Goal: Task Accomplishment & Management: Use online tool/utility

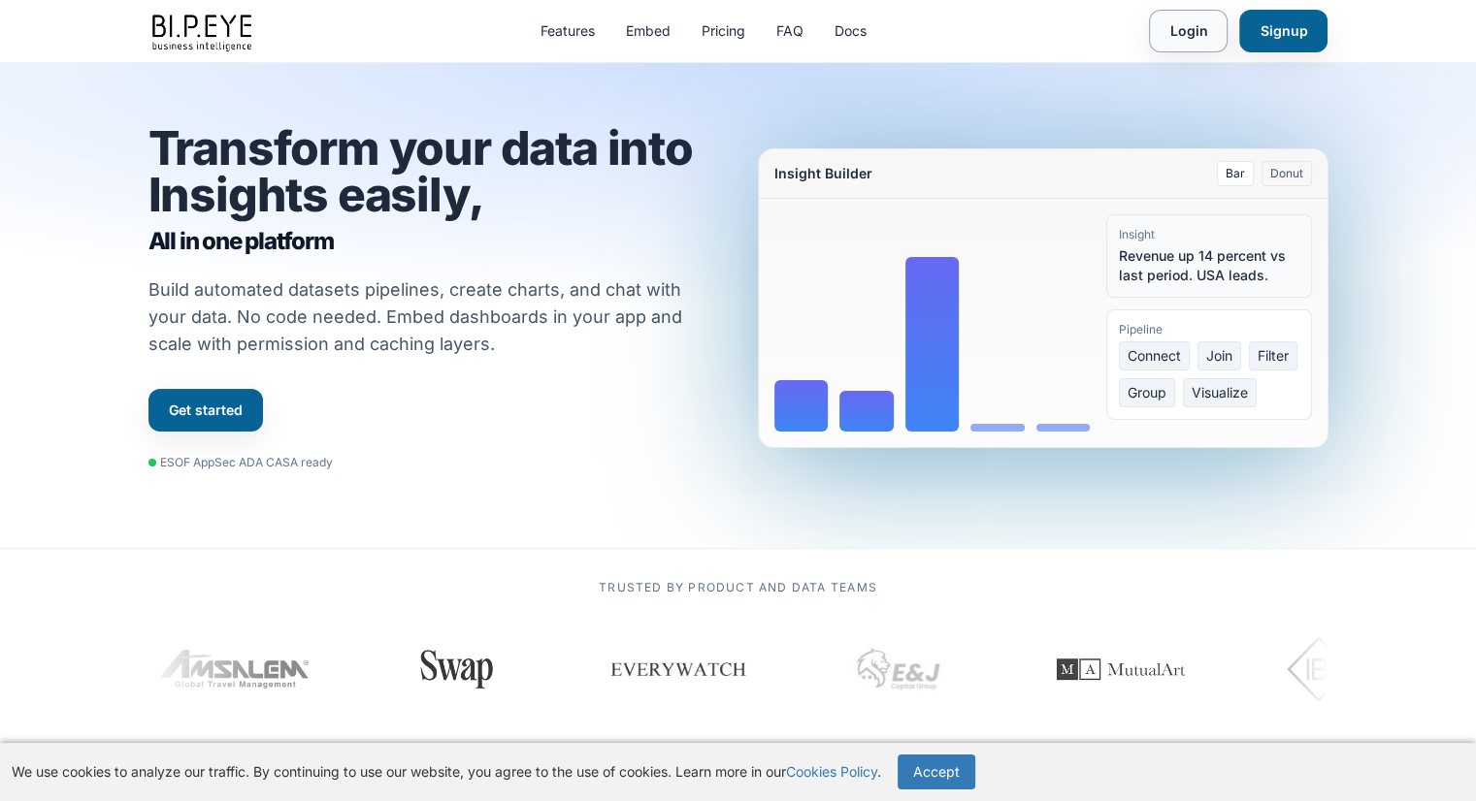
click at [1198, 36] on link "Login" at bounding box center [1188, 31] width 79 height 43
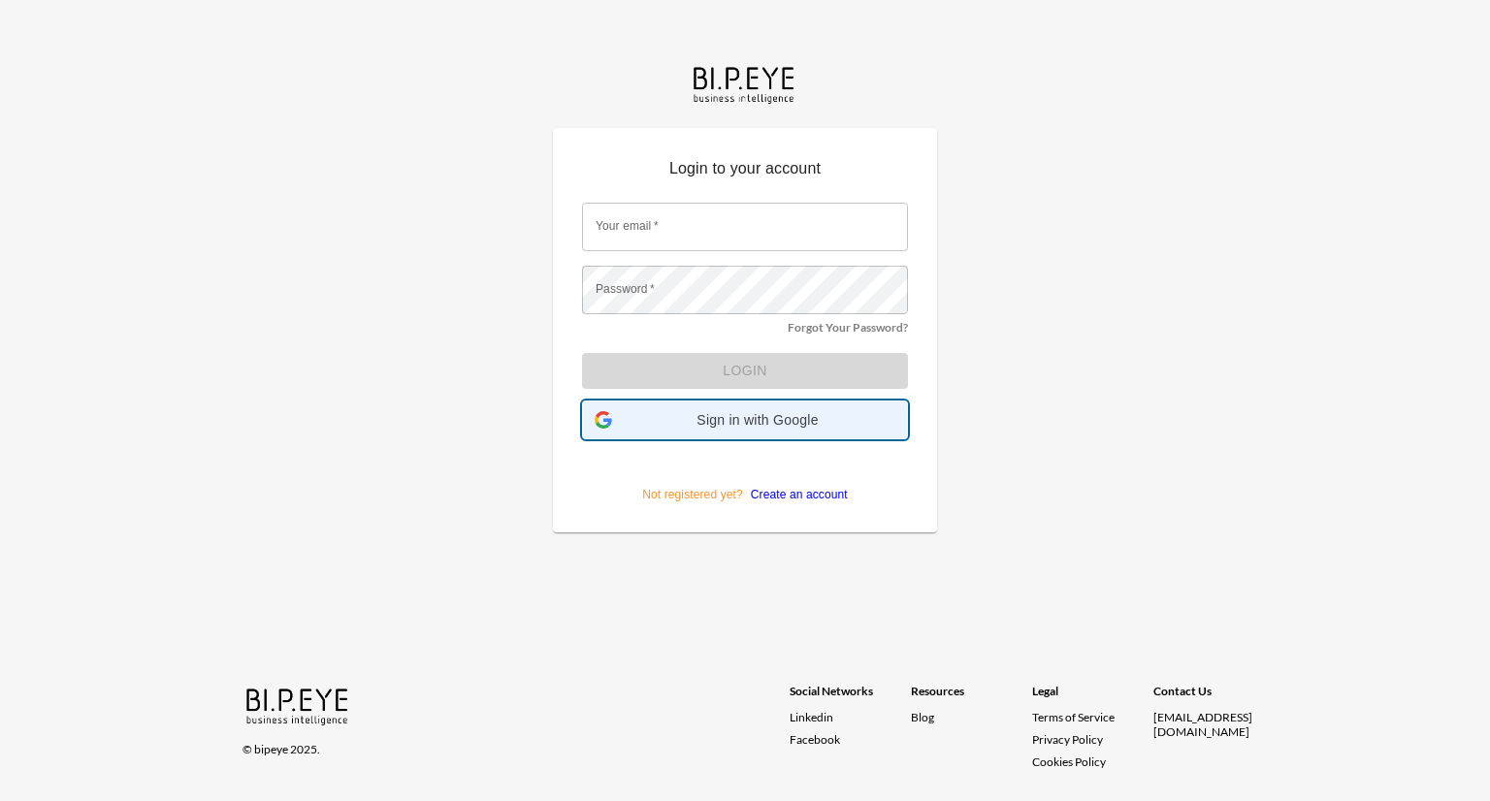
click at [789, 420] on span "Sign in with Google" at bounding box center [758, 420] width 276 height 16
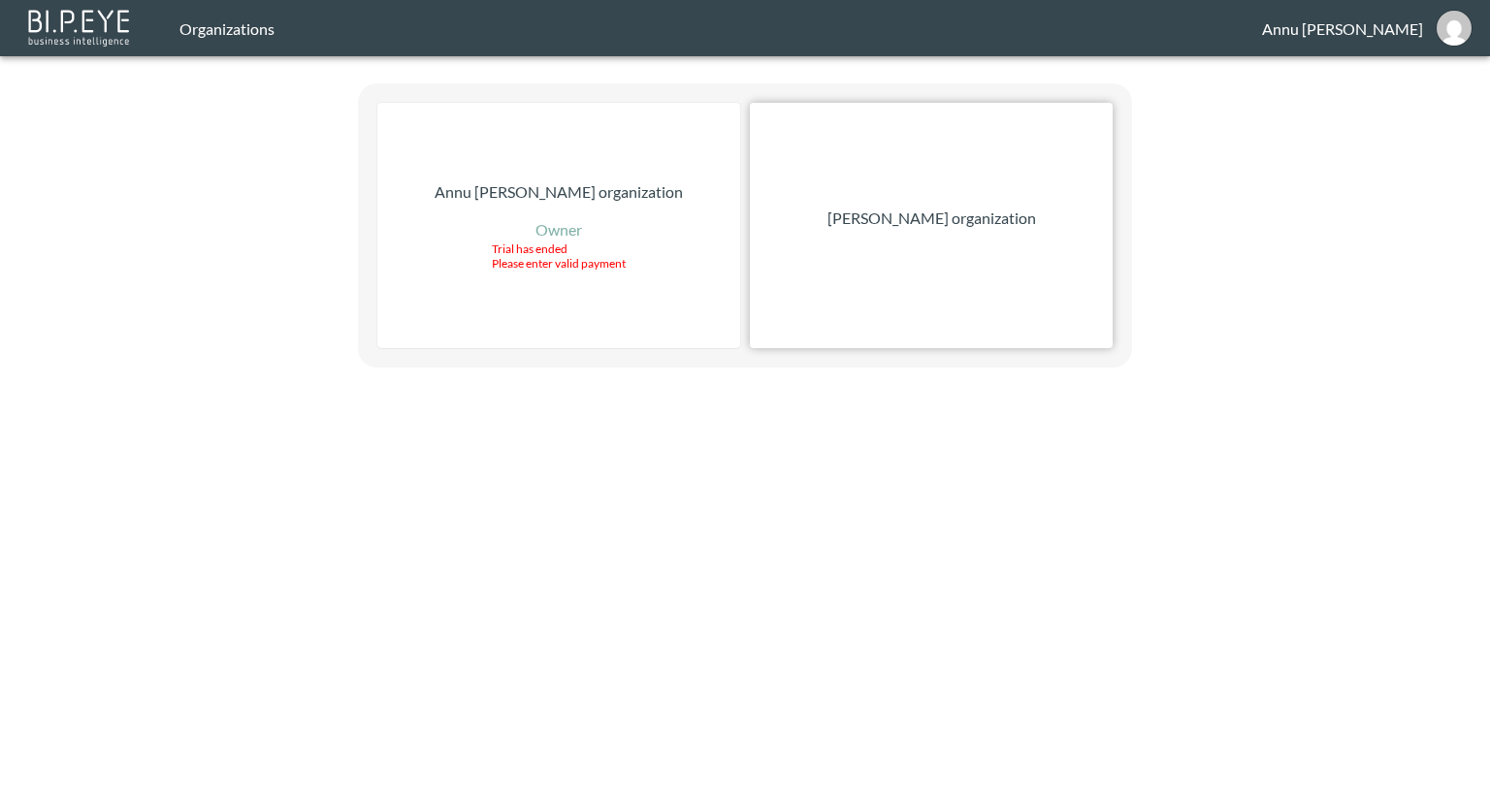
click at [912, 242] on div "[PERSON_NAME] organization" at bounding box center [931, 225] width 363 height 245
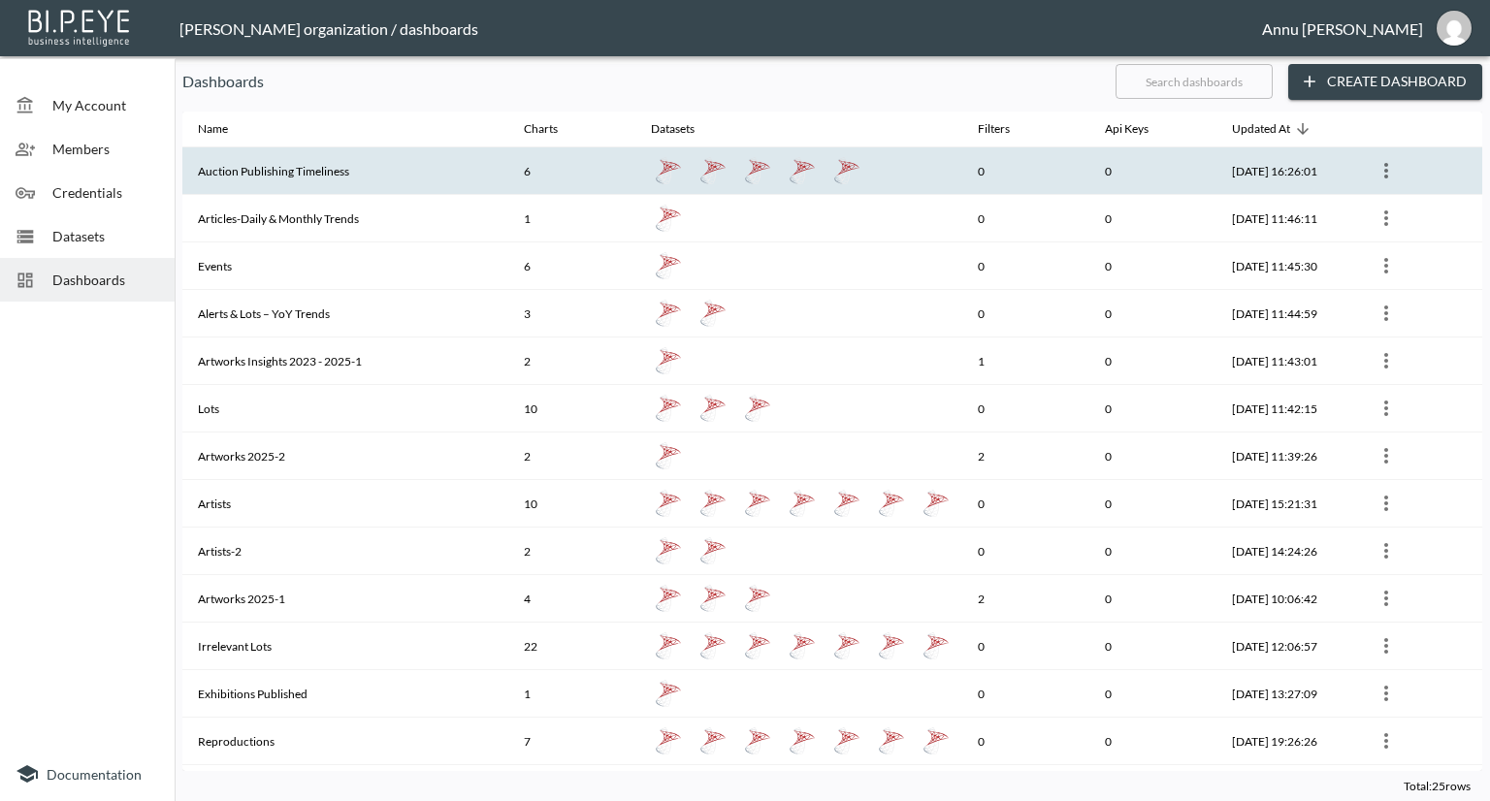
click at [288, 176] on th "Auction Publishing Timeliness" at bounding box center [345, 171] width 326 height 48
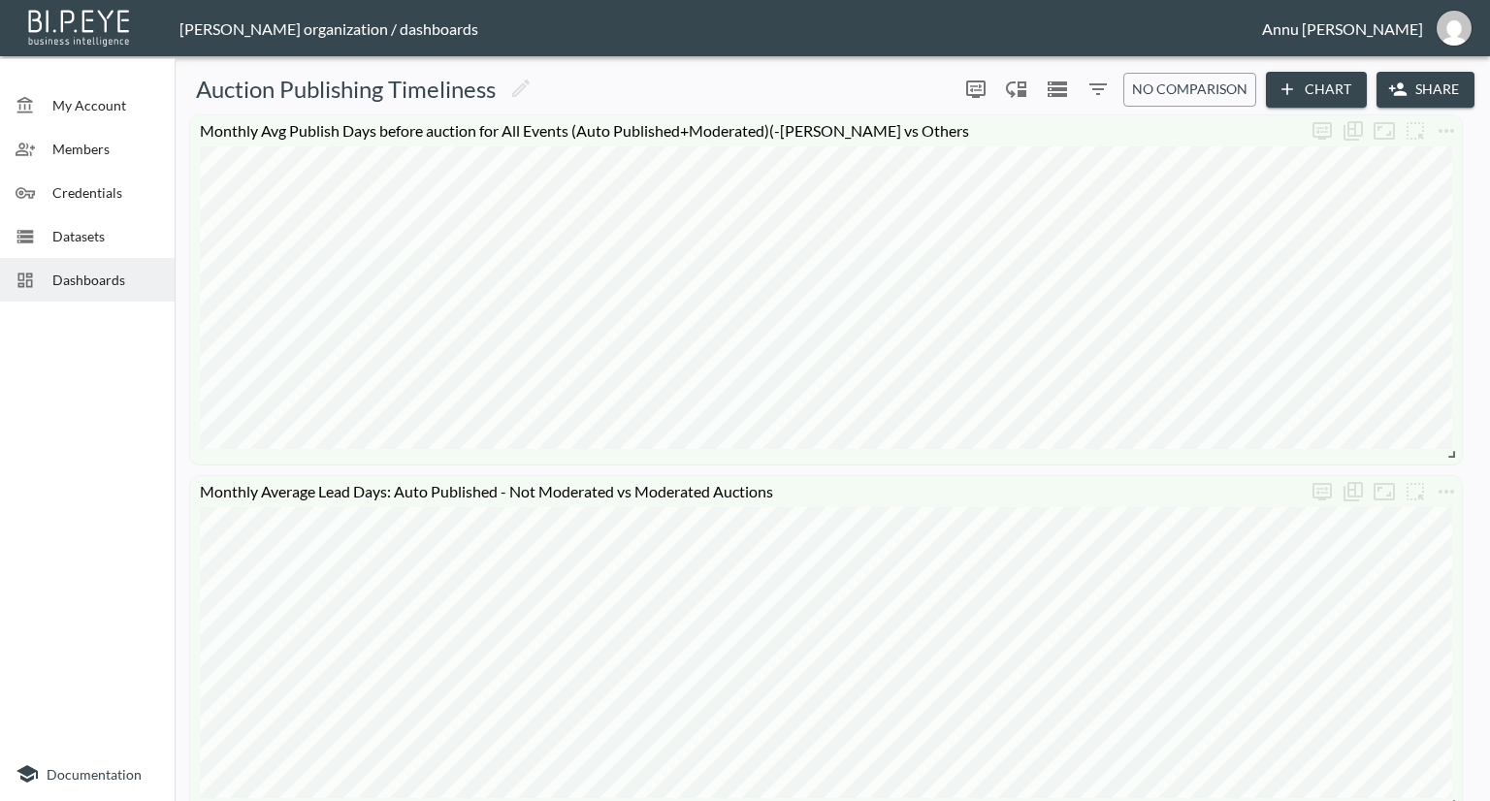
click at [144, 273] on span "Dashboards" at bounding box center [105, 280] width 107 height 20
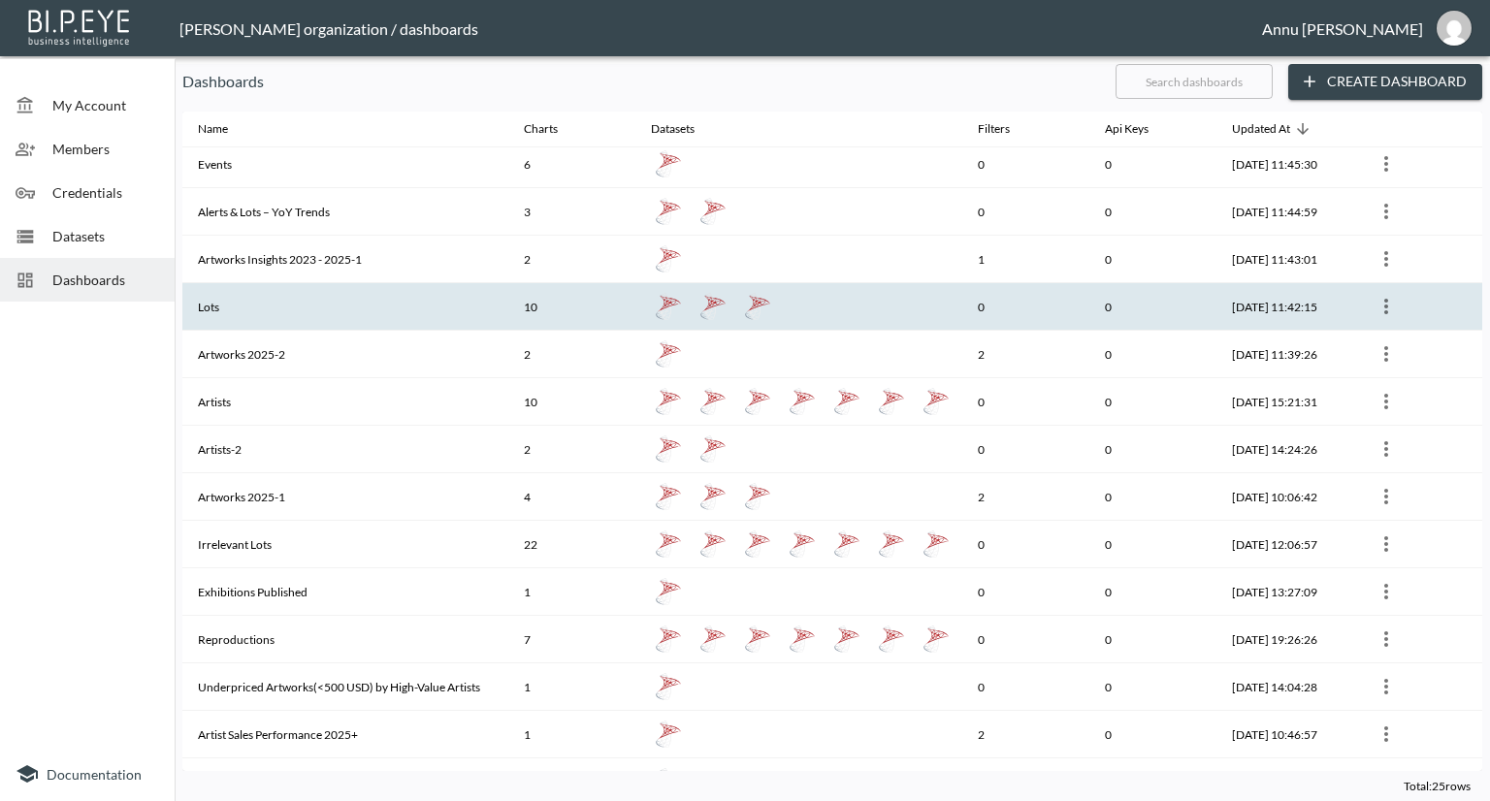
scroll to position [194, 0]
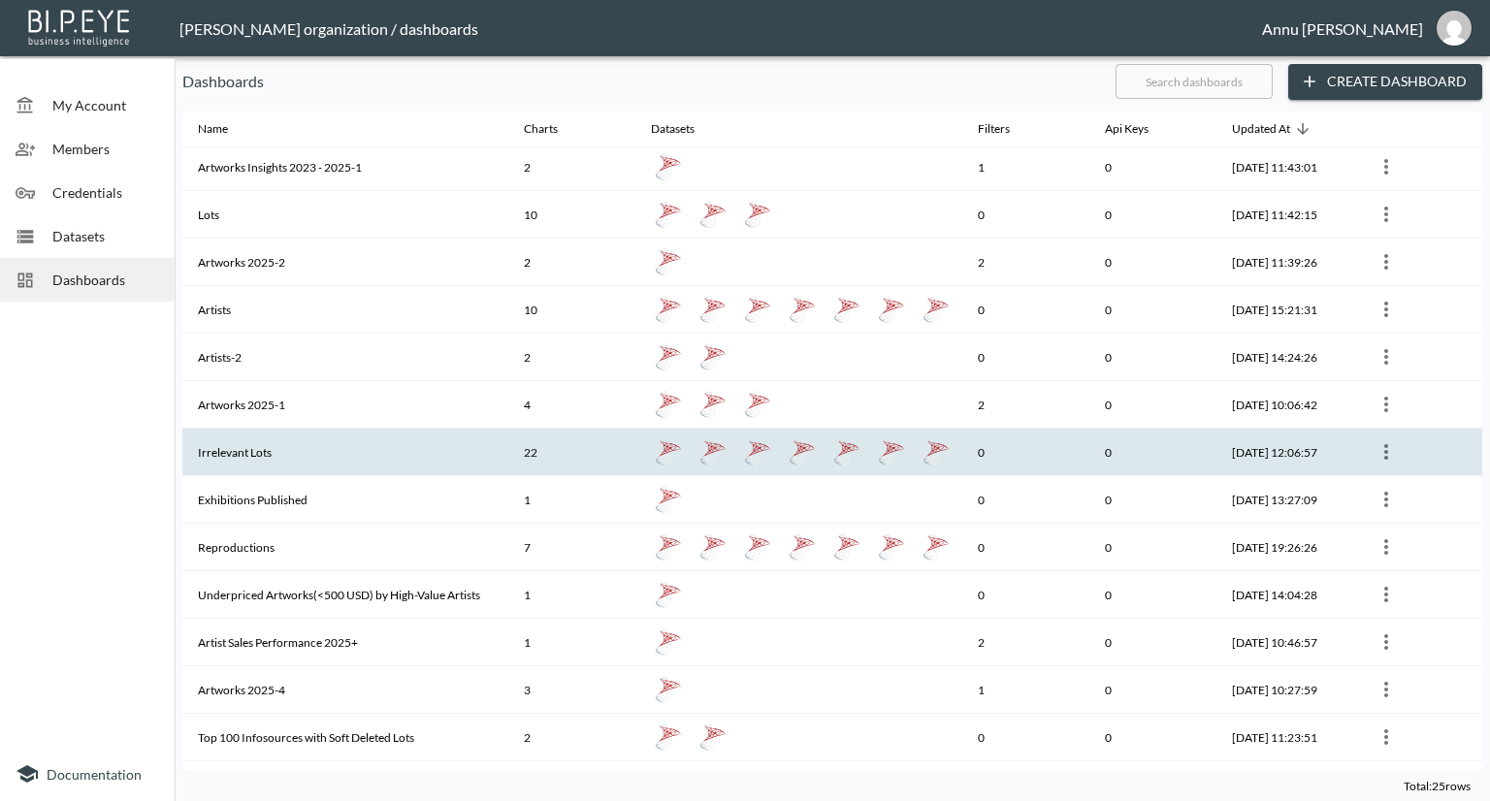
click at [321, 453] on th "Irrelevant Lots" at bounding box center [345, 453] width 326 height 48
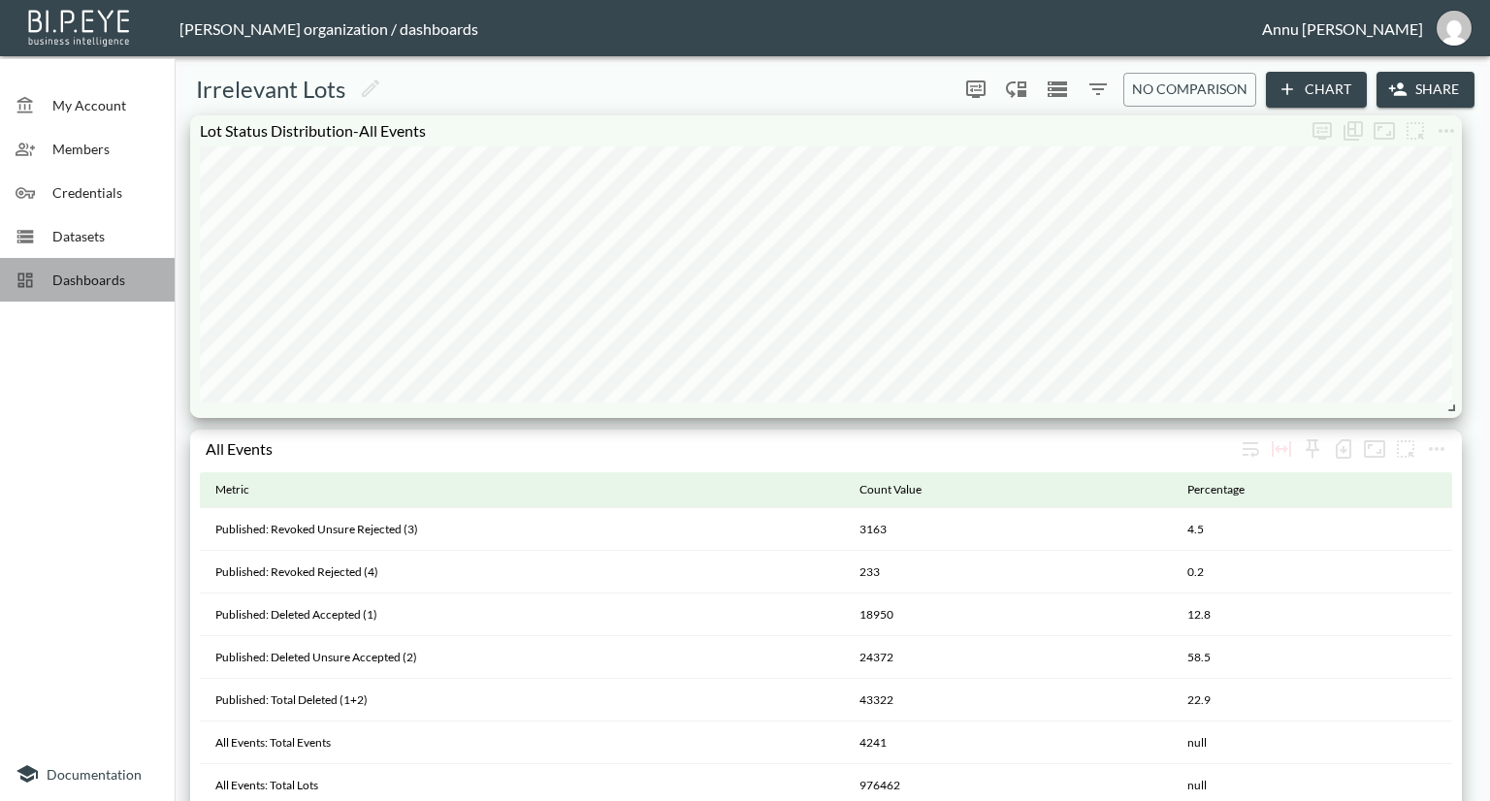
click at [113, 278] on span "Dashboards" at bounding box center [105, 280] width 107 height 20
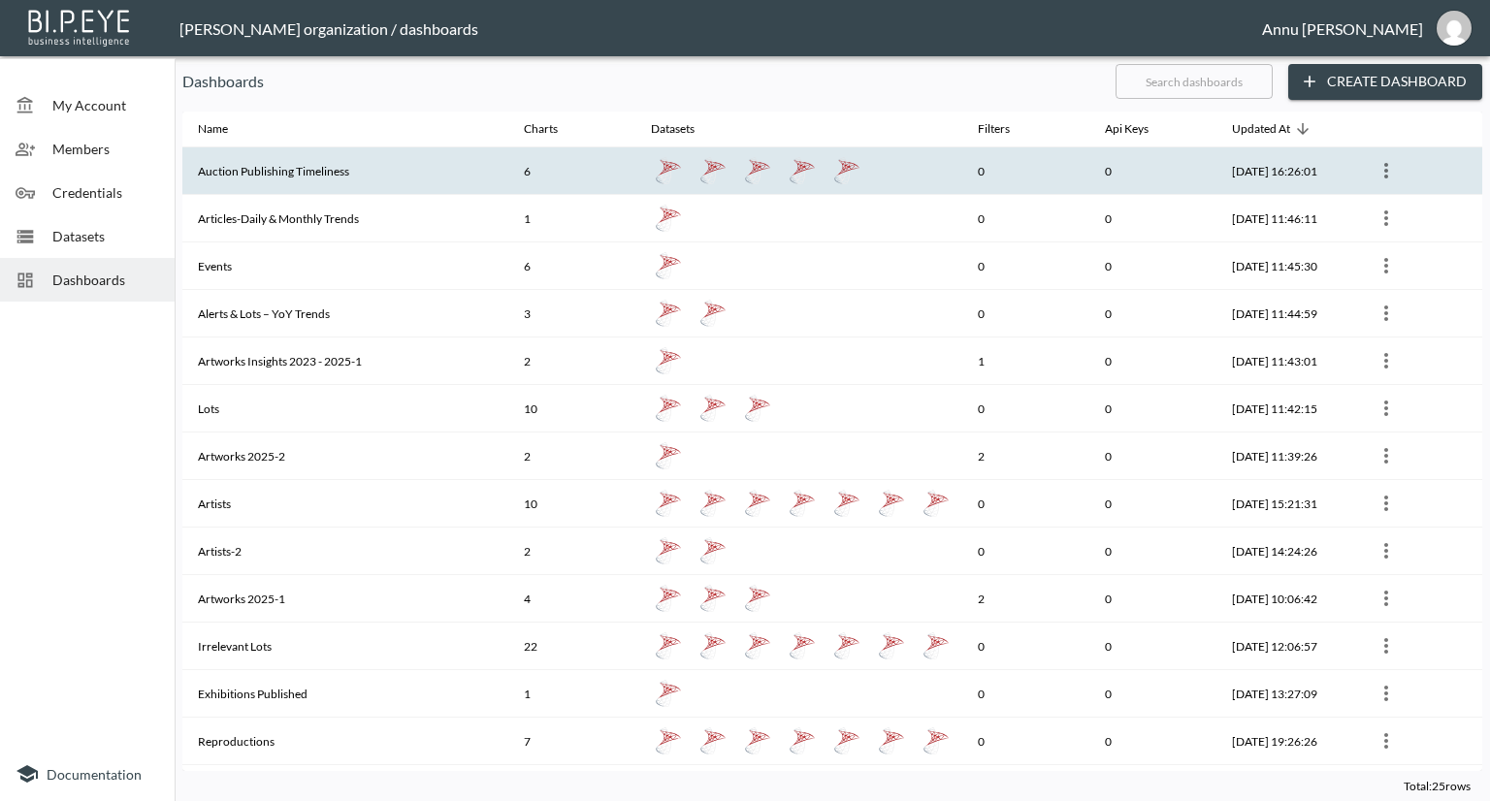
click at [316, 163] on th "Auction Publishing Timeliness" at bounding box center [345, 171] width 326 height 48
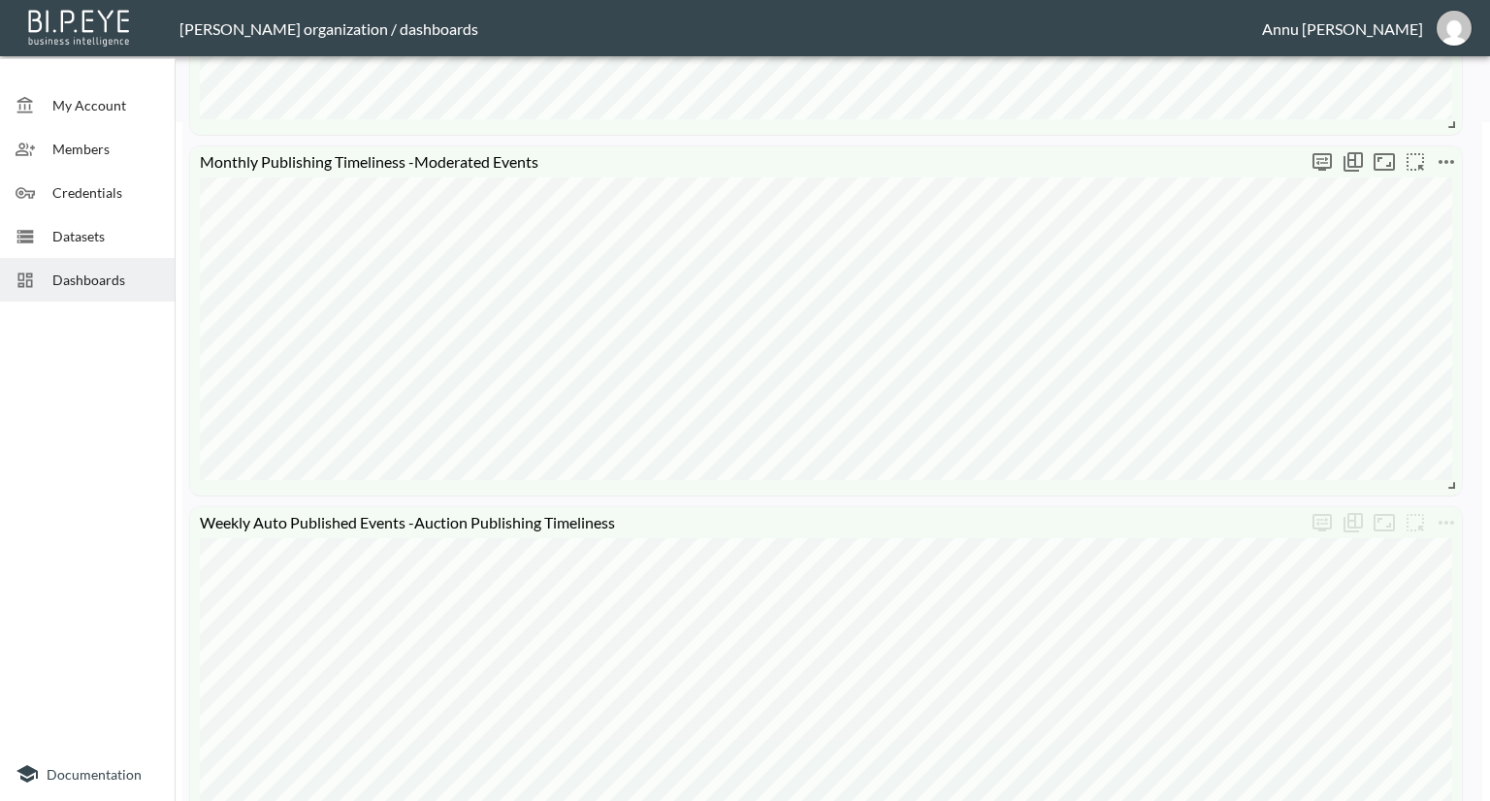
scroll to position [388, 0]
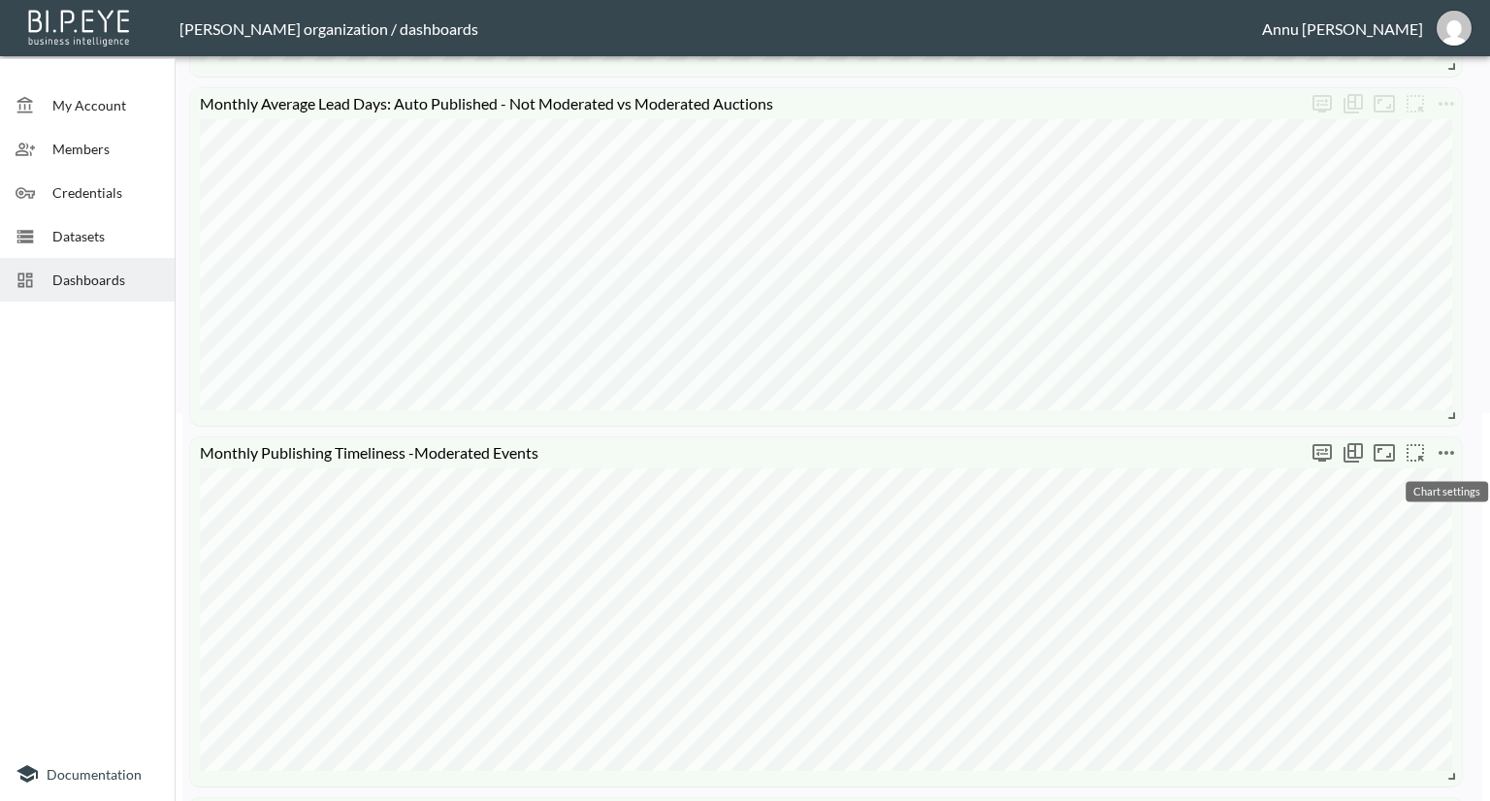
click at [1446, 449] on icon "more" at bounding box center [1446, 452] width 23 height 23
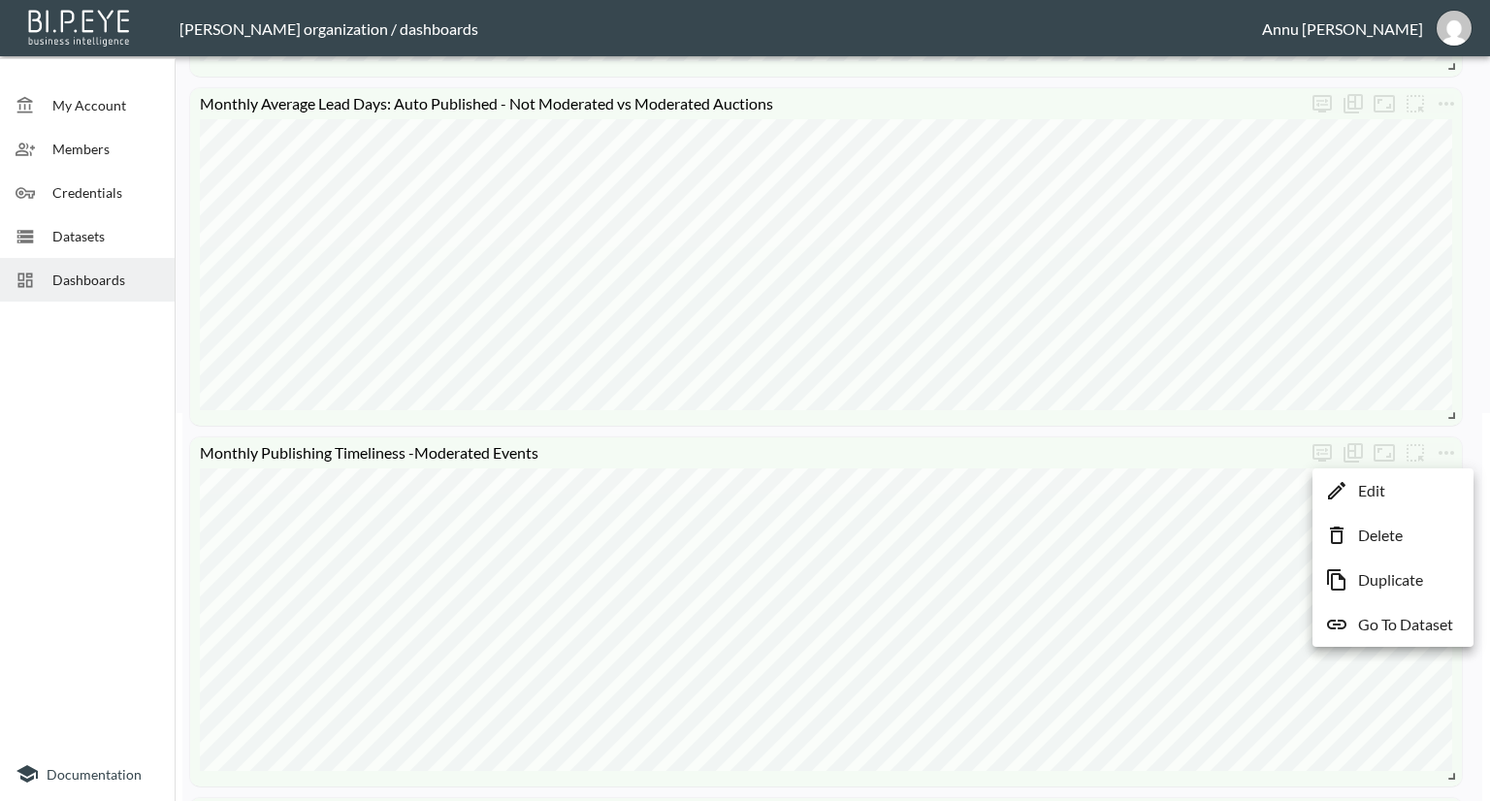
click at [1421, 496] on li "Edit" at bounding box center [1393, 490] width 151 height 35
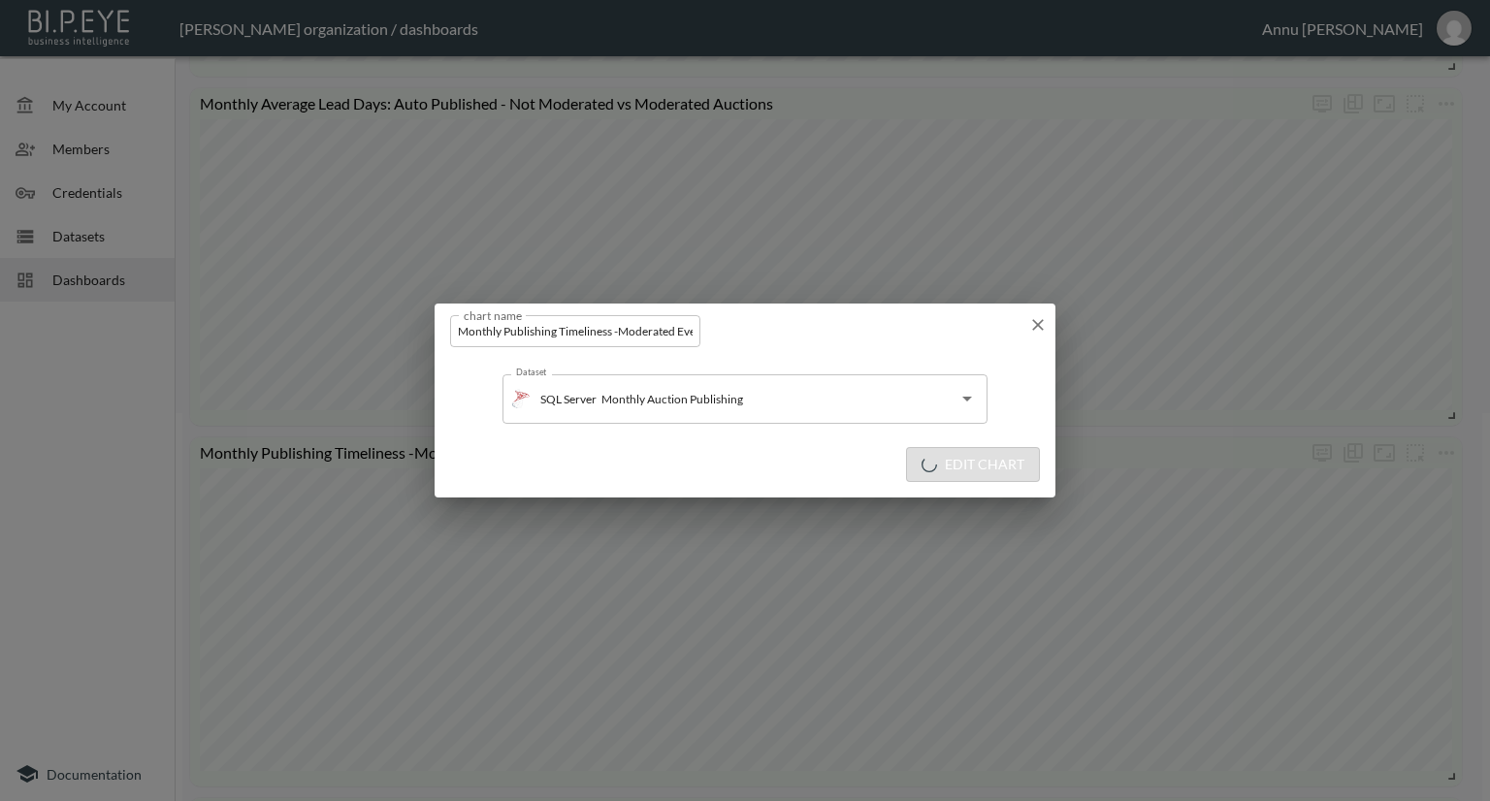
click at [1033, 328] on icon "button" at bounding box center [1038, 325] width 12 height 12
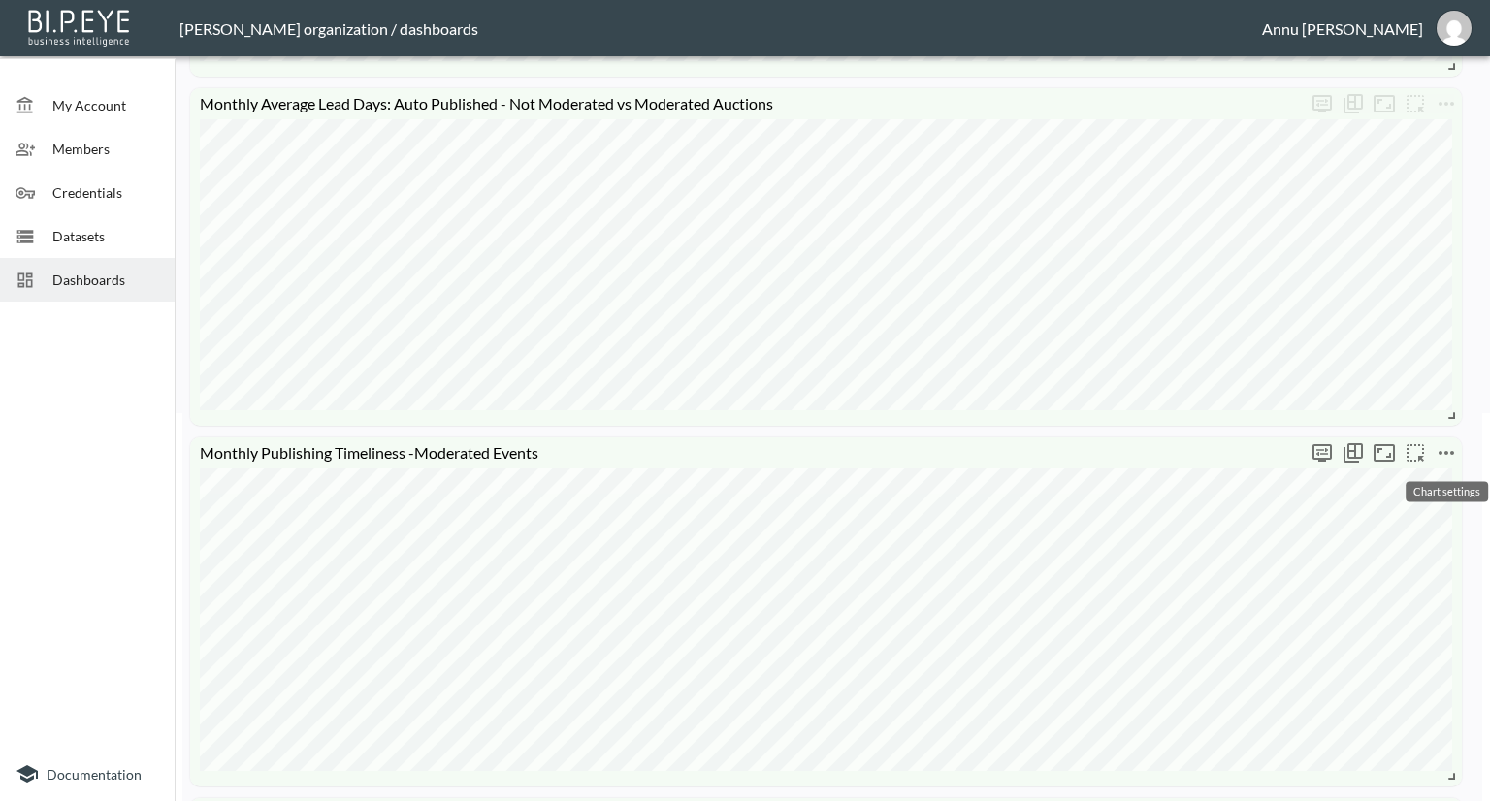
click at [1432, 443] on span "Chart settings" at bounding box center [1446, 453] width 31 height 31
click at [1452, 459] on icon "more" at bounding box center [1446, 452] width 23 height 23
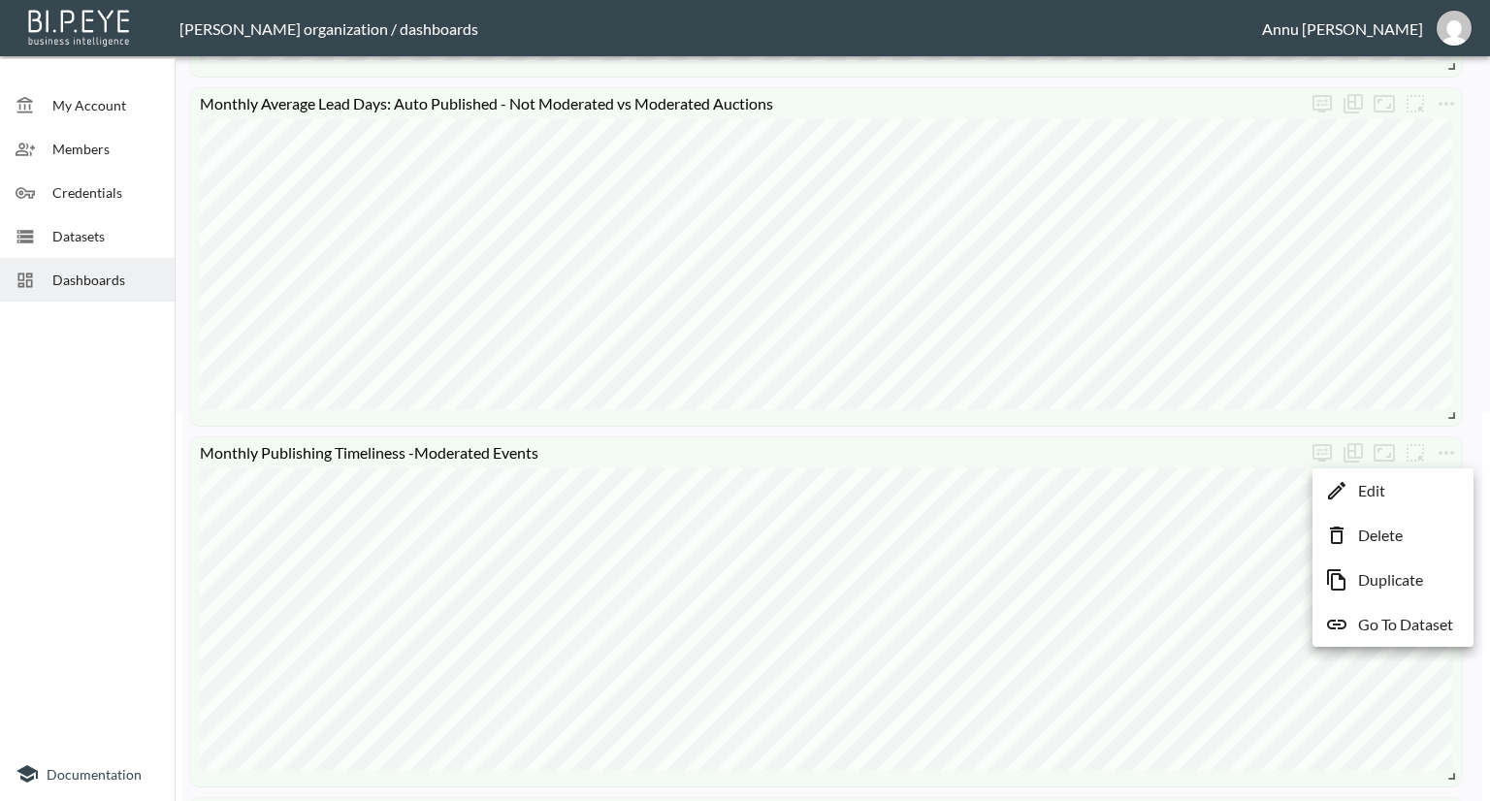
click at [1409, 612] on li "Go To Dataset" at bounding box center [1393, 624] width 151 height 35
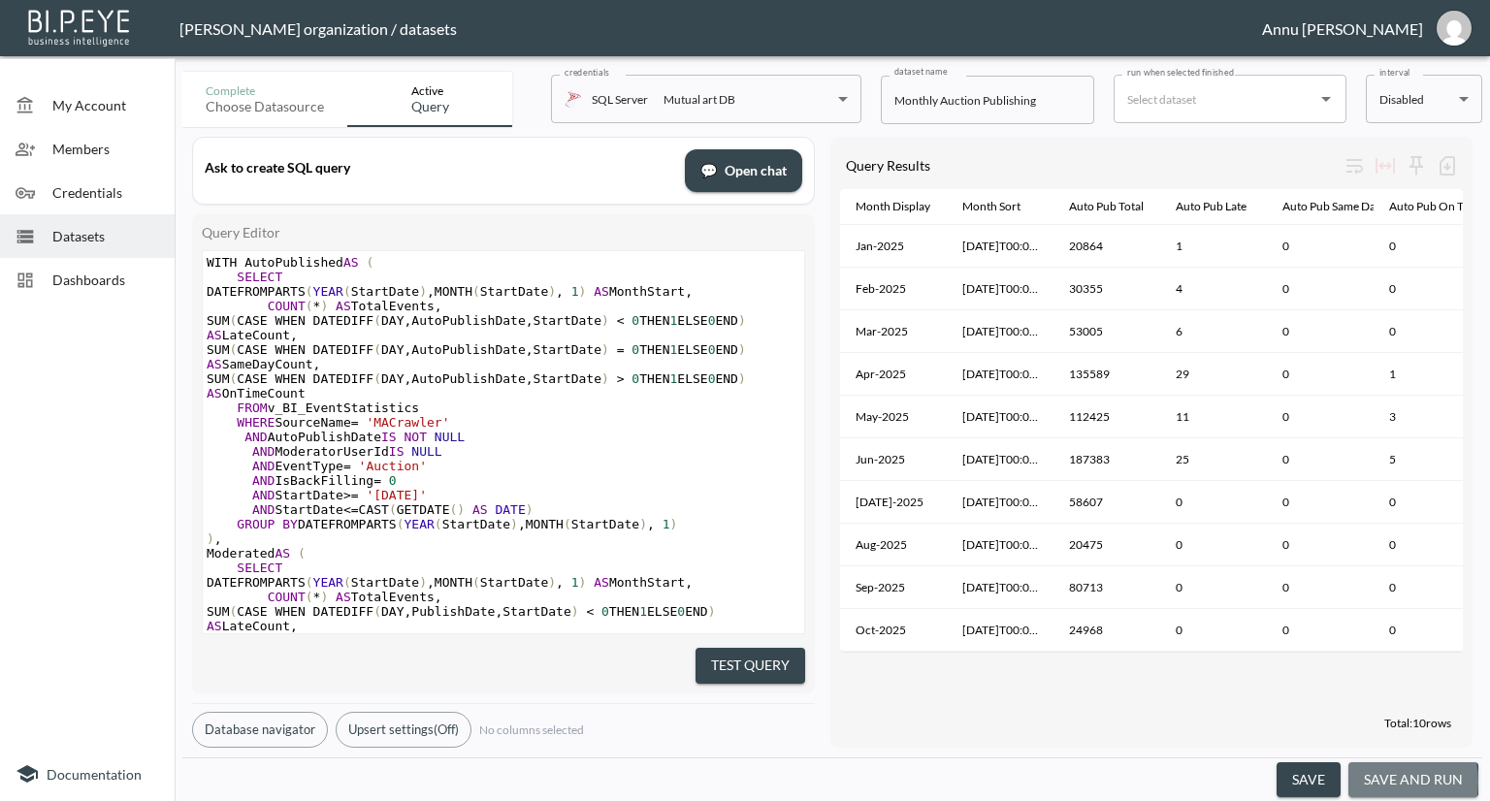
click at [1388, 781] on button "save and run" at bounding box center [1414, 781] width 130 height 36
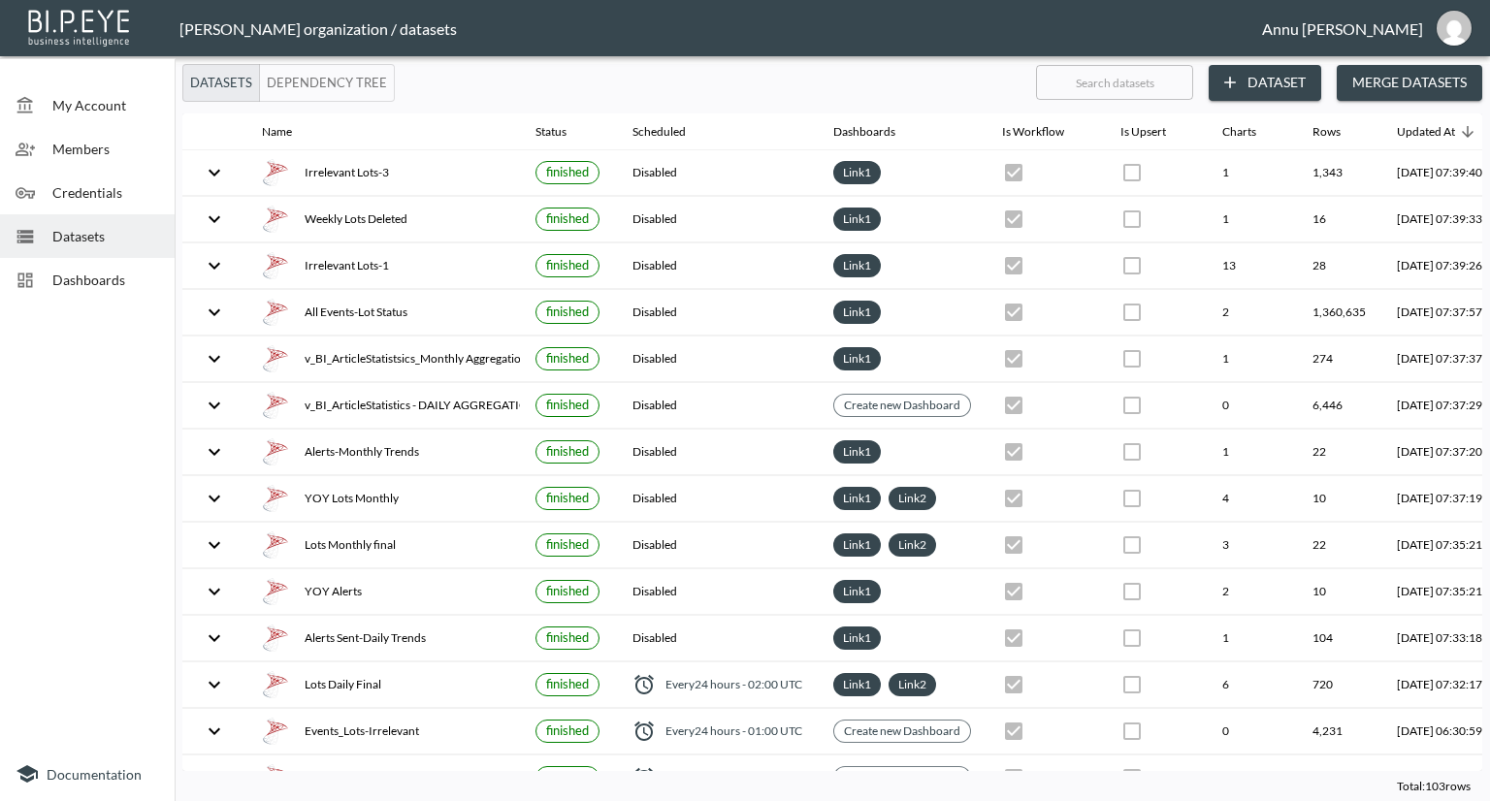
checkbox input "false"
checkbox input "true"
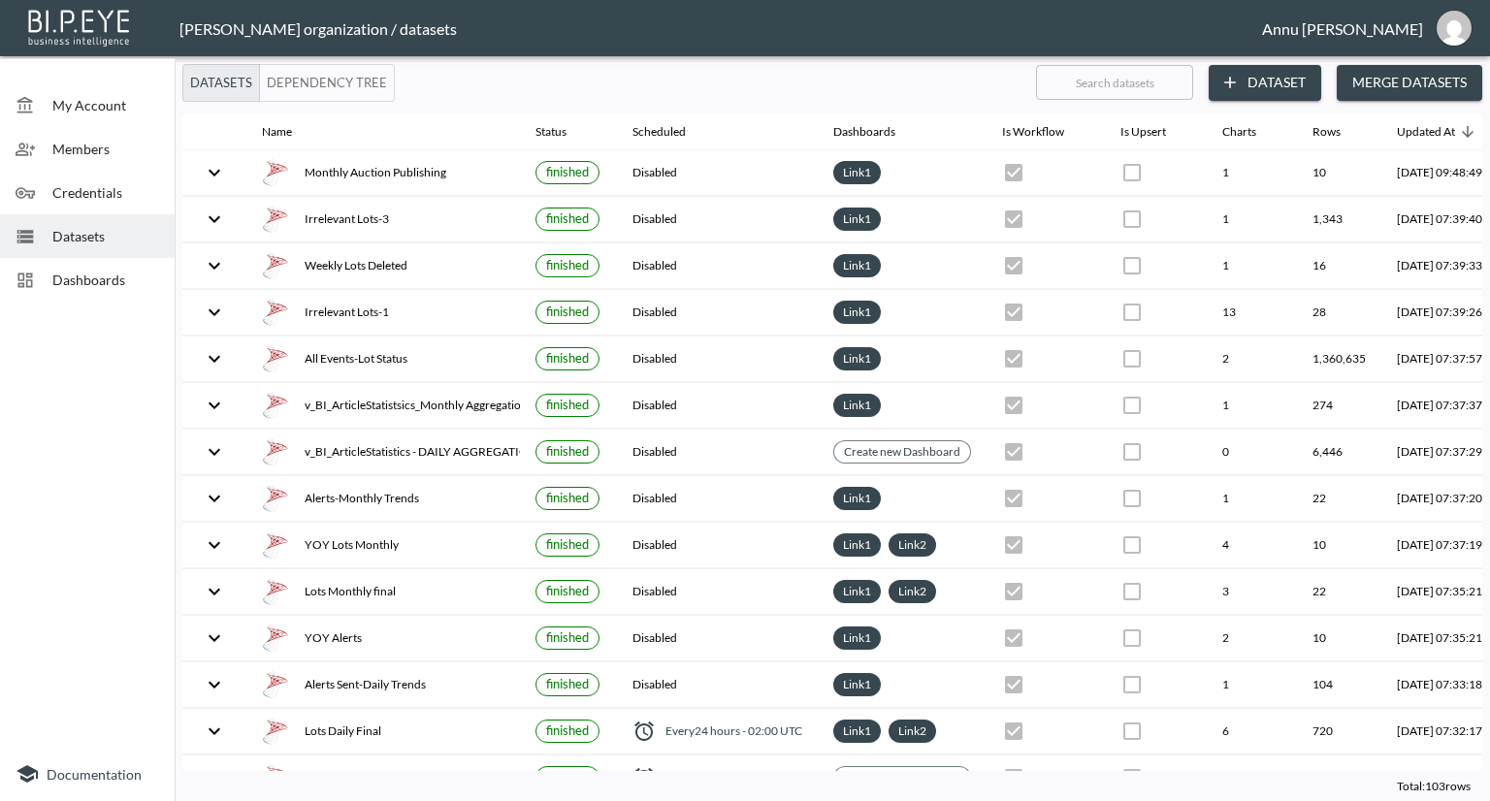
click at [147, 280] on span "Dashboards" at bounding box center [105, 280] width 107 height 20
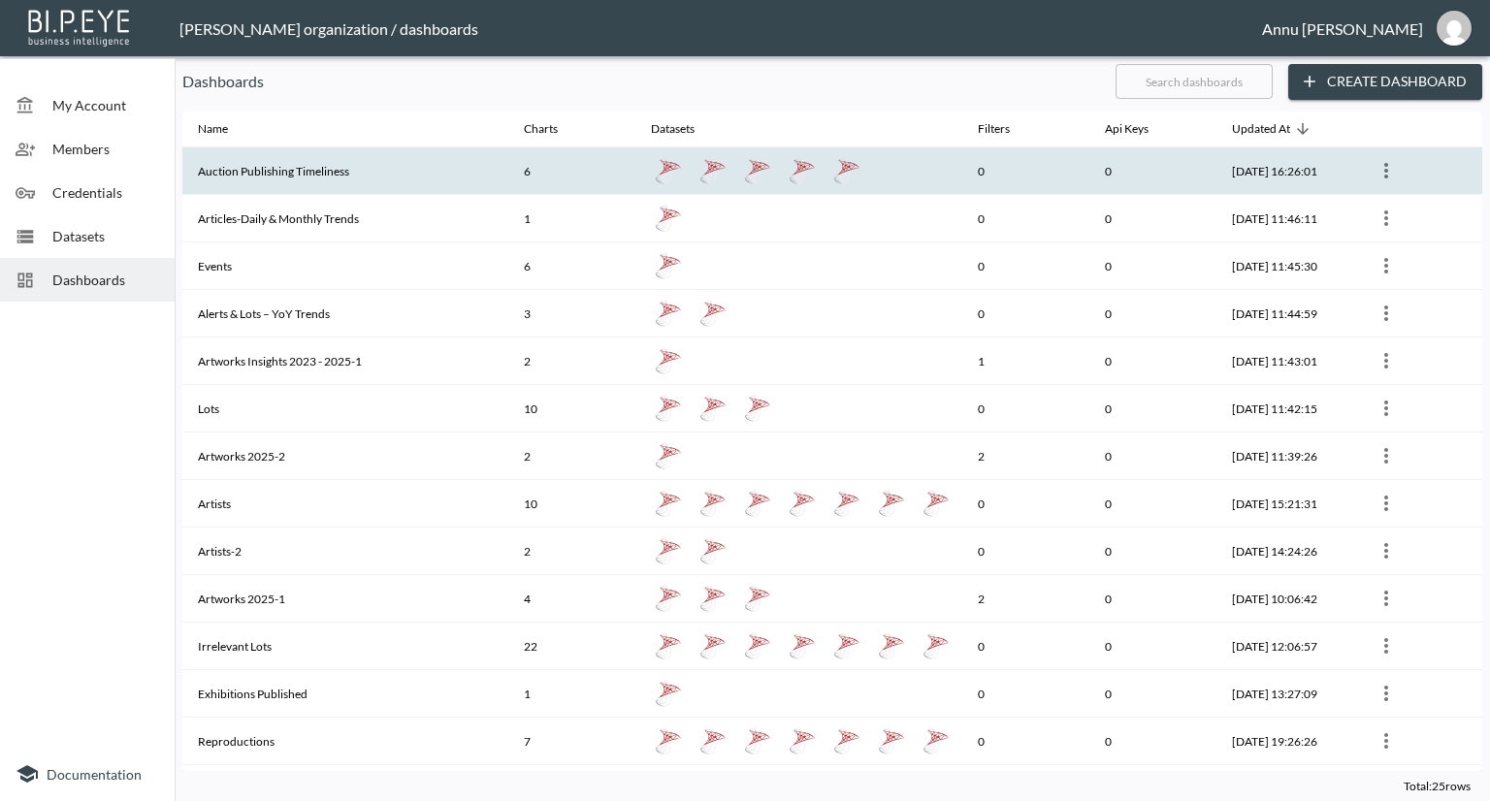
click at [267, 172] on th "Auction Publishing Timeliness" at bounding box center [345, 171] width 326 height 48
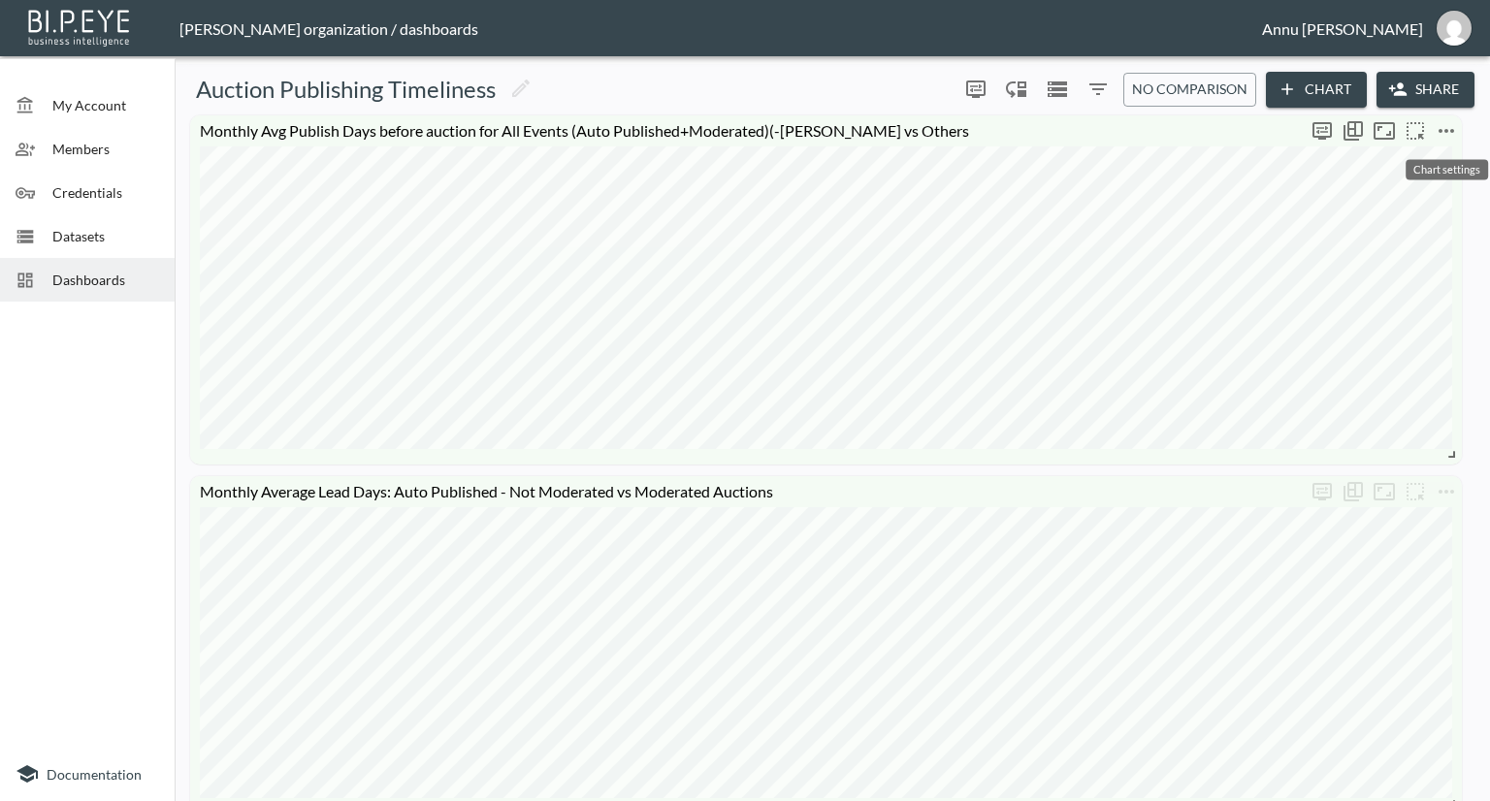
click at [1448, 124] on icon "more" at bounding box center [1446, 130] width 23 height 23
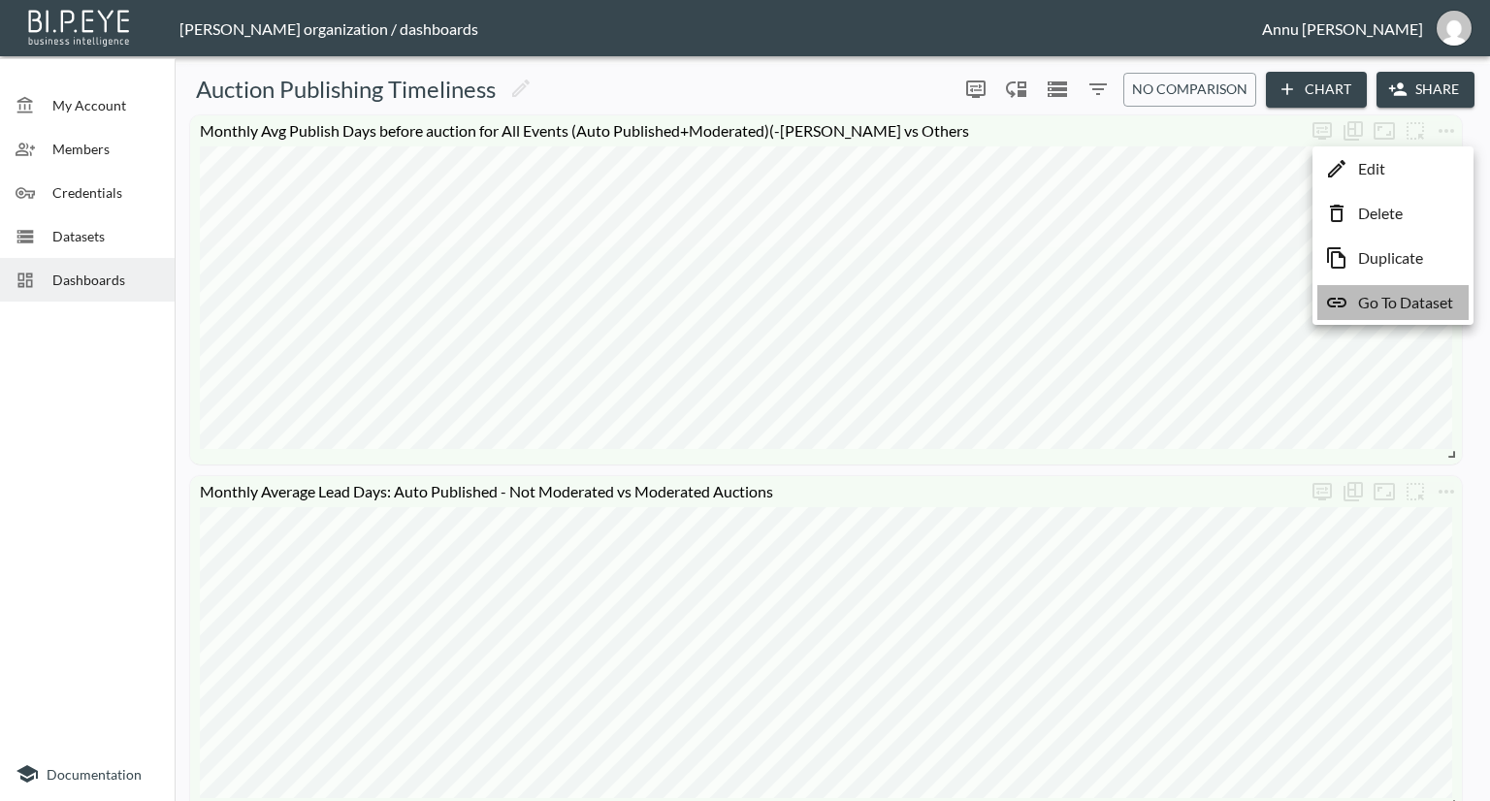
click at [1448, 304] on p "Go To Dataset" at bounding box center [1405, 302] width 95 height 23
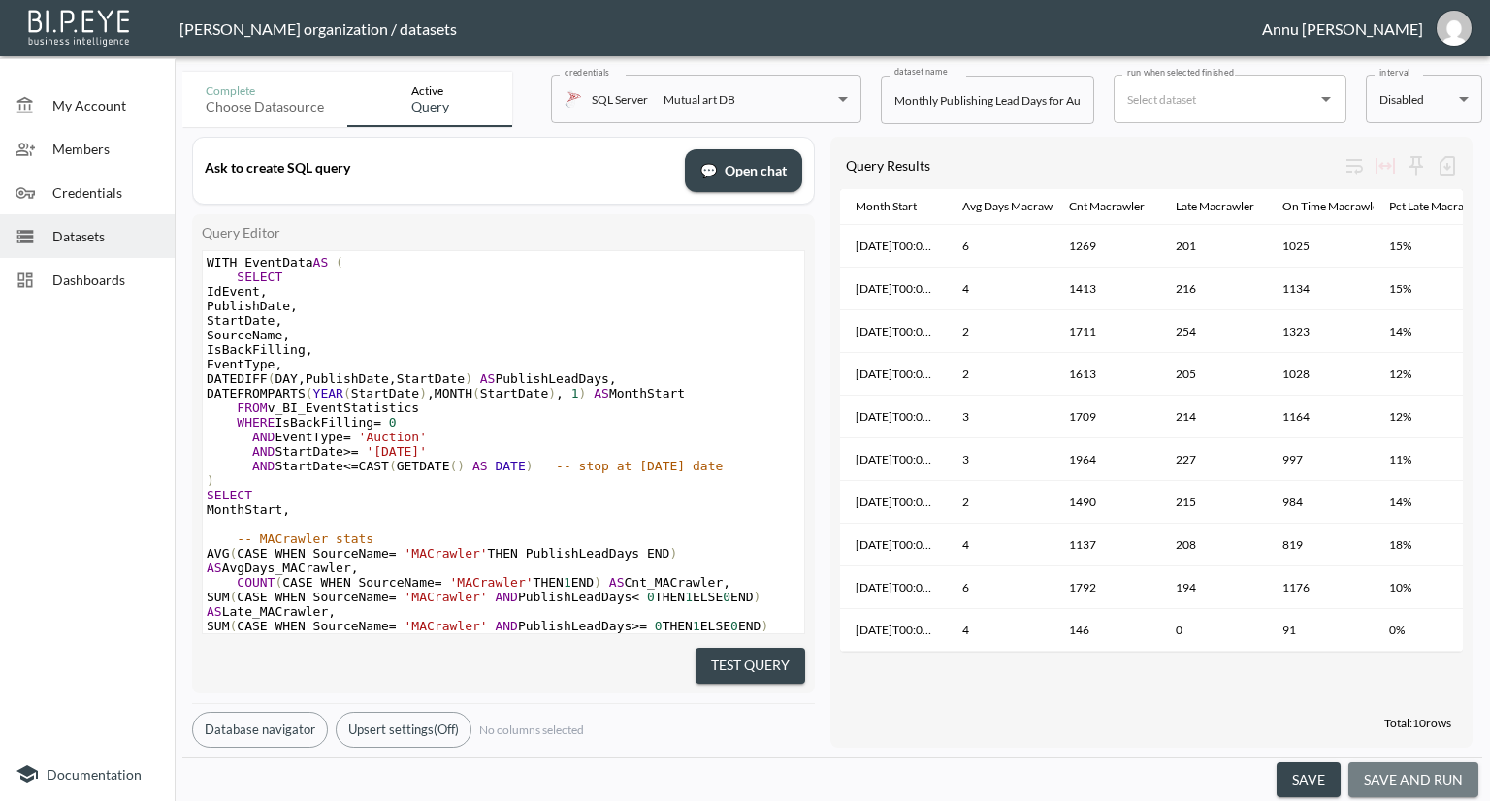
click at [1420, 776] on button "save and run" at bounding box center [1414, 781] width 130 height 36
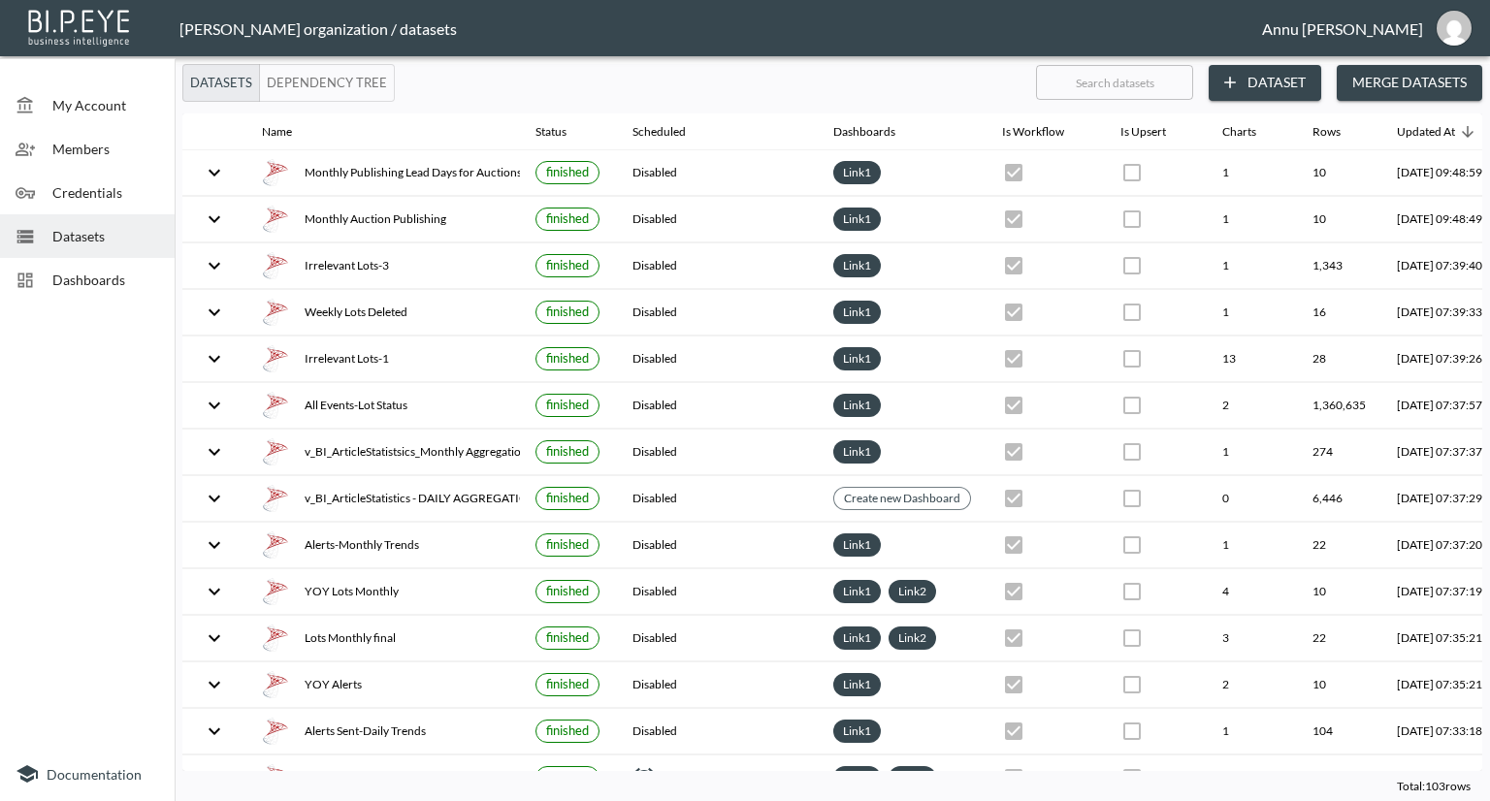
click at [114, 277] on span "Dashboards" at bounding box center [105, 280] width 107 height 20
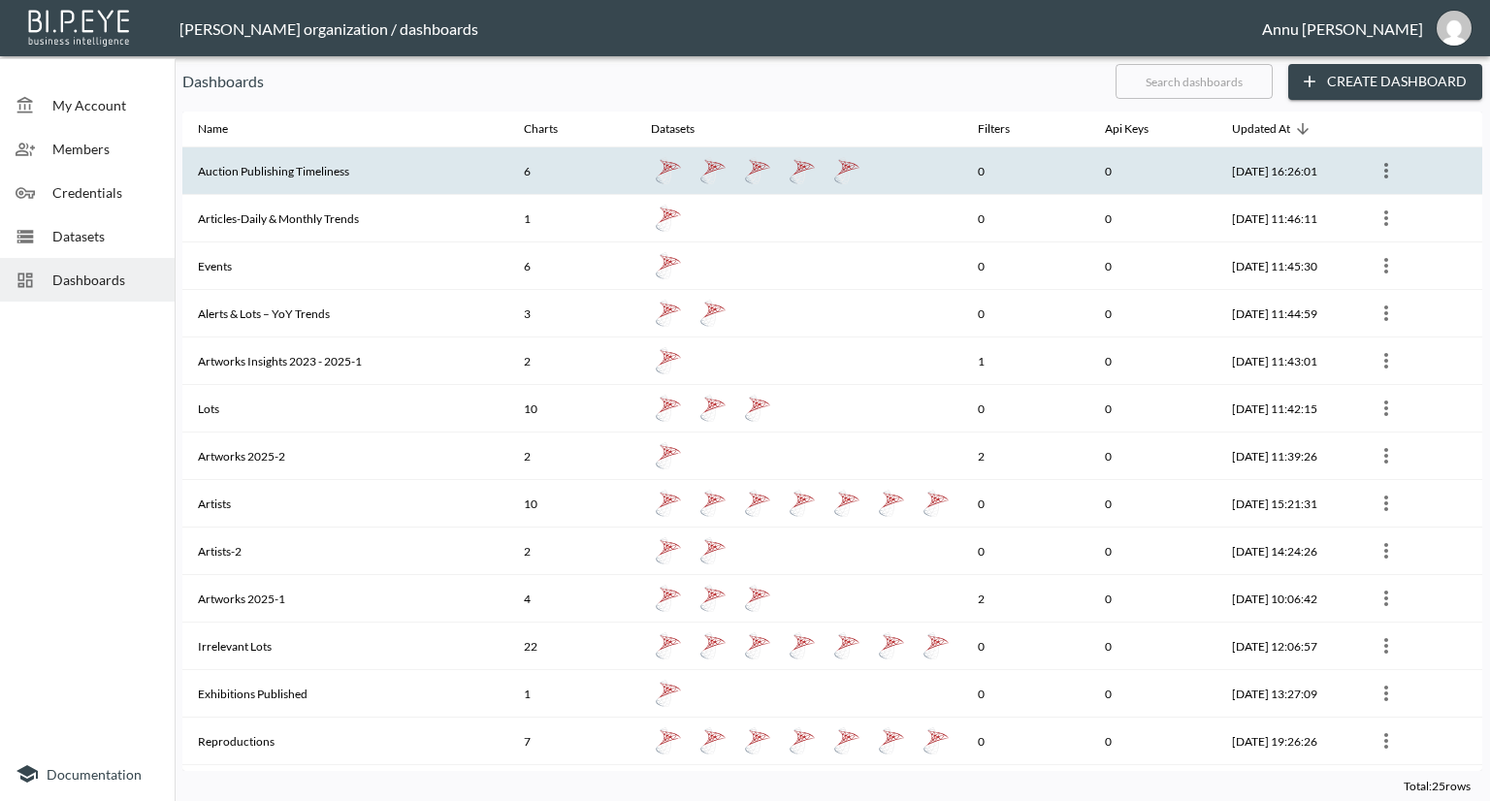
click at [271, 171] on th "Auction Publishing Timeliness" at bounding box center [345, 171] width 326 height 48
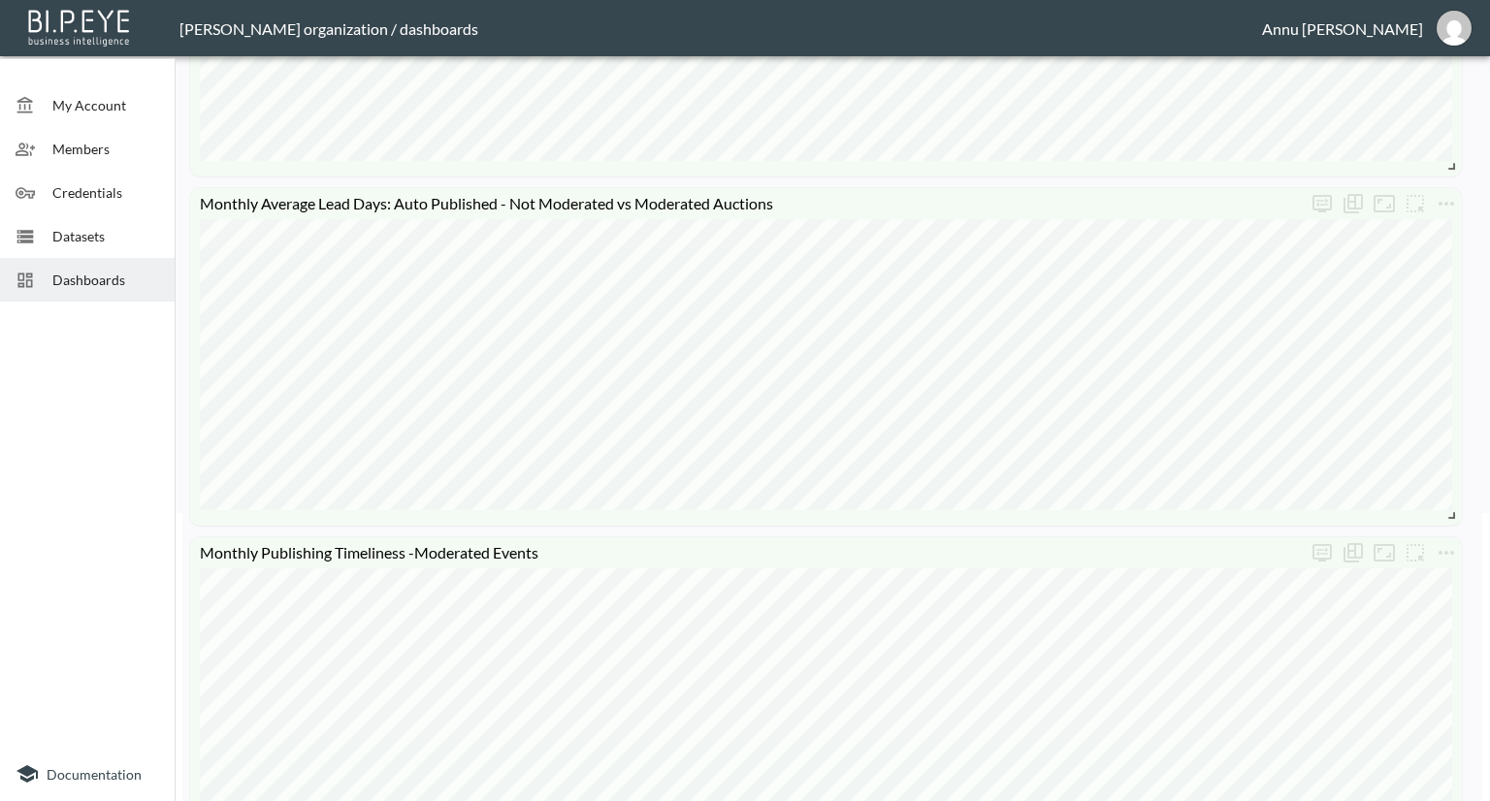
scroll to position [291, 0]
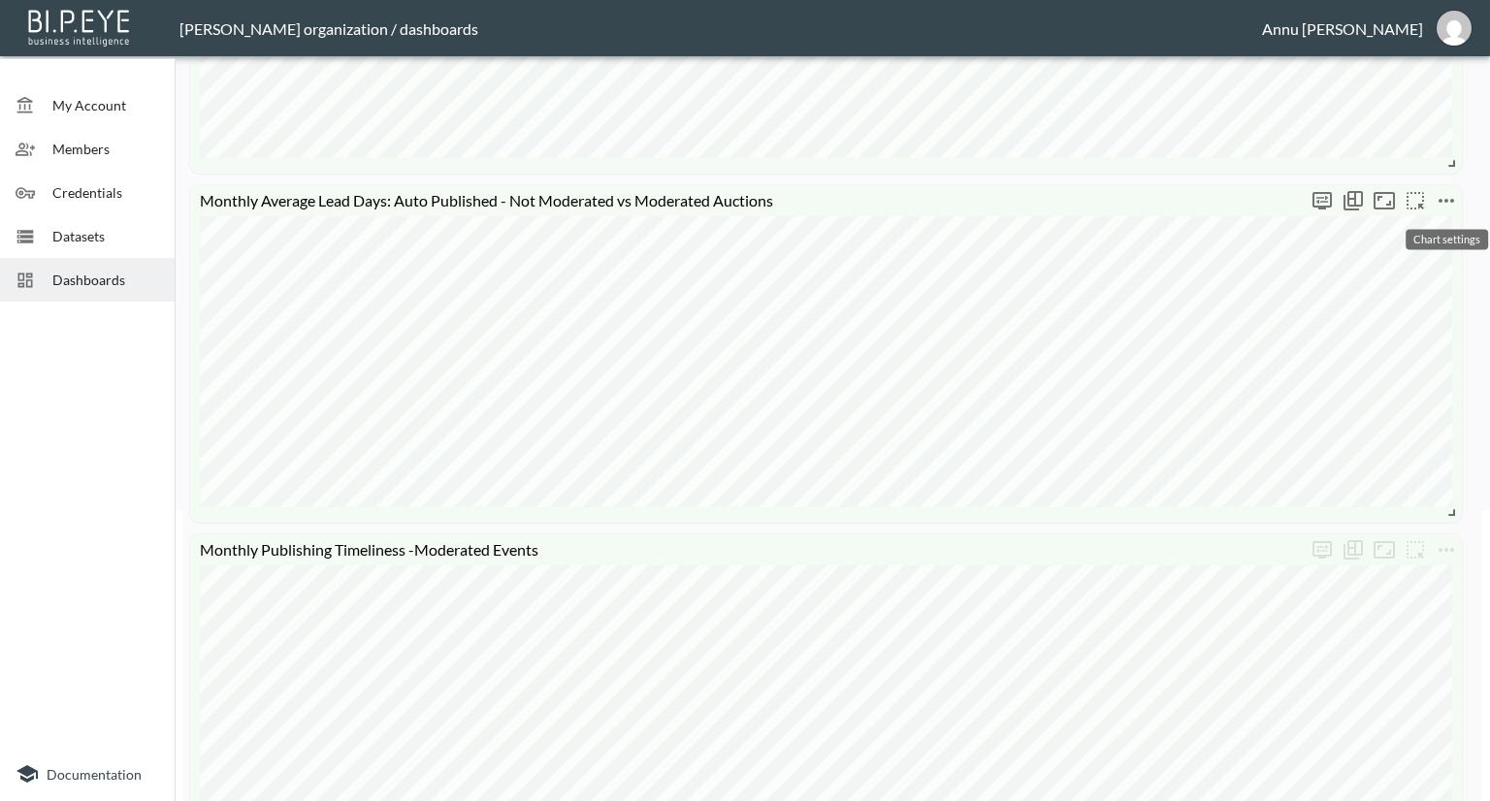
click at [1437, 199] on icon "more" at bounding box center [1446, 200] width 23 height 23
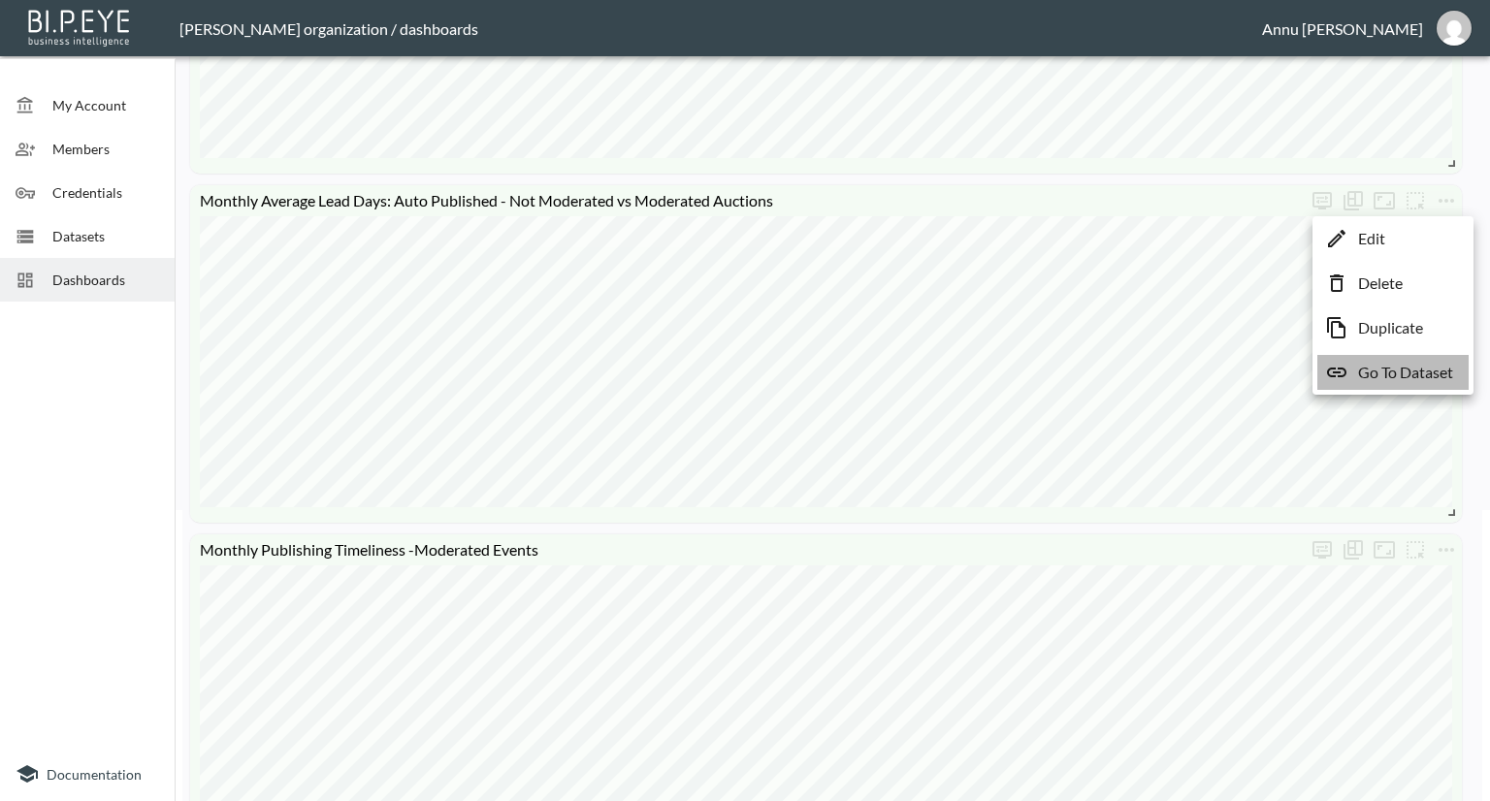
click at [1444, 381] on p "Go To Dataset" at bounding box center [1405, 372] width 95 height 23
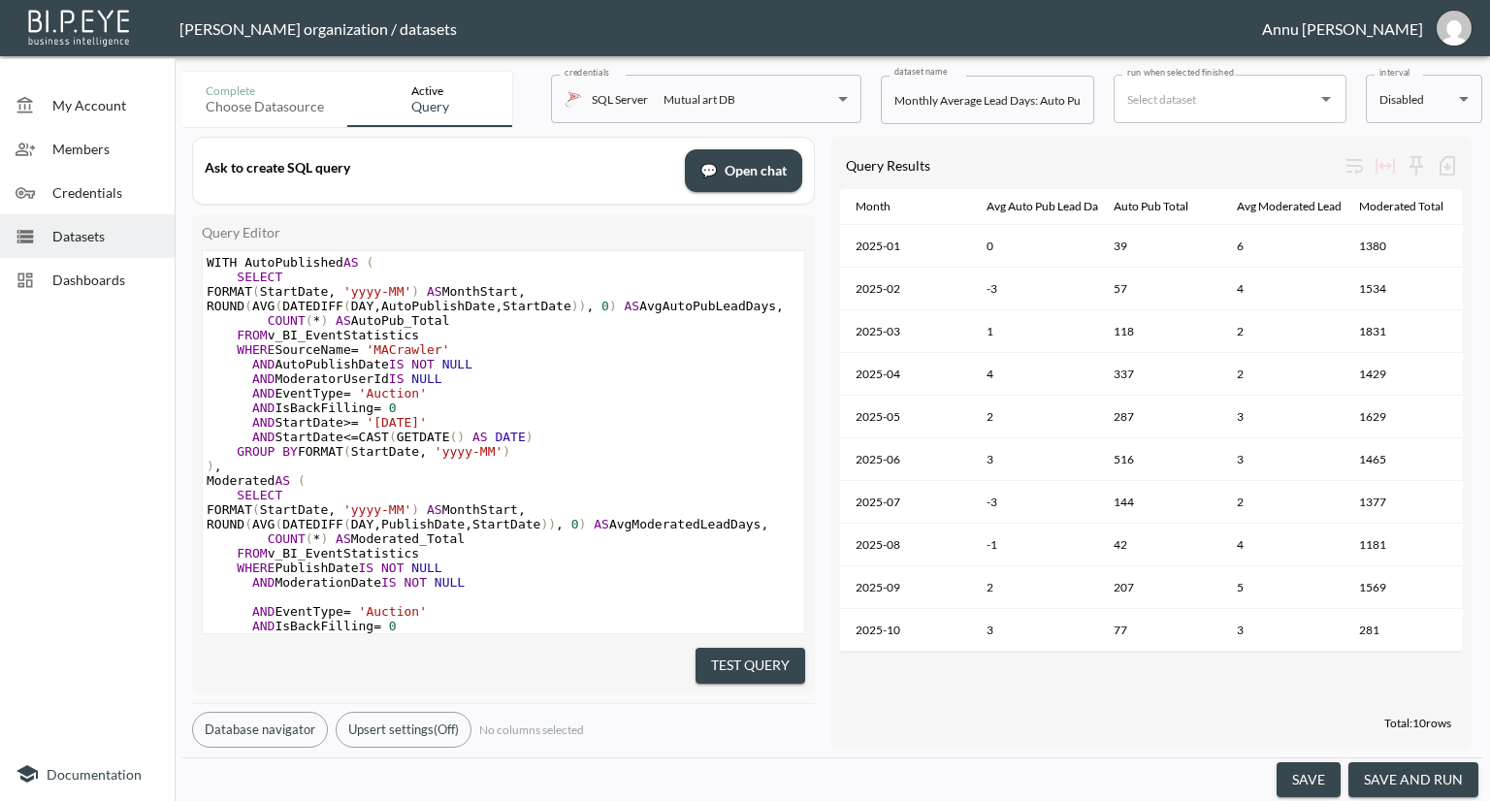
click at [1407, 789] on button "save and run" at bounding box center [1414, 781] width 130 height 36
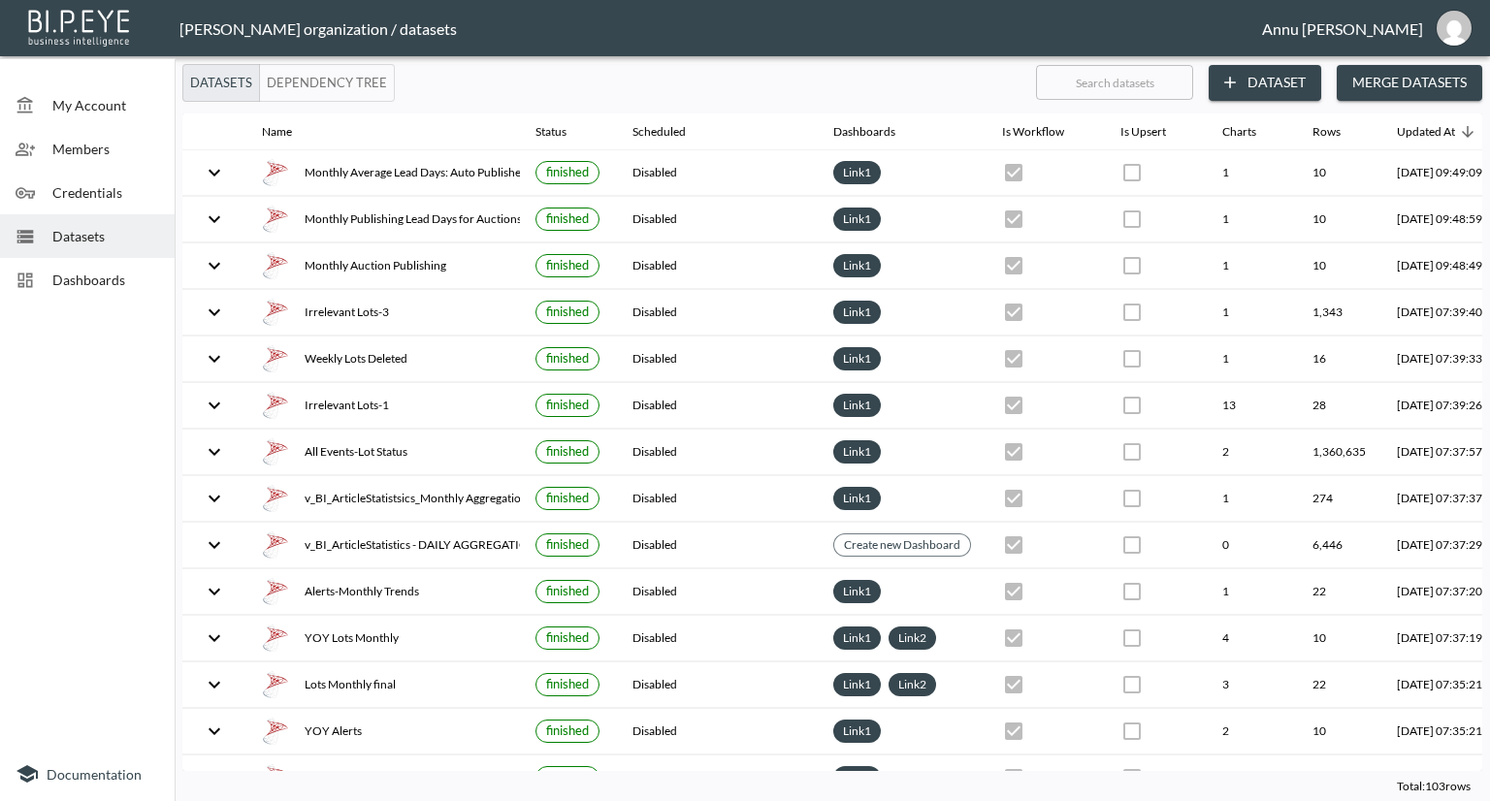
click at [111, 273] on span "Dashboards" at bounding box center [105, 280] width 107 height 20
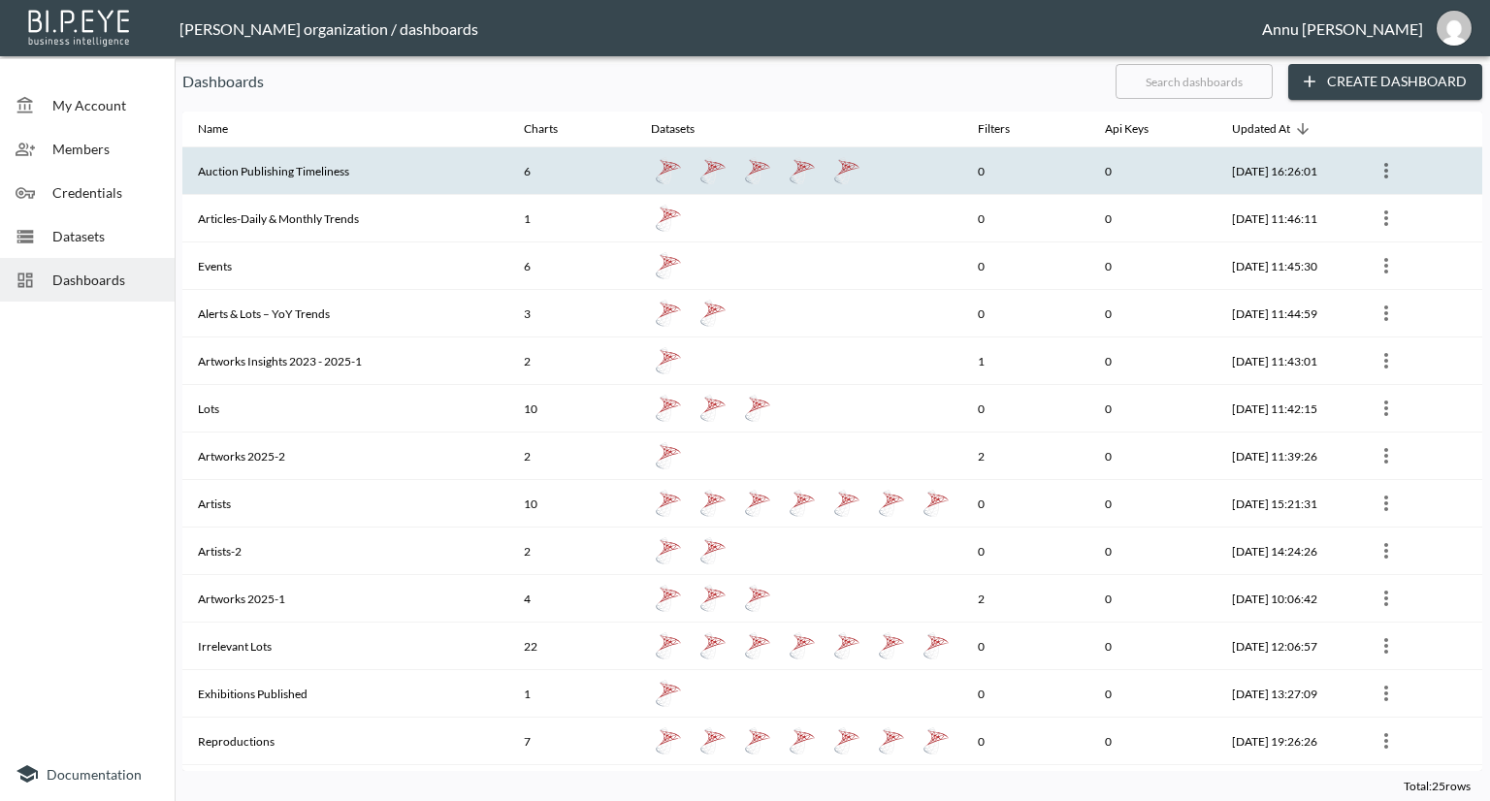
click at [258, 164] on th "Auction Publishing Timeliness" at bounding box center [345, 171] width 326 height 48
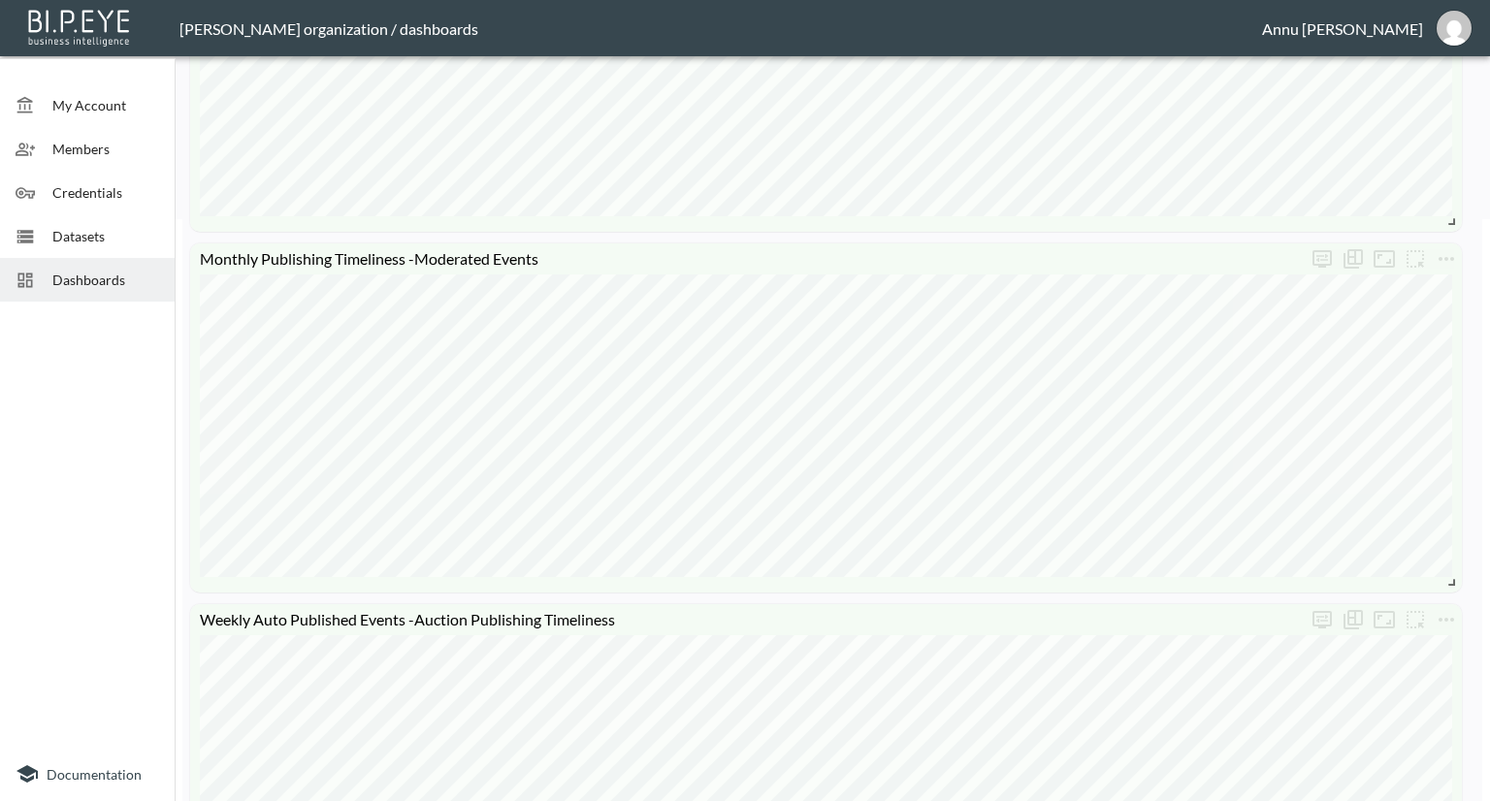
scroll to position [776, 0]
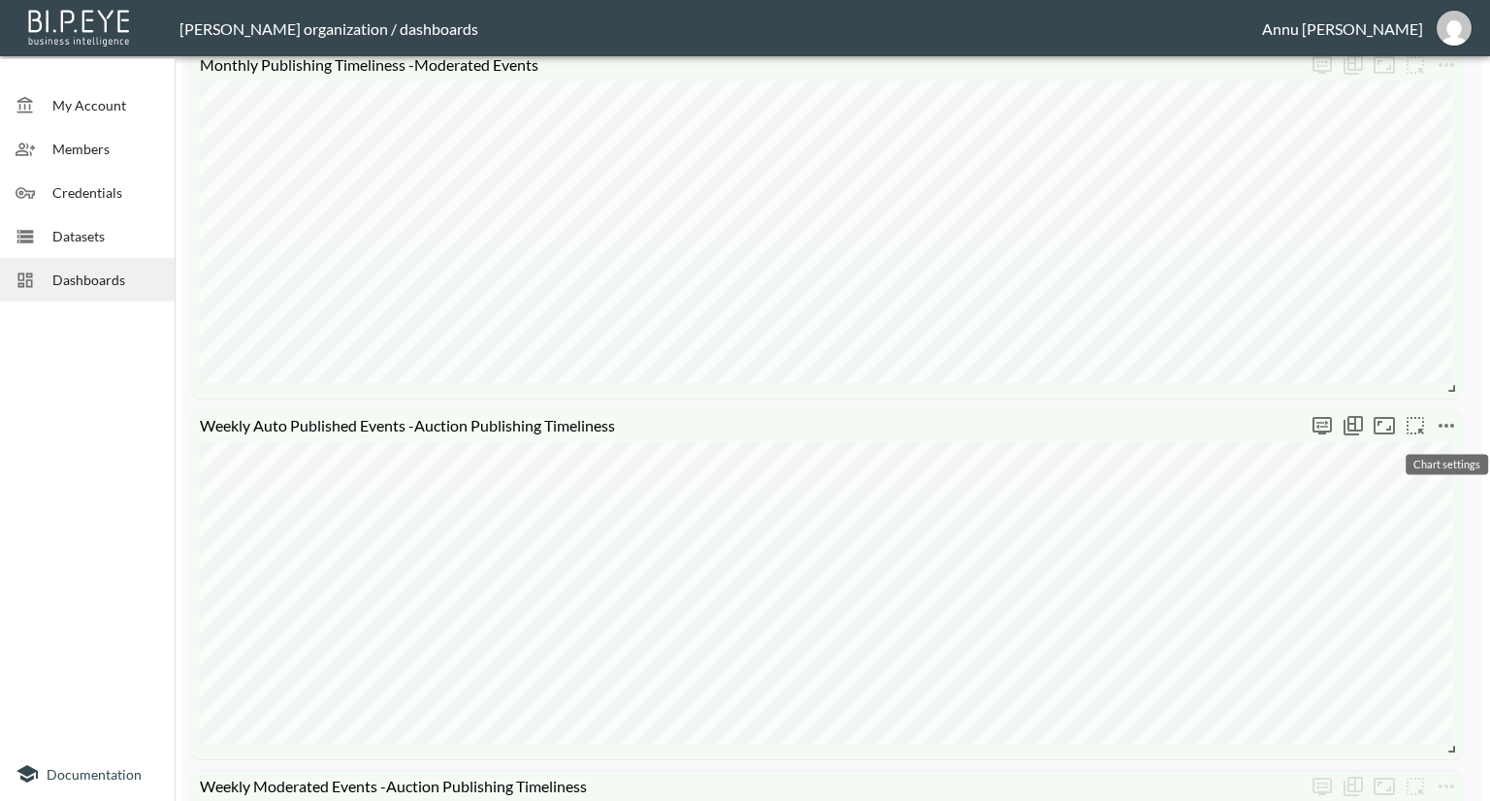
click at [1450, 423] on icon "more" at bounding box center [1446, 425] width 23 height 23
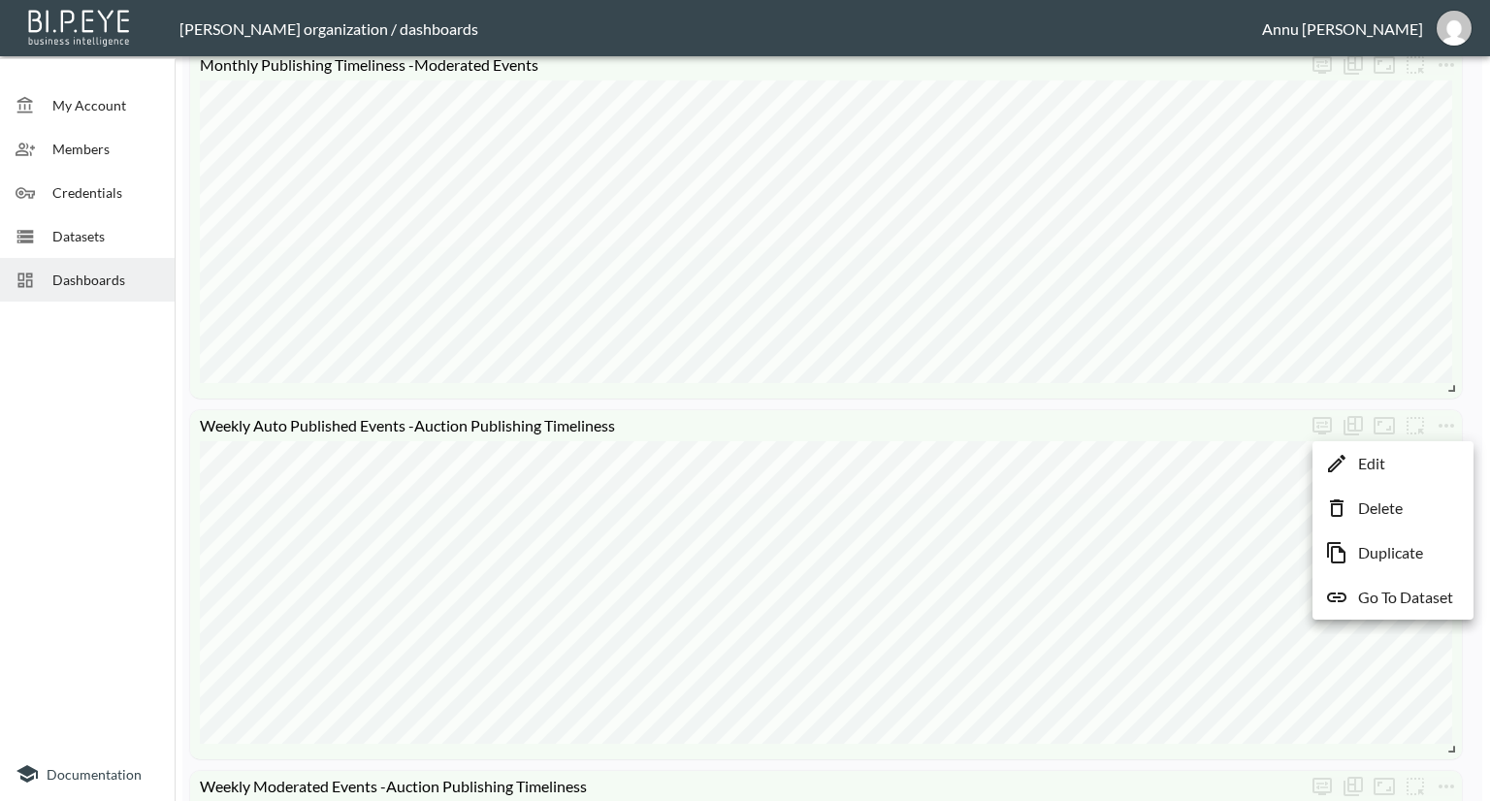
click at [1401, 598] on p "Go To Dataset" at bounding box center [1405, 597] width 95 height 23
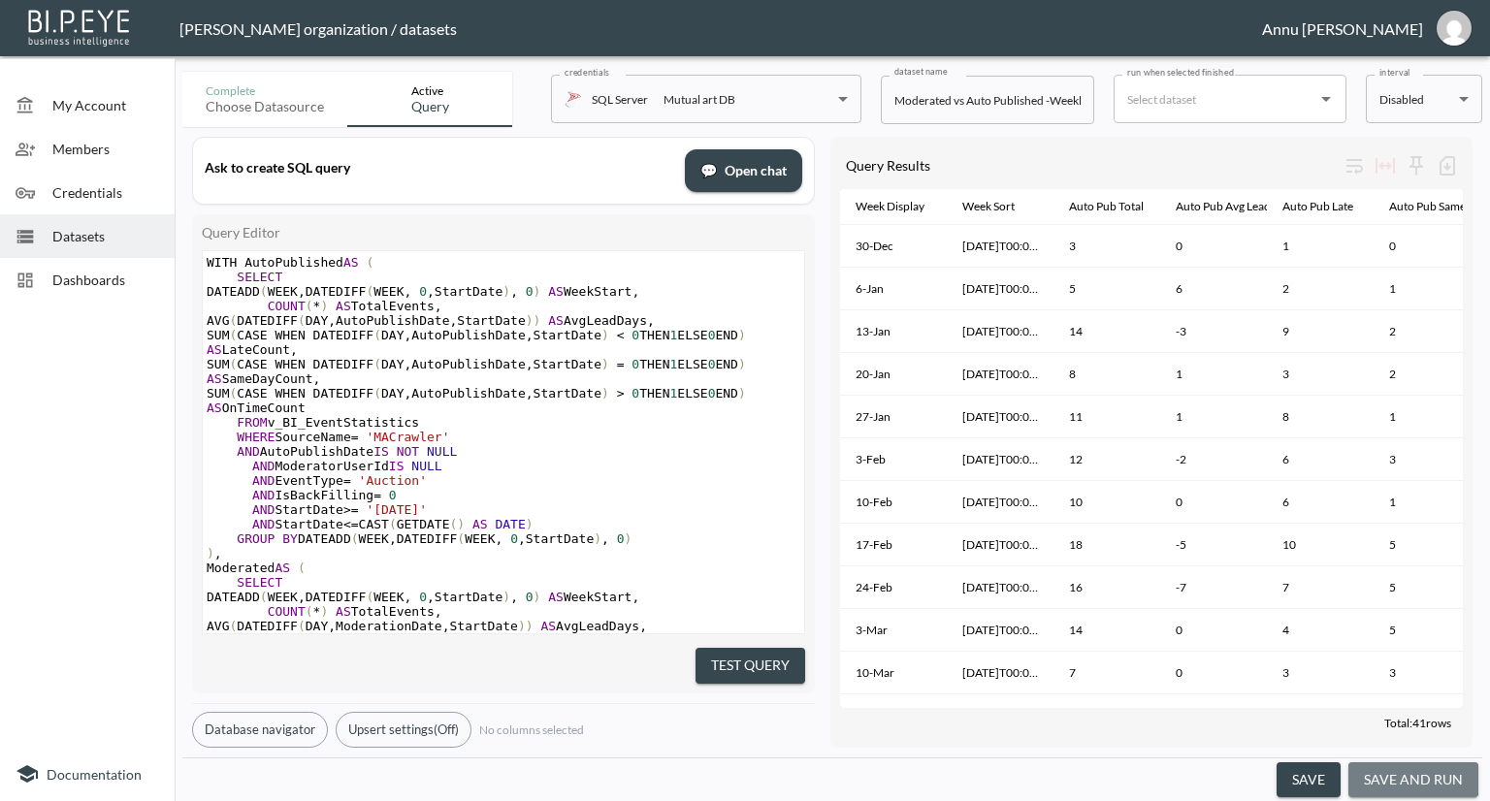
click at [1413, 772] on button "save and run" at bounding box center [1414, 781] width 130 height 36
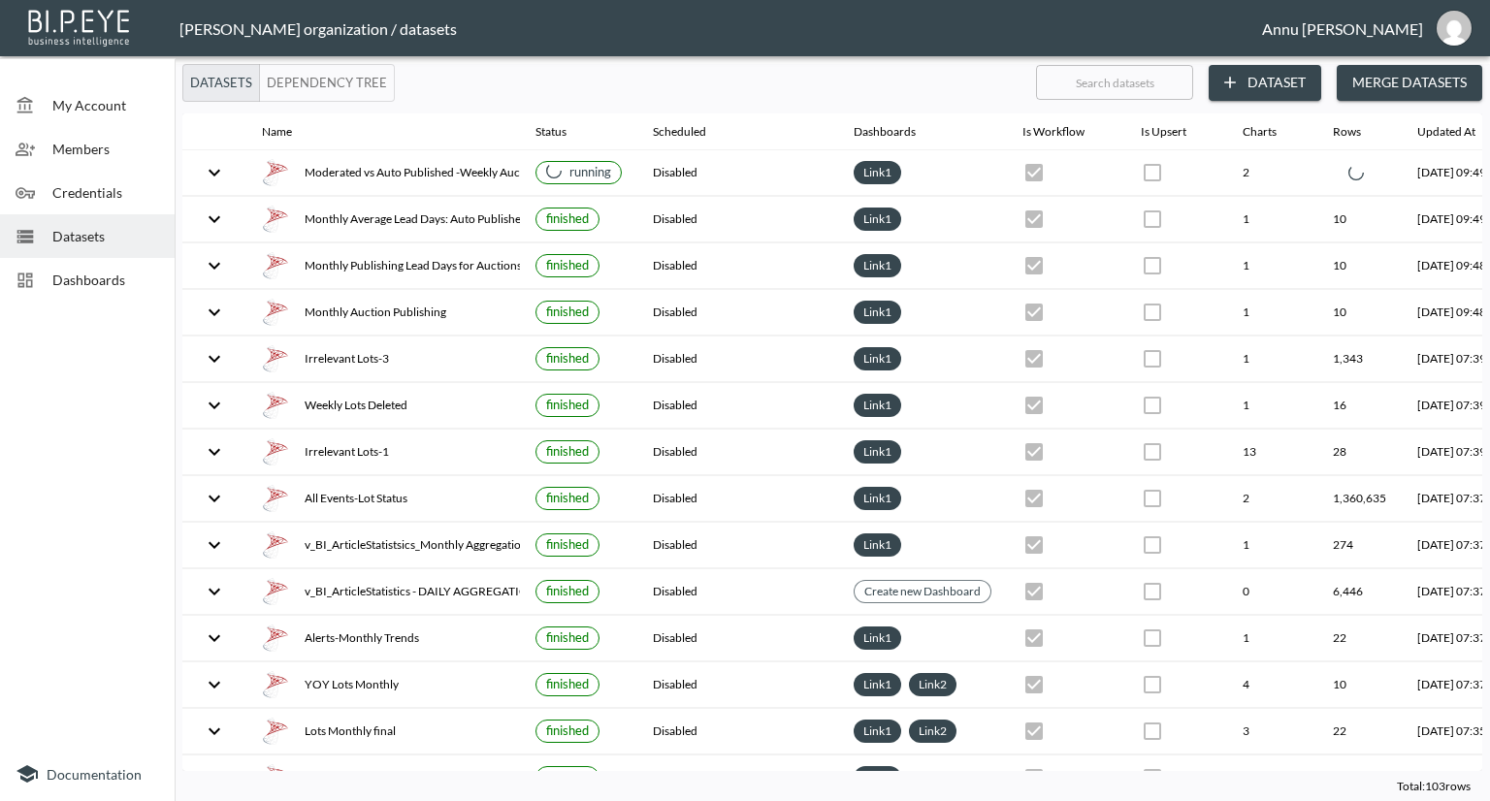
click at [133, 282] on span "Dashboards" at bounding box center [105, 280] width 107 height 20
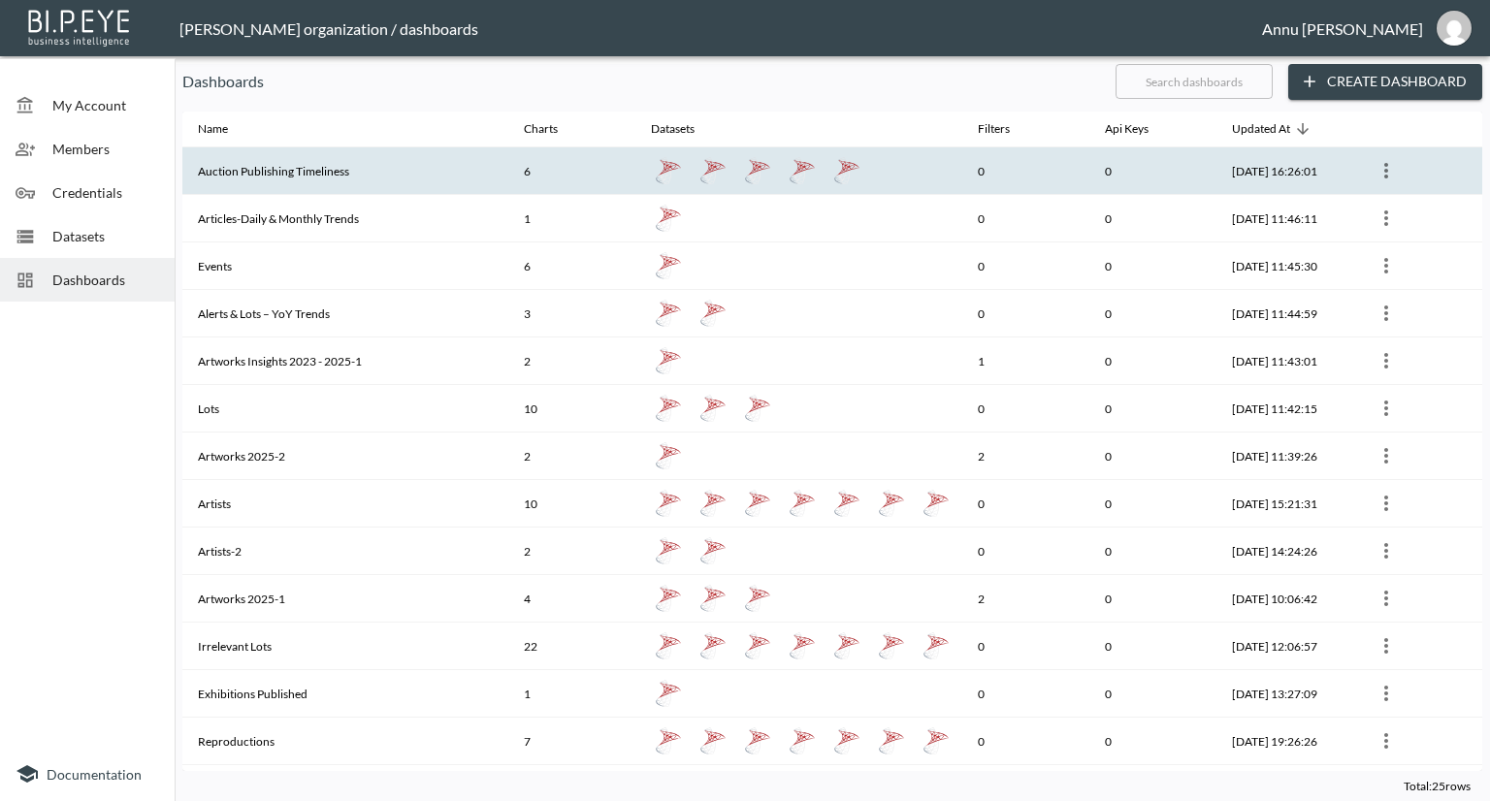
click at [353, 172] on th "Auction Publishing Timeliness" at bounding box center [345, 171] width 326 height 48
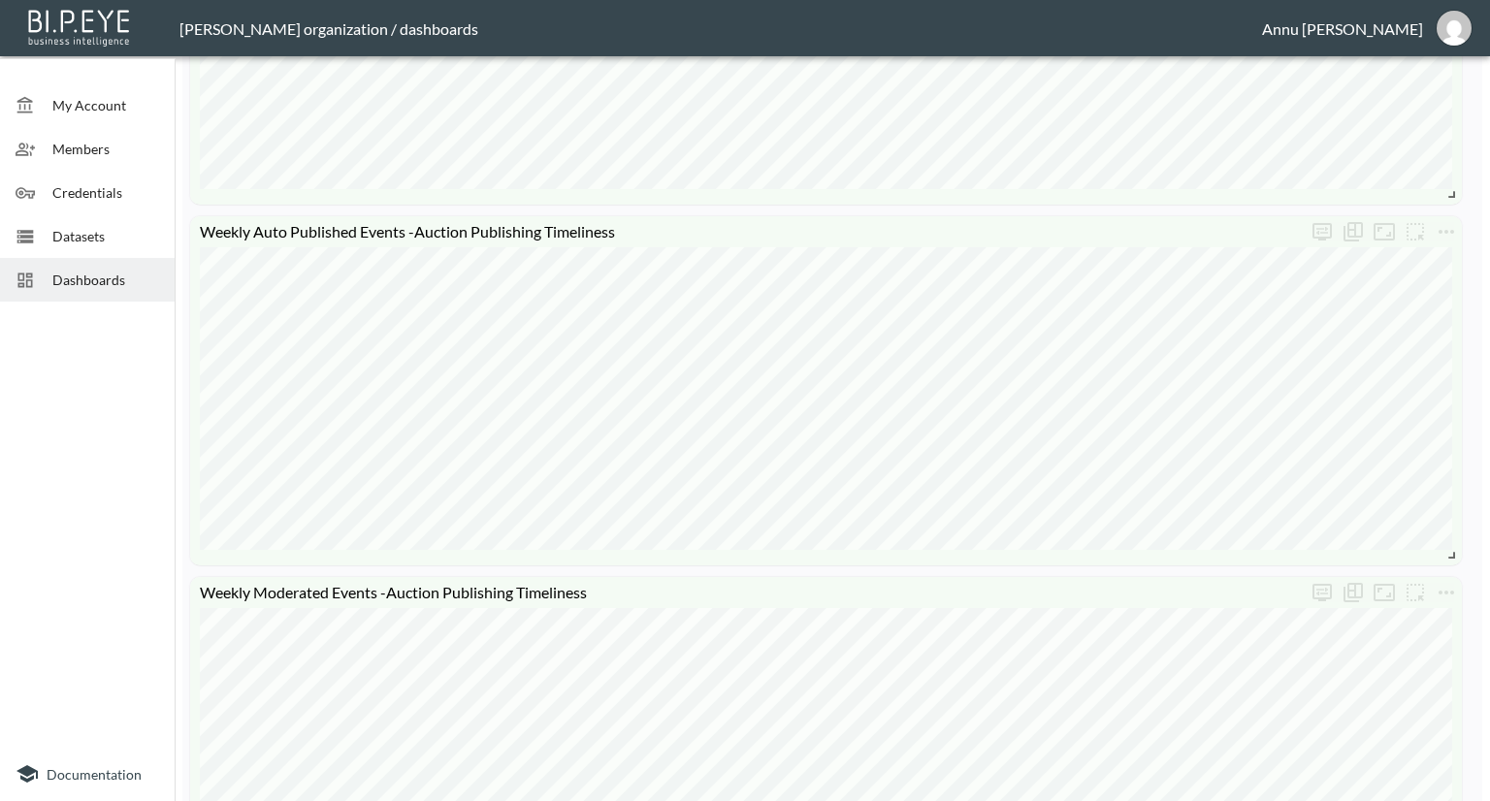
scroll to position [1164, 0]
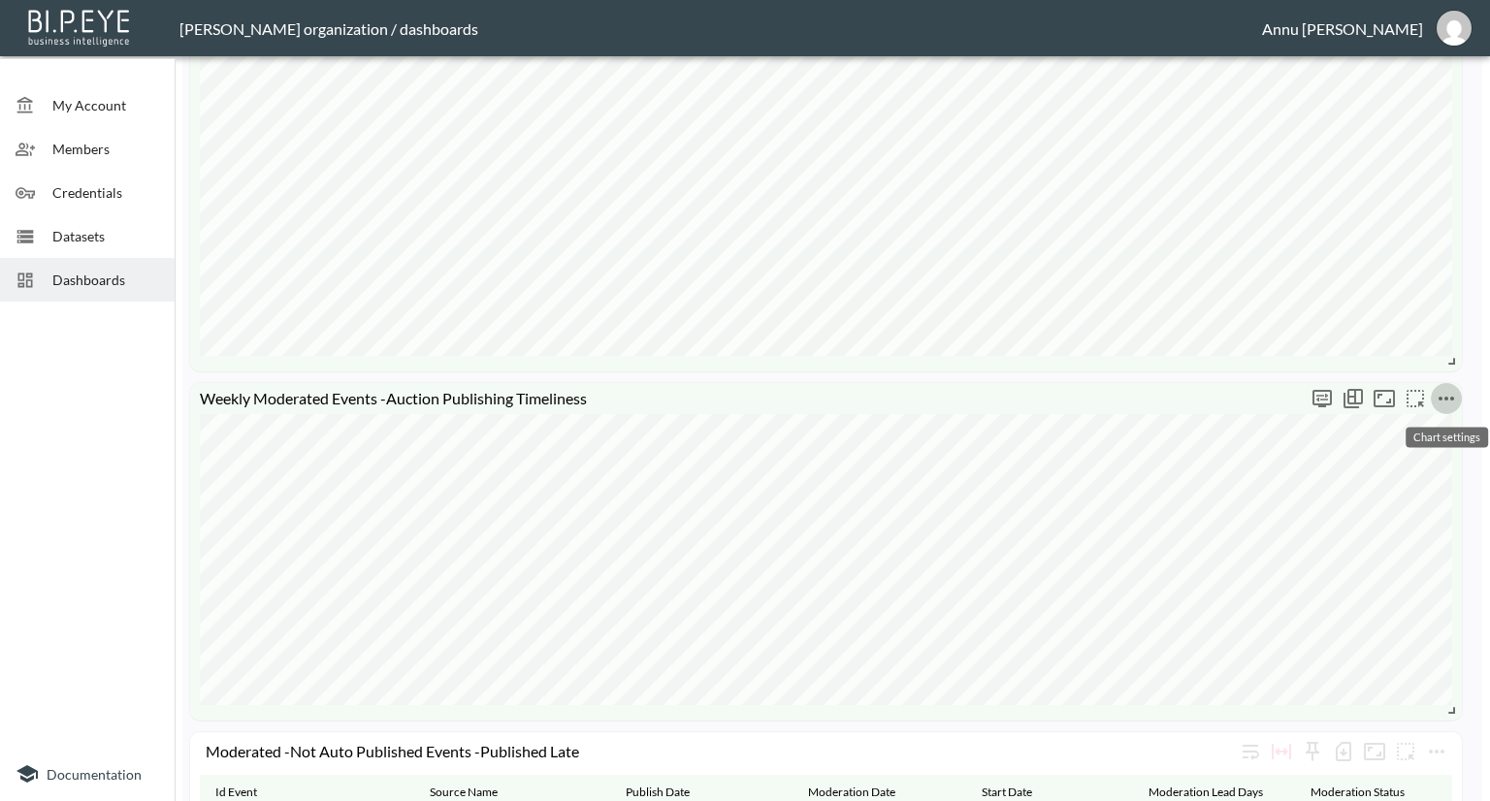
click at [1455, 393] on icon "more" at bounding box center [1446, 398] width 23 height 23
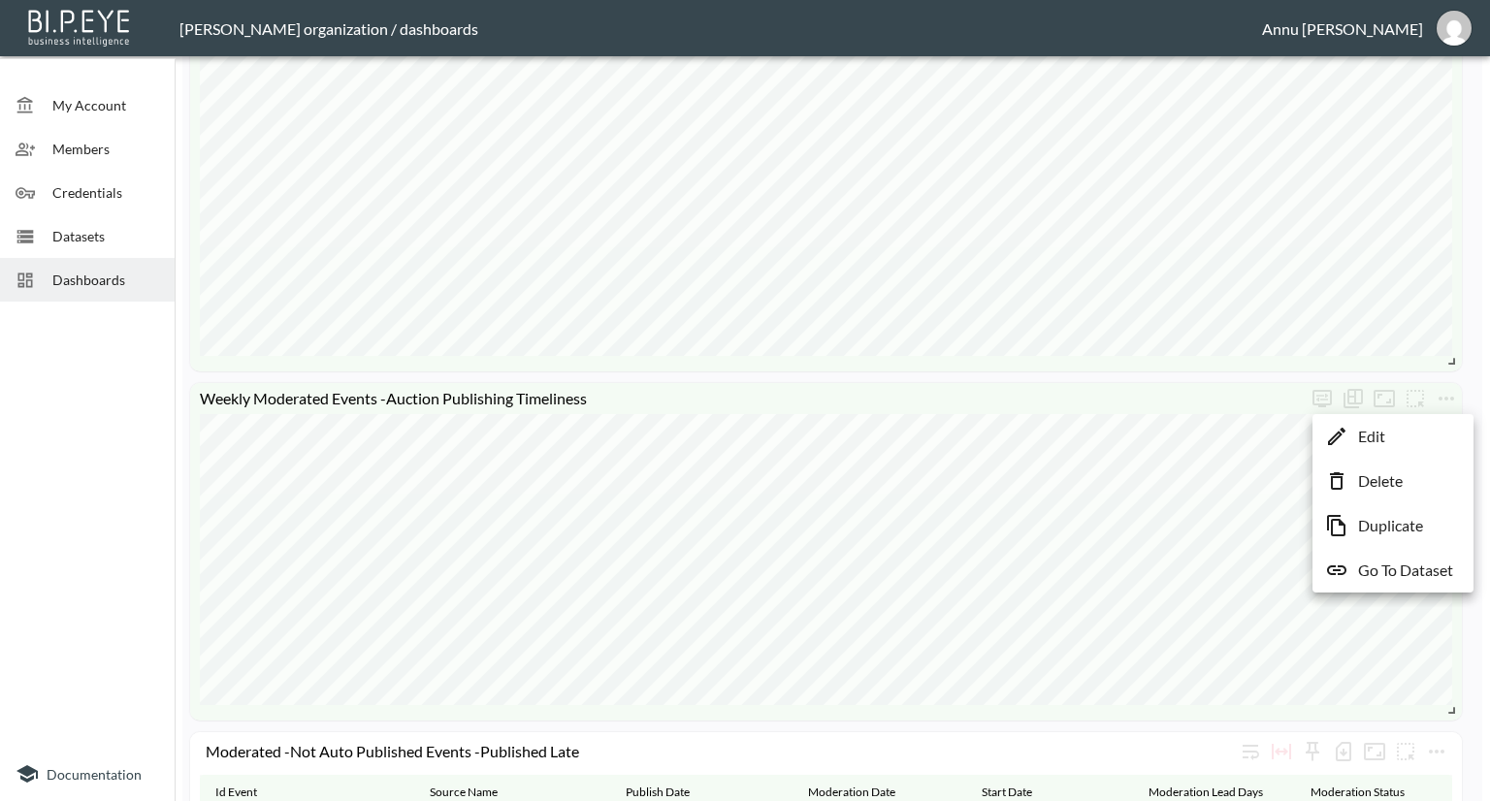
click at [1405, 569] on p "Go To Dataset" at bounding box center [1405, 570] width 95 height 23
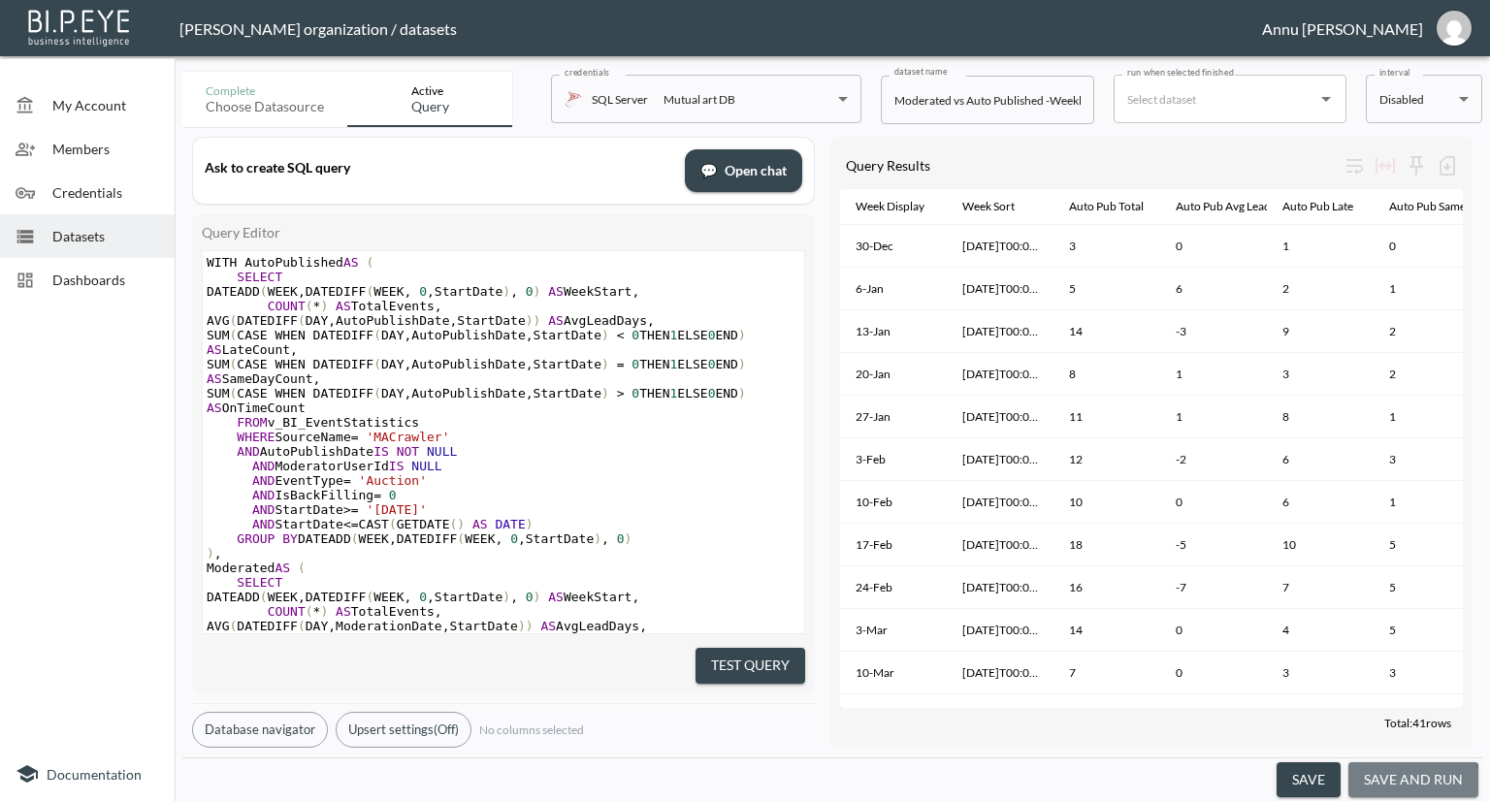
click at [1406, 785] on button "save and run" at bounding box center [1414, 781] width 130 height 36
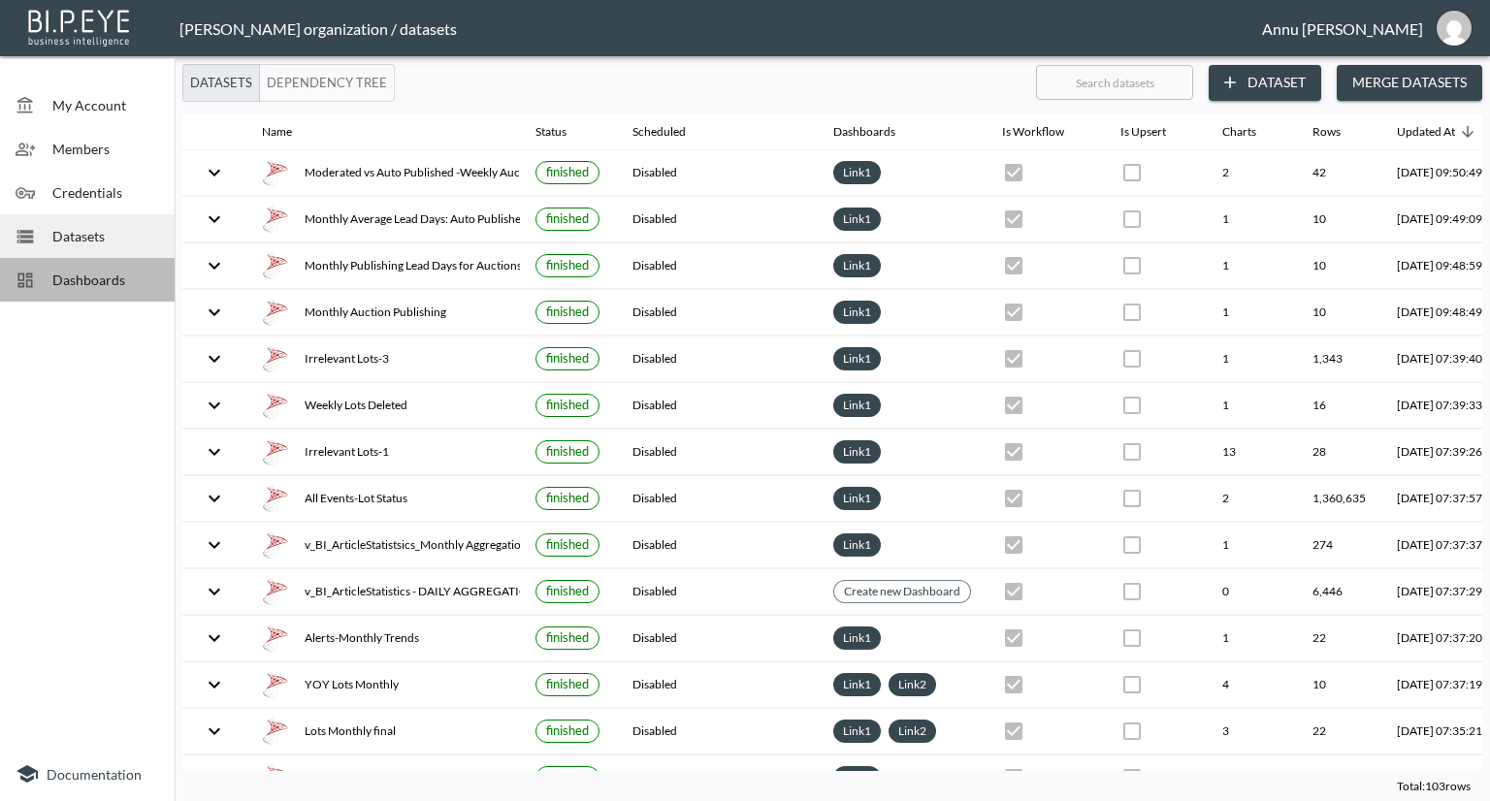
click at [119, 282] on span "Dashboards" at bounding box center [105, 280] width 107 height 20
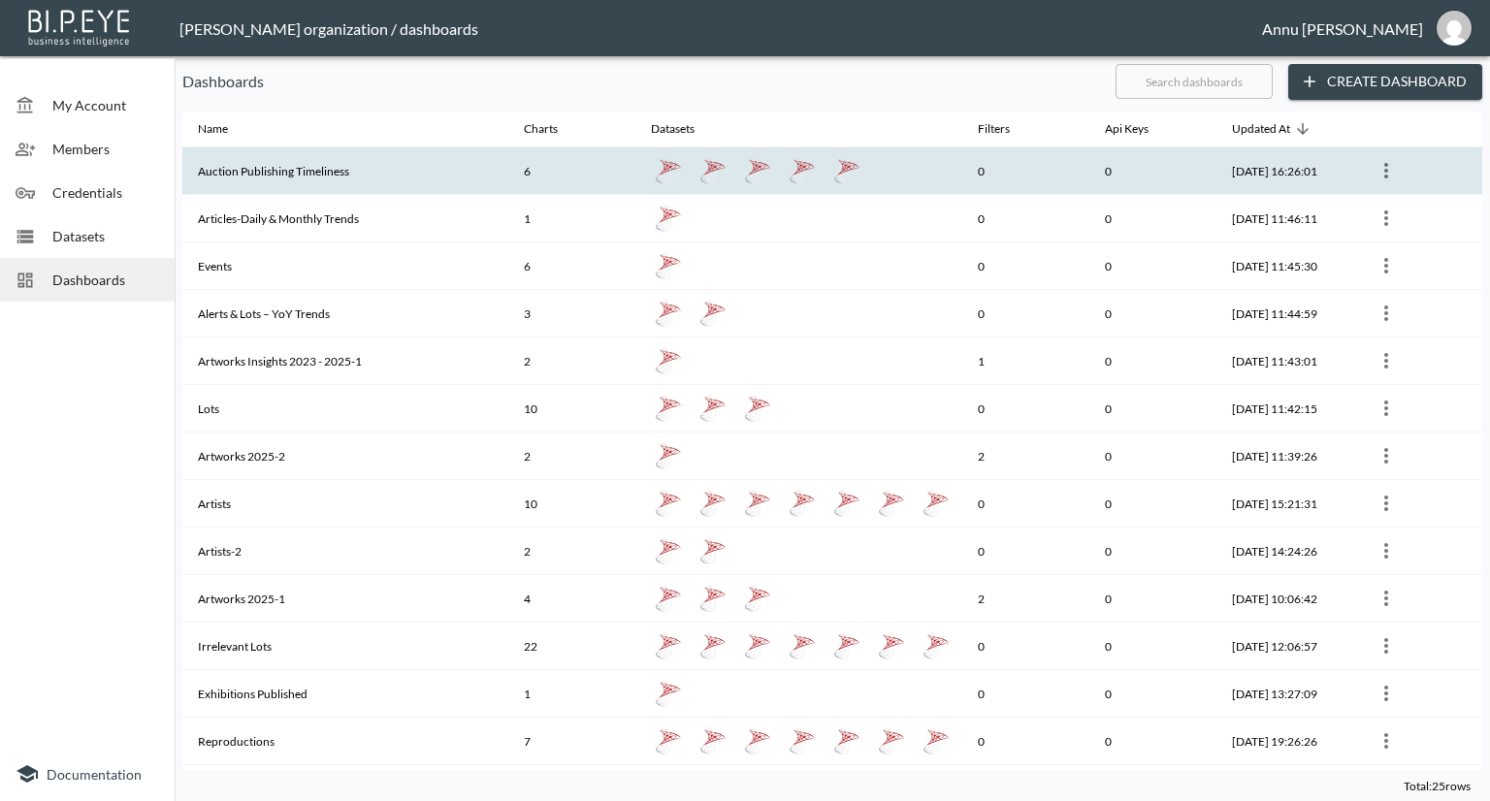
click at [268, 173] on th "Auction Publishing Timeliness" at bounding box center [345, 171] width 326 height 48
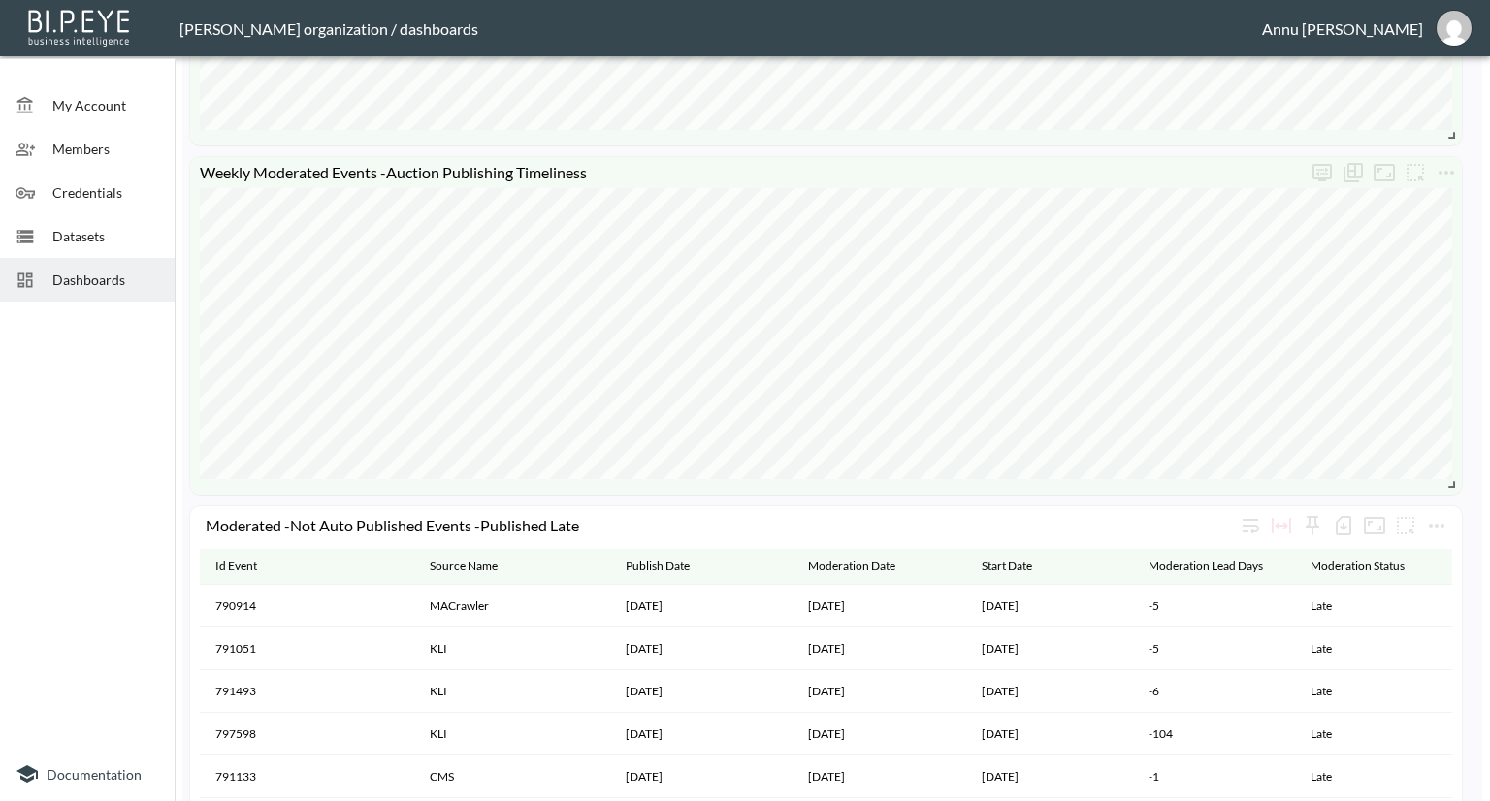
scroll to position [1552, 0]
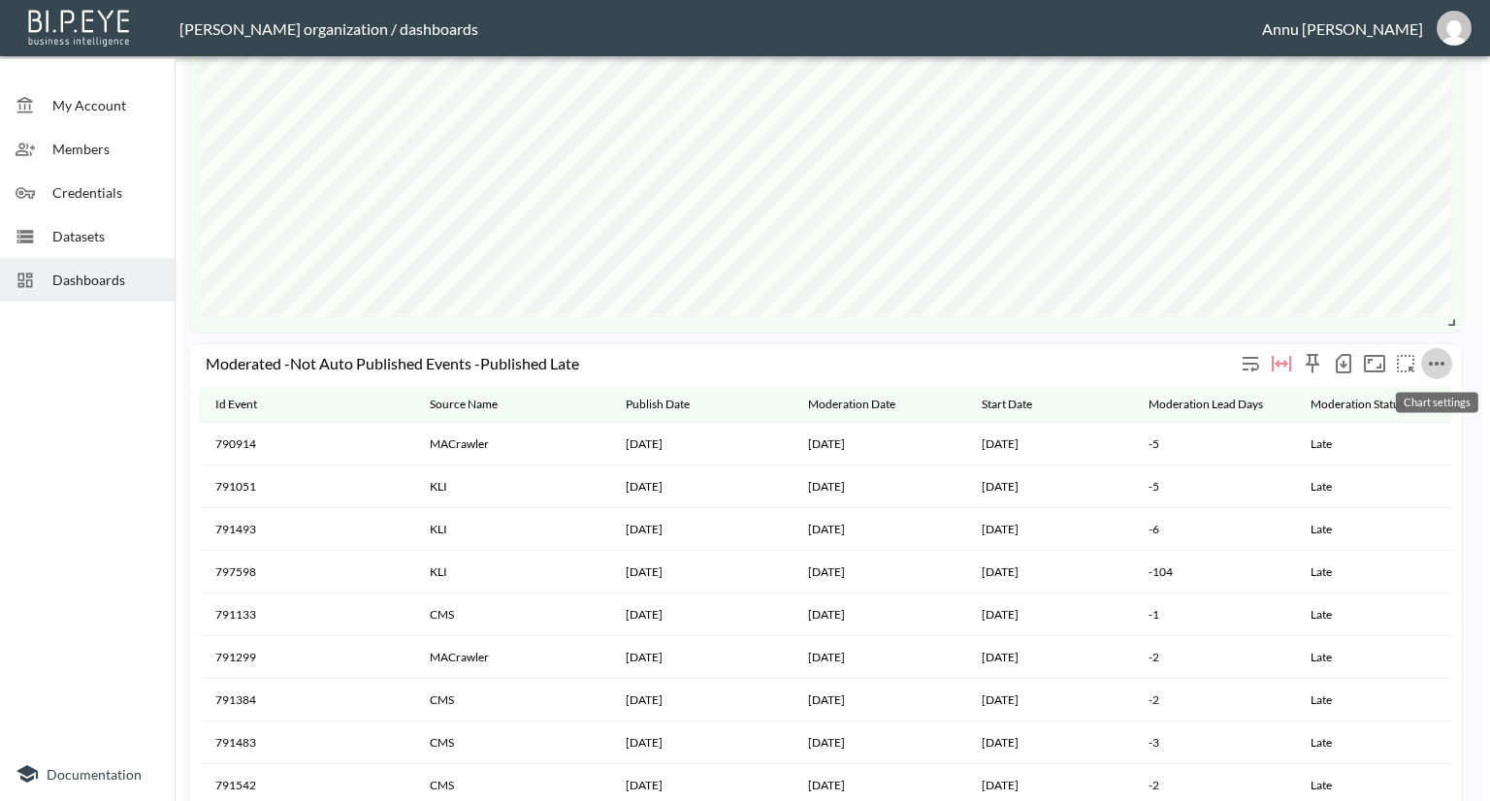
click at [1443, 354] on icon "more" at bounding box center [1436, 363] width 23 height 23
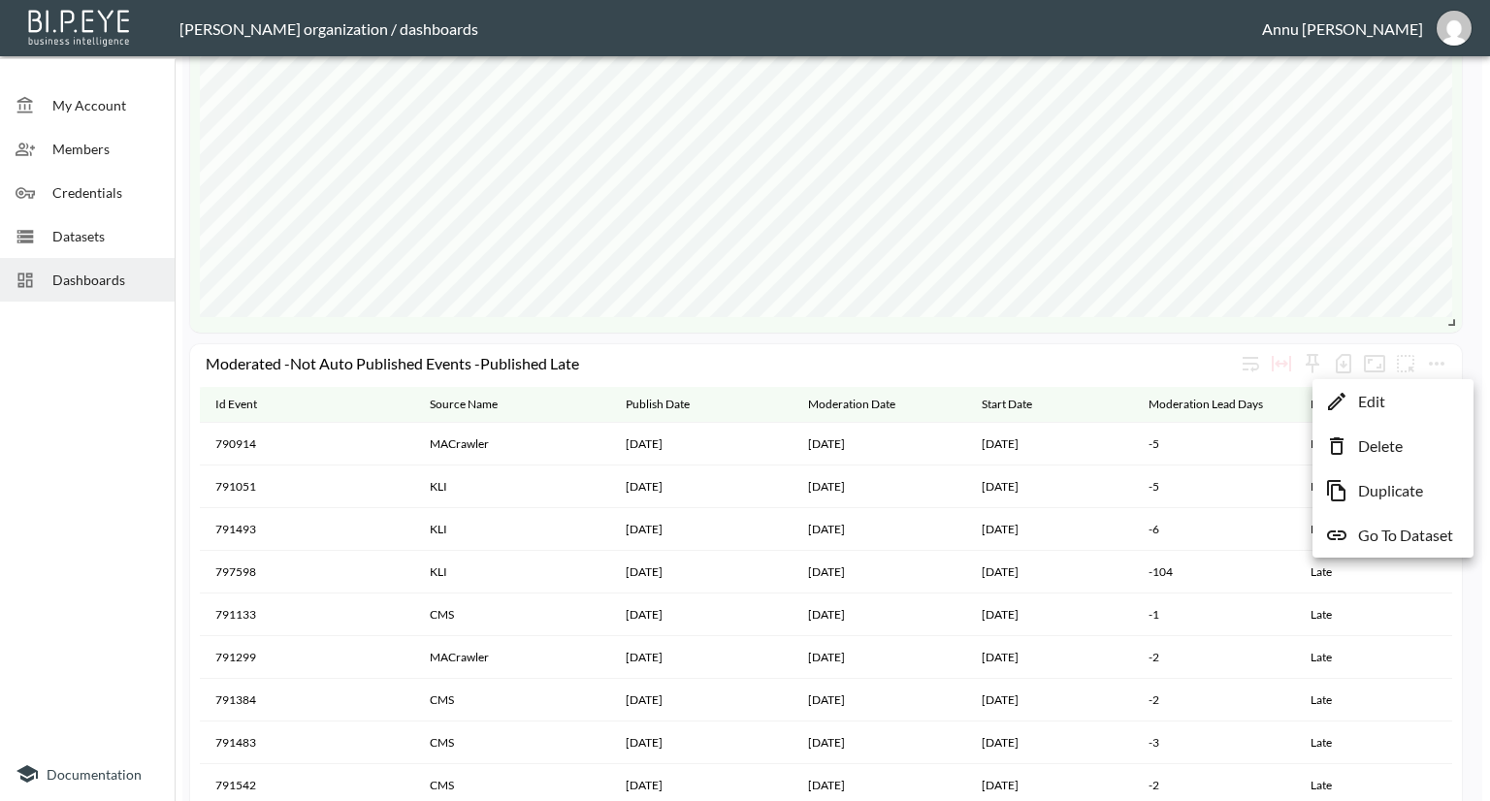
click at [1402, 540] on p "Go To Dataset" at bounding box center [1405, 535] width 95 height 23
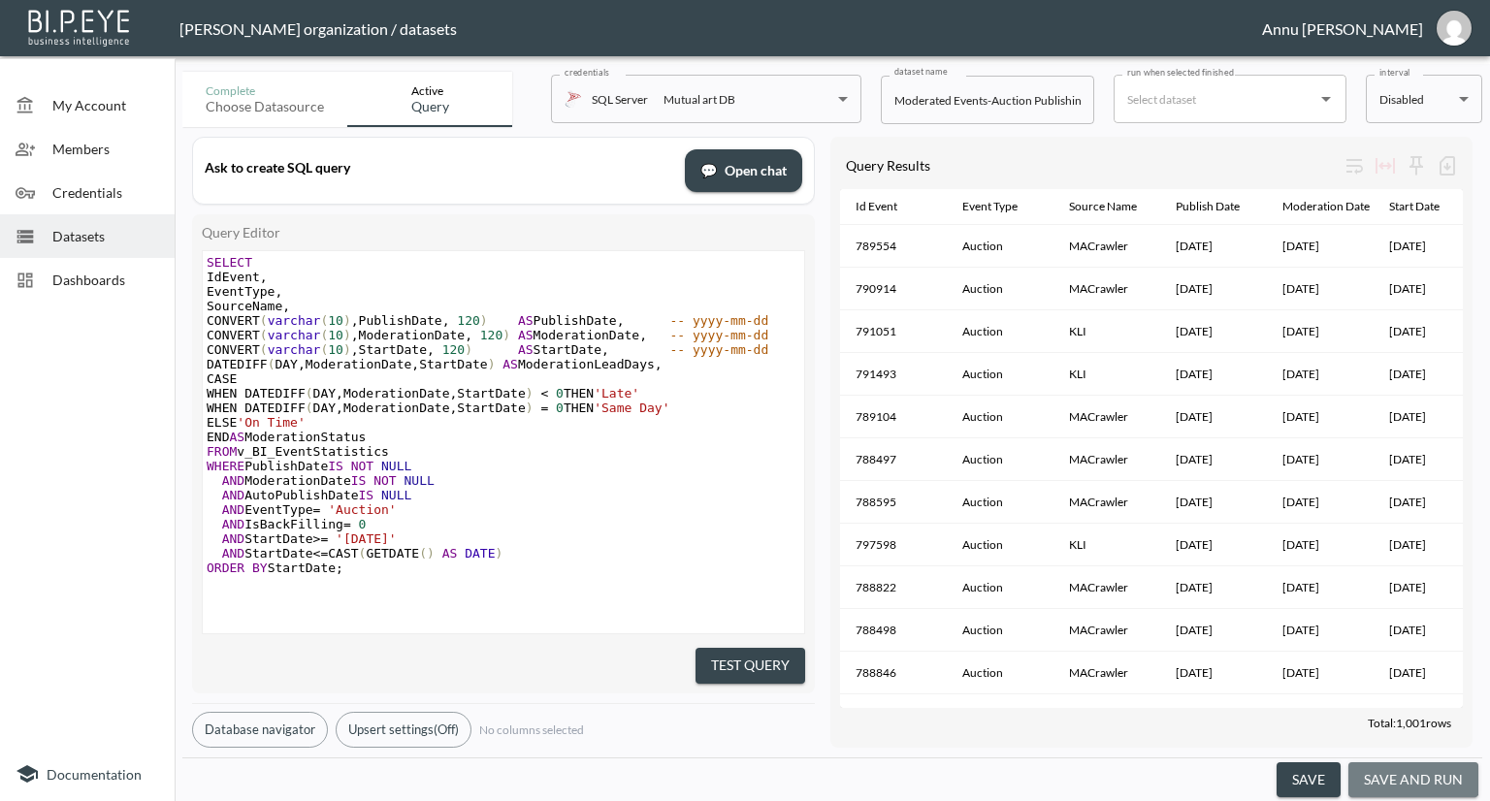
click at [1414, 773] on button "save and run" at bounding box center [1414, 781] width 130 height 36
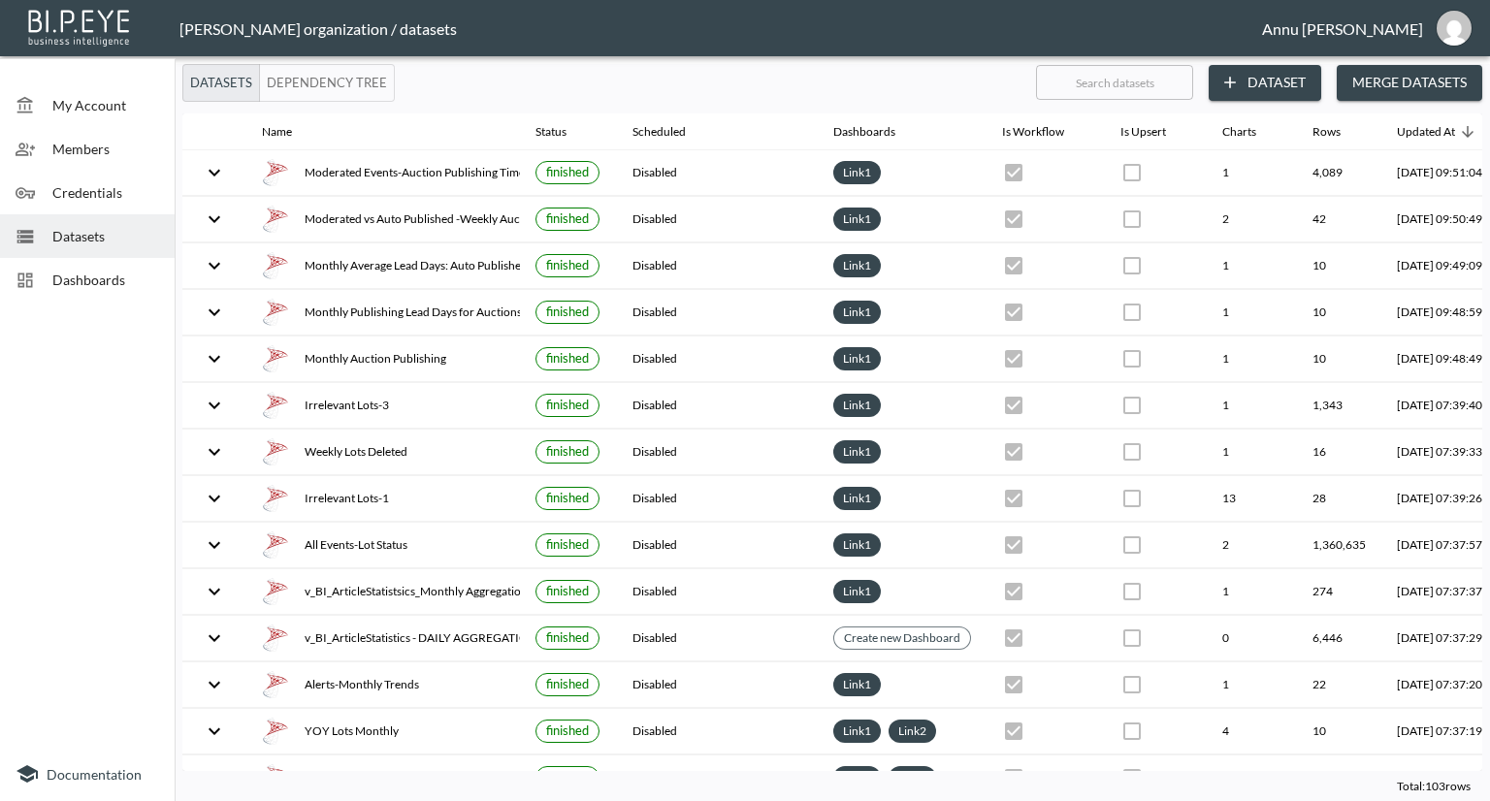
click at [108, 279] on span "Dashboards" at bounding box center [105, 280] width 107 height 20
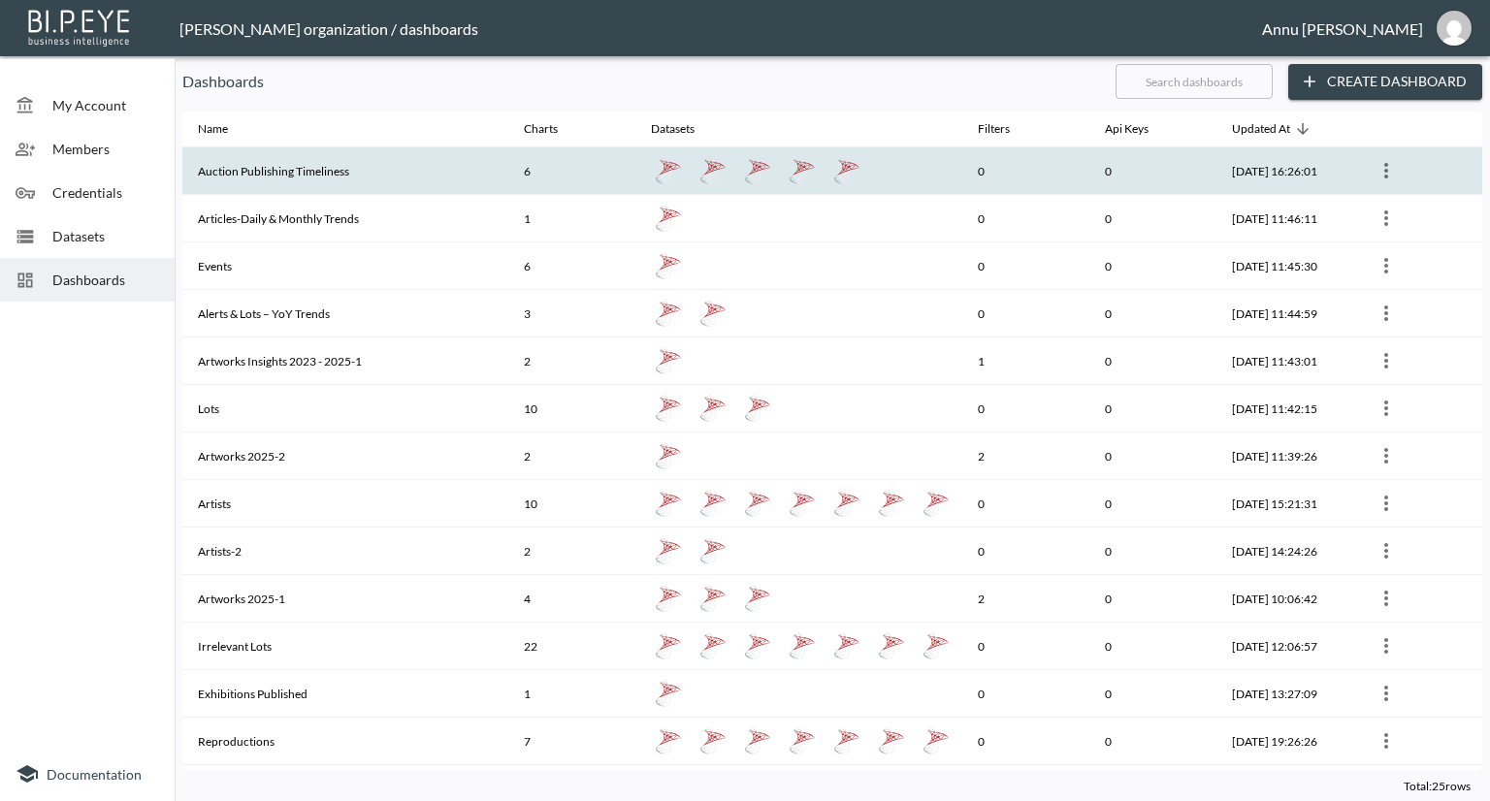
click at [258, 164] on th "Auction Publishing Timeliness" at bounding box center [345, 171] width 326 height 48
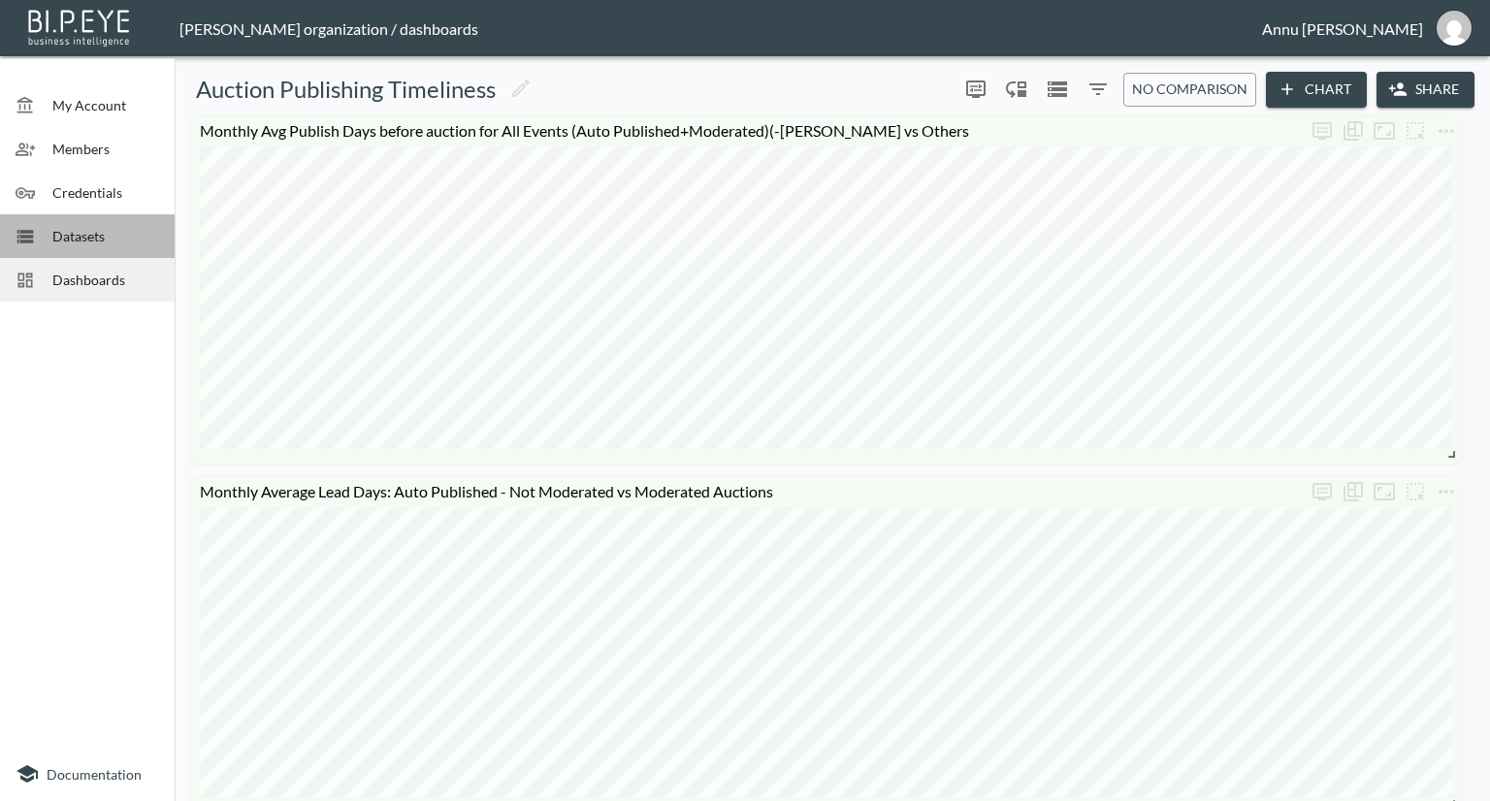
click at [83, 240] on span "Datasets" at bounding box center [105, 236] width 107 height 20
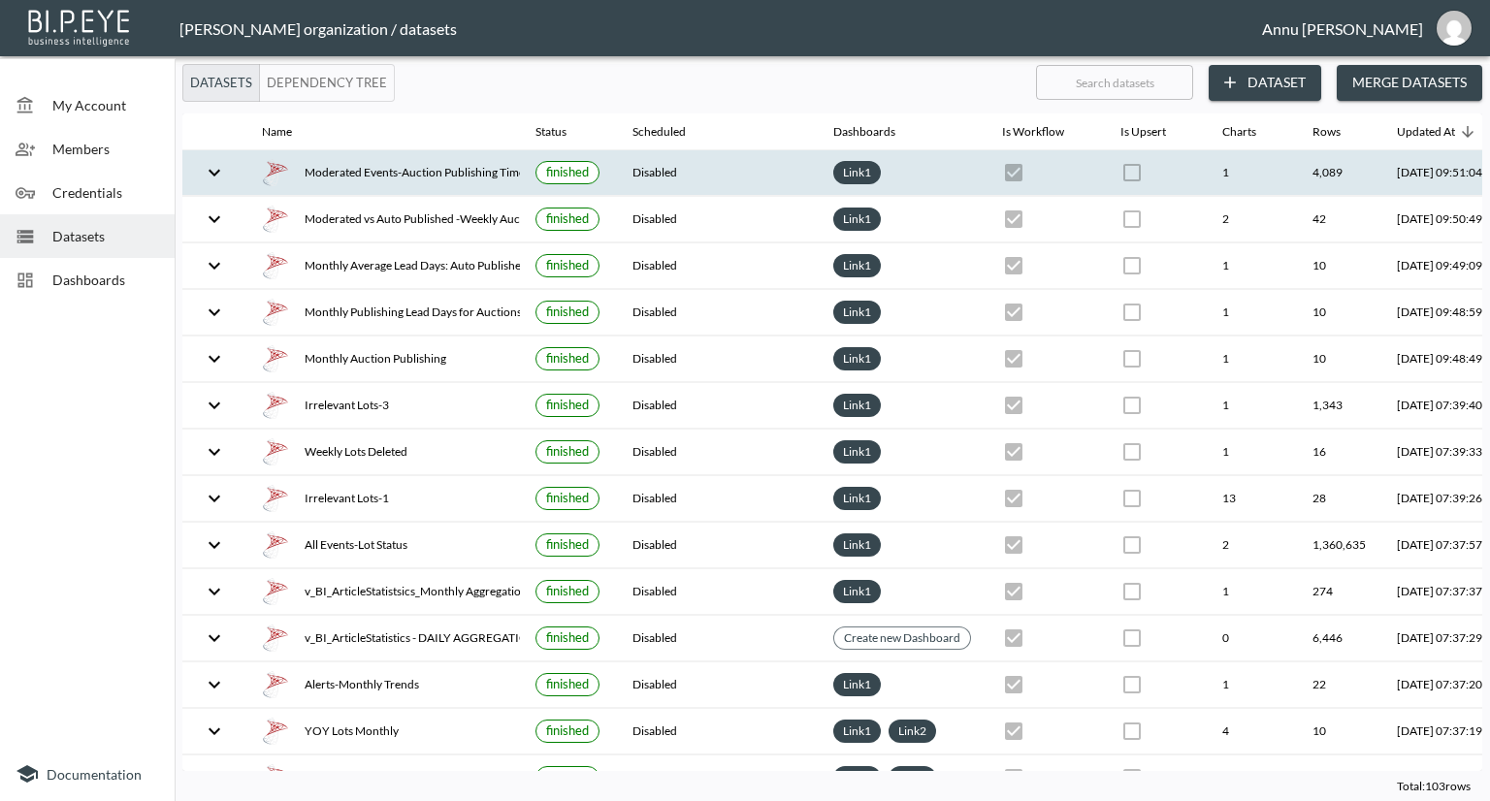
click at [347, 180] on div "Moderated Events-Auction Publishing Timeliness" at bounding box center [383, 172] width 243 height 27
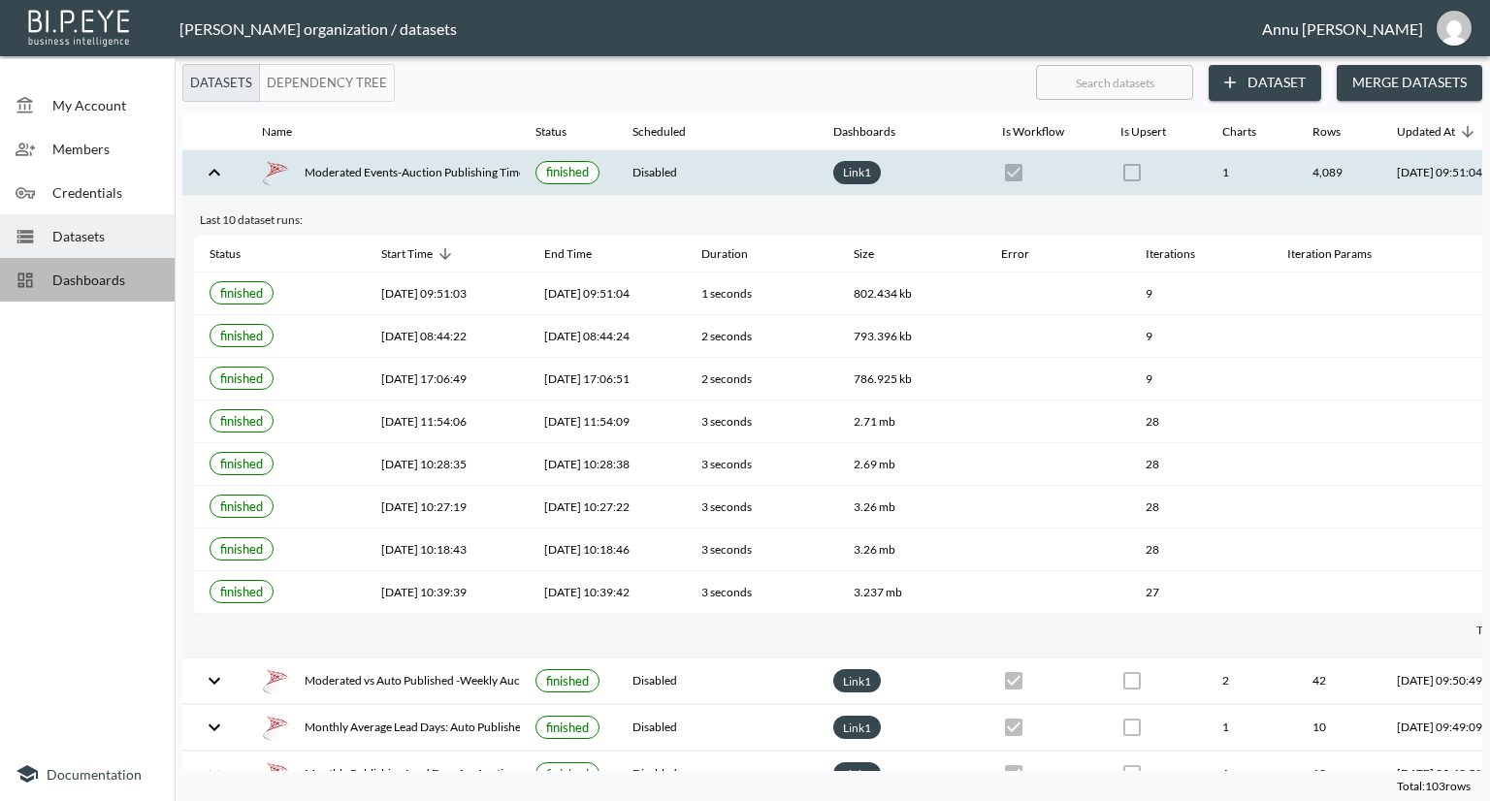
click at [118, 284] on span "Dashboards" at bounding box center [105, 280] width 107 height 20
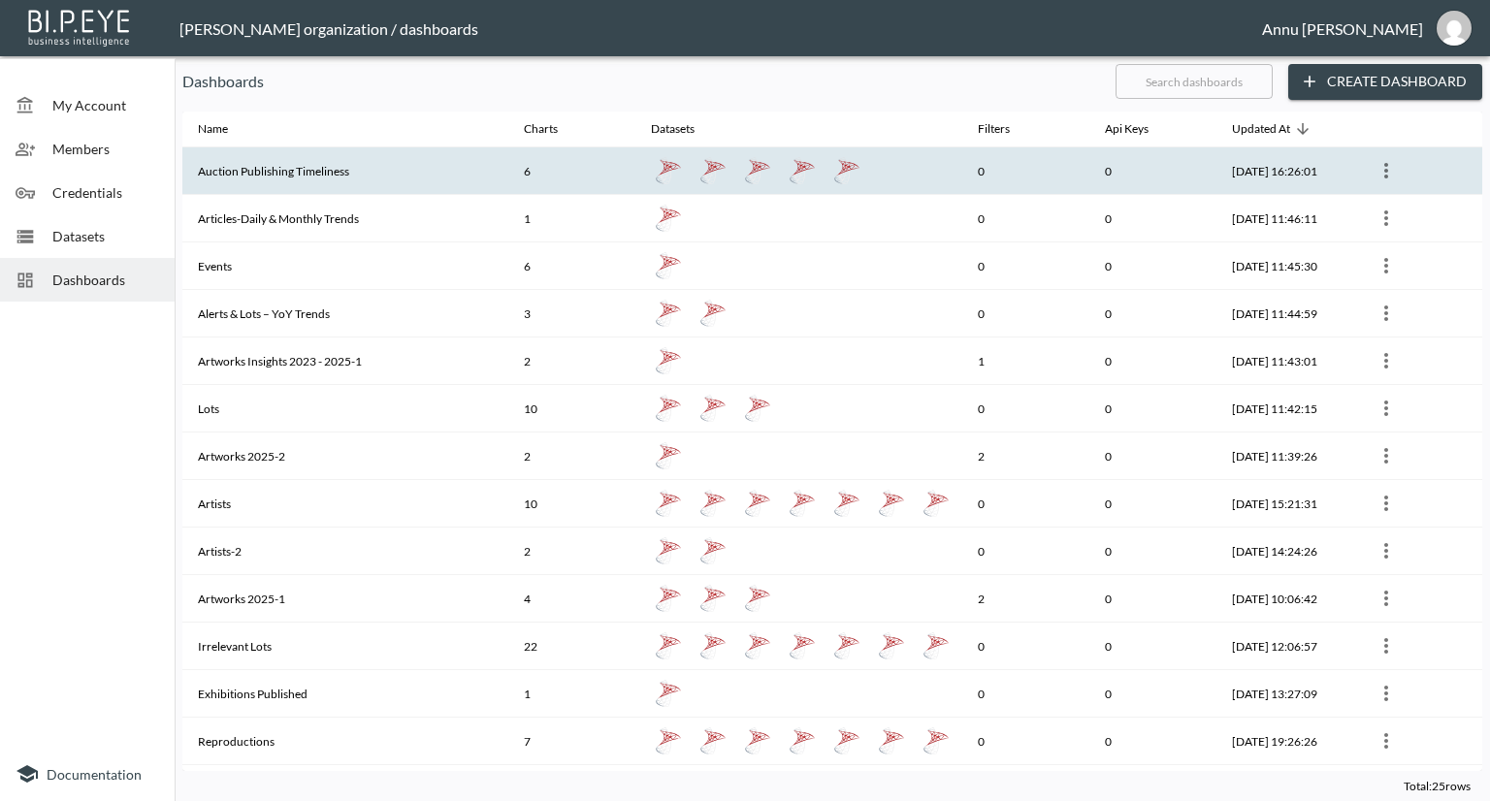
click at [293, 183] on th "Auction Publishing Timeliness" at bounding box center [345, 171] width 326 height 48
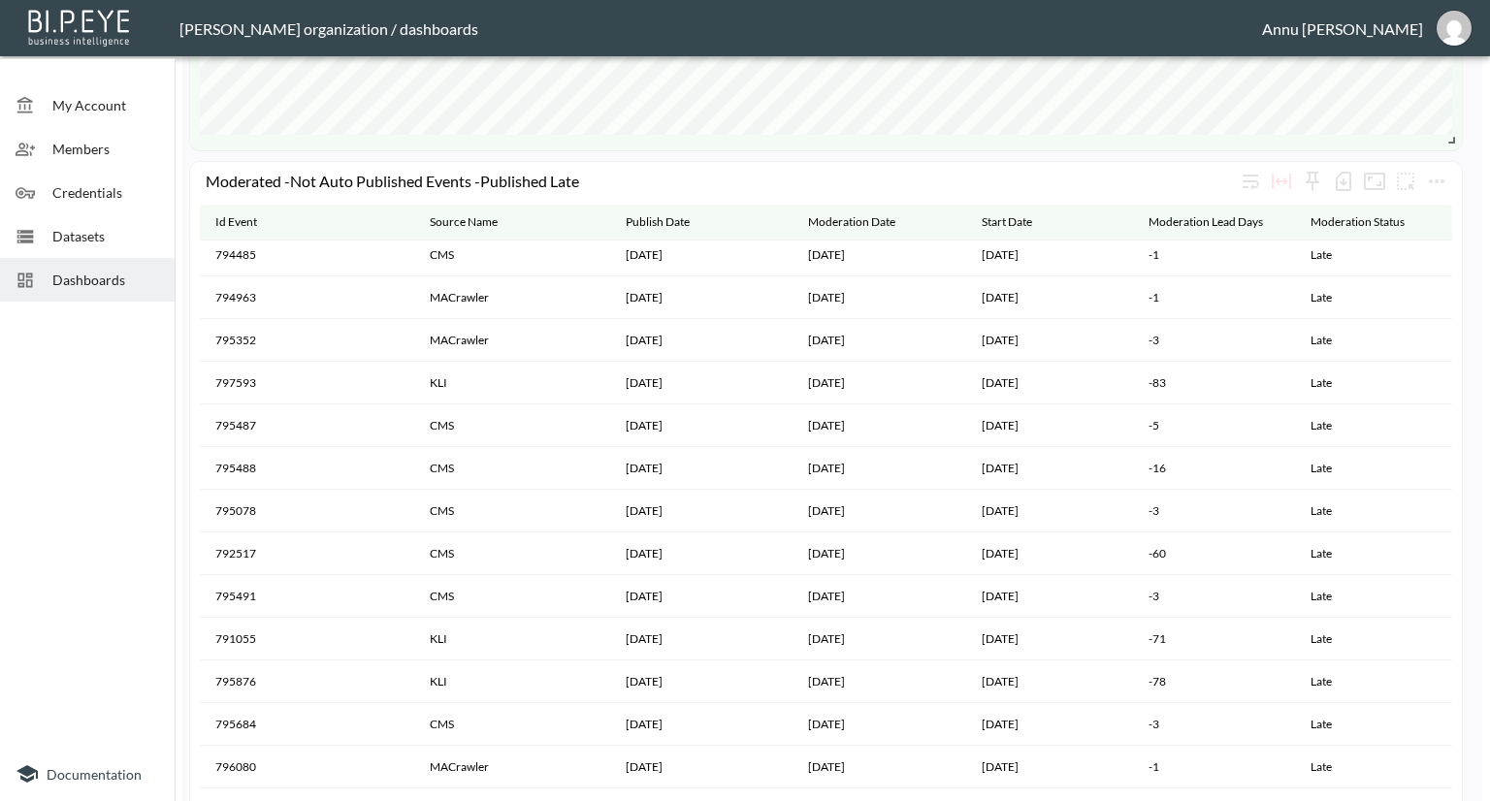
scroll to position [2134, 0]
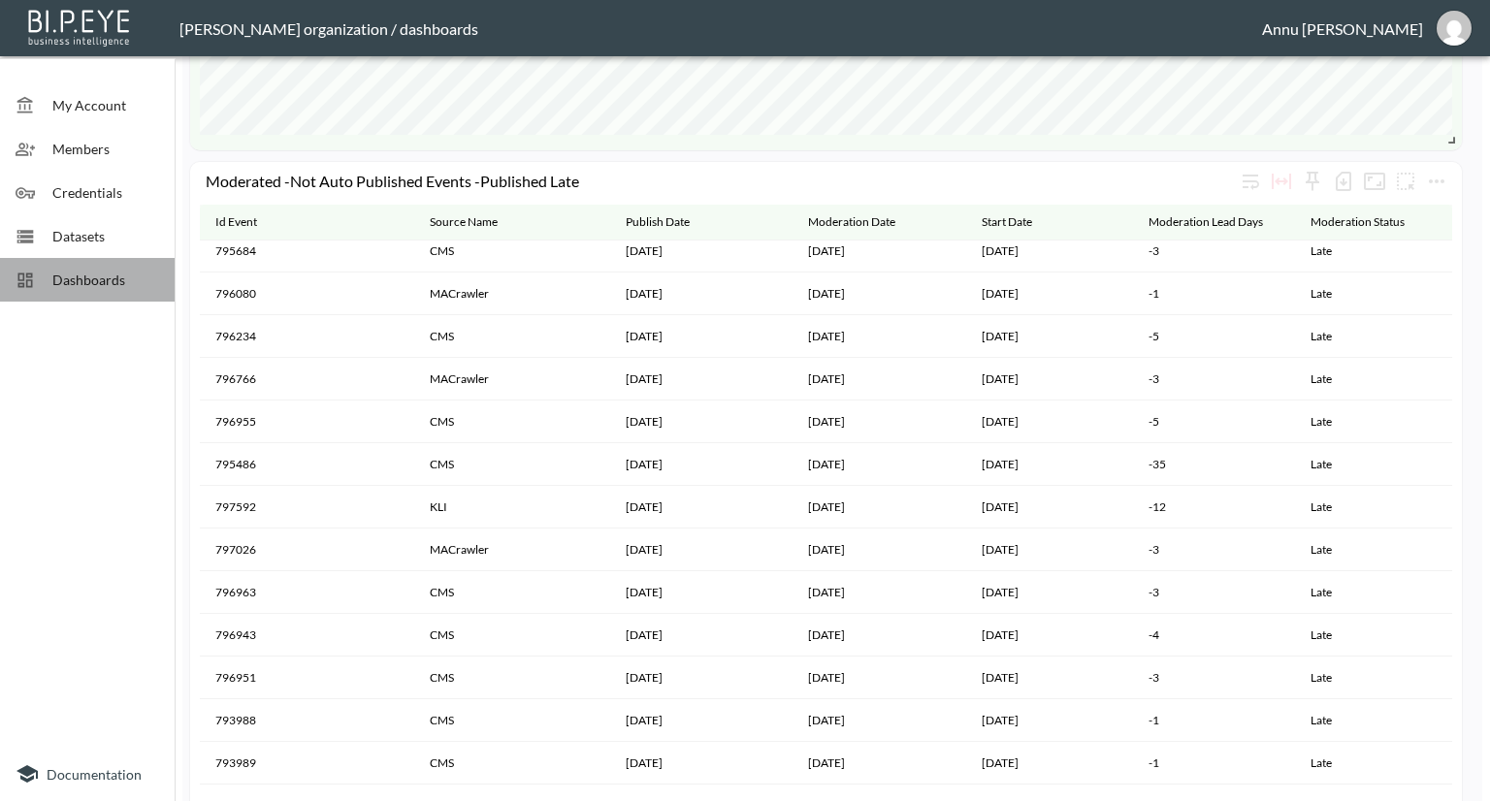
click at [107, 278] on span "Dashboards" at bounding box center [105, 280] width 107 height 20
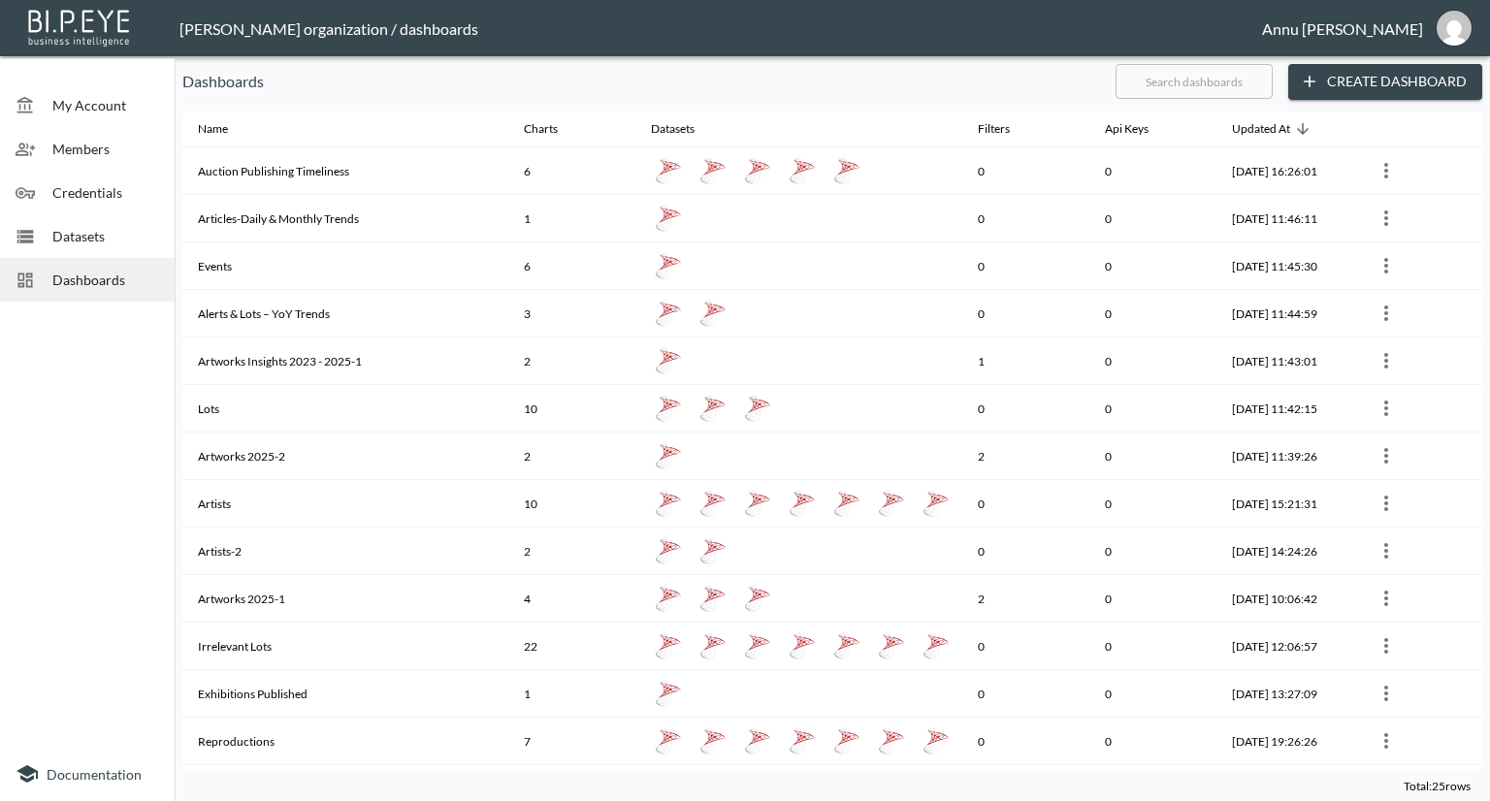
click at [96, 265] on div "Dashboards" at bounding box center [87, 280] width 175 height 44
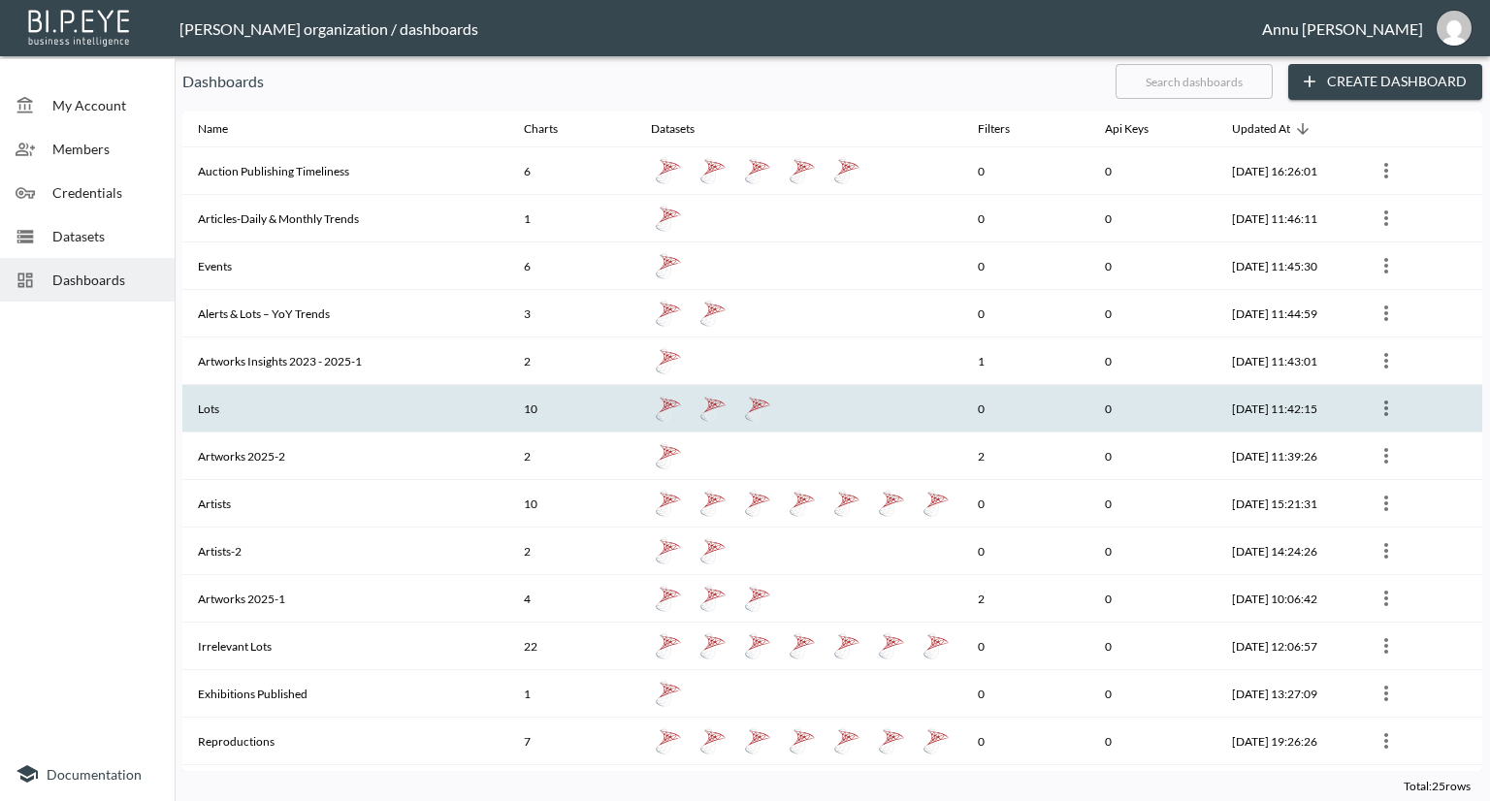
click at [236, 399] on th "Lots" at bounding box center [345, 409] width 326 height 48
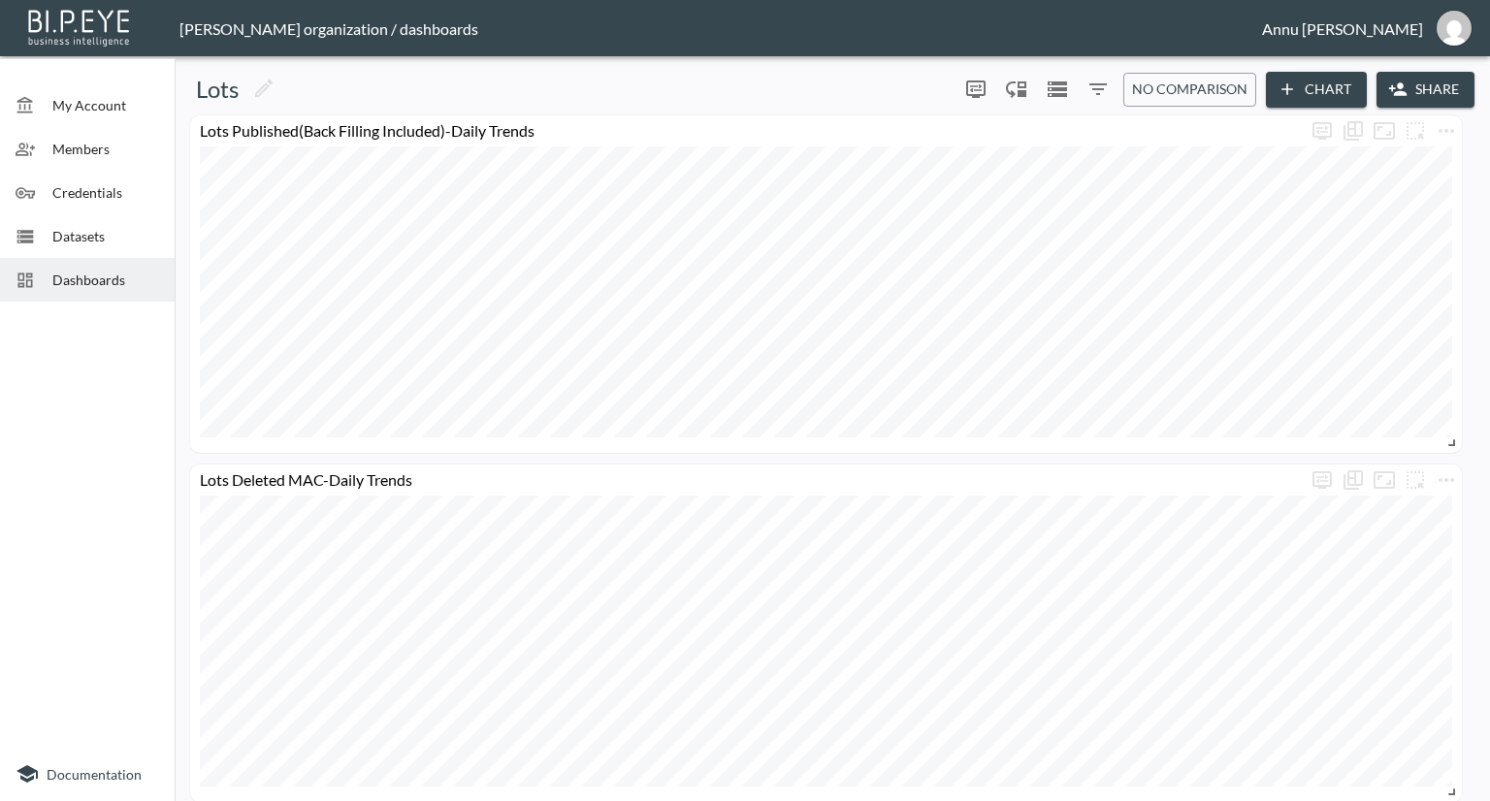
click at [107, 282] on span "Dashboards" at bounding box center [105, 280] width 107 height 20
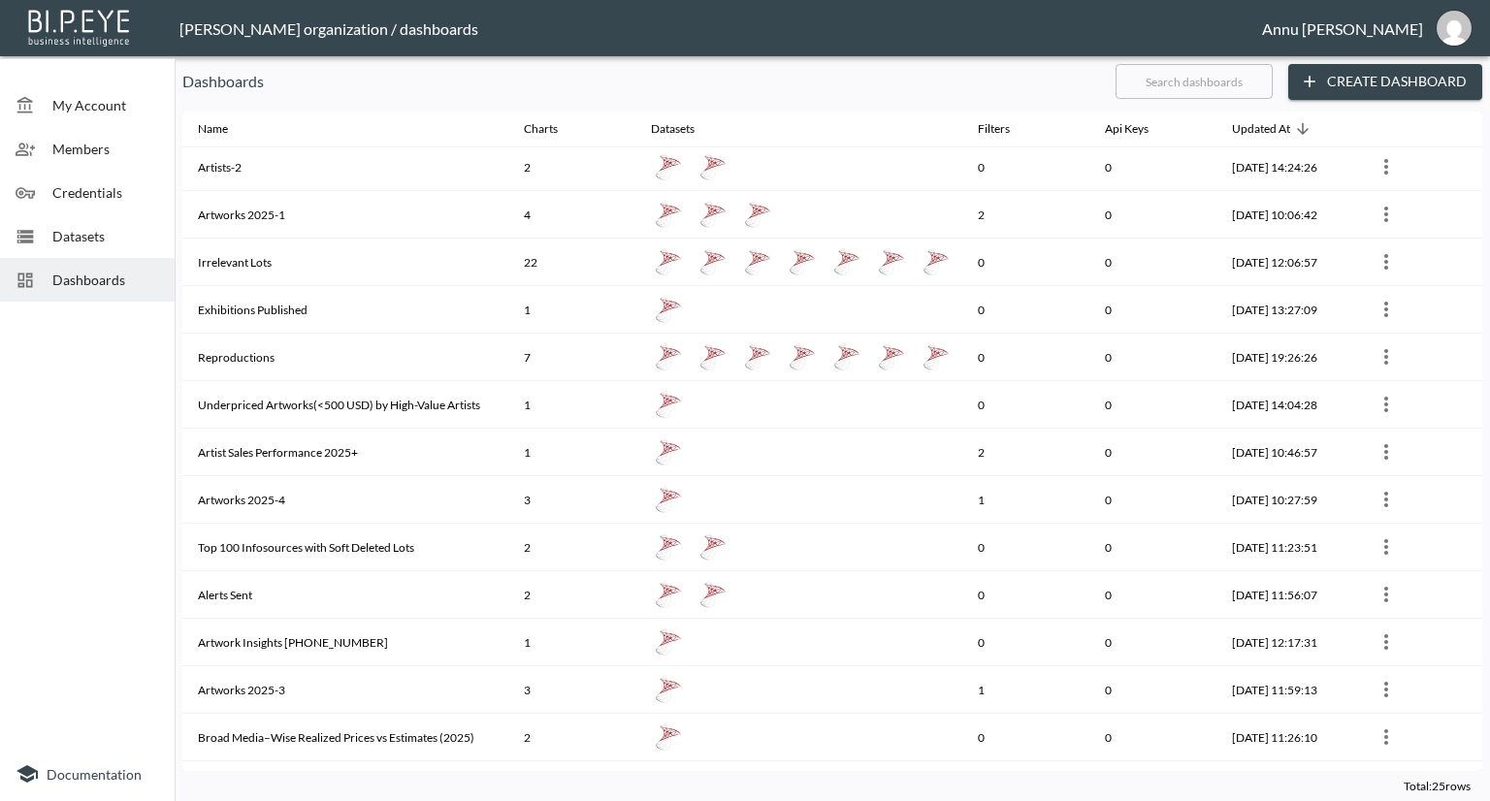
scroll to position [388, 0]
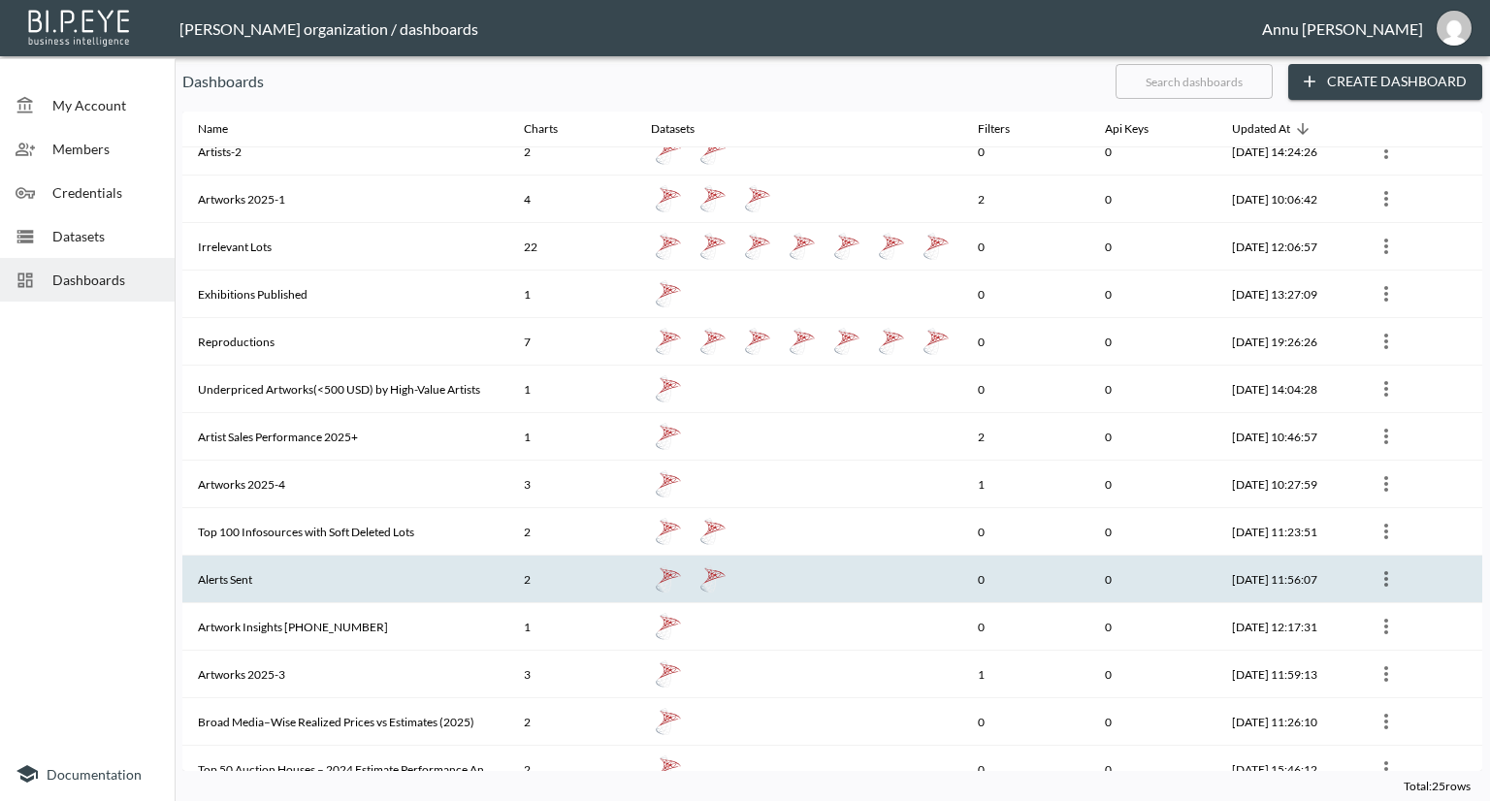
click at [221, 574] on th "Alerts Sent" at bounding box center [345, 580] width 326 height 48
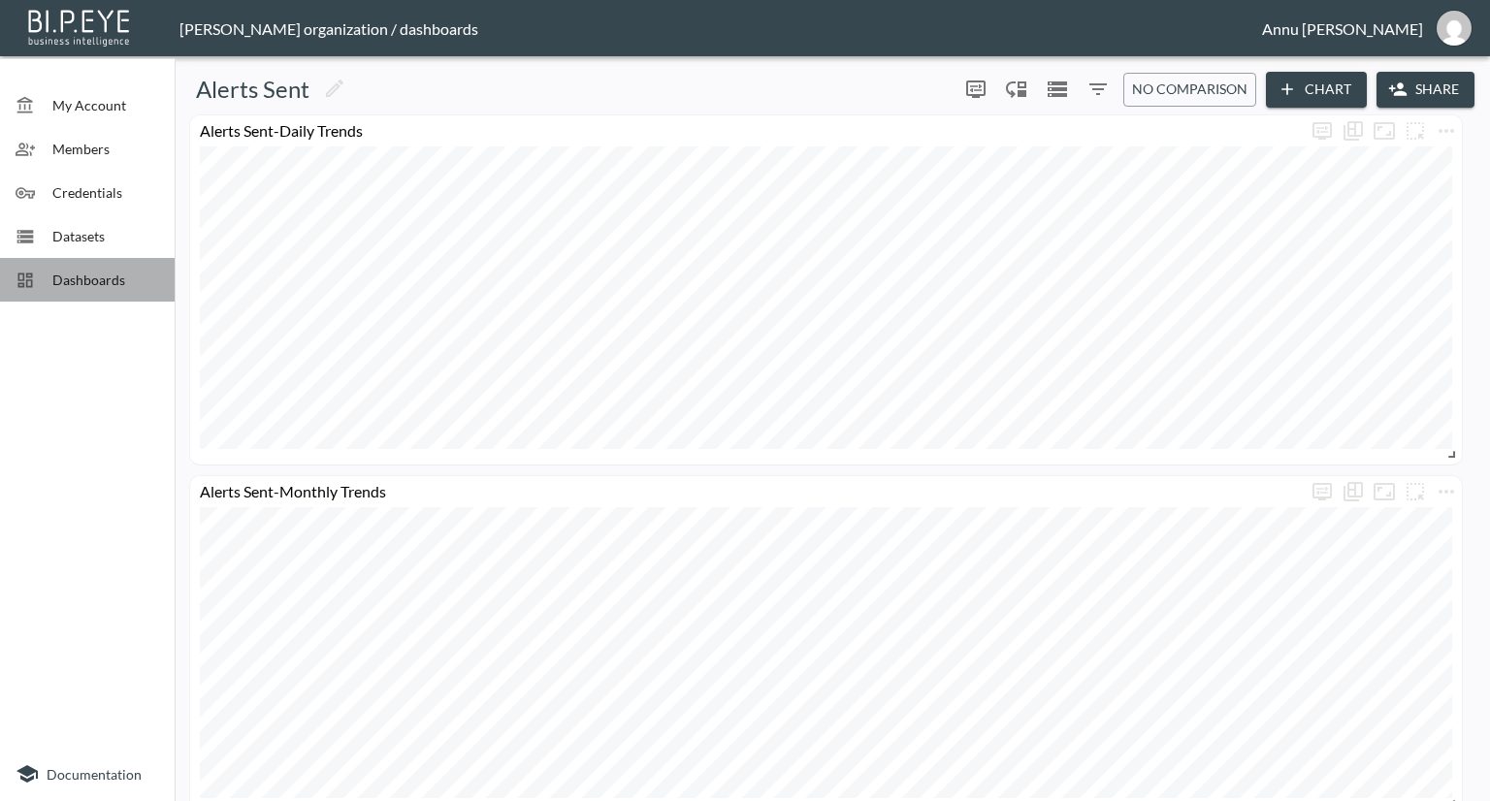
click at [84, 284] on span "Dashboards" at bounding box center [105, 280] width 107 height 20
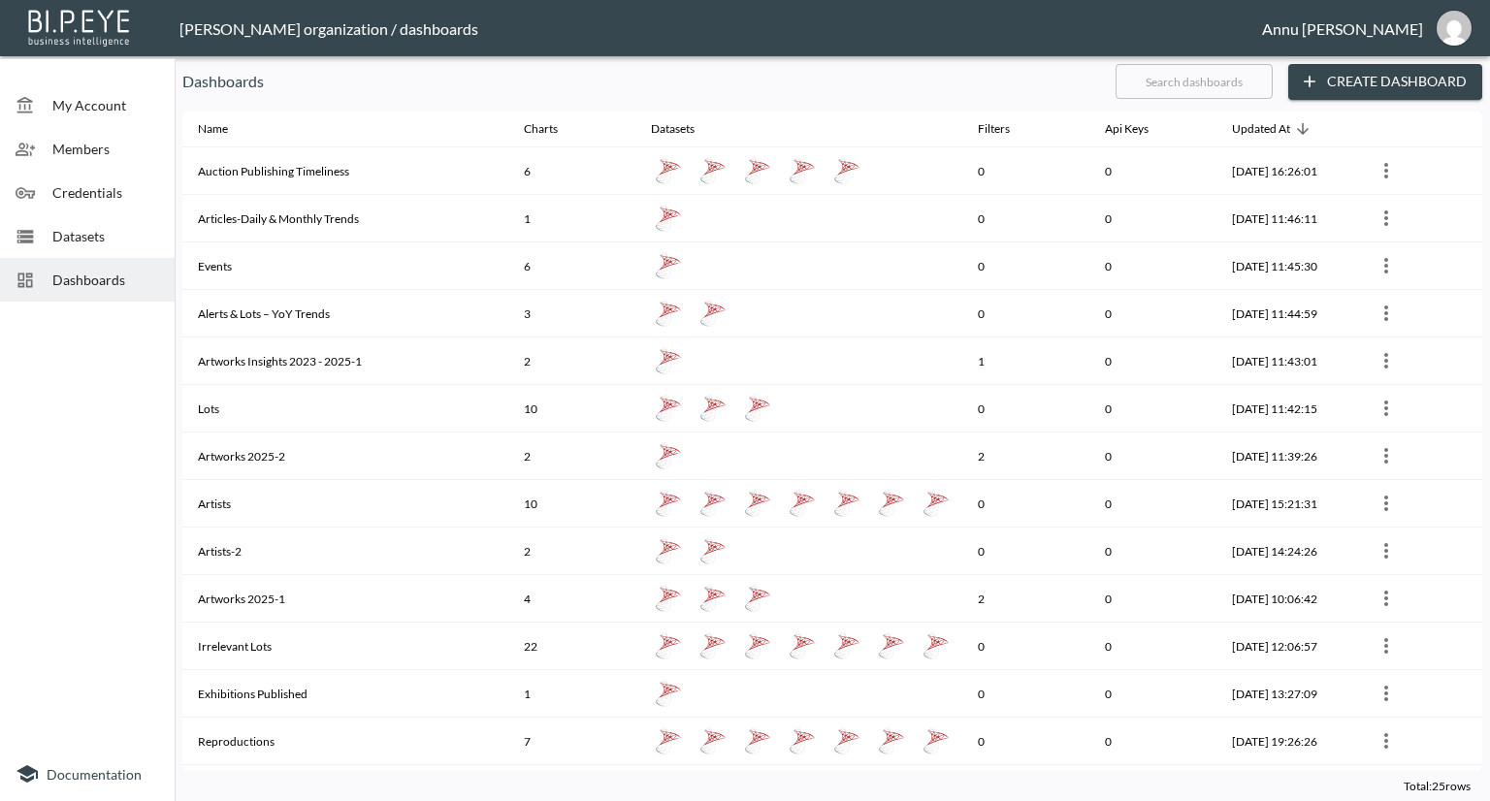
click at [81, 231] on span "Datasets" at bounding box center [105, 236] width 107 height 20
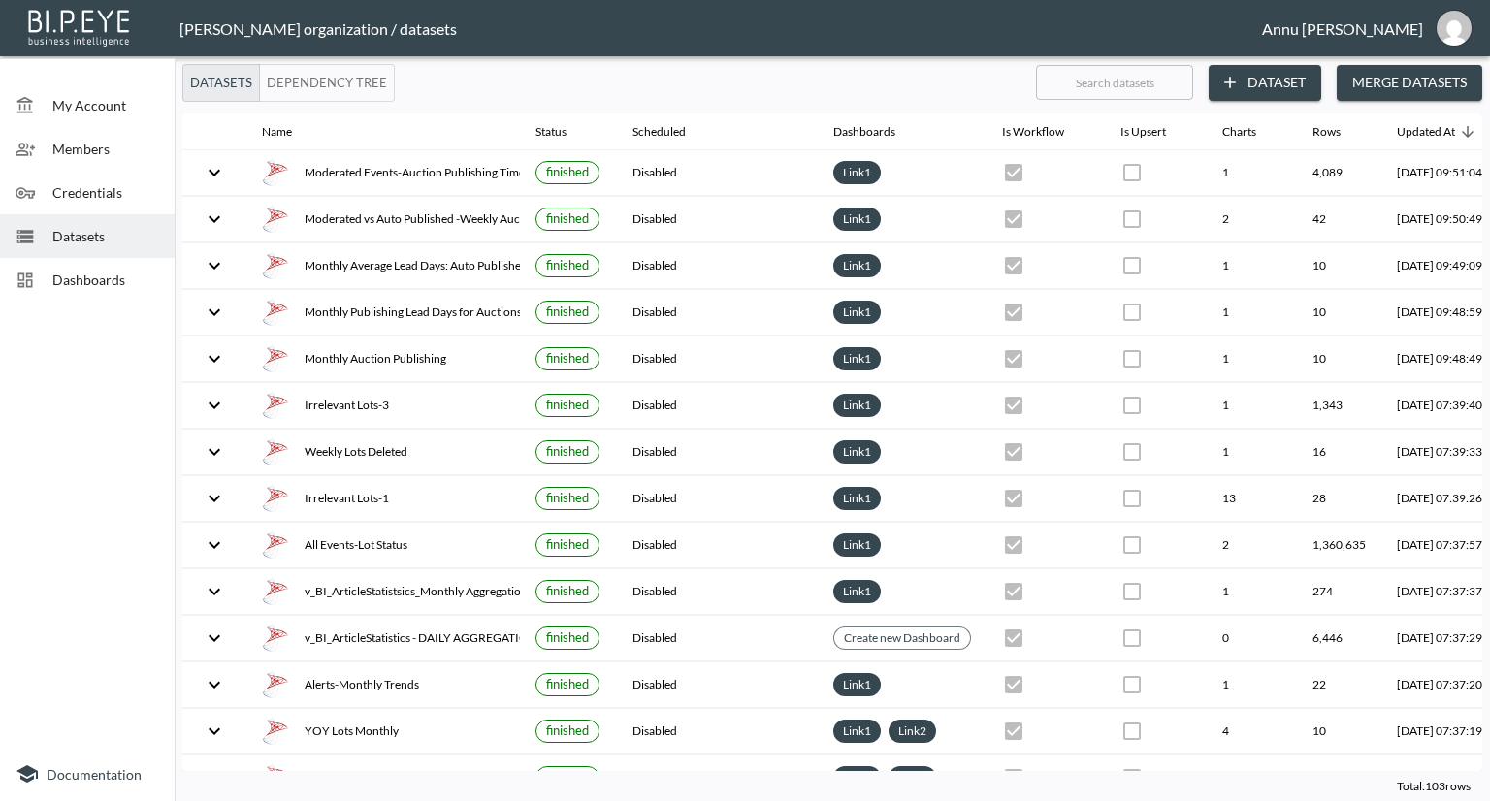
click at [1283, 85] on button "Dataset" at bounding box center [1265, 83] width 113 height 36
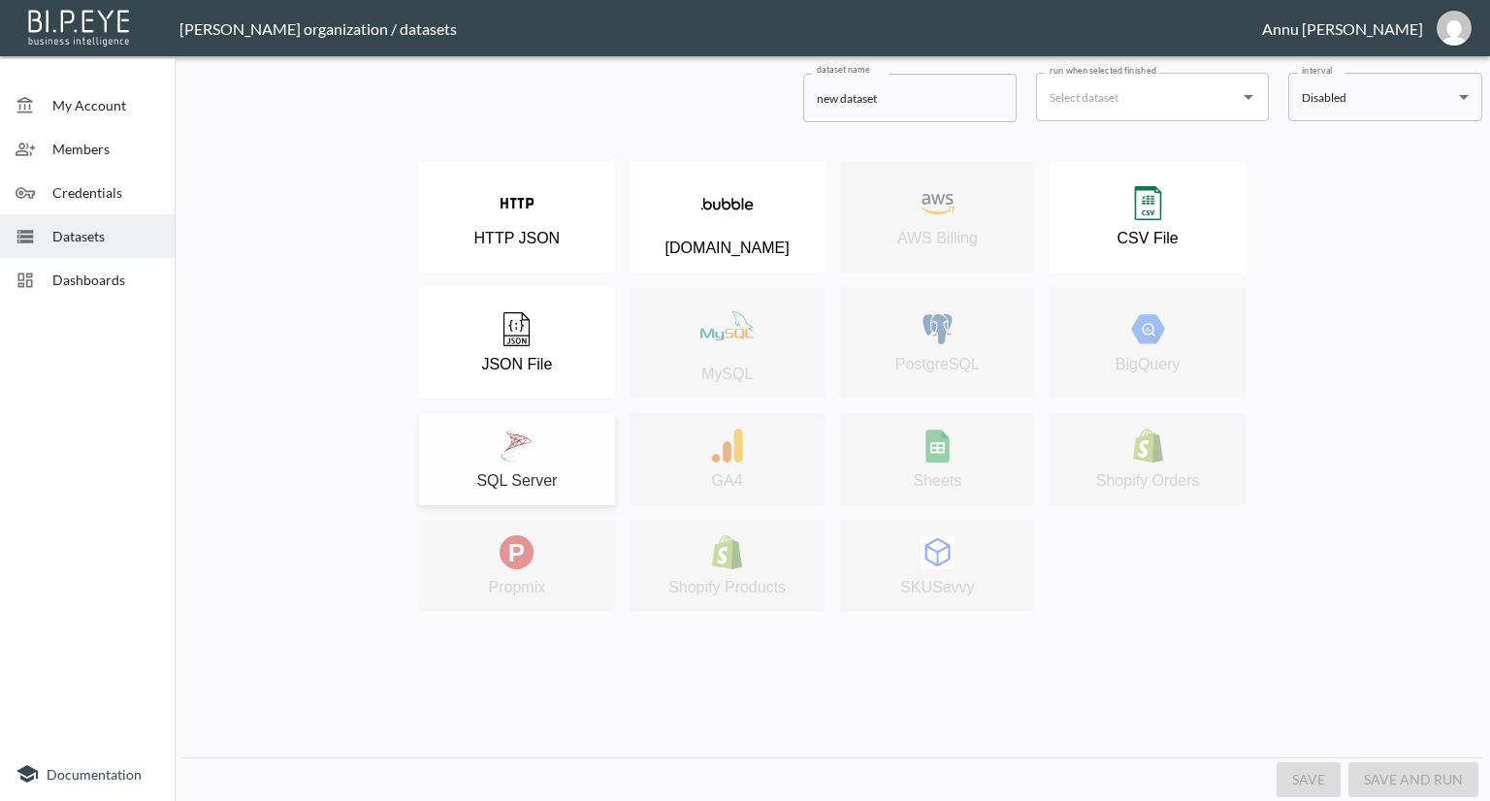
click at [579, 431] on div "SQL Server" at bounding box center [517, 459] width 177 height 61
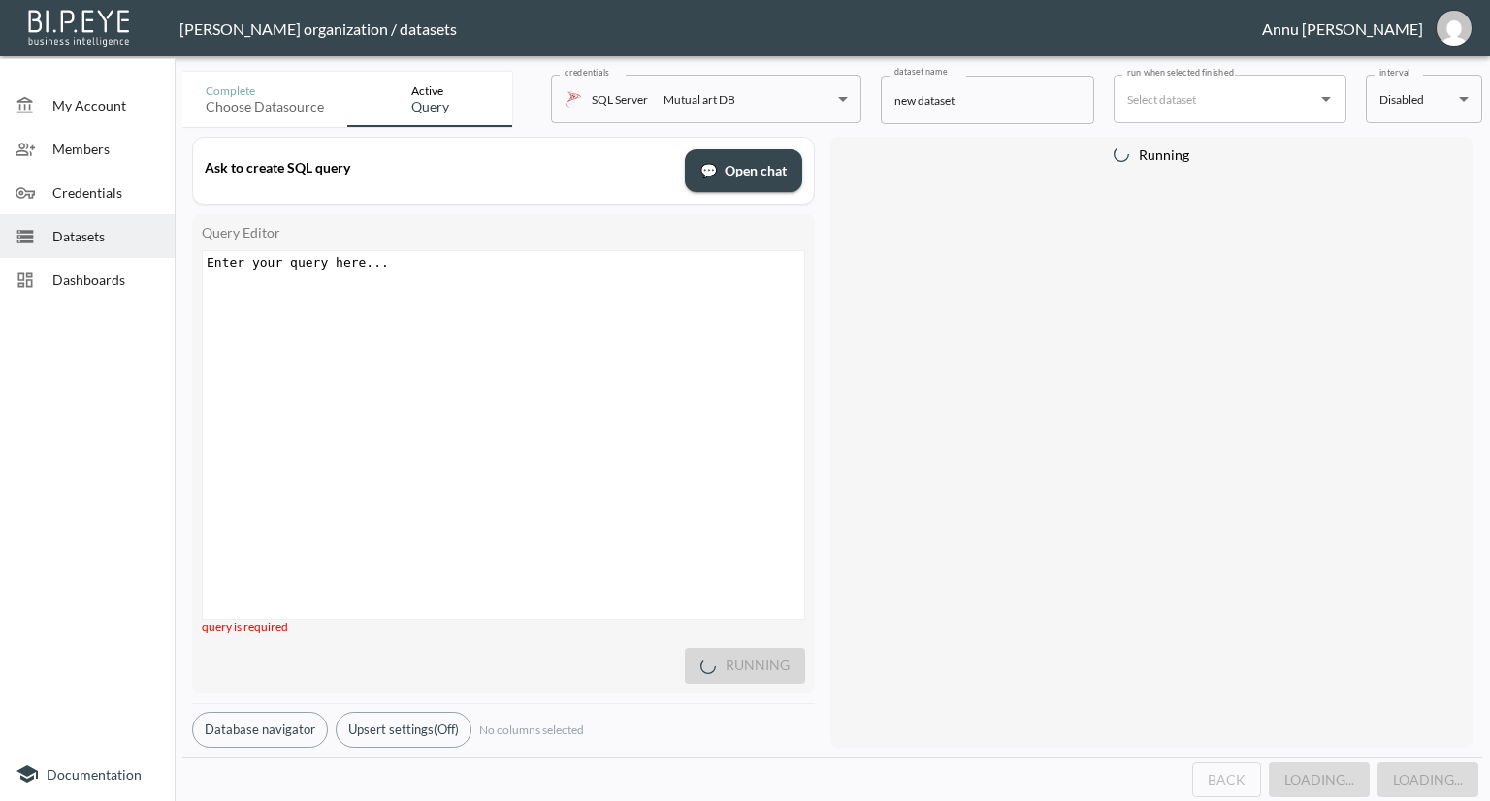
click at [458, 261] on pre "​" at bounding box center [506, 262] width 606 height 15
type textarea "E"
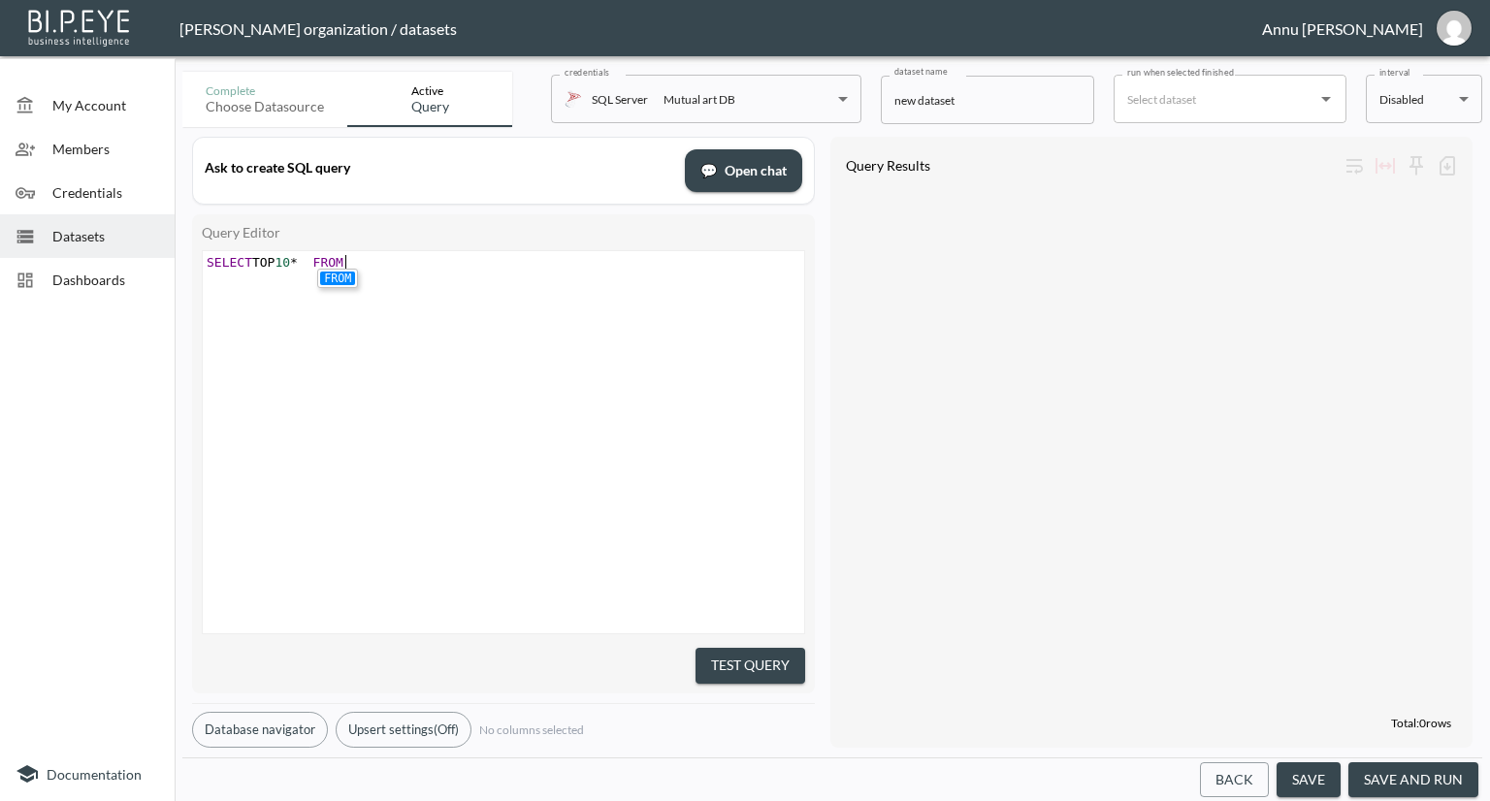
scroll to position [0, 147]
type textarea "SELECT TOP 10* FROM v)"
type textarea "_BI_l"
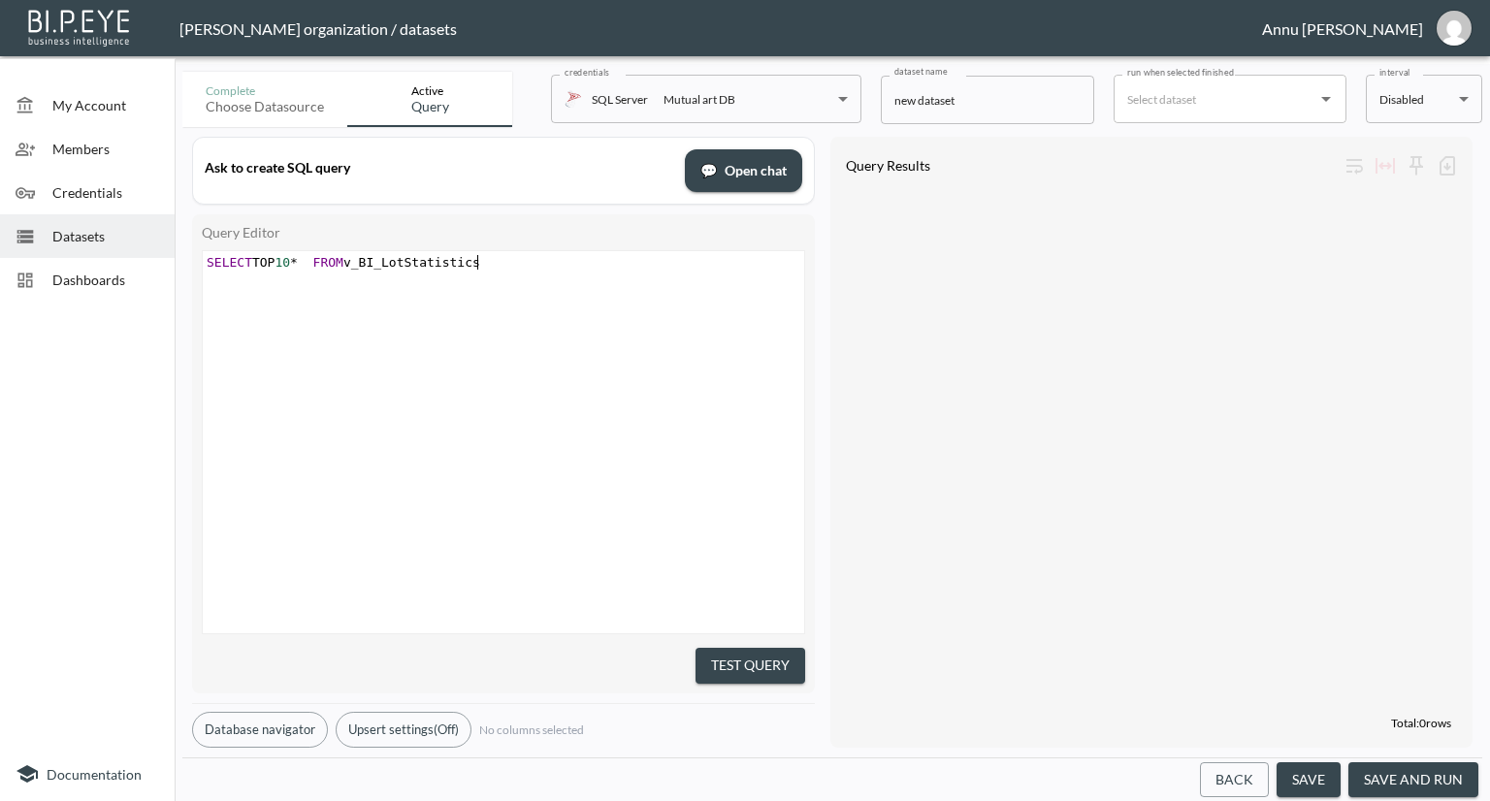
type textarea "I_LotStatistics"
click at [781, 654] on button "Test Query" at bounding box center [751, 666] width 110 height 36
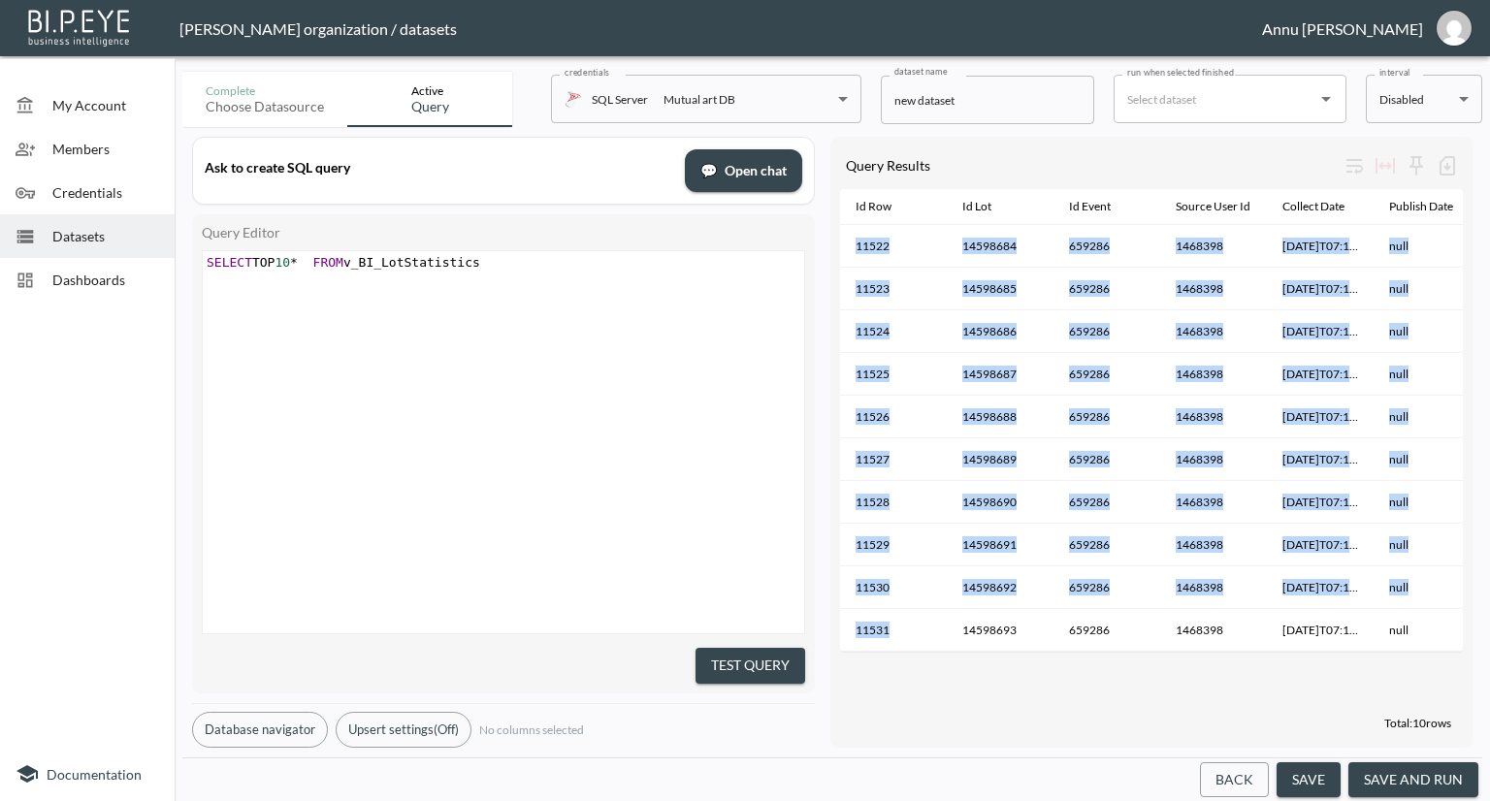
drag, startPoint x: 896, startPoint y: 653, endPoint x: 959, endPoint y: 656, distance: 62.2
click at [959, 653] on div "Id Row Id Lot Id Event Source User Id Collect Date Publish Date Is Deleted Is A…" at bounding box center [1151, 421] width 623 height 464
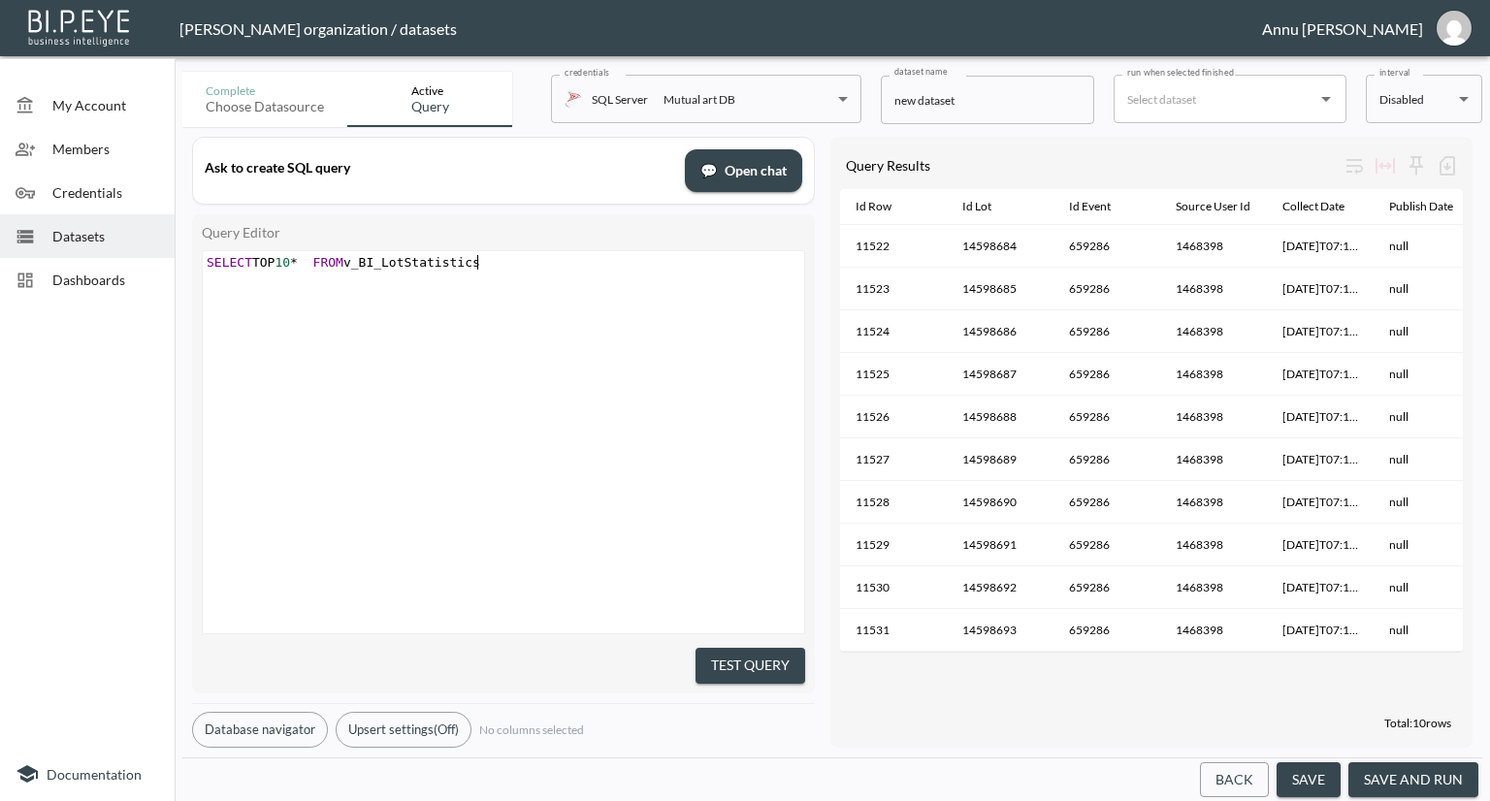
click at [749, 533] on div "xxxxxxxxxx SELECT TOP 10 * FROM v_BI_LotStatistics" at bounding box center [528, 466] width 650 height 431
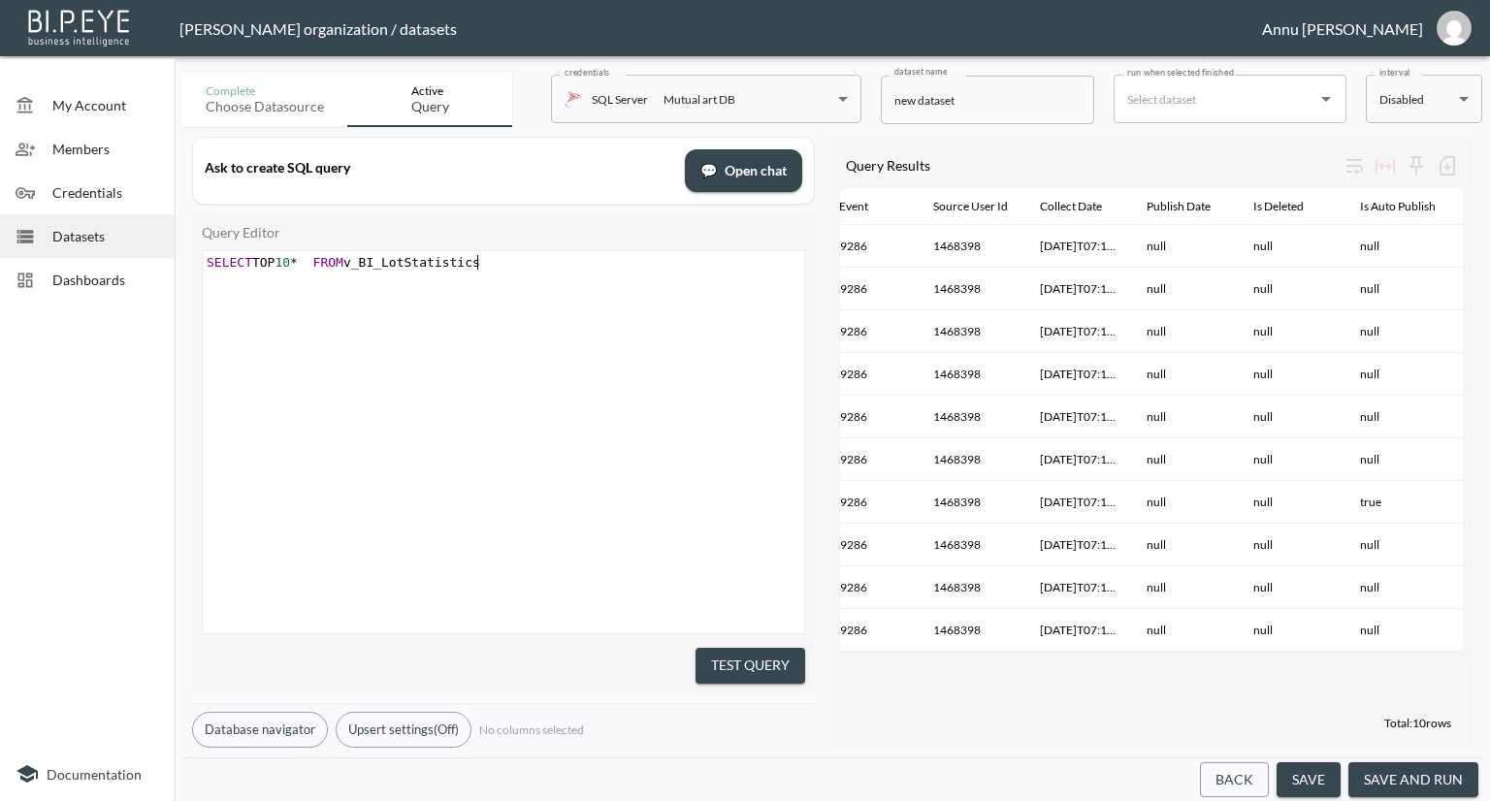
scroll to position [0, 252]
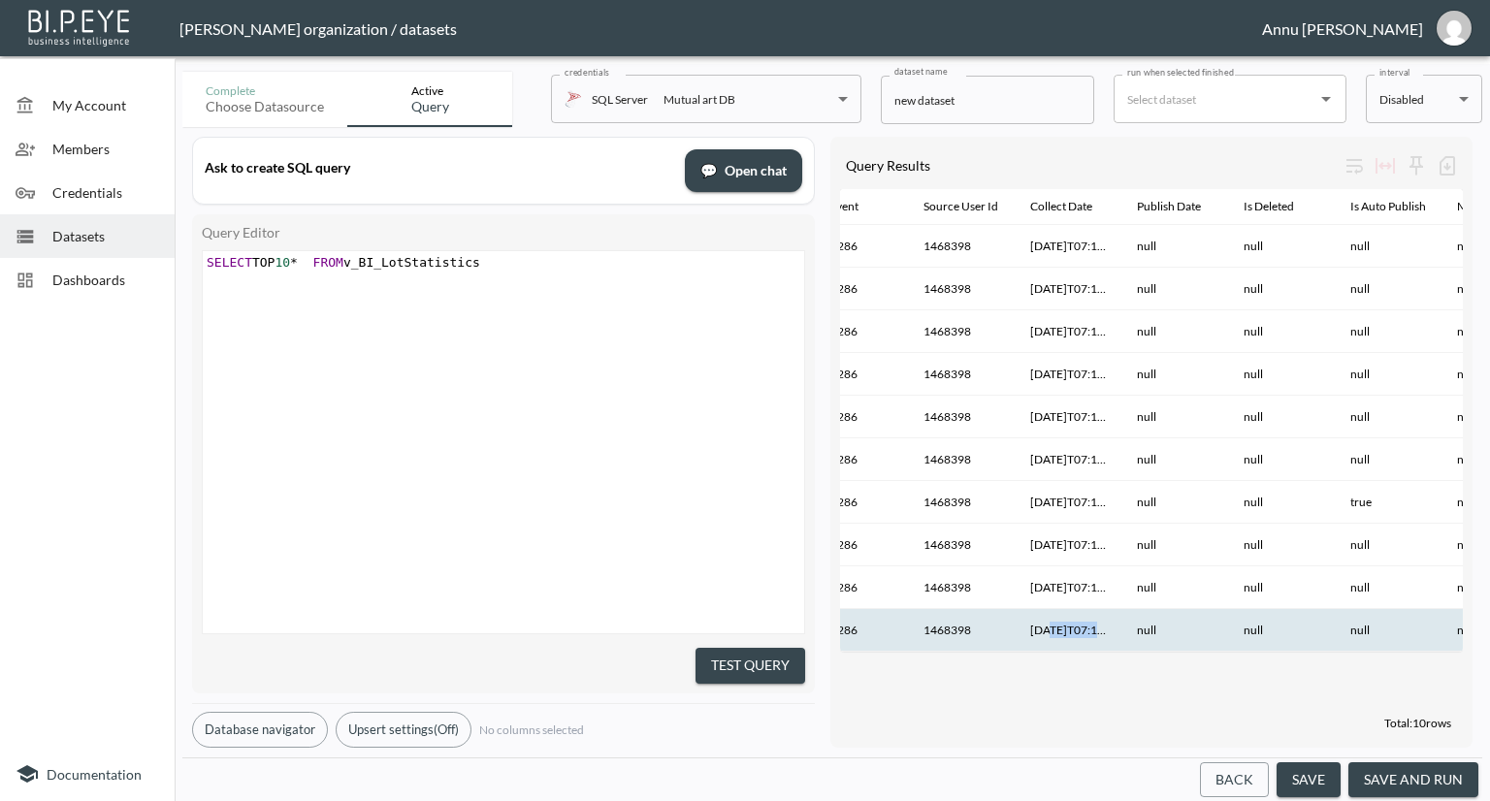
drag, startPoint x: 1048, startPoint y: 653, endPoint x: 1099, endPoint y: 649, distance: 51.6
click at [1099, 649] on th "2023-03-16T07:15:42.653Z" at bounding box center [1068, 630] width 107 height 43
click at [1081, 680] on div "Id Row Id Lot Id Event Source User Id Collect Date Publish Date Is Deleted Is A…" at bounding box center [1151, 448] width 623 height 519
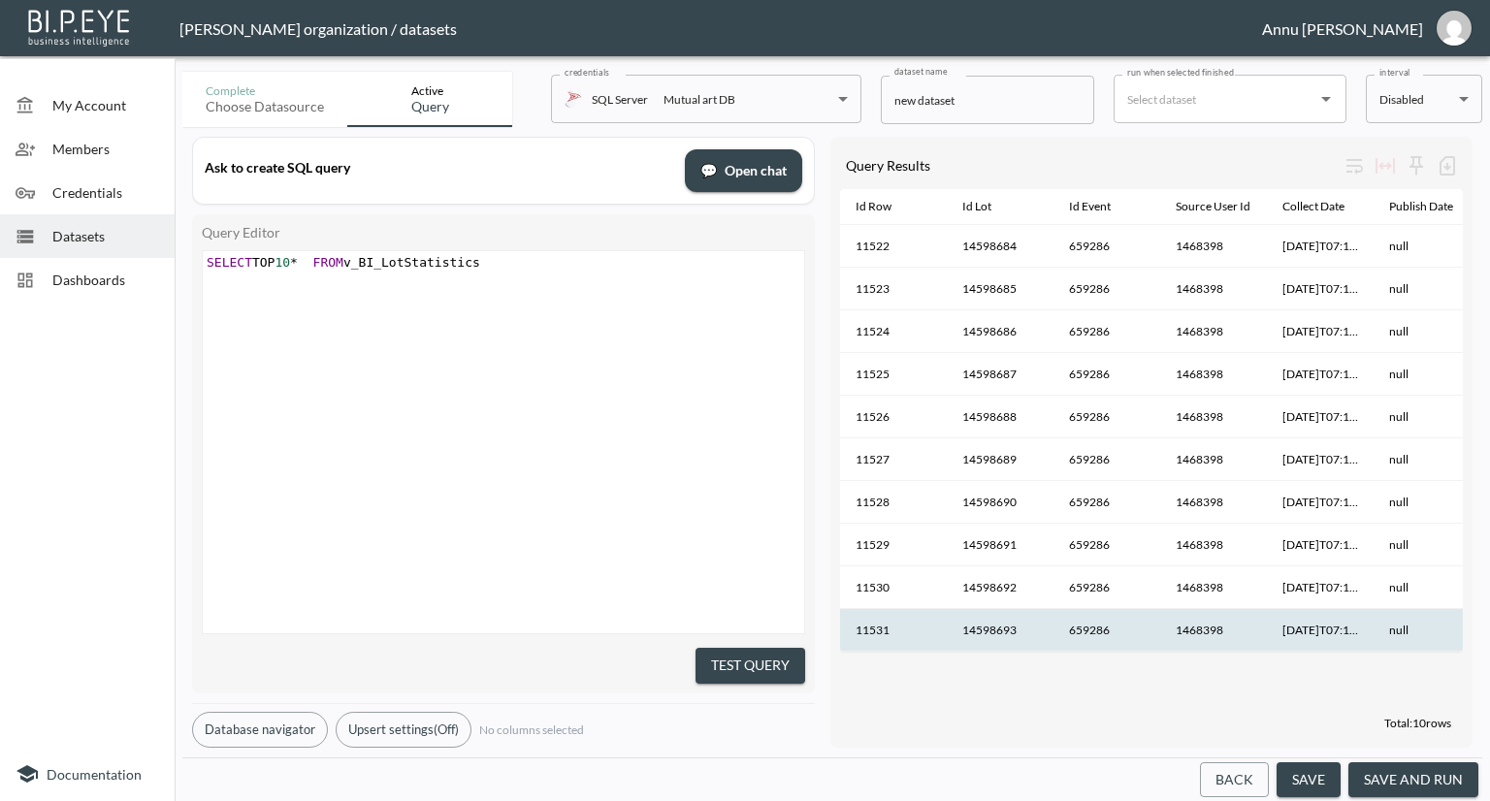
scroll to position [0, 0]
click at [508, 264] on pre "SELECT TOP 10 * FROM v_BI_LotStatistics" at bounding box center [506, 262] width 606 height 15
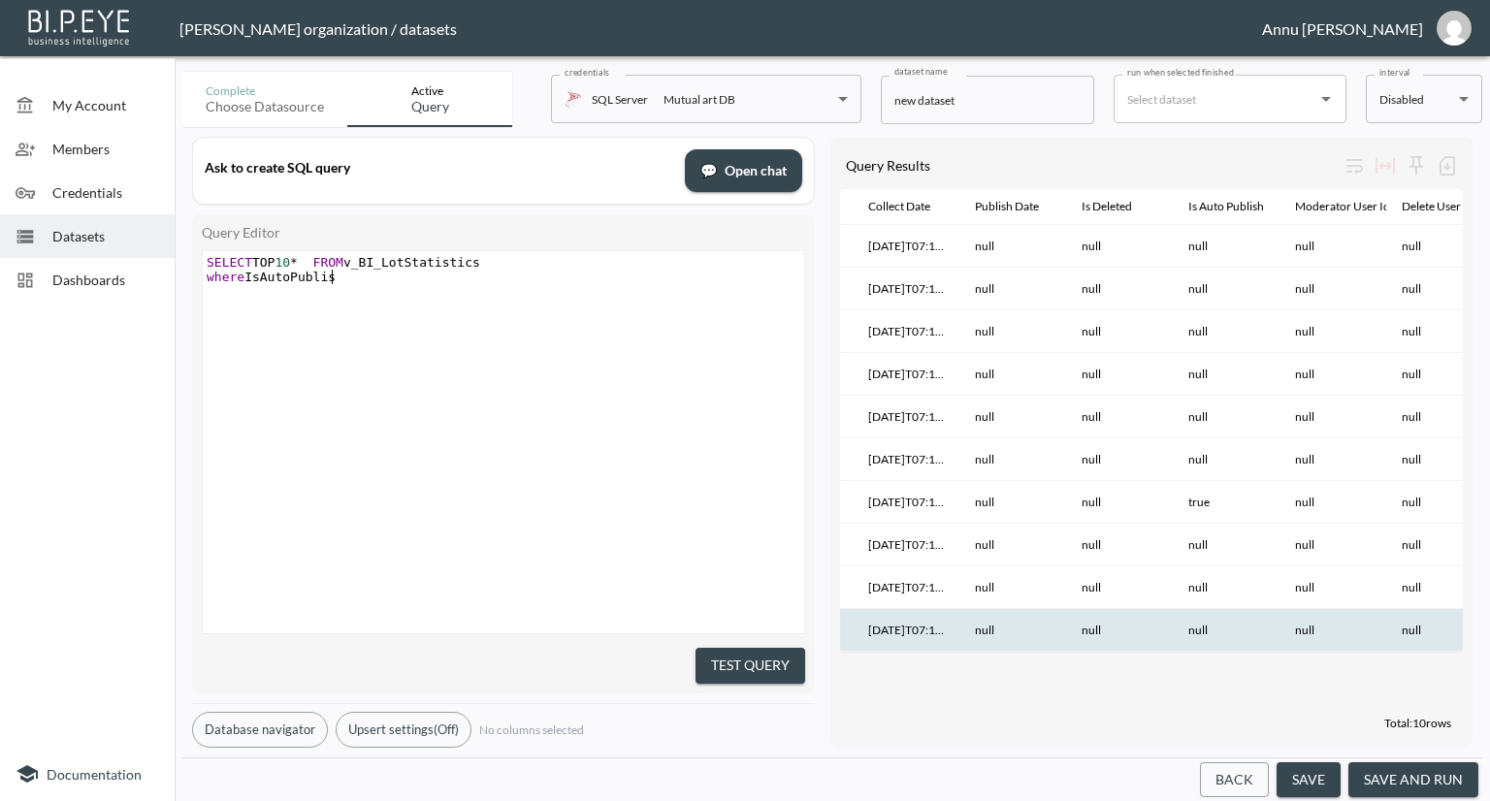
scroll to position [0, 133]
type textarea "where IsAutoPublishDtae"
type textarea "ate is not null"
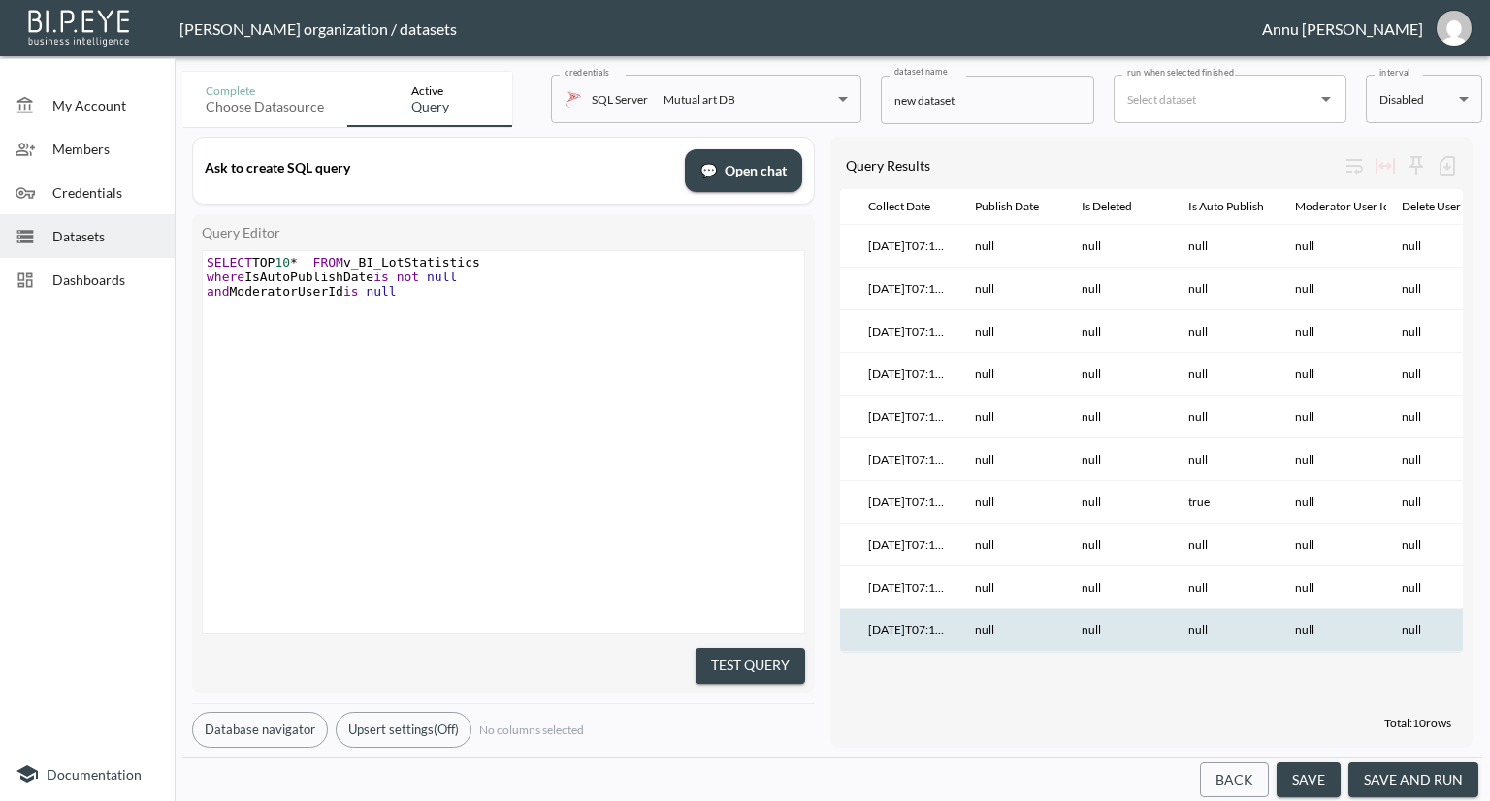
type textarea "and ModeratorUserId is null"
click at [767, 648] on button "Test Query" at bounding box center [751, 666] width 110 height 36
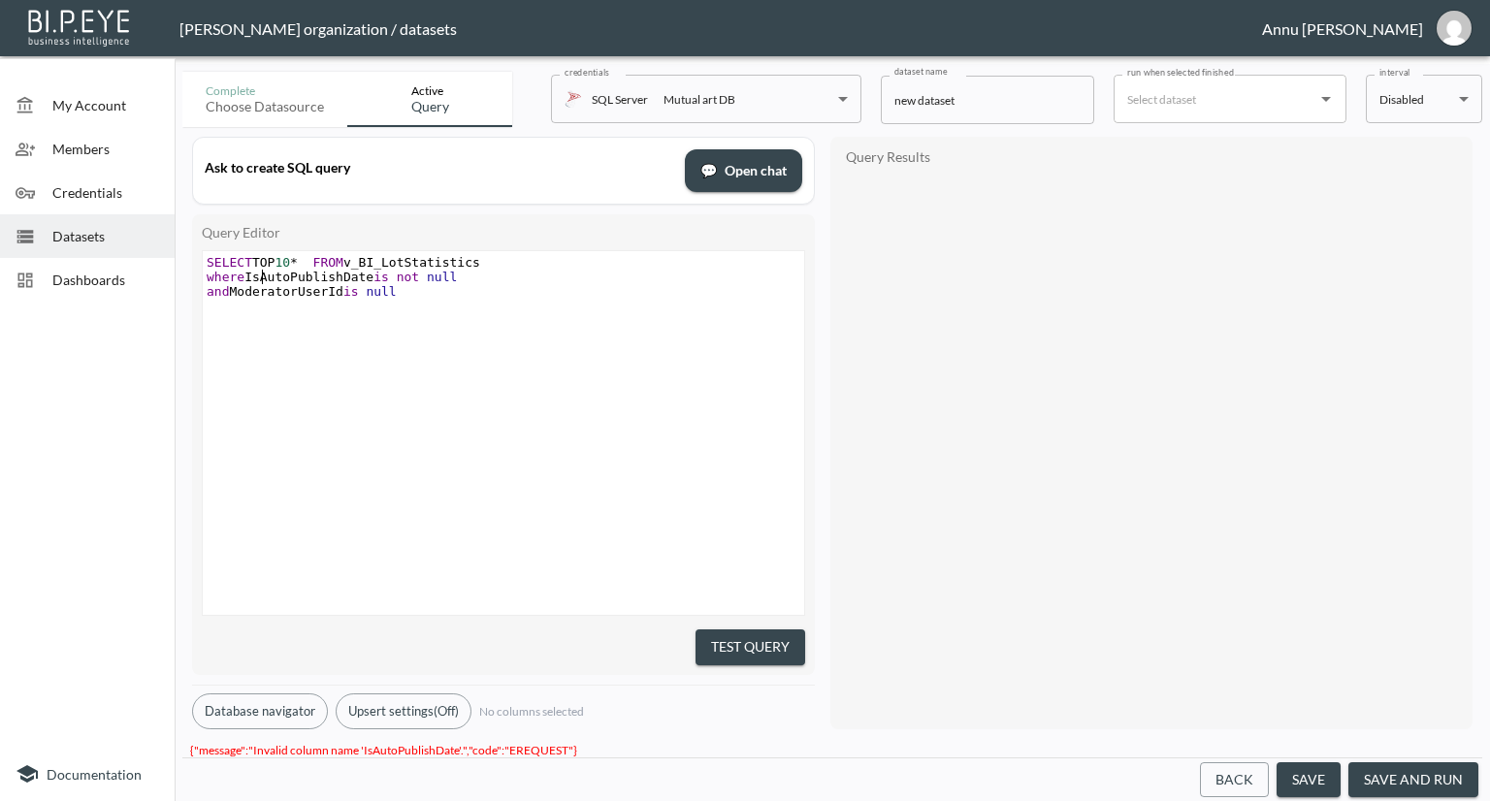
click at [260, 280] on span "where IsAutoPublishDate is not null" at bounding box center [332, 277] width 250 height 15
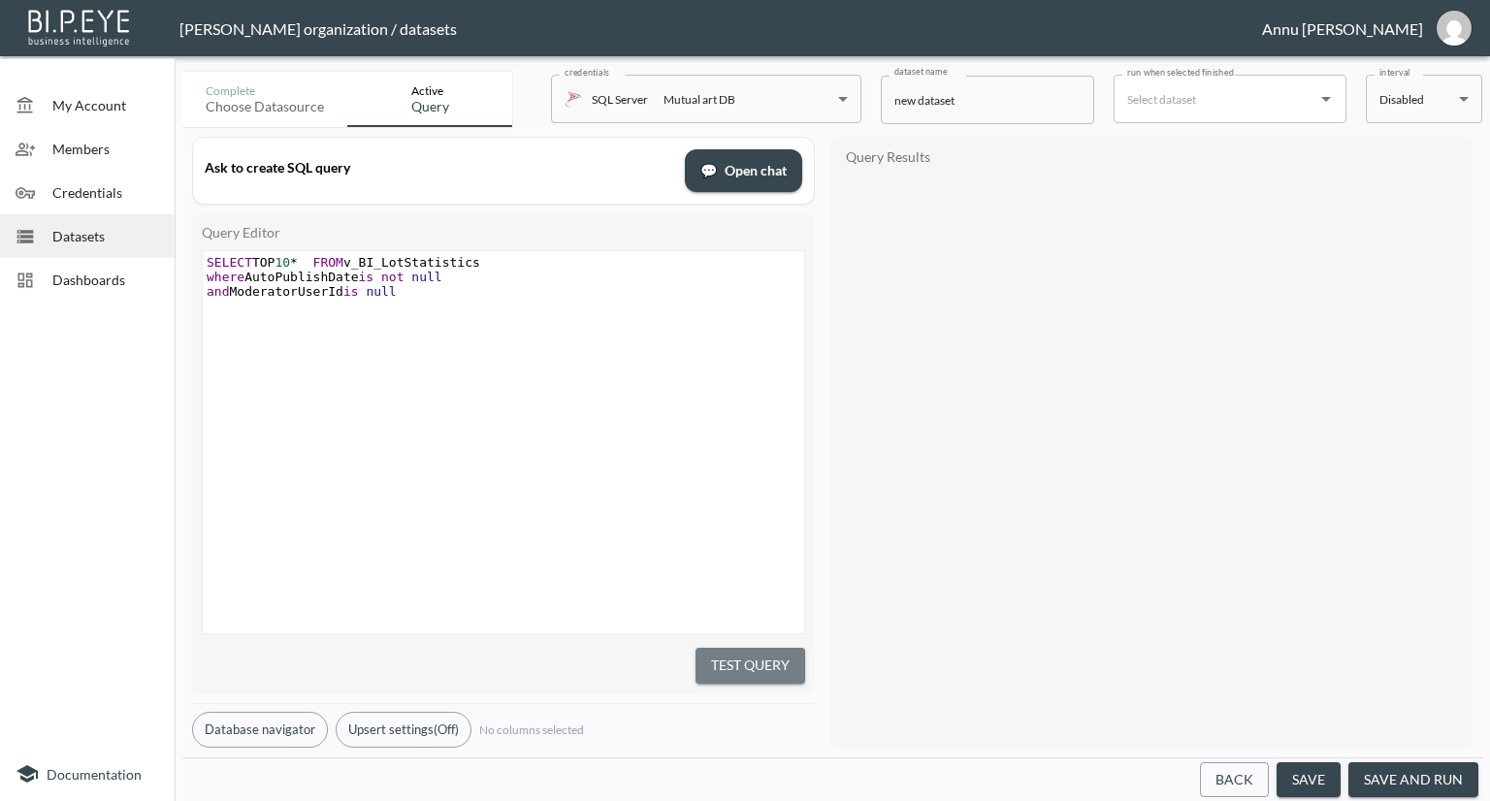
click at [742, 654] on button "Test Query" at bounding box center [751, 666] width 110 height 36
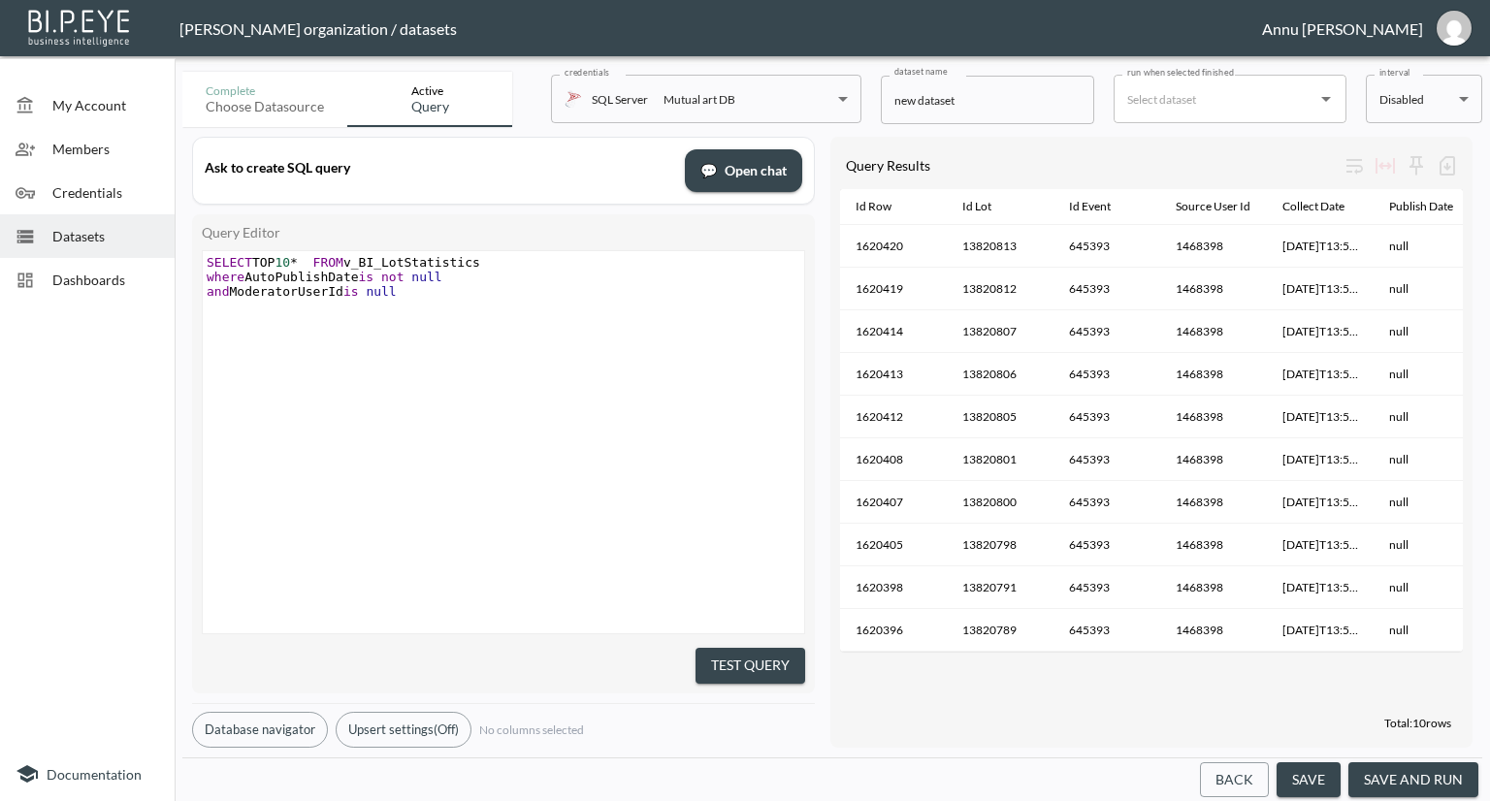
drag, startPoint x: 937, startPoint y: 662, endPoint x: 1059, endPoint y: 668, distance: 122.4
click at [1059, 668] on div "Id Row Id Lot Id Event Source User Id Collect Date Publish Date Is Deleted Is A…" at bounding box center [1151, 448] width 623 height 519
click at [466, 287] on pre "and ModeratorUserId is null" at bounding box center [506, 291] width 606 height 15
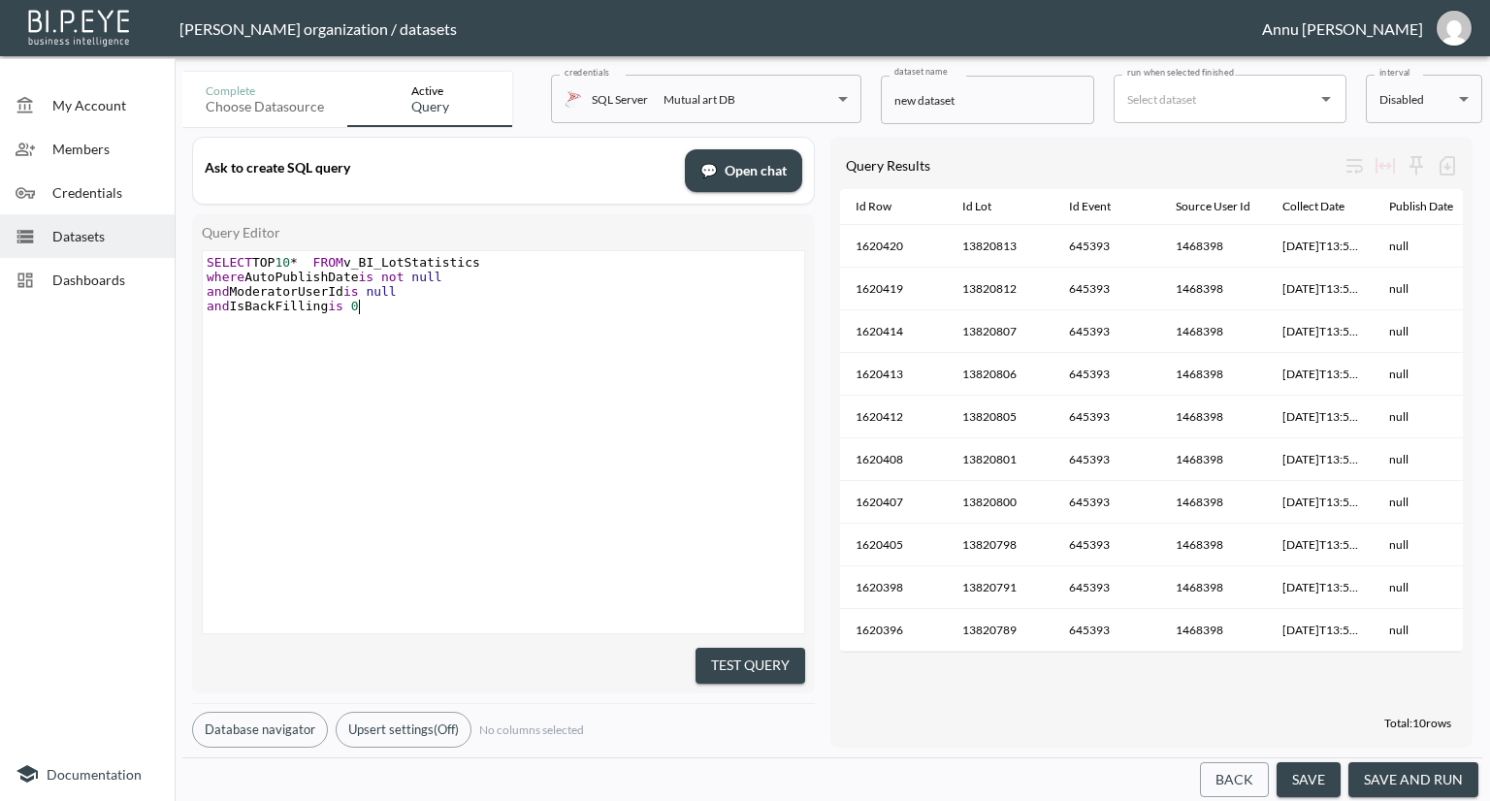
type textarea "and IsBackFilling is 0"
click at [759, 665] on button "Test Query" at bounding box center [751, 666] width 110 height 36
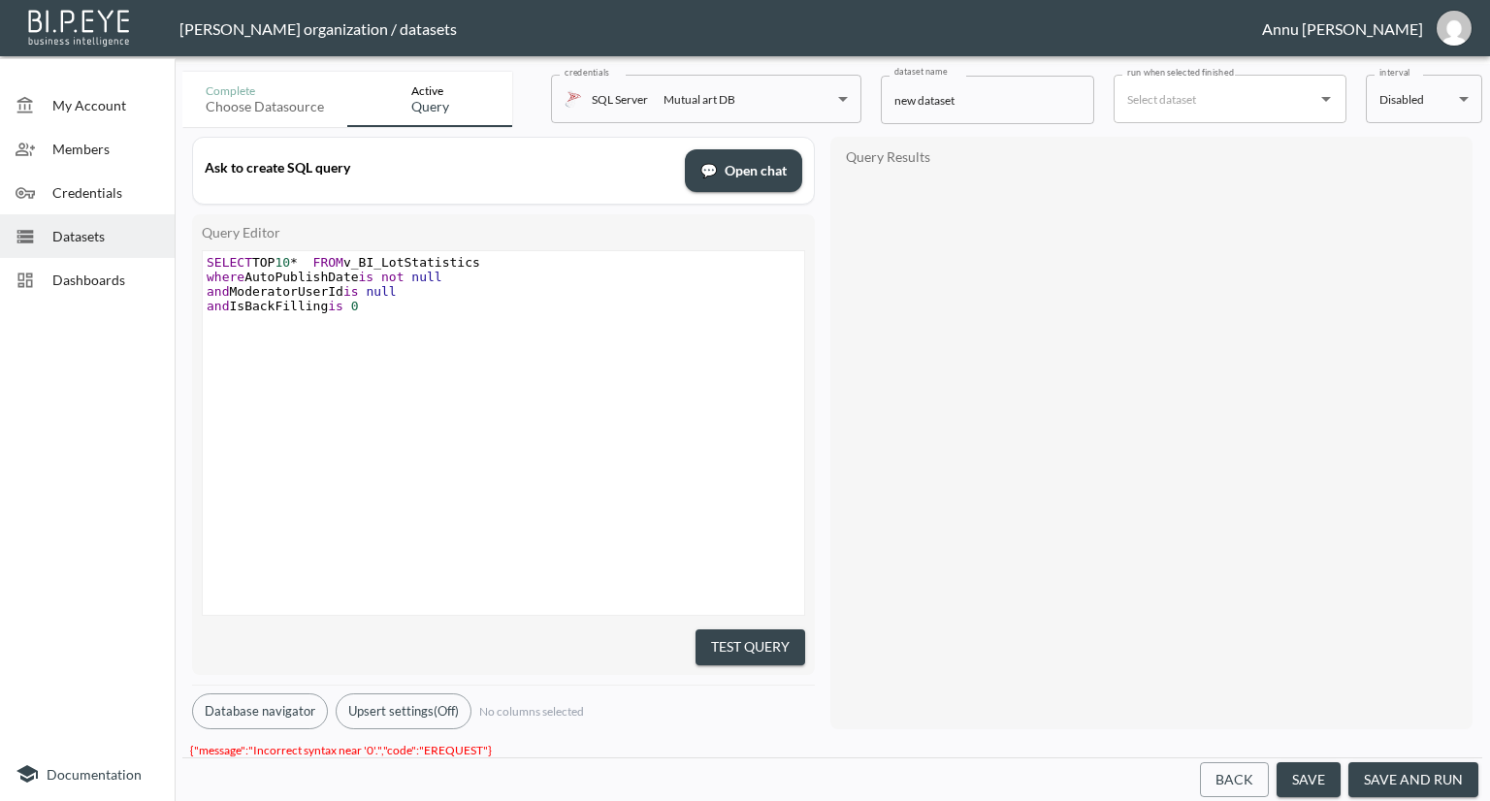
click at [374, 308] on pre "and IsBackFilling is 0" at bounding box center [506, 306] width 606 height 15
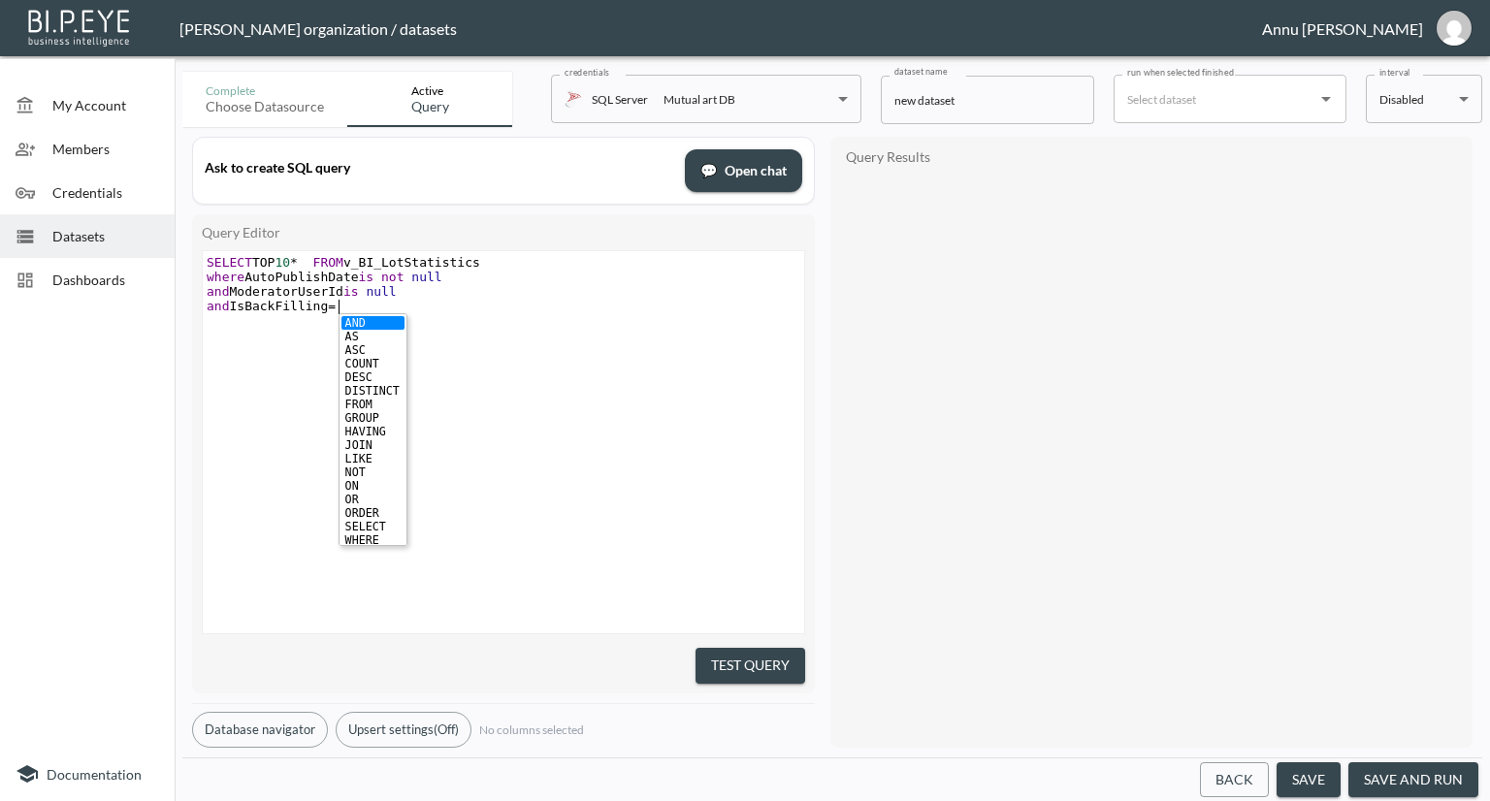
scroll to position [0, 13]
click at [670, 395] on div "xxxxxxxxxx SELECT TOP 10 * FROM v_BI_LotStatistics where AutoPublishDate is not…" at bounding box center [528, 466] width 650 height 431
type textarea "=0"
click at [761, 663] on button "Test Query" at bounding box center [751, 666] width 110 height 36
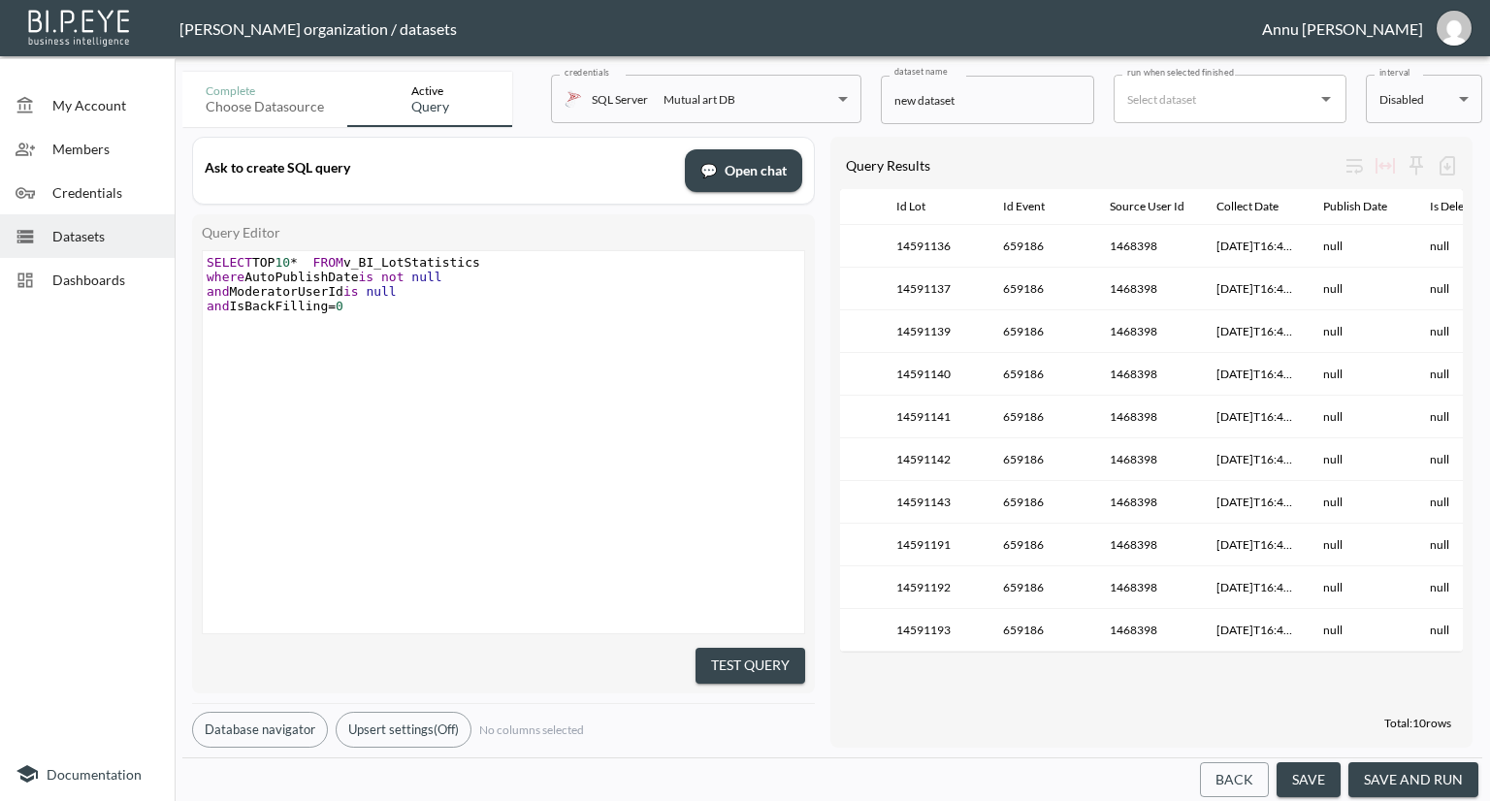
scroll to position [0, 0]
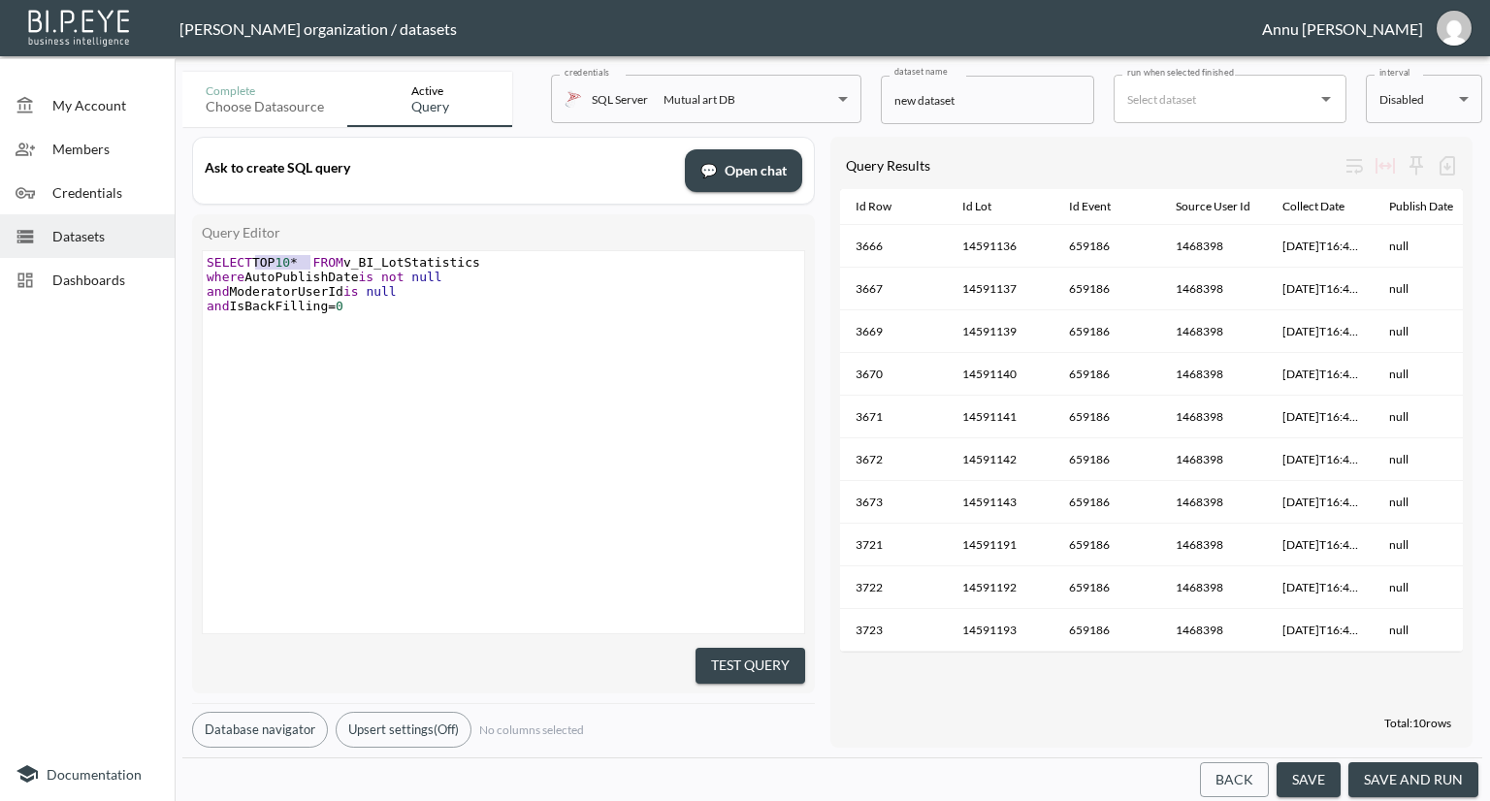
drag, startPoint x: 309, startPoint y: 259, endPoint x: 255, endPoint y: 257, distance: 53.4
click at [255, 257] on span "SELECT TOP 10 * FROM v_BI_LotStatistics" at bounding box center [344, 262] width 274 height 15
type textarea "COUNT(DISTINCT iD"
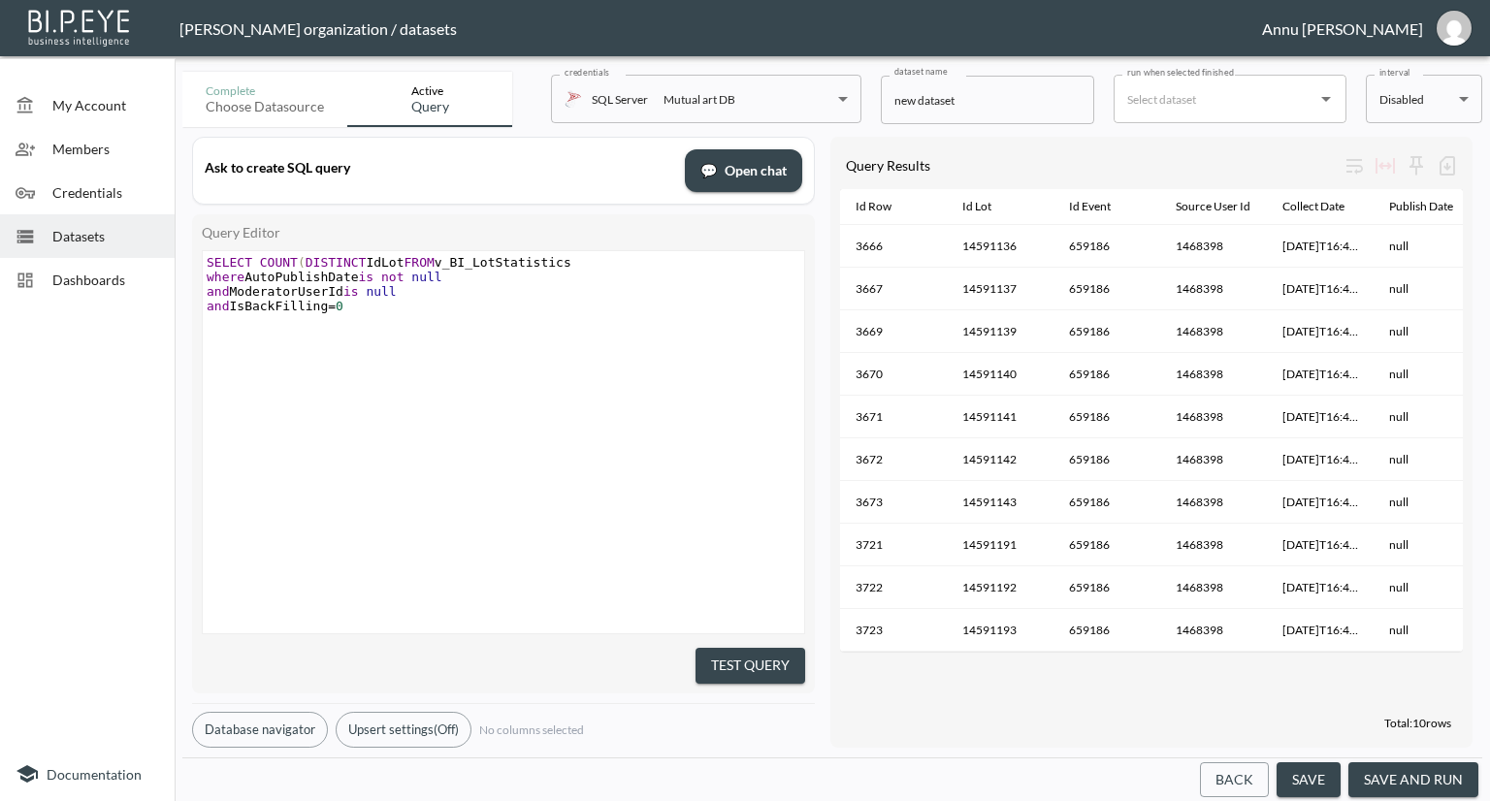
type textarea "IdLot)"
click at [531, 296] on pre "and ModeratorUserId is null" at bounding box center [506, 291] width 606 height 15
click at [365, 316] on div "x SELECT COUNT ( DISTINCT IdLot ) FROM v_BI_LotStatistics where AutoPublishDate…" at bounding box center [506, 284] width 606 height 66
type textarea "and AutoPublishDtae"
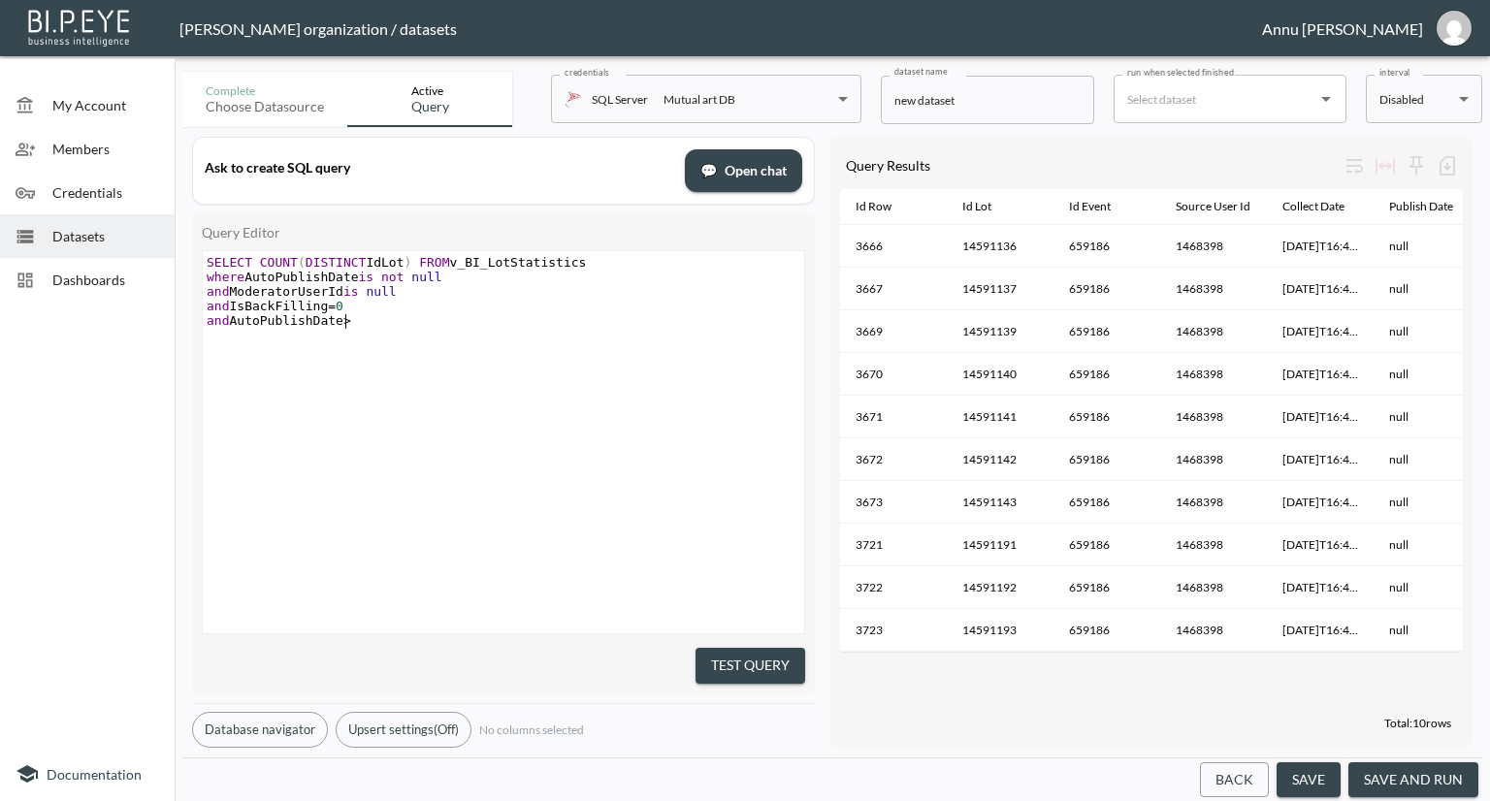
scroll to position [0, 27]
type textarea "ate>''"
type textarea "2025-01"
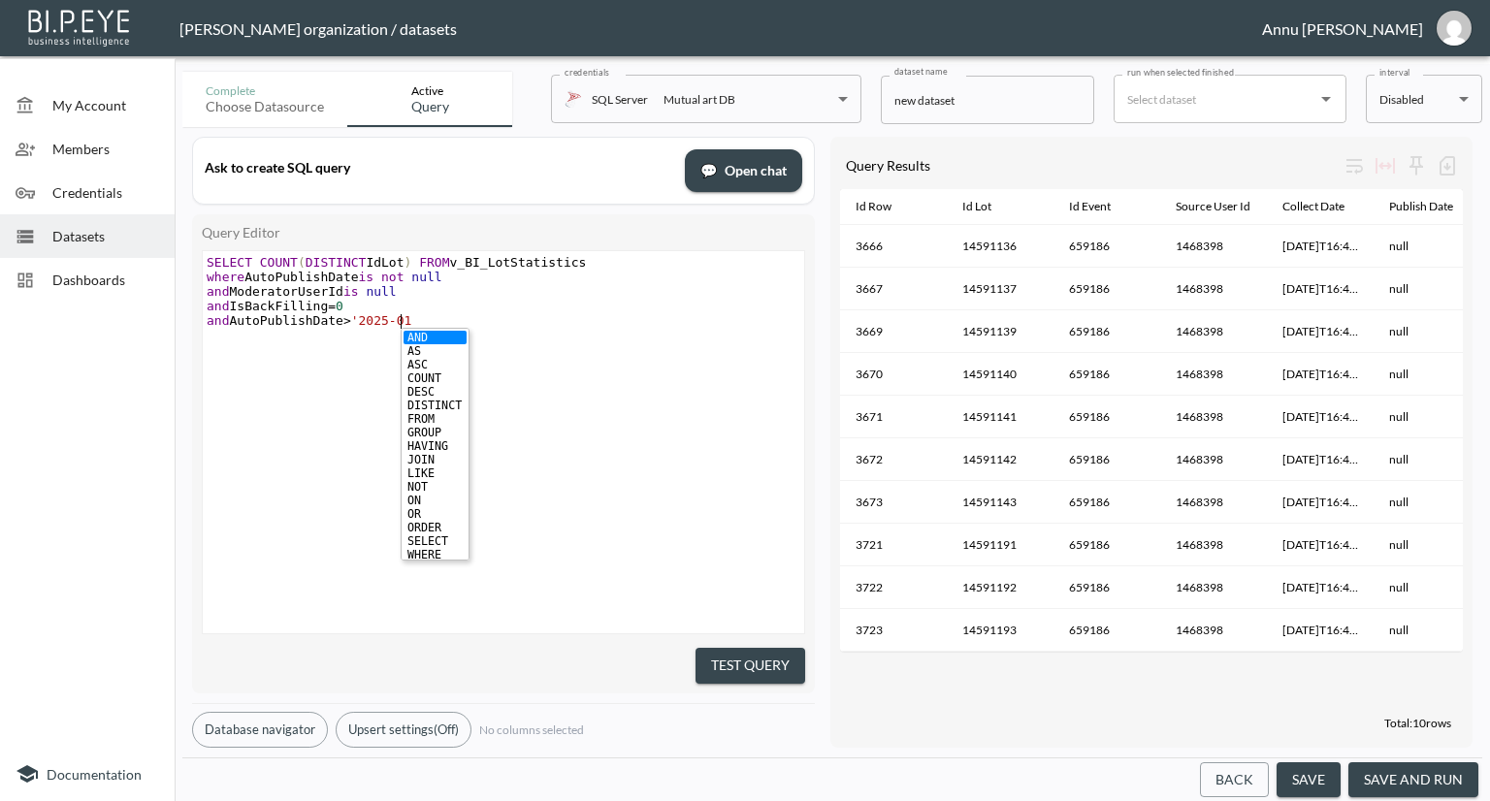
type textarea "10"
type textarea "10-1''"
click at [714, 653] on button "Test Query" at bounding box center [751, 666] width 110 height 36
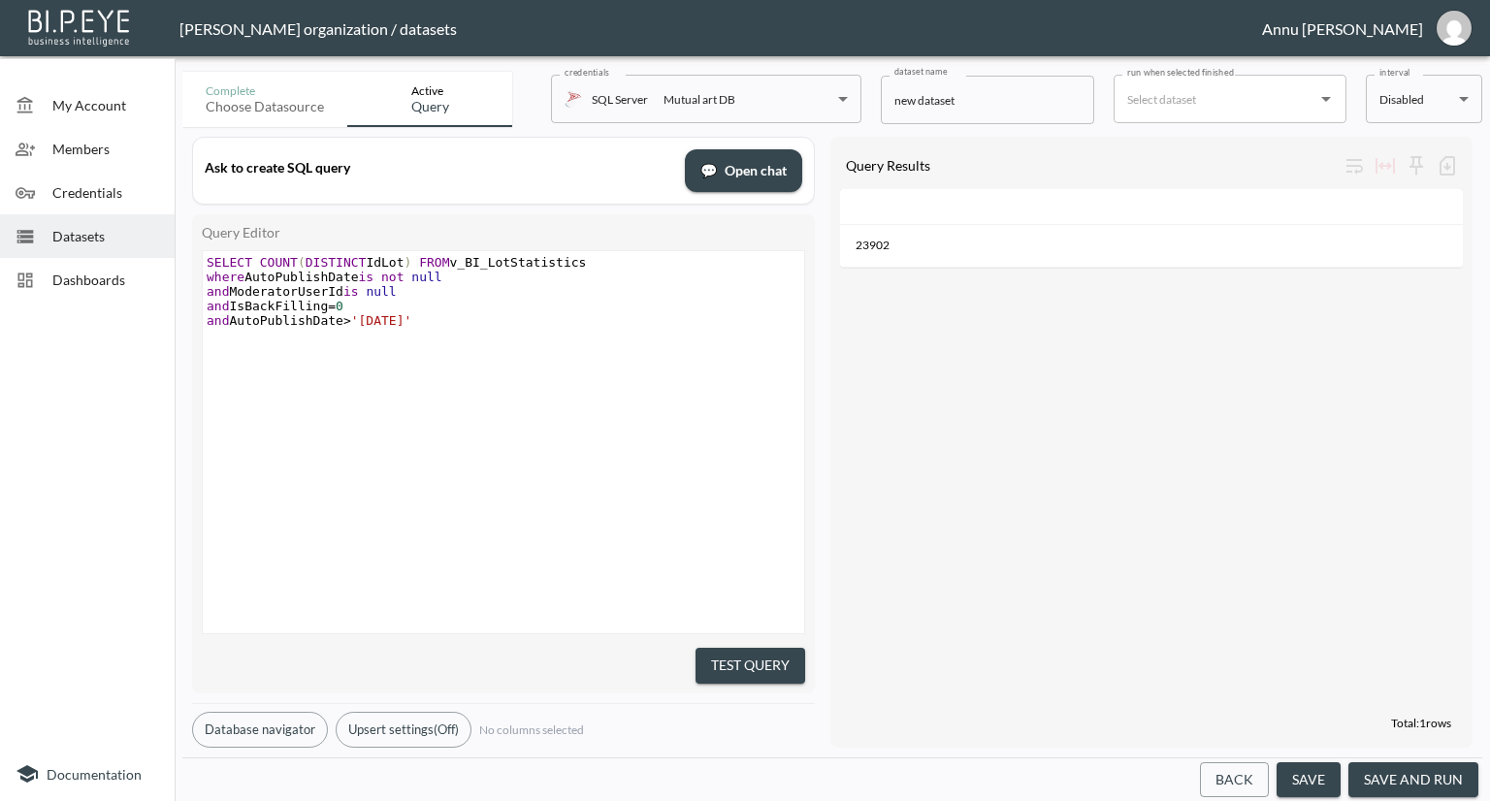
scroll to position [0, 0]
click at [260, 257] on span "COUNT" at bounding box center [279, 262] width 38 height 15
type textarea "AutoPublishDate,"
click at [437, 316] on pre "and AutoPublishDate > '2025-10-1'" at bounding box center [506, 320] width 606 height 15
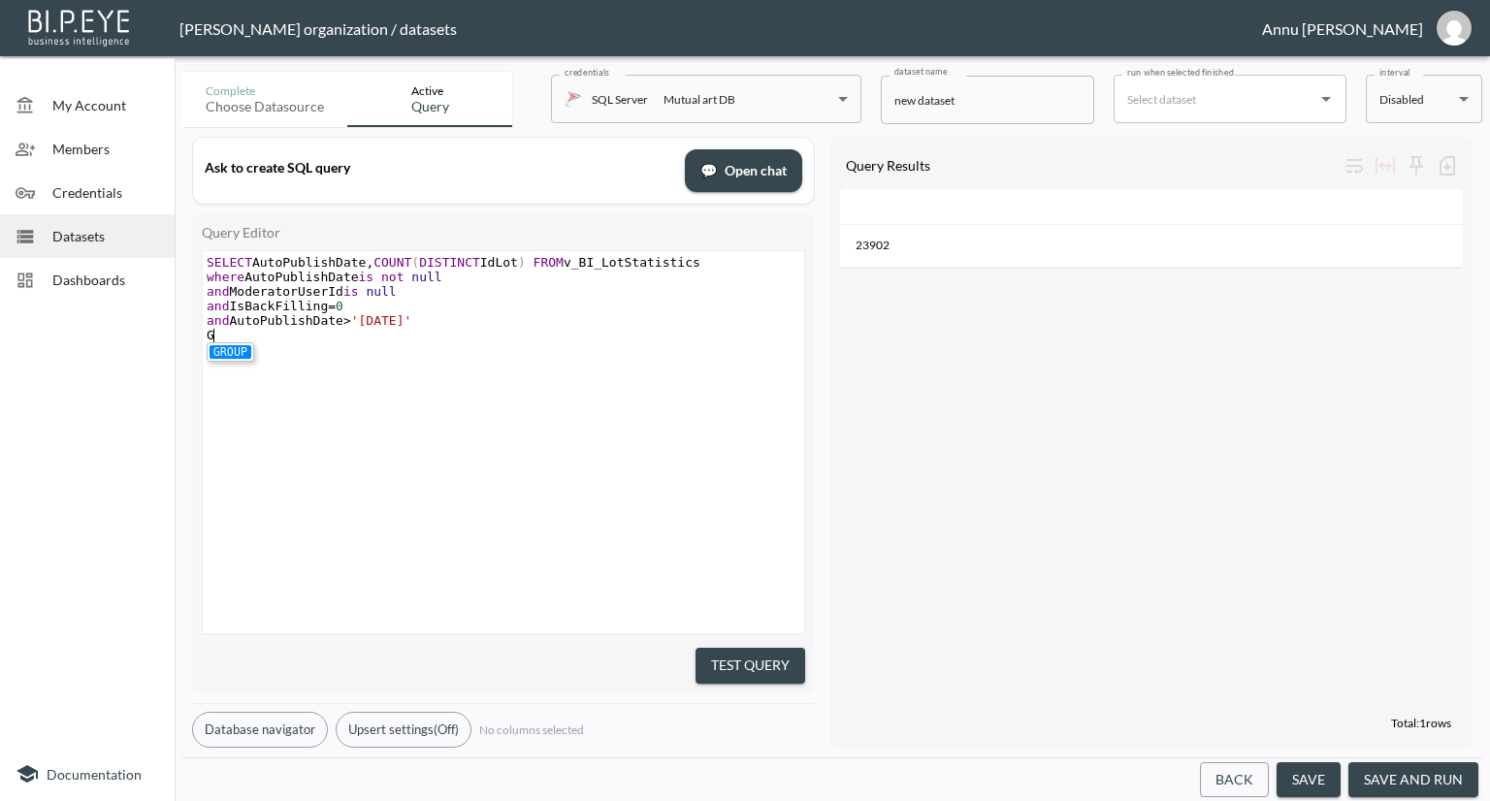
scroll to position [0, 7]
type textarea "GroupBy"
type textarea "By AutoPublishDtae"
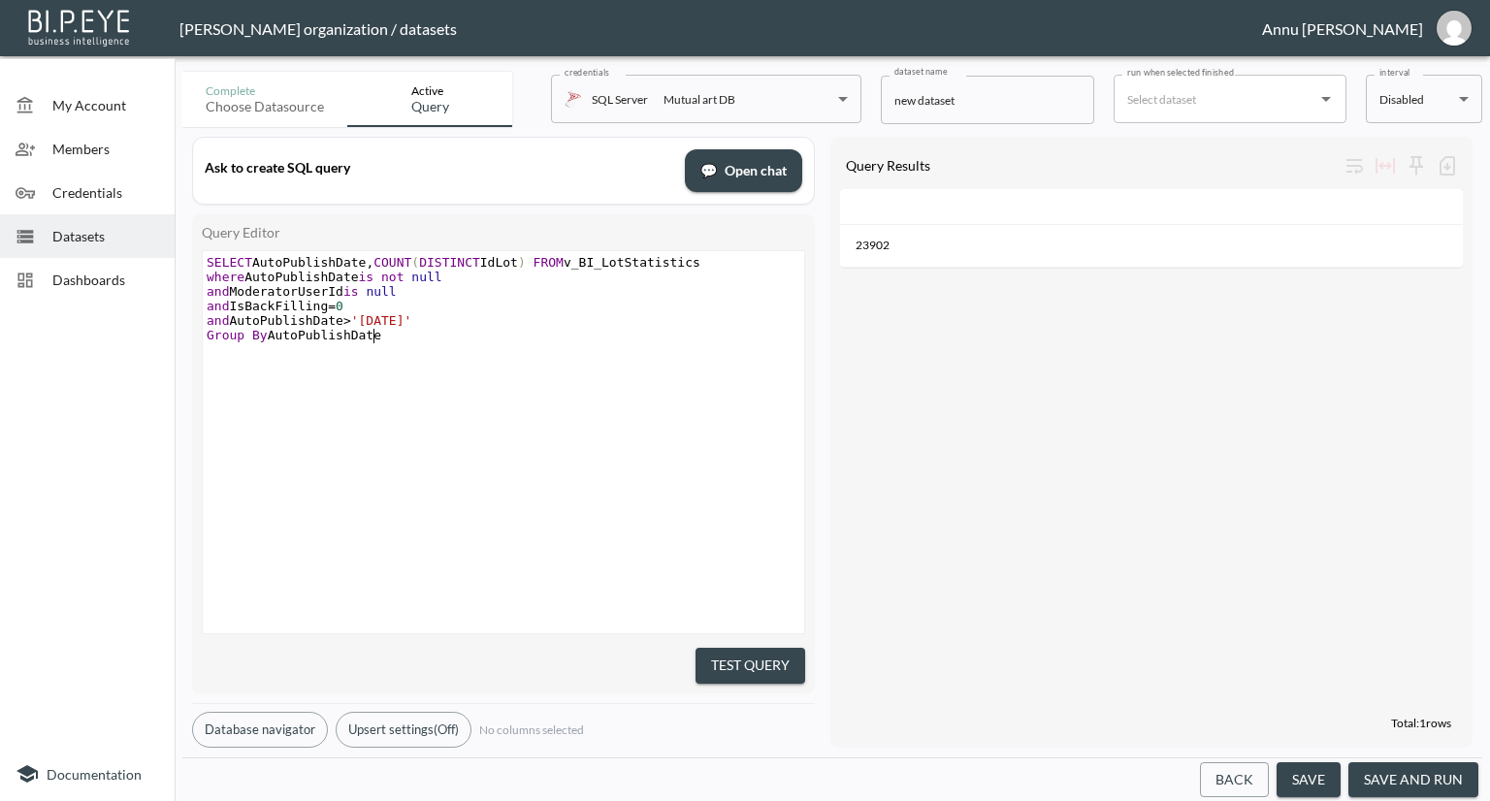
type textarea "ate"
click at [727, 668] on button "Test Query" at bounding box center [751, 666] width 110 height 36
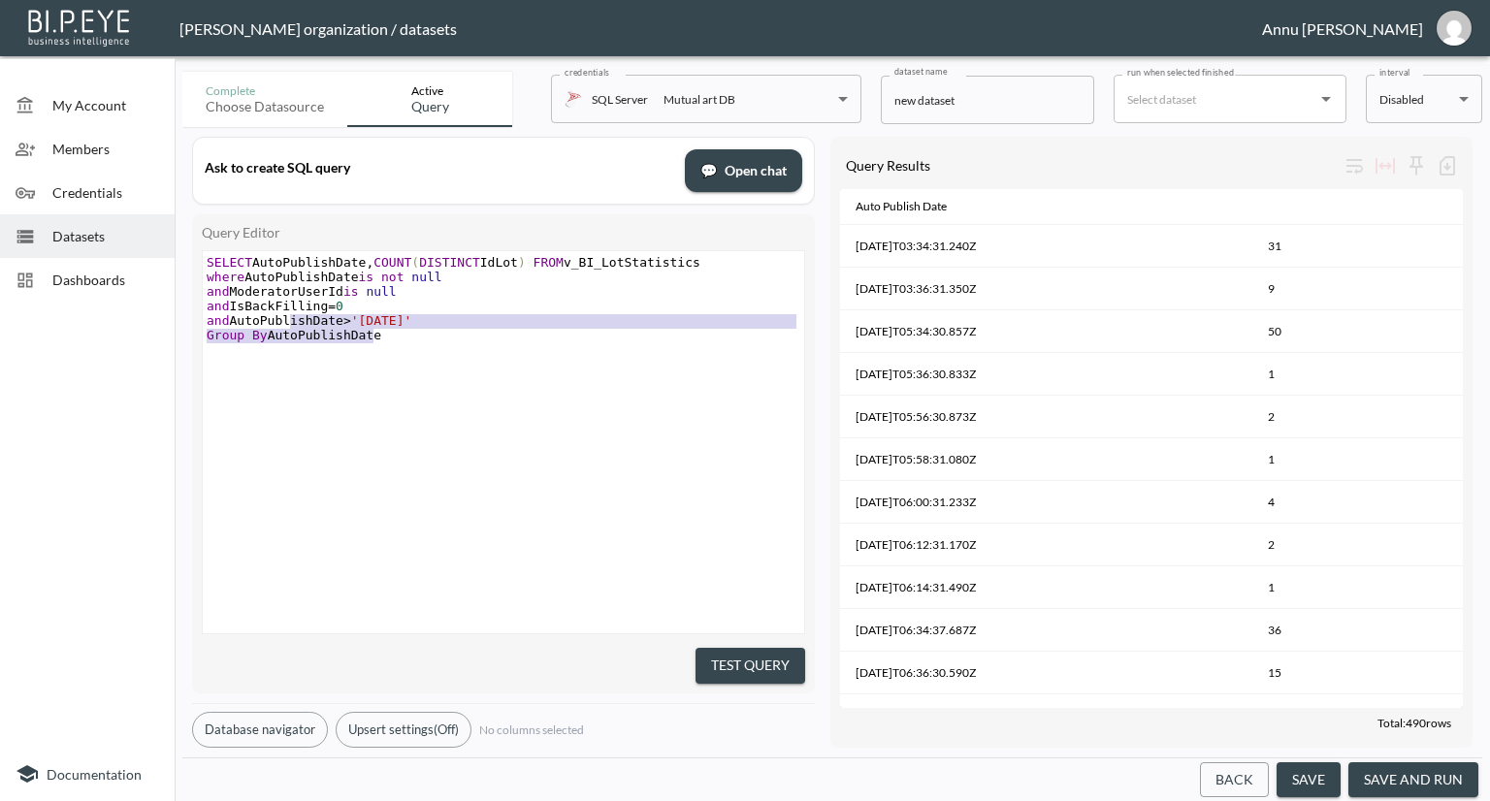
type textarea "SELECT AutoPublishDate,COUNT(DISTINCT IdLot) FROM v_BI_LotStatistics where Auto…"
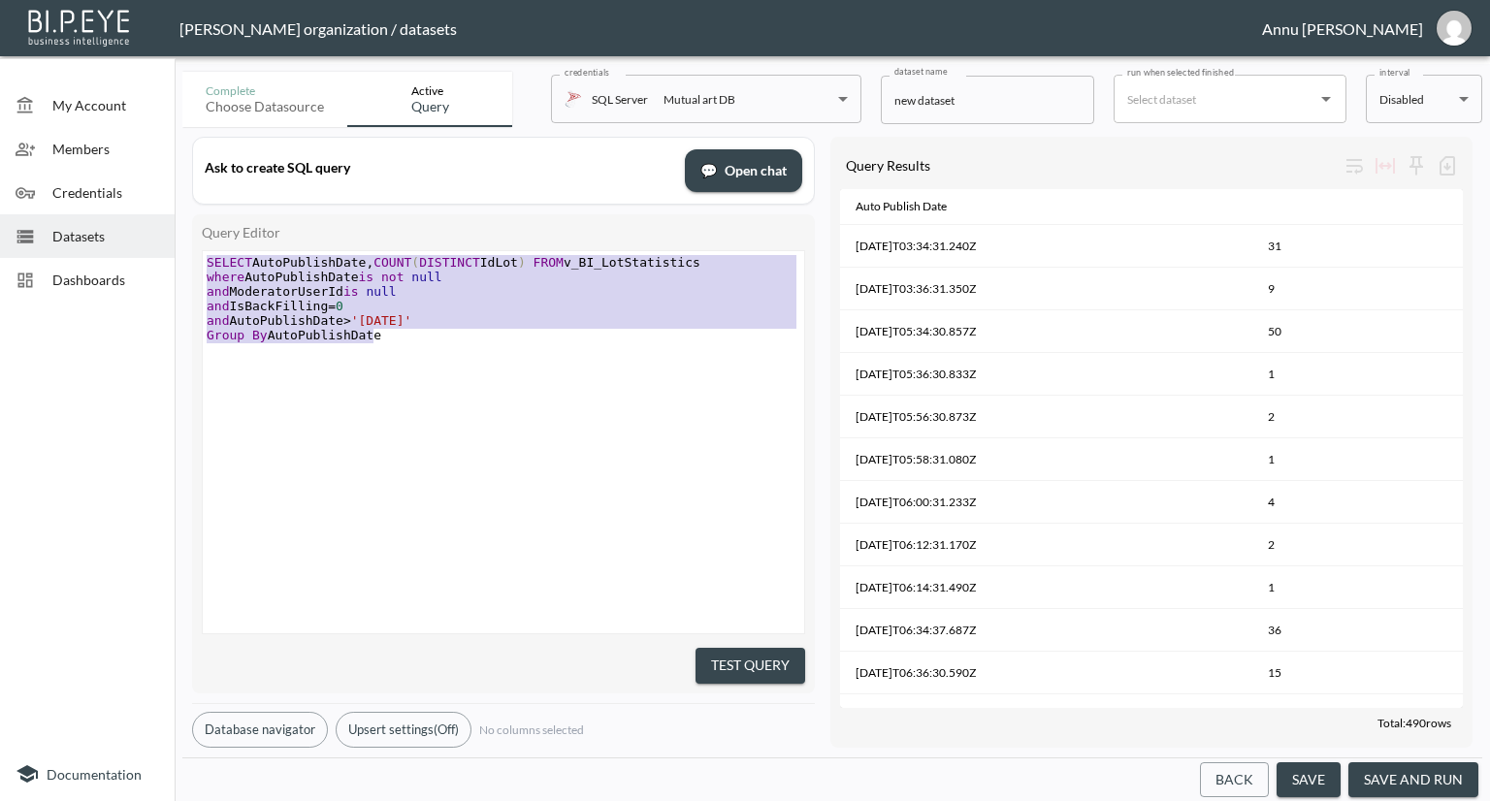
drag, startPoint x: 377, startPoint y: 335, endPoint x: 94, endPoint y: 238, distance: 299.5
click at [94, 238] on div "My Account Members Credentials Datasets Dashboards Documentation Complete Choos…" at bounding box center [745, 400] width 1490 height 801
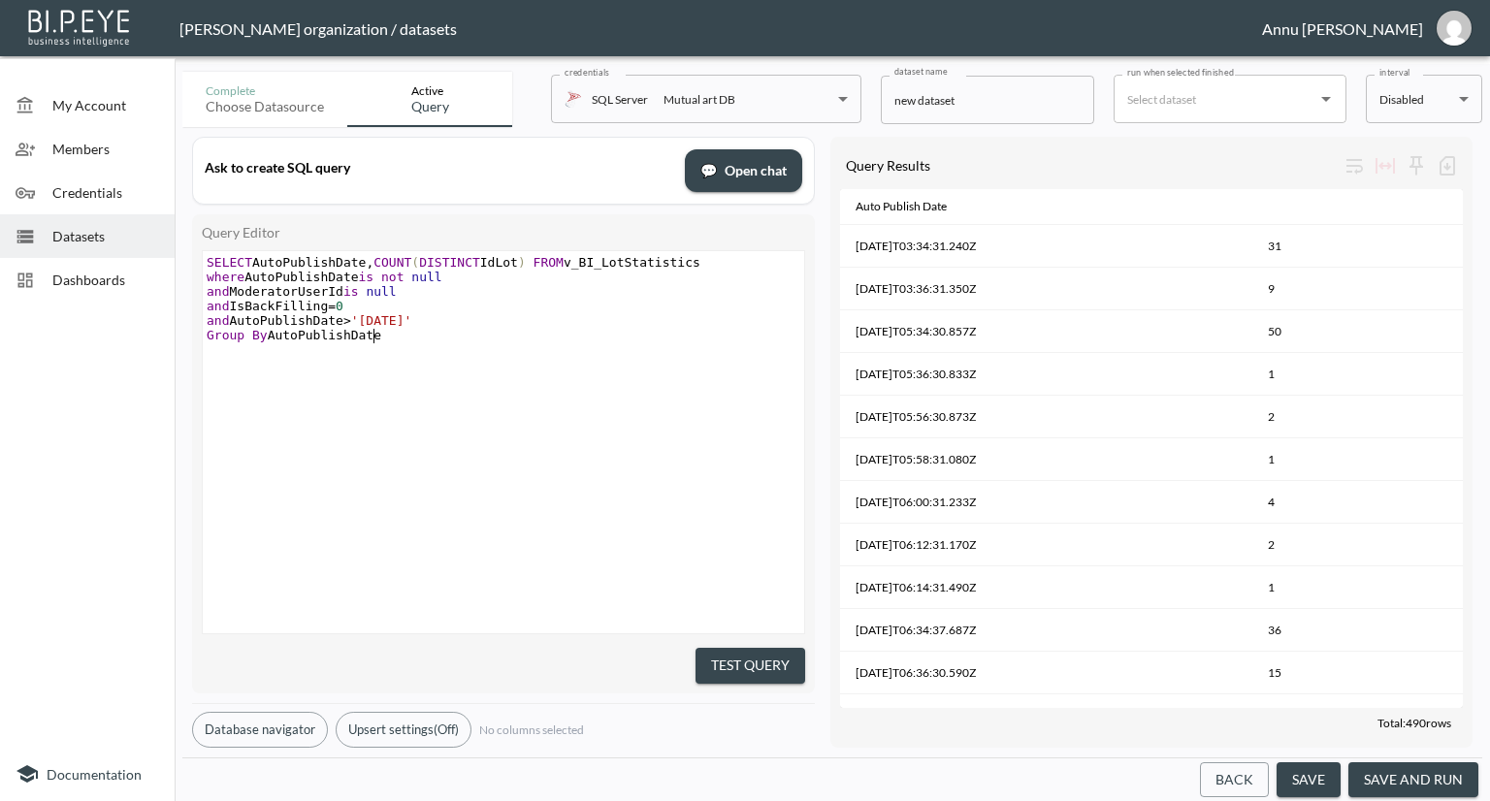
click at [411, 336] on pre "Group By AutoPublishDate" at bounding box center [506, 335] width 606 height 15
click at [255, 261] on span "SELECT AutoPublishDate , COUNT ( DISTINCT IdLot ) FROM v_BI_LotStatistics" at bounding box center [454, 262] width 494 height 15
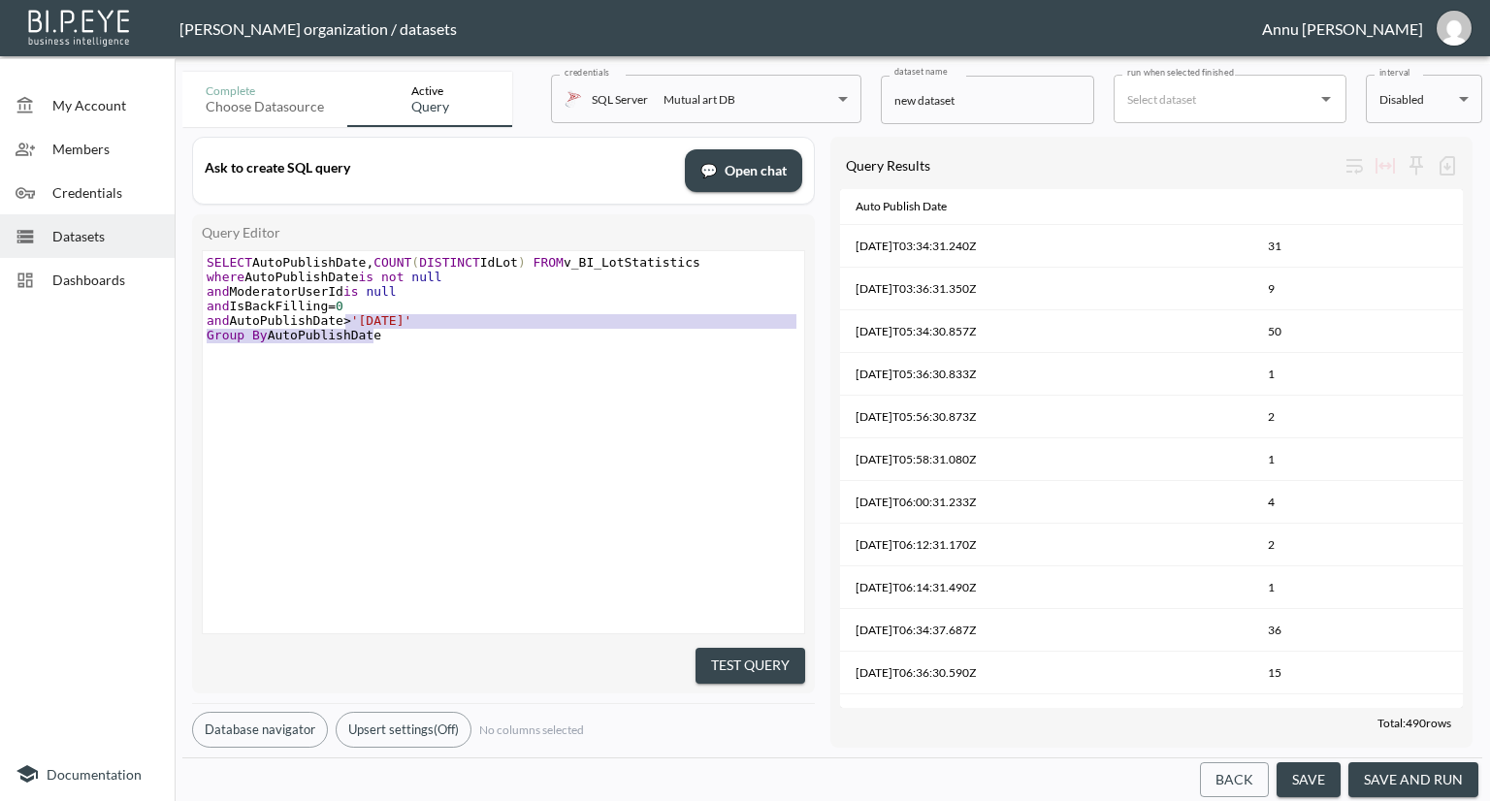
type textarea "SELECT AutoPublishDate,COUNT(DISTINCT IdLot) FROM v_BI_LotStatistics where Auto…"
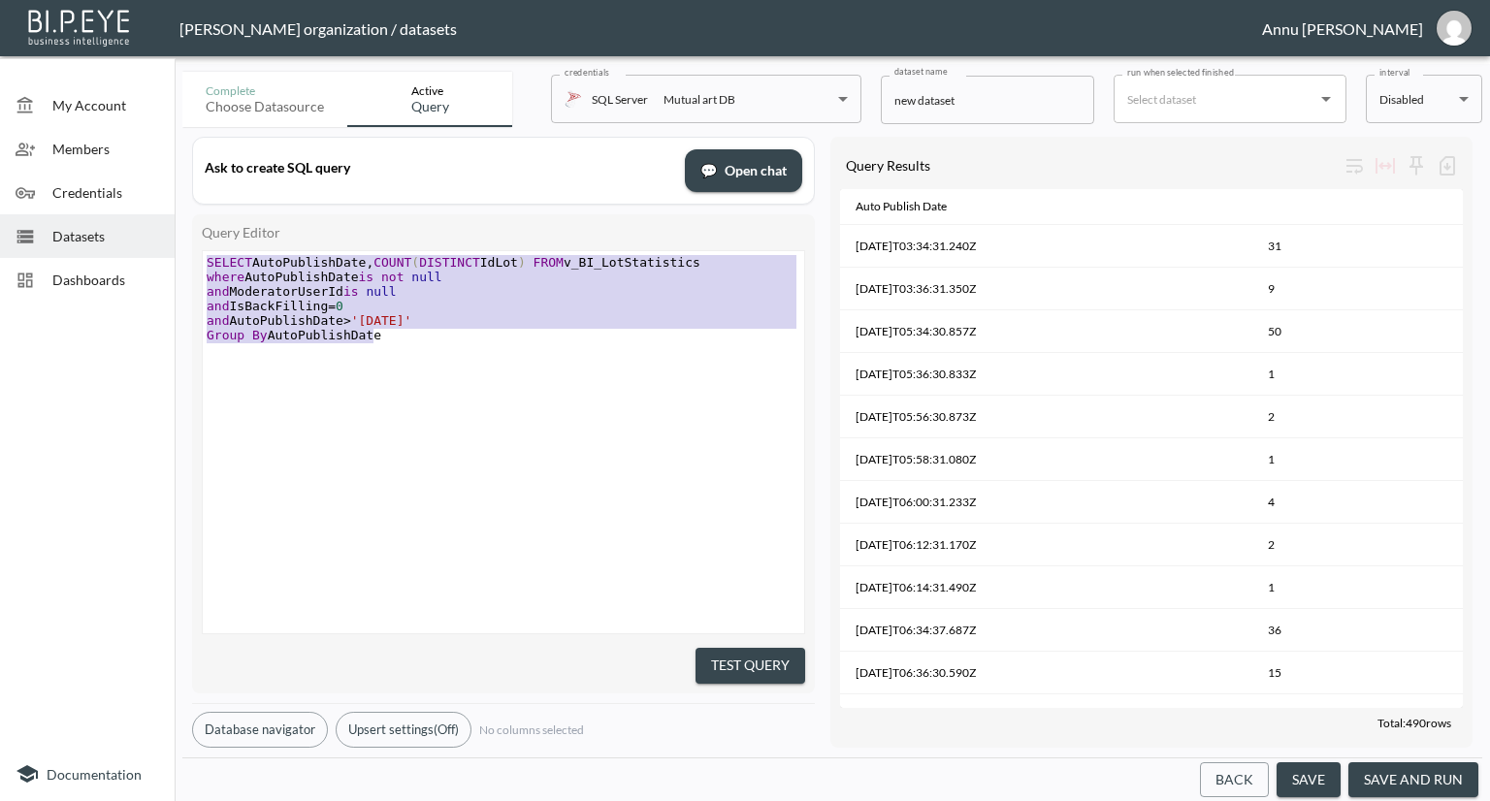
drag, startPoint x: 380, startPoint y: 342, endPoint x: 185, endPoint y: 179, distance: 254.8
click at [185, 179] on div "Ask to create SQL query 💬 Open chat Query Editor SELECT AutoPublishDate,COUNT(D…" at bounding box center [832, 442] width 1300 height 631
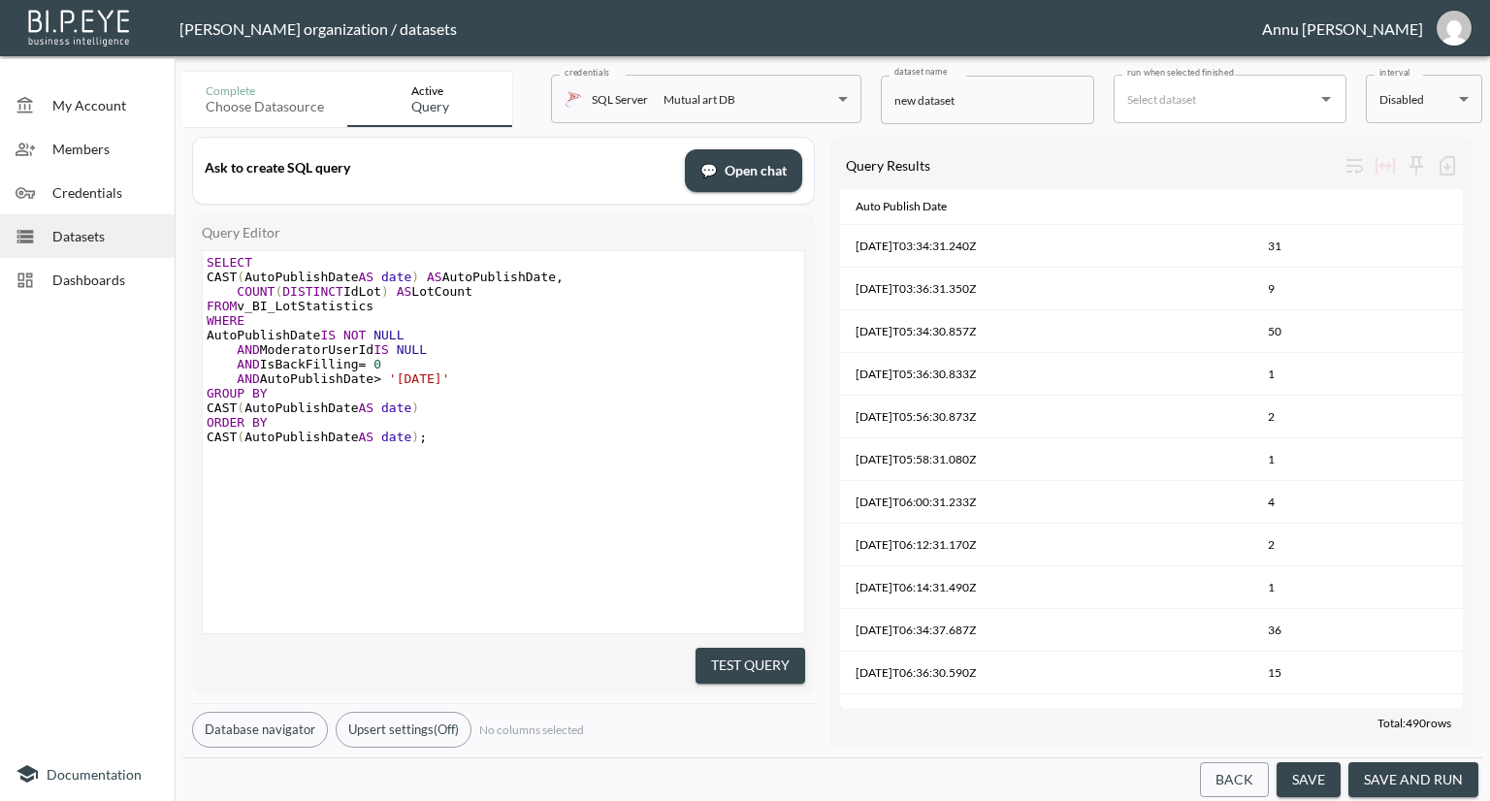
drag, startPoint x: 781, startPoint y: 648, endPoint x: 901, endPoint y: 495, distance: 194.9
click at [780, 648] on button "Test Query" at bounding box center [751, 666] width 110 height 36
type textarea "SELECT CAST(AutoPublishDate AS date) AS AutoPublishDate, COUNT(DISTINCT IdLot) …"
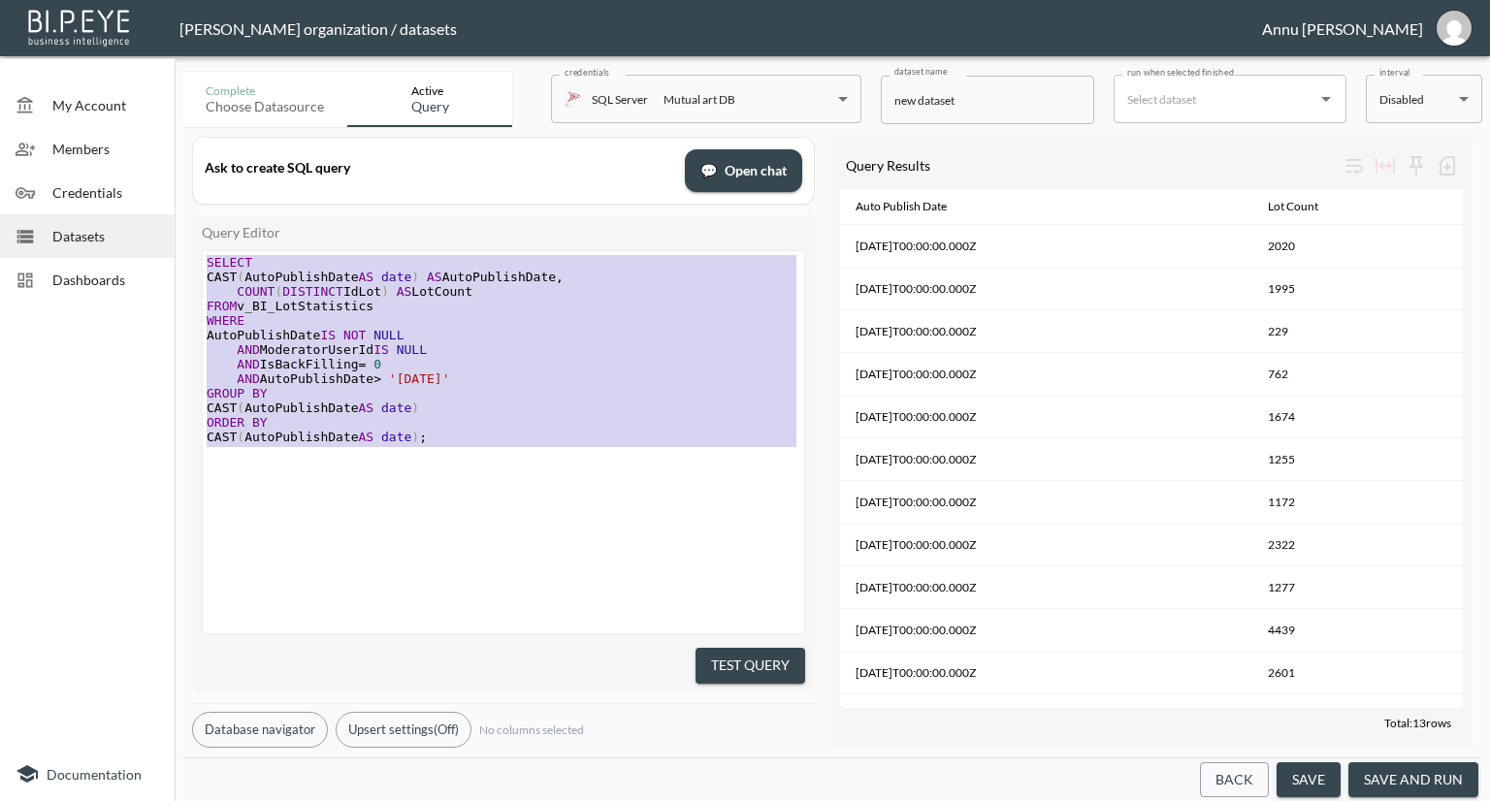
drag, startPoint x: 465, startPoint y: 451, endPoint x: 175, endPoint y: 199, distance: 384.4
click at [175, 199] on div "Complete Choose datasource Active Query credentials SQL Server Mutual art DB 82…" at bounding box center [833, 432] width 1316 height 737
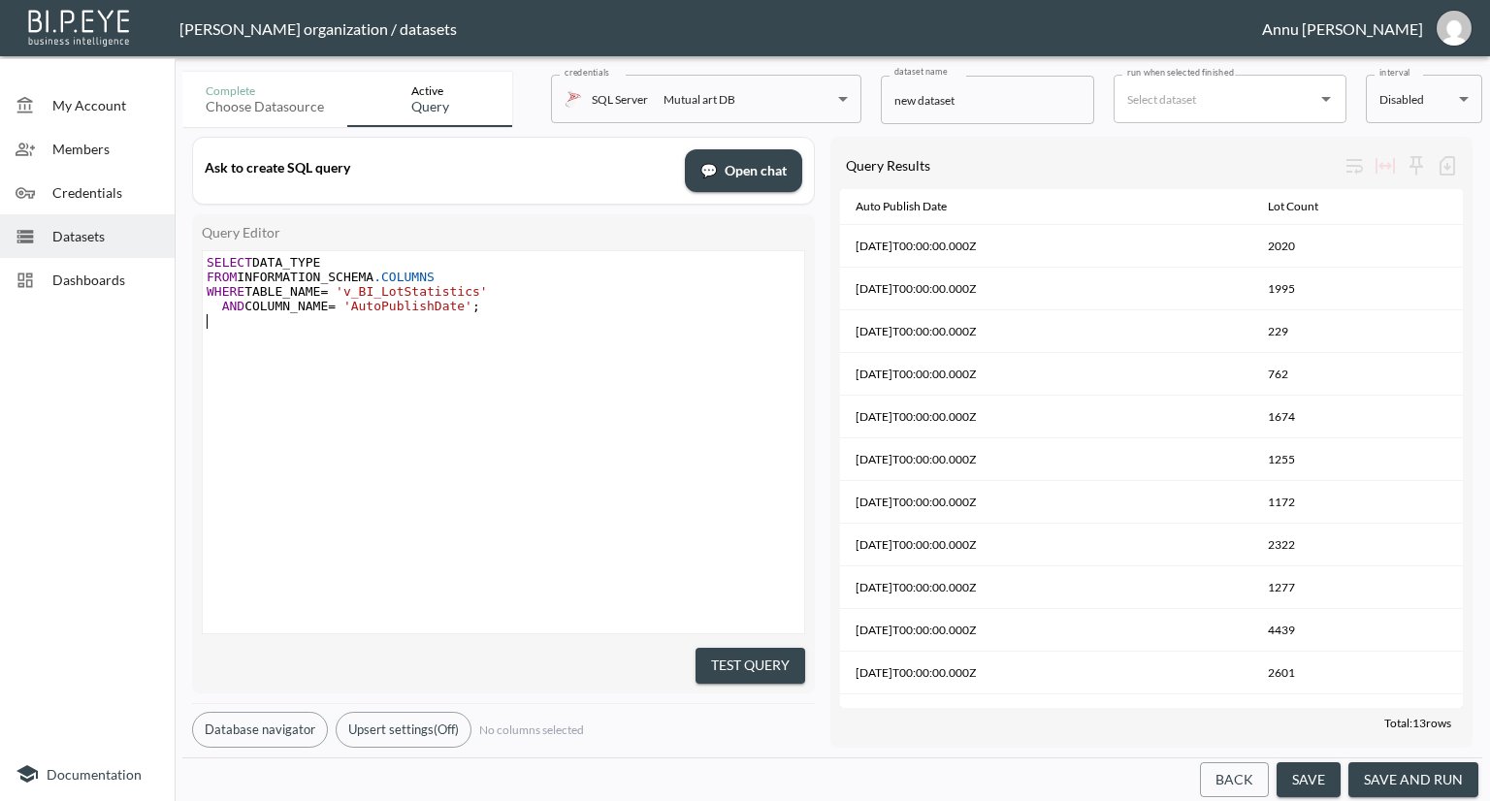
click at [708, 520] on div "x SELECT DATA_TYPE FROM INFORMATION_SCHEMA .COLUMNS WHERE TABLE_NAME = 'v_BI_Lo…" at bounding box center [528, 466] width 650 height 431
click at [742, 649] on button "Test Query" at bounding box center [751, 666] width 110 height 36
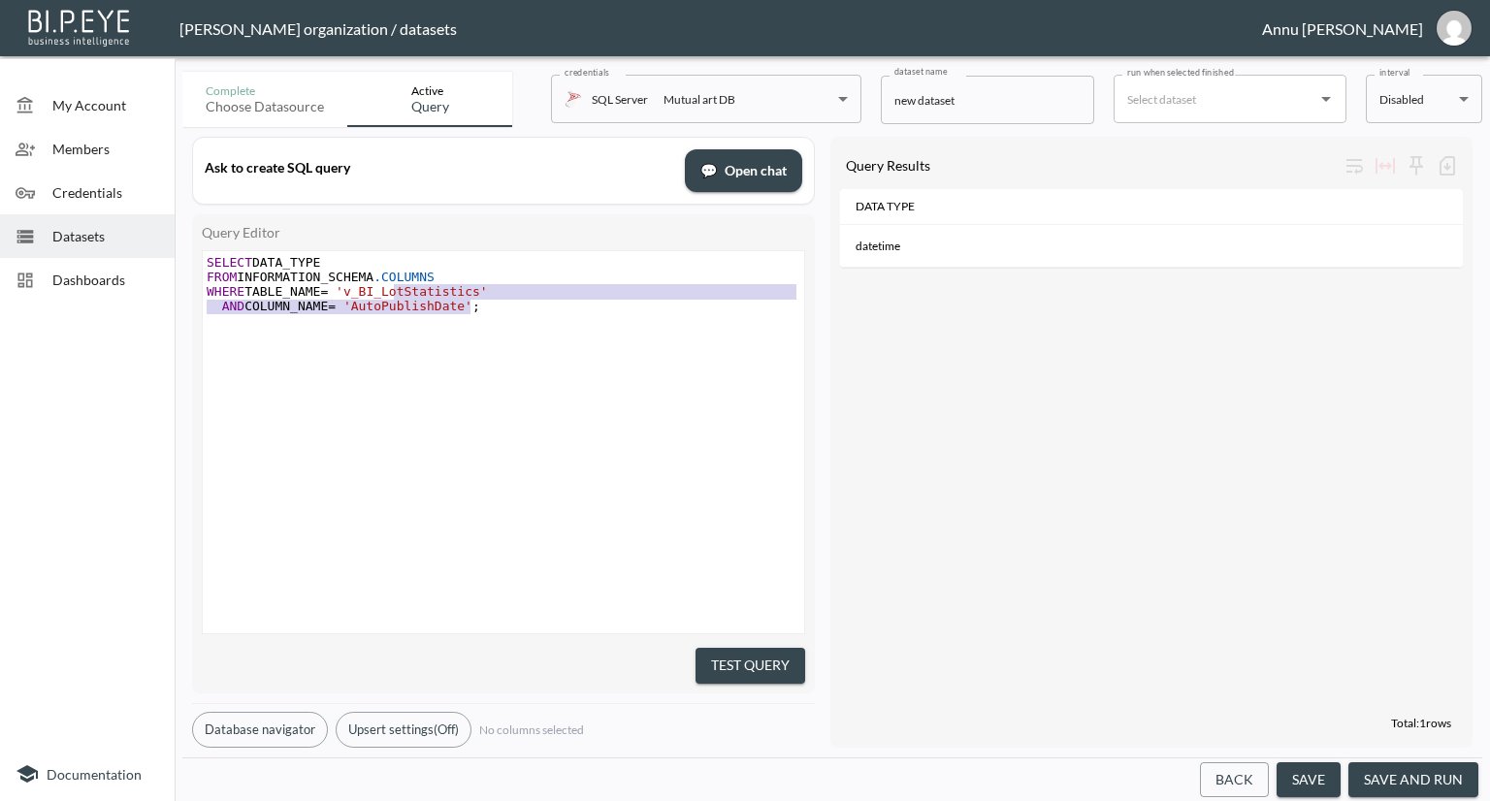
type textarea "SELECT DATA_TYPE FROM INFORMATION_SCHEMA.COLUMNS WHERE TABLE_NAME = 'v_BI_LotSt…"
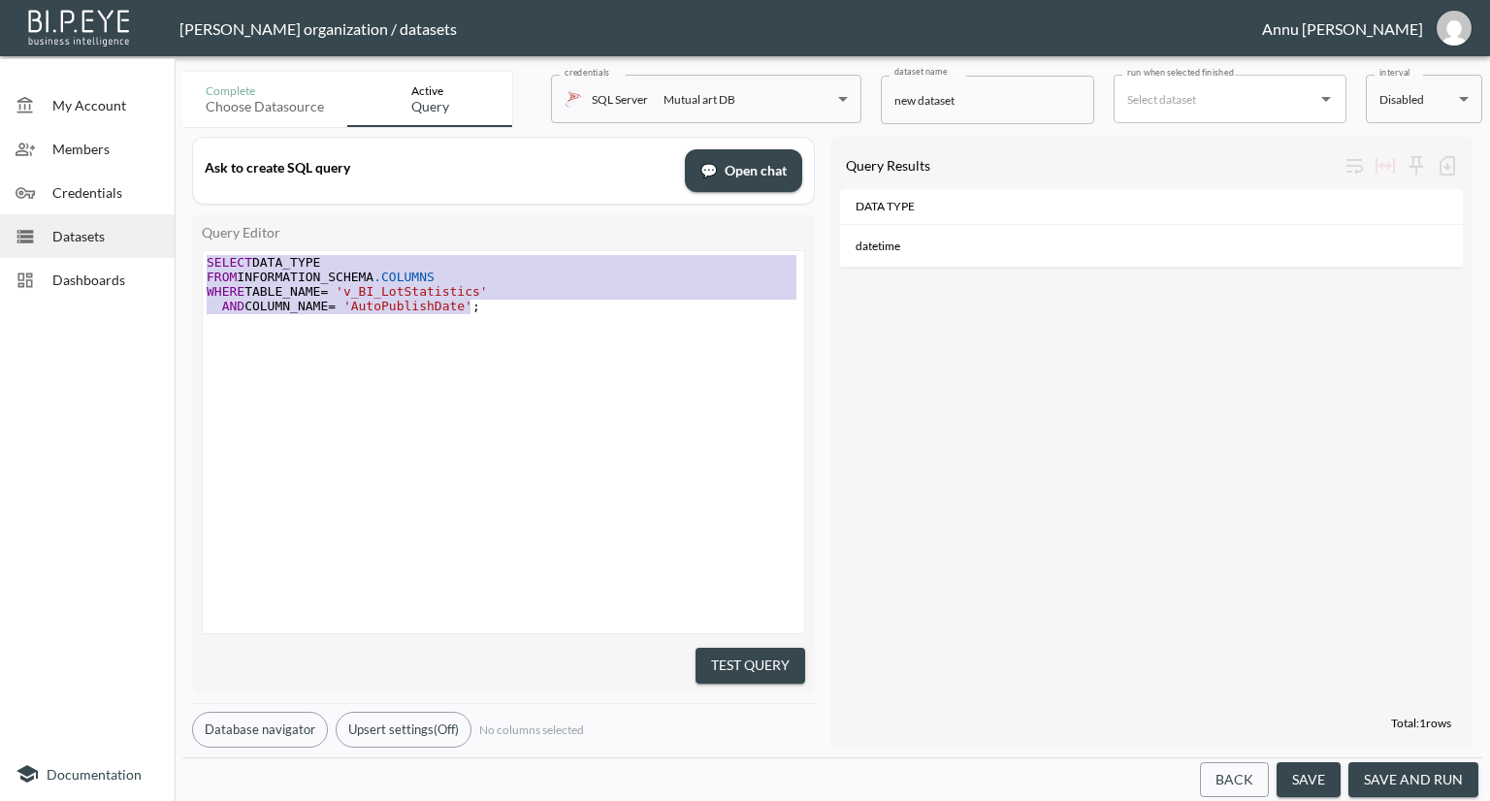
drag, startPoint x: 486, startPoint y: 304, endPoint x: 0, endPoint y: 230, distance: 491.6
click at [0, 230] on div "My Account Members Credentials Datasets Dashboards Documentation Complete Choos…" at bounding box center [745, 400] width 1490 height 801
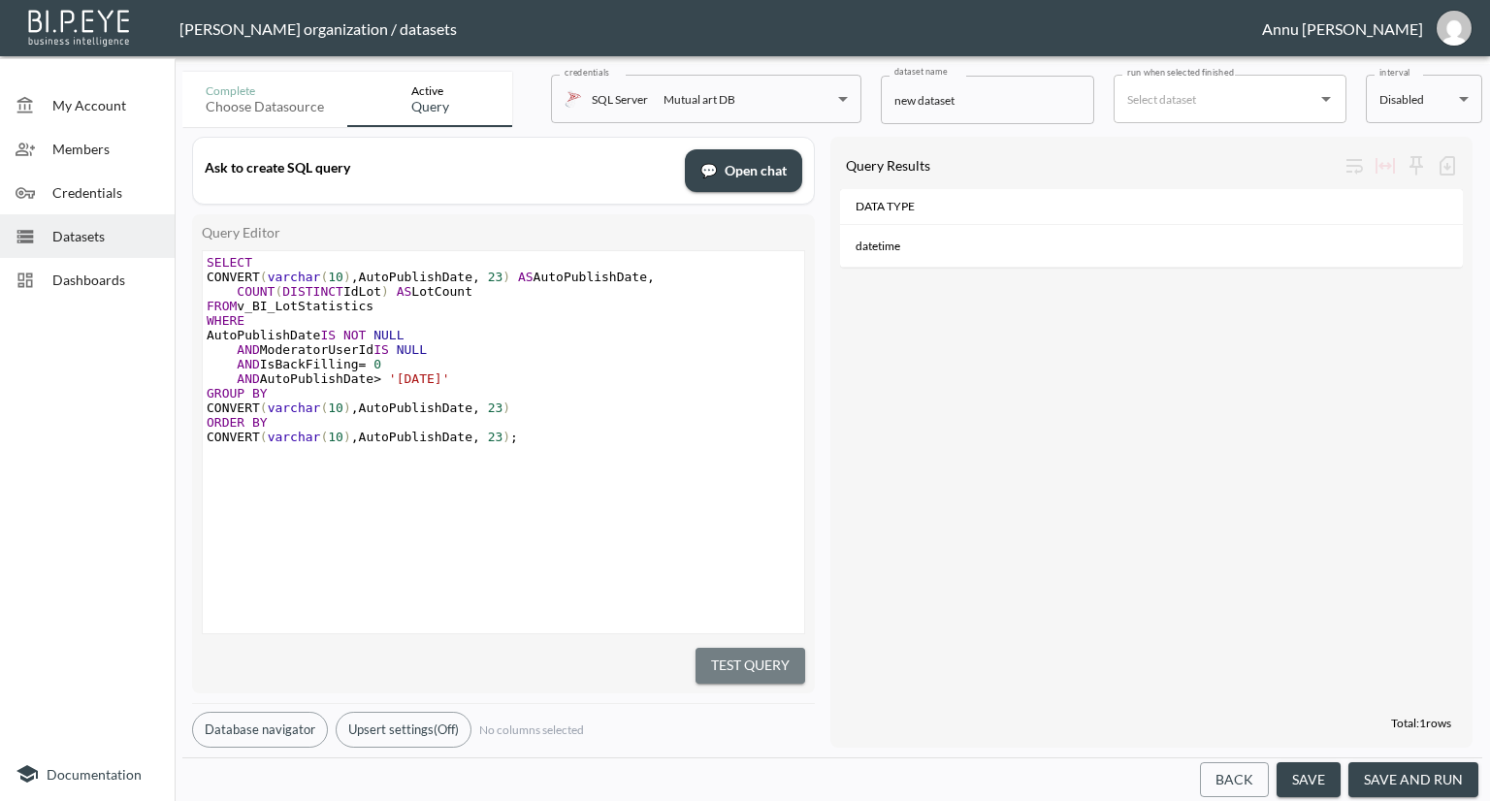
click at [711, 661] on button "Test Query" at bounding box center [751, 666] width 110 height 36
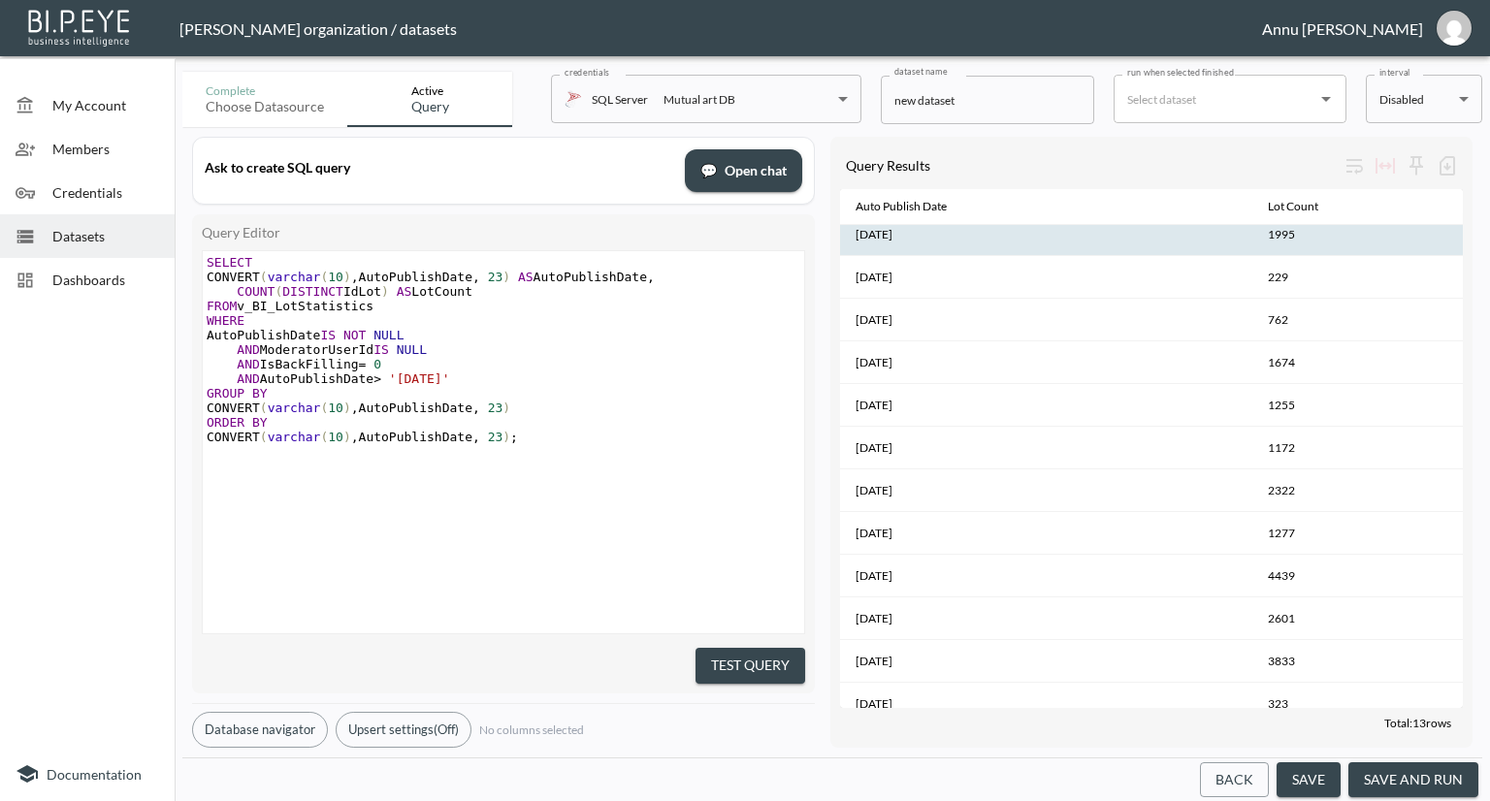
scroll to position [81, 0]
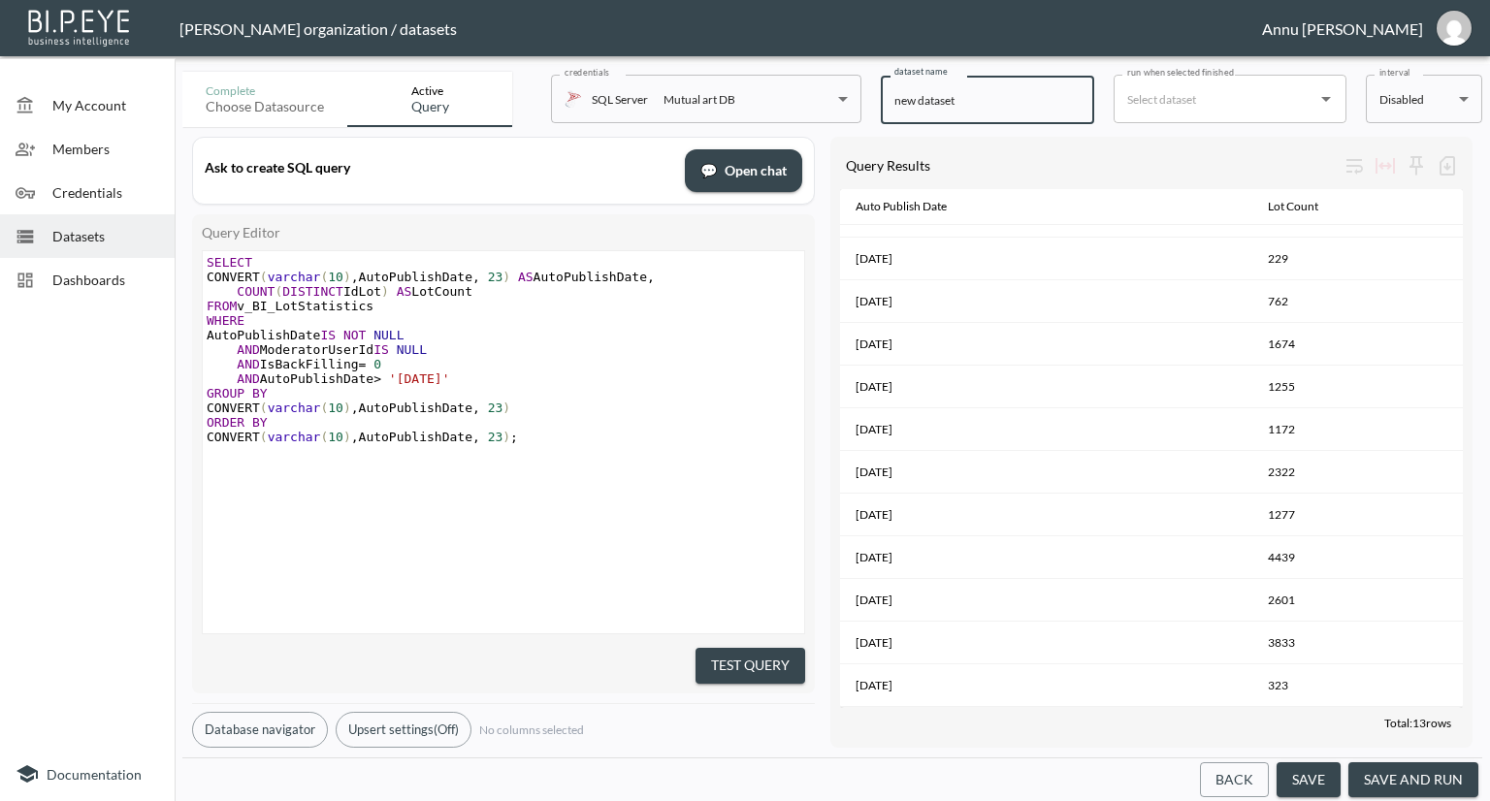
drag, startPoint x: 959, startPoint y: 95, endPoint x: 780, endPoint y: 113, distance: 179.4
click at [780, 113] on div "Complete Choose datasource Active Query credentials SQL Server Mutual art DB 82…" at bounding box center [832, 95] width 1300 height 63
click at [920, 106] on input "AutoPublished Lots" at bounding box center [987, 100] width 213 height 49
type input "Auto Published Lots"
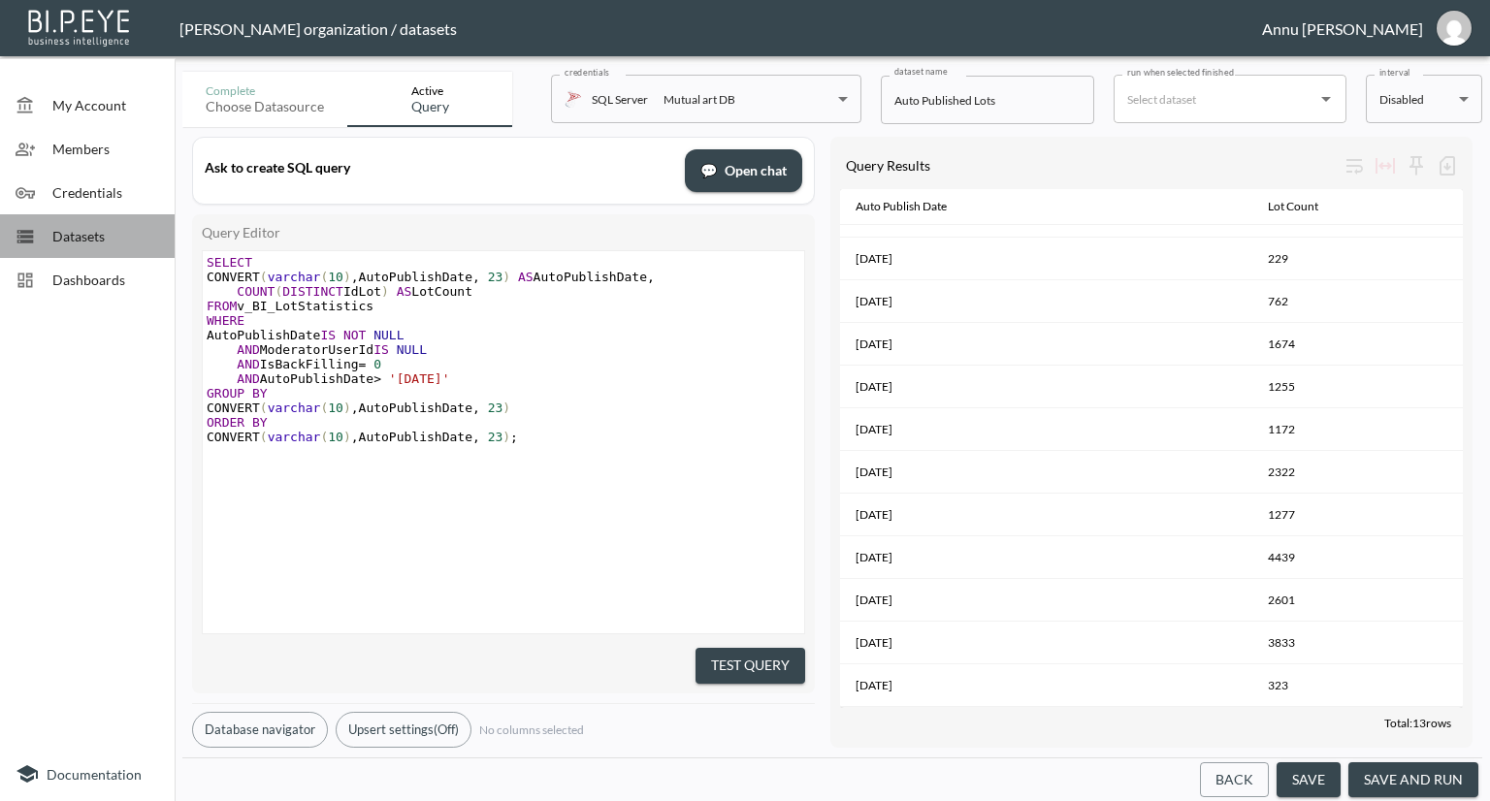
click at [150, 237] on span "Datasets" at bounding box center [105, 236] width 107 height 20
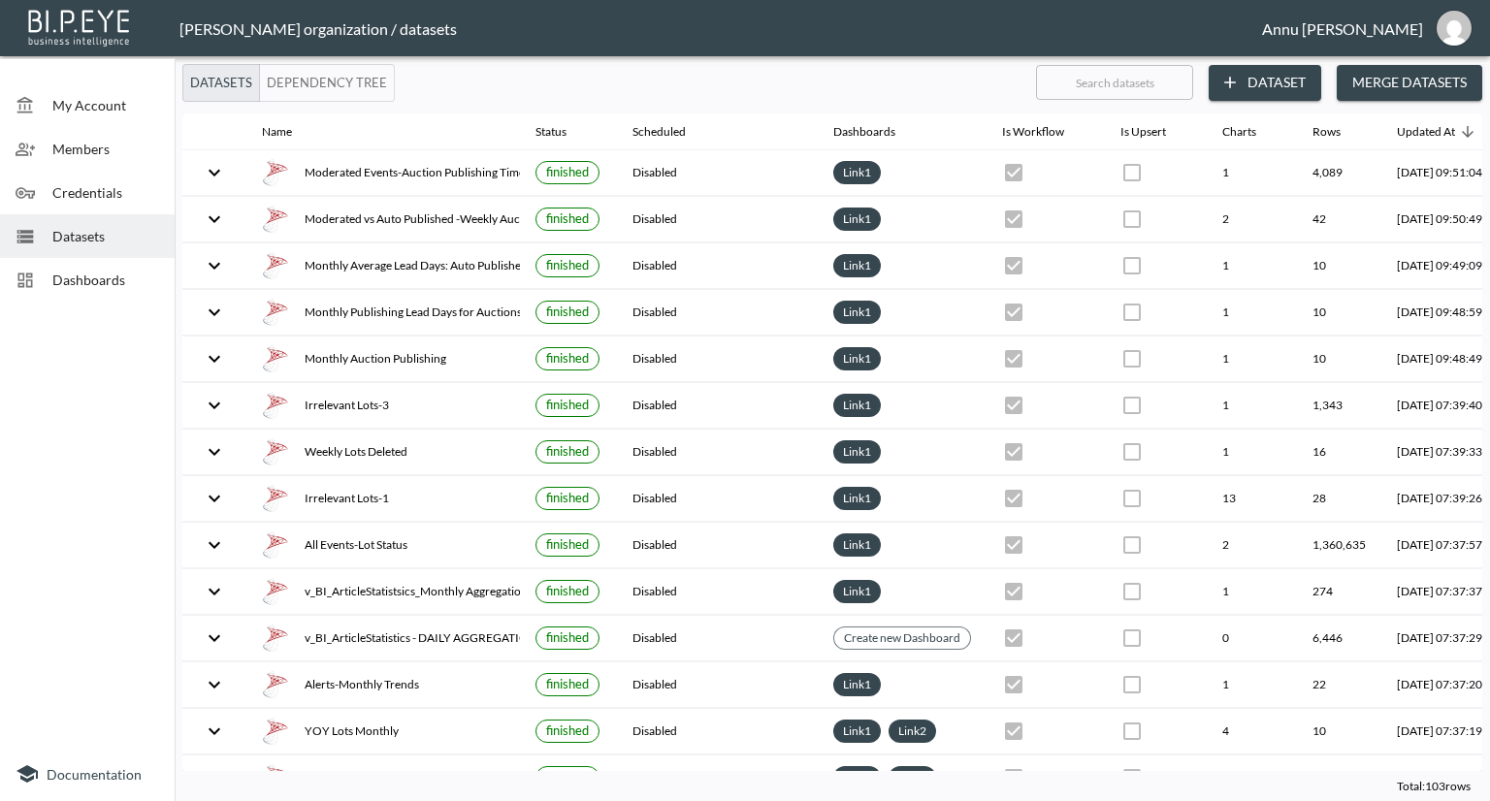
click at [143, 273] on span "Dashboards" at bounding box center [105, 280] width 107 height 20
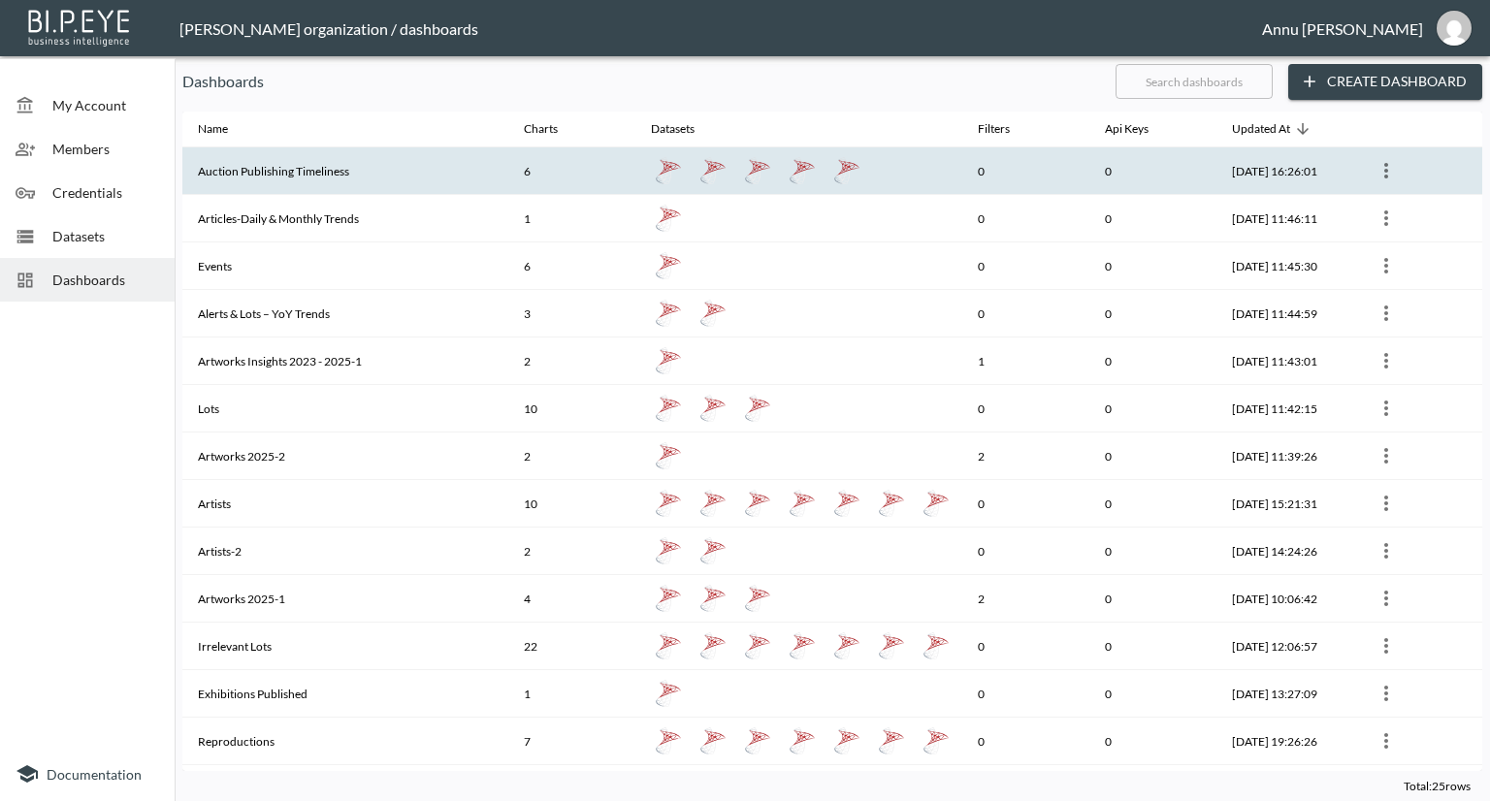
click at [268, 180] on th "Auction Publishing Timeliness" at bounding box center [345, 171] width 326 height 48
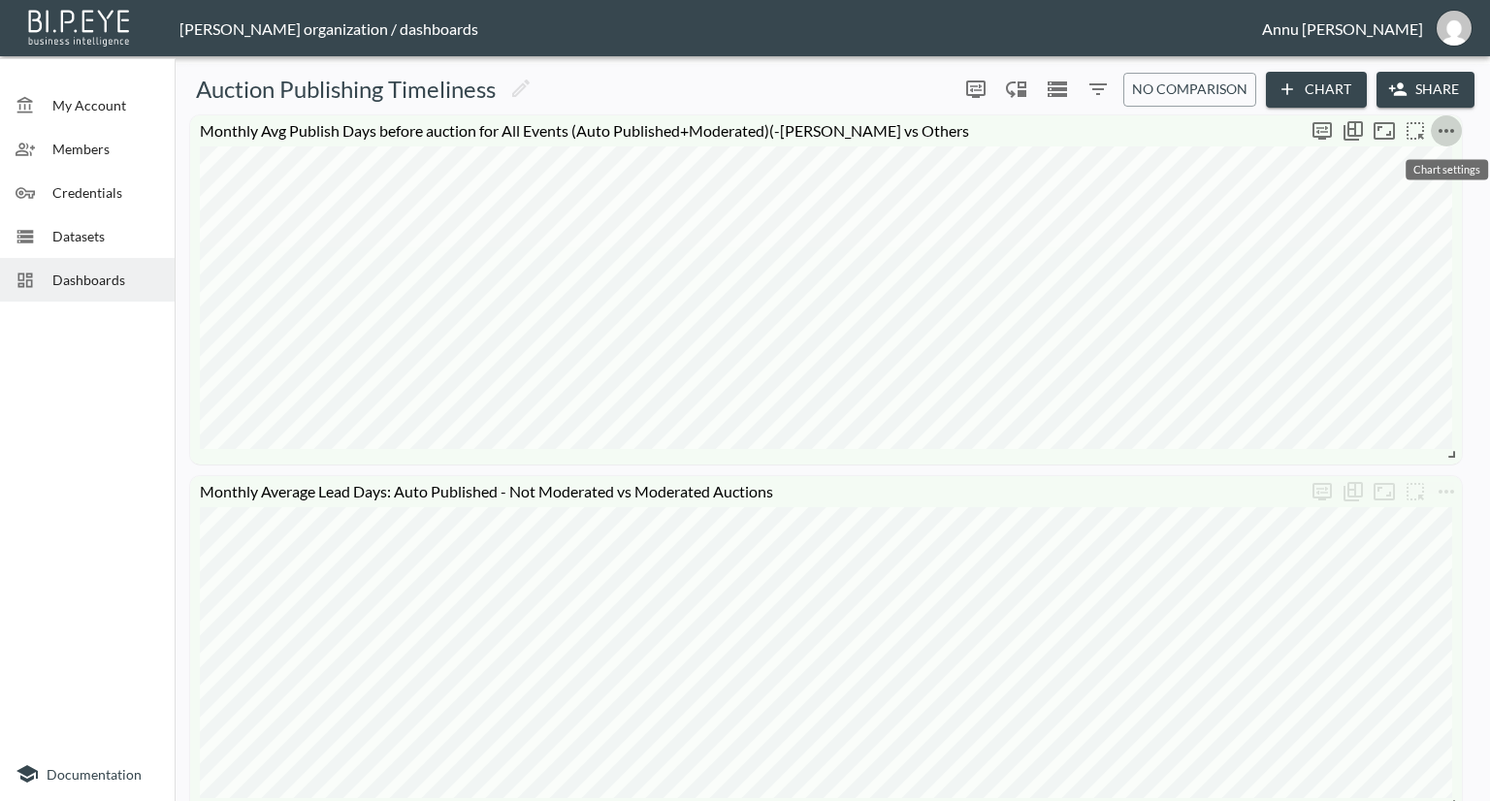
click at [1450, 127] on icon "more" at bounding box center [1446, 130] width 23 height 23
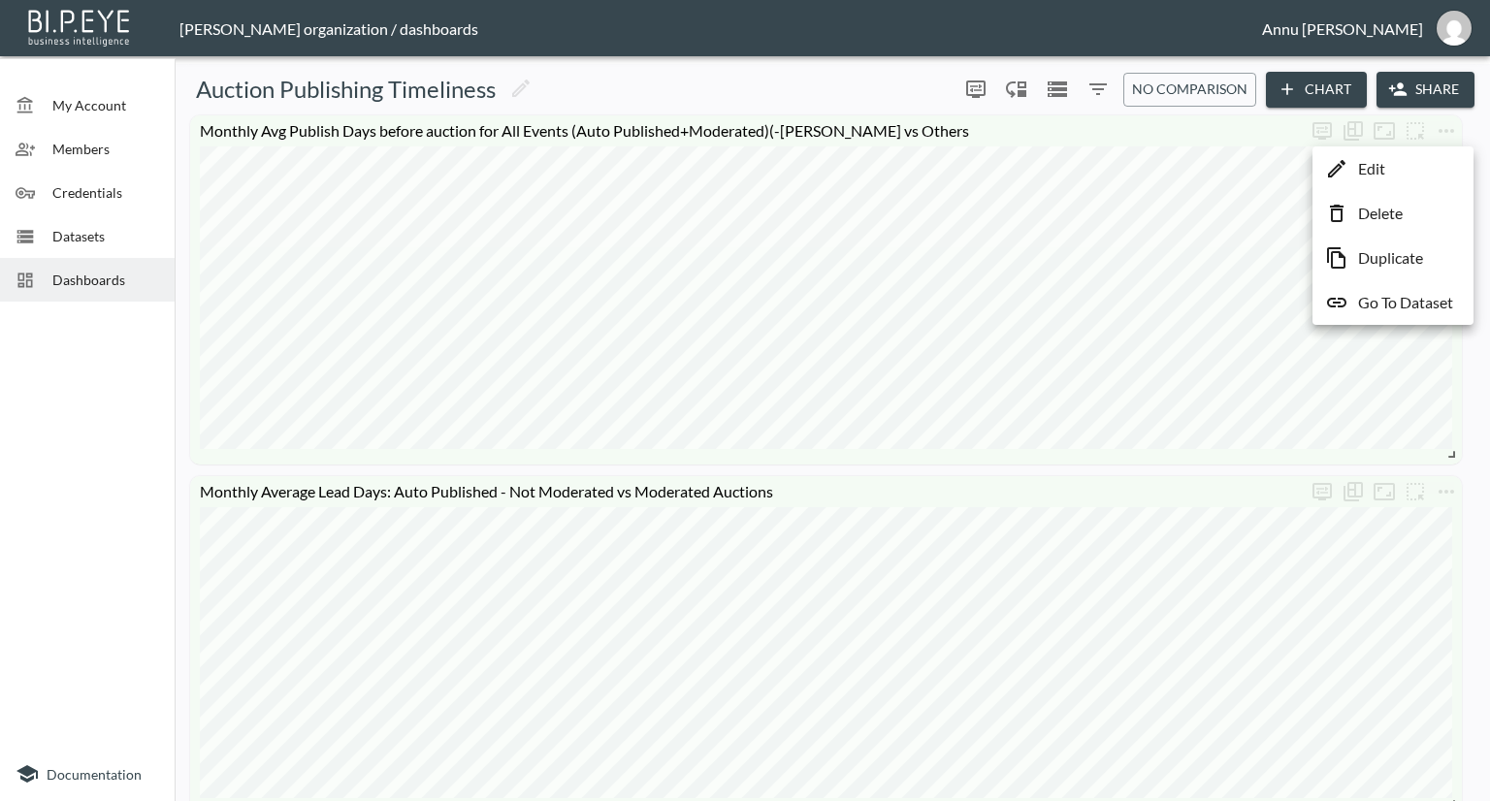
click at [1405, 300] on p "Go To Dataset" at bounding box center [1405, 302] width 95 height 23
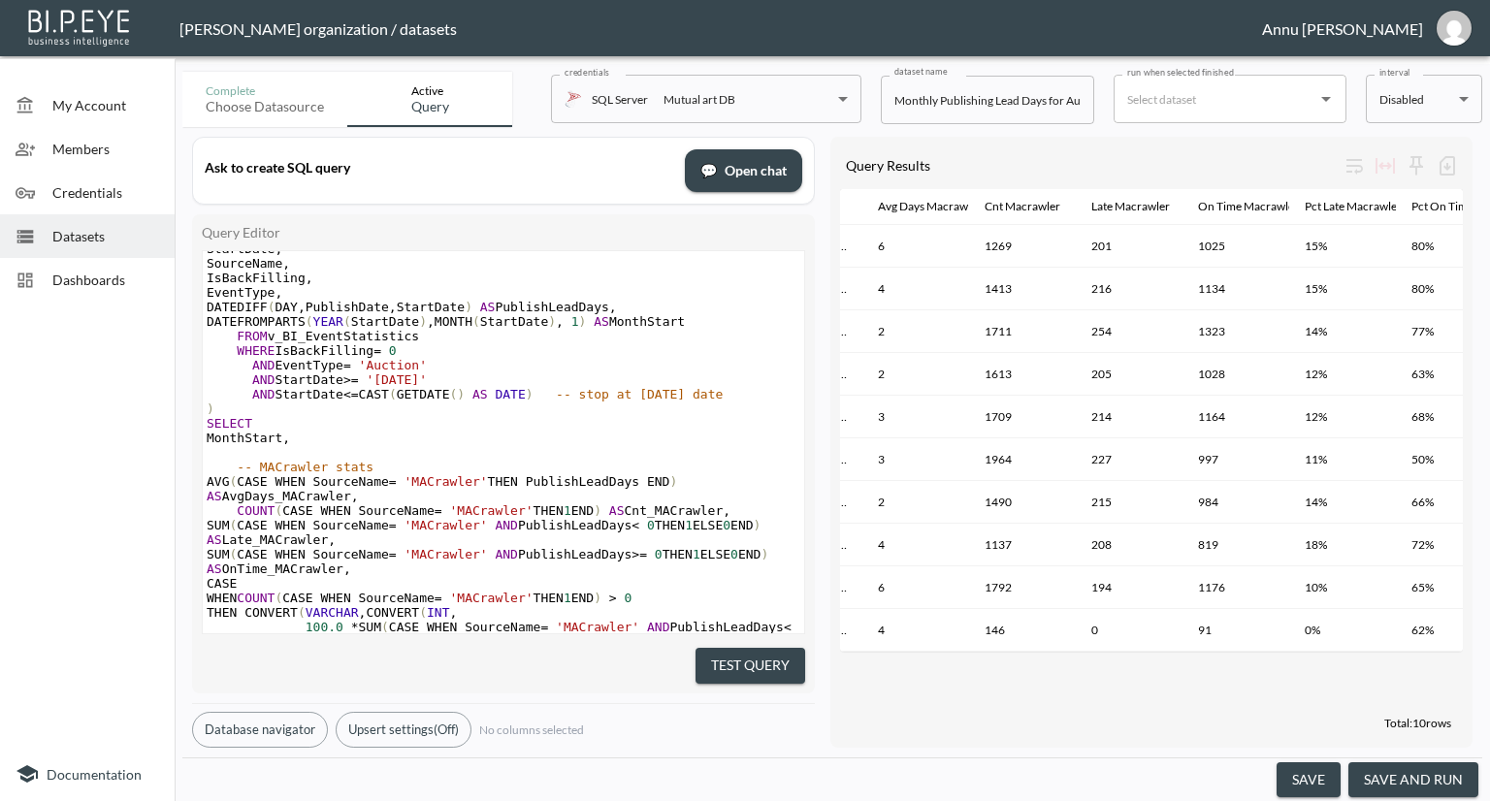
scroll to position [1, 0]
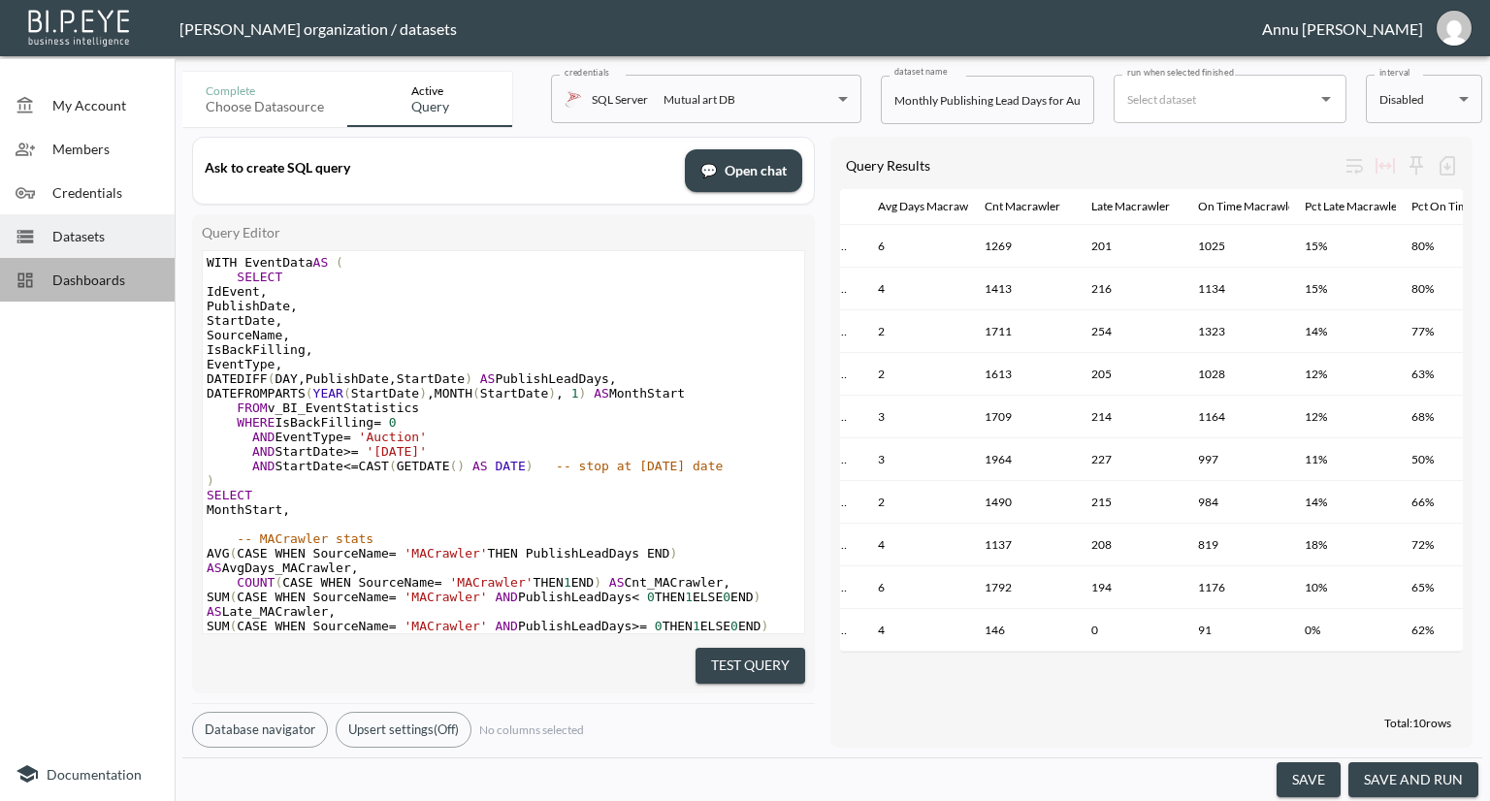
click at [113, 275] on span "Dashboards" at bounding box center [105, 280] width 107 height 20
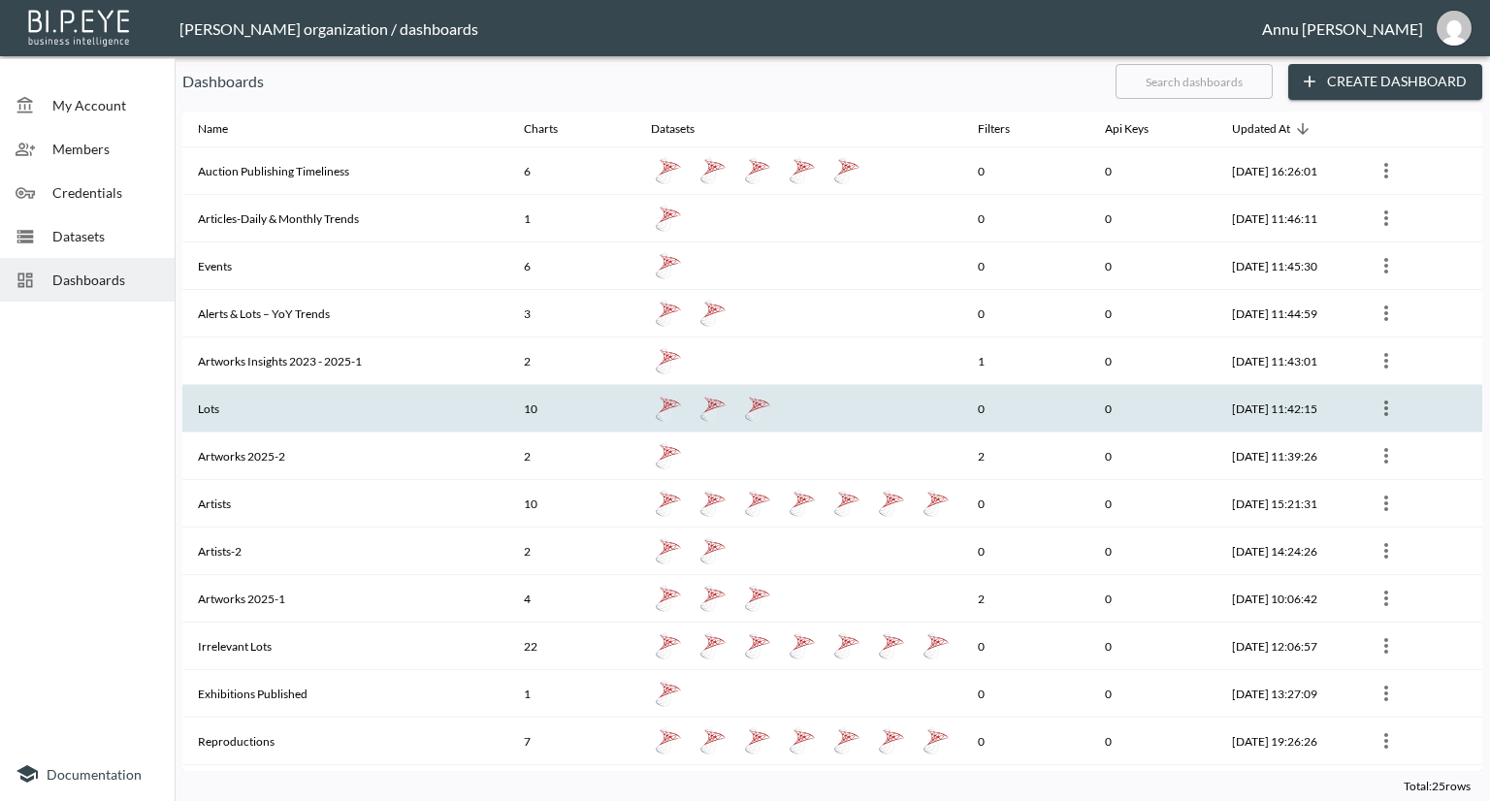
scroll to position [511, 0]
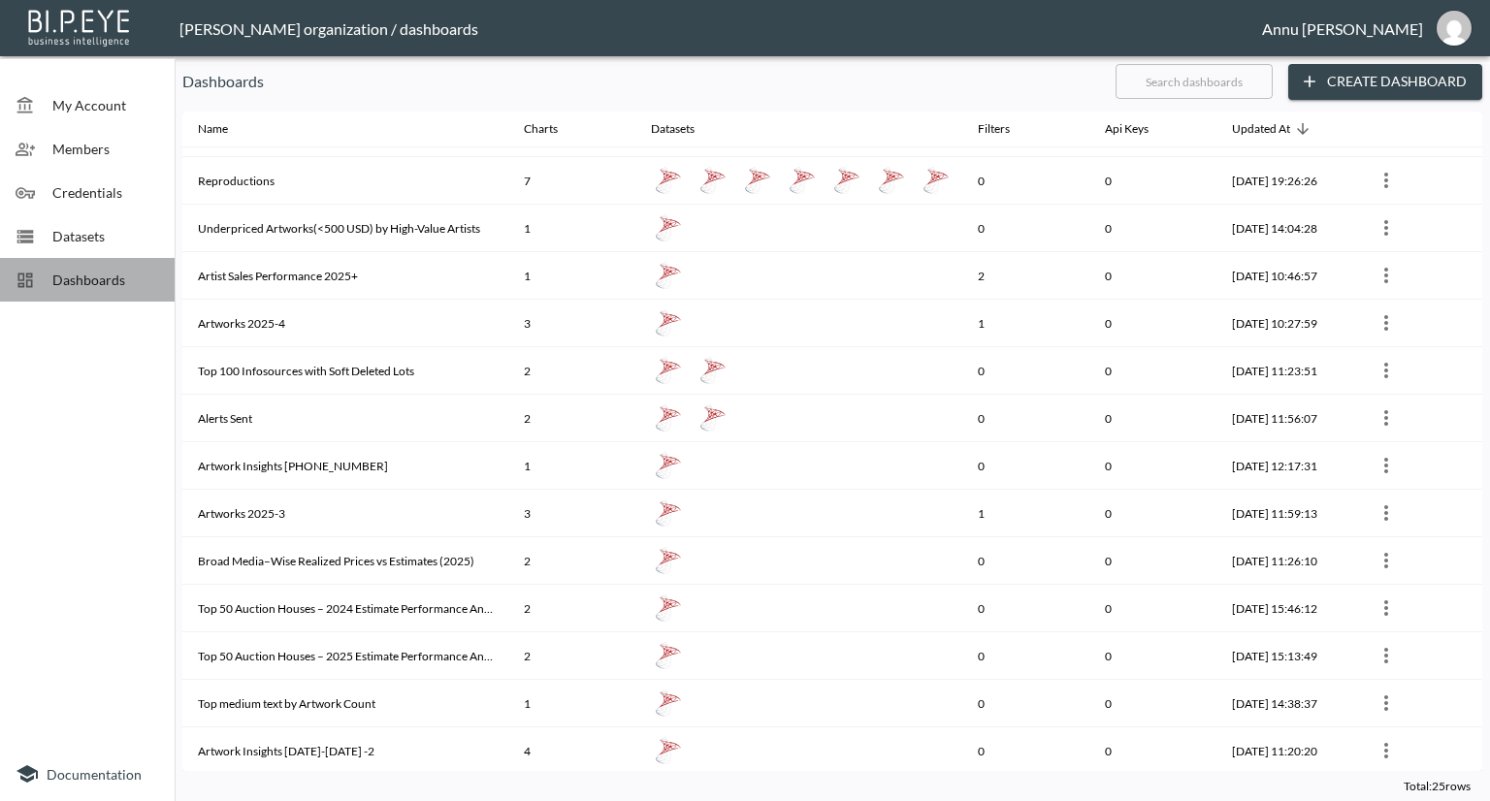
click at [62, 277] on span "Dashboards" at bounding box center [105, 280] width 107 height 20
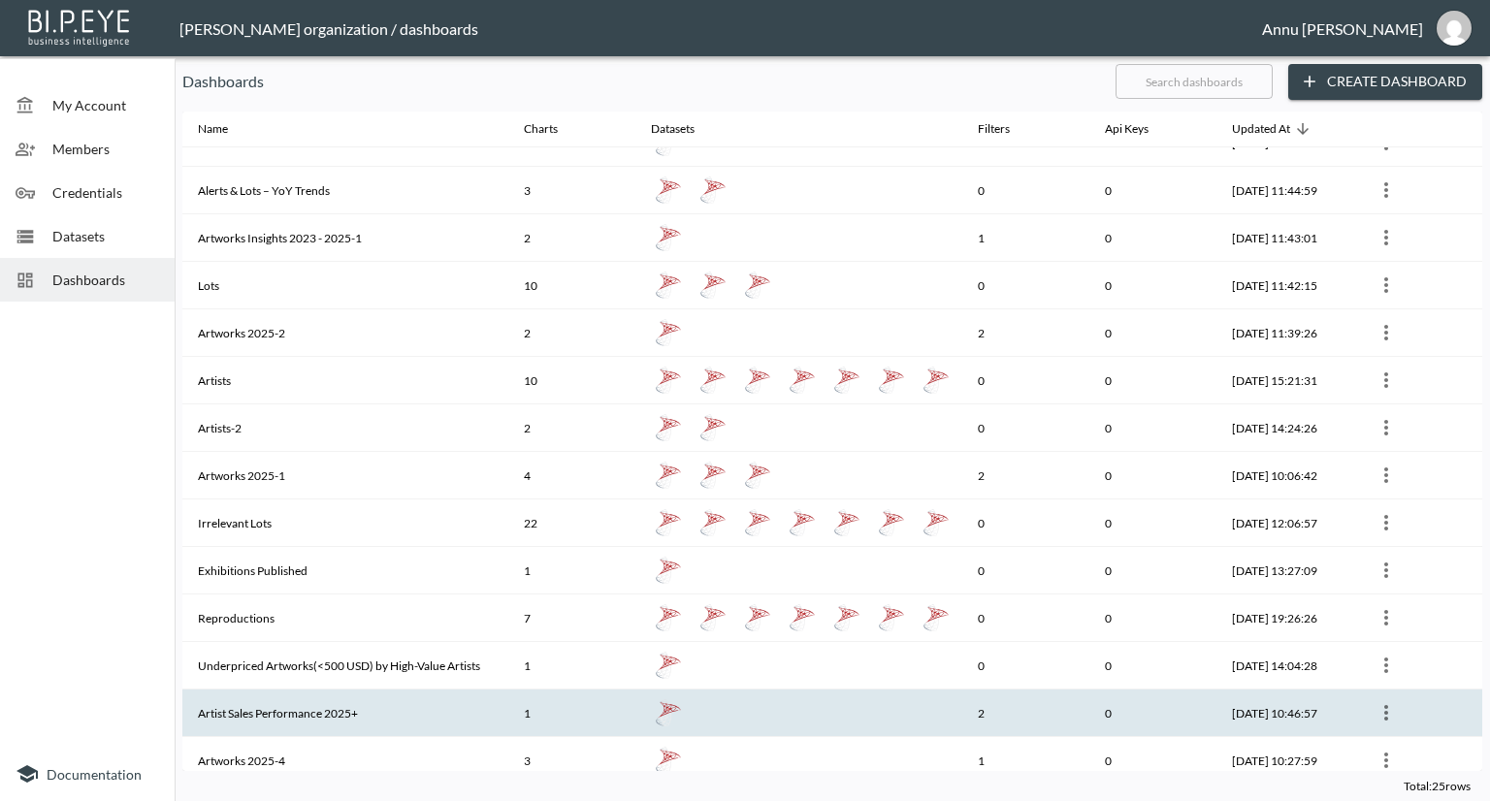
scroll to position [0, 0]
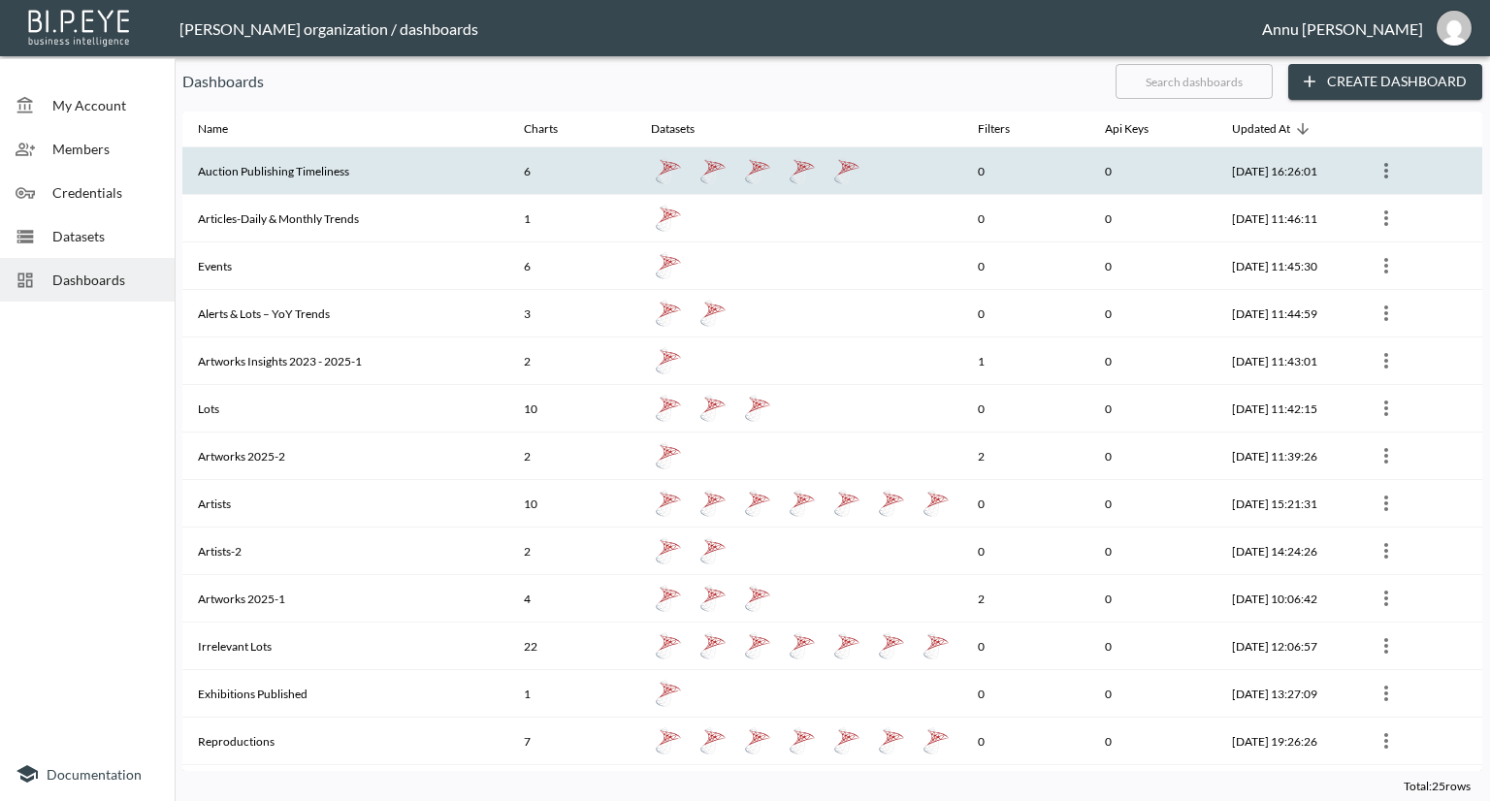
click at [351, 151] on th "Auction Publishing Timeliness" at bounding box center [345, 171] width 326 height 48
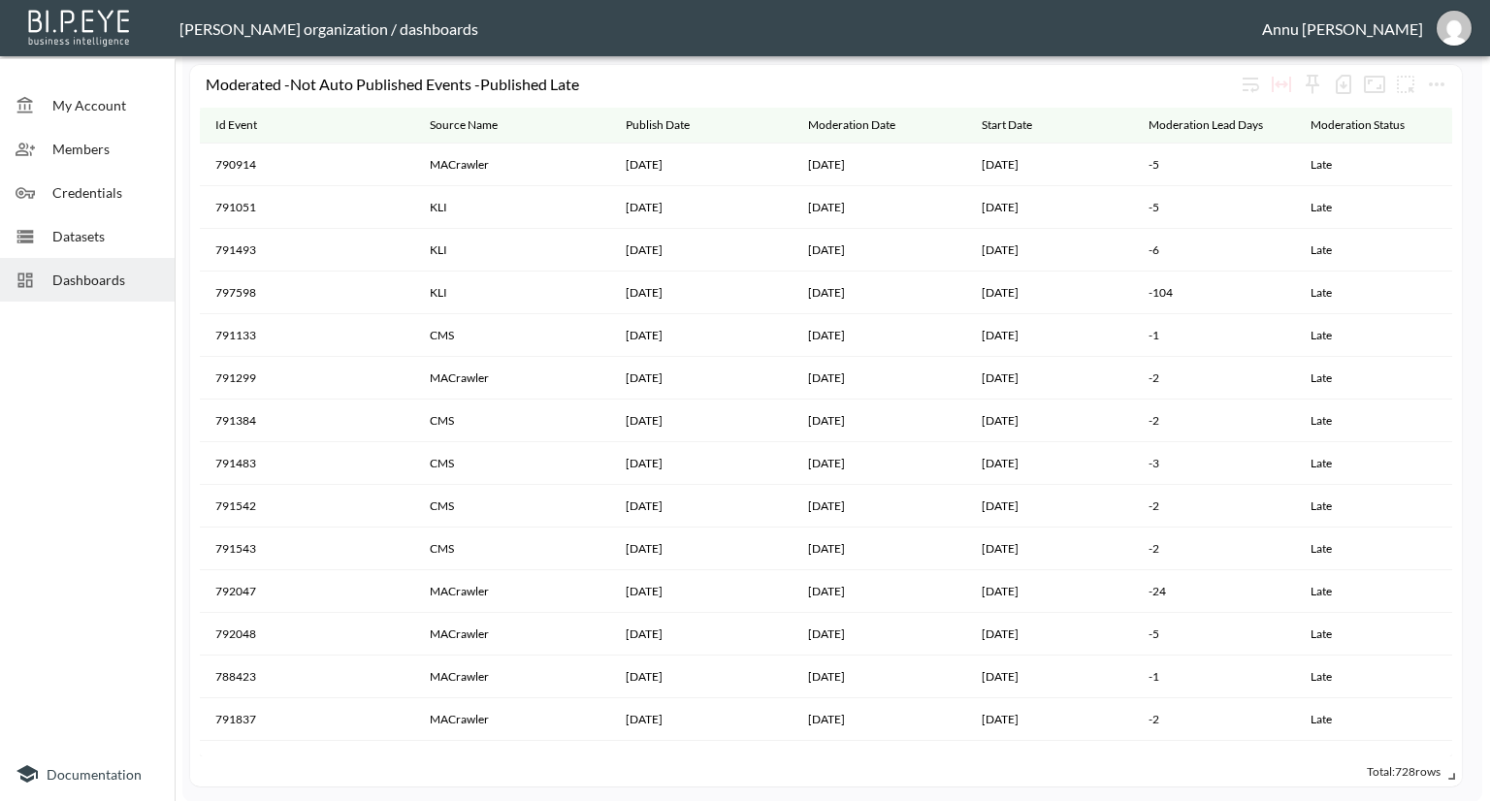
scroll to position [776, 0]
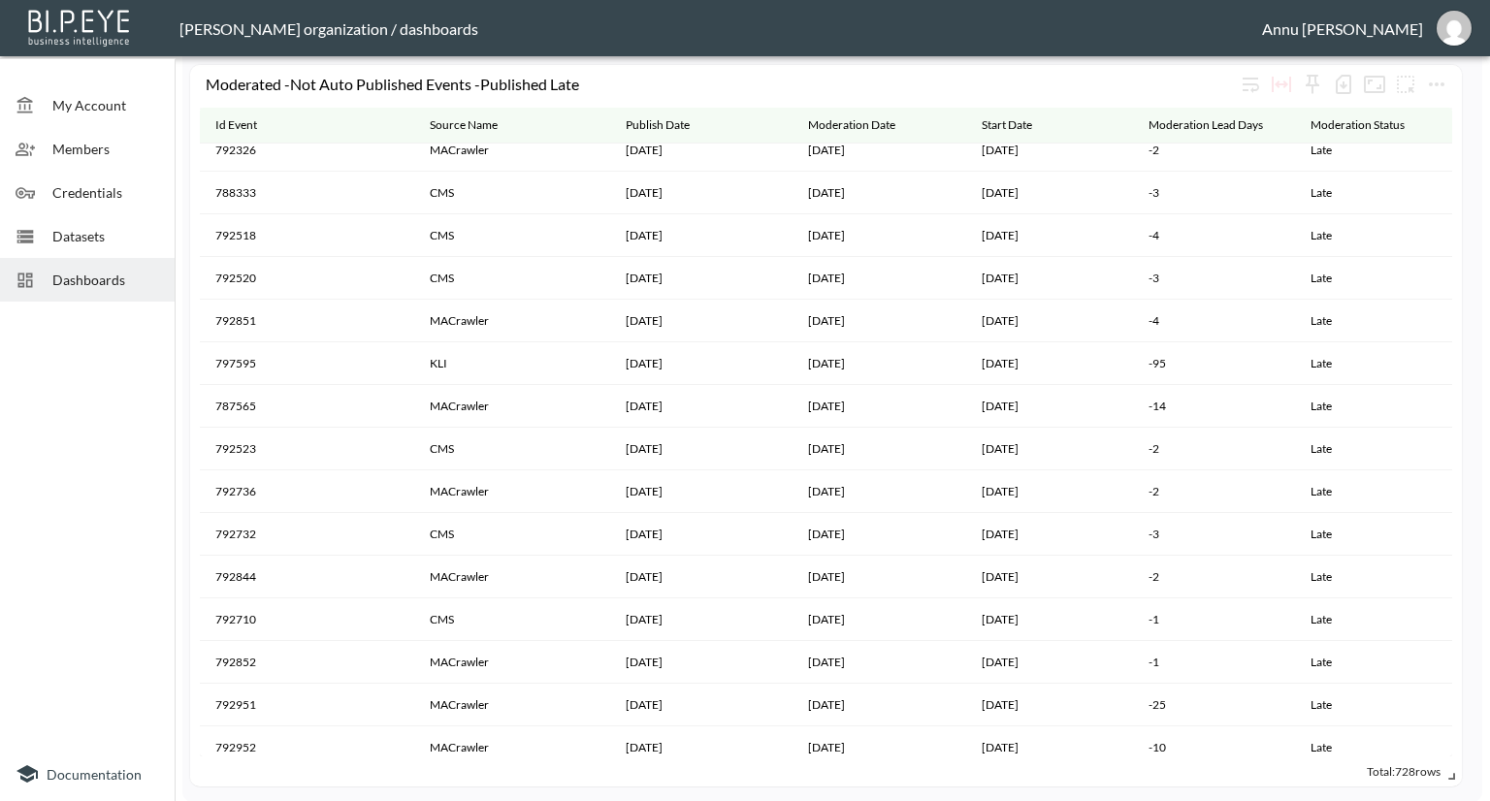
click at [66, 246] on div "Datasets" at bounding box center [87, 236] width 175 height 44
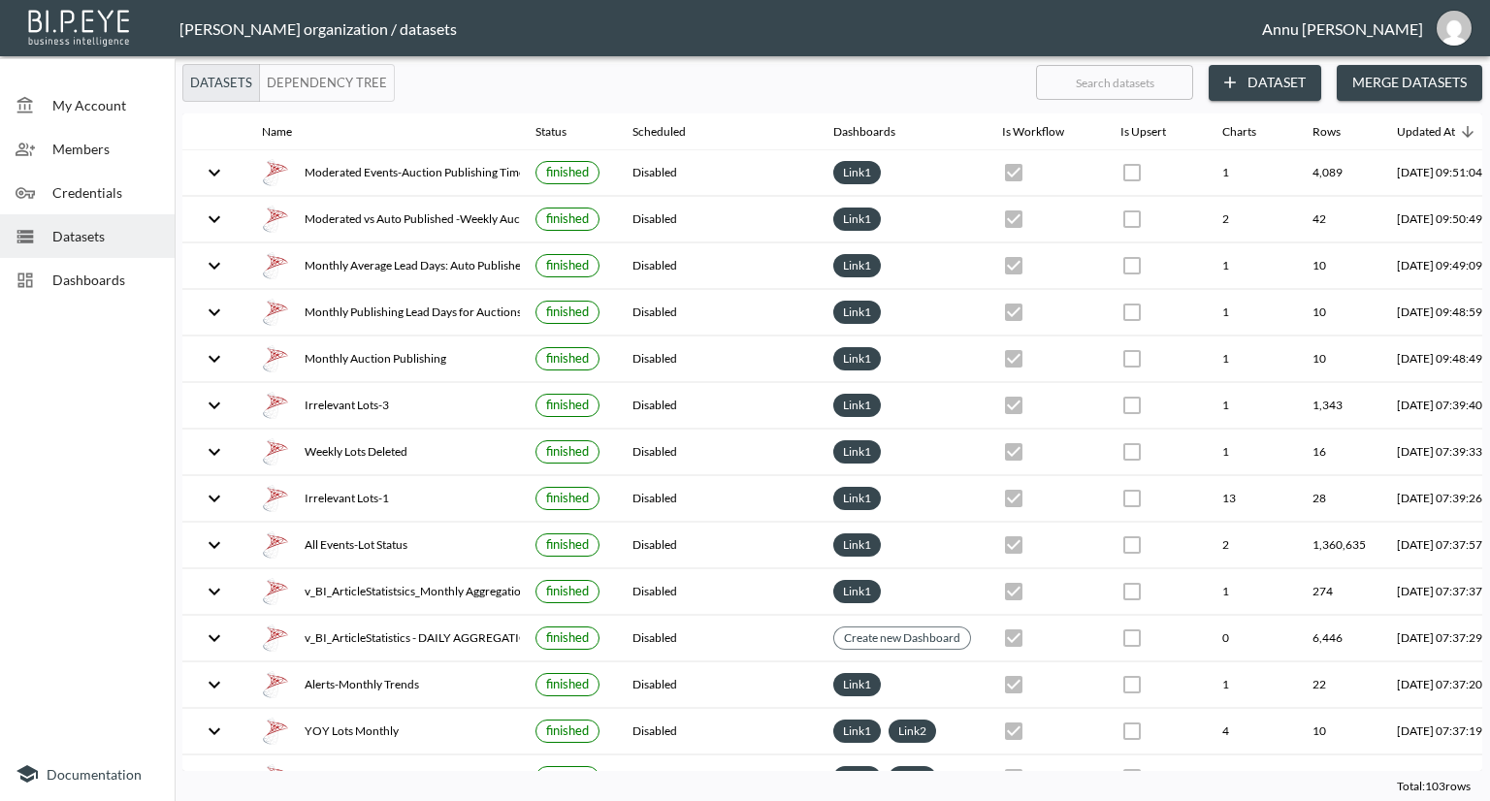
click at [1302, 82] on button "Dataset" at bounding box center [1265, 83] width 113 height 36
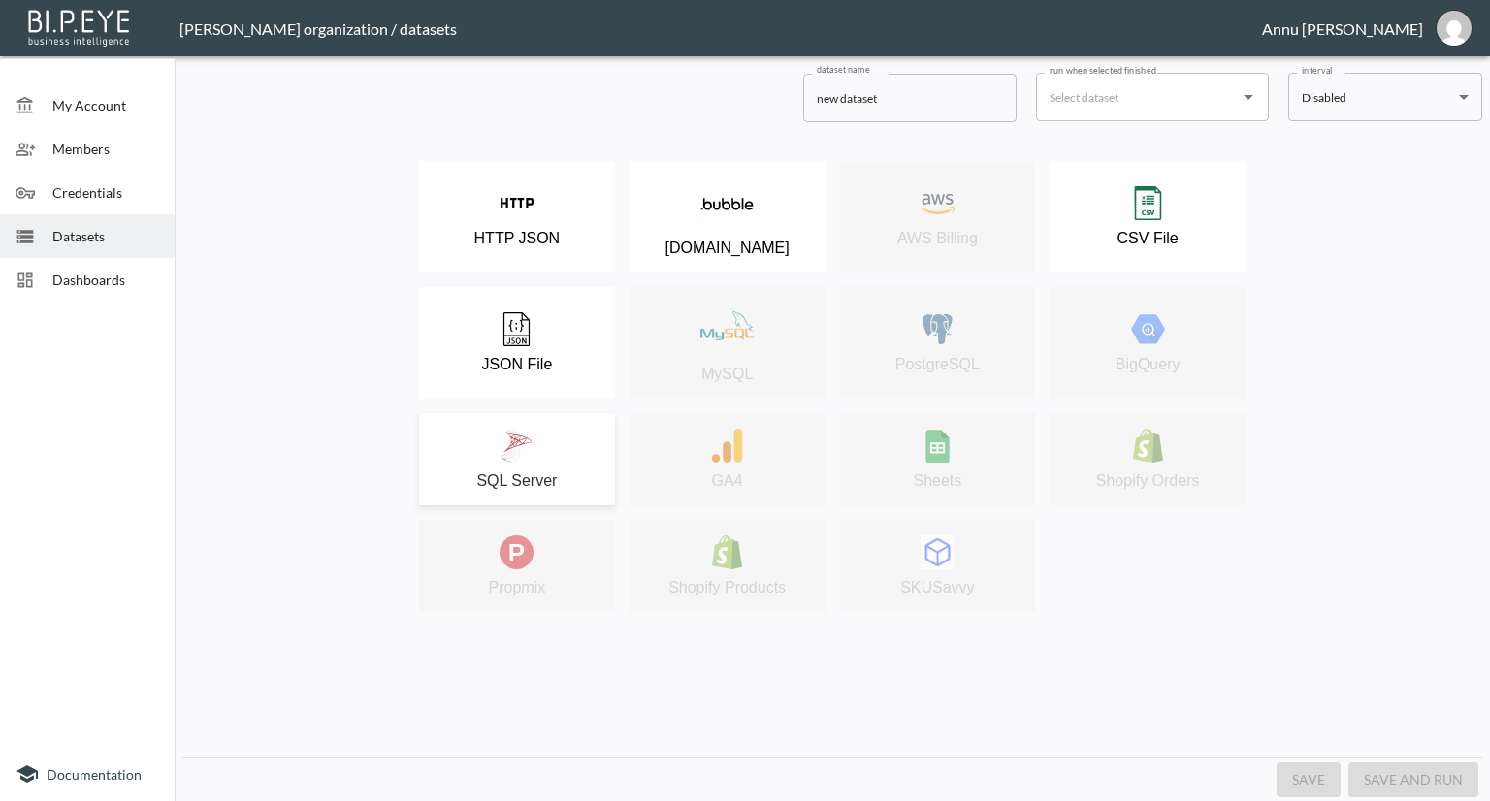
click at [536, 448] on div "SQL Server" at bounding box center [517, 459] width 177 height 61
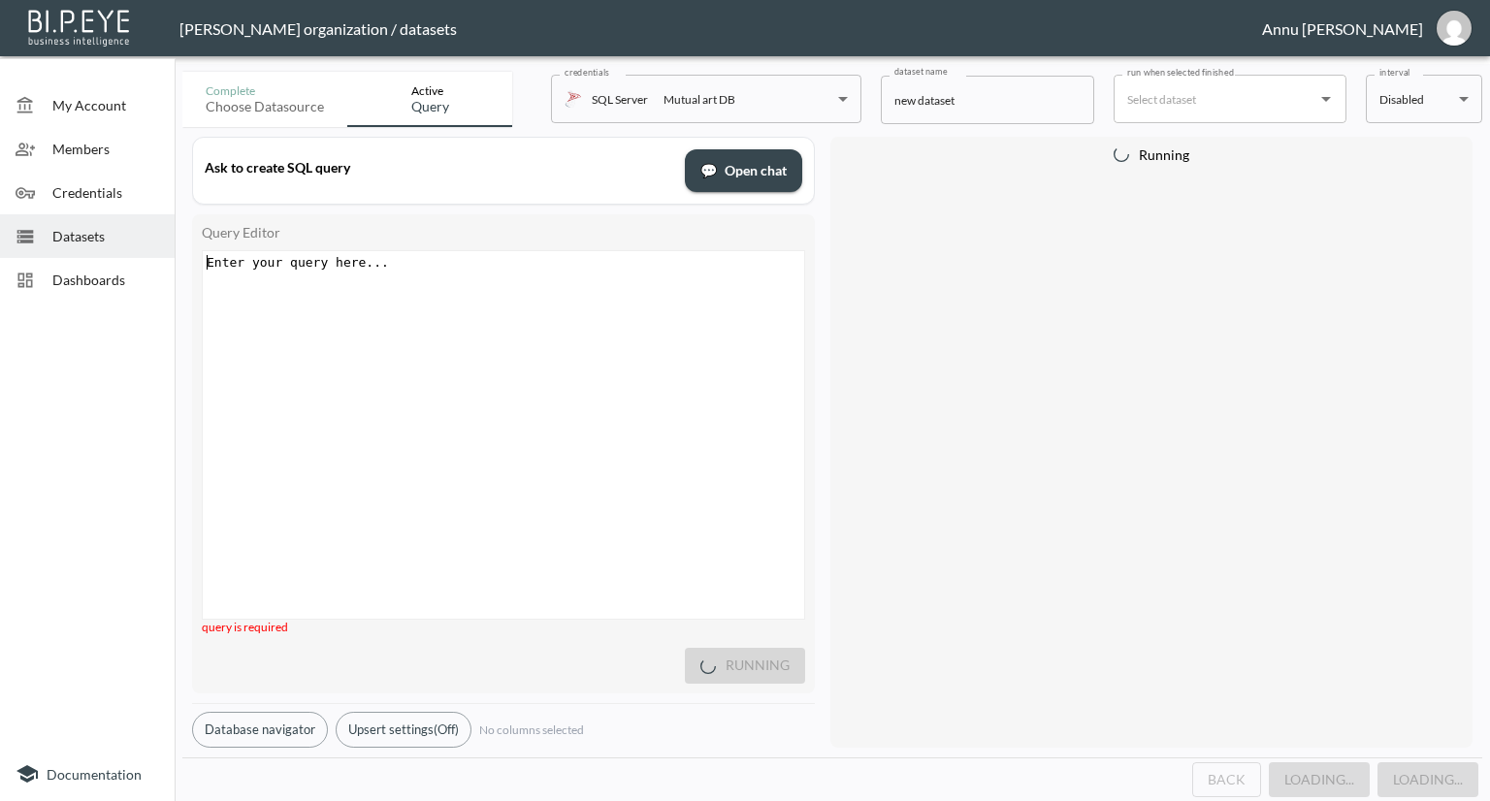
click at [461, 288] on div "Enter your query here... xxxxxxxxxx ​" at bounding box center [528, 459] width 650 height 416
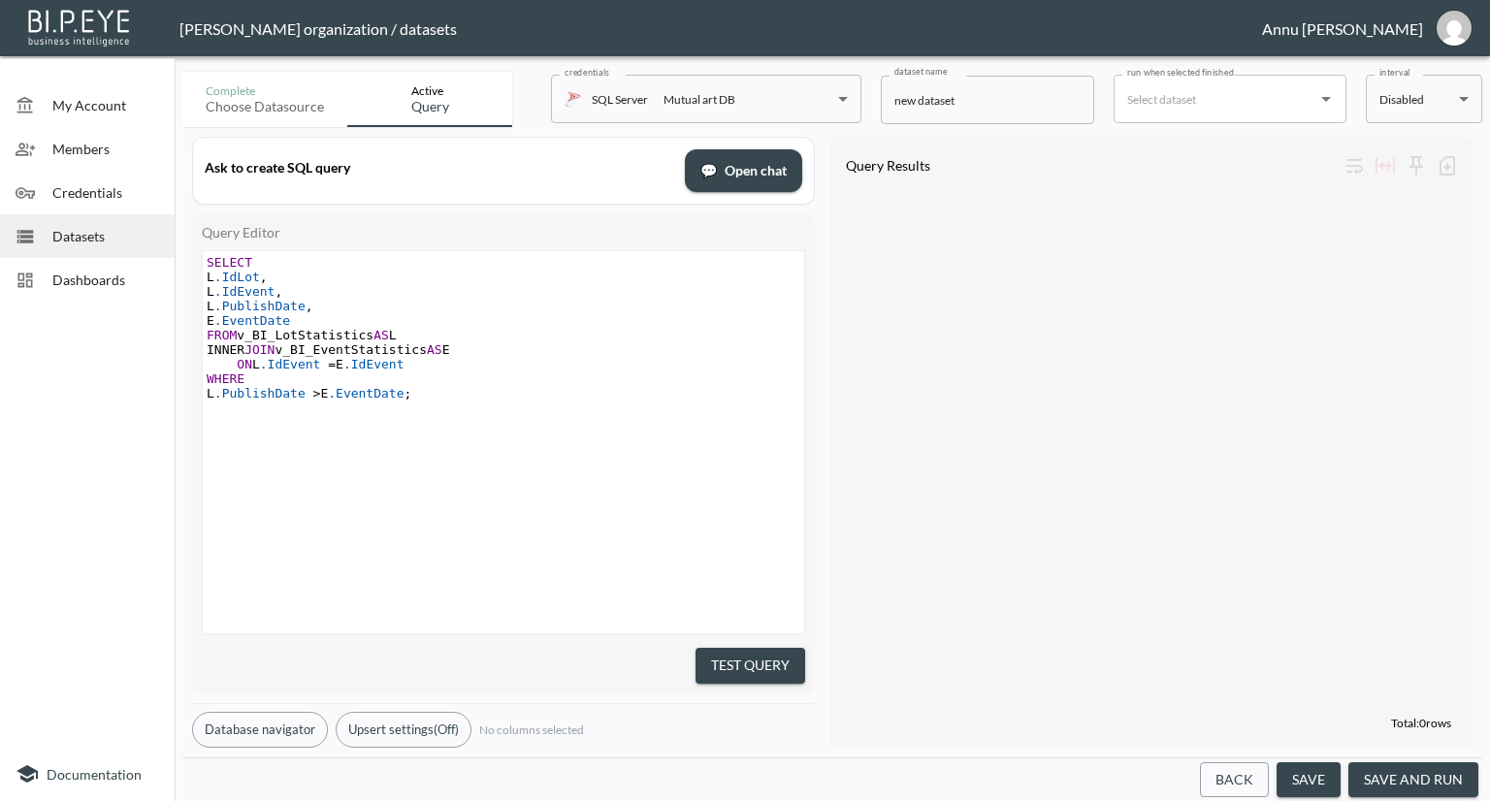
click at [390, 397] on span ".EventDate" at bounding box center [366, 393] width 76 height 15
click at [395, 398] on span ".EventDate" at bounding box center [366, 393] width 76 height 15
type textarea "Start"
click at [730, 649] on button "Test Query" at bounding box center [751, 666] width 110 height 36
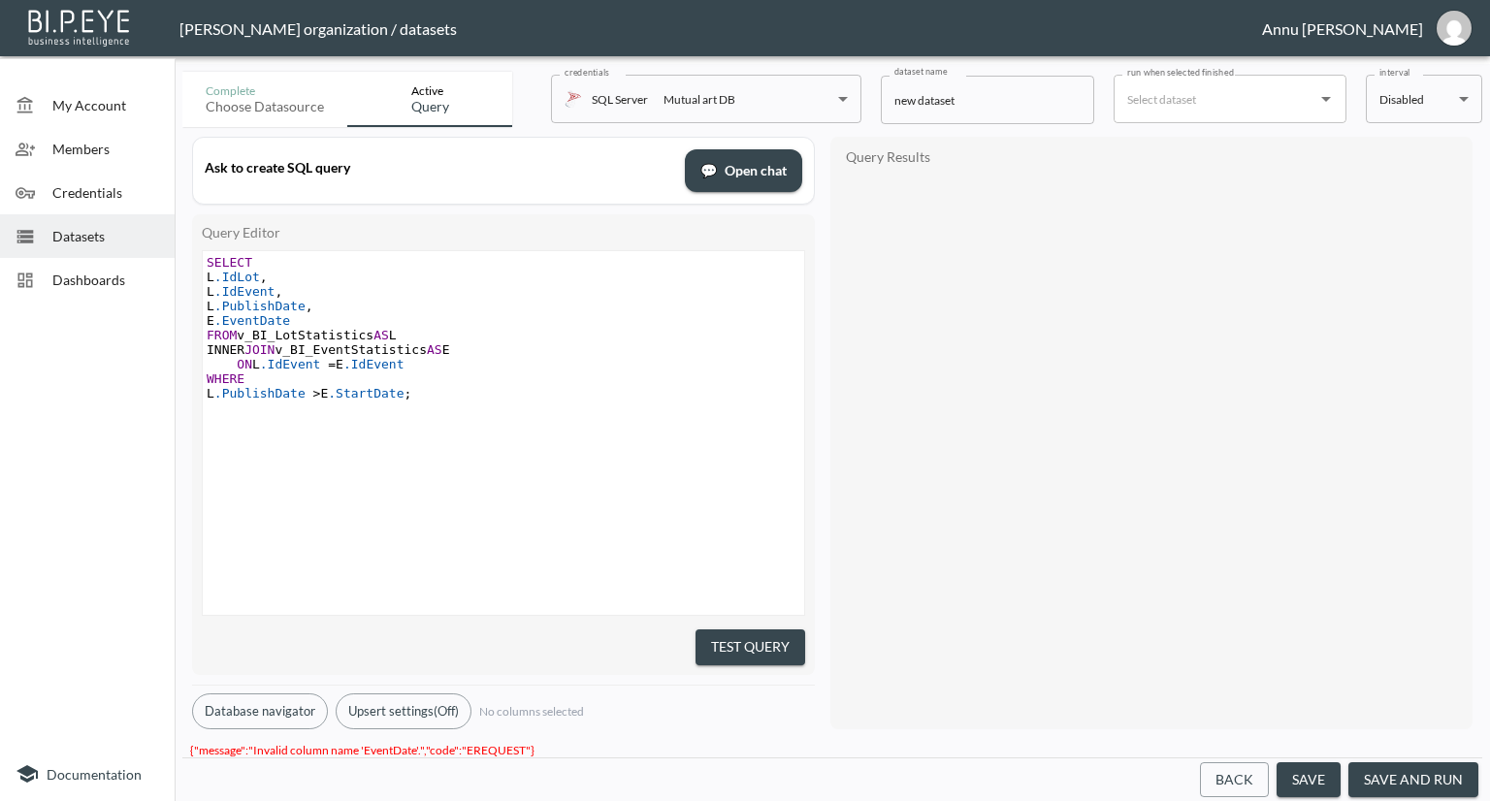
click at [279, 322] on span ".EventDate" at bounding box center [252, 320] width 76 height 15
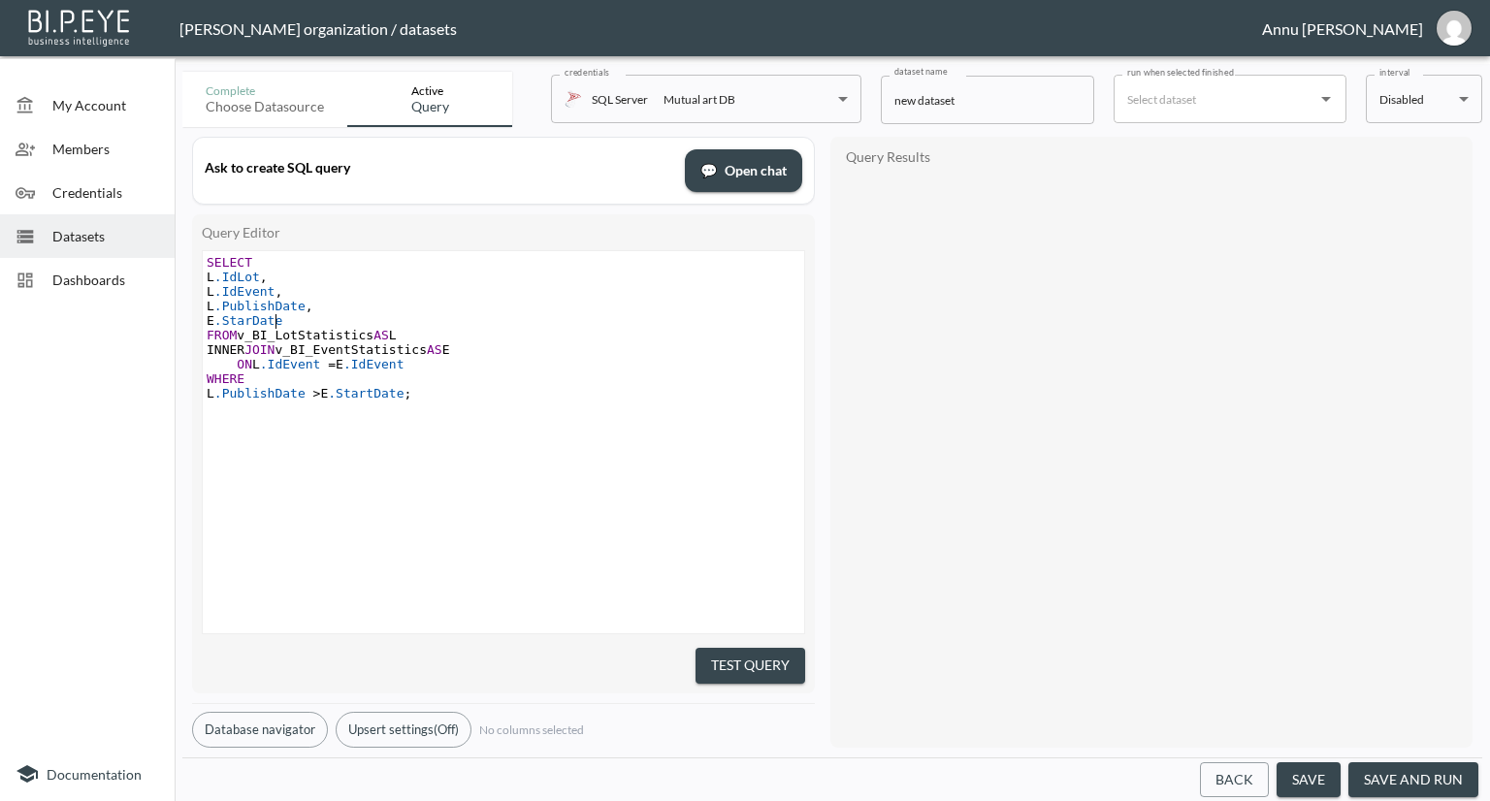
type textarea "Start"
click at [586, 355] on pre "INNER JOIN v_BI_EventStatistics AS E" at bounding box center [506, 349] width 606 height 15
click at [331, 322] on pre "E .StartDate" at bounding box center [506, 320] width 606 height 15
click at [456, 396] on pre "L .PublishDate > E .StartDate ;" at bounding box center [506, 393] width 606 height 15
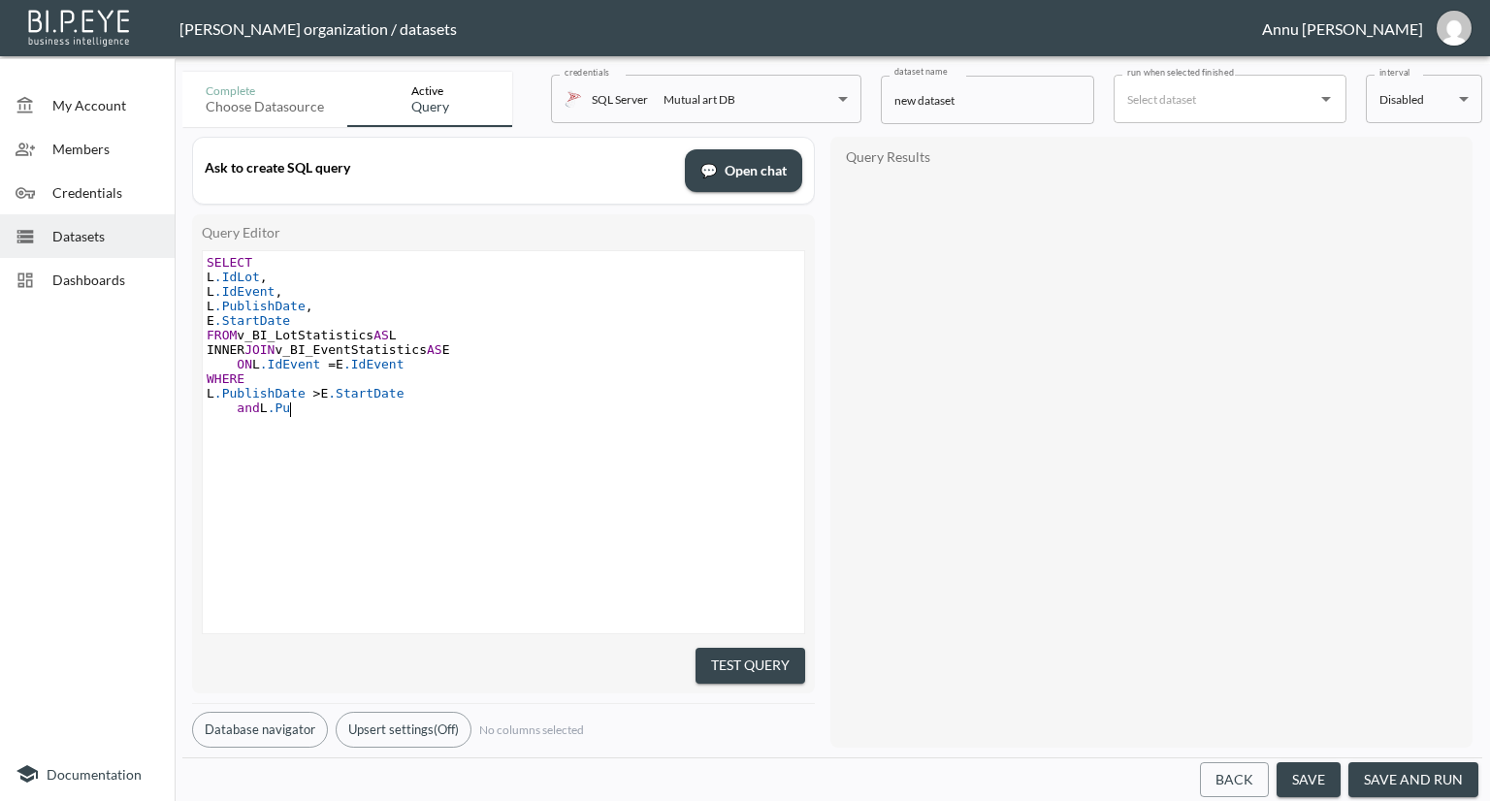
type textarea "and L.Pun"
type textarea "E.StartDtae>1.10.205"
click at [623, 430] on pre "​" at bounding box center [506, 422] width 606 height 15
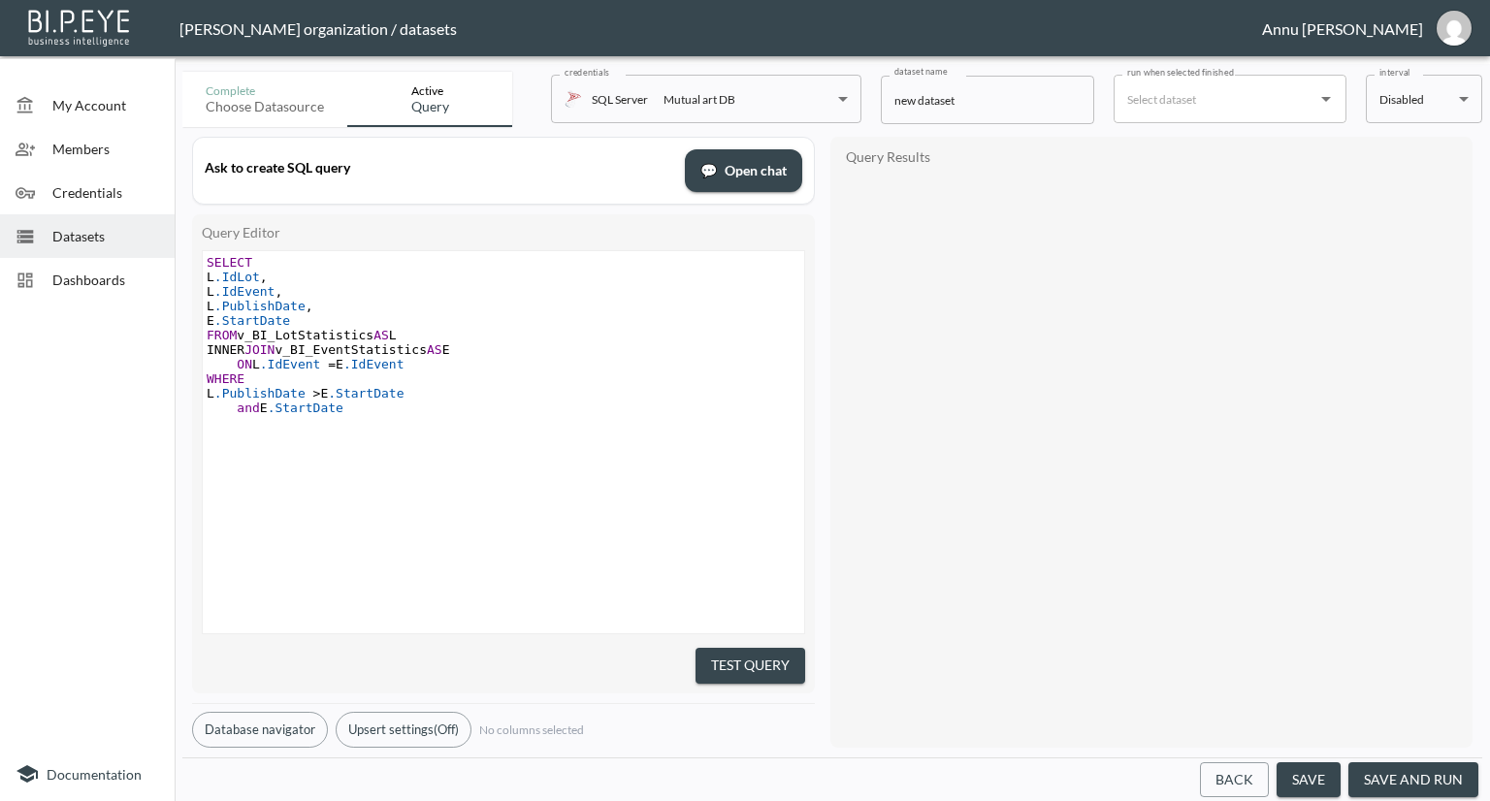
scroll to position [0, 27]
type textarea "ate>''"
type textarea "2025-09-01"
click at [559, 414] on pre "and E .StartDate > '2025-09-01'" at bounding box center [506, 408] width 606 height 15
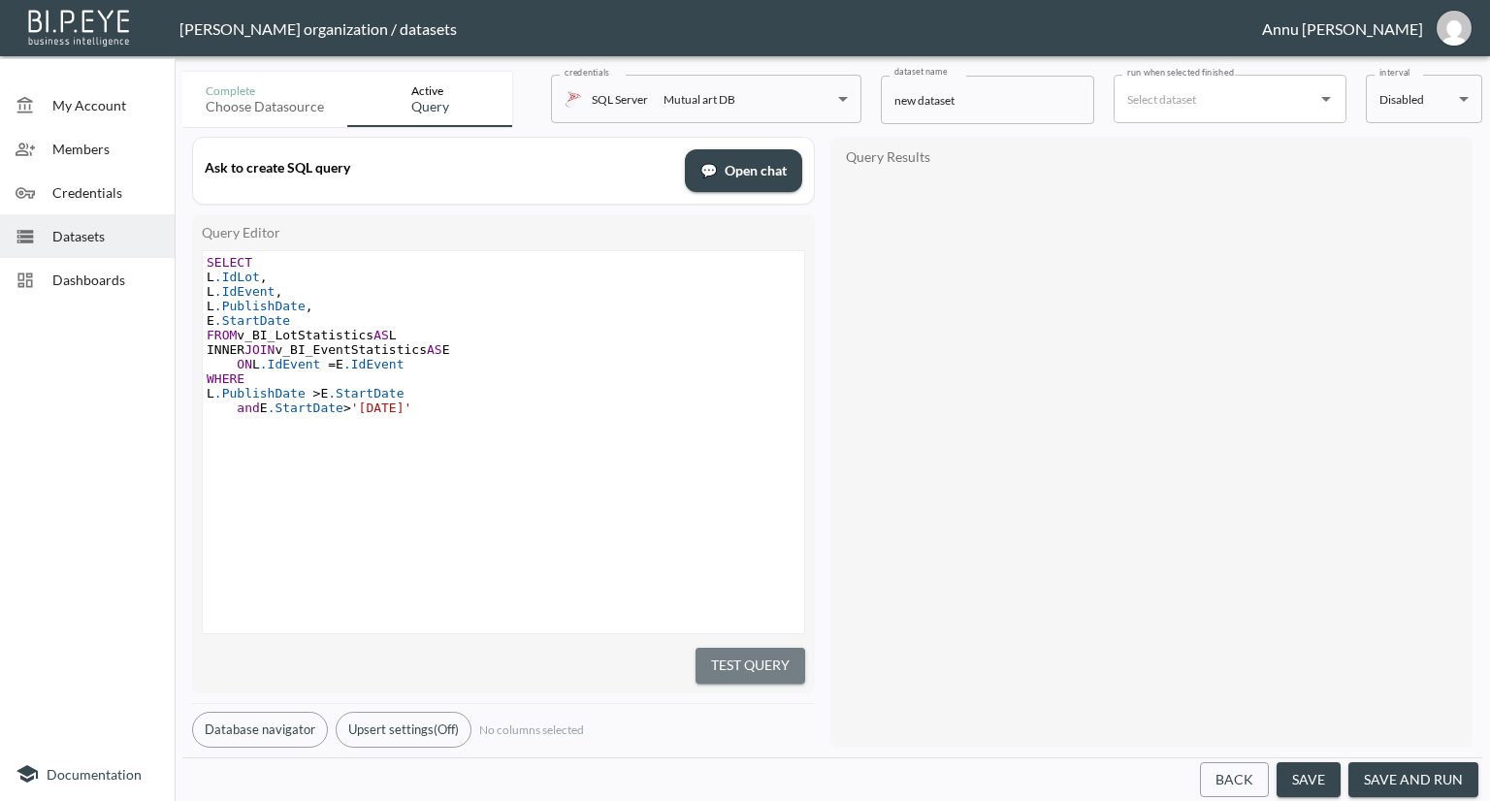
click at [726, 655] on button "Test Query" at bounding box center [751, 666] width 110 height 36
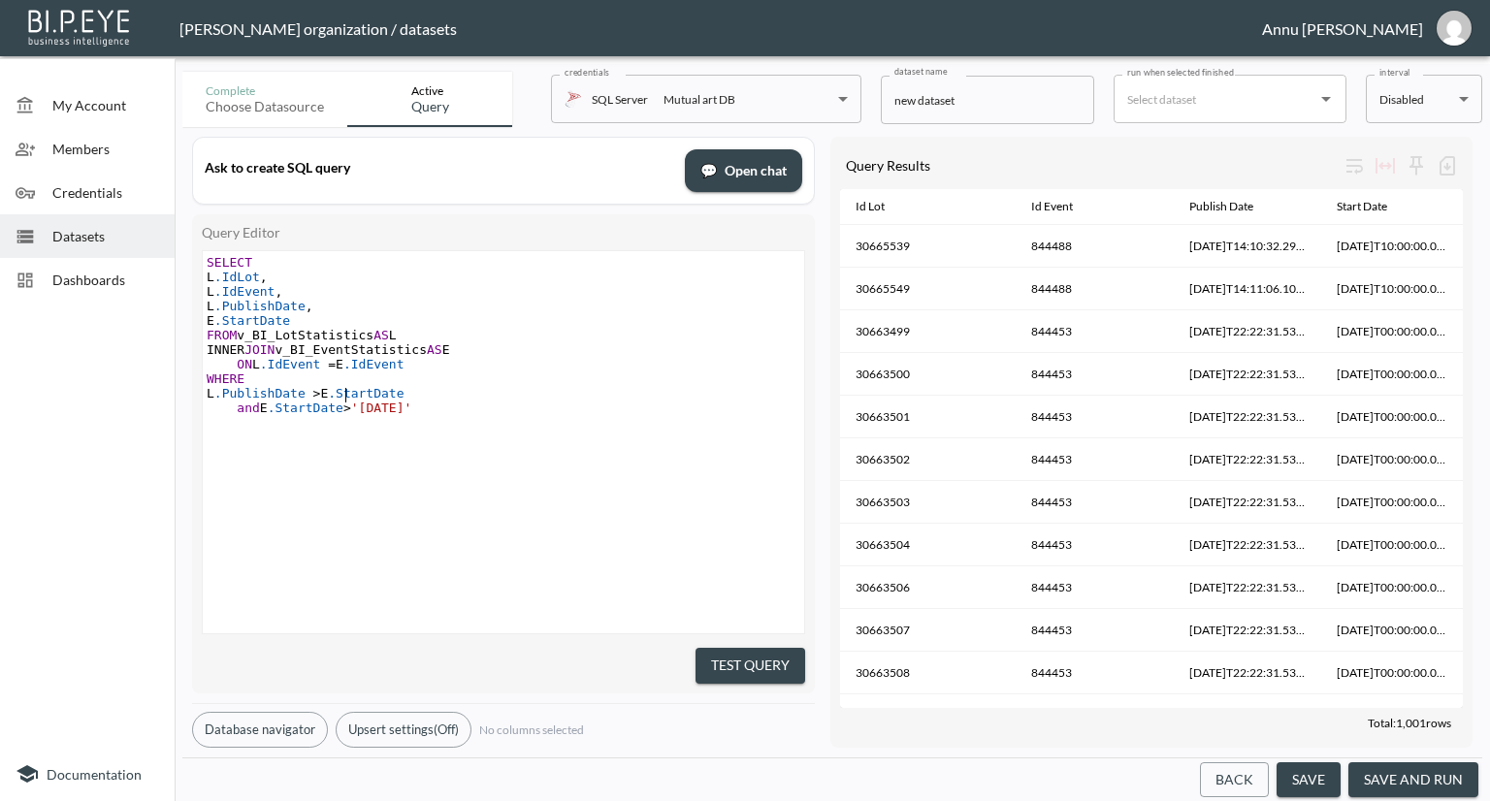
scroll to position [0, 0]
click at [346, 393] on span "L .PublishDate > E .StartDate" at bounding box center [306, 393] width 198 height 15
type textarea "CAST(varcj"
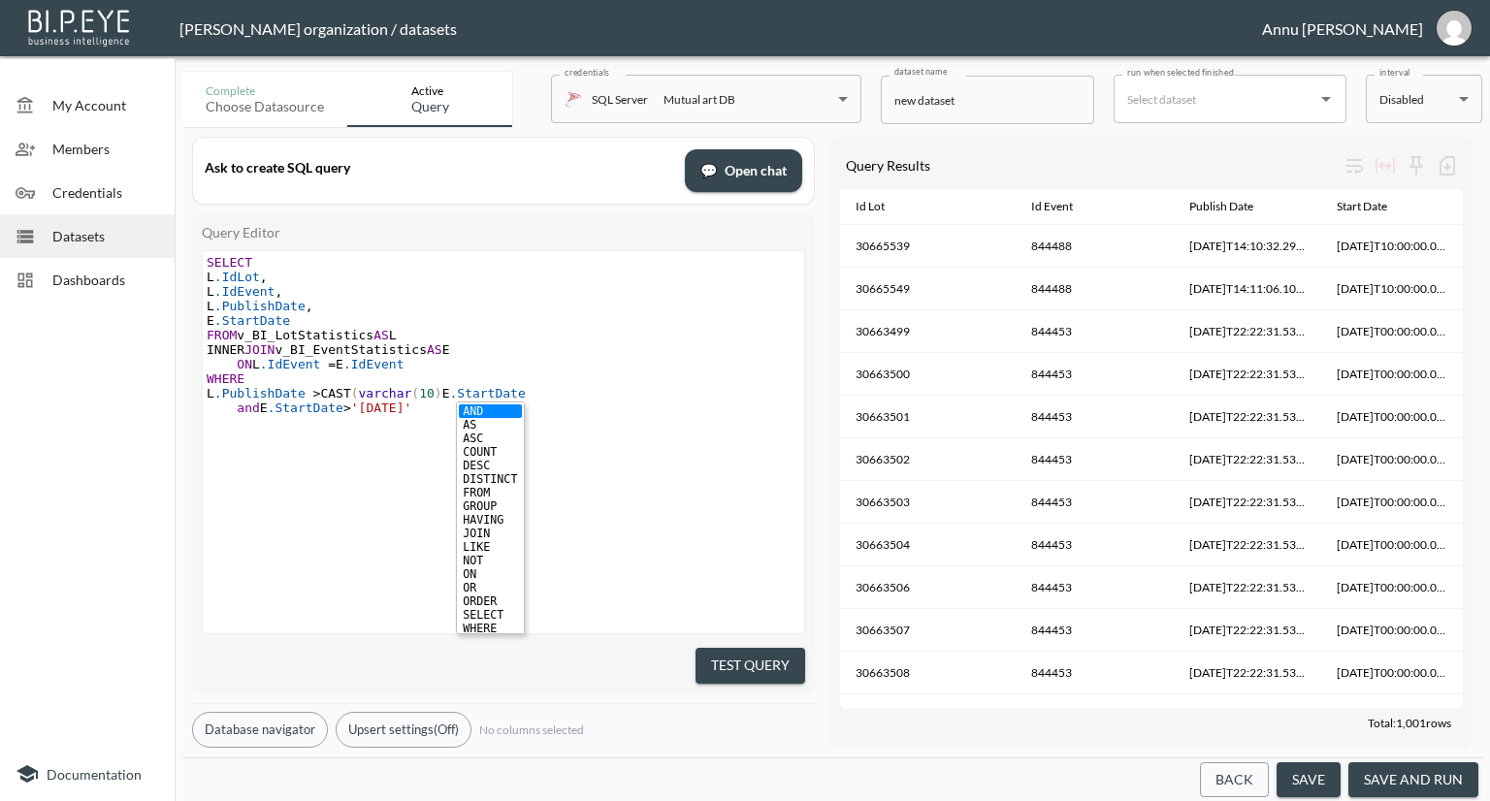
type textarea "har(10),"
click at [558, 389] on pre "L .PublishDate > CAST ( varchar ( 10 ) , E .StartDate" at bounding box center [506, 393] width 606 height 15
type textarea ",23)"
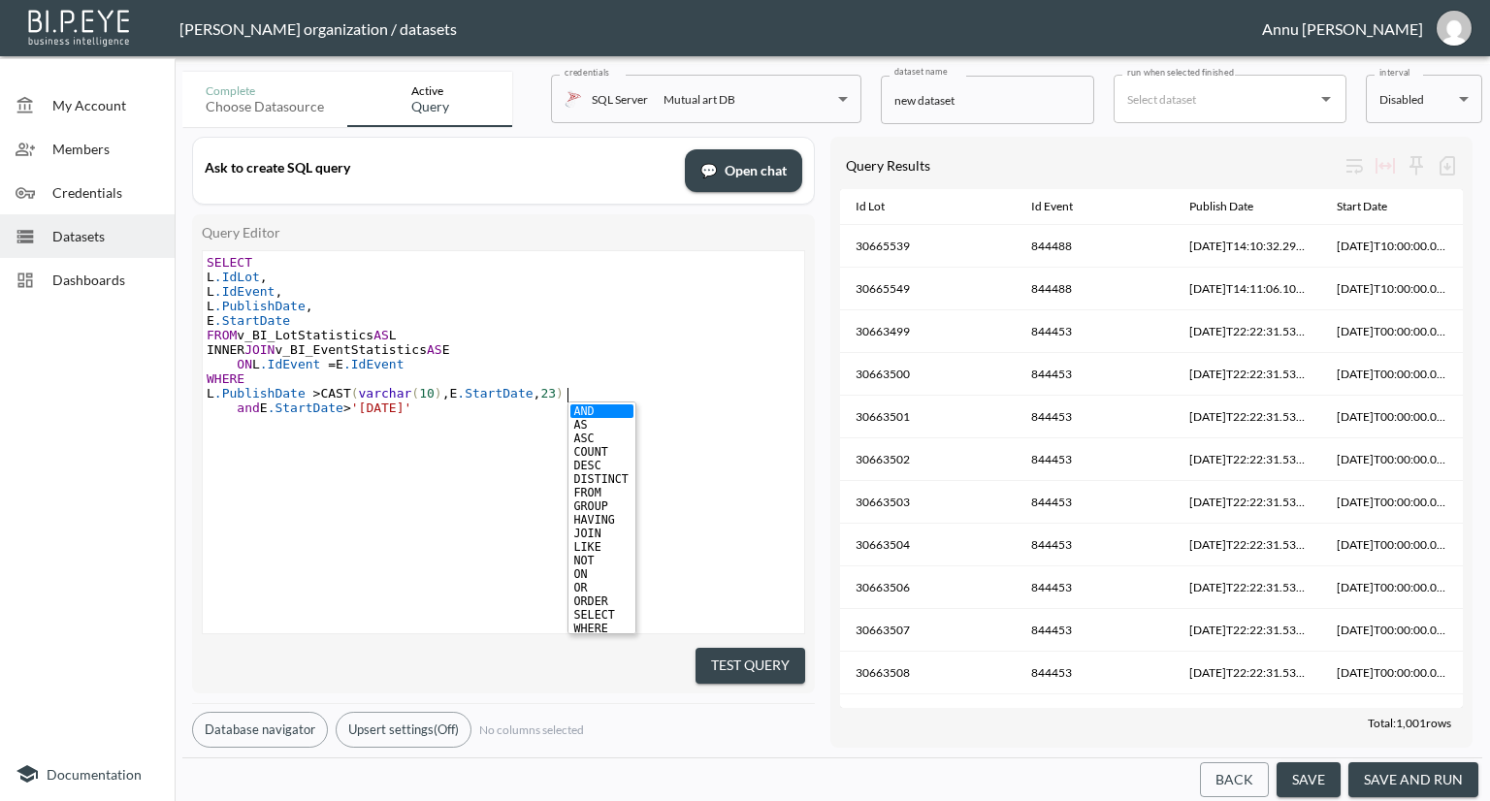
click at [461, 468] on div "xxxxxxxxxx SELECT L .IdLot , L .IdEvent , L .PublishDate , E .StartDate FROM v_…" at bounding box center [528, 466] width 650 height 431
click at [745, 648] on button "Test Query" at bounding box center [751, 666] width 110 height 36
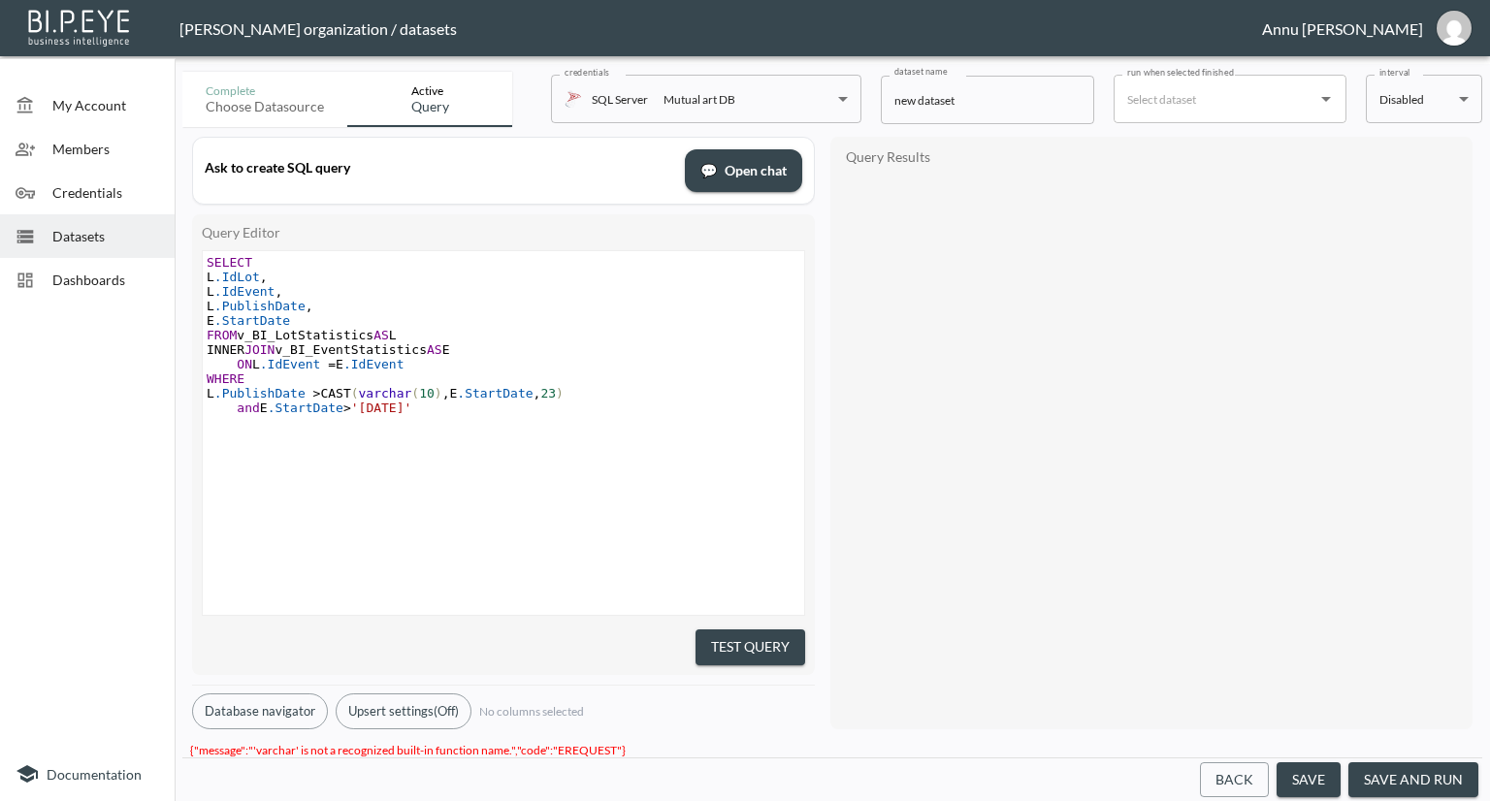
scroll to position [0, 0]
click at [368, 393] on span "L .PublishDate > CAST ( varchar ( 10 ) , E .StartDate , 23 )" at bounding box center [385, 393] width 357 height 15
click at [359, 392] on span "(" at bounding box center [355, 393] width 8 height 15
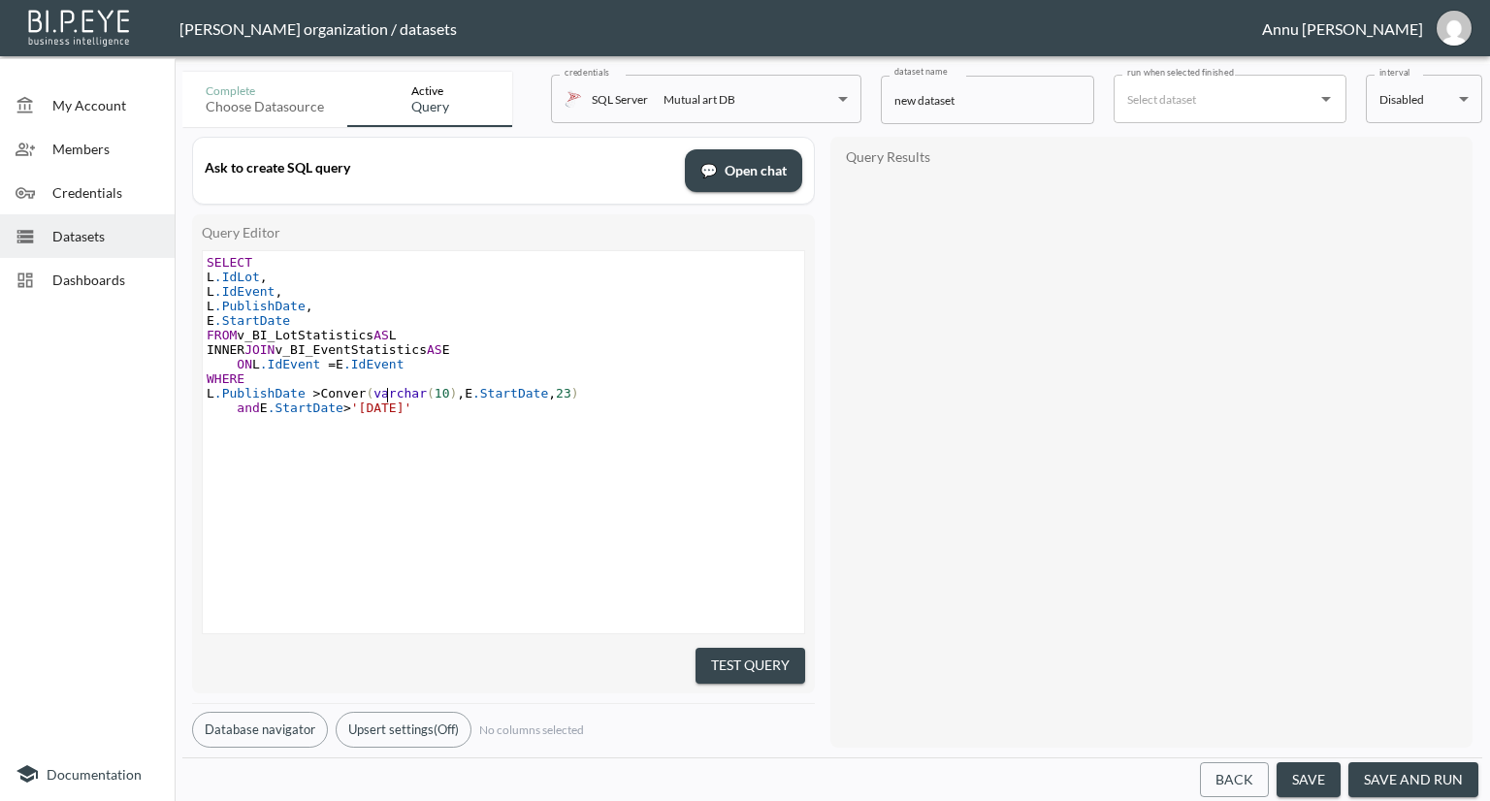
type textarea "onvert"
click at [621, 440] on div "xxxxxxxxxx SELECT L .IdLot , L .IdEvent , L .PublishDate , E .StartDate FROM v_…" at bounding box center [528, 466] width 650 height 431
drag, startPoint x: 771, startPoint y: 649, endPoint x: 819, endPoint y: 549, distance: 110.7
click at [771, 648] on button "Test Query" at bounding box center [751, 666] width 110 height 36
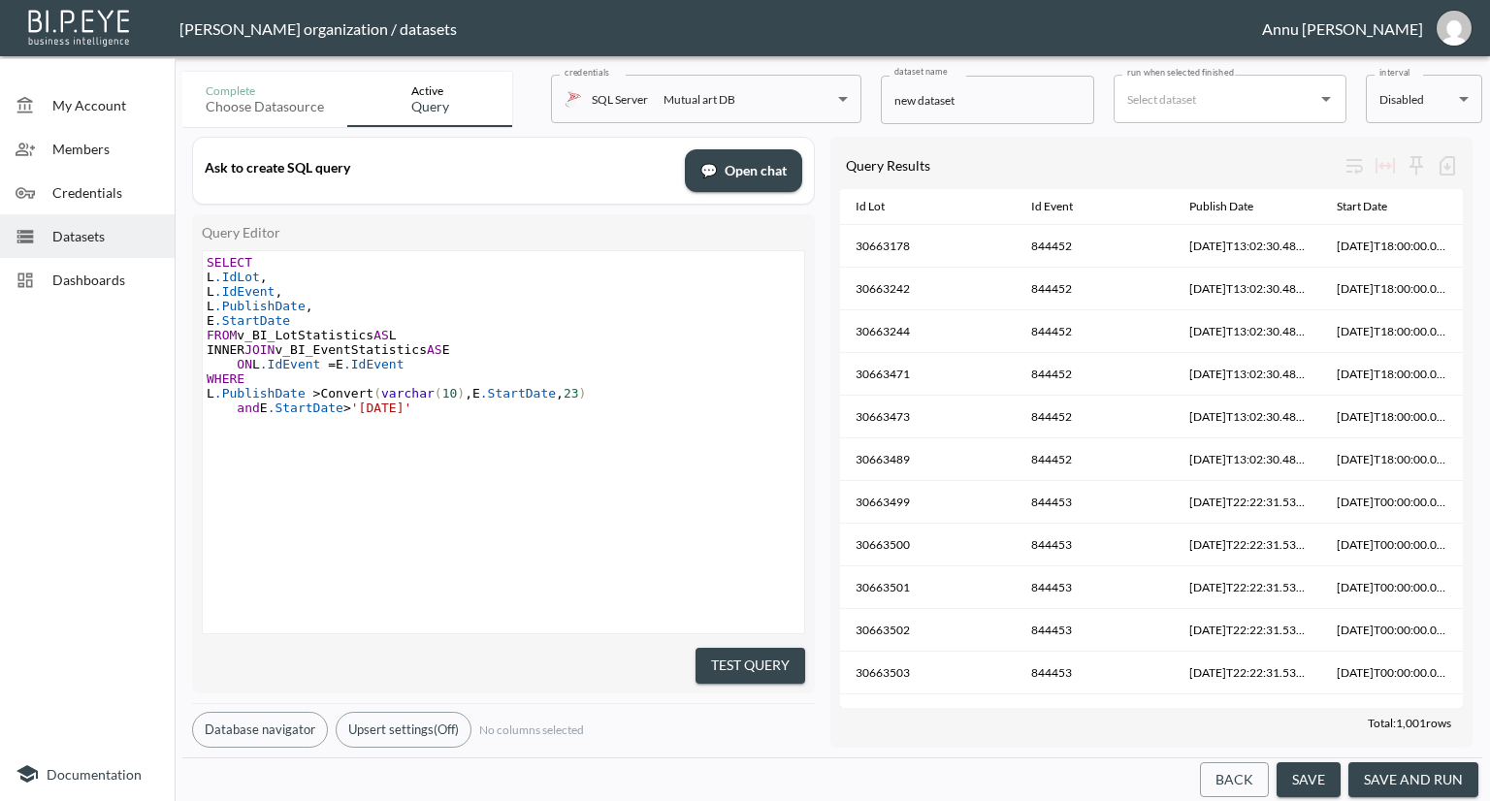
scroll to position [0, 0]
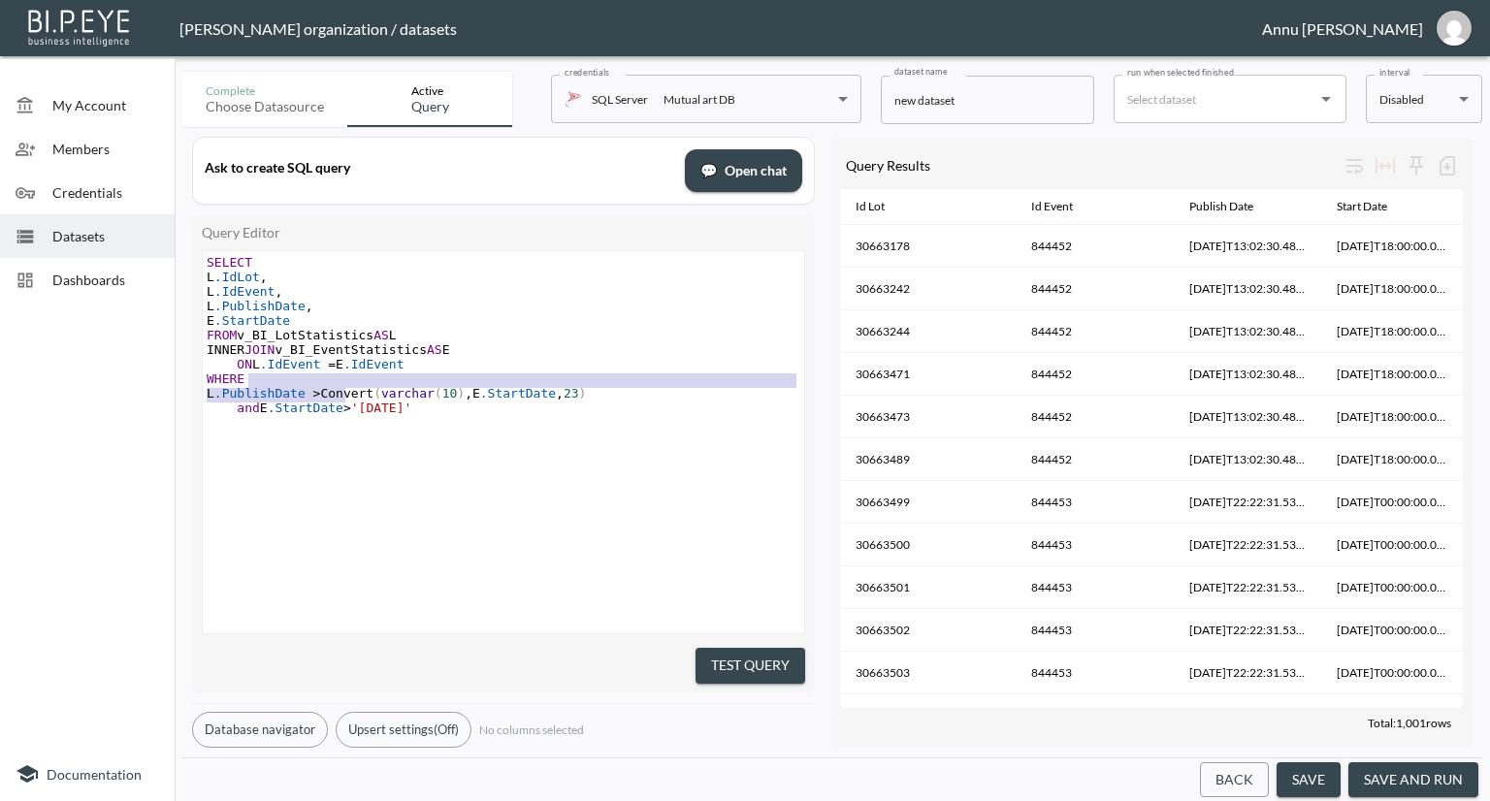
type textarea "Convert(varchar(10),E.StartDate,23)"
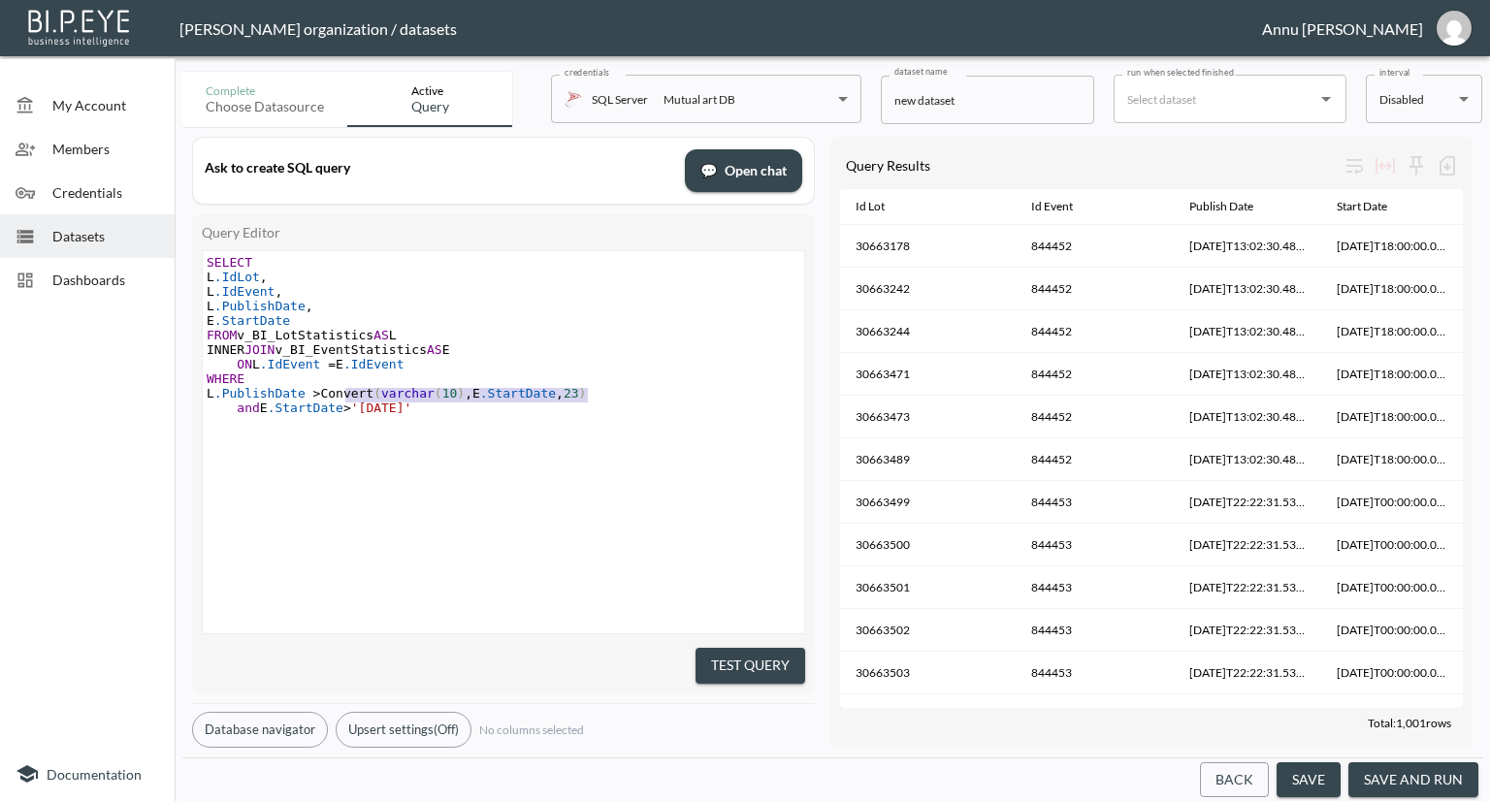
drag, startPoint x: 347, startPoint y: 393, endPoint x: 610, endPoint y: 395, distance: 262.9
click at [610, 395] on pre "L .PublishDate > Convert ( varchar ( 10 ) , E .StartDate , 23 )" at bounding box center [506, 393] width 606 height 15
type textarea "E.StartDate"
drag, startPoint x: 324, startPoint y: 318, endPoint x: 209, endPoint y: 327, distance: 115.8
click at [209, 327] on pre "E .StartDate" at bounding box center [506, 320] width 606 height 15
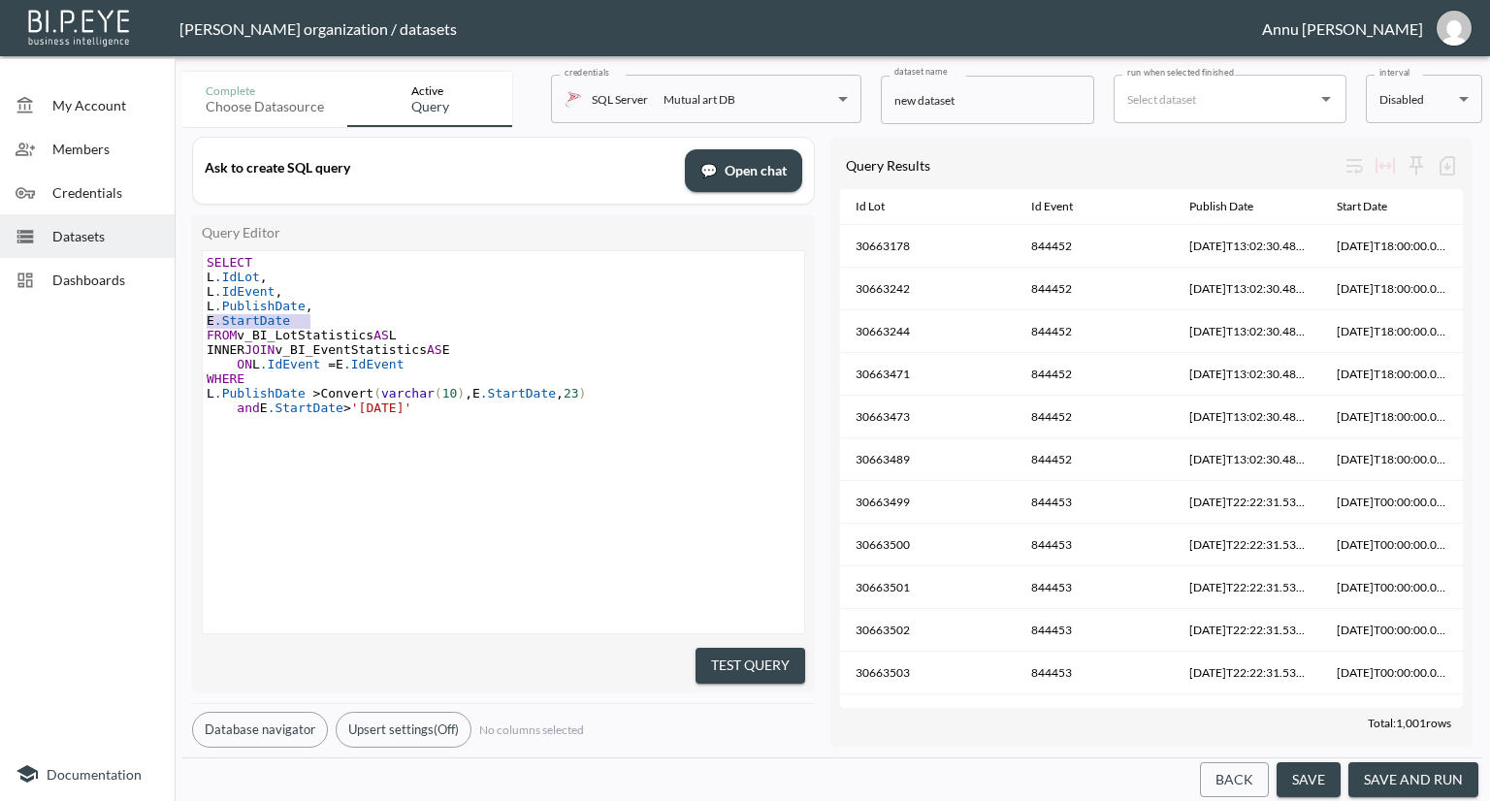
paste textarea
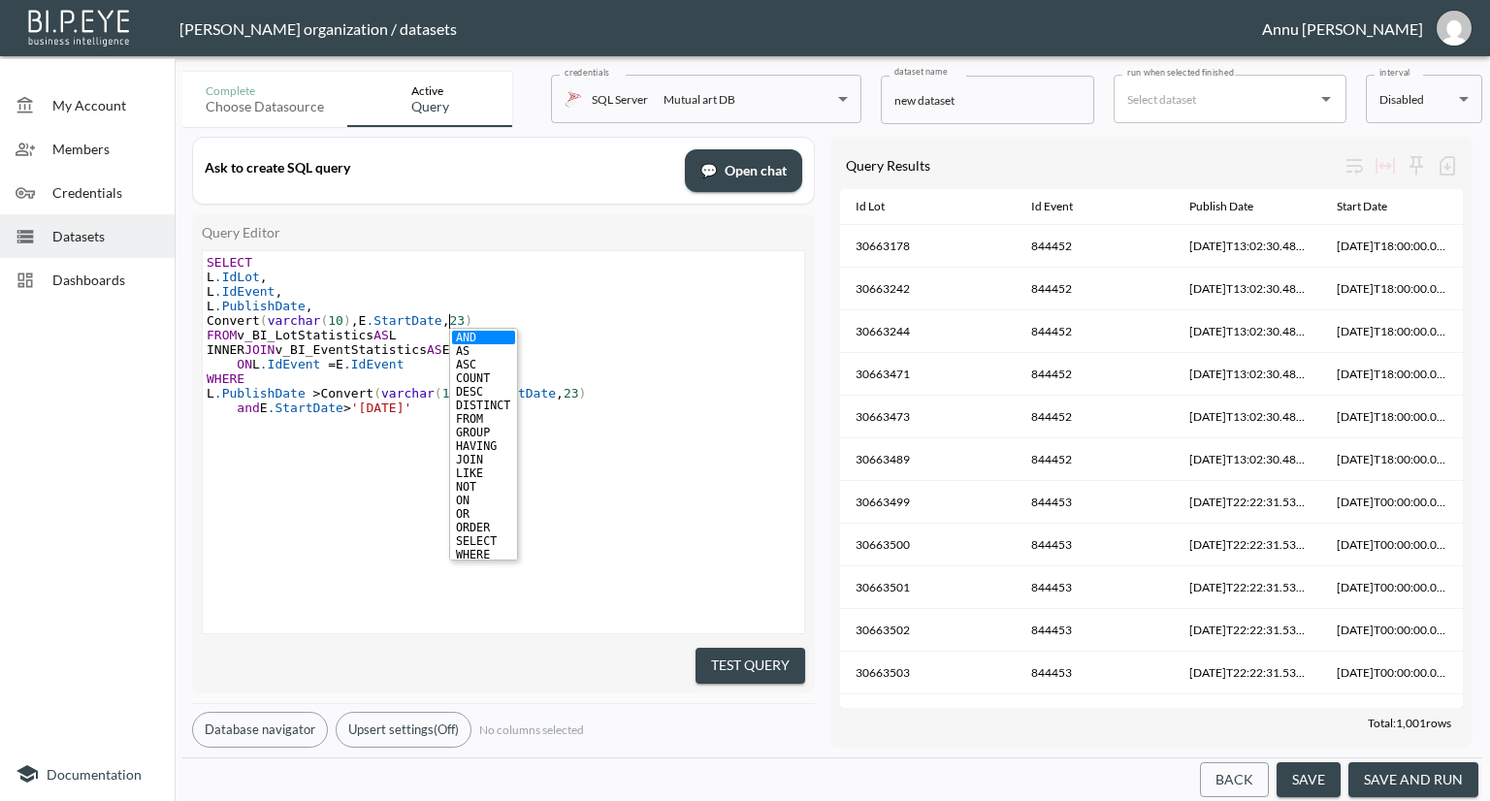
click at [597, 333] on pre "FROM v_BI_LotStatistics AS L" at bounding box center [506, 335] width 606 height 15
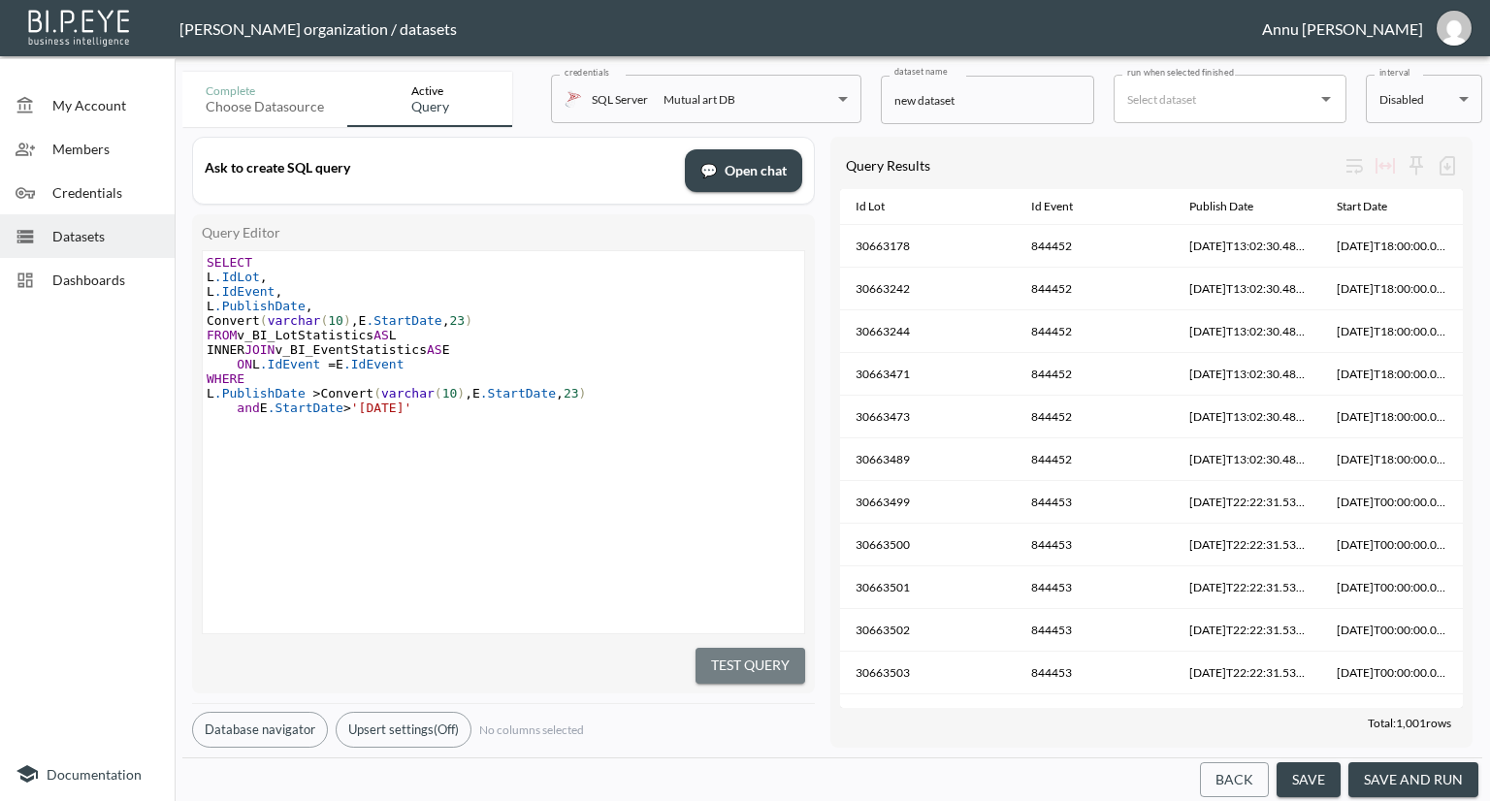
click at [726, 666] on button "Test Query" at bounding box center [751, 666] width 110 height 36
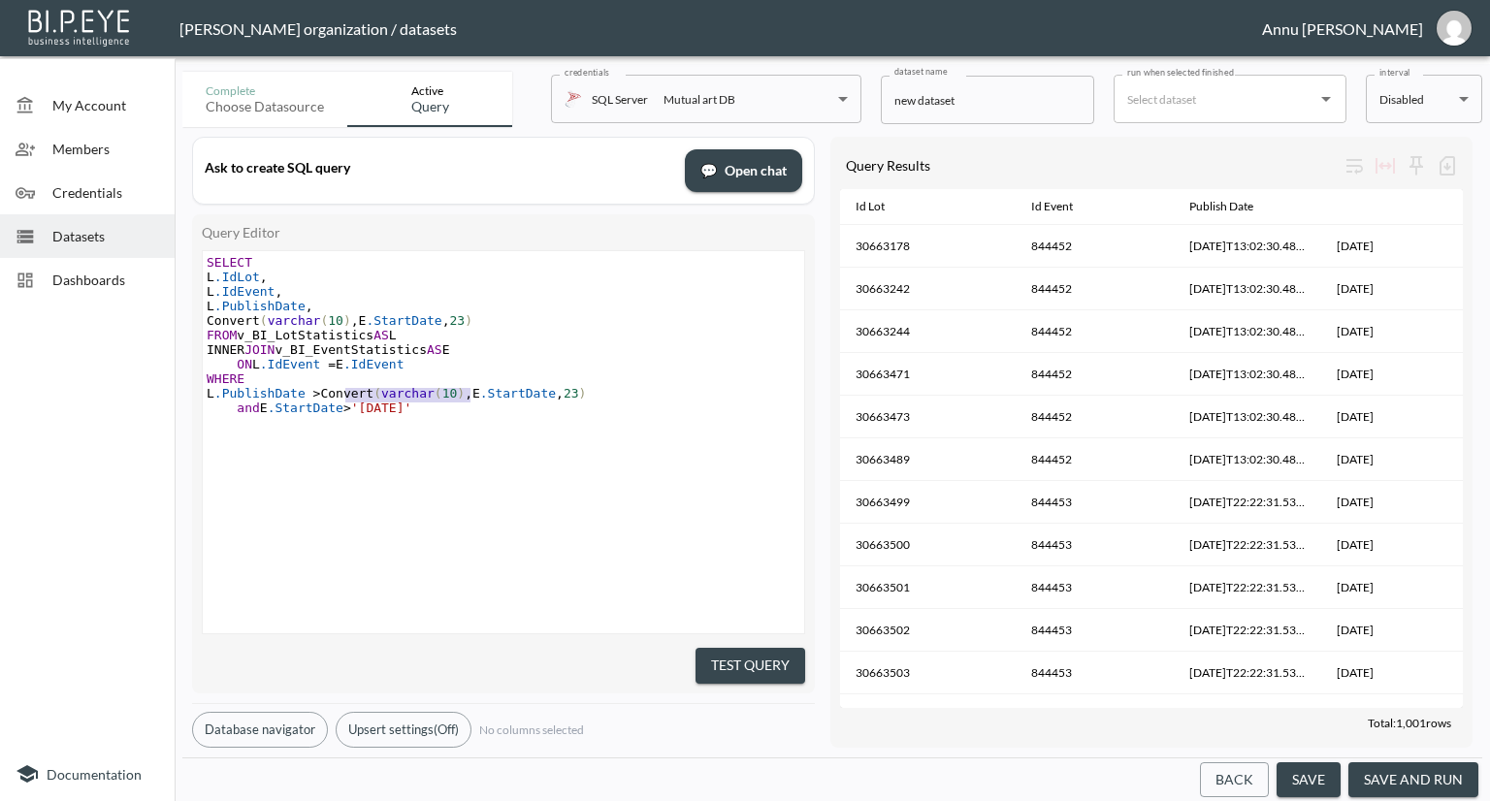
type textarea "Convert(varchar(10),E.StartDate,23)"
drag, startPoint x: 344, startPoint y: 394, endPoint x: 611, endPoint y: 394, distance: 266.8
click at [611, 394] on pre "L .PublishDate > Convert ( varchar ( 10 ) , E .StartDate , 23 )" at bounding box center [506, 393] width 606 height 15
type textarea "L.PublishDate"
drag, startPoint x: 324, startPoint y: 394, endPoint x: 217, endPoint y: 397, distance: 106.8
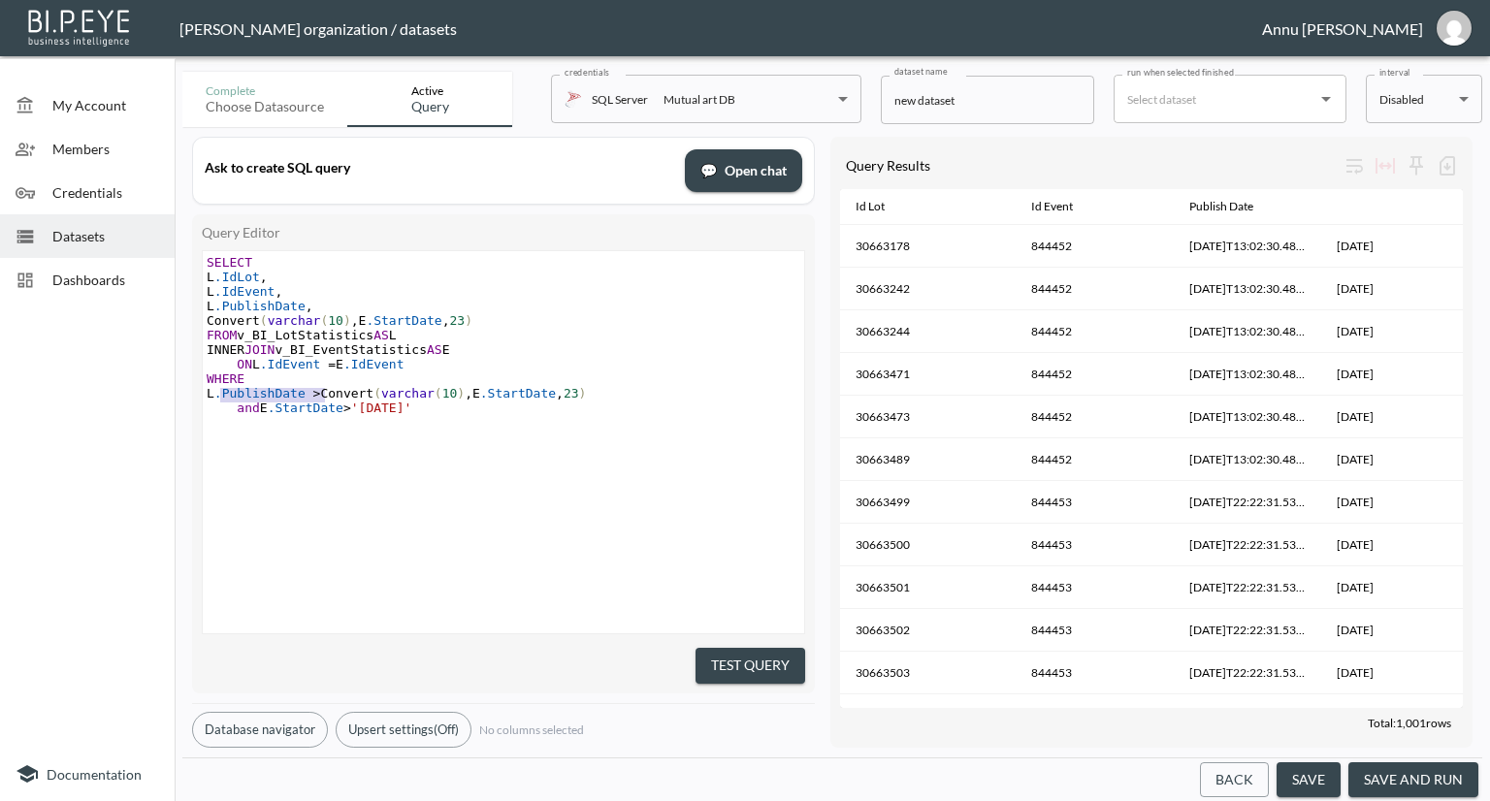
click at [217, 397] on span "L .PublishDate > Convert ( varchar ( 10 ) , E .StartDate , 23 )" at bounding box center [396, 393] width 379 height 15
click at [219, 398] on span "L .PublishDate > Convert ( varchar ( 10 ) , E .StartDate , 23 )" at bounding box center [396, 393] width 379 height 15
click at [368, 394] on span ".StartDate" at bounding box center [404, 393] width 76 height 15
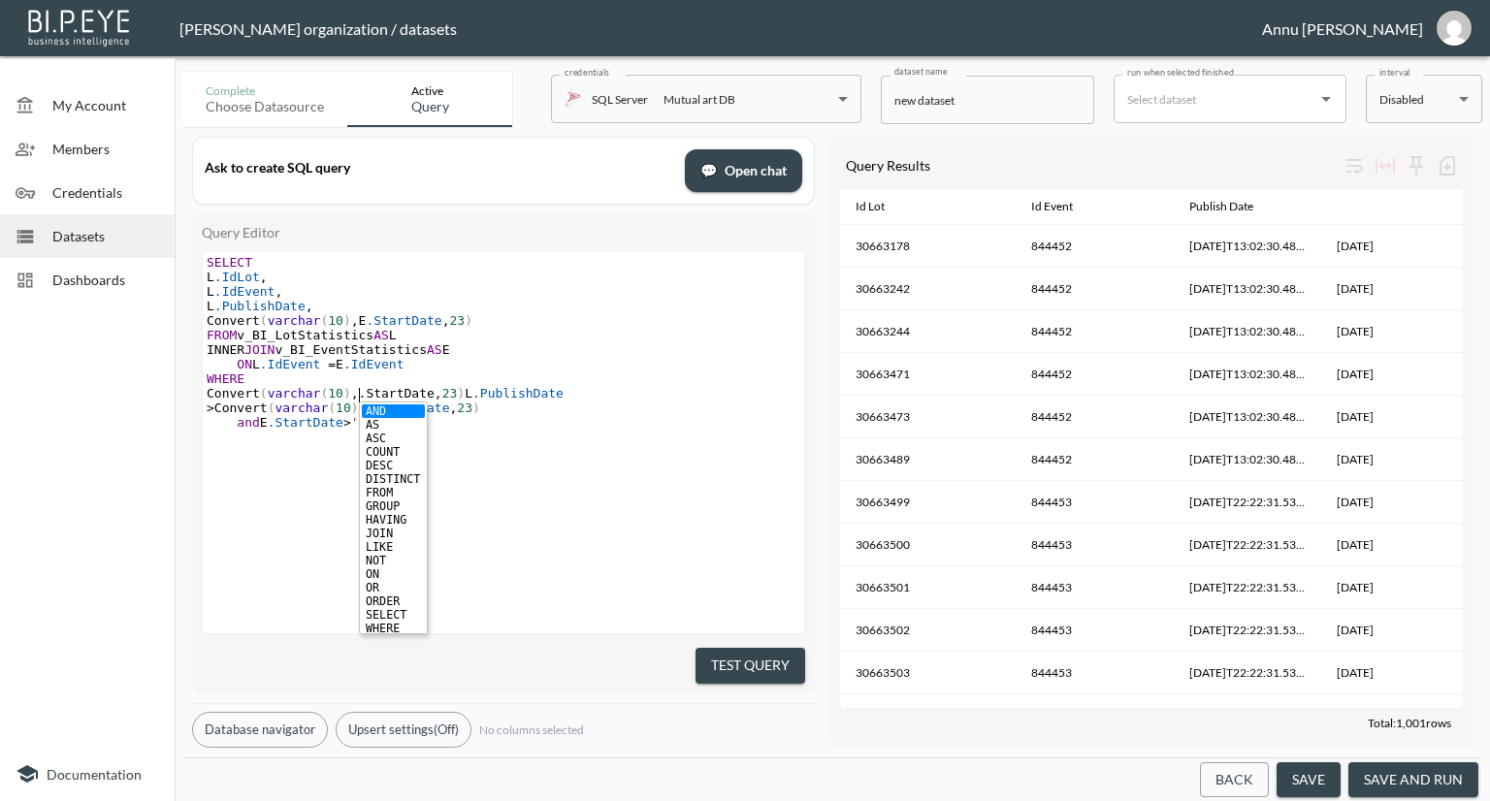
type textarea "L"
click at [407, 401] on span ".StartDate" at bounding box center [404, 393] width 76 height 15
type textarea "Publish"
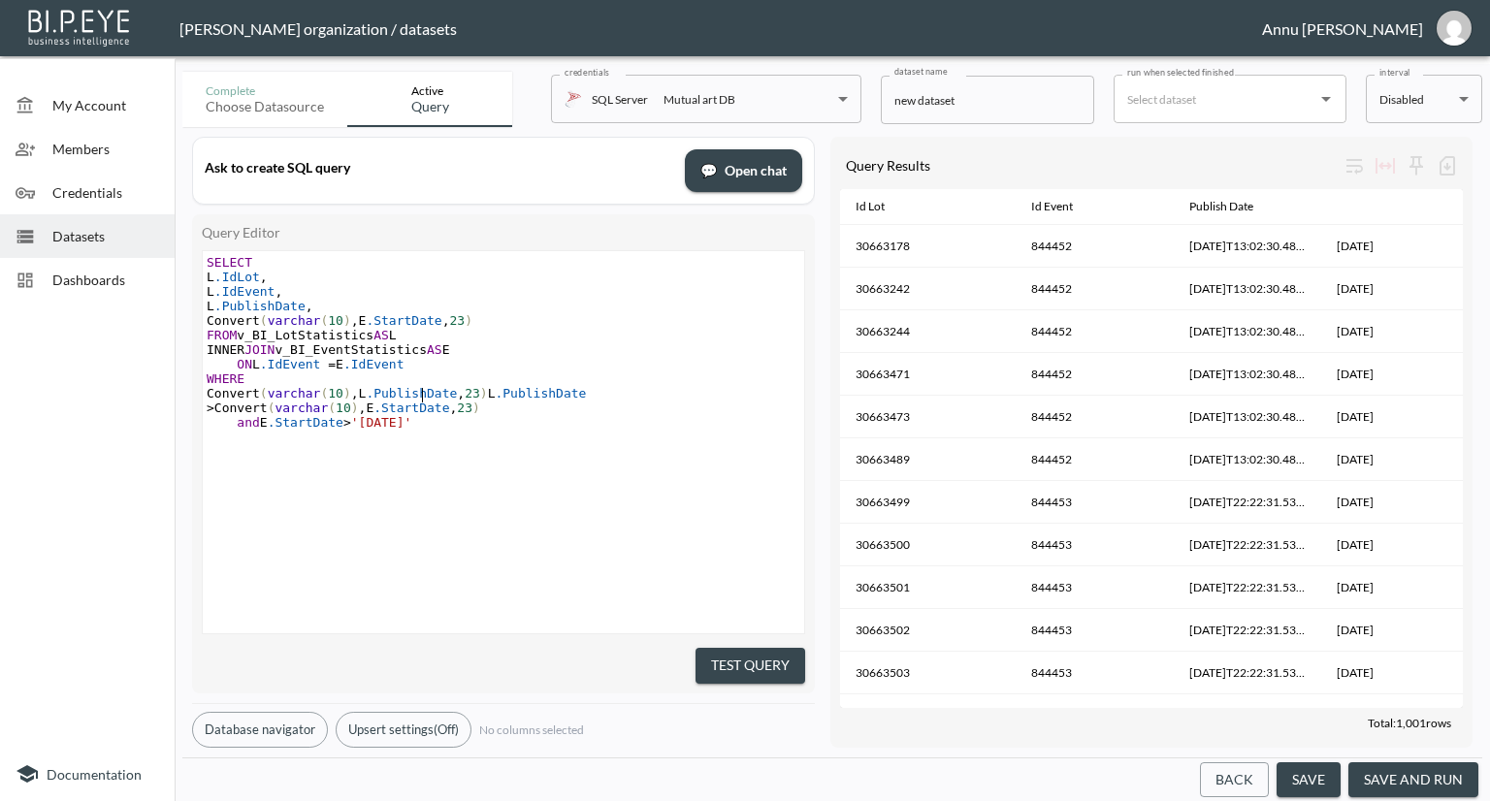
click at [493, 458] on div "x SELECT L .IdLot , L .IdEvent , L .PublishDate , Convert ( varchar ( 10 ) , E …" at bounding box center [528, 466] width 650 height 431
type textarea "L.PublishDate >"
drag, startPoint x: 485, startPoint y: 393, endPoint x: 627, endPoint y: 388, distance: 141.7
click at [627, 388] on pre "Convert ( varchar ( 10 ) , L .PublishDate , 23 ) L .PublishDate > Convert ( var…" at bounding box center [506, 400] width 606 height 29
type textarea ">"
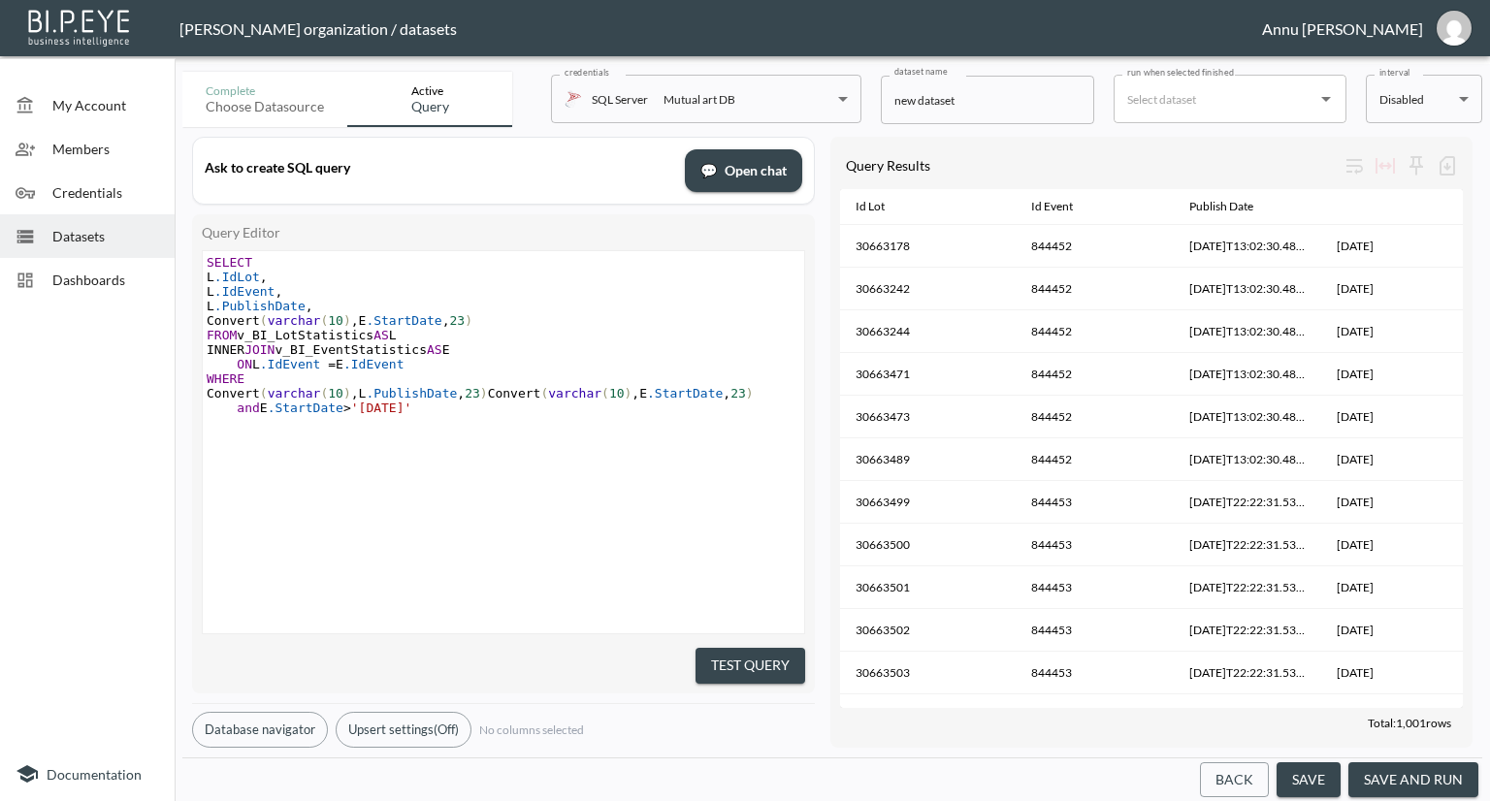
scroll to position [0, 8]
type textarea "Convert(varchar(10),L.PublishDate,23)"
drag, startPoint x: 477, startPoint y: 393, endPoint x: 209, endPoint y: 397, distance: 268.8
click at [209, 397] on span "Convert ( varchar ( 10 ) , L .PublishDate , 23 ) > Convert ( varchar ( 10 ) , E…" at bounding box center [488, 393] width 562 height 15
drag, startPoint x: 335, startPoint y: 303, endPoint x: 225, endPoint y: 309, distance: 109.8
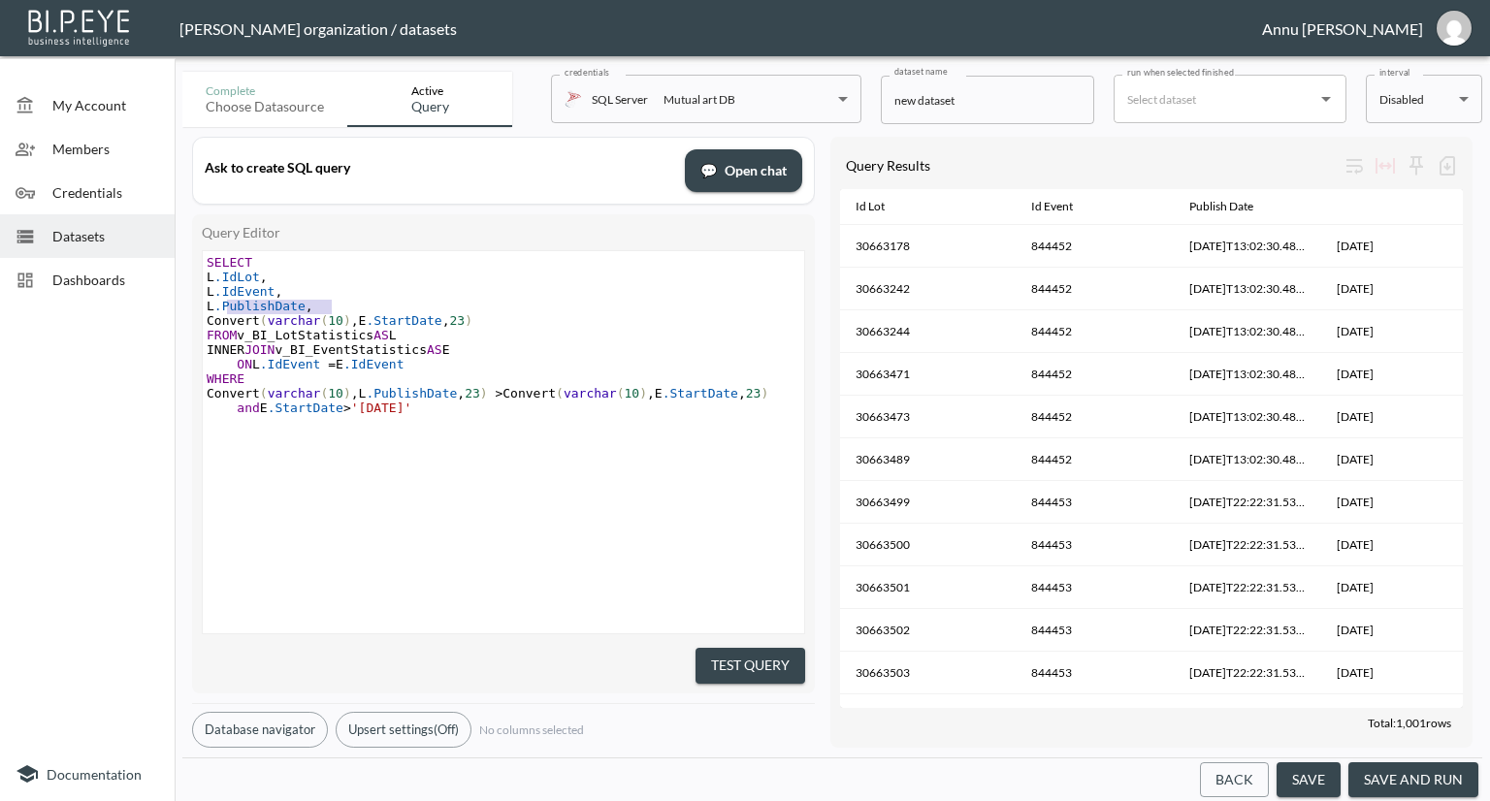
click at [225, 309] on pre "L .PublishDate ," at bounding box center [506, 306] width 606 height 15
paste textarea
type textarea ","
click at [727, 660] on button "Test Query" at bounding box center [751, 666] width 110 height 36
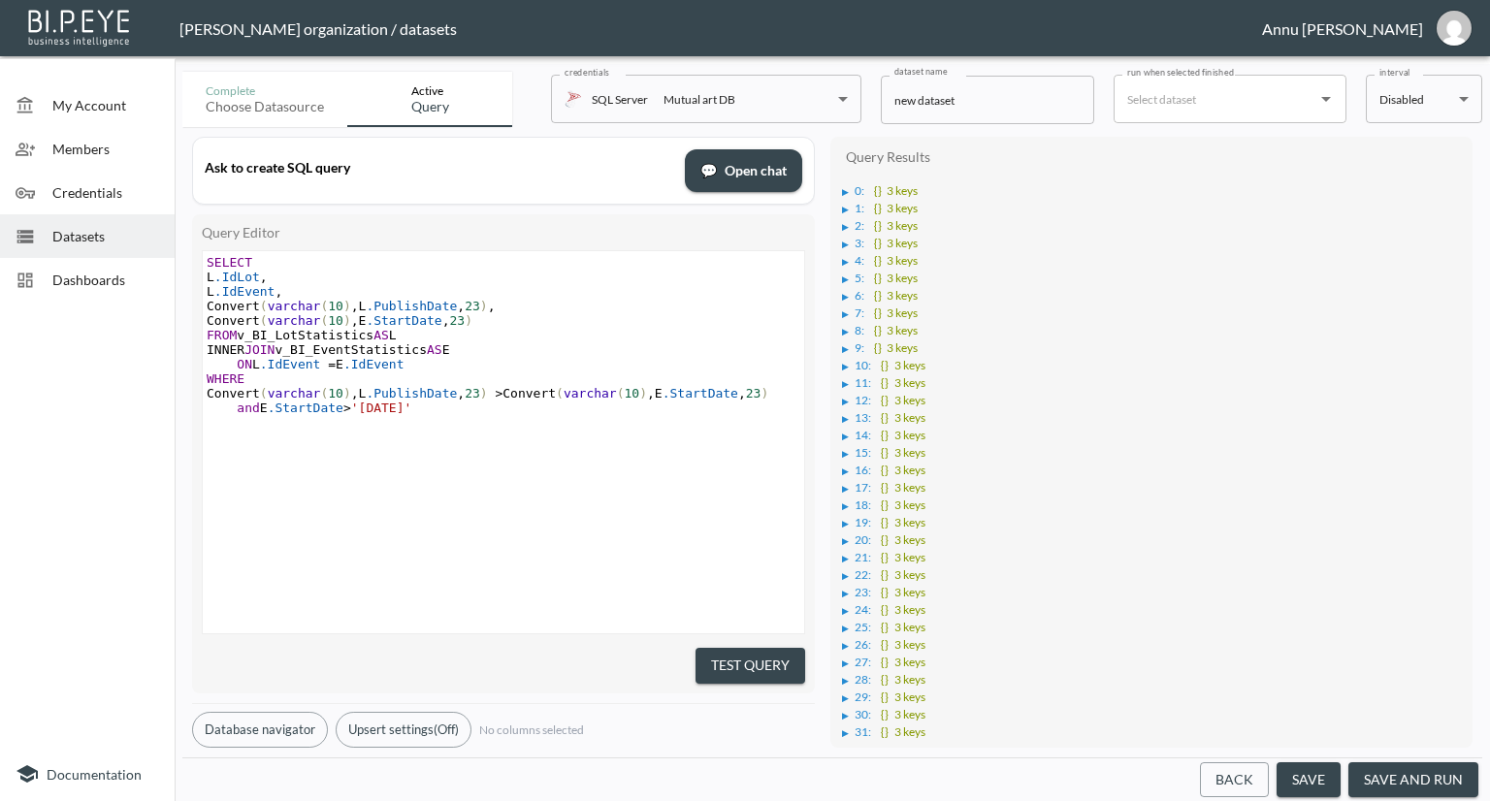
scroll to position [0, 0]
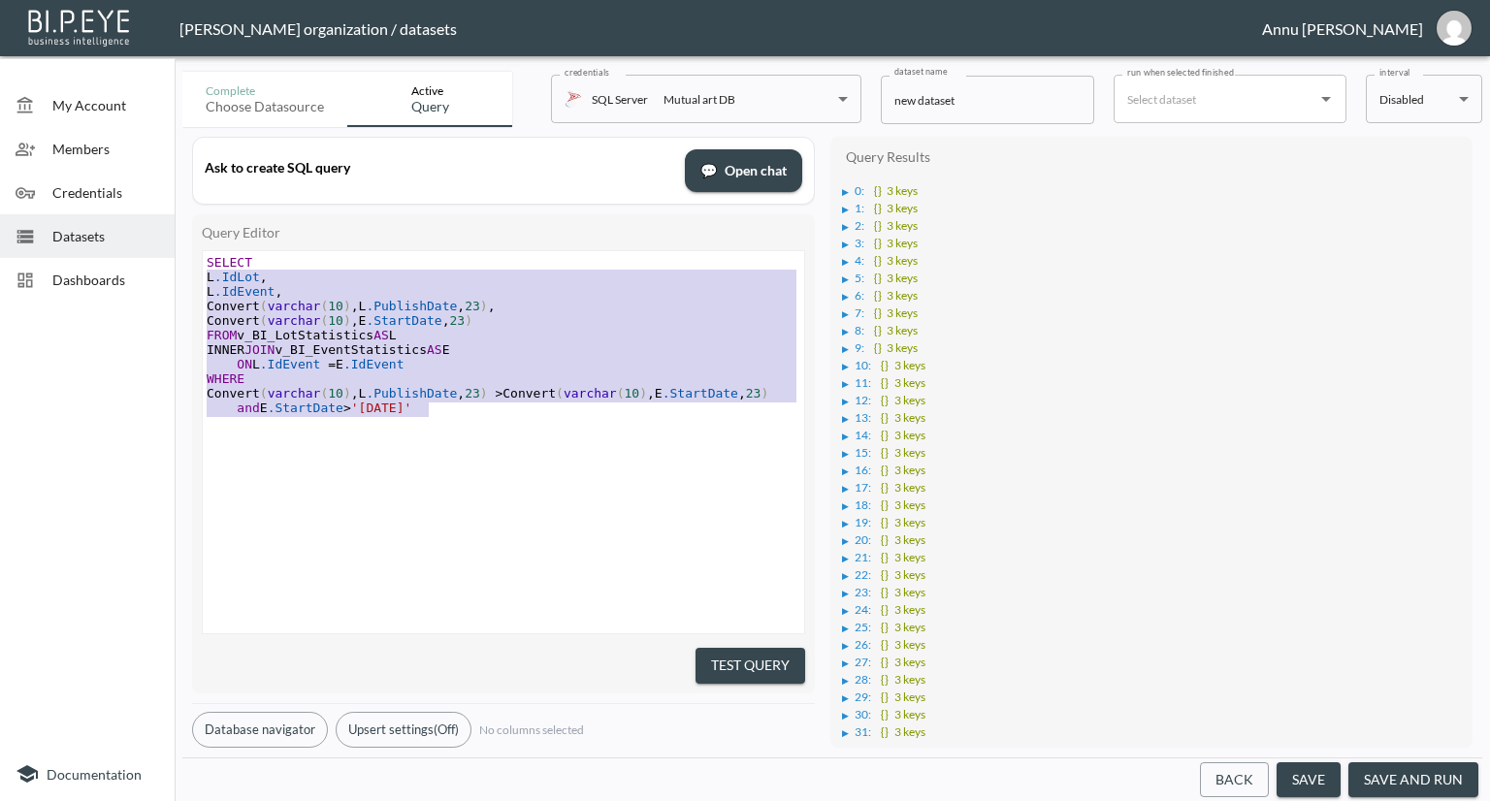
type textarea "SELECT L.IdLot, L.IdEvent, Convert(varchar(10),L.PublishDate,23), Convert(varch…"
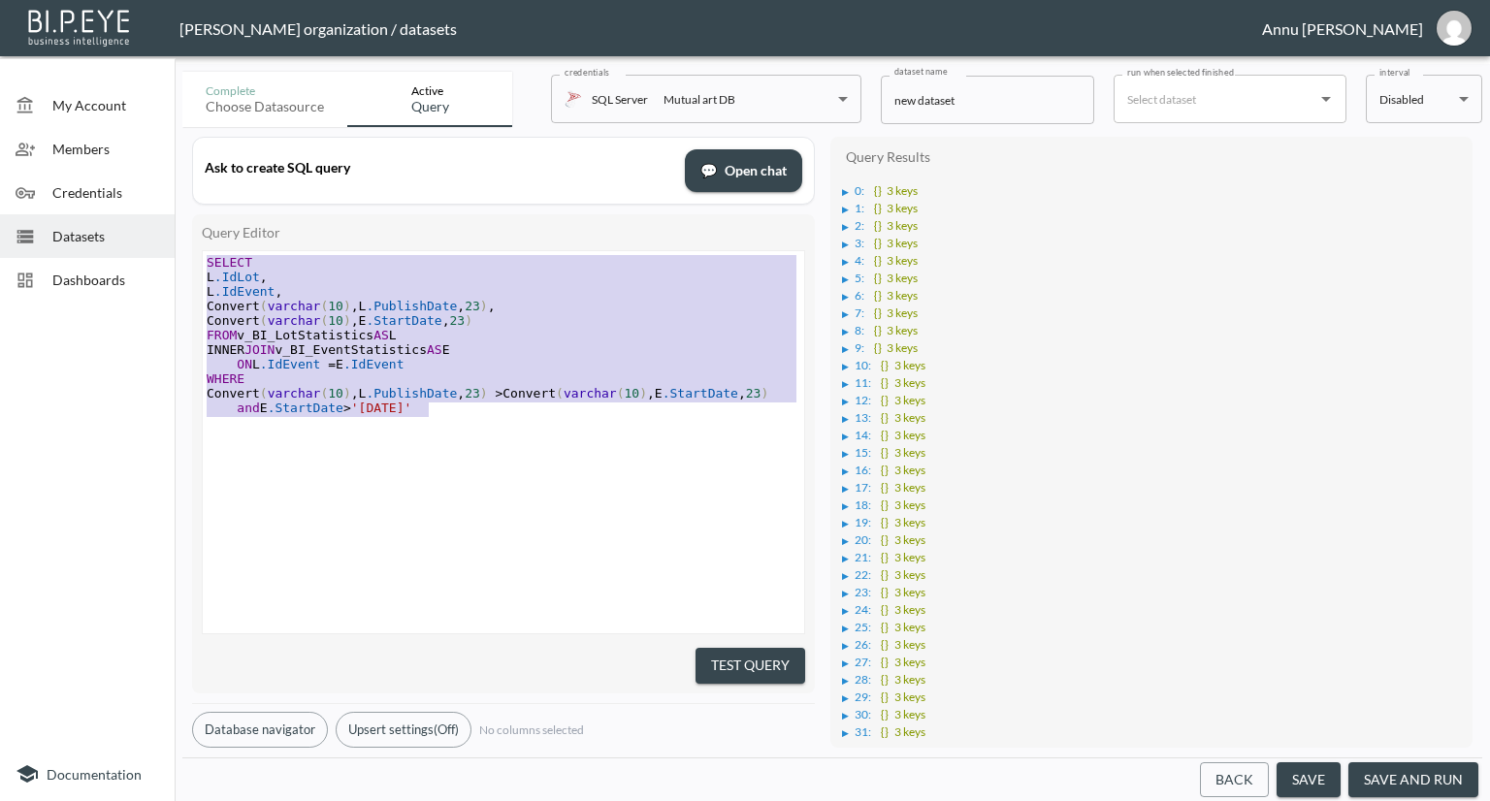
drag, startPoint x: 450, startPoint y: 409, endPoint x: 168, endPoint y: 241, distance: 329.0
click at [168, 241] on div "My Account Members Credentials Datasets Dashboards Documentation Complete Choos…" at bounding box center [745, 400] width 1490 height 801
click at [433, 372] on pre "WHERE" at bounding box center [506, 379] width 606 height 15
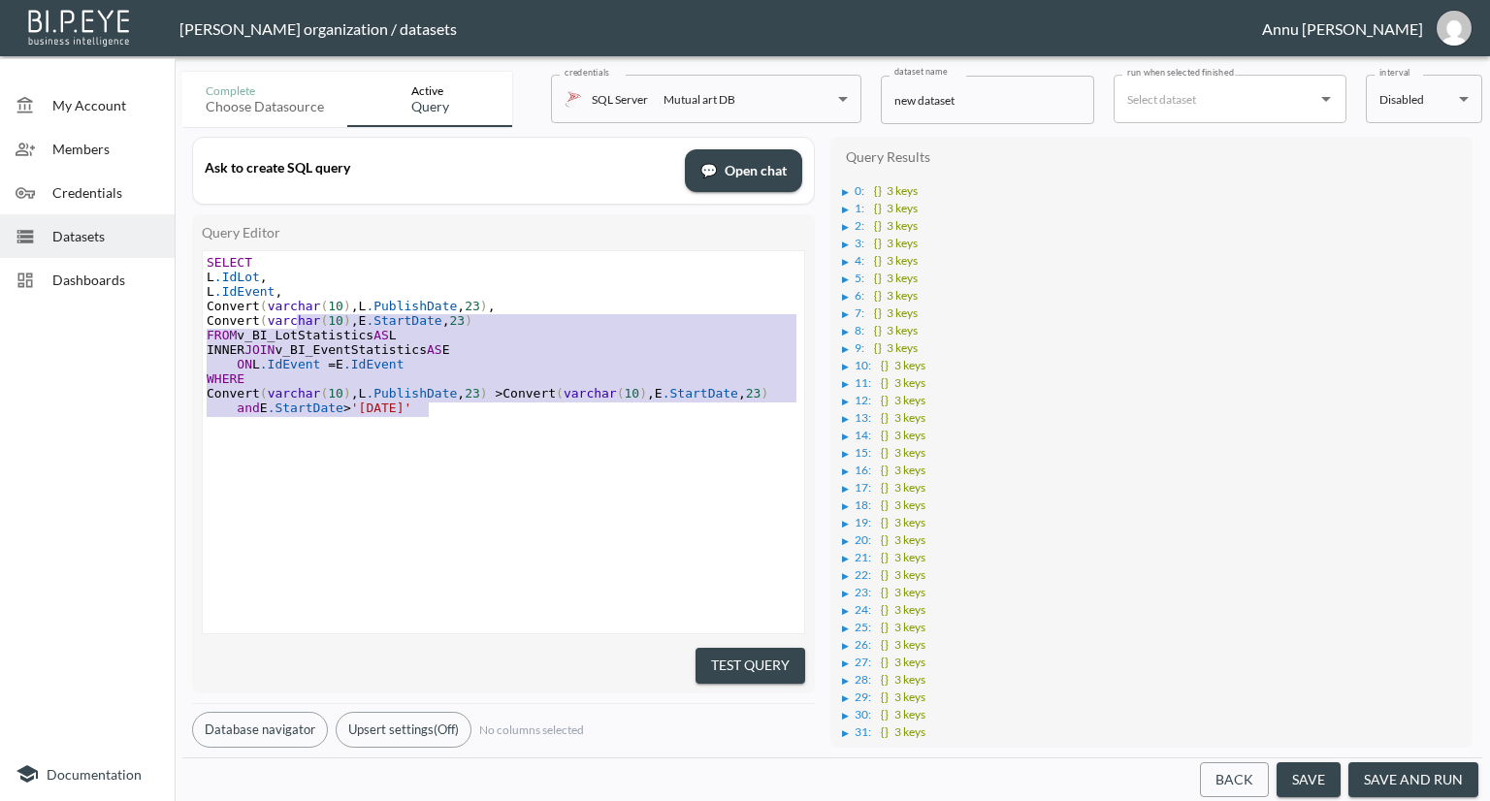
type textarea "SELECT L.IdLot, L.IdEvent, Convert(varchar(10),L.PublishDate,23), Convert(varch…"
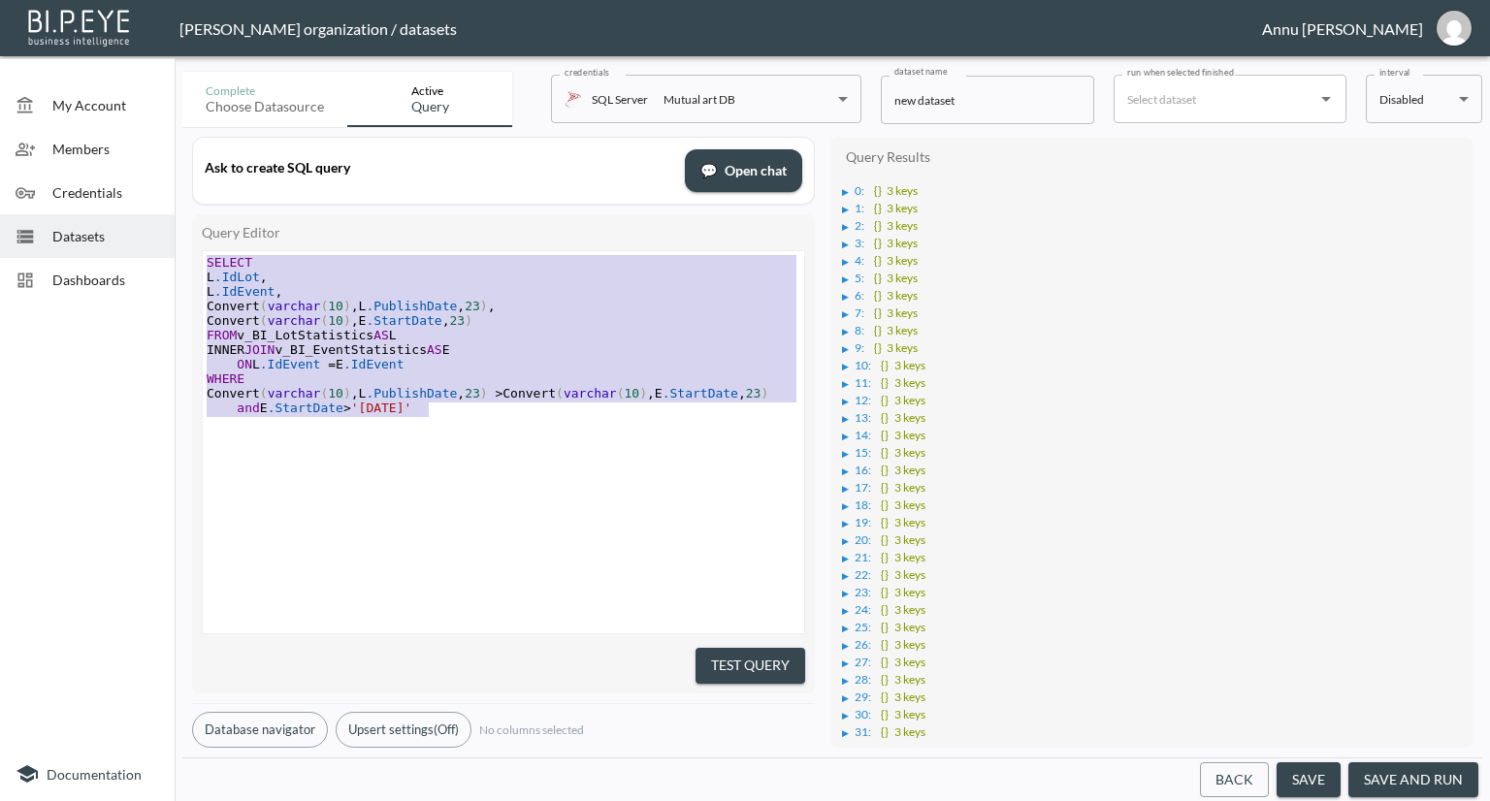
drag, startPoint x: 446, startPoint y: 411, endPoint x: 202, endPoint y: 238, distance: 299.9
click at [202, 238] on div "Query Editor SELECT L.IdLot, L.IdEvent, Convert(varchar(10),L.PublishDate,23), …" at bounding box center [503, 453] width 623 height 479
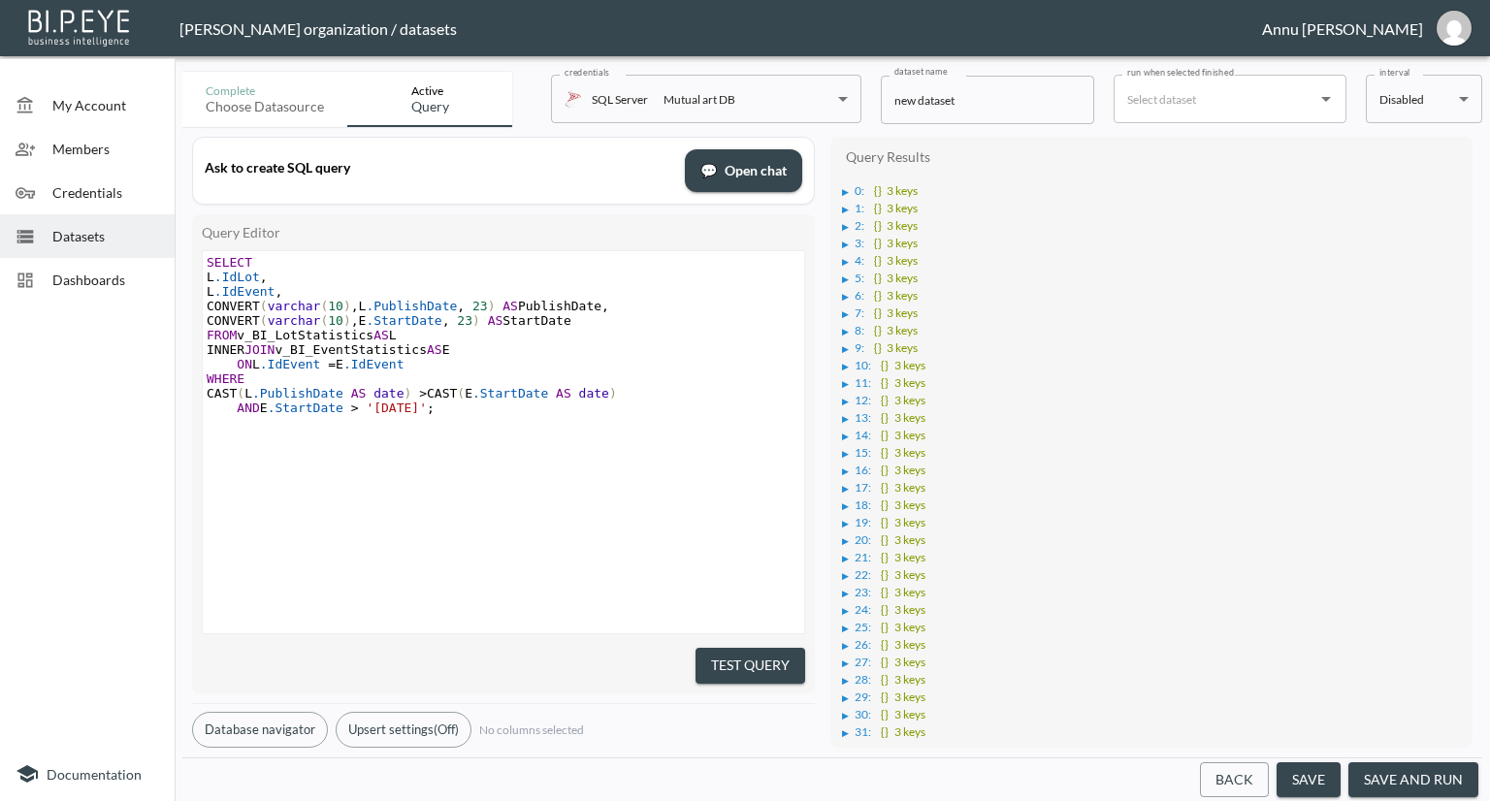
click at [725, 648] on button "Test Query" at bounding box center [751, 666] width 110 height 36
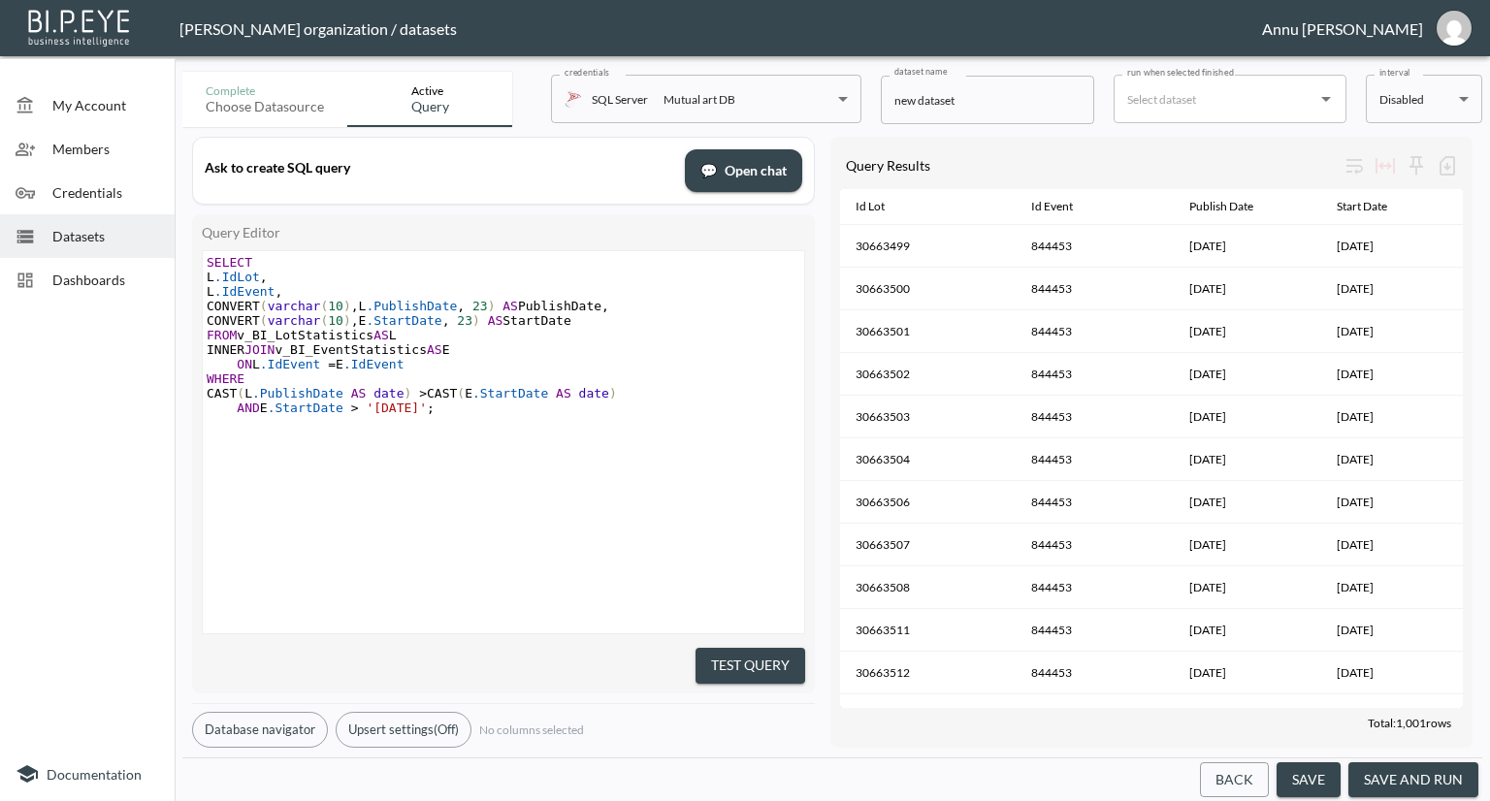
click at [450, 410] on pre "AND E .StartDate > '2025-09-01' ;" at bounding box center [506, 408] width 606 height 15
type textarea "and L."
type textarea "AutoPublishDate Is Null"
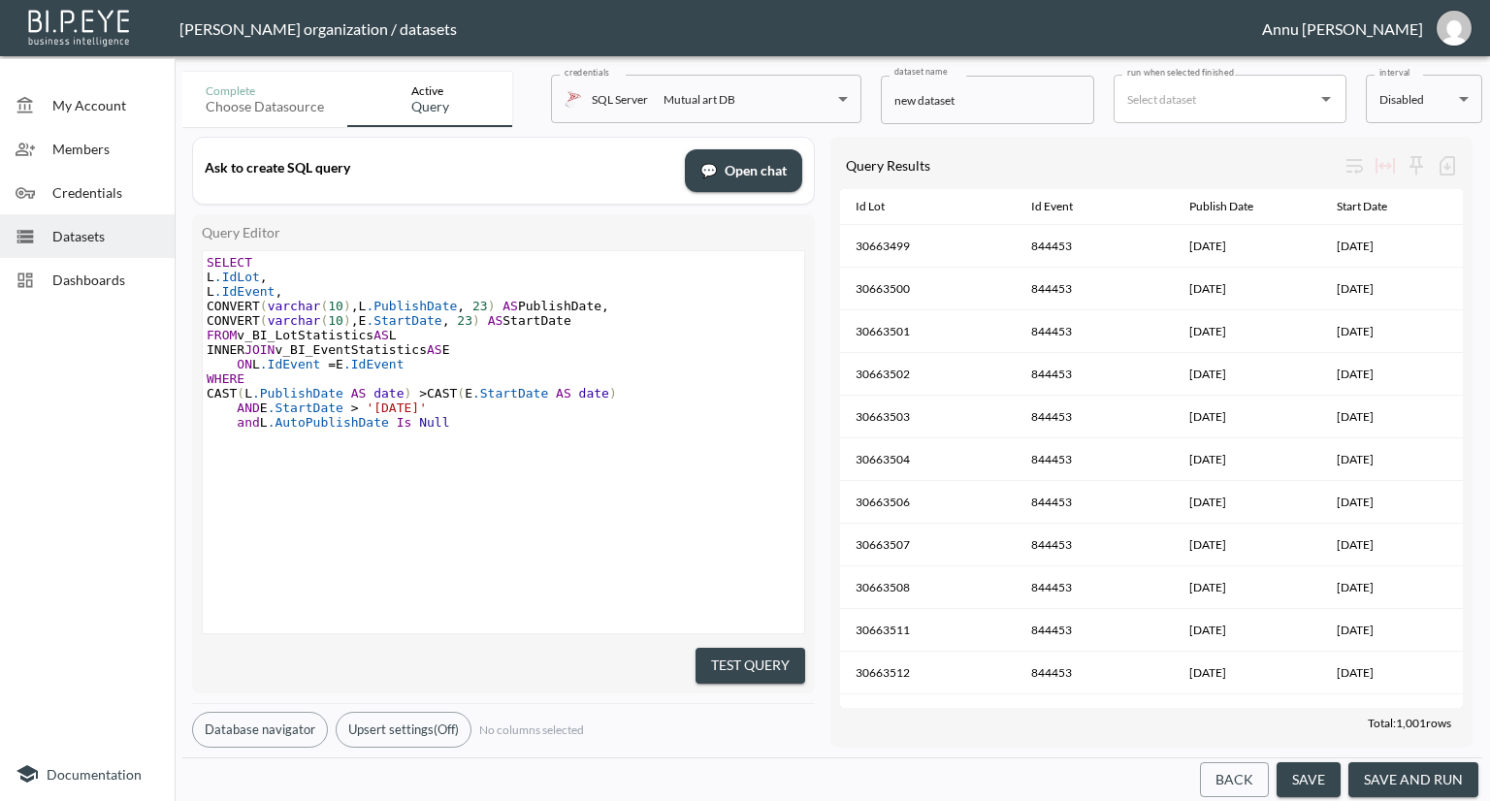
click at [786, 659] on button "Test Query" at bounding box center [751, 666] width 110 height 36
click at [488, 431] on pre "​" at bounding box center [506, 437] width 606 height 15
type textarea "and L.ModeratorUserId IS not null"
drag, startPoint x: 726, startPoint y: 665, endPoint x: 726, endPoint y: 640, distance: 24.3
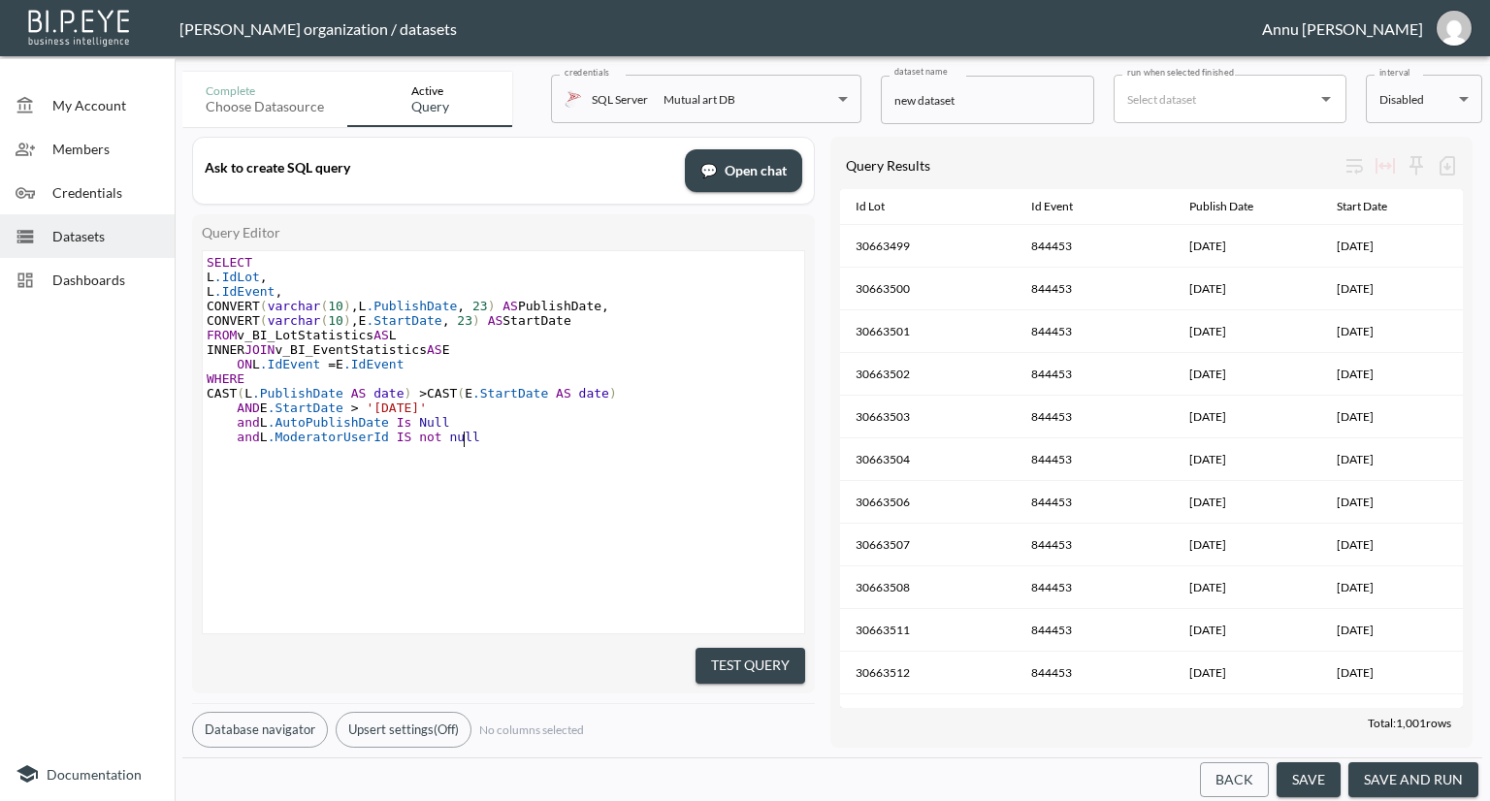
click at [726, 664] on button "Test Query" at bounding box center [751, 666] width 110 height 36
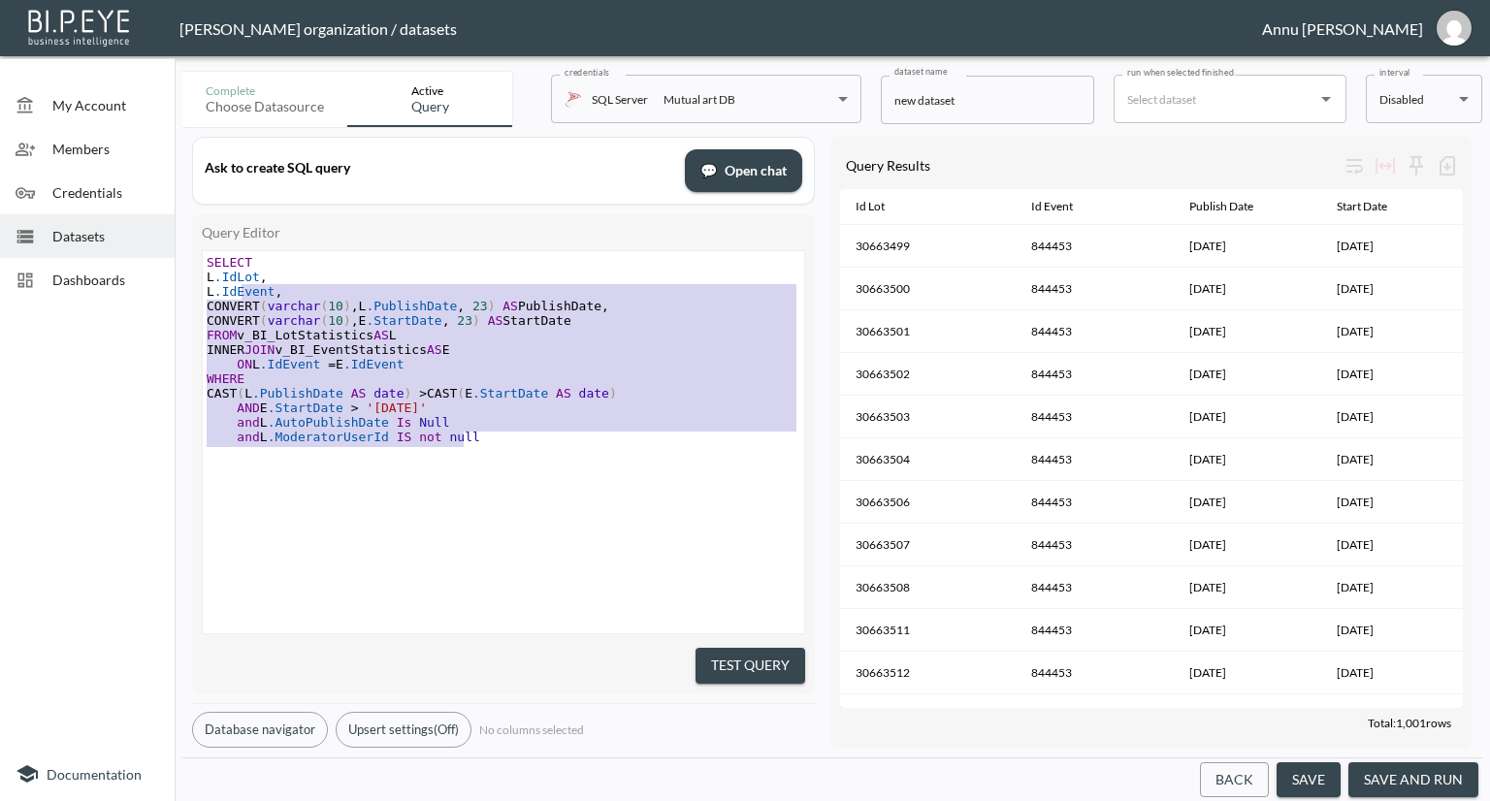
type textarea "SELECT L.IdLot, L.IdEvent, CONVERT(varchar(10), L.PublishDate, 23) AS PublishDa…"
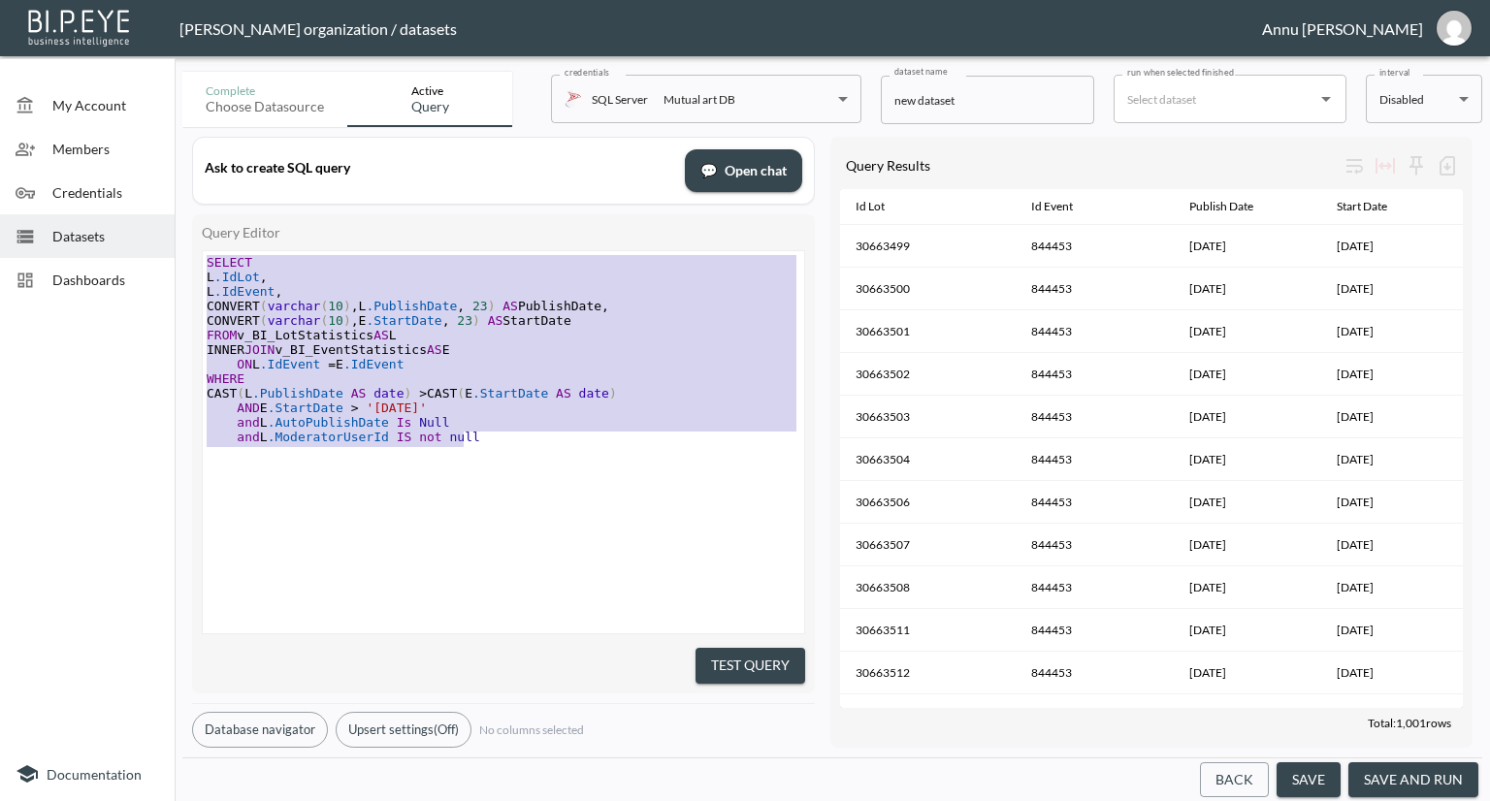
drag, startPoint x: 476, startPoint y: 440, endPoint x: 140, endPoint y: 206, distance: 410.4
click at [140, 206] on div "My Account Members Credentials Datasets Dashboards Documentation Complete Choos…" at bounding box center [745, 400] width 1490 height 801
click at [503, 431] on pre "and L .ModeratorUserId IS not null" at bounding box center [506, 437] width 606 height 15
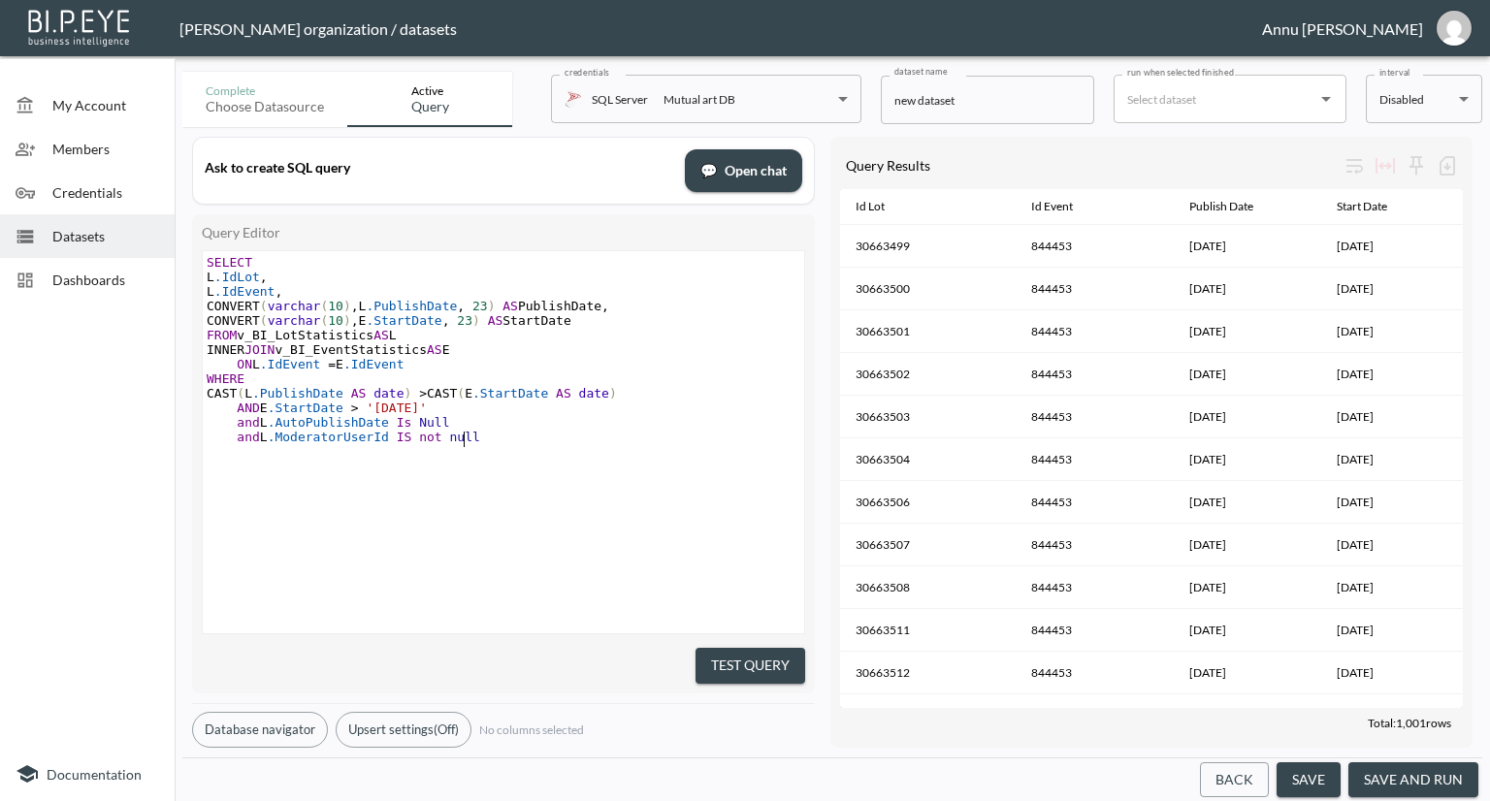
type textarea "SELECT L.IdLot, L.IdEvent, CONVERT(varchar(10), L.PublishDate, 23) AS PublishDa…"
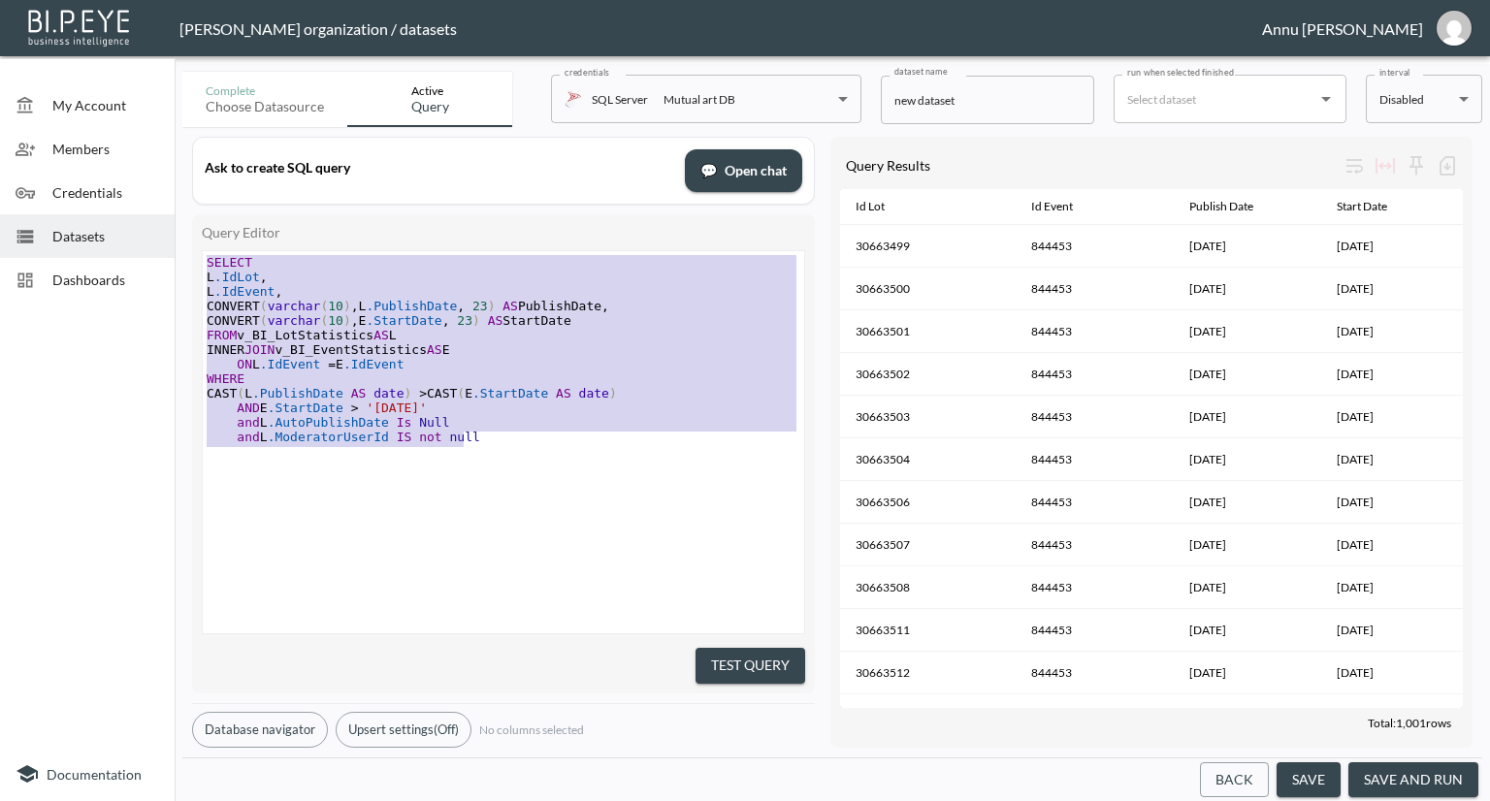
drag, startPoint x: 481, startPoint y: 442, endPoint x: 137, endPoint y: 201, distance: 420.7
click at [137, 201] on div "My Account Members Credentials Datasets Dashboards Documentation Complete Choos…" at bounding box center [745, 400] width 1490 height 801
paste textarea
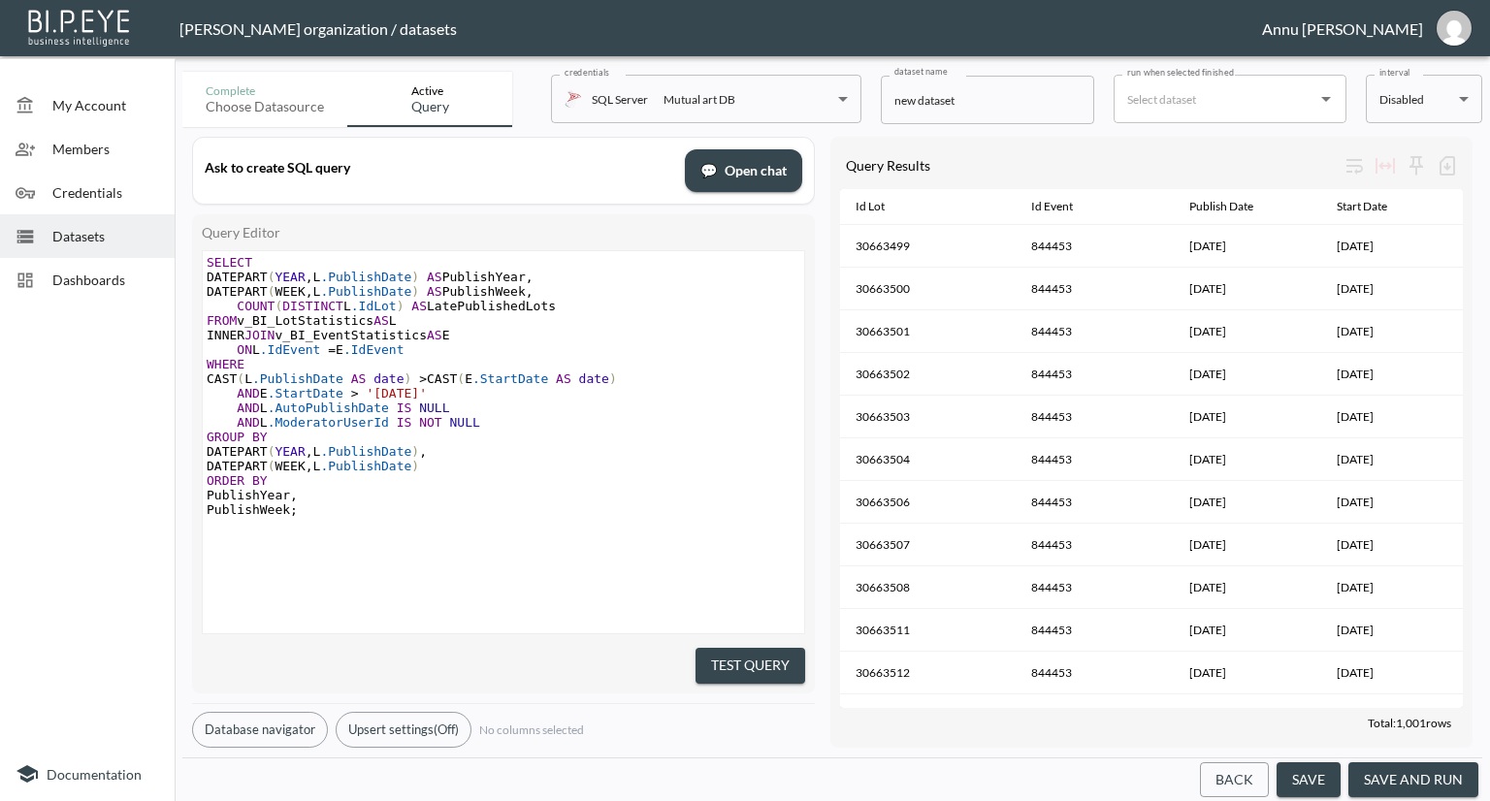
click at [648, 461] on pre "DATEPART ( WEEK , L .PublishDate )" at bounding box center [506, 466] width 606 height 15
click at [737, 656] on button "Test Query" at bounding box center [751, 666] width 110 height 36
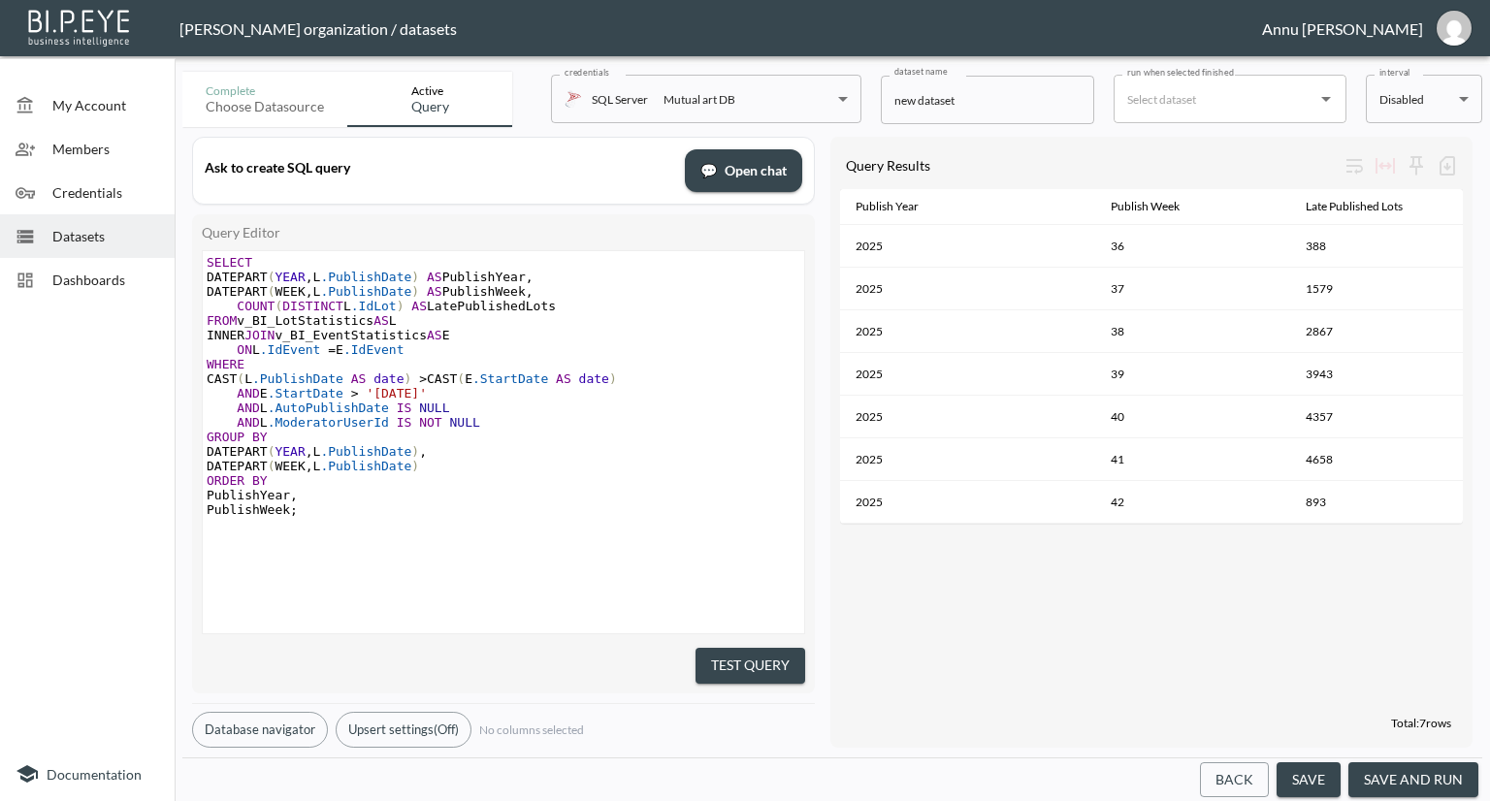
scroll to position [0, 0]
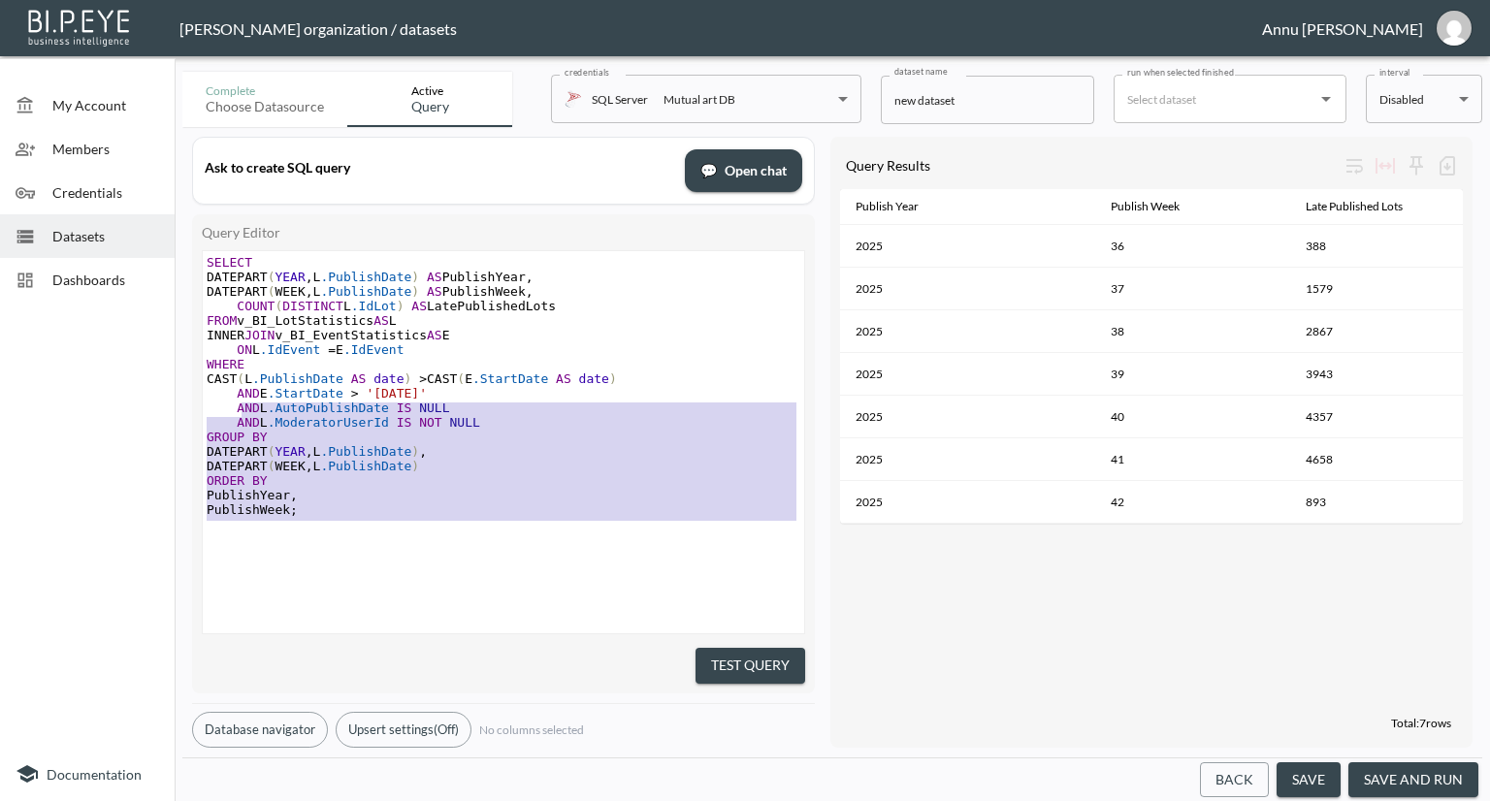
type textarea "SELECT DATEPART(YEAR, L.PublishDate) AS PublishYear, DATEPART(WEEK, L.PublishDa…"
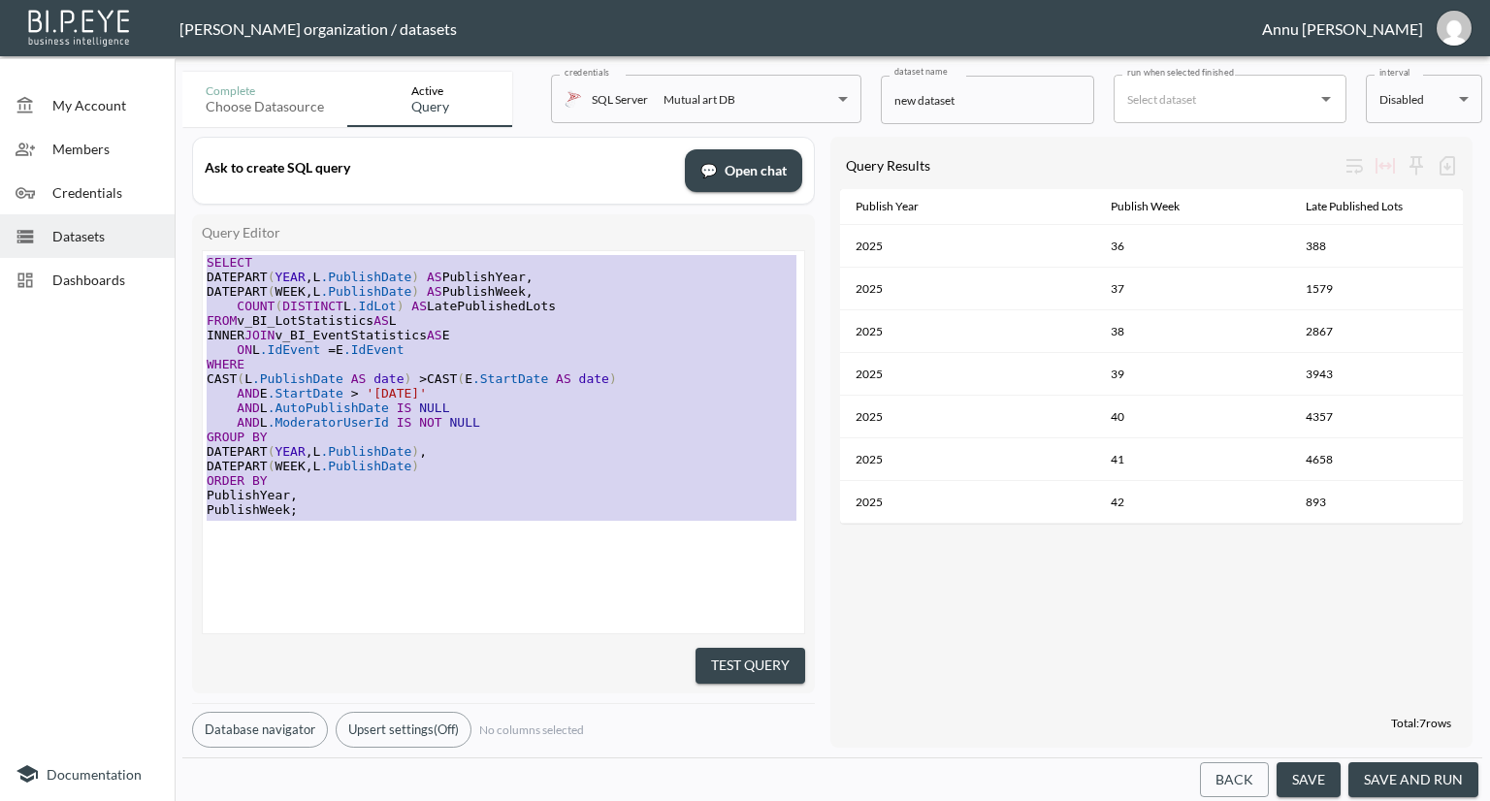
drag, startPoint x: 362, startPoint y: 526, endPoint x: 148, endPoint y: 189, distance: 398.6
click at [148, 189] on div "My Account Members Credentials Datasets Dashboards Documentation Complete Choos…" at bounding box center [745, 400] width 1490 height 801
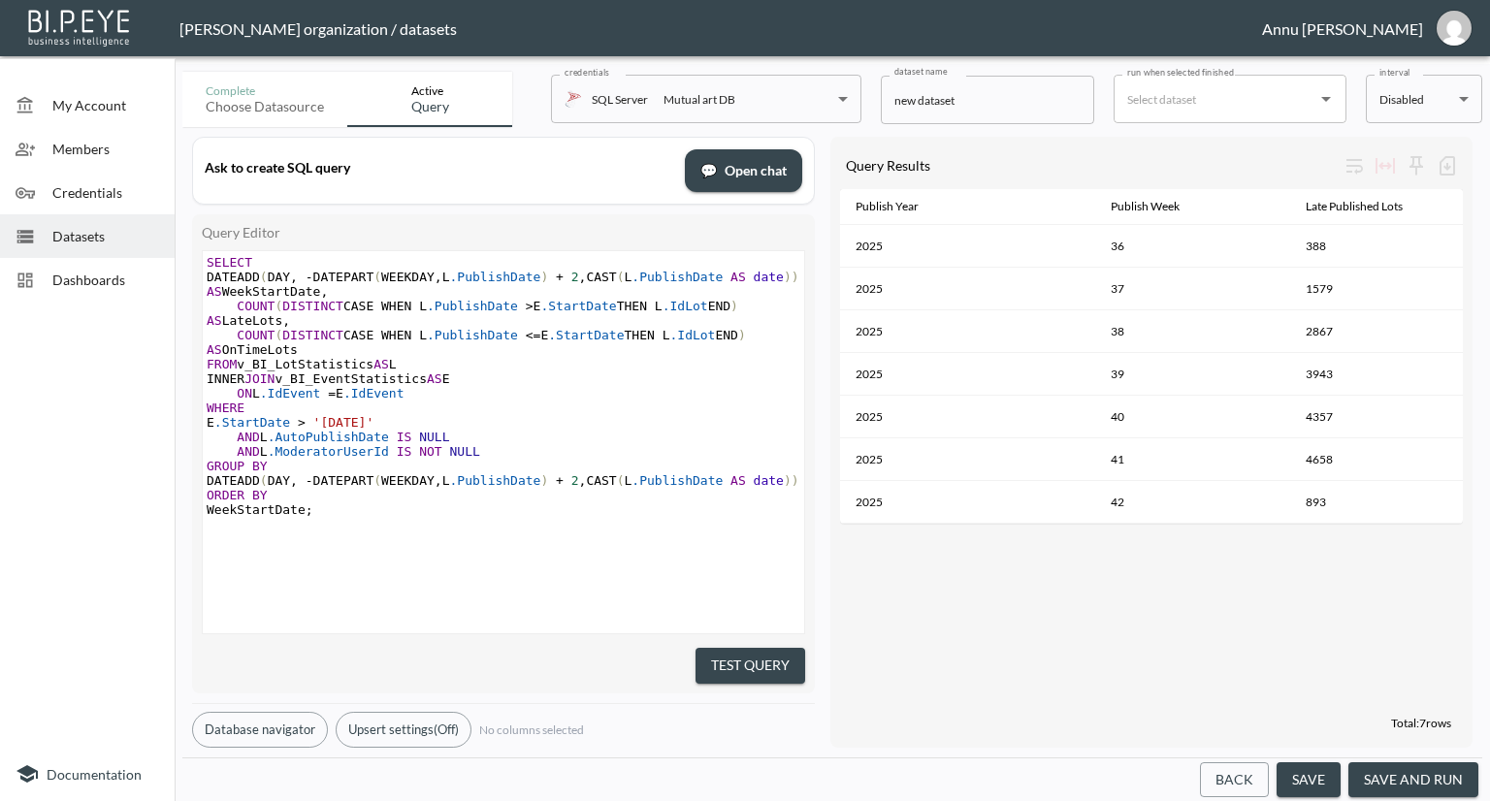
click at [797, 663] on button "Test Query" at bounding box center [751, 666] width 110 height 36
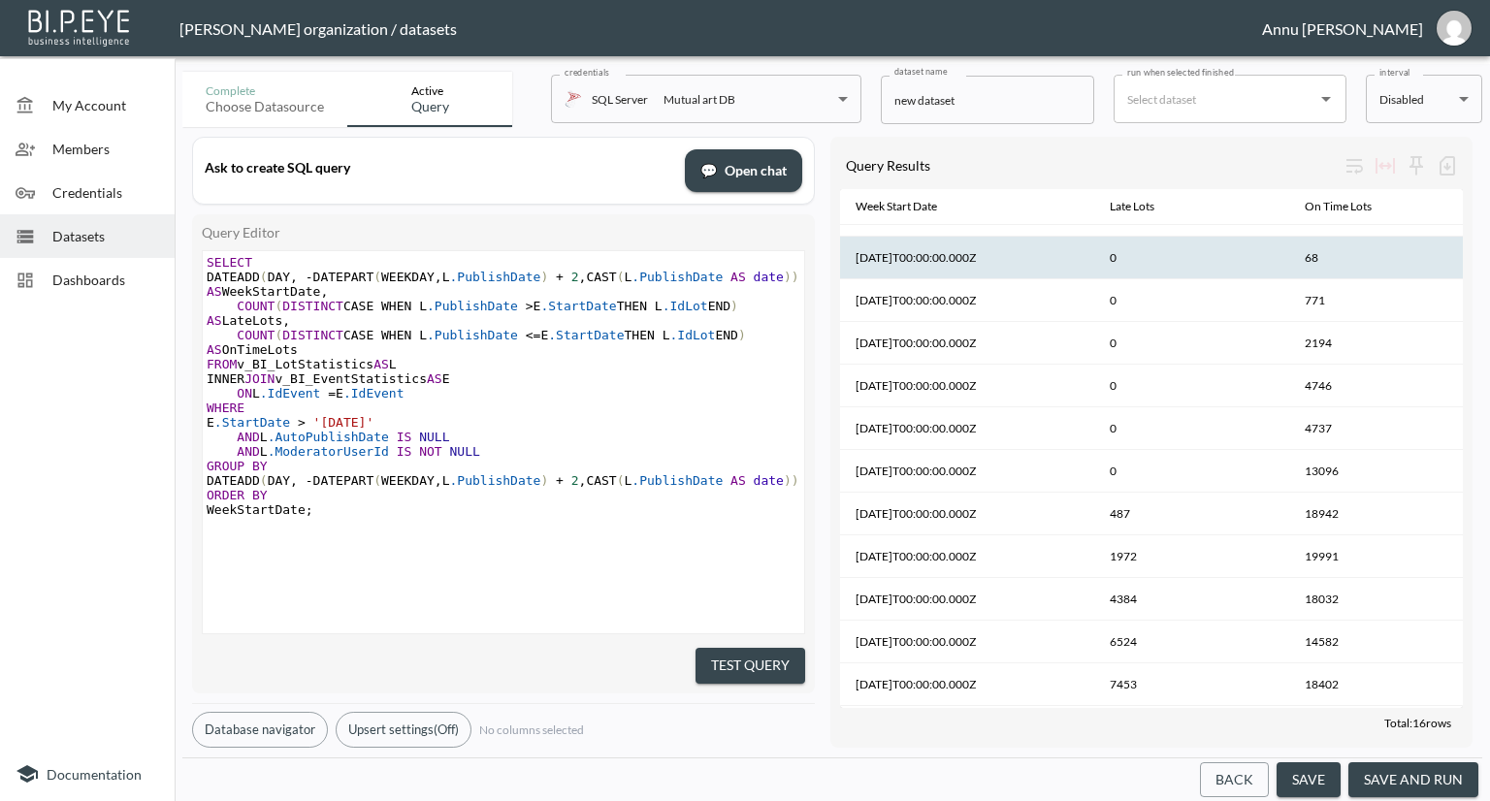
scroll to position [210, 0]
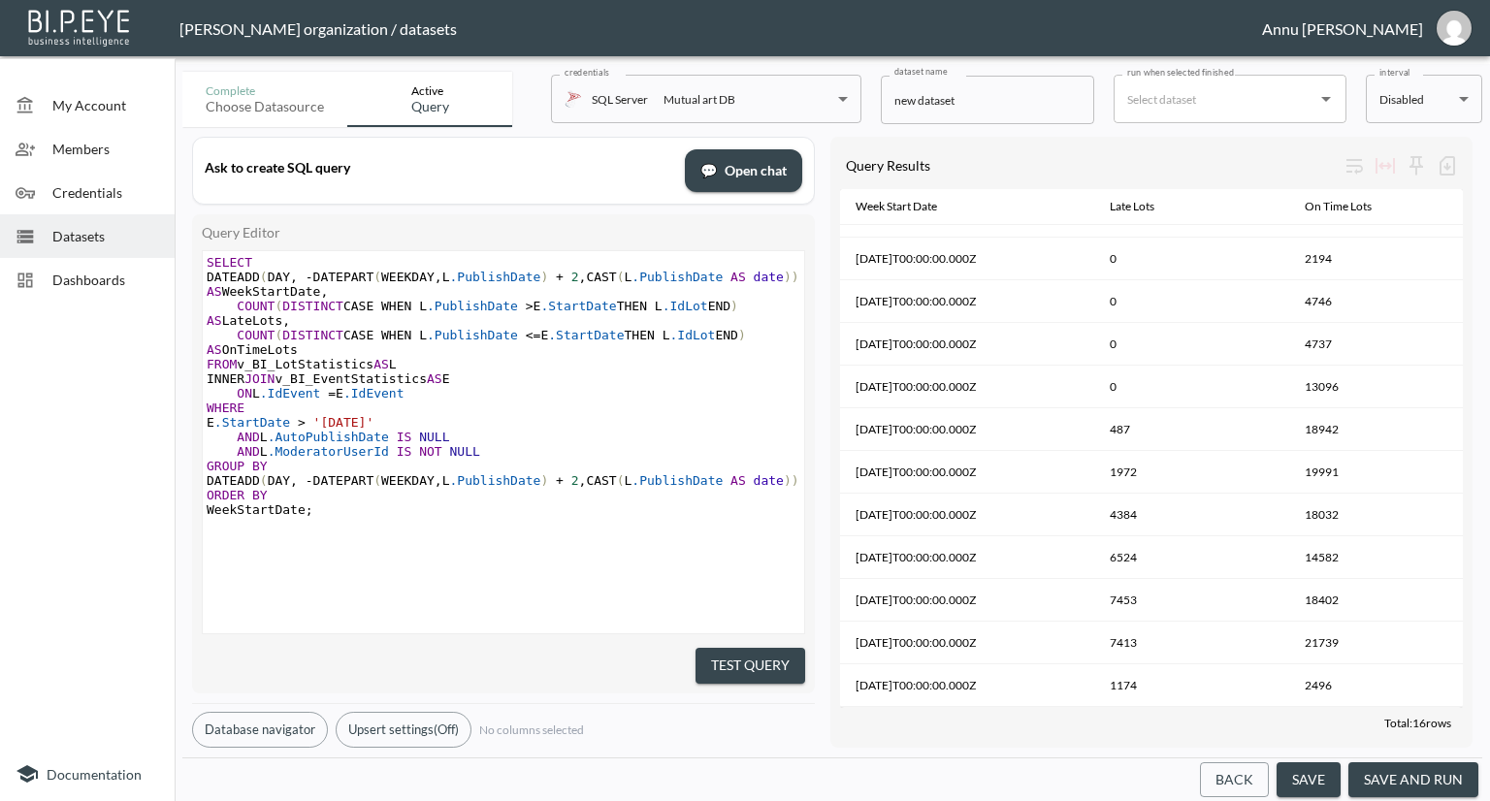
click at [419, 420] on pre "E .StartDate > '2025-09-01'" at bounding box center [506, 422] width 606 height 15
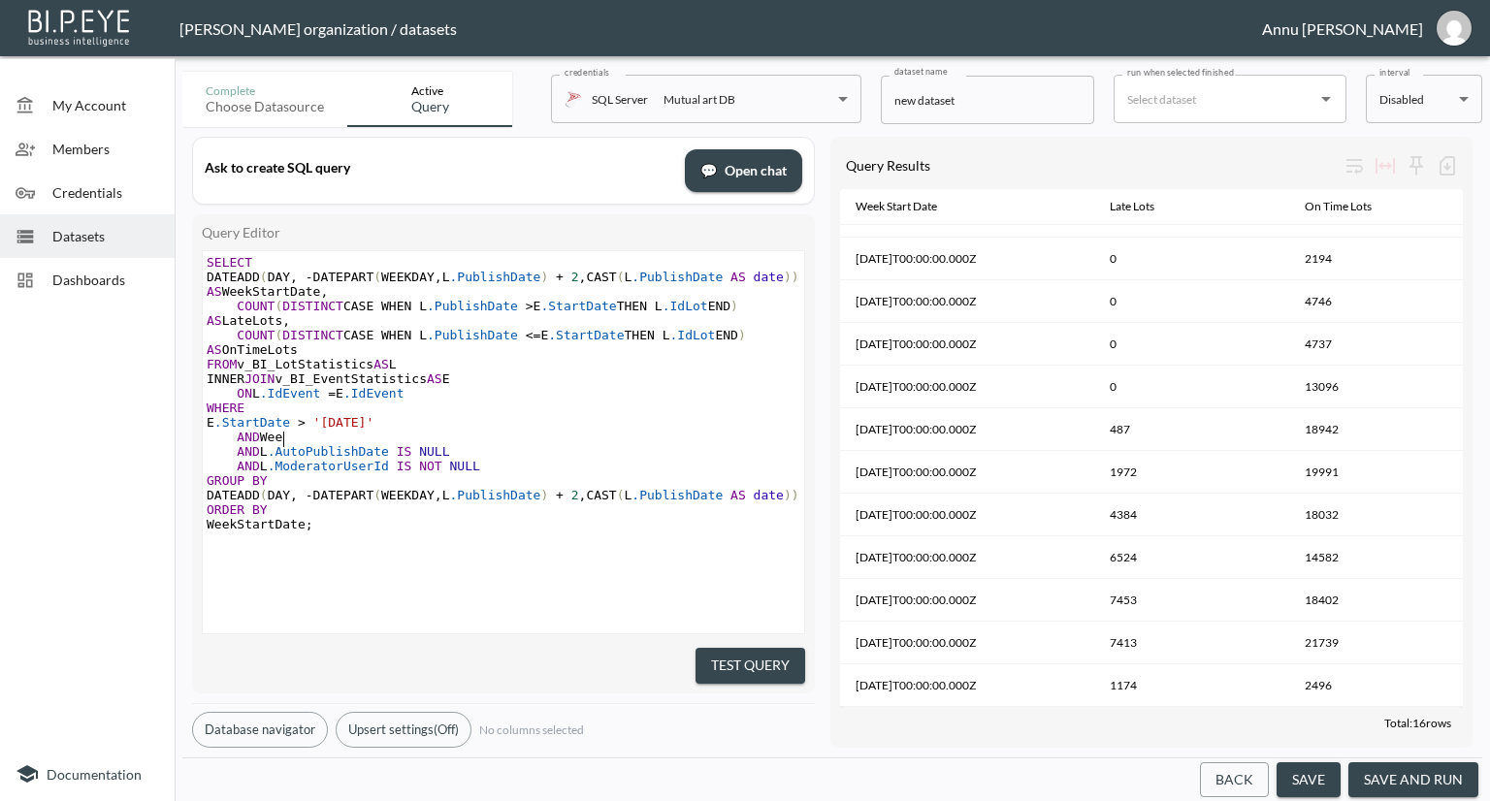
scroll to position [0, 55]
type textarea "AND WeekStartDtae"
type textarea "ate>''"
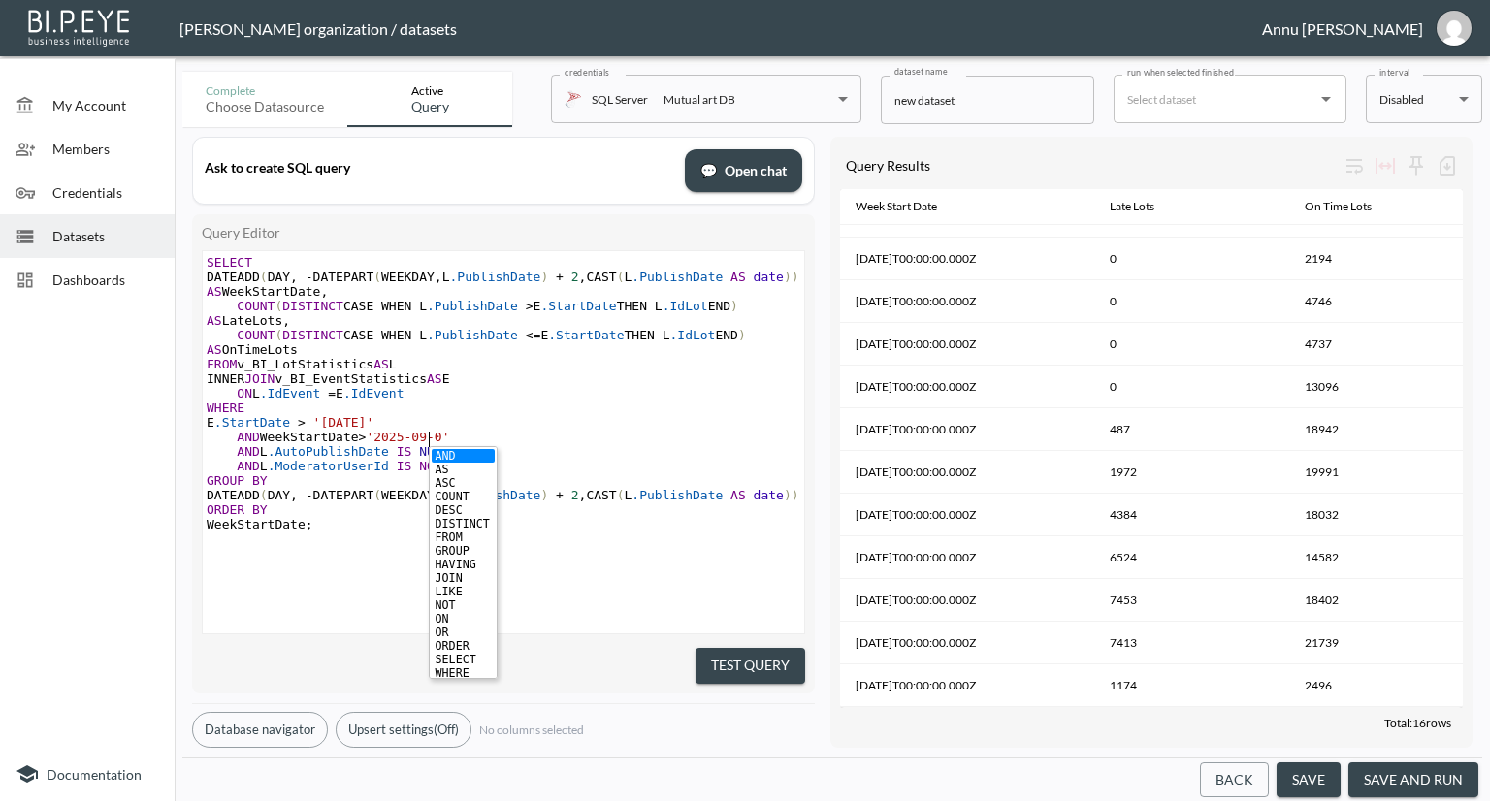
type textarea "2025-09-01"
click at [607, 441] on pre "AND WeekStartDate > '2025-09-01'" at bounding box center [506, 437] width 606 height 15
click at [798, 665] on button "Test Query" at bounding box center [751, 666] width 110 height 36
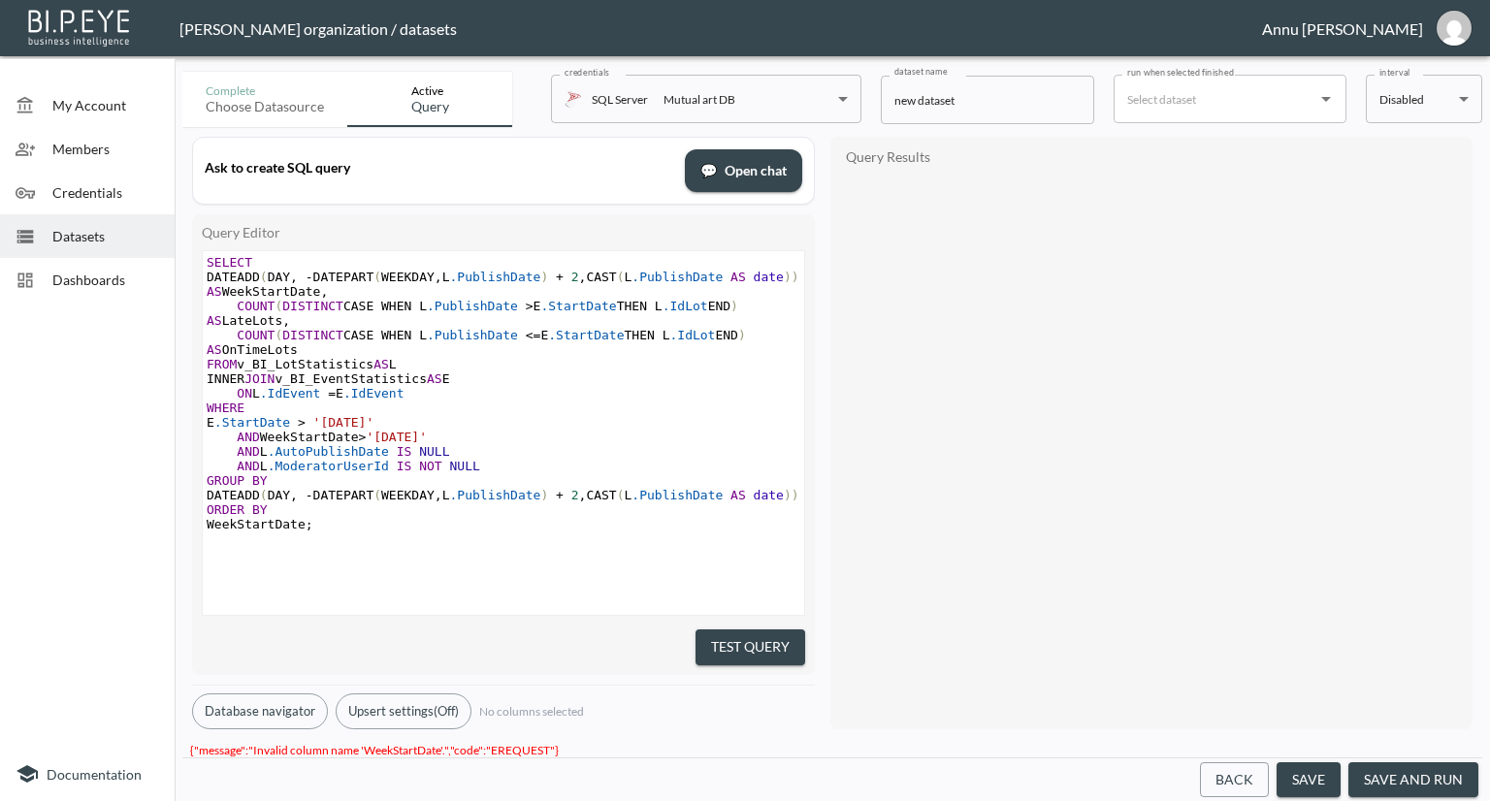
scroll to position [0, 0]
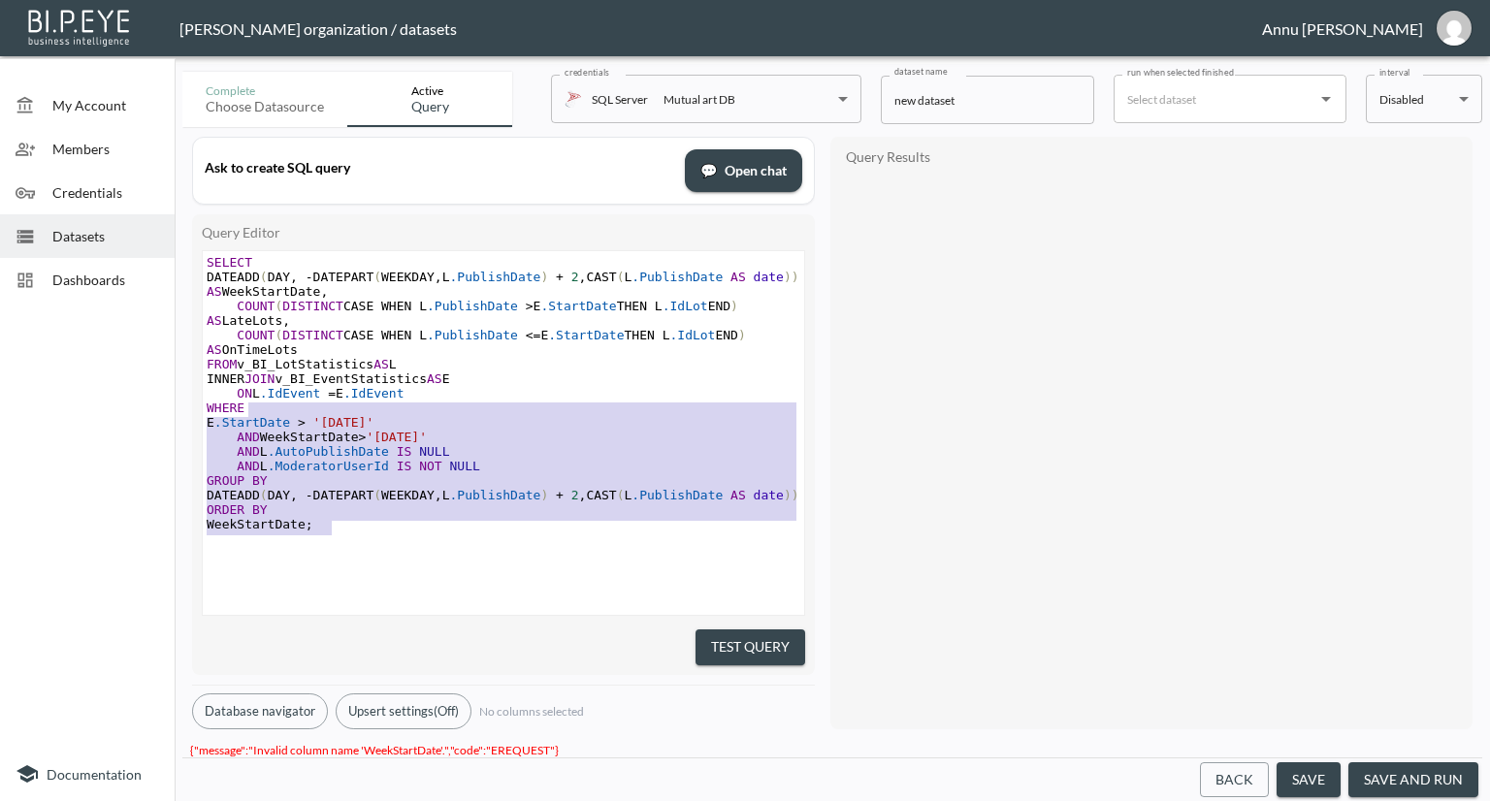
type textarea "SELECT DATEADD(DAY, -DATEPART(WEEKDAY, L.PublishDate) + 2, CAST(L.PublishDate A…"
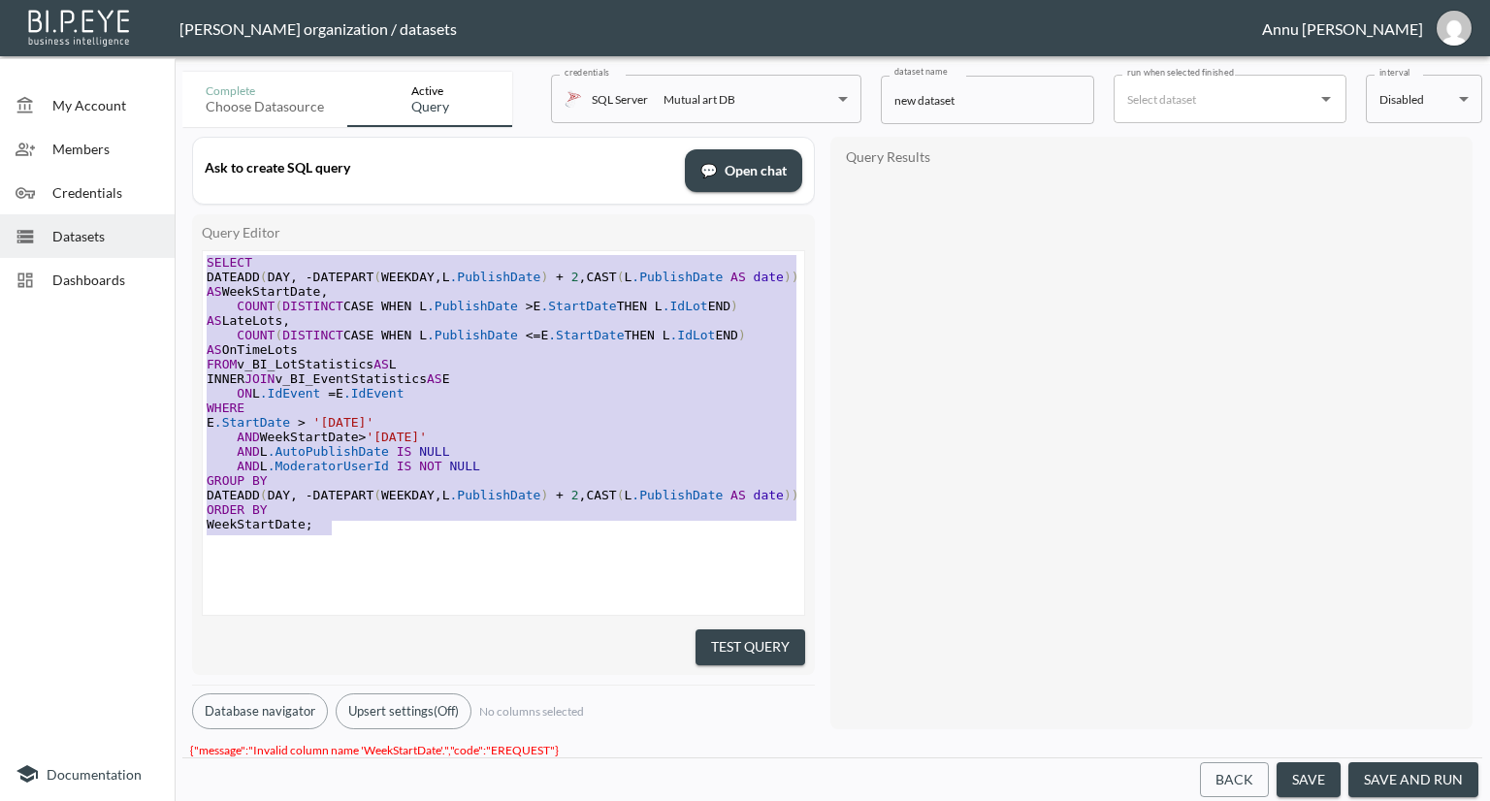
drag, startPoint x: 353, startPoint y: 525, endPoint x: 127, endPoint y: 144, distance: 443.3
click at [127, 144] on div "My Account Members Credentials Datasets Dashboards Documentation Complete Choos…" at bounding box center [745, 400] width 1490 height 801
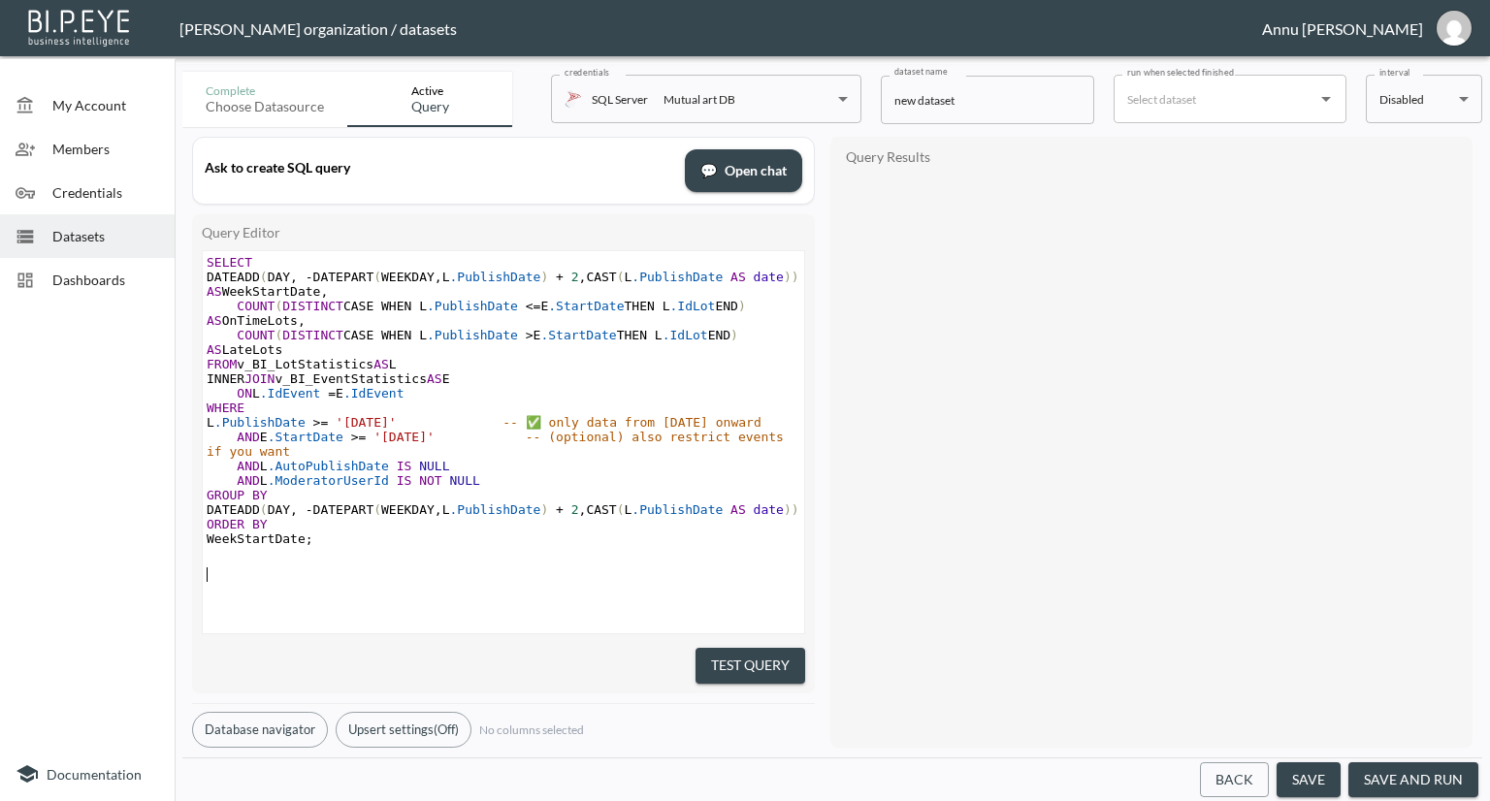
click at [734, 653] on button "Test Query" at bounding box center [751, 666] width 110 height 36
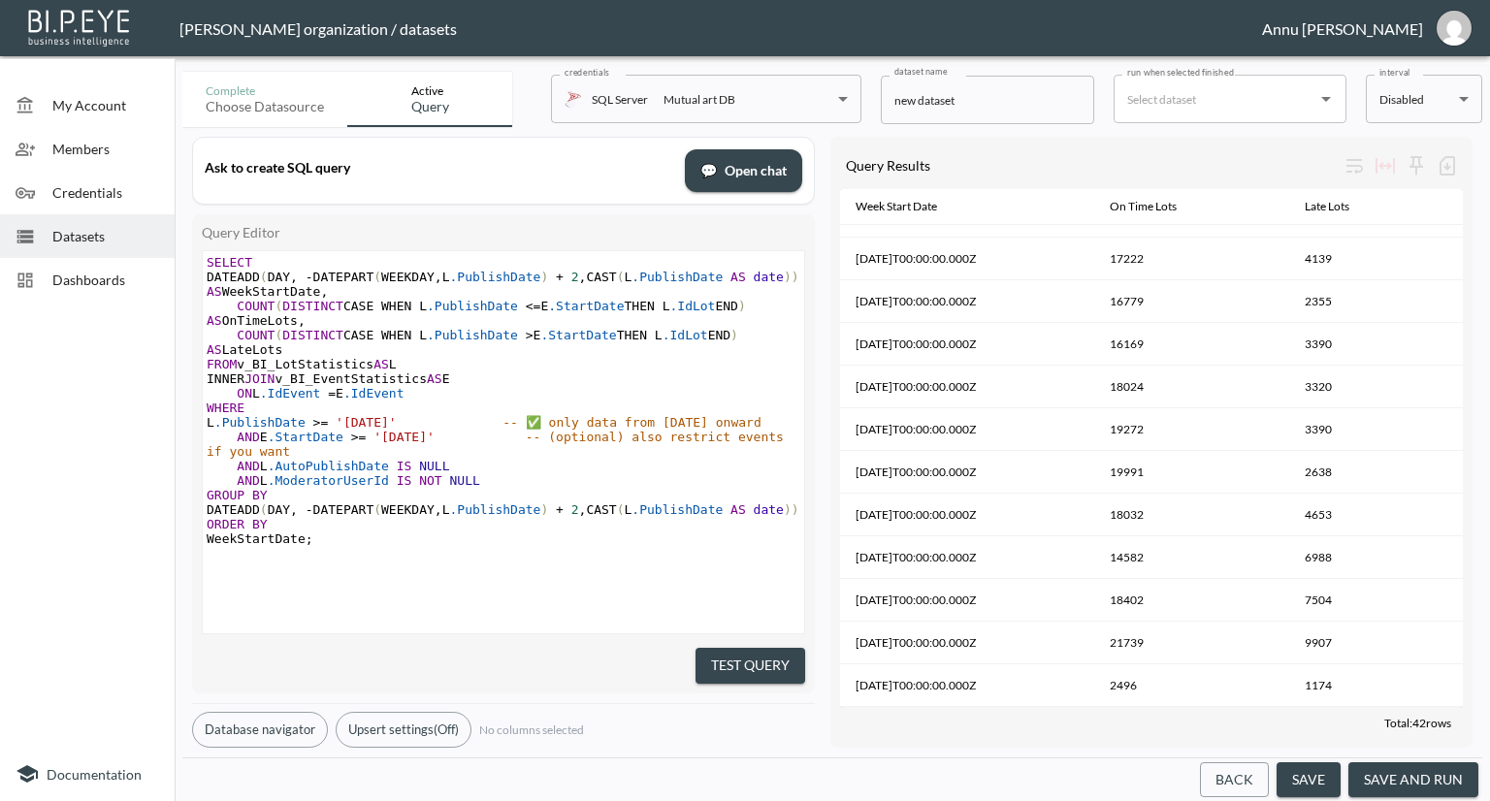
scroll to position [2, 0]
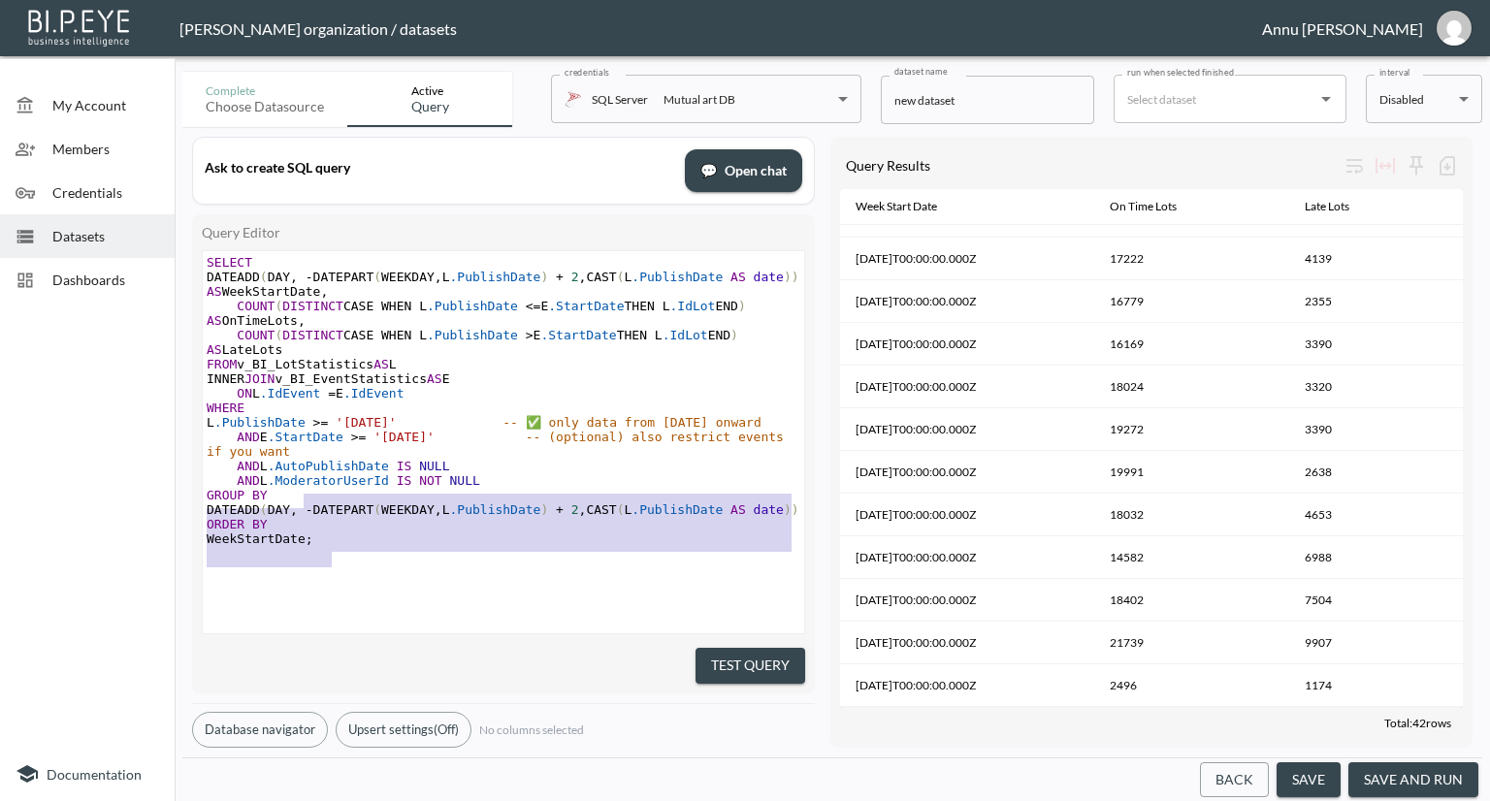
type textarea "SELECT DATEADD(DAY, -DATEPART(WEEKDAY, L.PublishDate) + 2, CAST(L.PublishDate A…"
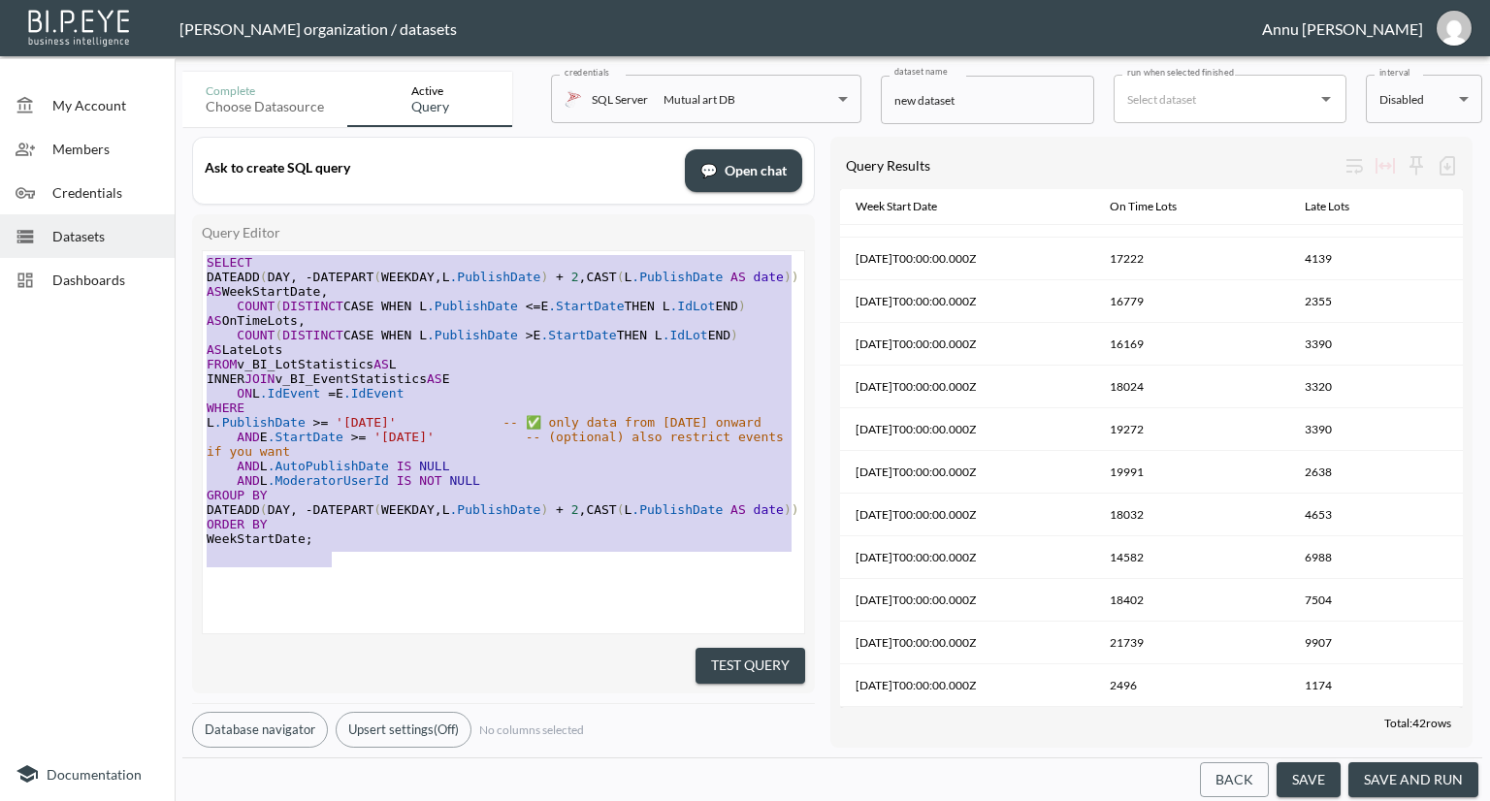
drag, startPoint x: 342, startPoint y: 556, endPoint x: 161, endPoint y: 141, distance: 453.2
click at [161, 141] on div "My Account Members Credentials Datasets Dashboards Documentation Complete Choos…" at bounding box center [745, 400] width 1490 height 801
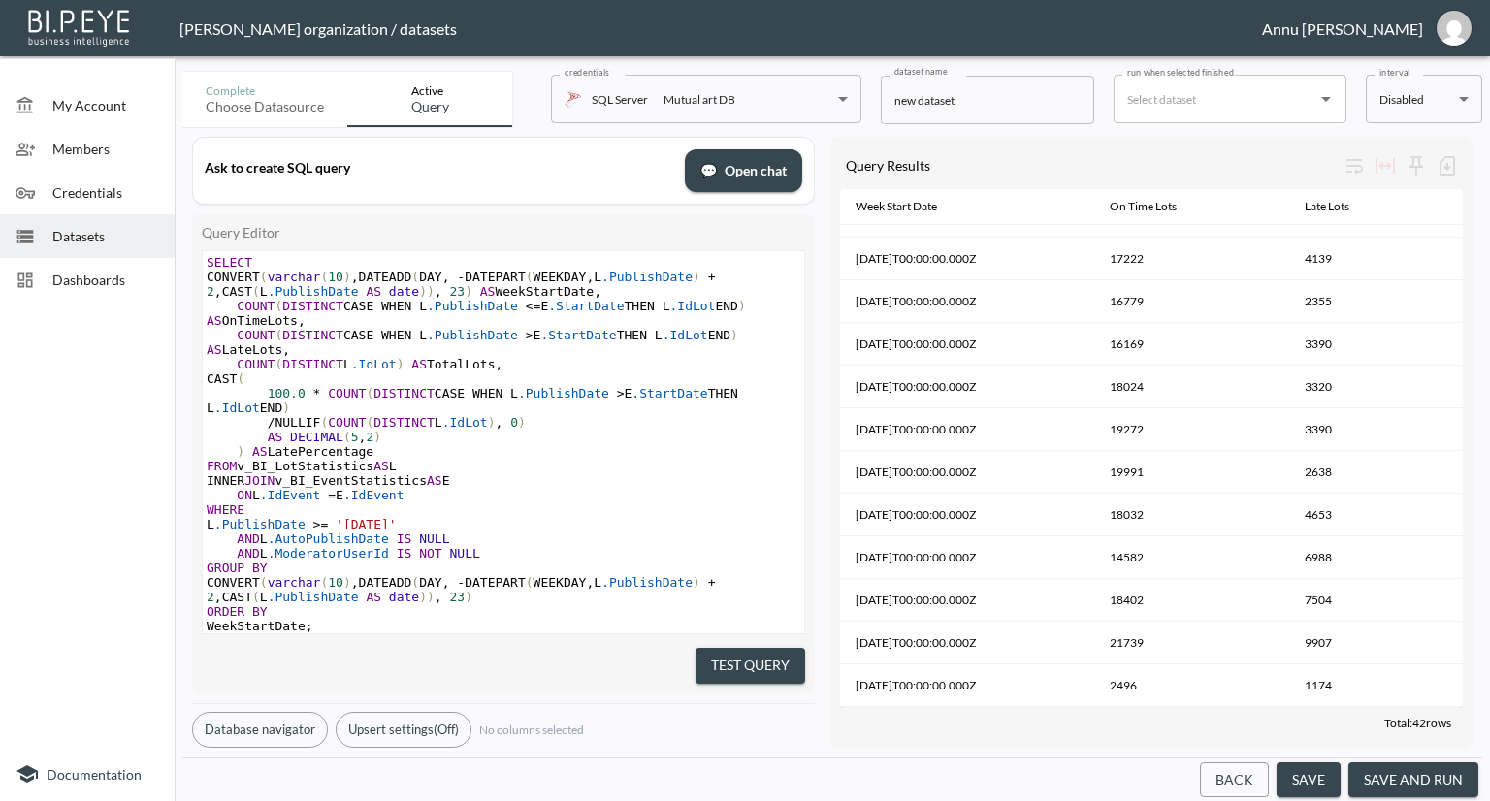
scroll to position [41, 0]
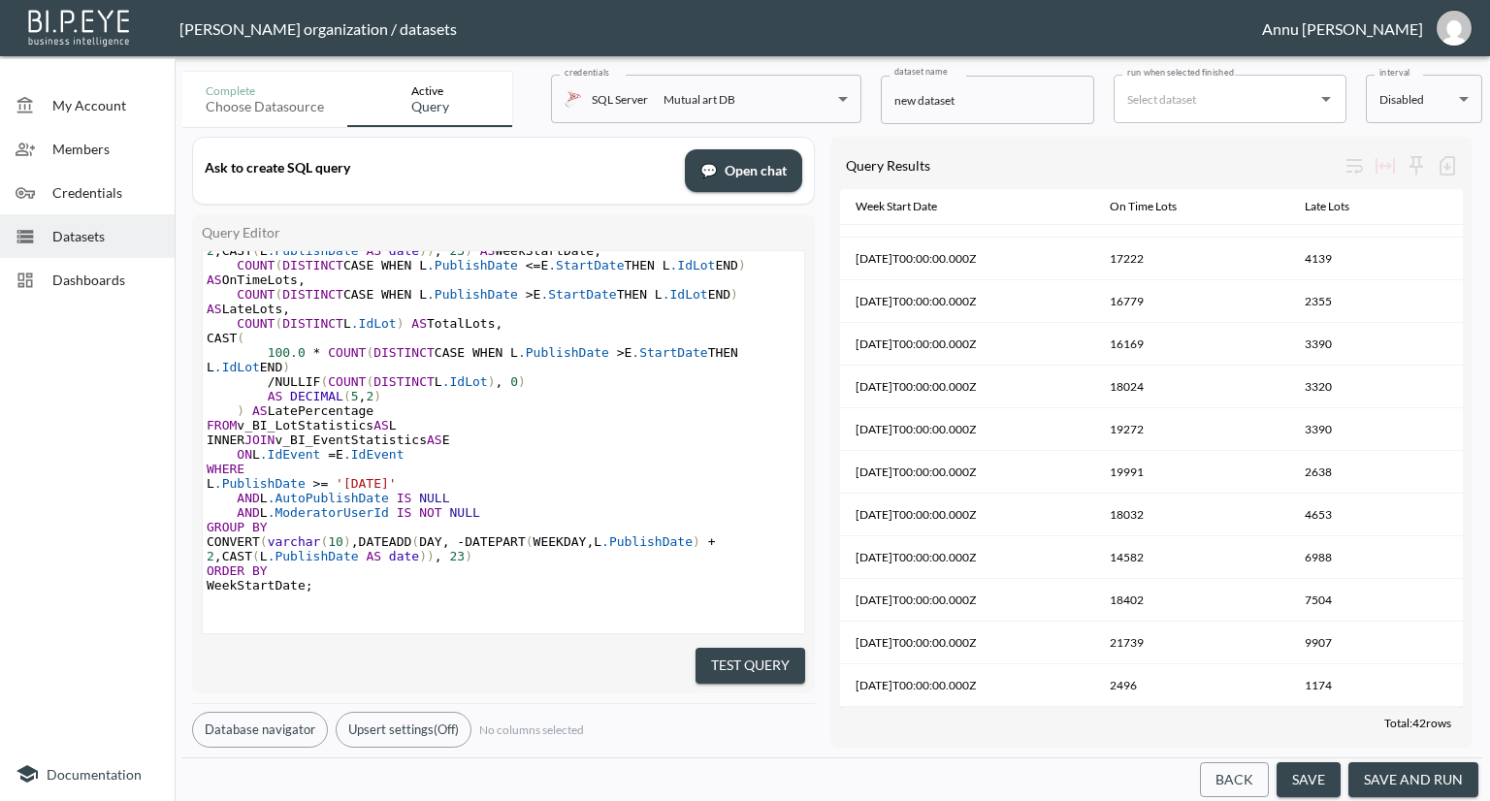
click at [772, 658] on button "Test Query" at bounding box center [751, 666] width 110 height 36
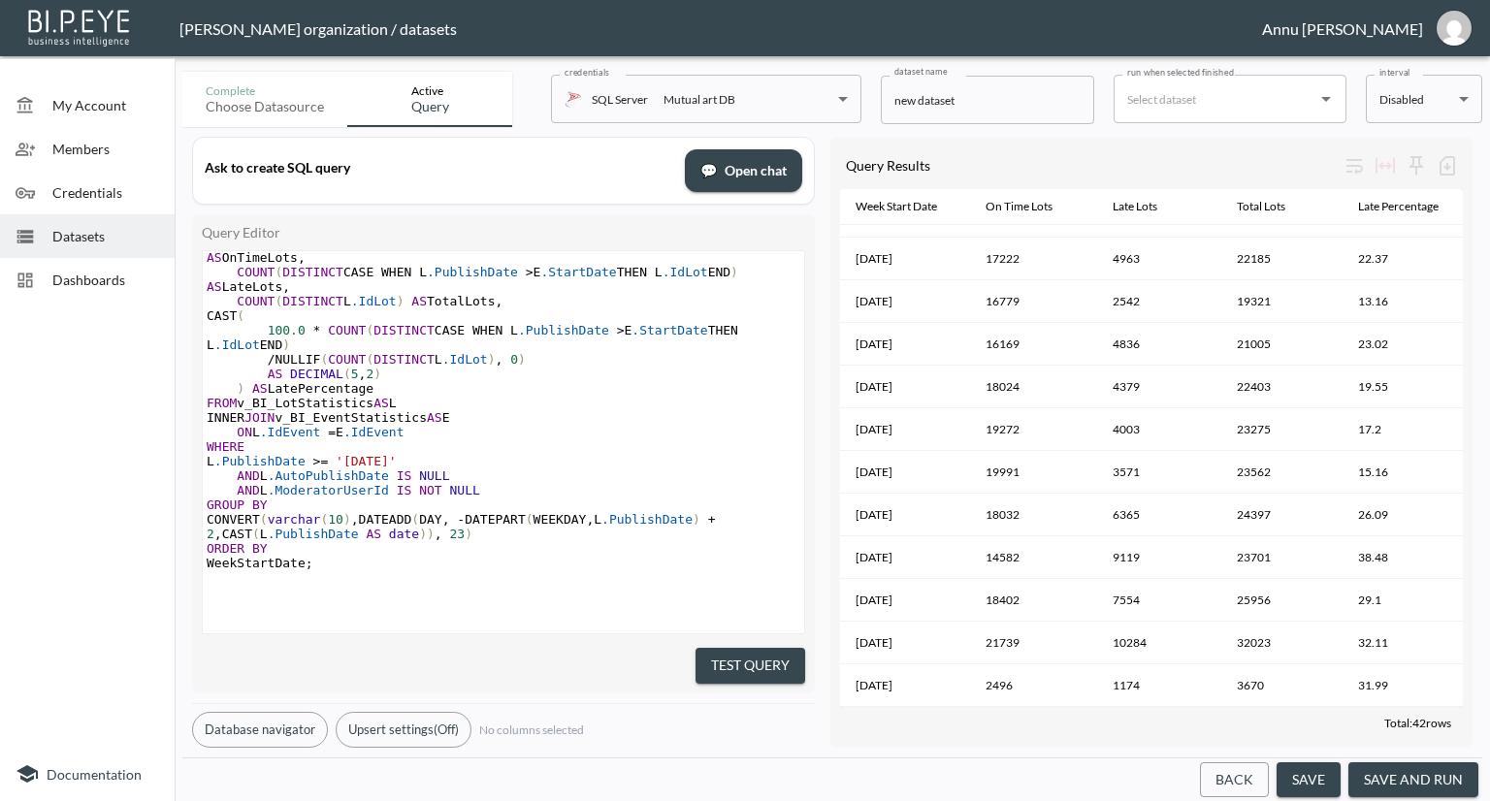
scroll to position [87, 0]
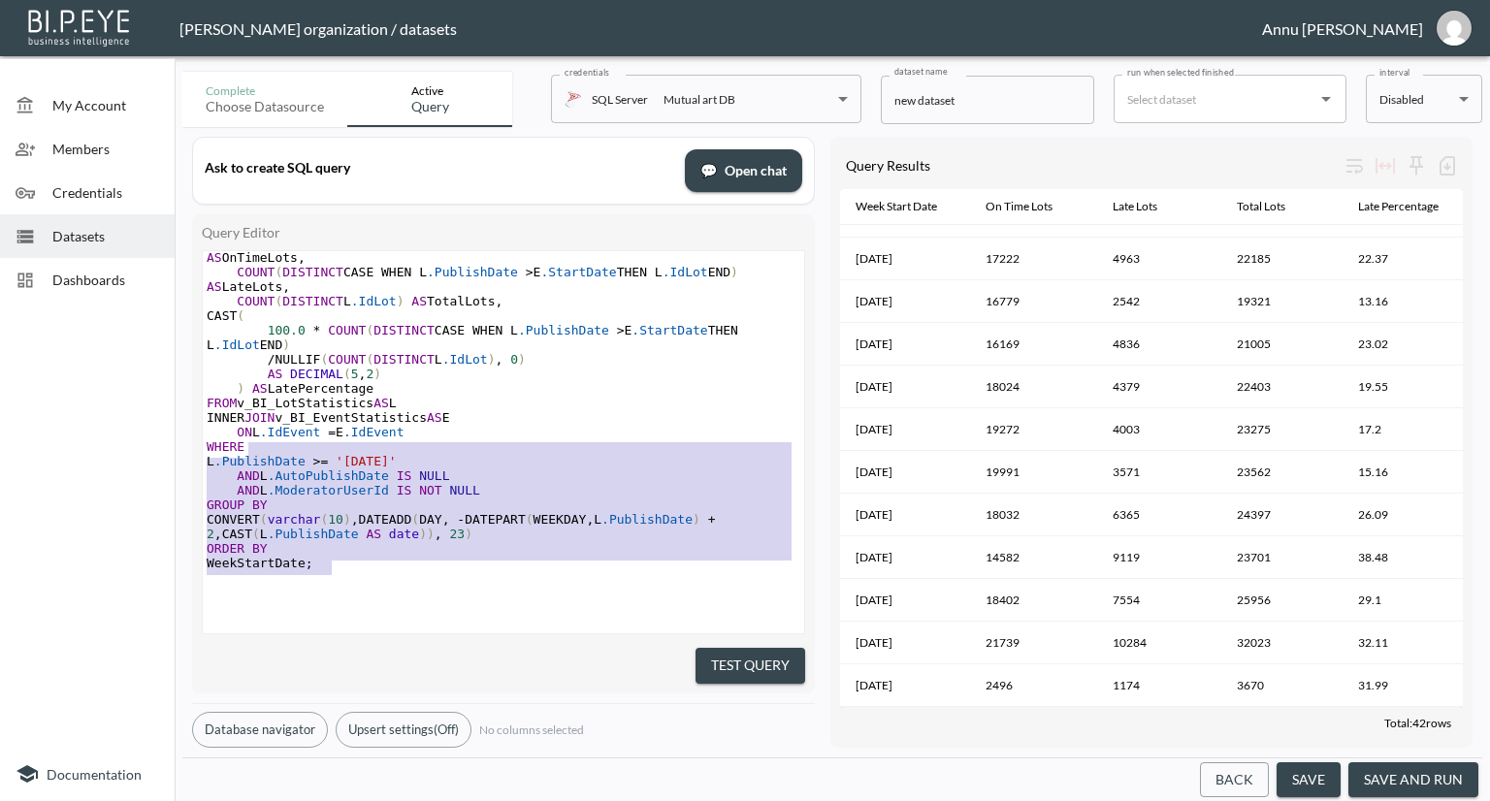
type textarea "SELECT CONVERT(varchar(10), DATEADD(DAY, -DATEPART(WEEKDAY, L.PublishDate) + 2,…"
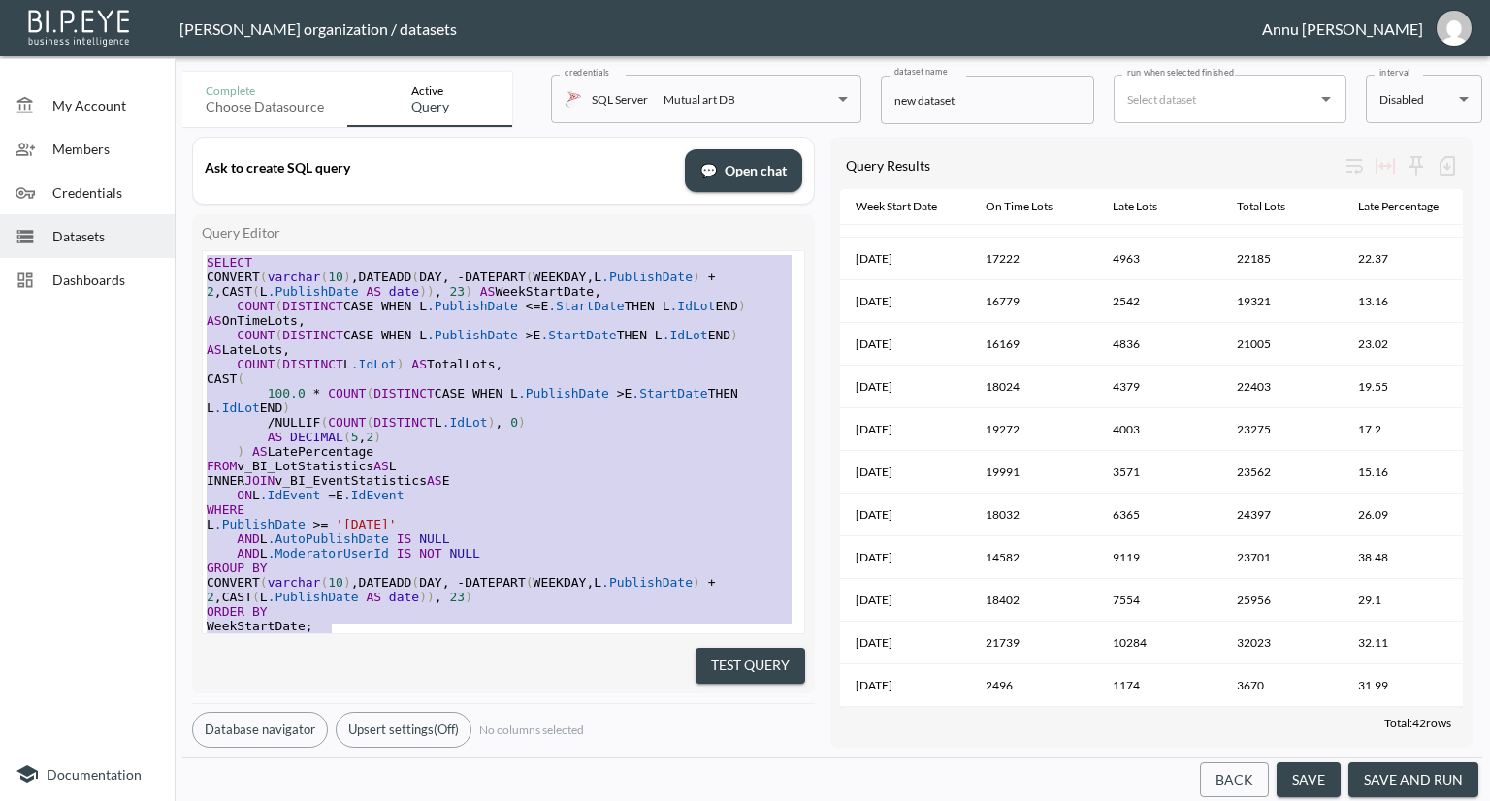
drag, startPoint x: 382, startPoint y: 548, endPoint x: 156, endPoint y: 39, distance: 557.3
click at [156, 39] on div "Nadia Senft organization / datasets Annu Jose My Account Members Credentials Da…" at bounding box center [745, 400] width 1490 height 801
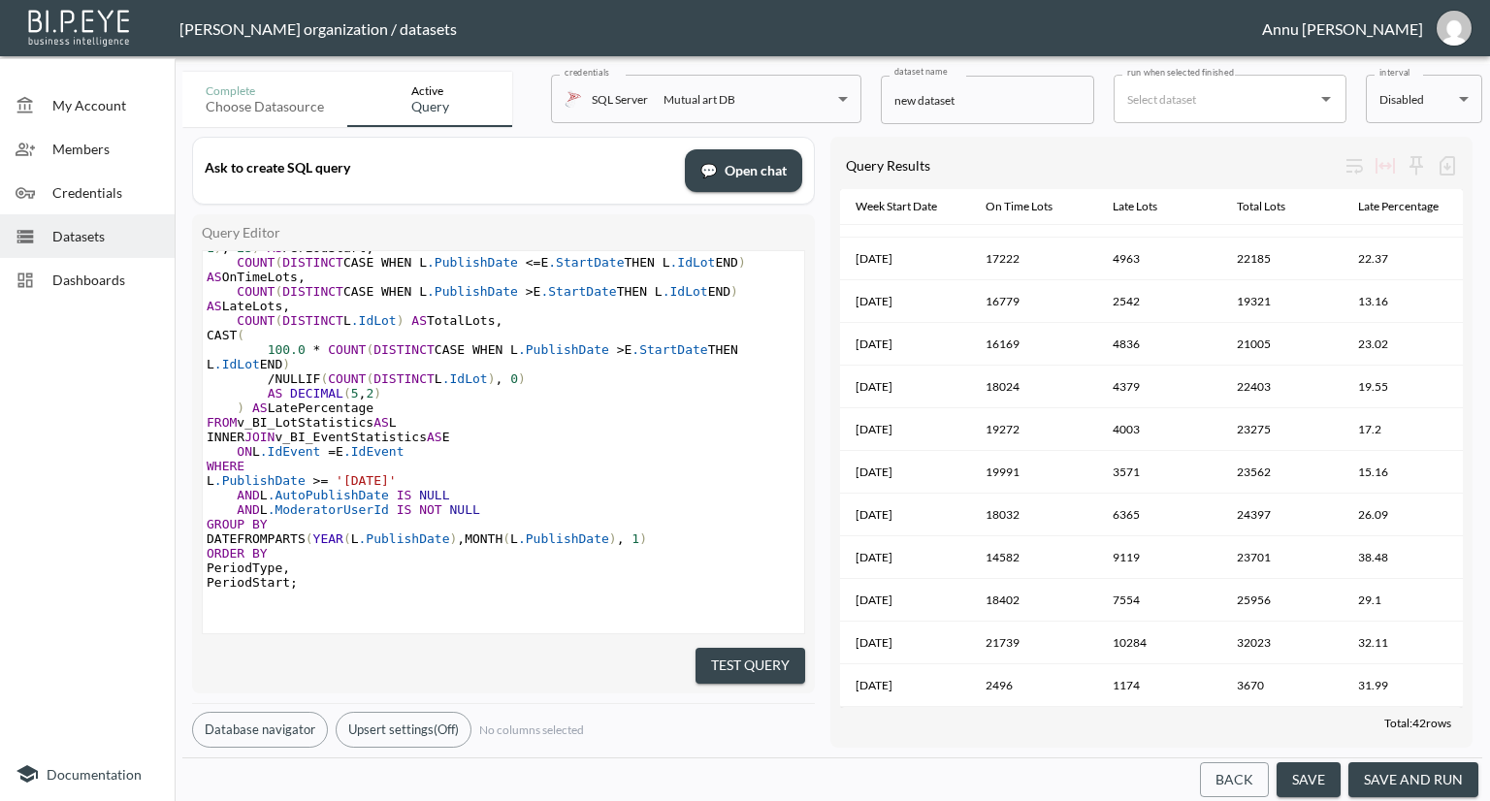
scroll to position [1159, 0]
click at [726, 655] on button "Test Query" at bounding box center [751, 666] width 110 height 36
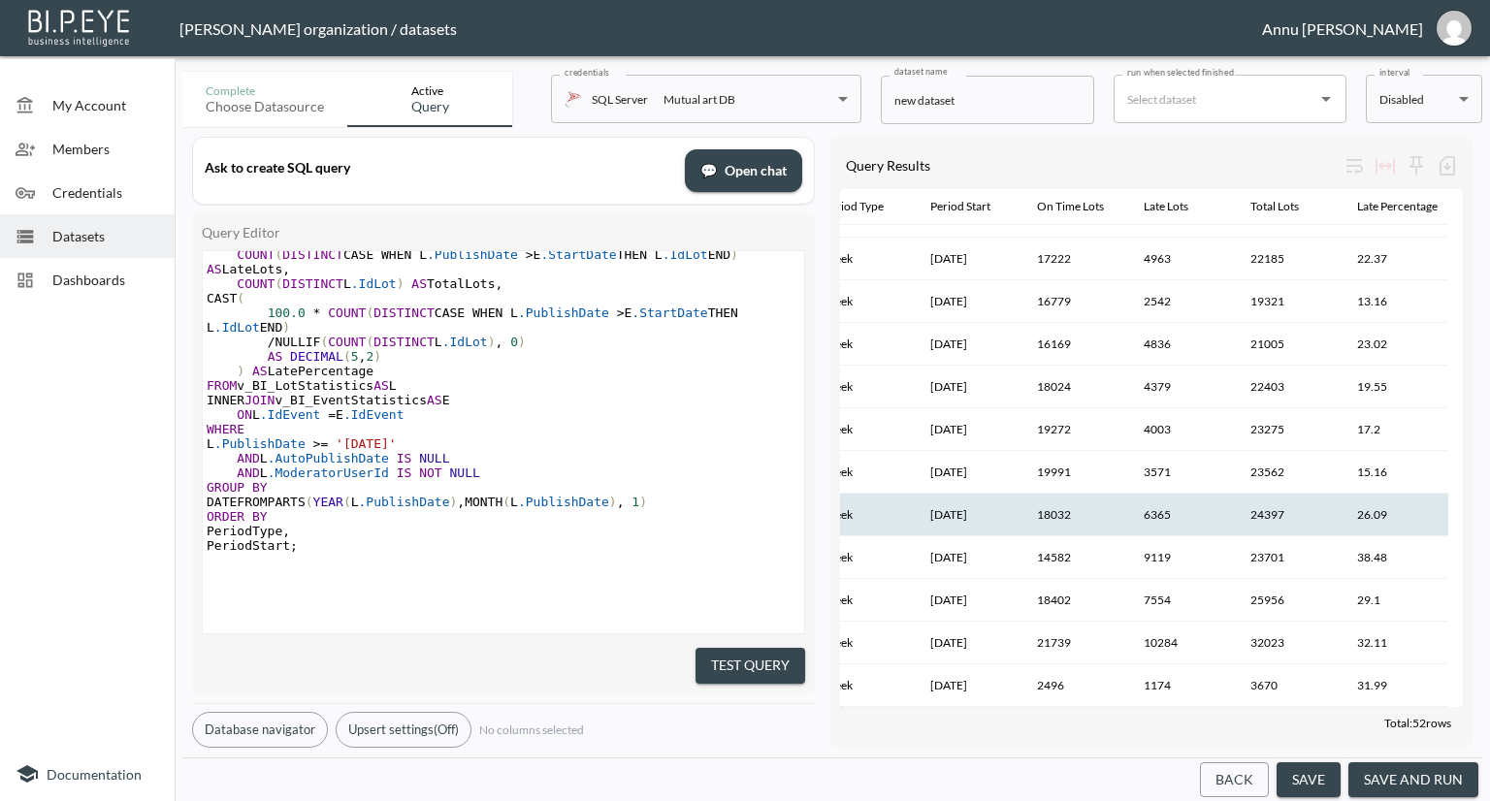
scroll to position [516, 0]
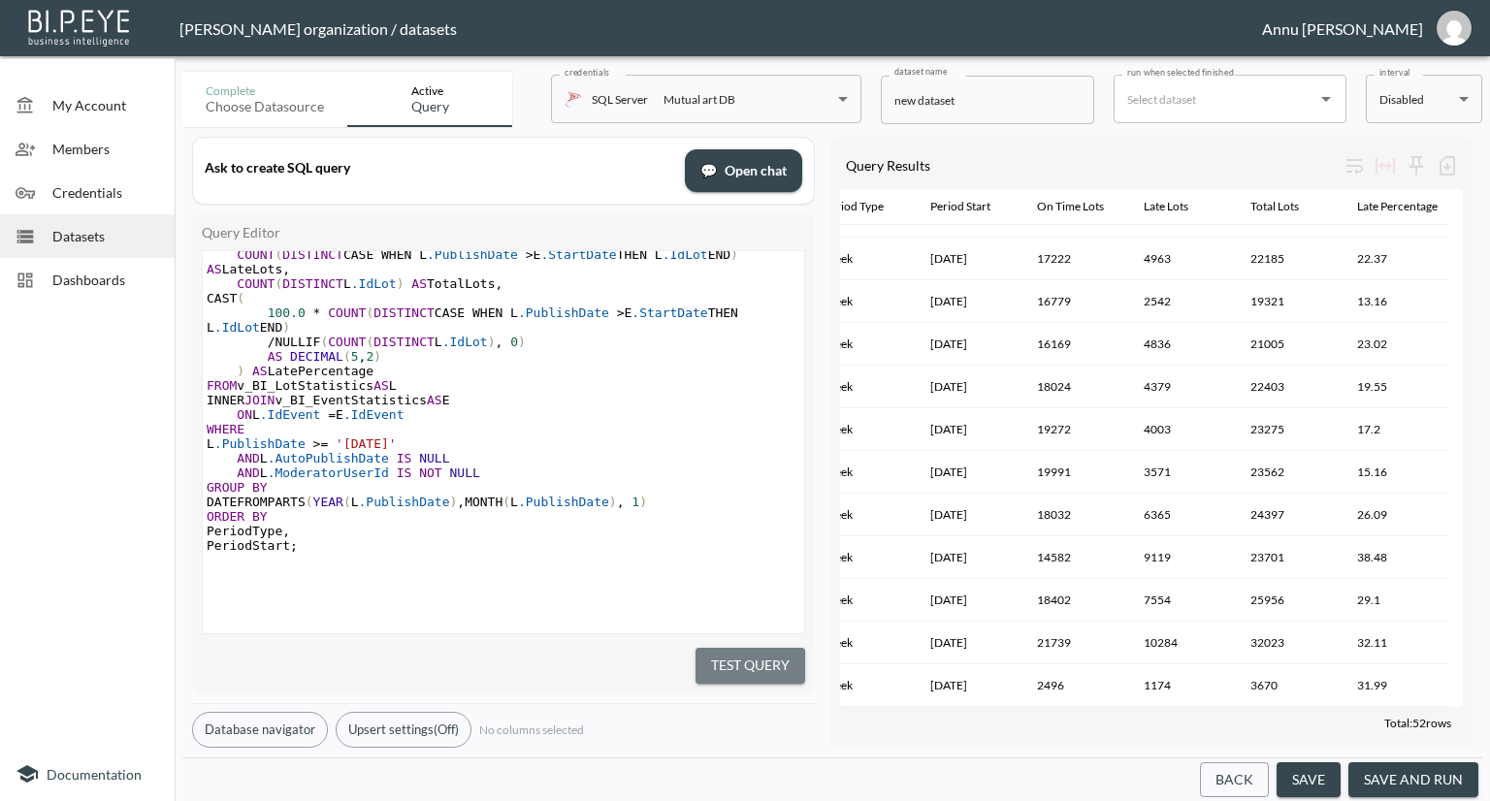
click at [755, 652] on button "Test Query" at bounding box center [751, 666] width 110 height 36
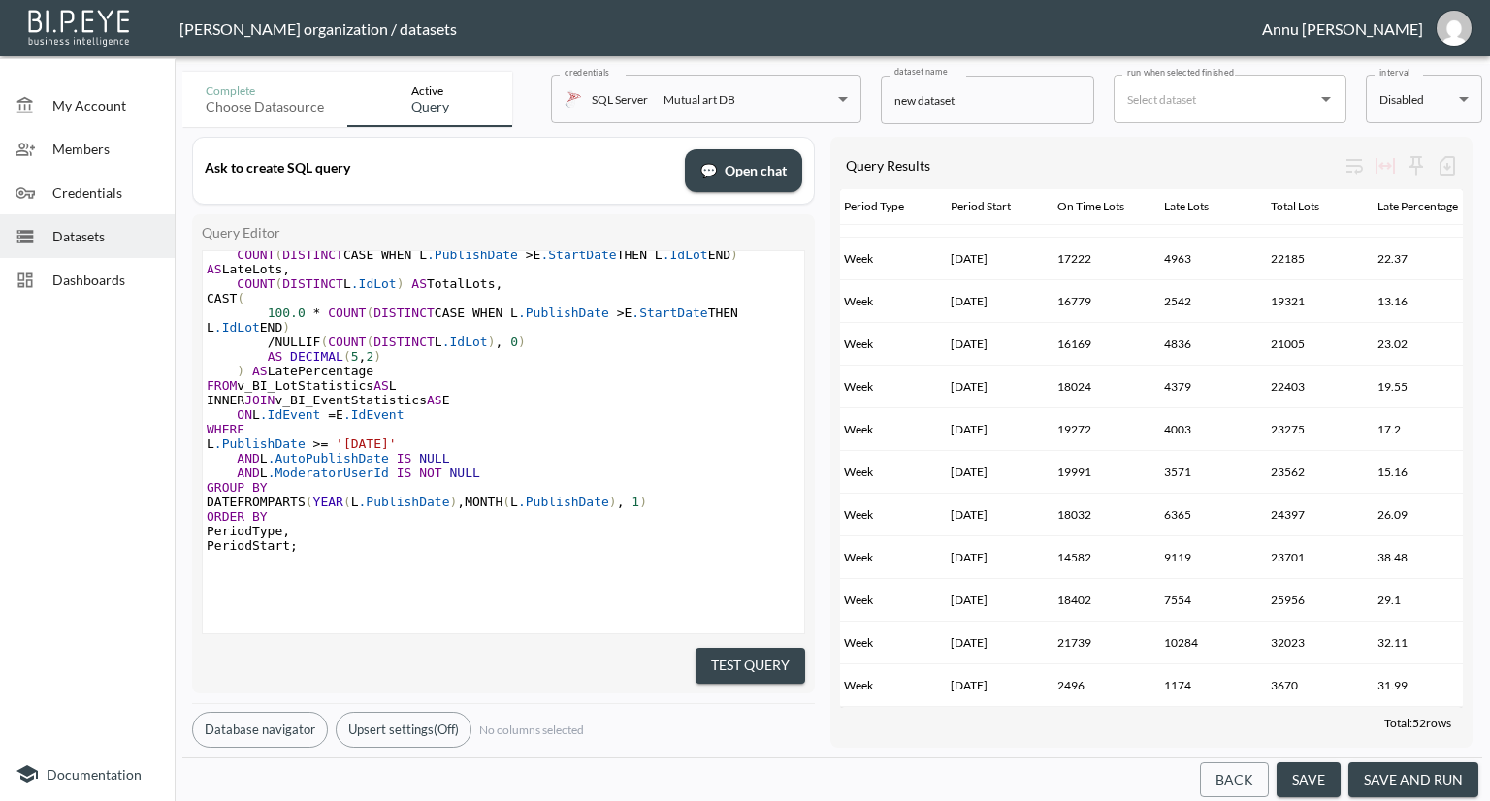
scroll to position [1501, 0]
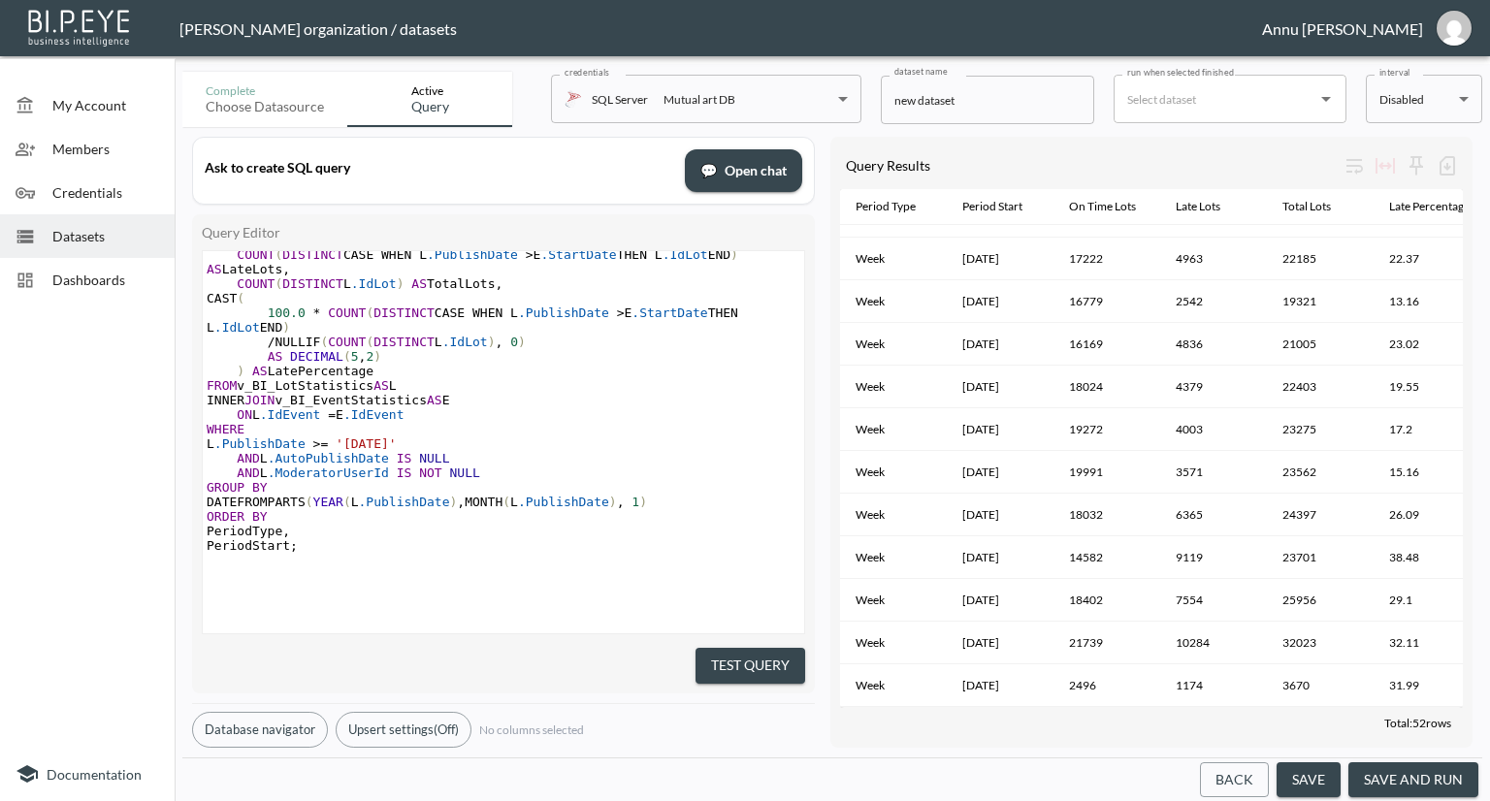
click at [475, 451] on pre "AND L .AutoPublishDate IS NULL" at bounding box center [504, 458] width 602 height 15
type textarea "AD"
type textarea "ND L."
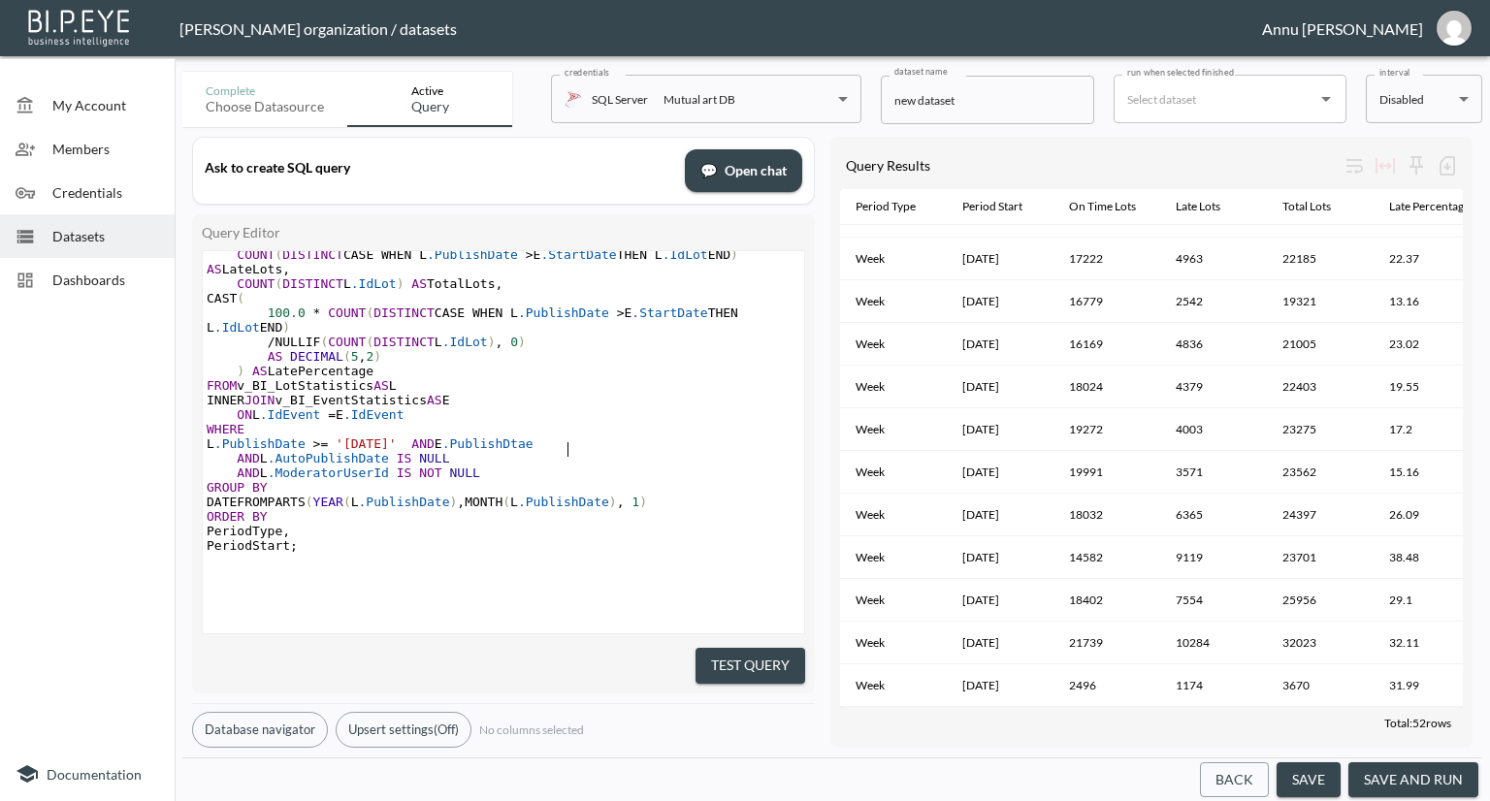
type textarea "E.PublishDtae"
type textarea "ae"
type textarea "te IS NOT NULL"
click at [776, 648] on button "Test Query" at bounding box center [751, 666] width 110 height 36
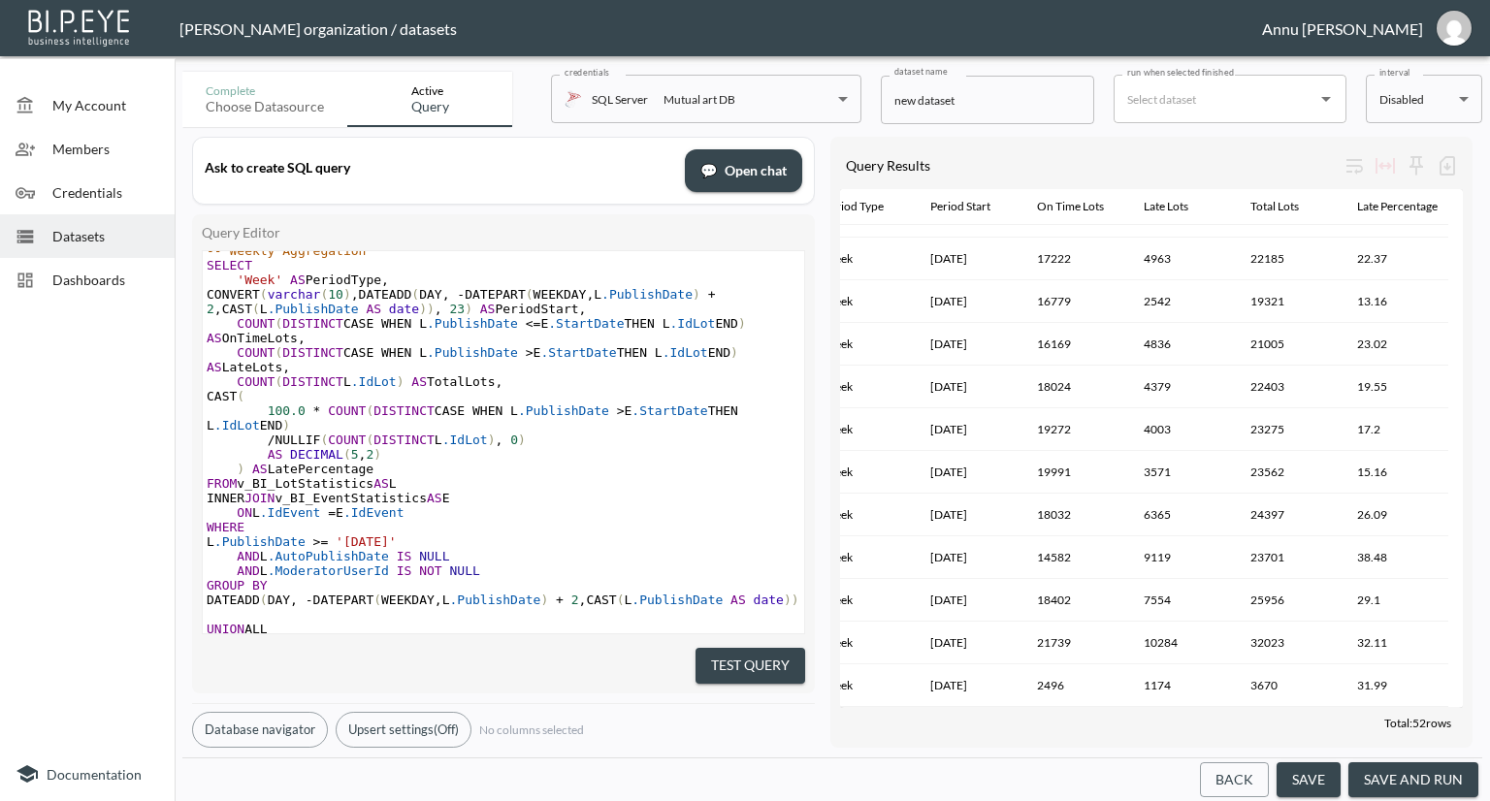
scroll to position [0, 0]
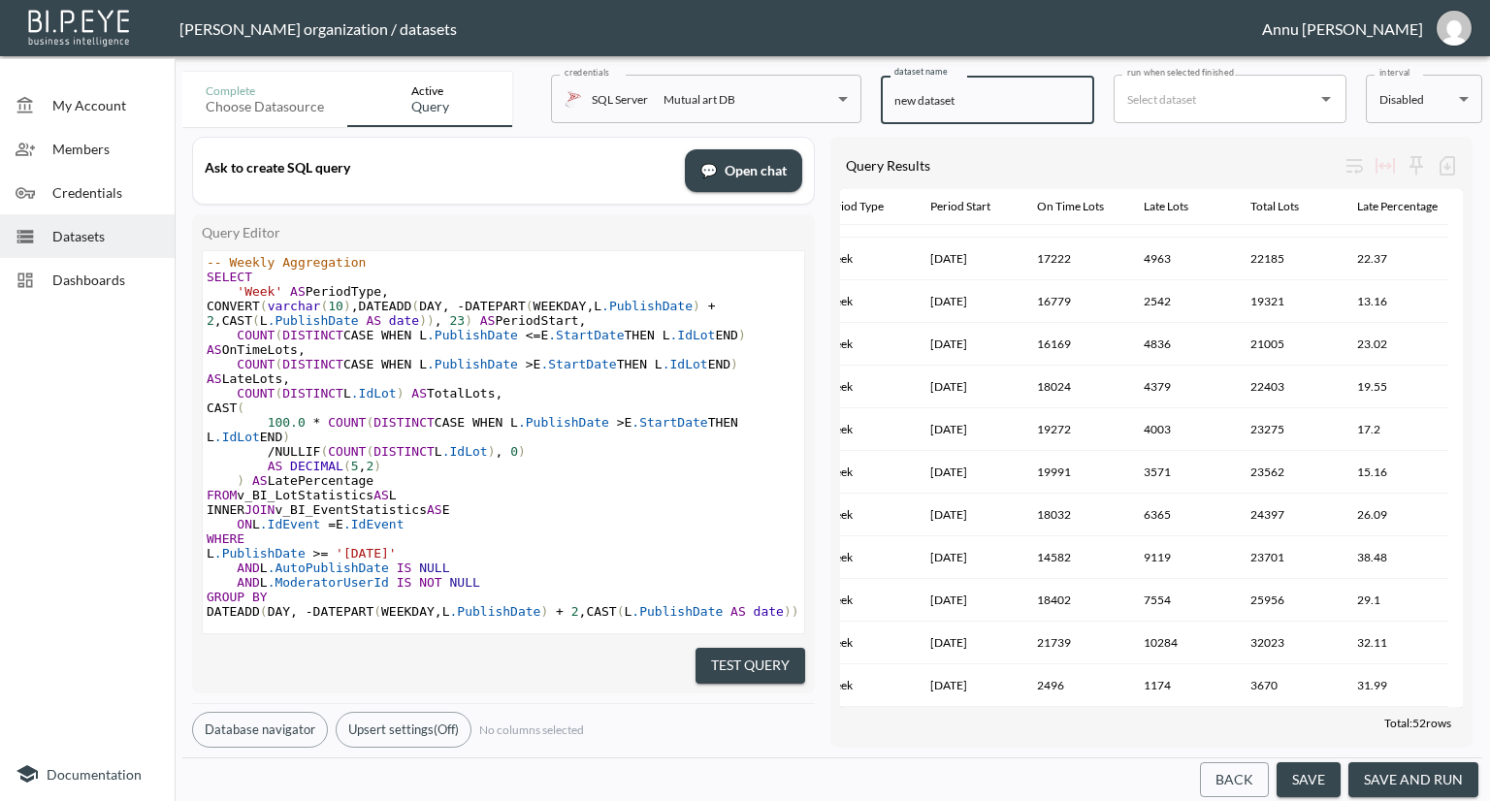
drag, startPoint x: 980, startPoint y: 107, endPoint x: 836, endPoint y: 110, distance: 143.6
click at [836, 110] on div "Complete Choose datasource Active Query credentials SQL Server Mutual art DB 82…" at bounding box center [832, 95] width 1300 height 63
drag, startPoint x: 935, startPoint y: 102, endPoint x: 877, endPoint y: 102, distance: 58.2
click at [877, 102] on div "Complete Choose datasource Active Query credentials SQL Server Mutual art DB 82…" at bounding box center [832, 95] width 1300 height 63
click at [992, 104] on input "Lots Publishing" at bounding box center [987, 100] width 213 height 49
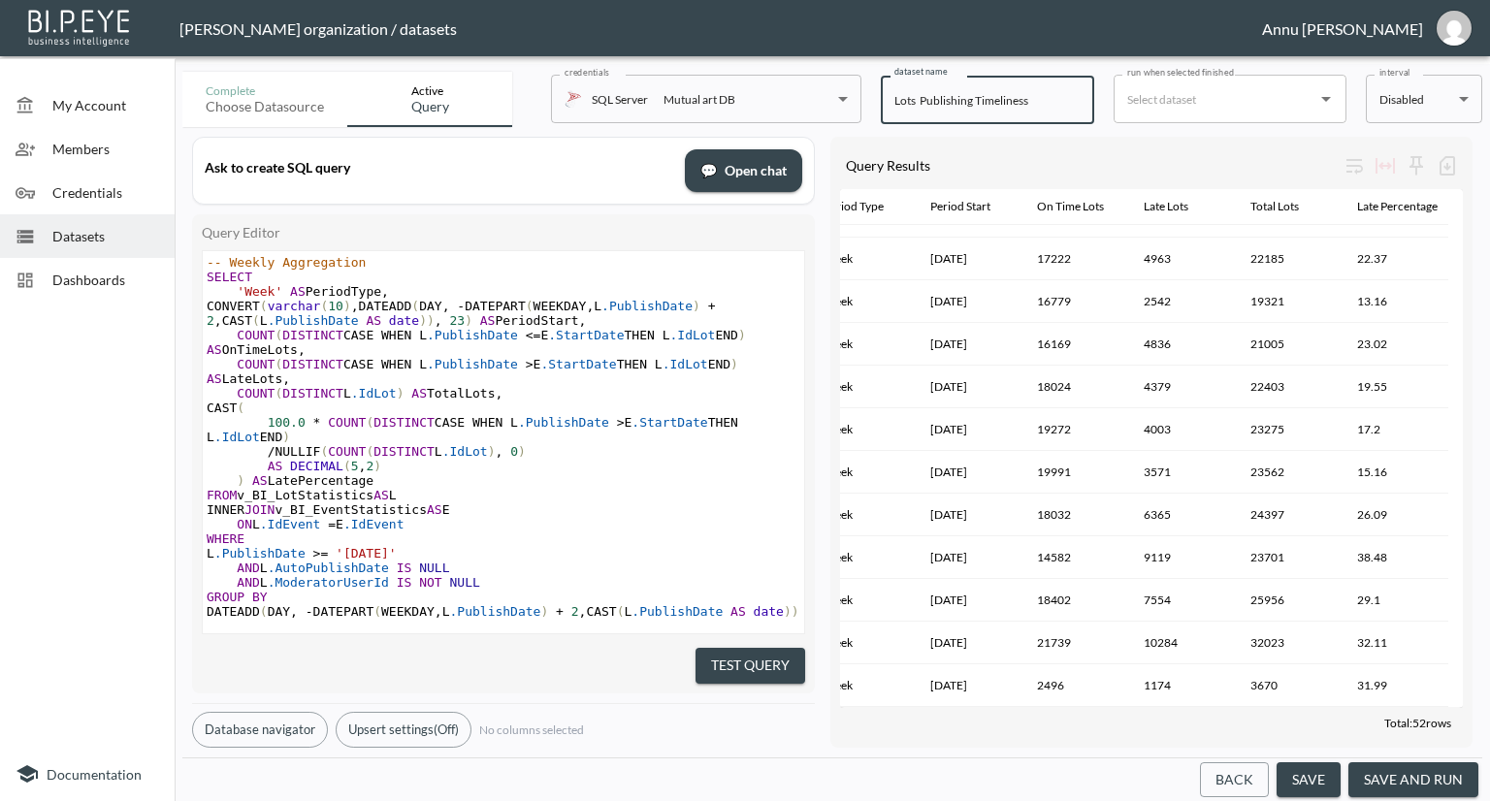
type input "Lots Publishing Timeliness"
click at [1407, 772] on button "save and run" at bounding box center [1414, 781] width 130 height 36
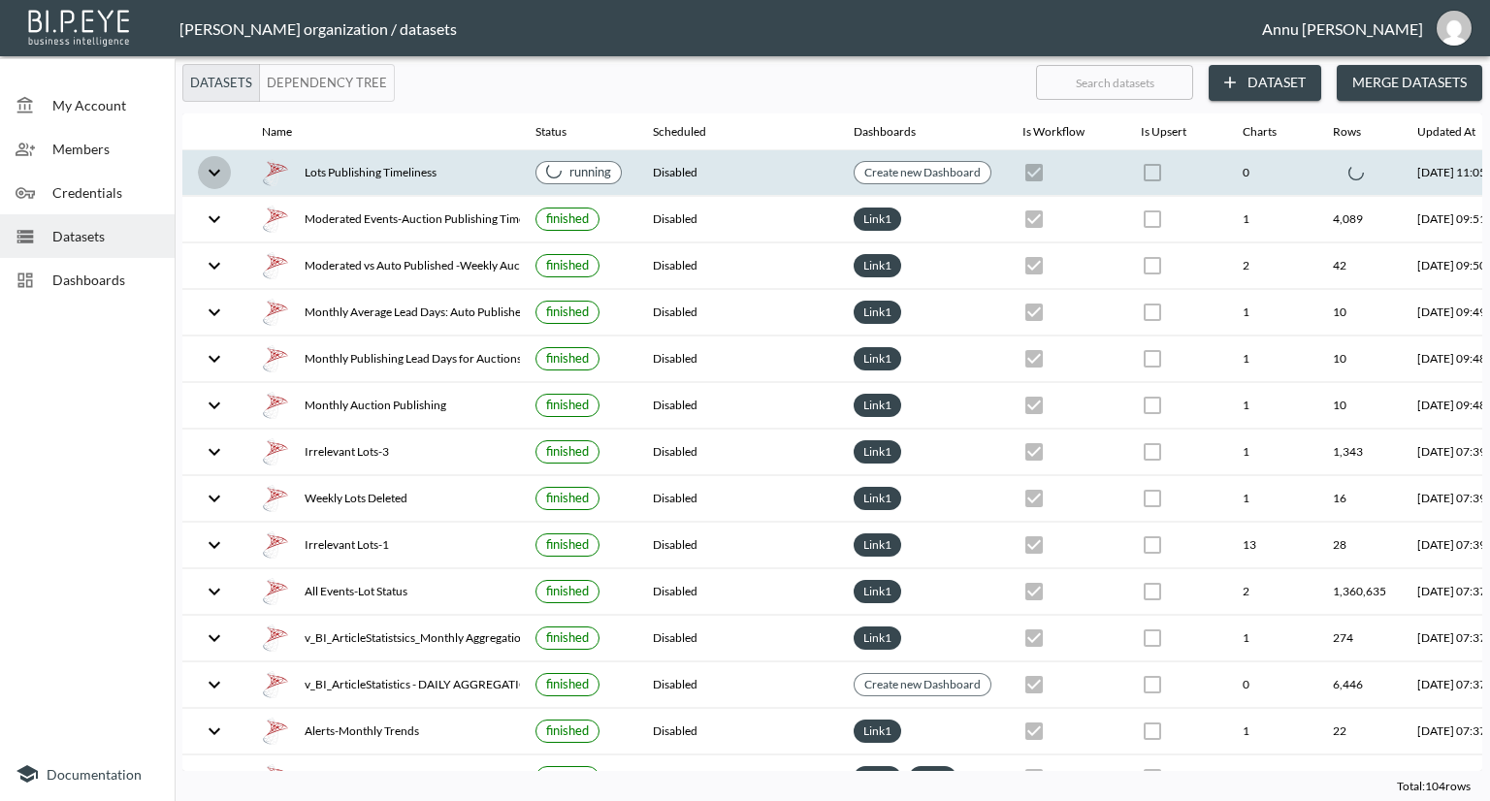
click at [214, 167] on icon "expand row" at bounding box center [214, 172] width 23 height 23
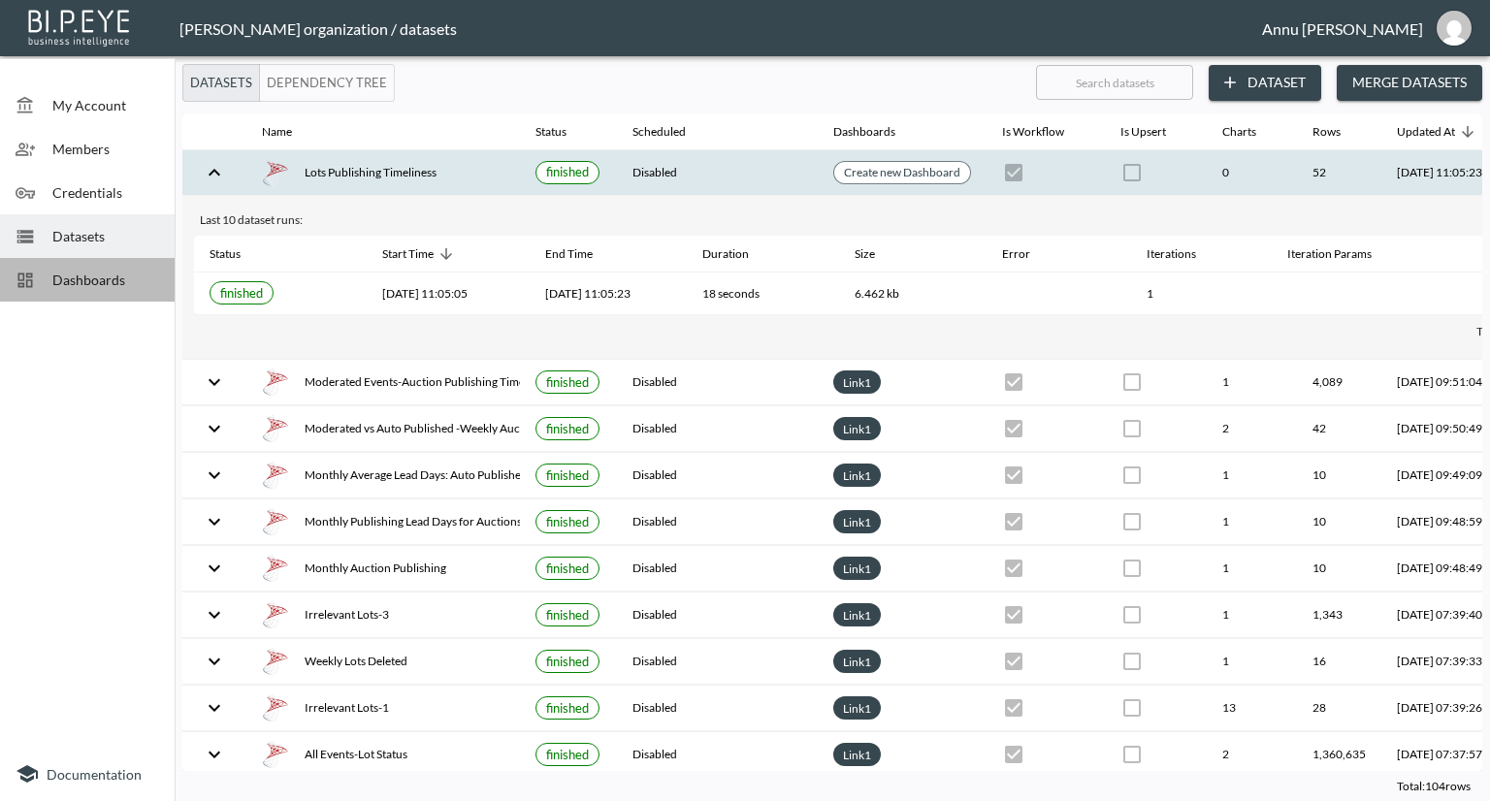
click at [121, 285] on span "Dashboards" at bounding box center [105, 280] width 107 height 20
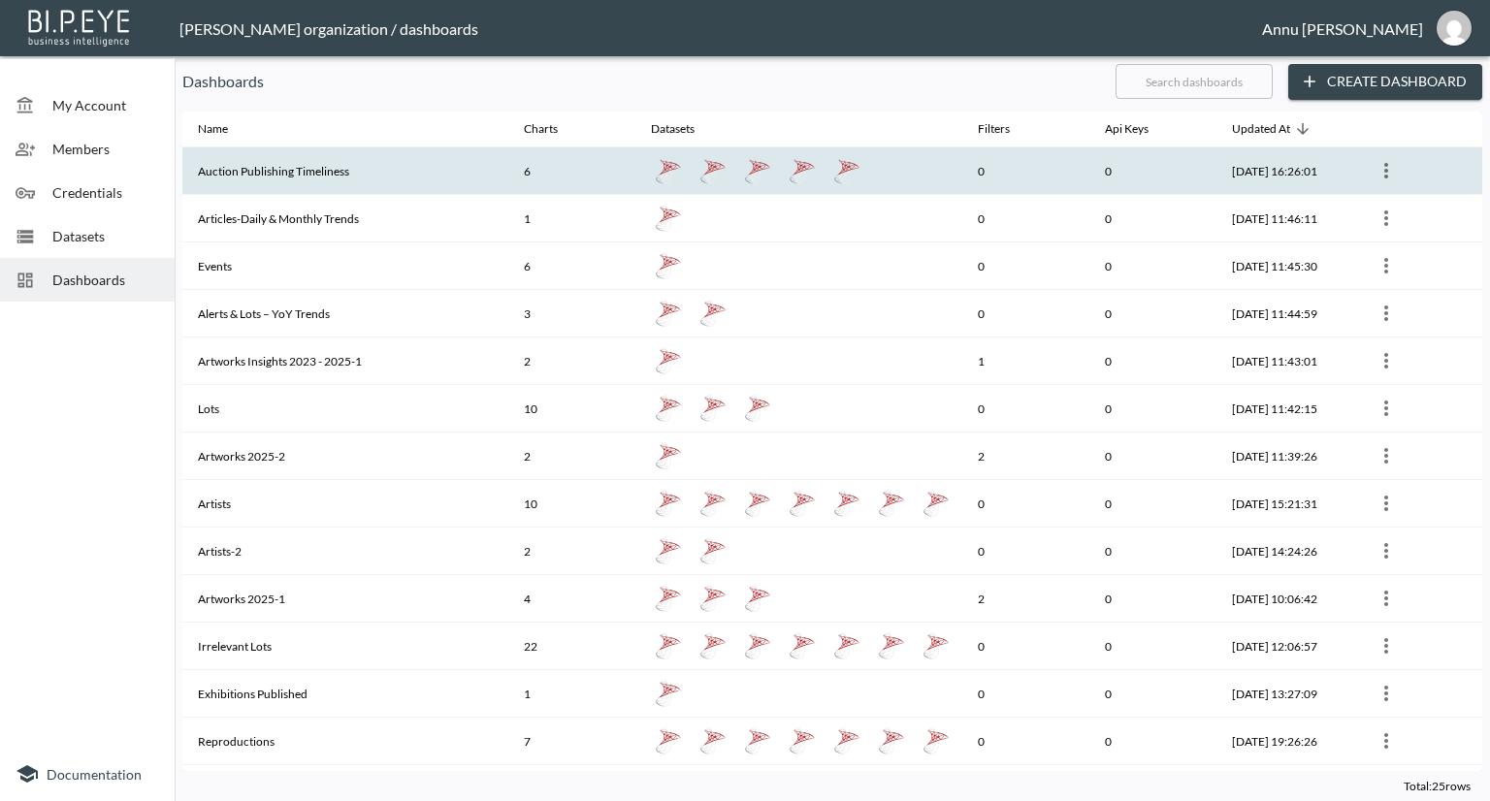
click at [268, 177] on th "Auction Publishing Timeliness" at bounding box center [345, 171] width 326 height 48
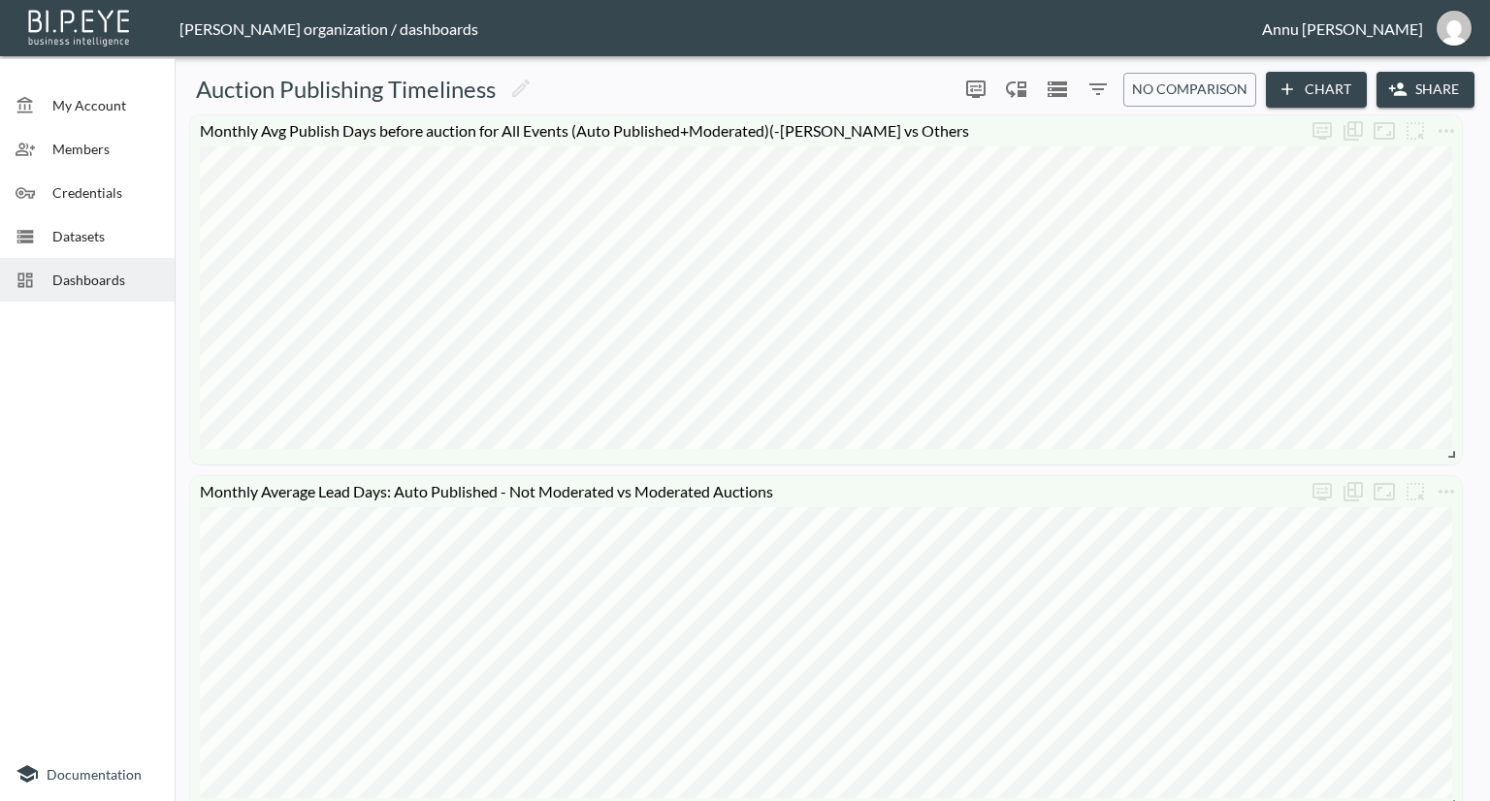
click at [1323, 79] on button "Chart" at bounding box center [1316, 90] width 101 height 36
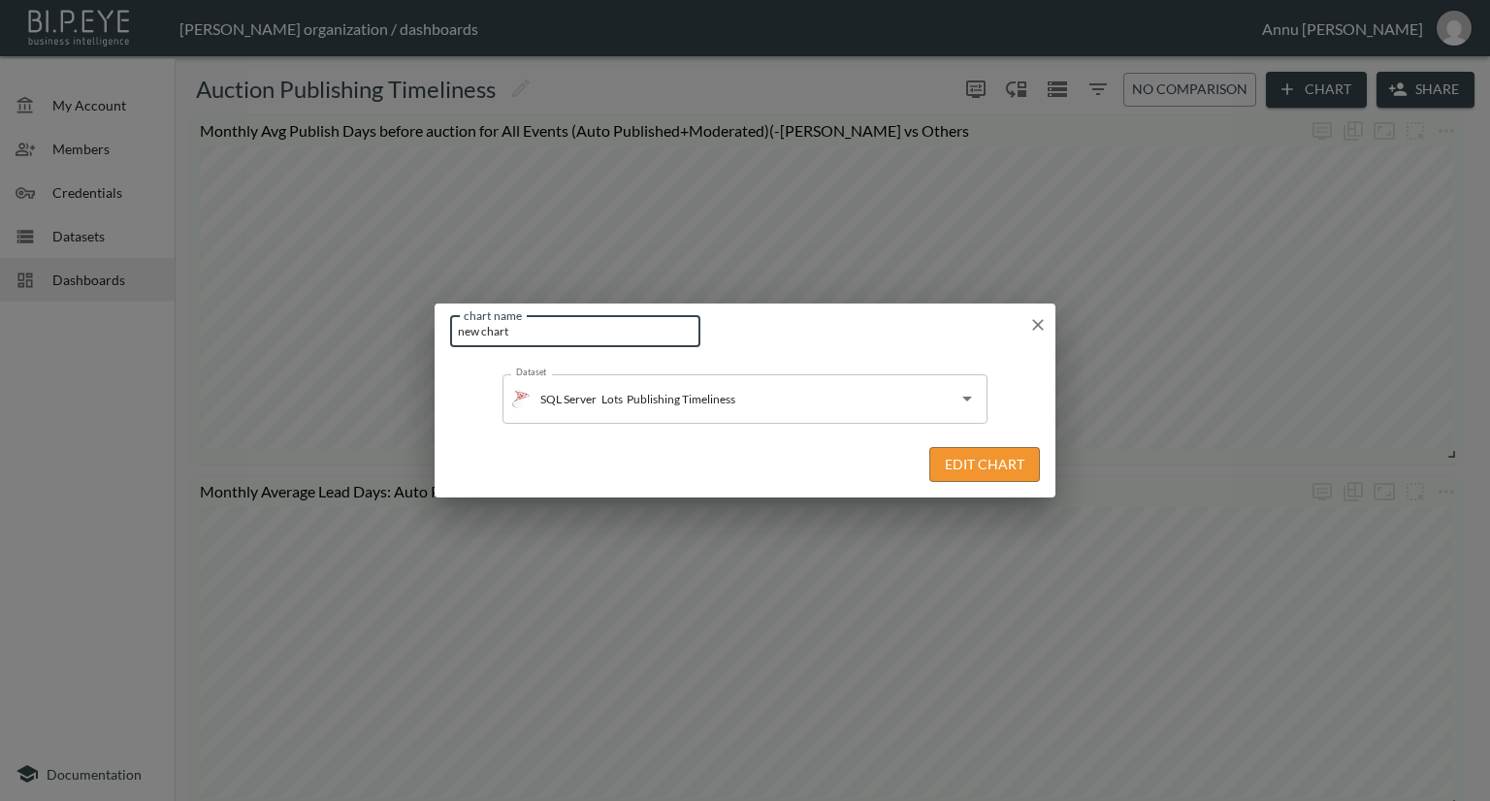
drag, startPoint x: 591, startPoint y: 328, endPoint x: 437, endPoint y: 339, distance: 154.6
click at [437, 339] on div "chart name new chart chart name" at bounding box center [745, 328] width 621 height 48
type input "M"
type input "Monthly Moderated Lots Publishing Timeliness"
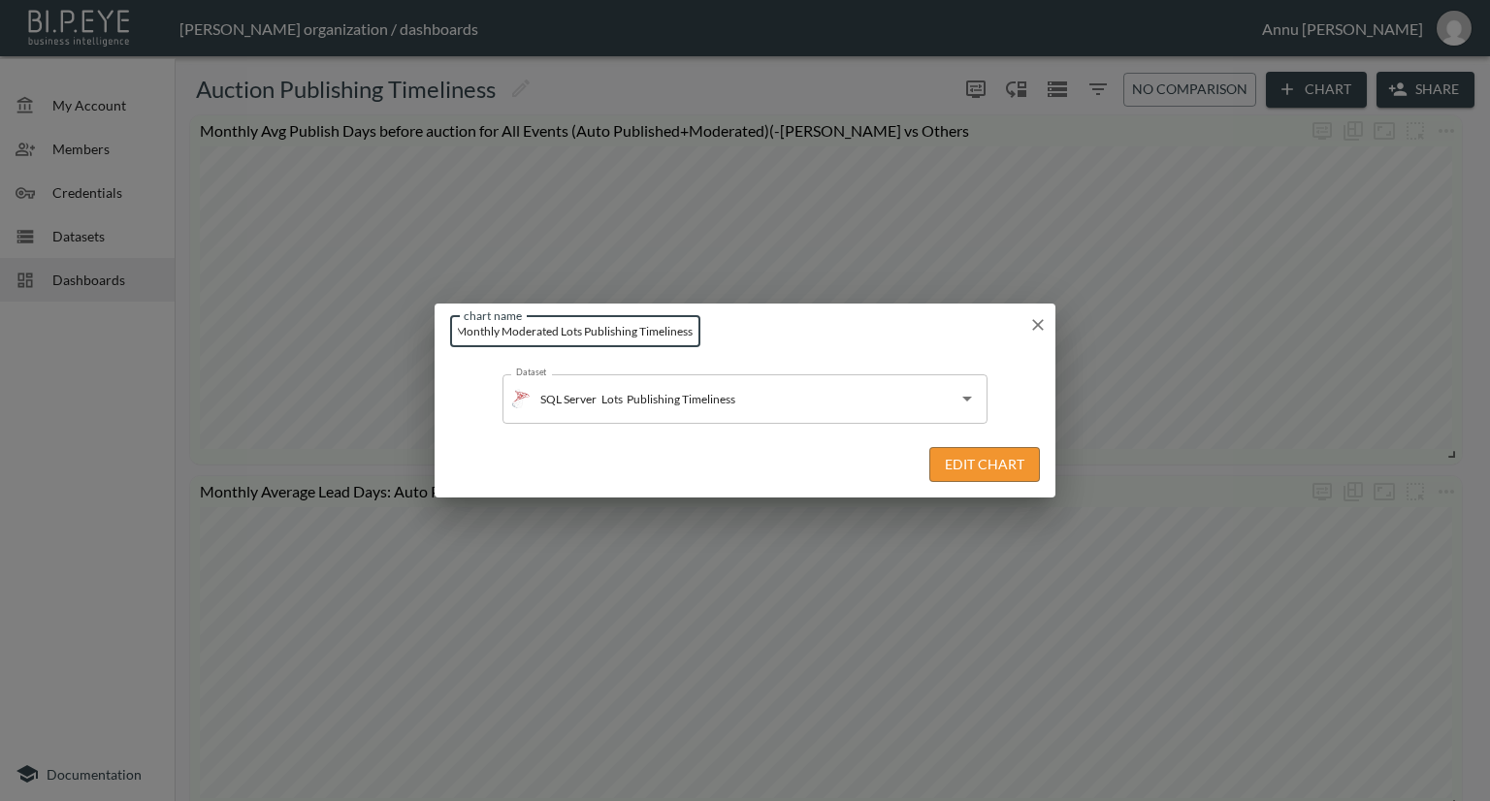
click at [993, 468] on button "Edit Chart" at bounding box center [984, 465] width 111 height 36
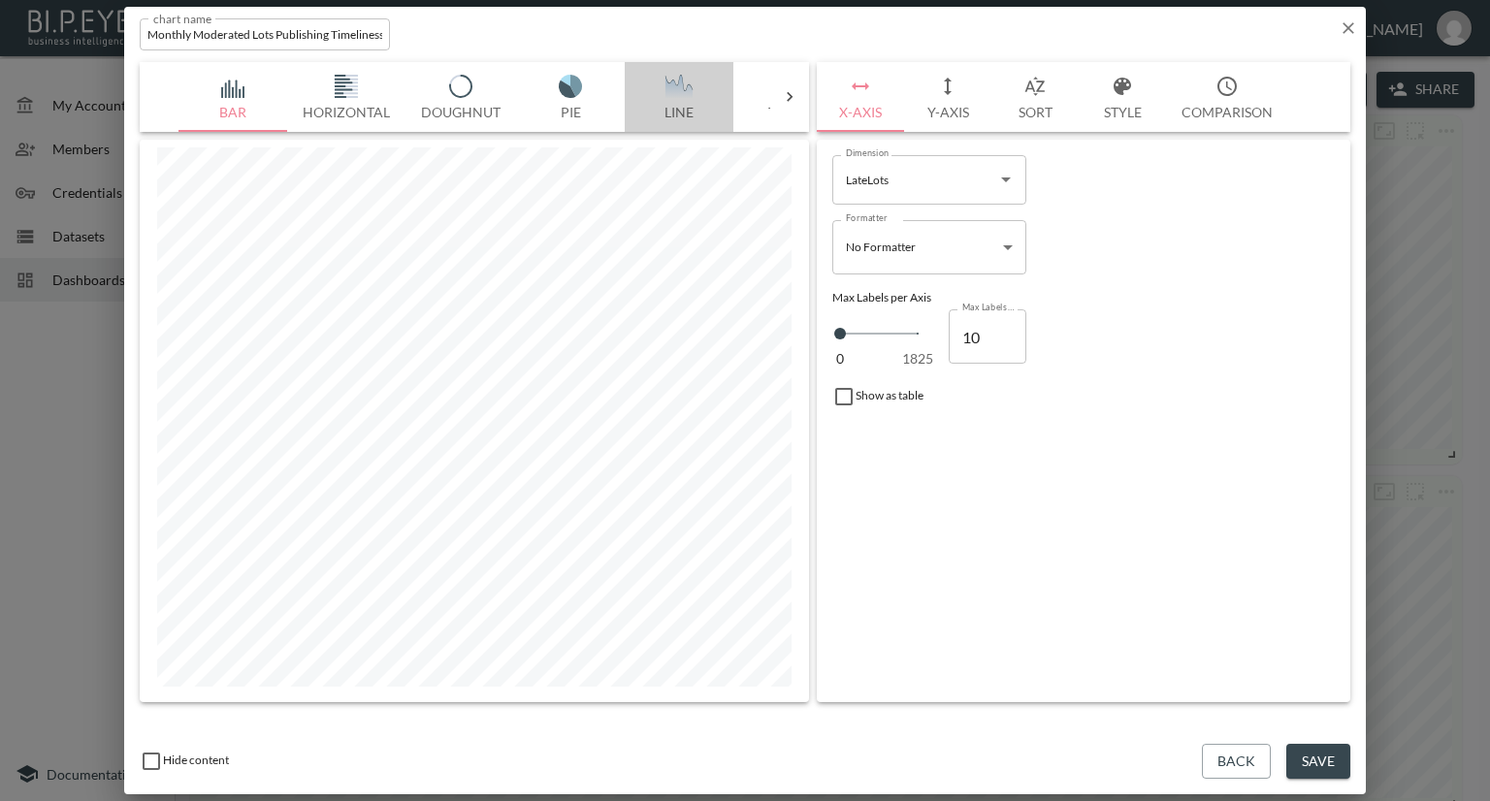
click at [677, 82] on img "button" at bounding box center [679, 86] width 78 height 23
click at [1004, 185] on icon "Open" at bounding box center [1005, 179] width 23 height 23
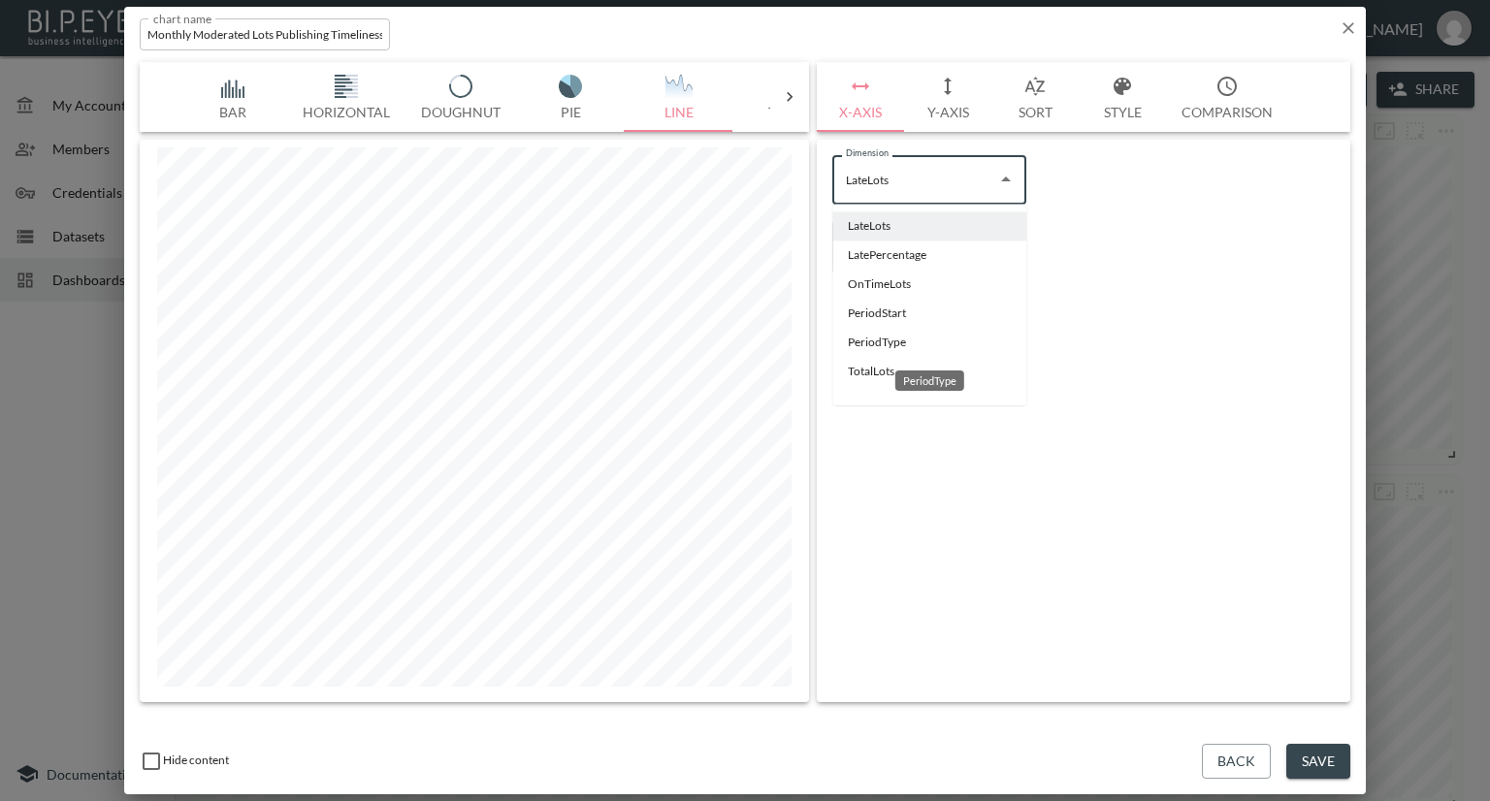
click at [877, 344] on li "PeriodType" at bounding box center [929, 342] width 194 height 29
type input "PeriodType"
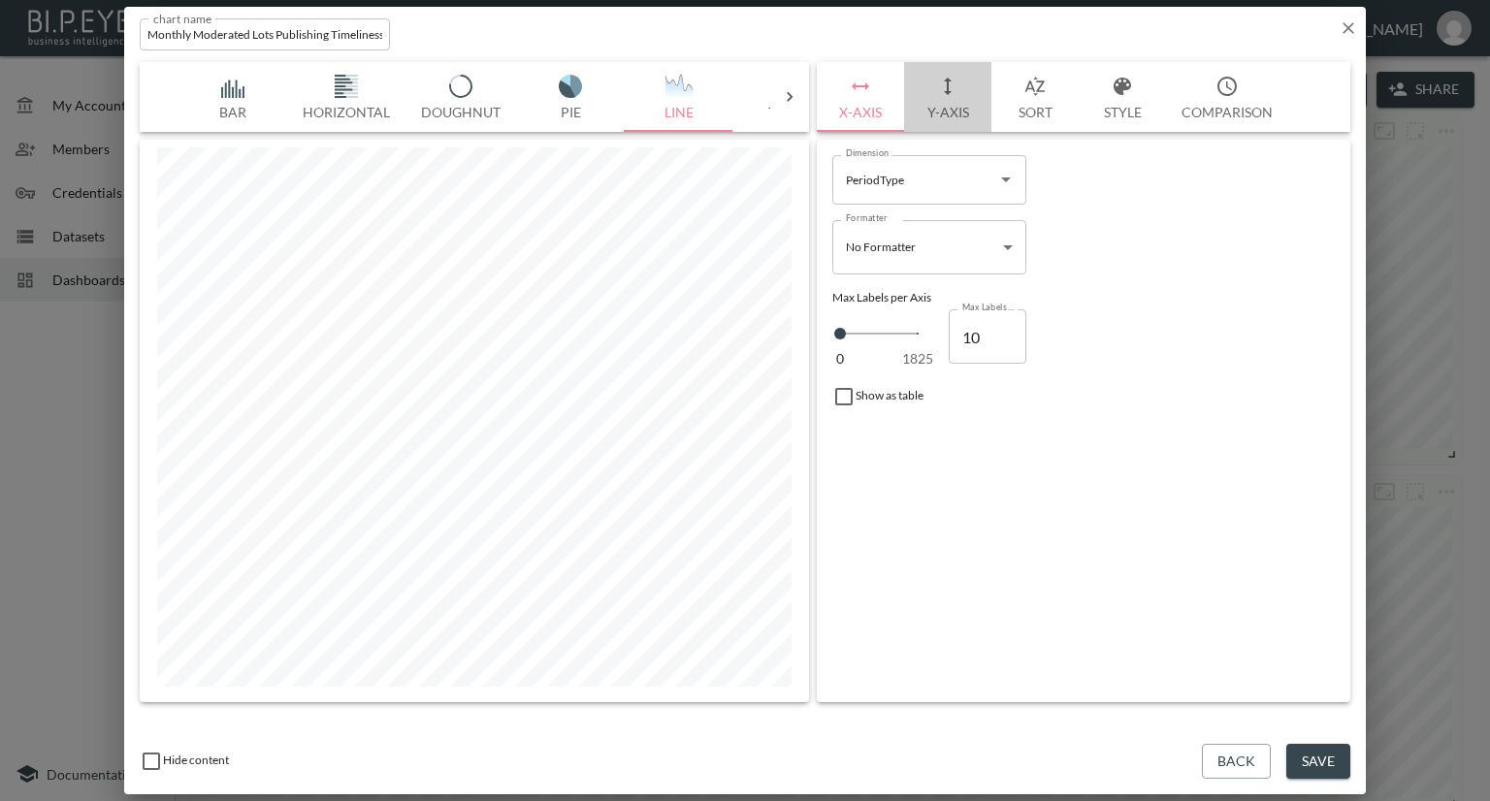
click at [956, 106] on button "Y-Axis" at bounding box center [947, 97] width 87 height 70
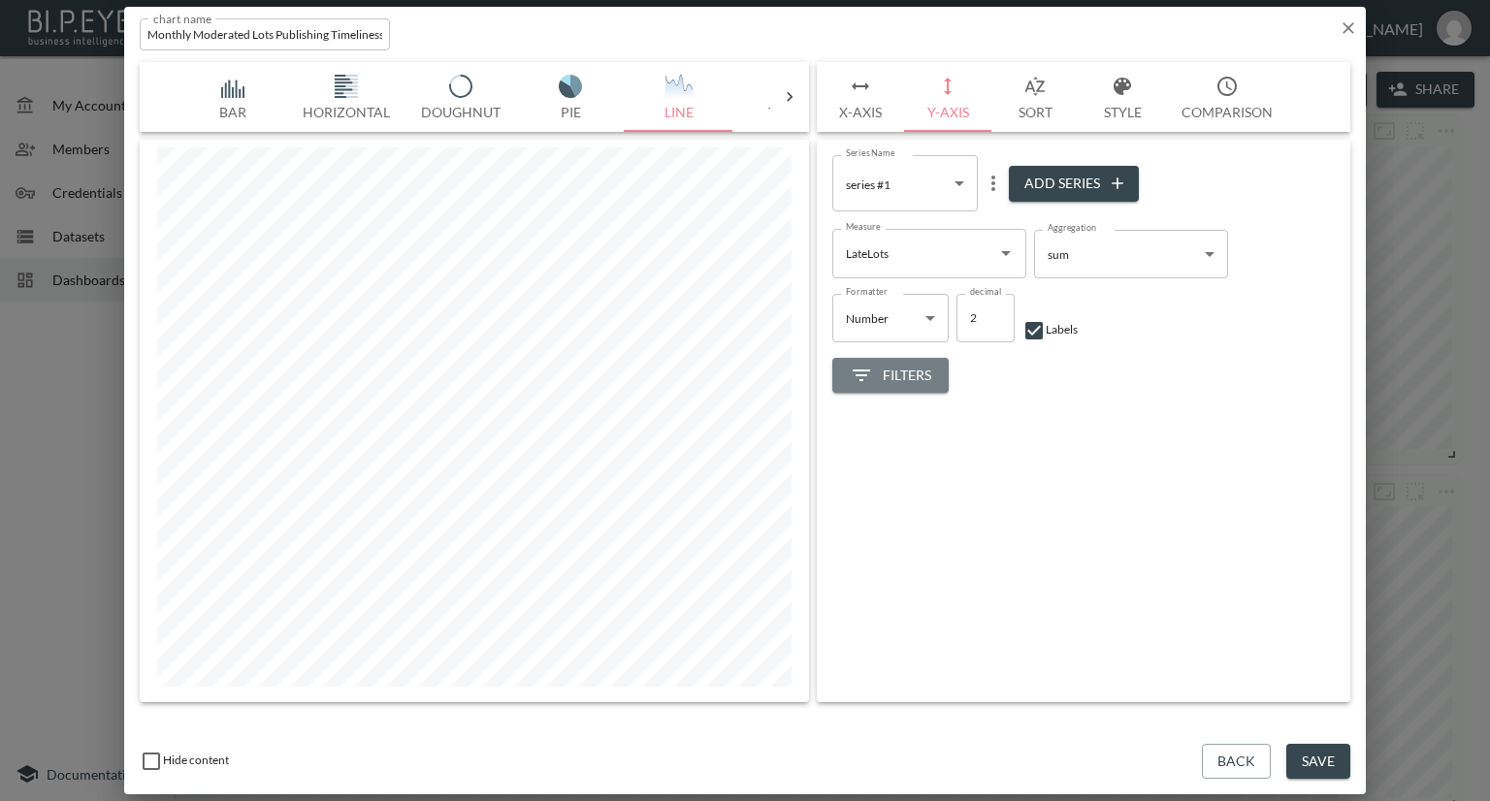
click at [902, 381] on span "Filters" at bounding box center [890, 376] width 81 height 24
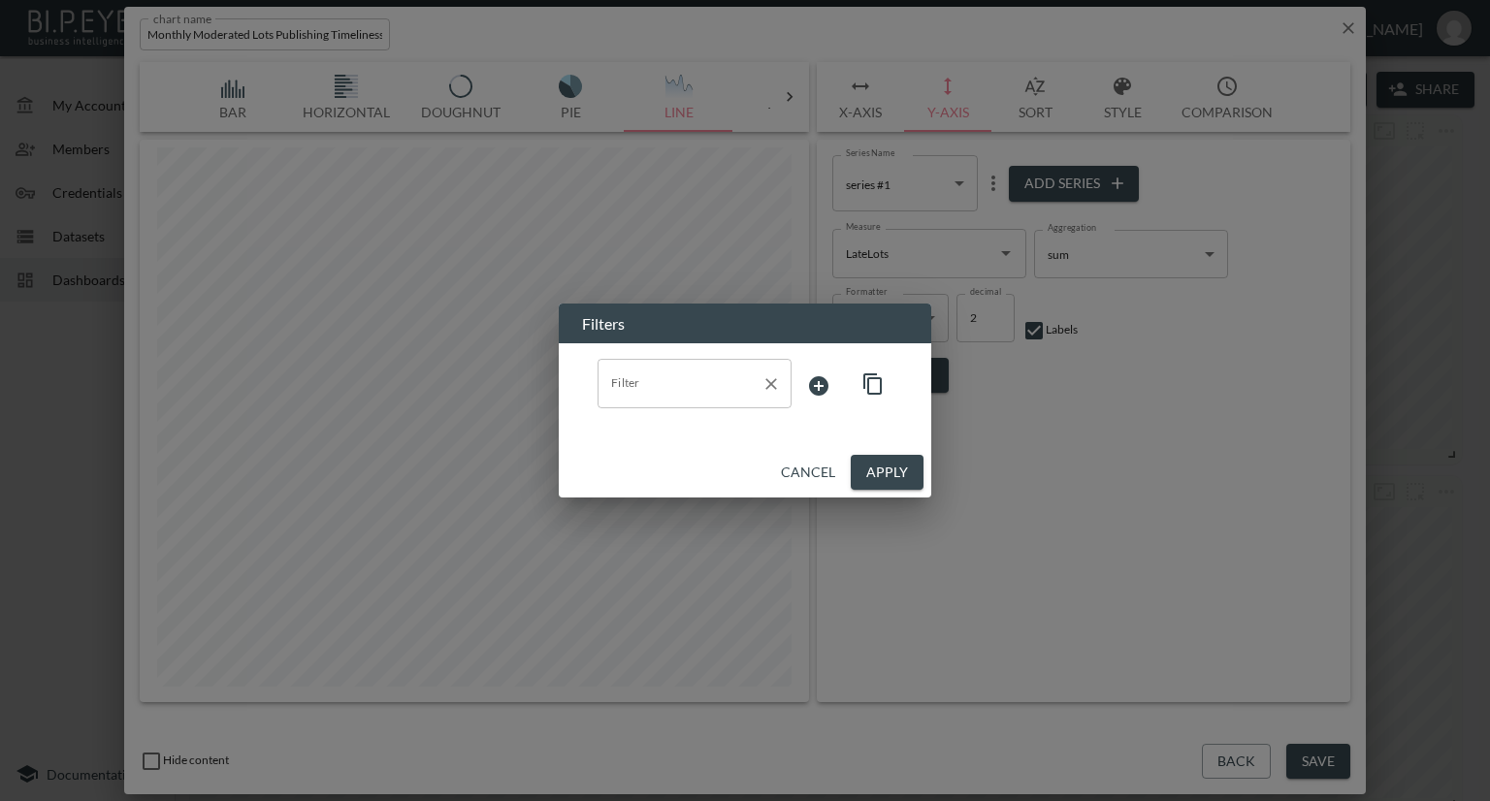
click at [734, 399] on input "Filter" at bounding box center [679, 383] width 147 height 31
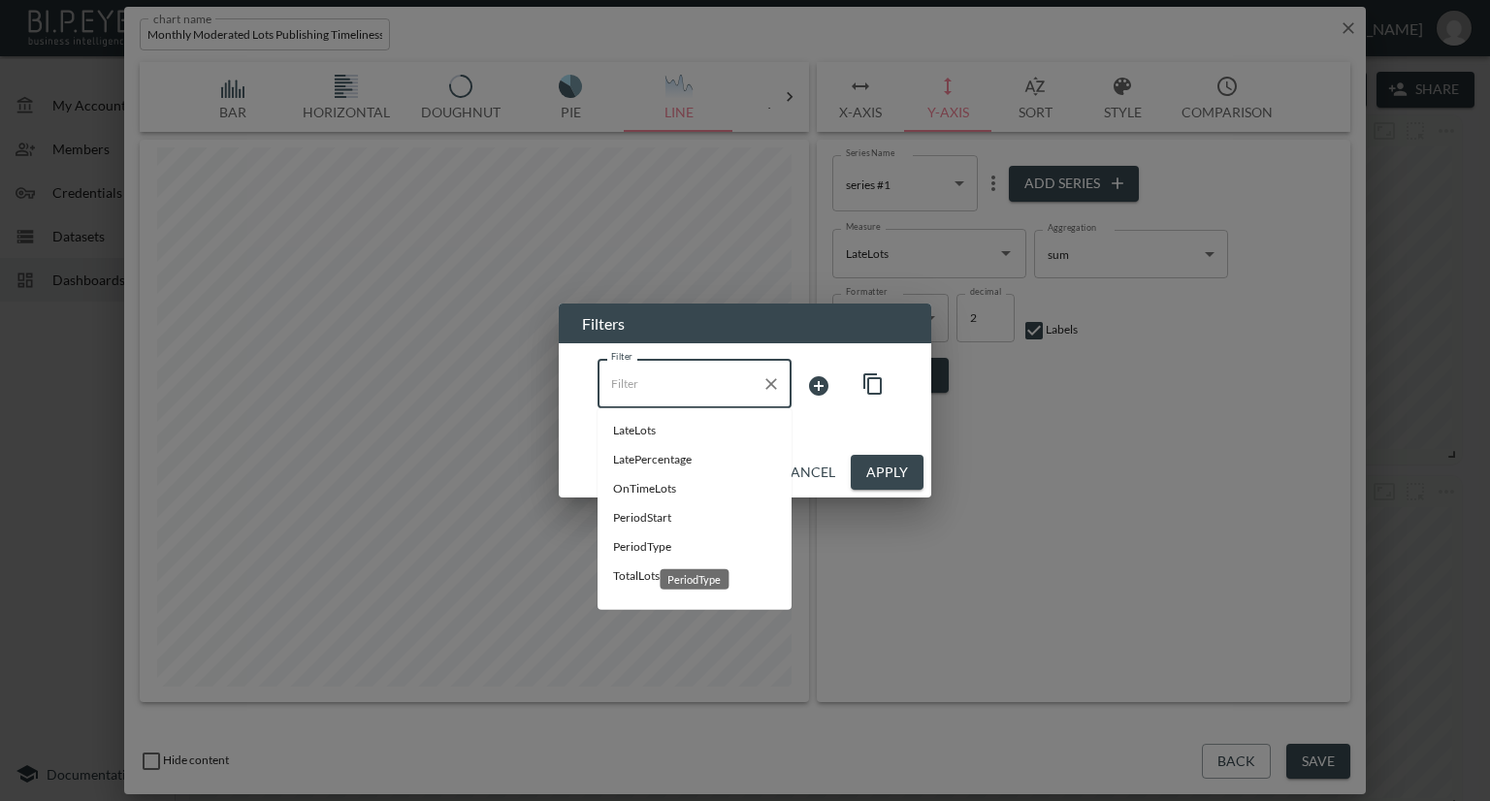
click at [652, 551] on span "PeriodType" at bounding box center [694, 546] width 163 height 17
type input "PeriodType"
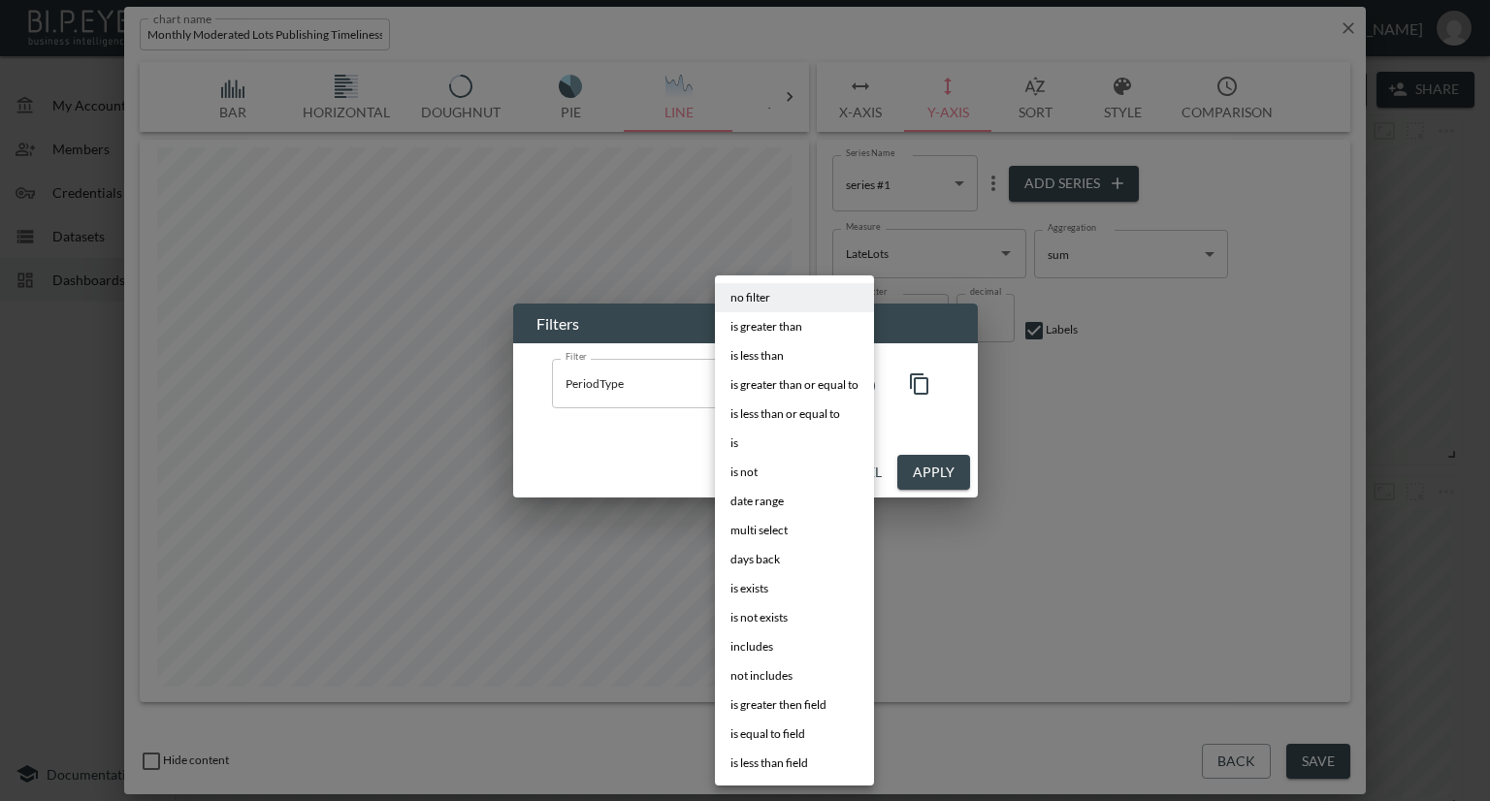
click at [829, 388] on body "BI.P.EYE, Interactive Analytics Dashboards - app Nadia Senft organization / das…" at bounding box center [745, 400] width 1490 height 801
click at [774, 448] on li "is" at bounding box center [794, 443] width 159 height 29
type input "is"
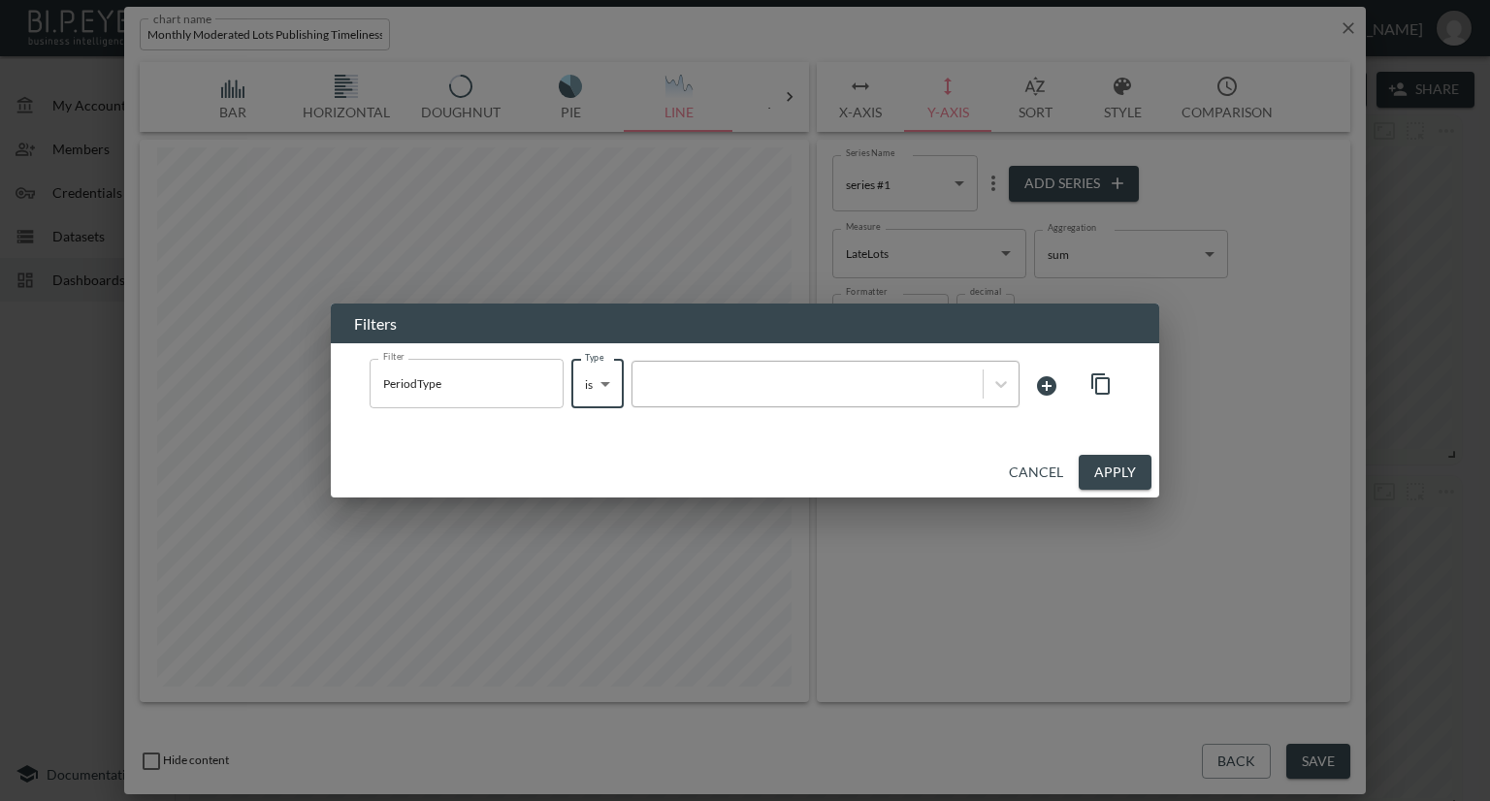
click at [882, 393] on div at bounding box center [808, 384] width 350 height 26
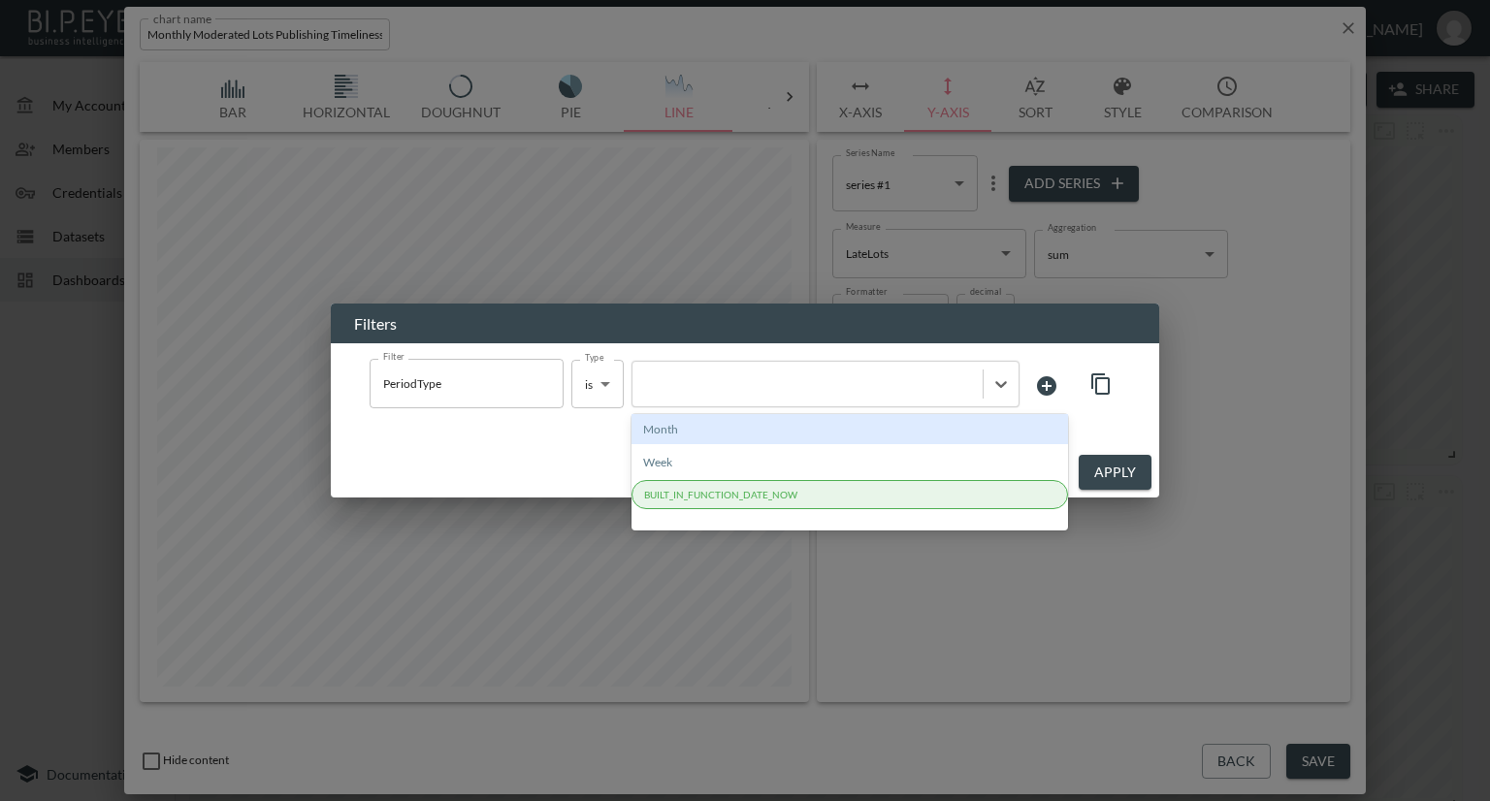
click at [834, 417] on div "Month" at bounding box center [850, 429] width 437 height 30
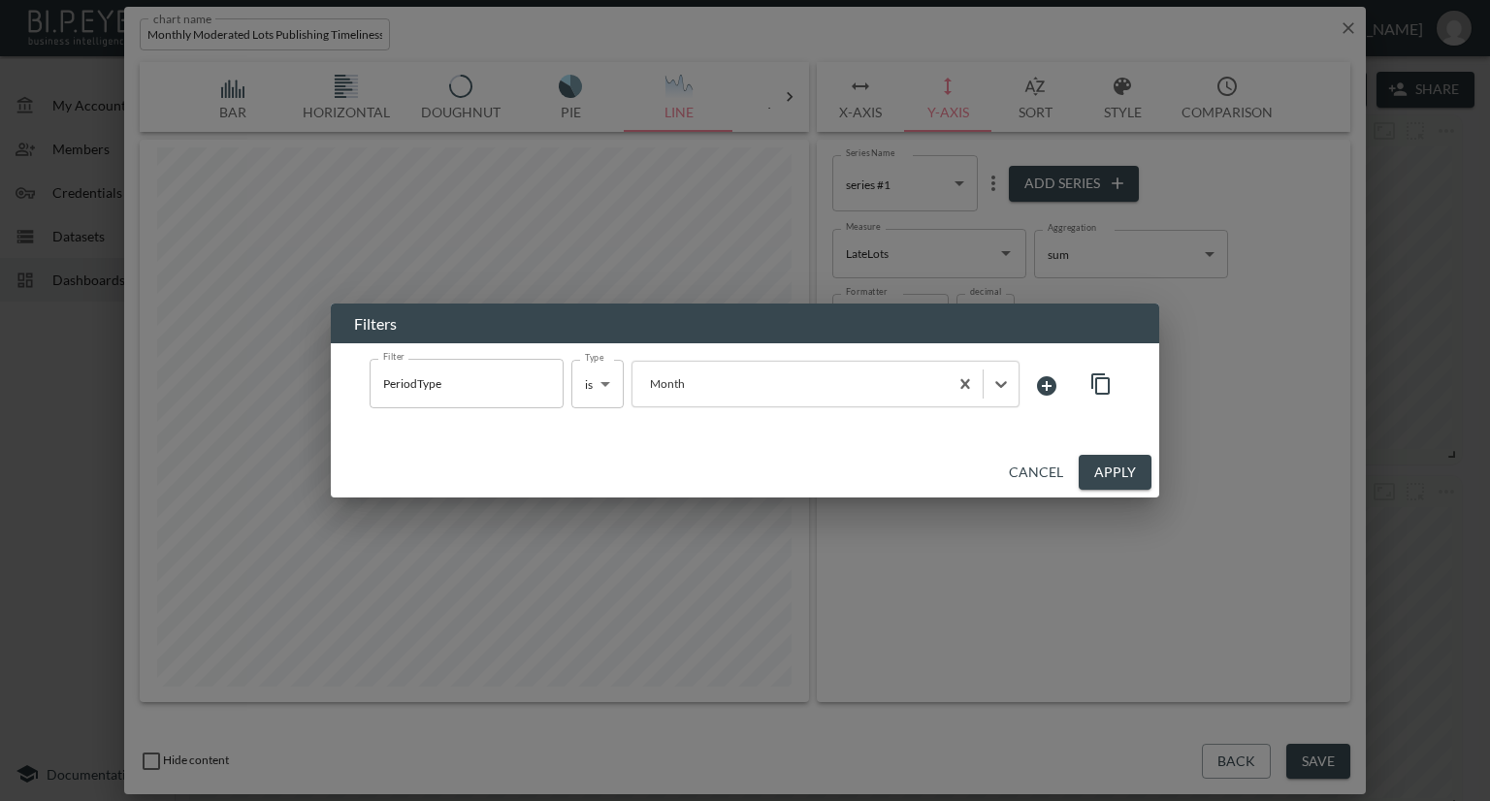
click at [1098, 471] on button "Apply" at bounding box center [1115, 473] width 73 height 36
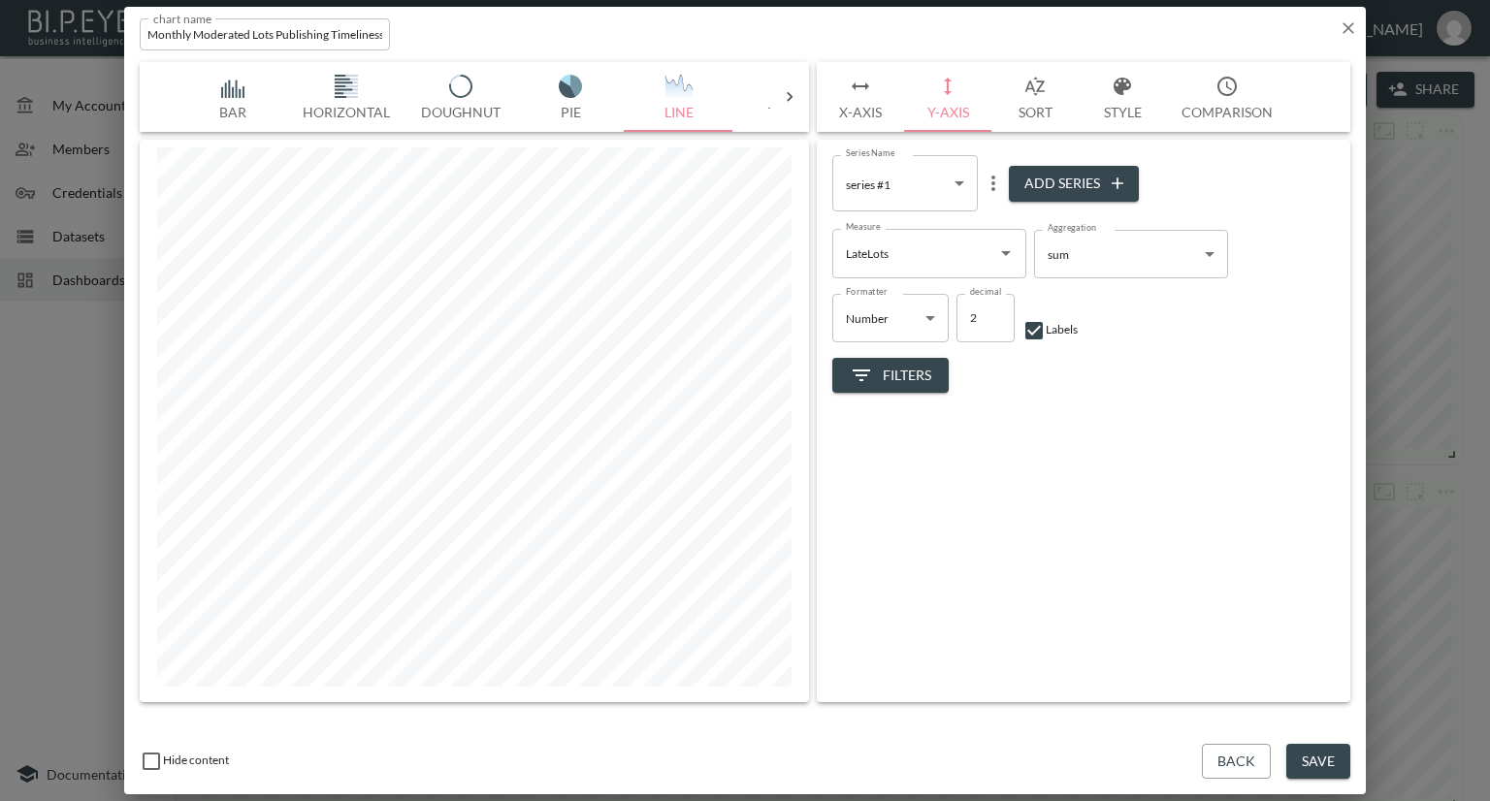
click at [854, 114] on button "X-Axis" at bounding box center [860, 97] width 87 height 70
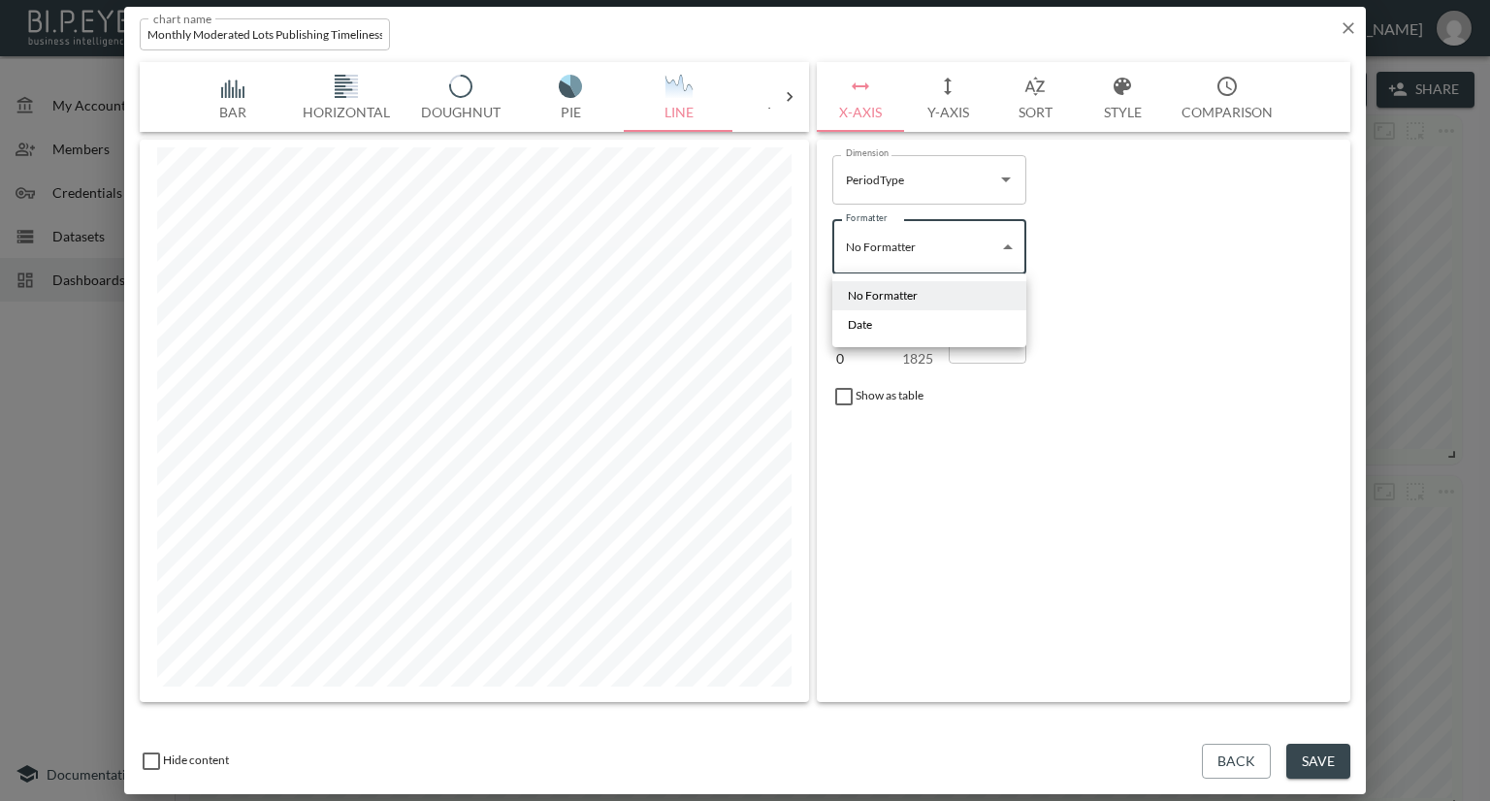
click at [990, 258] on body "BI.P.EYE, Interactive Analytics Dashboards - app Nadia Senft organization / das…" at bounding box center [745, 400] width 1490 height 801
click at [914, 326] on li "Date" at bounding box center [929, 324] width 194 height 29
type input "Date"
click at [961, 117] on button "Y-Axis" at bounding box center [947, 97] width 87 height 70
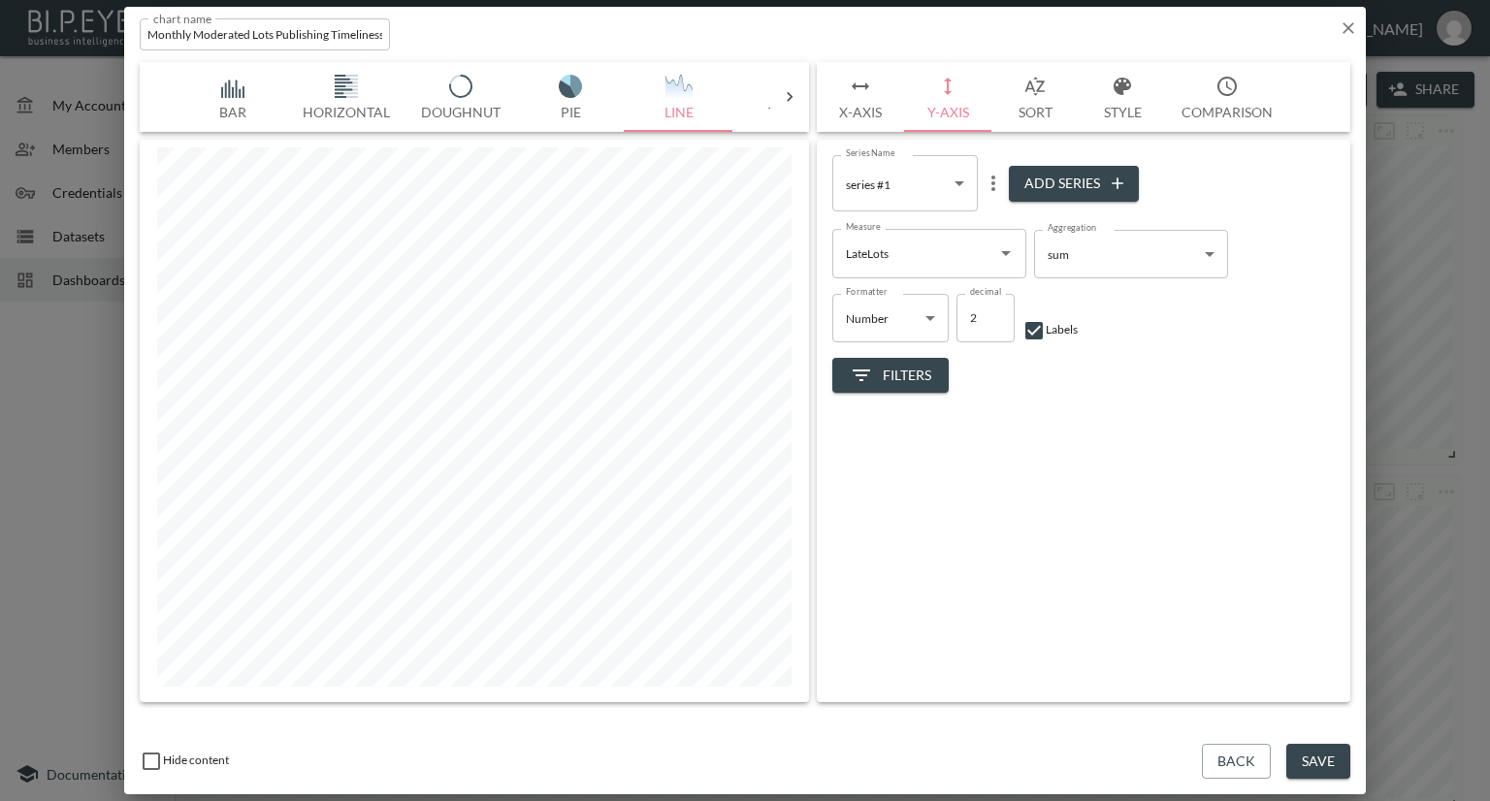
click at [946, 185] on body "BI.P.EYE, Interactive Analytics Dashboards - app Nadia Senft organization / das…" at bounding box center [745, 400] width 1490 height 801
drag, startPoint x: 923, startPoint y: 230, endPoint x: 1026, endPoint y: 236, distance: 104.0
click at [923, 231] on li "series #1" at bounding box center [905, 233] width 146 height 29
click at [1109, 257] on body "BI.P.EYE, Interactive Analytics Dashboards - app Nadia Senft organization / das…" at bounding box center [745, 400] width 1490 height 801
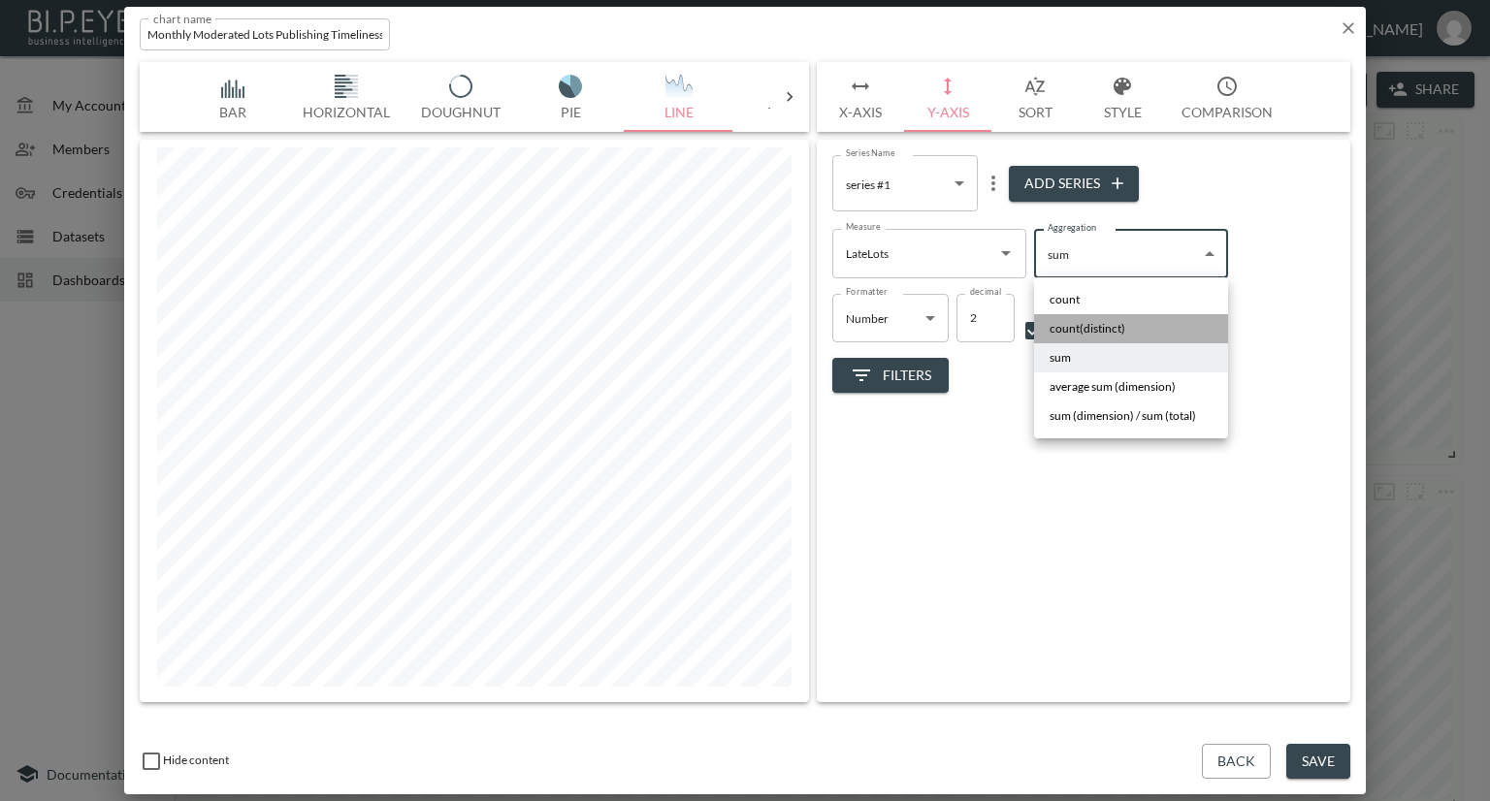
click at [1095, 322] on span "count(distinct)" at bounding box center [1088, 328] width 76 height 17
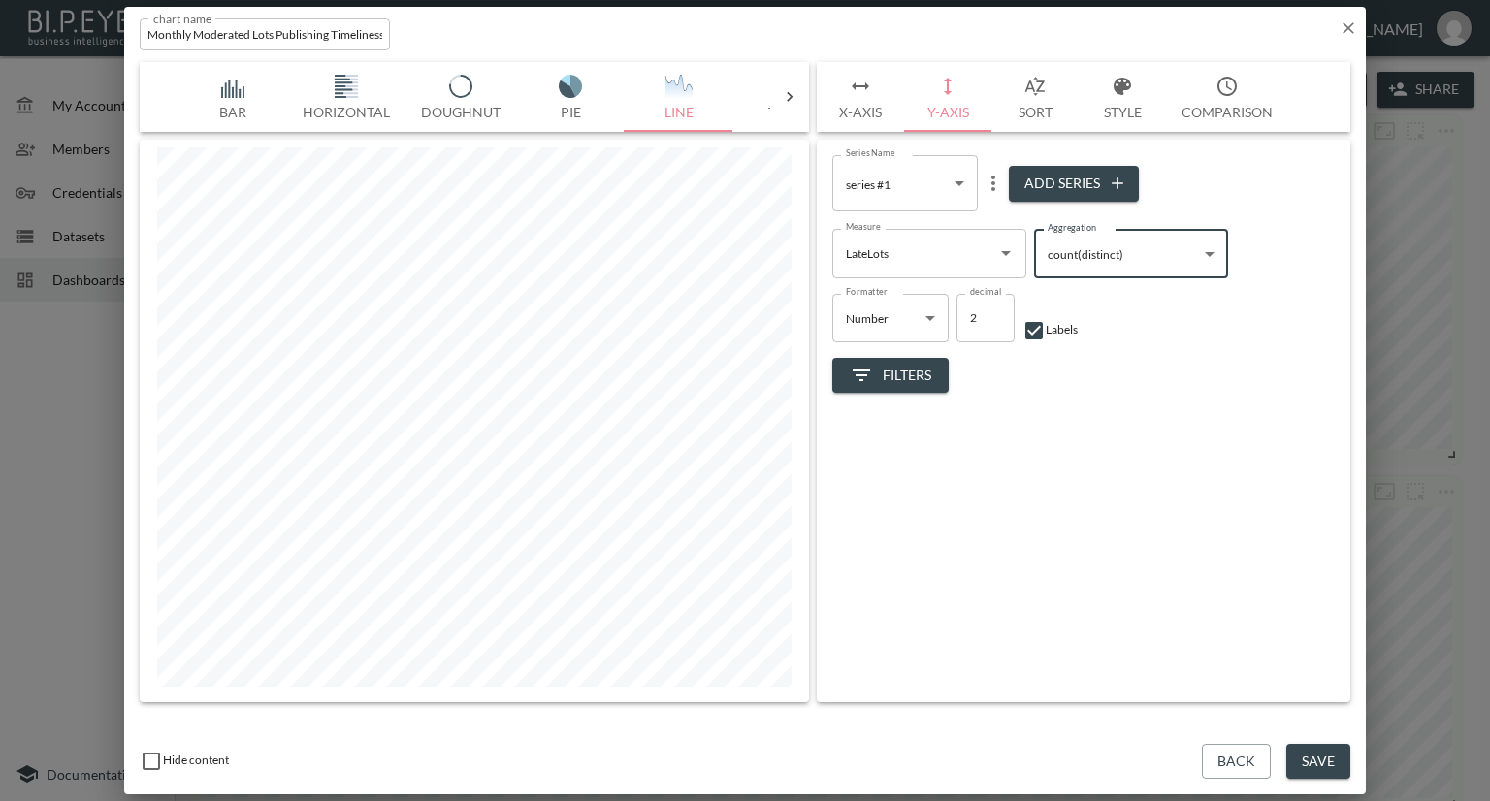
click at [1094, 263] on body "BI.P.EYE, Interactive Analytics Dashboards - app Nadia Senft organization / das…" at bounding box center [745, 400] width 1490 height 801
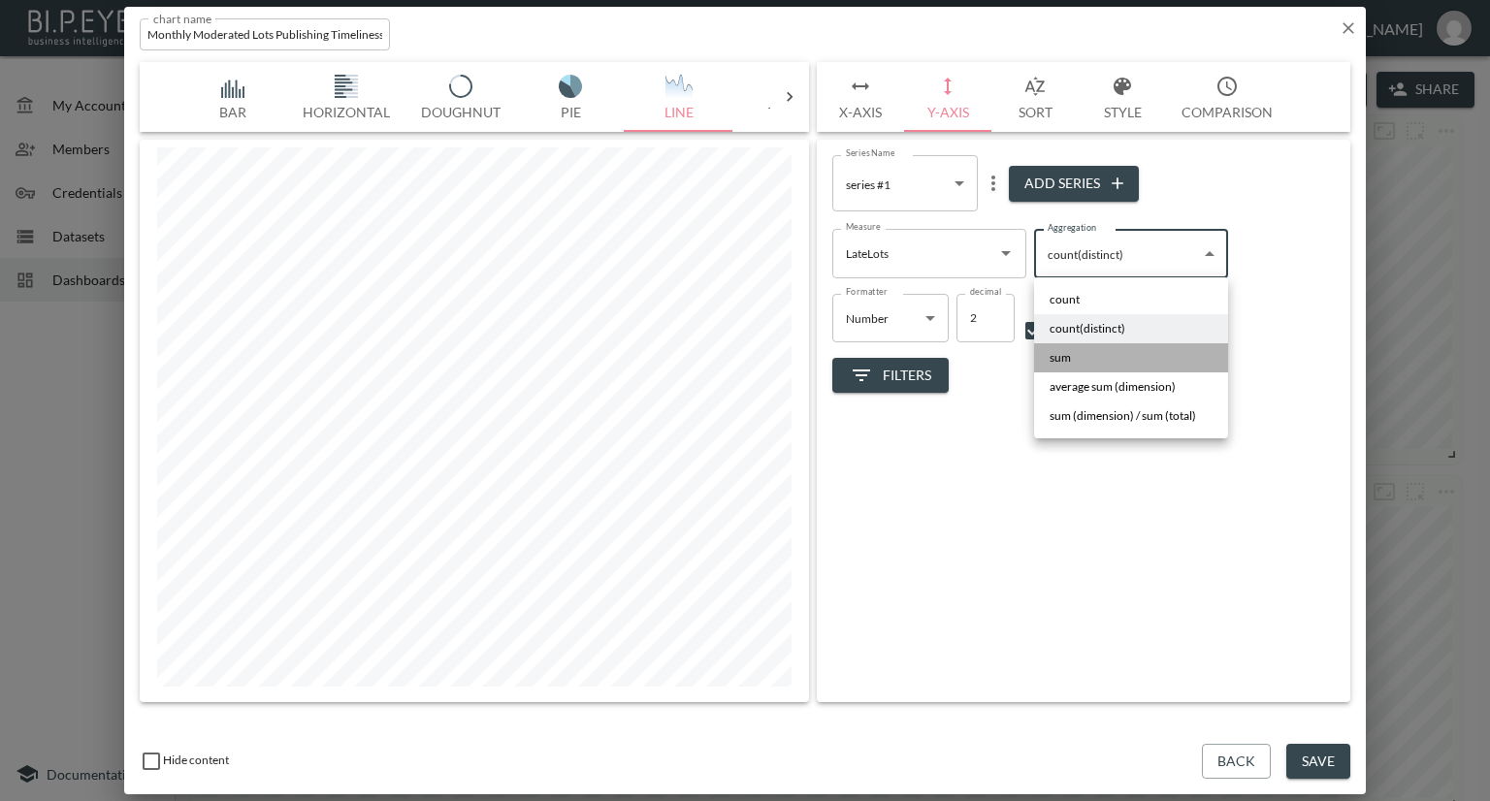
click at [1095, 357] on li "sum" at bounding box center [1131, 357] width 194 height 29
type input "sum"
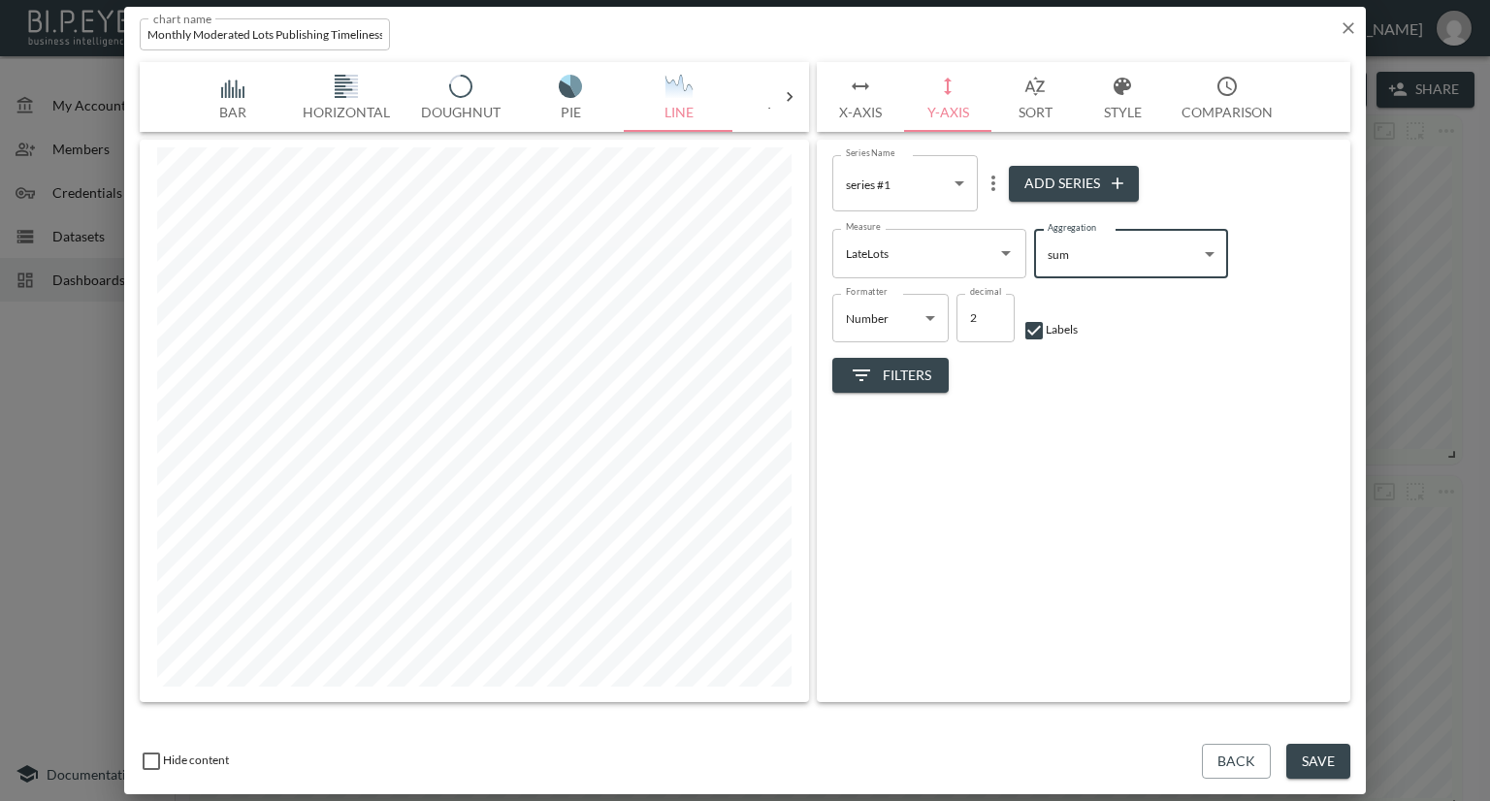
click at [1075, 270] on body "BI.P.EYE, Interactive Analytics Dashboards - app Nadia Senft organization / das…" at bounding box center [745, 400] width 1490 height 801
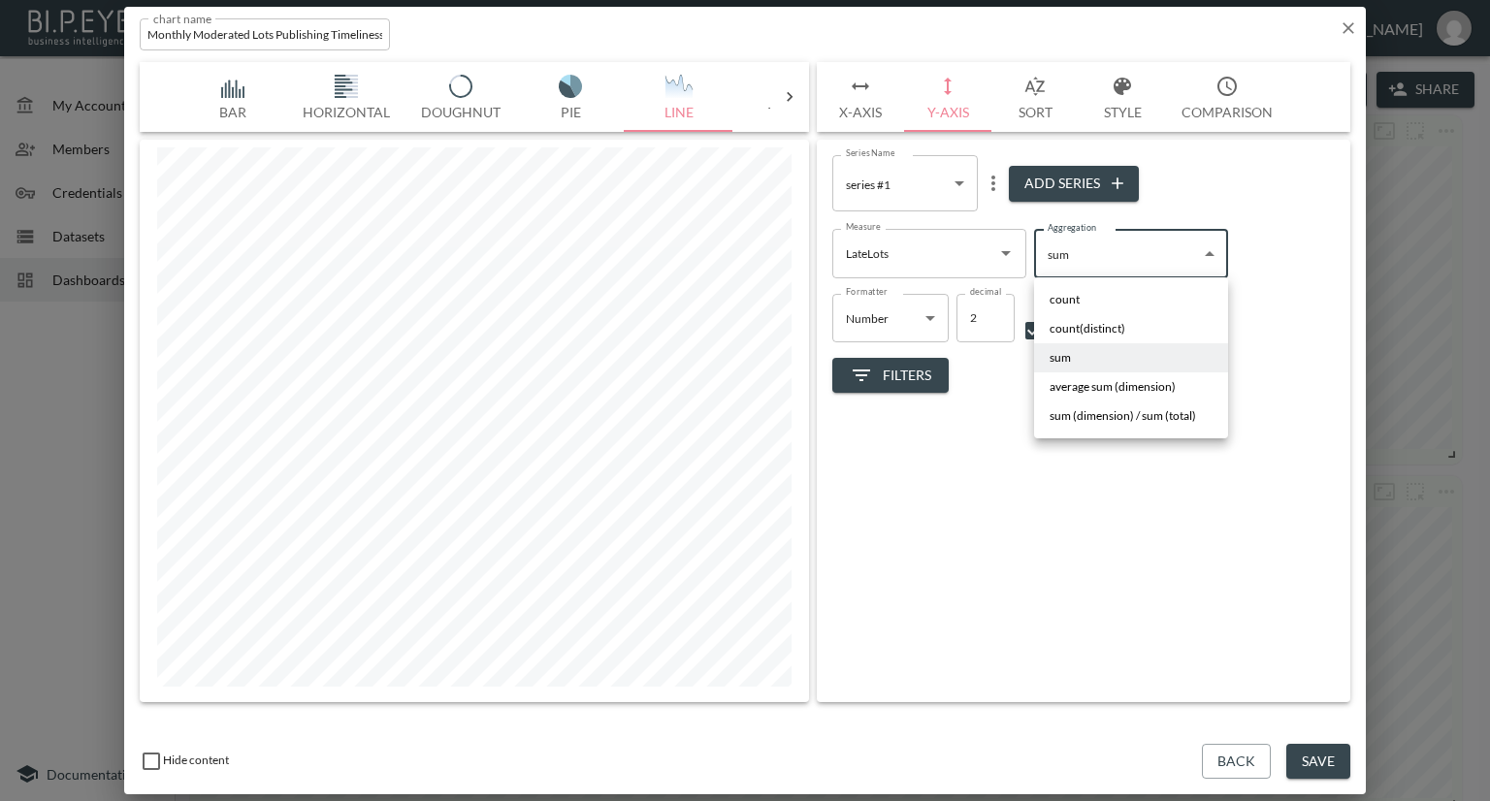
click at [238, 90] on div at bounding box center [745, 400] width 1490 height 801
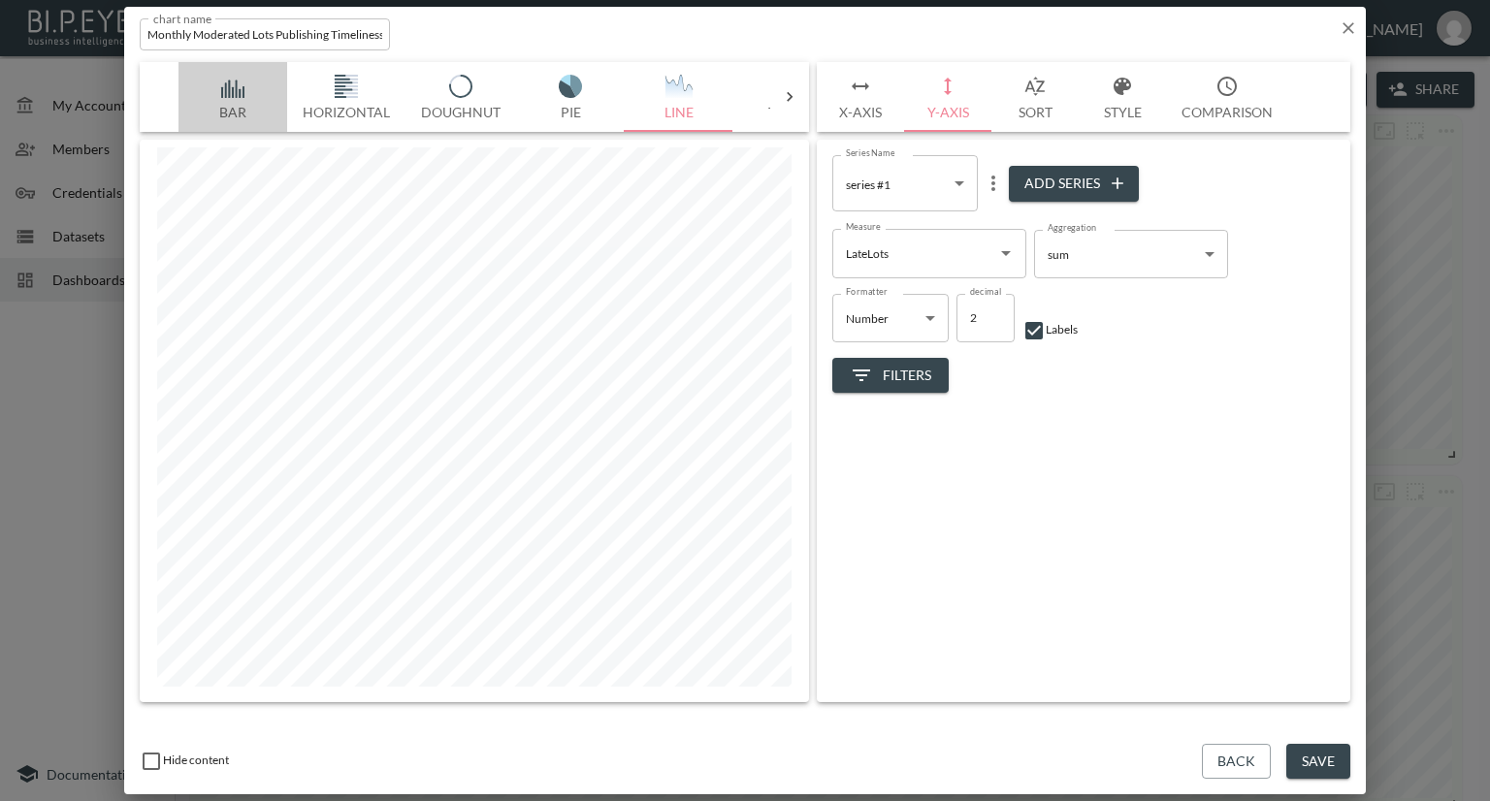
click at [237, 90] on img "button" at bounding box center [233, 86] width 78 height 23
click at [233, 90] on img "button" at bounding box center [233, 86] width 78 height 23
click at [865, 114] on button "X-Axis" at bounding box center [860, 97] width 87 height 70
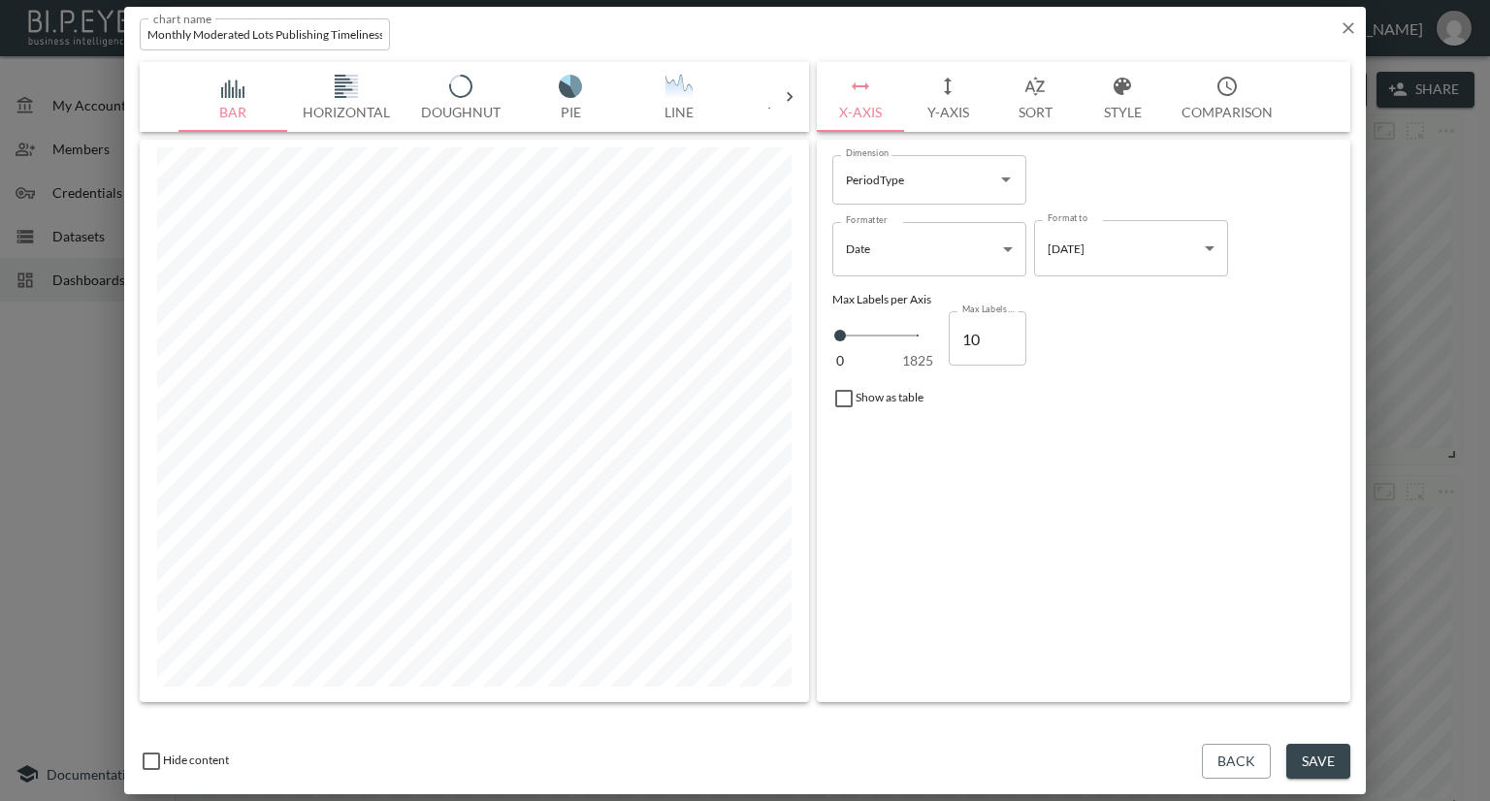
type input "11"
click at [1005, 331] on input "11" at bounding box center [988, 338] width 78 height 54
type input "12"
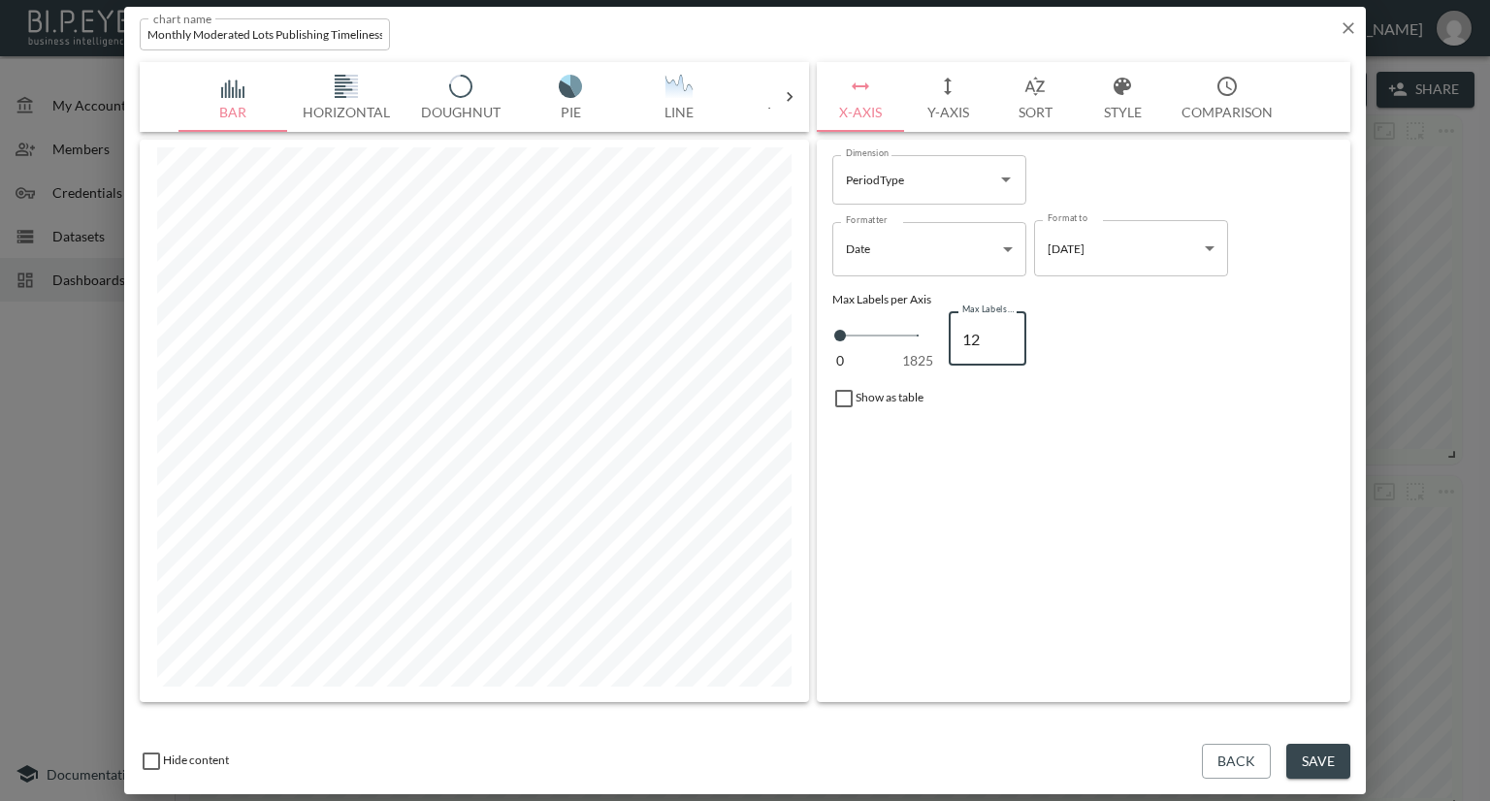
click at [1005, 331] on input "12" at bounding box center [988, 338] width 78 height 54
type input "13"
click at [1005, 331] on input "13" at bounding box center [988, 338] width 78 height 54
type input "14"
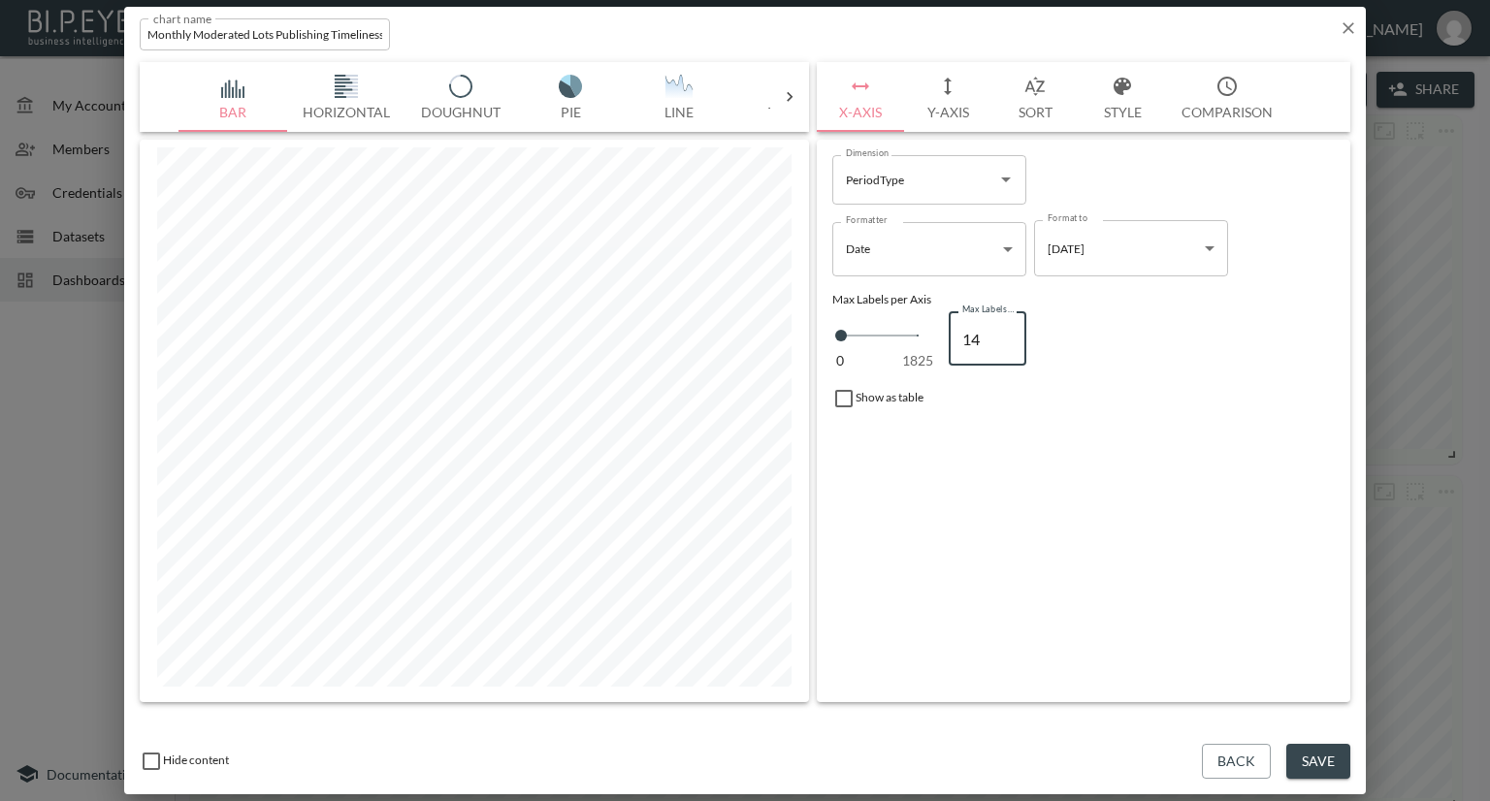
type input "14"
click at [1005, 331] on input "14" at bounding box center [988, 338] width 78 height 54
click at [955, 110] on button "Y-Axis" at bounding box center [947, 97] width 87 height 70
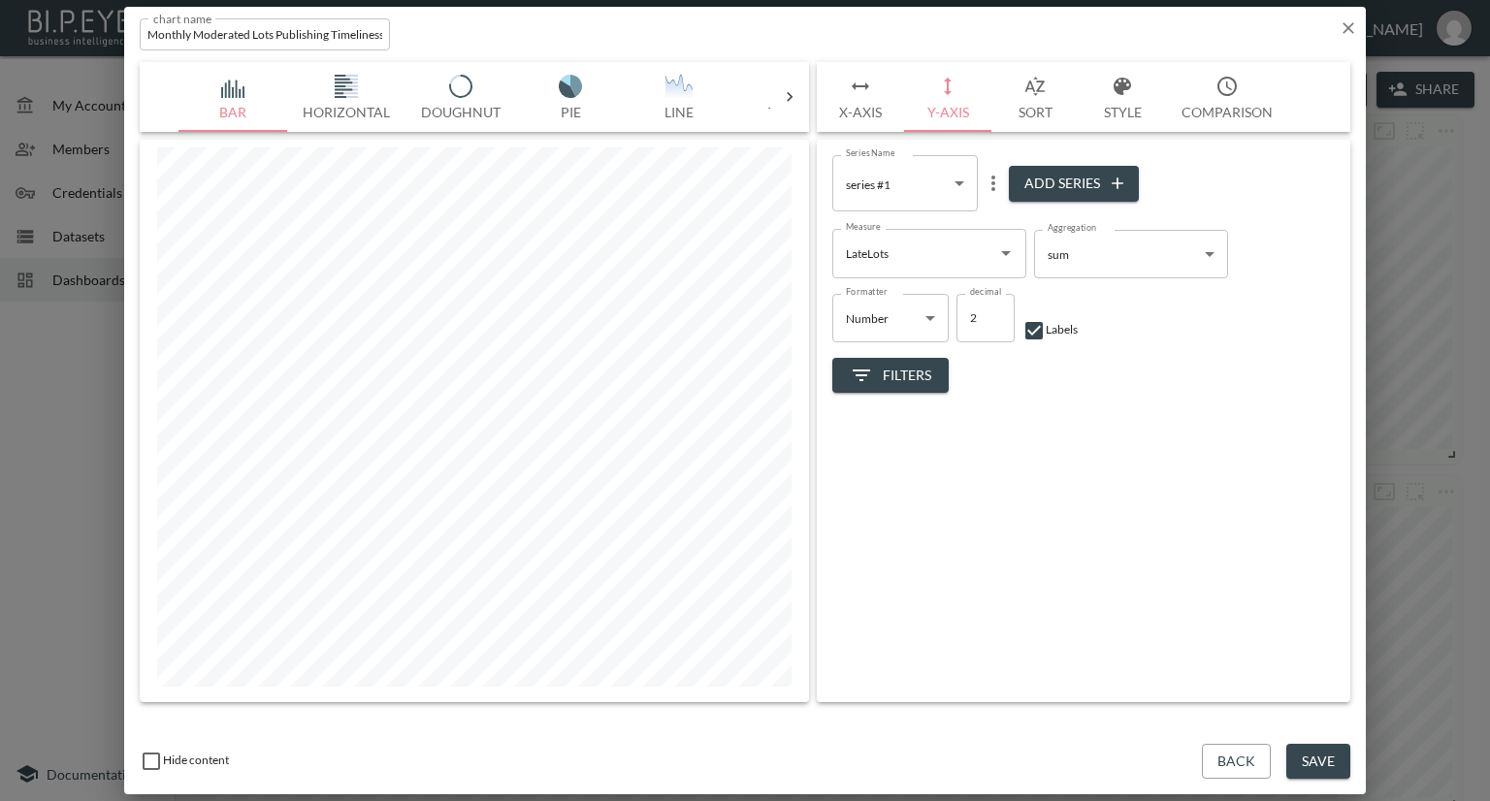
click at [1344, 29] on icon "button" at bounding box center [1348, 27] width 19 height 19
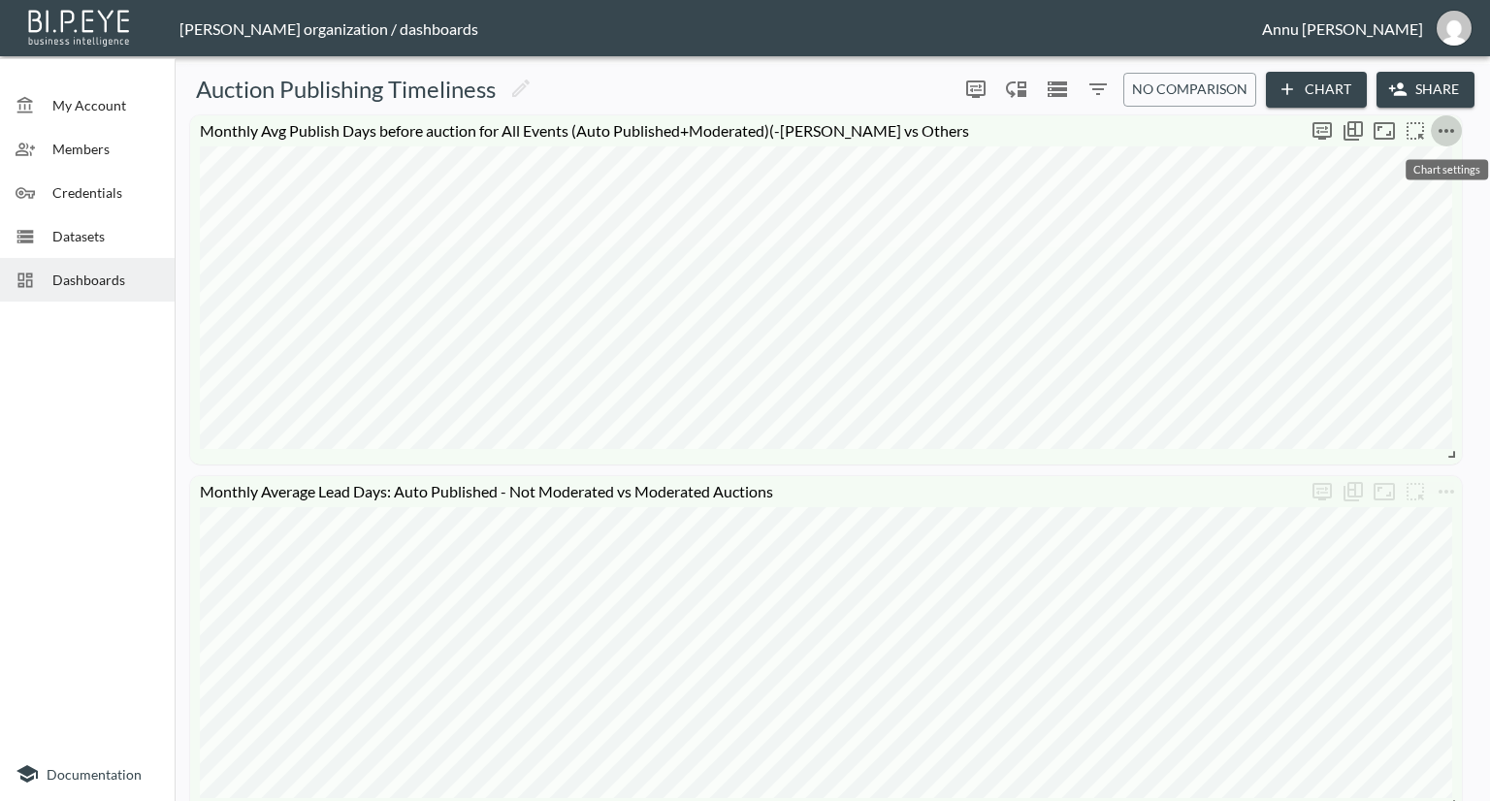
click at [1443, 125] on icon "more" at bounding box center [1446, 130] width 23 height 23
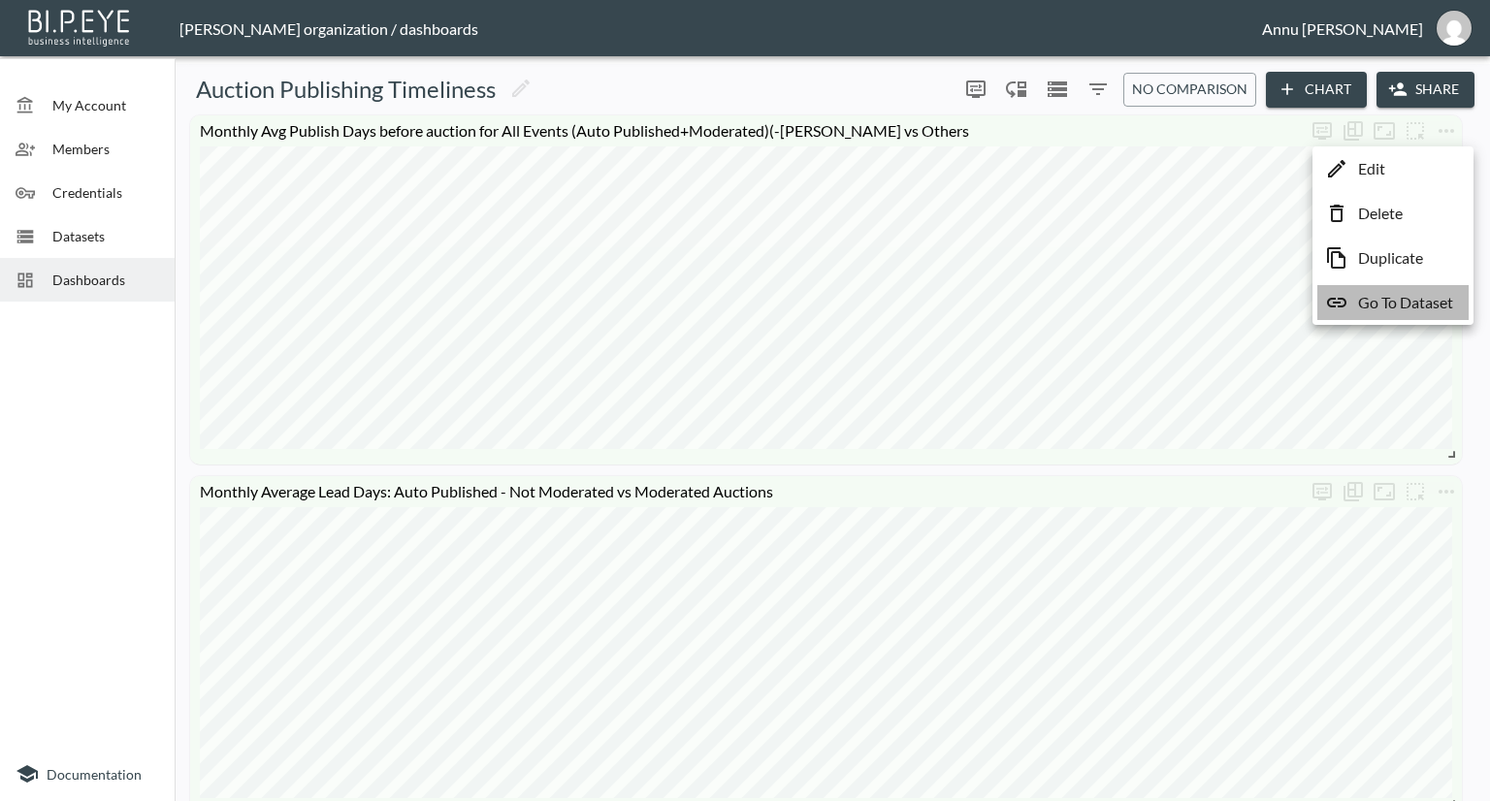
click at [1390, 300] on p "Go To Dataset" at bounding box center [1405, 302] width 95 height 23
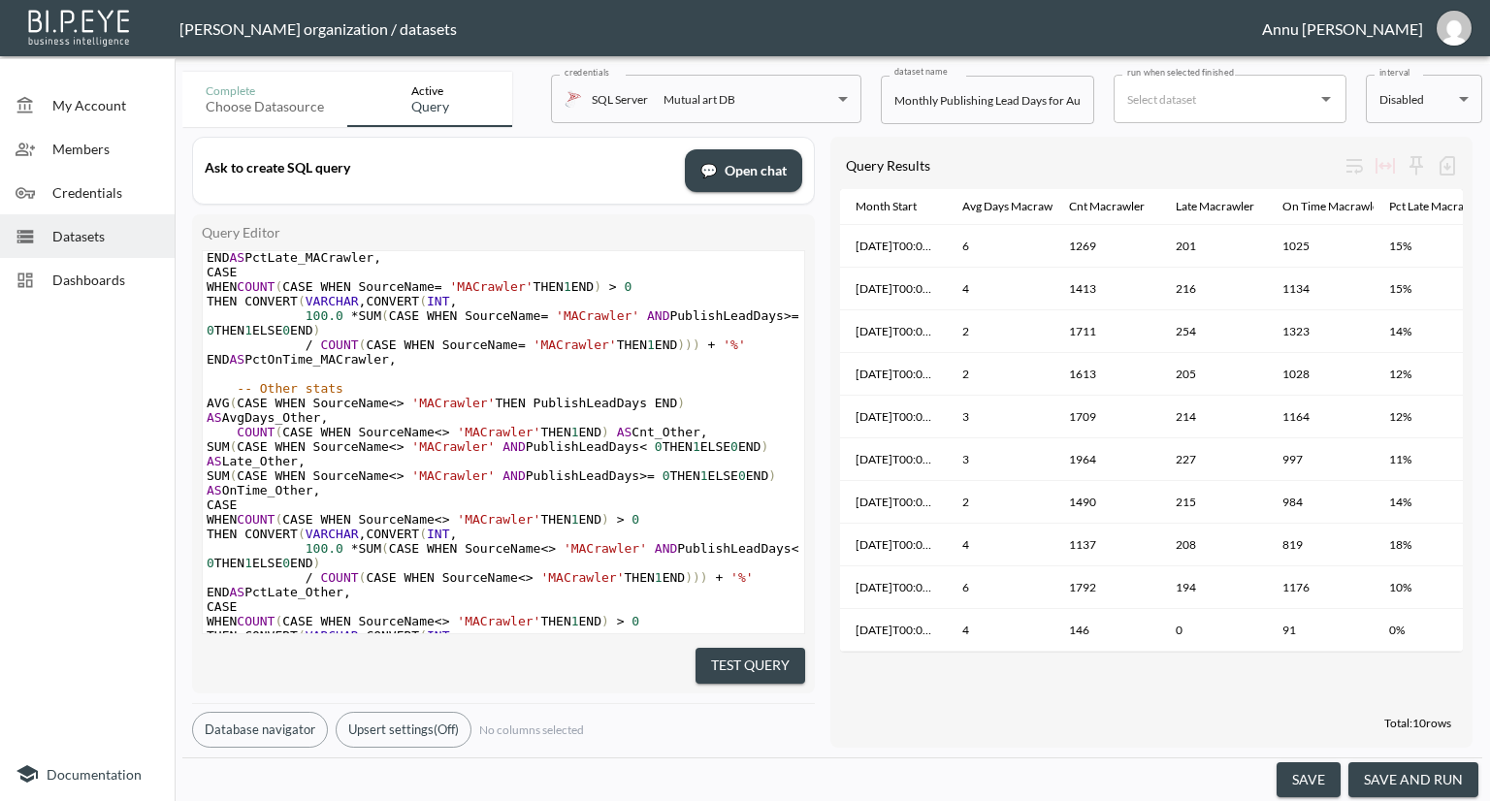
scroll to position [664, 0]
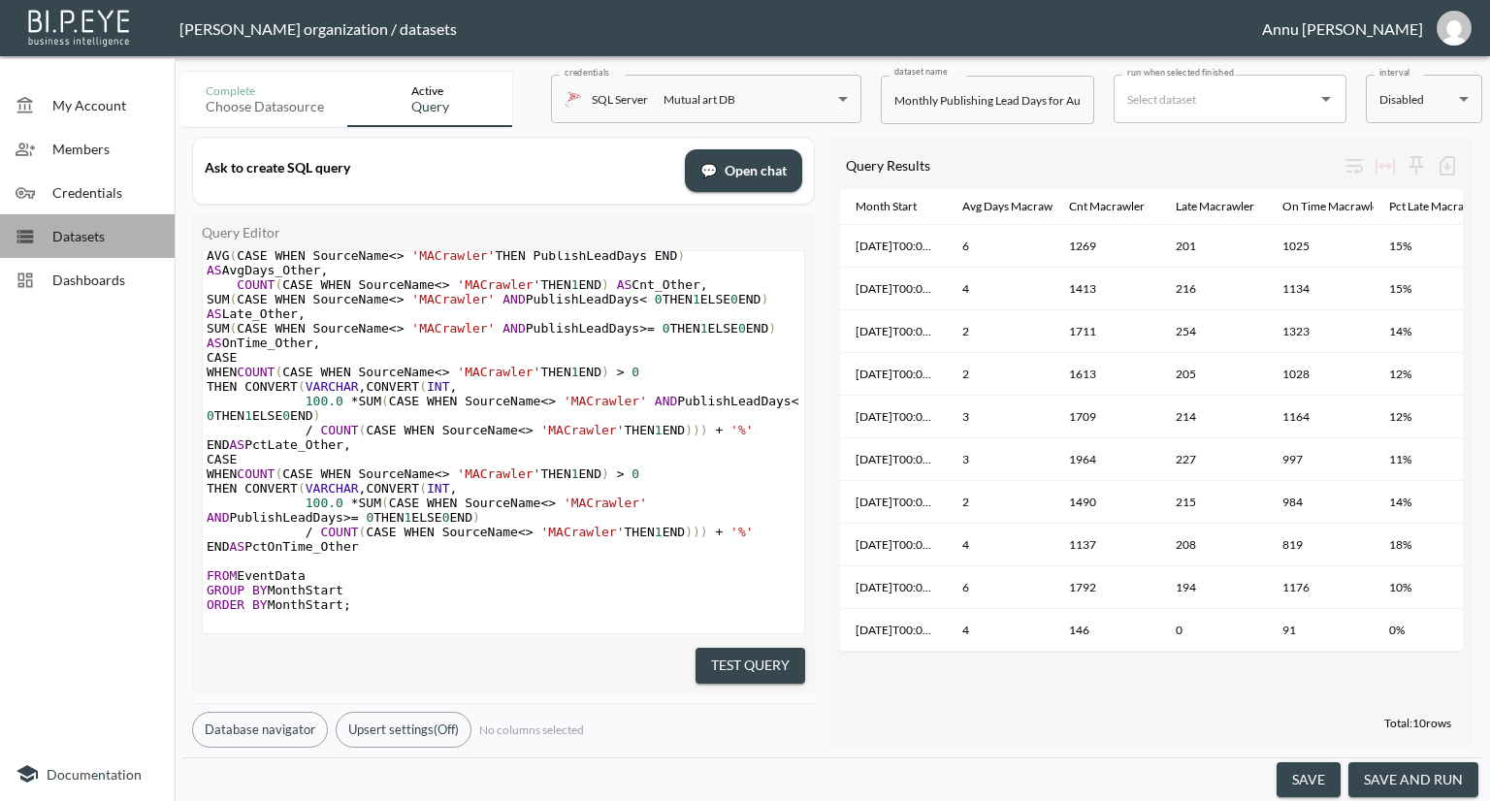
click at [102, 238] on span "Datasets" at bounding box center [105, 236] width 107 height 20
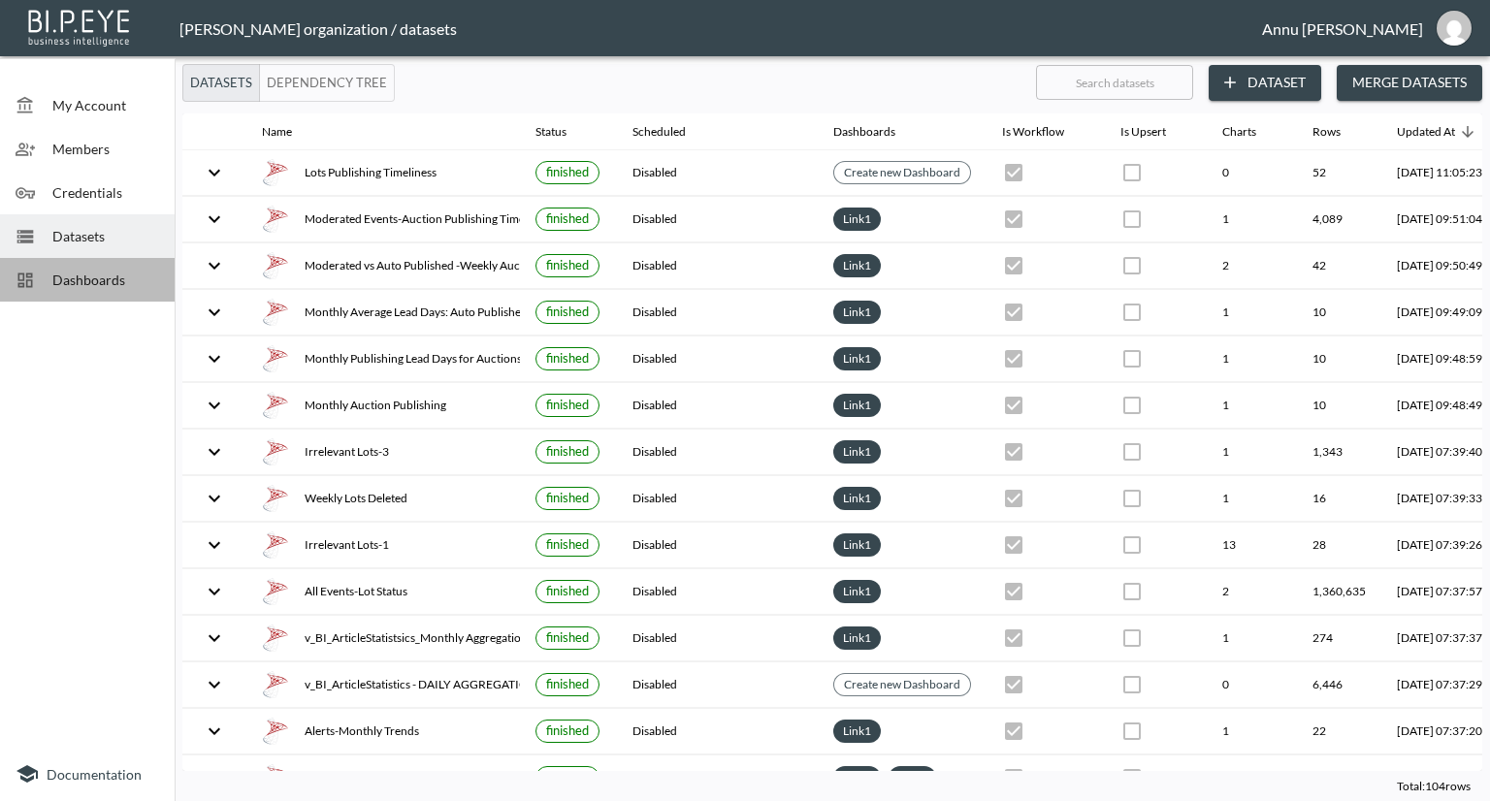
click at [100, 288] on span "Dashboards" at bounding box center [105, 280] width 107 height 20
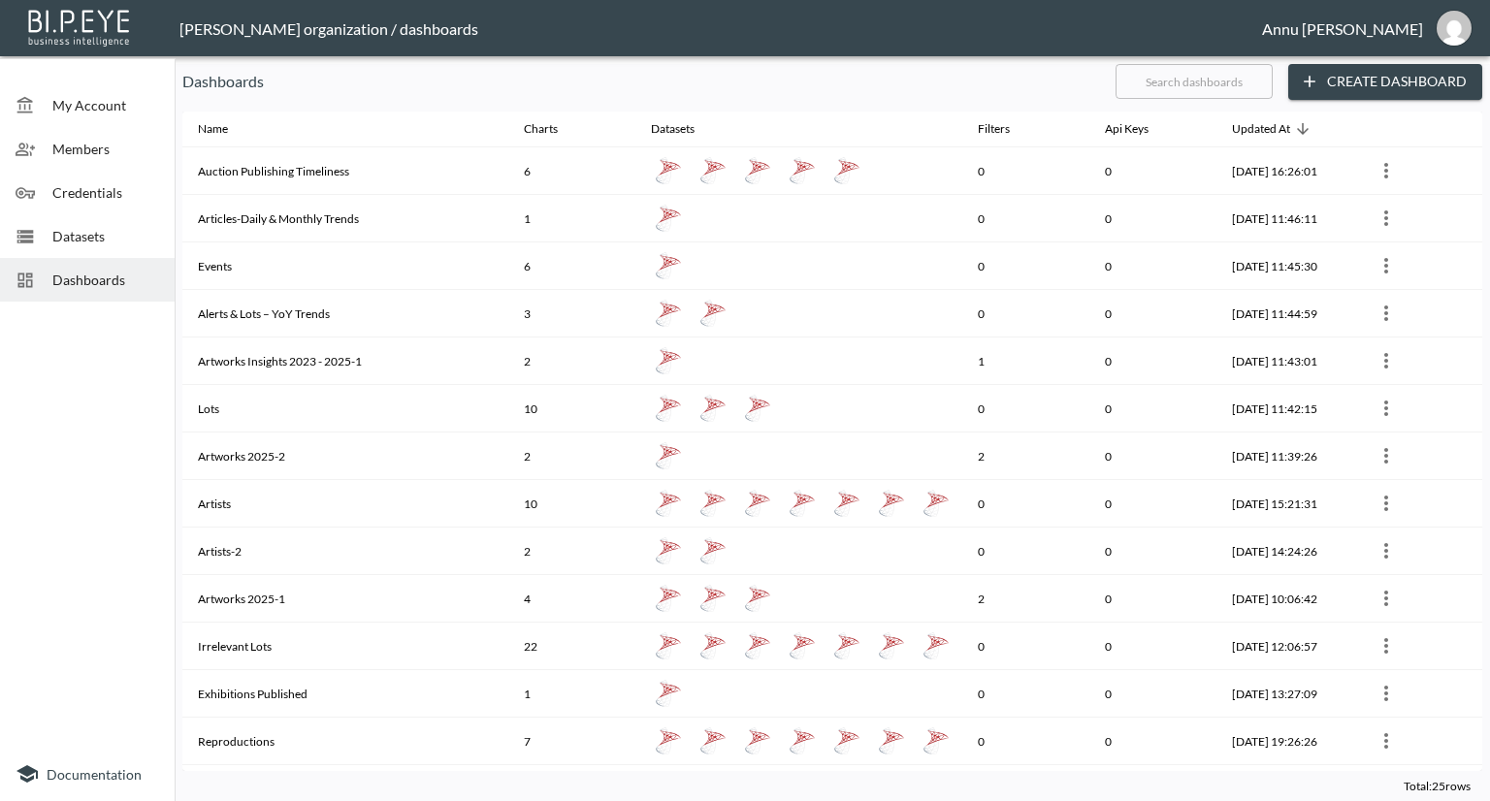
click at [120, 233] on span "Datasets" at bounding box center [105, 236] width 107 height 20
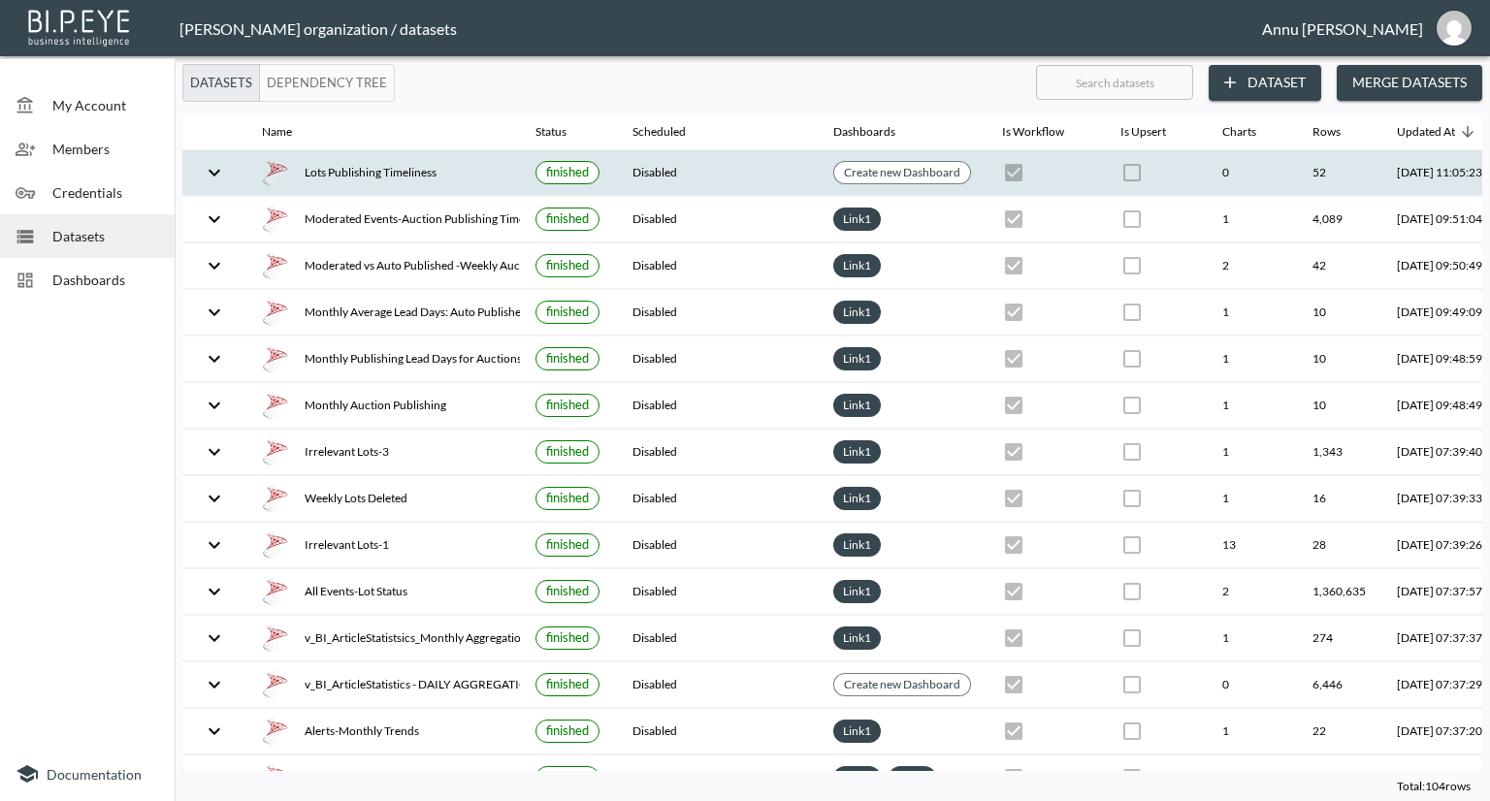
click at [329, 161] on div "Lots Publishing Timeliness" at bounding box center [383, 172] width 243 height 27
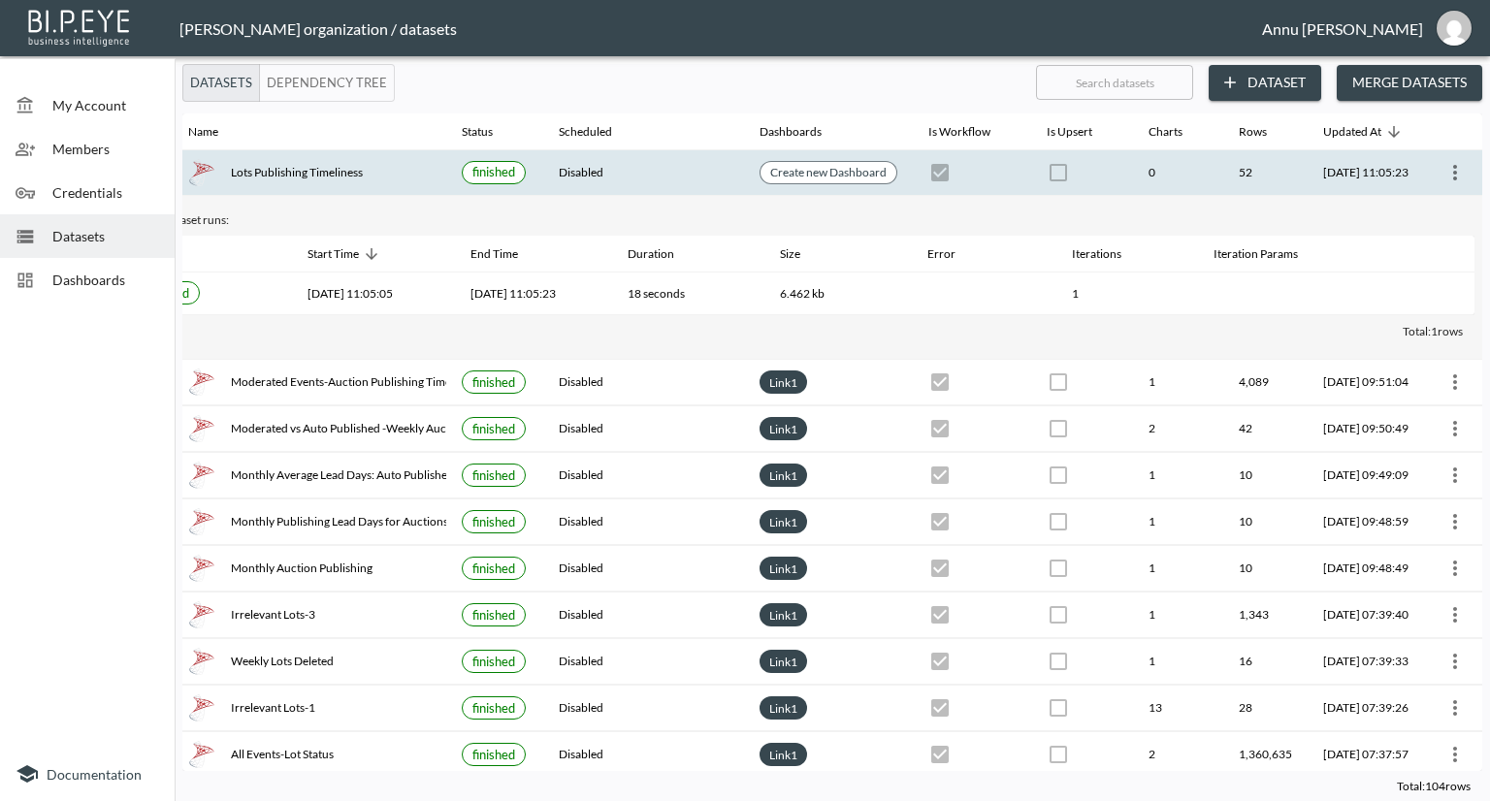
scroll to position [0, 114]
click at [1450, 185] on button "more" at bounding box center [1451, 172] width 31 height 31
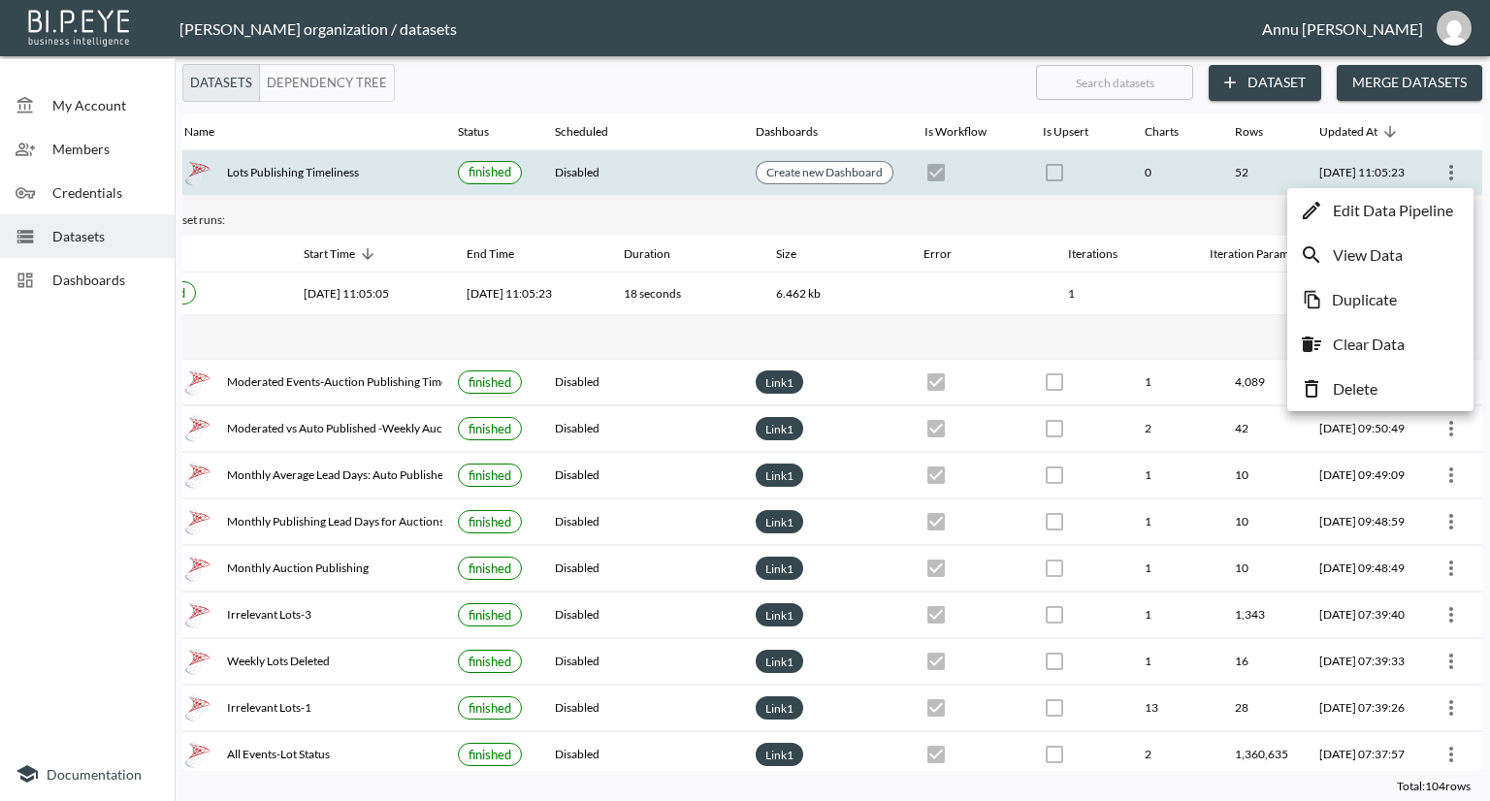
click at [1424, 211] on p "Edit Data Pipeline" at bounding box center [1393, 210] width 120 height 23
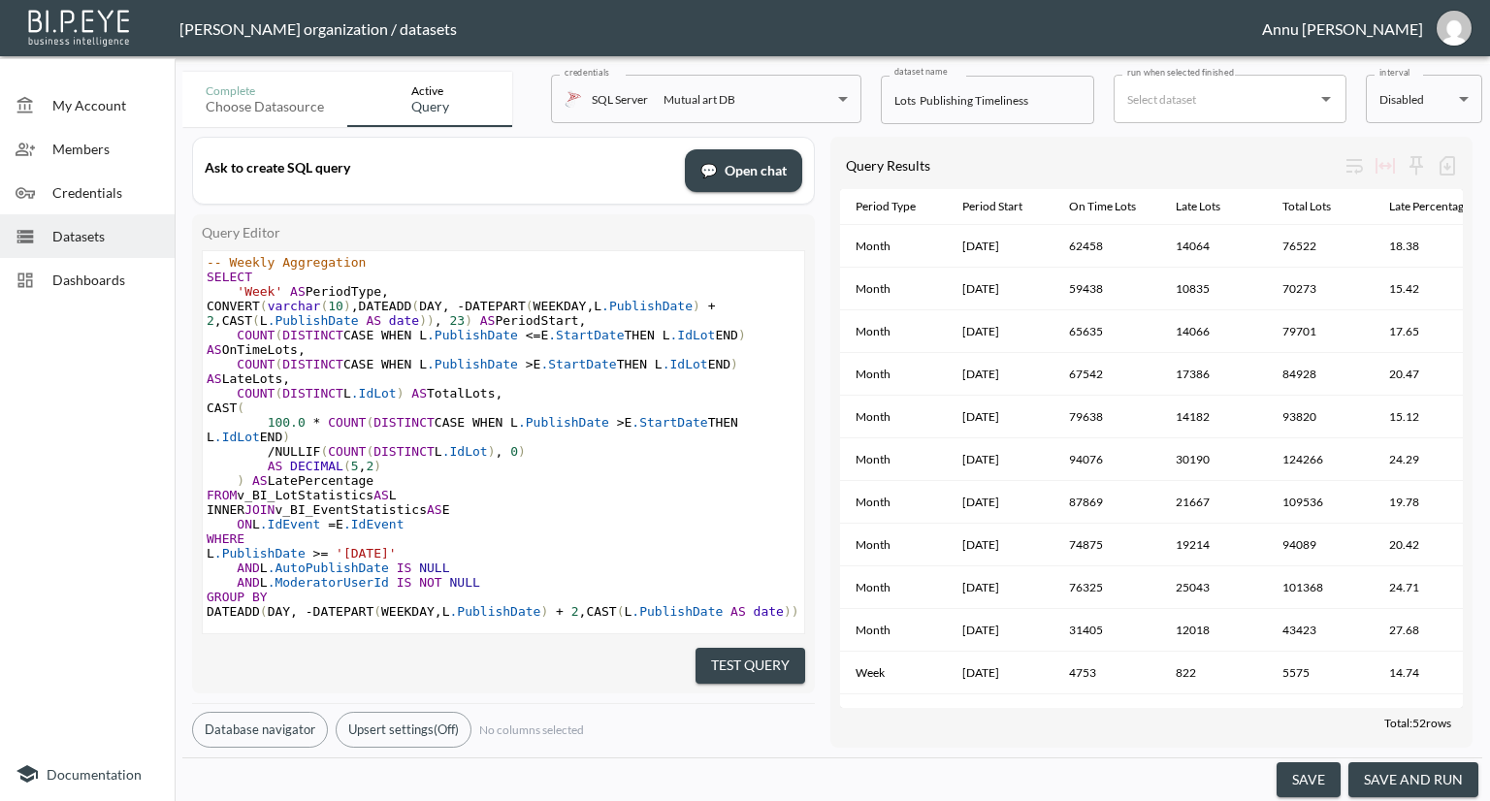
scroll to position [0, 38]
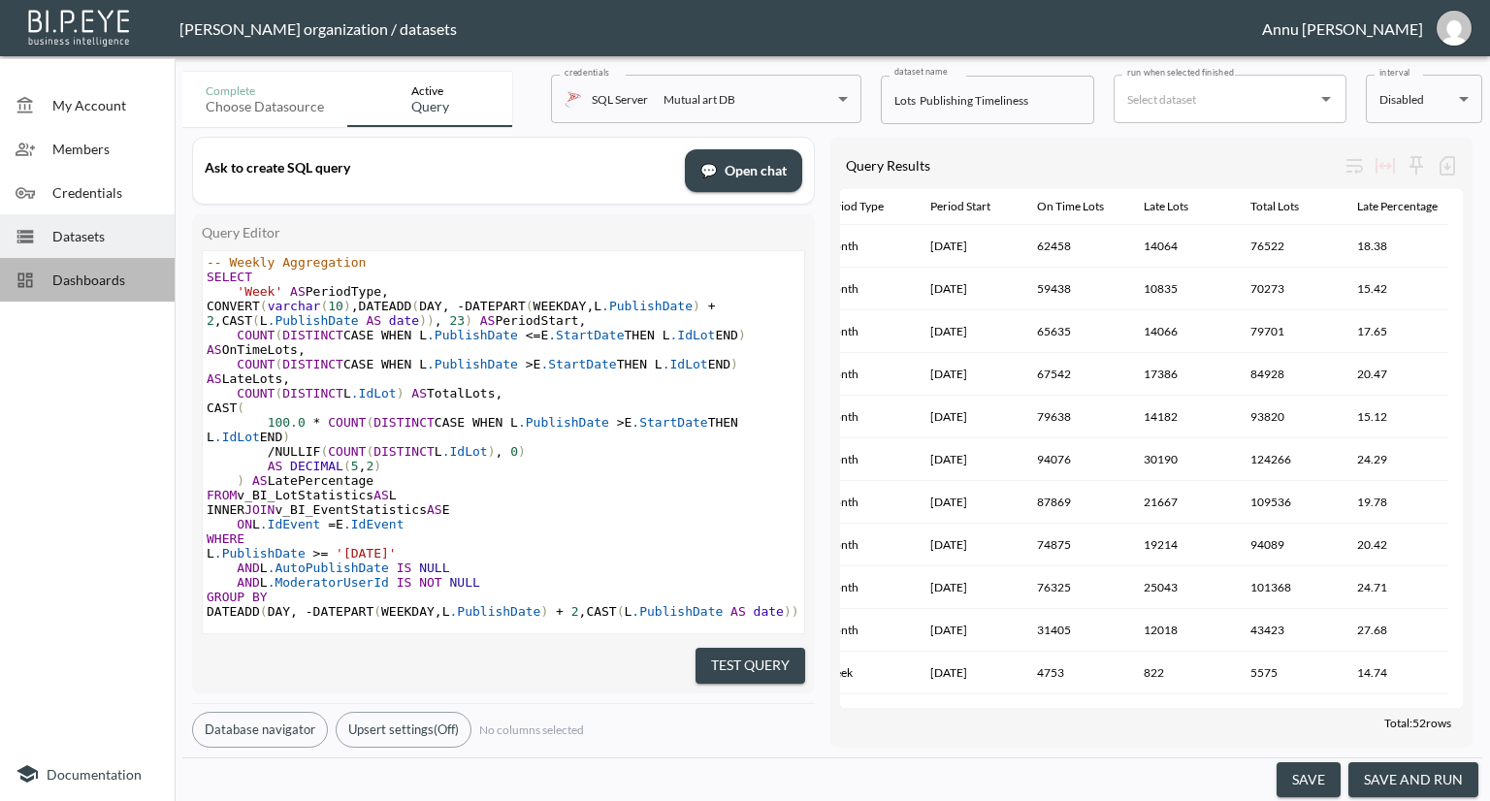
click at [79, 274] on span "Dashboards" at bounding box center [105, 280] width 107 height 20
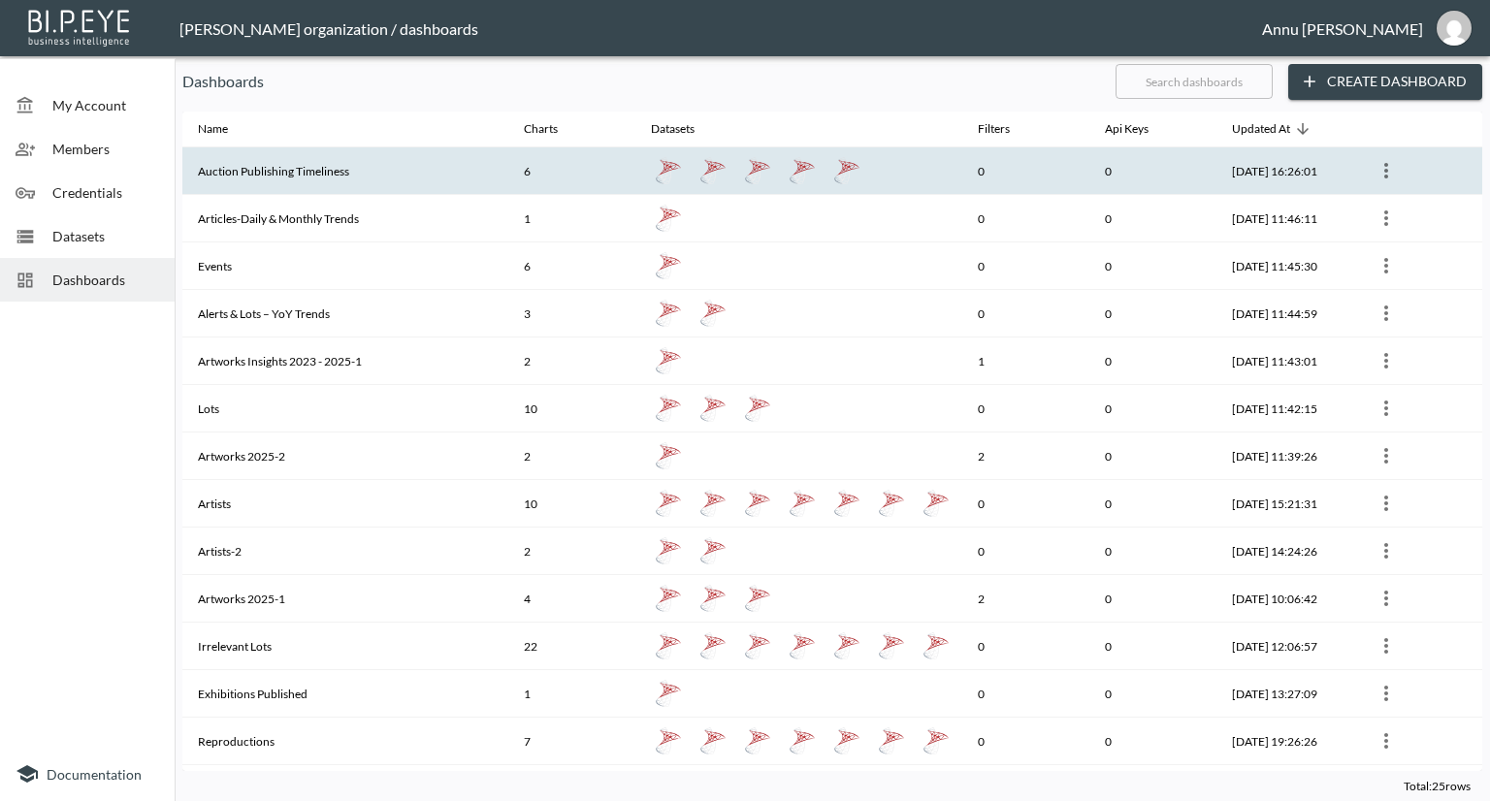
click at [322, 169] on th "Auction Publishing Timeliness" at bounding box center [345, 171] width 326 height 48
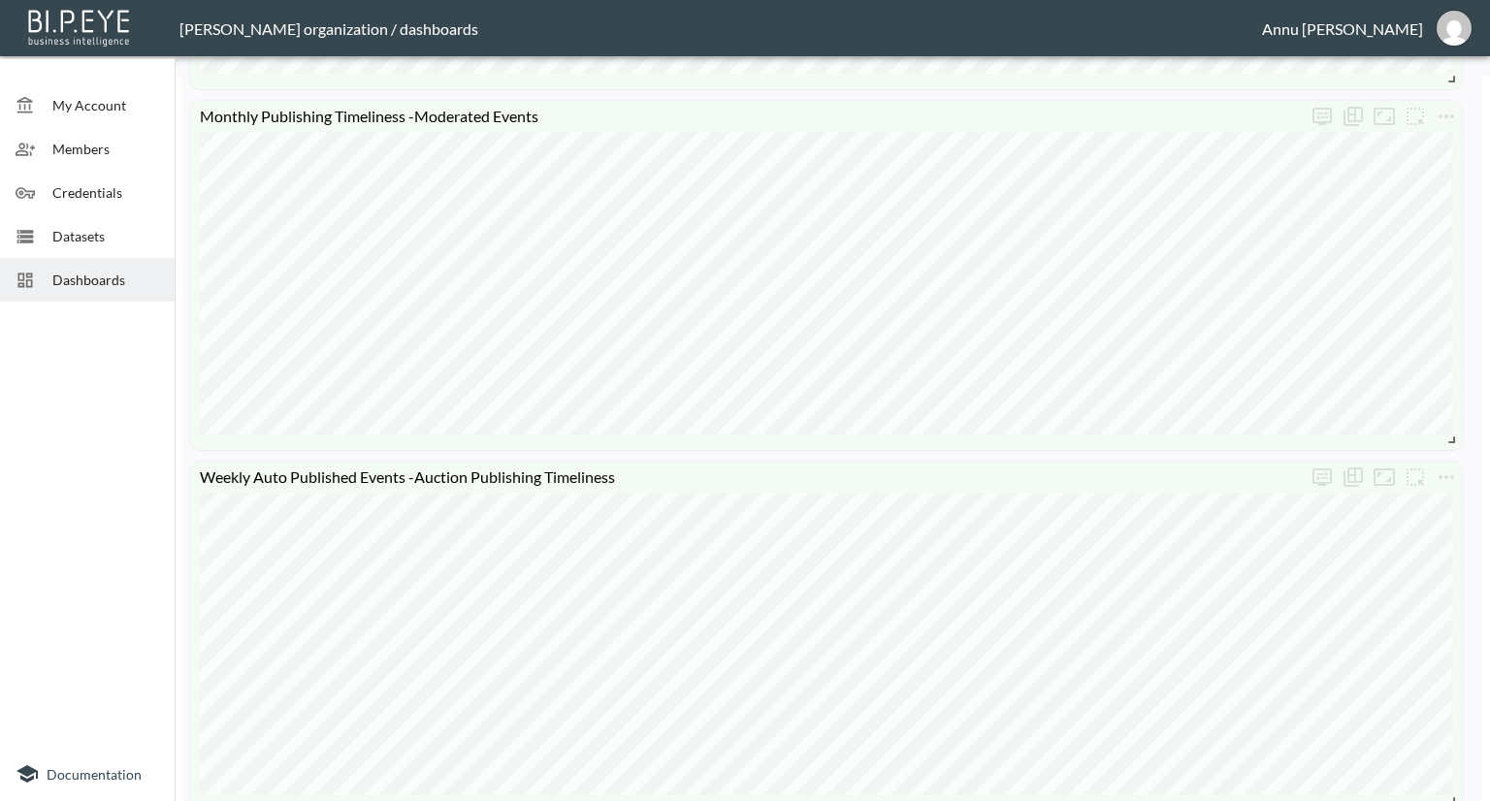
scroll to position [570, 0]
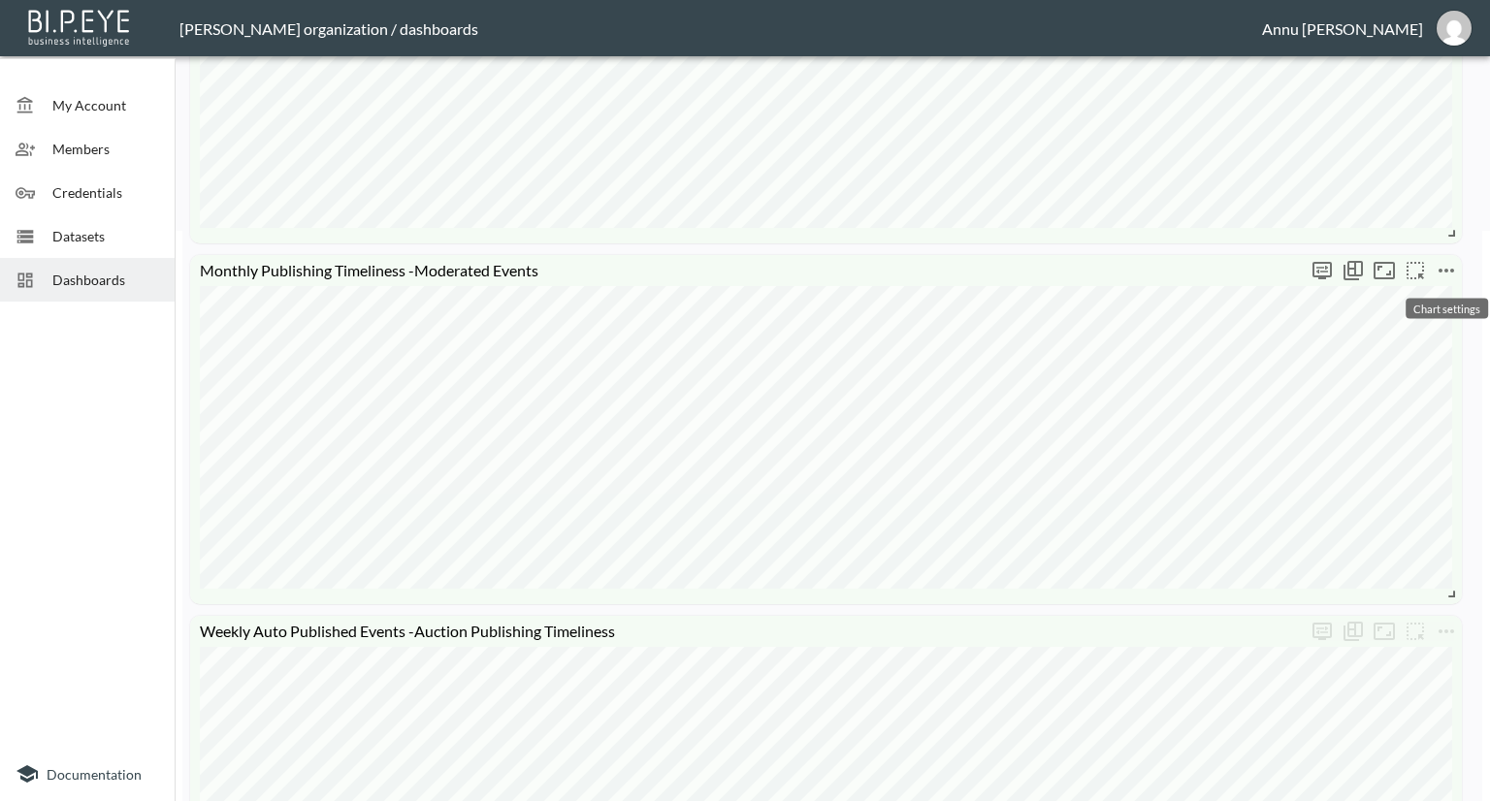
click at [1442, 266] on icon "more" at bounding box center [1446, 270] width 23 height 23
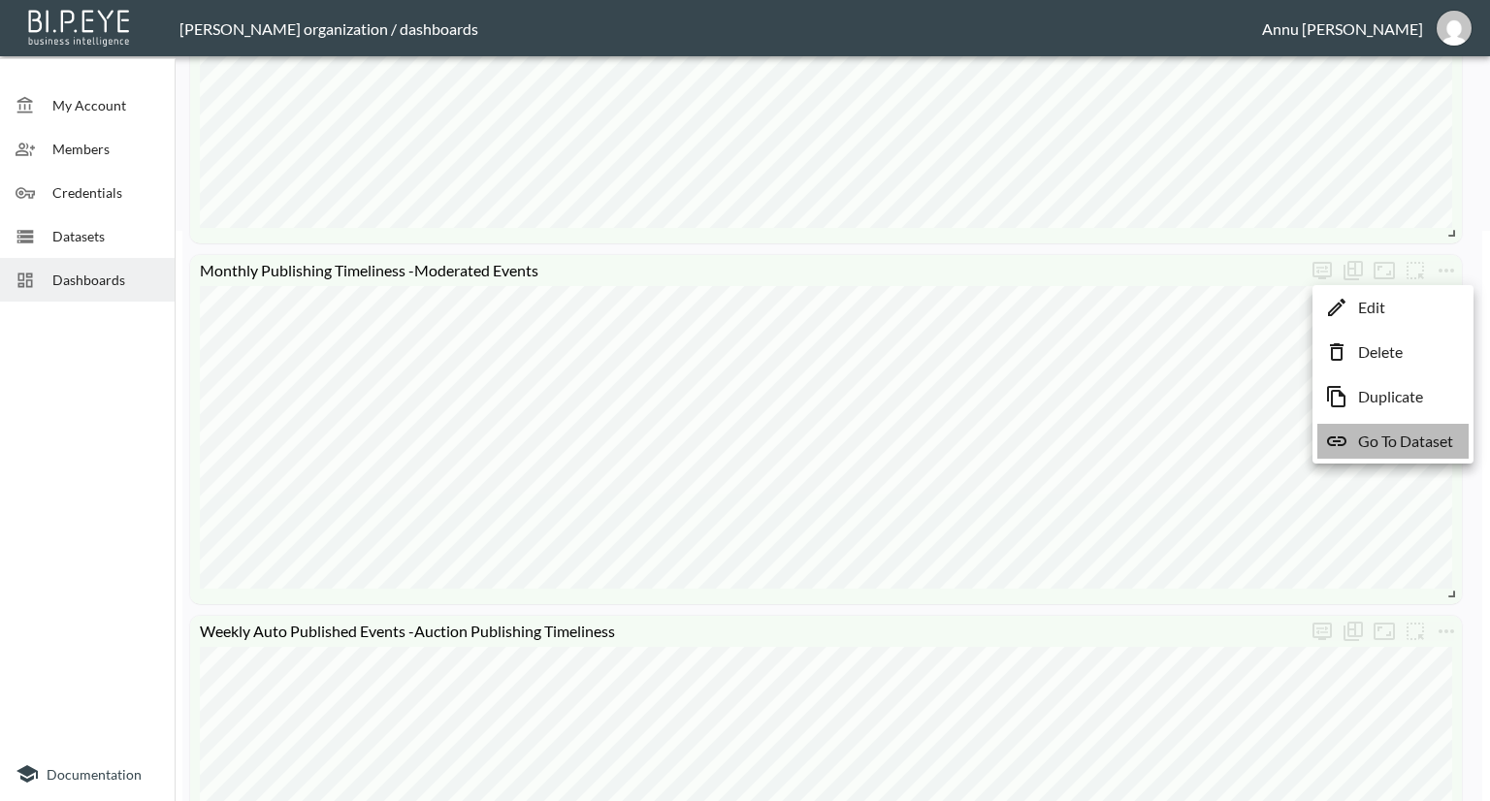
click at [1400, 442] on p "Go To Dataset" at bounding box center [1405, 441] width 95 height 23
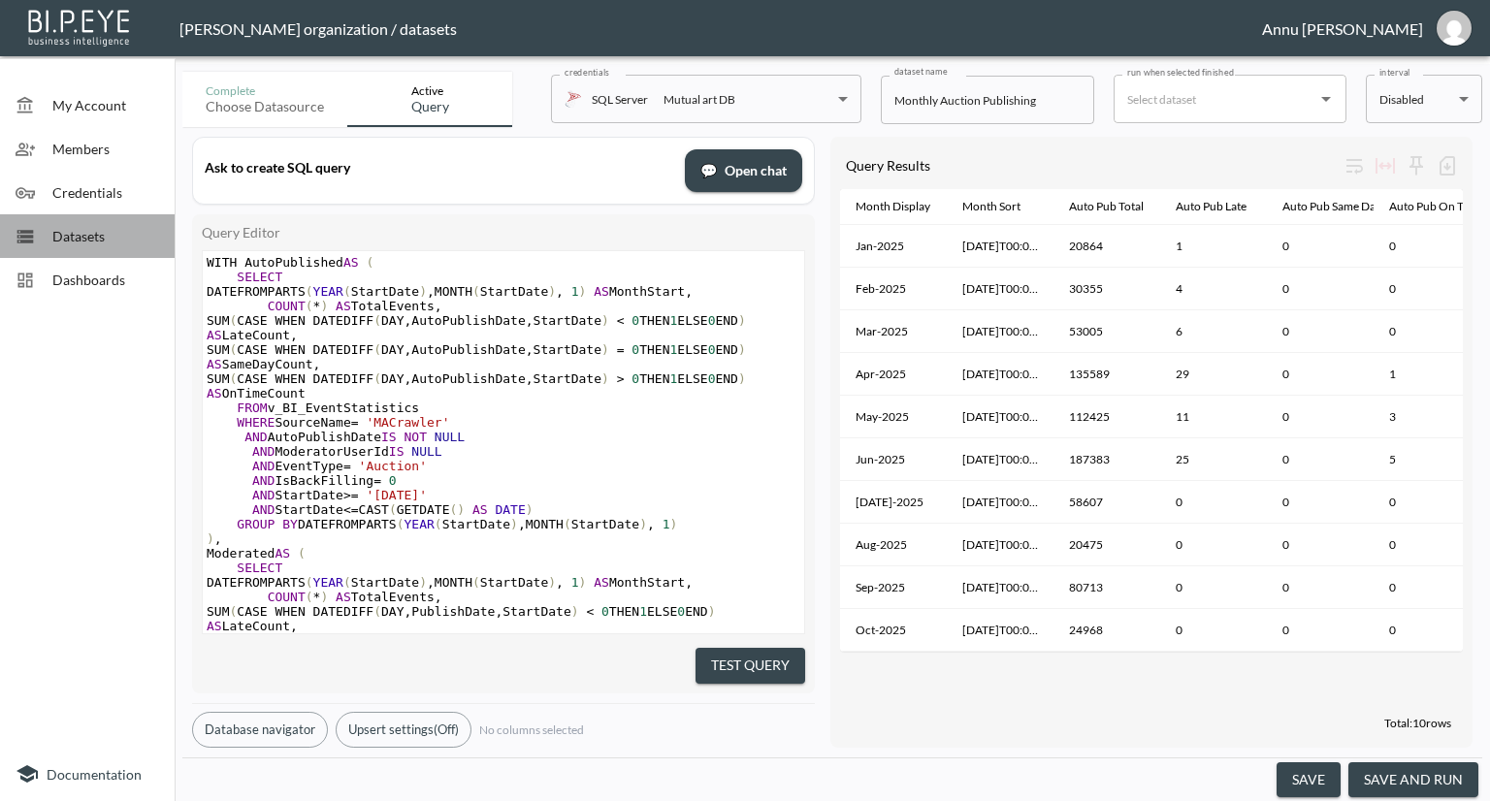
click at [126, 236] on span "Datasets" at bounding box center [105, 236] width 107 height 20
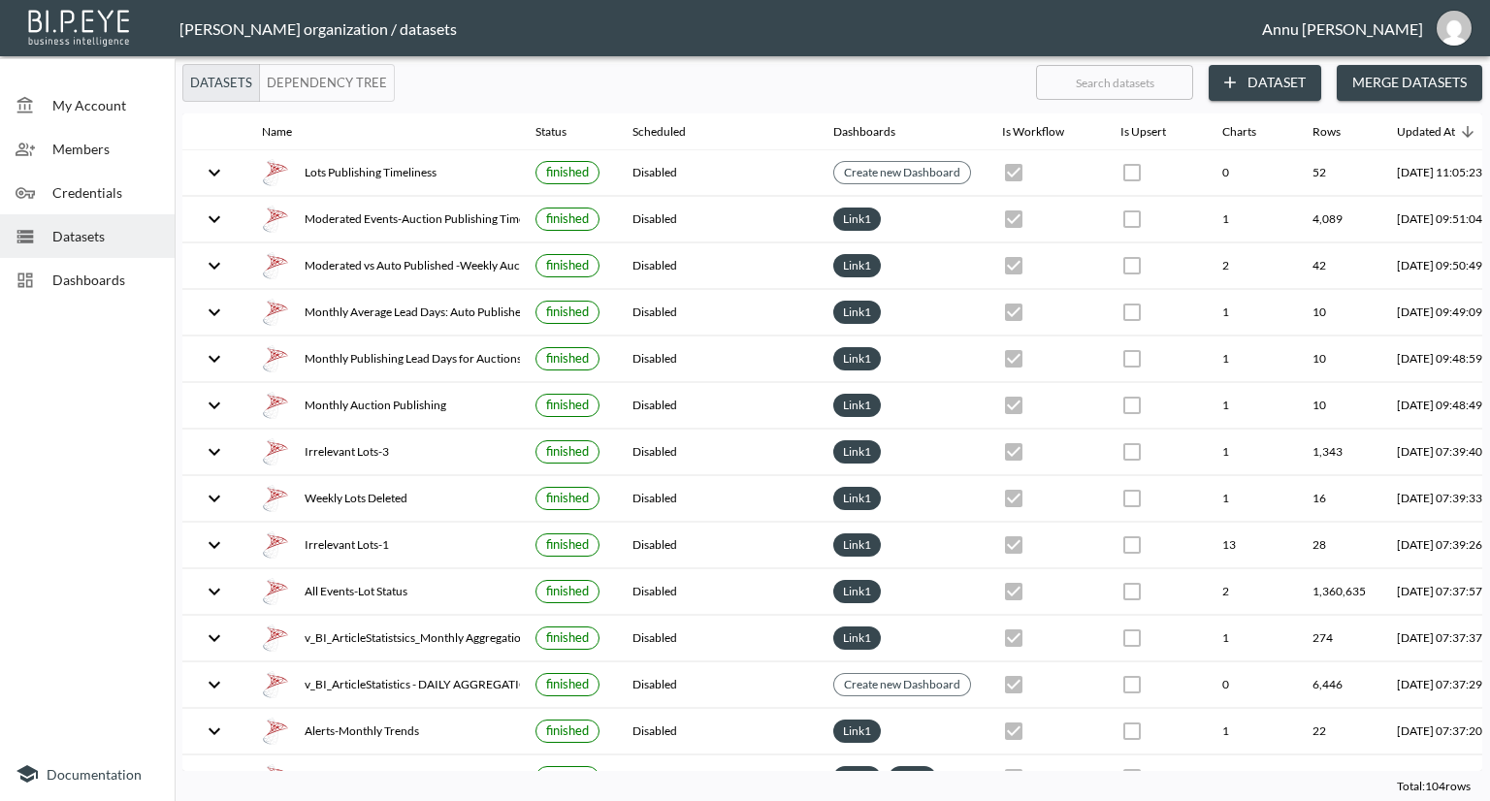
click at [130, 290] on div "Dashboards" at bounding box center [87, 280] width 175 height 44
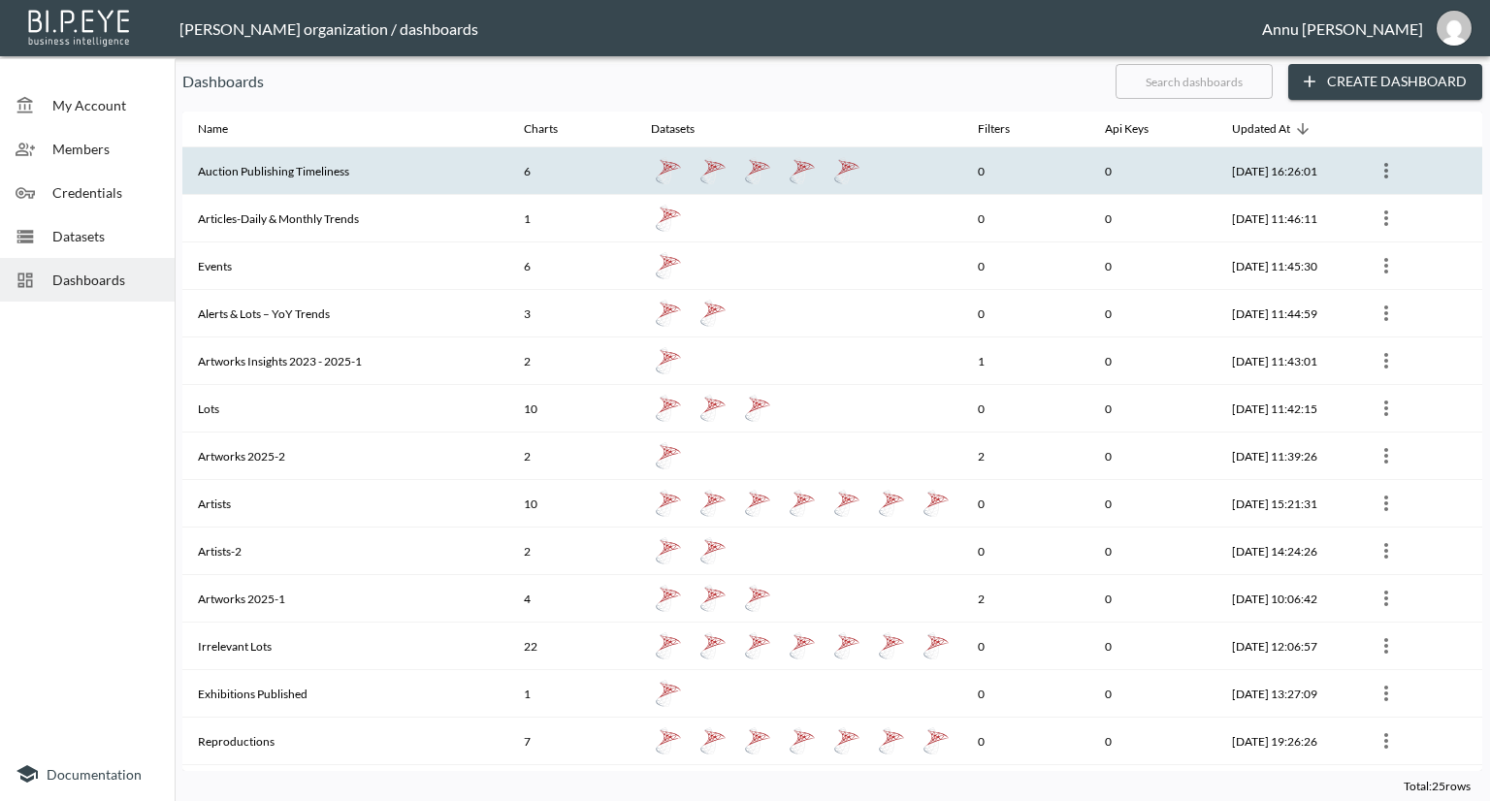
click at [301, 182] on th "Auction Publishing Timeliness" at bounding box center [345, 171] width 326 height 48
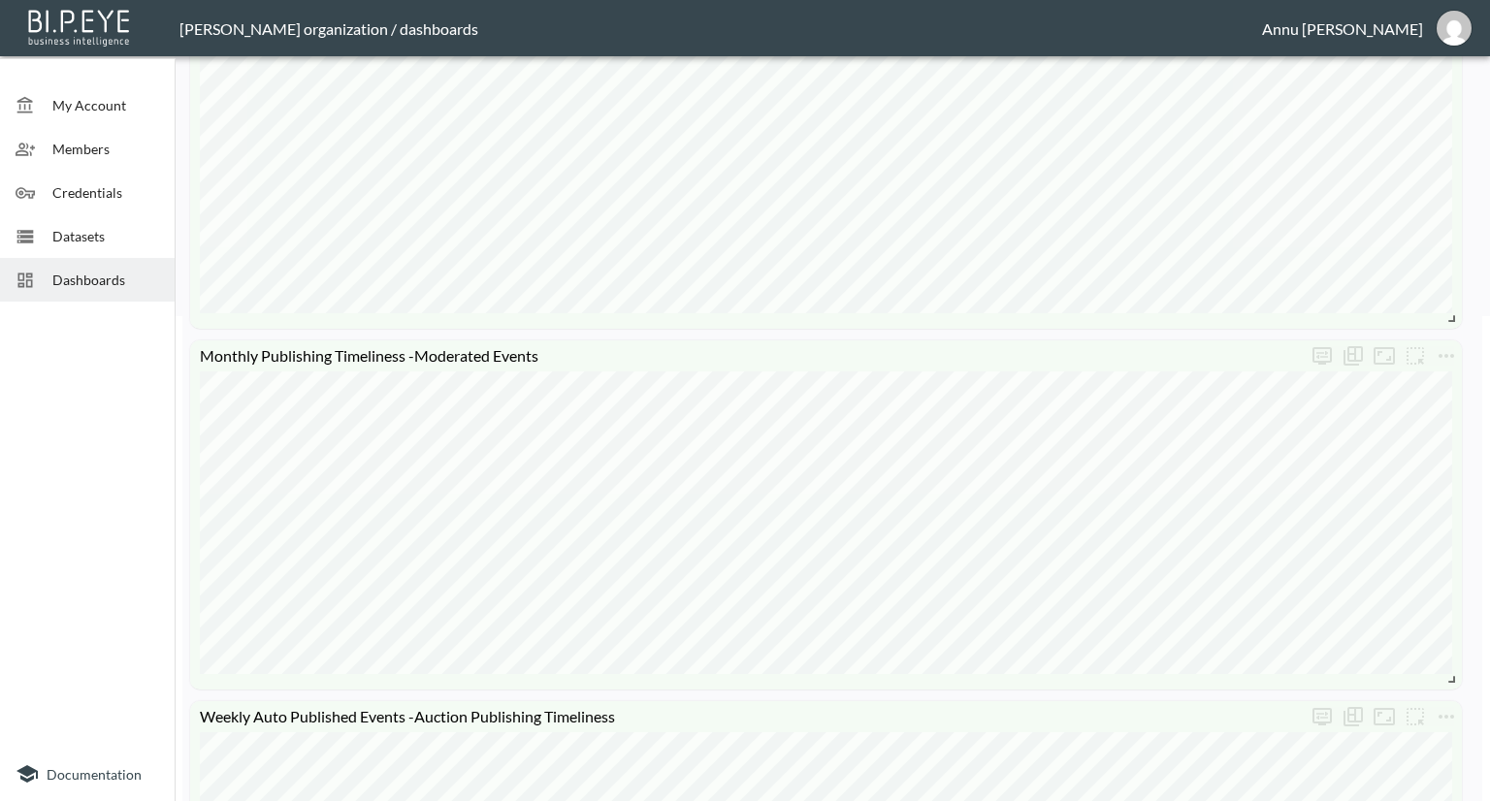
scroll to position [388, 0]
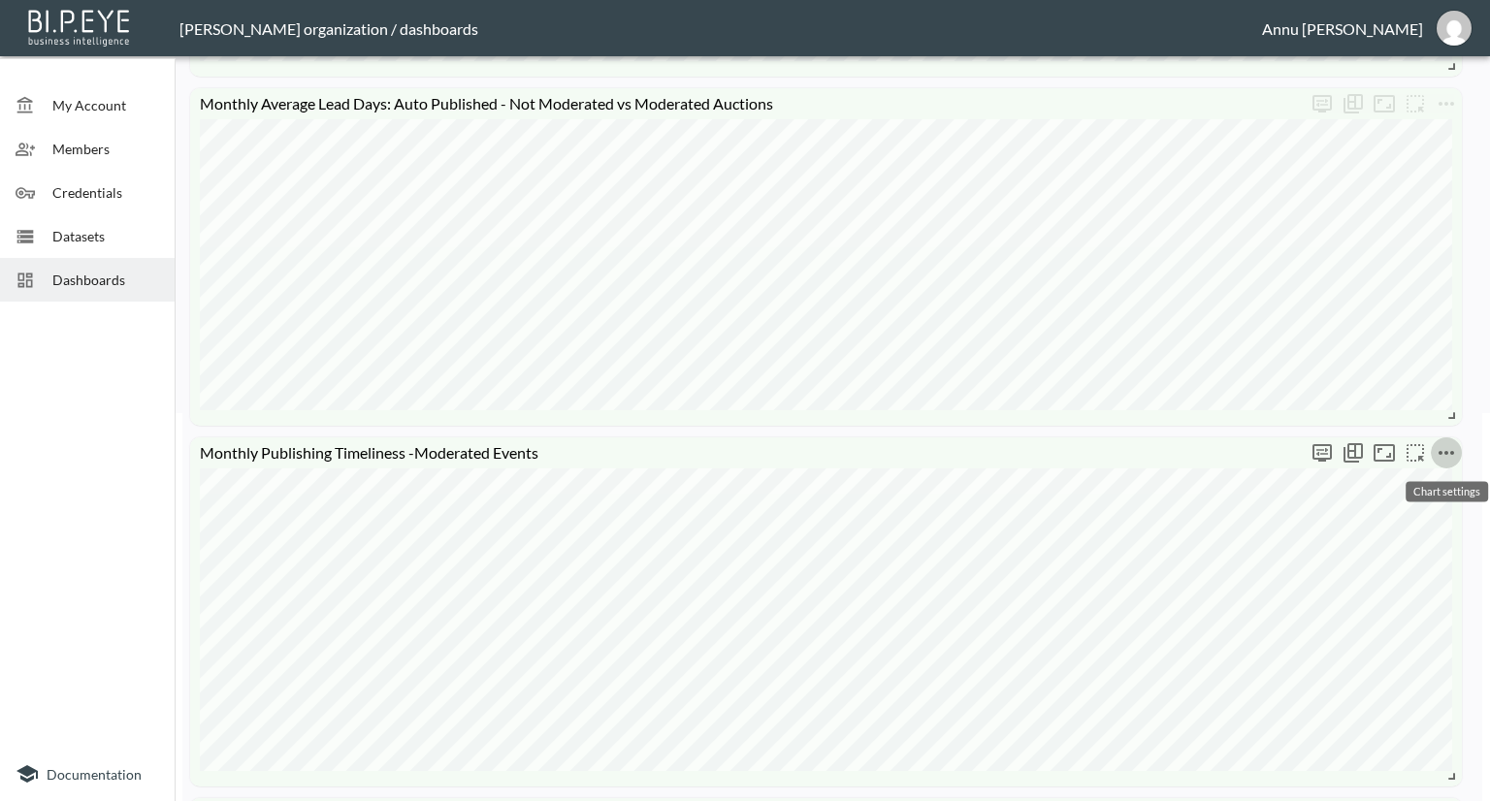
click at [1446, 459] on icon "more" at bounding box center [1446, 452] width 23 height 23
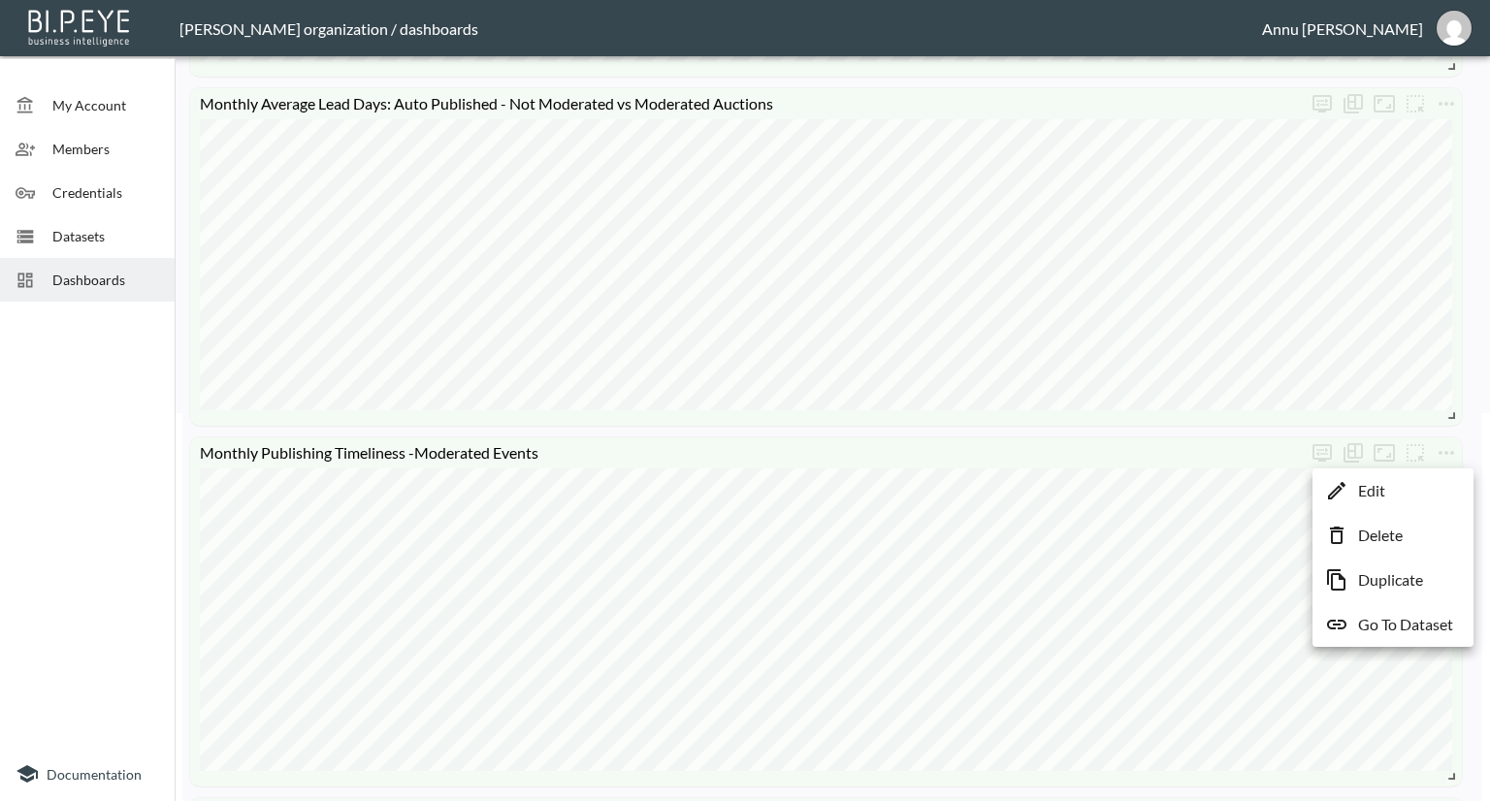
click at [1394, 502] on li "Edit" at bounding box center [1393, 490] width 151 height 35
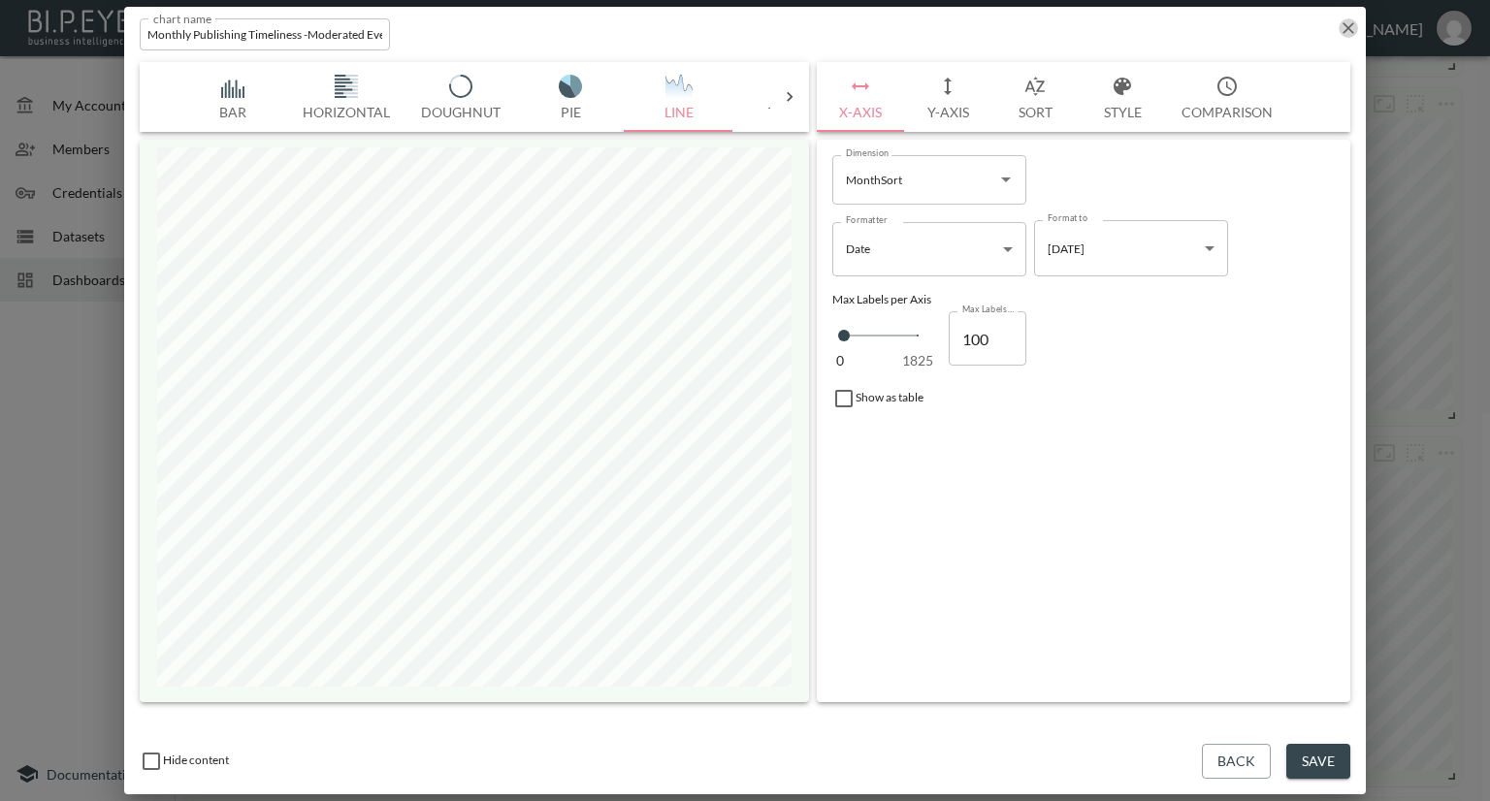
click at [1350, 30] on icon "button" at bounding box center [1348, 27] width 19 height 19
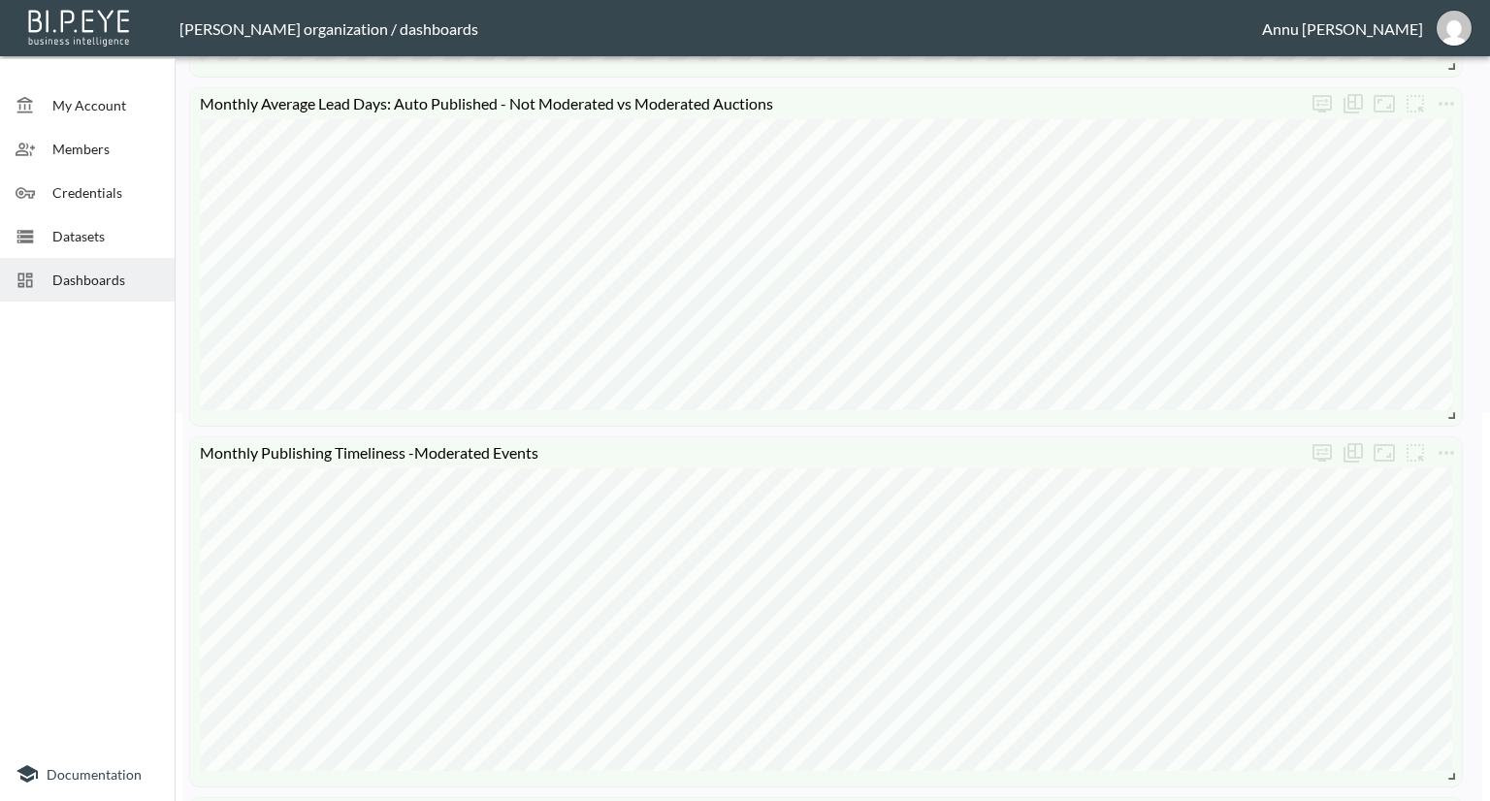
click at [70, 227] on span "Datasets" at bounding box center [105, 236] width 107 height 20
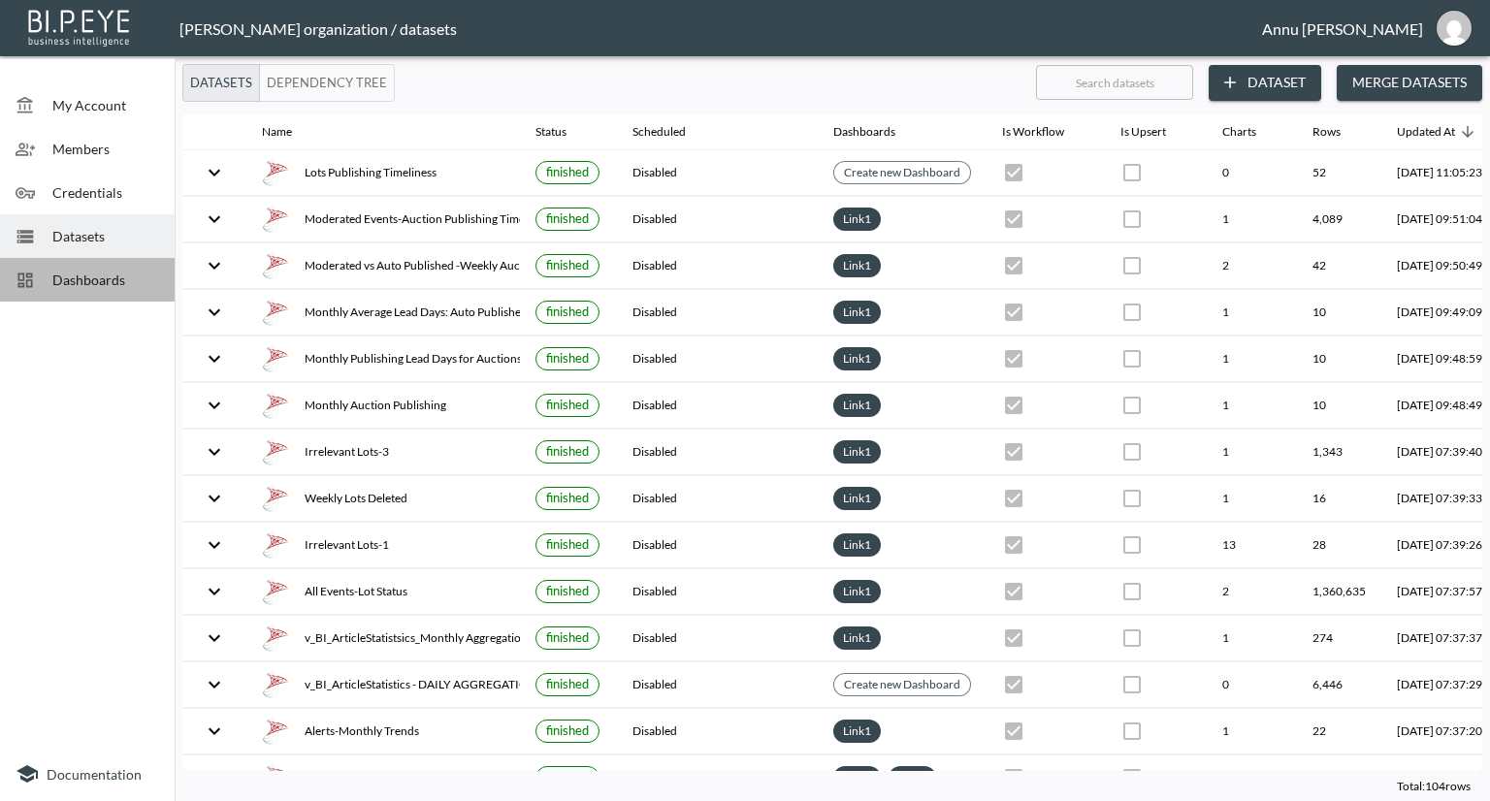
click at [147, 272] on span "Dashboards" at bounding box center [105, 280] width 107 height 20
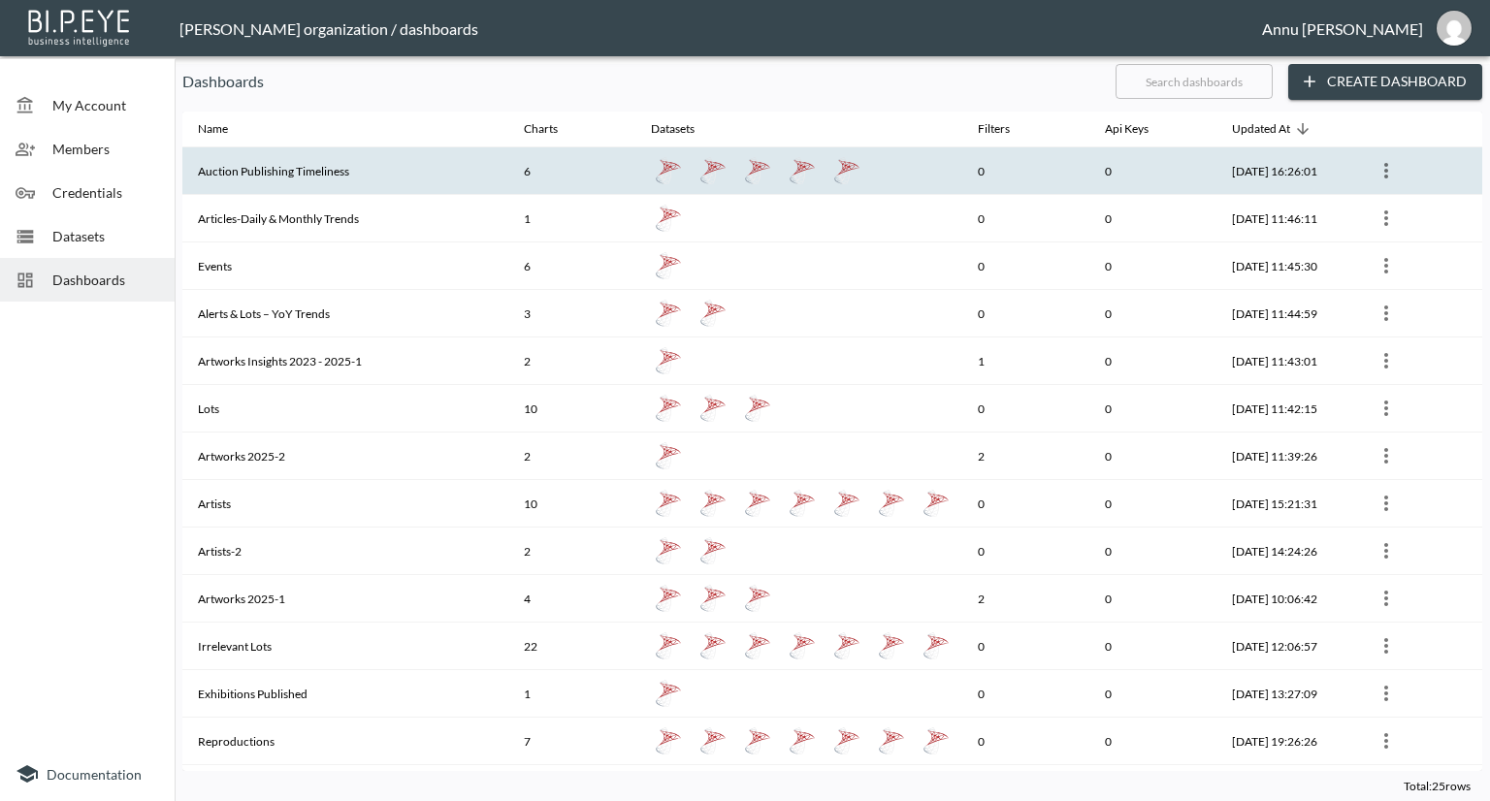
click at [287, 163] on th "Auction Publishing Timeliness" at bounding box center [345, 171] width 326 height 48
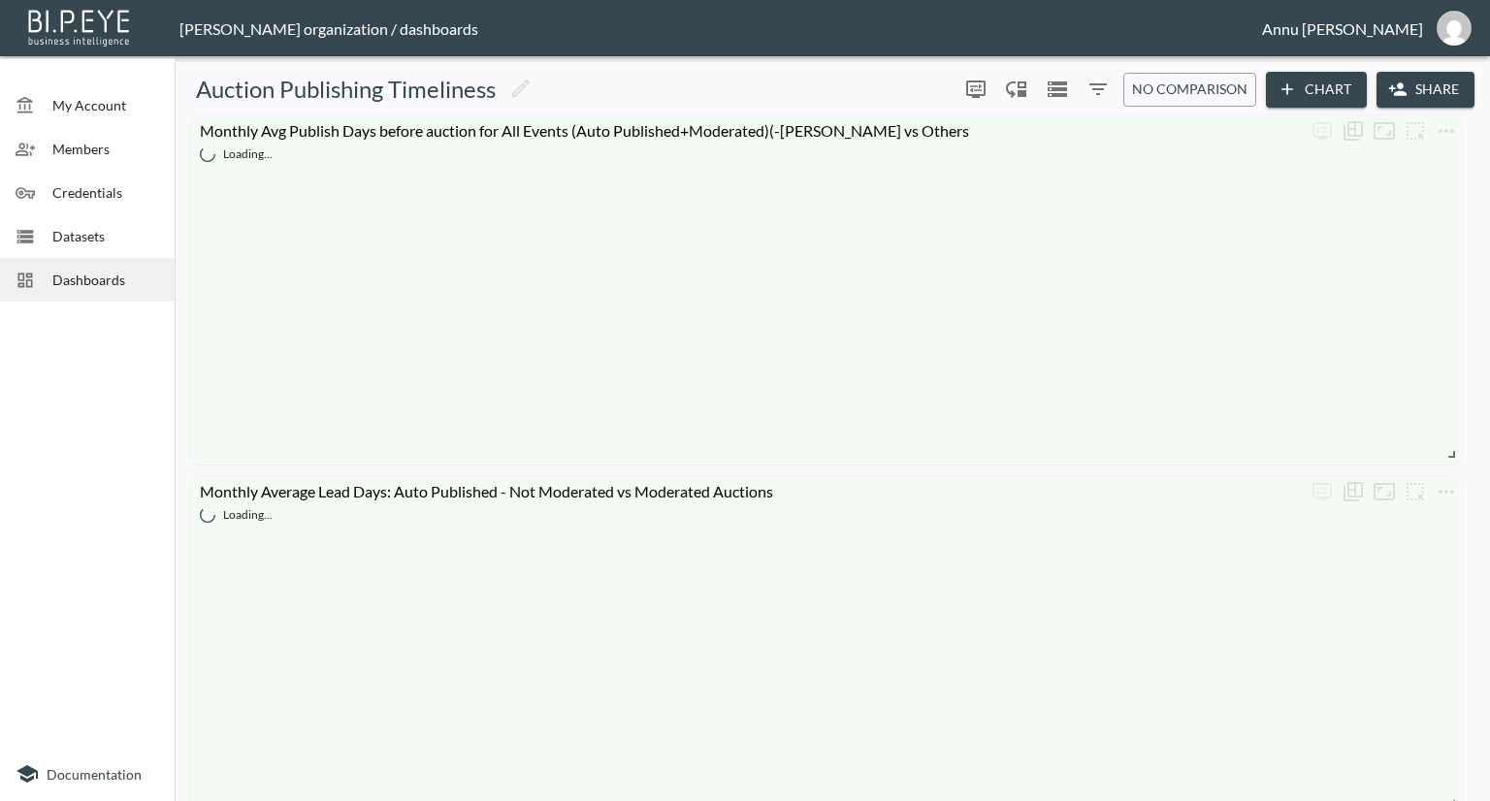
click at [1287, 86] on icon "button" at bounding box center [1287, 89] width 19 height 19
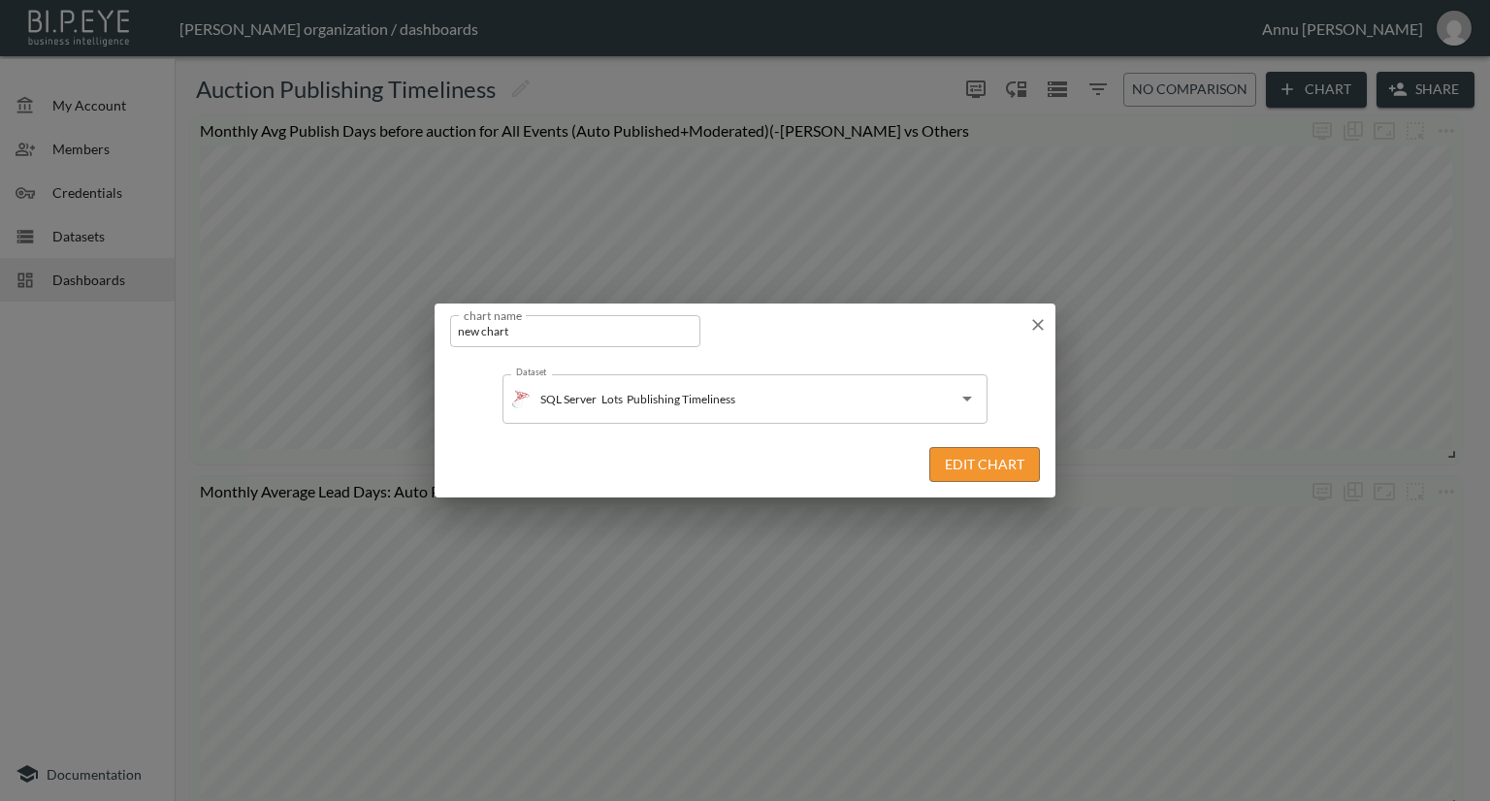
click at [940, 467] on button "Edit Chart" at bounding box center [984, 465] width 111 height 36
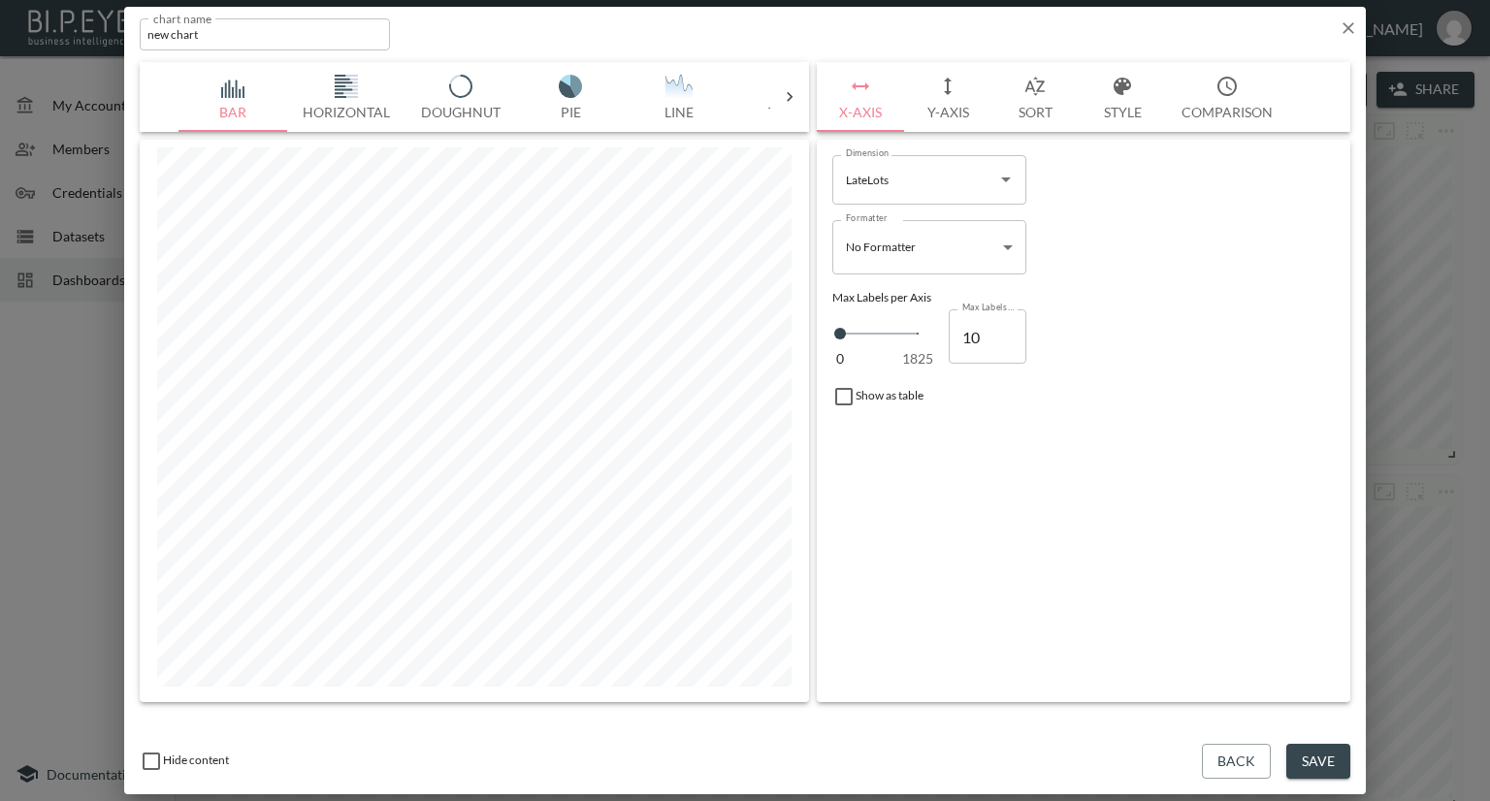
click at [928, 177] on input "LateLots" at bounding box center [914, 179] width 147 height 31
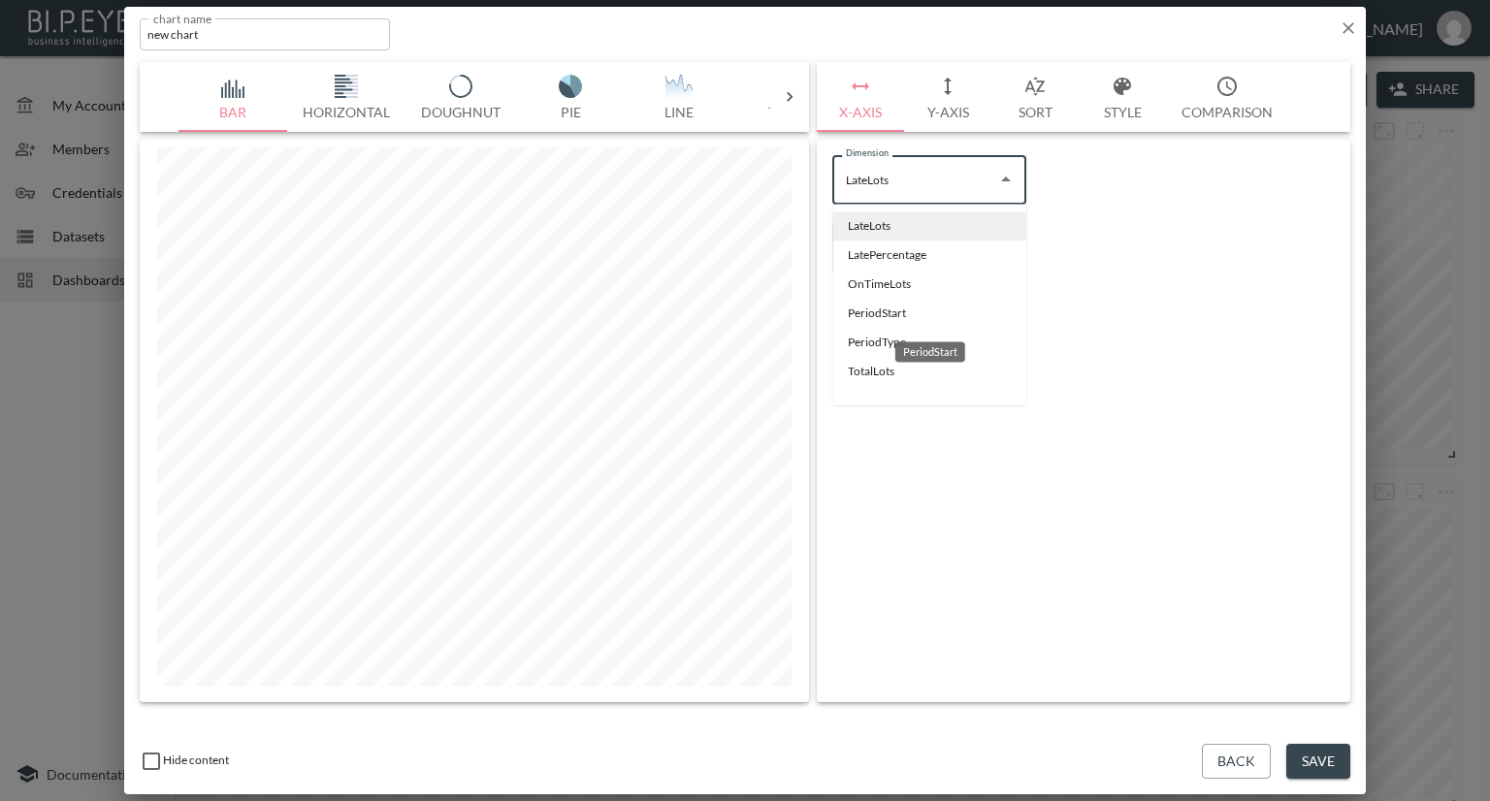
click at [858, 319] on li "PeriodStart" at bounding box center [929, 313] width 194 height 29
type input "PeriodStart"
click at [1006, 248] on body "BI.P.EYE, Interactive Analytics Dashboards - app Nadia Senft organization / das…" at bounding box center [745, 400] width 1490 height 801
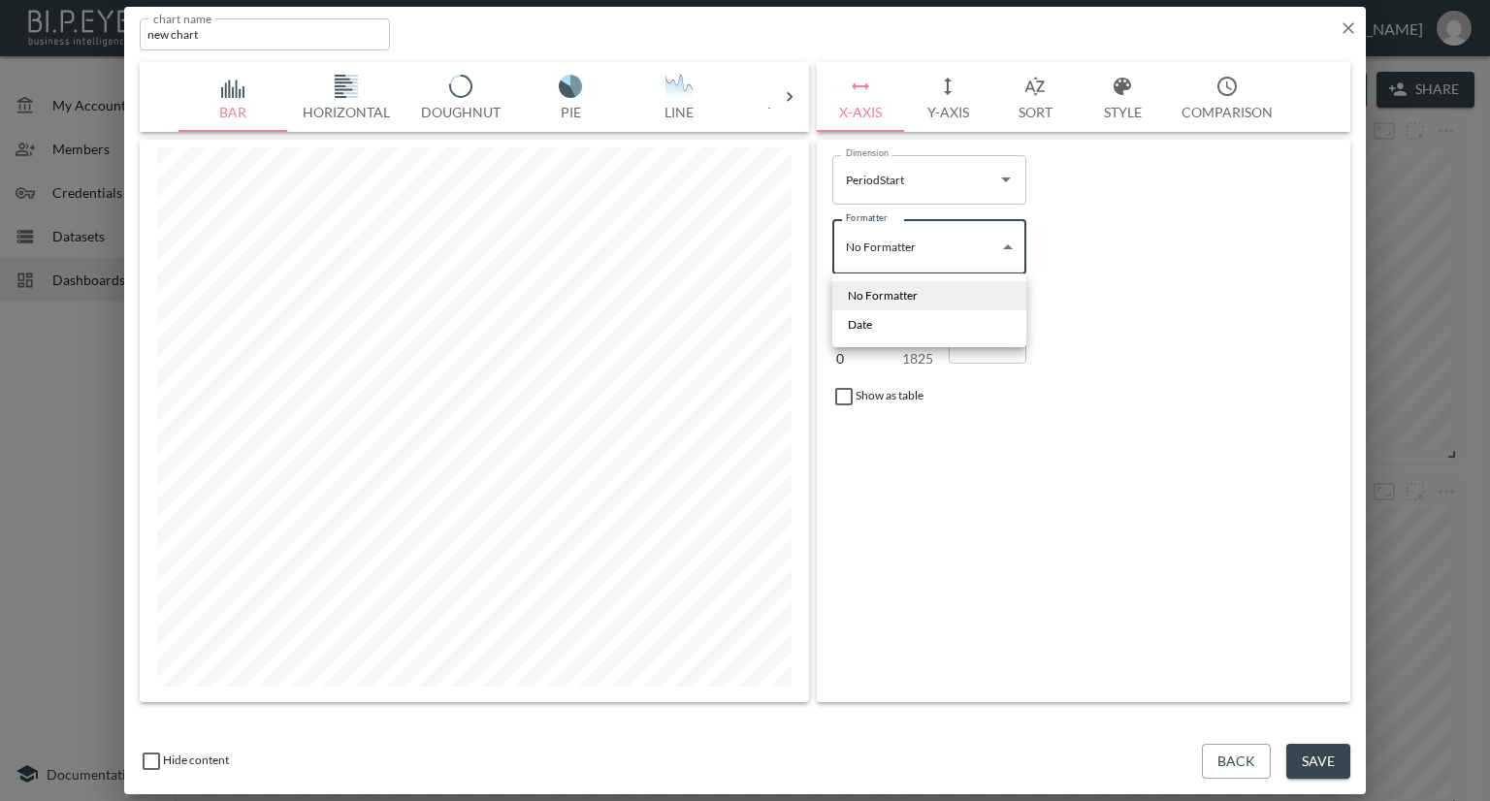
click at [882, 330] on li "Date" at bounding box center [929, 324] width 194 height 29
type input "Date"
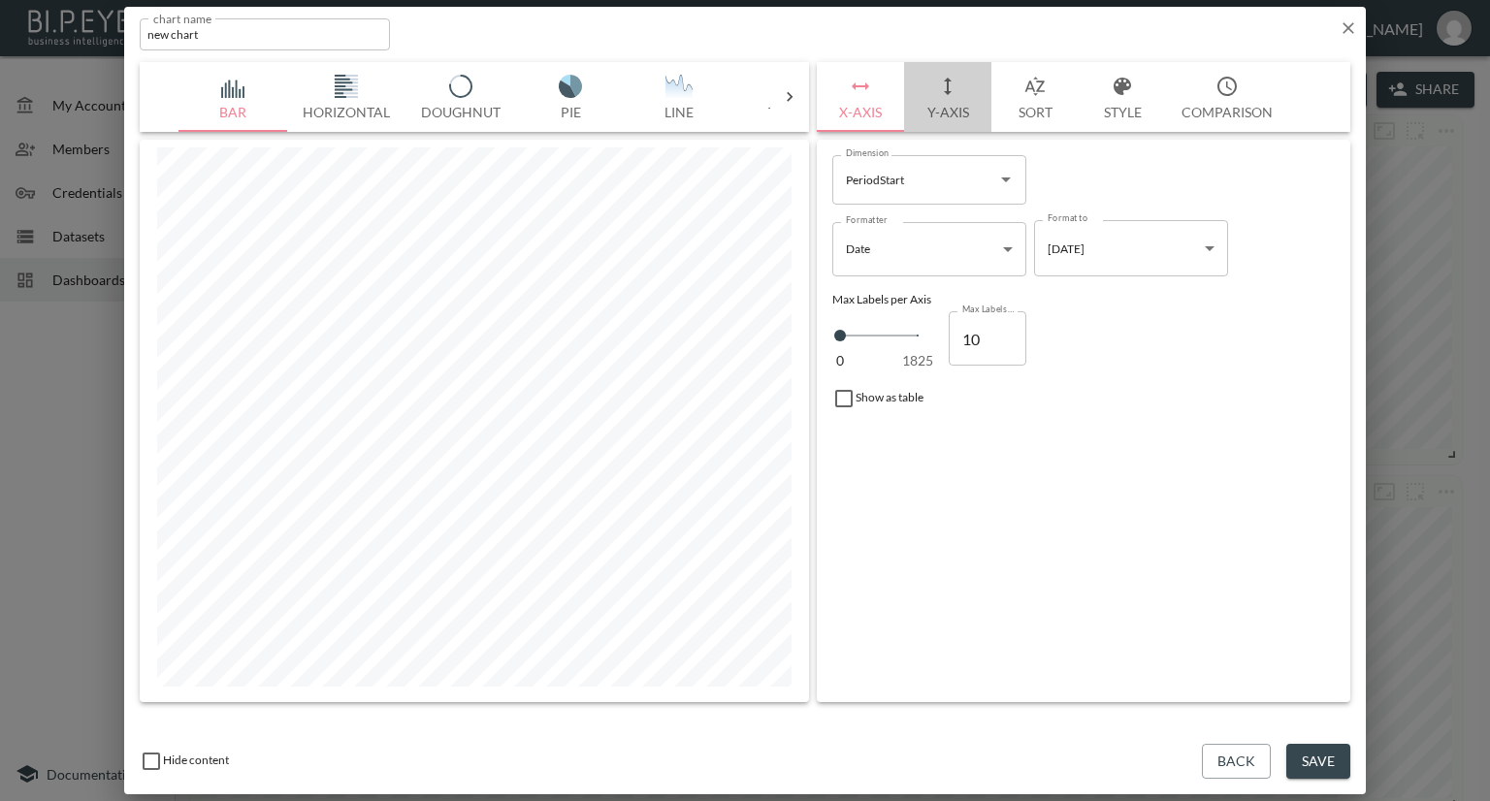
click at [955, 113] on button "Y-Axis" at bounding box center [947, 97] width 87 height 70
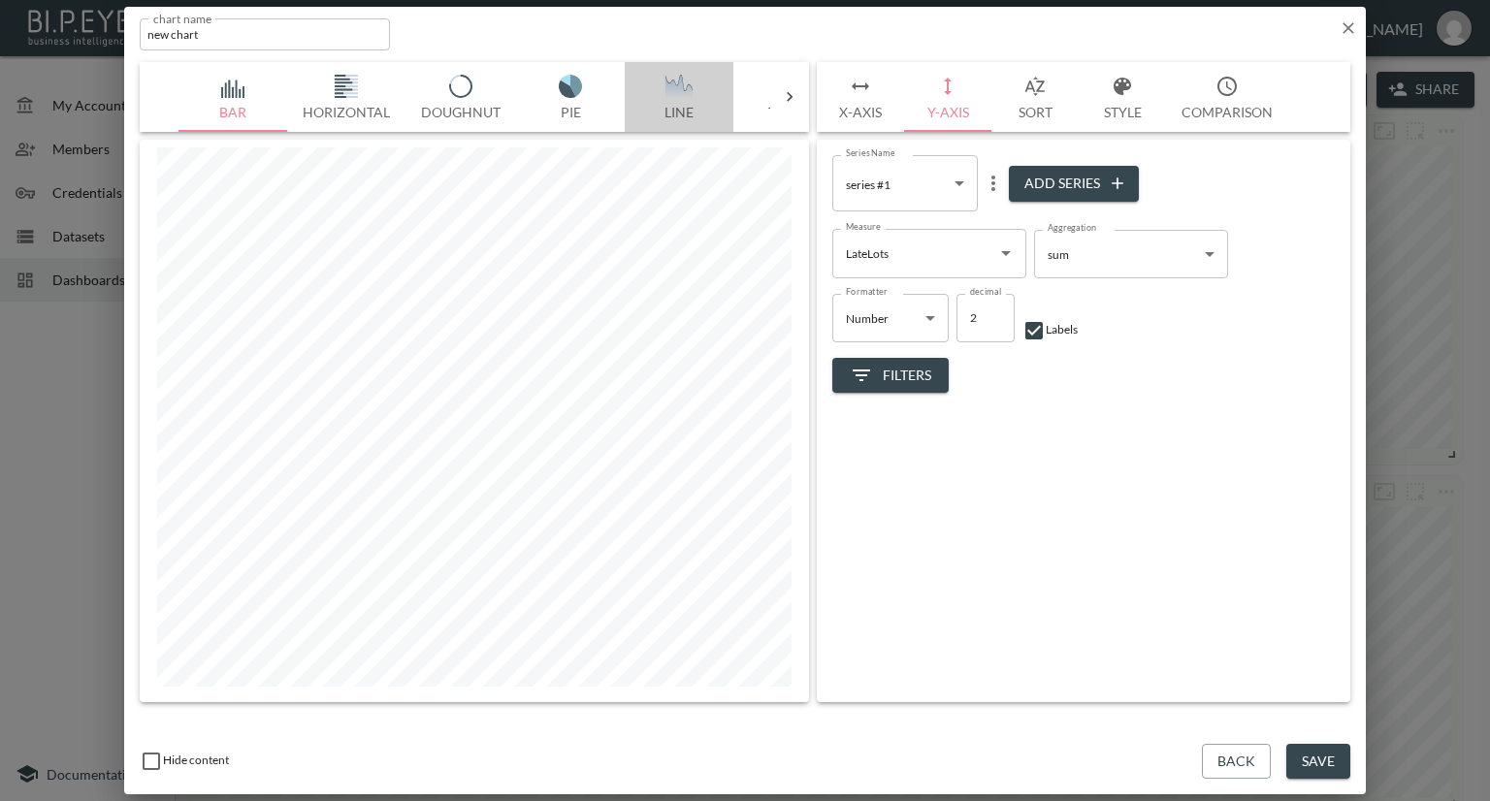
drag, startPoint x: 687, startPoint y: 85, endPoint x: 715, endPoint y: 84, distance: 28.2
click at [687, 86] on img "button" at bounding box center [679, 86] width 78 height 23
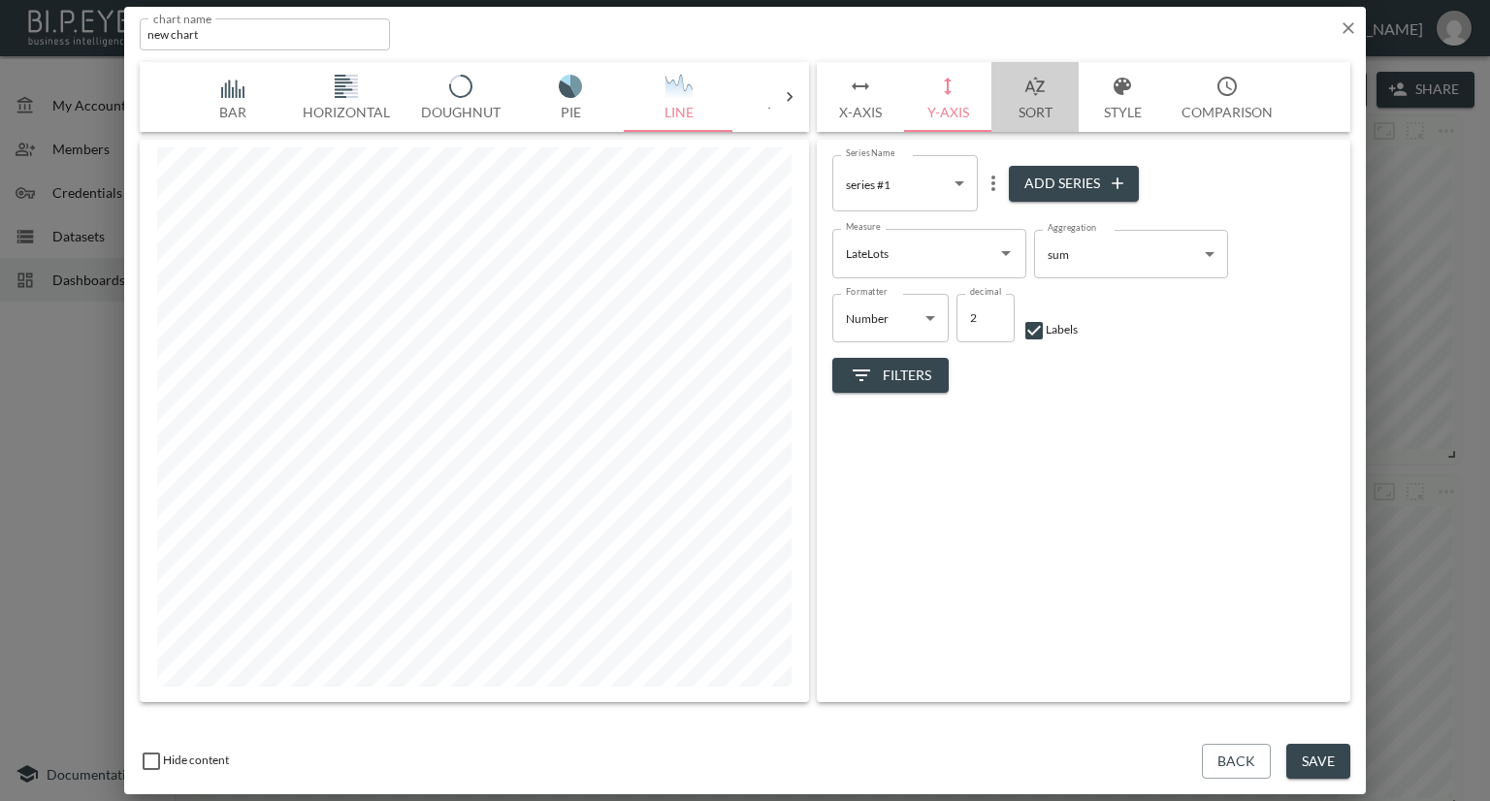
click at [1043, 114] on button "Sort" at bounding box center [1035, 97] width 87 height 70
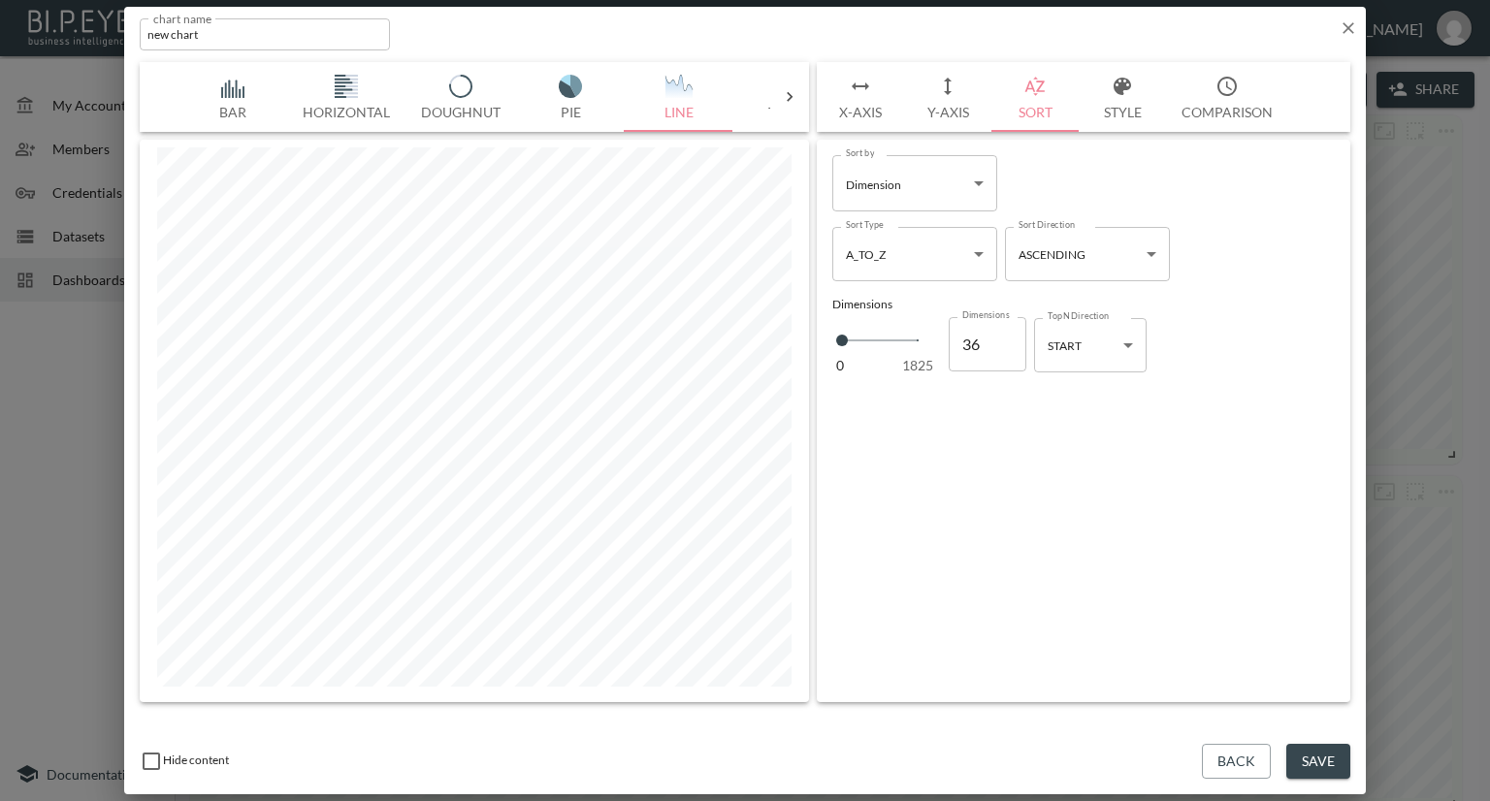
click at [1118, 349] on body "BI.P.EYE, Interactive Analytics Dashboards - app Nadia Senft organization / das…" at bounding box center [745, 400] width 1490 height 801
click at [1074, 426] on li "END" at bounding box center [1090, 423] width 113 height 29
type input "end"
click at [928, 106] on button "Y-Axis" at bounding box center [947, 97] width 87 height 70
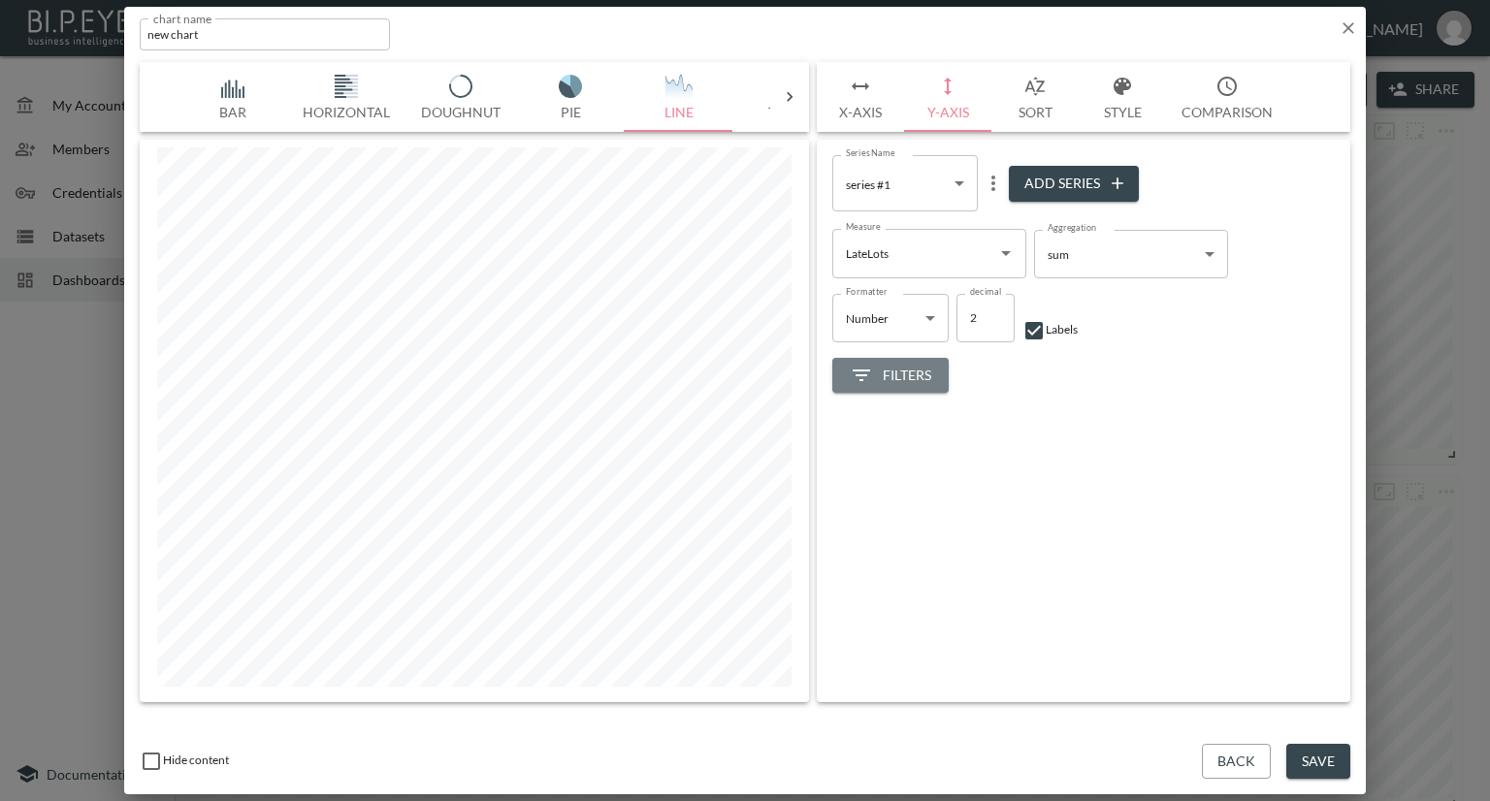
click at [916, 361] on button "Filters" at bounding box center [890, 376] width 116 height 36
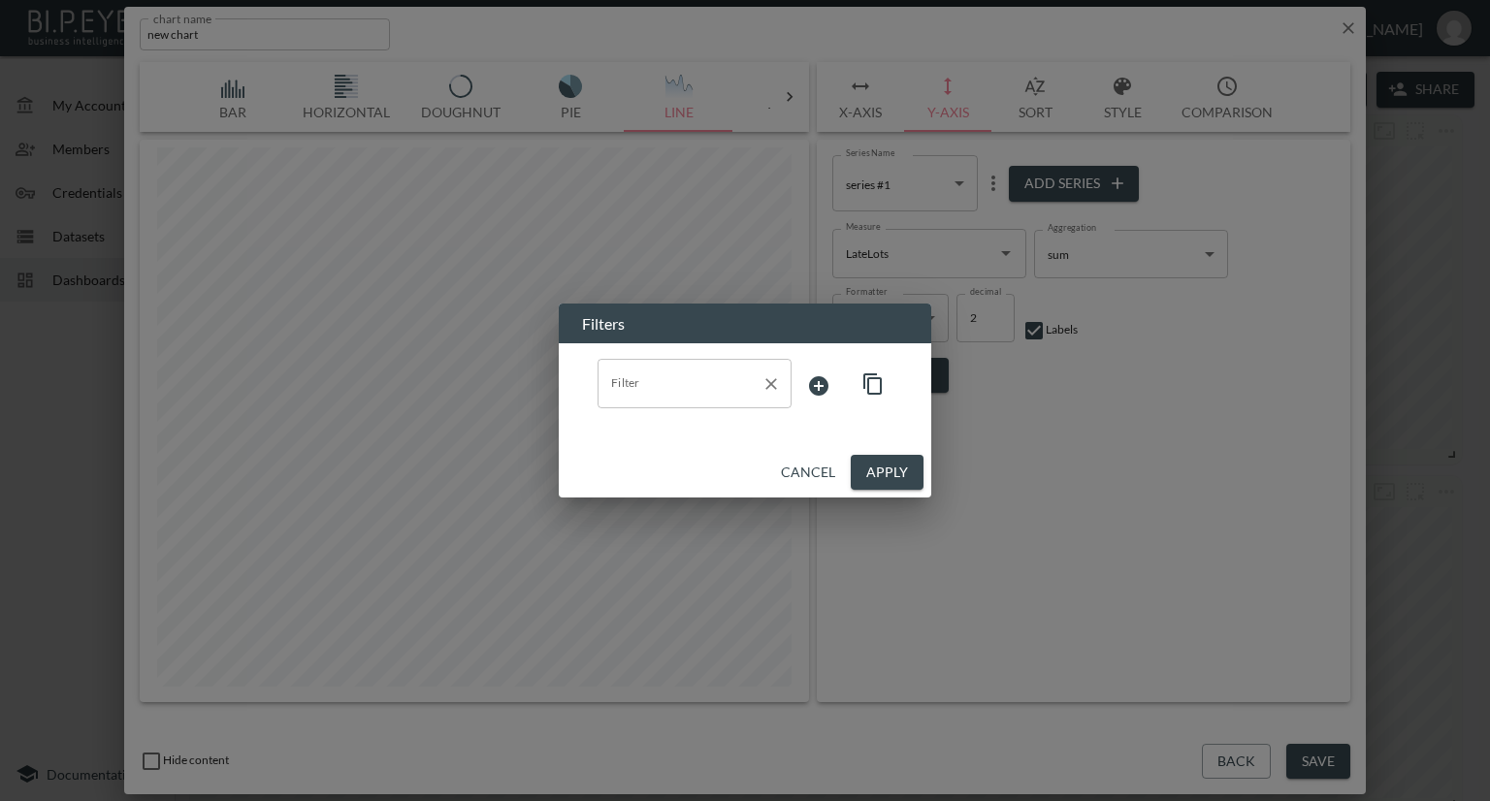
click at [679, 377] on input "Filter" at bounding box center [679, 383] width 147 height 31
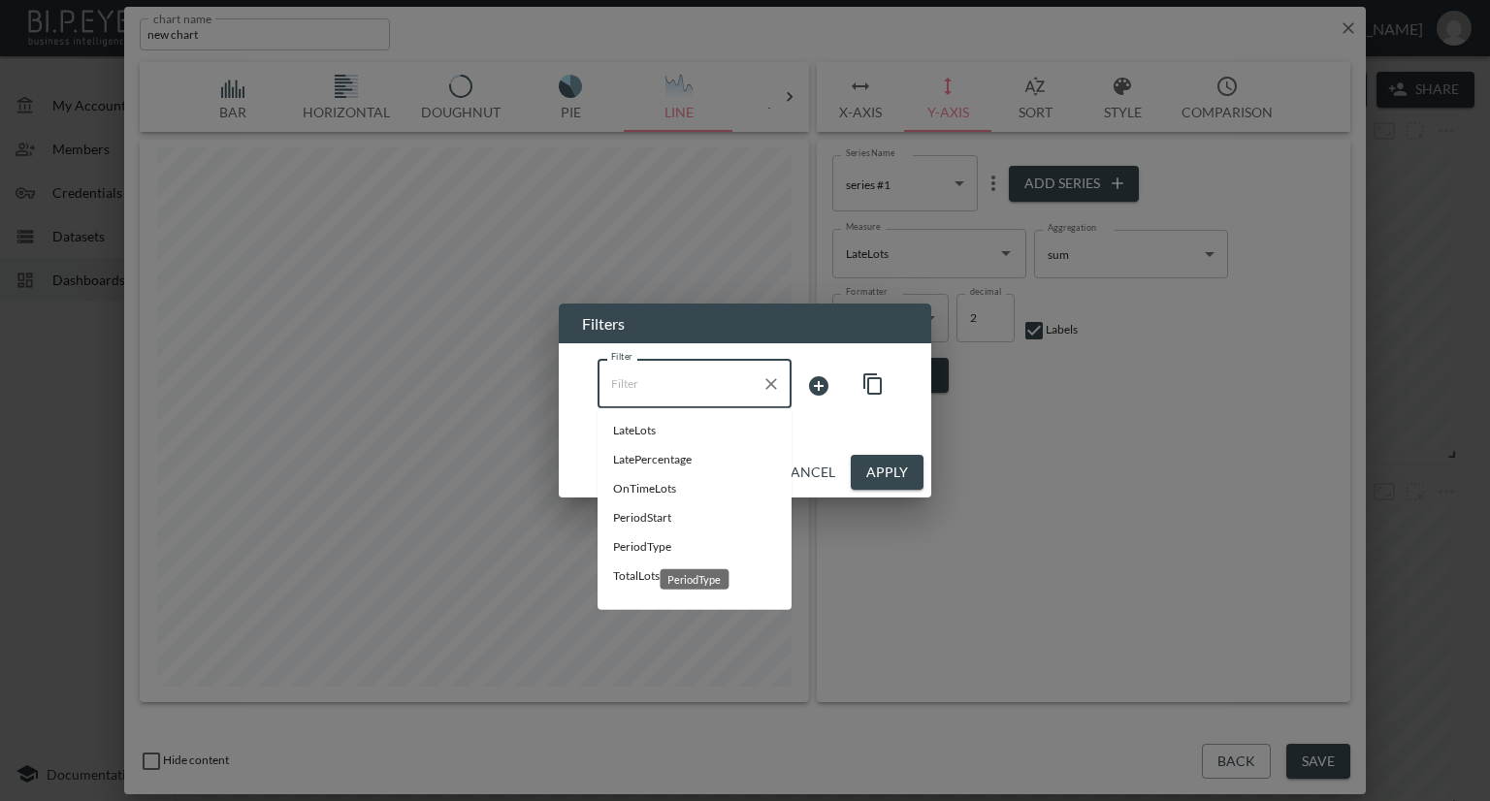
click at [641, 543] on span "PeriodType" at bounding box center [694, 546] width 163 height 17
type input "PeriodType"
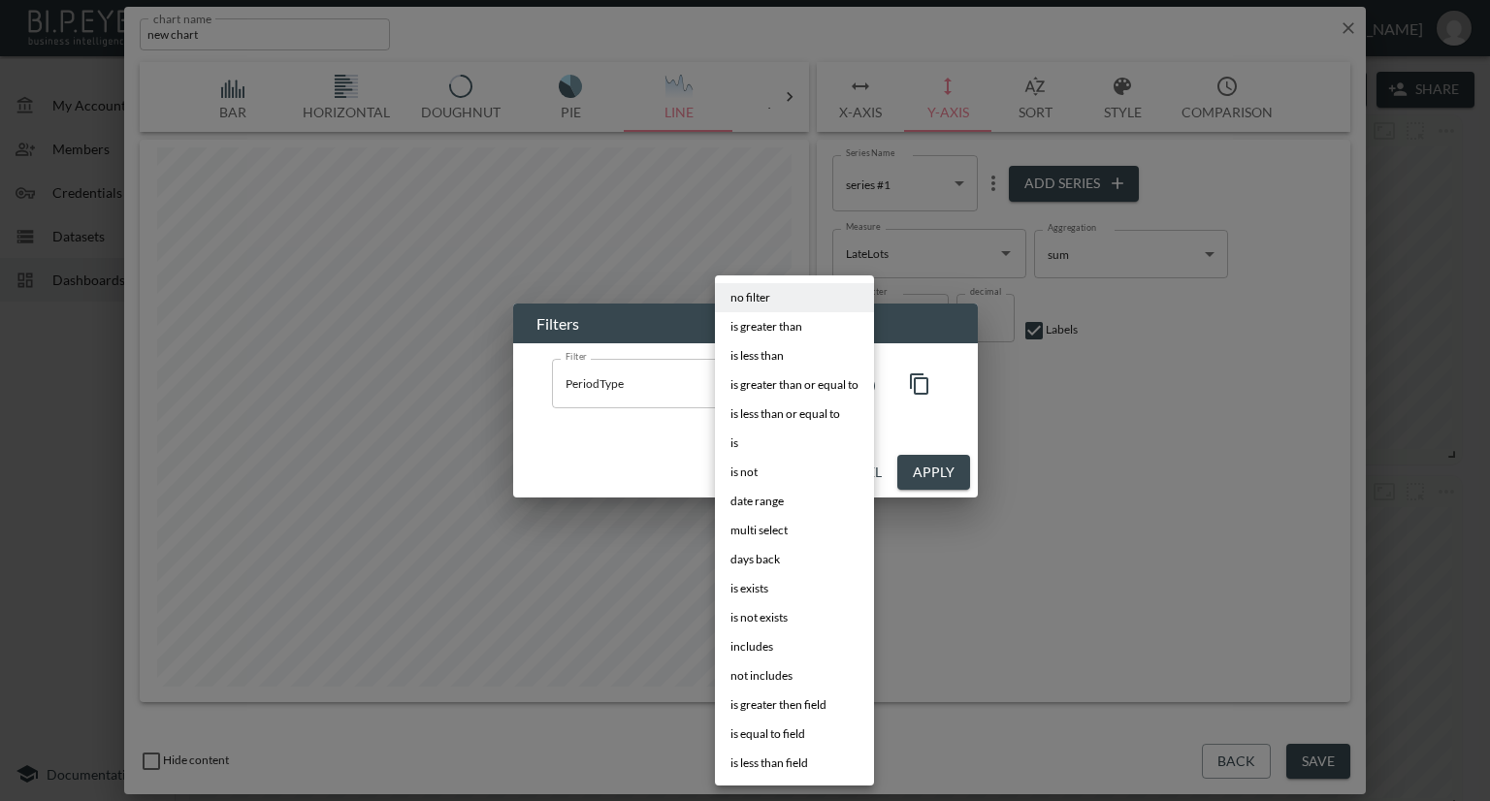
click at [773, 393] on body "BI.P.EYE, Interactive Analytics Dashboards - app Nadia Senft organization / das…" at bounding box center [745, 400] width 1490 height 801
click at [753, 448] on li "is" at bounding box center [794, 443] width 159 height 29
type input "is"
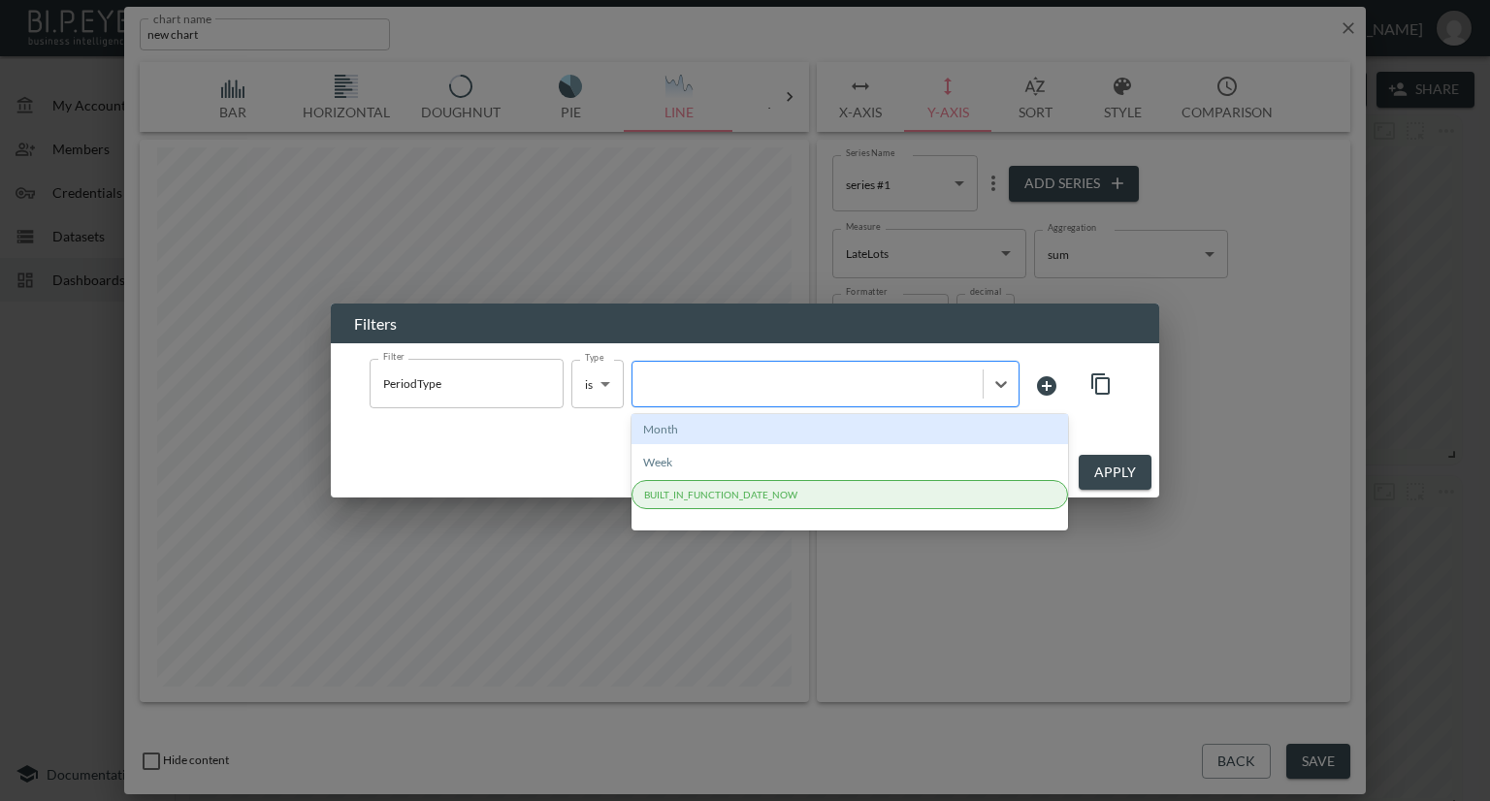
click at [834, 389] on div at bounding box center [807, 383] width 331 height 18
click at [768, 435] on div "Month" at bounding box center [850, 429] width 437 height 30
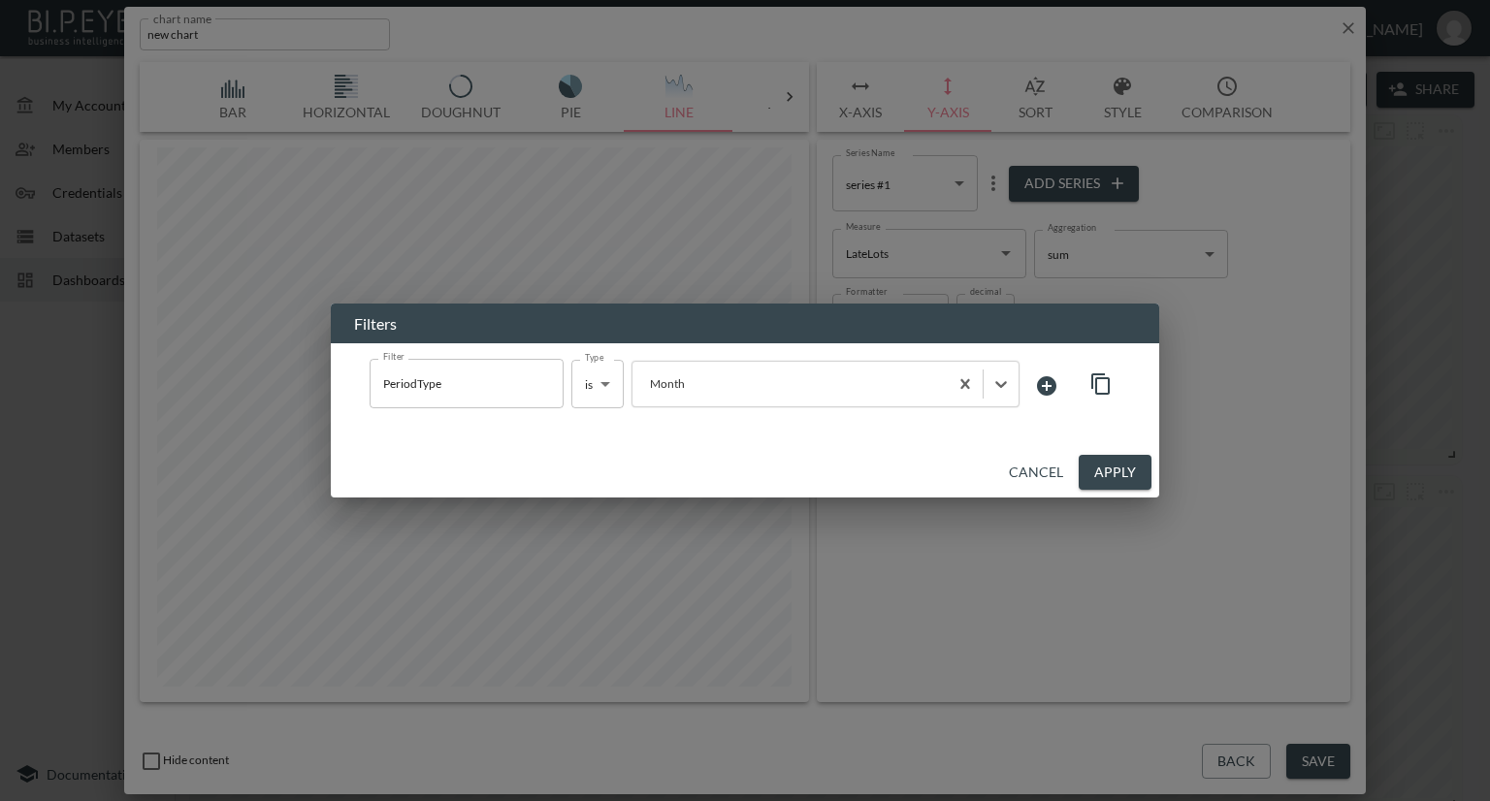
click at [1119, 463] on button "Apply" at bounding box center [1115, 473] width 73 height 36
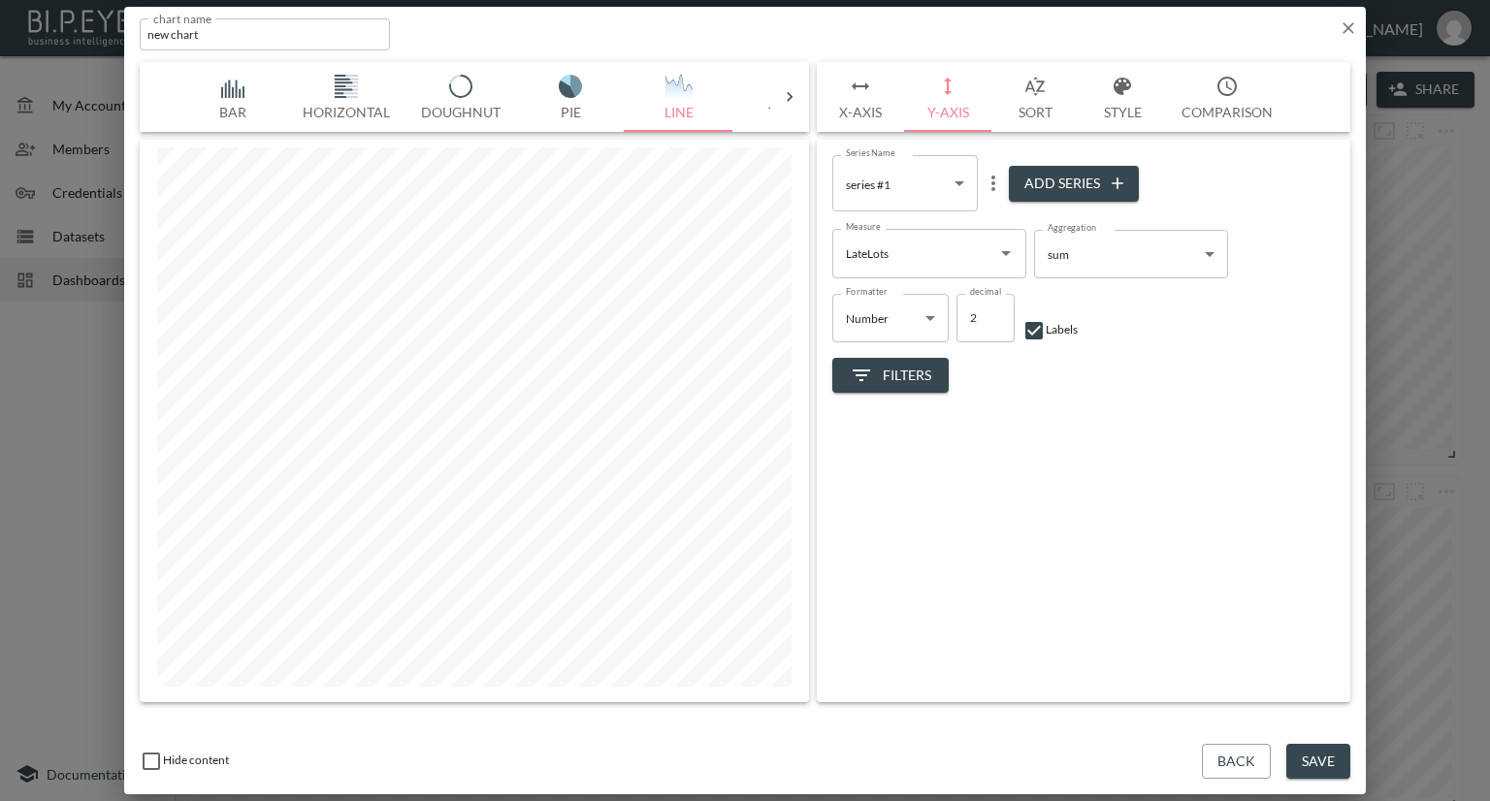
click at [843, 112] on button "X-Axis" at bounding box center [860, 97] width 87 height 70
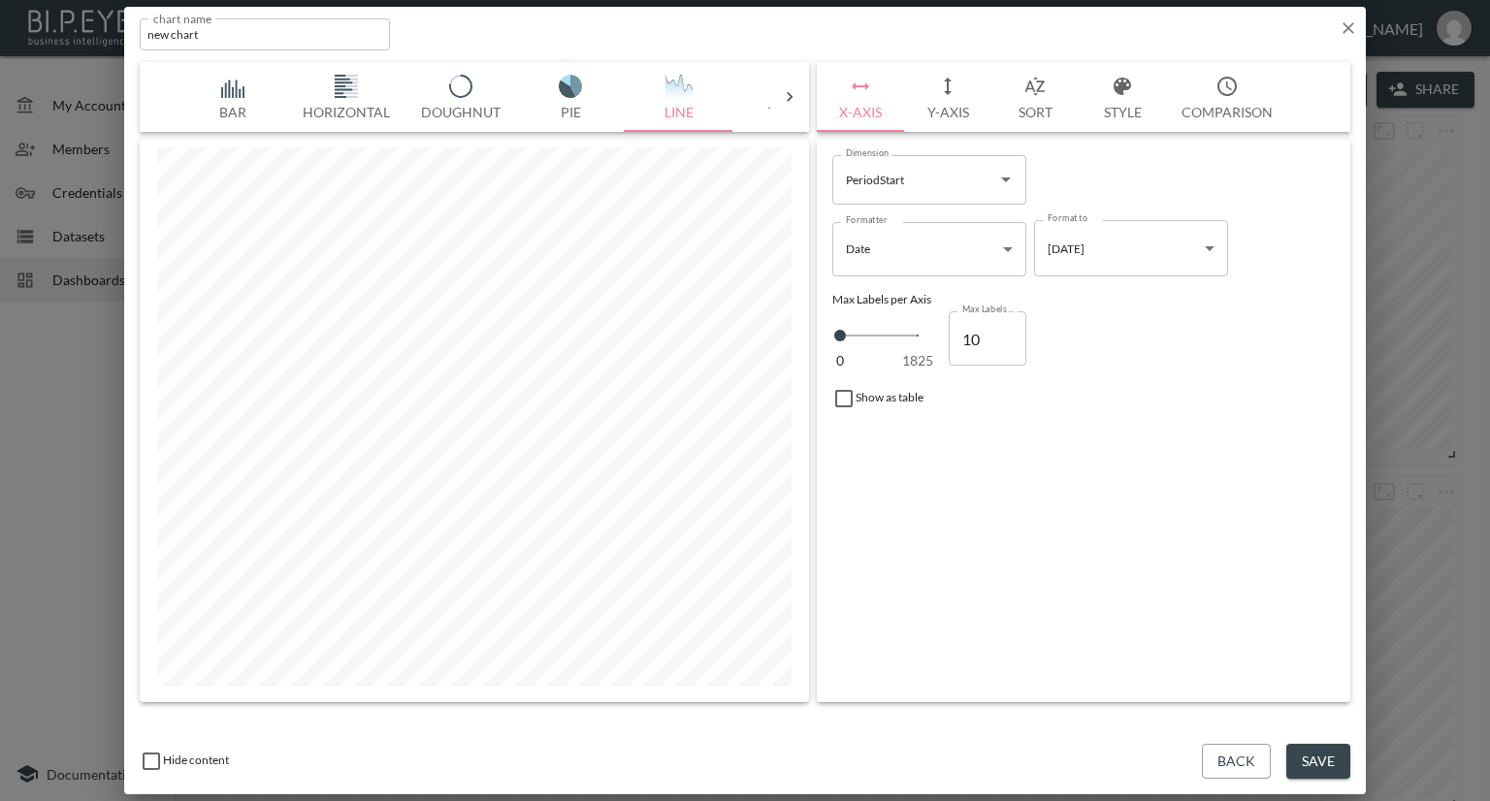
type input "11"
click at [1002, 332] on input "11" at bounding box center [988, 338] width 78 height 54
type input "12"
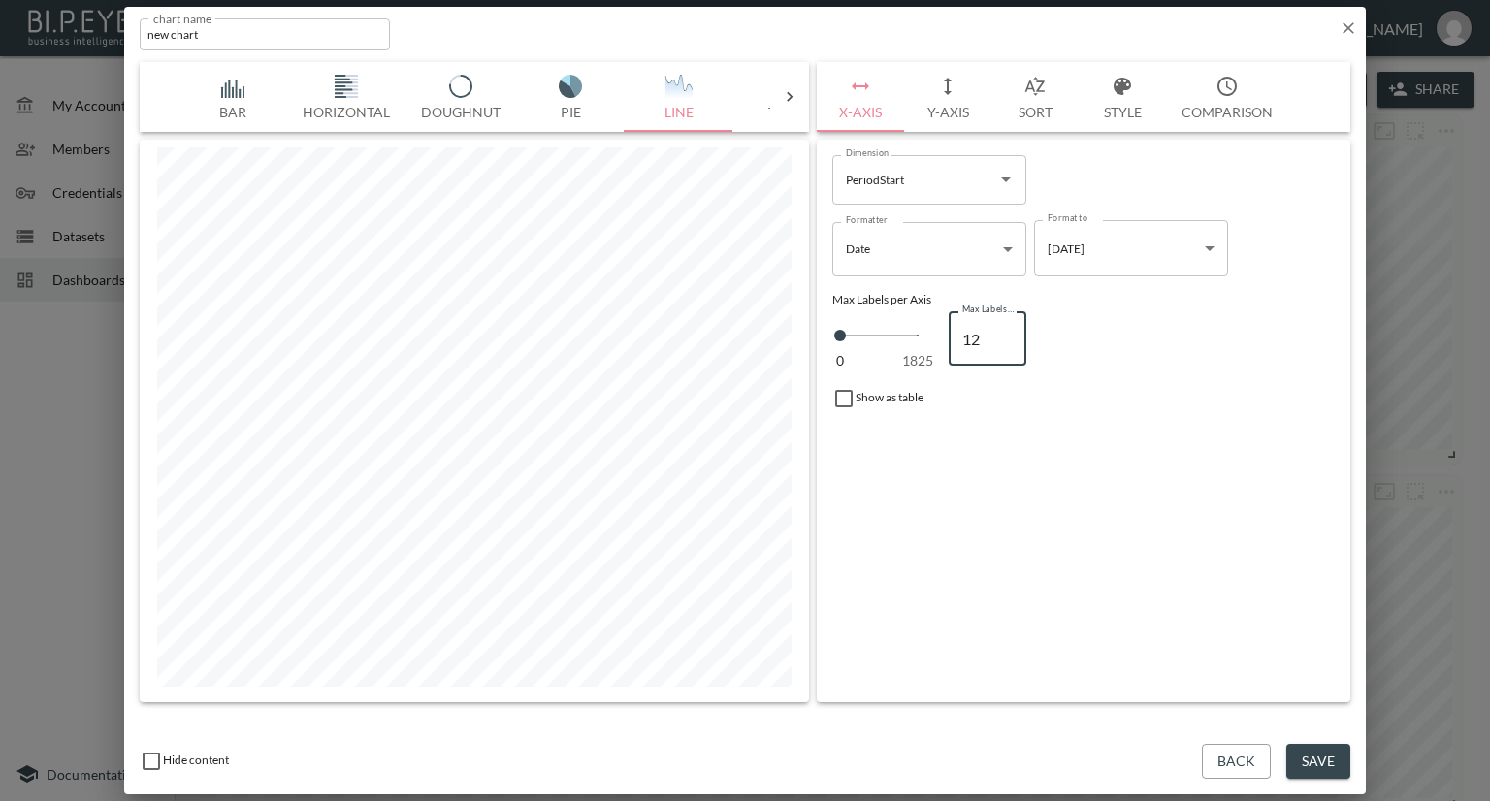
click at [1002, 332] on input "12" at bounding box center [988, 338] width 78 height 54
type input "13"
click at [1002, 332] on input "13" at bounding box center [988, 338] width 78 height 54
type input "14"
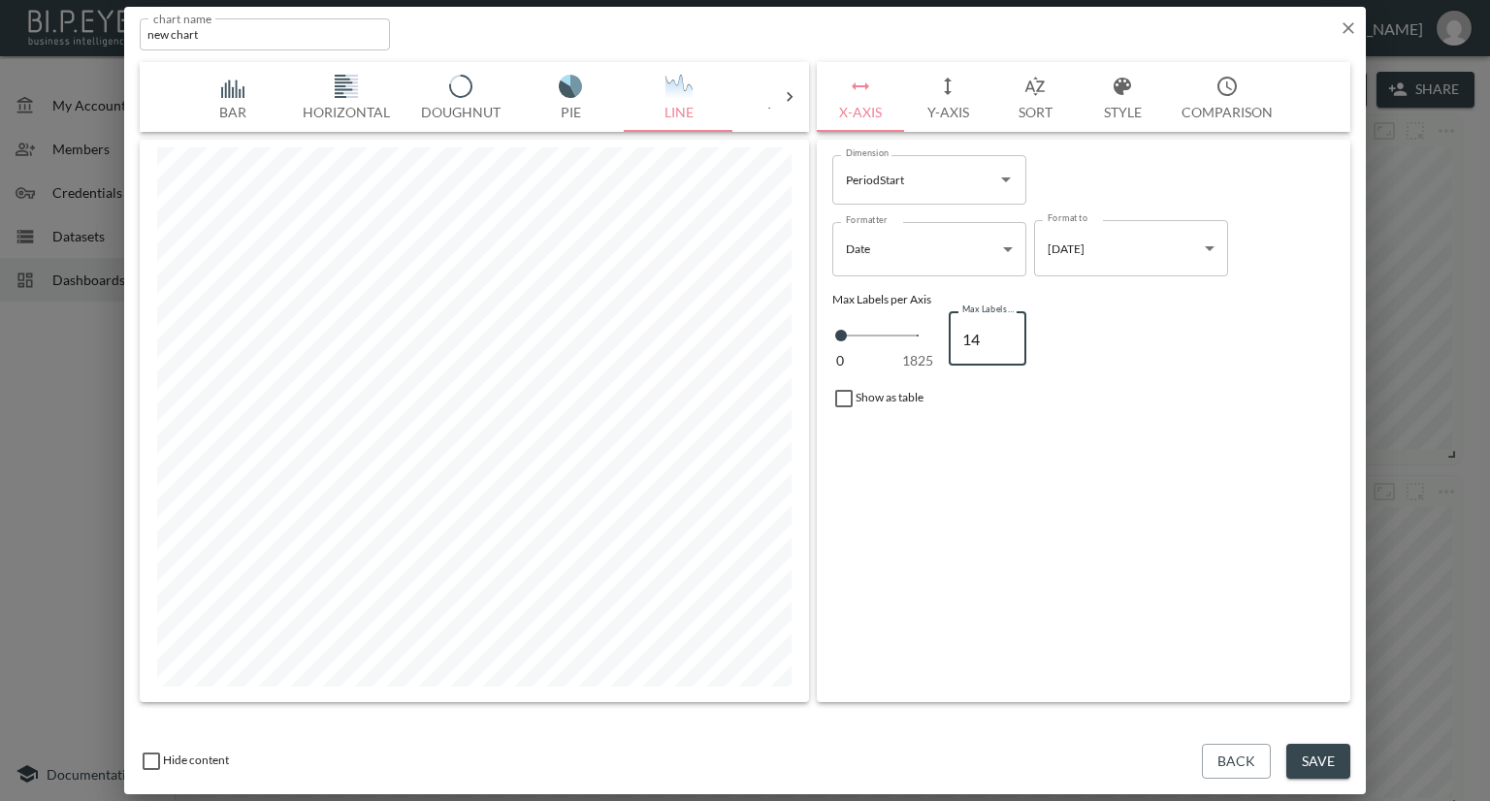
type input "14"
click at [1002, 332] on input "14" at bounding box center [988, 338] width 78 height 54
type input "15"
click at [1002, 332] on input "15" at bounding box center [988, 338] width 78 height 54
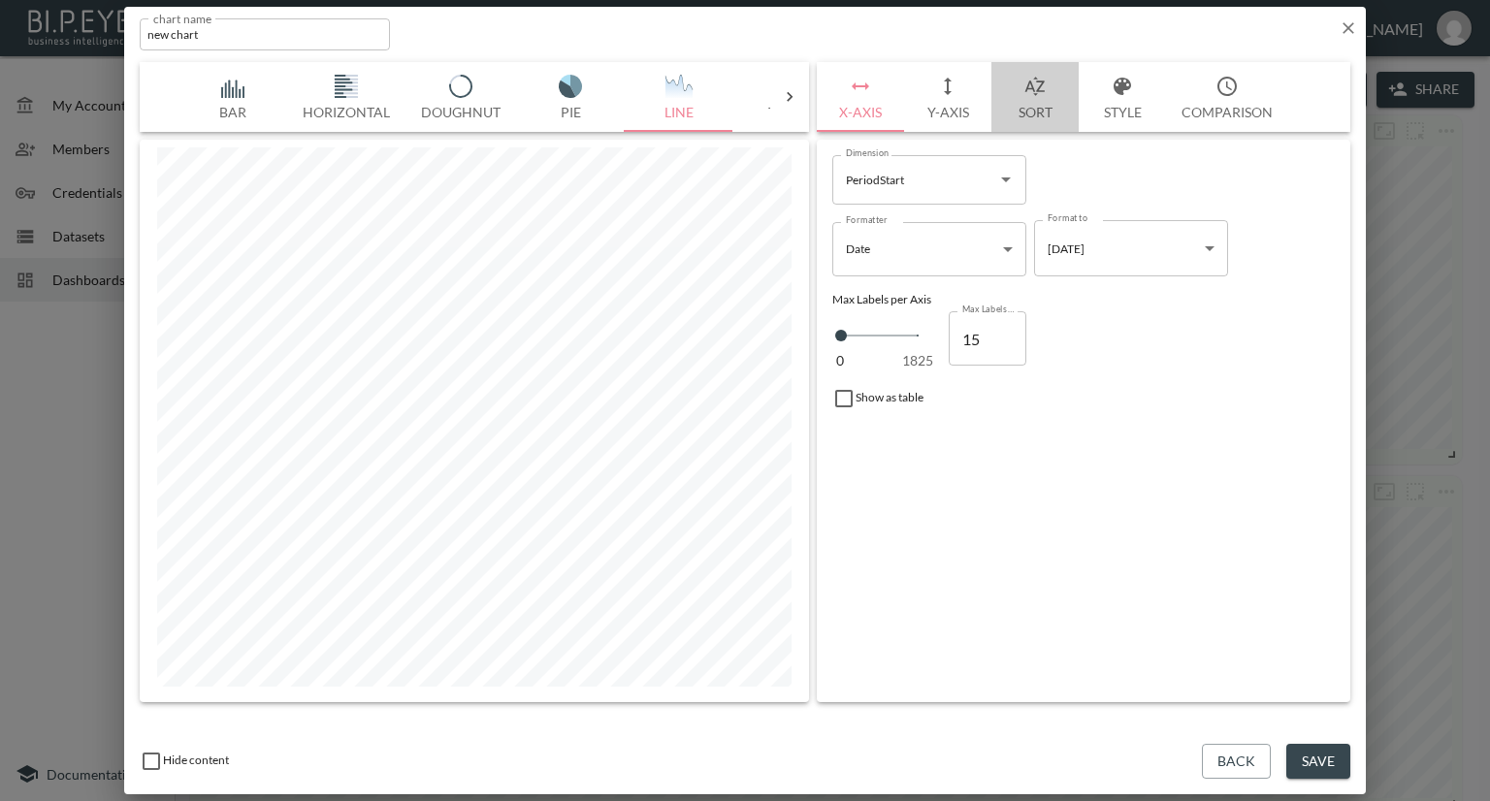
click at [1052, 103] on button "Sort" at bounding box center [1035, 97] width 87 height 70
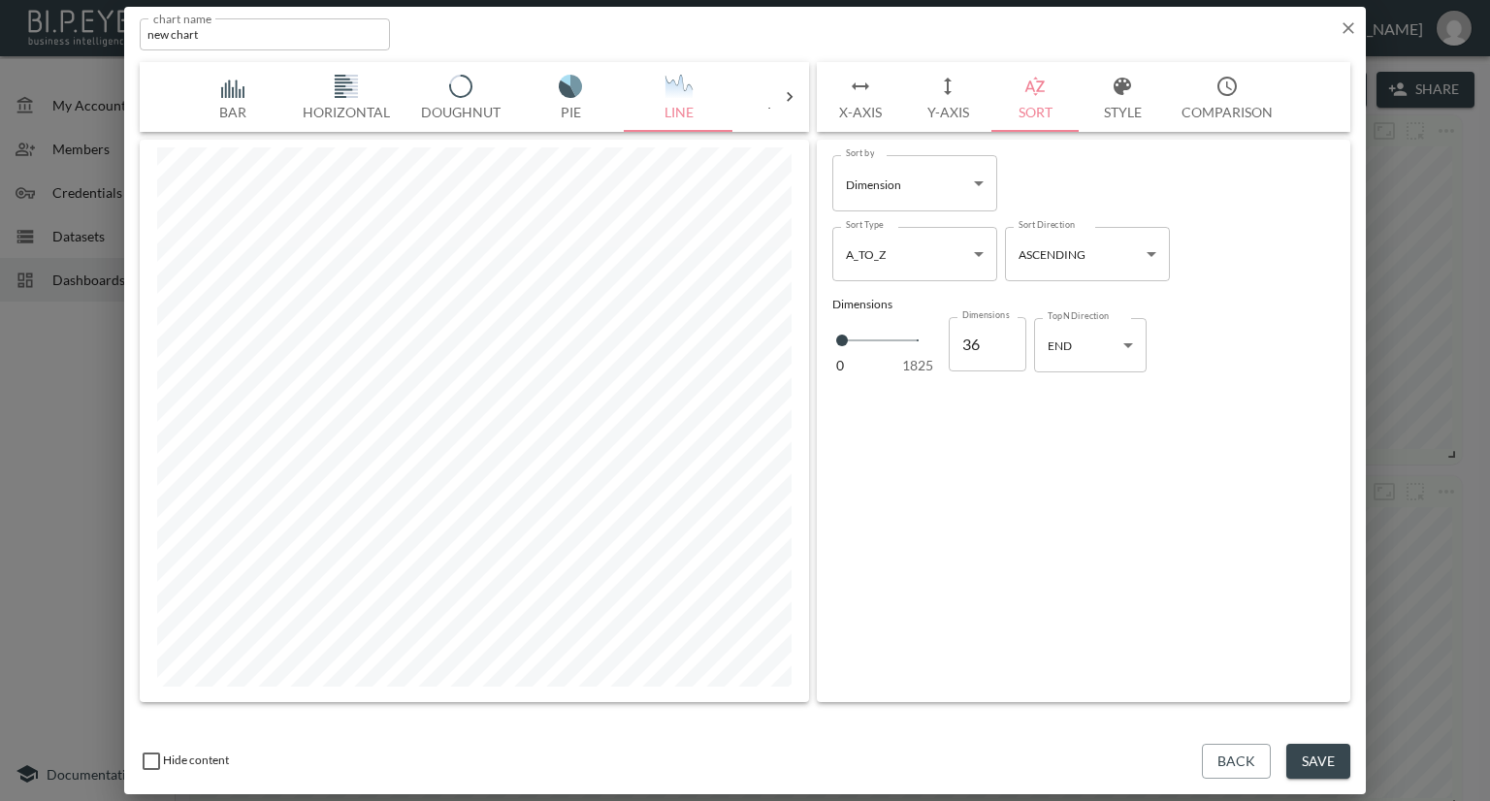
click at [957, 106] on button "Y-Axis" at bounding box center [947, 97] width 87 height 70
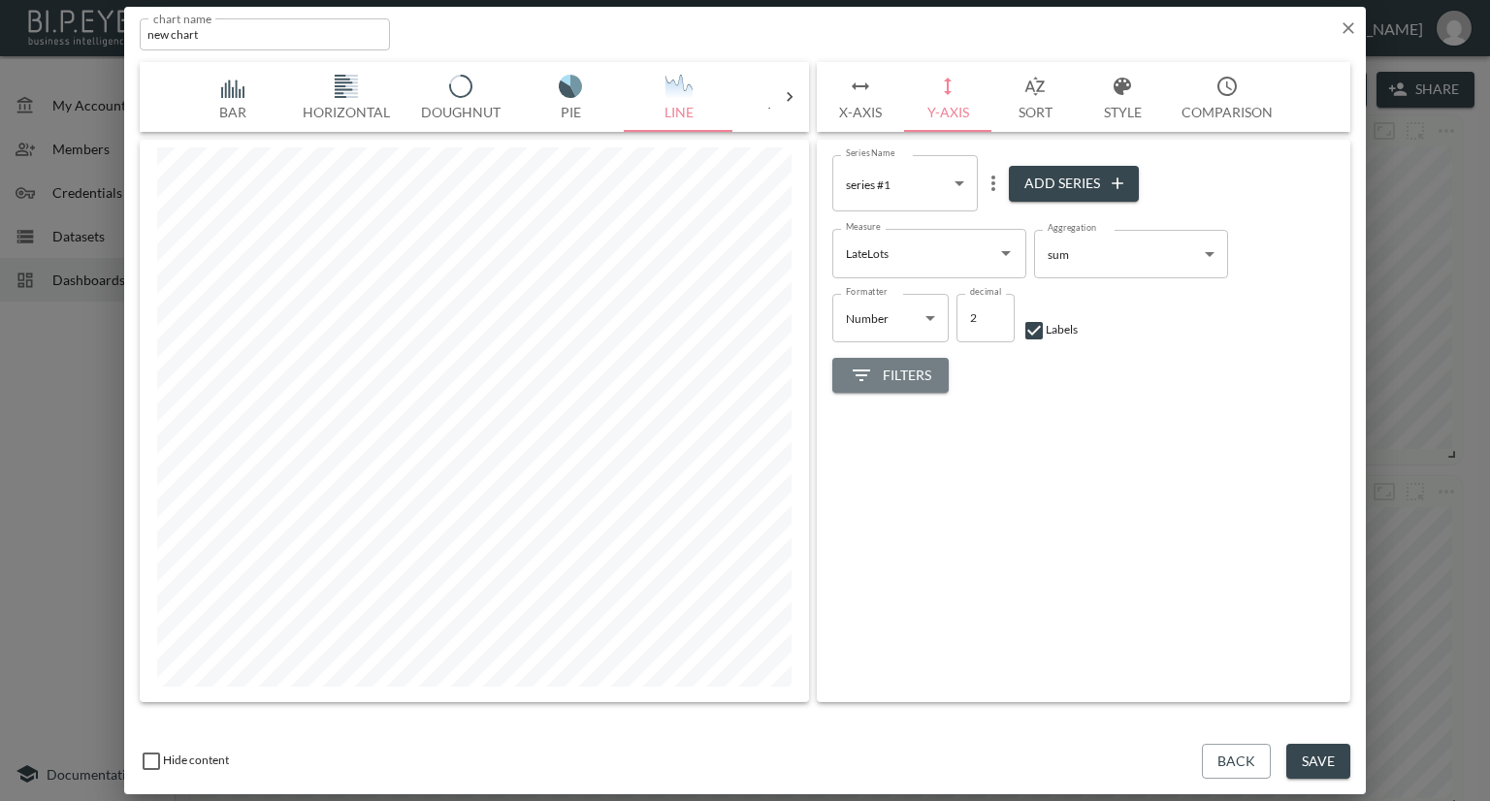
click at [889, 369] on span "Filters" at bounding box center [890, 376] width 81 height 24
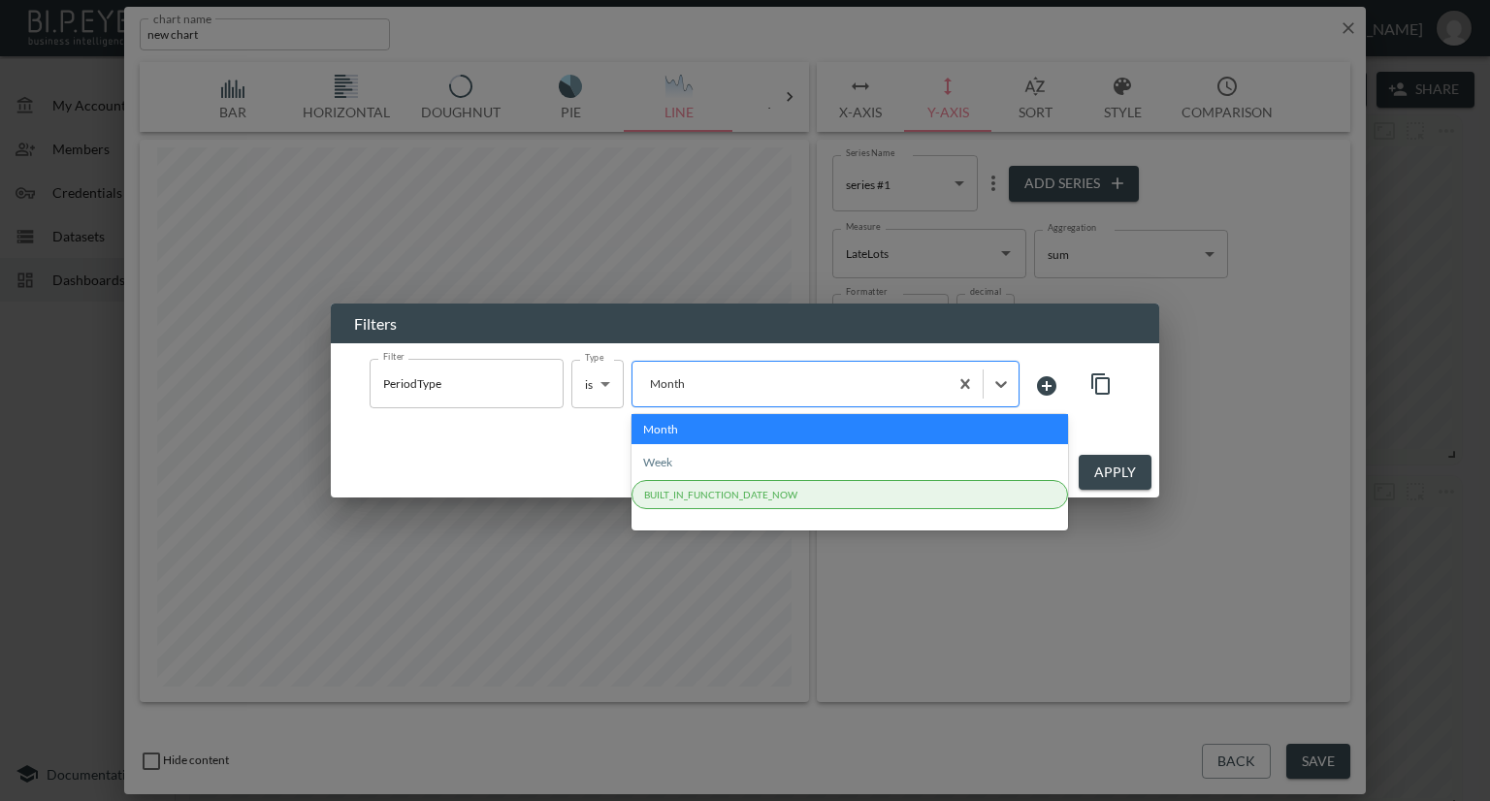
click at [797, 389] on div at bounding box center [790, 383] width 296 height 18
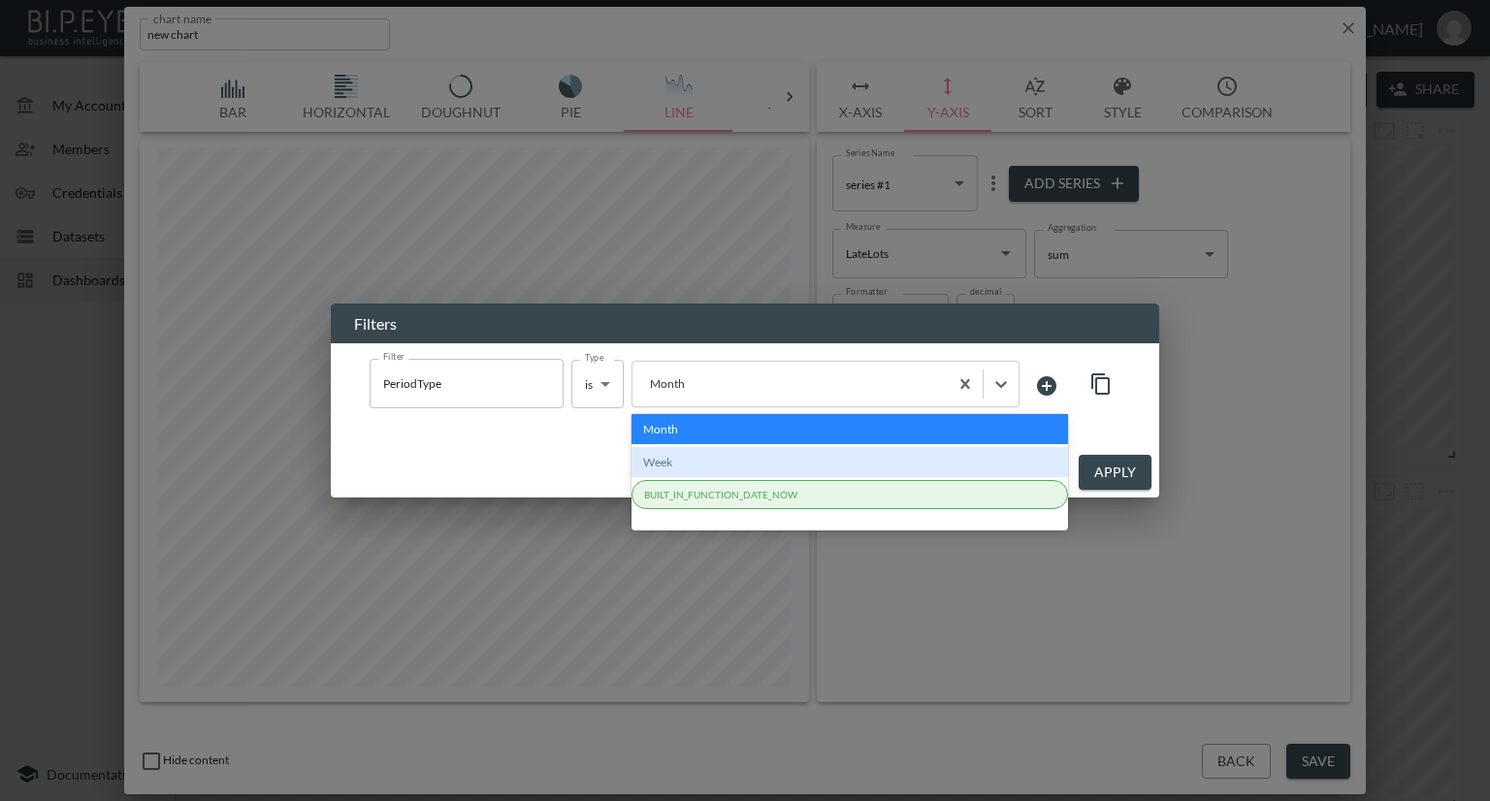
click at [698, 459] on div "Week" at bounding box center [850, 462] width 437 height 30
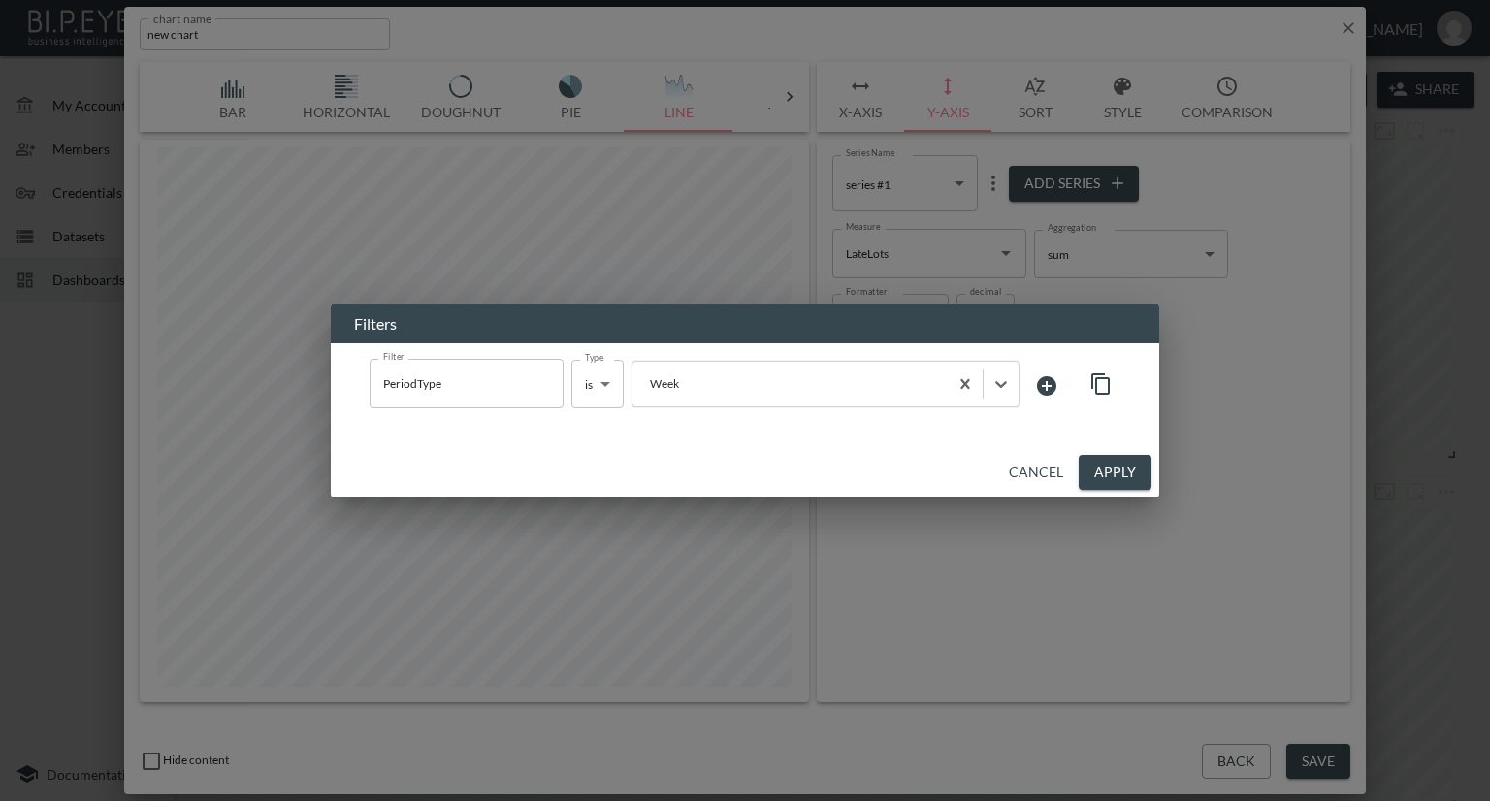
click at [1106, 472] on button "Apply" at bounding box center [1115, 473] width 73 height 36
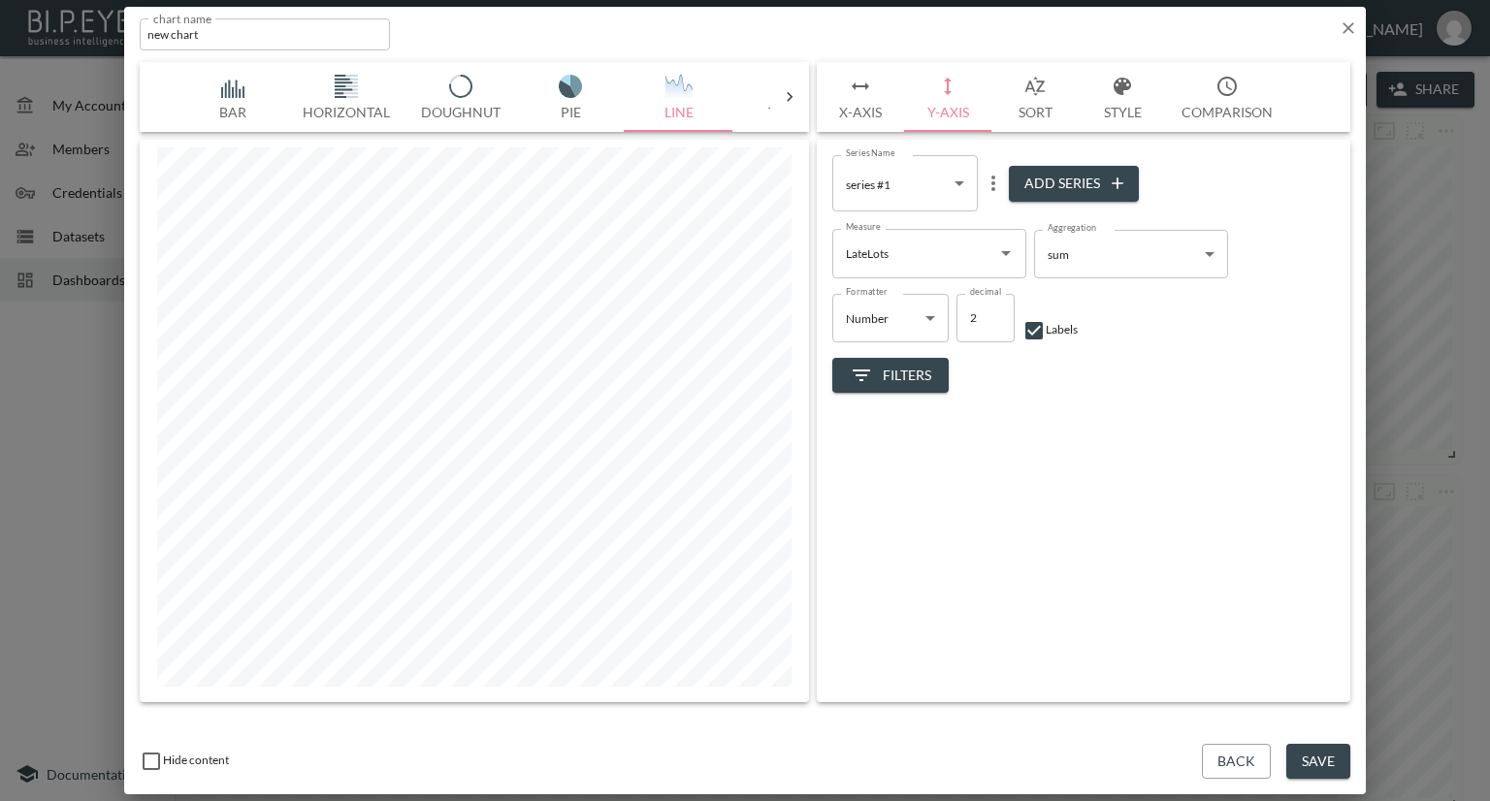
click at [1329, 757] on button "Save" at bounding box center [1318, 762] width 64 height 36
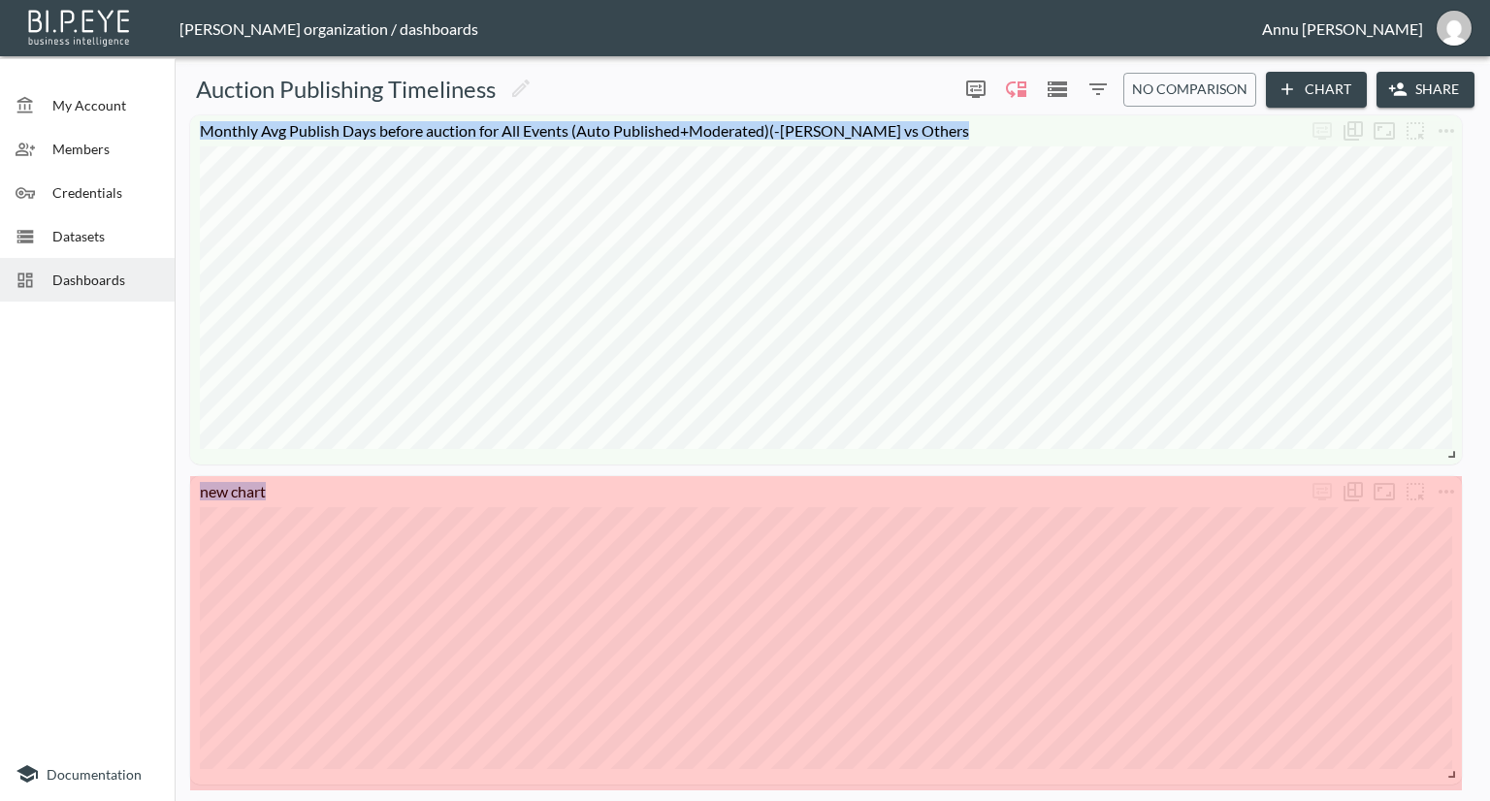
drag, startPoint x: 489, startPoint y: 595, endPoint x: 1476, endPoint y: 775, distance: 1003.1
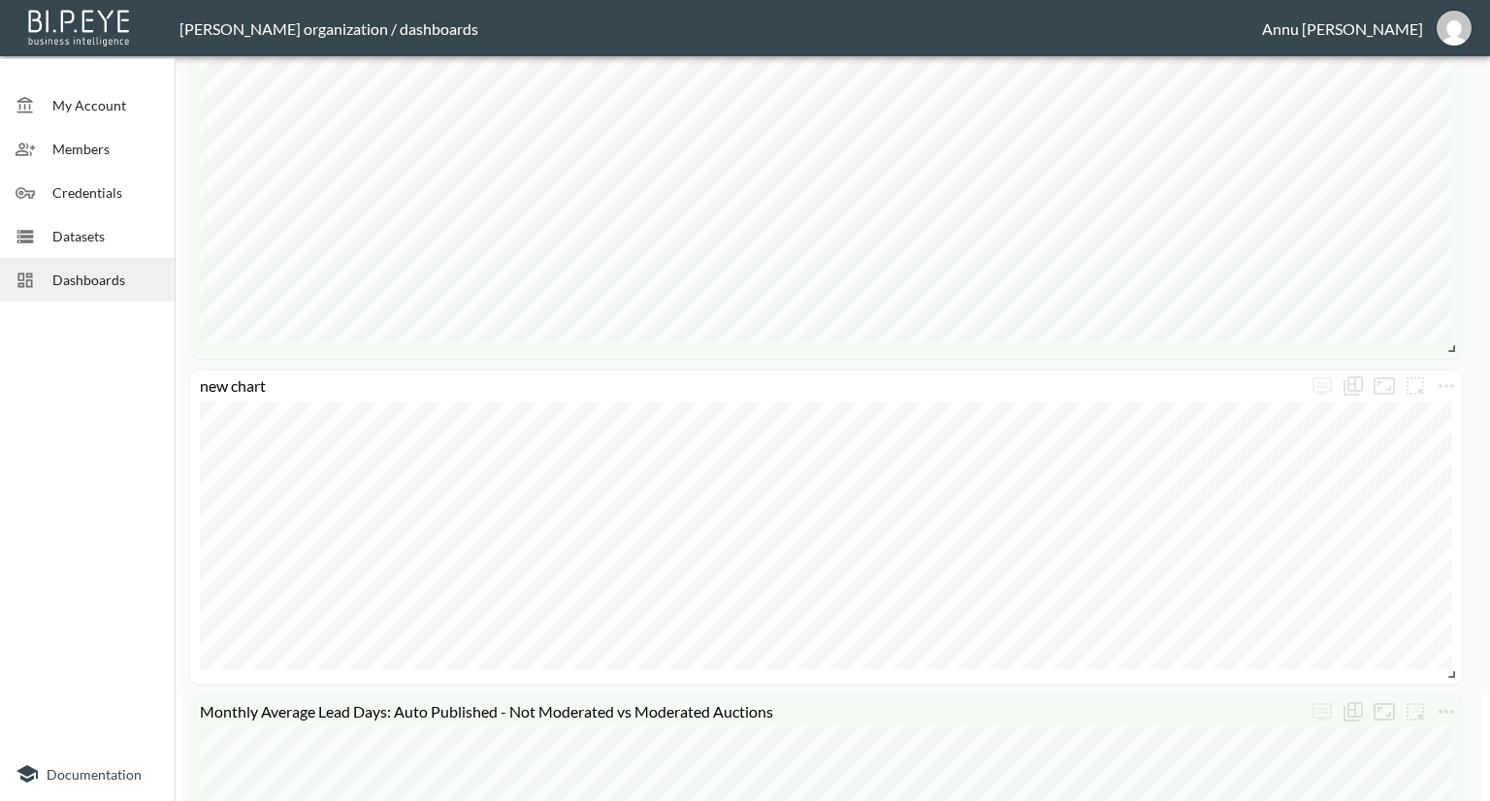
scroll to position [97, 0]
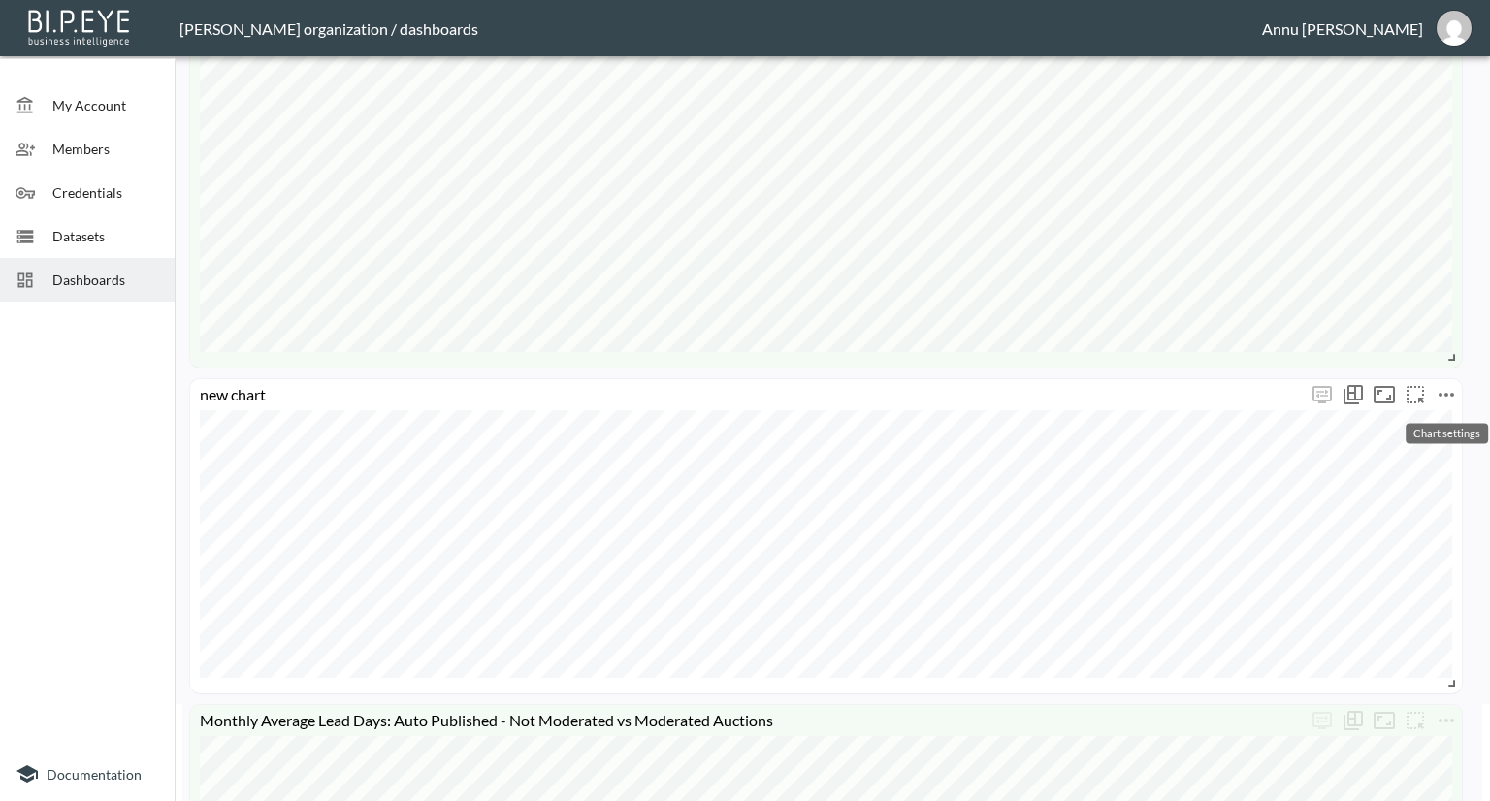
click at [1444, 397] on icon "more" at bounding box center [1446, 394] width 23 height 23
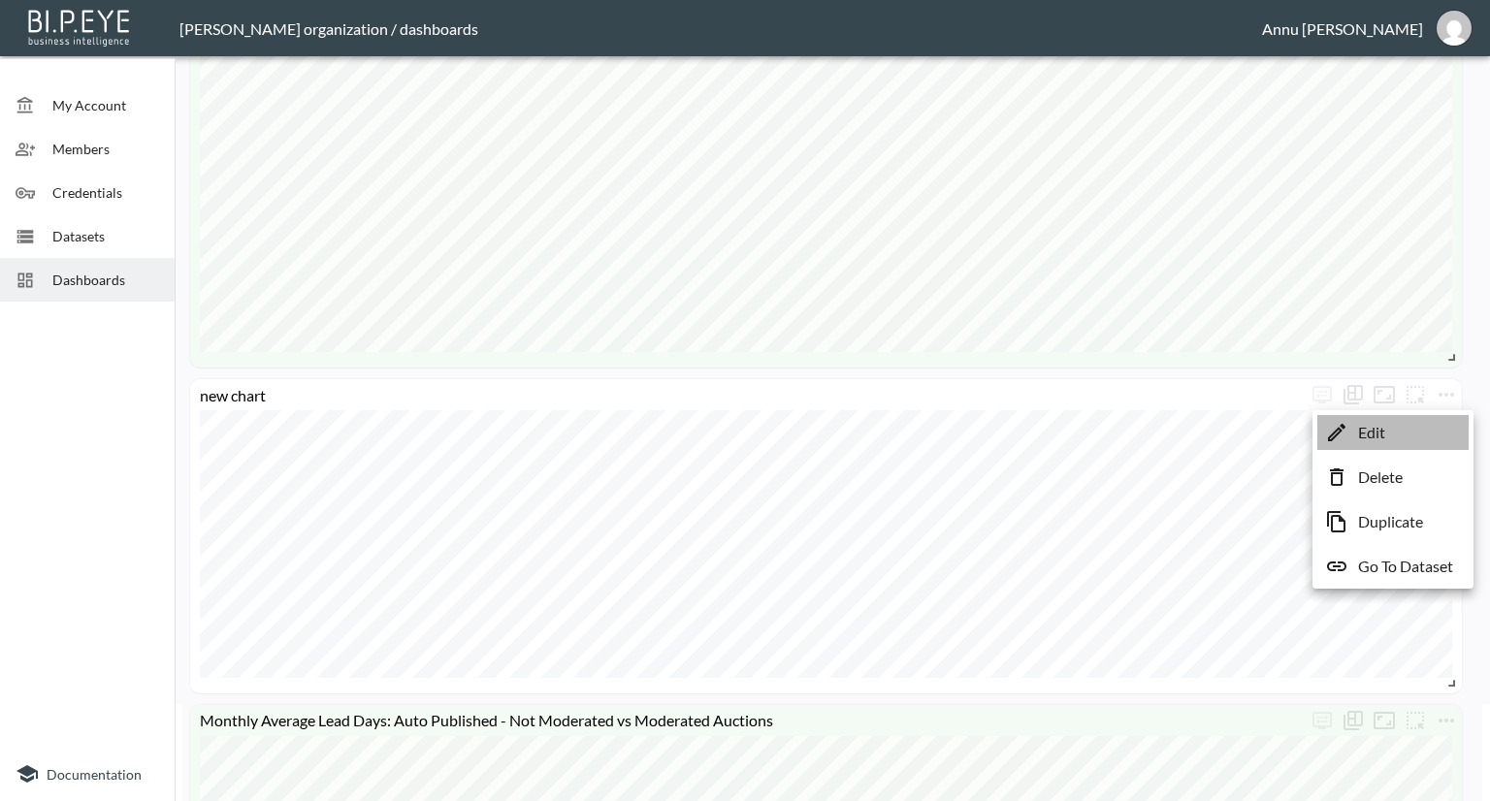
click at [1420, 441] on li "Edit" at bounding box center [1393, 432] width 151 height 35
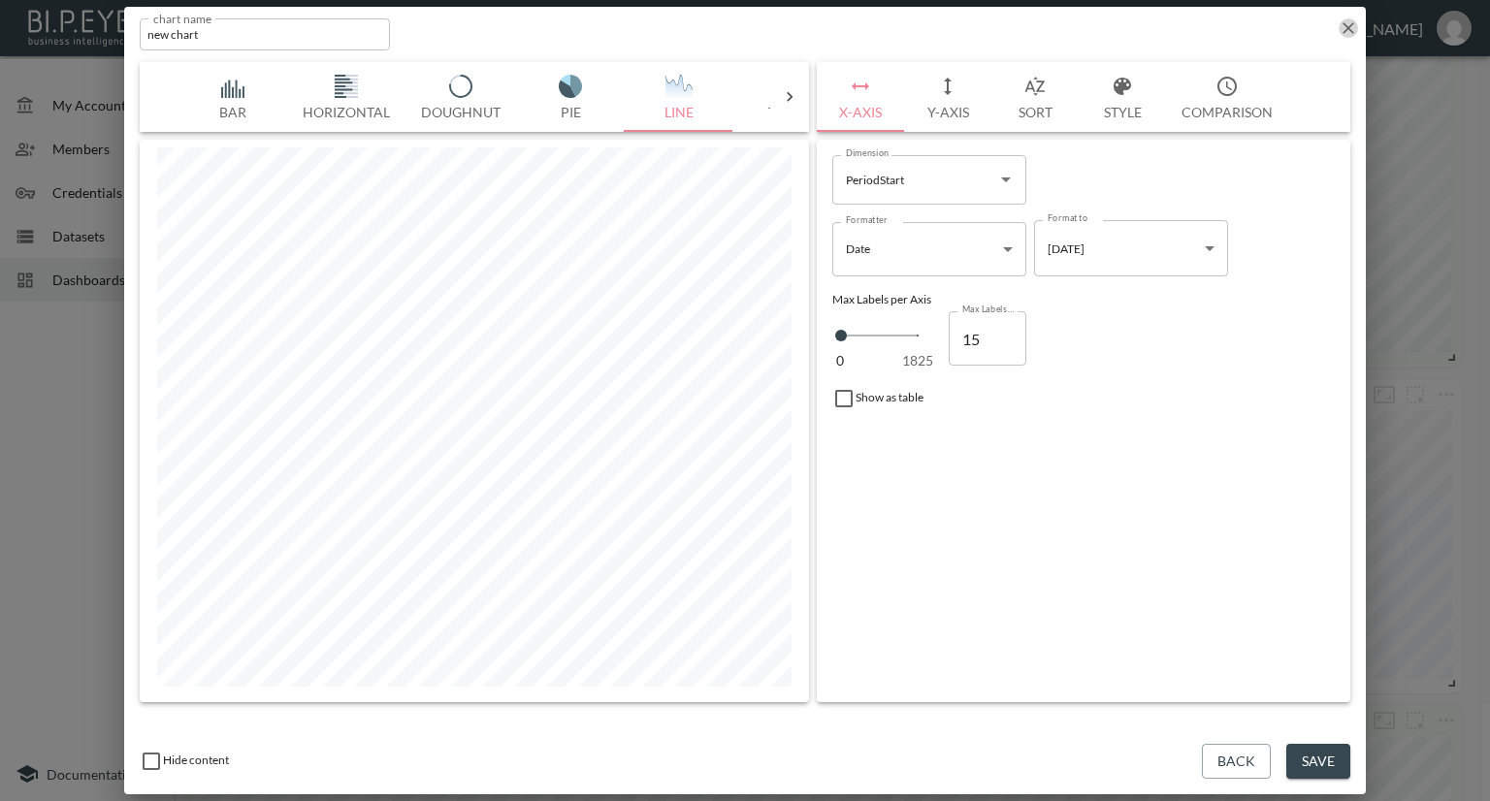
click at [1343, 33] on icon "button" at bounding box center [1348, 27] width 19 height 19
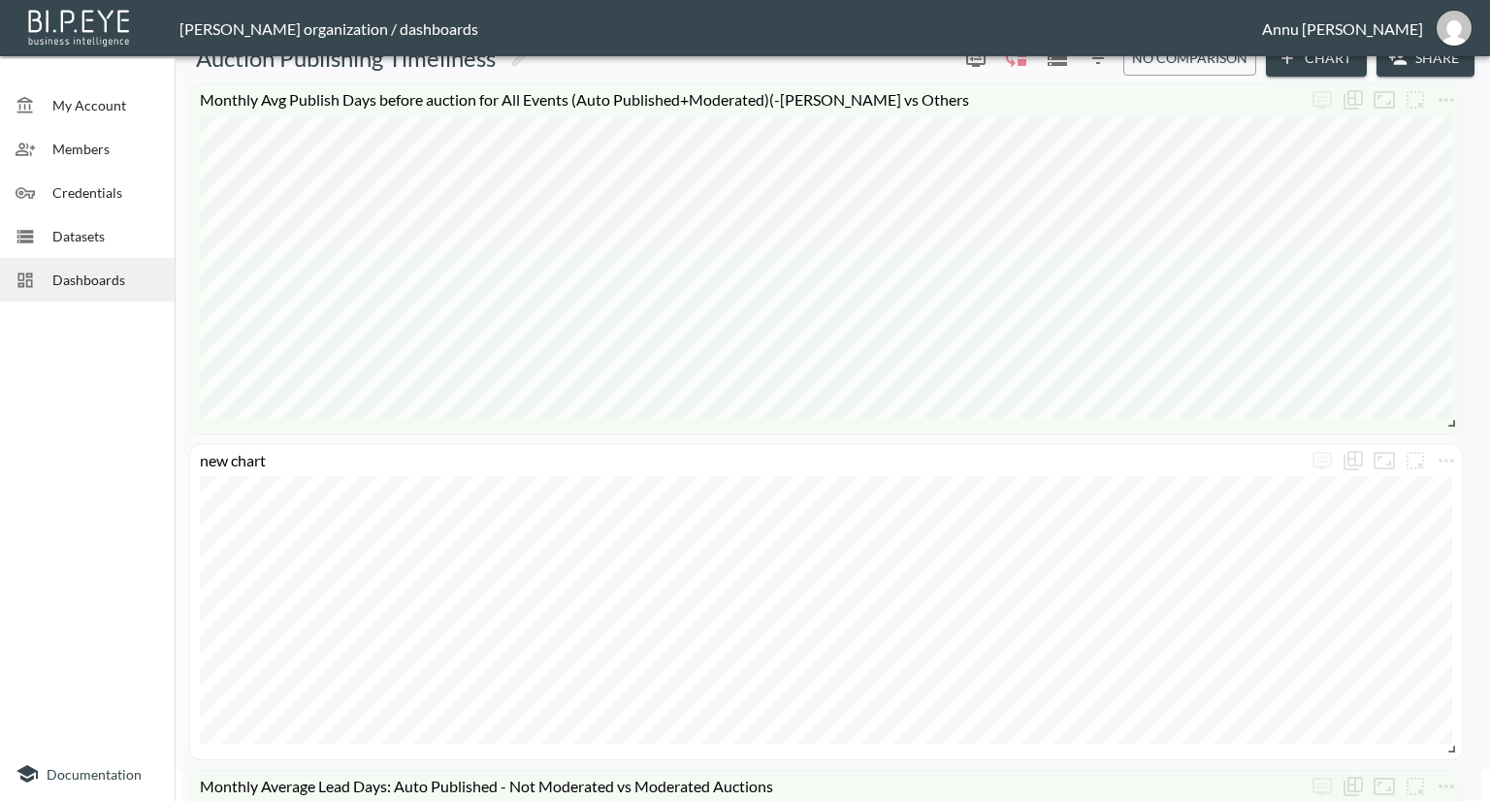
scroll to position [0, 0]
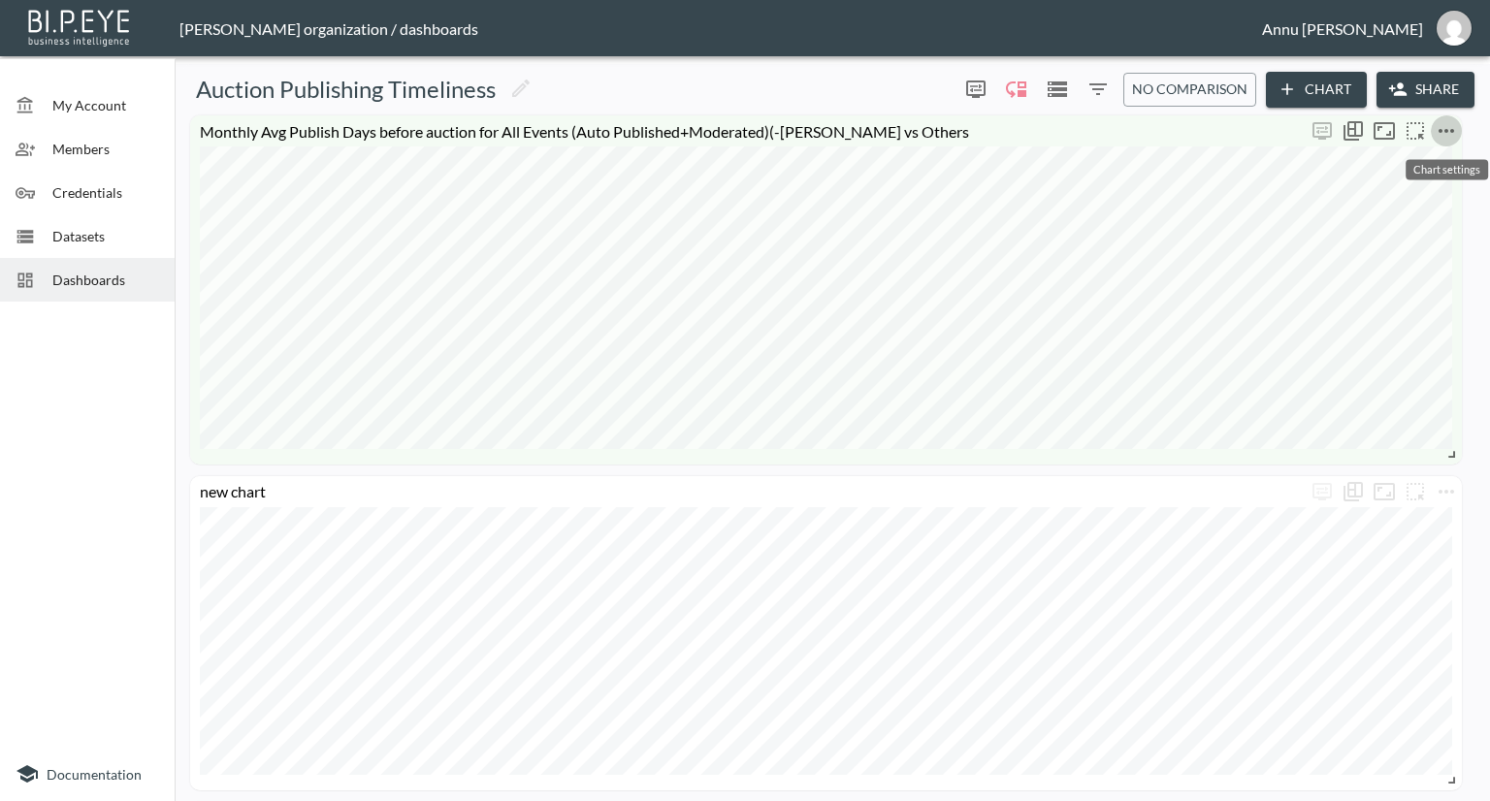
click at [1441, 133] on icon "more" at bounding box center [1446, 130] width 23 height 23
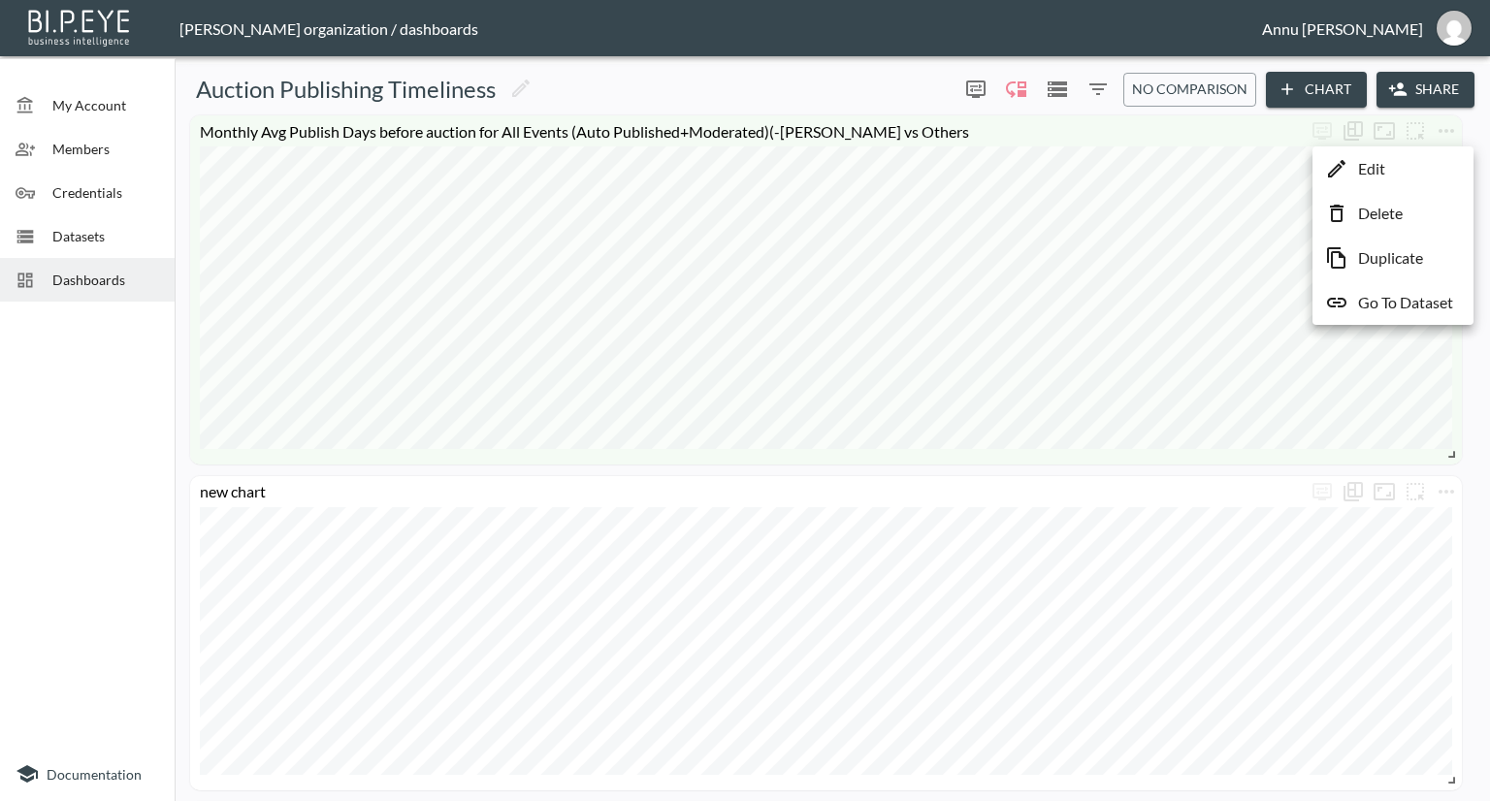
click at [1378, 166] on p "Edit" at bounding box center [1371, 168] width 27 height 23
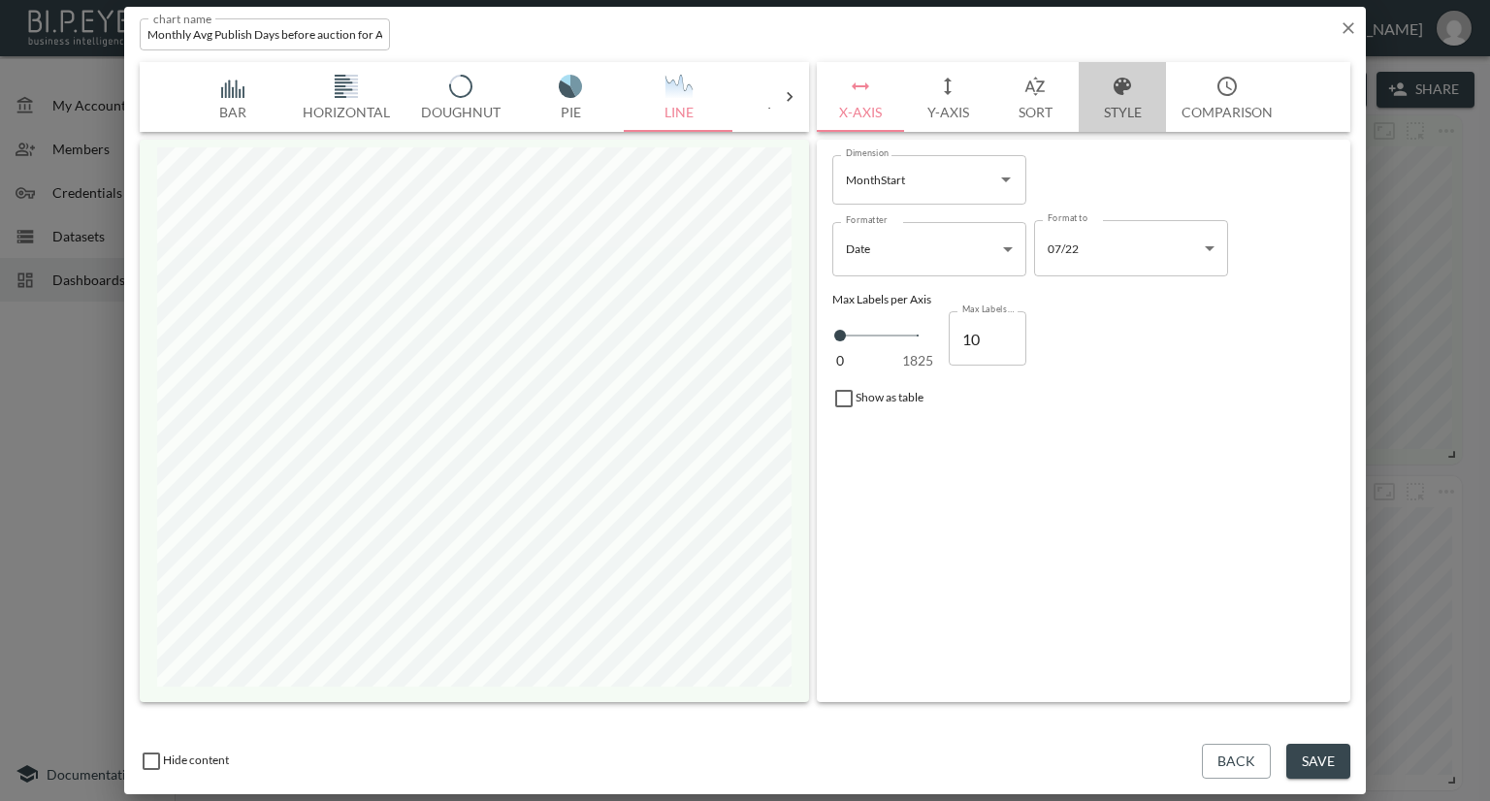
click at [1117, 113] on button "Style" at bounding box center [1122, 97] width 87 height 70
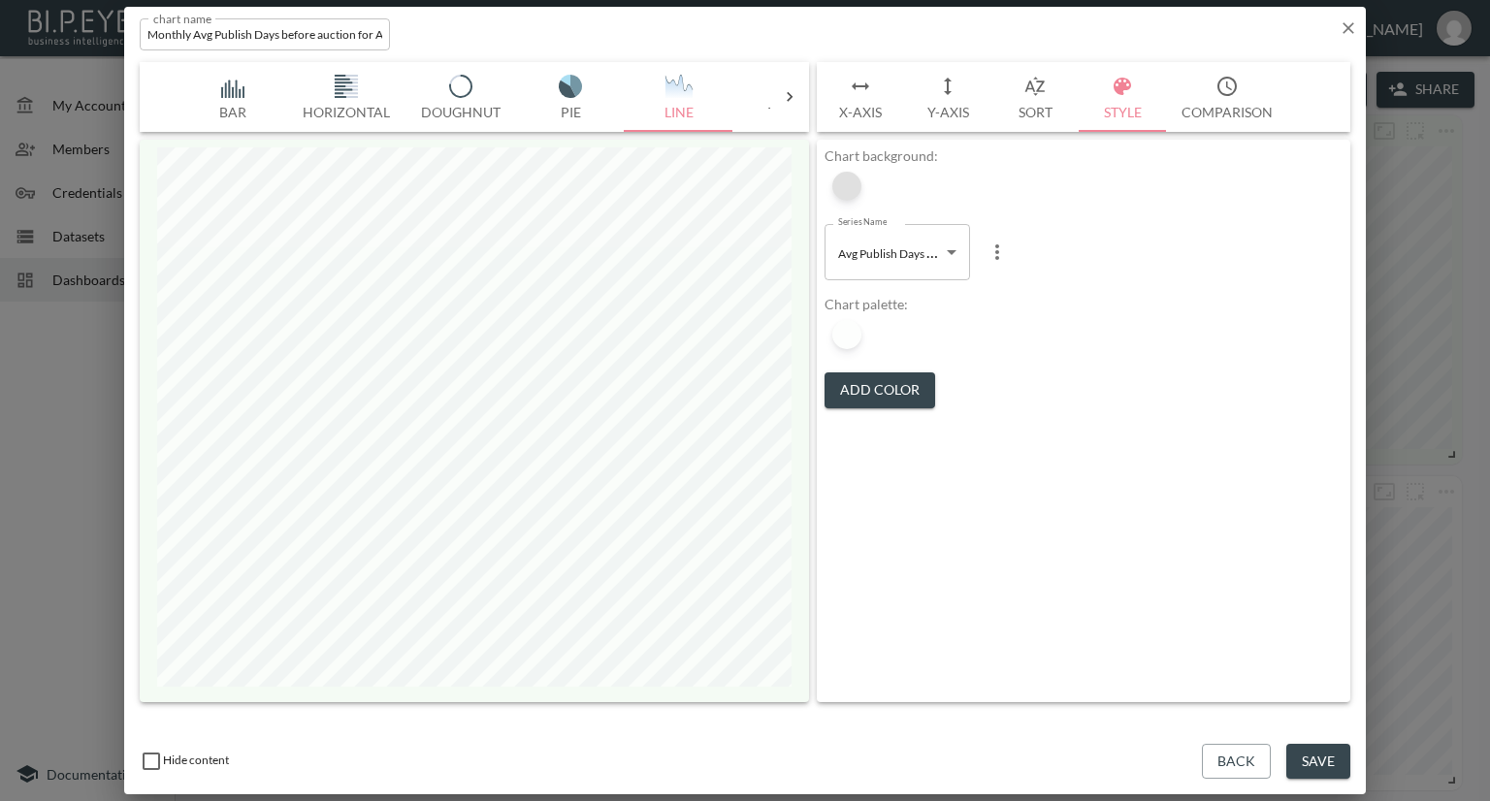
click at [849, 195] on div at bounding box center [846, 186] width 29 height 29
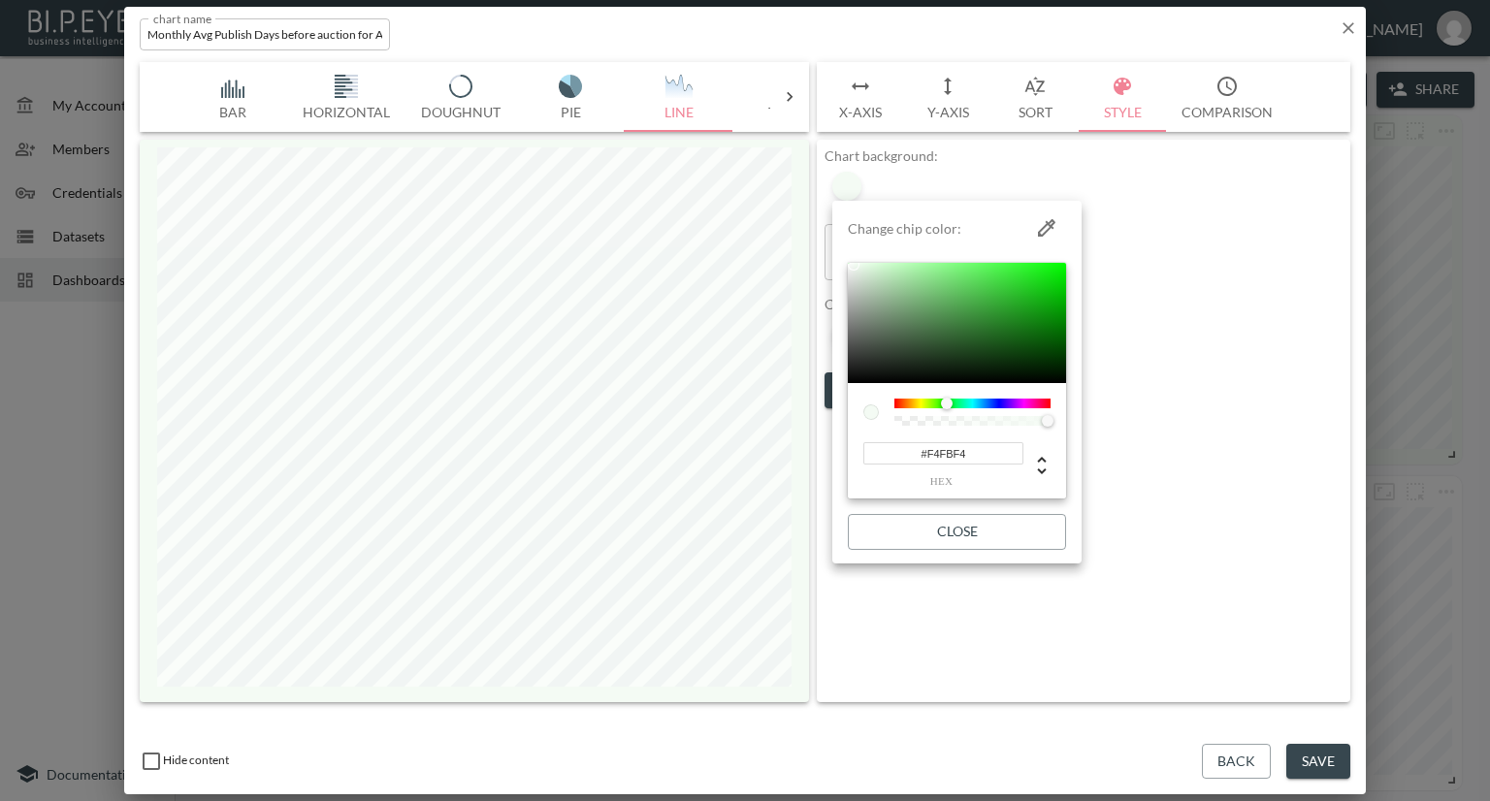
drag, startPoint x: 968, startPoint y: 456, endPoint x: 851, endPoint y: 455, distance: 117.4
click at [851, 455] on div "#F4FBF4 hex" at bounding box center [957, 441] width 218 height 116
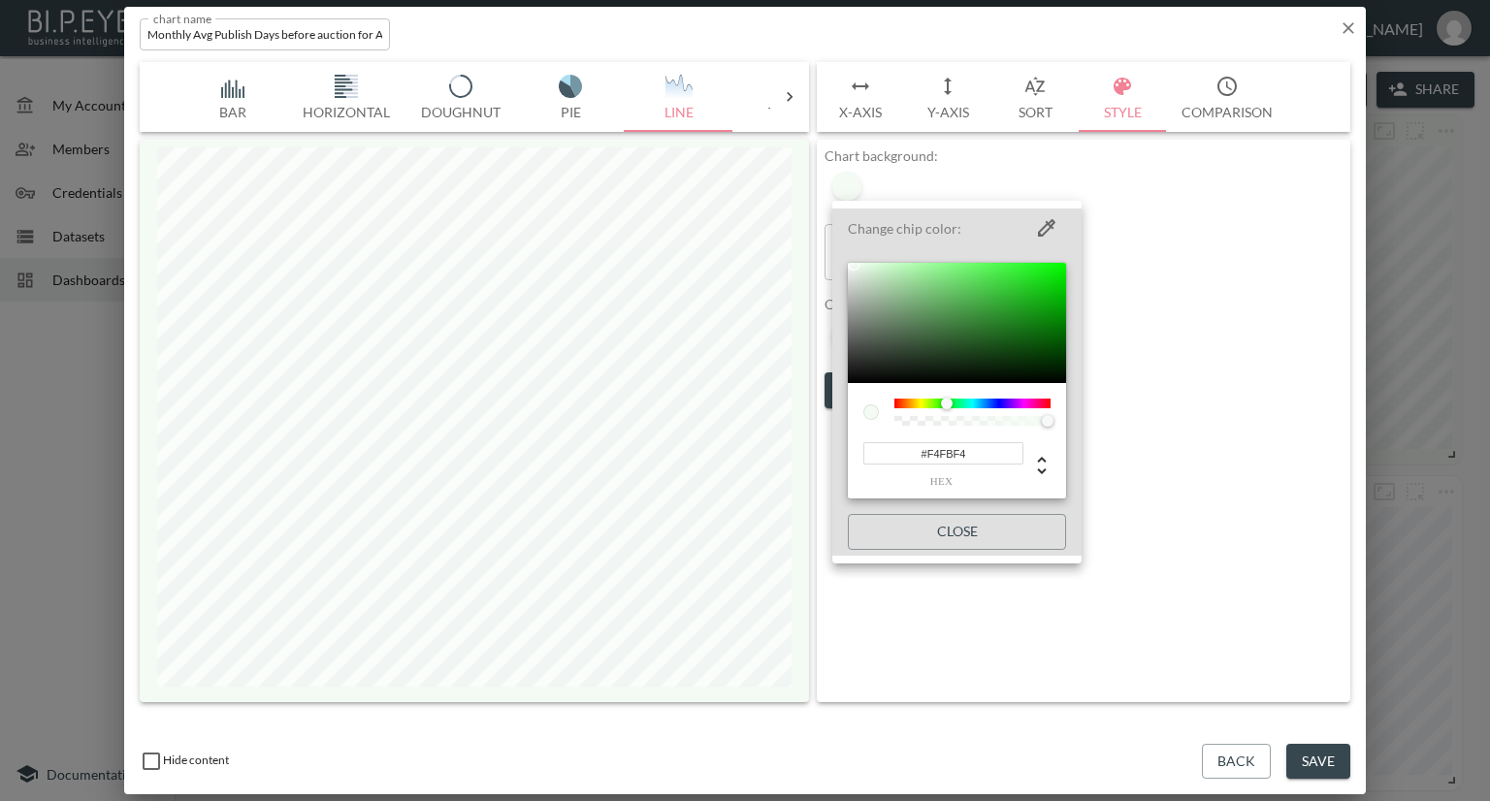
click at [1154, 366] on div at bounding box center [745, 400] width 1490 height 801
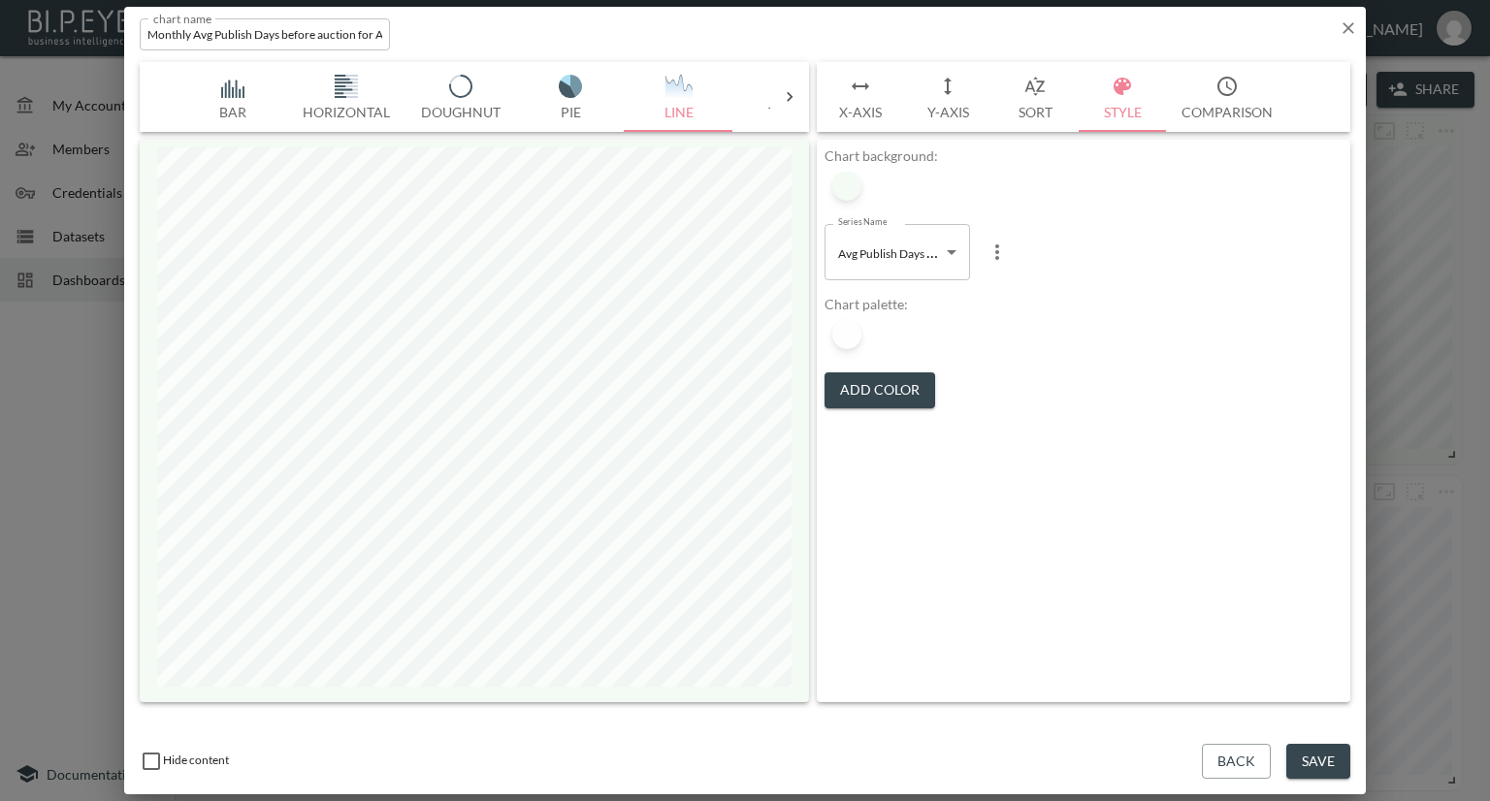
click at [1343, 24] on icon "button" at bounding box center [1348, 27] width 19 height 19
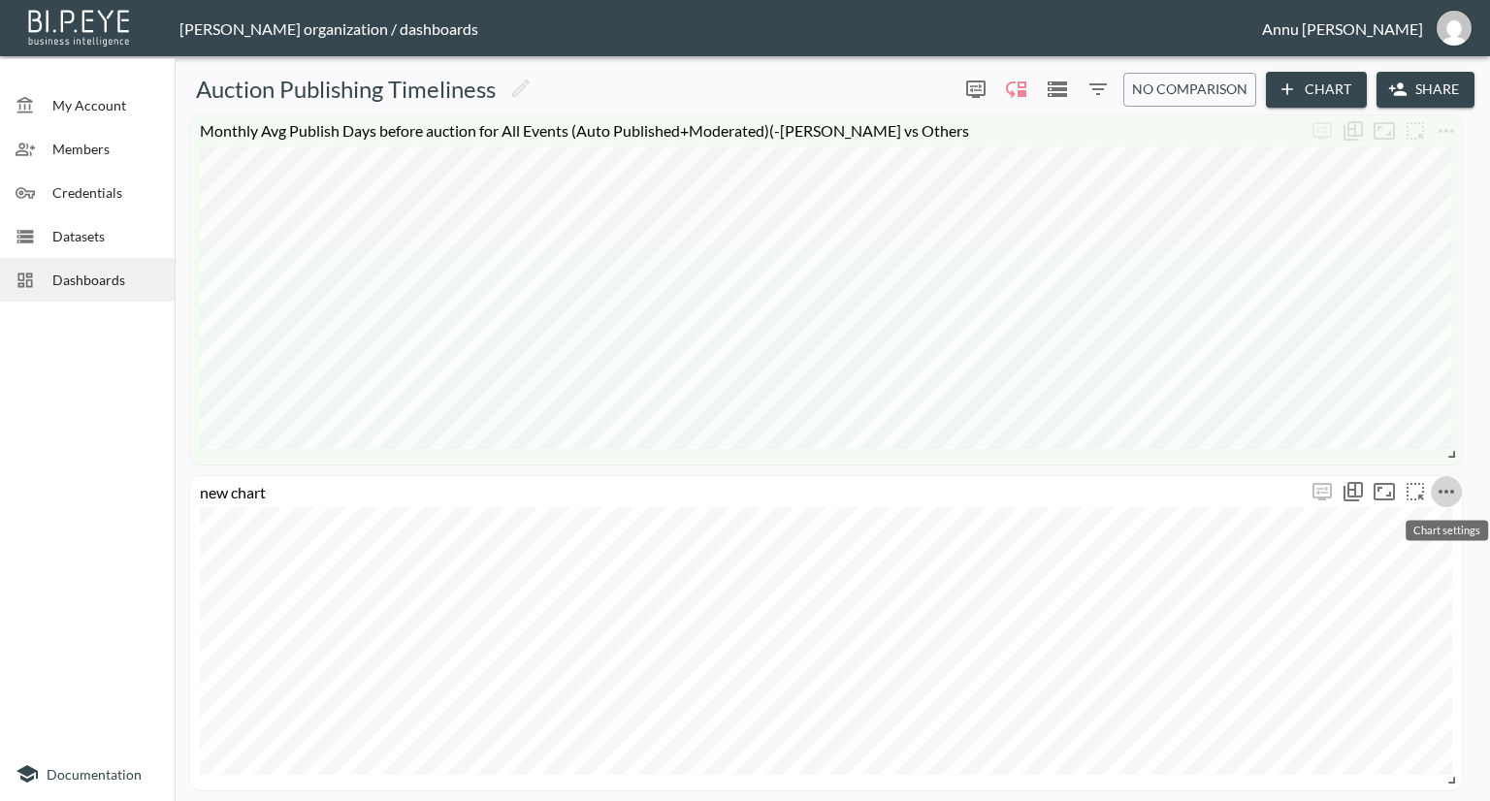
click at [1444, 485] on icon "more" at bounding box center [1446, 491] width 23 height 23
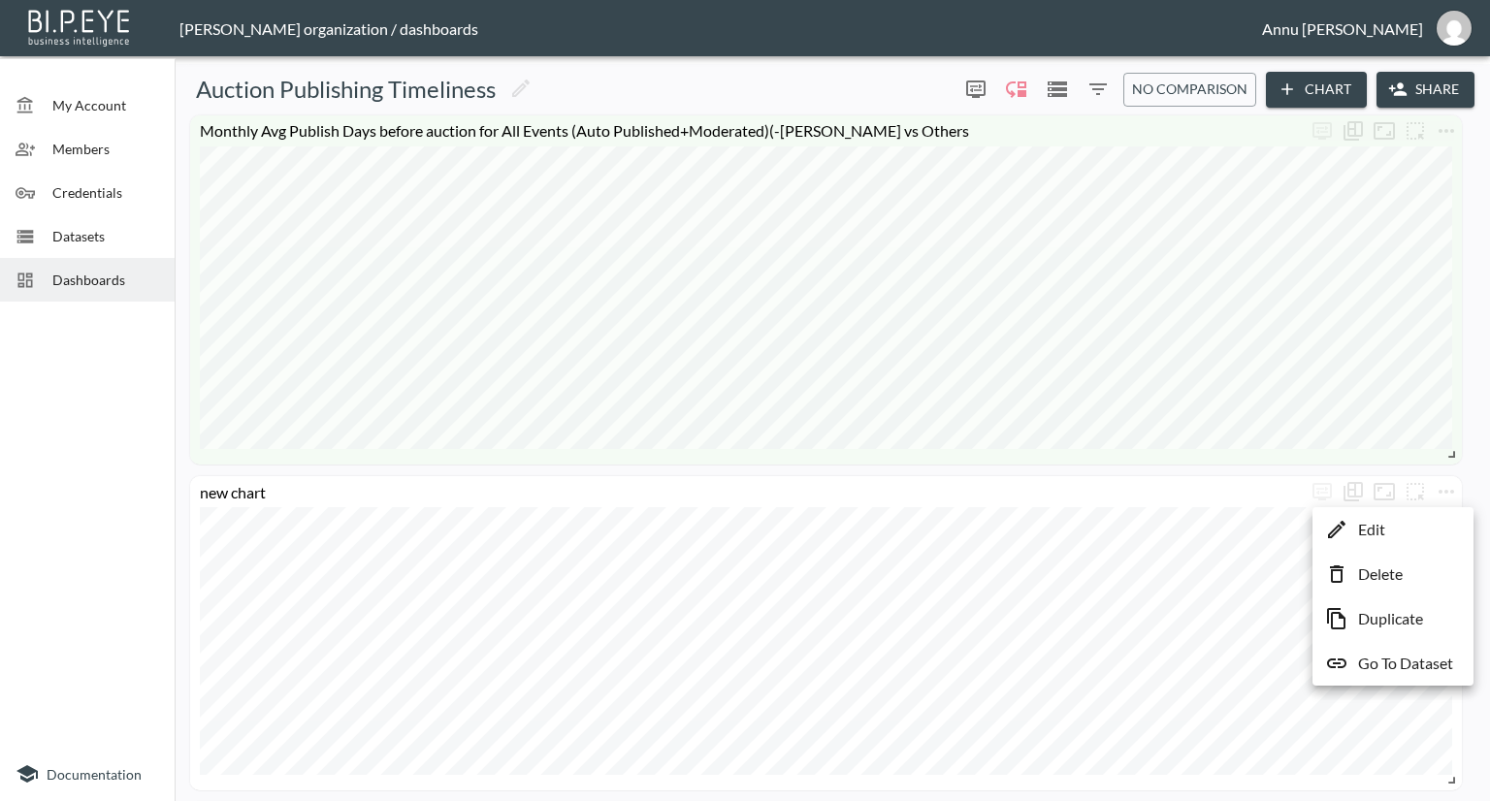
click at [1416, 525] on li "Edit" at bounding box center [1393, 529] width 151 height 35
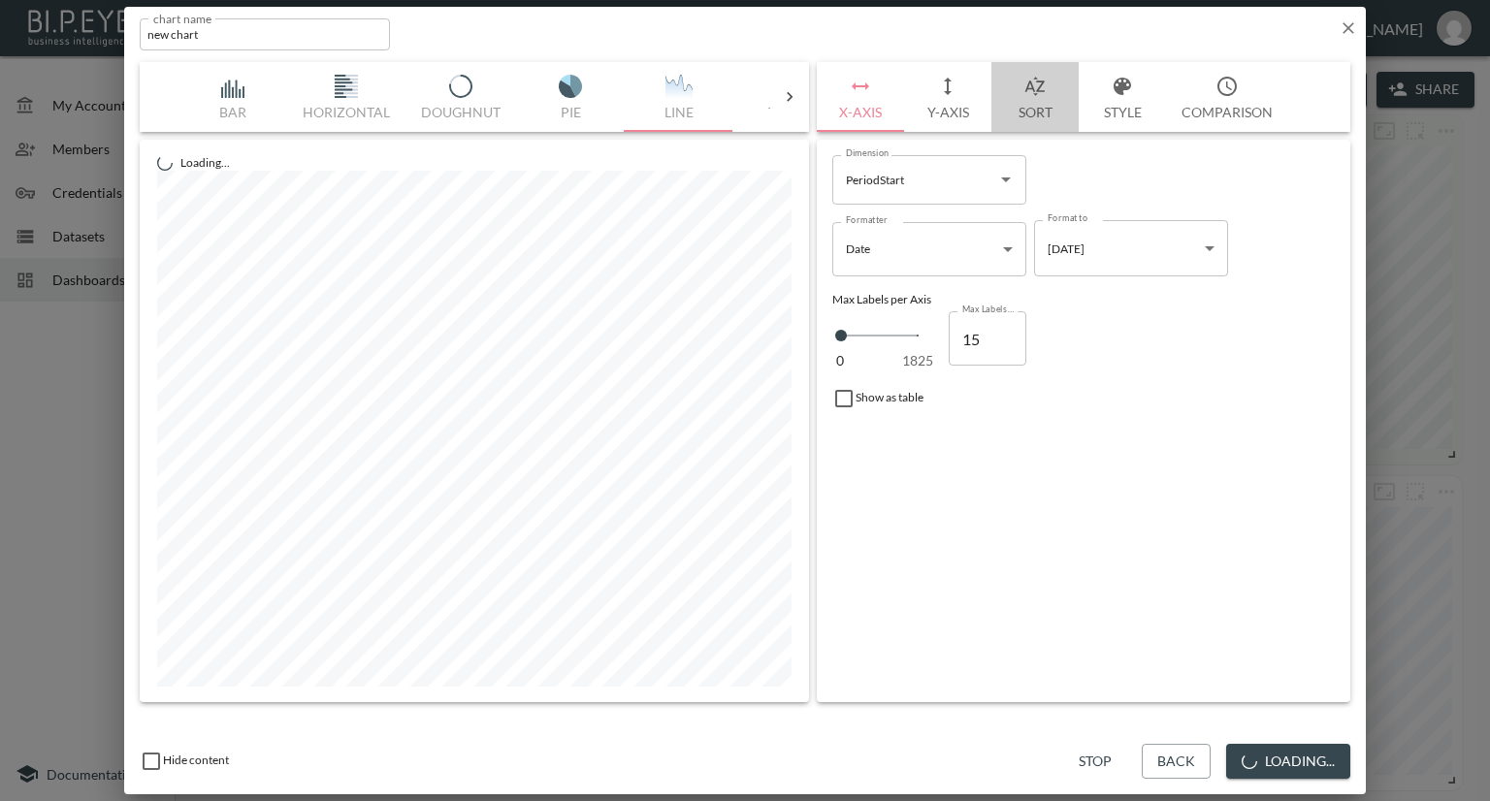
click at [1045, 100] on button "Sort" at bounding box center [1035, 97] width 87 height 70
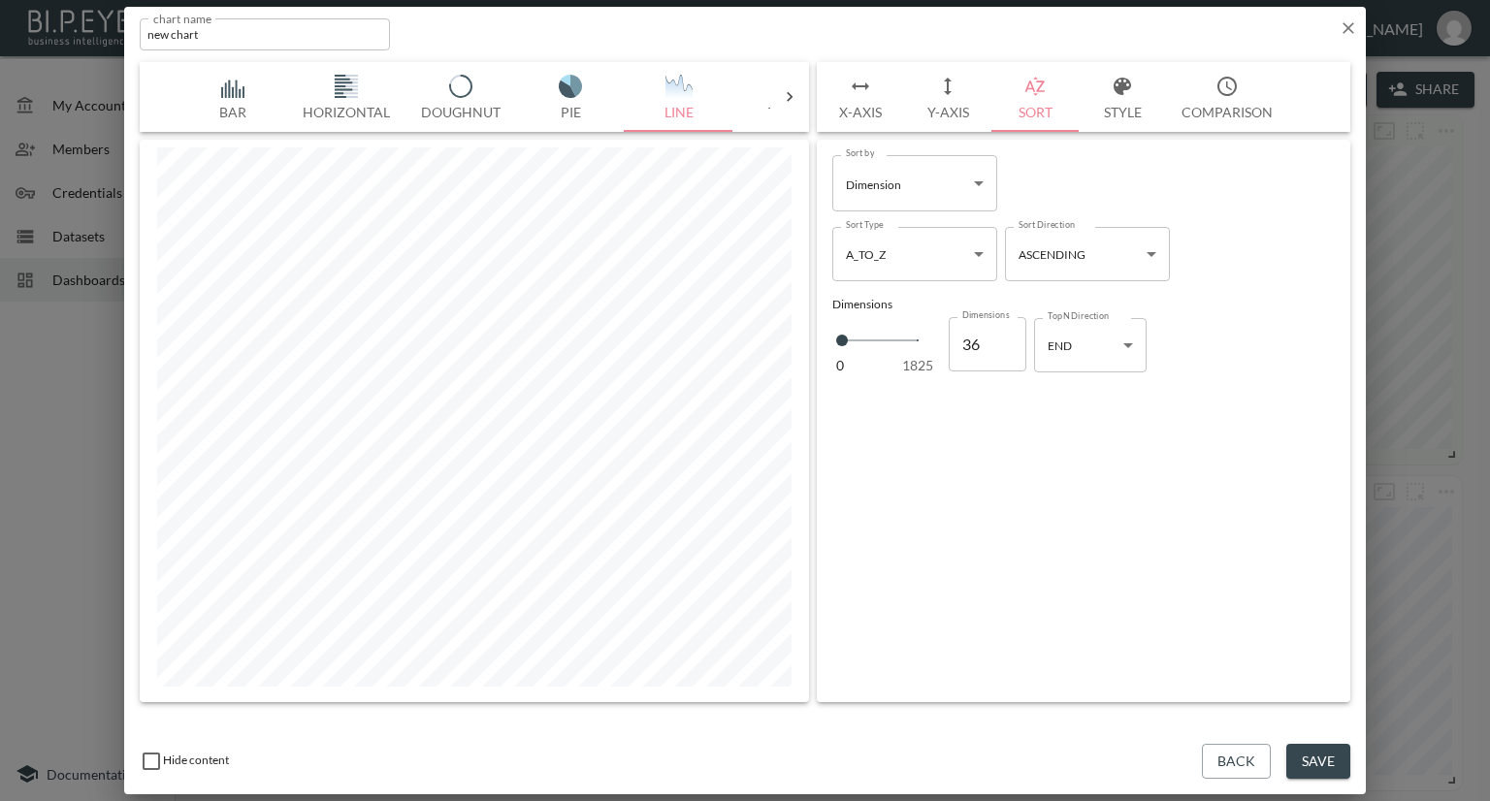
click at [1122, 106] on button "Style" at bounding box center [1122, 97] width 87 height 70
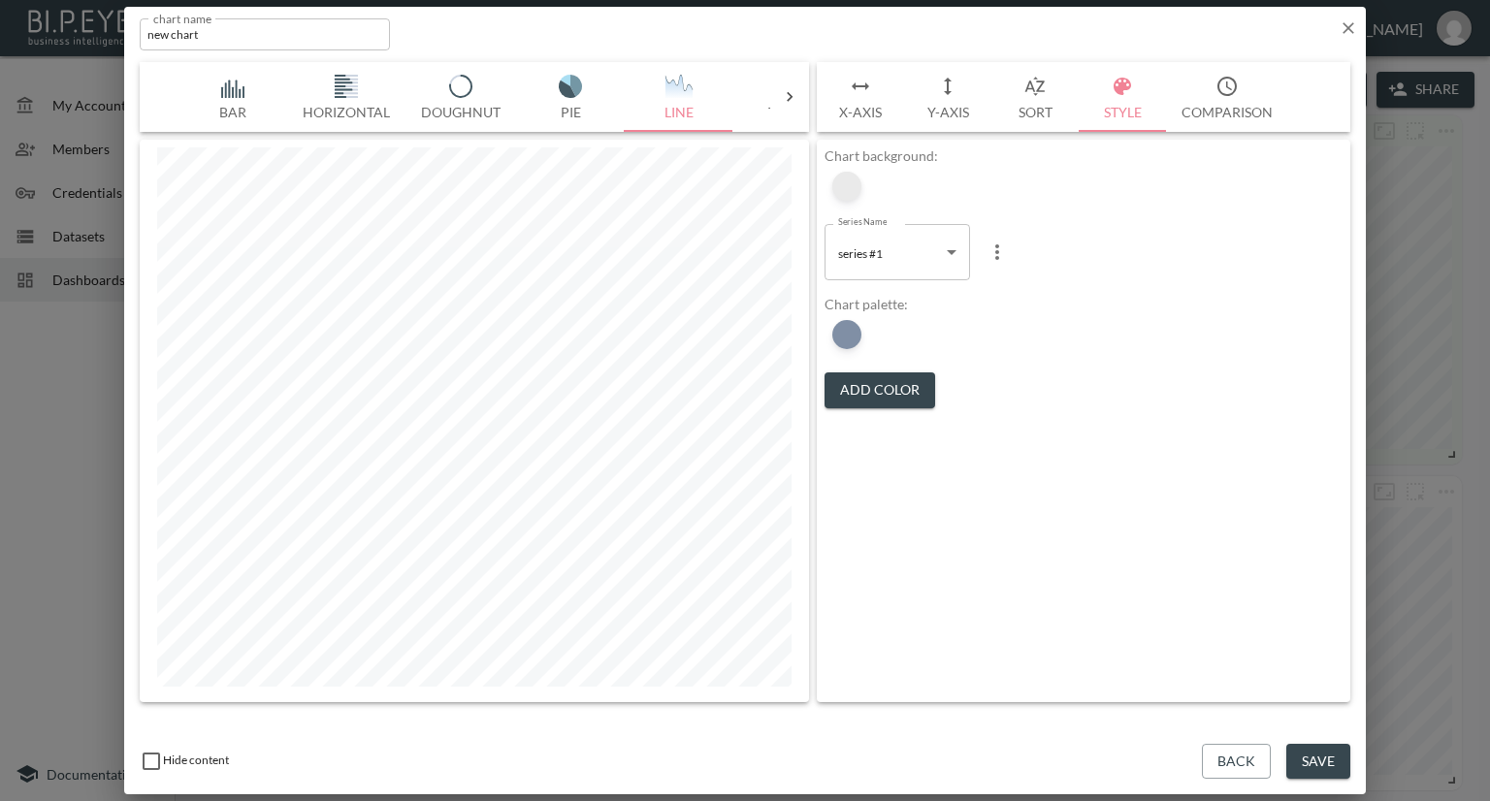
click at [836, 180] on div at bounding box center [846, 186] width 29 height 29
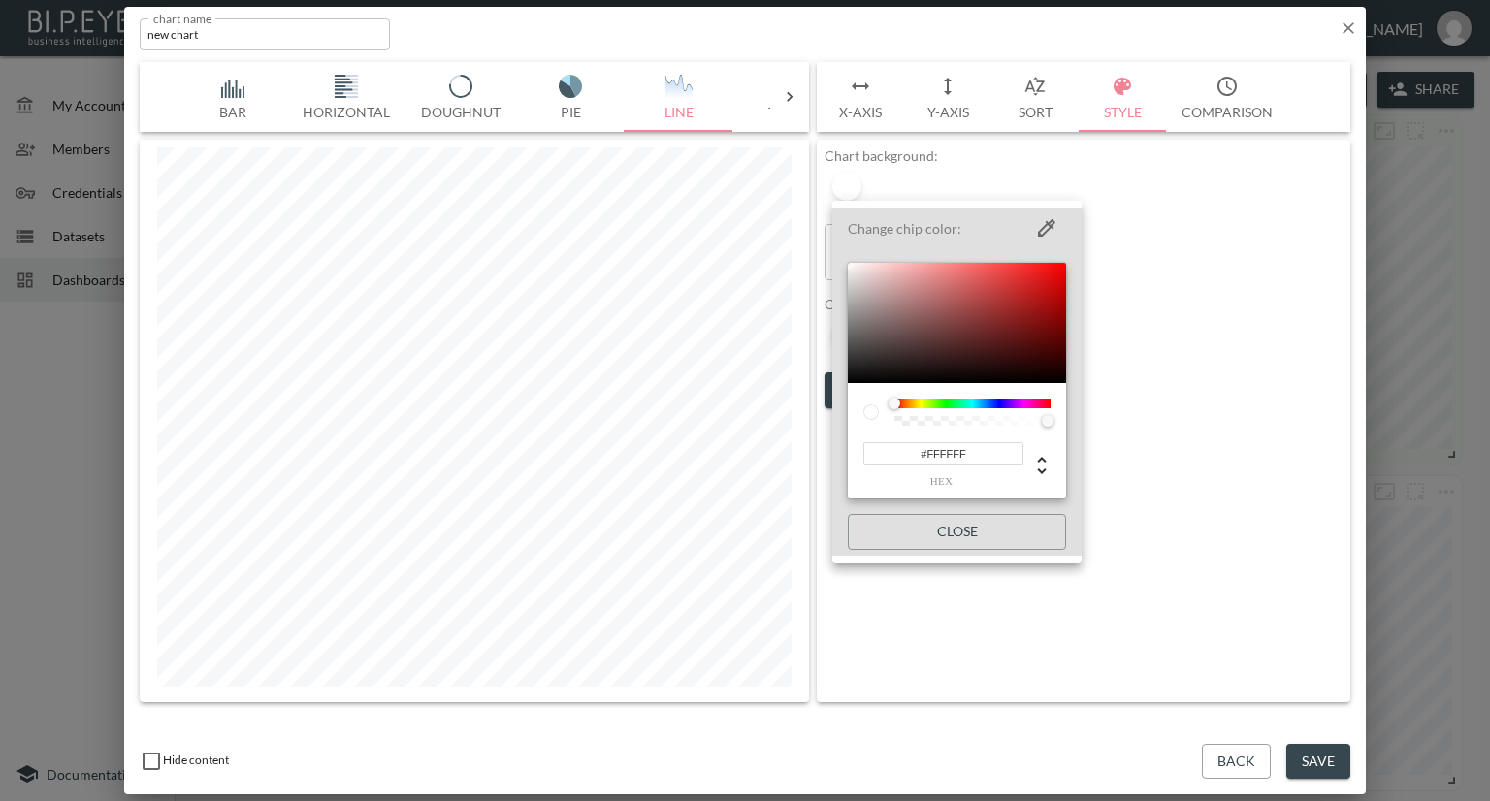
drag, startPoint x: 978, startPoint y: 456, endPoint x: 816, endPoint y: 454, distance: 162.0
click at [816, 454] on div "Change chip color: #FFFFFF hex Close" at bounding box center [745, 400] width 1490 height 801
paste input "4FBF4"
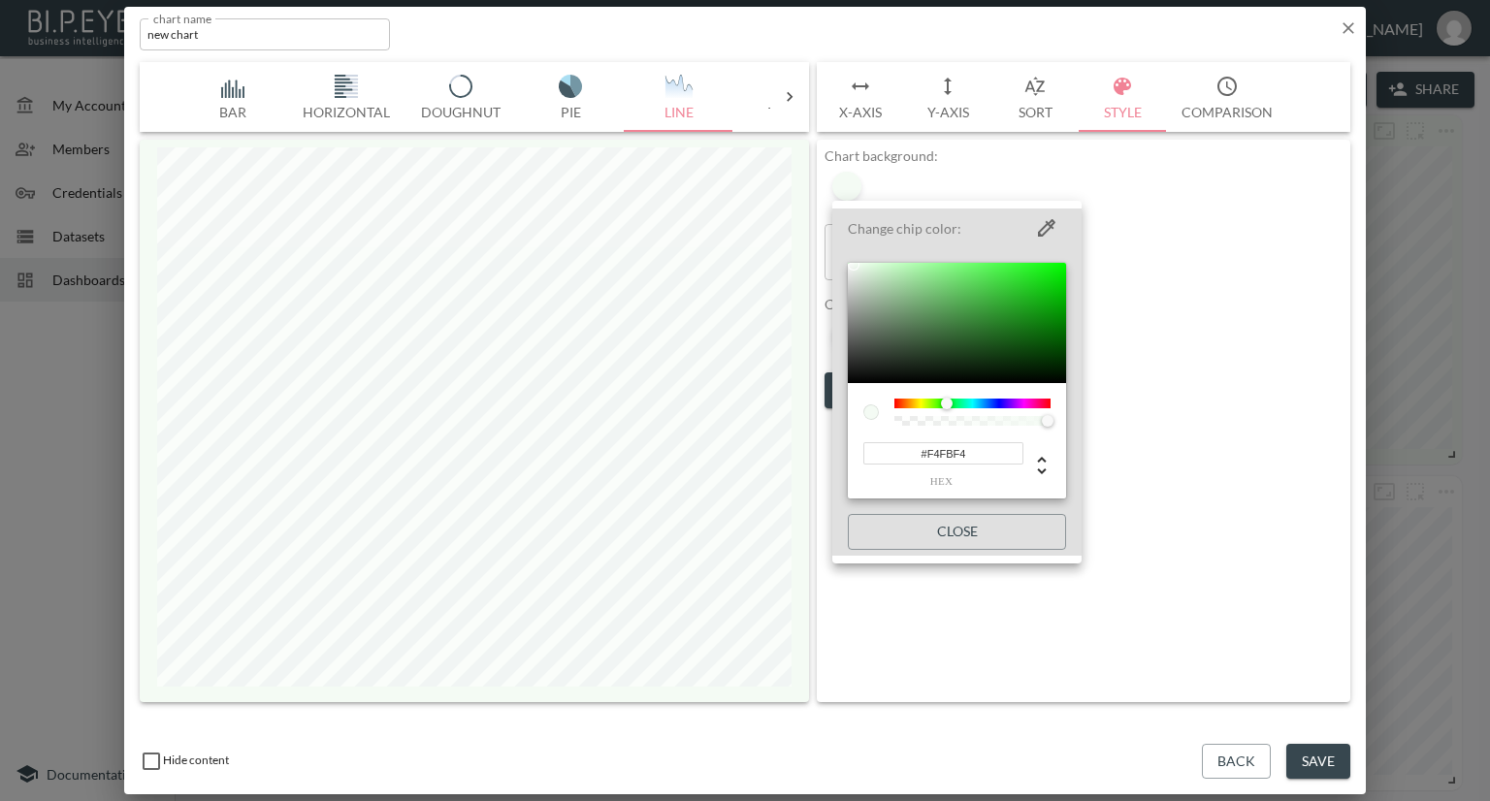
type input "#F4FBF4"
click at [1160, 429] on div at bounding box center [745, 400] width 1490 height 801
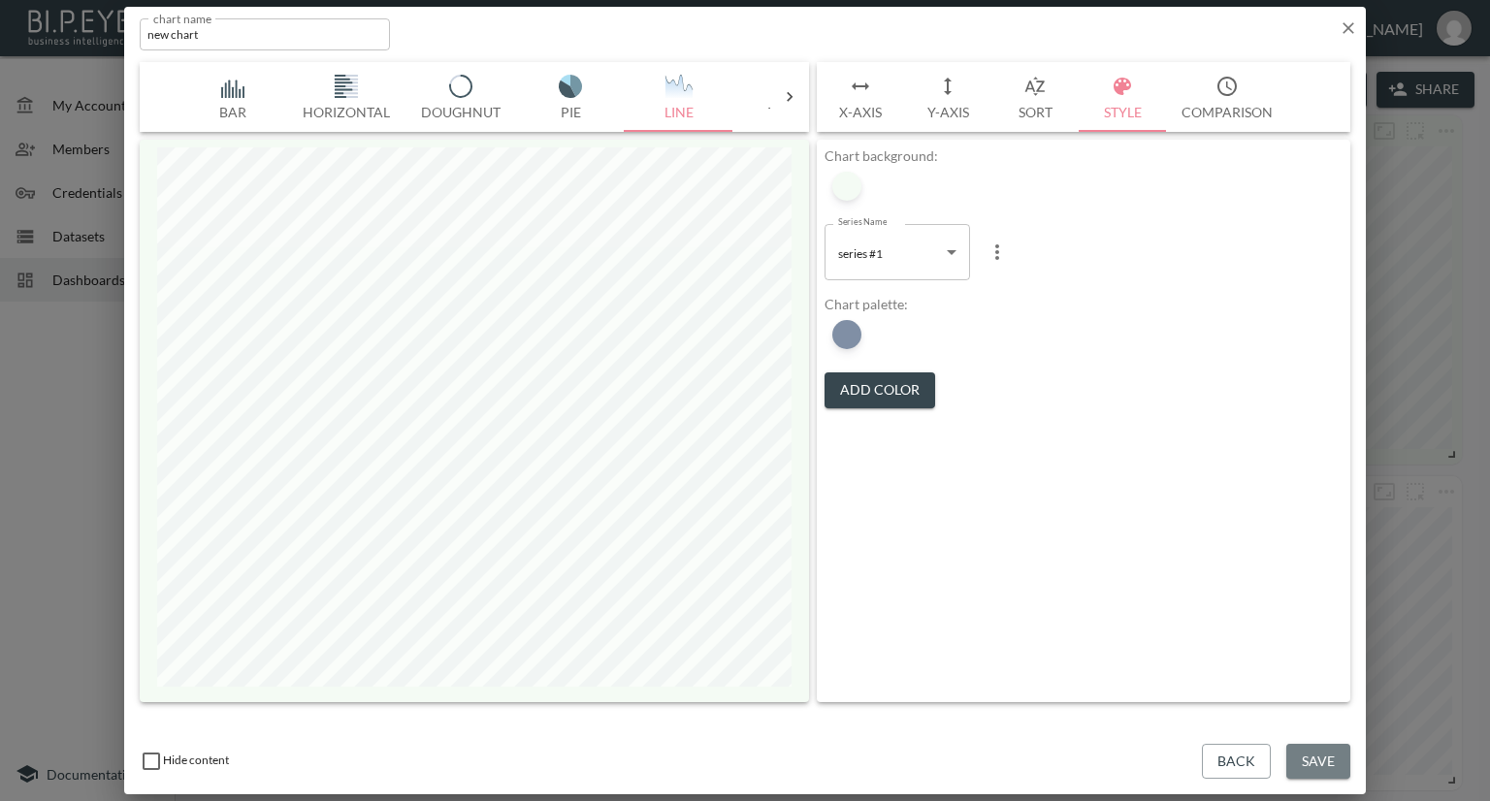
click at [1313, 758] on button "Save" at bounding box center [1318, 762] width 64 height 36
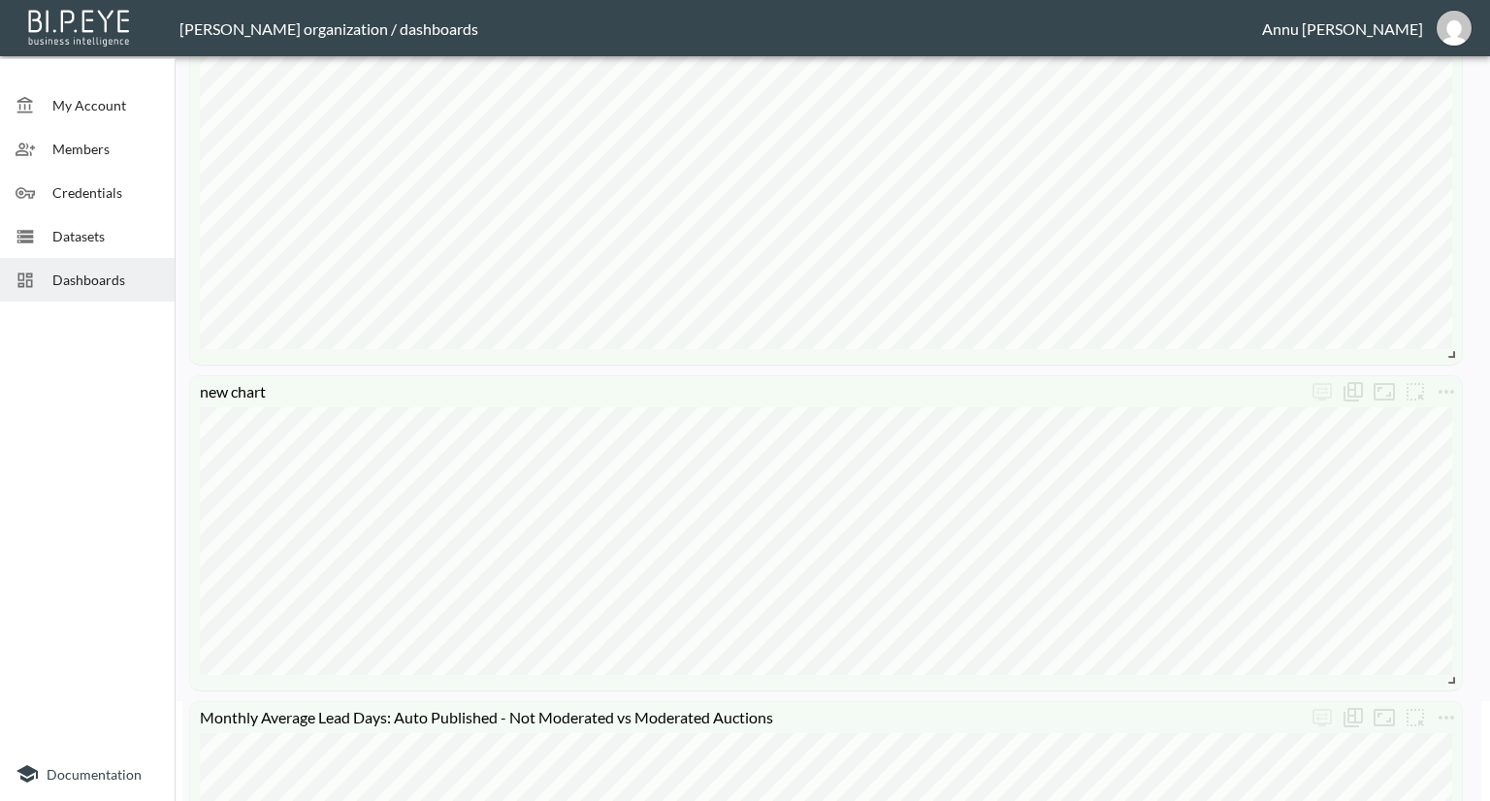
scroll to position [97, 0]
click at [1451, 399] on icon "more" at bounding box center [1446, 394] width 23 height 23
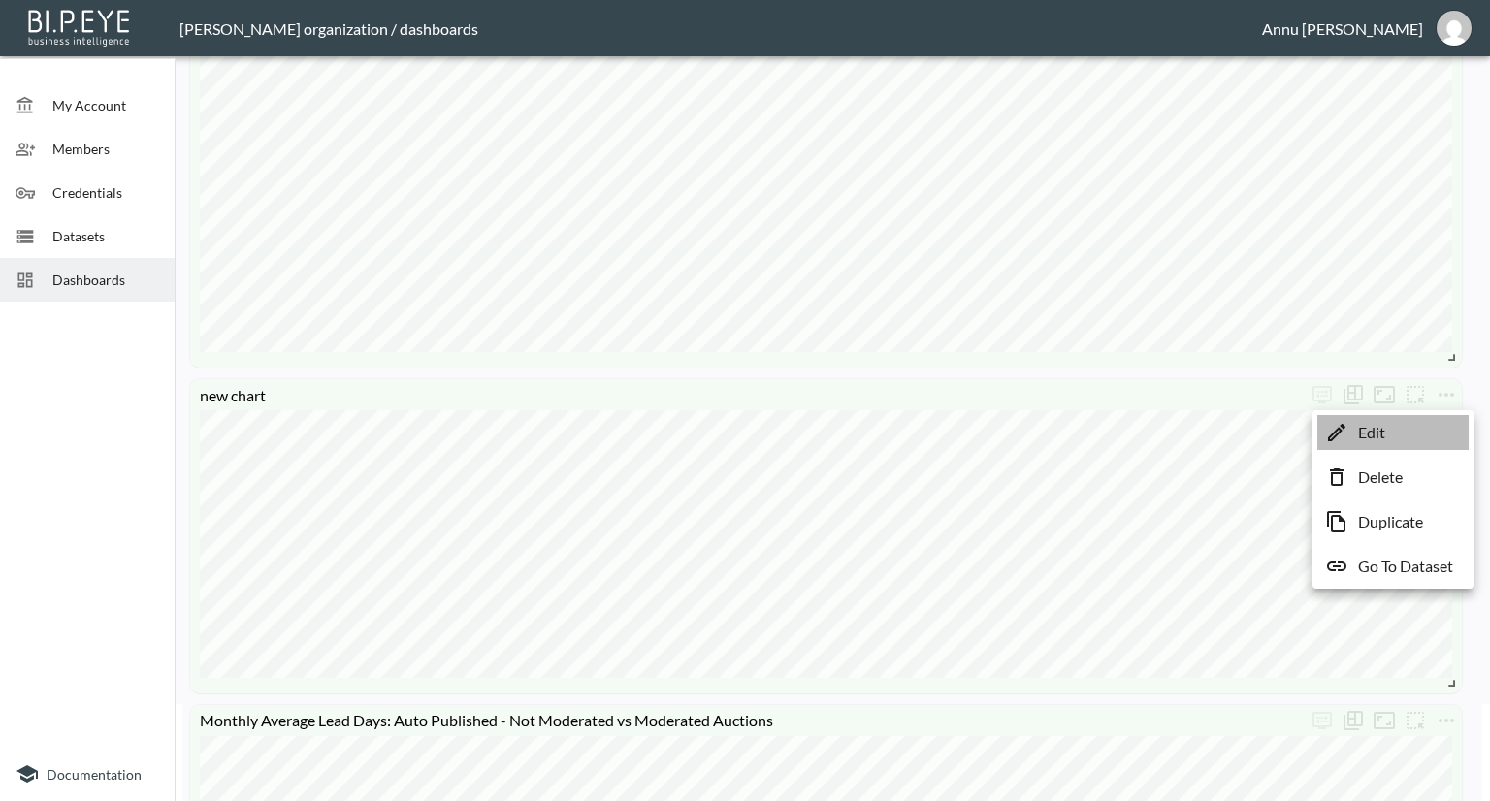
click at [1428, 425] on li "Edit" at bounding box center [1393, 432] width 151 height 35
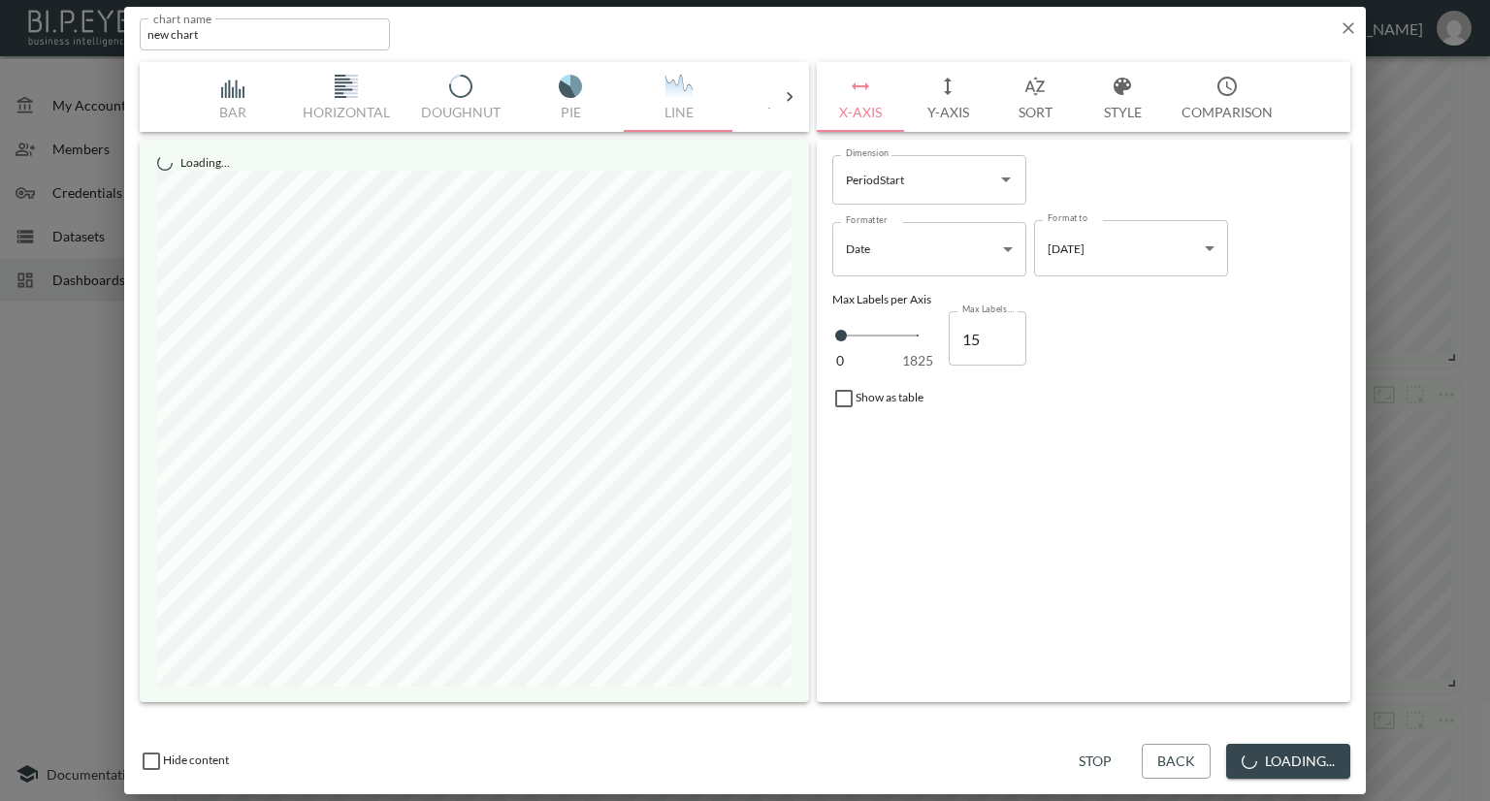
click at [1123, 117] on button "Style" at bounding box center [1122, 97] width 87 height 70
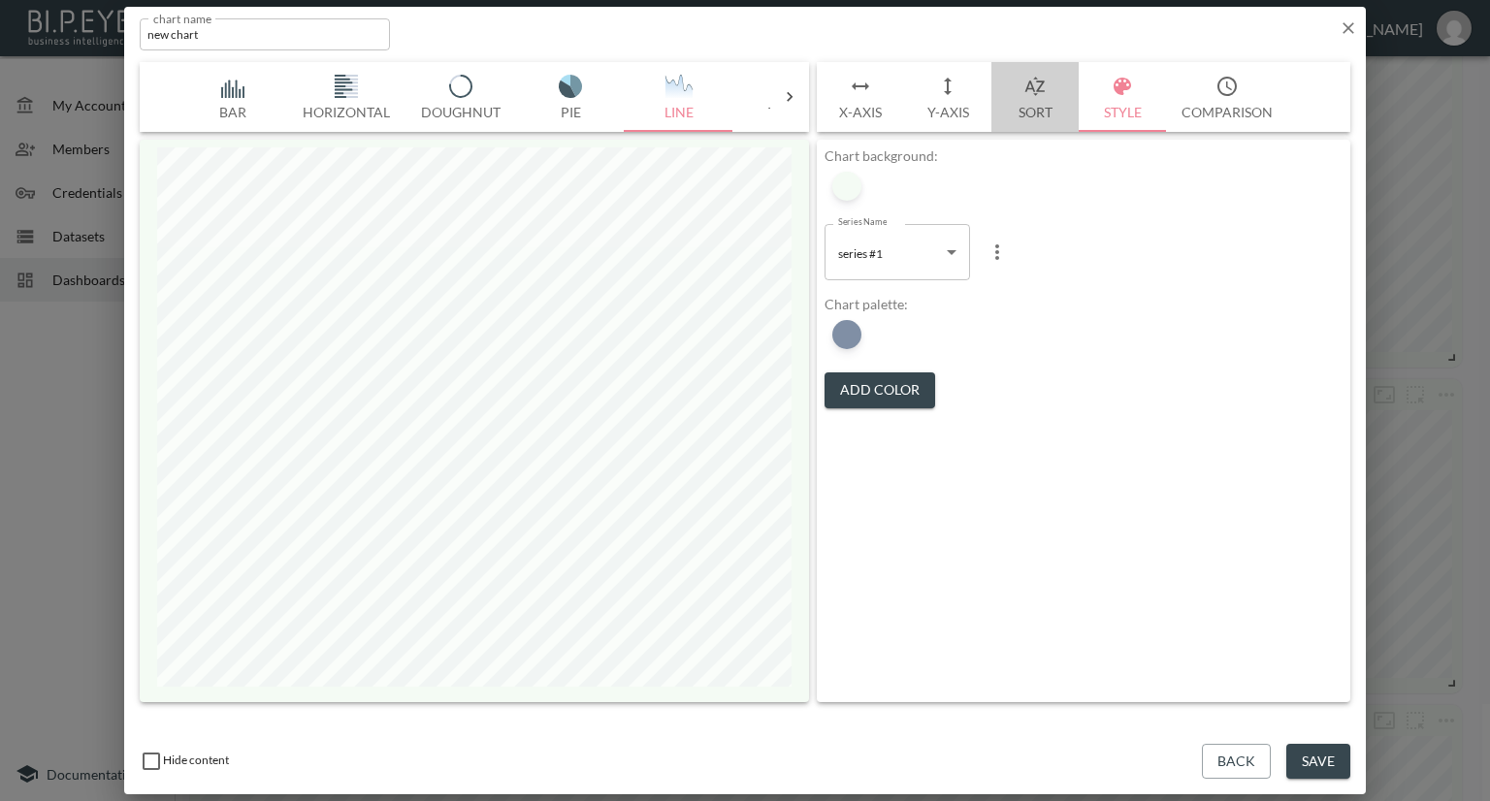
click at [1034, 115] on button "Sort" at bounding box center [1035, 97] width 87 height 70
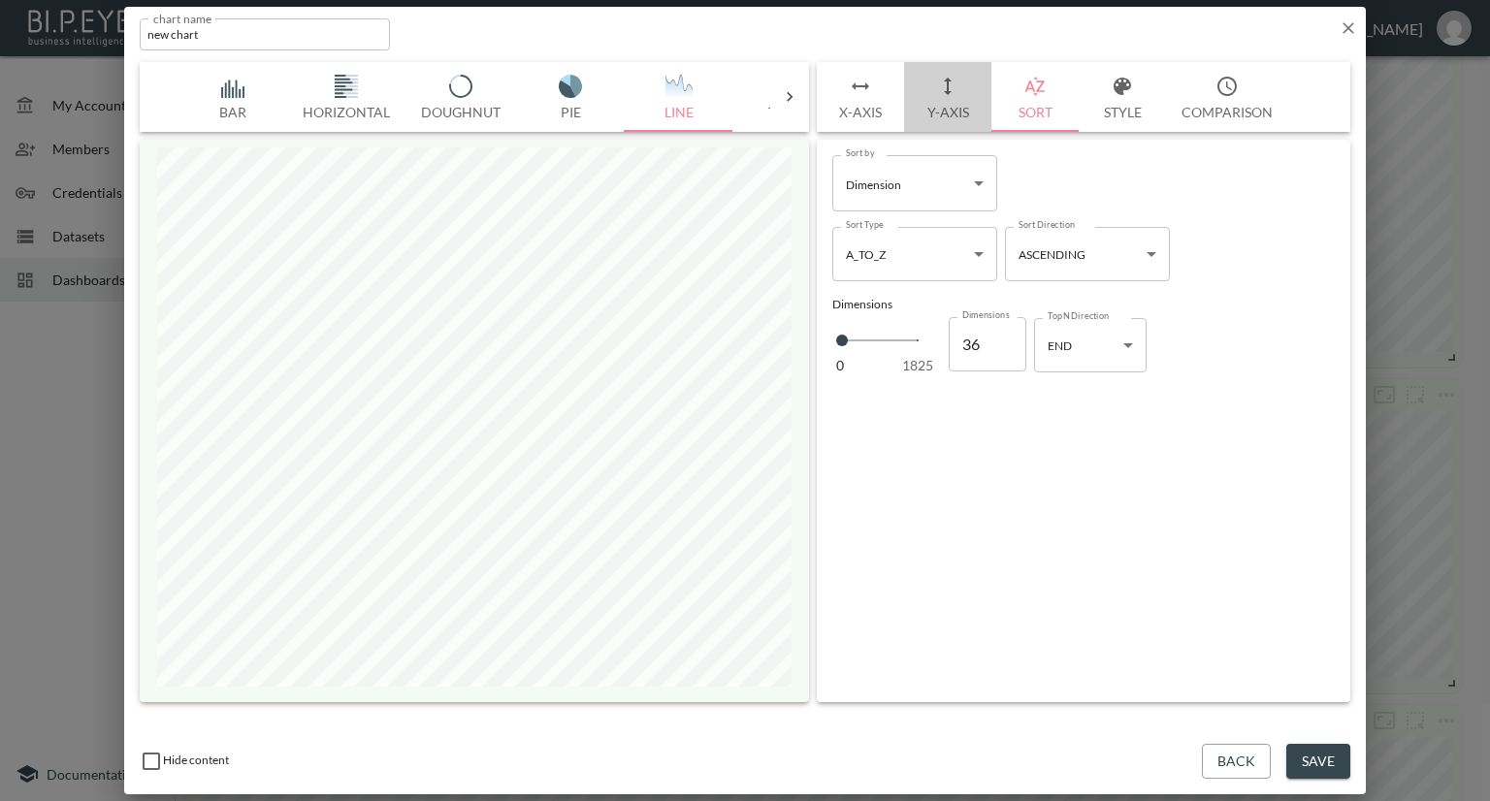
click at [955, 121] on button "Y-Axis" at bounding box center [947, 97] width 87 height 70
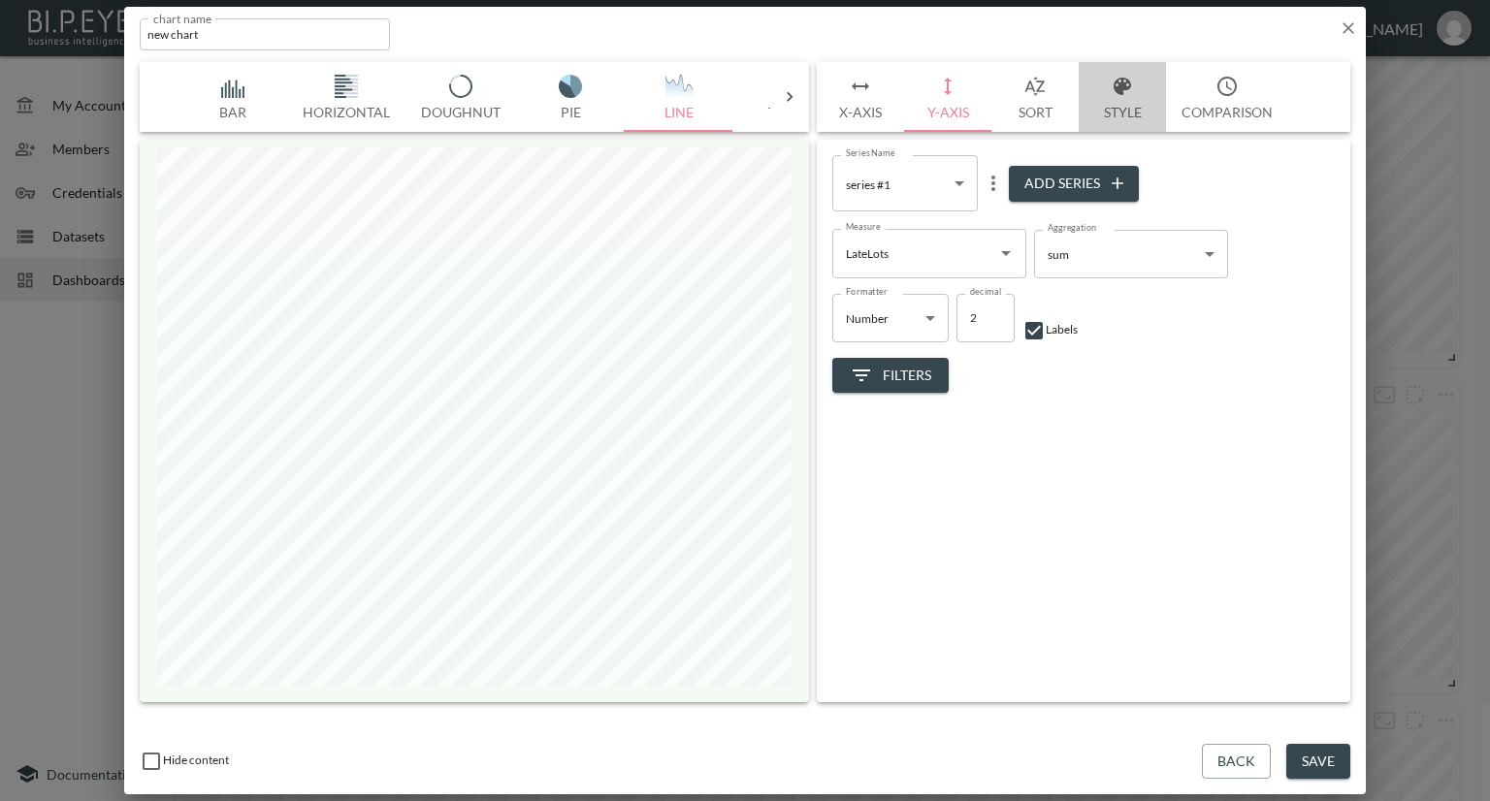
click at [1109, 108] on button "Style" at bounding box center [1122, 97] width 87 height 70
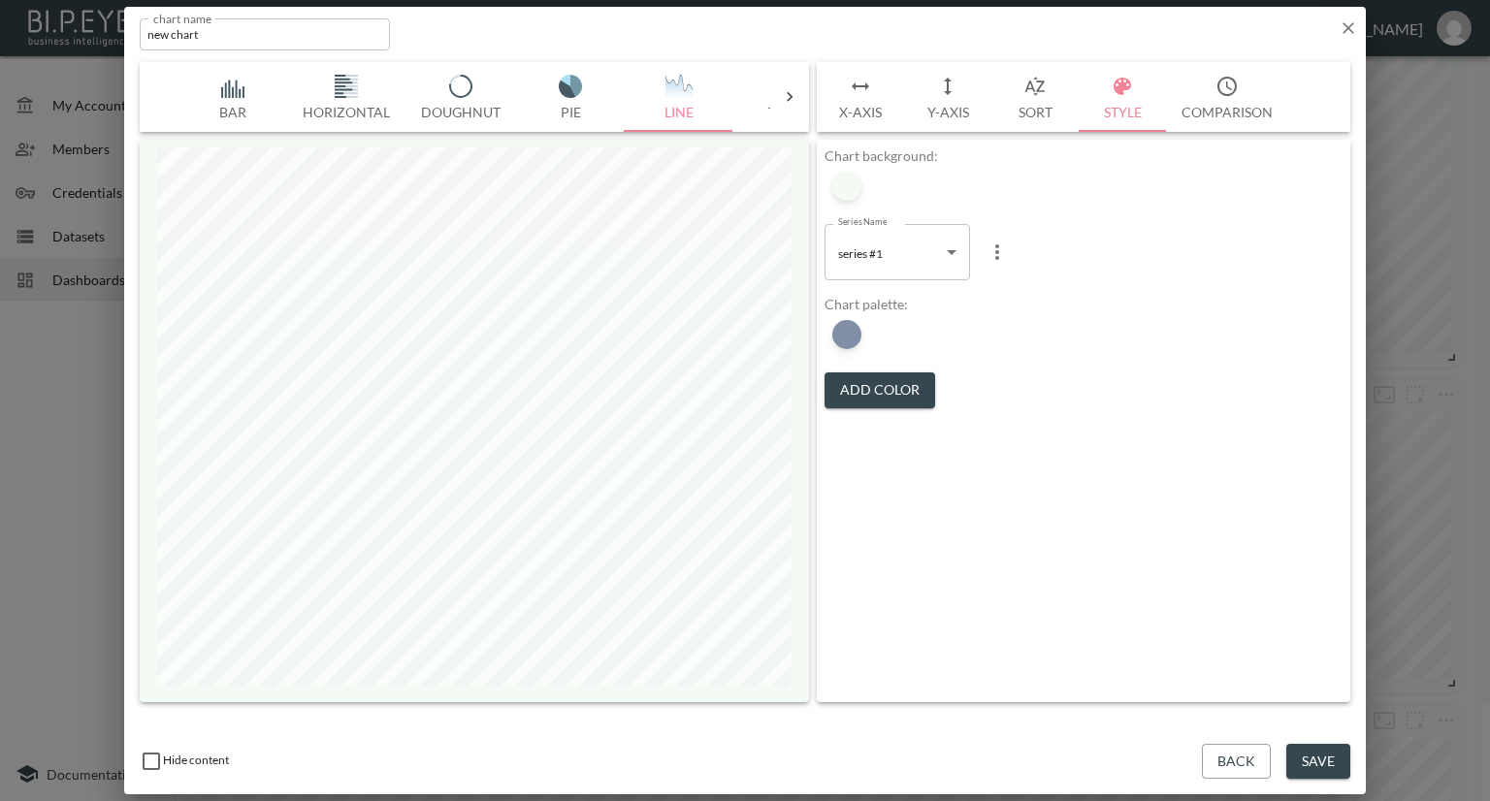
click at [944, 110] on button "Y-Axis" at bounding box center [947, 97] width 87 height 70
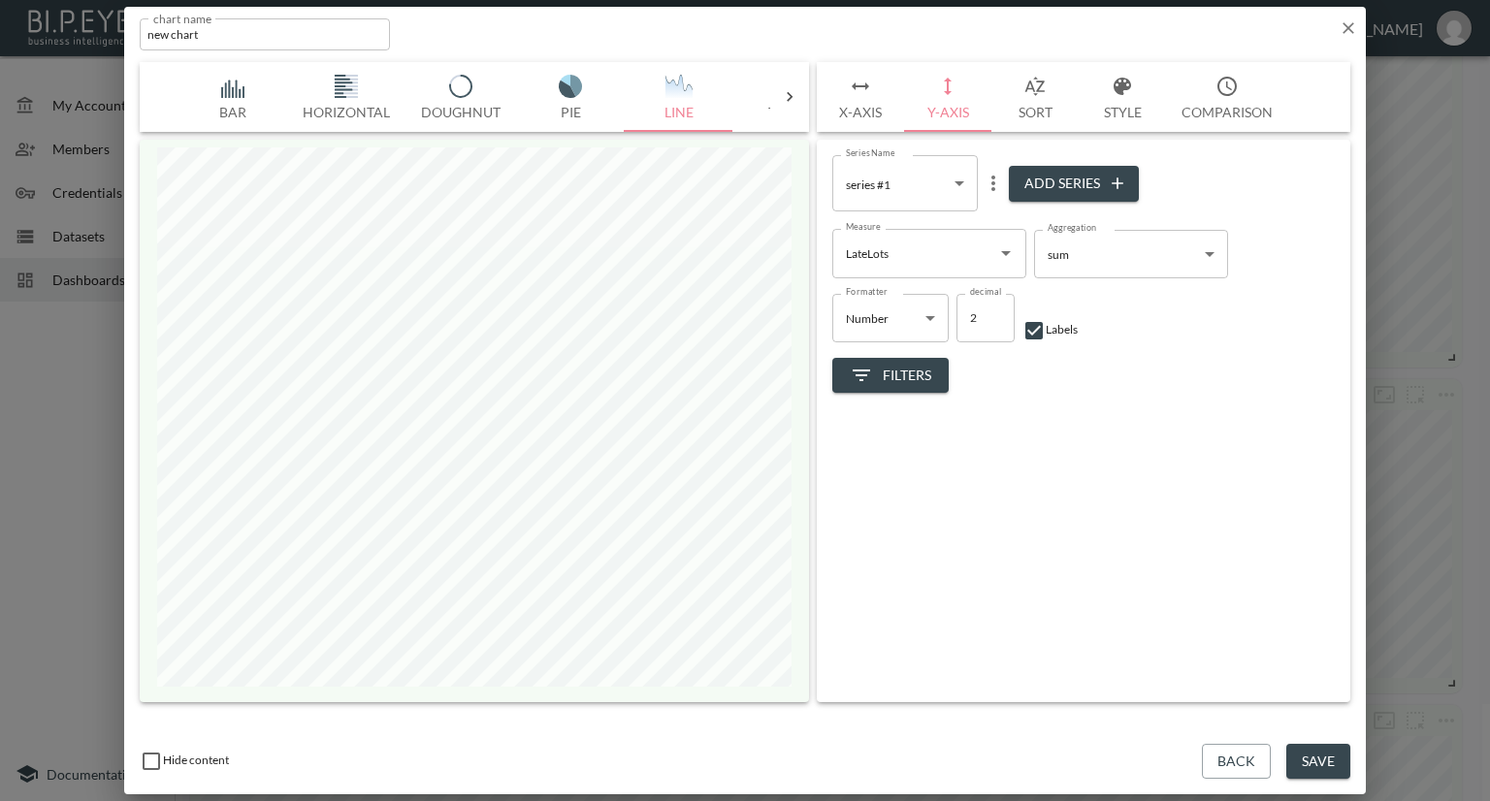
click at [997, 181] on icon "more" at bounding box center [993, 183] width 23 height 23
click at [1002, 226] on p "Edit" at bounding box center [997, 221] width 27 height 23
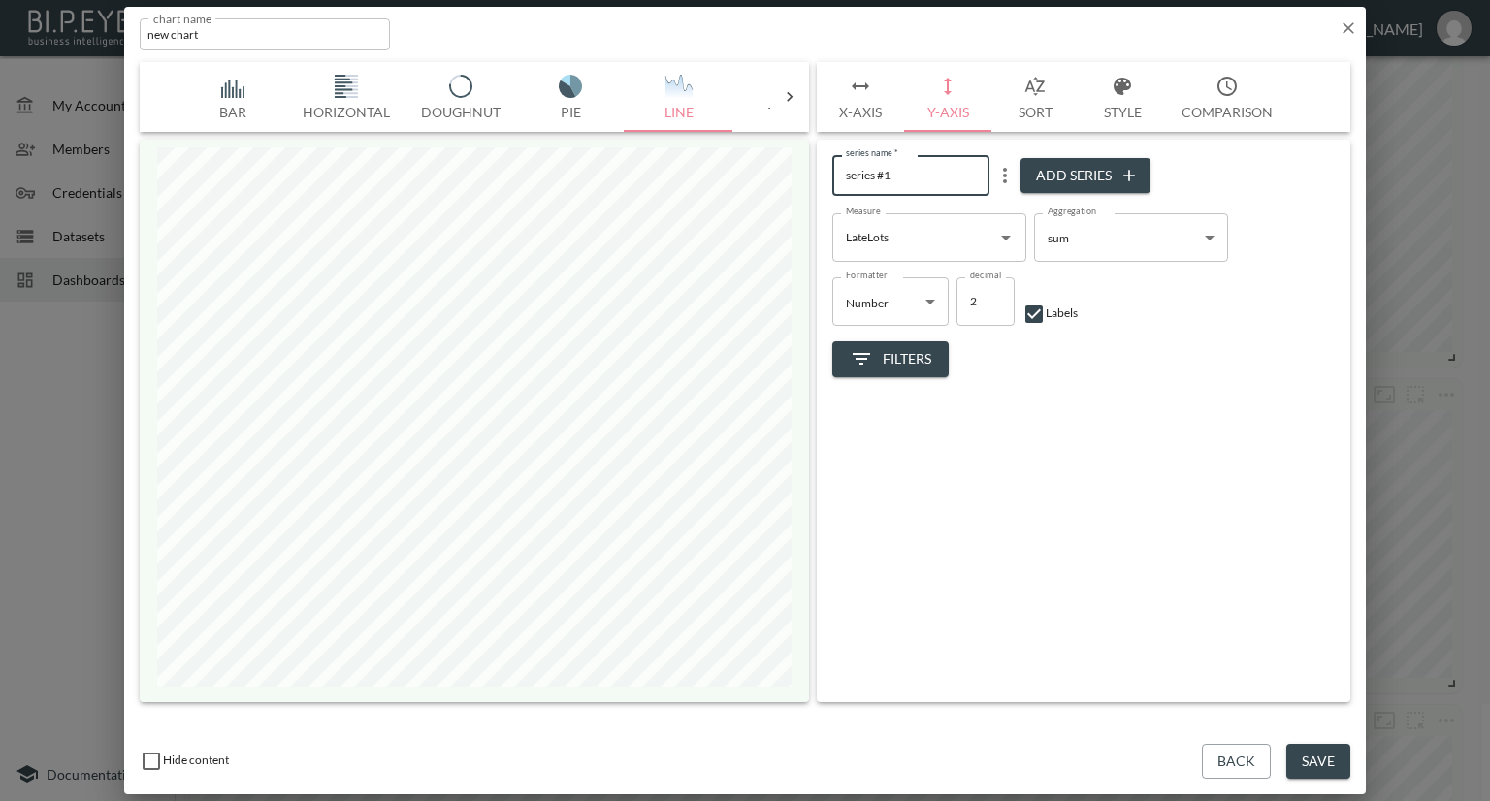
click at [775, 172] on div "Bar Horizontal Doughnut Pie Line Table Single Map World Top Google Stacked Cale…" at bounding box center [745, 382] width 1211 height 640
type input "Lots Published Late"
click at [1059, 178] on button "Add Series" at bounding box center [1086, 176] width 130 height 36
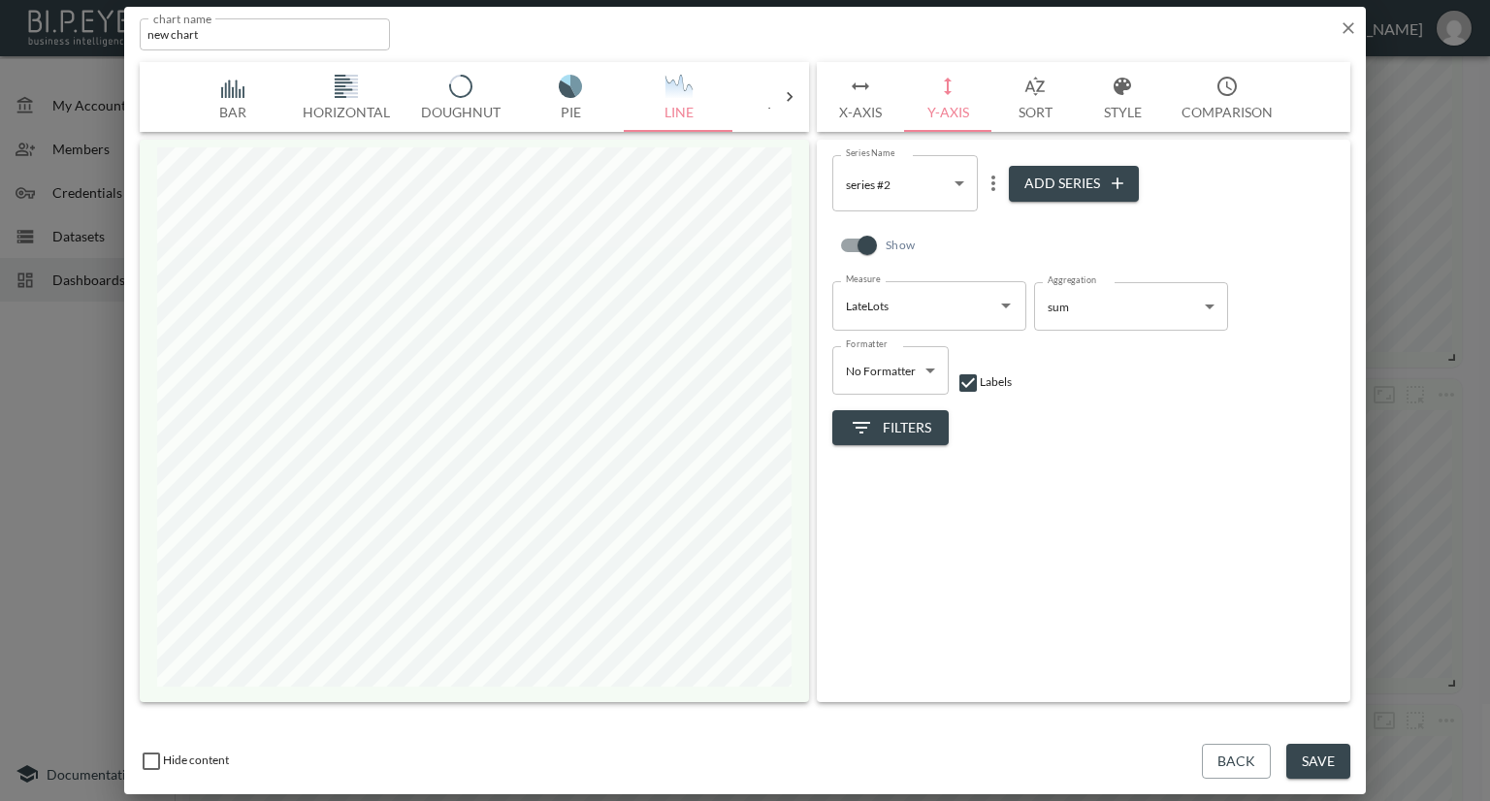
click at [999, 308] on icon "Open" at bounding box center [1005, 305] width 23 height 23
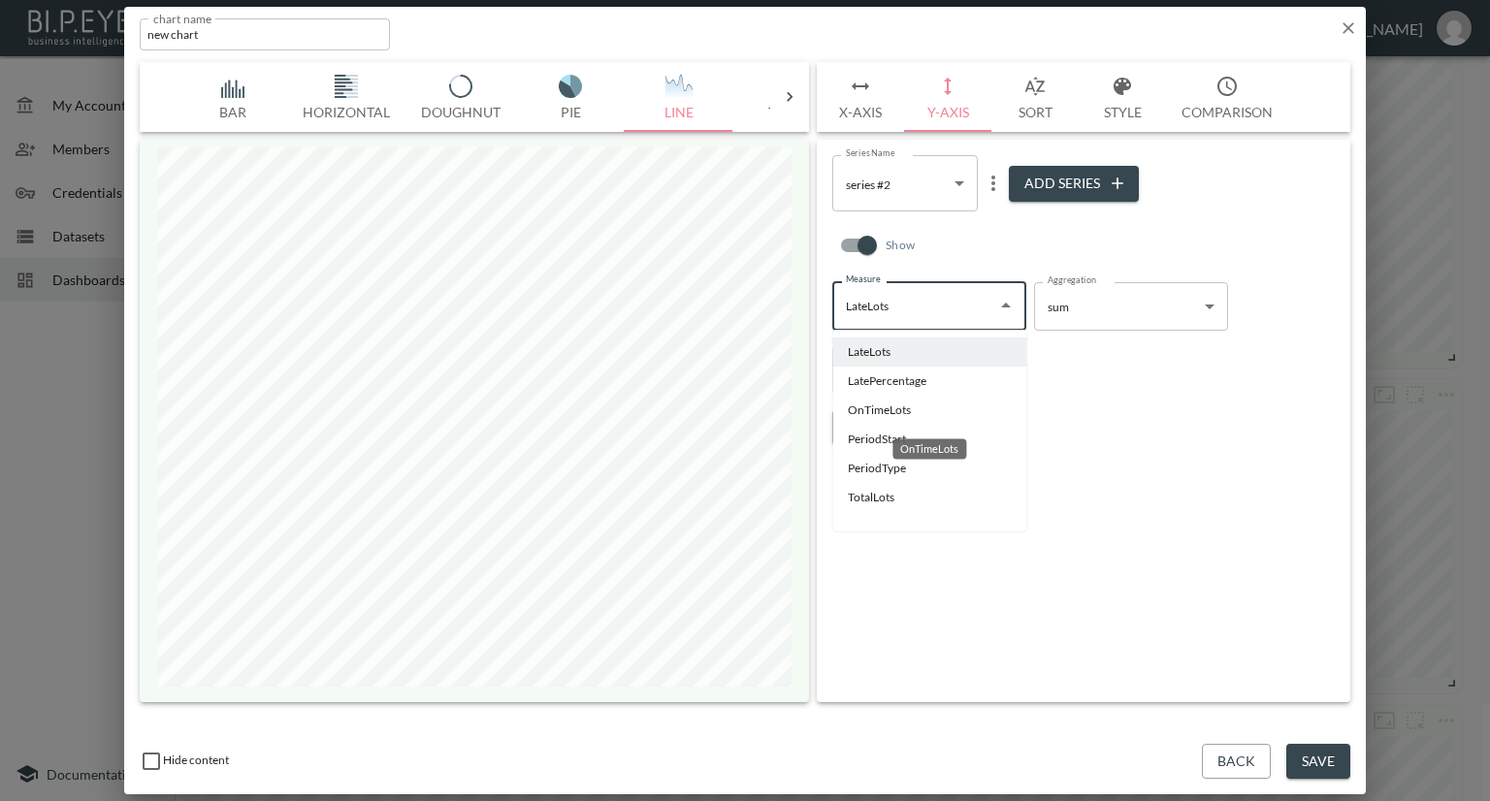
click at [894, 413] on li "OnTimeLots" at bounding box center [929, 410] width 194 height 29
type input "OnTimeLots"
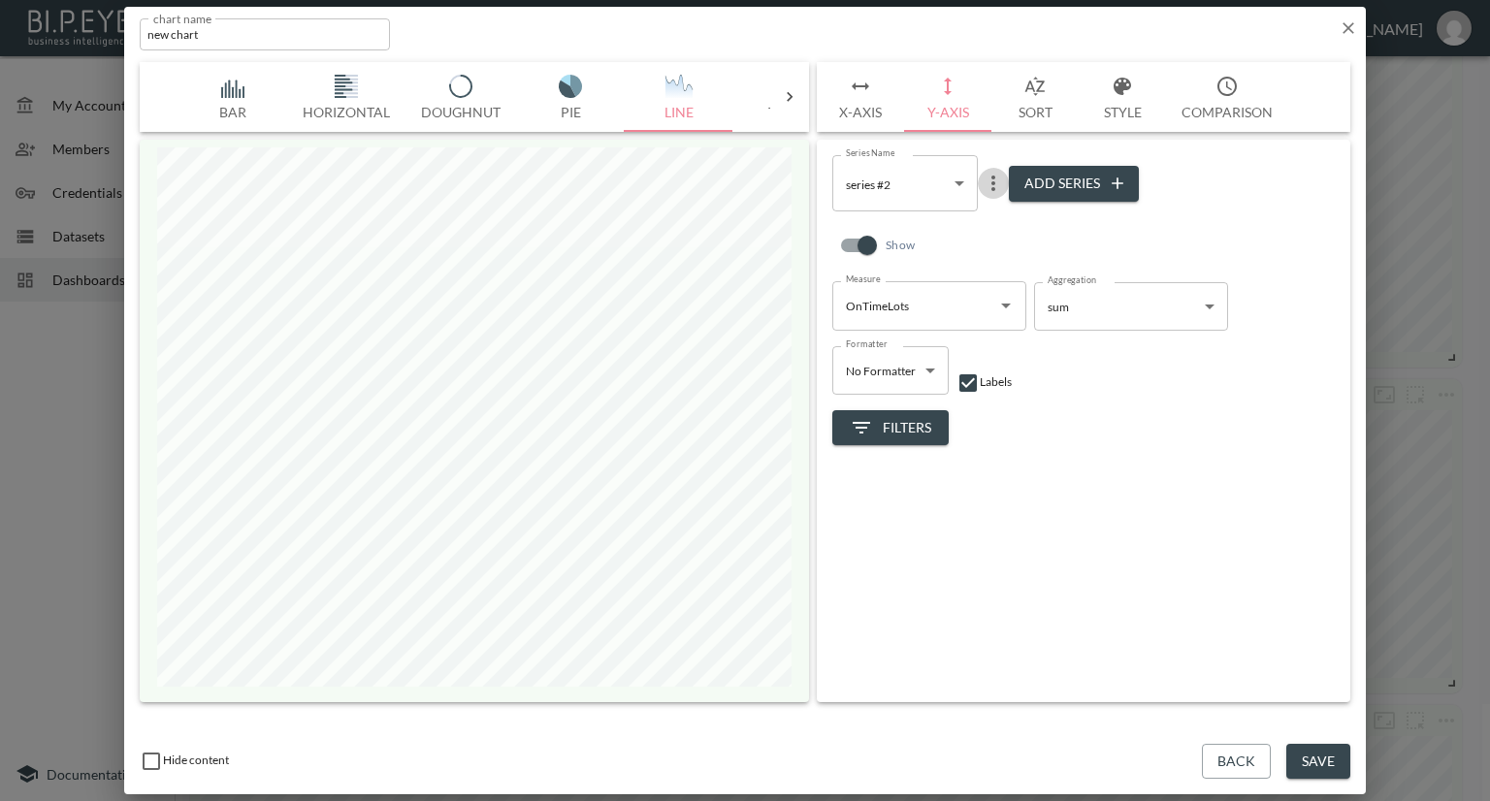
click at [993, 187] on icon "more" at bounding box center [993, 183] width 23 height 23
click at [995, 214] on p "Edit" at bounding box center [997, 221] width 27 height 23
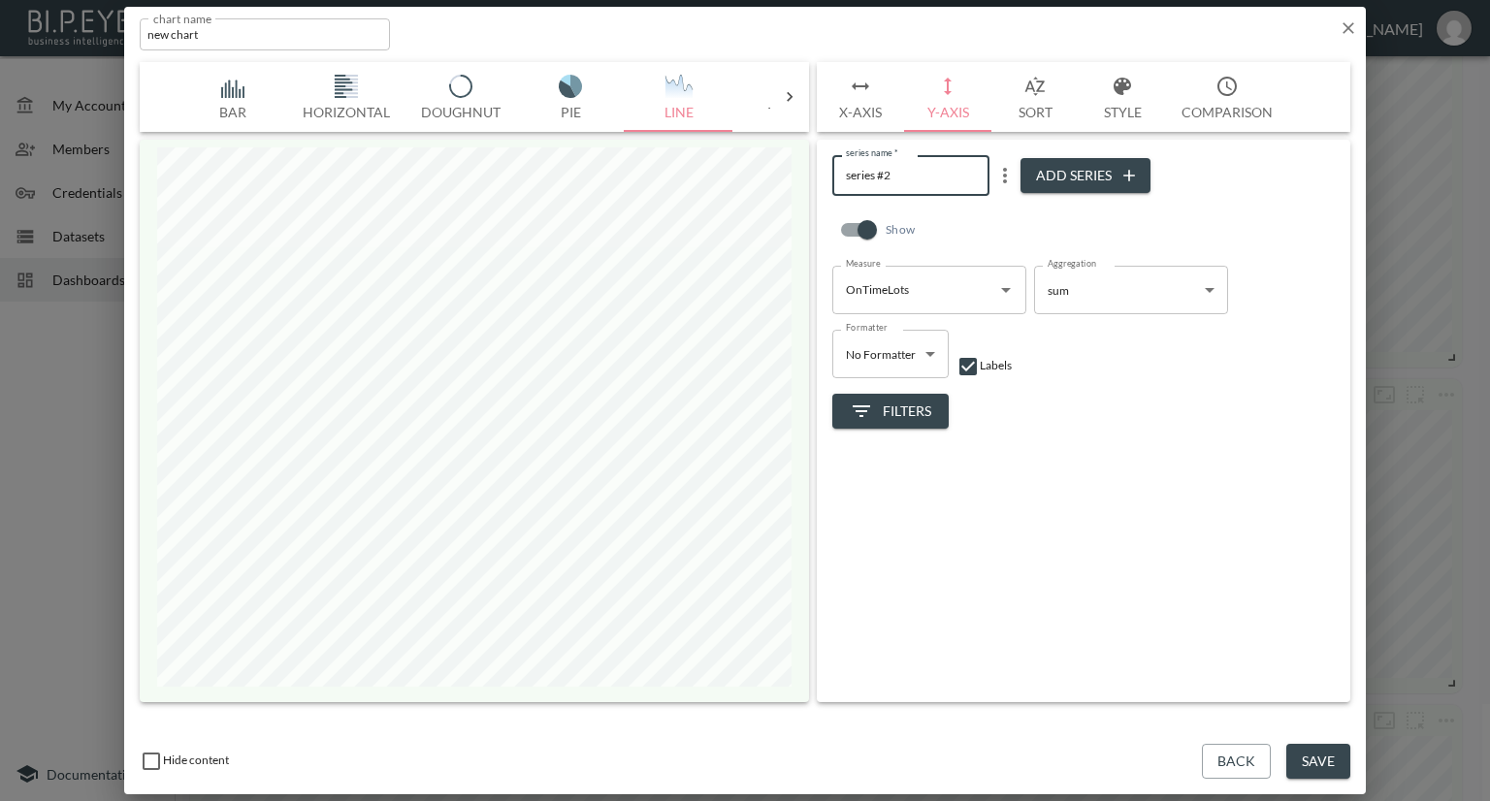
drag, startPoint x: 926, startPoint y: 178, endPoint x: 838, endPoint y: 179, distance: 87.3
click at [838, 179] on input "series #2" at bounding box center [910, 175] width 157 height 40
type input "On Time Lots"
click at [1118, 493] on div "series name   * On Time Lots series name   * Add Series Show Measure OnTimeLots…" at bounding box center [1084, 421] width 534 height 563
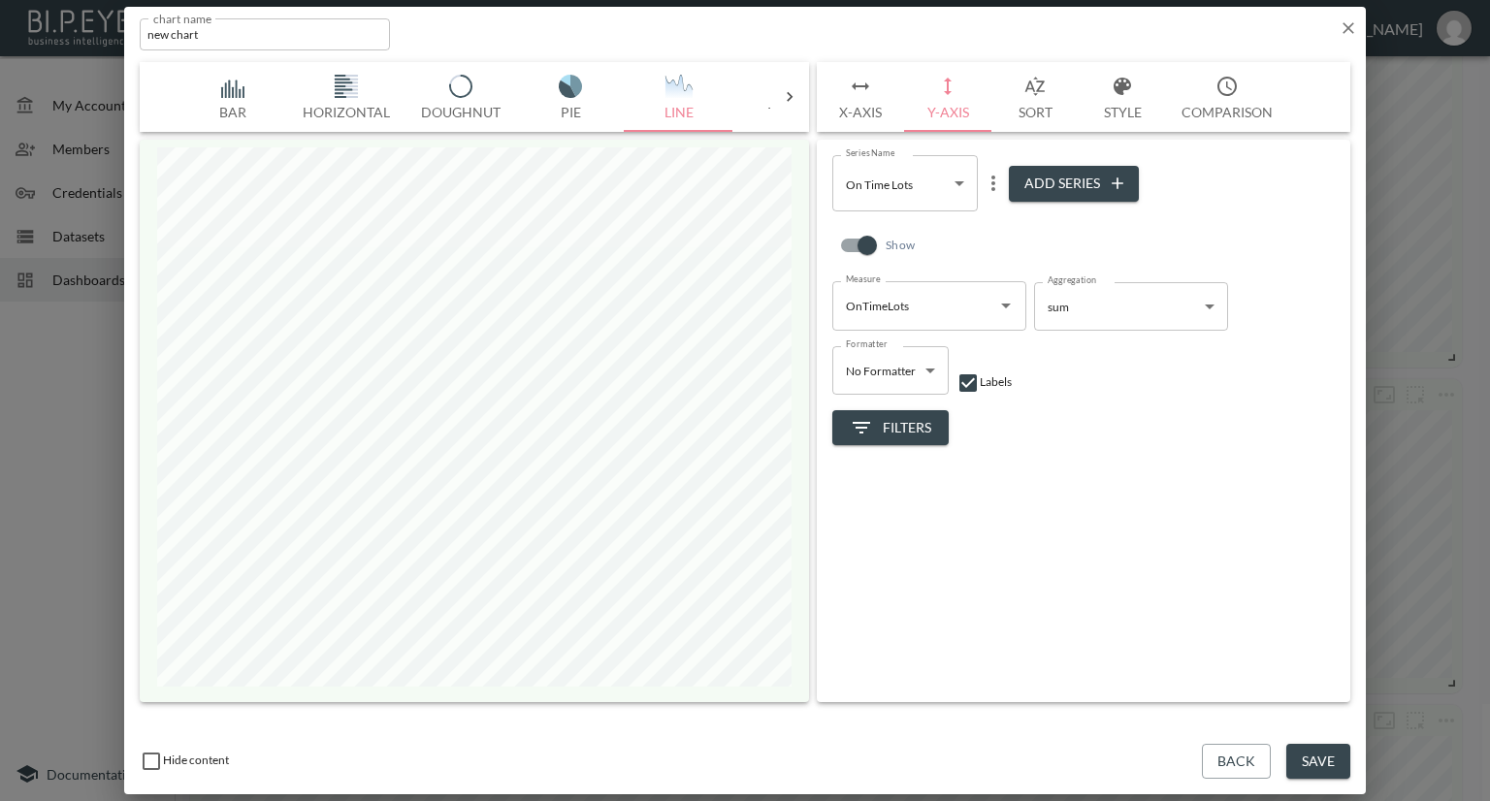
click at [1319, 758] on button "Save" at bounding box center [1318, 762] width 64 height 36
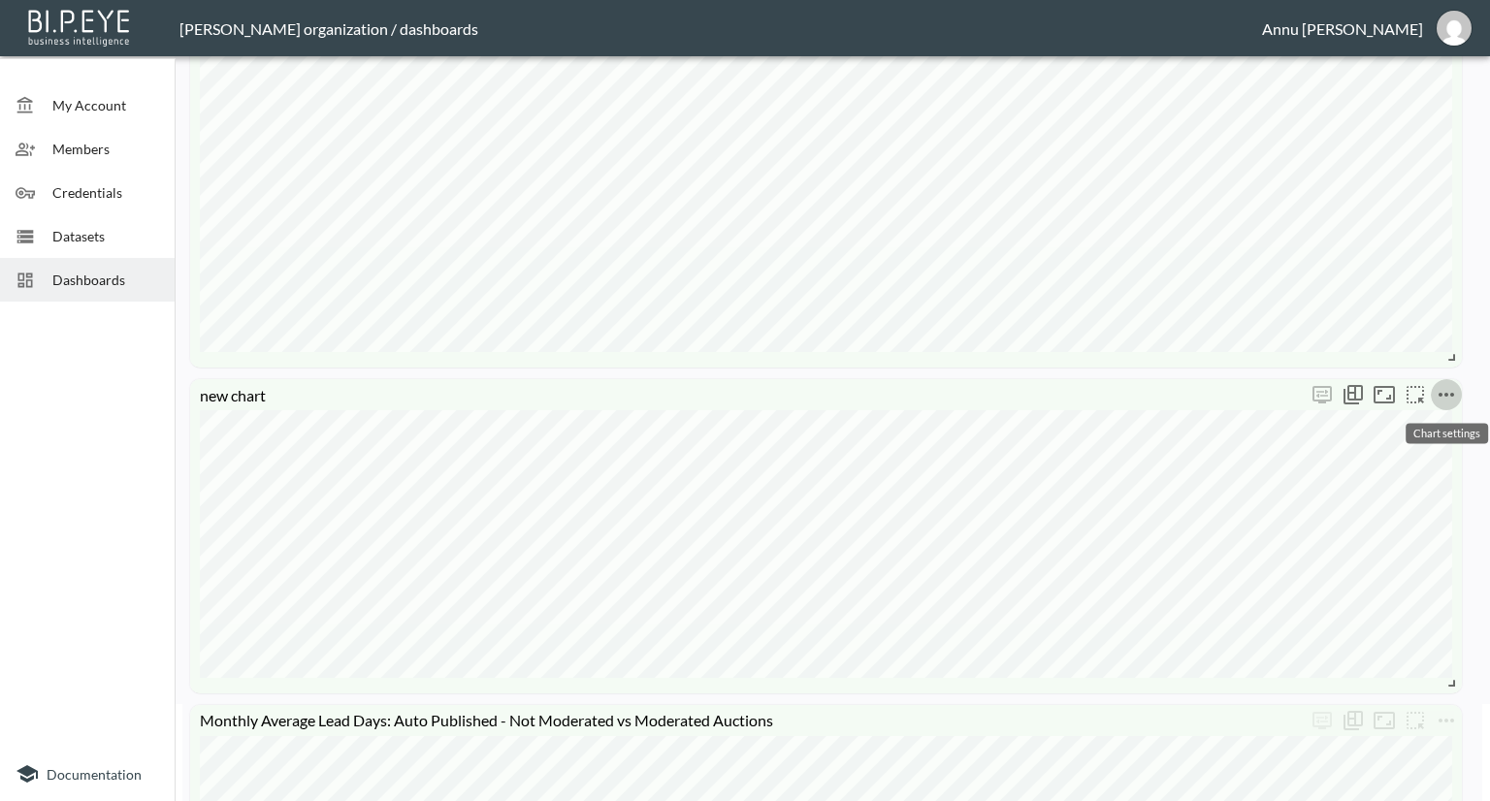
click at [1451, 395] on icon "more" at bounding box center [1447, 395] width 16 height 4
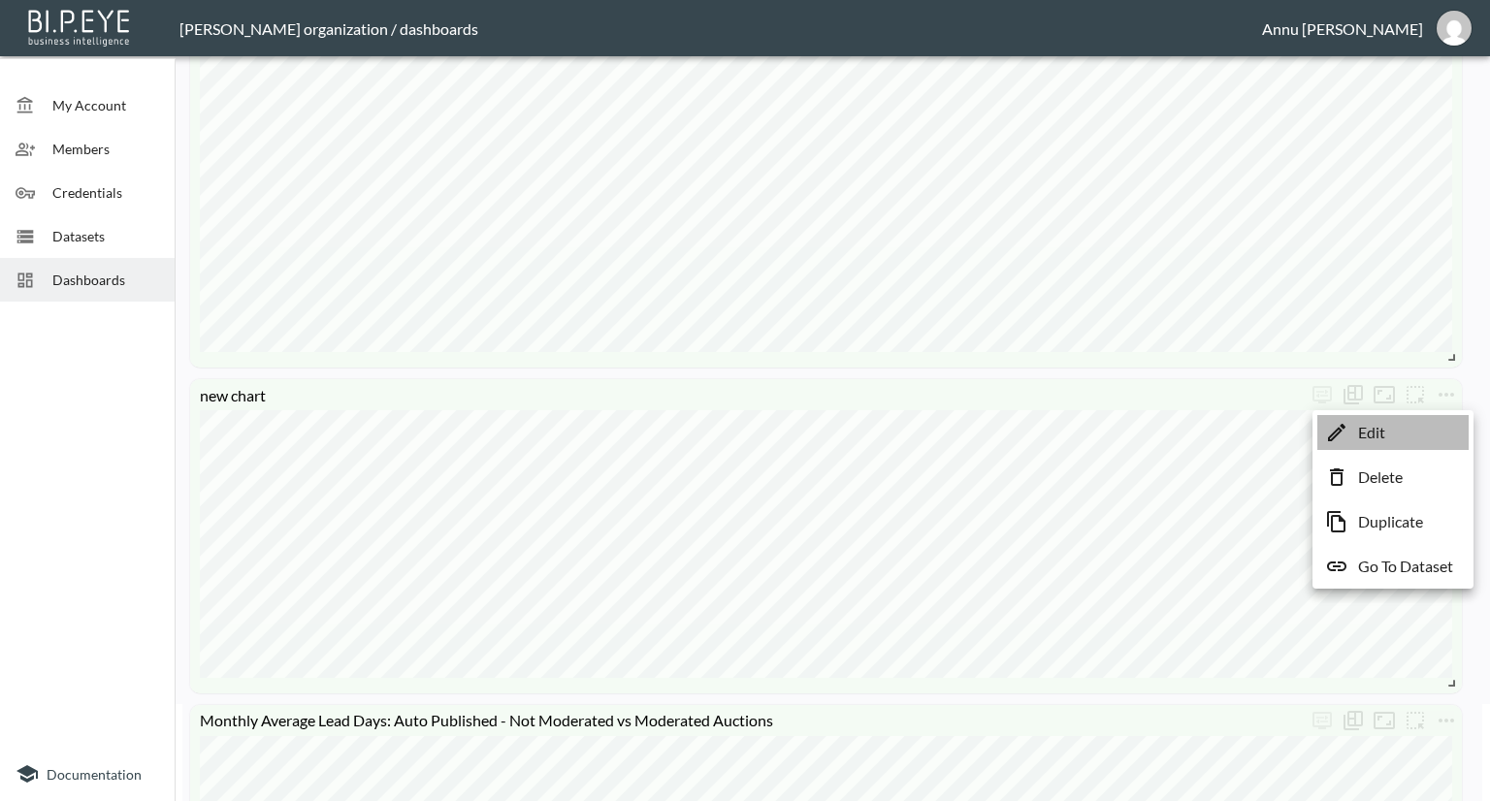
click at [1387, 428] on li "Edit" at bounding box center [1393, 432] width 151 height 35
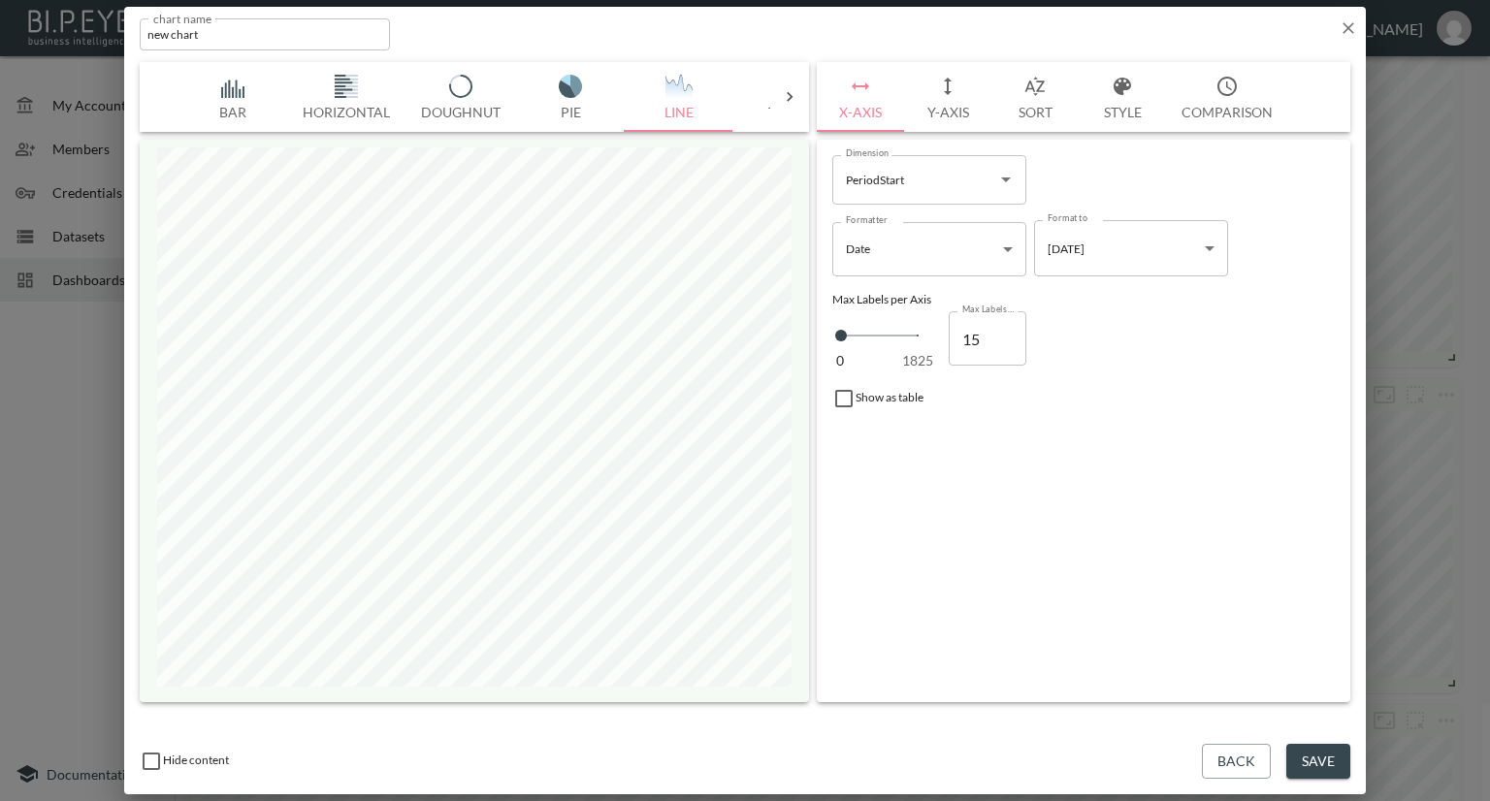
click at [949, 107] on button "Y-Axis" at bounding box center [947, 97] width 87 height 70
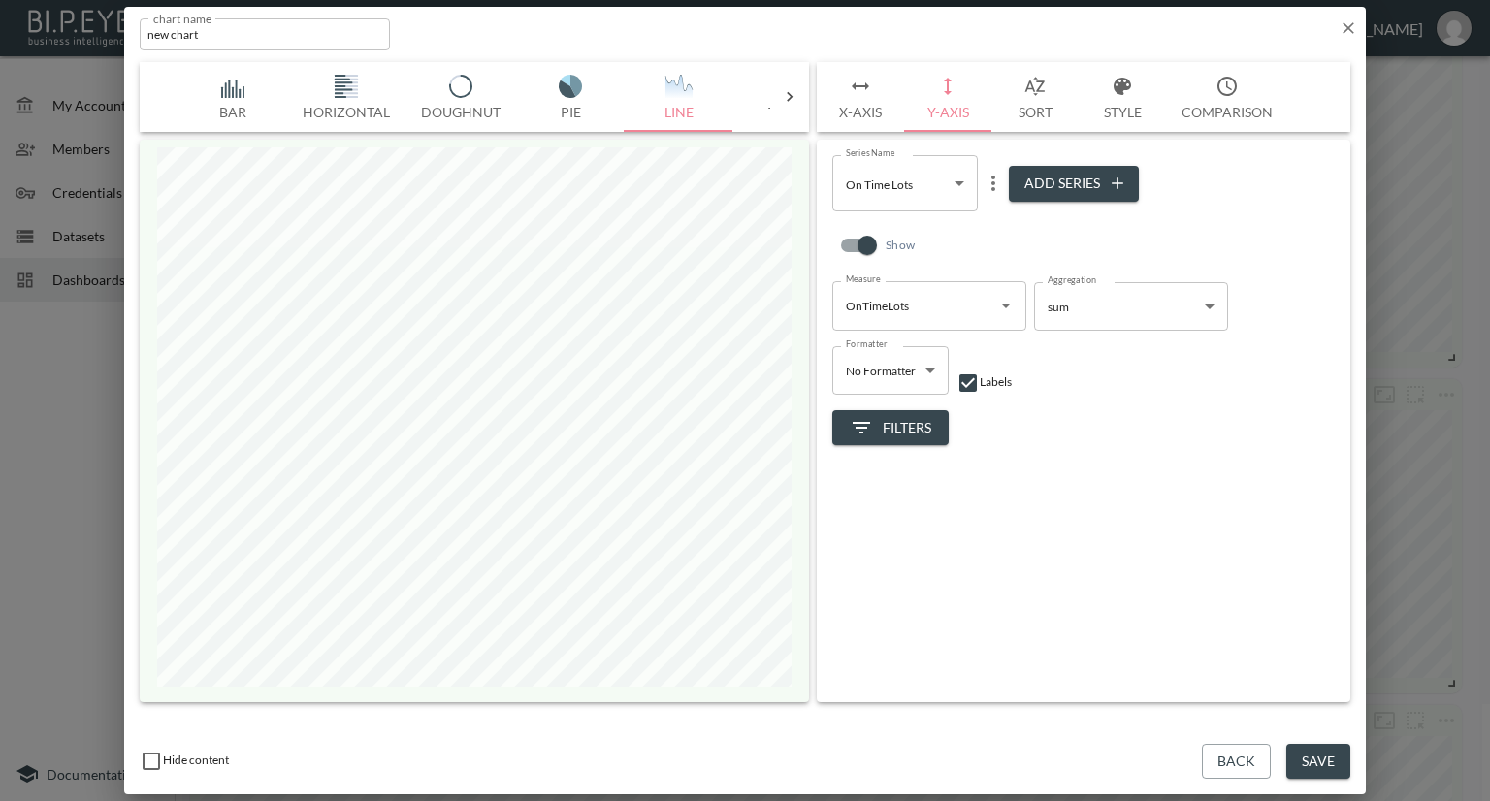
click at [997, 185] on icon "more" at bounding box center [993, 183] width 23 height 23
click at [999, 273] on p "Delete" at bounding box center [1006, 265] width 45 height 23
type input "673bb42b-076b-4fc0-95aa-c69f1b9937fe"
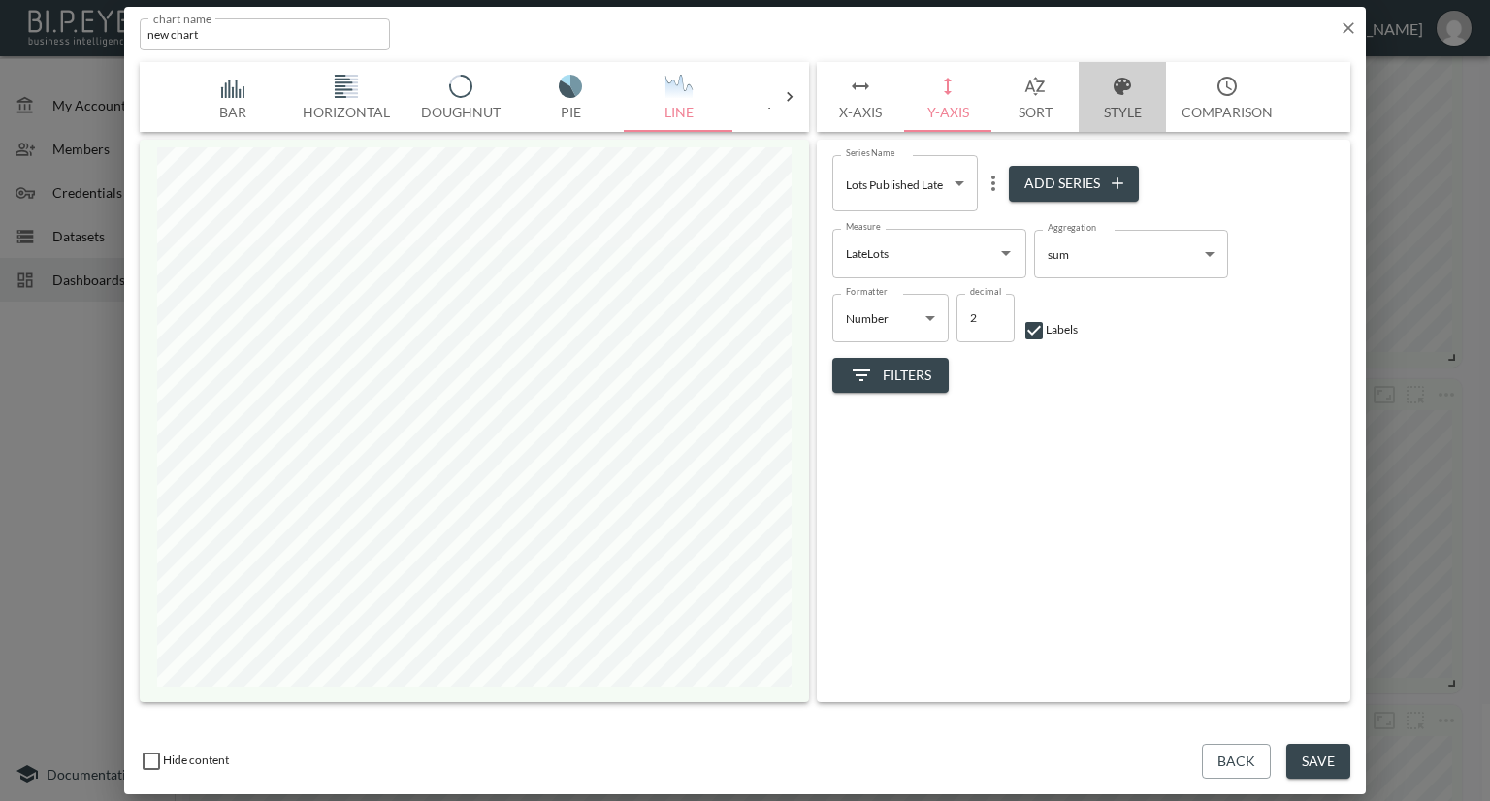
click at [1130, 101] on button "Style" at bounding box center [1122, 97] width 87 height 70
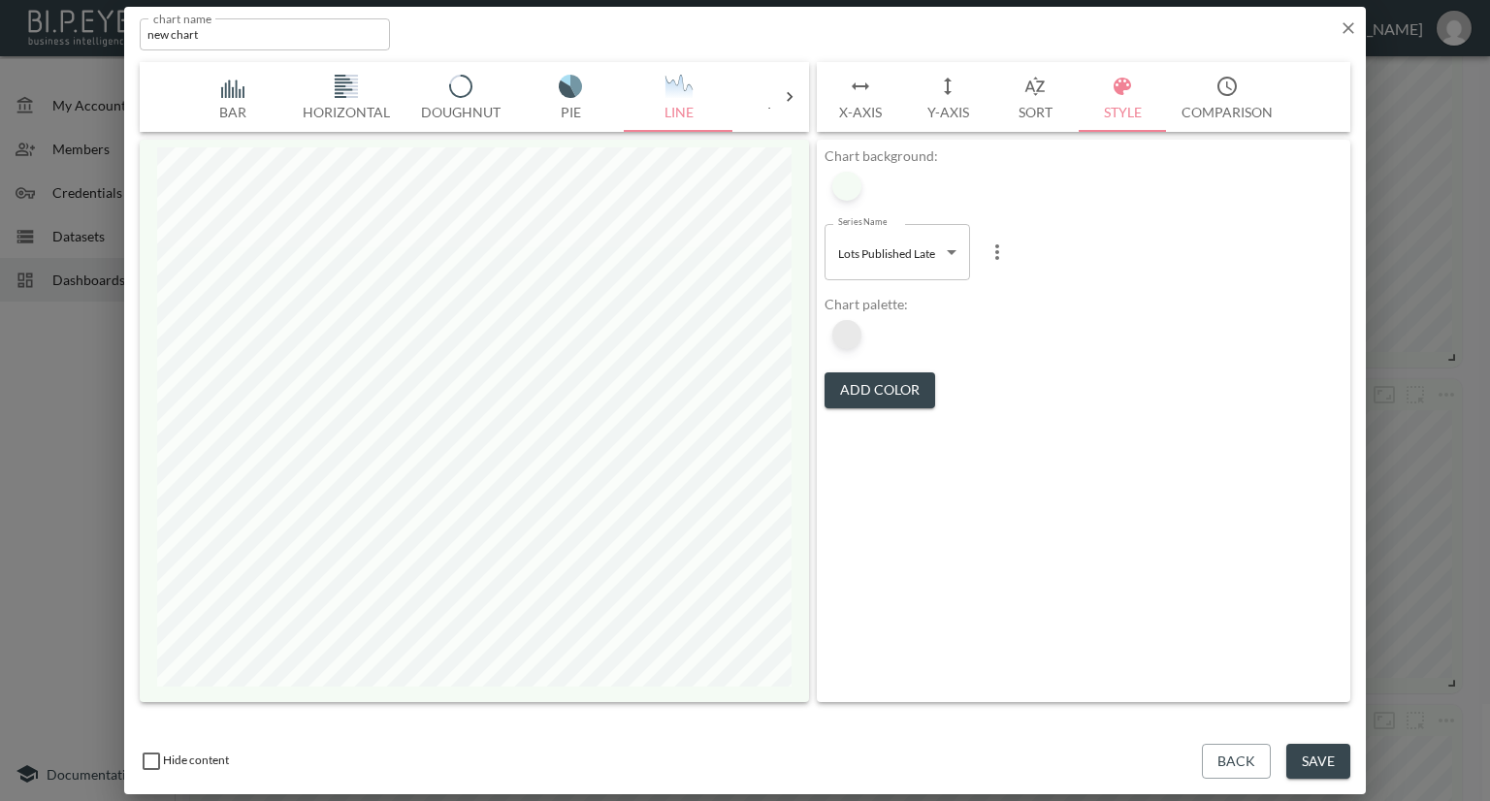
click at [857, 329] on div at bounding box center [846, 334] width 29 height 29
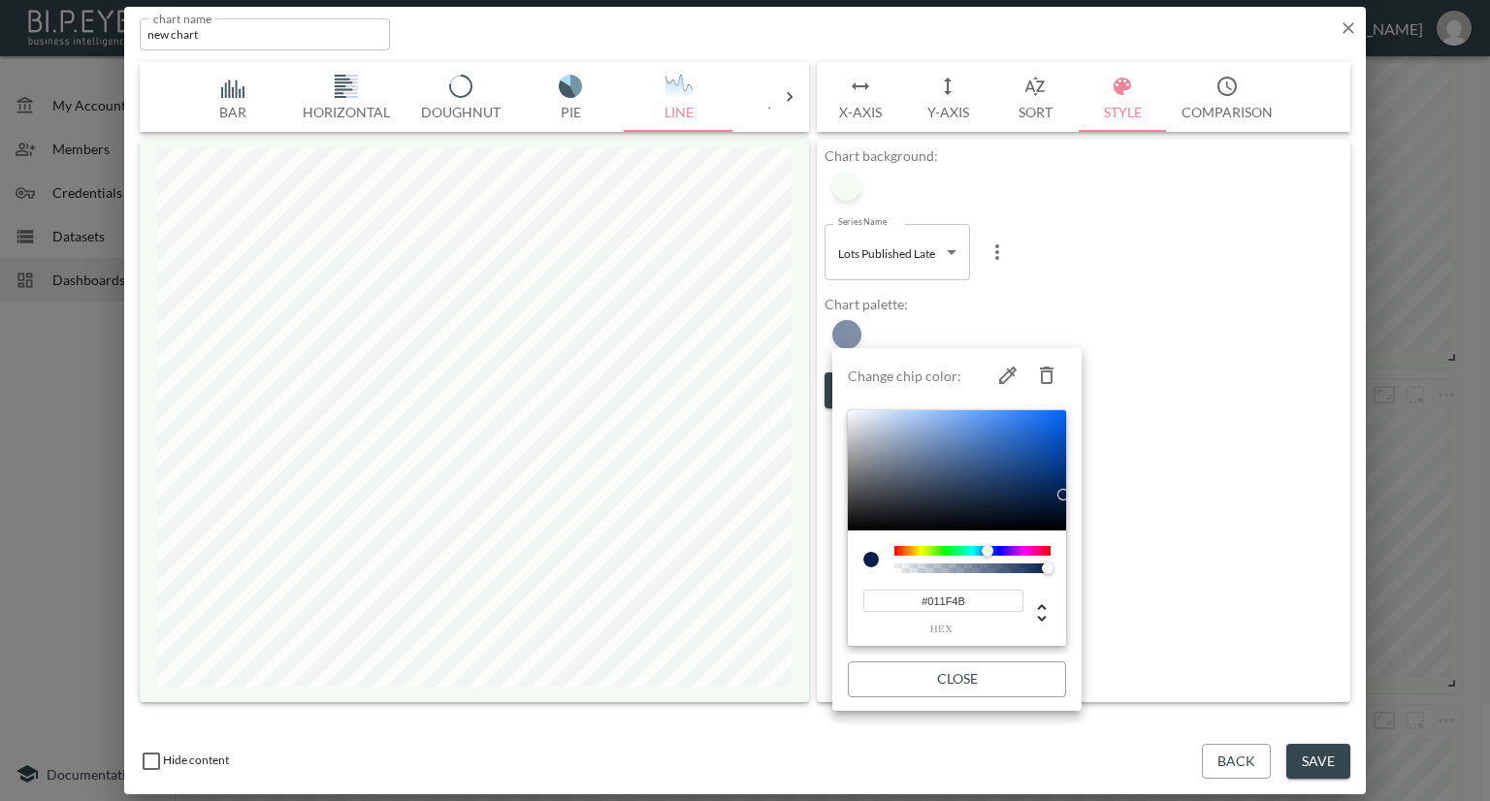
drag, startPoint x: 983, startPoint y: 600, endPoint x: 872, endPoint y: 601, distance: 110.6
click at [872, 601] on input "#011F4B" at bounding box center [943, 601] width 160 height 22
paste input "F4FBF4"
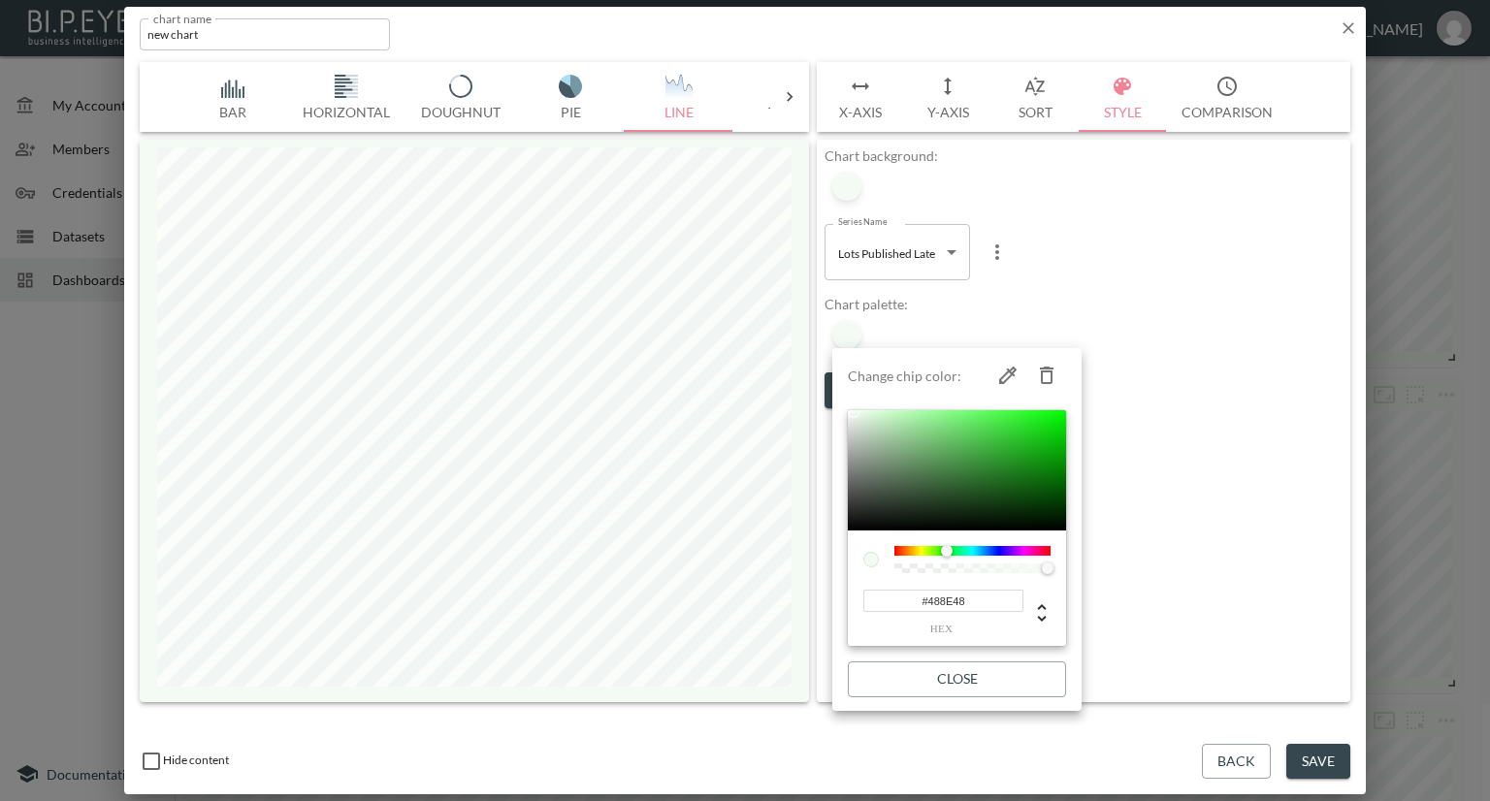
click at [956, 464] on div at bounding box center [957, 470] width 218 height 120
click at [1013, 453] on div at bounding box center [957, 470] width 218 height 120
click at [962, 433] on div at bounding box center [957, 470] width 218 height 120
click at [892, 445] on div at bounding box center [957, 470] width 218 height 120
click at [877, 434] on div at bounding box center [957, 470] width 218 height 120
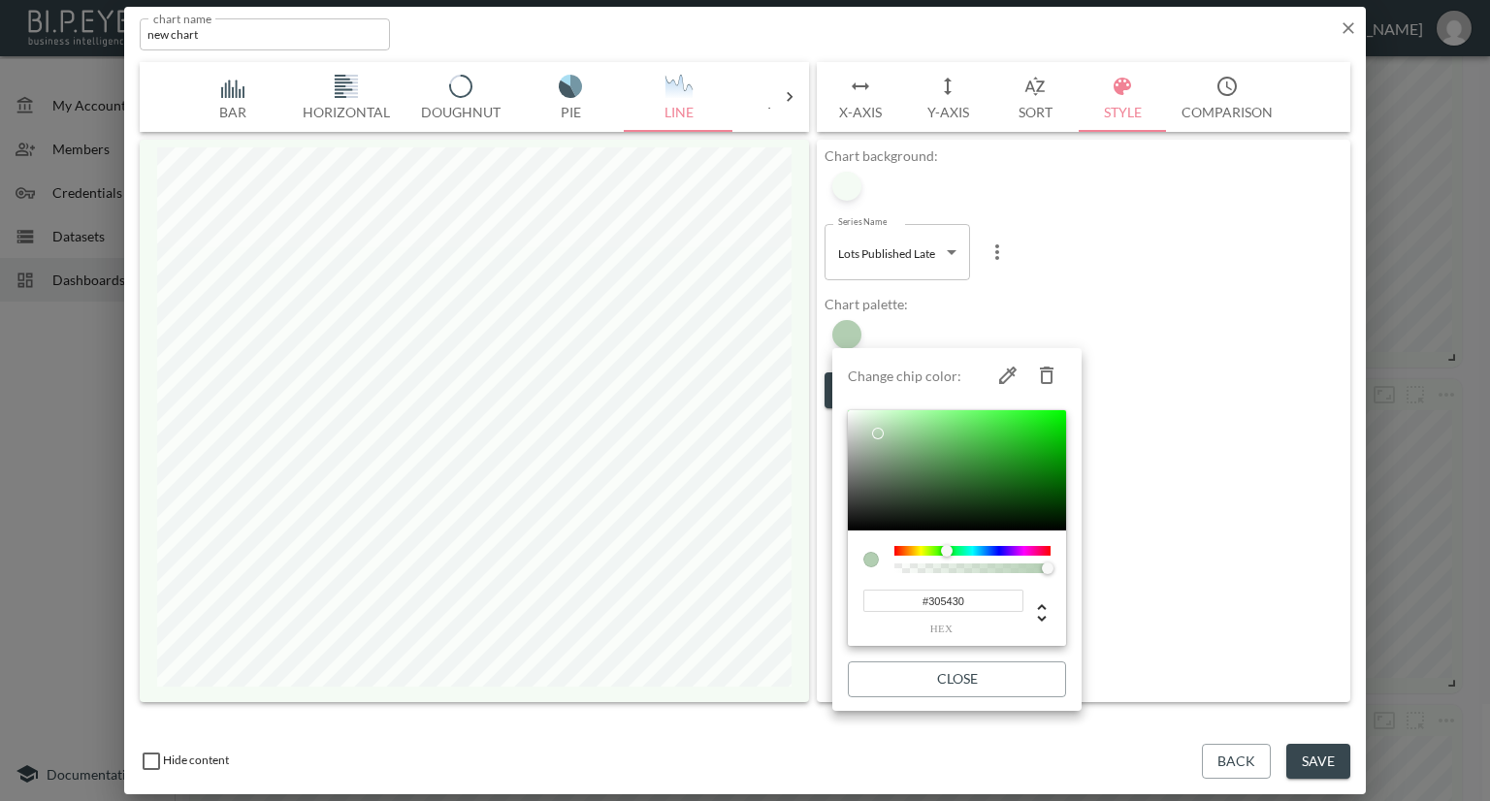
click at [941, 491] on div at bounding box center [957, 470] width 218 height 120
click at [870, 451] on div at bounding box center [957, 470] width 218 height 120
click at [863, 424] on div at bounding box center [957, 470] width 218 height 120
click at [924, 440] on div at bounding box center [957, 470] width 218 height 120
click at [893, 467] on div at bounding box center [957, 470] width 218 height 120
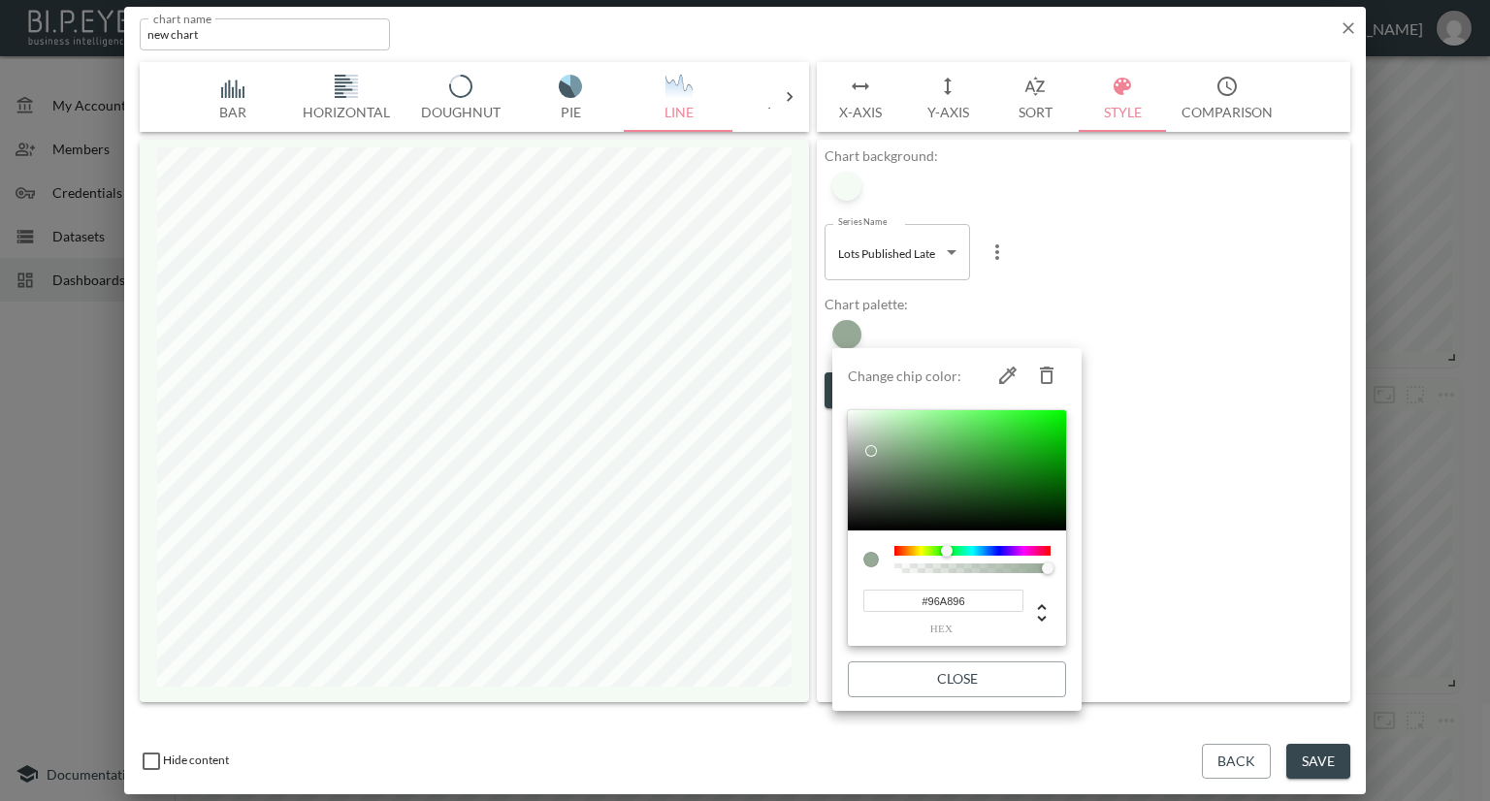
click at [872, 451] on div at bounding box center [957, 470] width 218 height 120
click at [896, 566] on div at bounding box center [973, 569] width 156 height 10
click at [889, 570] on div at bounding box center [878, 559] width 31 height 27
click at [900, 569] on div at bounding box center [973, 569] width 156 height 10
click at [900, 569] on div at bounding box center [972, 569] width 150 height 10
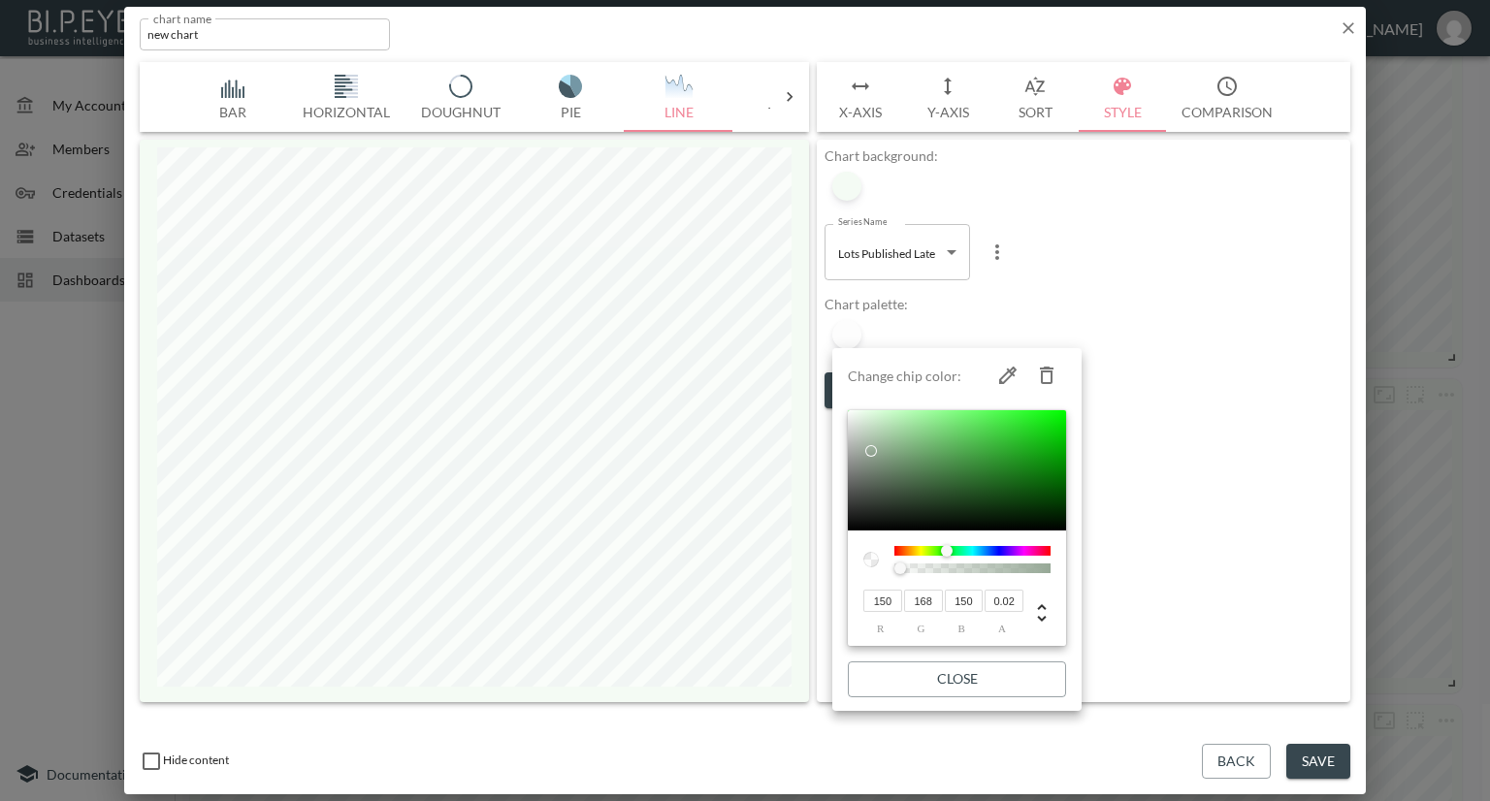
type input "168"
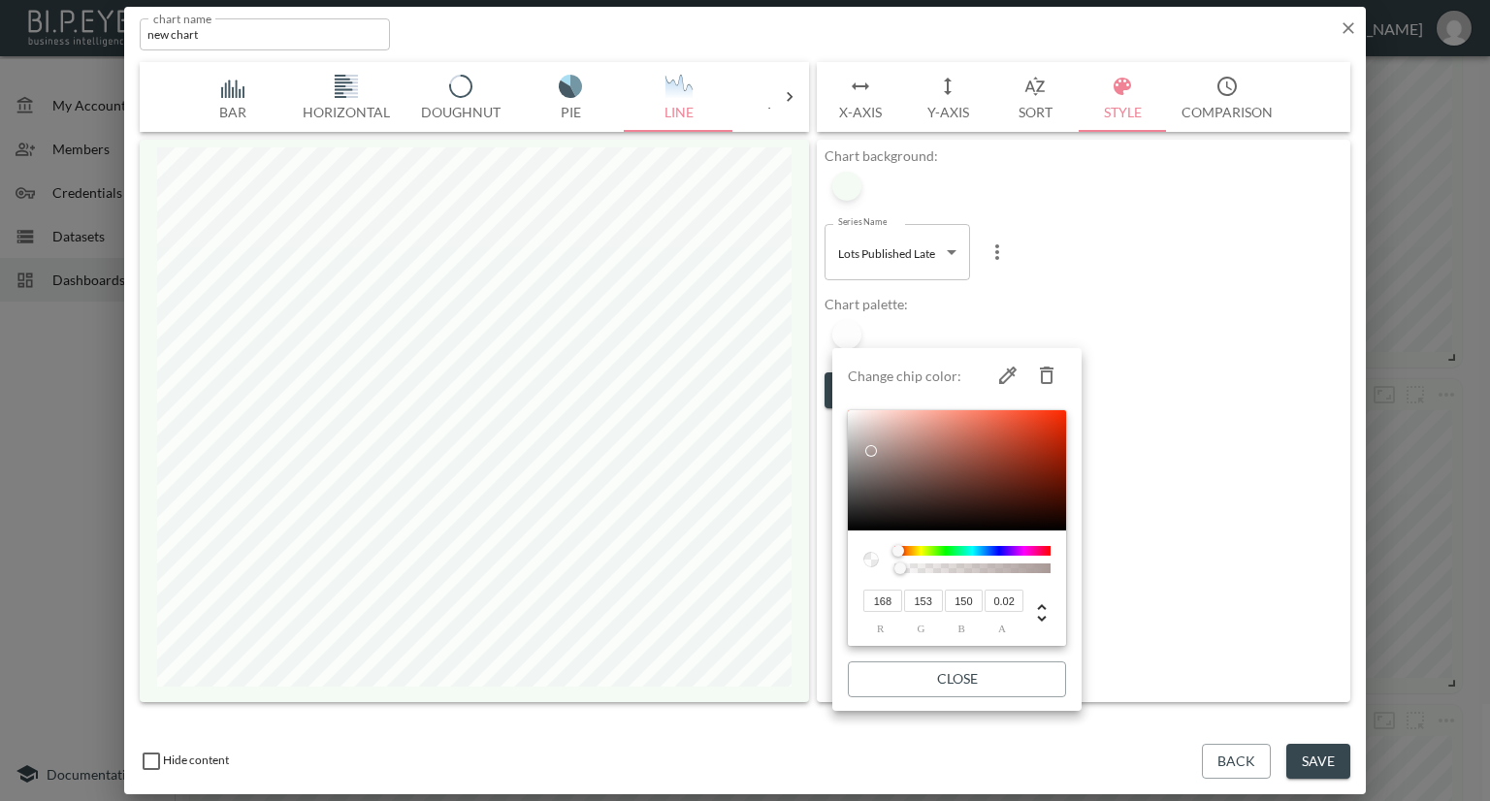
click at [899, 548] on div at bounding box center [973, 551] width 156 height 10
type input "159"
click at [907, 551] on div at bounding box center [904, 552] width 12 height 12
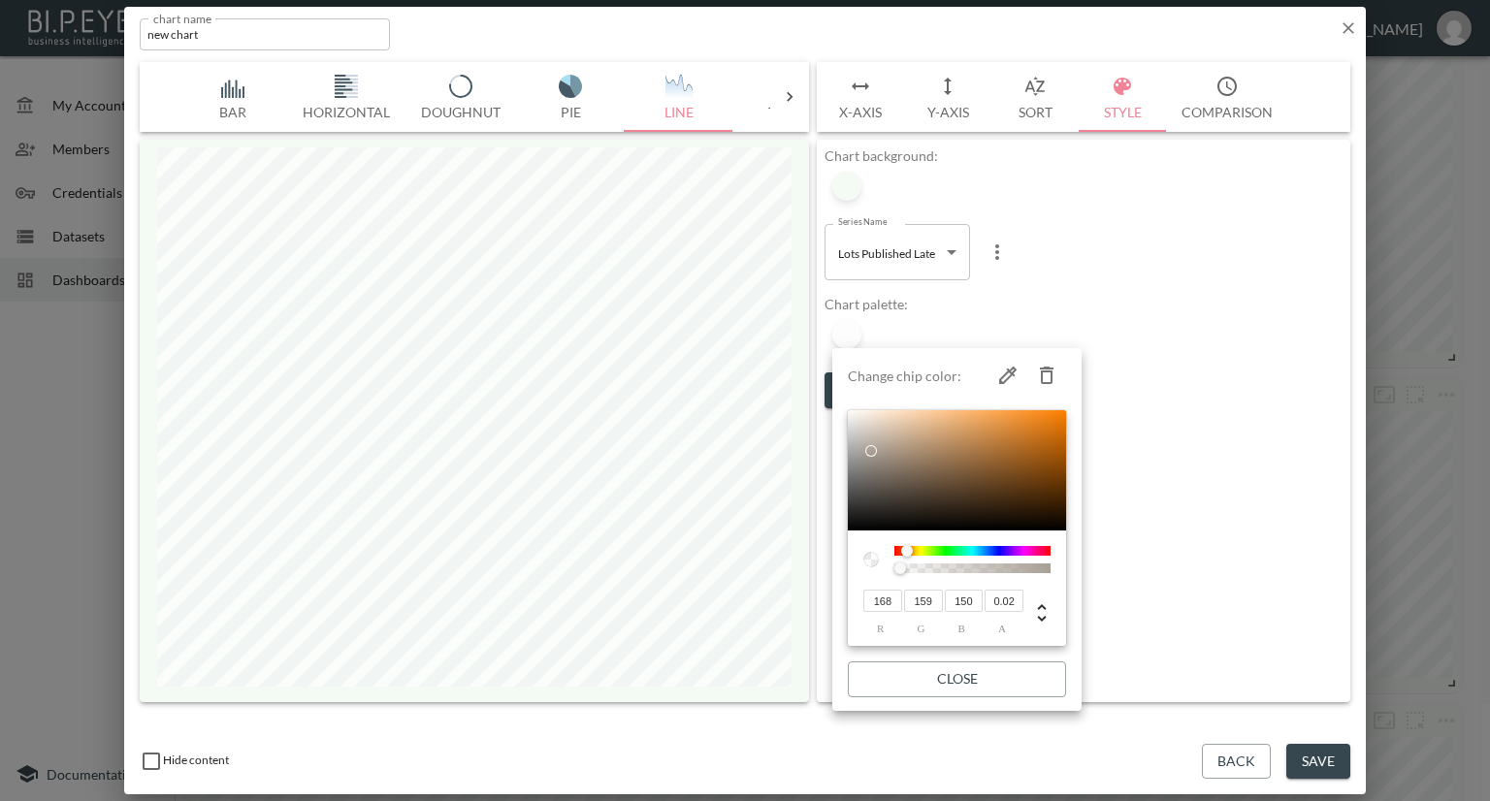
type input "173"
type input "163"
type input "153"
type input "170"
type input "160"
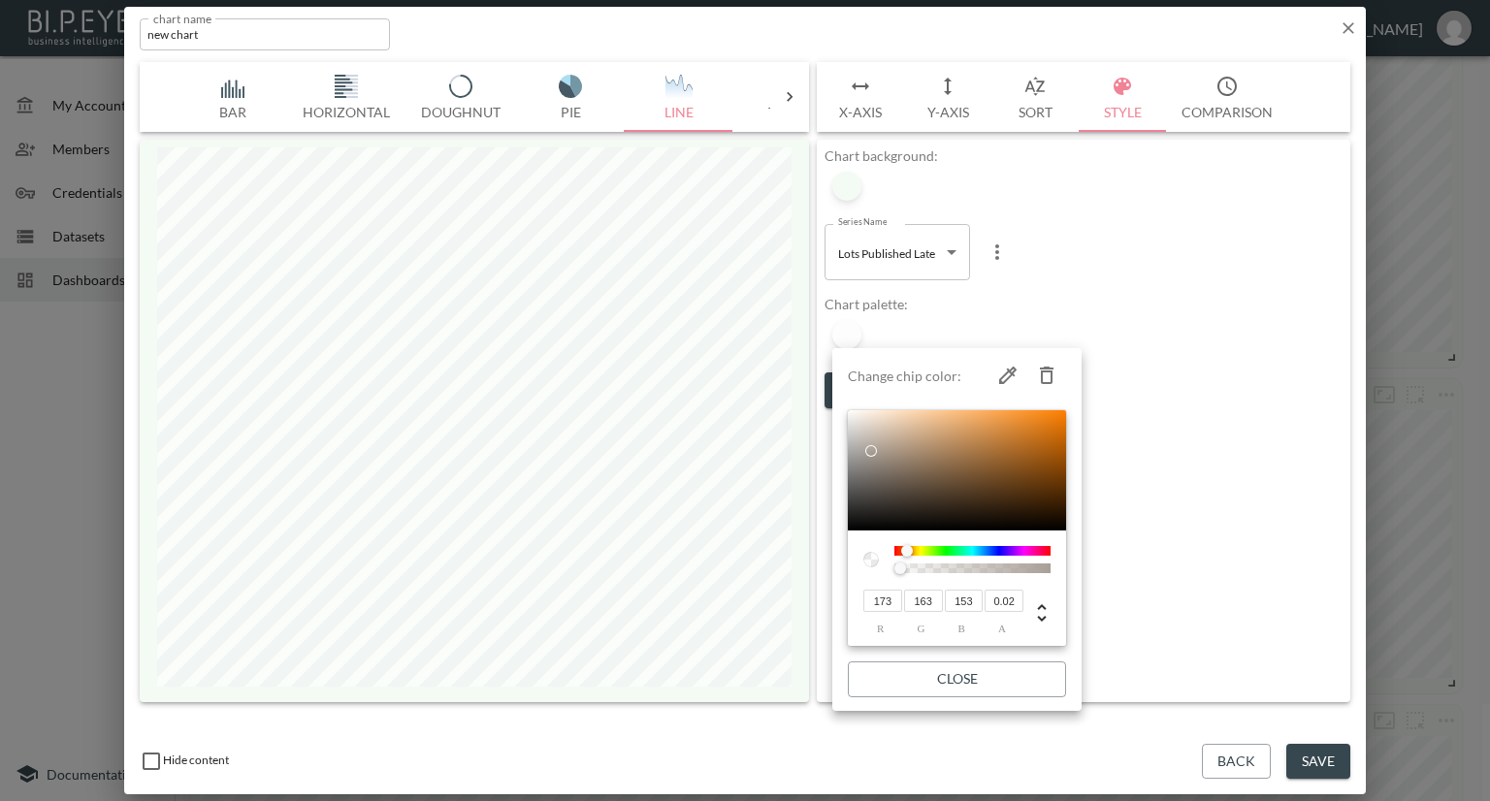
type input "149"
type input "168"
type input "148"
type input "125"
type input "136"
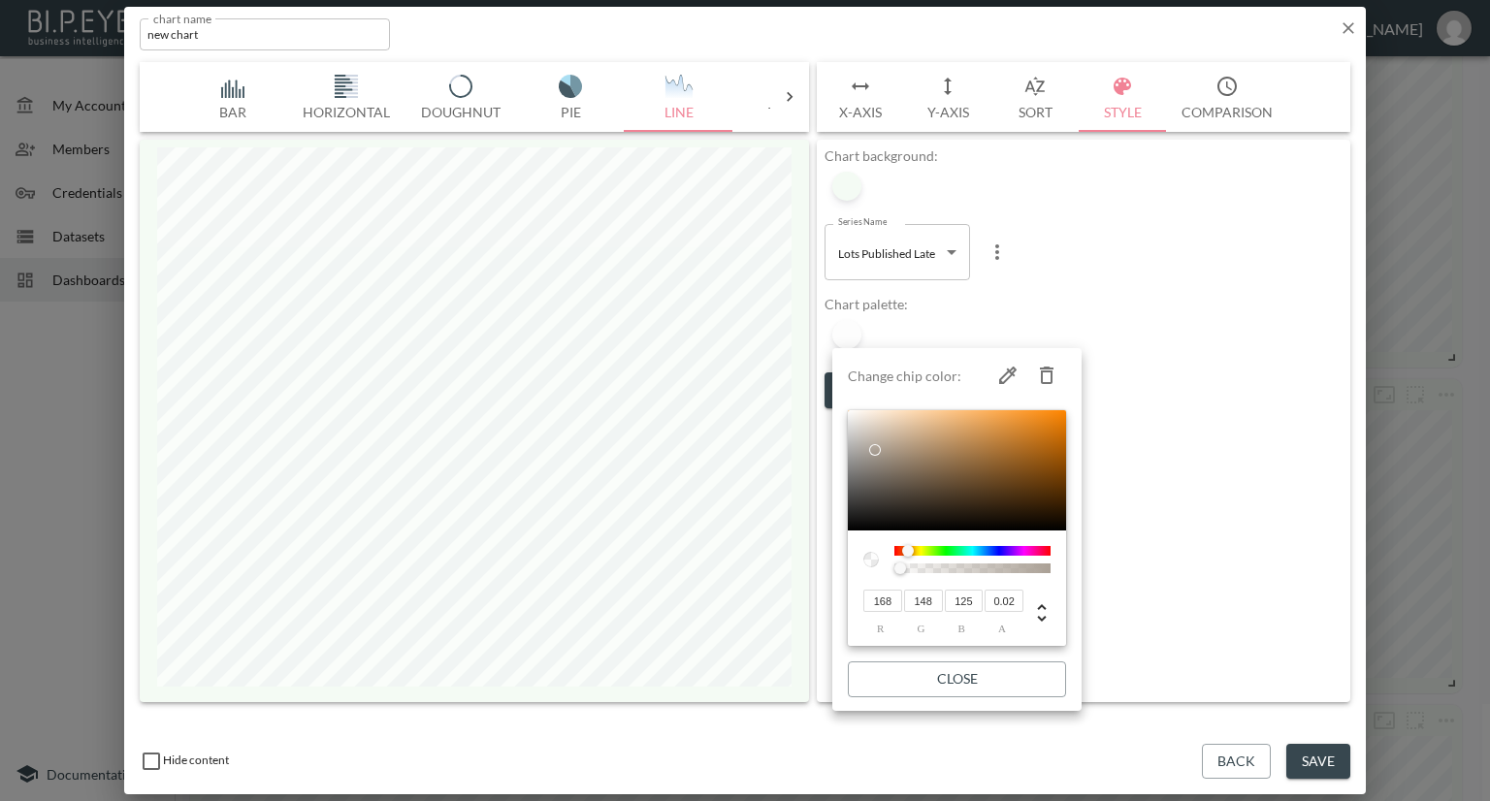
type input "100"
type input "179"
type input "128"
type input "70"
type input "183"
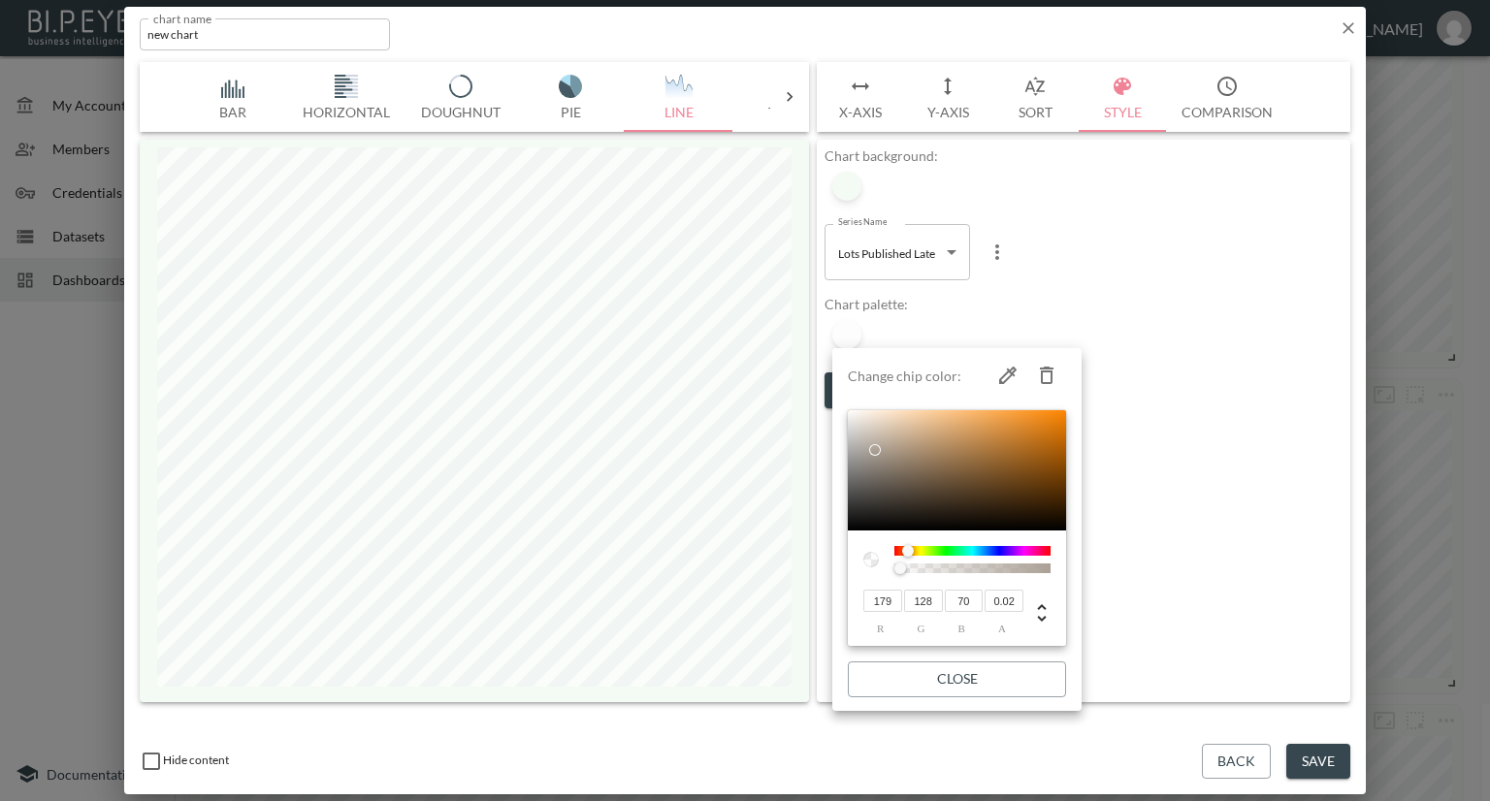
type input "127"
type input "63"
type input "187"
type input "128"
type input "60"
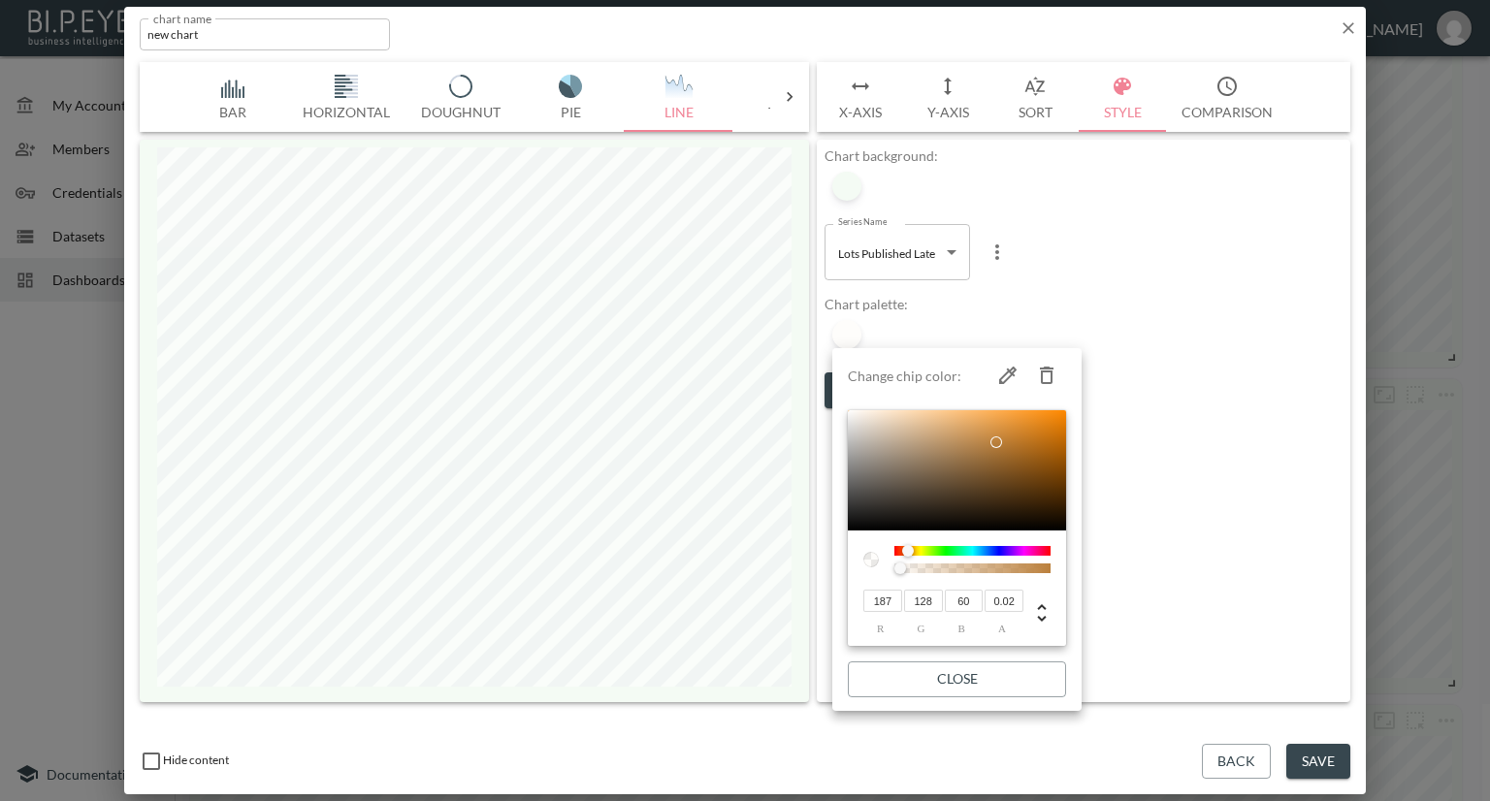
type input "203"
type input "133"
type input "52"
type input "212"
type input "134"
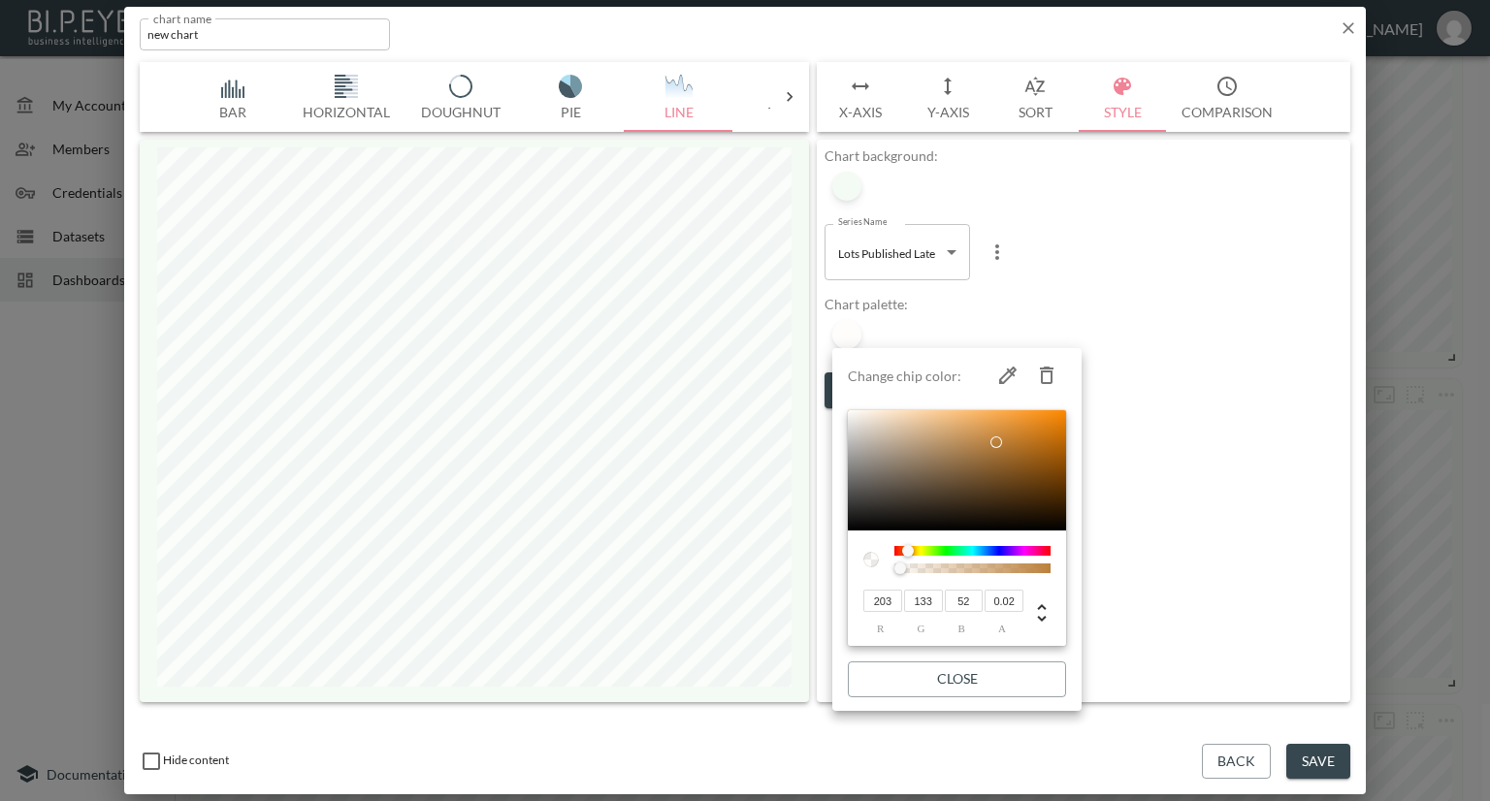
type input "44"
type input "216"
type input "133"
type input "38"
type input "218"
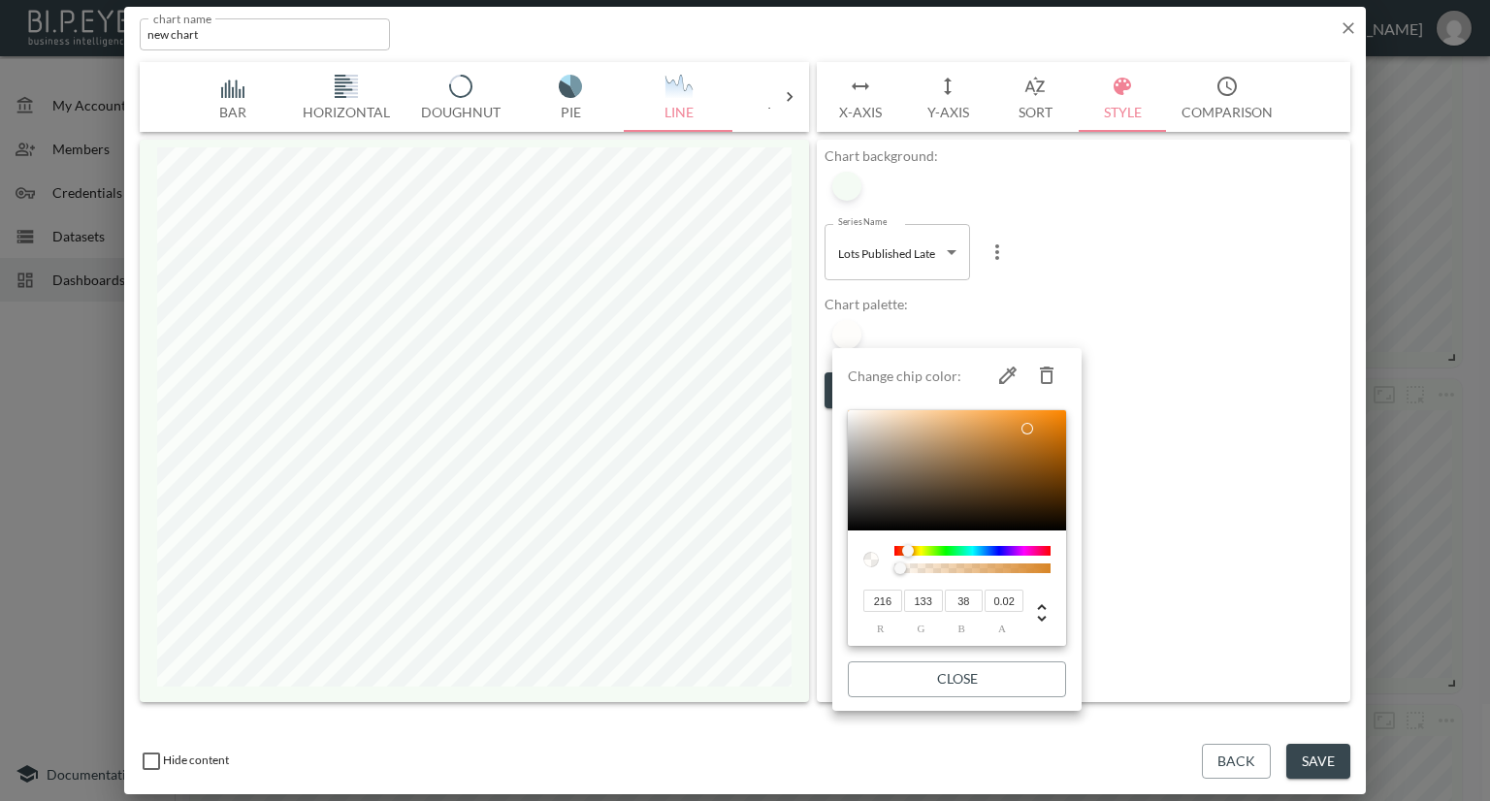
type input "132"
type input "34"
type input "127"
type input "23"
type input "123"
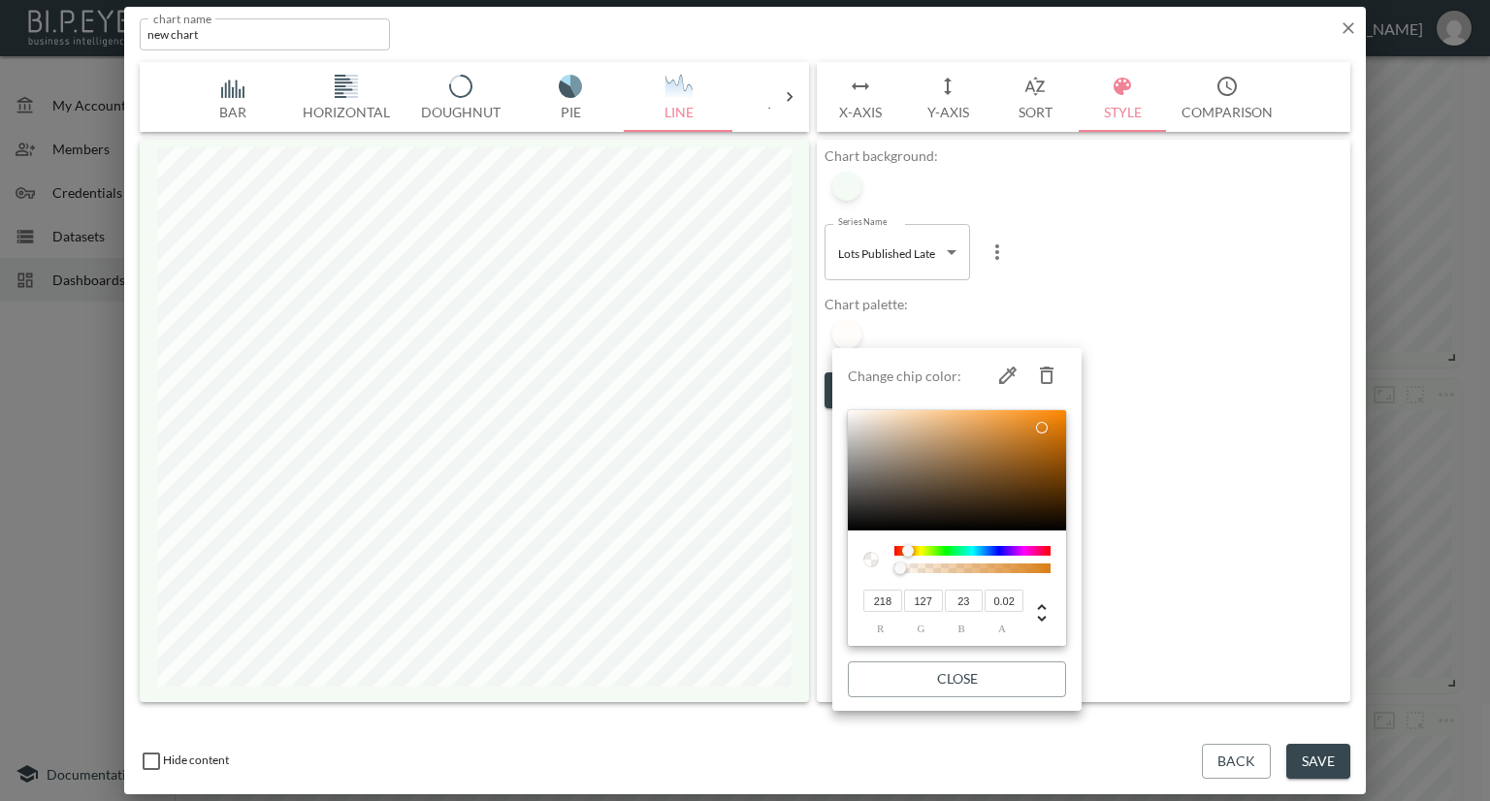
type input "16"
type input "119"
type input "8"
type input "117"
type input "3"
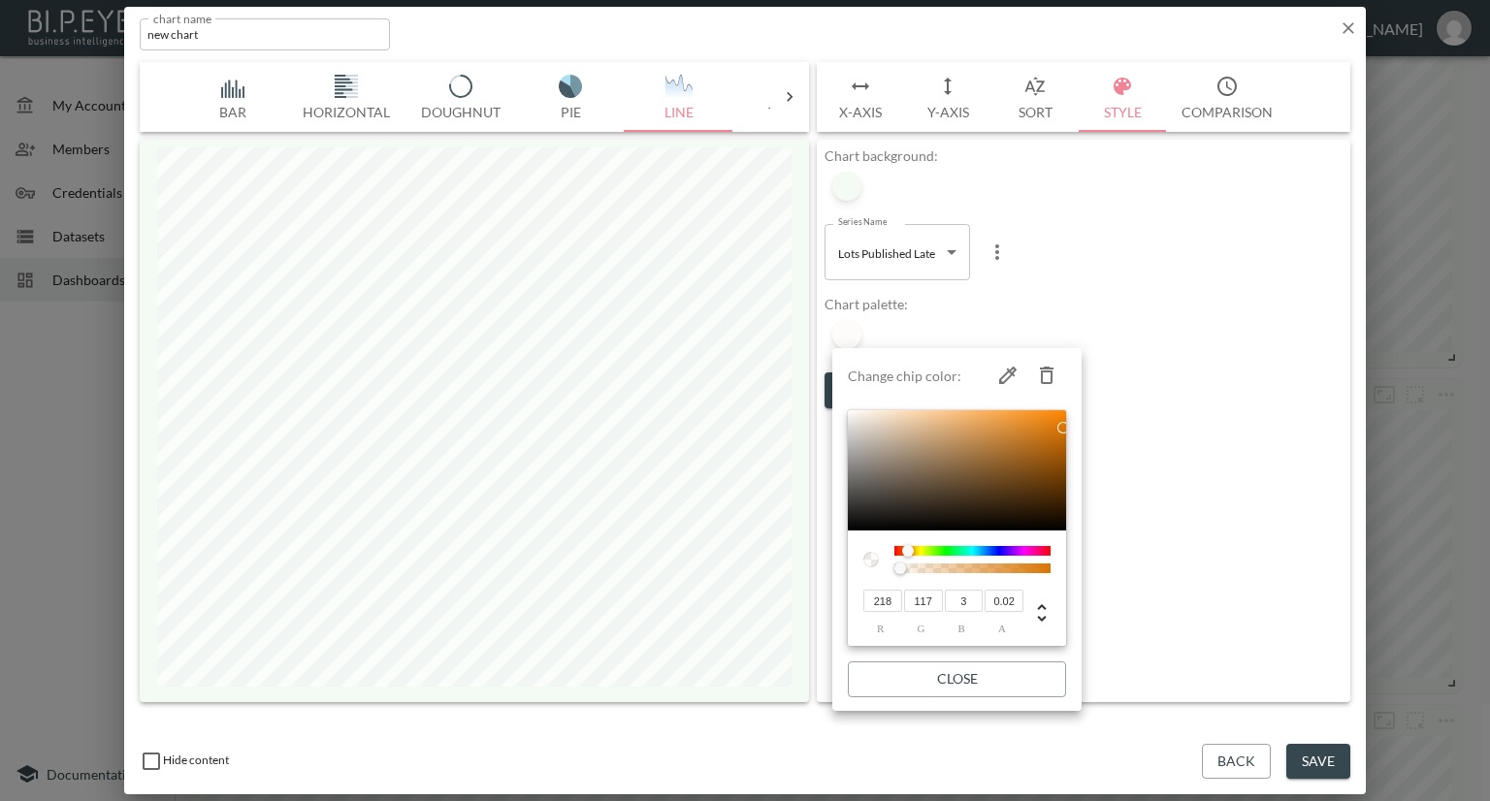
type input "210"
type input "112"
type input "2"
type input "201"
type input "107"
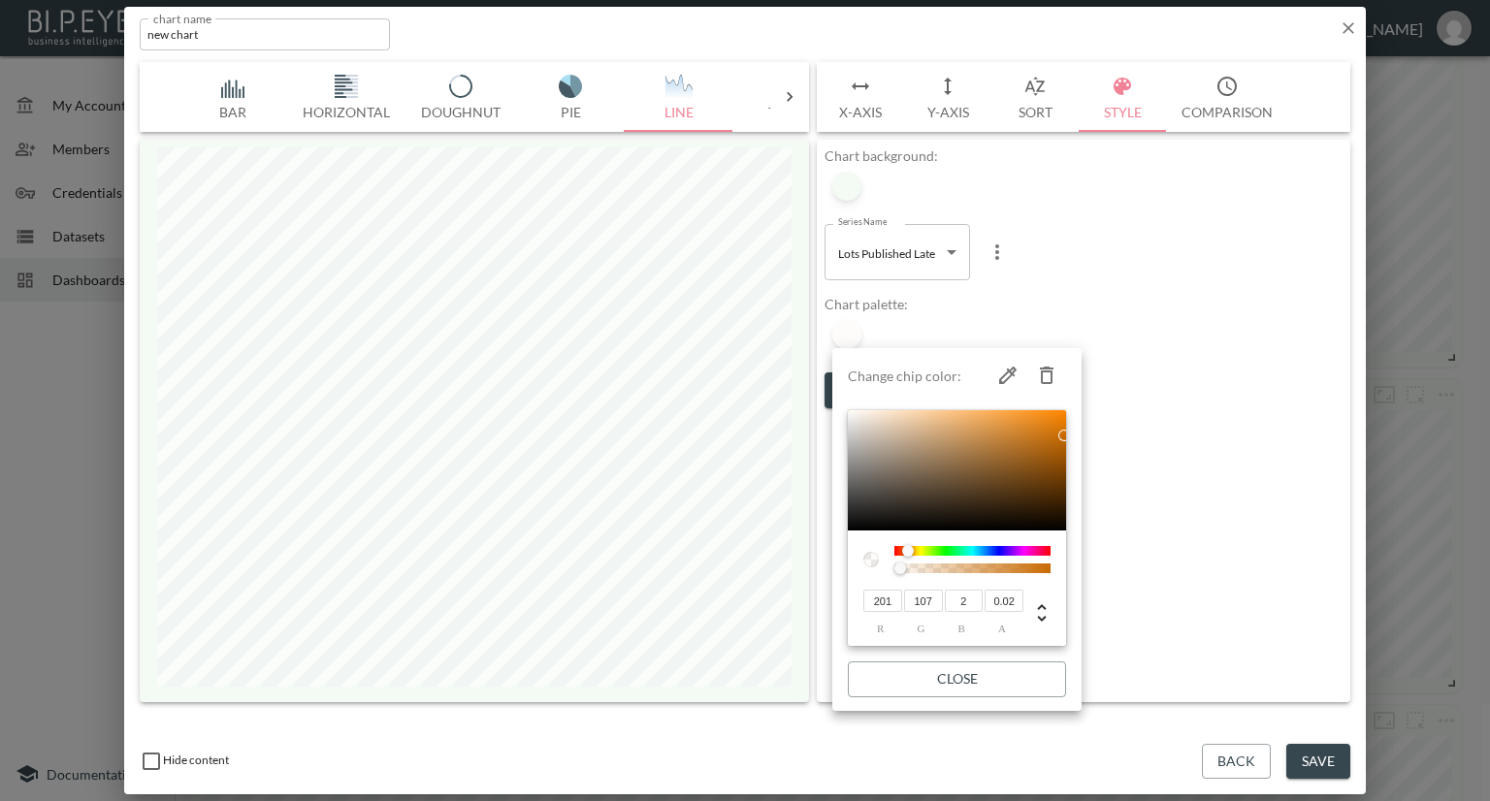
type input "195"
type input "104"
type input "193"
type input "103"
type input "187"
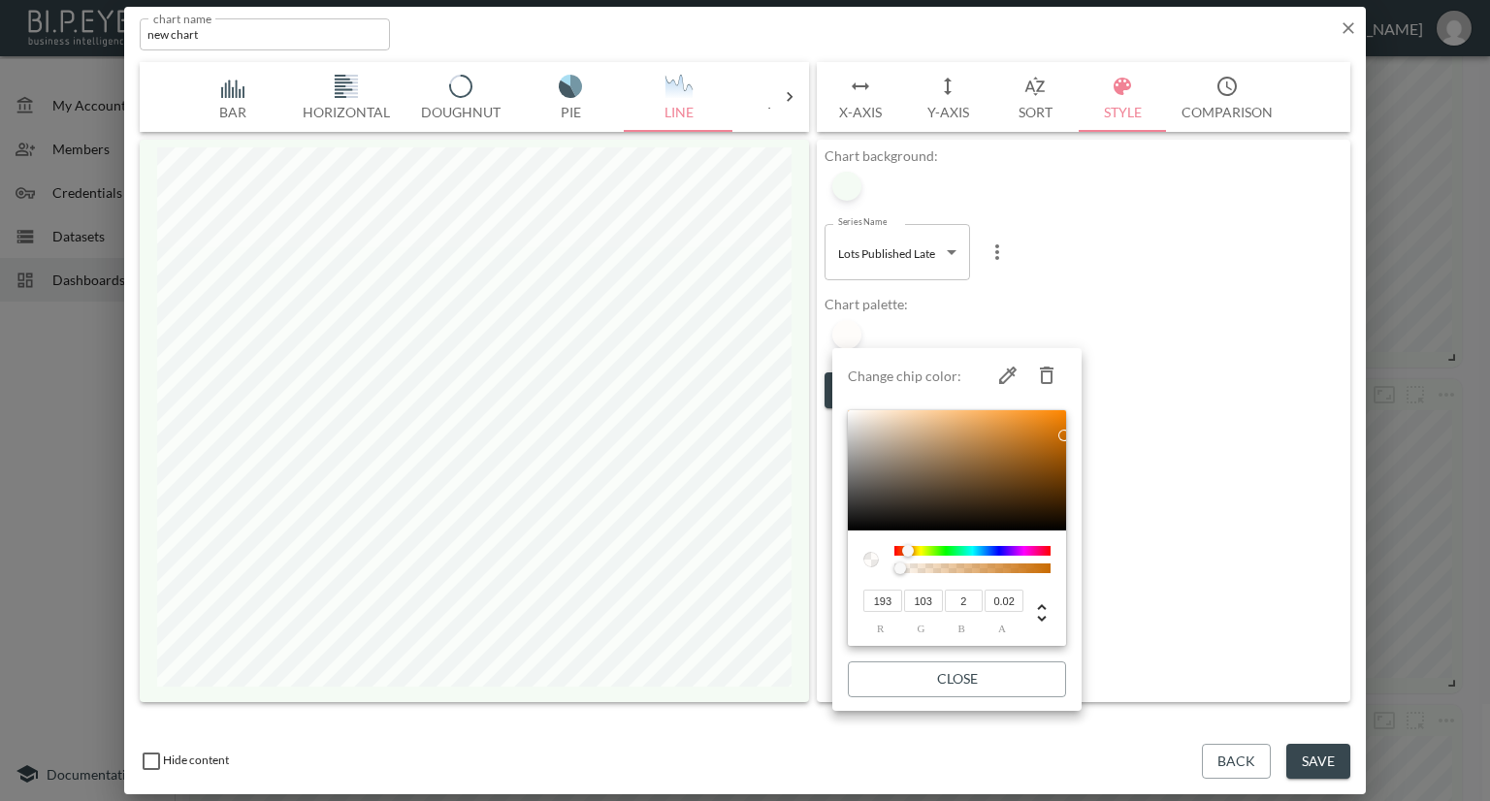
type input "100"
type input "181"
type input "97"
type input "177"
type input "96"
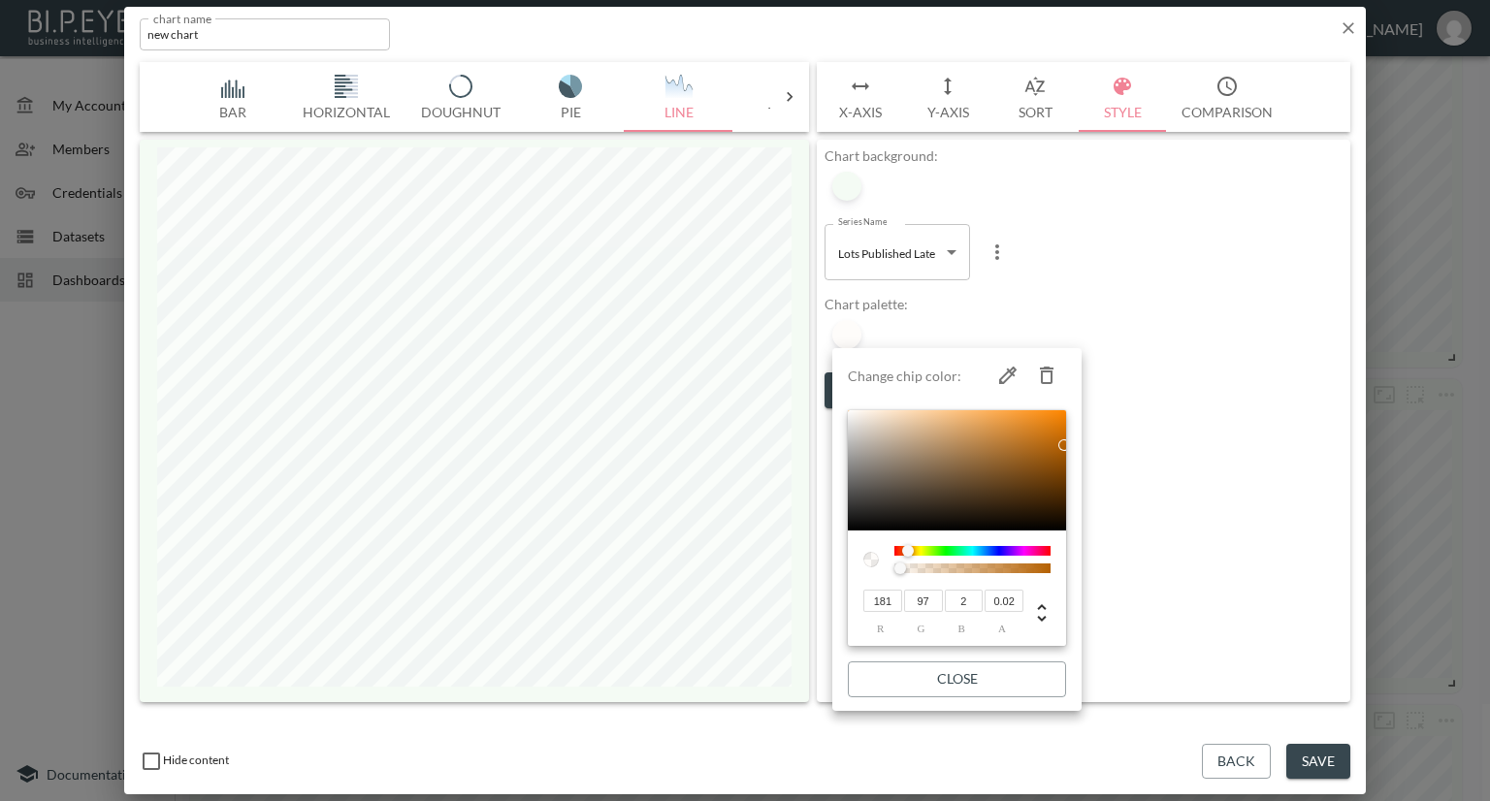
type input "4"
type input "175"
type input "95"
type input "5"
type input "173"
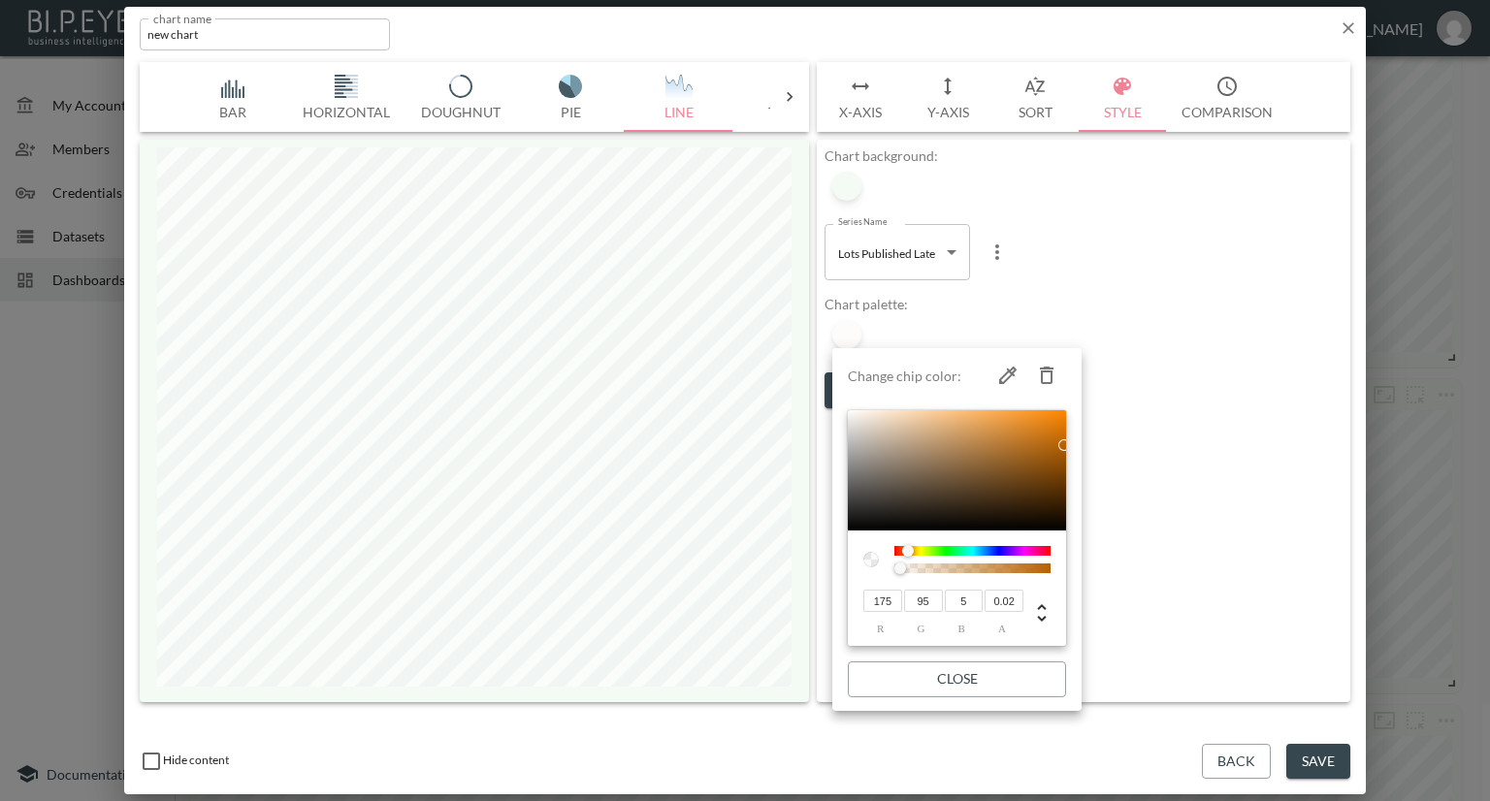
type input "94"
type input "168"
type input "93"
type input "8"
type input "96"
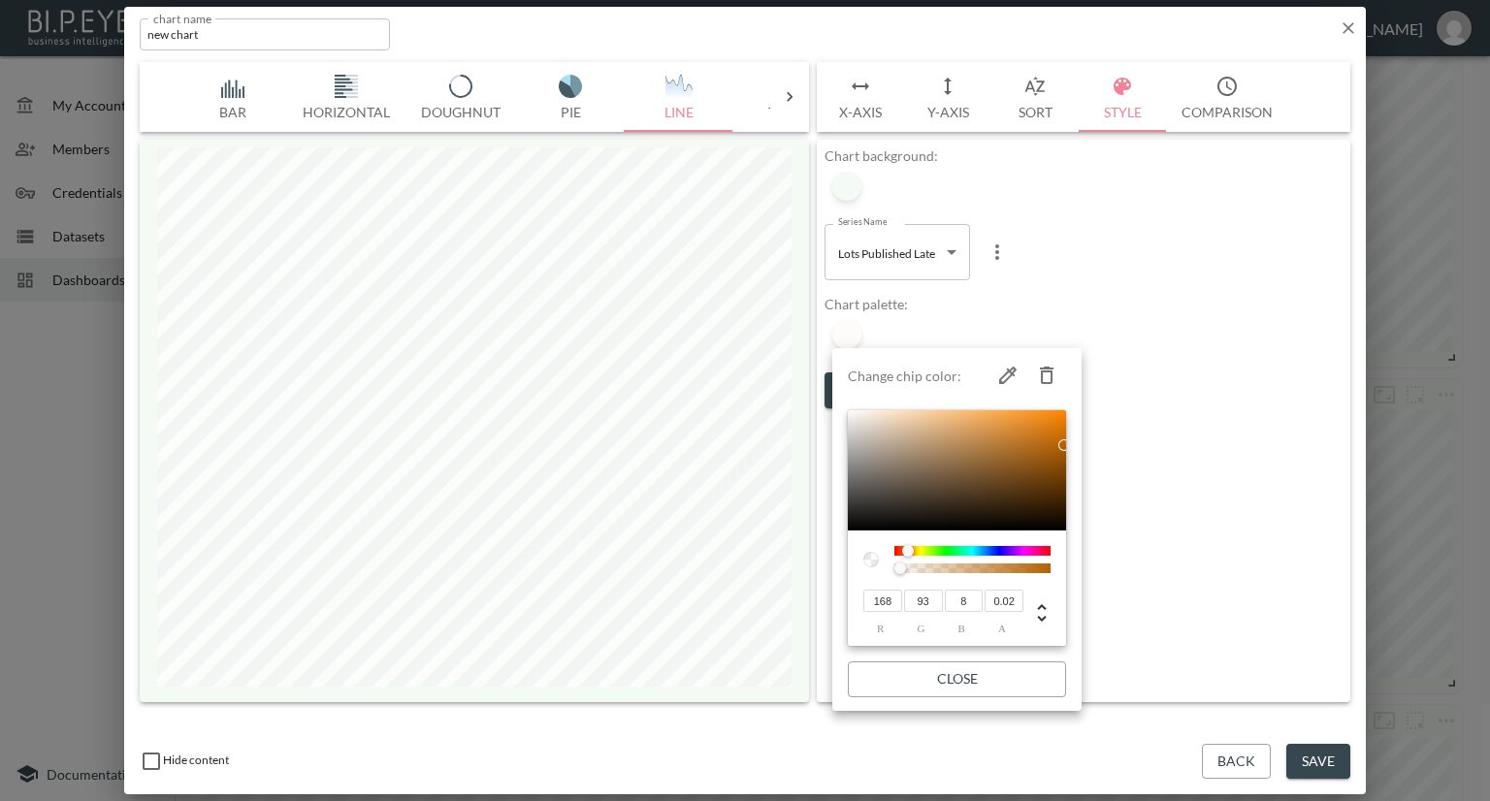
type input "12"
type input "166"
type input "97"
type input "16"
type input "98"
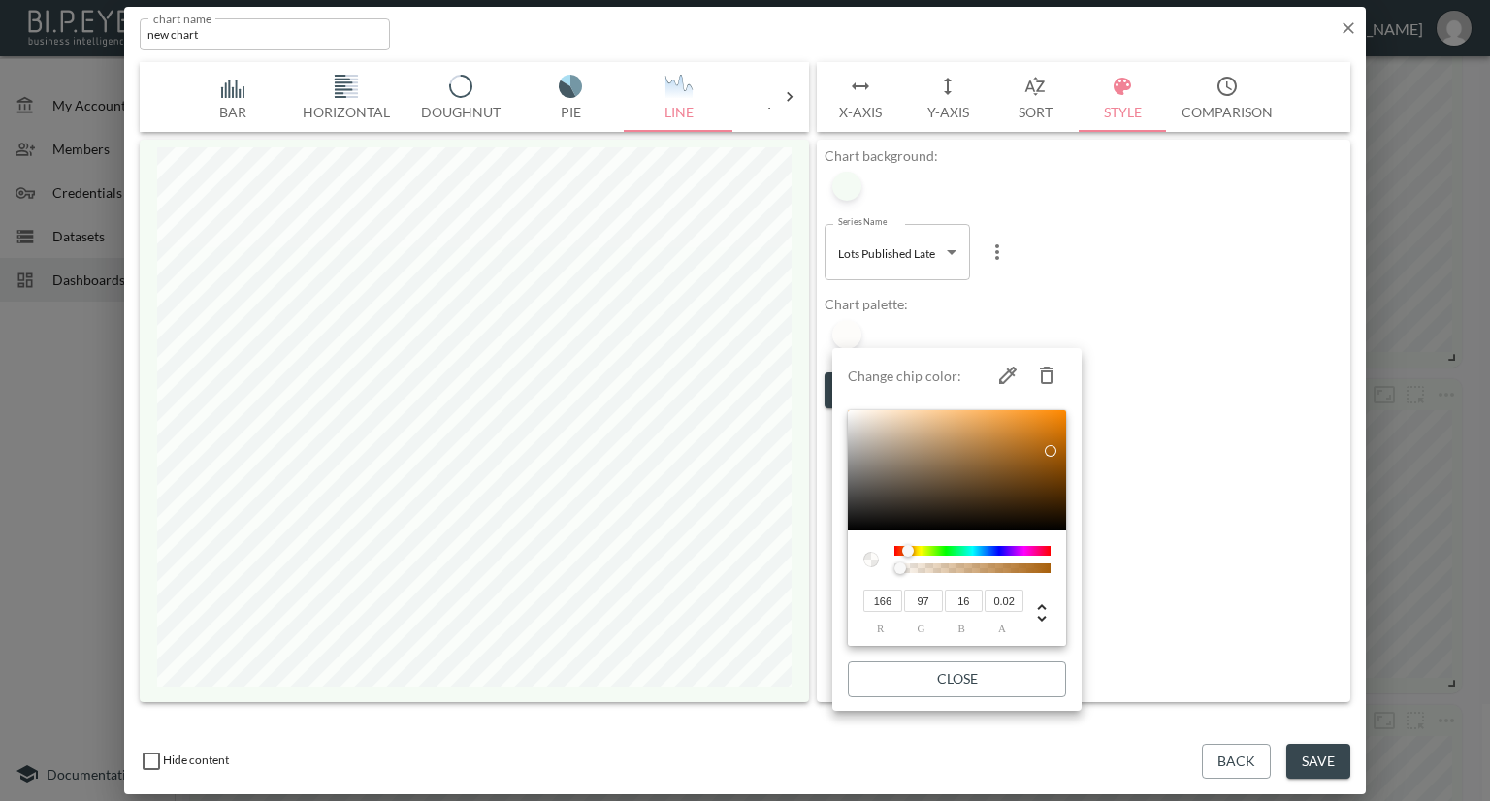
type input "18"
drag, startPoint x: 873, startPoint y: 449, endPoint x: 1043, endPoint y: 452, distance: 169.8
click at [1043, 452] on div at bounding box center [1043, 452] width 12 height 12
click at [1238, 431] on div at bounding box center [745, 400] width 1490 height 801
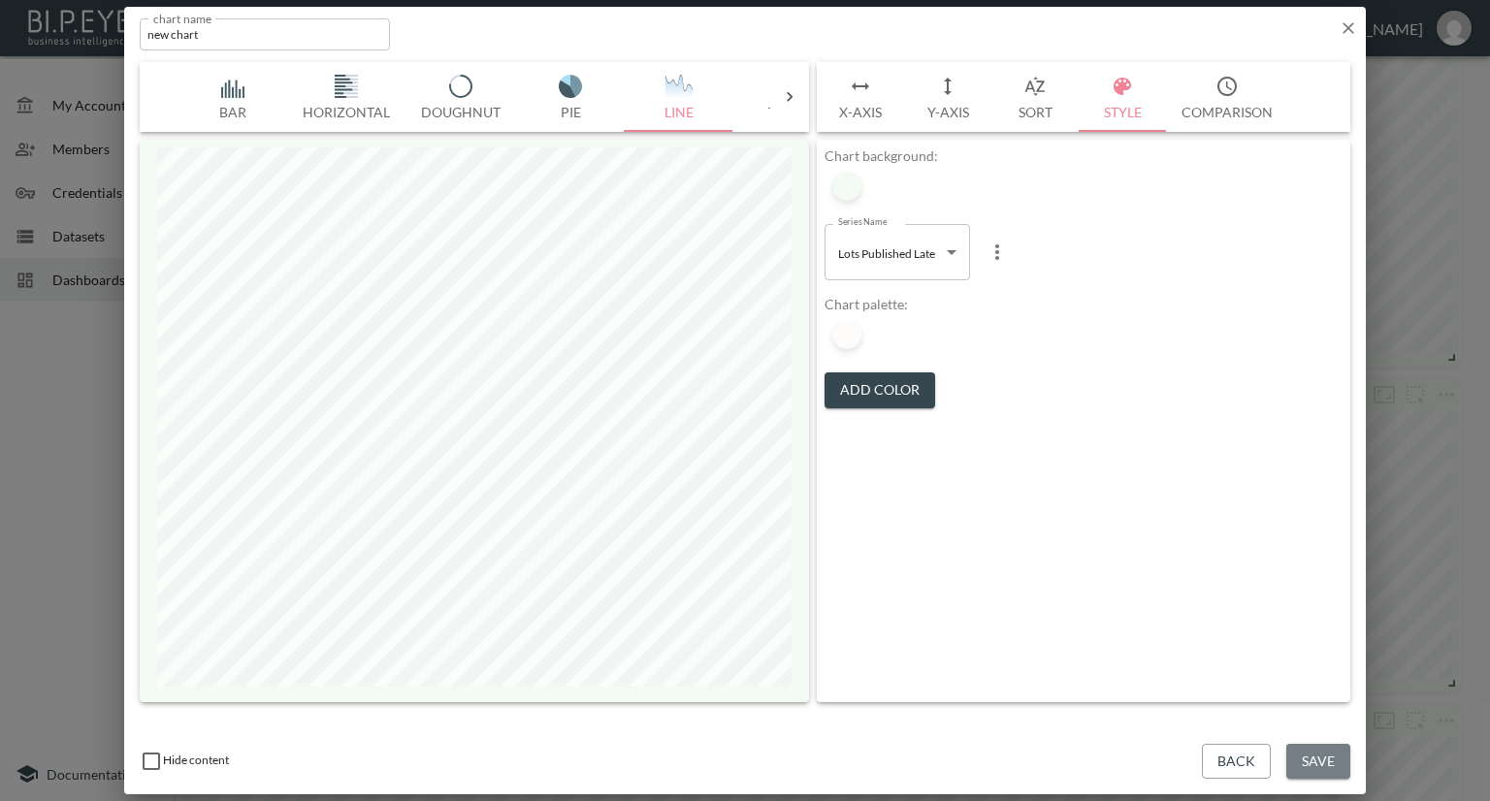
click at [1340, 757] on button "Save" at bounding box center [1318, 762] width 64 height 36
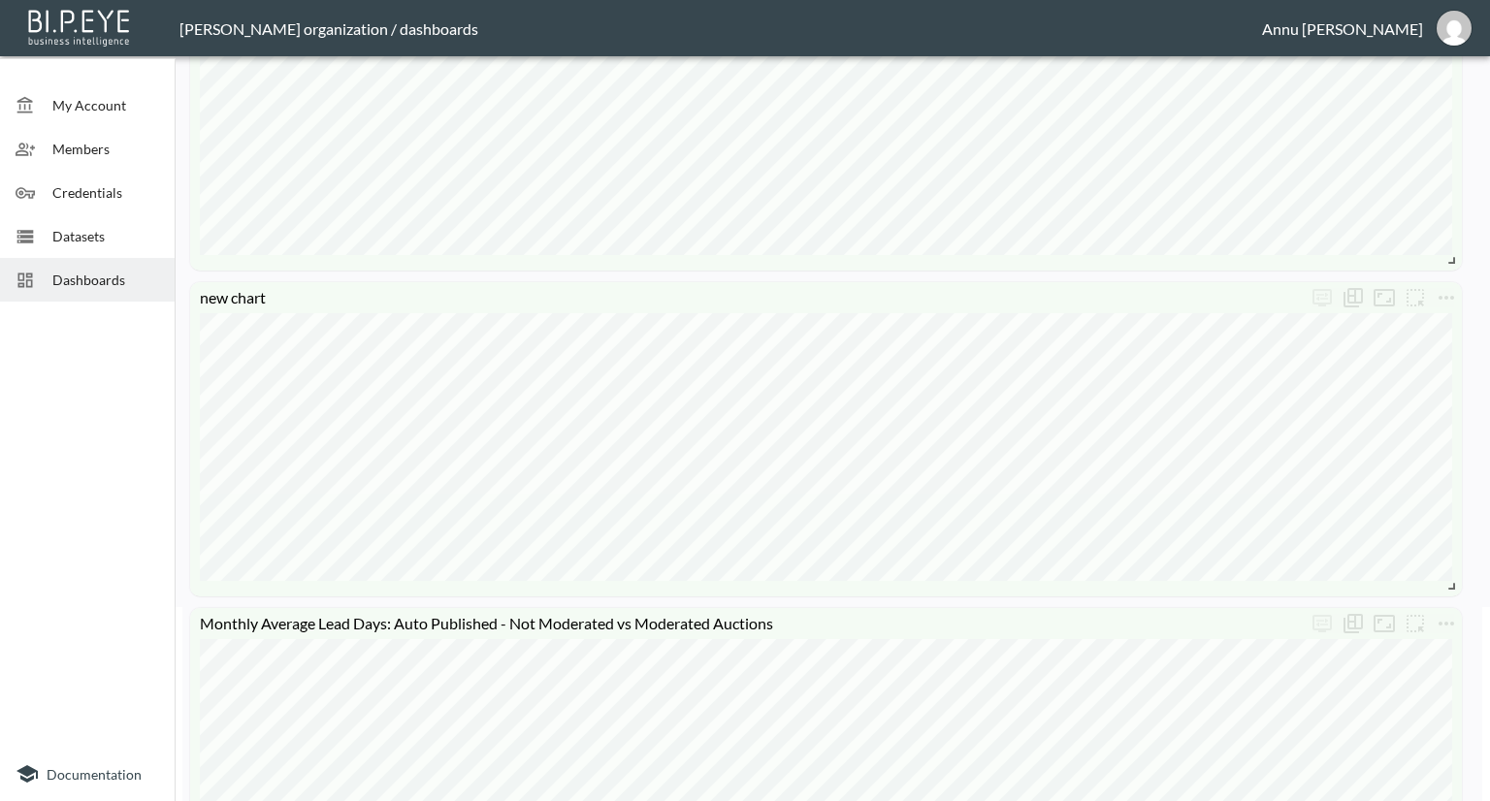
scroll to position [0, 0]
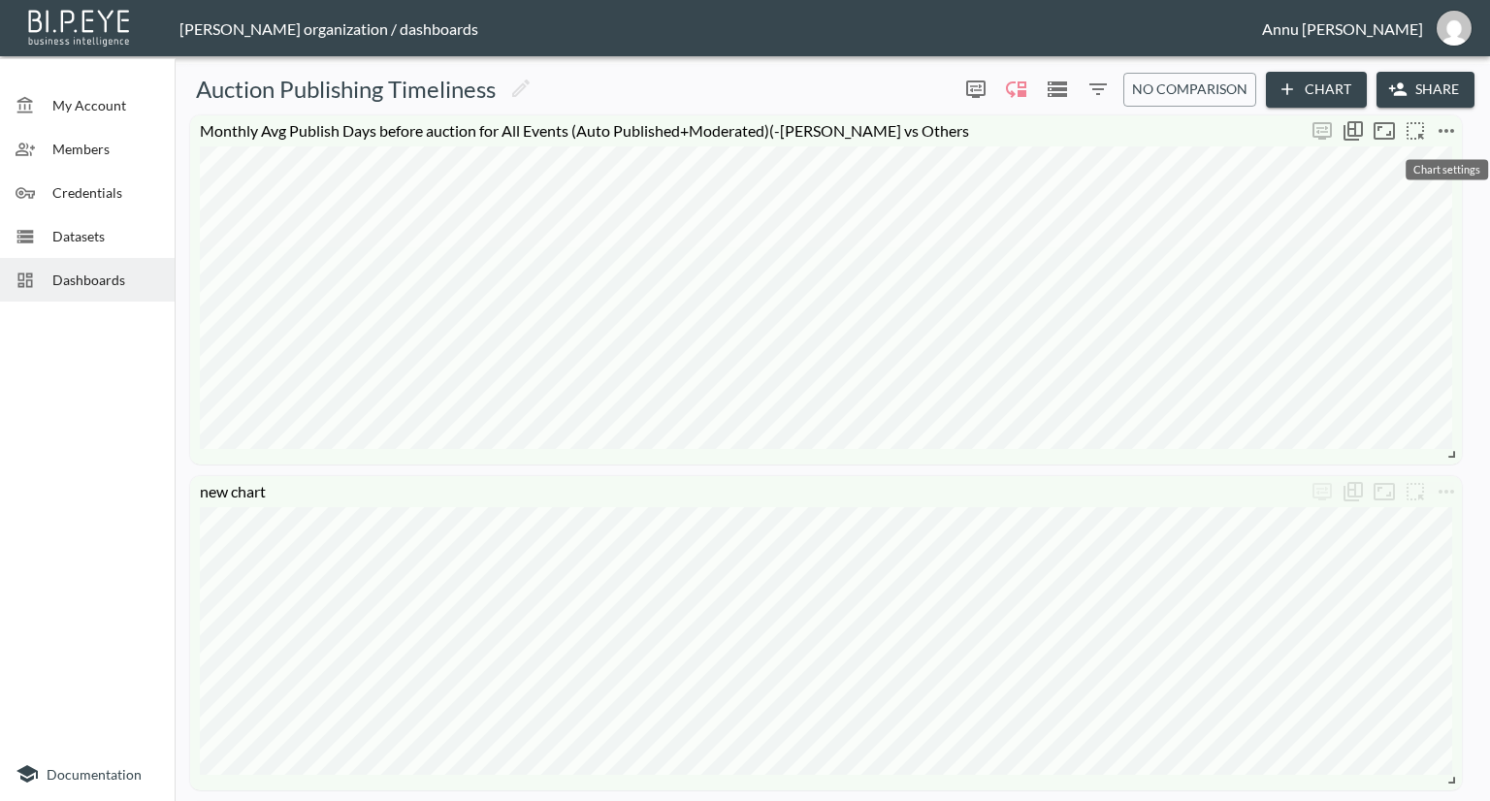
click at [1438, 134] on icon "more" at bounding box center [1446, 130] width 23 height 23
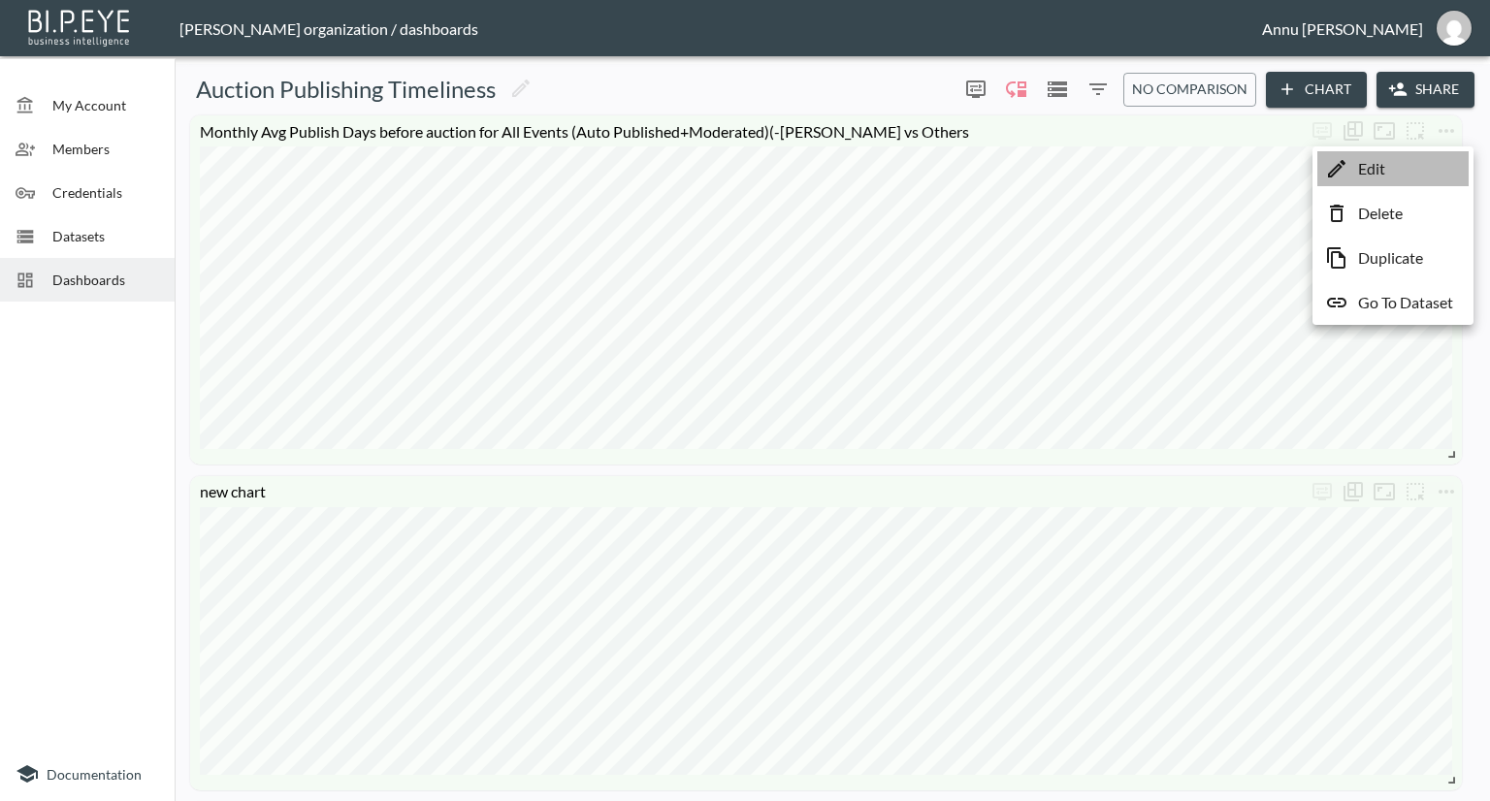
click at [1416, 166] on li "Edit" at bounding box center [1393, 168] width 151 height 35
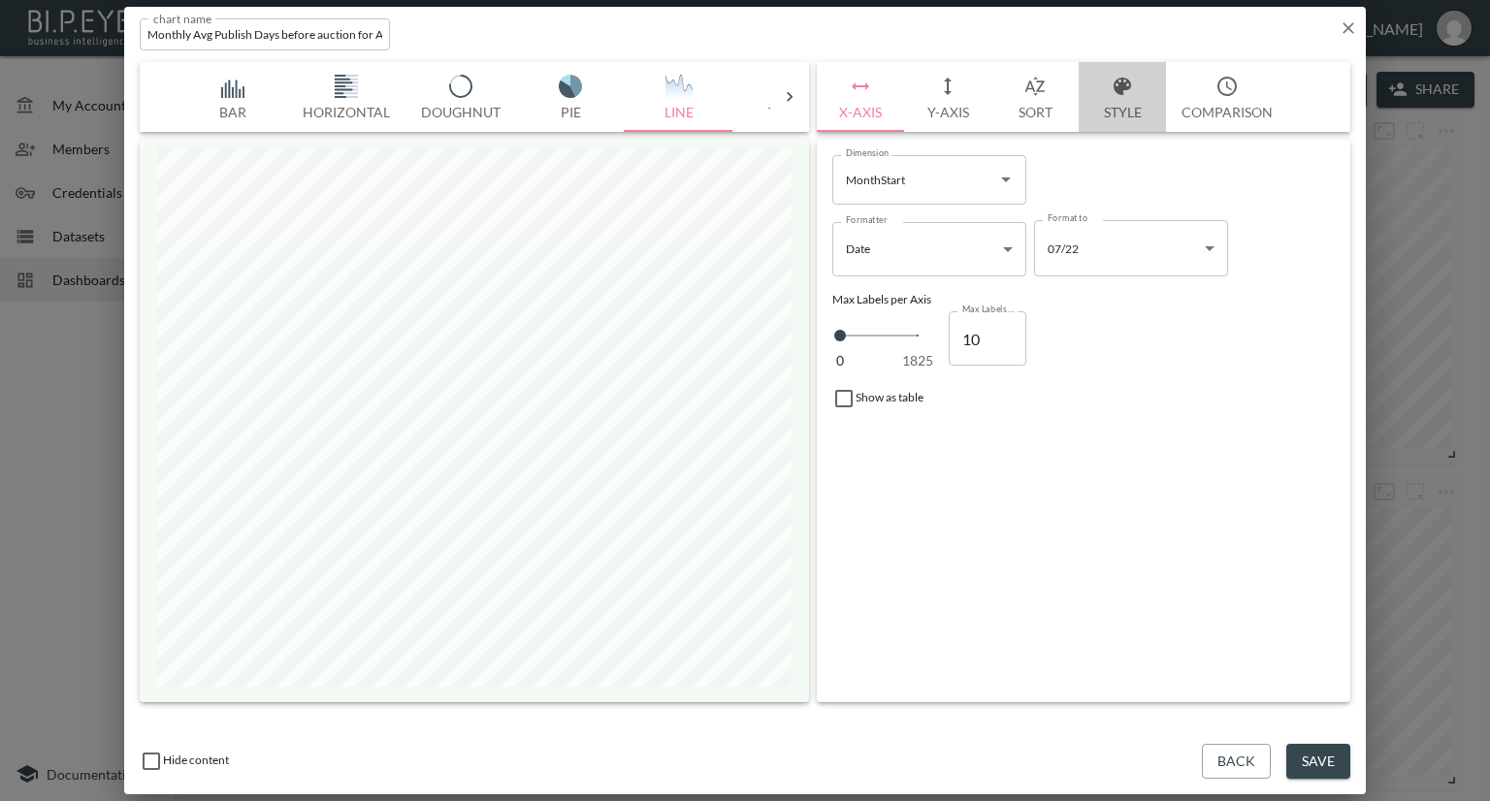
click at [1103, 103] on button "Style" at bounding box center [1122, 97] width 87 height 70
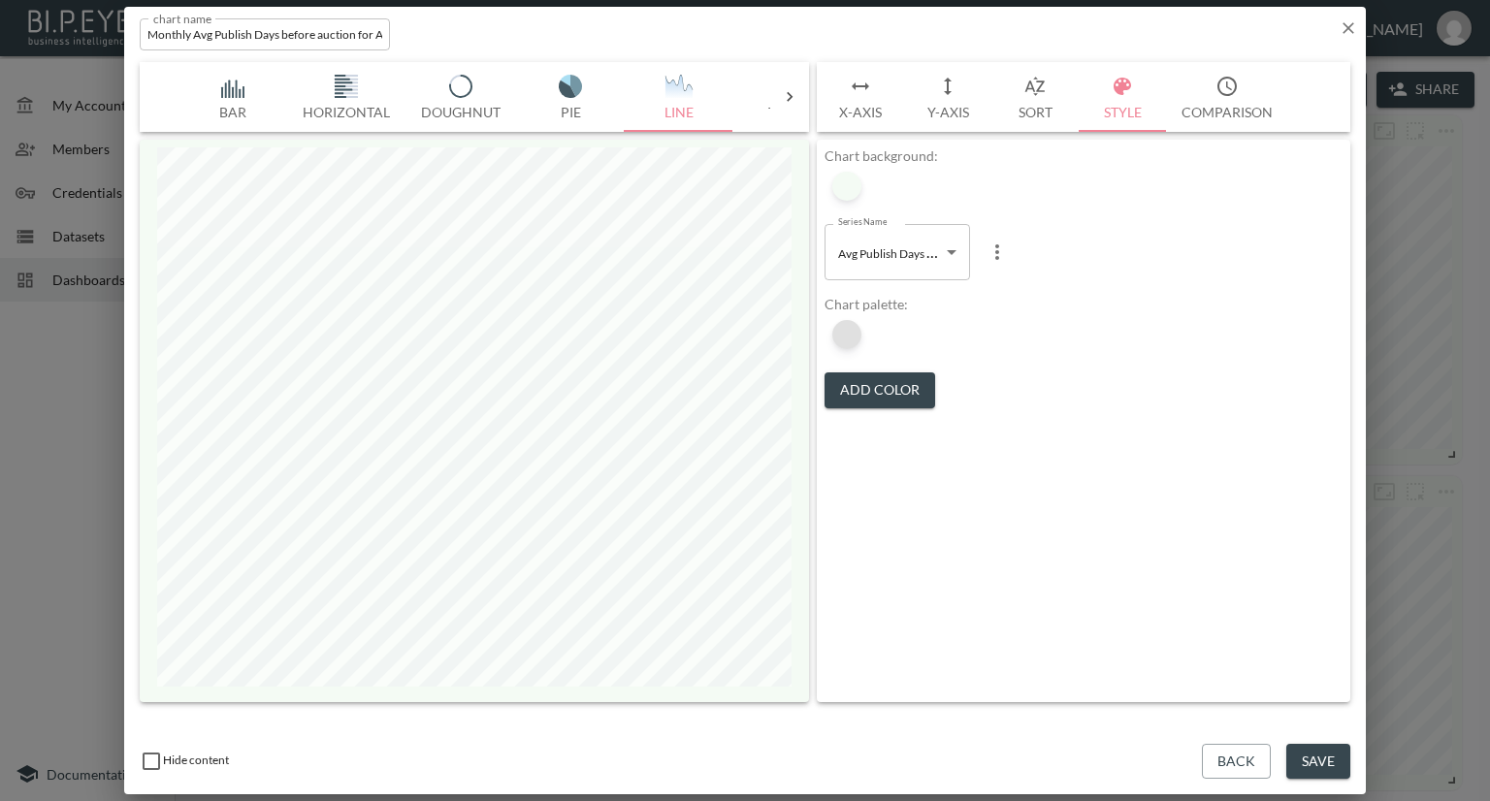
click at [857, 337] on div at bounding box center [846, 334] width 29 height 29
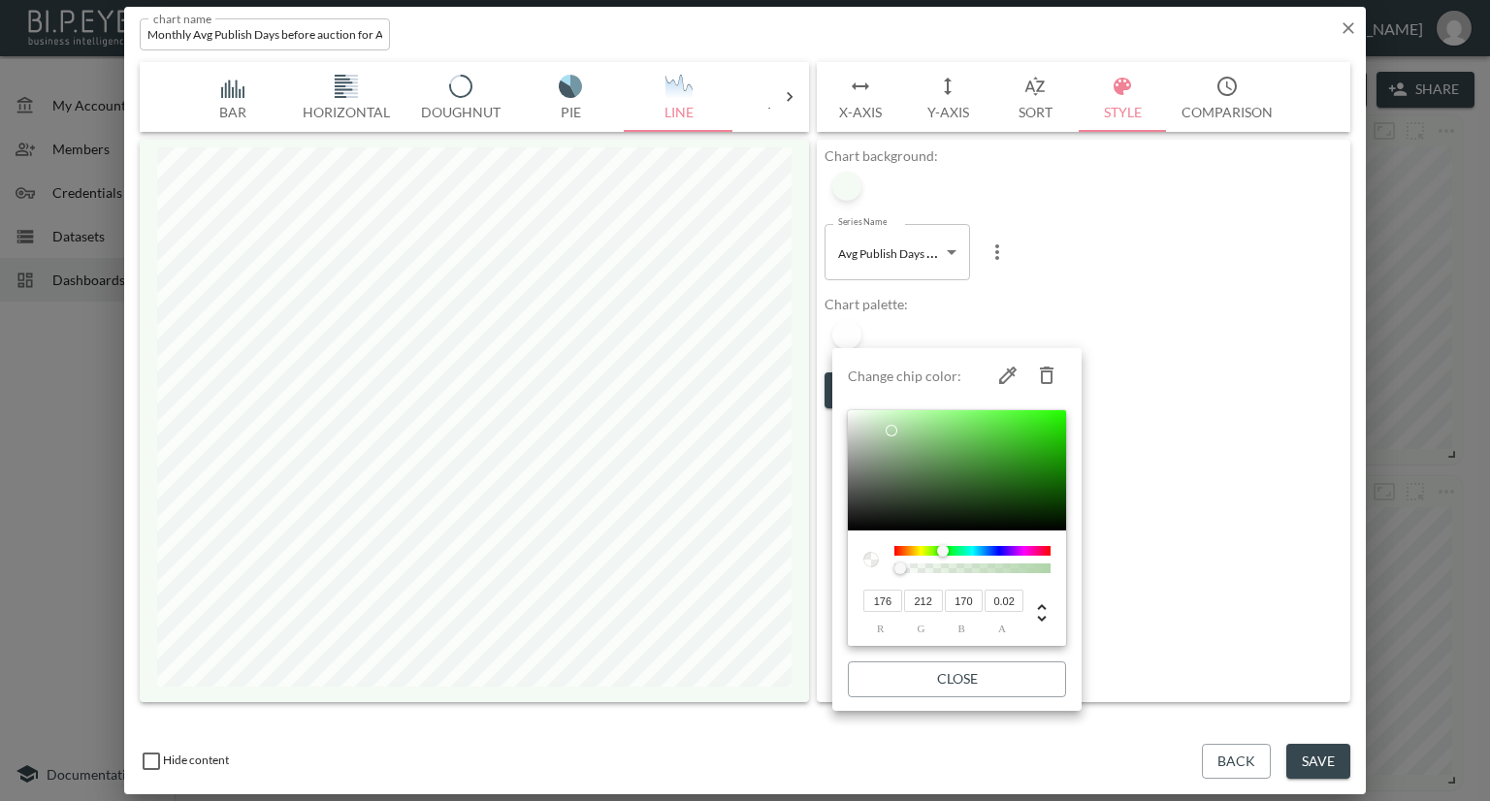
click at [1154, 199] on div at bounding box center [745, 400] width 1490 height 801
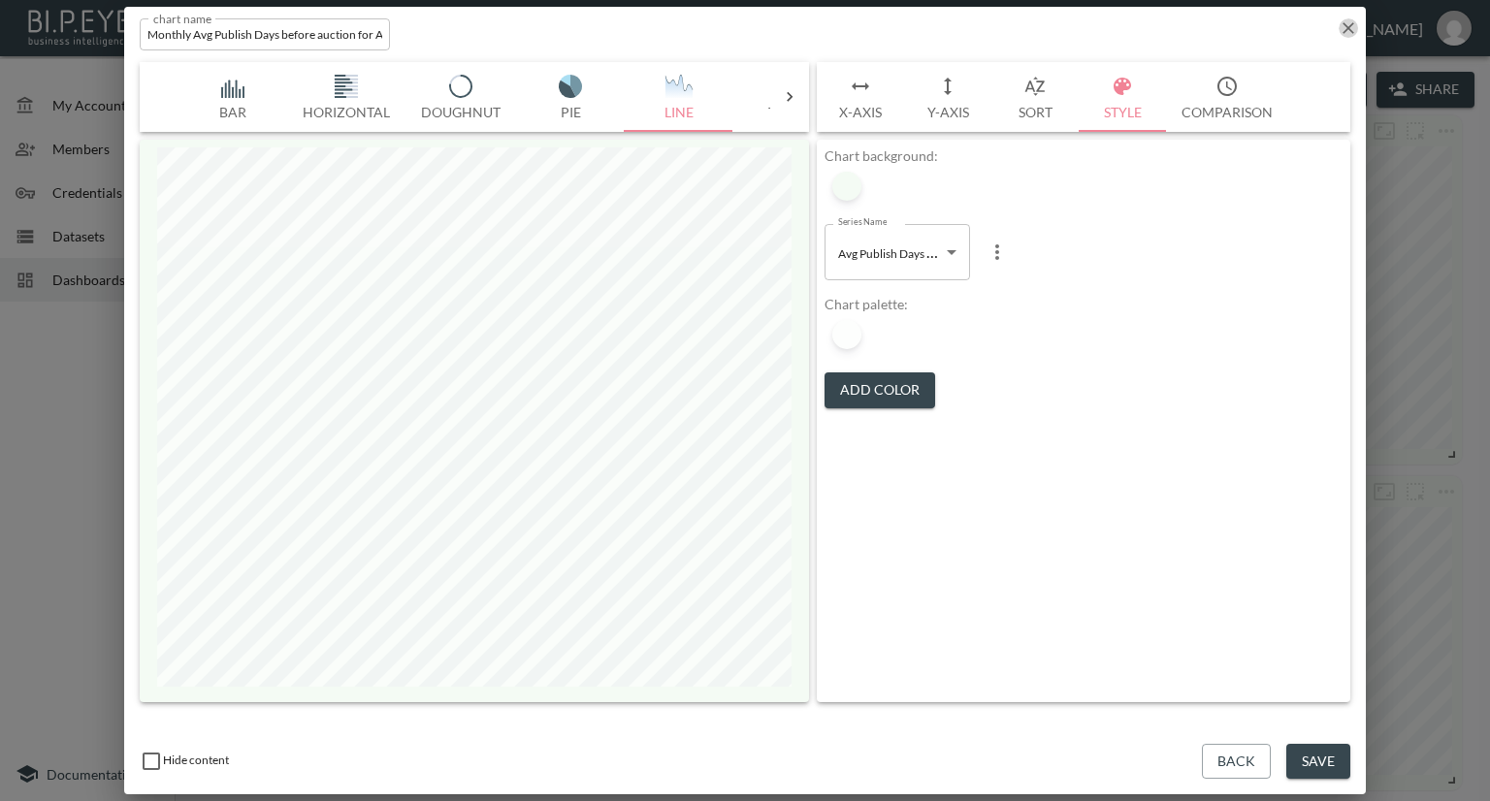
click at [1347, 34] on icon "button" at bounding box center [1348, 27] width 19 height 19
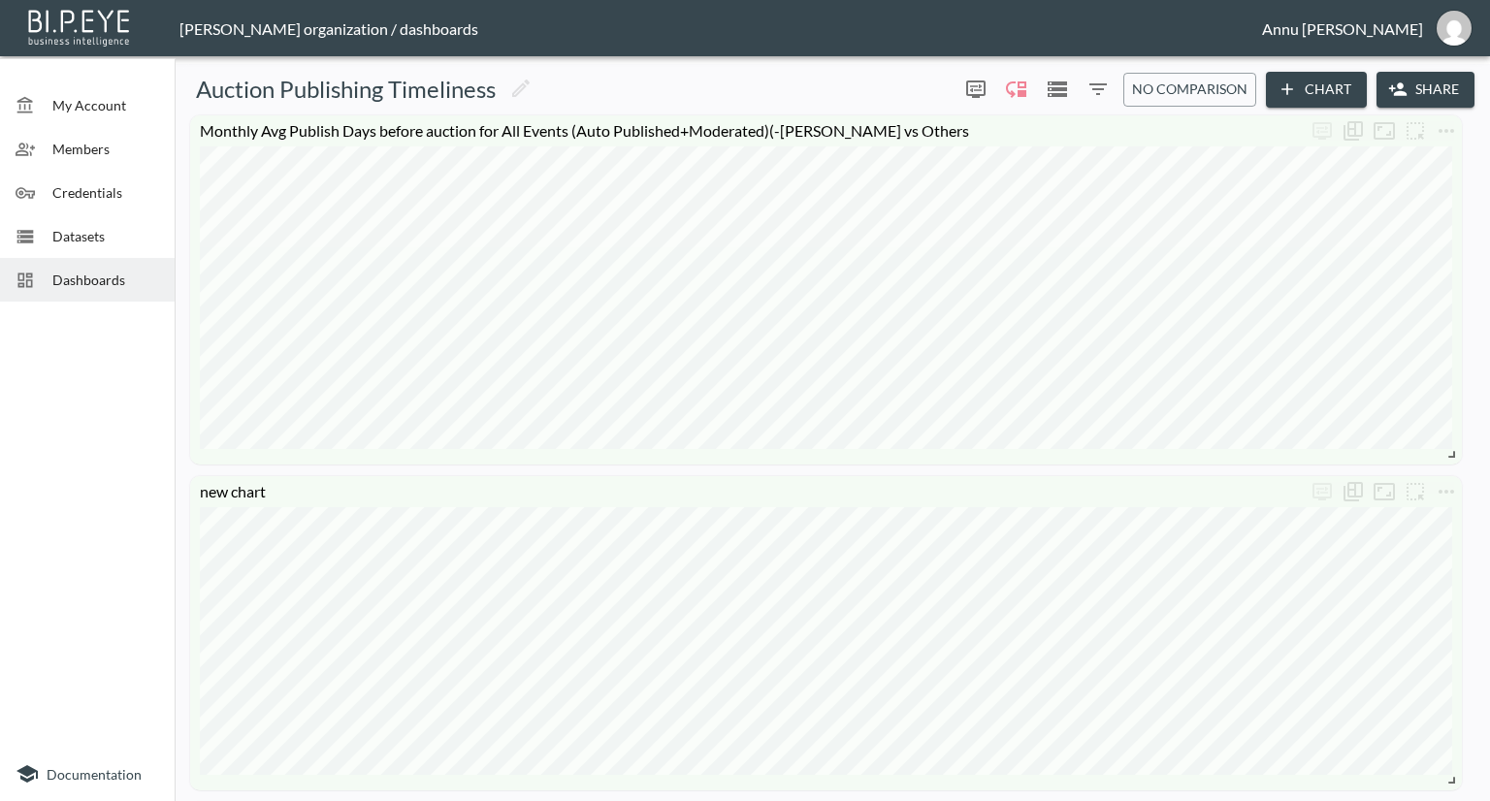
click at [136, 277] on span "Dashboards" at bounding box center [105, 280] width 107 height 20
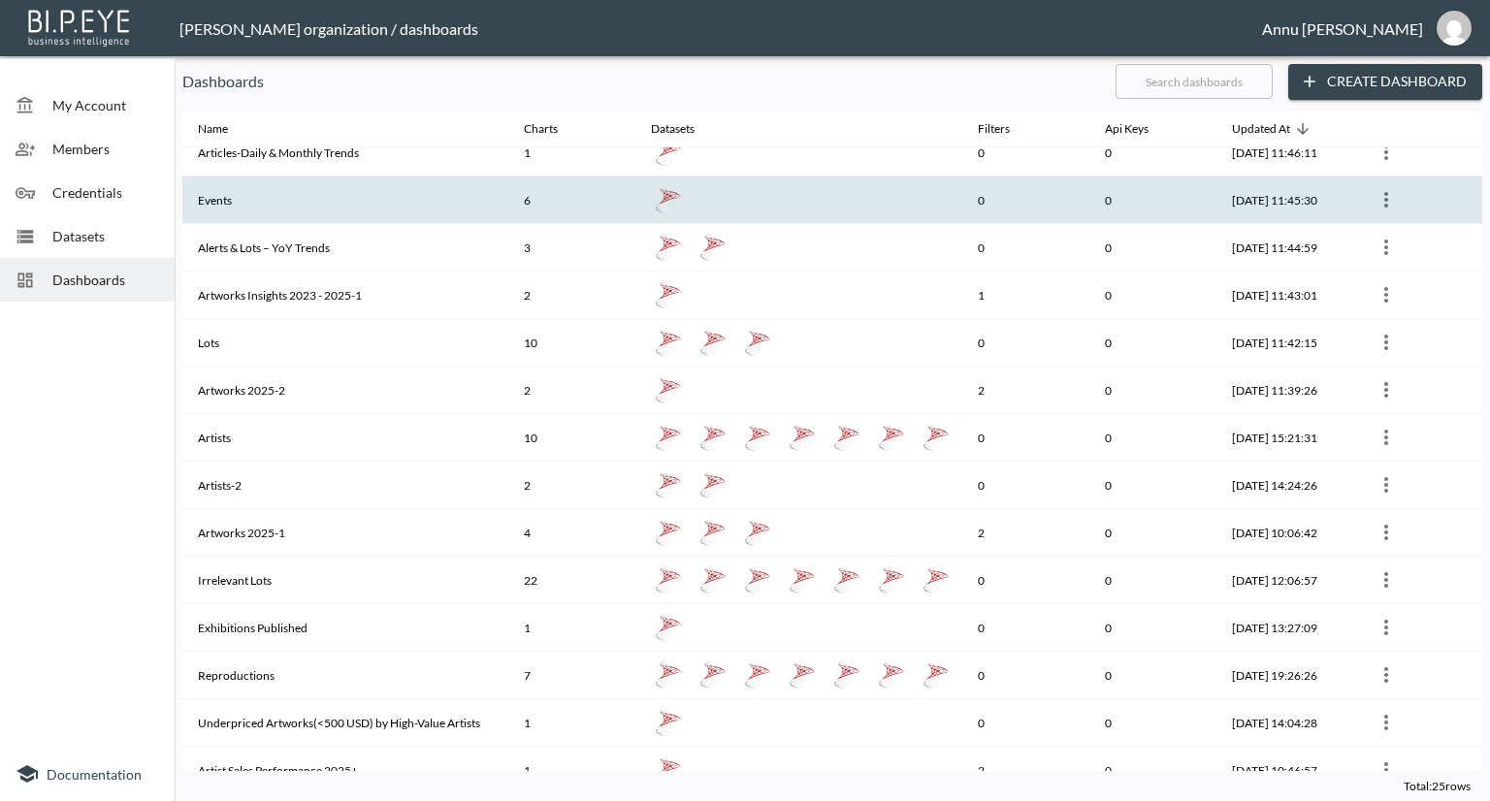
scroll to position [97, 0]
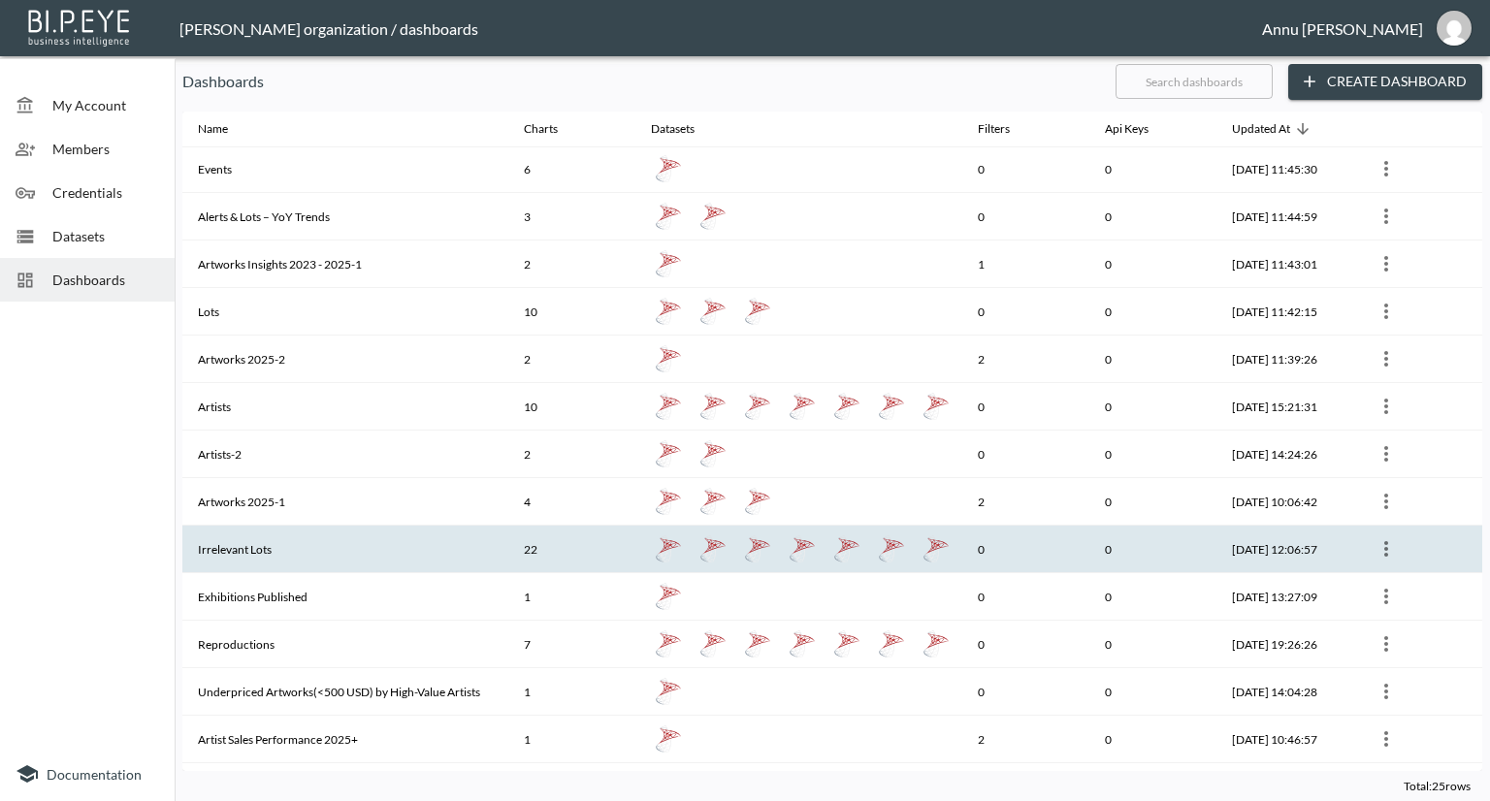
click at [354, 537] on th "Irrelevant Lots" at bounding box center [345, 550] width 326 height 48
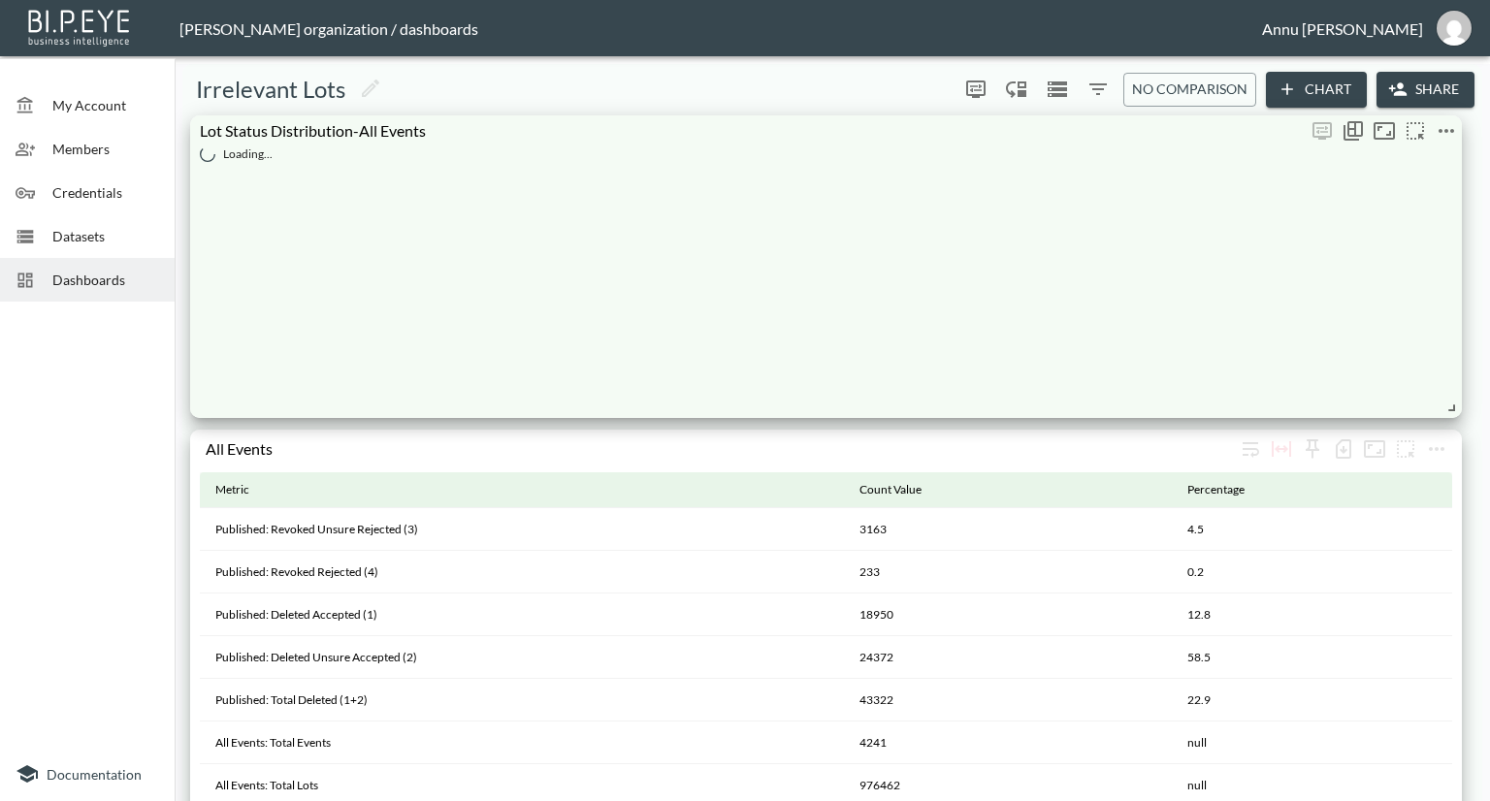
click at [1450, 130] on icon "more" at bounding box center [1446, 130] width 23 height 23
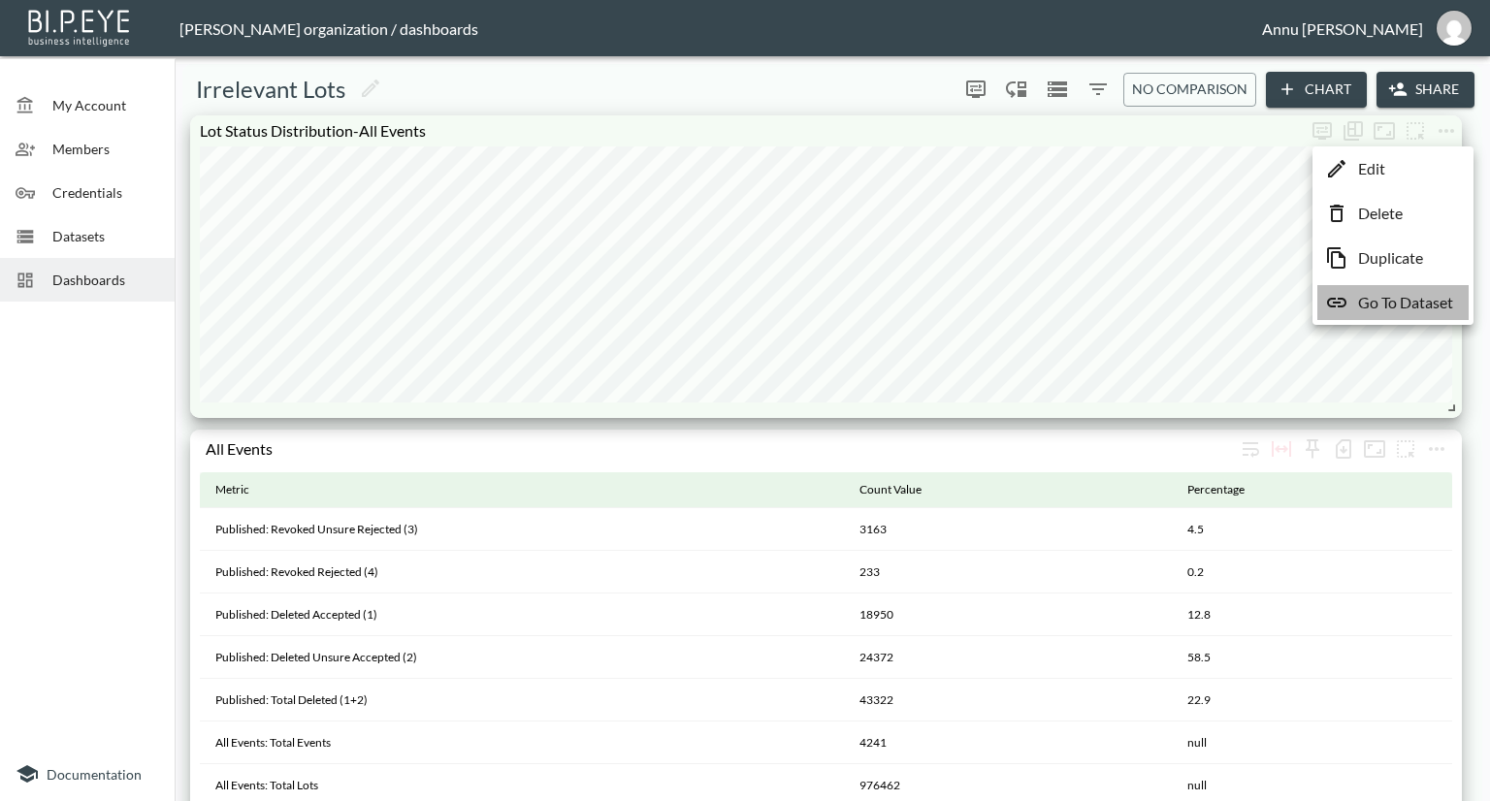
click at [1386, 299] on p "Go To Dataset" at bounding box center [1405, 302] width 95 height 23
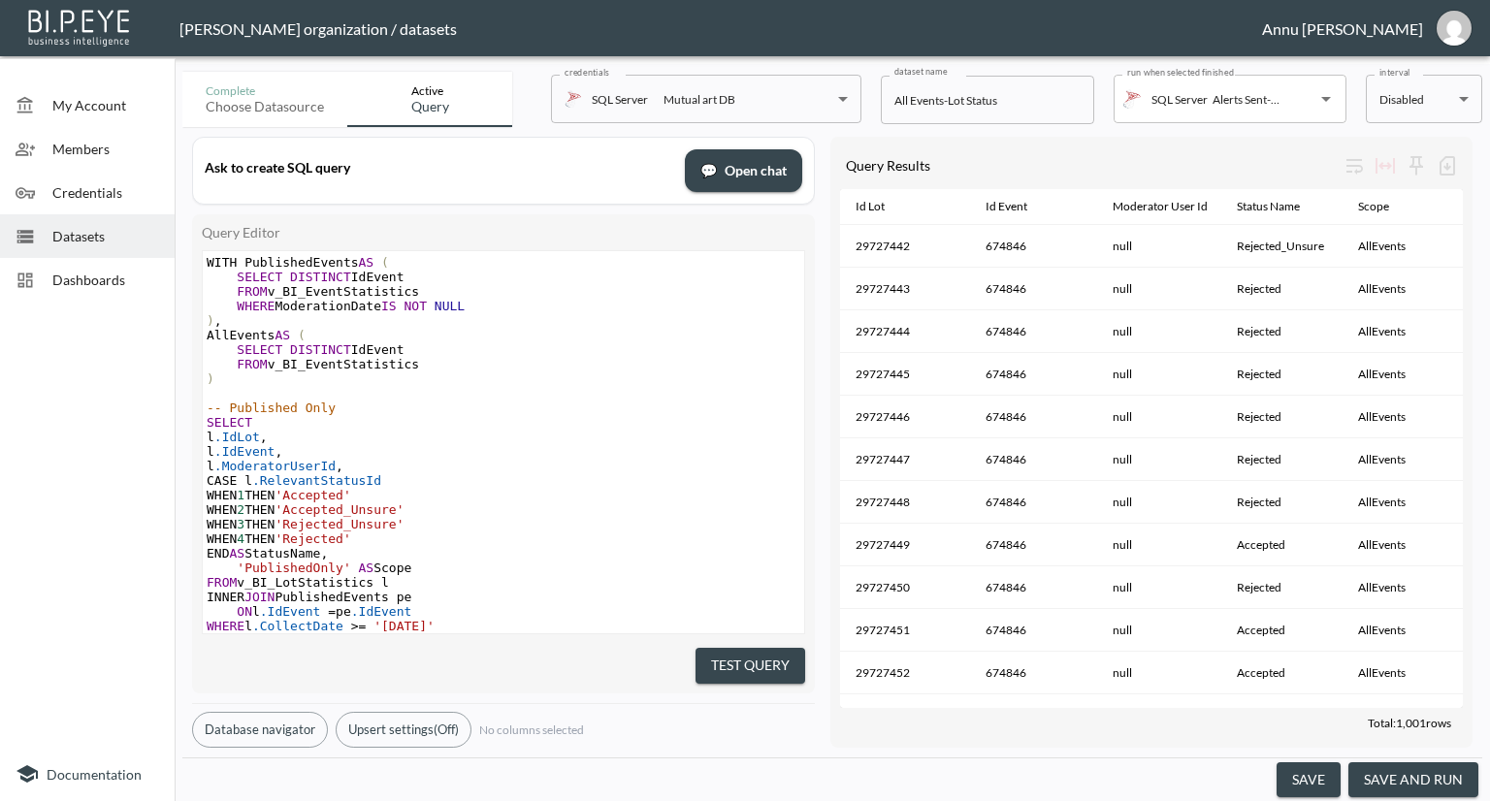
click at [119, 235] on span "Datasets" at bounding box center [105, 236] width 107 height 20
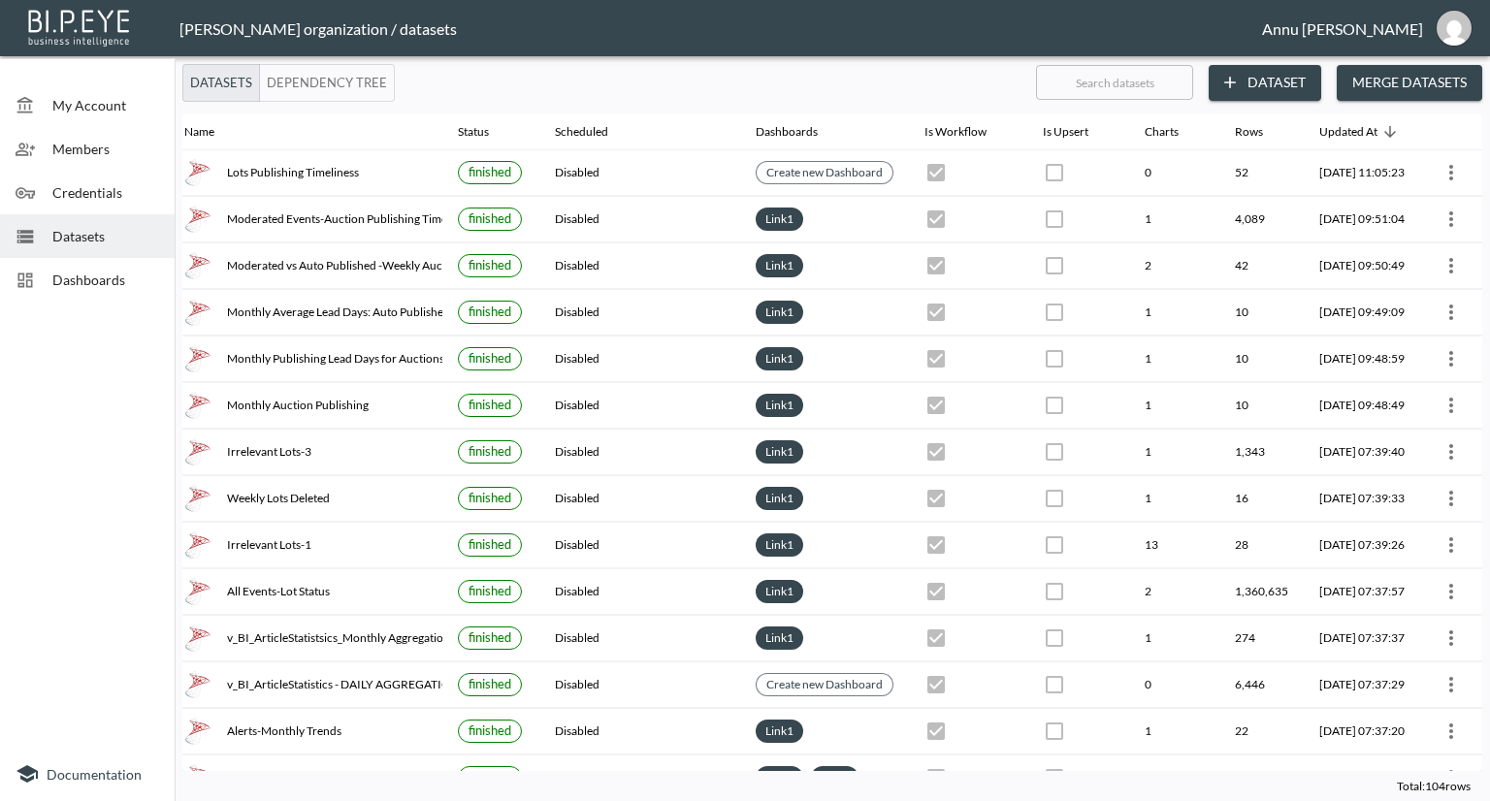
scroll to position [0, 114]
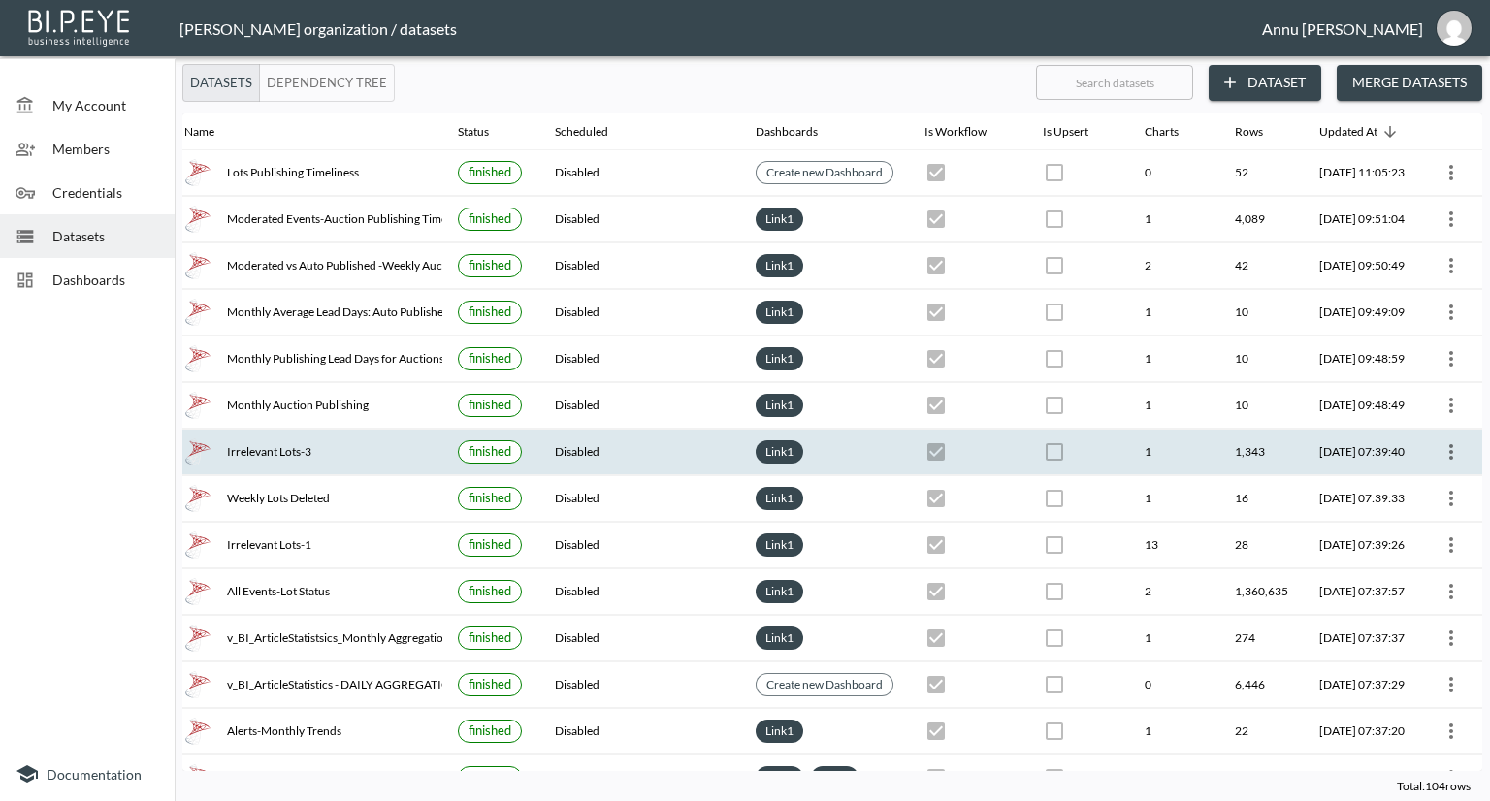
click at [342, 450] on div "Irrelevant Lots-3" at bounding box center [305, 452] width 243 height 27
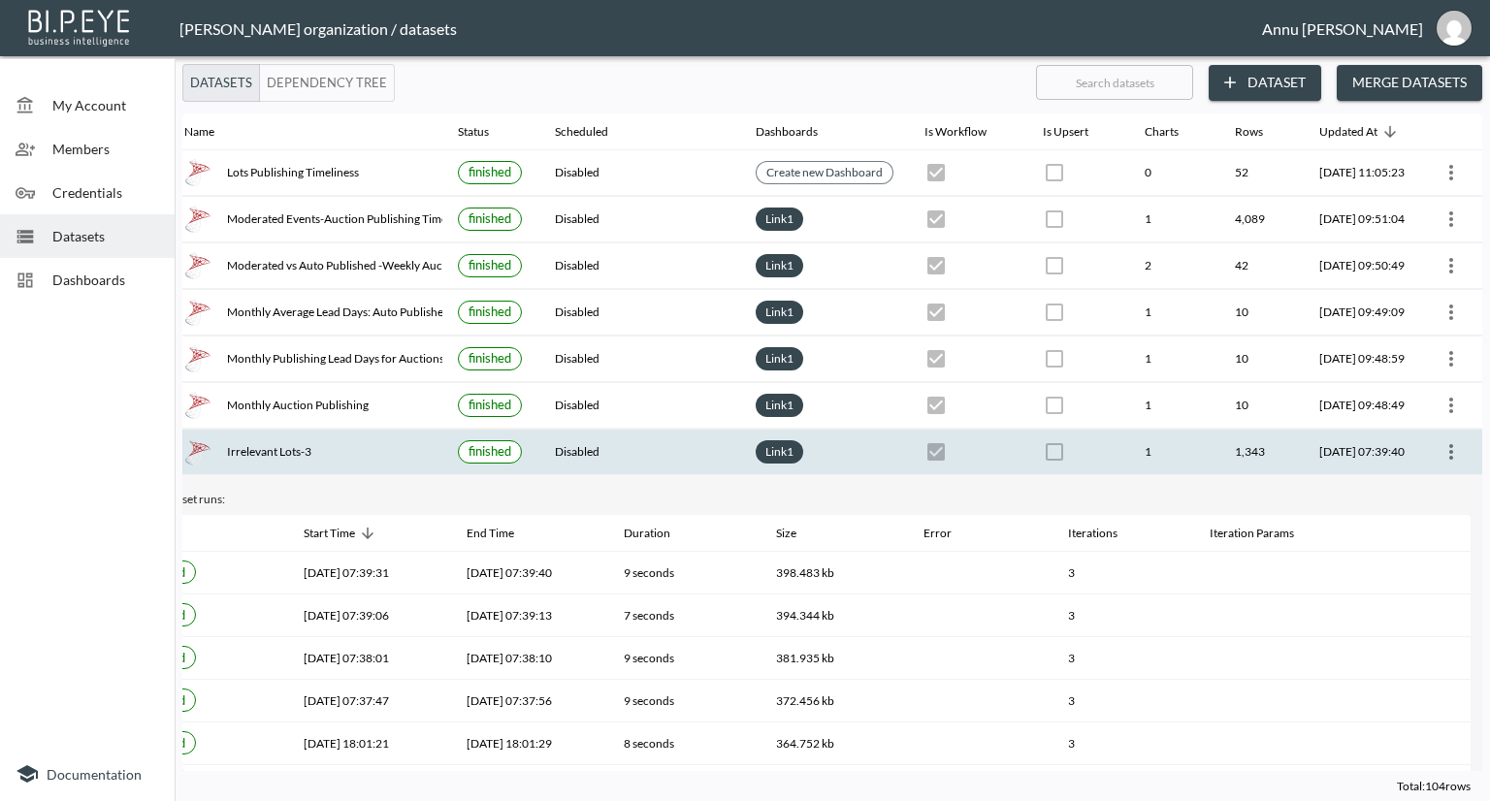
click at [120, 283] on span "Dashboards" at bounding box center [105, 280] width 107 height 20
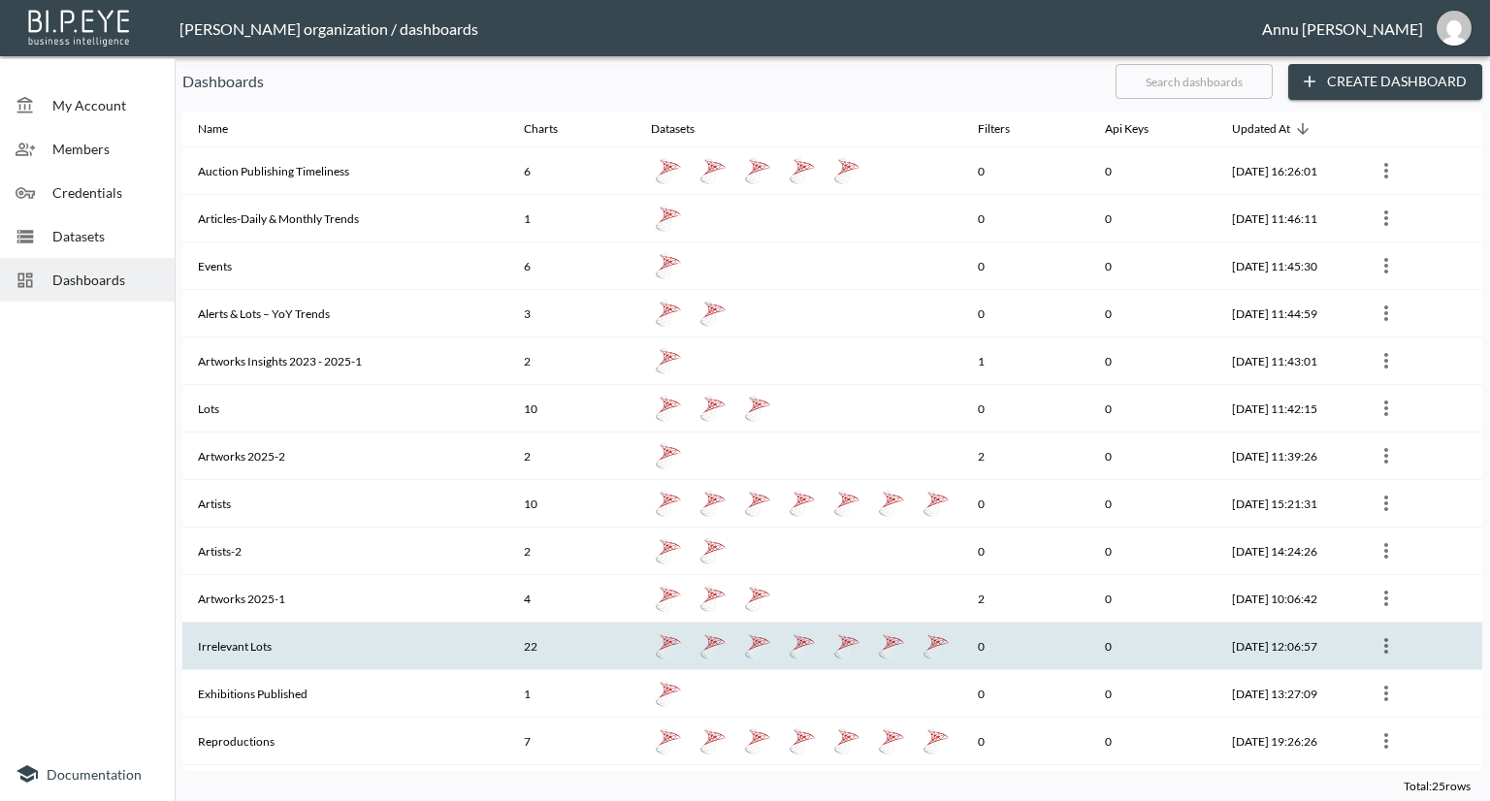
click at [278, 637] on th "Irrelevant Lots" at bounding box center [345, 647] width 326 height 48
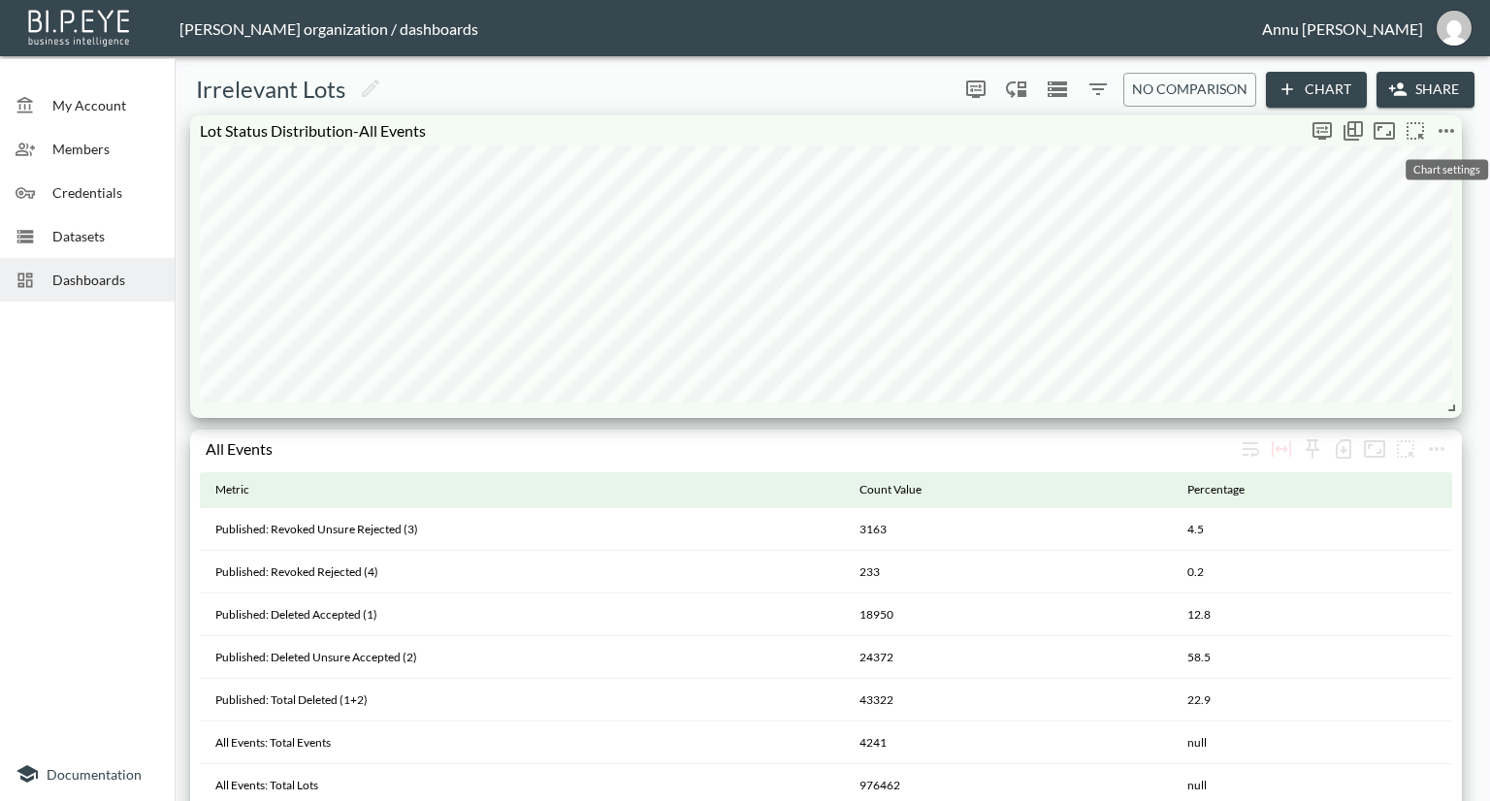
click at [1447, 131] on icon "more" at bounding box center [1447, 131] width 16 height 4
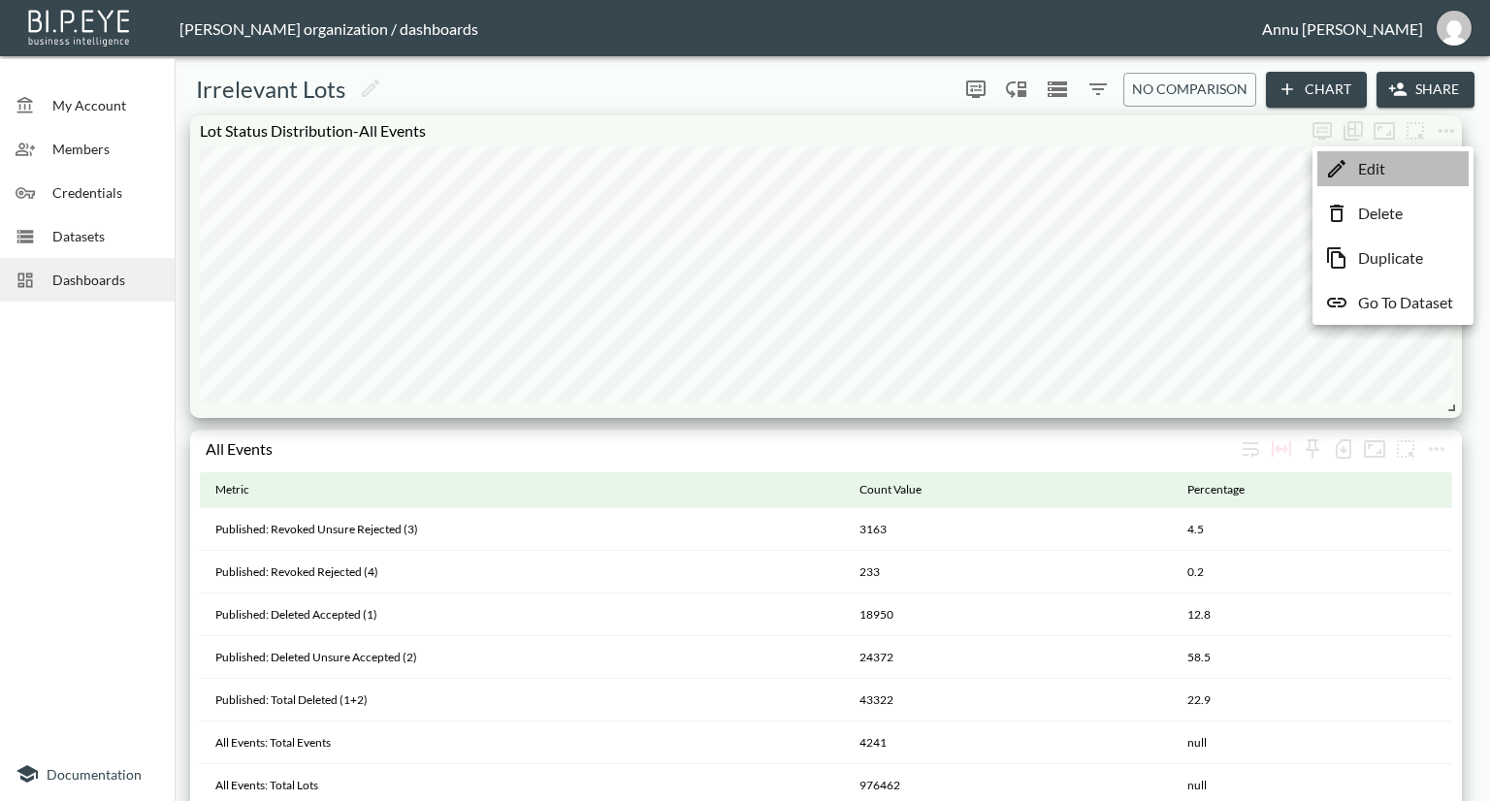
click at [1401, 165] on li "Edit" at bounding box center [1393, 168] width 151 height 35
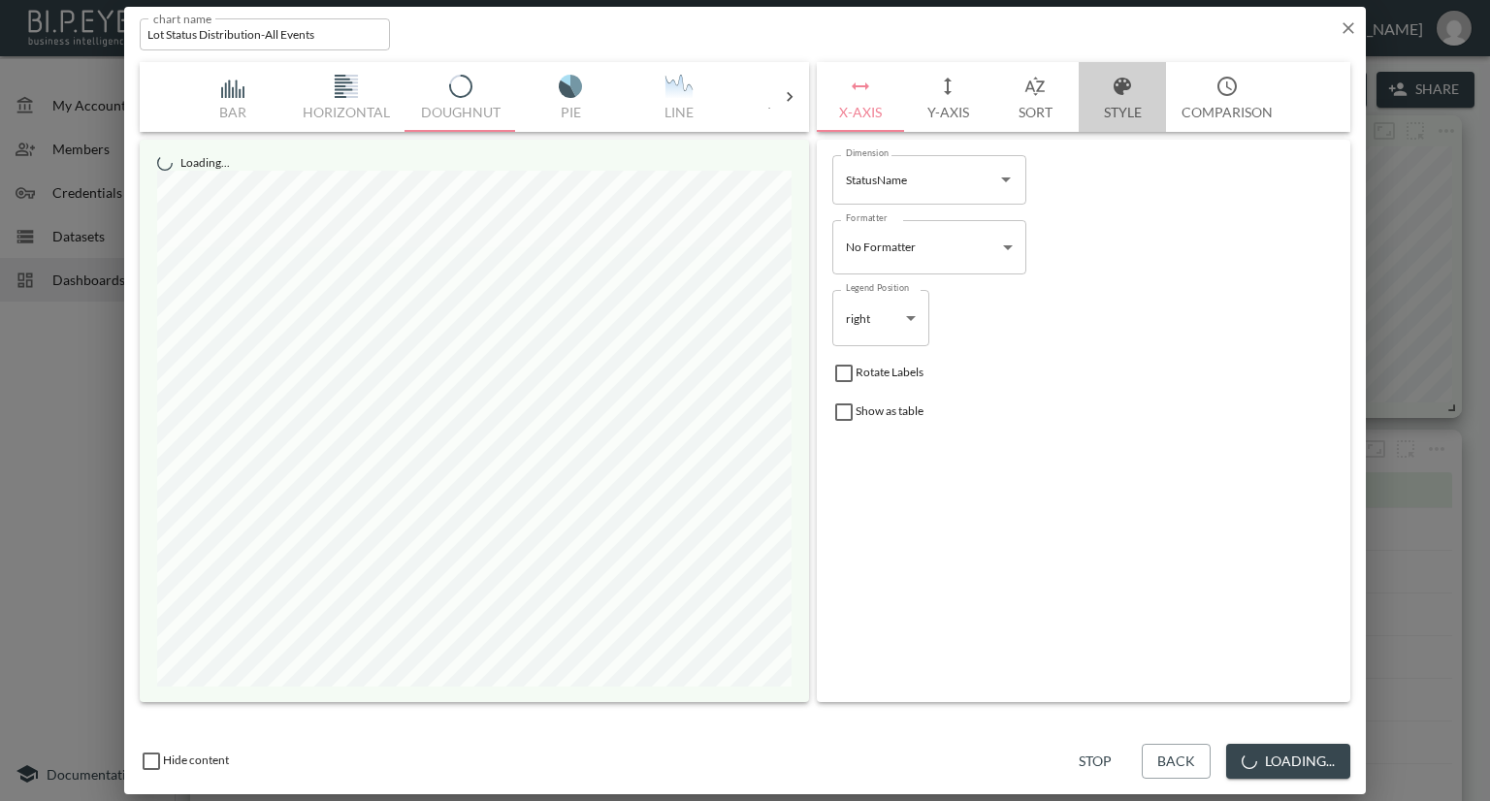
click at [1109, 113] on button "Style" at bounding box center [1122, 97] width 87 height 70
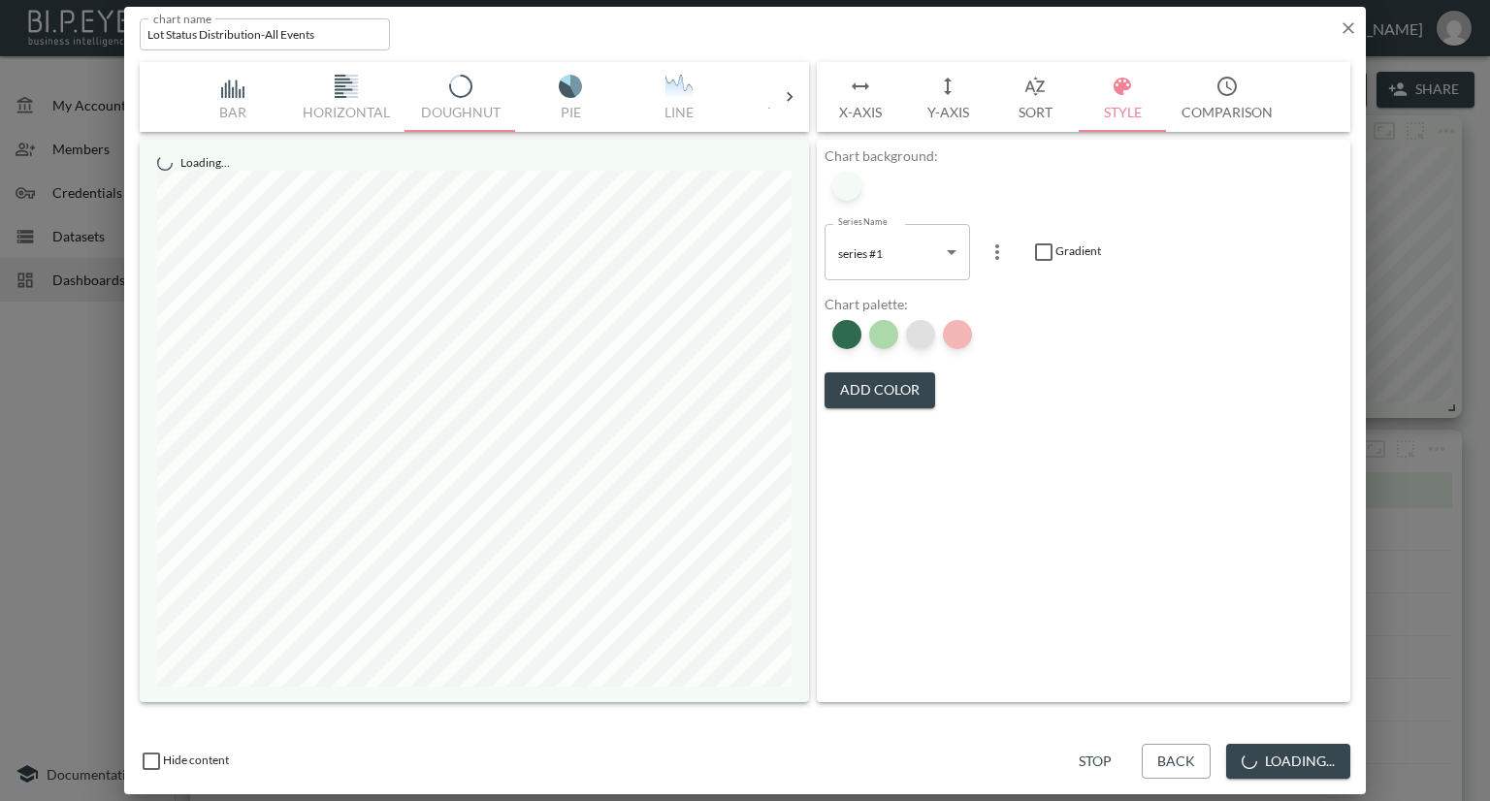
click at [928, 338] on div at bounding box center [920, 334] width 29 height 29
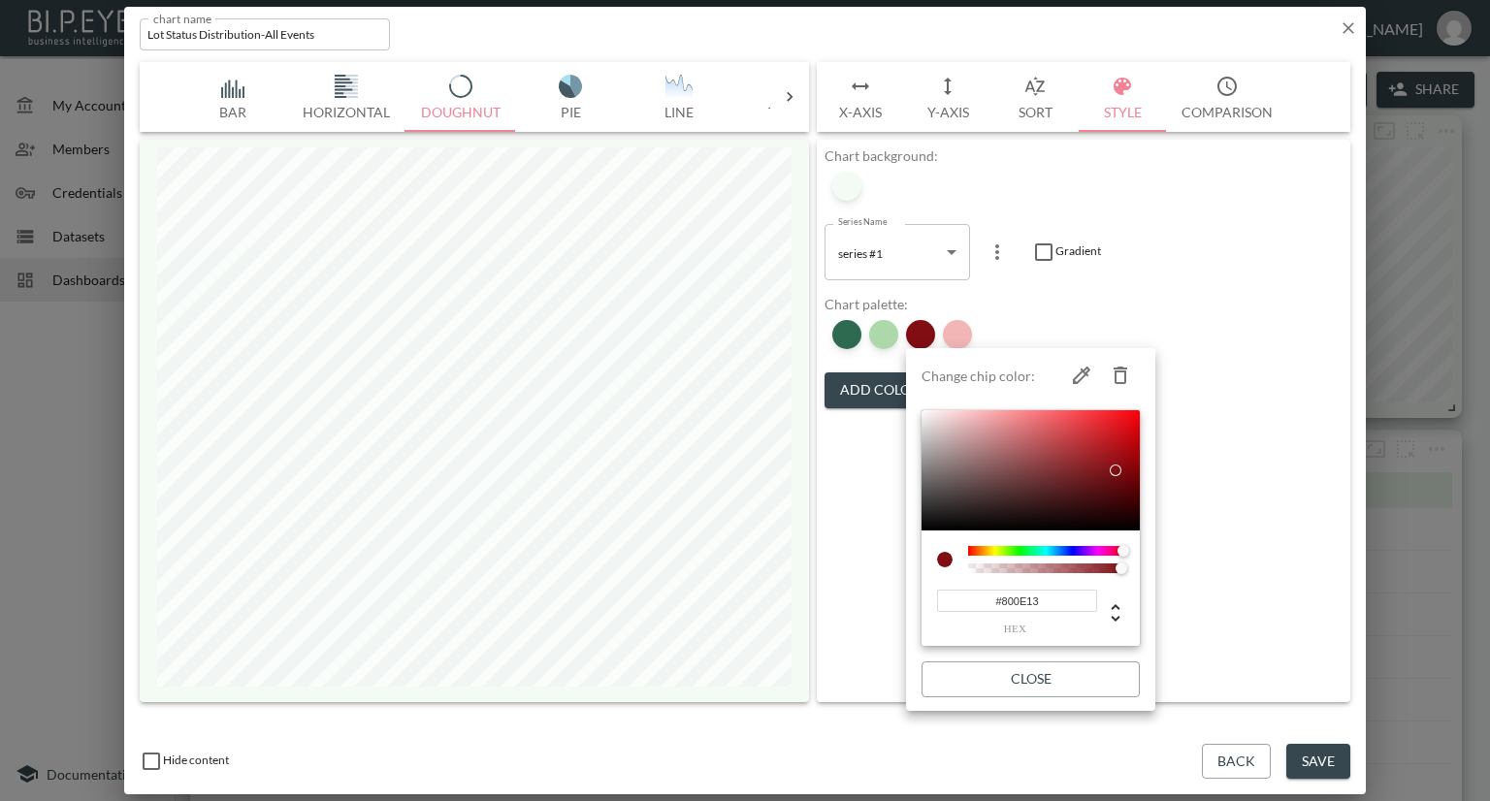
drag, startPoint x: 1062, startPoint y: 602, endPoint x: 935, endPoint y: 600, distance: 127.1
click at [935, 600] on div "#800E13 hex" at bounding box center [1012, 612] width 162 height 47
drag, startPoint x: 931, startPoint y: 599, endPoint x: 1271, endPoint y: 314, distance: 442.9
click at [1202, 392] on div "Change chip color: #800E13 hex Close" at bounding box center [745, 400] width 1490 height 801
click at [1298, 265] on div at bounding box center [745, 400] width 1490 height 801
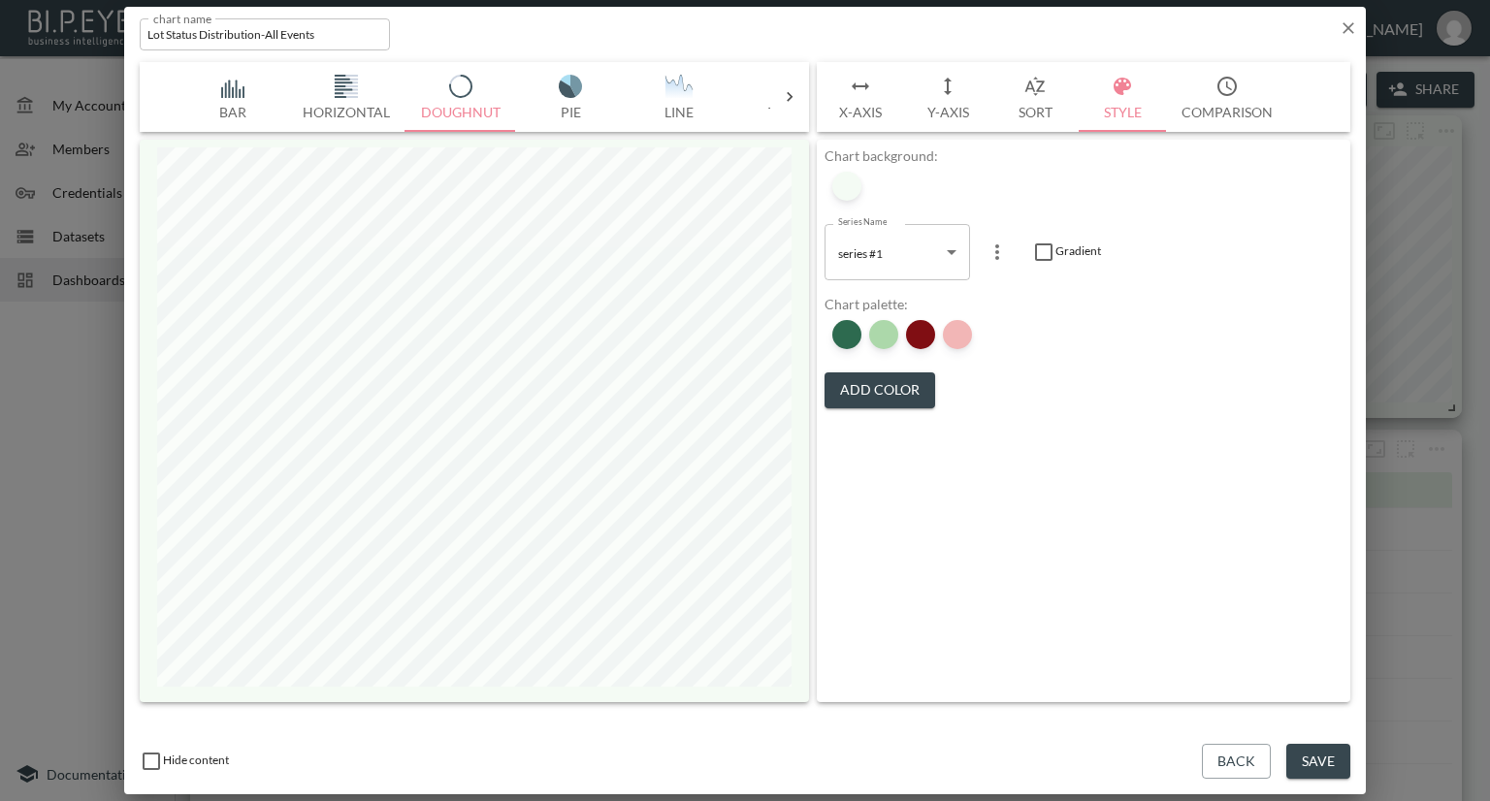
click at [1358, 18] on div "chart name Lot Status Distribution-All Events chart name" at bounding box center [745, 31] width 1242 height 48
click at [1339, 34] on icon "button" at bounding box center [1348, 27] width 19 height 19
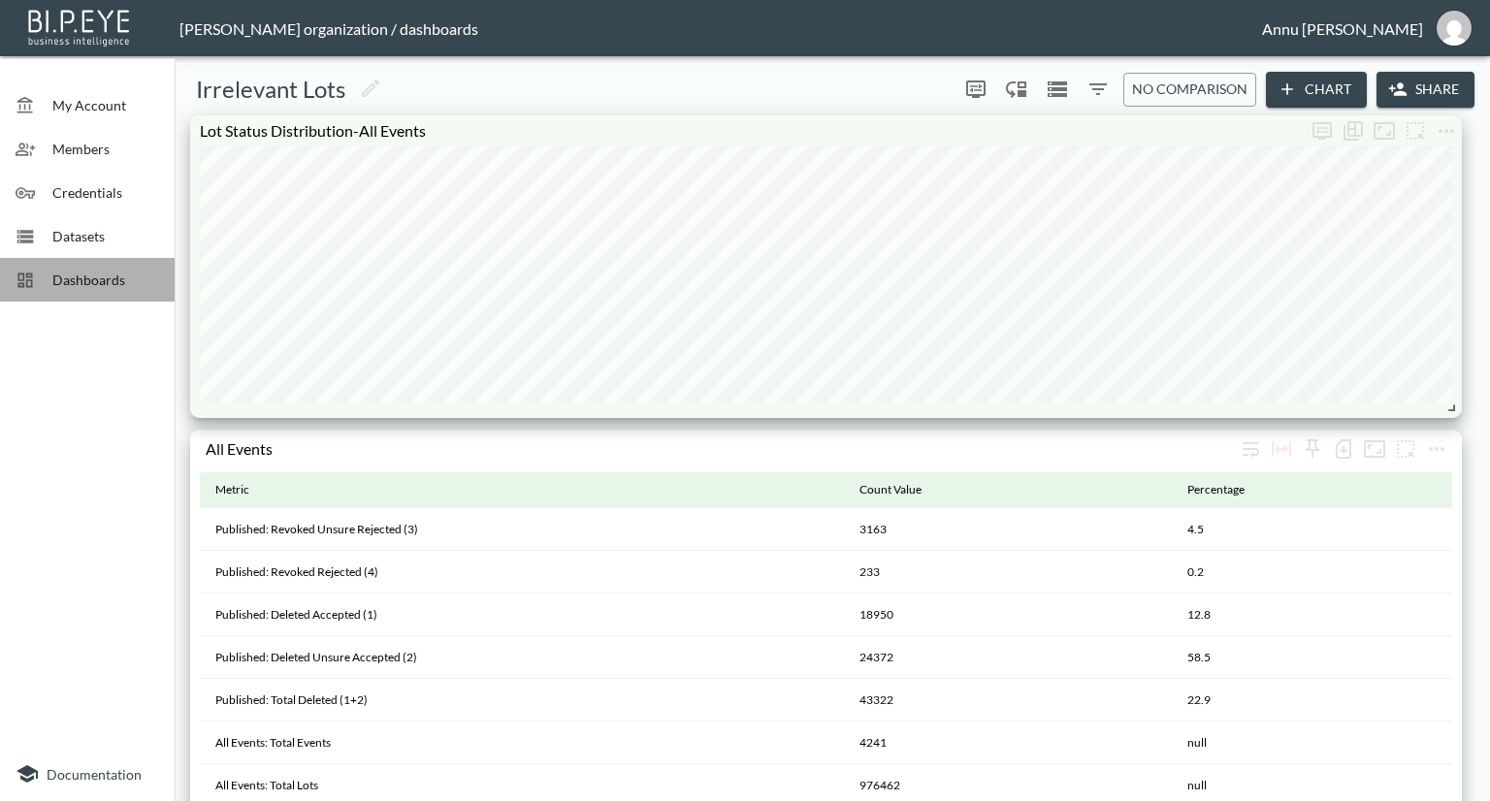
click at [133, 286] on span "Dashboards" at bounding box center [105, 280] width 107 height 20
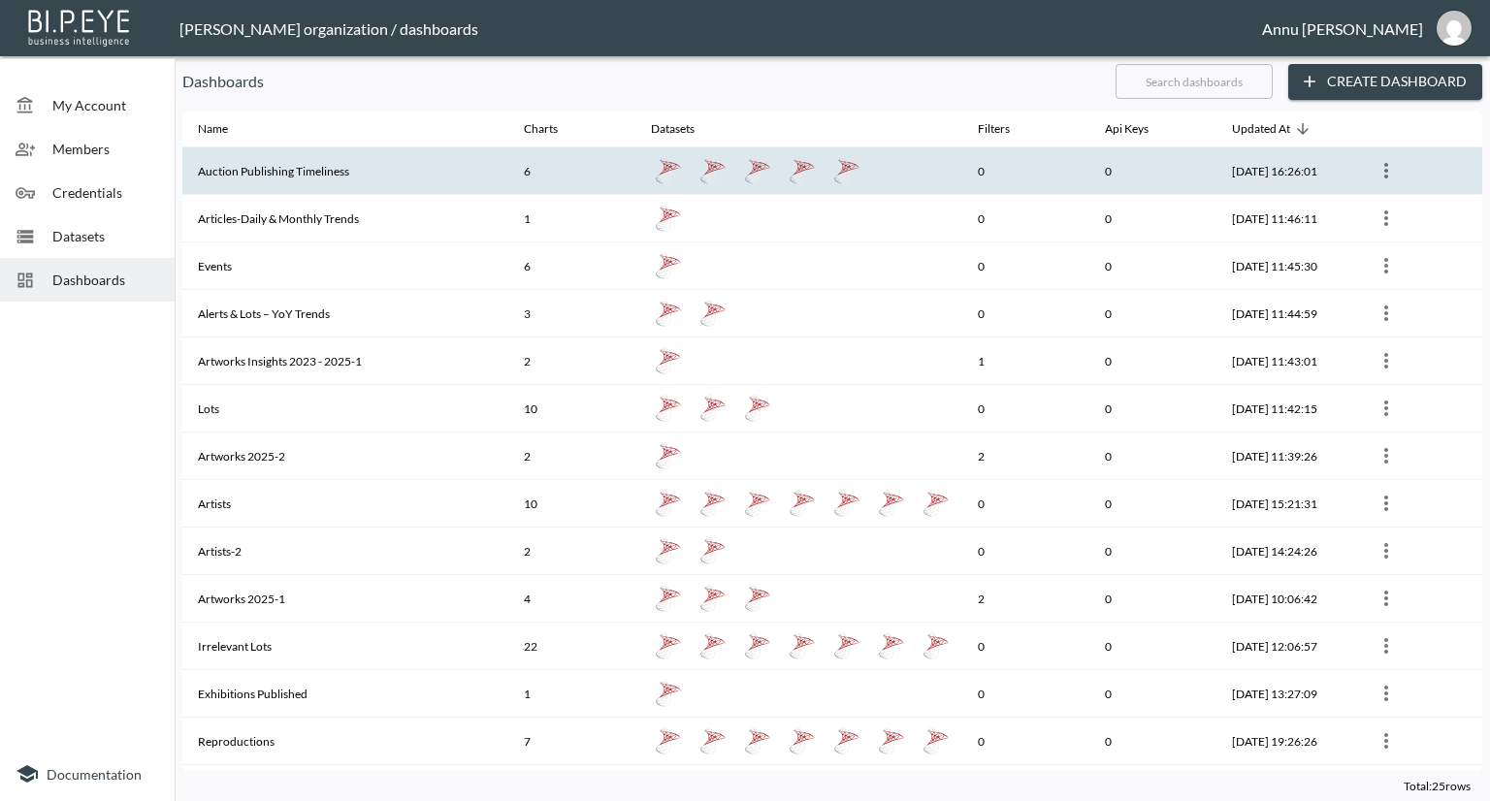
click at [299, 177] on th "Auction Publishing Timeliness" at bounding box center [345, 171] width 326 height 48
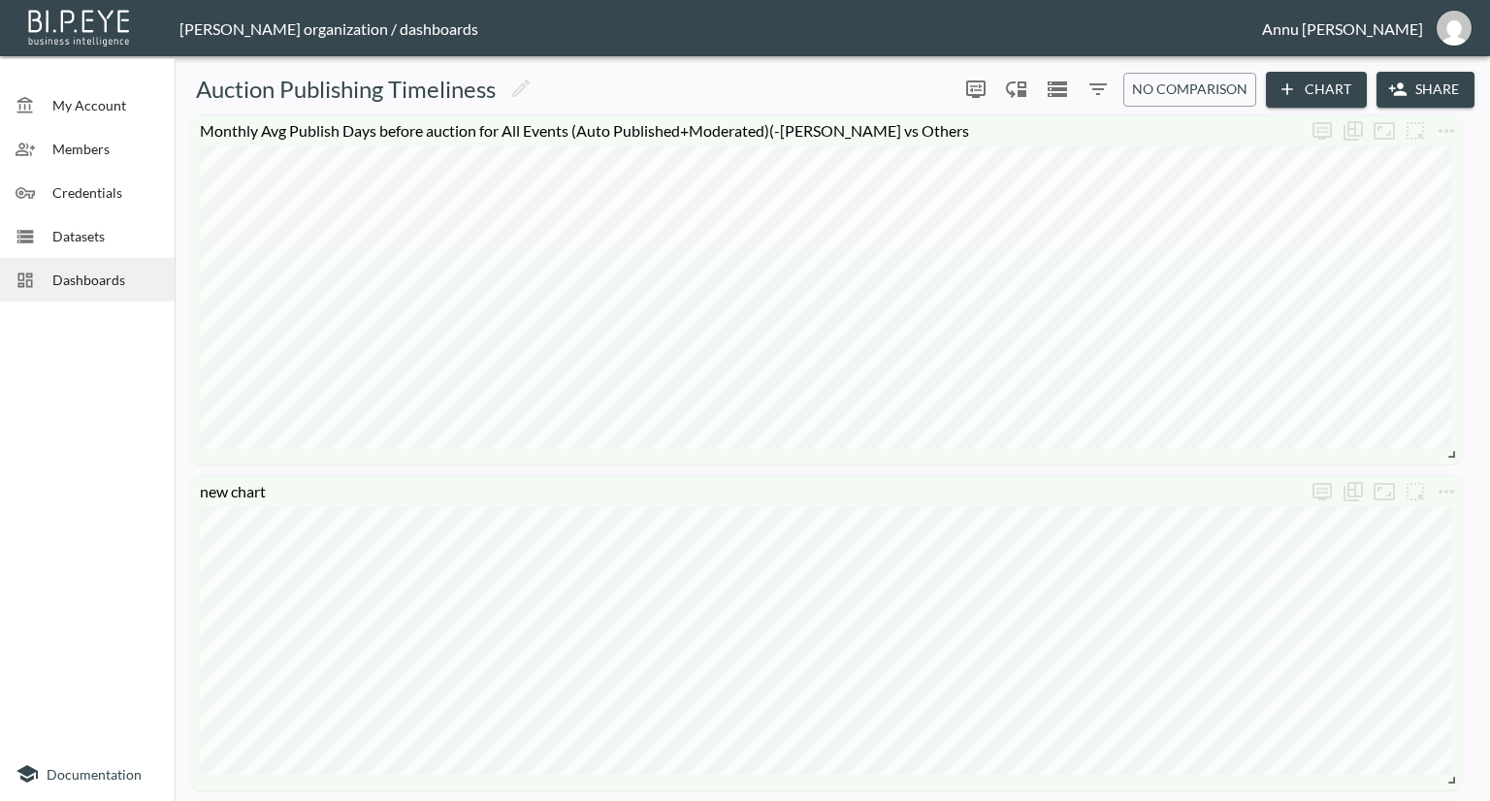
scroll to position [97, 0]
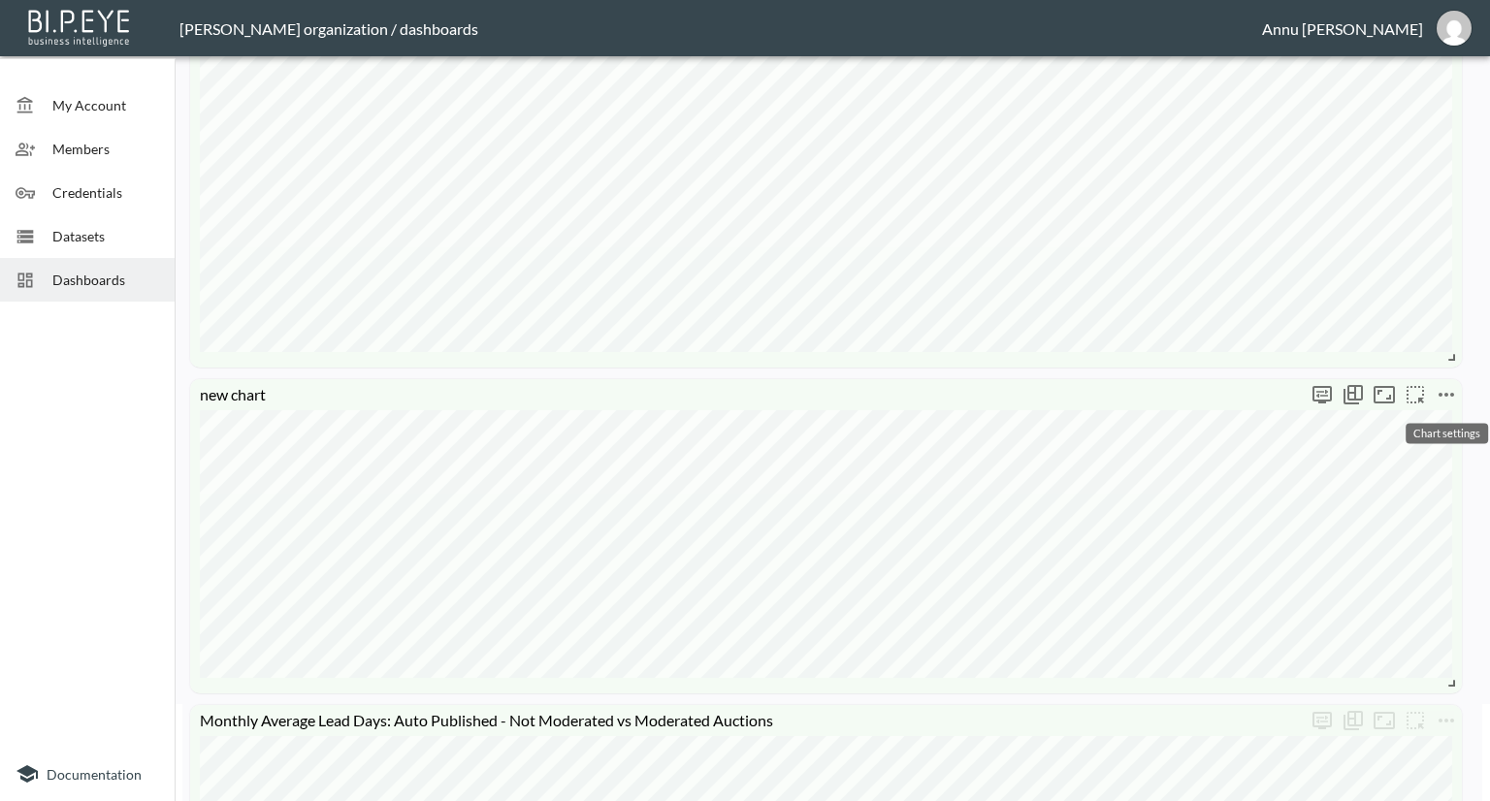
click at [1440, 398] on icon "more" at bounding box center [1446, 394] width 23 height 23
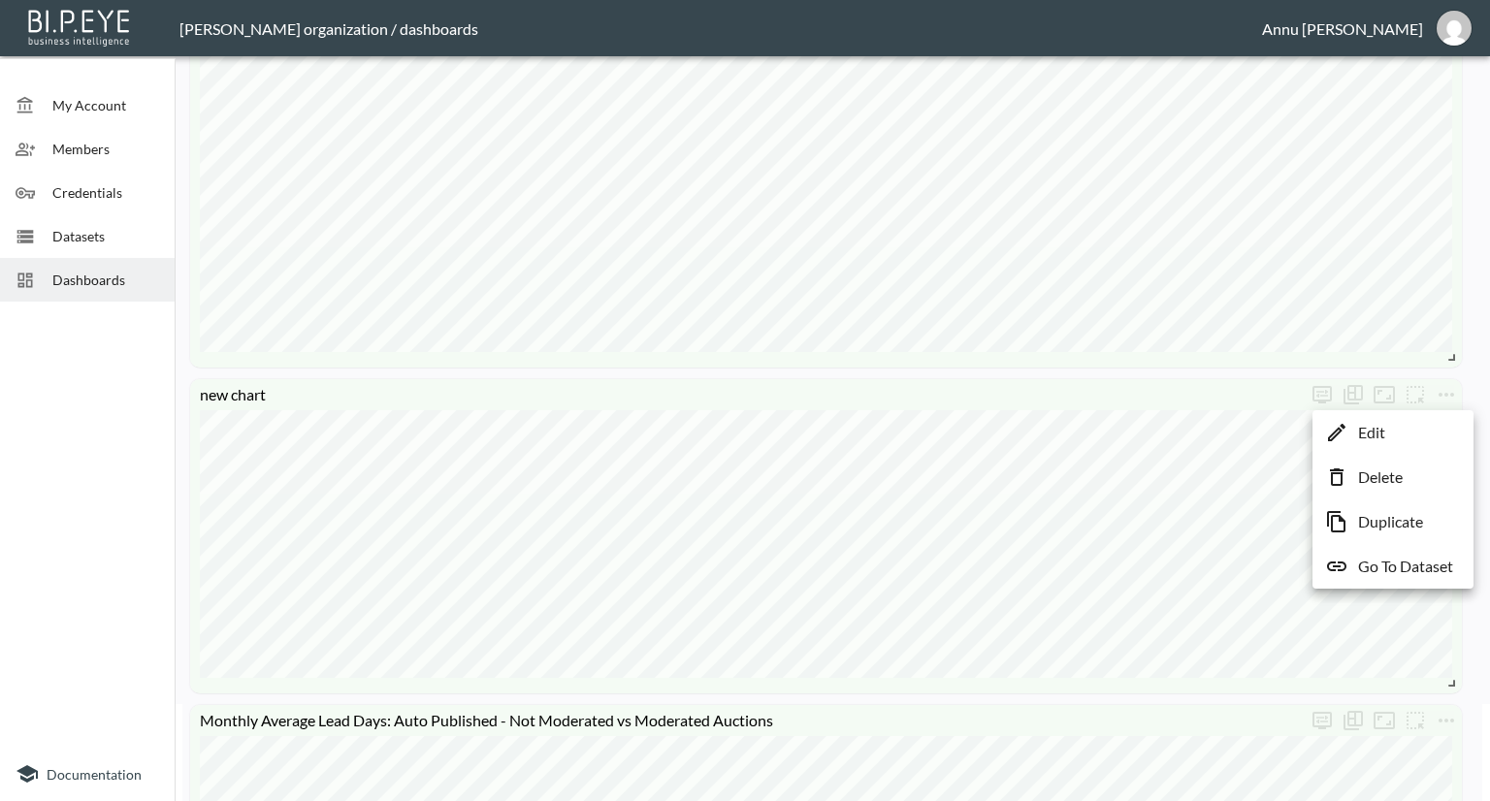
click at [1384, 439] on p "Edit" at bounding box center [1371, 432] width 27 height 23
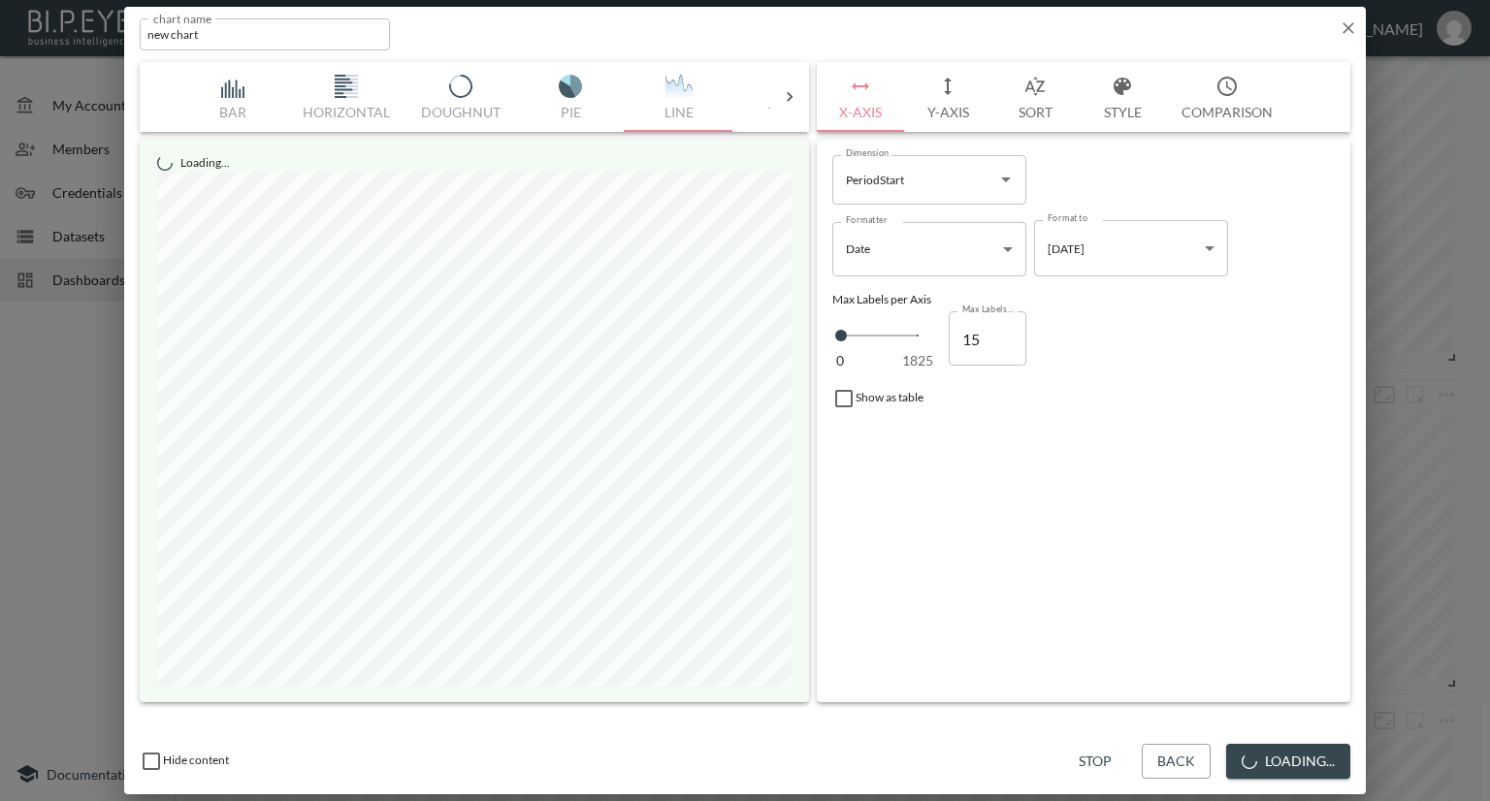
click at [1125, 113] on button "Style" at bounding box center [1122, 97] width 87 height 70
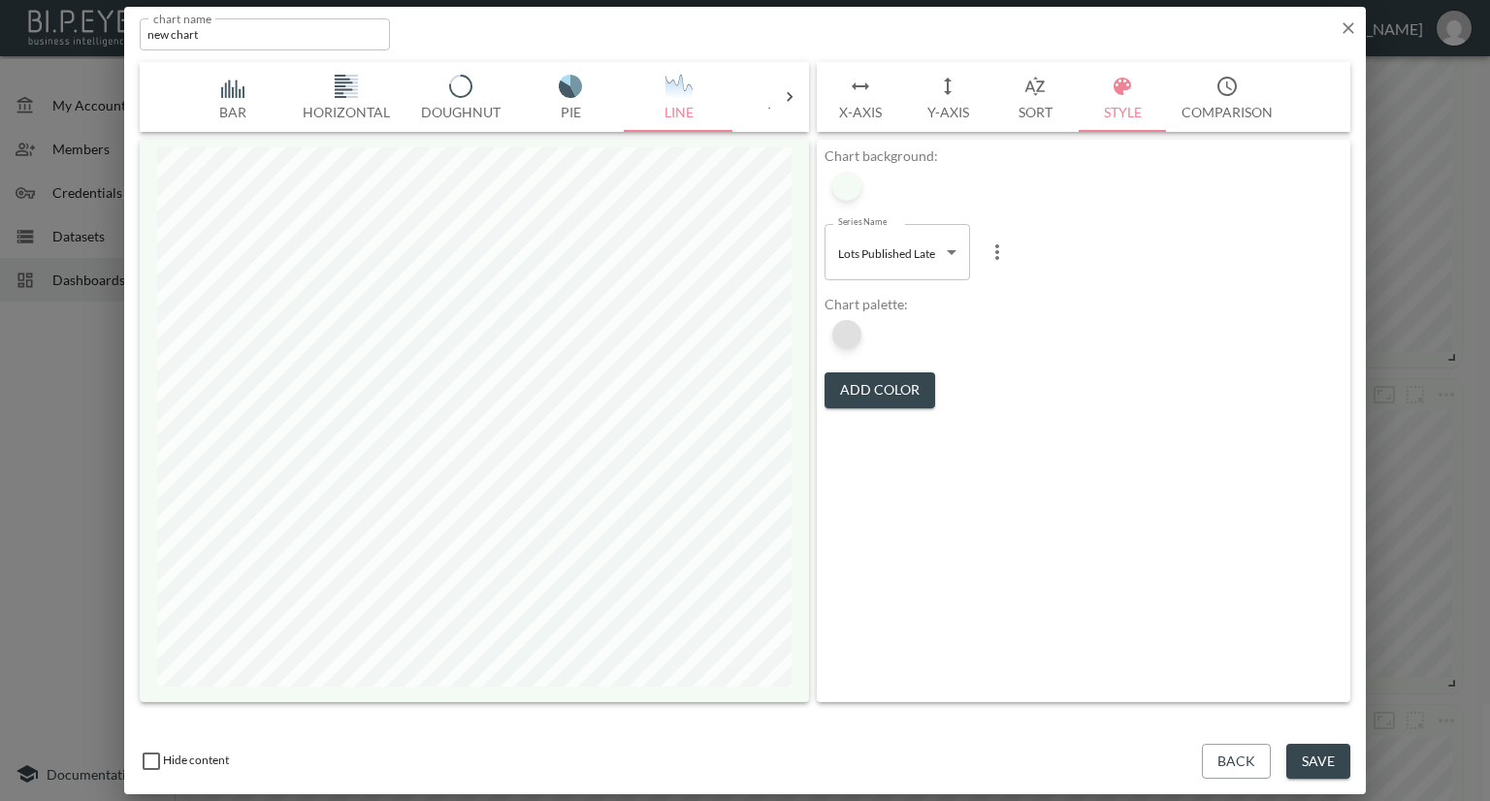
click at [854, 336] on div at bounding box center [846, 334] width 29 height 29
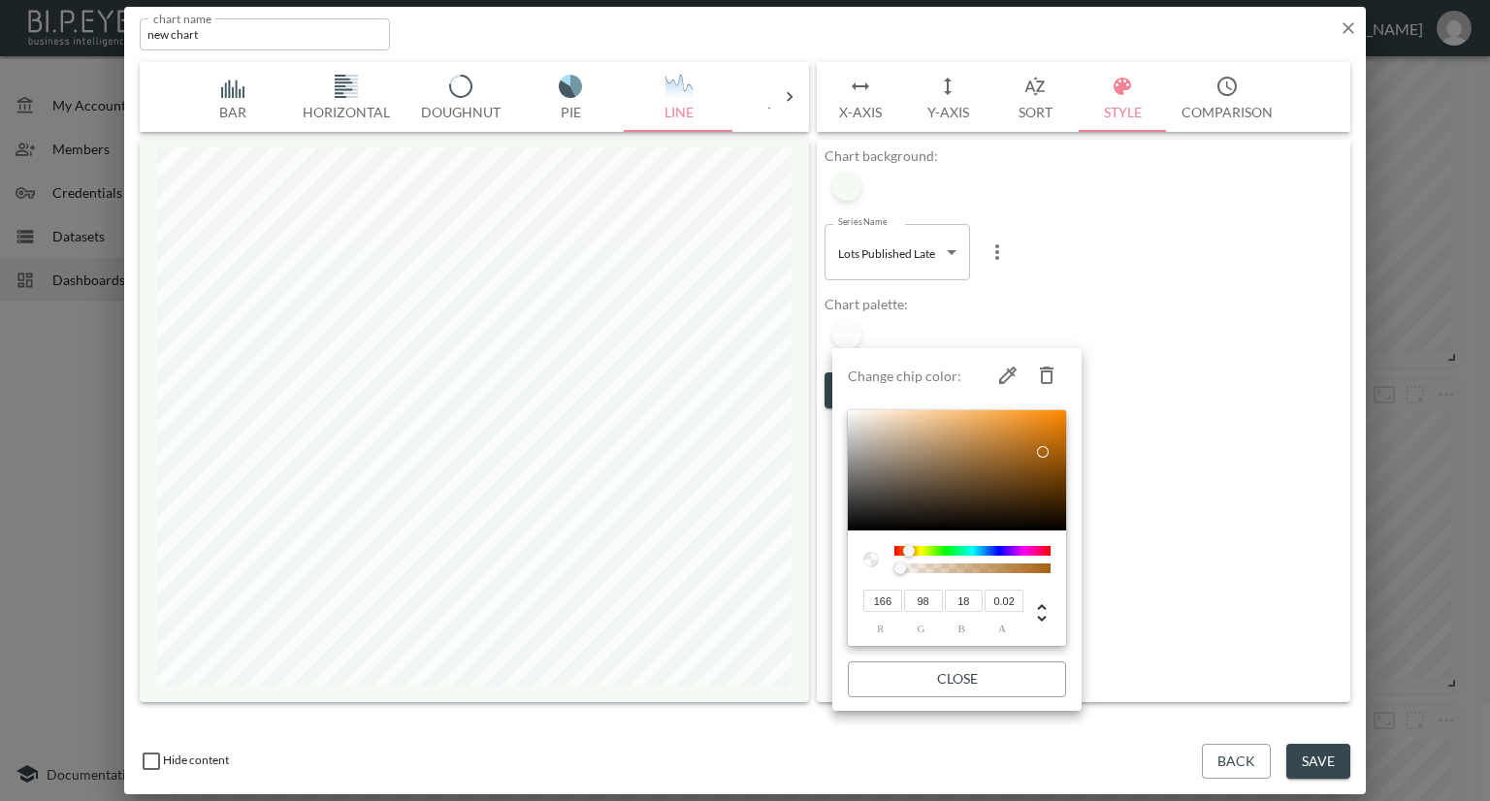
click at [1052, 280] on div at bounding box center [745, 400] width 1490 height 801
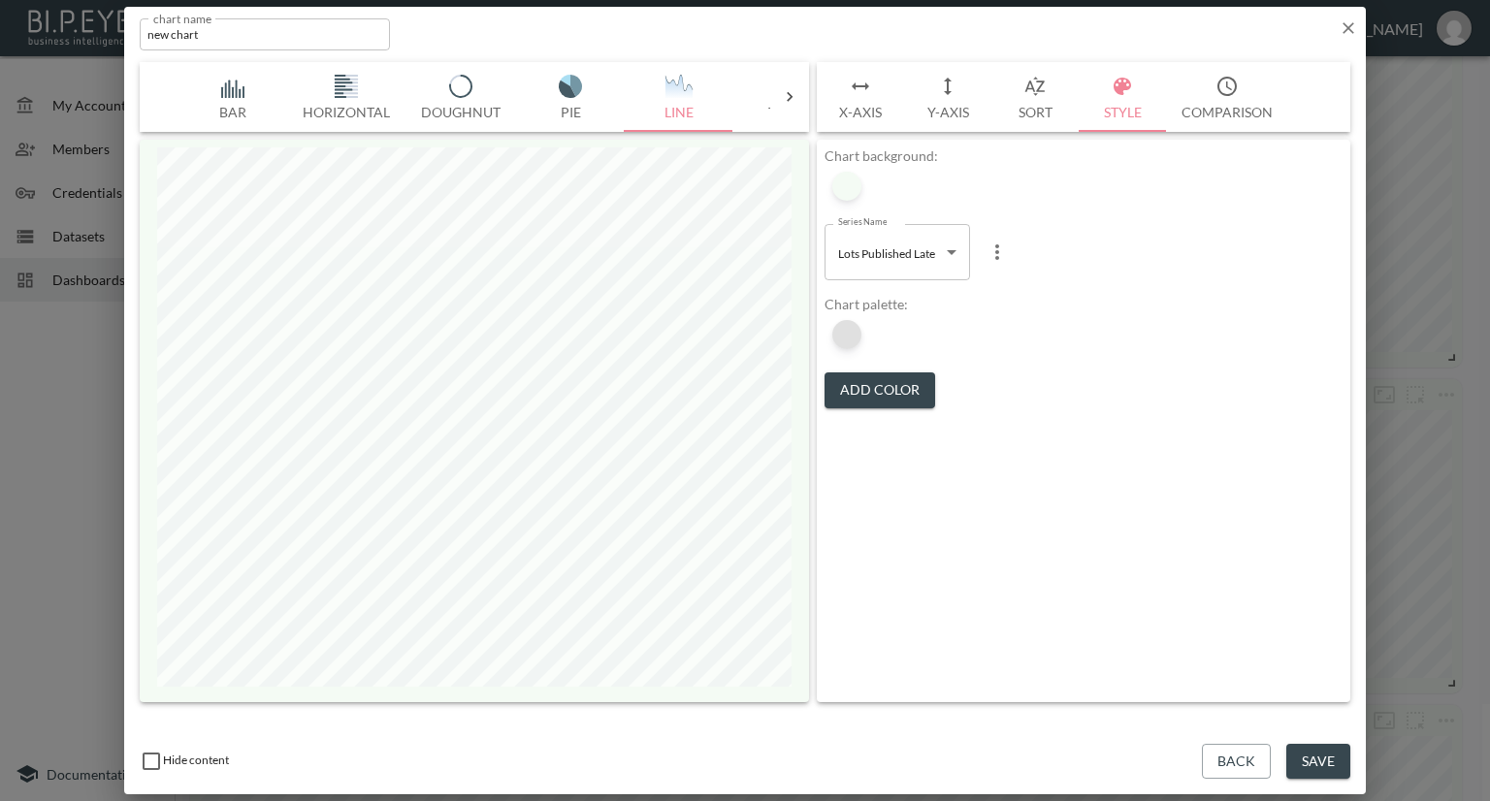
click at [847, 335] on div at bounding box center [846, 334] width 29 height 29
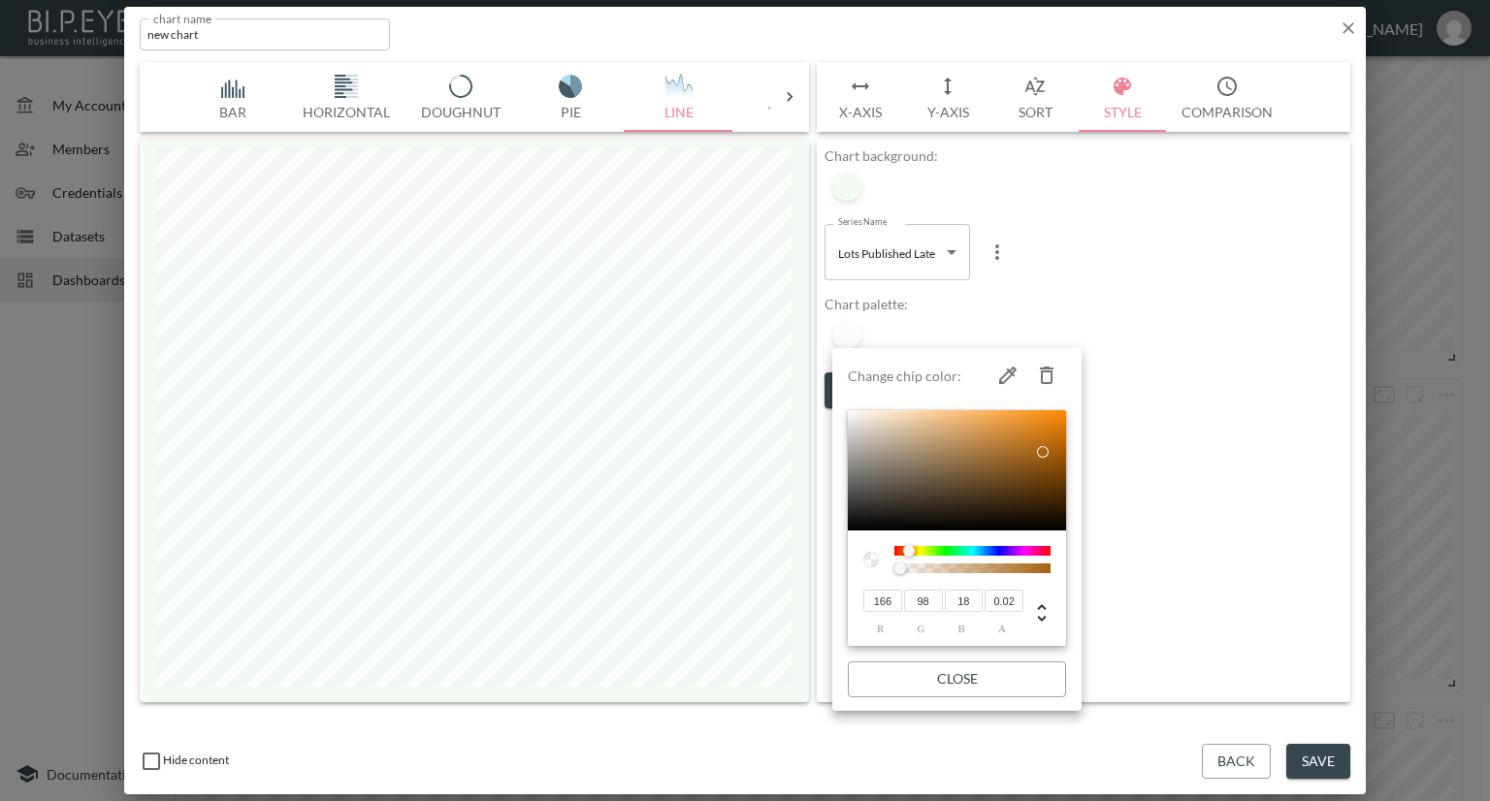
click at [1001, 377] on icon "button" at bounding box center [1007, 375] width 17 height 17
type input "242"
type input "1"
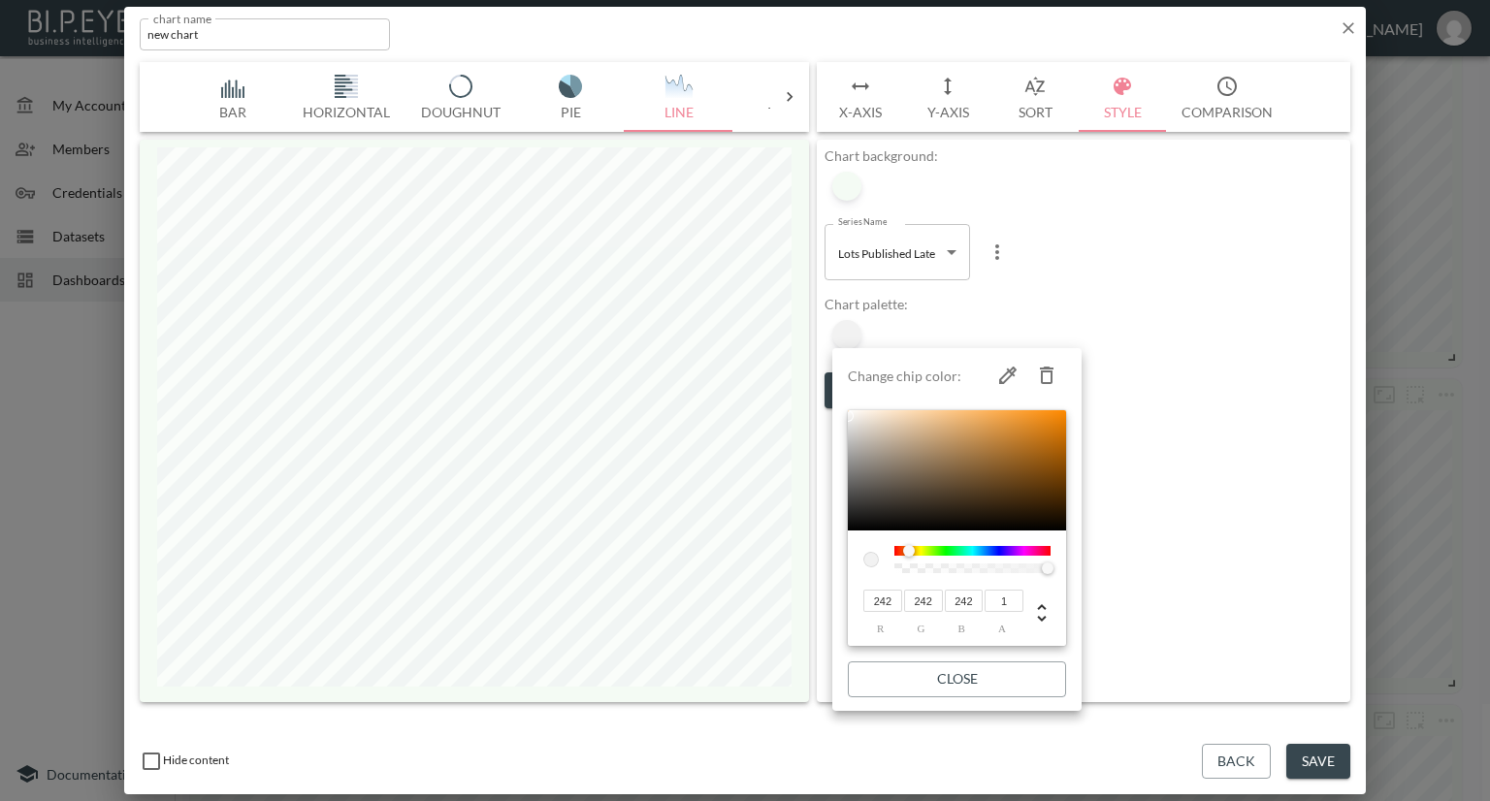
click at [1169, 309] on div at bounding box center [745, 400] width 1490 height 801
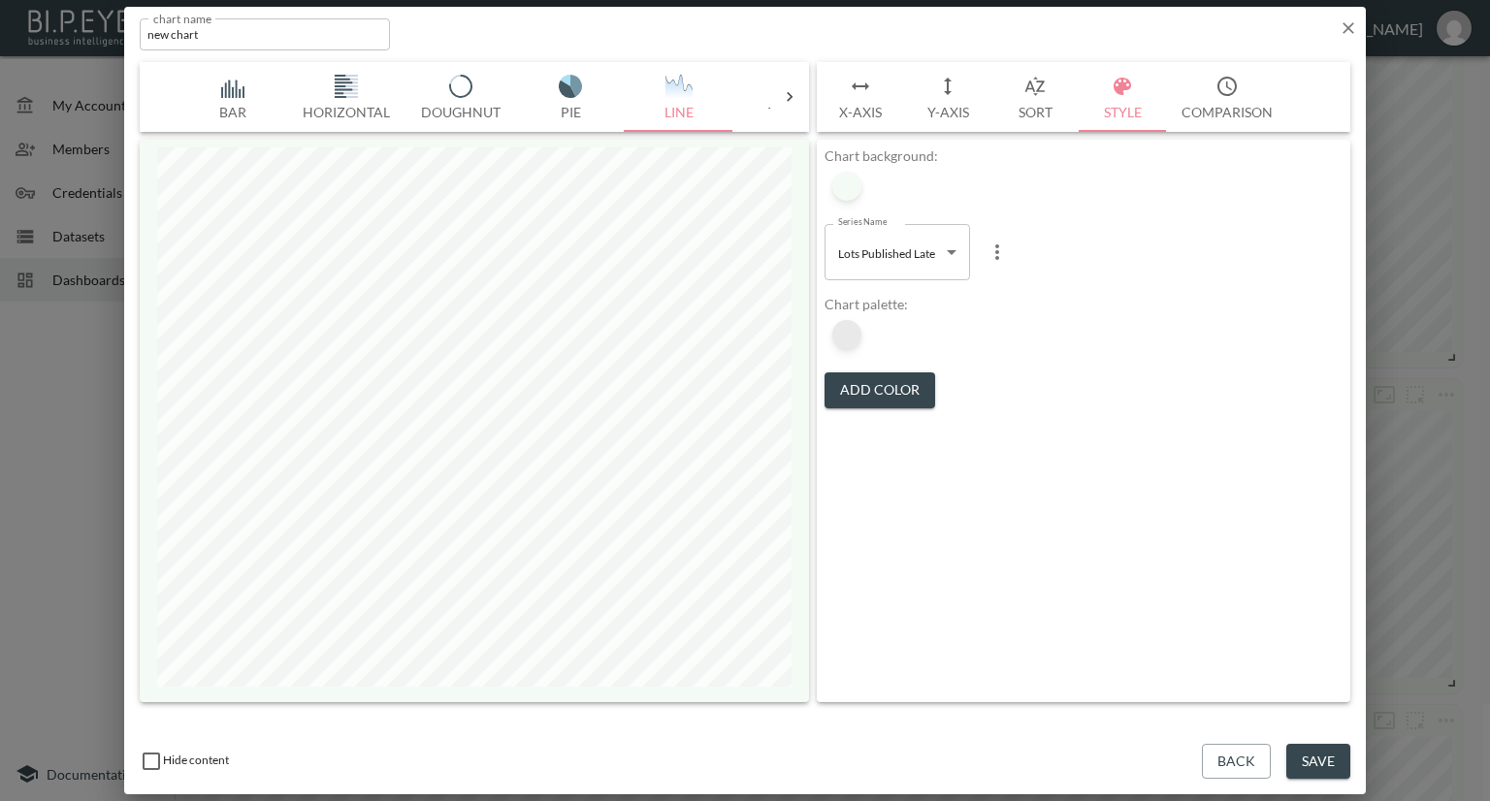
click at [858, 334] on div at bounding box center [846, 334] width 29 height 29
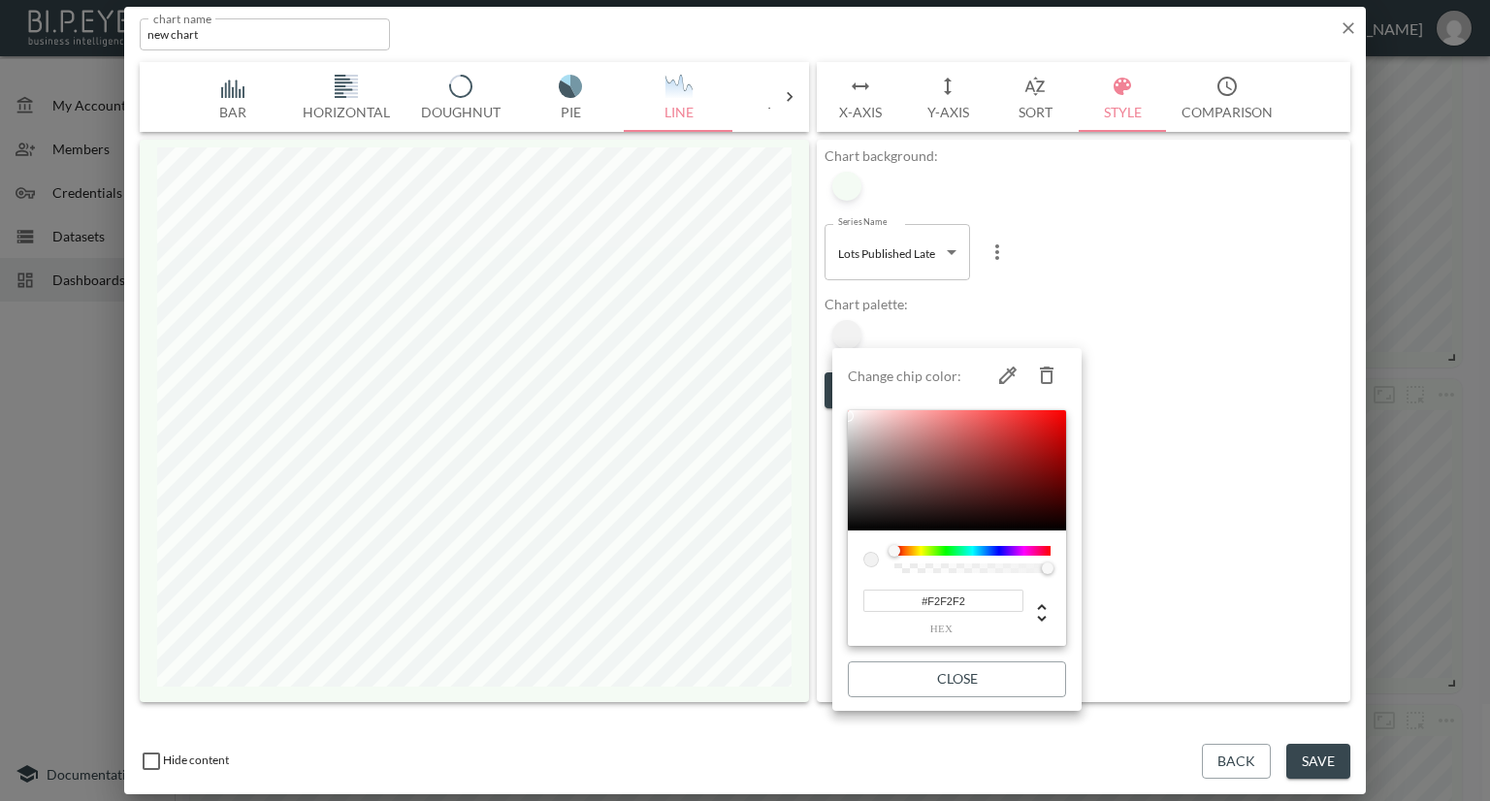
drag, startPoint x: 978, startPoint y: 600, endPoint x: 892, endPoint y: 602, distance: 86.4
click at [892, 602] on input "#F2F2F2" at bounding box center [943, 601] width 160 height 22
paste input "800E13"
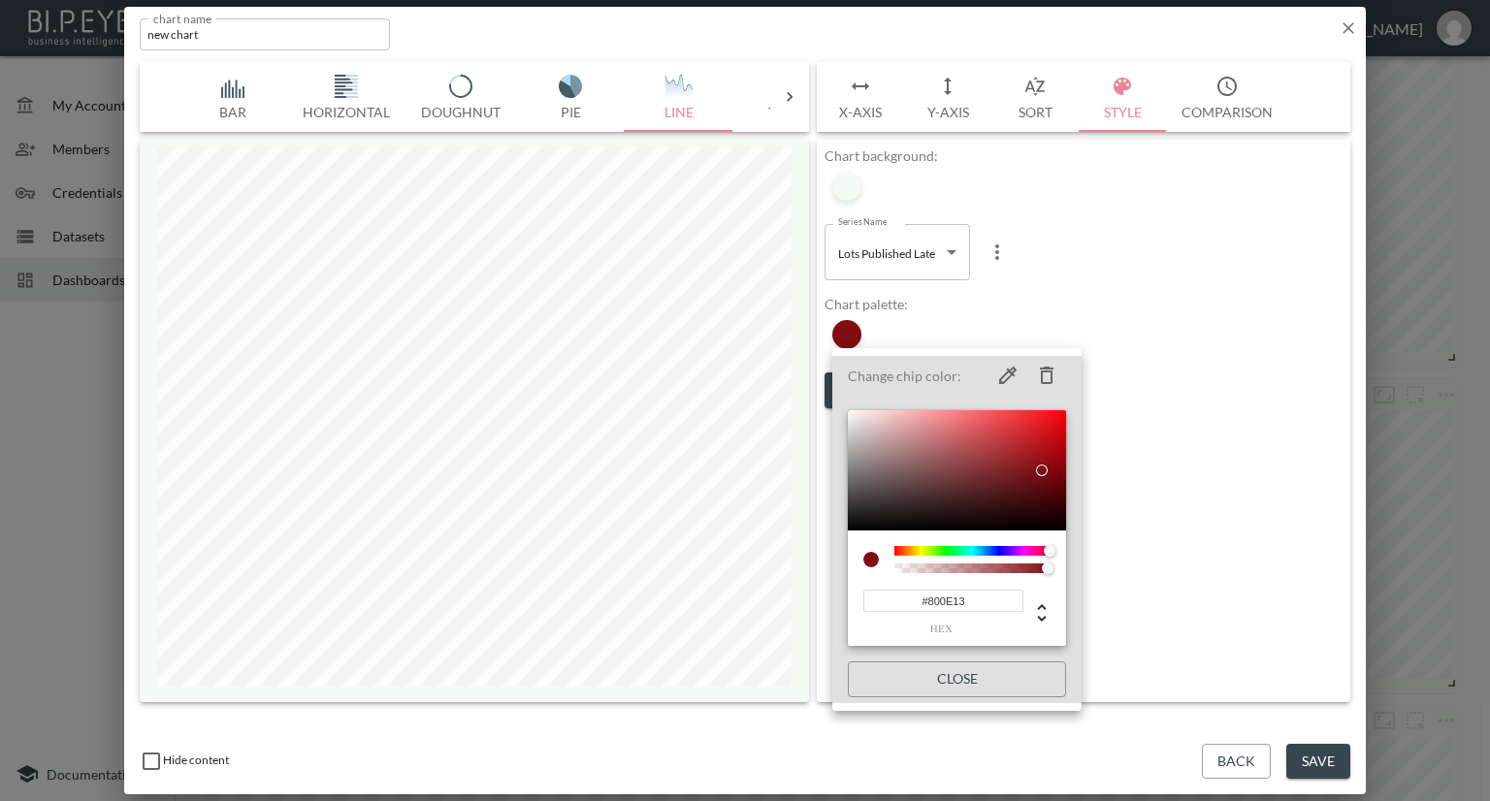
type input "#800E13"
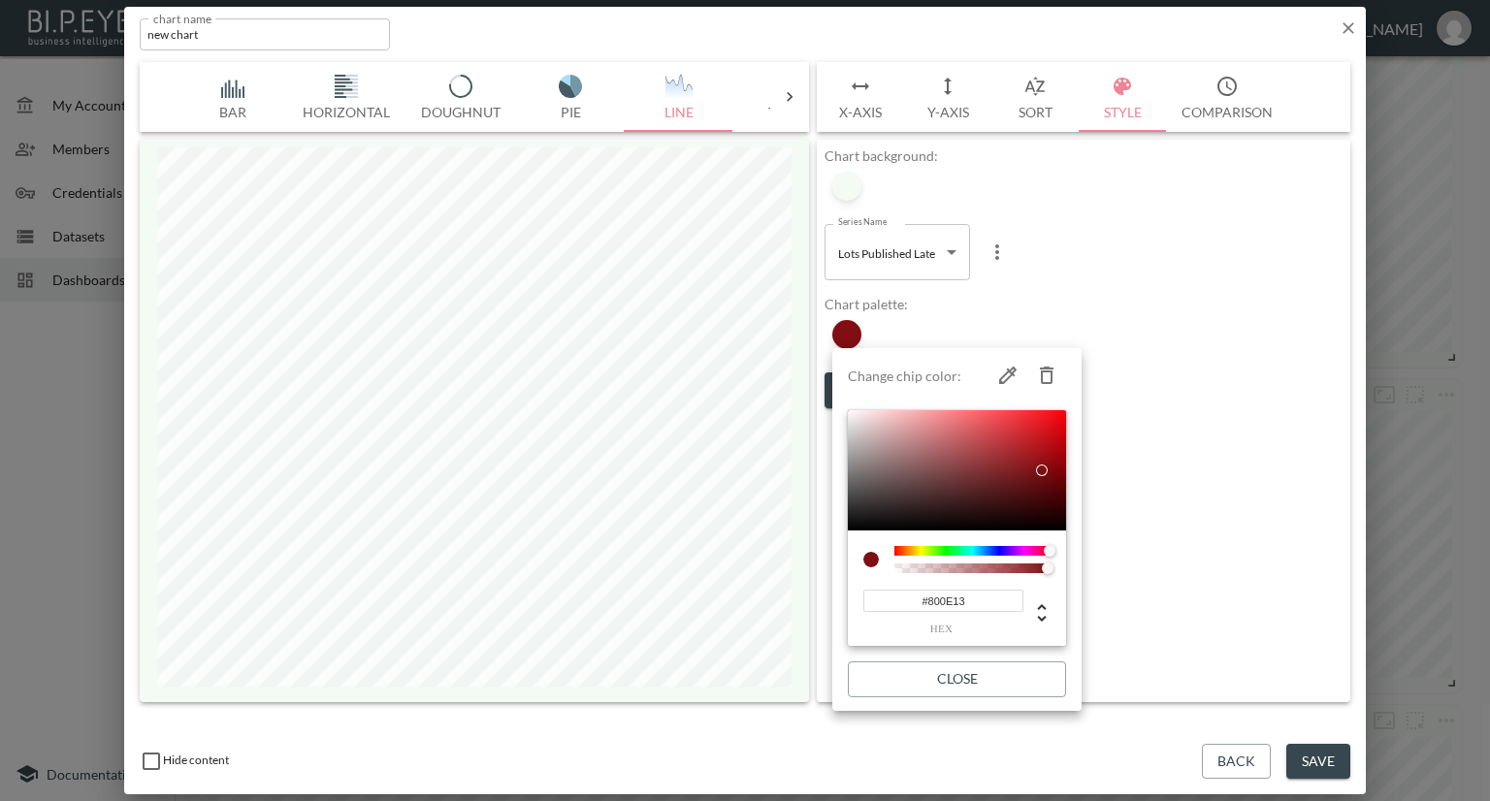
click at [1144, 291] on div at bounding box center [745, 400] width 1490 height 801
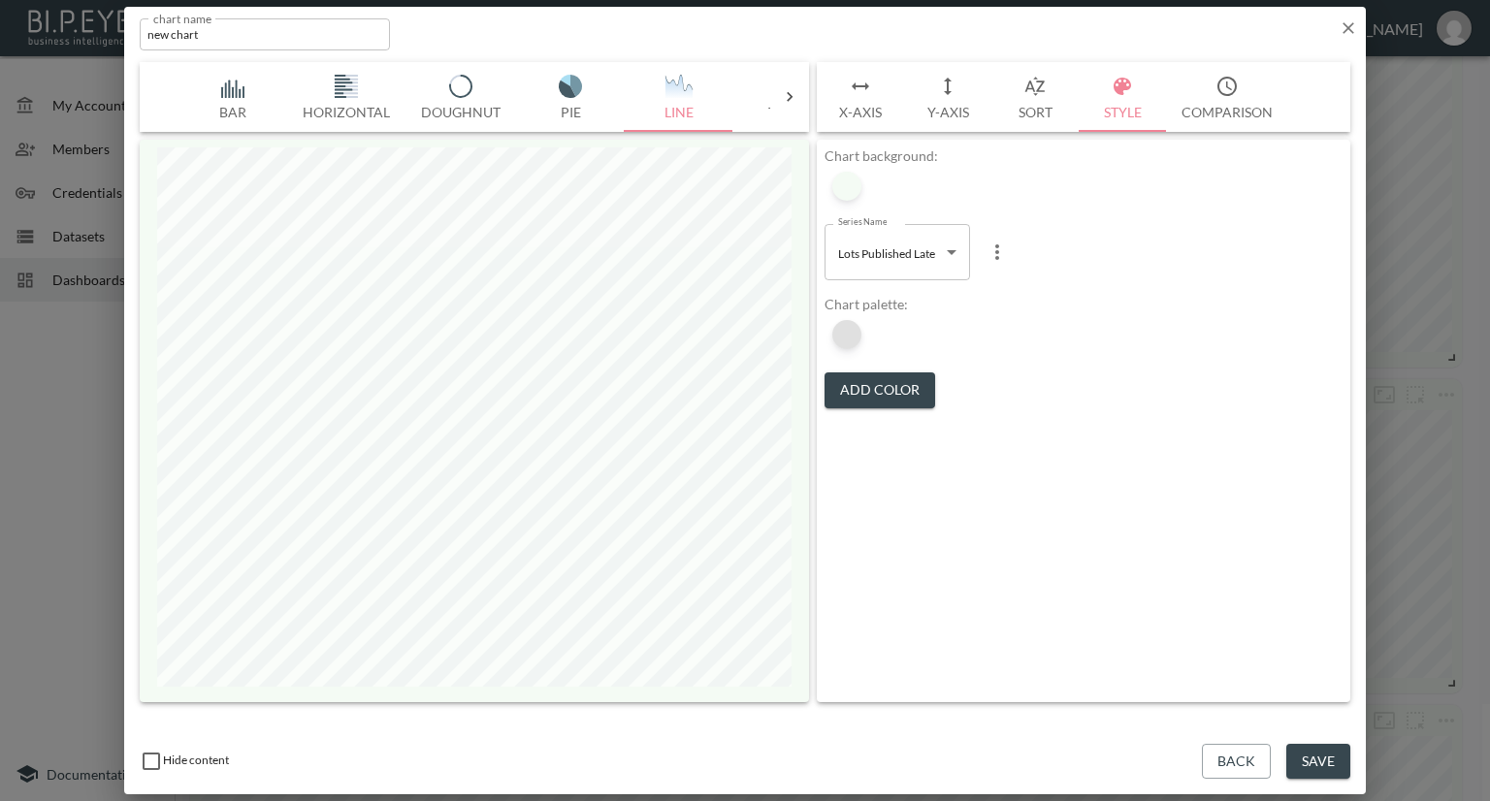
click at [855, 342] on div at bounding box center [846, 334] width 29 height 29
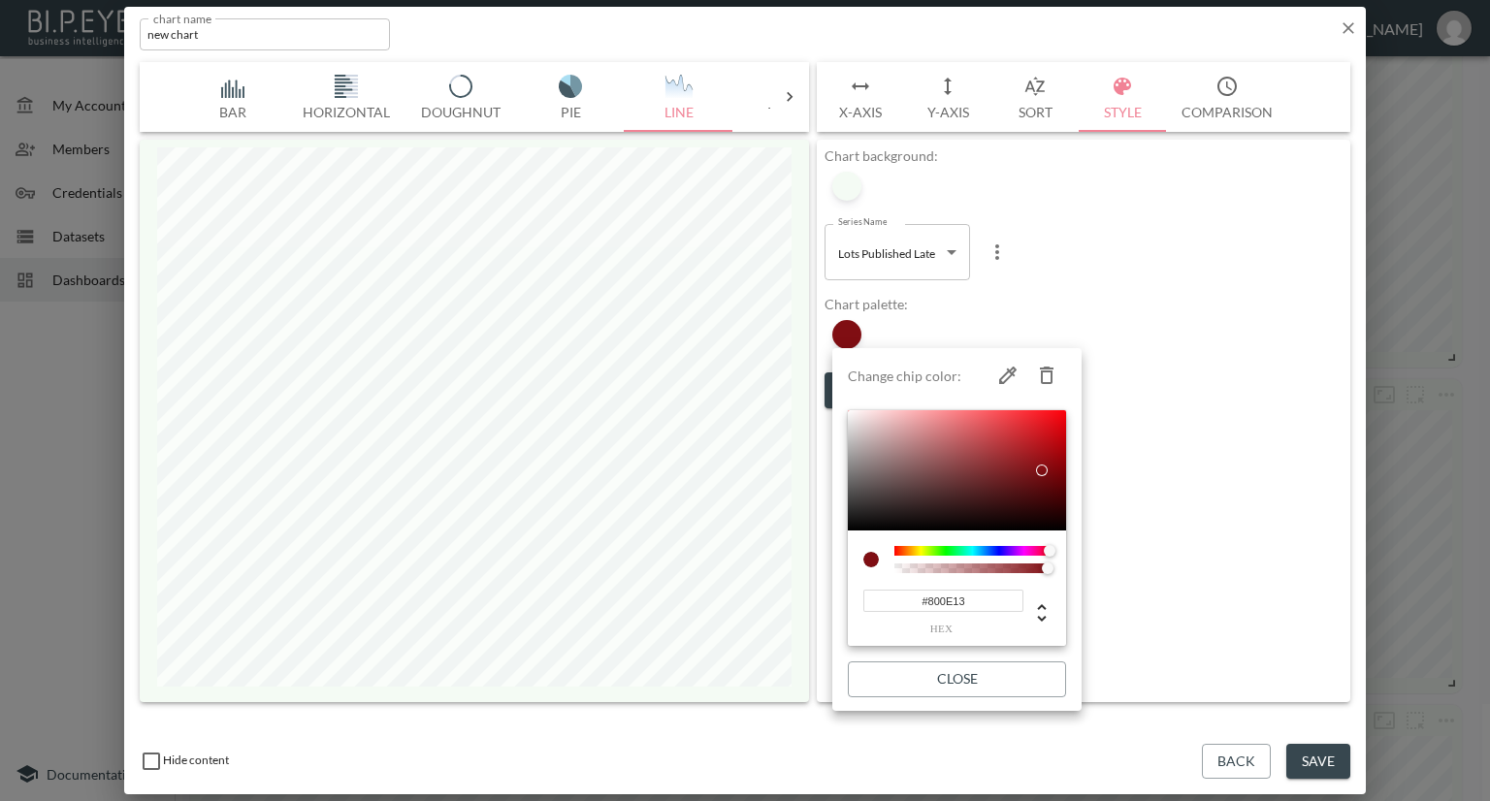
click at [891, 571] on div at bounding box center [878, 559] width 31 height 27
type input "128"
click at [901, 565] on div at bounding box center [972, 569] width 150 height 10
type input "0"
drag, startPoint x: 898, startPoint y: 569, endPoint x: 887, endPoint y: 569, distance: 11.6
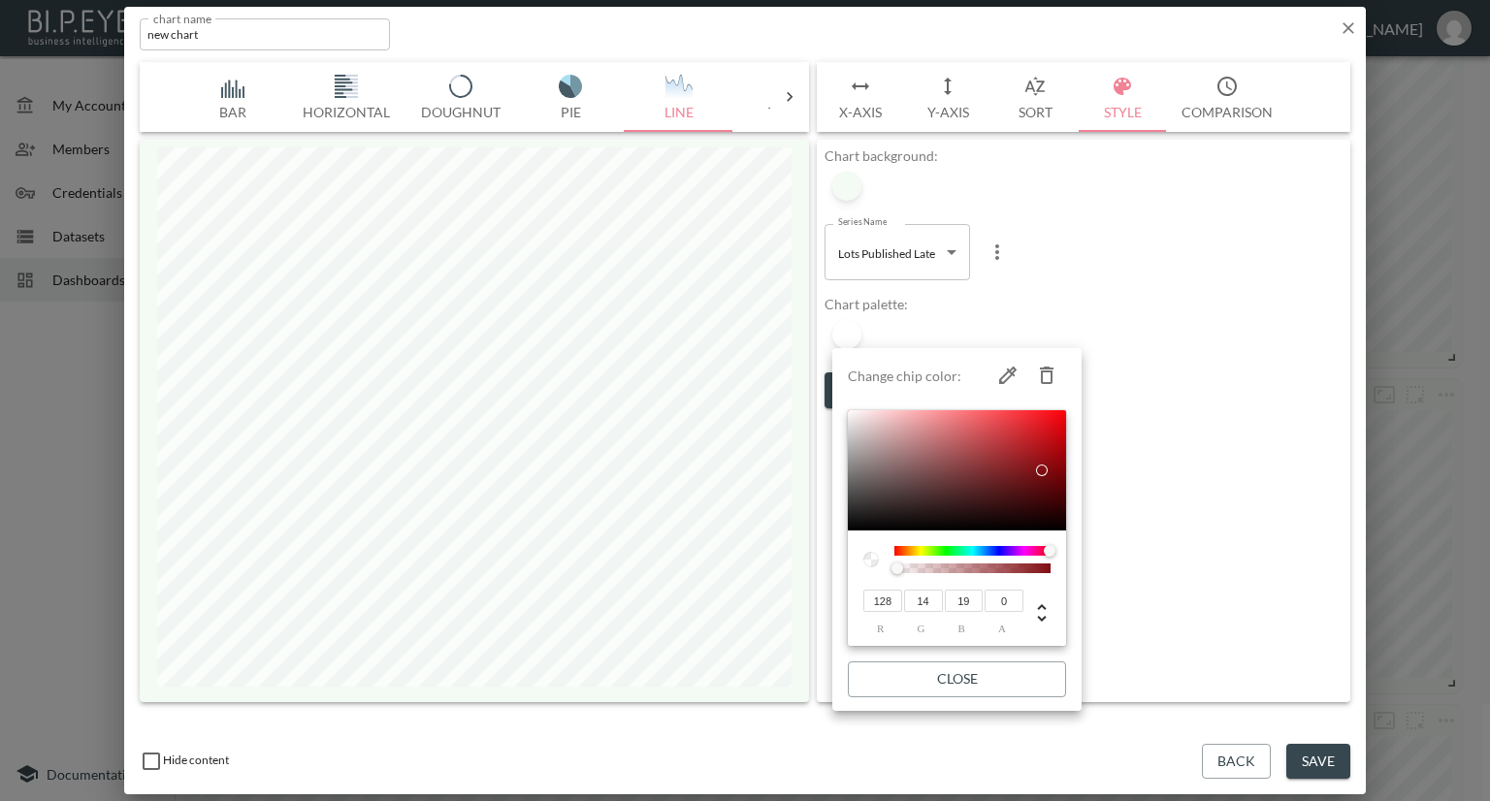
click at [887, 569] on div at bounding box center [956, 559] width 187 height 27
click at [1227, 490] on div at bounding box center [745, 400] width 1490 height 801
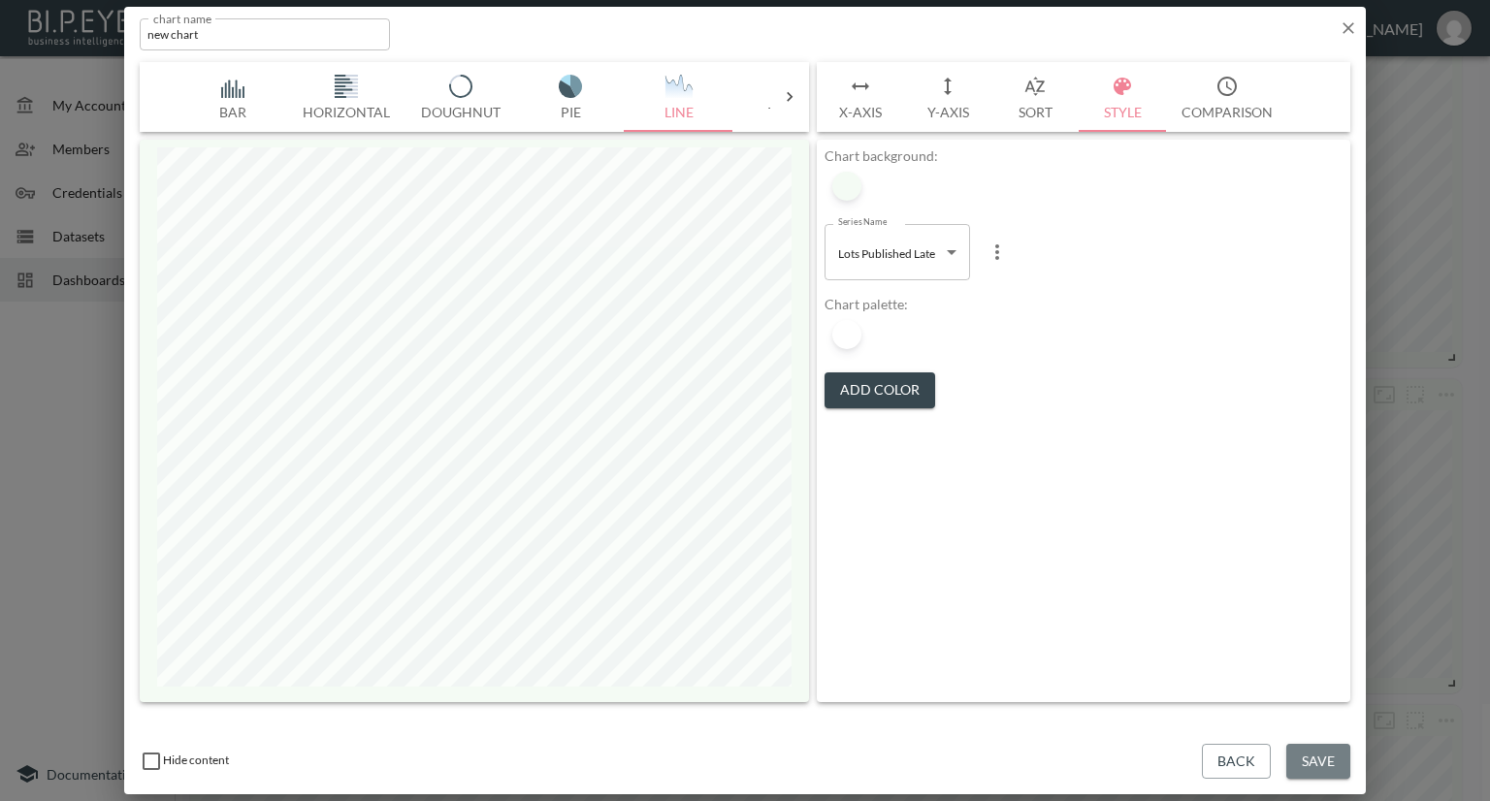
click at [1316, 746] on button "Save" at bounding box center [1318, 762] width 64 height 36
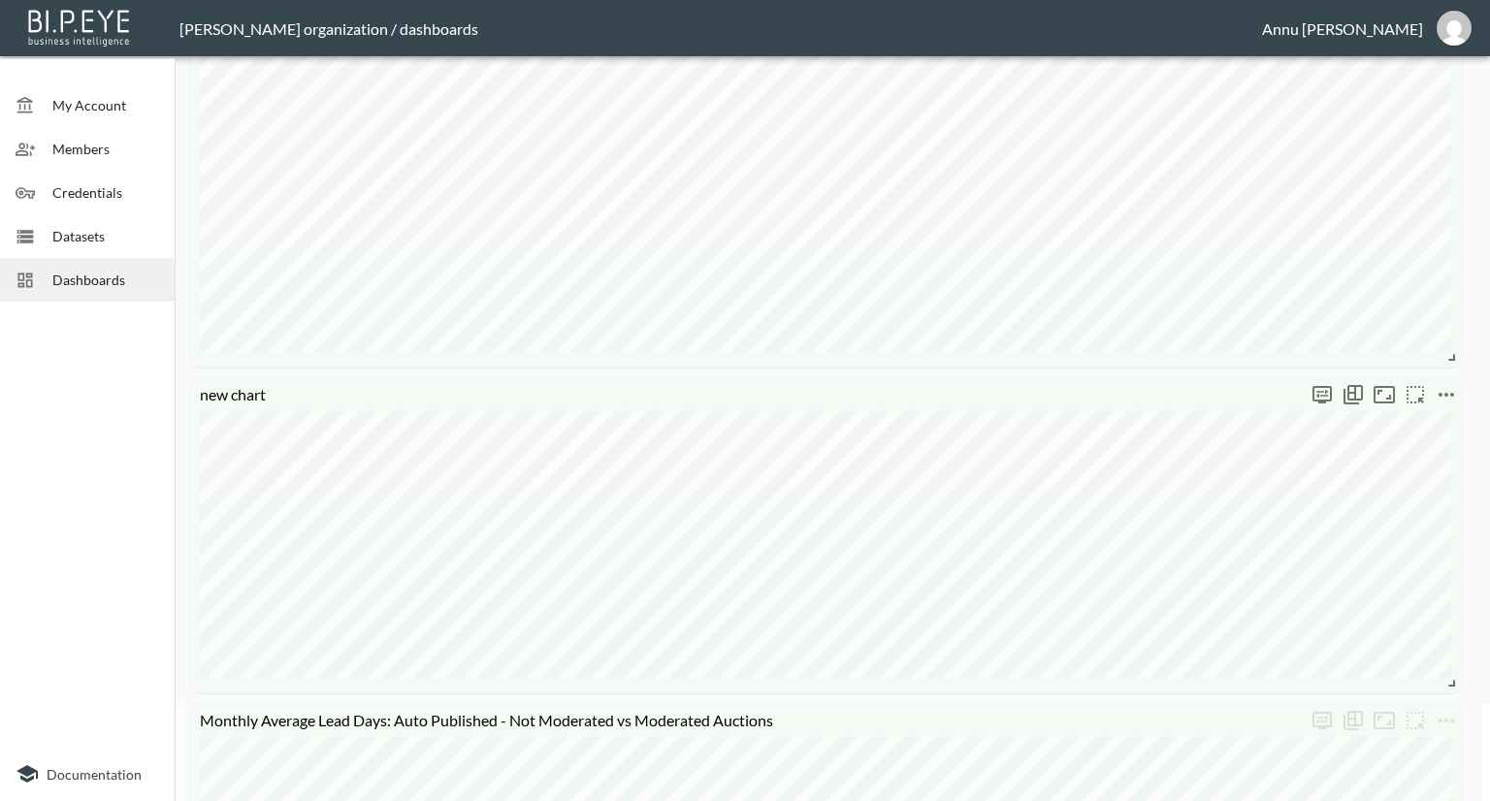
click at [1445, 400] on icon "more" at bounding box center [1446, 394] width 23 height 23
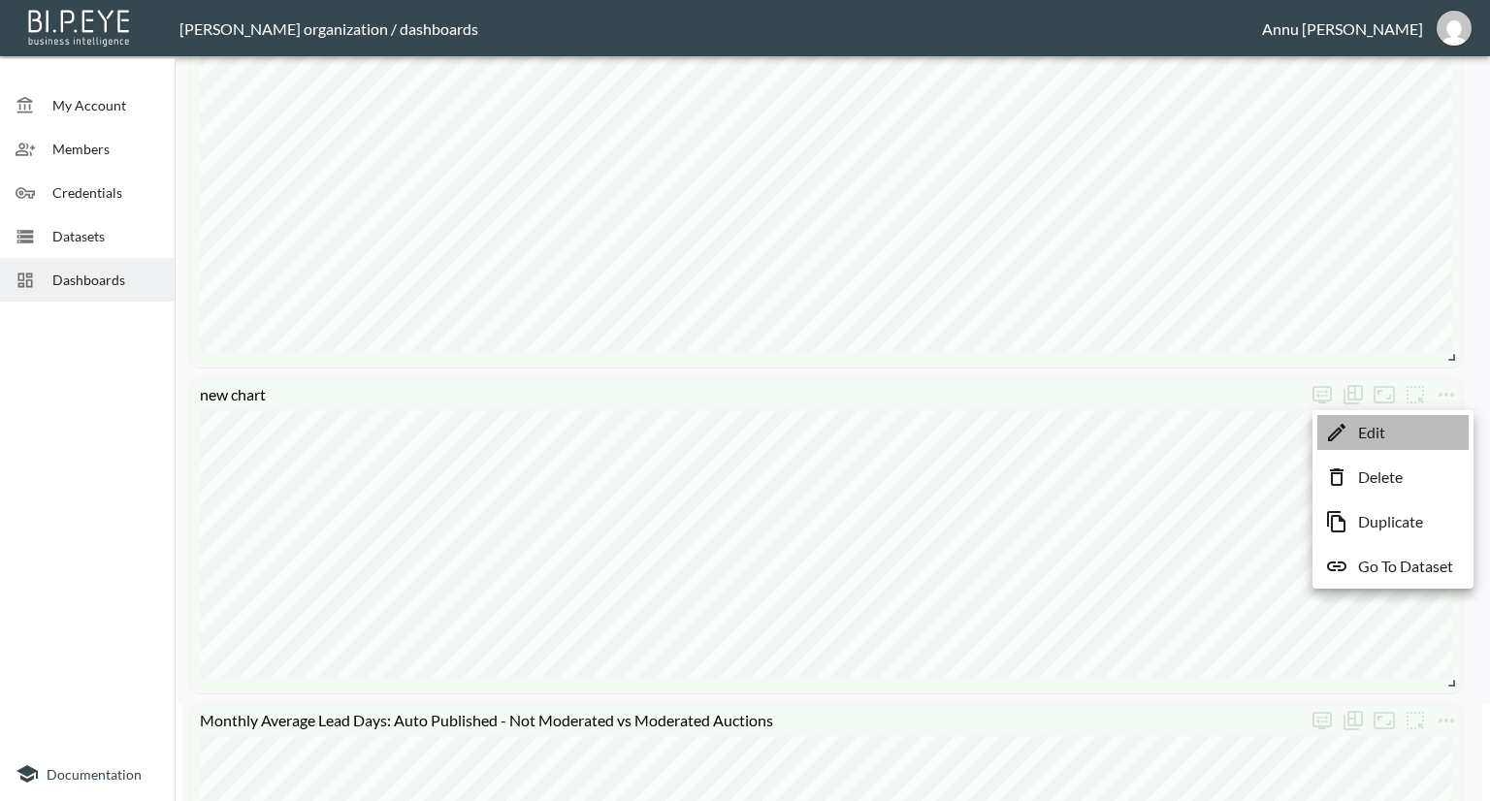
click at [1421, 429] on li "Edit" at bounding box center [1393, 432] width 151 height 35
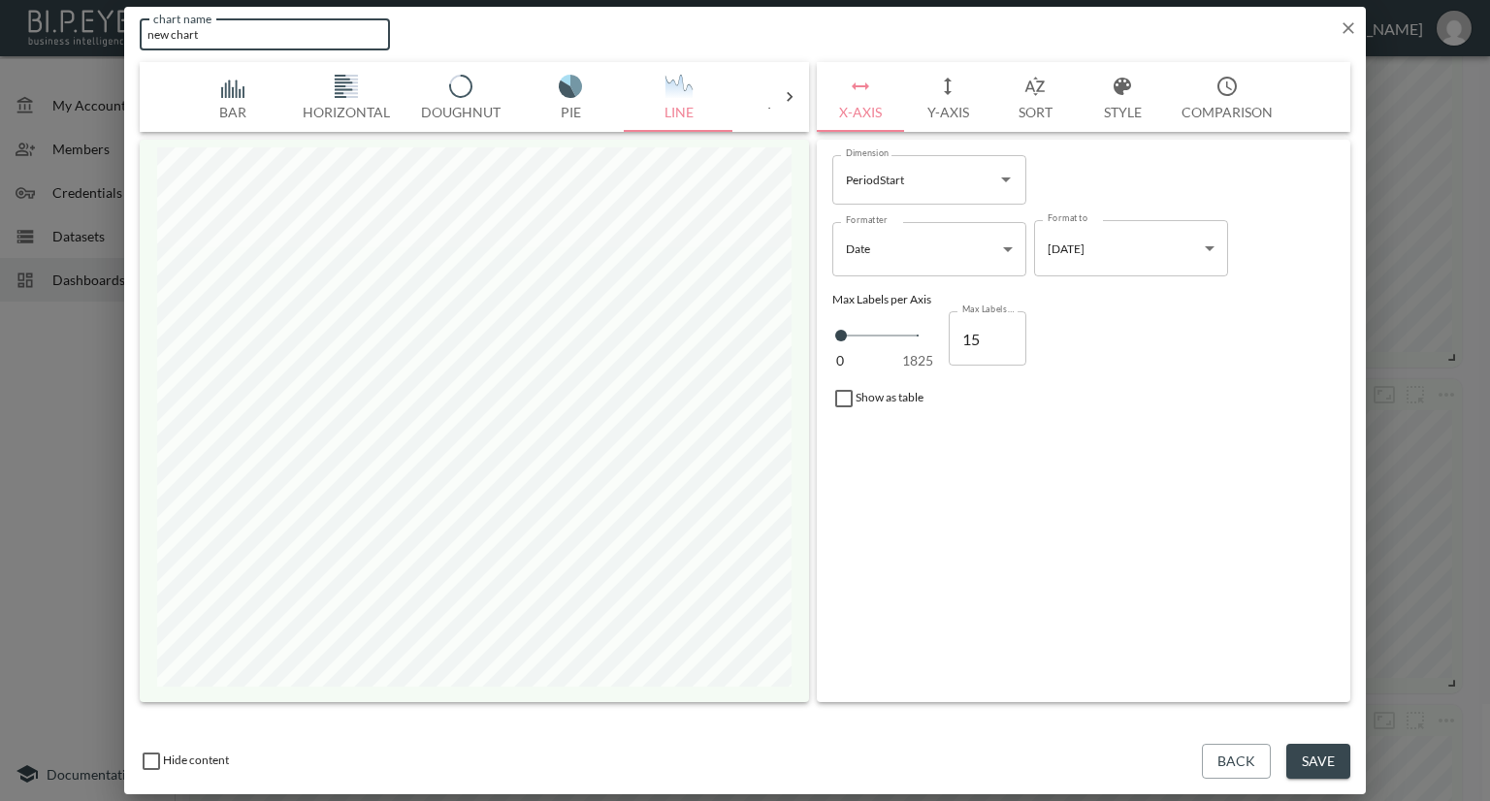
drag, startPoint x: 292, startPoint y: 28, endPoint x: 82, endPoint y: 43, distance: 210.1
click at [82, 43] on div "chart name new chart chart name Bar Horizontal Doughnut Pie Line Table Single M…" at bounding box center [745, 400] width 1490 height 801
type input "Weekly Late Published Lots-Moderated"
click at [1308, 753] on button "Save" at bounding box center [1318, 762] width 64 height 36
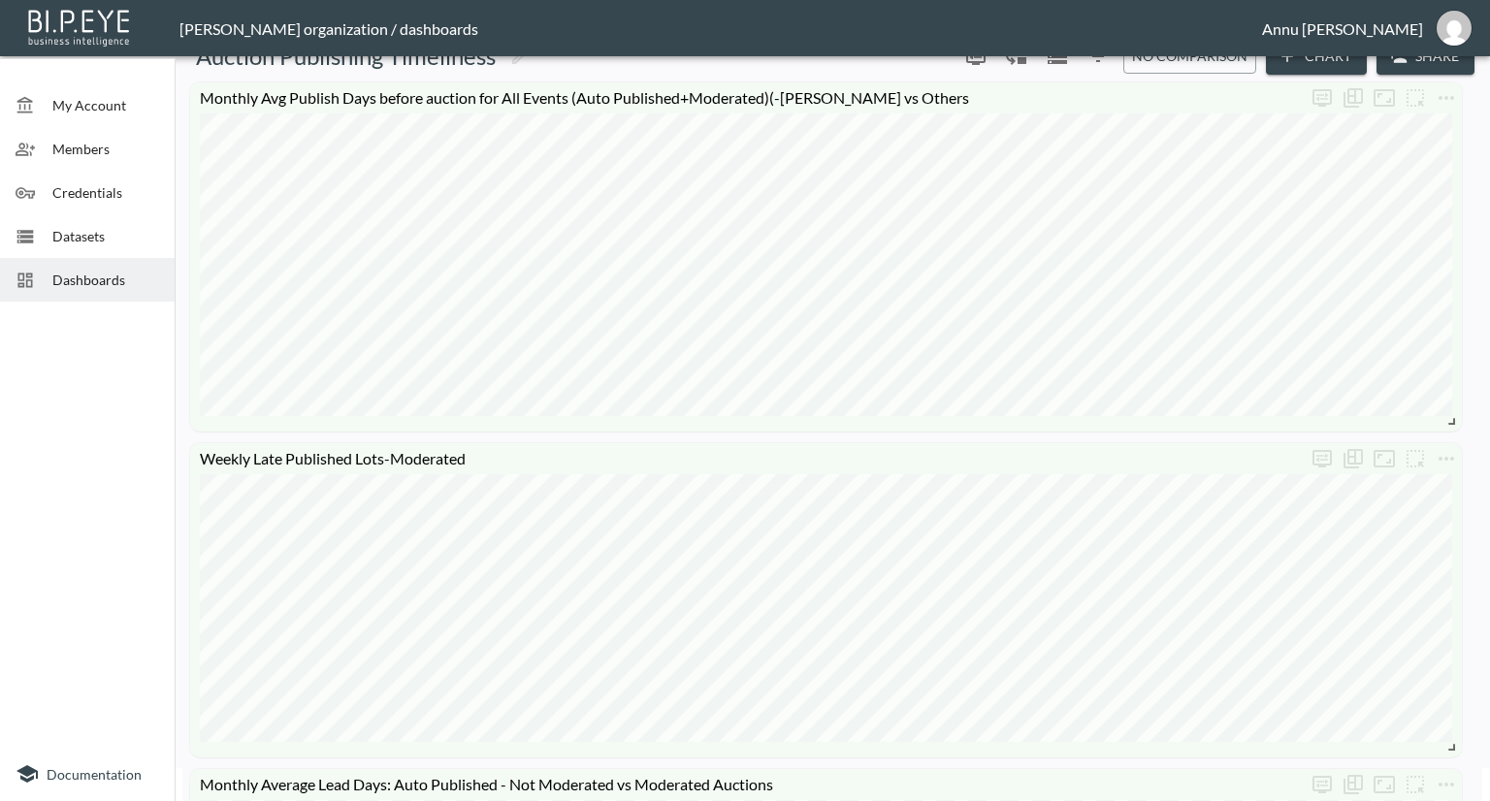
scroll to position [0, 0]
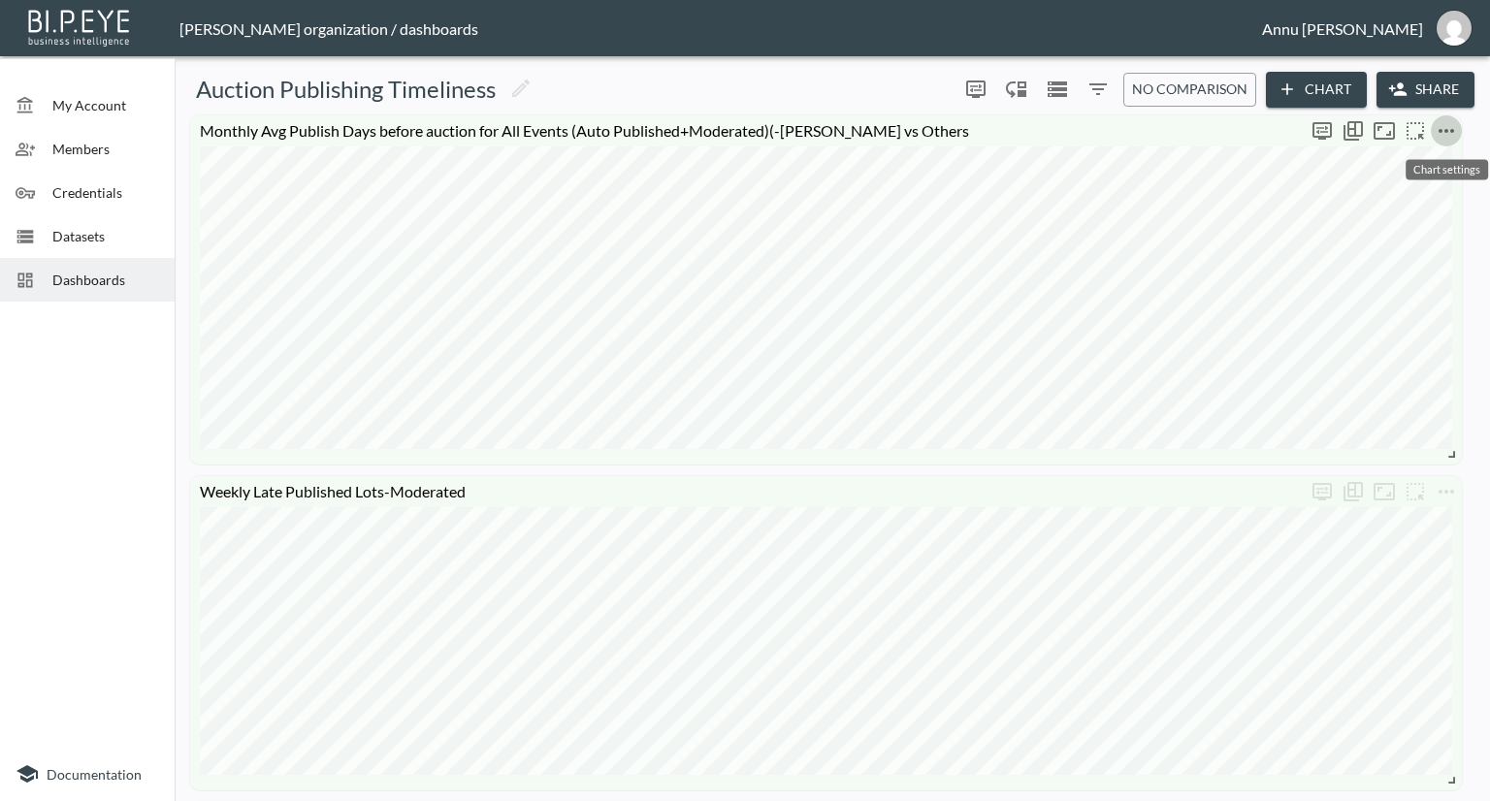
click at [1456, 131] on icon "more" at bounding box center [1446, 130] width 23 height 23
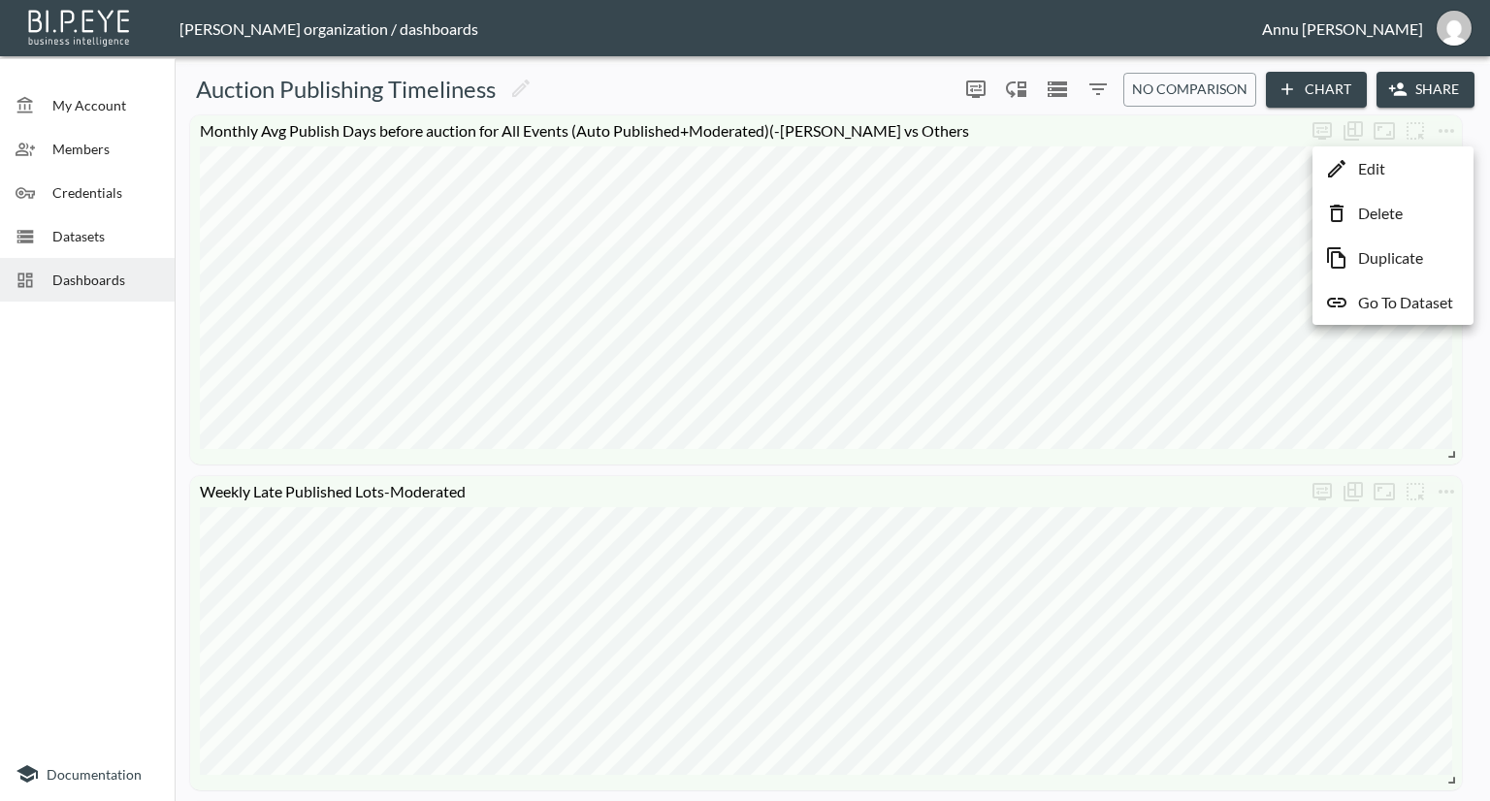
click at [1402, 302] on p "Go To Dataset" at bounding box center [1405, 302] width 95 height 23
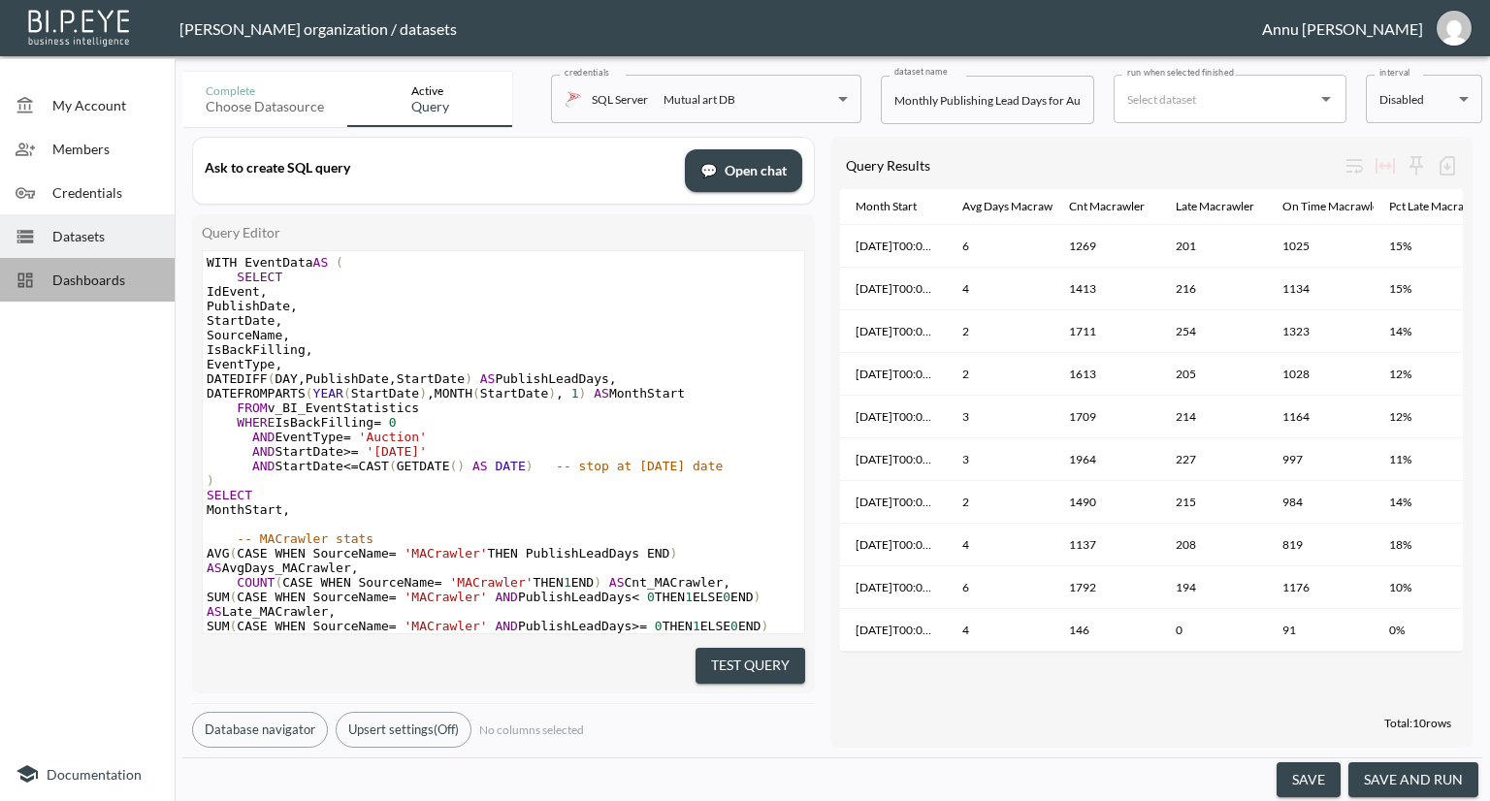
click at [86, 278] on span "Dashboards" at bounding box center [105, 280] width 107 height 20
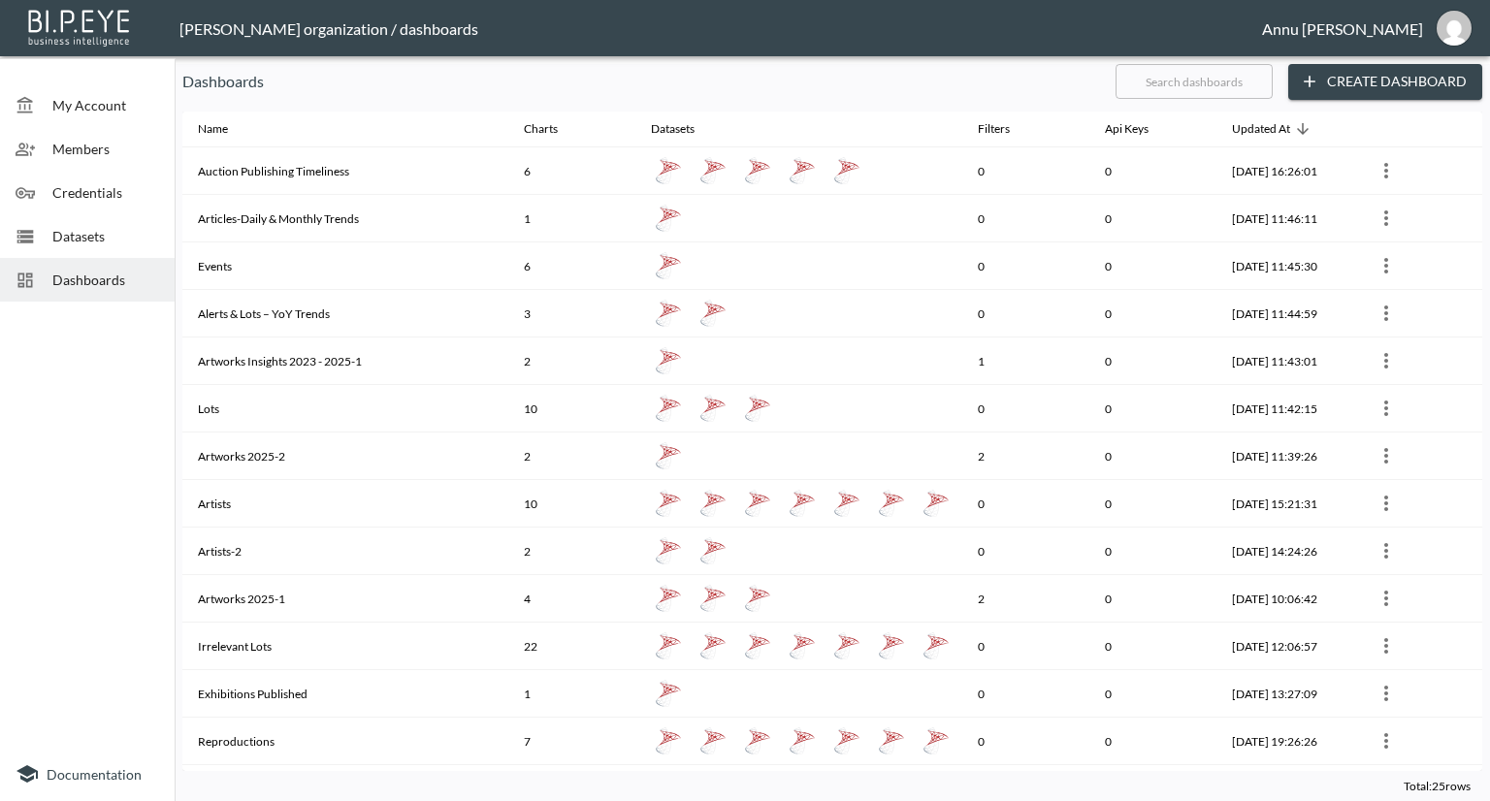
click at [89, 242] on span "Datasets" at bounding box center [105, 236] width 107 height 20
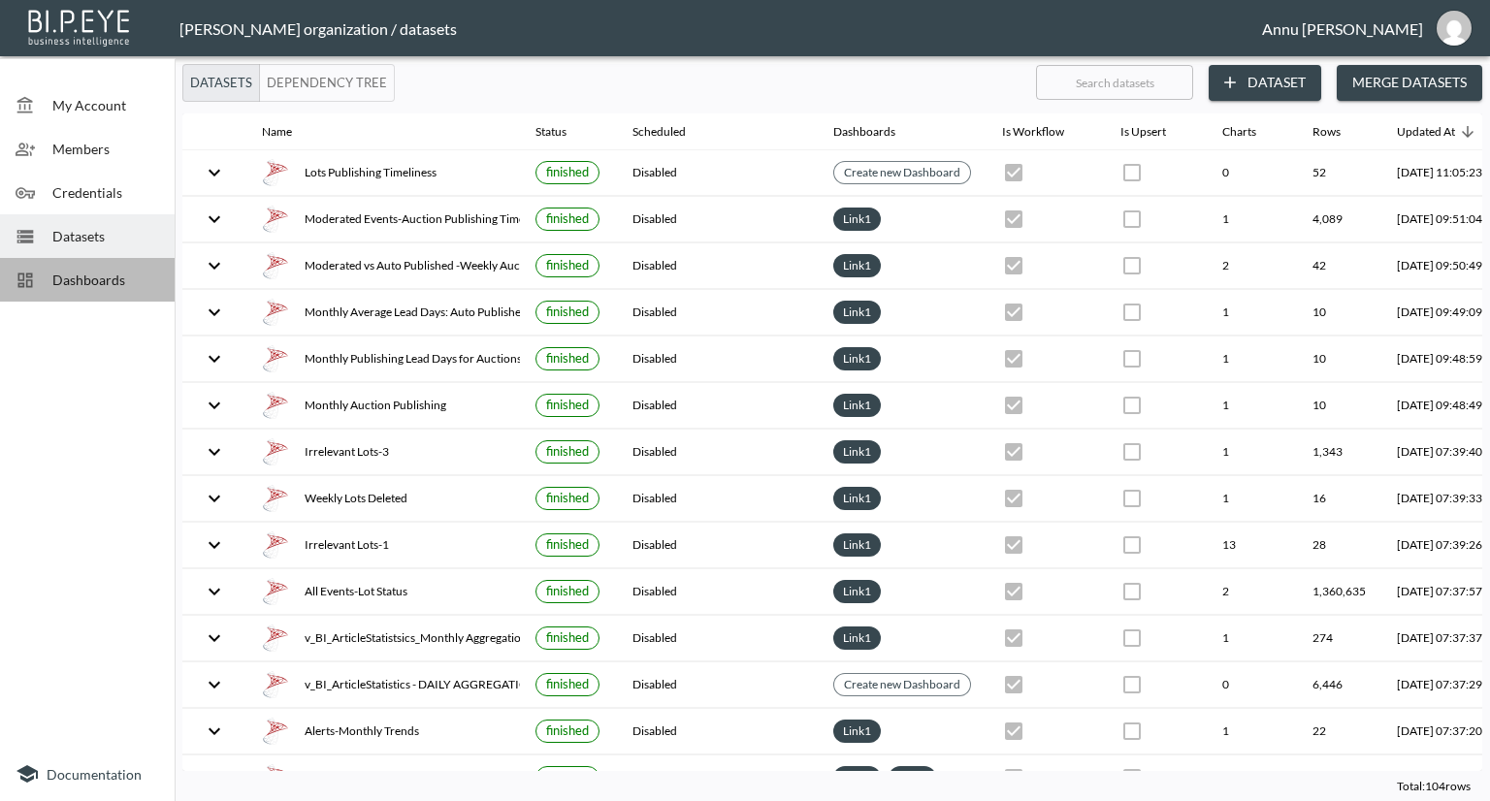
click at [123, 278] on span "Dashboards" at bounding box center [105, 280] width 107 height 20
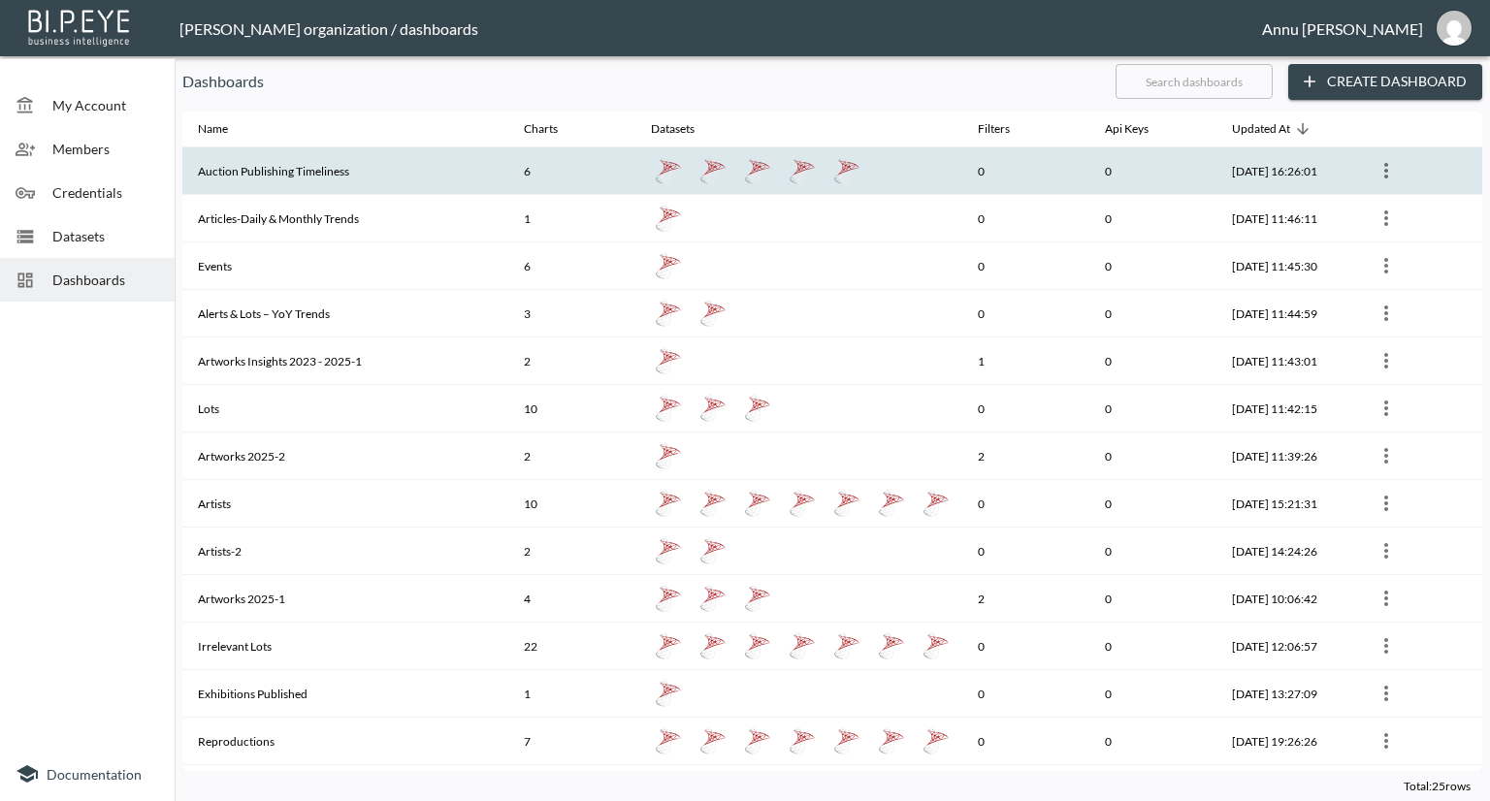
click at [314, 178] on th "Auction Publishing Timeliness" at bounding box center [345, 171] width 326 height 48
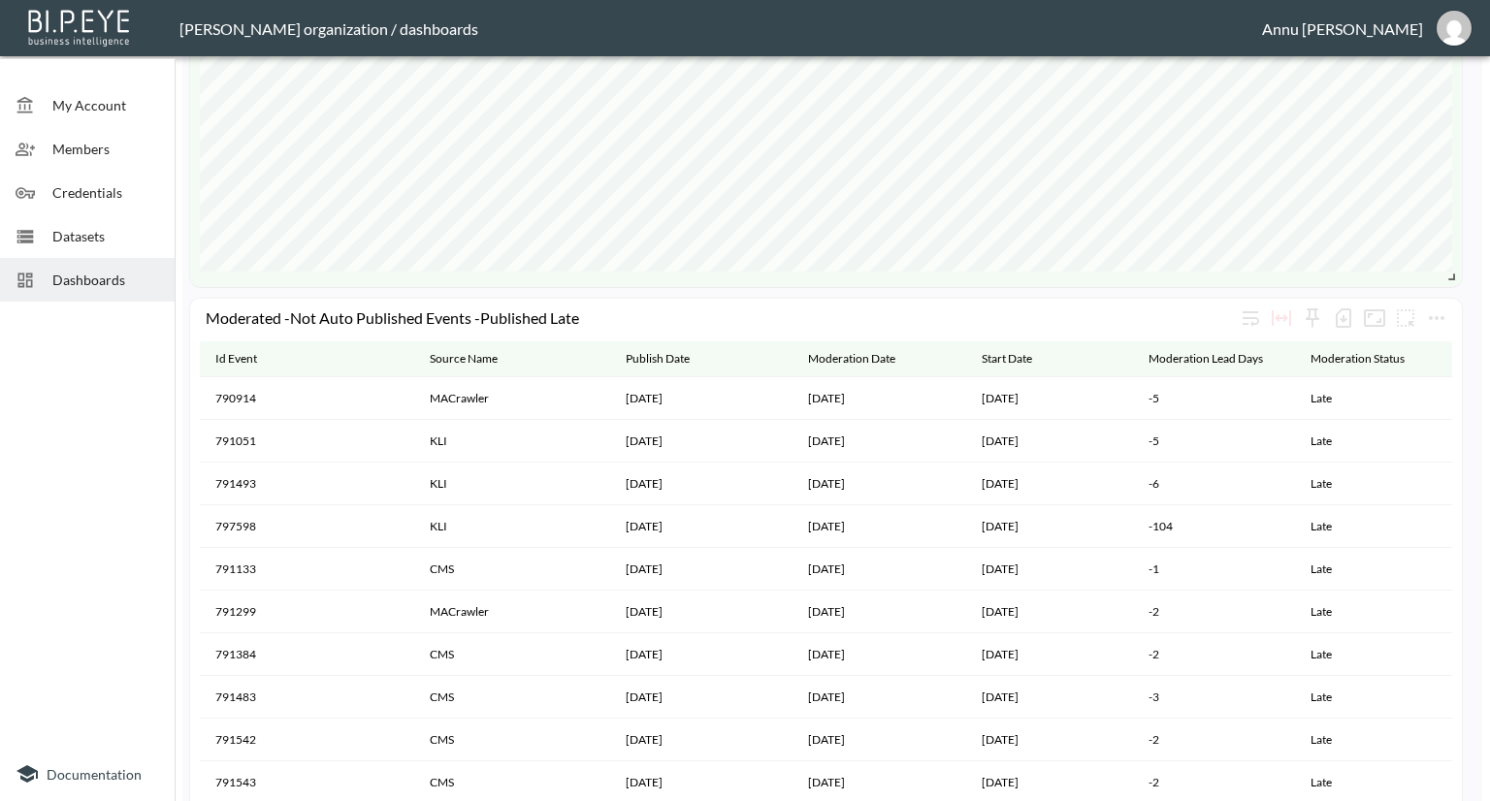
scroll to position [2134, 0]
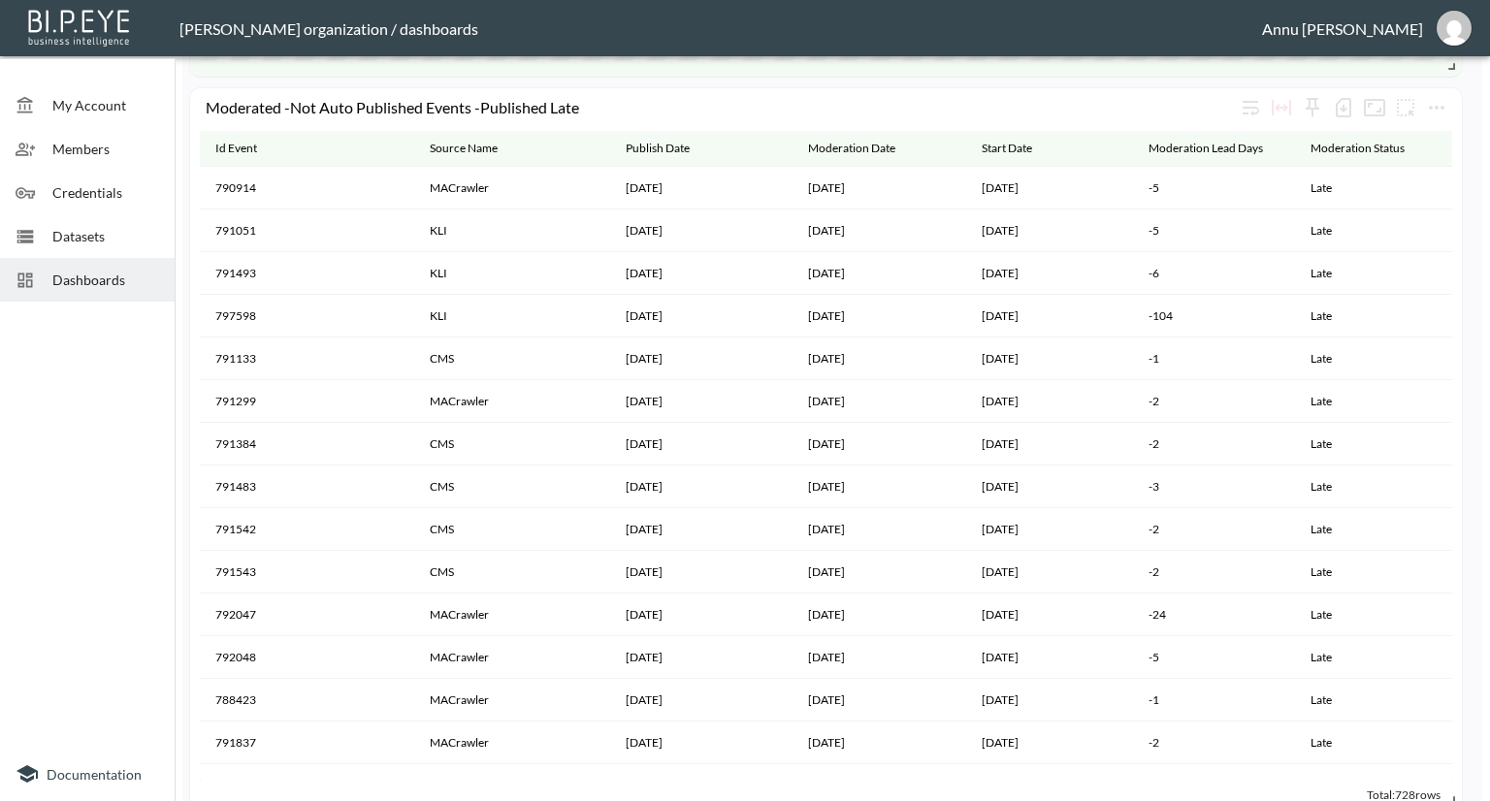
click at [77, 243] on span "Datasets" at bounding box center [105, 236] width 107 height 20
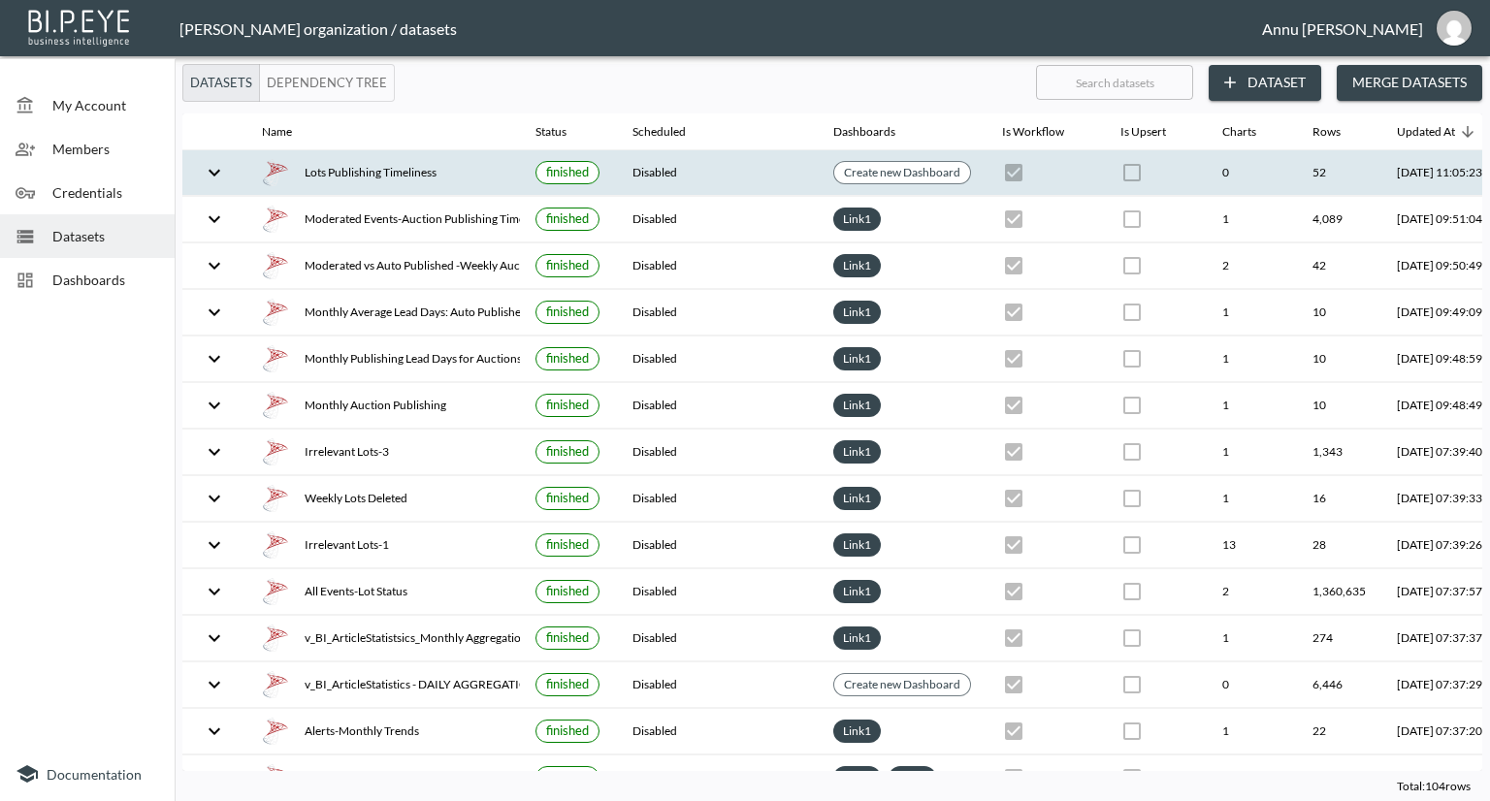
click at [338, 174] on div "Lots Publishing Timeliness" at bounding box center [383, 172] width 243 height 27
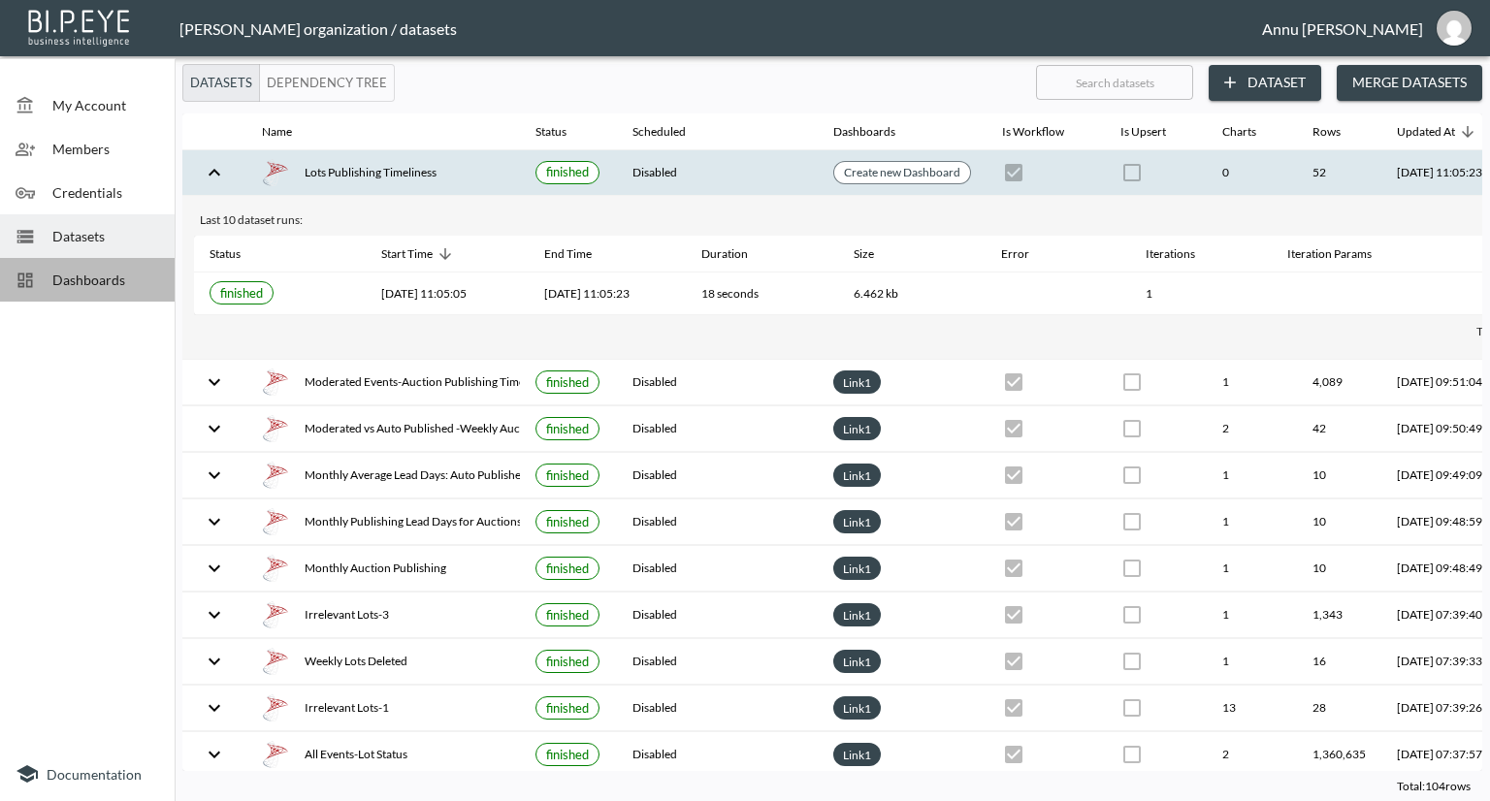
click at [109, 279] on span "Dashboards" at bounding box center [105, 280] width 107 height 20
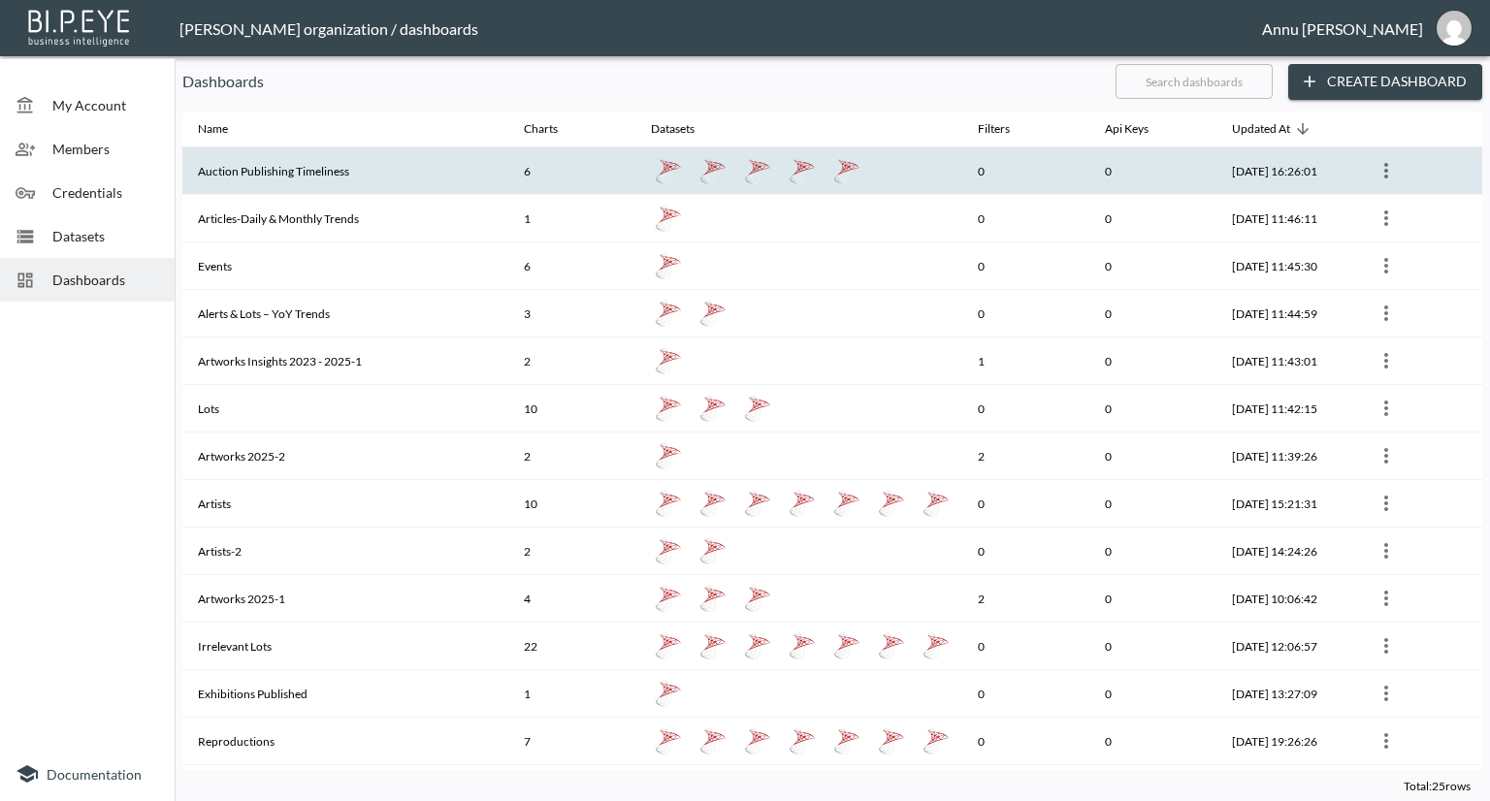
click at [264, 167] on th "Auction Publishing Timeliness" at bounding box center [345, 171] width 326 height 48
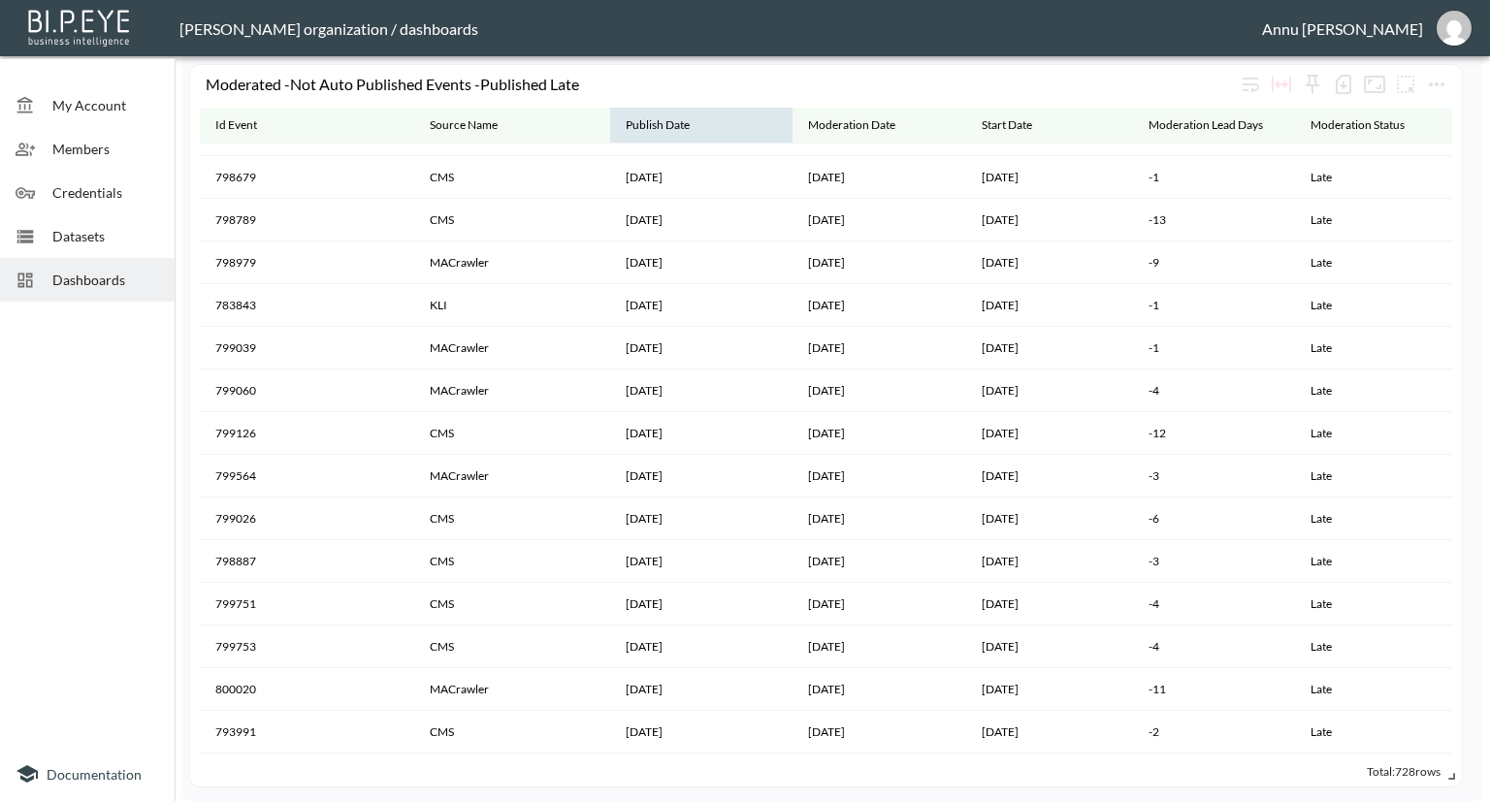
scroll to position [2814, 0]
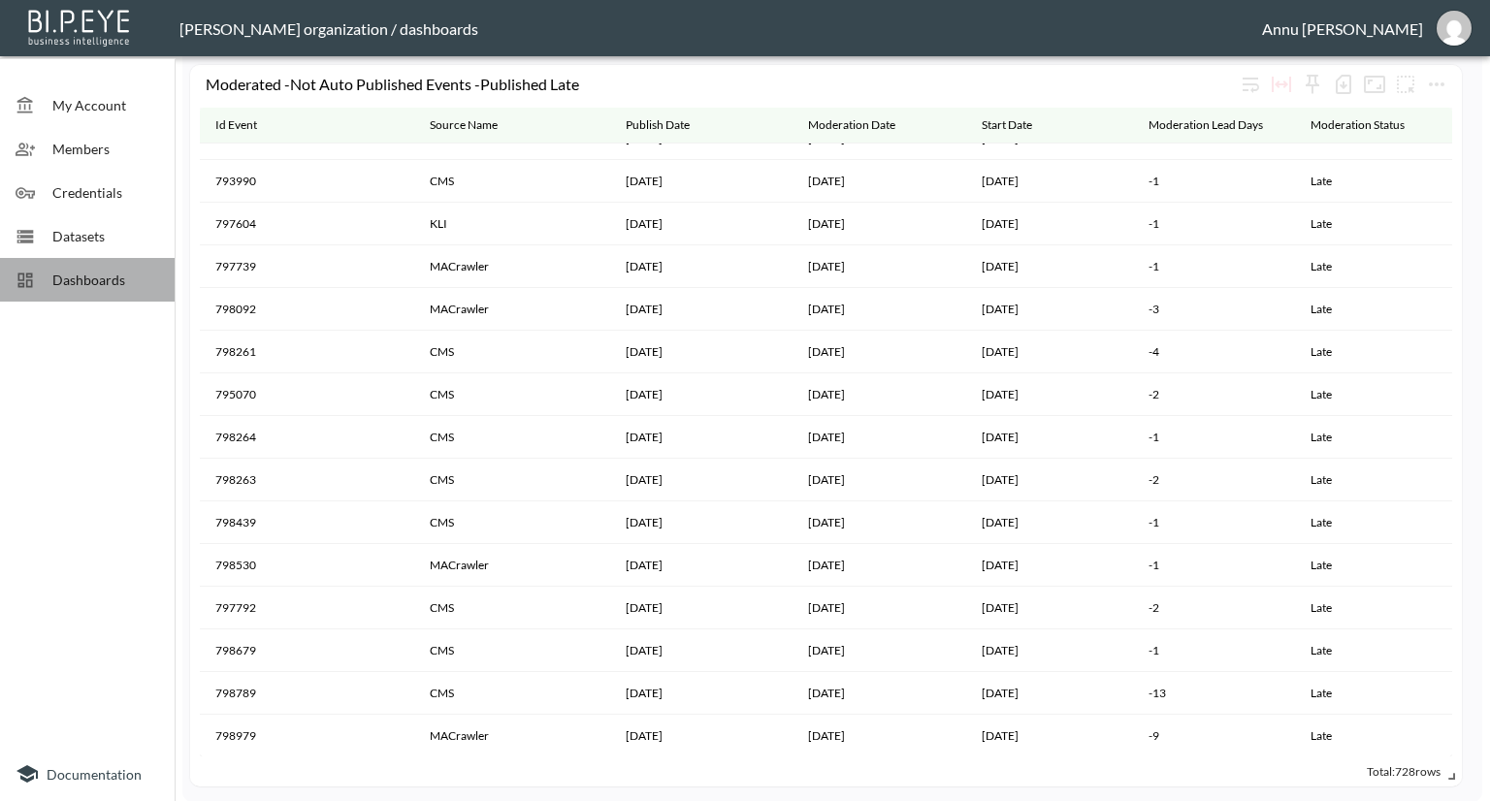
click at [90, 277] on span "Dashboards" at bounding box center [105, 280] width 107 height 20
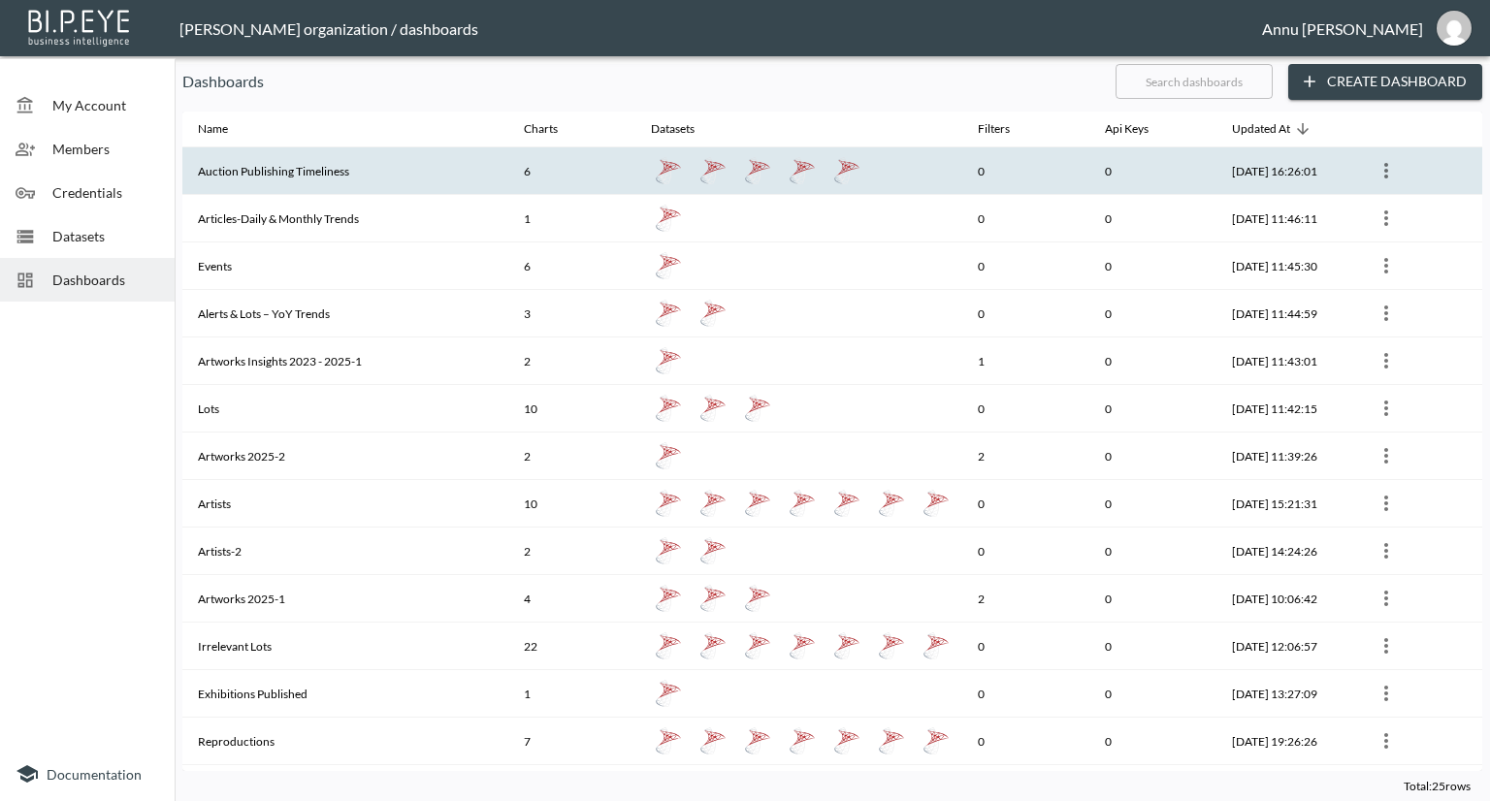
click at [303, 163] on th "Auction Publishing Timeliness" at bounding box center [345, 171] width 326 height 48
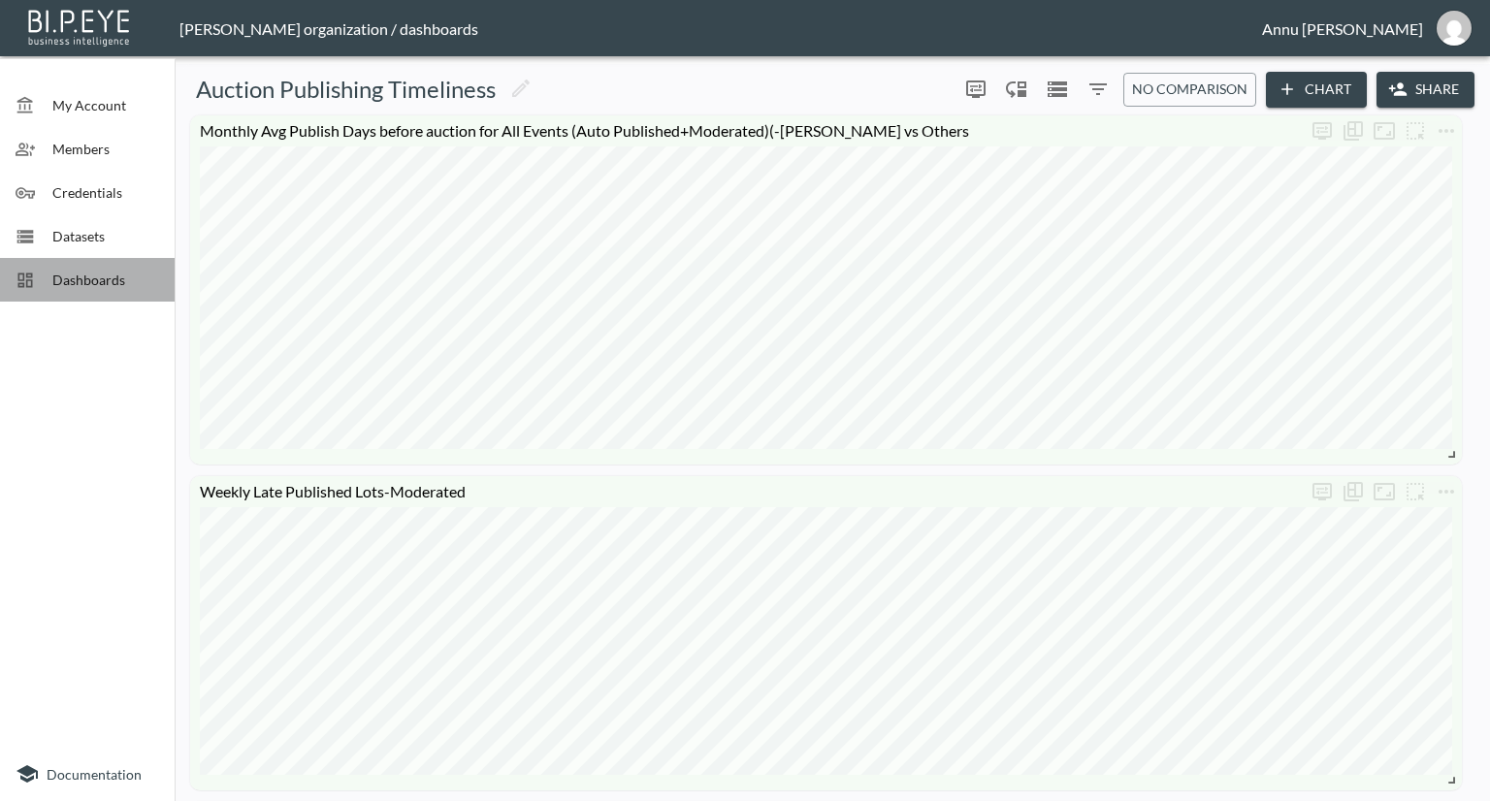
click at [77, 299] on div "Dashboards" at bounding box center [87, 280] width 175 height 44
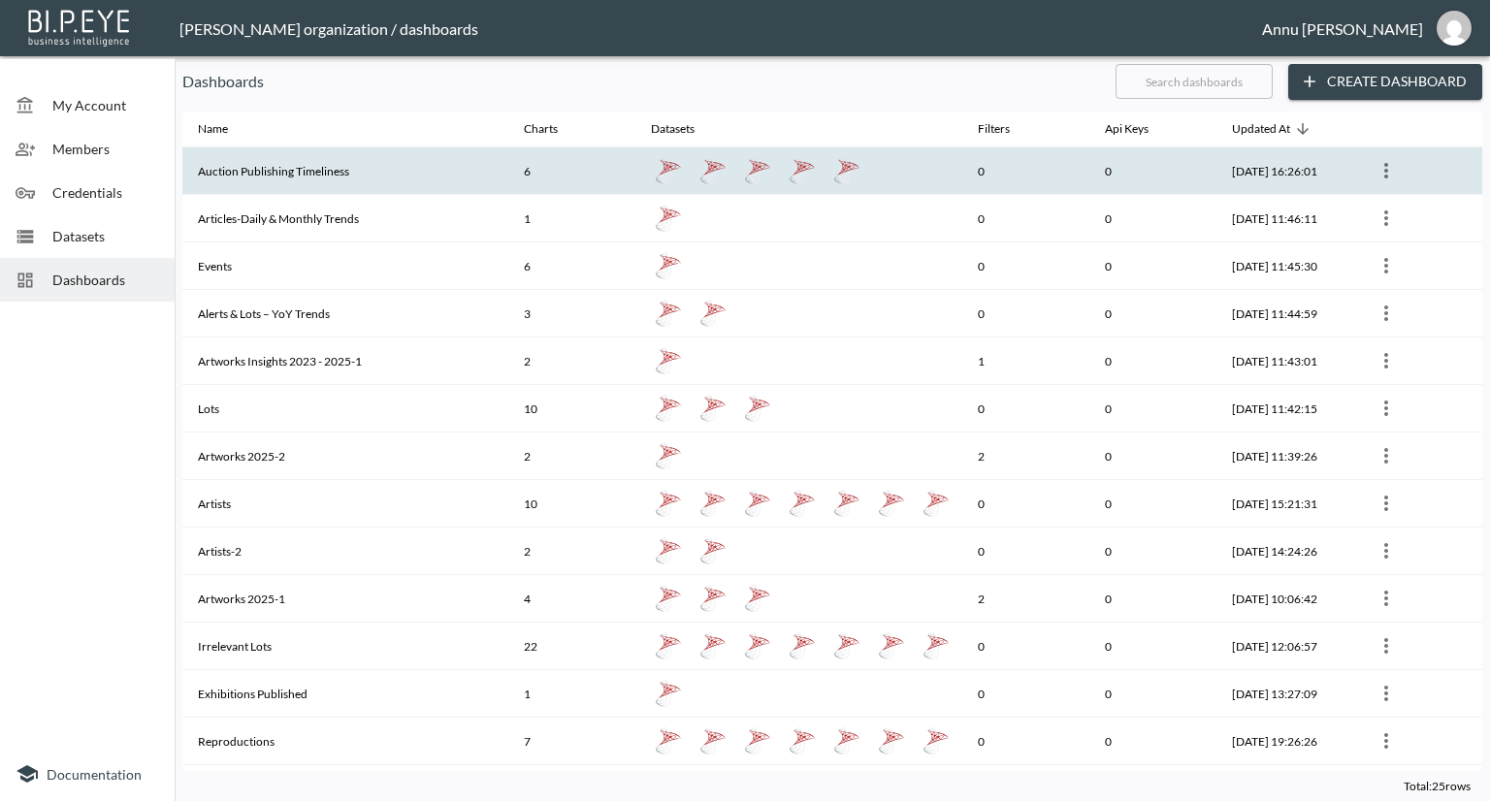
click at [356, 180] on th "Auction Publishing Timeliness" at bounding box center [345, 171] width 326 height 48
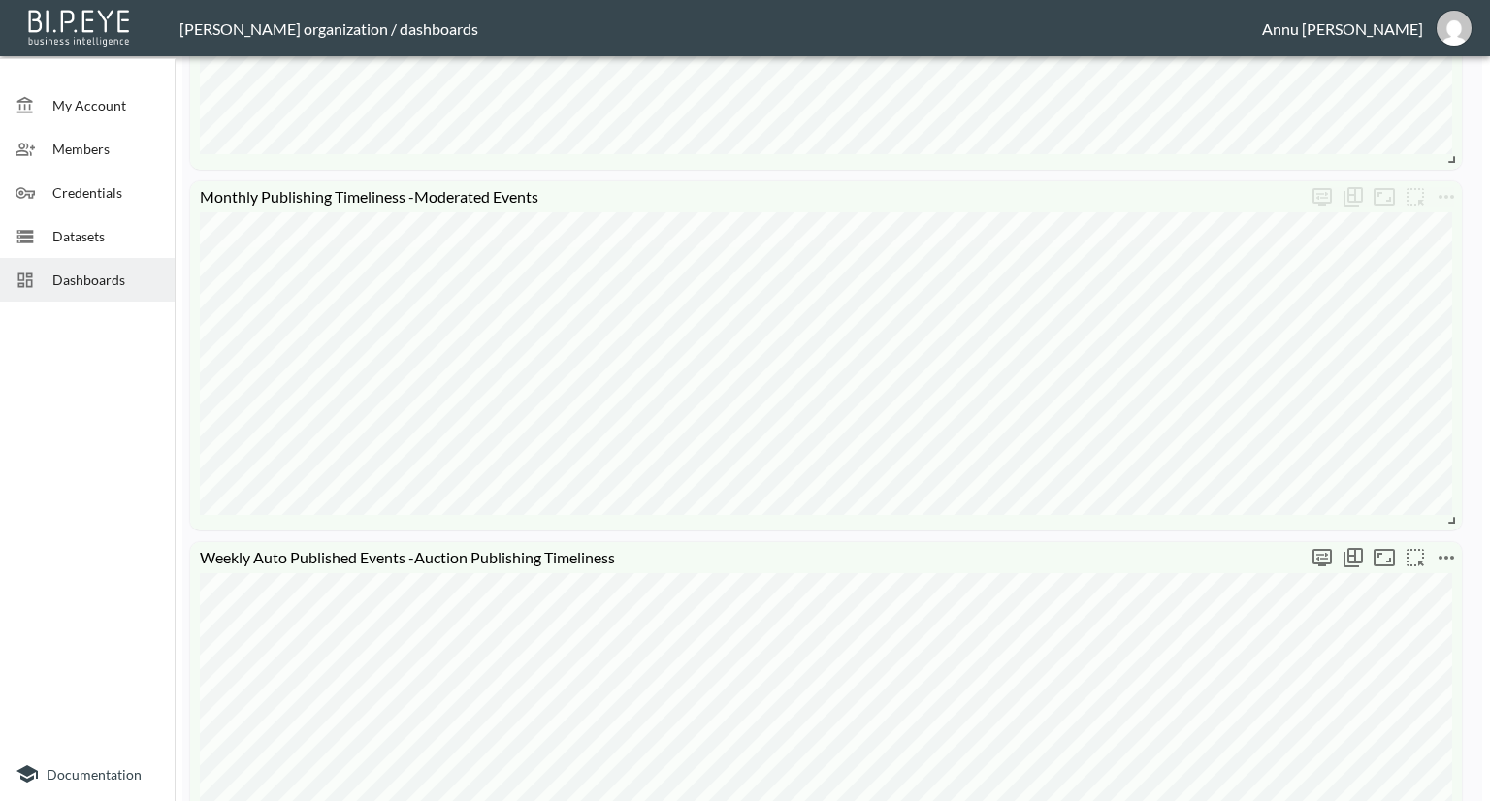
scroll to position [679, 0]
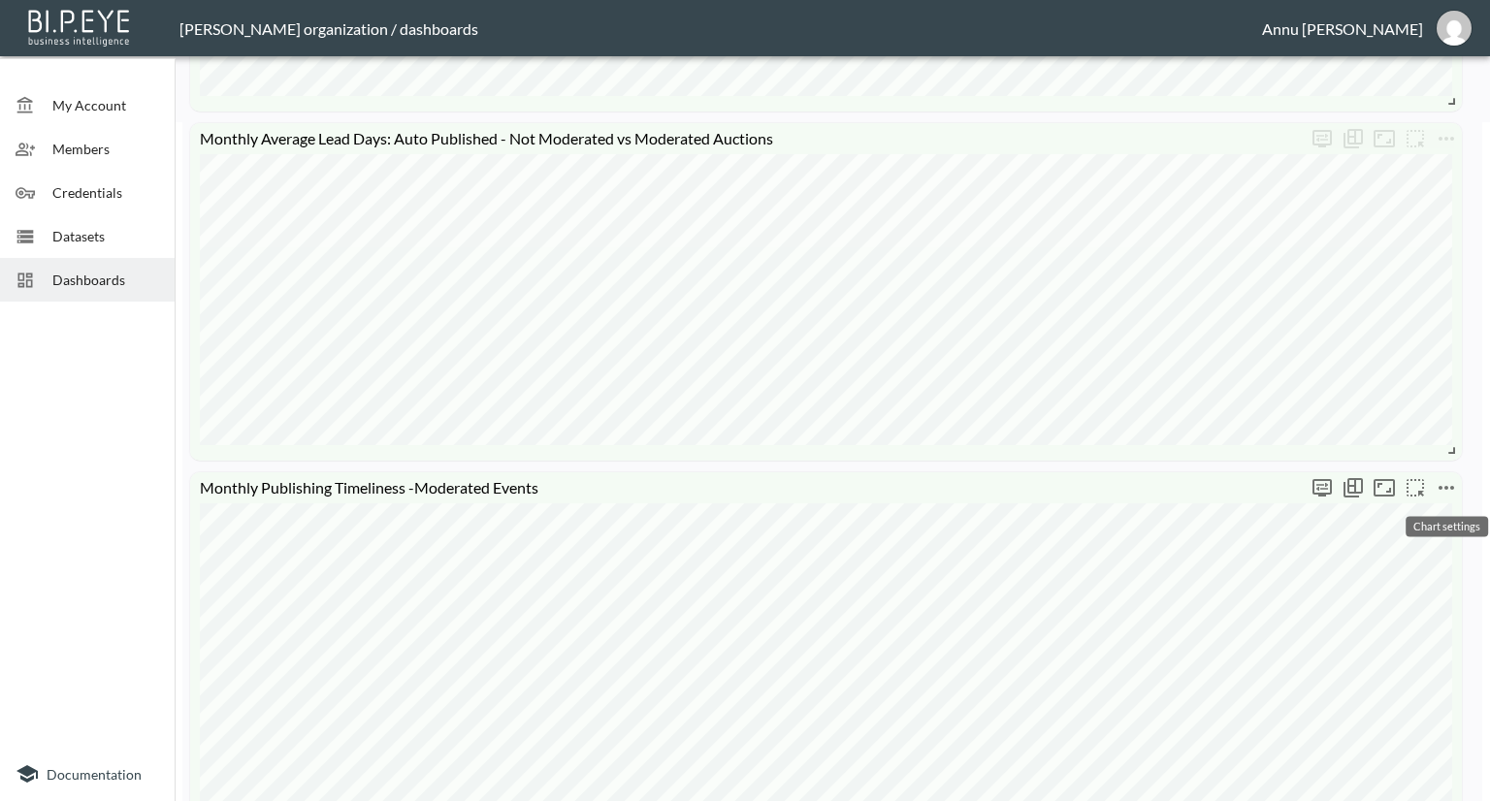
click at [1446, 485] on icon "more" at bounding box center [1446, 487] width 23 height 23
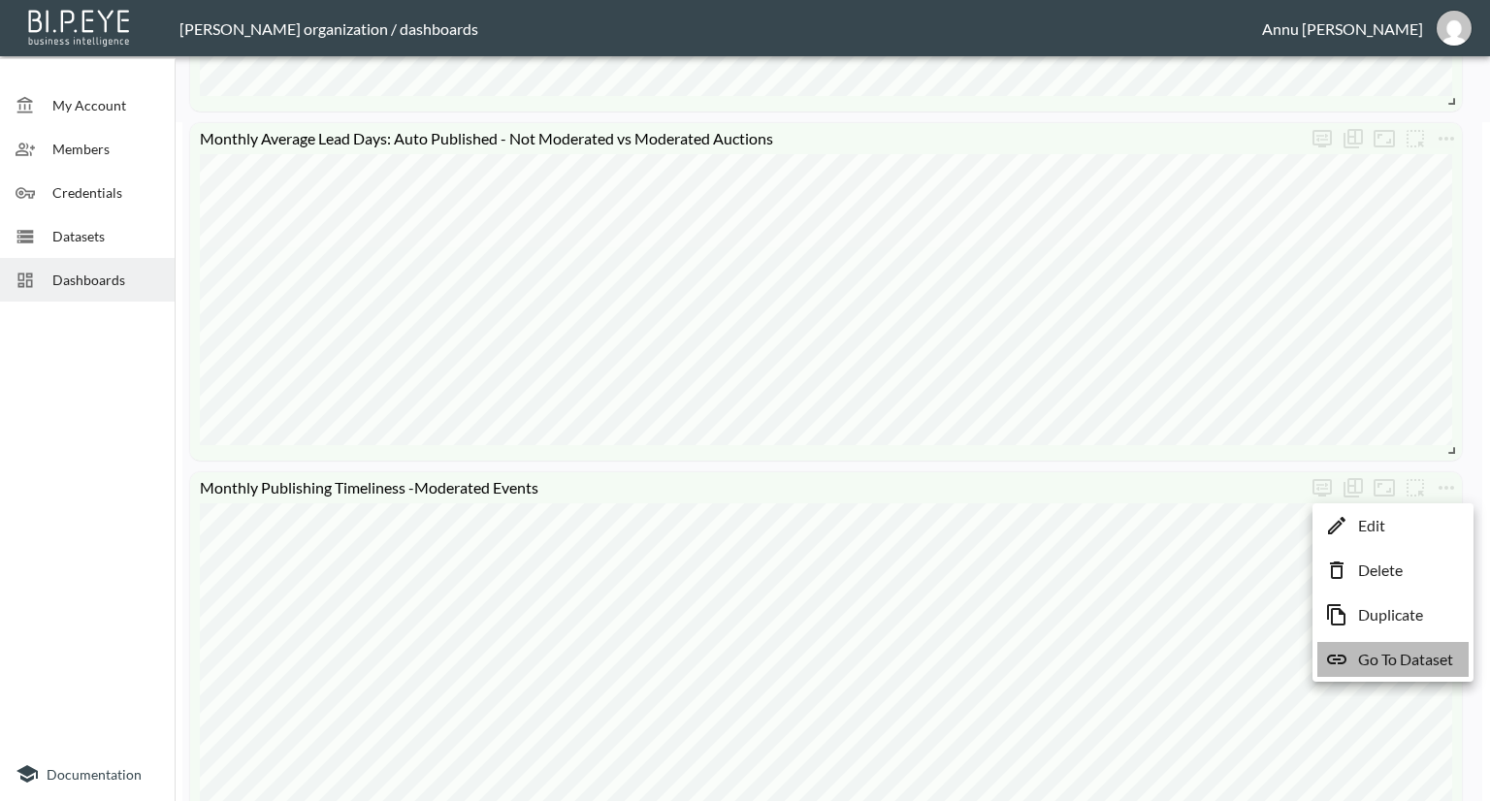
click at [1386, 655] on p "Go To Dataset" at bounding box center [1405, 659] width 95 height 23
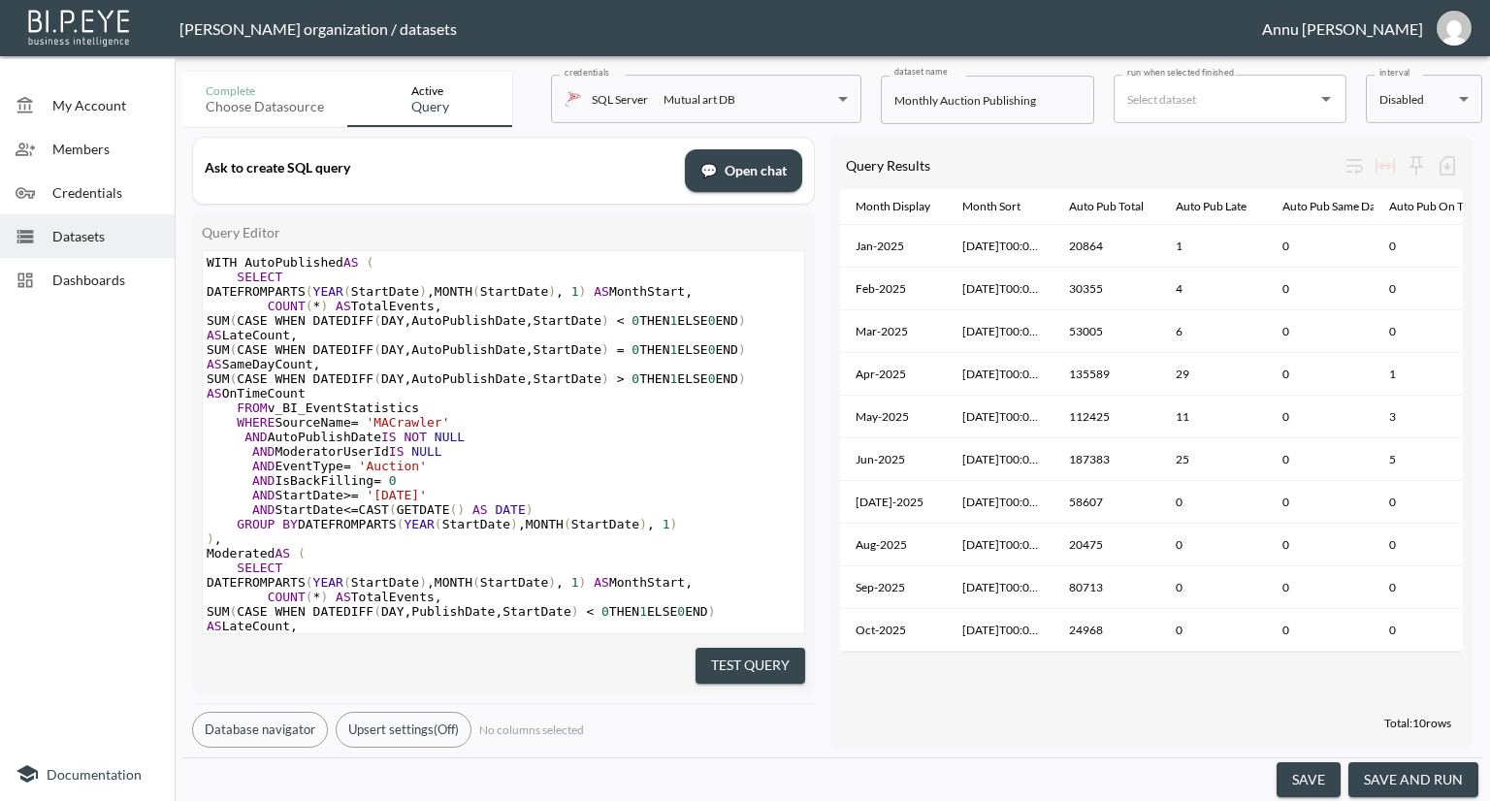
scroll to position [0, 1140]
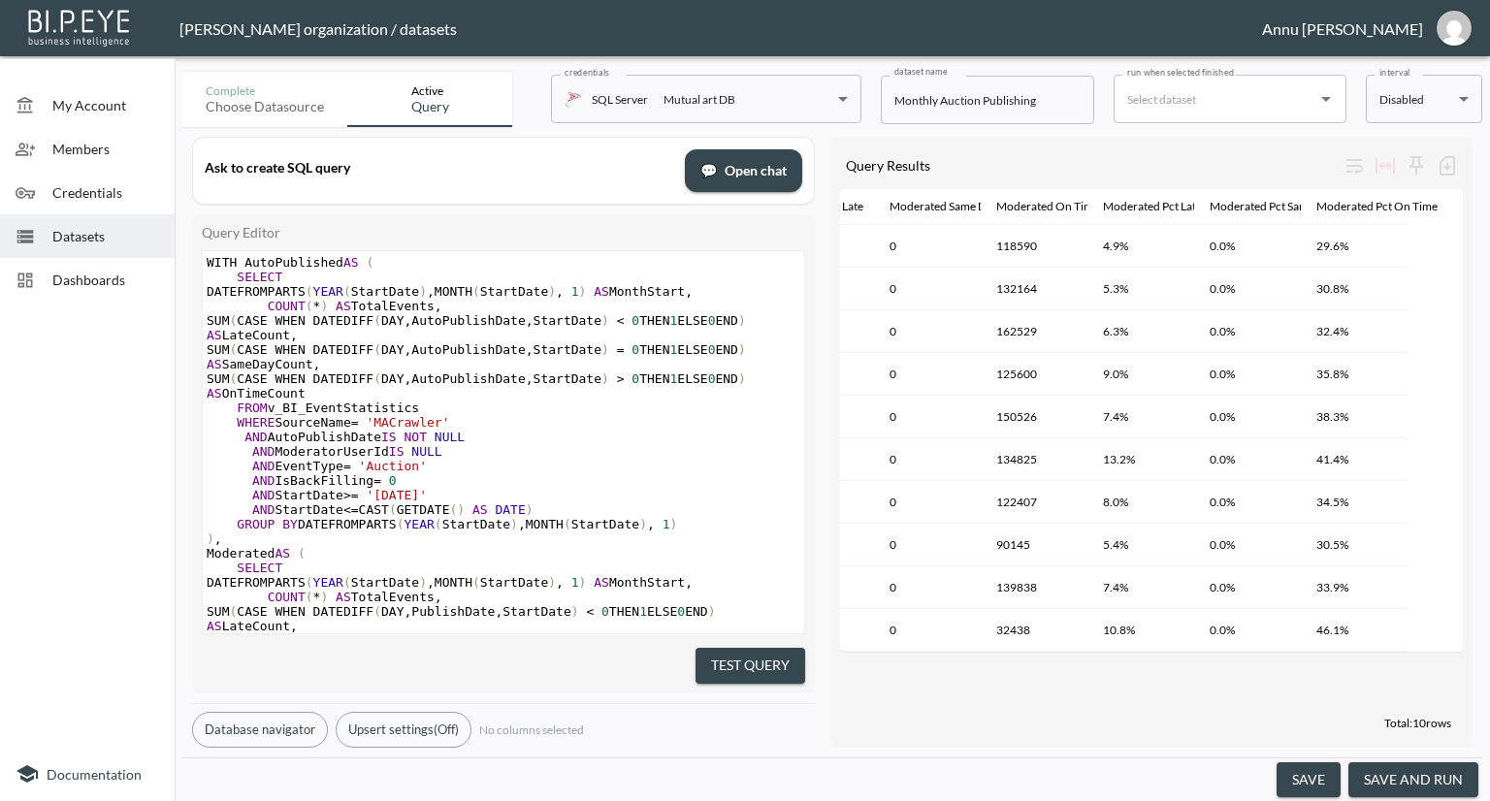
click at [113, 285] on span "Dashboards" at bounding box center [105, 280] width 107 height 20
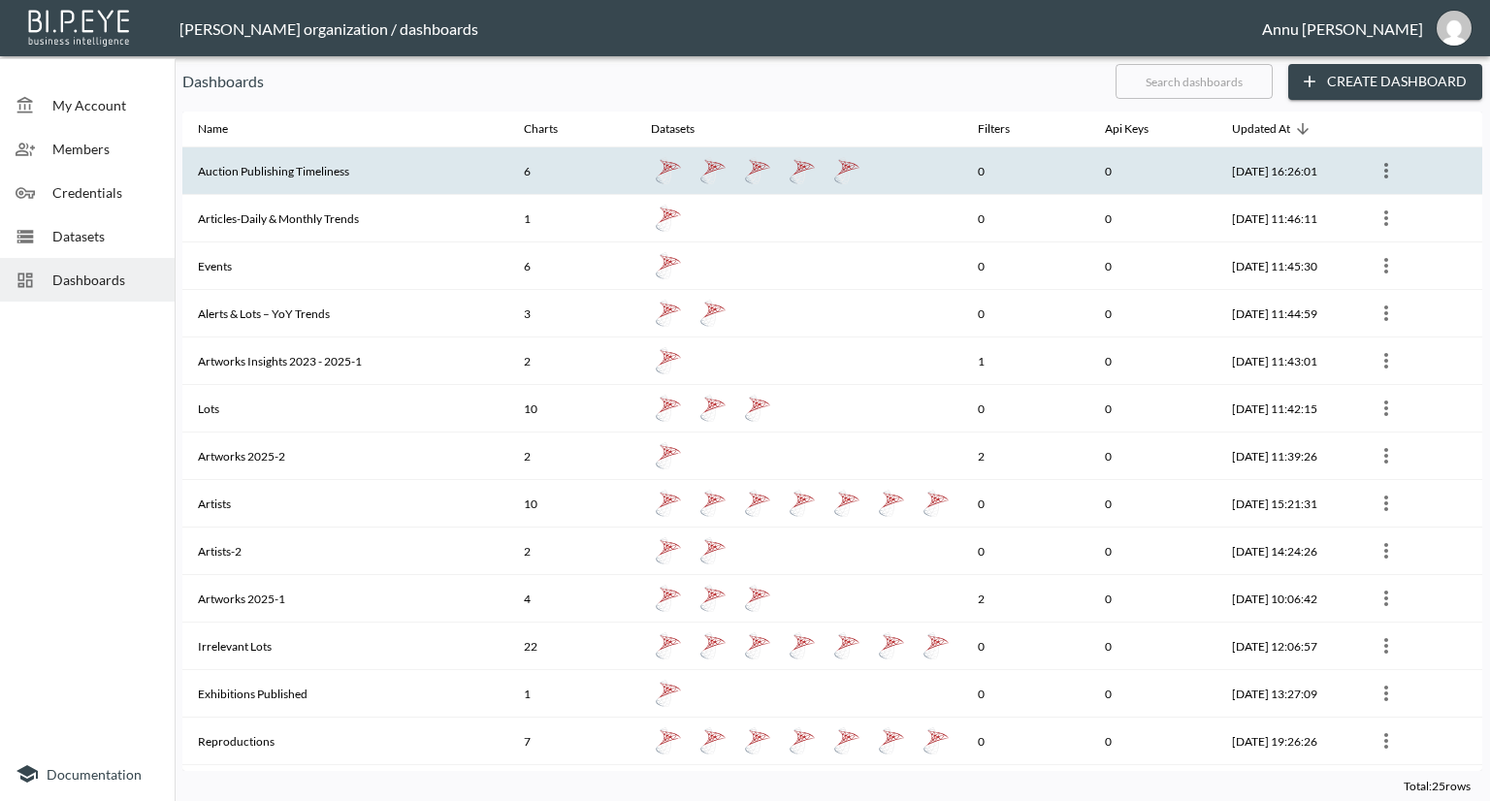
click at [254, 175] on th "Auction Publishing Timeliness" at bounding box center [345, 171] width 326 height 48
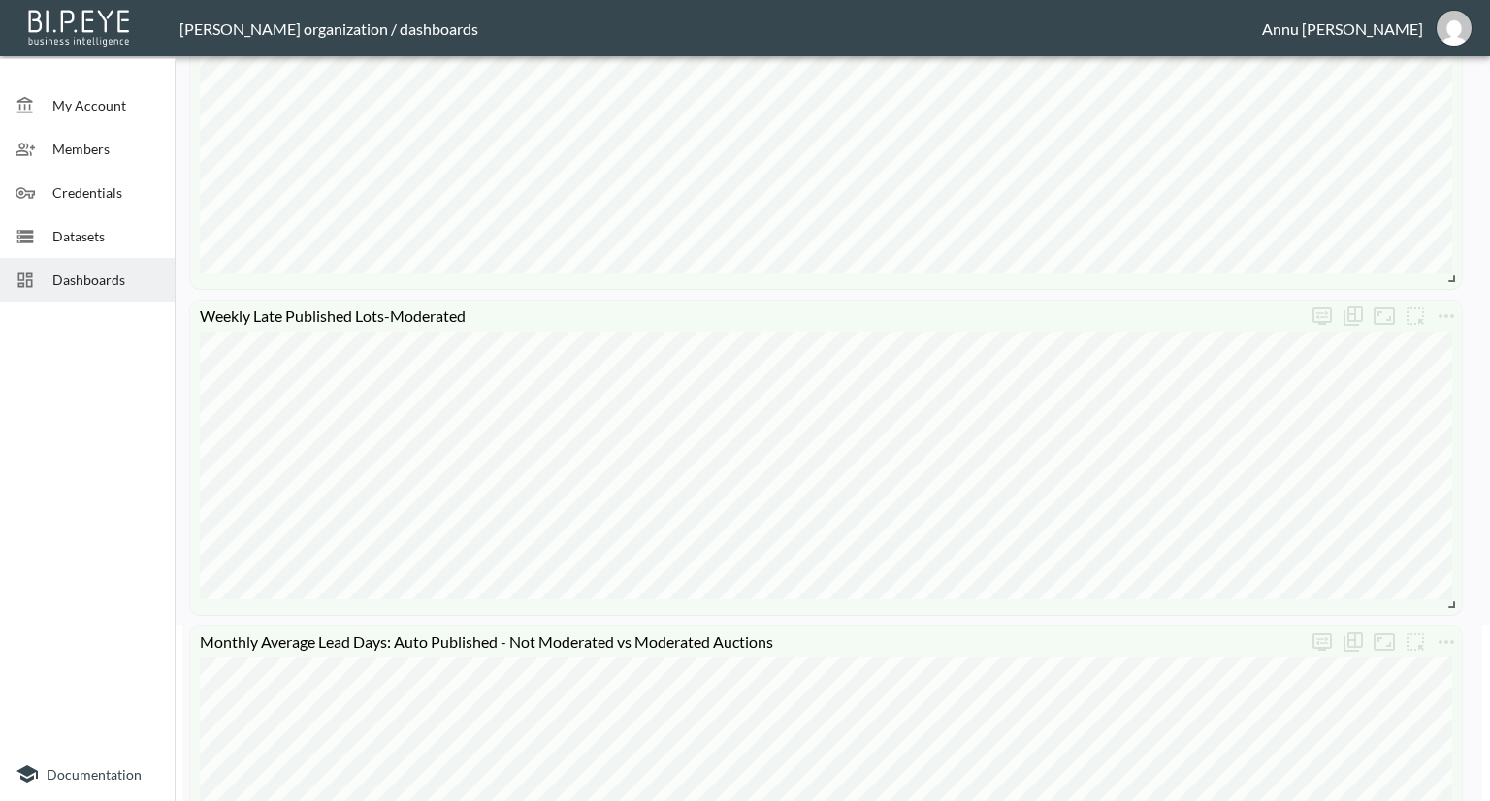
scroll to position [194, 0]
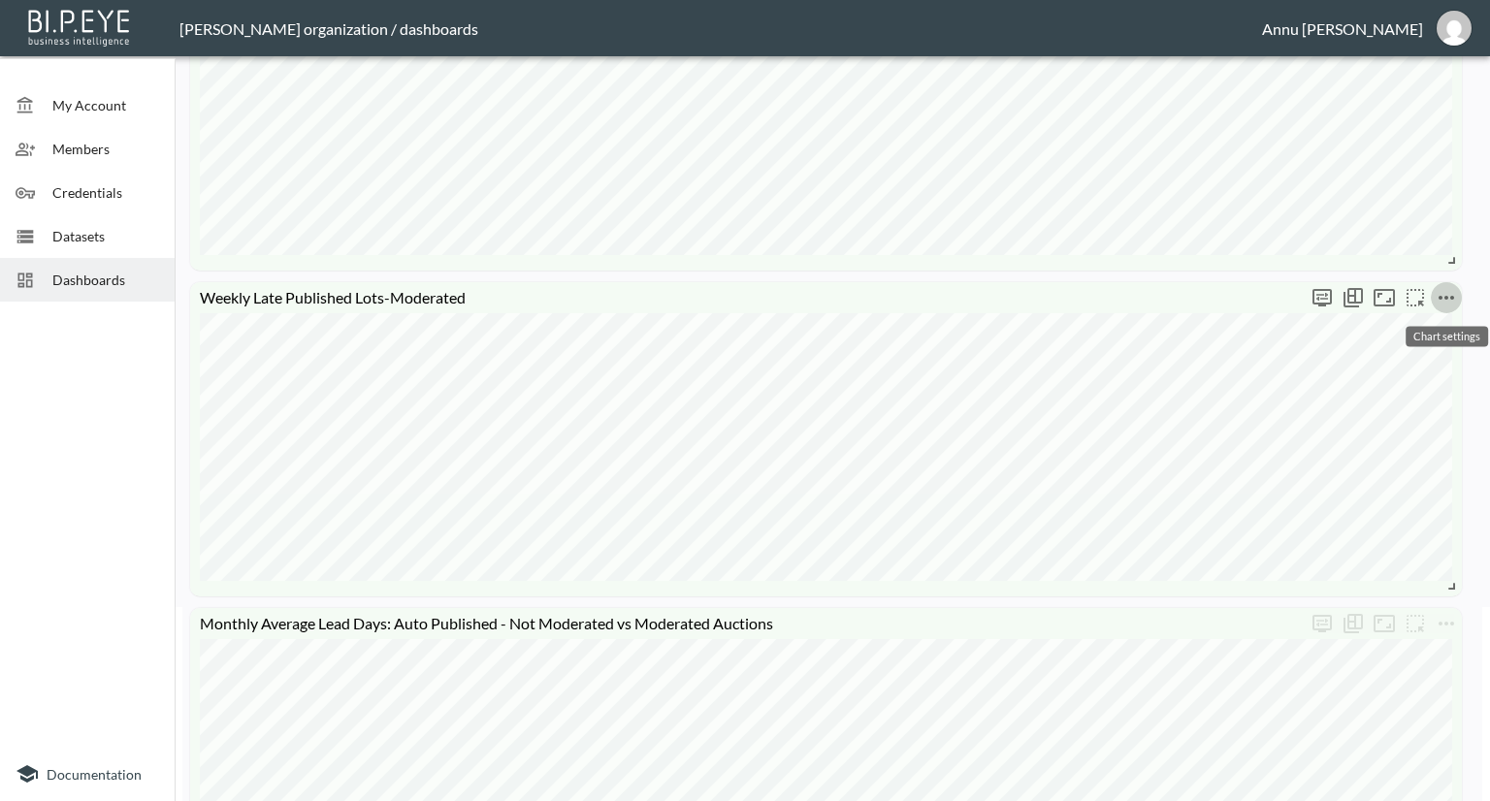
click at [1459, 289] on button "more" at bounding box center [1446, 297] width 31 height 31
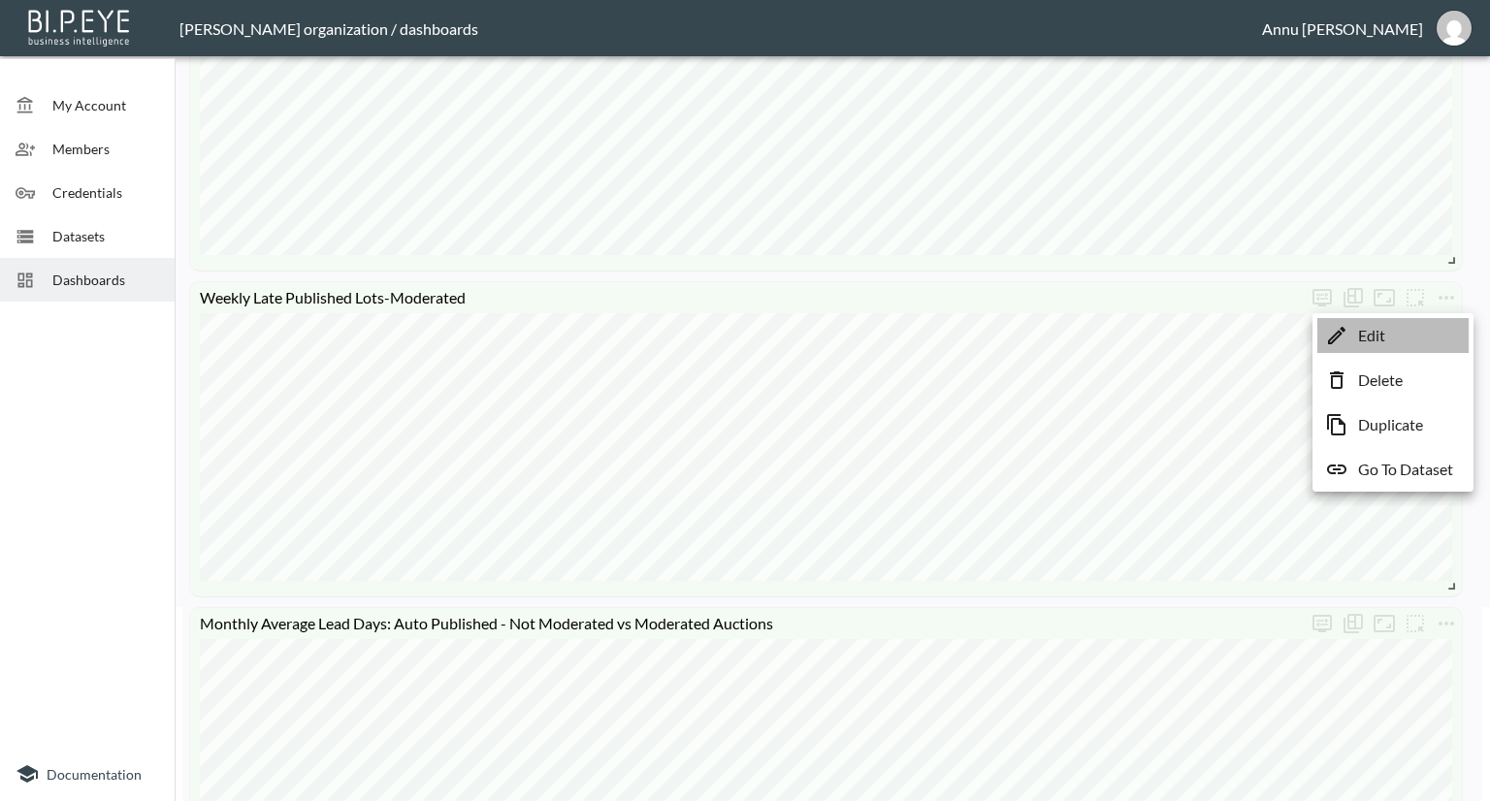
click at [1400, 330] on li "Edit" at bounding box center [1393, 335] width 151 height 35
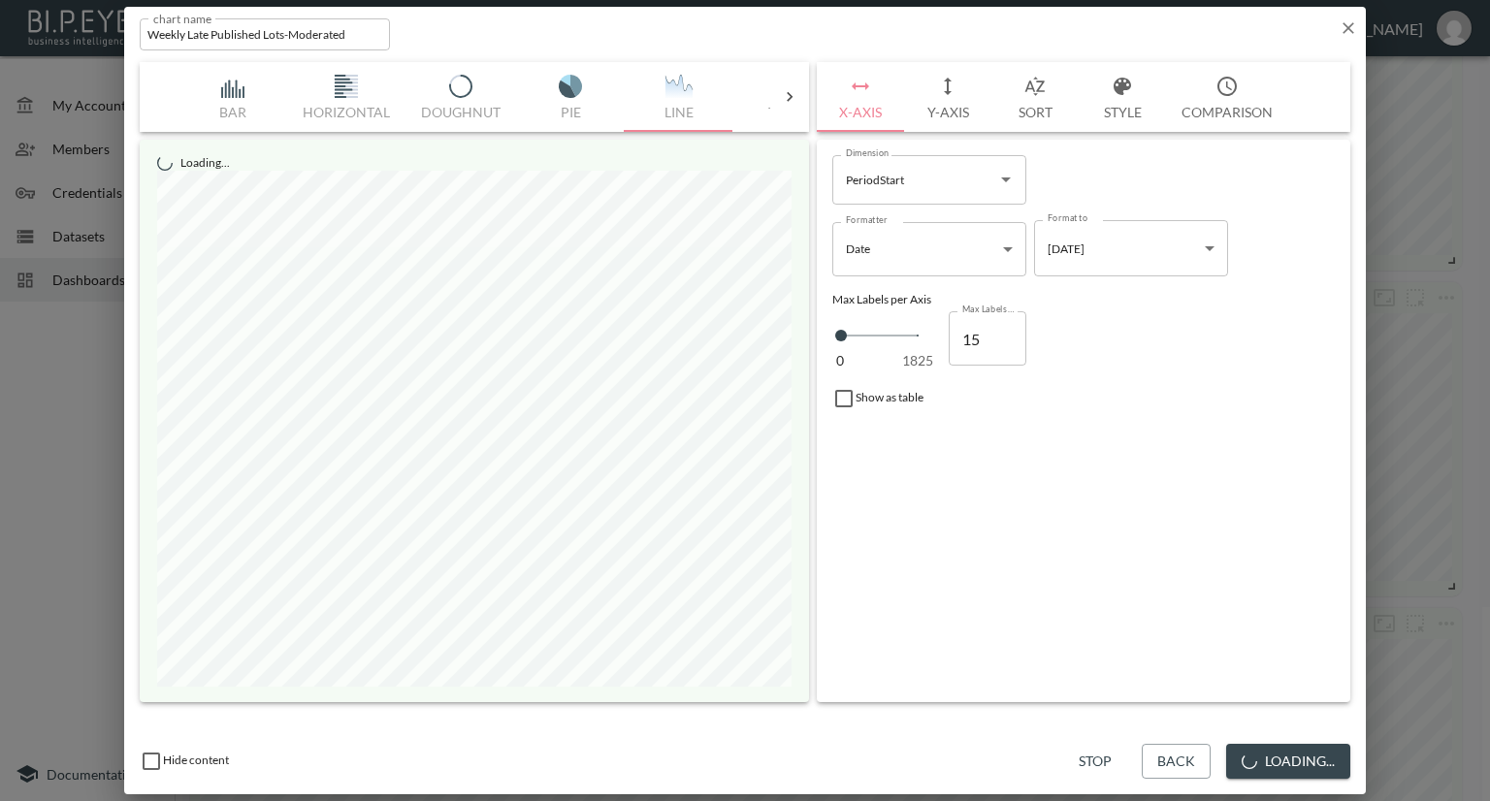
click at [934, 104] on button "Y-Axis" at bounding box center [947, 97] width 87 height 70
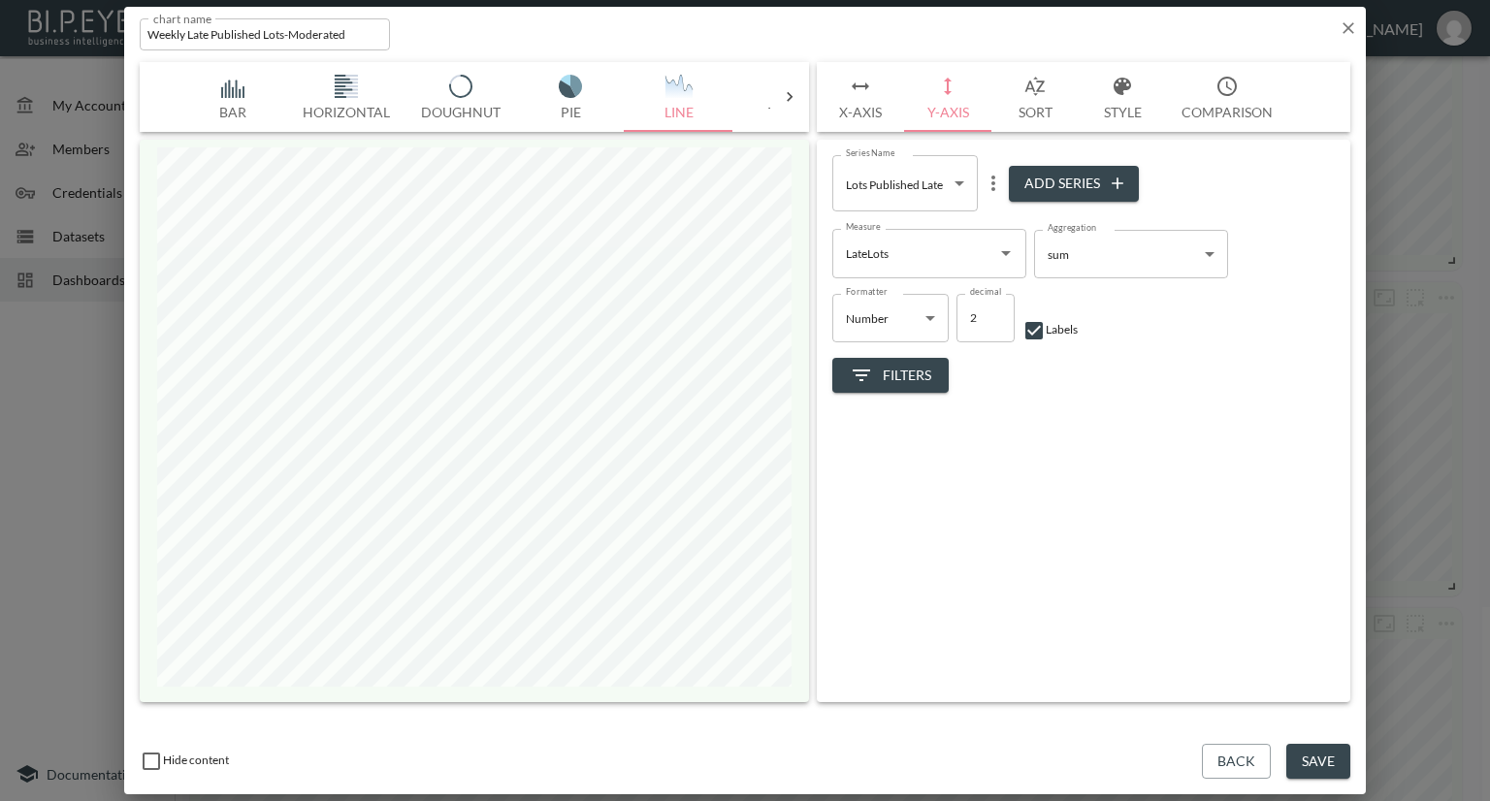
click at [1052, 175] on button "Add Series" at bounding box center [1074, 184] width 130 height 36
type input "d002426d-2e8a-4a99-83ee-009202e09274"
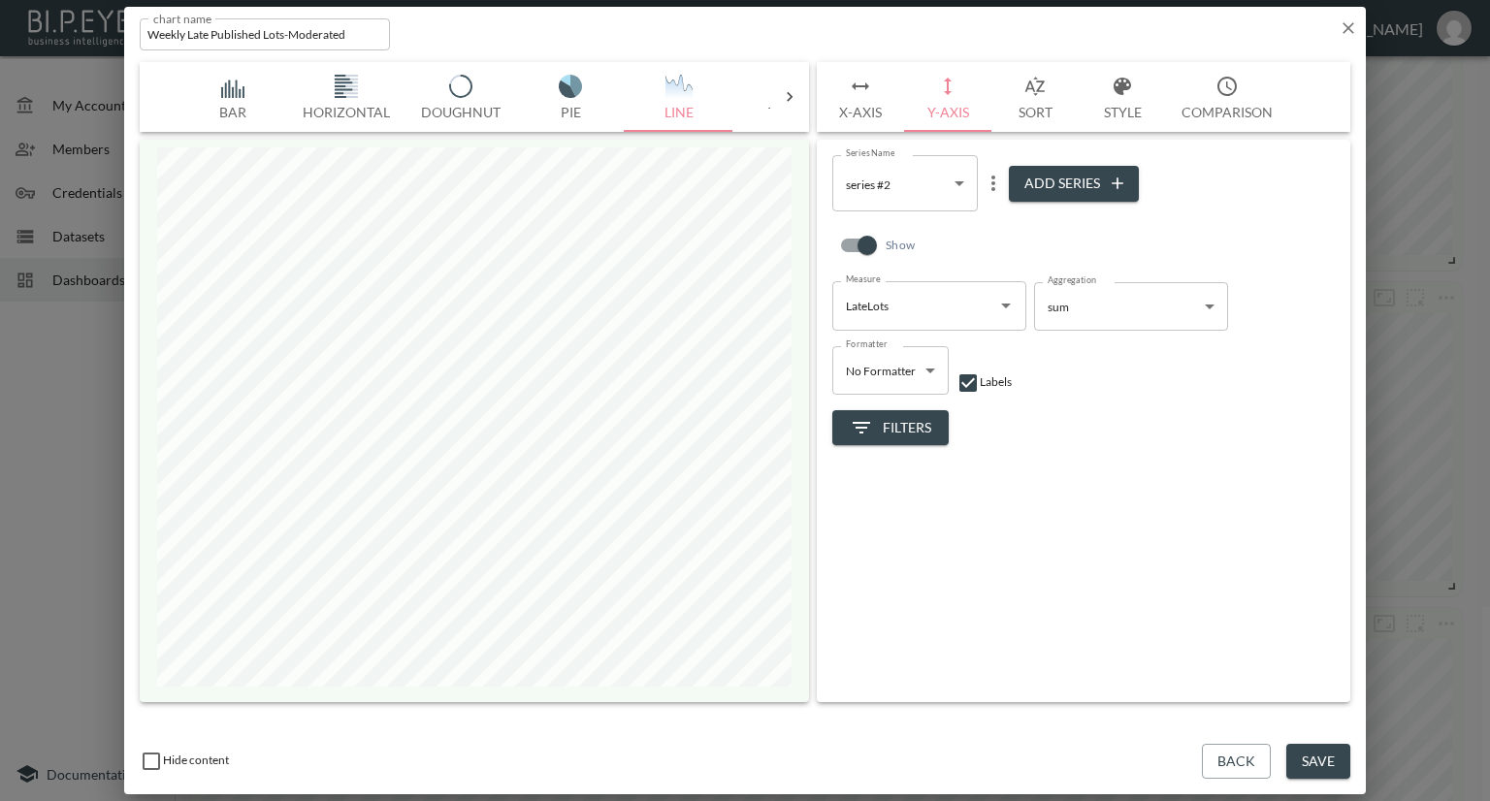
click at [998, 309] on icon "Open" at bounding box center [1005, 305] width 23 height 23
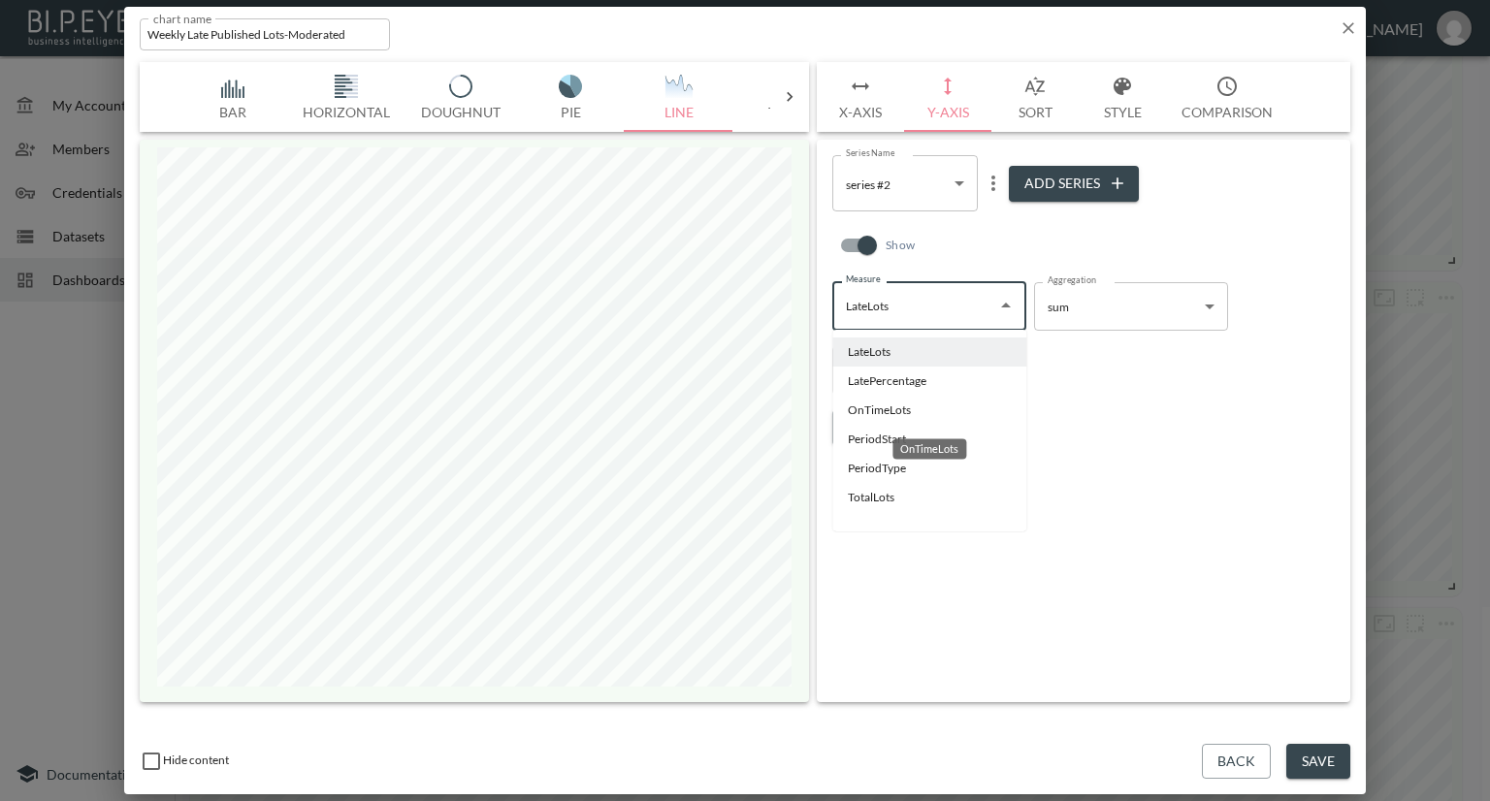
click at [918, 405] on li "OnTimeLots" at bounding box center [929, 410] width 194 height 29
type input "OnTimeLots"
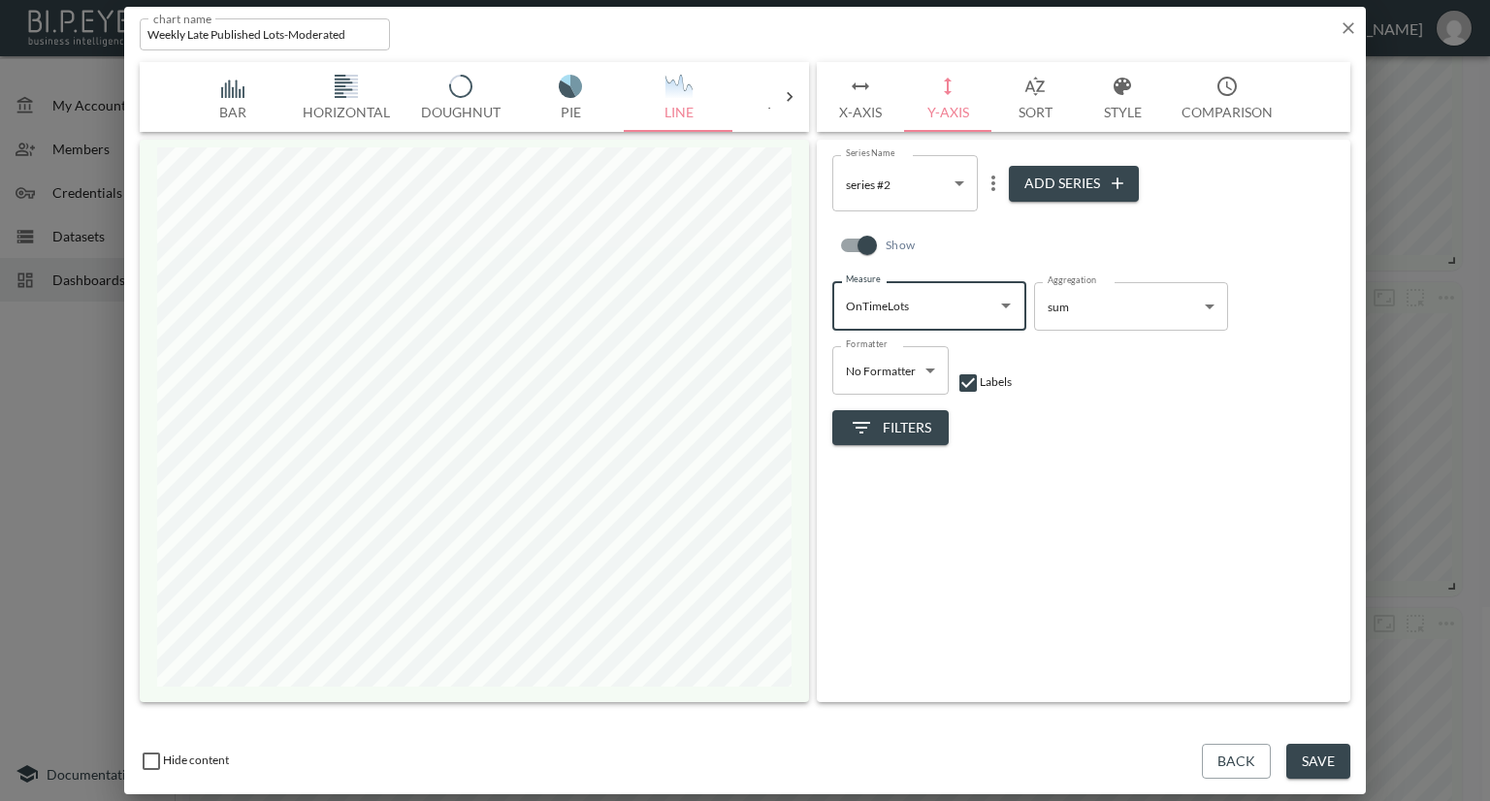
click at [1120, 114] on button "Style" at bounding box center [1122, 97] width 87 height 70
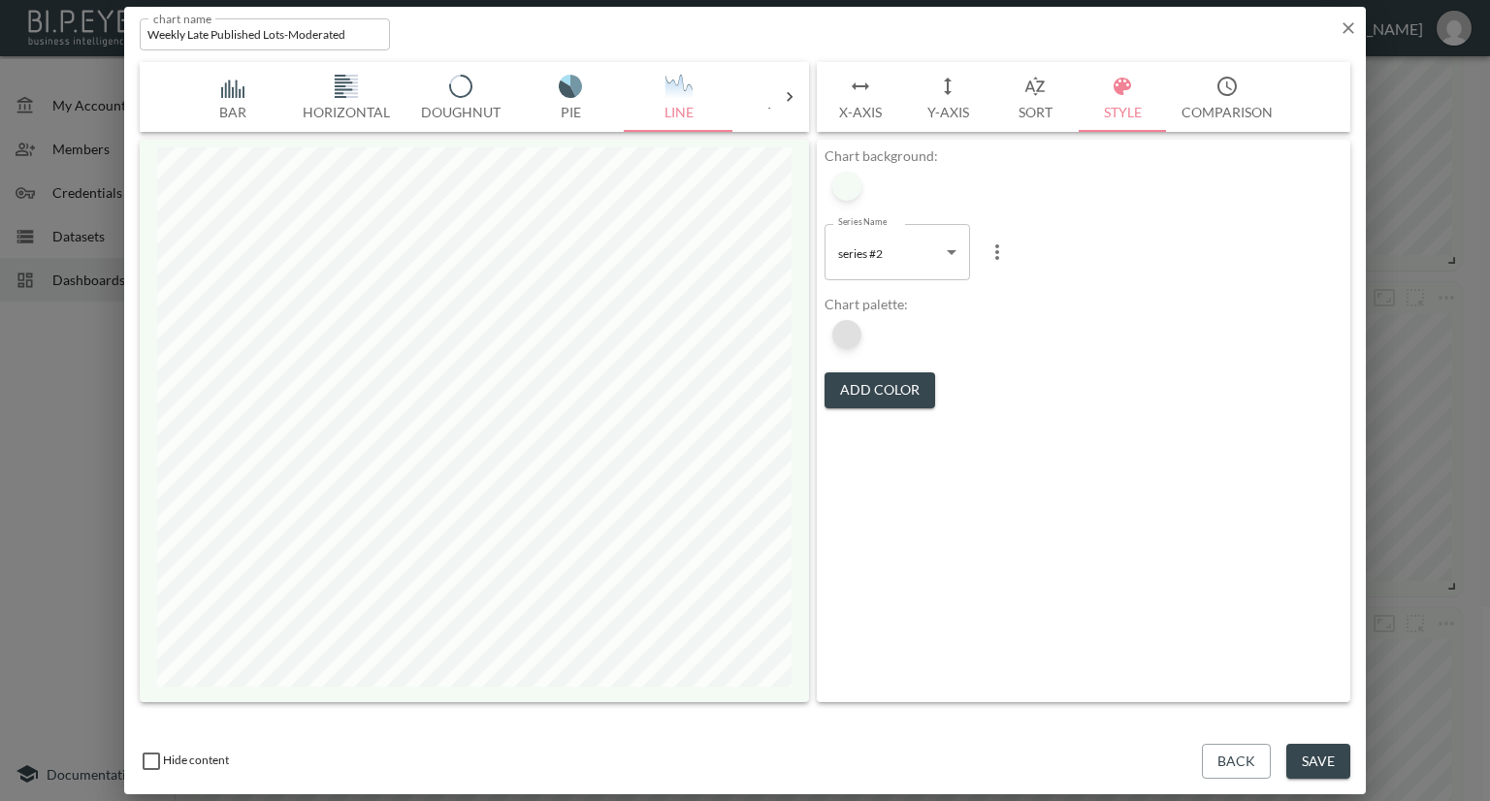
click at [849, 332] on div at bounding box center [846, 334] width 29 height 29
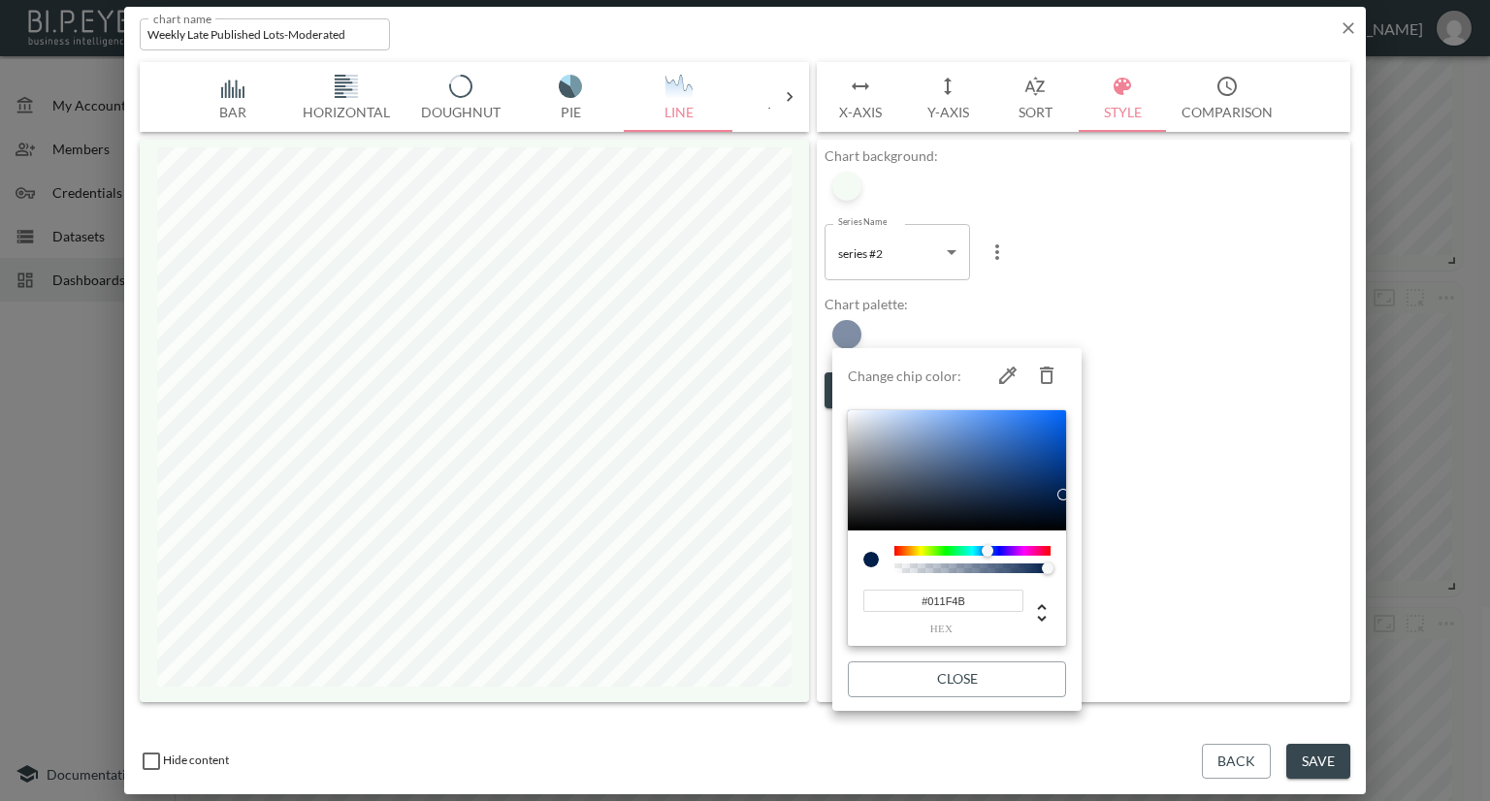
type input "1"
click at [898, 570] on div at bounding box center [972, 569] width 150 height 10
click at [1354, 29] on div at bounding box center [745, 400] width 1490 height 801
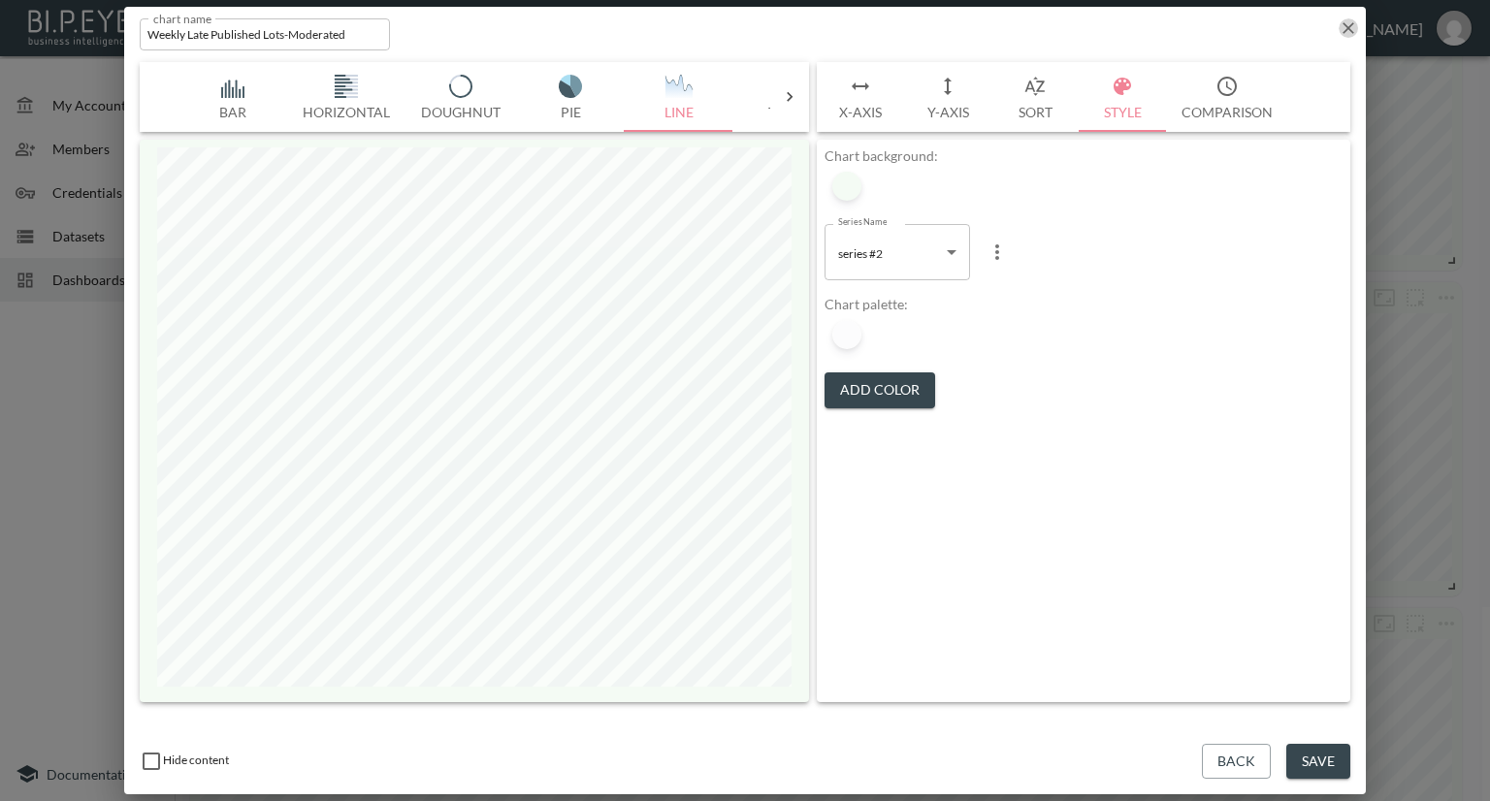
click at [1347, 28] on icon "button" at bounding box center [1349, 28] width 12 height 12
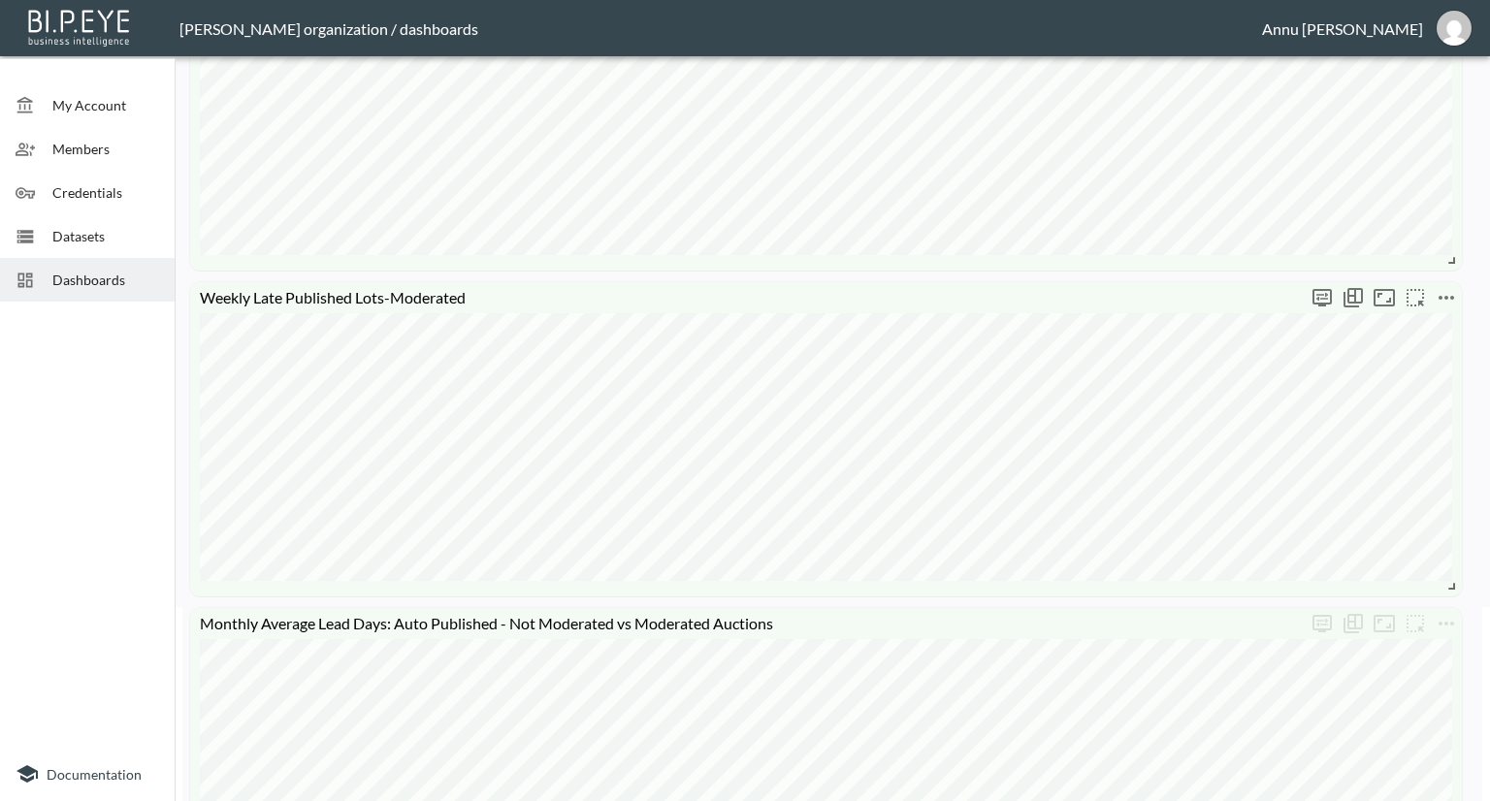
click at [1440, 298] on icon "more" at bounding box center [1447, 298] width 16 height 4
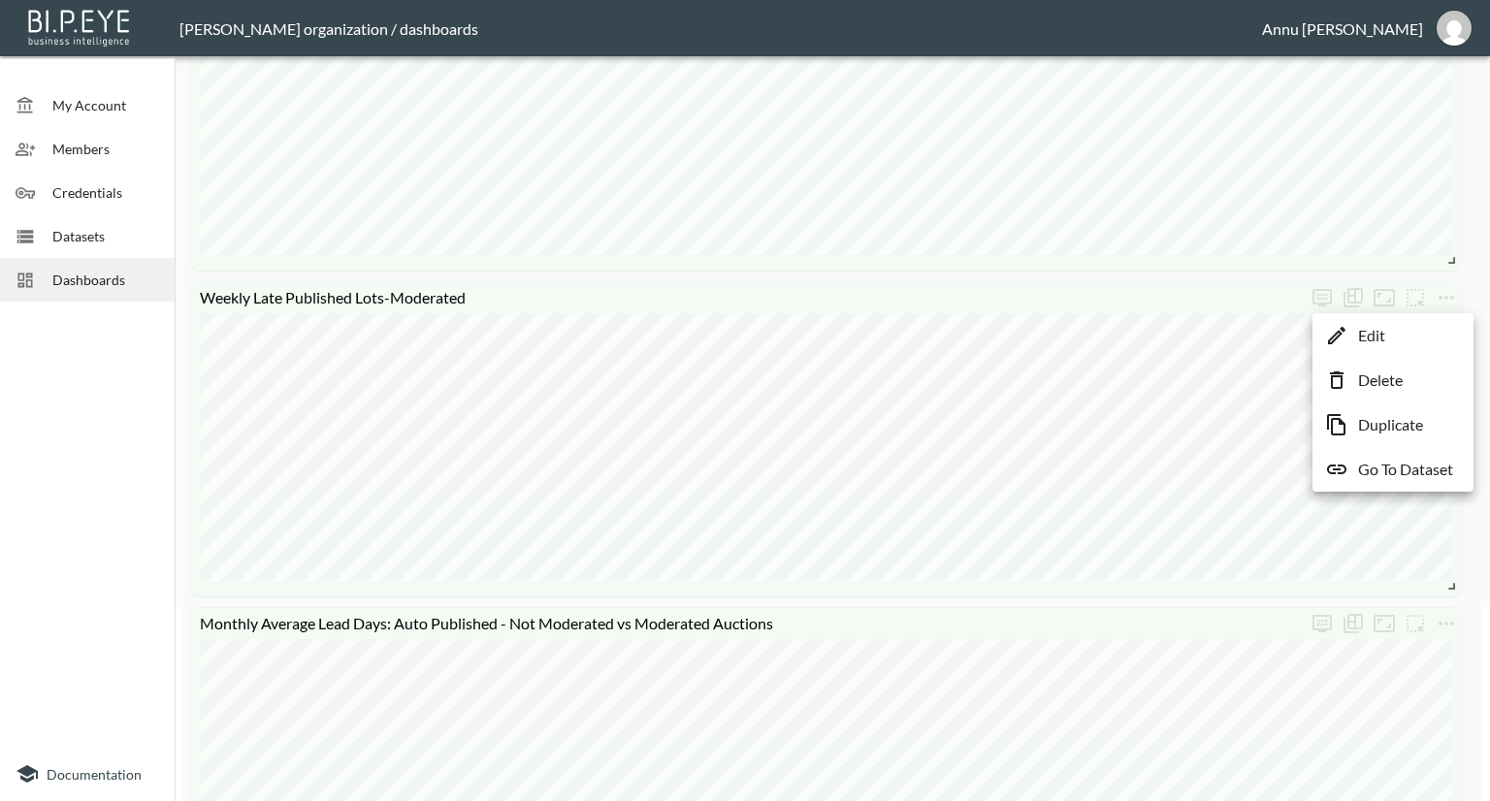
click at [1389, 463] on p "Go To Dataset" at bounding box center [1405, 469] width 95 height 23
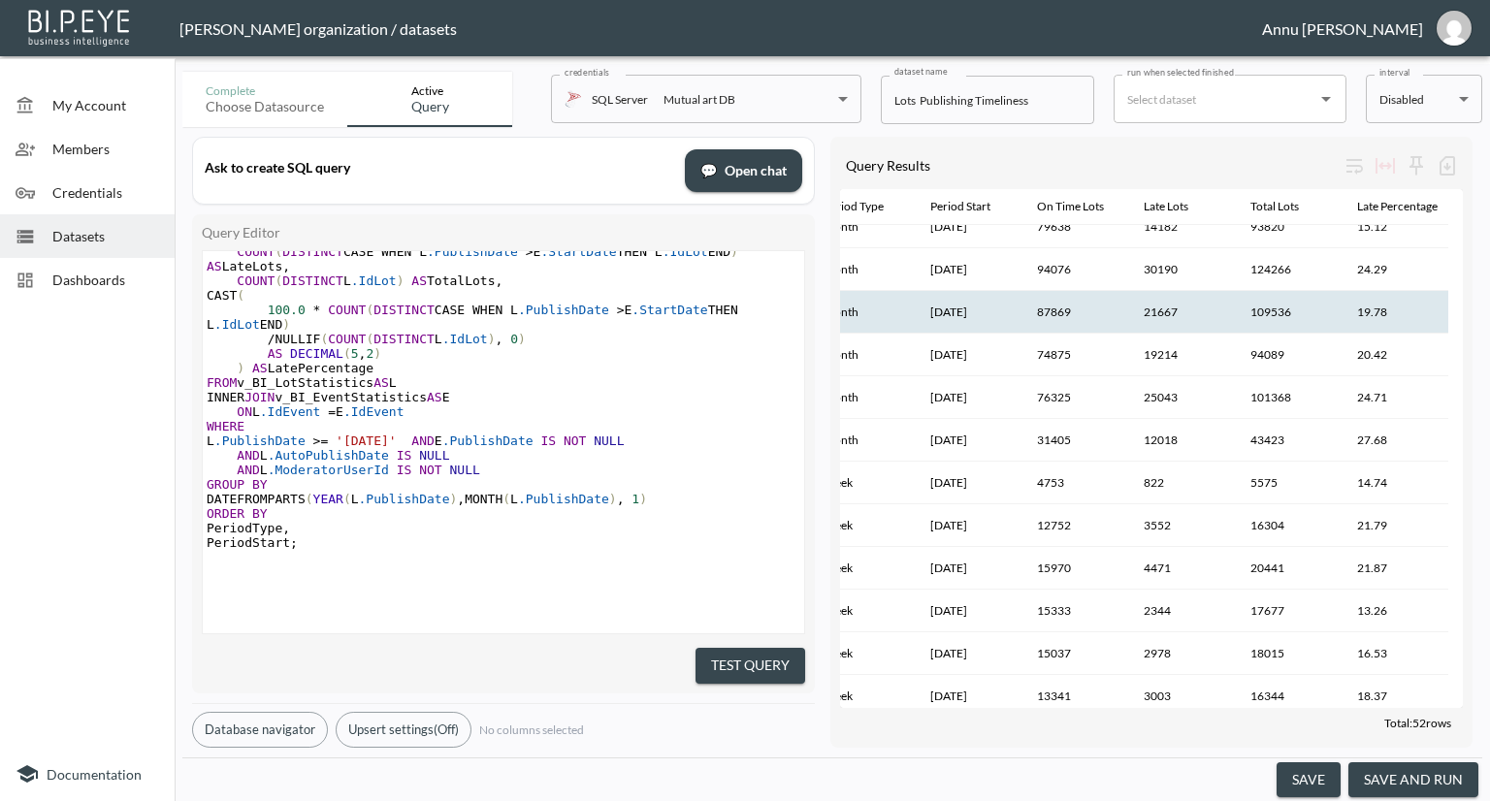
scroll to position [194, 38]
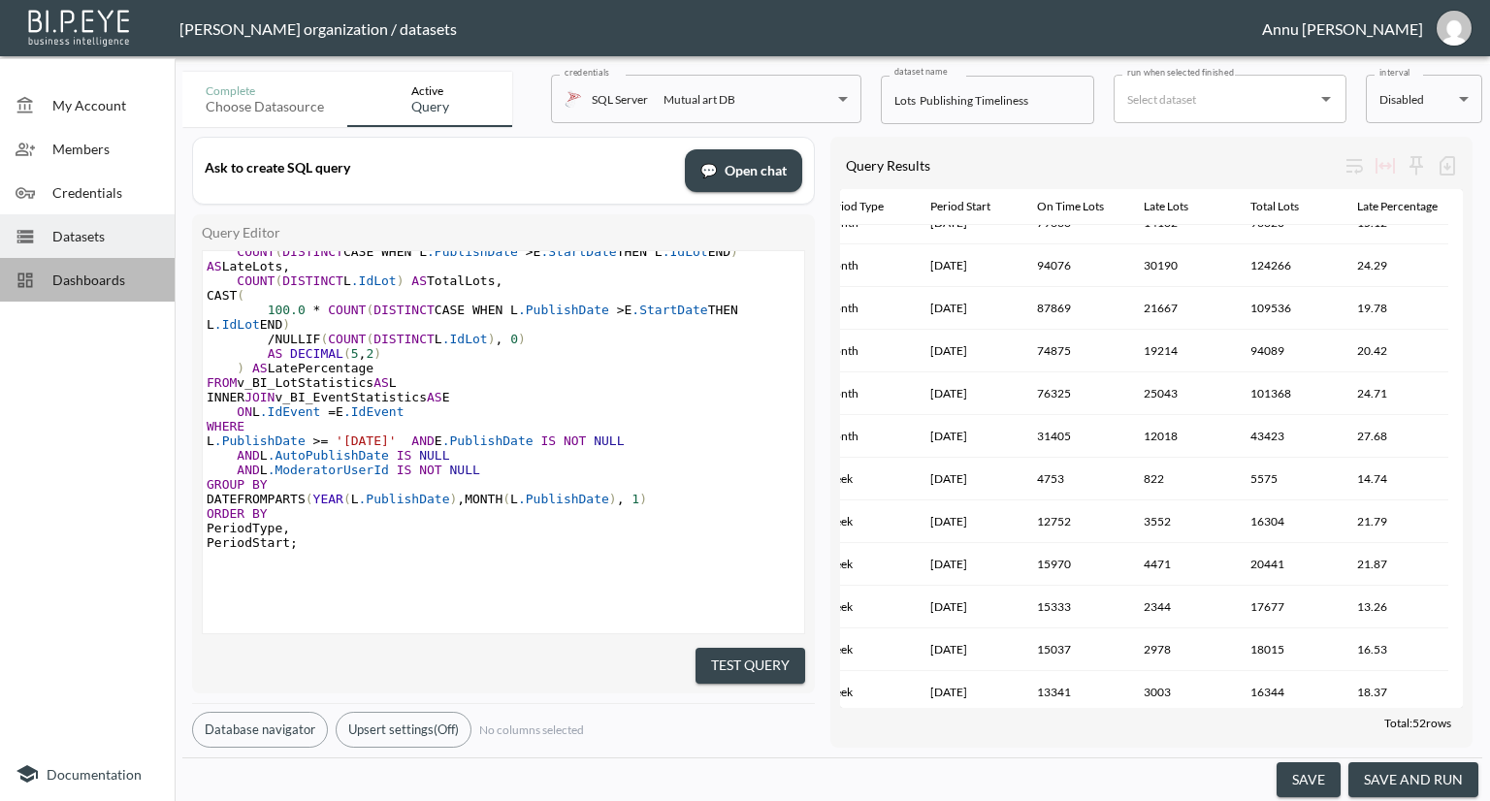
click at [61, 272] on span "Dashboards" at bounding box center [105, 280] width 107 height 20
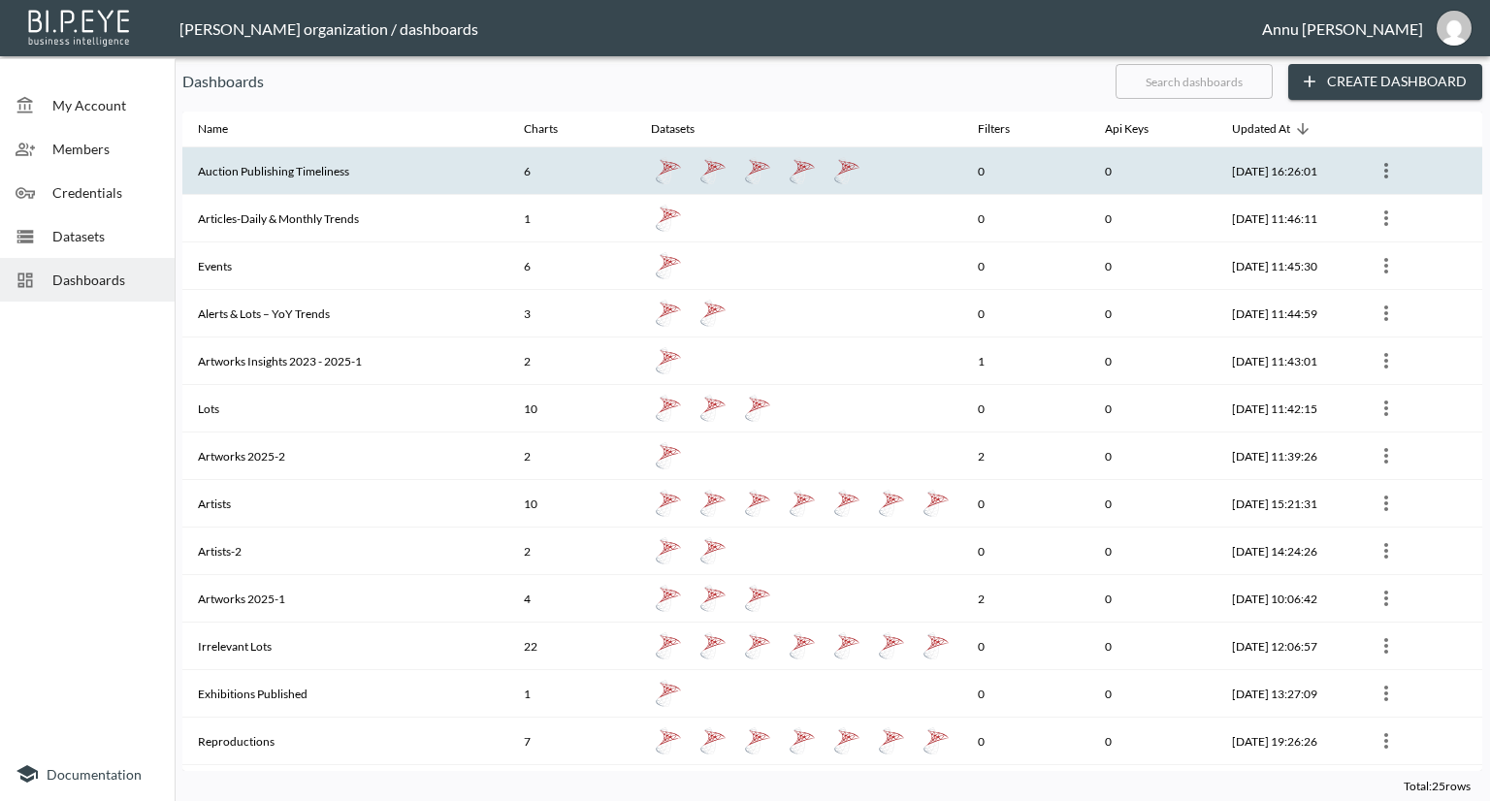
click at [251, 177] on th "Auction Publishing Timeliness" at bounding box center [345, 171] width 326 height 48
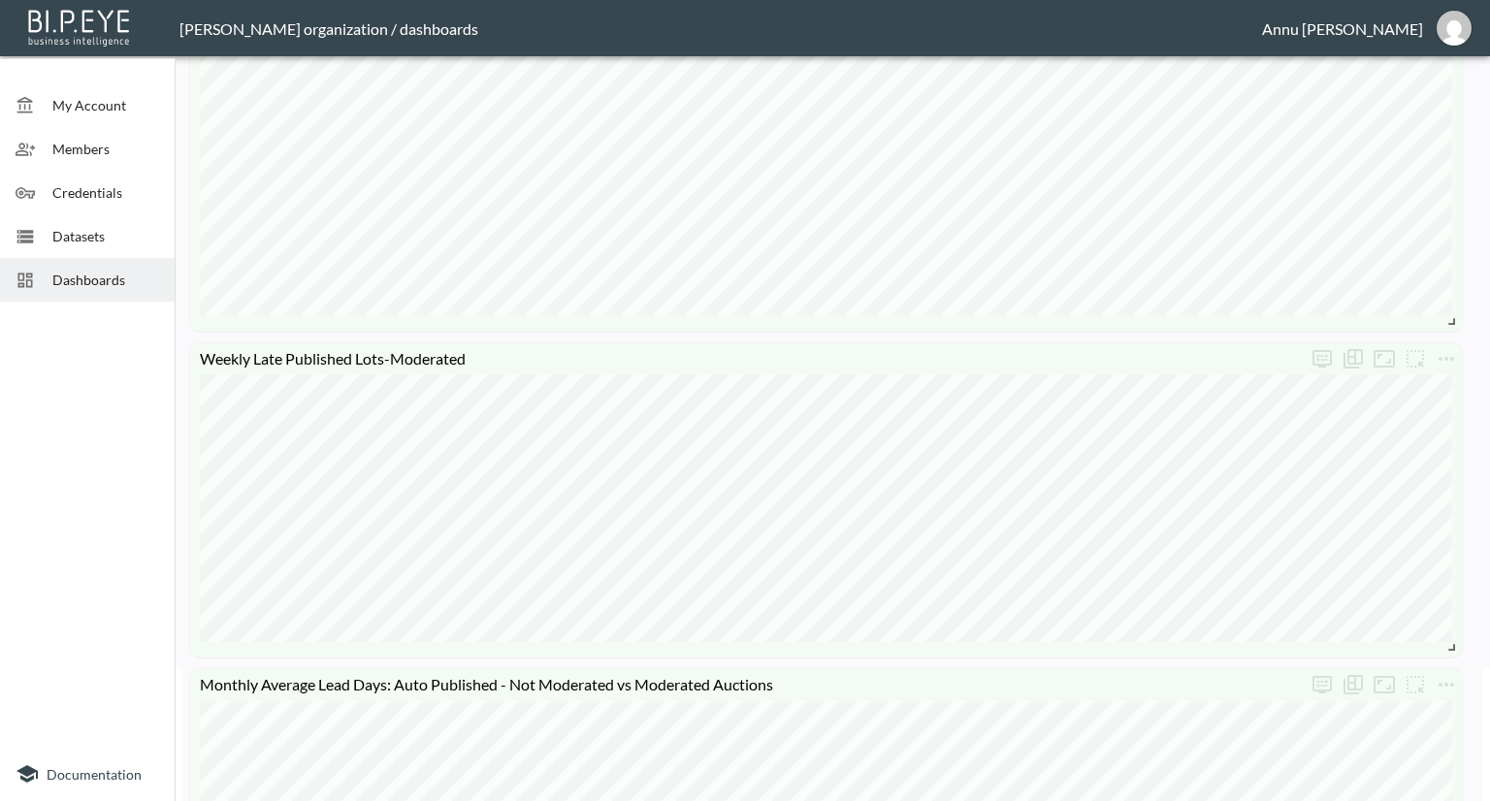
scroll to position [97, 0]
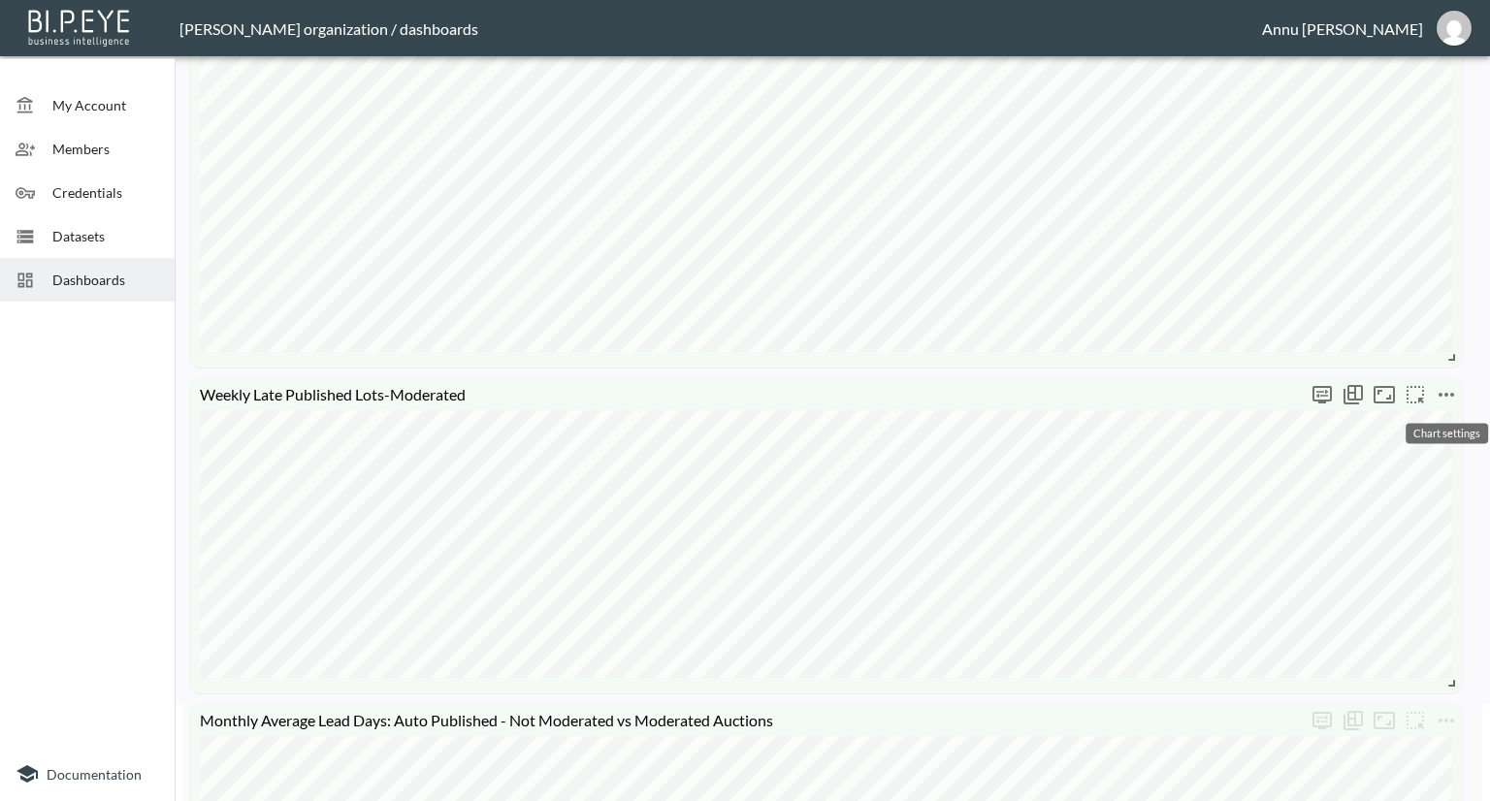
click at [1450, 396] on icon "more" at bounding box center [1446, 394] width 23 height 23
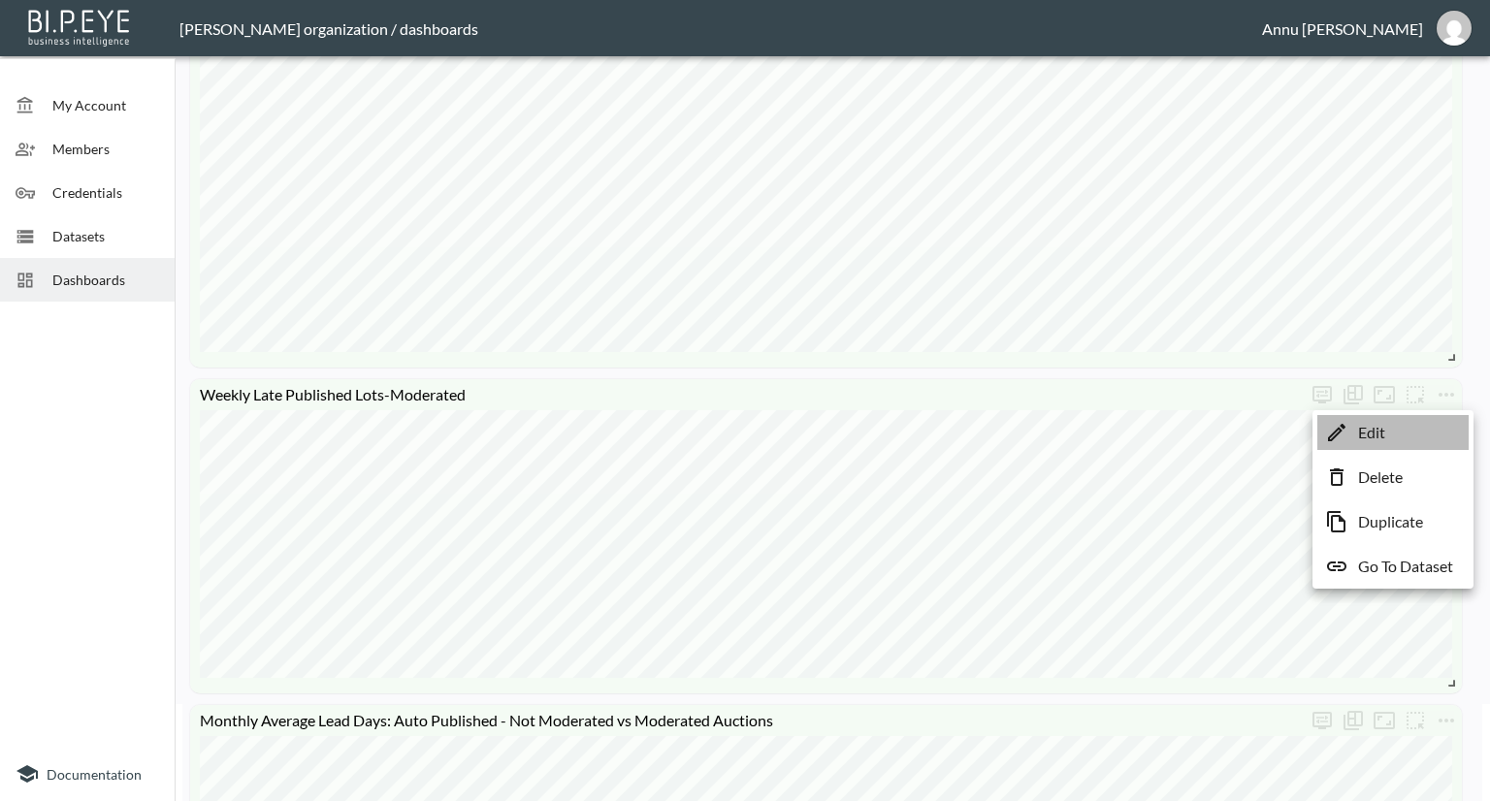
click at [1412, 433] on li "Edit" at bounding box center [1393, 432] width 151 height 35
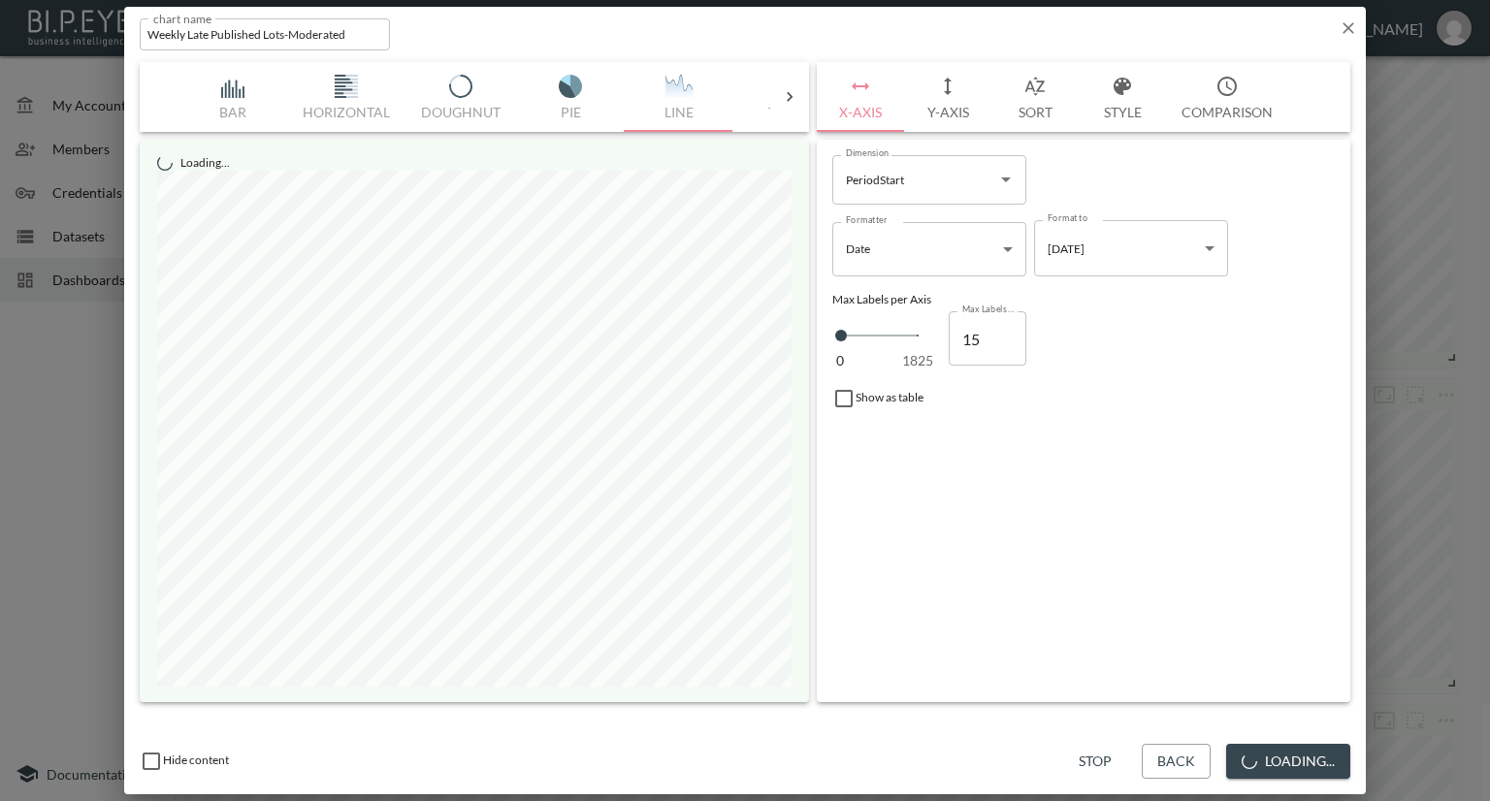
click at [941, 111] on button "Y-Axis" at bounding box center [947, 97] width 87 height 70
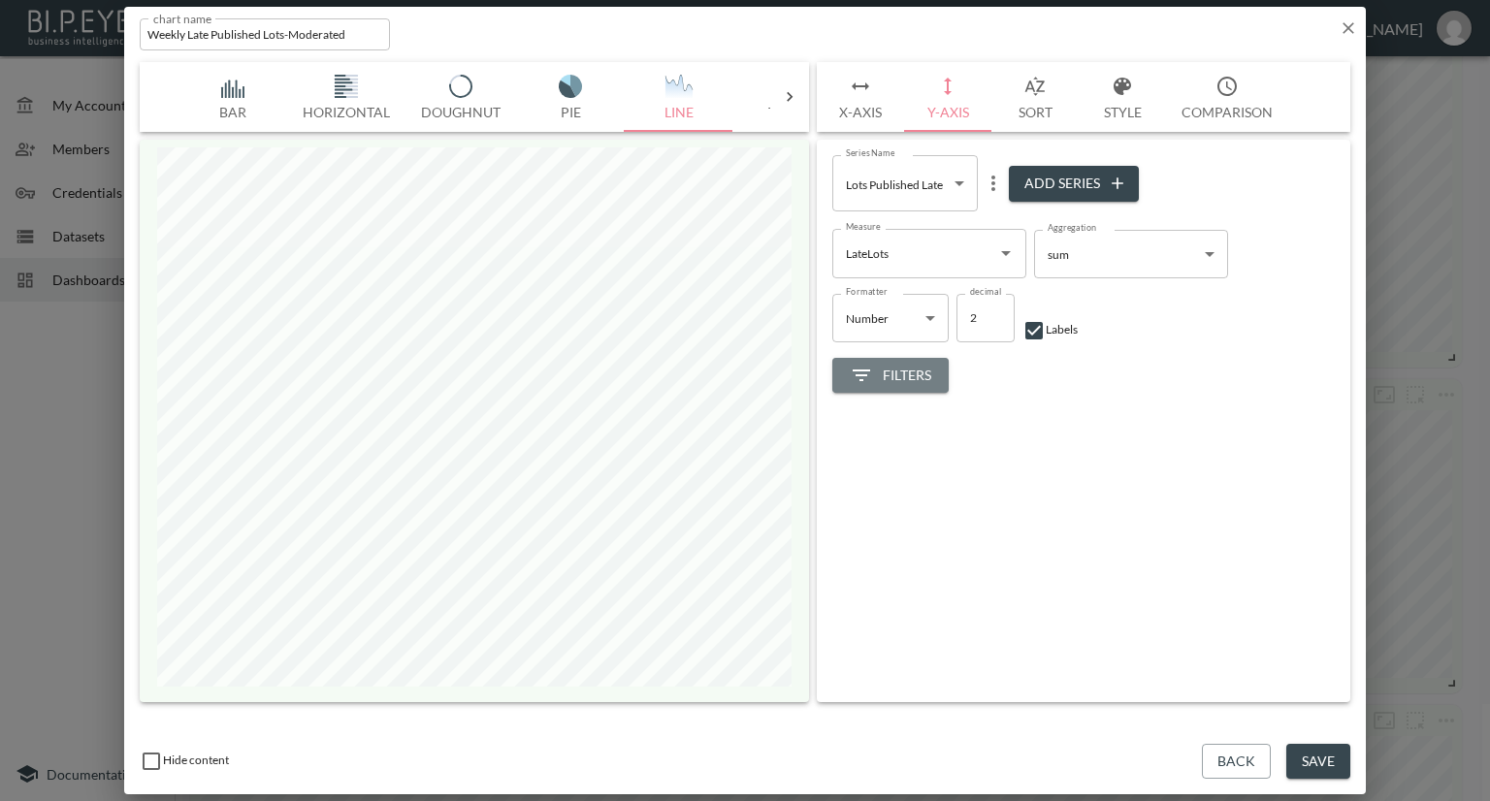
click at [924, 374] on span "Filters" at bounding box center [890, 376] width 81 height 24
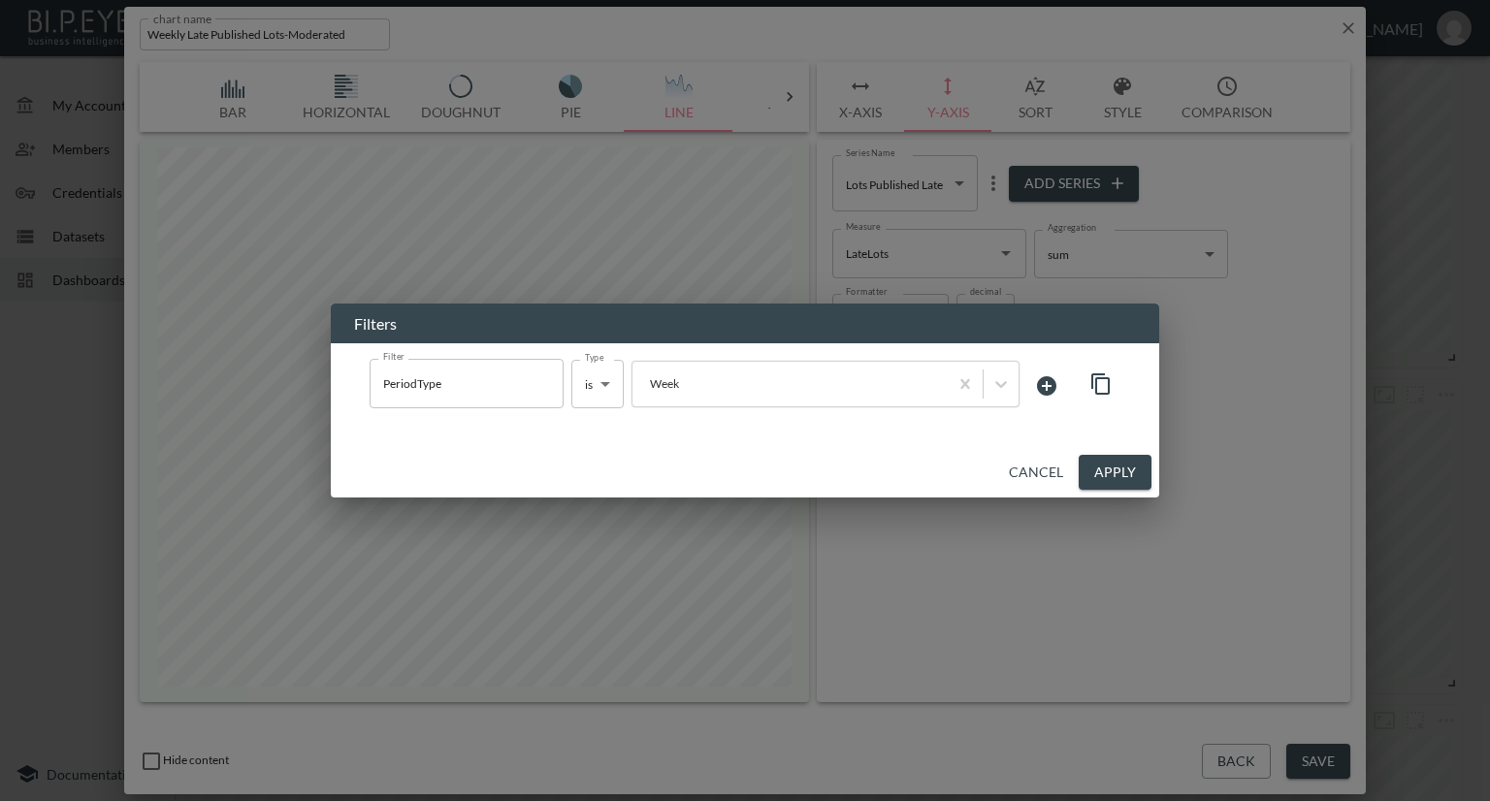
click at [1213, 331] on div "Filters Filter PeriodType Filter Type is is Type Week Cancel Apply" at bounding box center [745, 400] width 1490 height 801
drag, startPoint x: 1052, startPoint y: 473, endPoint x: 1060, endPoint y: 410, distance: 63.7
click at [1051, 473] on button "Cancel" at bounding box center [1036, 473] width 70 height 36
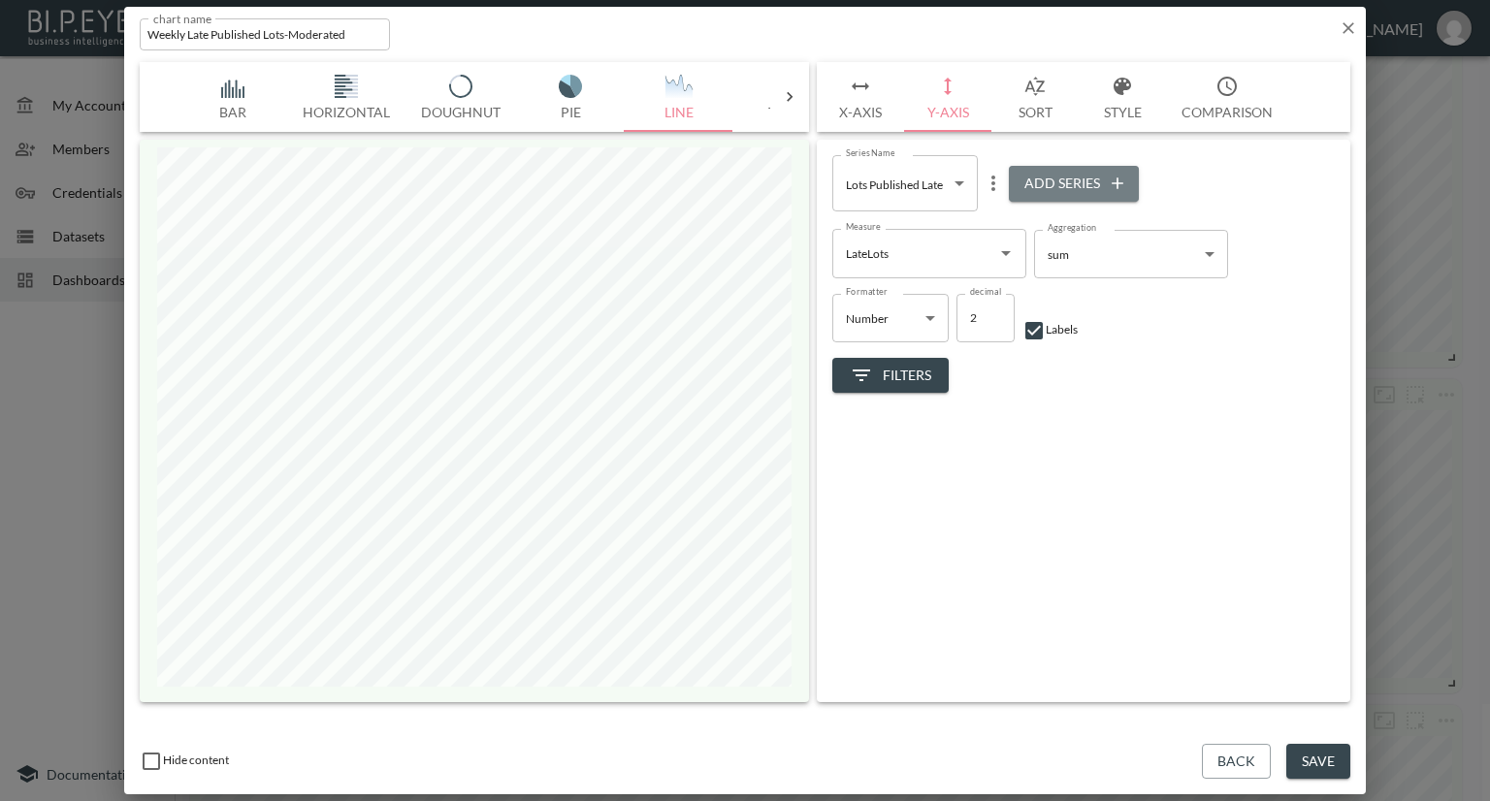
click at [1070, 176] on button "Add Series" at bounding box center [1074, 184] width 130 height 36
type input "4d0c3f95-ef2a-44b0-8453-2c3790ce94cf"
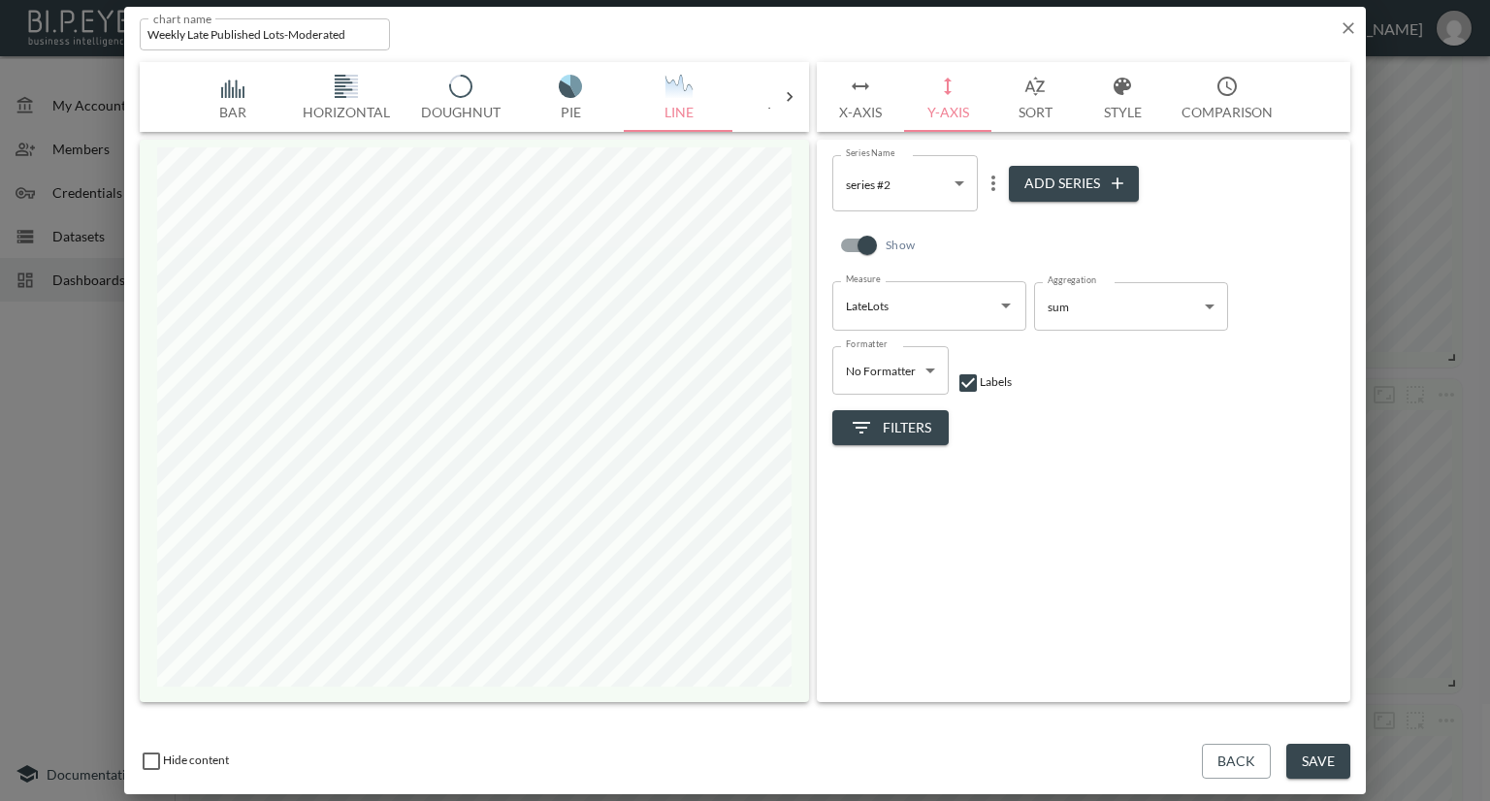
click at [1006, 309] on icon "Open" at bounding box center [1005, 305] width 23 height 23
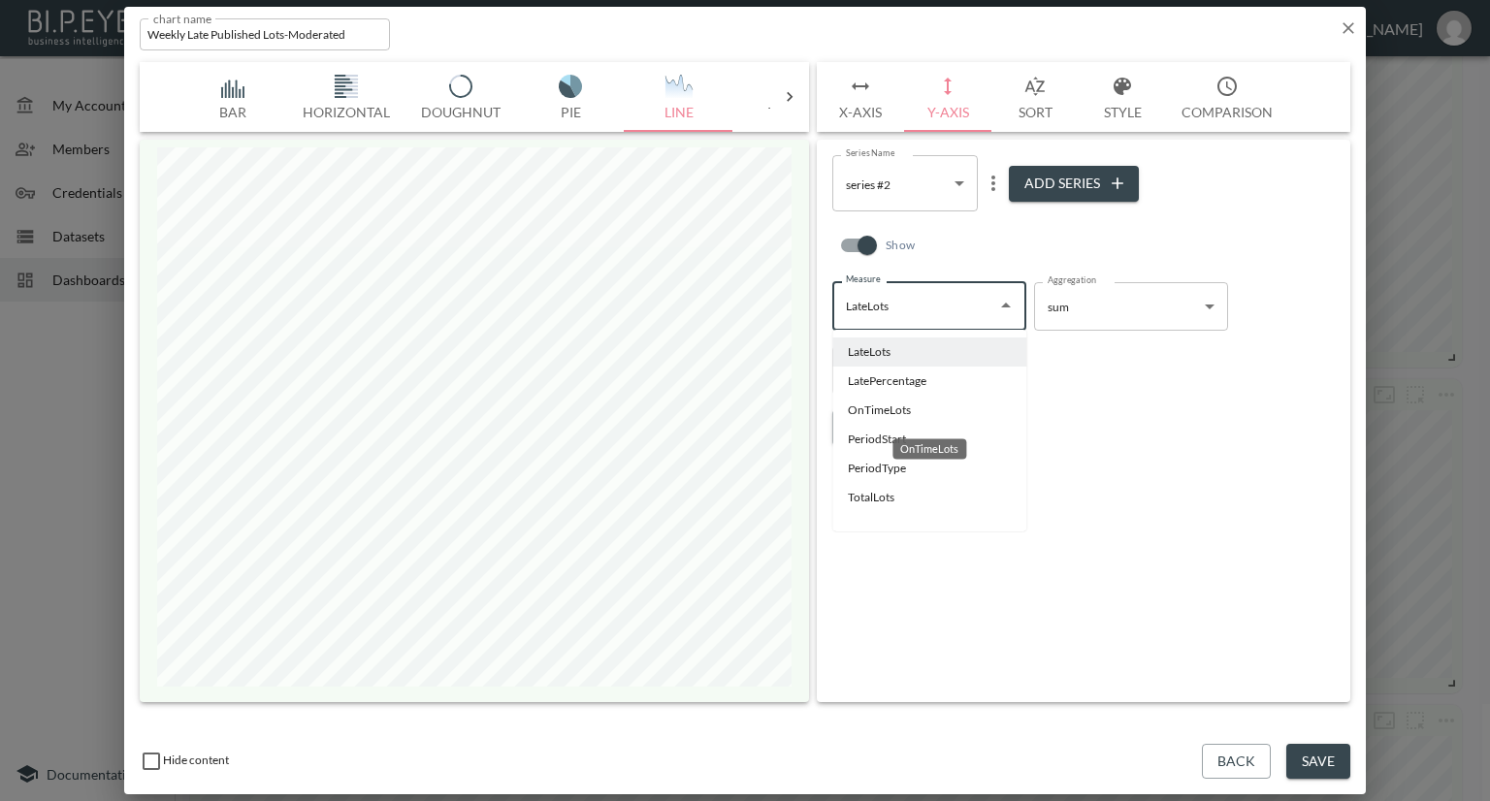
click at [890, 410] on li "OnTimeLots" at bounding box center [929, 410] width 194 height 29
type input "OnTimeLots"
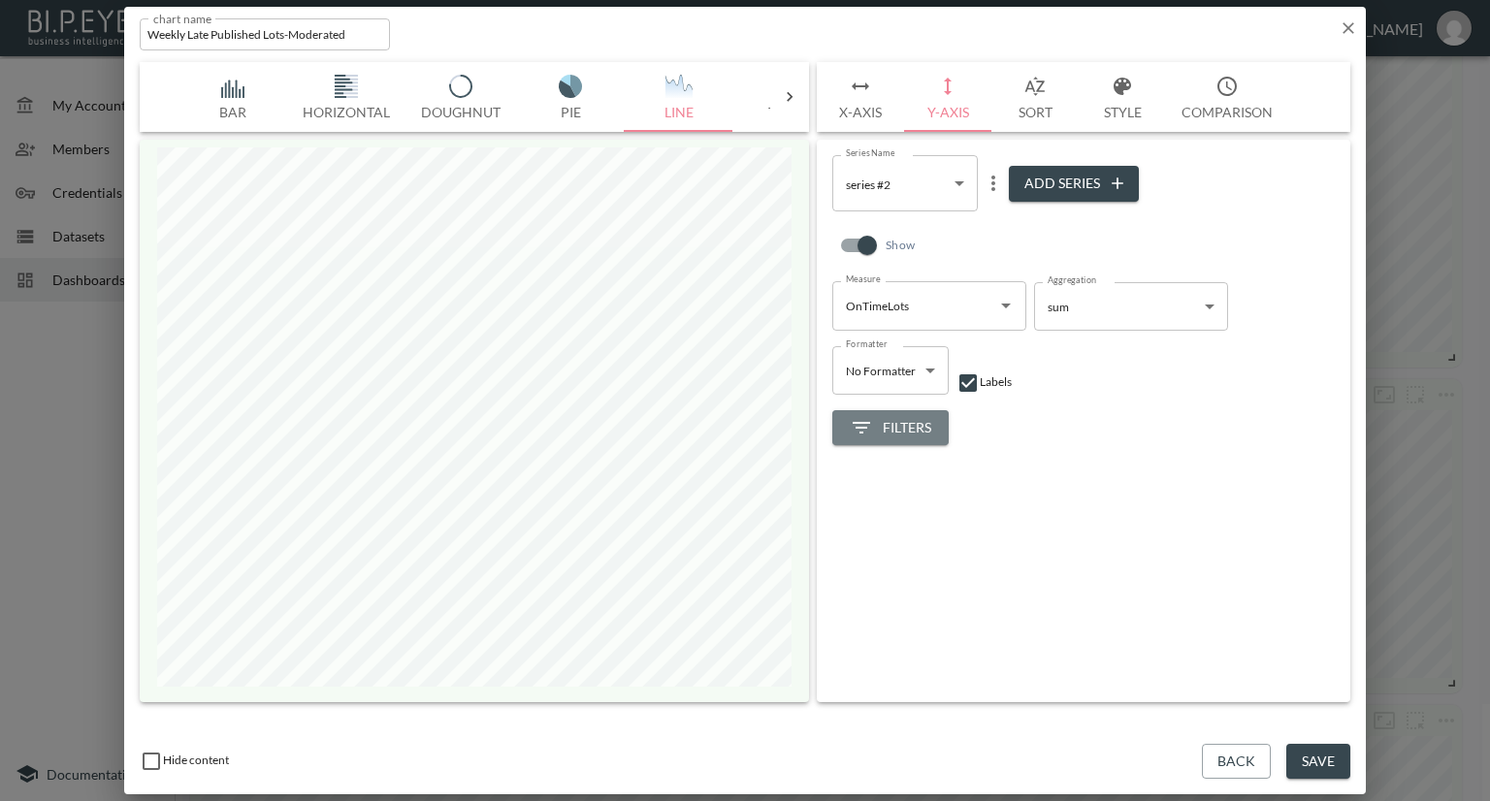
click at [904, 424] on span "Filters" at bounding box center [890, 428] width 81 height 24
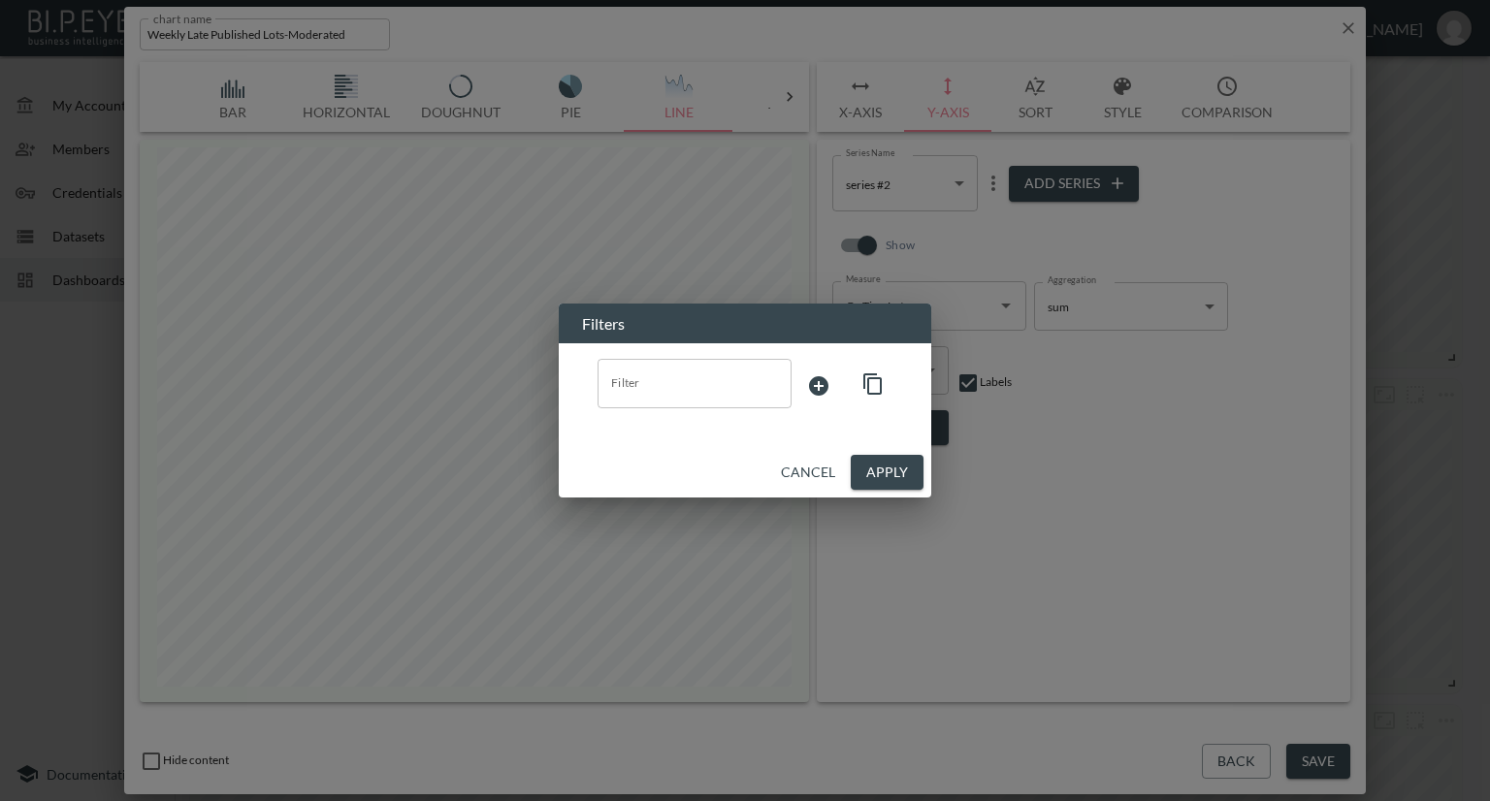
click at [638, 357] on div "Filter Filter" at bounding box center [745, 384] width 326 height 83
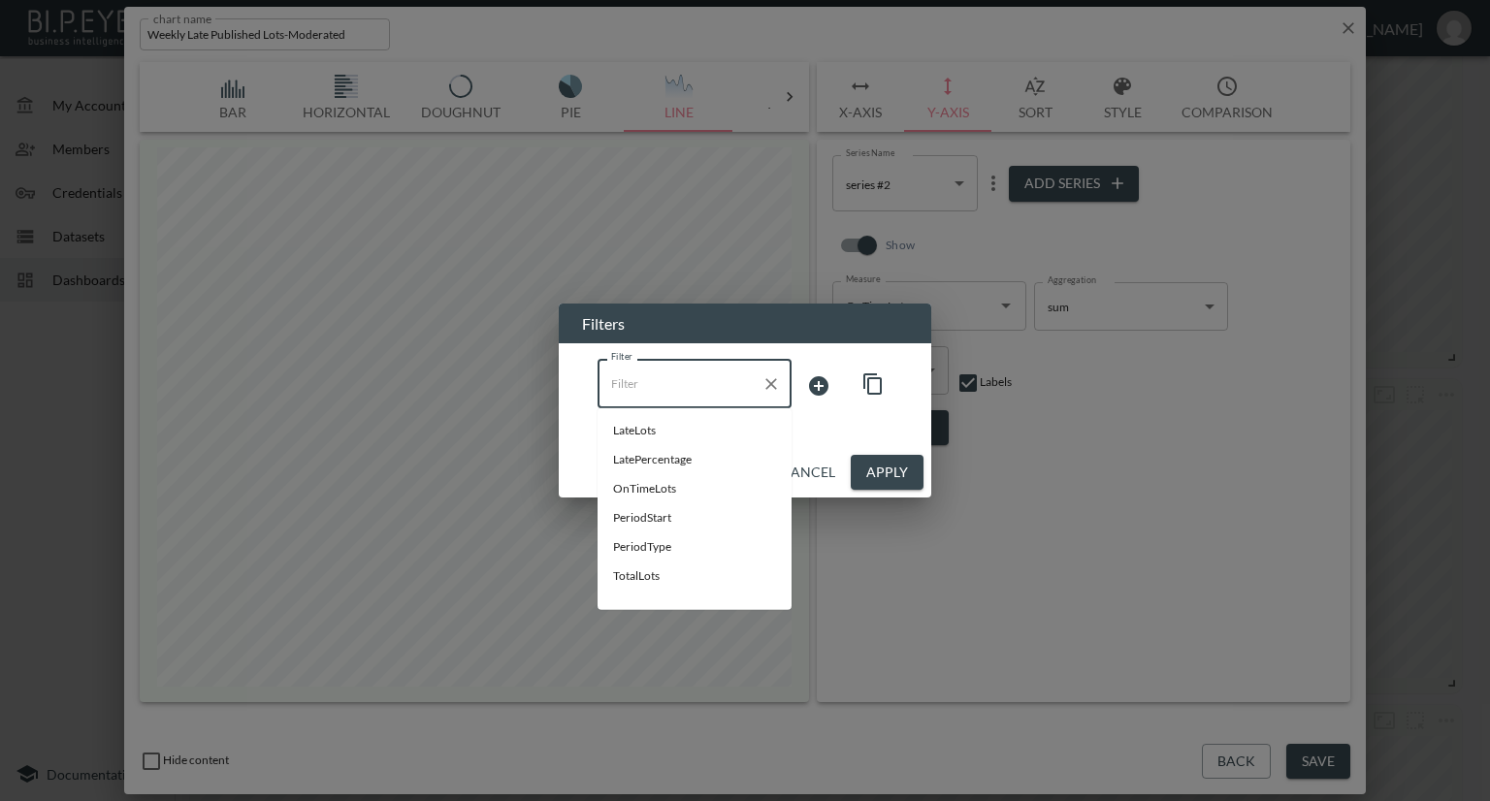
click at [638, 381] on input "Filter" at bounding box center [679, 383] width 147 height 31
click at [633, 484] on span "OnTimeLots" at bounding box center [694, 488] width 163 height 17
type input "OnTimeLots"
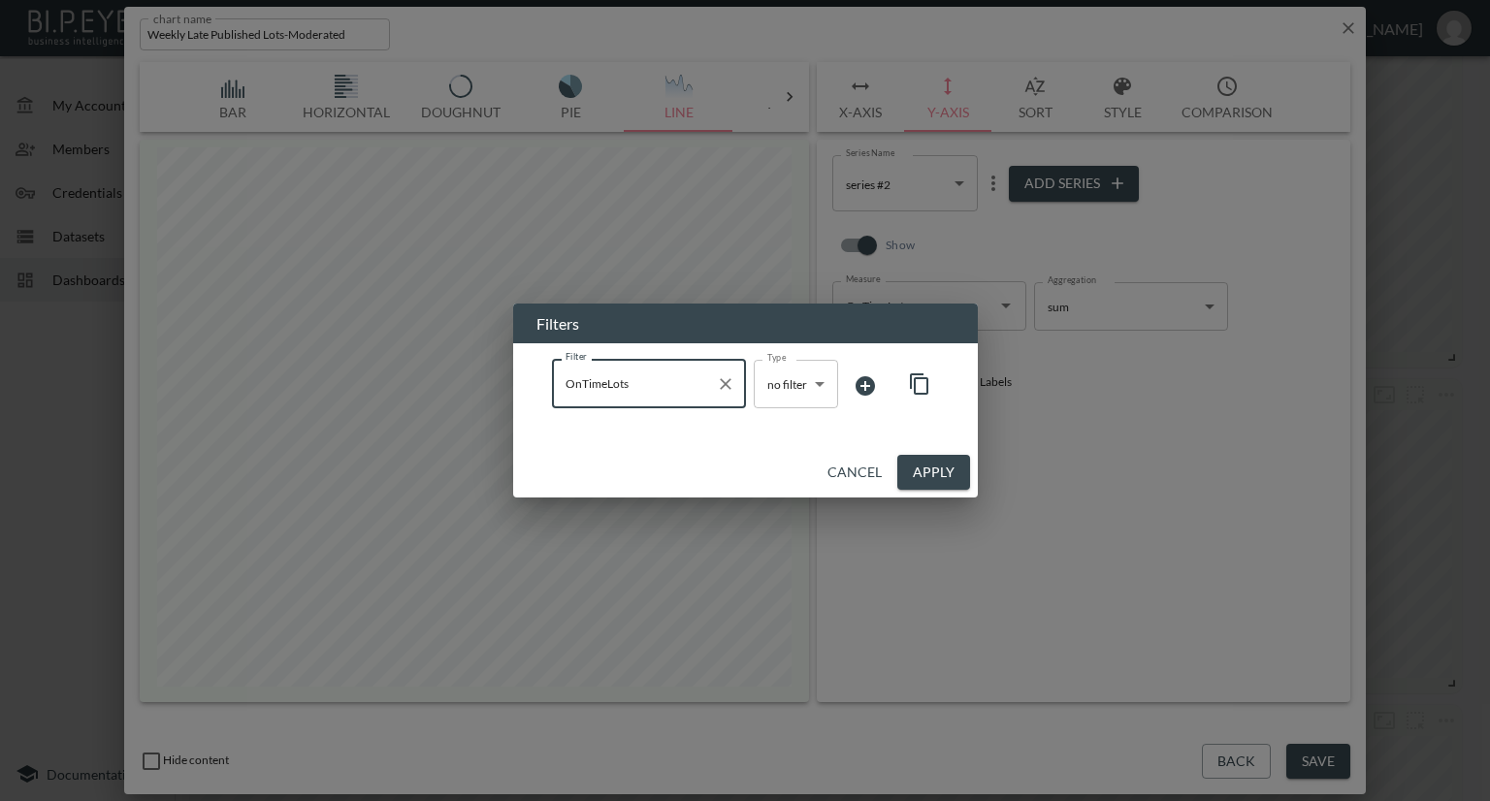
click at [918, 463] on button "Apply" at bounding box center [933, 473] width 73 height 36
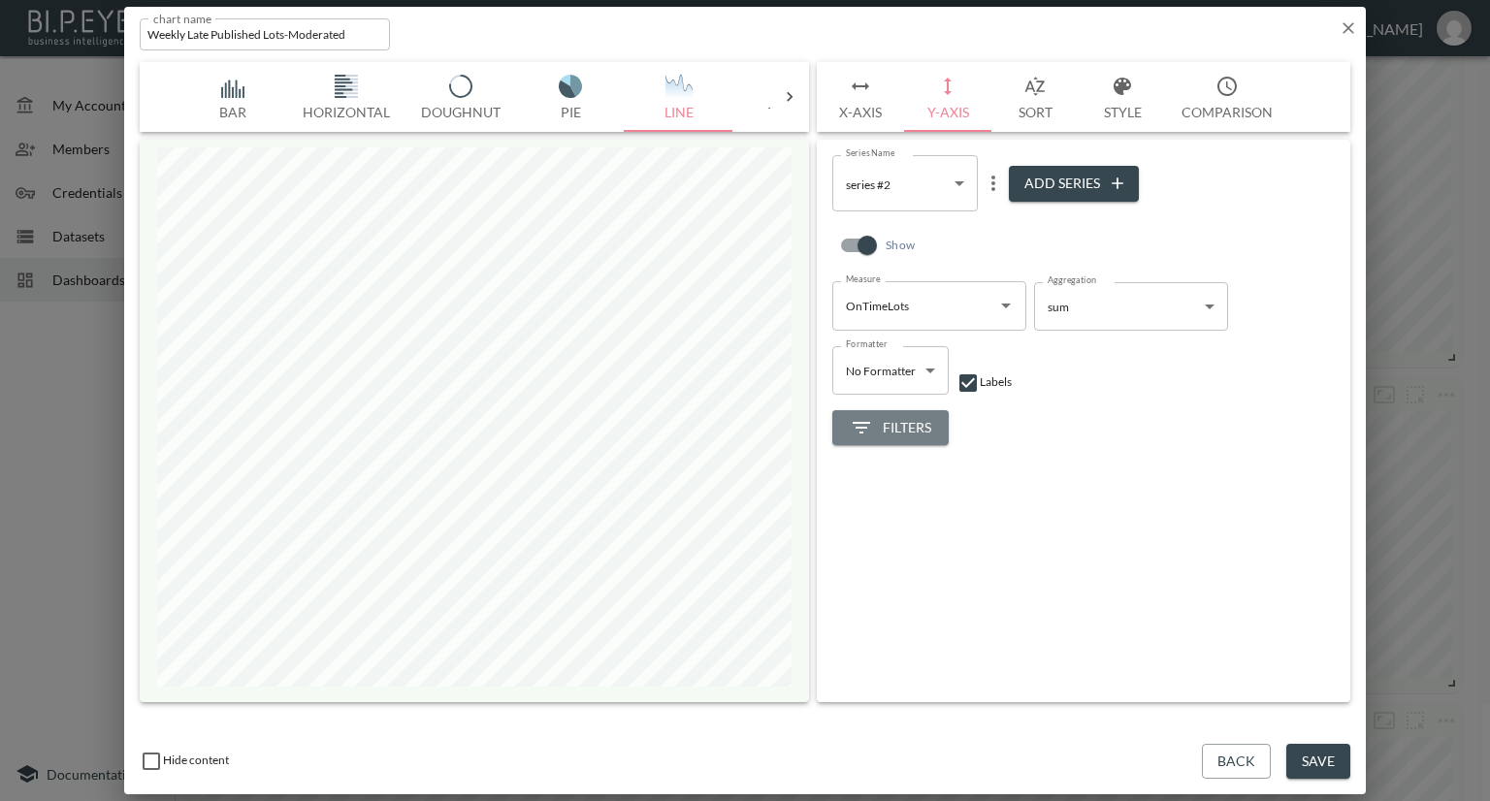
click at [923, 423] on span "Filters" at bounding box center [890, 428] width 81 height 24
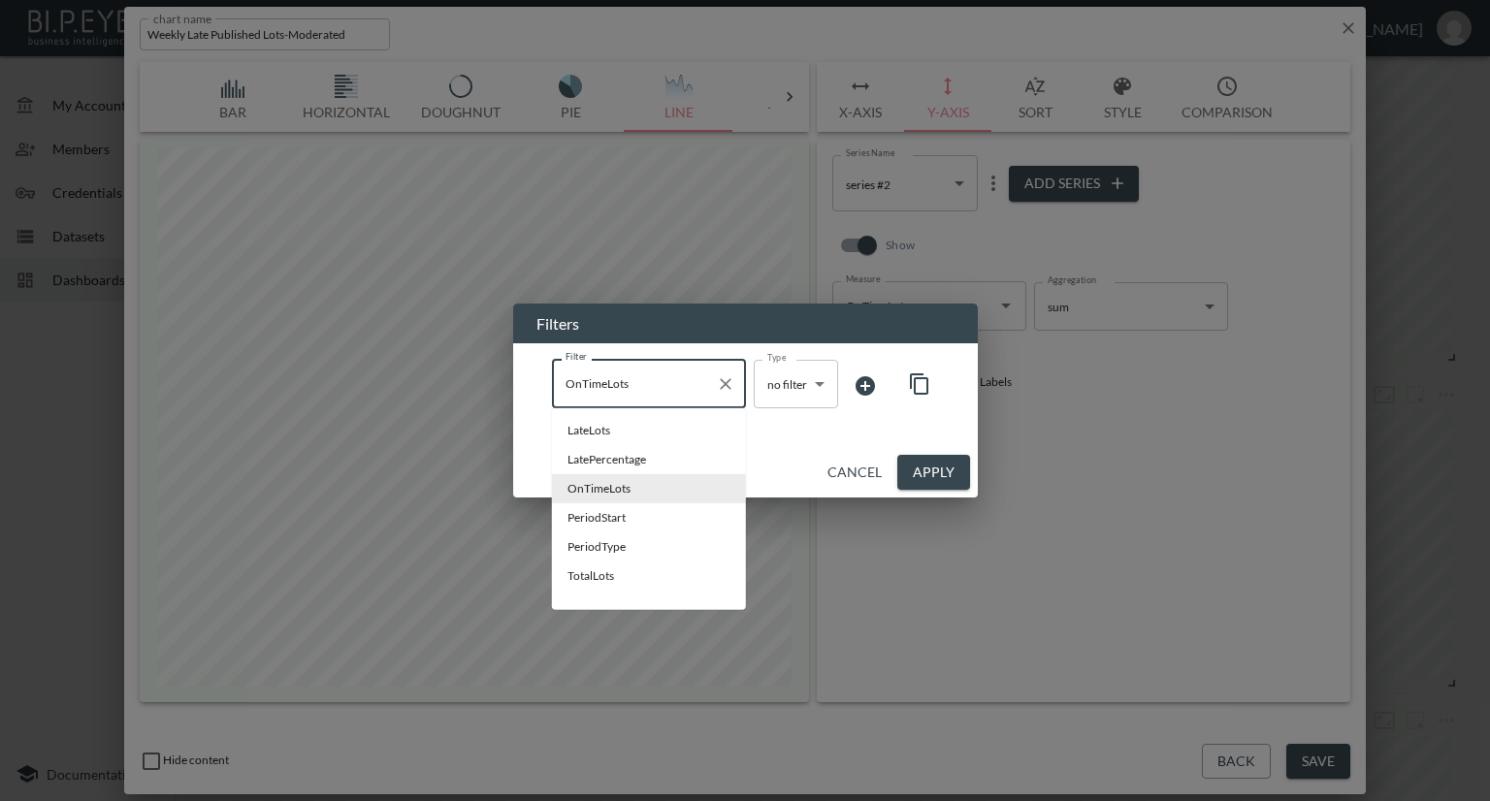
click at [684, 392] on input "OnTimeLots" at bounding box center [634, 383] width 147 height 31
click at [585, 546] on span "PeriodType" at bounding box center [649, 546] width 163 height 17
type input "PeriodType"
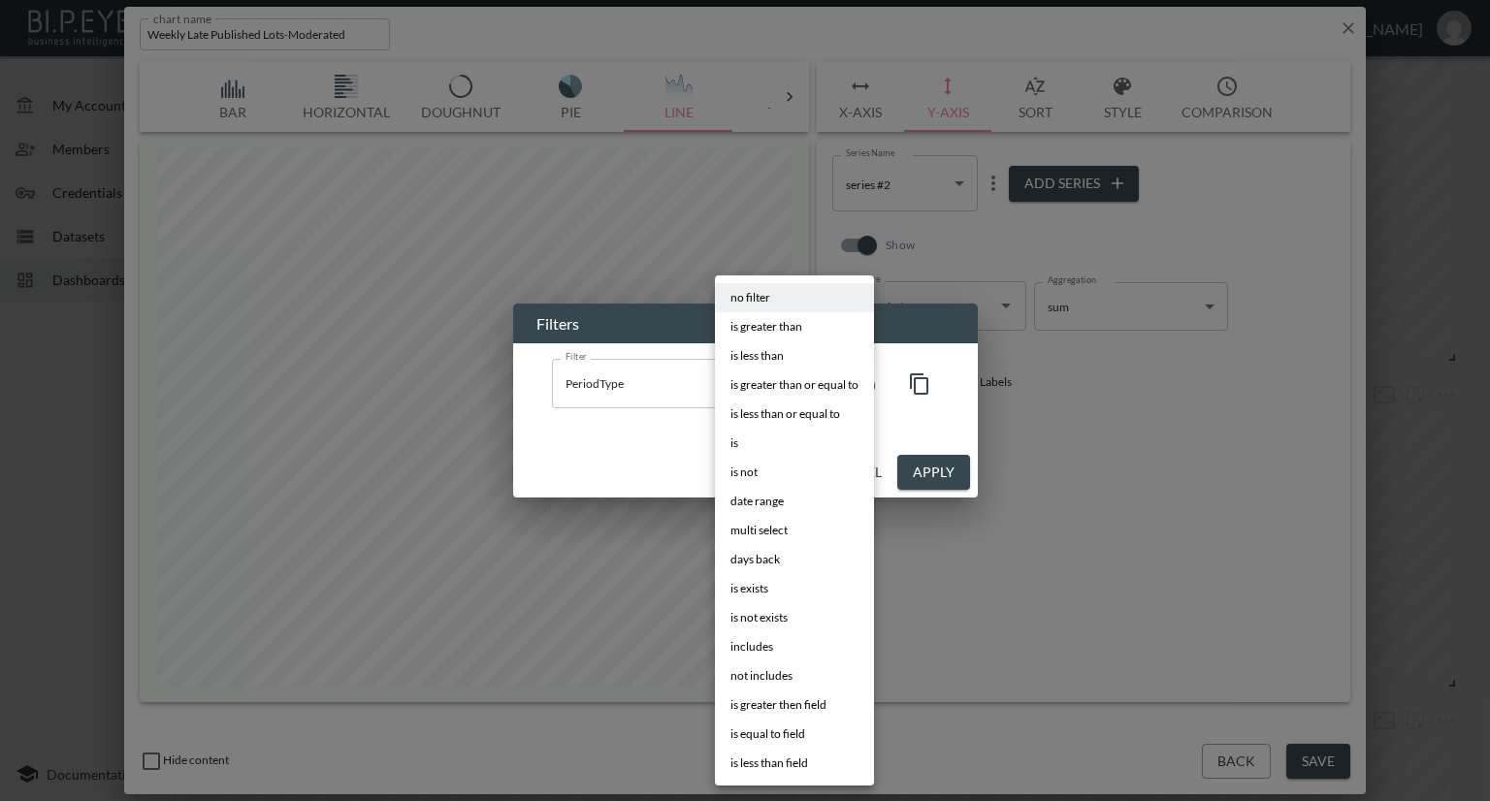
click at [801, 398] on body "BI.P.EYE, Interactive Analytics Dashboards - app Nadia Senft organization / das…" at bounding box center [745, 400] width 1490 height 801
click at [757, 443] on li "is" at bounding box center [794, 443] width 159 height 29
type input "is"
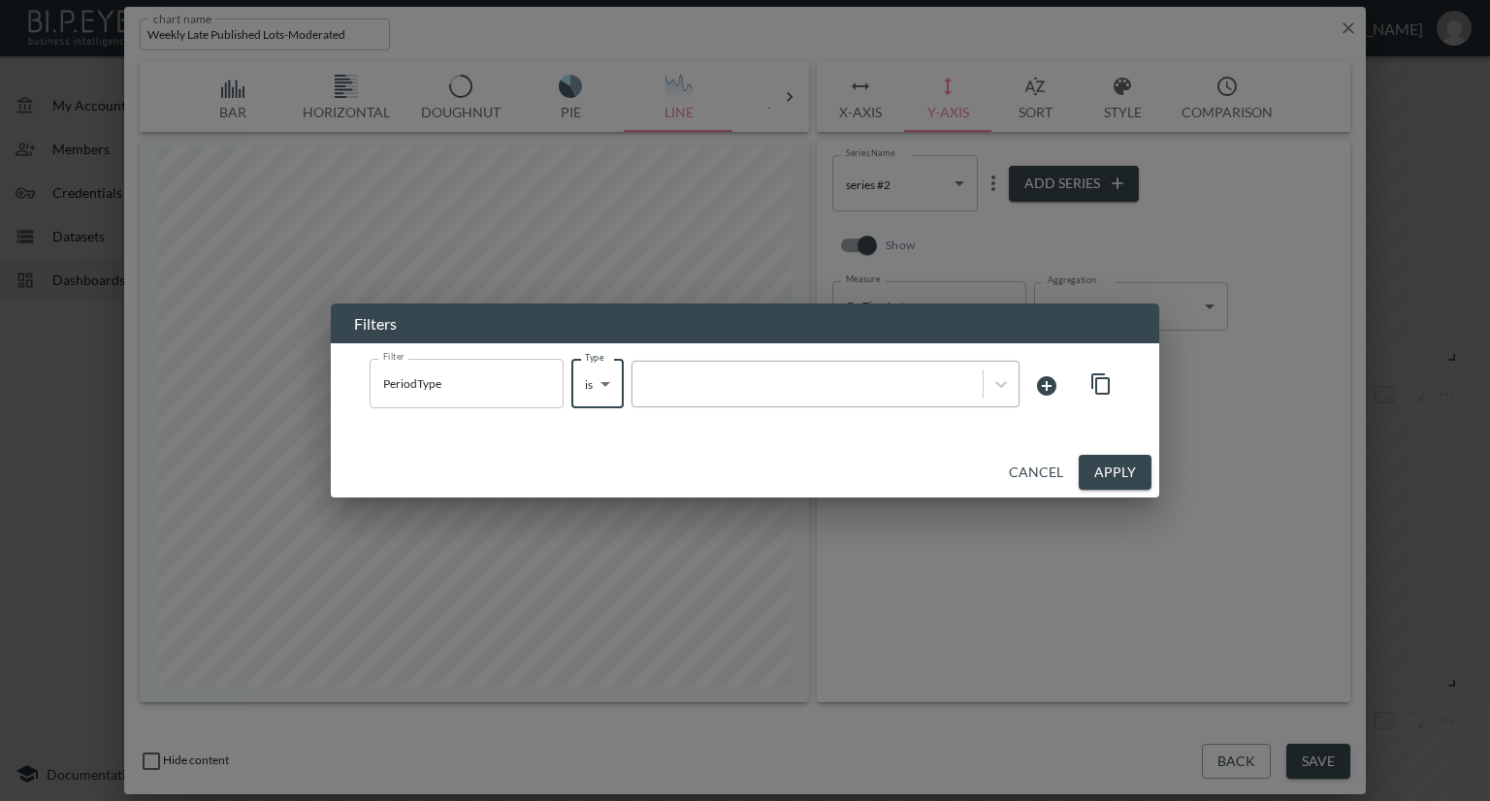
click at [819, 388] on div at bounding box center [807, 383] width 331 height 18
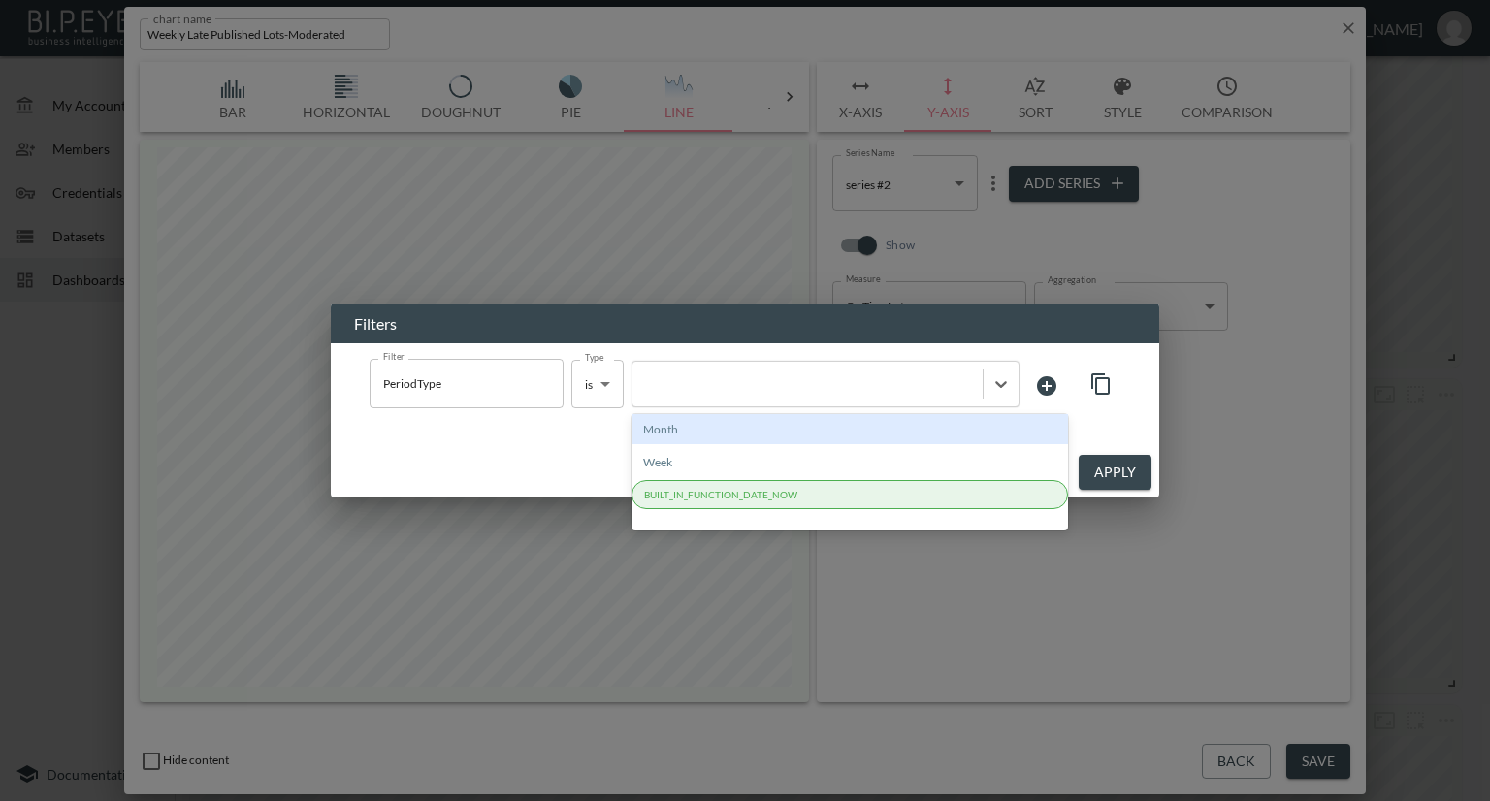
click at [741, 432] on div "Month" at bounding box center [850, 429] width 437 height 30
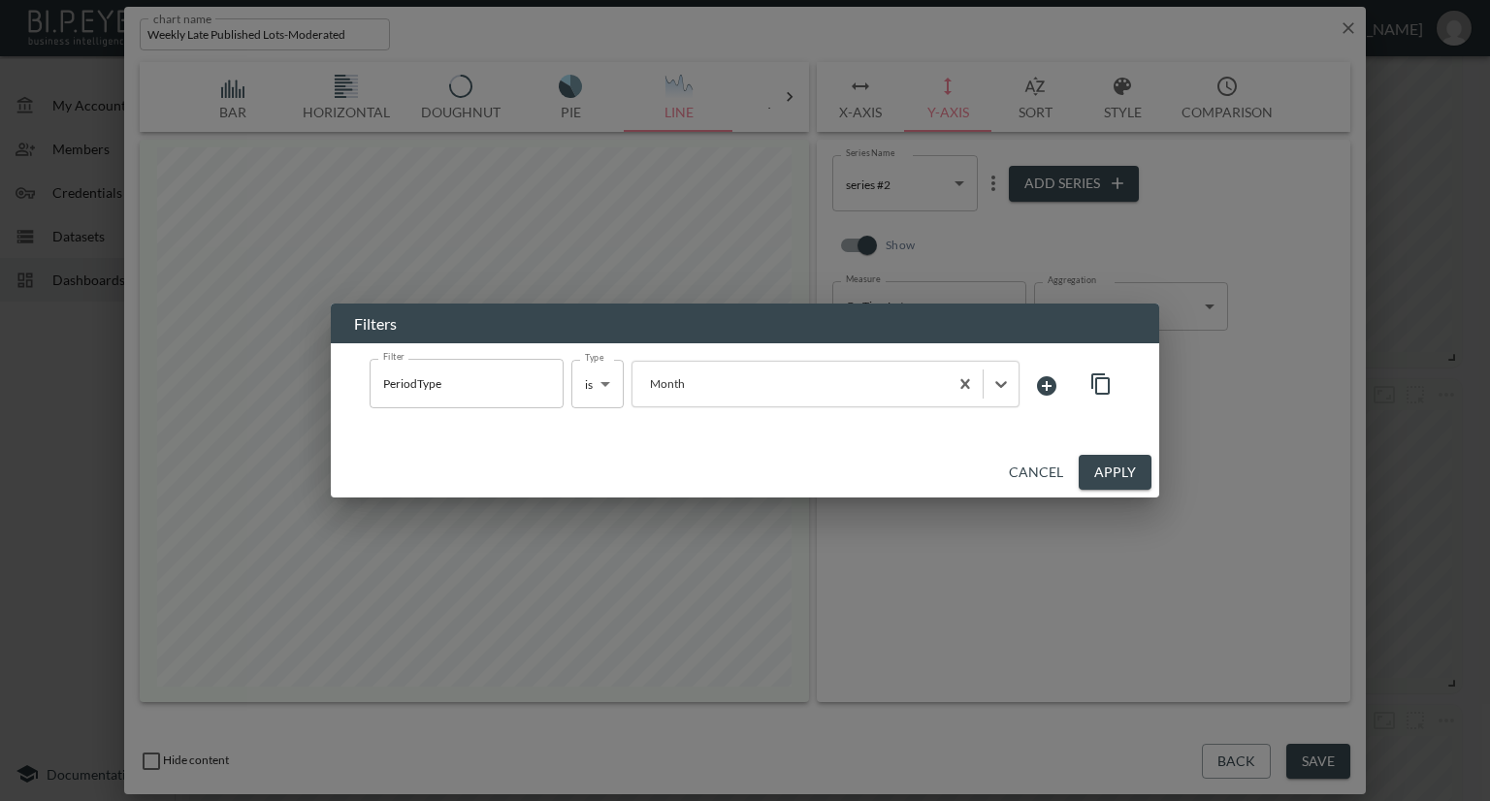
click at [1097, 479] on button "Apply" at bounding box center [1115, 473] width 73 height 36
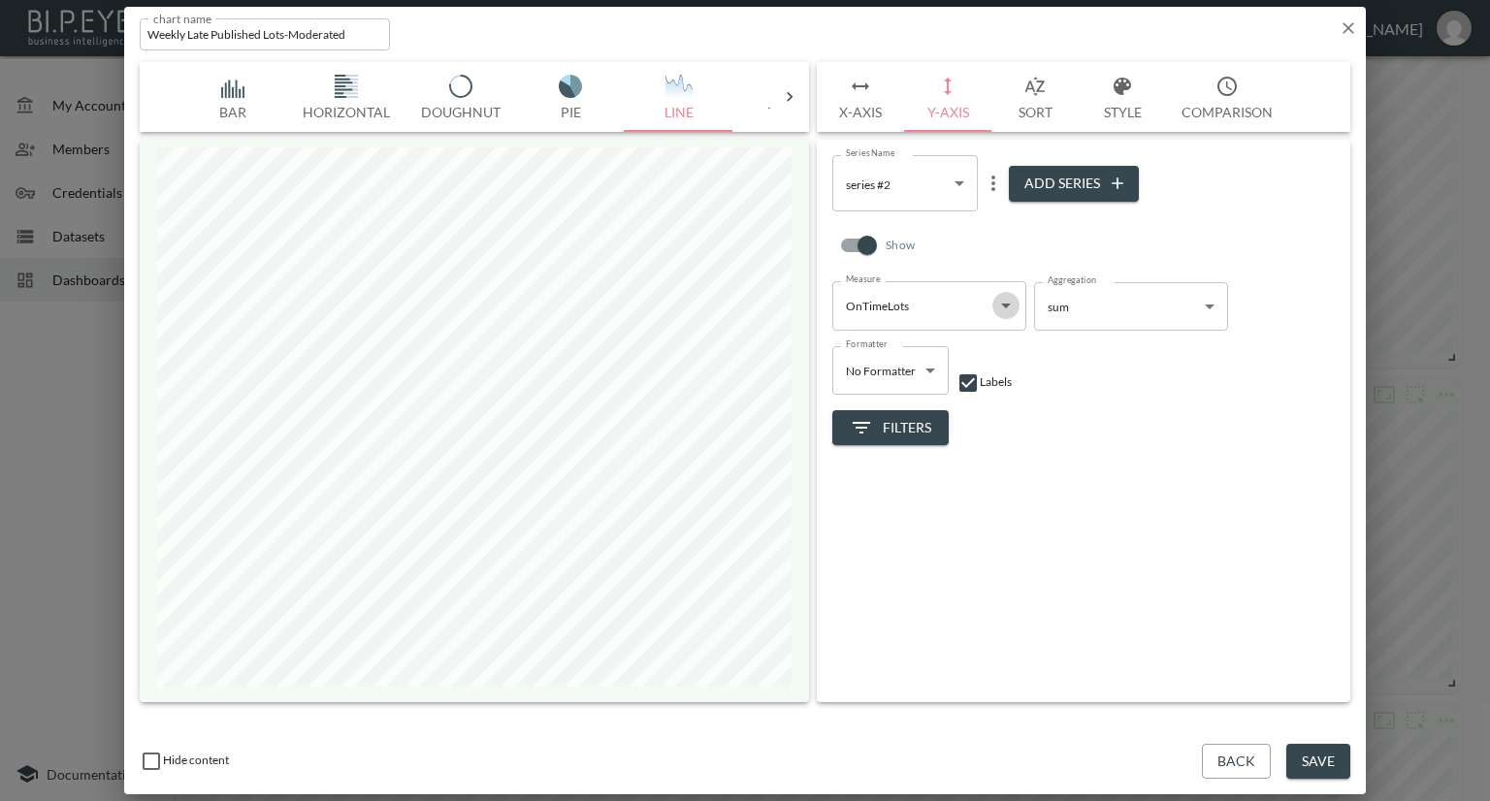
click at [1009, 303] on icon "Open" at bounding box center [1005, 305] width 23 height 23
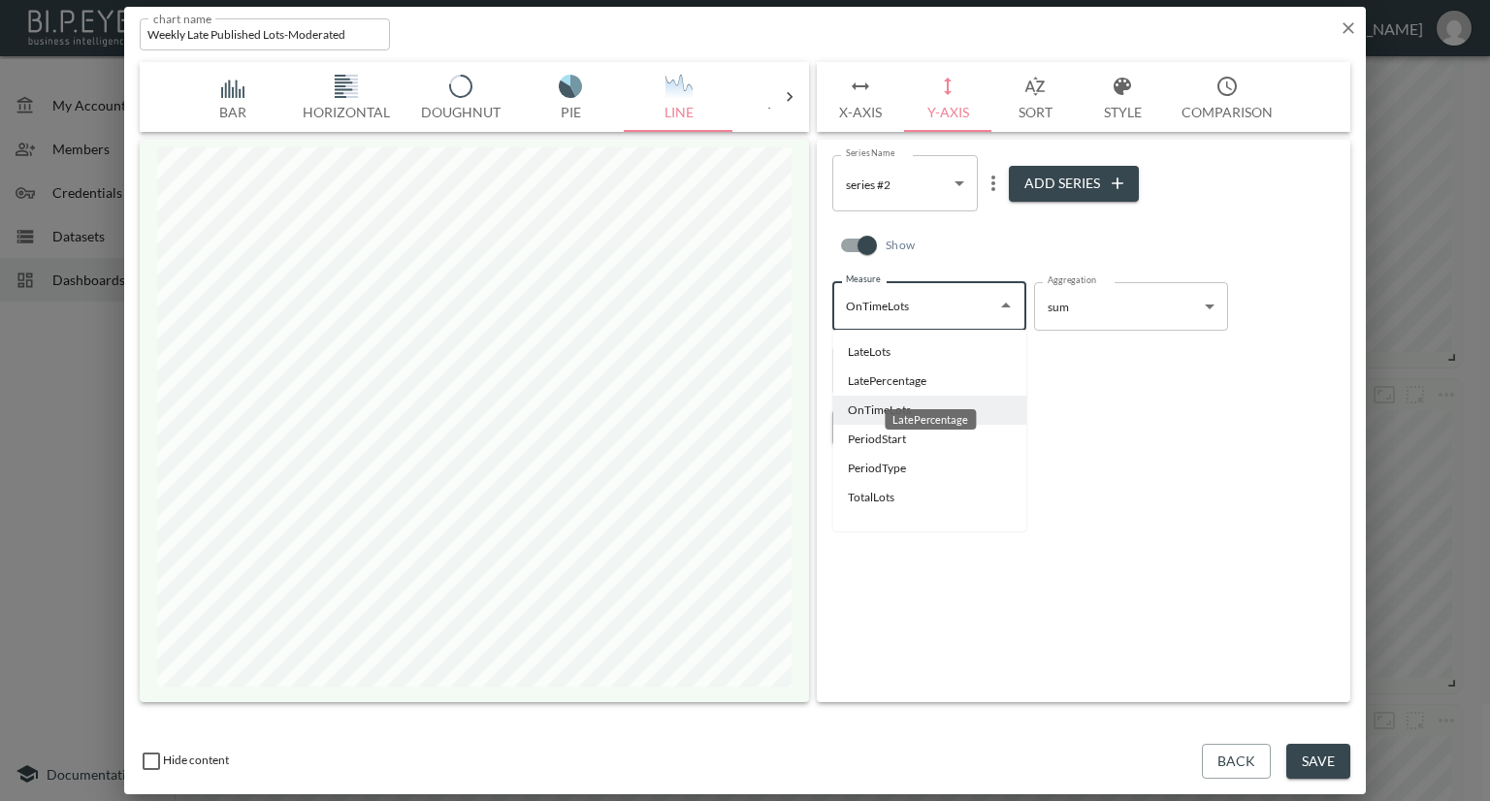
click at [867, 381] on li "LatePercentage" at bounding box center [929, 381] width 194 height 29
type input "LatePercentage"
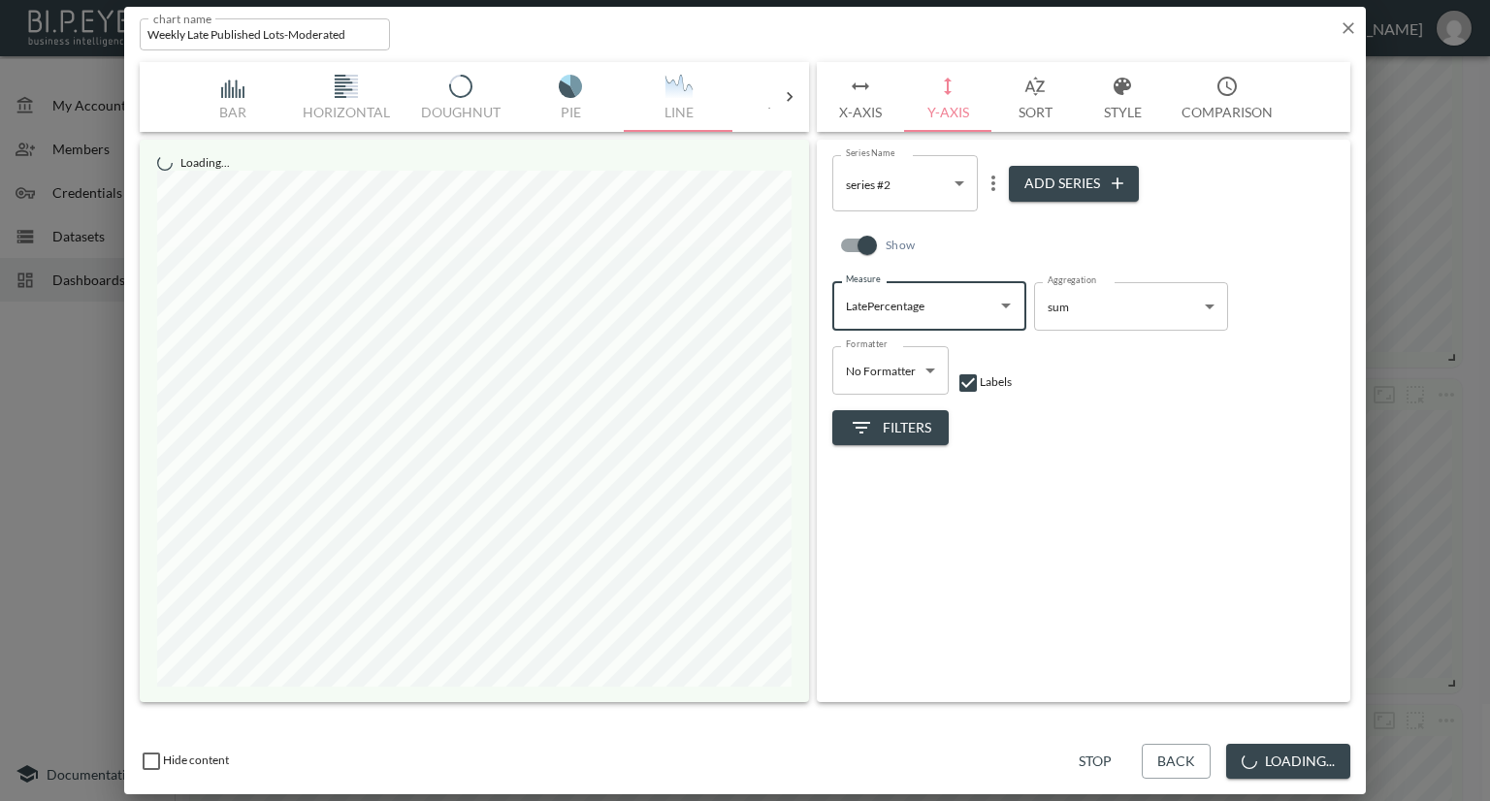
click at [912, 424] on span "Filters" at bounding box center [890, 428] width 81 height 24
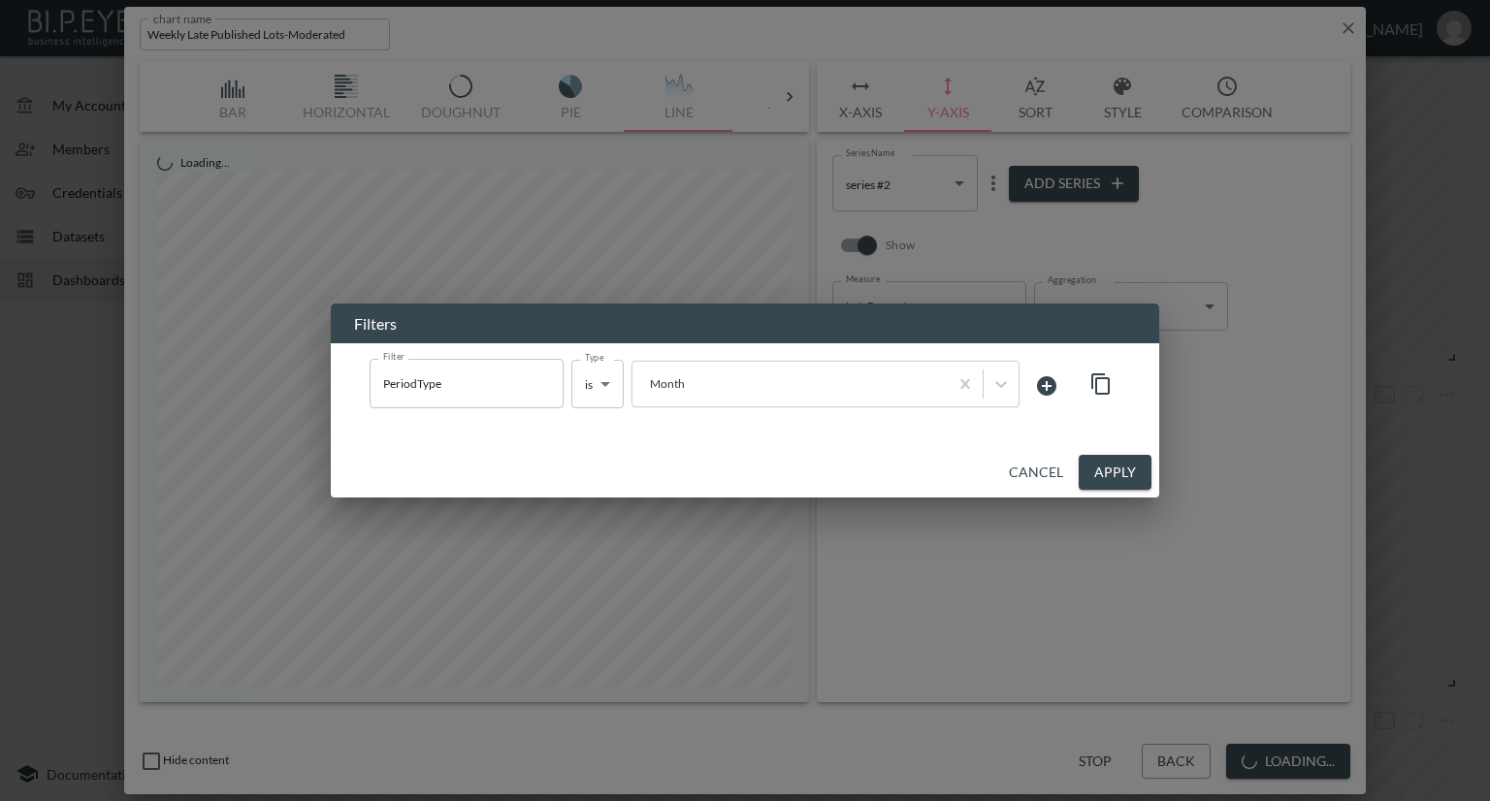
click at [1137, 467] on button "Apply" at bounding box center [1115, 473] width 73 height 36
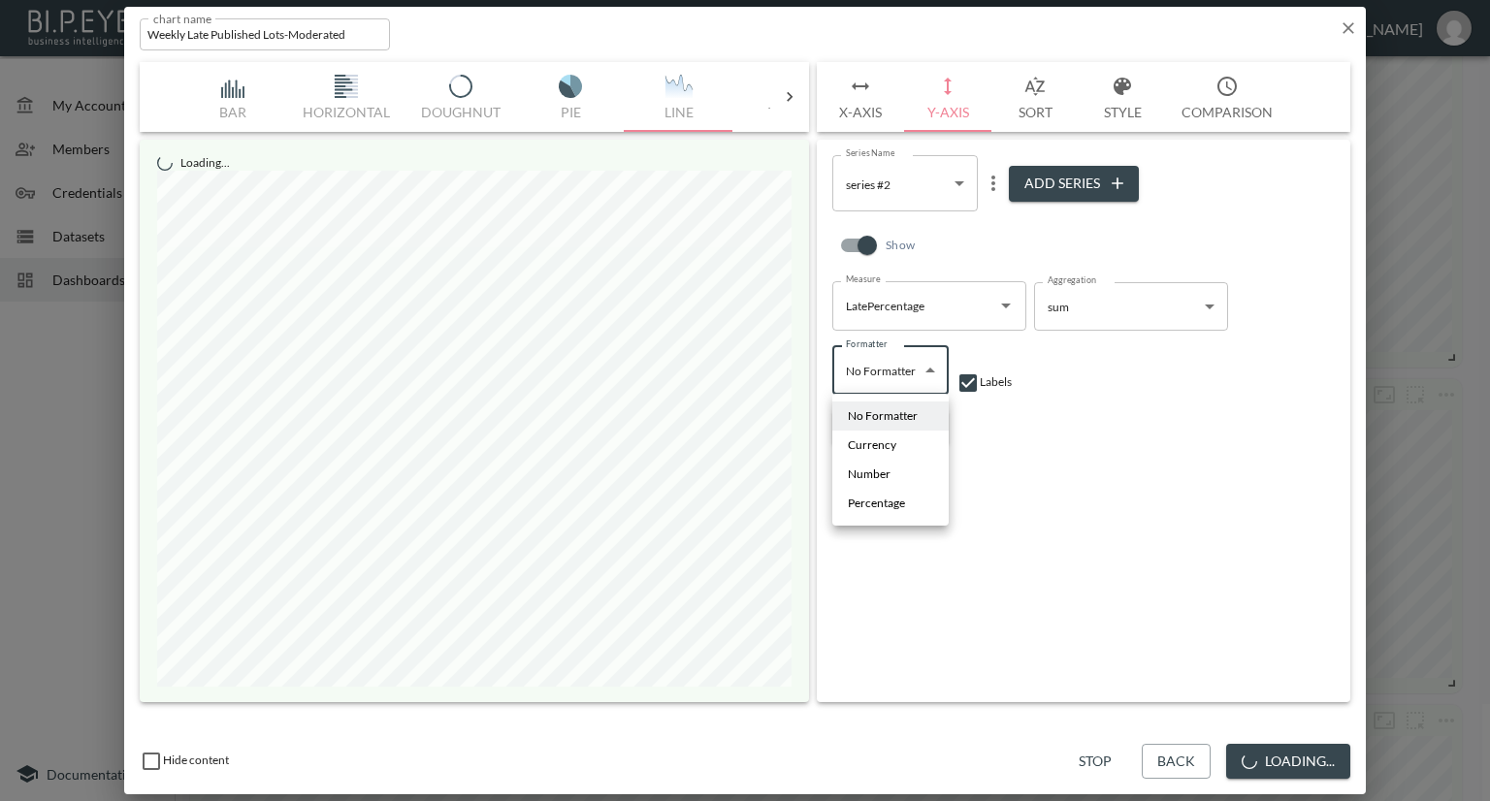
click at [928, 372] on body "BI.P.EYE, Interactive Analytics Dashboards - app Nadia Senft organization / das…" at bounding box center [745, 400] width 1490 height 801
click at [1177, 438] on div at bounding box center [745, 400] width 1490 height 801
click at [1346, 24] on icon "button" at bounding box center [1349, 28] width 12 height 12
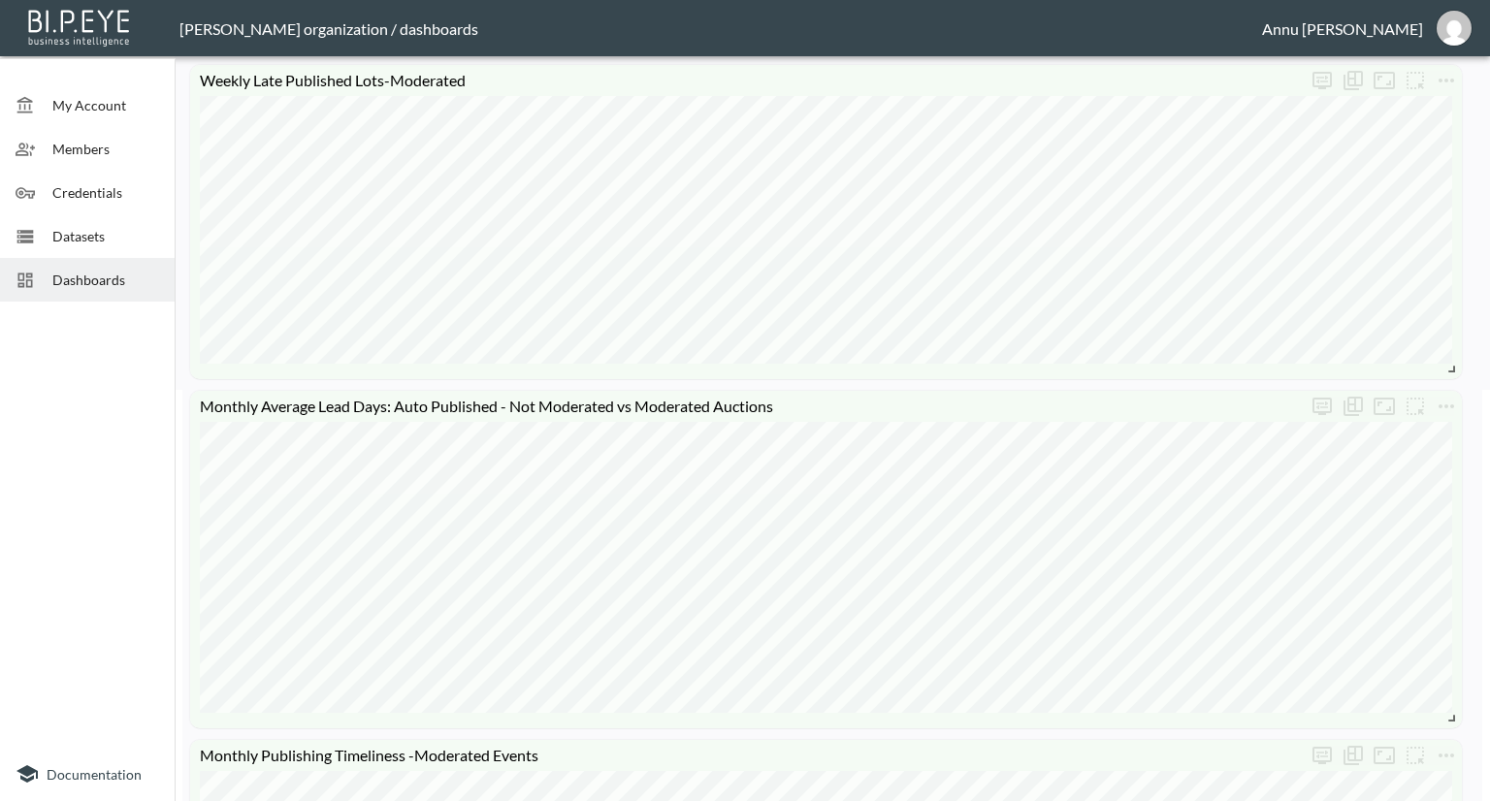
scroll to position [0, 0]
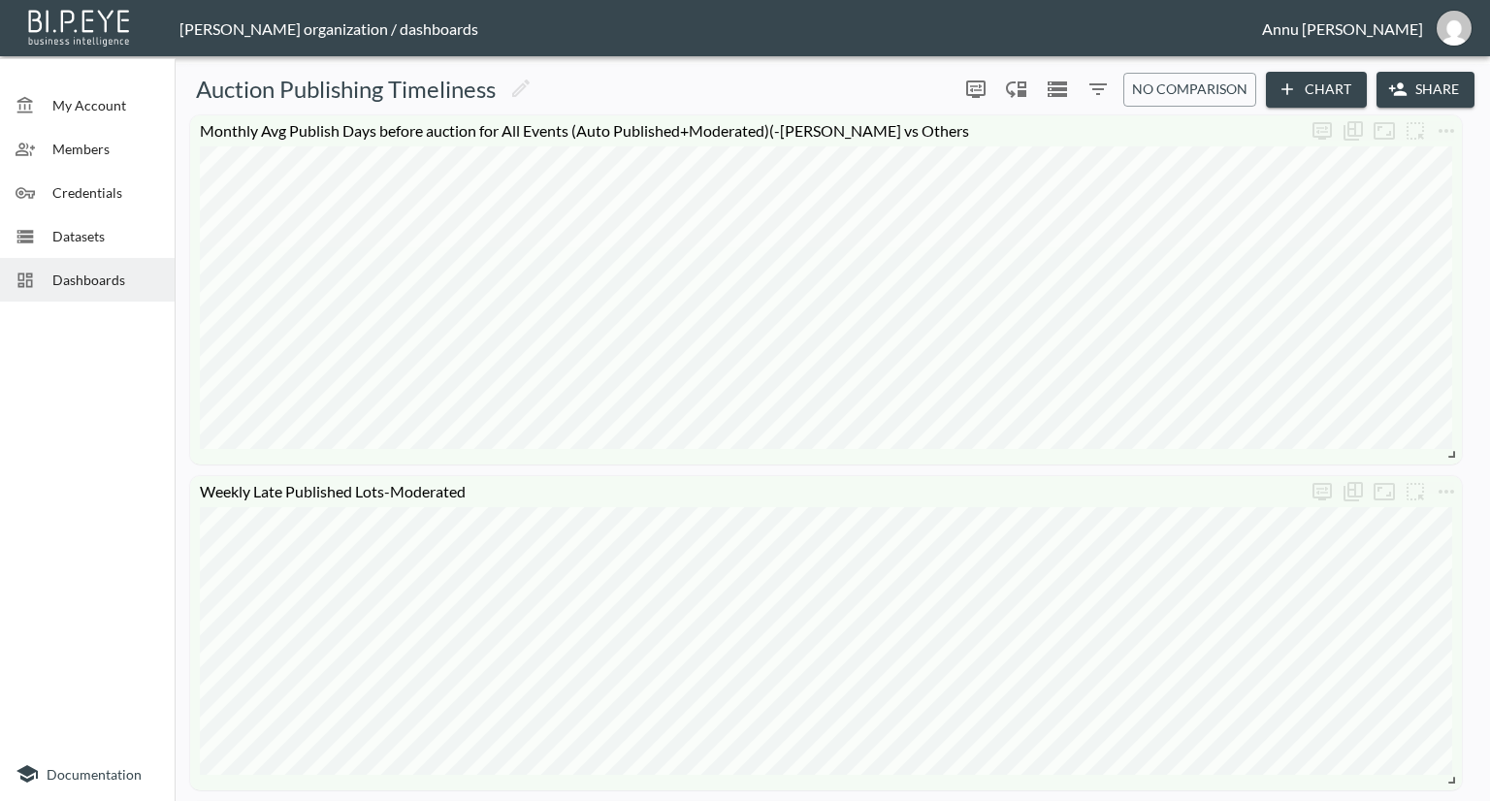
click at [89, 284] on span "Dashboards" at bounding box center [105, 280] width 107 height 20
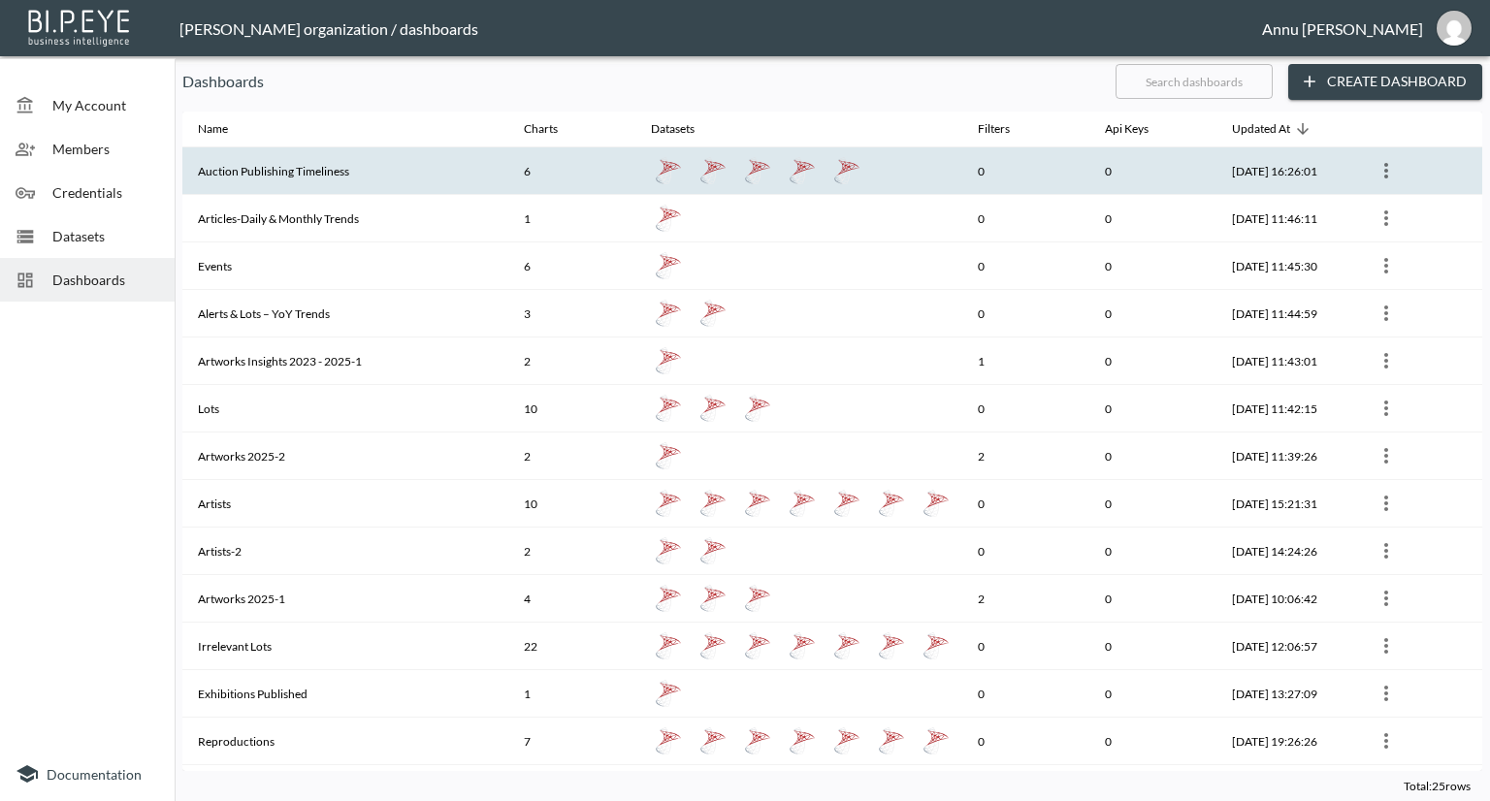
click at [256, 177] on th "Auction Publishing Timeliness" at bounding box center [345, 171] width 326 height 48
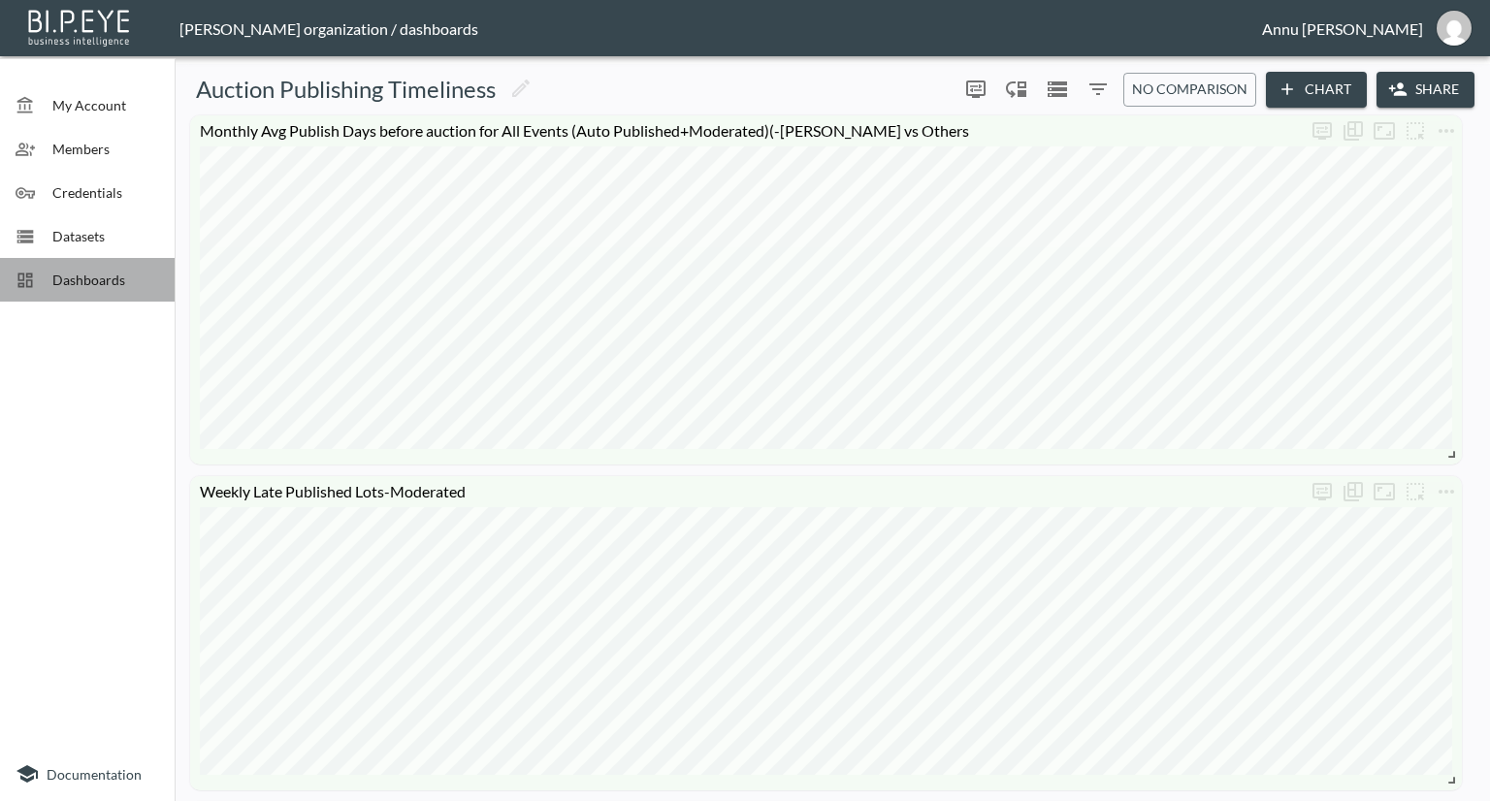
click at [85, 282] on span "Dashboards" at bounding box center [105, 280] width 107 height 20
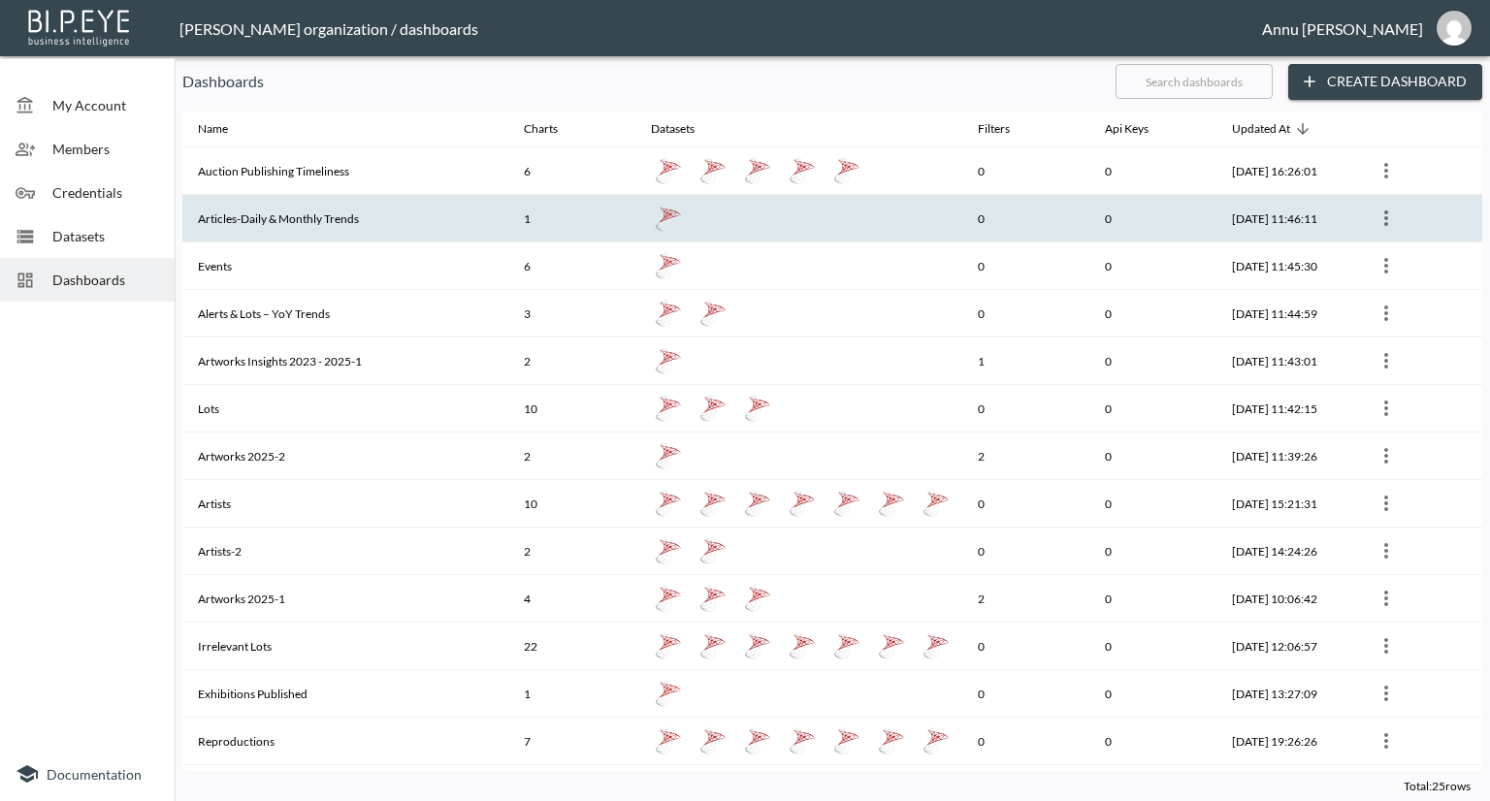
click at [325, 214] on th "Articles-Daily & Monthly Trends" at bounding box center [345, 219] width 326 height 48
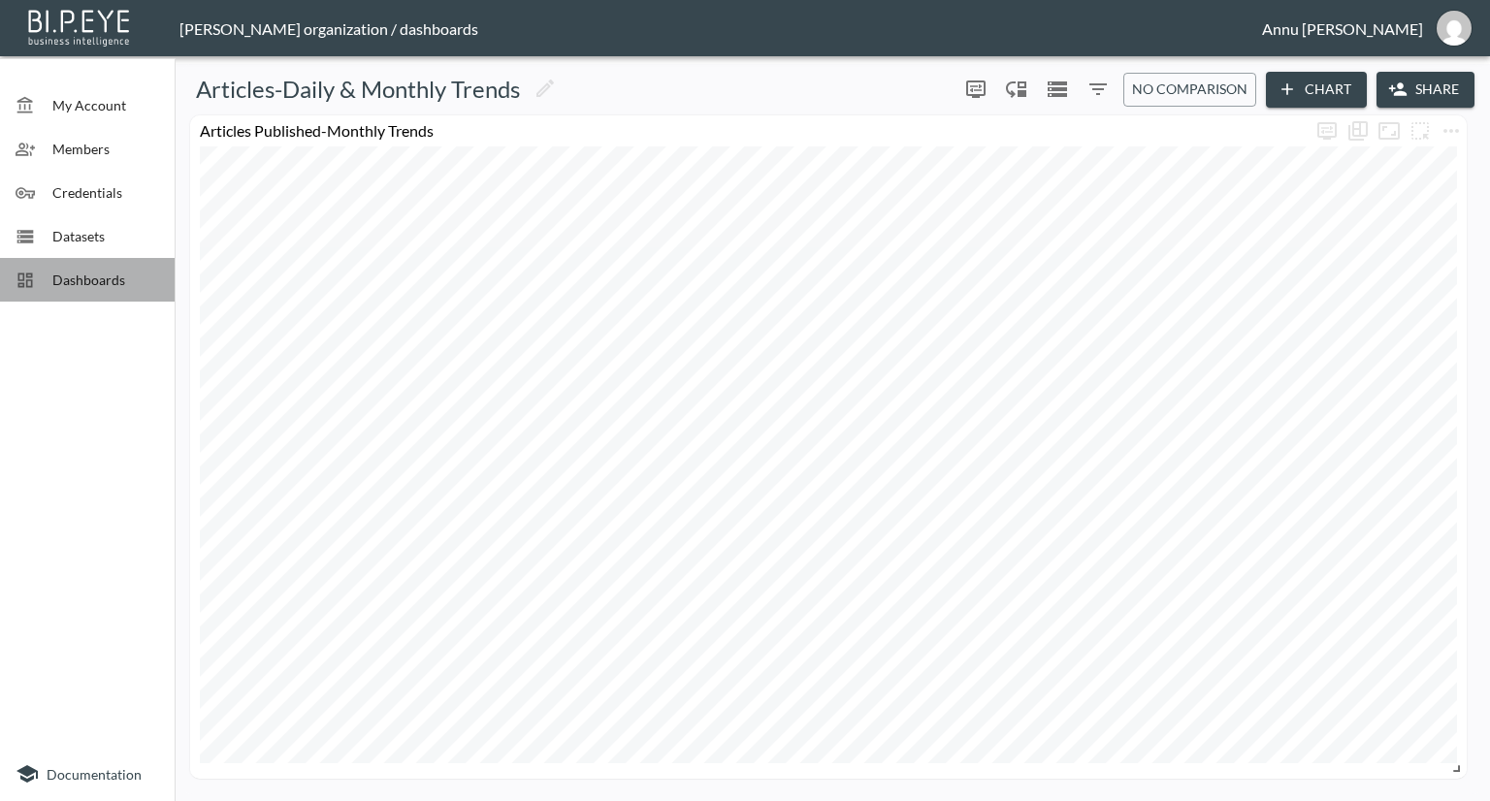
click at [117, 270] on span "Dashboards" at bounding box center [105, 280] width 107 height 20
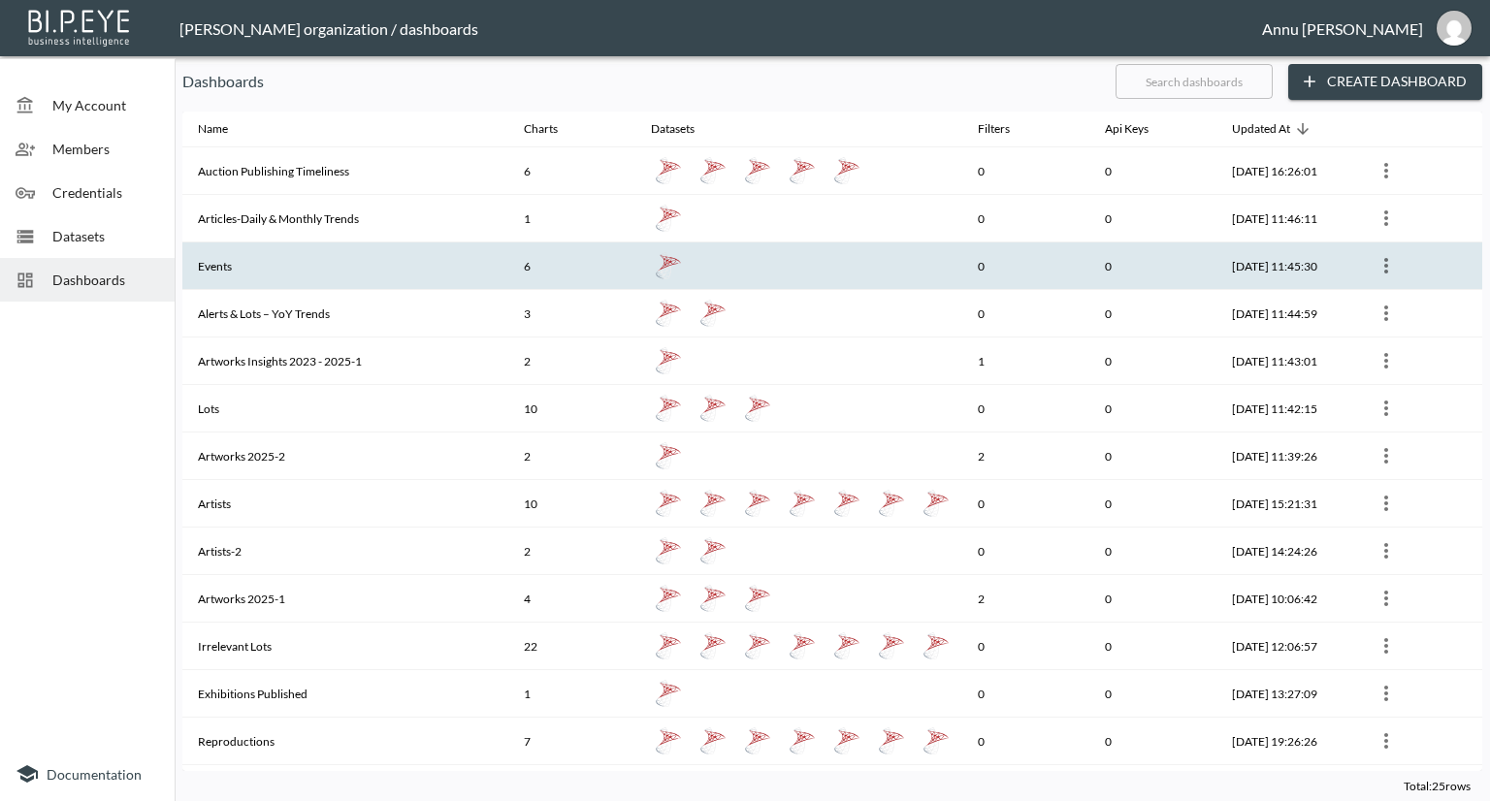
click at [309, 250] on th "Events" at bounding box center [345, 267] width 326 height 48
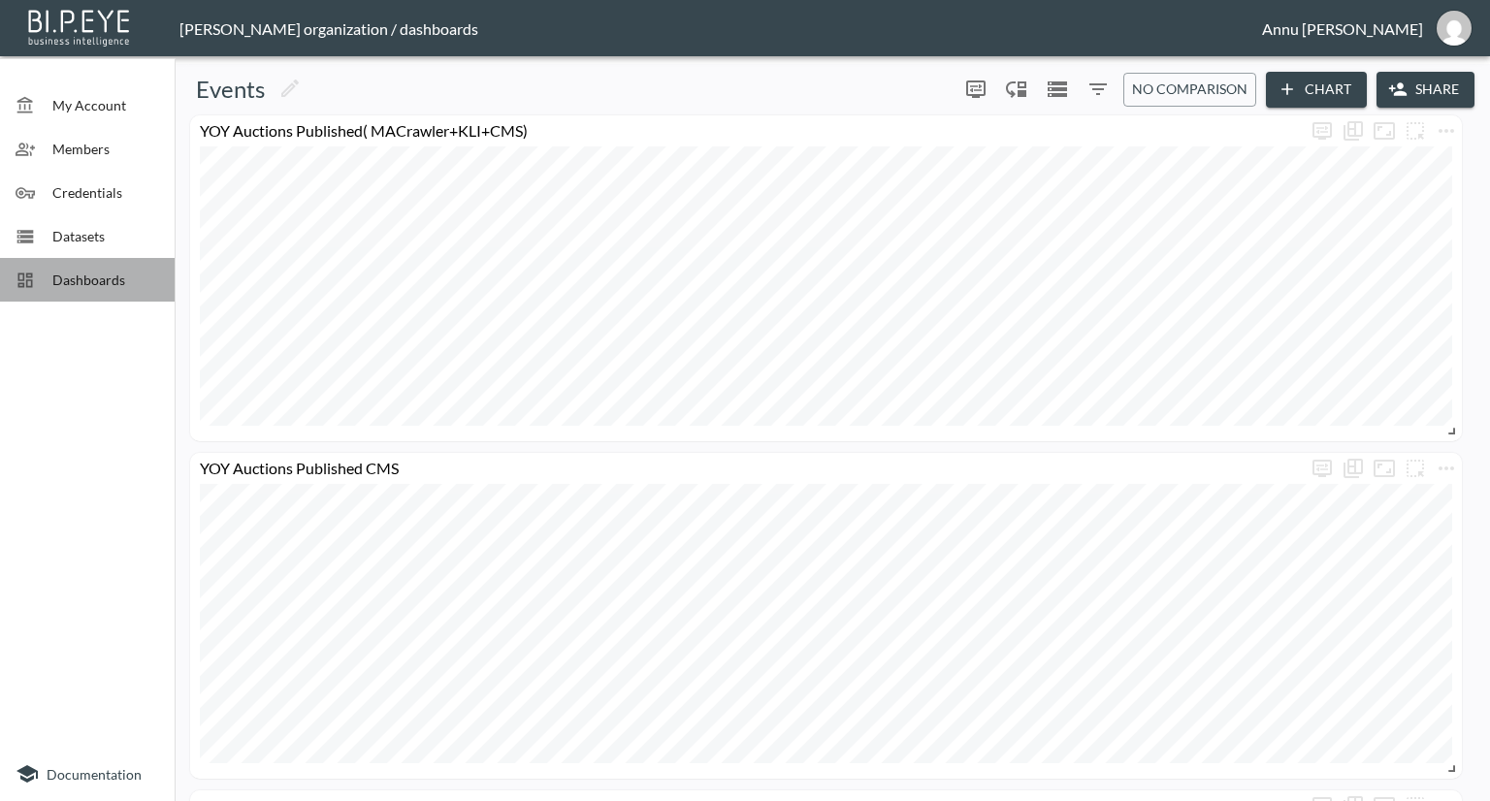
click at [145, 273] on span "Dashboards" at bounding box center [105, 280] width 107 height 20
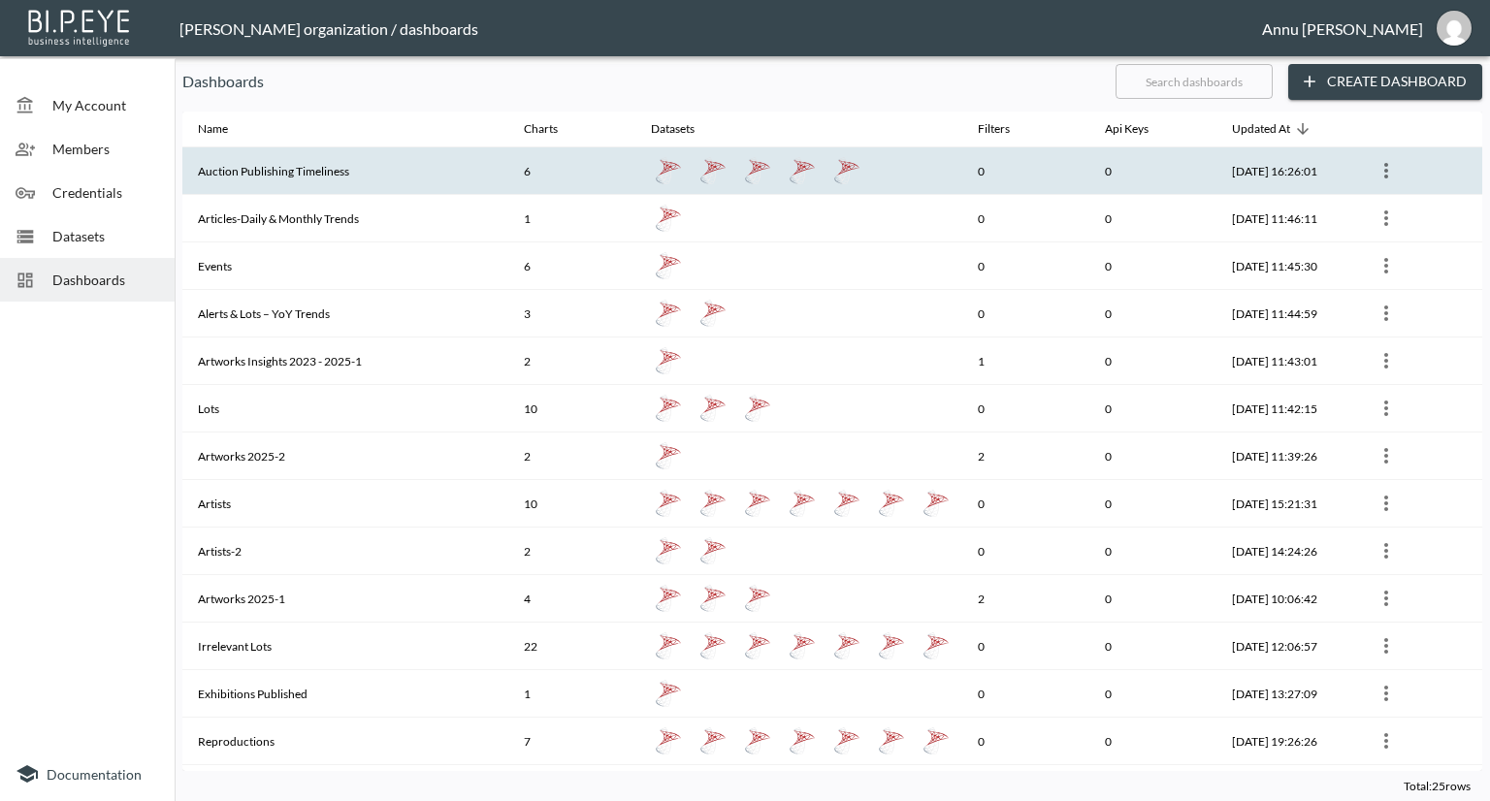
click at [324, 164] on th "Auction Publishing Timeliness" at bounding box center [345, 171] width 326 height 48
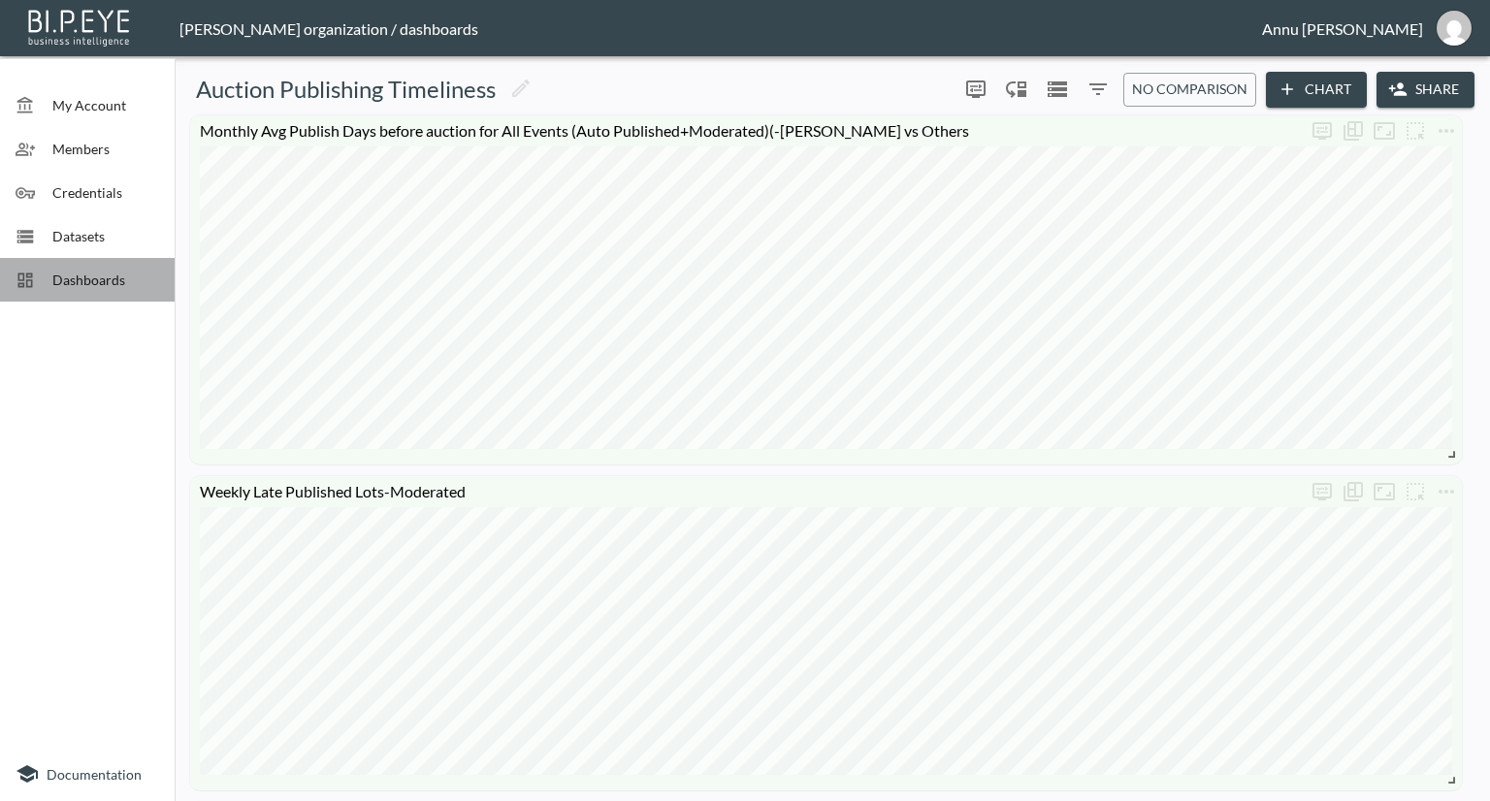
click at [111, 261] on div "Dashboards" at bounding box center [87, 280] width 175 height 44
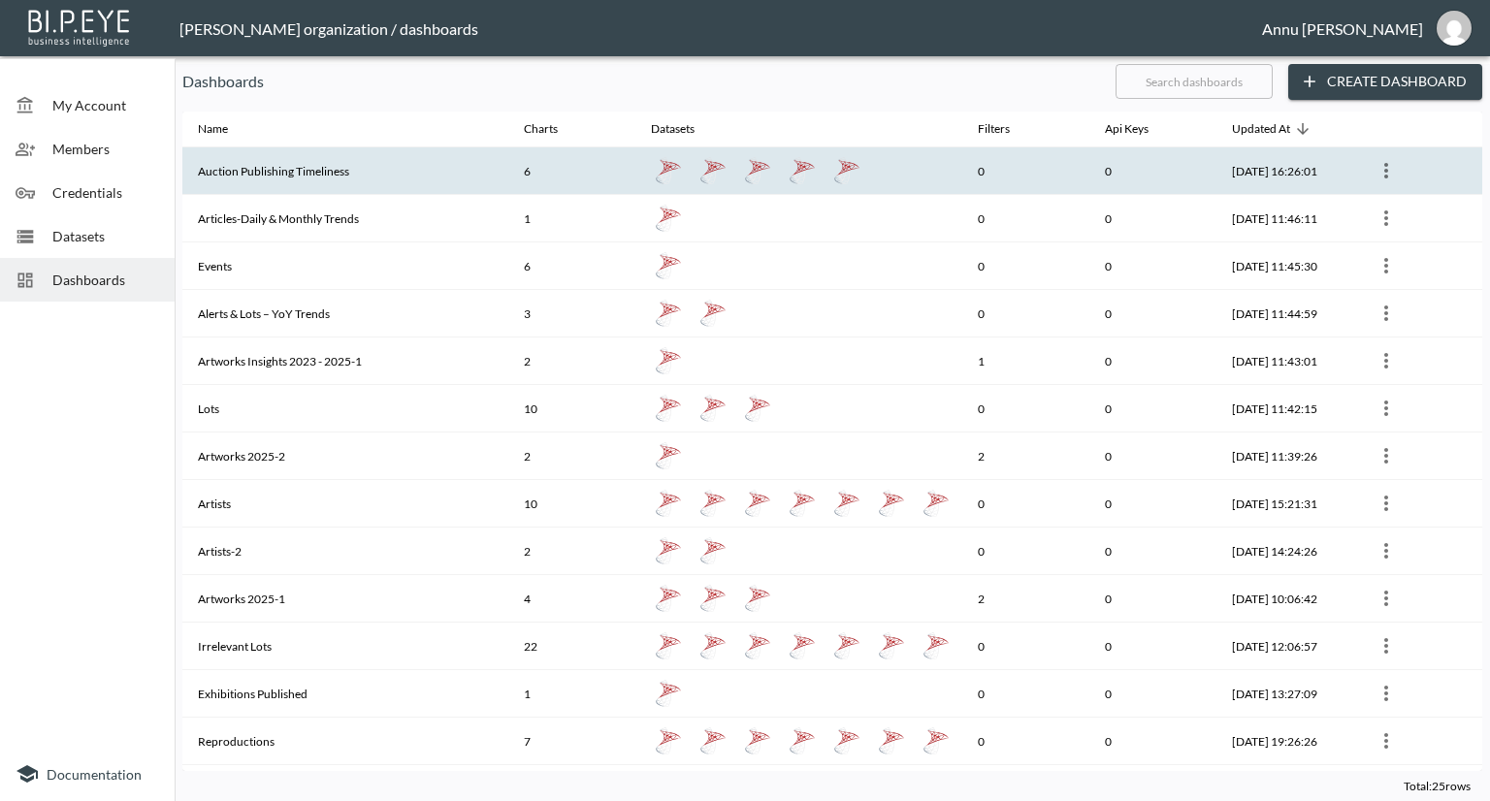
click at [354, 171] on th "Auction Publishing Timeliness" at bounding box center [345, 171] width 326 height 48
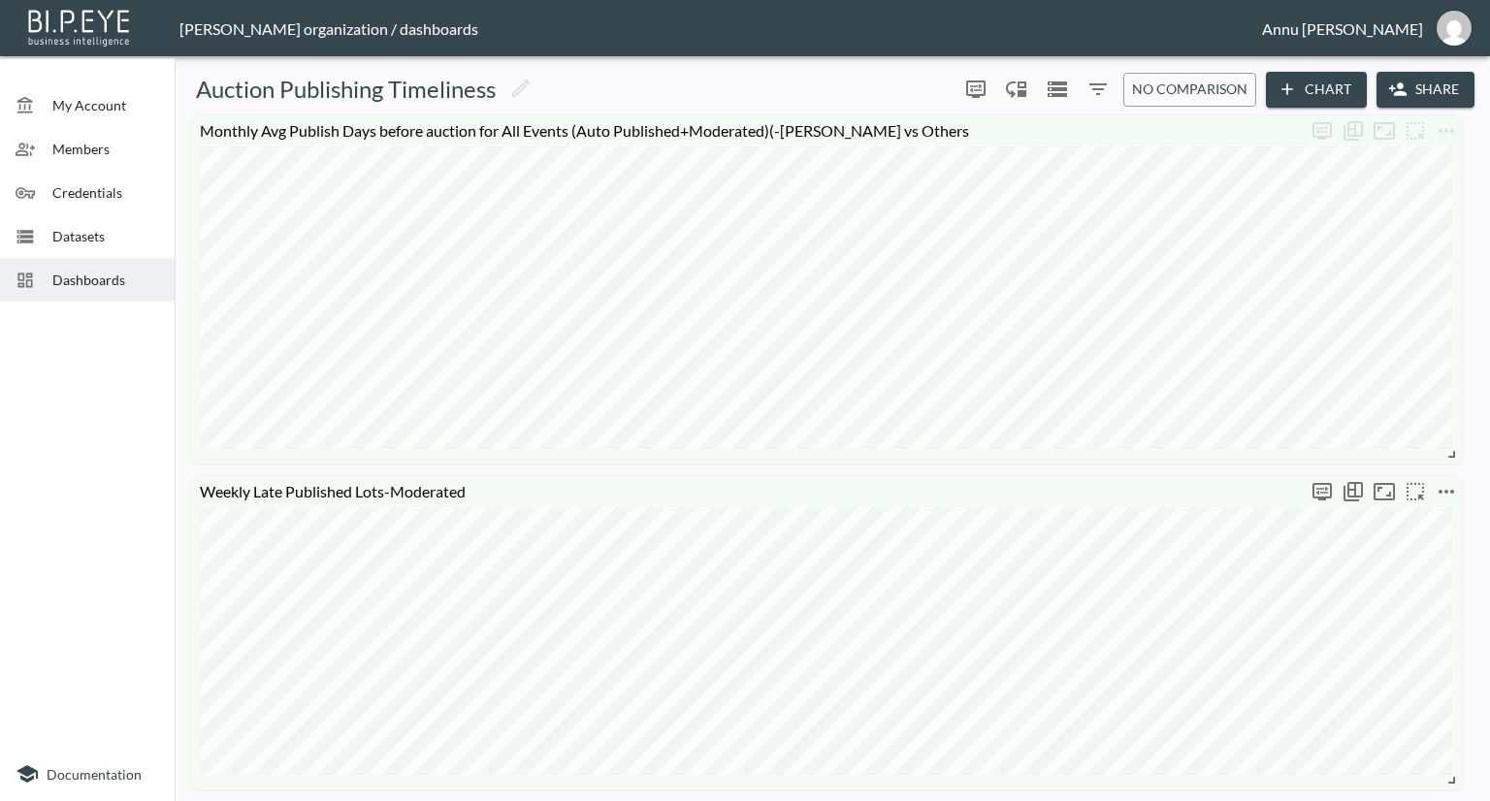
scroll to position [485, 0]
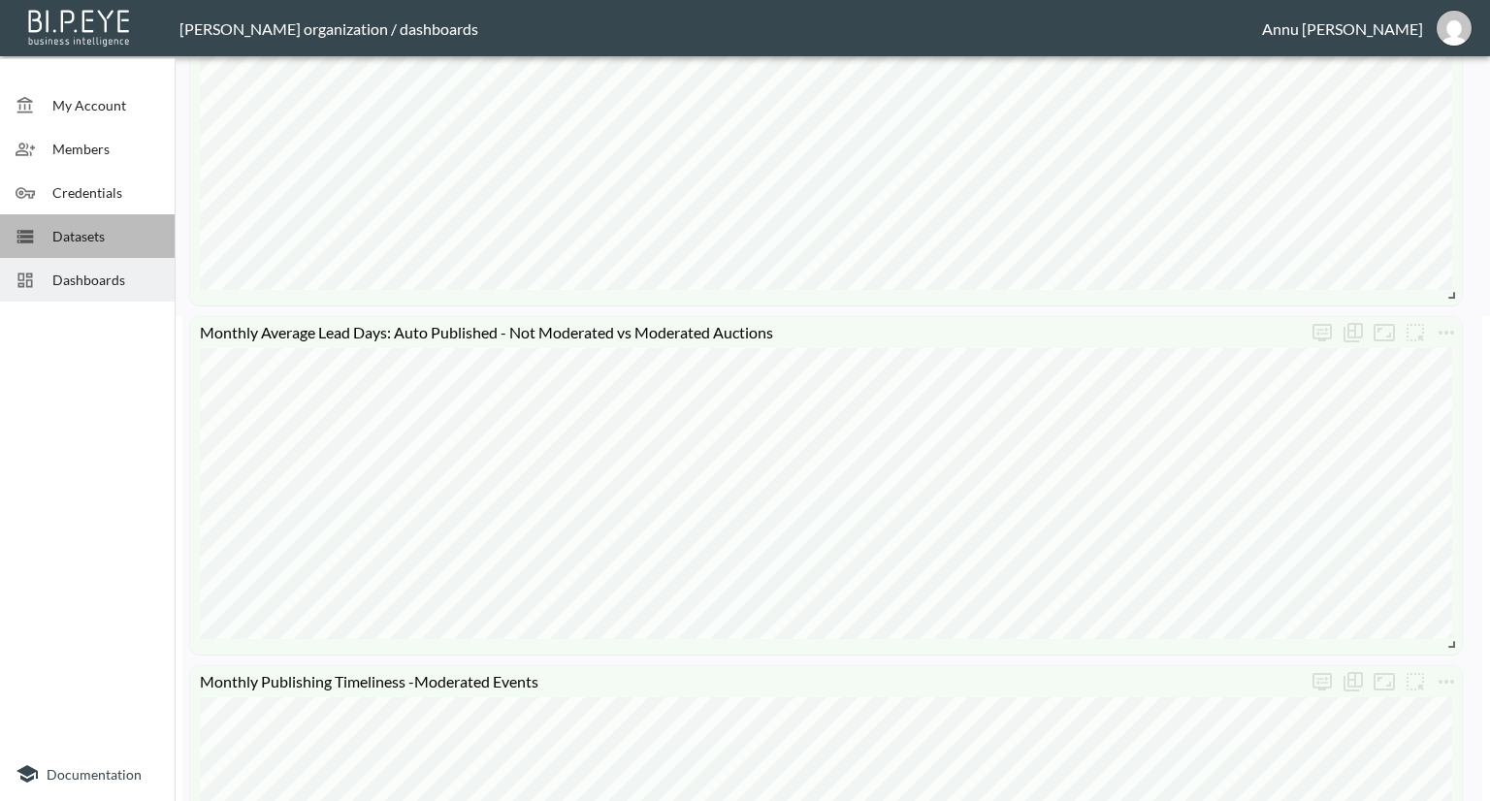
click at [108, 226] on span "Datasets" at bounding box center [105, 236] width 107 height 20
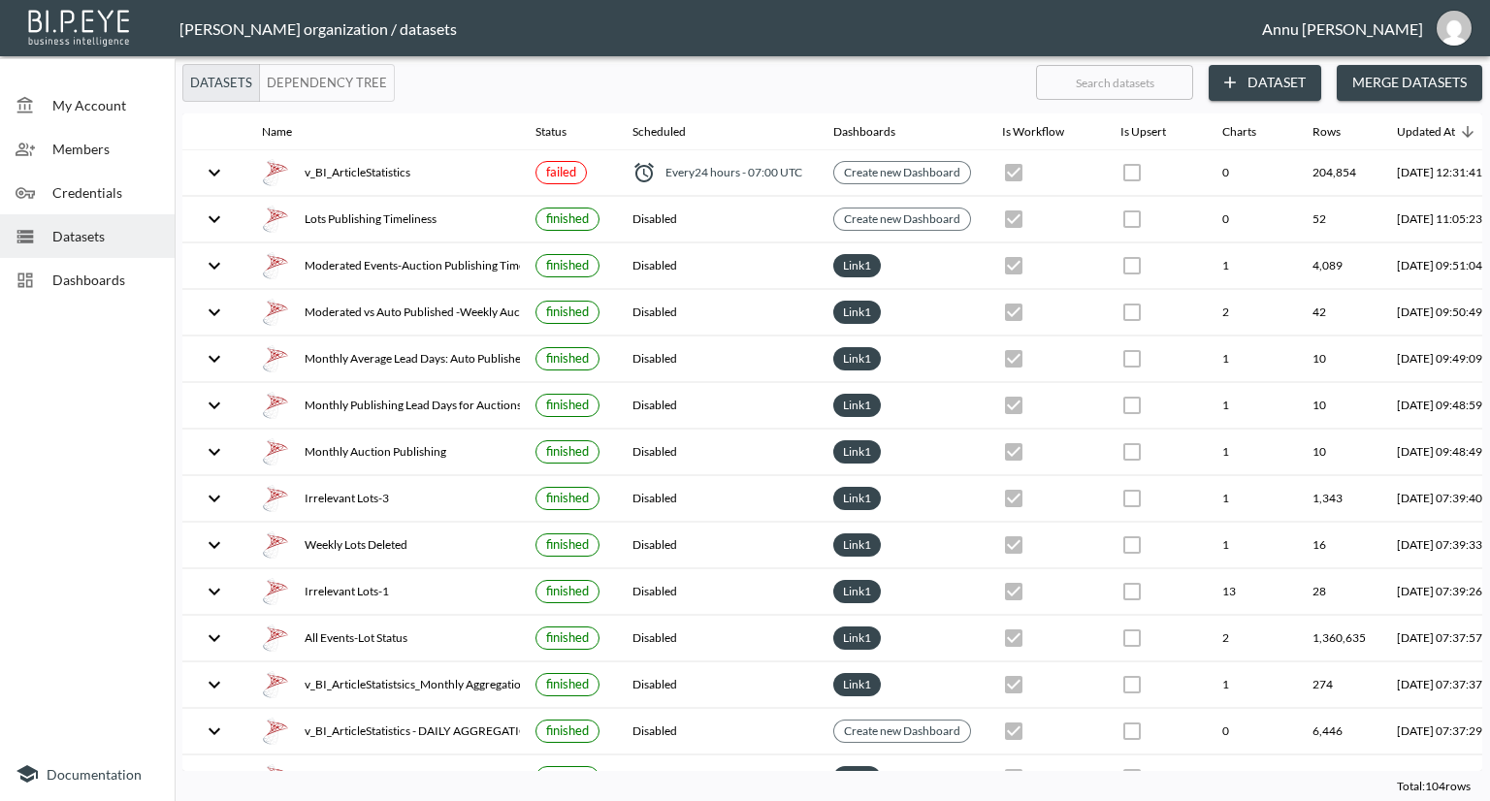
click at [1269, 79] on button "Dataset" at bounding box center [1265, 83] width 113 height 36
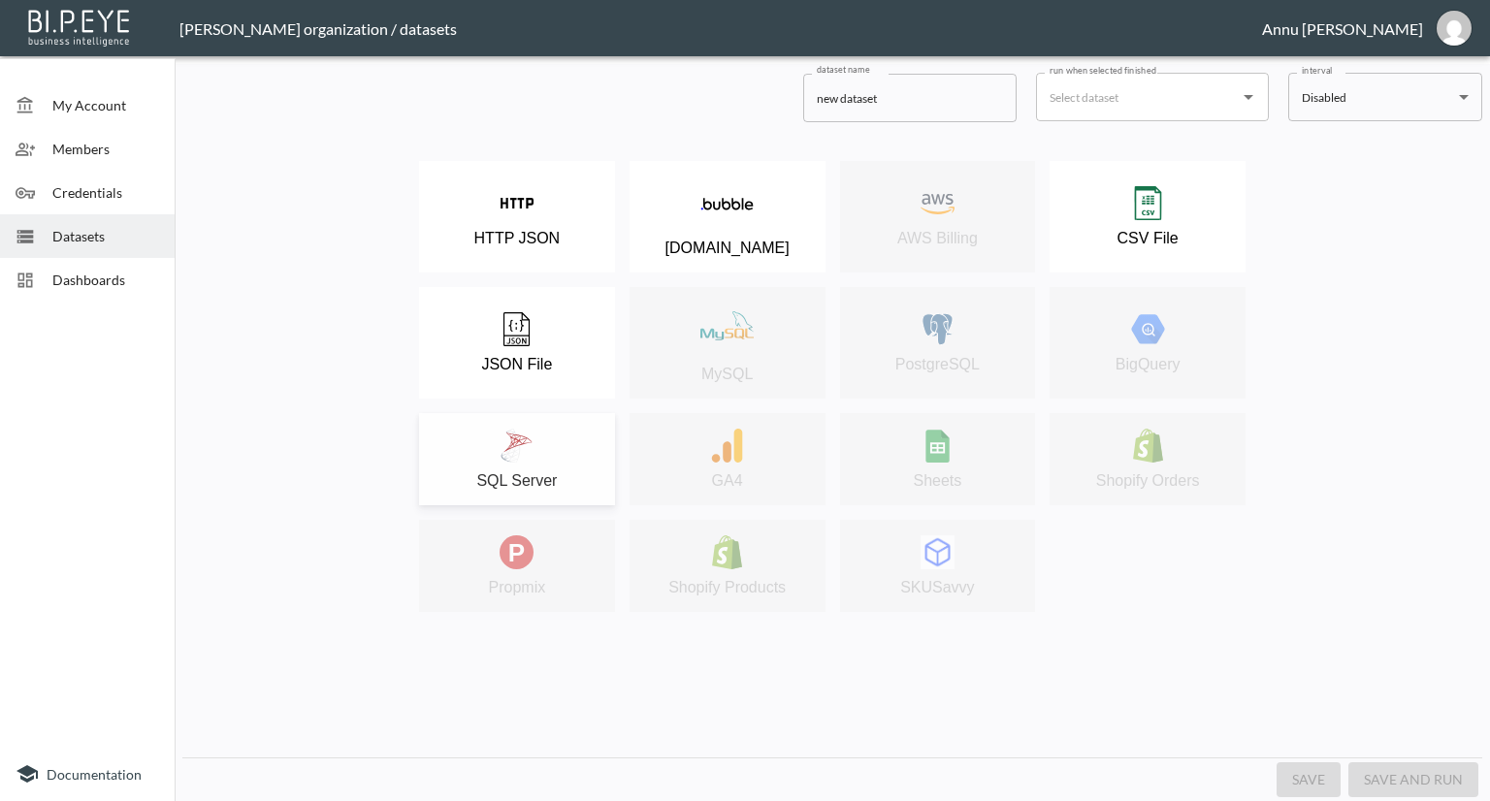
click at [559, 451] on div "SQL Server" at bounding box center [517, 459] width 177 height 61
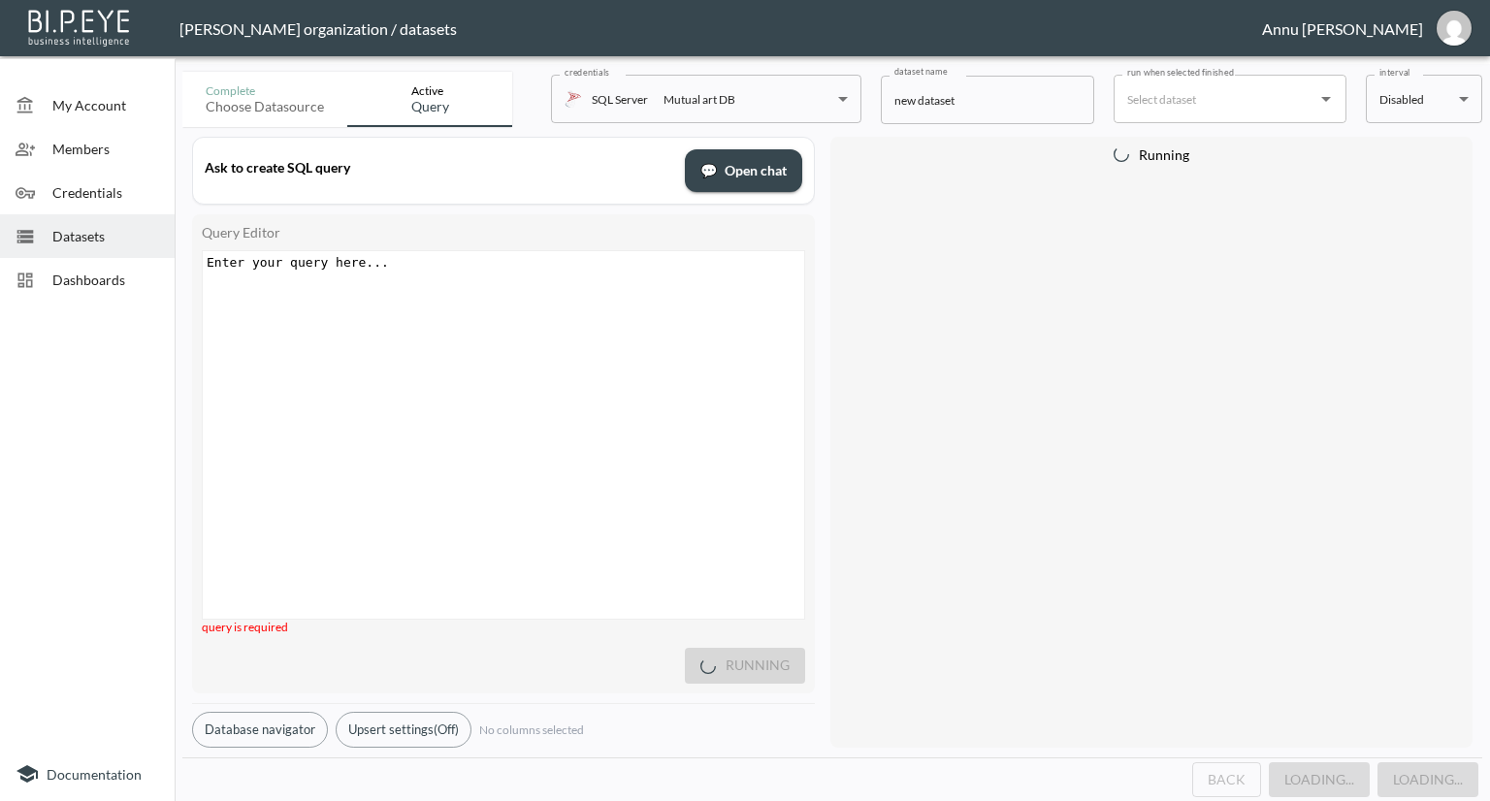
click at [479, 273] on div "Enter your query here... xxxxxxxxxx ​" at bounding box center [528, 459] width 650 height 416
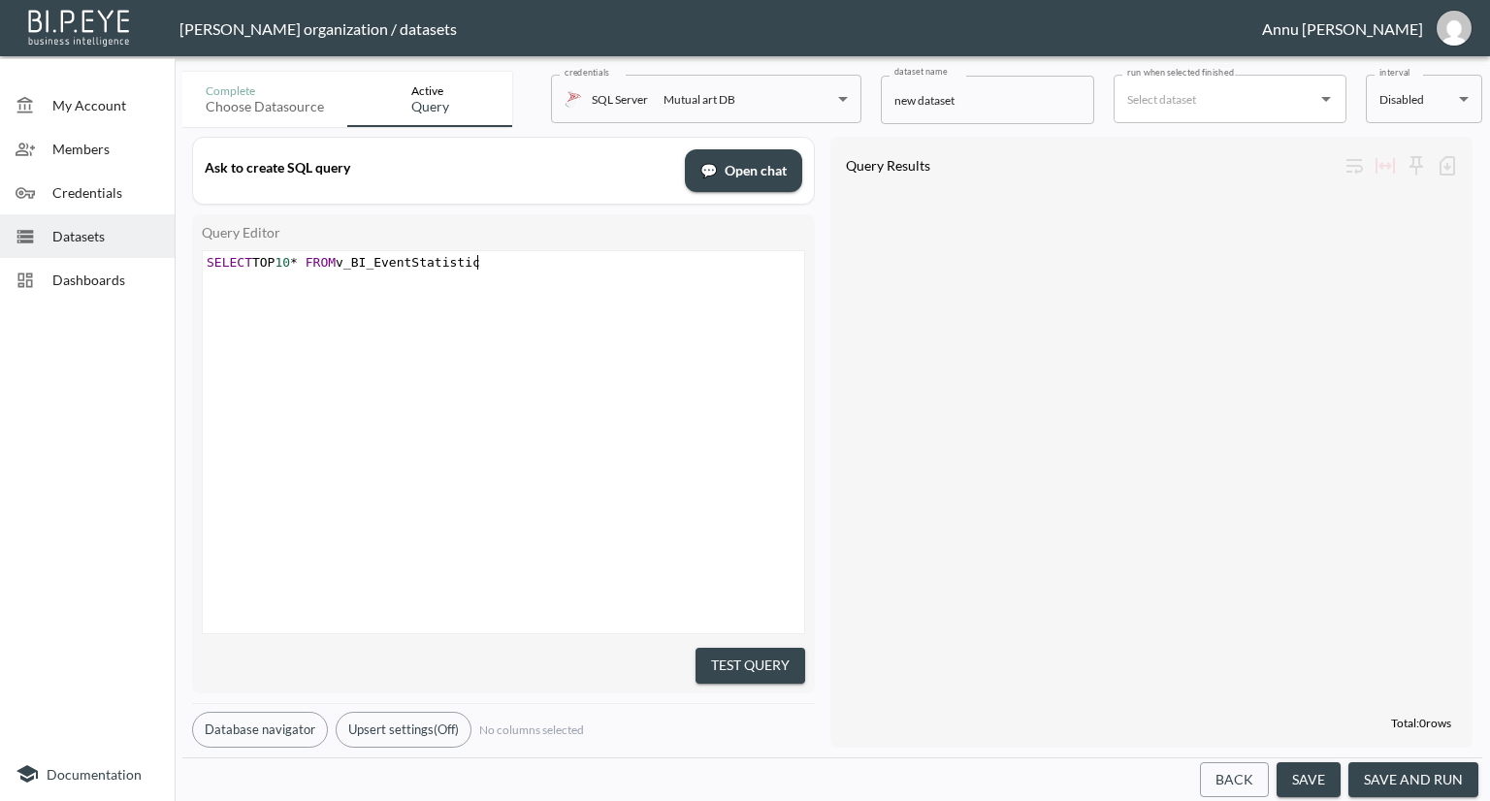
scroll to position [0, 283]
type textarea "SELECT TOP 10* FROM v_BI_EventStatistics"
click at [719, 669] on button "Test Query" at bounding box center [751, 666] width 110 height 36
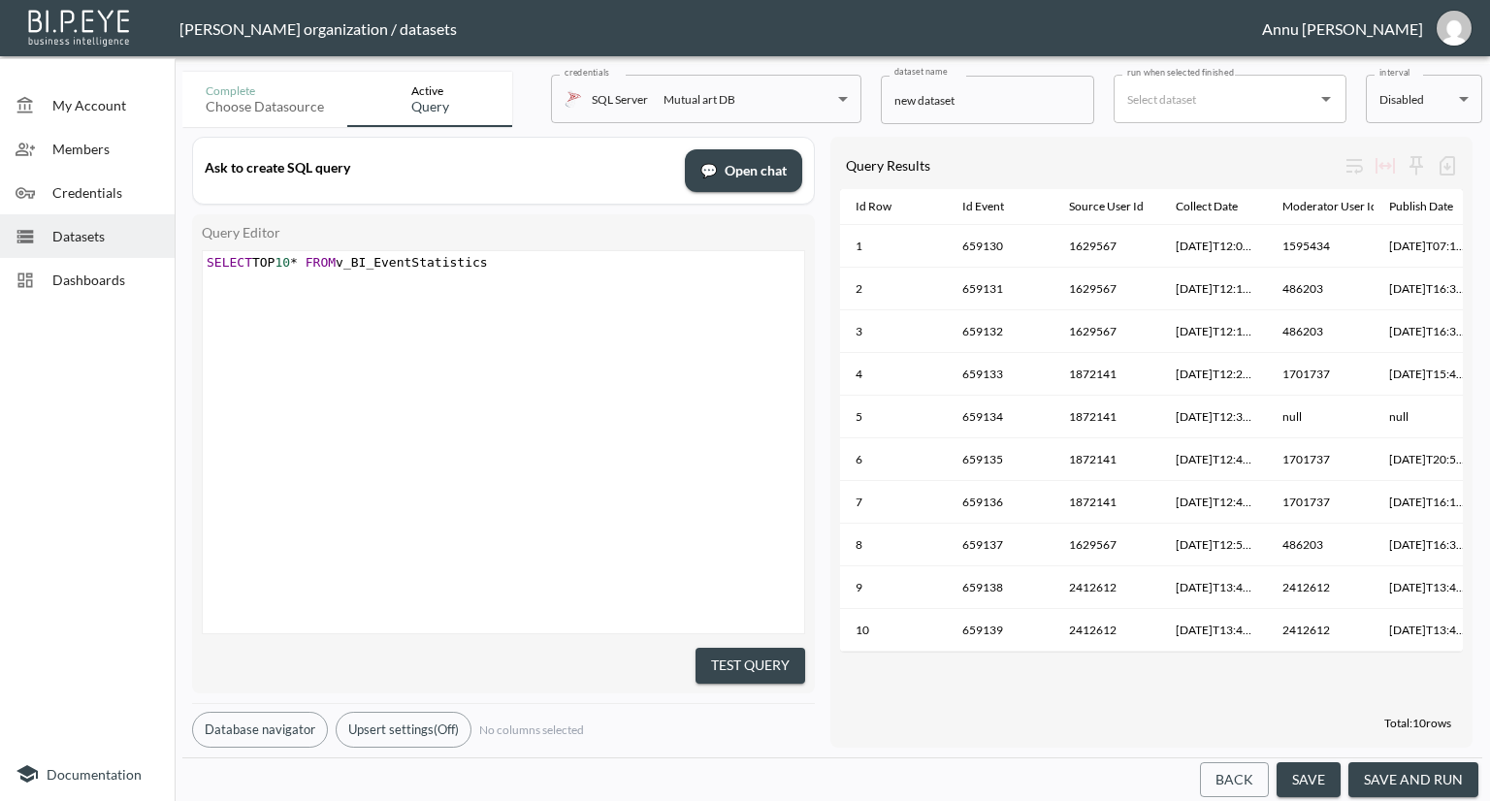
drag, startPoint x: 951, startPoint y: 664, endPoint x: 1153, endPoint y: 670, distance: 201.9
click at [1153, 670] on div "Id Row Id Event Source User Id Collect Date Moderator User Id Publish Date Is D…" at bounding box center [1151, 448] width 623 height 519
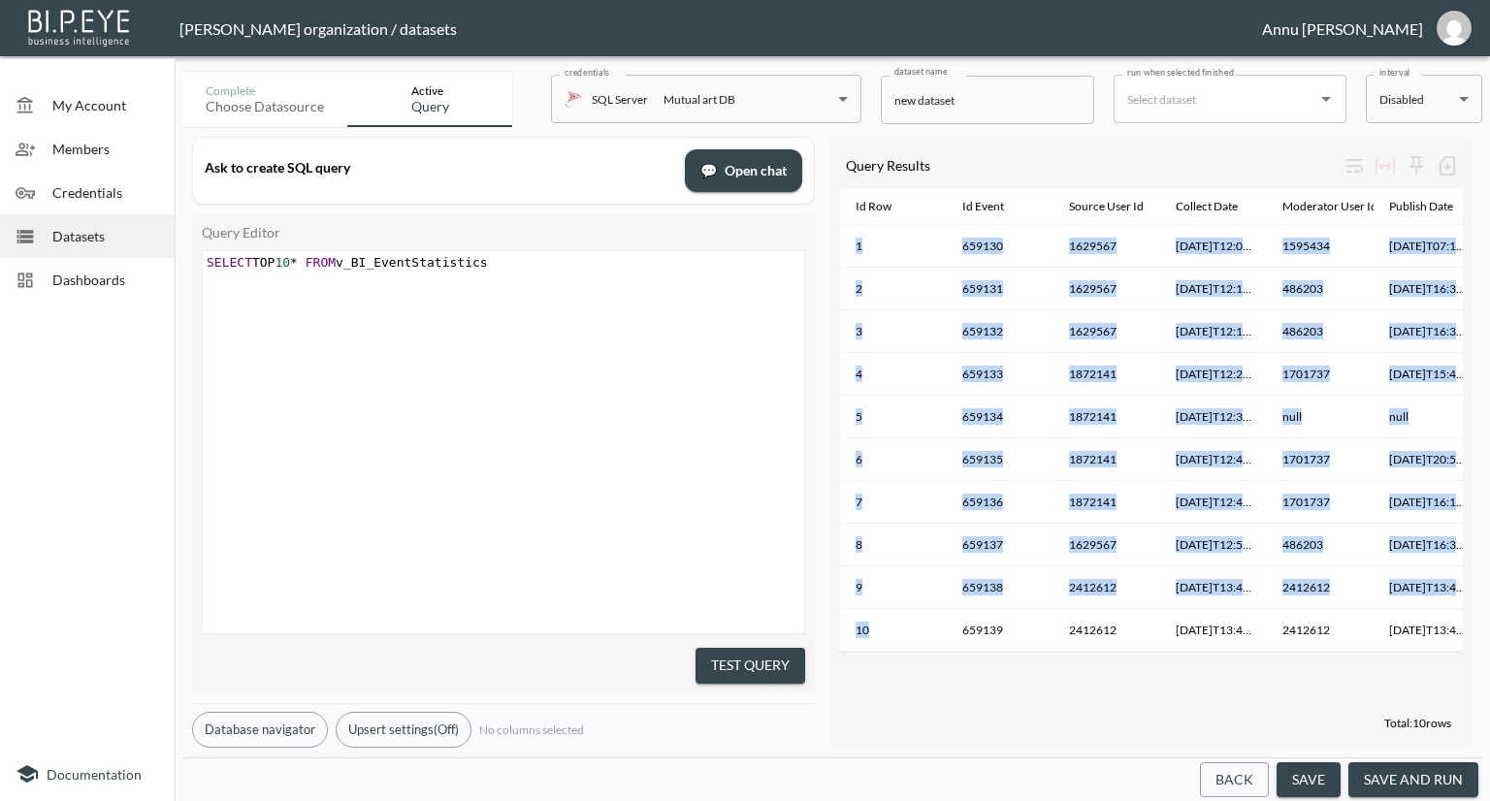
drag, startPoint x: 944, startPoint y: 653, endPoint x: 1148, endPoint y: 665, distance: 204.1
click at [1148, 665] on div "Id Row Id Event Source User Id Collect Date Moderator User Id Publish Date Is D…" at bounding box center [1151, 448] width 623 height 519
click at [1079, 669] on div "Id Row Id Event Source User Id Collect Date Moderator User Id Publish Date Is D…" at bounding box center [1151, 448] width 623 height 519
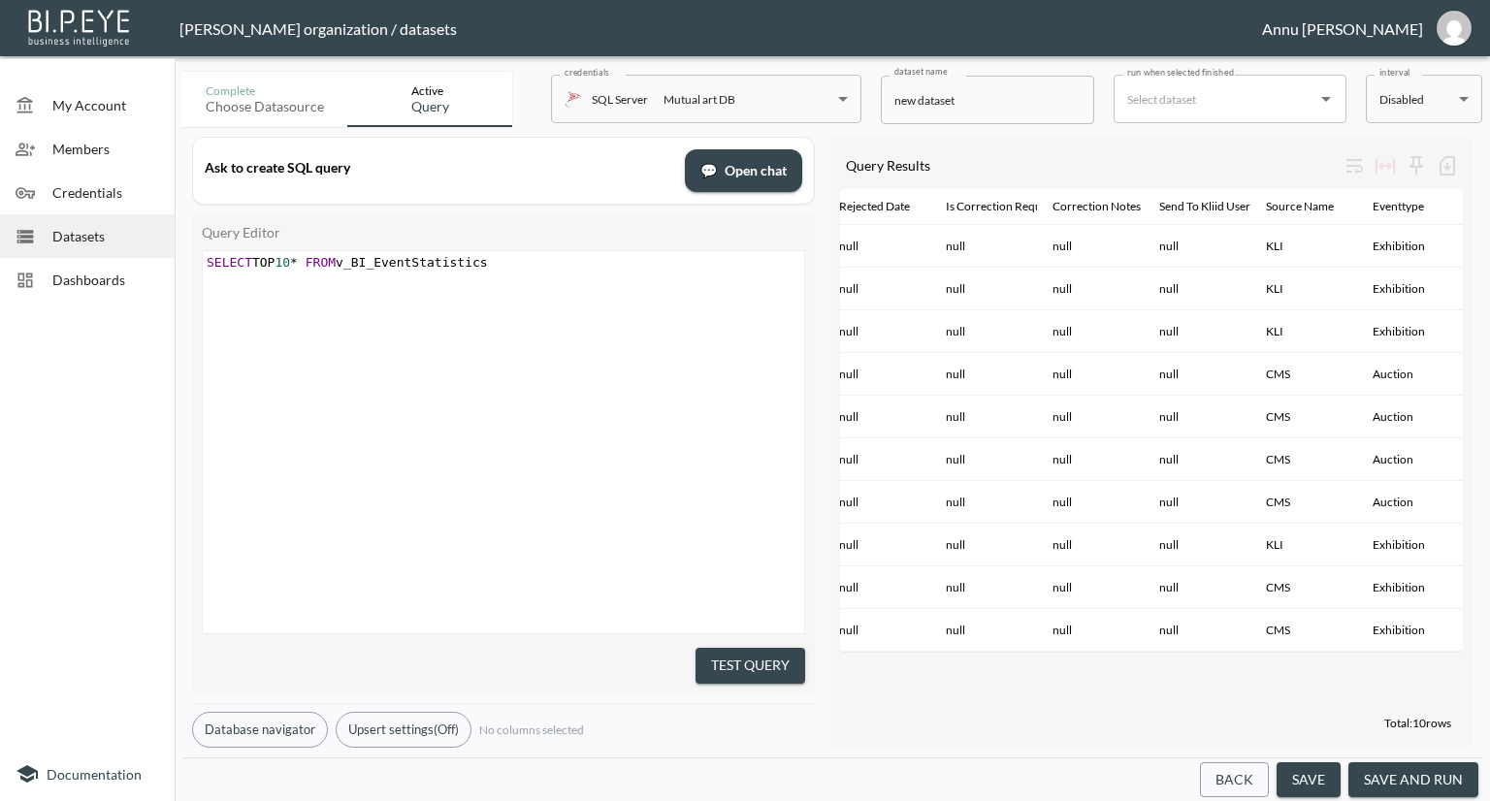
scroll to position [0, 2686]
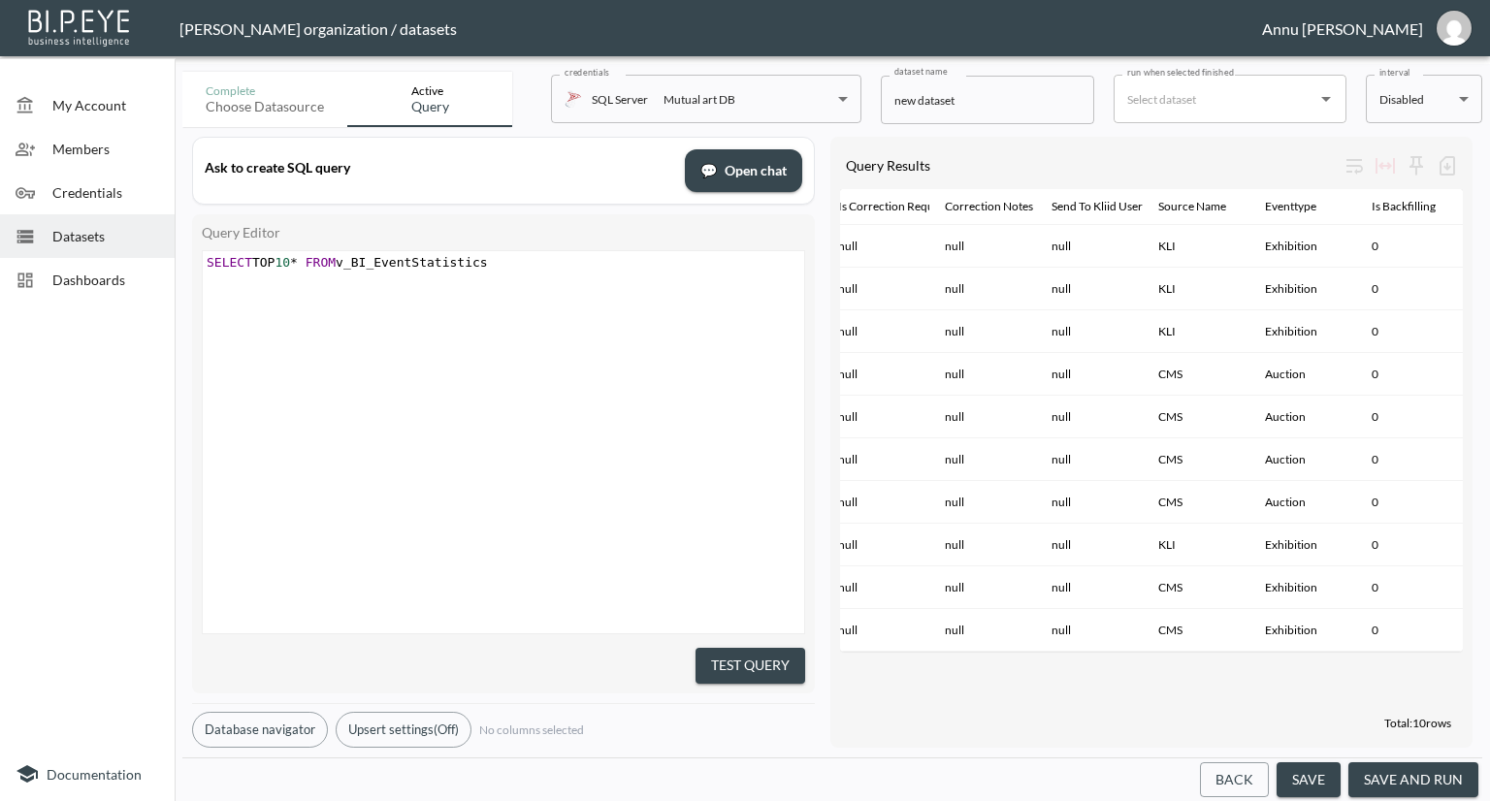
click at [112, 276] on span "Dashboards" at bounding box center [105, 280] width 107 height 20
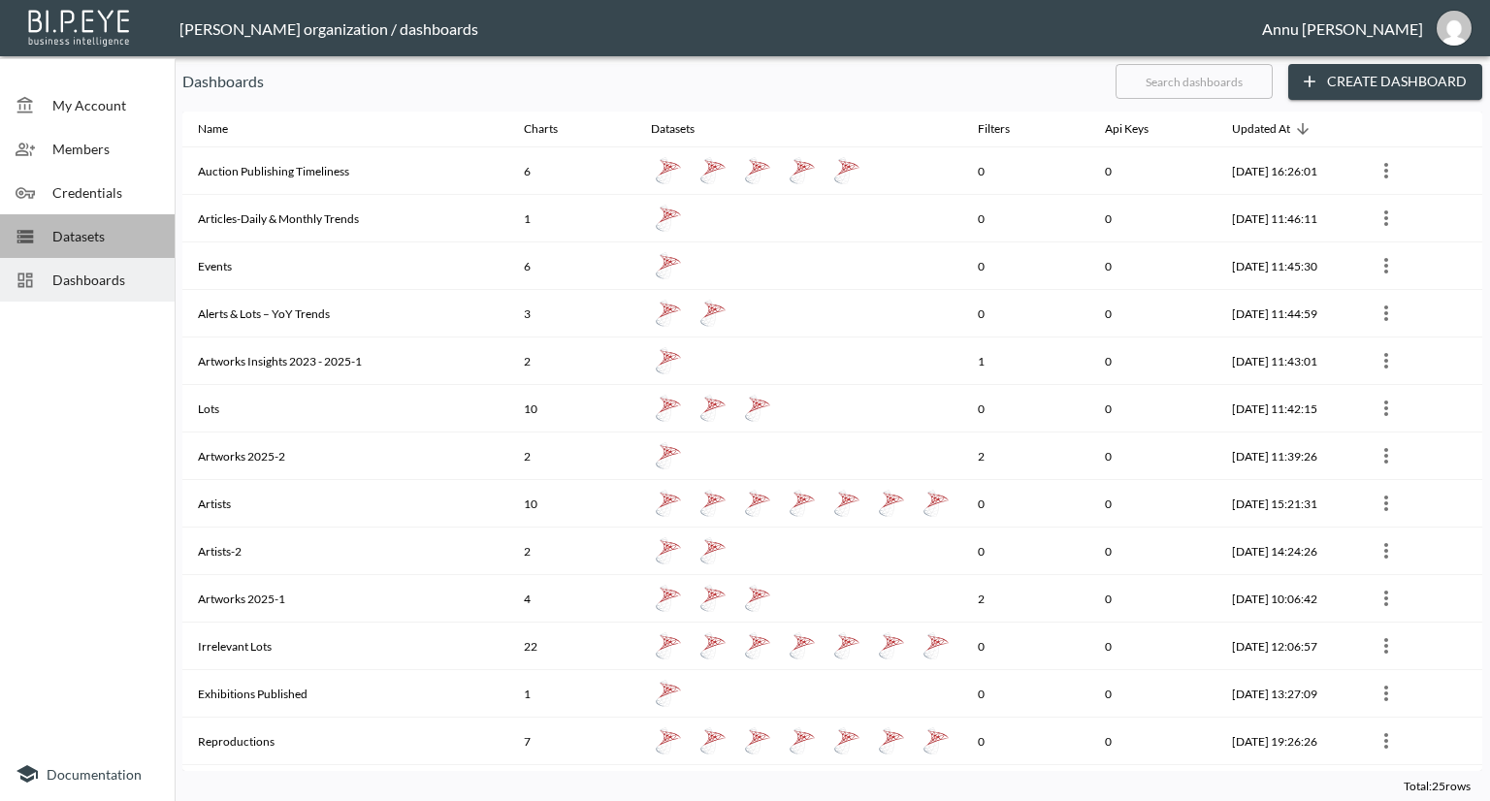
click at [140, 242] on span "Datasets" at bounding box center [105, 236] width 107 height 20
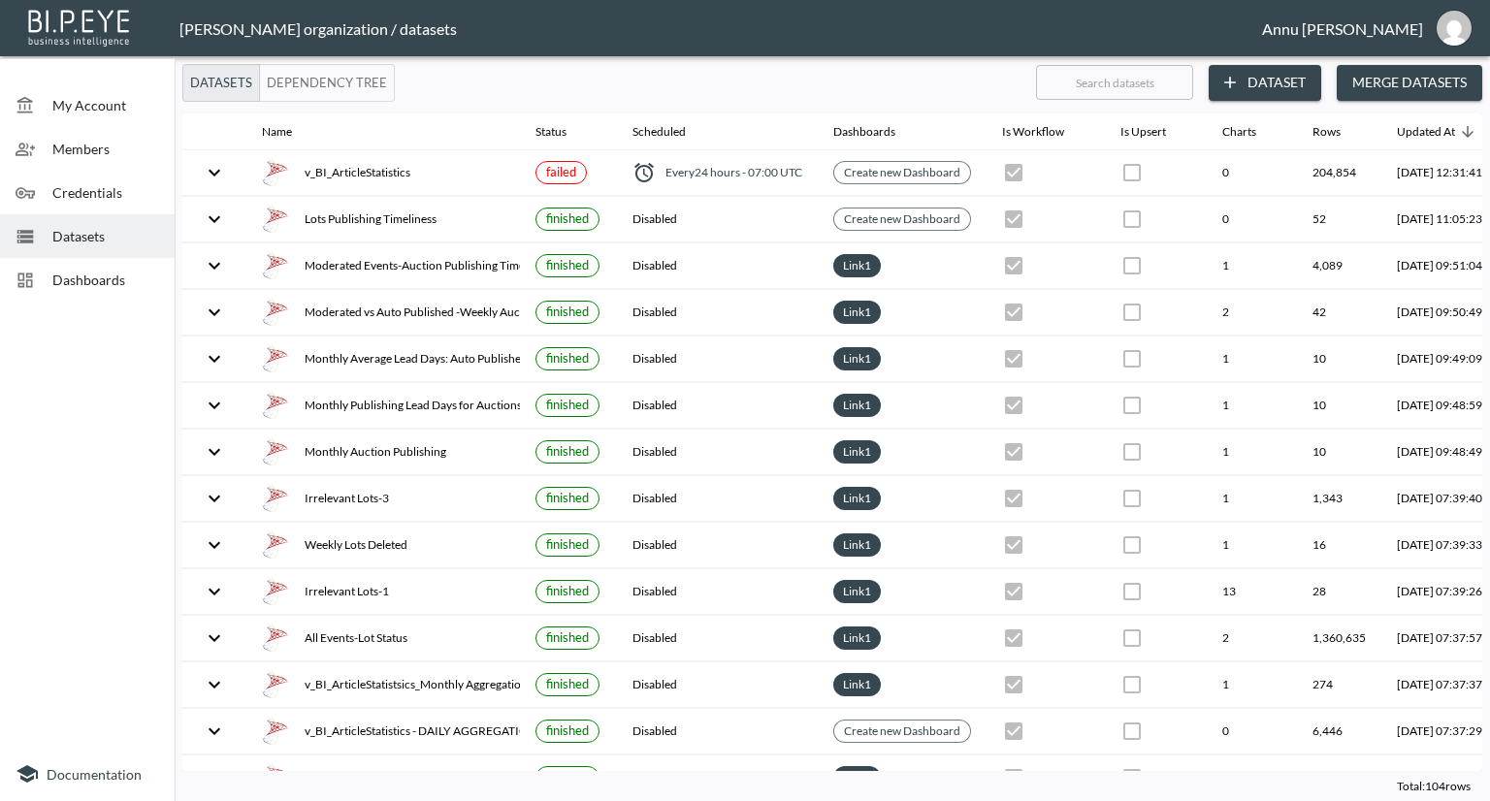
scroll to position [0, 114]
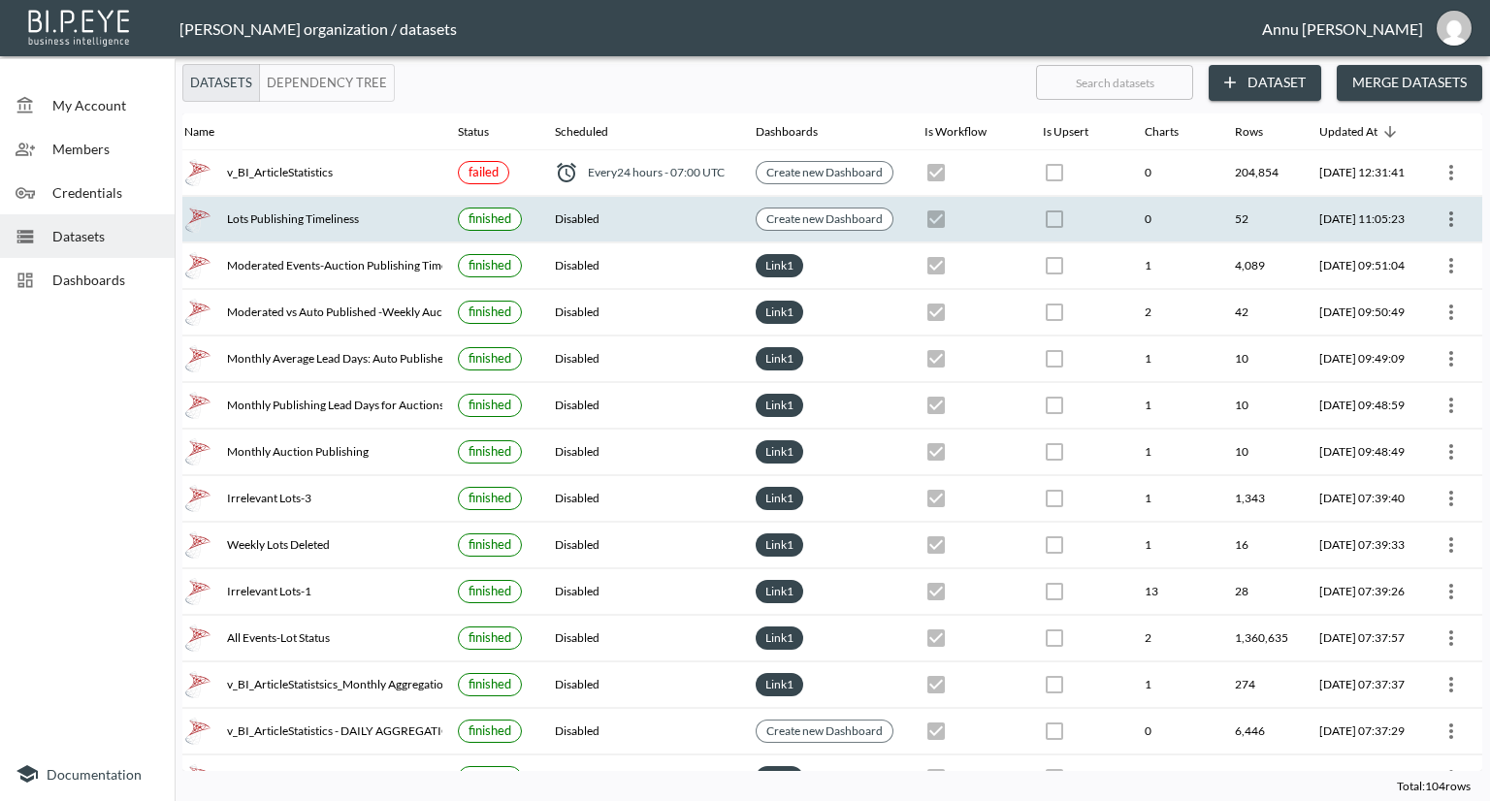
click at [1444, 214] on icon "more" at bounding box center [1451, 219] width 23 height 23
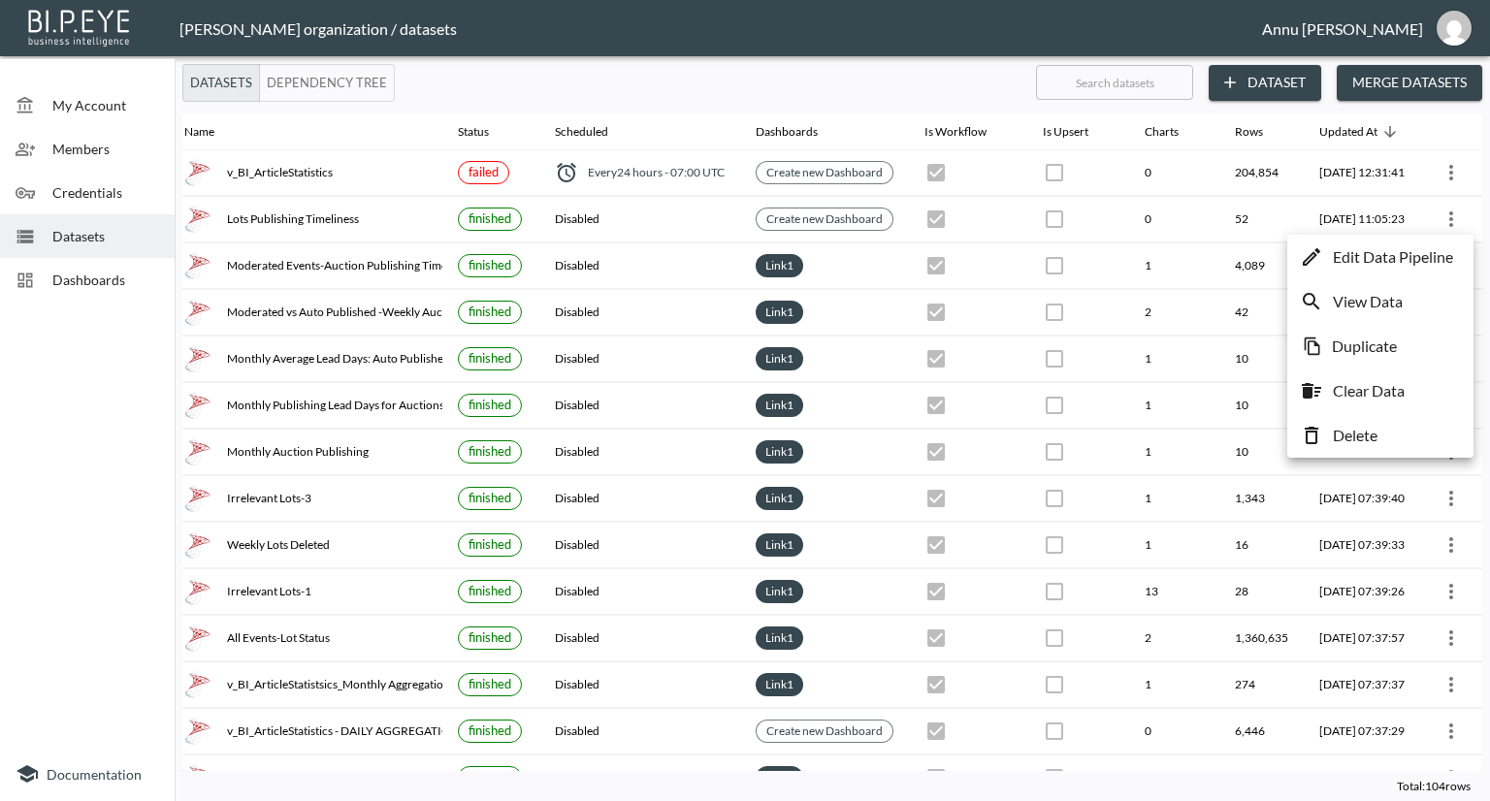
click at [1426, 254] on p "Edit Data Pipeline" at bounding box center [1393, 256] width 120 height 23
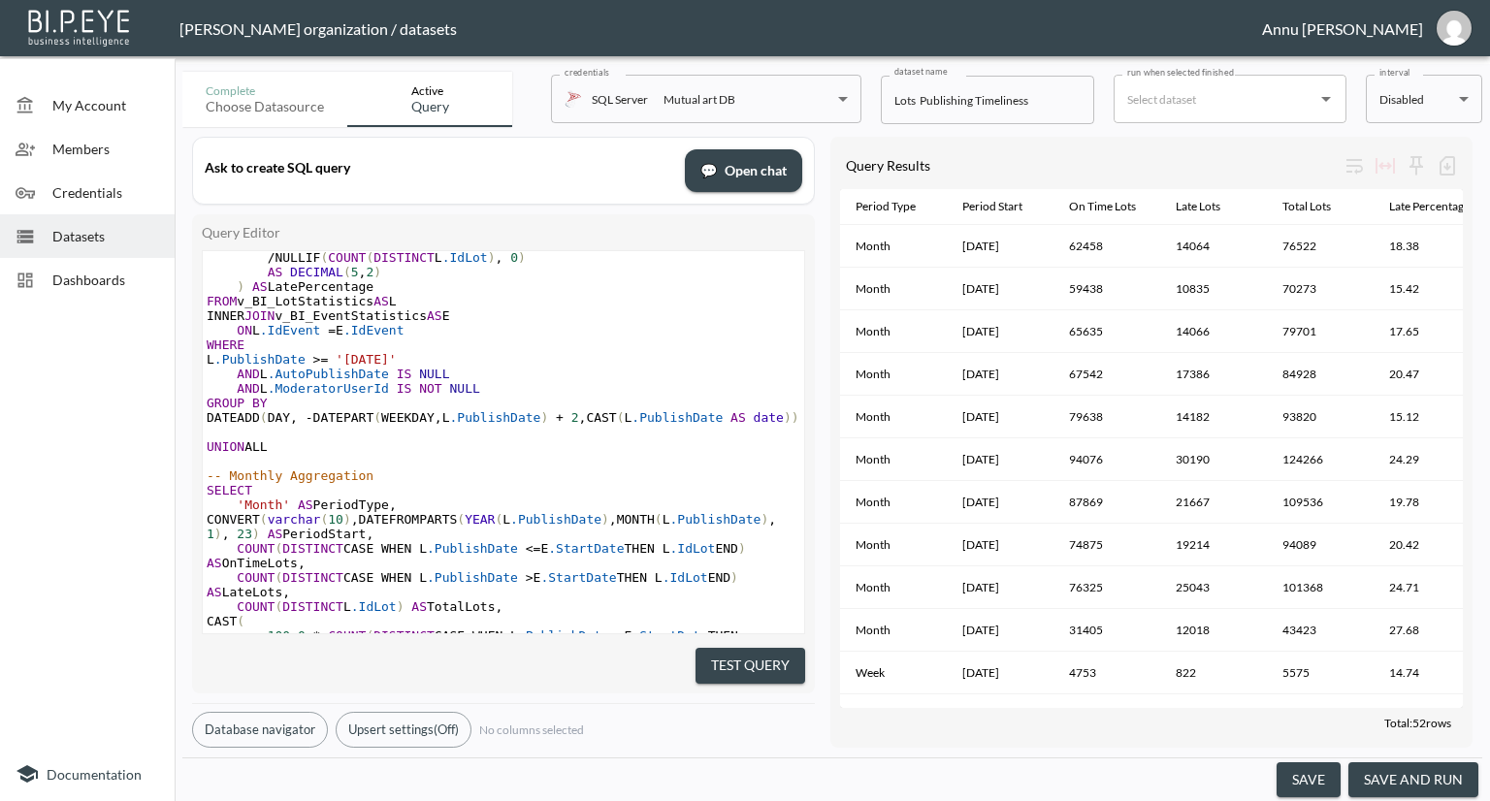
click at [397, 362] on span "'2025-01-01'" at bounding box center [366, 359] width 61 height 15
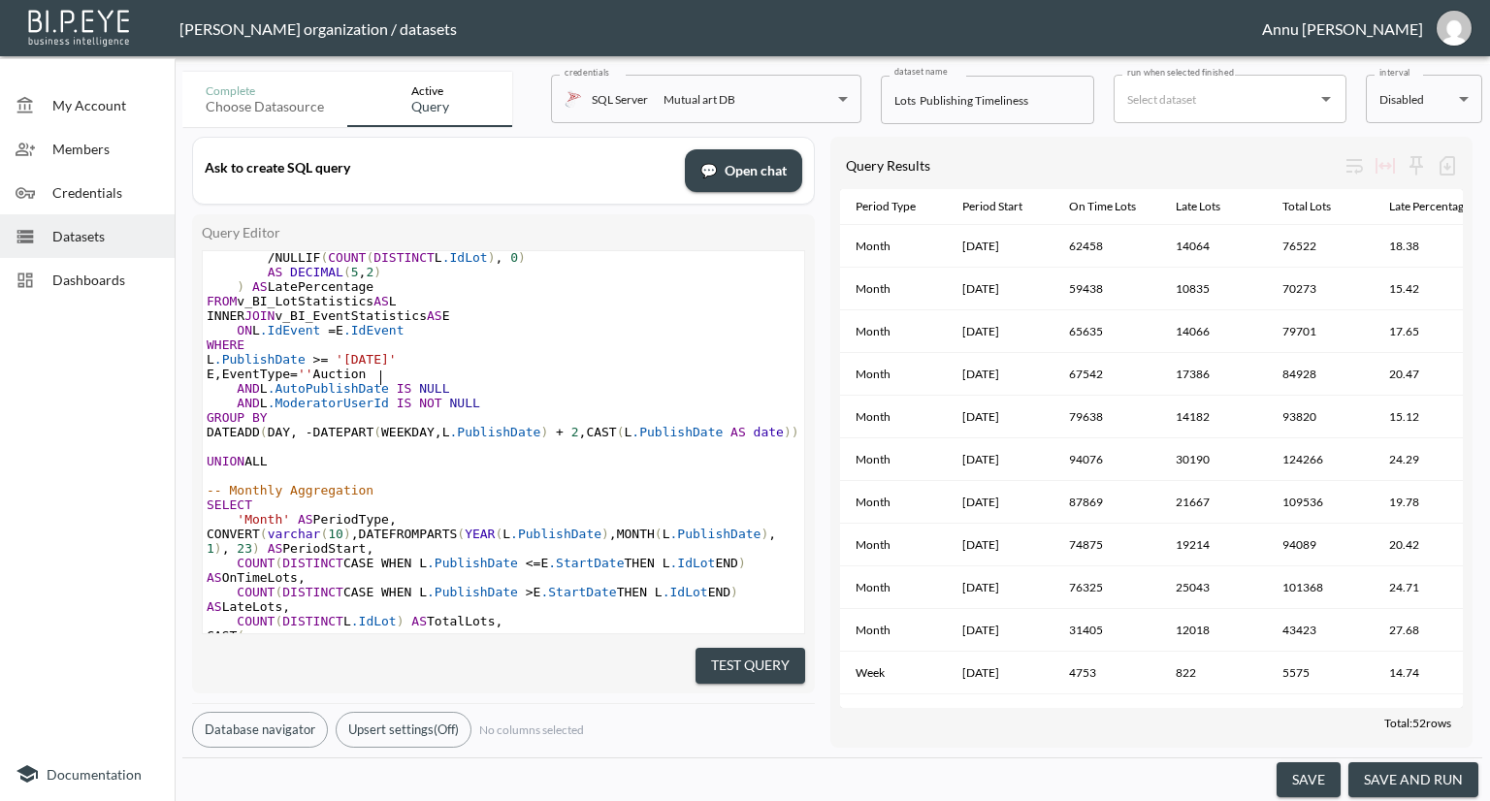
type textarea "E,EventType=''Auction''"
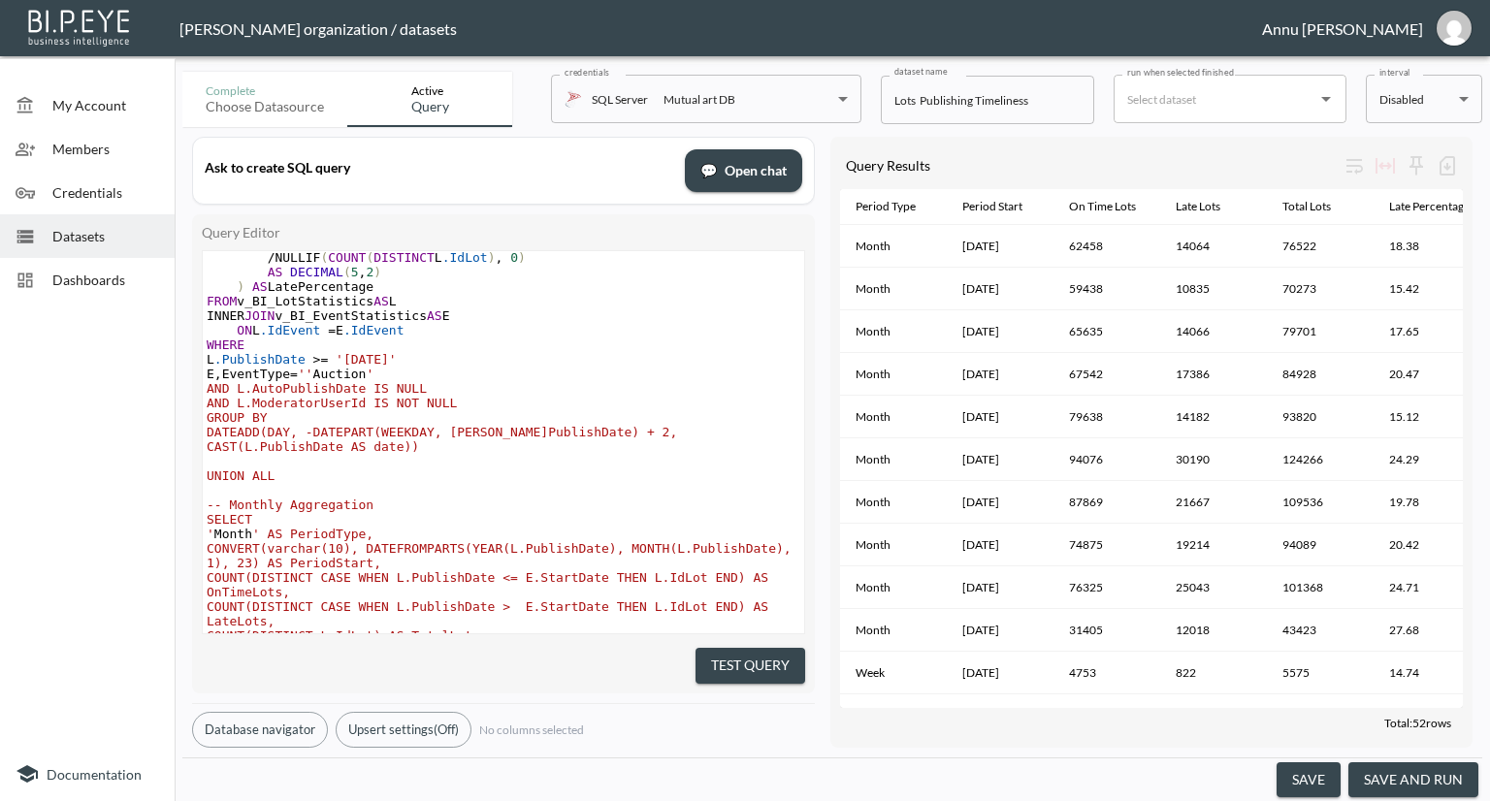
click at [313, 377] on span "''" at bounding box center [306, 374] width 16 height 15
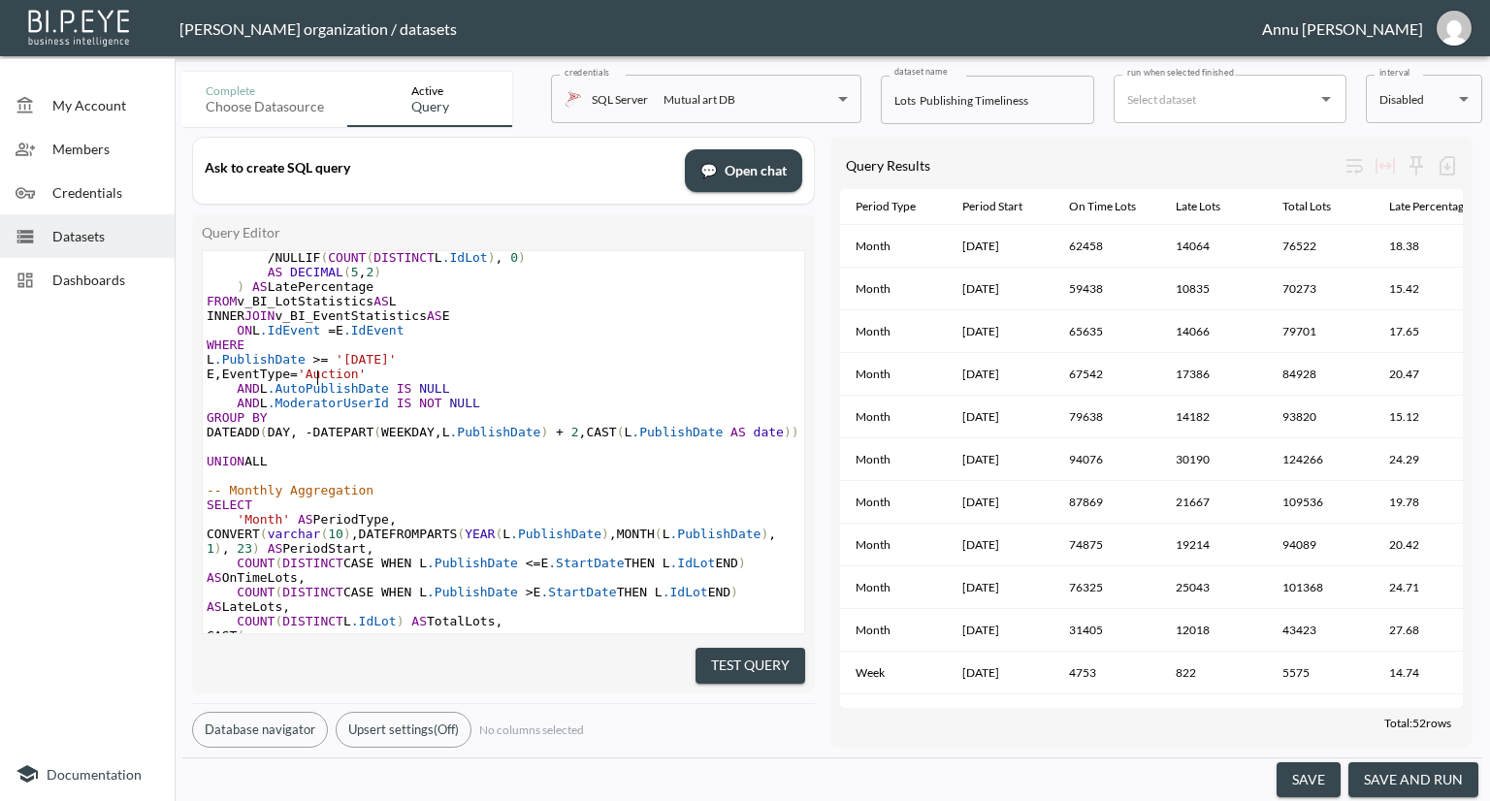
click at [743, 653] on button "Test Query" at bounding box center [751, 666] width 110 height 36
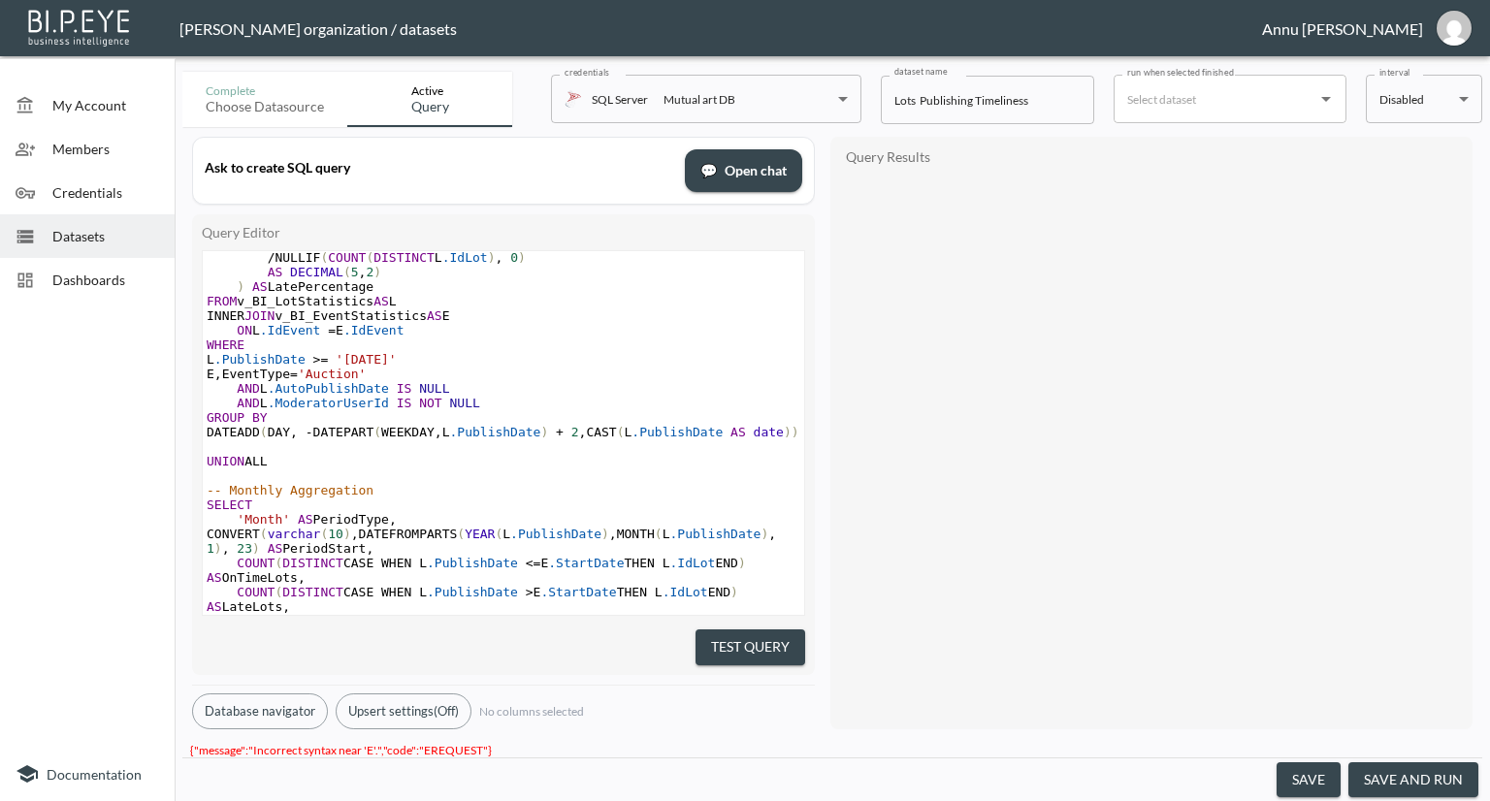
click at [222, 381] on span "," at bounding box center [218, 374] width 8 height 15
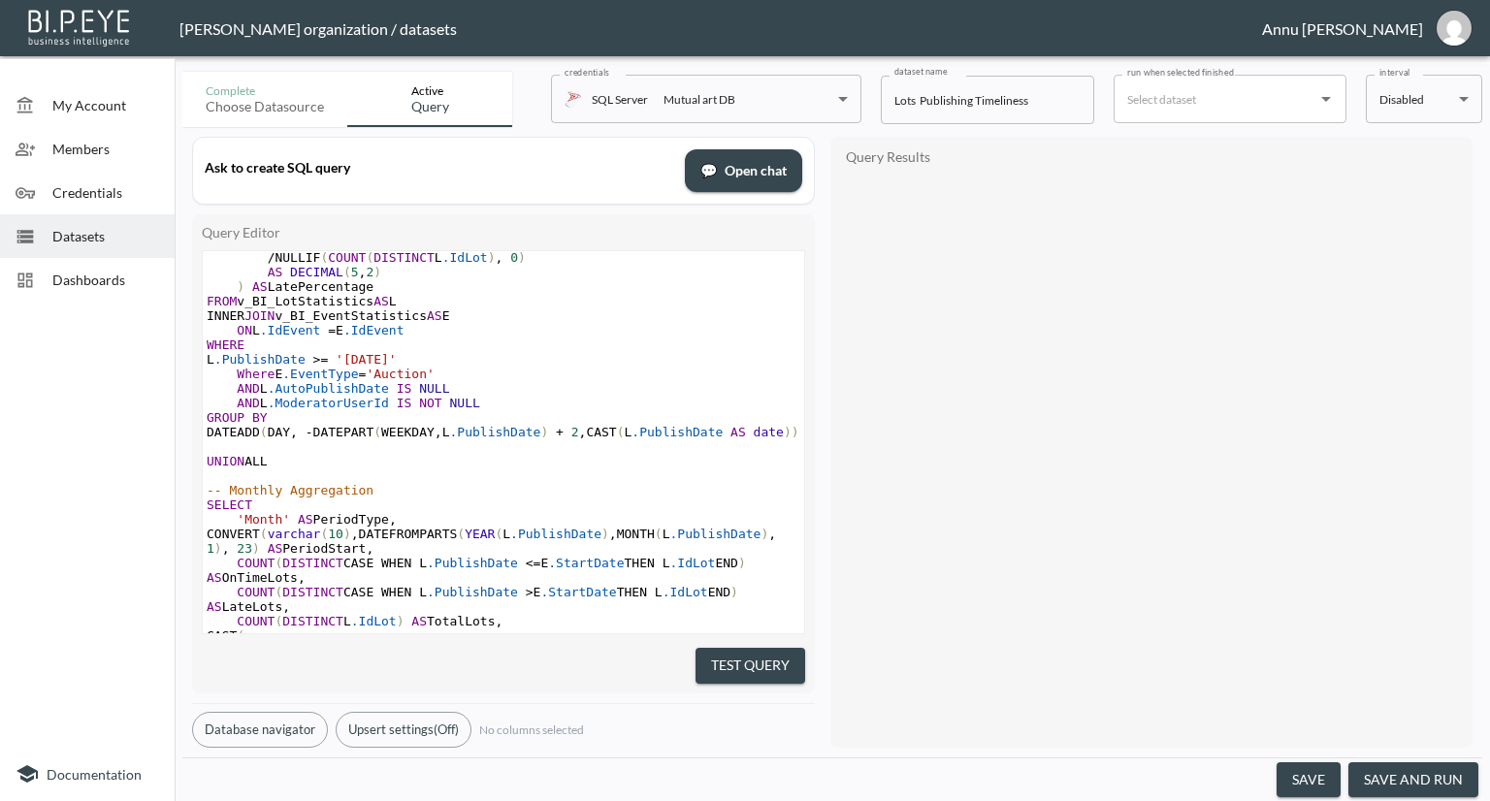
type textarea "Where E."
click at [782, 657] on button "Test Query" at bounding box center [751, 666] width 110 height 36
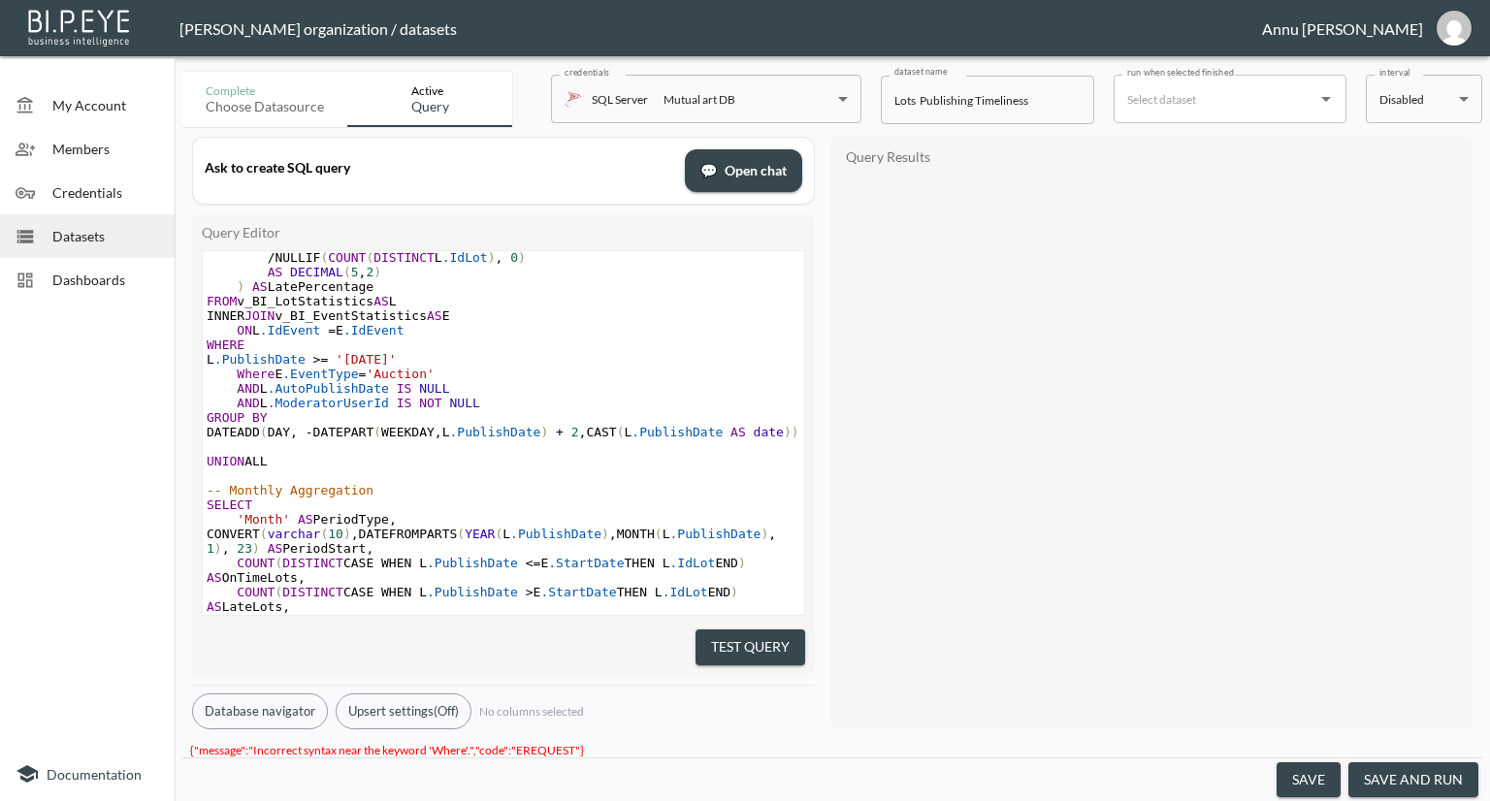
click at [274, 381] on span "Where E .EventType = 'Auction'" at bounding box center [321, 374] width 228 height 15
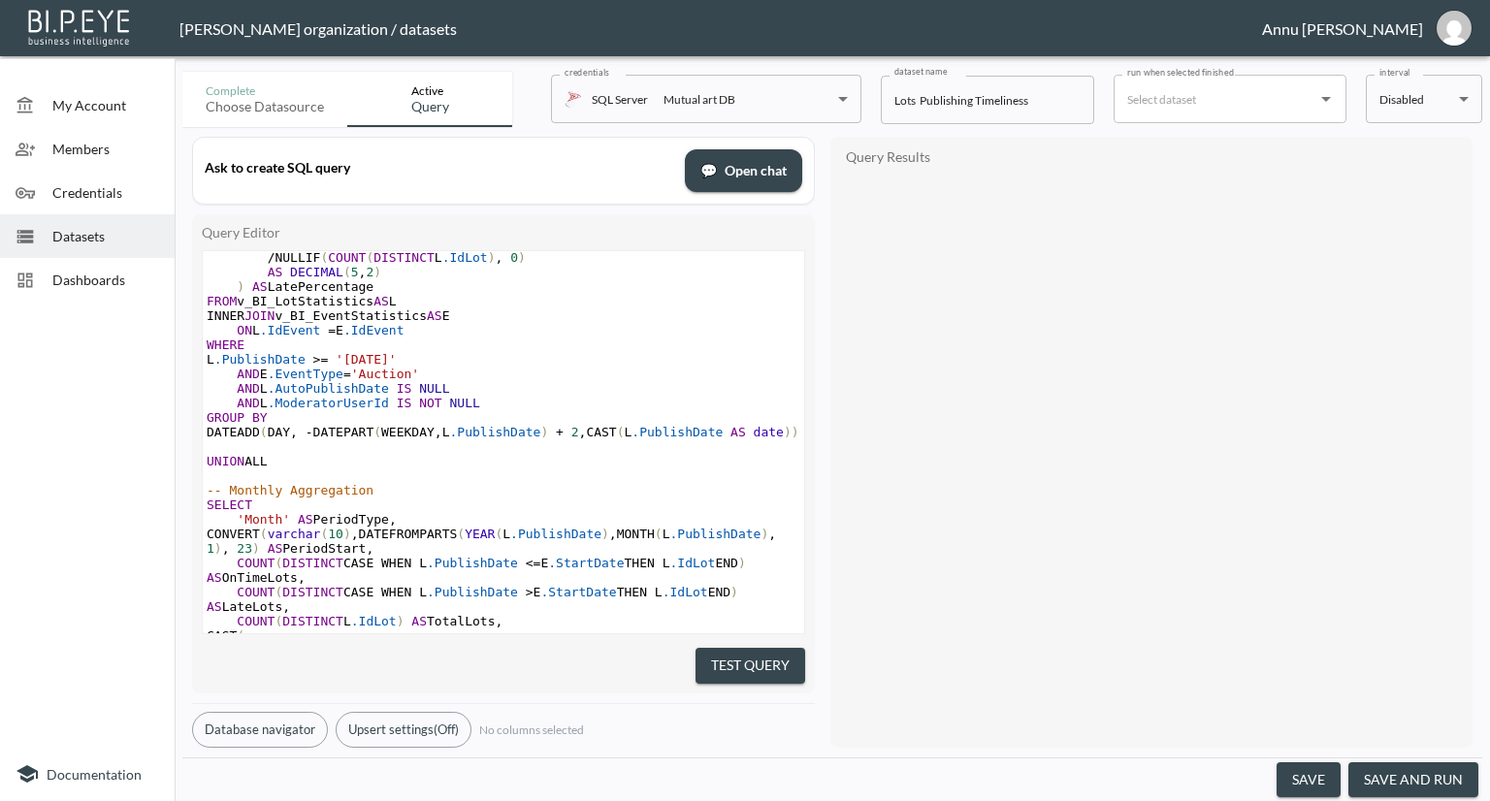
type textarea "AND"
click at [749, 648] on button "Test Query" at bounding box center [751, 666] width 110 height 36
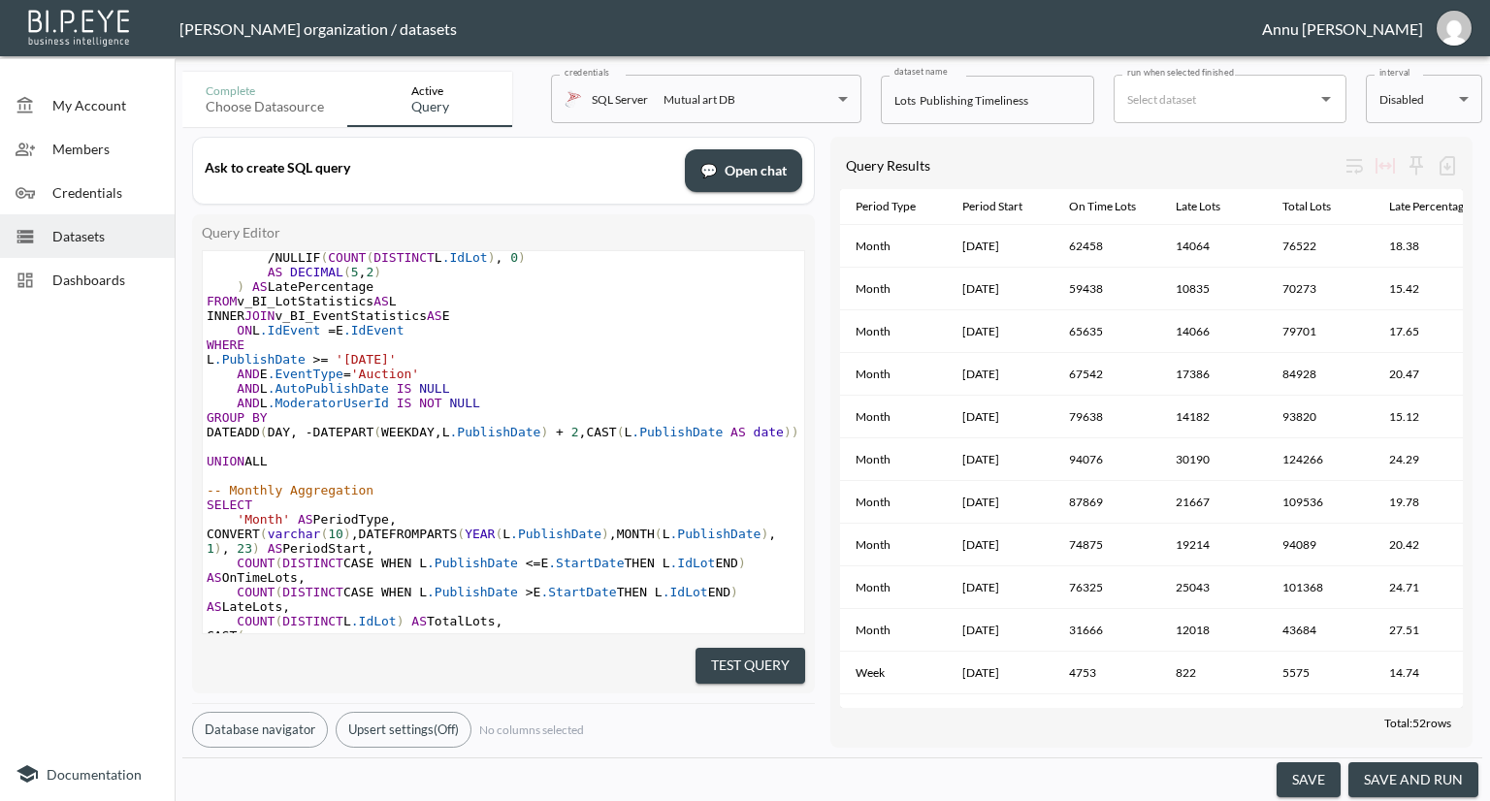
scroll to position [0, 38]
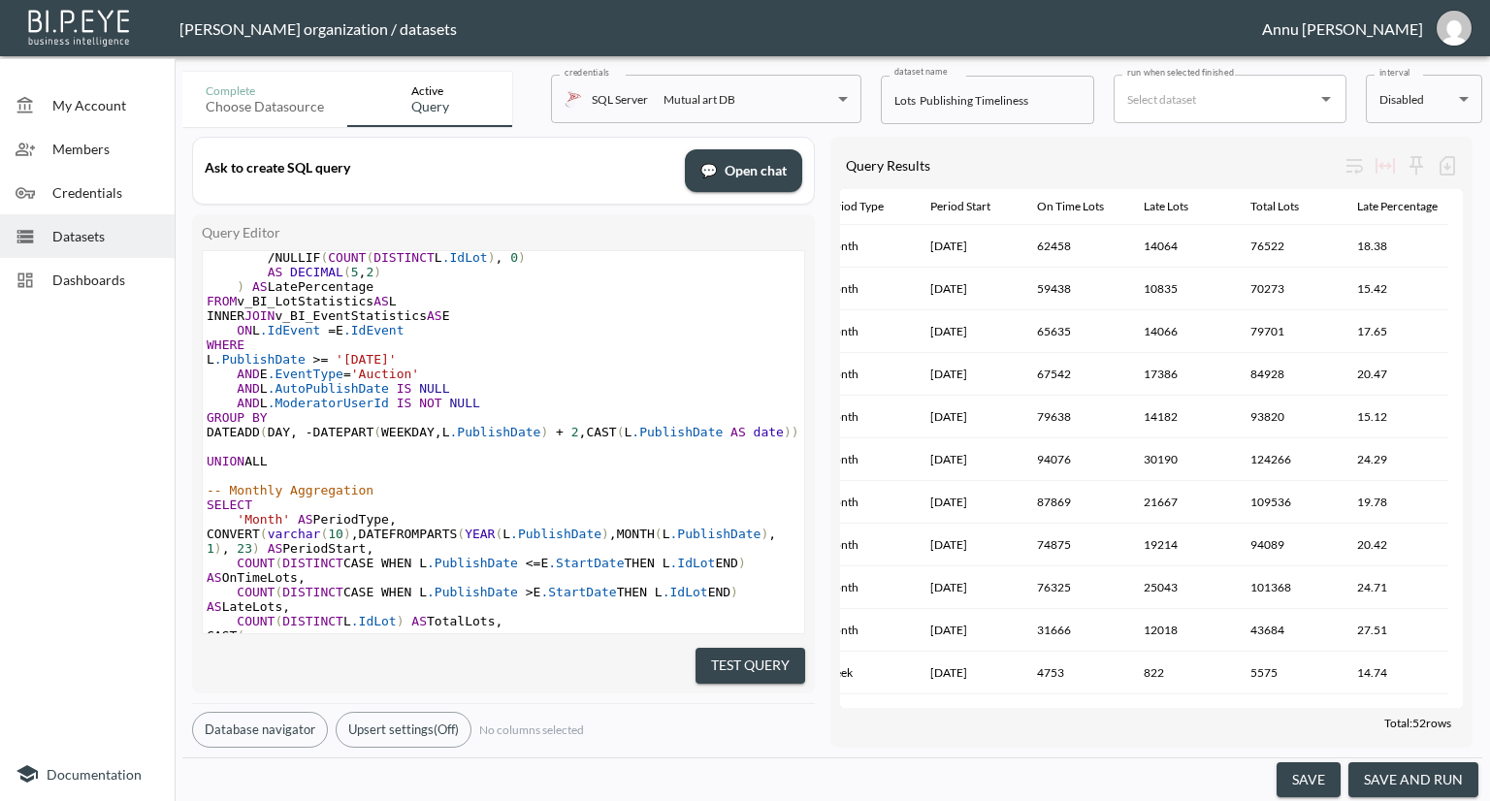
drag, startPoint x: 1462, startPoint y: 260, endPoint x: 1457, endPoint y: 428, distance: 167.9
click at [1457, 428] on div "Period Type Period Start On Time Lots Late Lots Total Lots Late Percentage Mont…" at bounding box center [1151, 448] width 623 height 519
drag, startPoint x: 1463, startPoint y: 298, endPoint x: 1463, endPoint y: 520, distance: 222.2
click at [1463, 520] on div "Query Results Period Type Period Start On Time Lots Late Lots Total Lots Late P…" at bounding box center [1151, 442] width 642 height 611
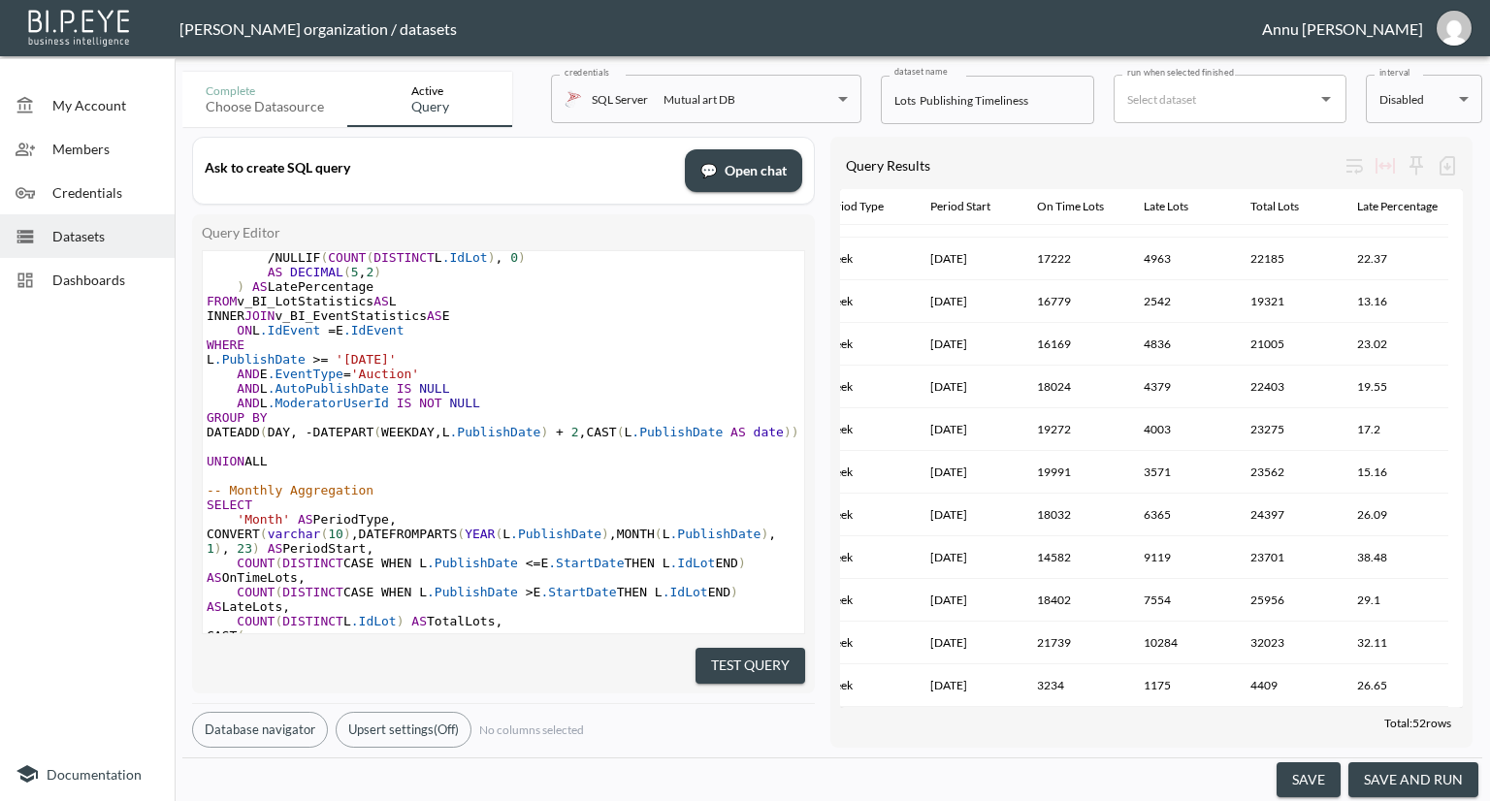
scroll to position [0, 0]
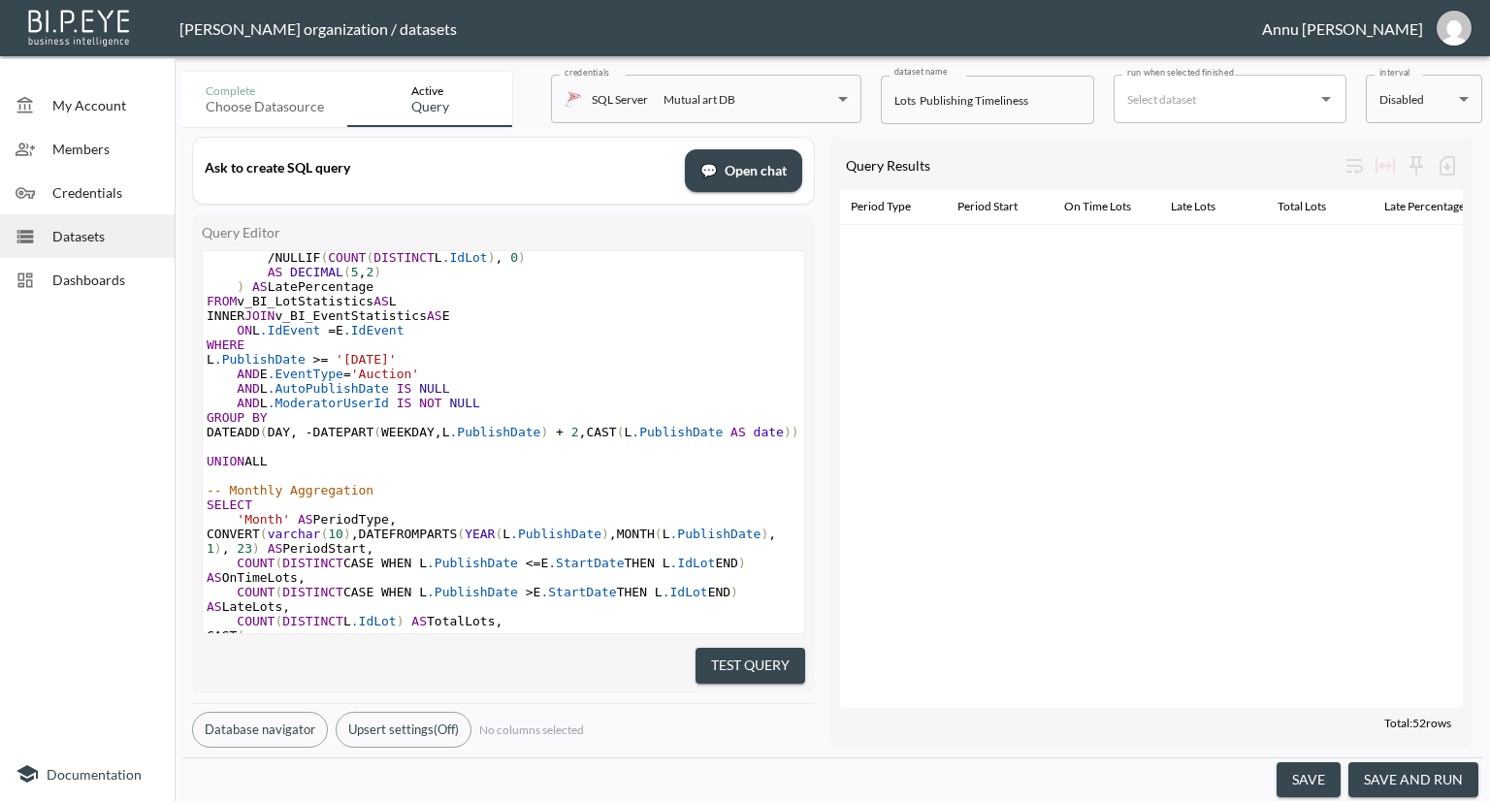
click at [1414, 769] on button "save and run" at bounding box center [1414, 781] width 130 height 36
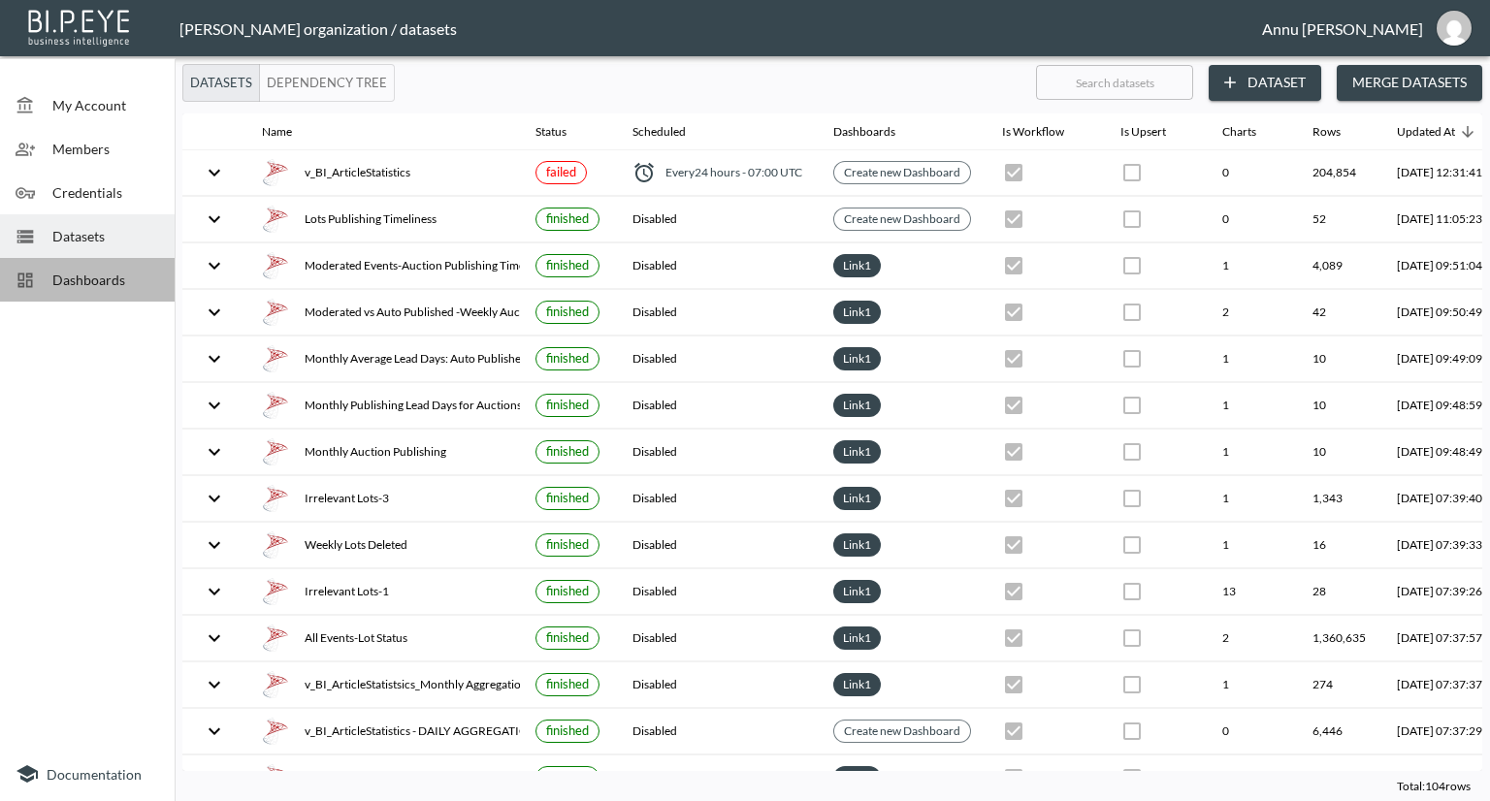
click at [105, 275] on span "Dashboards" at bounding box center [105, 280] width 107 height 20
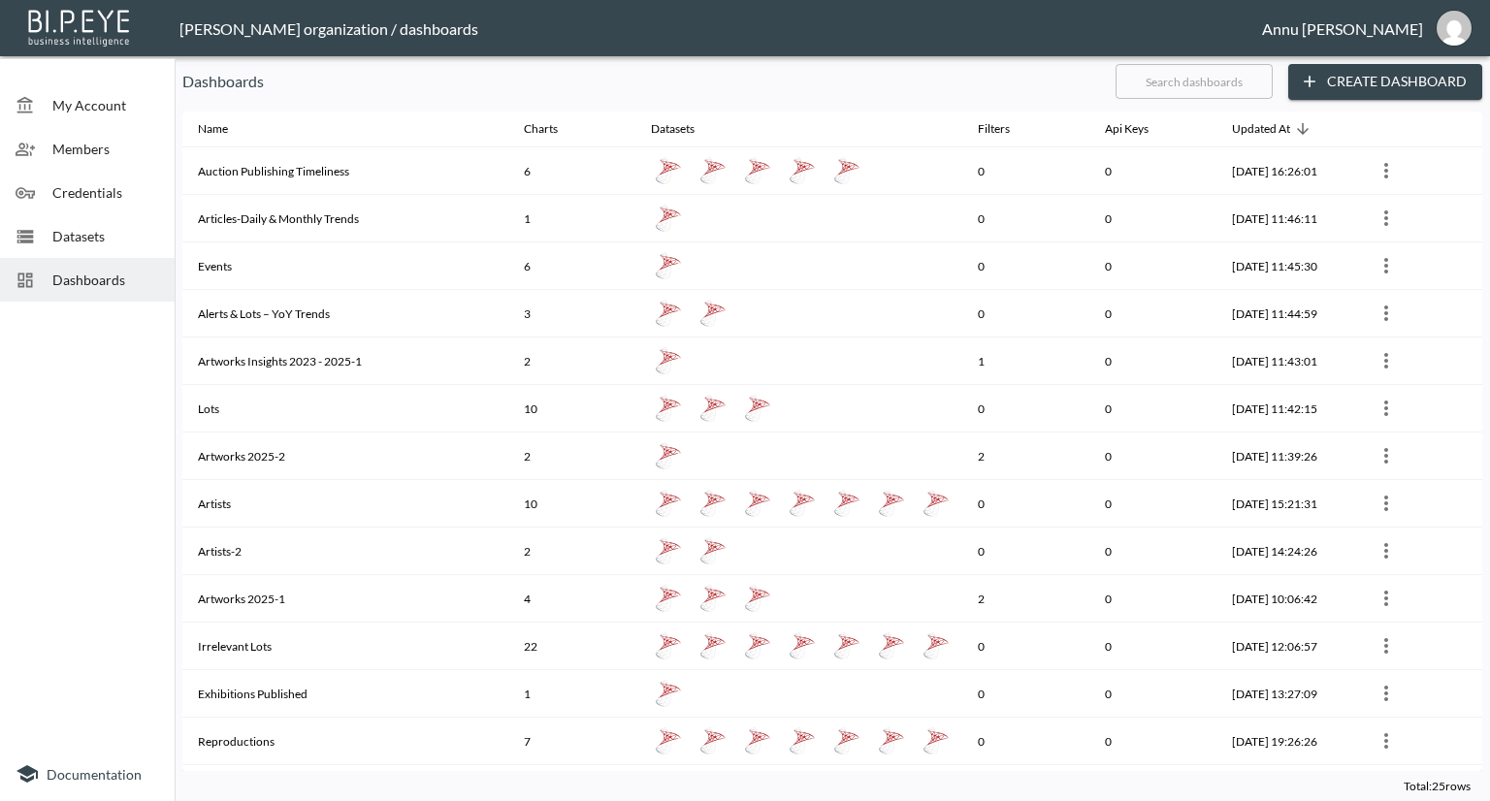
click at [128, 235] on span "Datasets" at bounding box center [105, 236] width 107 height 20
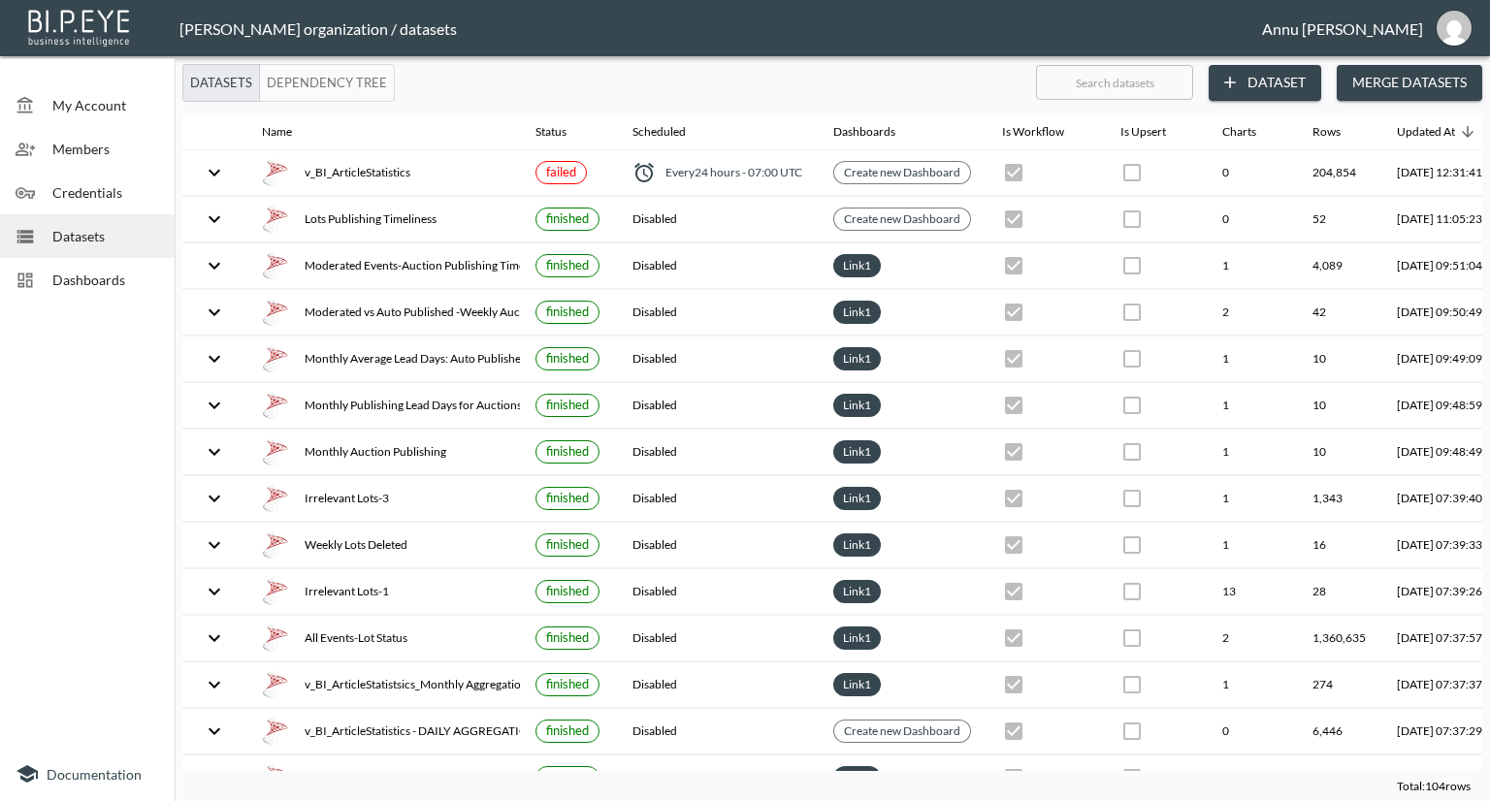
scroll to position [0, 114]
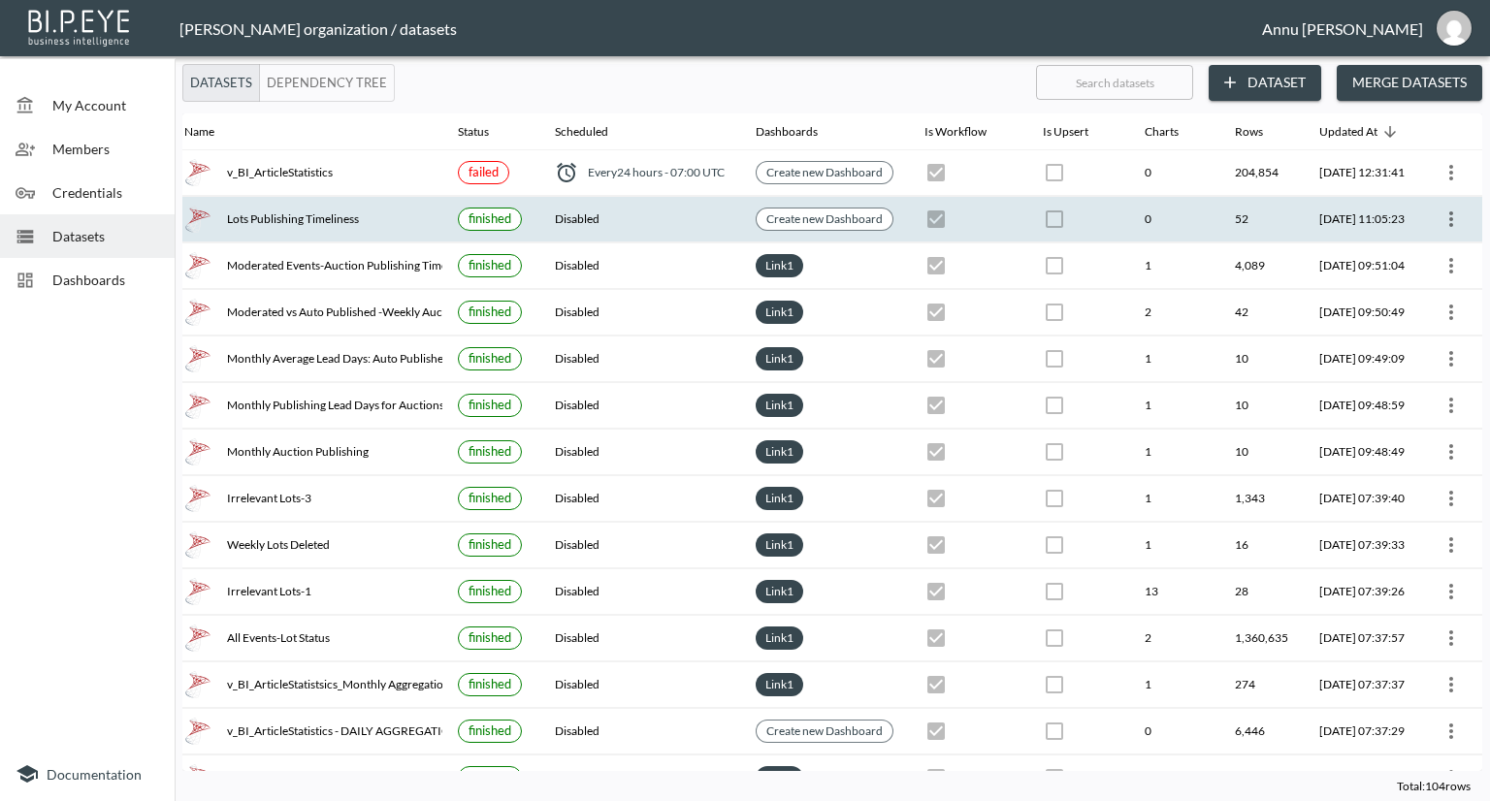
click at [1456, 211] on icon "more" at bounding box center [1451, 219] width 23 height 23
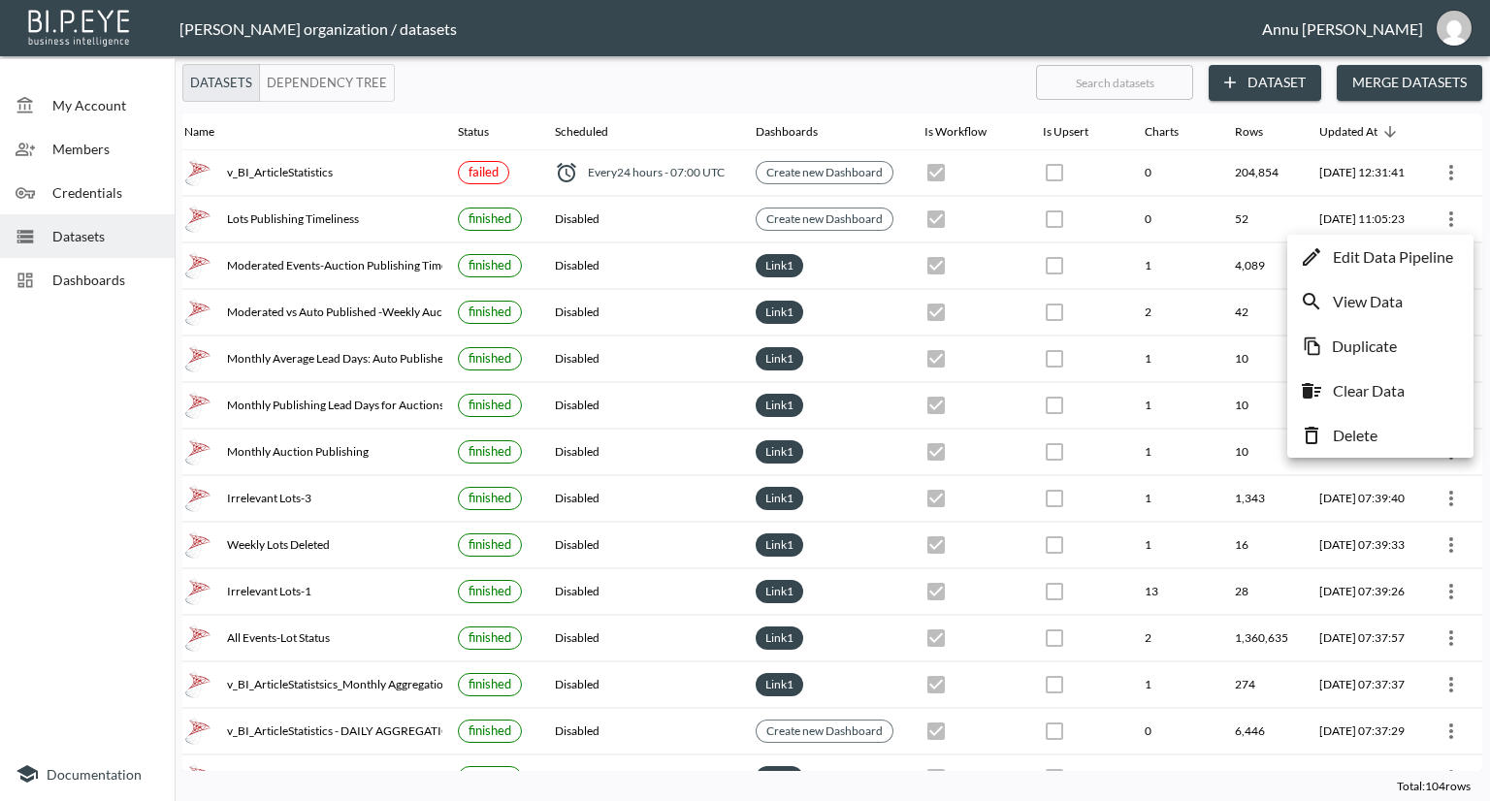
click at [1432, 250] on p "Edit Data Pipeline" at bounding box center [1393, 256] width 120 height 23
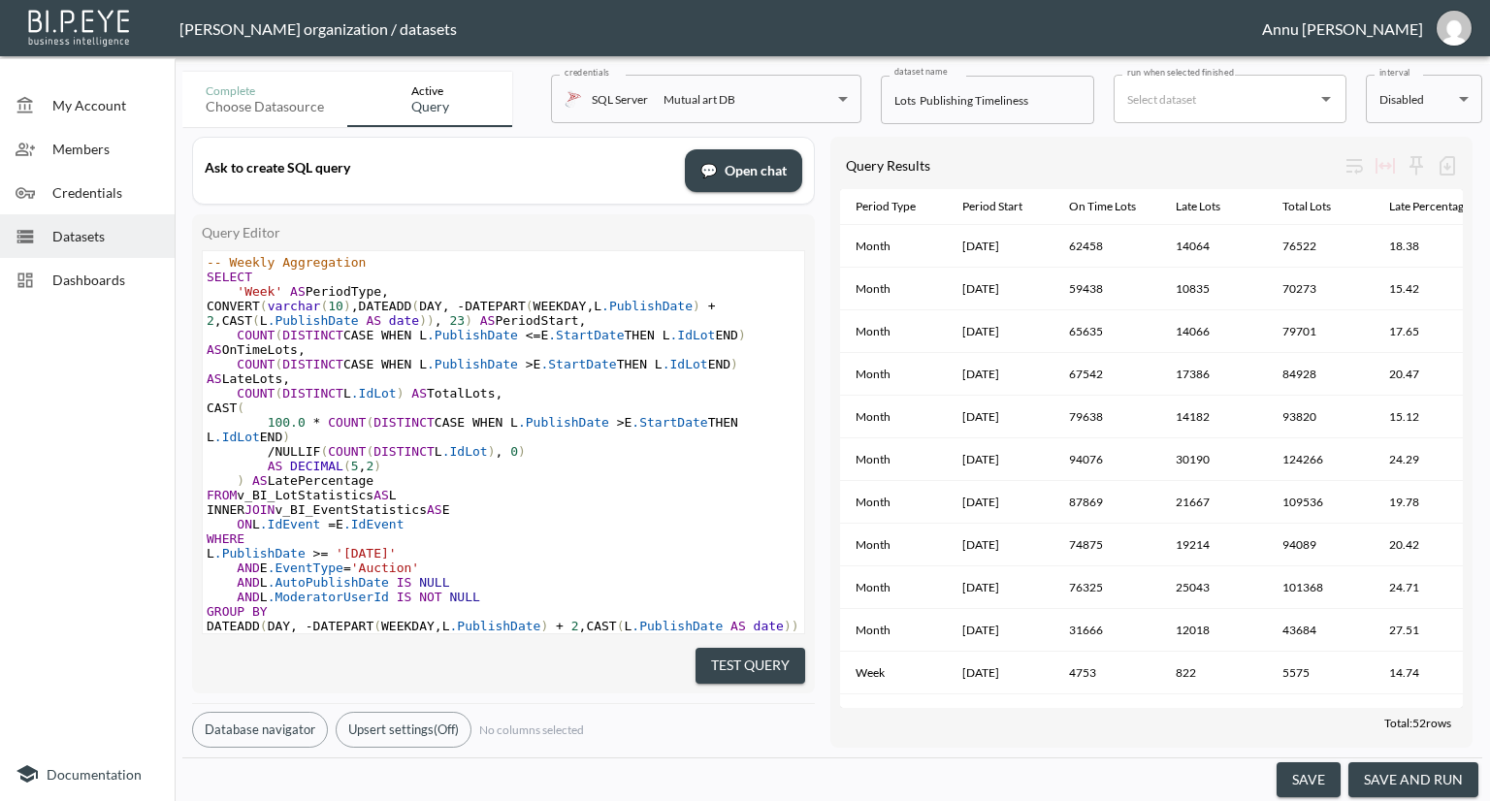
click at [1453, 780] on button "save and run" at bounding box center [1414, 781] width 130 height 36
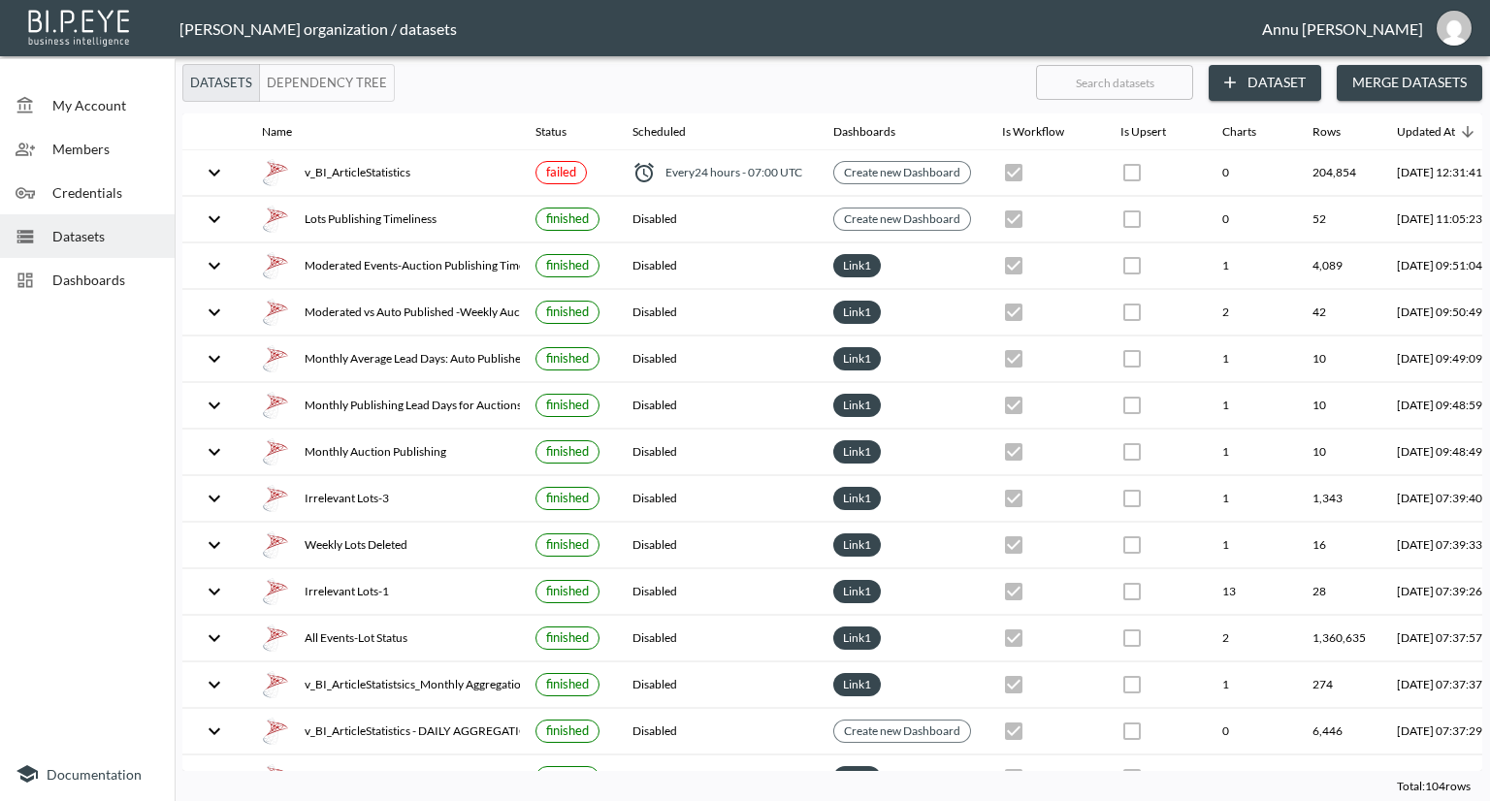
scroll to position [0, 114]
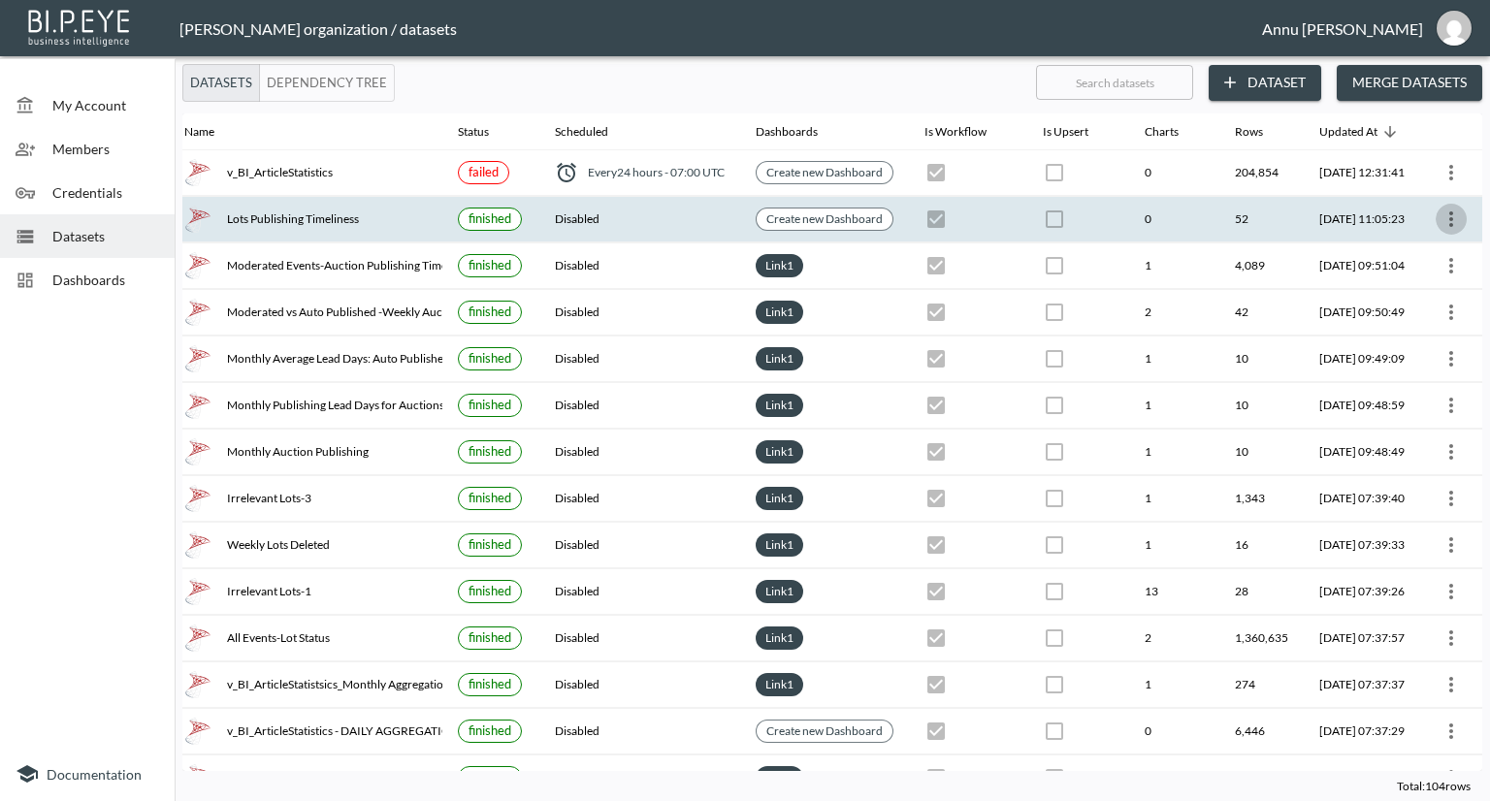
click at [1448, 215] on icon "more" at bounding box center [1451, 219] width 23 height 23
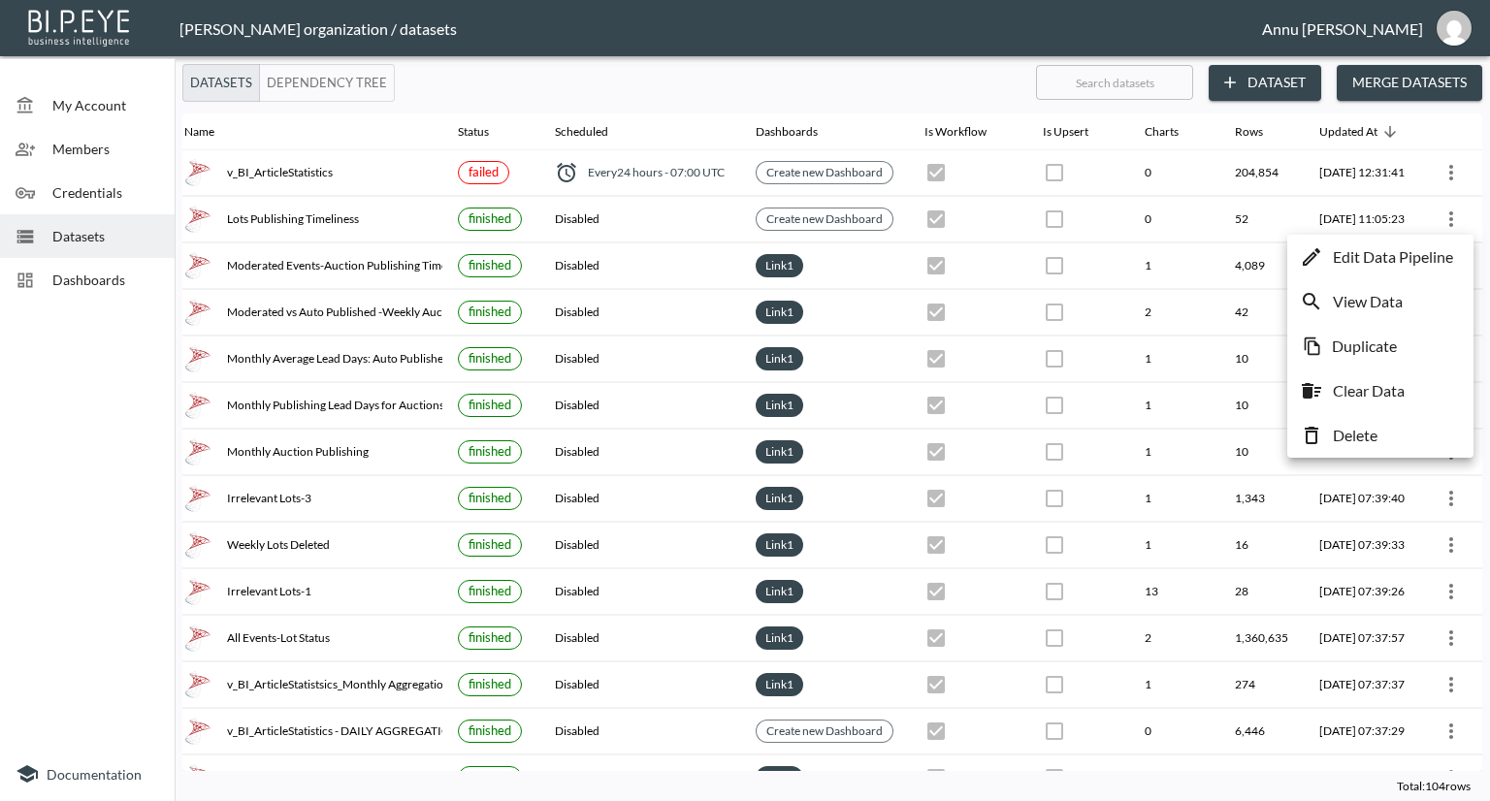
click at [1433, 250] on p "Edit Data Pipeline" at bounding box center [1393, 256] width 120 height 23
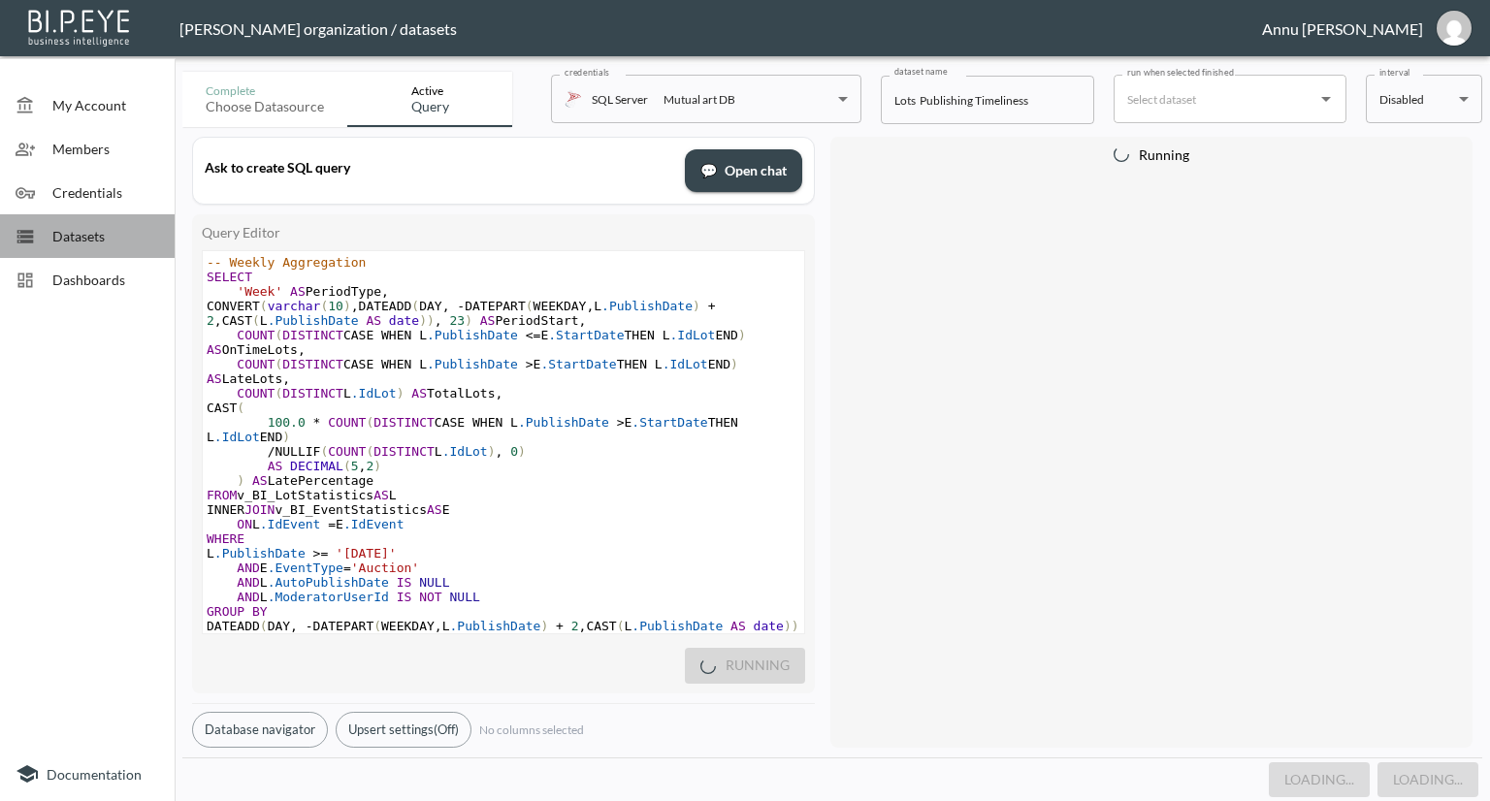
click at [109, 248] on div "Datasets" at bounding box center [87, 236] width 175 height 44
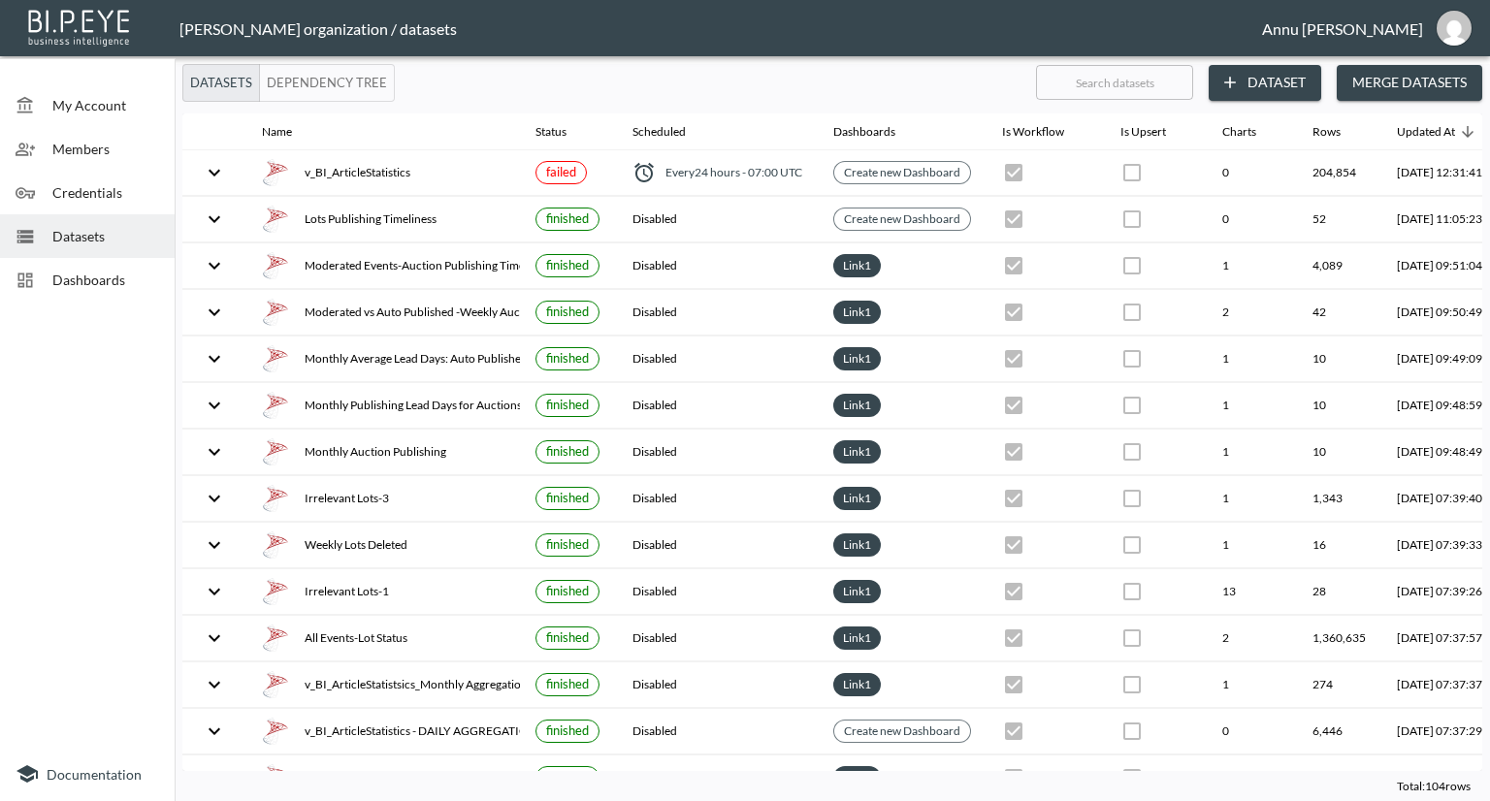
scroll to position [0, 114]
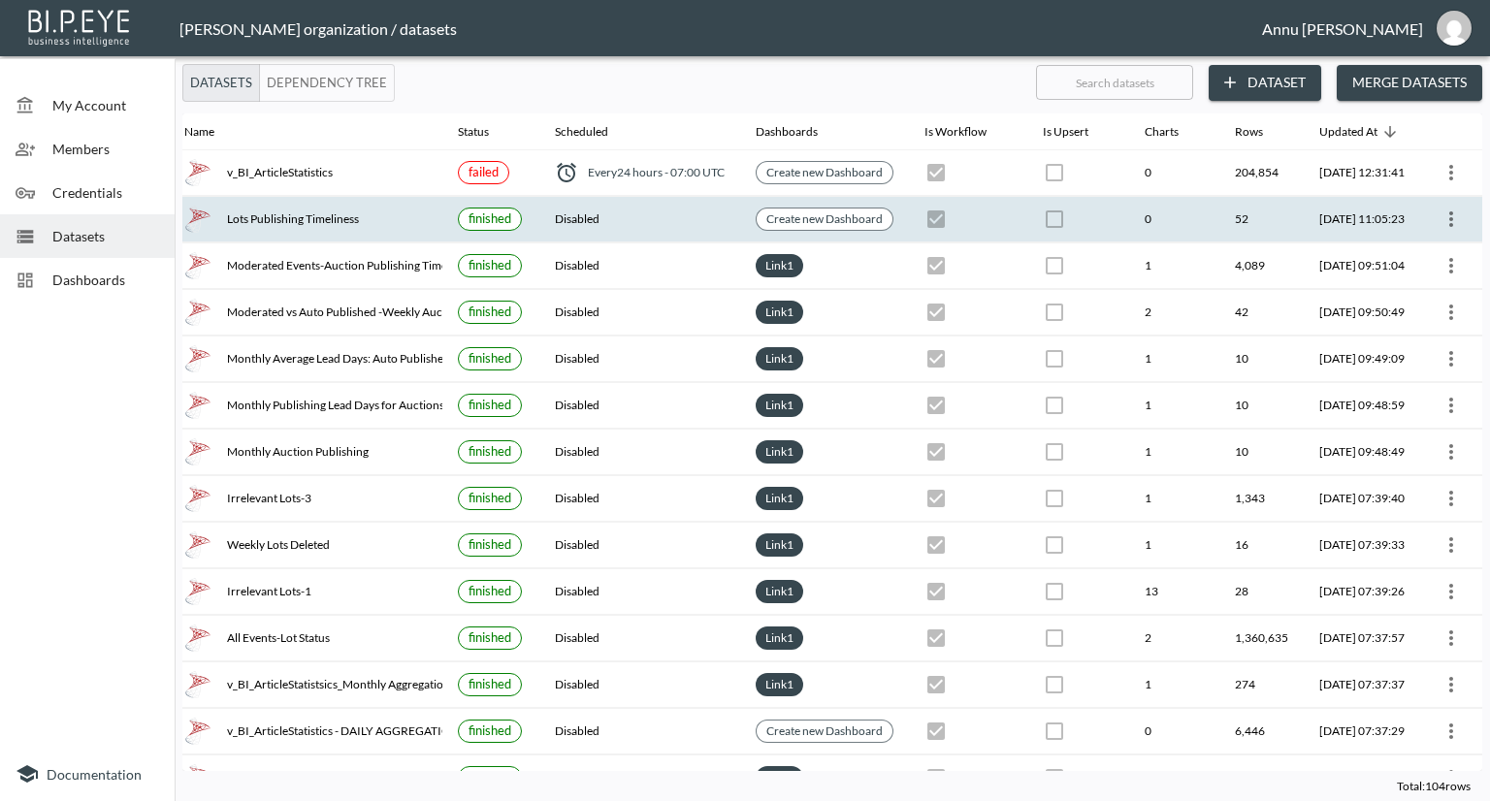
click at [1446, 215] on icon "more" at bounding box center [1451, 219] width 23 height 23
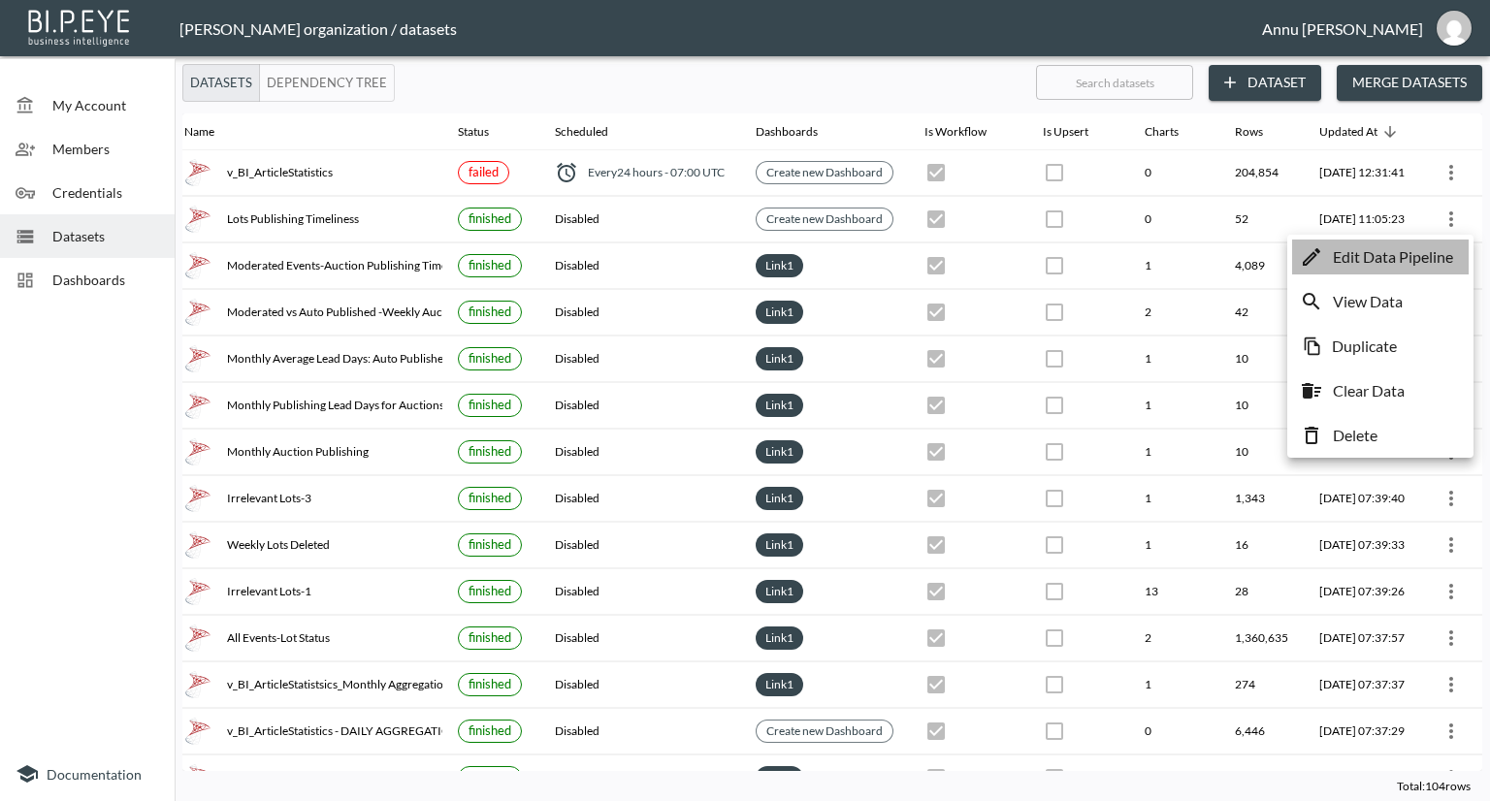
click at [1416, 261] on p "Edit Data Pipeline" at bounding box center [1393, 256] width 120 height 23
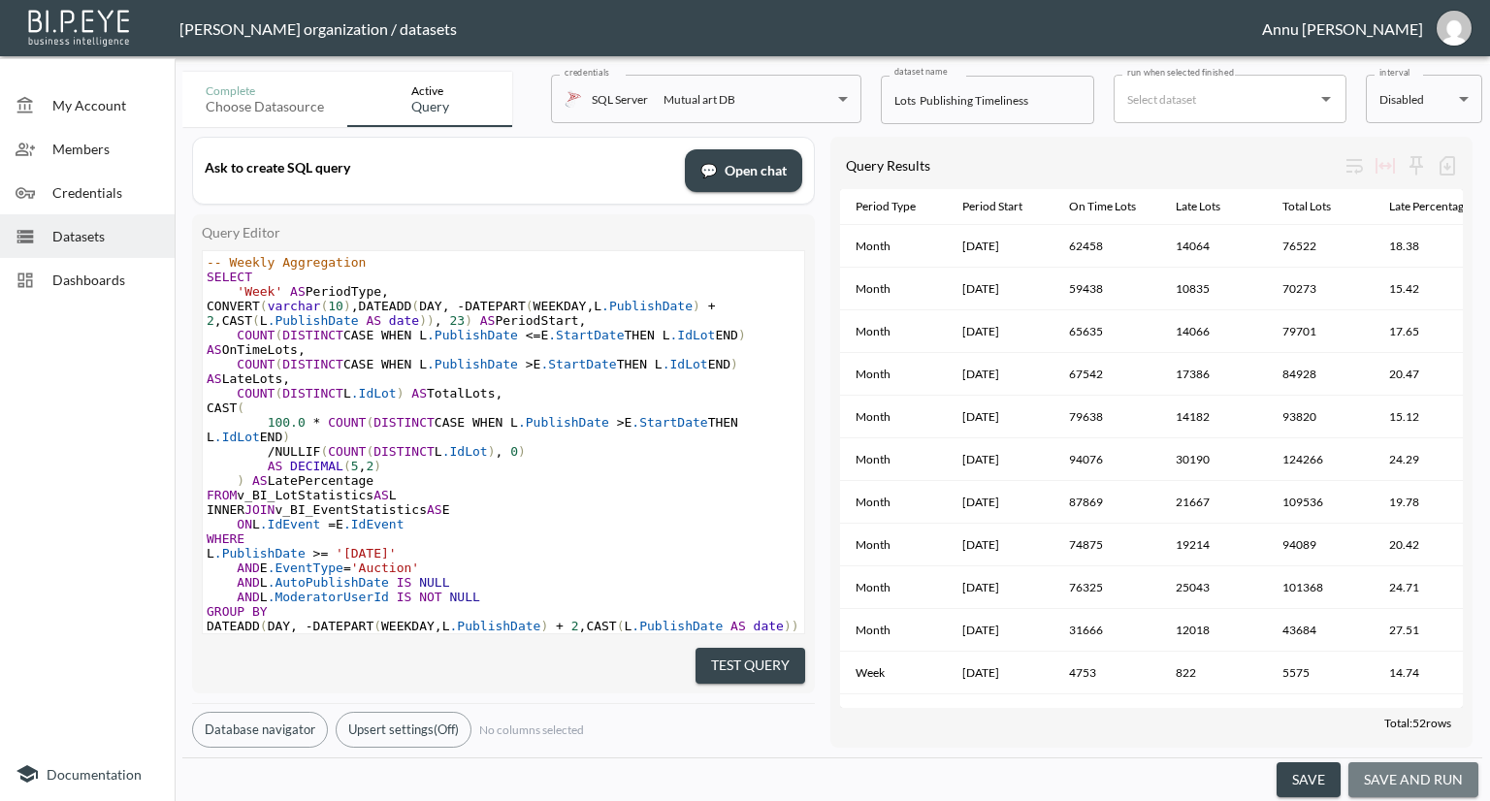
click at [1449, 770] on button "save and run" at bounding box center [1414, 781] width 130 height 36
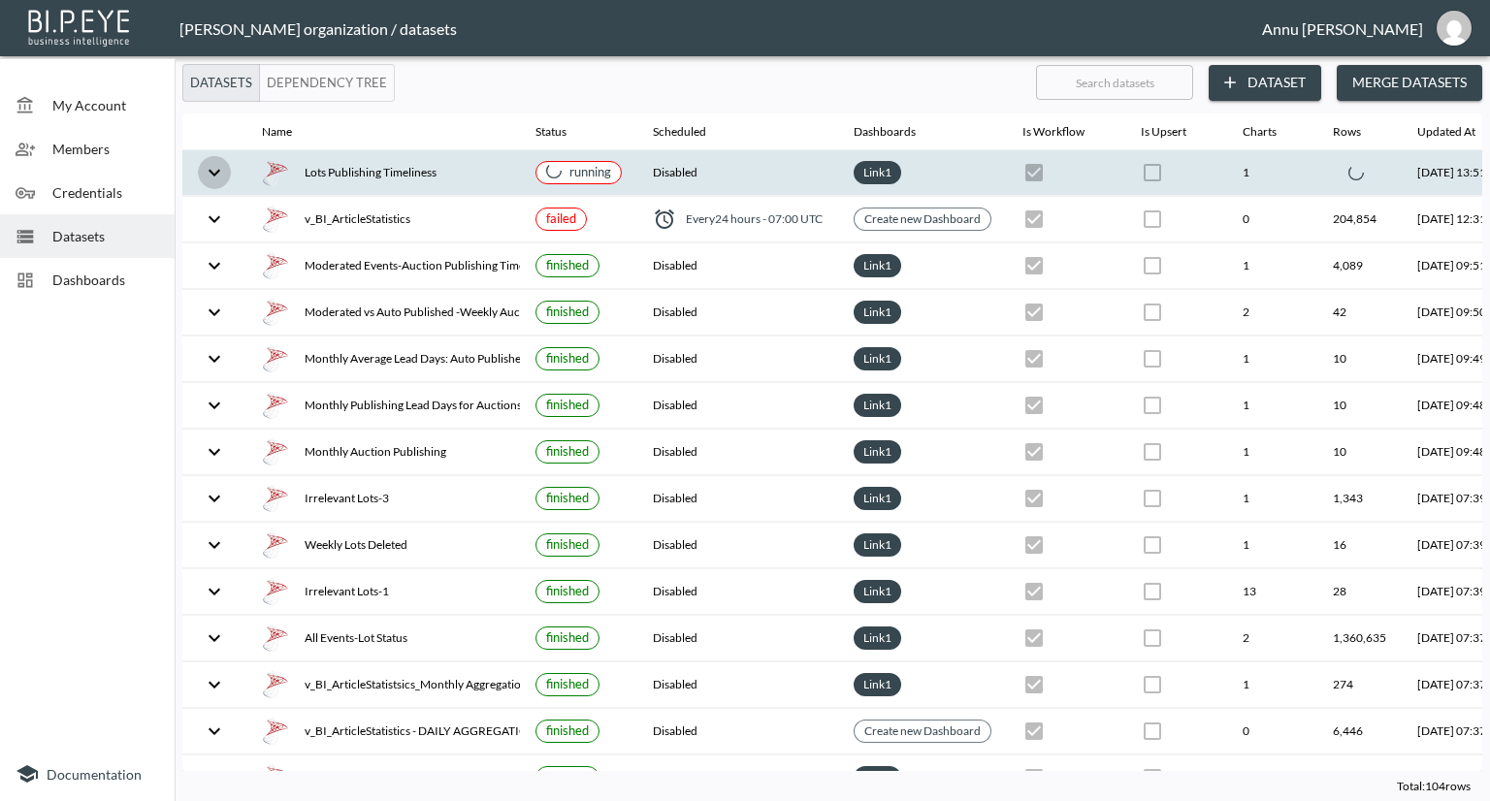
click at [220, 164] on icon "expand row" at bounding box center [214, 172] width 23 height 23
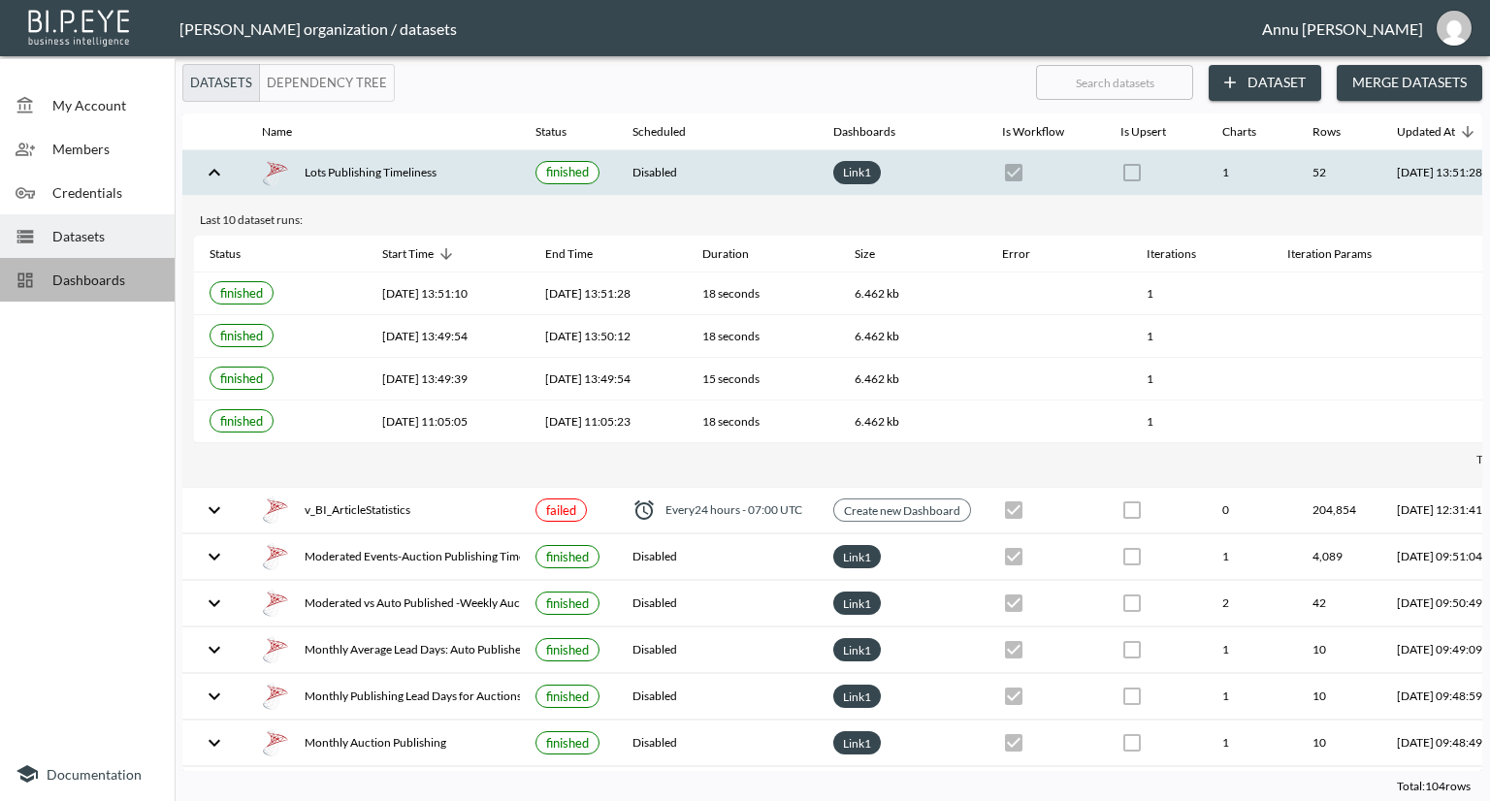
click at [141, 276] on span "Dashboards" at bounding box center [105, 280] width 107 height 20
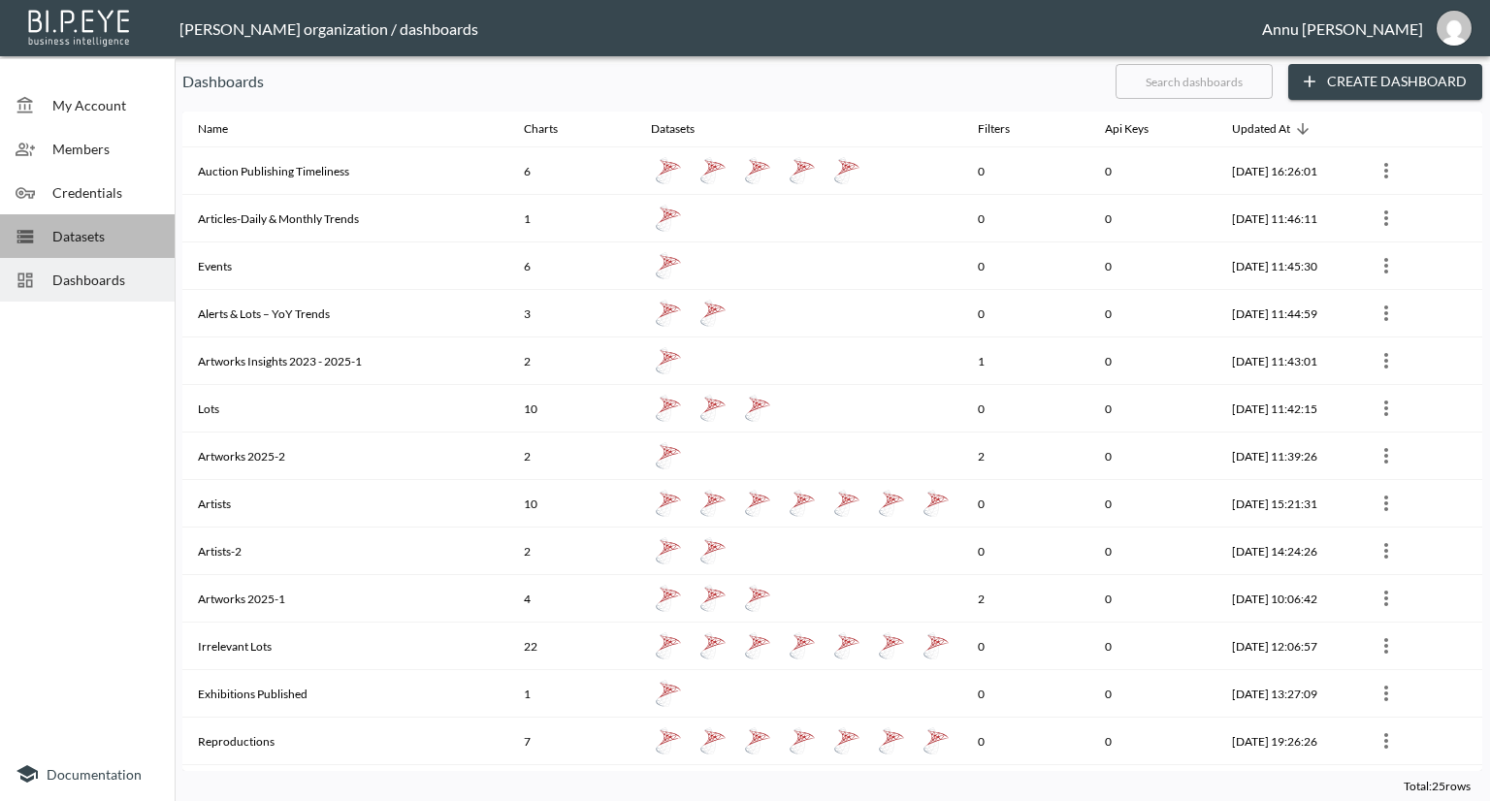
click at [139, 236] on span "Datasets" at bounding box center [105, 236] width 107 height 20
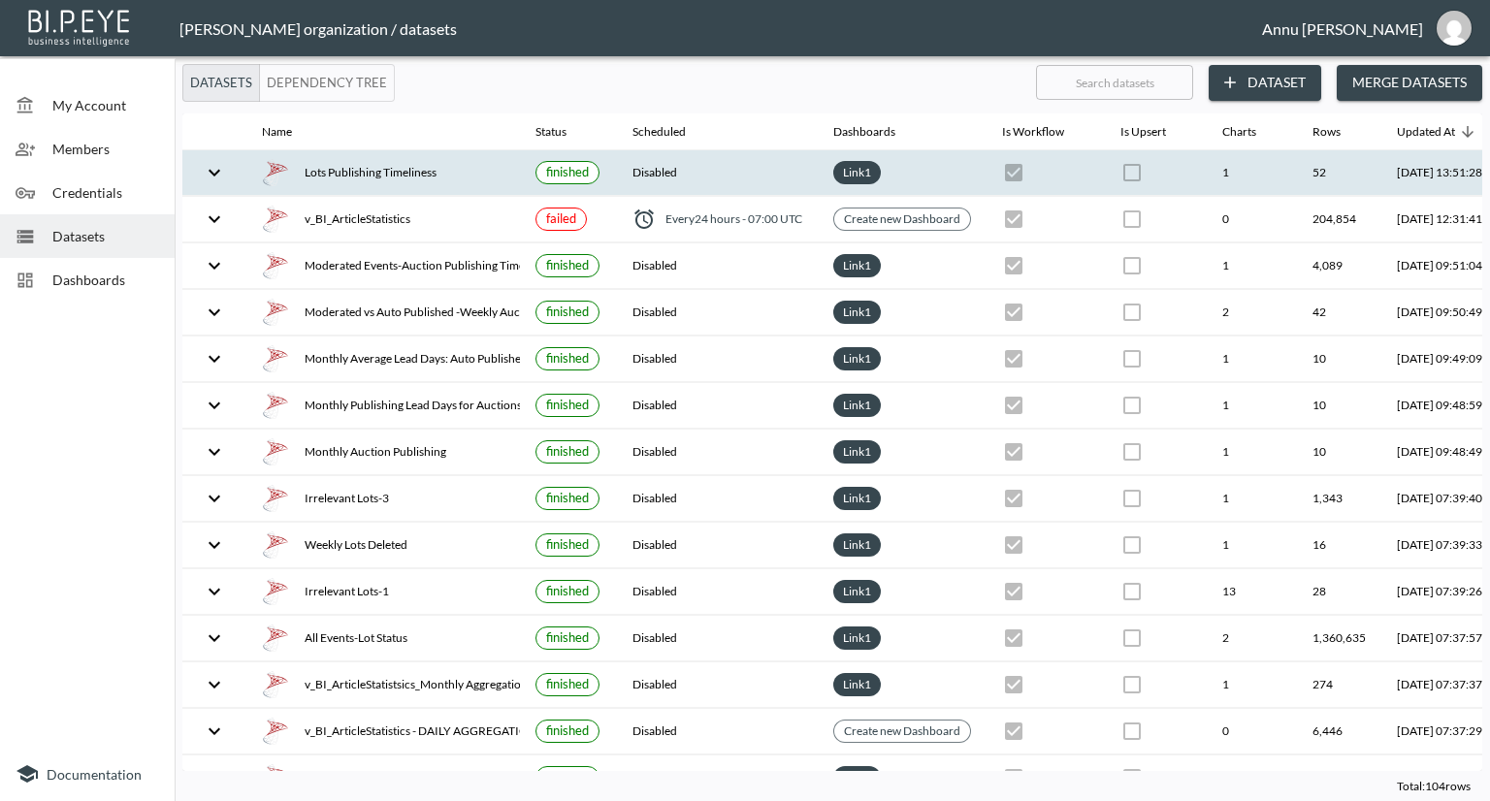
click at [357, 176] on div "Lots Publishing Timeliness" at bounding box center [383, 172] width 243 height 27
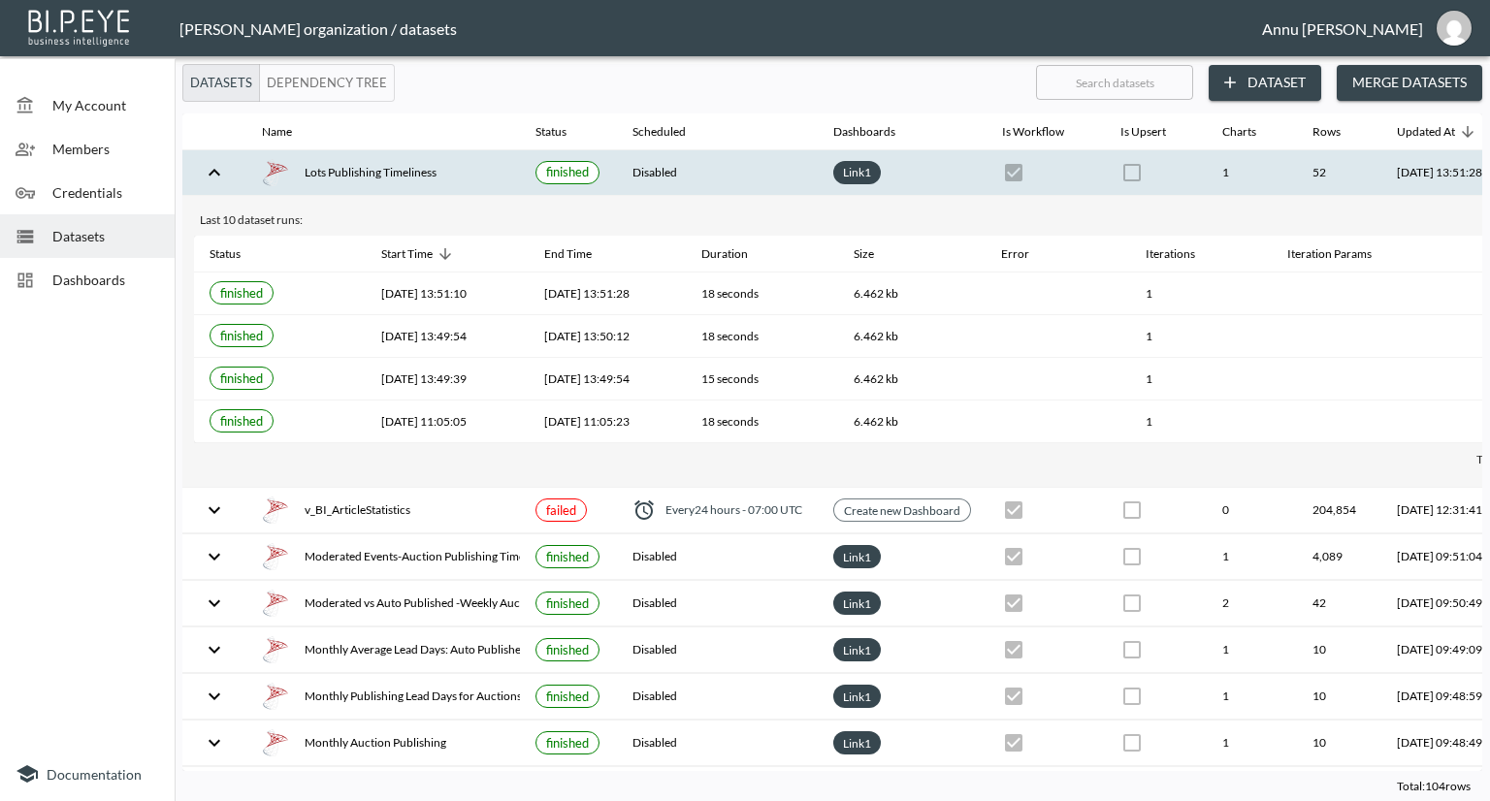
scroll to position [0, 114]
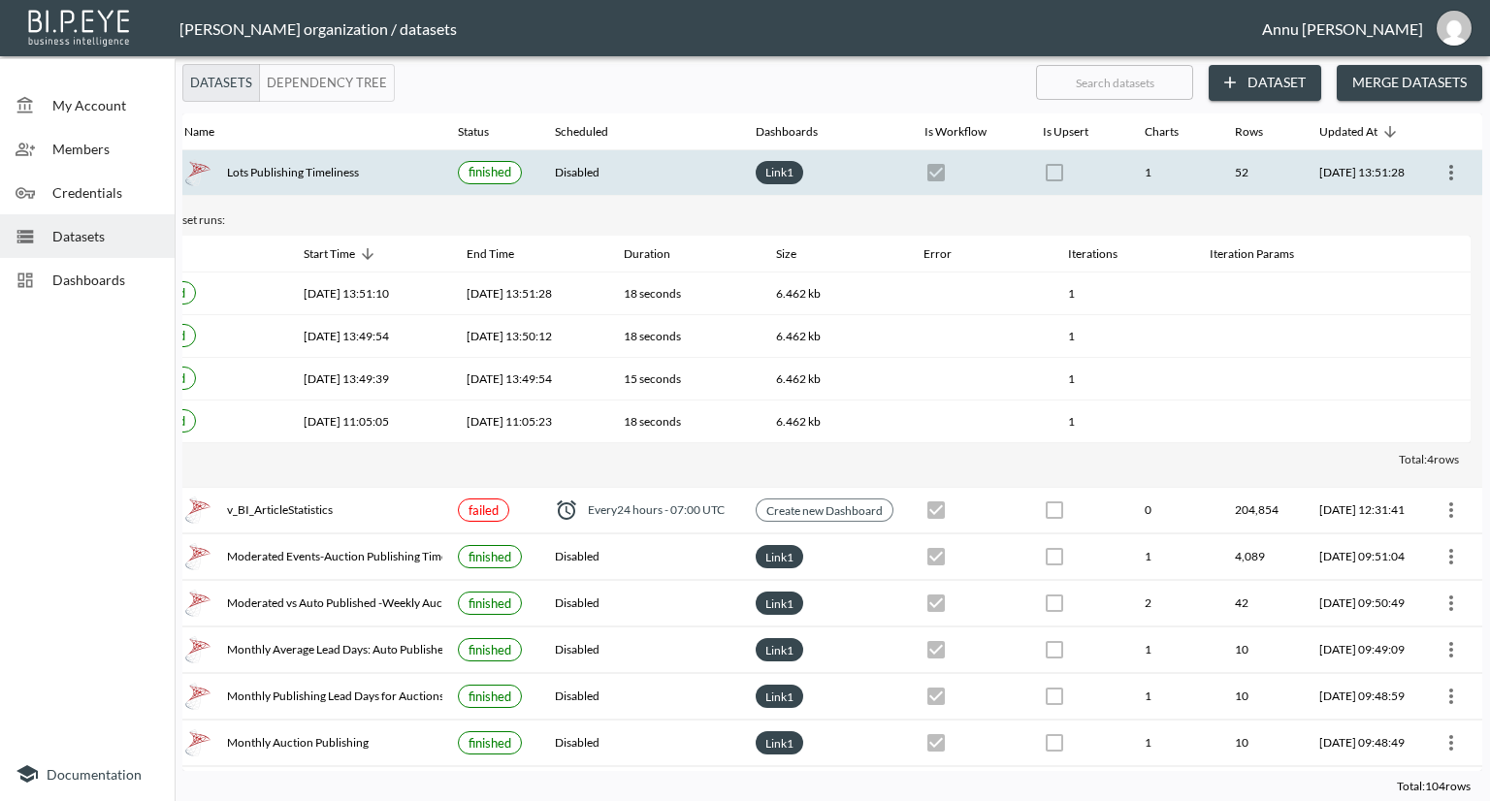
click at [39, 429] on div at bounding box center [87, 528] width 175 height 438
click at [242, 178] on div "Lots Publishing Timeliness" at bounding box center [305, 172] width 243 height 27
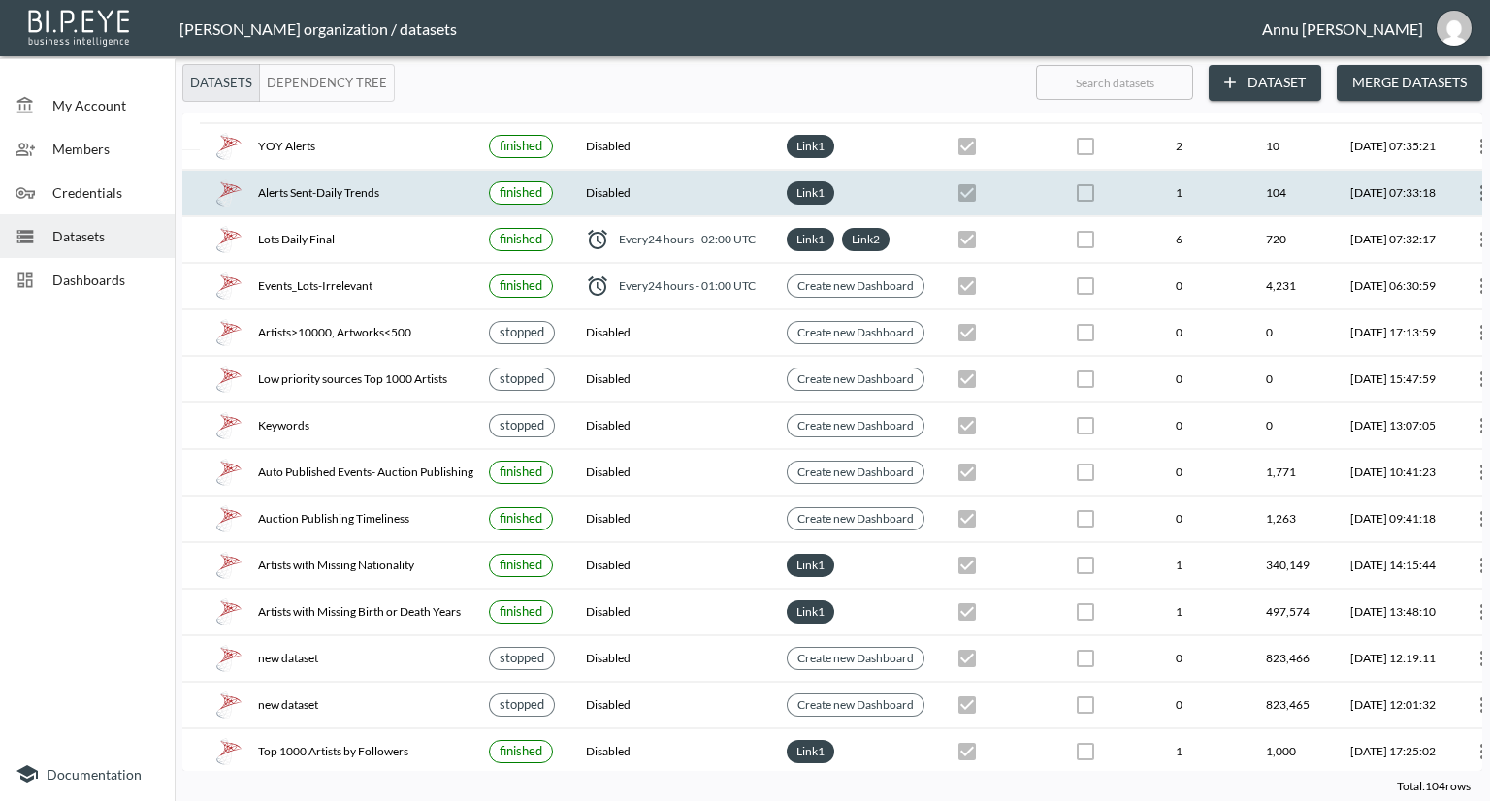
scroll to position [771, 114]
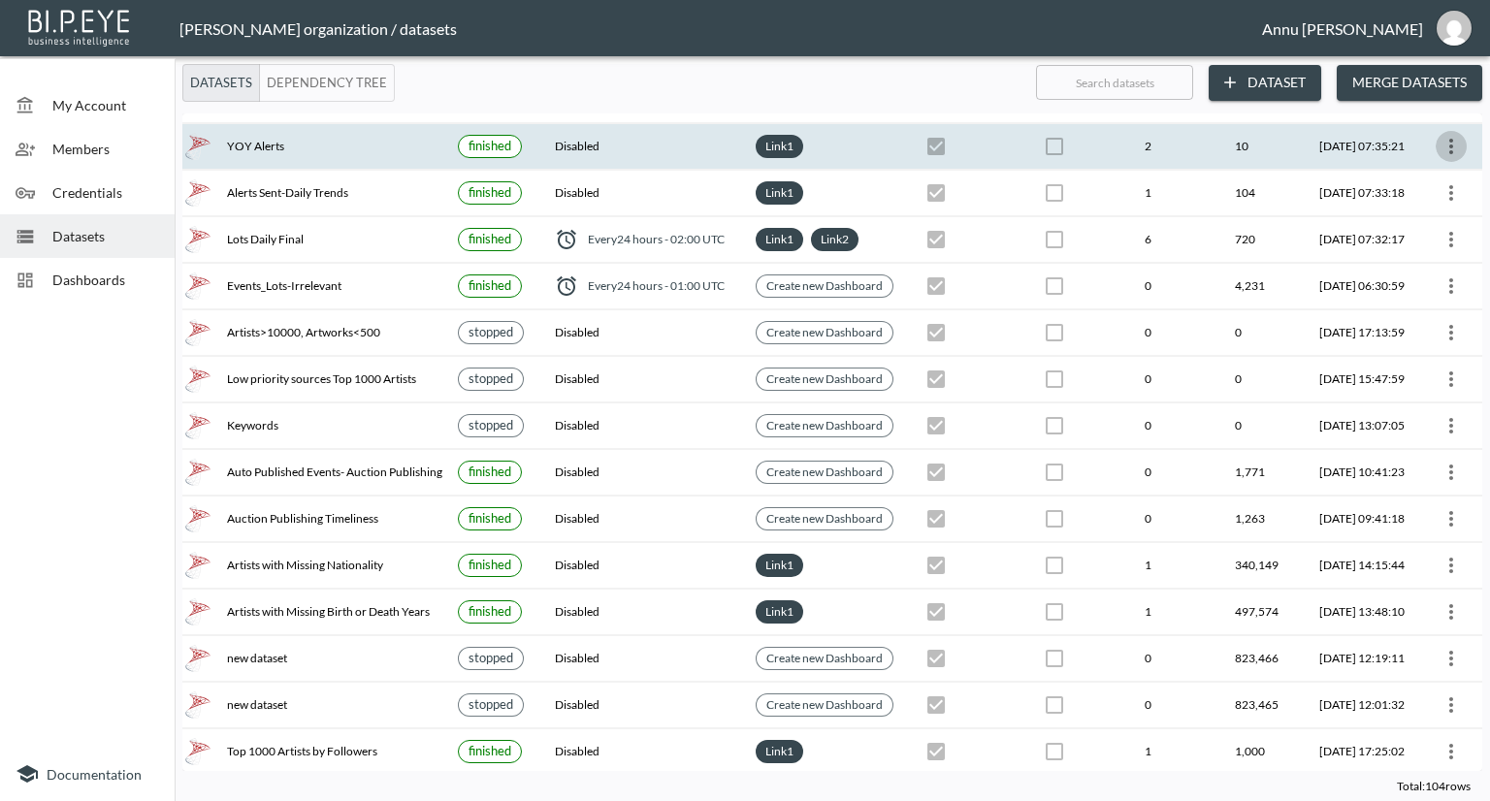
click at [1440, 141] on icon "more" at bounding box center [1451, 146] width 23 height 23
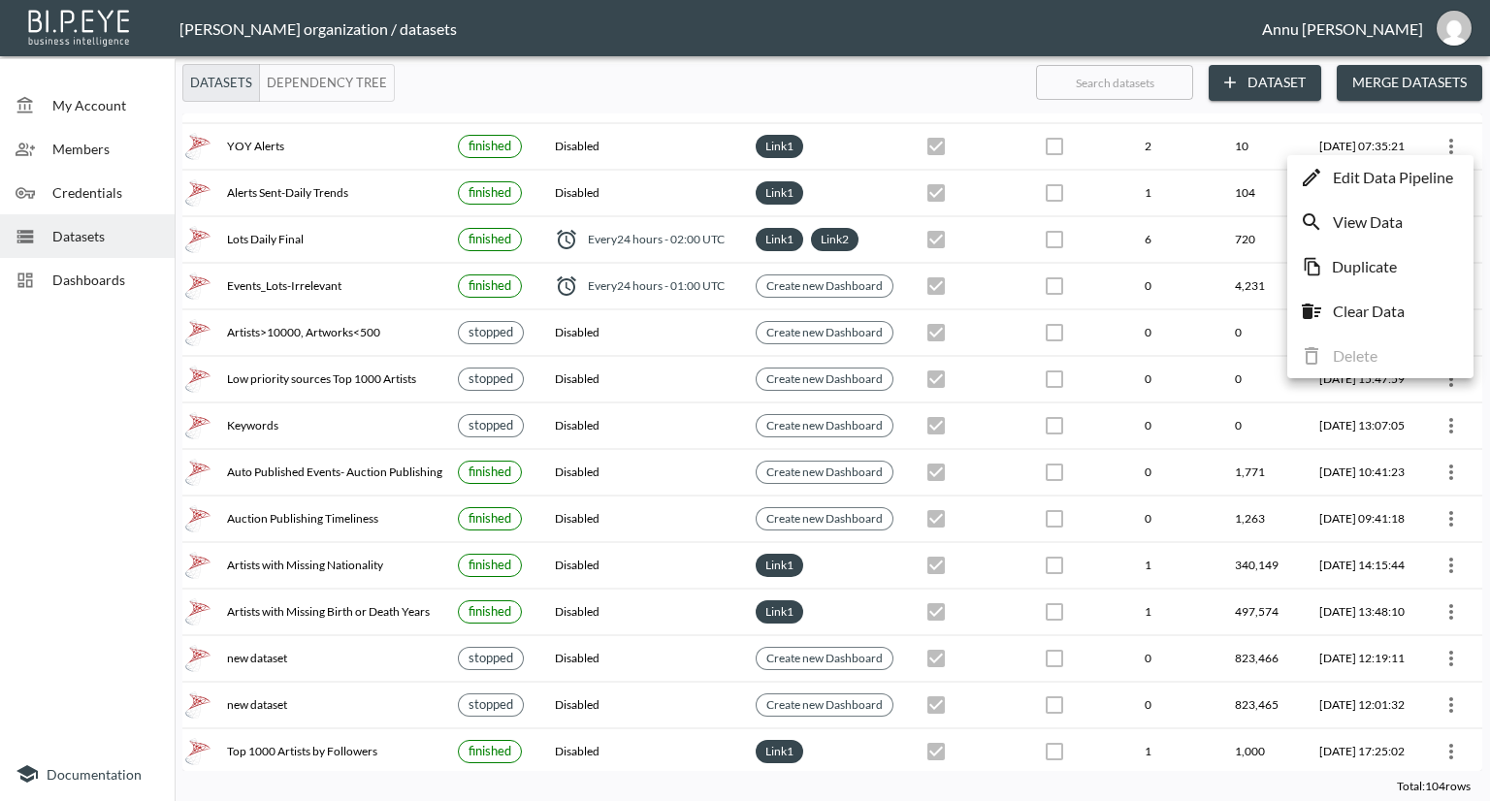
click at [1410, 190] on li "Edit Data Pipeline" at bounding box center [1380, 177] width 177 height 35
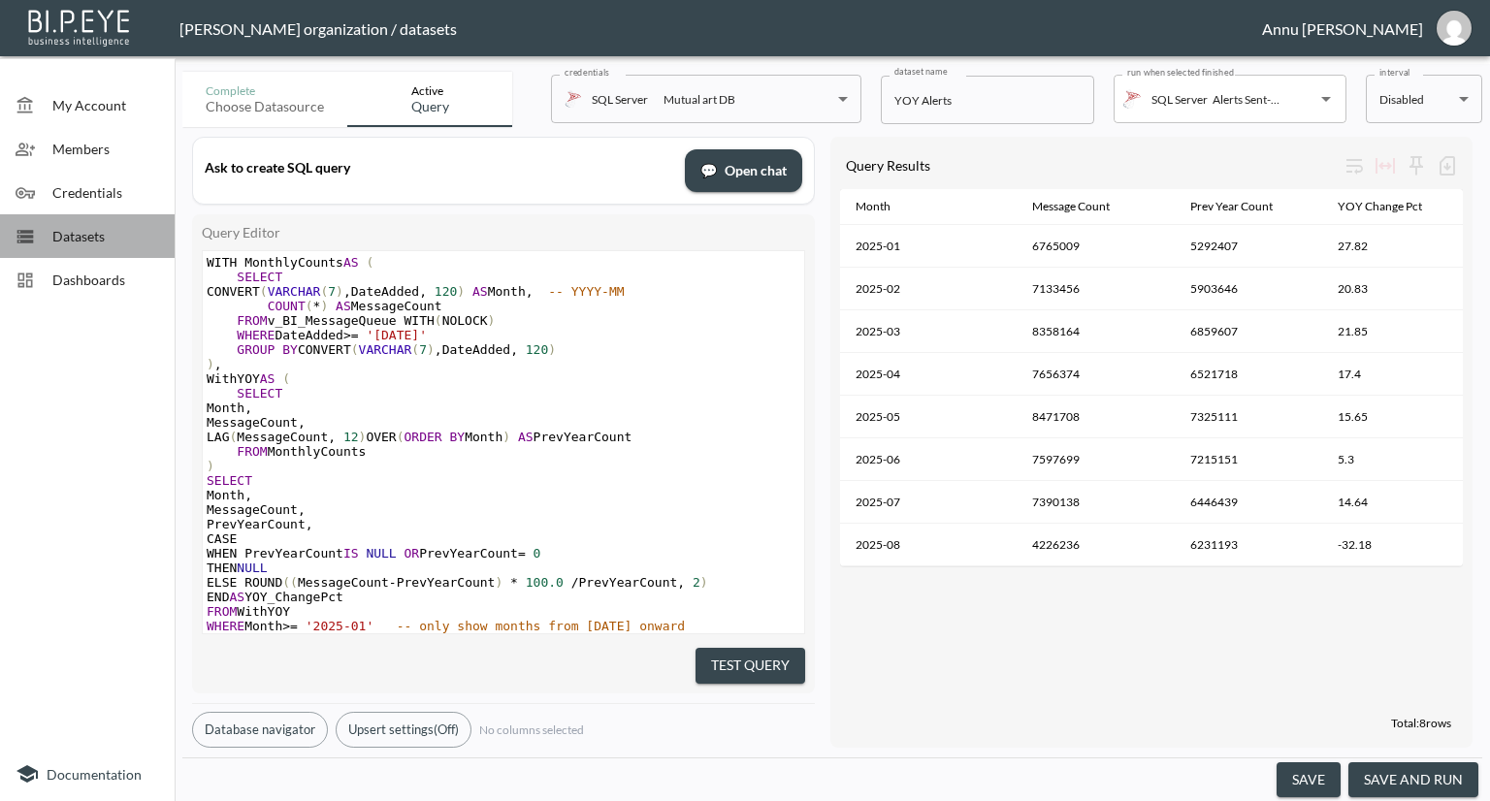
click at [90, 230] on span "Datasets" at bounding box center [105, 236] width 107 height 20
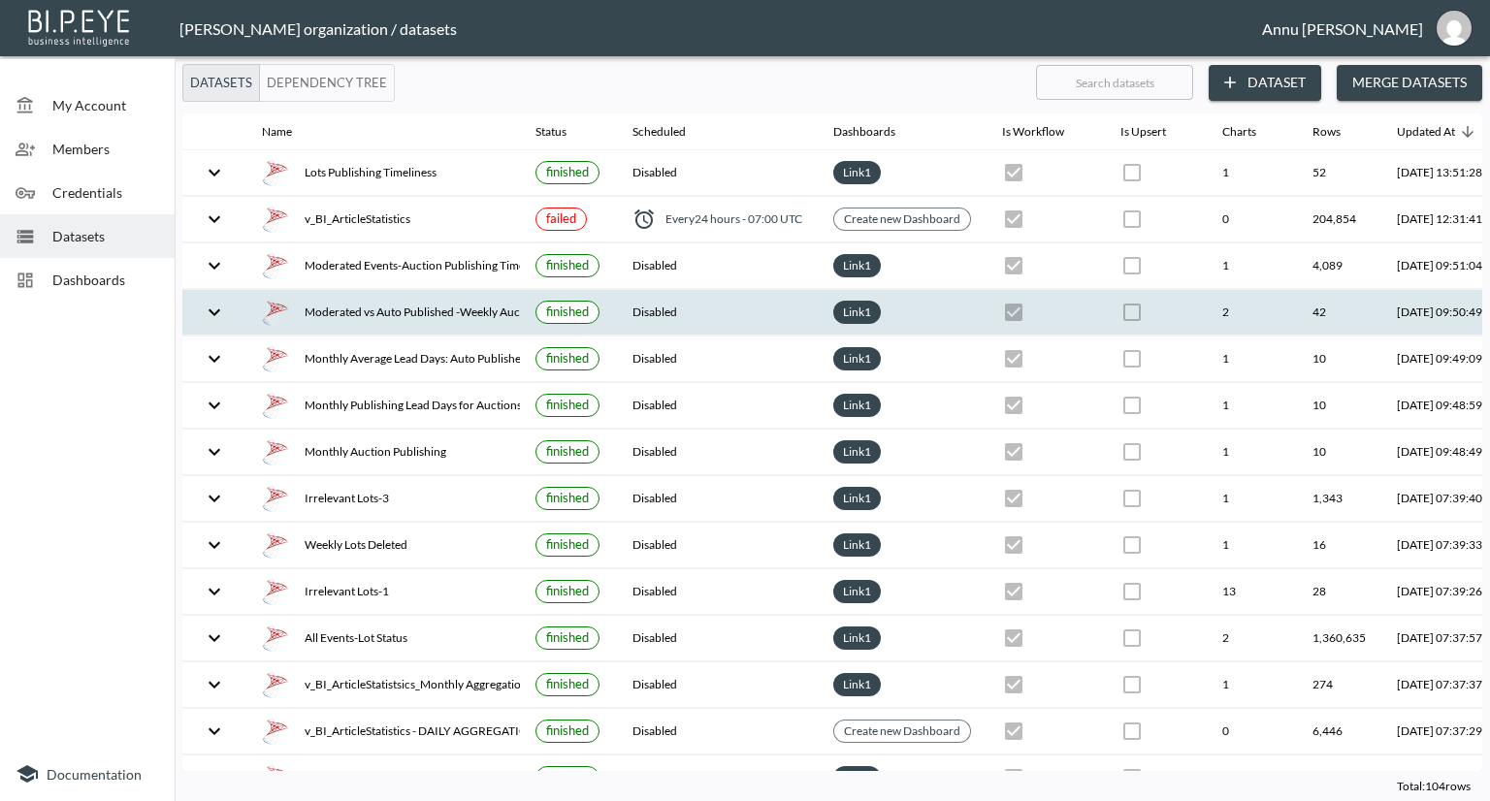
scroll to position [0, 114]
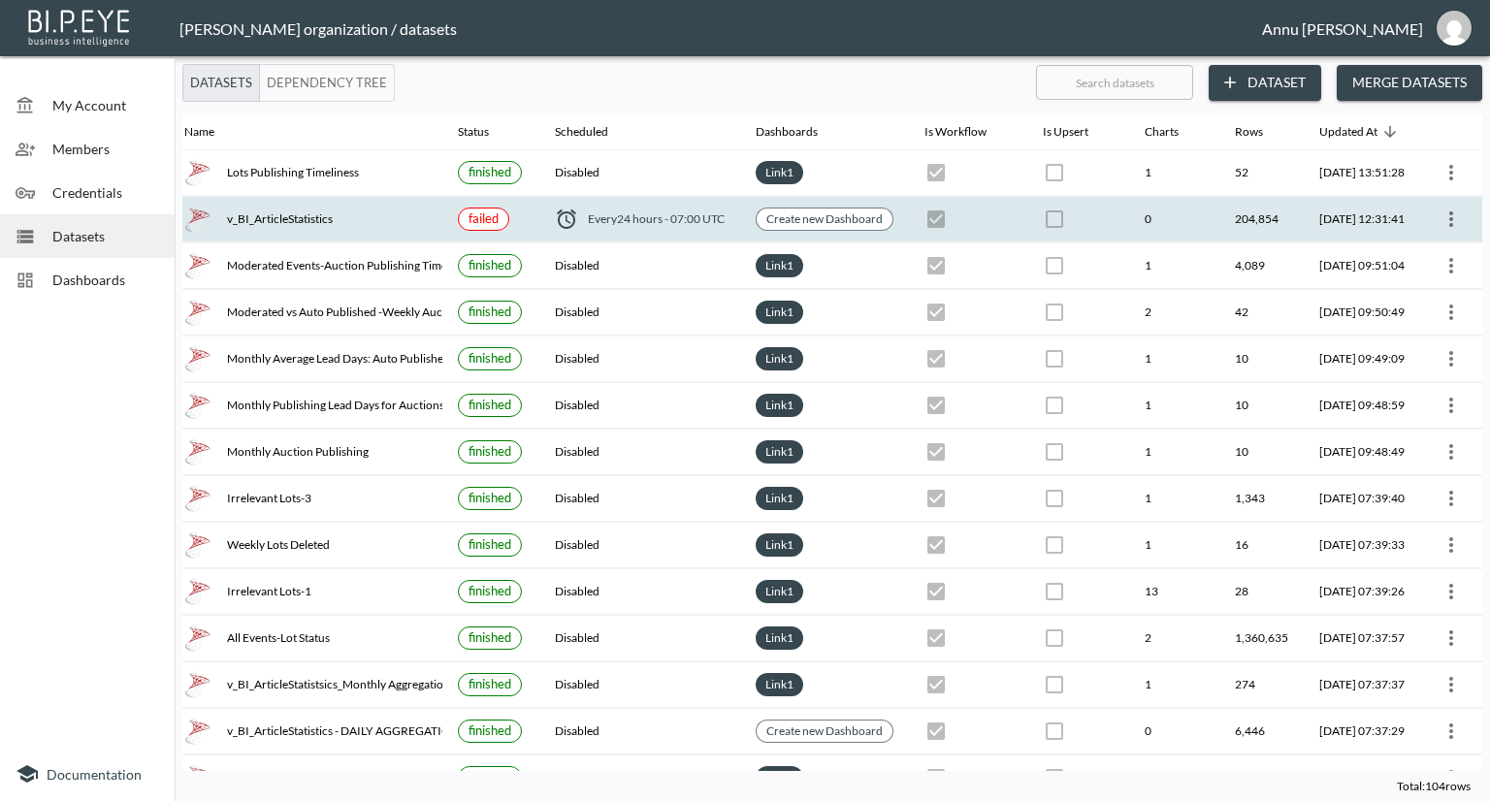
click at [1436, 232] on div at bounding box center [1451, 219] width 31 height 31
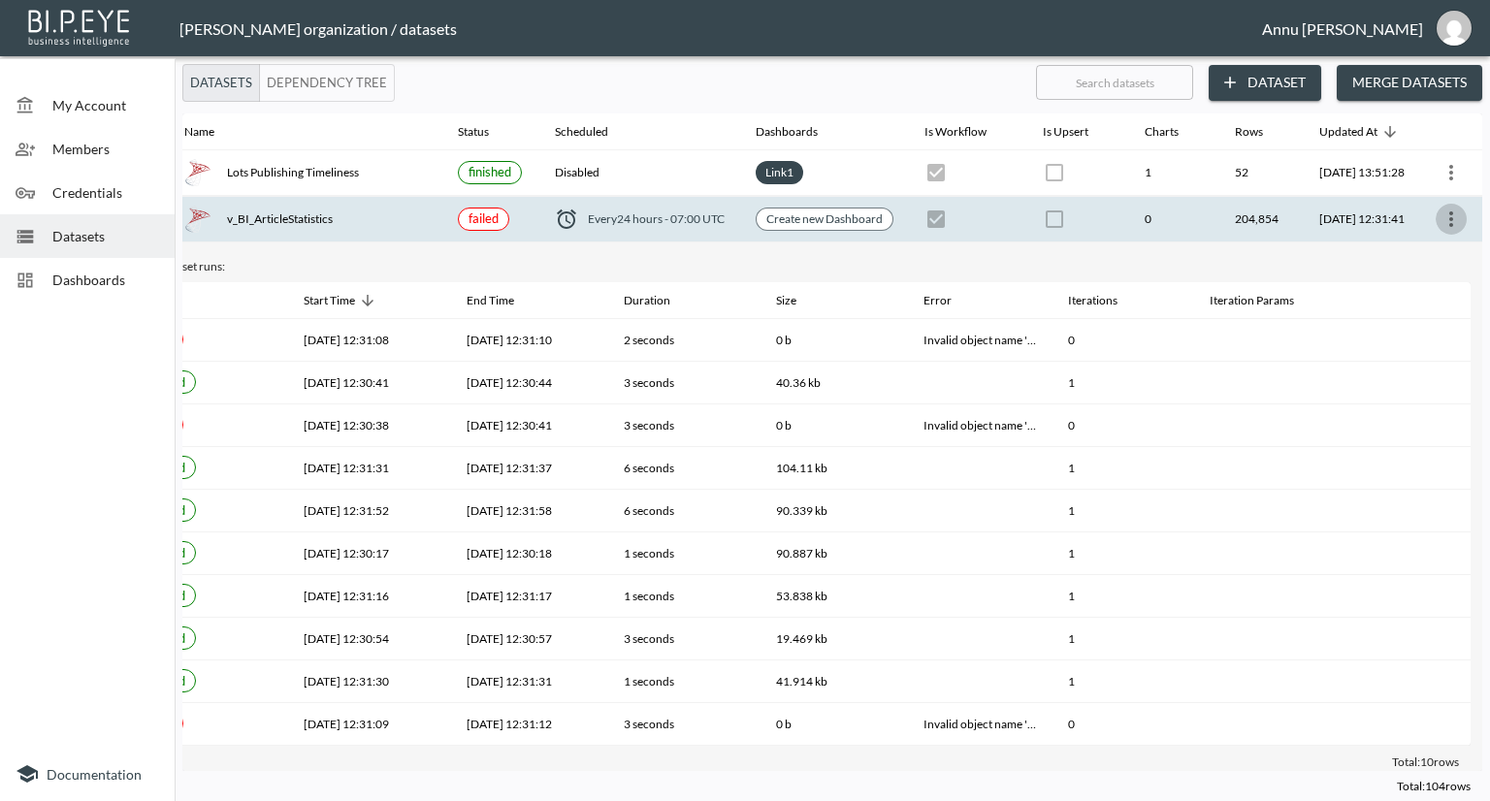
click at [1460, 217] on button "more" at bounding box center [1451, 219] width 31 height 31
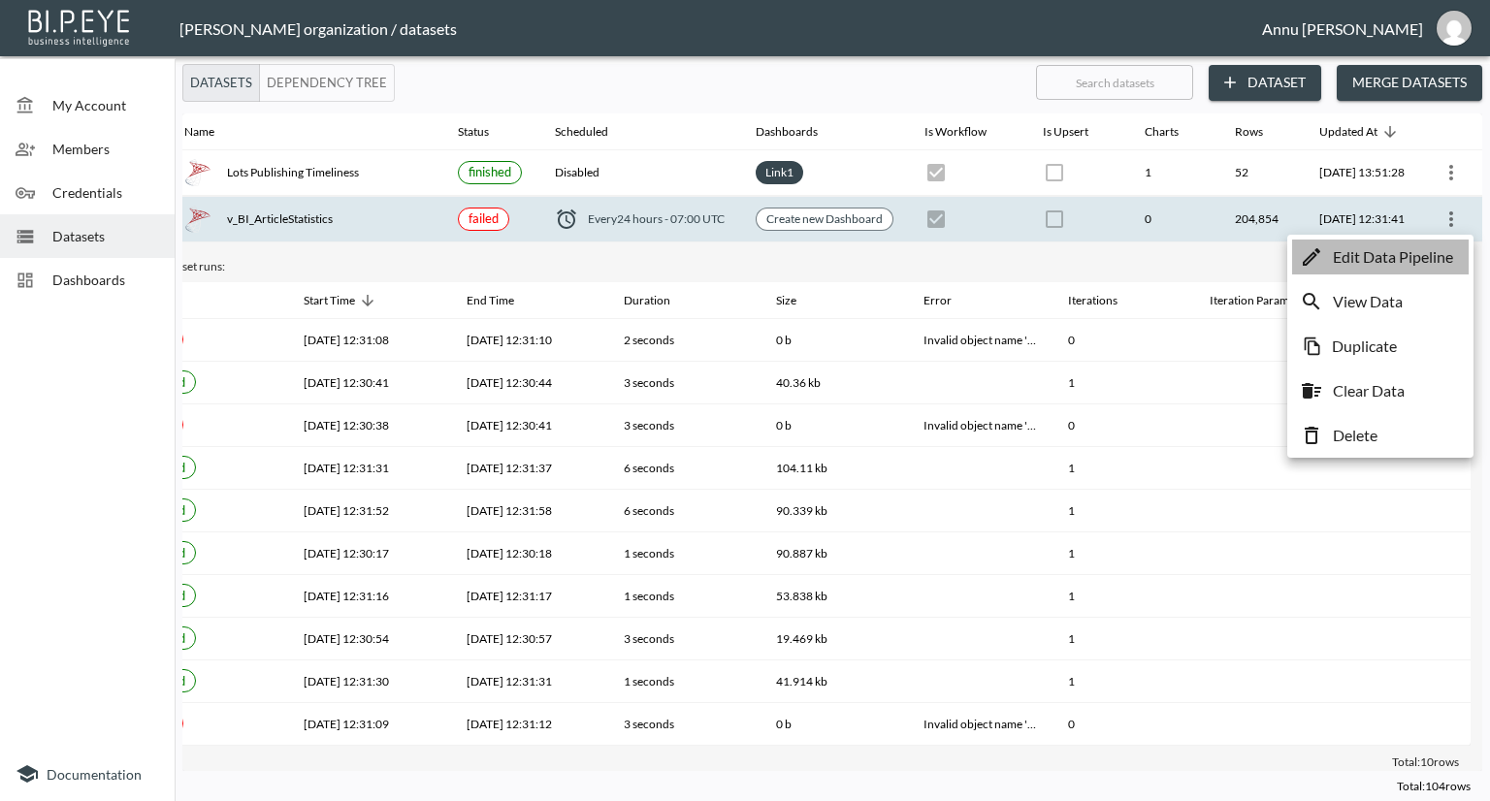
click at [1432, 268] on p "Edit Data Pipeline" at bounding box center [1393, 256] width 120 height 23
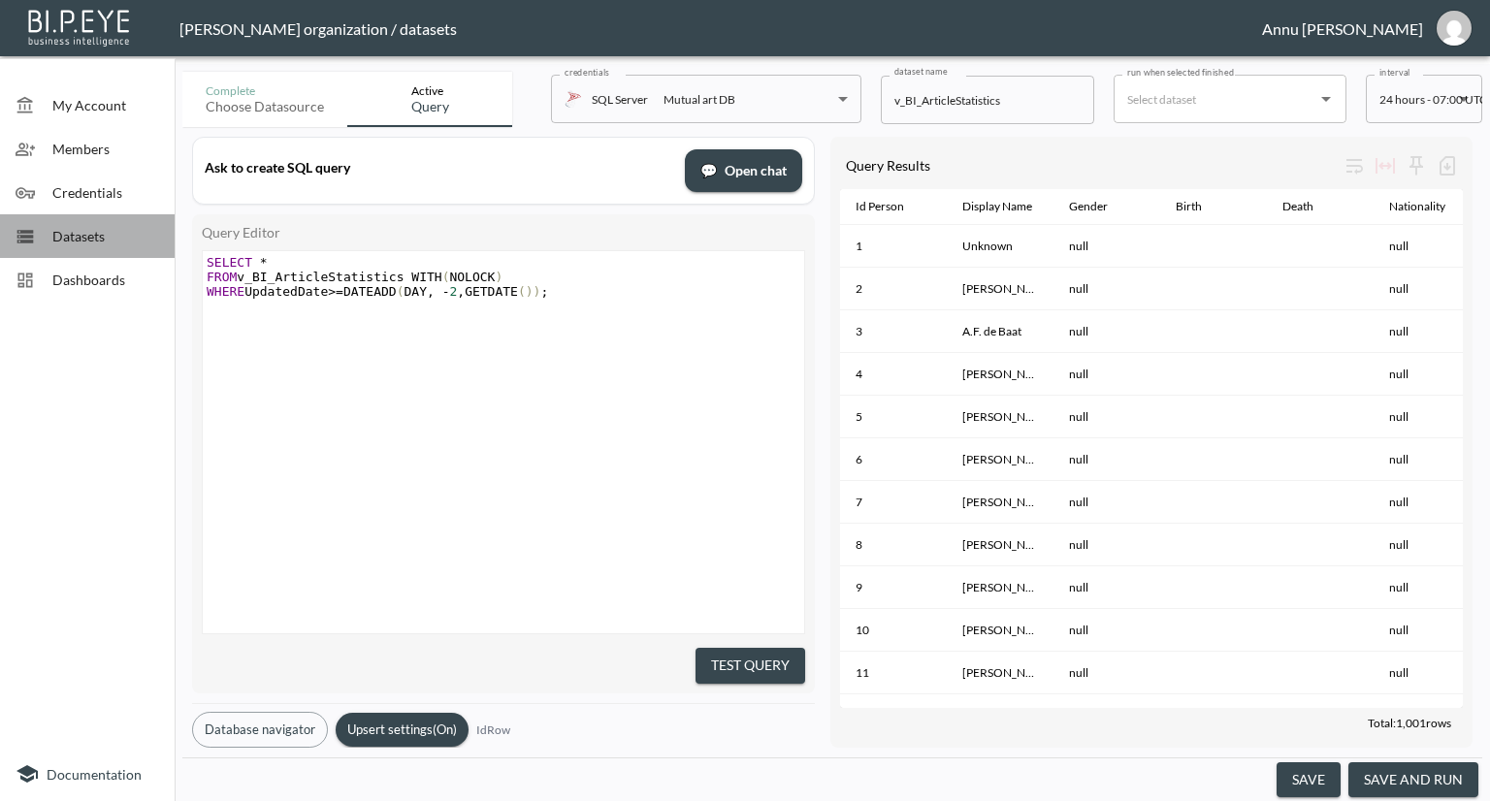
click at [124, 231] on span "Datasets" at bounding box center [105, 236] width 107 height 20
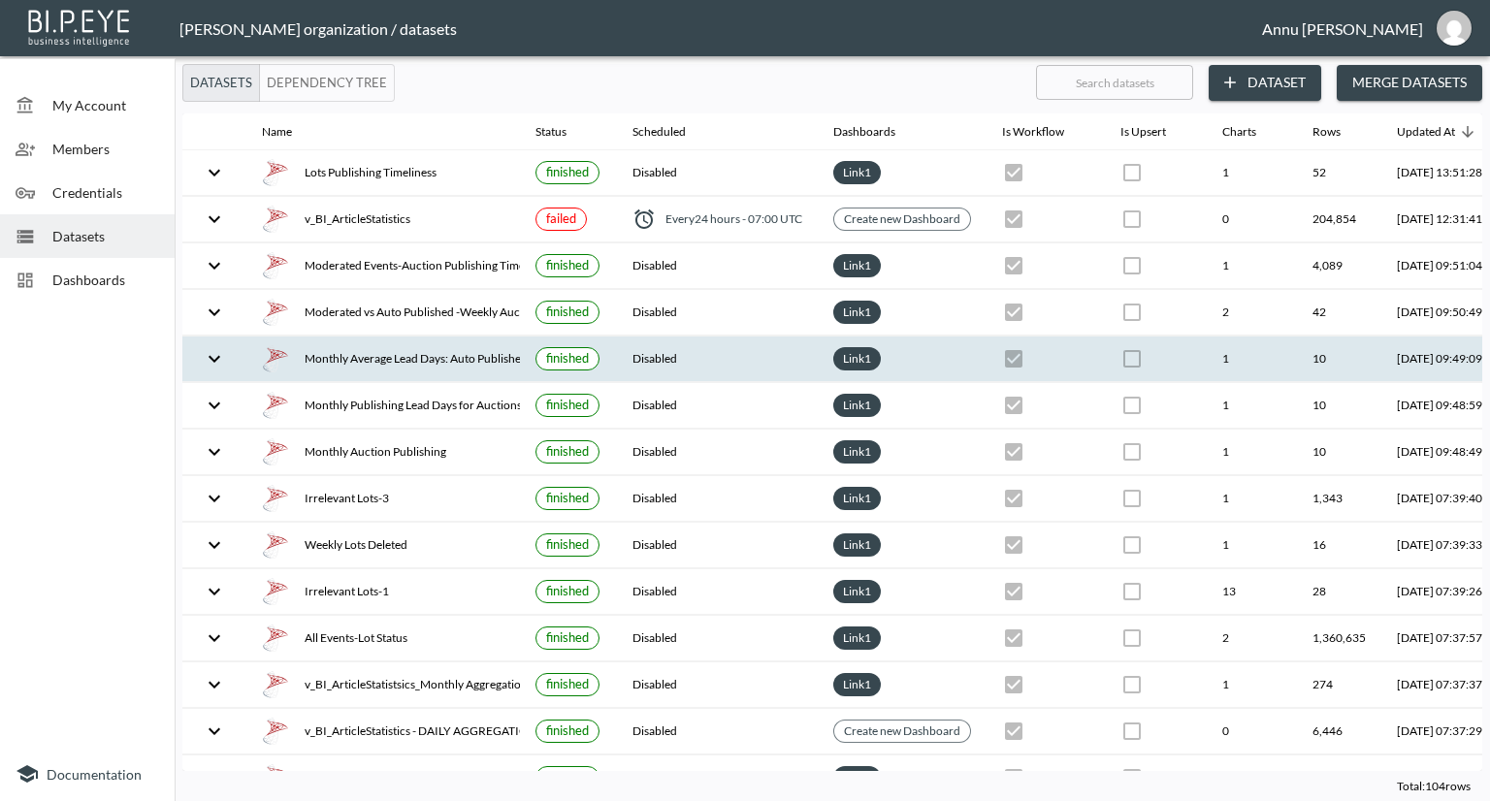
scroll to position [0, 114]
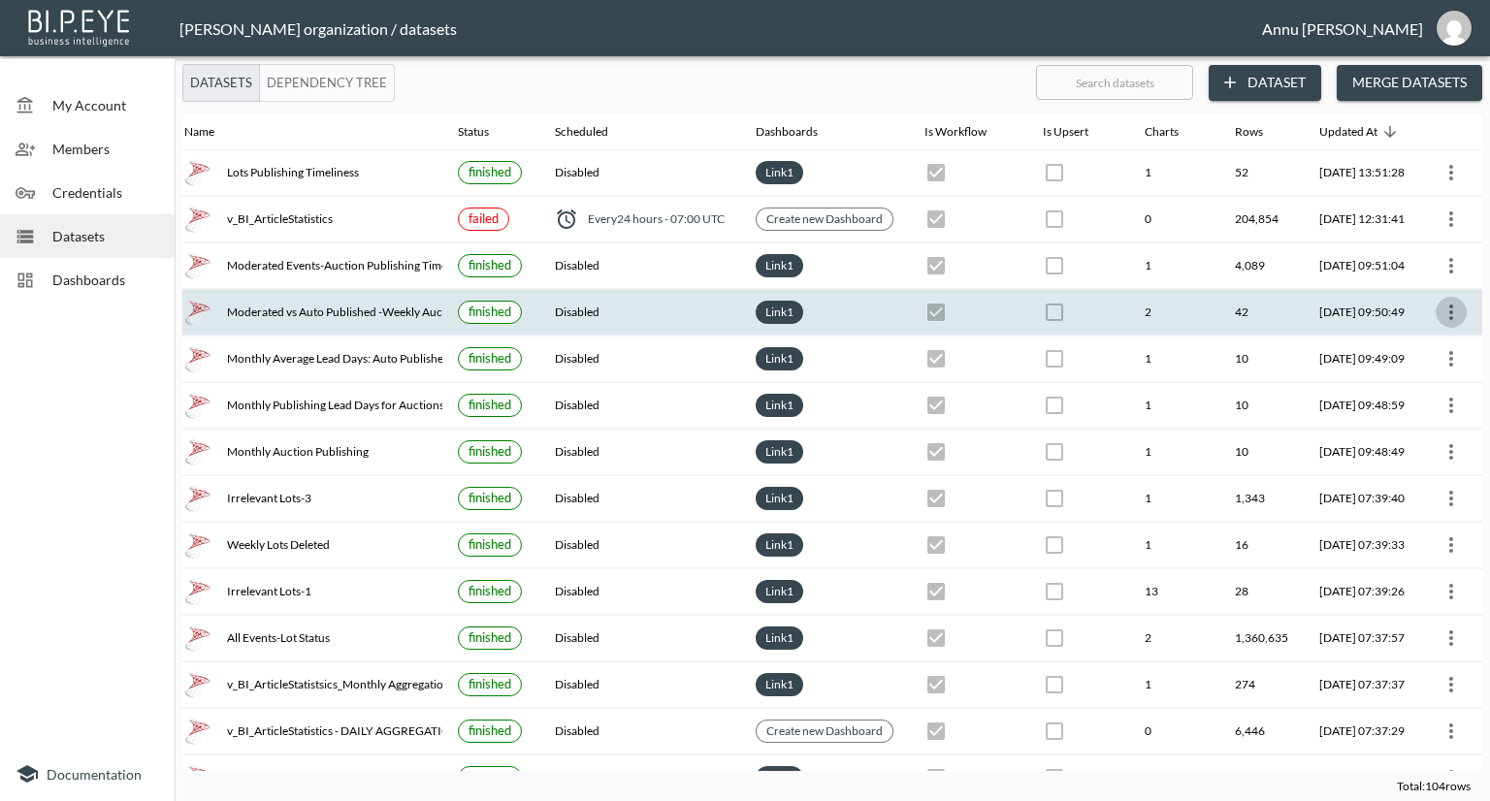
click at [1447, 308] on icon "more" at bounding box center [1451, 312] width 23 height 23
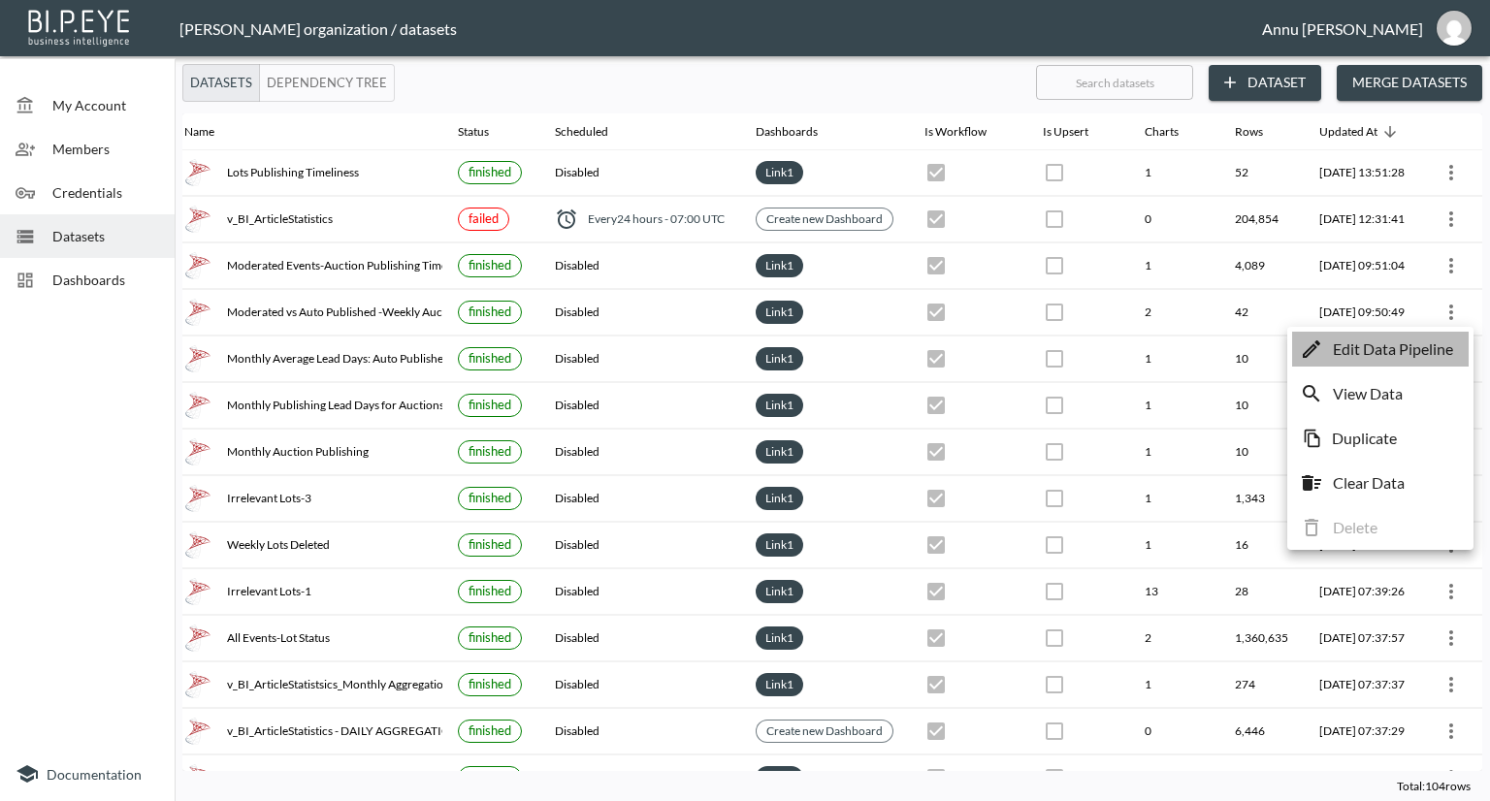
click at [1366, 348] on p "Edit Data Pipeline" at bounding box center [1393, 349] width 120 height 23
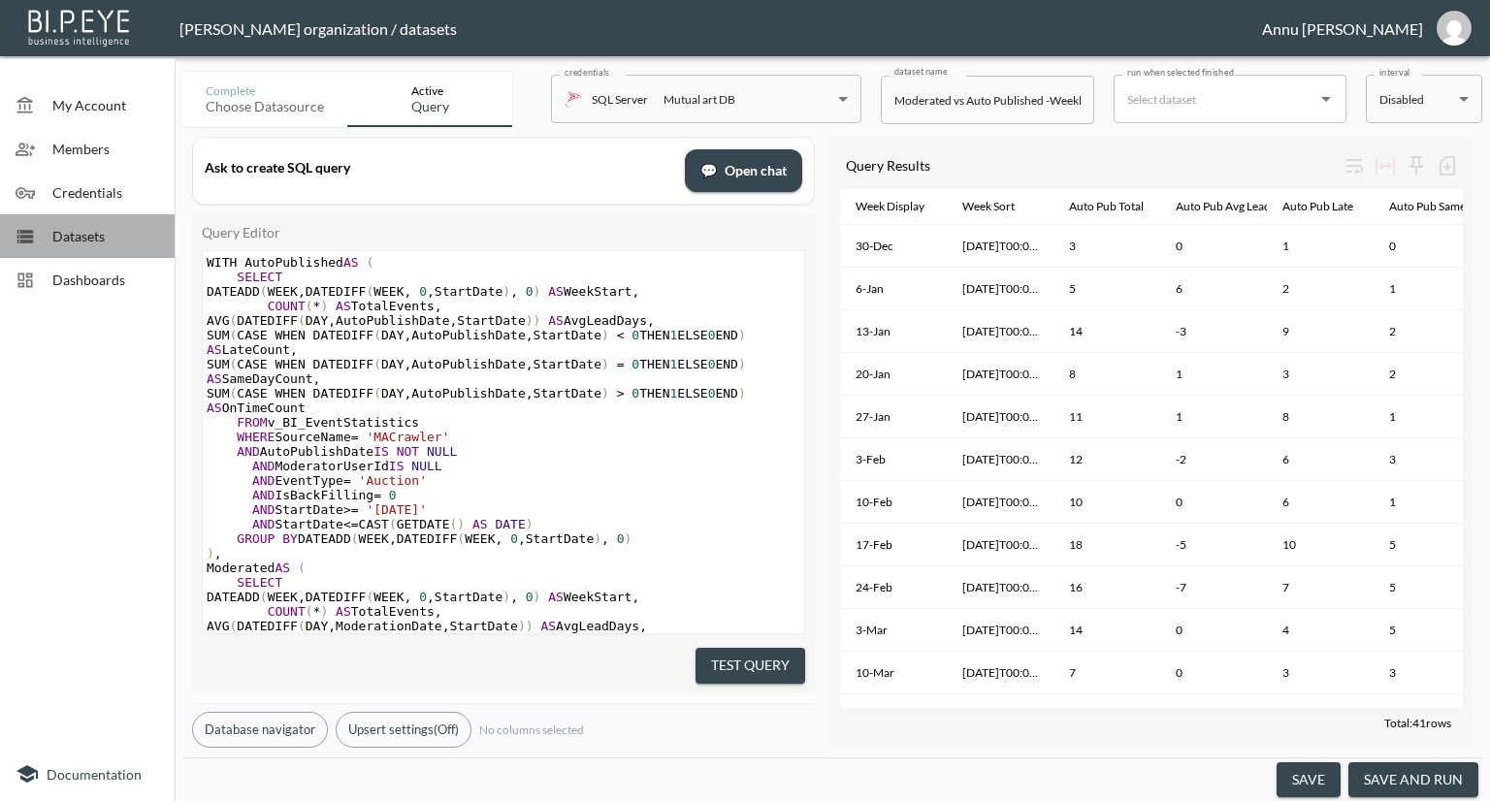
click at [120, 242] on span "Datasets" at bounding box center [105, 236] width 107 height 20
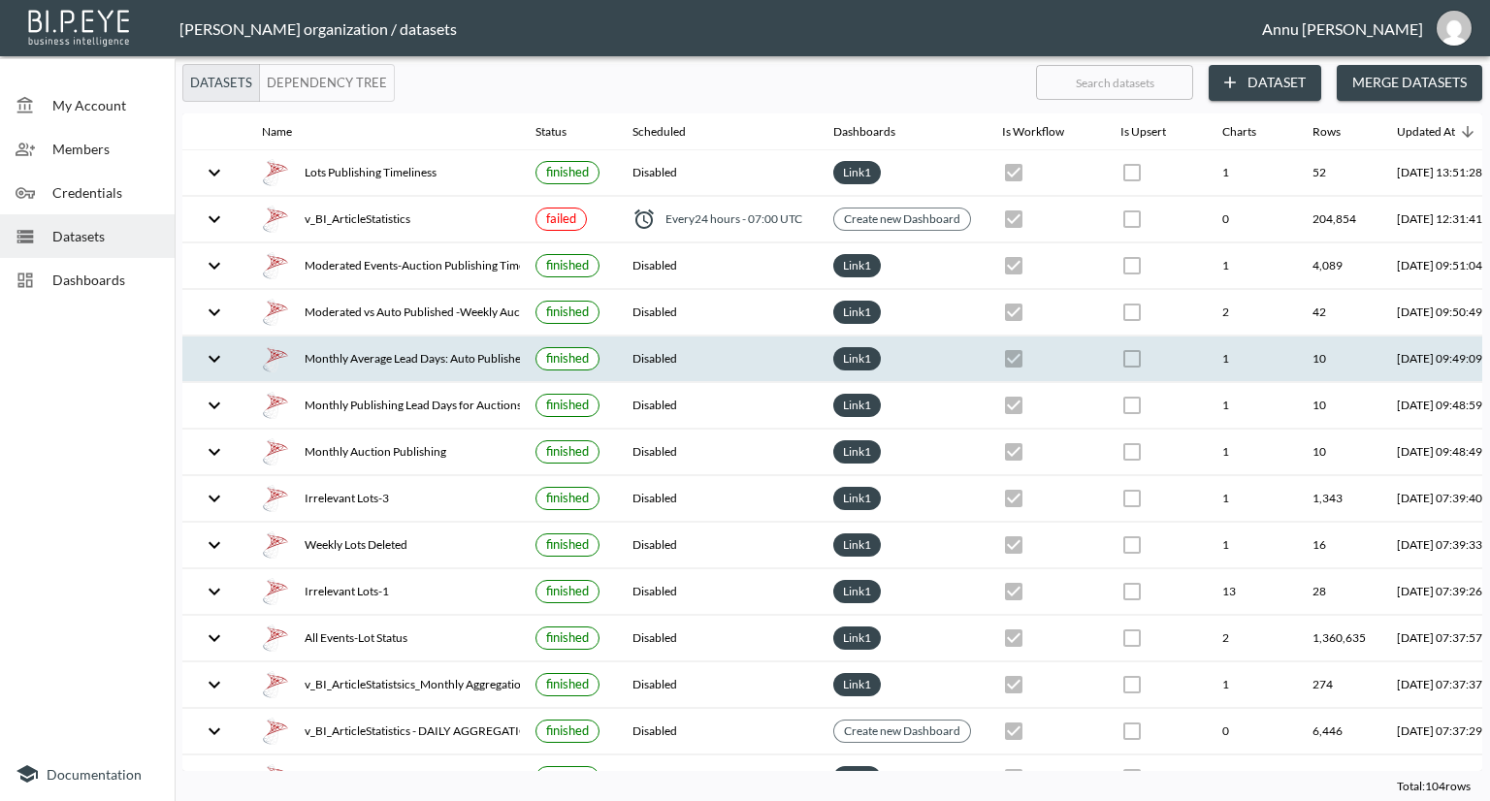
scroll to position [0, 114]
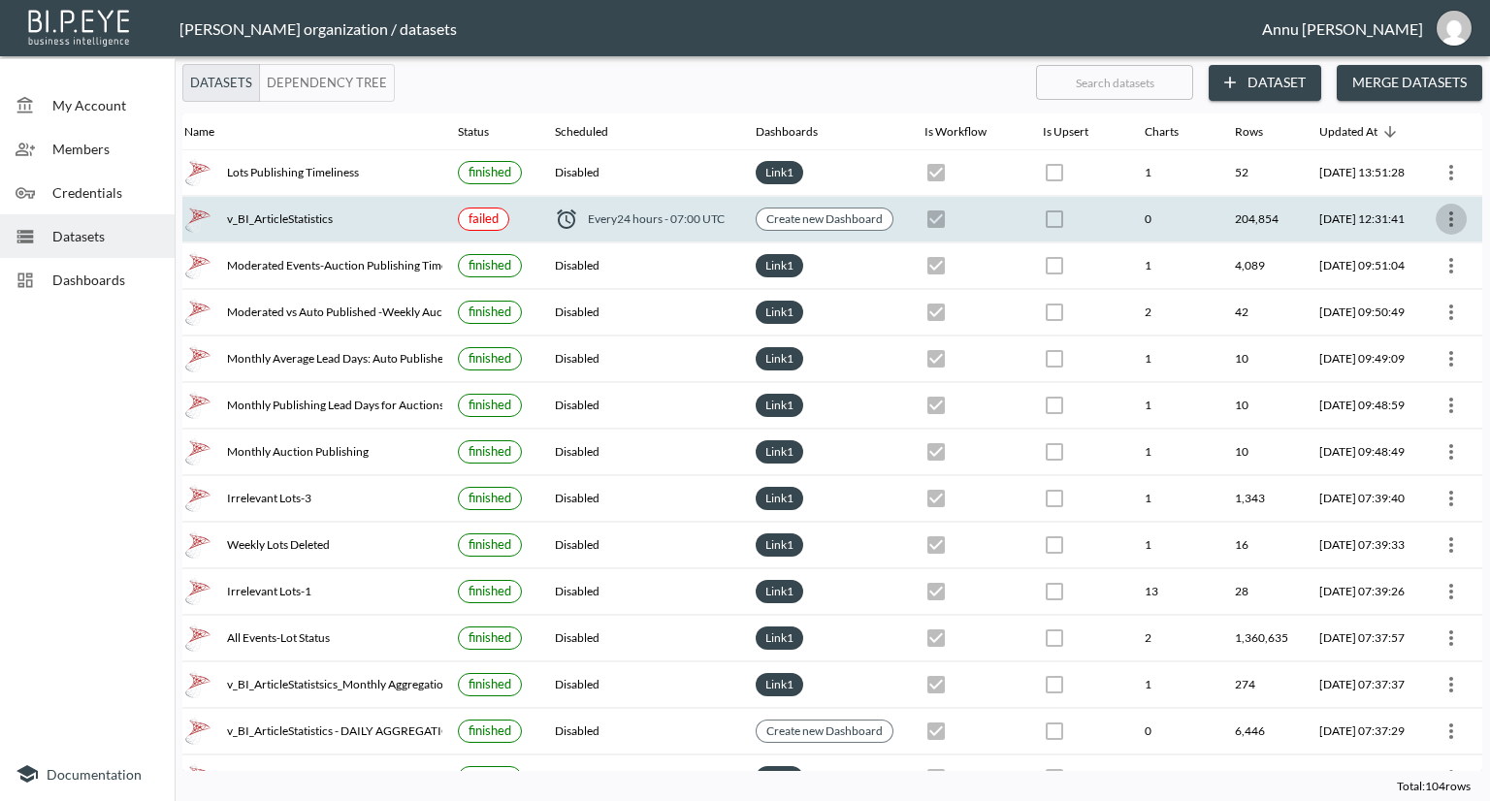
click at [1445, 229] on icon "more" at bounding box center [1451, 219] width 23 height 23
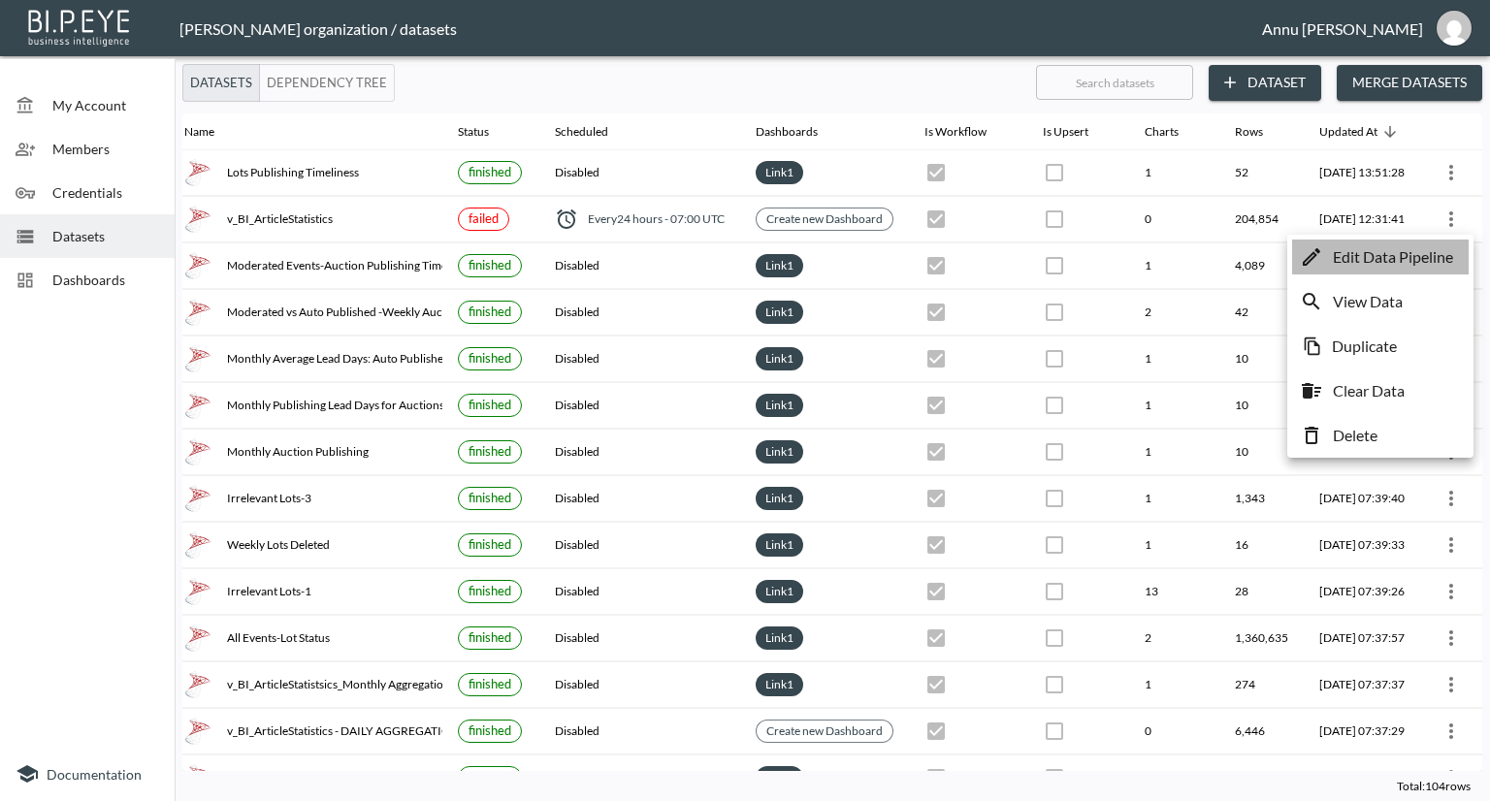
click at [1402, 266] on p "Edit Data Pipeline" at bounding box center [1393, 256] width 120 height 23
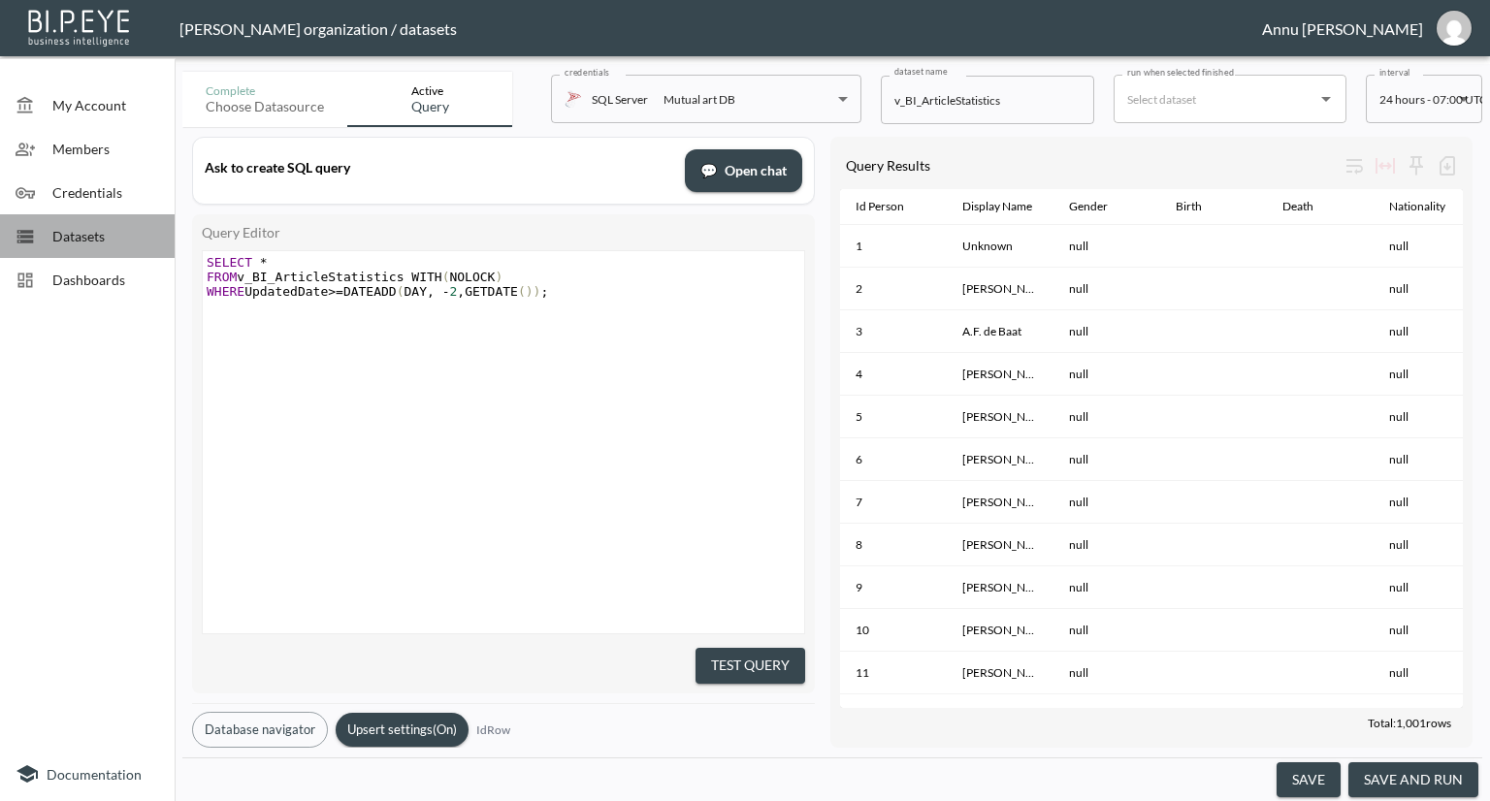
click at [147, 240] on span "Datasets" at bounding box center [105, 236] width 107 height 20
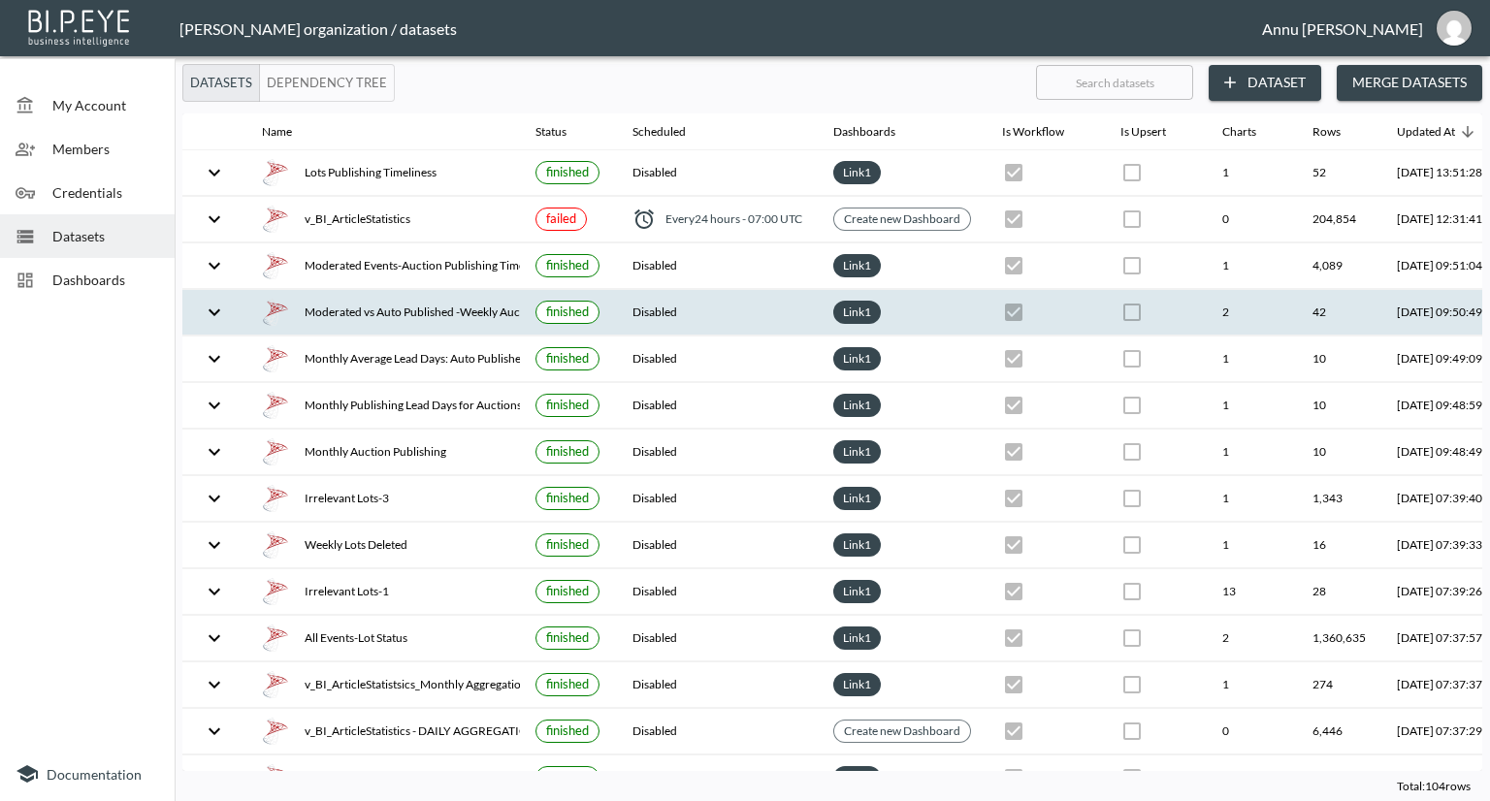
scroll to position [0, 114]
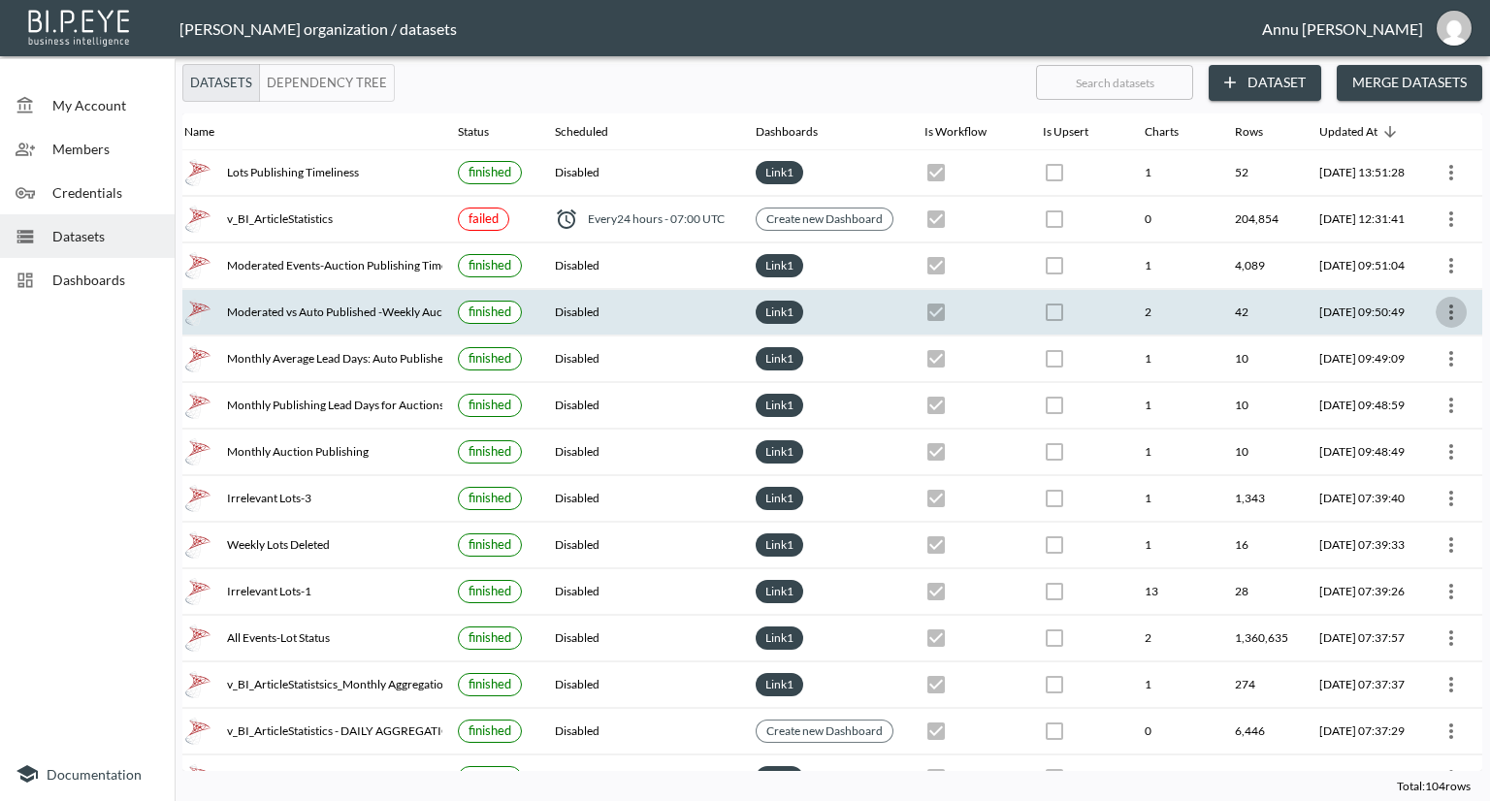
click at [1445, 307] on icon "more" at bounding box center [1451, 312] width 23 height 23
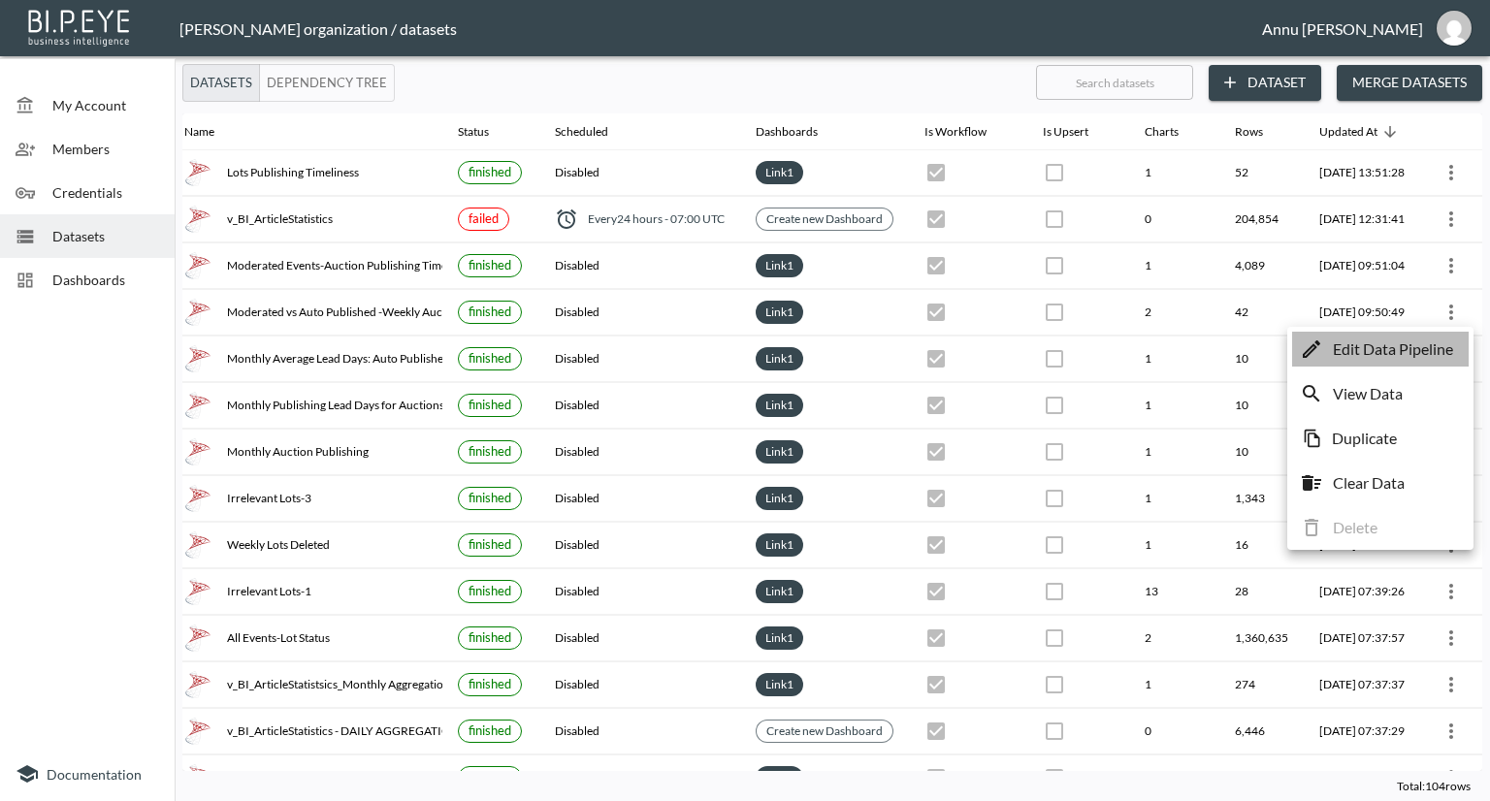
click at [1365, 350] on p "Edit Data Pipeline" at bounding box center [1393, 349] width 120 height 23
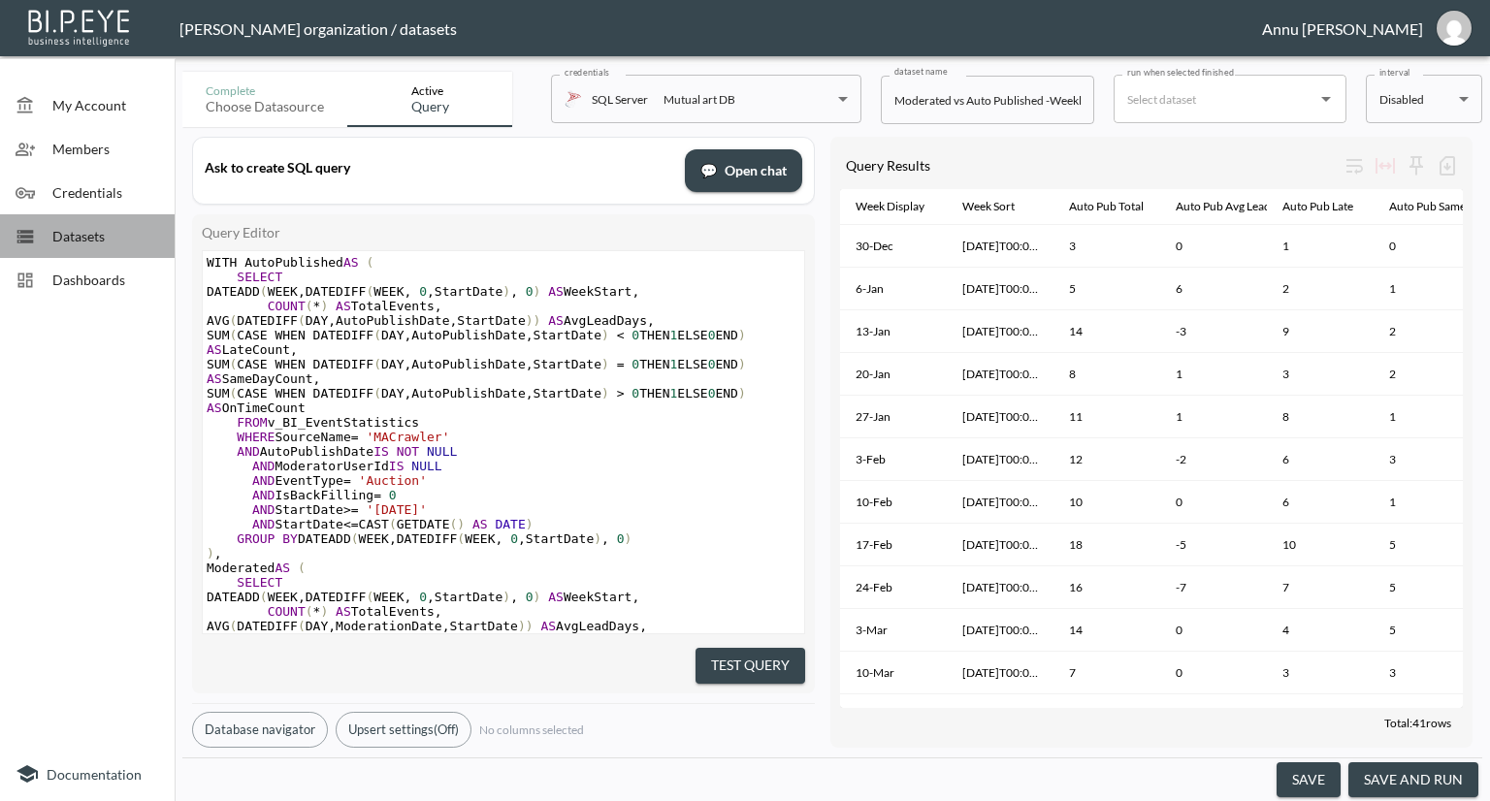
click at [116, 242] on span "Datasets" at bounding box center [105, 236] width 107 height 20
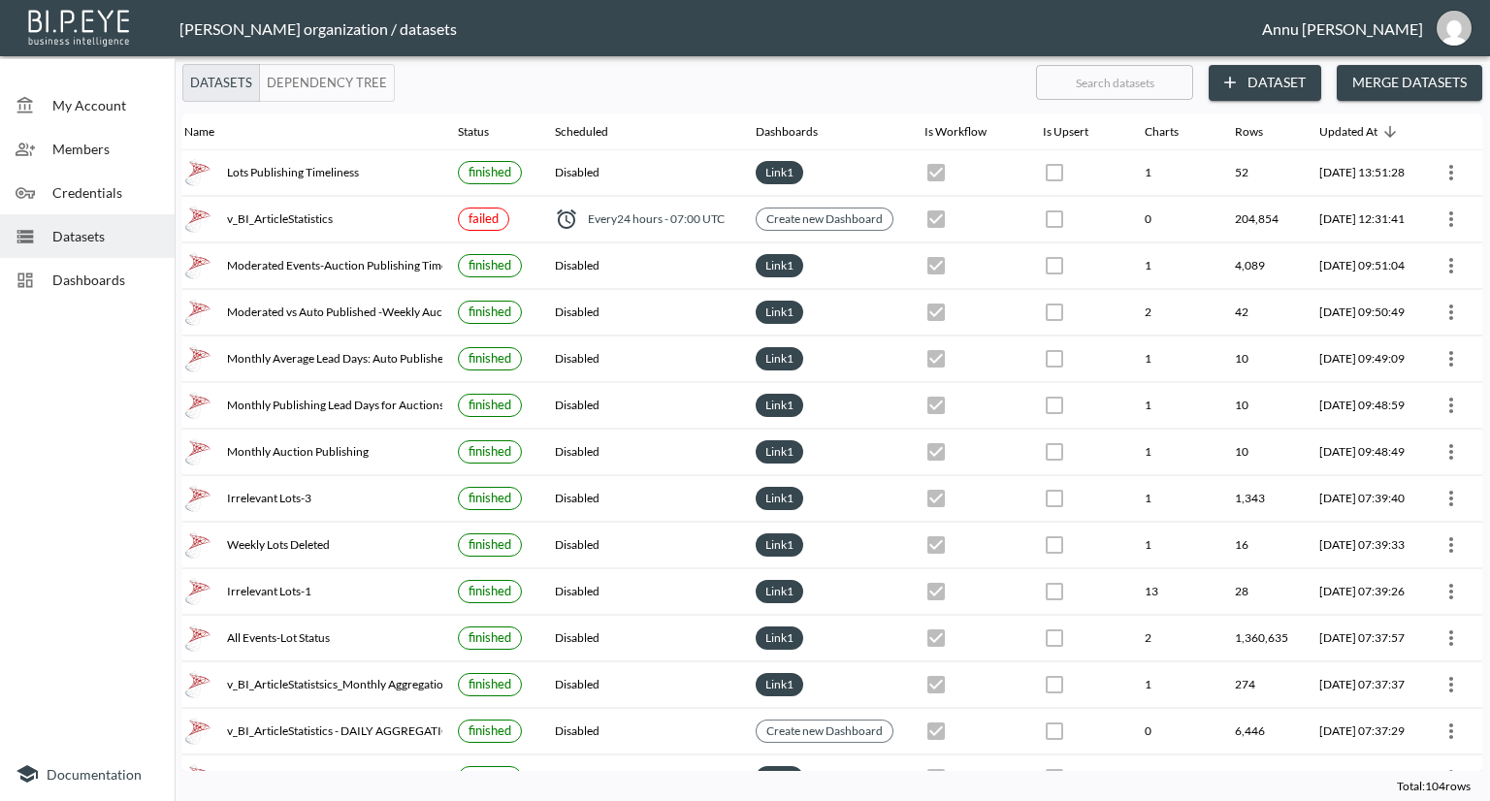
scroll to position [0, 113]
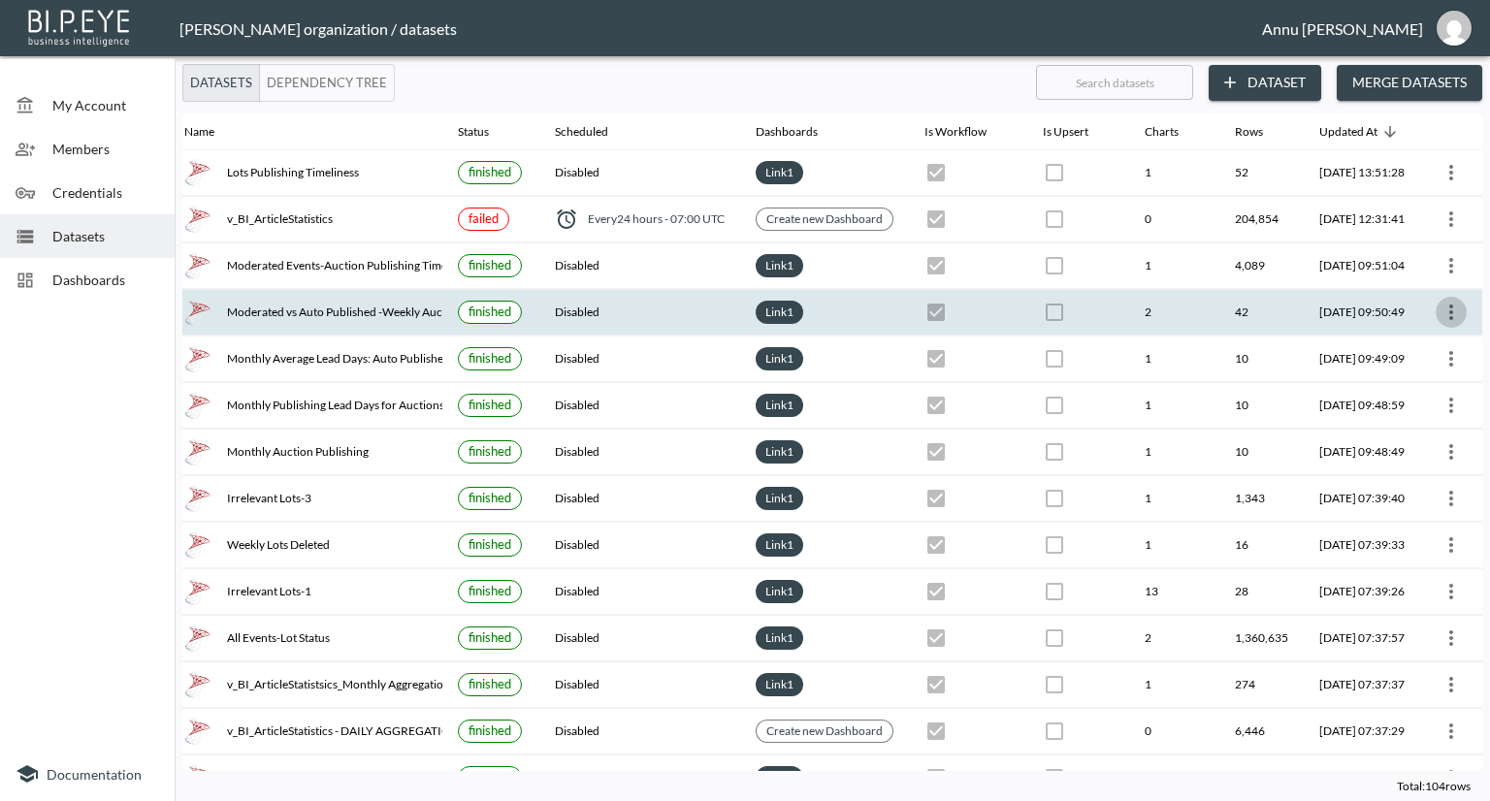
click at [1449, 310] on icon "more" at bounding box center [1451, 313] width 4 height 16
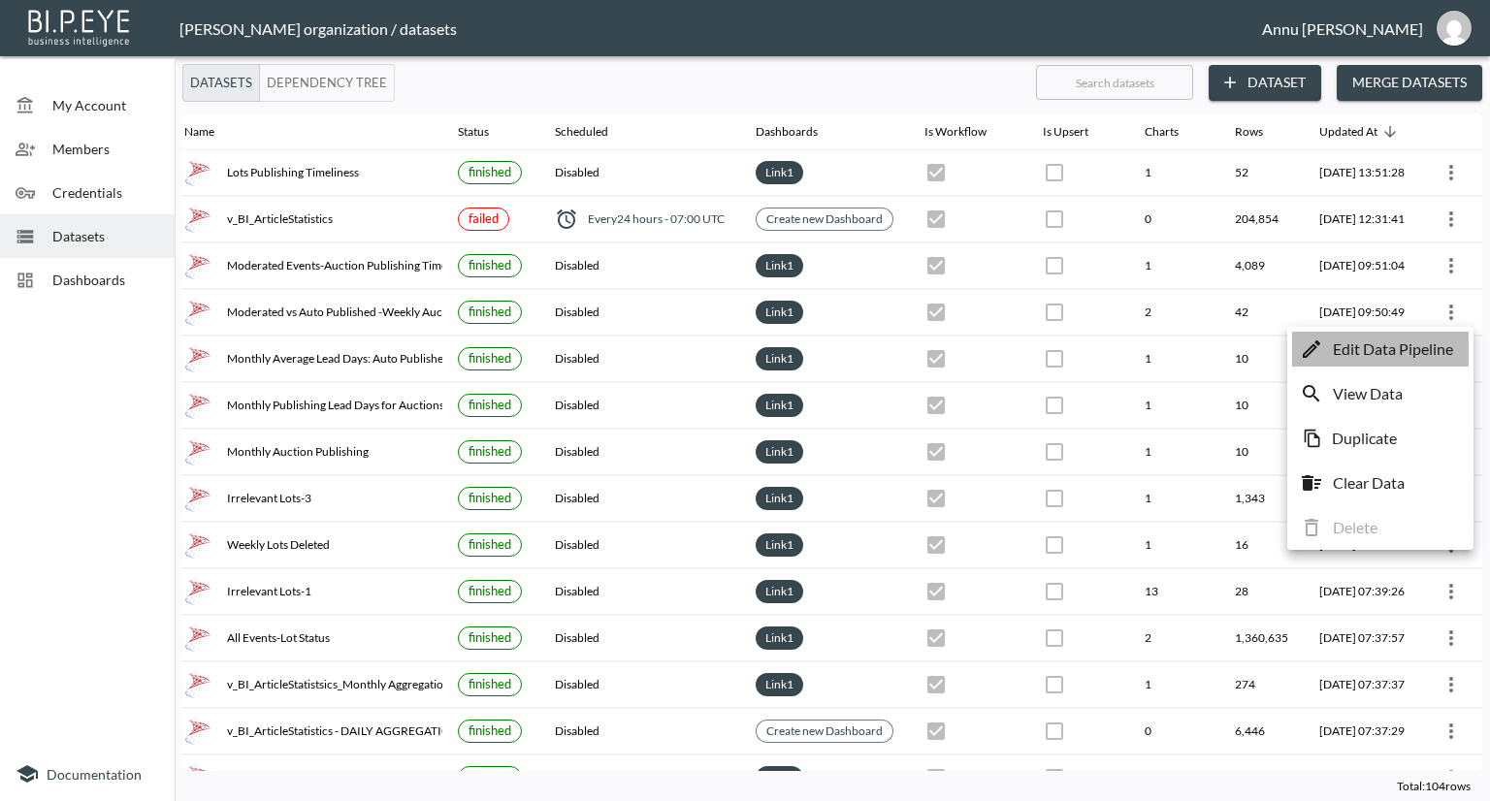
click at [1422, 350] on p "Edit Data Pipeline" at bounding box center [1393, 349] width 120 height 23
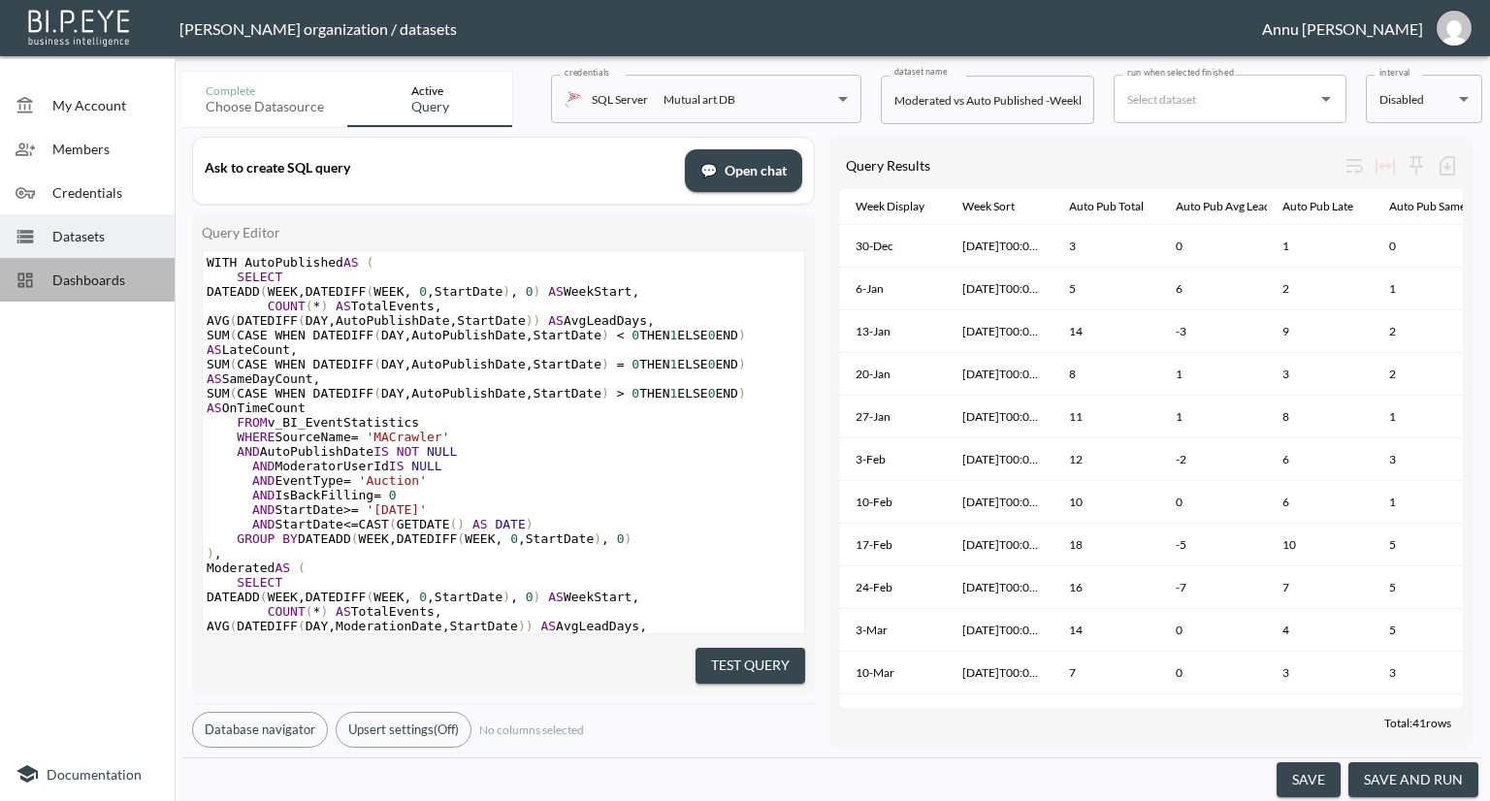
click at [93, 292] on div "Dashboards" at bounding box center [87, 280] width 175 height 44
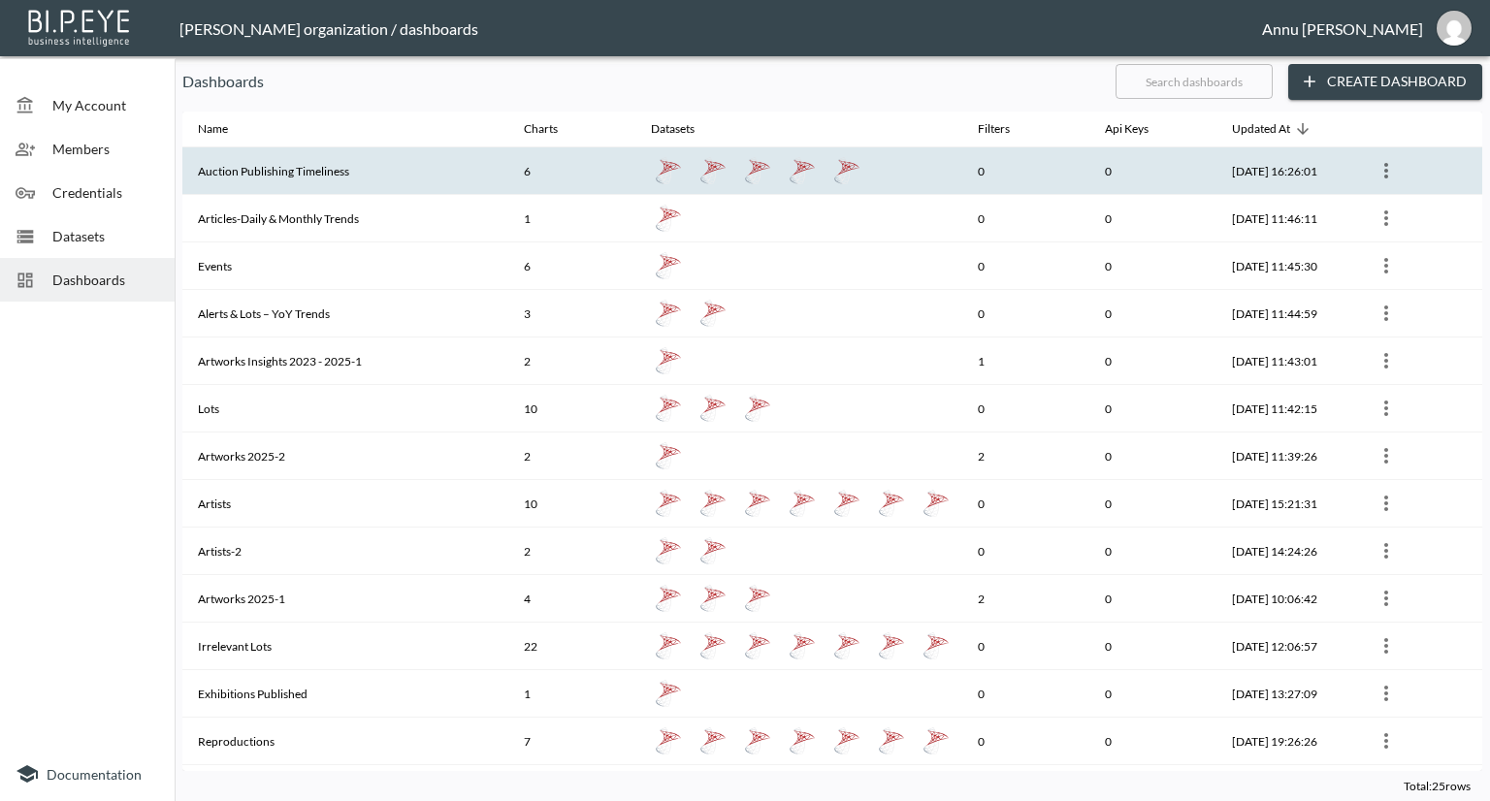
click at [301, 164] on th "Auction Publishing Timeliness" at bounding box center [345, 171] width 326 height 48
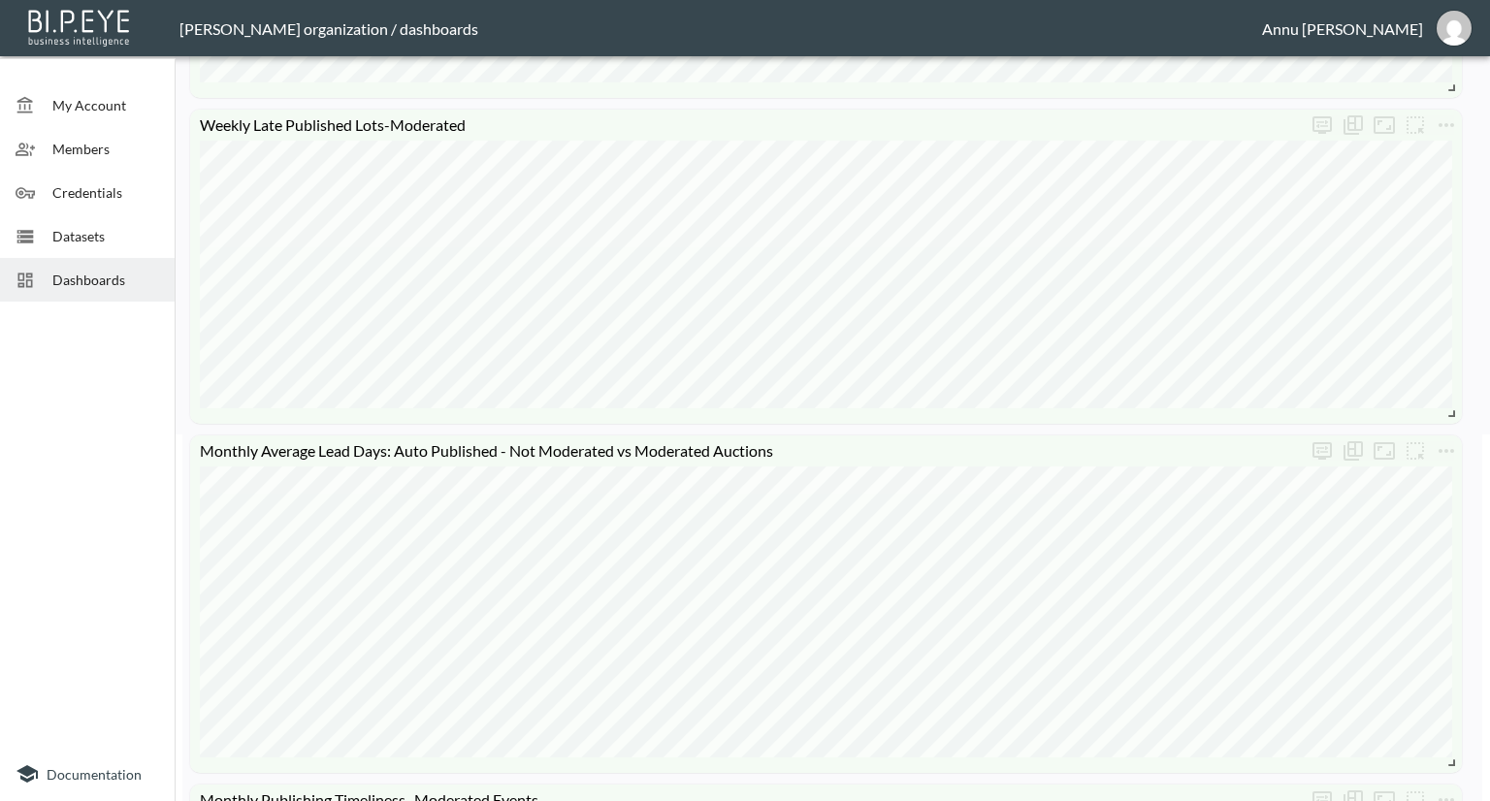
scroll to position [329, 0]
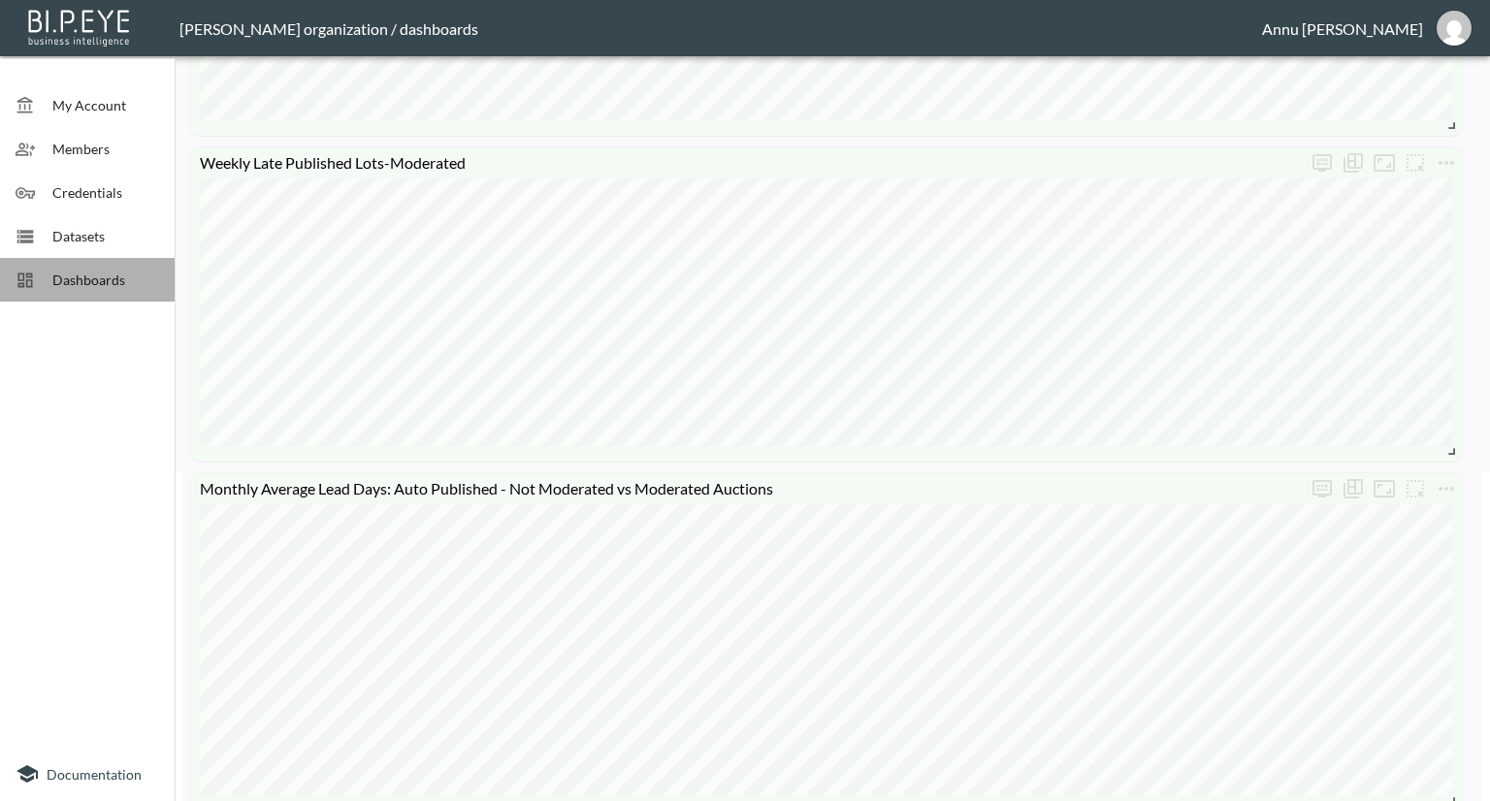
click at [106, 277] on span "Dashboards" at bounding box center [105, 280] width 107 height 20
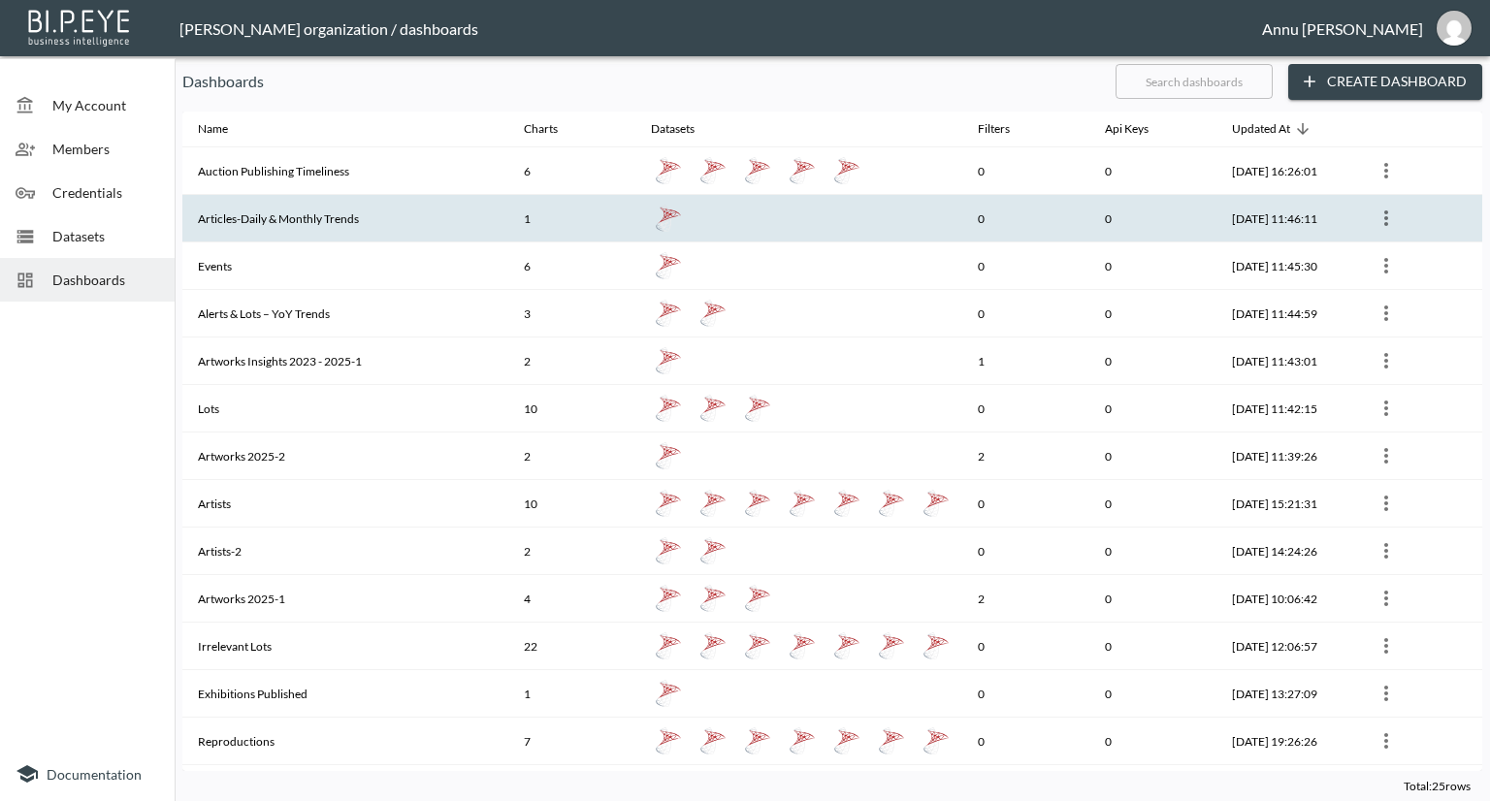
click at [282, 212] on th "Articles-Daily & Monthly Trends" at bounding box center [345, 219] width 326 height 48
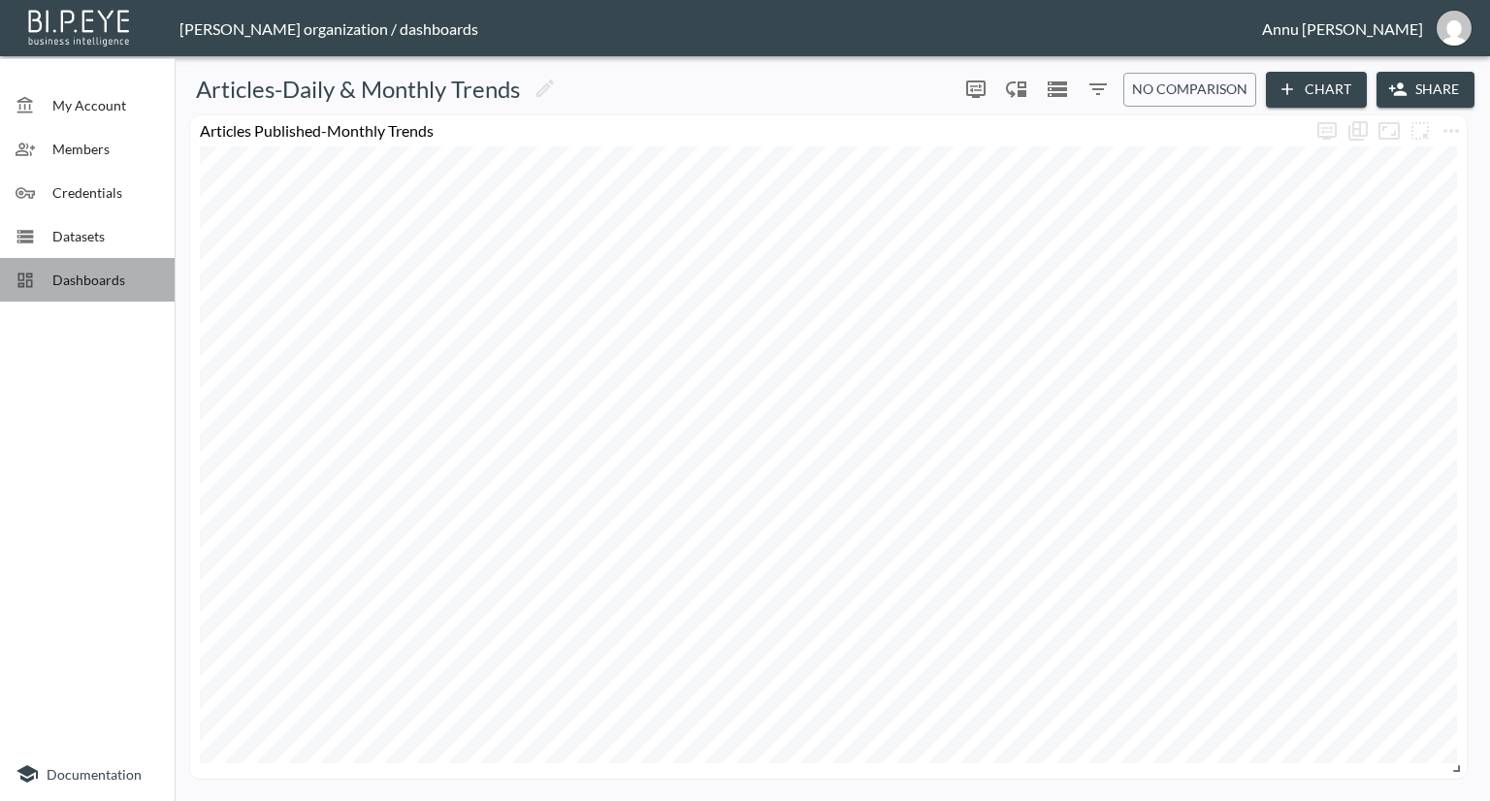
click at [108, 277] on span "Dashboards" at bounding box center [105, 280] width 107 height 20
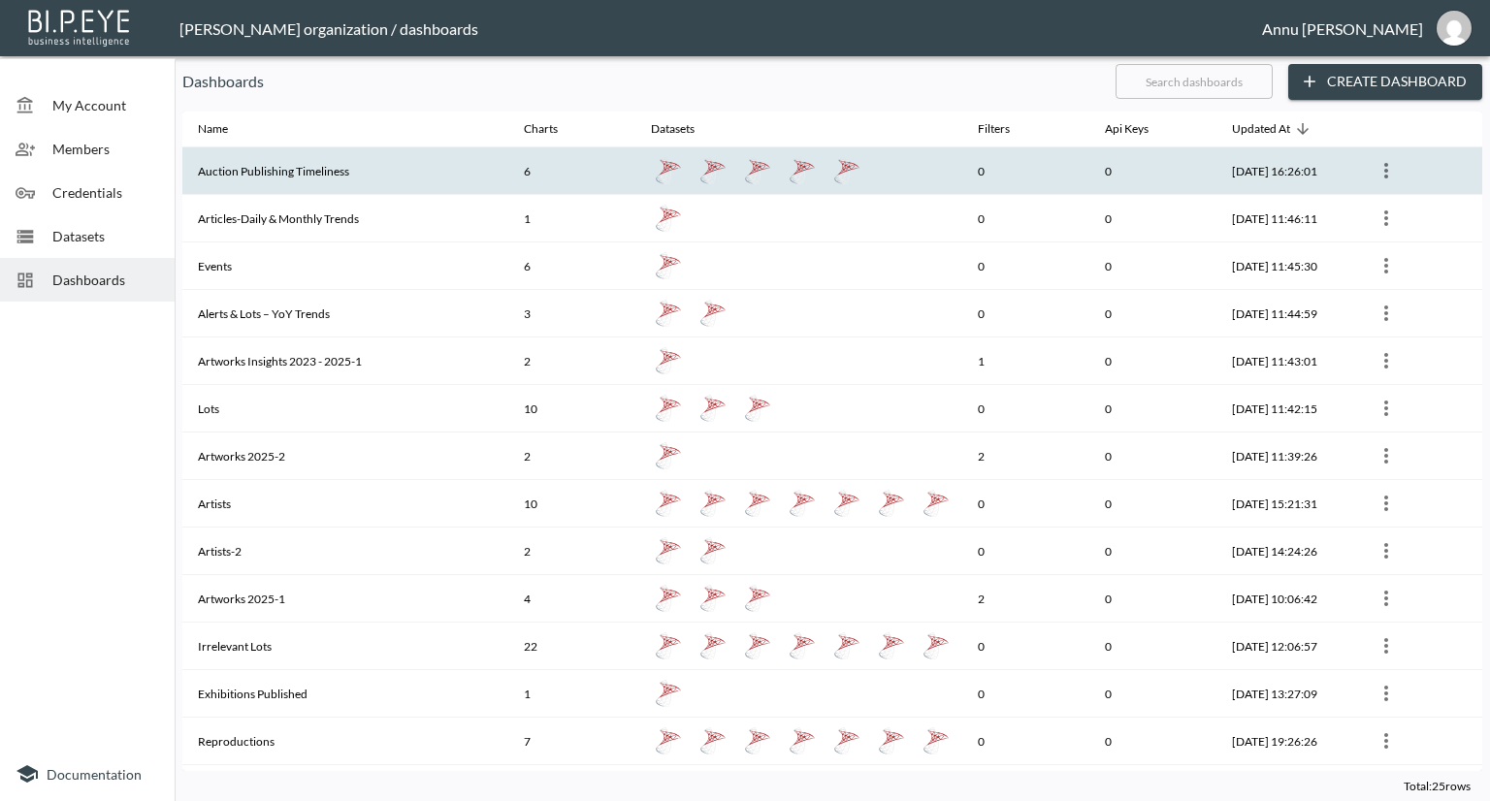
click at [284, 170] on th "Auction Publishing Timeliness" at bounding box center [345, 171] width 326 height 48
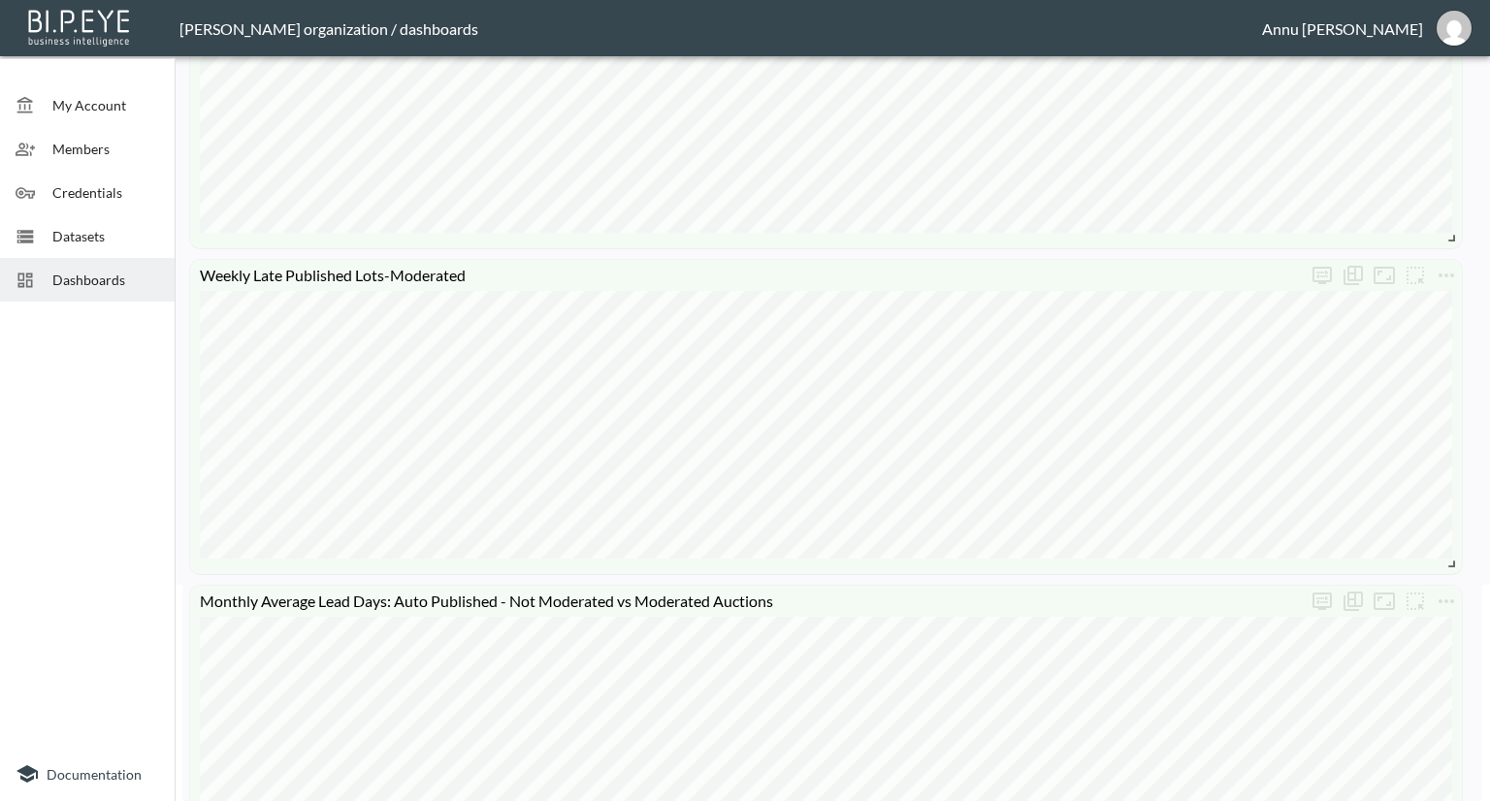
scroll to position [213, 0]
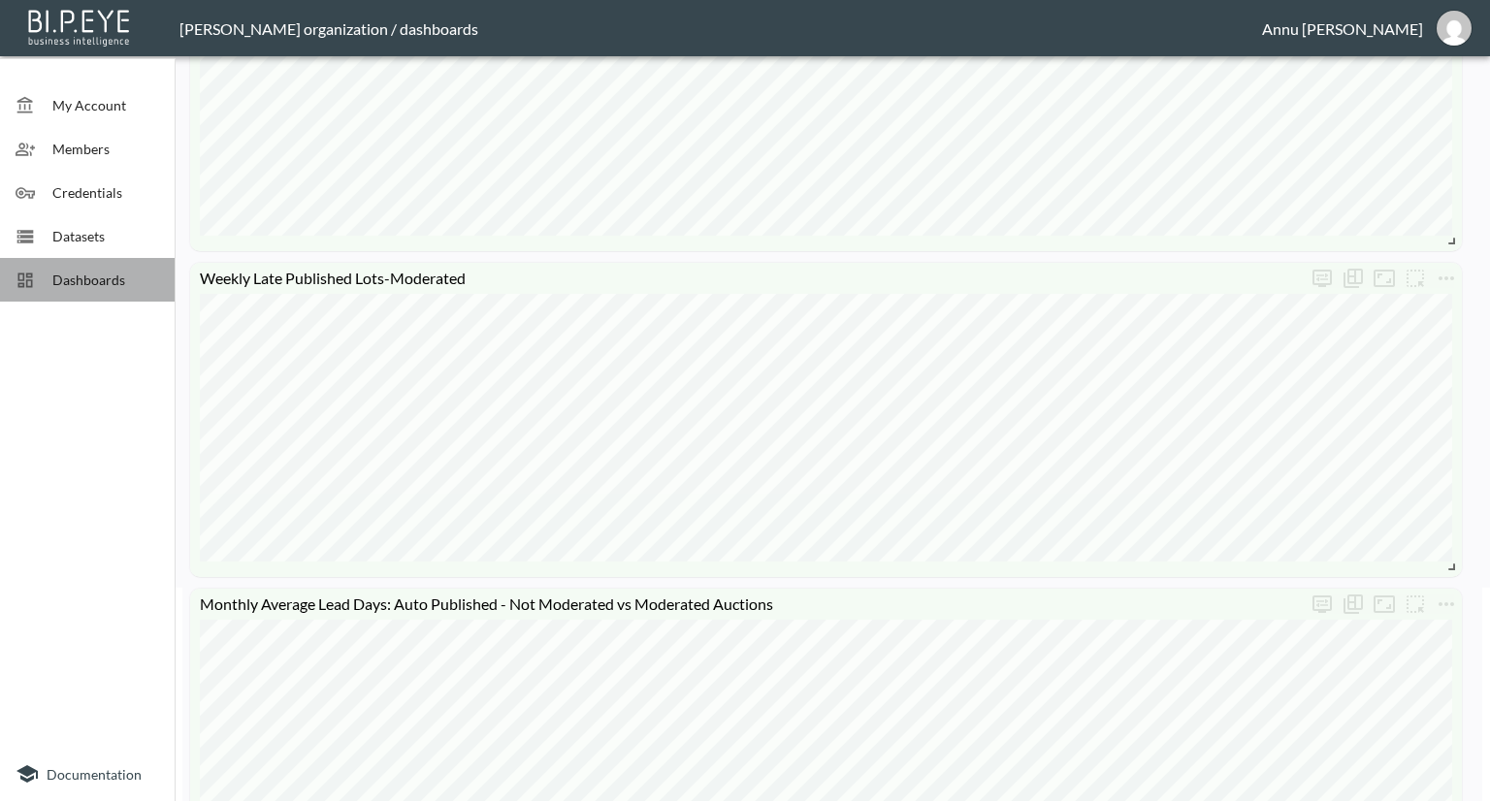
click at [119, 284] on span "Dashboards" at bounding box center [105, 280] width 107 height 20
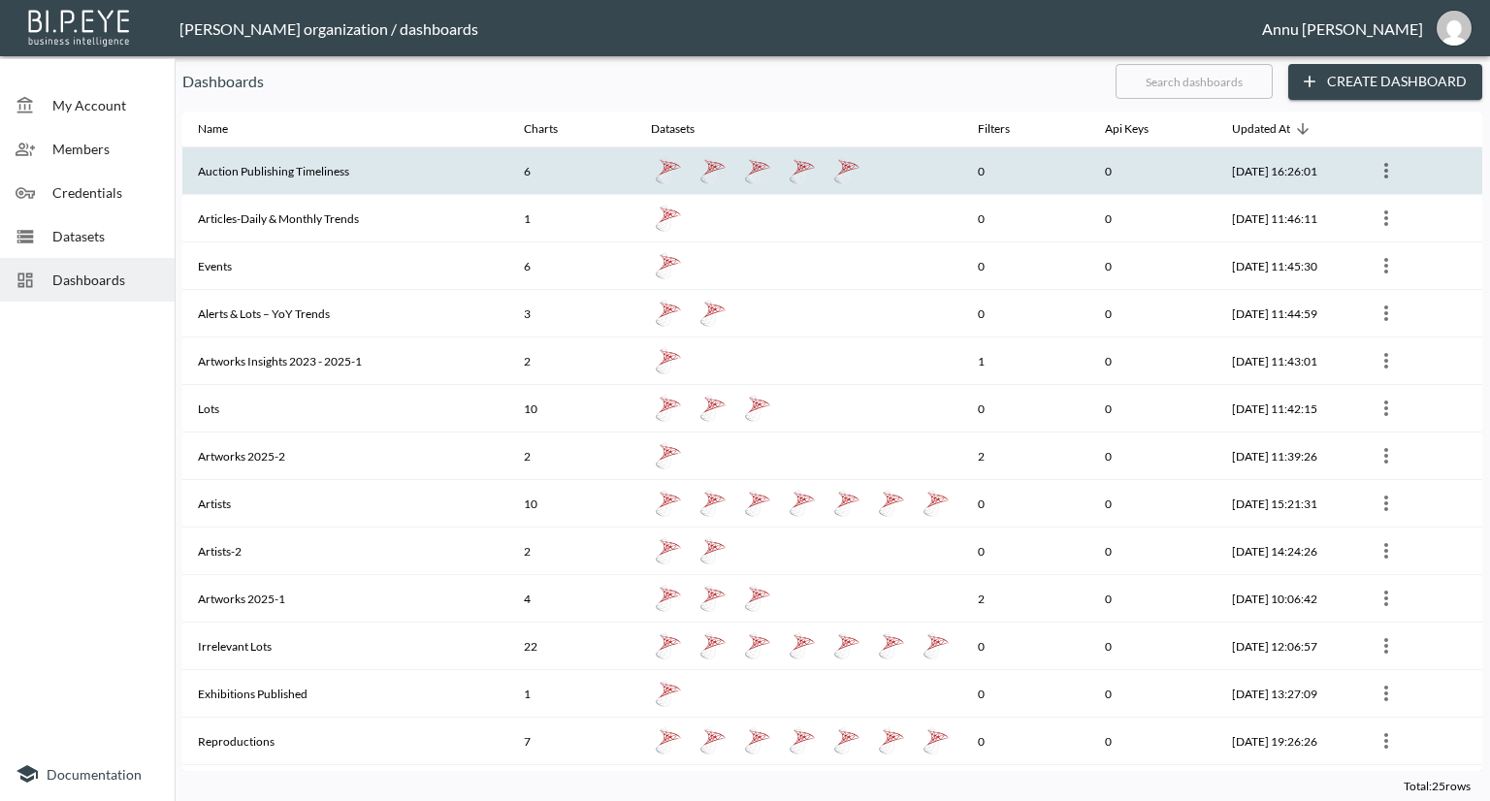
click at [356, 165] on th "Auction Publishing Timeliness" at bounding box center [345, 171] width 326 height 48
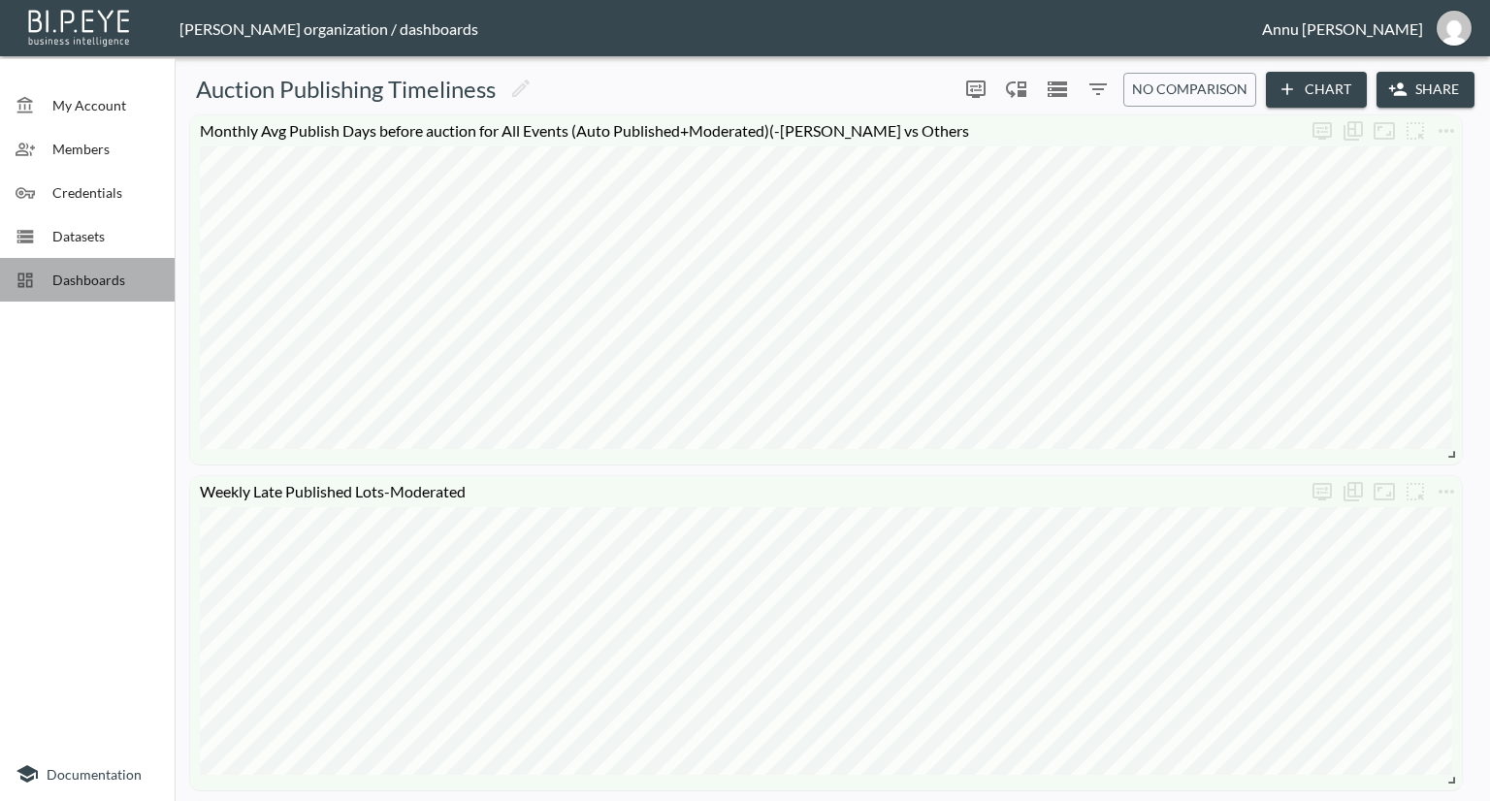
click at [87, 292] on div "Dashboards" at bounding box center [87, 280] width 175 height 44
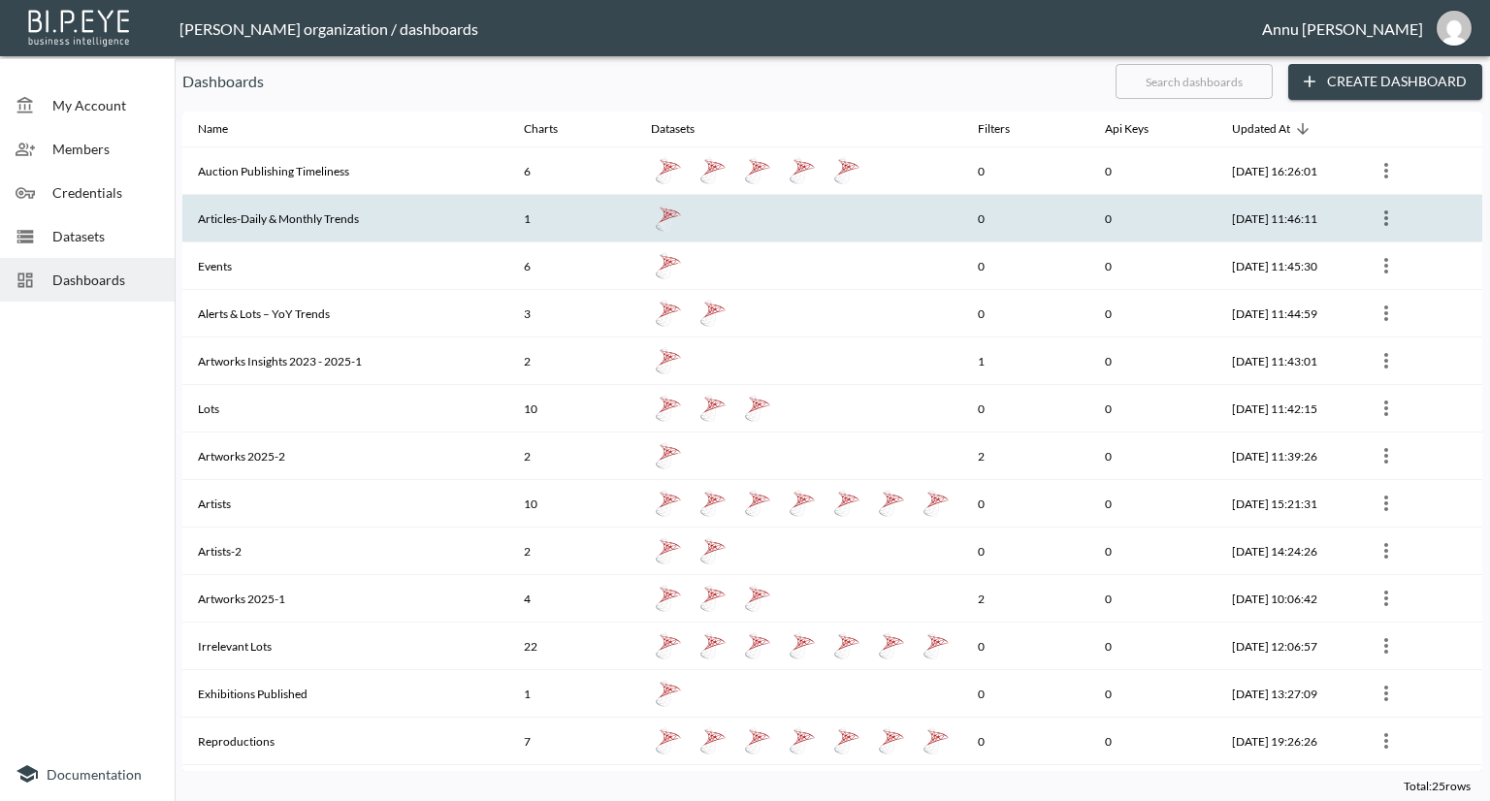
click at [360, 221] on th "Articles-Daily & Monthly Trends" at bounding box center [345, 219] width 326 height 48
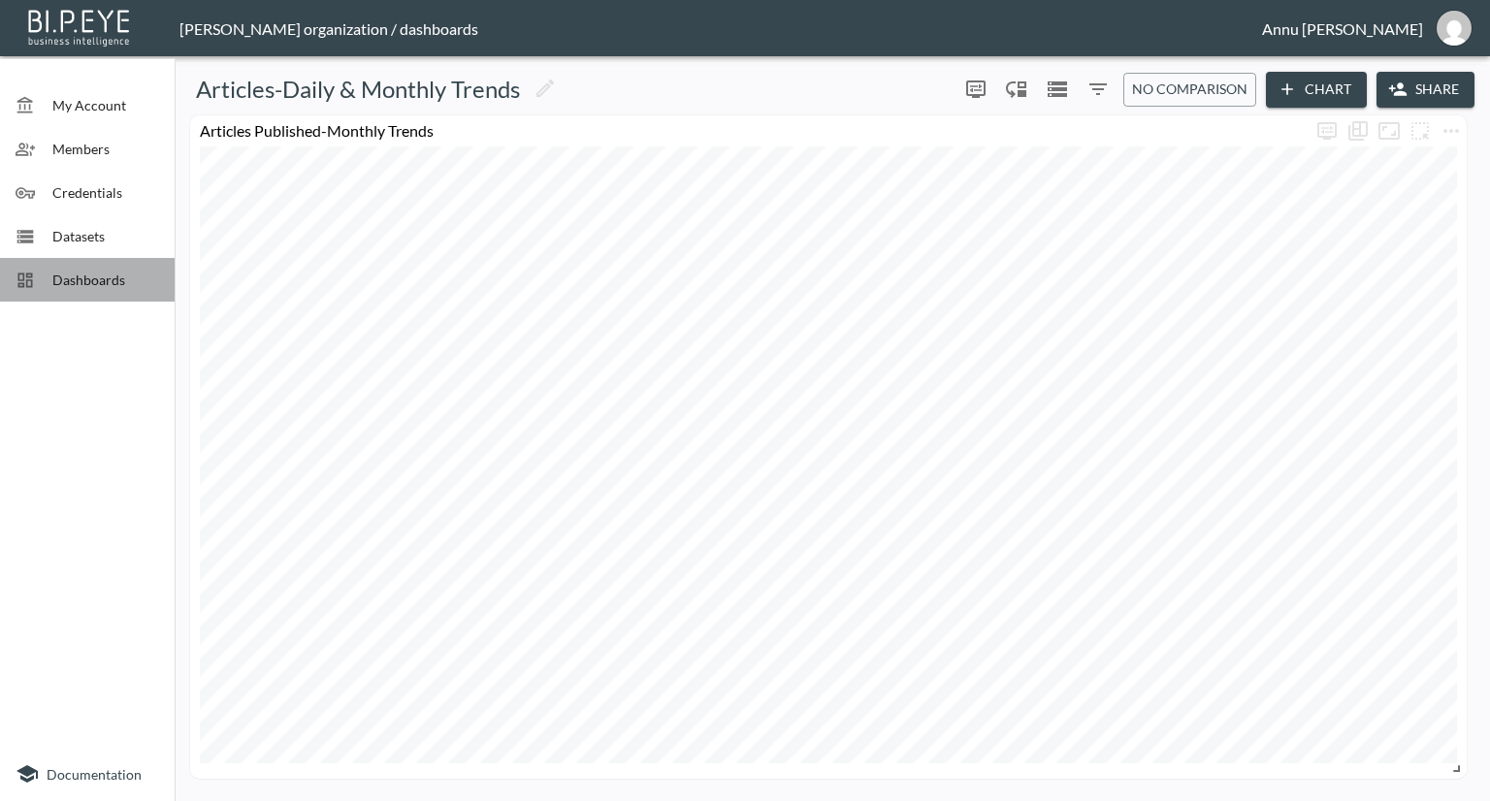
click at [99, 281] on span "Dashboards" at bounding box center [105, 280] width 107 height 20
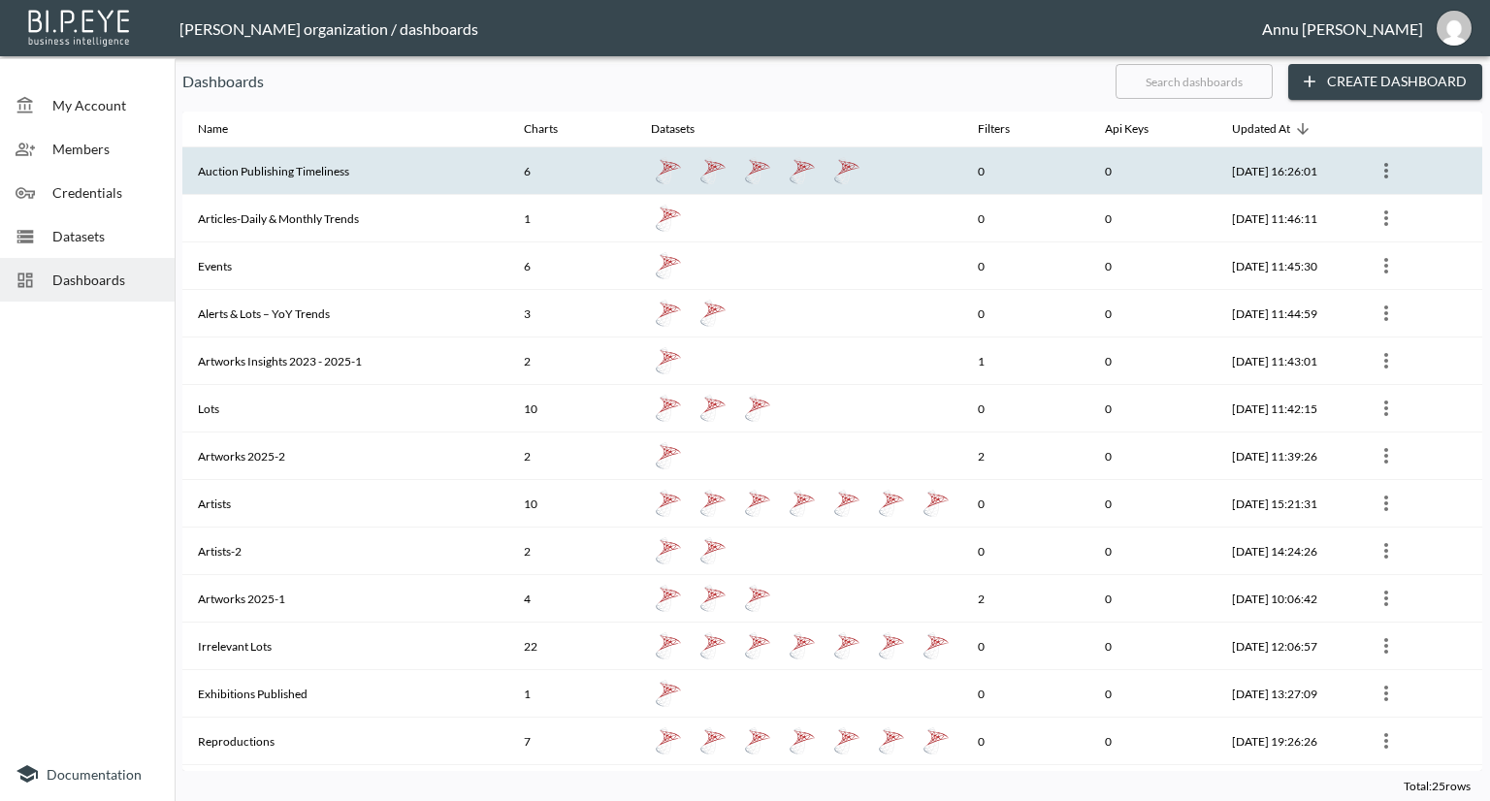
click at [285, 169] on th "Auction Publishing Timeliness" at bounding box center [345, 171] width 326 height 48
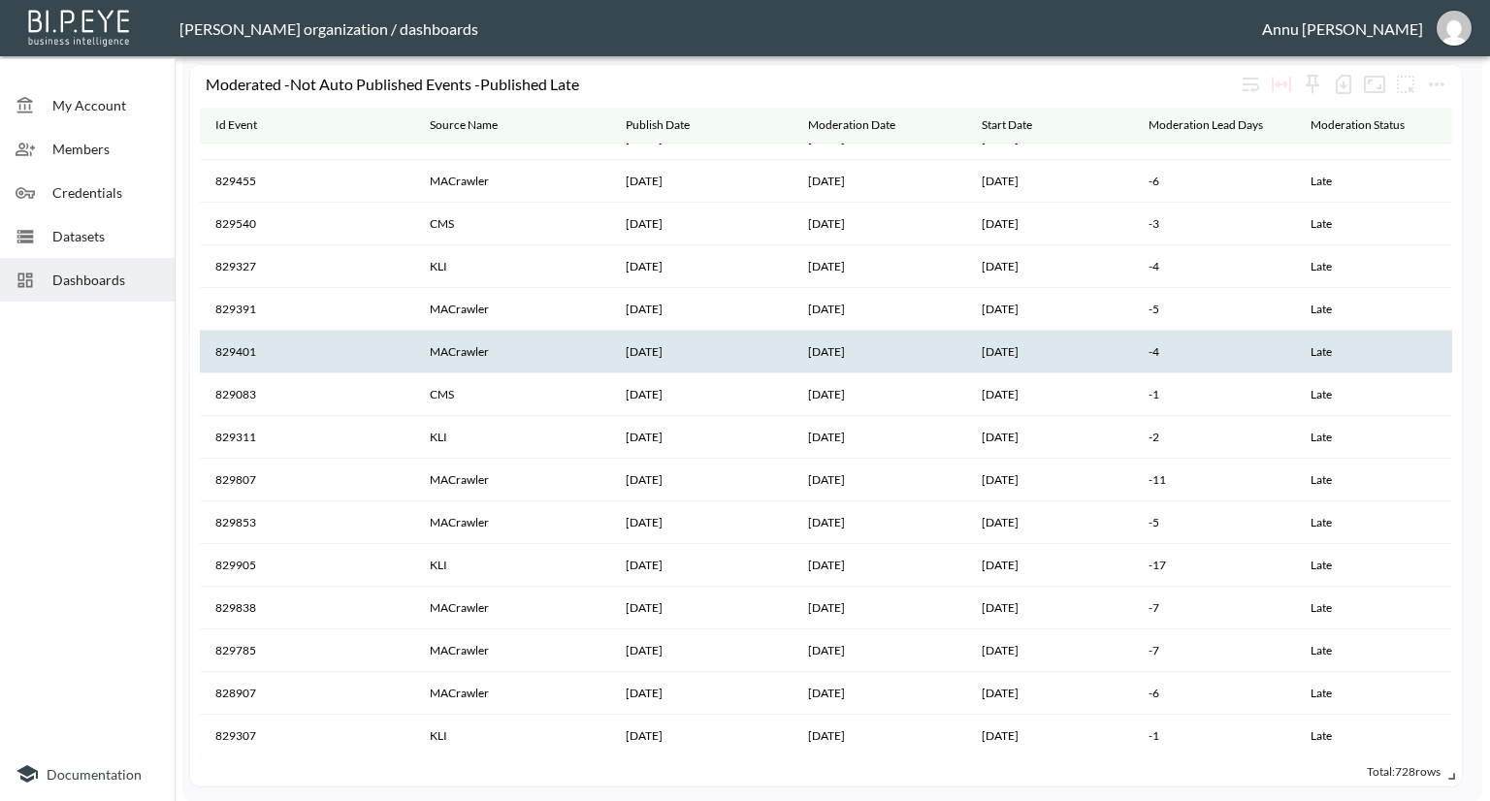
scroll to position [14882, 0]
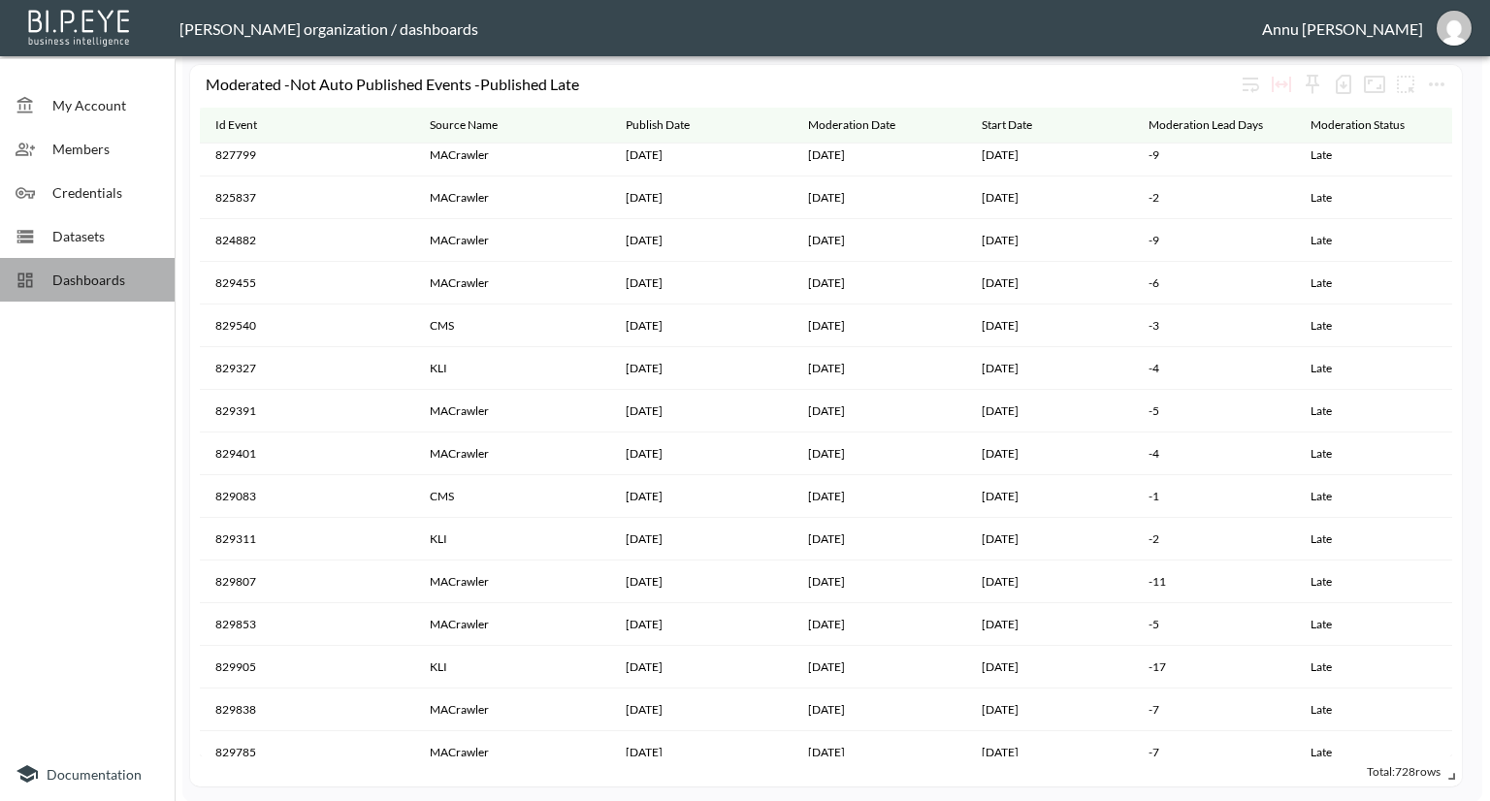
click at [106, 279] on span "Dashboards" at bounding box center [105, 280] width 107 height 20
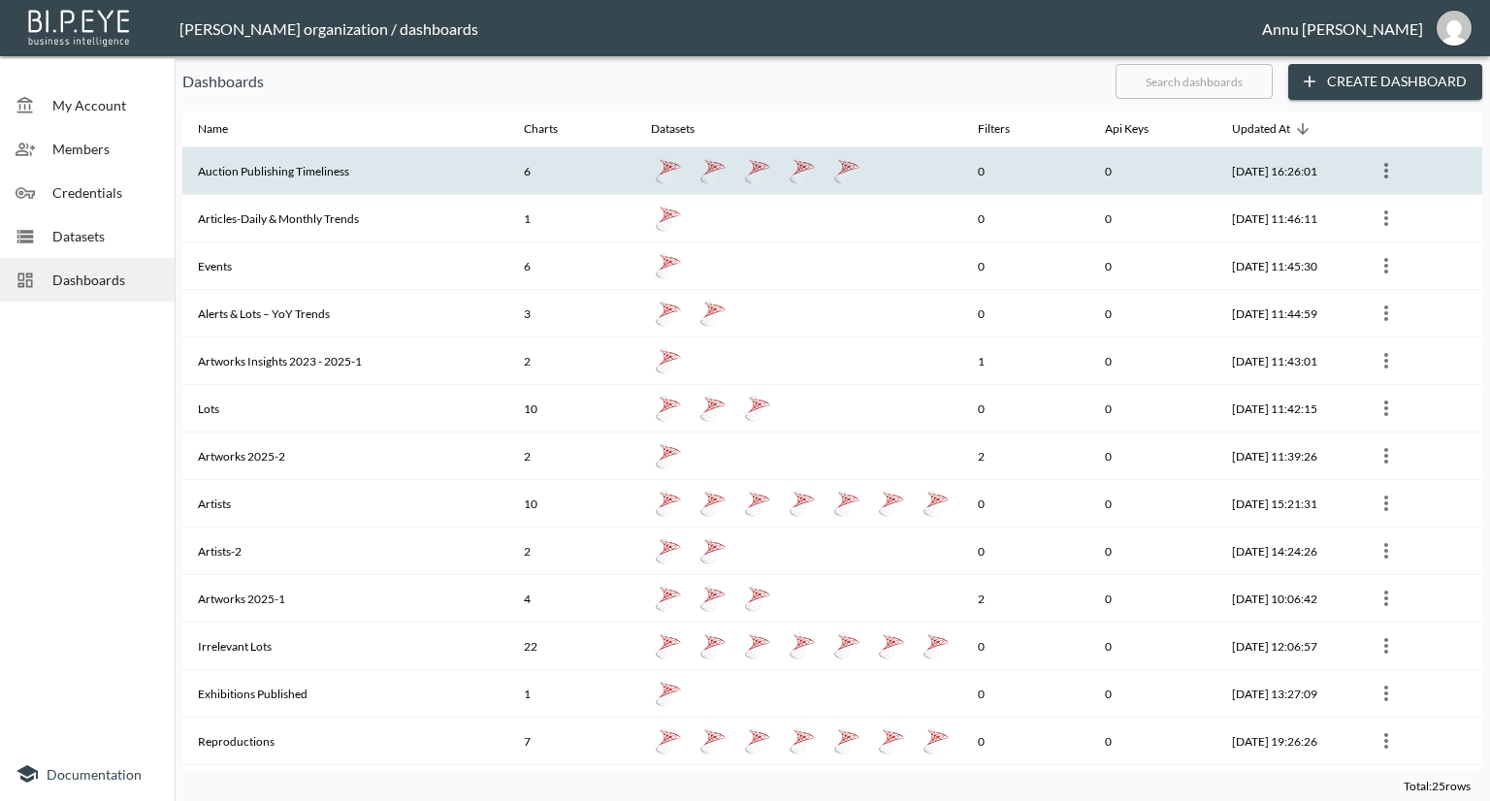
click at [322, 172] on th "Auction Publishing Timeliness" at bounding box center [345, 171] width 326 height 48
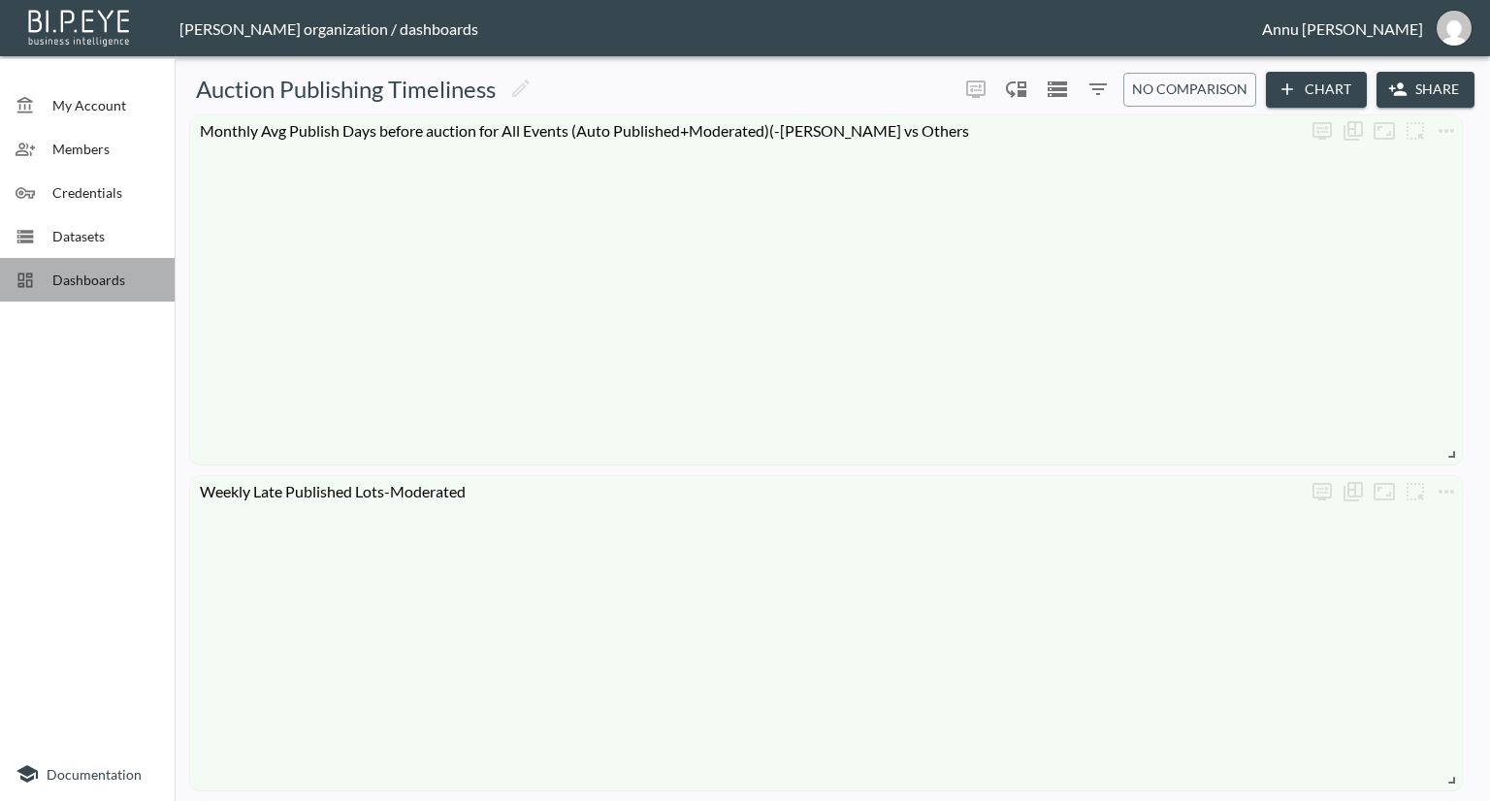
click at [119, 280] on span "Dashboards" at bounding box center [105, 280] width 107 height 20
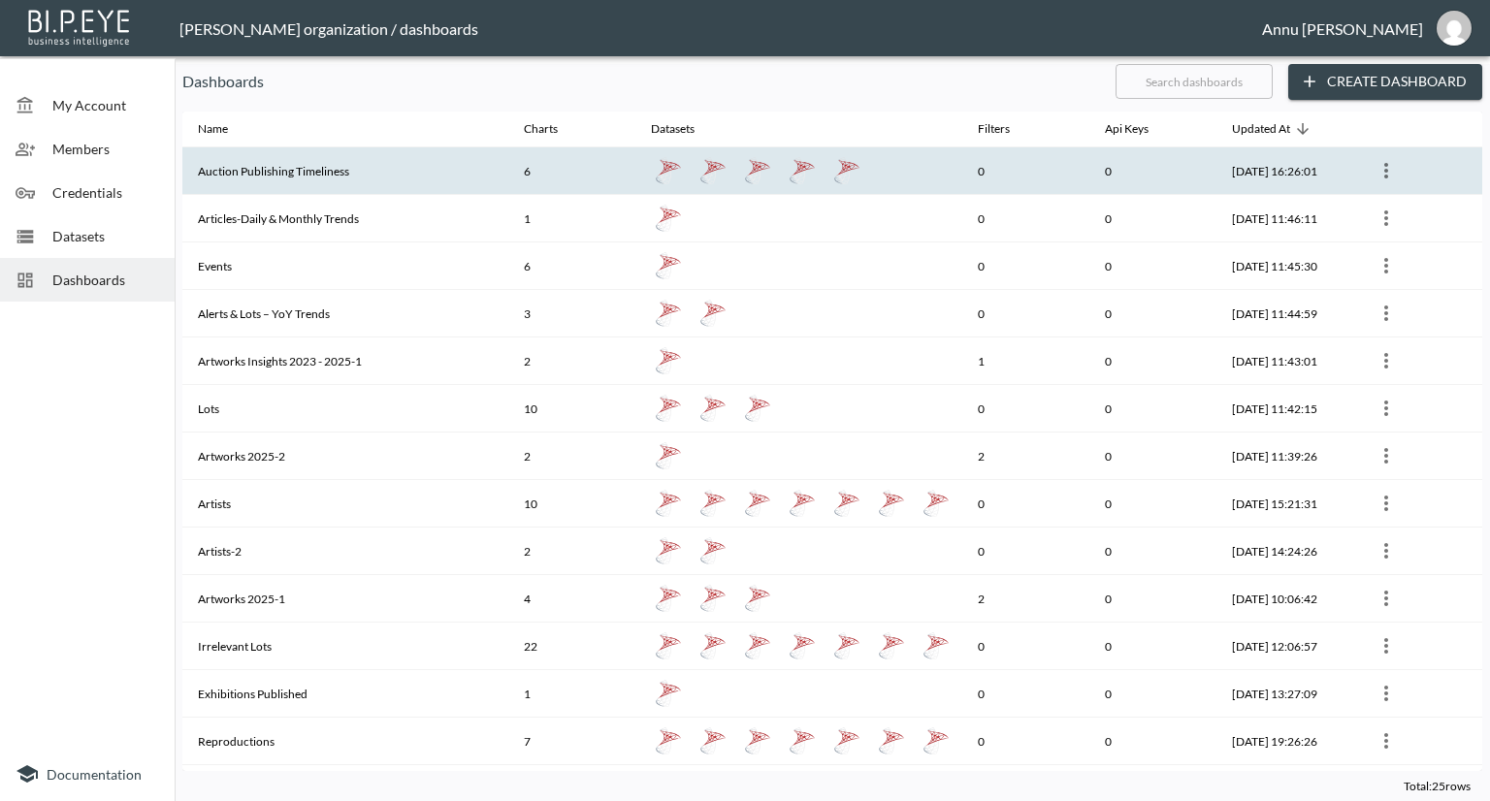
click at [276, 169] on th "Auction Publishing Timeliness" at bounding box center [345, 171] width 326 height 48
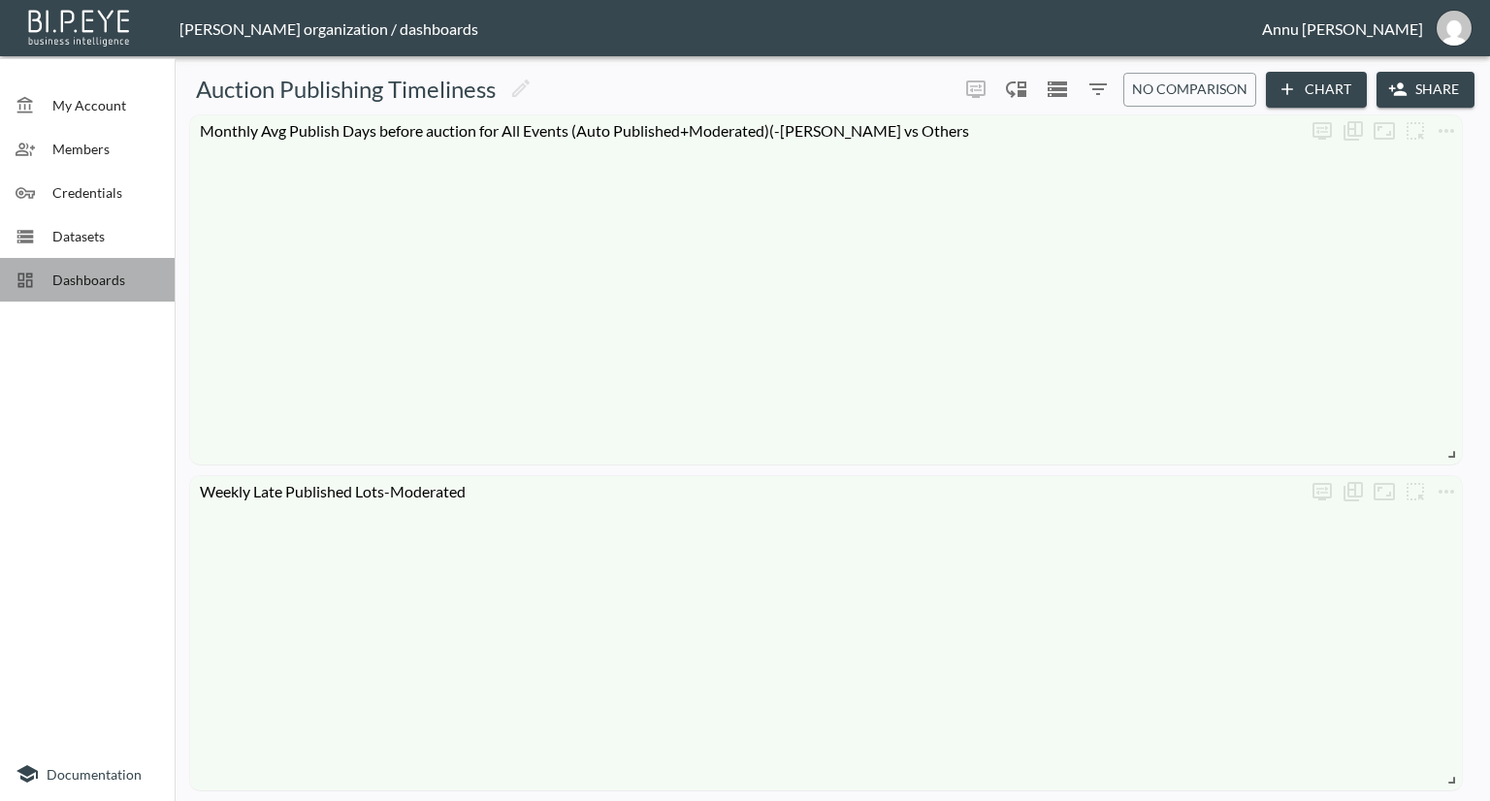
click at [85, 300] on div "Dashboards" at bounding box center [87, 280] width 175 height 44
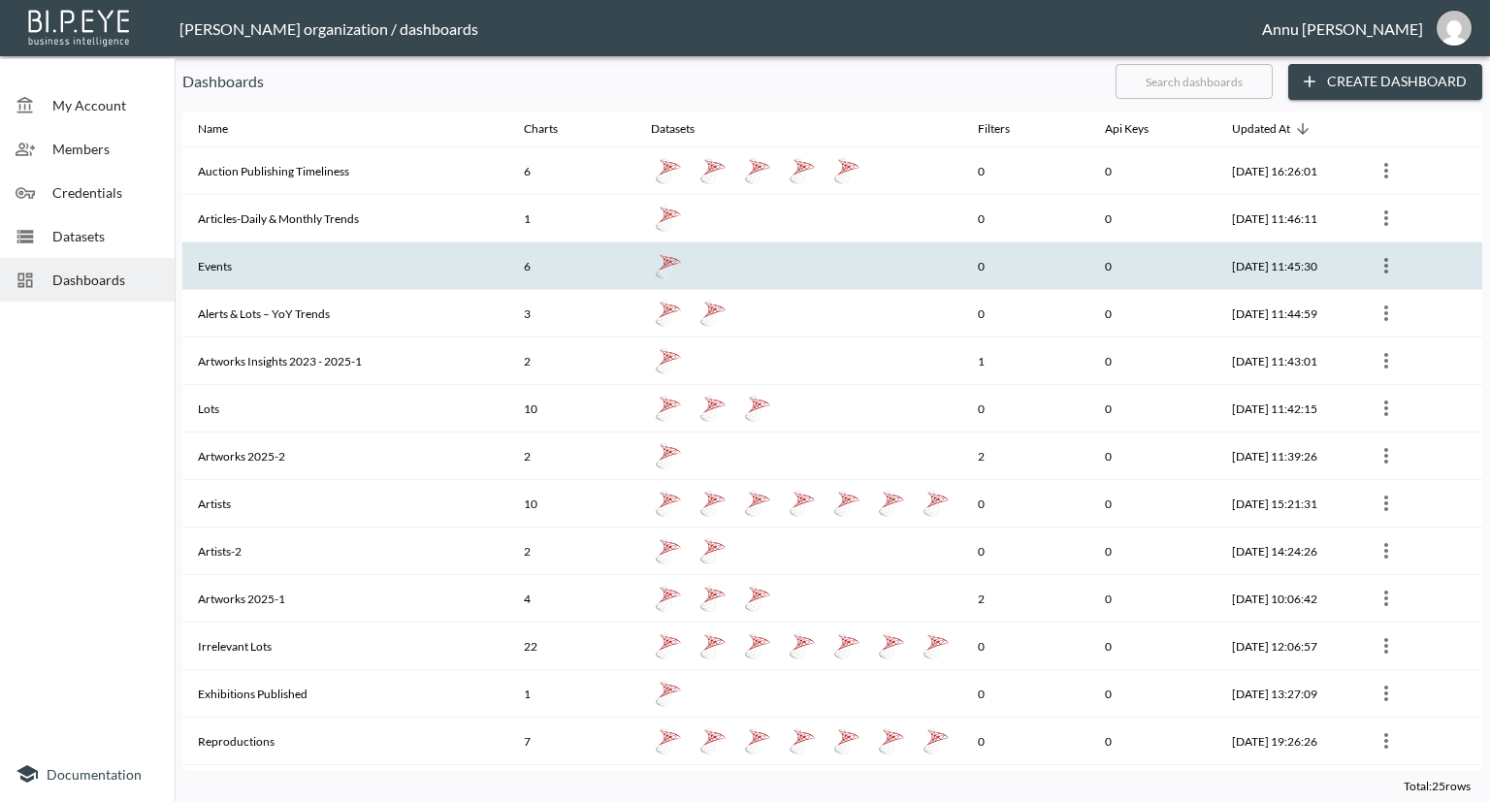
click at [295, 269] on th "Events" at bounding box center [345, 267] width 326 height 48
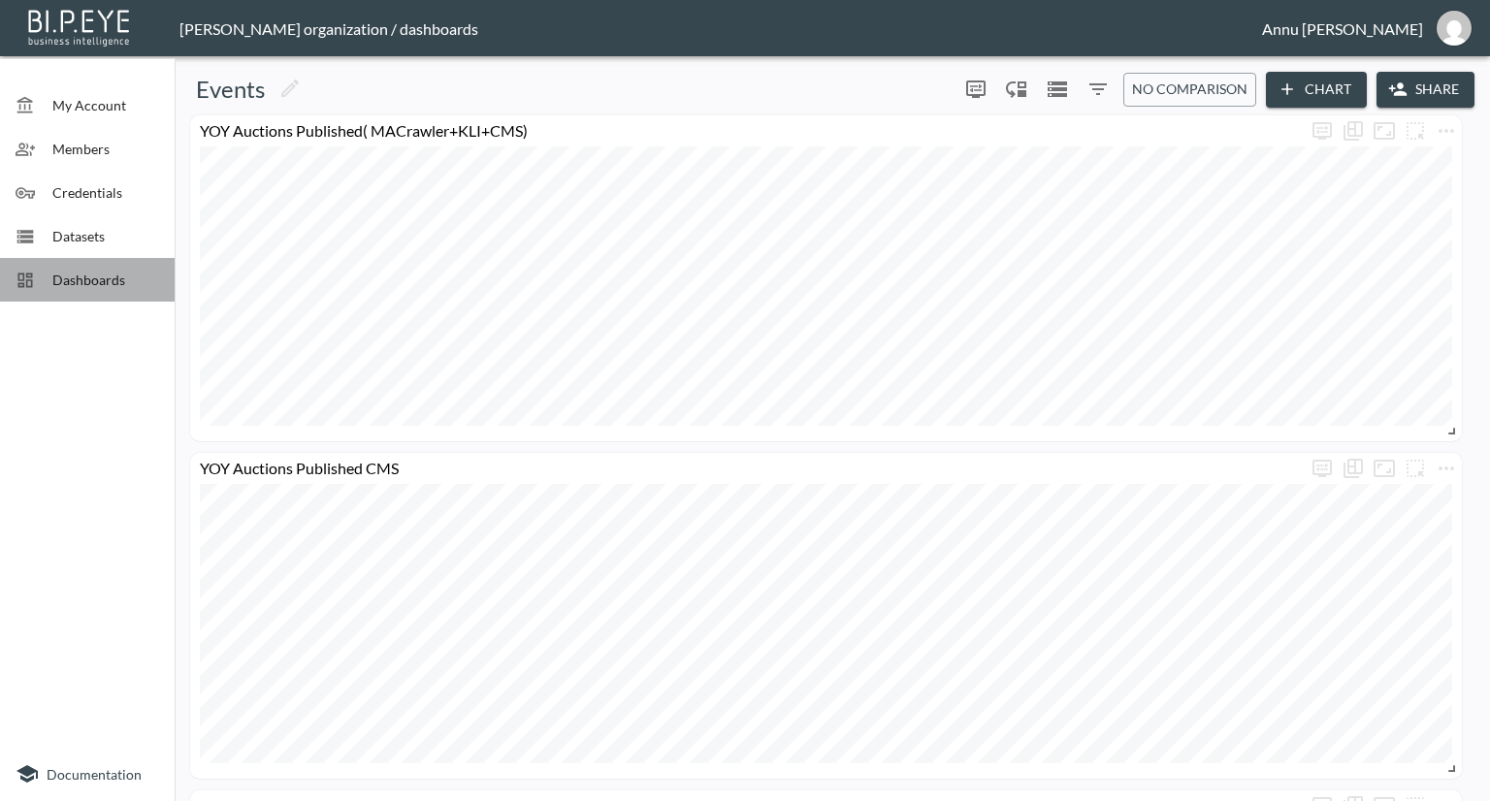
click at [117, 289] on span "Dashboards" at bounding box center [105, 280] width 107 height 20
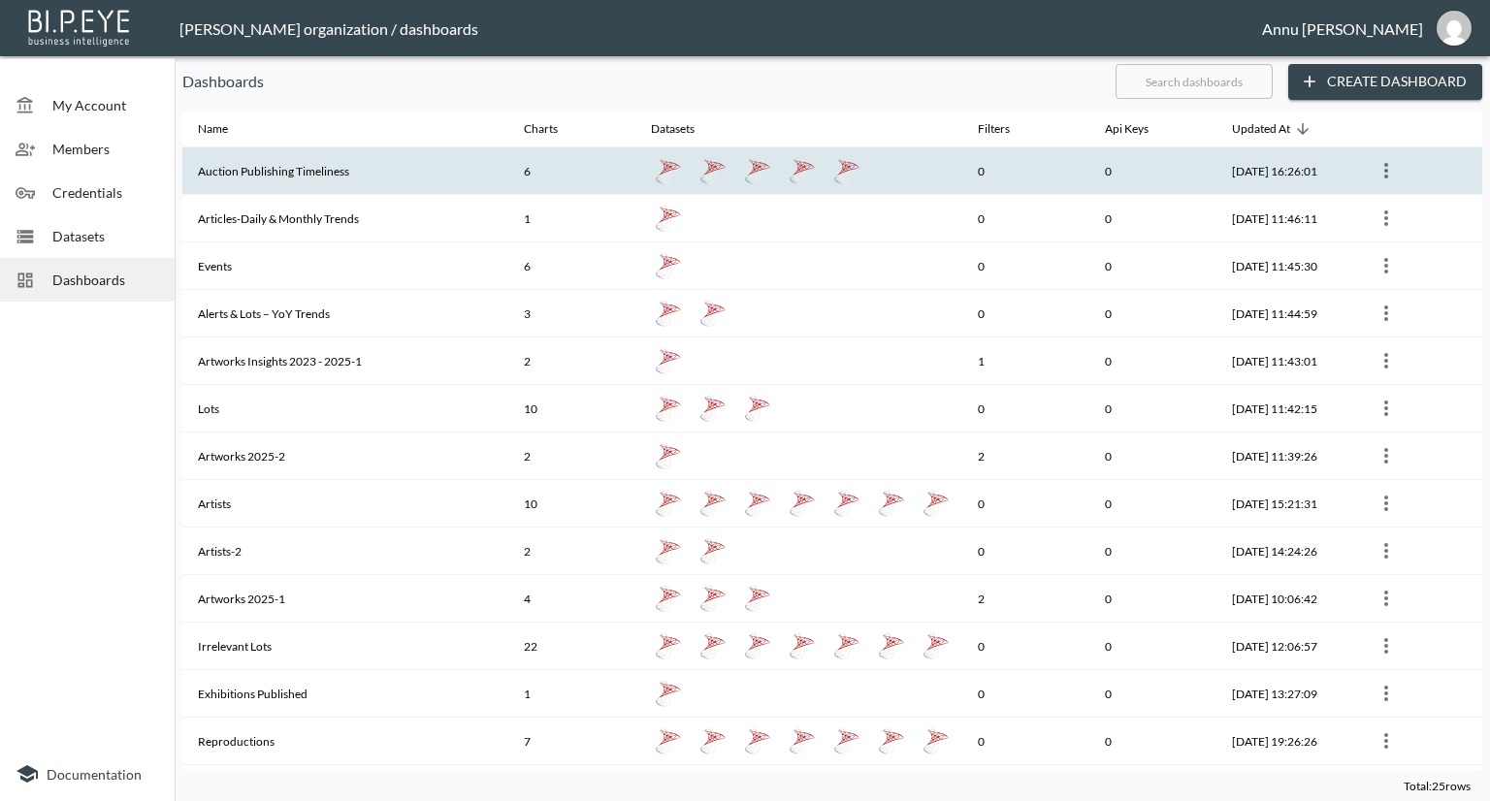
click at [299, 165] on th "Auction Publishing Timeliness" at bounding box center [345, 171] width 326 height 48
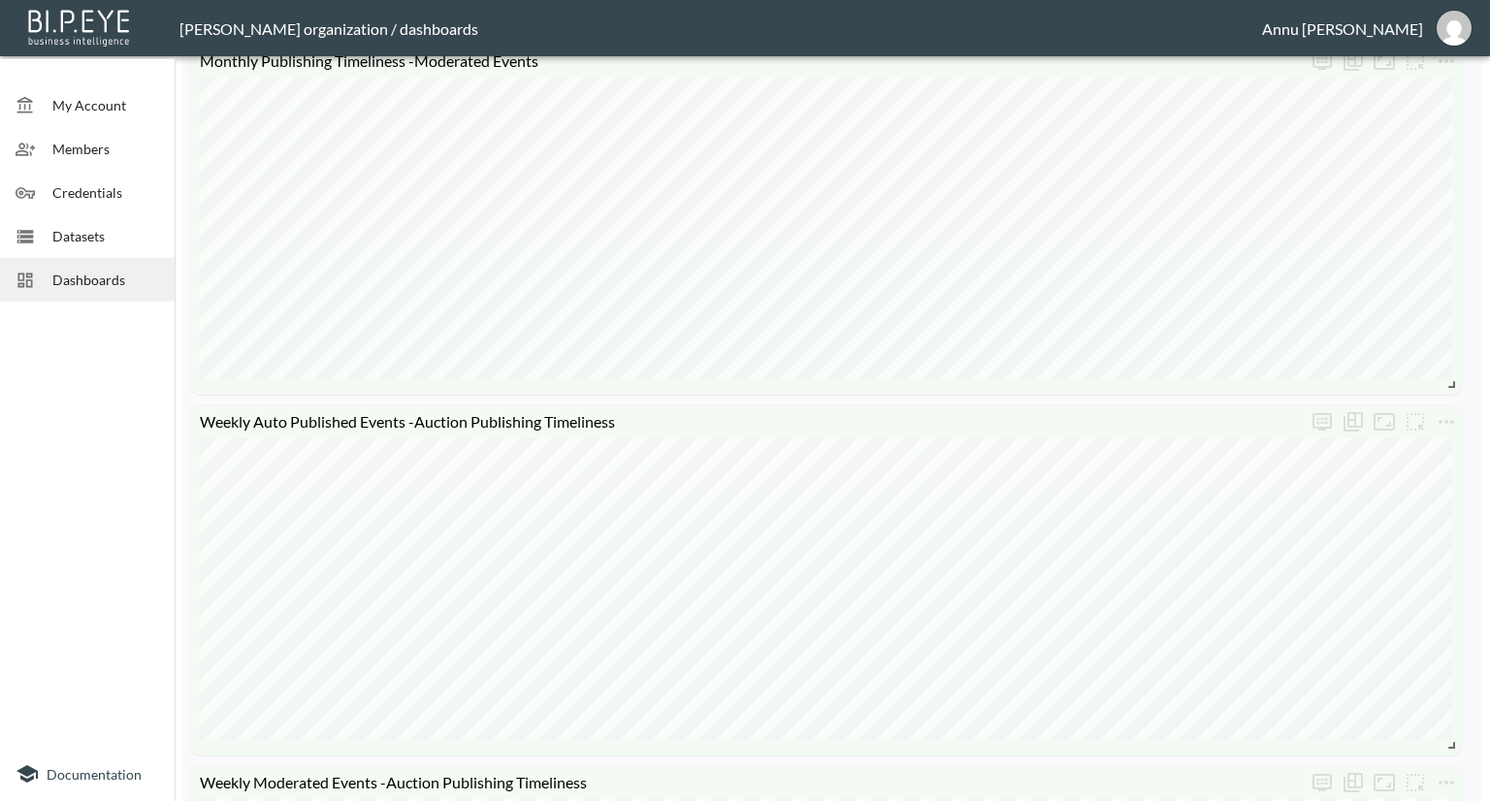
scroll to position [1108, 0]
click at [1461, 417] on button "more" at bounding box center [1446, 420] width 31 height 31
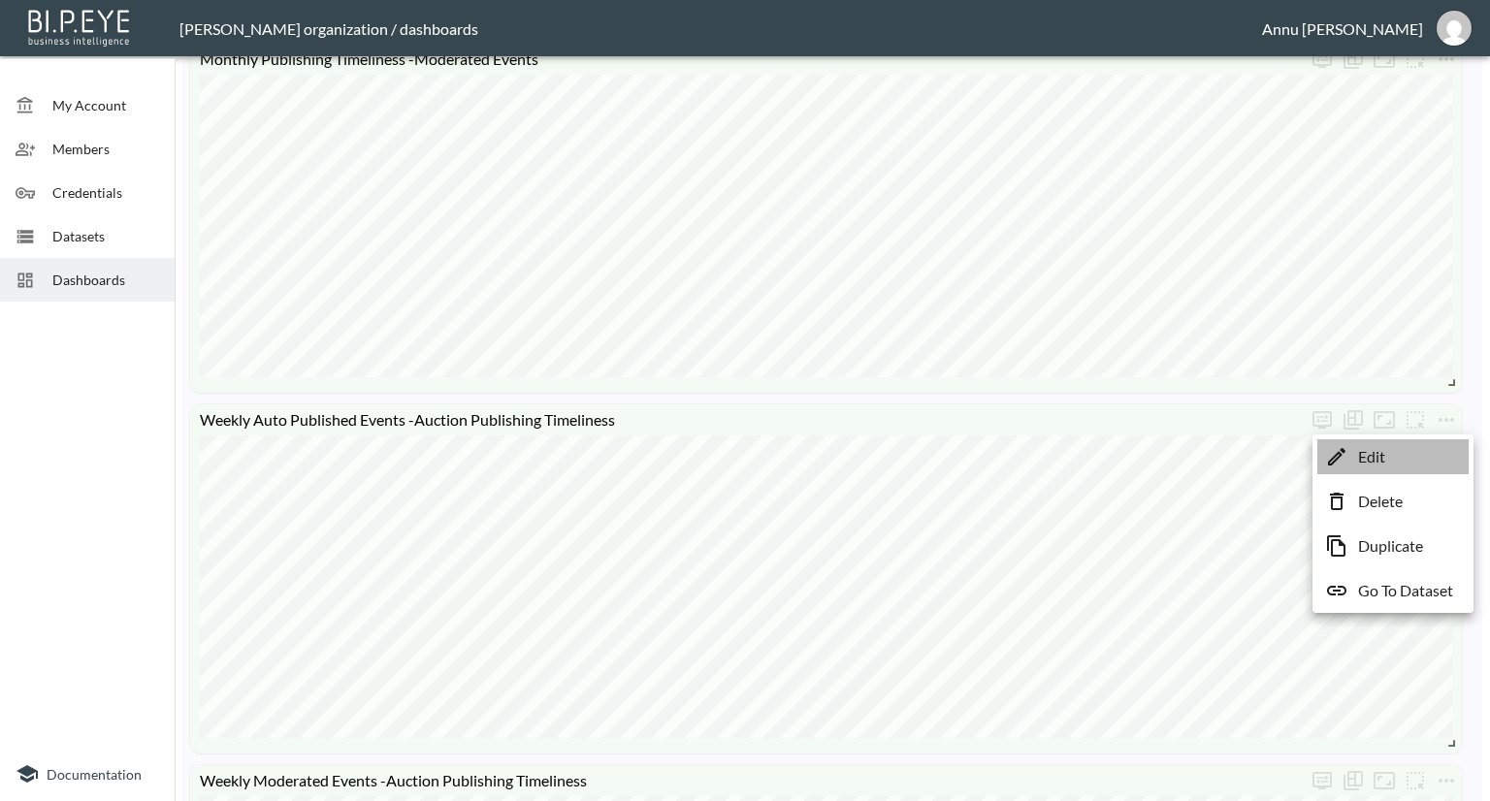
click at [1407, 460] on li "Edit" at bounding box center [1393, 457] width 151 height 35
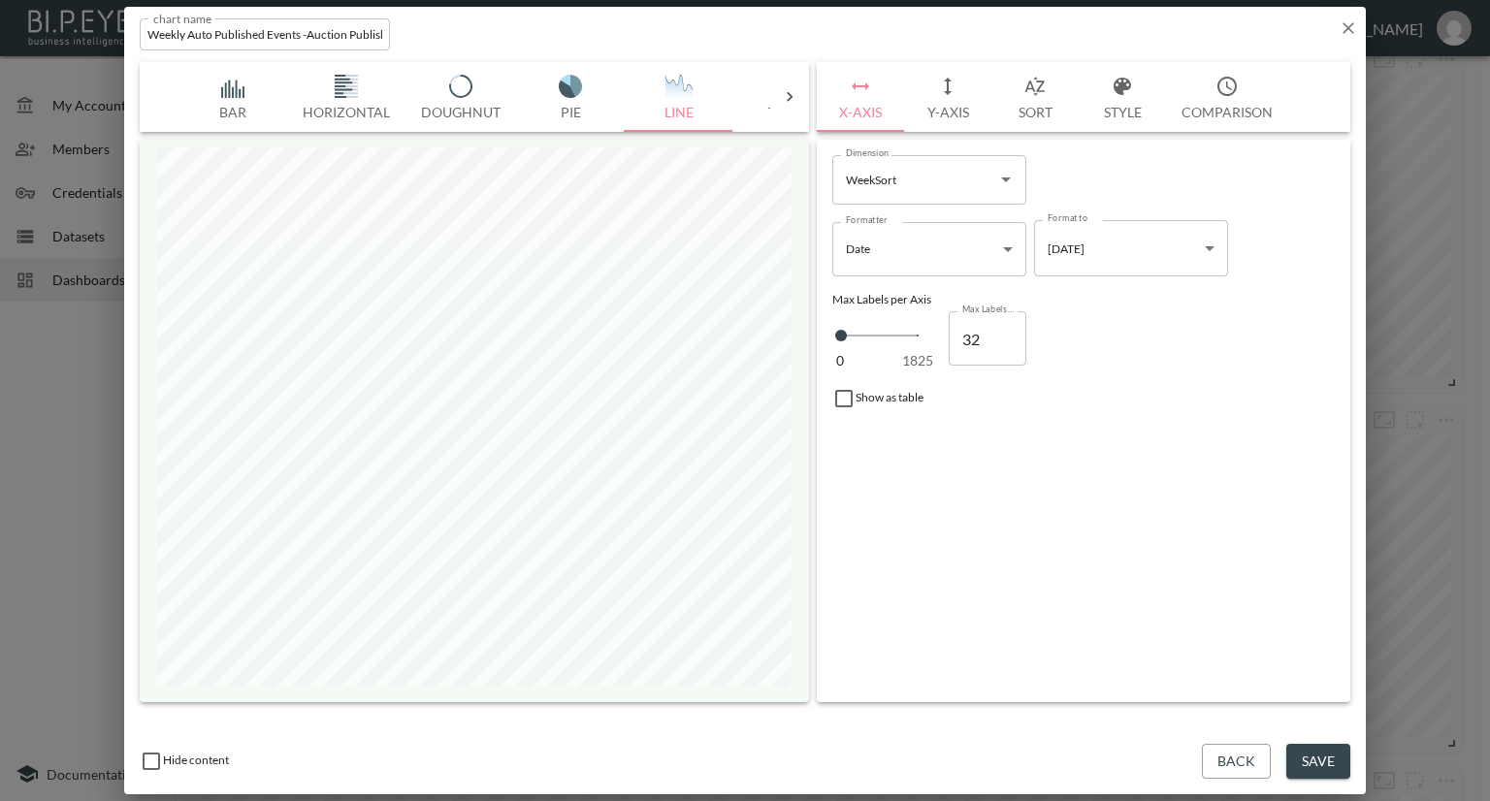
click at [1354, 36] on icon "button" at bounding box center [1348, 27] width 19 height 19
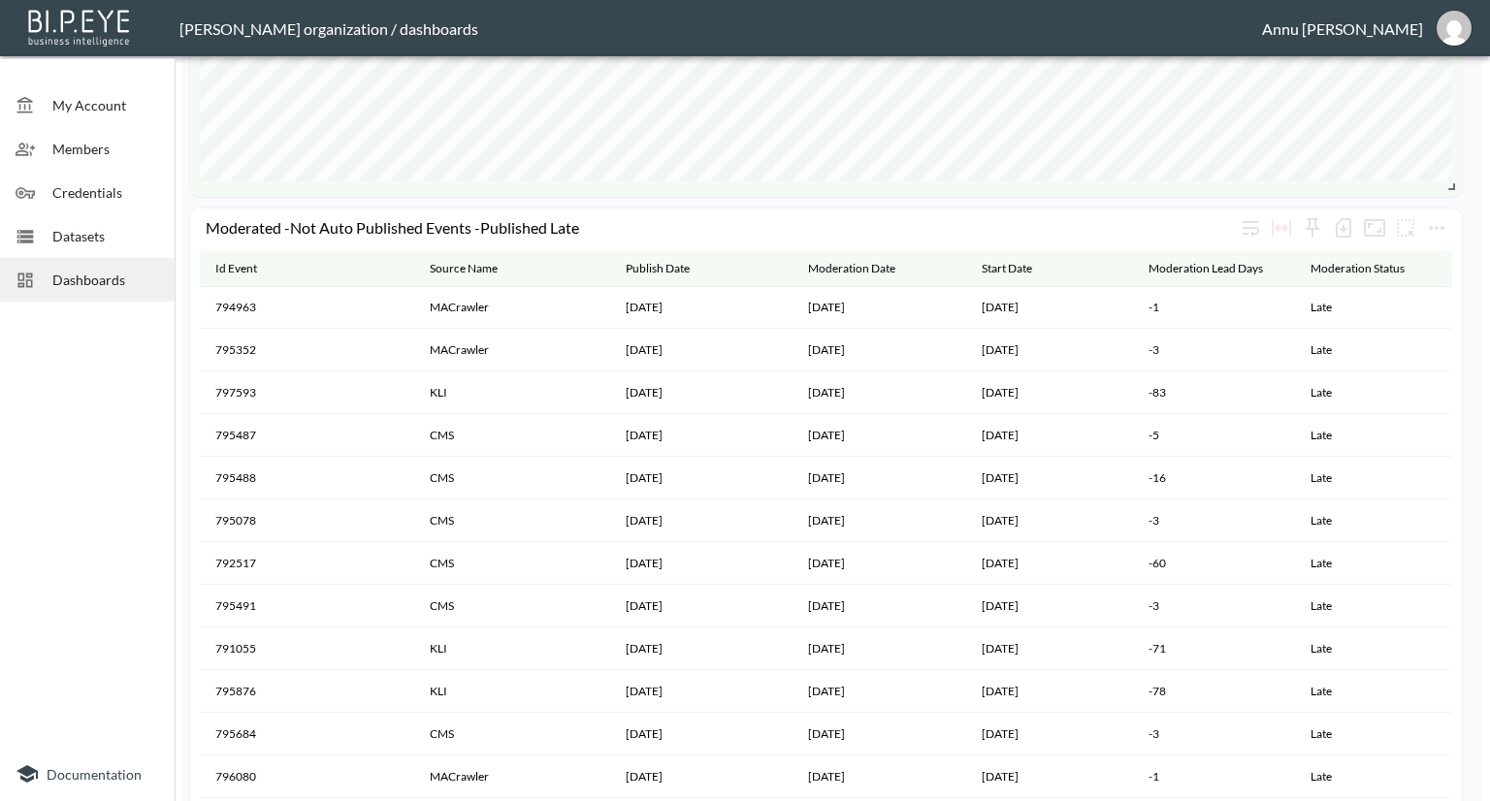
scroll to position [1807, 0]
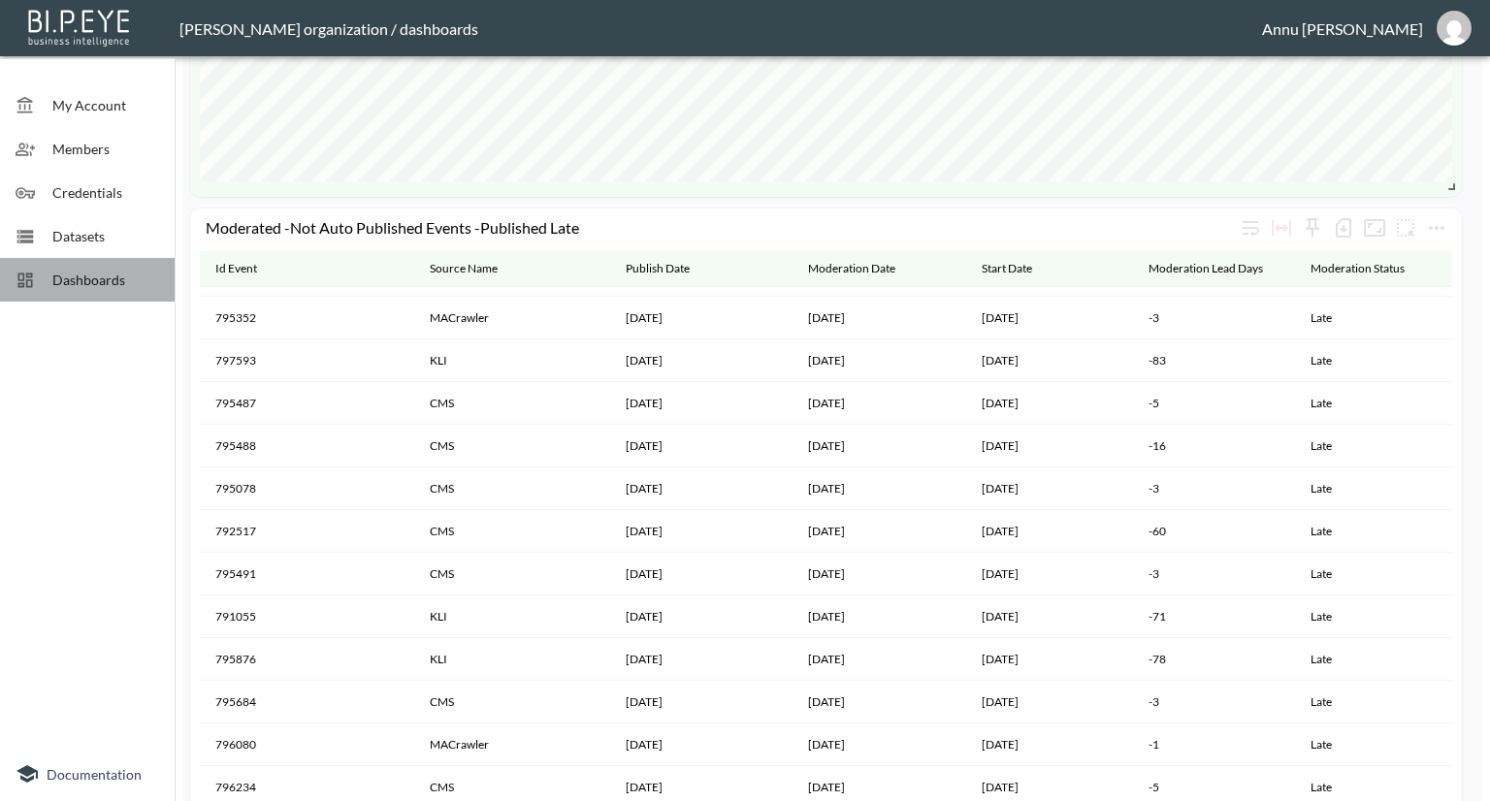
click at [110, 283] on span "Dashboards" at bounding box center [105, 280] width 107 height 20
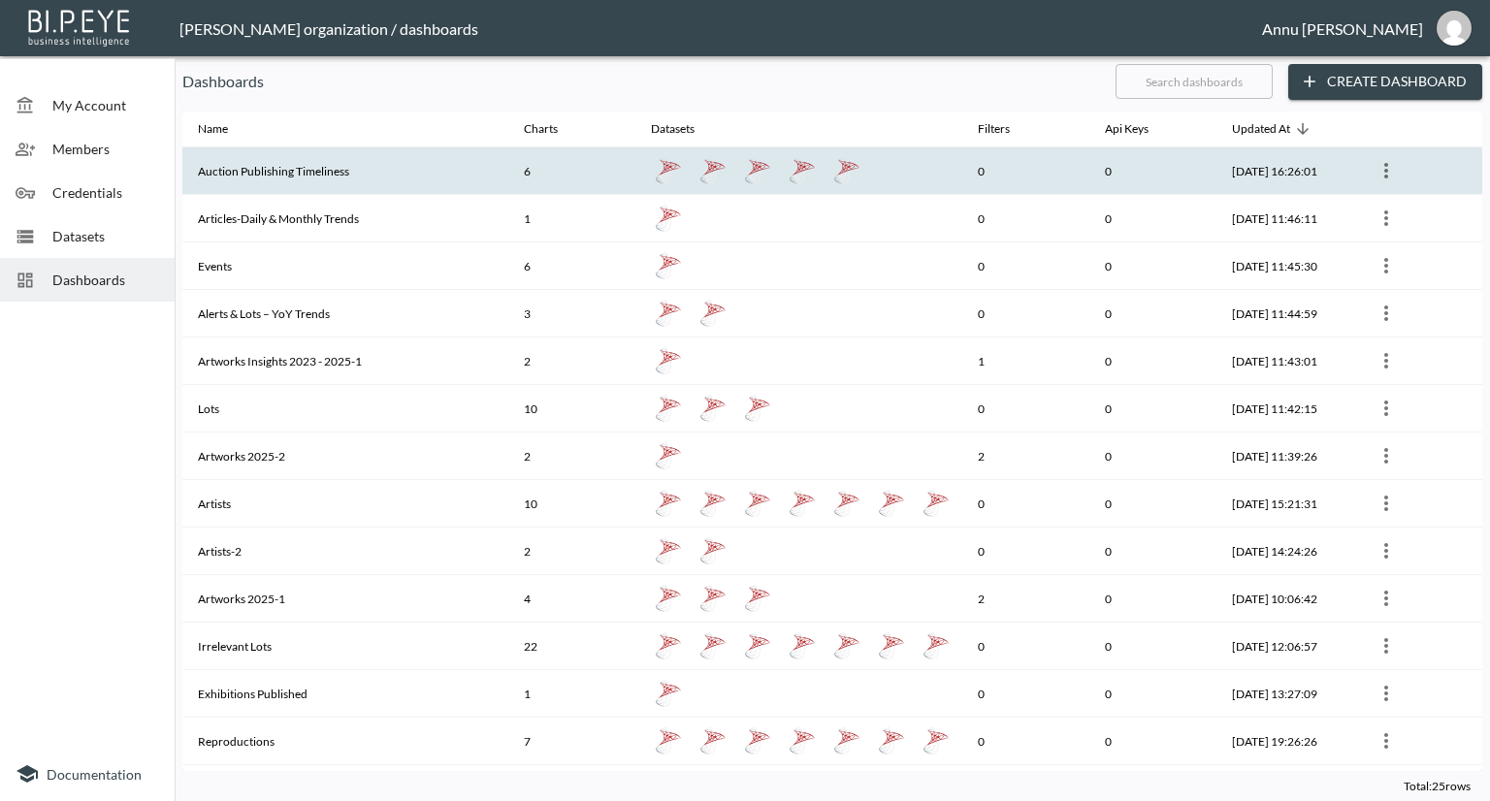
click at [1409, 160] on th at bounding box center [1418, 171] width 127 height 48
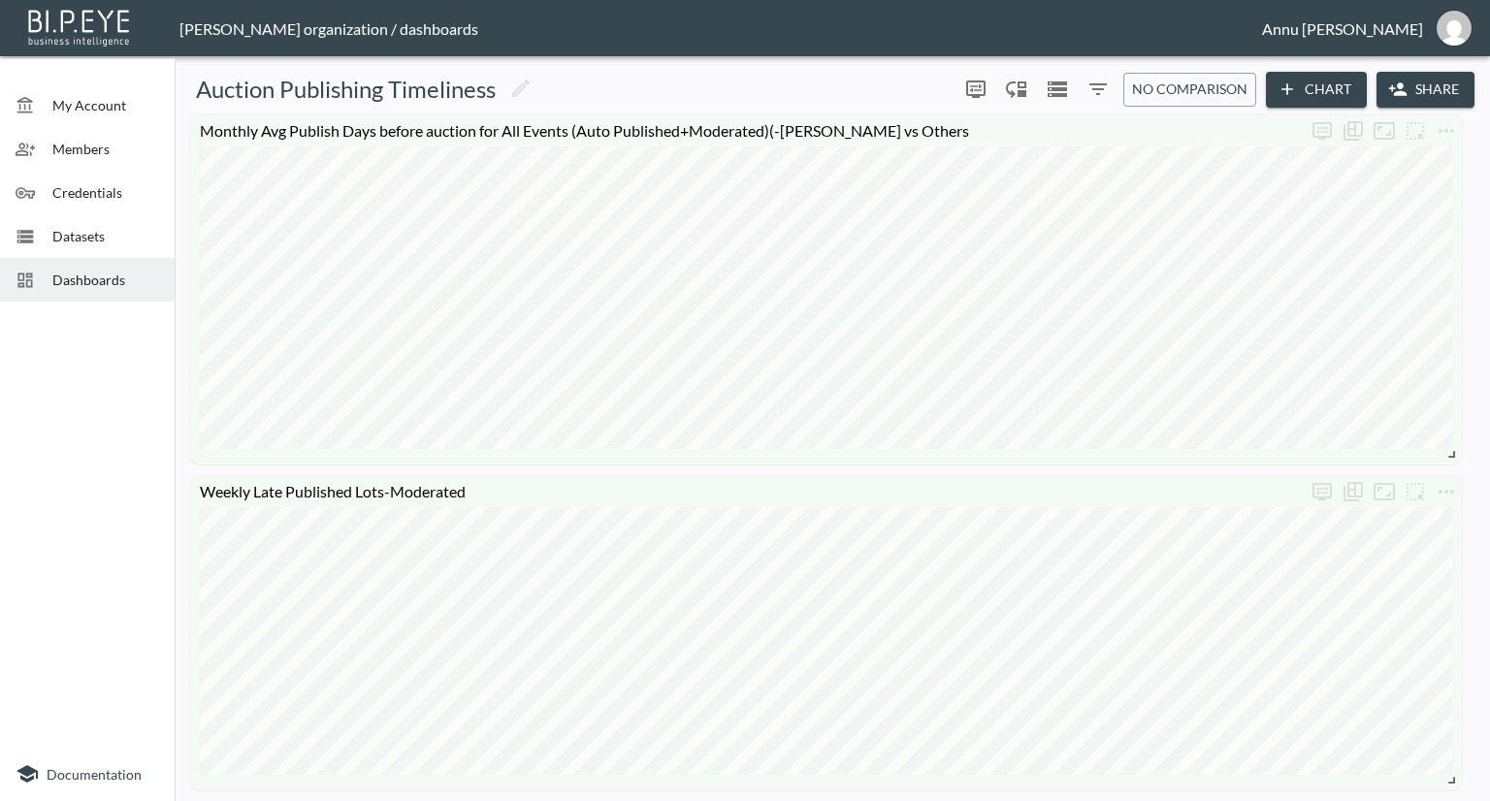
scroll to position [291, 0]
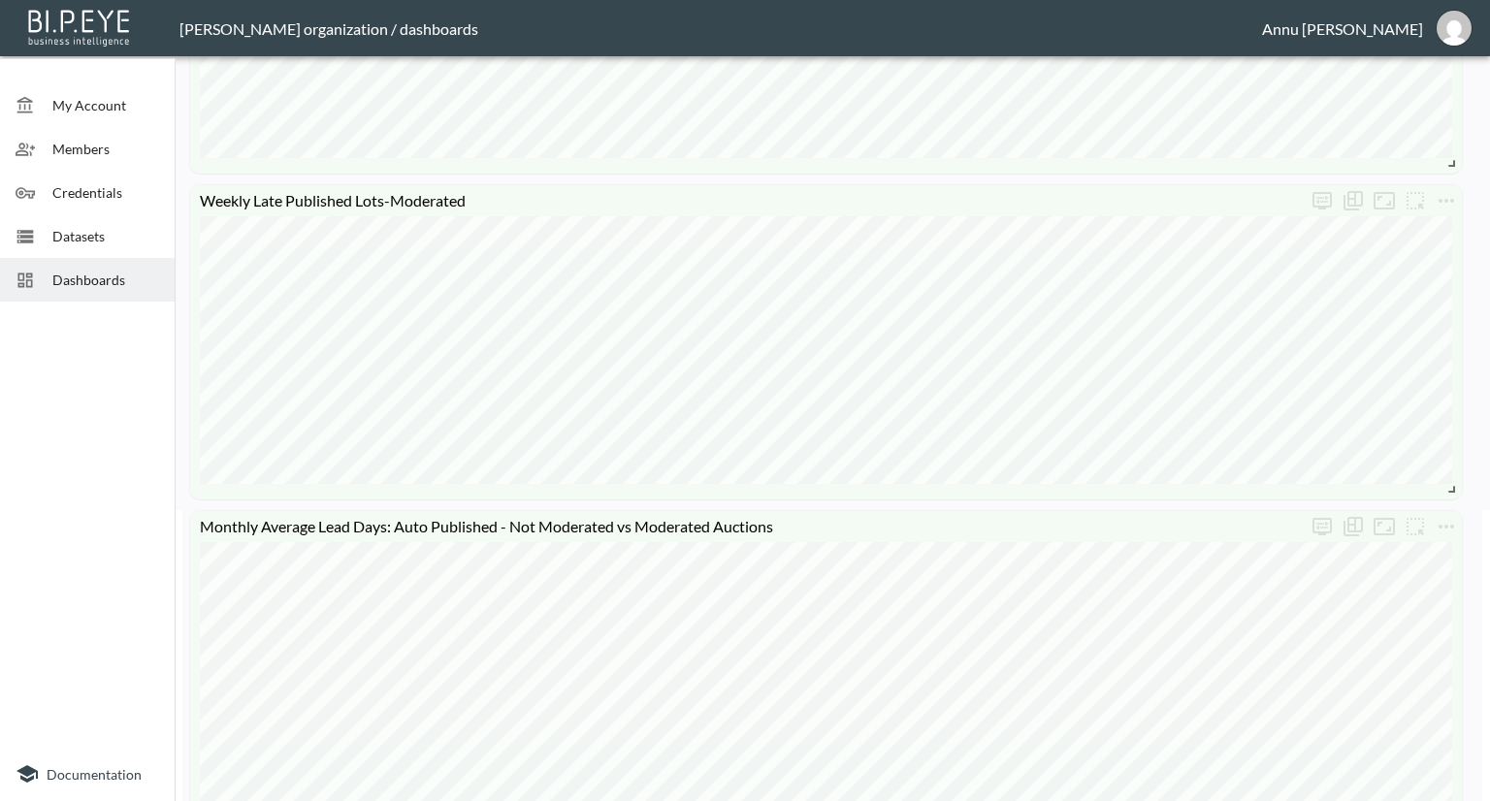
click at [120, 292] on div "Dashboards" at bounding box center [87, 280] width 175 height 44
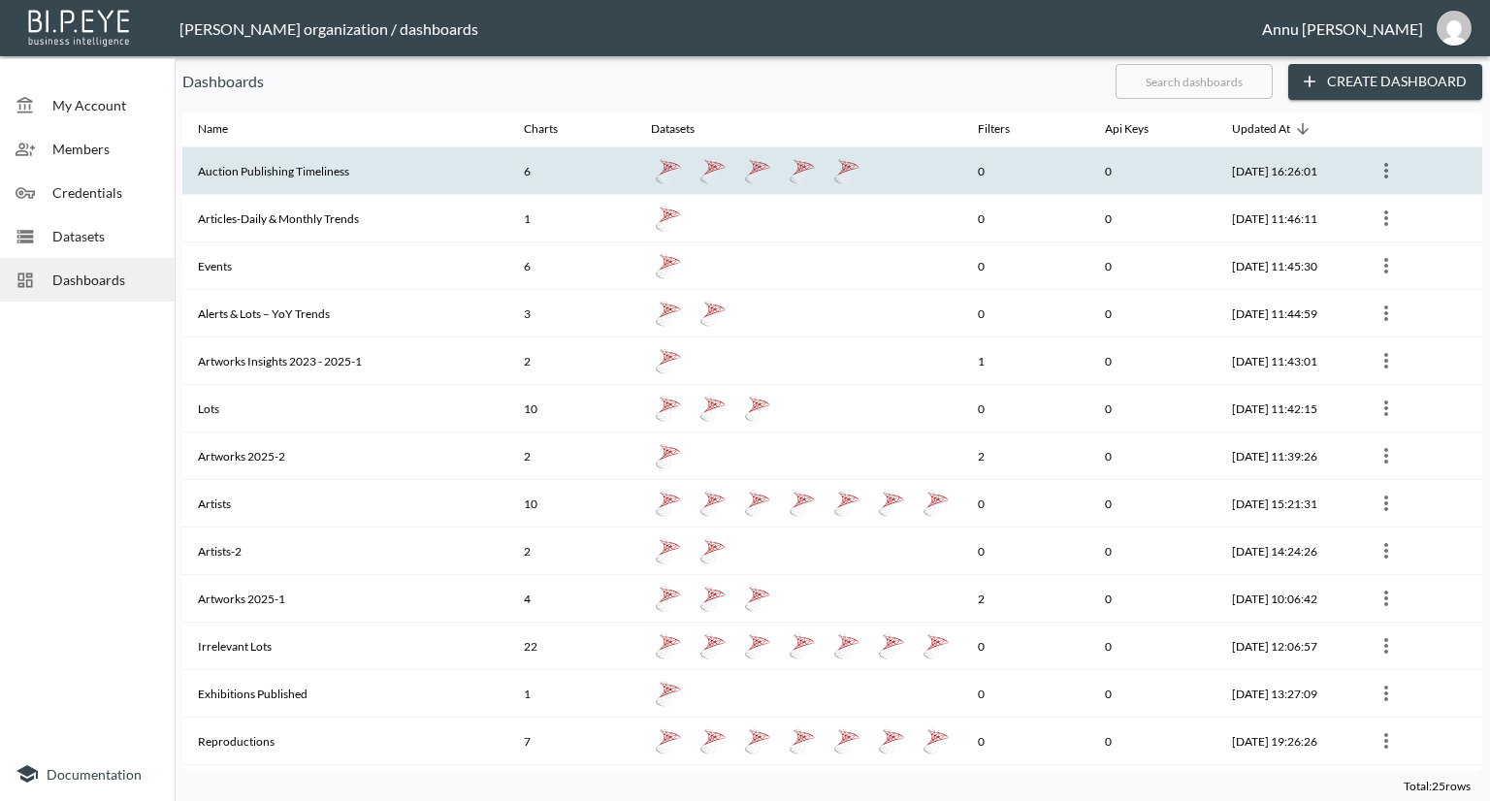
click at [546, 176] on th "6" at bounding box center [571, 171] width 127 height 48
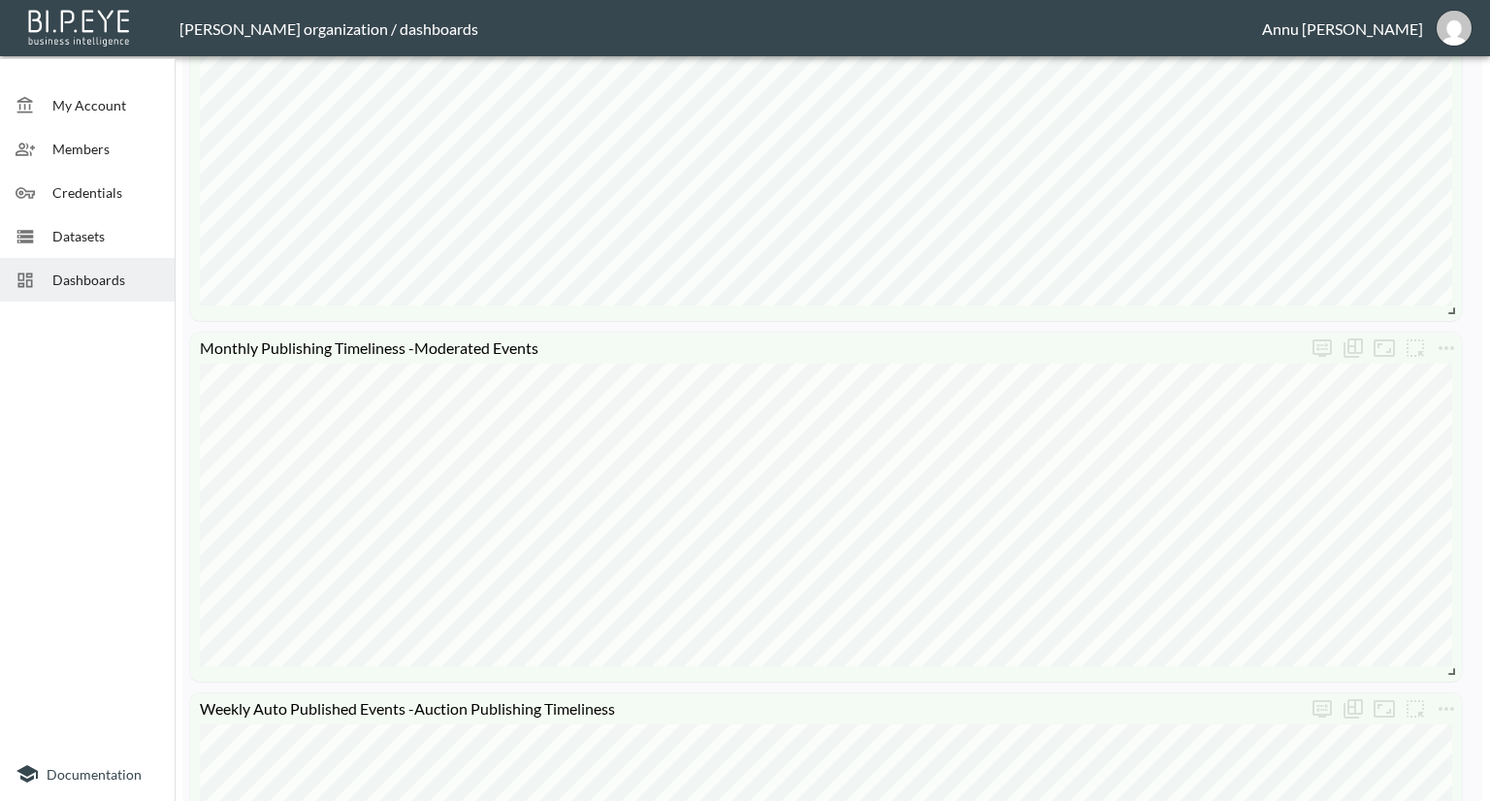
scroll to position [1164, 0]
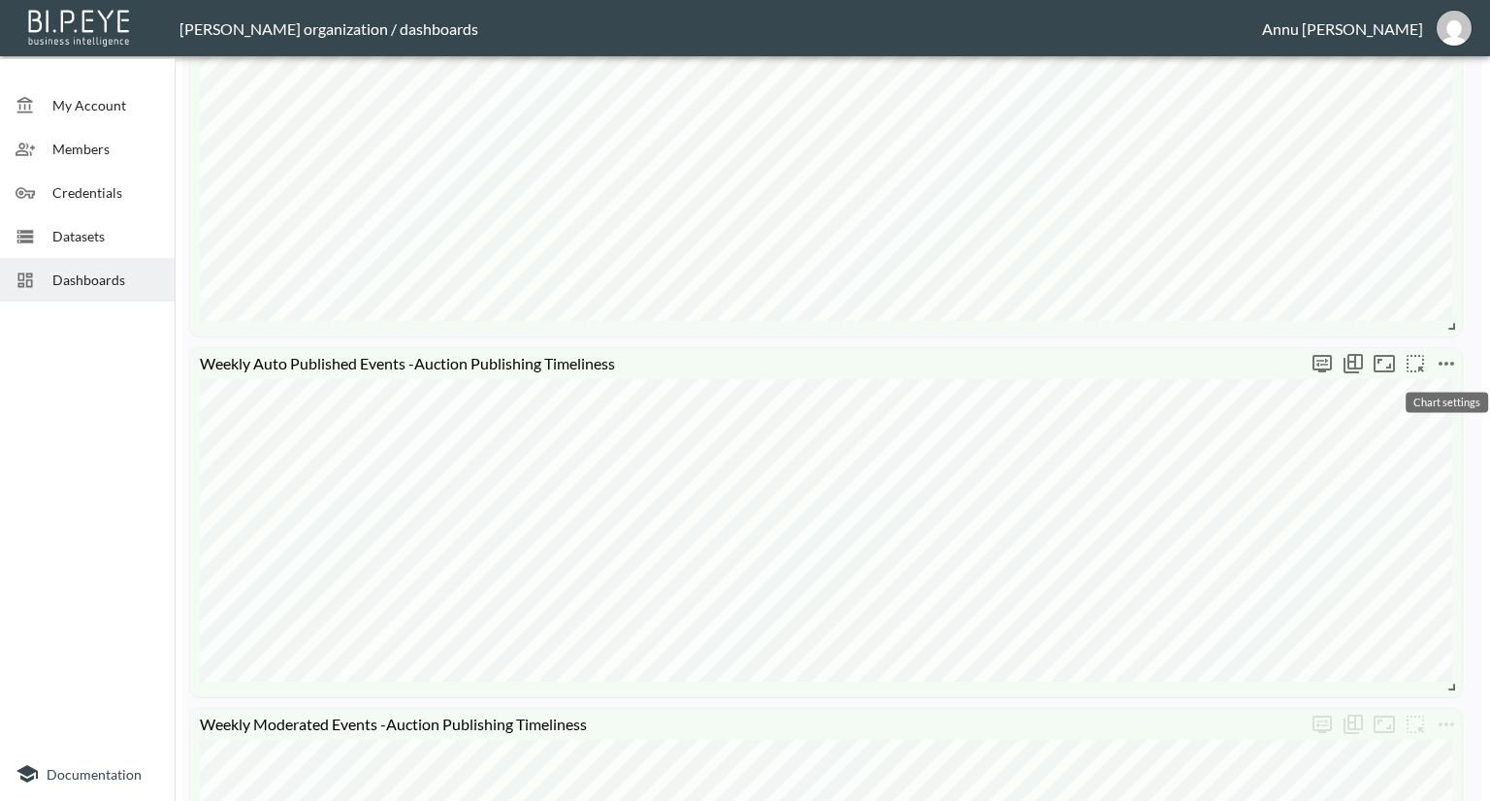
click at [1449, 363] on icon "more" at bounding box center [1446, 363] width 23 height 23
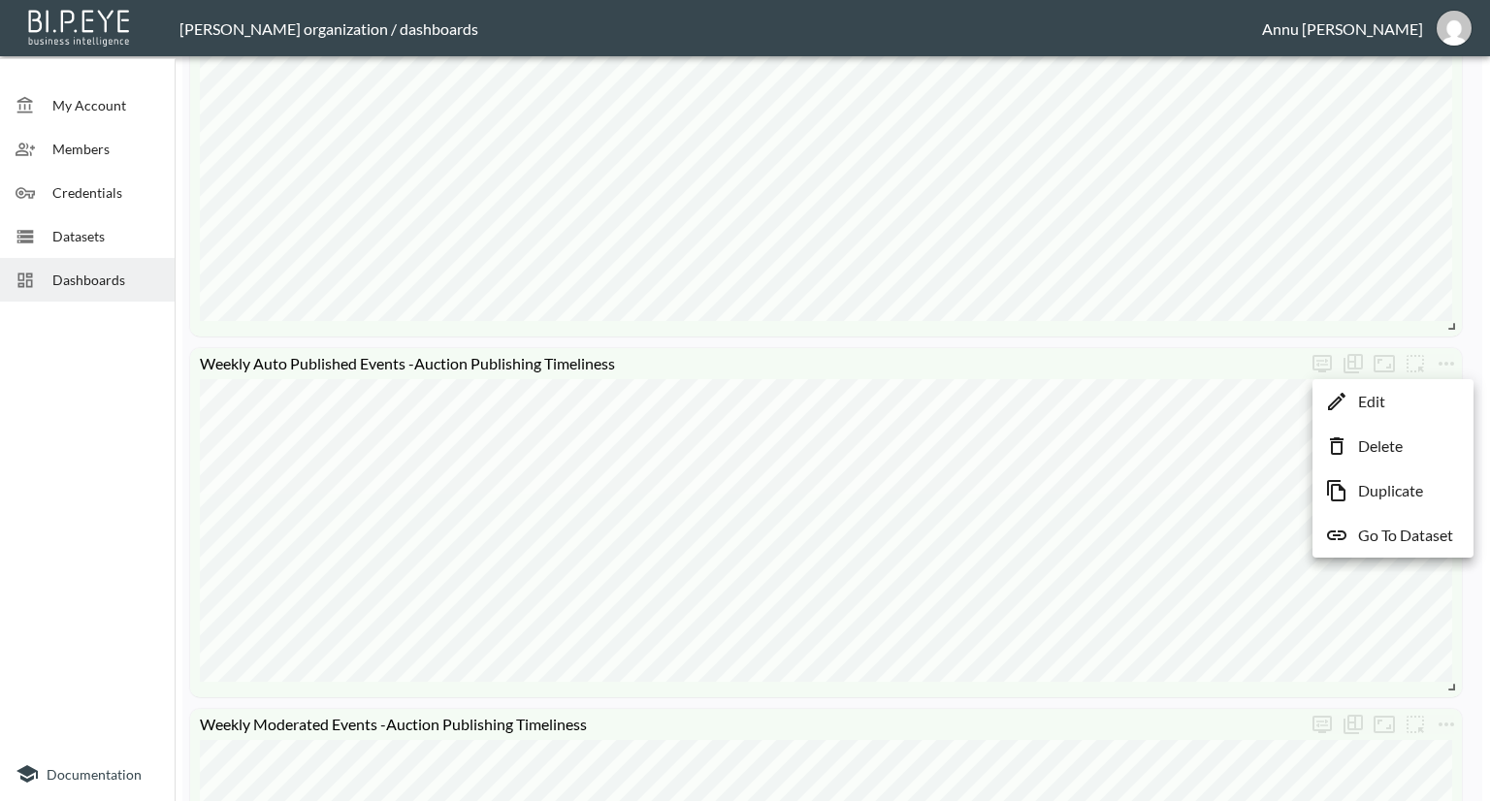
click at [1422, 533] on p "Go To Dataset" at bounding box center [1405, 535] width 95 height 23
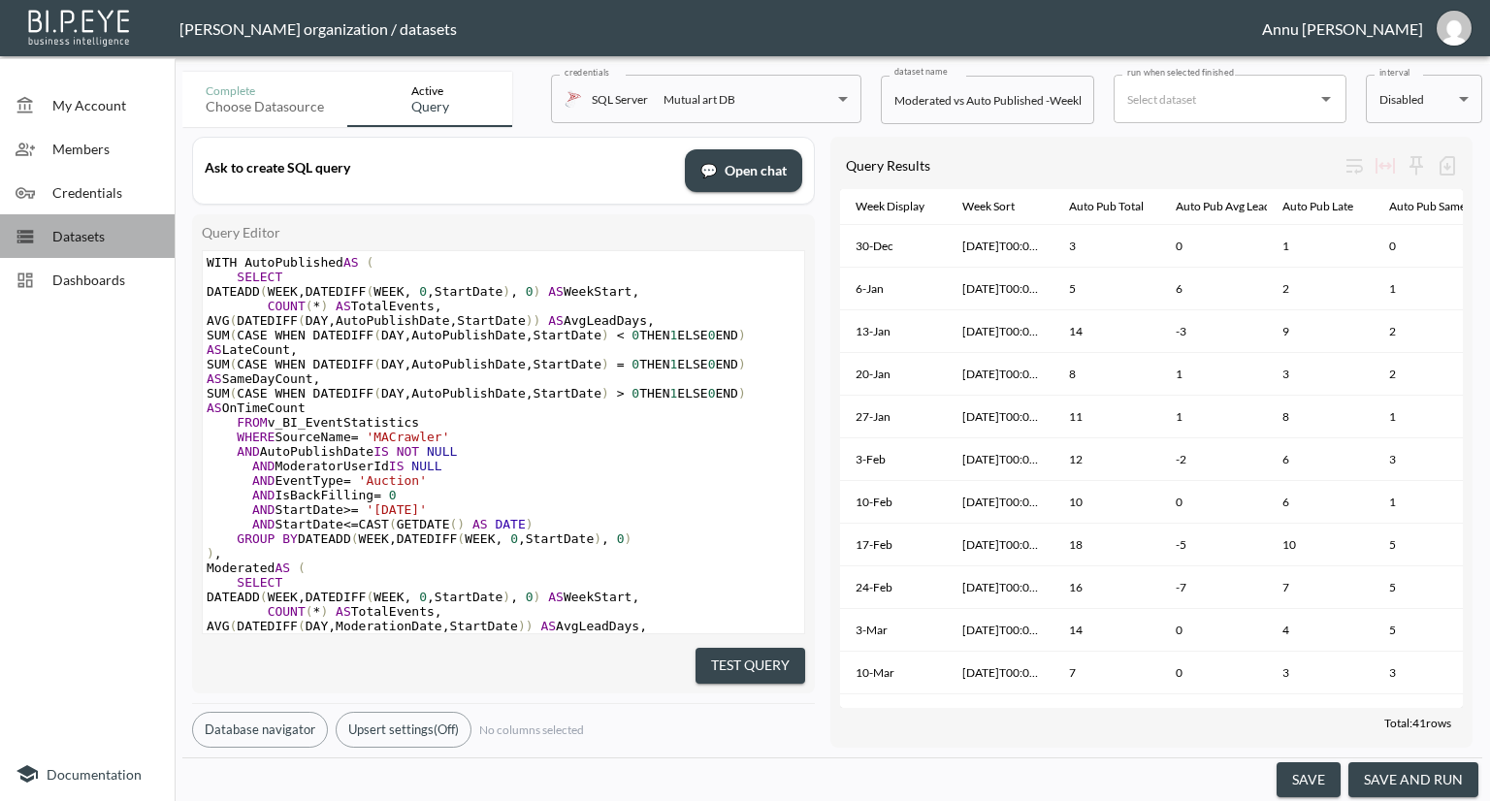
click at [92, 253] on div "Datasets" at bounding box center [87, 236] width 175 height 44
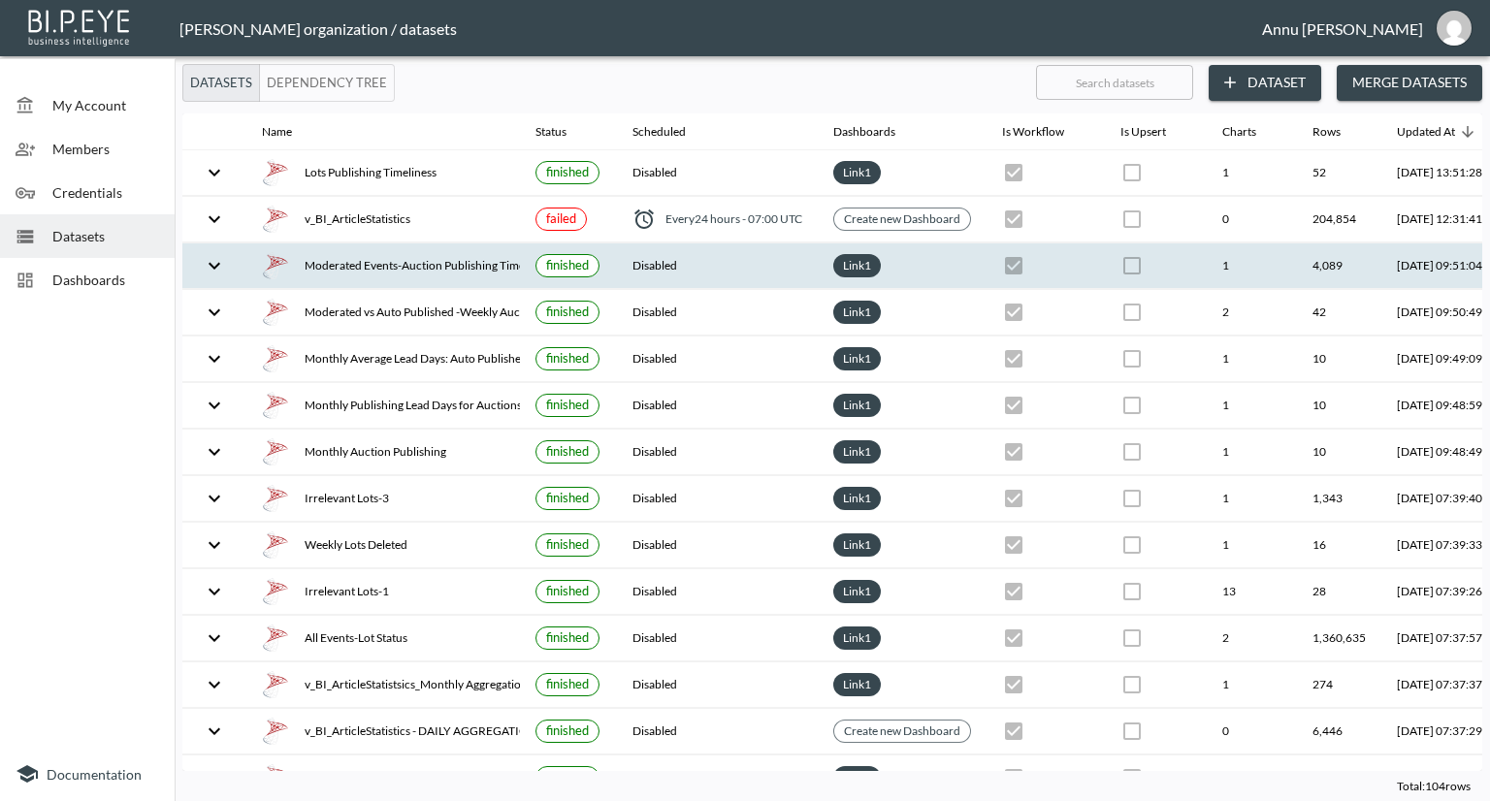
scroll to position [0, 114]
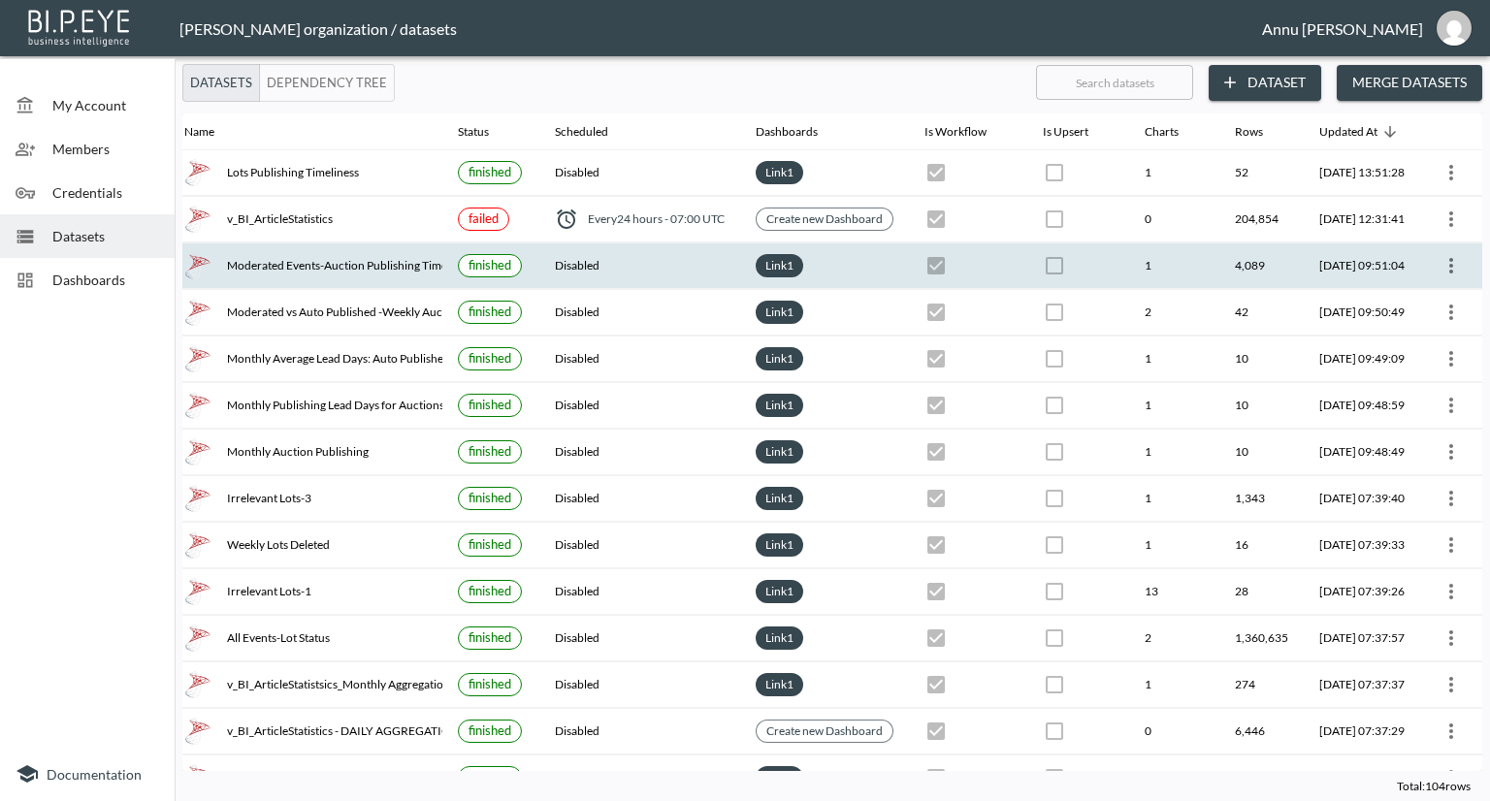
click at [1420, 276] on th at bounding box center [1451, 267] width 62 height 46
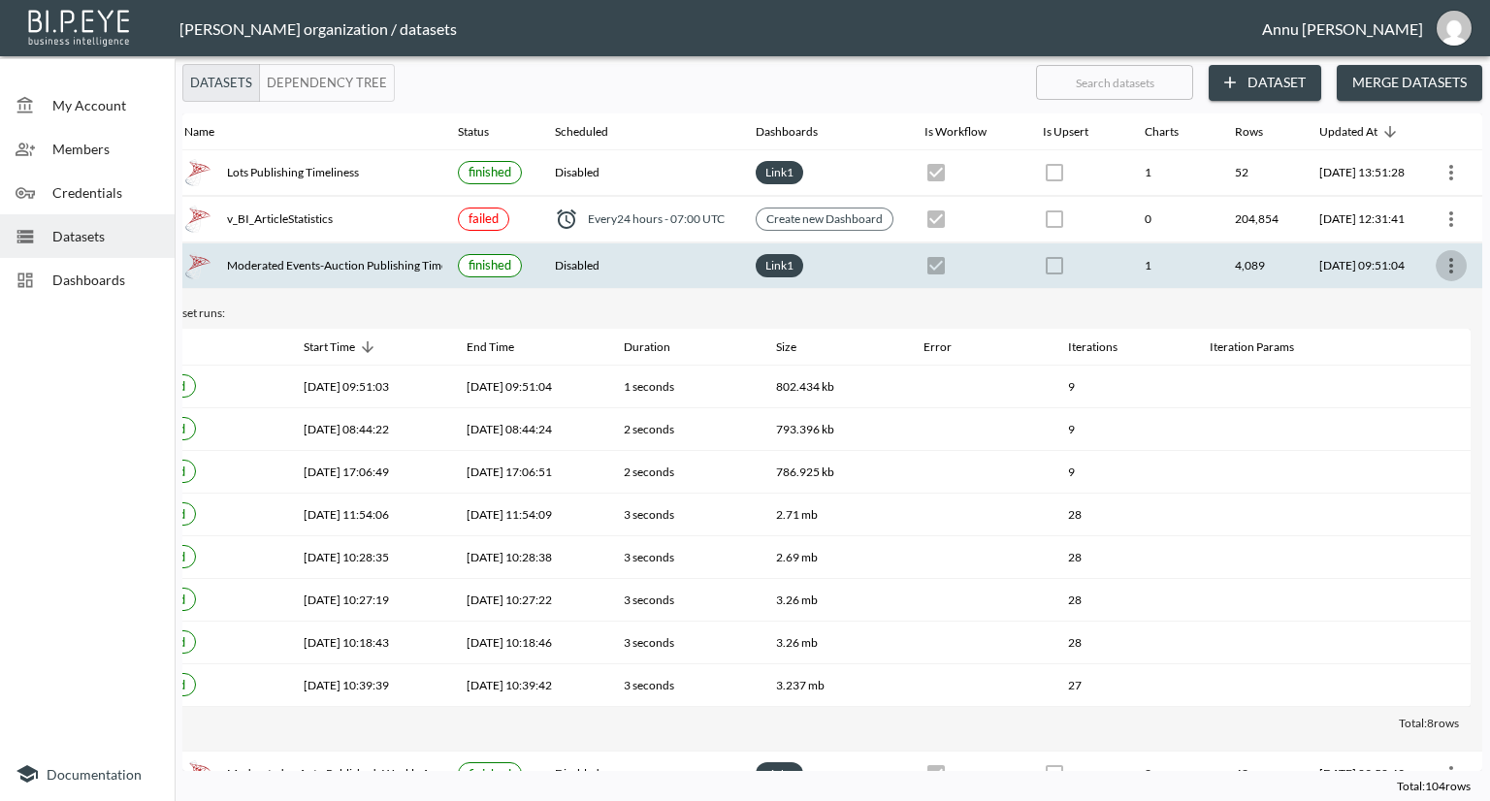
click at [1440, 262] on icon "more" at bounding box center [1451, 265] width 23 height 23
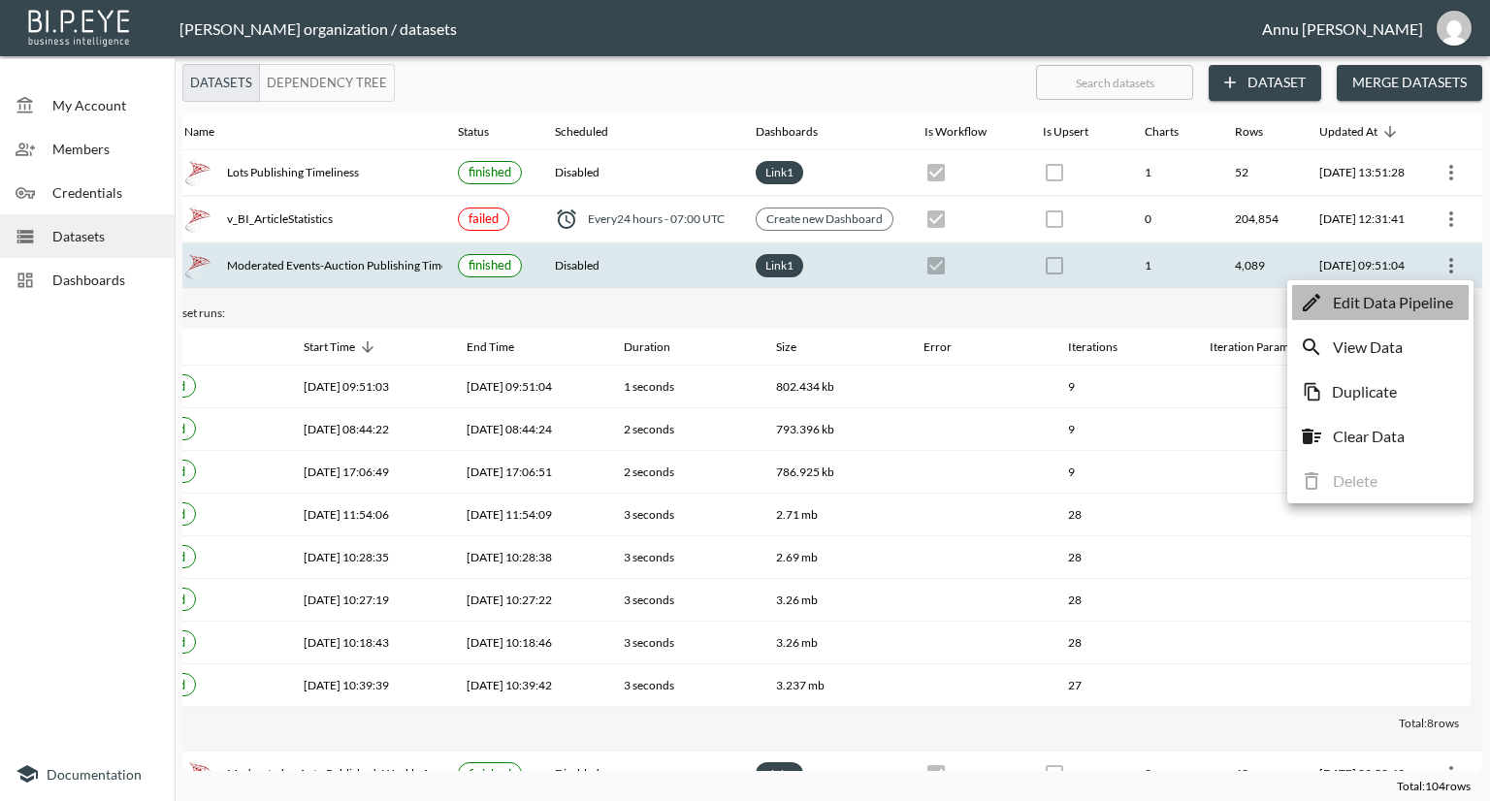
click at [1410, 305] on p "Edit Data Pipeline" at bounding box center [1393, 302] width 120 height 23
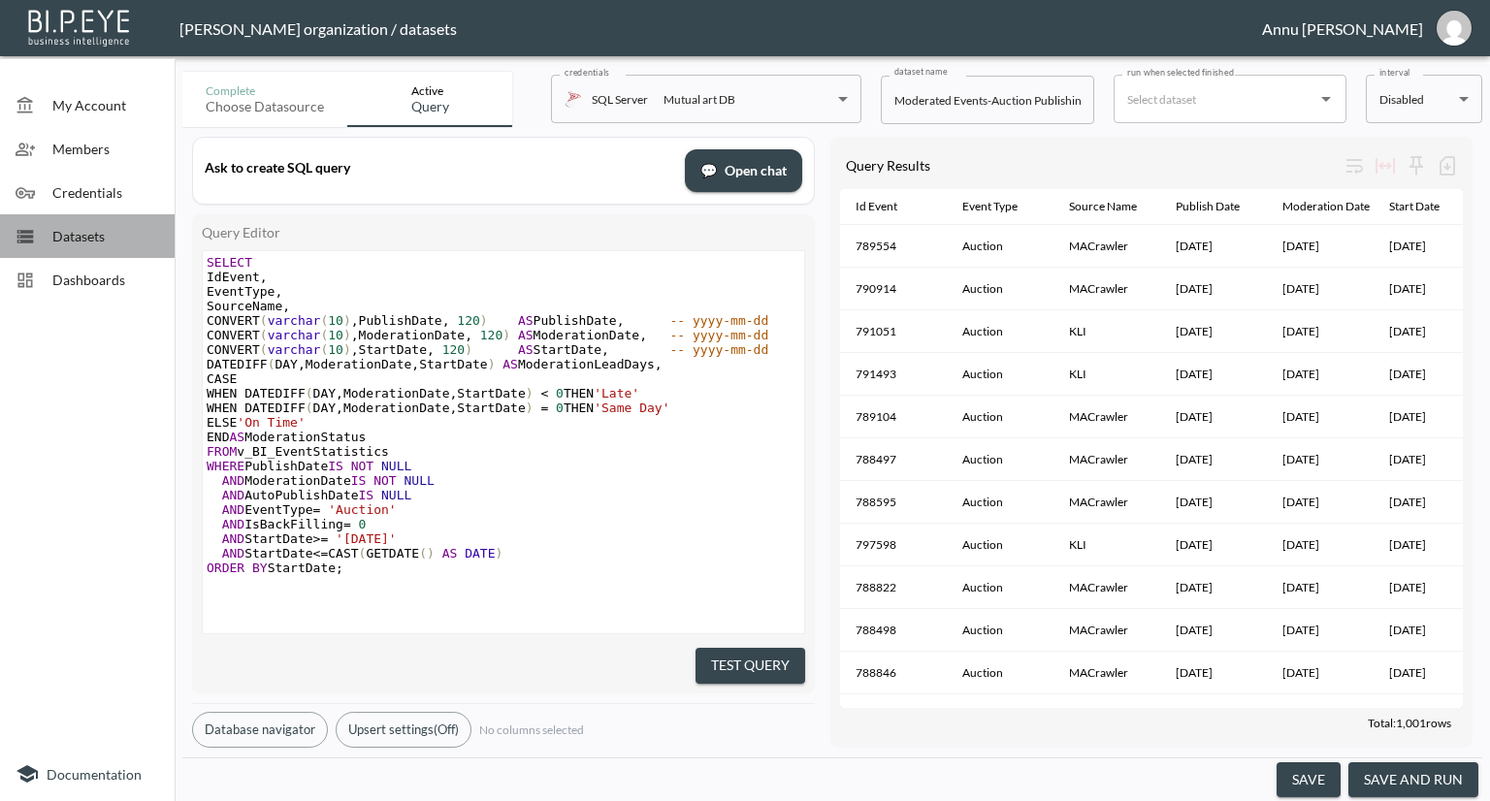
click at [144, 236] on span "Datasets" at bounding box center [105, 236] width 107 height 20
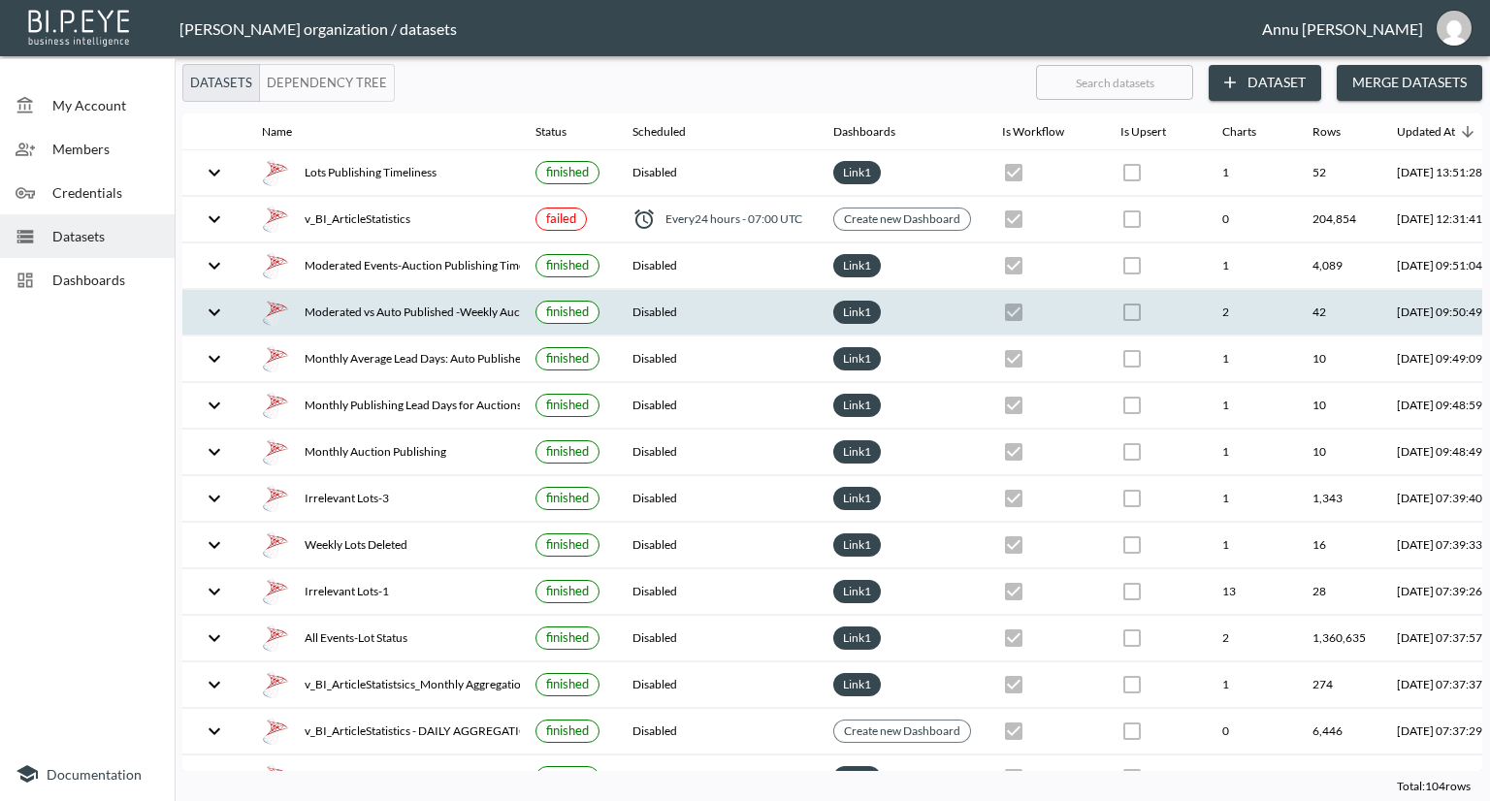
scroll to position [0, 114]
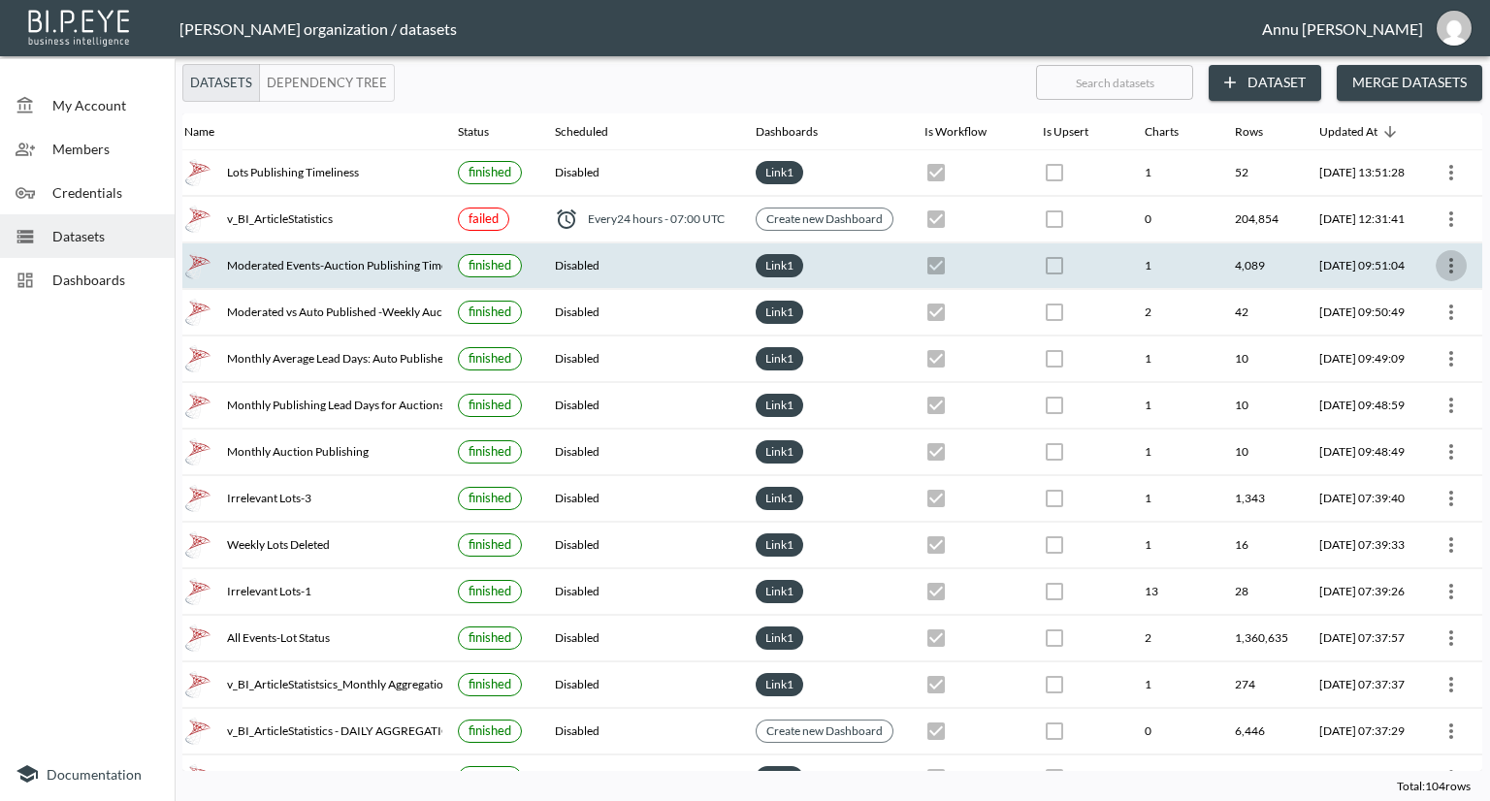
click at [1455, 261] on icon "more" at bounding box center [1451, 265] width 23 height 23
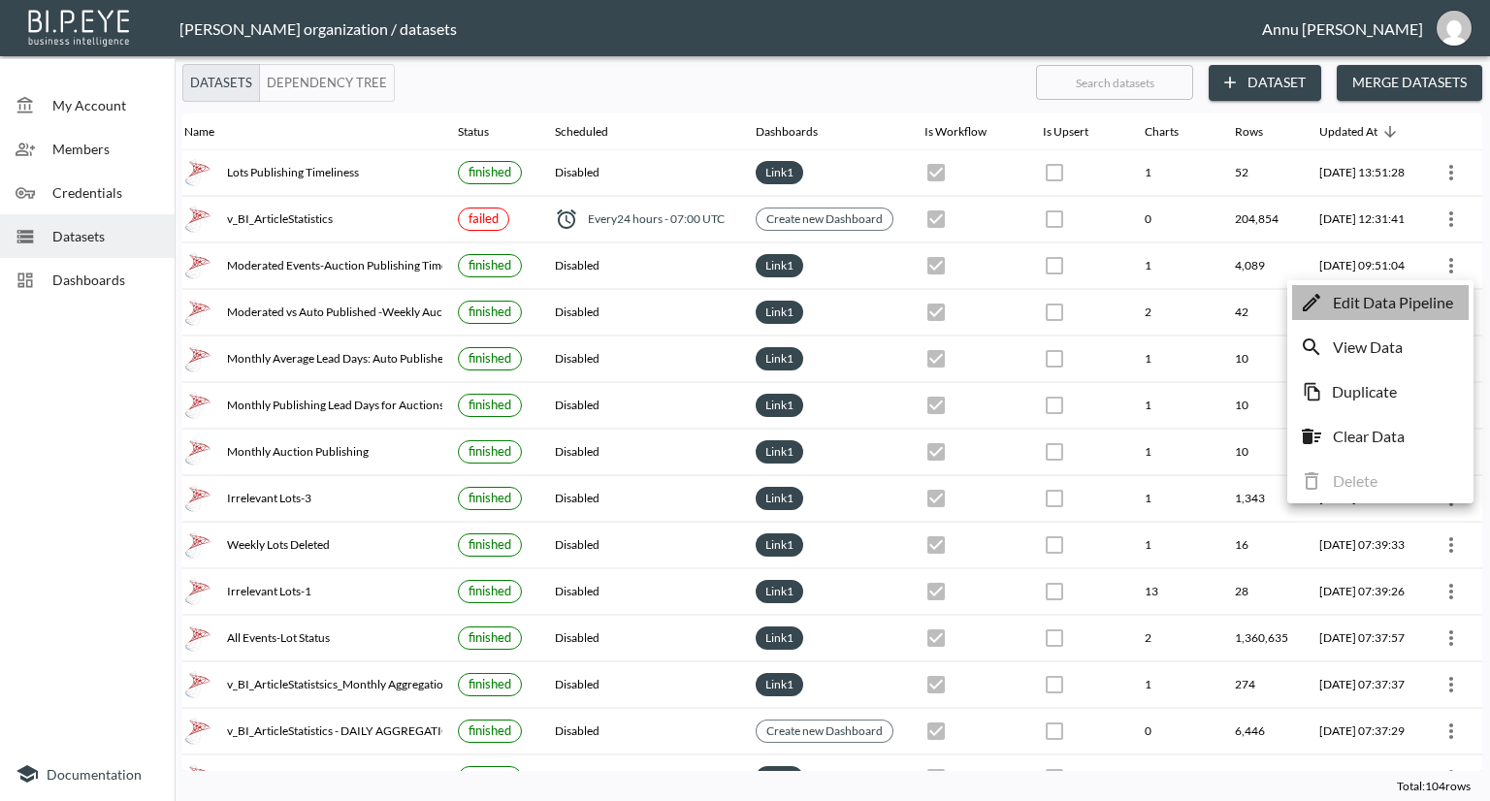
click at [1399, 296] on p "Edit Data Pipeline" at bounding box center [1393, 302] width 120 height 23
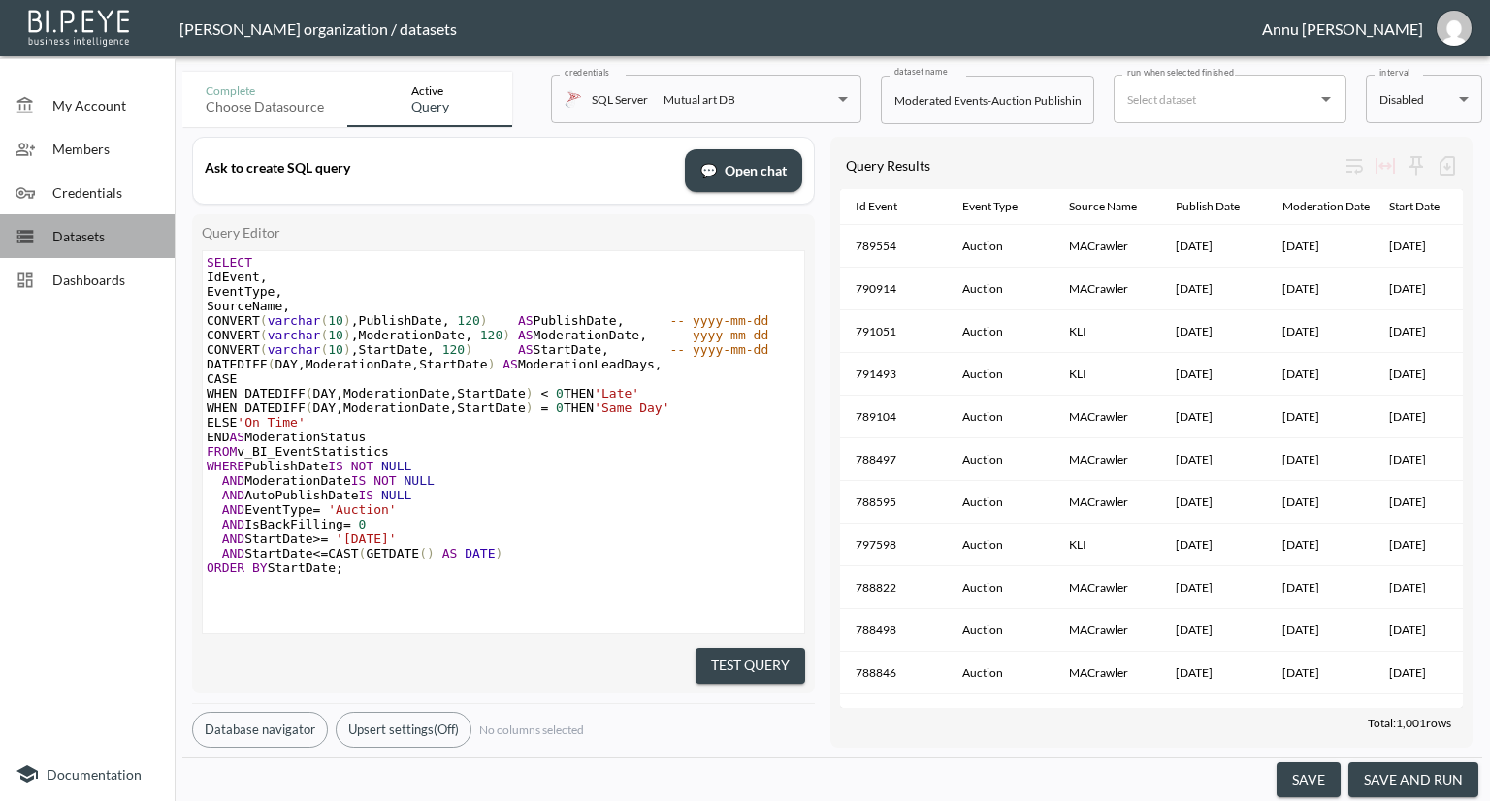
click at [91, 224] on div "Datasets" at bounding box center [87, 236] width 175 height 44
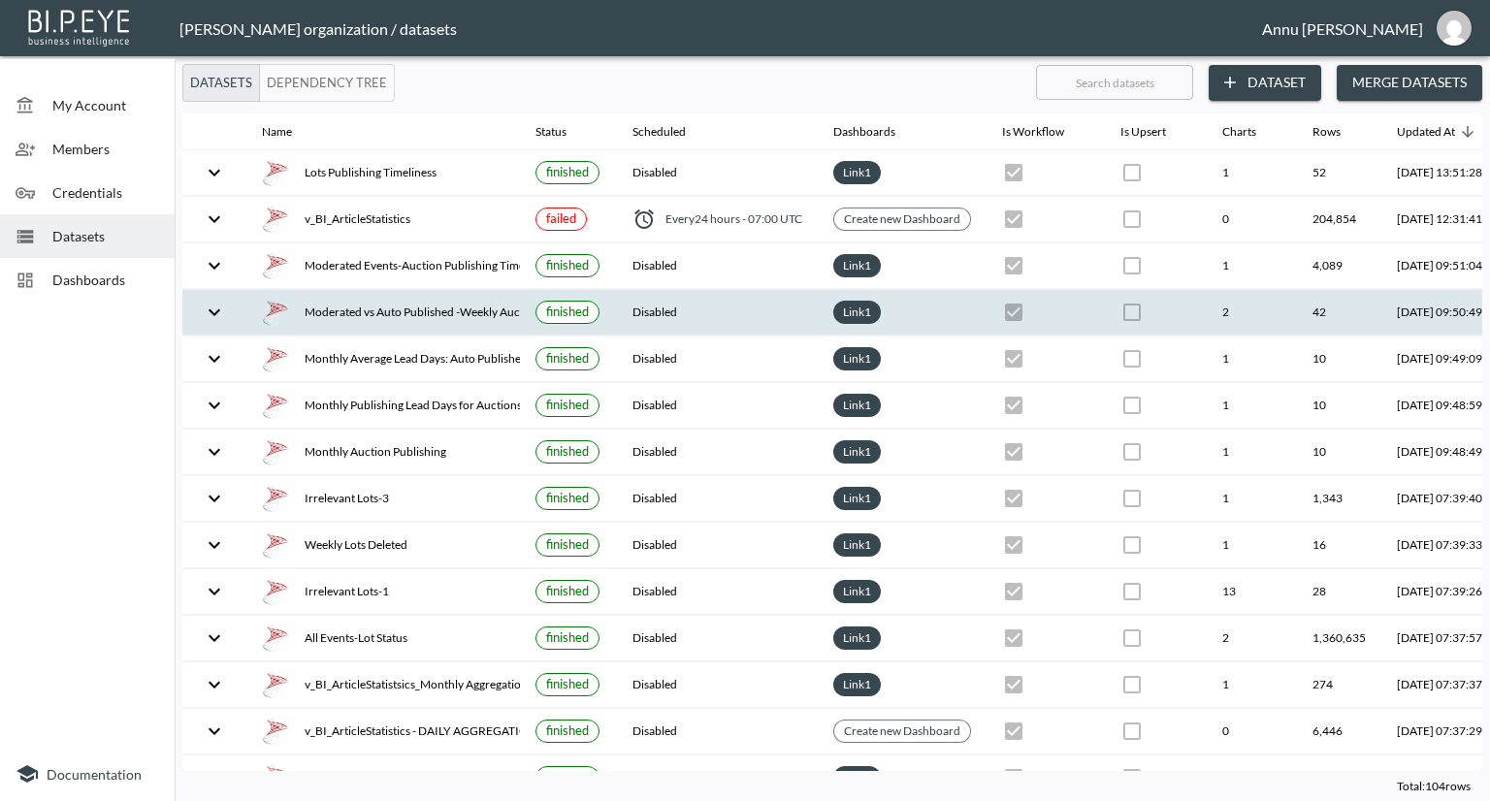
scroll to position [0, 114]
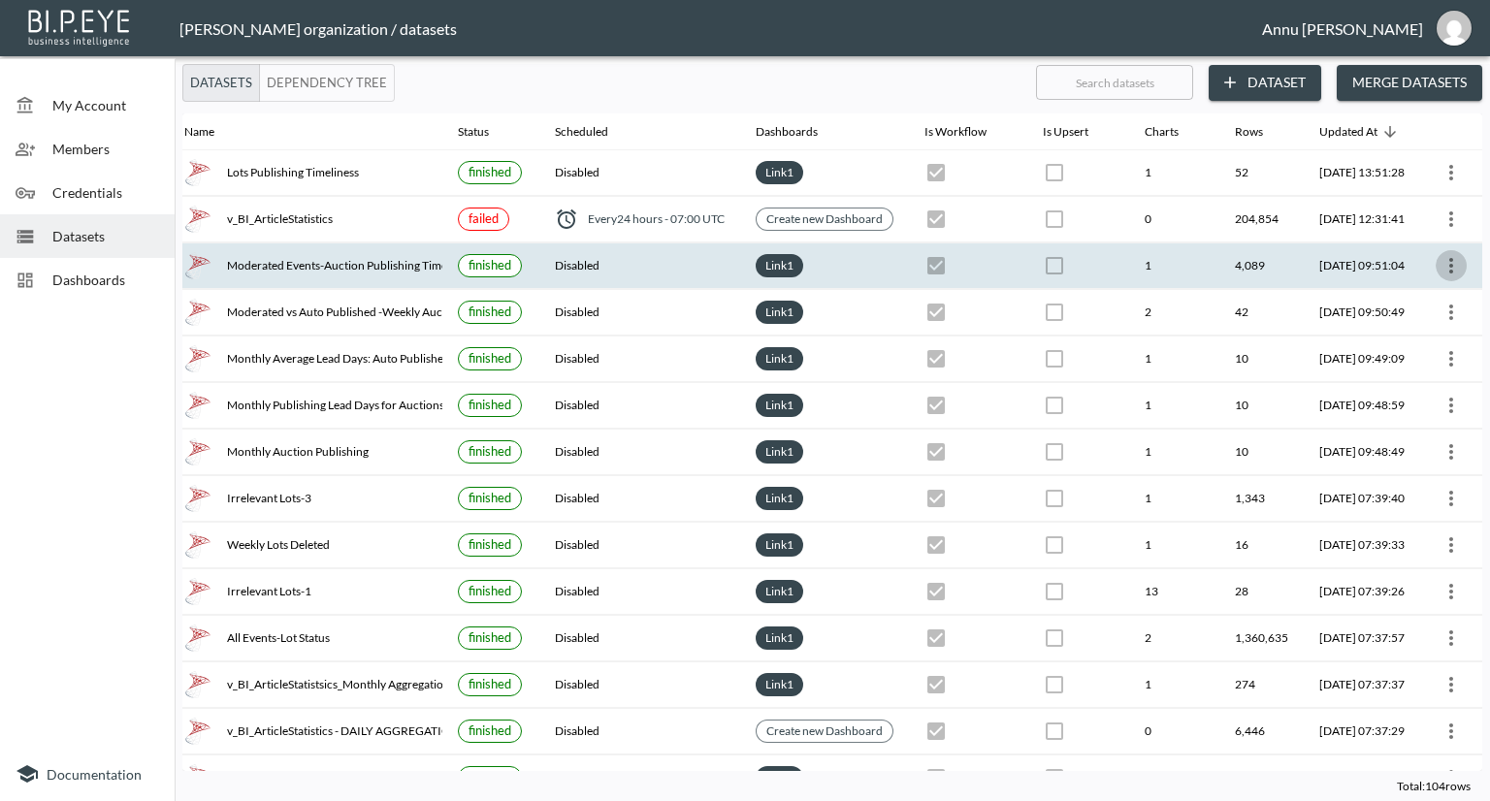
click at [1451, 273] on icon "more" at bounding box center [1451, 265] width 23 height 23
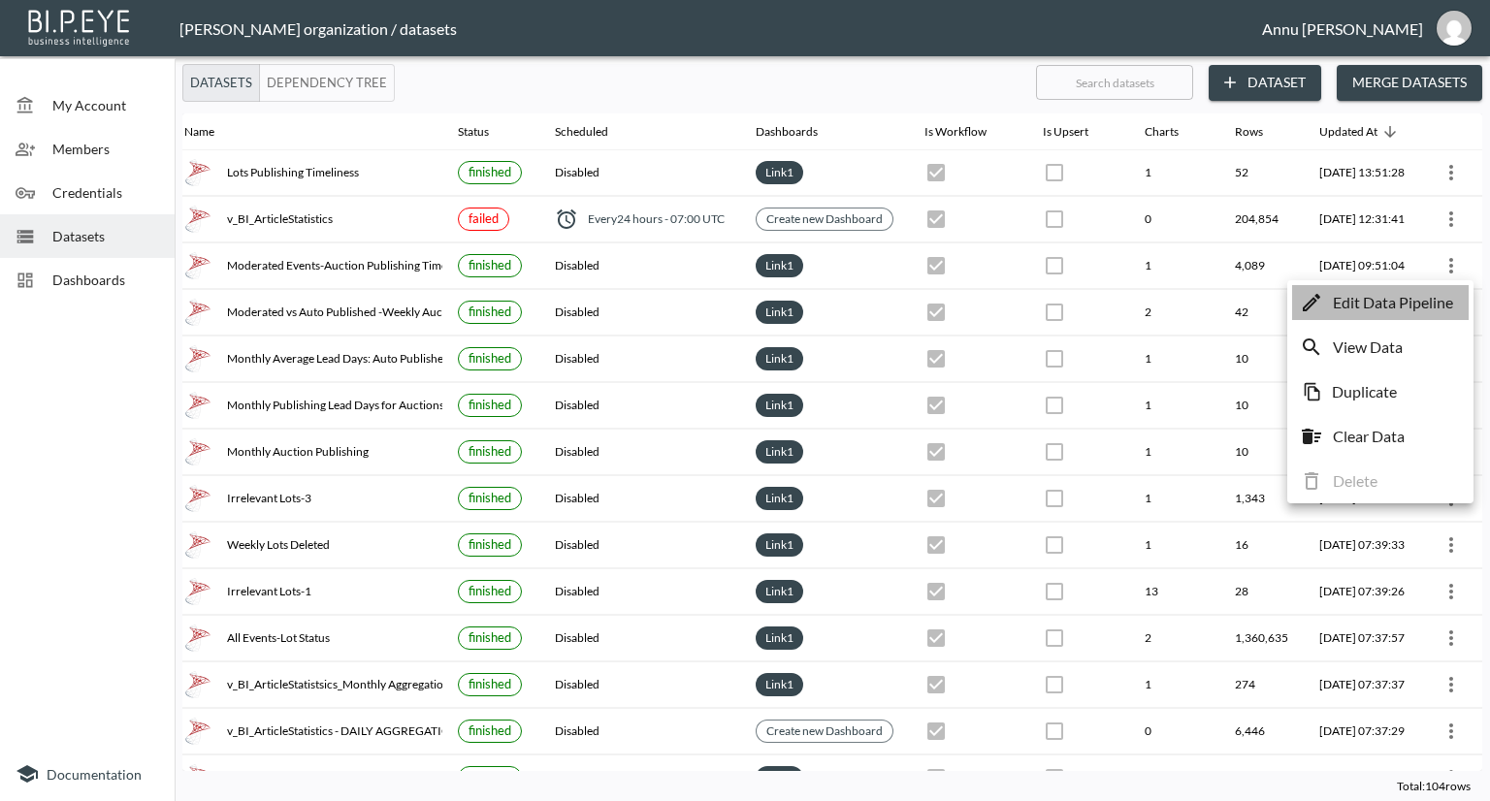
click at [1424, 302] on p "Edit Data Pipeline" at bounding box center [1393, 302] width 120 height 23
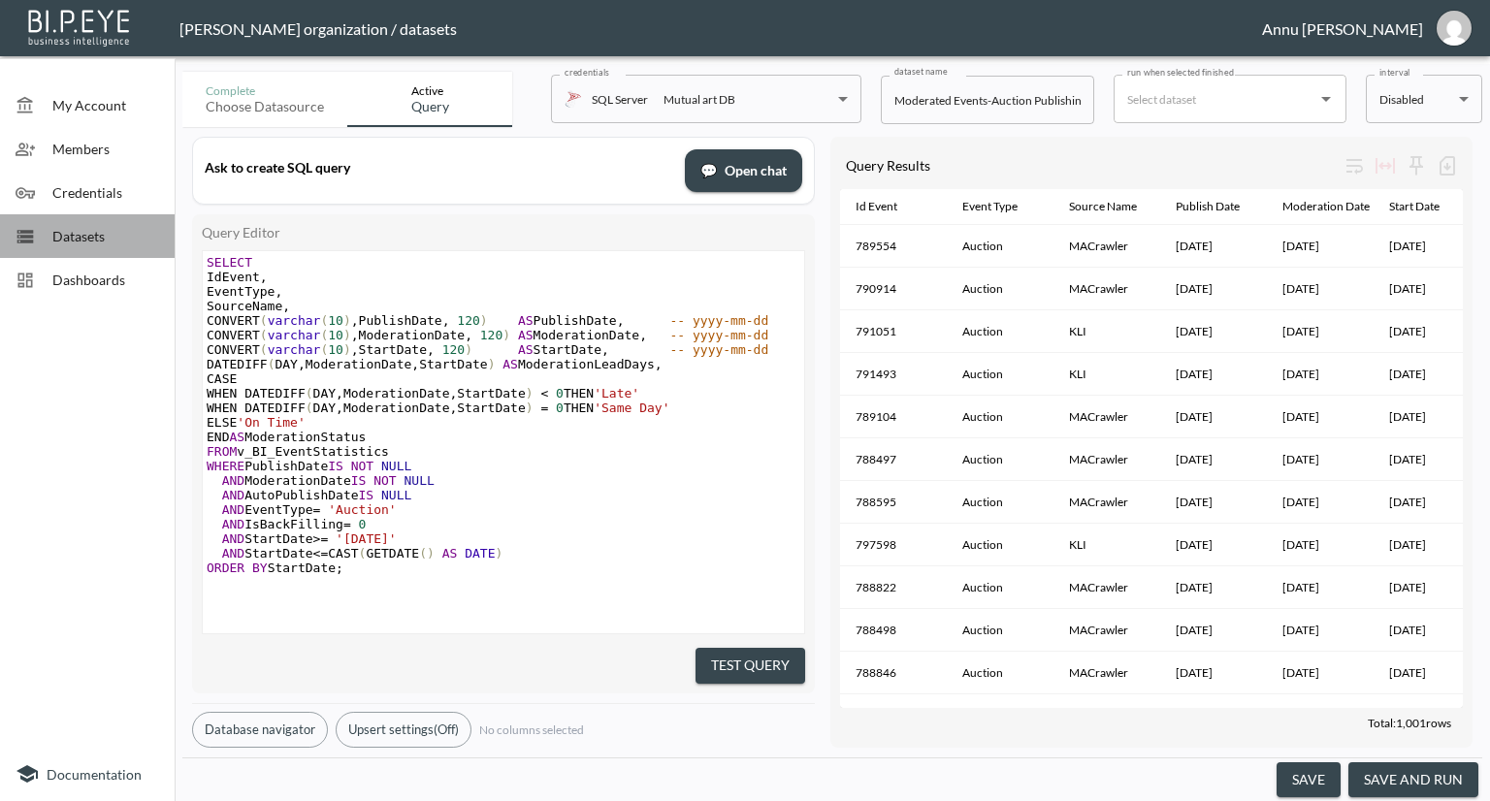
click at [83, 242] on span "Datasets" at bounding box center [105, 236] width 107 height 20
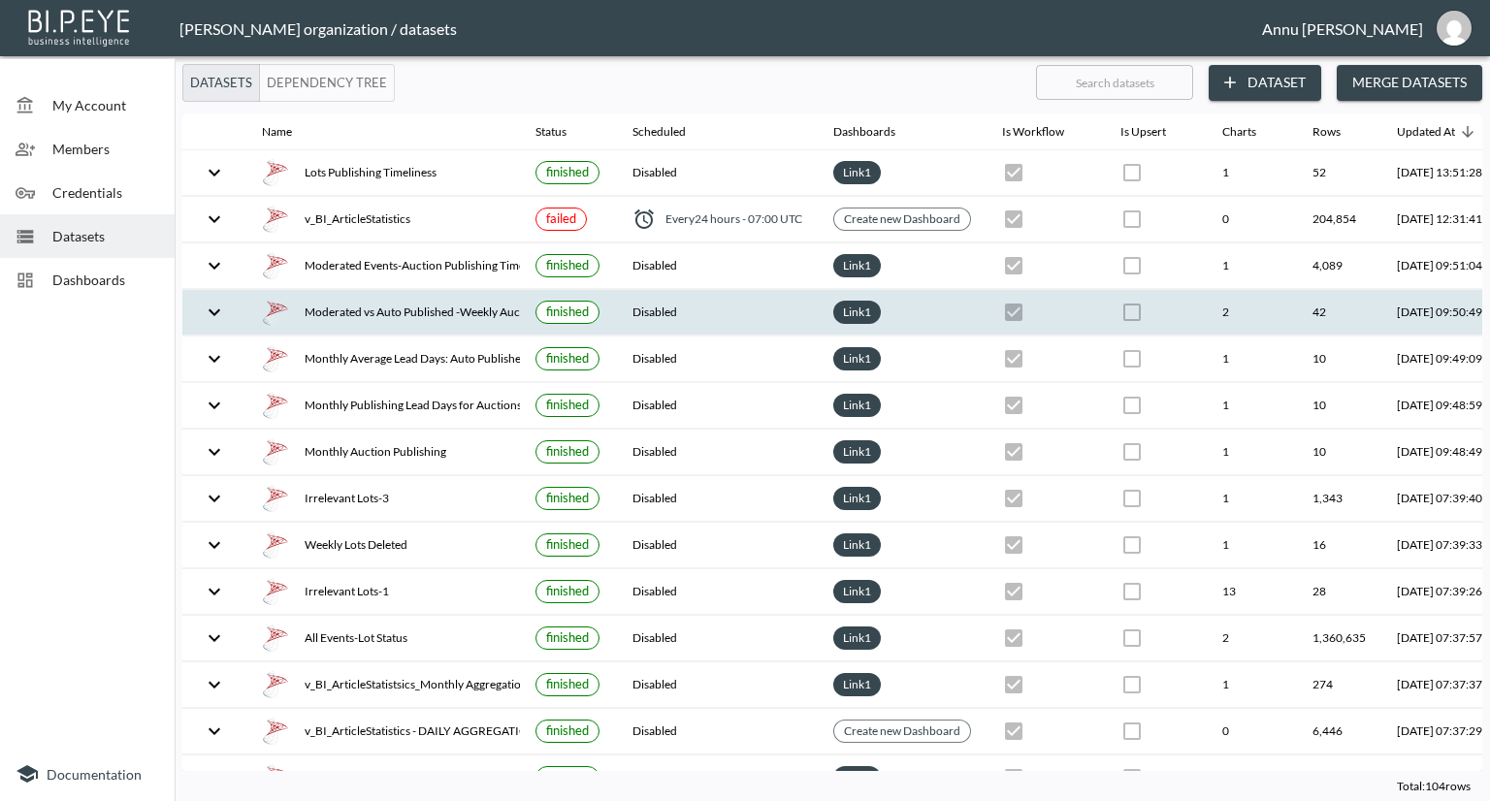
scroll to position [0, 114]
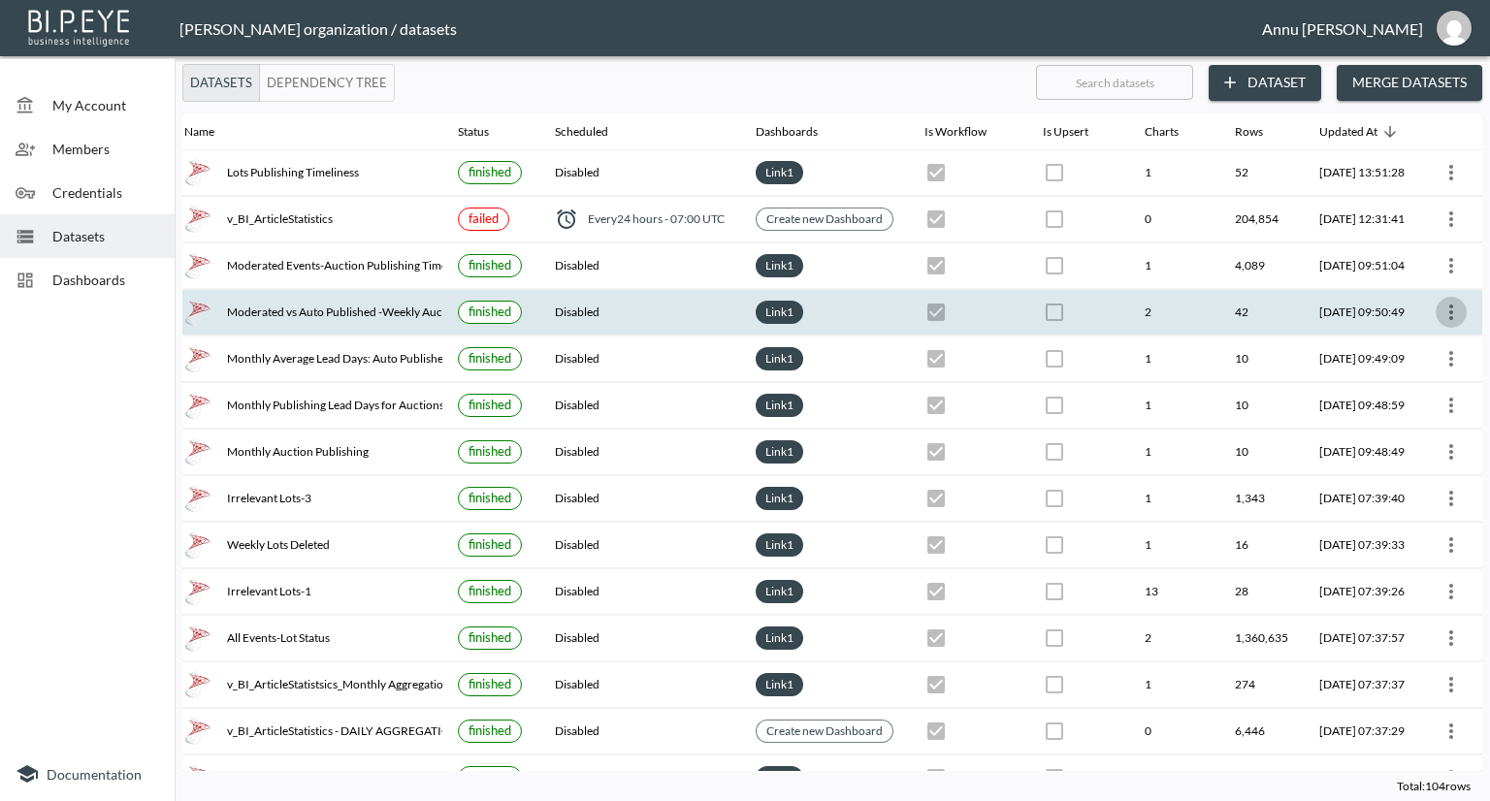
click at [1450, 304] on icon "more" at bounding box center [1451, 312] width 23 height 23
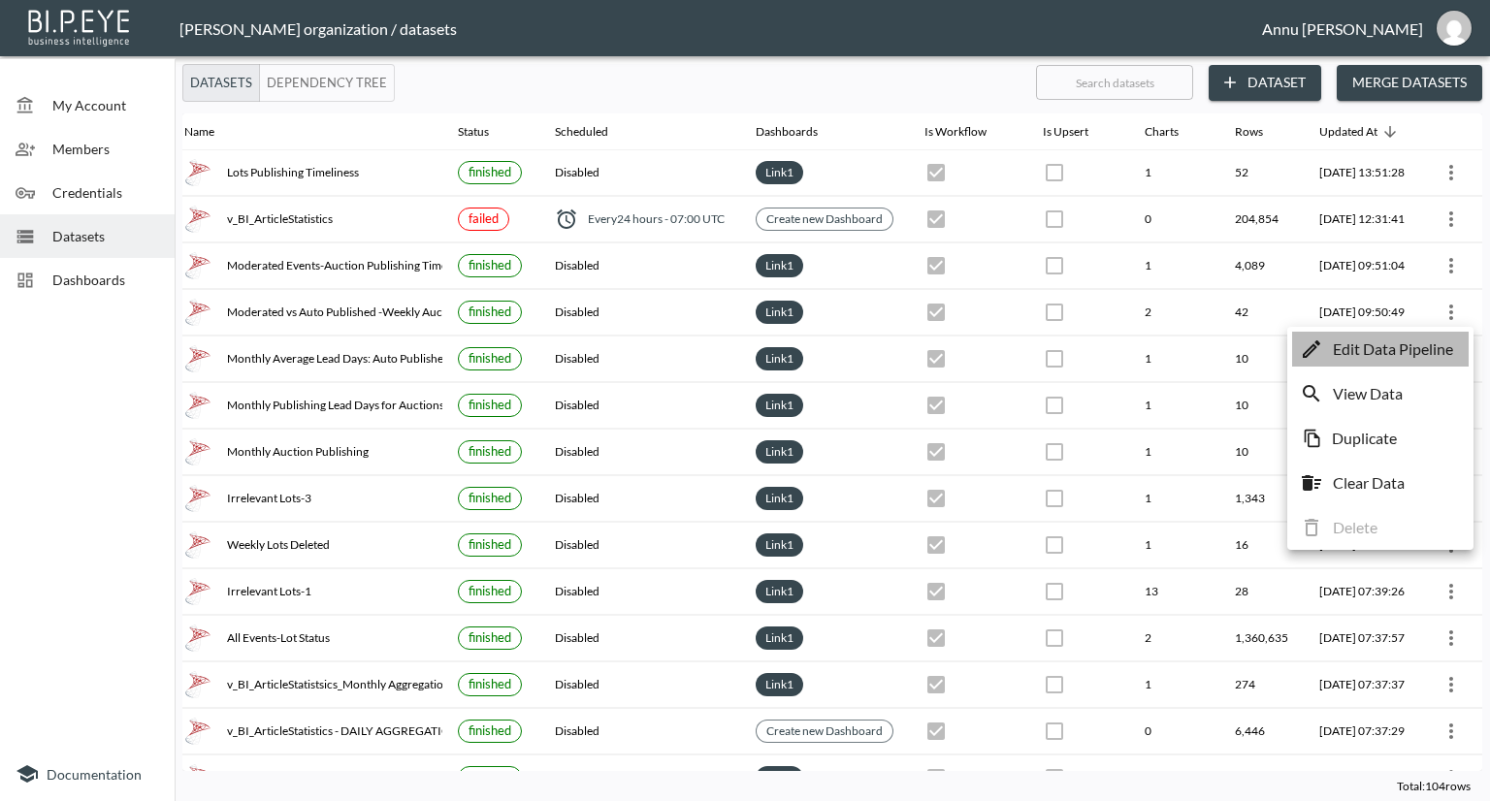
click at [1405, 352] on p "Edit Data Pipeline" at bounding box center [1393, 349] width 120 height 23
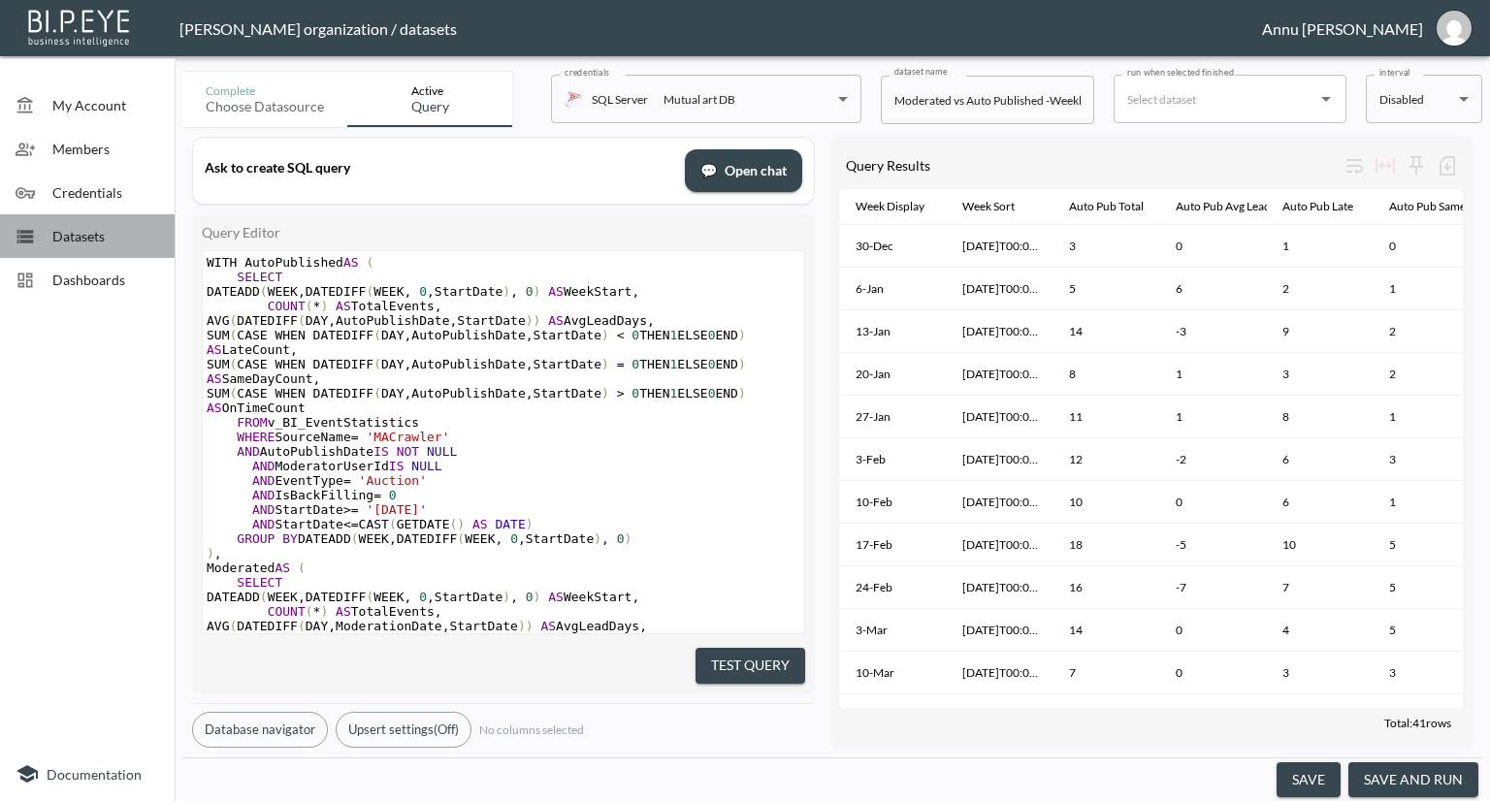
click at [87, 238] on span "Datasets" at bounding box center [105, 236] width 107 height 20
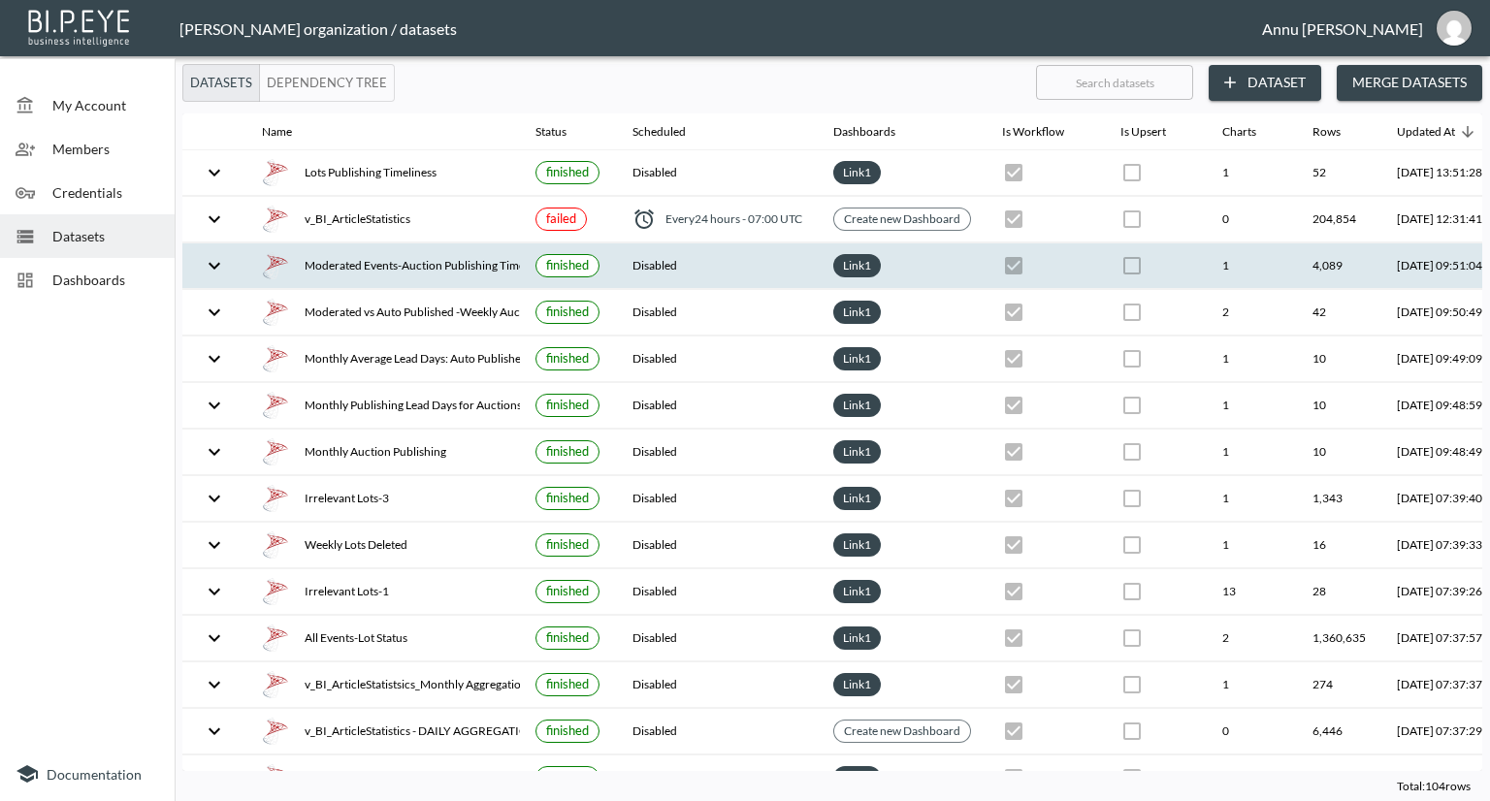
scroll to position [0, 114]
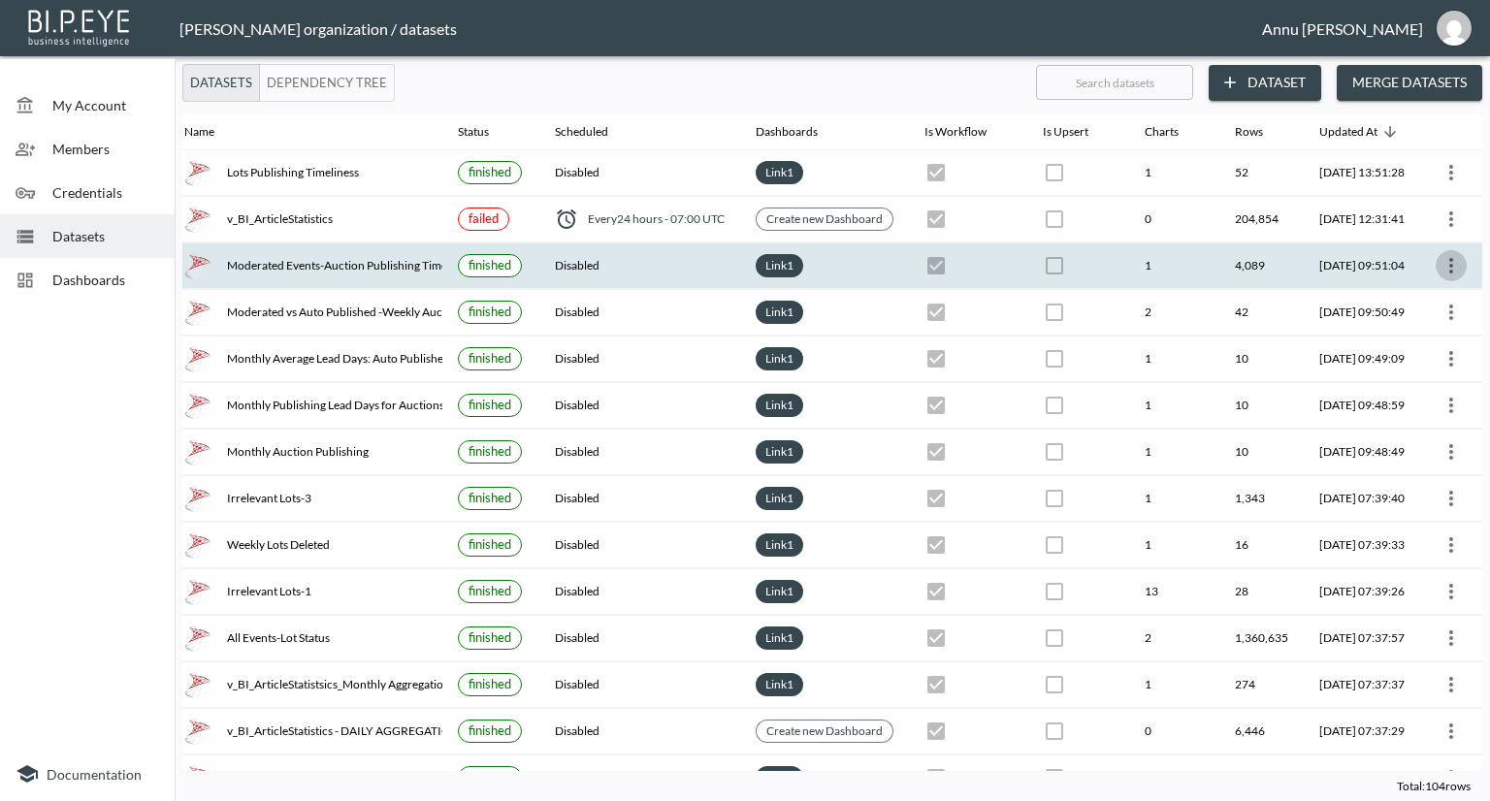
click at [1440, 257] on icon "more" at bounding box center [1451, 265] width 23 height 23
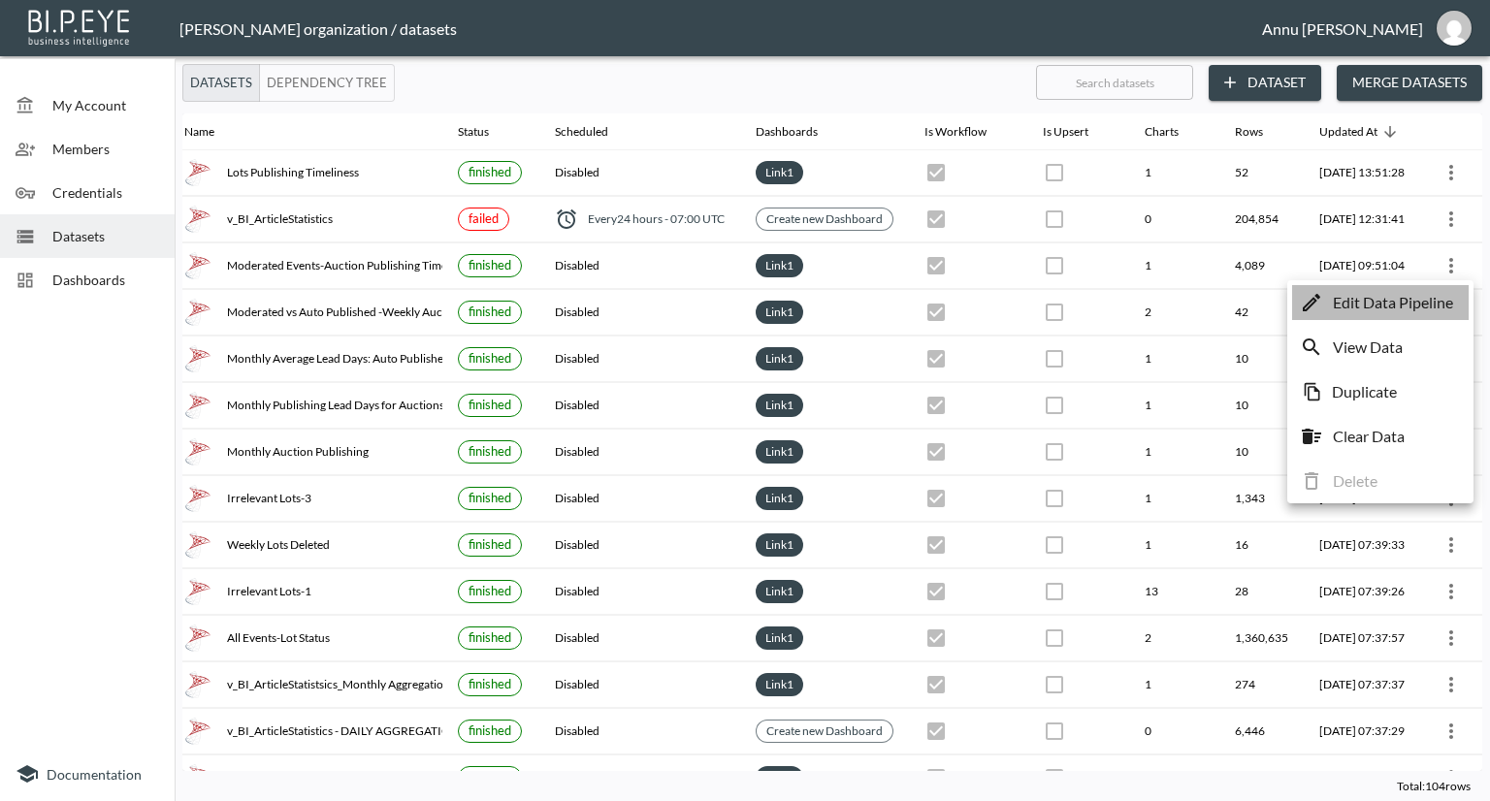
click at [1417, 310] on p "Edit Data Pipeline" at bounding box center [1393, 302] width 120 height 23
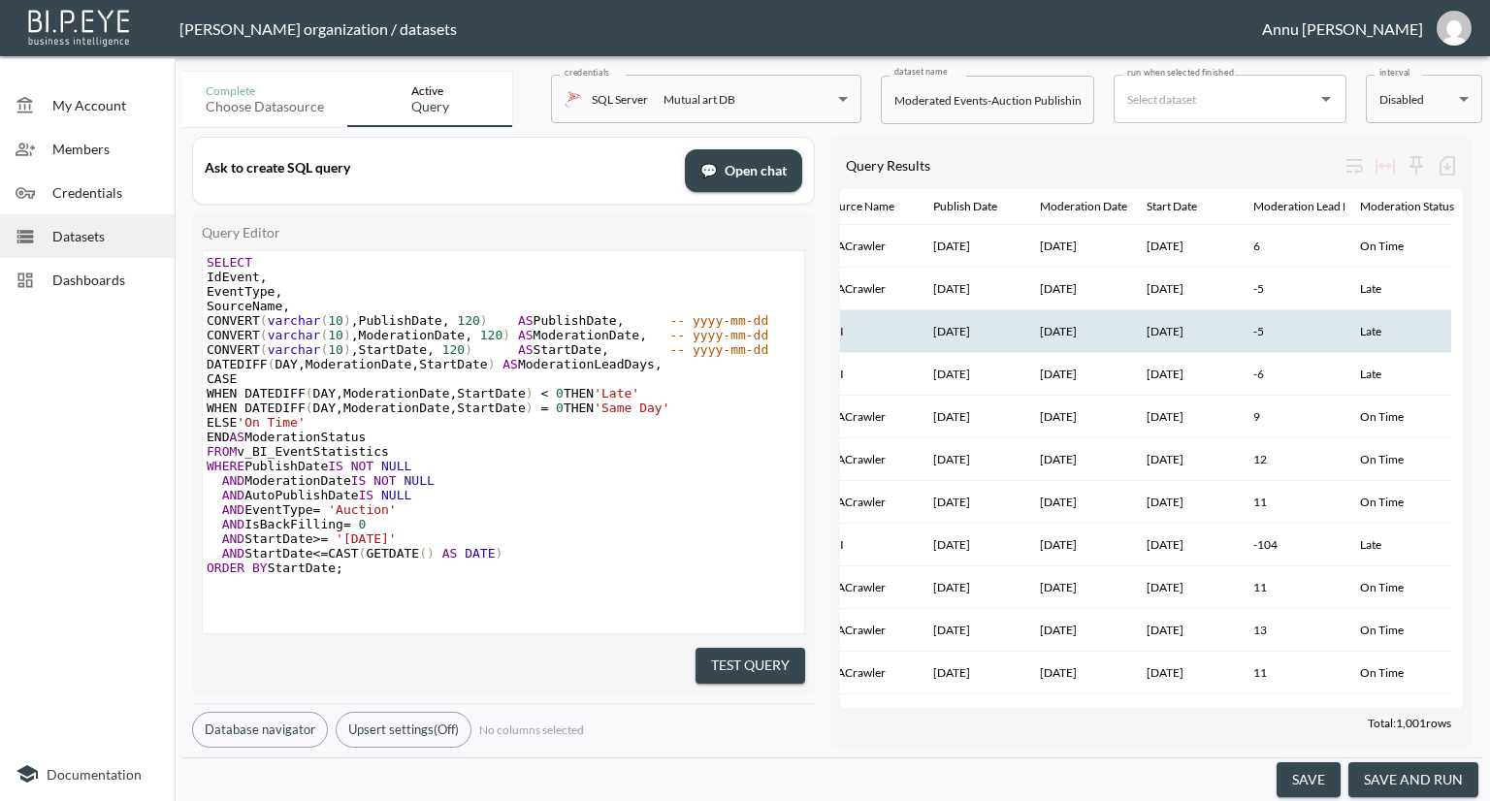
scroll to position [0, 264]
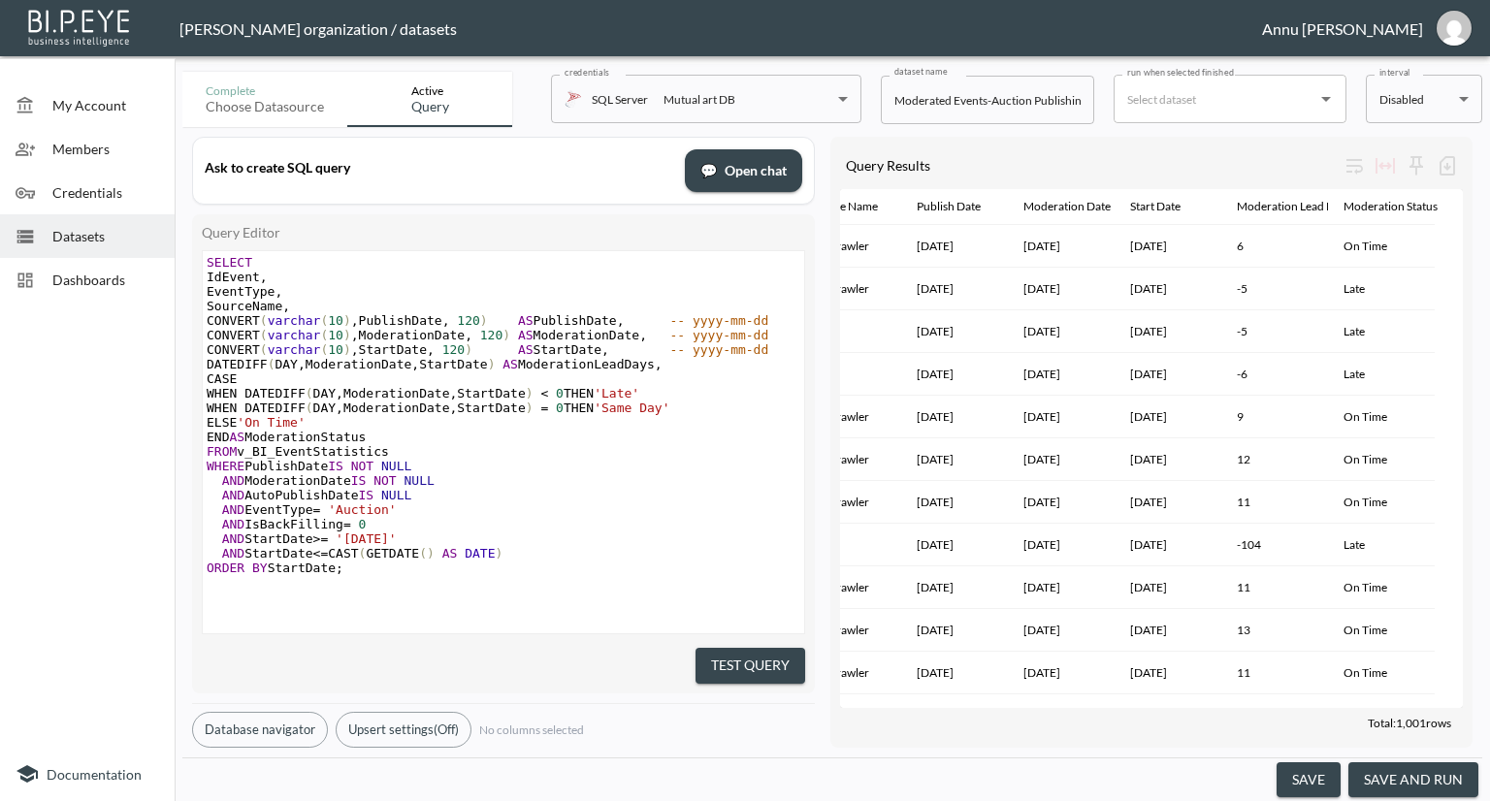
click at [90, 229] on span "Datasets" at bounding box center [105, 236] width 107 height 20
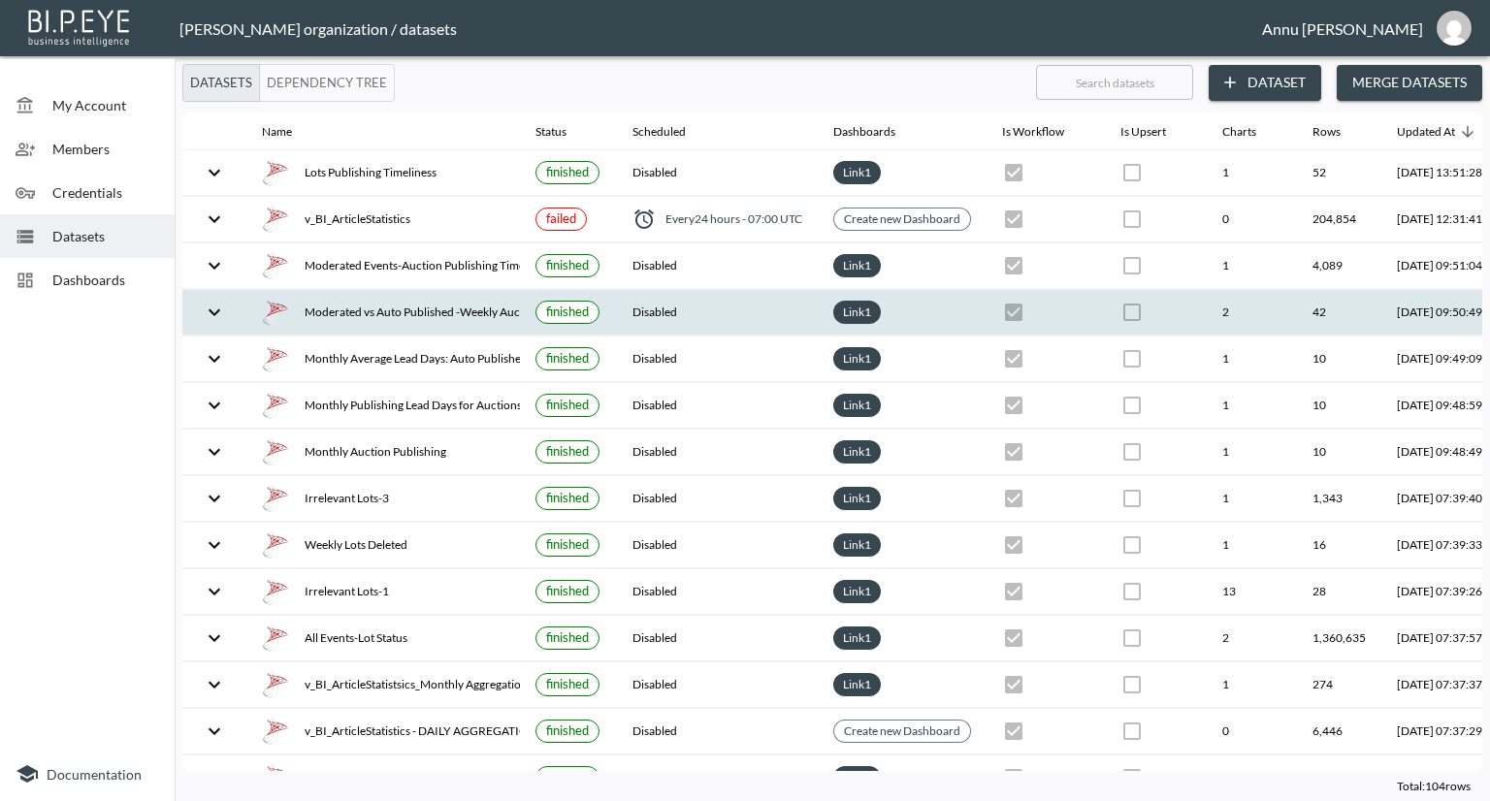
scroll to position [0, 114]
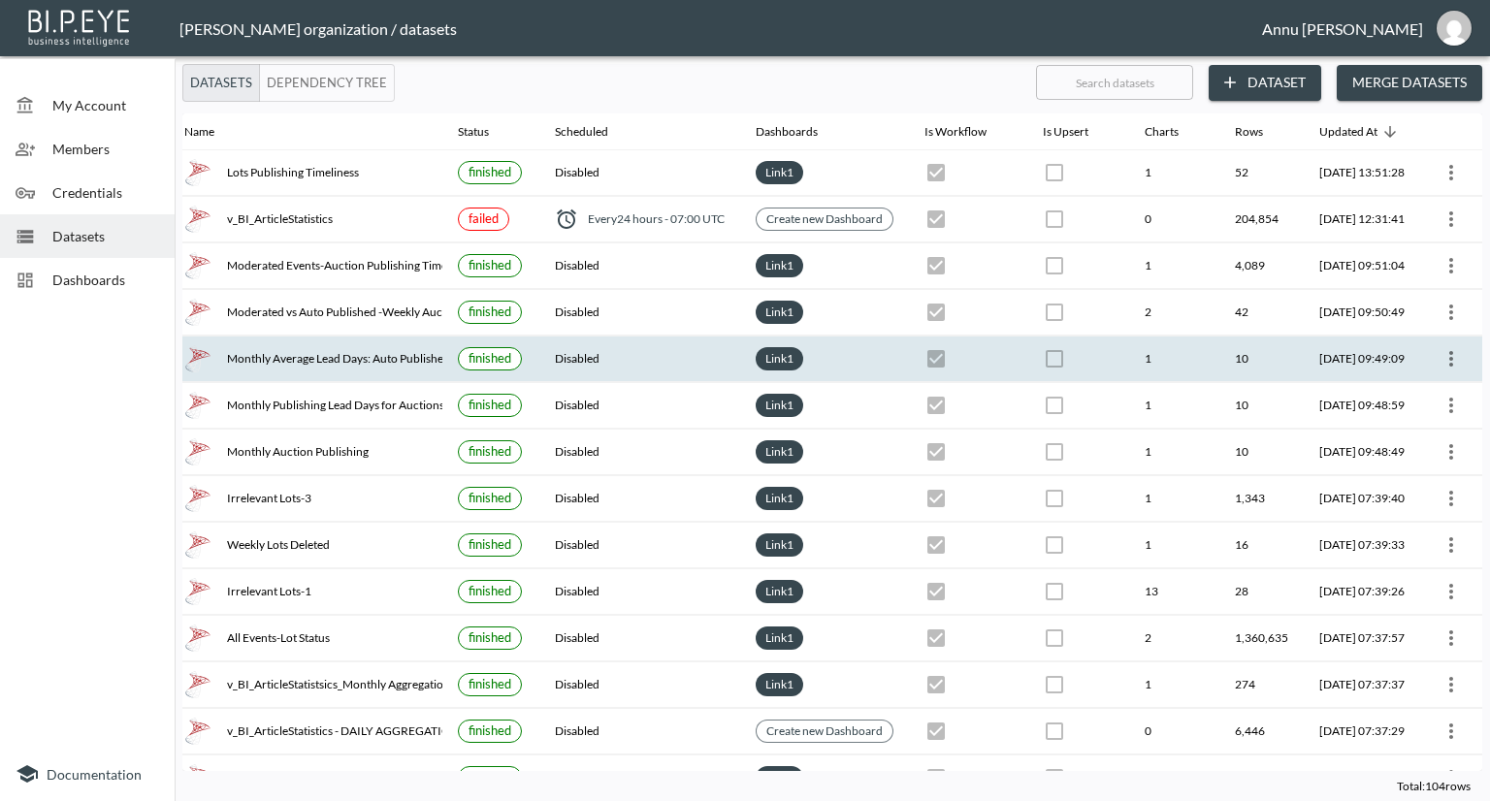
click at [1440, 364] on icon "more" at bounding box center [1451, 358] width 23 height 23
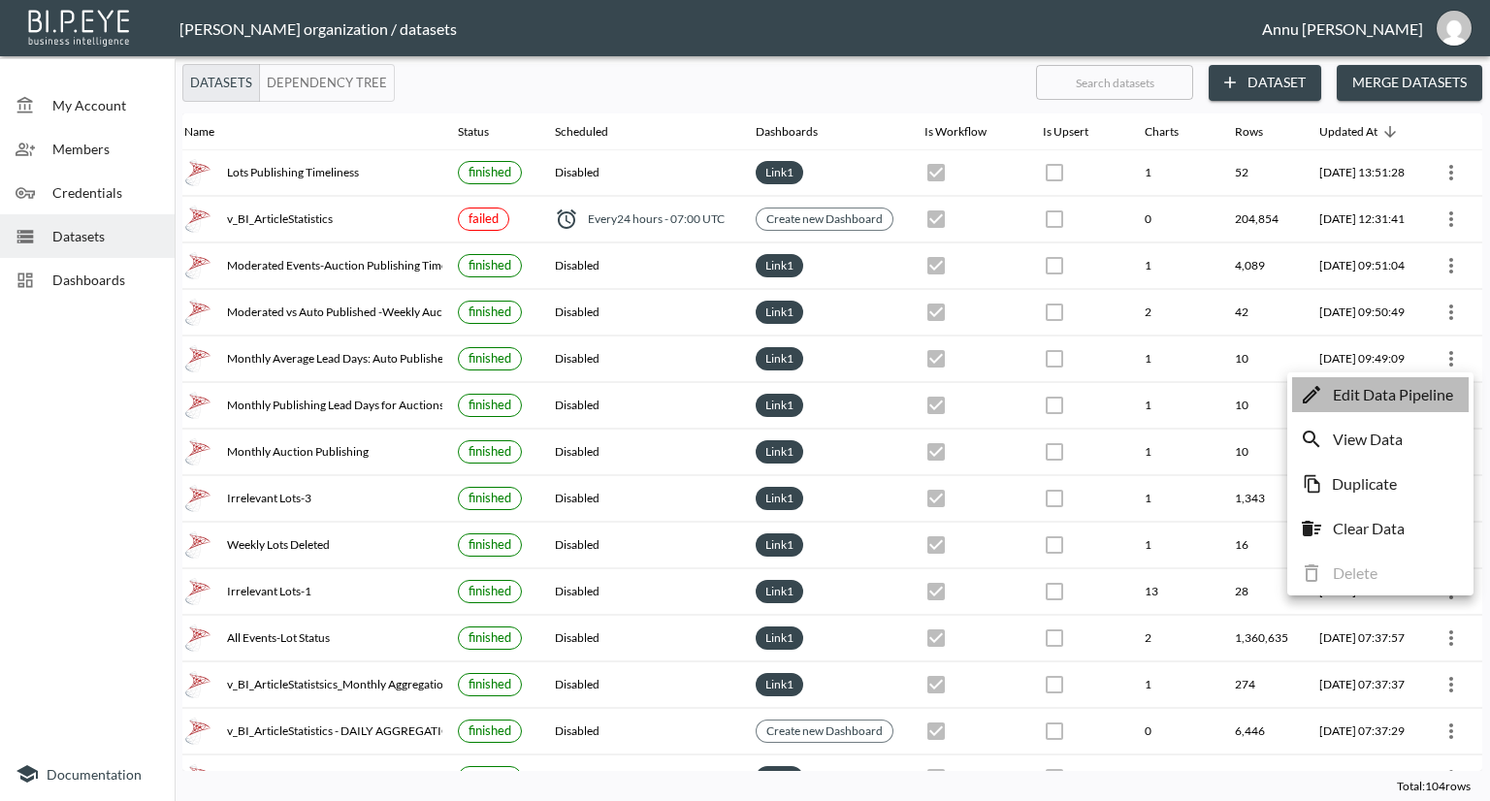
click at [1436, 393] on p "Edit Data Pipeline" at bounding box center [1393, 394] width 120 height 23
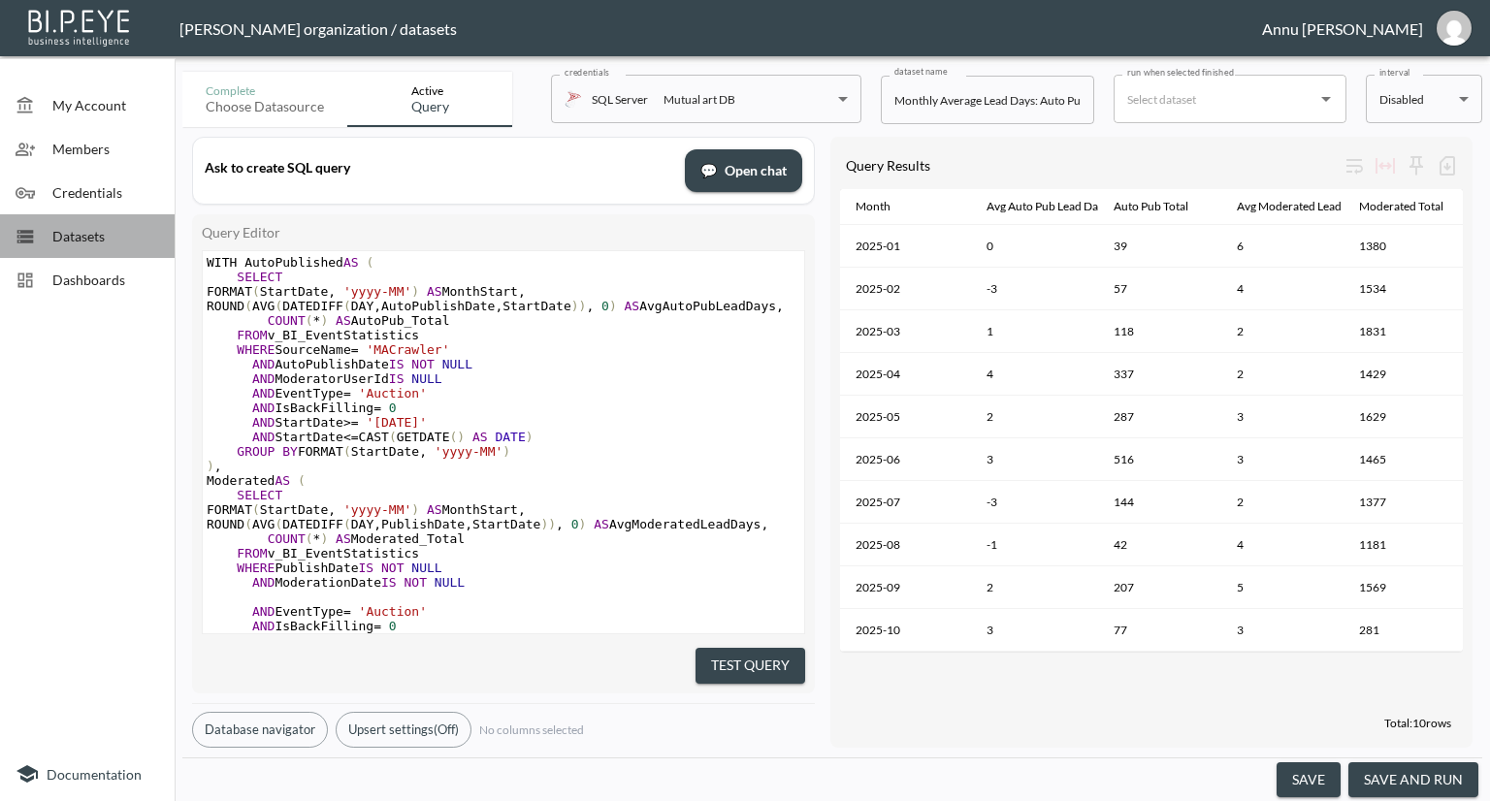
click at [56, 229] on span "Datasets" at bounding box center [105, 236] width 107 height 20
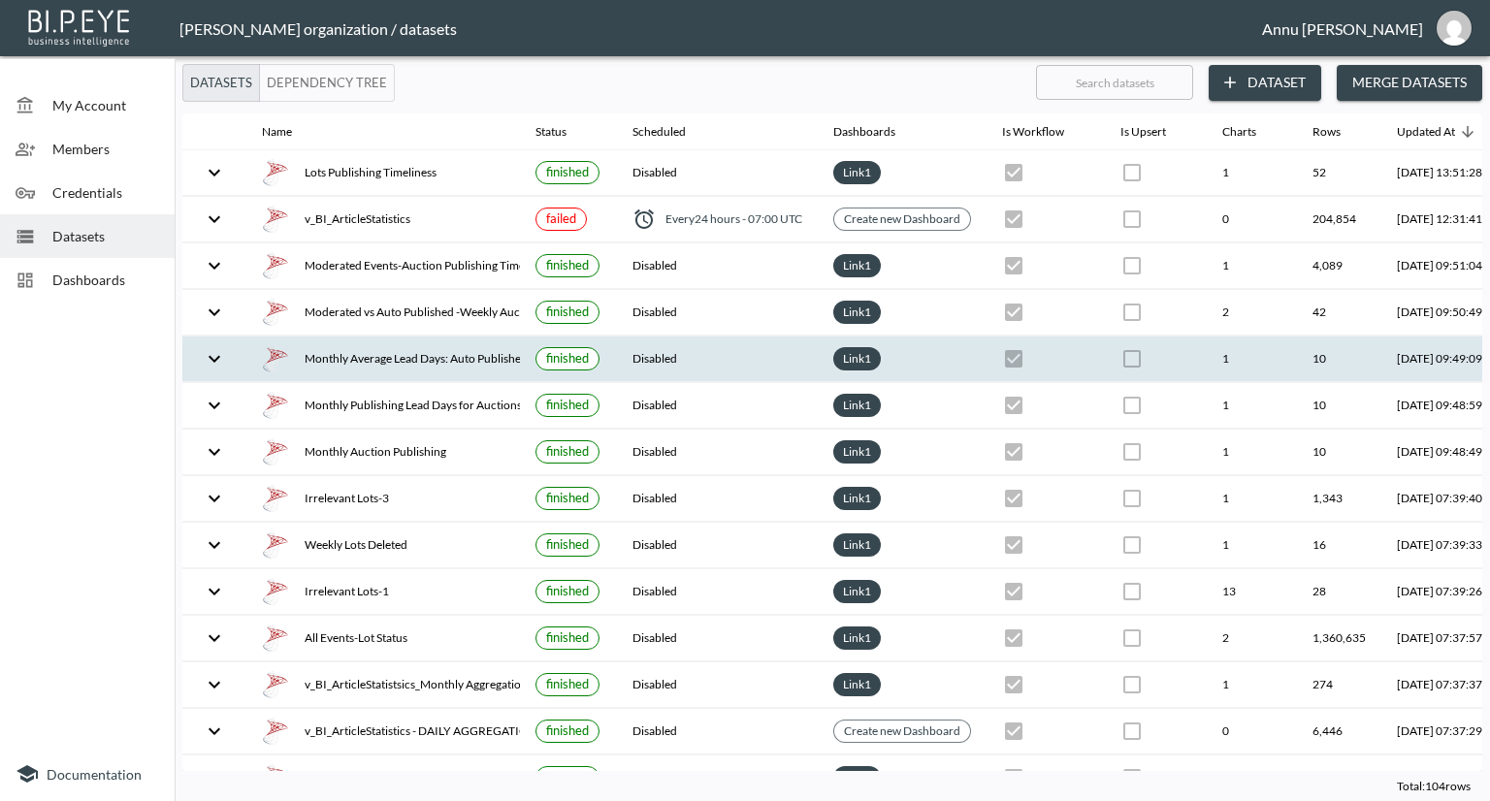
scroll to position [0, 114]
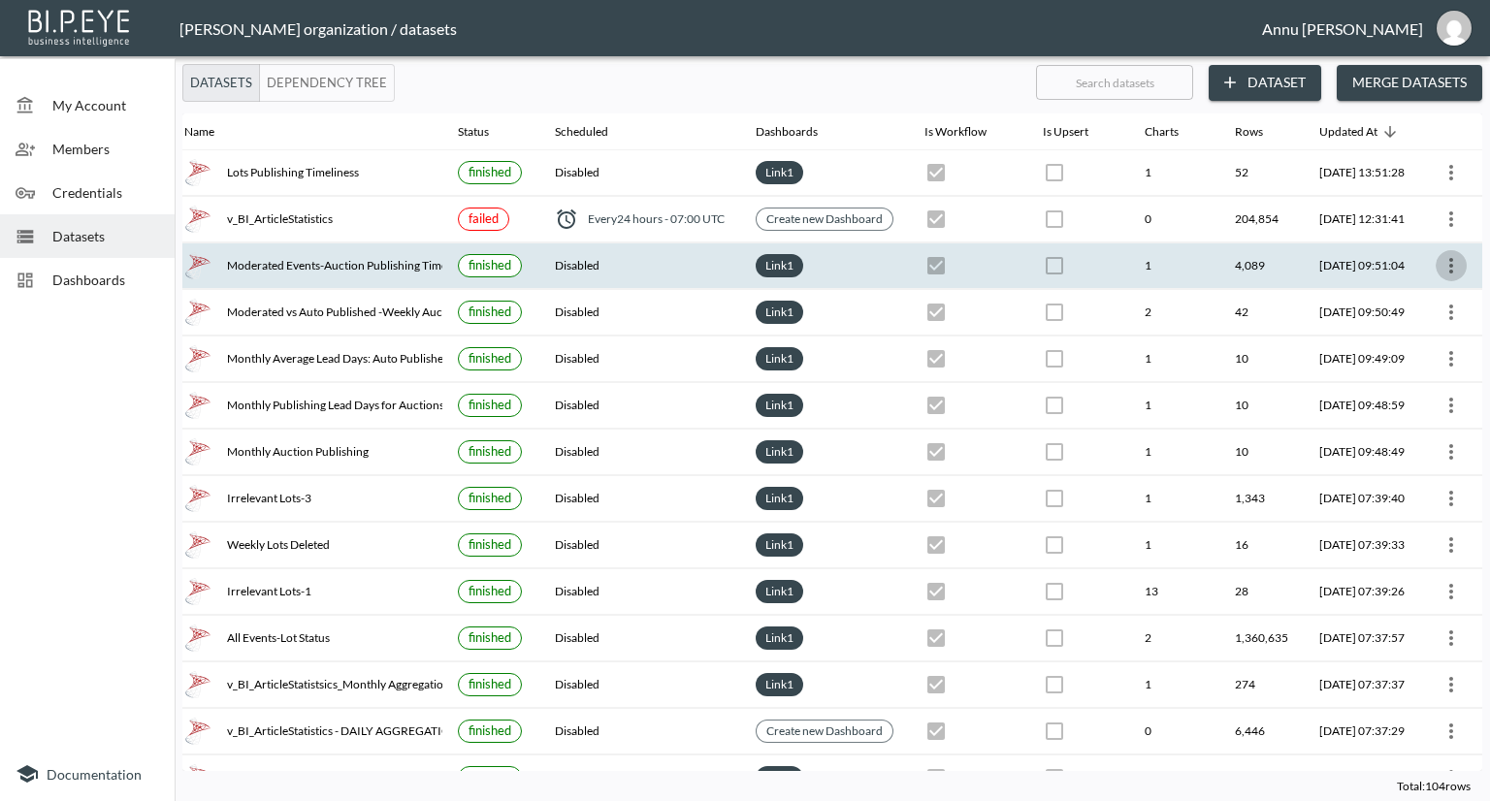
click at [1436, 269] on button "more" at bounding box center [1451, 265] width 31 height 31
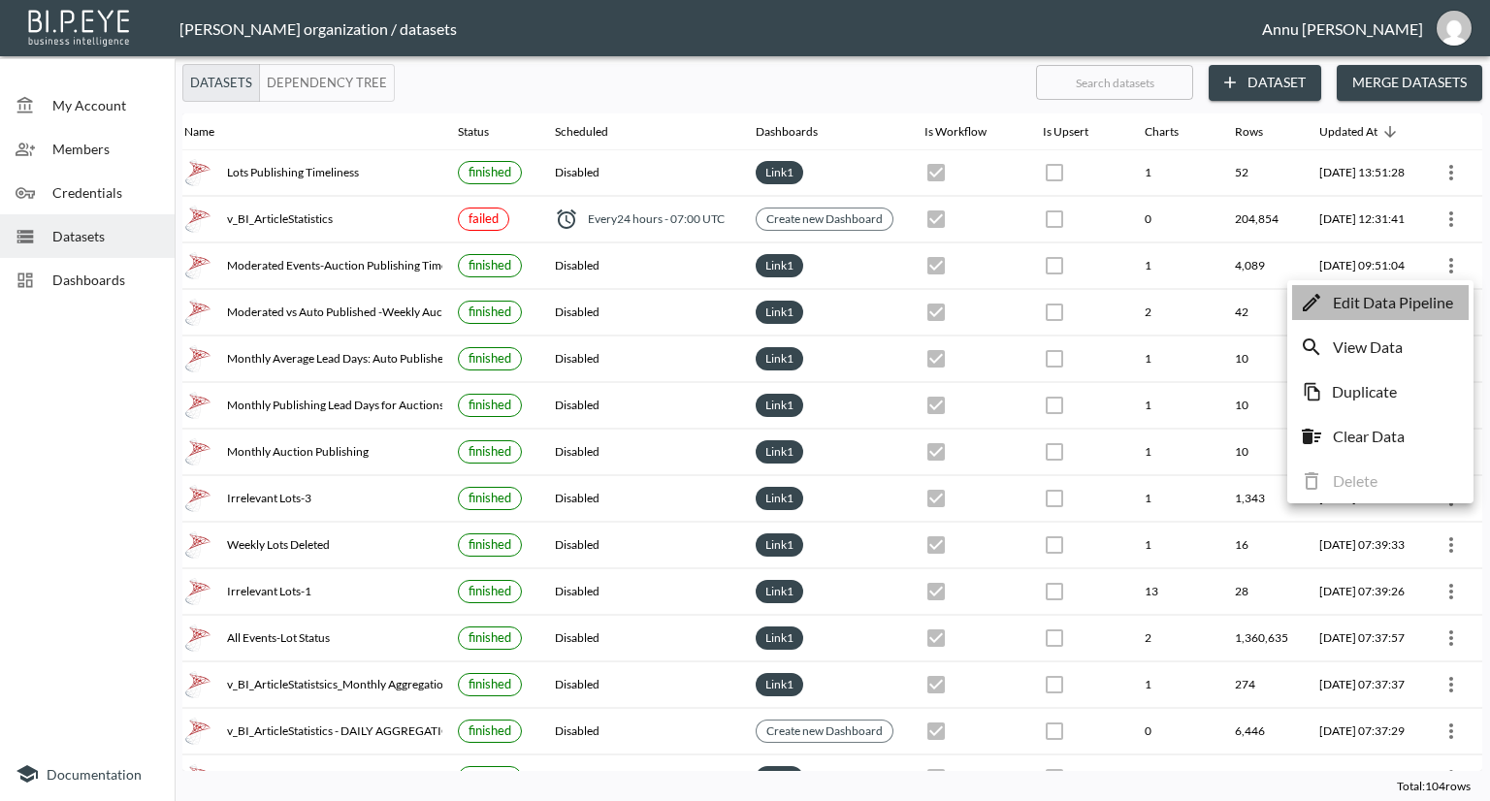
click at [1424, 301] on p "Edit Data Pipeline" at bounding box center [1393, 302] width 120 height 23
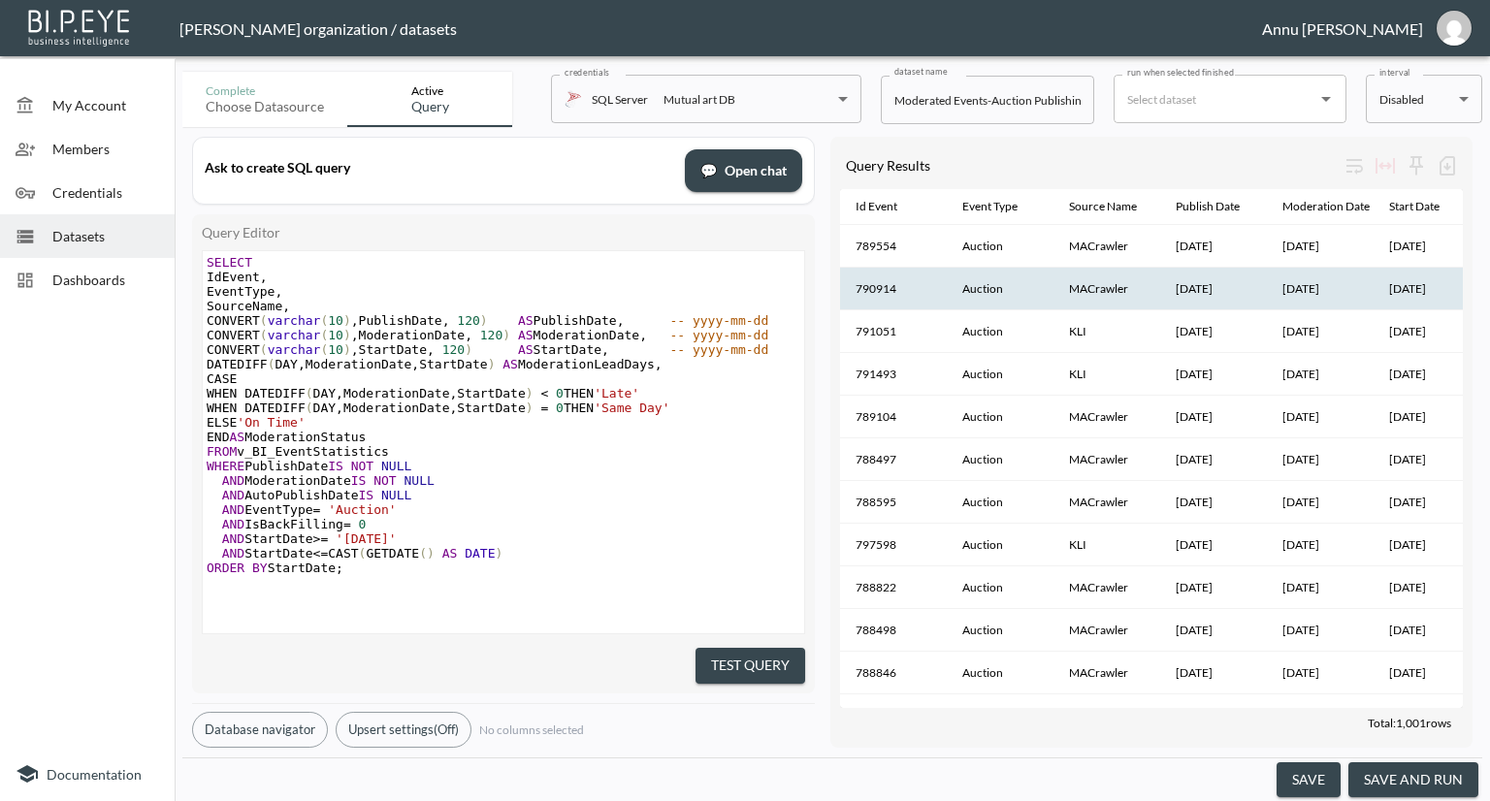
click at [1424, 301] on th "[DATE]" at bounding box center [1427, 289] width 107 height 43
click at [89, 230] on span "Datasets" at bounding box center [105, 236] width 107 height 20
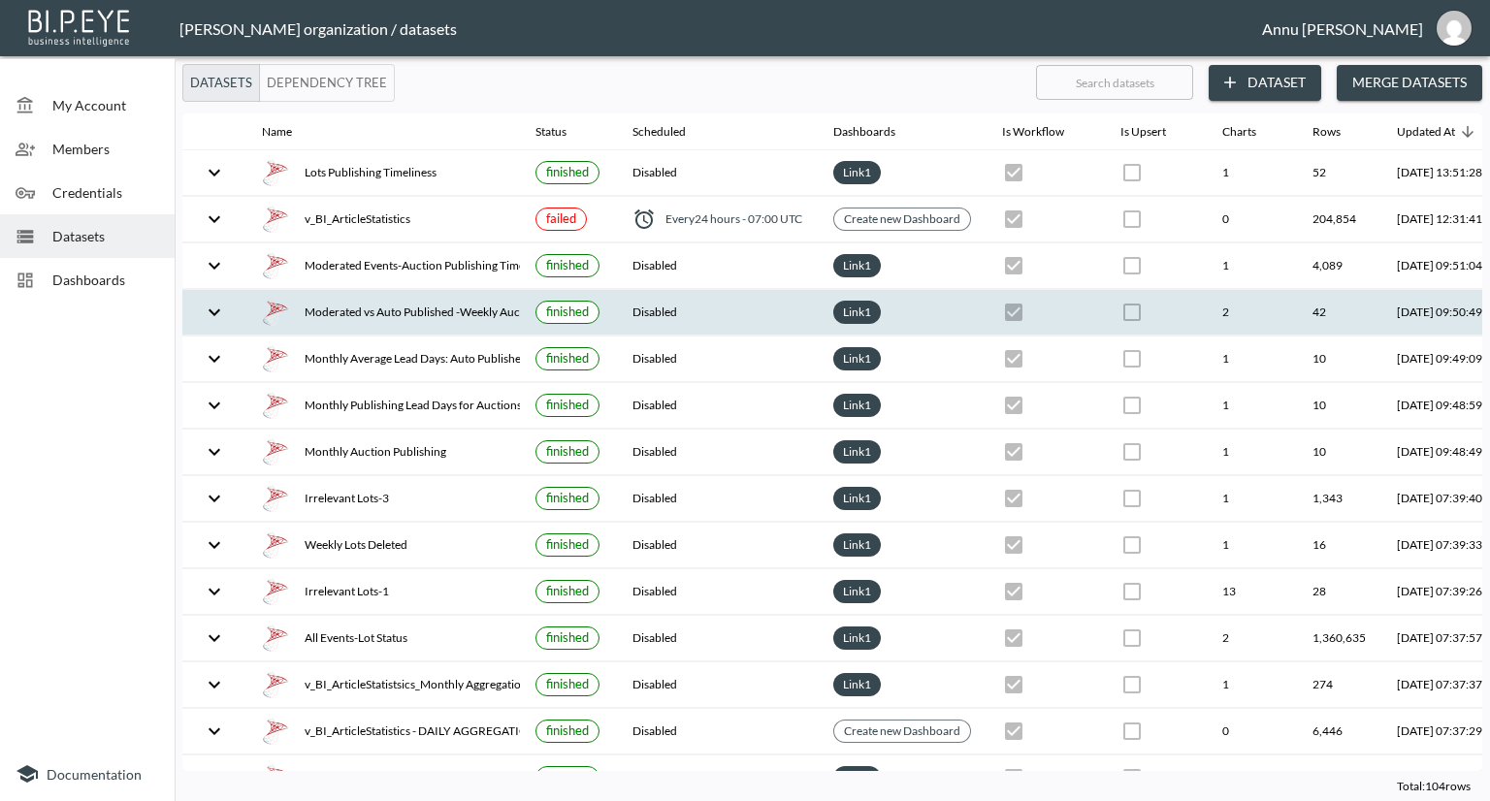
scroll to position [0, 114]
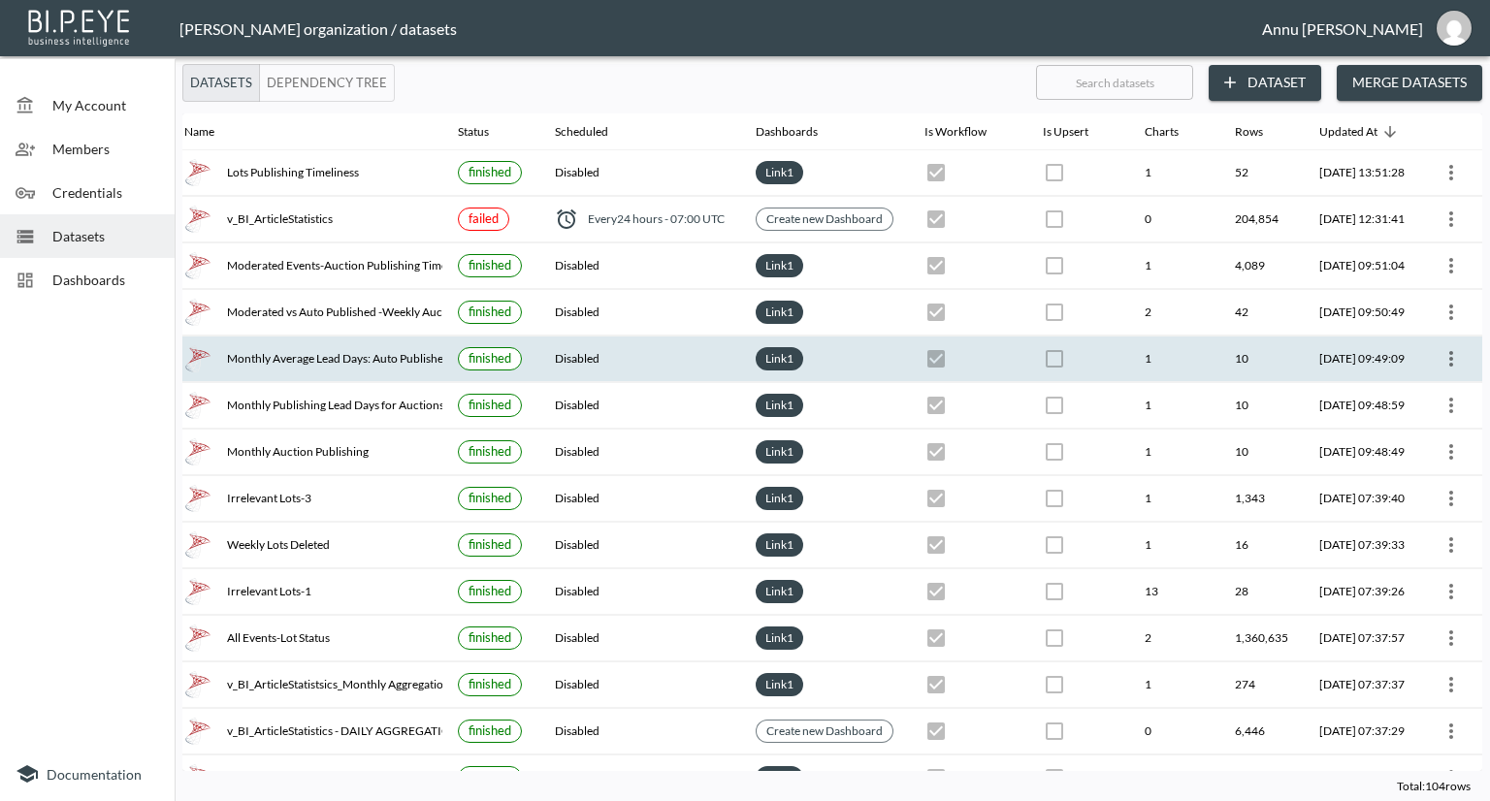
click at [1436, 343] on div at bounding box center [1451, 358] width 31 height 31
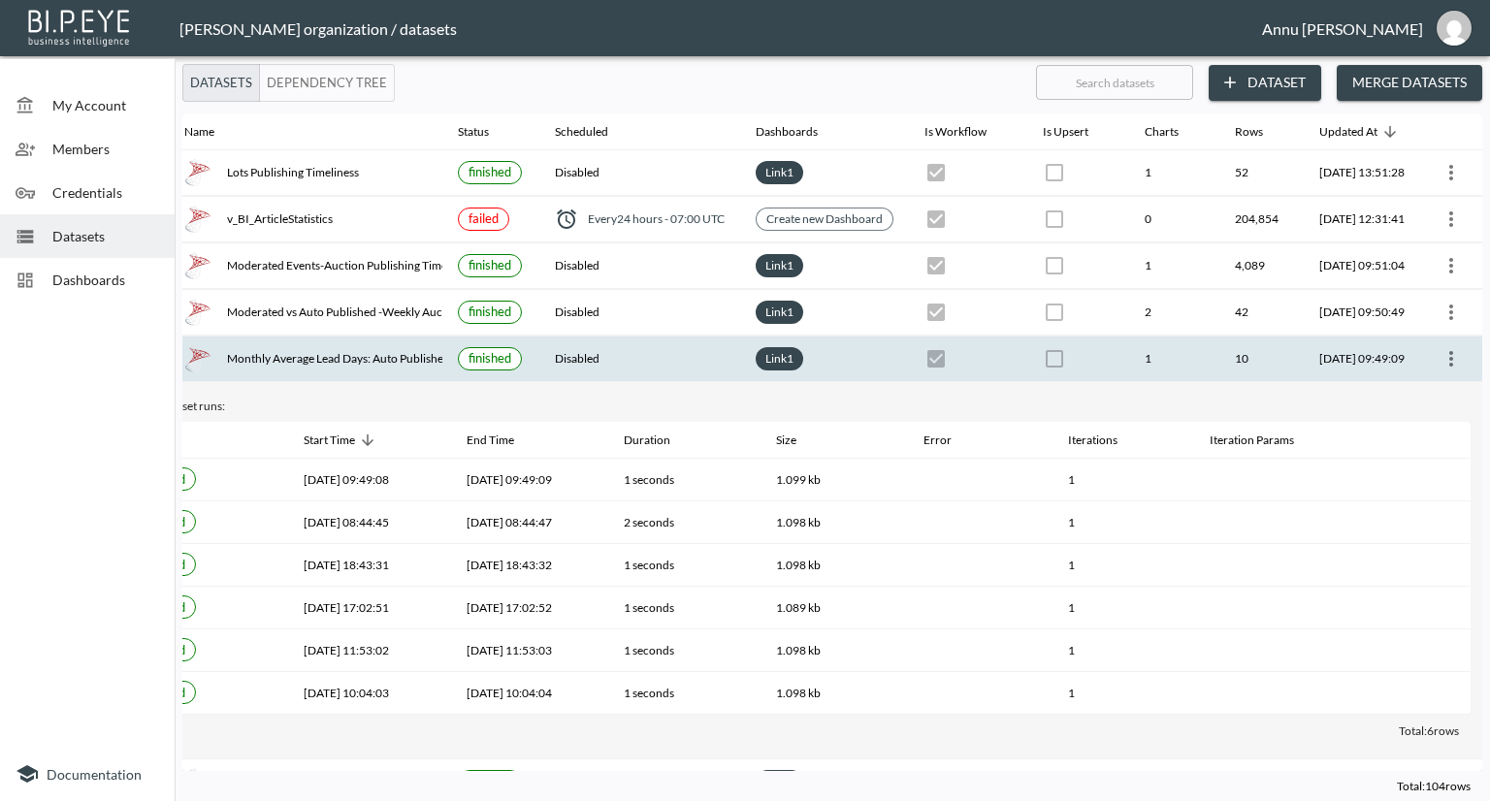
drag, startPoint x: 1432, startPoint y: 343, endPoint x: 1452, endPoint y: 357, distance: 24.5
click at [1452, 357] on div at bounding box center [1451, 358] width 31 height 31
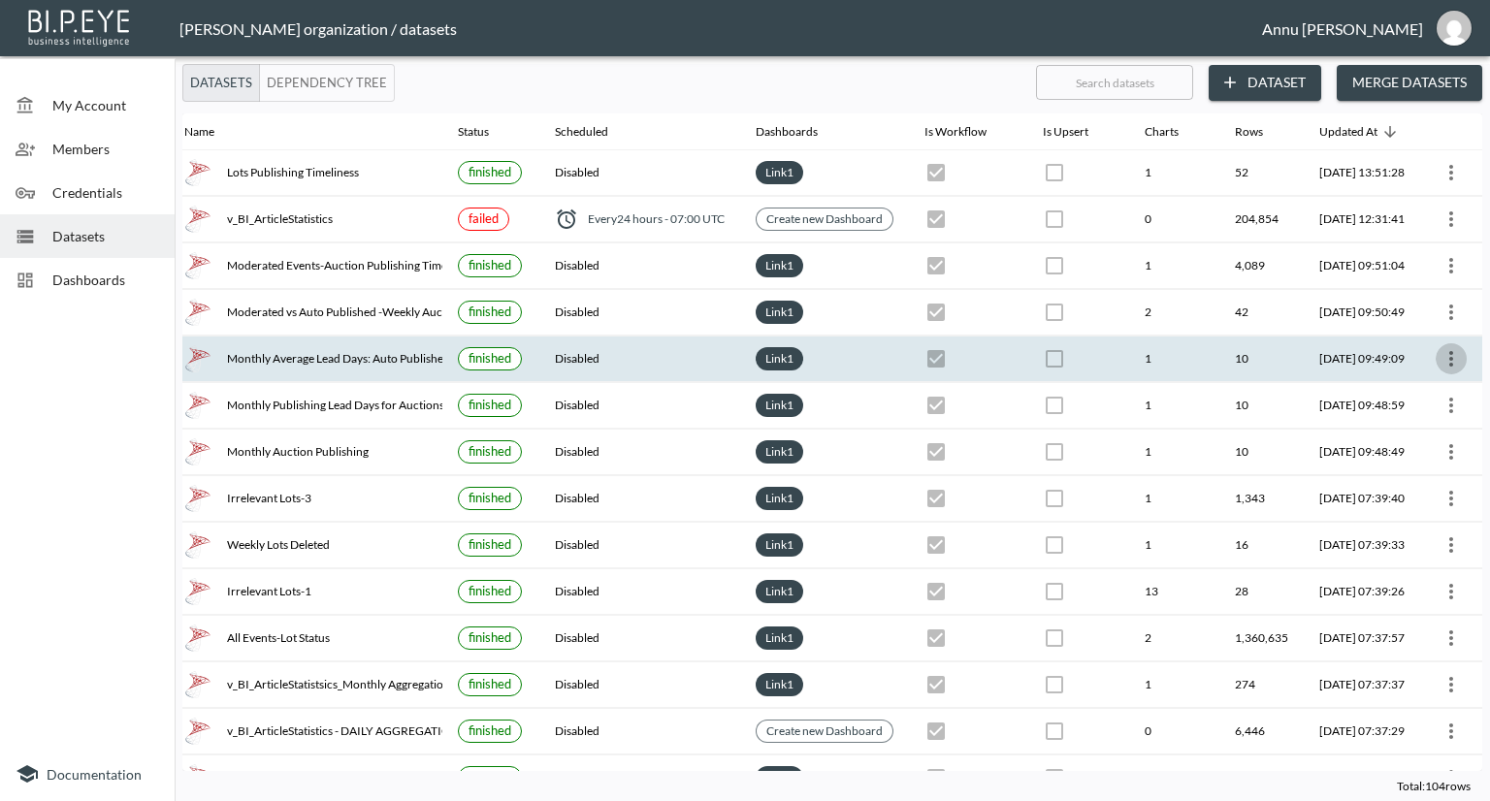
click at [1452, 357] on icon "more" at bounding box center [1451, 358] width 23 height 23
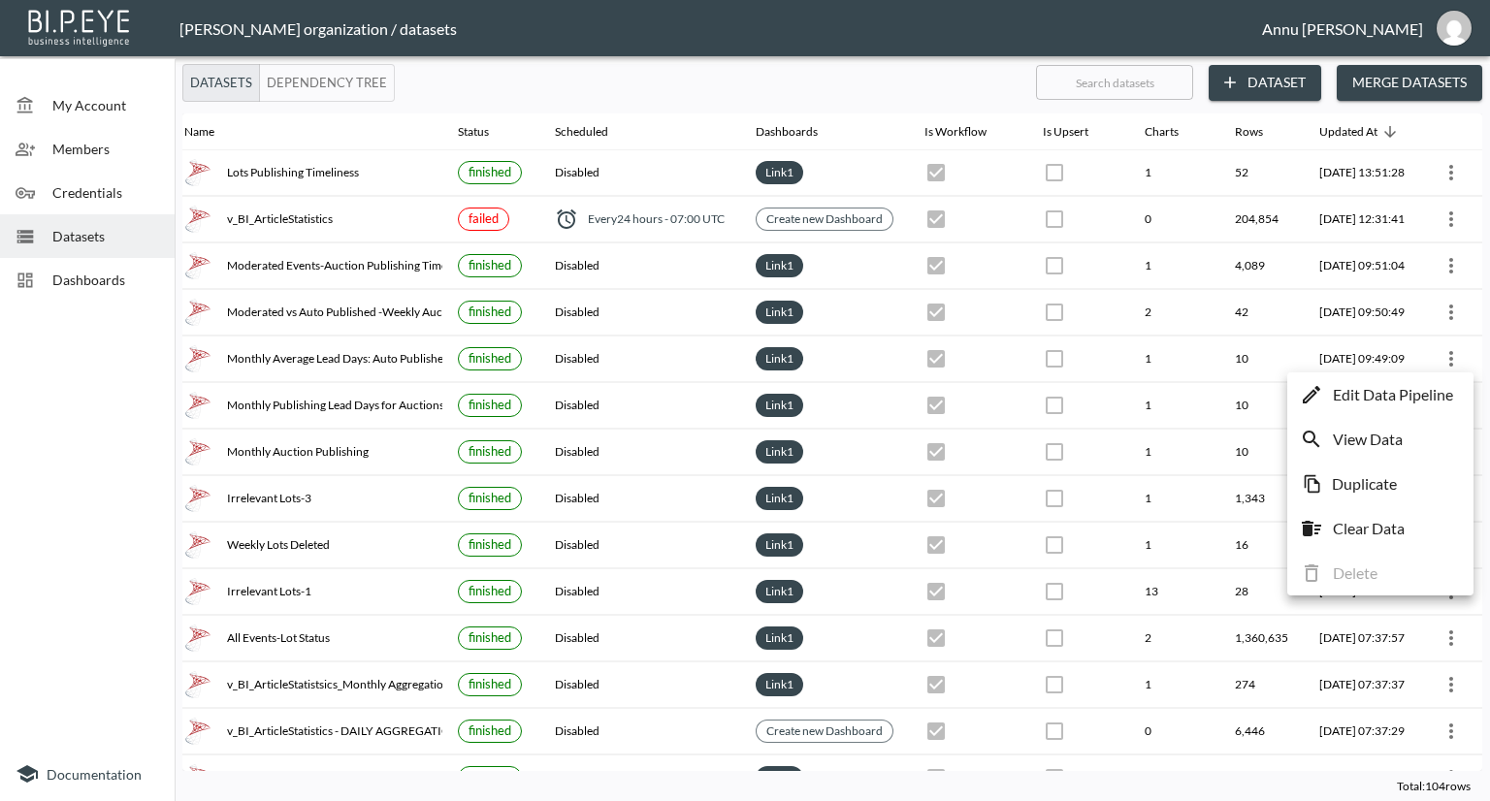
click at [1427, 401] on p "Edit Data Pipeline" at bounding box center [1393, 394] width 120 height 23
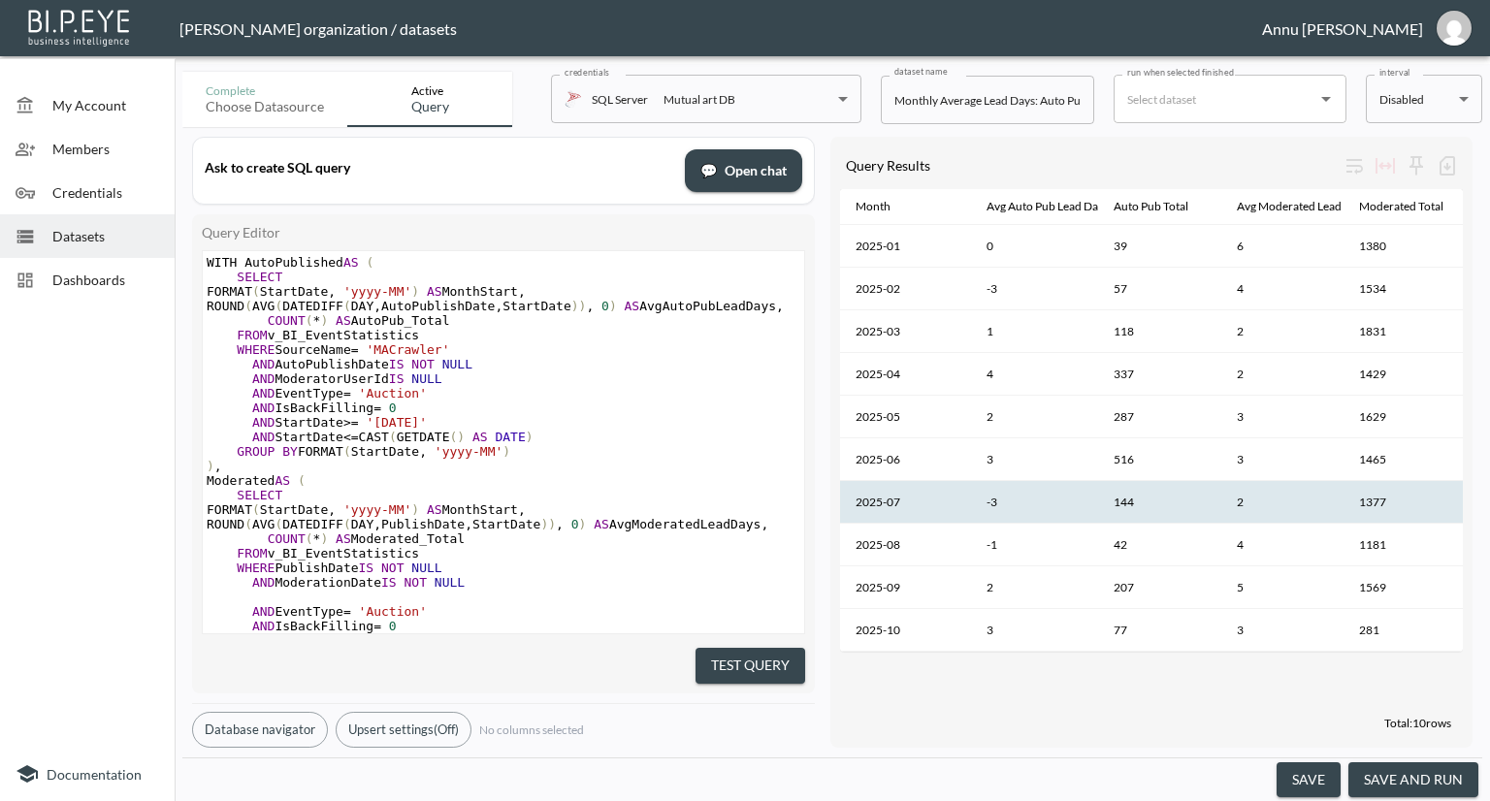
scroll to position [0, 5]
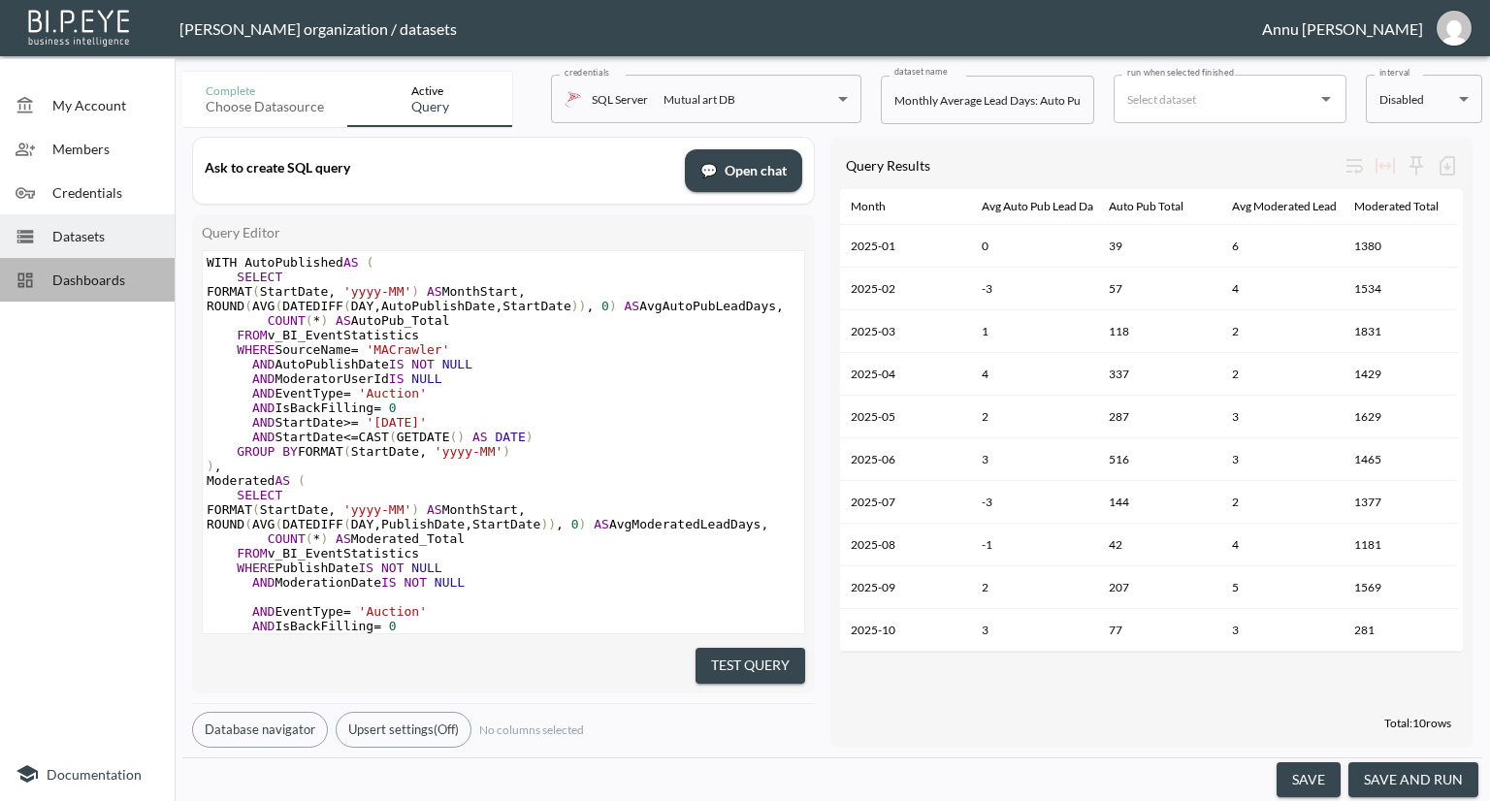
click at [67, 275] on span "Dashboards" at bounding box center [105, 280] width 107 height 20
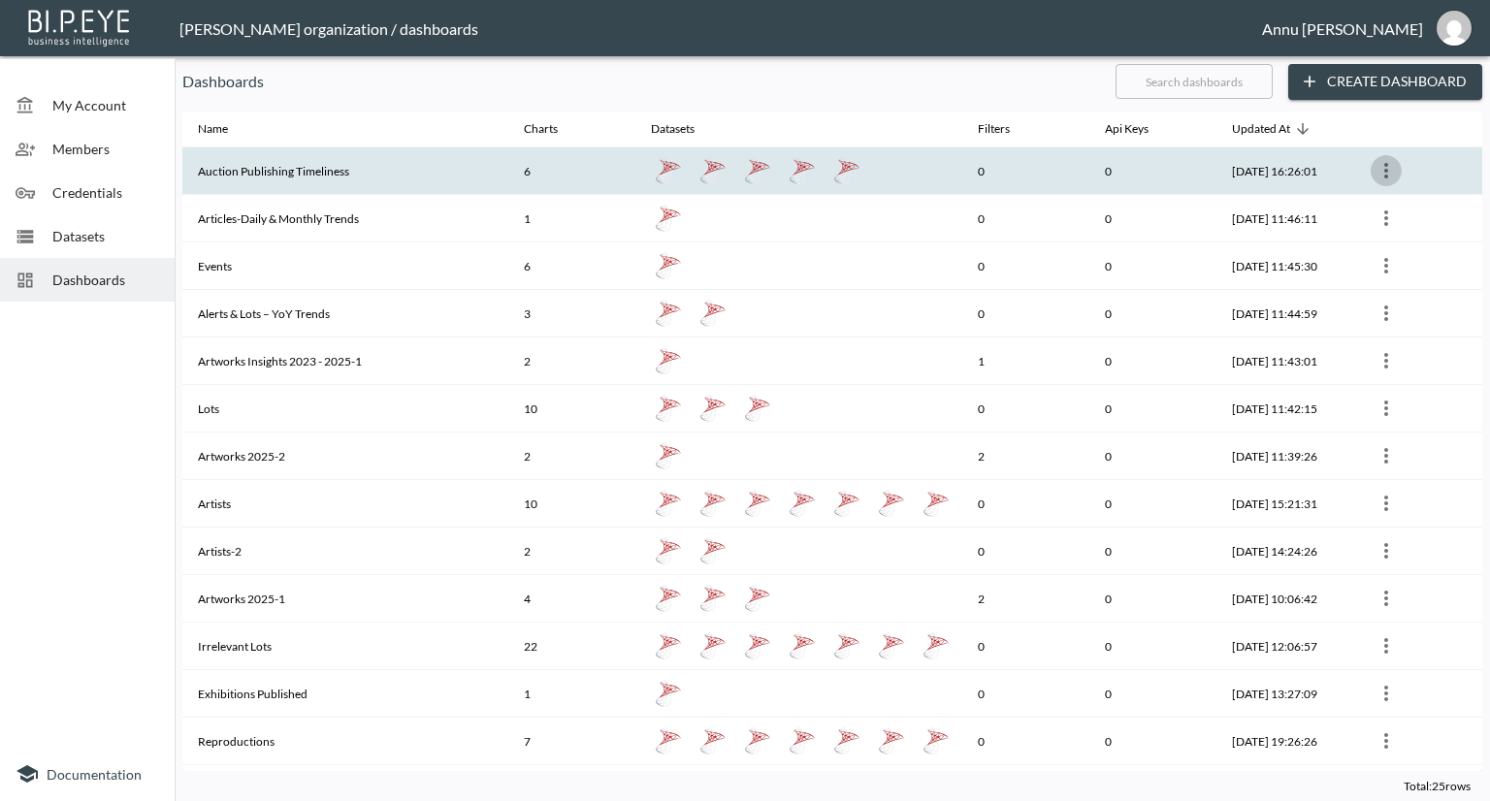
click at [1371, 177] on button "more" at bounding box center [1386, 170] width 31 height 31
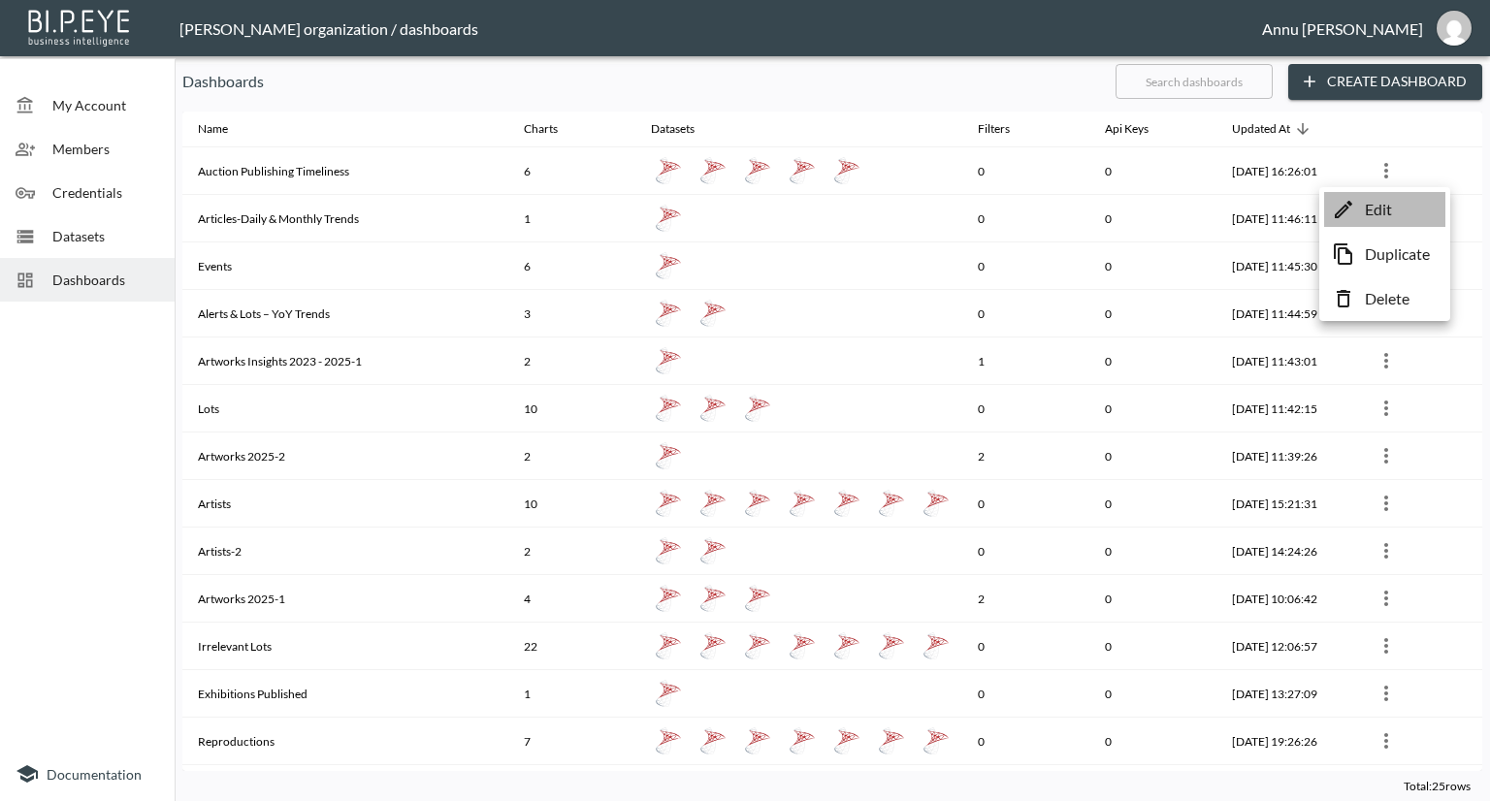
click at [1365, 210] on p "Edit" at bounding box center [1378, 209] width 27 height 23
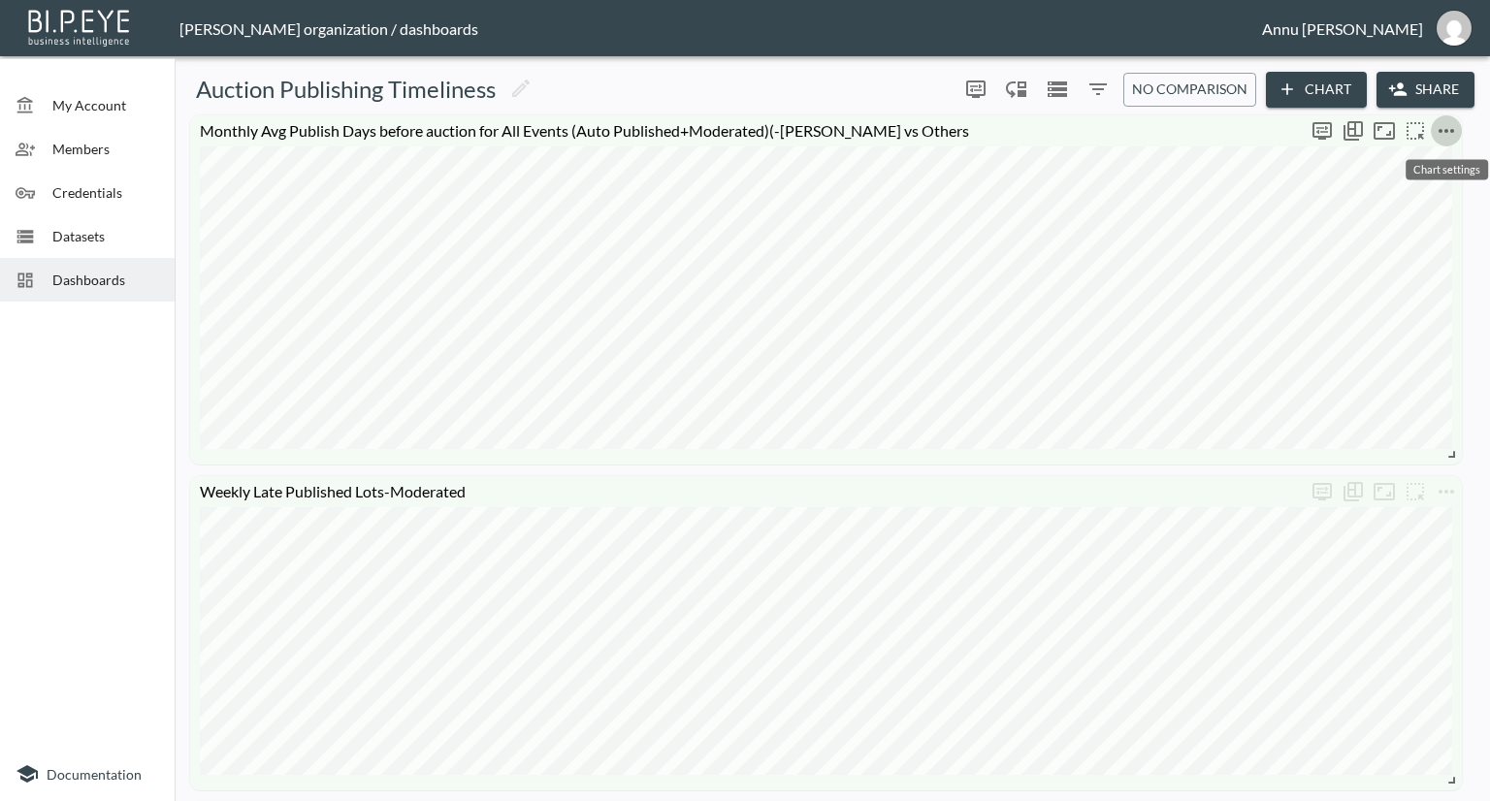
click at [1444, 127] on icon "more" at bounding box center [1446, 130] width 23 height 23
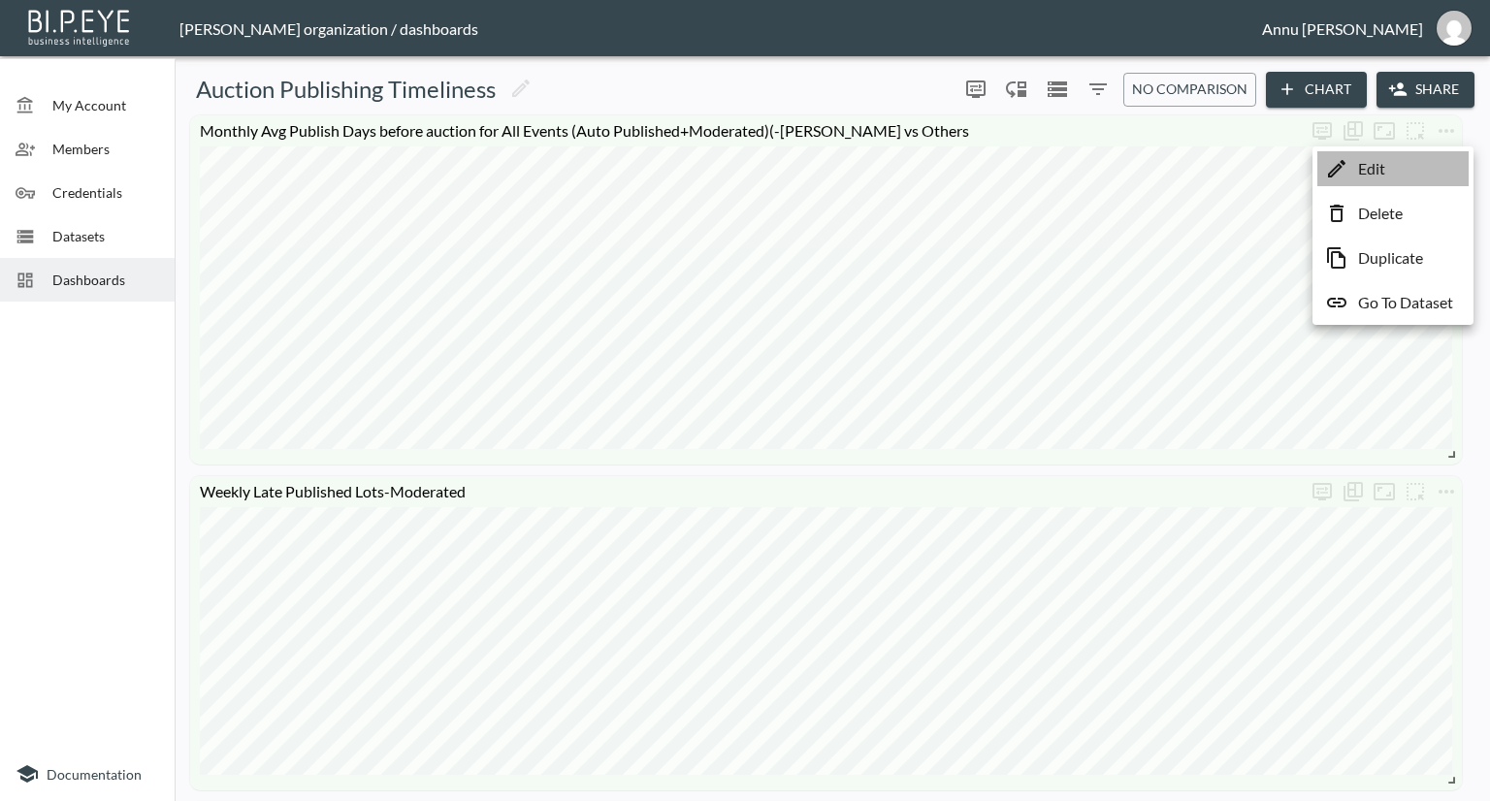
click at [1432, 184] on li "Edit" at bounding box center [1393, 168] width 151 height 35
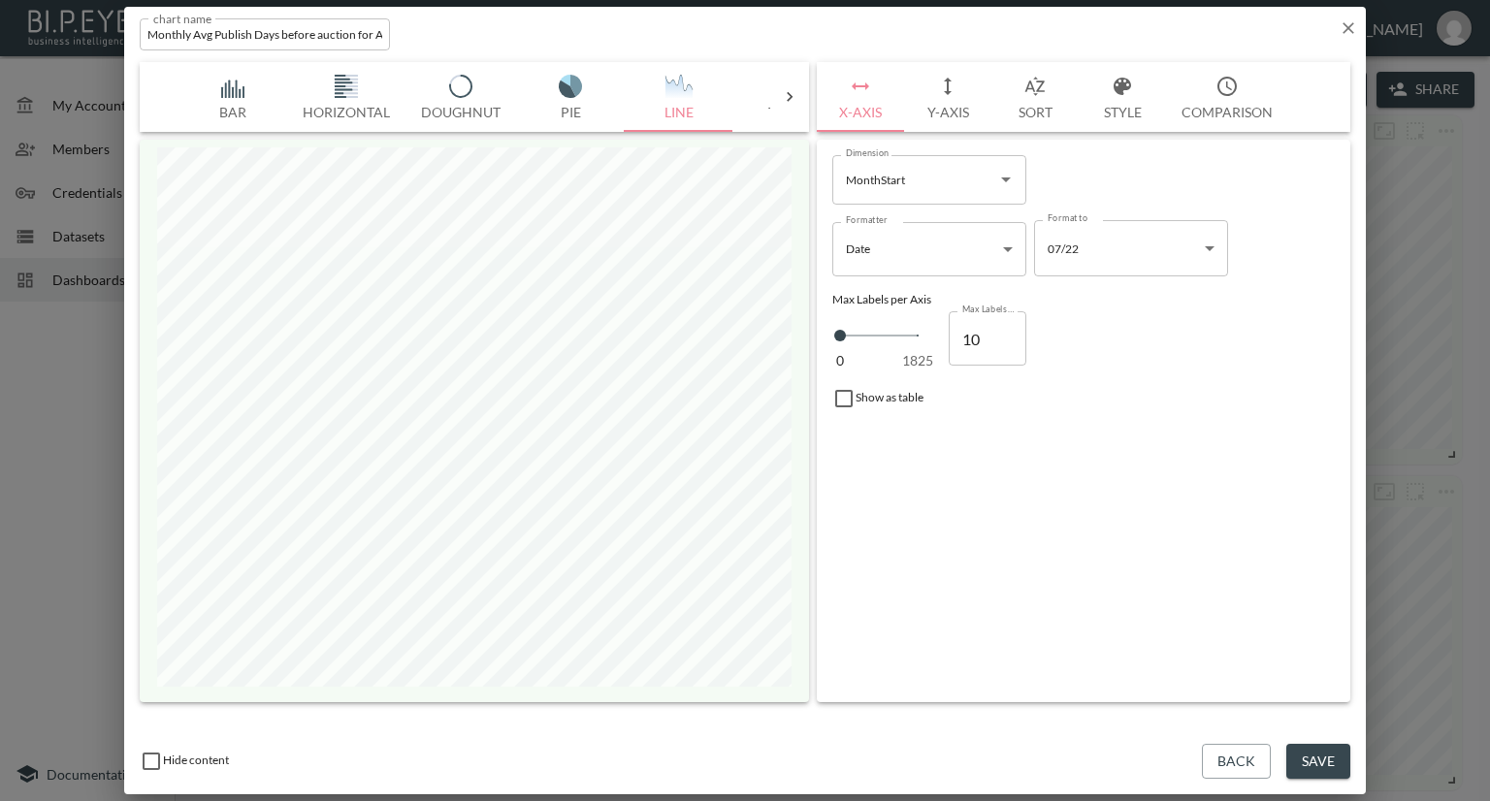
click at [1337, 16] on div "chart name Monthly Avg Publish Days before auction for All Events (Auto Publish…" at bounding box center [745, 31] width 1242 height 48
click at [1339, 23] on icon "button" at bounding box center [1348, 27] width 19 height 19
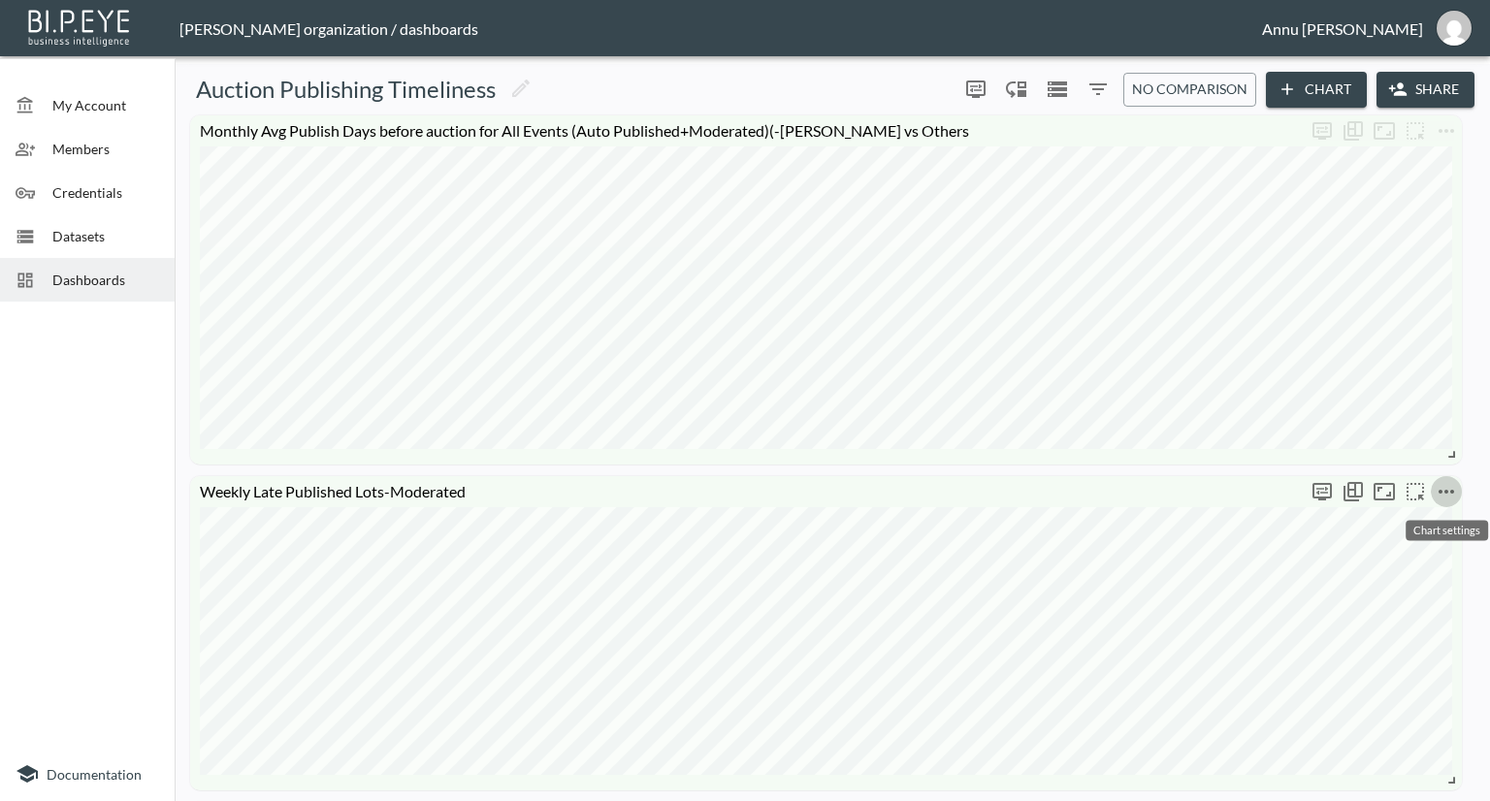
click at [1455, 491] on icon "more" at bounding box center [1446, 491] width 23 height 23
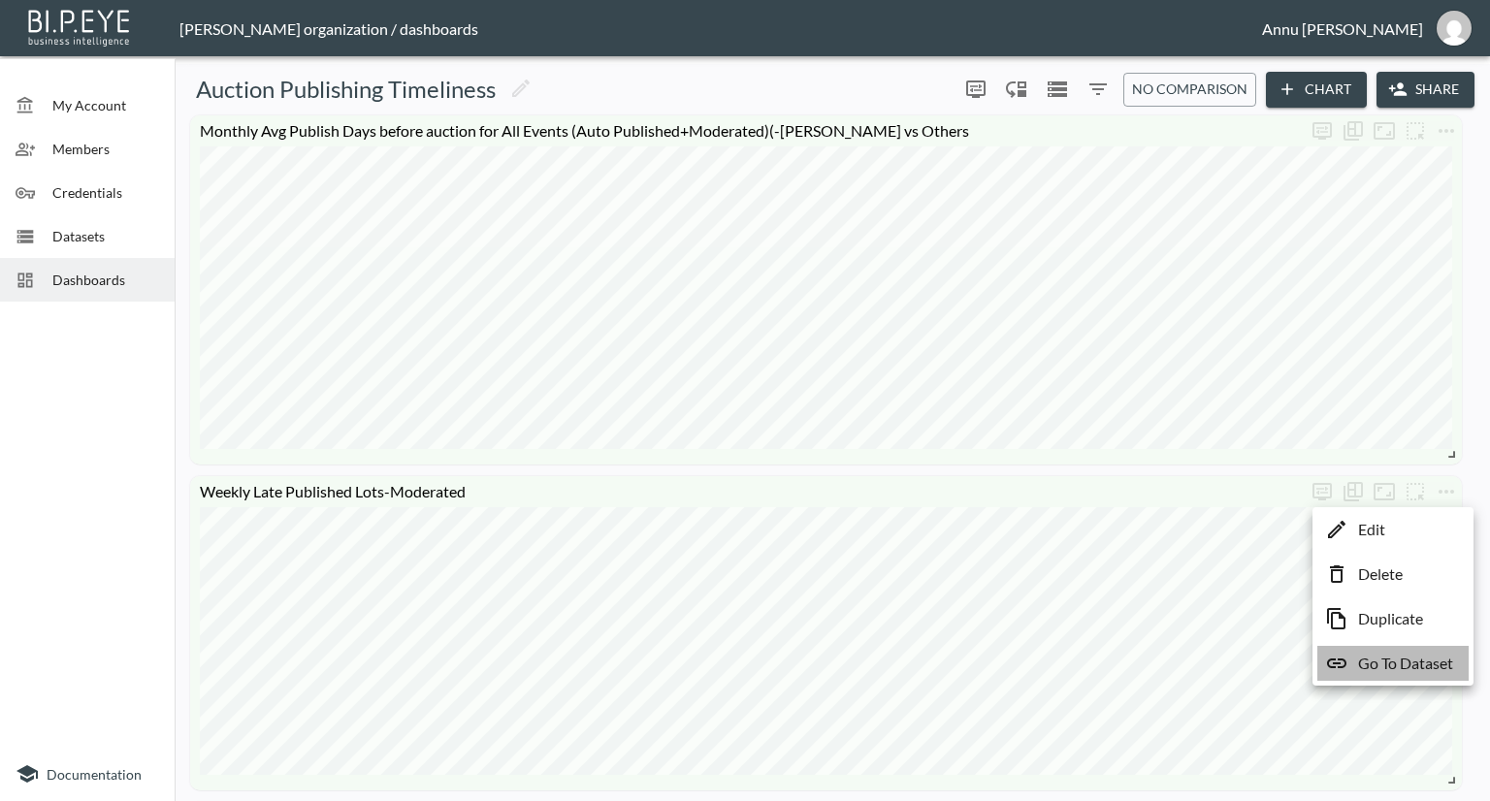
click at [1392, 657] on p "Go To Dataset" at bounding box center [1405, 663] width 95 height 23
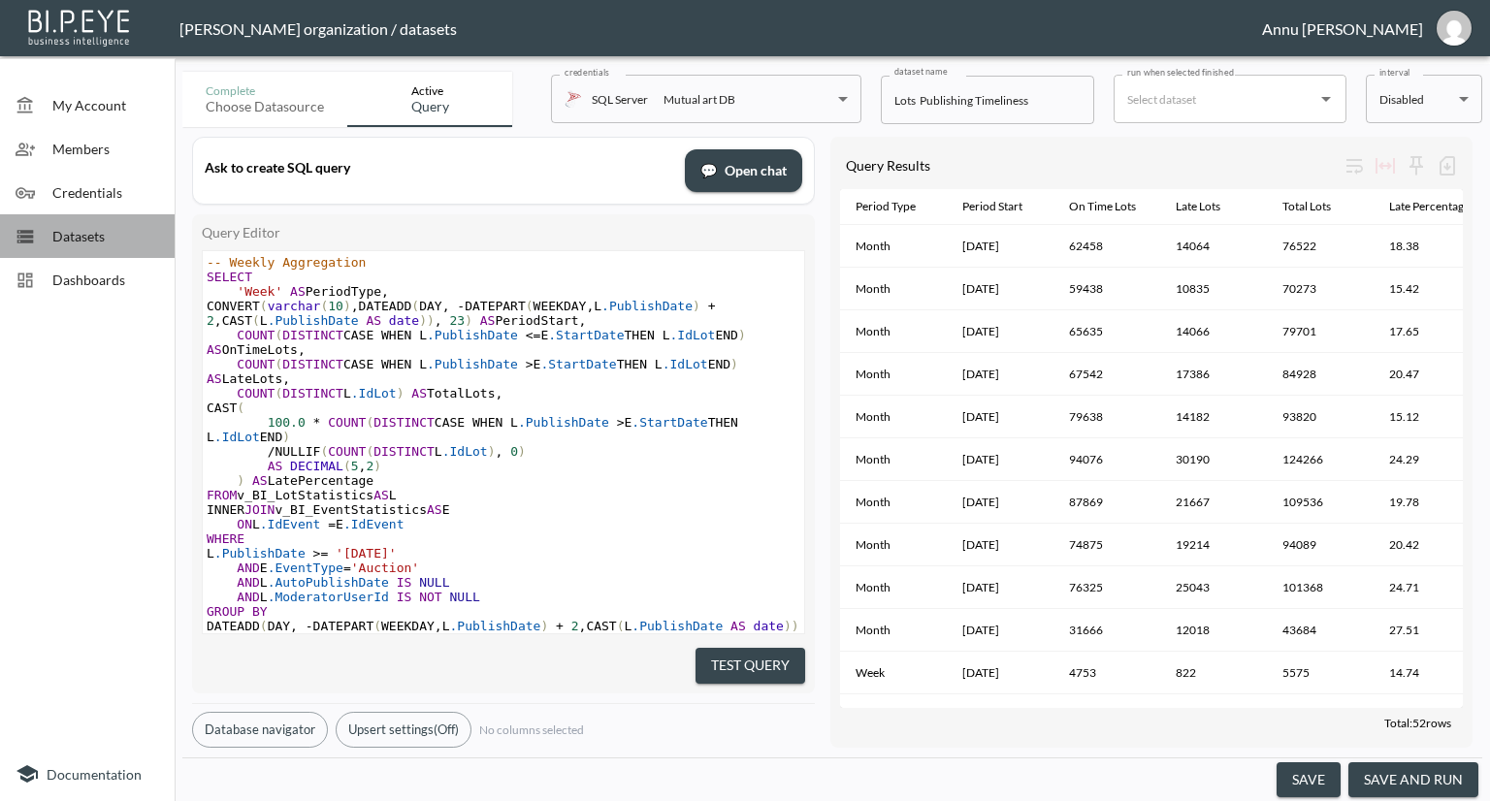
click at [78, 253] on div "Datasets" at bounding box center [87, 236] width 175 height 44
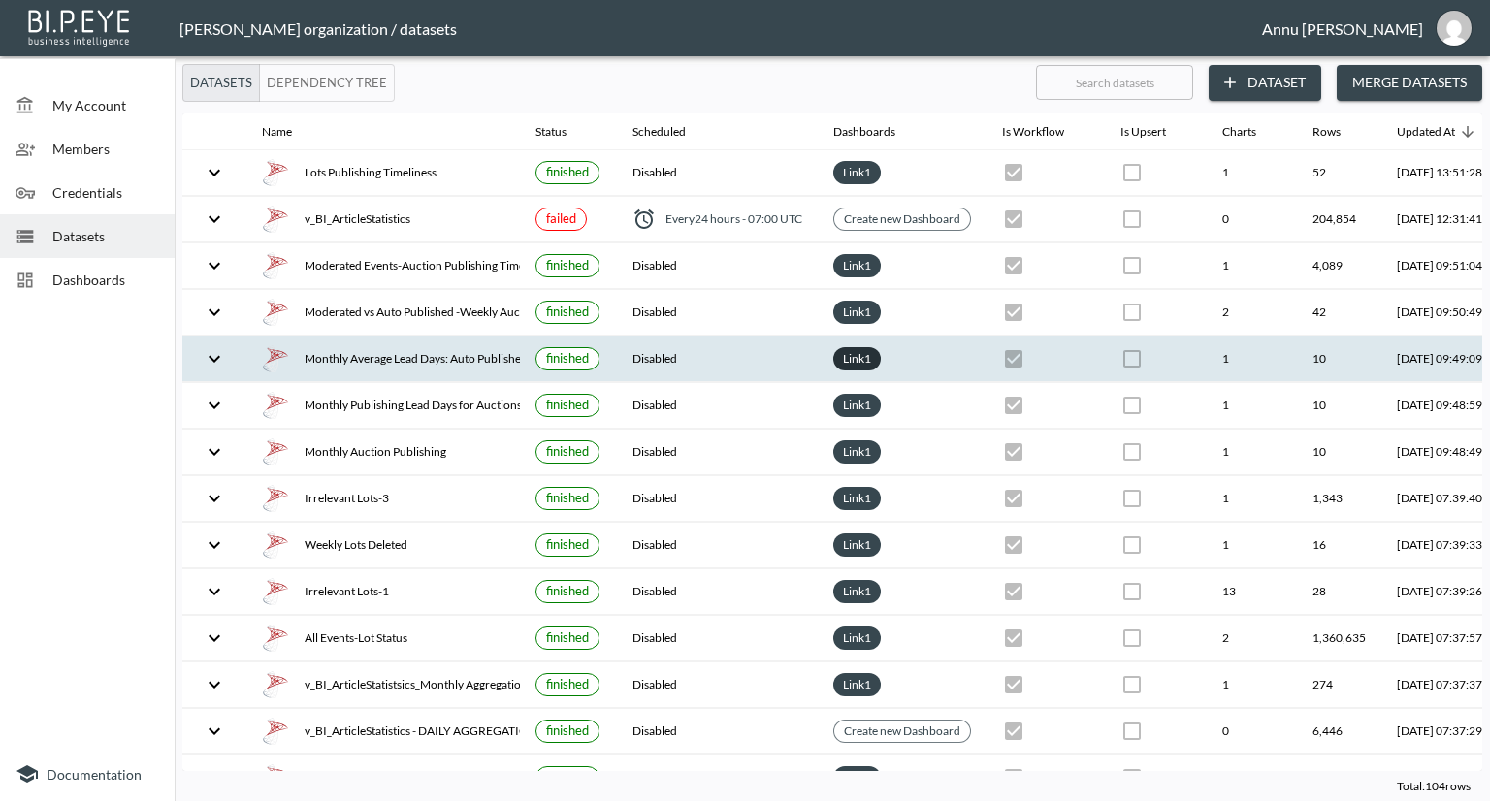
scroll to position [0, 114]
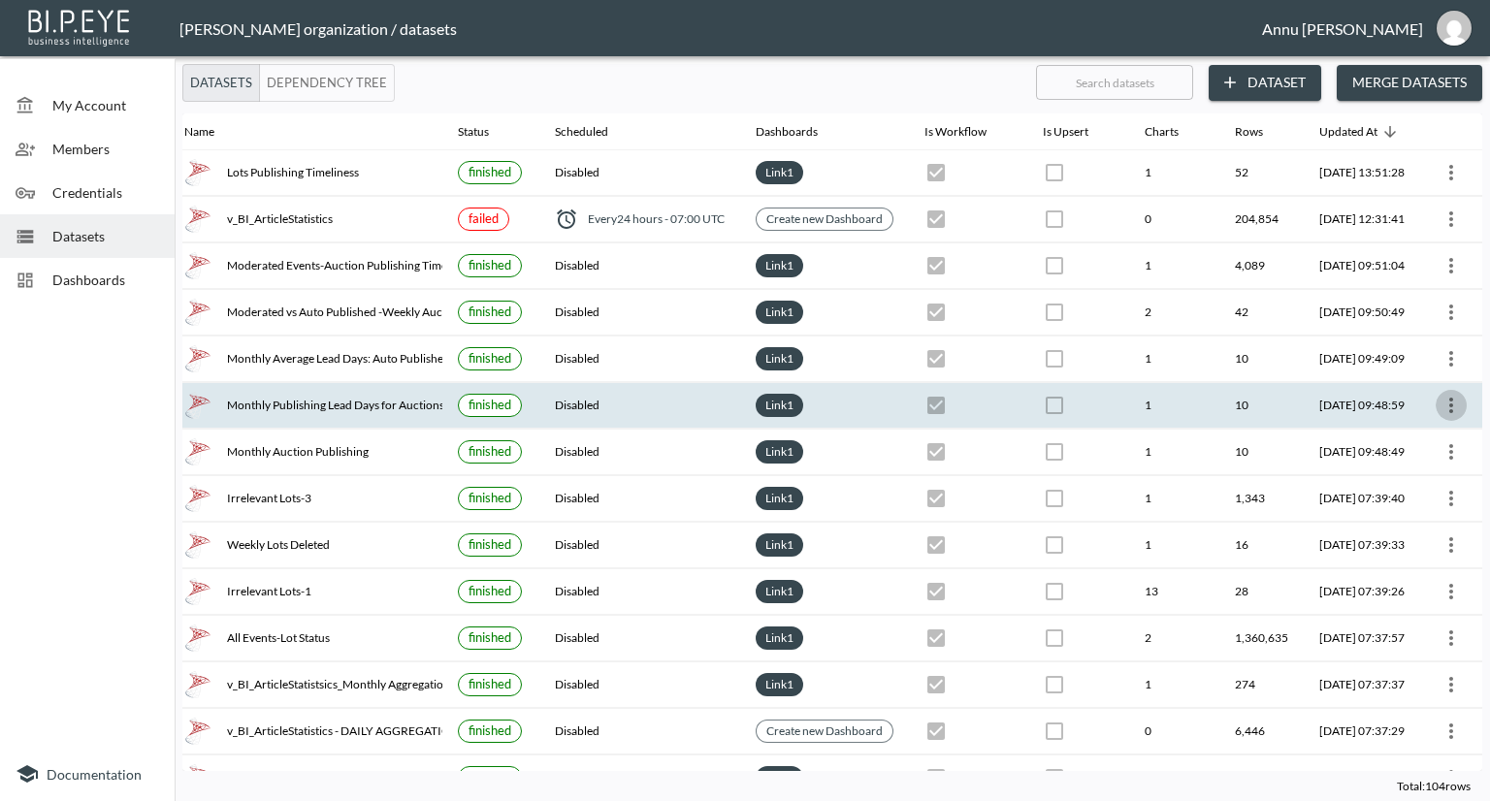
click at [1445, 417] on button "more" at bounding box center [1451, 405] width 31 height 31
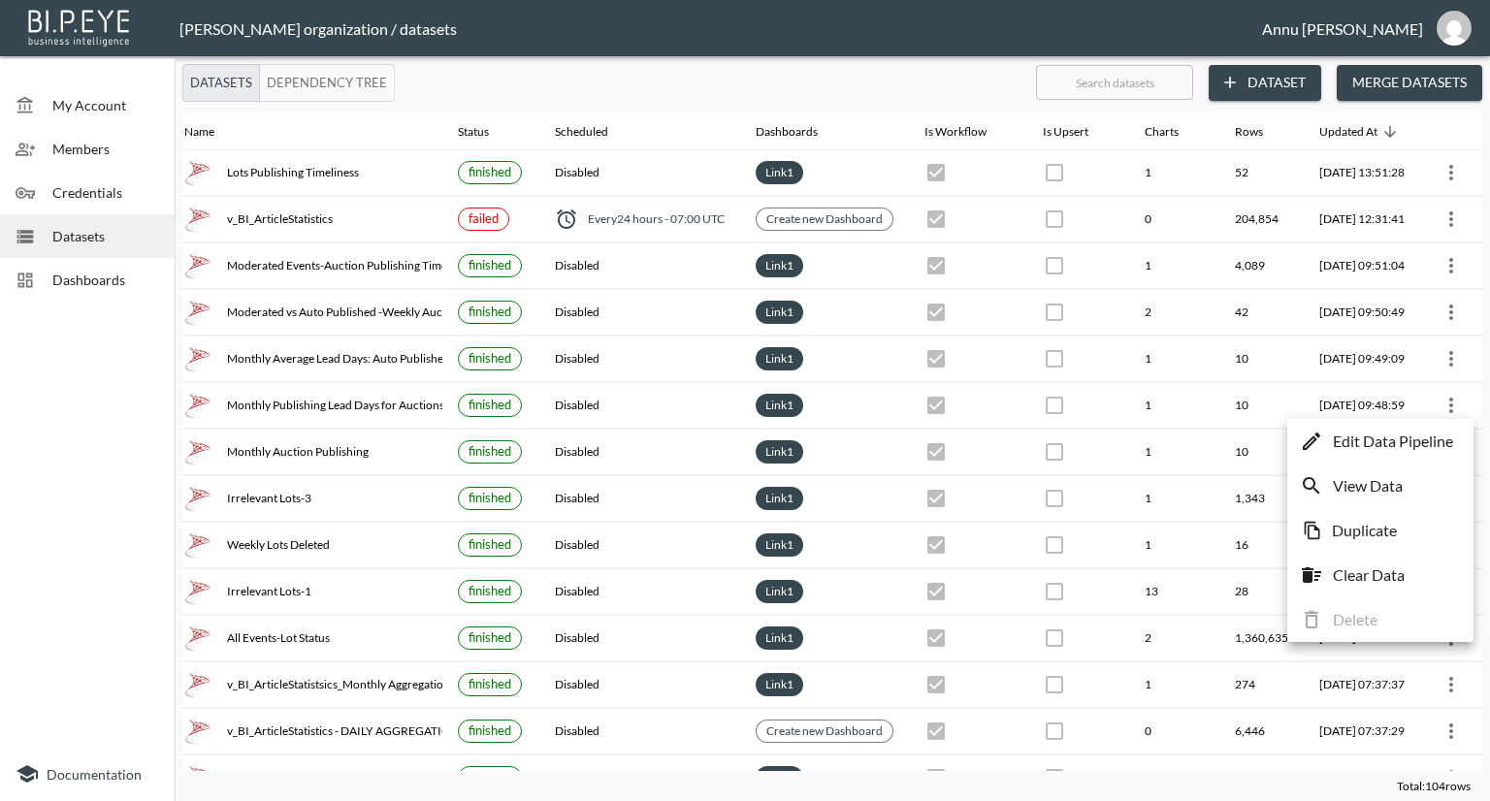
click at [1420, 460] on div "Edit Data Pipeline View Data Duplicate Clear Data Delete" at bounding box center [1380, 530] width 186 height 223
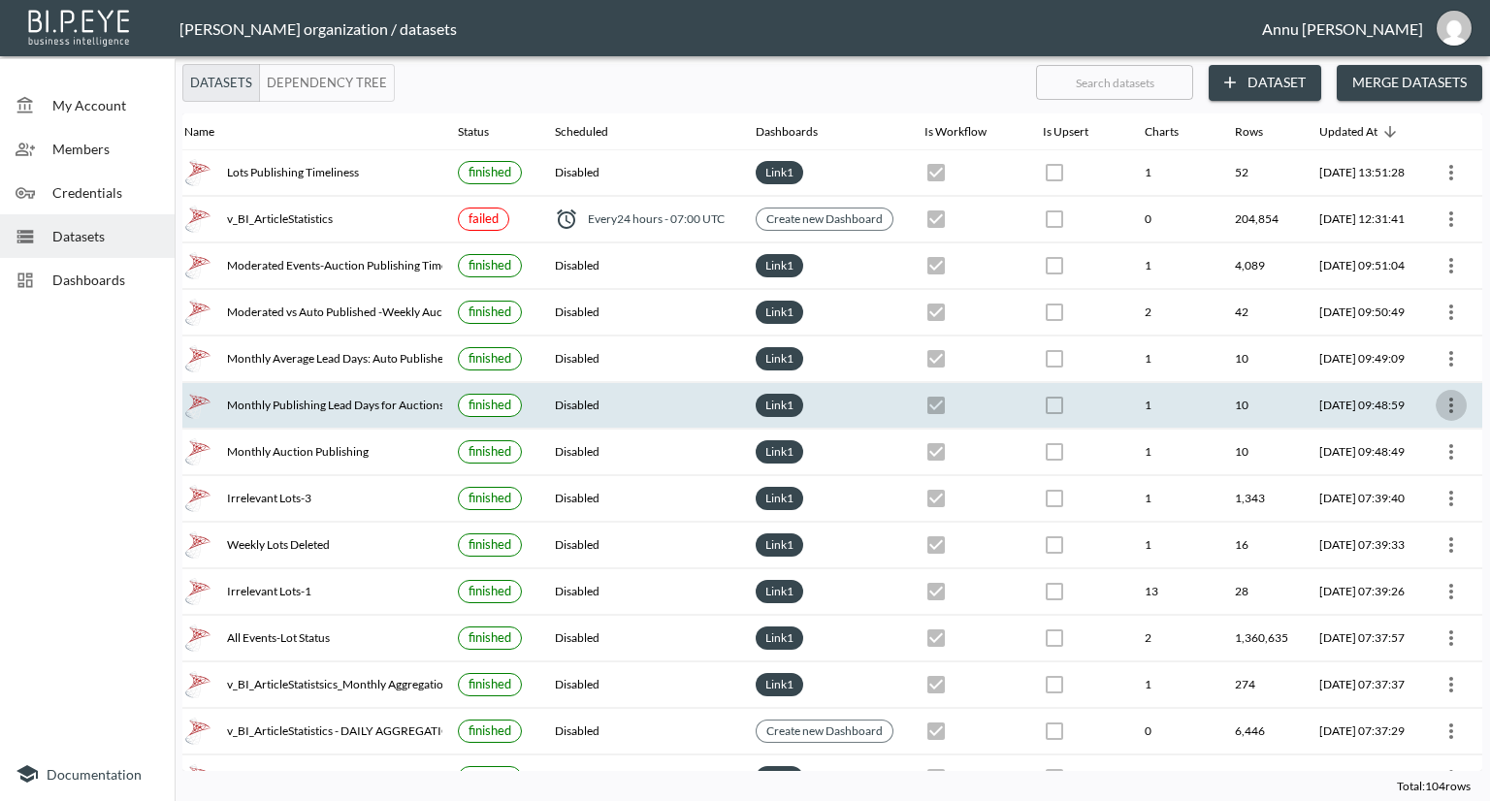
click at [1440, 398] on icon "more" at bounding box center [1451, 405] width 23 height 23
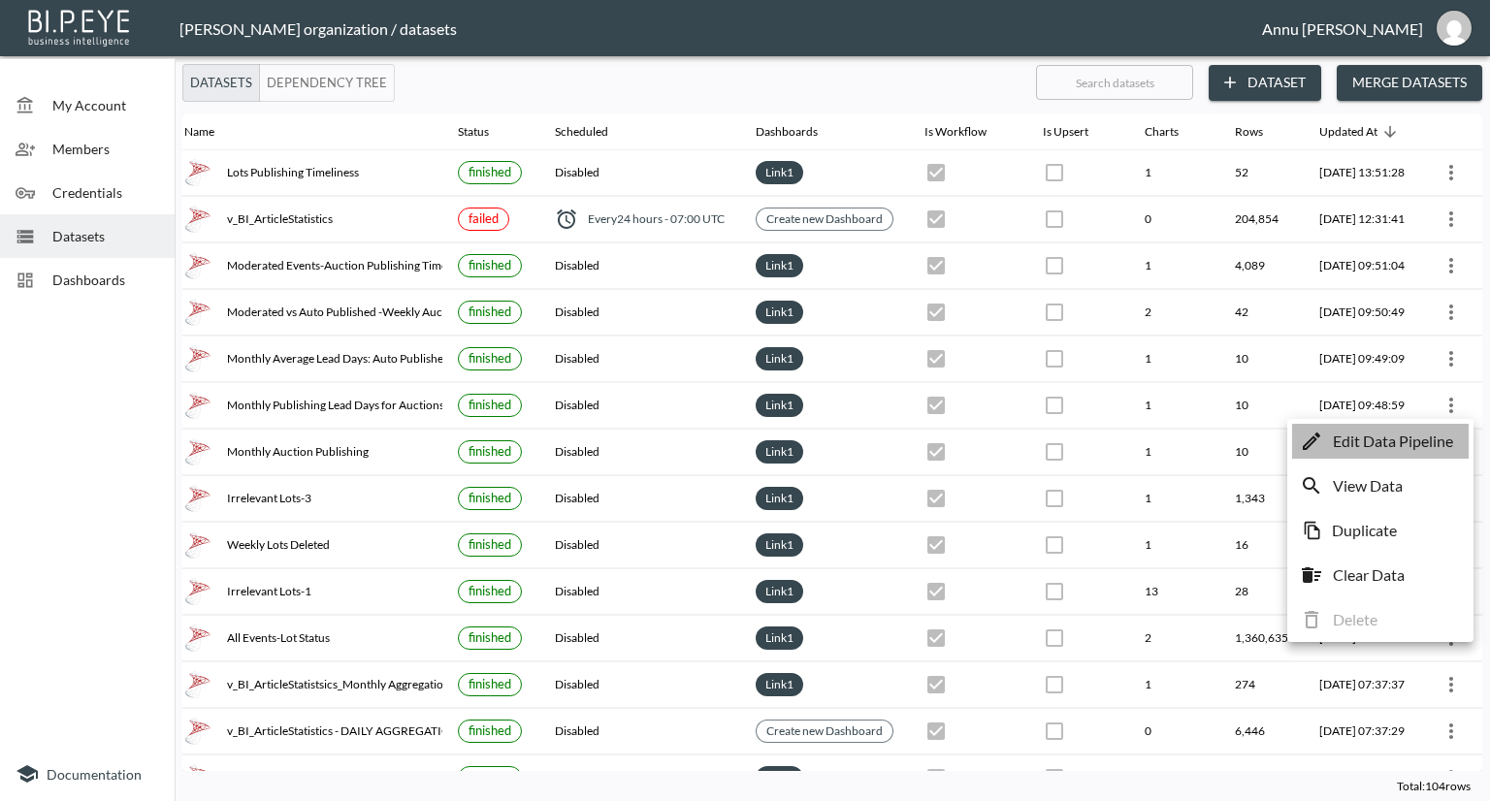
click at [1432, 438] on p "Edit Data Pipeline" at bounding box center [1393, 441] width 120 height 23
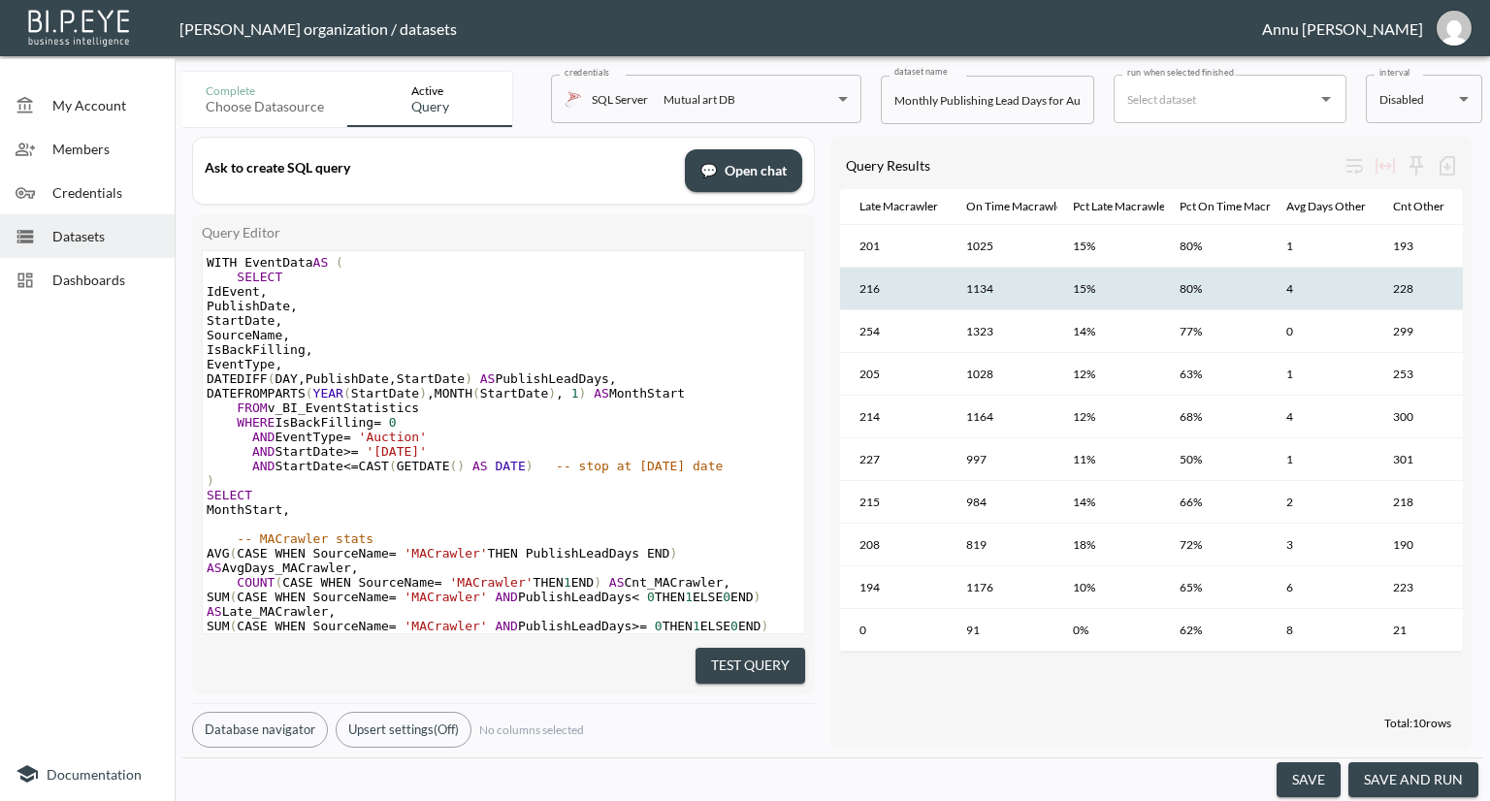
scroll to position [0, 317]
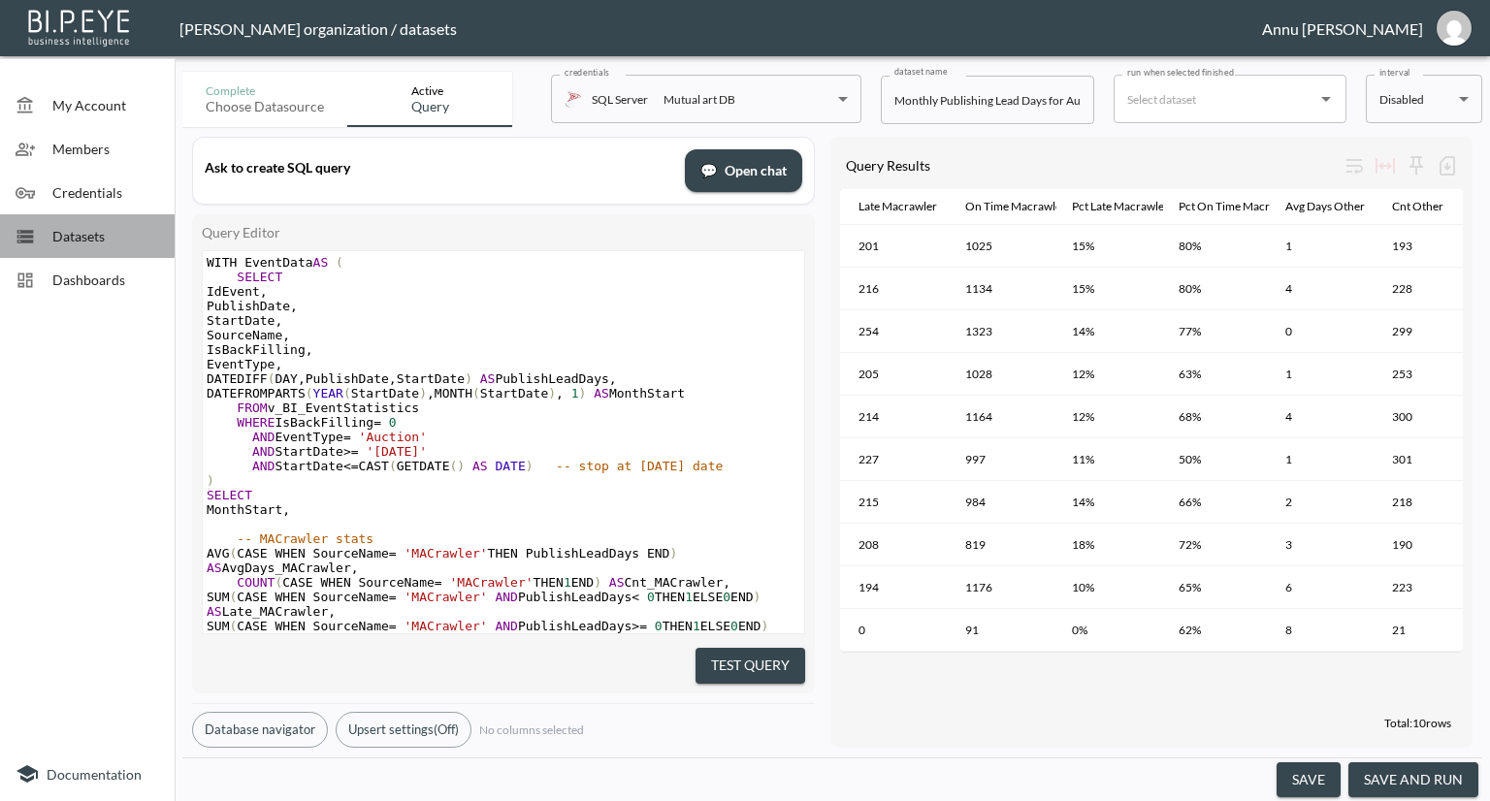
click at [93, 230] on span "Datasets" at bounding box center [105, 236] width 107 height 20
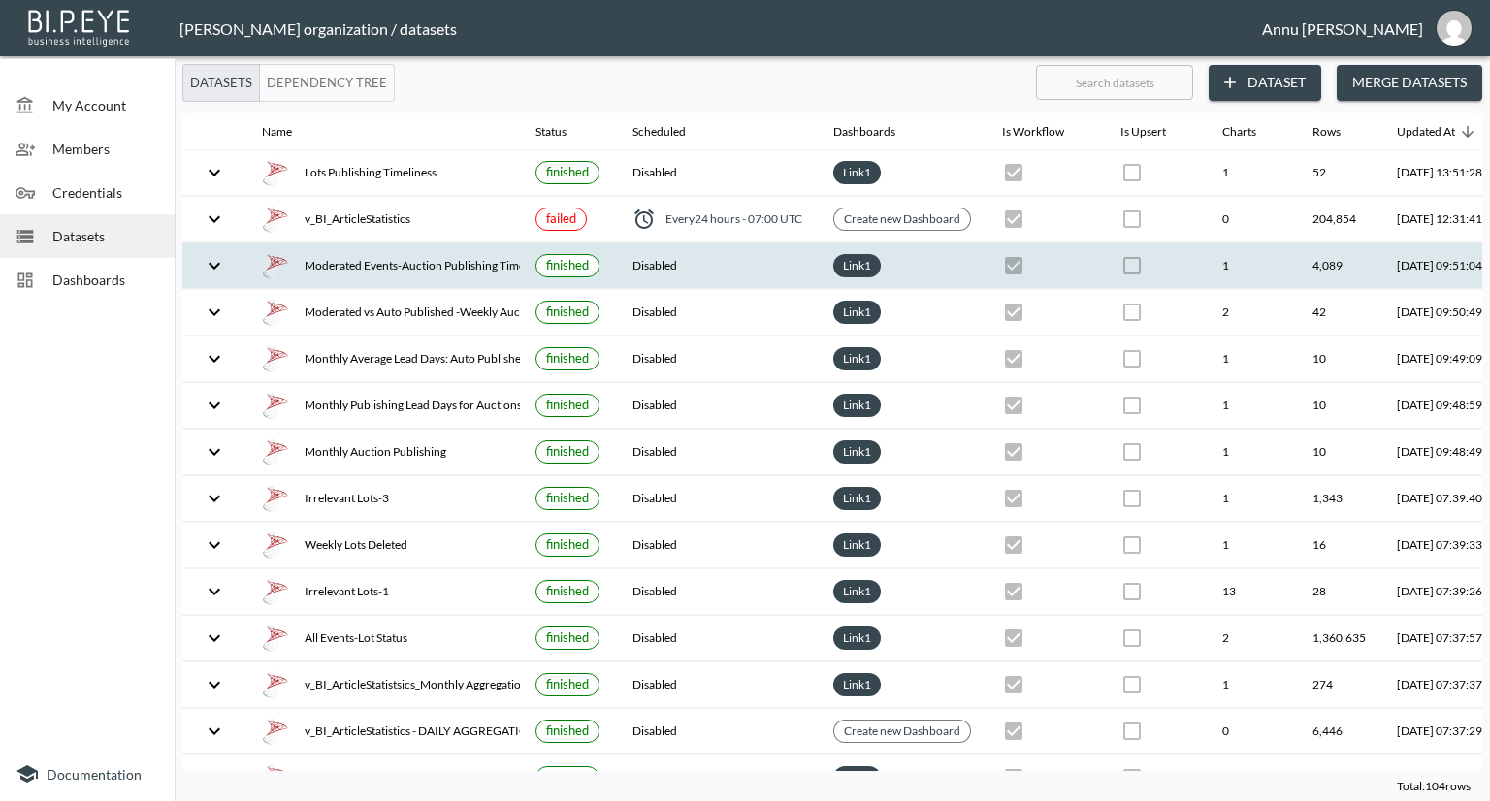
scroll to position [0, 114]
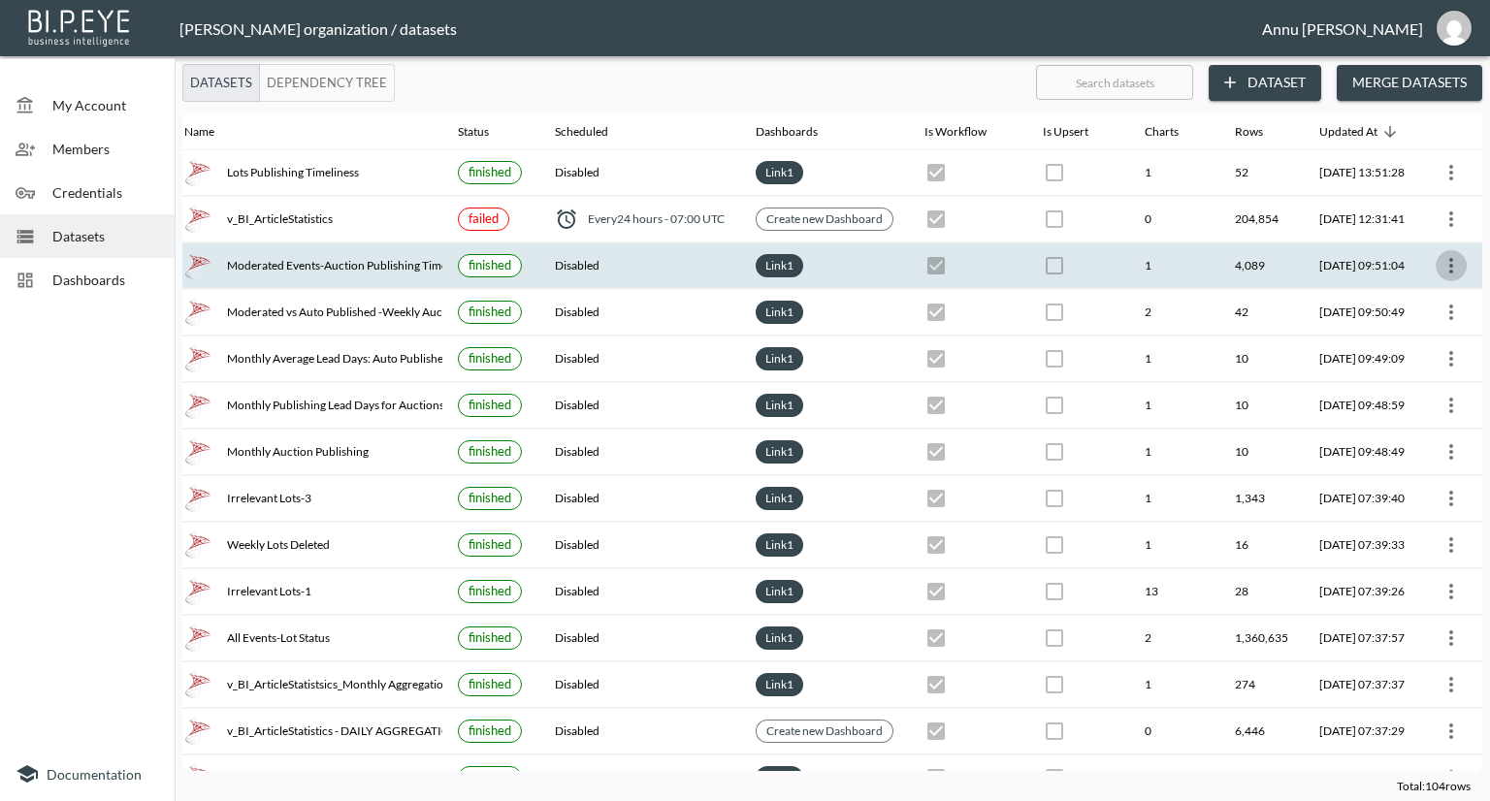
click at [1456, 264] on icon "more" at bounding box center [1451, 265] width 23 height 23
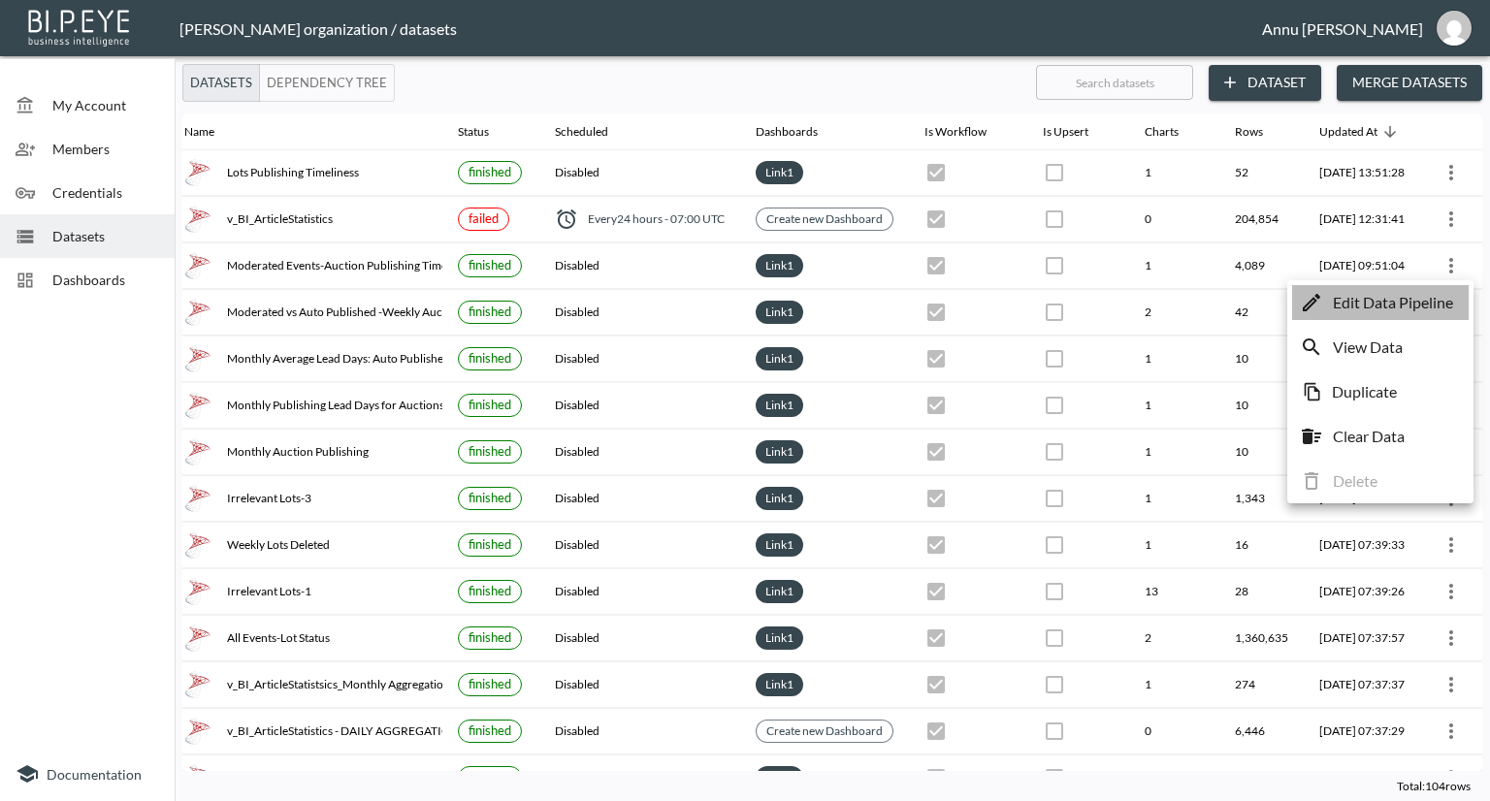
click at [1420, 304] on p "Edit Data Pipeline" at bounding box center [1393, 302] width 120 height 23
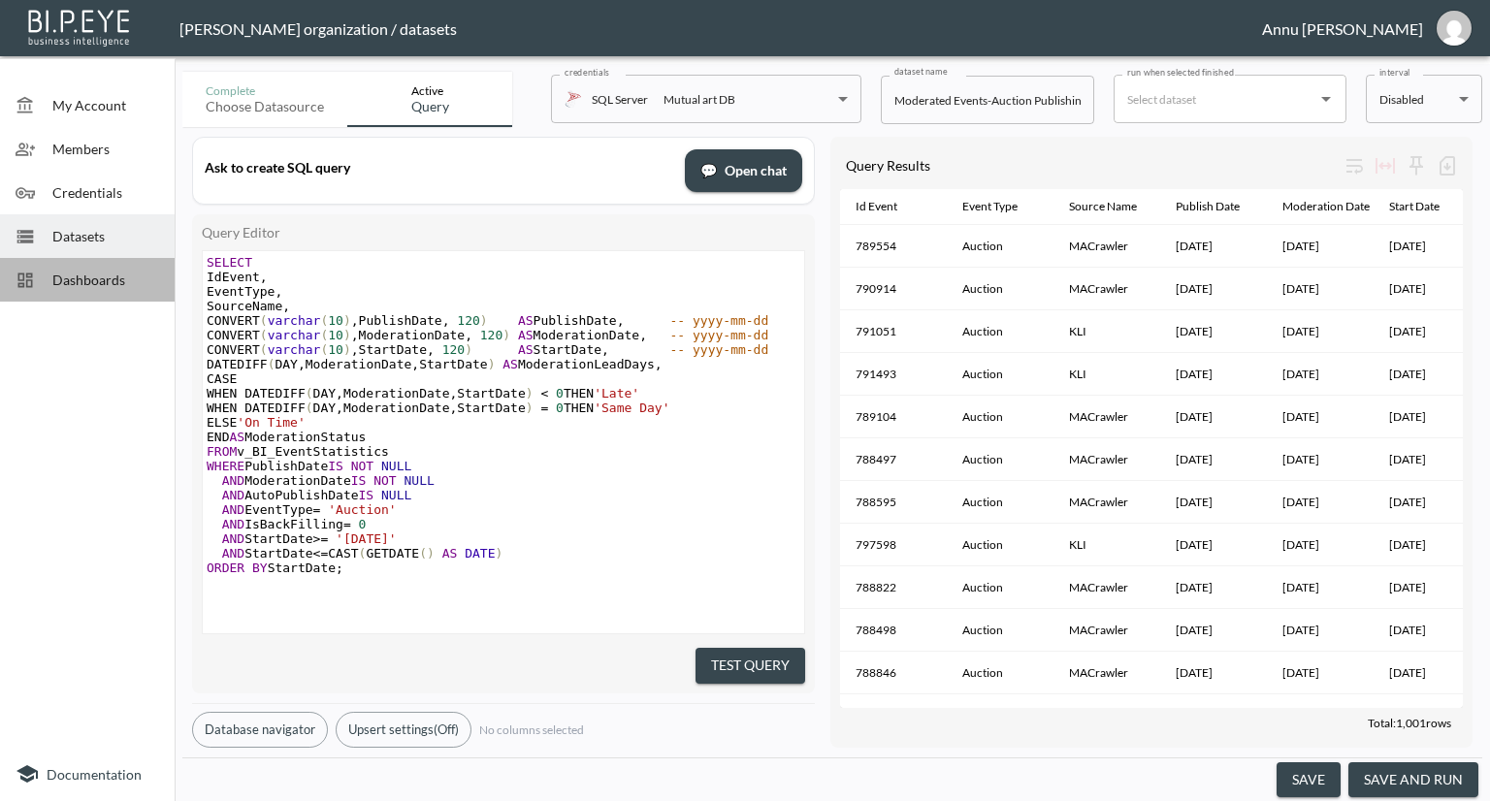
click at [67, 295] on div "Dashboards" at bounding box center [87, 280] width 175 height 44
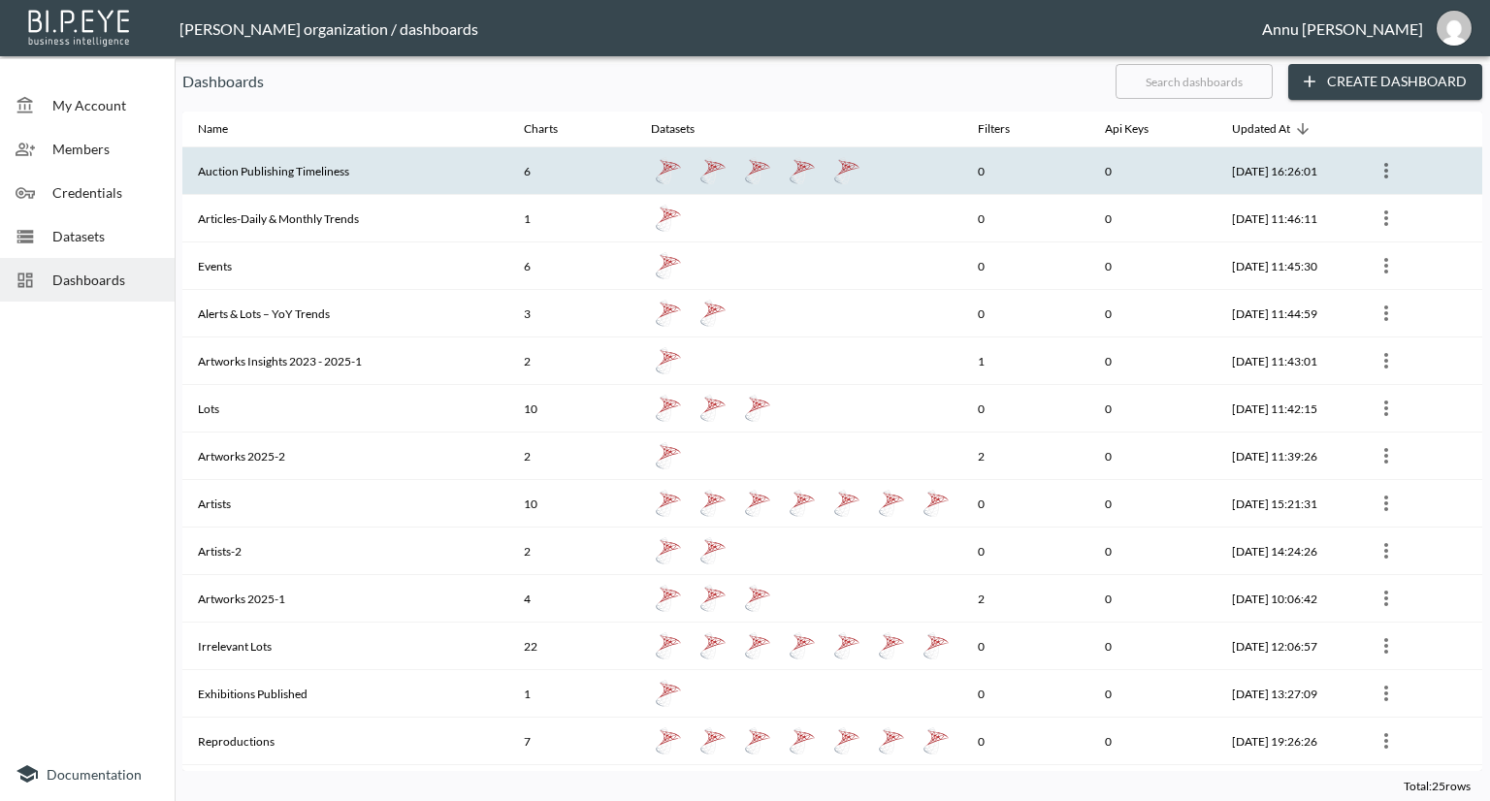
click at [411, 177] on th "Auction Publishing Timeliness" at bounding box center [345, 171] width 326 height 48
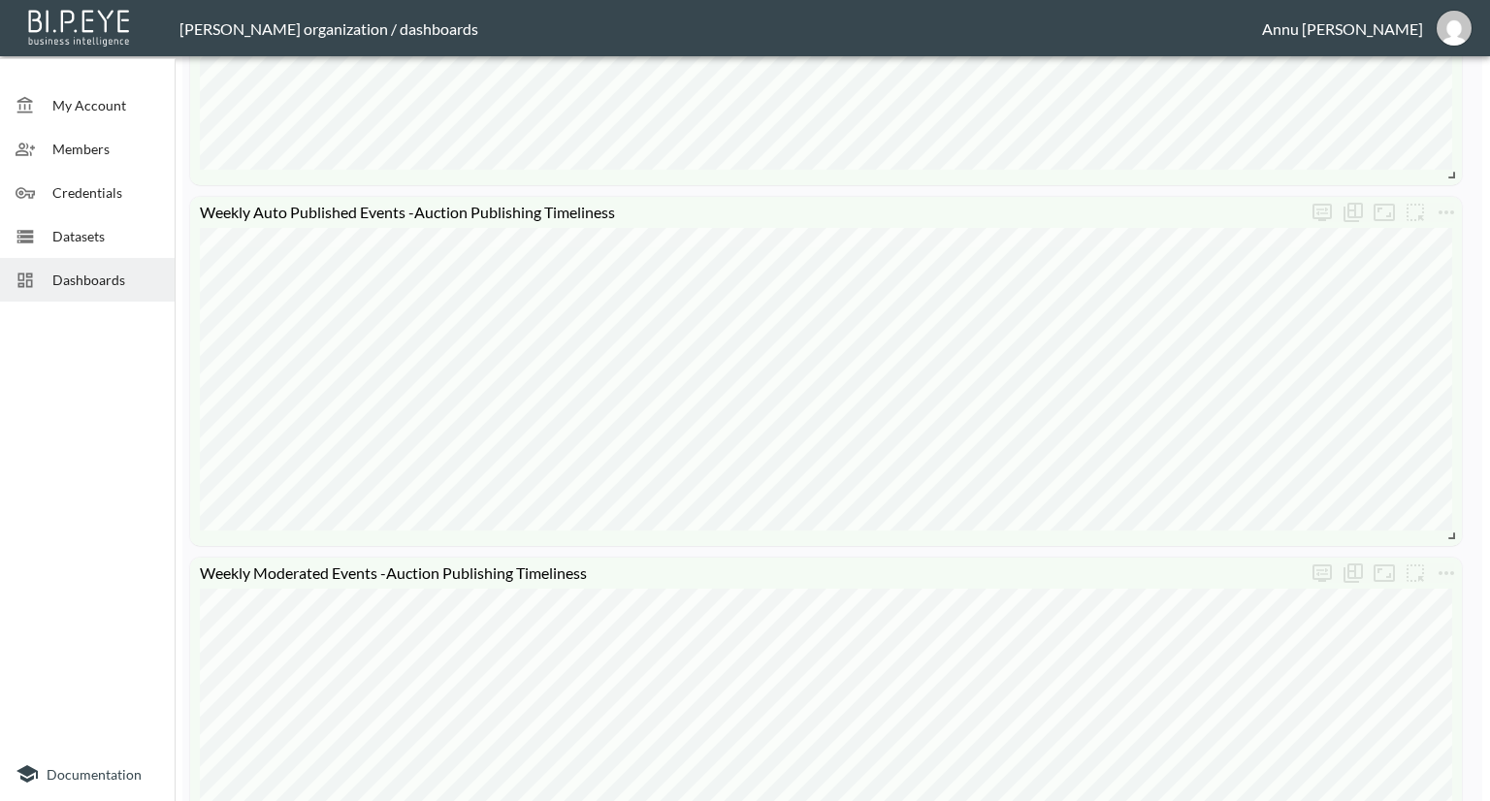
scroll to position [1264, 0]
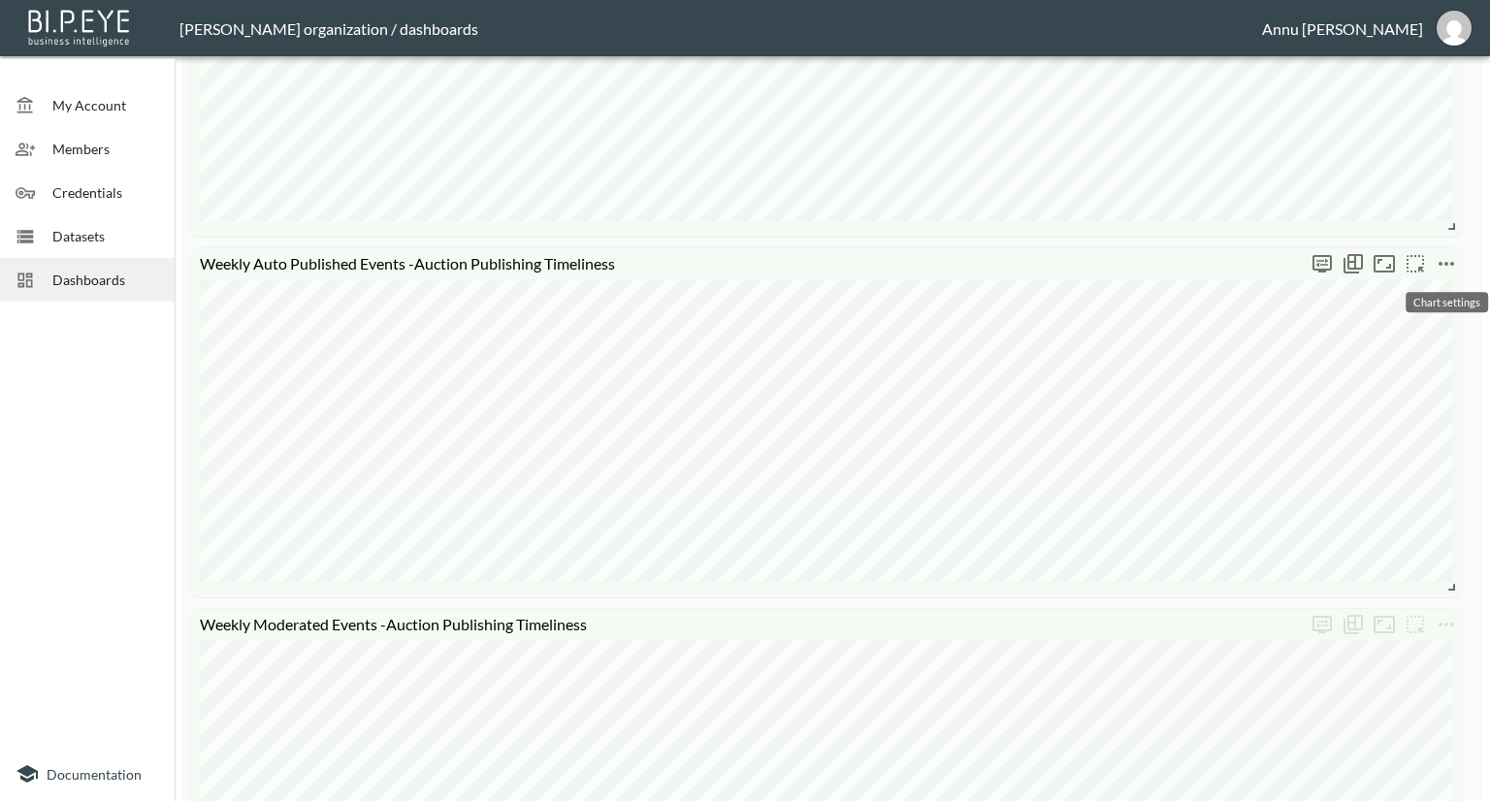
click at [1452, 265] on icon "more" at bounding box center [1446, 263] width 23 height 23
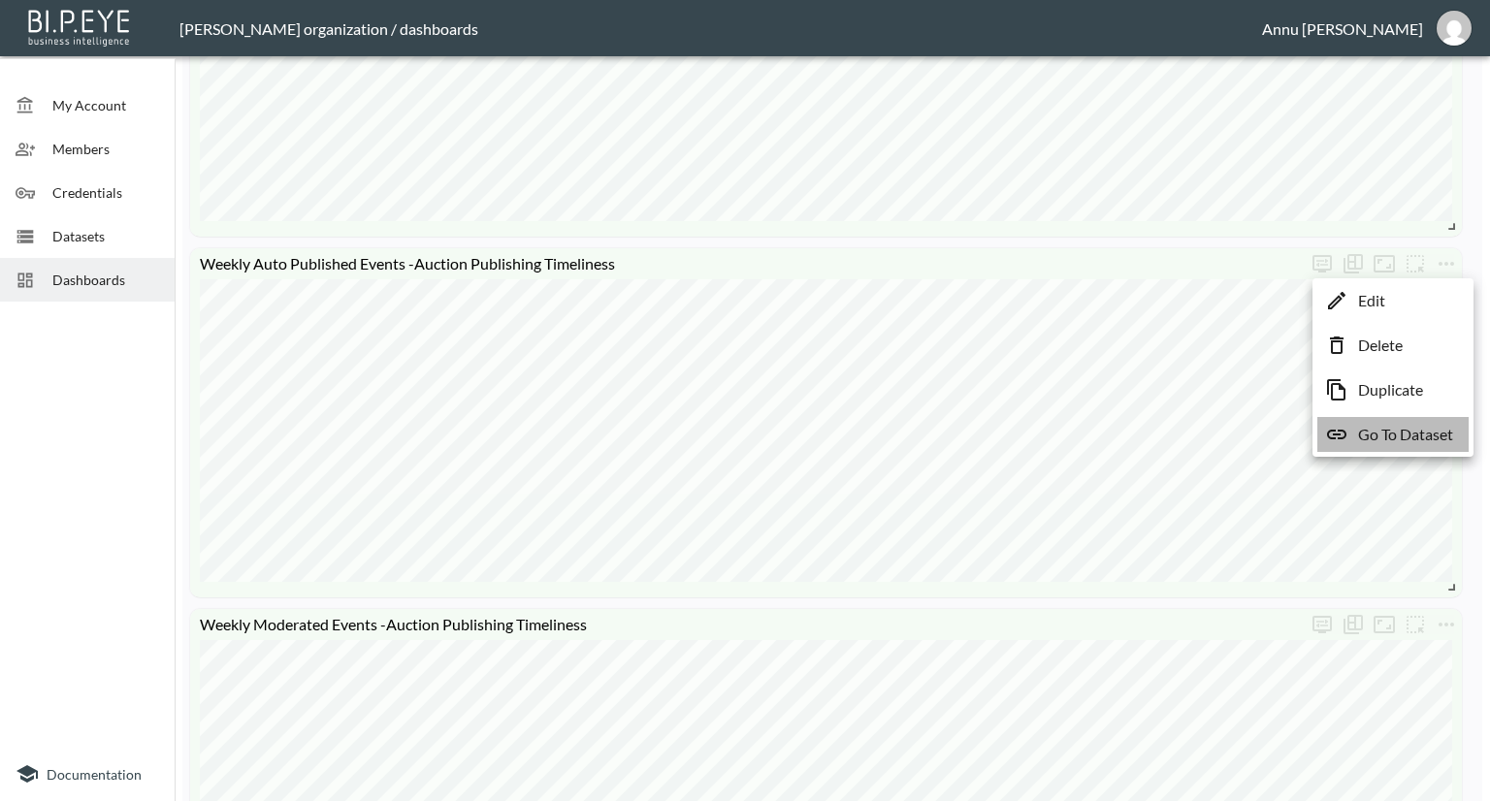
click at [1437, 435] on p "Go To Dataset" at bounding box center [1405, 434] width 95 height 23
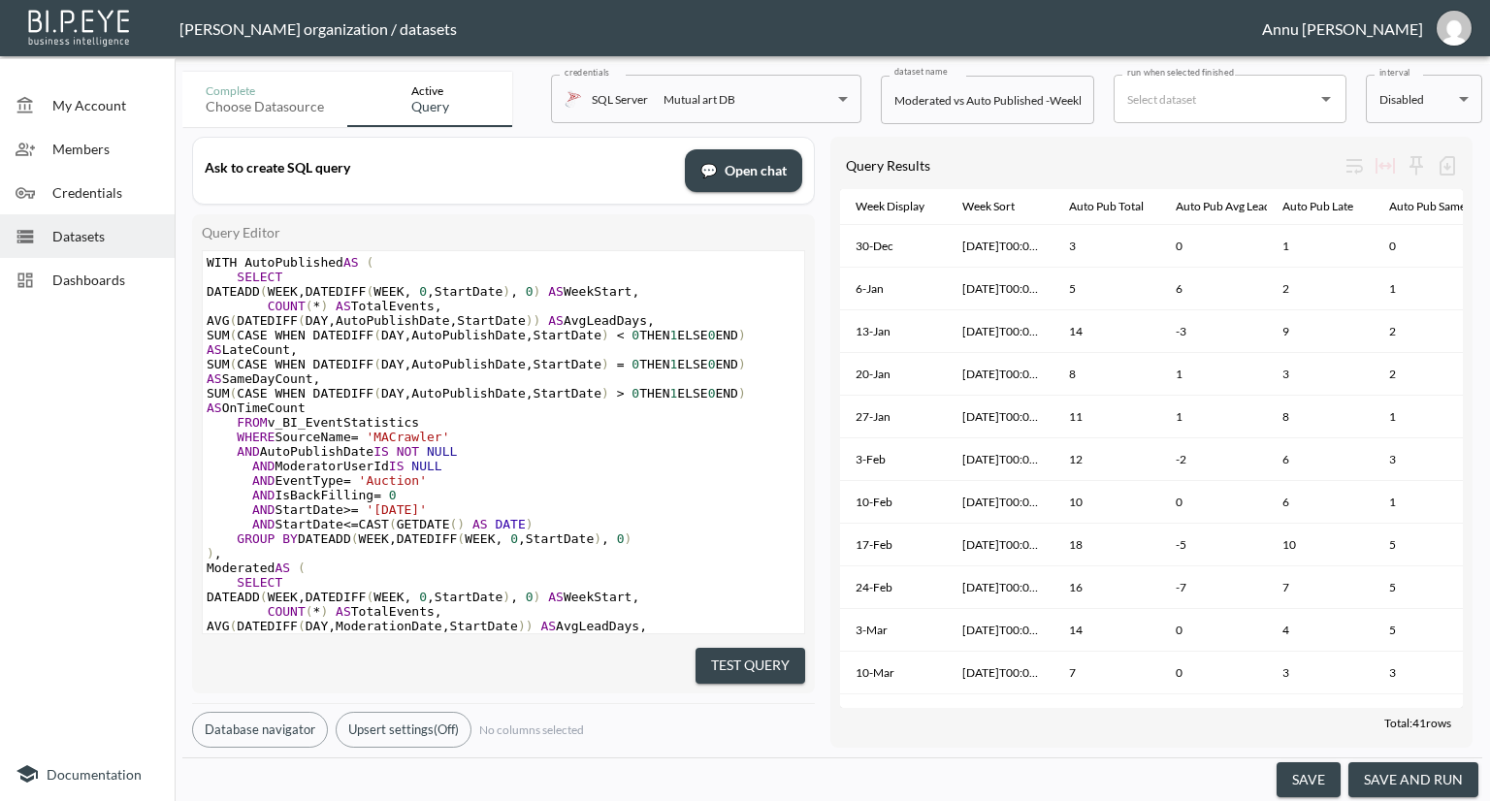
click at [89, 248] on div "Datasets" at bounding box center [87, 236] width 175 height 44
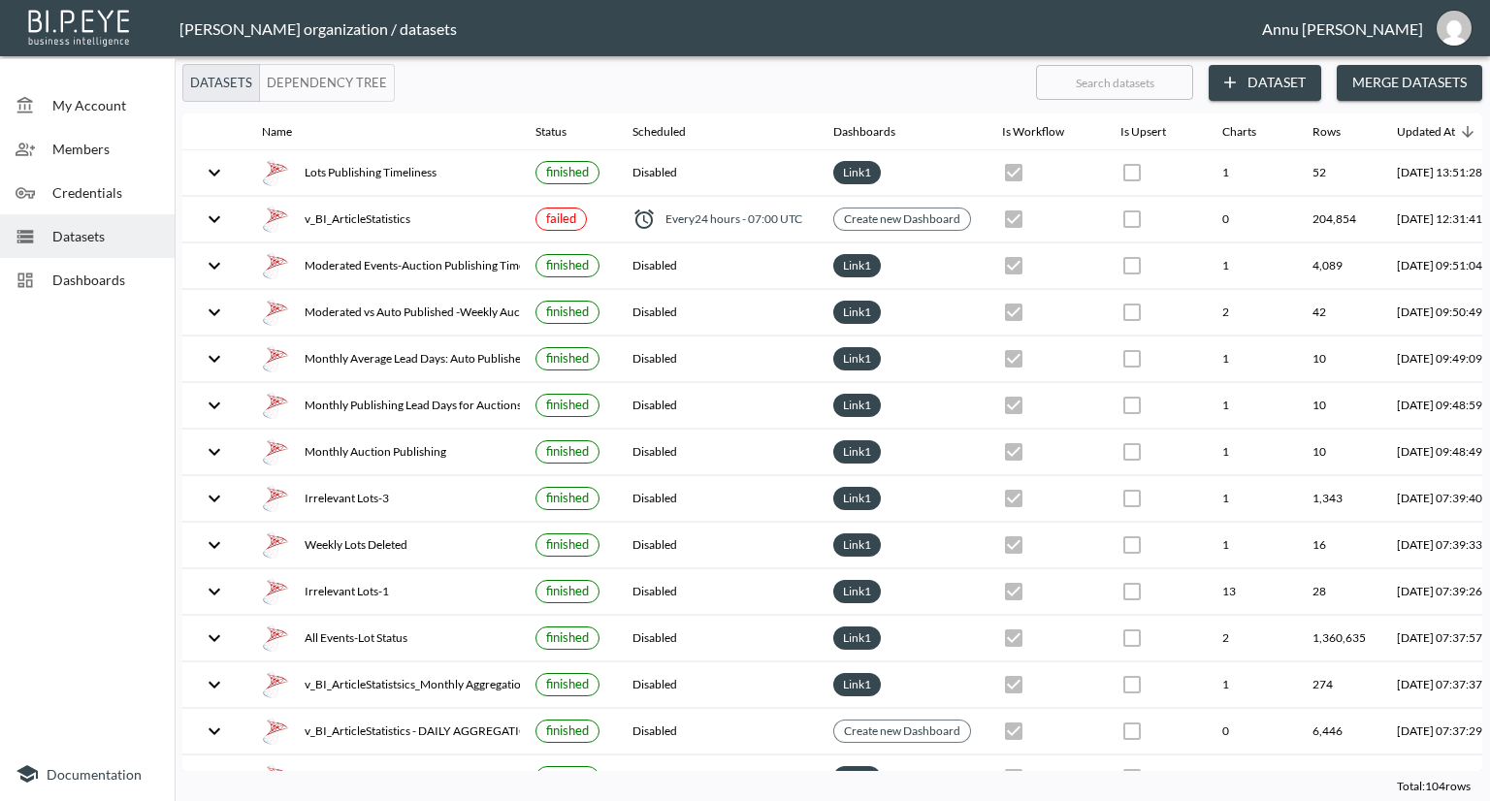
click at [105, 284] on span "Dashboards" at bounding box center [105, 280] width 107 height 20
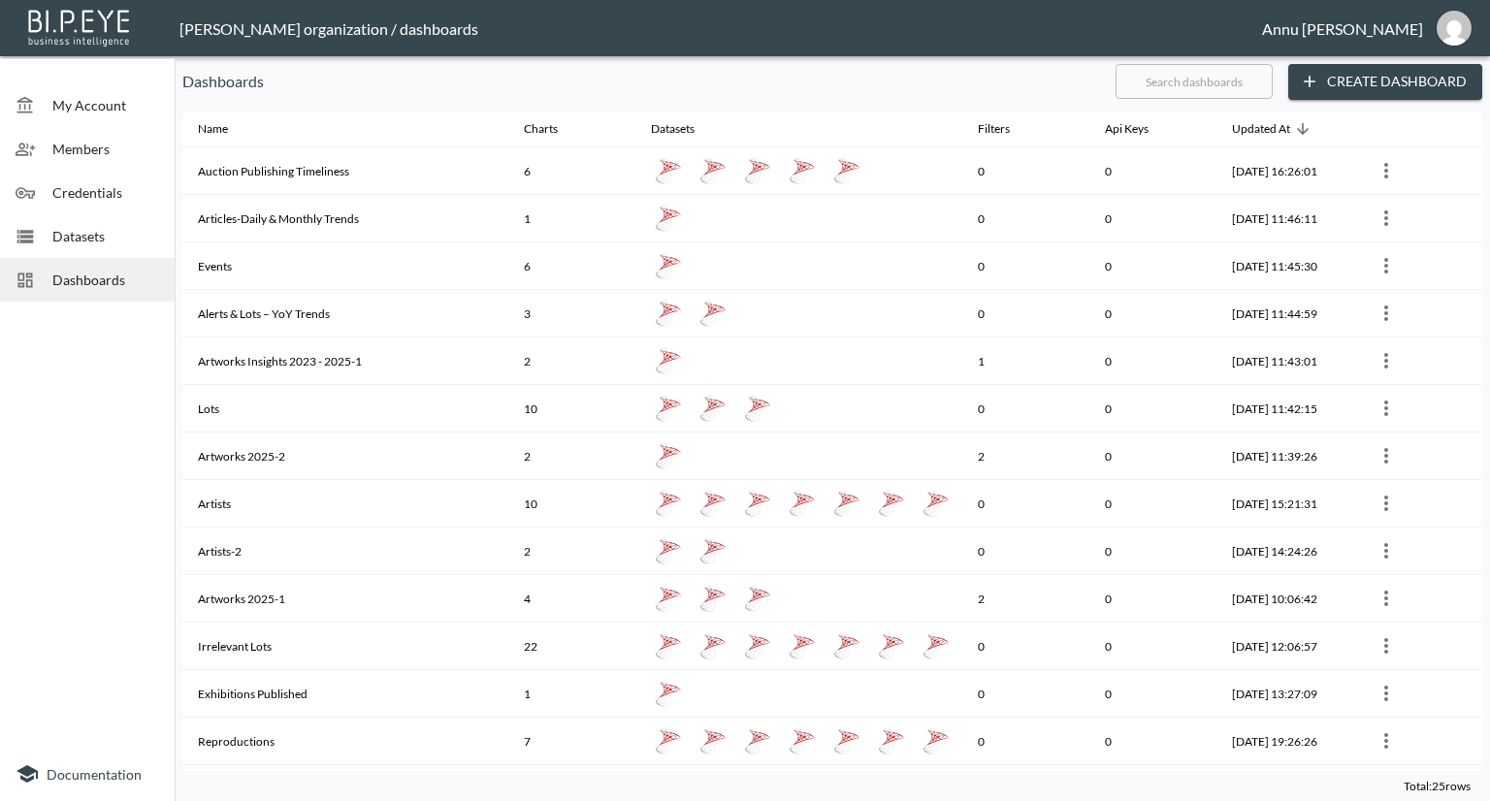
click at [97, 232] on span "Datasets" at bounding box center [105, 236] width 107 height 20
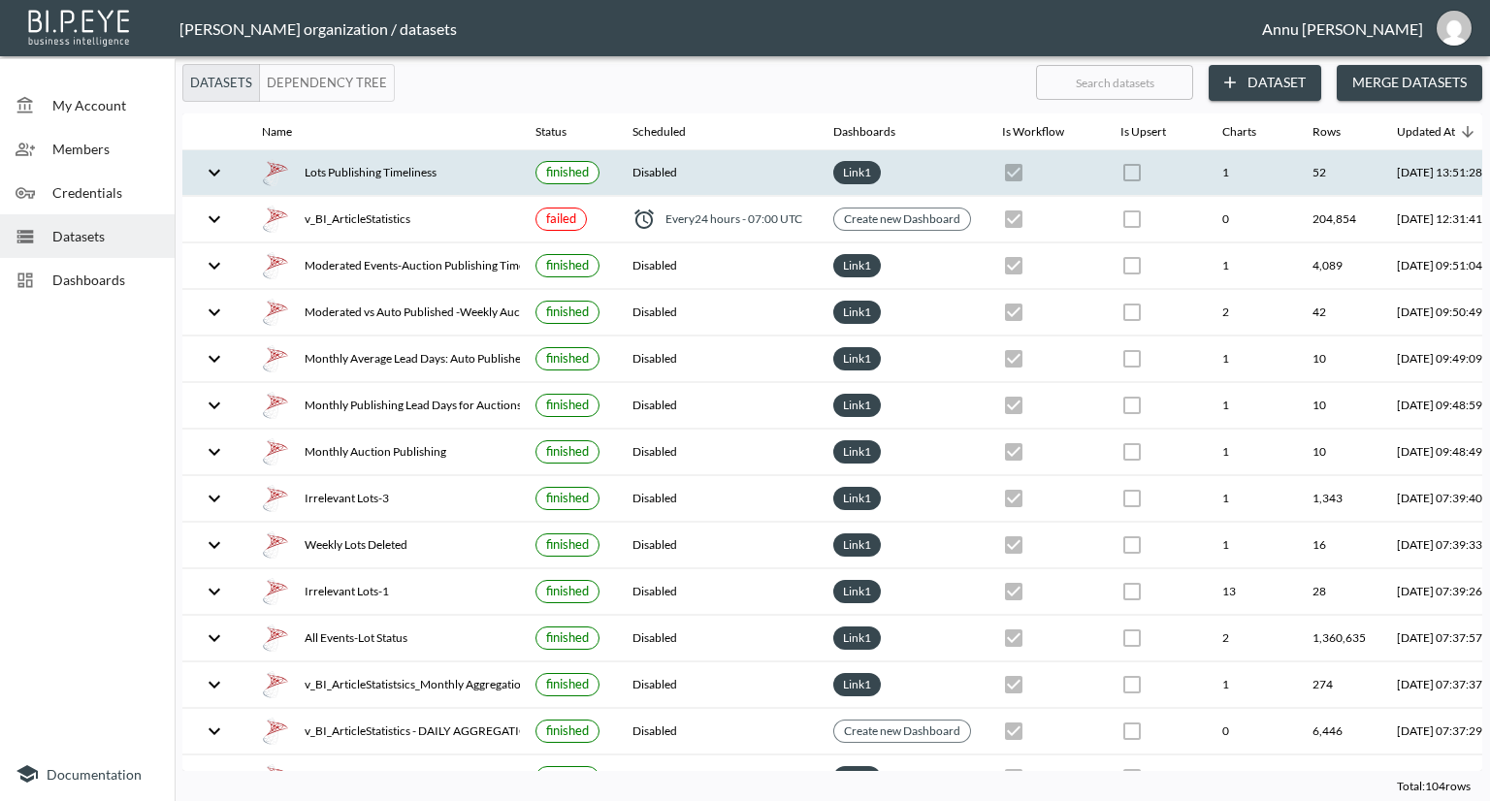
click at [379, 168] on div "Lots Publishing Timeliness" at bounding box center [383, 172] width 243 height 27
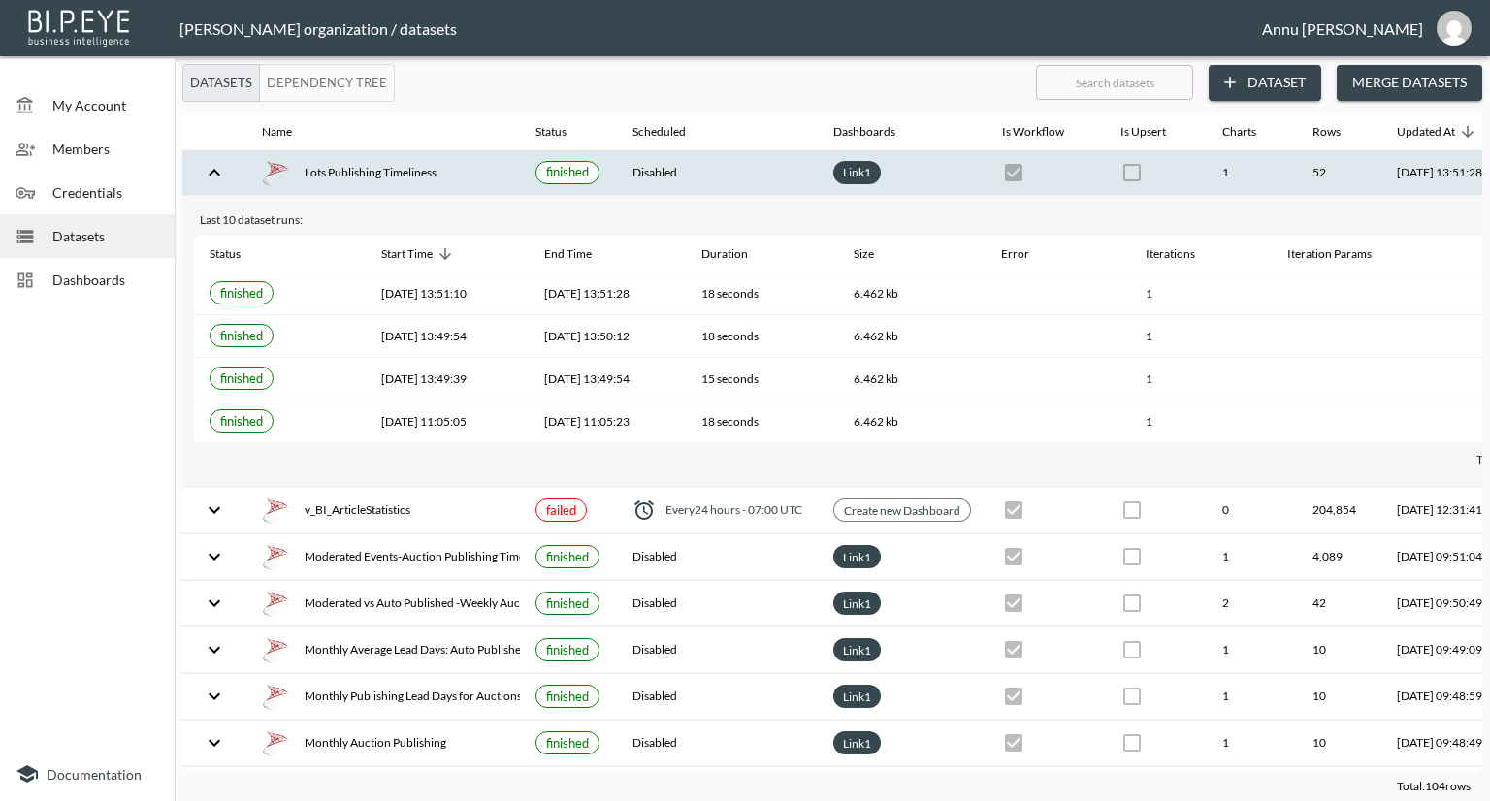
click at [139, 270] on span "Dashboards" at bounding box center [105, 280] width 107 height 20
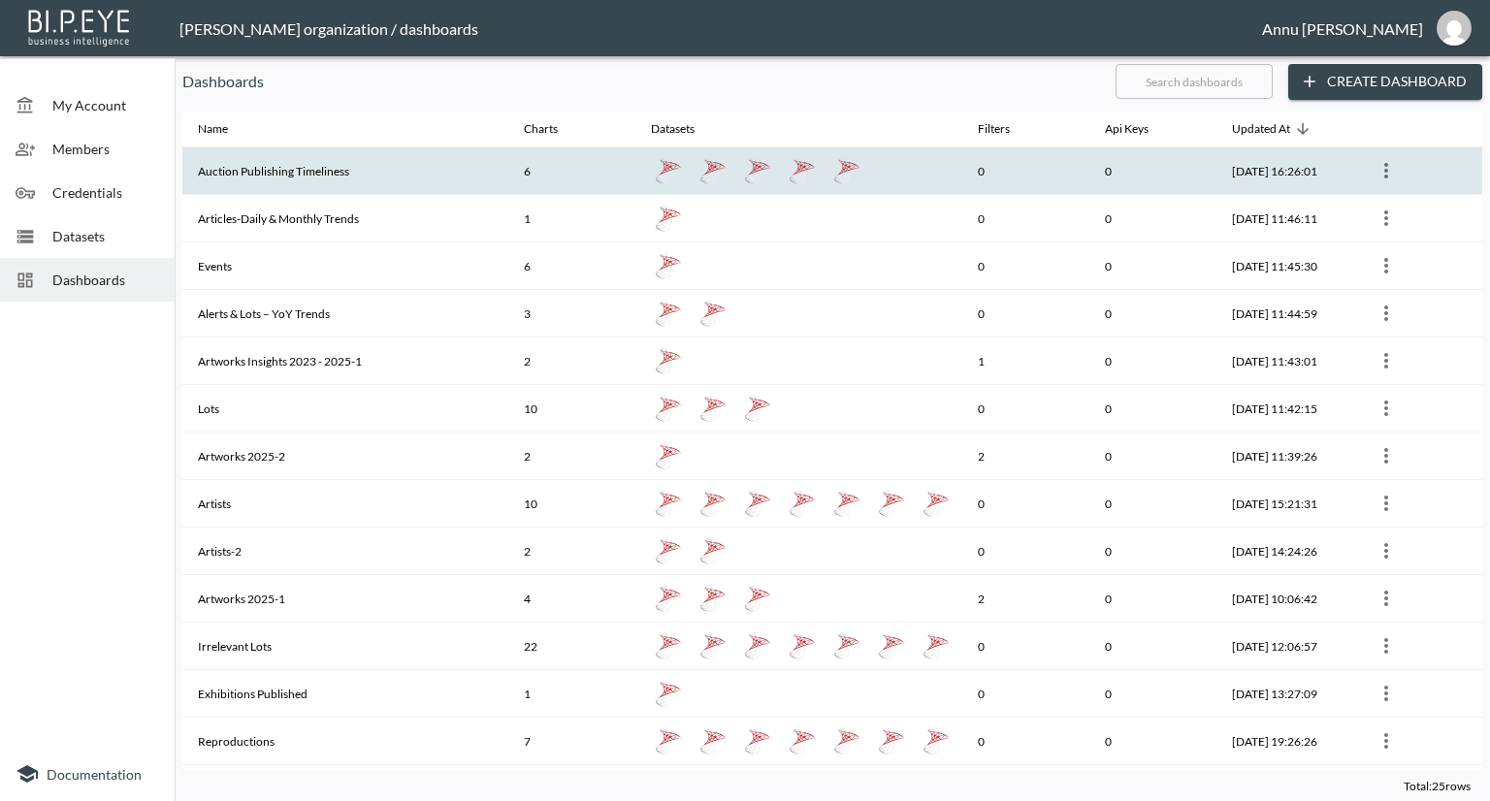
click at [407, 179] on th "Auction Publishing Timeliness" at bounding box center [345, 171] width 326 height 48
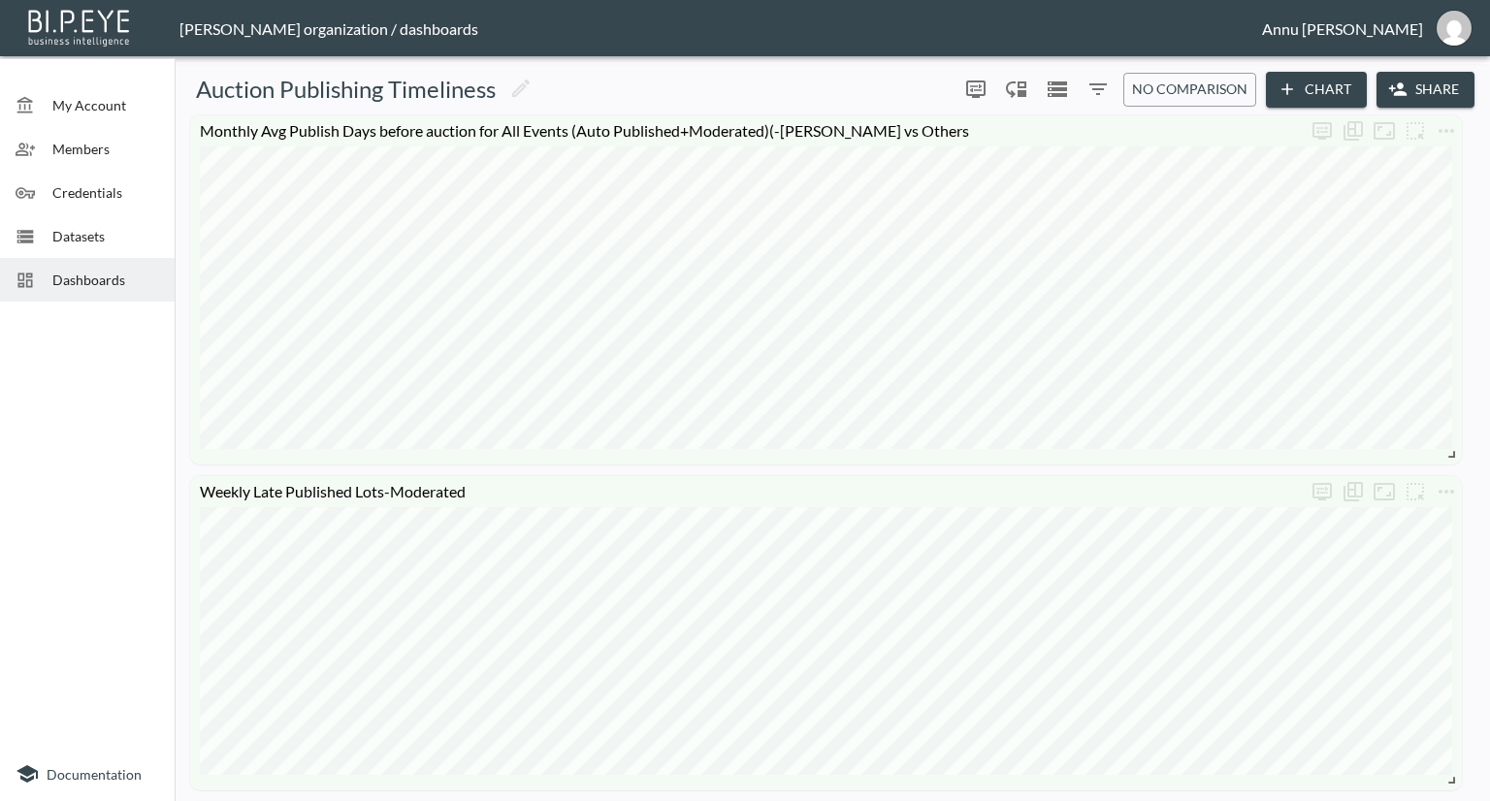
click at [120, 292] on div "Dashboards" at bounding box center [87, 280] width 175 height 44
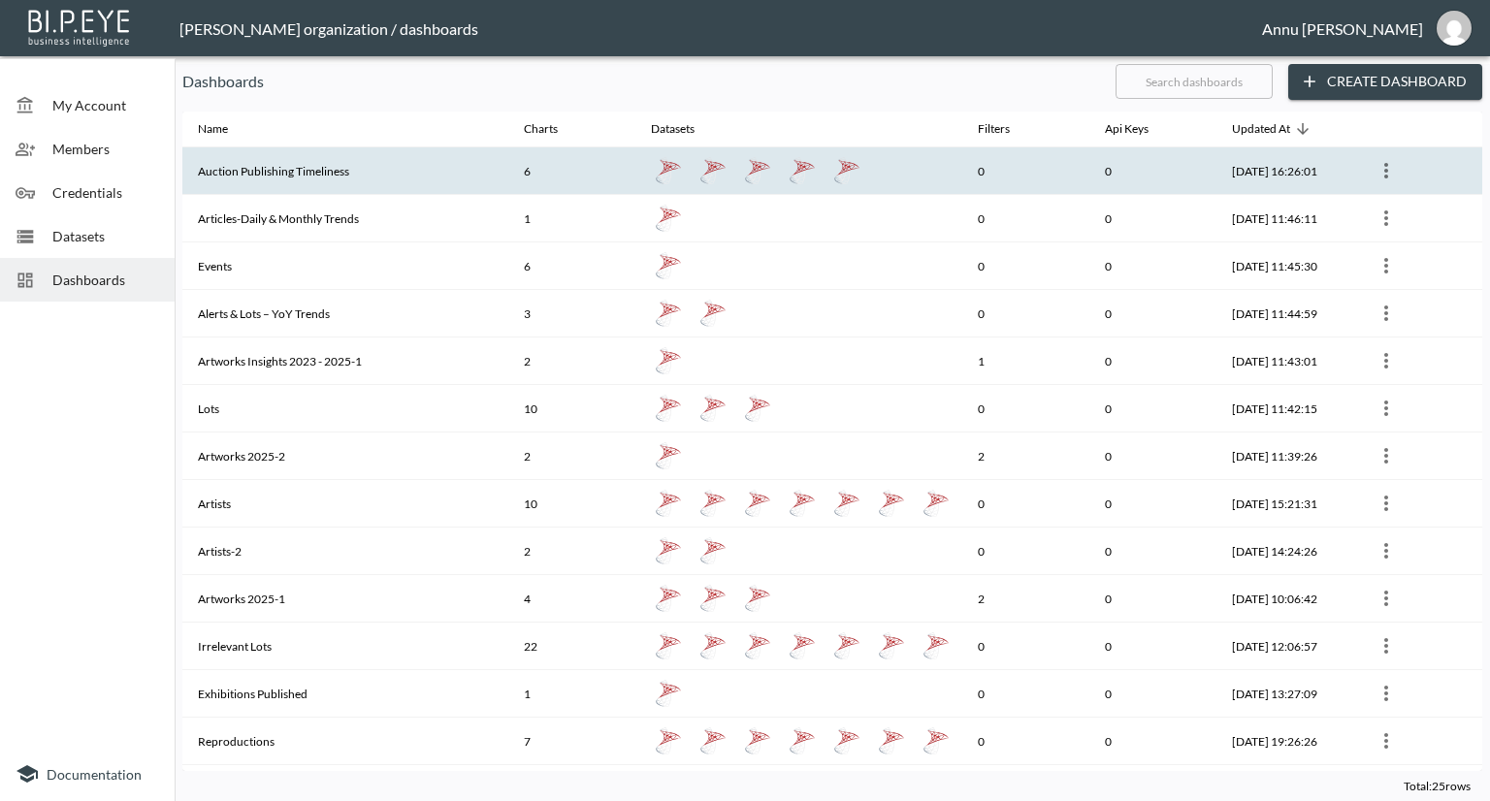
click at [303, 172] on th "Auction Publishing Timeliness" at bounding box center [345, 171] width 326 height 48
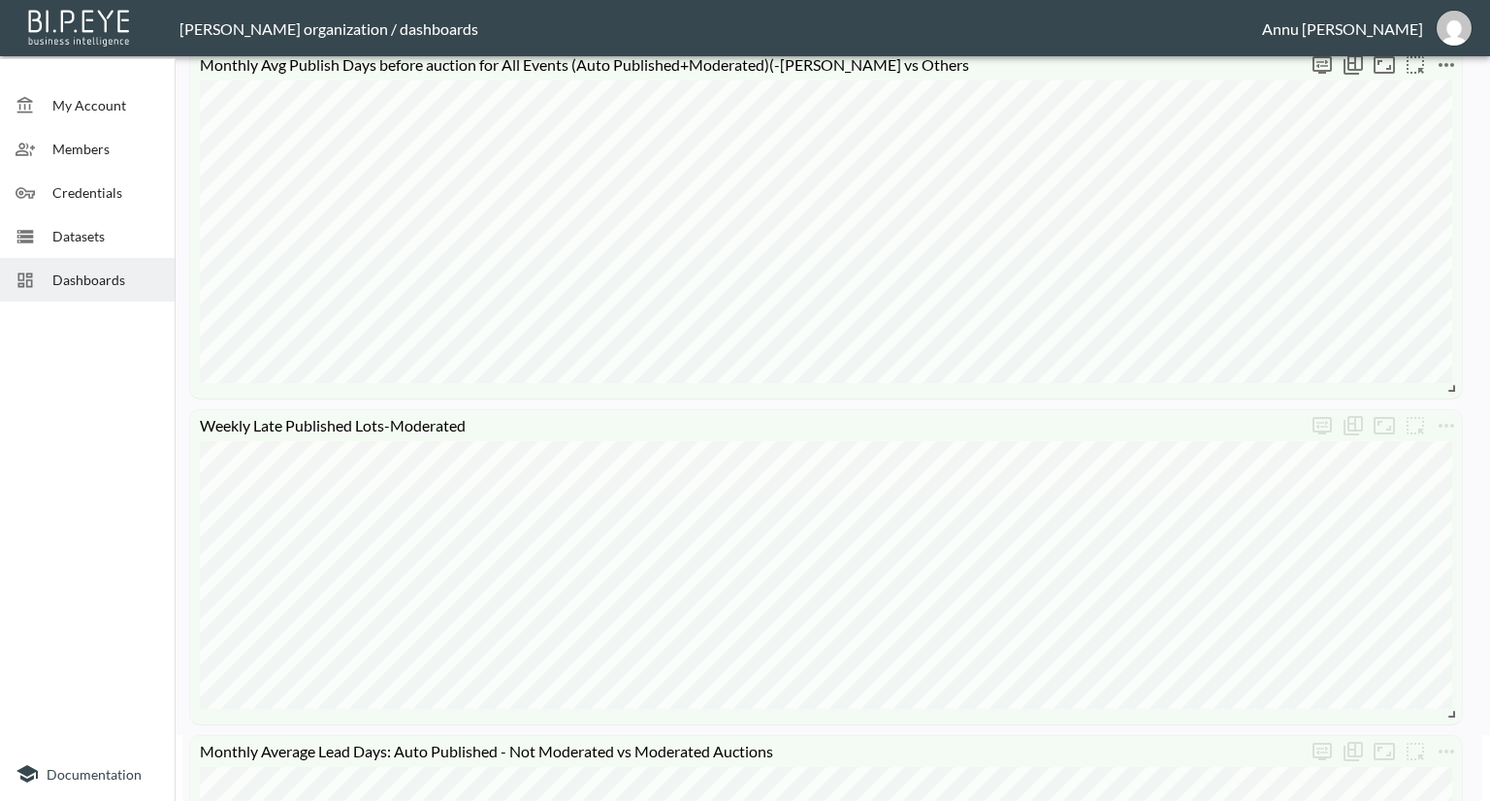
scroll to position [97, 0]
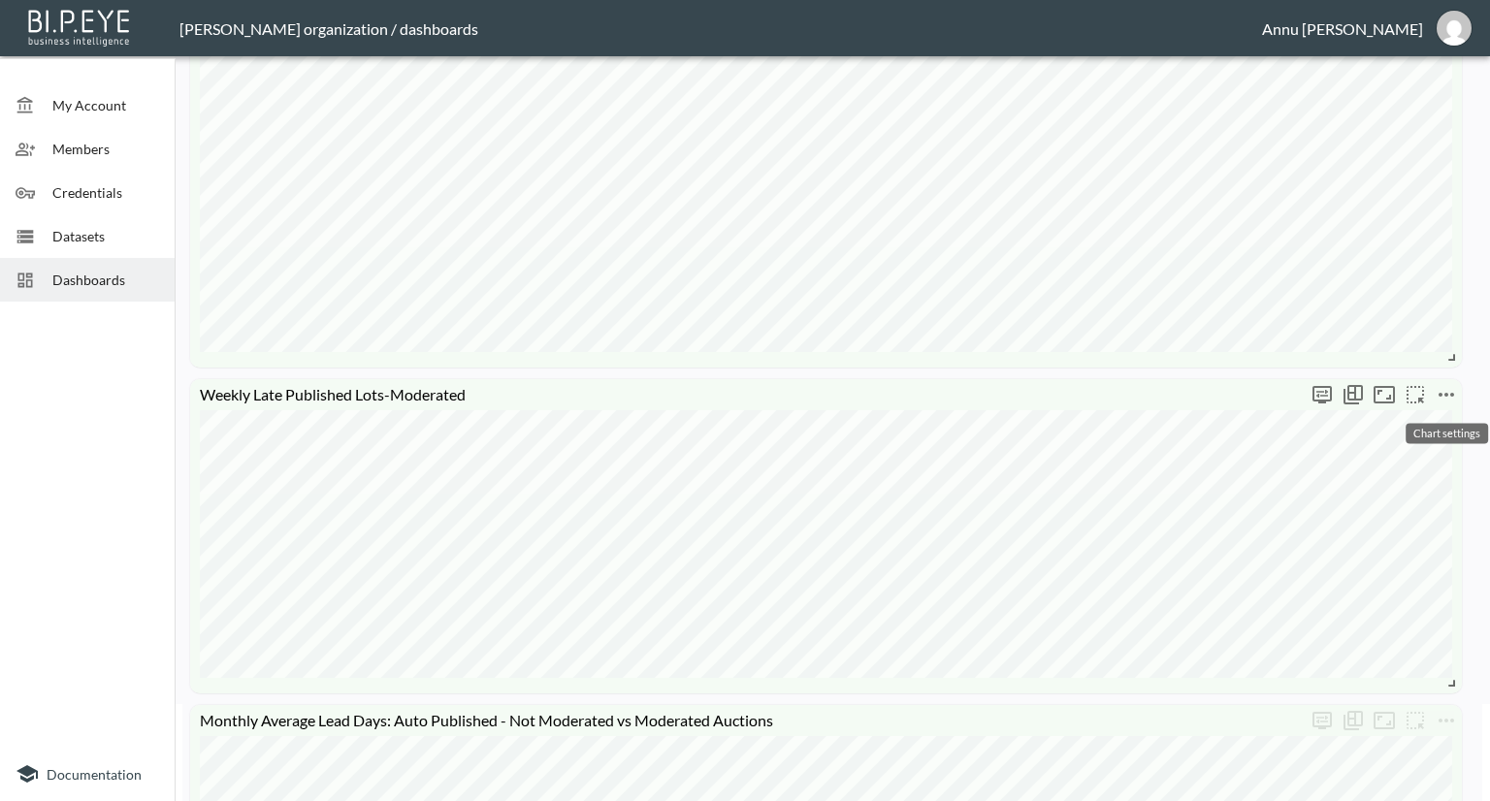
click at [1446, 397] on icon "more" at bounding box center [1446, 394] width 23 height 23
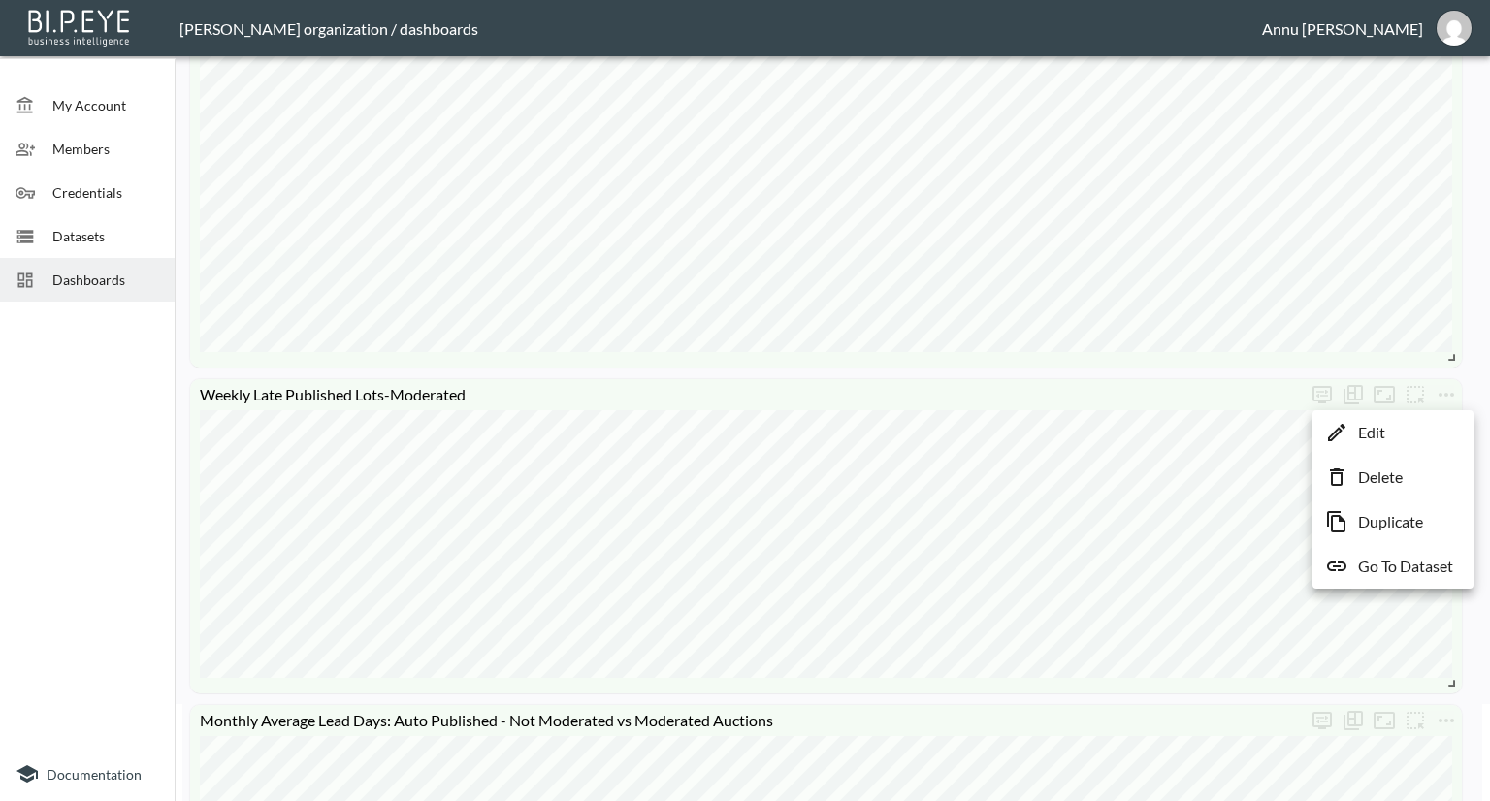
click at [1389, 570] on p "Go To Dataset" at bounding box center [1405, 566] width 95 height 23
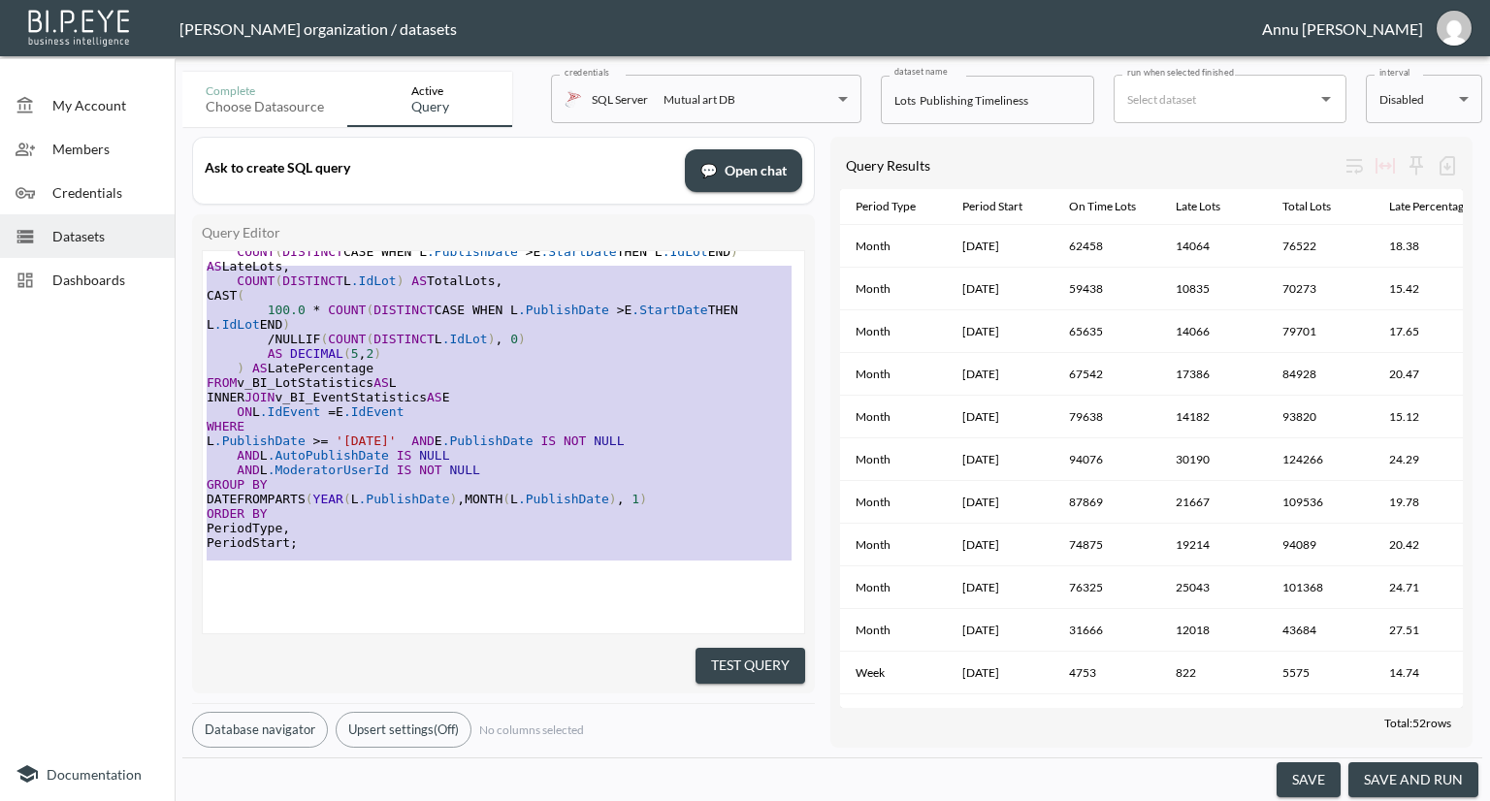
scroll to position [195, 0]
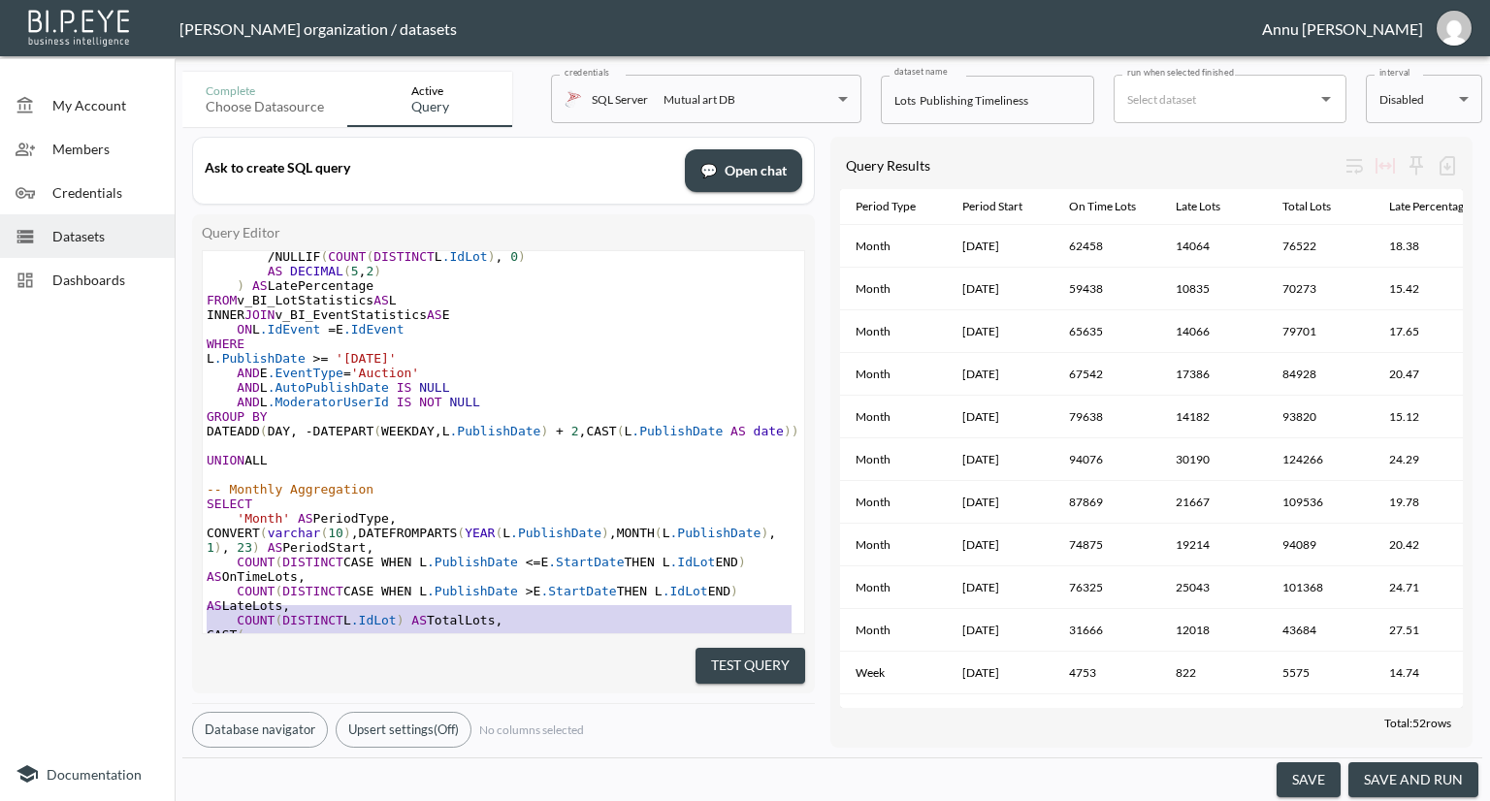
type textarea "-- Weekly Aggregation SELECT 'Week' AS PeriodType, CONVERT(varchar(10), DATEADD…"
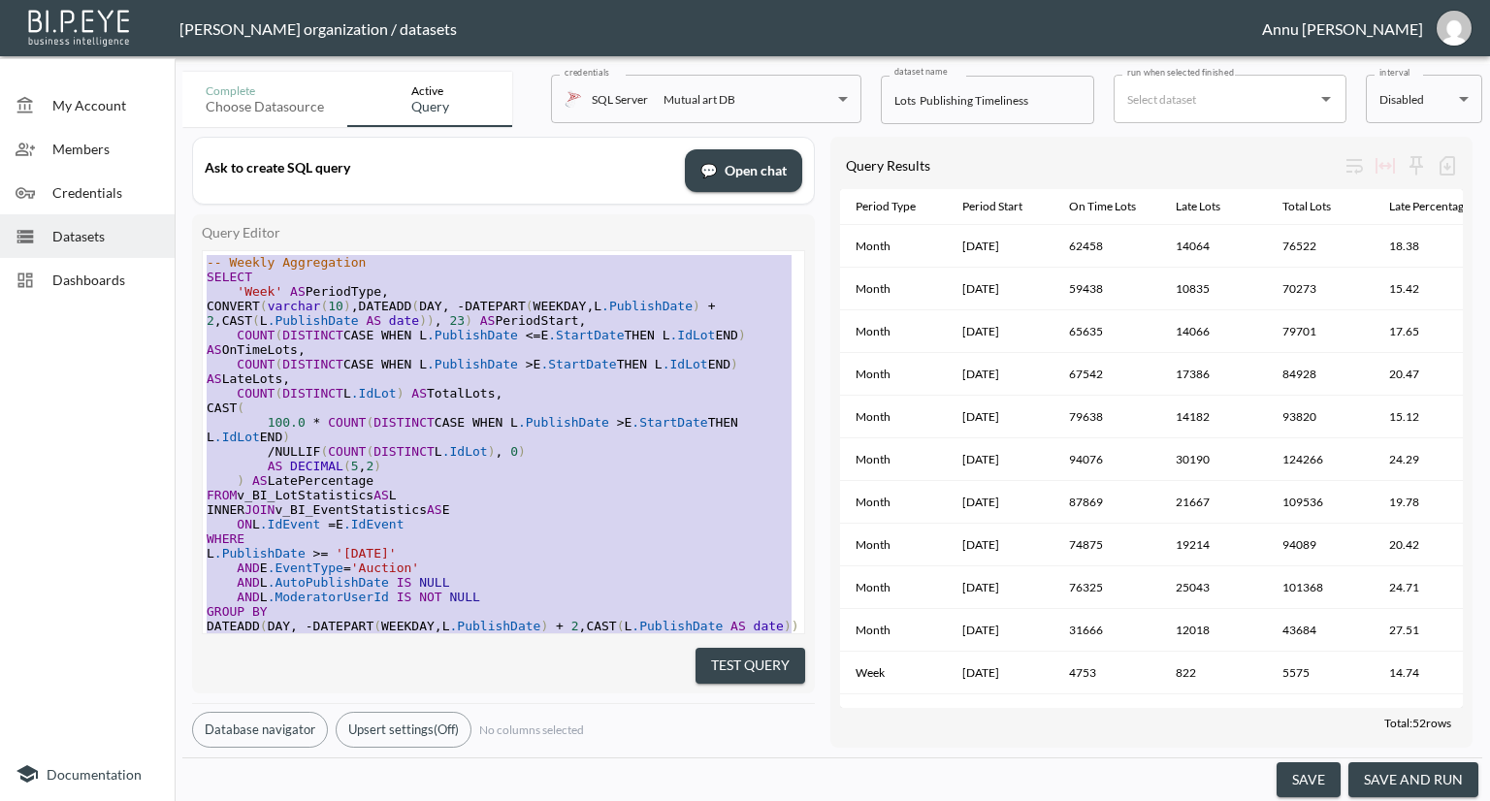
drag, startPoint x: 330, startPoint y: 537, endPoint x: 144, endPoint y: 111, distance: 464.9
click at [144, 111] on div "My Account Members Credentials Datasets Dashboards Documentation Complete Choos…" at bounding box center [745, 400] width 1490 height 801
click at [138, 291] on div "Dashboards" at bounding box center [87, 280] width 175 height 44
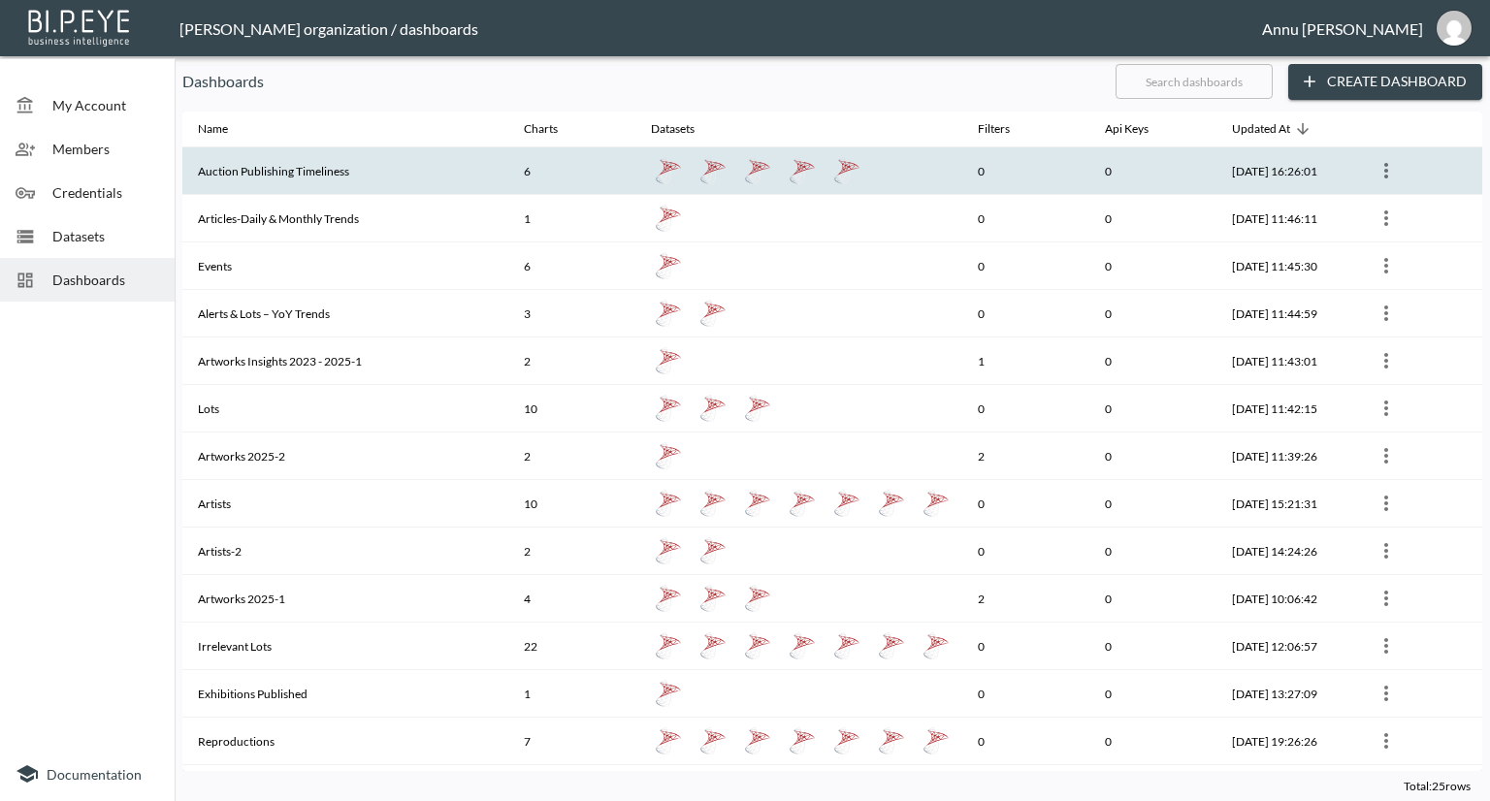
click at [305, 169] on th "Auction Publishing Timeliness" at bounding box center [345, 171] width 326 height 48
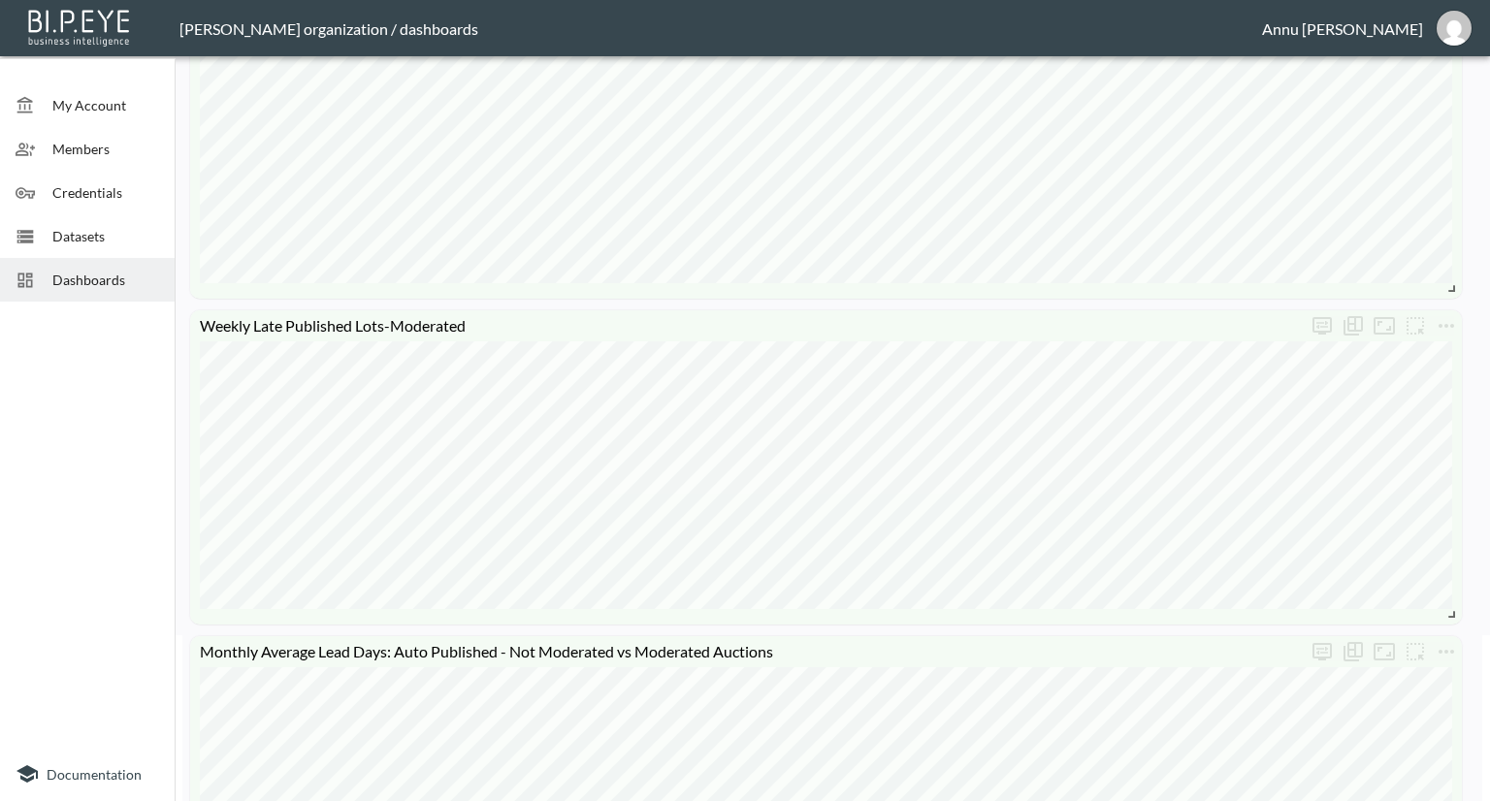
scroll to position [194, 0]
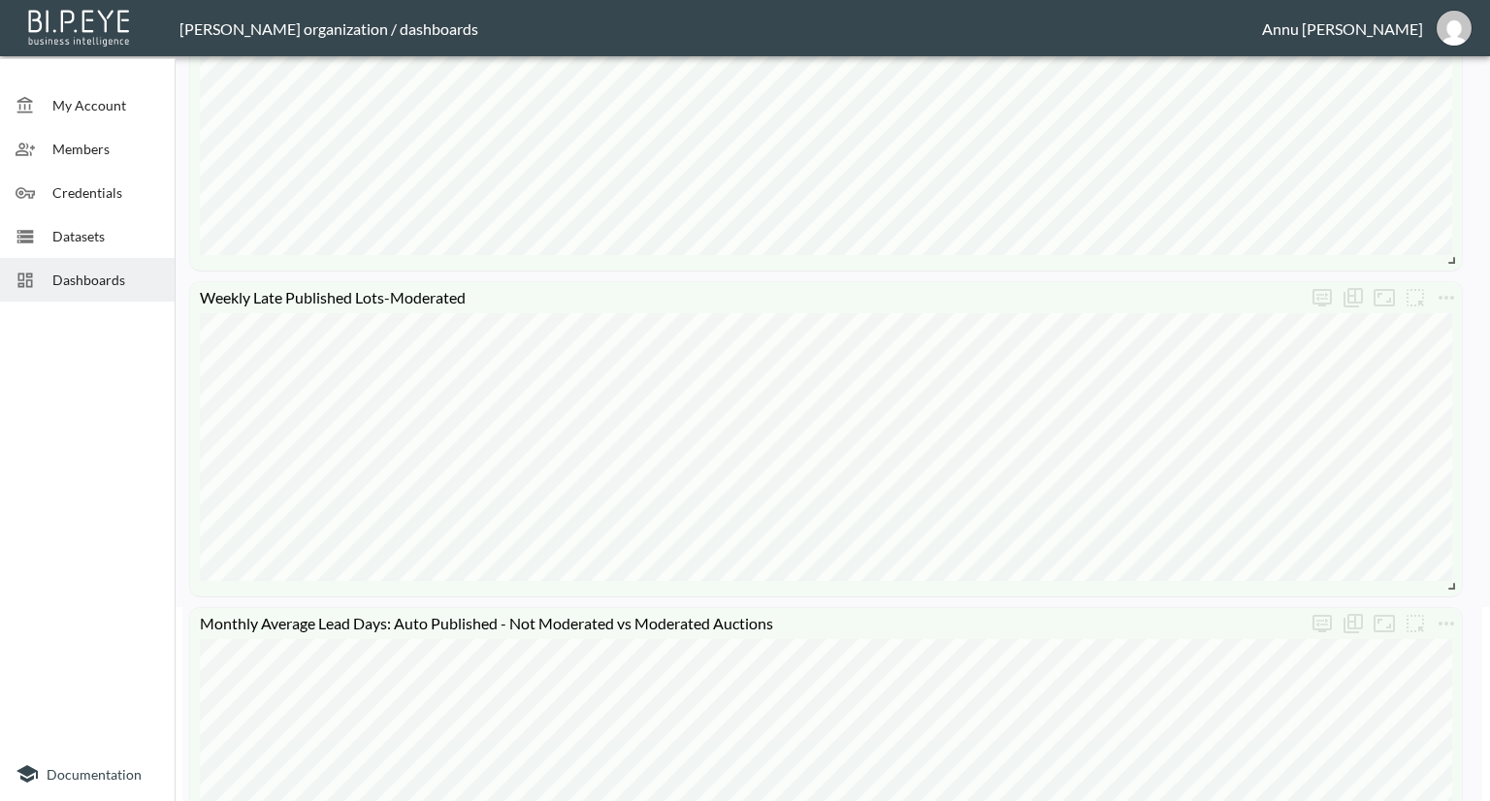
click at [64, 230] on span "Datasets" at bounding box center [105, 236] width 107 height 20
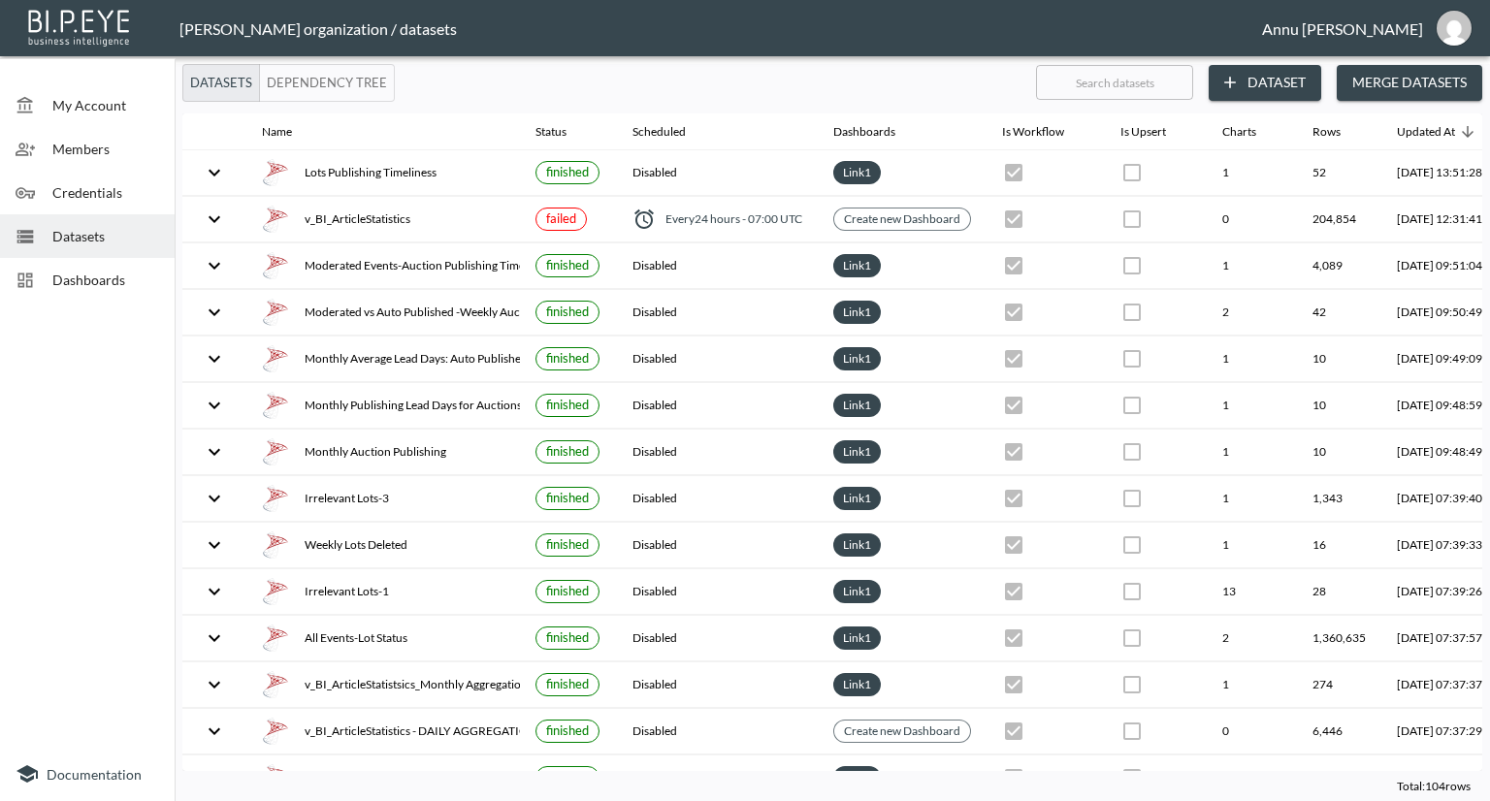
click at [1260, 82] on button "Dataset" at bounding box center [1265, 83] width 113 height 36
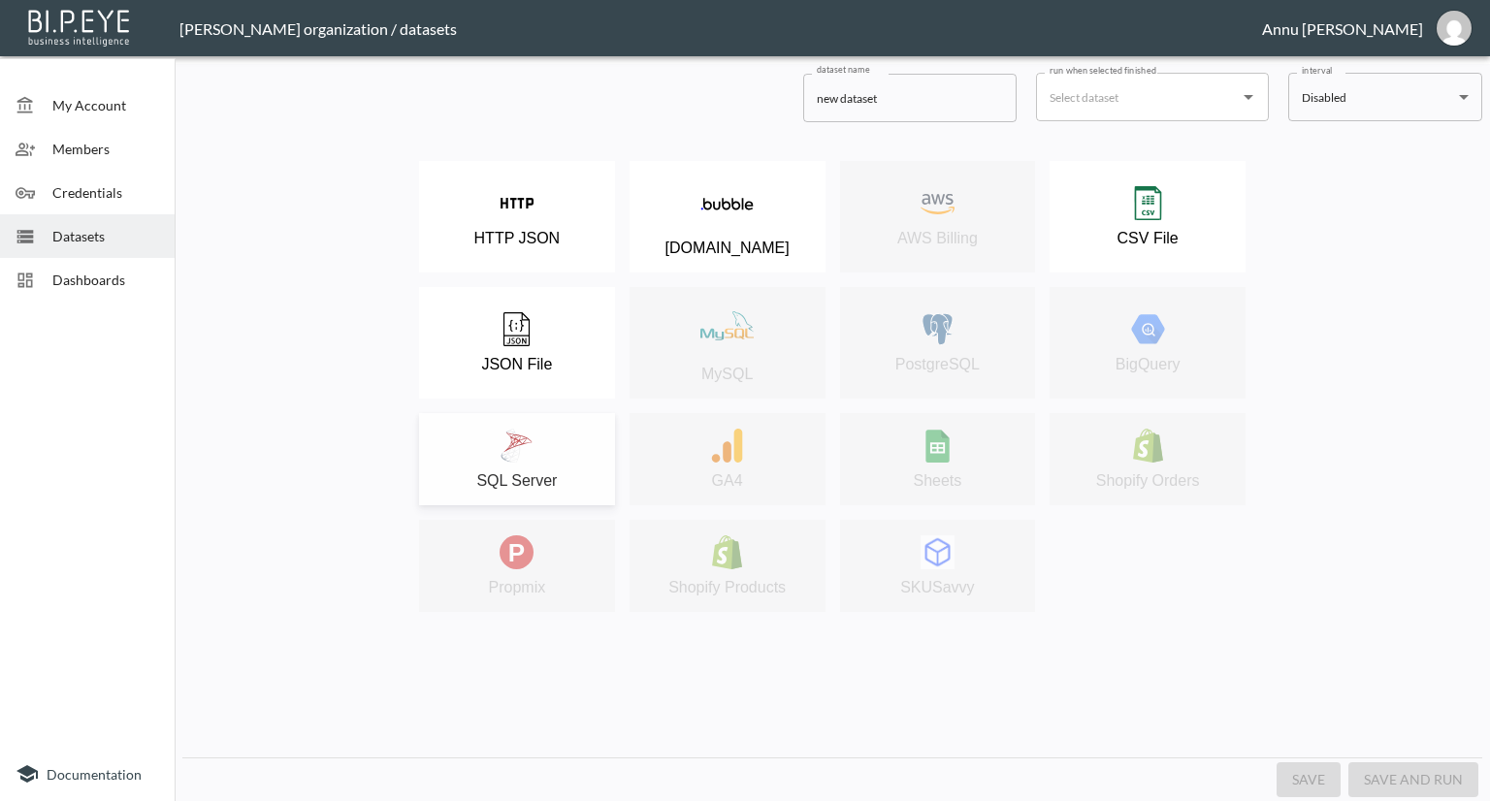
click at [547, 453] on div "SQL Server" at bounding box center [517, 459] width 177 height 61
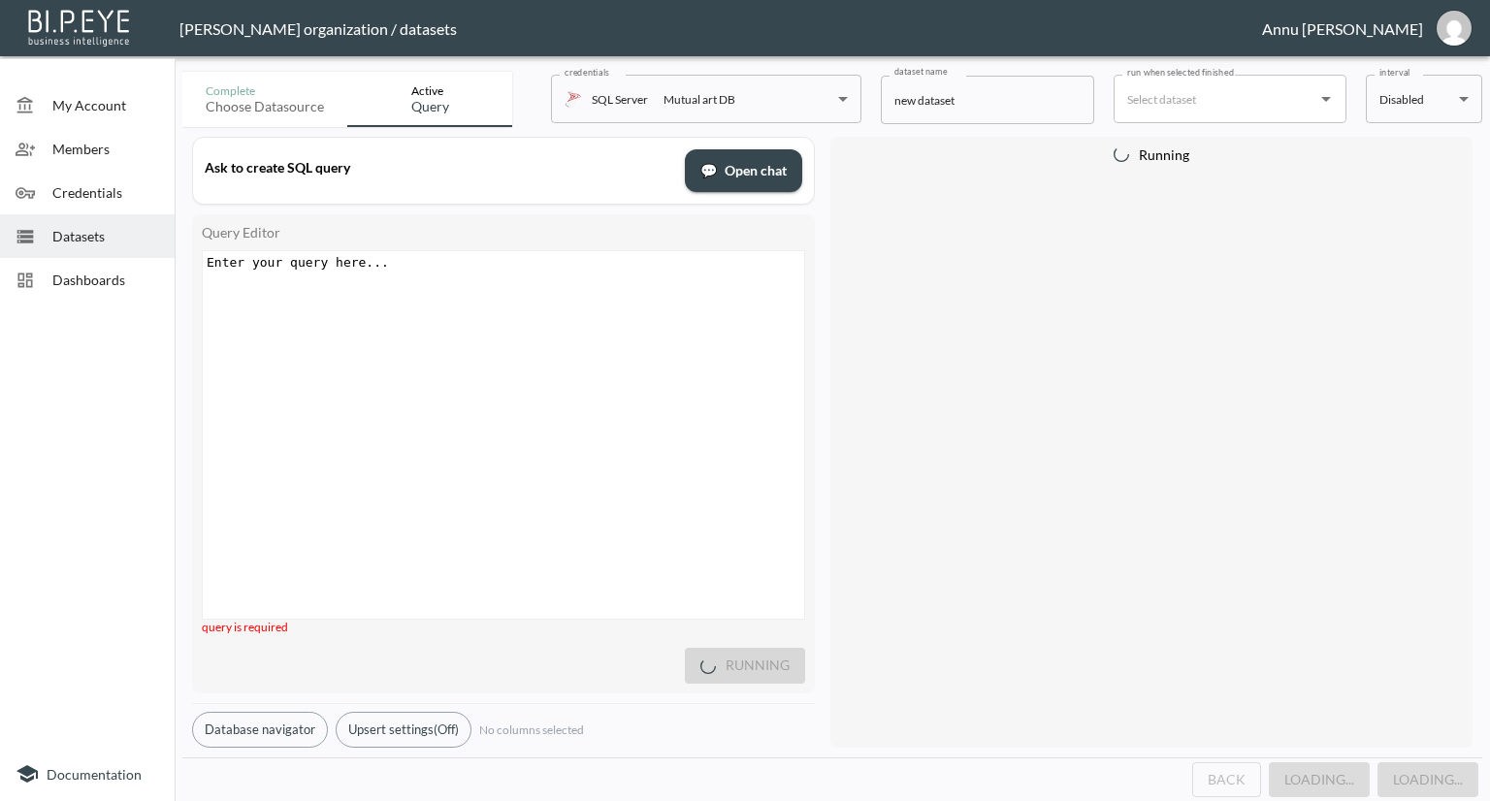
click at [405, 255] on pre "​" at bounding box center [506, 262] width 606 height 15
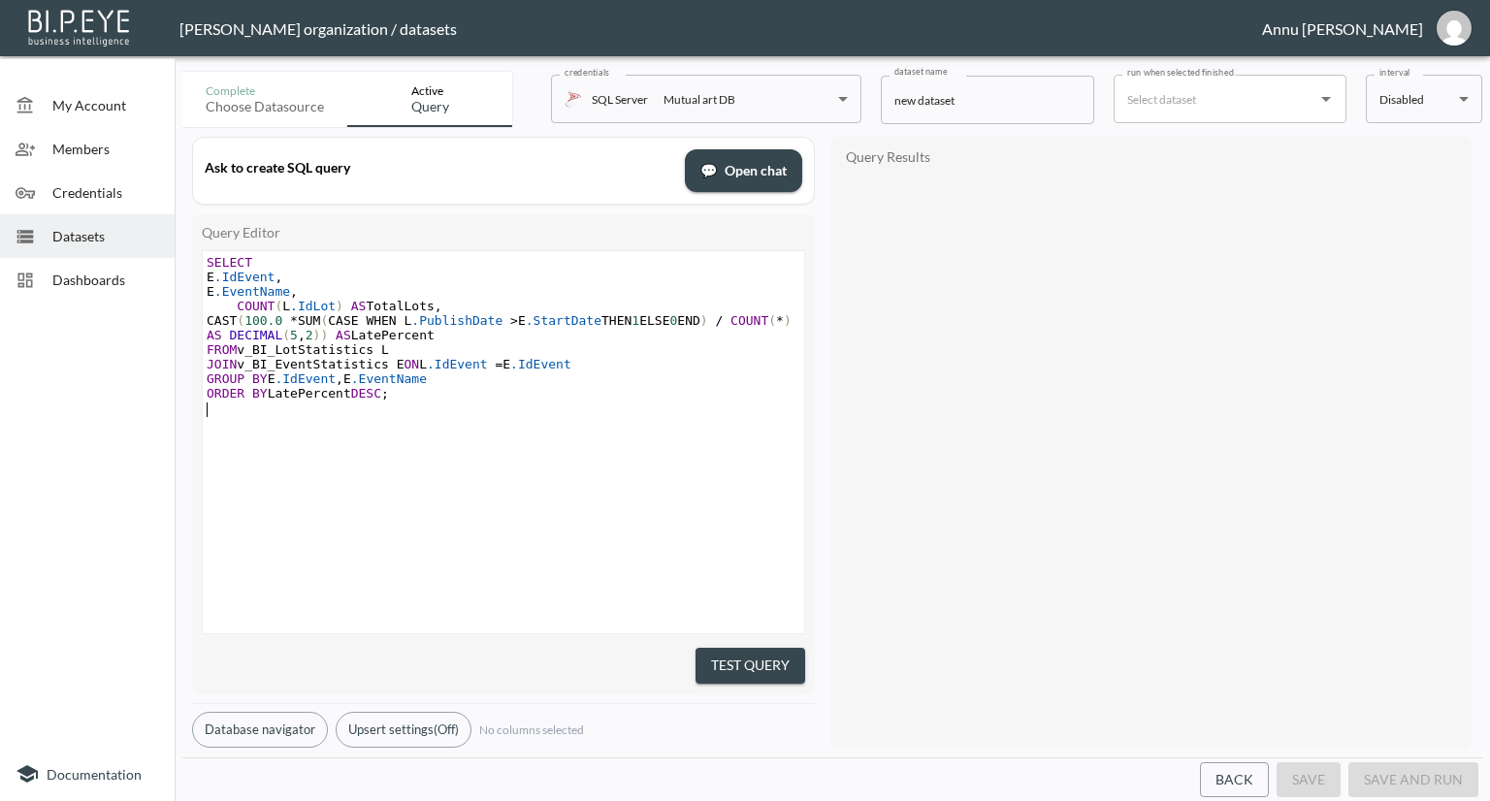
click at [714, 463] on div "xxxxxxxxxx SELECT E .IdEvent , E .EventName , COUNT ( L .IdLot ) AS TotalLots ,…" at bounding box center [528, 466] width 650 height 431
click at [749, 642] on div "Test Query" at bounding box center [503, 663] width 603 height 42
click at [759, 660] on button "Test Query" at bounding box center [751, 666] width 110 height 36
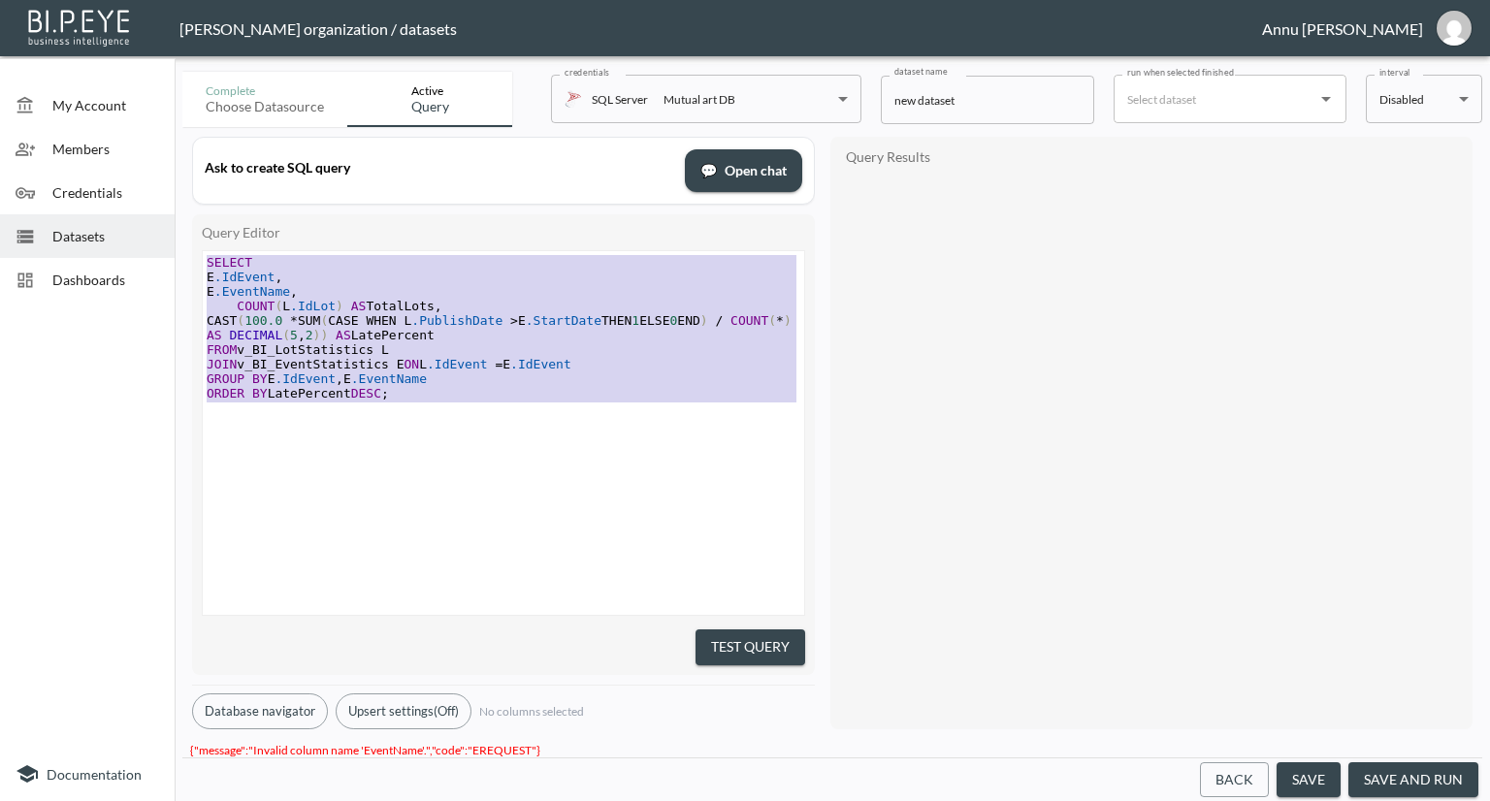
drag, startPoint x: 445, startPoint y: 404, endPoint x: 128, endPoint y: 221, distance: 366.0
click at [128, 221] on div "My Account Members Credentials Datasets Dashboards Documentation Complete Choos…" at bounding box center [745, 400] width 1490 height 801
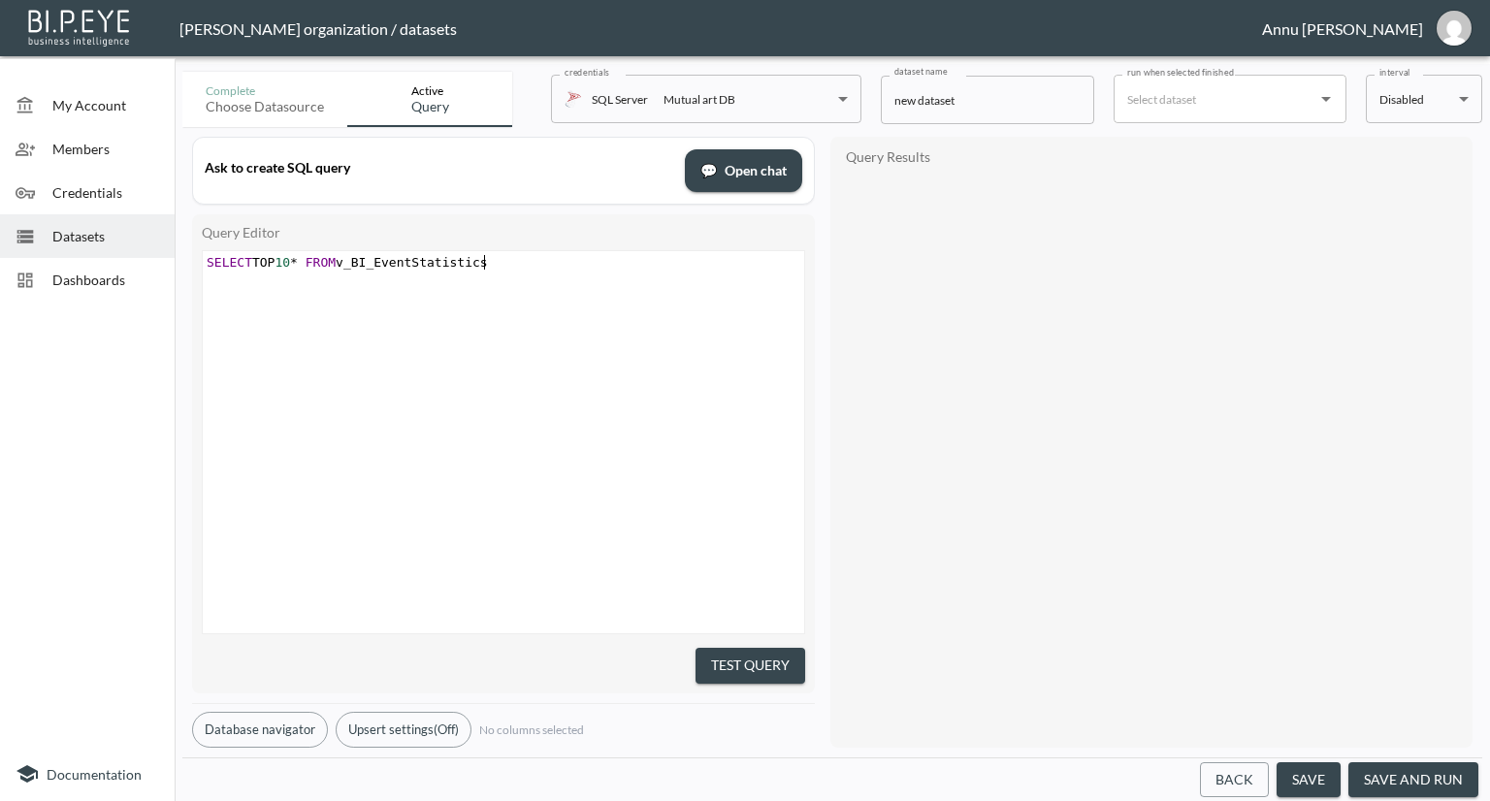
scroll to position [0, 283]
type textarea "SELECT TOP 10* FROM v_BI_EventStatistics"
click at [778, 651] on button "Test Query" at bounding box center [751, 666] width 110 height 36
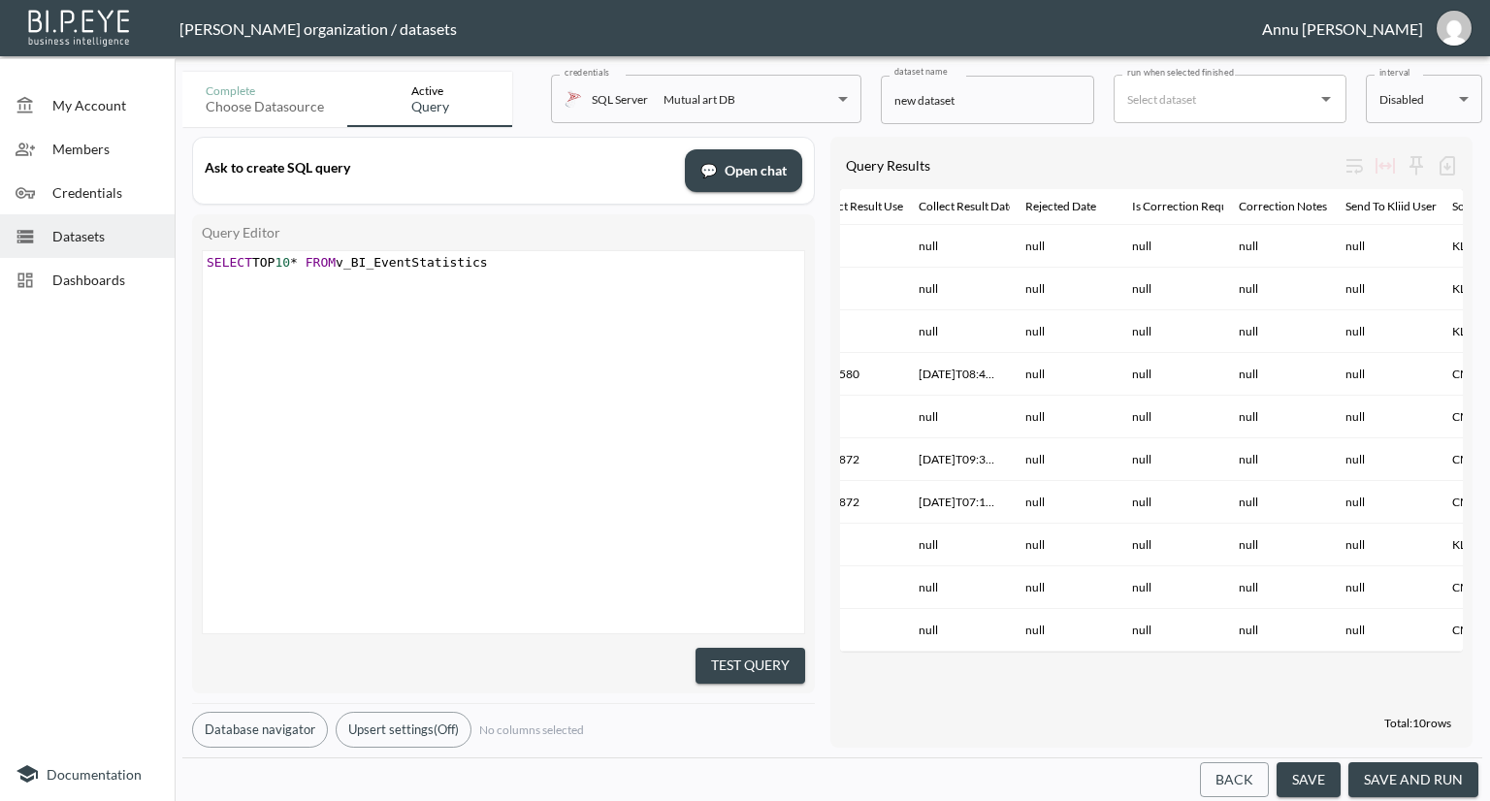
scroll to position [0, 2686]
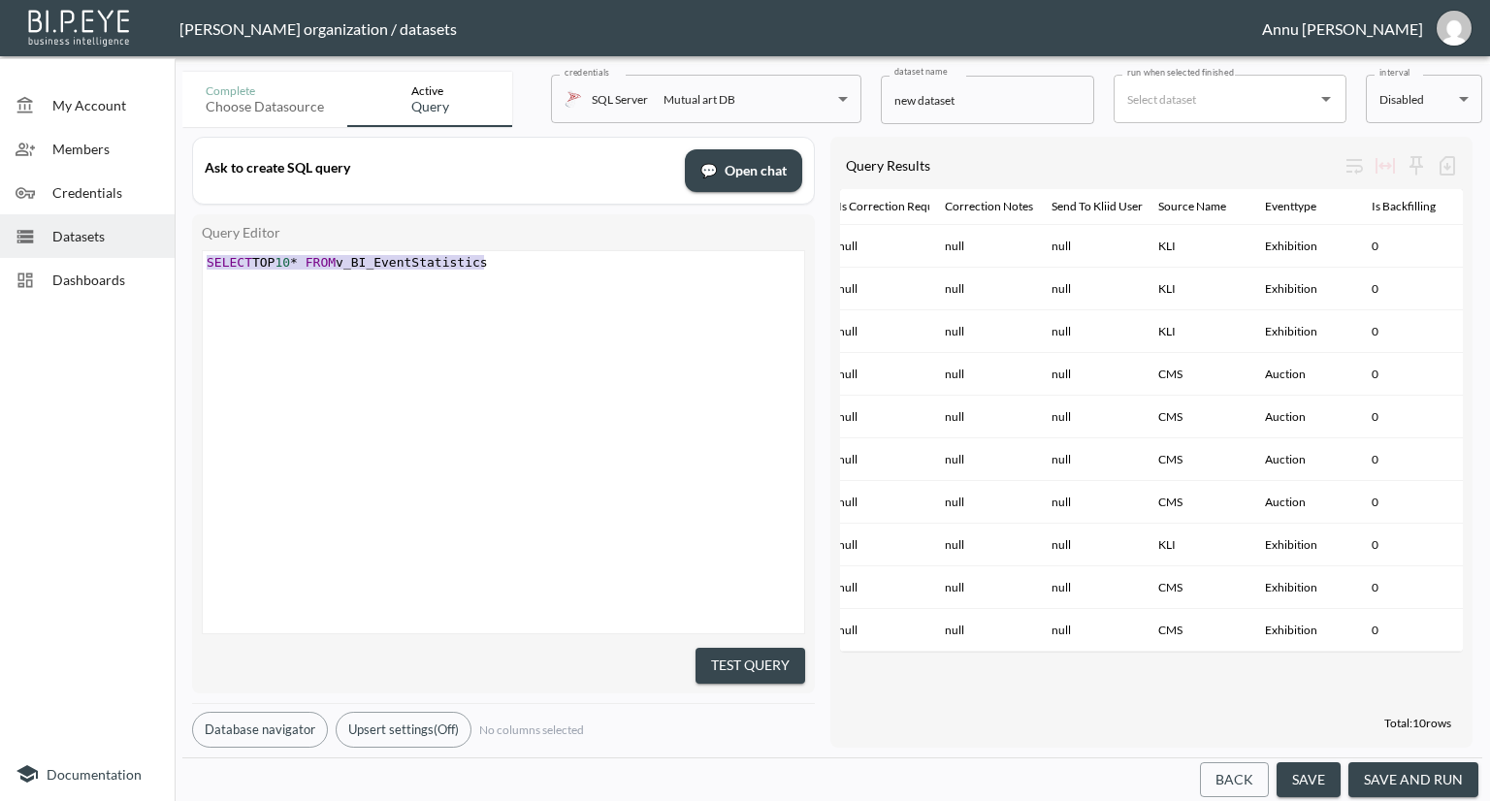
type textarea "SELECT TOP 10* FROM v_BI_EventStatistics"
drag, startPoint x: 518, startPoint y: 263, endPoint x: 116, endPoint y: 268, distance: 401.7
click at [116, 268] on div "My Account Members Credentials Datasets Dashboards Documentation Complete Choos…" at bounding box center [745, 400] width 1490 height 801
paste textarea
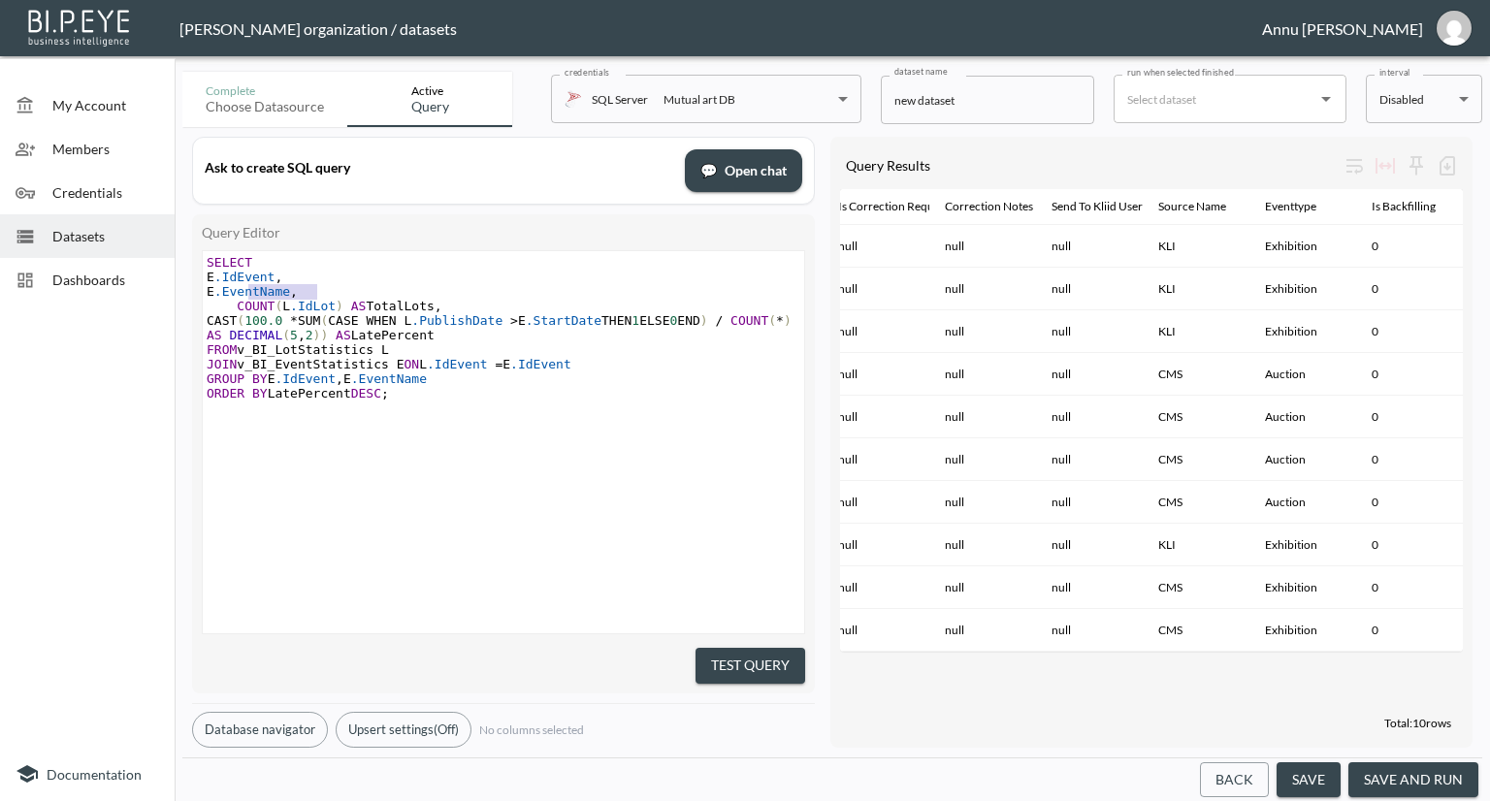
type textarea "E.EventName,"
drag, startPoint x: 327, startPoint y: 297, endPoint x: 212, endPoint y: 297, distance: 114.5
click at [212, 297] on pre "E .EventName ," at bounding box center [506, 291] width 606 height 15
type textarea ", [PERSON_NAME]EventName"
drag, startPoint x: 331, startPoint y: 381, endPoint x: 505, endPoint y: 382, distance: 174.6
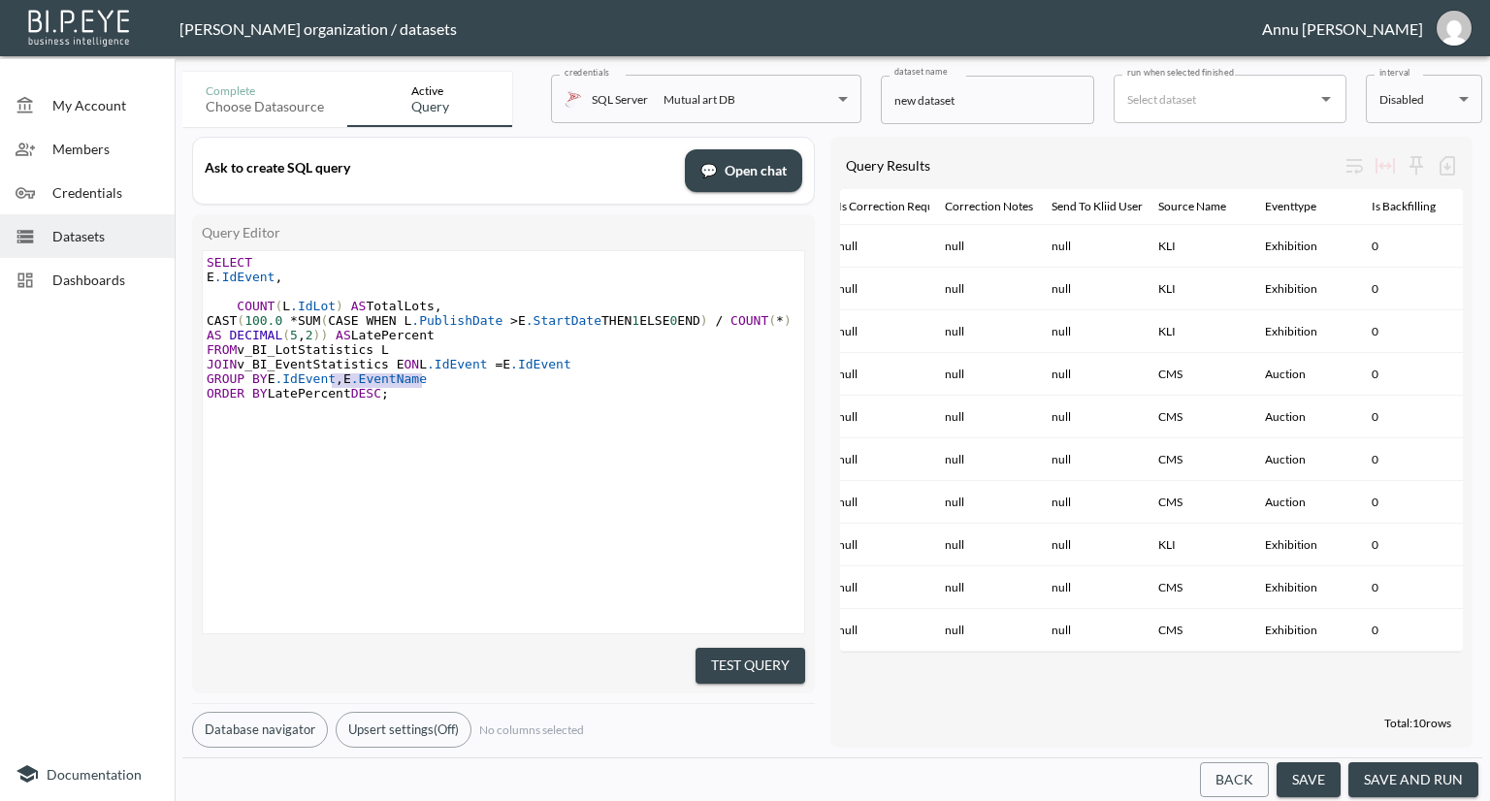
click at [494, 382] on pre "GROUP BY [PERSON_NAME]IdEvent , E .EventName" at bounding box center [506, 379] width 606 height 15
click at [756, 658] on button "Test Query" at bounding box center [751, 666] width 110 height 36
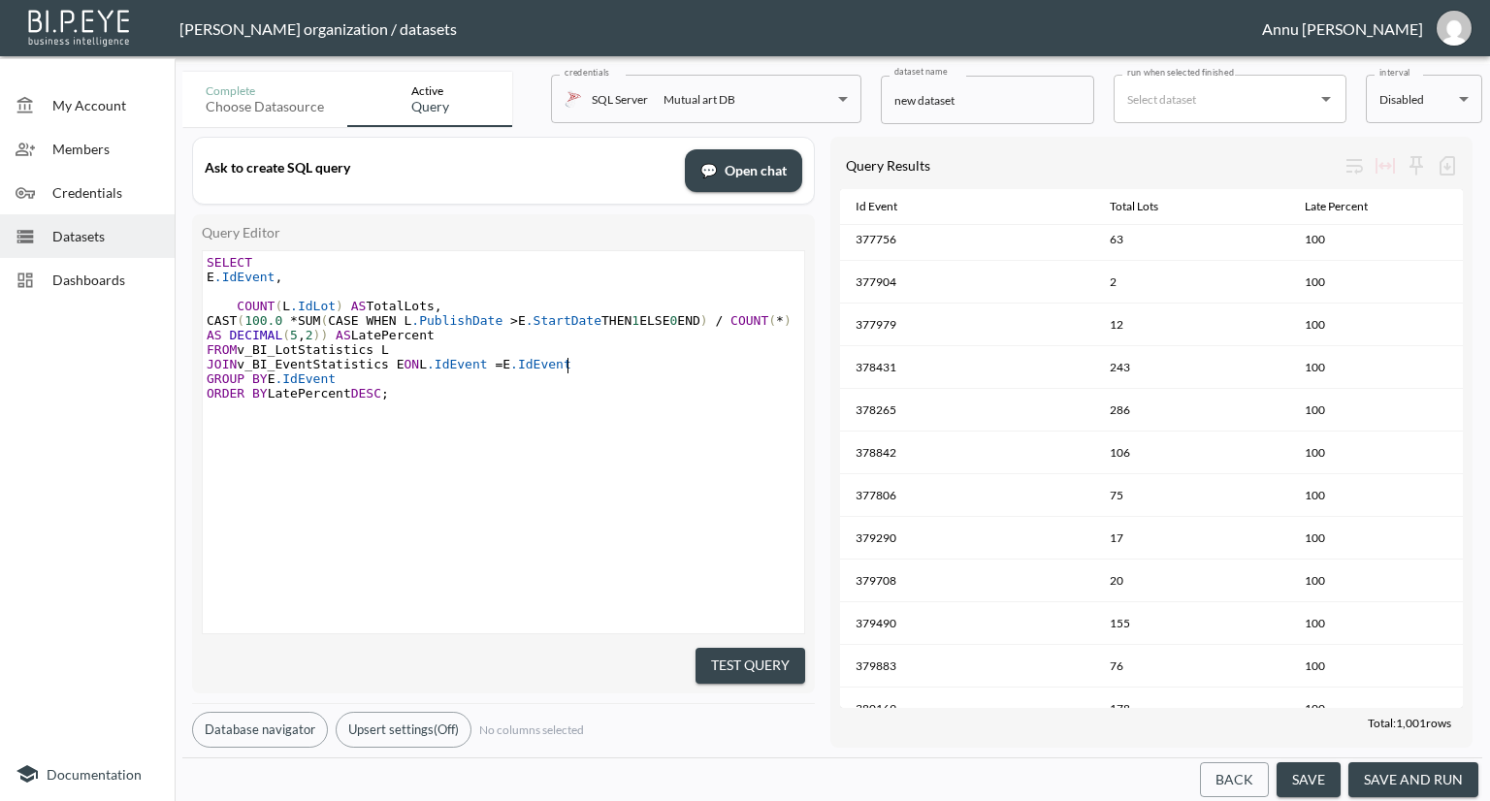
scroll to position [0, 0]
click at [584, 362] on pre "JOIN v_BI_EventStatistics E ON L .IdEvent = E .IdEvent" at bounding box center [506, 364] width 606 height 15
type textarea "WHERE E,"
type textarea ".StartDtae"
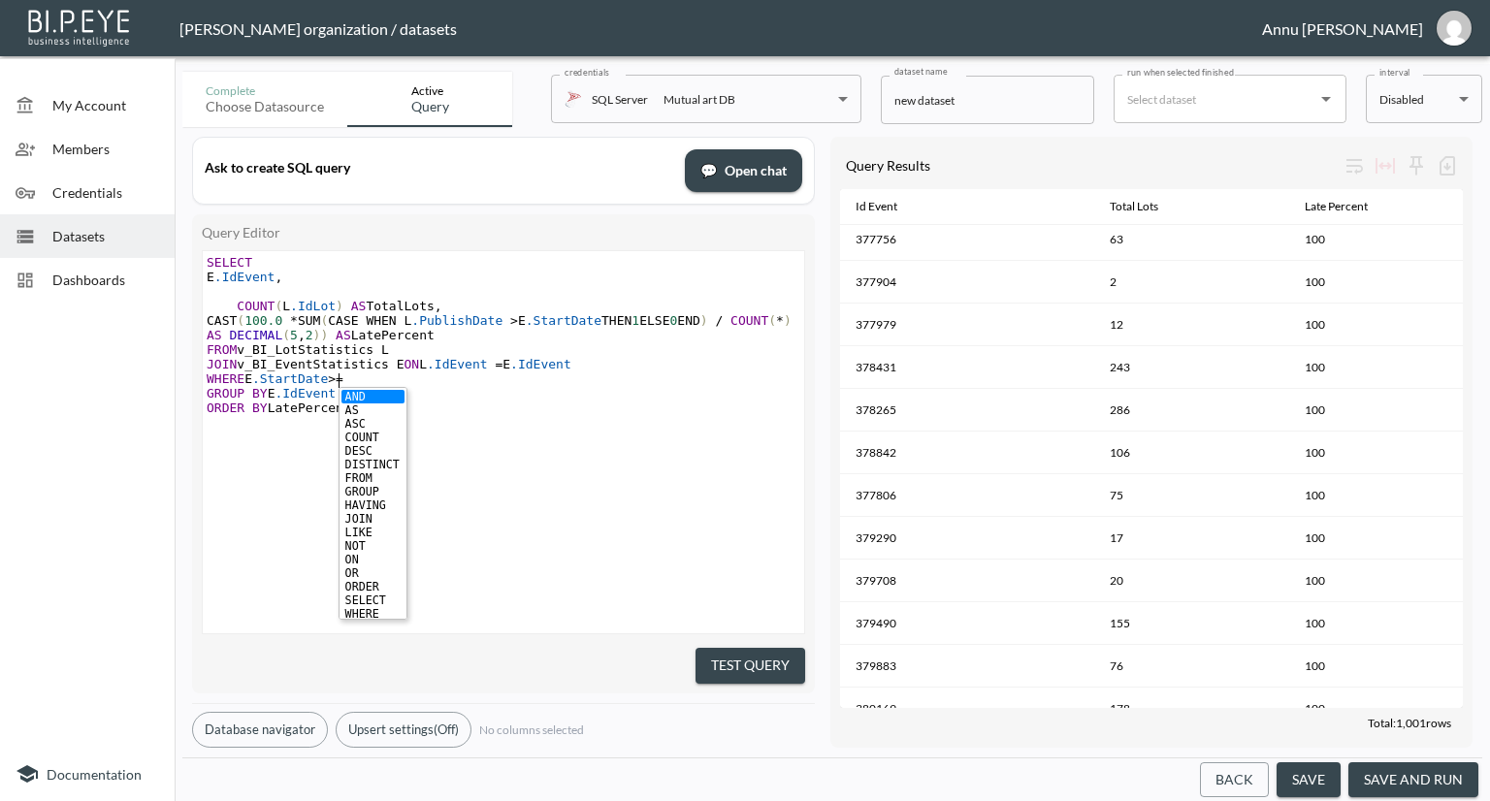
type textarea "ate>=''"
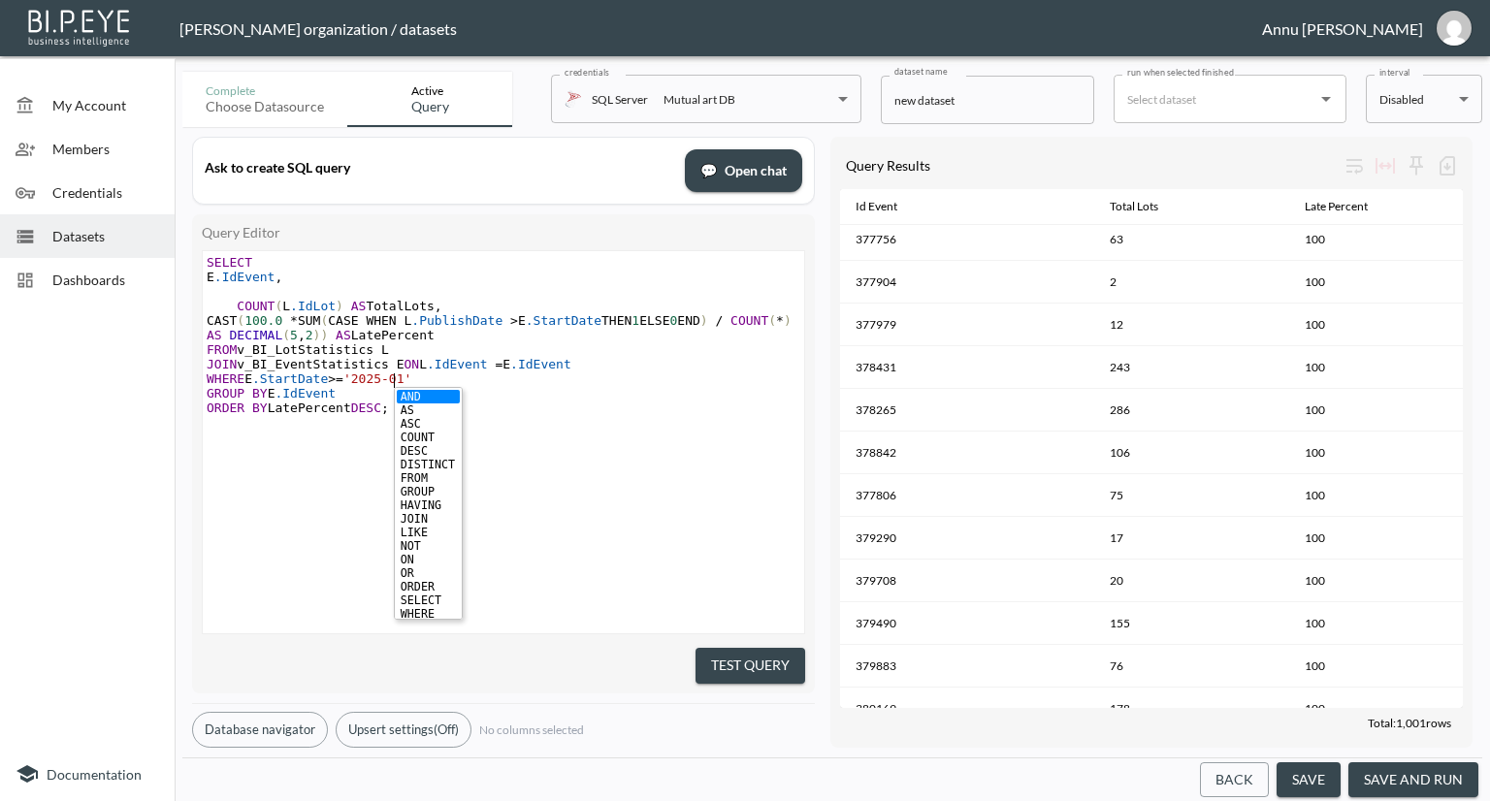
scroll to position [0, 49]
type textarea "[DATE]"
click at [544, 397] on pre "GROUP BY [PERSON_NAME]IdEvent" at bounding box center [506, 393] width 606 height 15
click at [721, 668] on button "Test Query" at bounding box center [751, 666] width 110 height 36
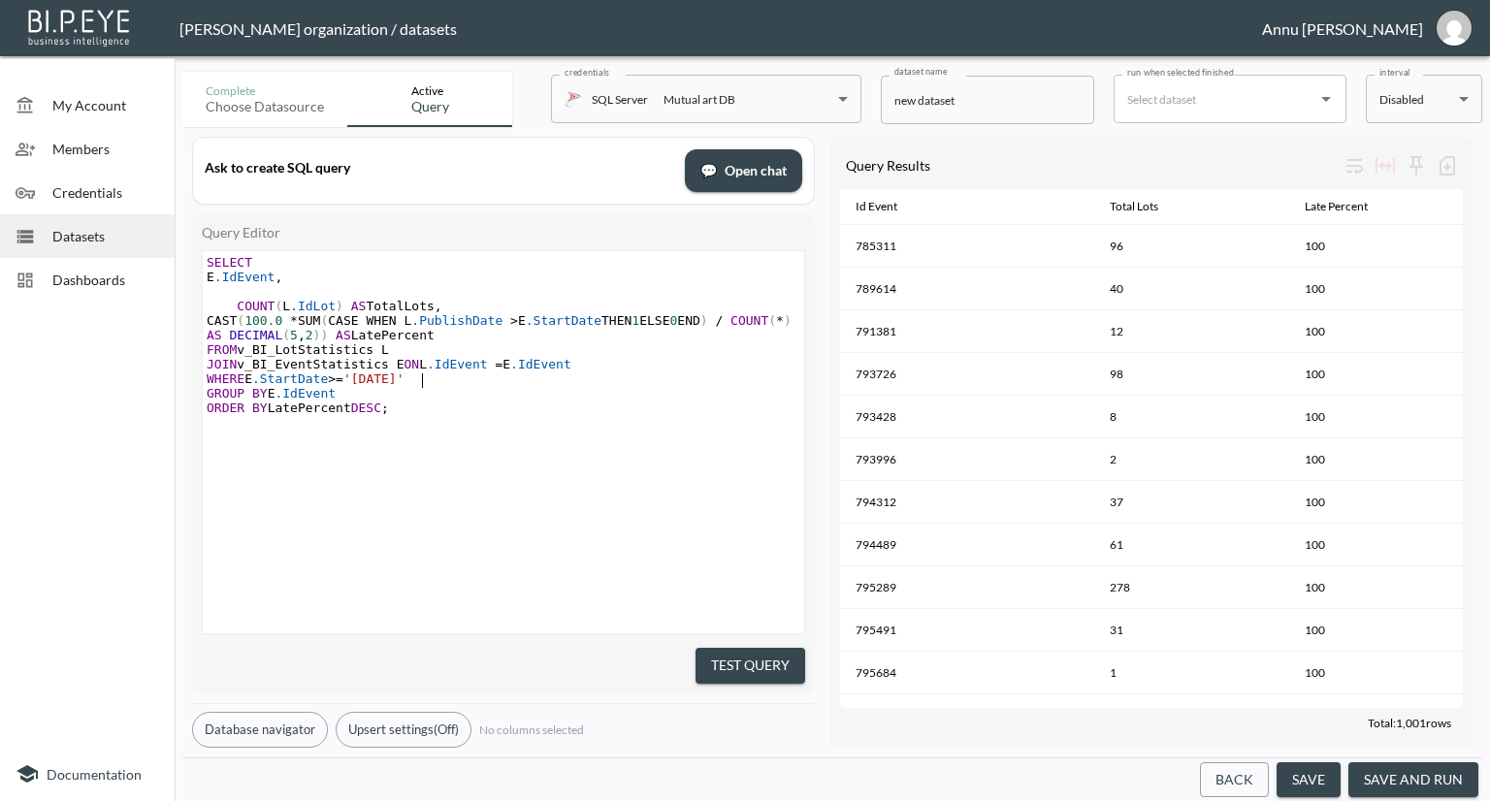
scroll to position [0, 0]
click at [470, 385] on pre "WHERE [PERSON_NAME]StartDate >= '[DATE]'" at bounding box center [506, 379] width 606 height 15
type textarea "NAD"
type textarea "AND E.Autp"
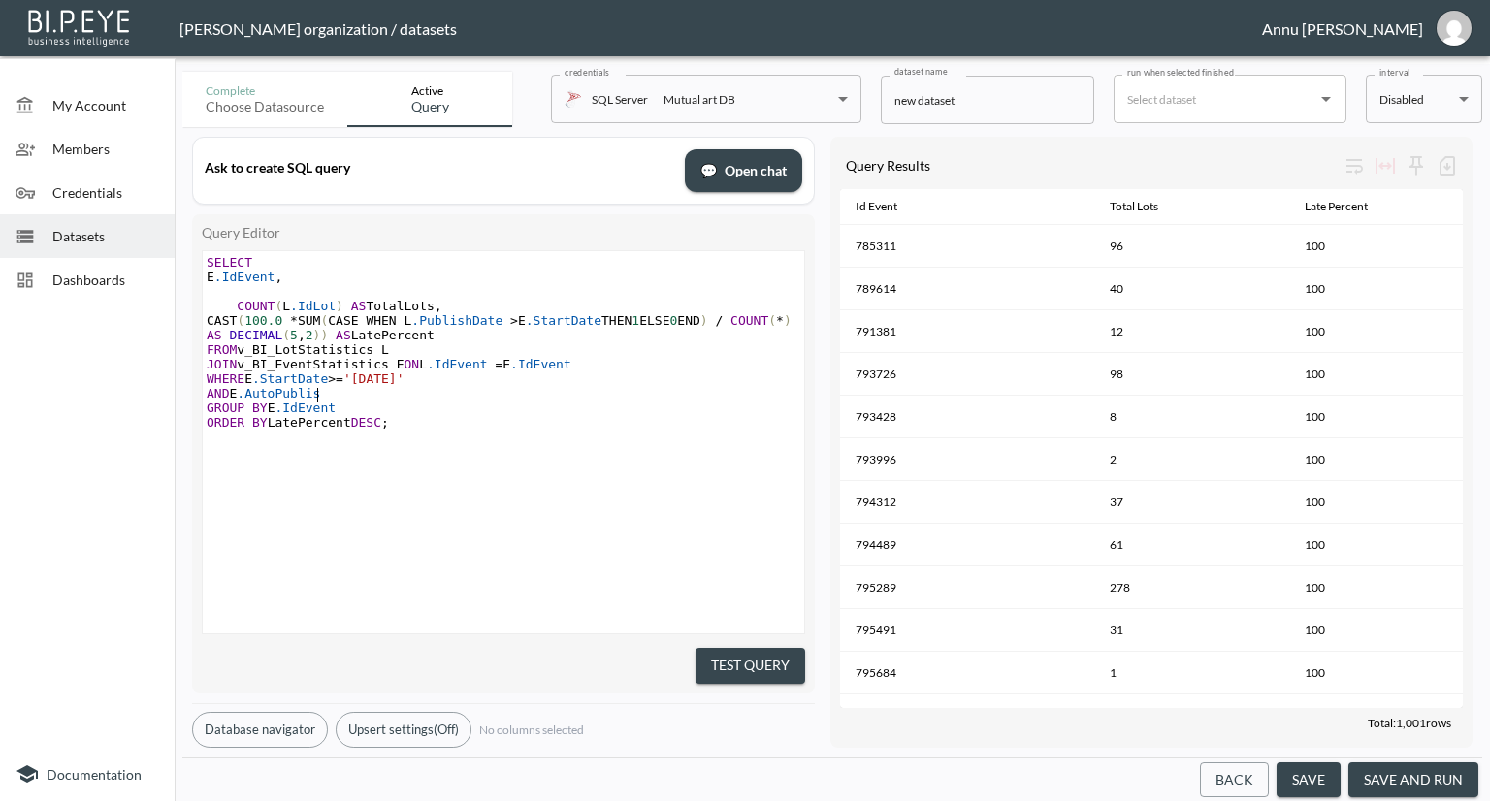
scroll to position [0, 55]
type textarea "oPublishDtae"
type textarea "ate IS NULL"
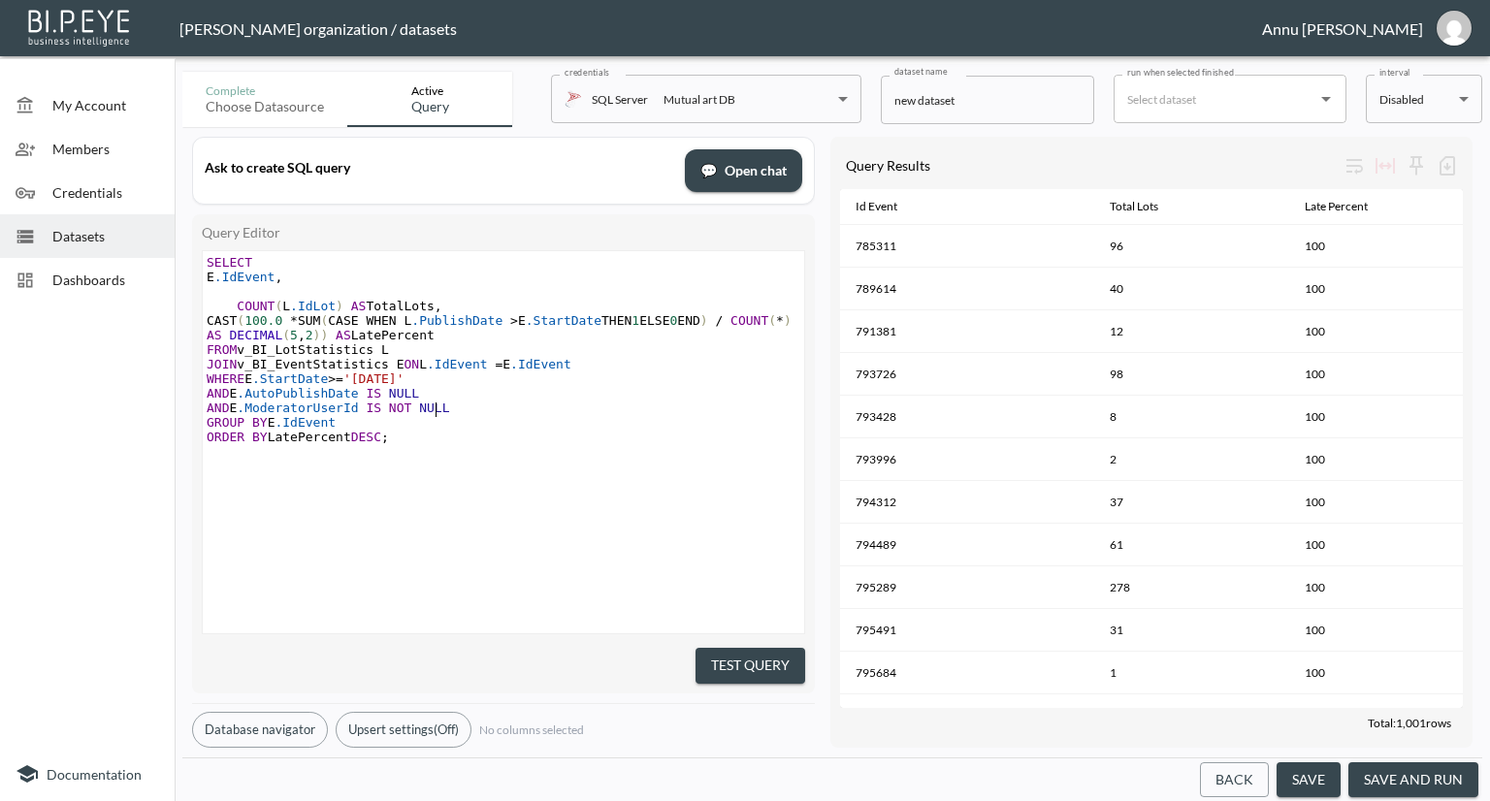
type textarea "AND E.ModeratorUserId IS NOT NULL"
click at [749, 648] on button "Test Query" at bounding box center [751, 666] width 110 height 36
click at [444, 407] on pre "AND E .ModeratorUserId IS NOT NULL" at bounding box center [506, 408] width 606 height 15
type textarea "AND E.PublishDtae"
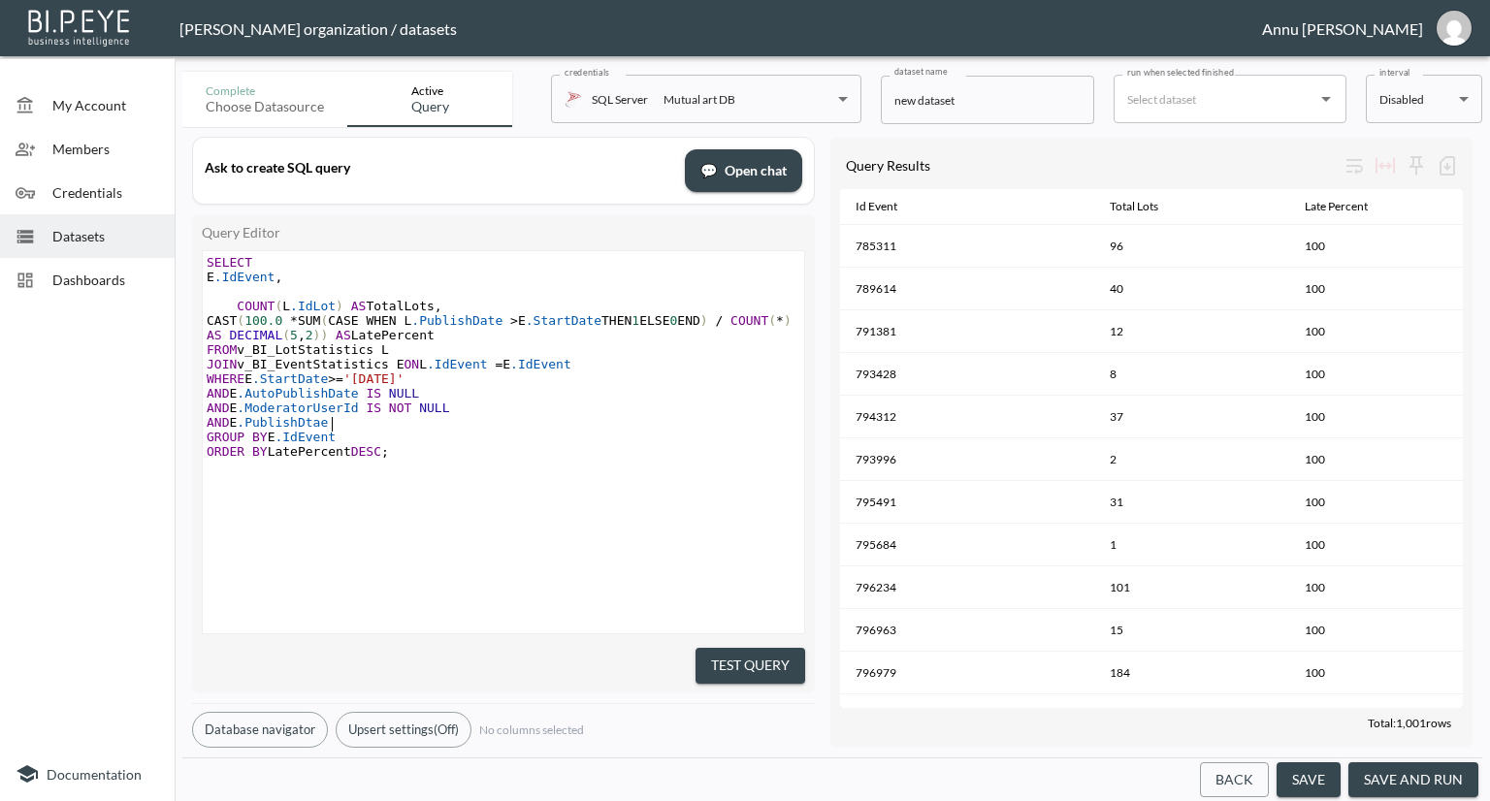
scroll to position [0, 126]
type textarea "ate IS NOT NULL"
click at [659, 504] on div "x SELECT E .IdEvent , COUNT ( L .IdLot ) AS TotalLots , CAST ( 100.0 * SUM ( CA…" at bounding box center [528, 466] width 650 height 431
click at [766, 655] on button "Test Query" at bounding box center [751, 666] width 110 height 36
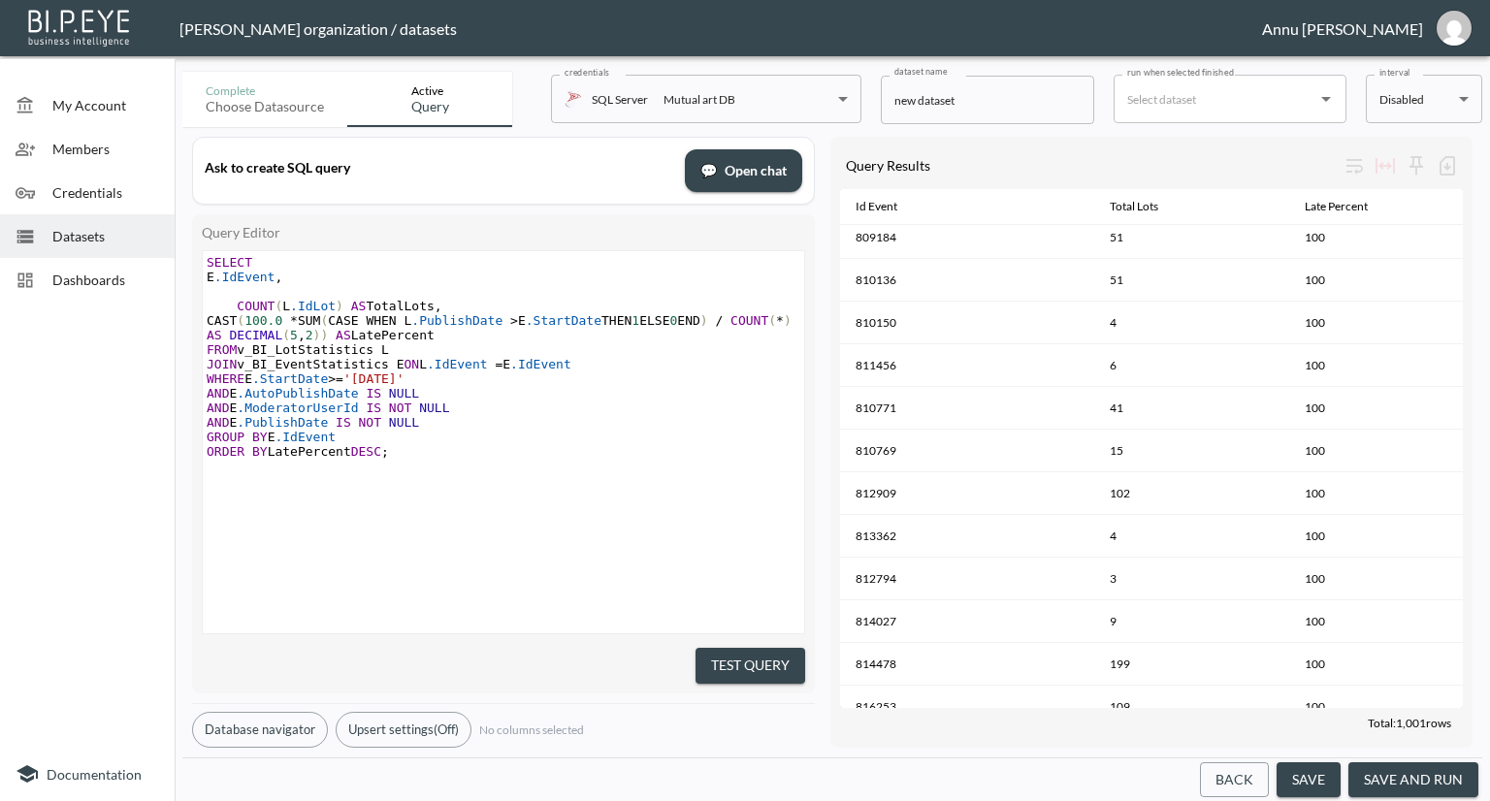
scroll to position [10672, 0]
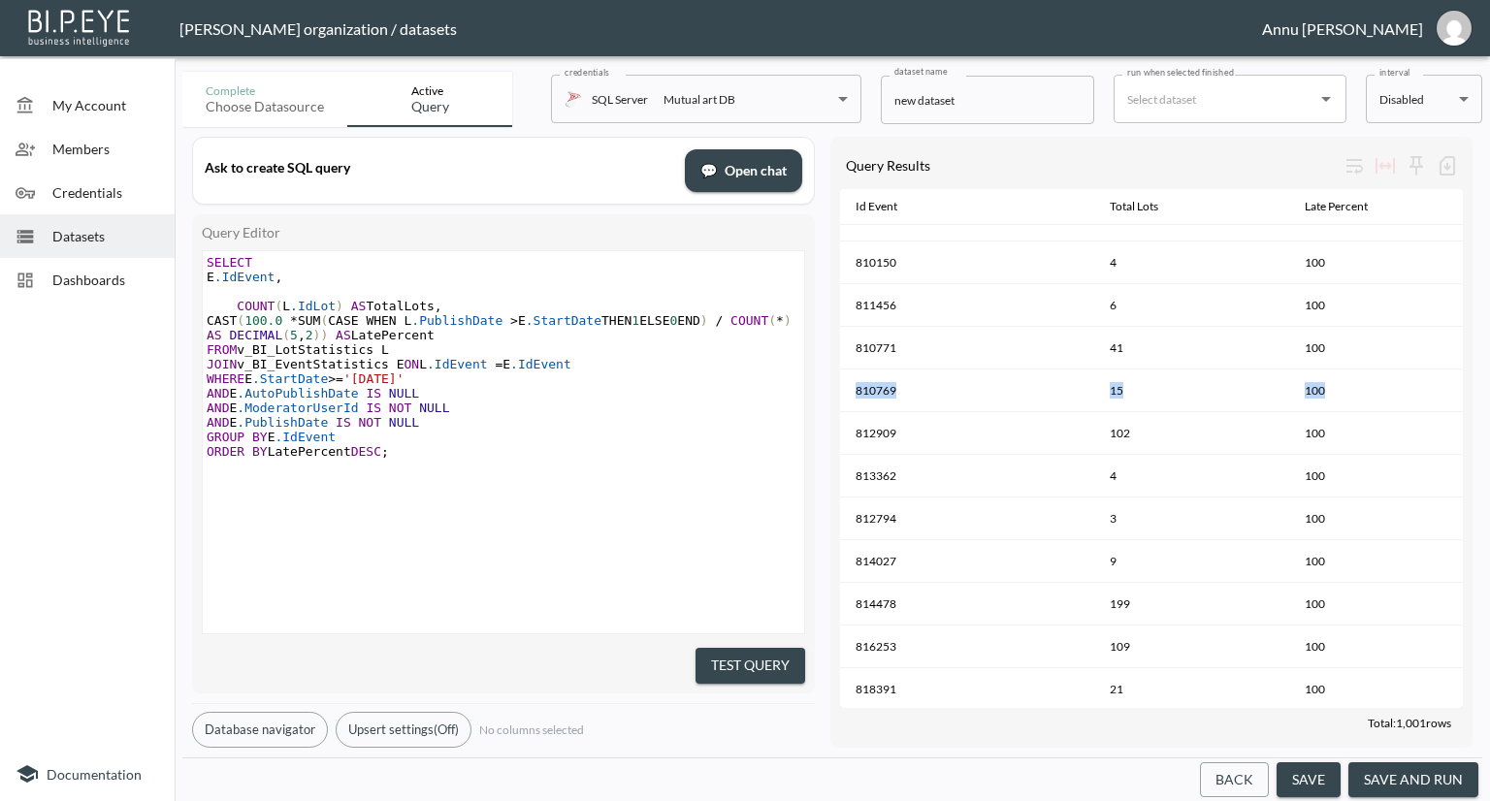
drag, startPoint x: 1455, startPoint y: 348, endPoint x: 1458, endPoint y: 372, distance: 23.5
click at [1458, 372] on div "Id Event Total Lots Late Percent 806440 3 100 807295 50 100 807995 15 100 80854…" at bounding box center [1151, 448] width 623 height 519
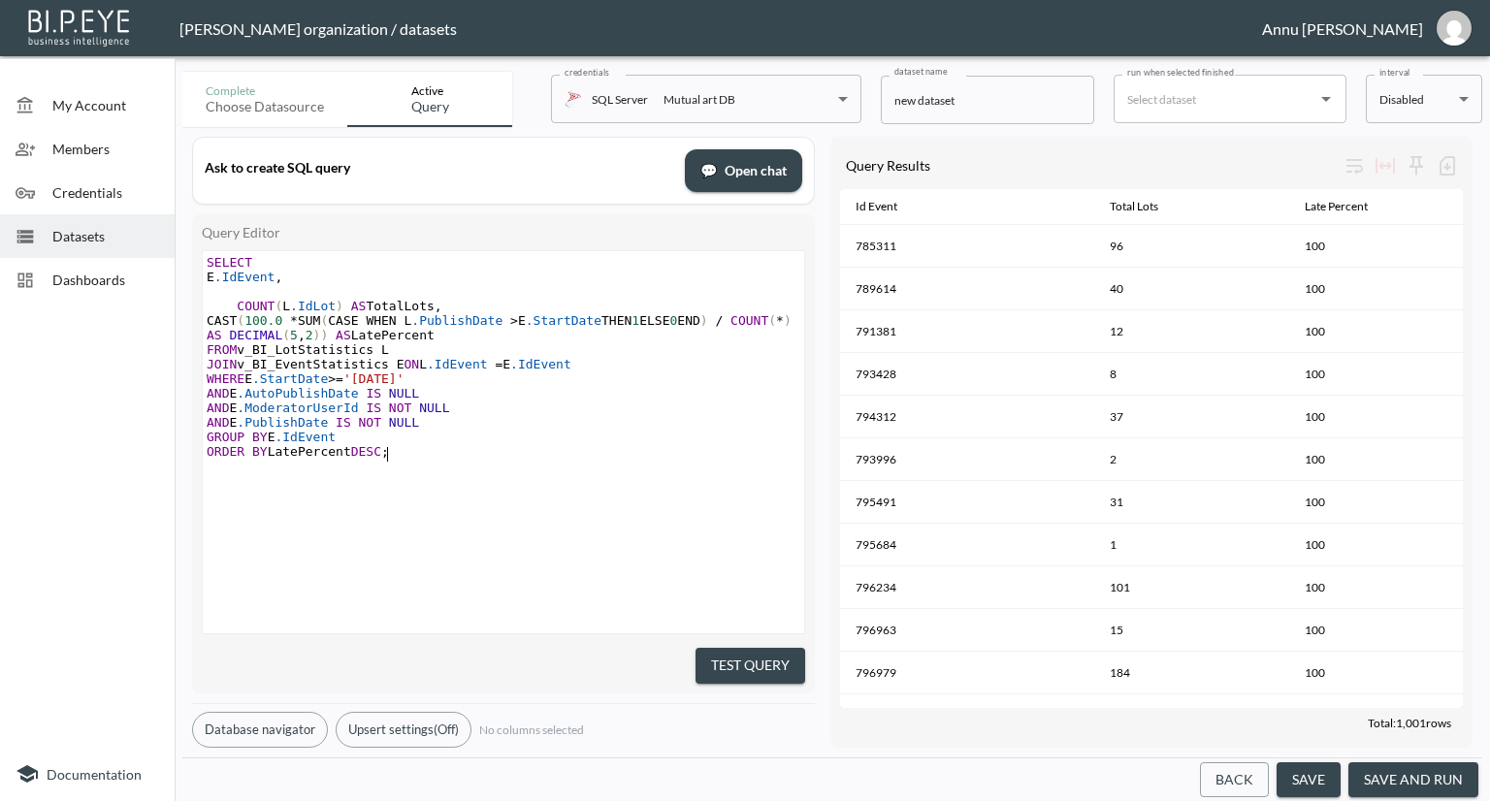
click at [448, 457] on pre "ORDER BY LatePercent DESC ;" at bounding box center [506, 451] width 606 height 15
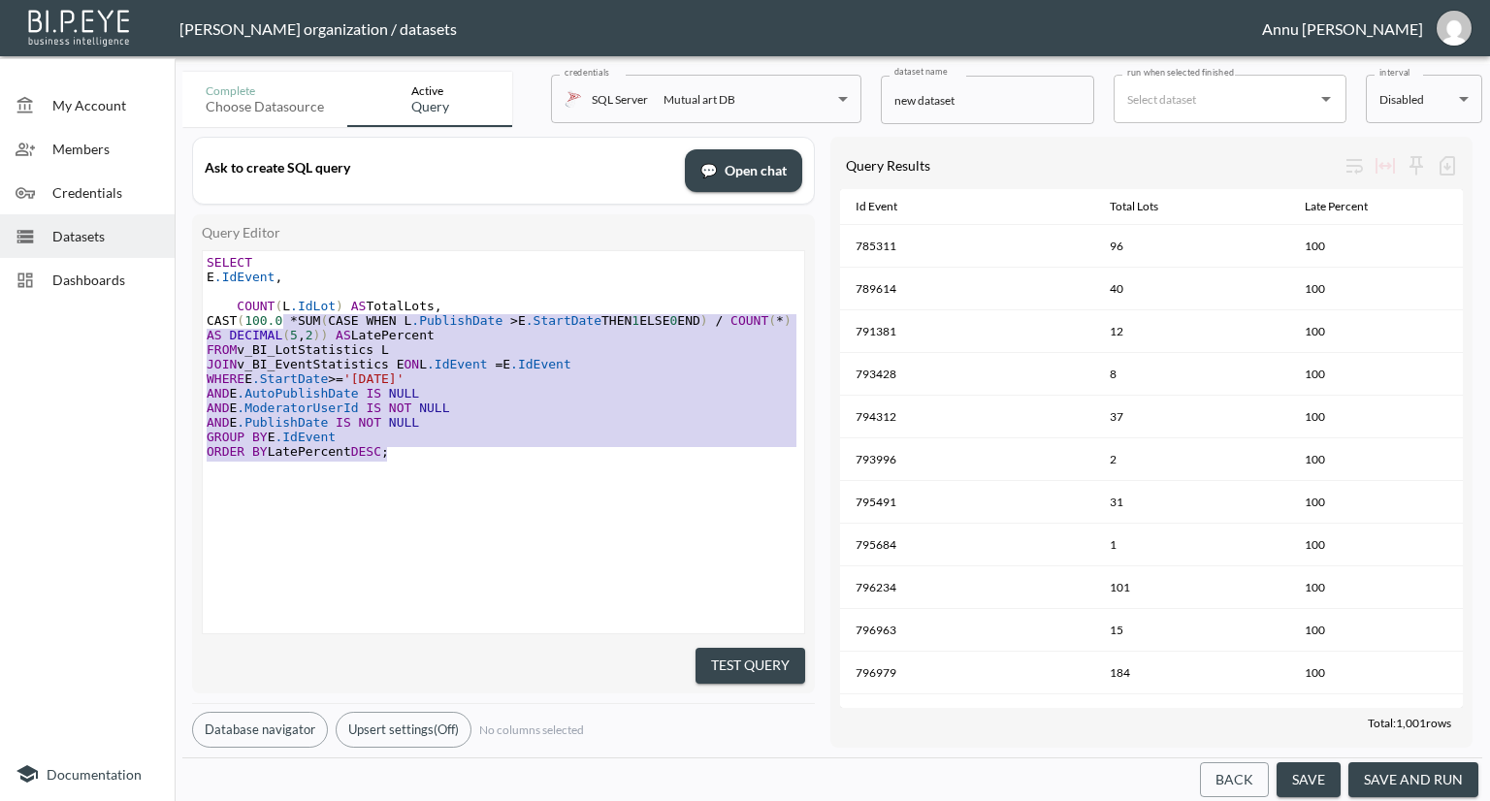
type textarea "SELECT E.IdEvent, COUNT(L.IdLot) AS TotalLots, CAST(100.0 * SUM(CASE WHEN L.Pub…"
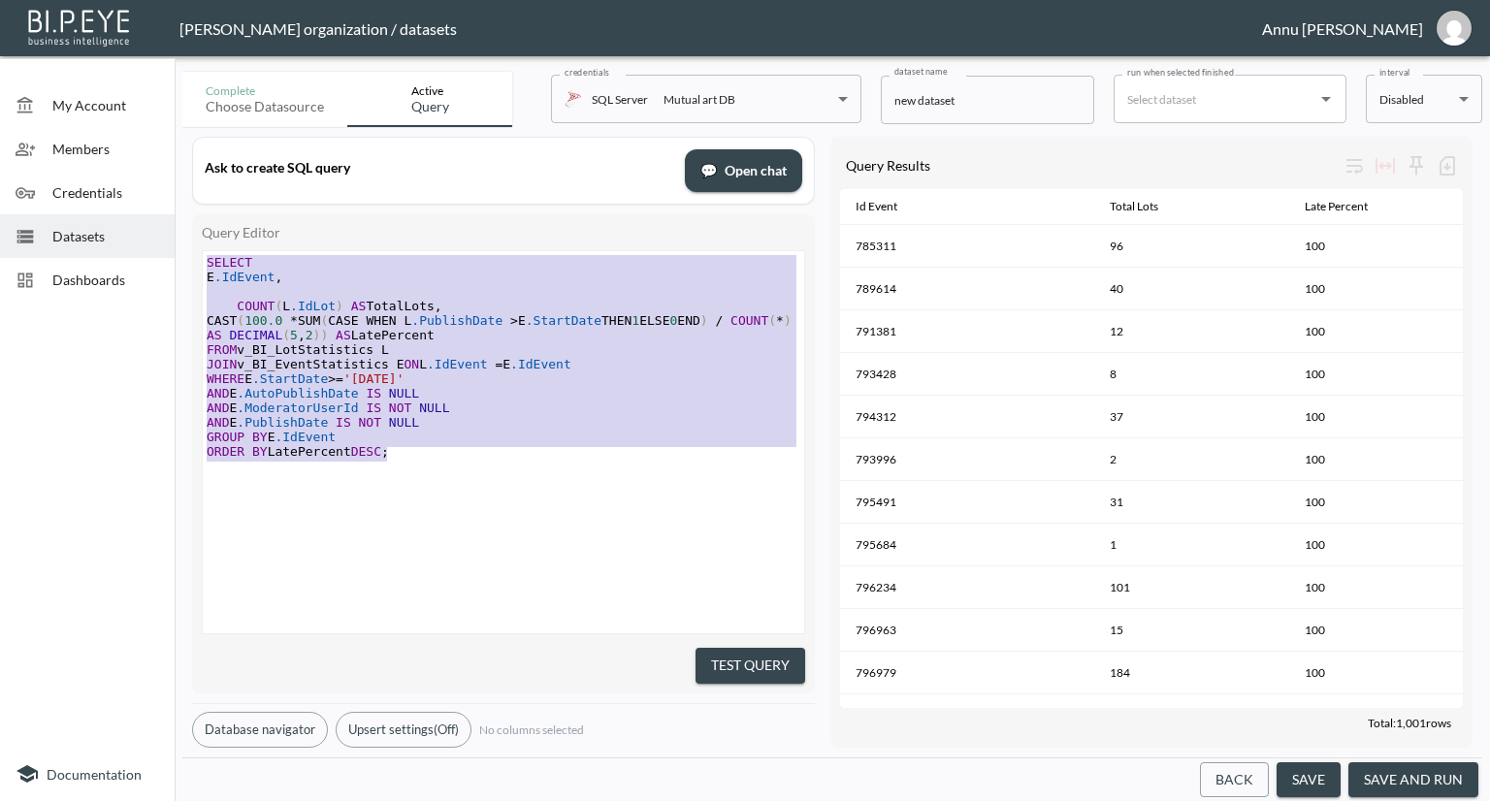
drag, startPoint x: 418, startPoint y: 459, endPoint x: 177, endPoint y: 215, distance: 343.0
click at [177, 215] on div "Complete Choose datasource Active Query credentials SQL Server Mutual art DB 82…" at bounding box center [833, 432] width 1316 height 737
click at [322, 319] on span "CAST ( 100.0 * SUM ( CASE WHEN L .PublishDate > E .StartDate THEN 1 ELSE 0 END …" at bounding box center [503, 327] width 593 height 29
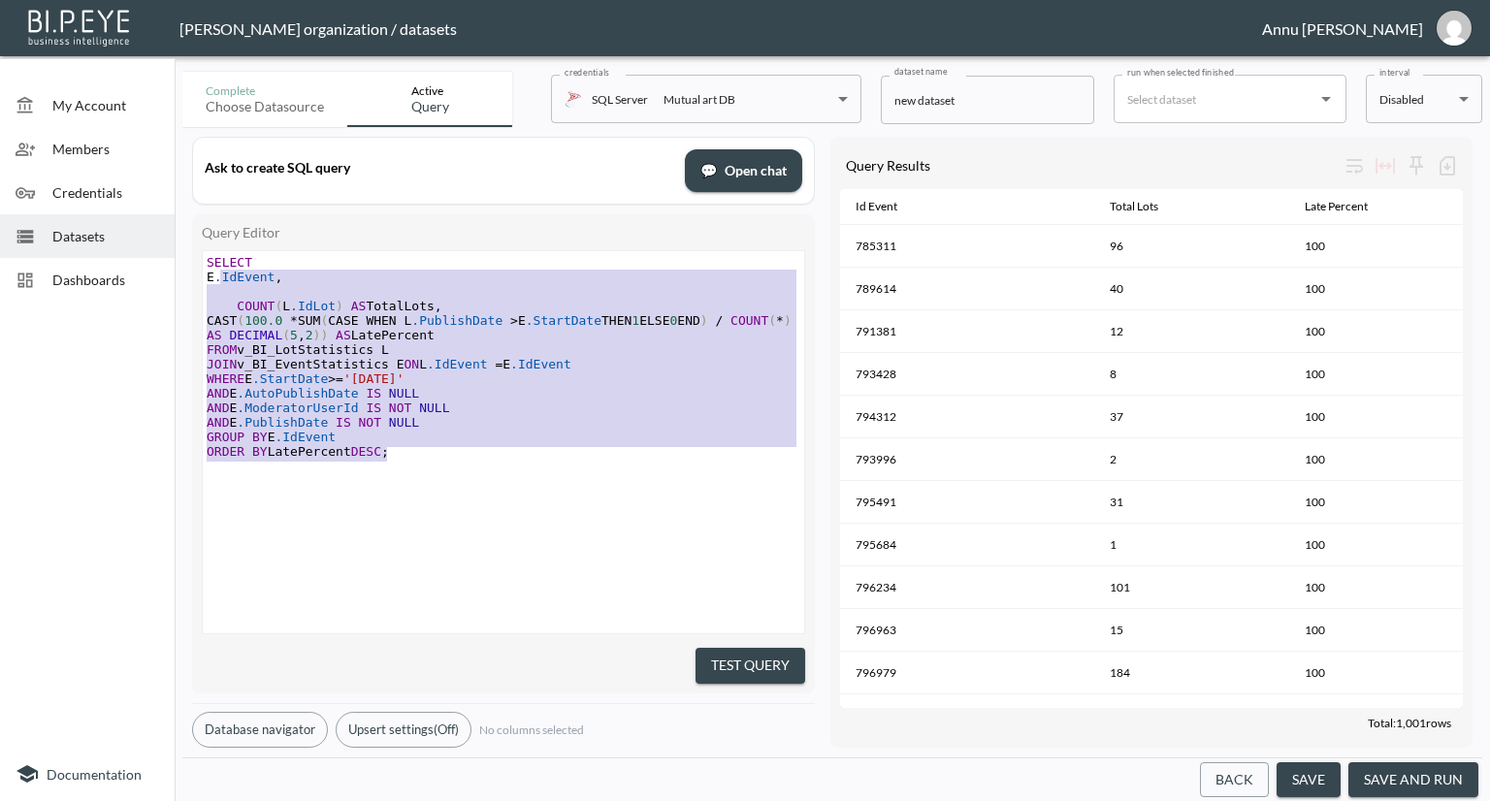
type textarea "SELECT E.IdEvent, COUNT(L.IdLot) AS TotalLots, CAST(100.0 * SUM(CASE WHEN L.Pub…"
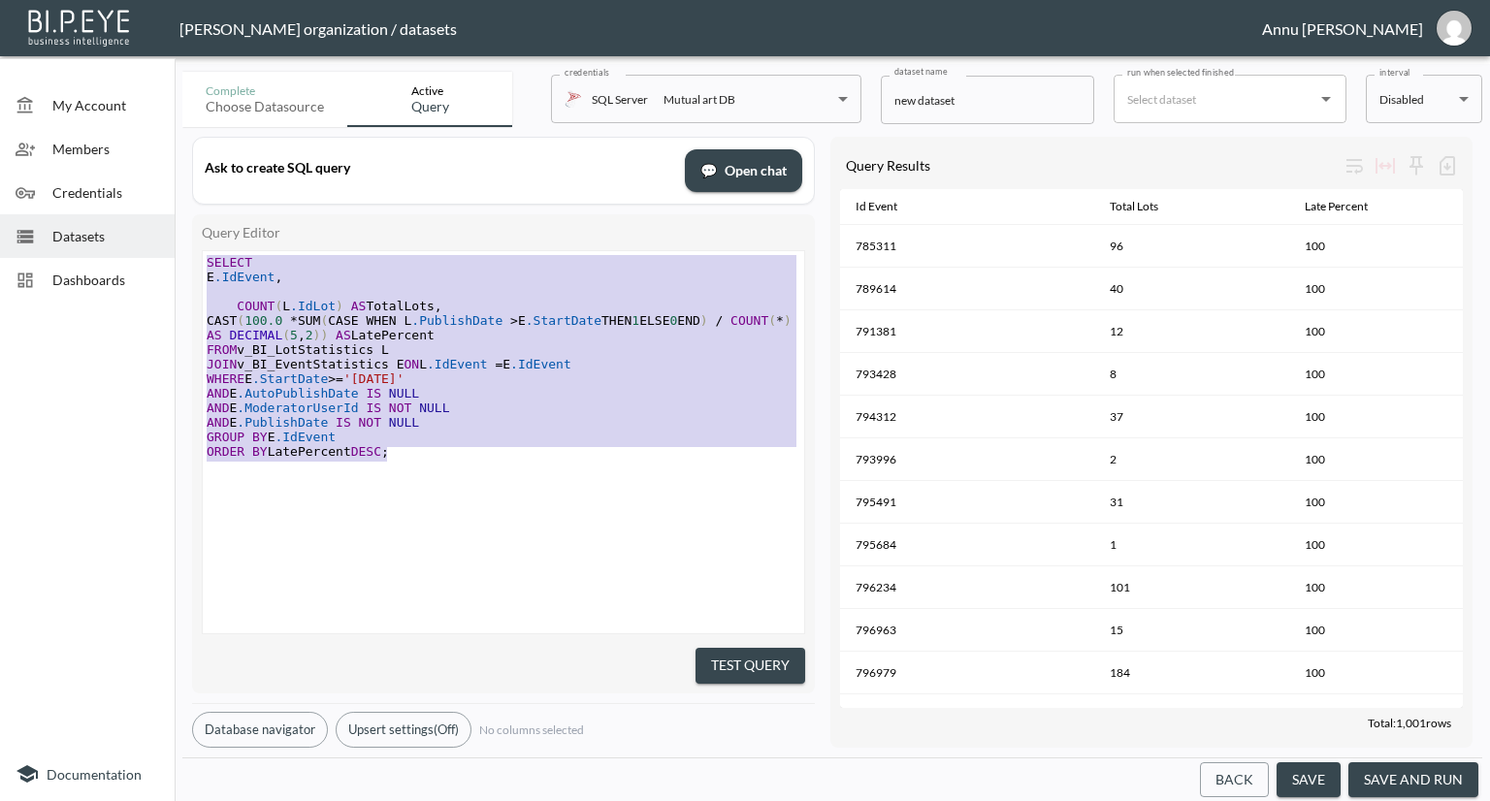
drag, startPoint x: 407, startPoint y: 455, endPoint x: 192, endPoint y: 212, distance: 323.7
click at [192, 212] on div "Ask to create SQL query 💬 Open chat Query Editor SELECT E.IdEvent, COUNT(L.IdLo…" at bounding box center [503, 442] width 623 height 611
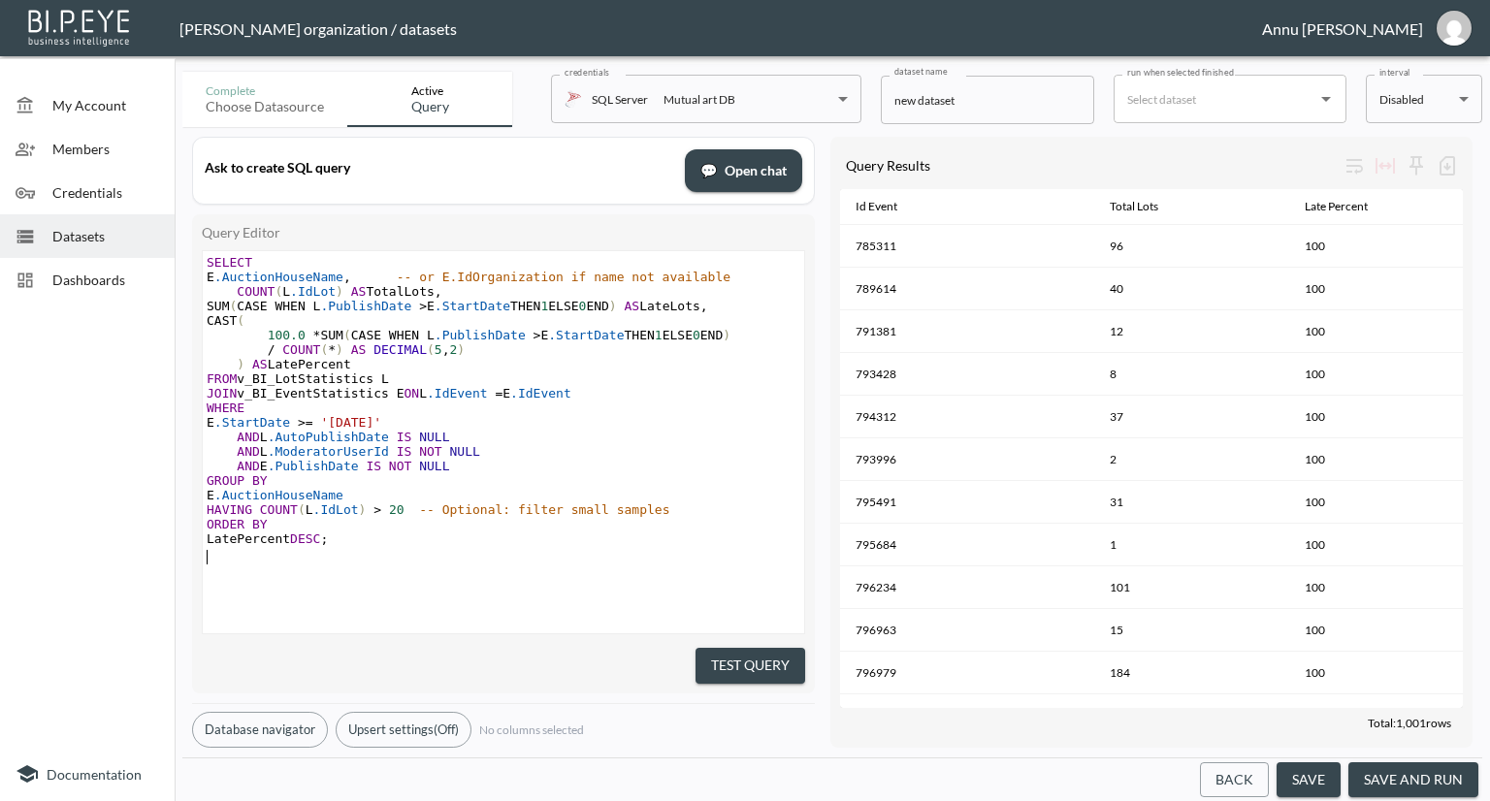
click at [760, 648] on button "Test Query" at bounding box center [751, 666] width 110 height 36
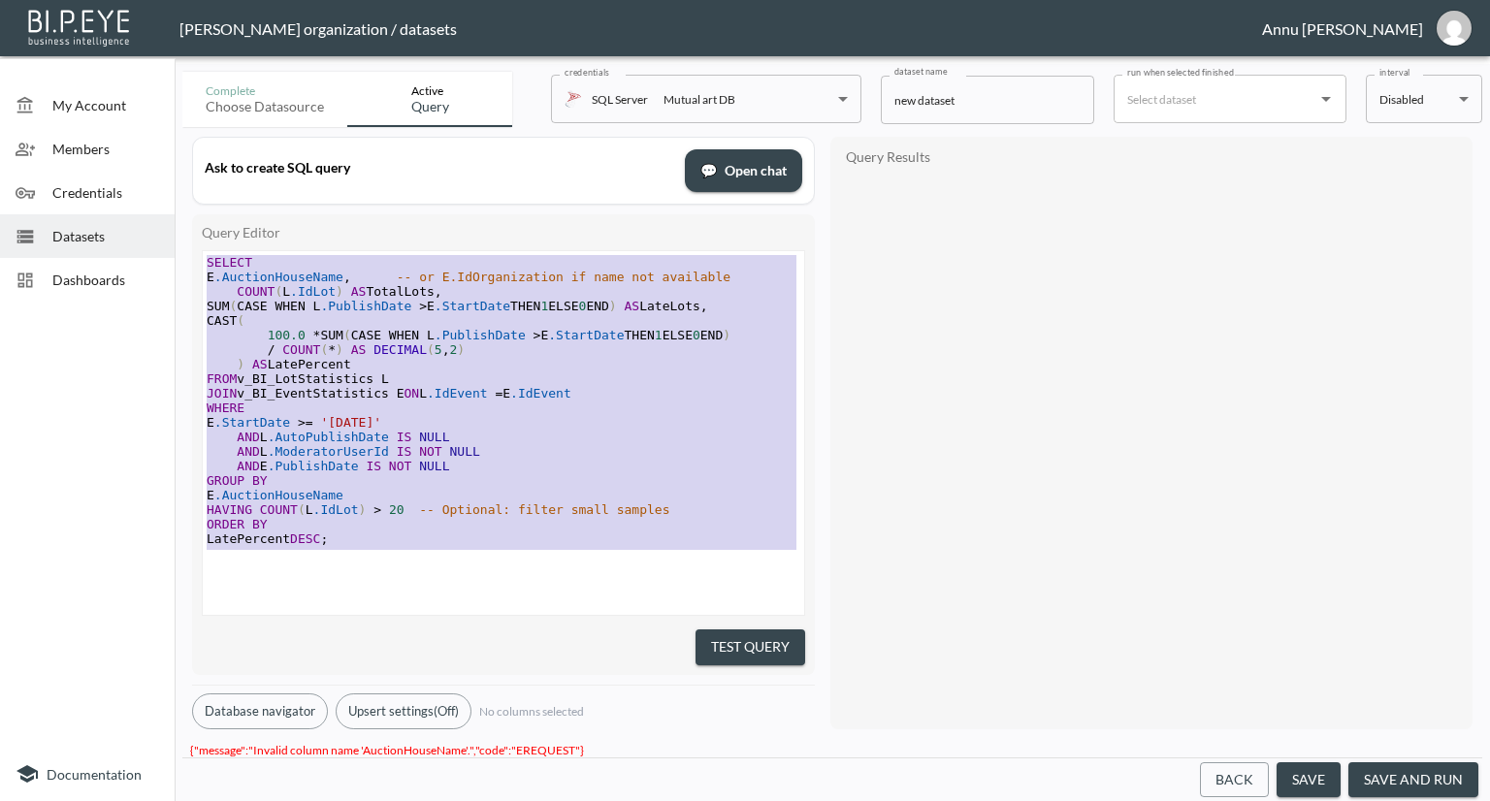
drag, startPoint x: 369, startPoint y: 551, endPoint x: 169, endPoint y: 206, distance: 399.1
click at [169, 206] on div "My Account Members Credentials Datasets Dashboards Documentation Complete Choos…" at bounding box center [745, 400] width 1490 height 801
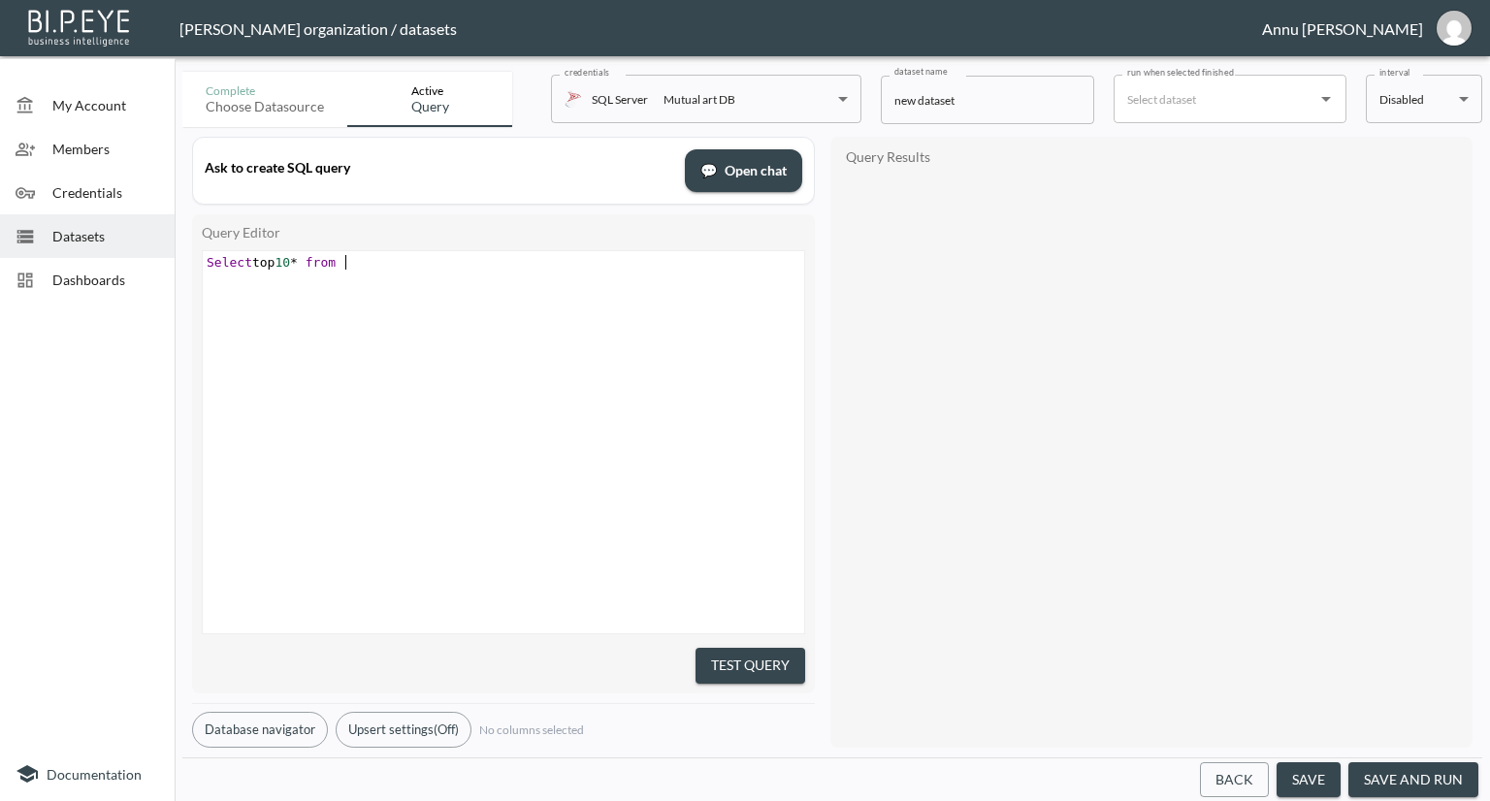
scroll to position [0, 141]
type textarea "Select top 10* from v)"
type textarea "_BI_Events"
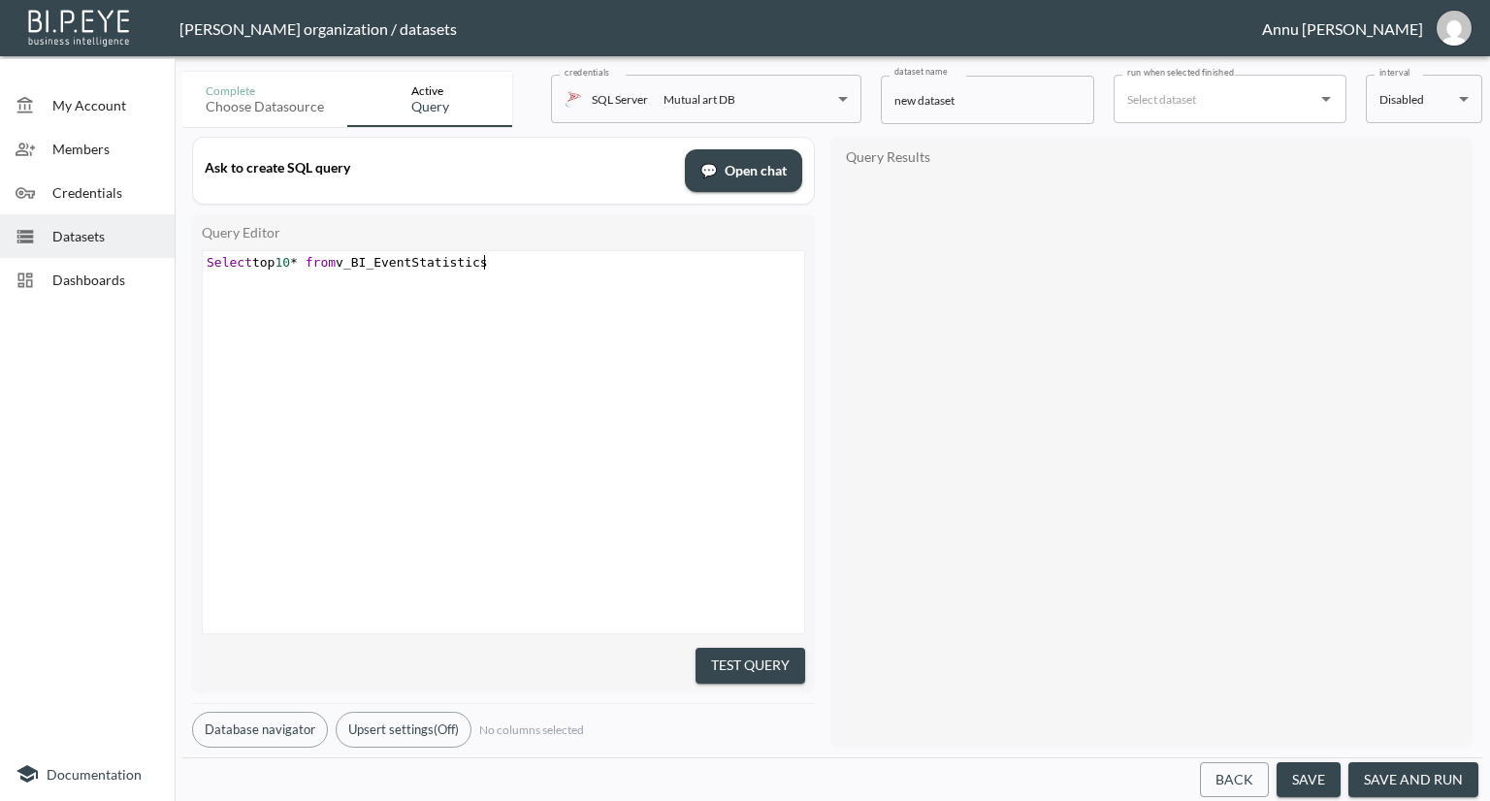
type textarea "Statistics"
click at [765, 663] on button "Test Query" at bounding box center [751, 666] width 110 height 36
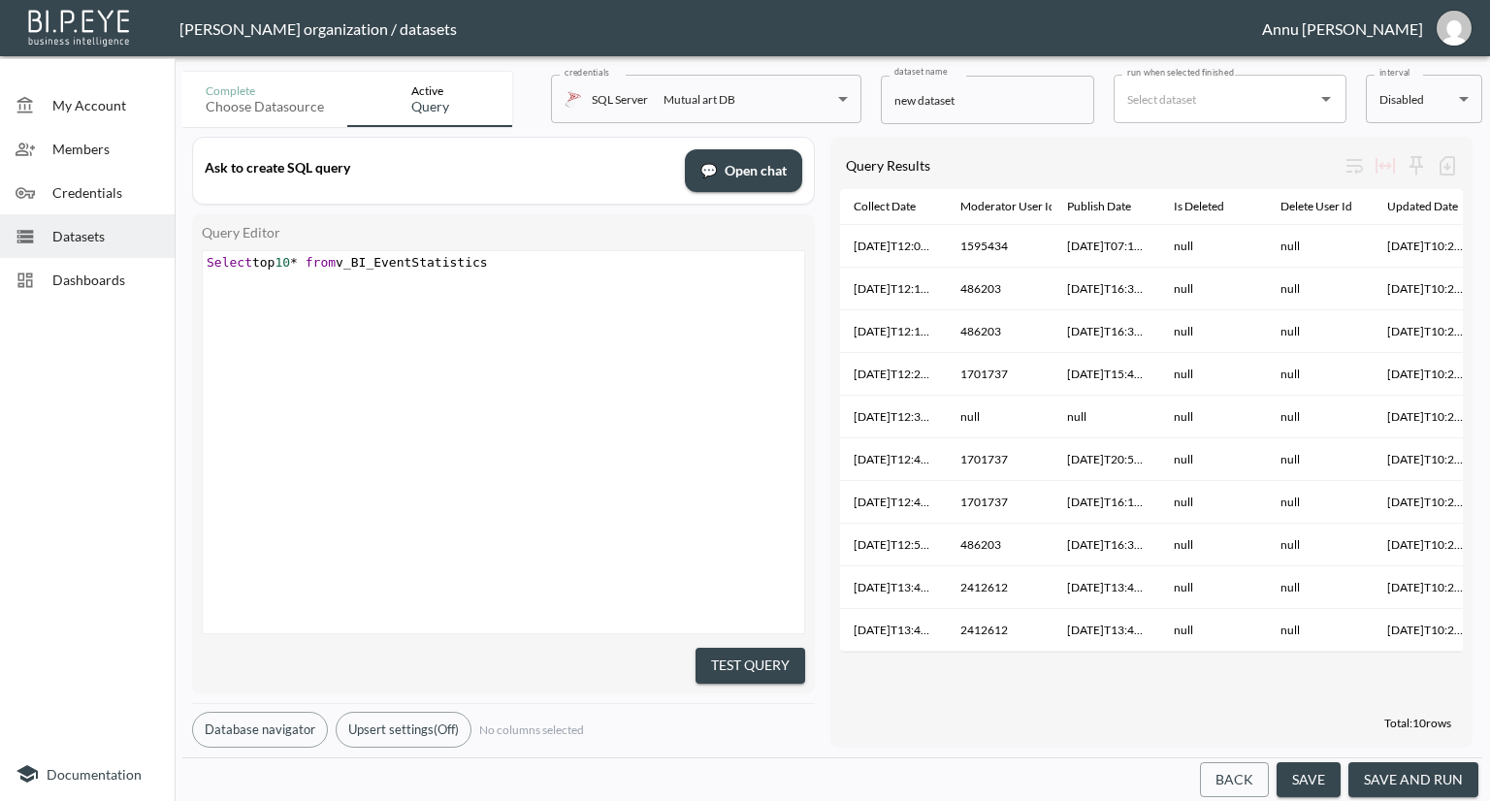
scroll to position [0, 0]
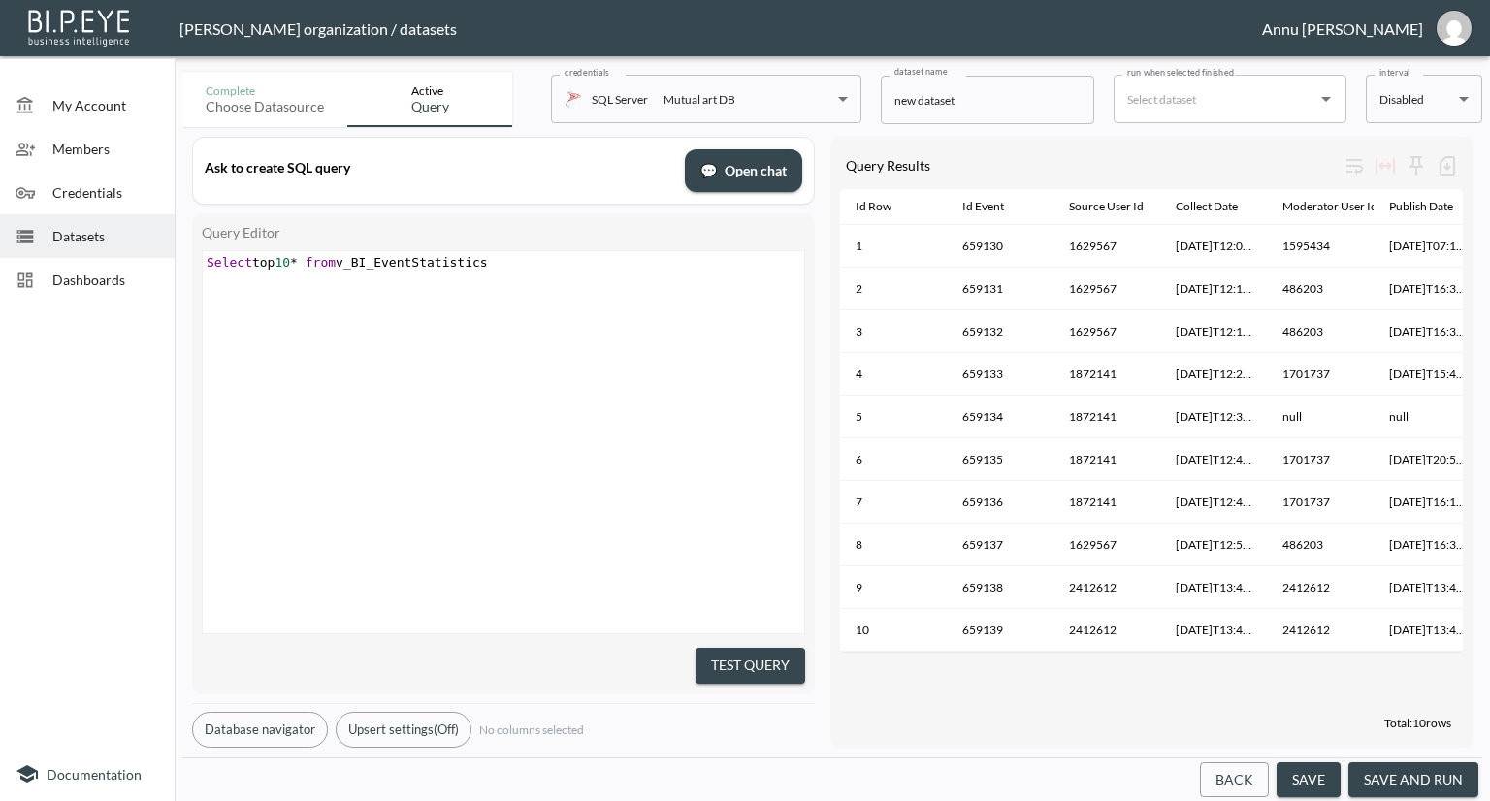
drag, startPoint x: 412, startPoint y: 259, endPoint x: 466, endPoint y: 242, distance: 56.1
click at [413, 259] on span "Select top 10 * from v_BI_EventStatistics" at bounding box center [347, 262] width 281 height 15
type textarea "Lot"
click at [750, 652] on button "Test Query" at bounding box center [751, 666] width 110 height 36
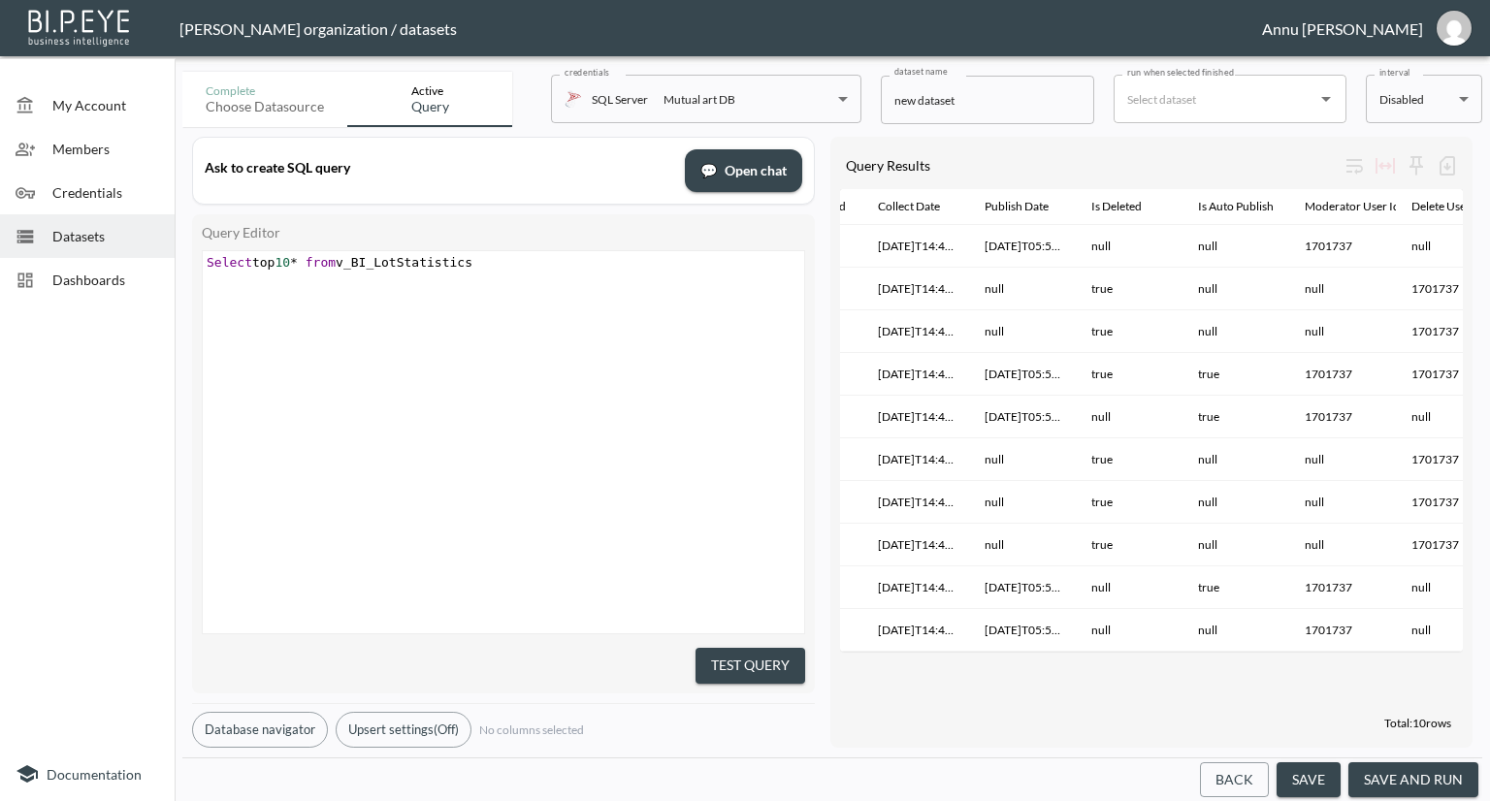
scroll to position [0, 0]
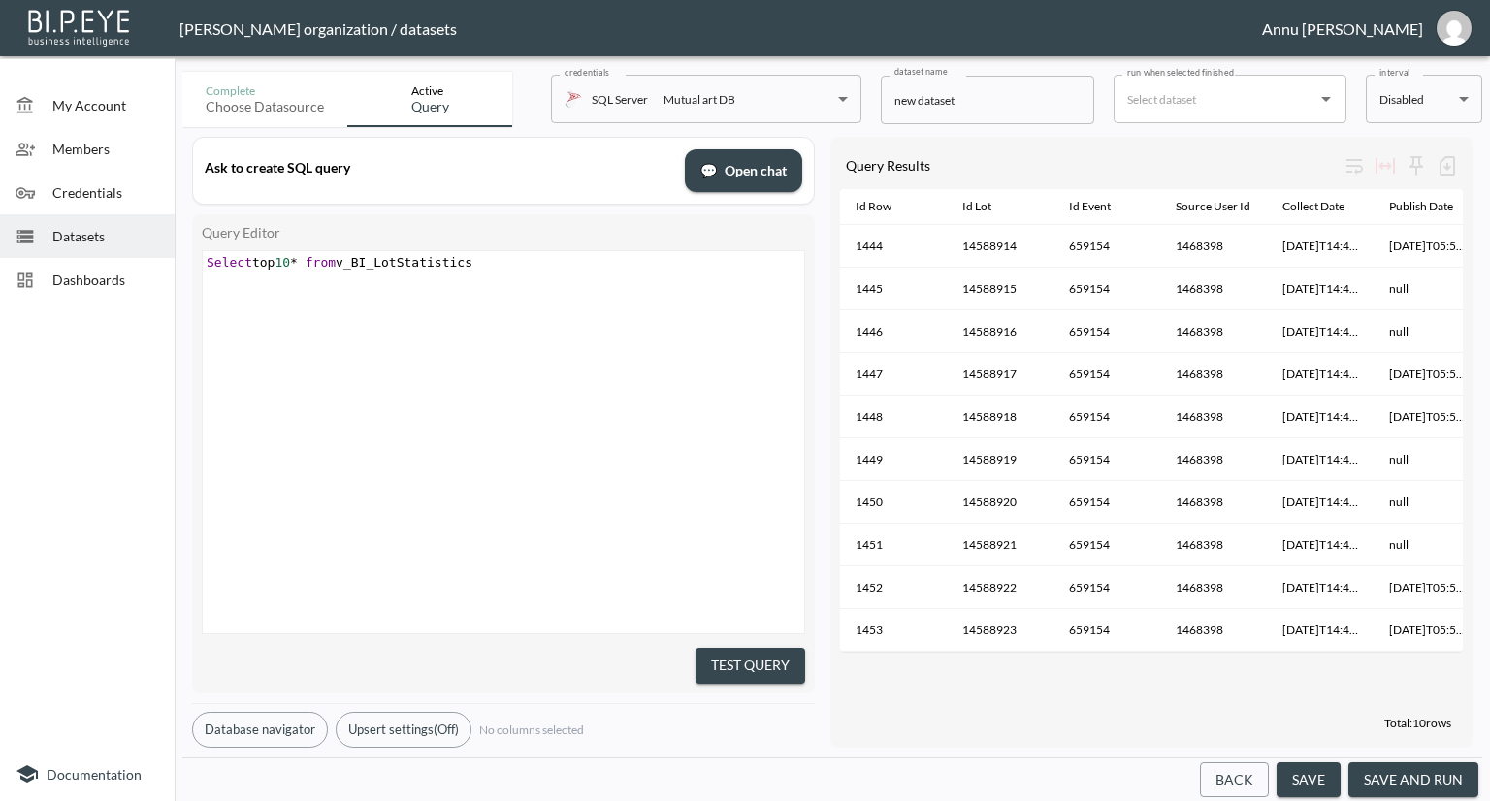
click at [400, 262] on span "Select top 10 * from v_BI_LotStatistics" at bounding box center [340, 262] width 266 height 15
type textarea "Event"
click at [752, 648] on button "Test Query" at bounding box center [751, 666] width 110 height 36
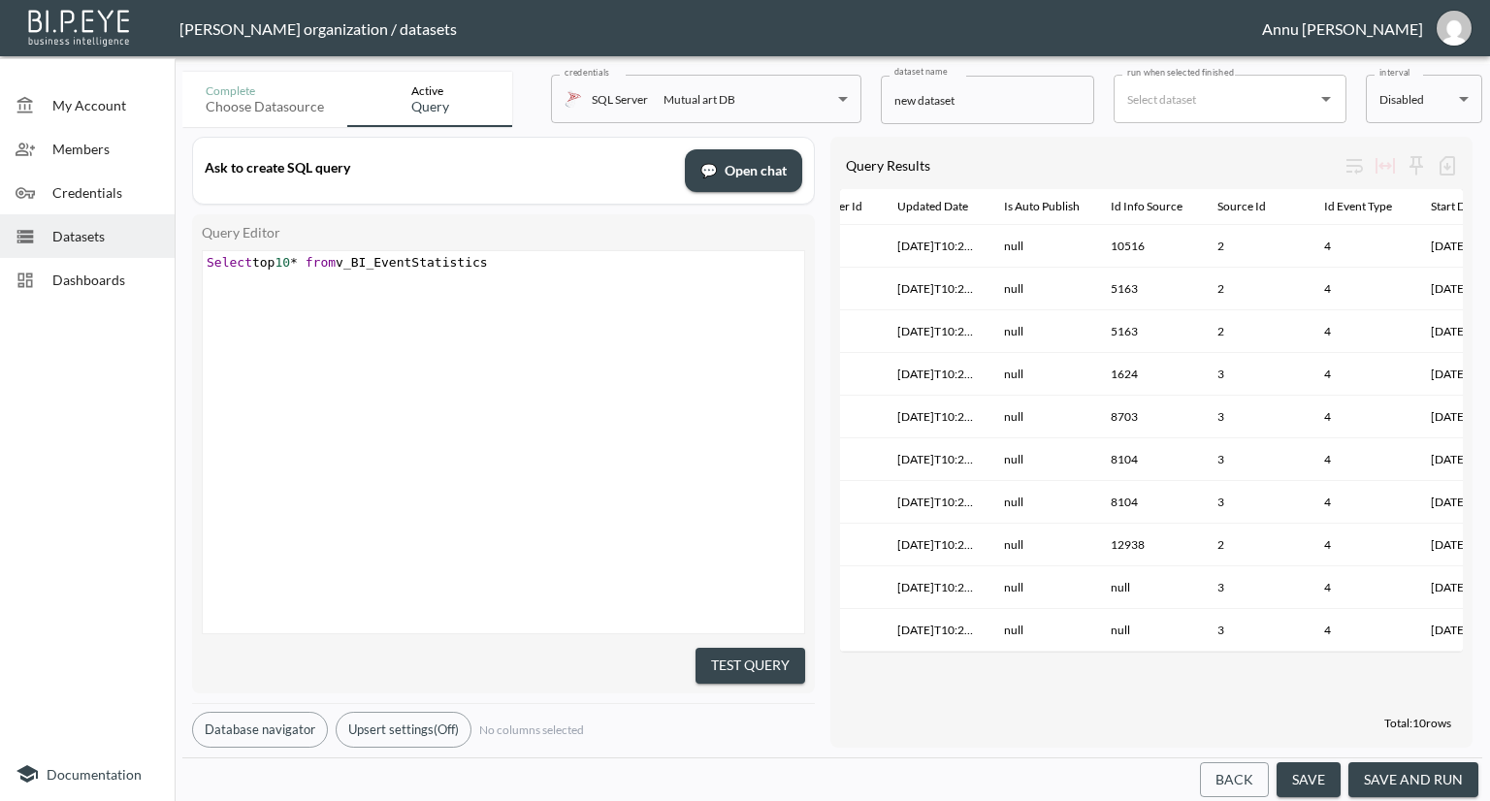
scroll to position [0, 829]
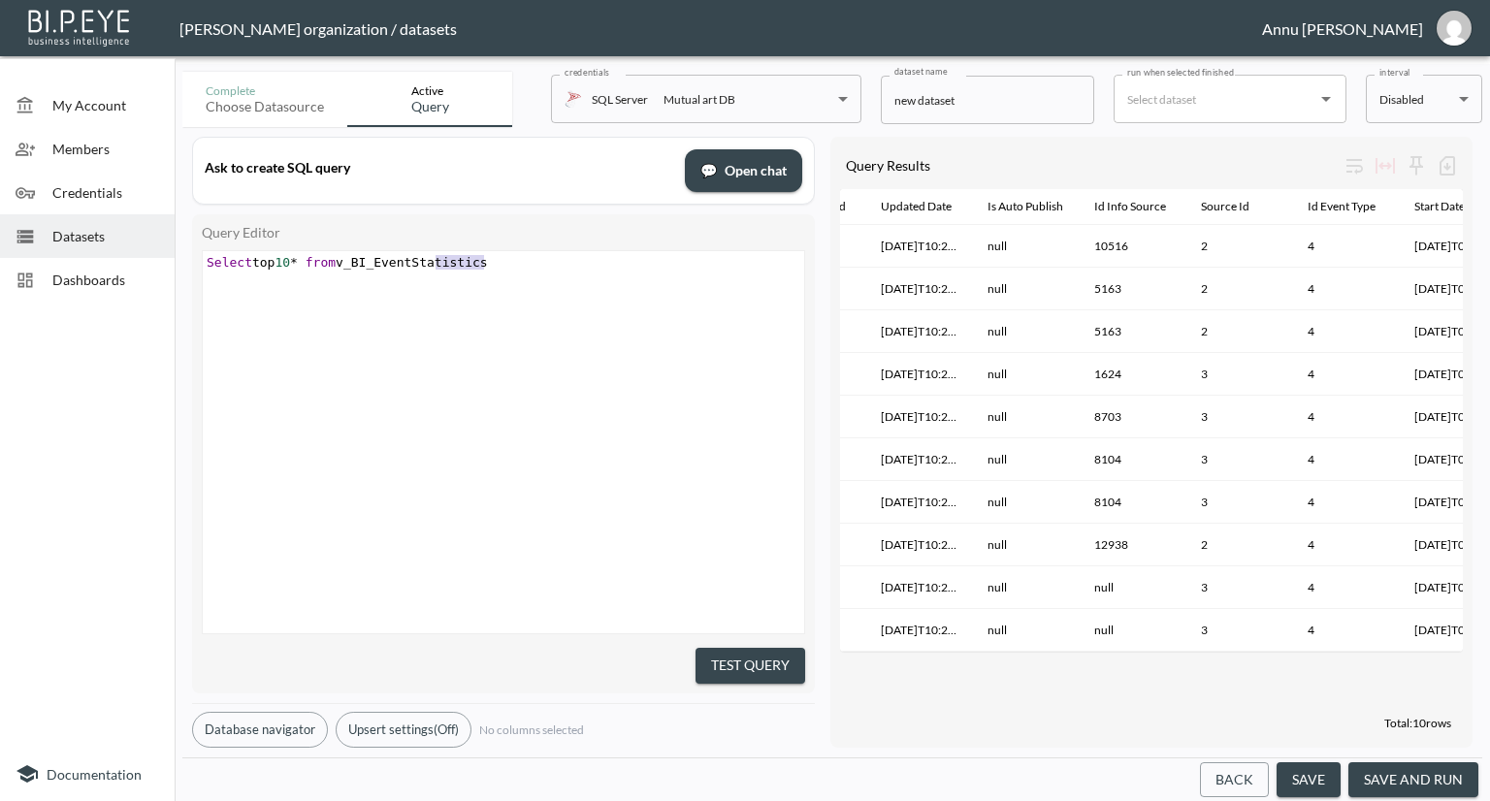
type textarea "Select top 10* from v_BI_EventStatistics"
drag, startPoint x: 524, startPoint y: 257, endPoint x: 80, endPoint y: 245, distance: 444.5
click at [80, 245] on div "My Account Members Credentials Datasets Dashboards Documentation Complete Choos…" at bounding box center [745, 400] width 1490 height 801
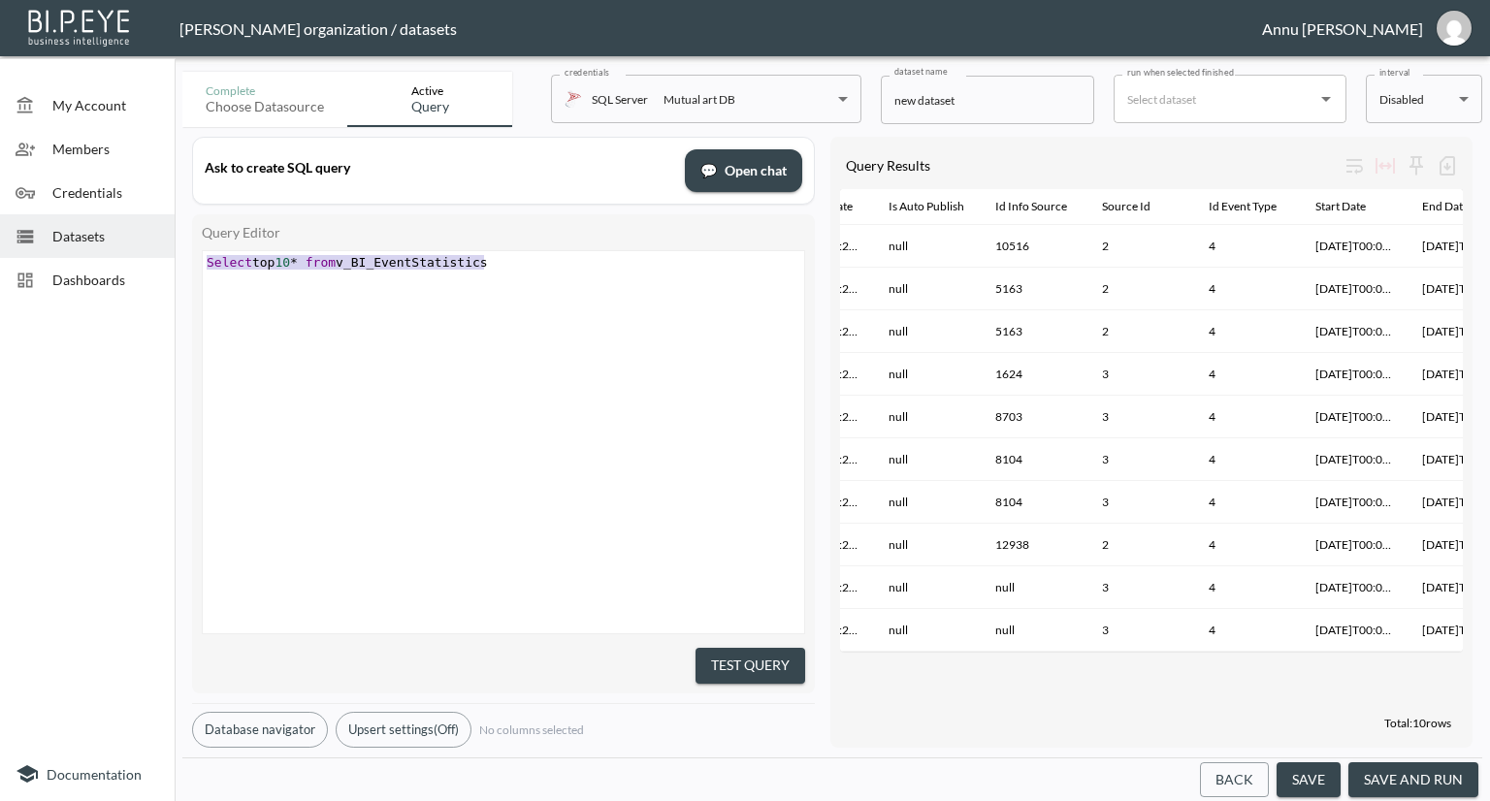
scroll to position [0, 865]
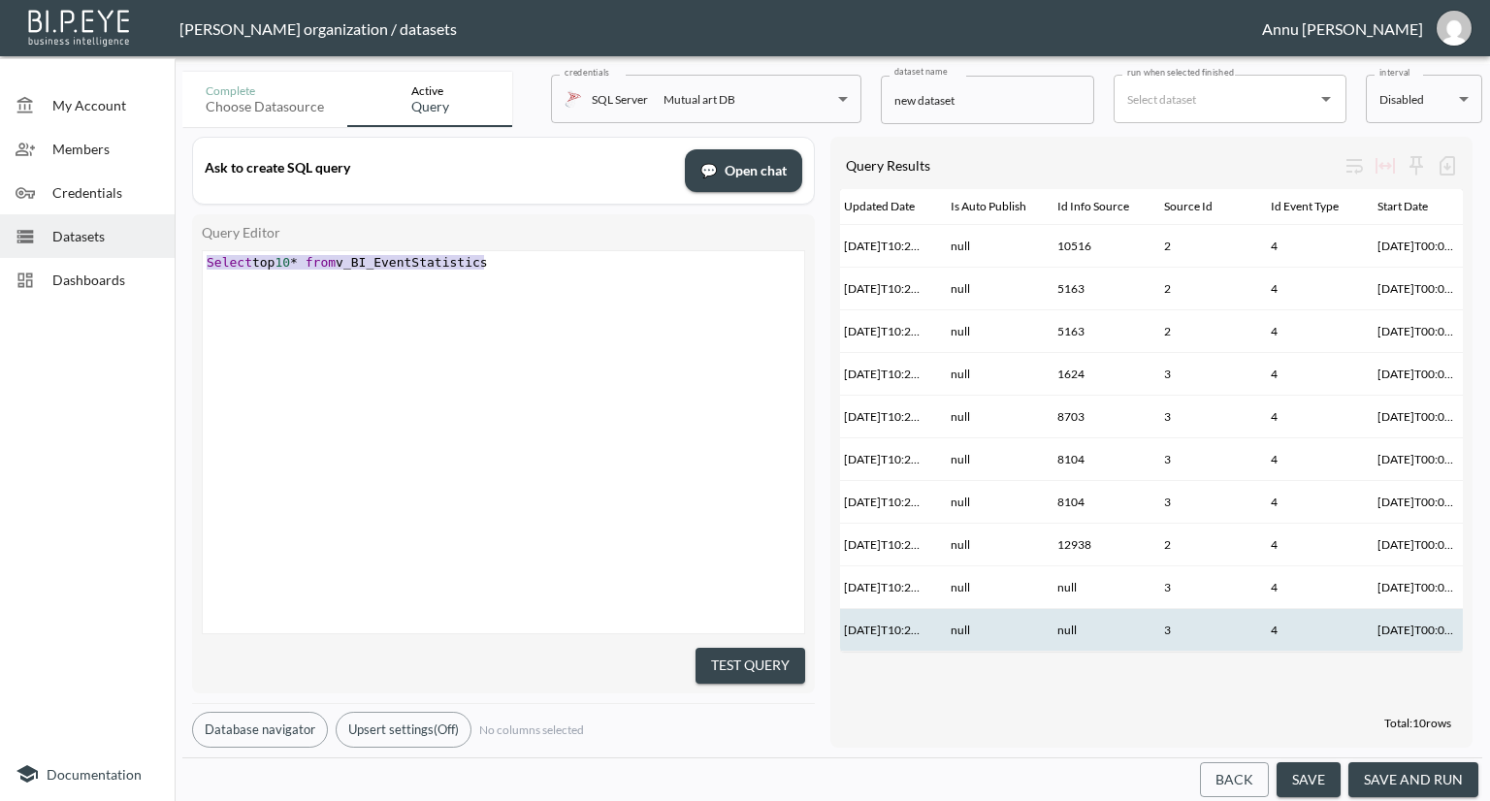
paste textarea
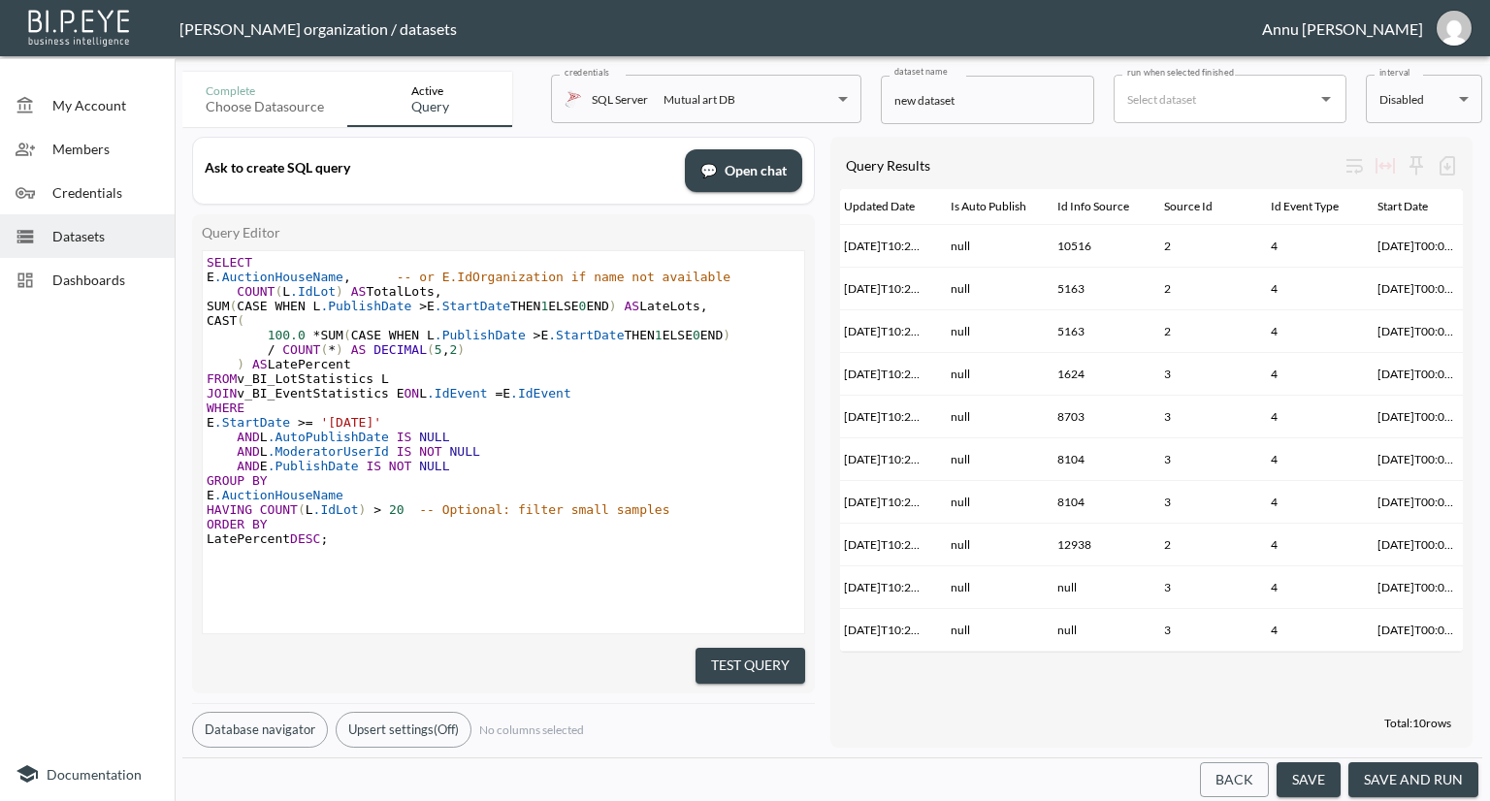
click at [351, 277] on span "," at bounding box center [347, 277] width 8 height 15
type textarea "IdInfoSource"
drag, startPoint x: 361, startPoint y: 503, endPoint x: 384, endPoint y: 471, distance: 39.6
click at [362, 503] on pre "E .AuctionHouseName" at bounding box center [506, 495] width 606 height 15
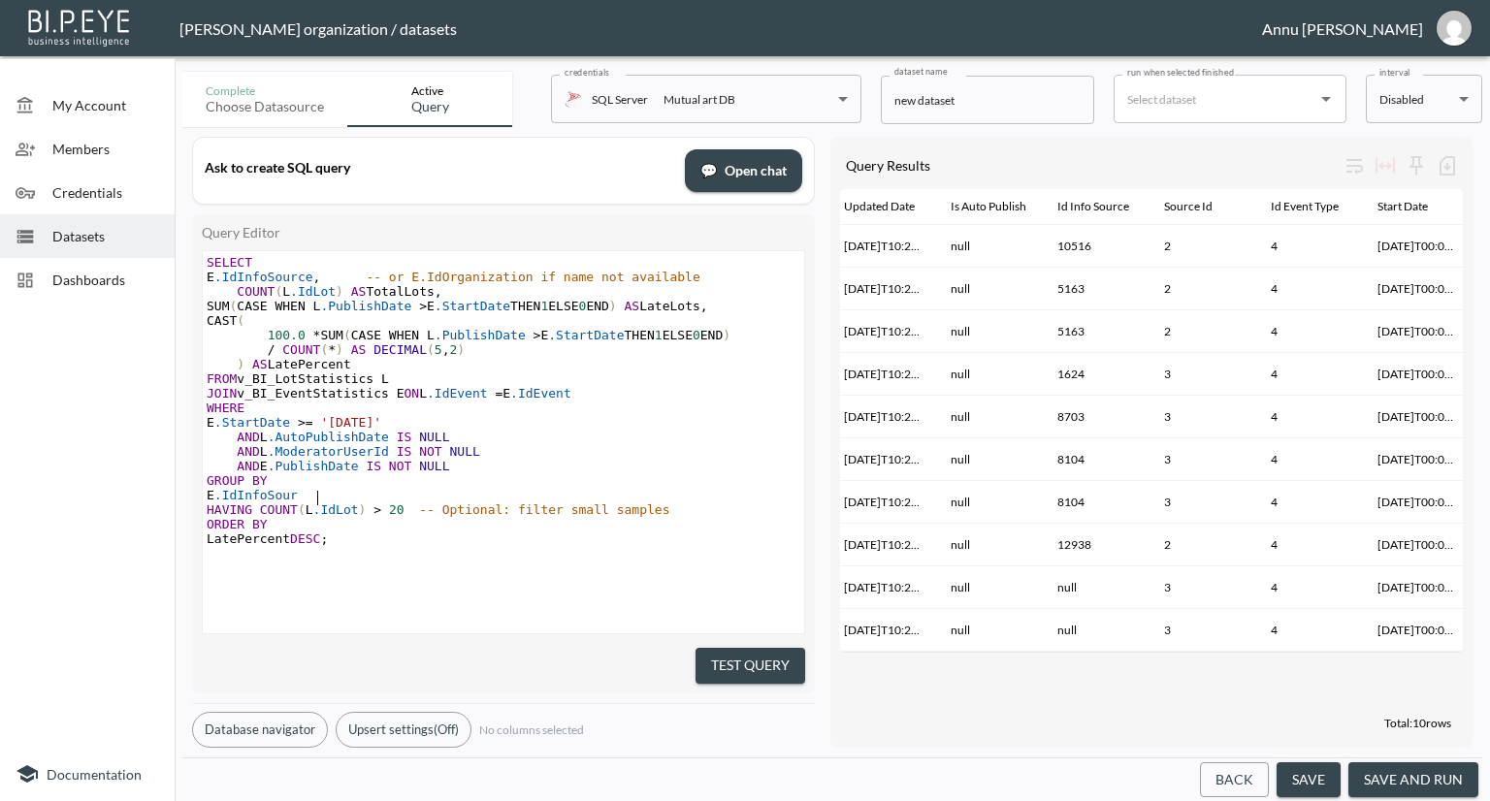
type textarea "IdInfoSource"
click at [638, 602] on div "x SELECT E .IdInfoSource , -- or E.IdOrganization if name not available COUNT (…" at bounding box center [528, 466] width 650 height 431
drag, startPoint x: 753, startPoint y: 661, endPoint x: 750, endPoint y: 621, distance: 39.9
click at [753, 661] on button "Test Query" at bounding box center [751, 666] width 110 height 36
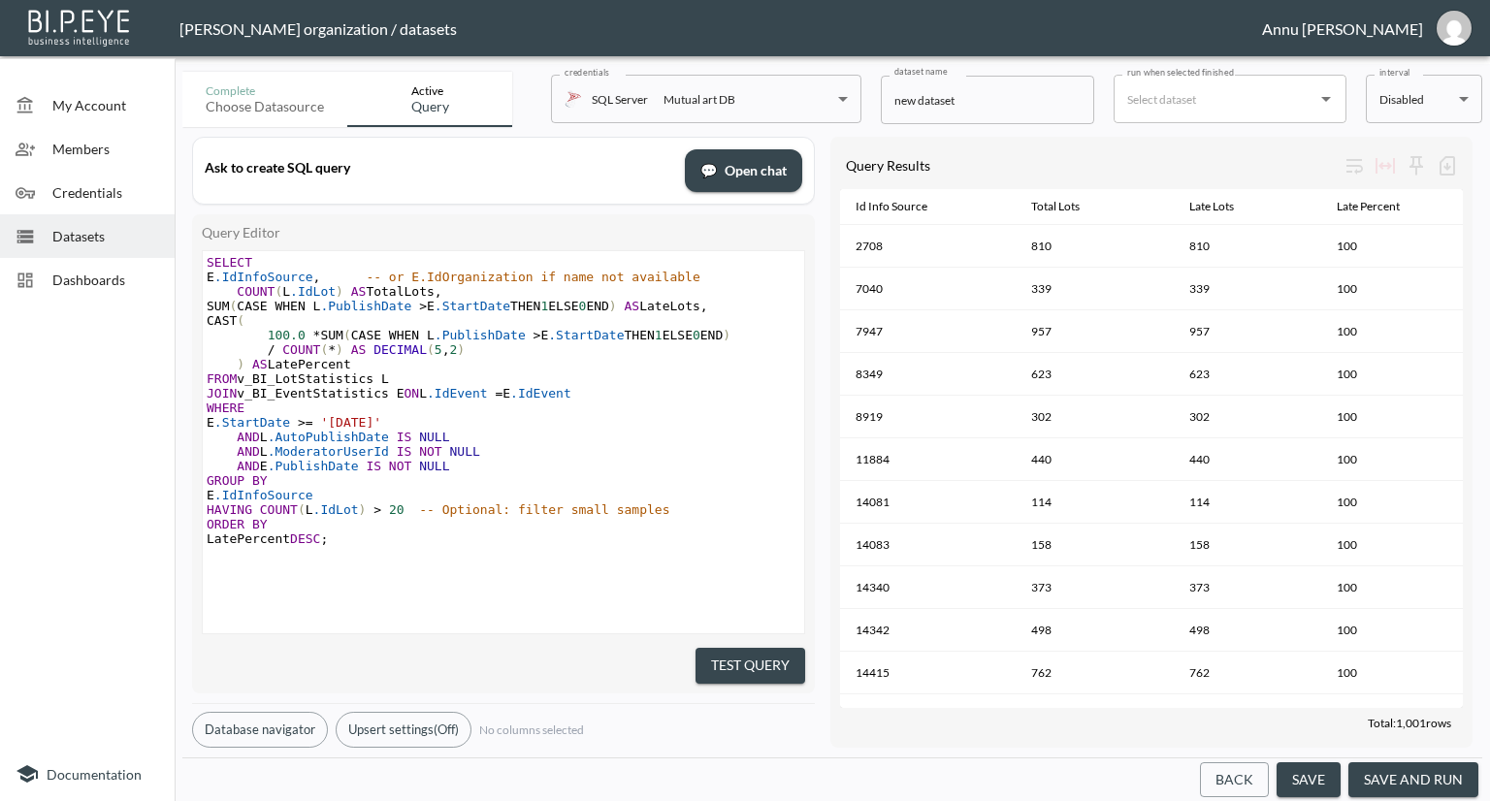
scroll to position [0, 0]
click at [439, 296] on pre "COUNT ( L .IdLot ) AS TotalLots ," at bounding box center [506, 291] width 606 height 15
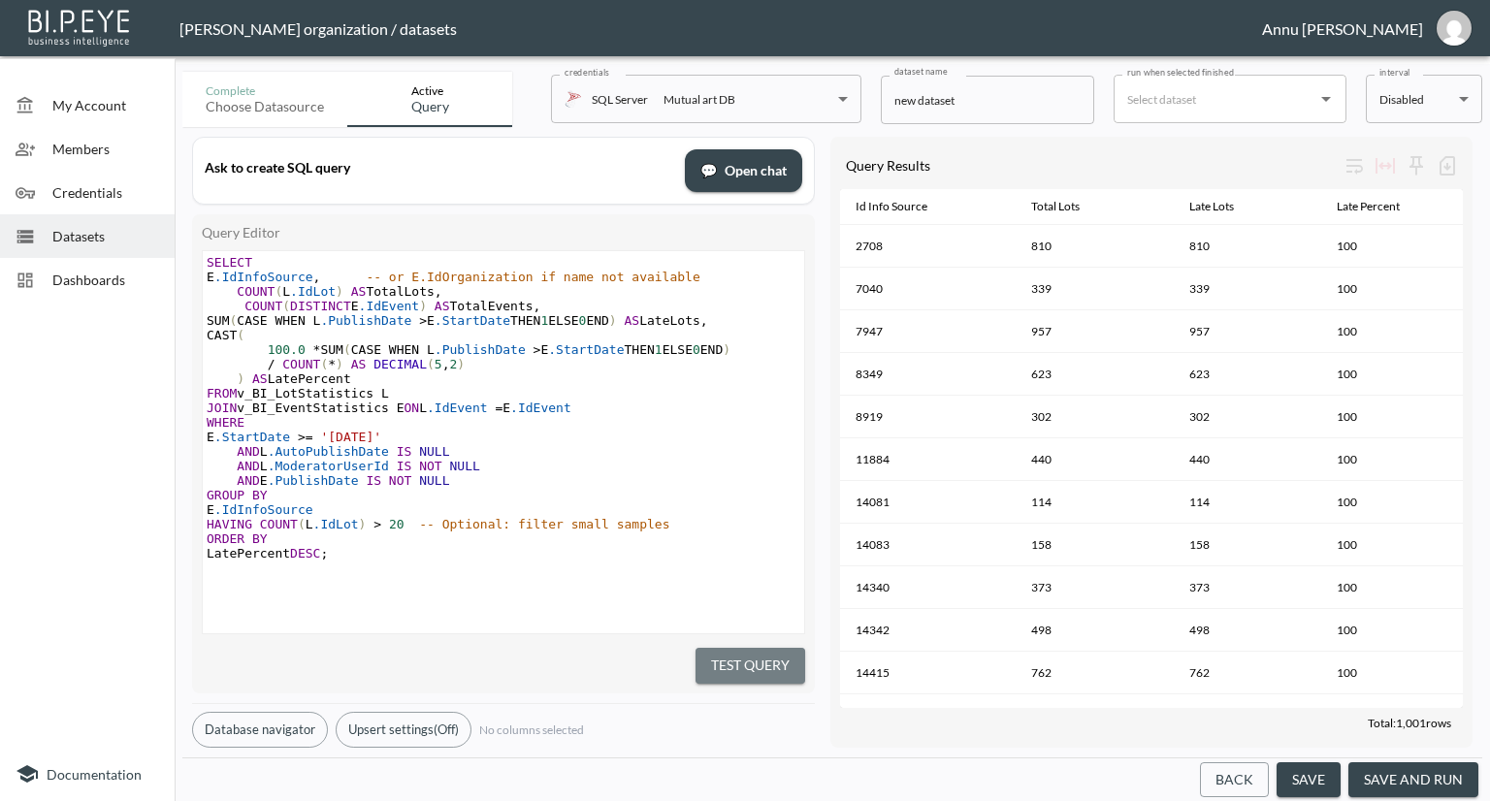
click at [792, 665] on button "Test Query" at bounding box center [751, 666] width 110 height 36
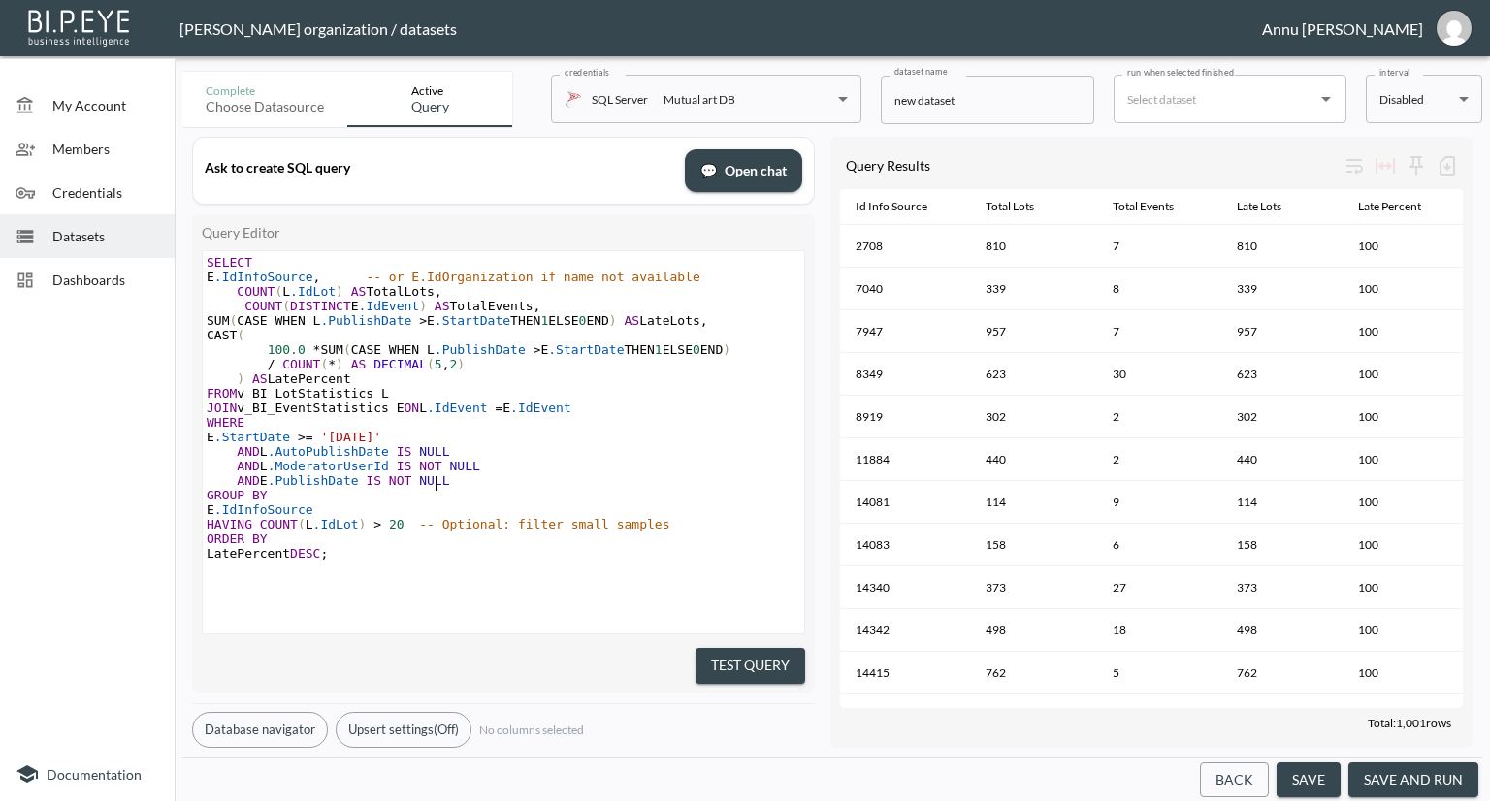
click at [449, 478] on pre "AND E .PublishDate IS NOT NULL" at bounding box center [506, 480] width 606 height 15
type textarea "AND E,"
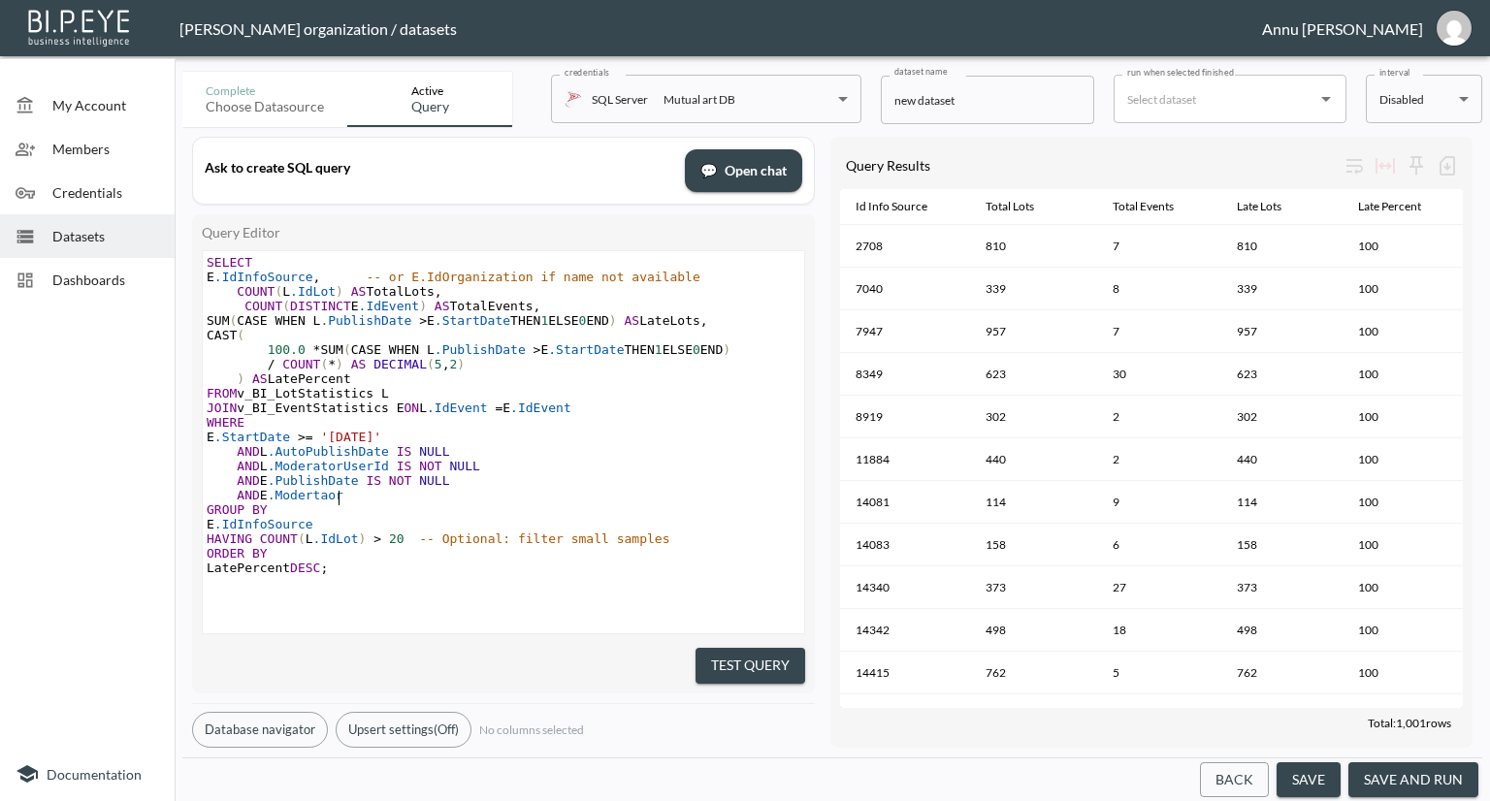
type textarea ".Modertaor"
type textarea "atorUserId IS NOT NULL"
click at [755, 661] on button "Test Query" at bounding box center [751, 666] width 110 height 36
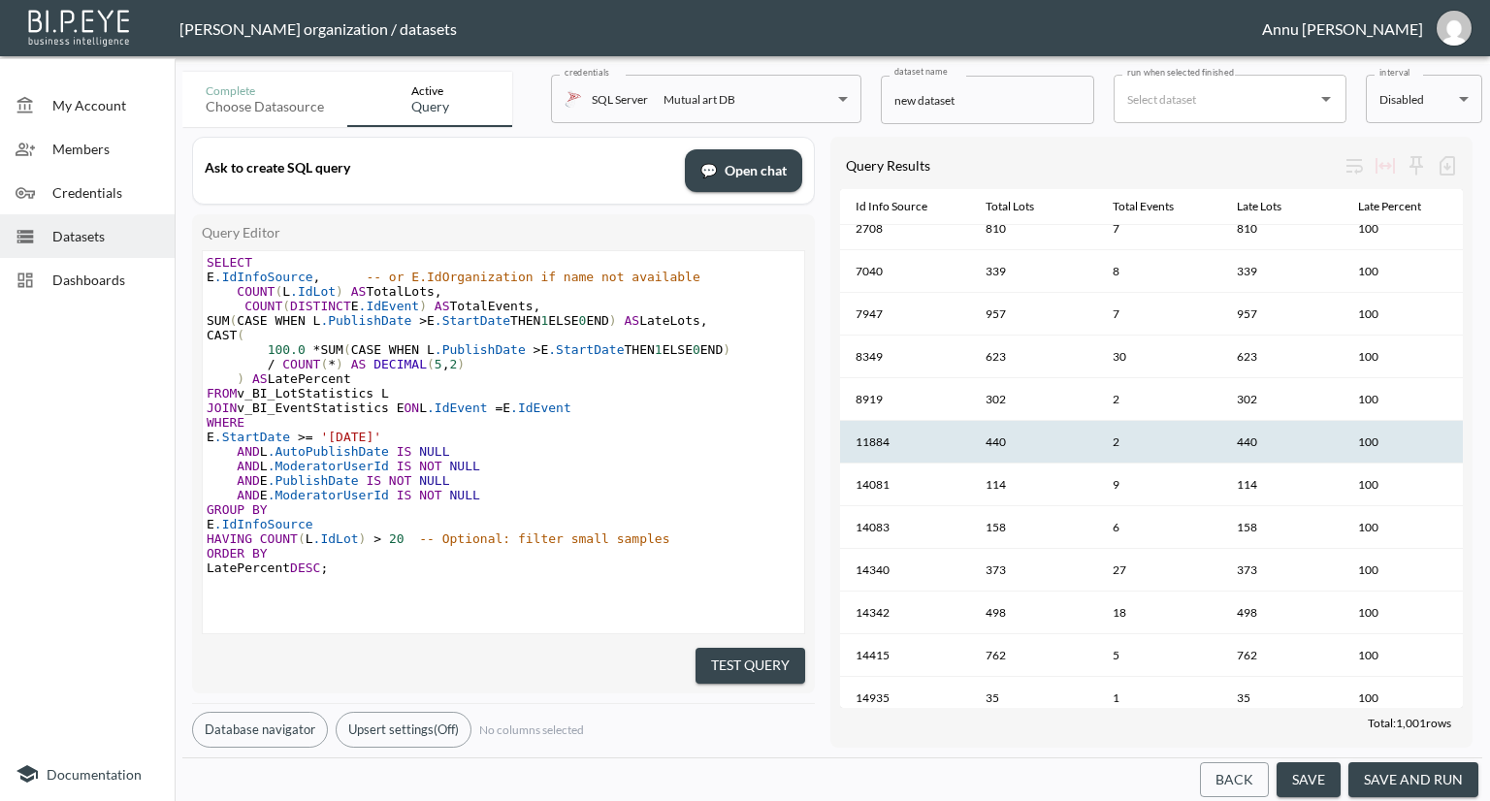
scroll to position [0, 0]
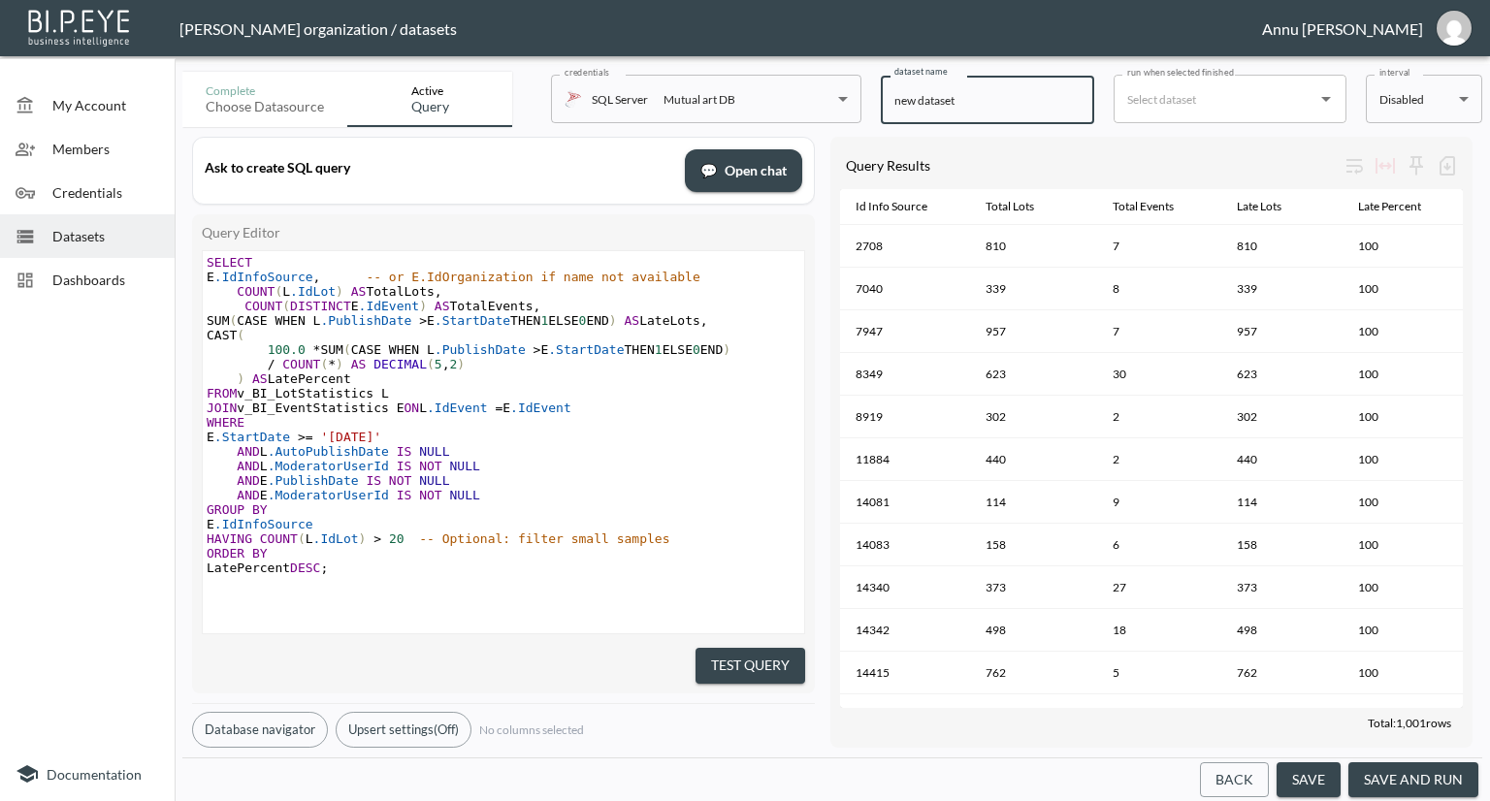
drag, startPoint x: 978, startPoint y: 102, endPoint x: 834, endPoint y: 102, distance: 143.6
click at [834, 102] on div "Complete Choose datasource Active Query credentials SQL Server Mutual art DB 82…" at bounding box center [832, 95] width 1300 height 63
click at [915, 102] on input "InfoSources with 100" at bounding box center [987, 100] width 213 height 49
click at [1018, 96] on input "Info Sources with 100" at bounding box center [987, 100] width 213 height 49
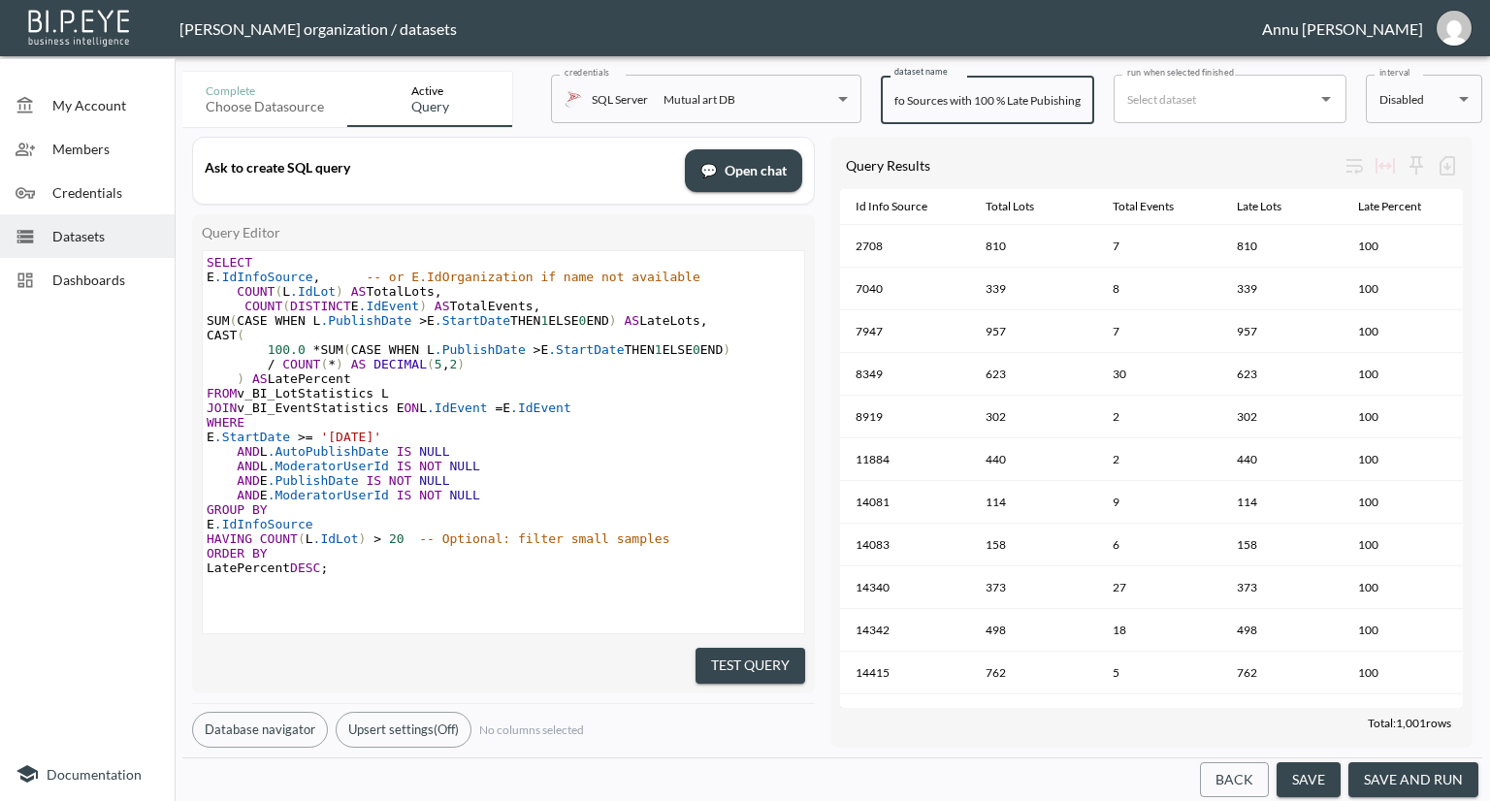
type input "Info Sources with 100 % Late Pubishing"
click at [1432, 768] on button "save and run" at bounding box center [1414, 781] width 130 height 36
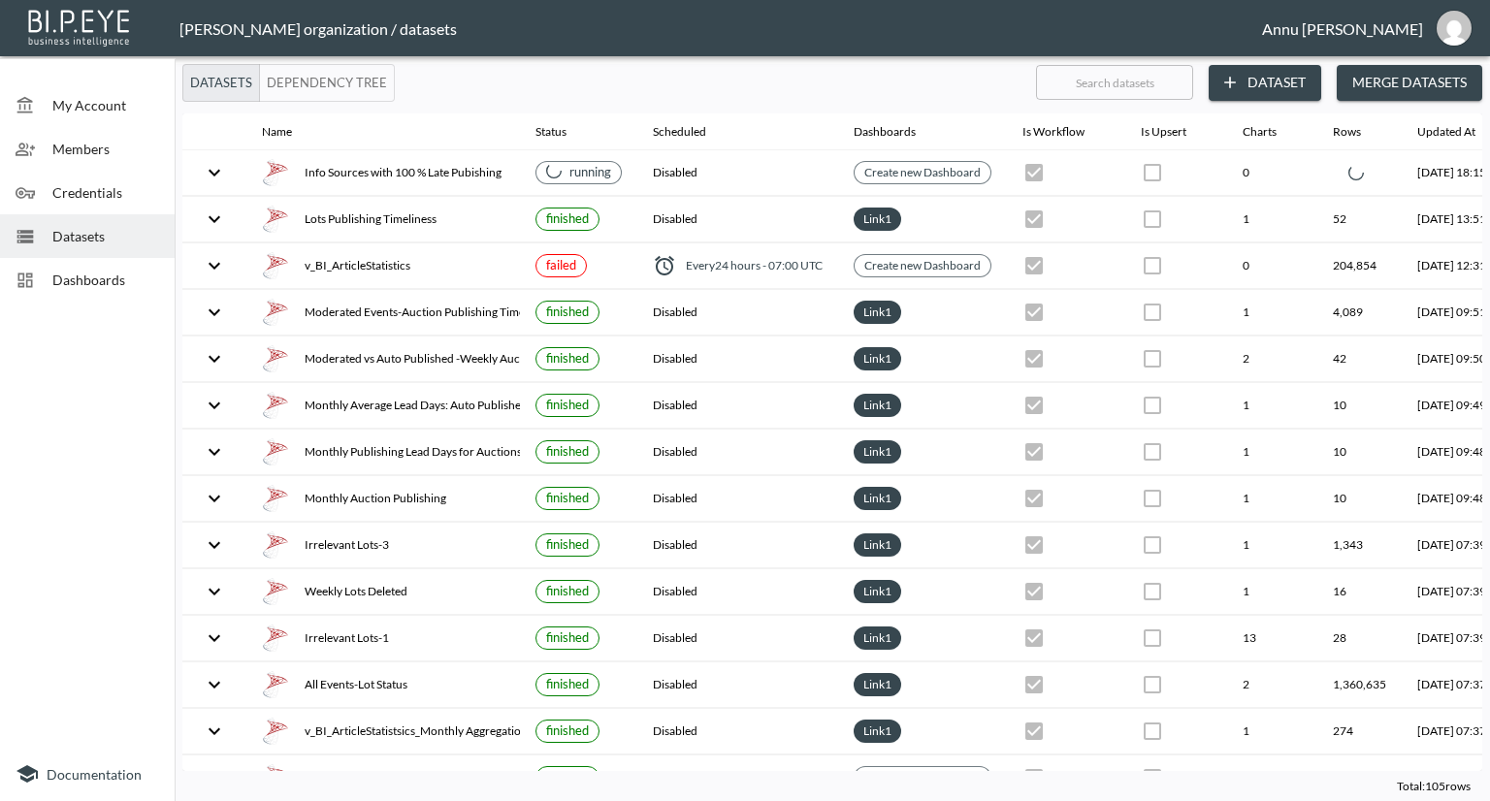
click at [116, 277] on span "Dashboards" at bounding box center [105, 280] width 107 height 20
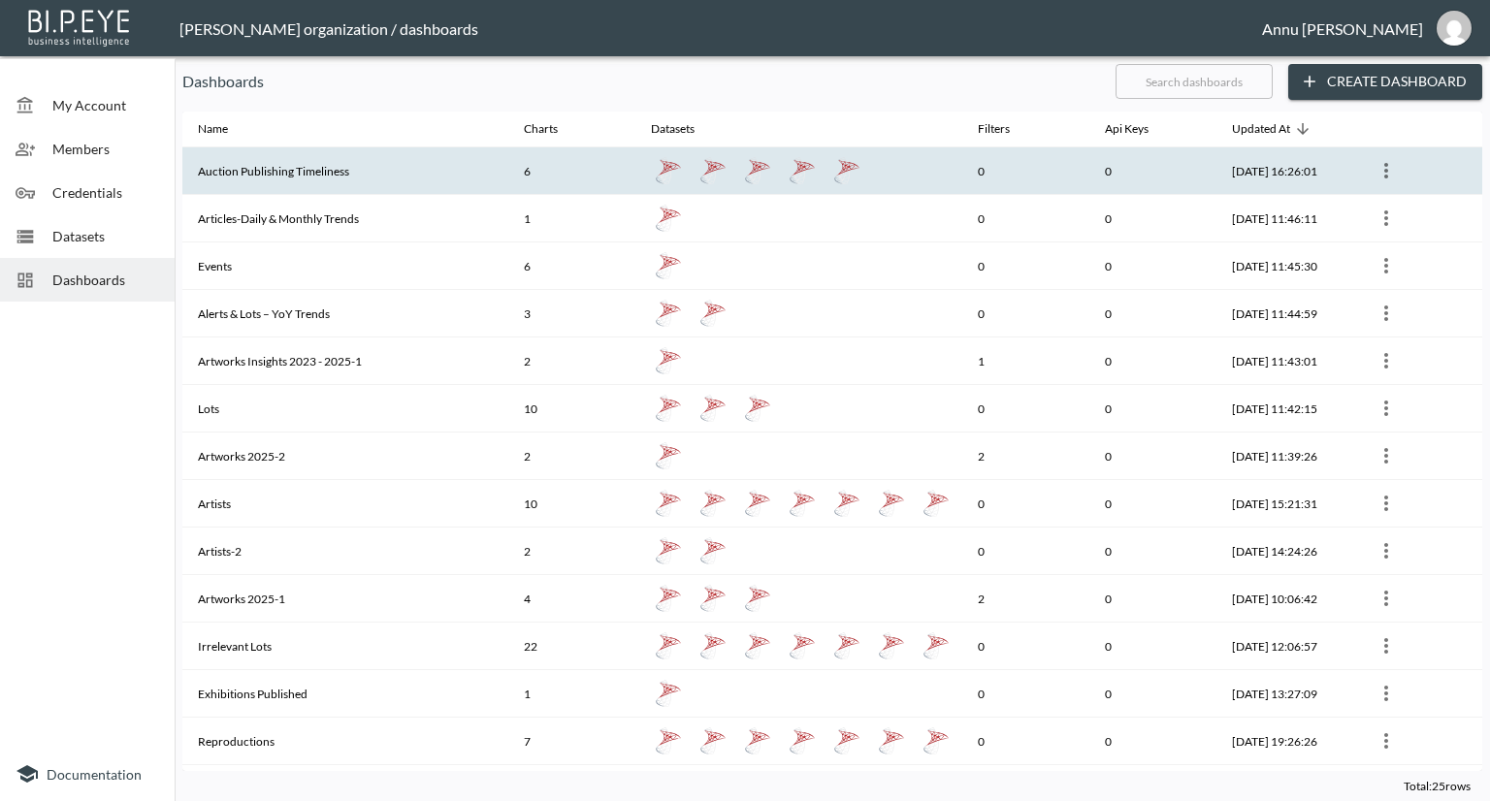
click at [272, 174] on th "Auction Publishing Timeliness" at bounding box center [345, 171] width 326 height 48
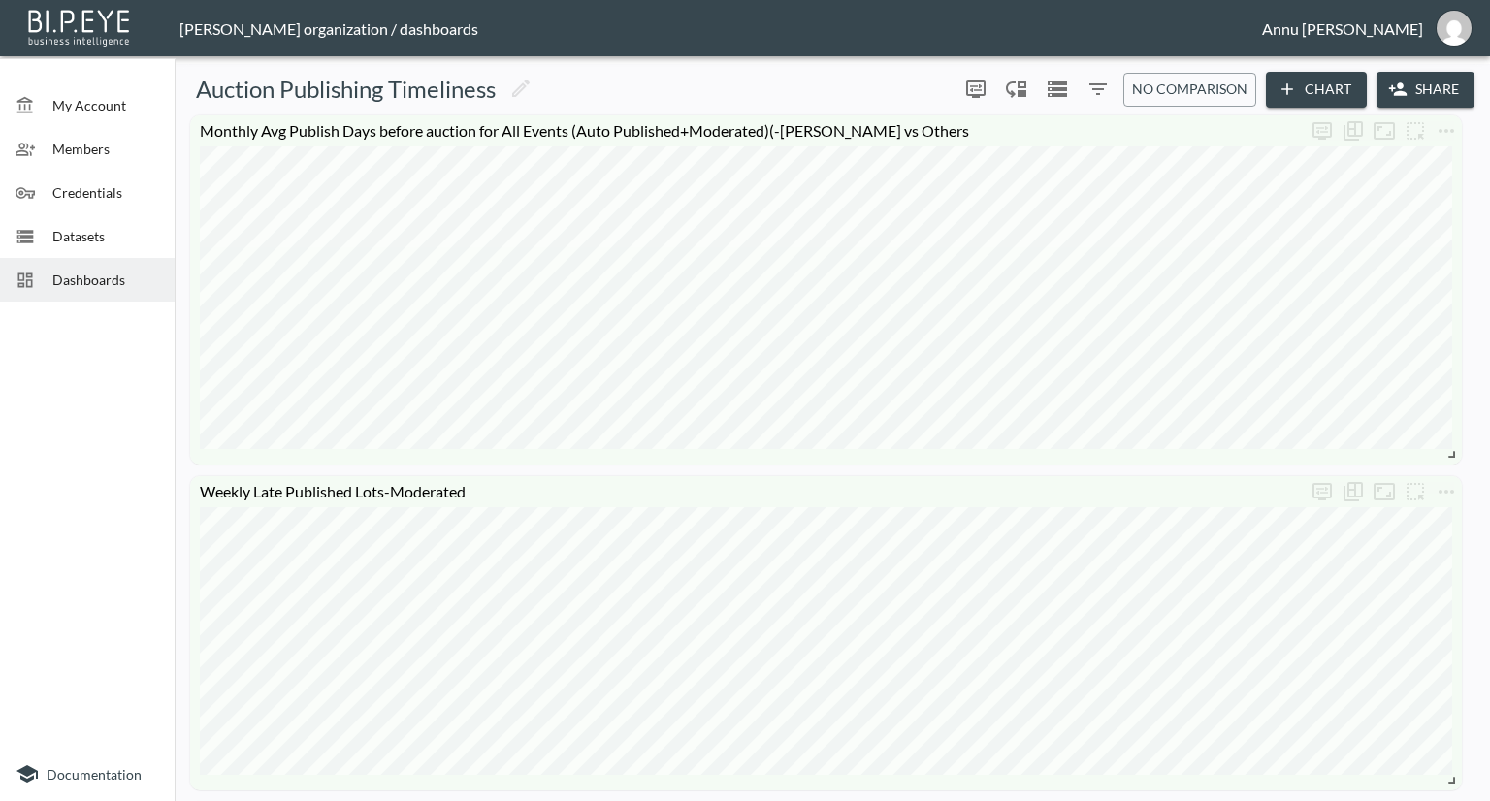
click at [1315, 91] on button "Chart" at bounding box center [1316, 90] width 101 height 36
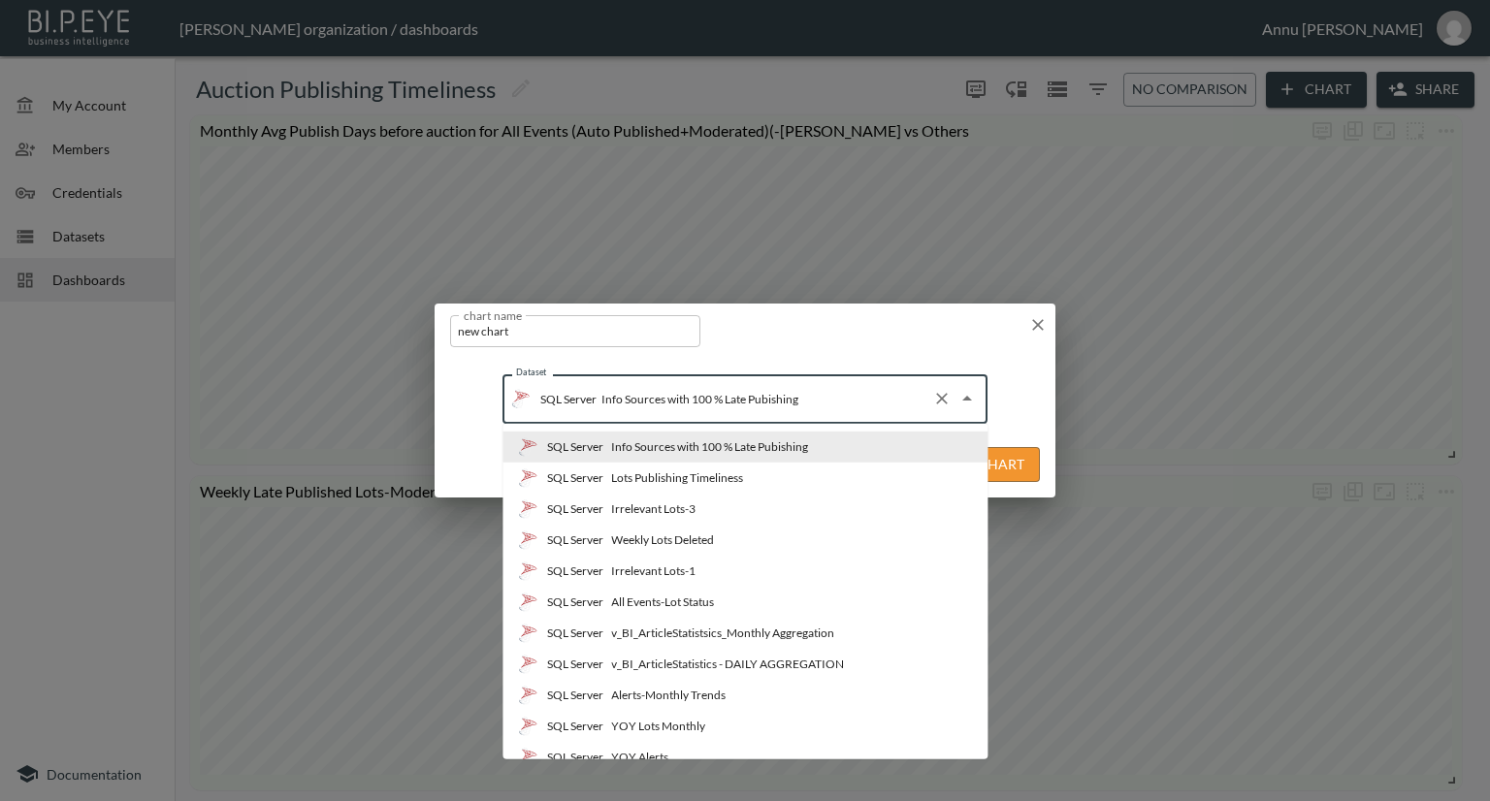
drag, startPoint x: 601, startPoint y: 396, endPoint x: 844, endPoint y: 391, distance: 243.6
click at [844, 391] on input "Info Sources with 100 % Late Pubishing" at bounding box center [761, 398] width 328 height 31
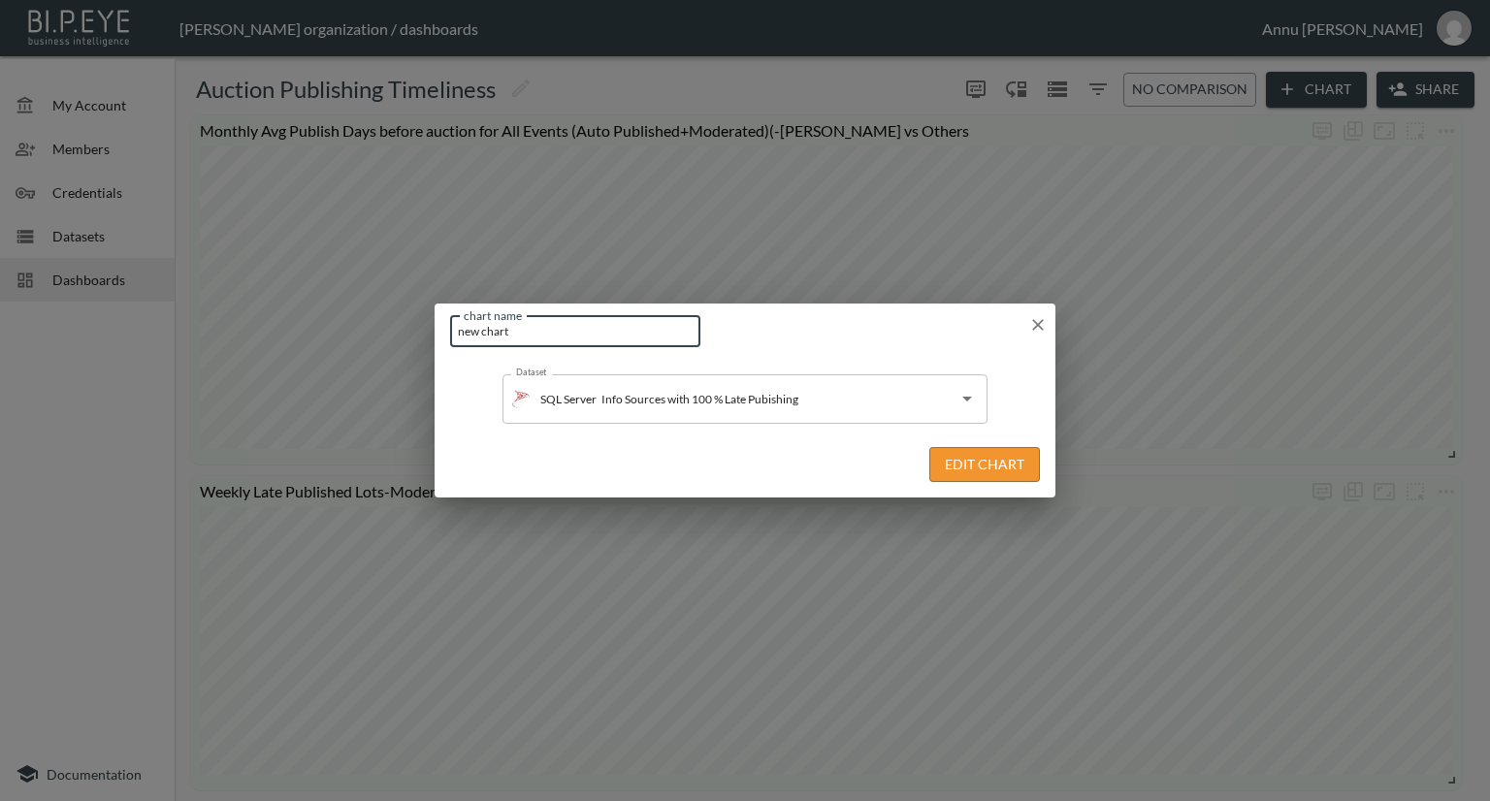
drag, startPoint x: 569, startPoint y: 339, endPoint x: 324, endPoint y: 323, distance: 245.0
click at [324, 324] on div "chart name new chart chart name Dataset SQL Server Info Sources with 100 % Late…" at bounding box center [745, 400] width 1490 height 801
paste input "Info Sources with 100 % Late Pubishing"
type input "Info Sources with 100 % Late Pubishing"
click at [91, 460] on div "chart name Info Sources with 100 % Late Pubishing chart name Dataset SQL Server…" at bounding box center [745, 400] width 1490 height 801
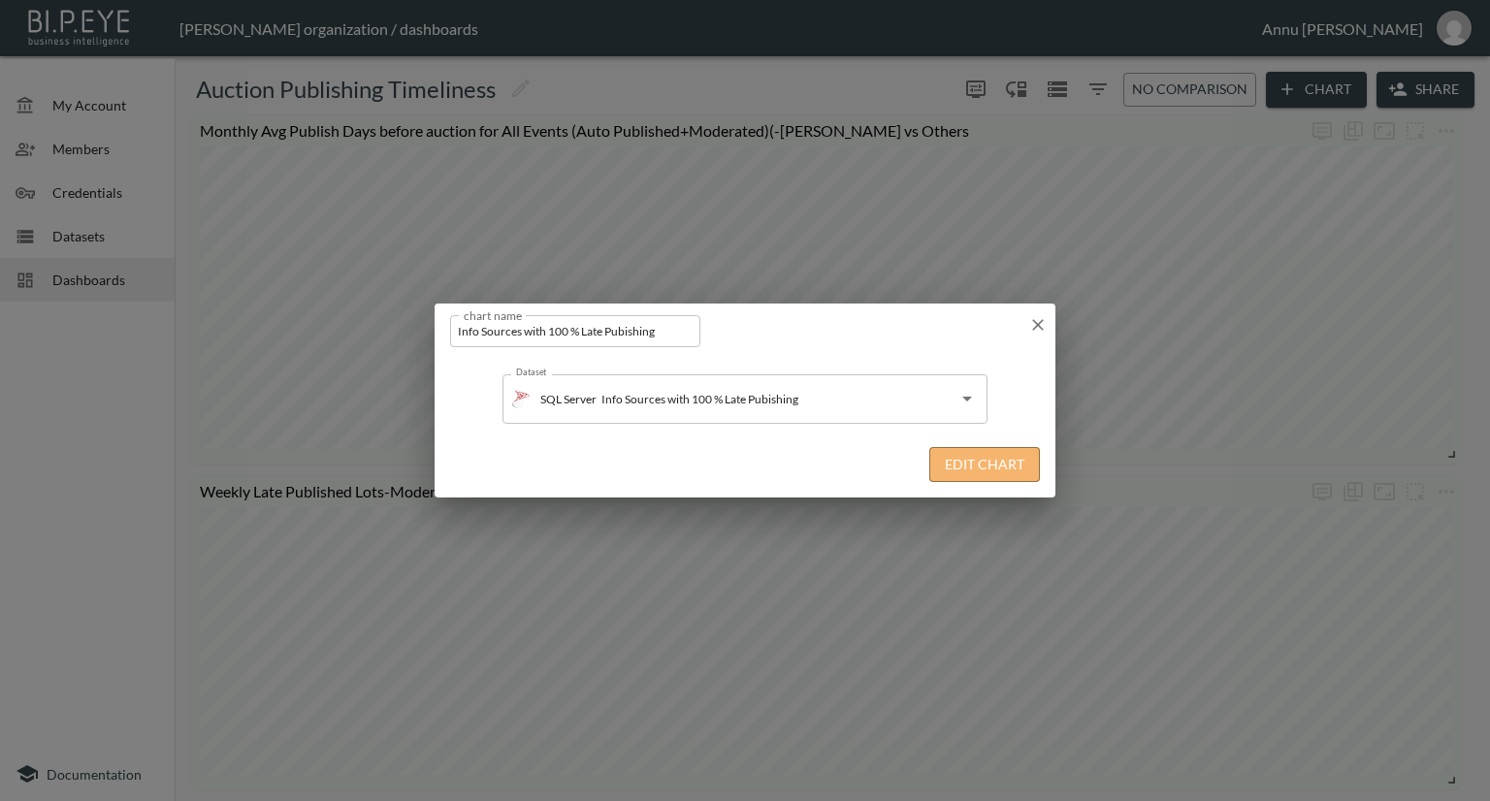
click at [963, 459] on button "Edit Chart" at bounding box center [984, 465] width 111 height 36
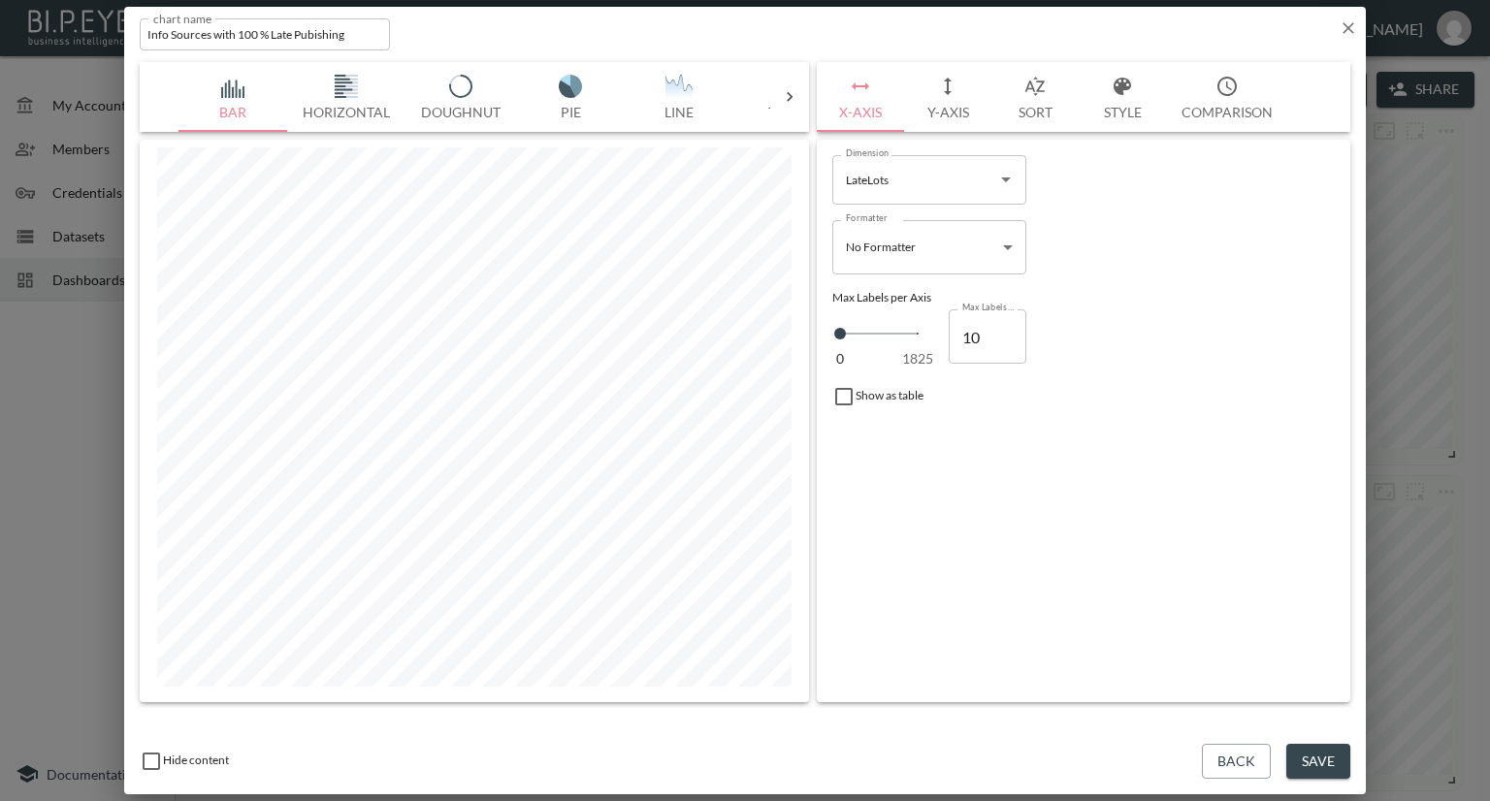
click at [924, 179] on input "LateLots" at bounding box center [914, 179] width 147 height 31
click at [872, 223] on li "IdInfoSource" at bounding box center [929, 226] width 194 height 29
type input "IdInfoSource"
click at [958, 106] on button "Y-Axis" at bounding box center [947, 97] width 87 height 70
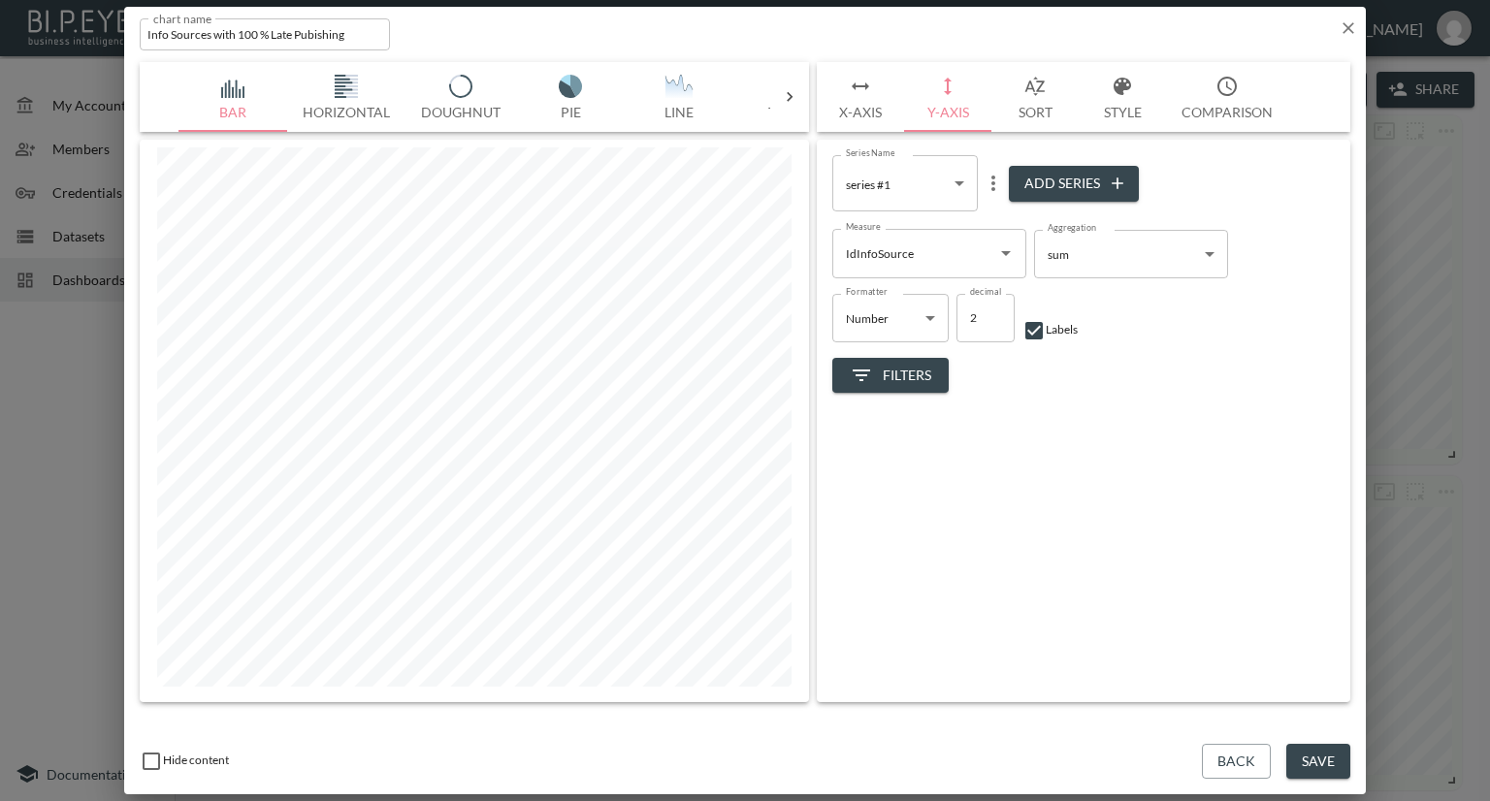
click at [1006, 256] on icon "Open" at bounding box center [1005, 253] width 23 height 23
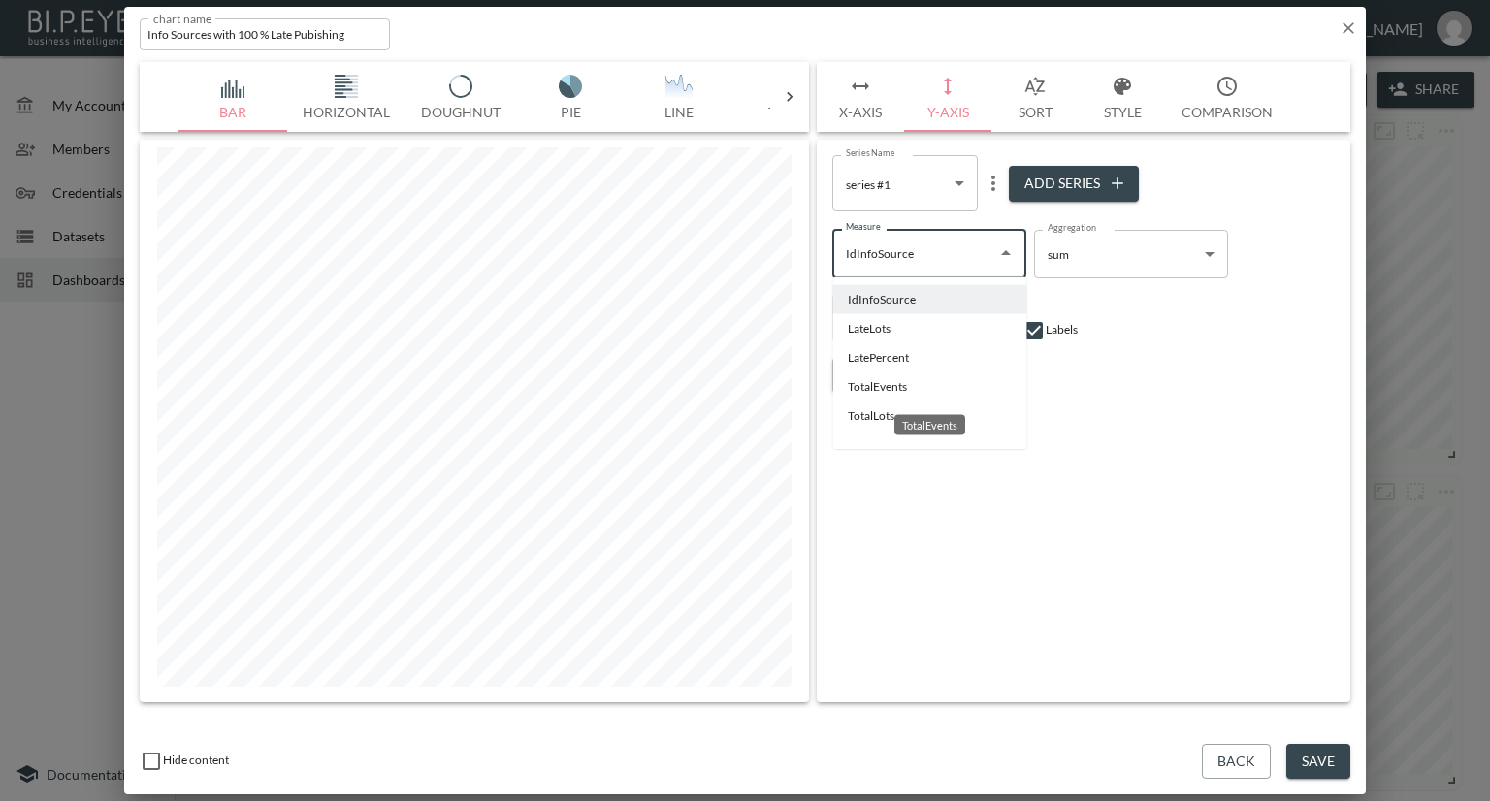
click at [881, 386] on li "TotalEvents" at bounding box center [929, 387] width 194 height 29
type input "TotalEvents"
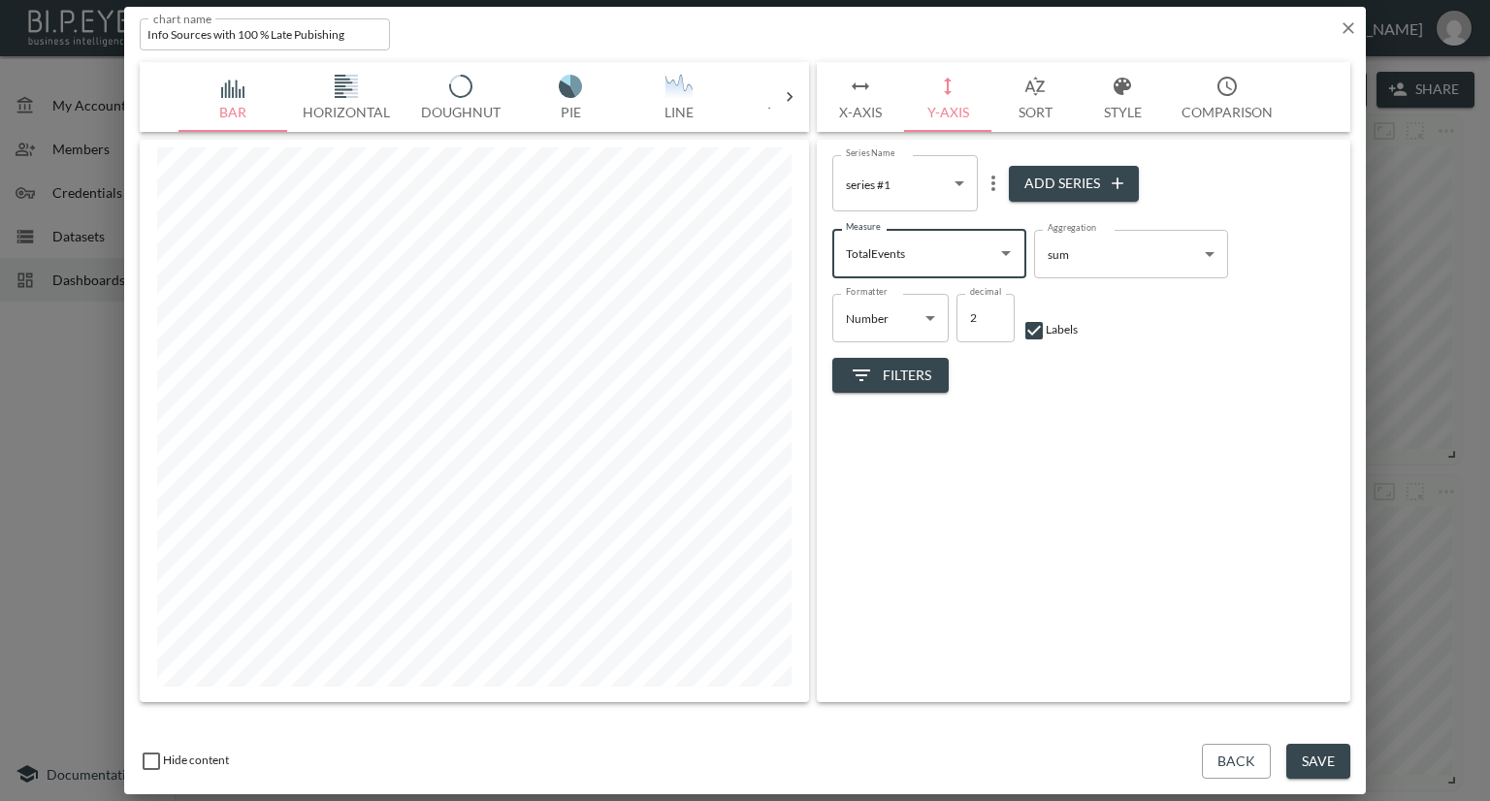
click at [688, 77] on img "button" at bounding box center [679, 86] width 78 height 23
click at [994, 182] on icon "more" at bounding box center [994, 184] width 4 height 16
click at [994, 211] on p "Edit" at bounding box center [997, 221] width 27 height 23
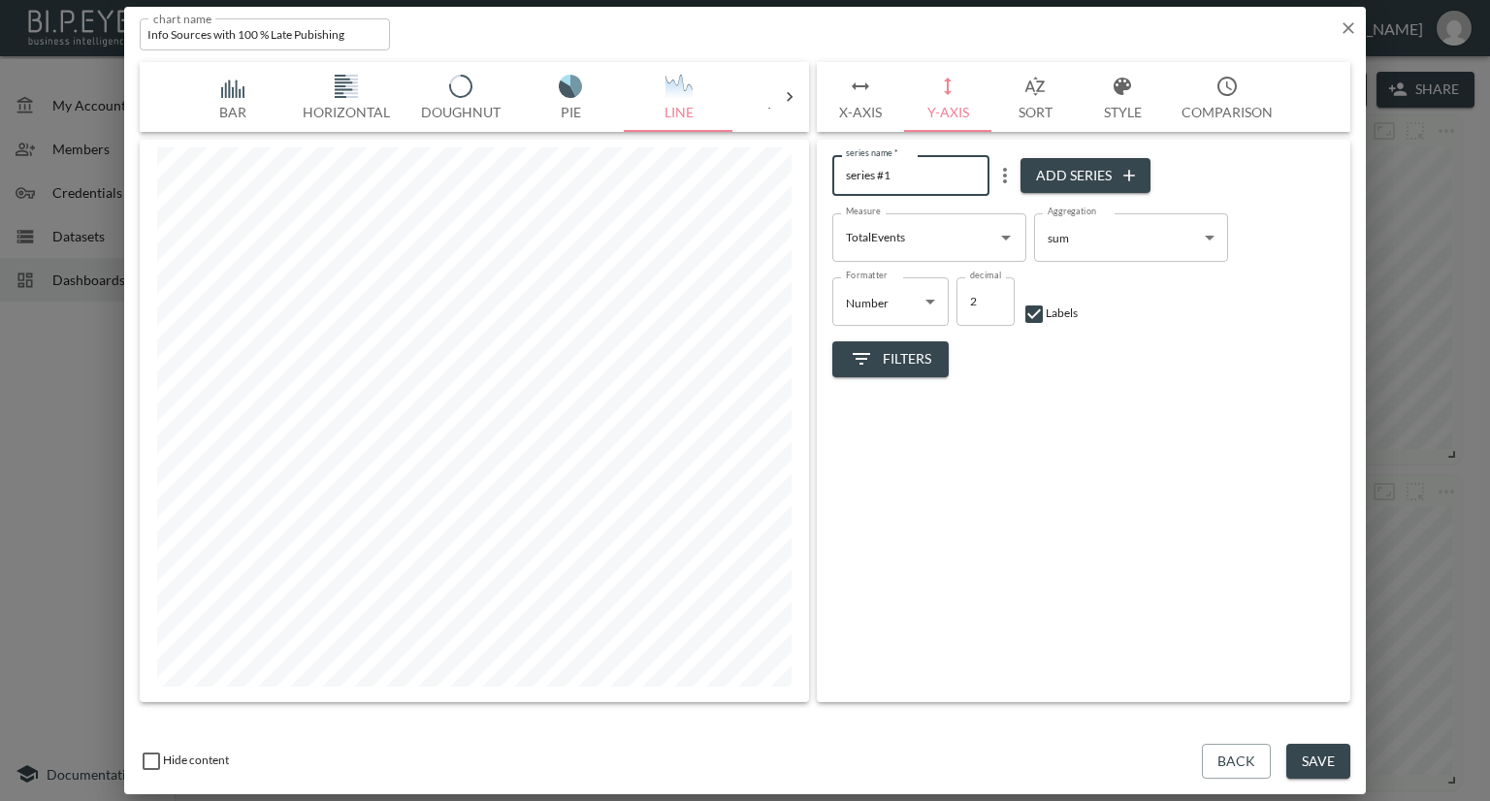
drag, startPoint x: 933, startPoint y: 173, endPoint x: 832, endPoint y: 176, distance: 100.9
click at [833, 176] on input "series #1" at bounding box center [910, 175] width 157 height 40
type input "Events"
click at [1093, 433] on div "series name   * Events series name   * Add Series Measure TotalEvents Measure A…" at bounding box center [1084, 421] width 534 height 563
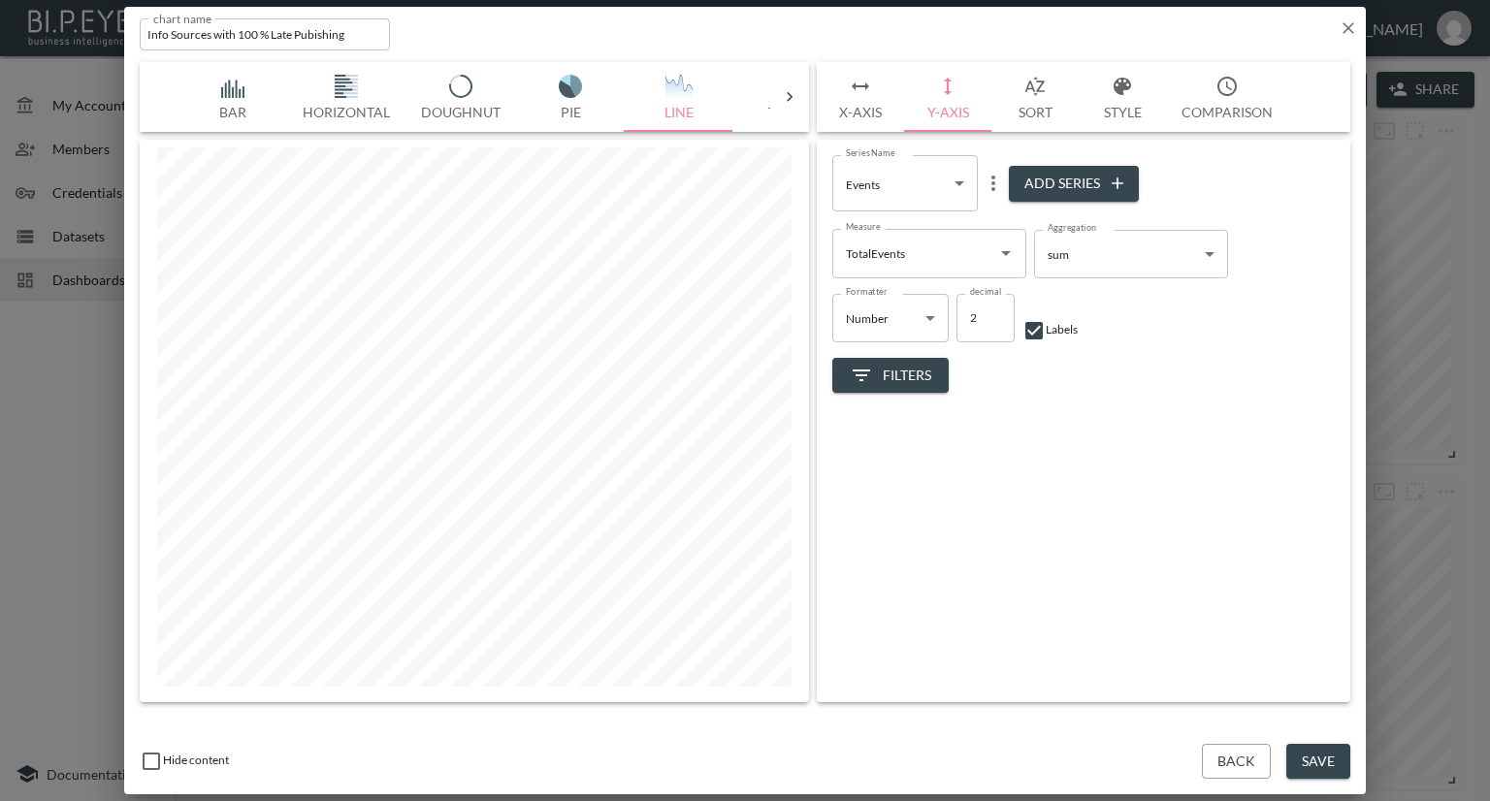
click at [1060, 186] on button "Add Series" at bounding box center [1074, 184] width 130 height 36
type input "d6882b35-6618-4ab3-b6ba-1a5b45d8d5c7"
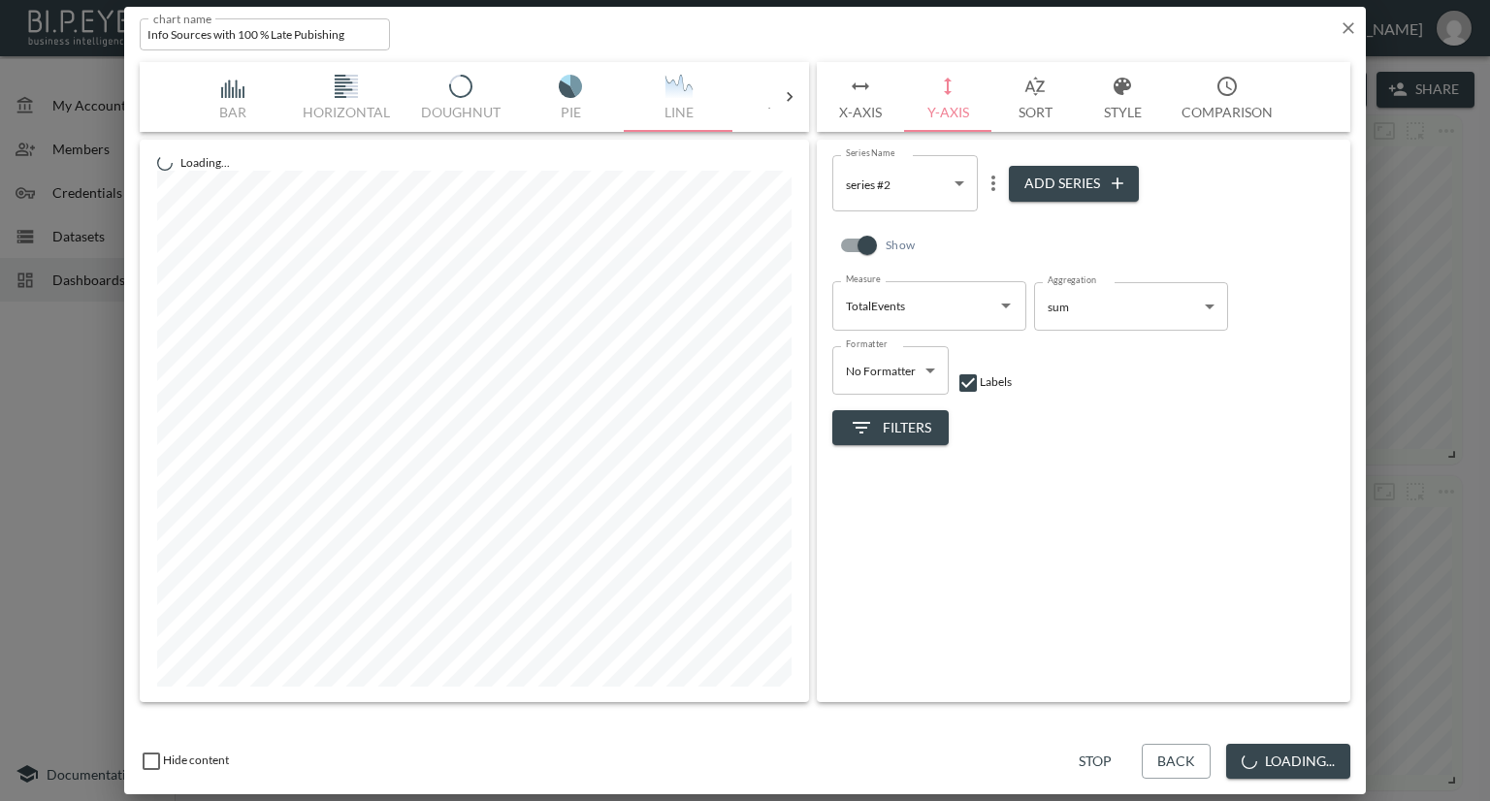
click at [998, 303] on icon "Open" at bounding box center [1005, 305] width 23 height 23
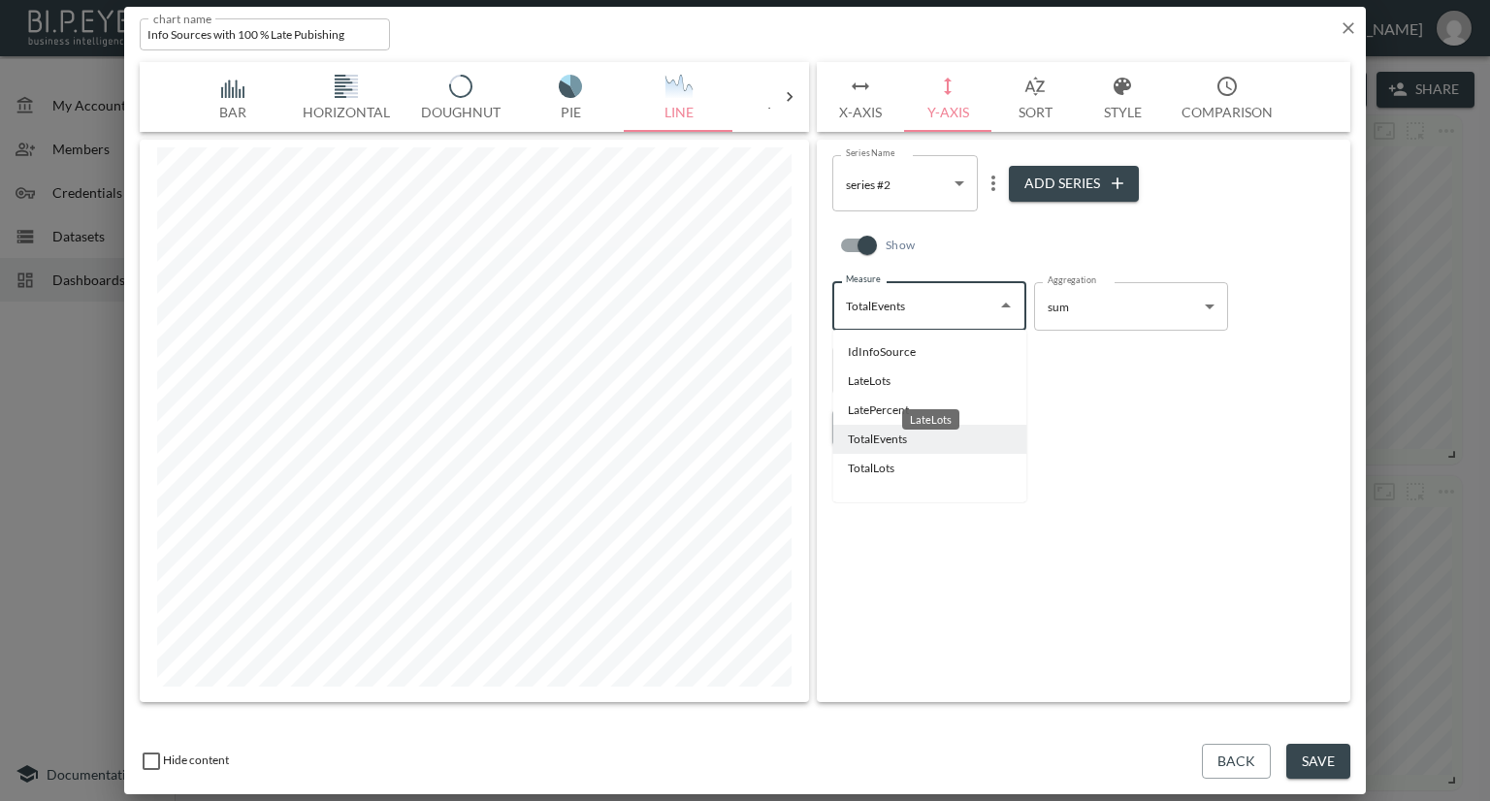
click at [882, 381] on li "LateLots" at bounding box center [929, 381] width 194 height 29
type input "LateLots"
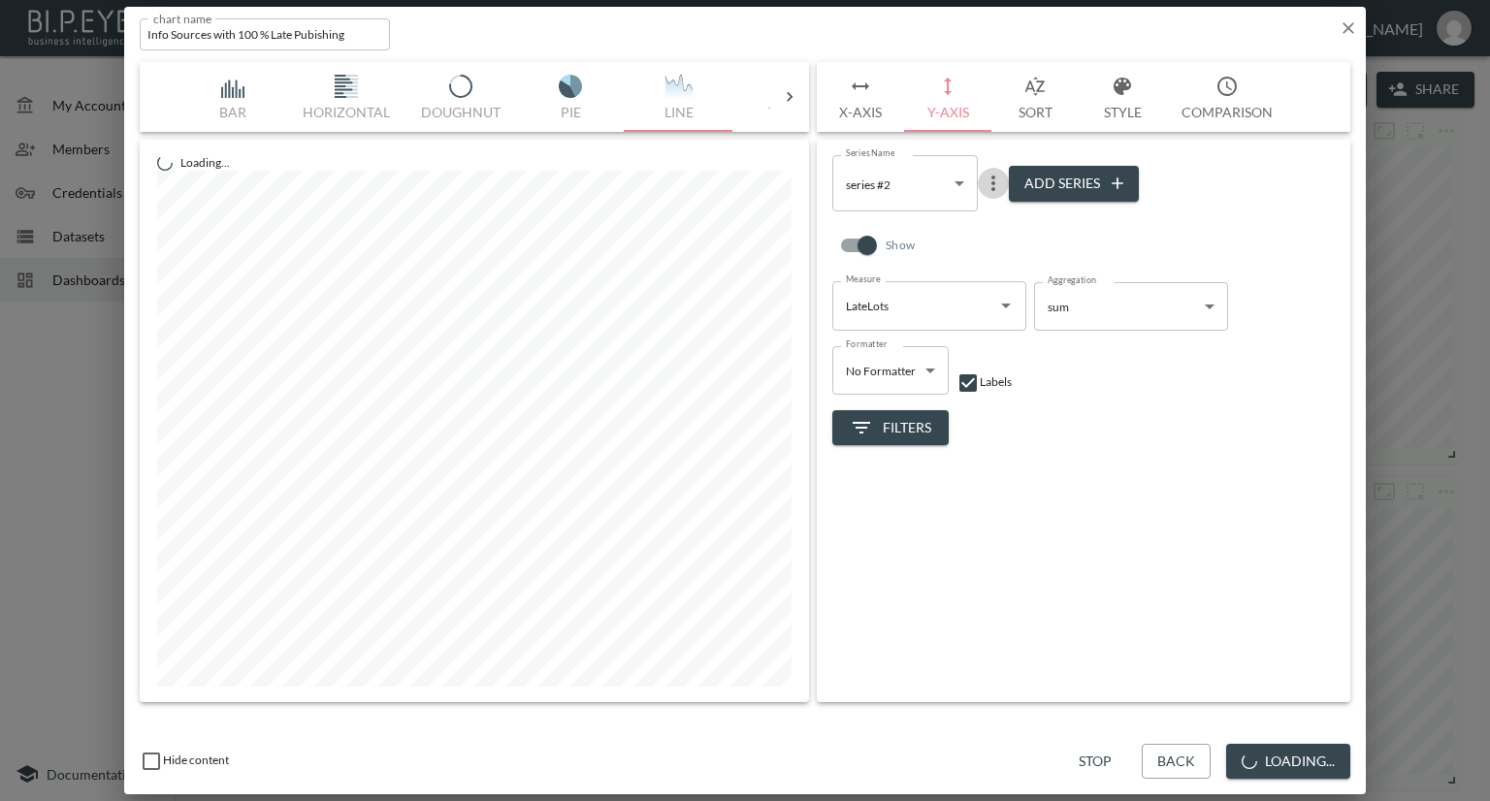
click at [994, 188] on icon "more" at bounding box center [994, 184] width 4 height 16
click at [987, 222] on p "Edit" at bounding box center [997, 221] width 27 height 23
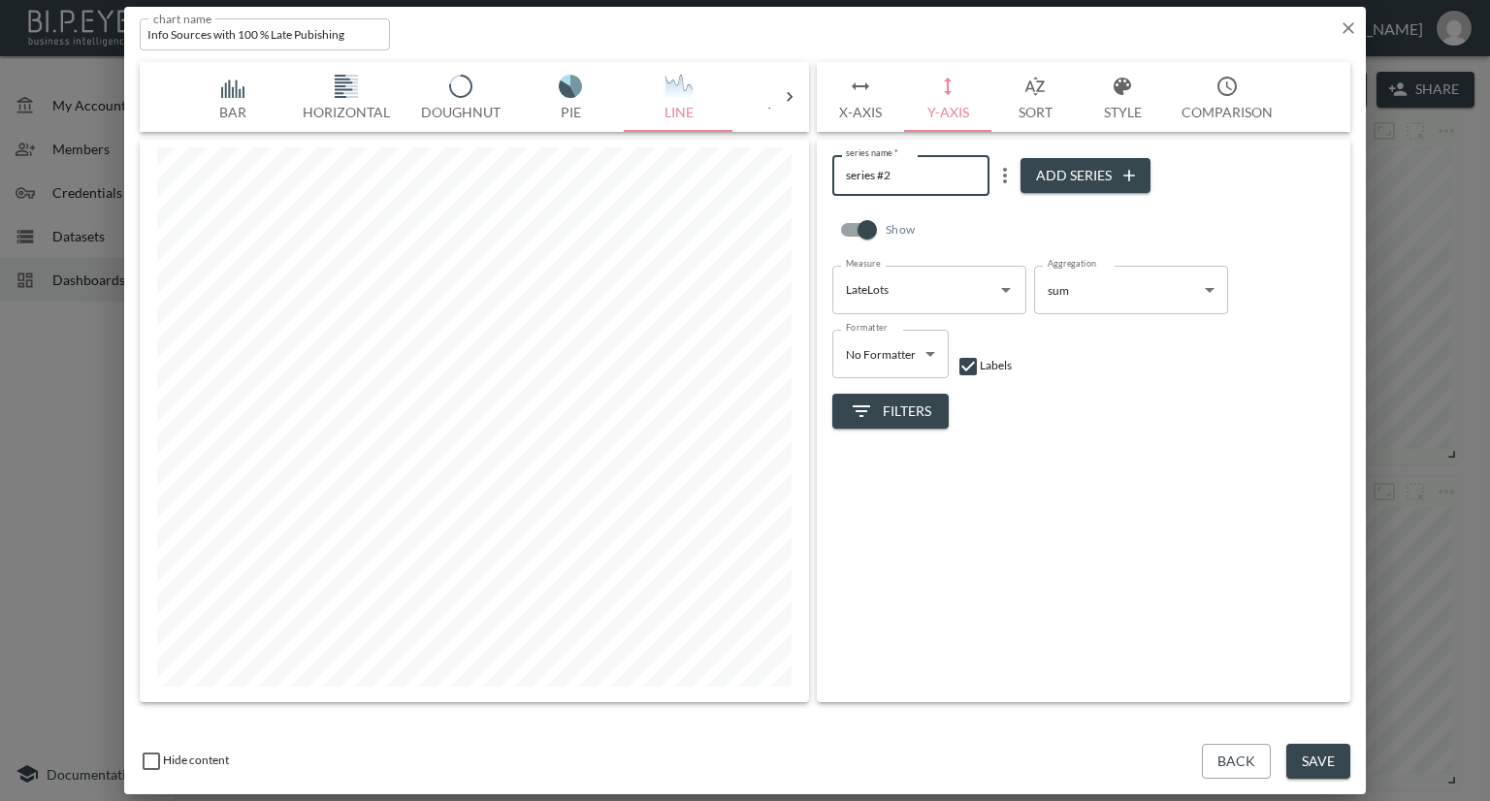
drag, startPoint x: 911, startPoint y: 172, endPoint x: 836, endPoint y: 177, distance: 74.9
click at [836, 177] on input "series #2" at bounding box center [910, 175] width 157 height 40
type input "Late Lots"
click at [1074, 176] on button "Add Series" at bounding box center [1086, 176] width 130 height 36
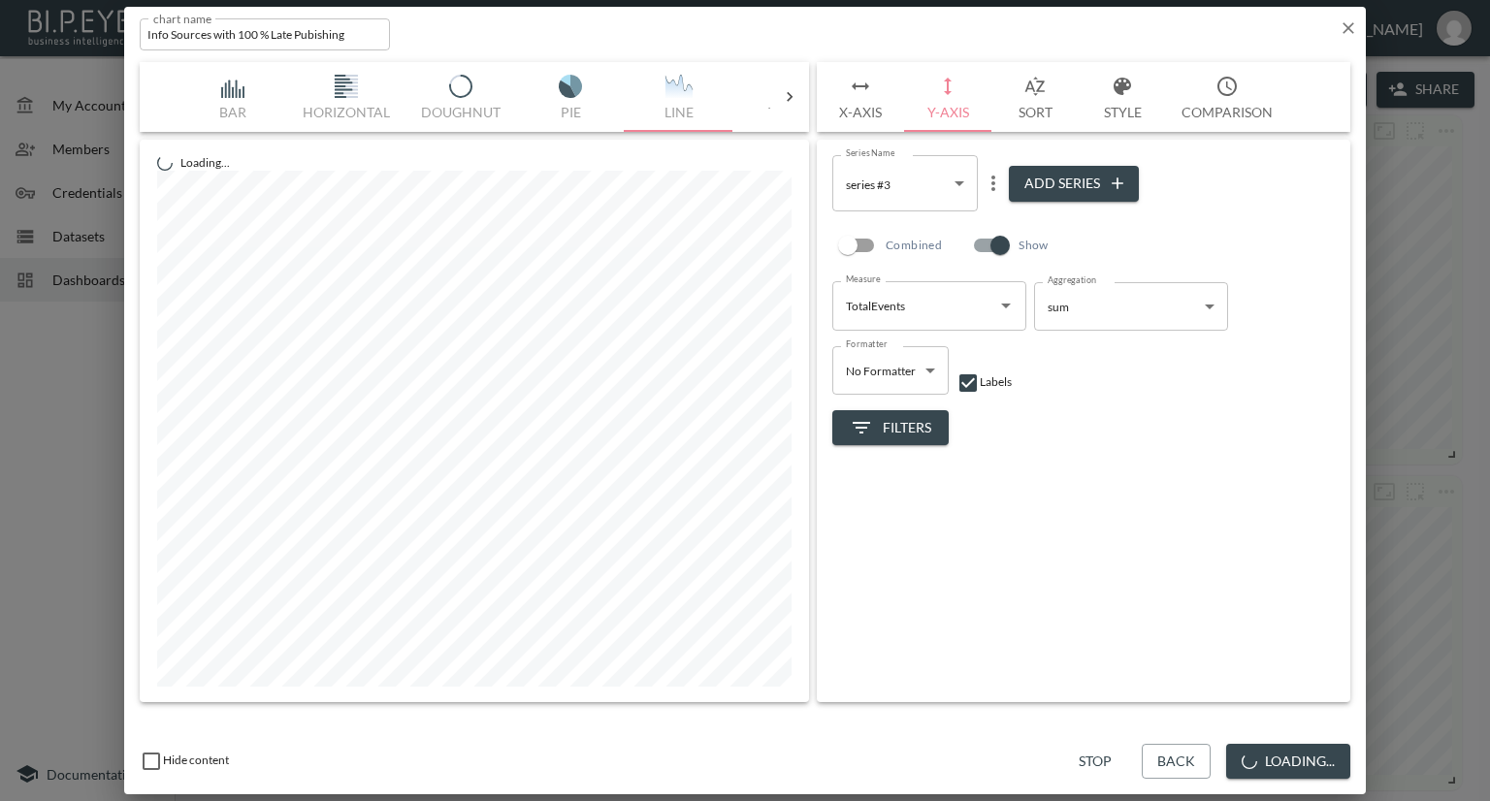
click at [1003, 297] on icon "Open" at bounding box center [1005, 305] width 23 height 23
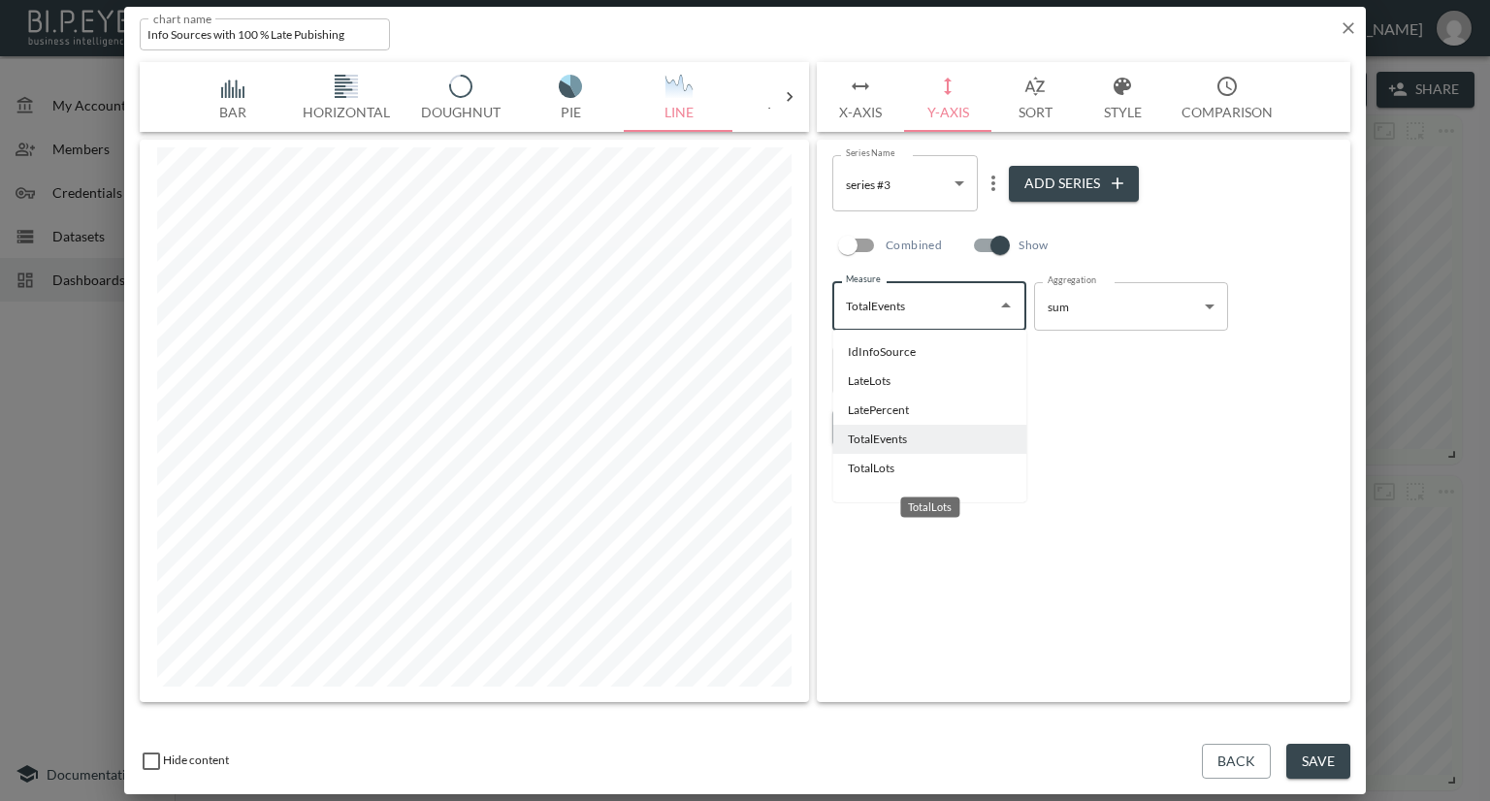
click at [882, 466] on li "TotalLots" at bounding box center [929, 468] width 194 height 29
type input "TotalLots"
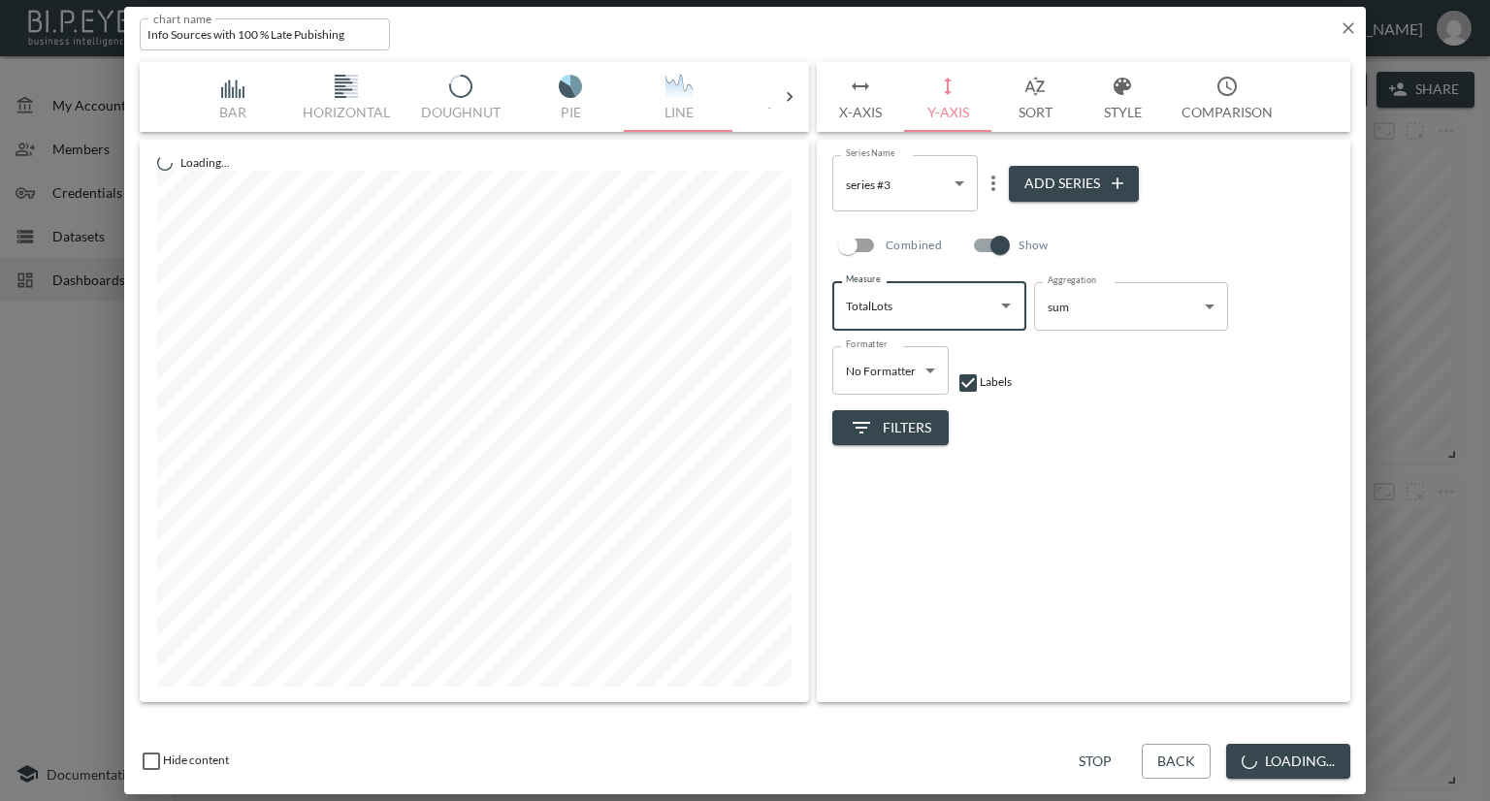
click at [1000, 186] on icon "more" at bounding box center [993, 183] width 23 height 23
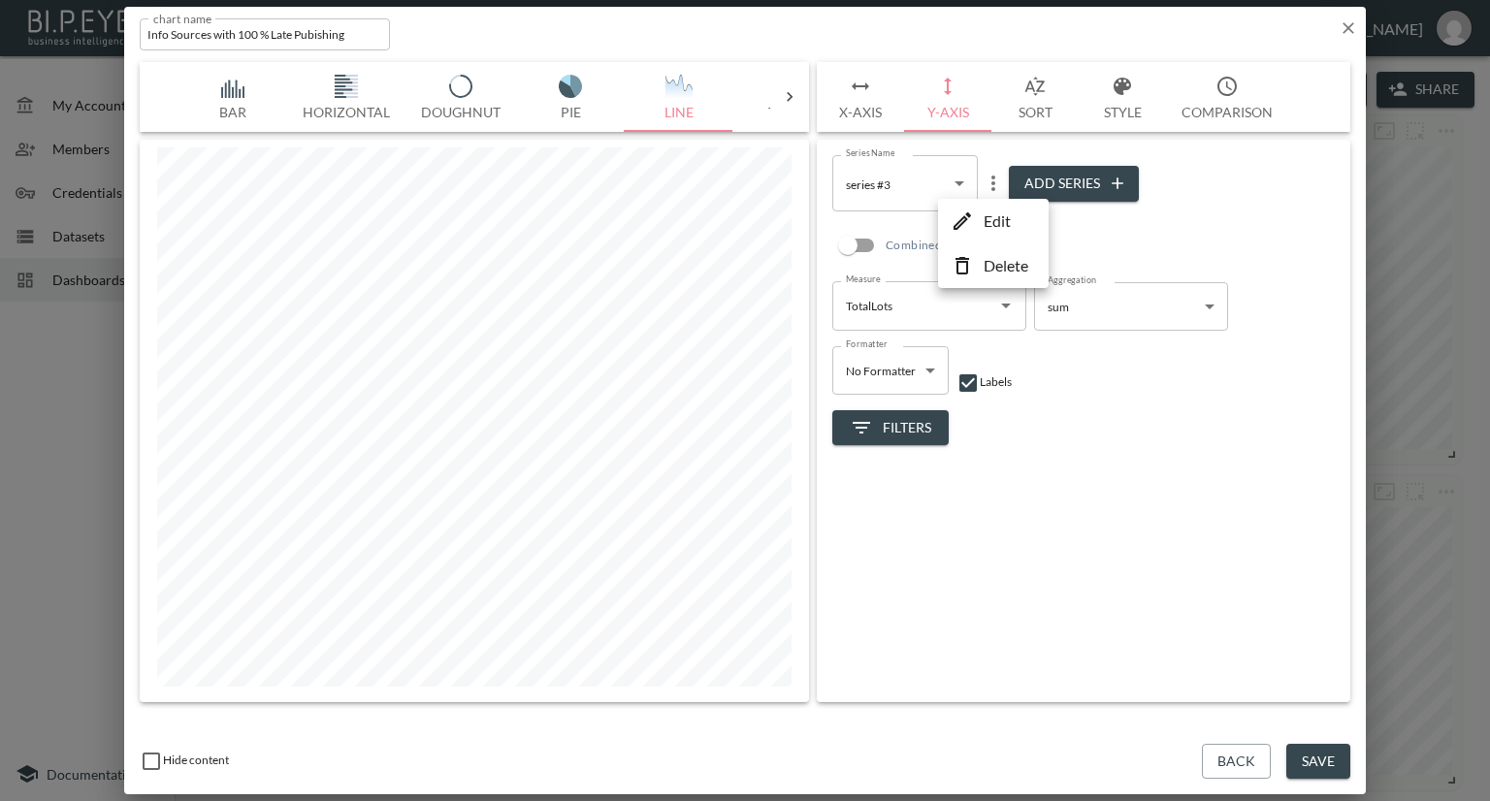
click at [999, 213] on p "Edit" at bounding box center [997, 221] width 27 height 23
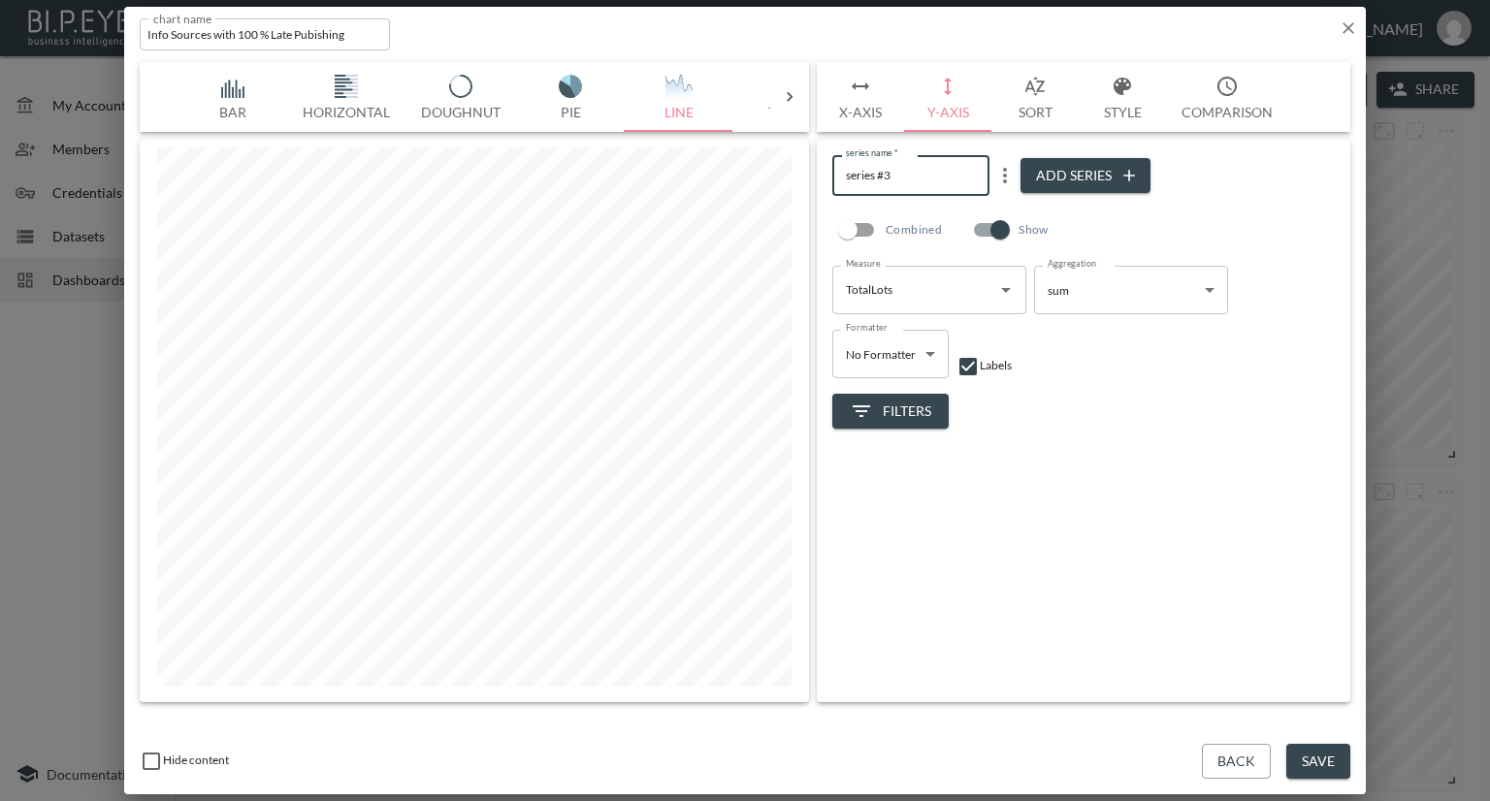
drag, startPoint x: 912, startPoint y: 175, endPoint x: 808, endPoint y: 174, distance: 103.8
click at [808, 174] on div "Bar Horizontal Doughnut Pie Line Table Single Map World Top Google Stacked Cale…" at bounding box center [745, 382] width 1211 height 640
type input "Total Lots"
click at [1097, 568] on div "series name   * Total Lots series name   * Add Series Combined Show Measure Tot…" at bounding box center [1084, 421] width 534 height 563
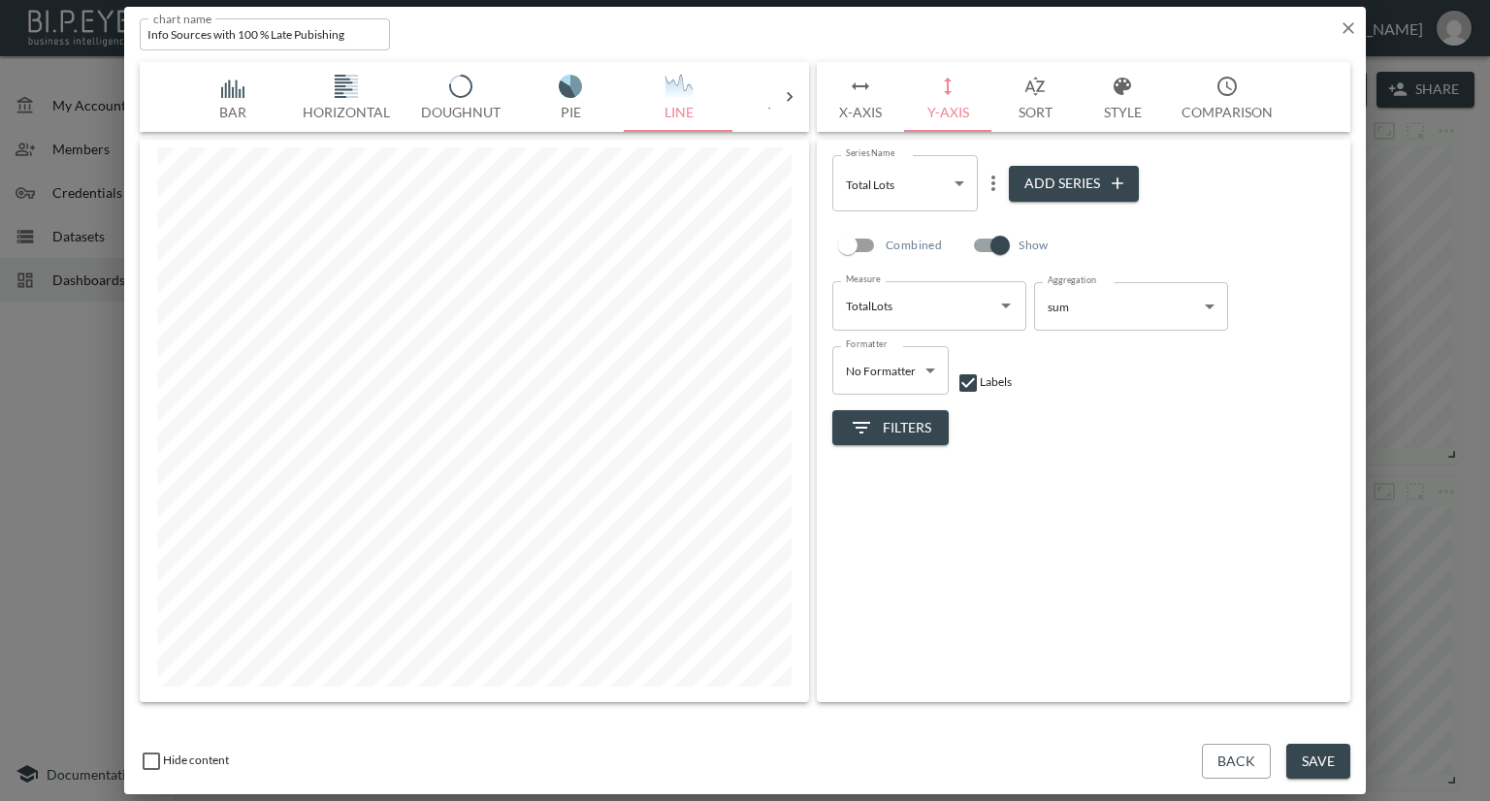
click at [897, 425] on span "Filters" at bounding box center [890, 428] width 81 height 24
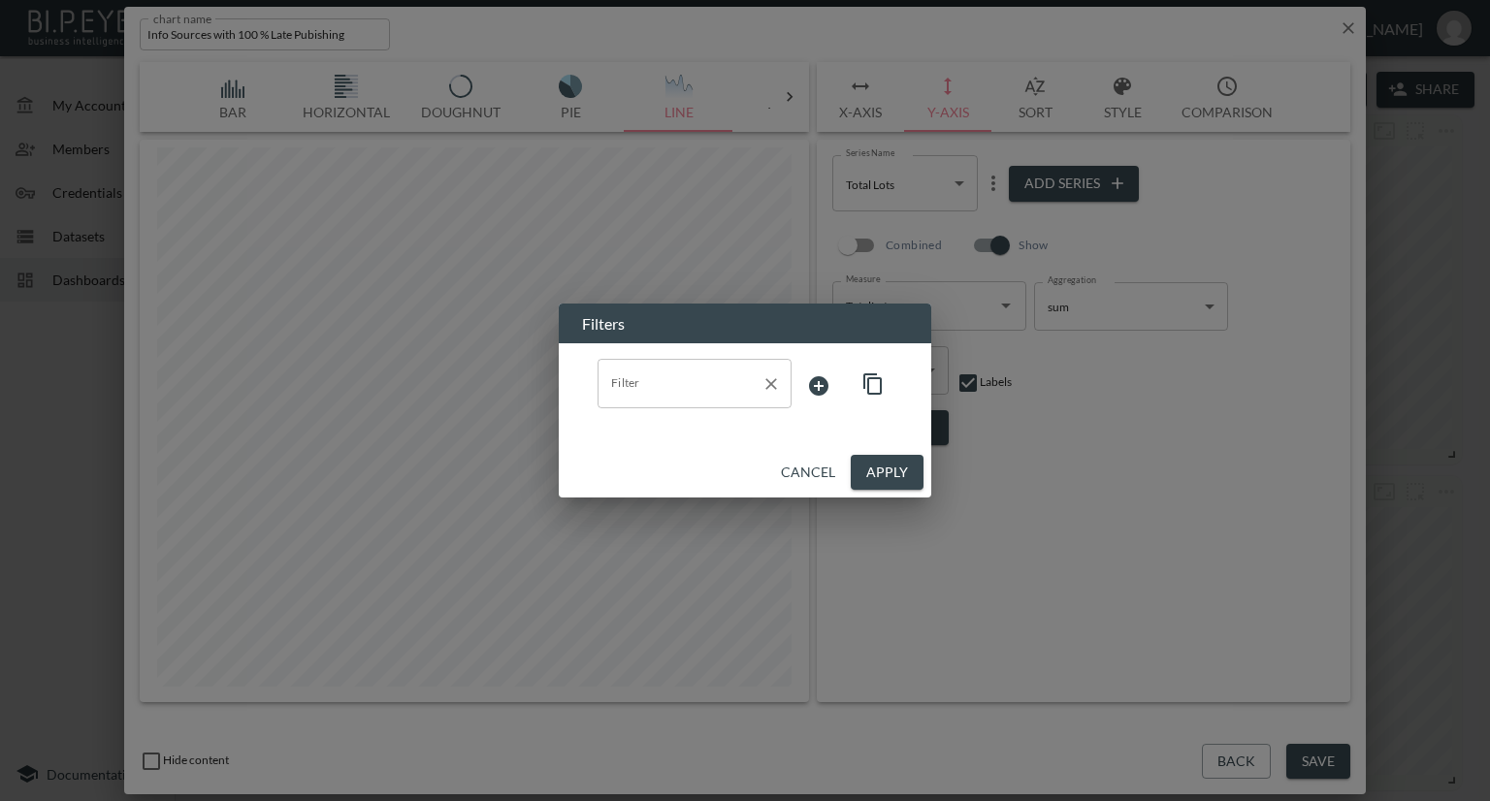
click at [705, 385] on input "Filter" at bounding box center [679, 383] width 147 height 31
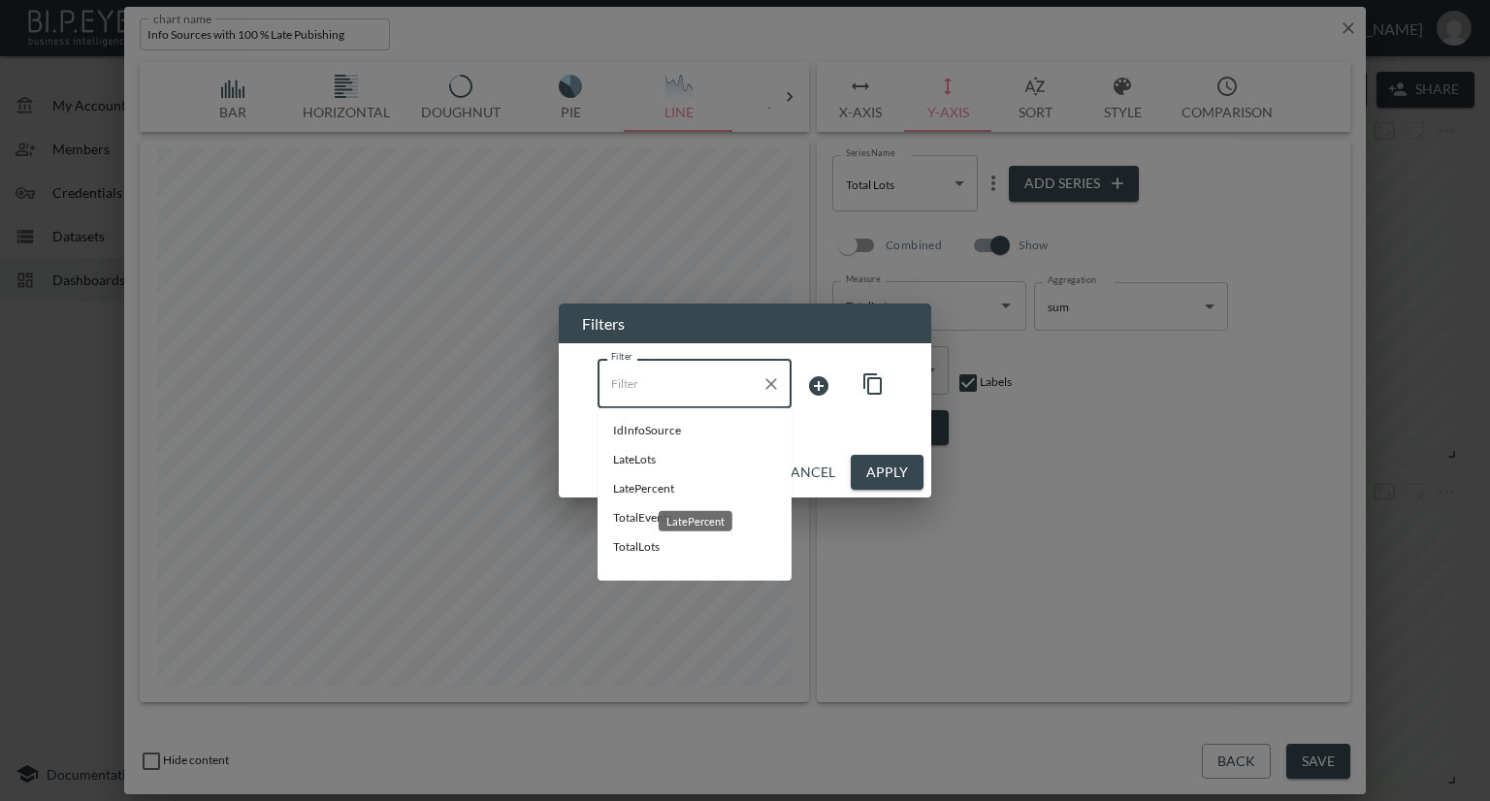
click at [641, 490] on span "LatePercent" at bounding box center [694, 488] width 163 height 17
type input "LatePercent"
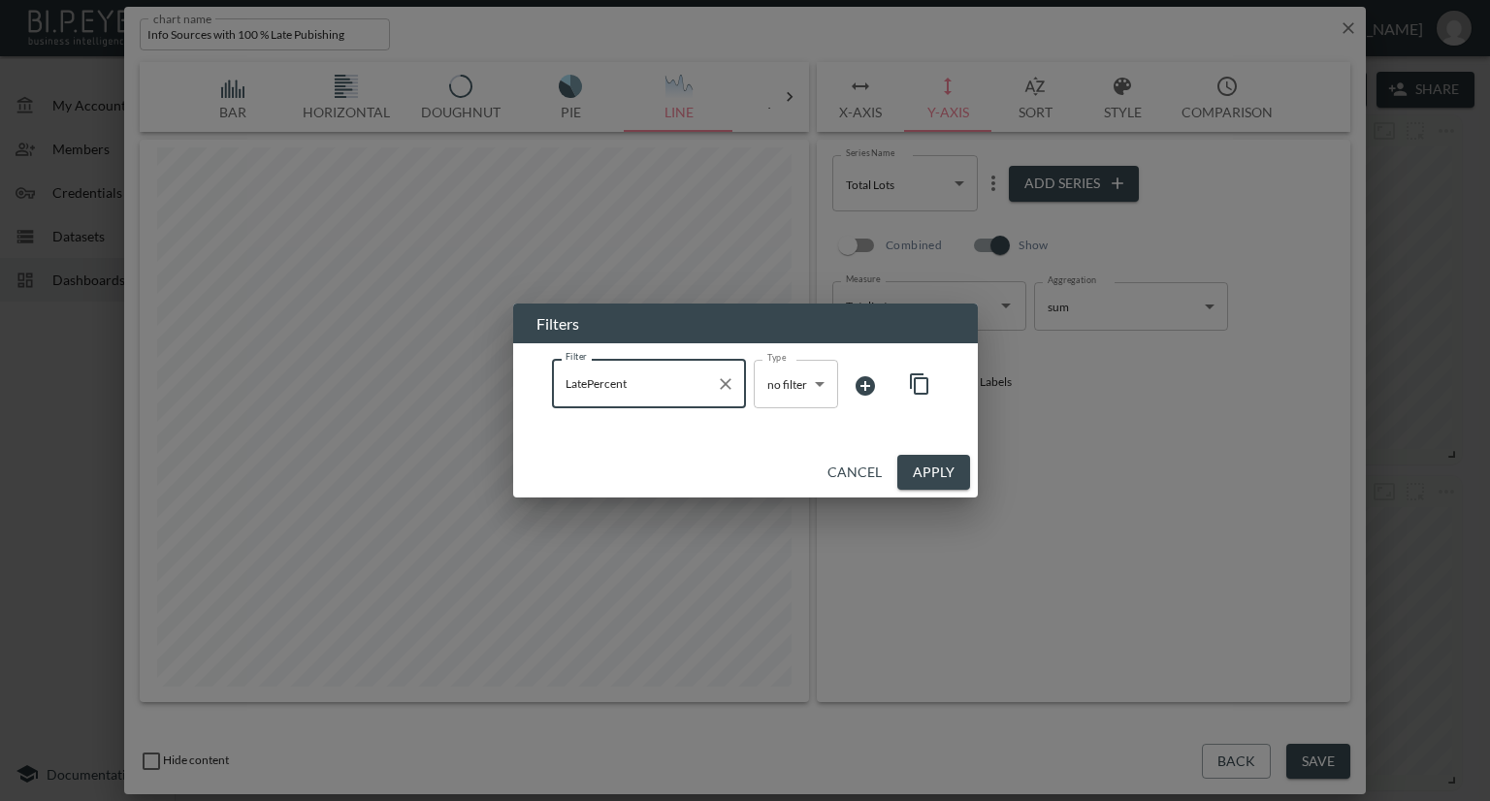
click at [788, 387] on body "BI.P.EYE, Interactive Analytics Dashboards - app Nadia Senft organization / das…" at bounding box center [745, 400] width 1490 height 801
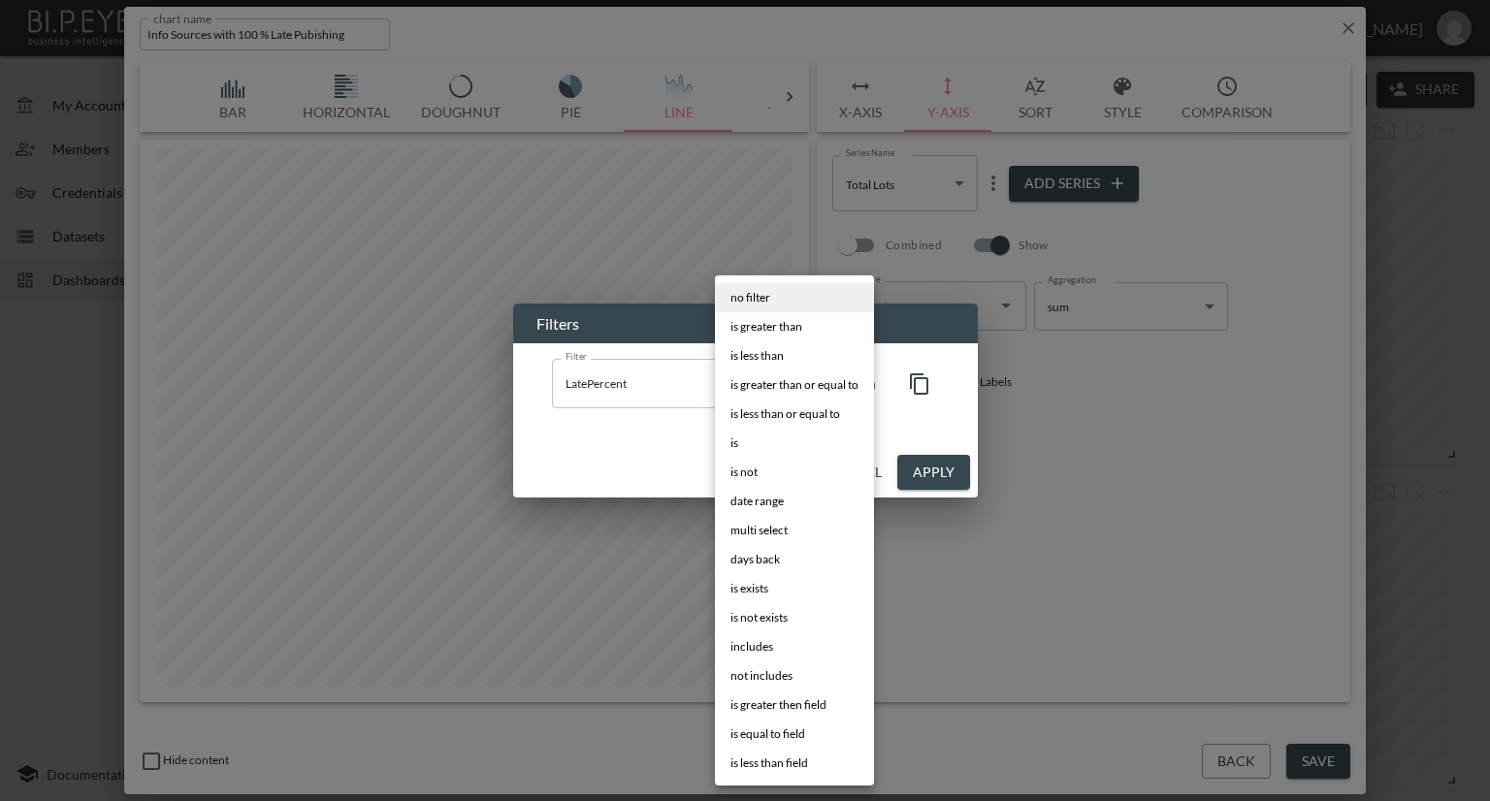
click at [749, 442] on li "is" at bounding box center [794, 443] width 159 height 29
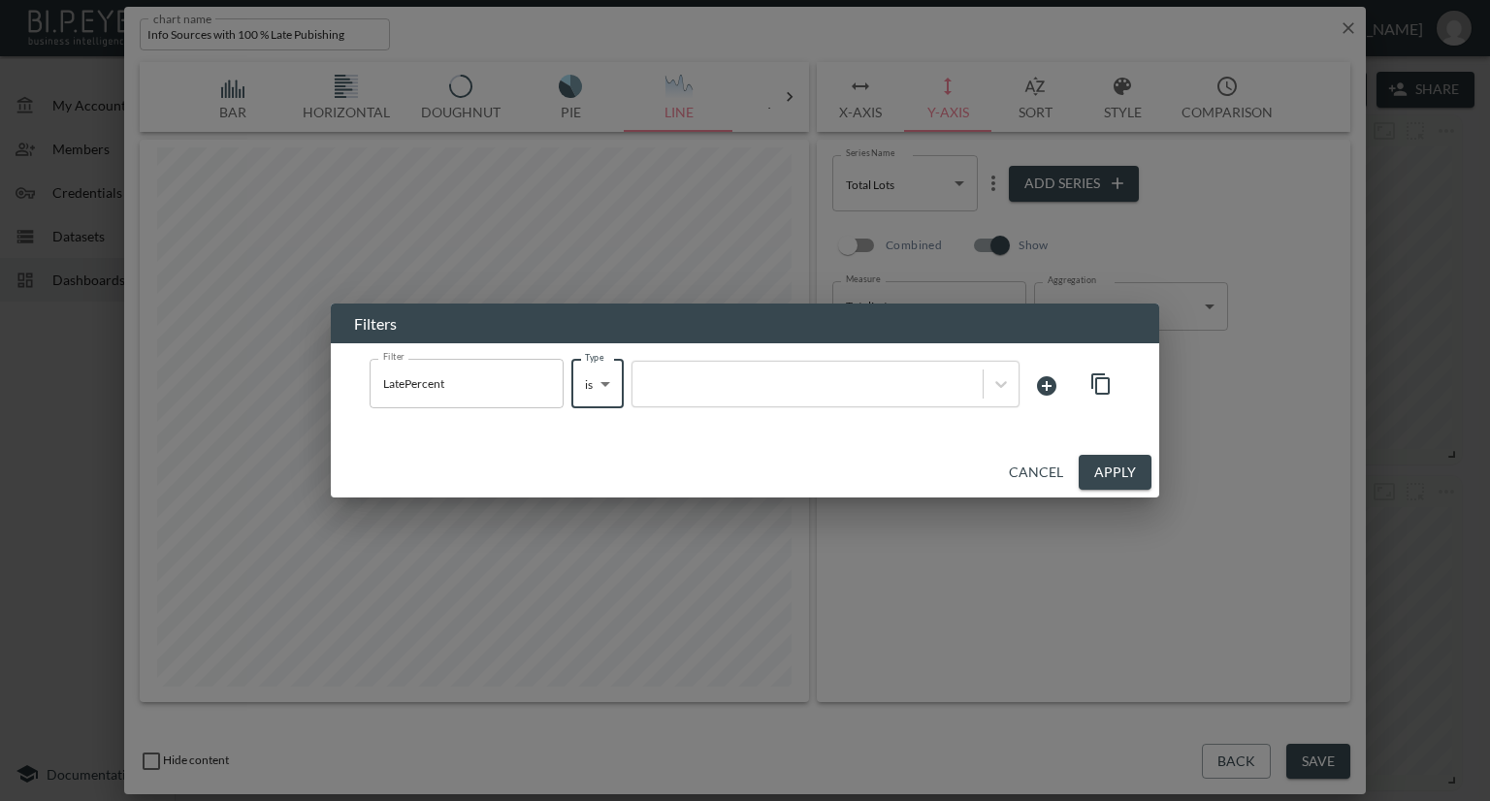
type input "is"
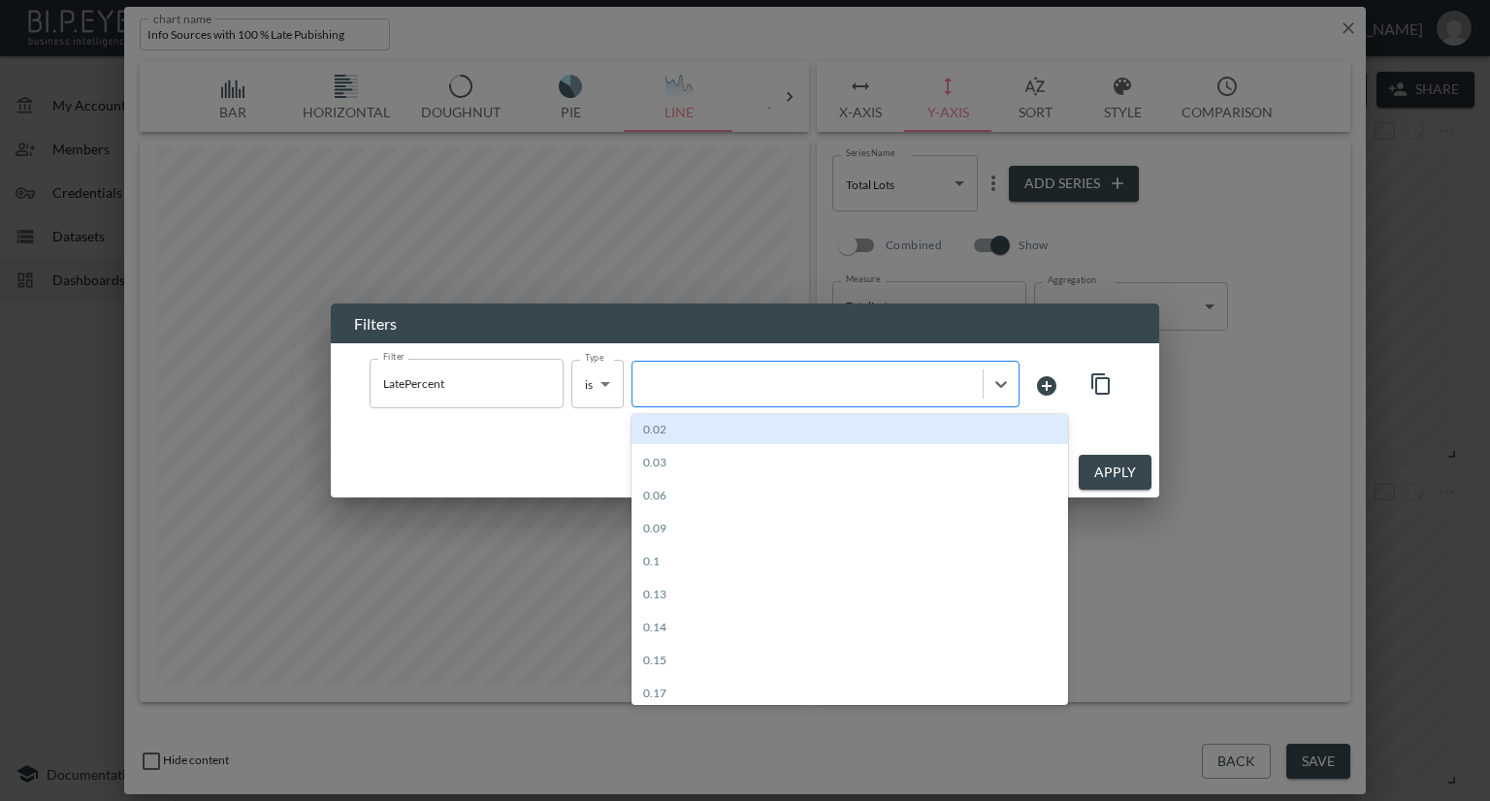
click at [801, 392] on div at bounding box center [807, 383] width 331 height 18
type input "100"
click at [721, 429] on div "Create "100"" at bounding box center [850, 429] width 437 height 30
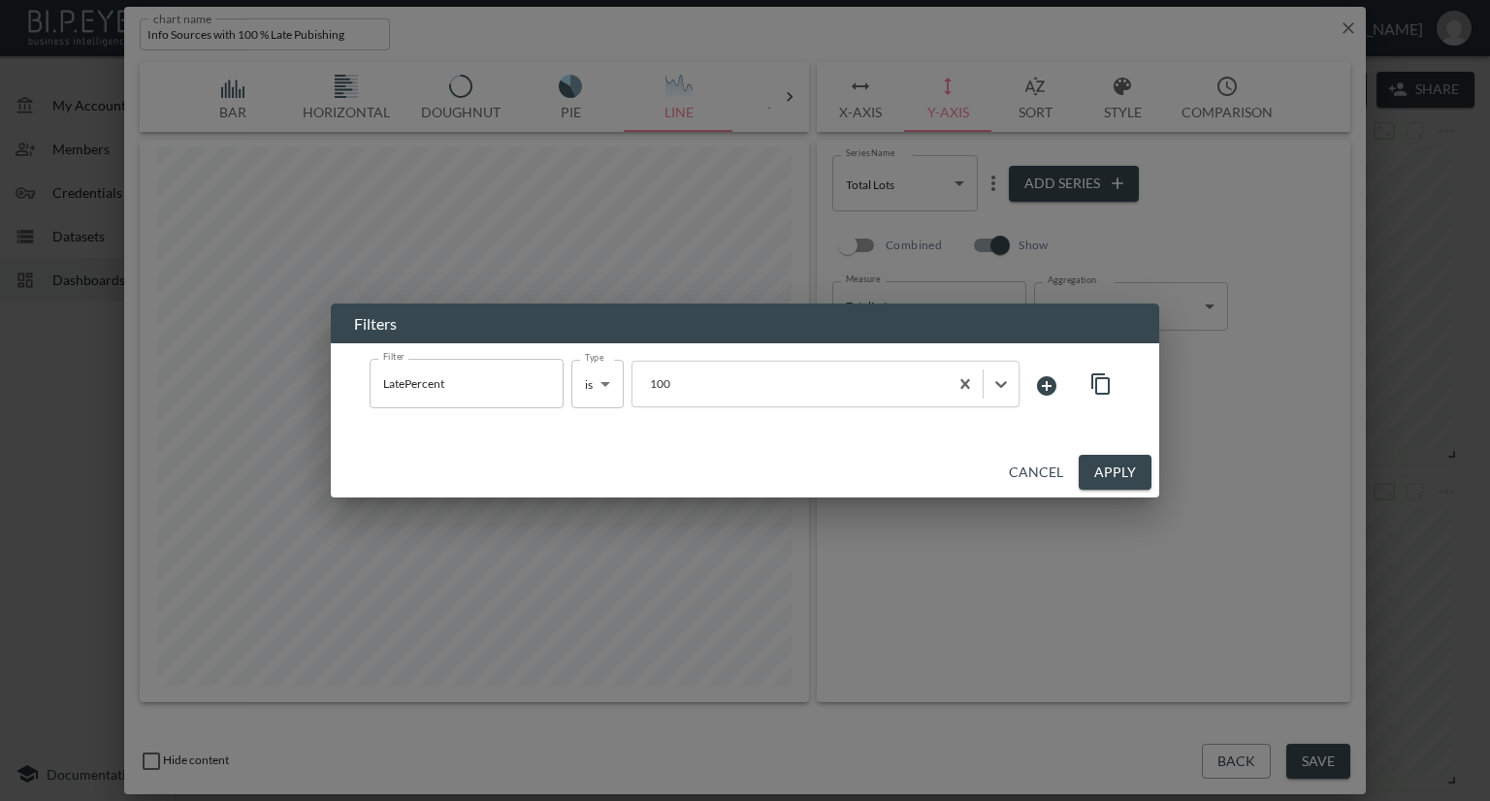
click at [1139, 467] on button "Apply" at bounding box center [1115, 473] width 73 height 36
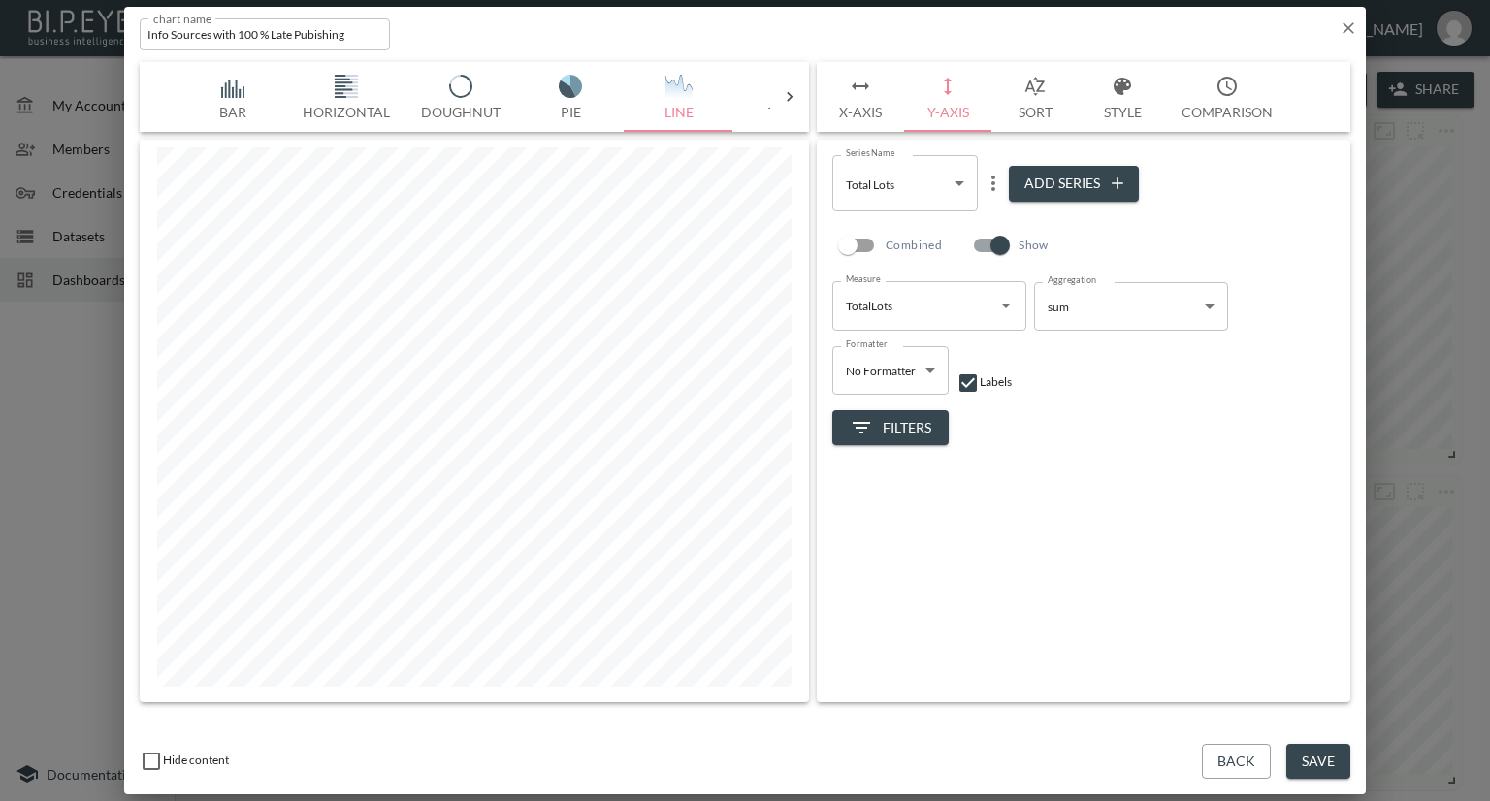
click at [905, 424] on span "Filters" at bounding box center [890, 428] width 81 height 24
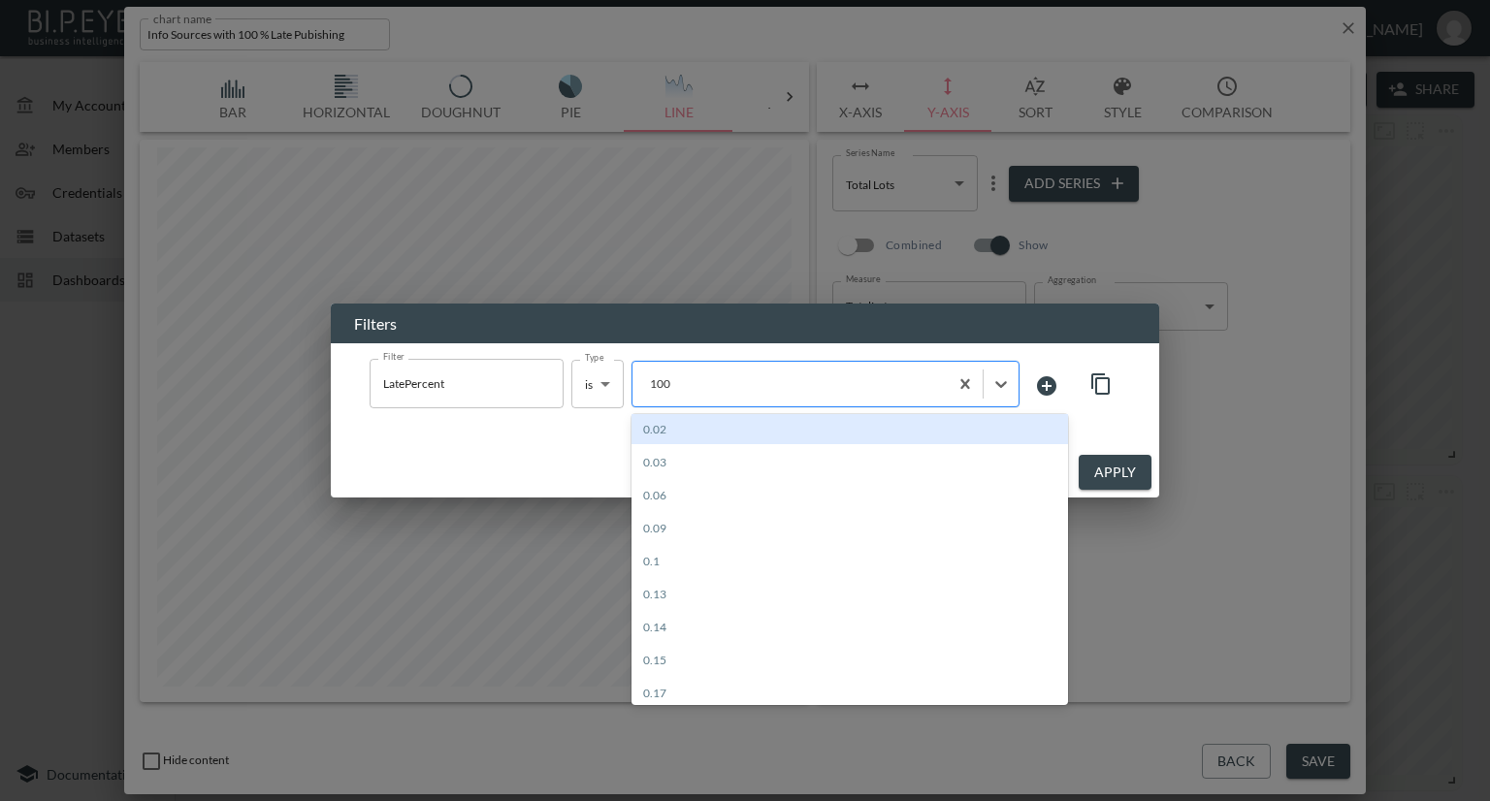
click at [789, 389] on div at bounding box center [790, 383] width 296 height 18
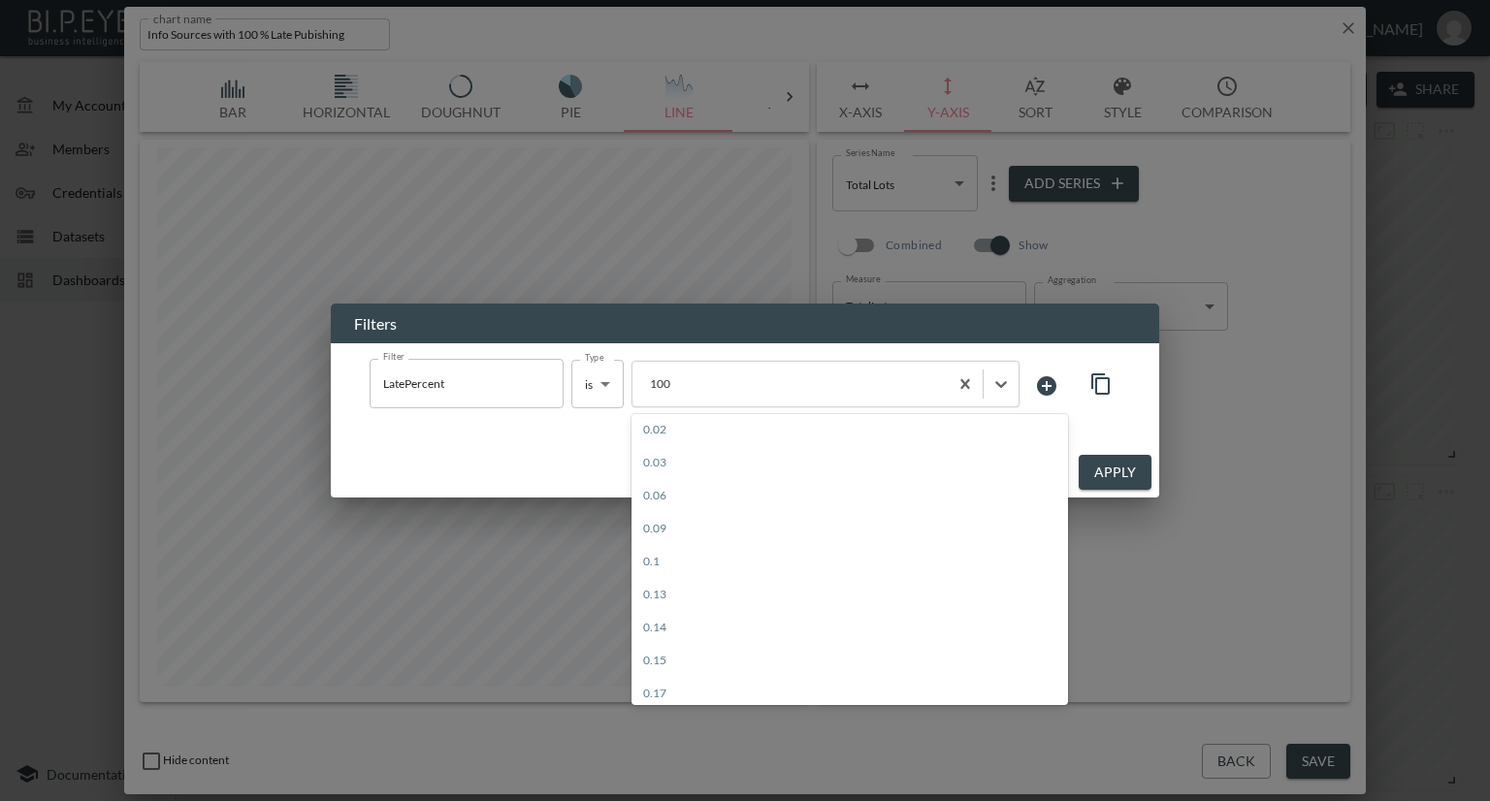
click at [1250, 422] on div "Filters Filter LatePercent Filter Type is is Type option 0.46 focused, 20 of 16…" at bounding box center [745, 400] width 1490 height 801
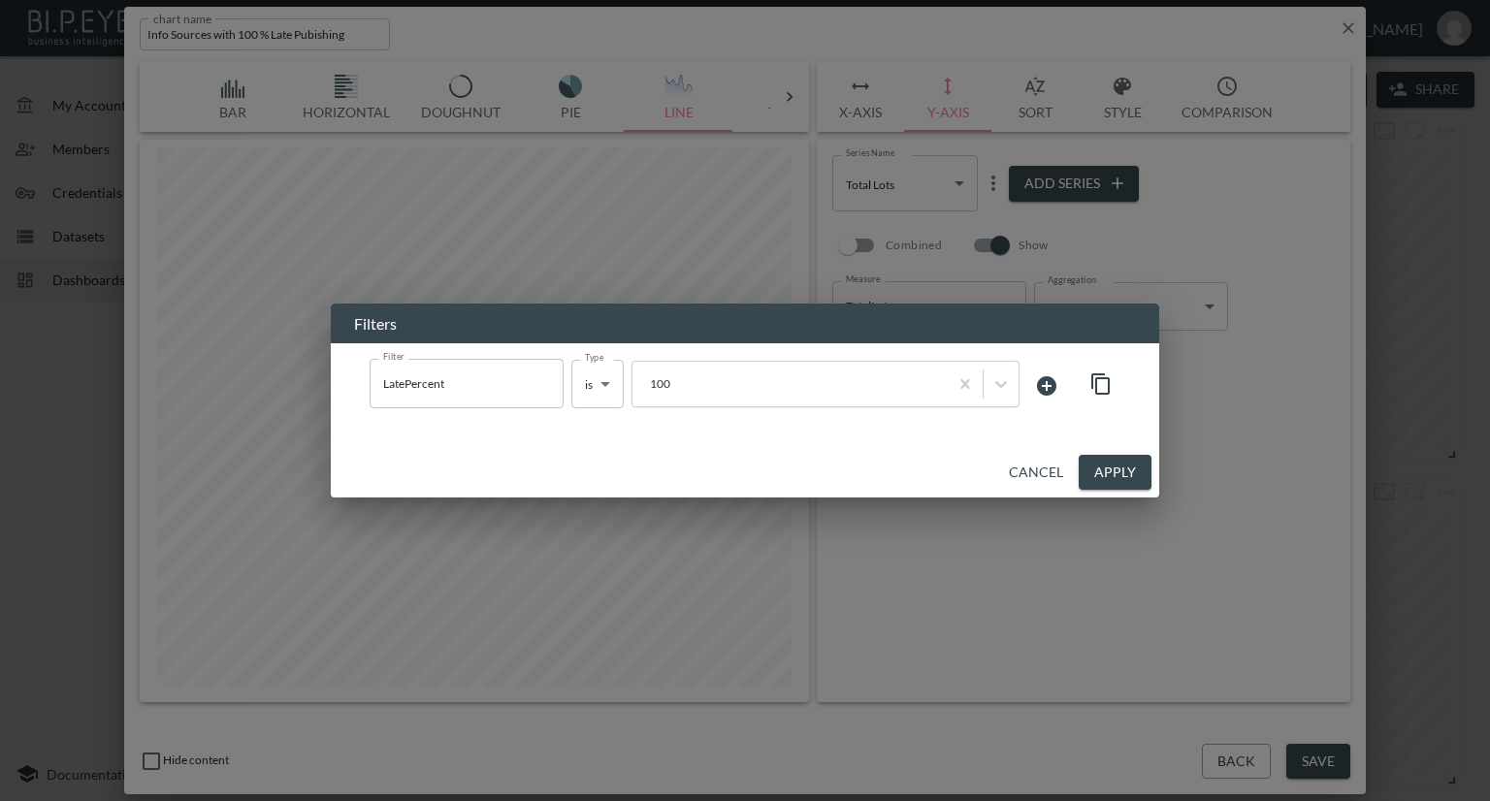
click at [1052, 474] on button "Cancel" at bounding box center [1036, 473] width 70 height 36
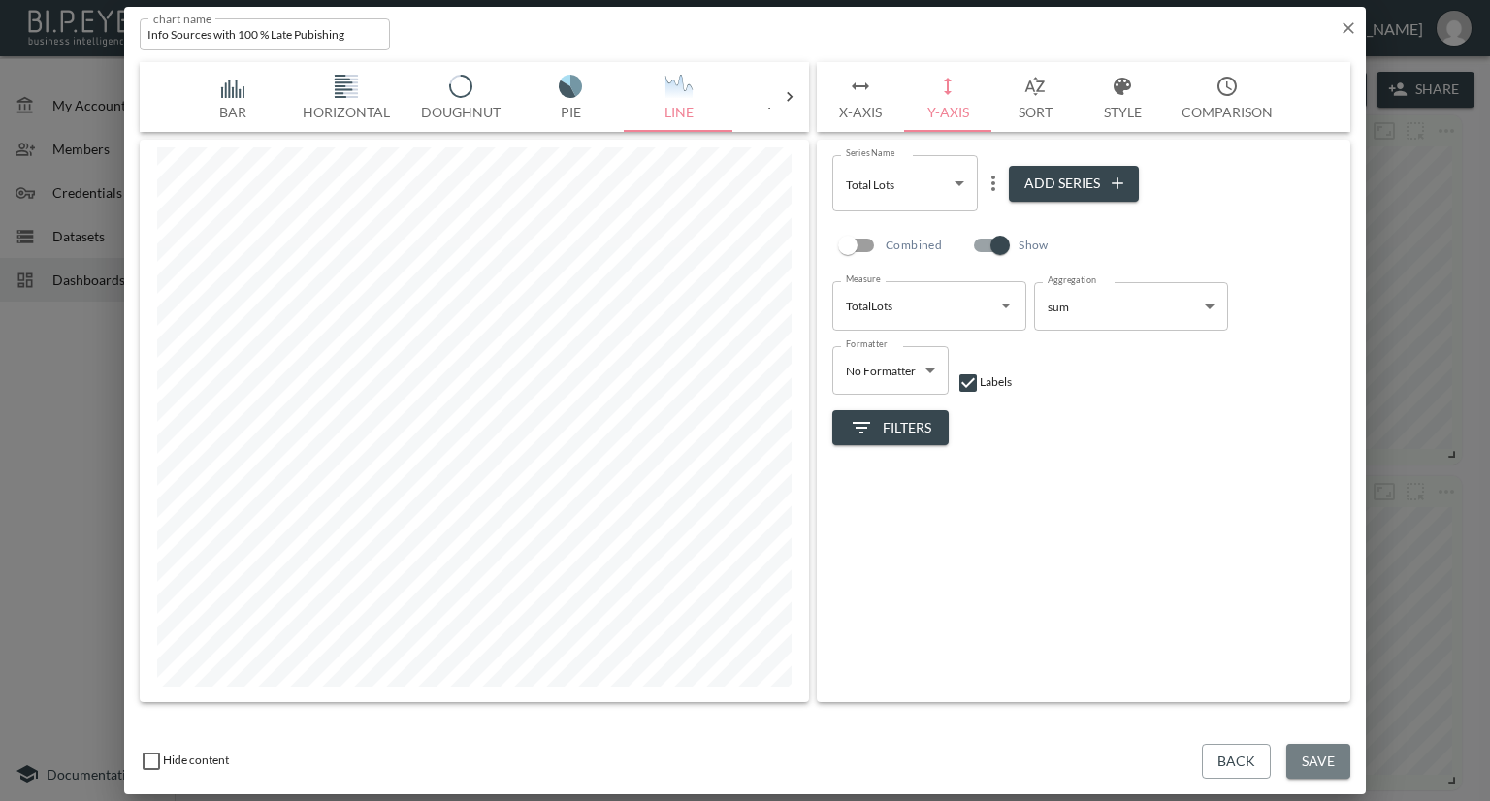
drag, startPoint x: 1331, startPoint y: 776, endPoint x: 1332, endPoint y: 696, distance: 80.5
click at [1330, 776] on button "Save" at bounding box center [1318, 762] width 64 height 36
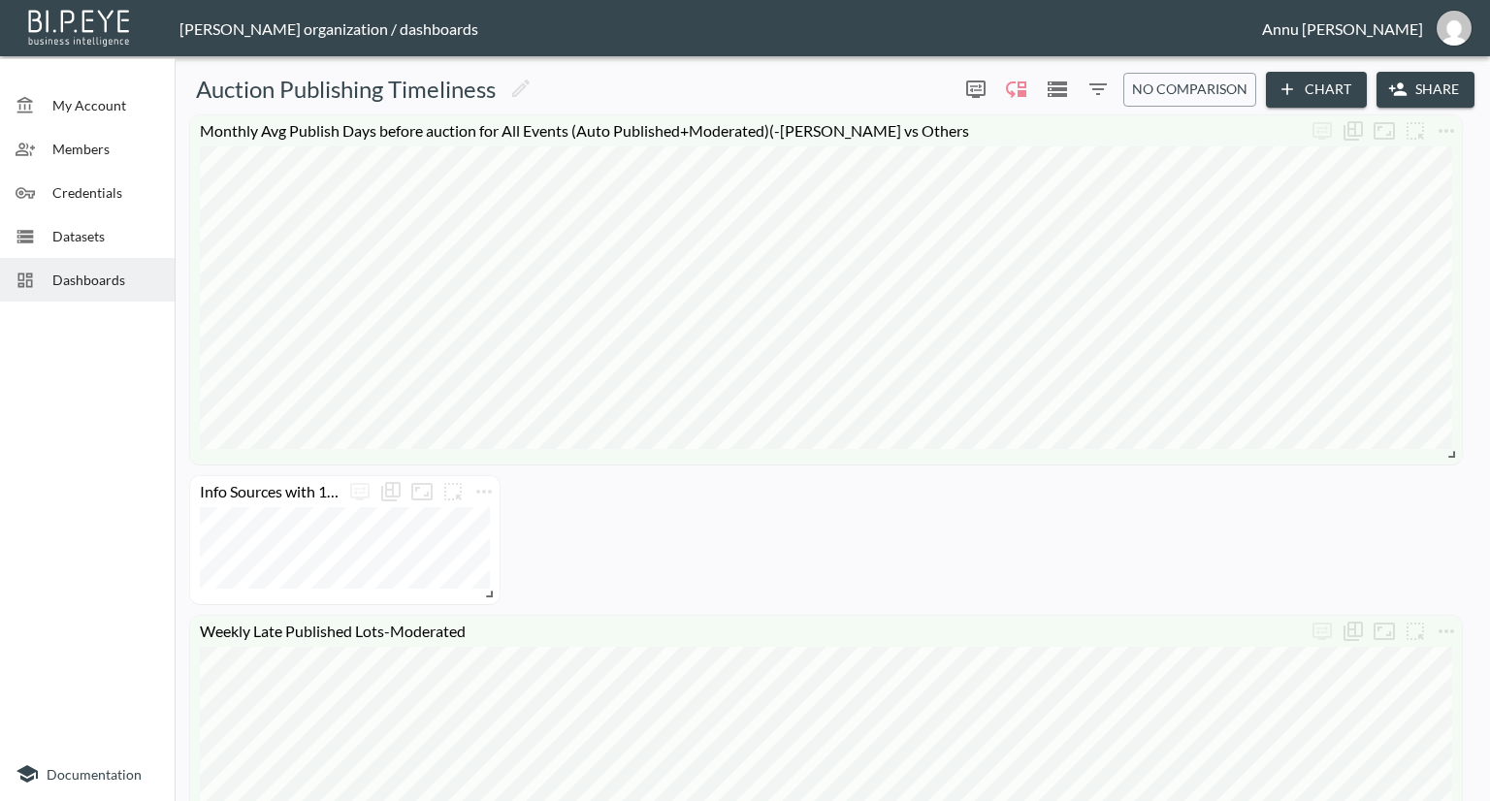
click at [117, 226] on span "Datasets" at bounding box center [105, 236] width 107 height 20
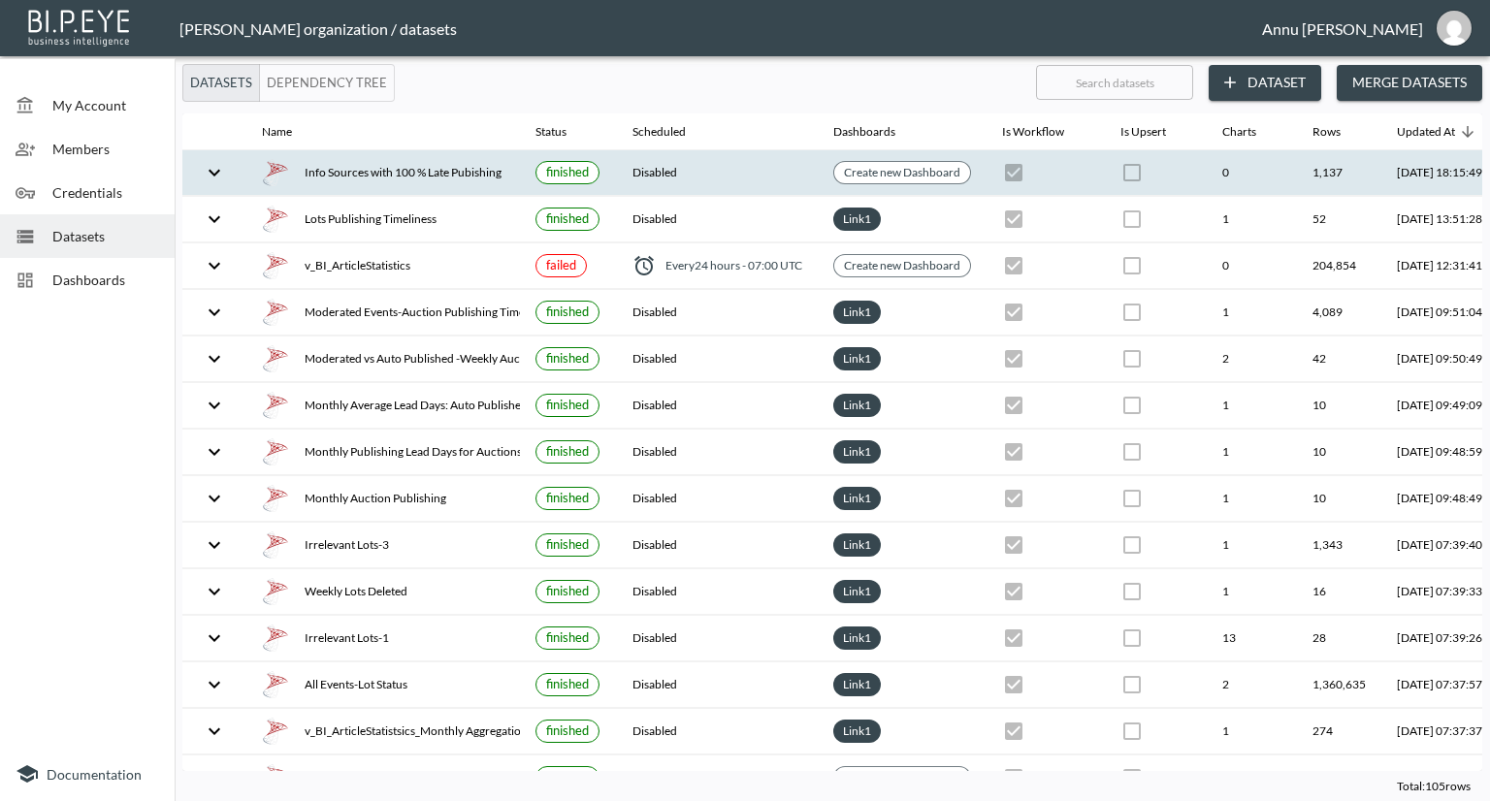
drag, startPoint x: 407, startPoint y: 179, endPoint x: 419, endPoint y: 179, distance: 11.6
click at [407, 179] on div "Info Sources with 100 % Late Pubishing" at bounding box center [383, 172] width 243 height 27
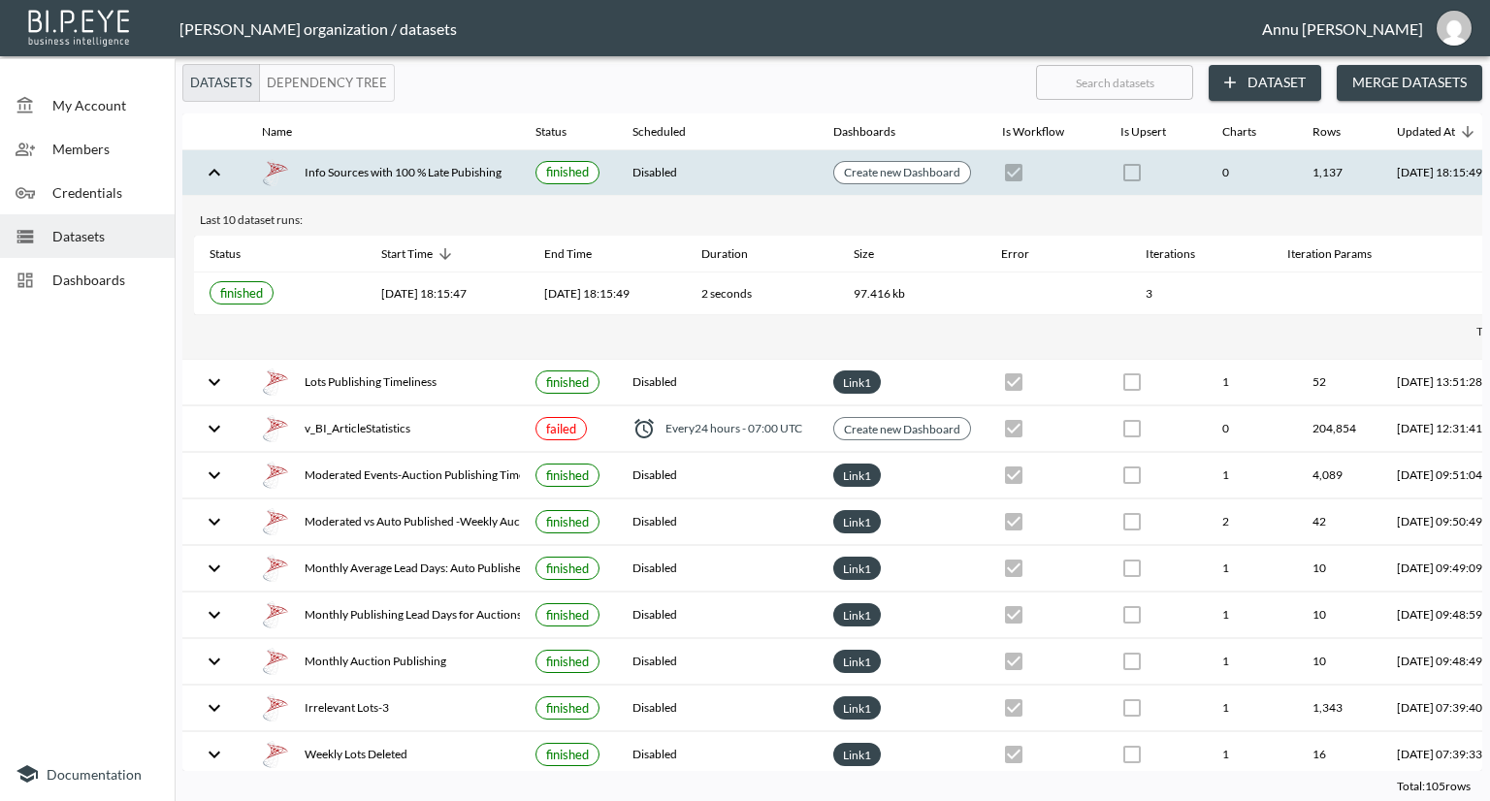
scroll to position [0, 114]
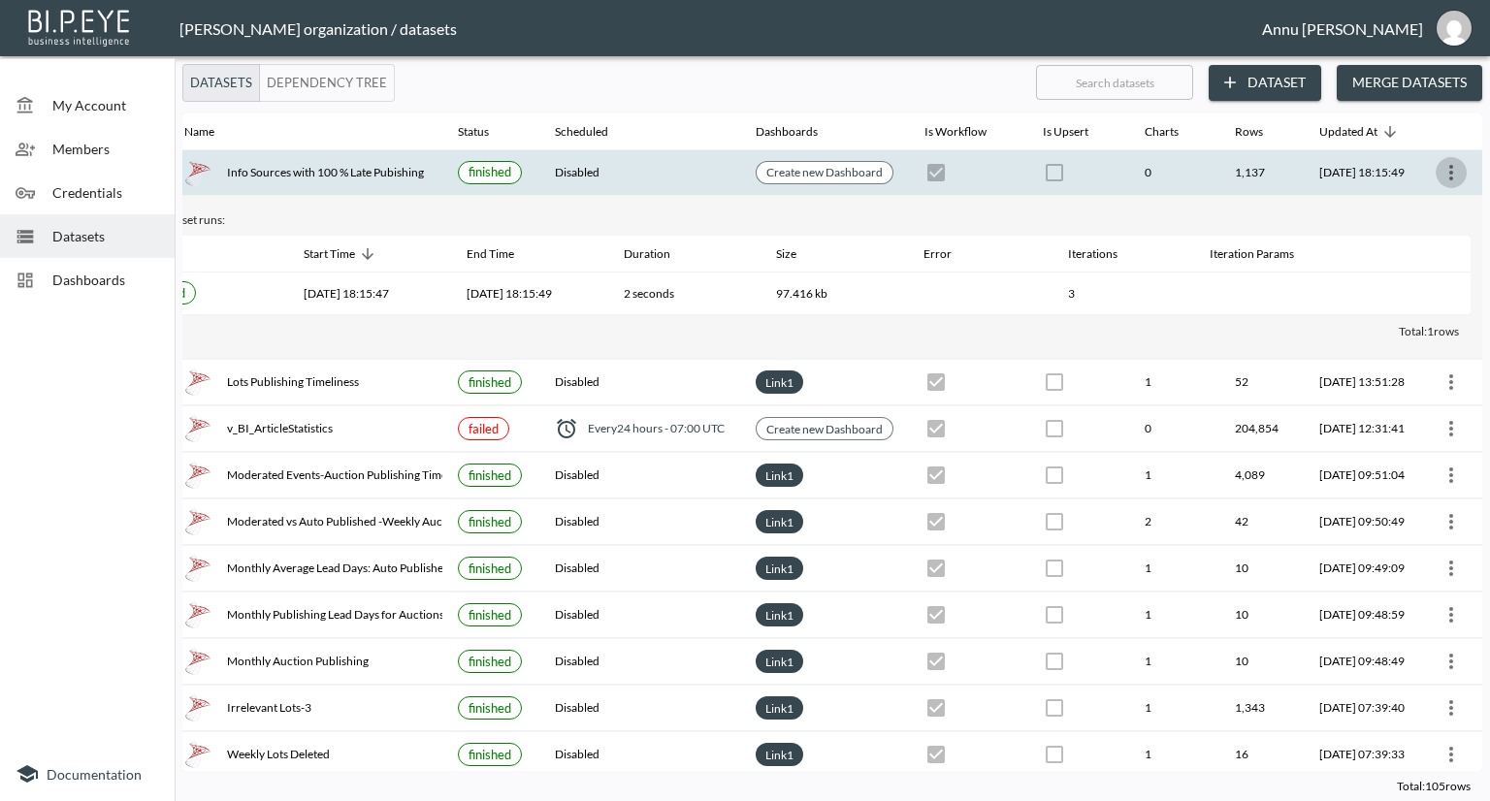
click at [1440, 167] on icon "more" at bounding box center [1451, 172] width 23 height 23
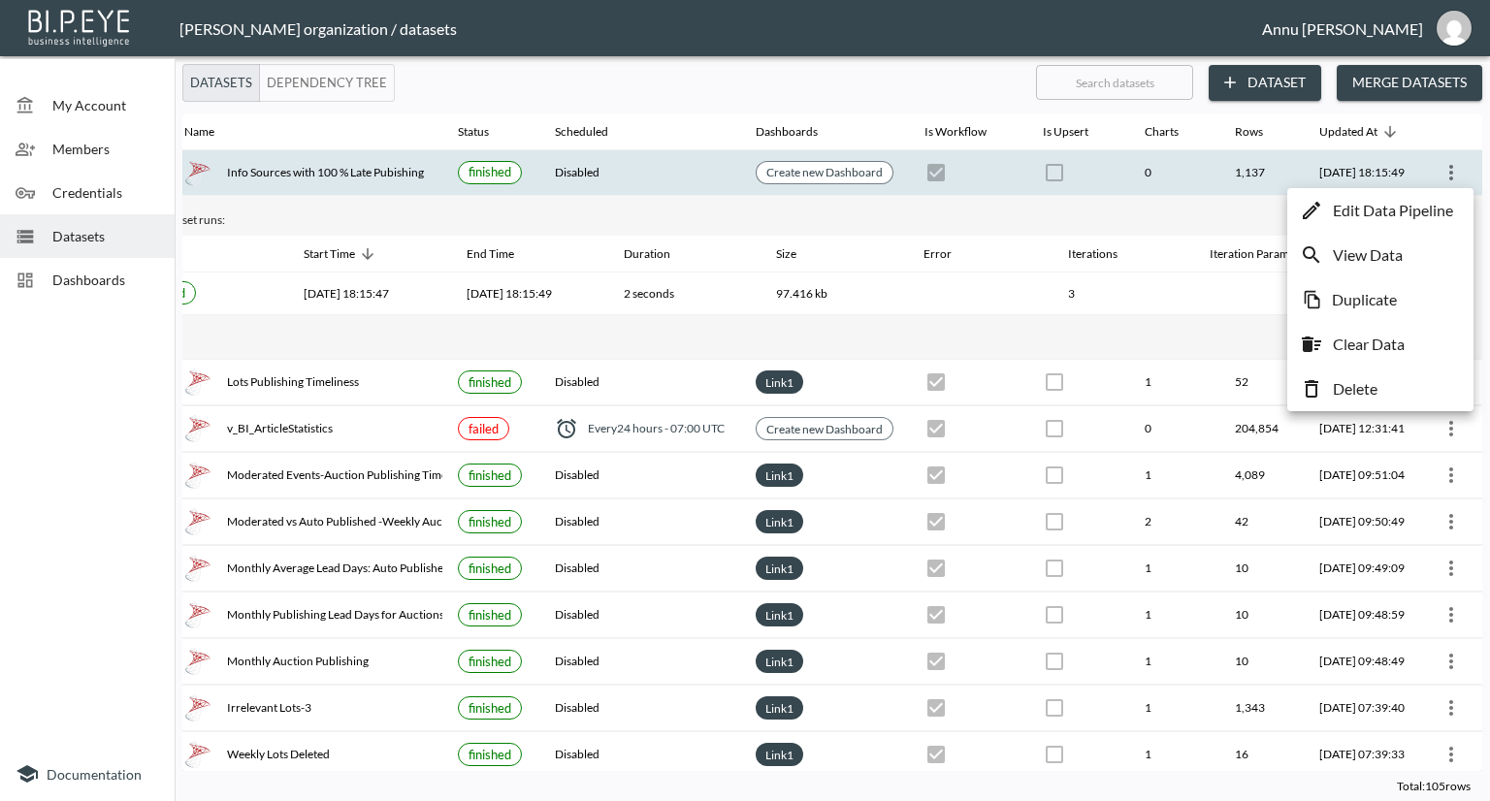
click at [1420, 211] on p "Edit Data Pipeline" at bounding box center [1393, 210] width 120 height 23
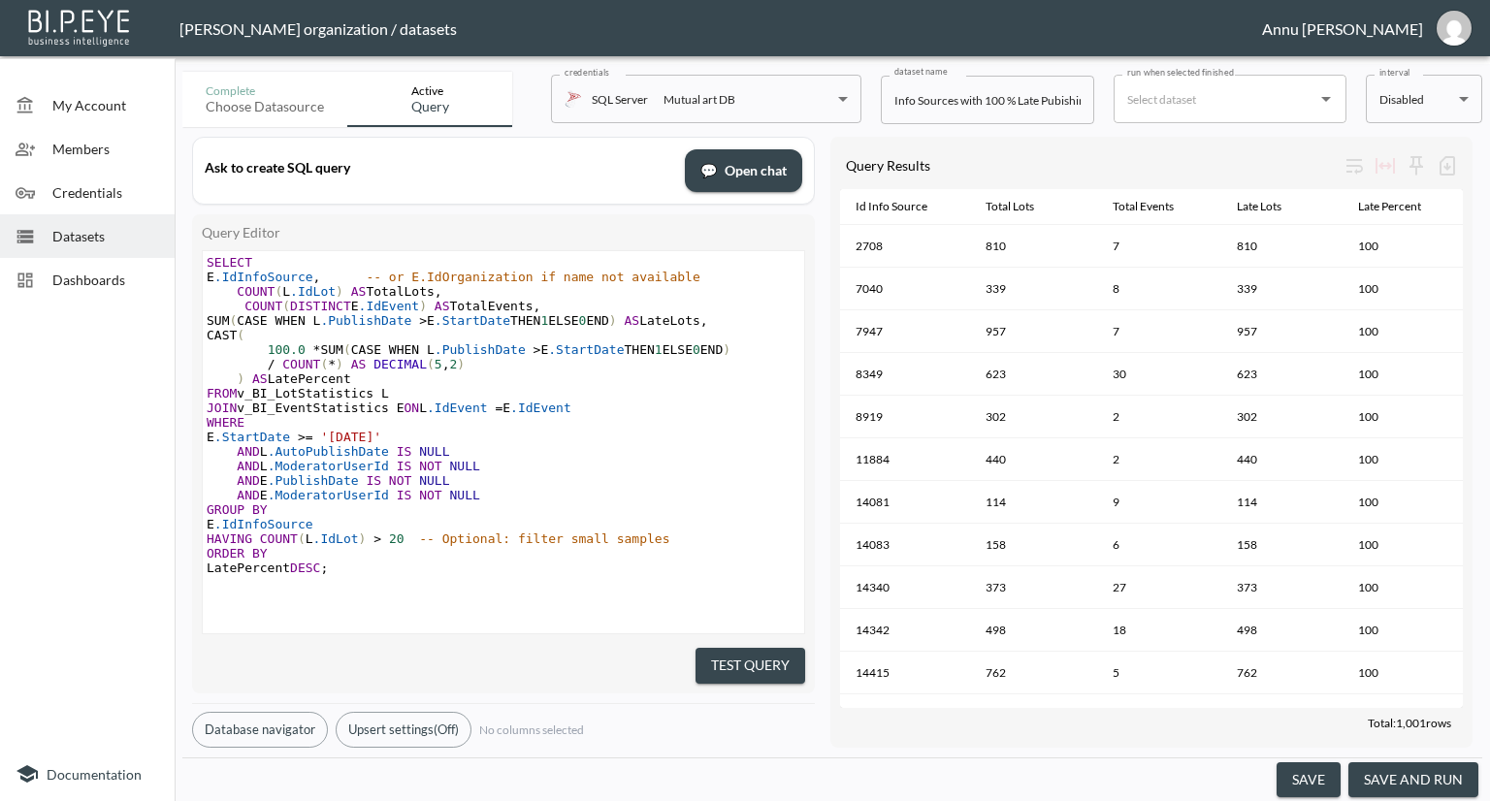
click at [144, 280] on span "Dashboards" at bounding box center [105, 280] width 107 height 20
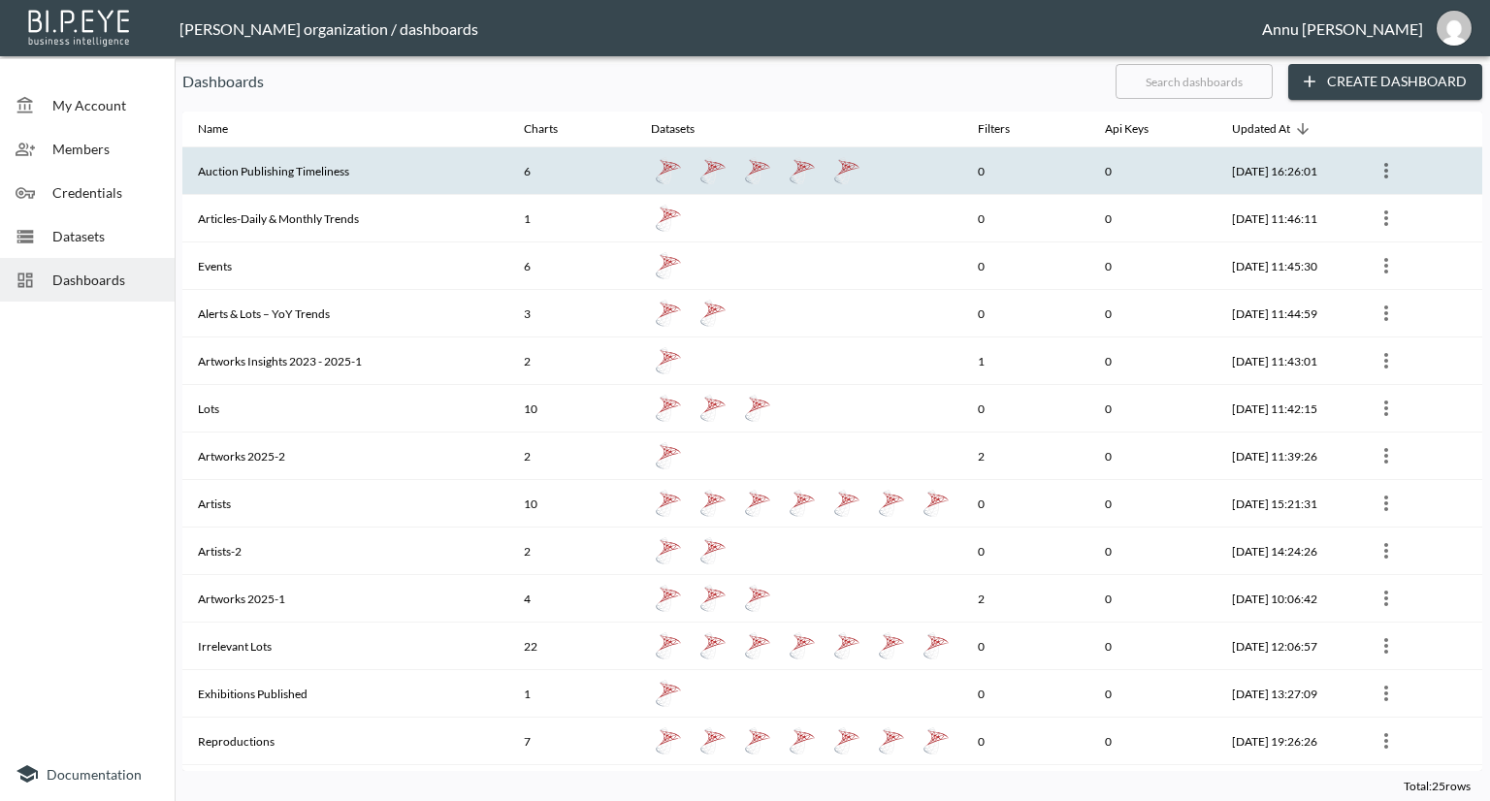
click at [242, 171] on th "Auction Publishing Timeliness" at bounding box center [345, 171] width 326 height 48
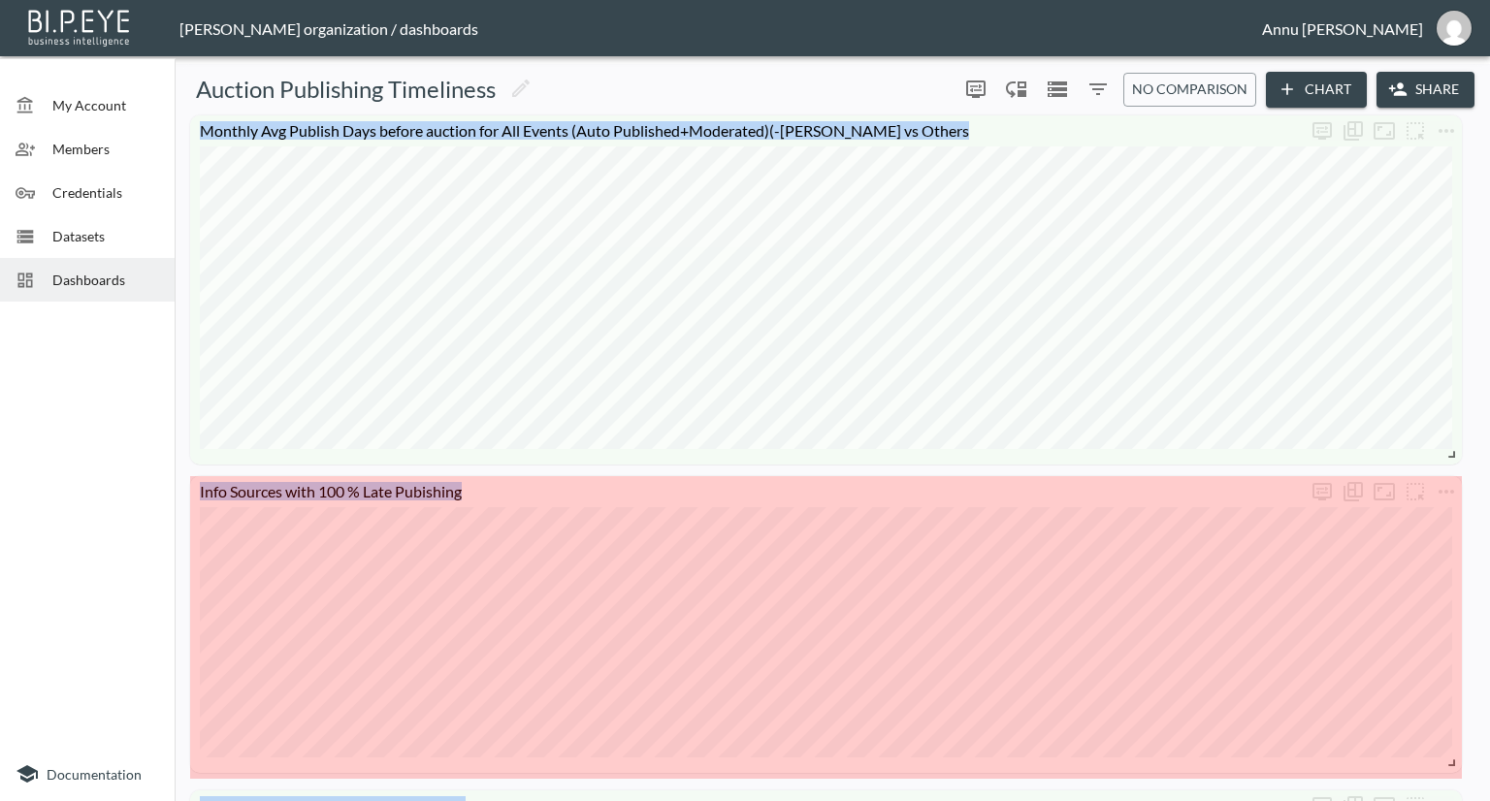
drag, startPoint x: 489, startPoint y: 594, endPoint x: 1489, endPoint y: 763, distance: 1014.4
click at [1489, 763] on div "My Account Members Credentials Datasets Dashboards Documentation Auction Publis…" at bounding box center [745, 400] width 1490 height 801
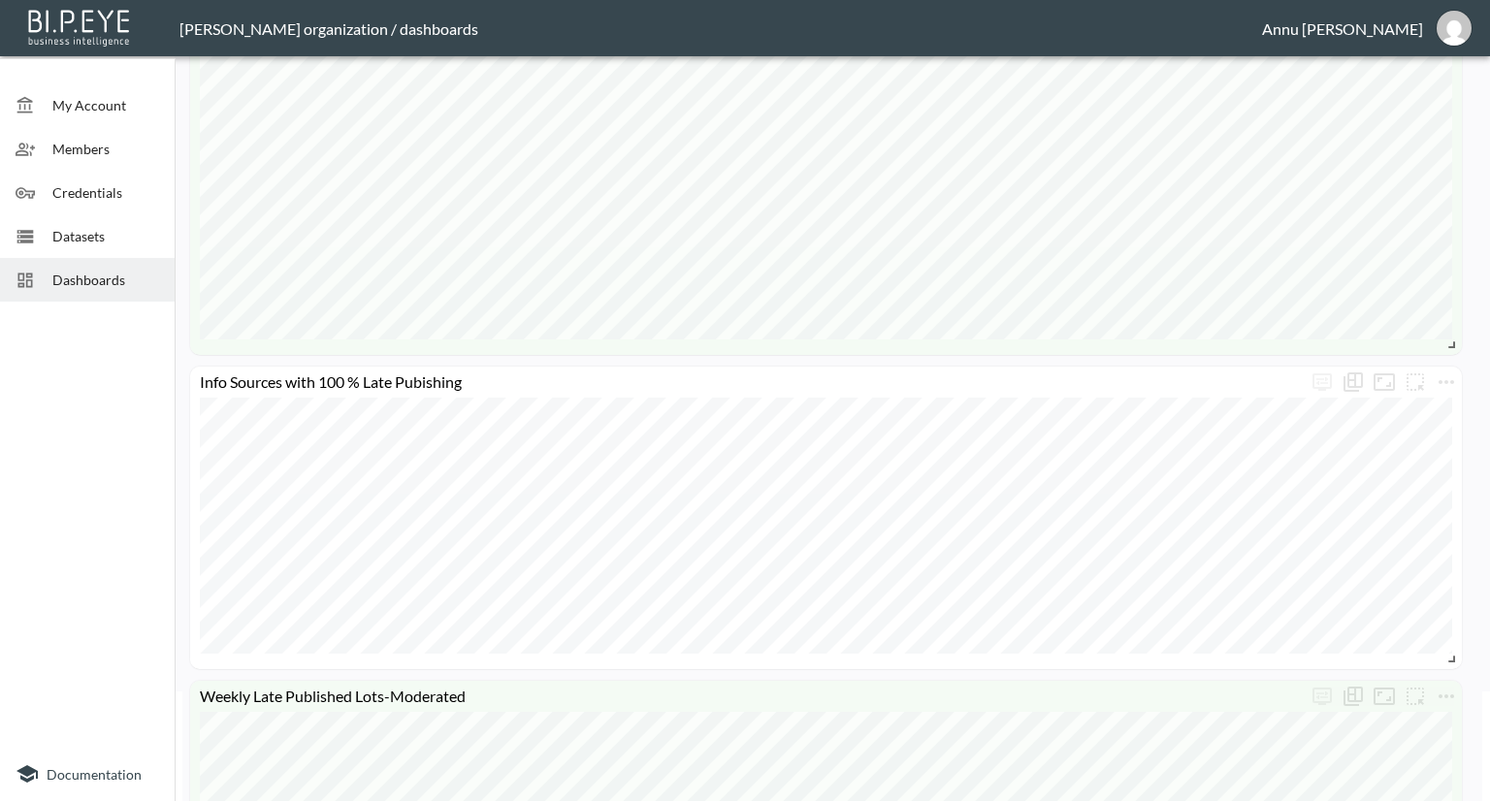
scroll to position [194, 0]
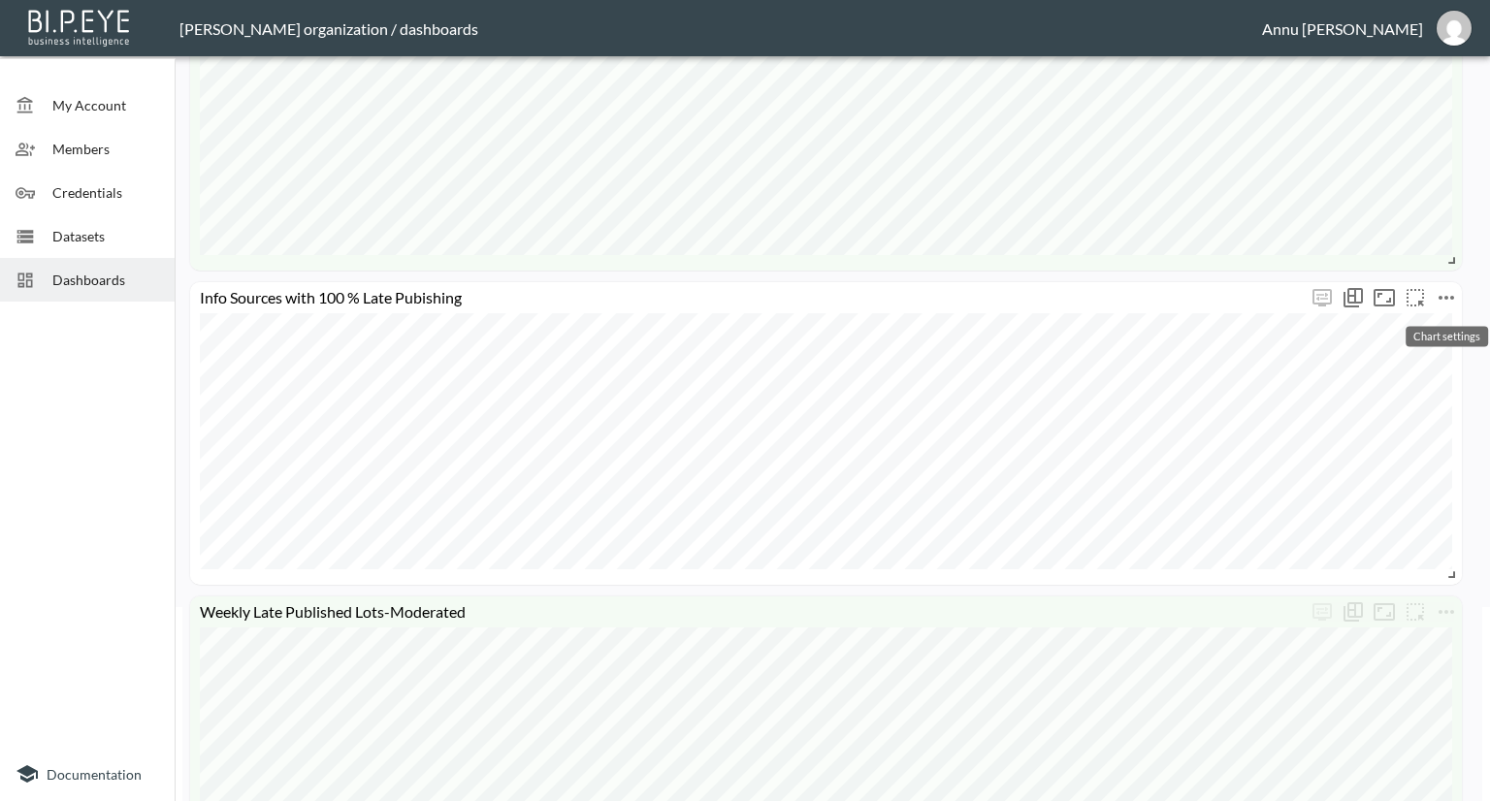
click at [1436, 299] on icon "more" at bounding box center [1446, 297] width 23 height 23
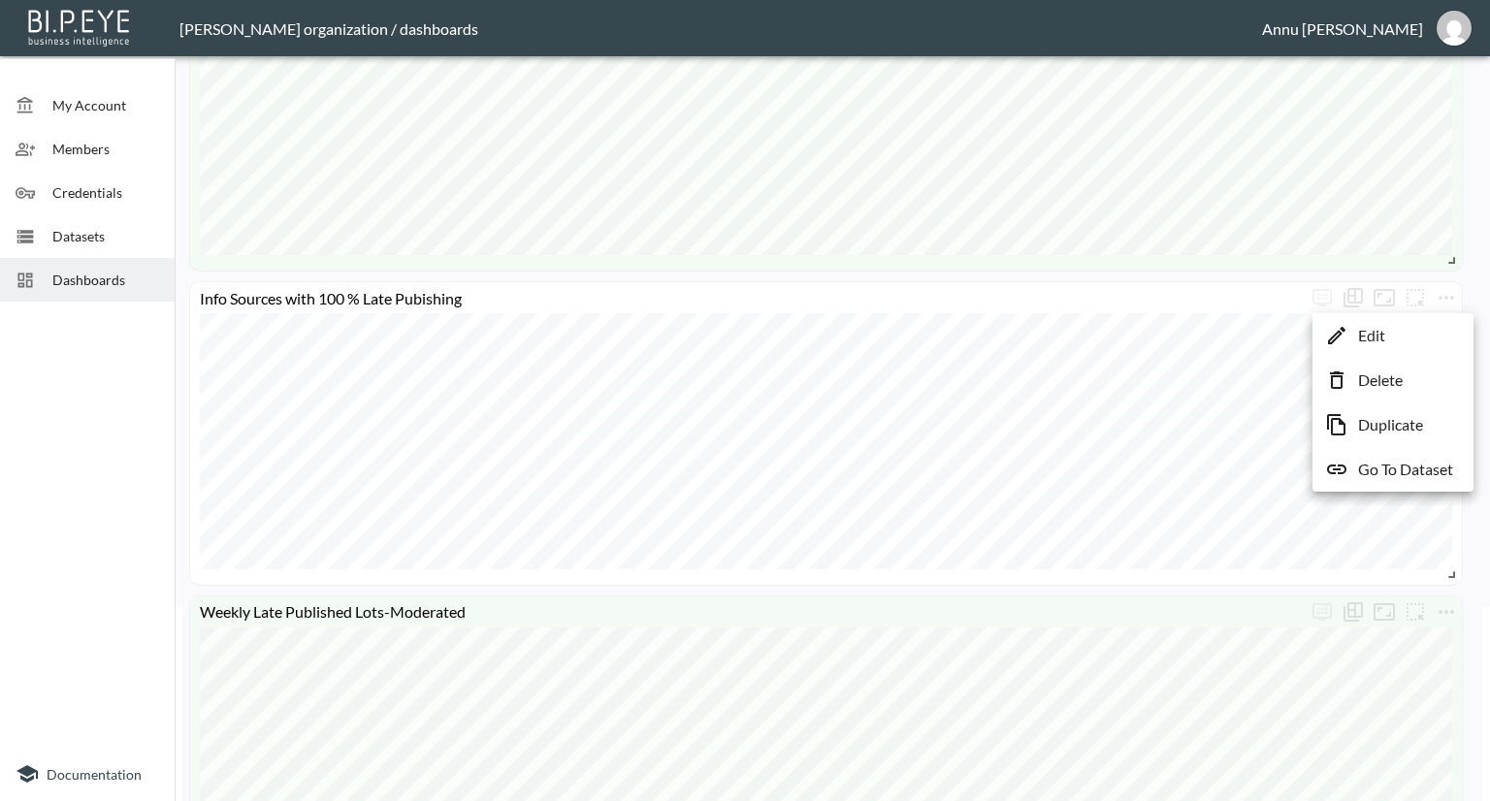
click at [1409, 337] on li "Edit" at bounding box center [1393, 335] width 151 height 35
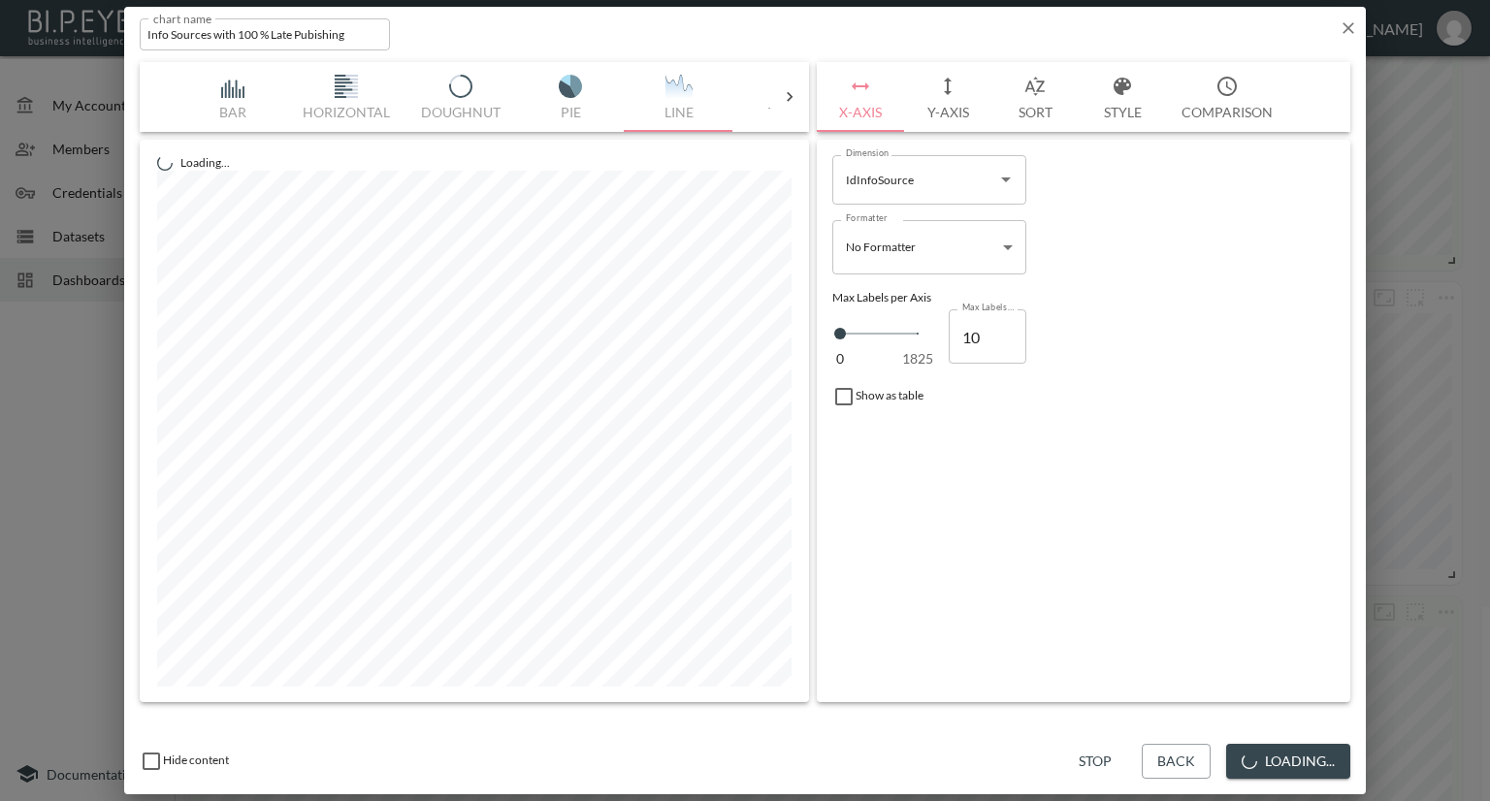
click at [964, 113] on button "Y-Axis" at bounding box center [947, 97] width 87 height 70
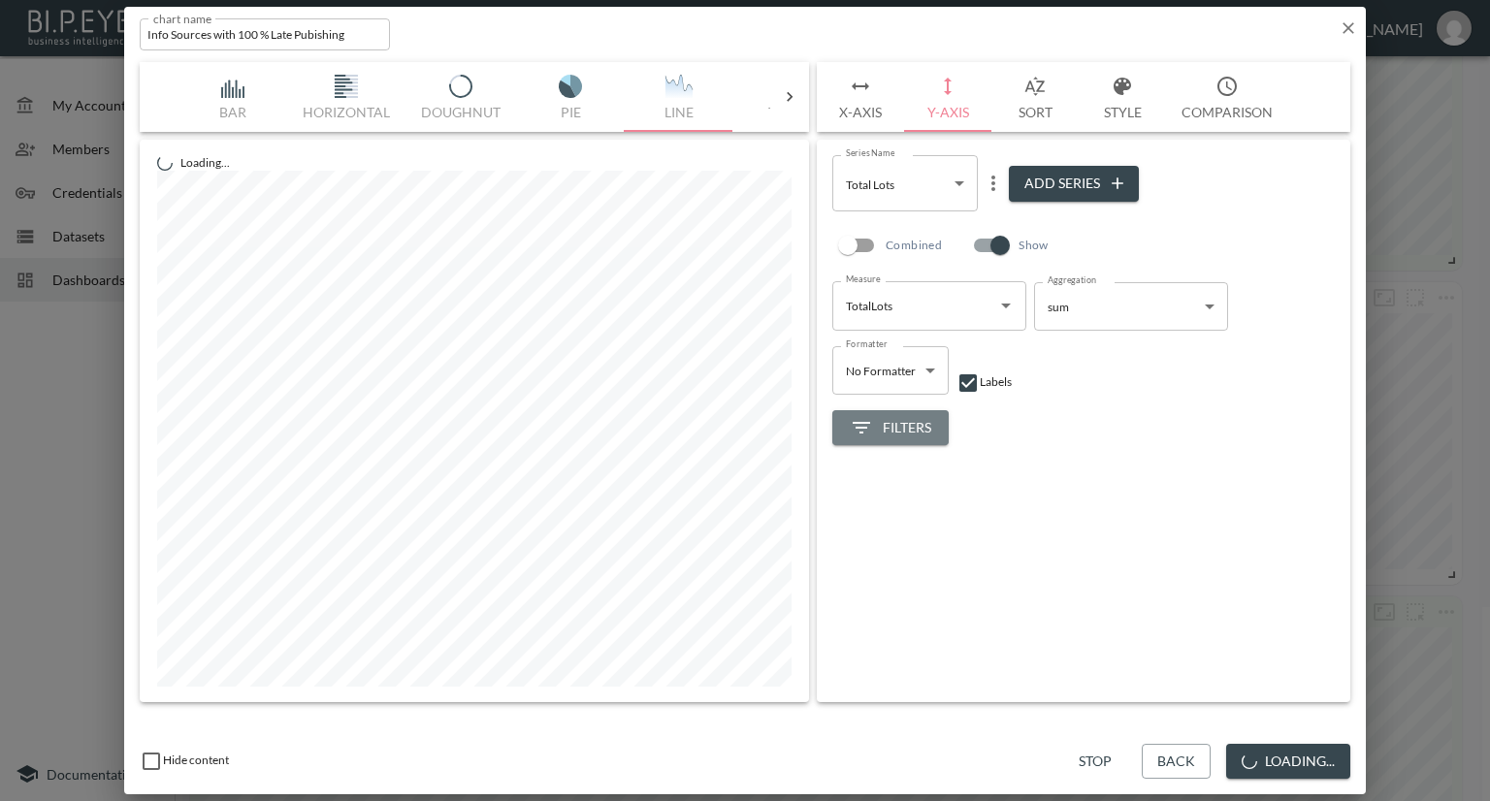
click at [920, 426] on span "Filters" at bounding box center [890, 428] width 81 height 24
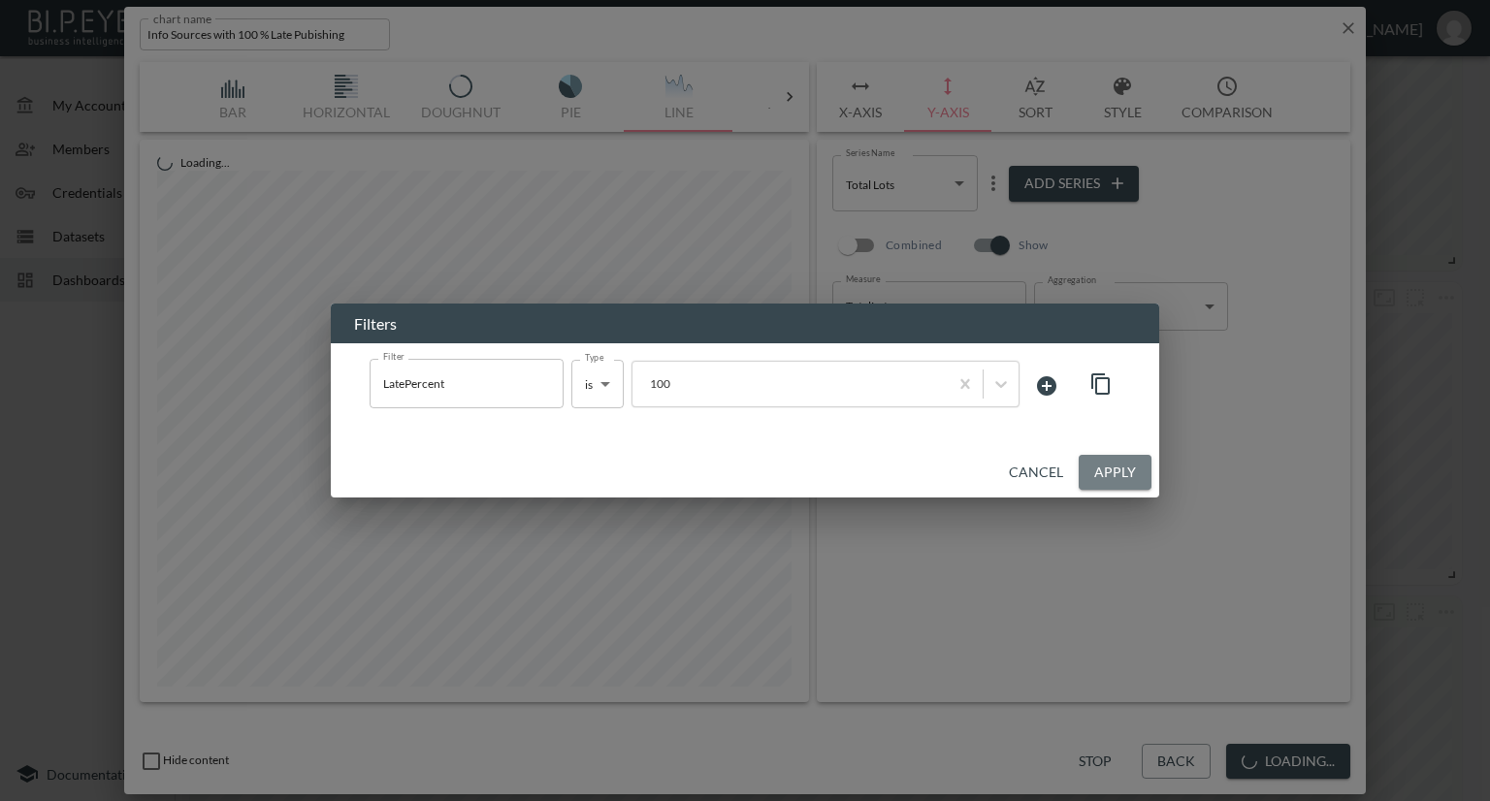
click at [1109, 471] on button "Apply" at bounding box center [1115, 473] width 73 height 36
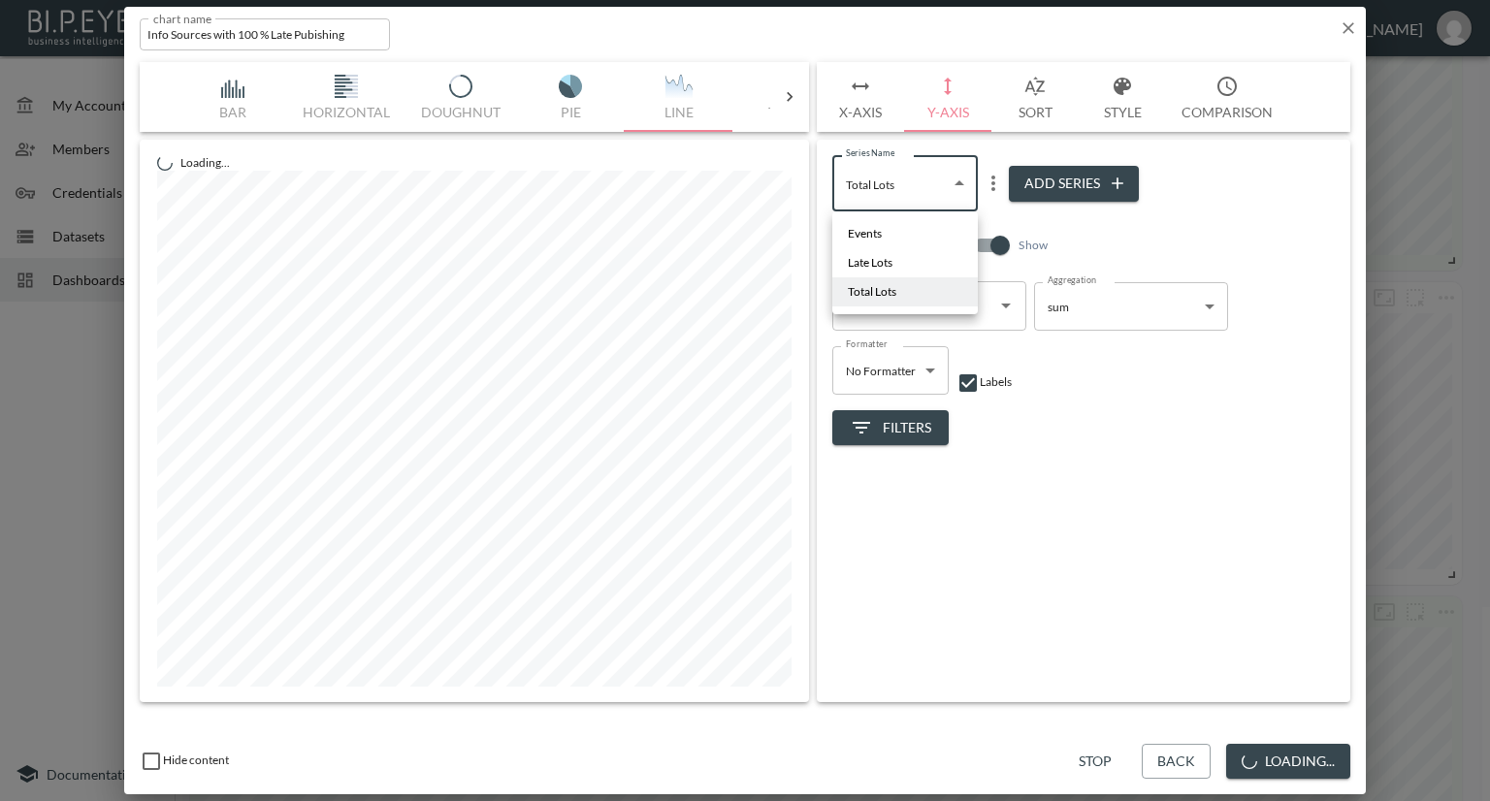
click at [962, 176] on body "BI.P.EYE, Interactive Analytics Dashboards - app Nadia Senft organization / das…" at bounding box center [745, 400] width 1490 height 801
click at [891, 261] on span "Late Lots" at bounding box center [870, 262] width 45 height 17
type input "d6882b35-6618-4ab3-b6ba-1a5b45d8d5c7"
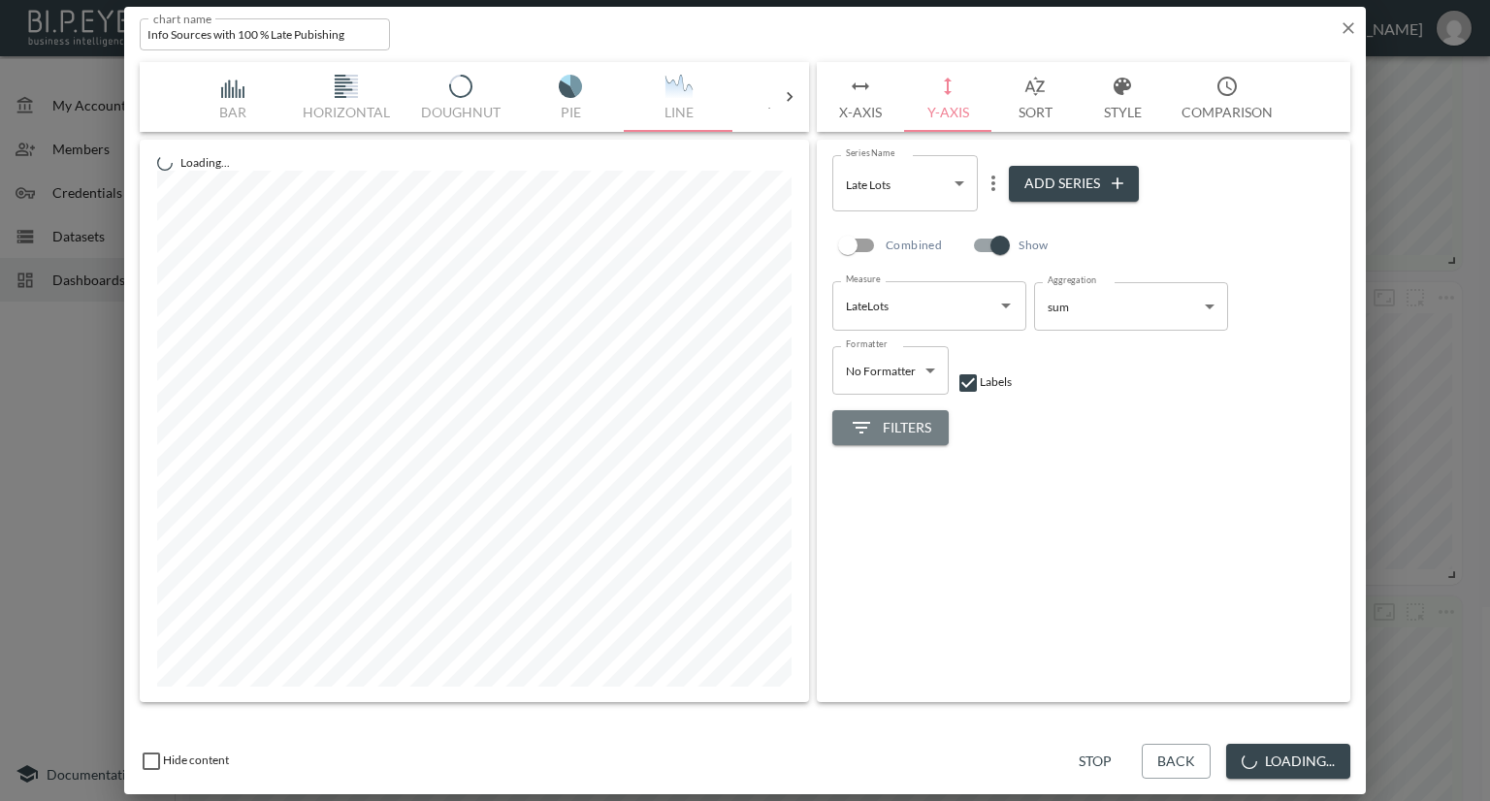
click at [918, 424] on span "Filters" at bounding box center [890, 428] width 81 height 24
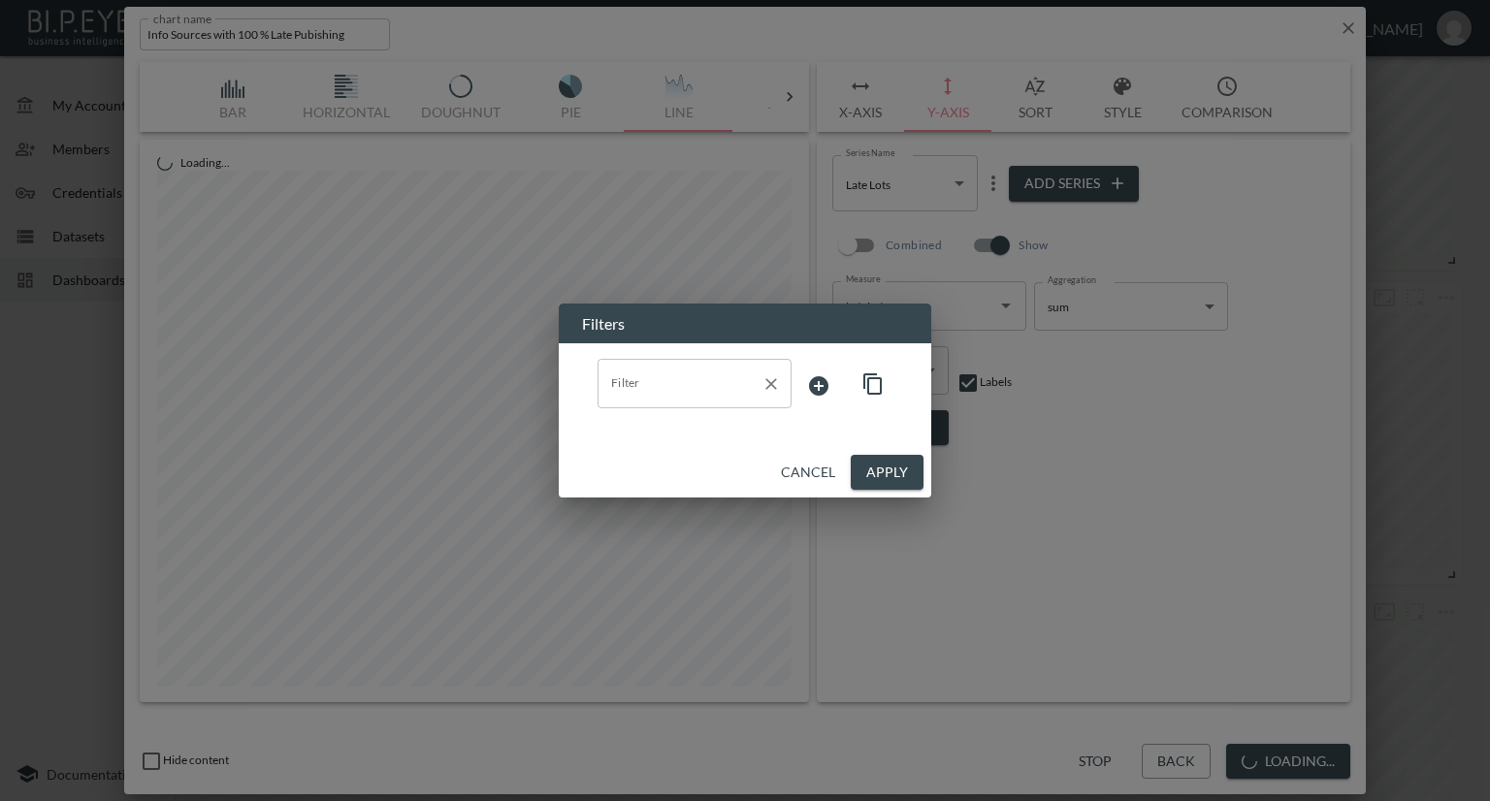
click at [718, 389] on input "Filter" at bounding box center [679, 383] width 147 height 31
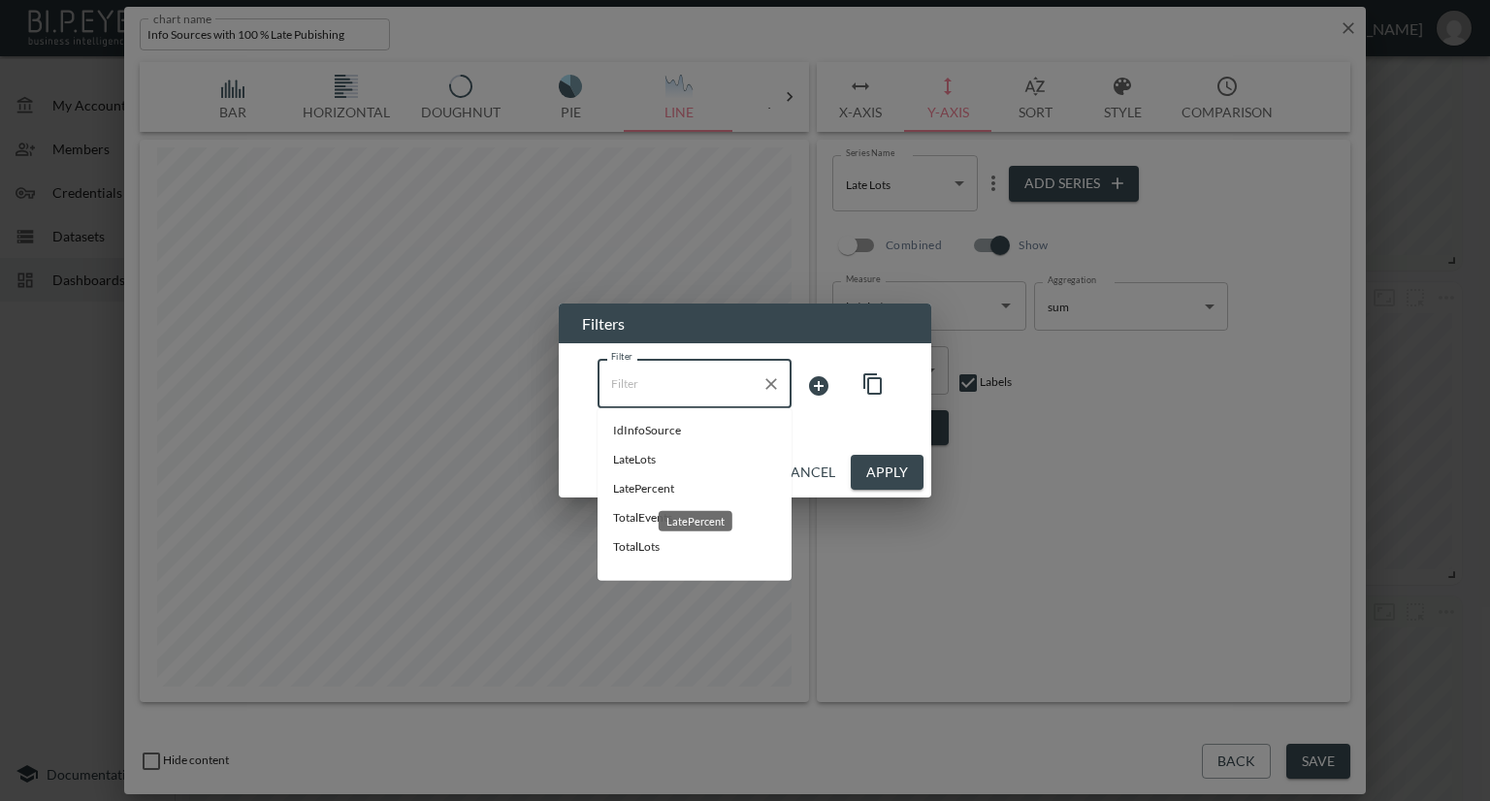
click at [657, 490] on span "LatePercent" at bounding box center [694, 488] width 163 height 17
type input "LatePercent"
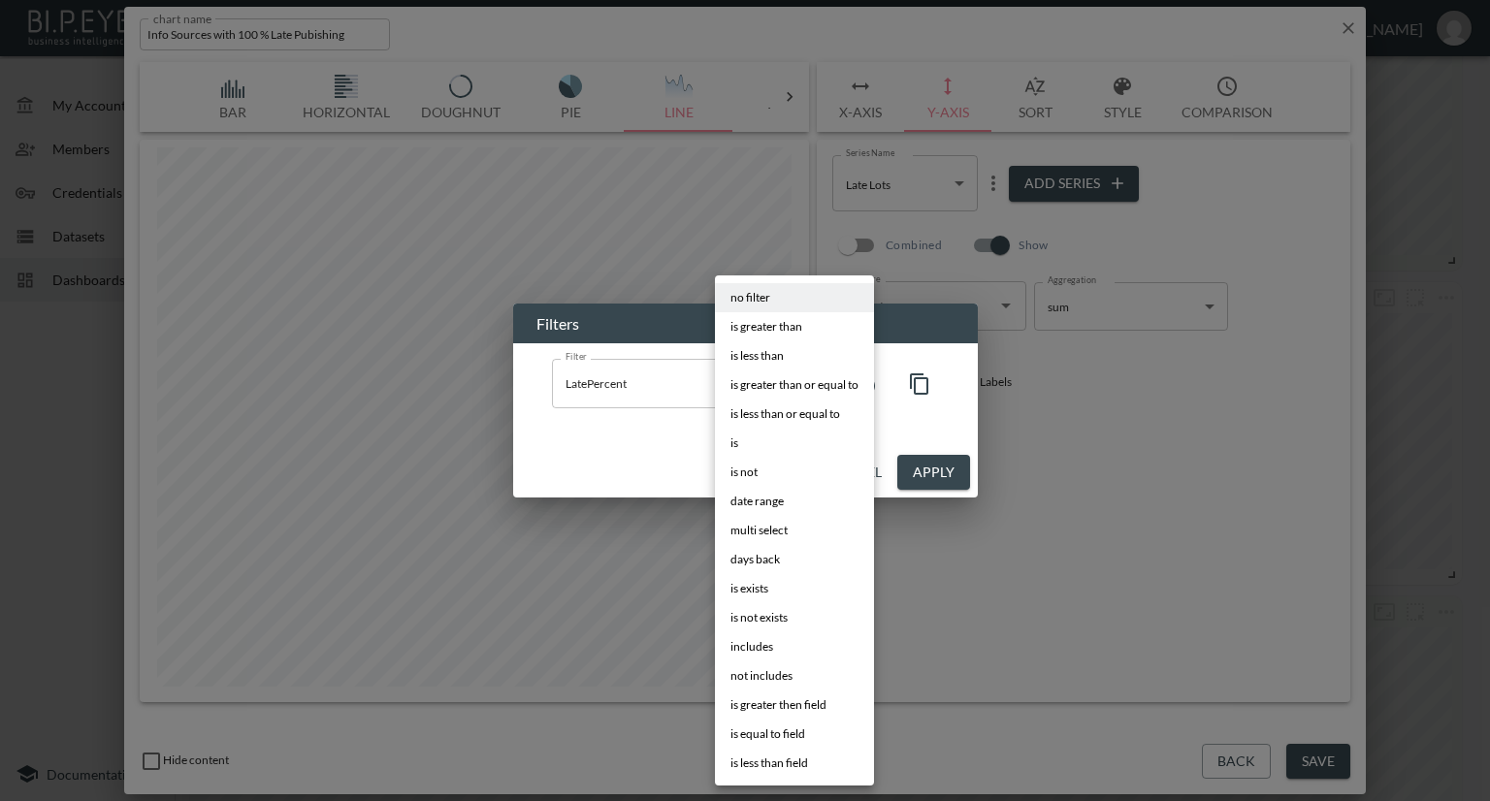
click at [766, 380] on body "BI.P.EYE, Interactive Analytics Dashboards - app Nadia Senft organization / das…" at bounding box center [745, 400] width 1490 height 801
click at [757, 442] on li "is" at bounding box center [794, 443] width 159 height 29
type input "is"
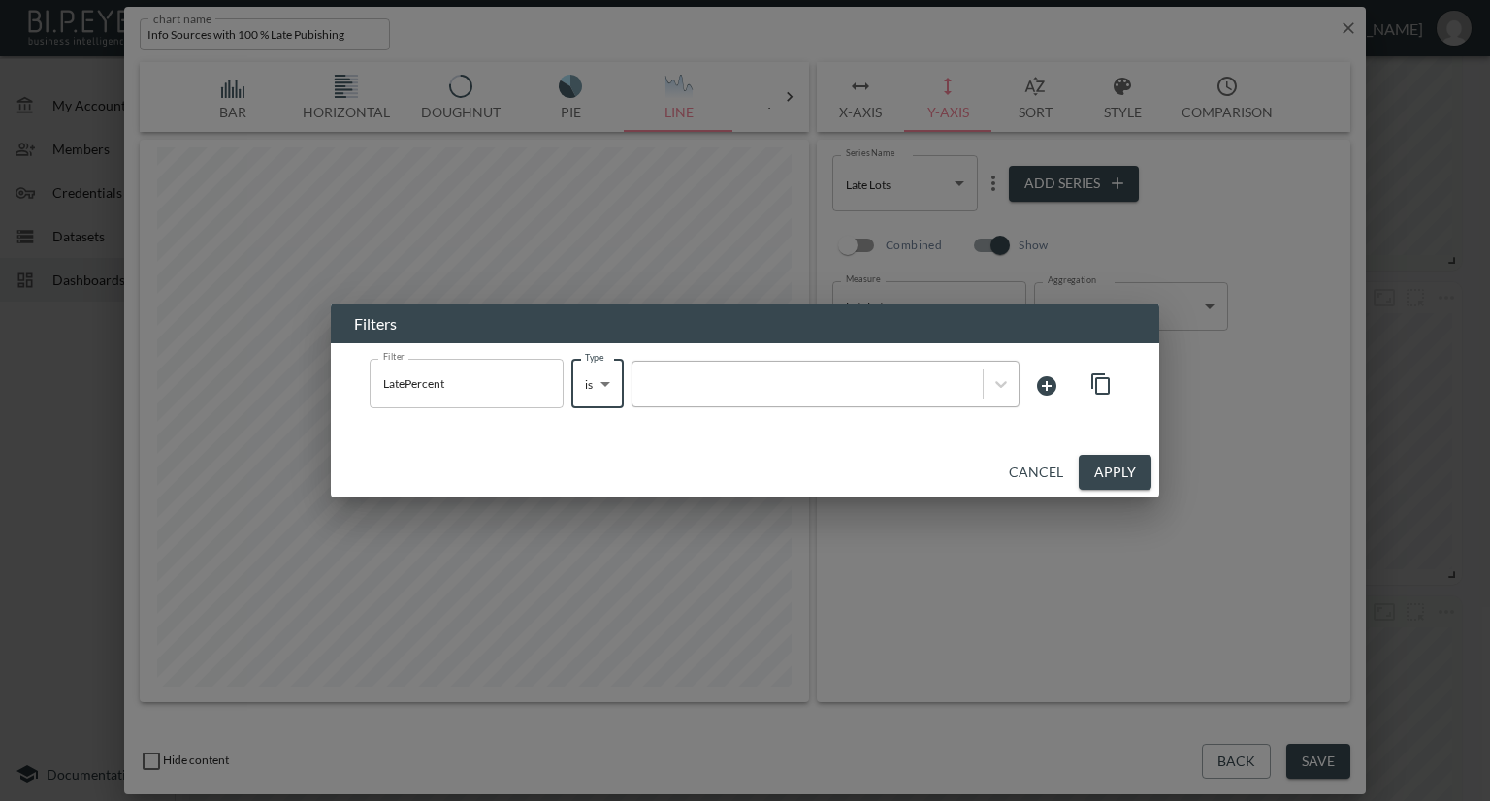
click at [799, 381] on div at bounding box center [807, 383] width 331 height 18
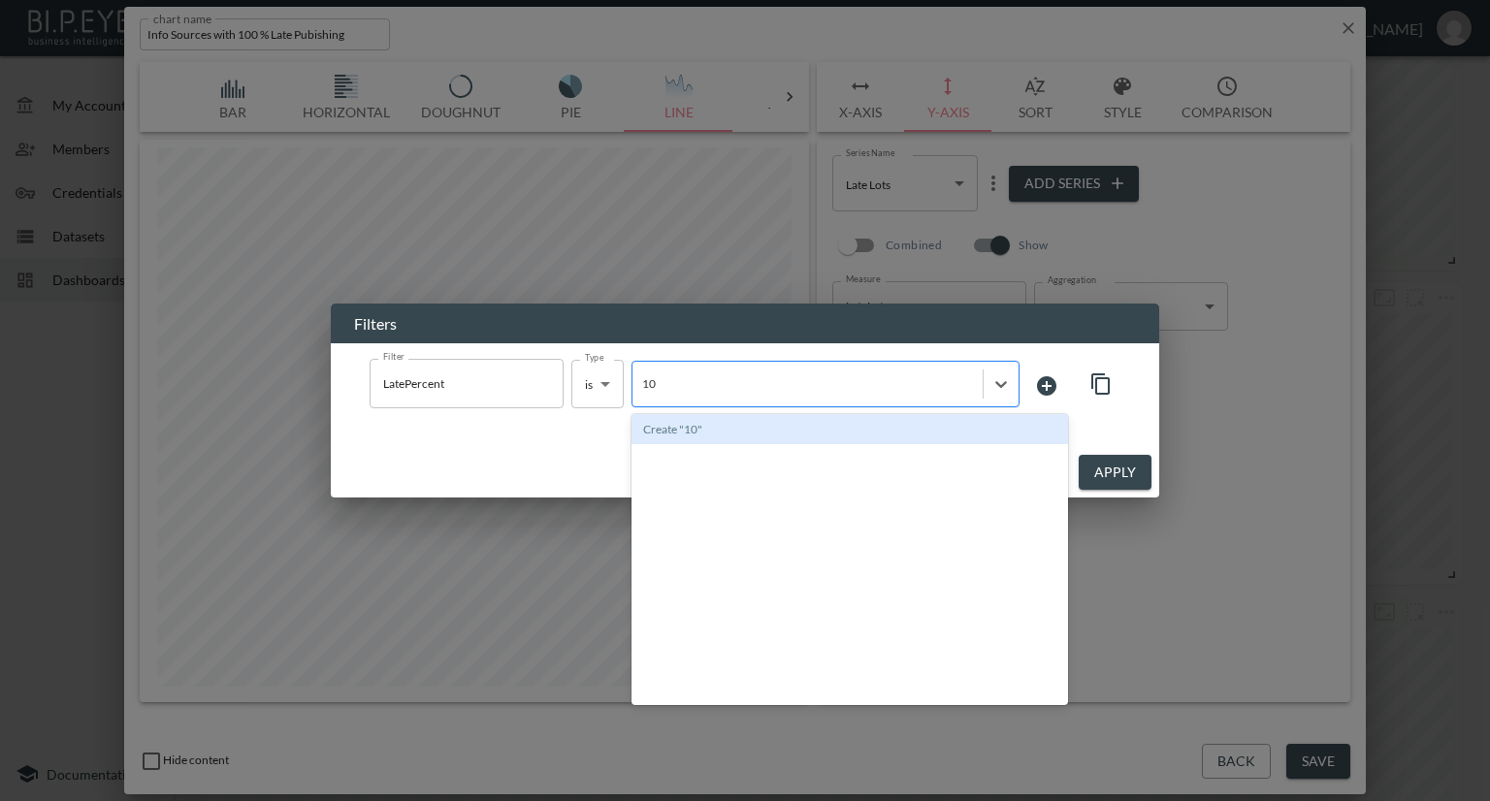
type input "100"
click at [797, 436] on div "Create "100"" at bounding box center [850, 429] width 437 height 30
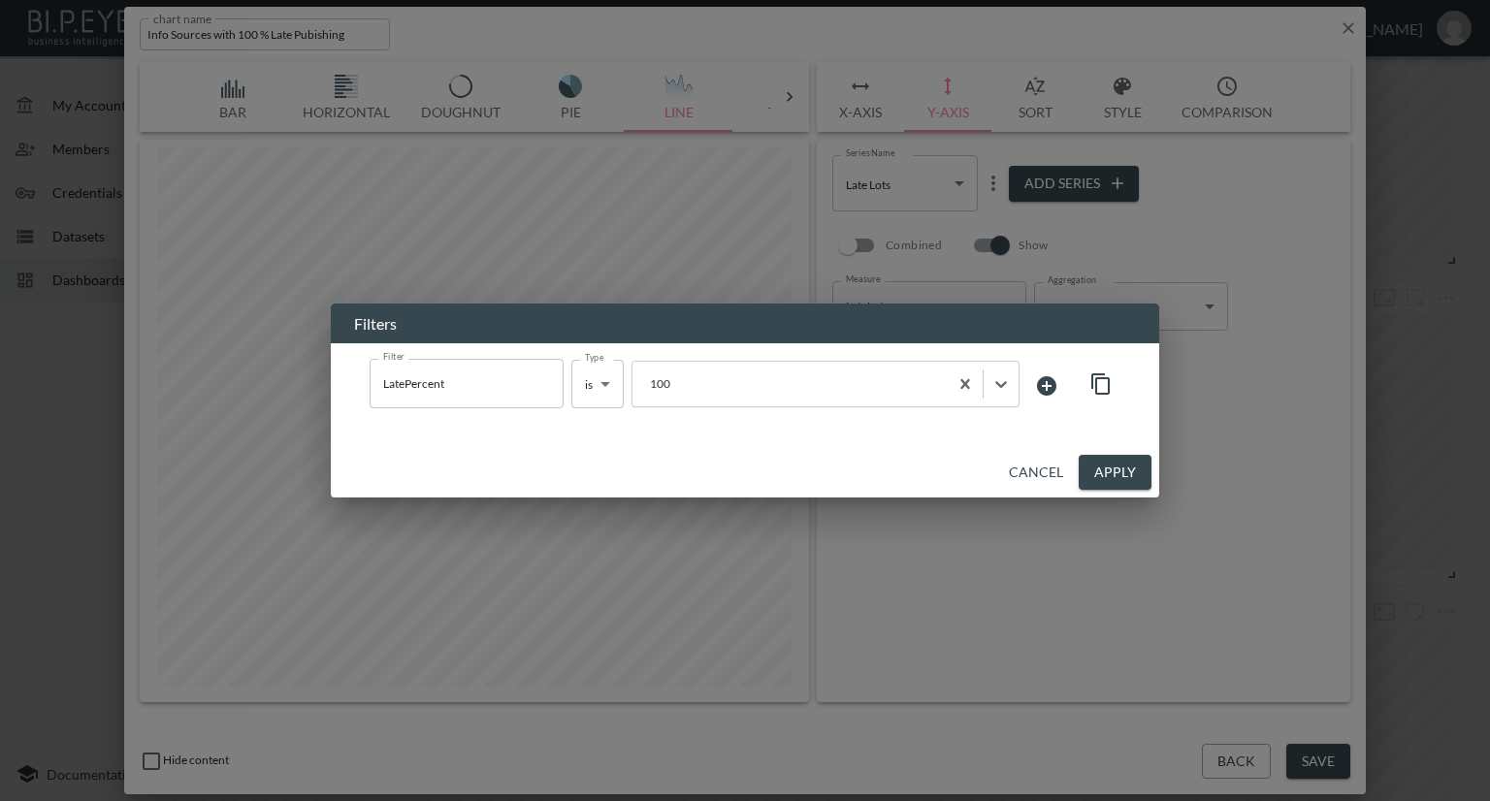
click at [1110, 479] on button "Apply" at bounding box center [1115, 473] width 73 height 36
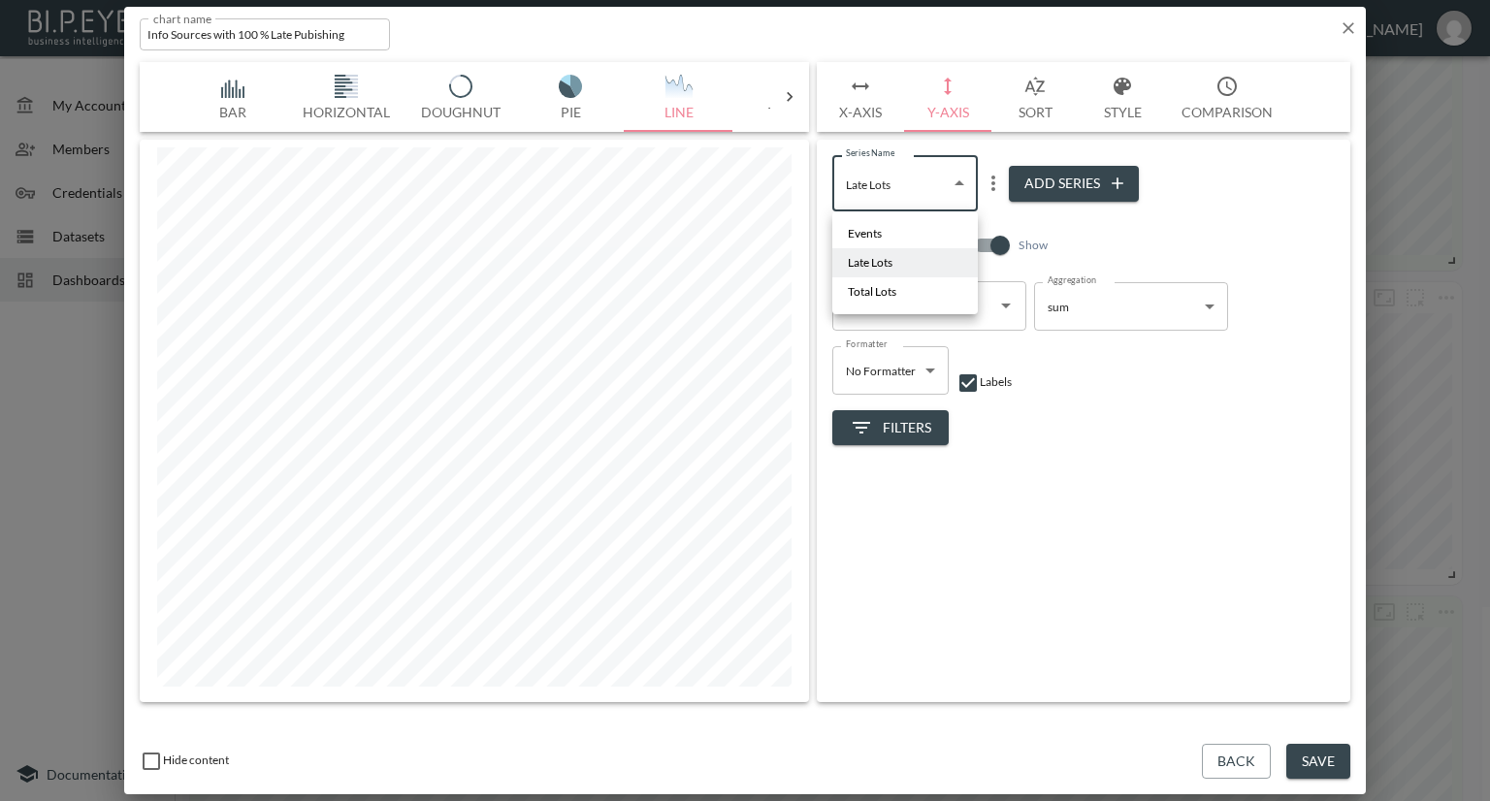
click at [947, 195] on body "BI.P.EYE, Interactive Analytics Dashboards - app Nadia Senft organization / das…" at bounding box center [745, 400] width 1490 height 801
click at [929, 229] on li "Events" at bounding box center [905, 233] width 146 height 29
type input "4c00914c-cdcf-4f75-8041-c15cb0adf2bf"
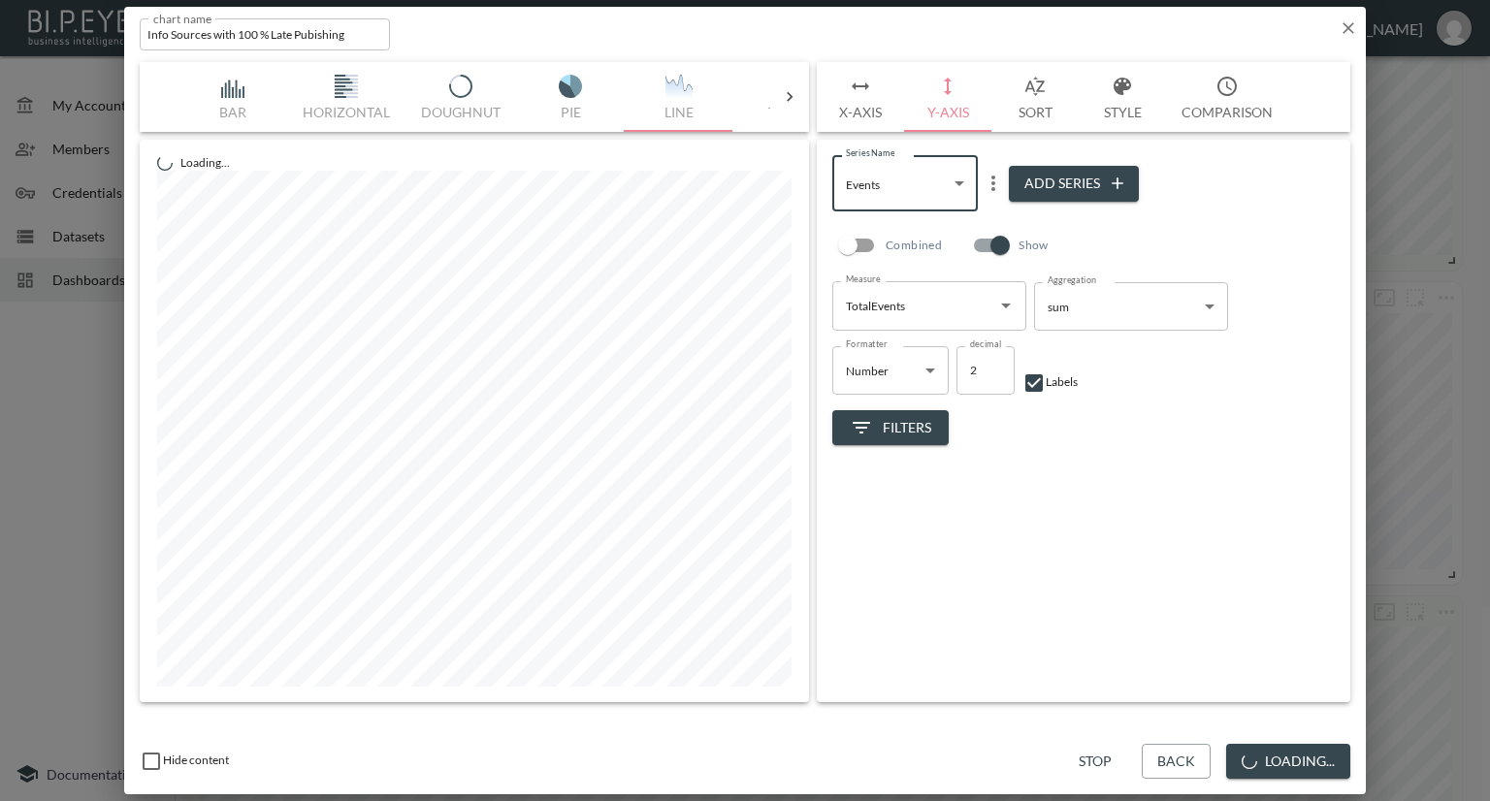
click at [916, 424] on span "Filters" at bounding box center [890, 428] width 81 height 24
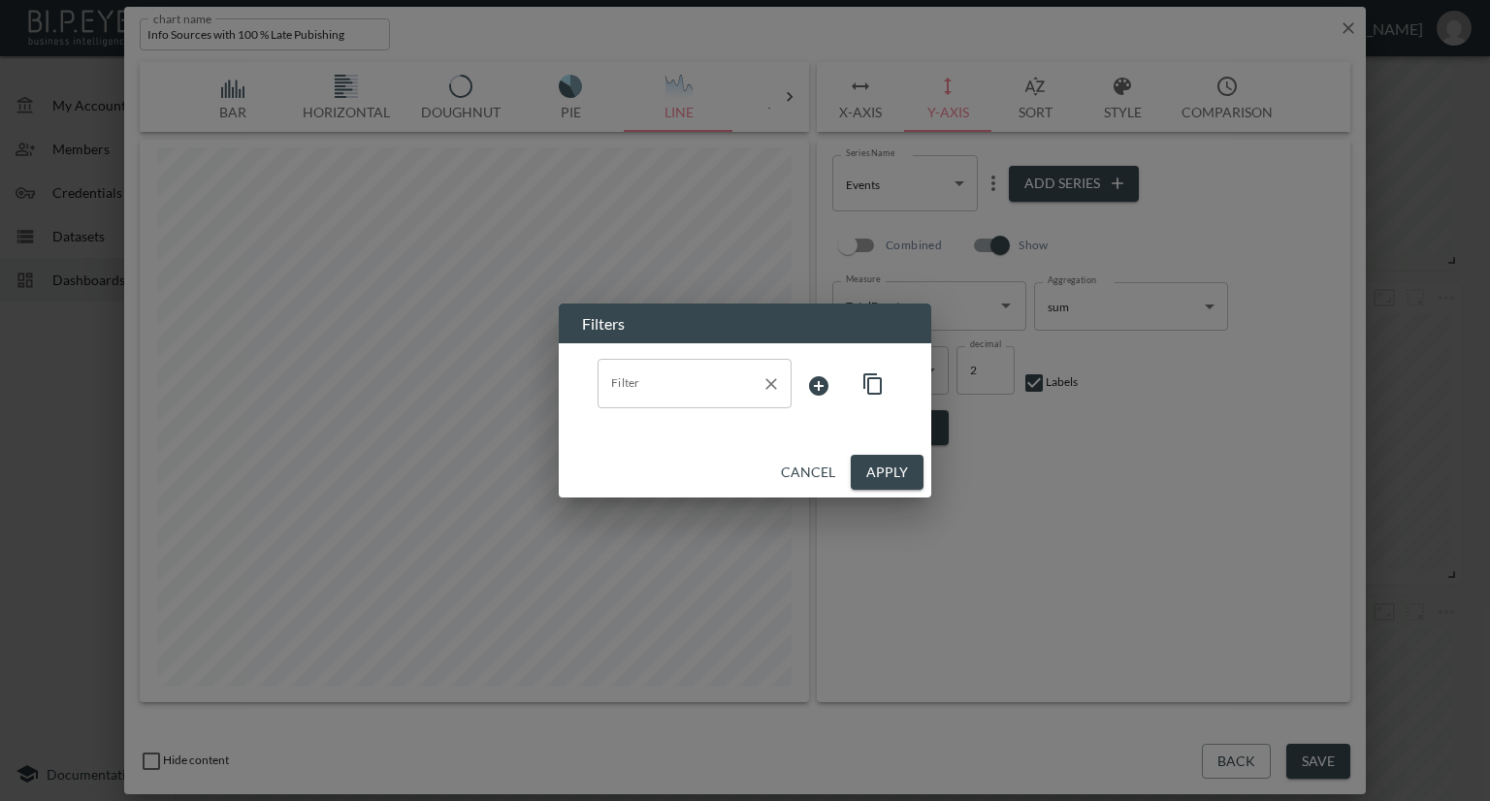
click at [640, 390] on input "Filter" at bounding box center [679, 383] width 147 height 31
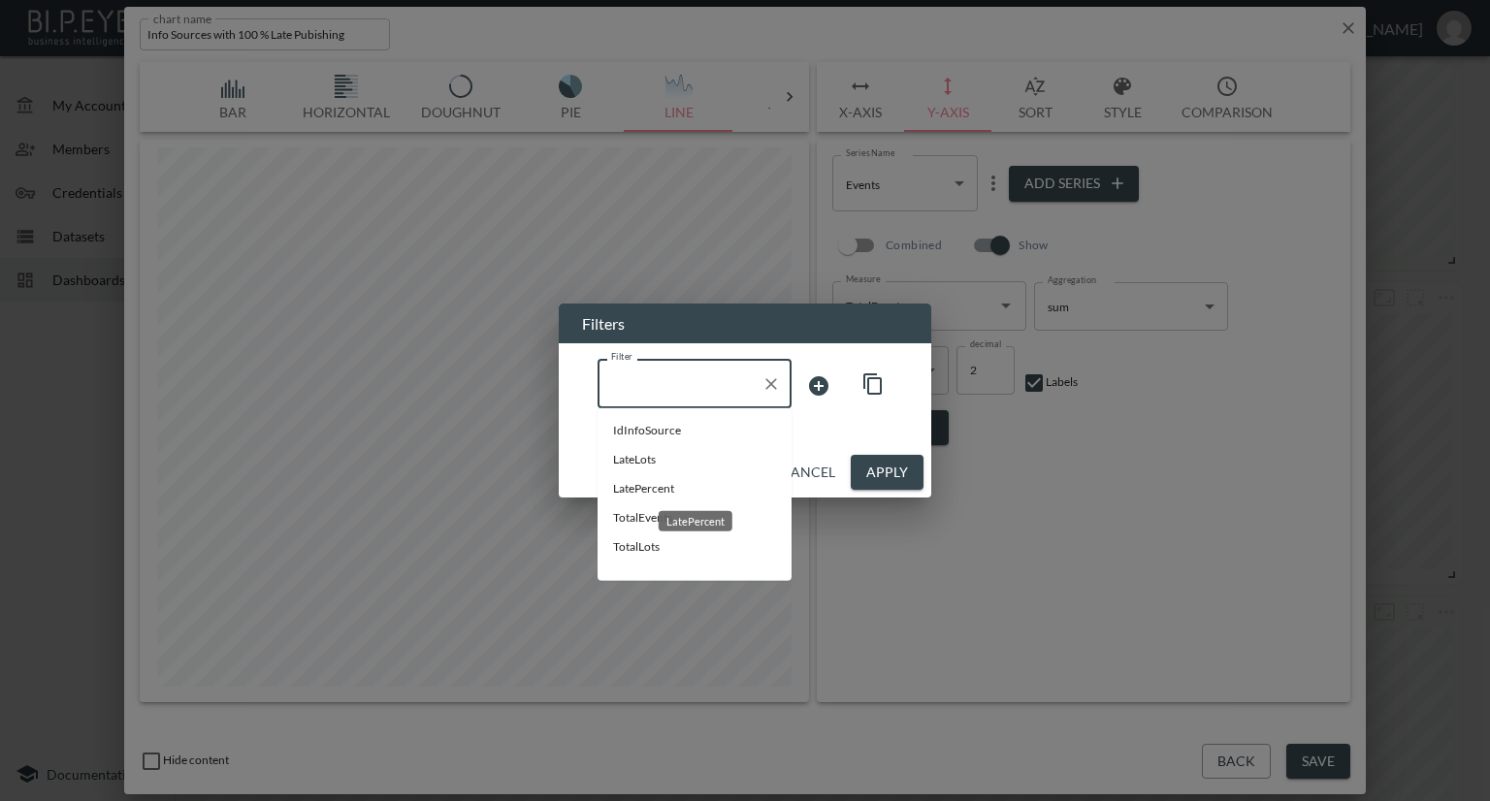
click at [633, 481] on span "LatePercent" at bounding box center [694, 488] width 163 height 17
type input "LatePercent"
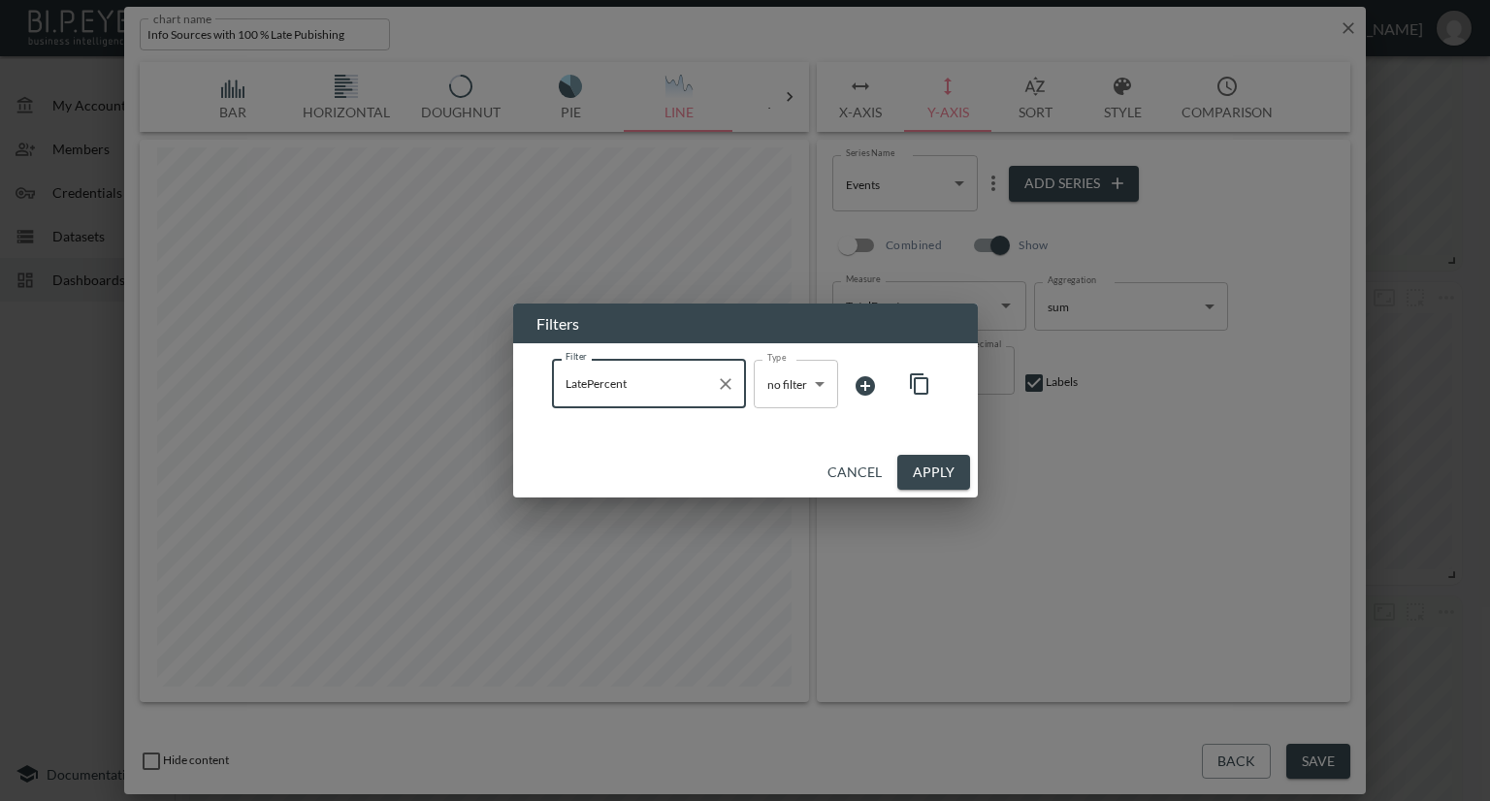
click at [781, 389] on body "BI.P.EYE, Interactive Analytics Dashboards - app Nadia Senft organization / das…" at bounding box center [745, 400] width 1490 height 801
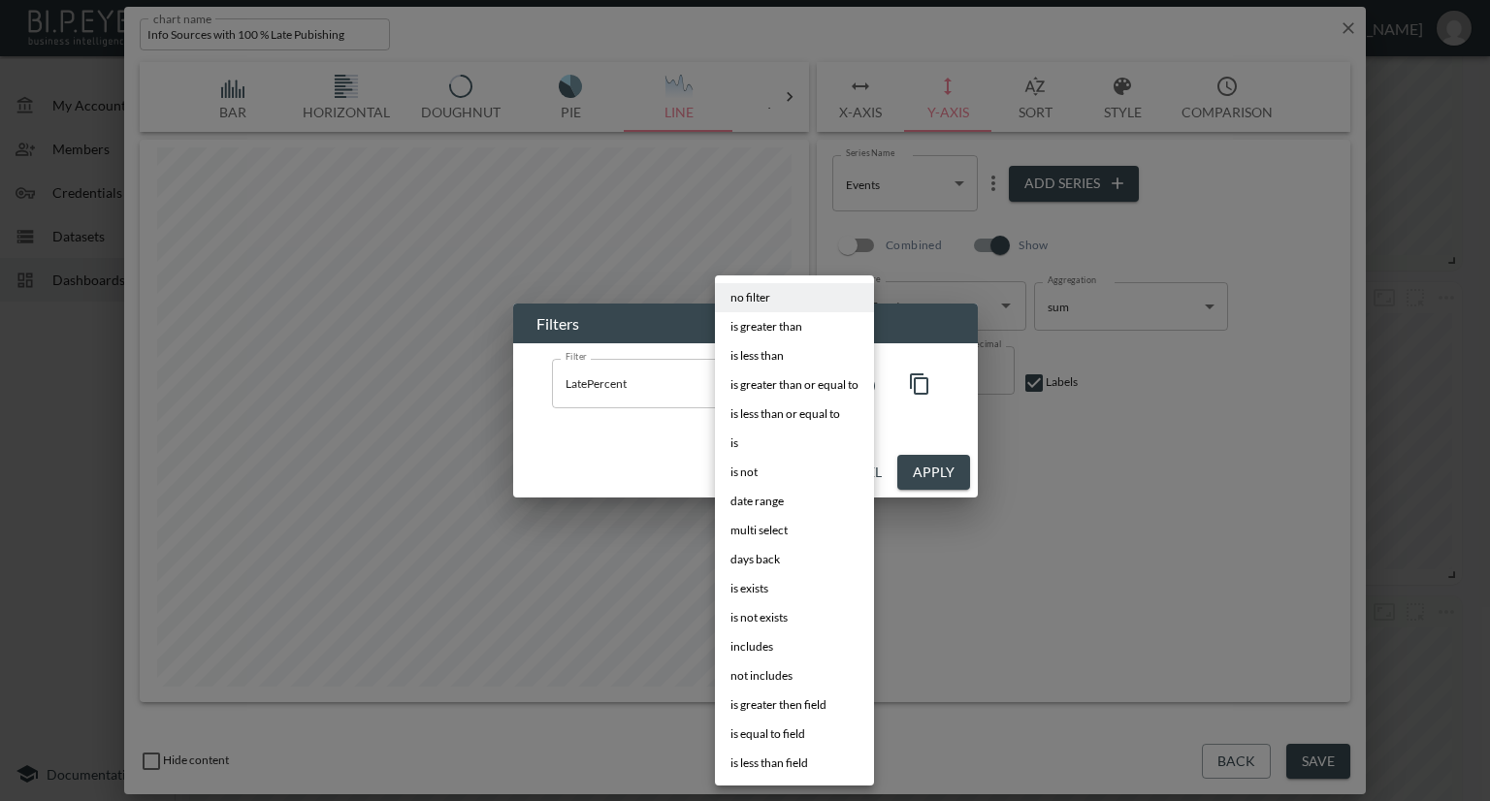
click at [767, 439] on li "is" at bounding box center [794, 443] width 159 height 29
type input "is"
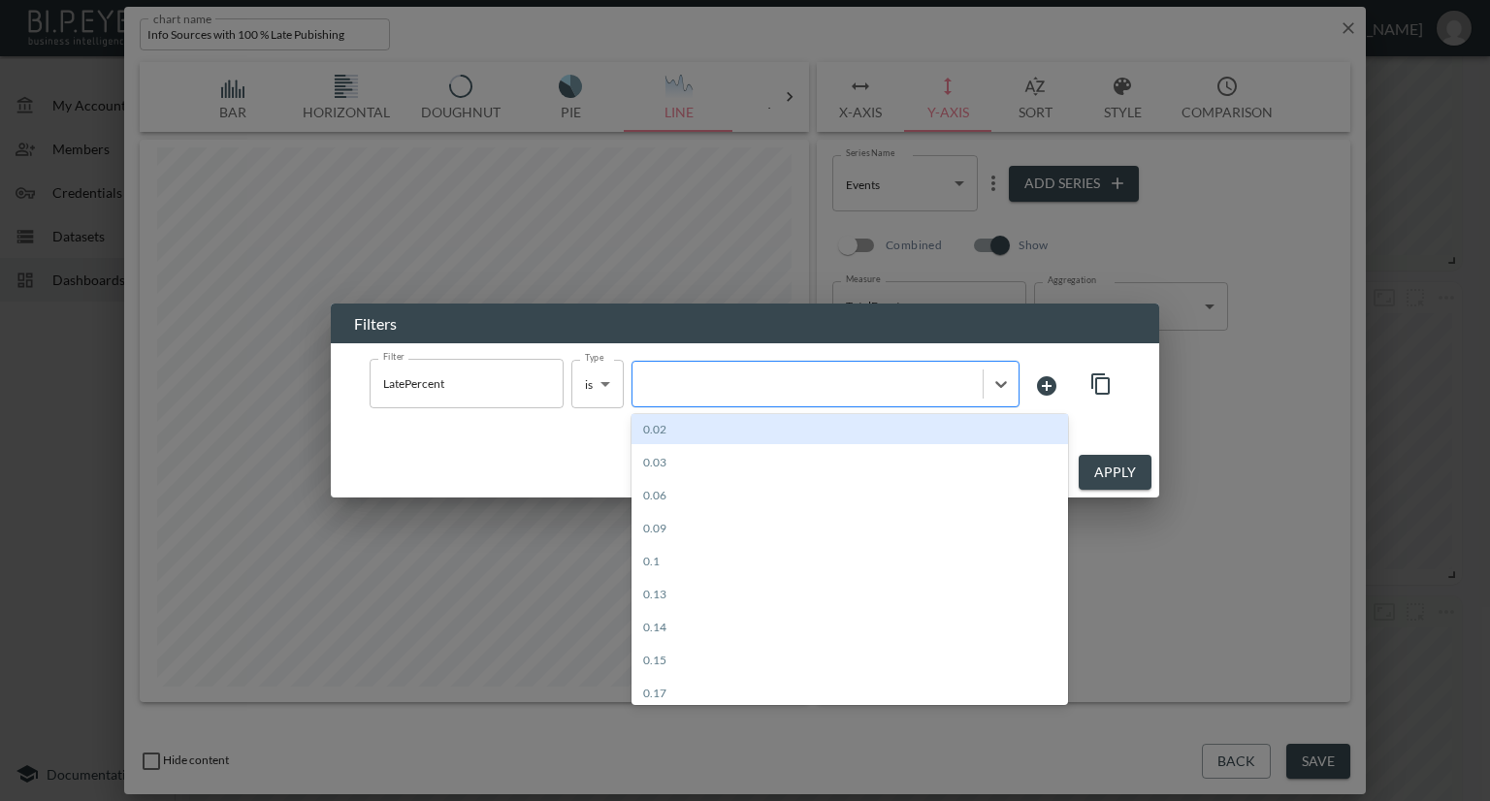
click at [825, 385] on div at bounding box center [807, 383] width 331 height 18
type input "100"
click at [828, 420] on div "Create "100"" at bounding box center [850, 429] width 437 height 30
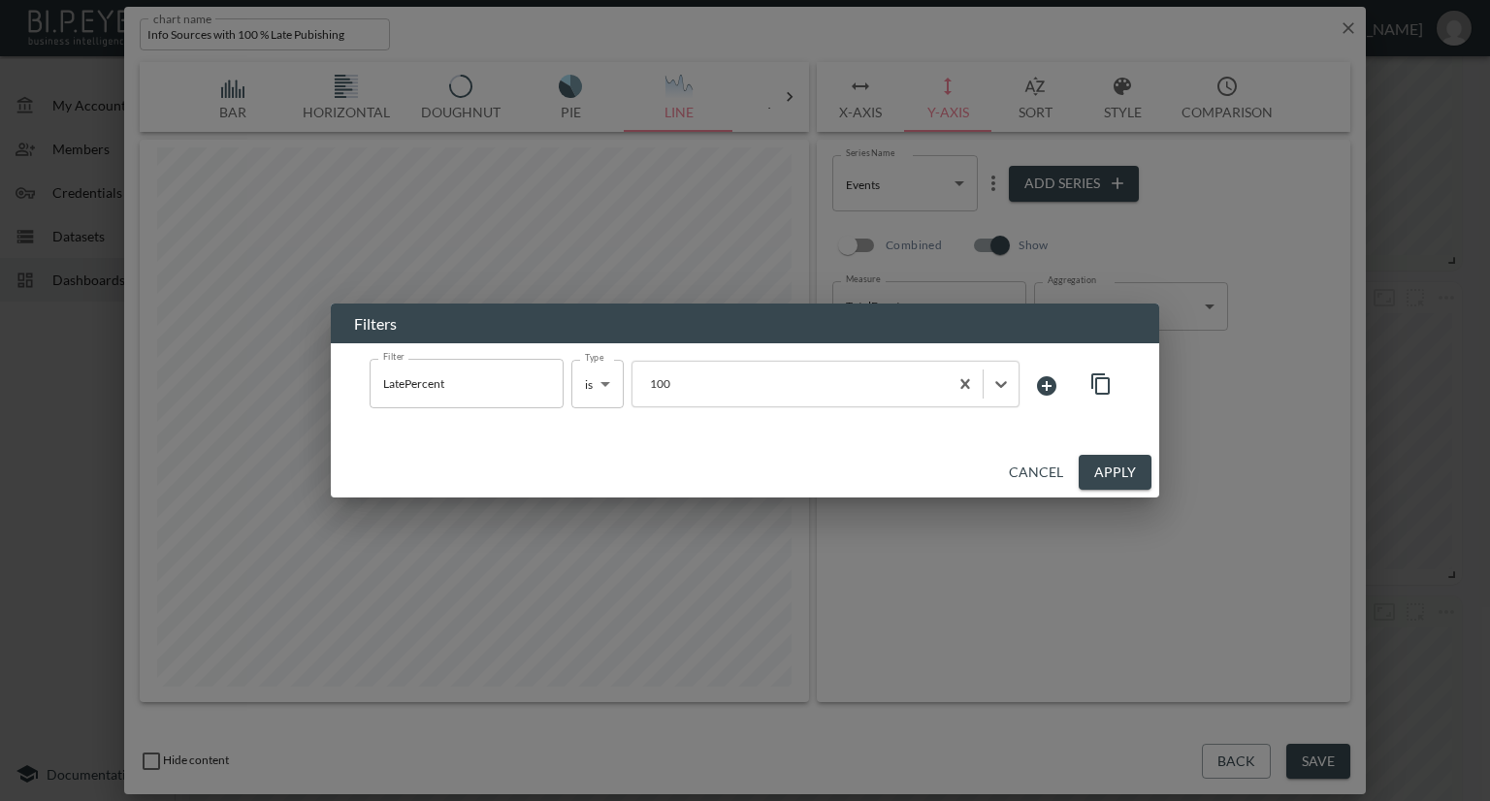
click at [1120, 470] on button "Apply" at bounding box center [1115, 473] width 73 height 36
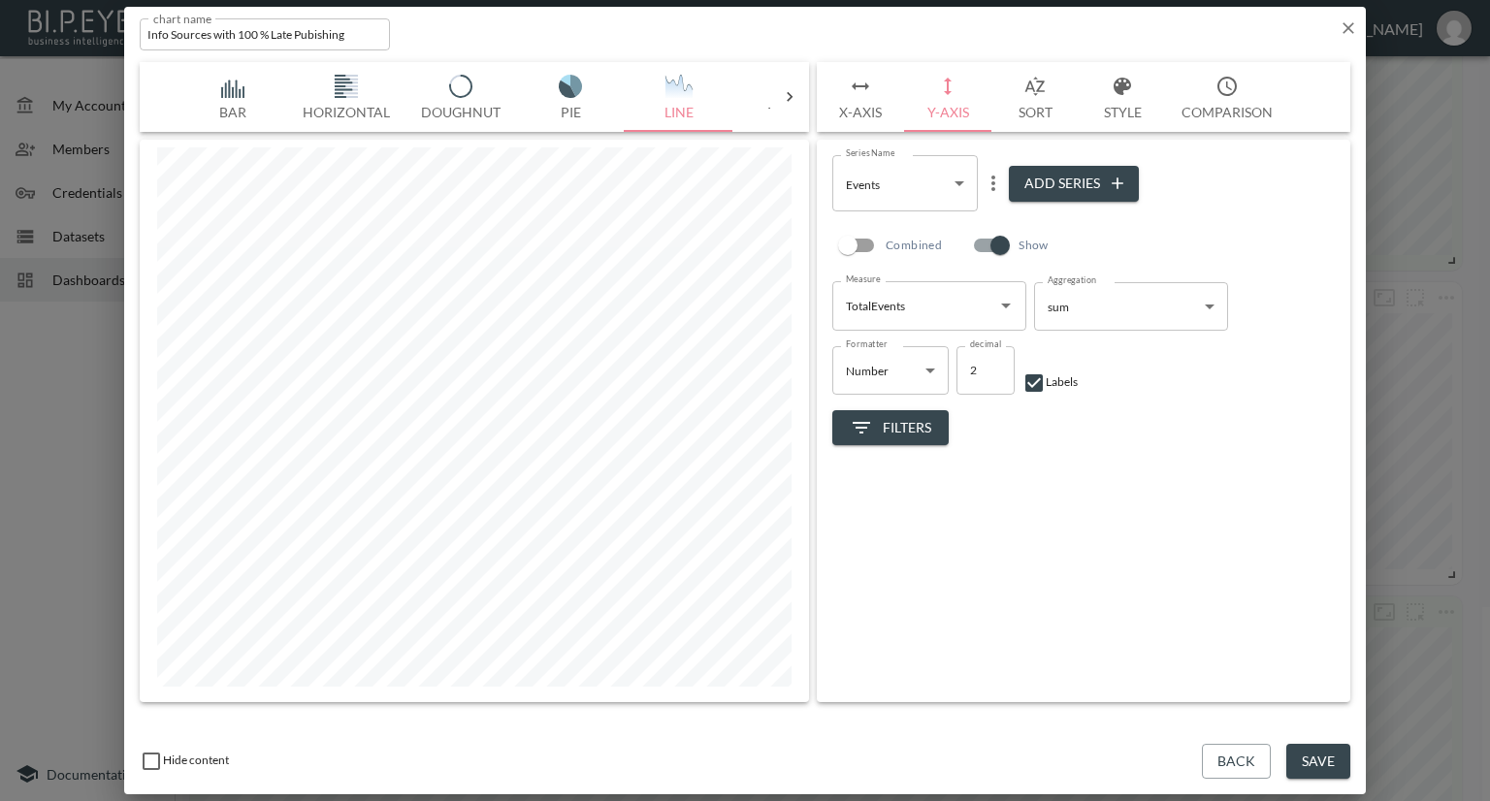
click at [901, 185] on body "BI.P.EYE, Interactive Analytics Dashboards - app Nadia Senft organization / das…" at bounding box center [745, 400] width 1490 height 801
click at [885, 256] on span "Late Lots" at bounding box center [870, 262] width 45 height 17
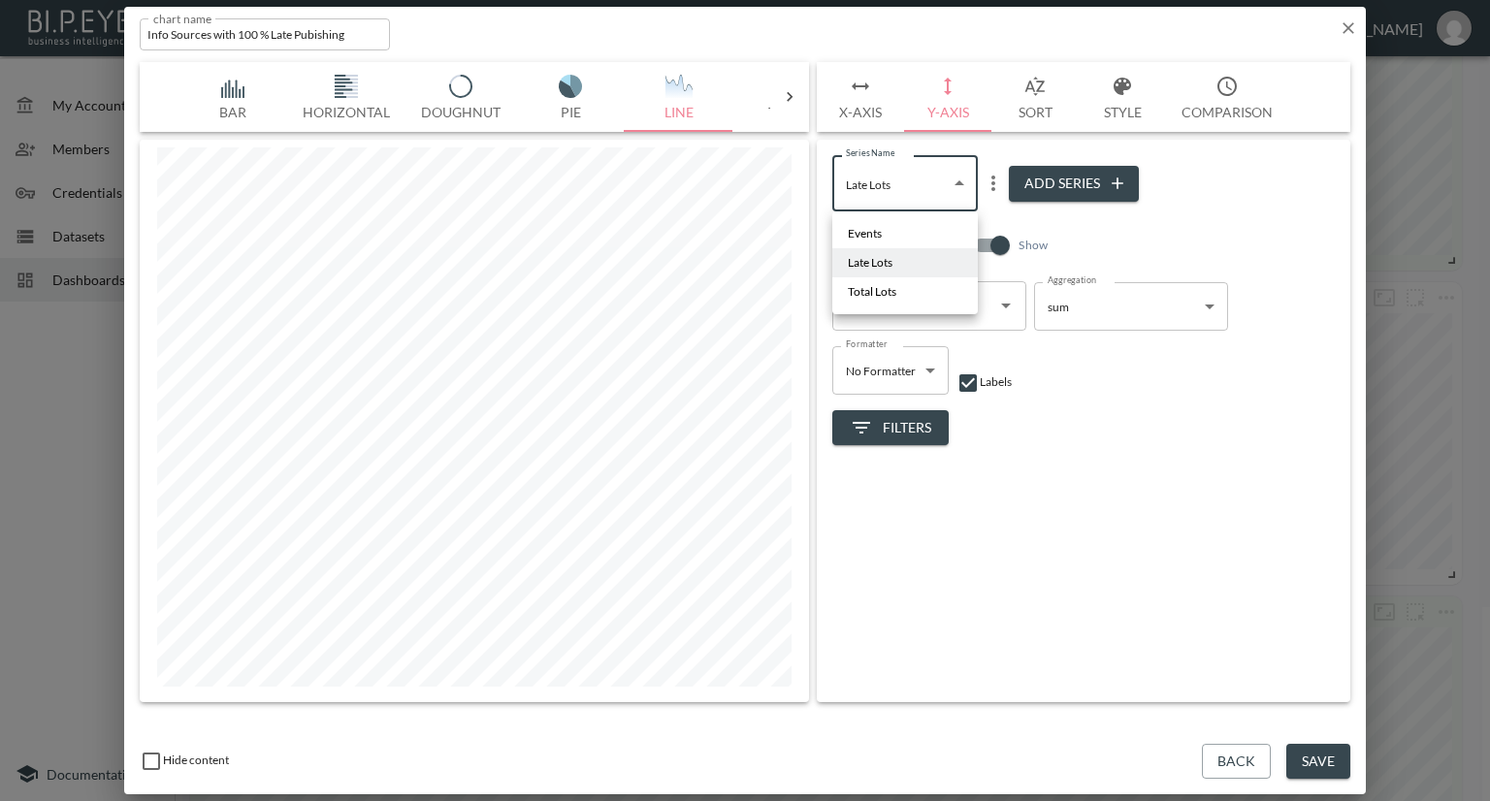
click at [896, 191] on body "BI.P.EYE, Interactive Analytics Dashboards - app Nadia Senft organization / das…" at bounding box center [745, 400] width 1490 height 801
click at [885, 286] on span "Total Lots" at bounding box center [872, 291] width 49 height 17
type input "845144a5-0352-4461-a4d6-a8083ab4efb7"
click at [878, 429] on span "Filters" at bounding box center [890, 428] width 81 height 24
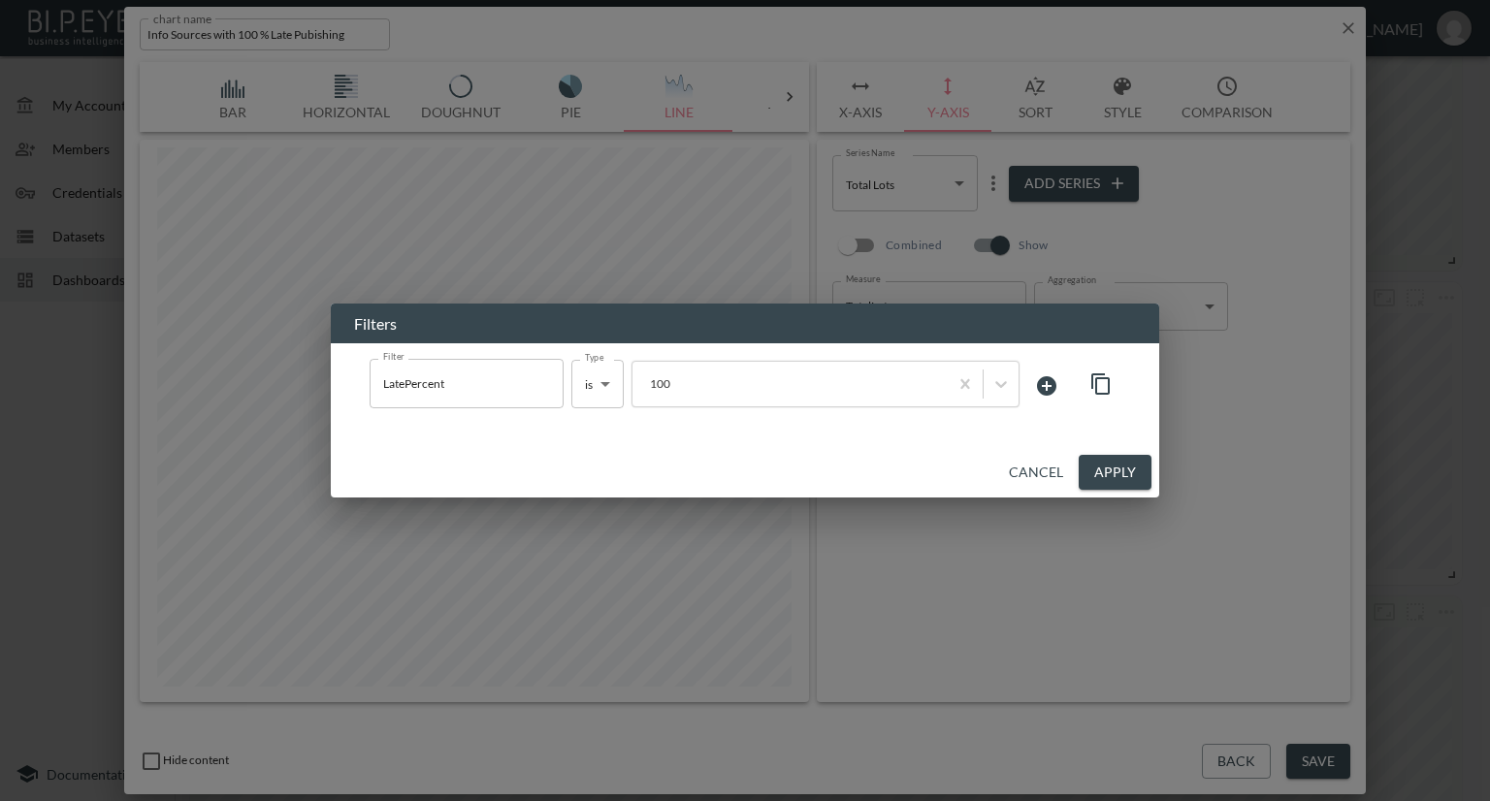
click at [1148, 541] on div "Filters Filter LatePercent Filter Type is is Type 100 Cancel Apply" at bounding box center [745, 400] width 1490 height 801
click at [1100, 473] on button "Apply" at bounding box center [1115, 473] width 73 height 36
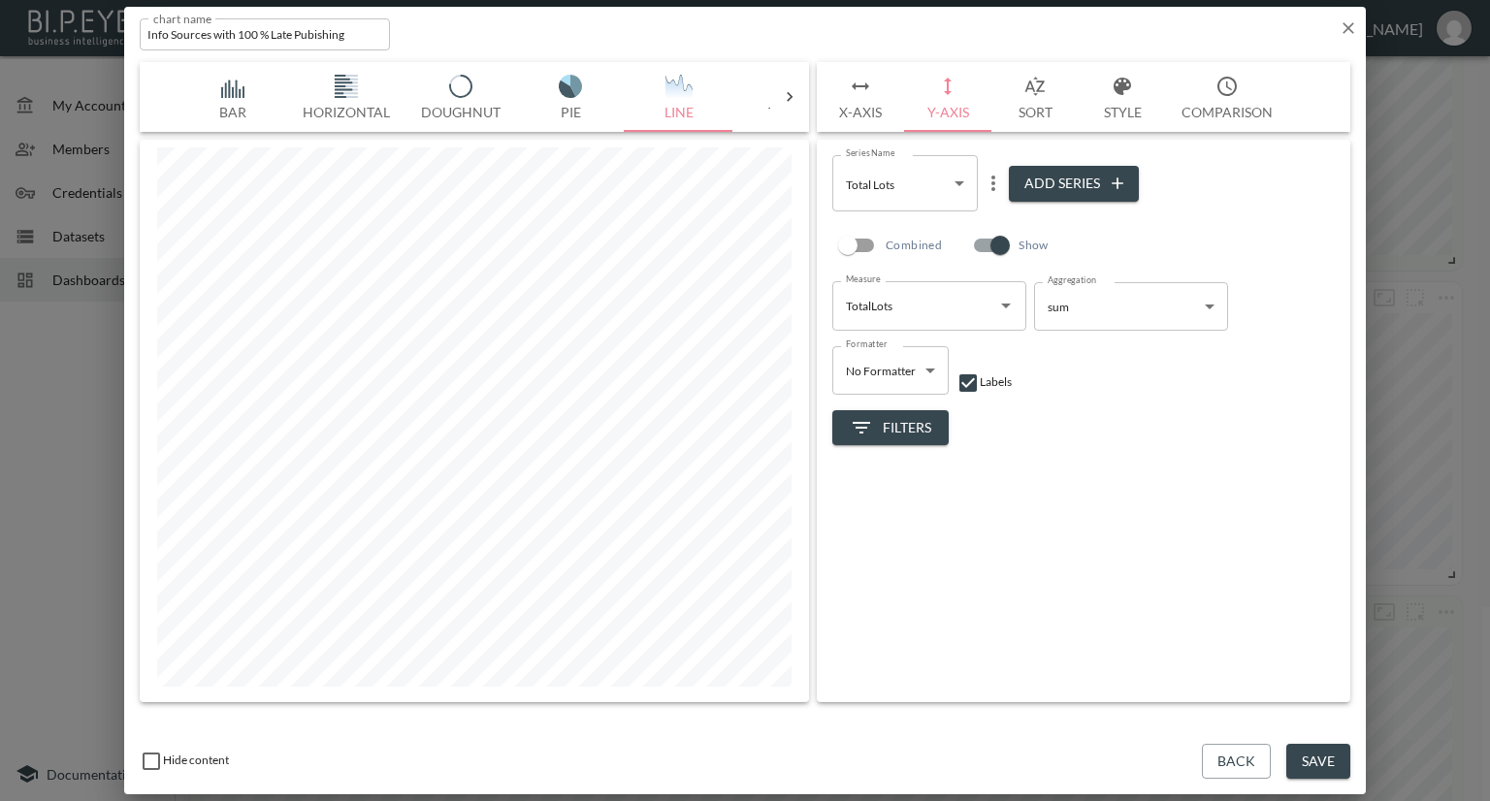
click at [1206, 540] on div "Series Name Total Lots 845144a5-0352-4461-a4d6-a8083ab4efb7 Series Name Add Ser…" at bounding box center [1084, 421] width 534 height 563
click at [1114, 110] on button "Style" at bounding box center [1122, 97] width 87 height 70
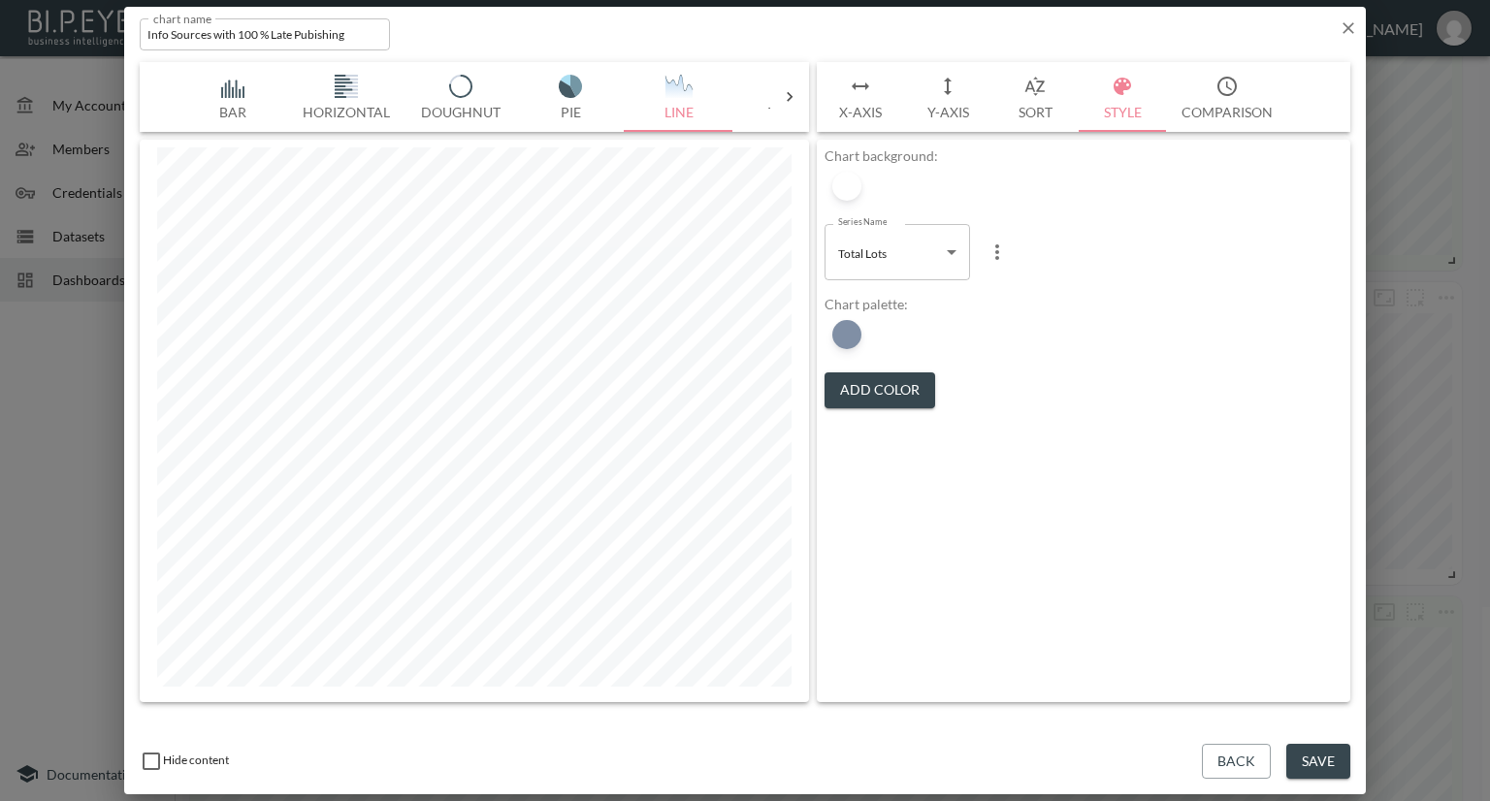
click at [859, 380] on button "Add Color" at bounding box center [880, 391] width 111 height 36
click at [849, 332] on div at bounding box center [846, 334] width 29 height 29
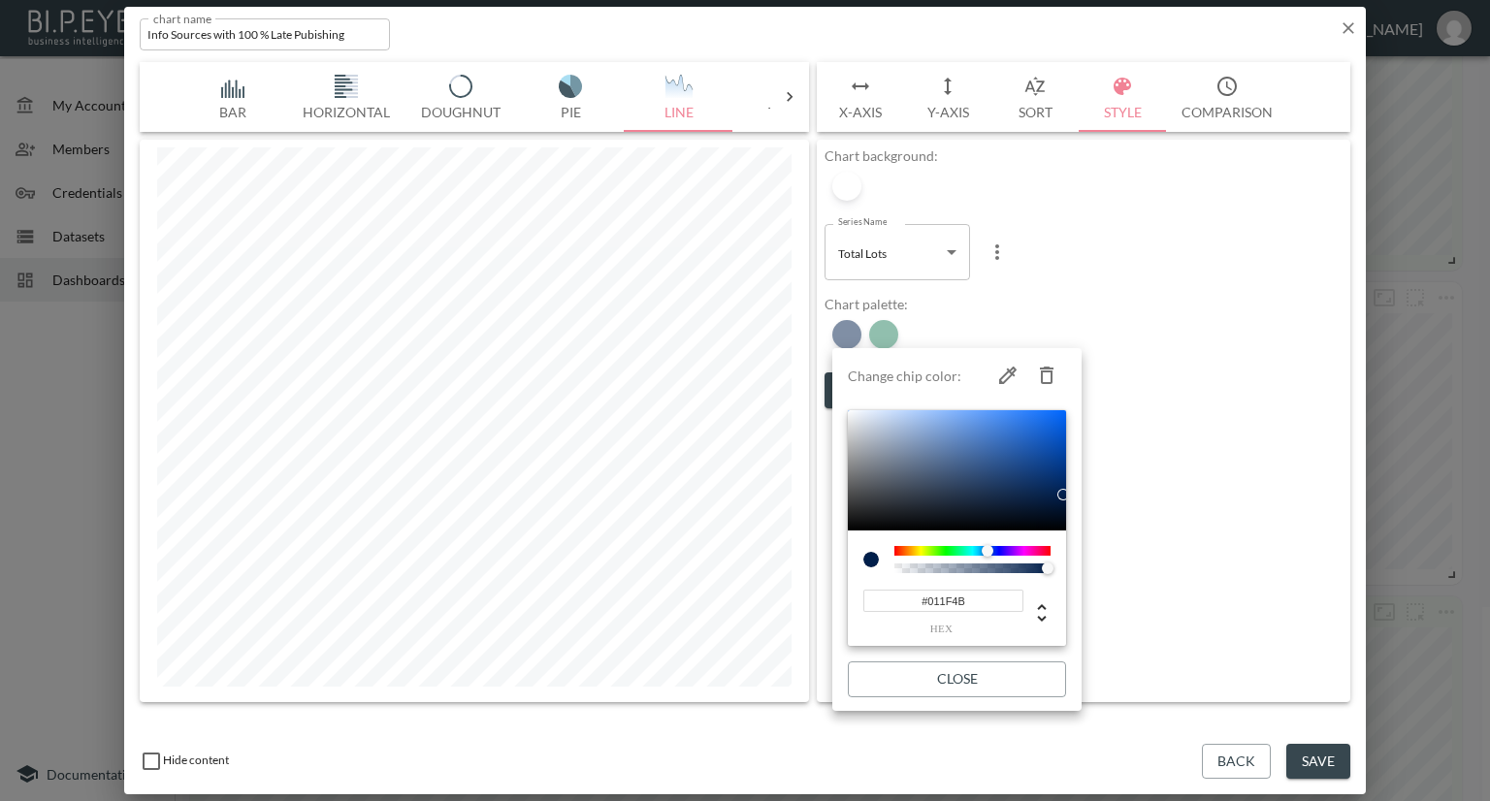
click at [969, 321] on div at bounding box center [745, 400] width 1490 height 801
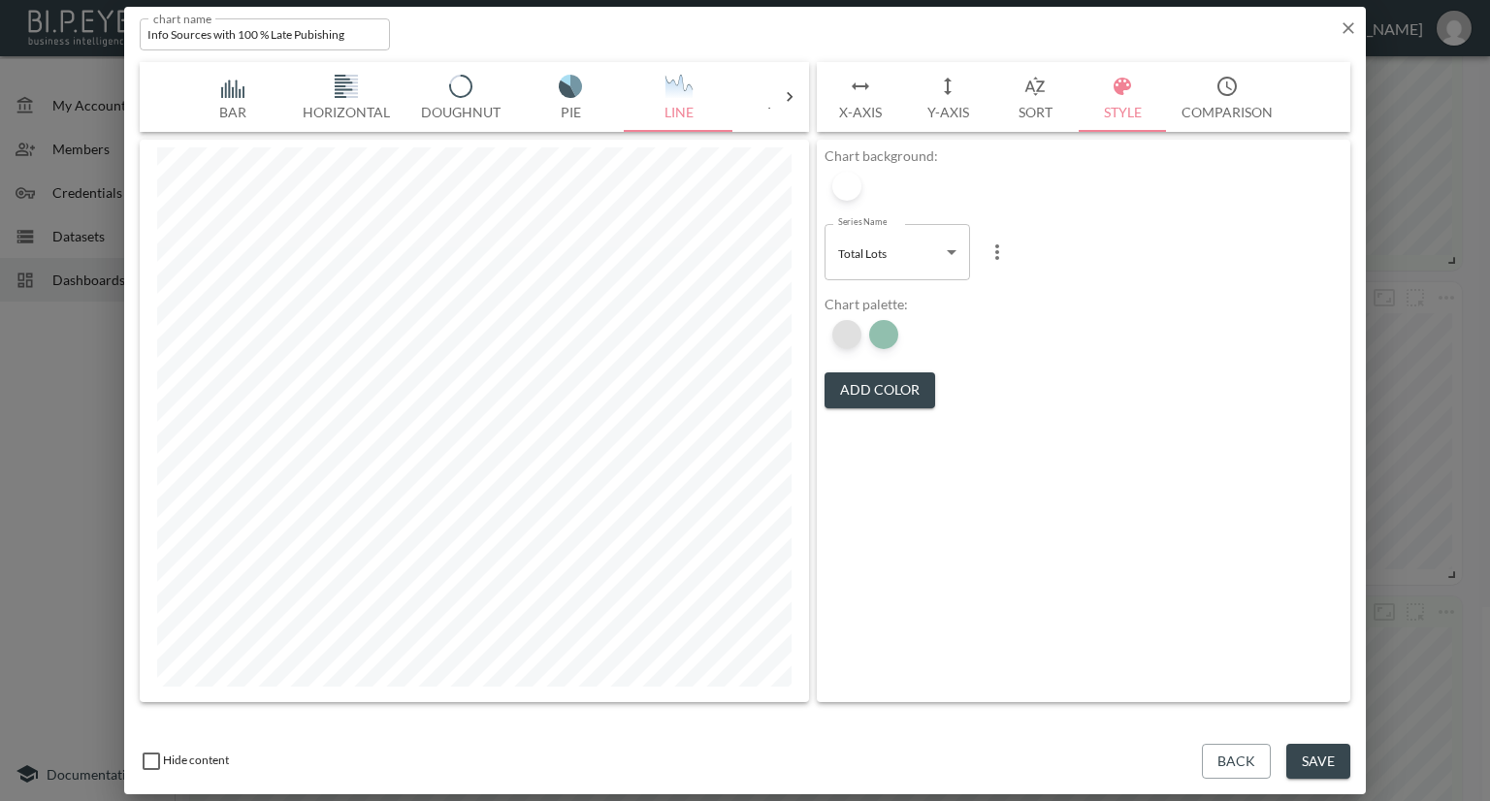
click at [858, 335] on div at bounding box center [846, 334] width 29 height 29
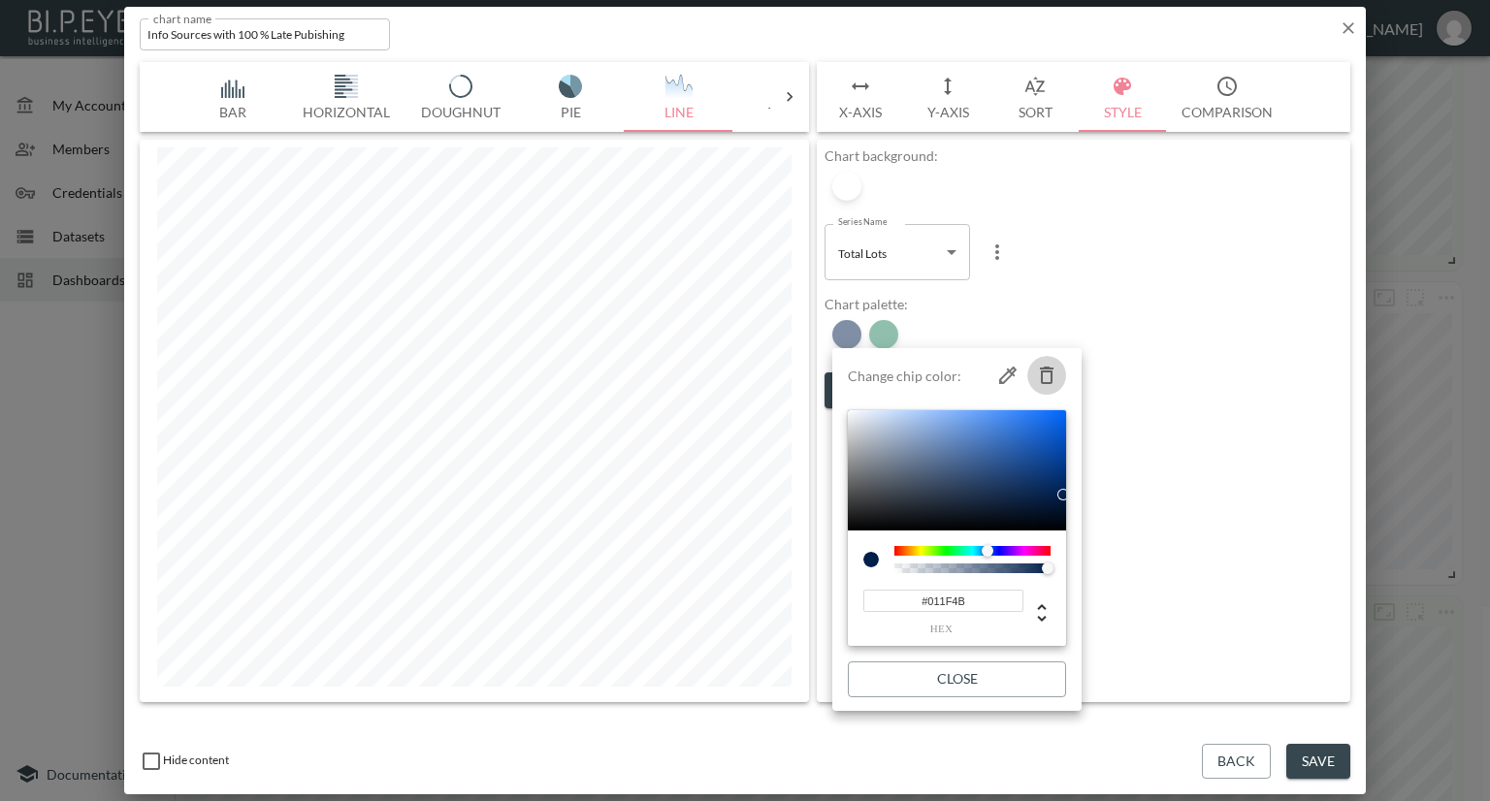
click at [1050, 373] on icon "button" at bounding box center [1046, 375] width 23 height 23
type input "#237F5D"
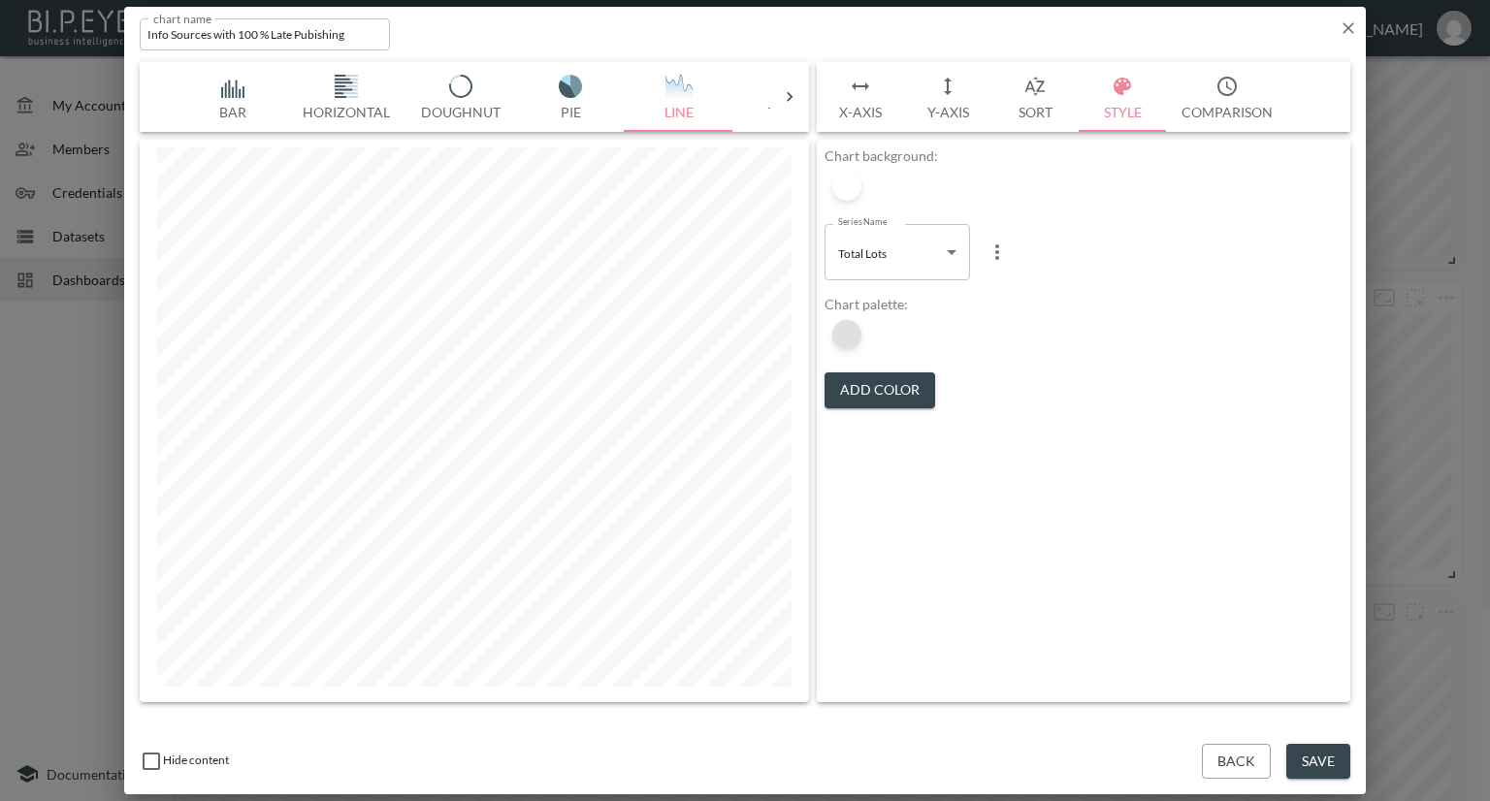
click at [849, 336] on div at bounding box center [846, 334] width 29 height 29
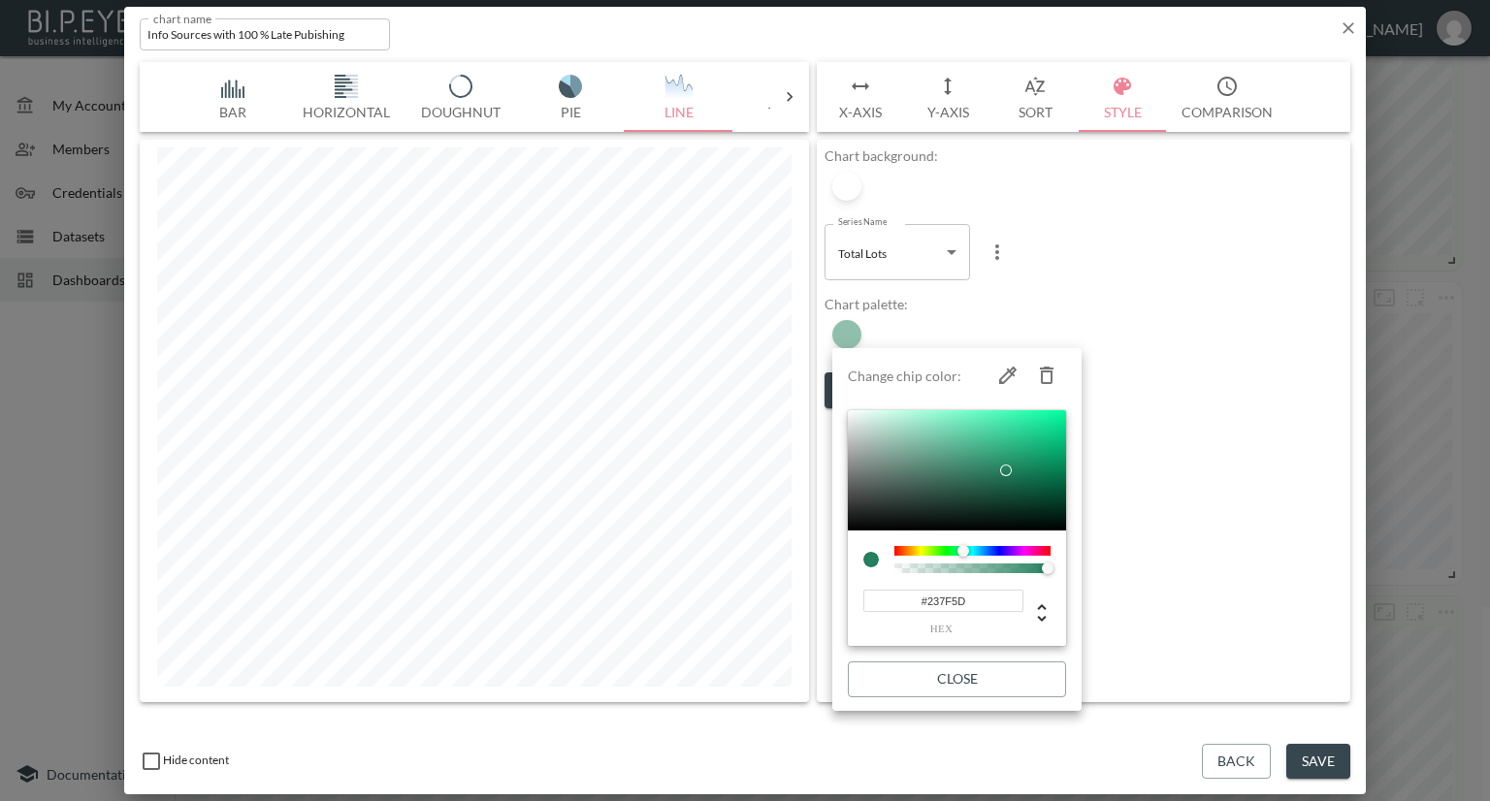
type input "35"
click at [897, 567] on div at bounding box center [972, 569] width 150 height 10
click at [1154, 486] on div at bounding box center [745, 400] width 1490 height 801
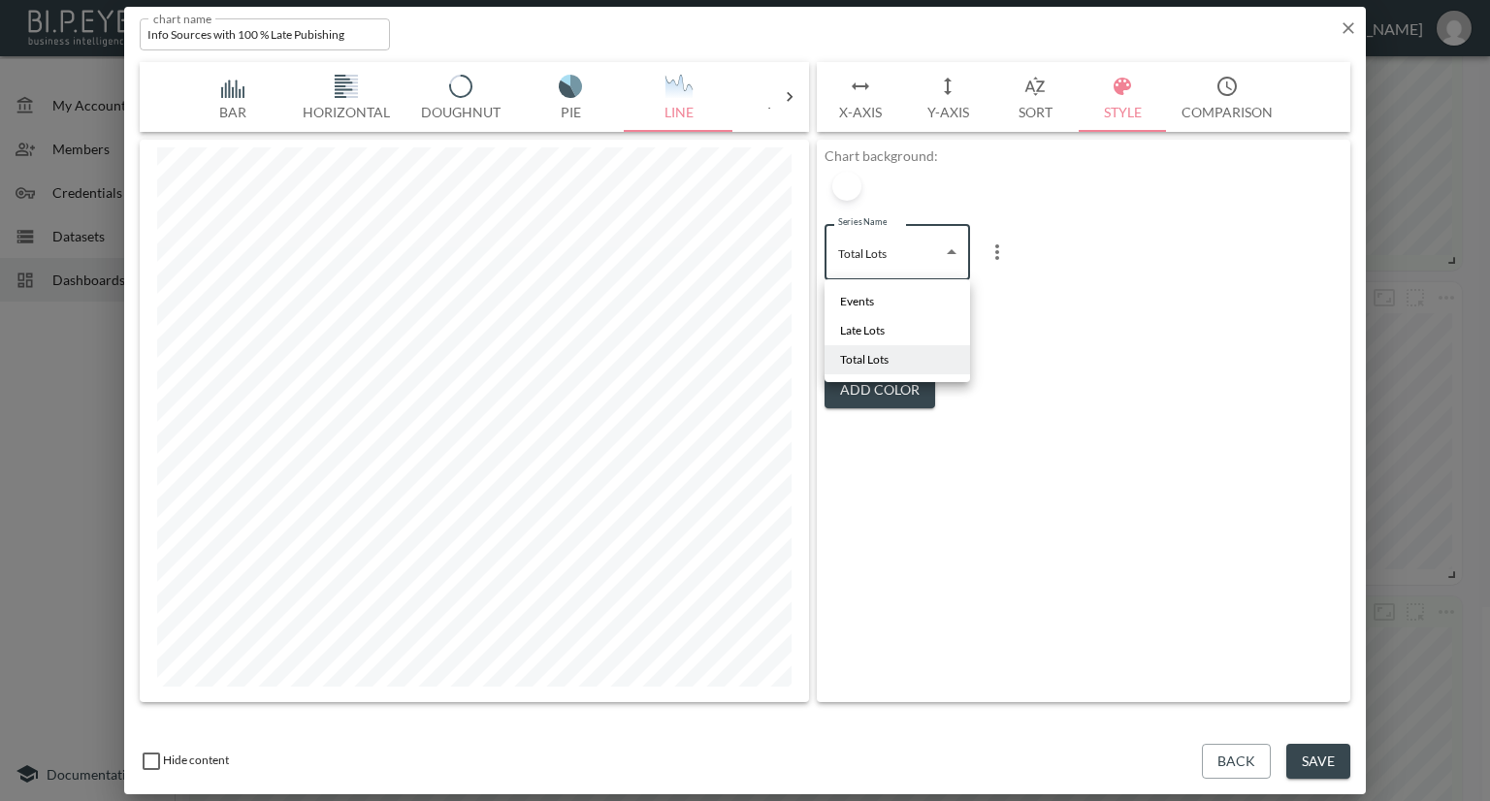
click at [954, 261] on body "BI.P.EYE, Interactive Analytics Dashboards - app Nadia Senft organization / das…" at bounding box center [745, 400] width 1490 height 801
click at [908, 299] on li "Events" at bounding box center [898, 301] width 146 height 29
type input "4c00914c-cdcf-4f75-8041-c15cb0adf2bf"
click at [854, 331] on div at bounding box center [846, 334] width 29 height 29
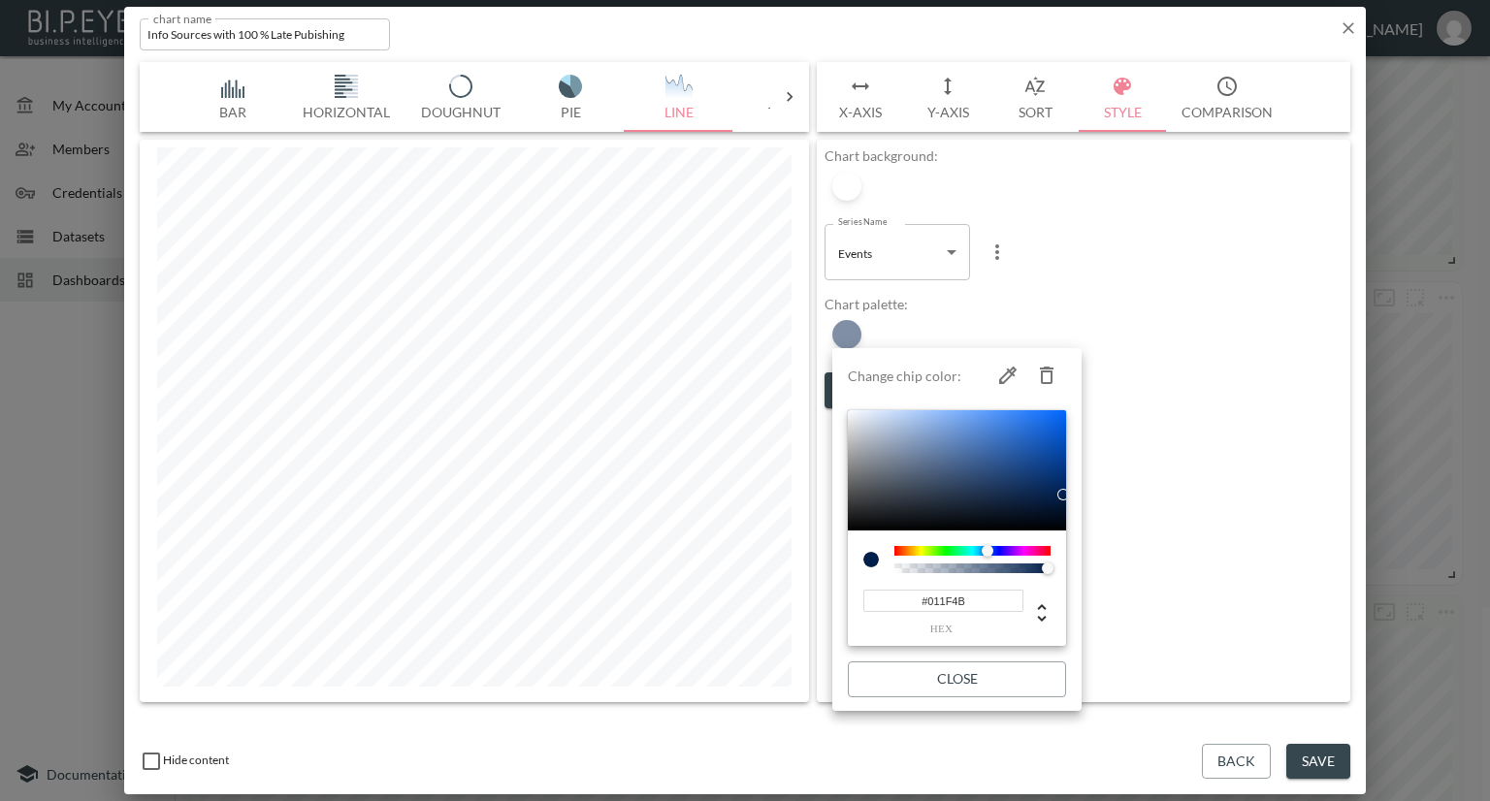
type input "1"
click at [897, 568] on div at bounding box center [972, 569] width 150 height 10
click at [1168, 309] on div at bounding box center [745, 400] width 1490 height 801
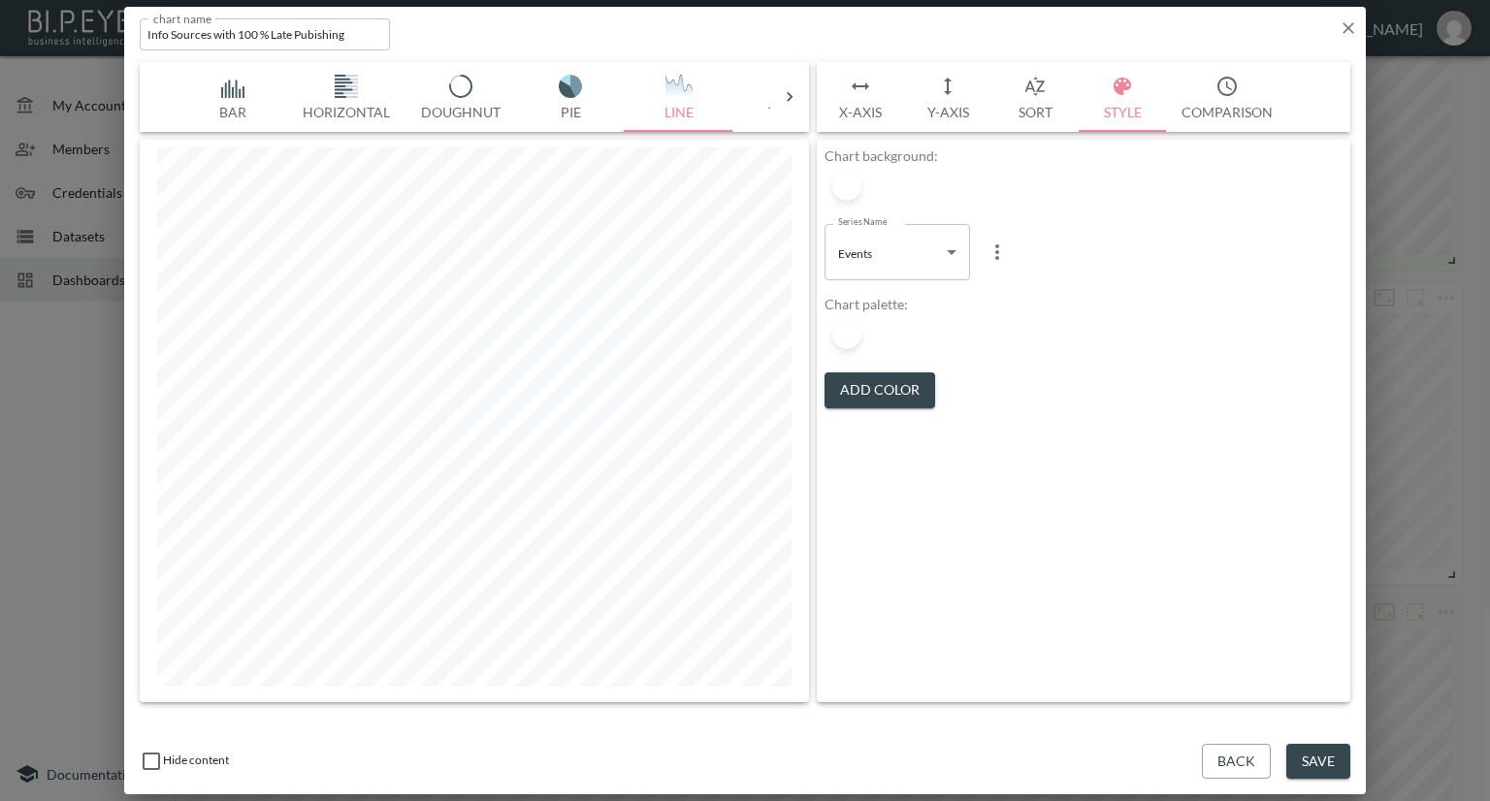
click at [902, 267] on body "BI.P.EYE, Interactive Analytics Dashboards - app Nadia Senft organization / das…" at bounding box center [745, 400] width 1490 height 801
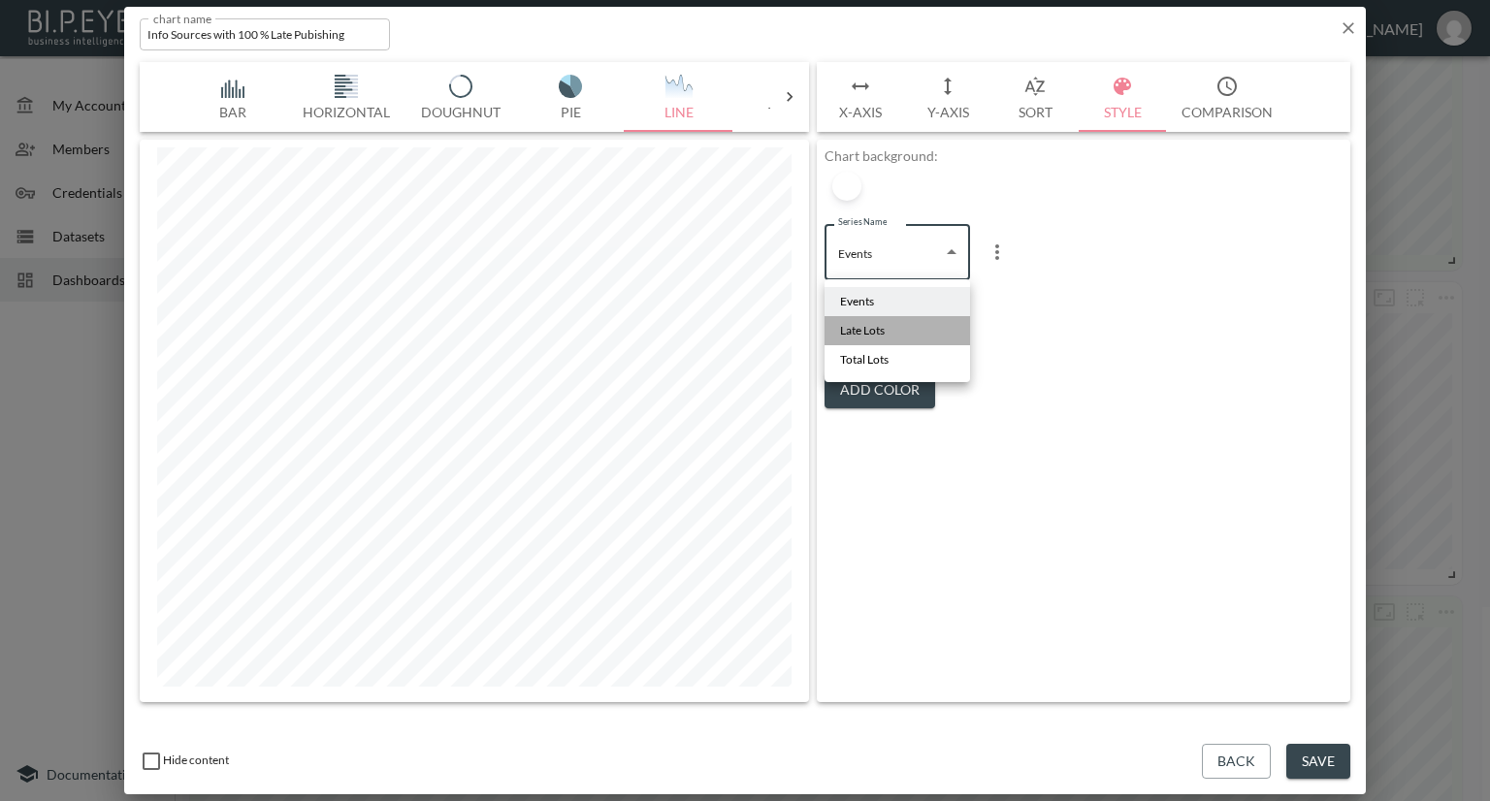
click at [883, 324] on span "Late Lots" at bounding box center [862, 330] width 45 height 17
type input "d6882b35-6618-4ab3-b6ba-1a5b45d8d5c7"
click at [850, 331] on div at bounding box center [846, 334] width 29 height 29
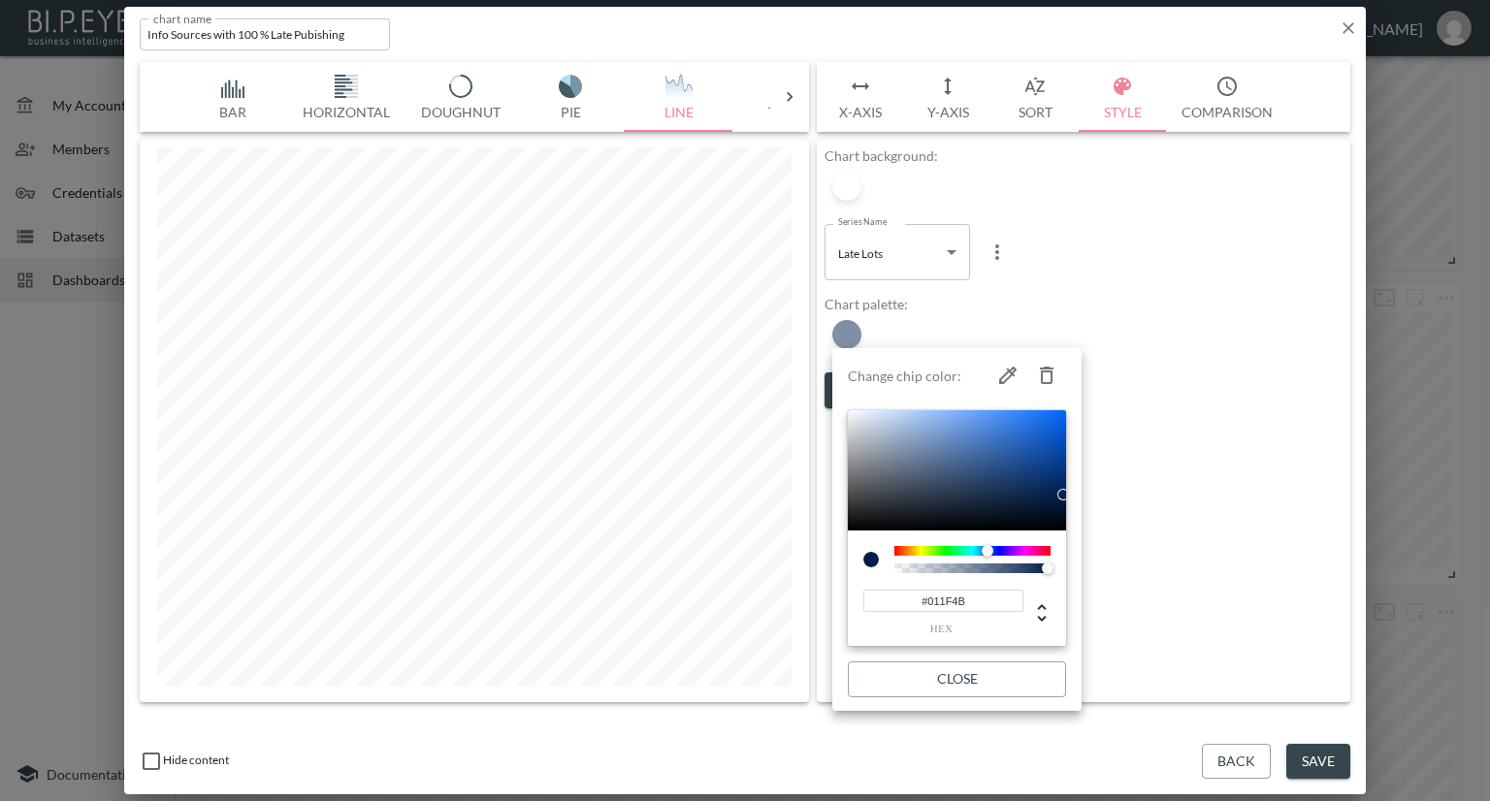
type input "1"
click at [898, 568] on div at bounding box center [972, 569] width 150 height 10
click at [1215, 487] on div at bounding box center [745, 400] width 1490 height 801
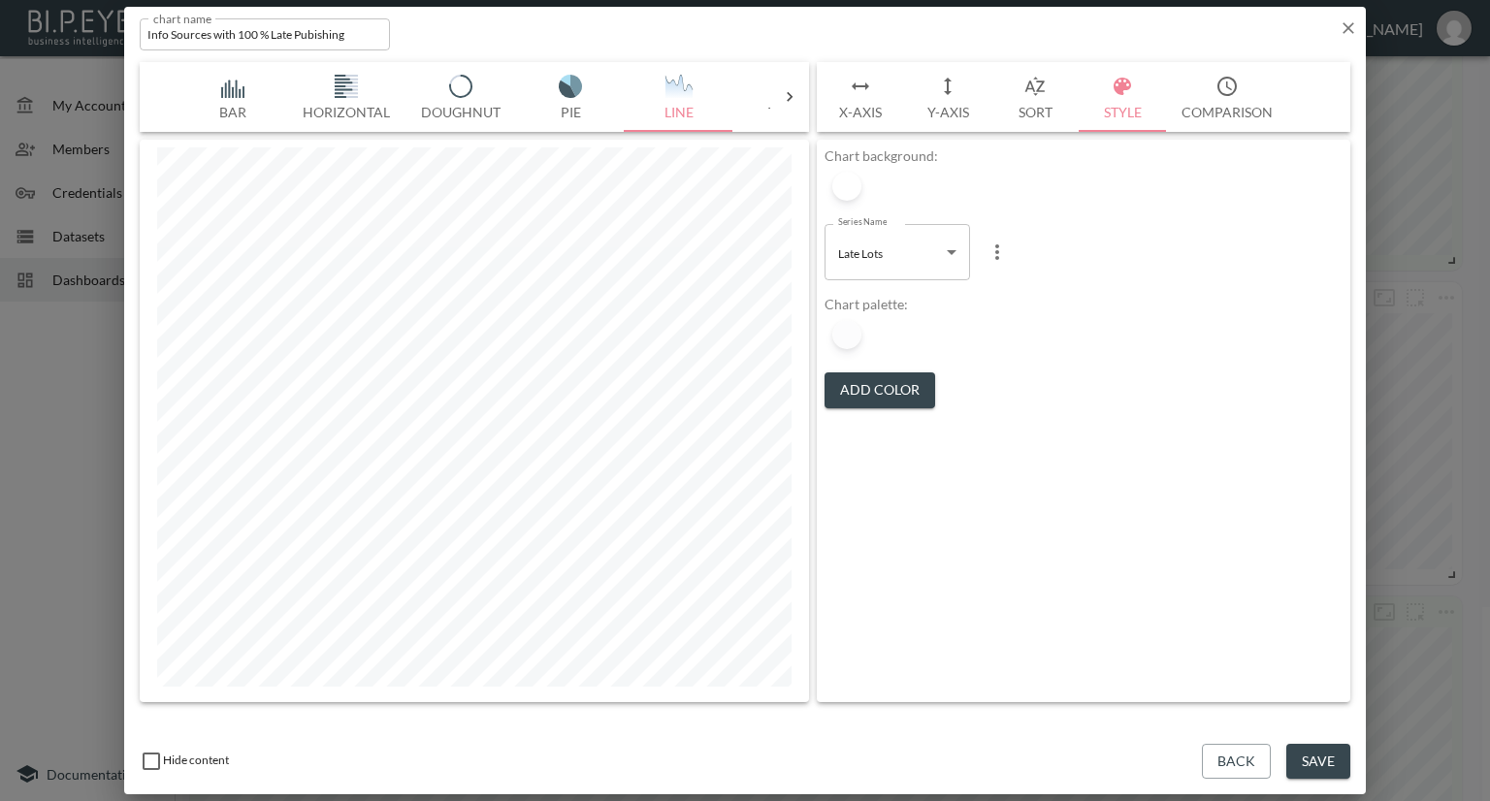
click at [886, 266] on body "BI.P.EYE, Interactive Analytics Dashboards - app Nadia Senft organization / das…" at bounding box center [745, 400] width 1490 height 801
click at [879, 364] on span "Total Lots" at bounding box center [864, 359] width 49 height 17
type input "845144a5-0352-4461-a4d6-a8083ab4efb7"
click at [854, 327] on div at bounding box center [846, 334] width 29 height 29
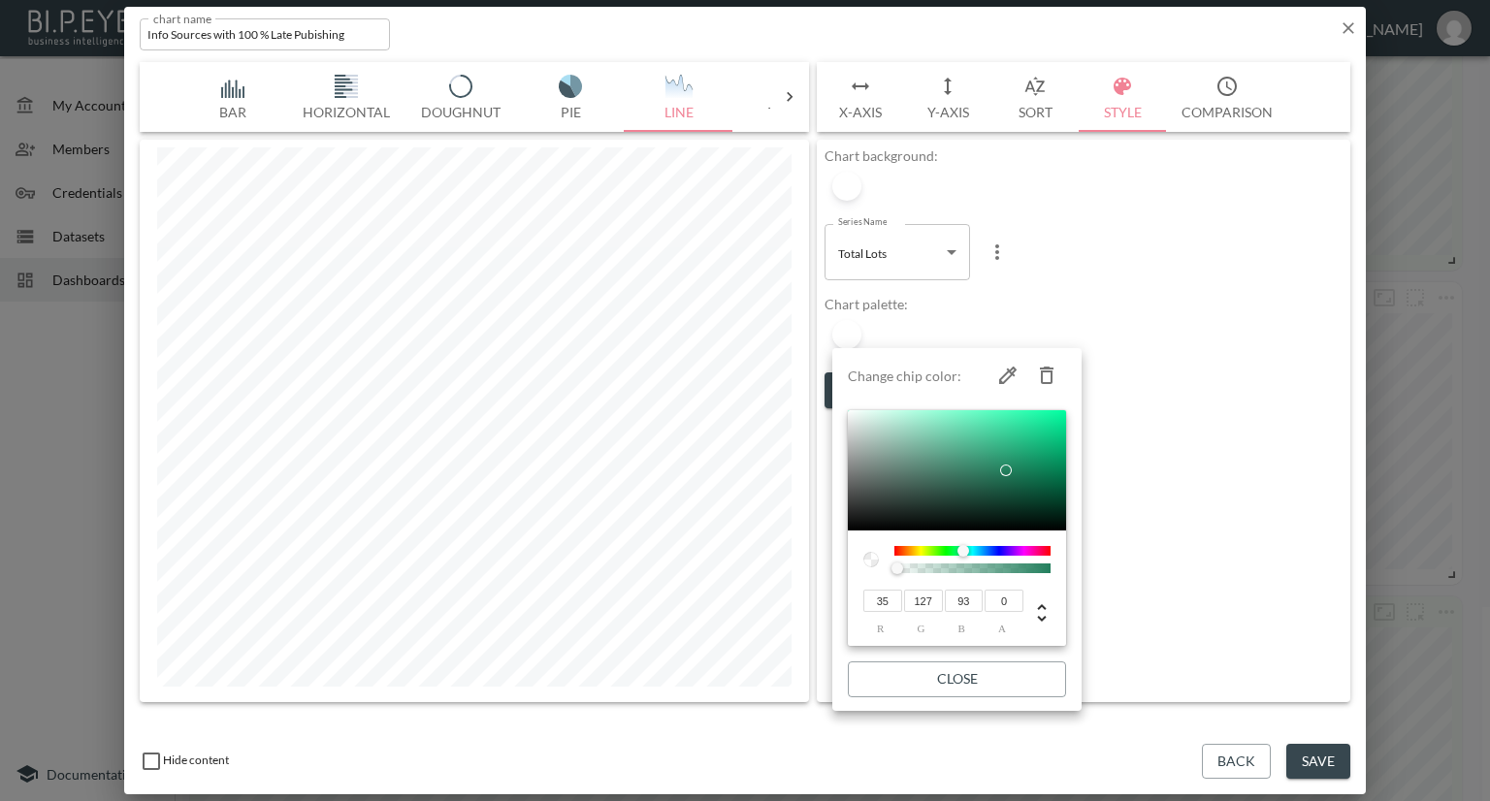
type input "68"
type input "177"
type input "137"
click at [982, 447] on div at bounding box center [957, 470] width 218 height 120
type input "69"
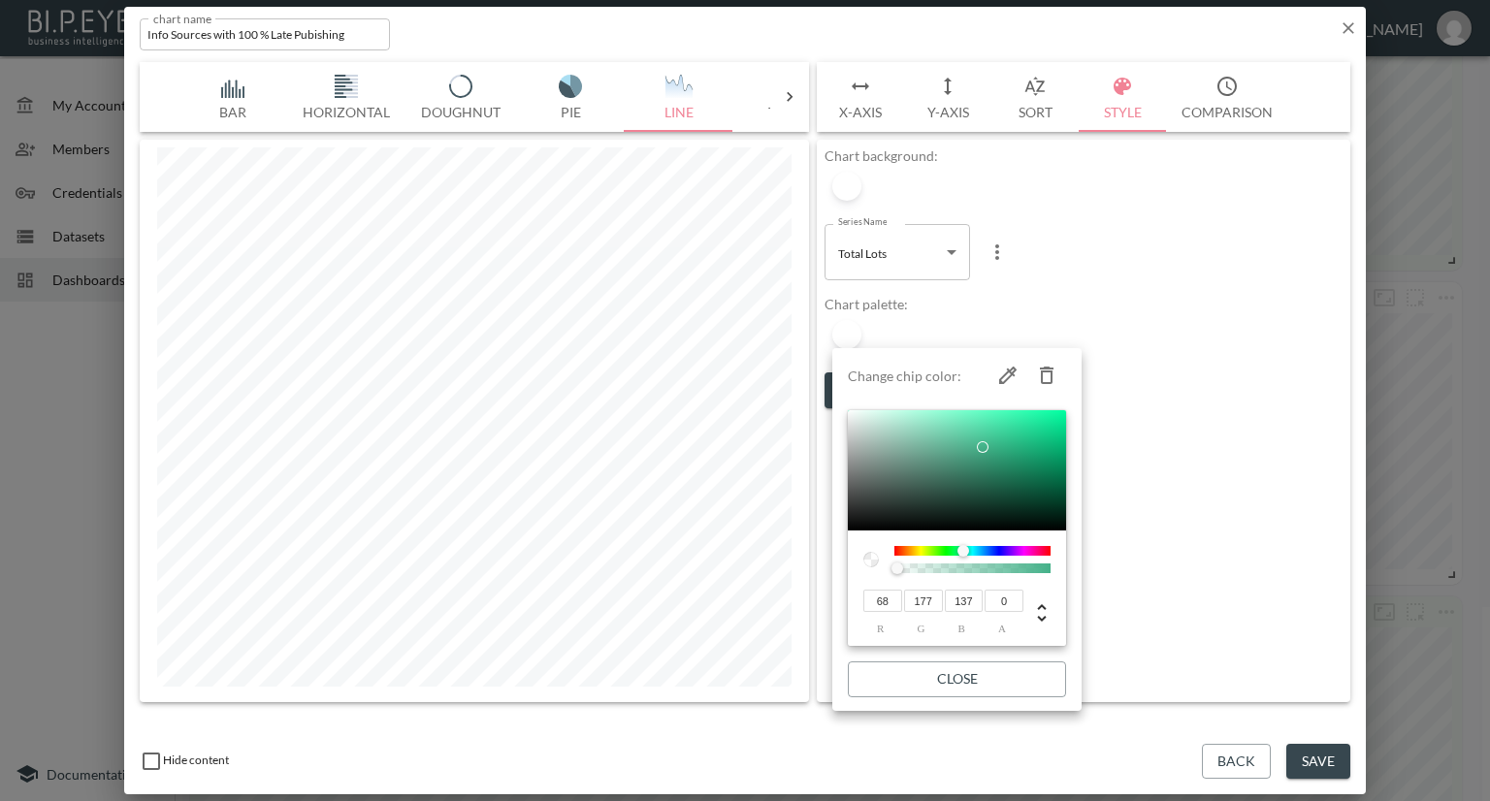
type input "179"
type input "139"
type input "68"
type input "177"
type input "137"
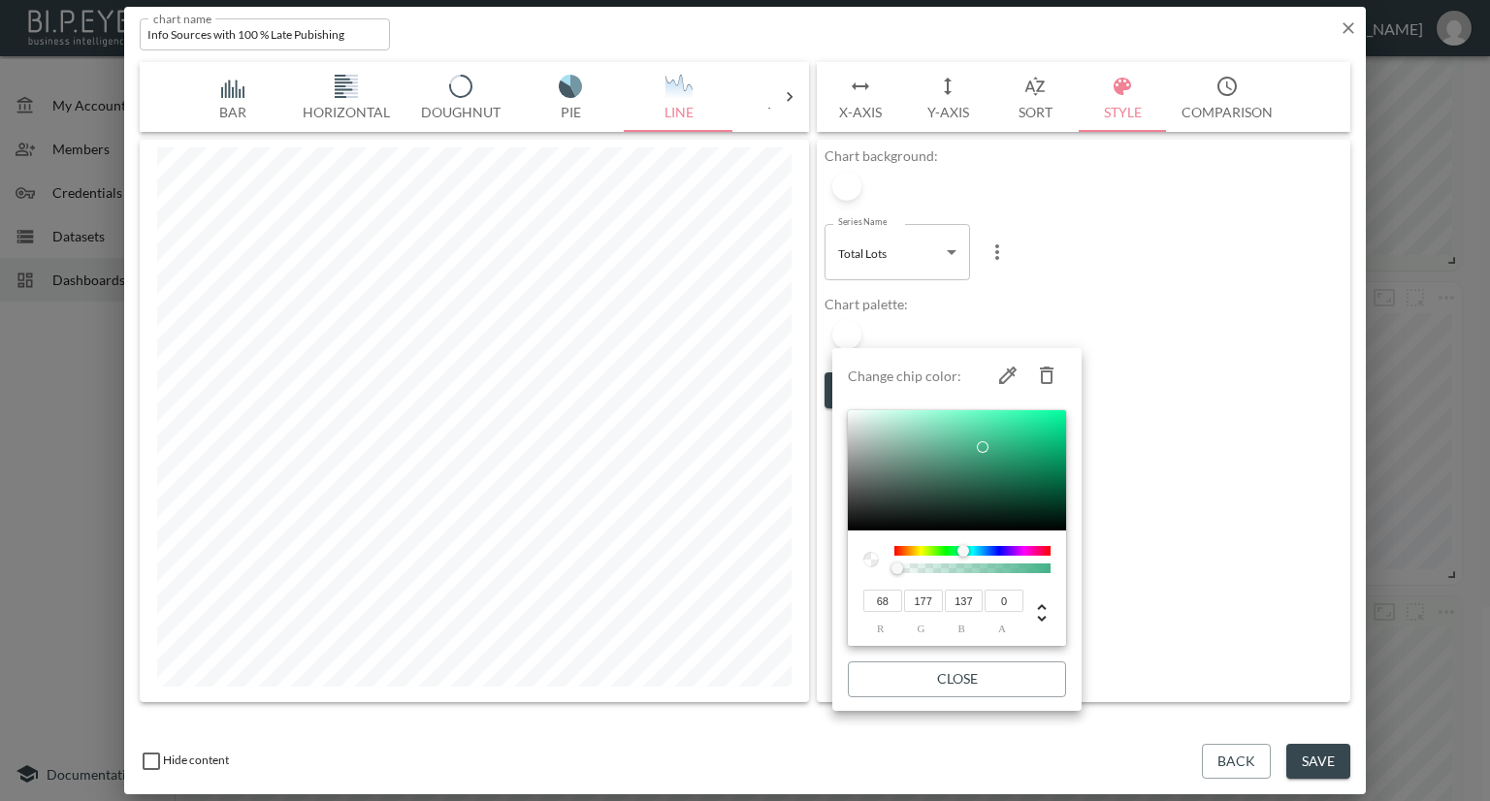
type input "65"
type input "168"
type input "131"
type input "68"
type input "166"
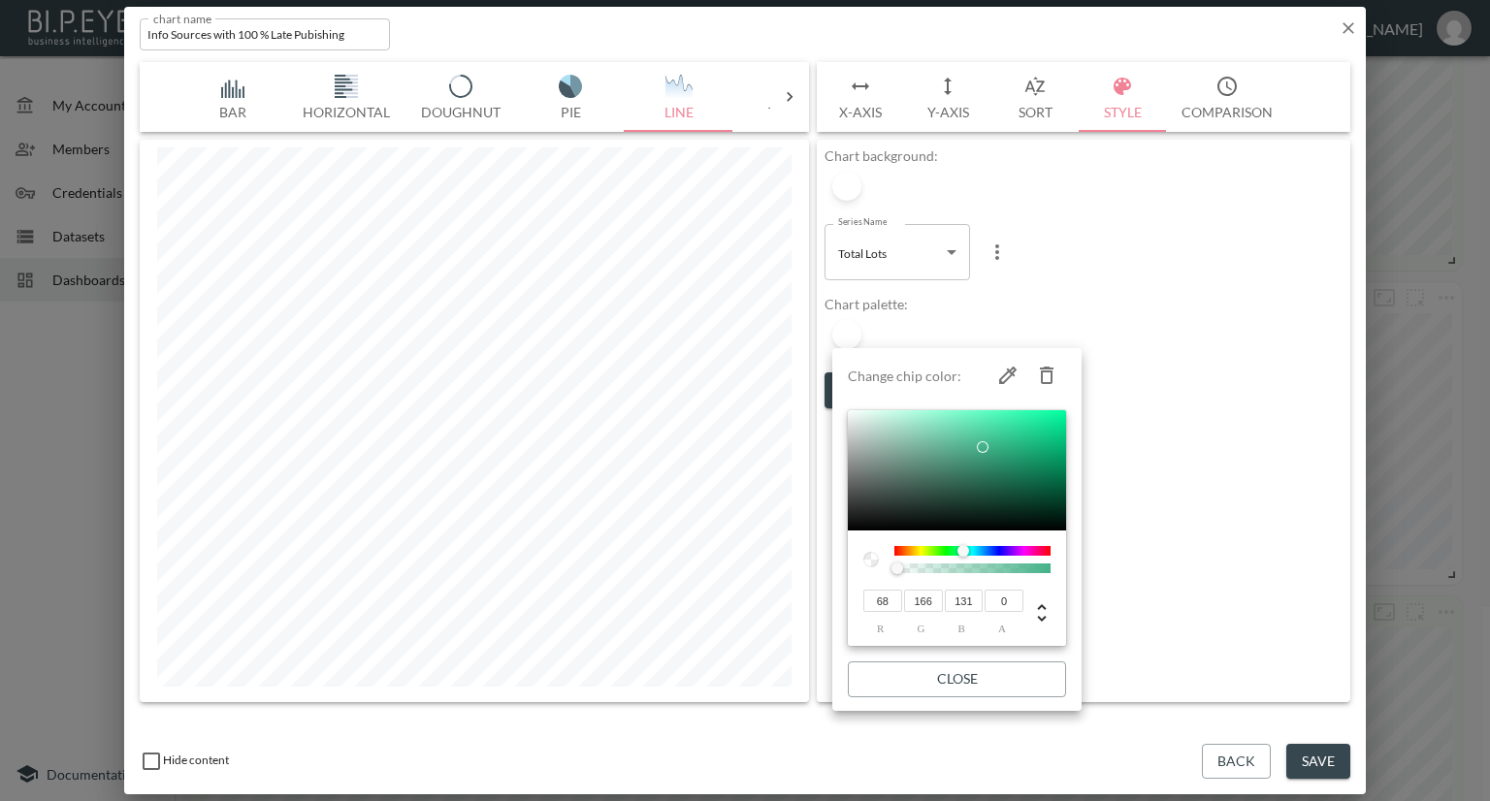
type input "70"
type input "162"
type input "129"
type input "75"
type input "160"
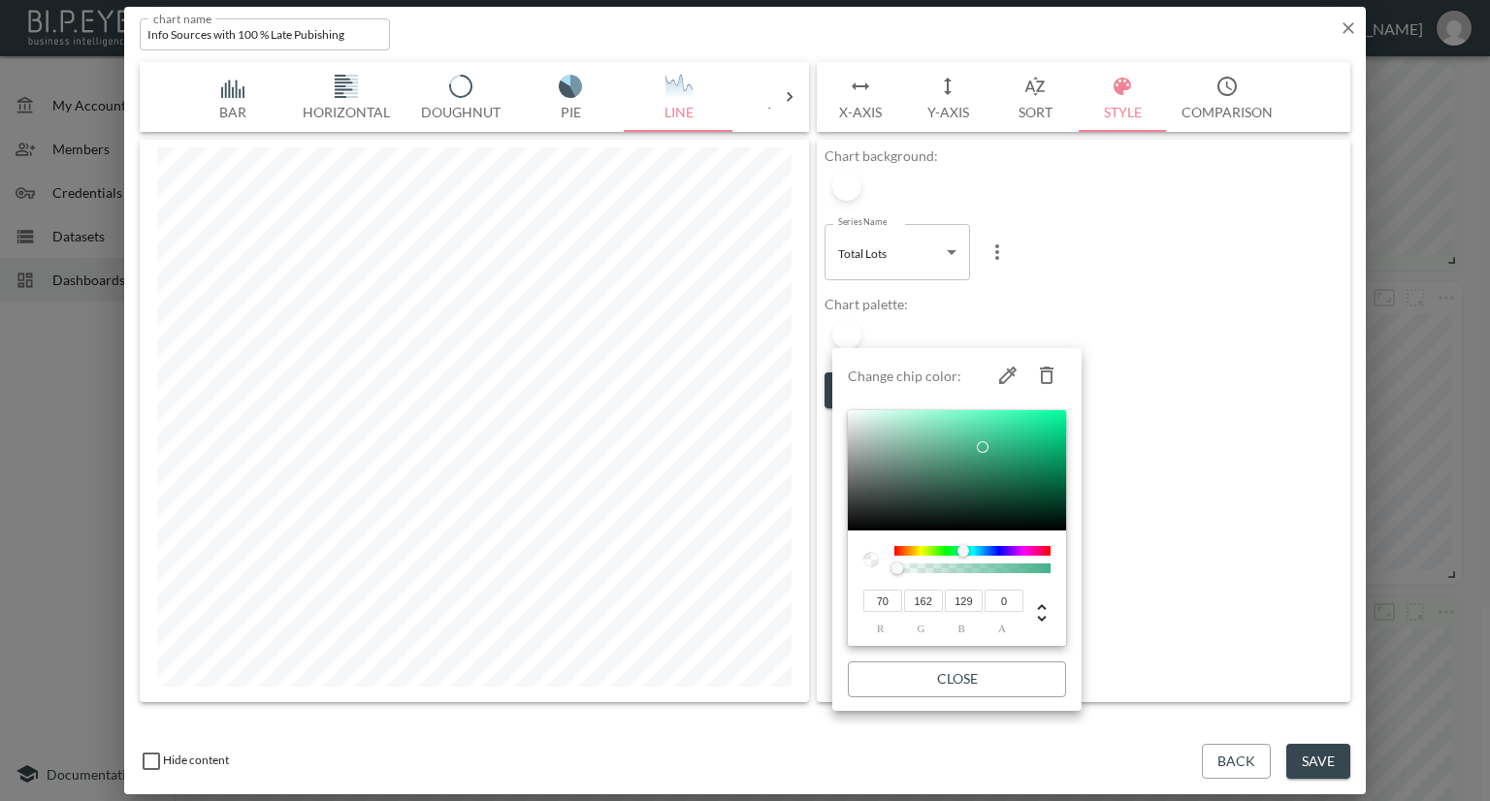
type input "130"
drag, startPoint x: 982, startPoint y: 446, endPoint x: 963, endPoint y: 455, distance: 20.4
click at [963, 455] on div at bounding box center [965, 455] width 12 height 12
click at [895, 569] on div at bounding box center [898, 569] width 12 height 12
type input "76"
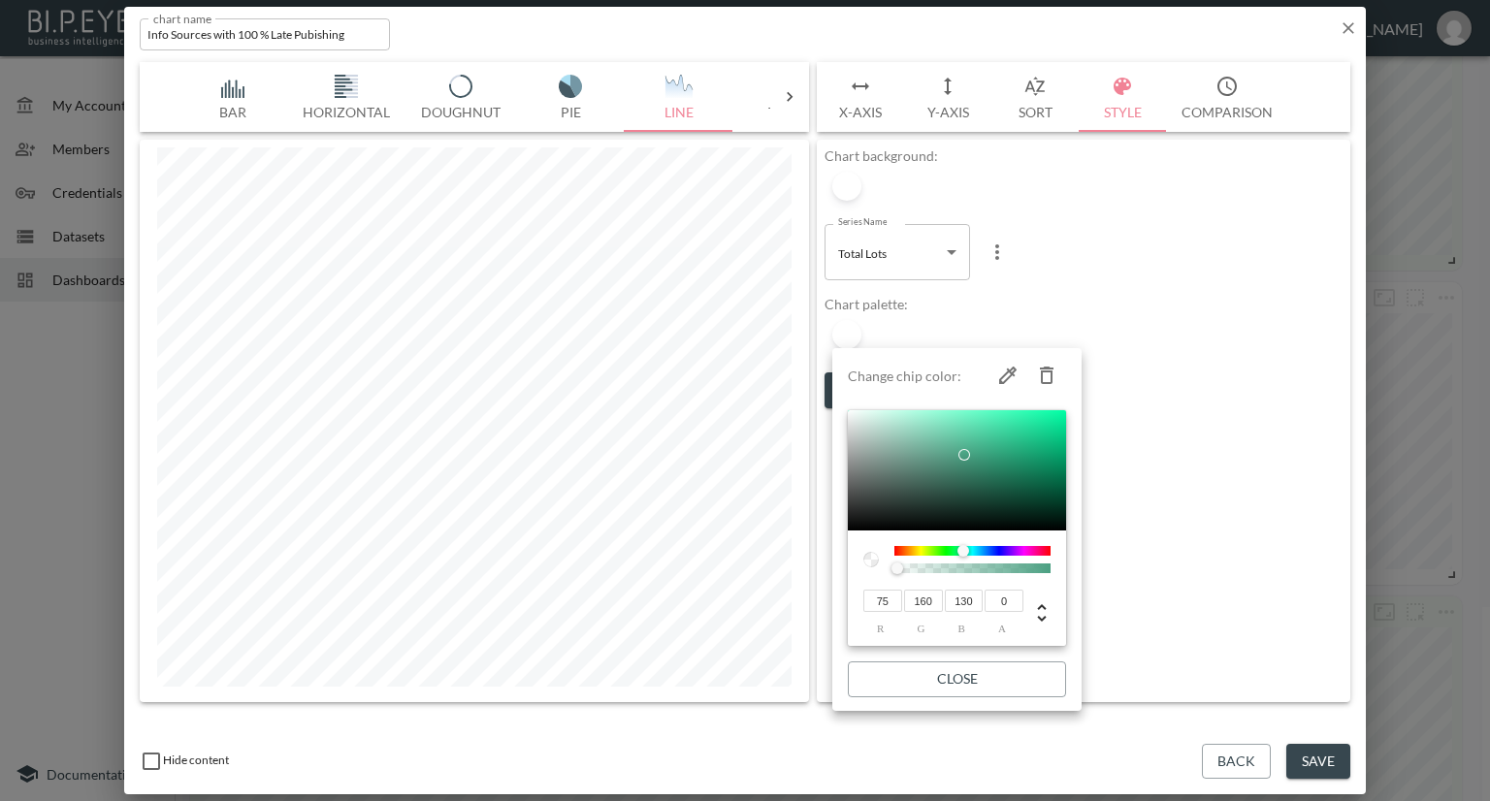
type input "131"
type input "96"
type input "189"
type input "157"
type input "124"
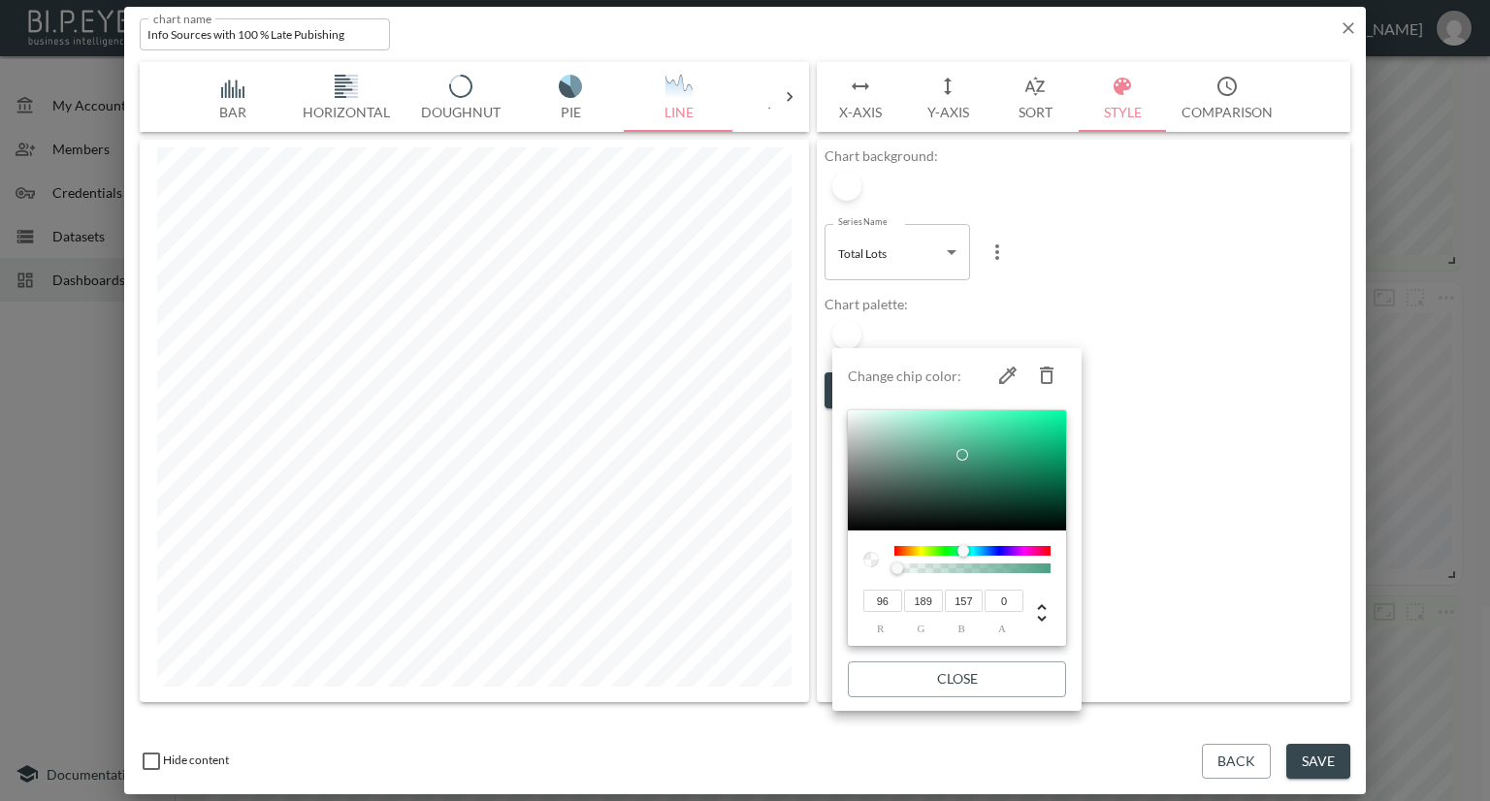
type input "230"
type input "194"
type input "126"
type input "234"
type input "198"
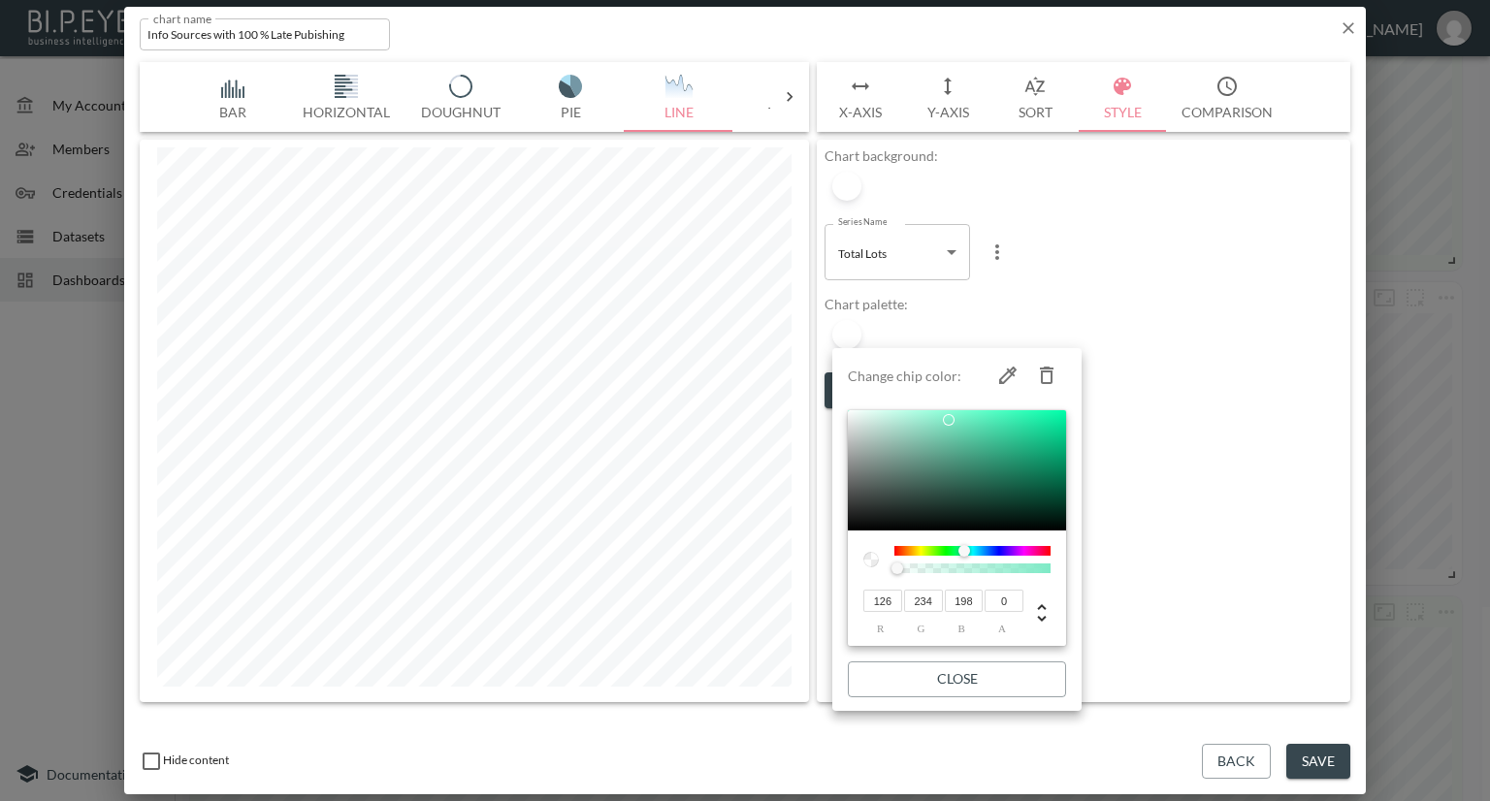
type input "125"
type input "232"
type input "197"
type input "121"
type input "226"
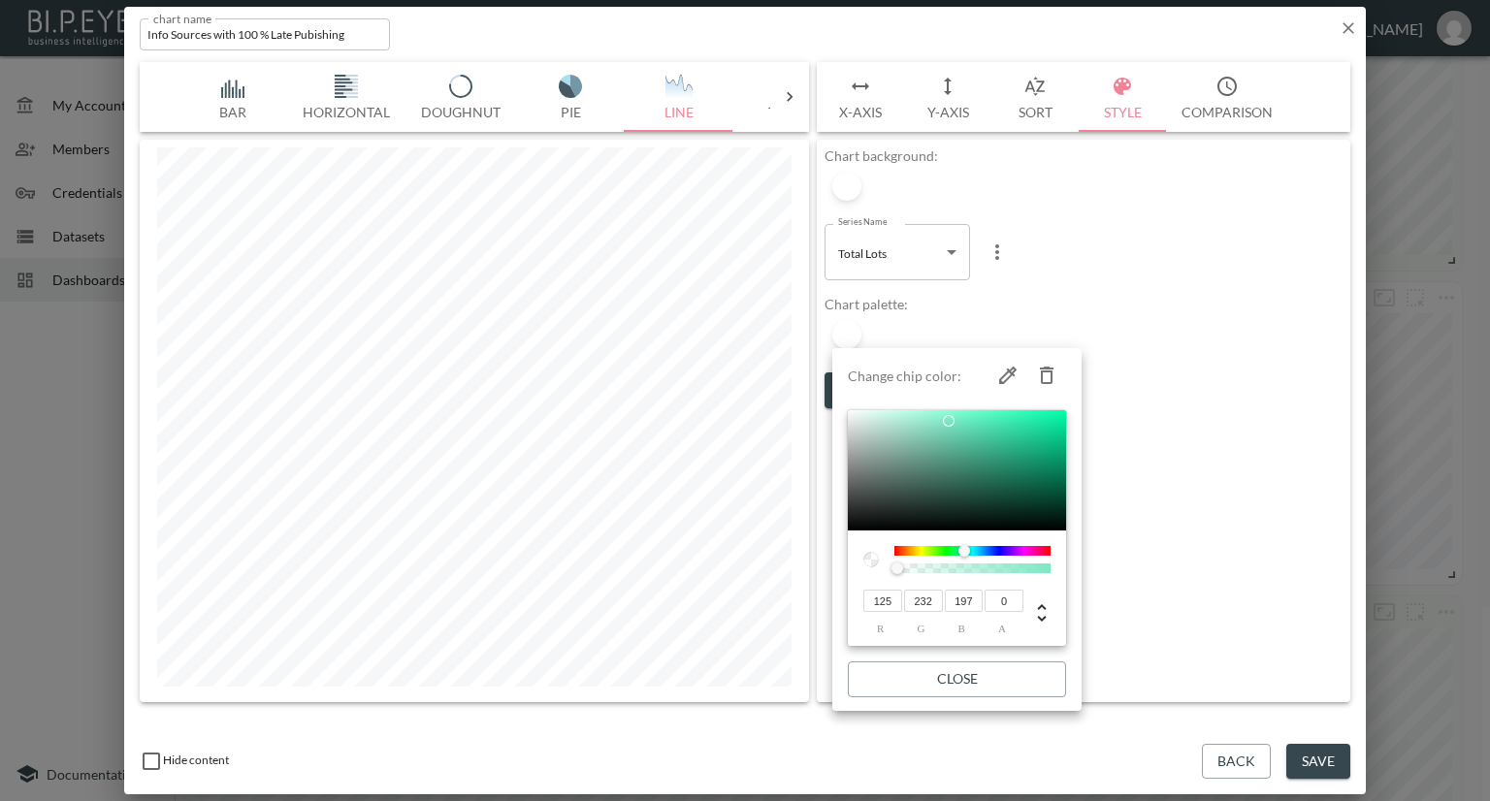
type input "192"
type input "113"
type input "218"
type input "184"
type input "101"
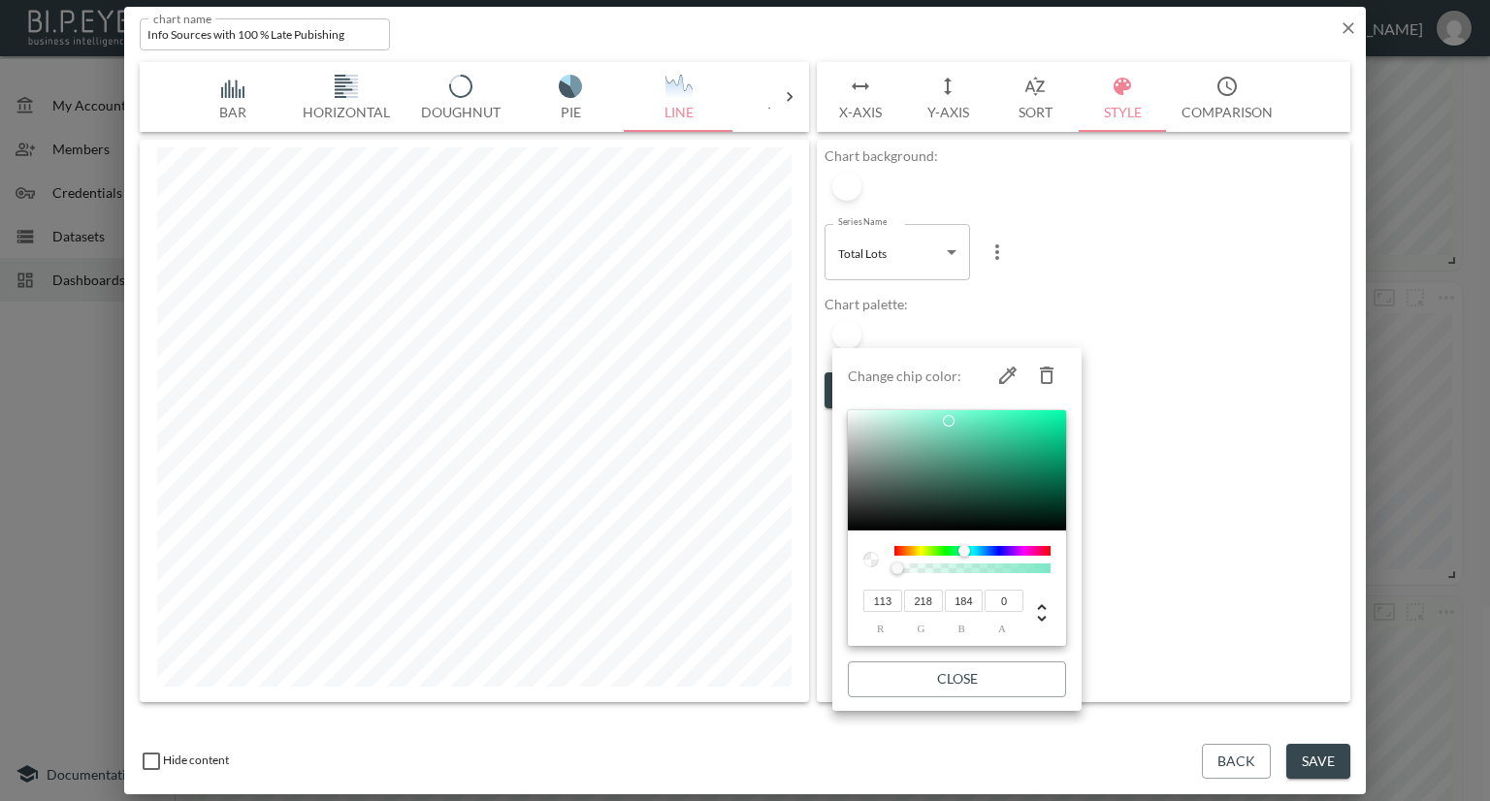
type input "206"
type input "172"
type input "93"
type input "199"
type input "165"
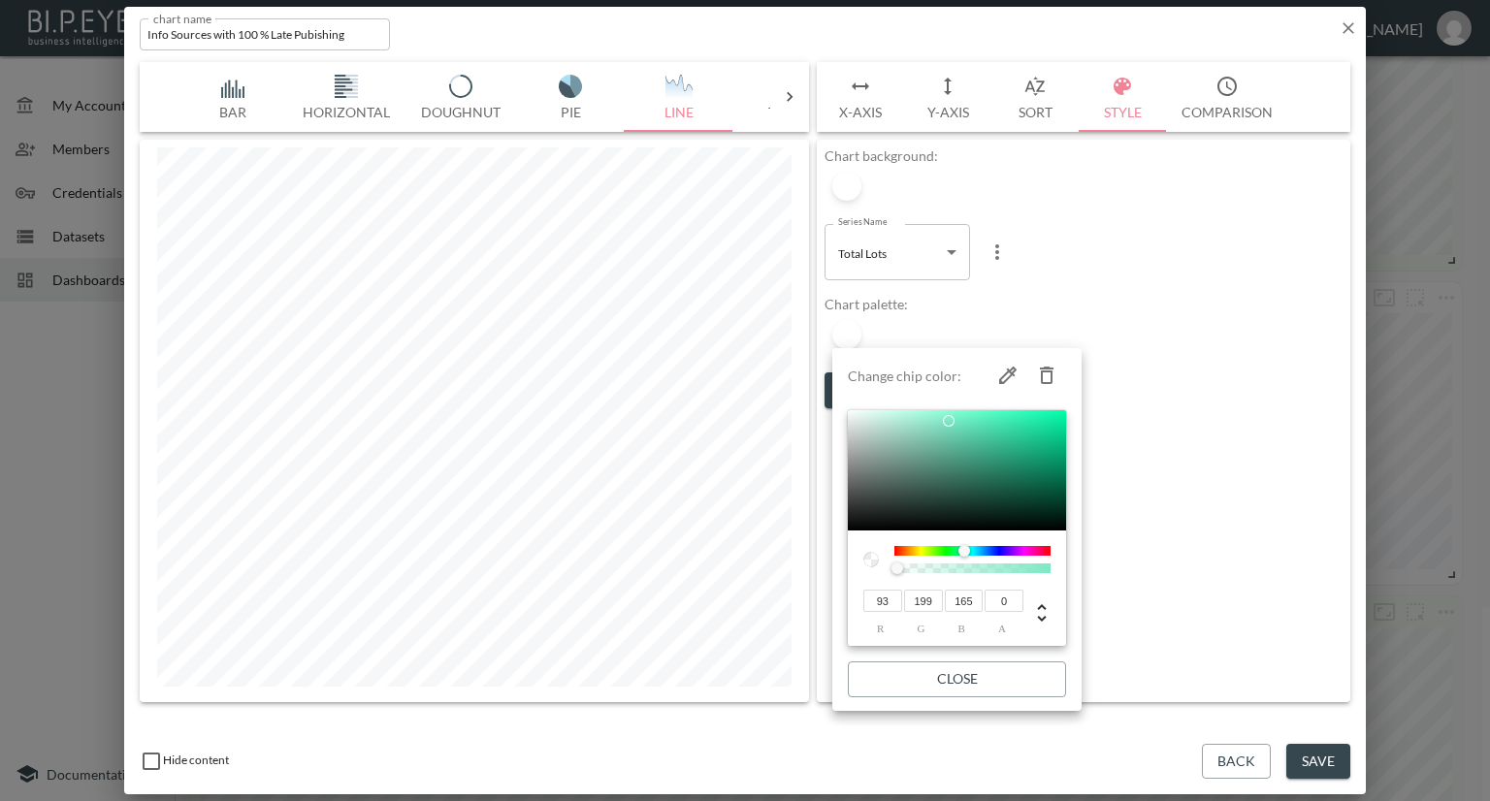
type input "90"
type input "197"
type input "163"
type input "82"
type input "195"
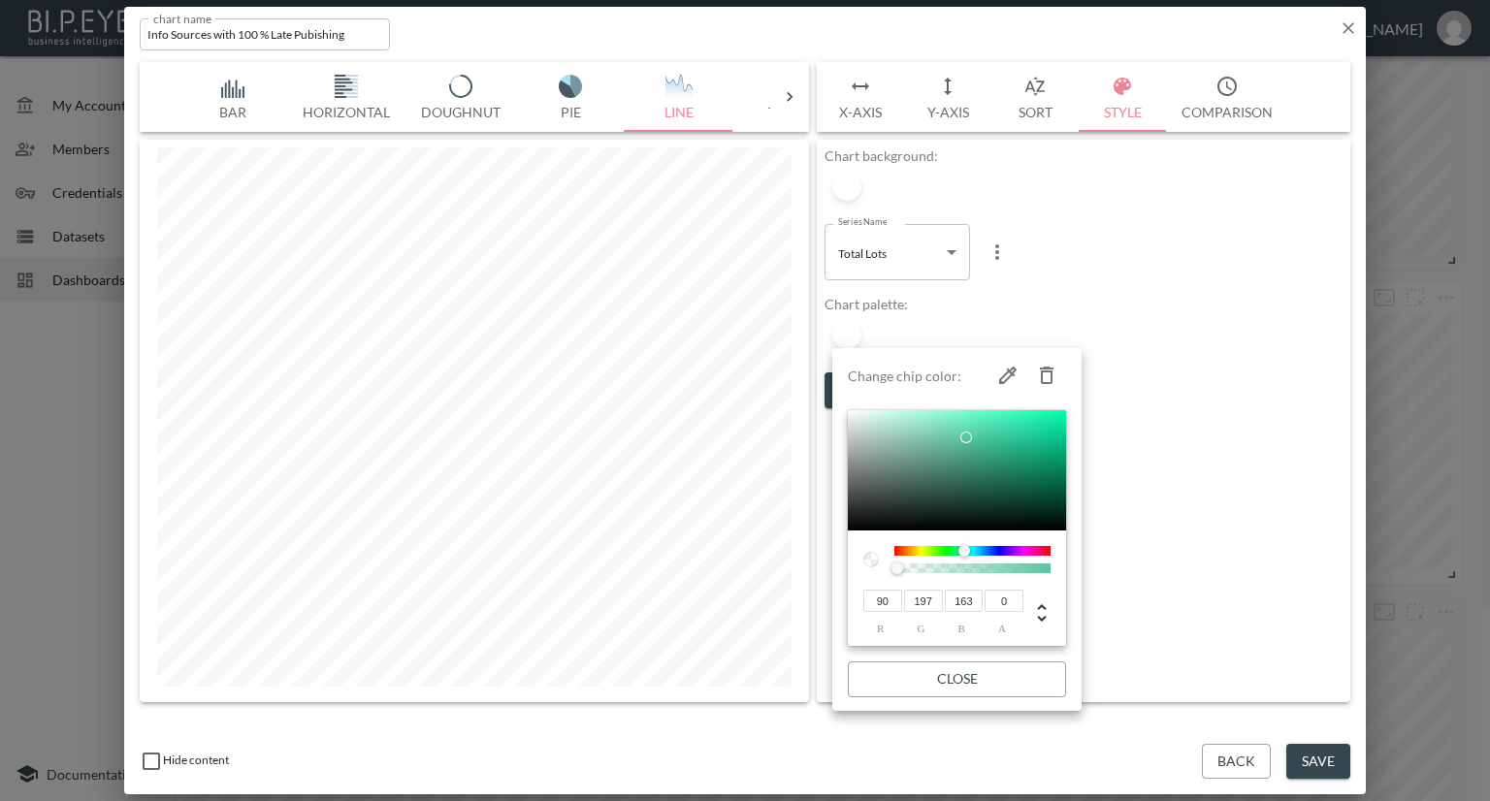
type input "159"
type input "79"
type input "158"
drag, startPoint x: 962, startPoint y: 455, endPoint x: 978, endPoint y: 439, distance: 22.6
click at [978, 439] on div at bounding box center [978, 439] width 12 height 12
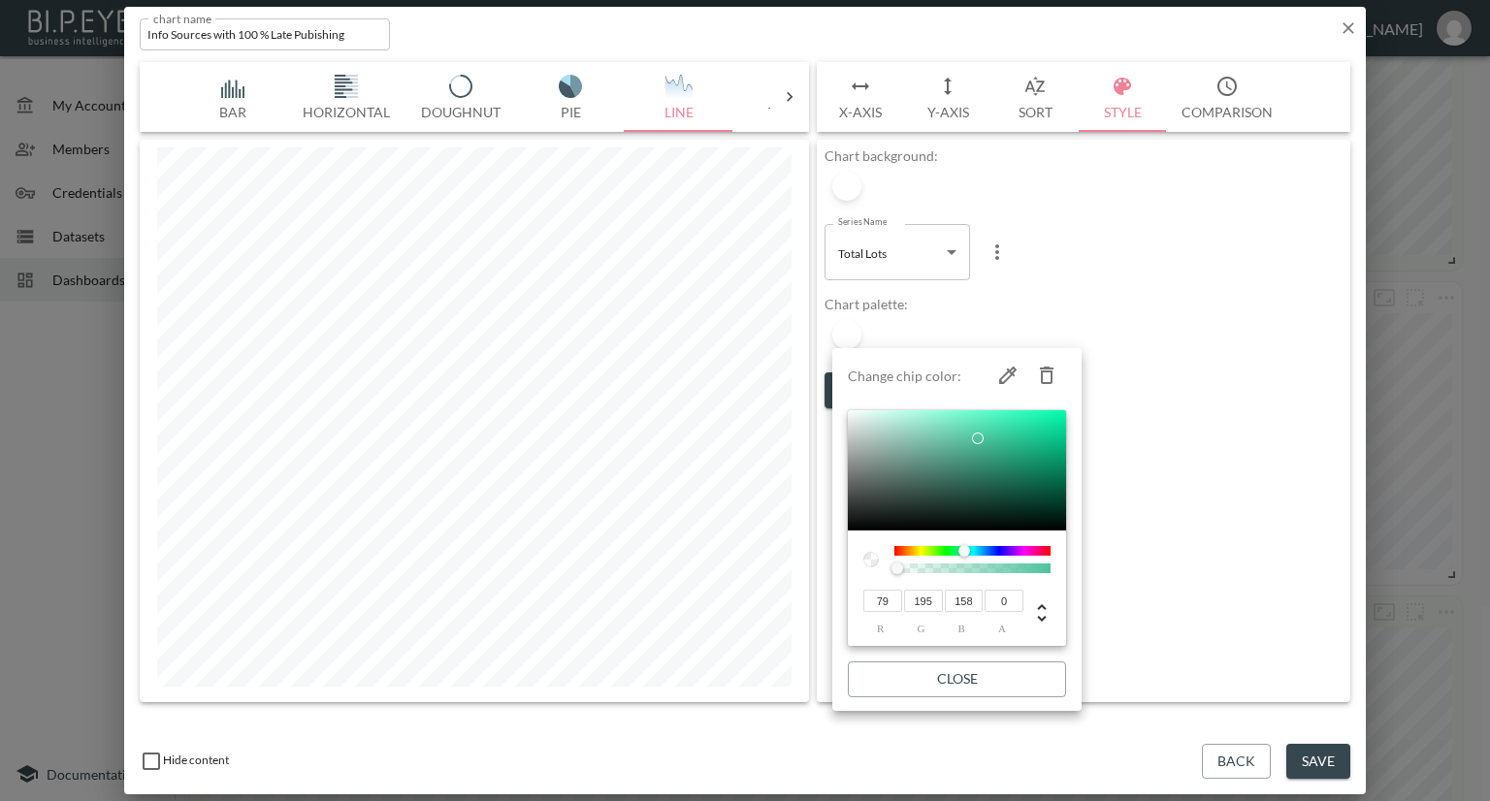
click at [1123, 549] on div at bounding box center [745, 400] width 1490 height 801
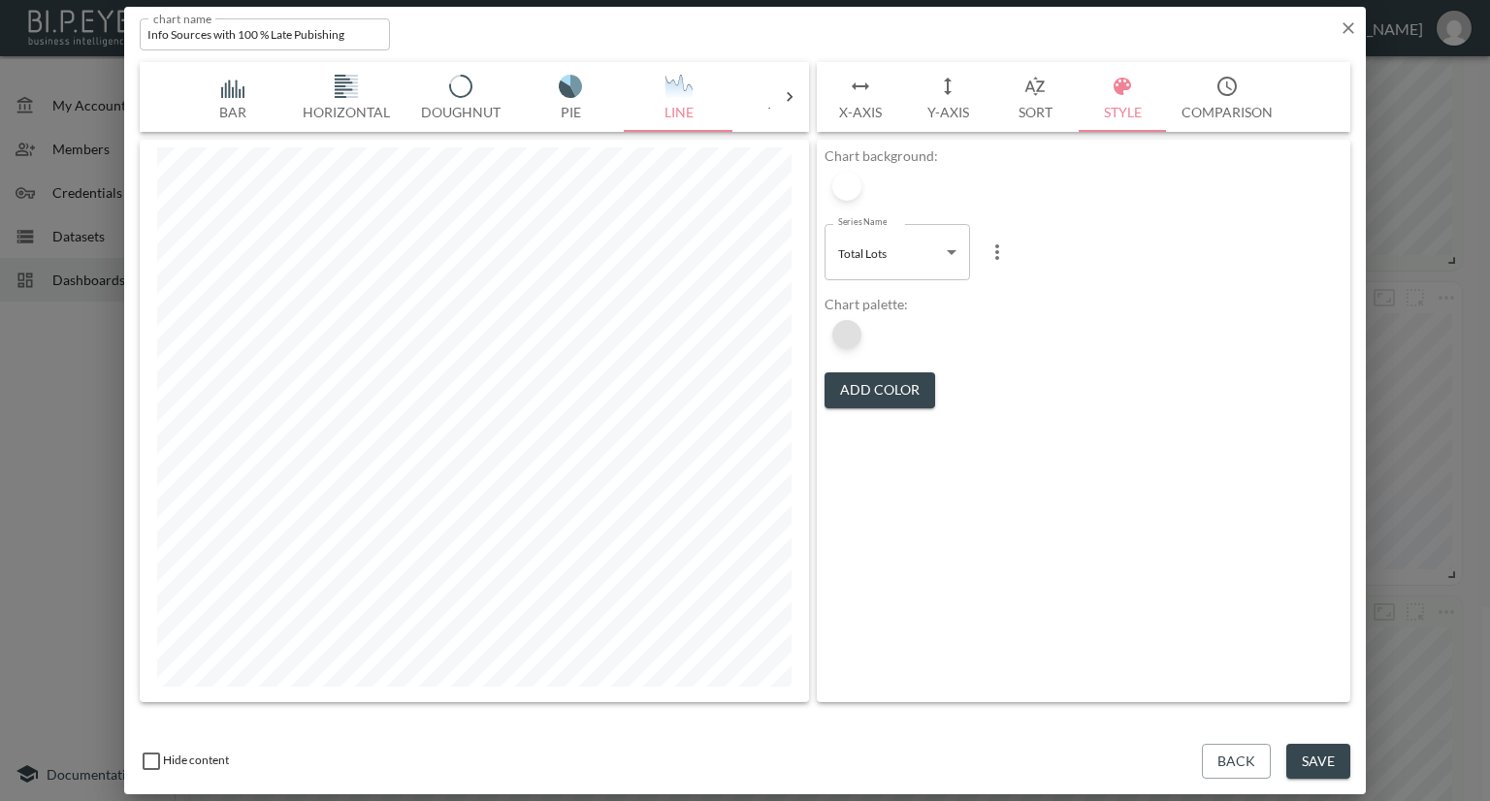
click at [850, 335] on div at bounding box center [846, 334] width 29 height 29
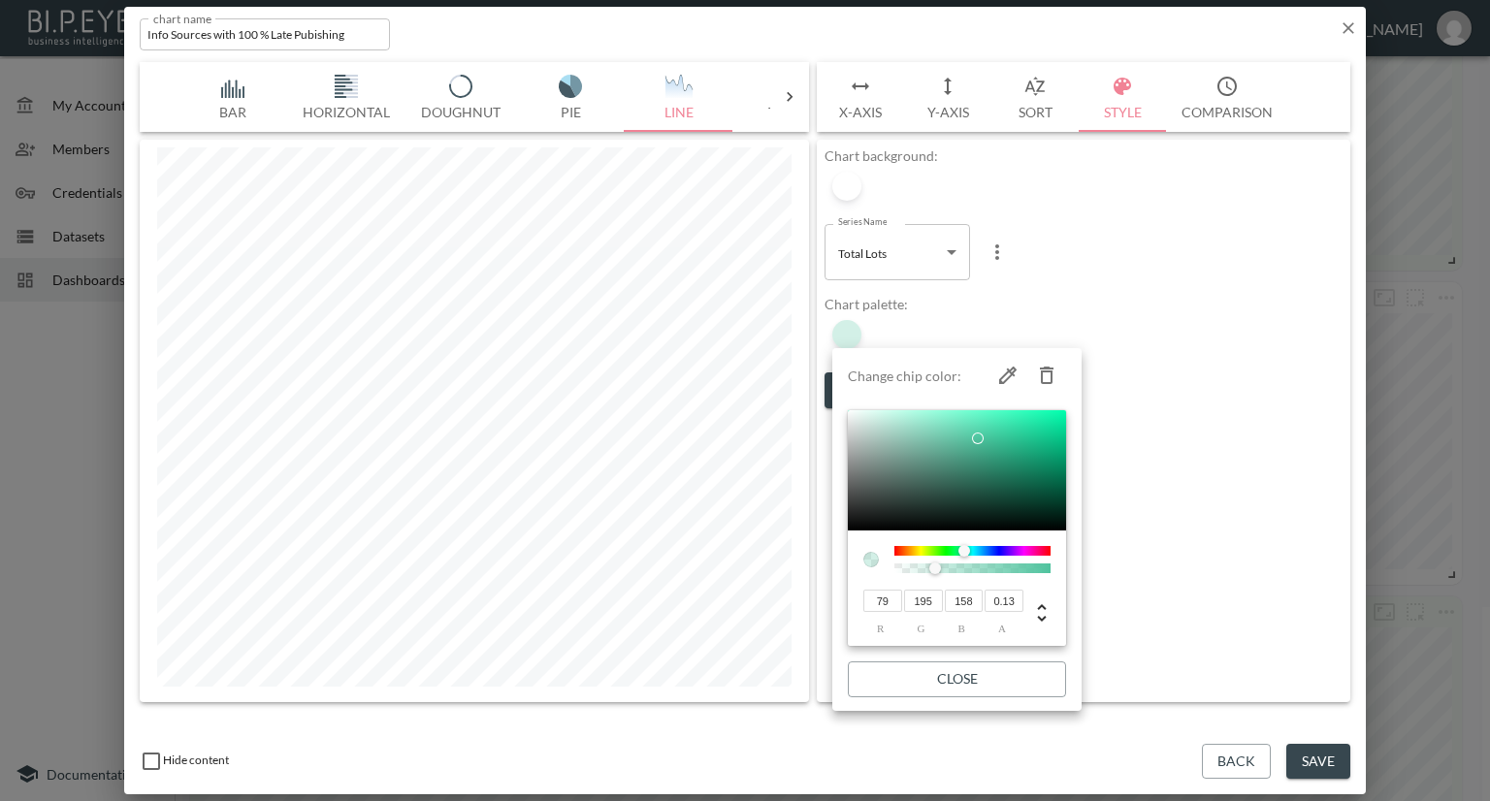
type input "0"
drag, startPoint x: 899, startPoint y: 569, endPoint x: 870, endPoint y: 573, distance: 29.5
click at [870, 573] on div "79 r 195 g 158 b 0 a" at bounding box center [957, 589] width 218 height 116
type input "195"
type input "122"
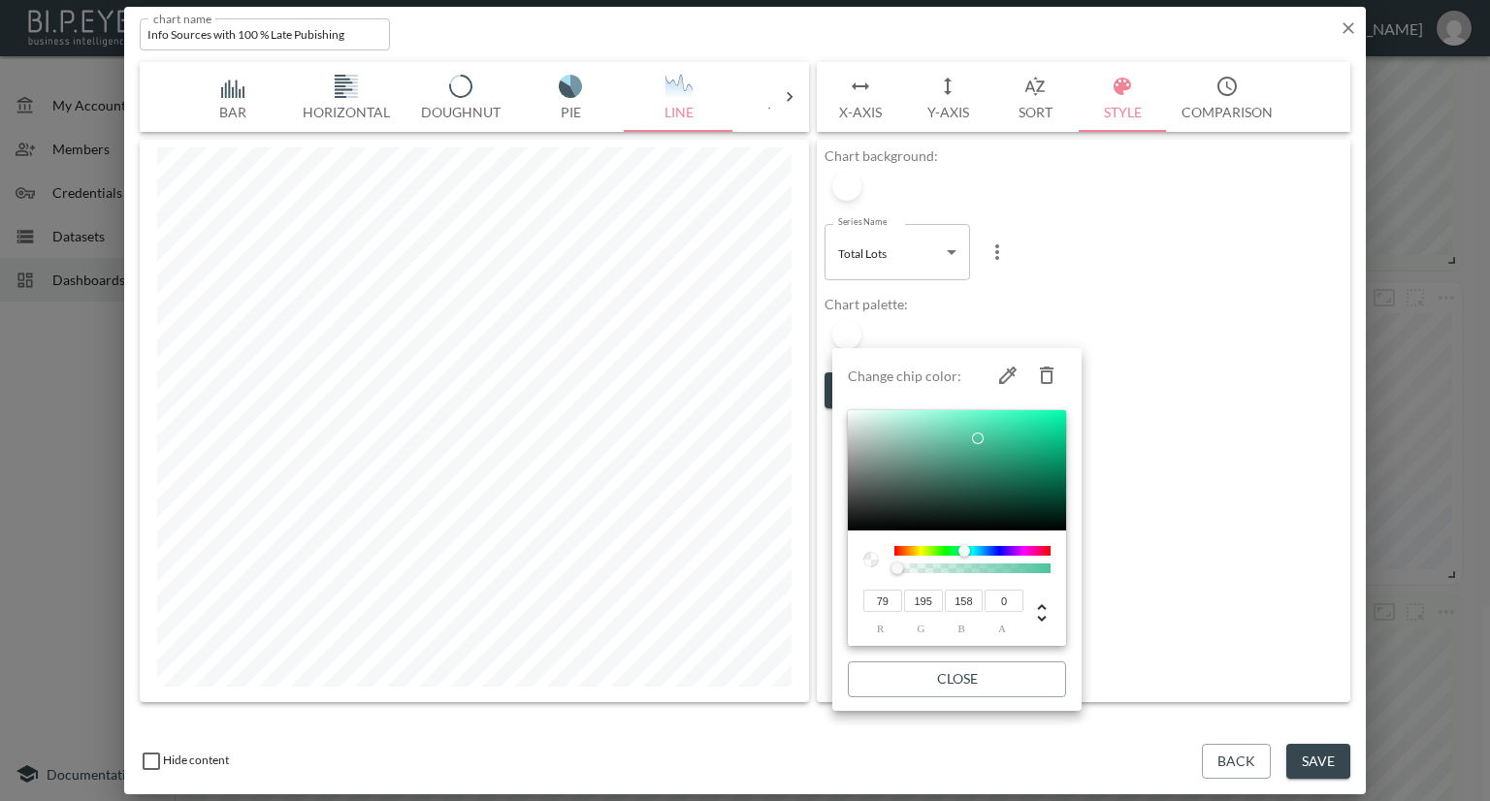
type input "79"
click at [904, 549] on div at bounding box center [973, 551] width 156 height 10
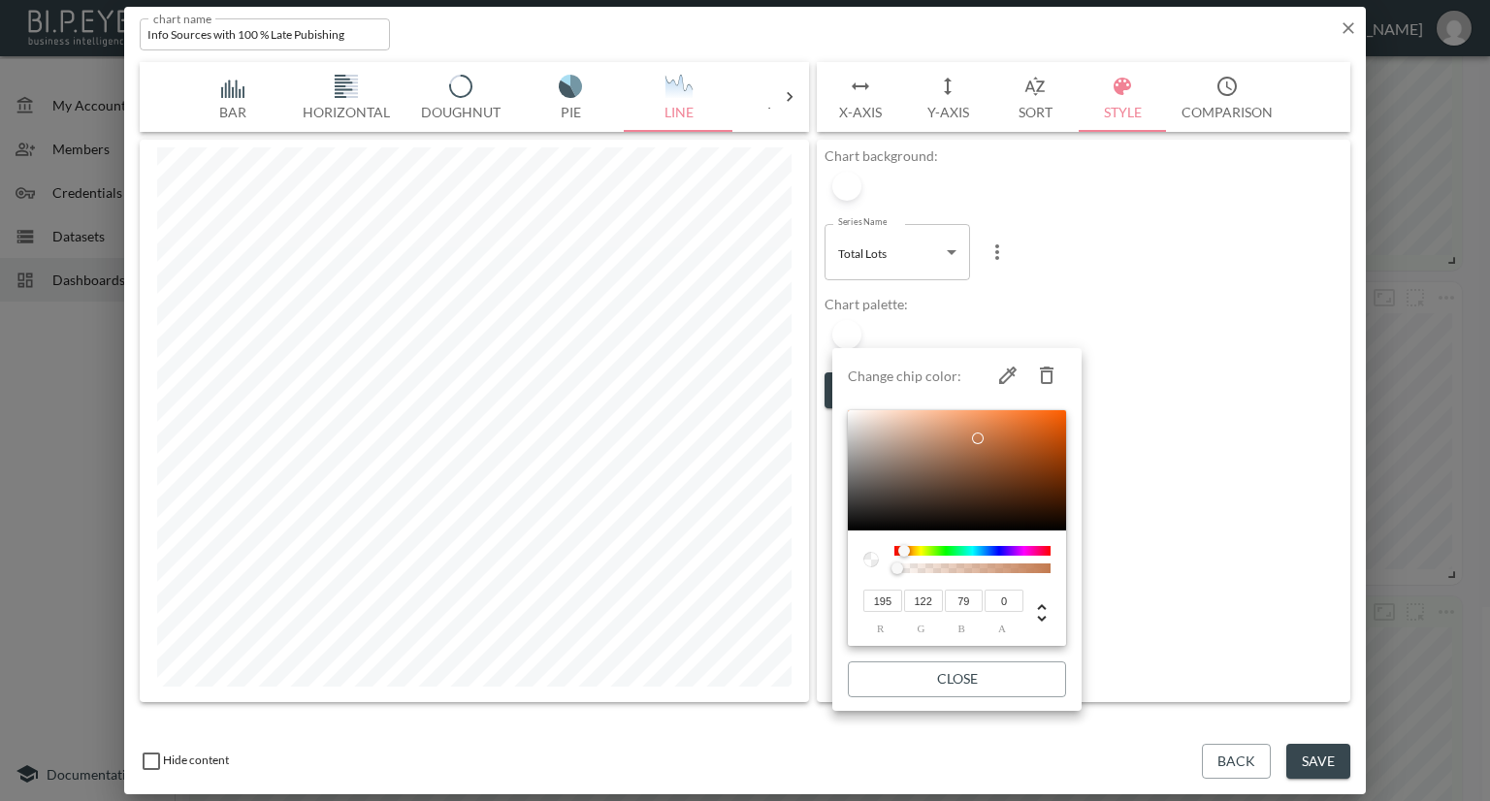
click at [1120, 533] on div at bounding box center [745, 400] width 1490 height 801
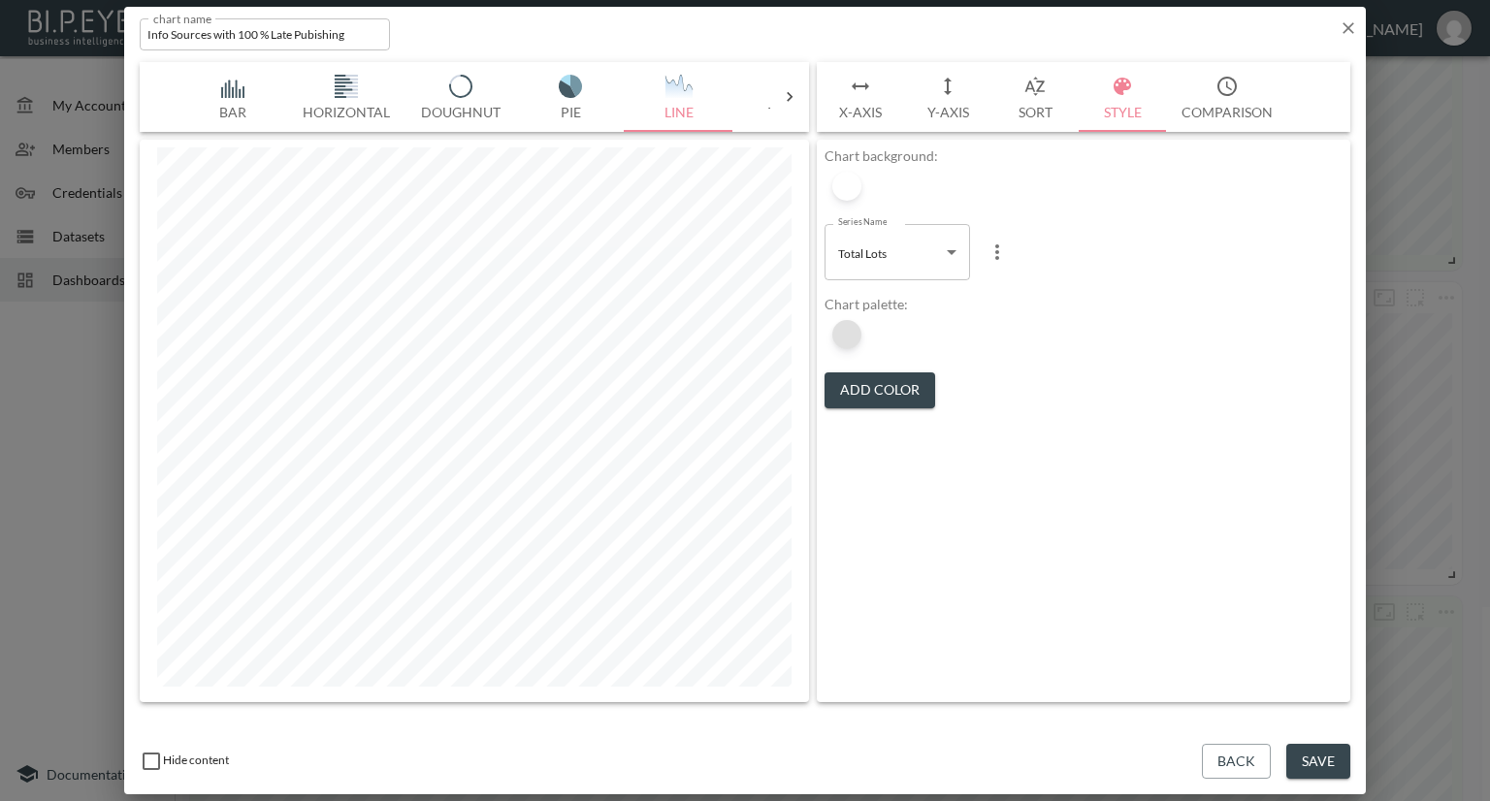
click at [855, 331] on div at bounding box center [846, 334] width 29 height 29
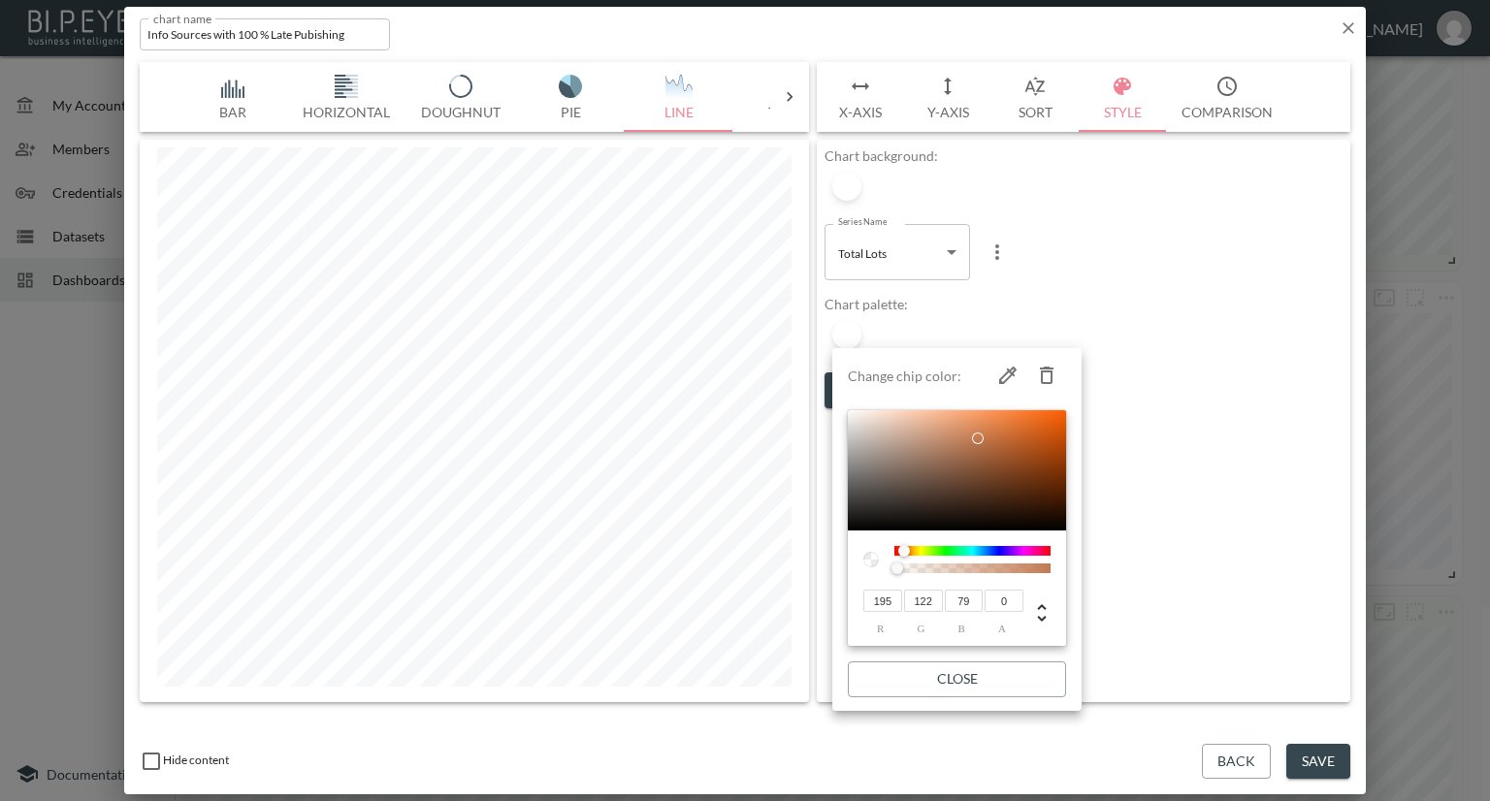
click at [1001, 372] on icon "button" at bounding box center [1007, 375] width 23 height 23
type input "255"
type input "1"
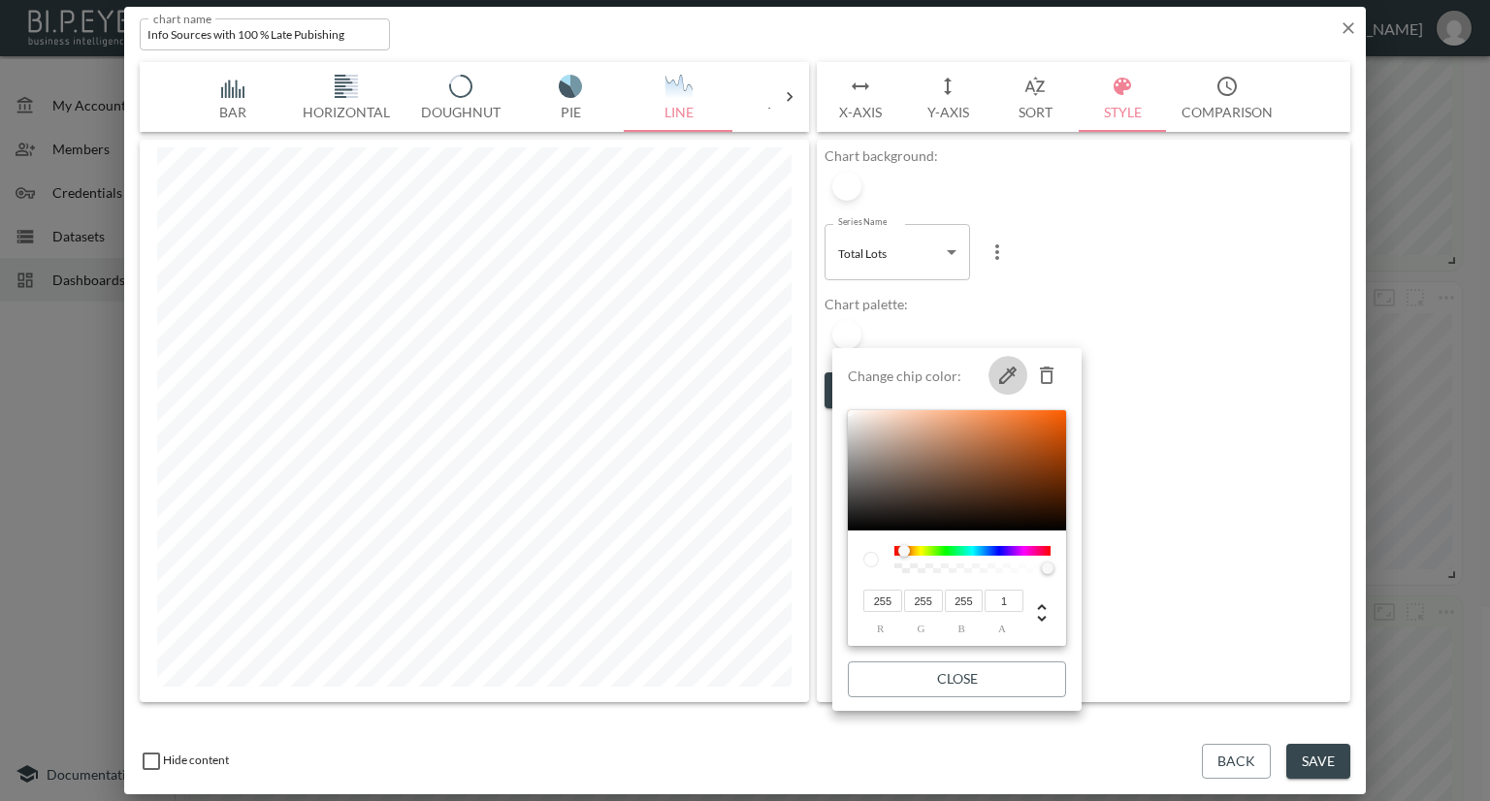
click at [1010, 371] on icon "button" at bounding box center [1007, 375] width 17 height 17
type input "117"
click at [1046, 369] on icon "button" at bounding box center [1047, 375] width 14 height 17
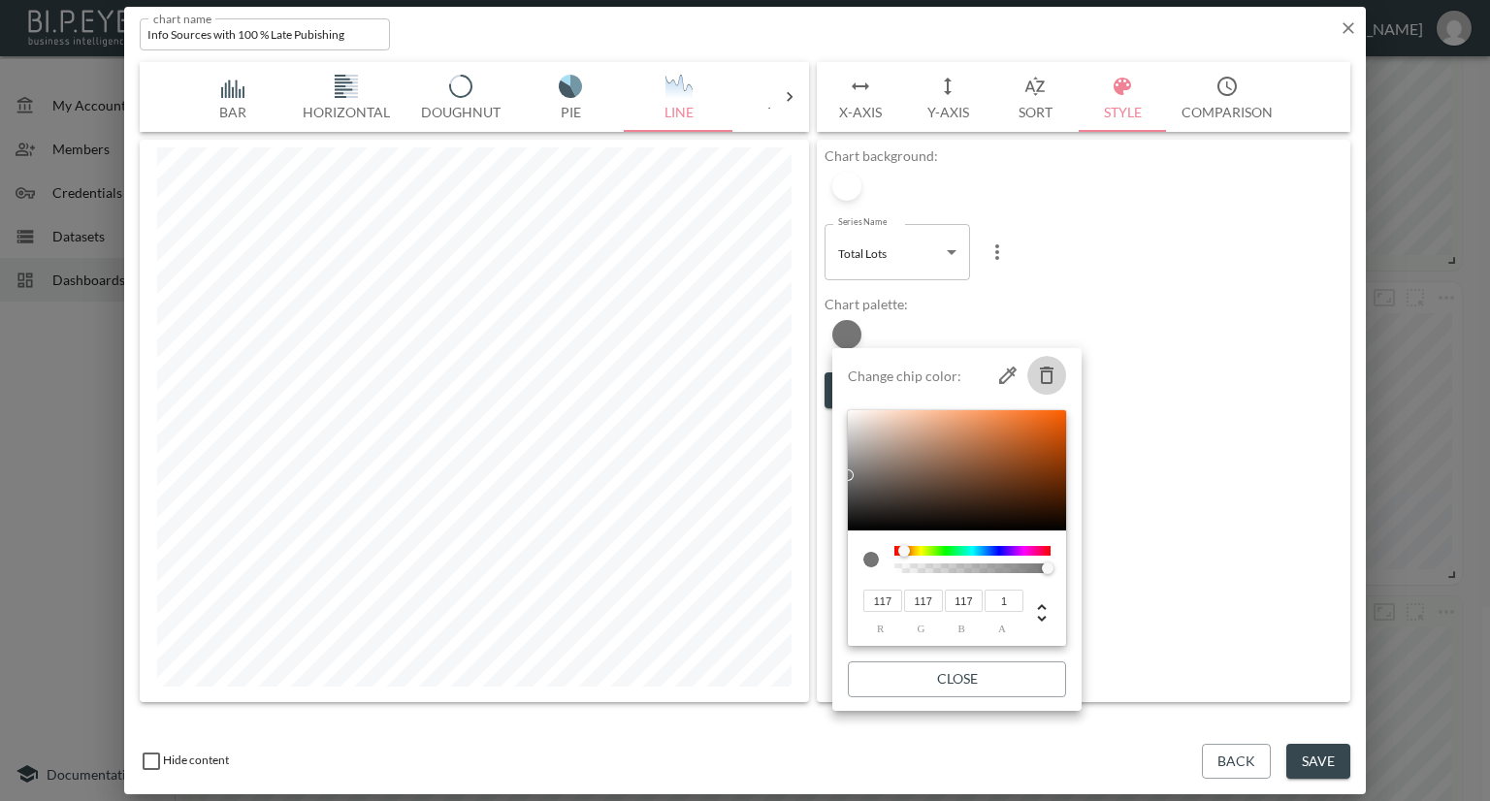
type input "34"
type input "25"
type input "77"
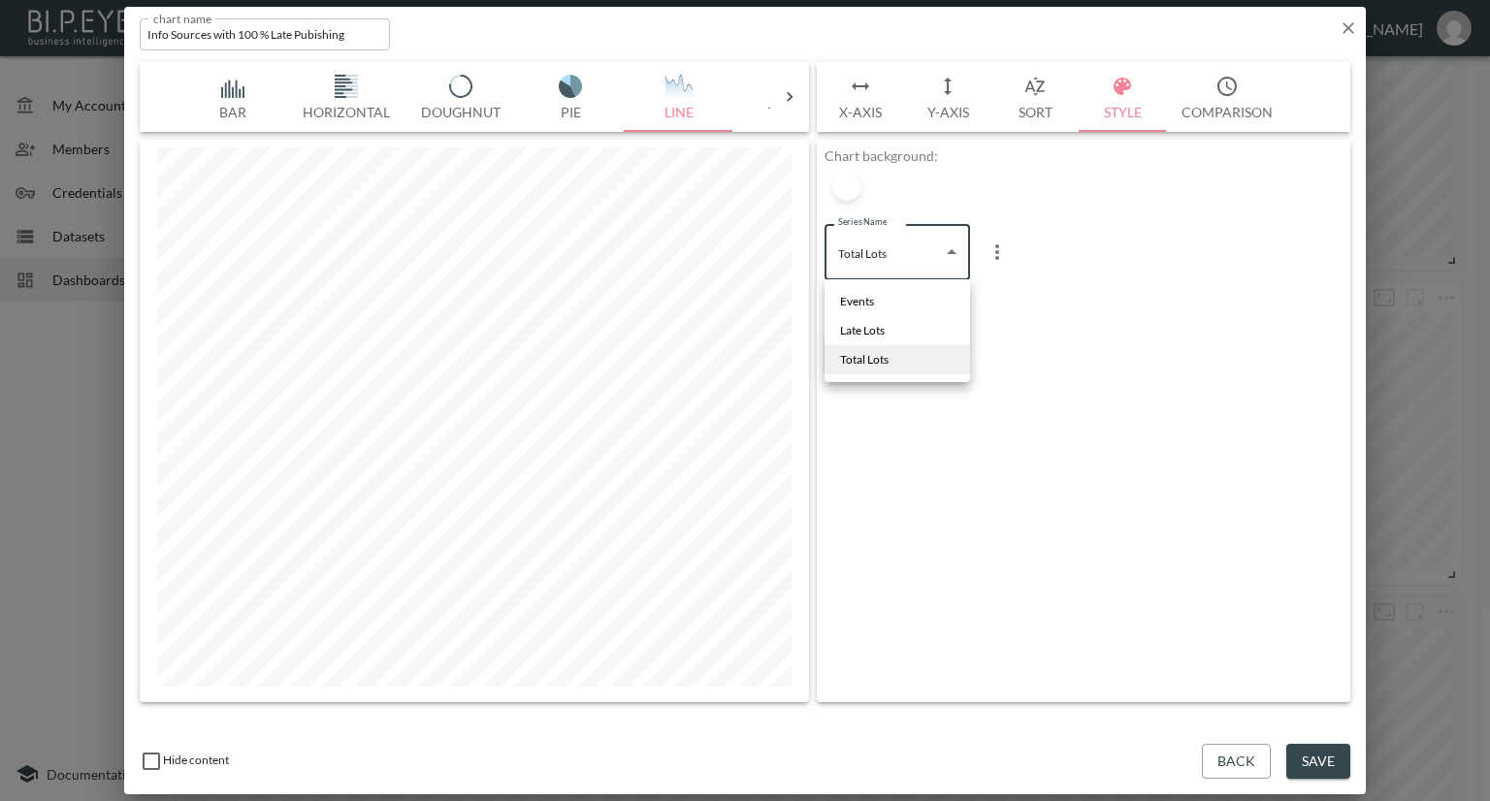
click at [951, 249] on body "BI.P.EYE, Interactive Analytics Dashboards - app Nadia Senft organization / das…" at bounding box center [745, 400] width 1490 height 801
click at [889, 332] on li "Late Lots" at bounding box center [898, 330] width 146 height 29
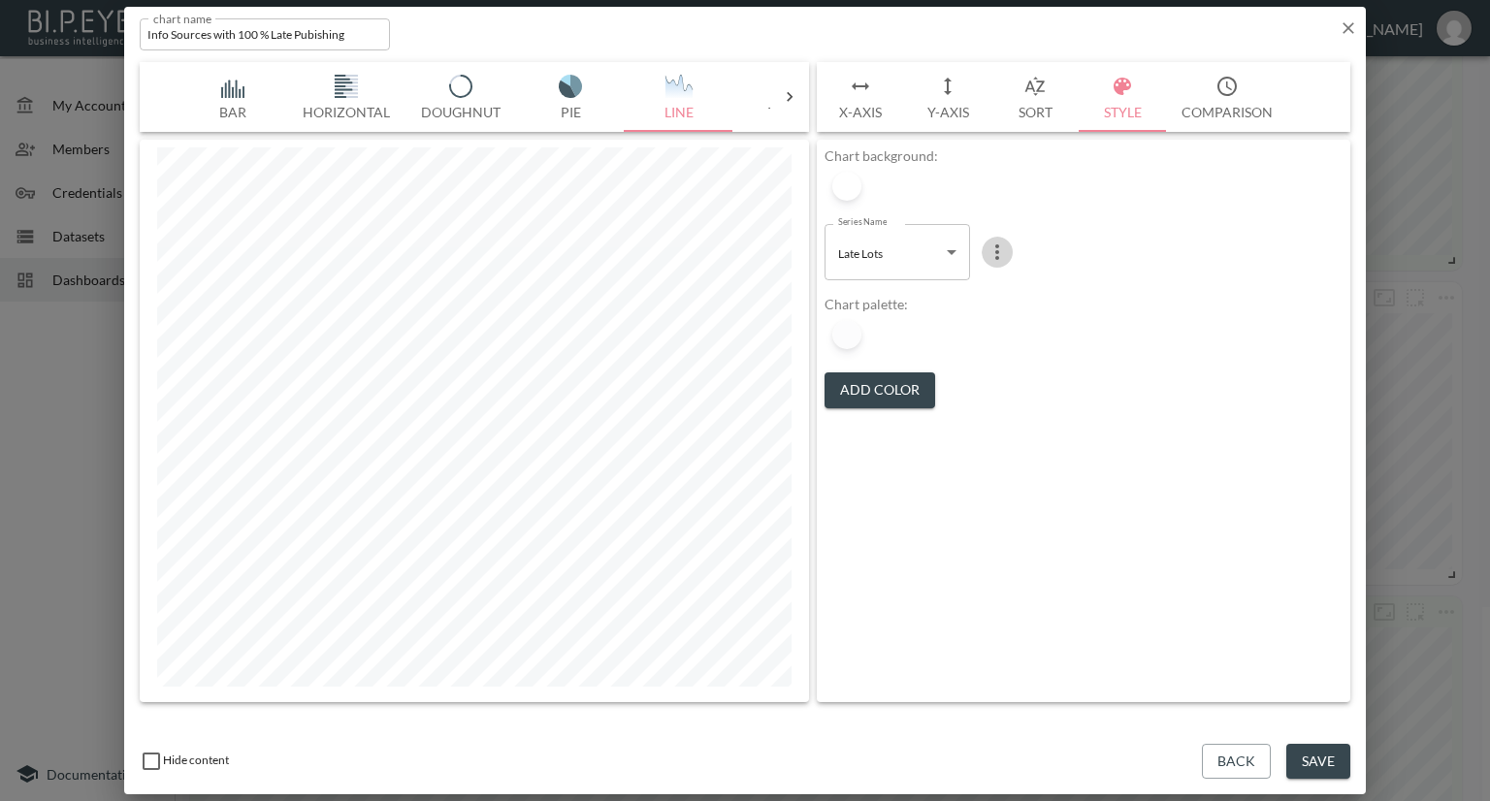
click at [1000, 252] on icon "more" at bounding box center [997, 252] width 23 height 23
click at [1009, 330] on p "Delete" at bounding box center [1010, 334] width 45 height 23
type input "4c00914c-cdcf-4f75-8041-c15cb0adf2bf"
click at [850, 110] on button "X-Axis" at bounding box center [860, 97] width 87 height 70
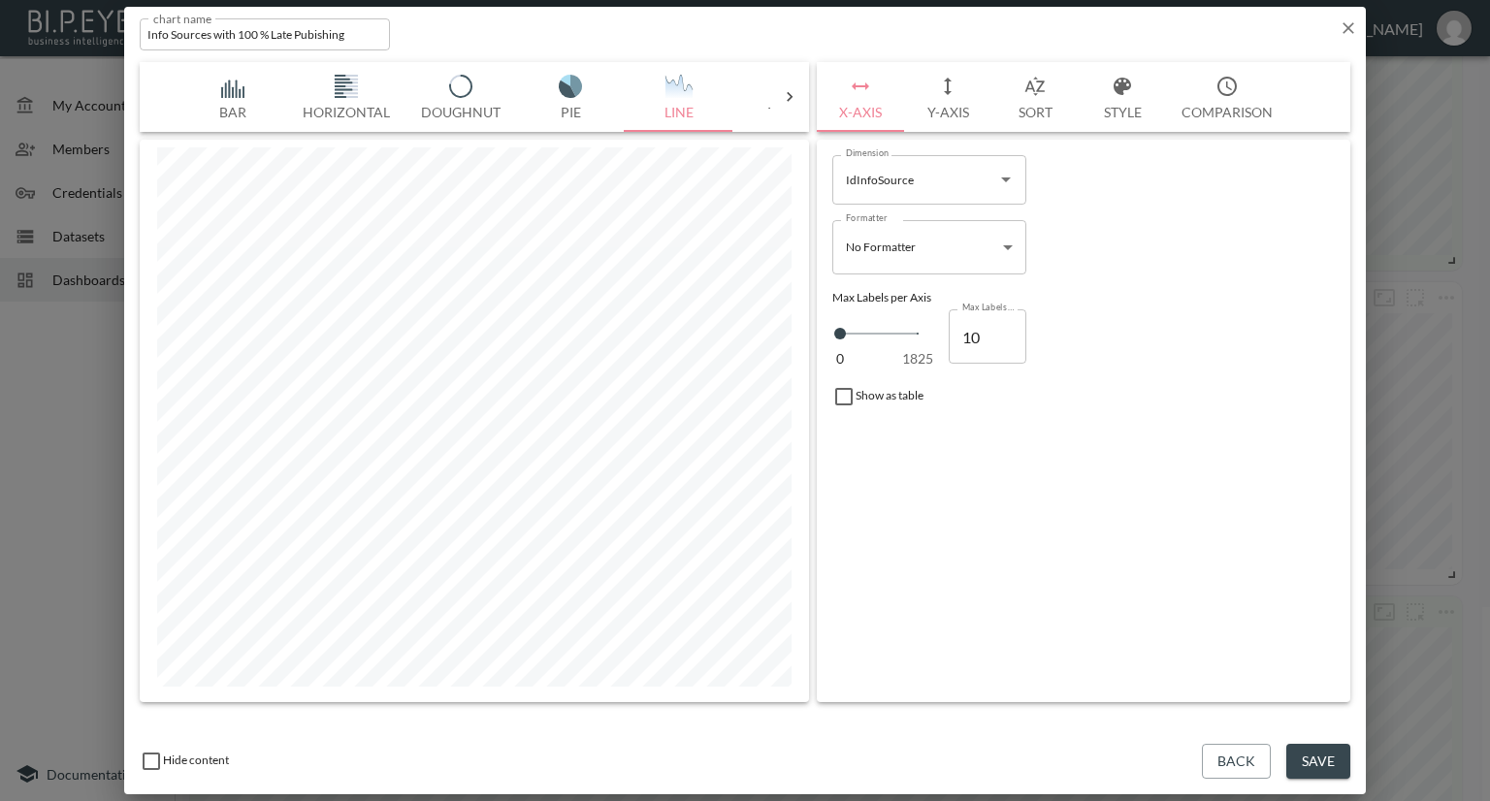
click at [991, 330] on input "10" at bounding box center [988, 336] width 78 height 54
type input "100"
click at [238, 95] on img "button" at bounding box center [233, 86] width 78 height 23
click at [785, 90] on icon at bounding box center [789, 96] width 19 height 19
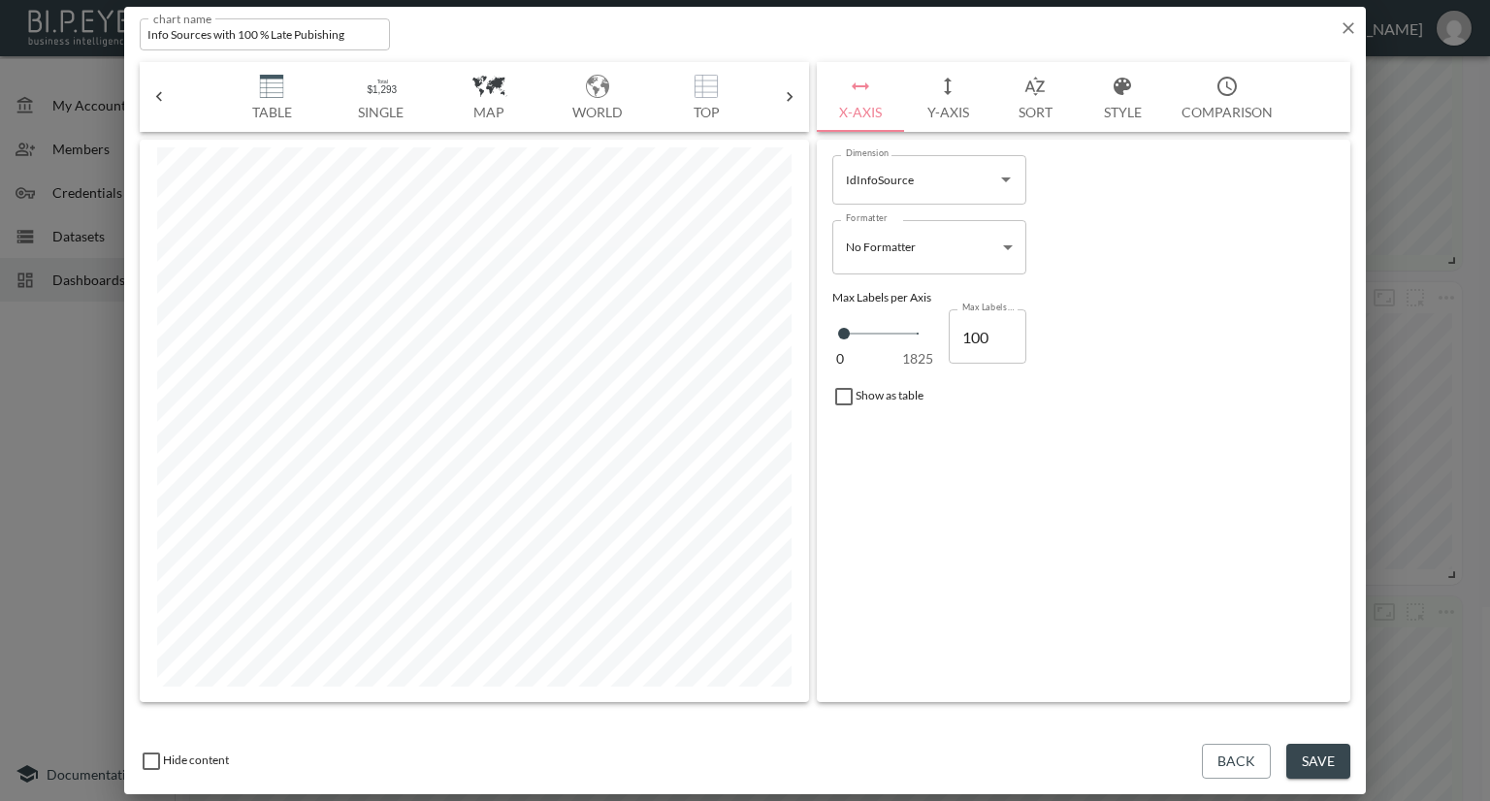
scroll to position [0, 554]
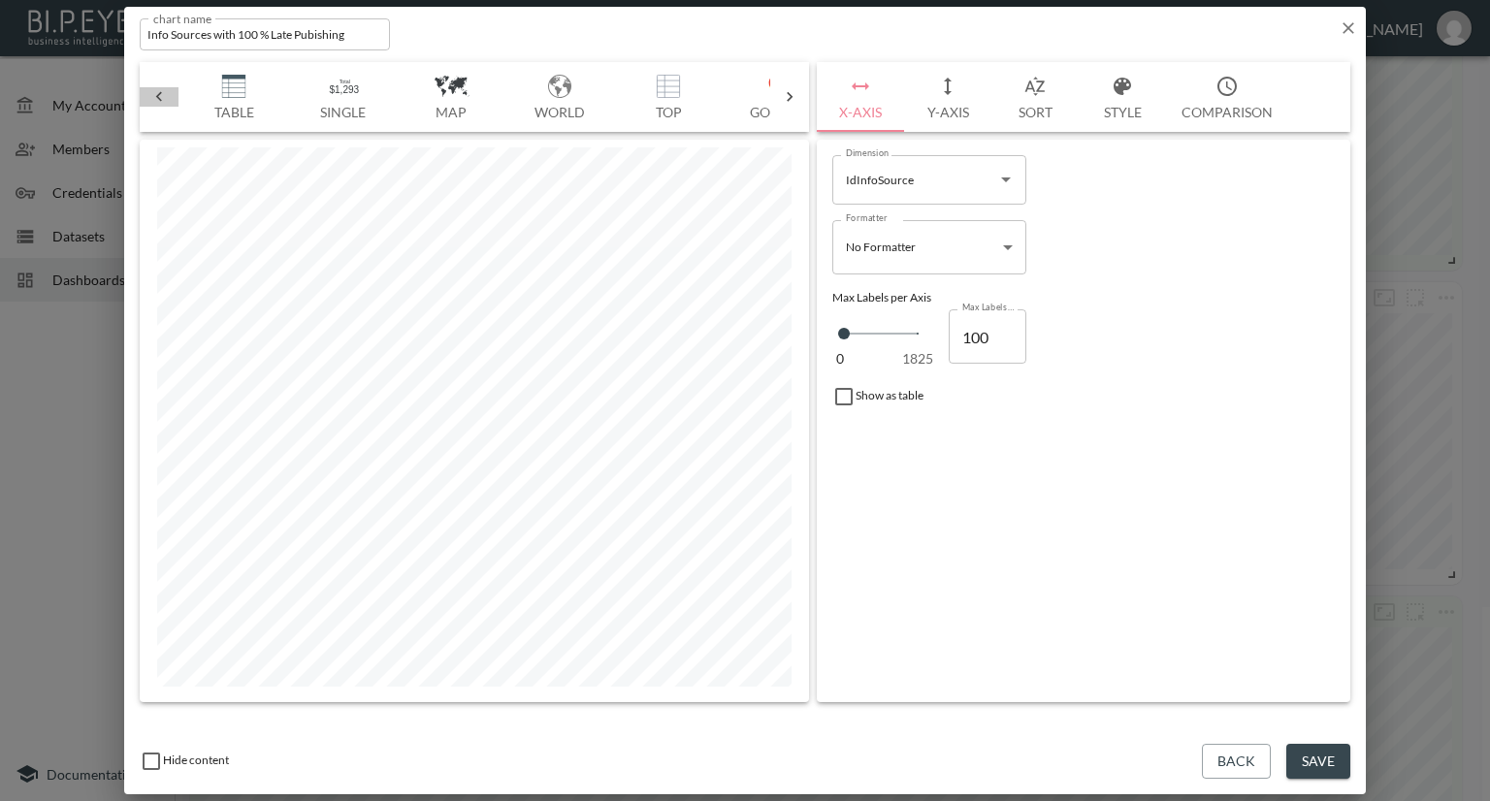
click at [159, 97] on icon at bounding box center [158, 96] width 19 height 19
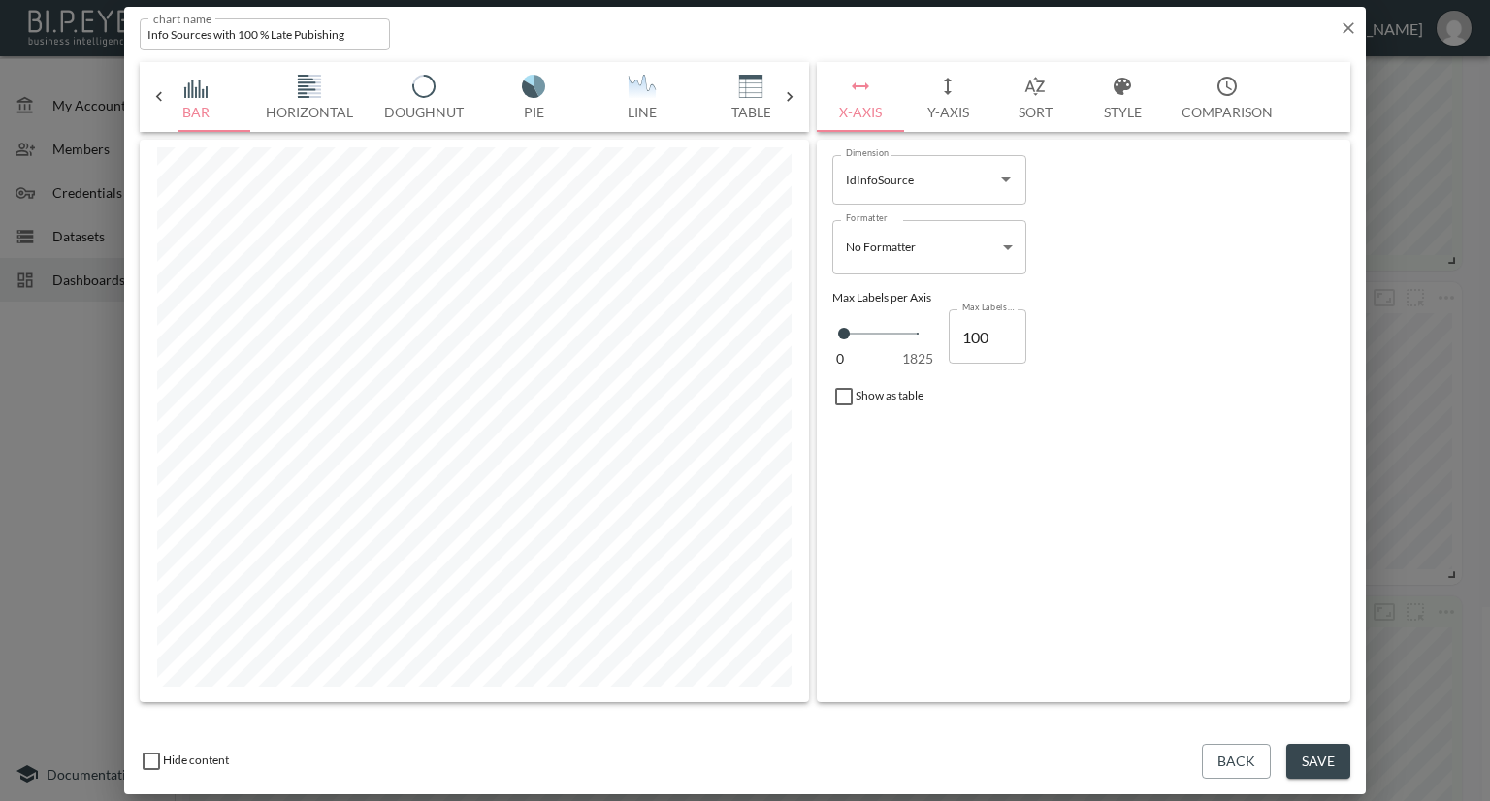
scroll to position [0, 0]
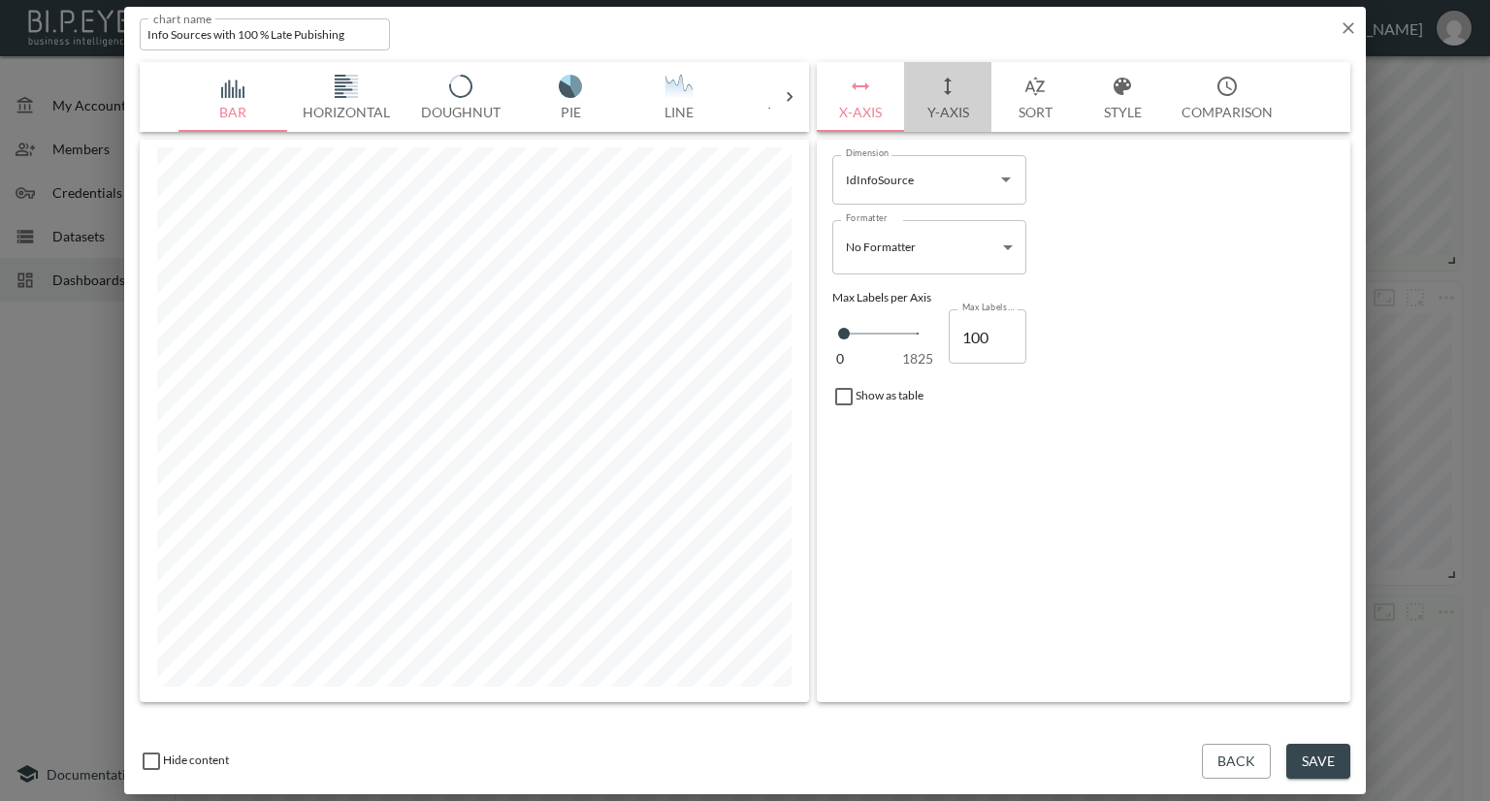
click at [952, 118] on button "Y-Axis" at bounding box center [947, 97] width 87 height 70
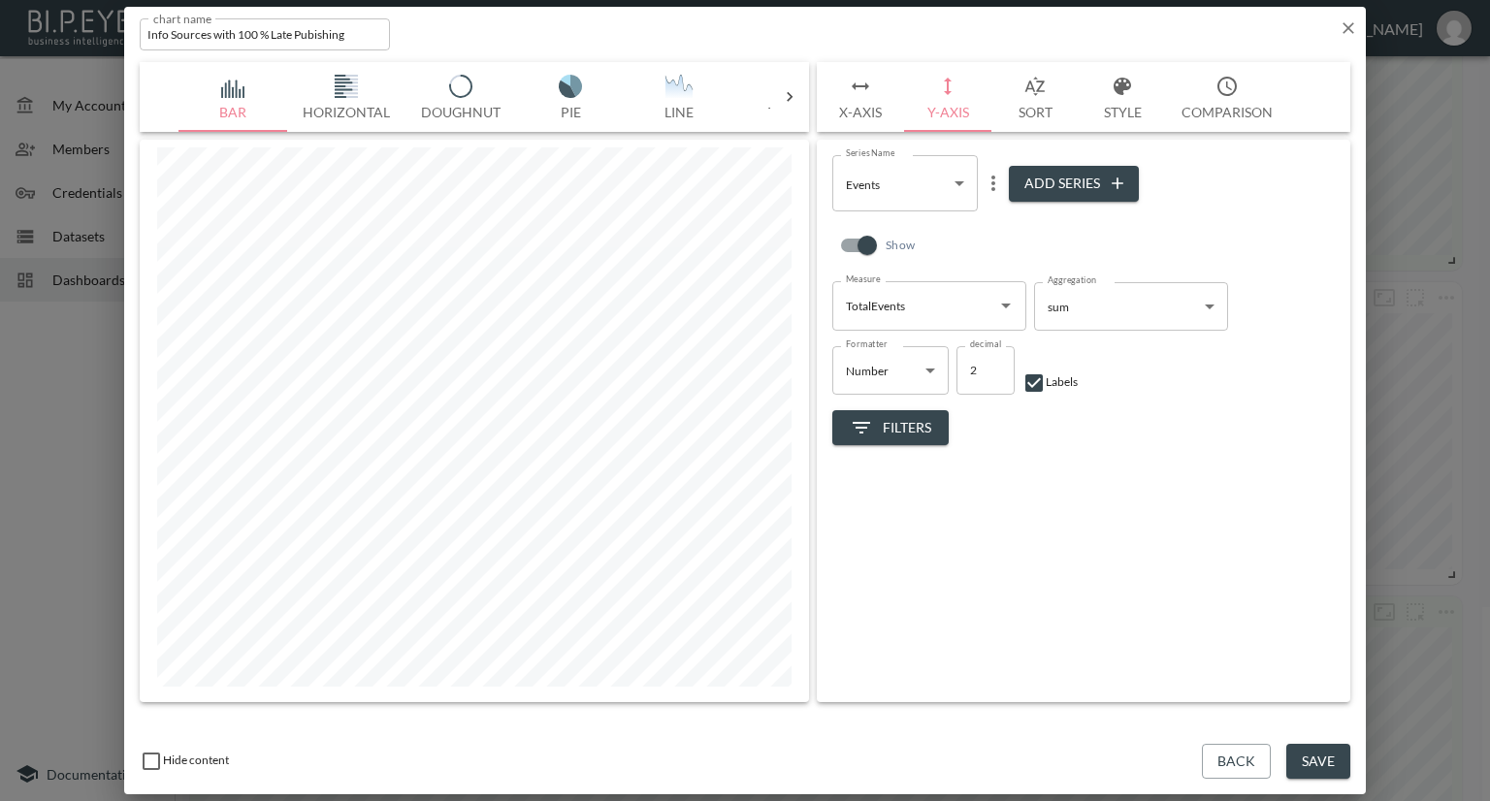
click at [958, 198] on body "BI.P.EYE, Interactive Analytics Dashboards - app Nadia Senft organization / das…" at bounding box center [745, 400] width 1490 height 801
click at [1040, 228] on div at bounding box center [745, 400] width 1490 height 801
click at [1122, 116] on button "Style" at bounding box center [1122, 97] width 87 height 70
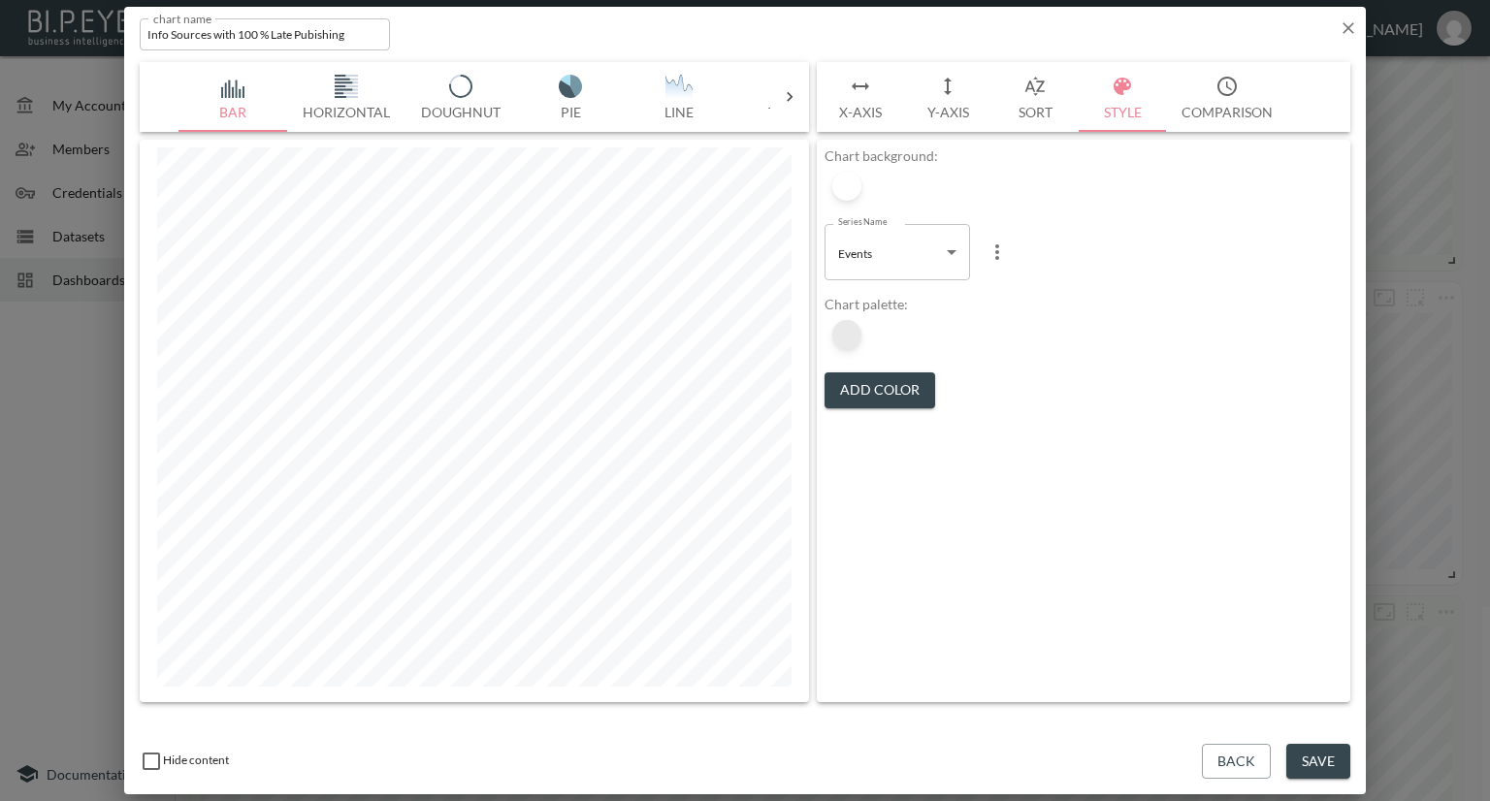
click at [846, 331] on div at bounding box center [846, 334] width 29 height 29
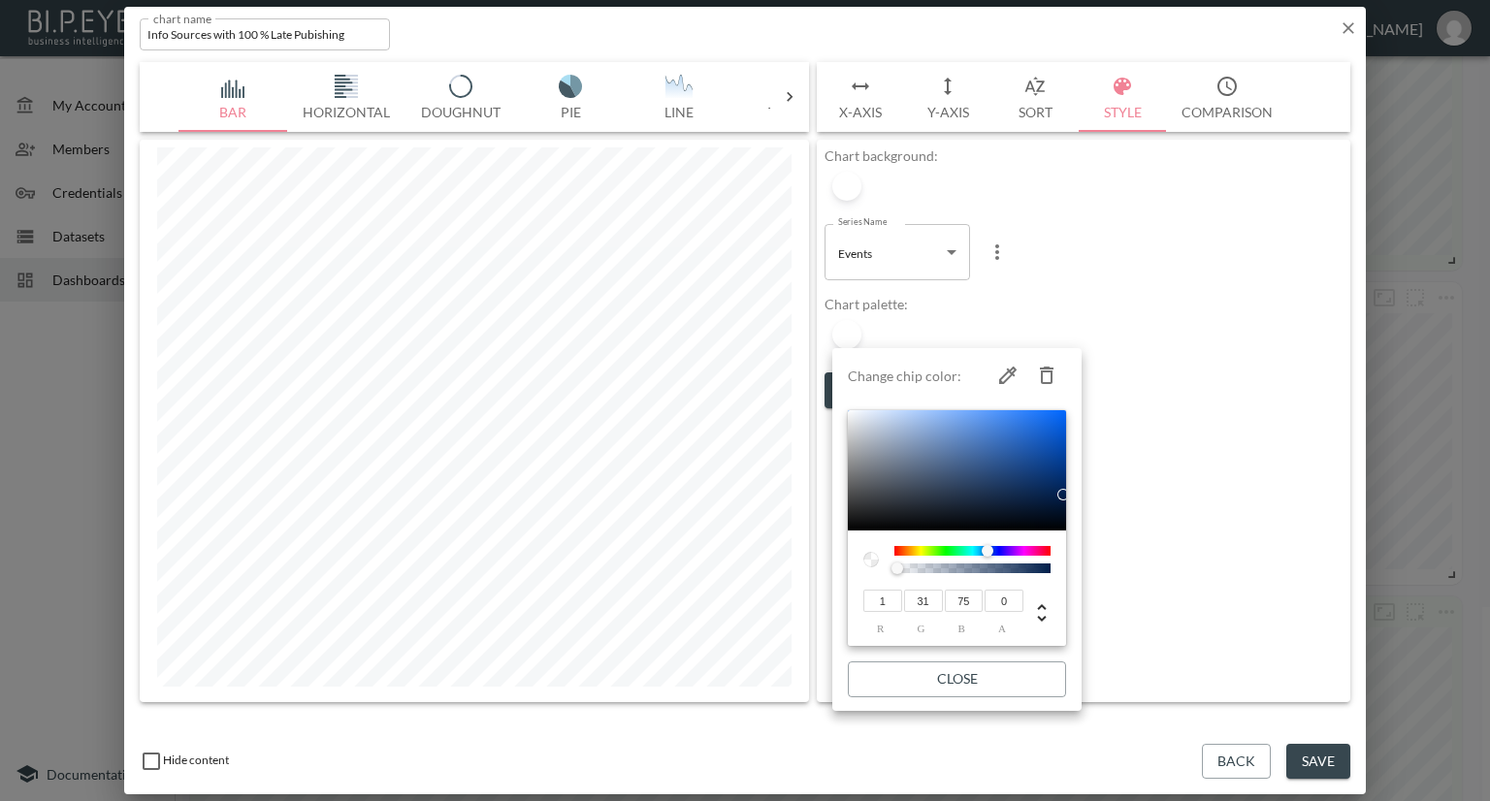
type input "71"
type input "116"
type input "183"
click at [983, 444] on div at bounding box center [957, 470] width 218 height 120
type input "70"
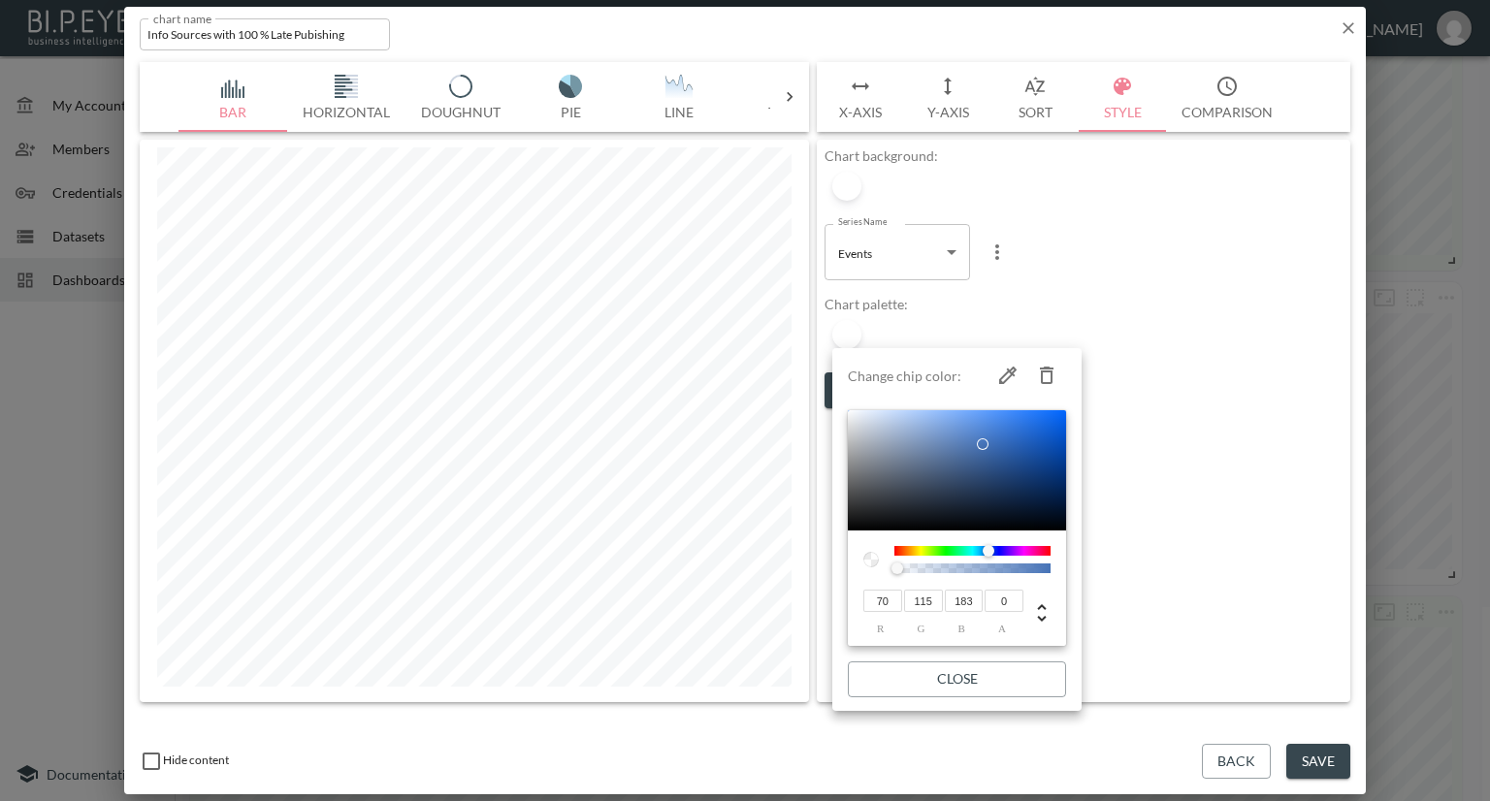
type input "118"
type input "90"
type input "183"
type input "70"
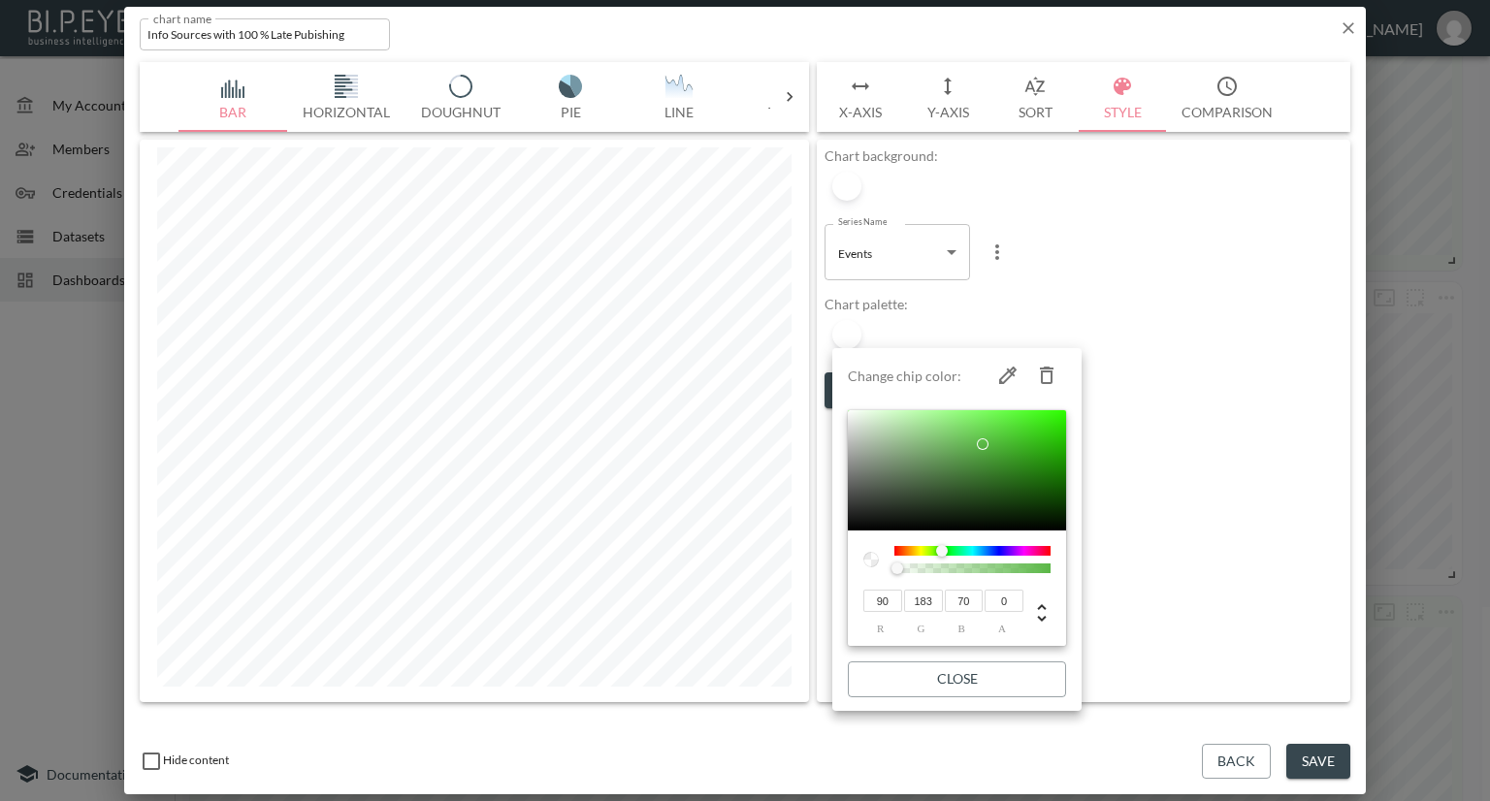
drag, startPoint x: 988, startPoint y: 550, endPoint x: 942, endPoint y: 550, distance: 45.6
click at [942, 550] on div at bounding box center [942, 551] width 12 height 12
type input "1"
drag, startPoint x: 900, startPoint y: 566, endPoint x: 1080, endPoint y: 568, distance: 179.5
click at [1080, 568] on li "Change chip color: 90 r 183 g 70 b 1 a Close" at bounding box center [956, 529] width 249 height 347
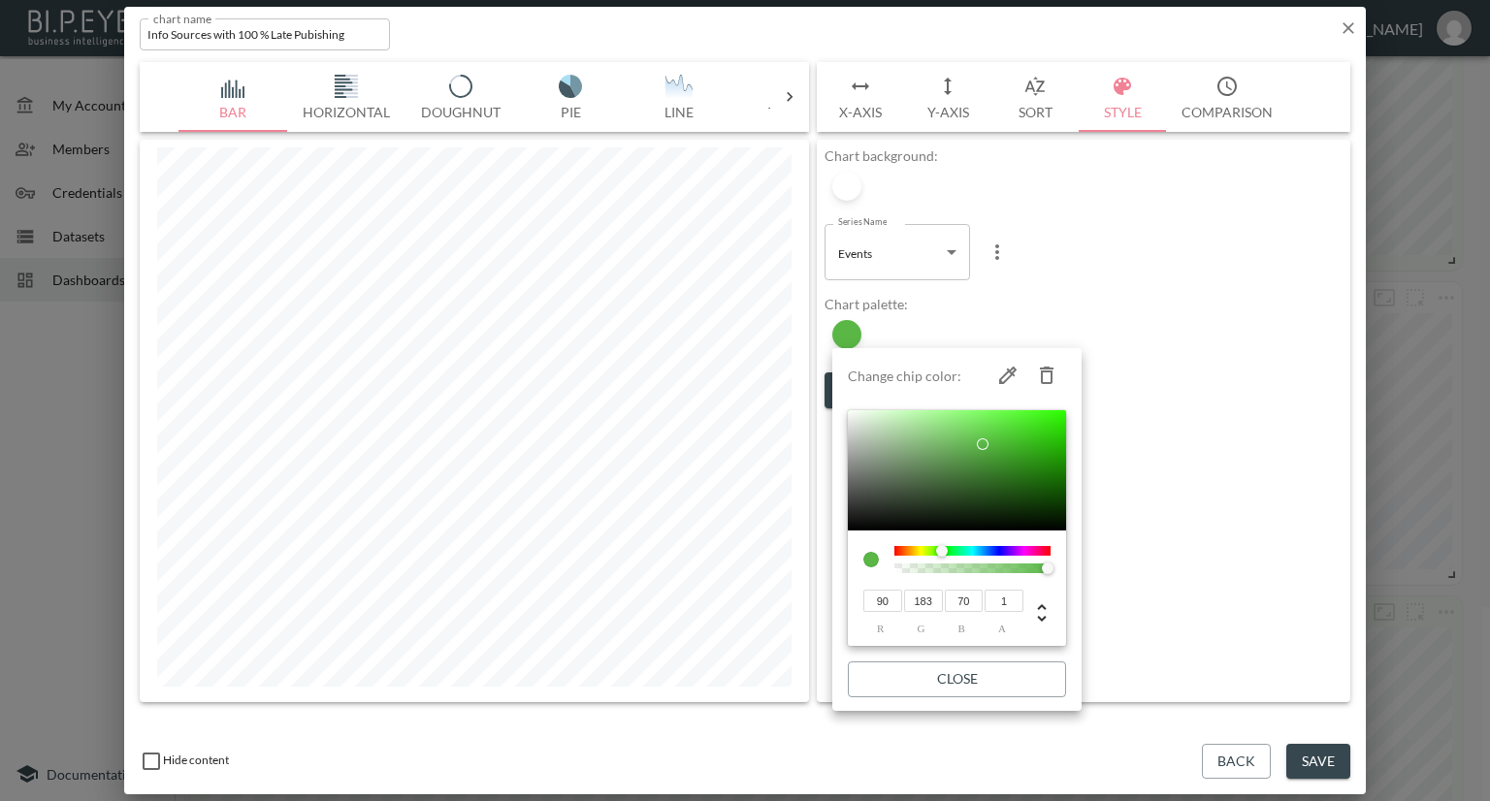
type input "94"
type input "189"
type input "73"
type input "92"
type input "185"
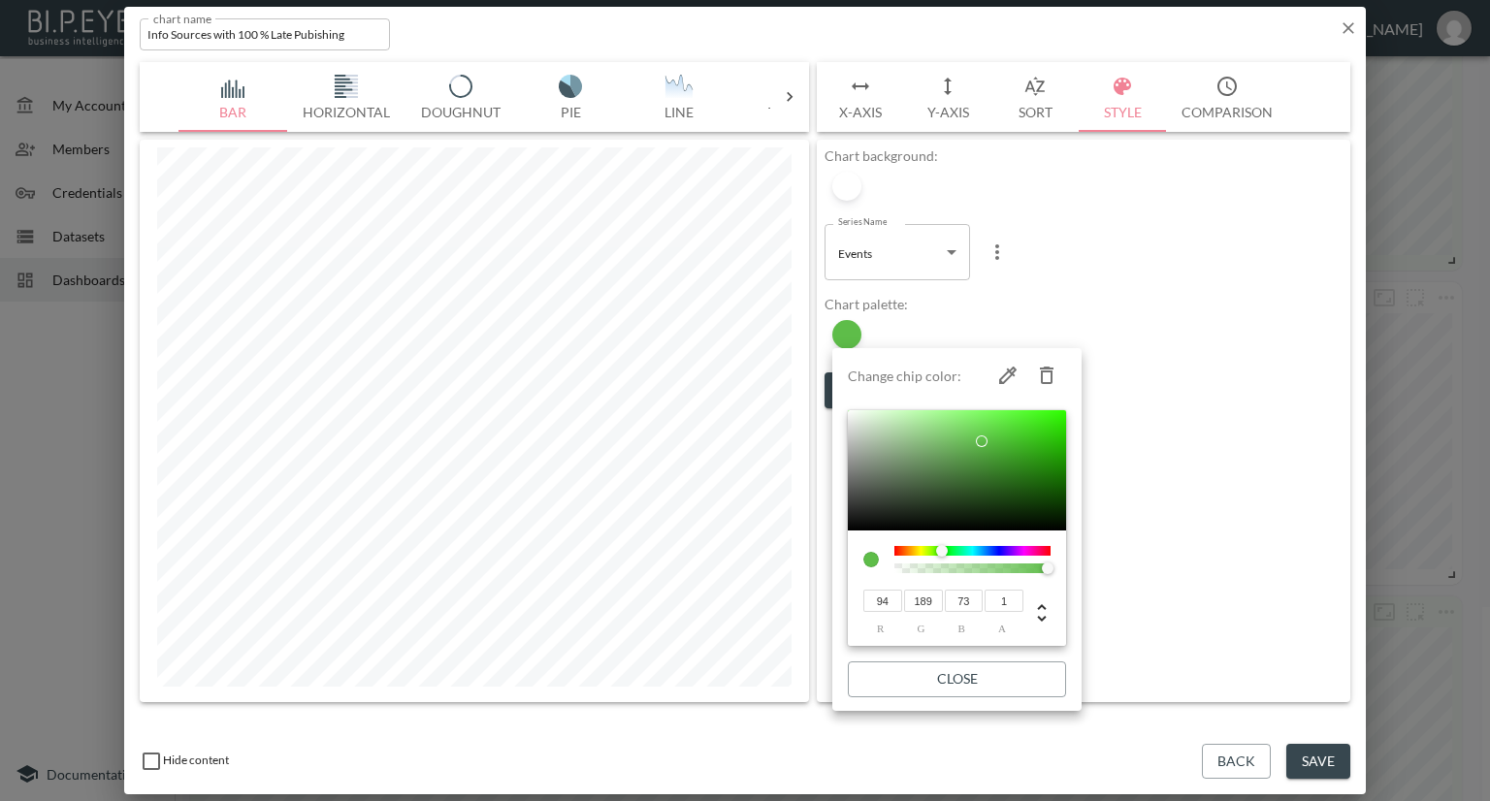
type input "72"
type input "92"
type input "177"
type input "74"
type input "91"
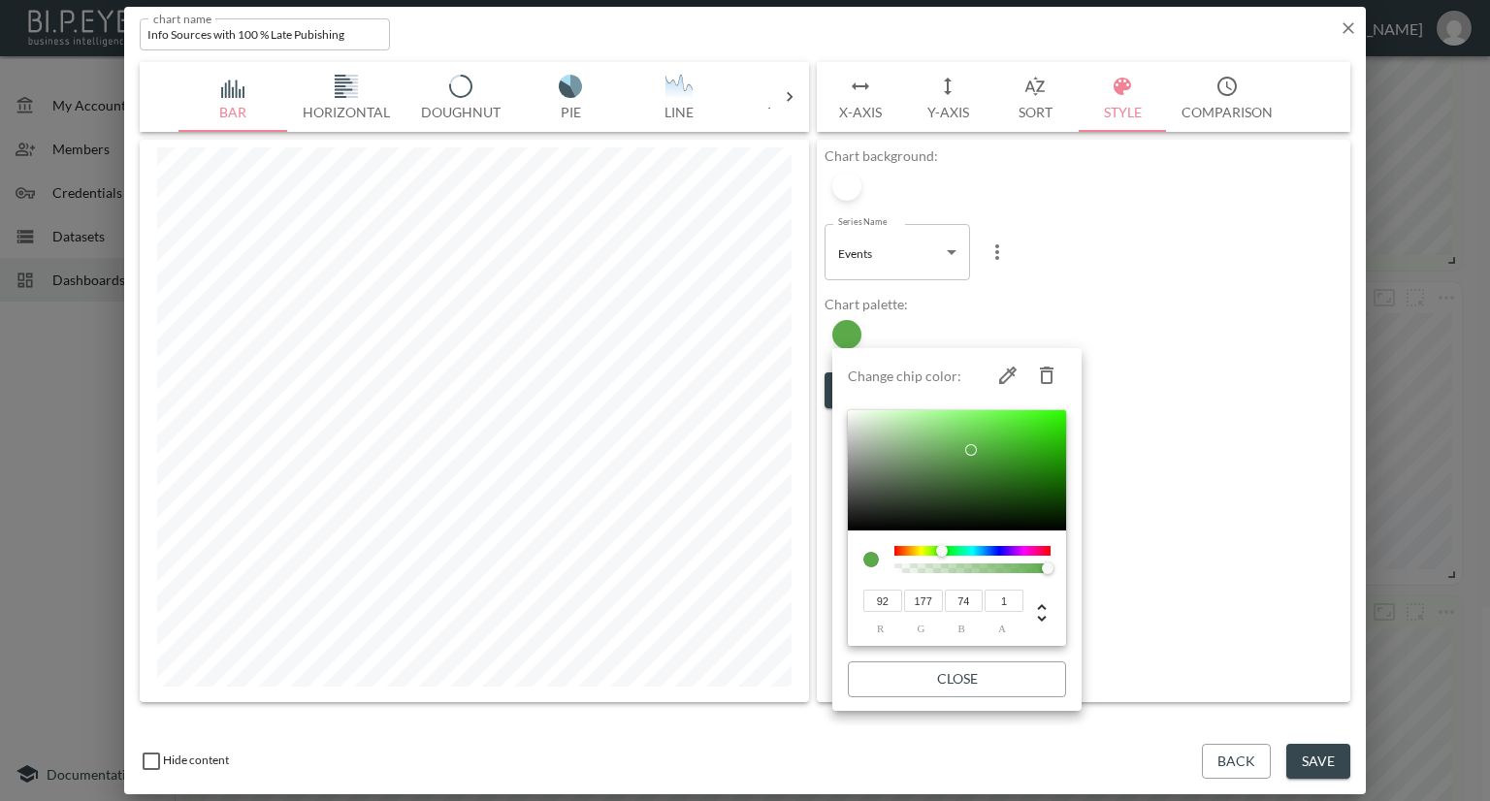
type input "170"
type input "93"
type input "168"
type input "76"
type input "94"
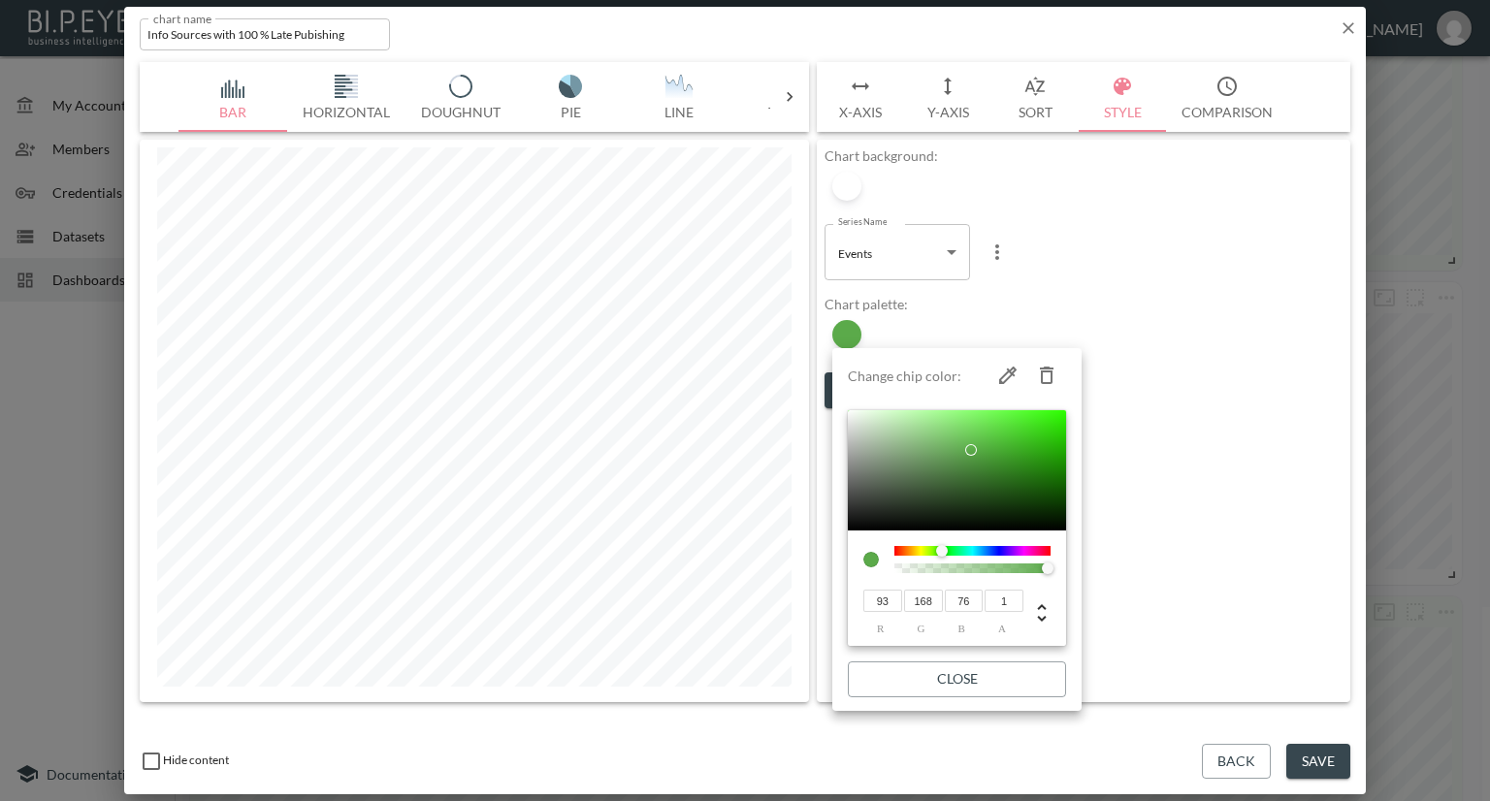
type input "160"
type input "80"
type input "89"
type input "152"
type input "76"
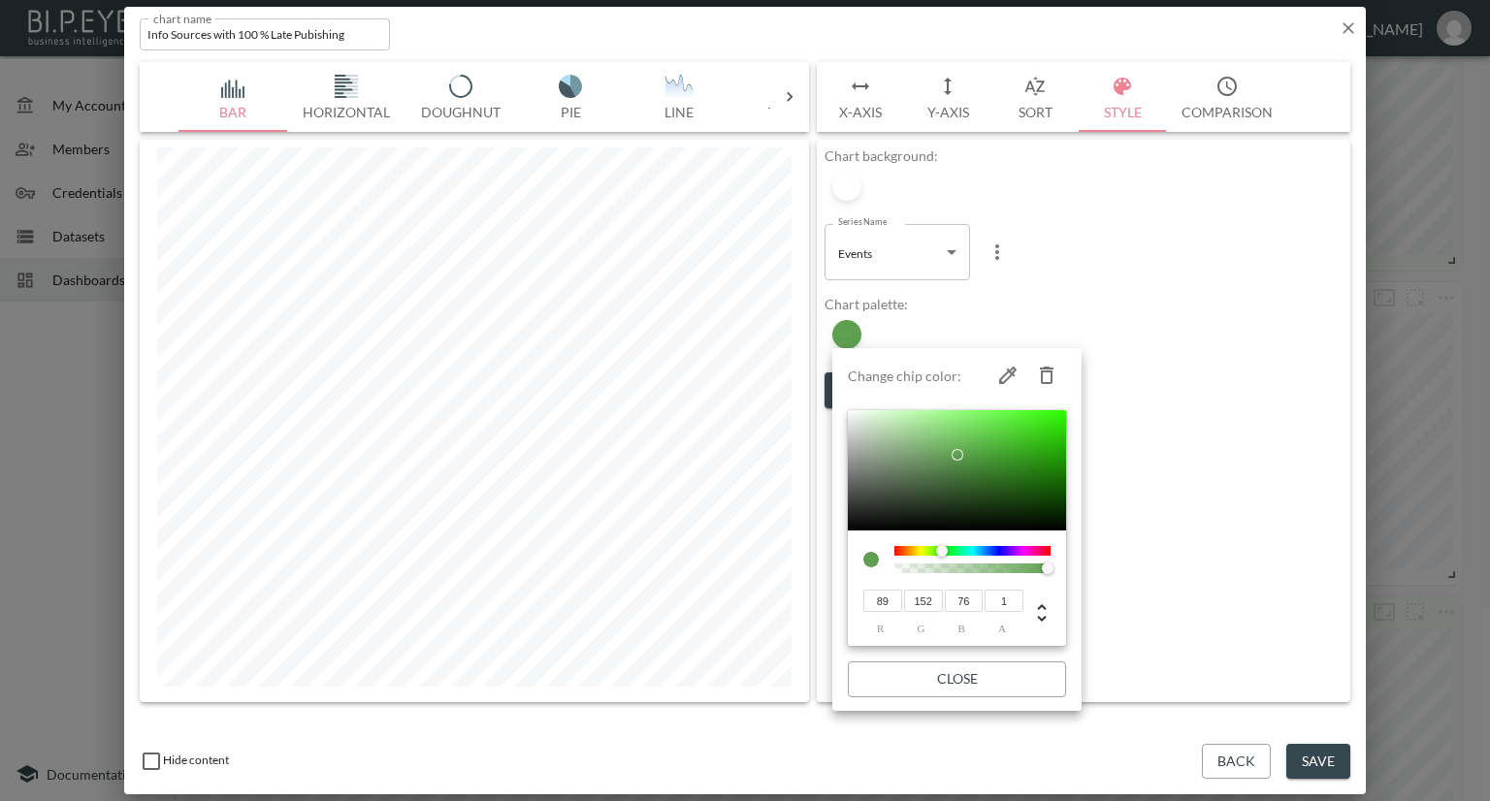
type input "83"
type input "144"
type input "71"
type input "78"
type input "138"
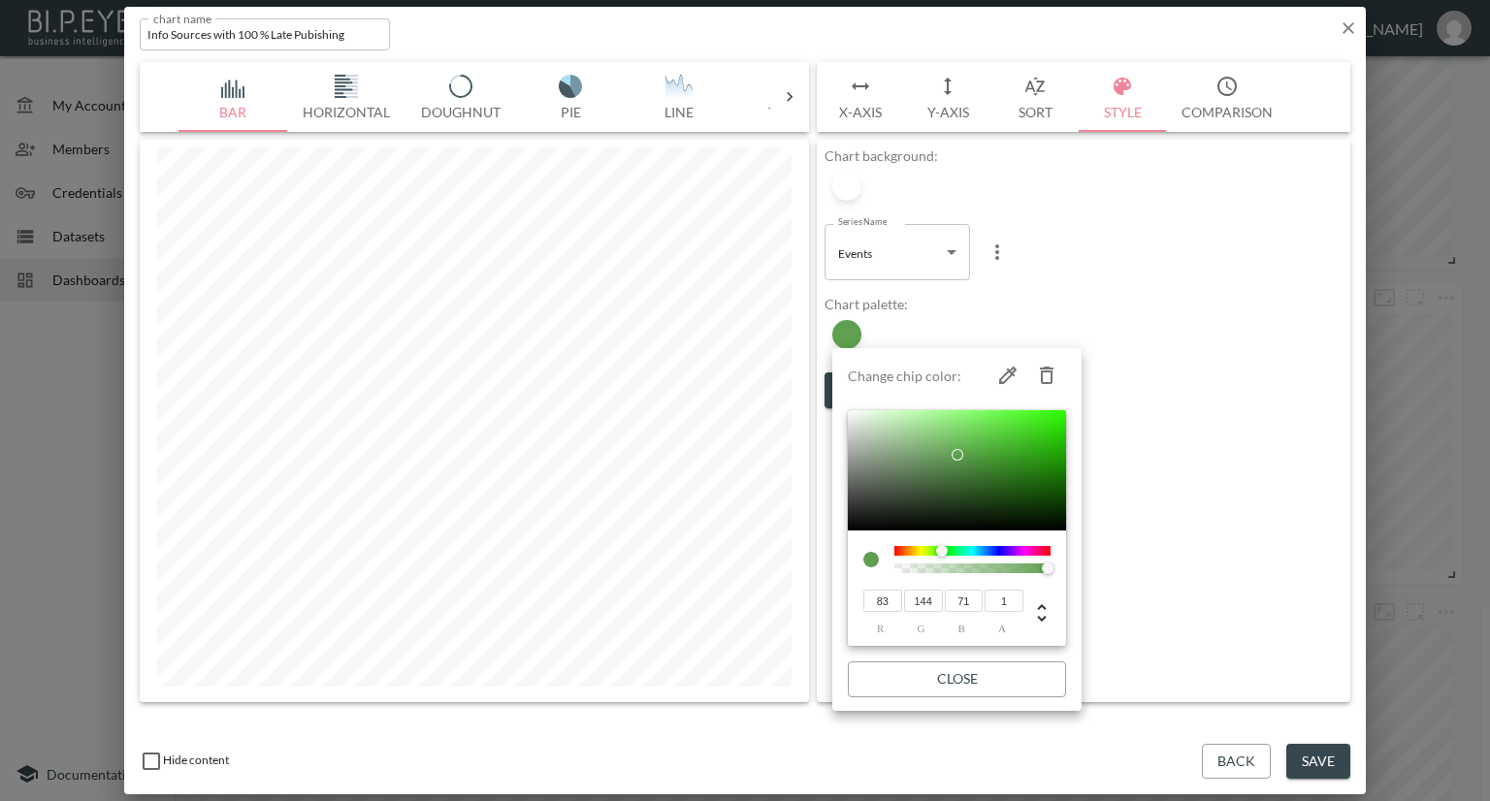
type input "67"
type input "75"
type input "135"
type input "64"
type input "71"
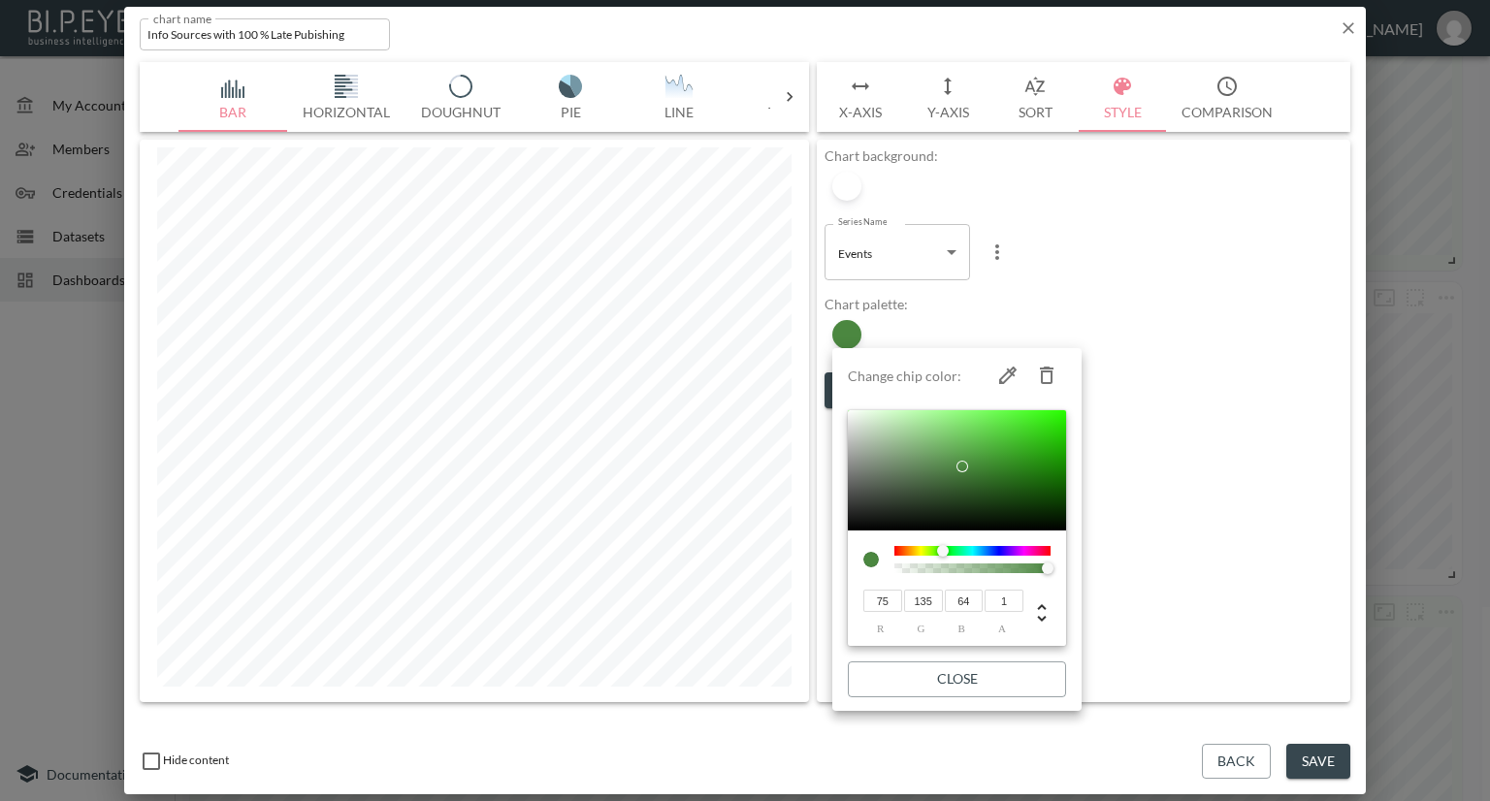
type input "131"
type input "60"
type input "68"
type input "125"
type input "57"
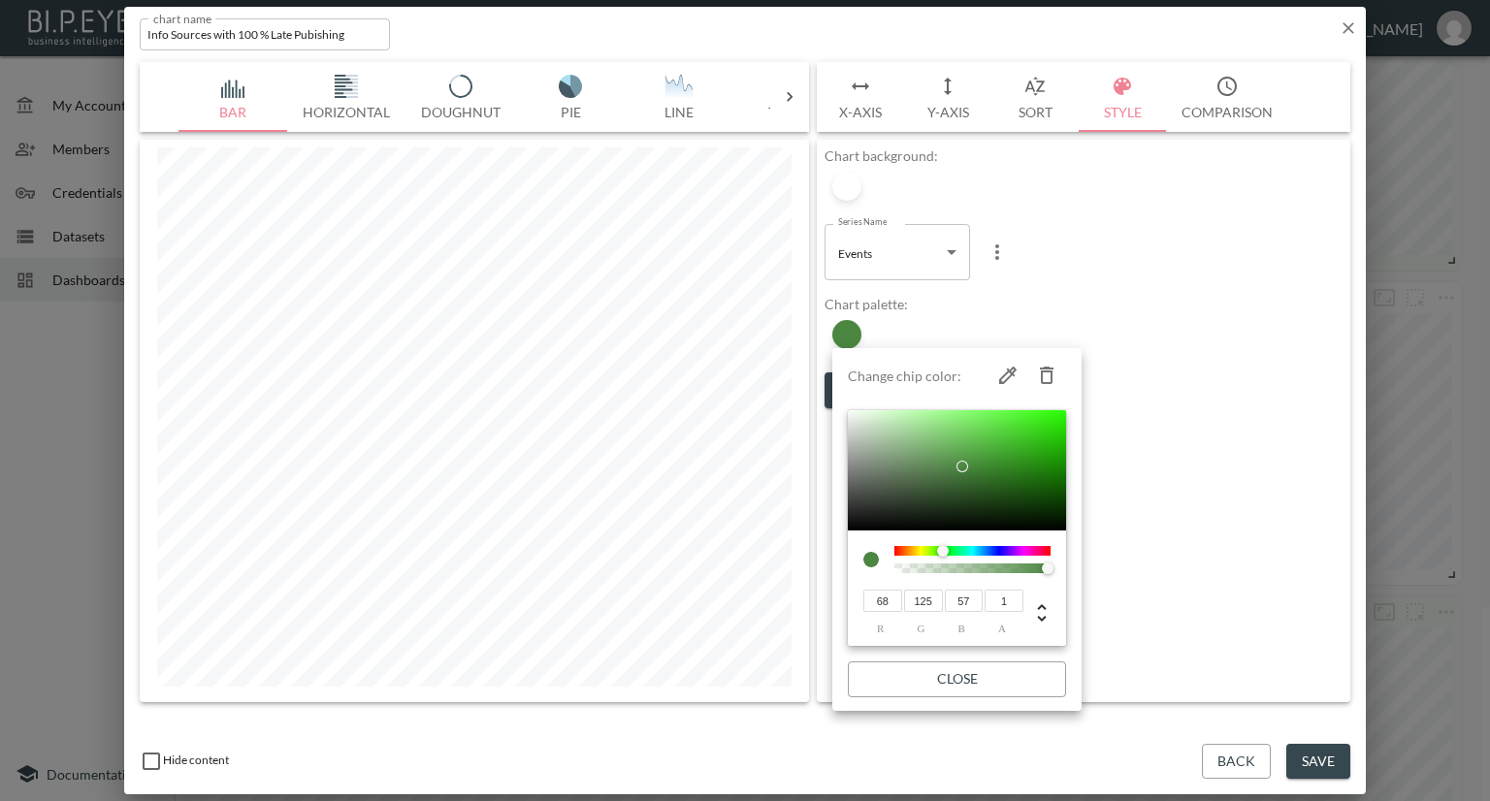
drag, startPoint x: 982, startPoint y: 441, endPoint x: 966, endPoint y: 472, distance: 33.8
click at [966, 472] on div at bounding box center [963, 467] width 12 height 12
click at [1194, 319] on div at bounding box center [745, 400] width 1490 height 801
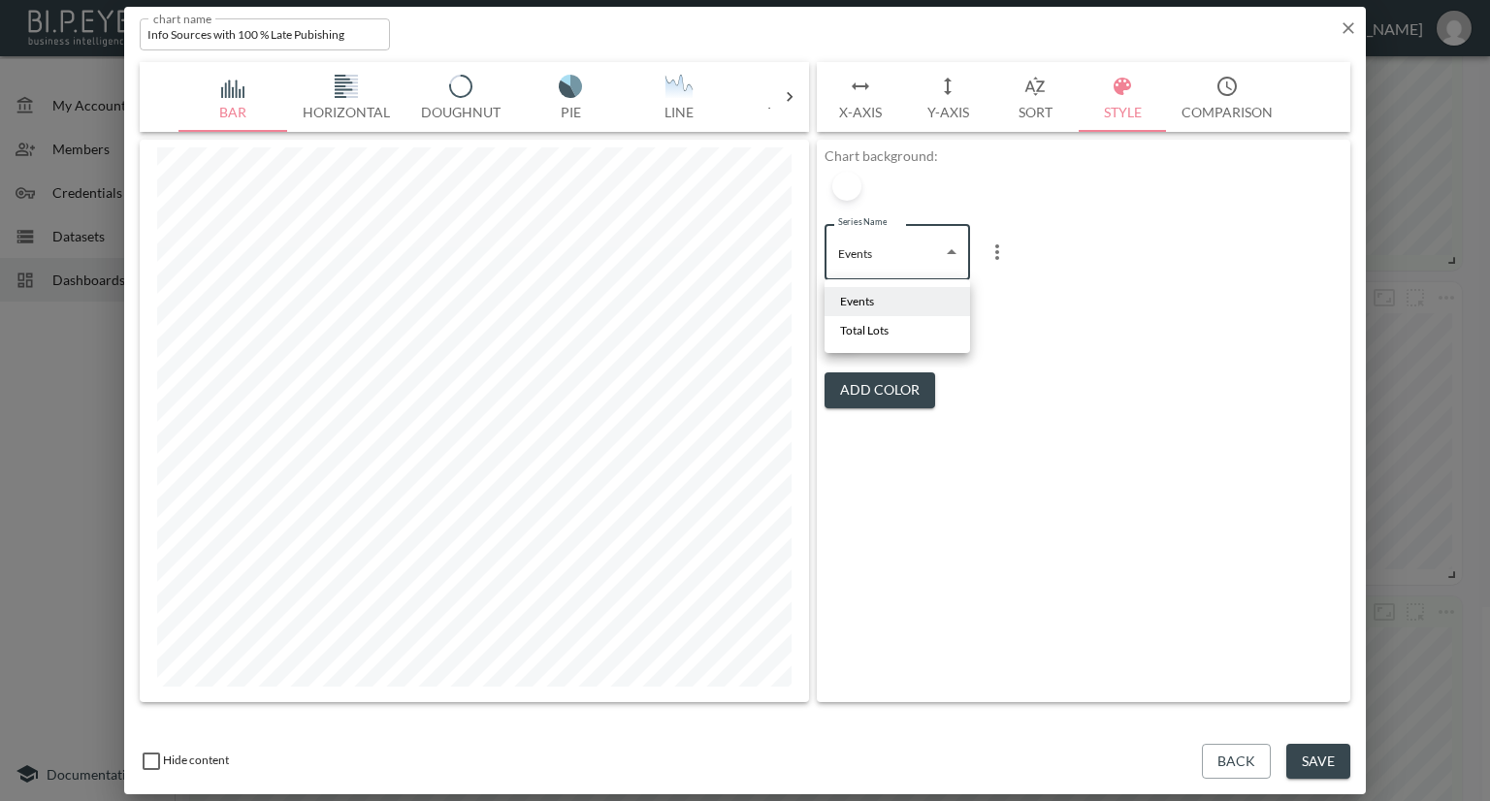
click at [949, 263] on body "BI.P.EYE, Interactive Analytics Dashboards - app Nadia Senft organization / das…" at bounding box center [745, 400] width 1490 height 801
click at [889, 327] on span "Total Lots" at bounding box center [864, 330] width 49 height 17
type input "845144a5-0352-4461-a4d6-a8083ab4efb7"
click at [881, 348] on button "Add Color" at bounding box center [880, 354] width 111 height 36
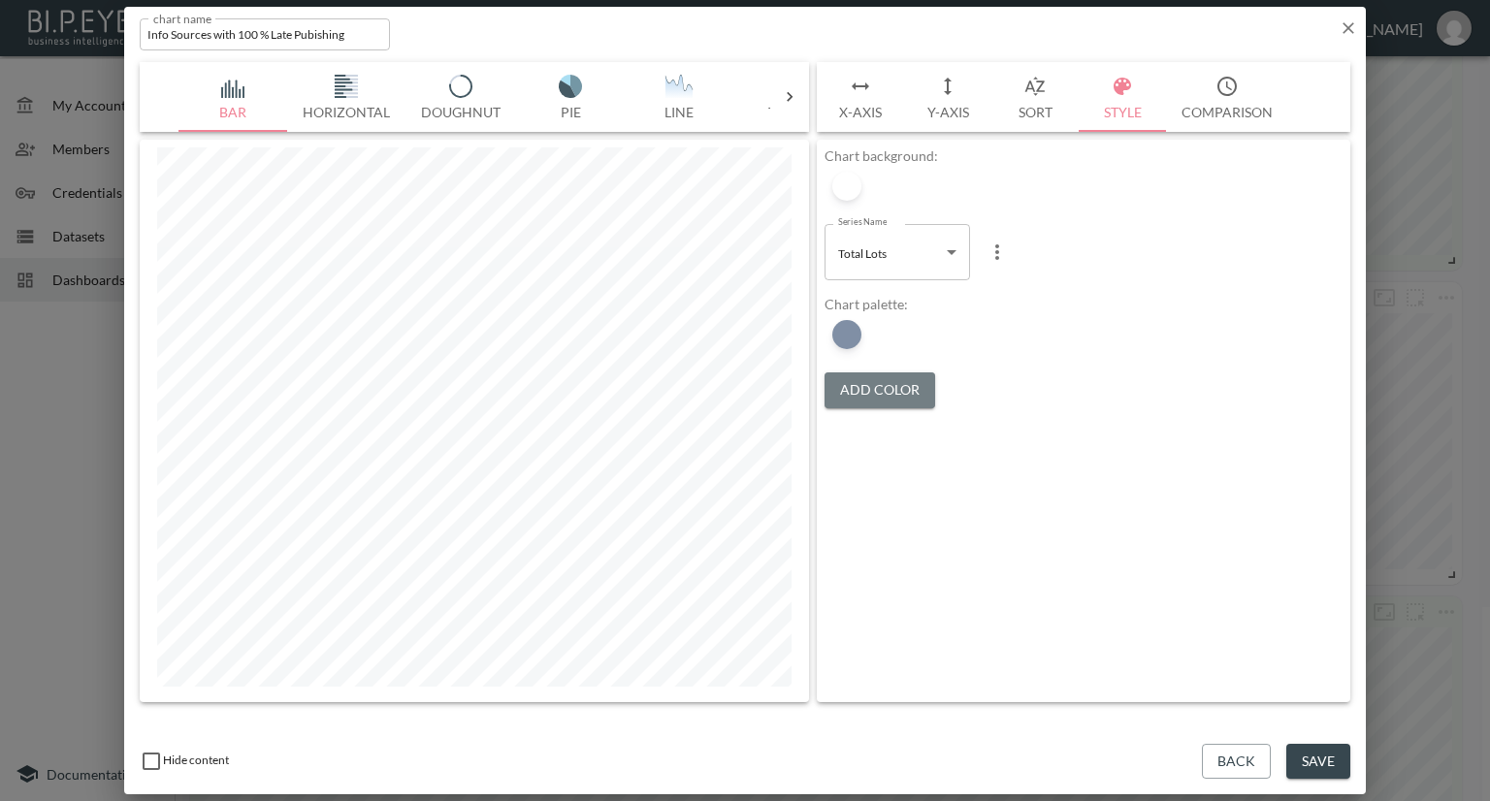
click at [859, 383] on button "Add Color" at bounding box center [880, 391] width 111 height 36
click at [842, 339] on div at bounding box center [846, 334] width 29 height 29
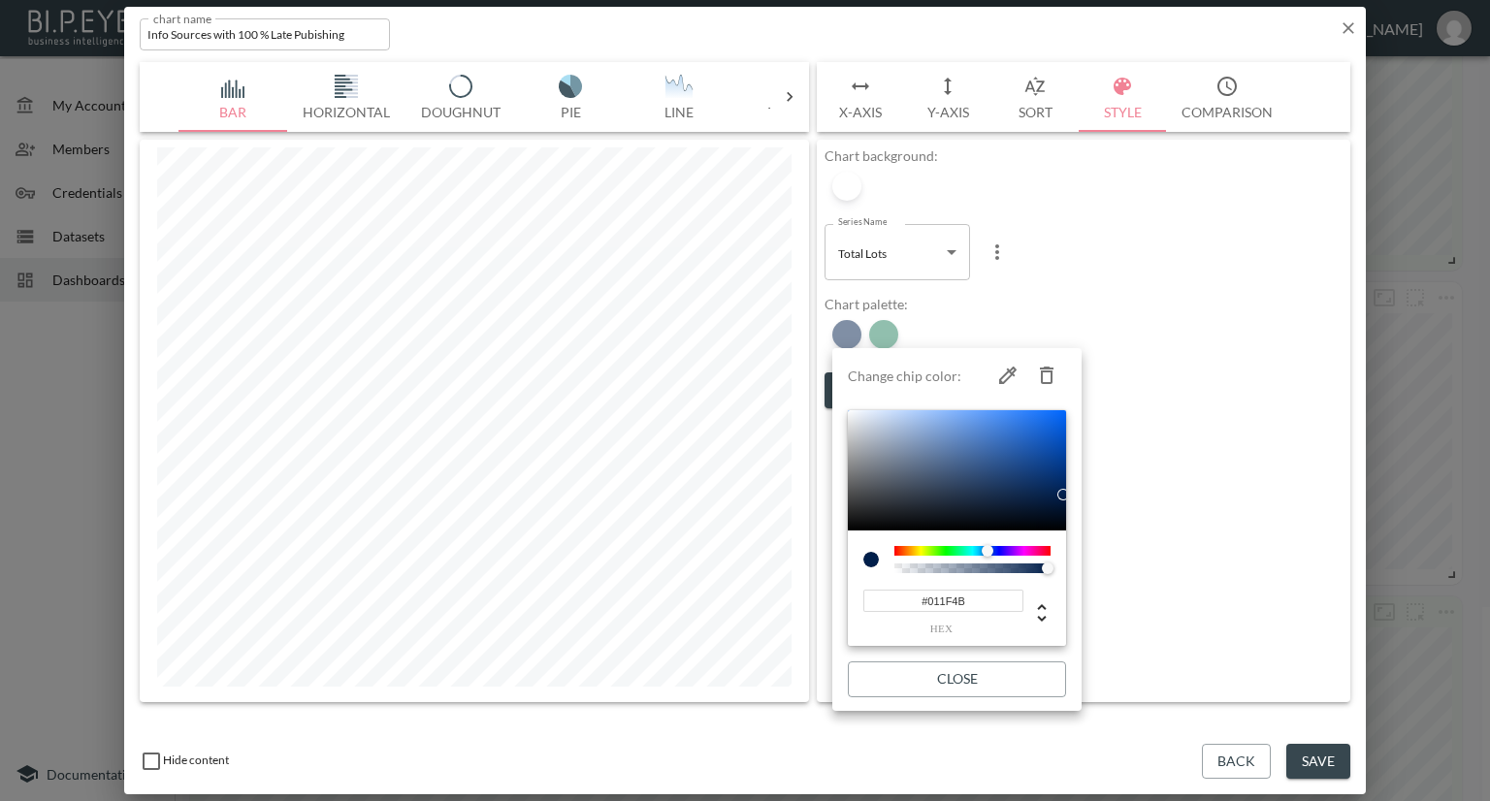
click at [1038, 372] on icon "button" at bounding box center [1046, 375] width 23 height 23
type input "#237F5D"
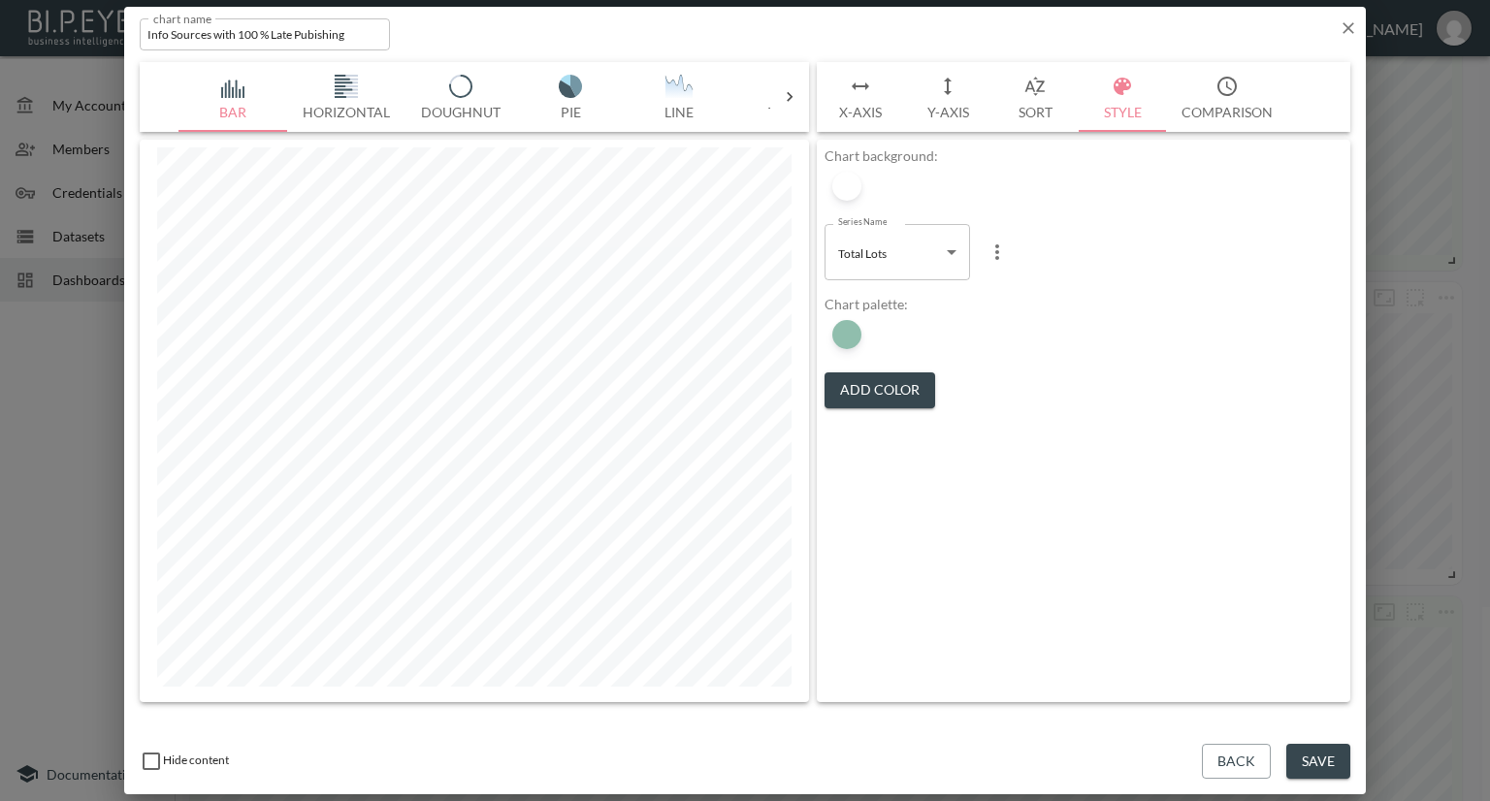
click at [1314, 752] on button "Save" at bounding box center [1318, 762] width 64 height 36
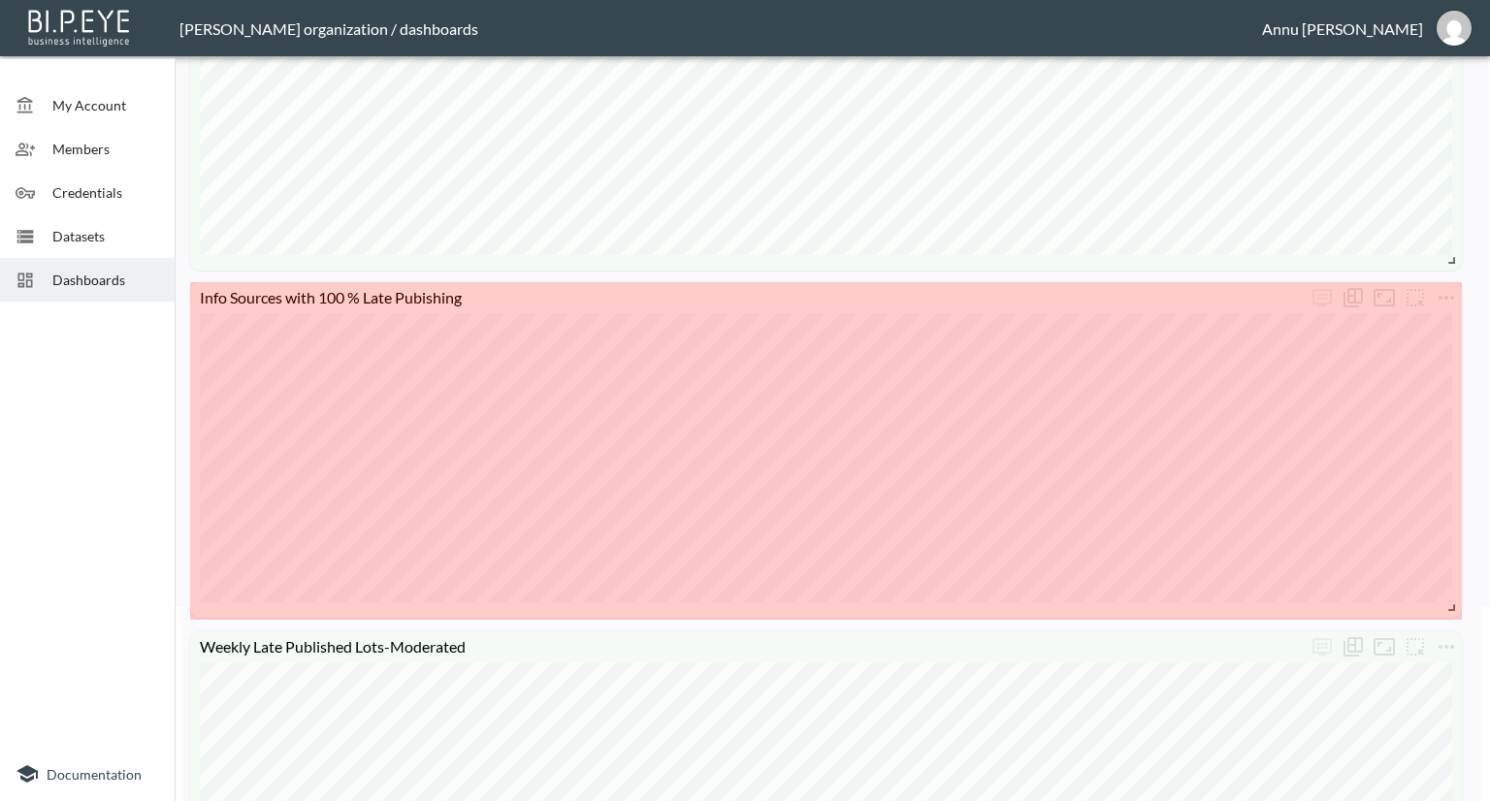
drag, startPoint x: 1449, startPoint y: 574, endPoint x: 1450, endPoint y: 607, distance: 33.0
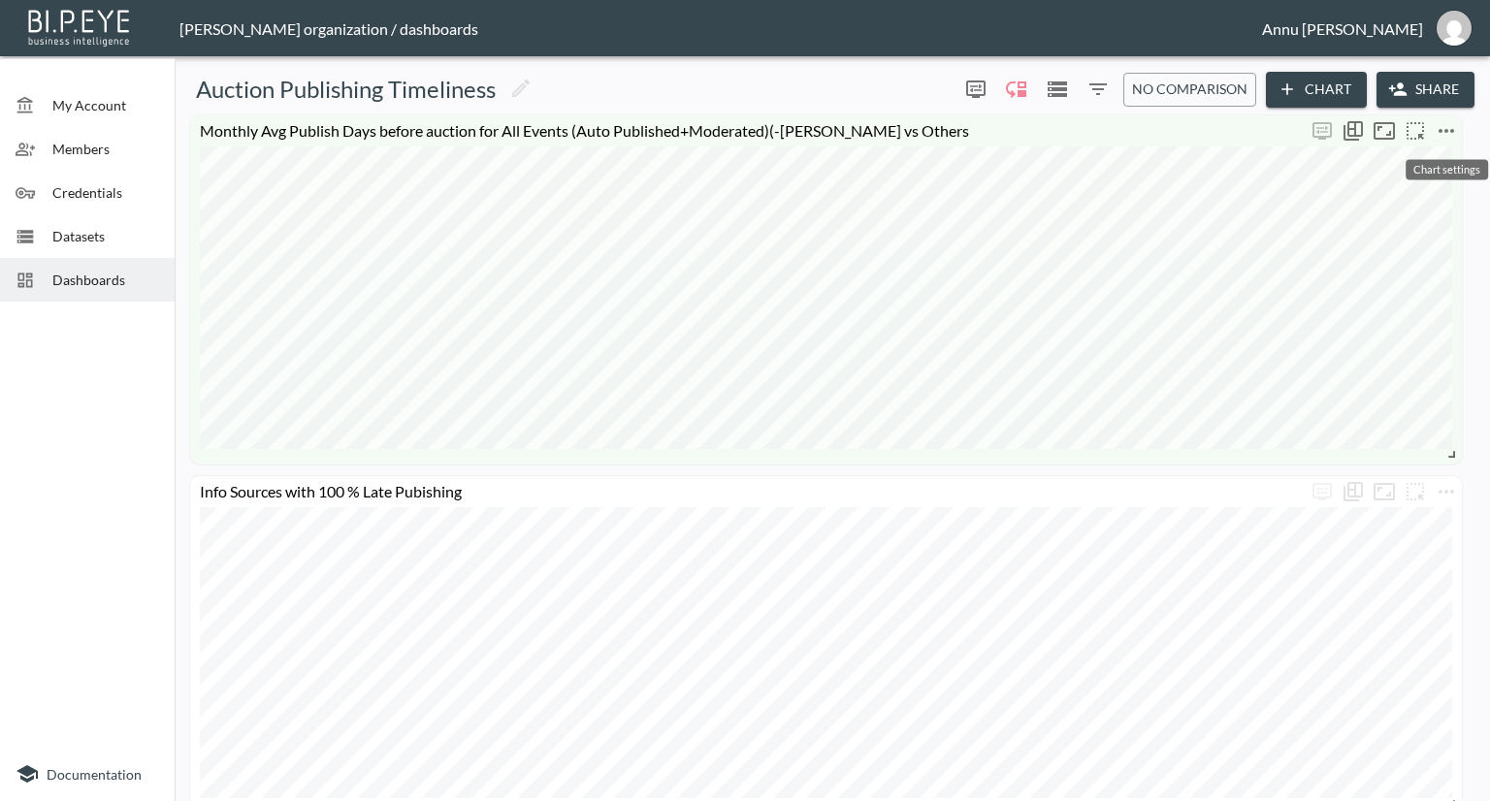
click at [1449, 137] on icon "more" at bounding box center [1446, 130] width 23 height 23
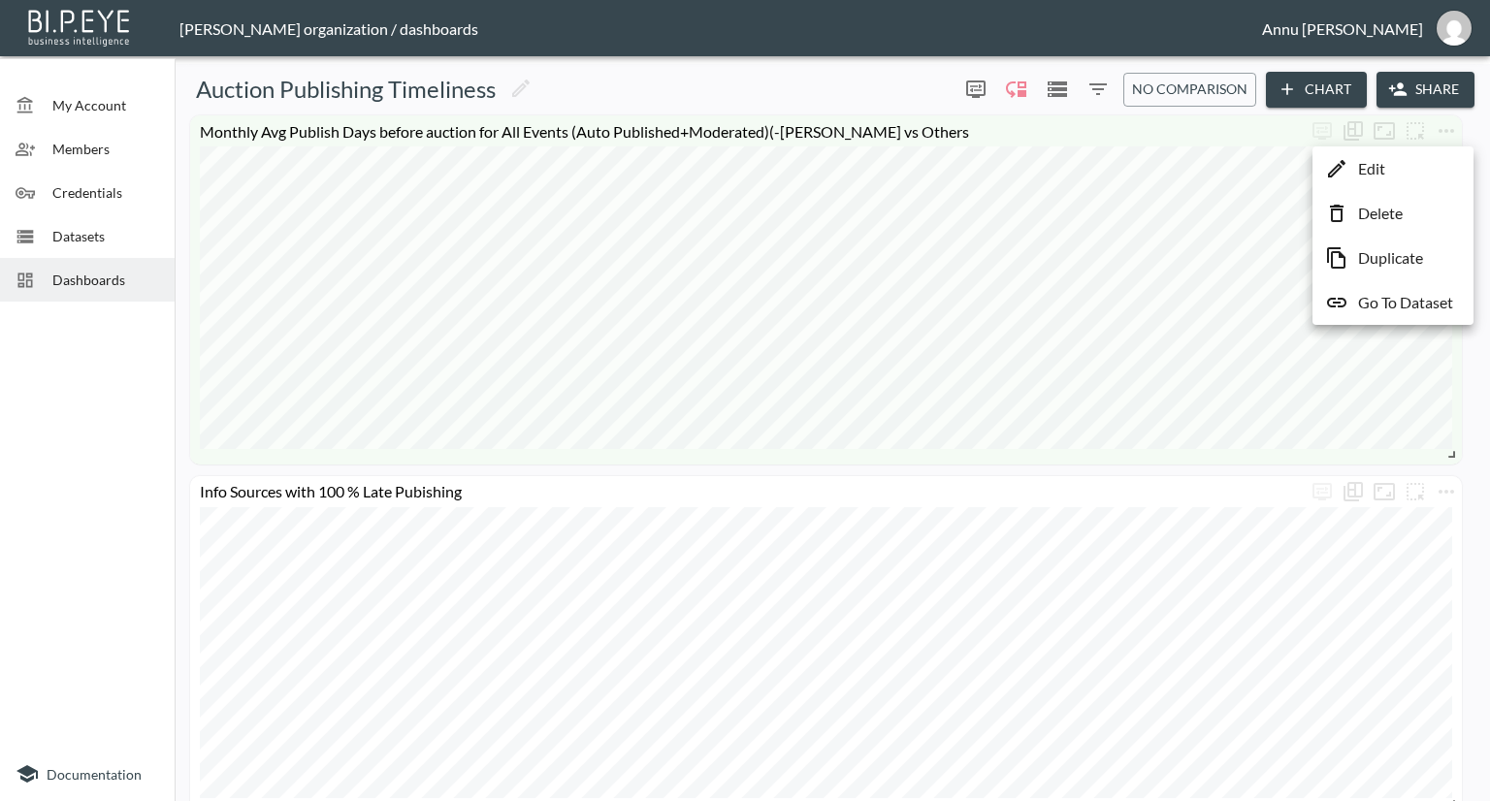
click at [1397, 172] on li "Edit" at bounding box center [1393, 168] width 151 height 35
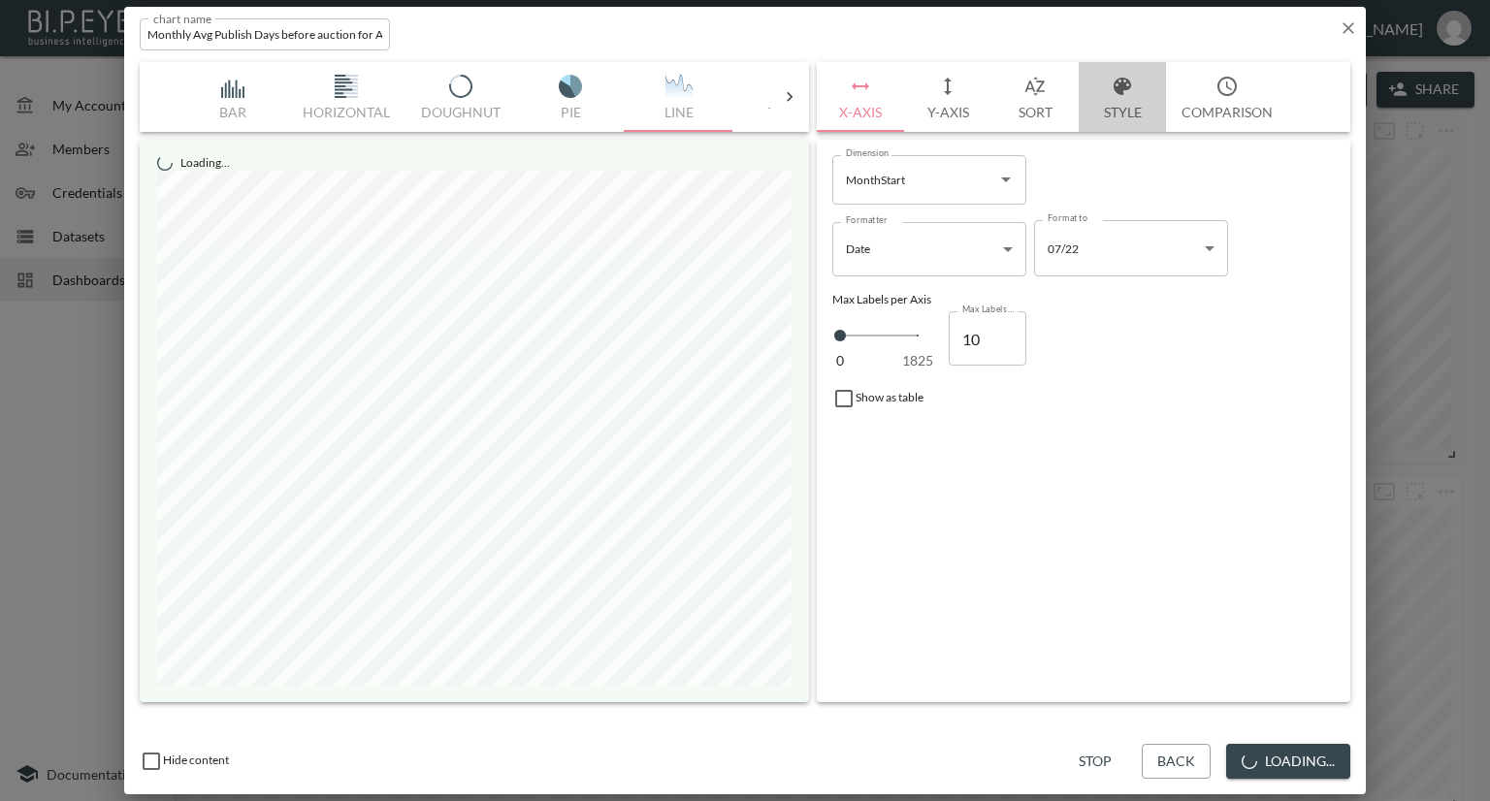
click at [1122, 114] on button "Style" at bounding box center [1122, 97] width 87 height 70
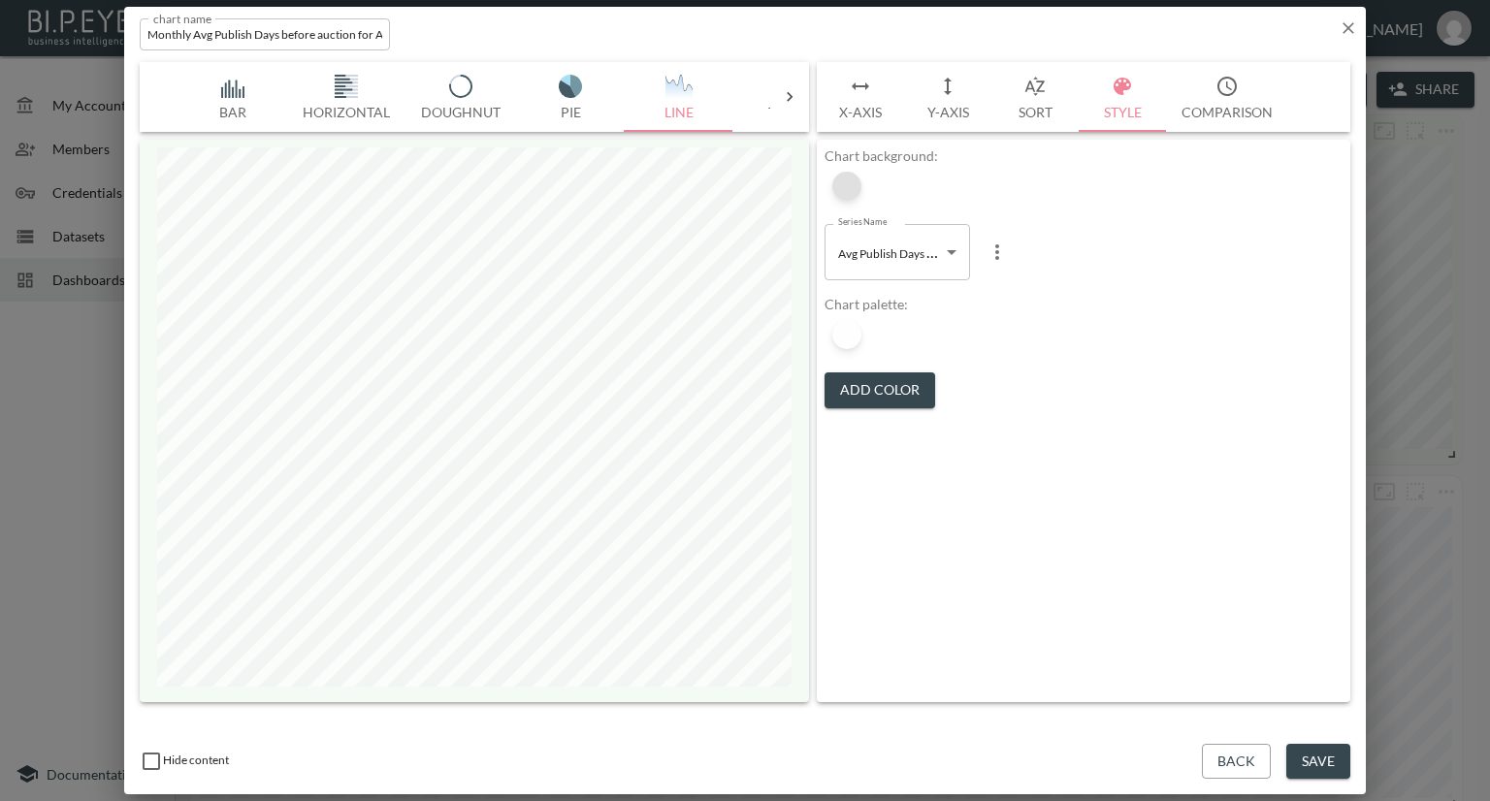
click at [842, 183] on div at bounding box center [846, 186] width 29 height 29
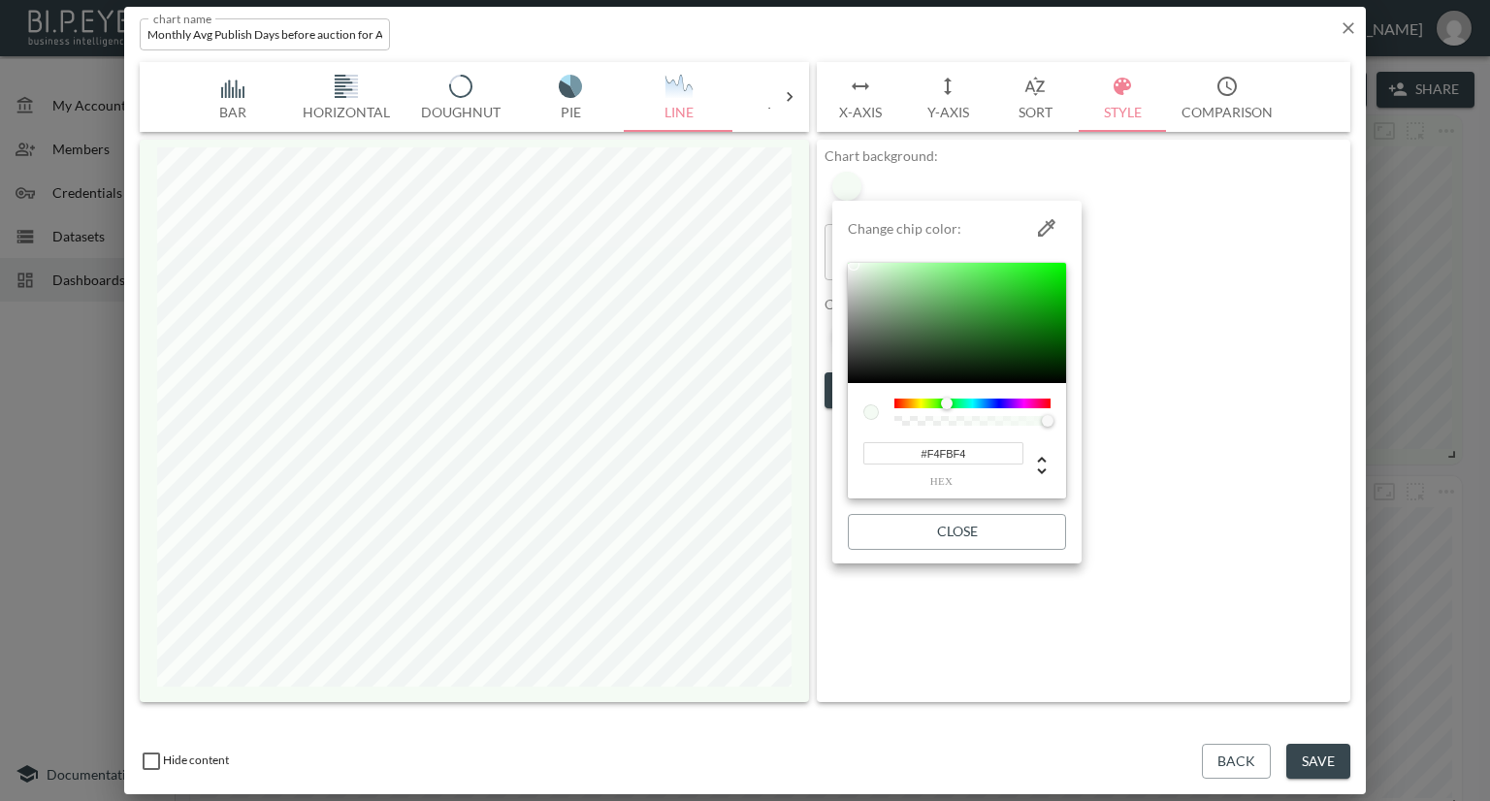
drag, startPoint x: 990, startPoint y: 451, endPoint x: 845, endPoint y: 449, distance: 144.6
click at [845, 449] on li "Change chip color: #F4FBF4 hex Close" at bounding box center [956, 382] width 249 height 347
click at [1191, 289] on div at bounding box center [745, 400] width 1490 height 801
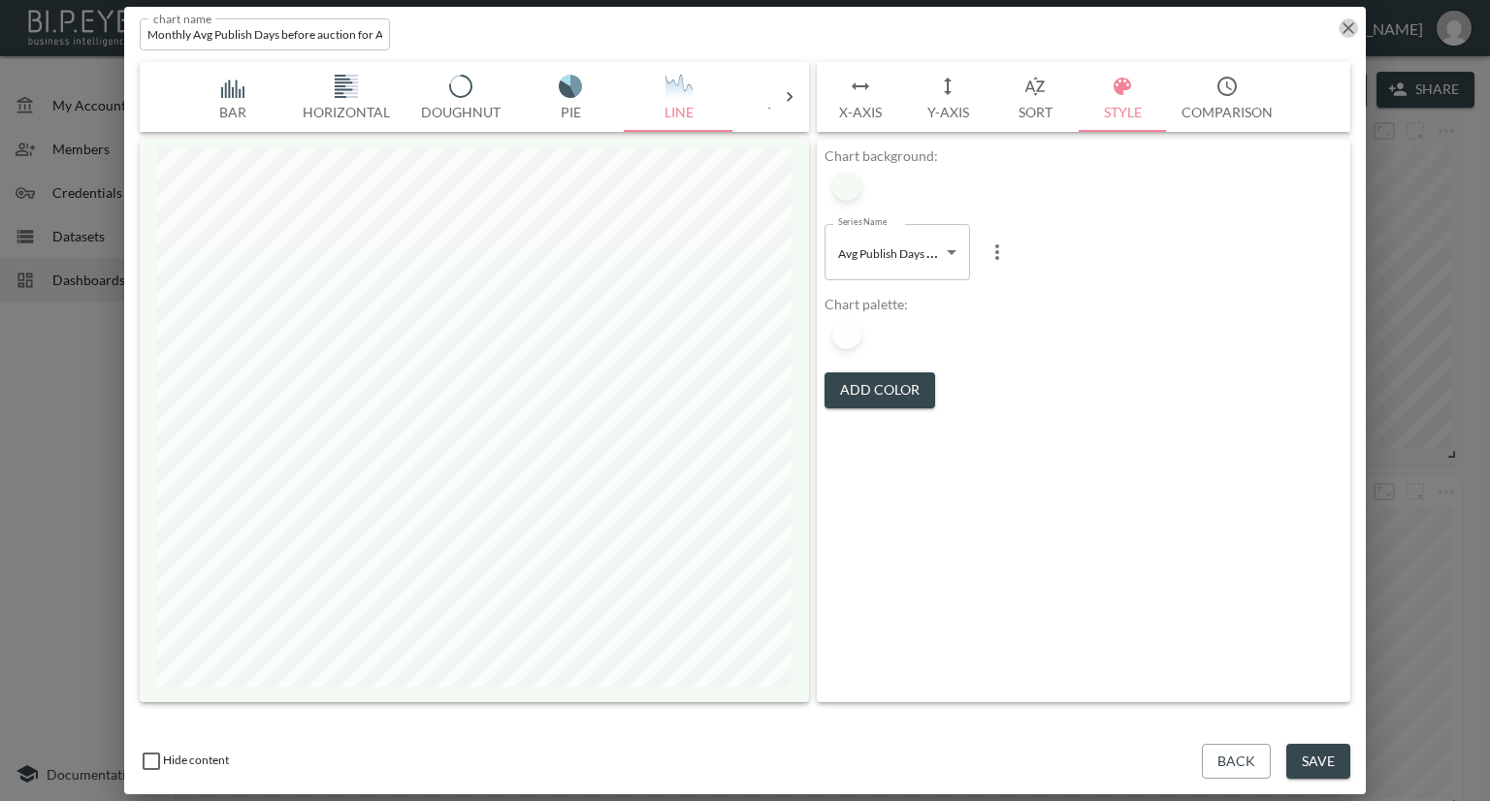
click at [1351, 27] on icon "button" at bounding box center [1348, 27] width 19 height 19
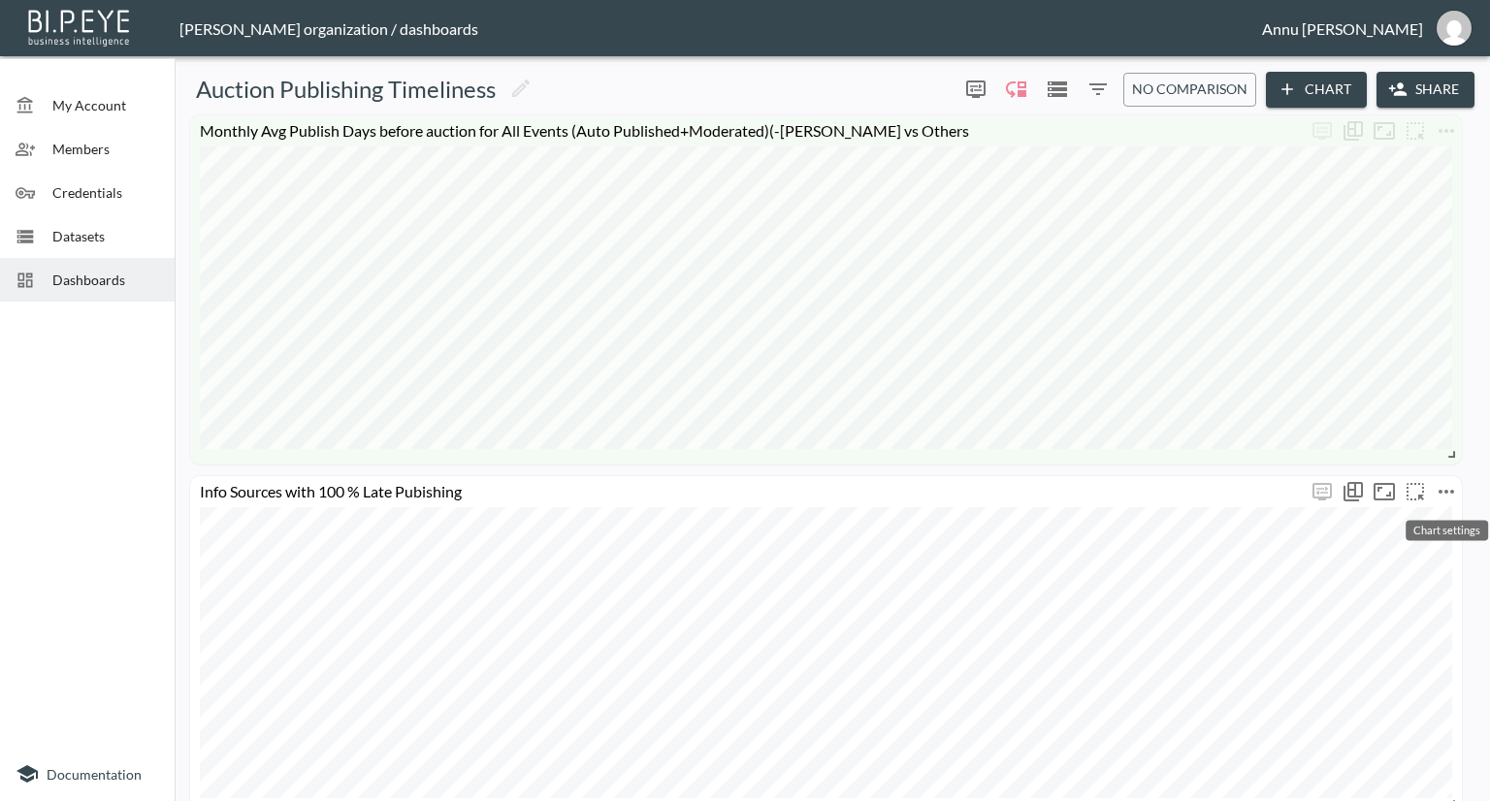
click at [1453, 484] on icon "more" at bounding box center [1446, 491] width 23 height 23
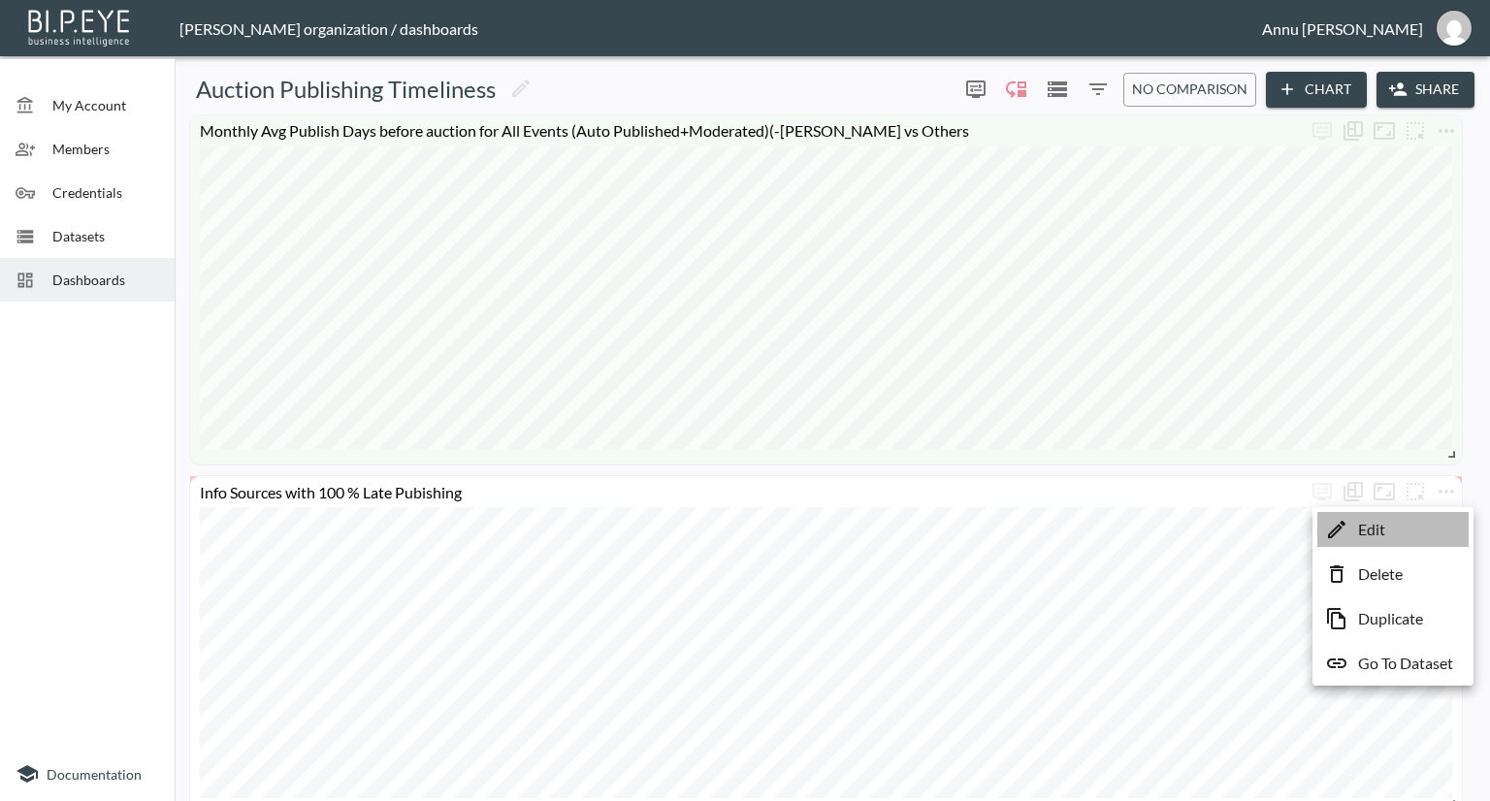
click at [1395, 525] on li "Edit" at bounding box center [1393, 529] width 151 height 35
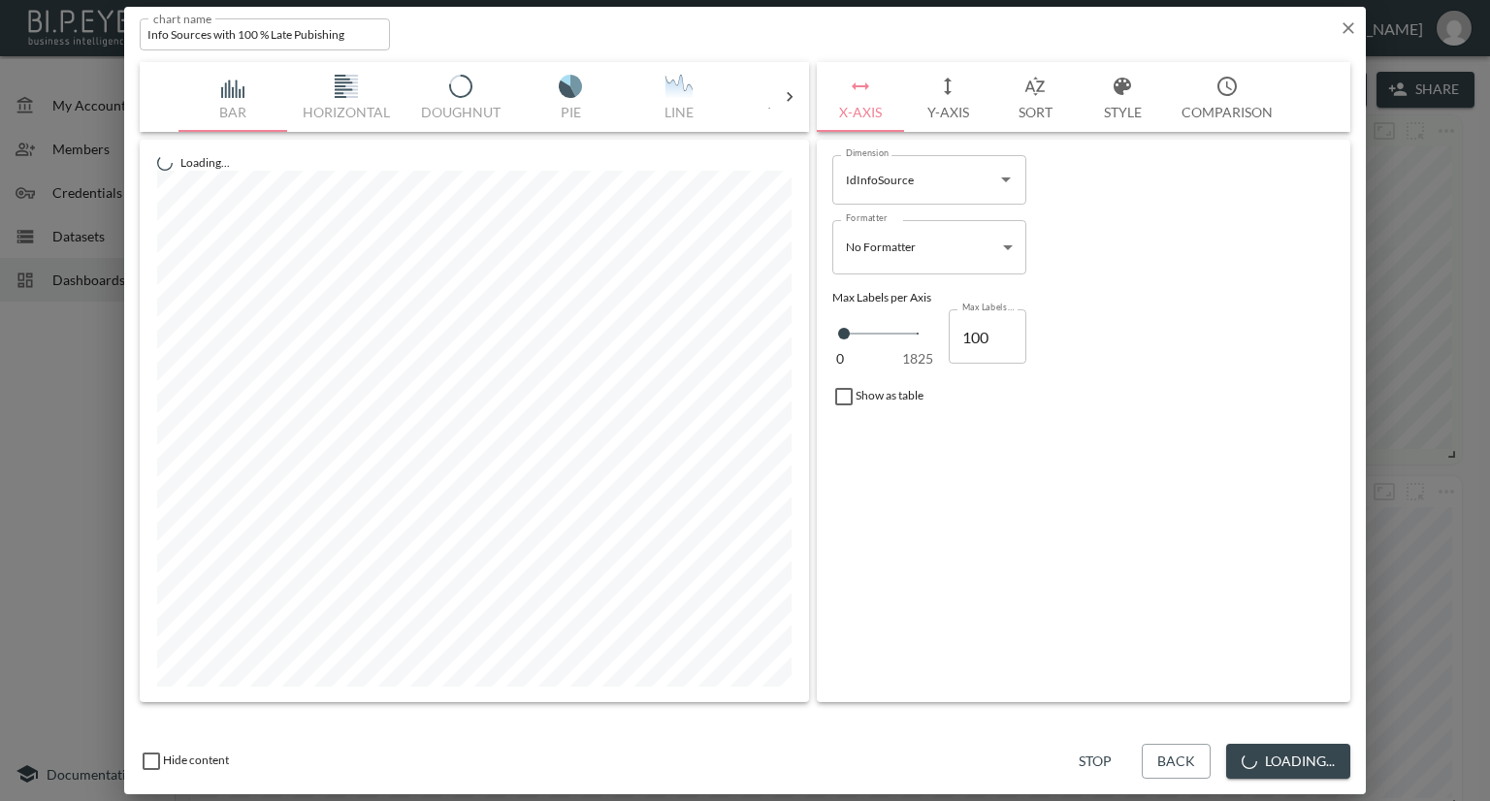
click at [1129, 100] on button "Style" at bounding box center [1122, 97] width 87 height 70
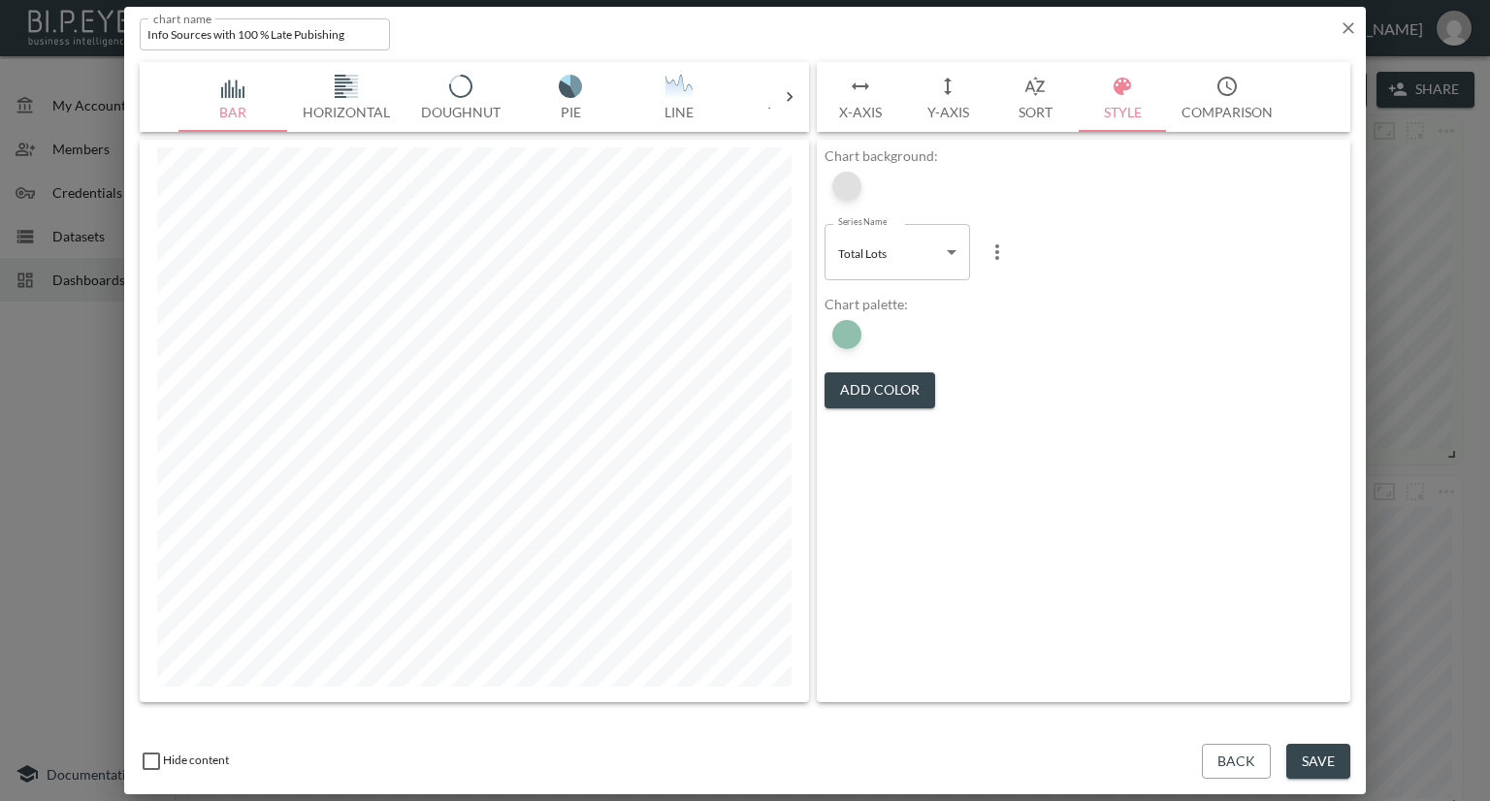
click at [858, 188] on div at bounding box center [846, 186] width 29 height 29
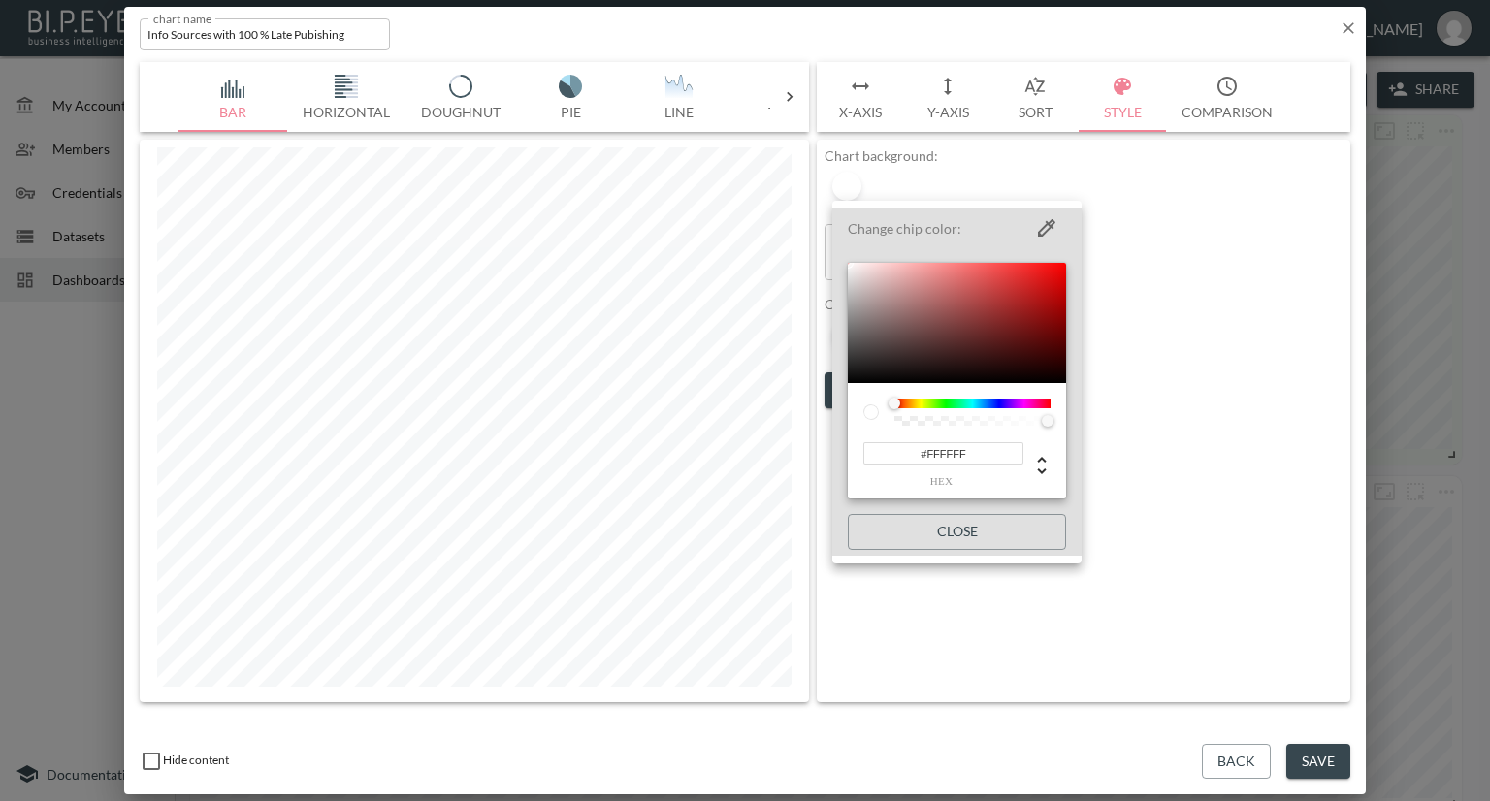
drag, startPoint x: 974, startPoint y: 453, endPoint x: 782, endPoint y: 440, distance: 192.6
click at [782, 440] on div "Change chip color: #FFFFFF hex Close" at bounding box center [745, 400] width 1490 height 801
paste input "4FBF4"
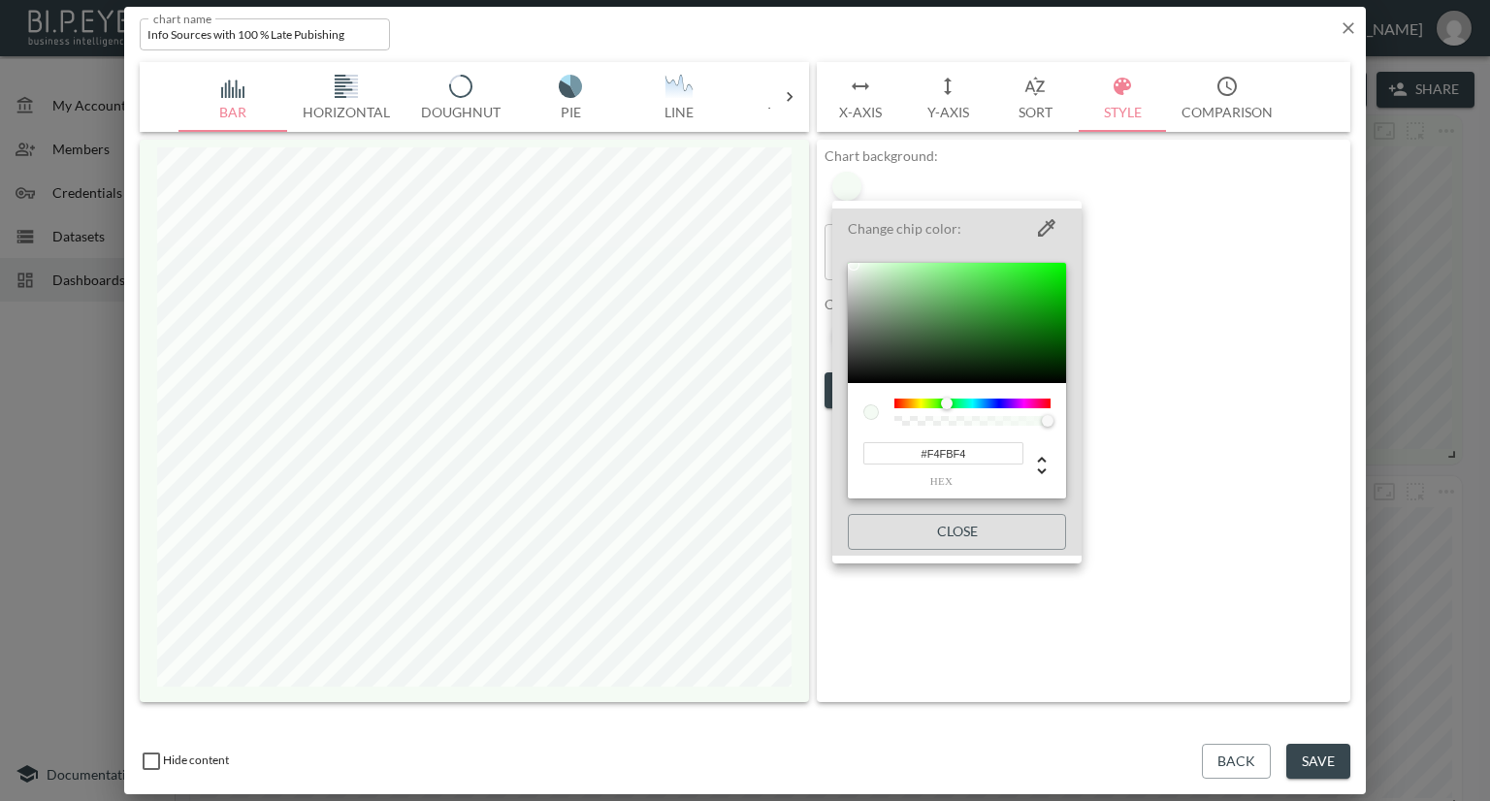
type input "#F4FBF4"
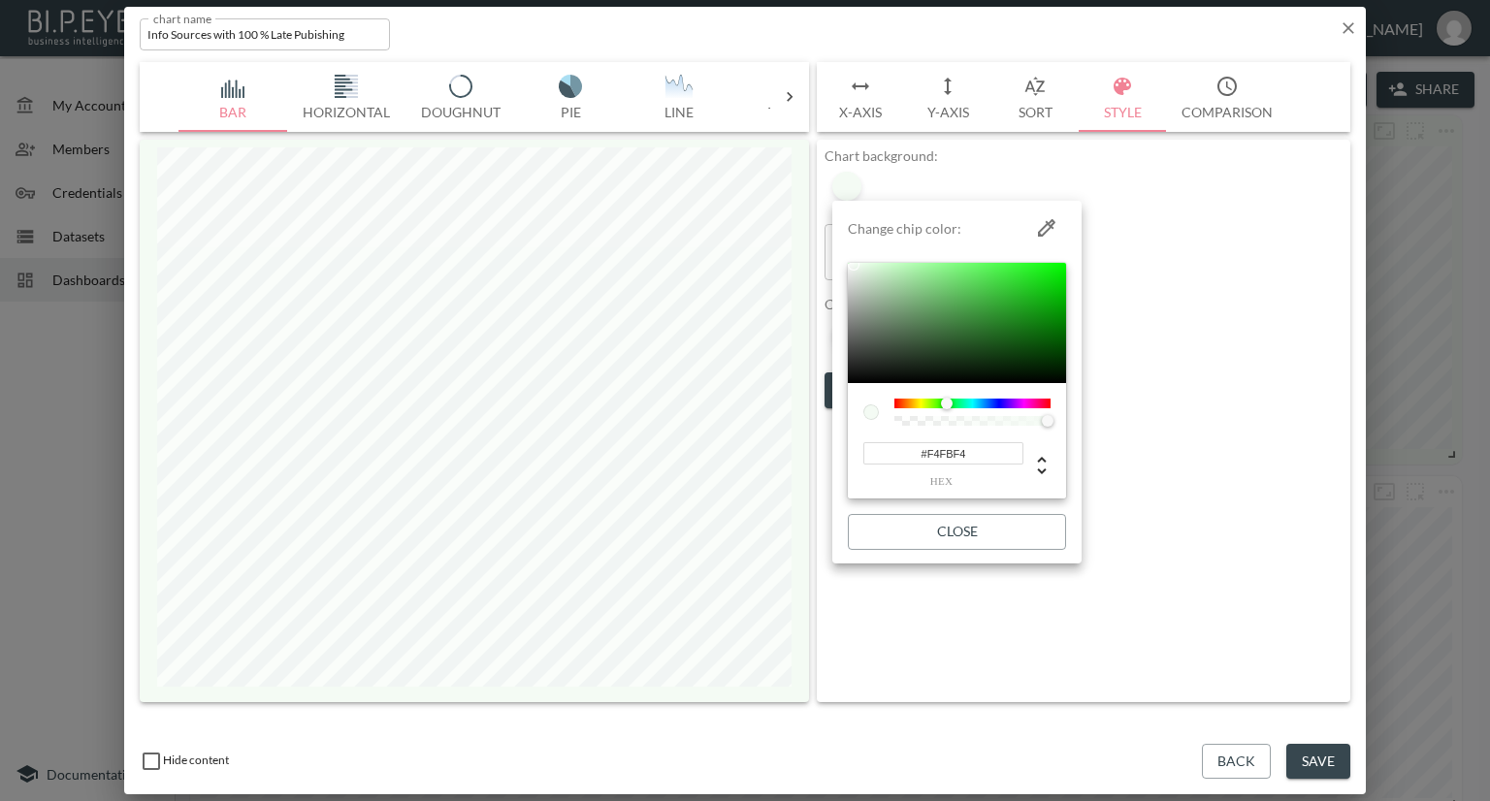
click at [1233, 421] on div at bounding box center [745, 400] width 1490 height 801
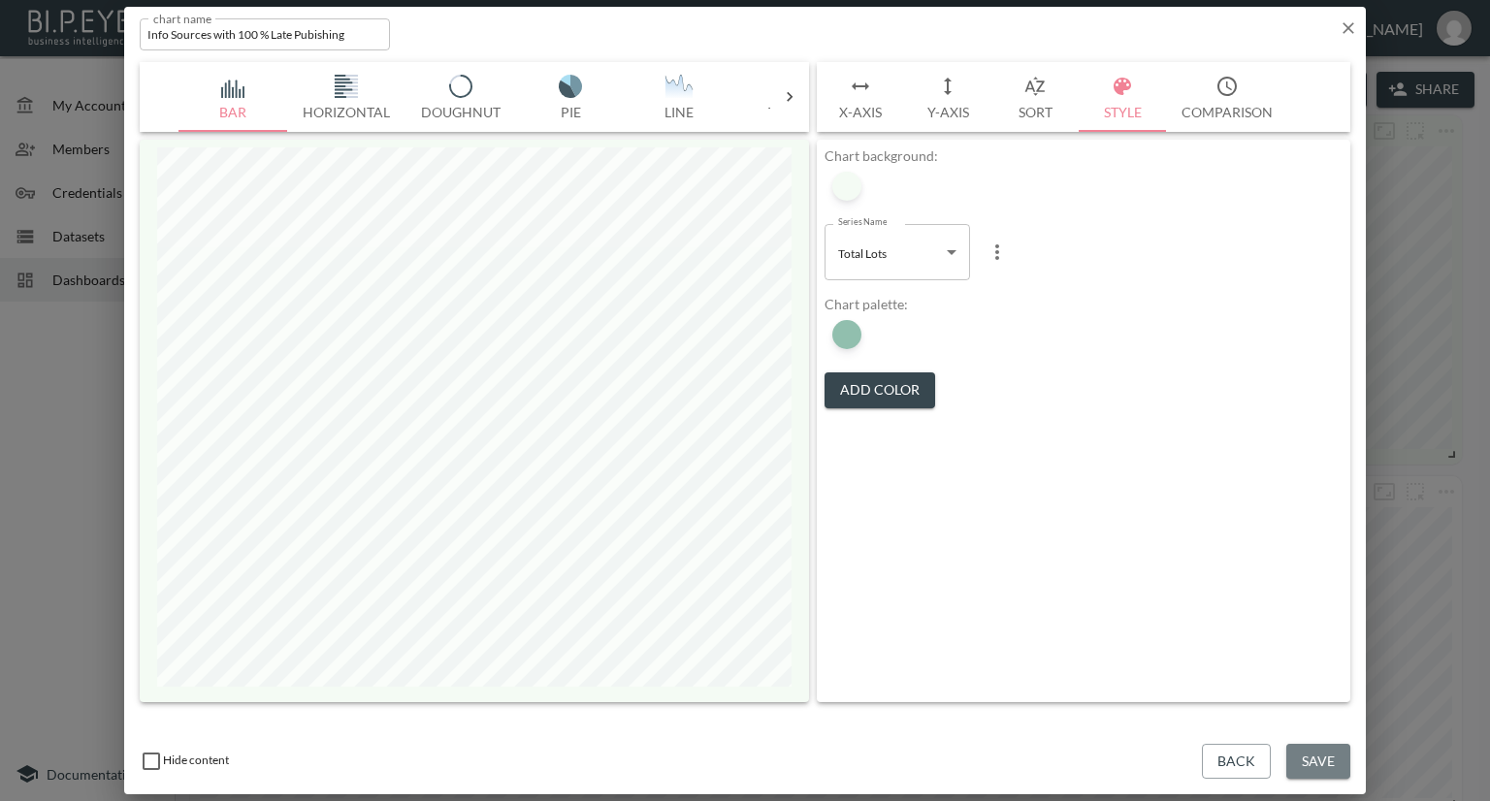
click at [1326, 766] on button "Save" at bounding box center [1318, 762] width 64 height 36
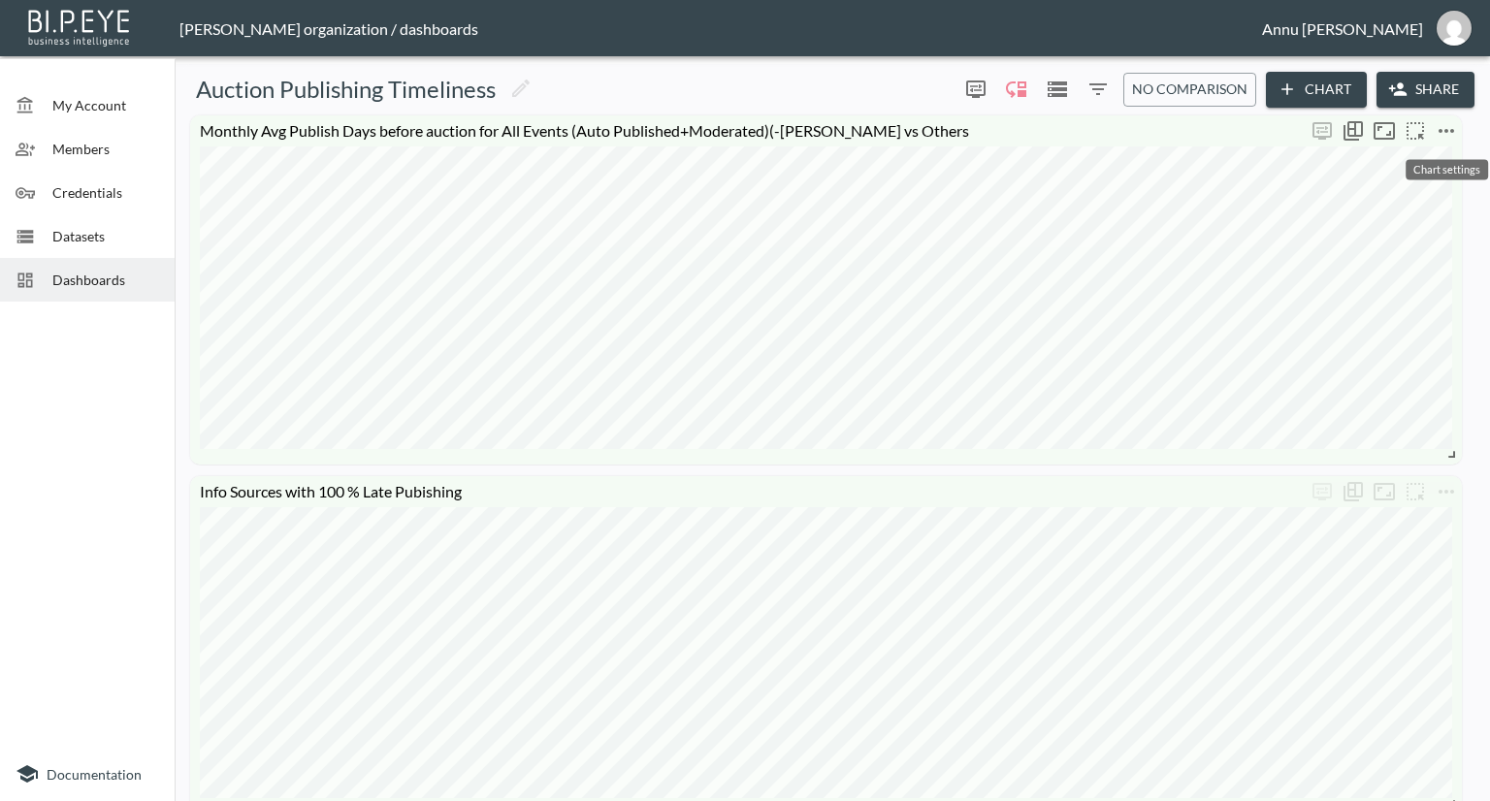
click at [1457, 125] on icon "more" at bounding box center [1446, 130] width 23 height 23
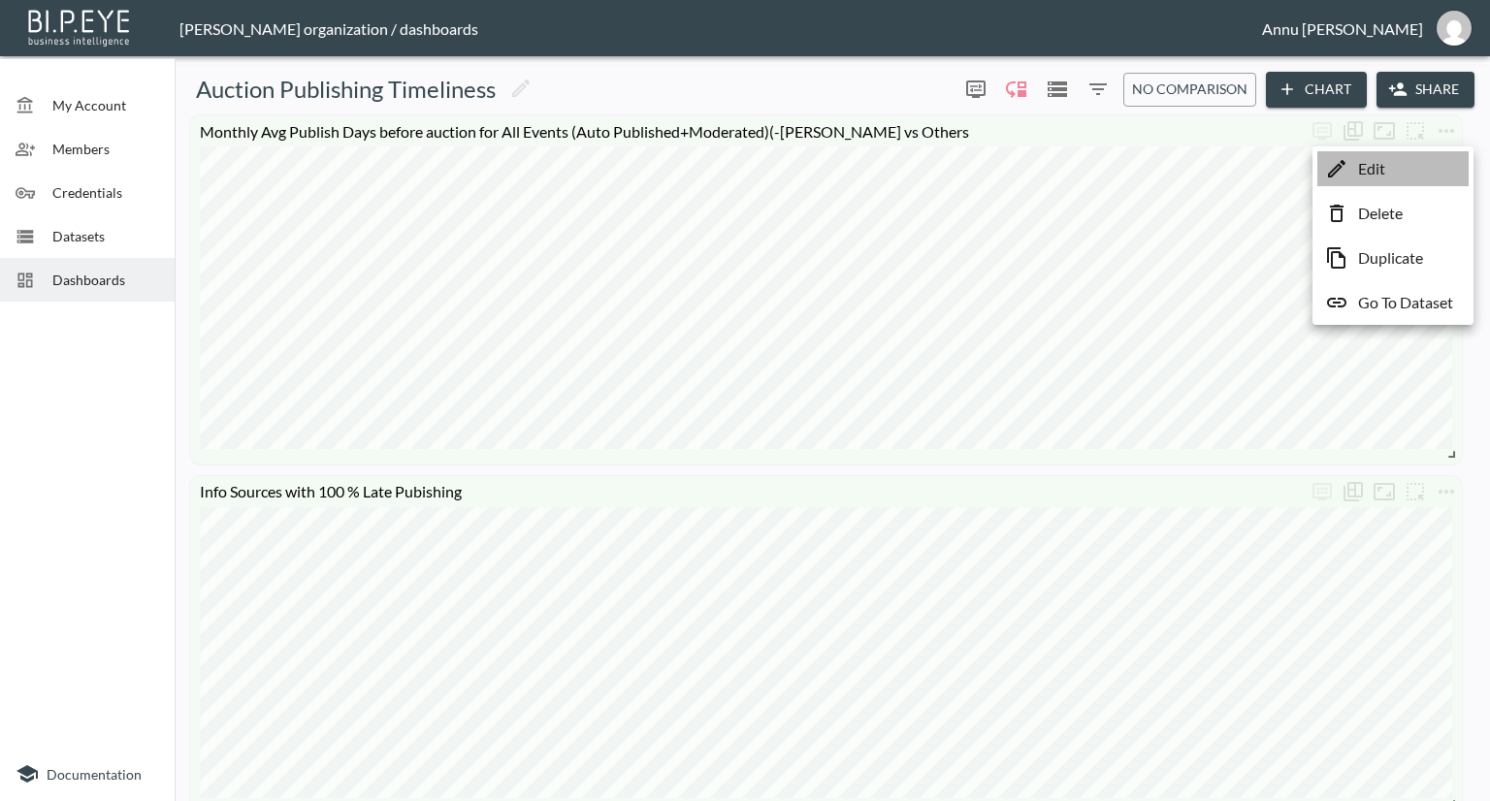
click at [1407, 169] on li "Edit" at bounding box center [1393, 168] width 151 height 35
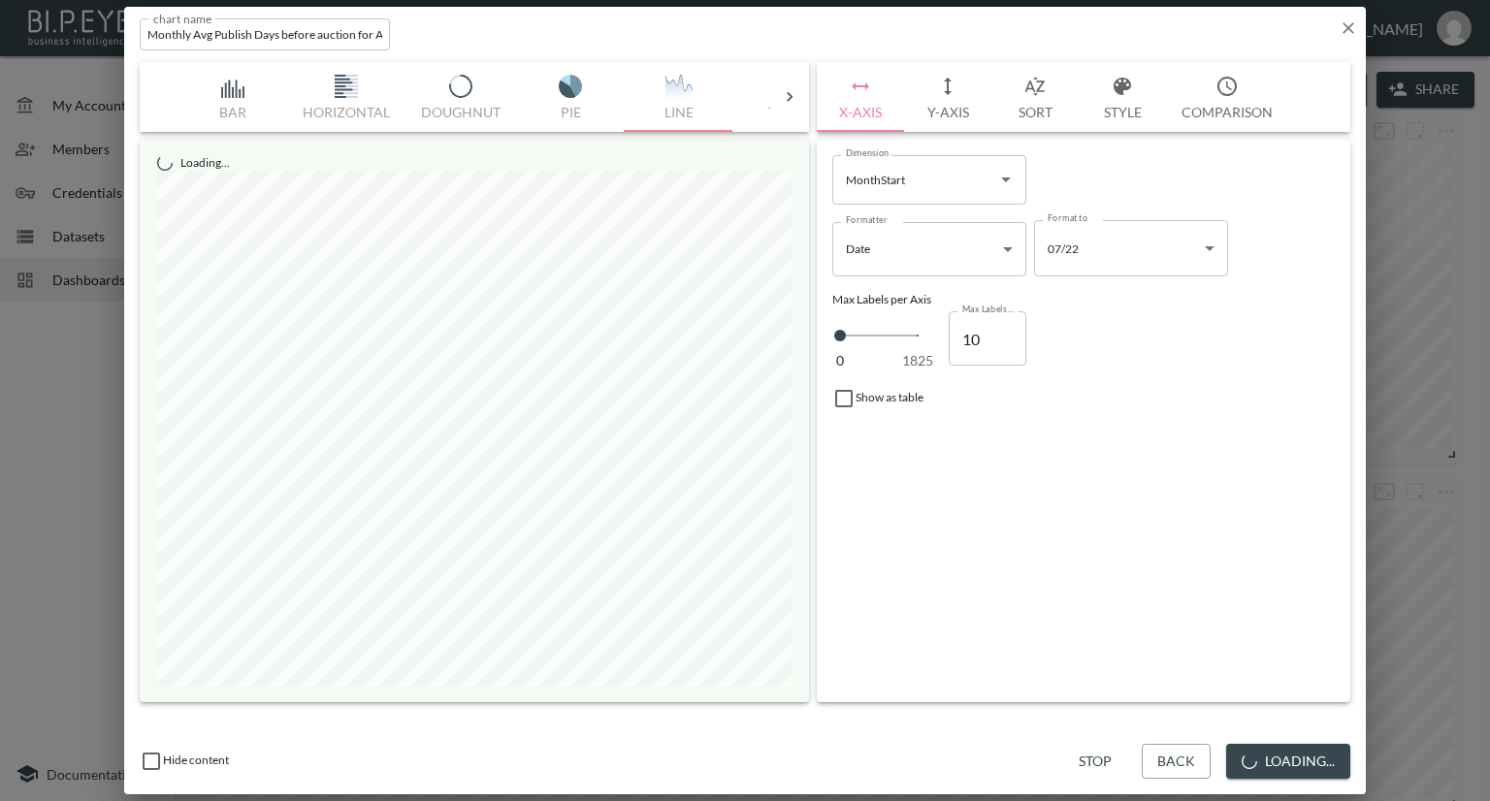
click at [1120, 113] on button "Style" at bounding box center [1122, 97] width 87 height 70
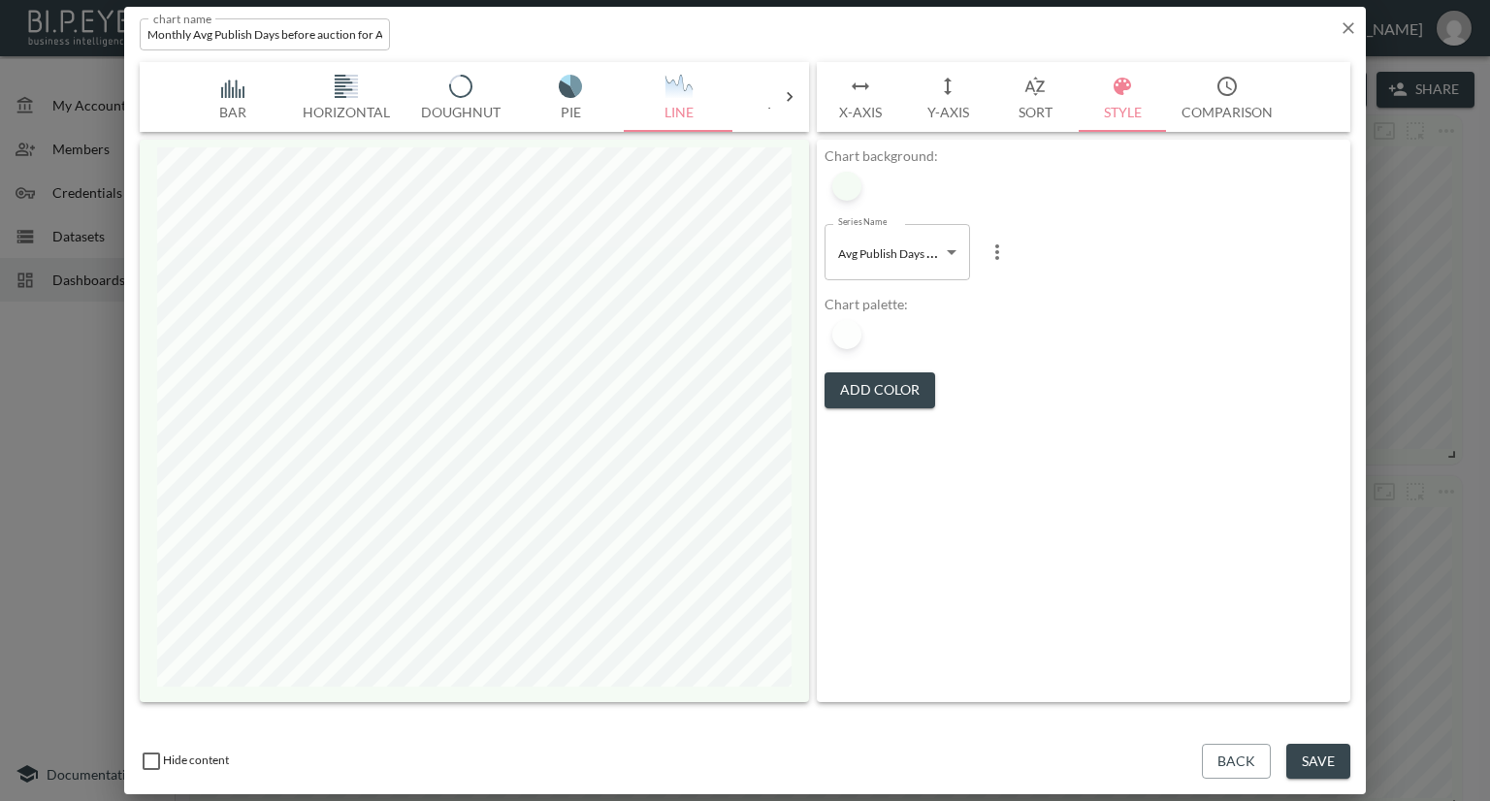
click at [907, 265] on body "BI.P.EYE, Interactive Analytics Dashboards - app Nadia Senft organization / das…" at bounding box center [745, 400] width 1490 height 801
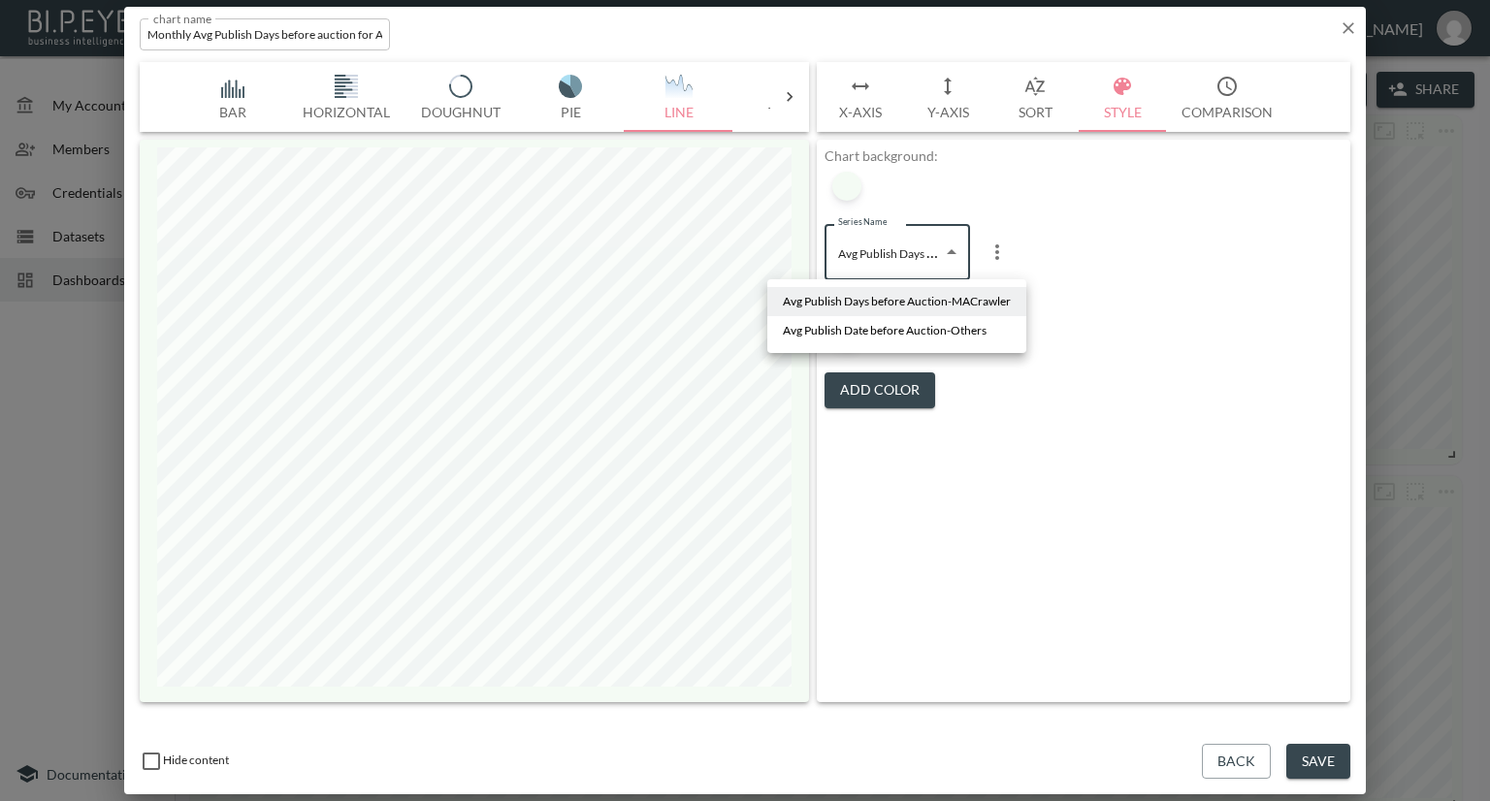
click at [885, 326] on span "Avg Publish Date before Auction-Others" at bounding box center [885, 330] width 204 height 17
type input "c5c6f7a5-d8dd-450e-8918-39c82588f62e"
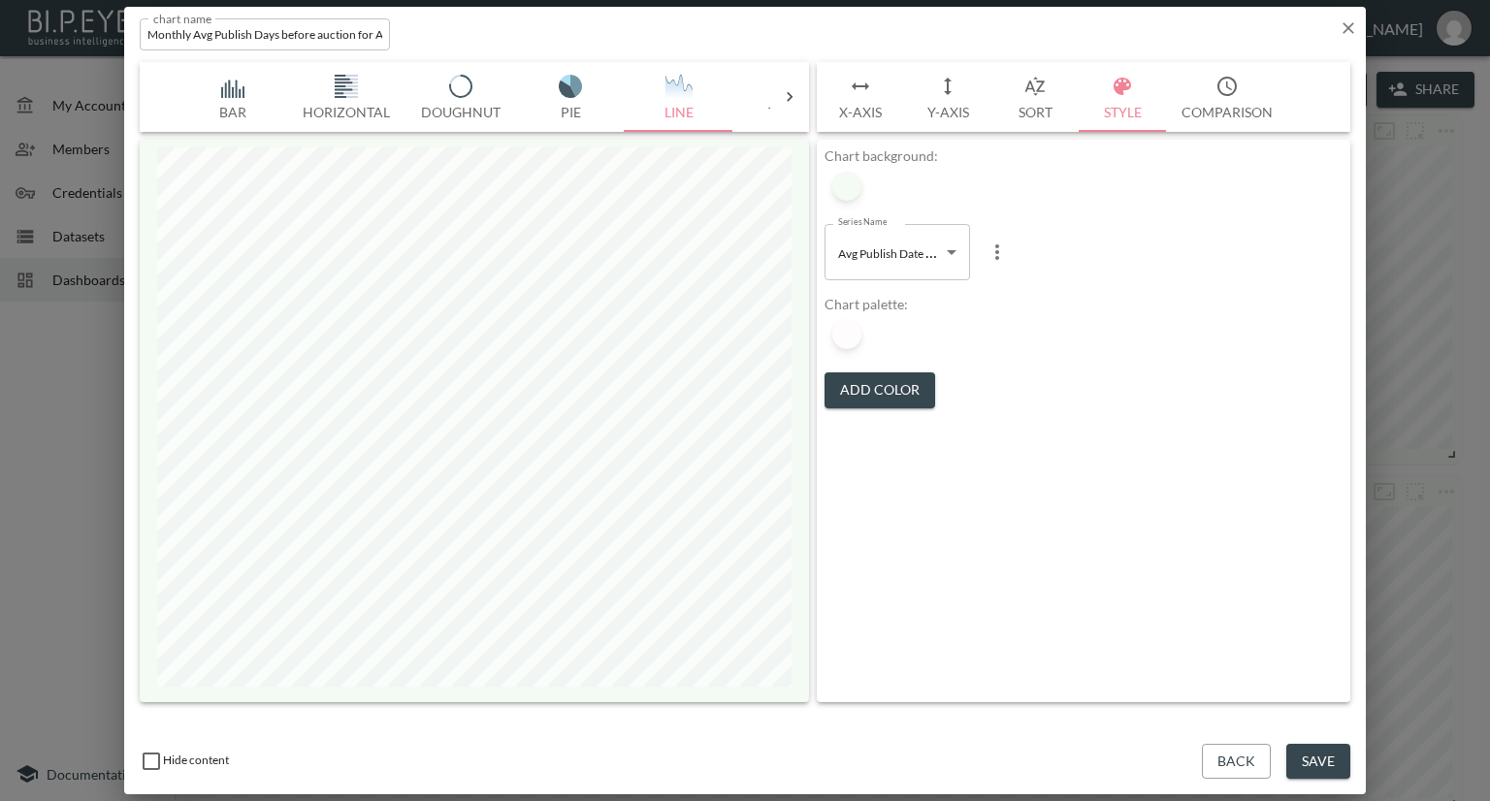
click at [1049, 224] on div "Series Name Avg Publish Date before Auction-Others c5c6f7a5-d8dd-450e-8918-39c8…" at bounding box center [1084, 252] width 518 height 87
click at [853, 340] on div at bounding box center [846, 334] width 29 height 29
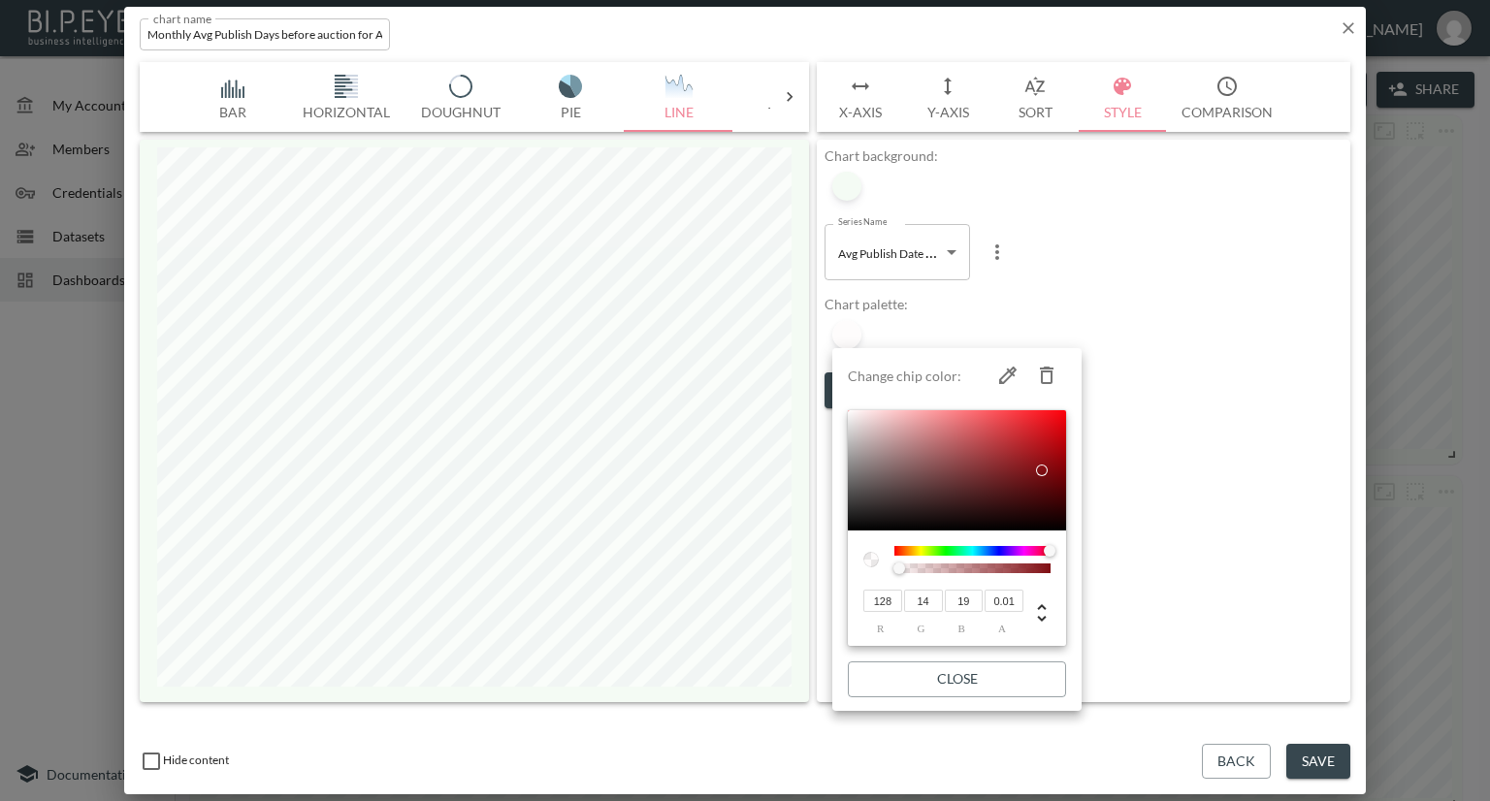
click at [1341, 29] on div at bounding box center [745, 400] width 1490 height 801
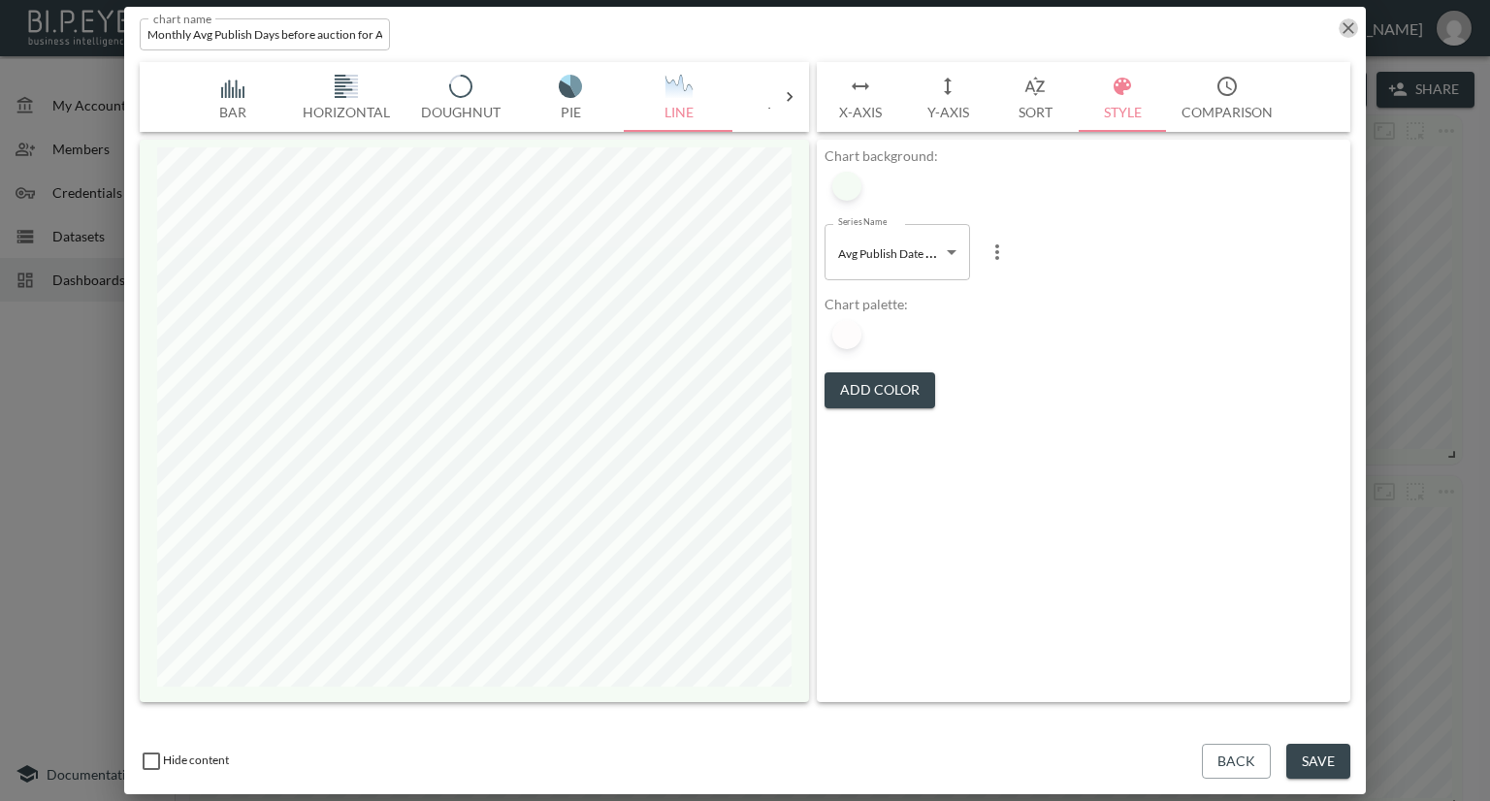
click at [1347, 26] on icon "button" at bounding box center [1349, 28] width 12 height 12
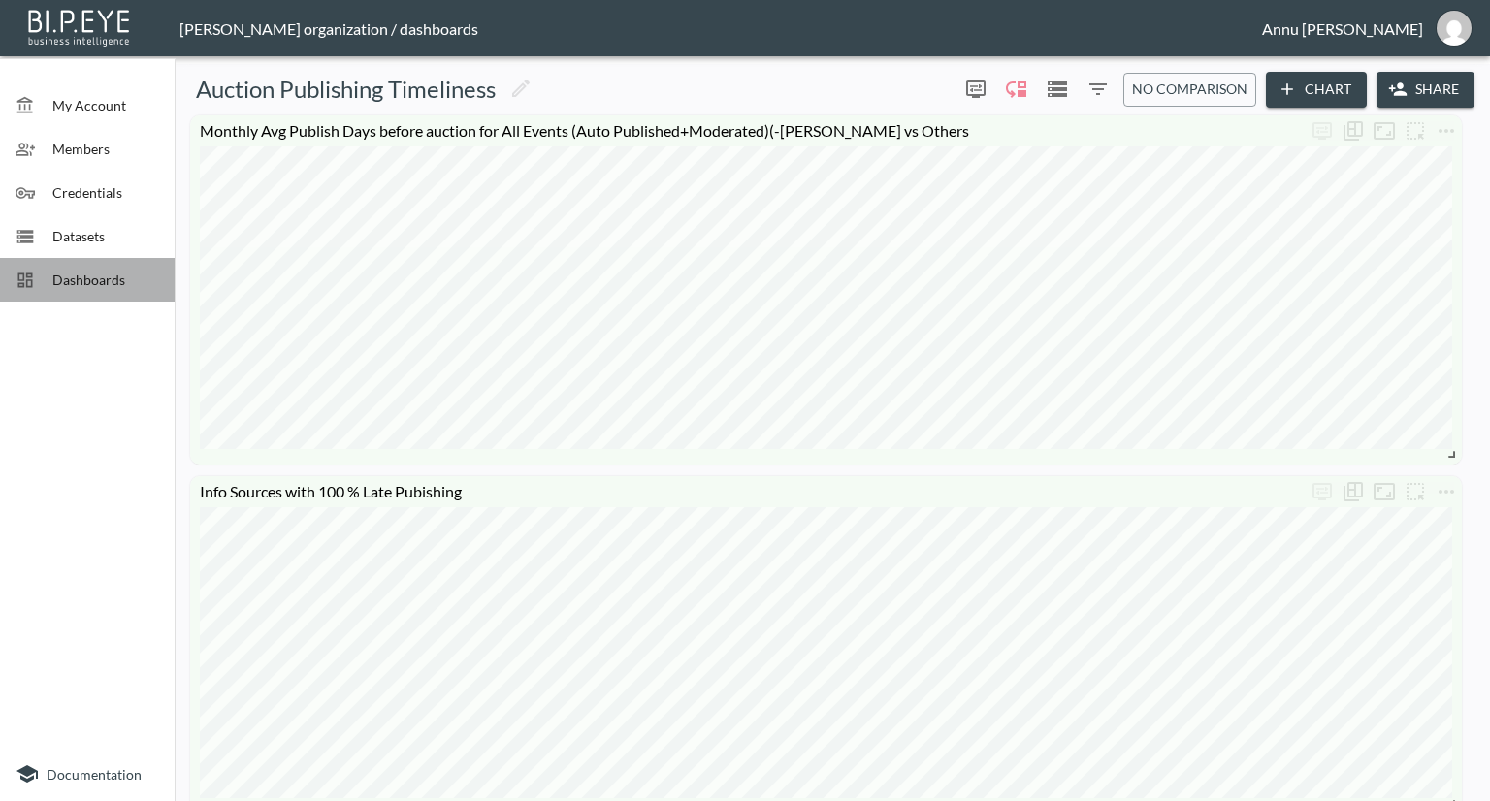
drag, startPoint x: 92, startPoint y: 279, endPoint x: 155, endPoint y: 263, distance: 65.2
click at [93, 279] on span "Dashboards" at bounding box center [105, 280] width 107 height 20
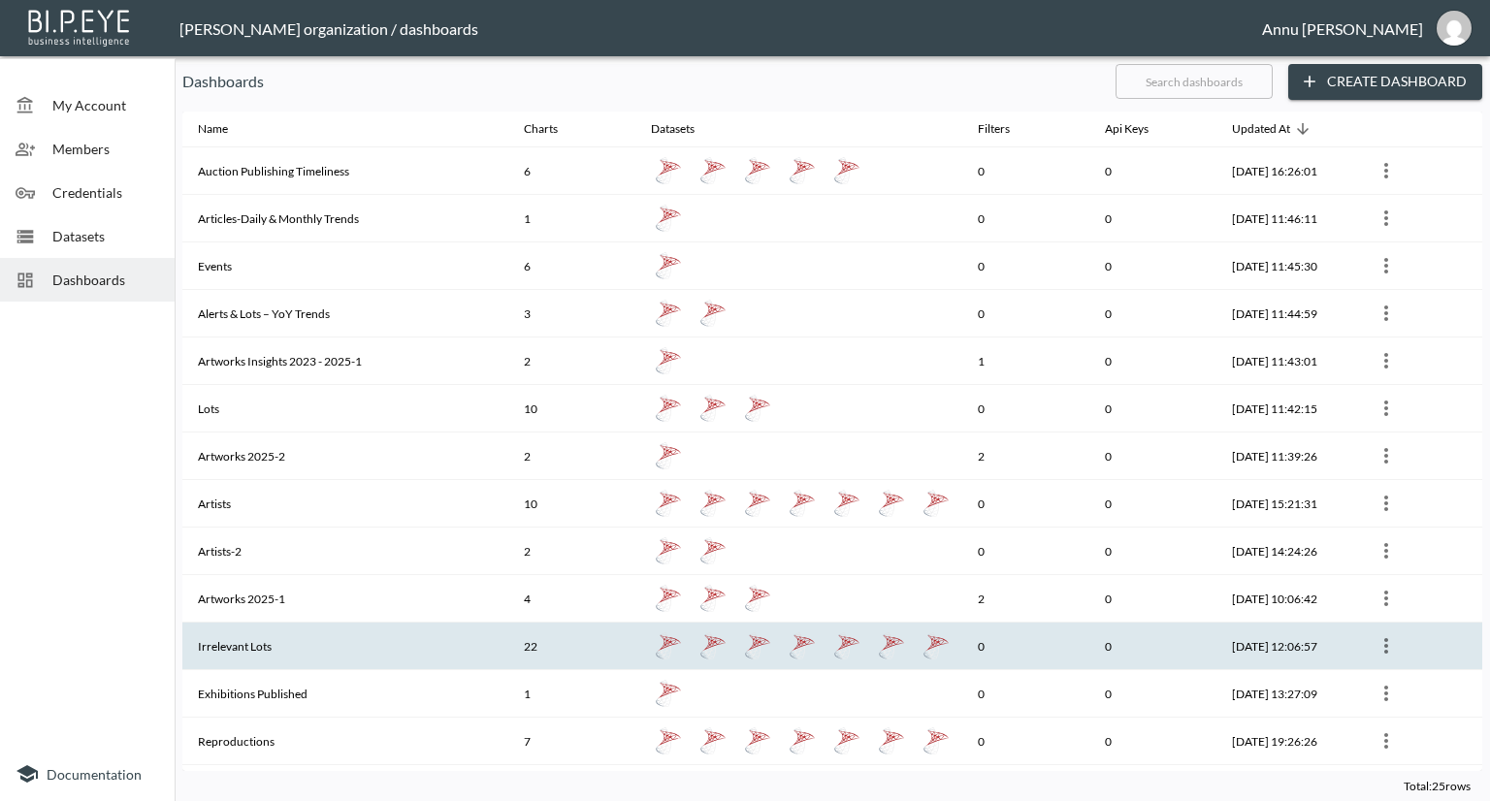
click at [363, 634] on th "Irrelevant Lots" at bounding box center [345, 647] width 326 height 48
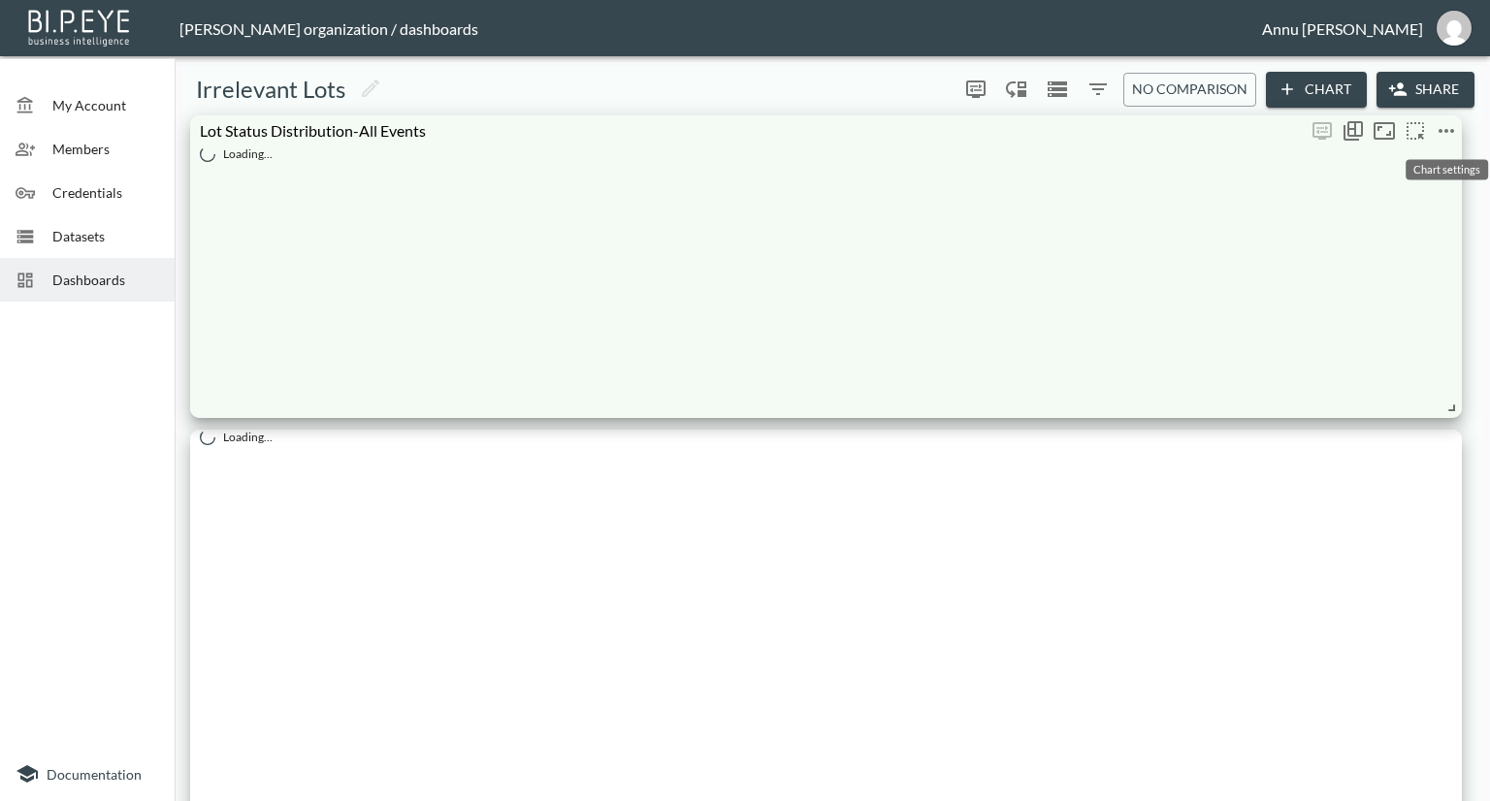
click at [1449, 135] on icon "more" at bounding box center [1446, 130] width 23 height 23
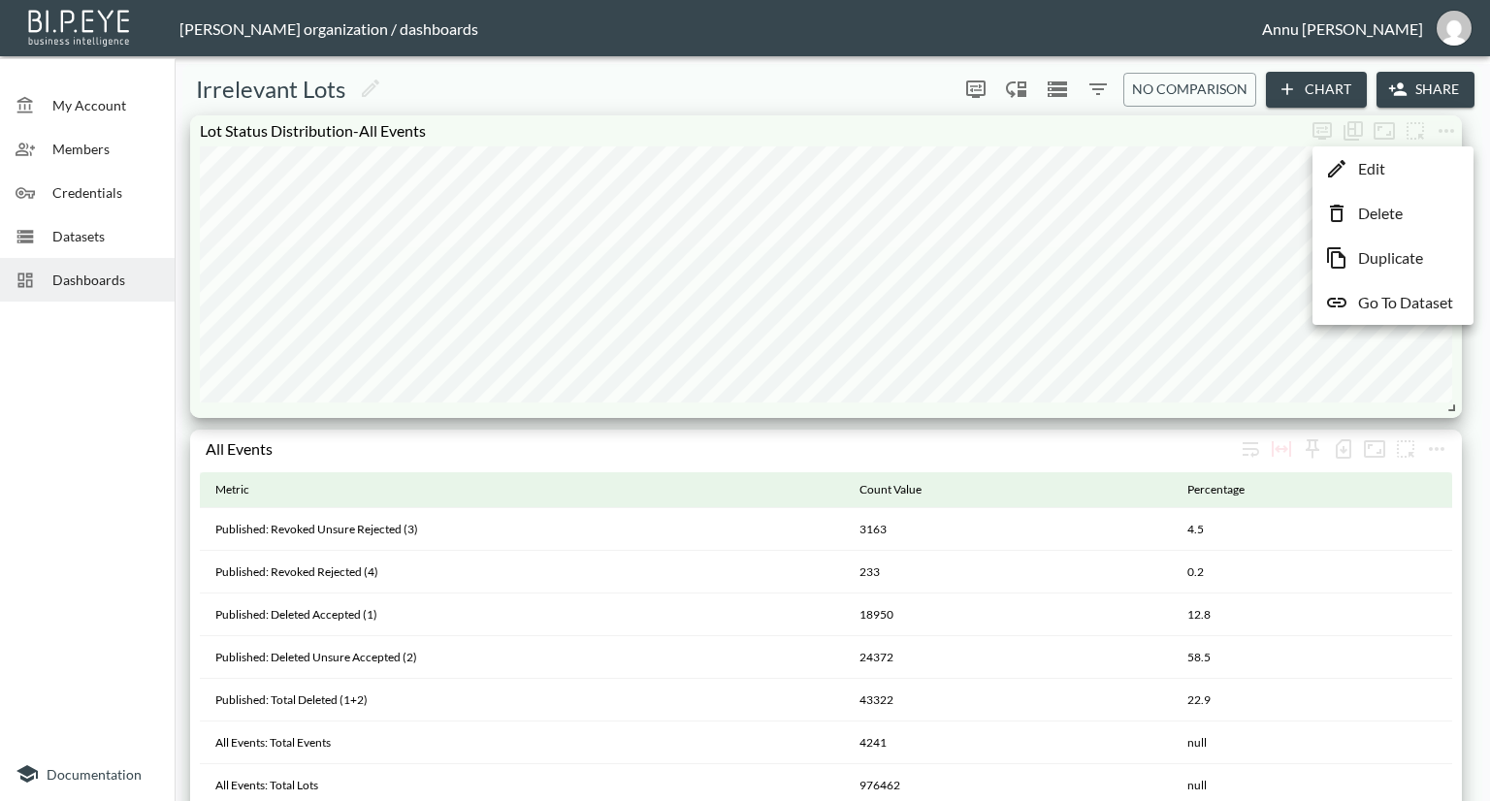
click at [1368, 172] on p "Edit" at bounding box center [1371, 168] width 27 height 23
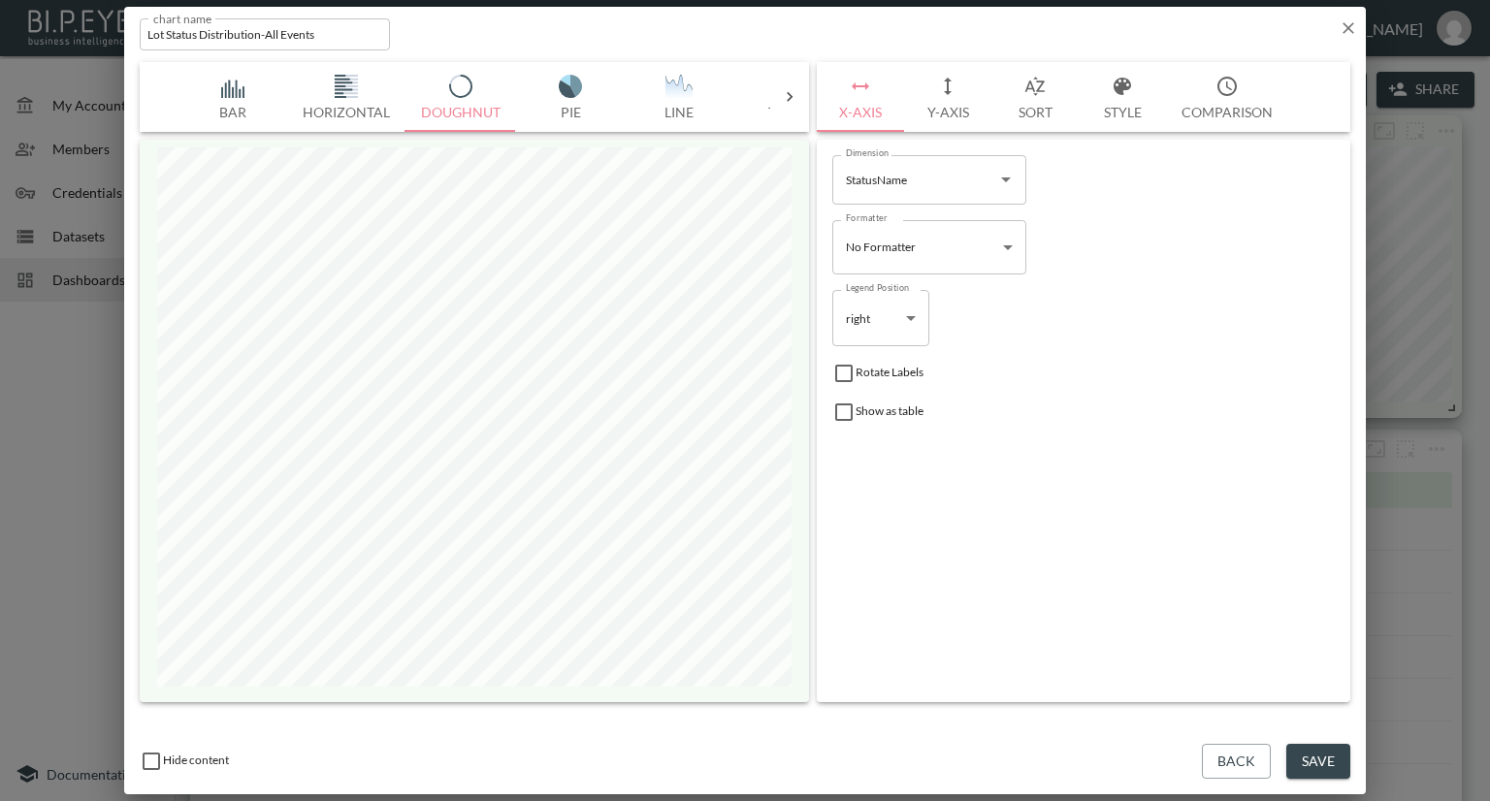
click at [1112, 109] on button "Style" at bounding box center [1122, 97] width 87 height 70
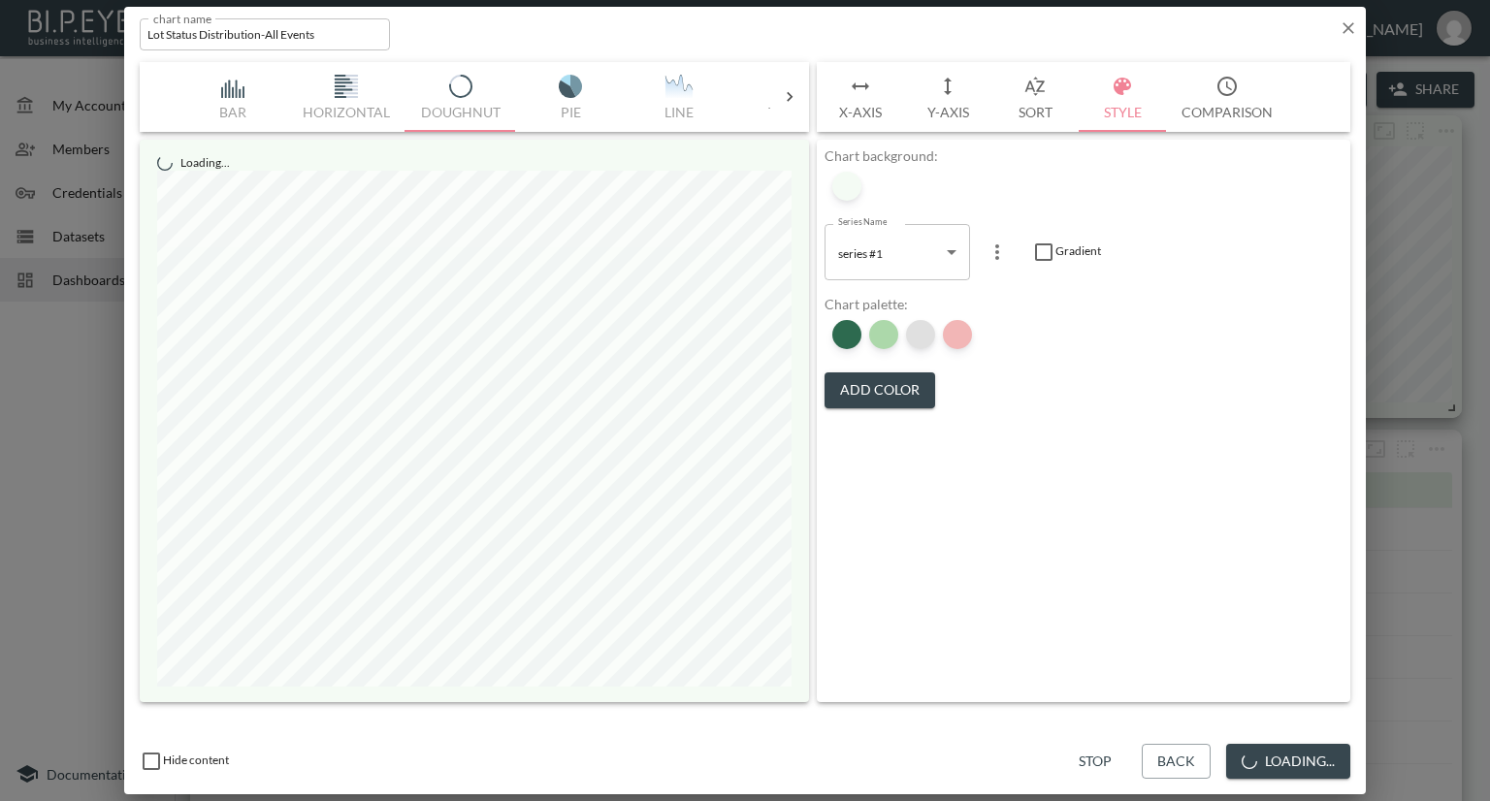
click at [927, 327] on div at bounding box center [920, 334] width 29 height 29
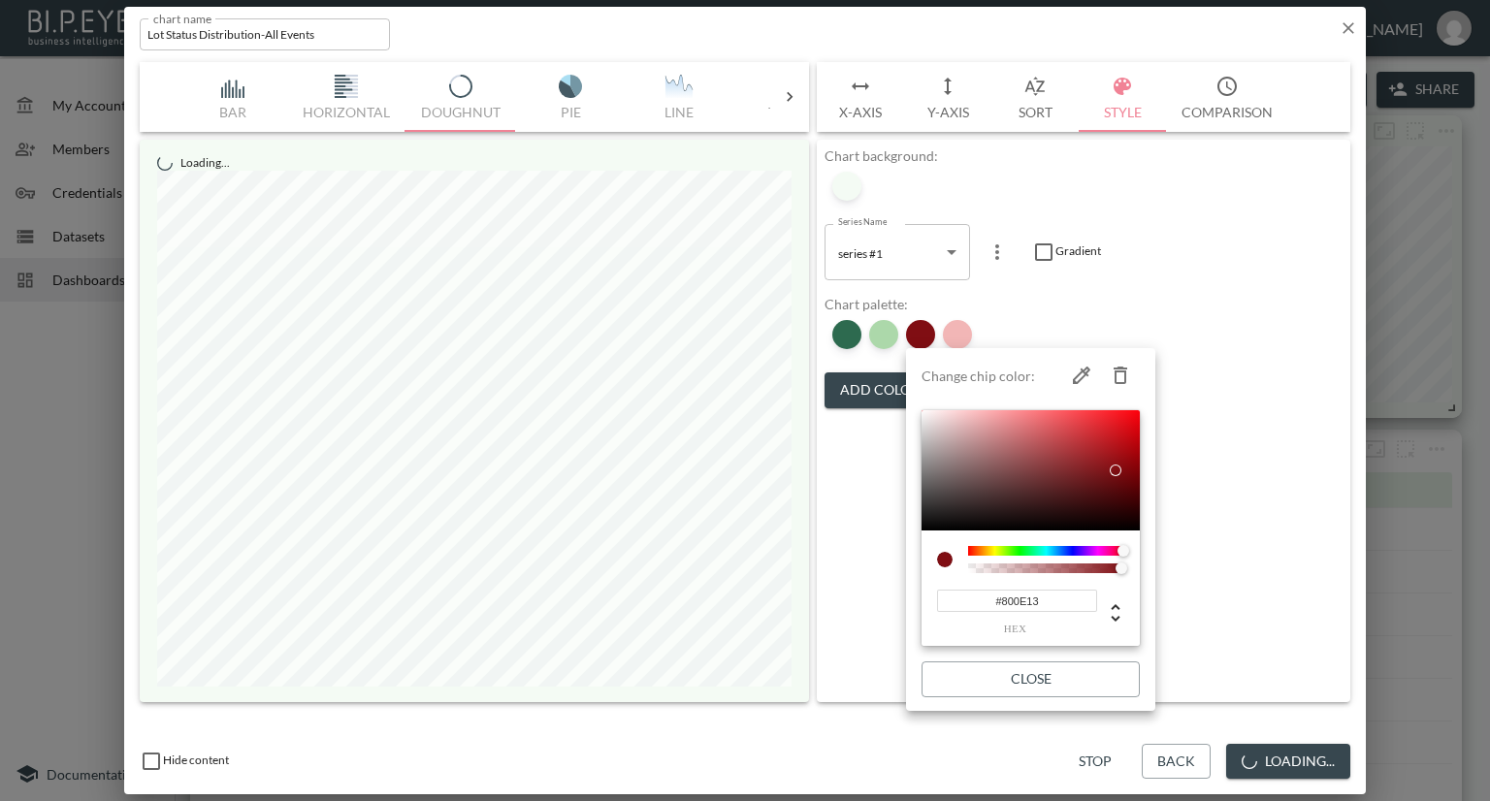
drag, startPoint x: 1048, startPoint y: 599, endPoint x: 911, endPoint y: 599, distance: 136.8
click at [911, 599] on li "Change chip color: #800E13 hex Close" at bounding box center [1030, 529] width 249 height 347
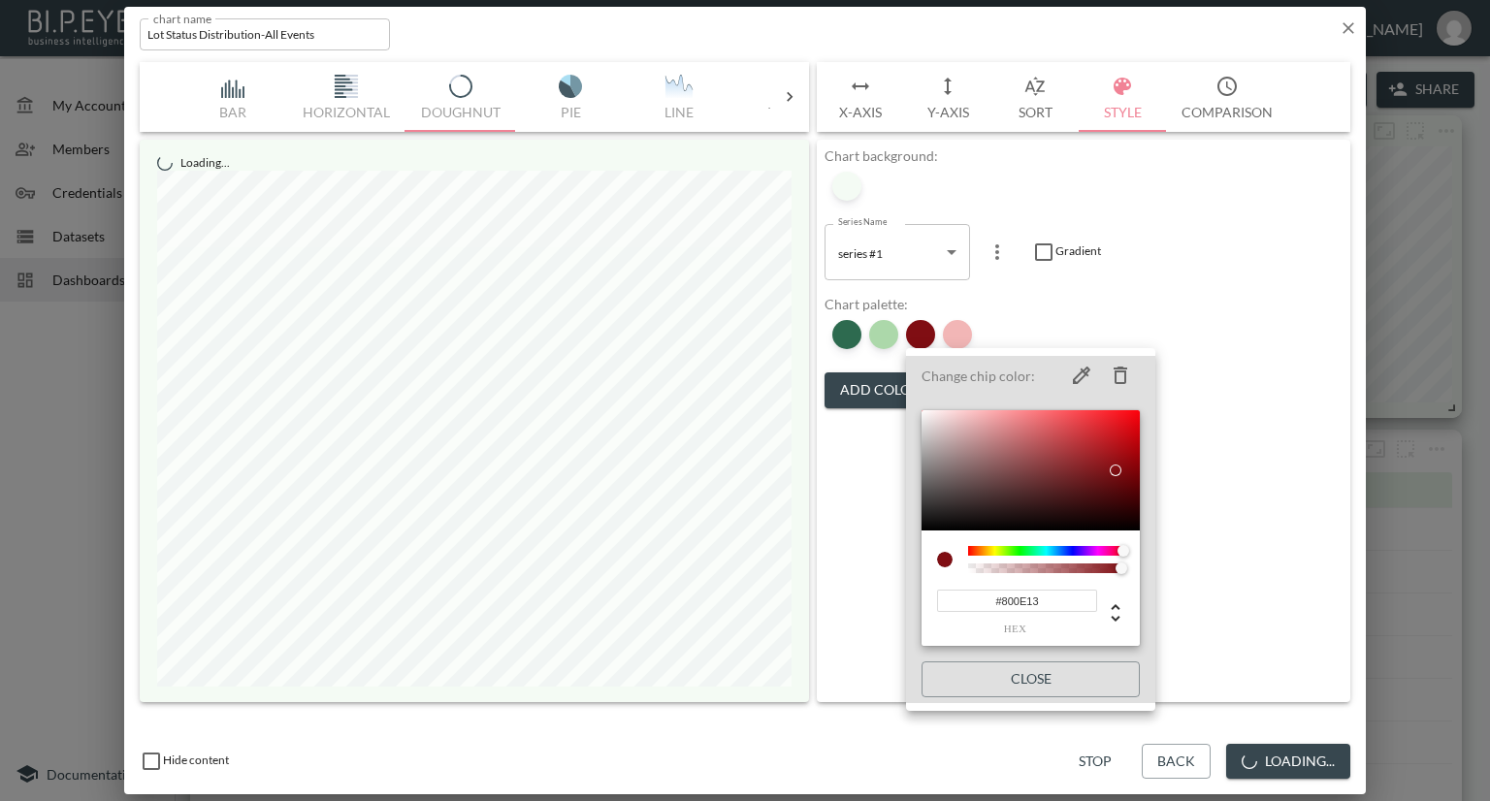
click at [1201, 398] on div at bounding box center [745, 400] width 1490 height 801
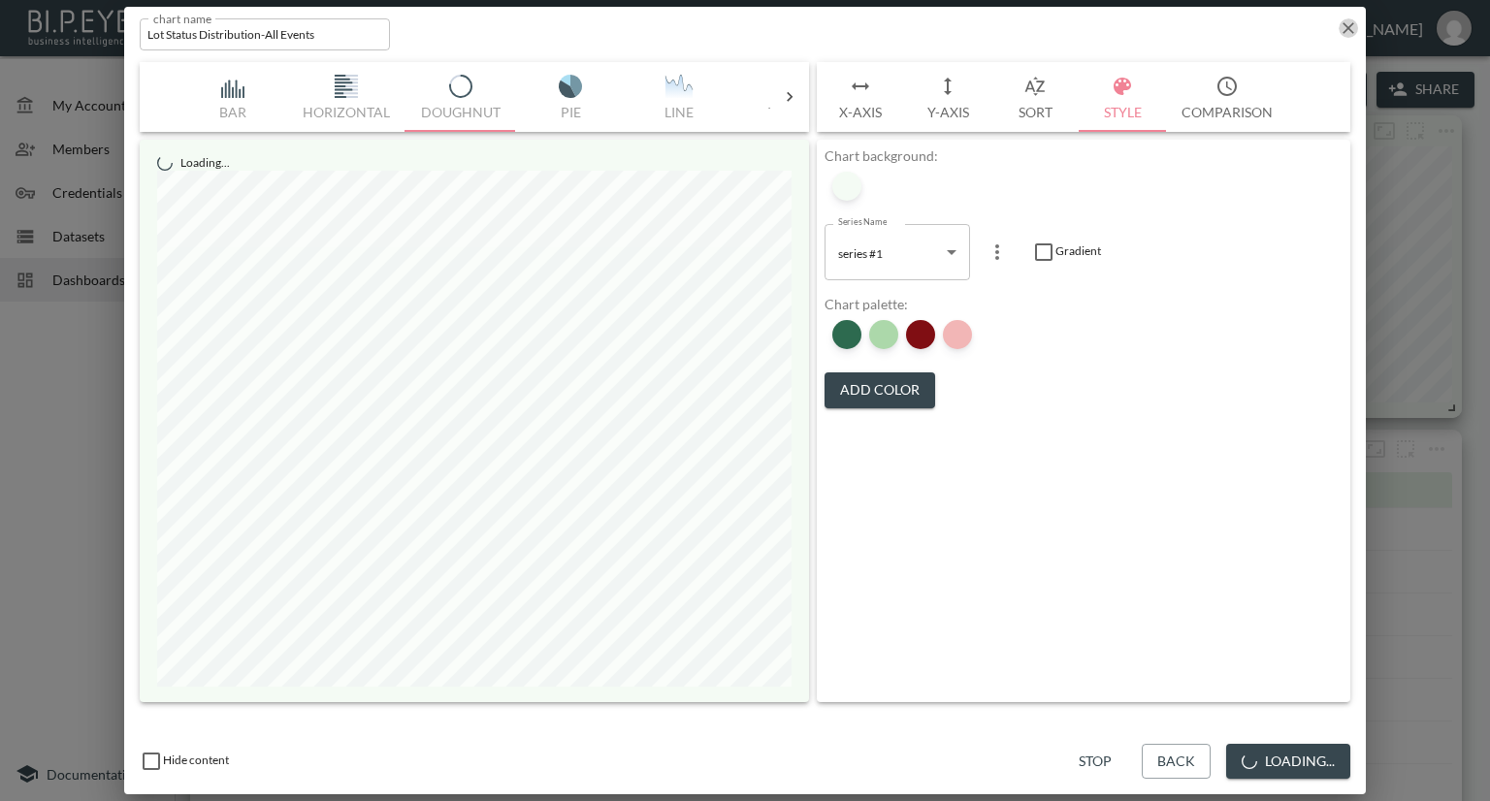
click at [1349, 24] on icon "button" at bounding box center [1348, 27] width 19 height 19
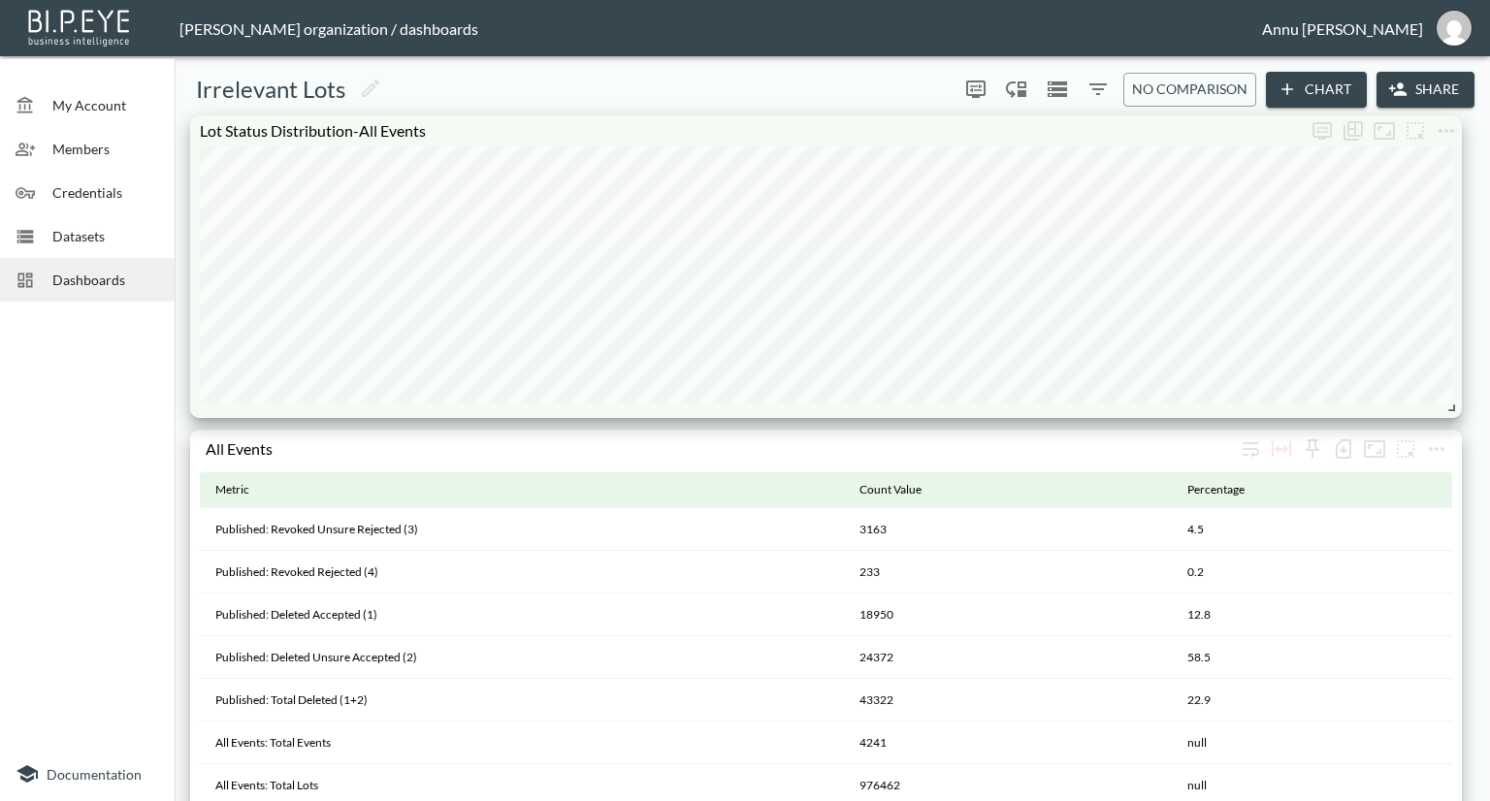
drag, startPoint x: 52, startPoint y: 283, endPoint x: 77, endPoint y: 272, distance: 26.9
click at [54, 283] on span "Dashboards" at bounding box center [105, 280] width 107 height 20
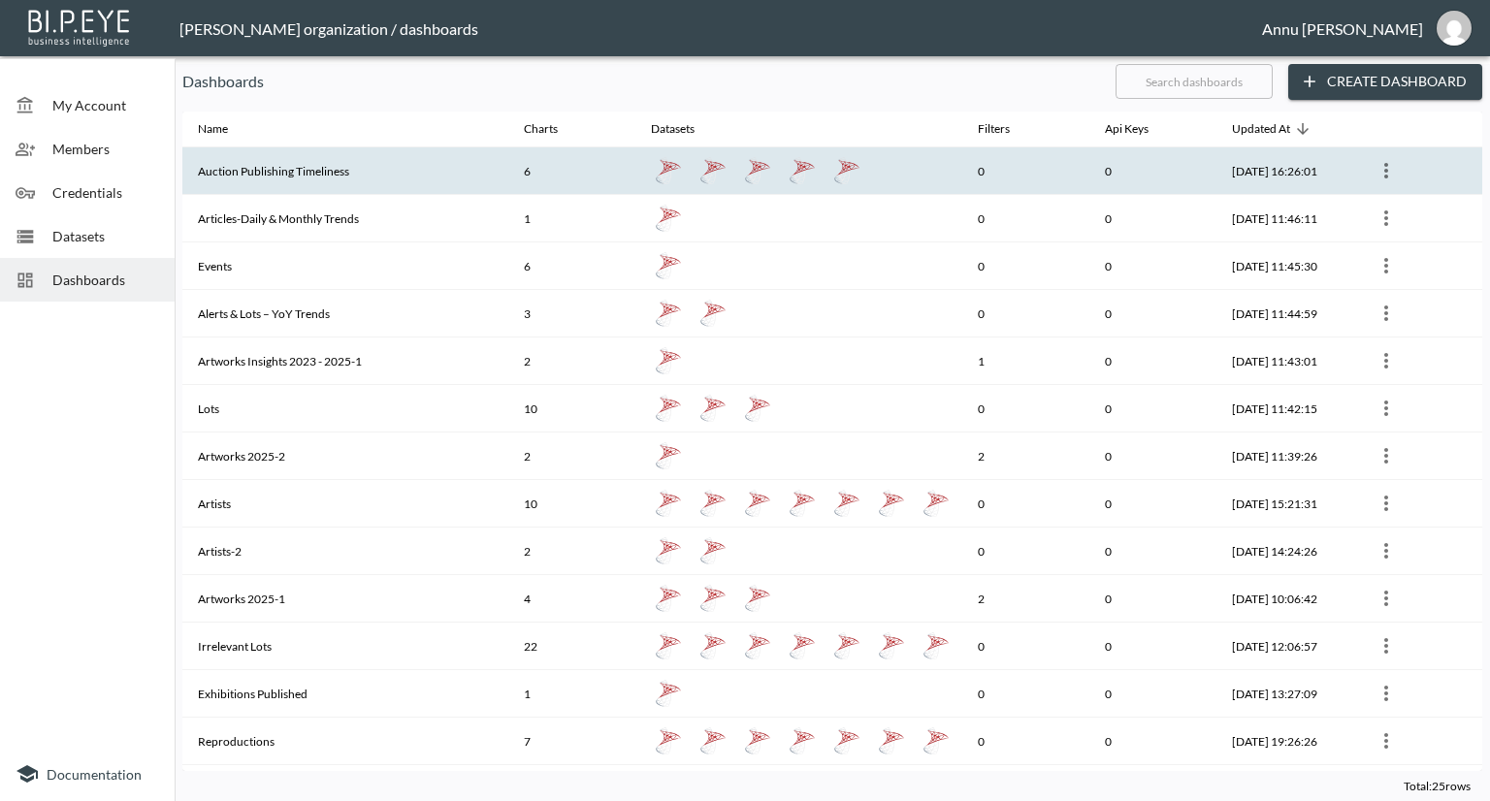
click at [278, 177] on th "Auction Publishing Timeliness" at bounding box center [345, 171] width 326 height 48
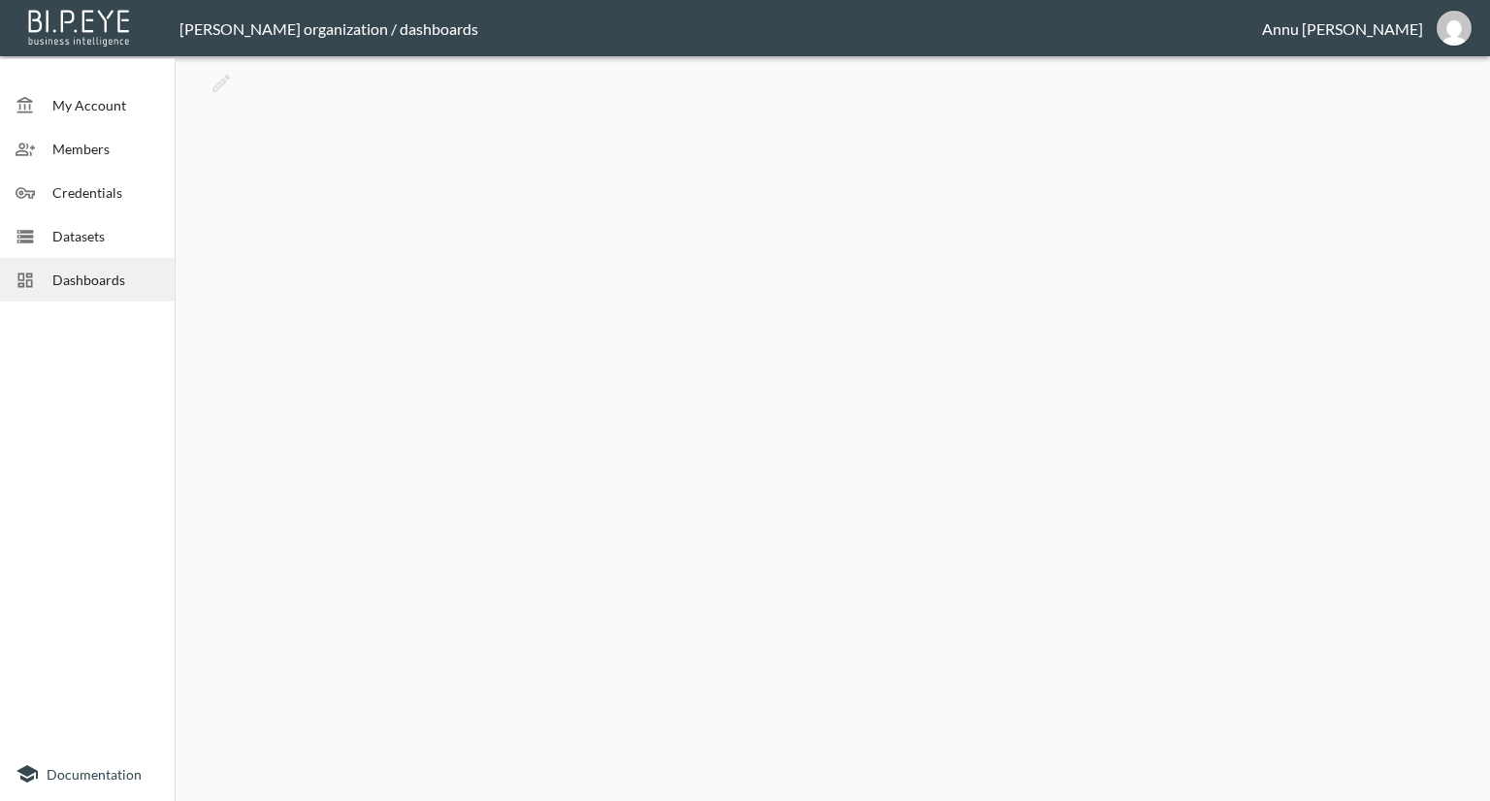
click at [121, 273] on span "Dashboards" at bounding box center [105, 280] width 107 height 20
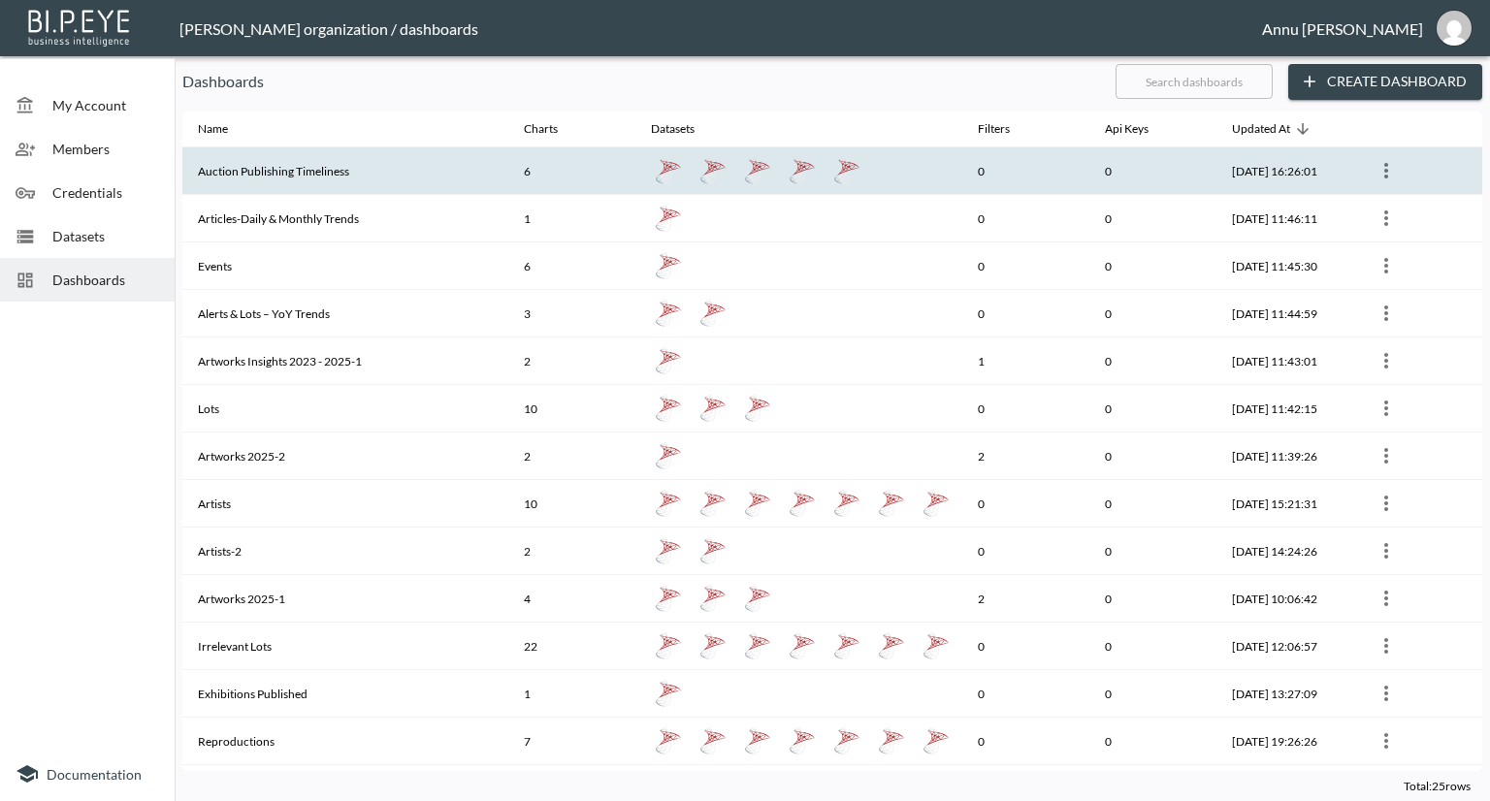
click at [230, 176] on th "Auction Publishing Timeliness" at bounding box center [345, 171] width 326 height 48
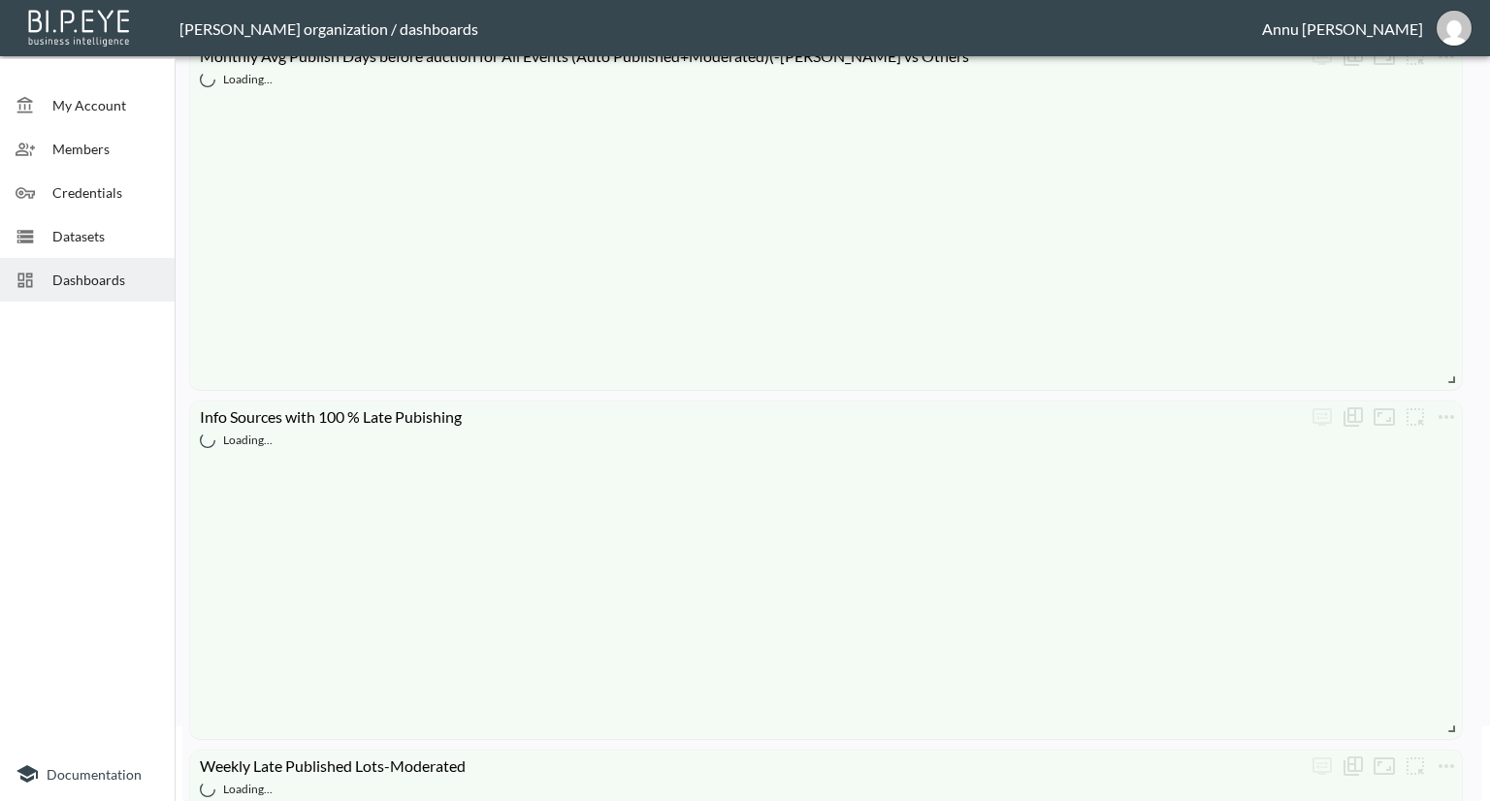
scroll to position [291, 0]
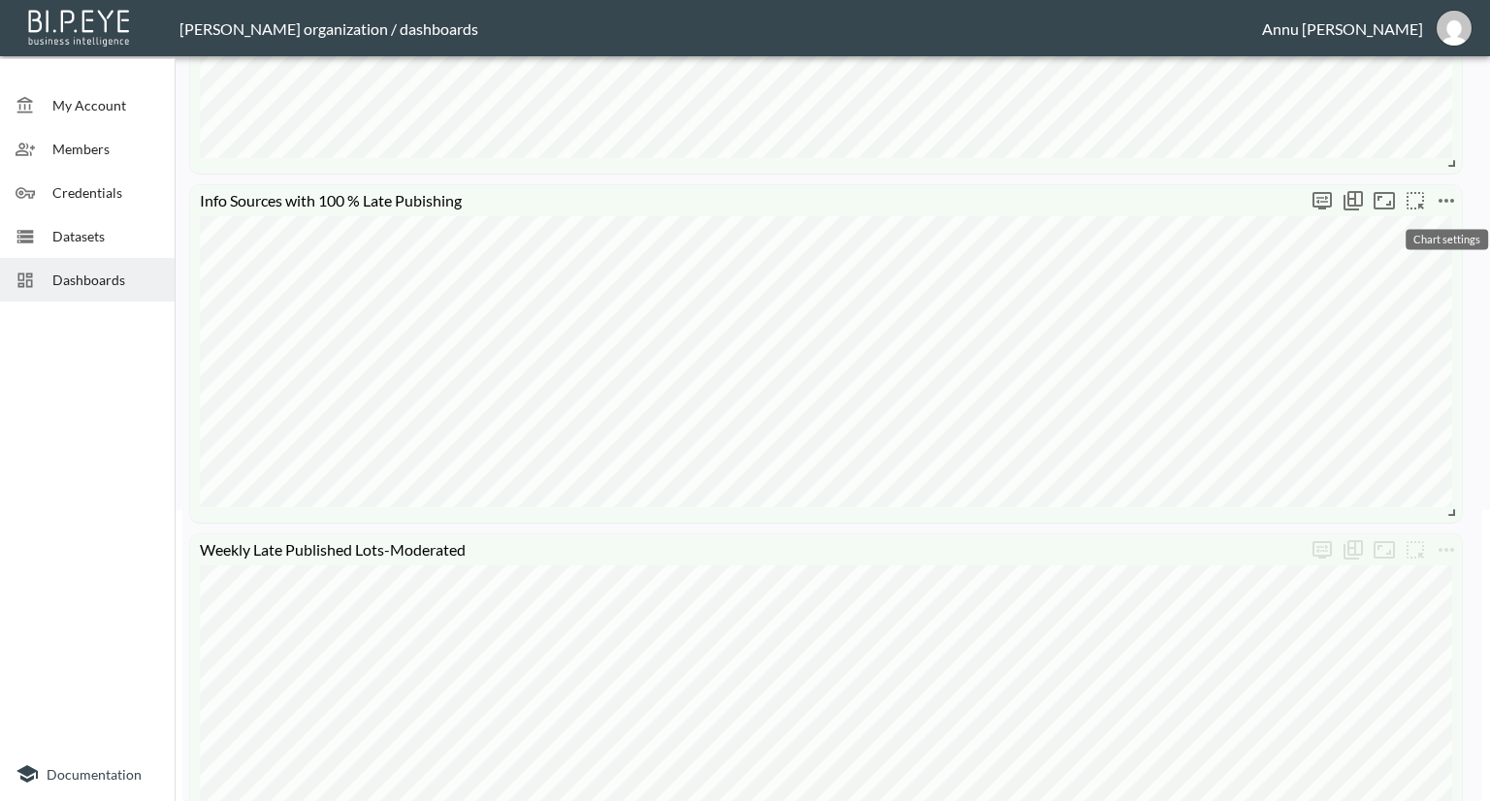
click at [1446, 199] on icon "more" at bounding box center [1447, 201] width 16 height 4
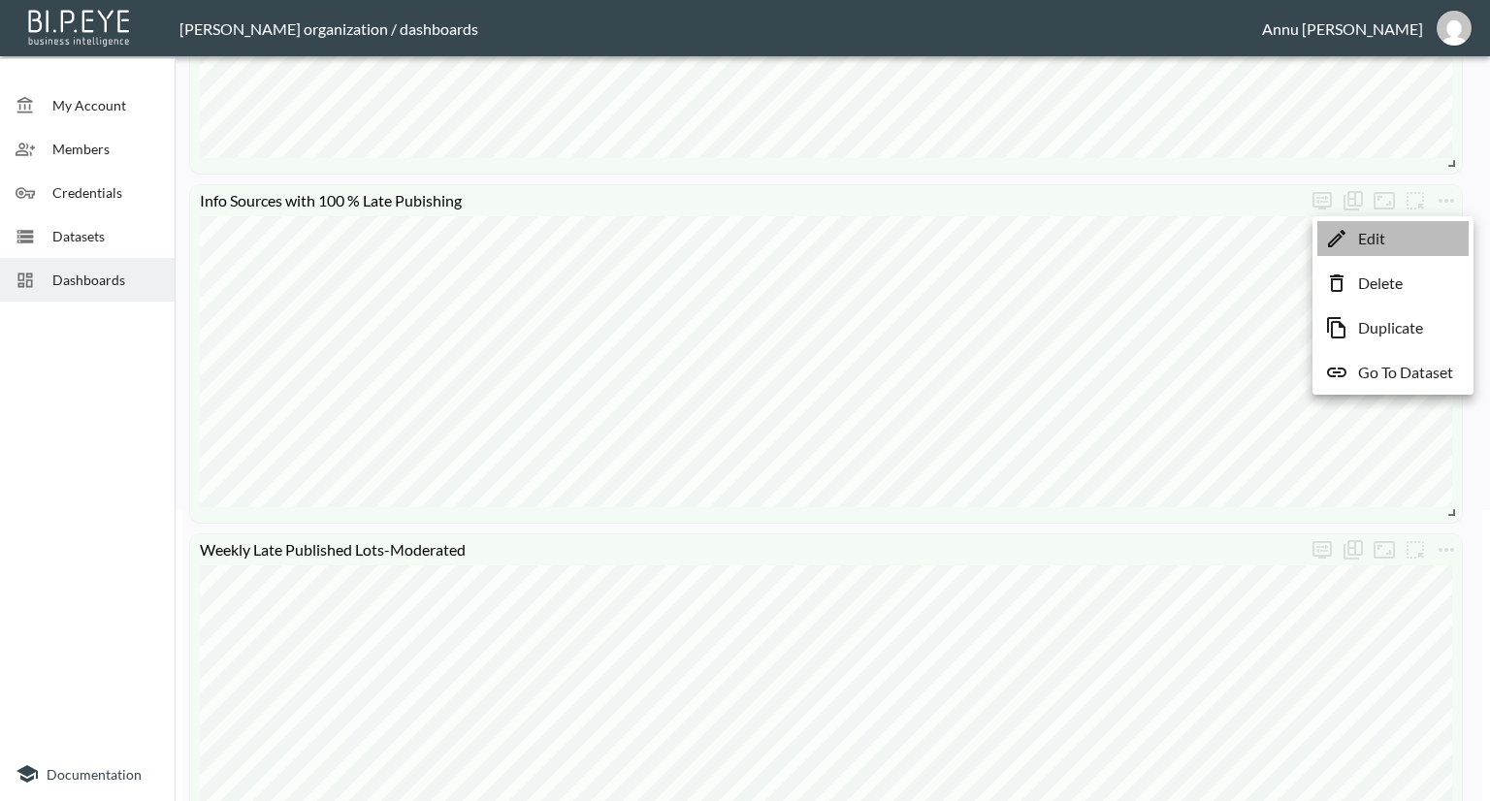
click at [1408, 240] on li "Edit" at bounding box center [1393, 238] width 151 height 35
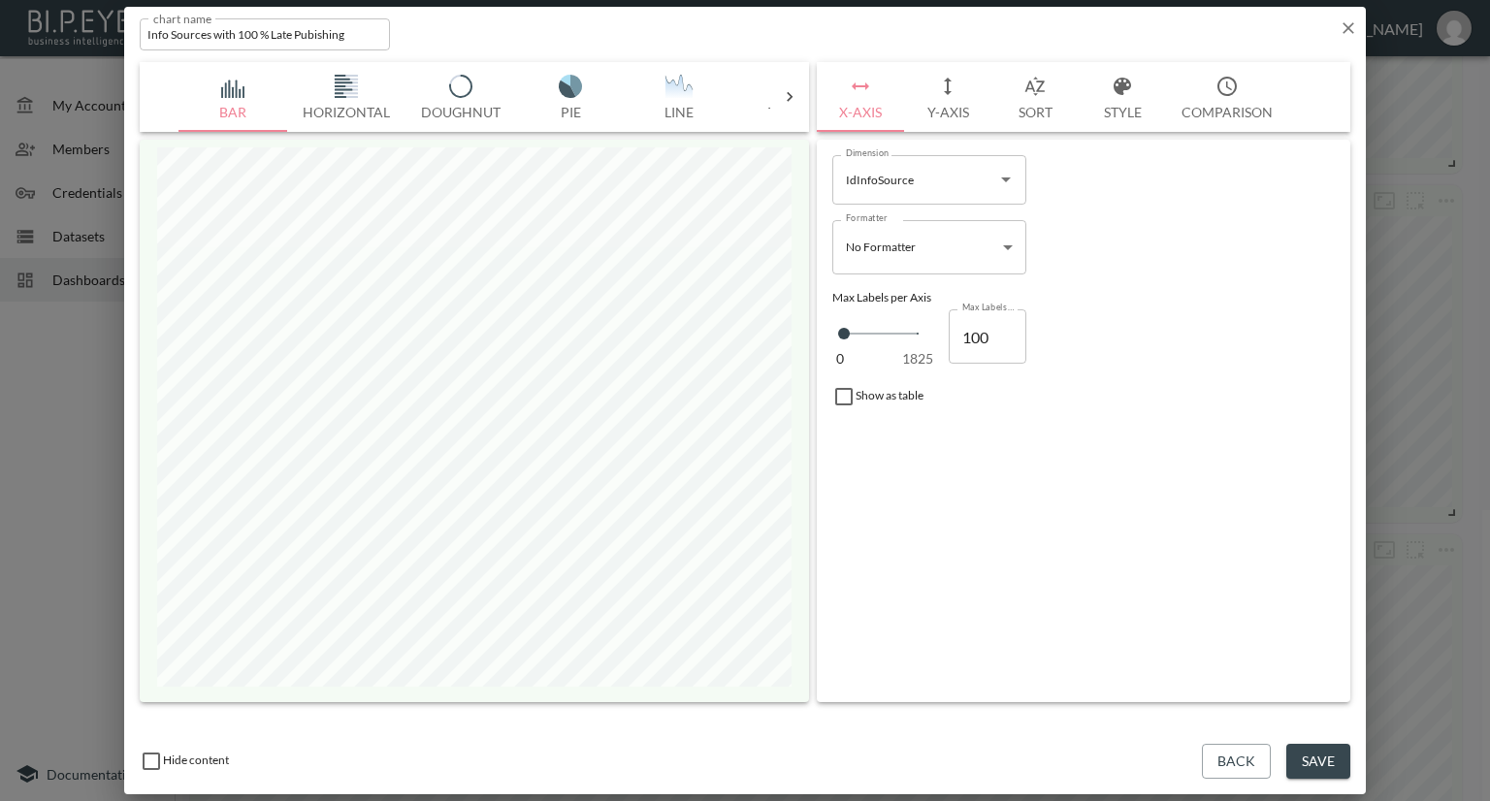
click at [1119, 107] on button "Style" at bounding box center [1122, 97] width 87 height 70
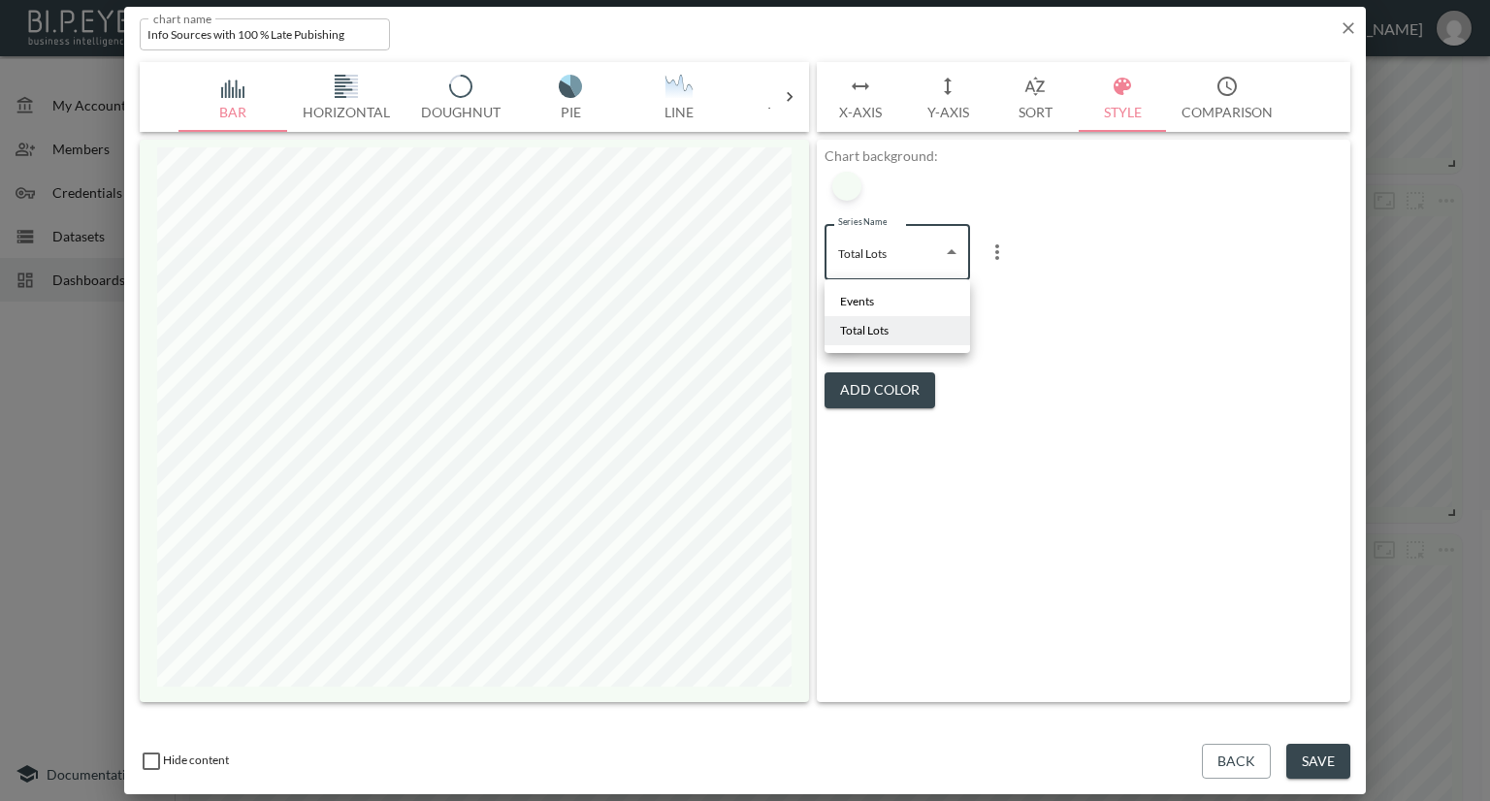
click at [906, 268] on body "BI.P.EYE, Interactive Analytics Dashboards - app Nadia Senft organization / das…" at bounding box center [745, 400] width 1490 height 801
click at [885, 296] on li "Events" at bounding box center [898, 301] width 146 height 29
type input "4c00914c-cdcf-4f75-8041-c15cb0adf2bf"
click at [851, 339] on div at bounding box center [846, 334] width 29 height 29
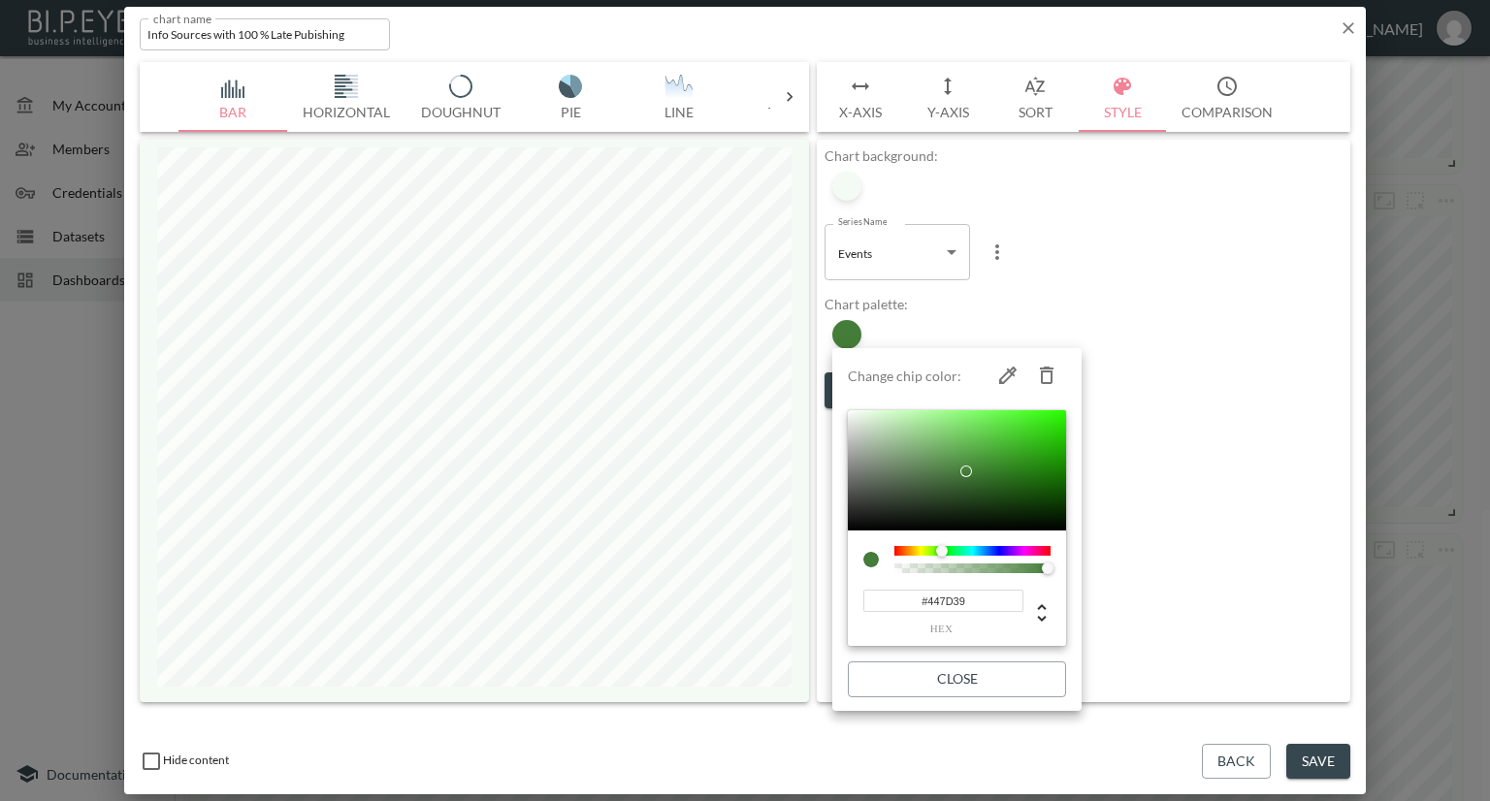
drag, startPoint x: 989, startPoint y: 596, endPoint x: 850, endPoint y: 598, distance: 138.8
click at [850, 598] on div "#447D39 hex" at bounding box center [957, 589] width 218 height 116
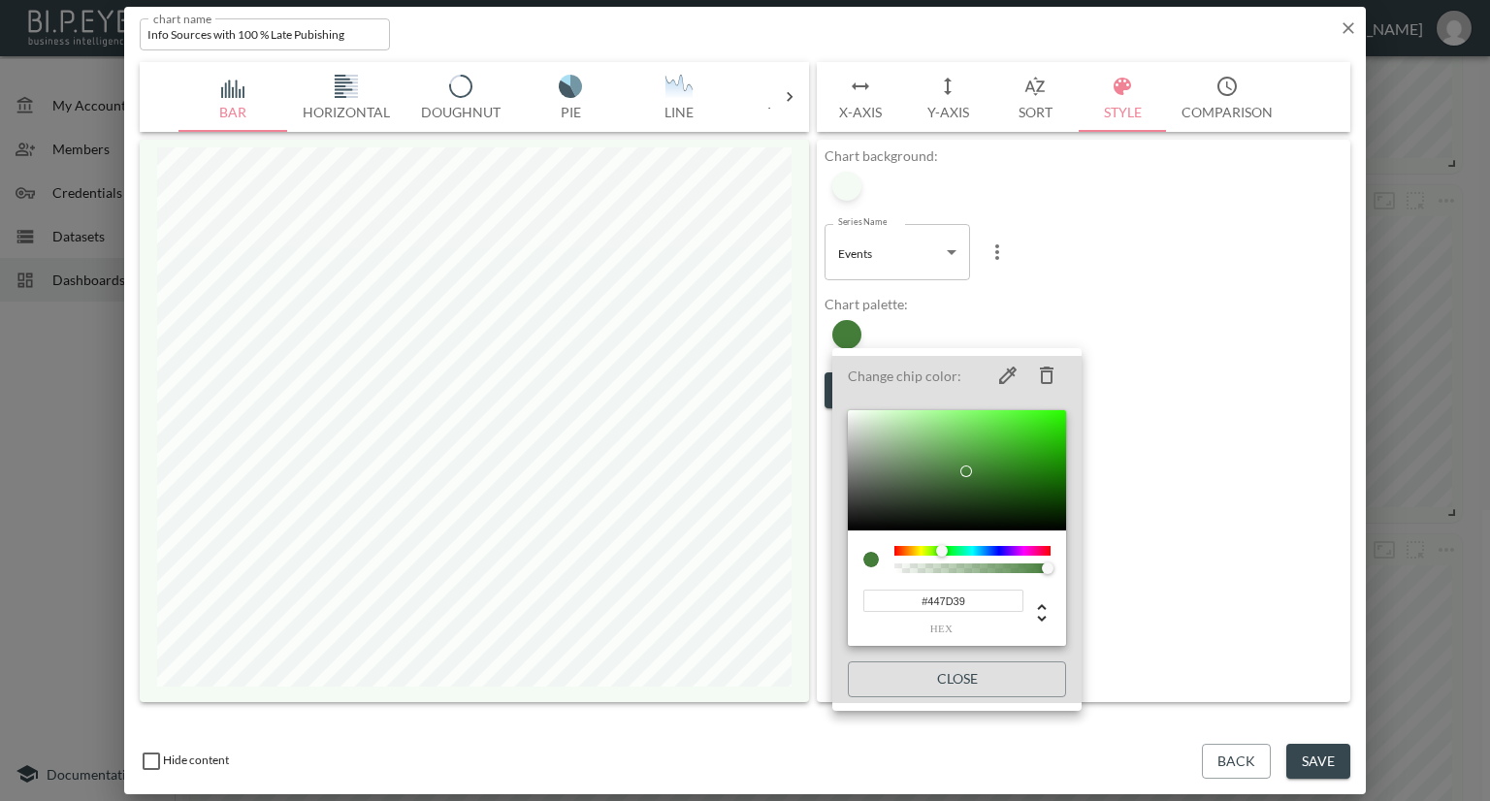
paste input "800E13"
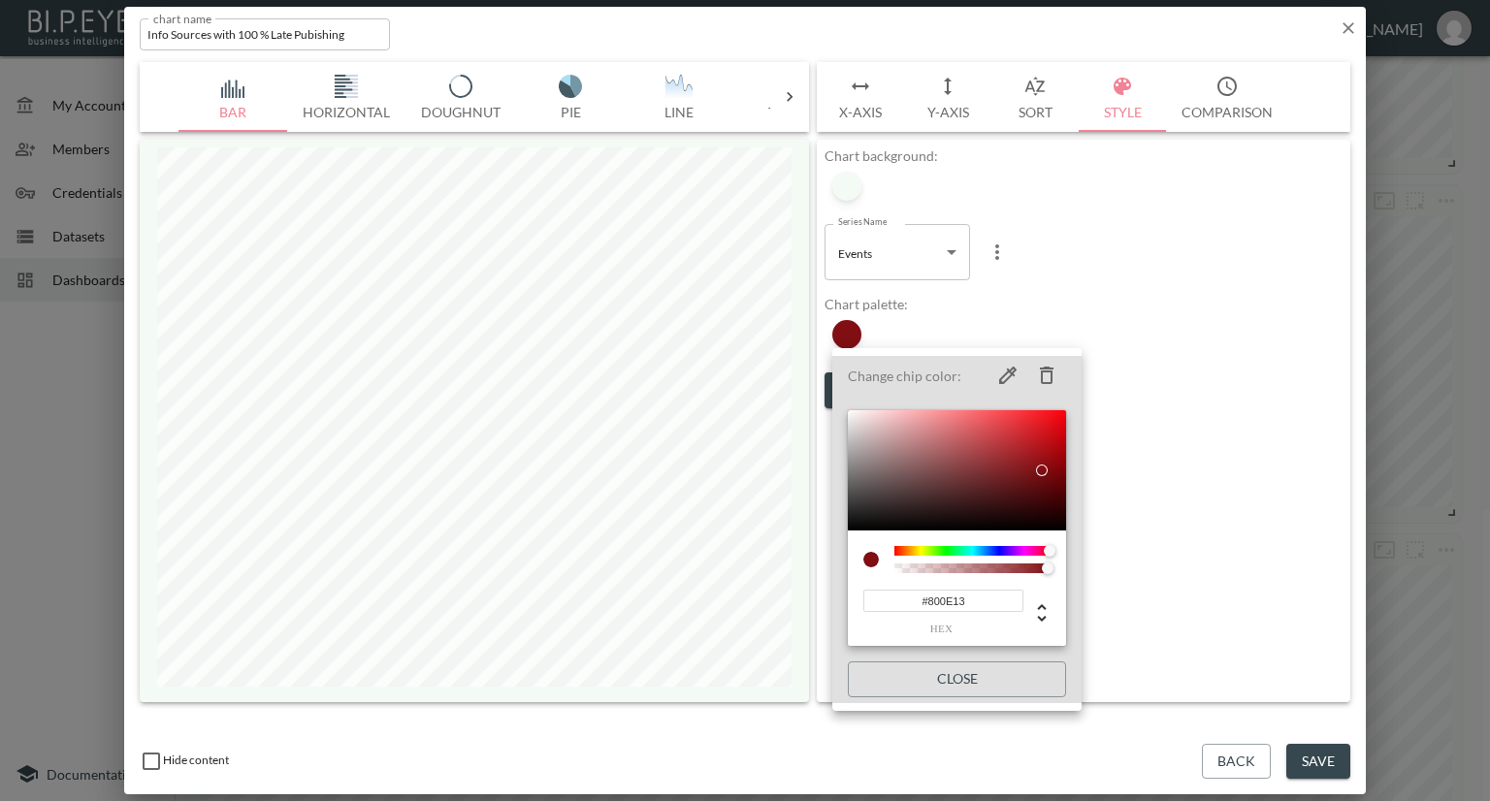
type input "#800E13"
click at [1212, 371] on div at bounding box center [745, 400] width 1490 height 801
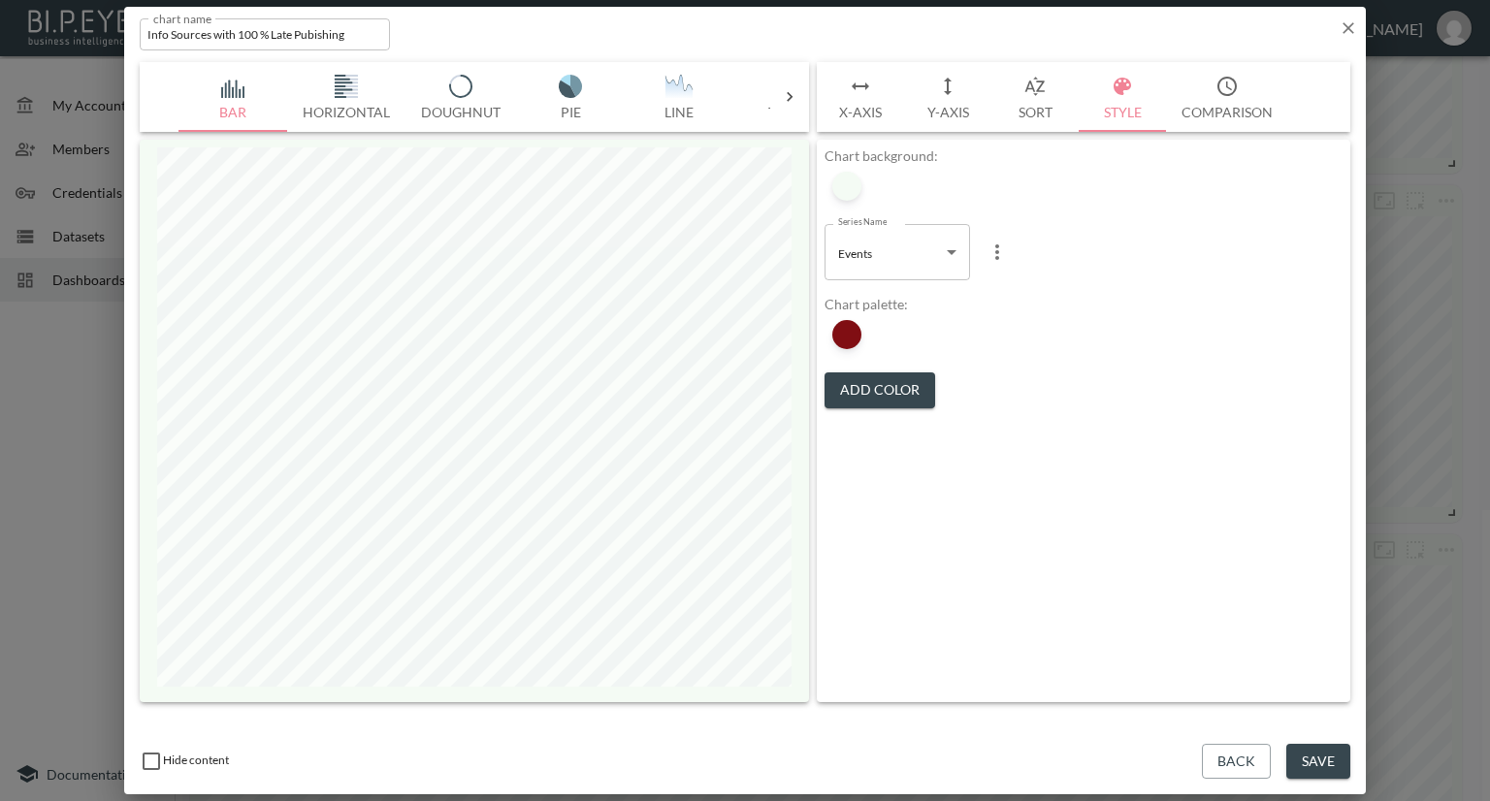
click at [1301, 758] on button "Save" at bounding box center [1318, 762] width 64 height 36
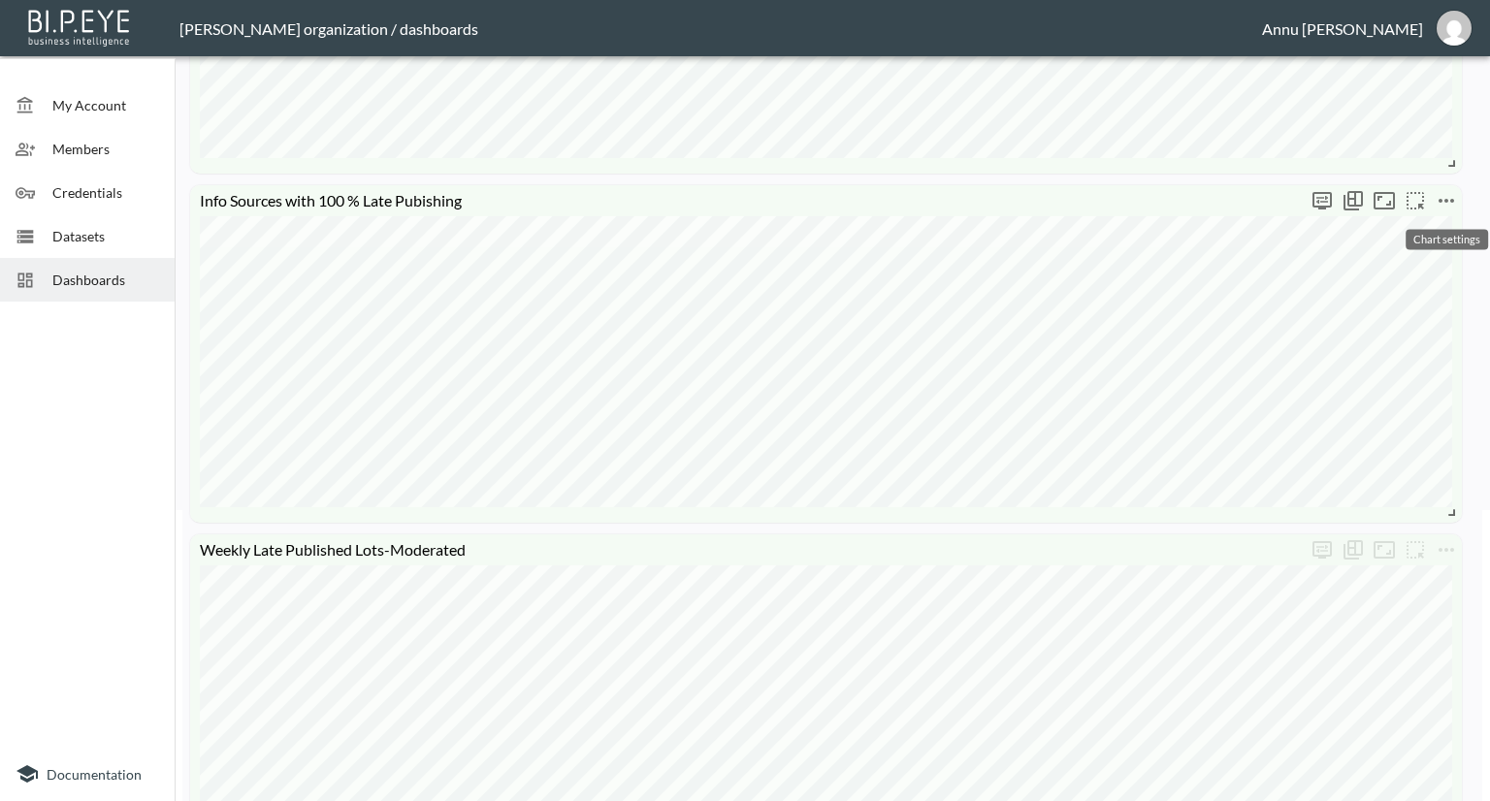
click at [1455, 195] on icon "more" at bounding box center [1446, 200] width 23 height 23
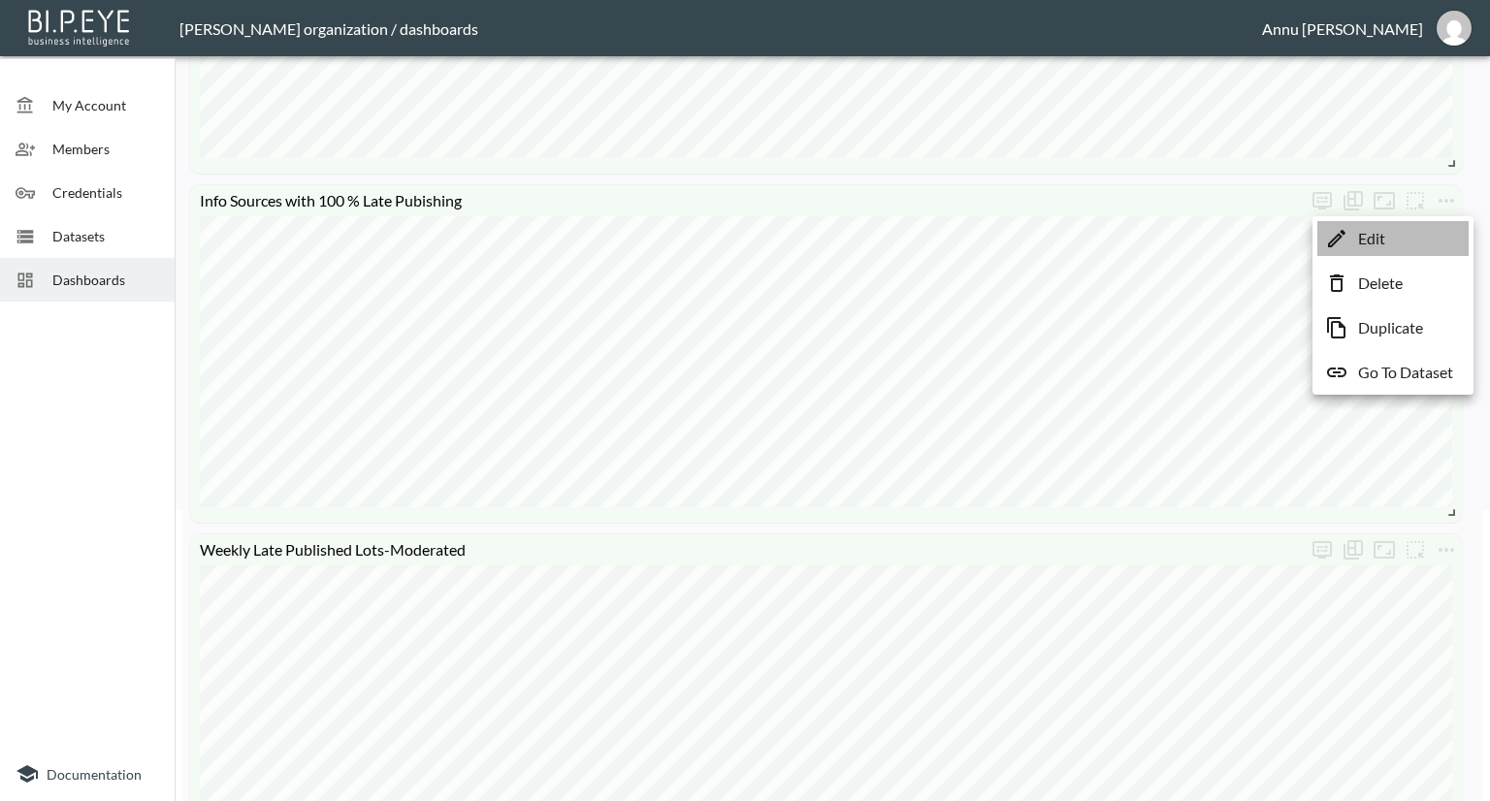
click at [1414, 236] on li "Edit" at bounding box center [1393, 238] width 151 height 35
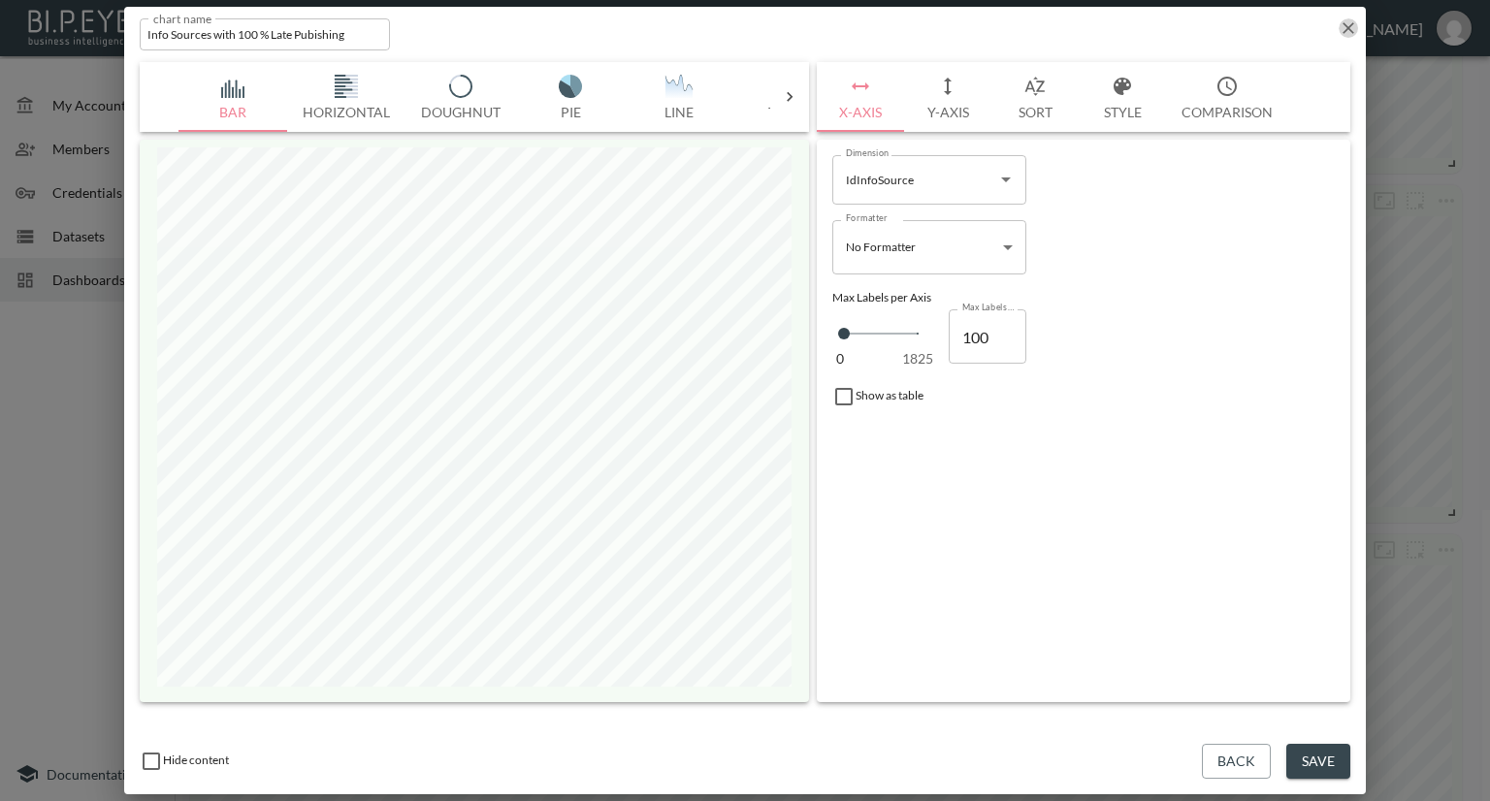
click at [1352, 28] on icon "button" at bounding box center [1348, 27] width 19 height 19
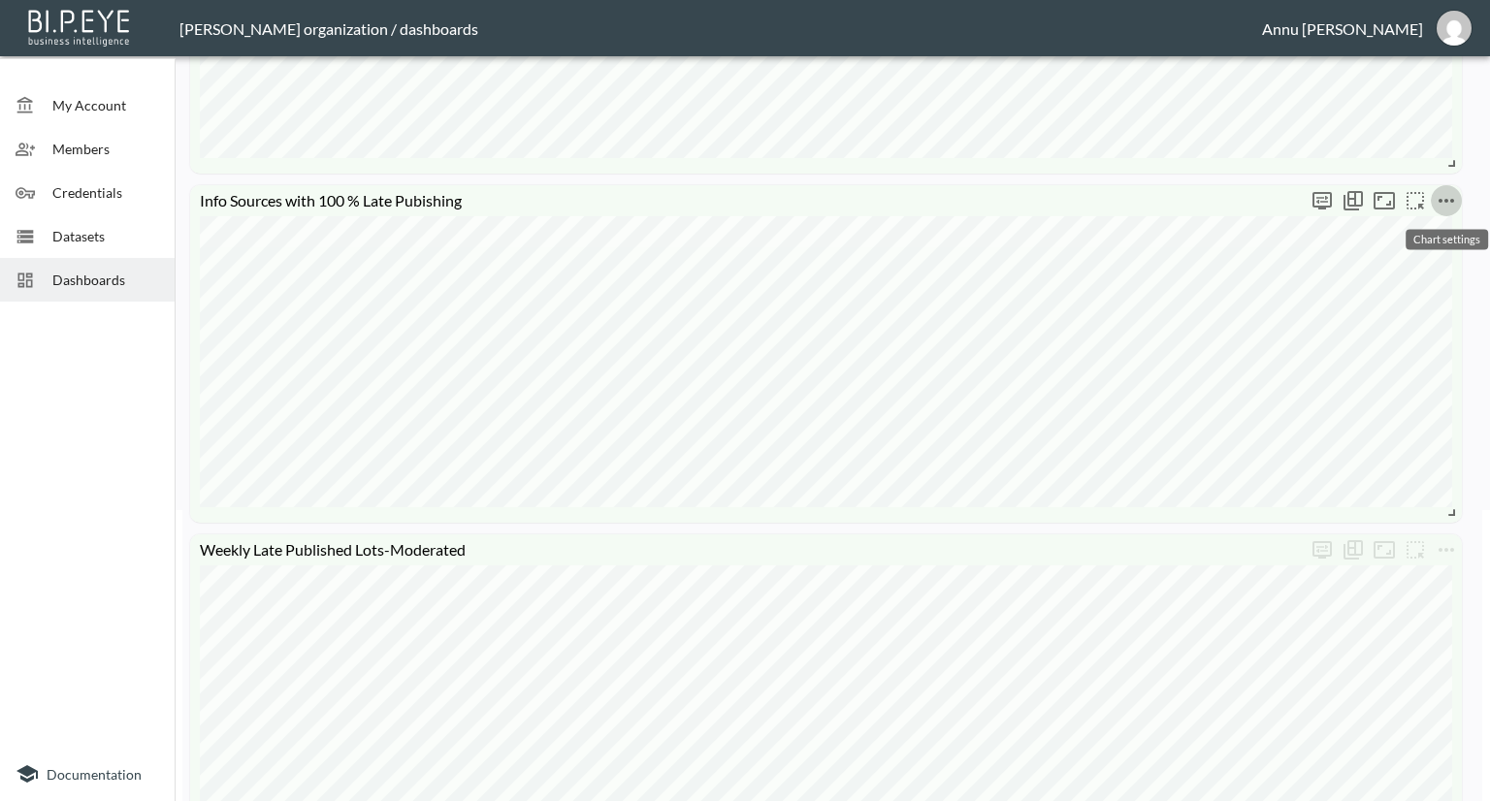
click at [1438, 195] on icon "more" at bounding box center [1446, 200] width 23 height 23
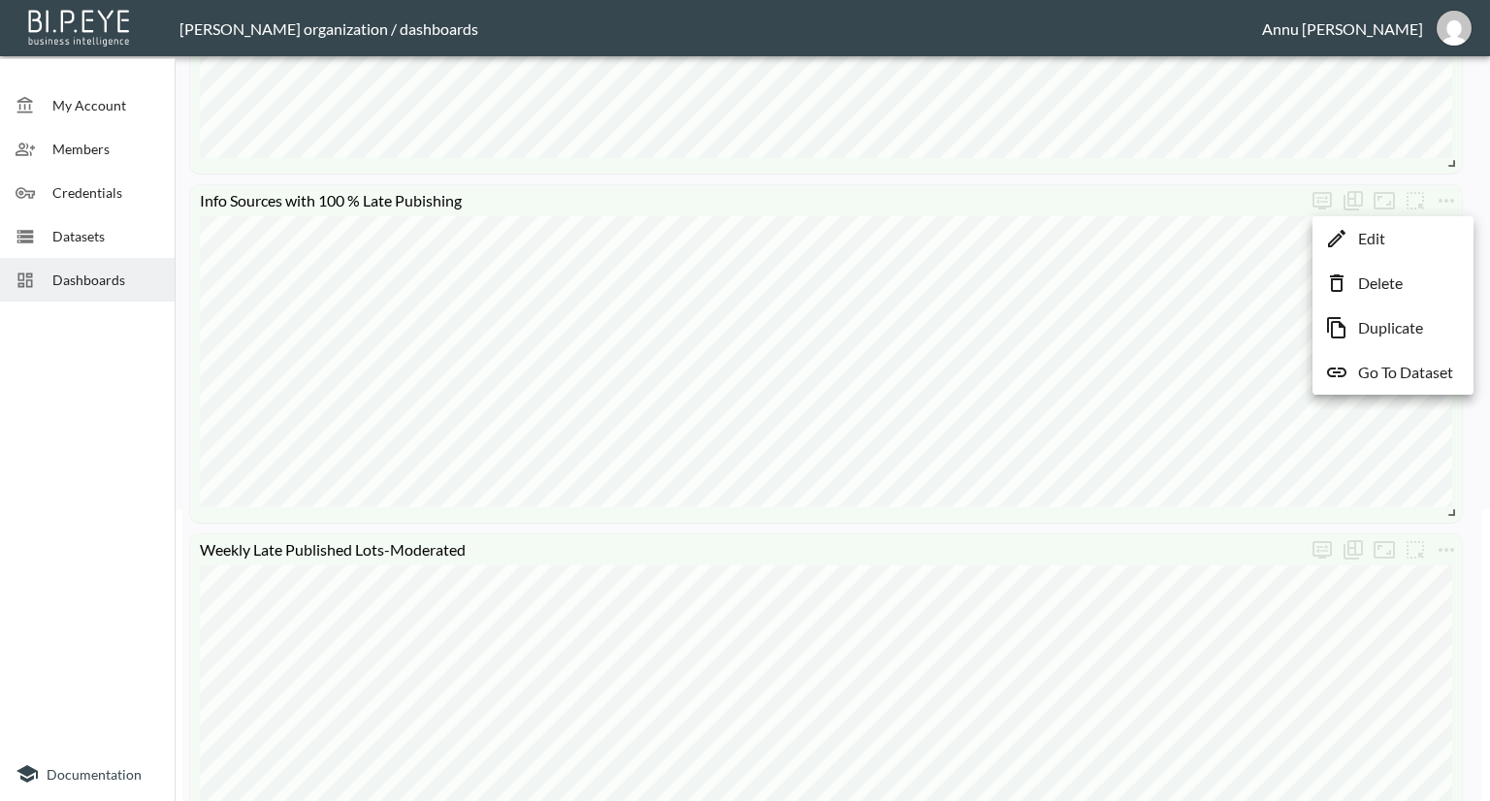
click at [1362, 382] on p "Go To Dataset" at bounding box center [1405, 372] width 95 height 23
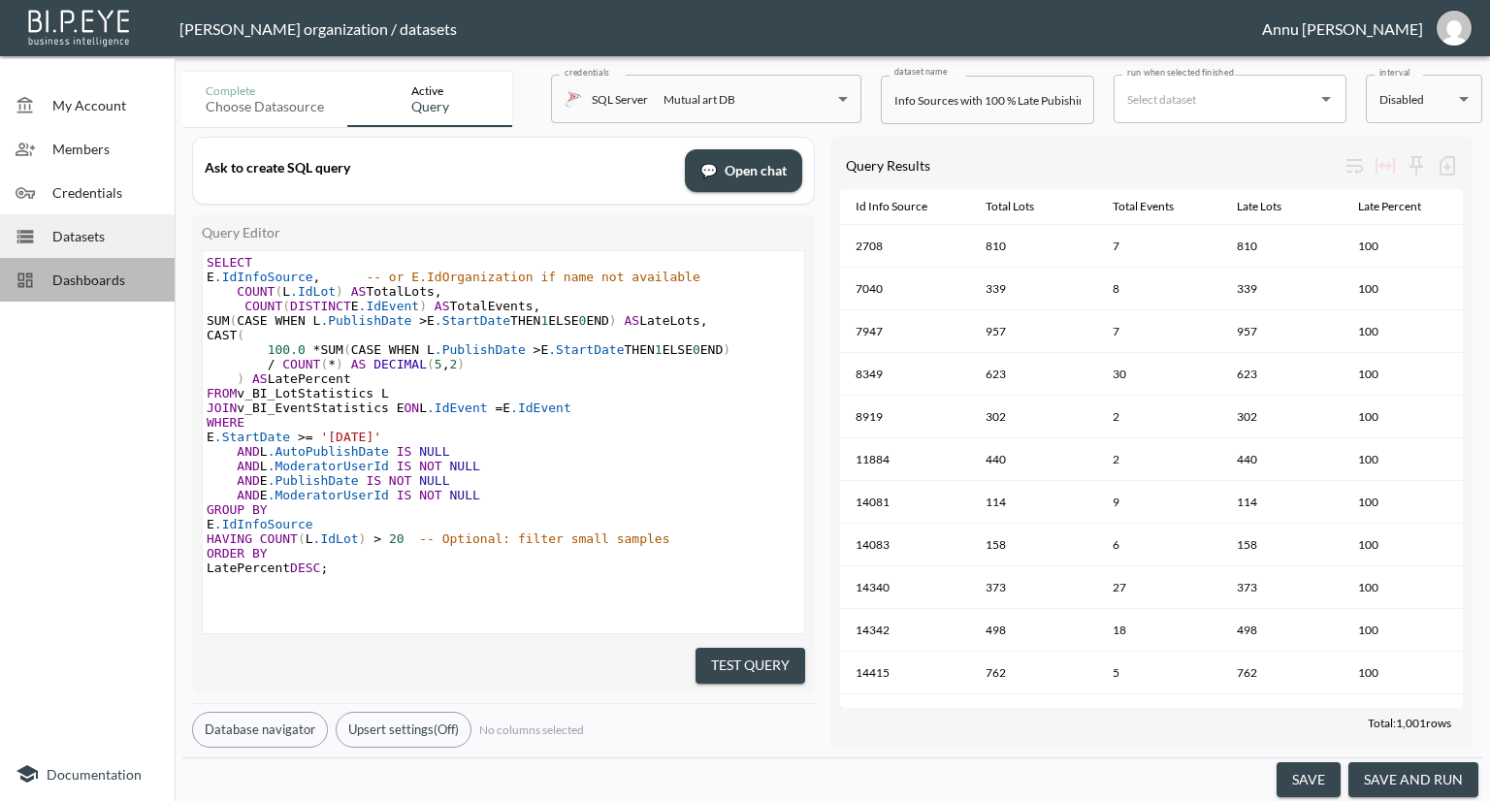
click at [110, 280] on span "Dashboards" at bounding box center [105, 280] width 107 height 20
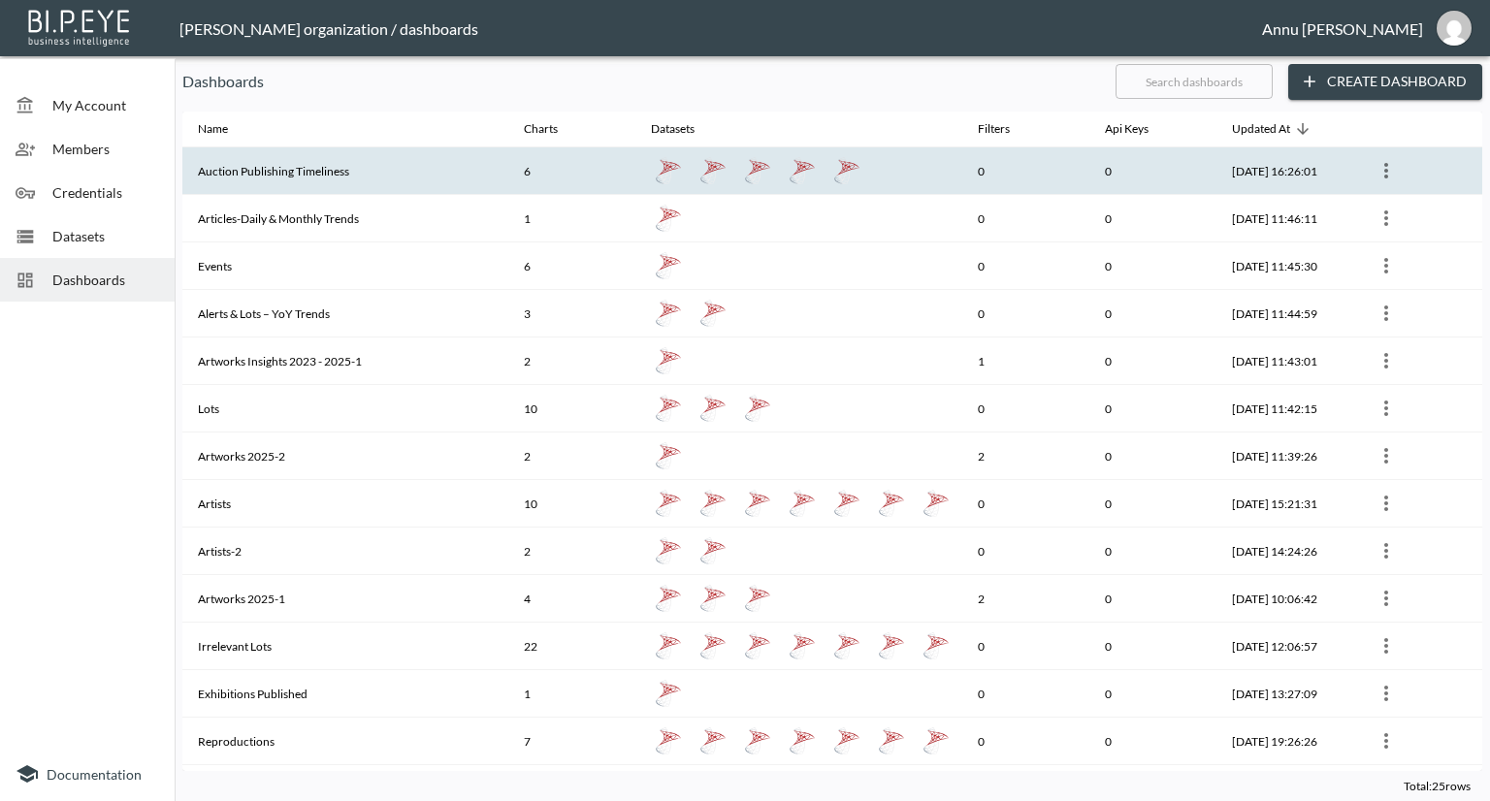
click at [265, 179] on th "Auction Publishing Timeliness" at bounding box center [345, 171] width 326 height 48
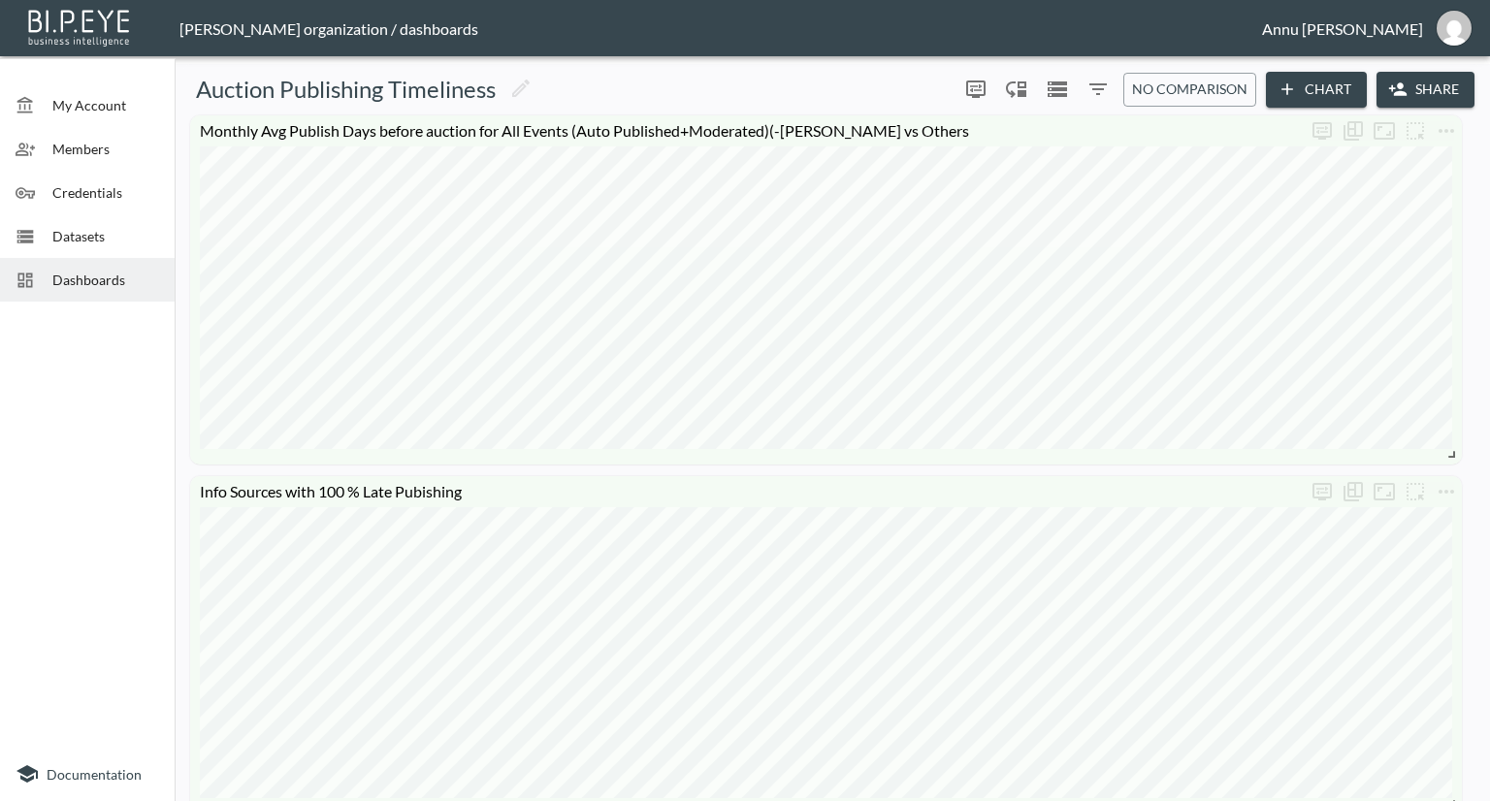
scroll to position [97, 0]
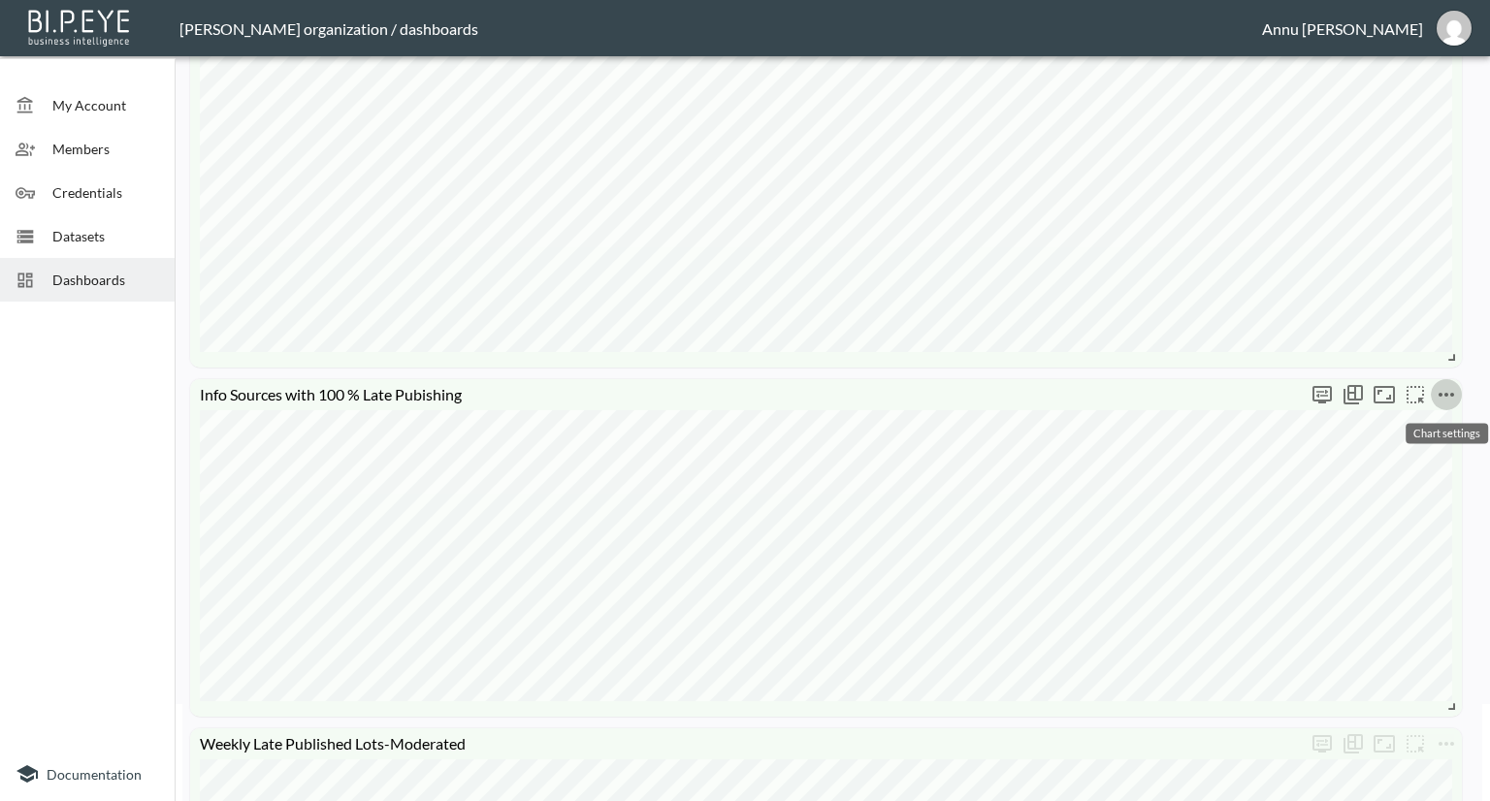
click at [1458, 383] on button "more" at bounding box center [1446, 394] width 31 height 31
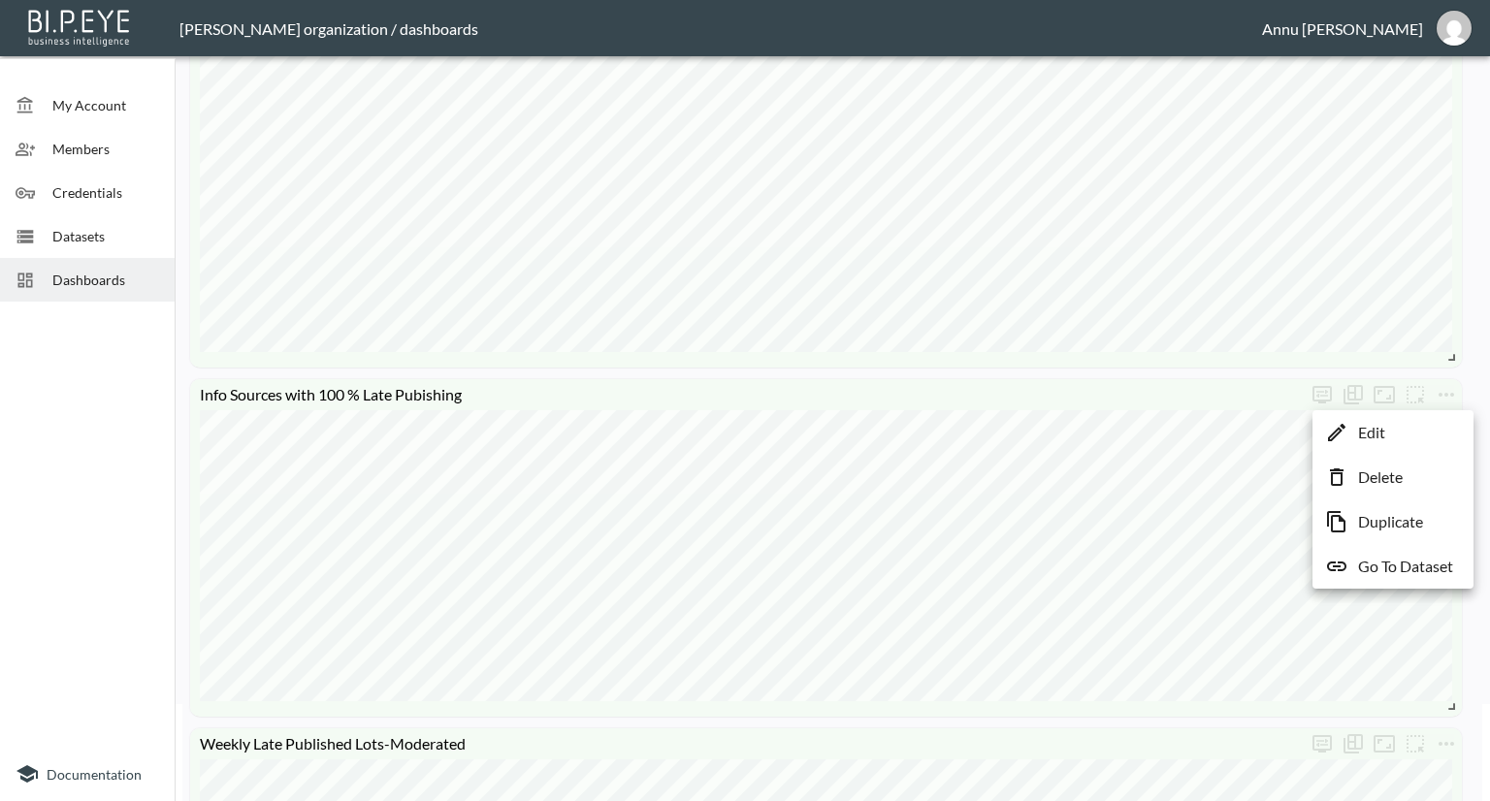
click at [1404, 432] on li "Edit" at bounding box center [1393, 432] width 151 height 35
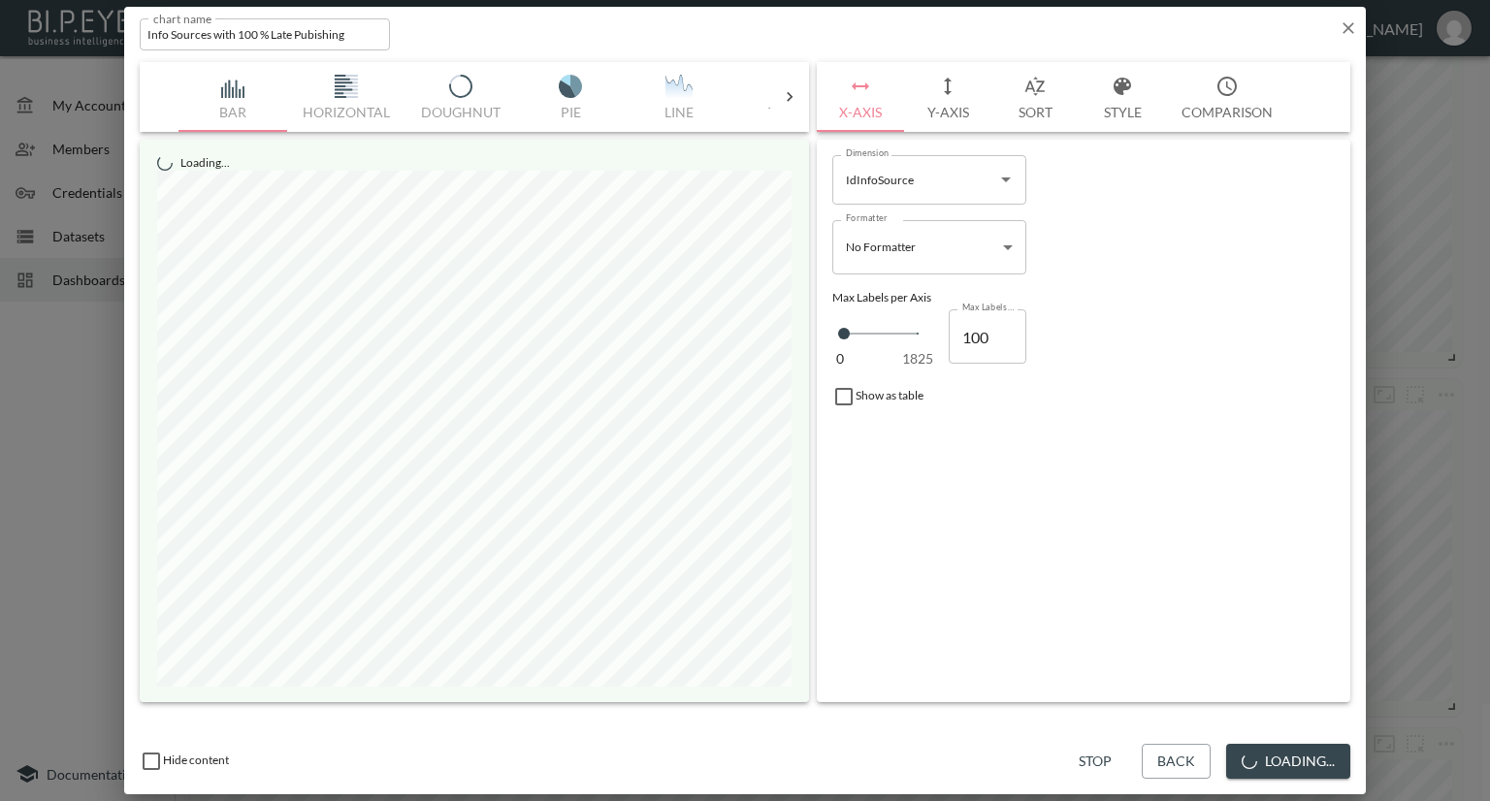
click at [1114, 113] on button "Style" at bounding box center [1122, 97] width 87 height 70
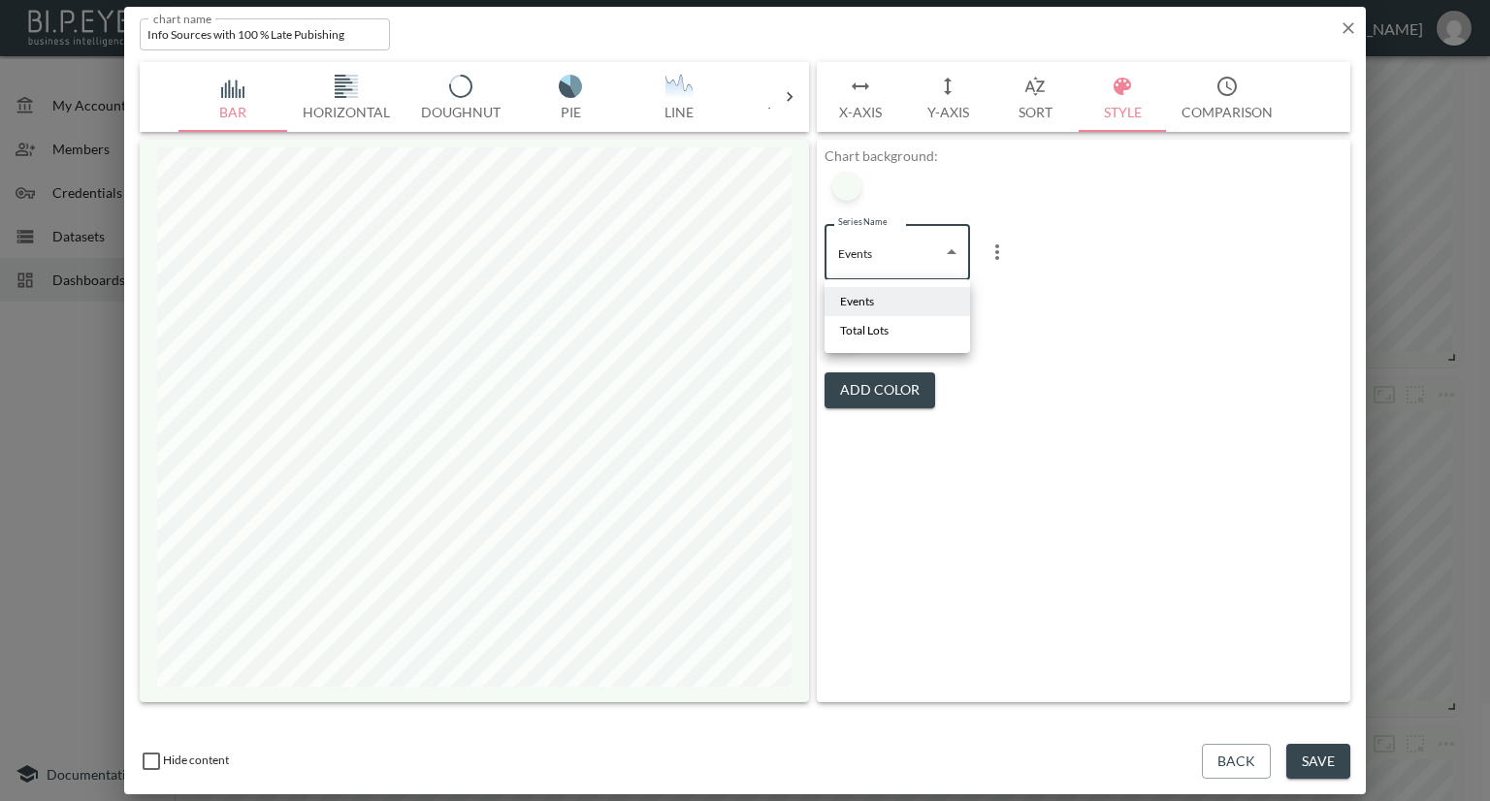
click at [877, 277] on body "BI.P.EYE, Interactive Analytics Dashboards - app Nadia Senft organization / das…" at bounding box center [745, 400] width 1490 height 801
click at [869, 328] on span "Total Lots" at bounding box center [864, 330] width 49 height 17
type input "845144a5-0352-4461-a4d6-a8083ab4efb7"
click at [859, 333] on div at bounding box center [846, 334] width 29 height 29
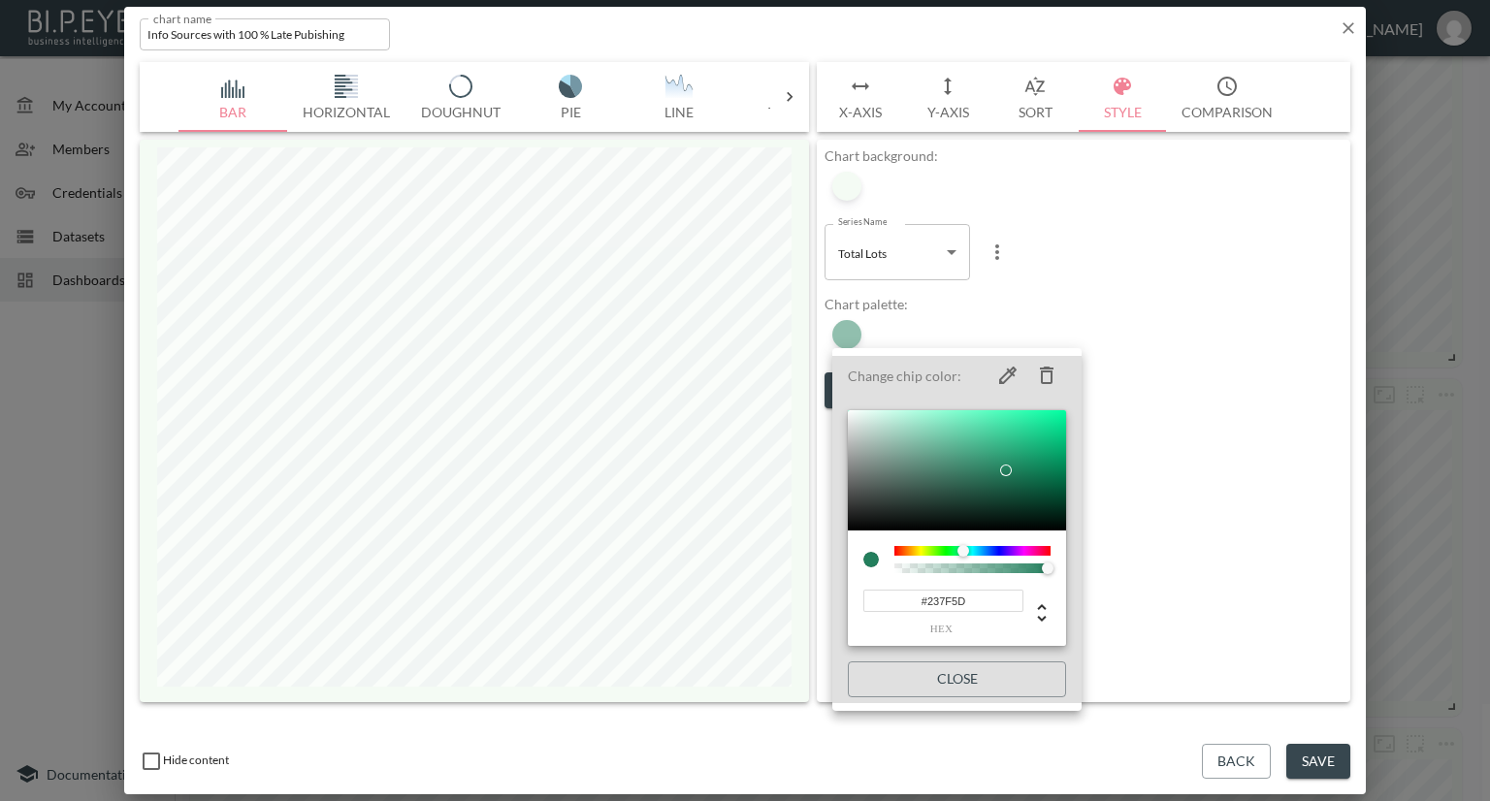
drag, startPoint x: 984, startPoint y: 603, endPoint x: 811, endPoint y: 603, distance: 172.7
click at [811, 603] on div "Change chip color: #237F5D hex Close" at bounding box center [745, 400] width 1490 height 801
paste input "800E13"
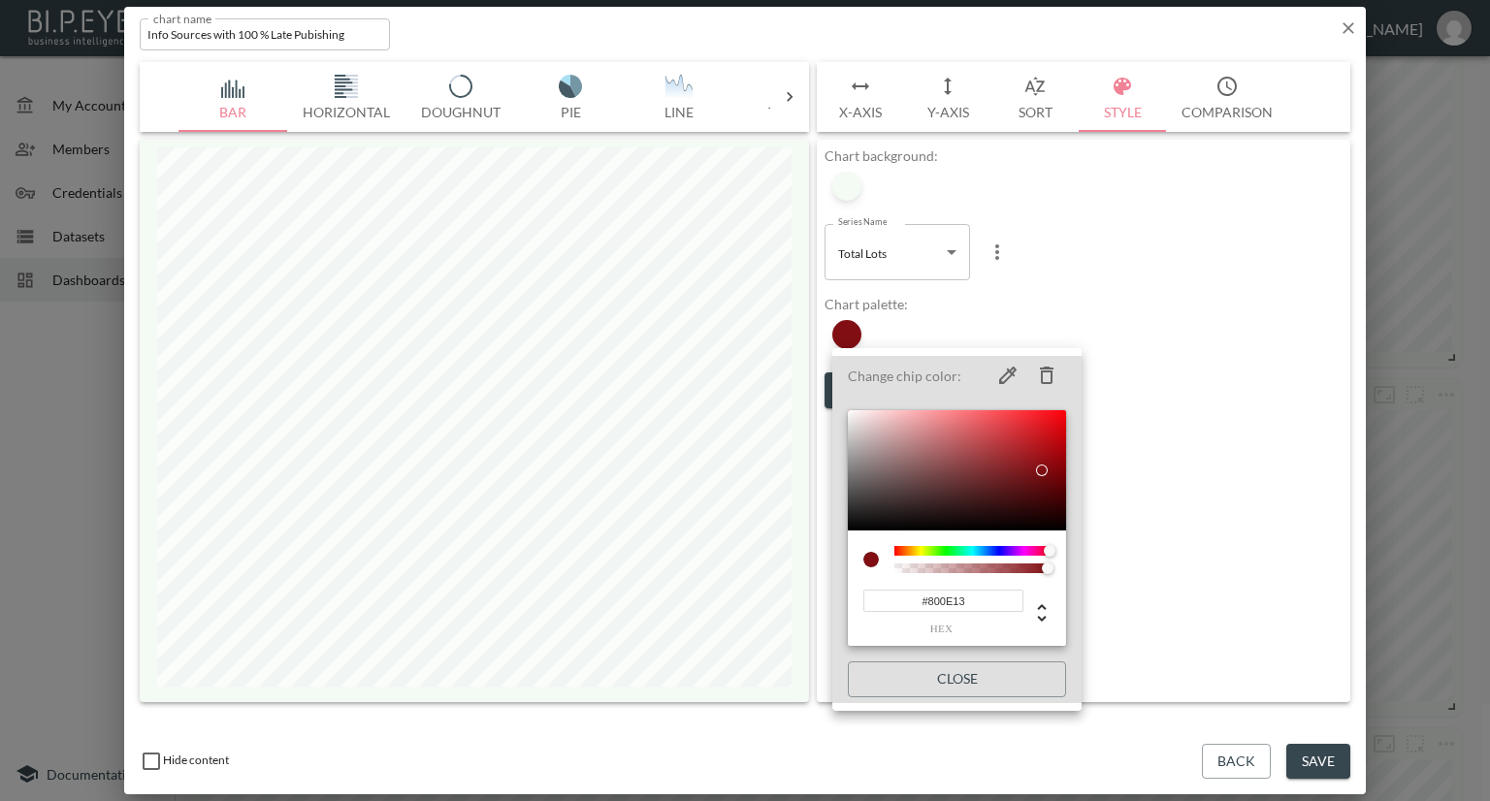
type input "#800E13"
click at [1152, 409] on div at bounding box center [745, 400] width 1490 height 801
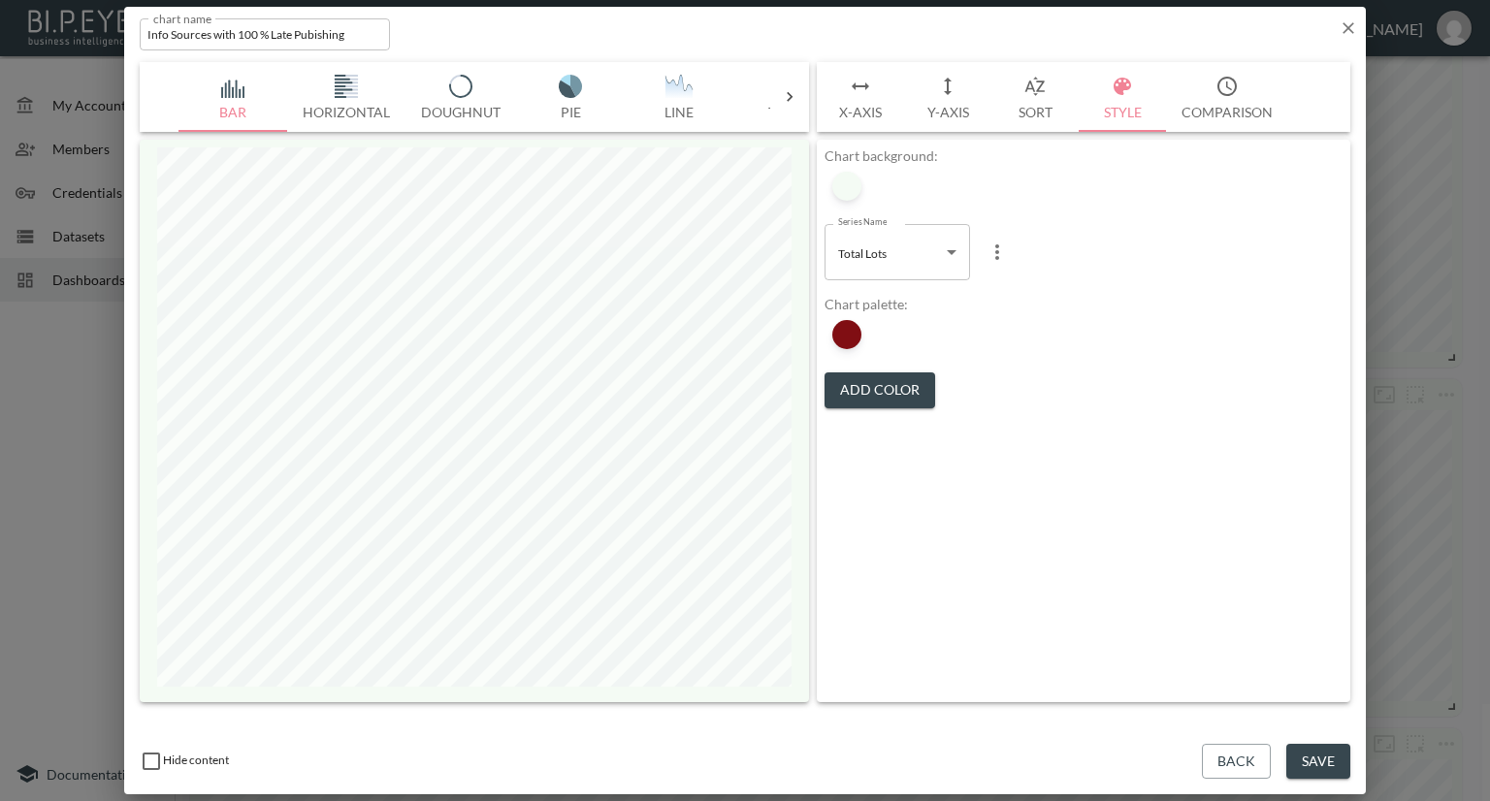
click at [900, 248] on body "BI.P.EYE, Interactive Analytics Dashboards - app Nadia Senft organization / das…" at bounding box center [745, 400] width 1490 height 801
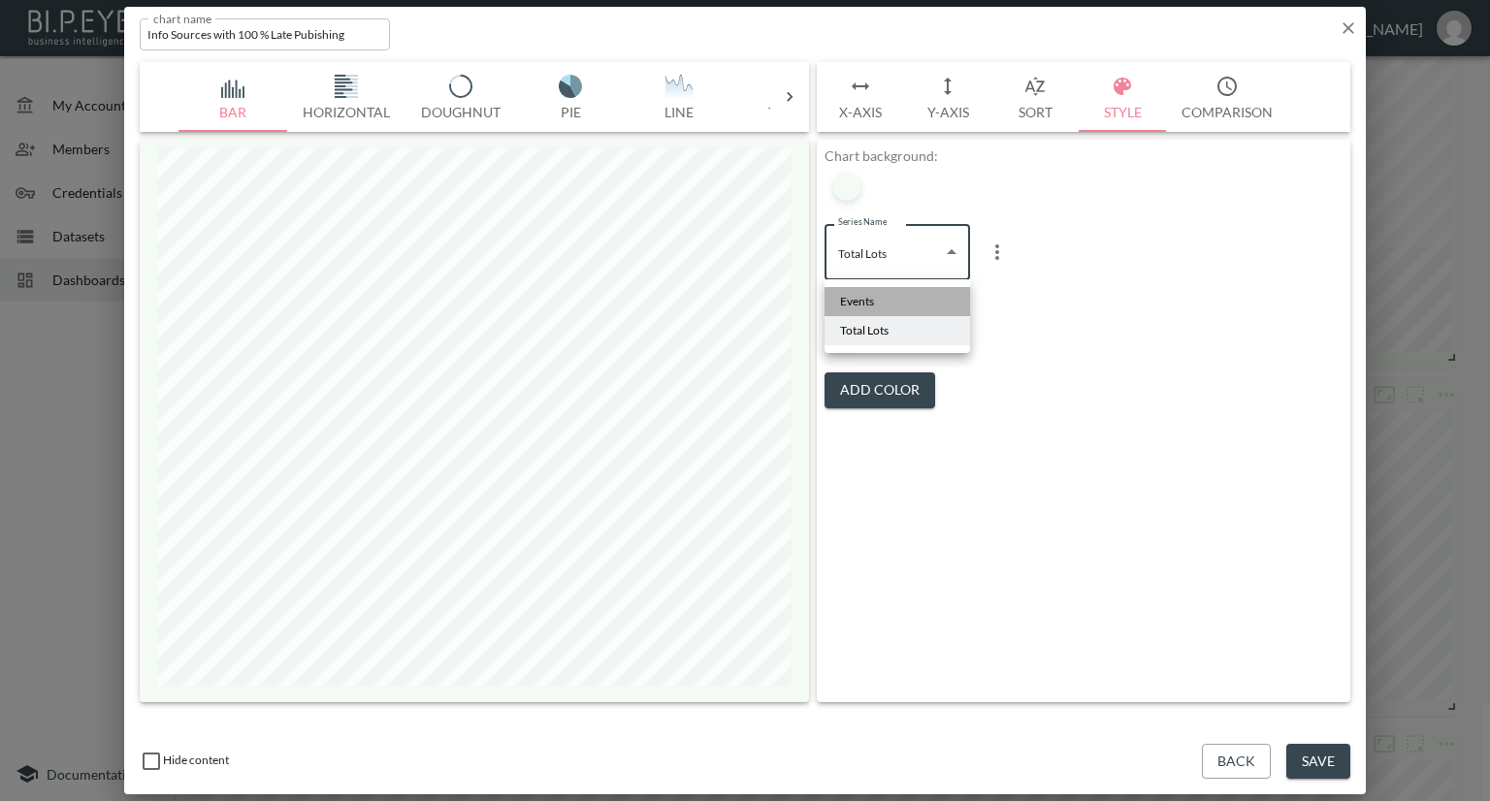
click at [875, 292] on li "Events" at bounding box center [898, 301] width 146 height 29
type input "4c00914c-cdcf-4f75-8041-c15cb0adf2bf"
click at [846, 336] on div at bounding box center [846, 334] width 29 height 29
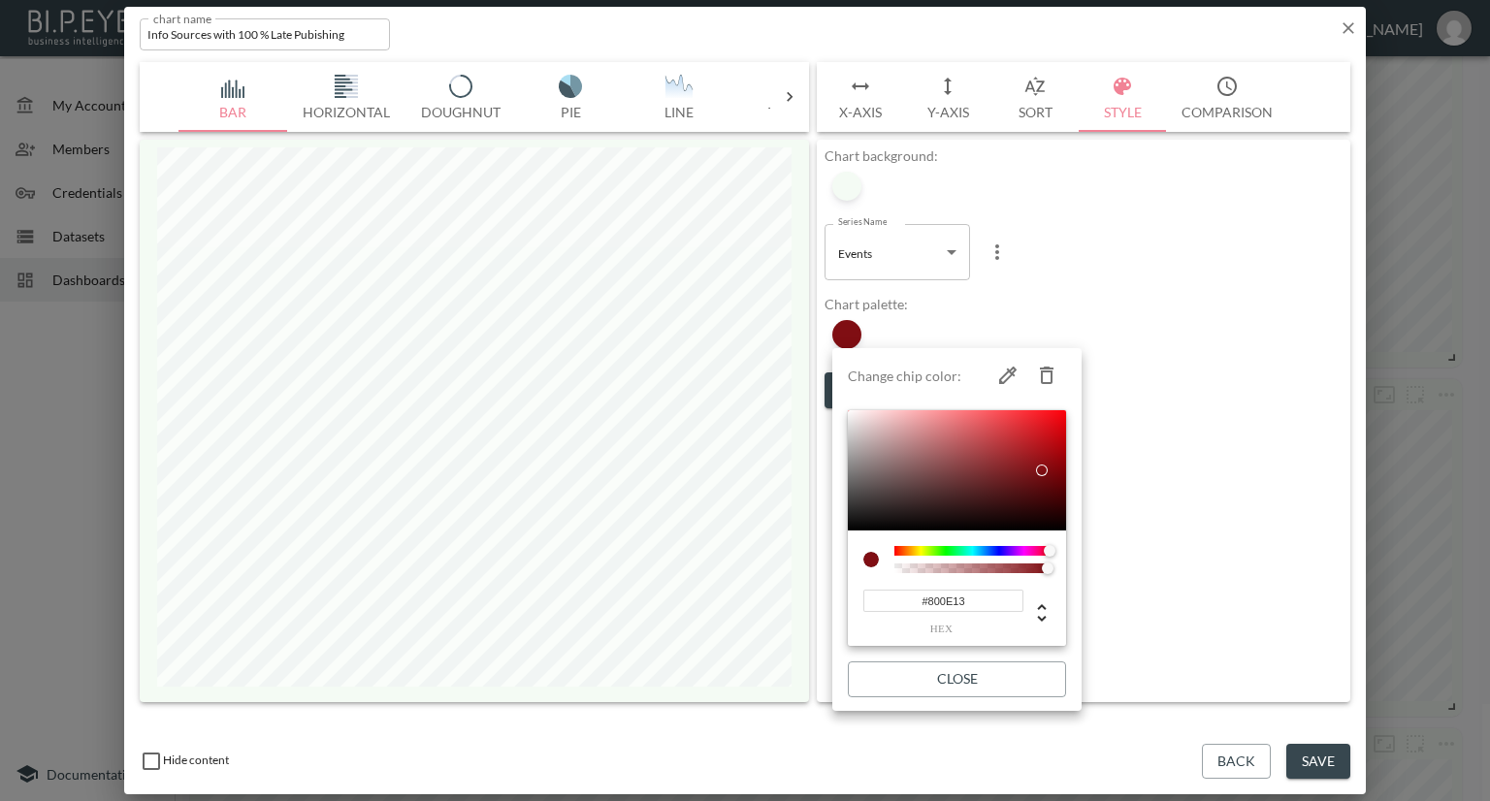
type input "#11800E"
click at [946, 552] on div at bounding box center [973, 551] width 156 height 10
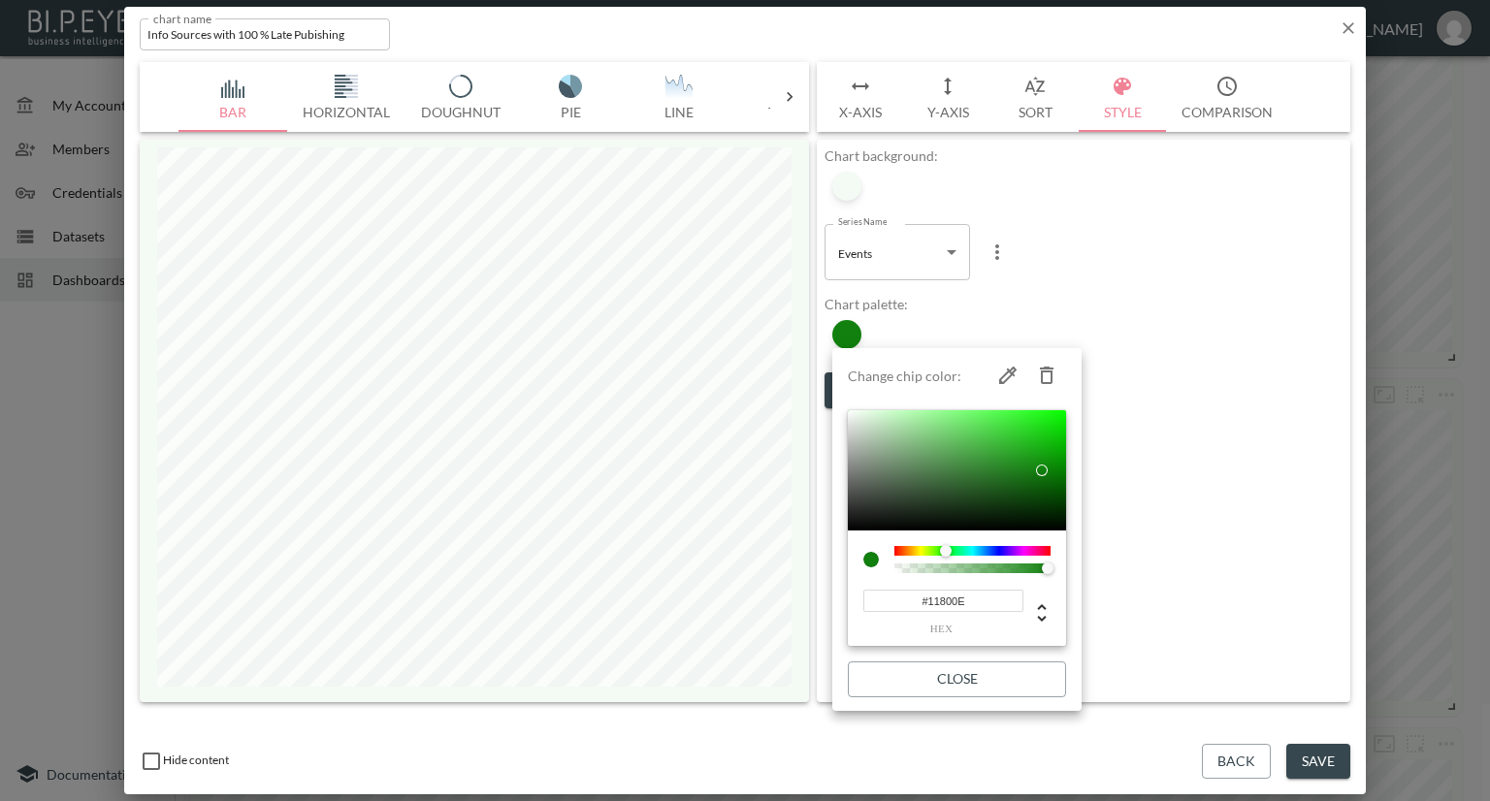
click at [1254, 513] on div at bounding box center [745, 400] width 1490 height 801
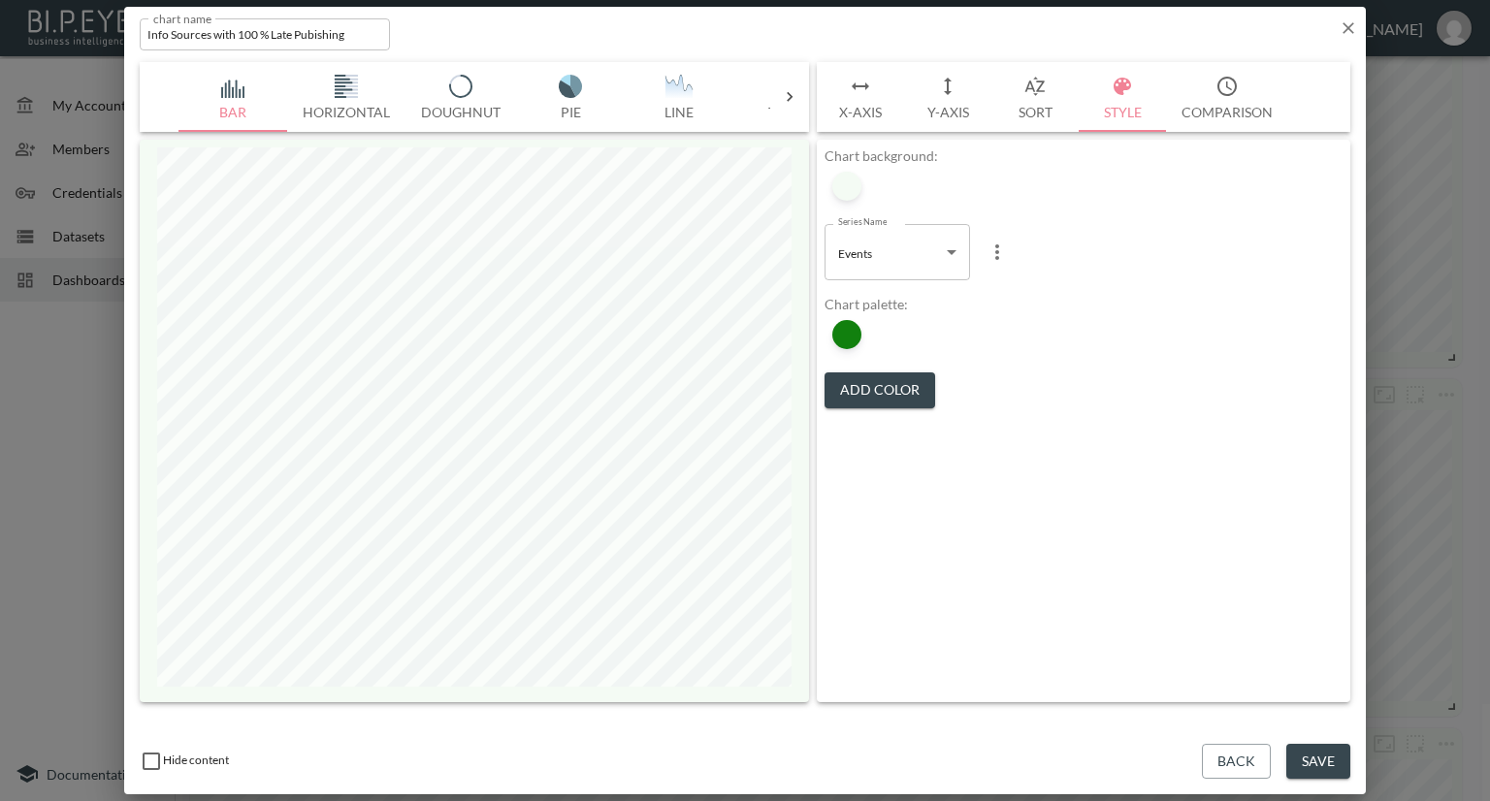
click at [1227, 756] on button "Back" at bounding box center [1236, 762] width 69 height 36
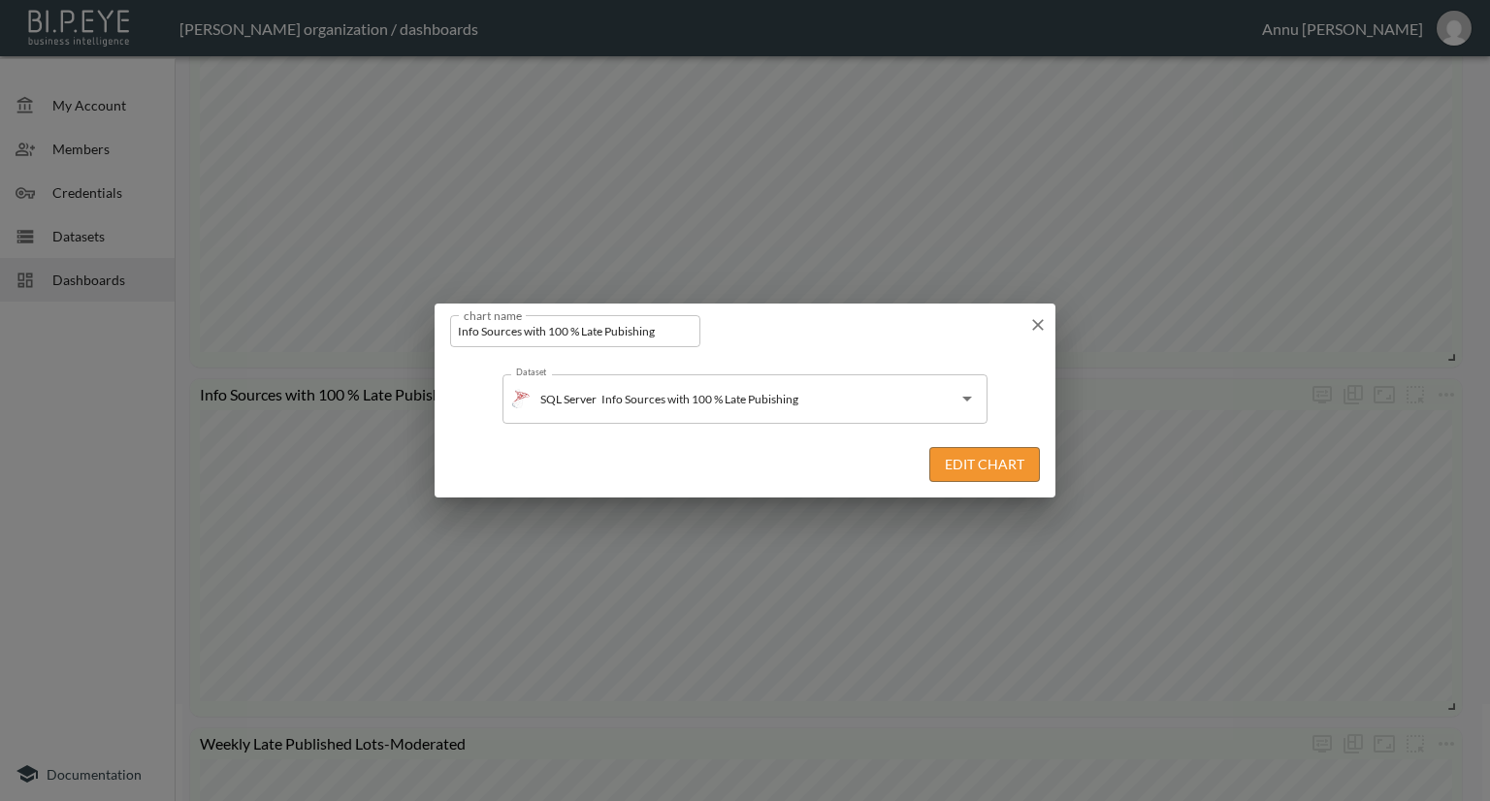
click at [1030, 331] on icon "button" at bounding box center [1037, 324] width 19 height 19
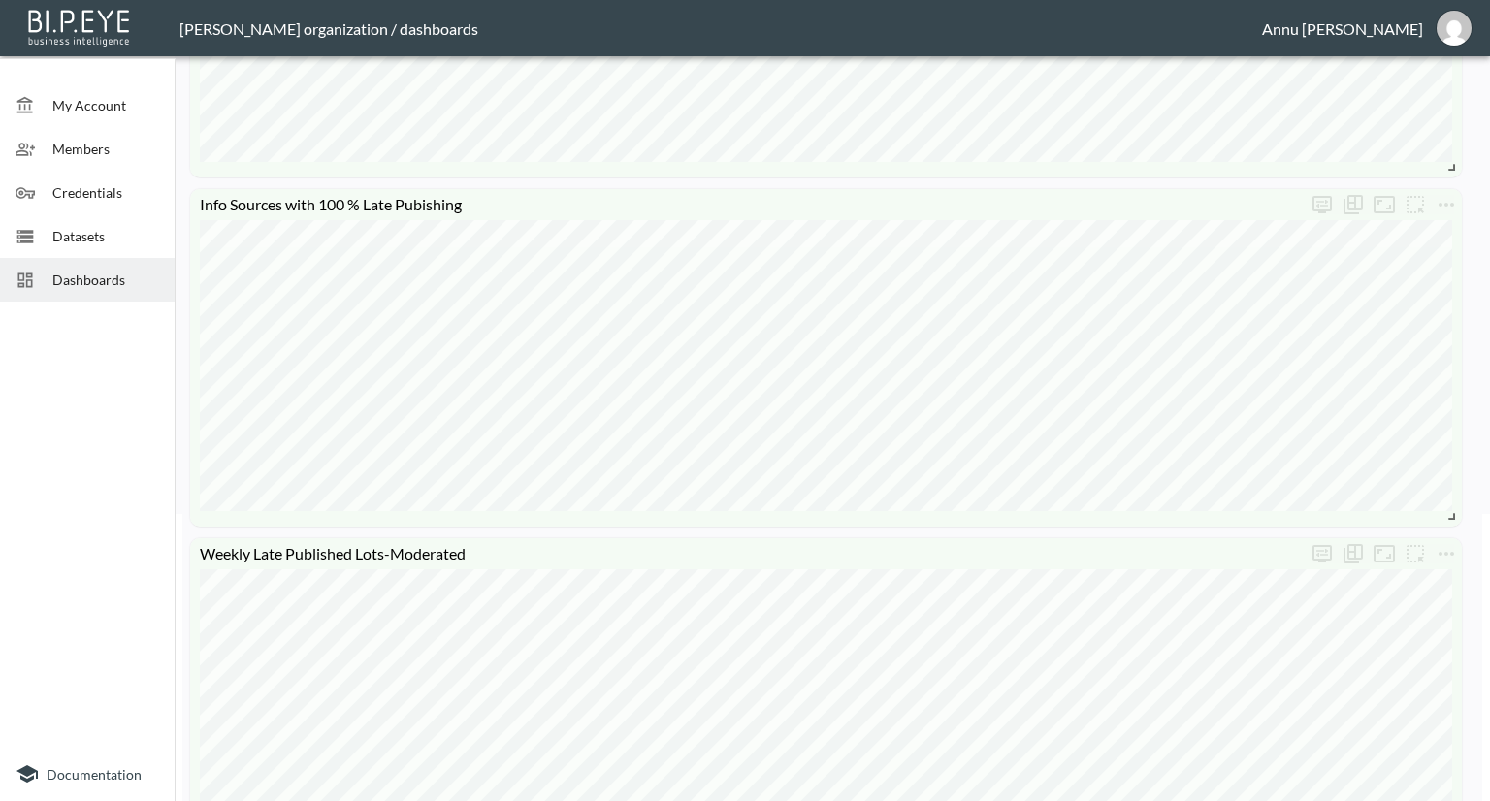
scroll to position [194, 0]
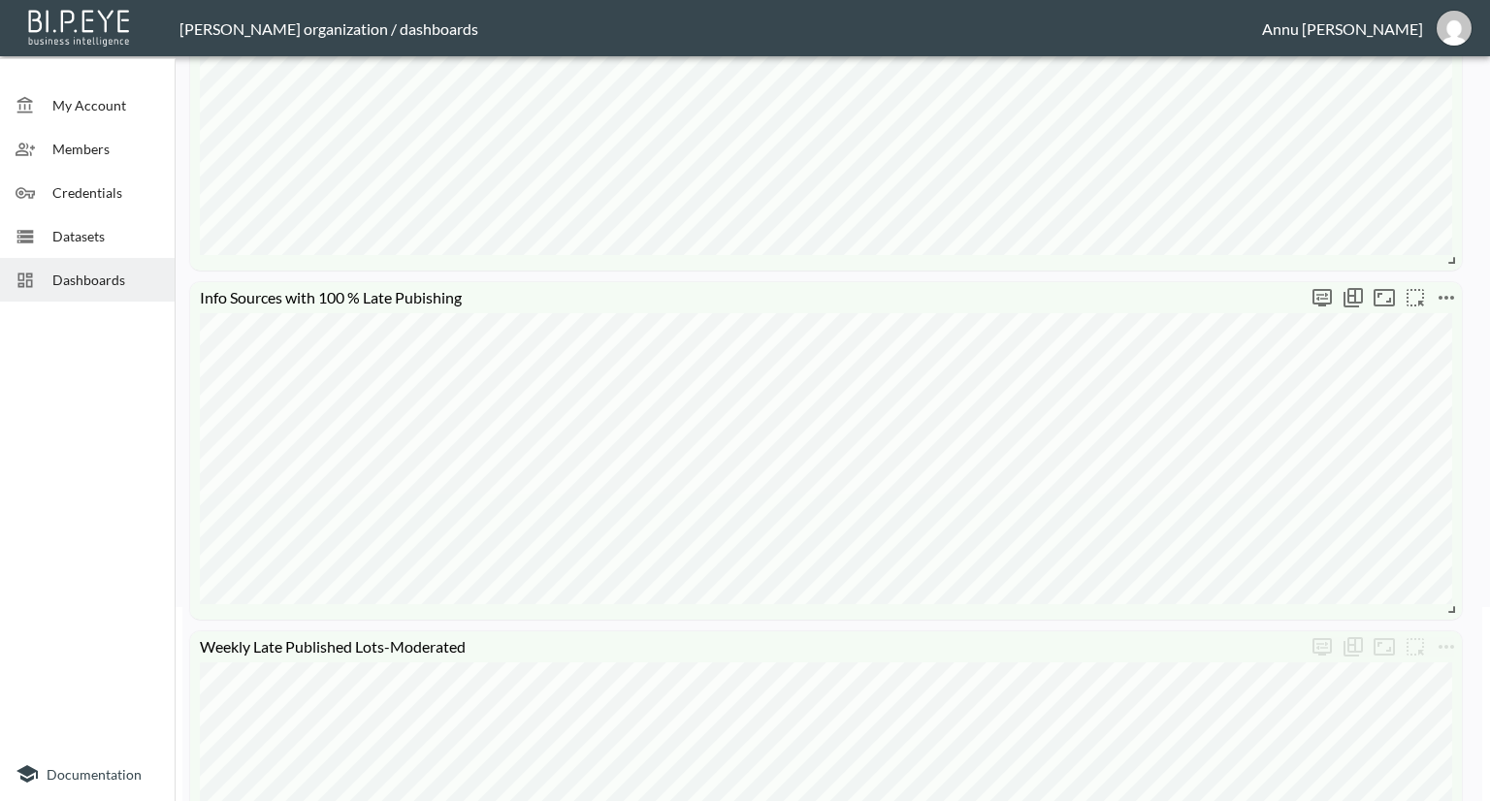
click at [1441, 296] on icon "more" at bounding box center [1447, 298] width 16 height 4
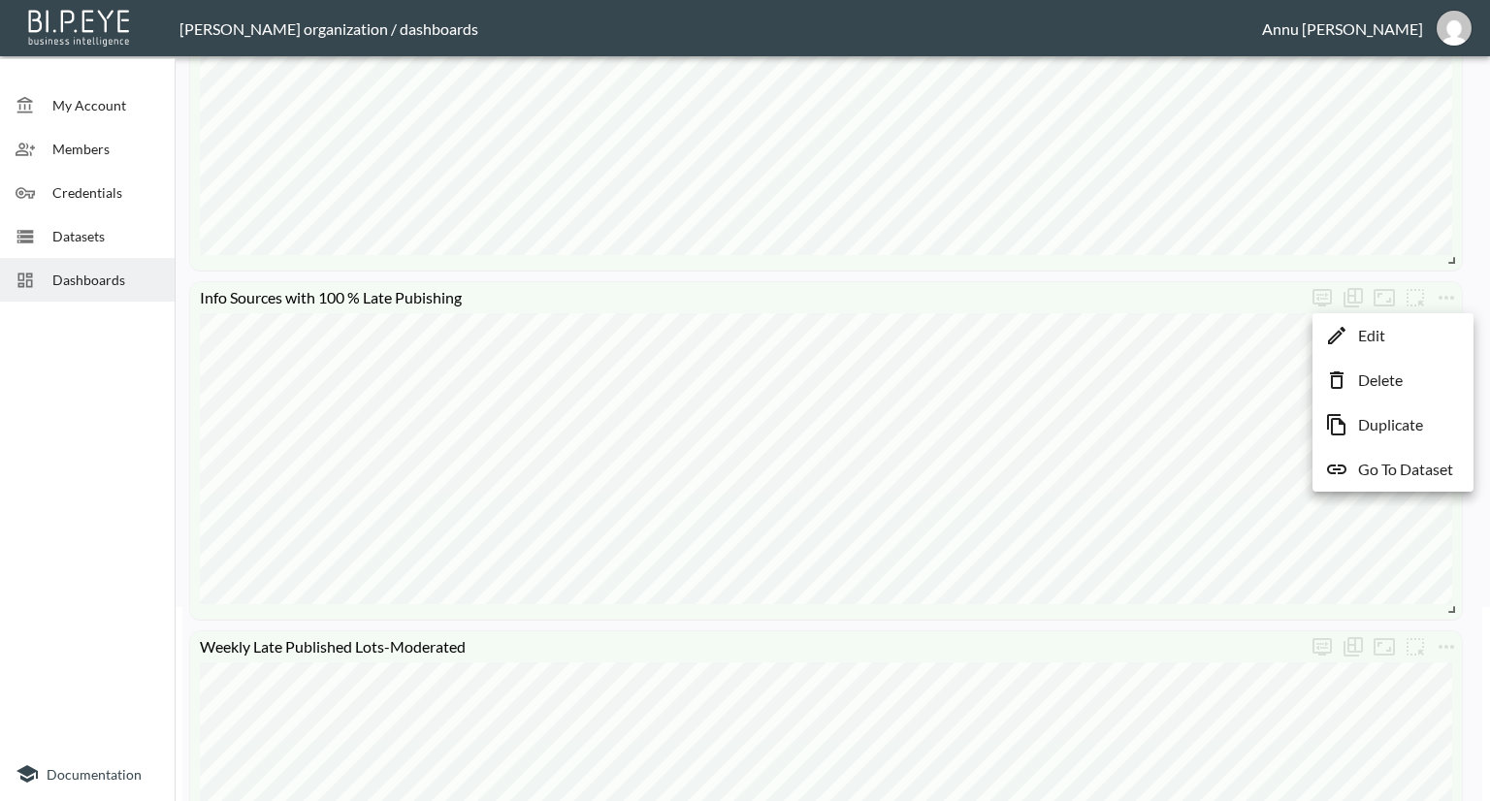
click at [1416, 331] on li "Edit" at bounding box center [1393, 335] width 151 height 35
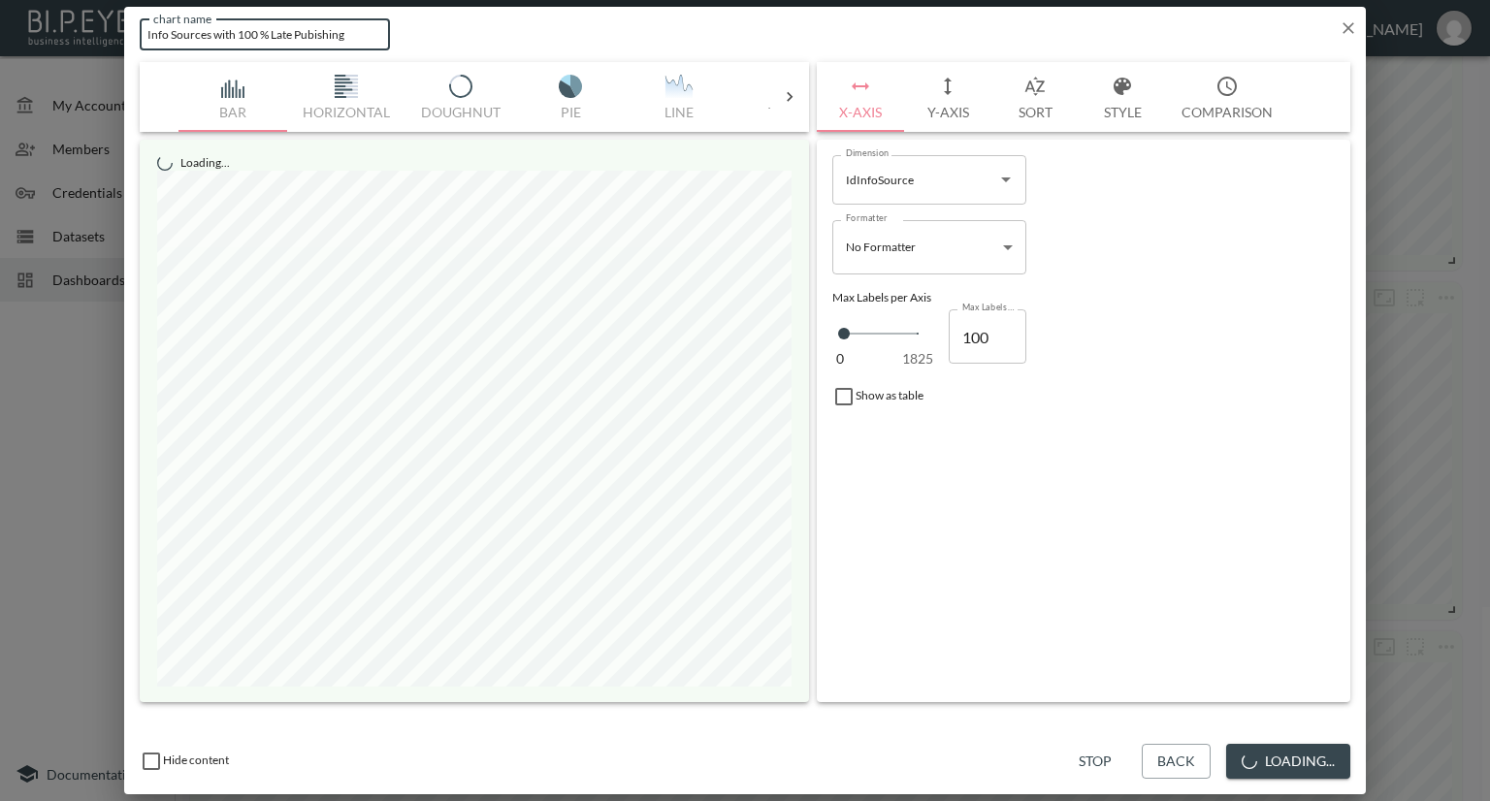
click at [362, 32] on input "Info Sources with 100 % Late Pubishing" at bounding box center [265, 34] width 250 height 32
type input "Info Sources with 100 % Late Pubishing-2025"
click at [1339, 761] on button "Save" at bounding box center [1318, 762] width 64 height 36
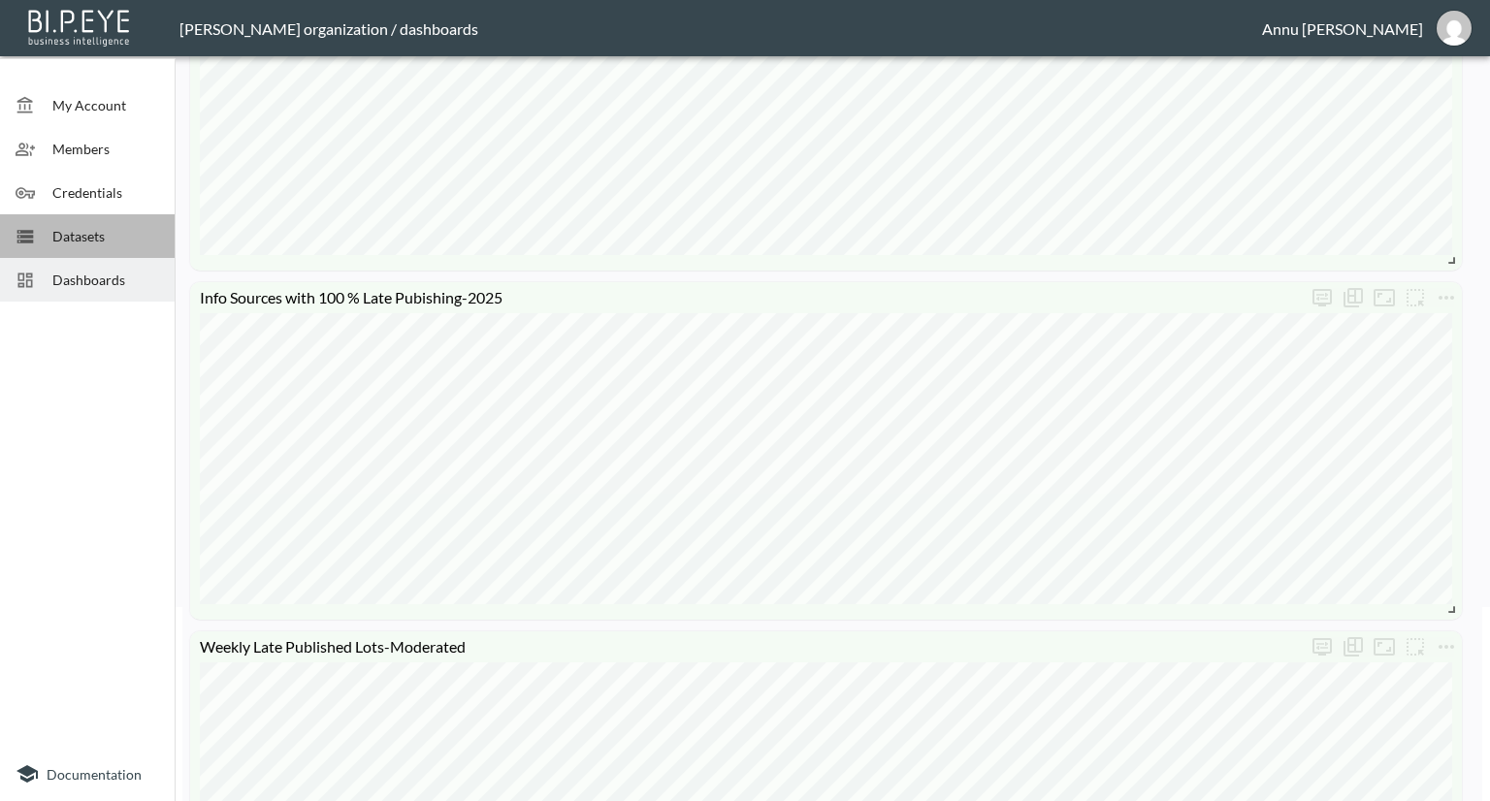
click at [113, 226] on span "Datasets" at bounding box center [105, 236] width 107 height 20
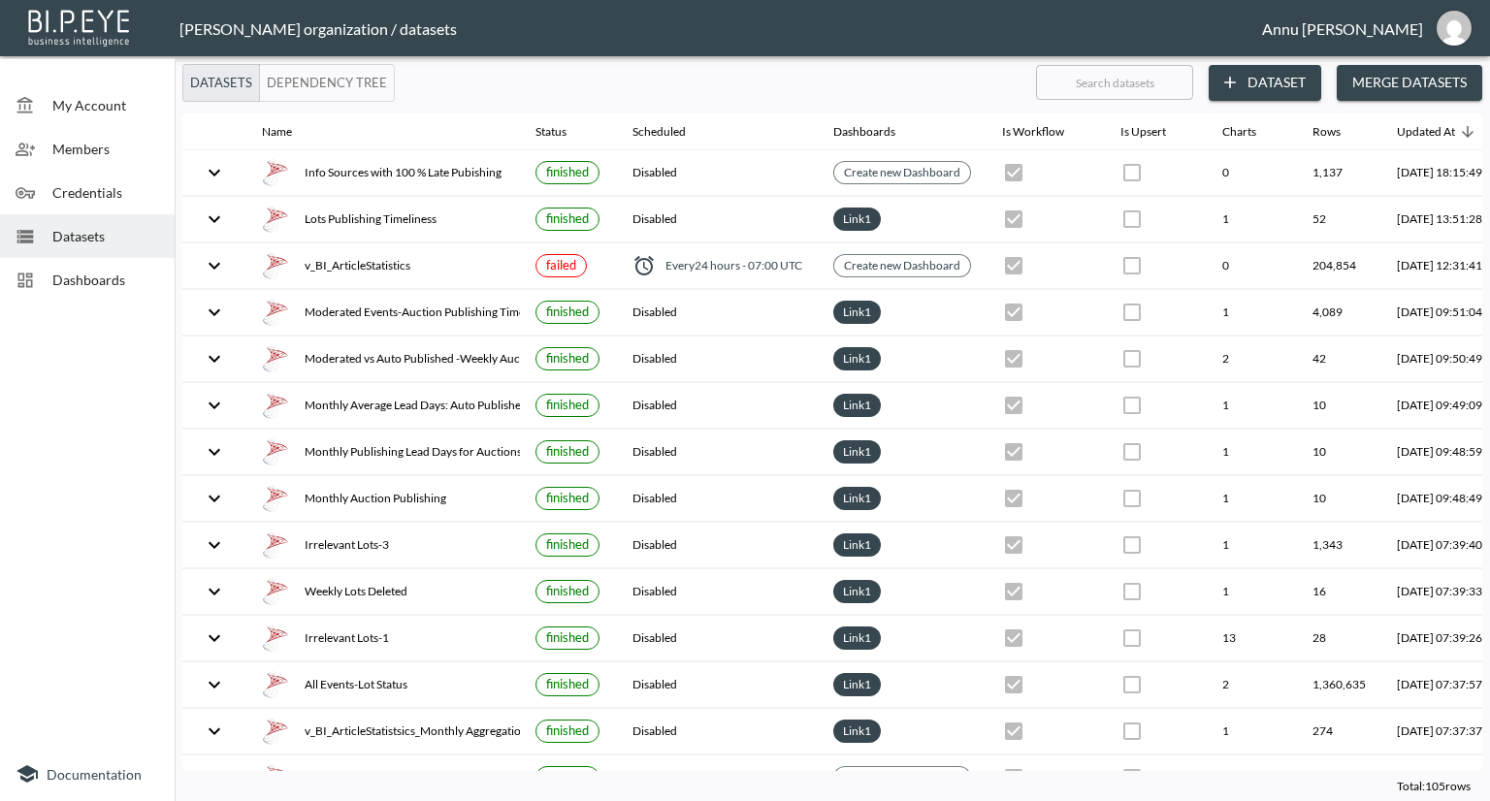
click at [1250, 78] on button "Dataset" at bounding box center [1265, 83] width 113 height 36
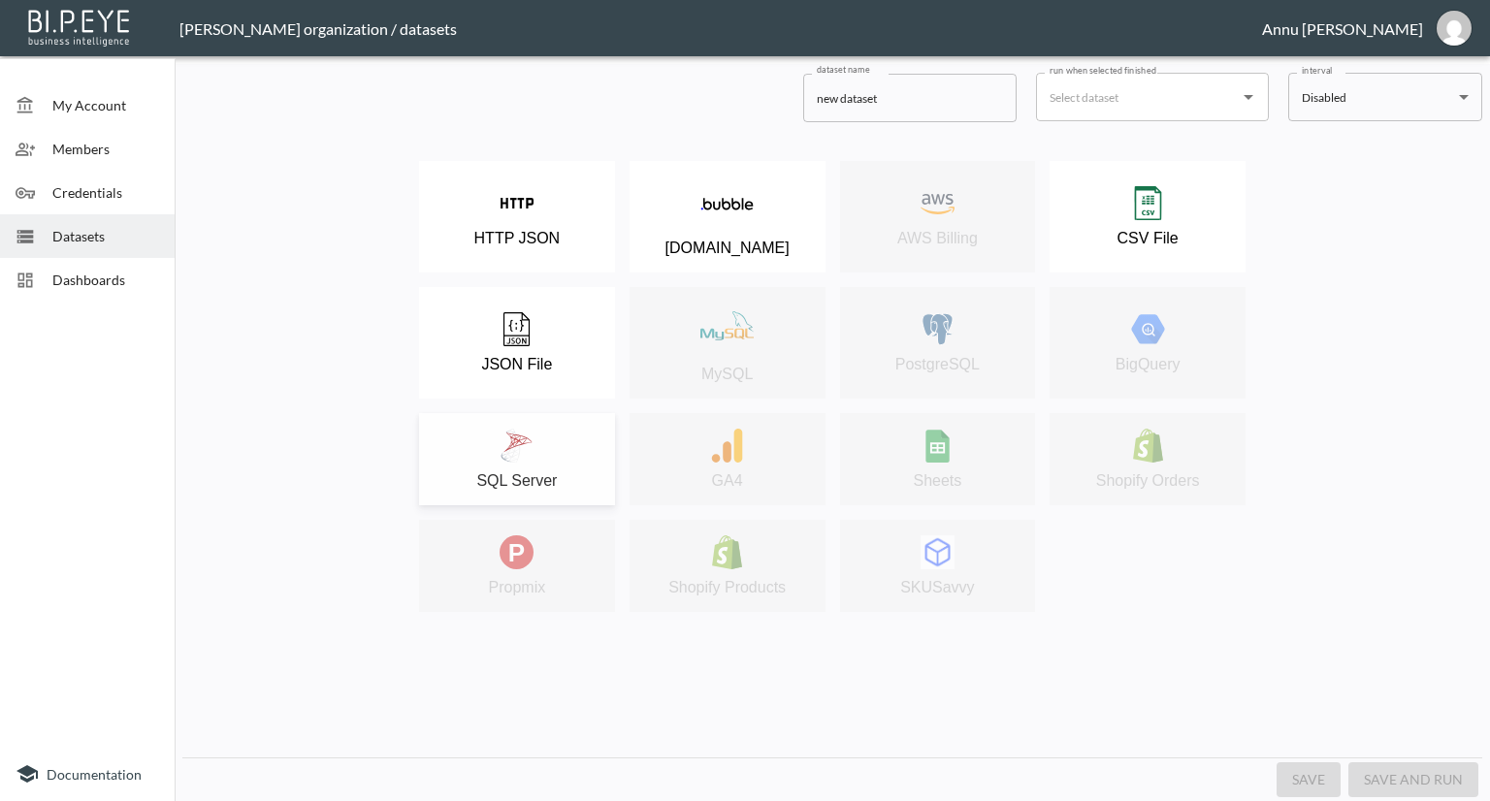
click at [543, 455] on div "SQL Server" at bounding box center [517, 459] width 177 height 61
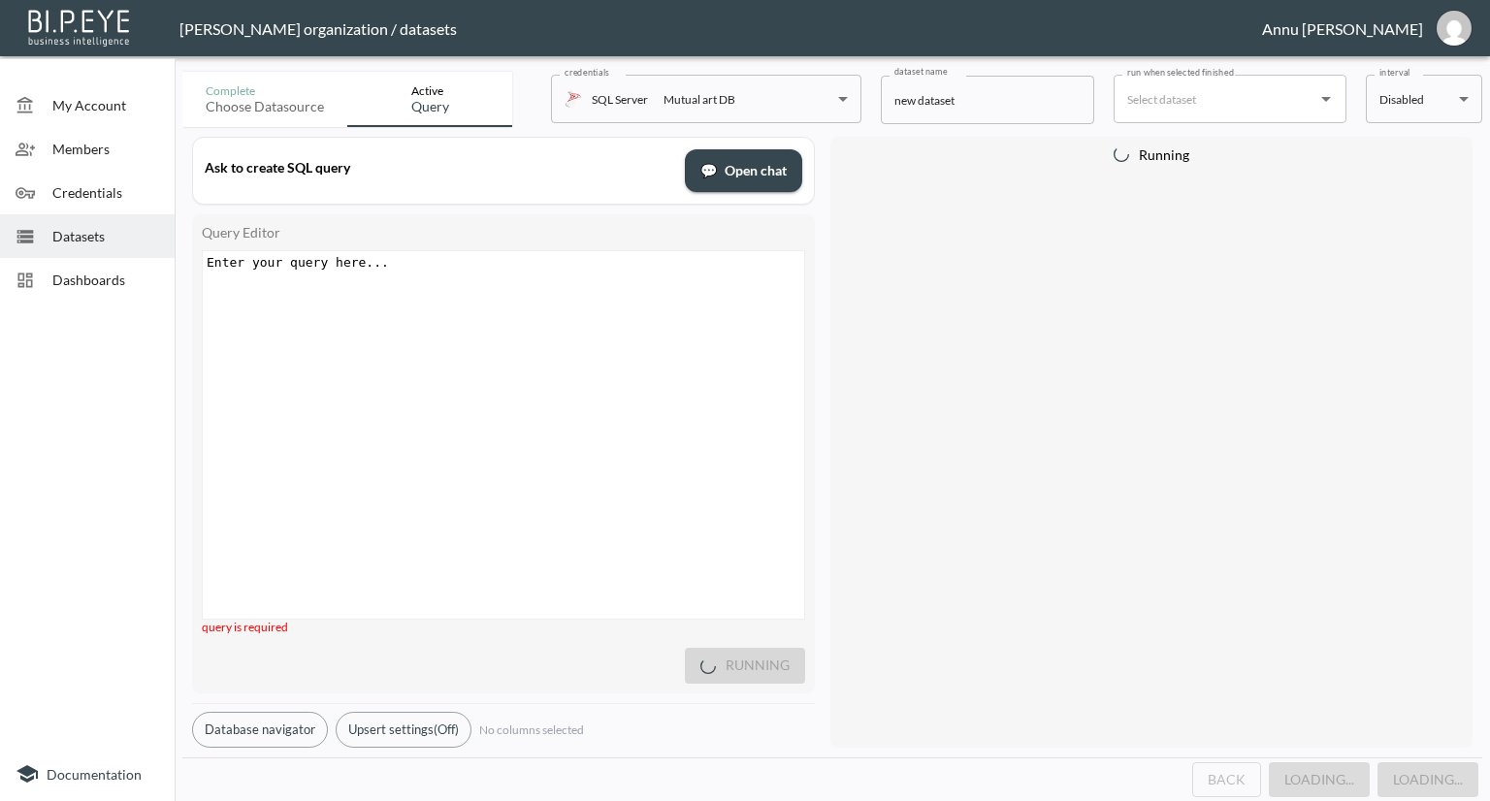
click at [518, 267] on pre "​" at bounding box center [506, 262] width 606 height 15
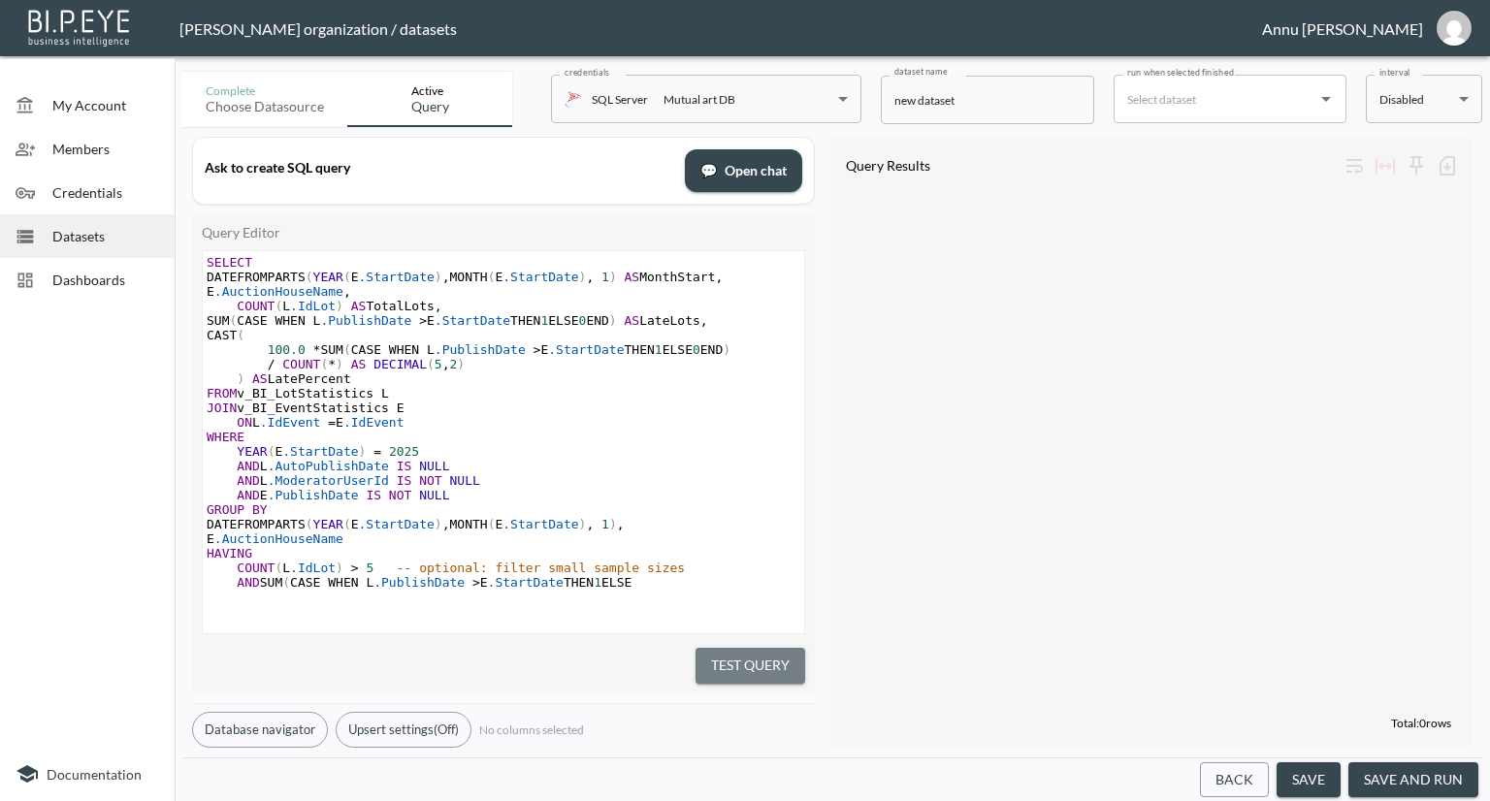
click at [716, 671] on button "Test Query" at bounding box center [751, 666] width 110 height 36
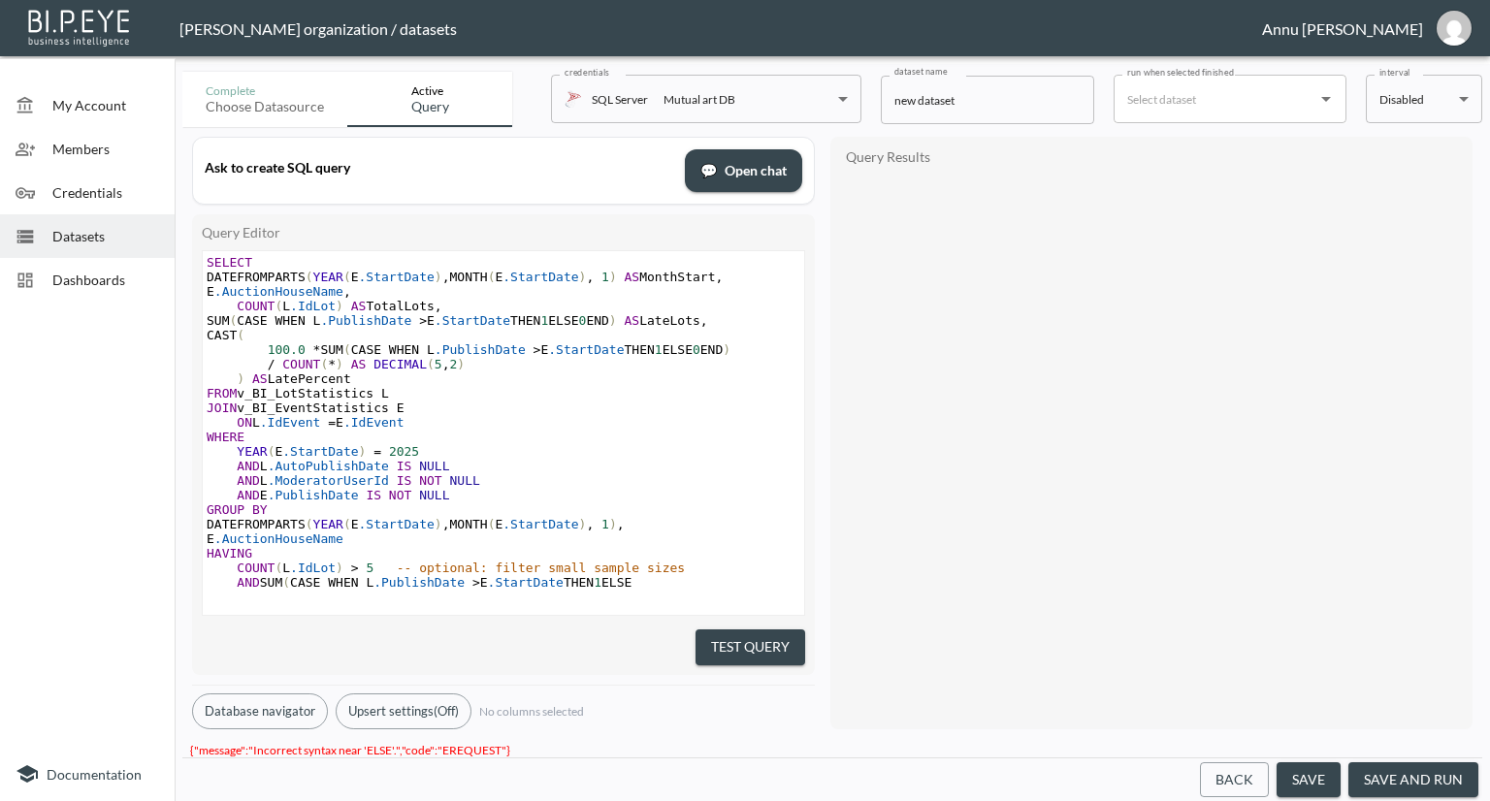
scroll to position [19, 0]
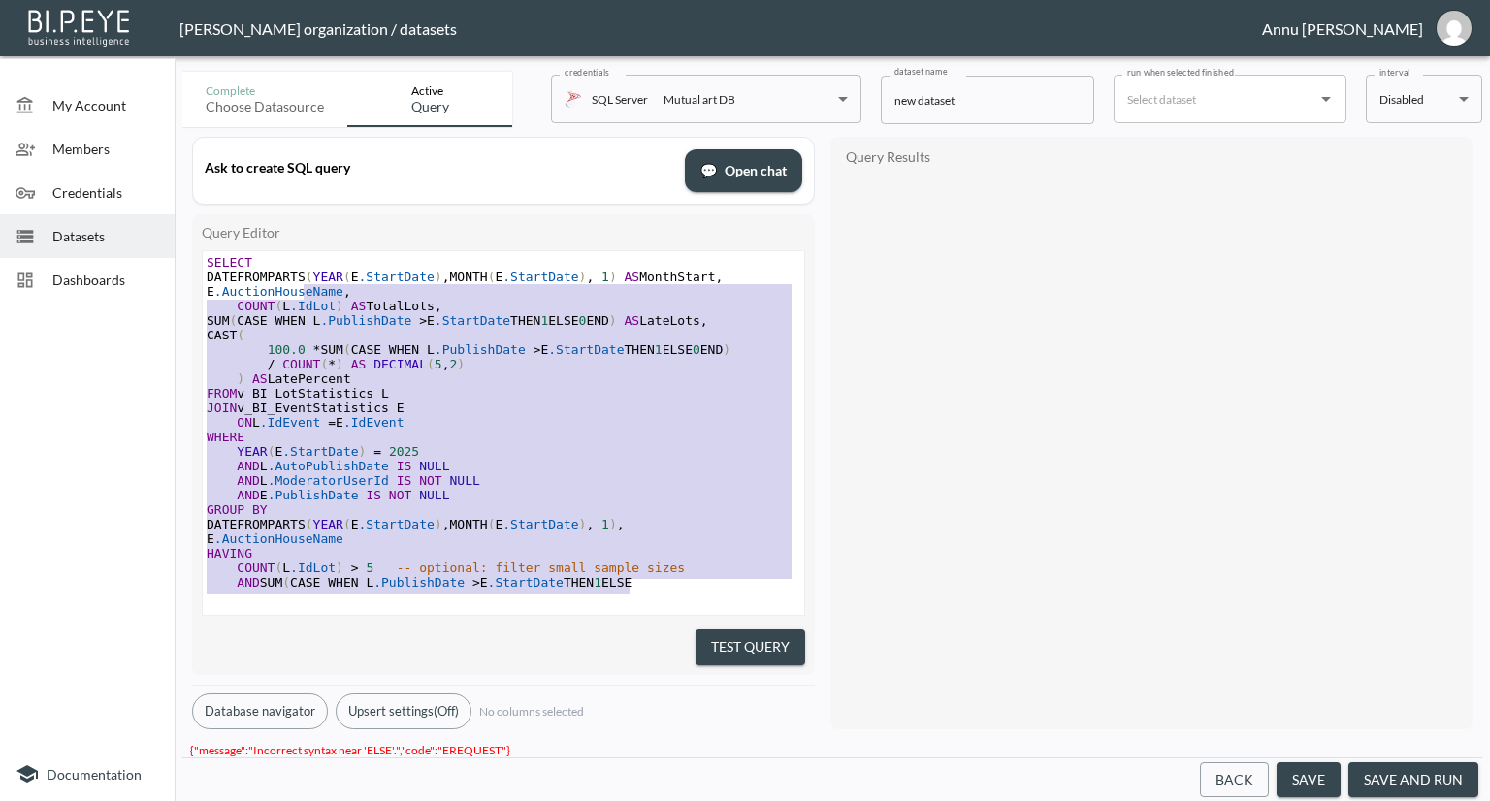
type textarea "SELECT DATEFROMPARTS(YEAR(E.StartDate), MONTH(E.StartDate), 1) AS MonthStart, E…"
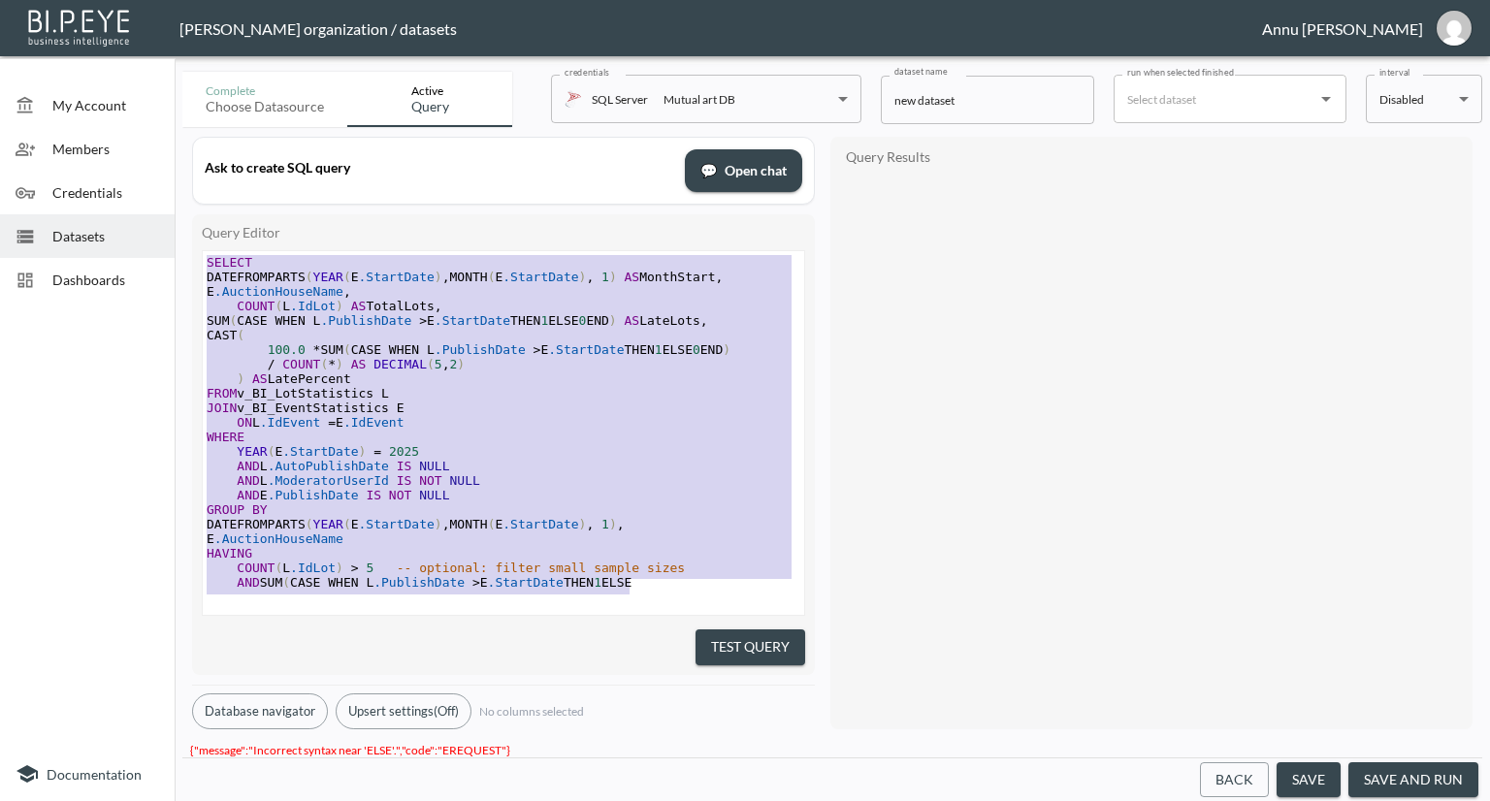
drag, startPoint x: 669, startPoint y: 569, endPoint x: 154, endPoint y: 24, distance: 749.4
click at [154, 24] on div "Nadia Senft organization / datasets Annu Jose My Account Members Credentials Da…" at bounding box center [745, 400] width 1490 height 801
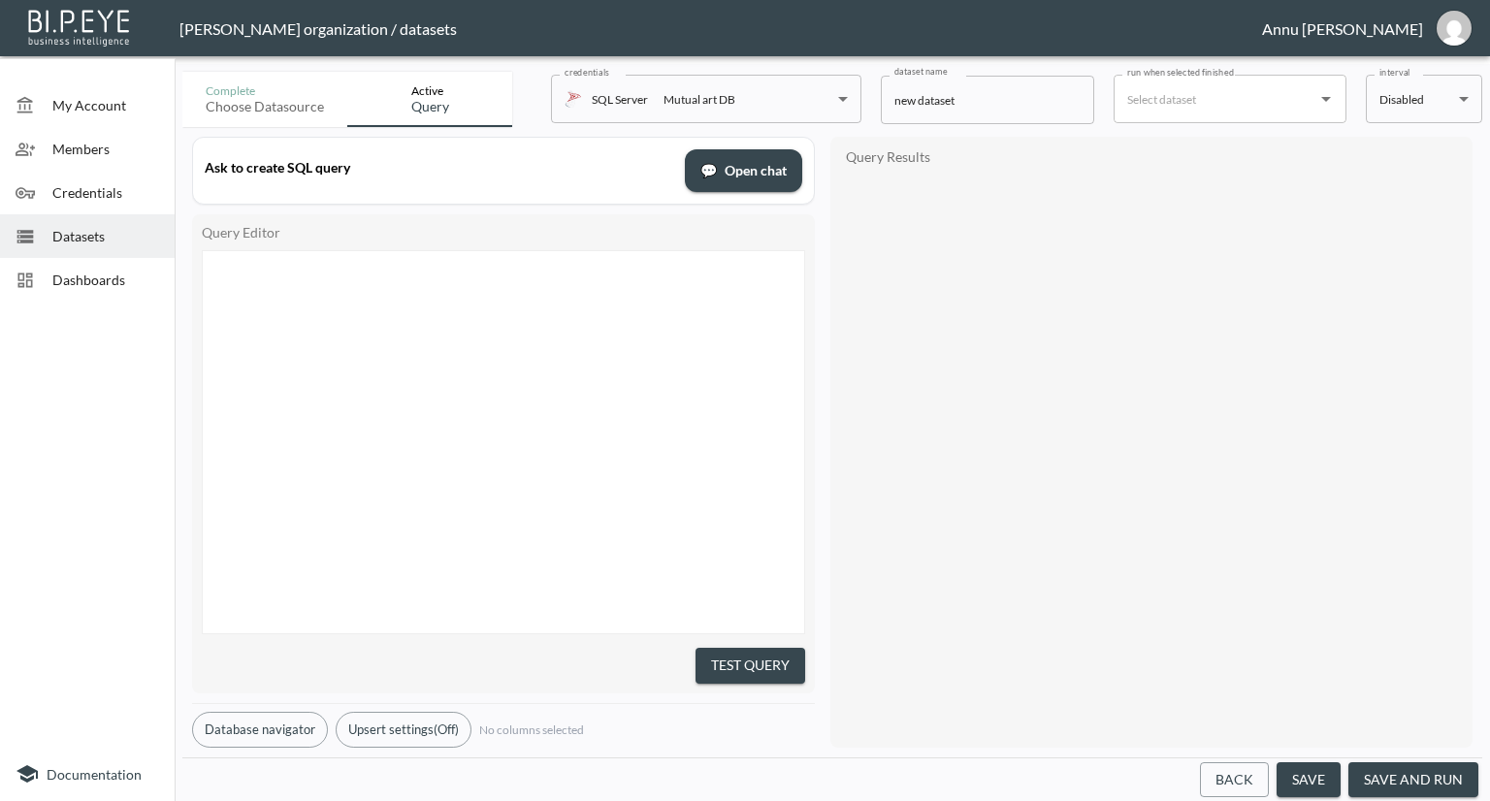
scroll to position [58, 0]
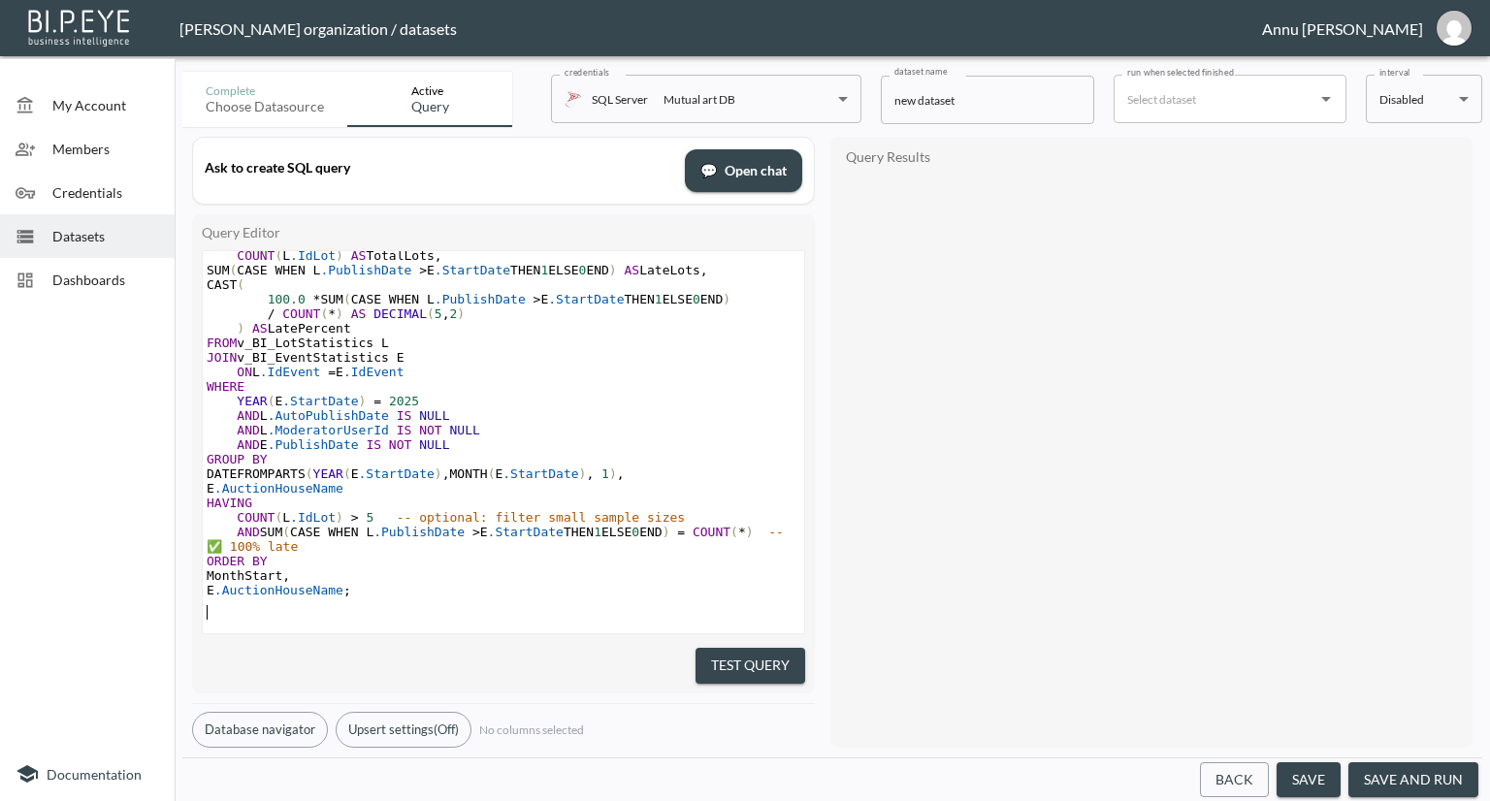
click at [716, 649] on button "Test Query" at bounding box center [751, 666] width 110 height 36
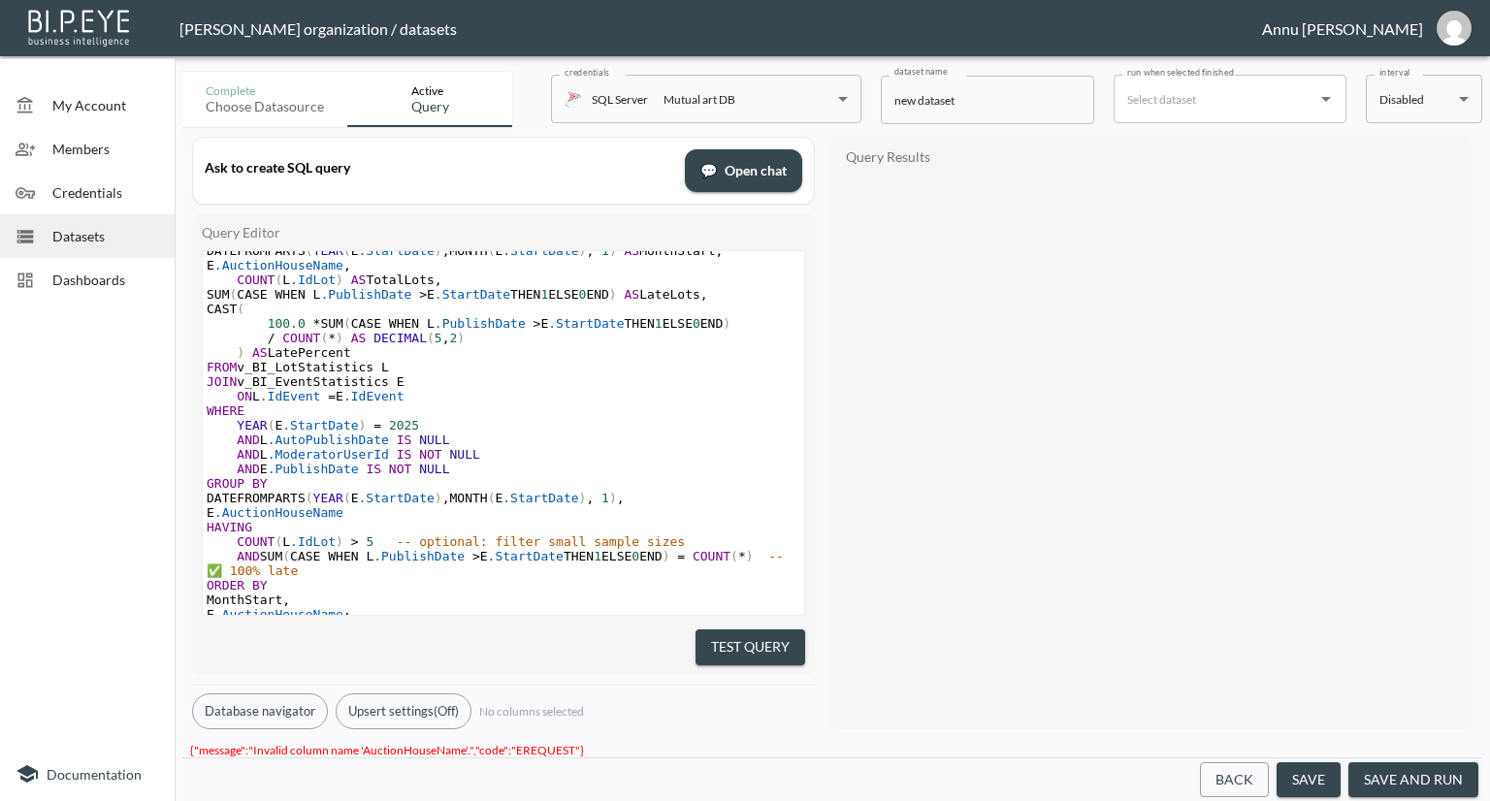
scroll to position [1, 0]
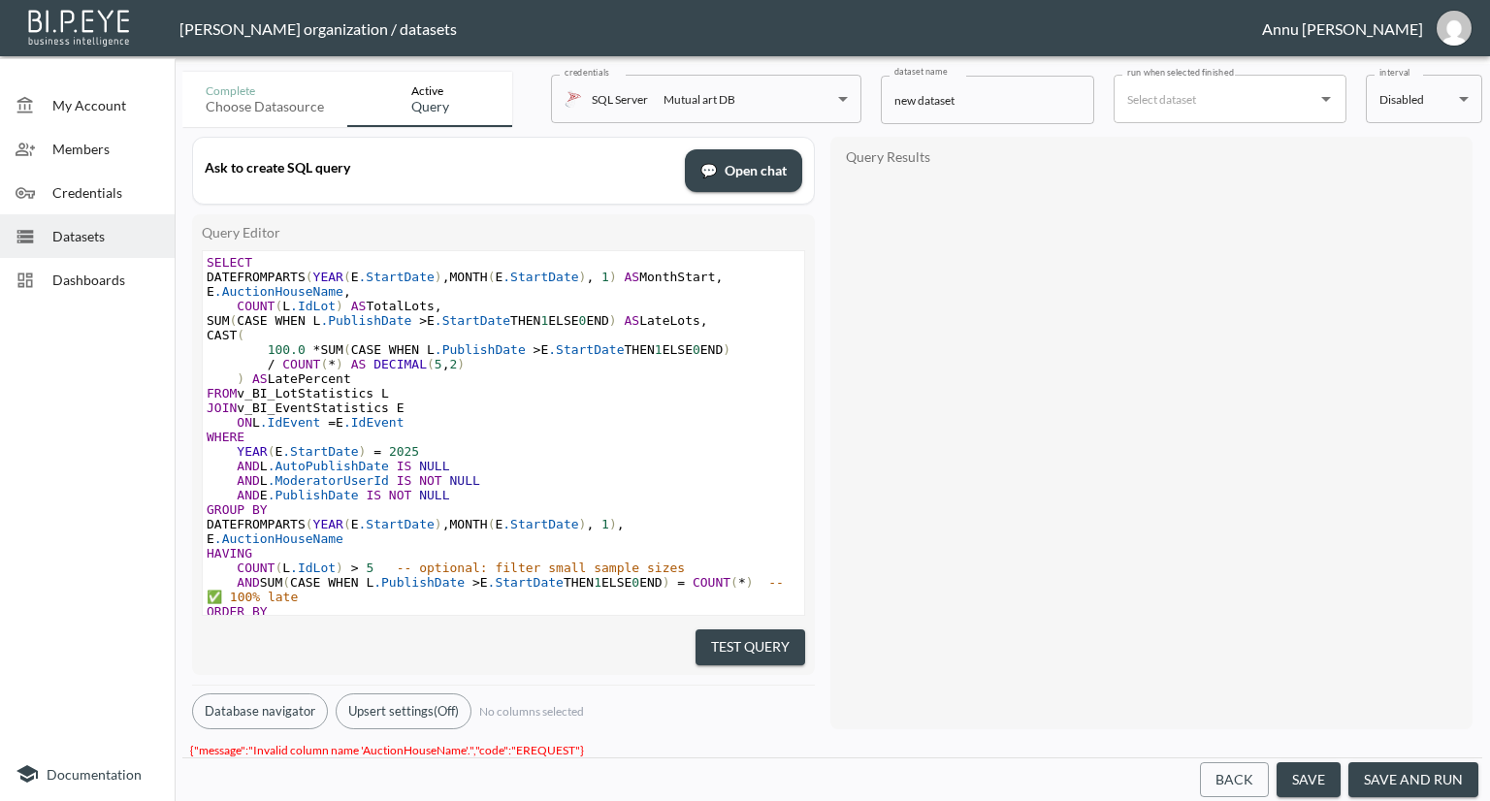
click at [351, 293] on span "," at bounding box center [347, 291] width 8 height 15
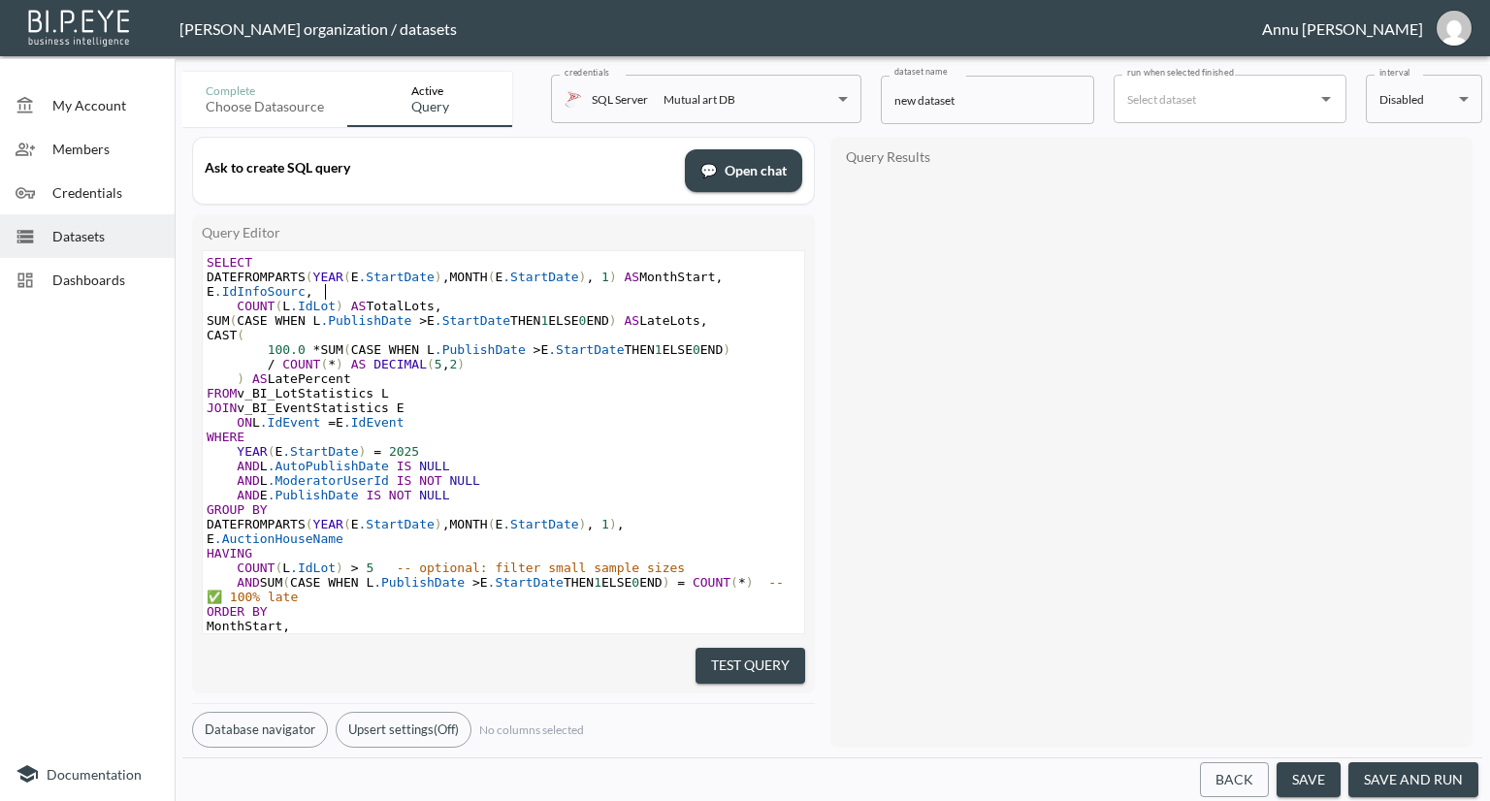
type textarea "IdInfoSource"
drag, startPoint x: 247, startPoint y: 540, endPoint x: 431, endPoint y: 542, distance: 183.4
click at [431, 542] on pre "E .AuctionHouseName" at bounding box center [504, 539] width 602 height 15
type textarea "IdInfoSout"
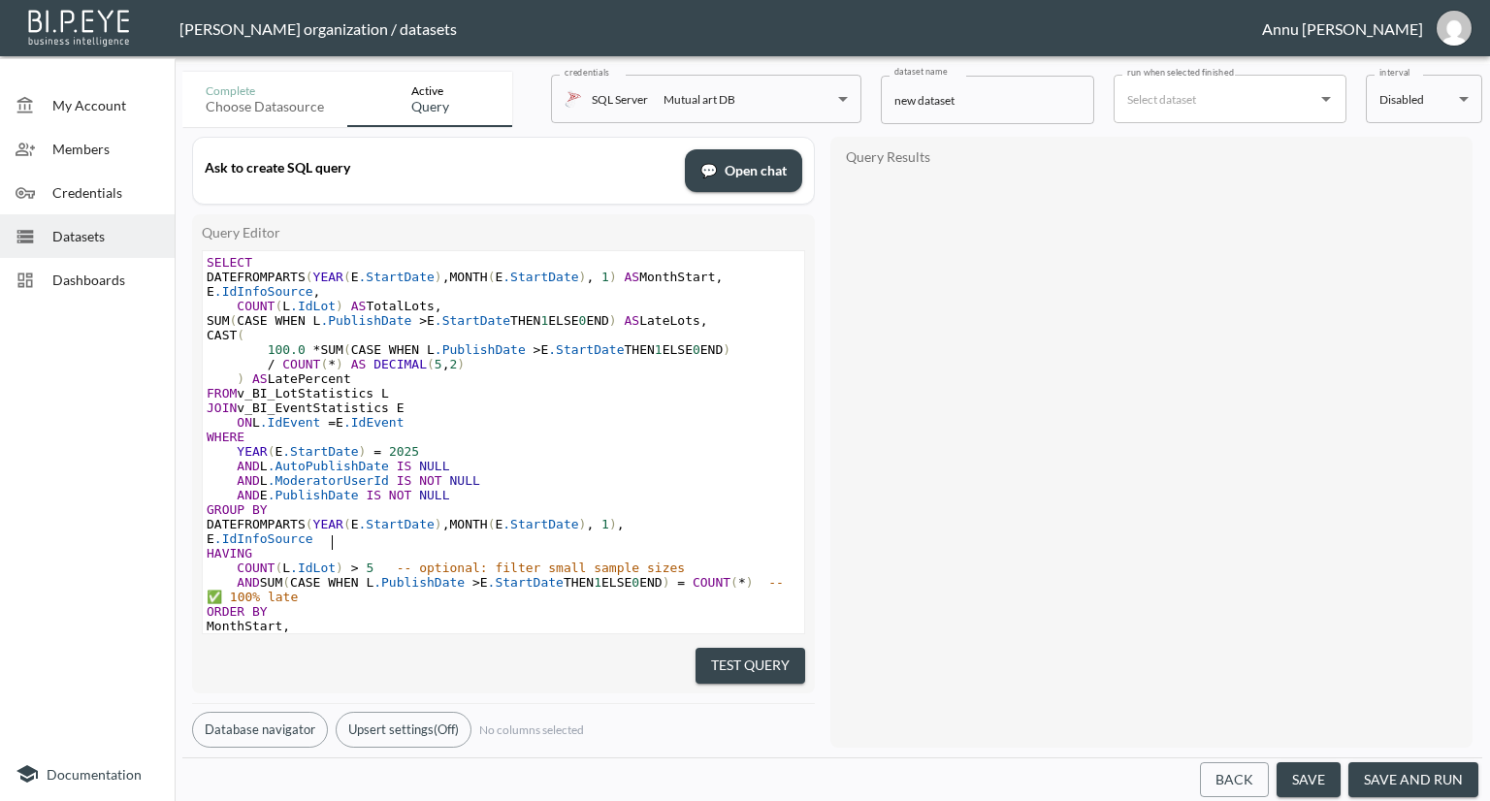
scroll to position [0, 19]
type textarea "rce"
click at [773, 654] on button "Test Query" at bounding box center [751, 666] width 110 height 36
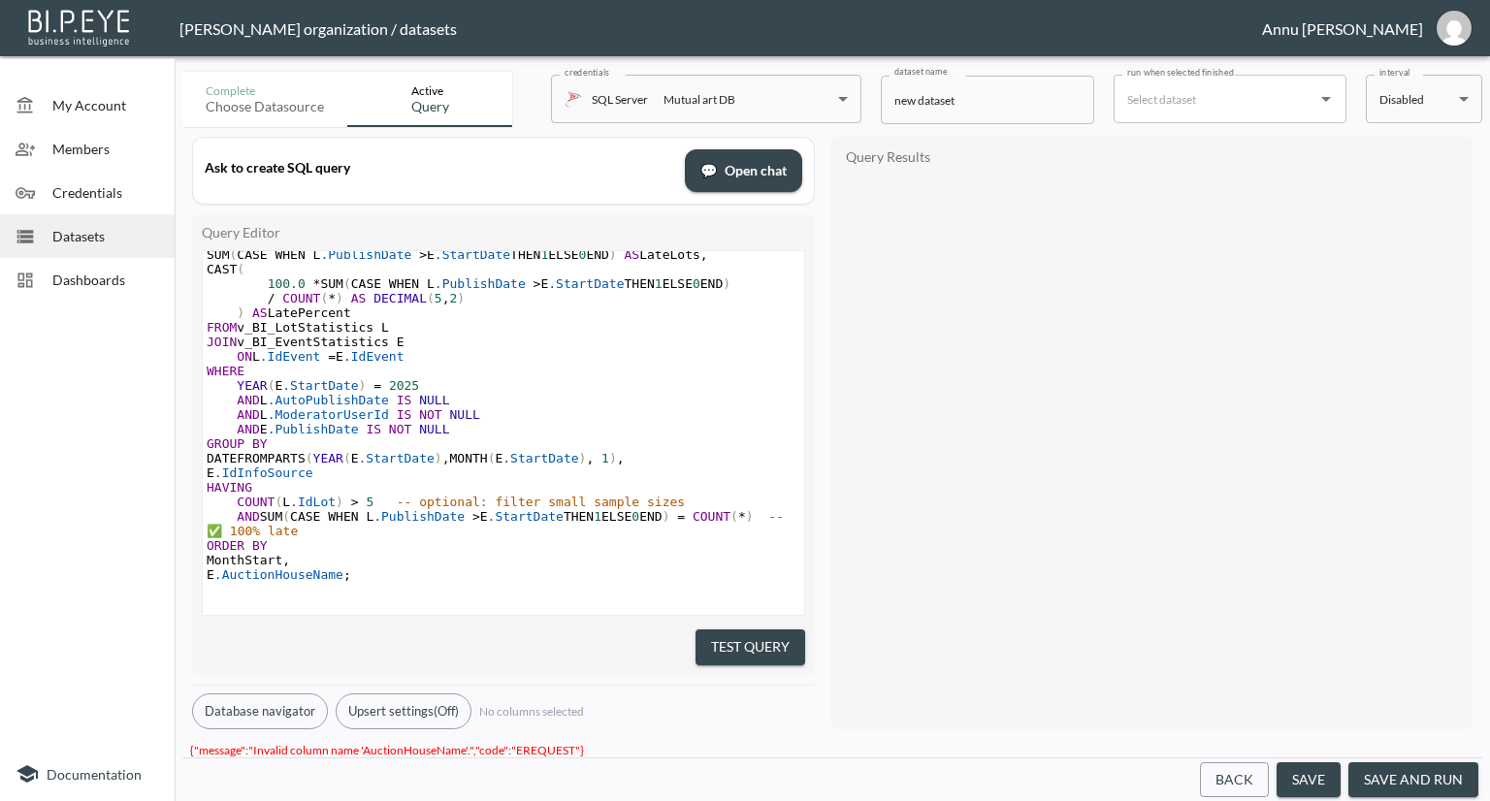
scroll to position [94, 0]
click at [343, 565] on span ".AuctionHouseName" at bounding box center [278, 572] width 129 height 15
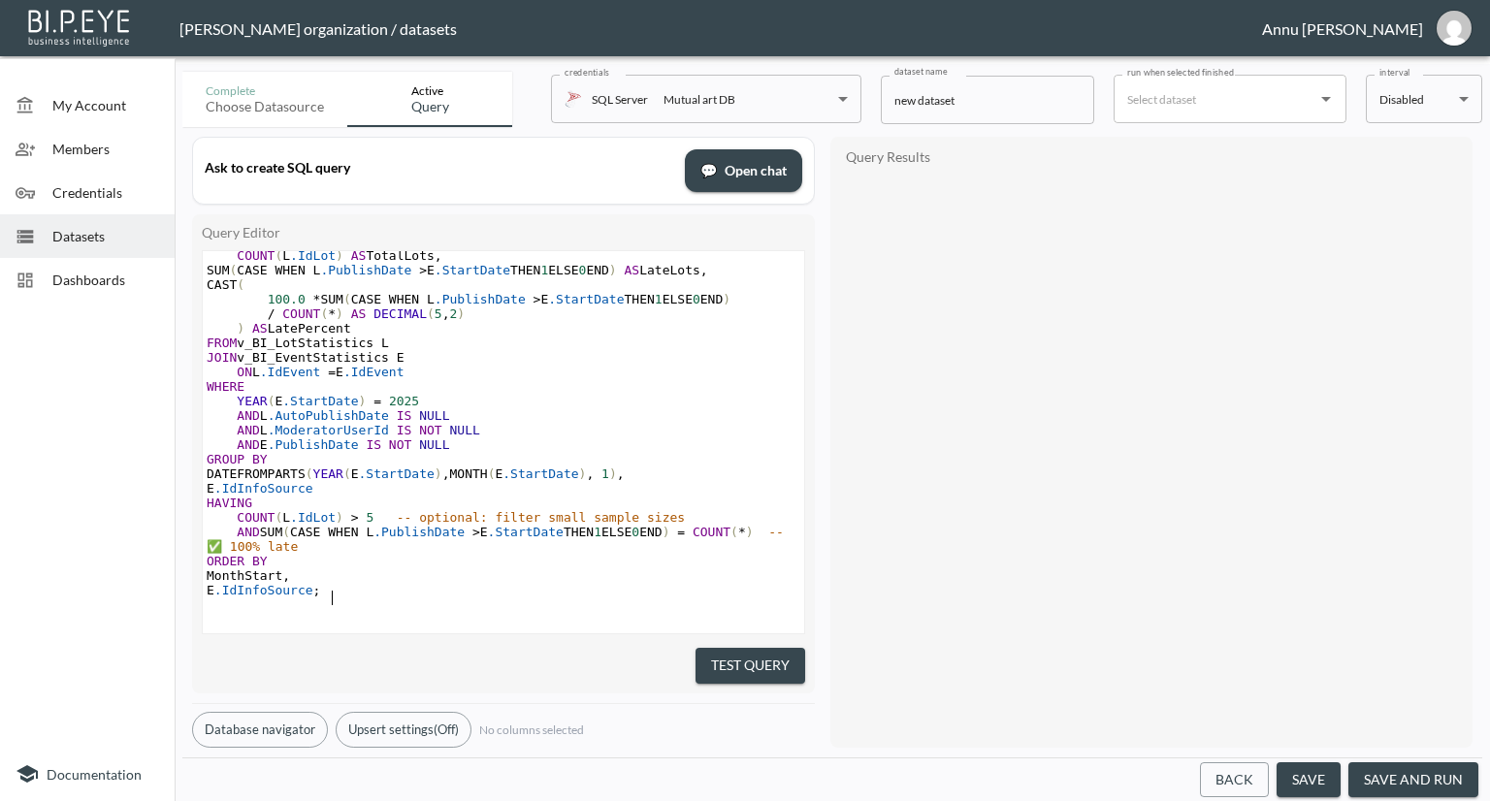
type textarea "IdInfoSource"
click at [762, 657] on button "Test Query" at bounding box center [751, 666] width 110 height 36
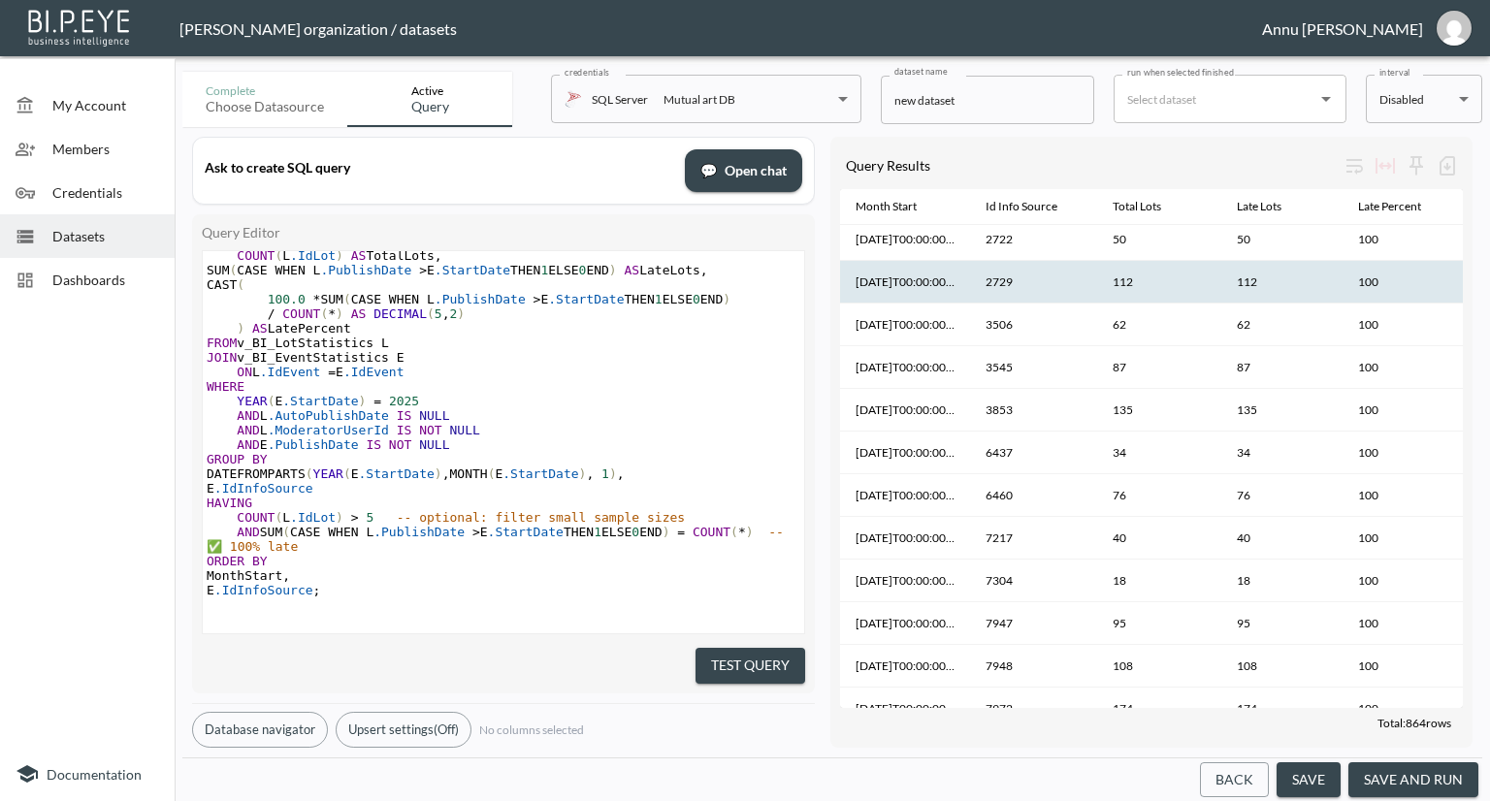
scroll to position [970, 0]
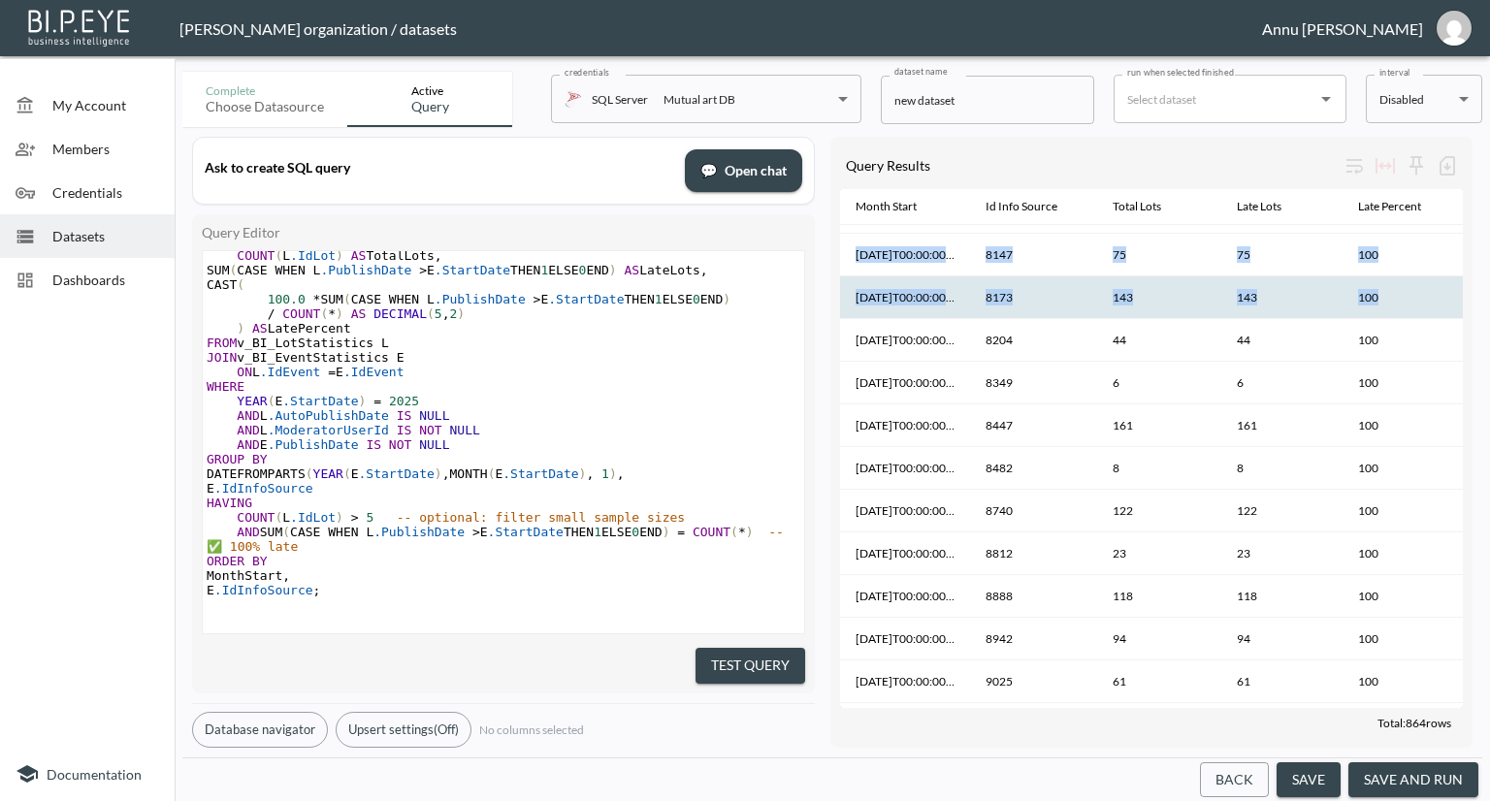
drag, startPoint x: 1451, startPoint y: 211, endPoint x: 1448, endPoint y: 305, distance: 94.2
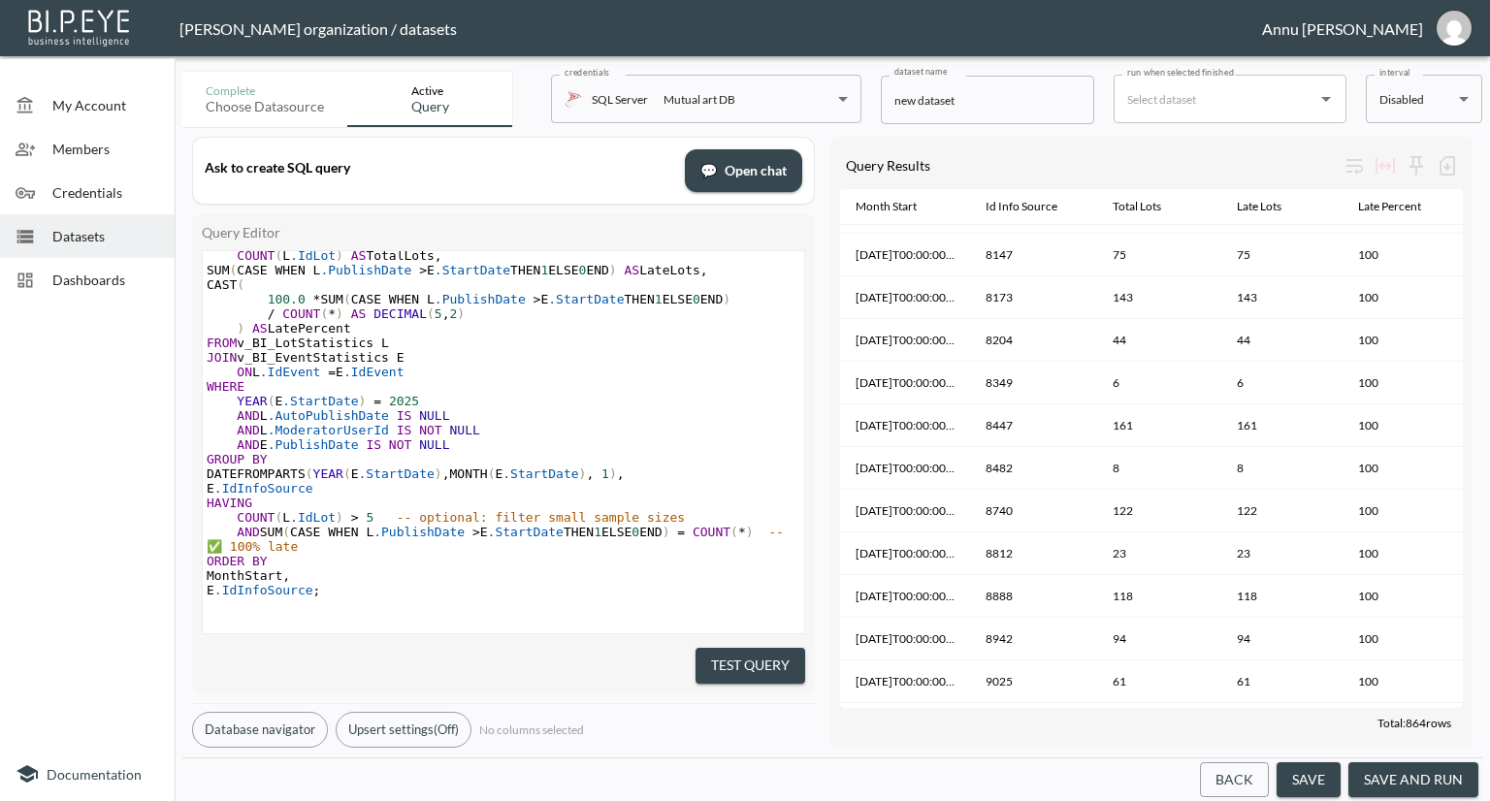
drag, startPoint x: 1463, startPoint y: 213, endPoint x: 1459, endPoint y: 240, distance: 26.5
click at [1459, 244] on div "Query Results Month Start Id Info Source Total Lots Late Lots Late Percent 2025…" at bounding box center [1151, 442] width 642 height 611
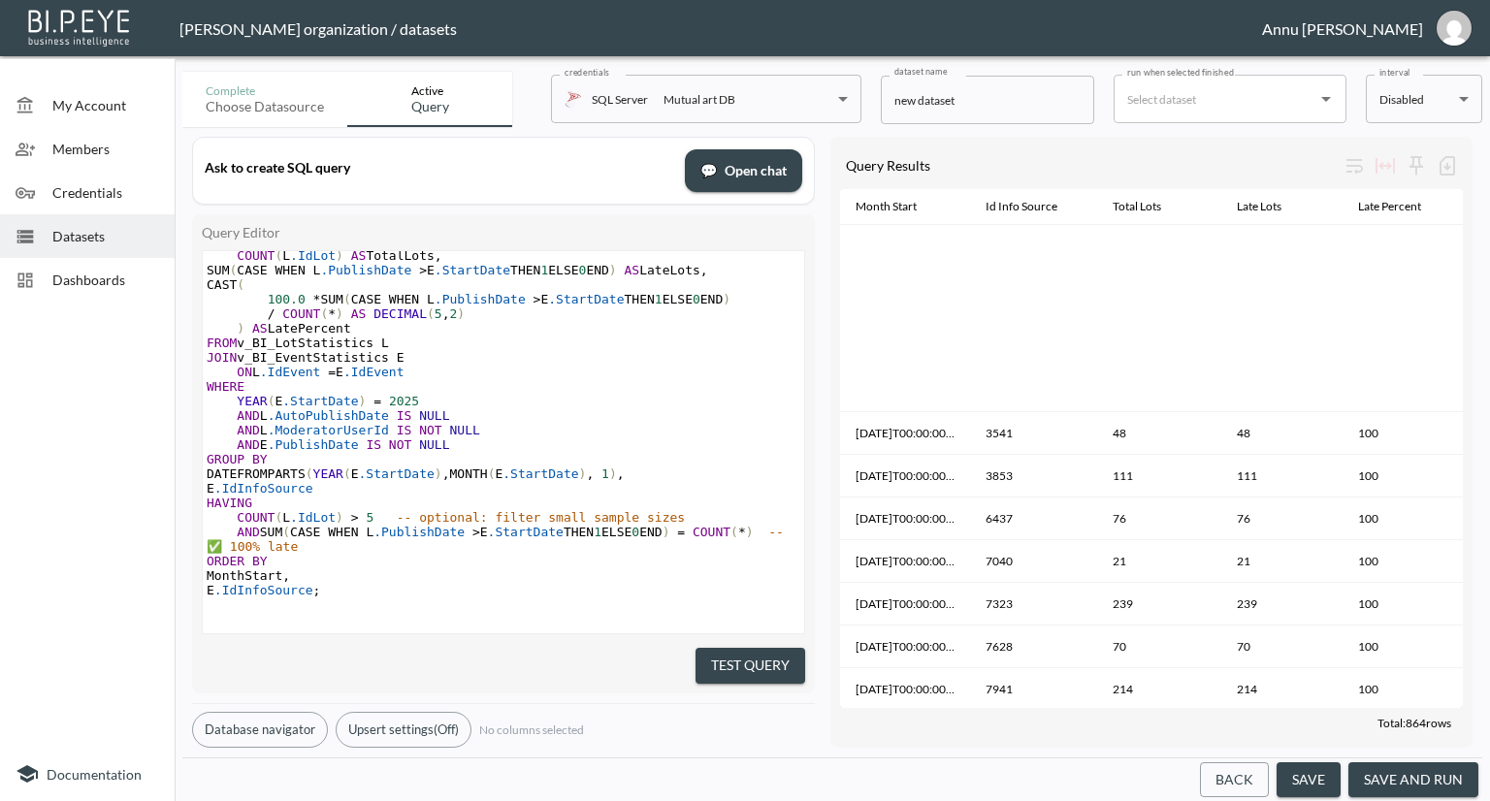
scroll to position [6813, 0]
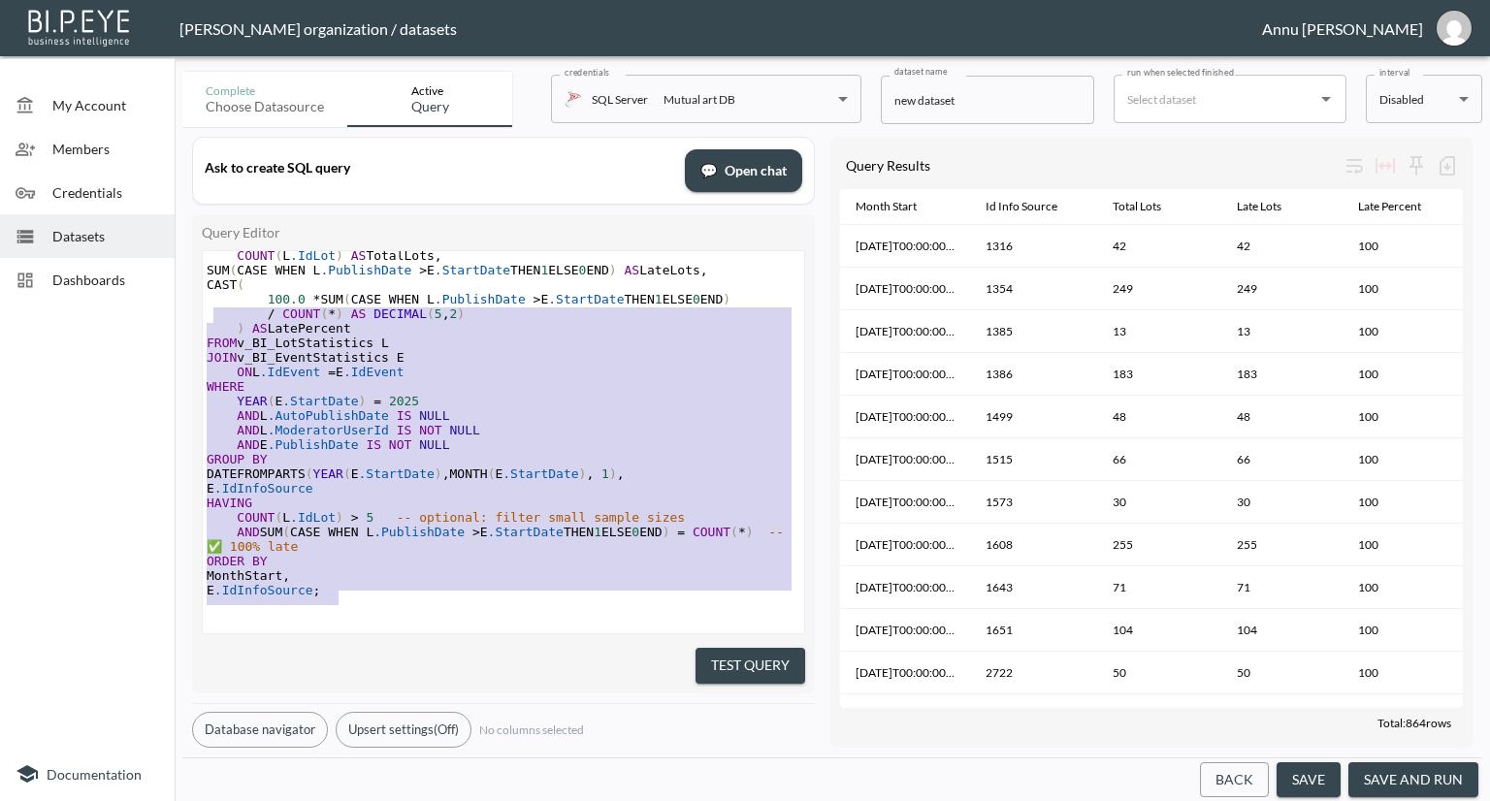
type textarea "SELECT DATEFROMPARTS(YEAR(E.StartDate), MONTH(E.StartDate), 1) AS MonthStart, E…"
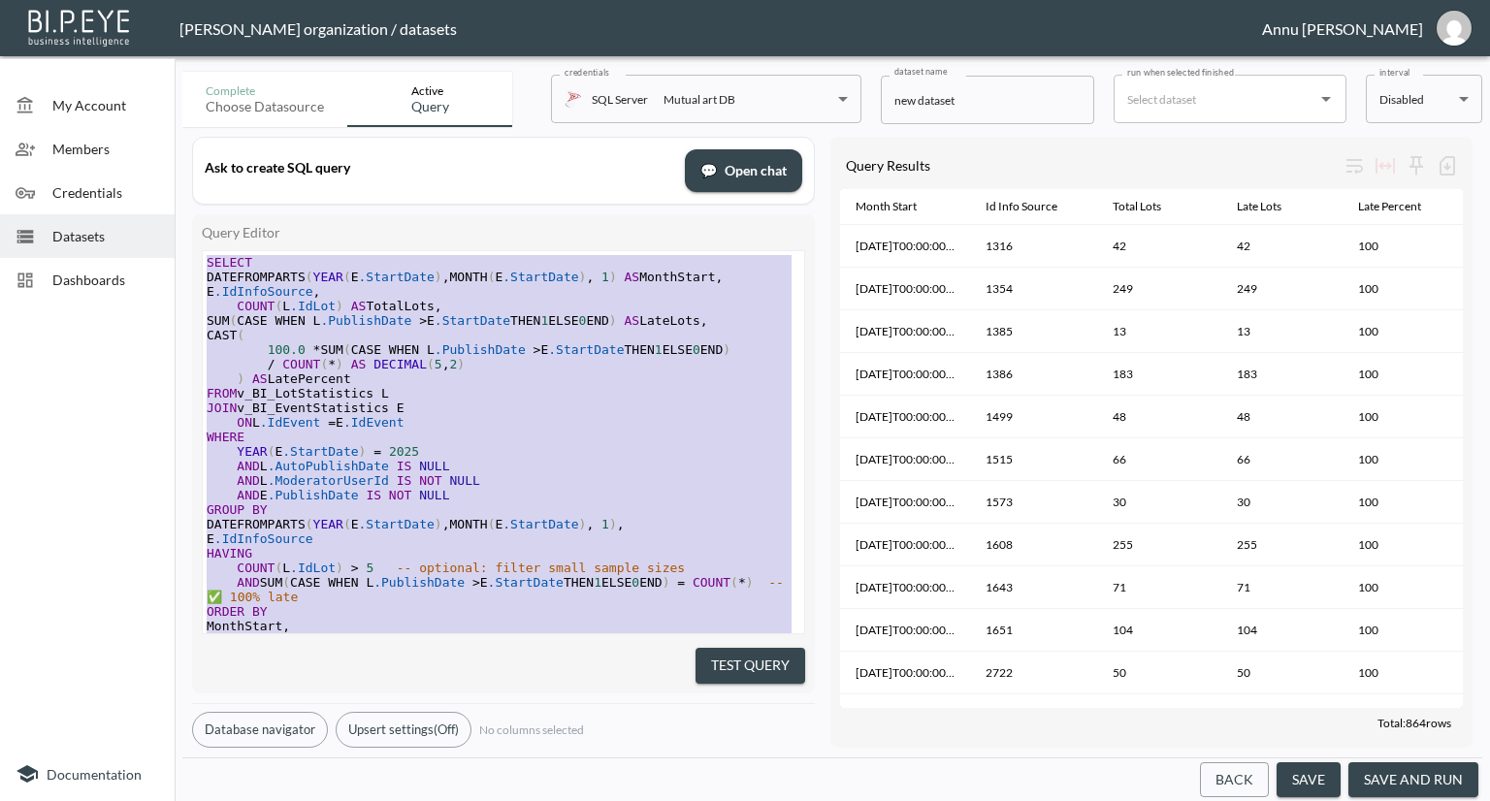
drag, startPoint x: 361, startPoint y: 568, endPoint x: 171, endPoint y: 96, distance: 508.4
click at [171, 96] on div "My Account Members Credentials Datasets Dashboards Documentation Complete Choos…" at bounding box center [745, 400] width 1490 height 801
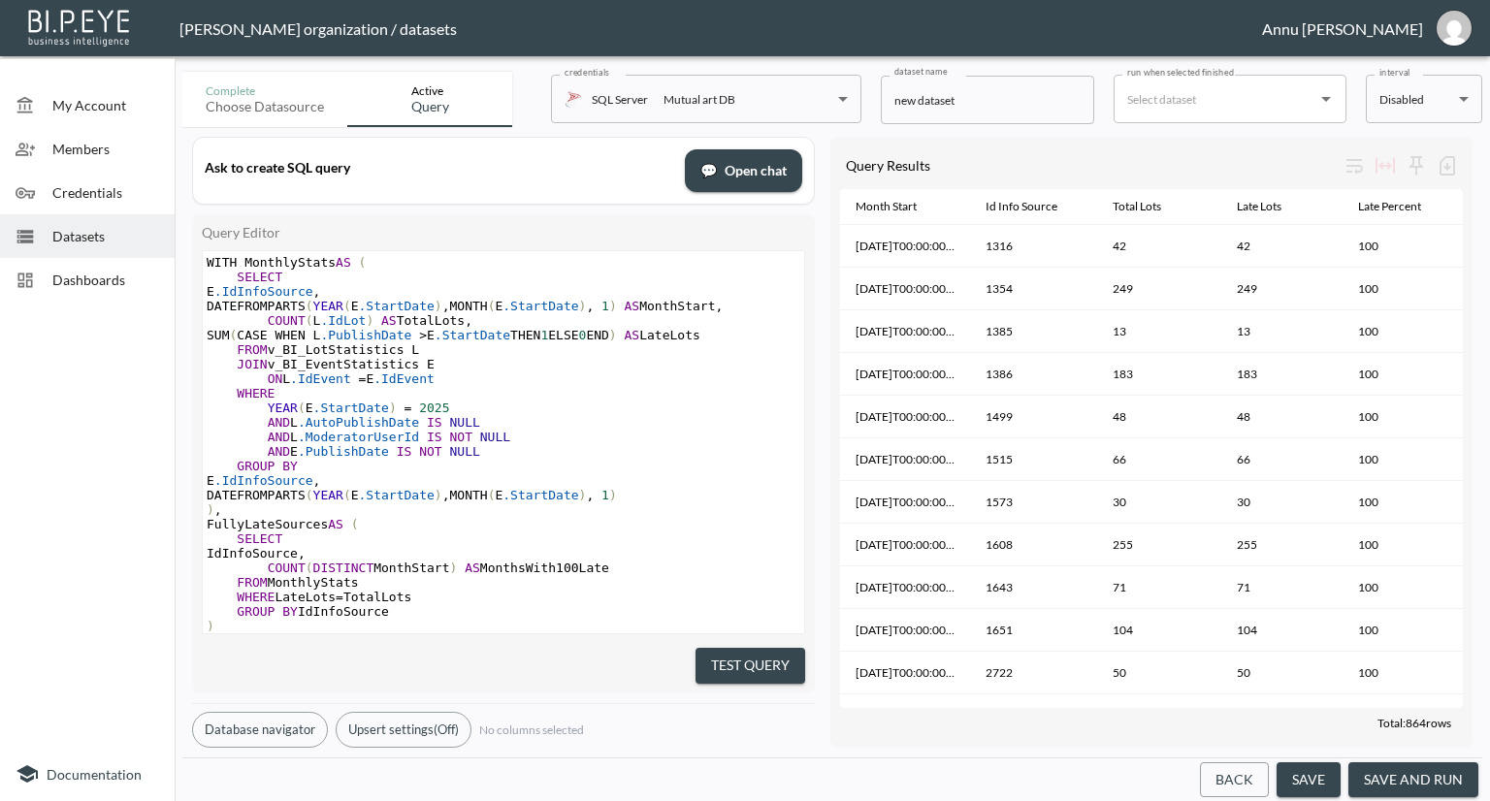
scroll to position [129, 0]
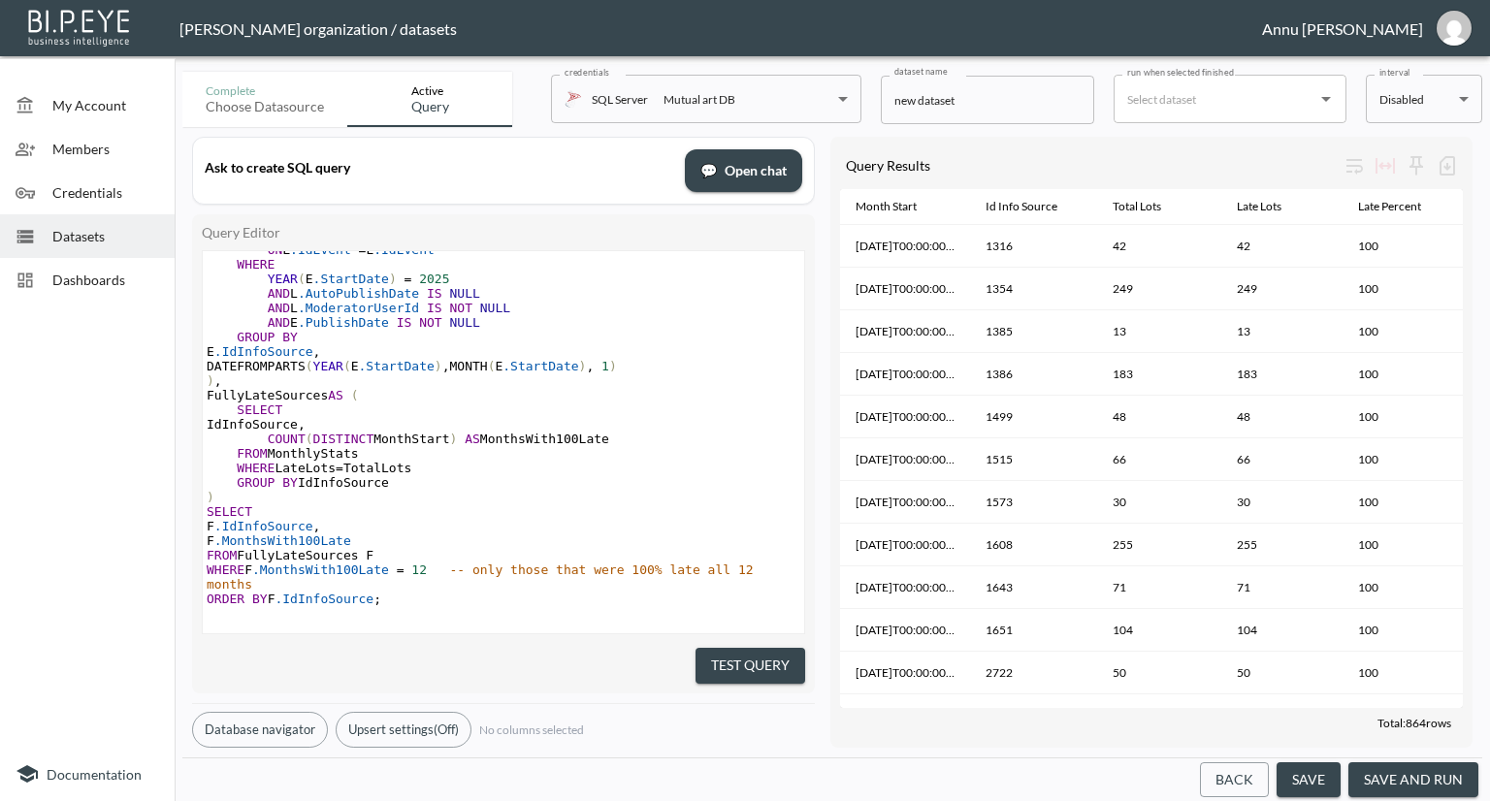
click at [726, 655] on button "Test Query" at bounding box center [751, 666] width 110 height 36
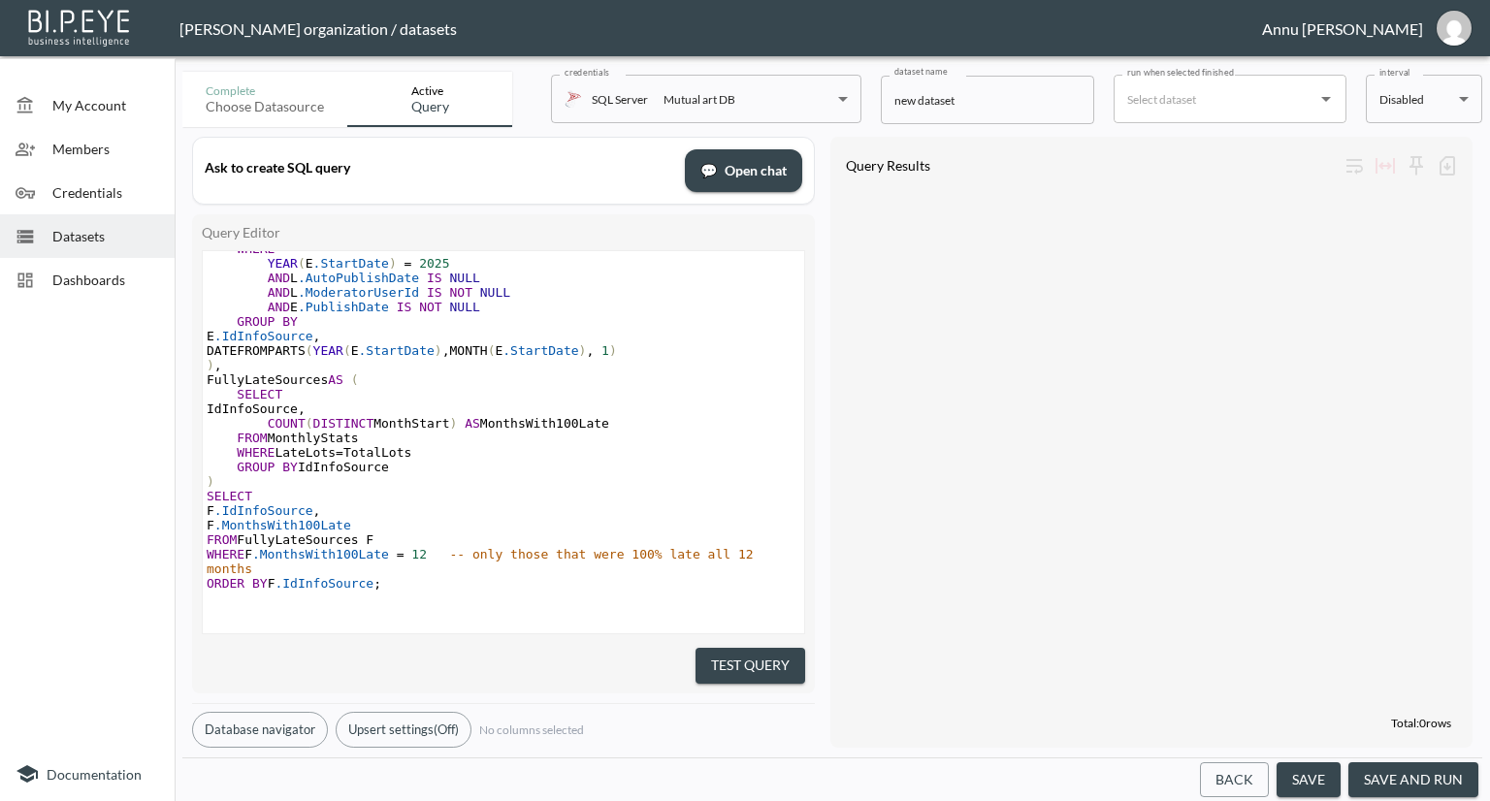
scroll to position [162, 0]
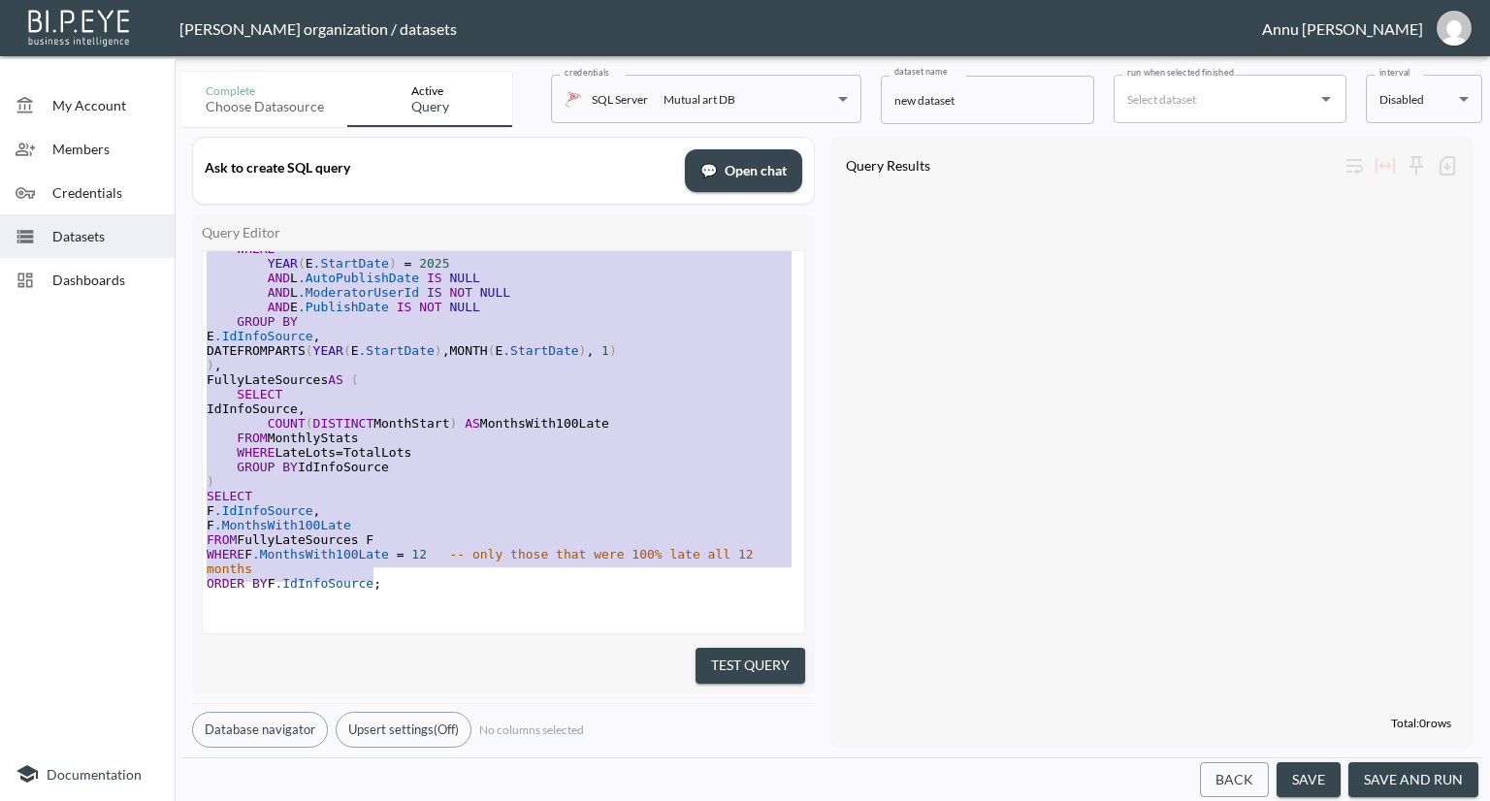
type textarea "WITH MonthlyStats AS ( SELECT E.IdInfoSource, DATEFROMPARTS(YEAR(E.StartDate), …"
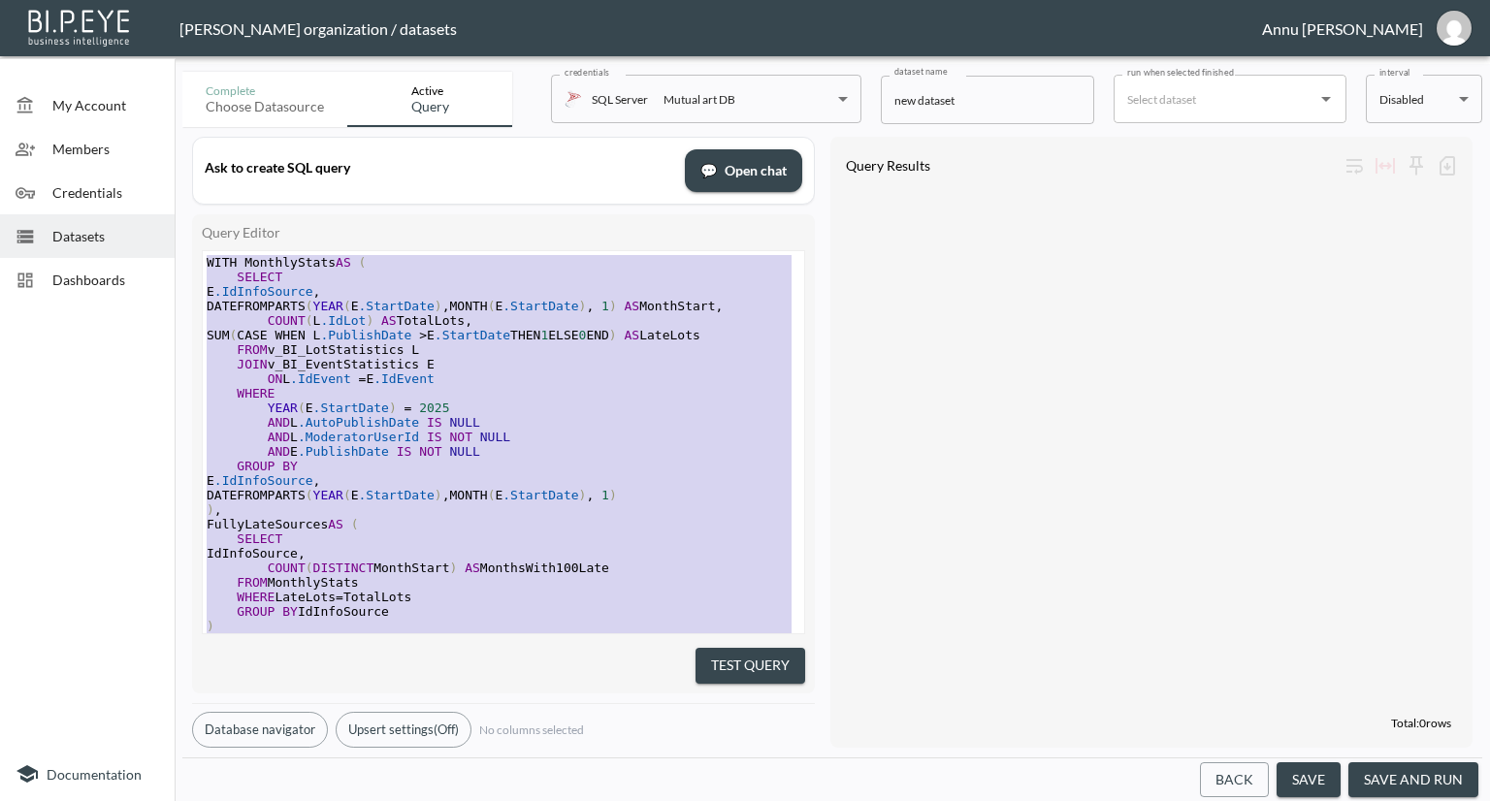
drag, startPoint x: 393, startPoint y: 563, endPoint x: 156, endPoint y: 19, distance: 592.6
click at [156, 19] on div "Nadia Senft organization / datasets Annu Jose My Account Members Credentials Da…" at bounding box center [745, 400] width 1490 height 801
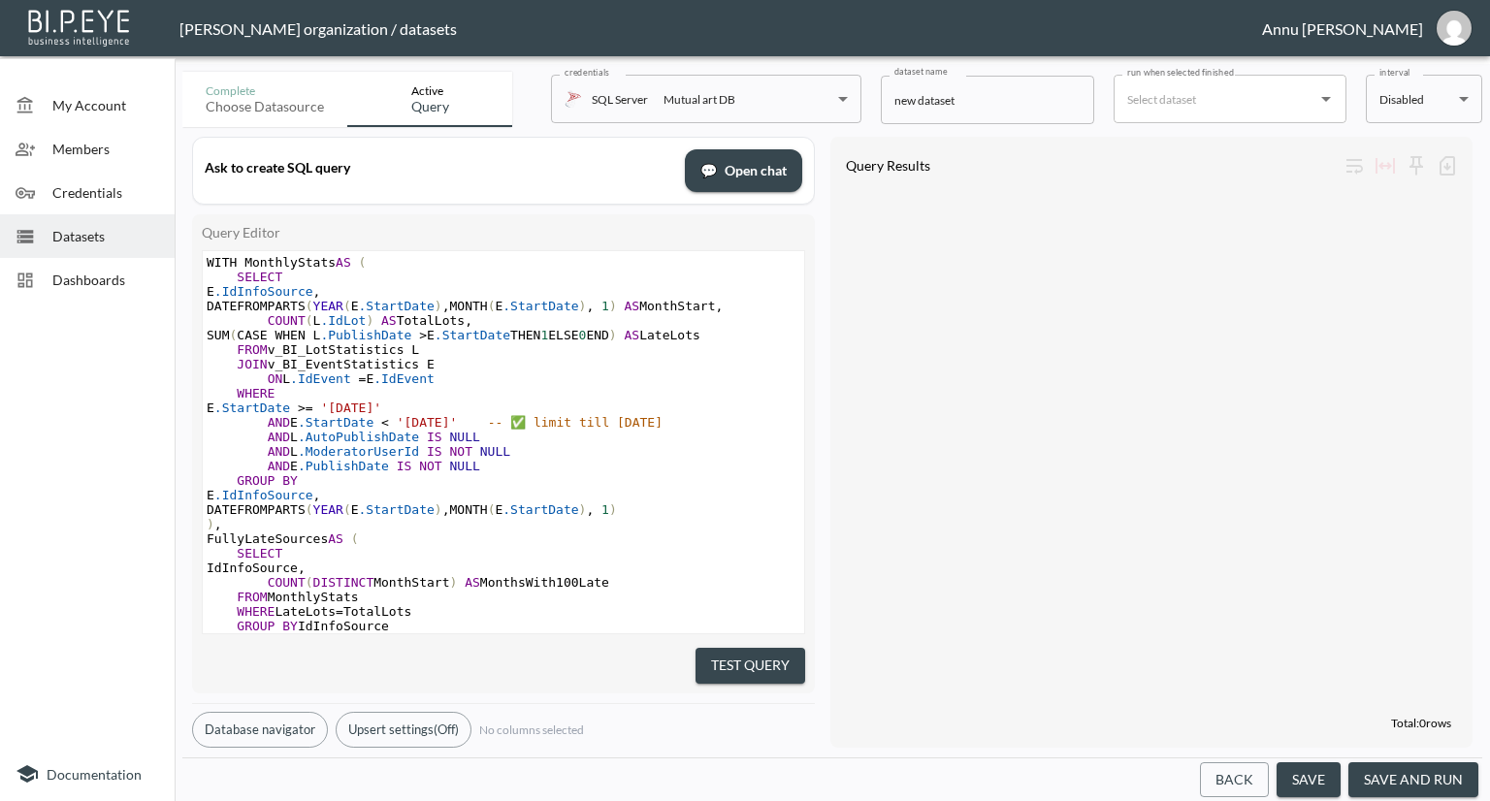
scroll to position [148, 0]
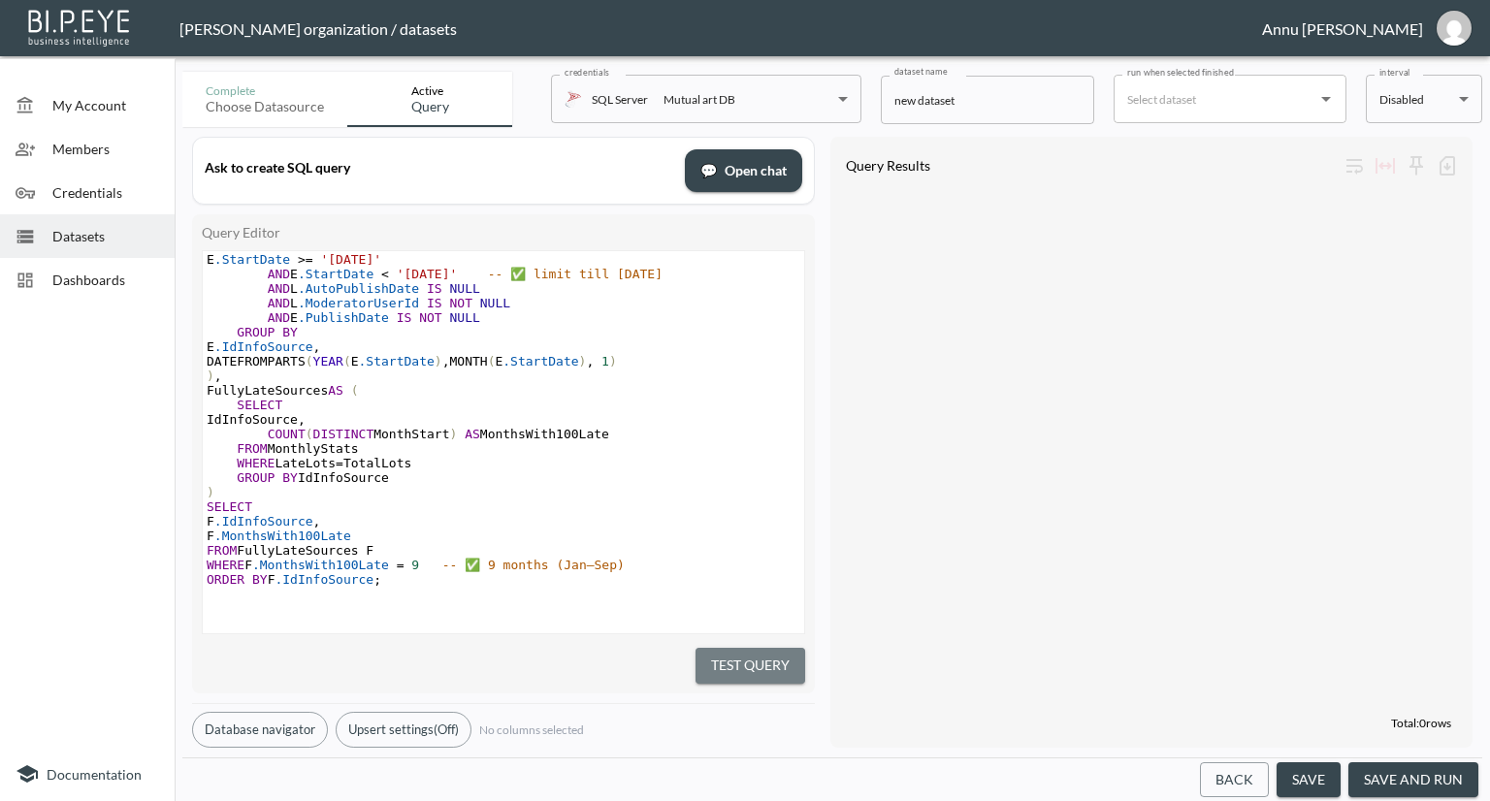
click at [722, 652] on button "Test Query" at bounding box center [751, 666] width 110 height 36
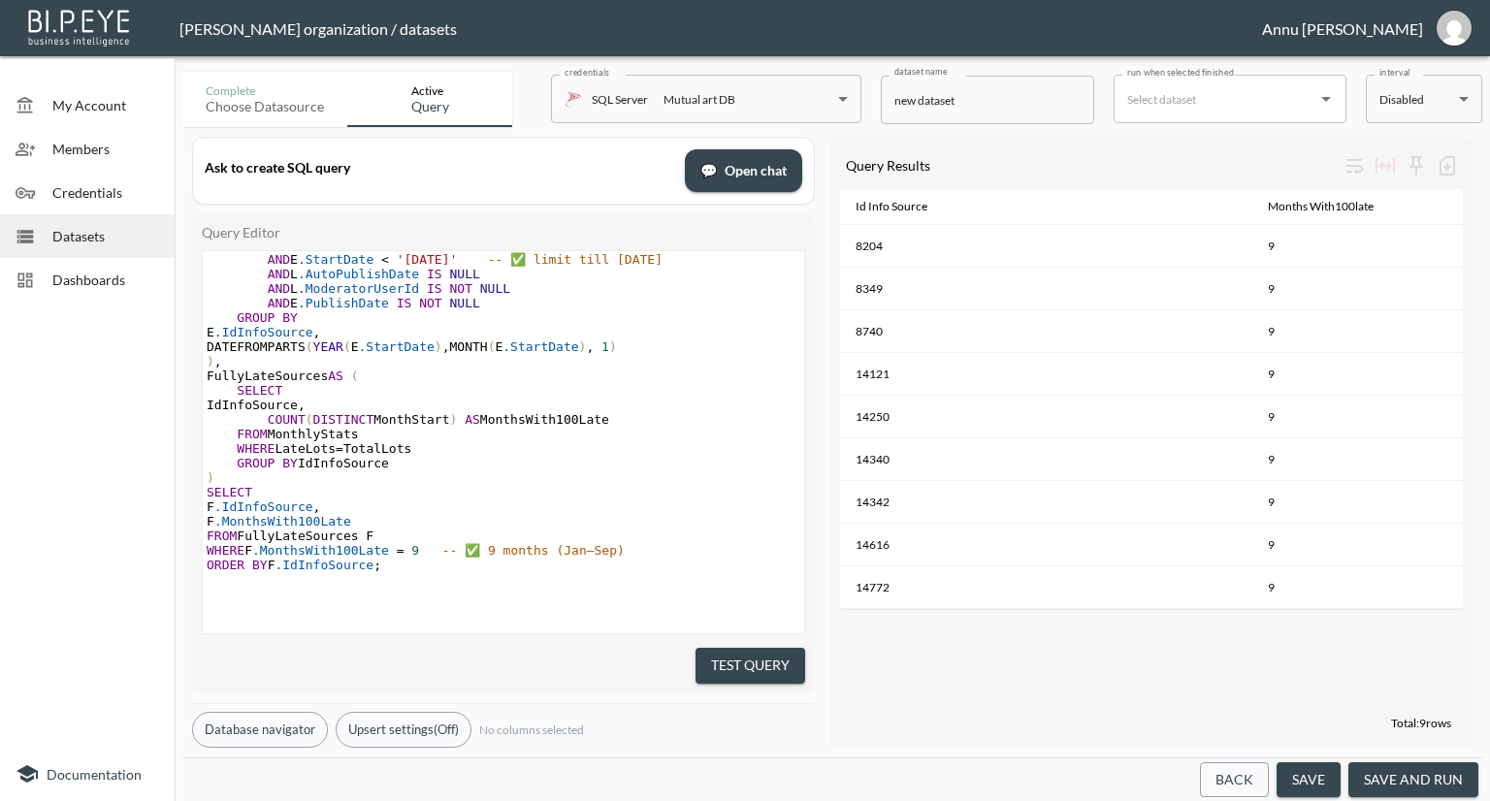
scroll to position [196, 0]
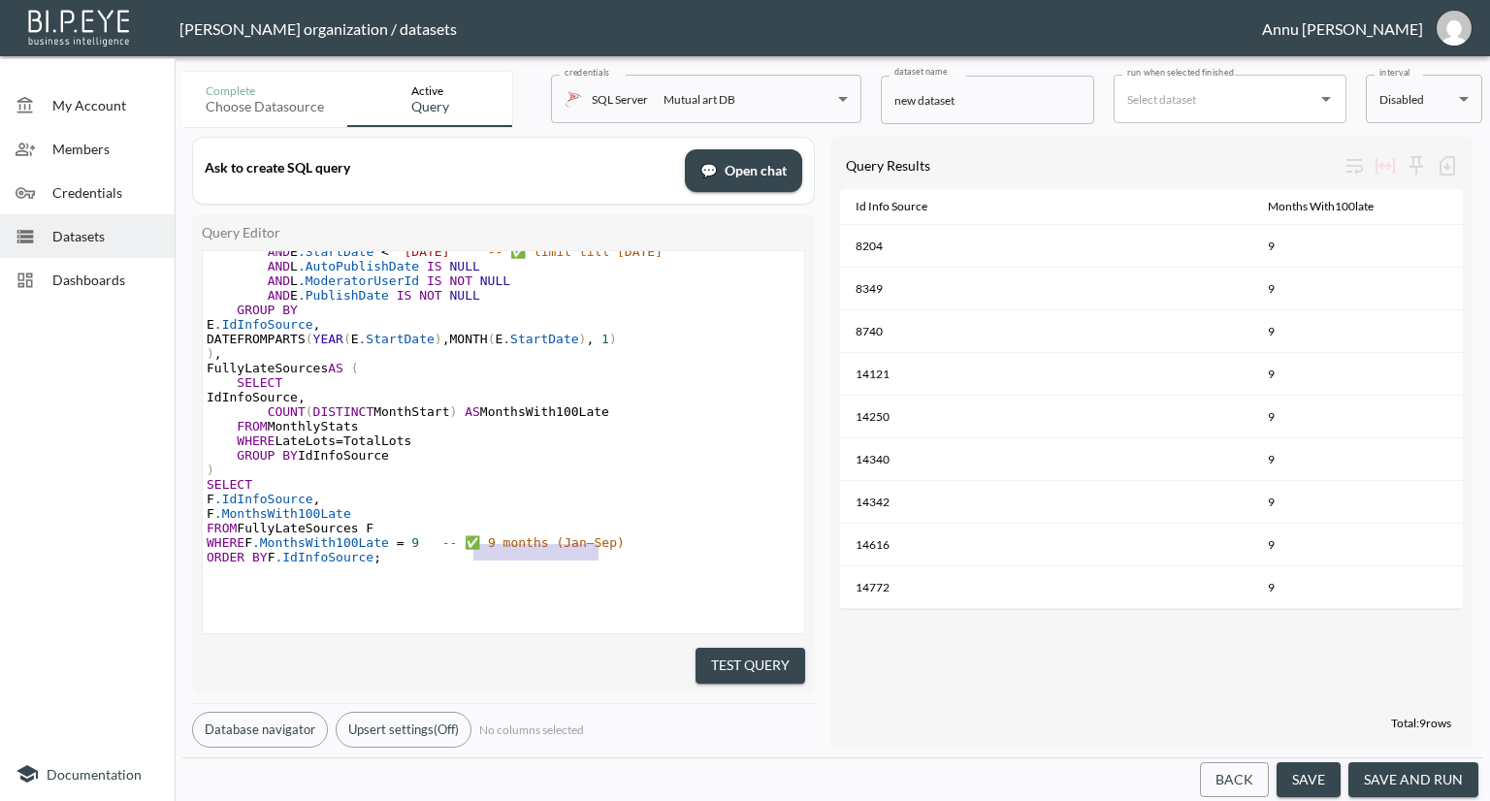
type textarea "✅ 9 months (Jan–Sep)"
drag, startPoint x: 608, startPoint y: 527, endPoint x: 446, endPoint y: 527, distance: 162.0
click at [446, 536] on pre "WHERE F .MonthsWith100Late = 9 -- ✅ 9 months (Jan–Sep)" at bounding box center [504, 543] width 602 height 15
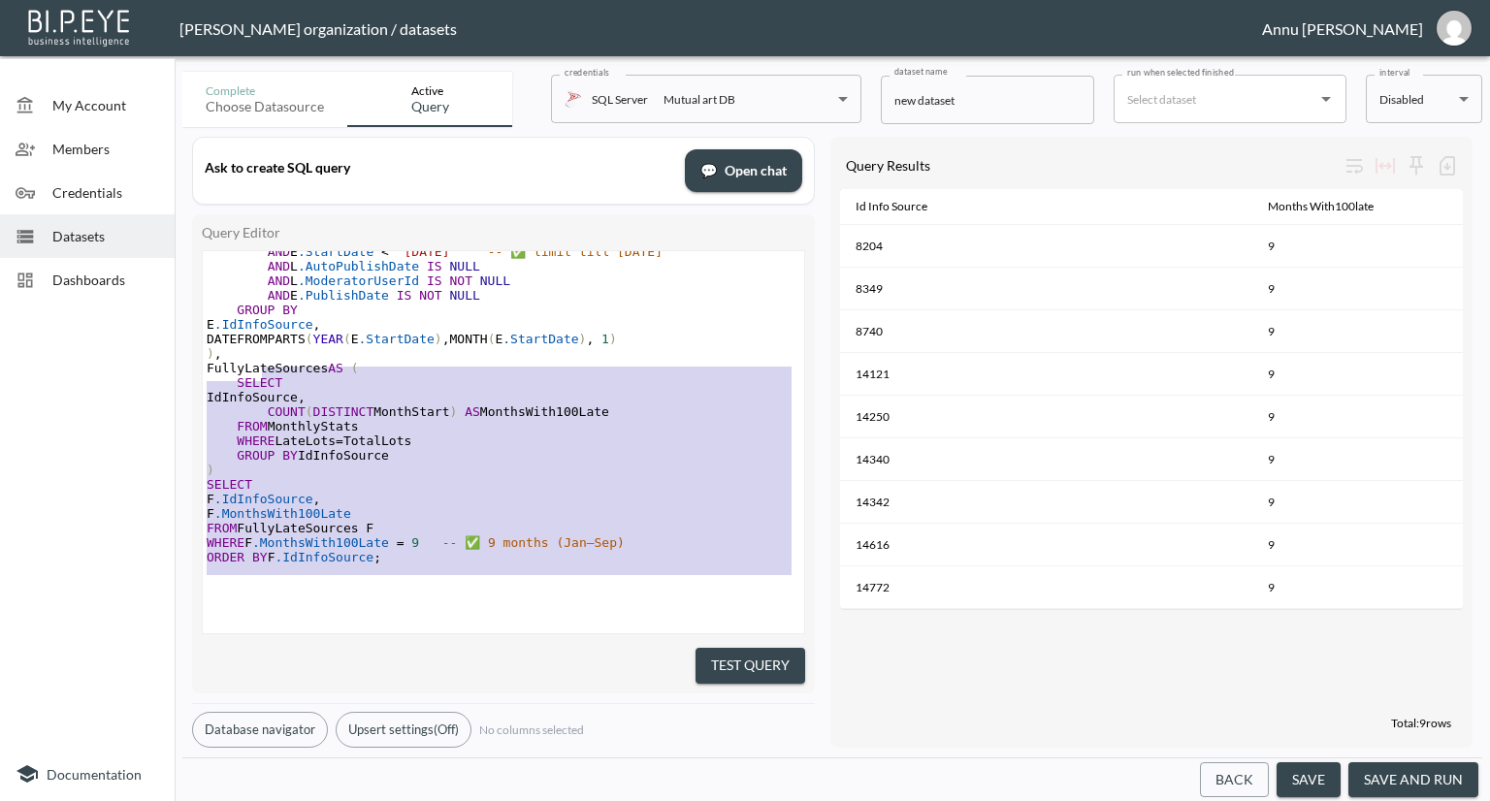
type textarea "WITH MonthlyStats AS ( SELECT E.IdInfoSource, DATEFROMPARTS(YEAR(E.StartDate), …"
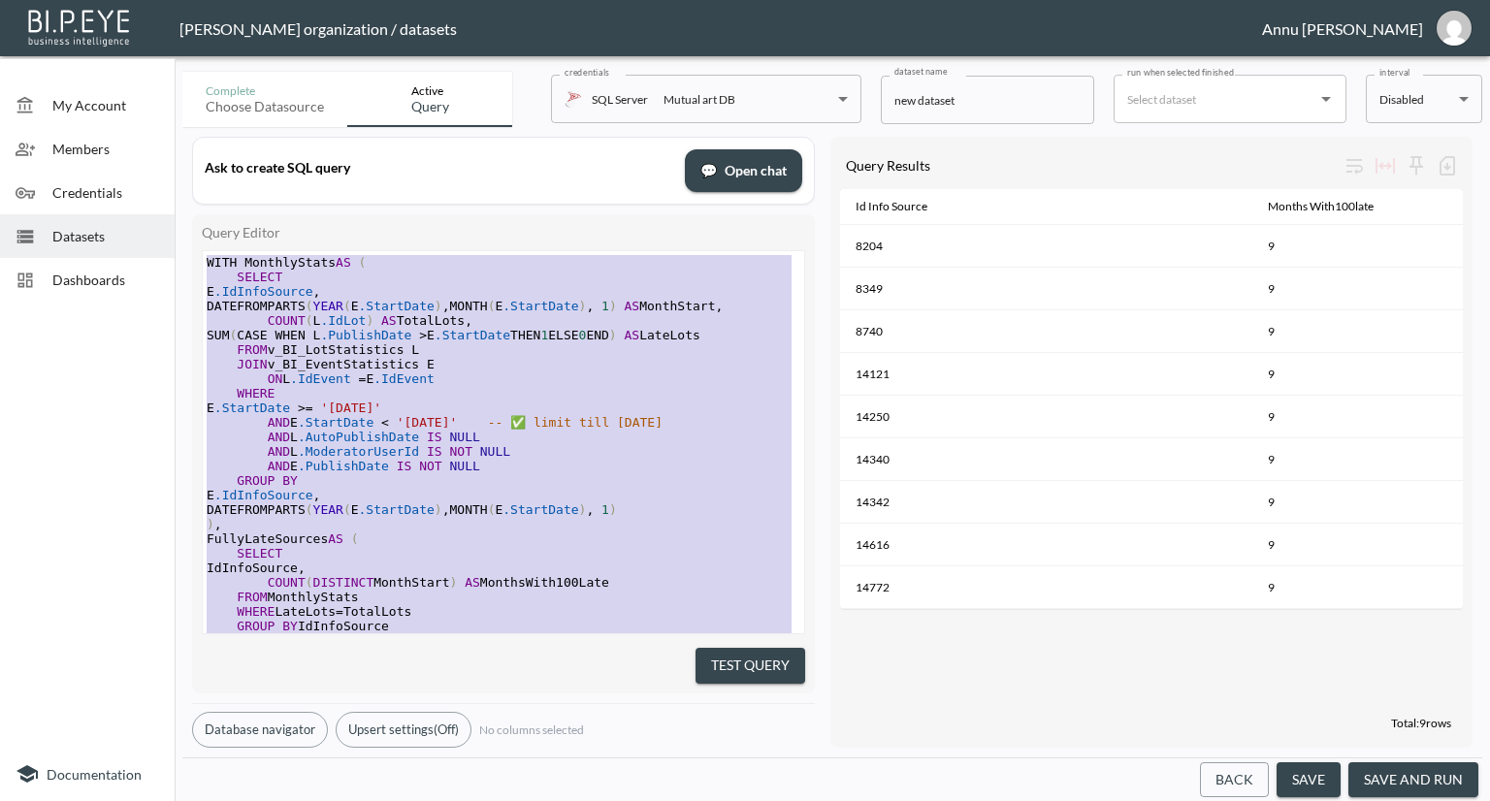
drag, startPoint x: 400, startPoint y: 549, endPoint x: 103, endPoint y: 5, distance: 620.0
click at [103, 5] on div "Nadia Senft organization / datasets Annu Jose My Account Members Credentials Da…" at bounding box center [745, 400] width 1490 height 801
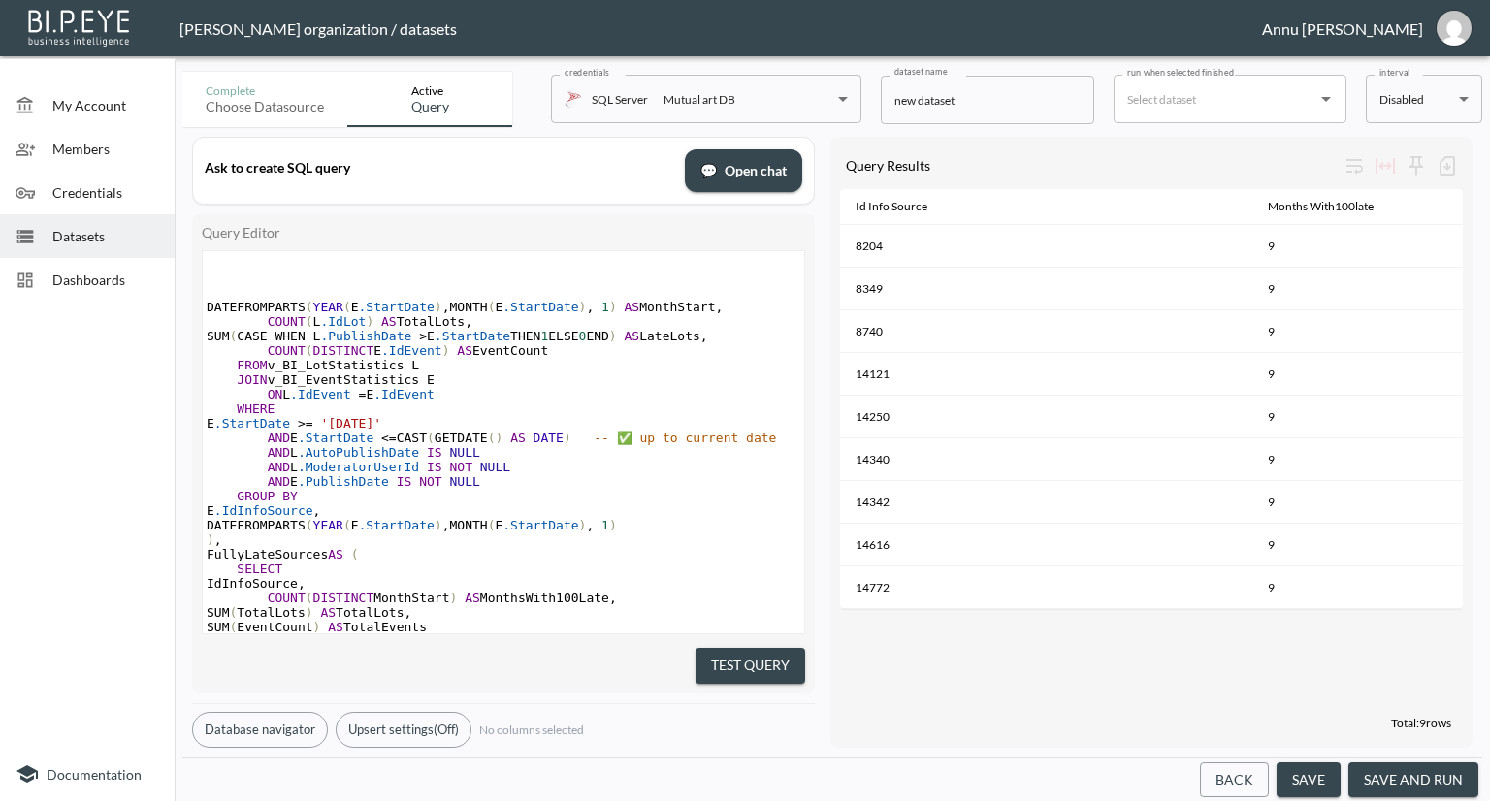
scroll to position [235, 0]
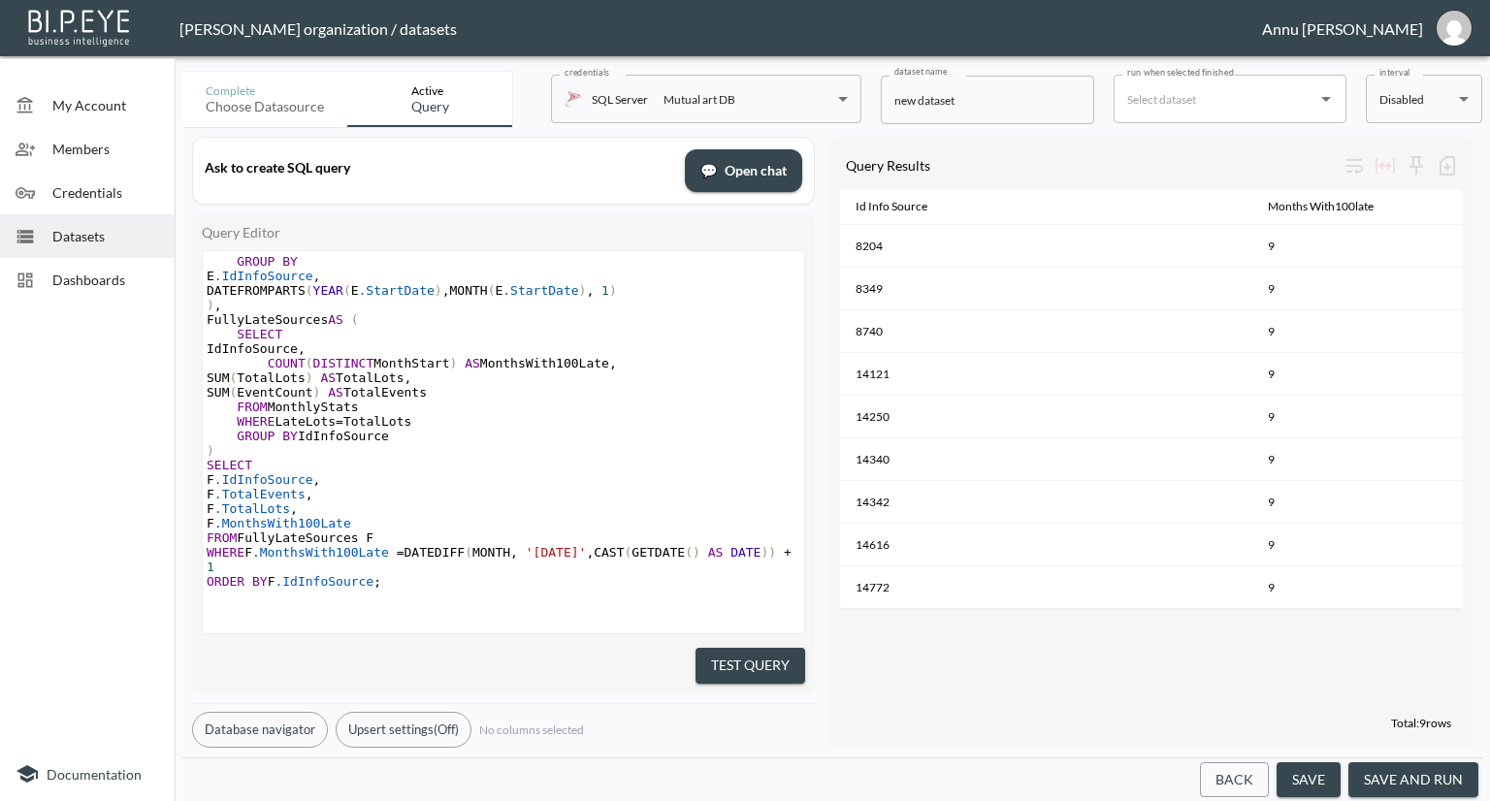
click at [704, 655] on button "Test Query" at bounding box center [751, 666] width 110 height 36
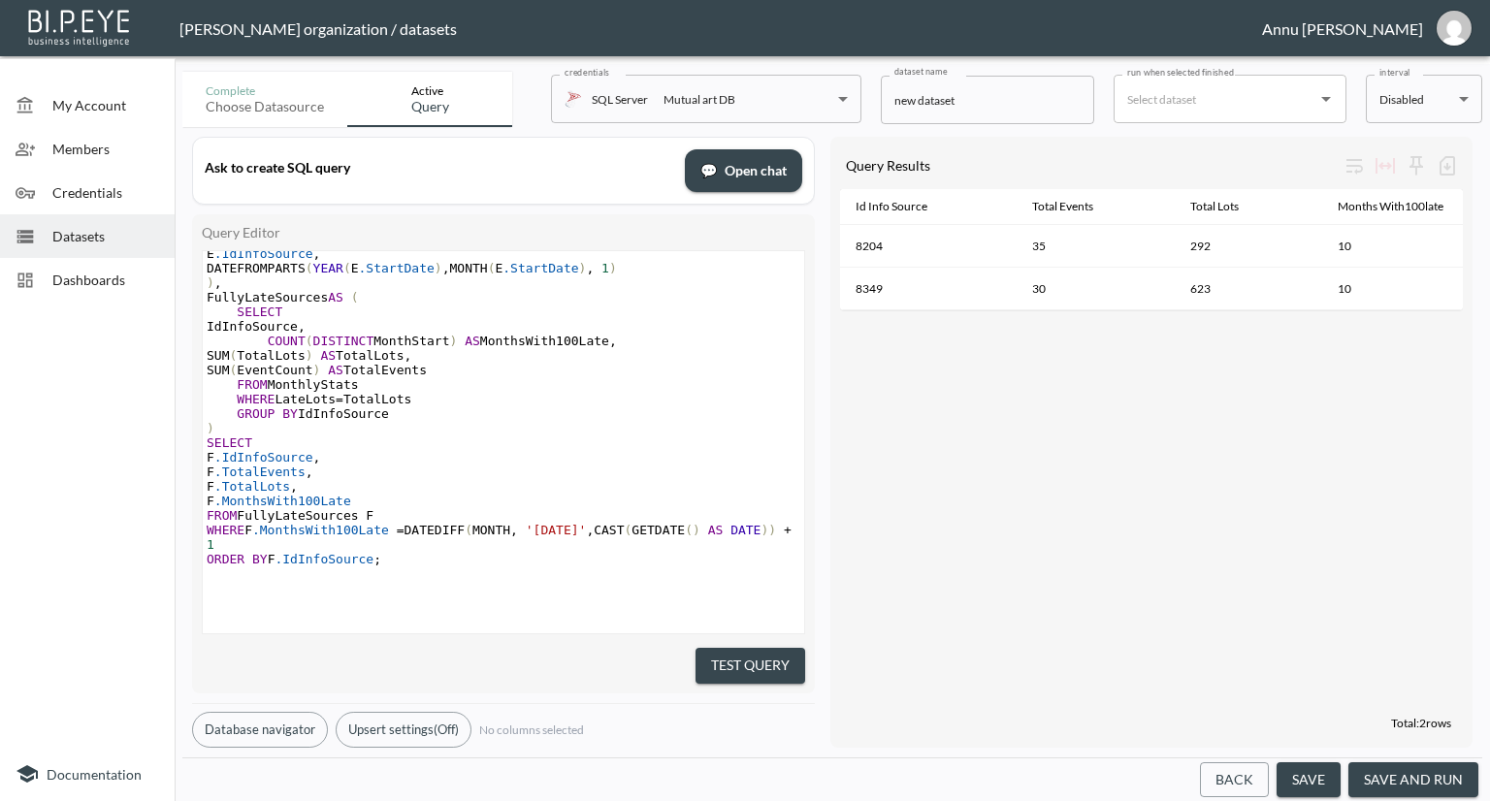
scroll to position [281, 0]
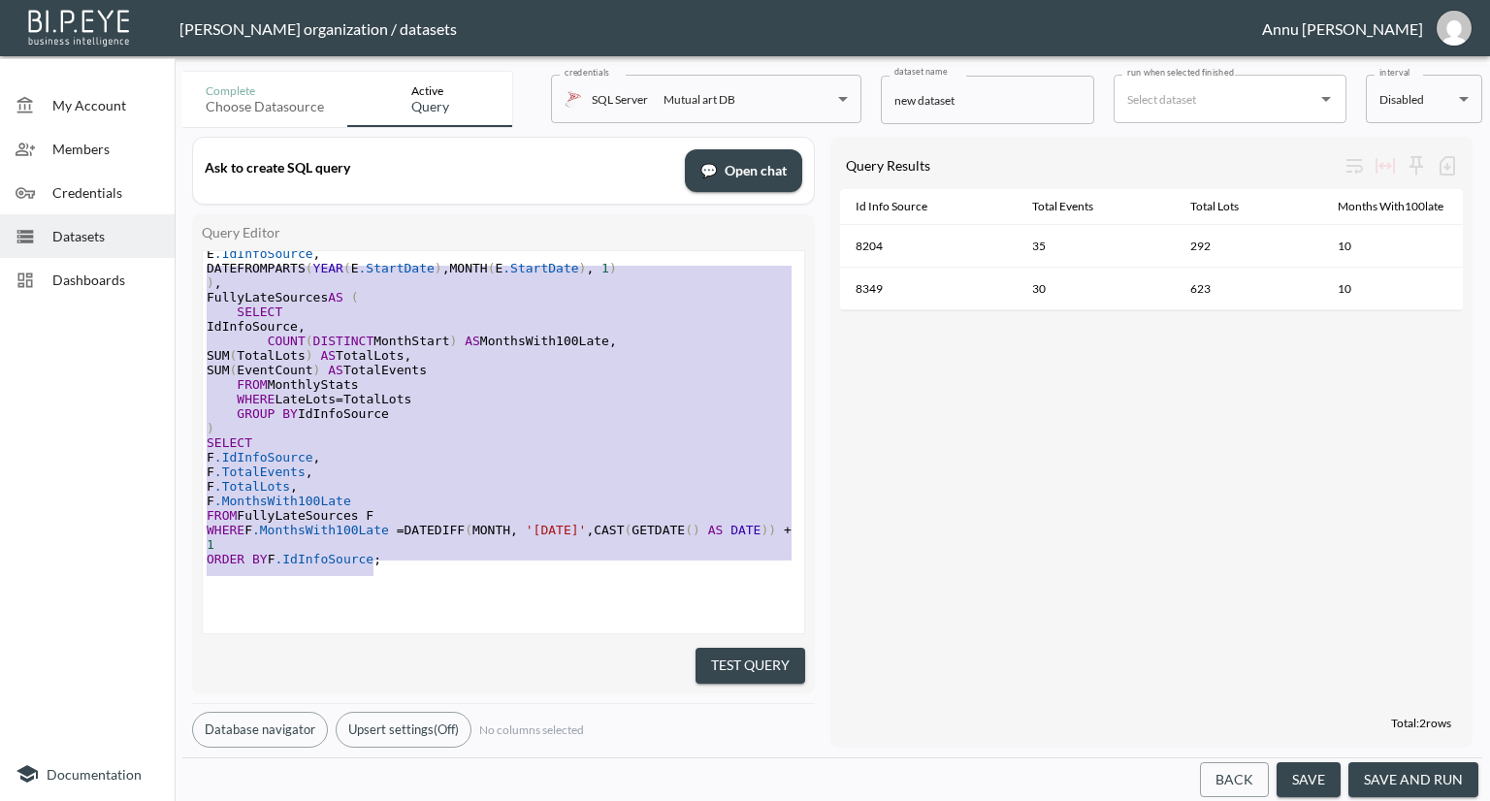
type textarea "WITH MonthlyStats AS ( SELECT E.IdInfoSource, DATEFROMPARTS(YEAR(E.StartDate), …"
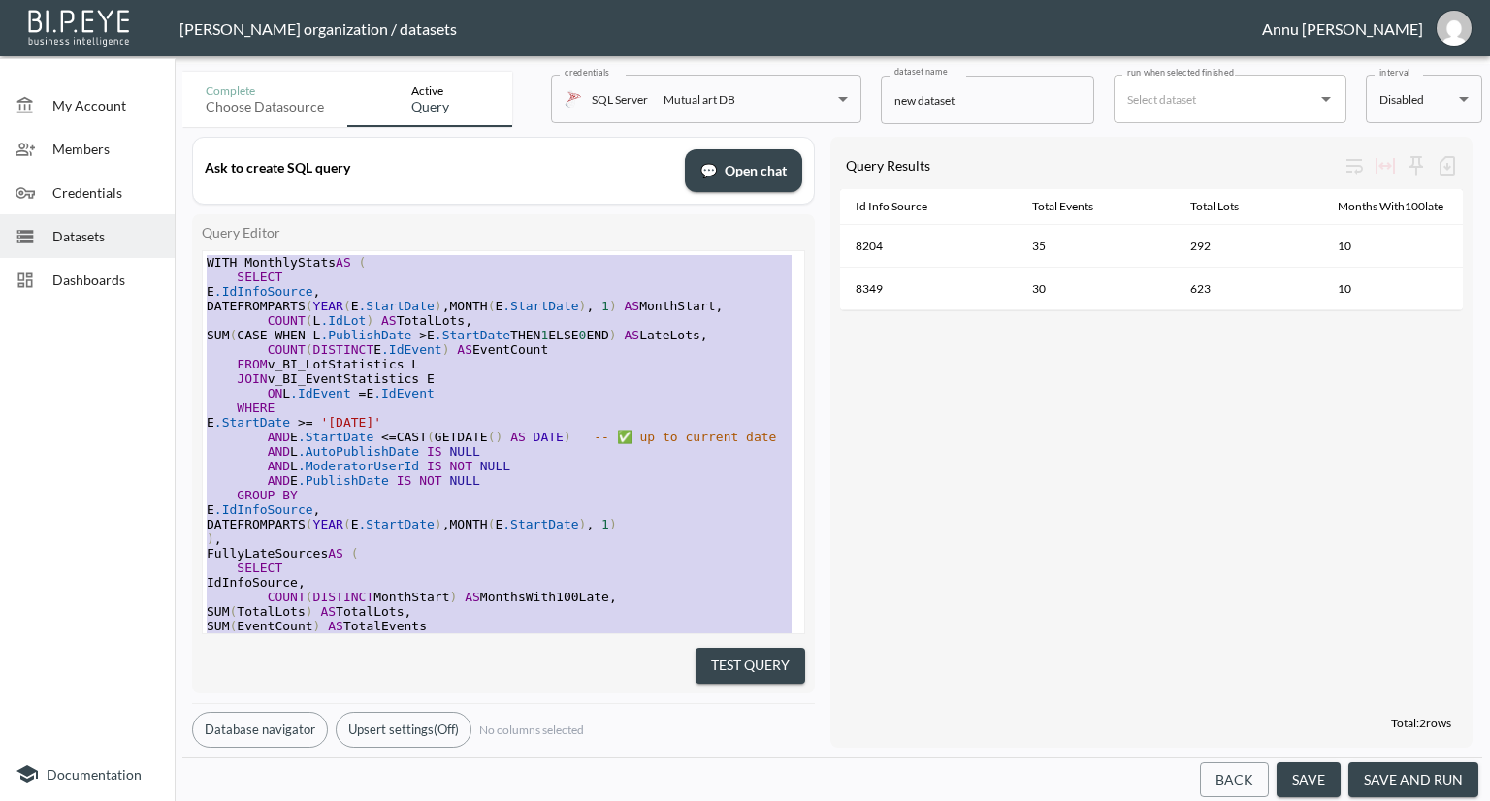
drag, startPoint x: 400, startPoint y: 546, endPoint x: 130, endPoint y: -44, distance: 648.6
click at [130, 0] on html "BI.P.EYE, Interactive Analytics Dashboards - app Nadia Senft organization / dat…" at bounding box center [745, 400] width 1490 height 801
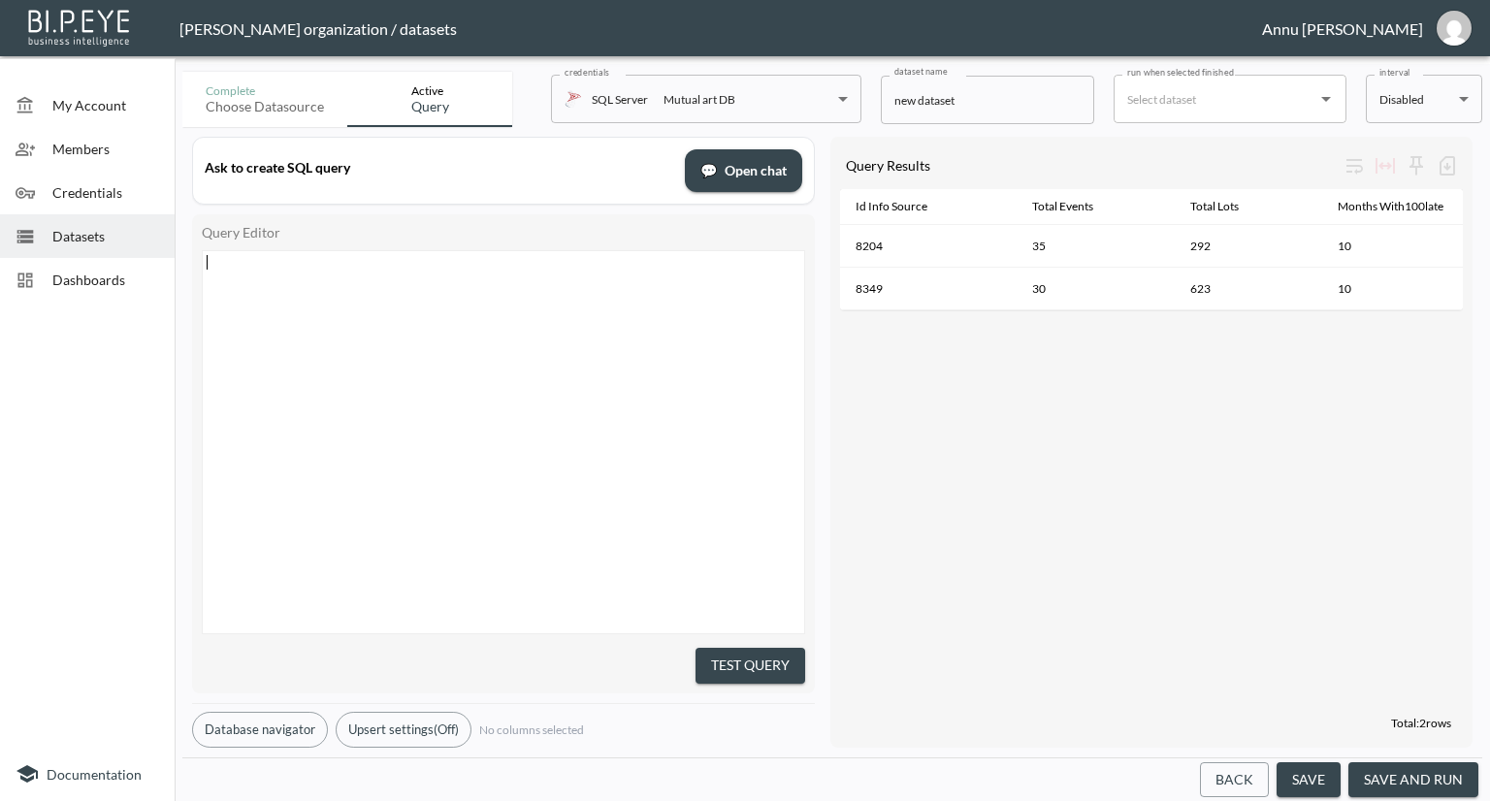
scroll to position [249, 0]
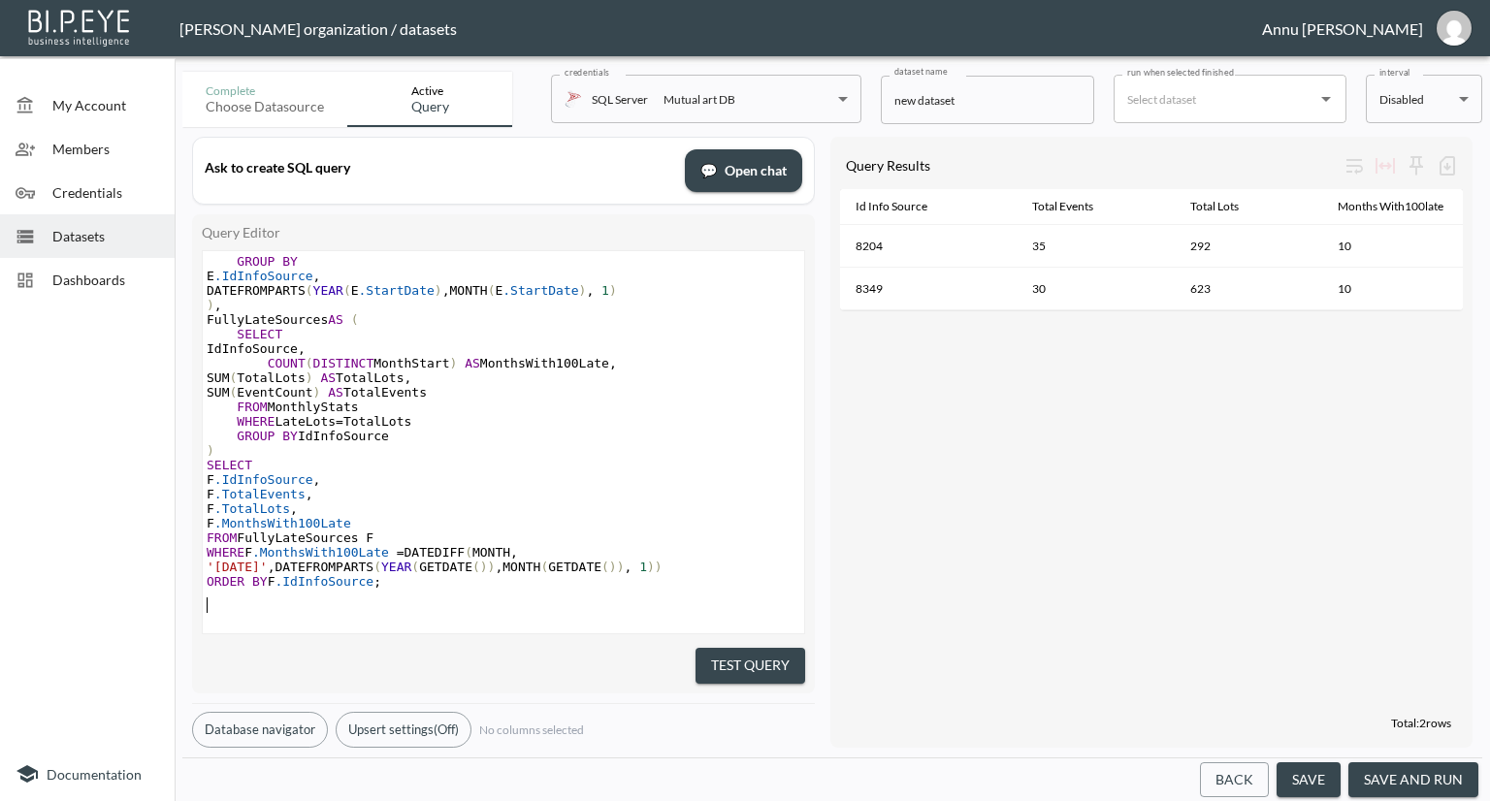
click at [792, 653] on button "Test Query" at bounding box center [751, 666] width 110 height 36
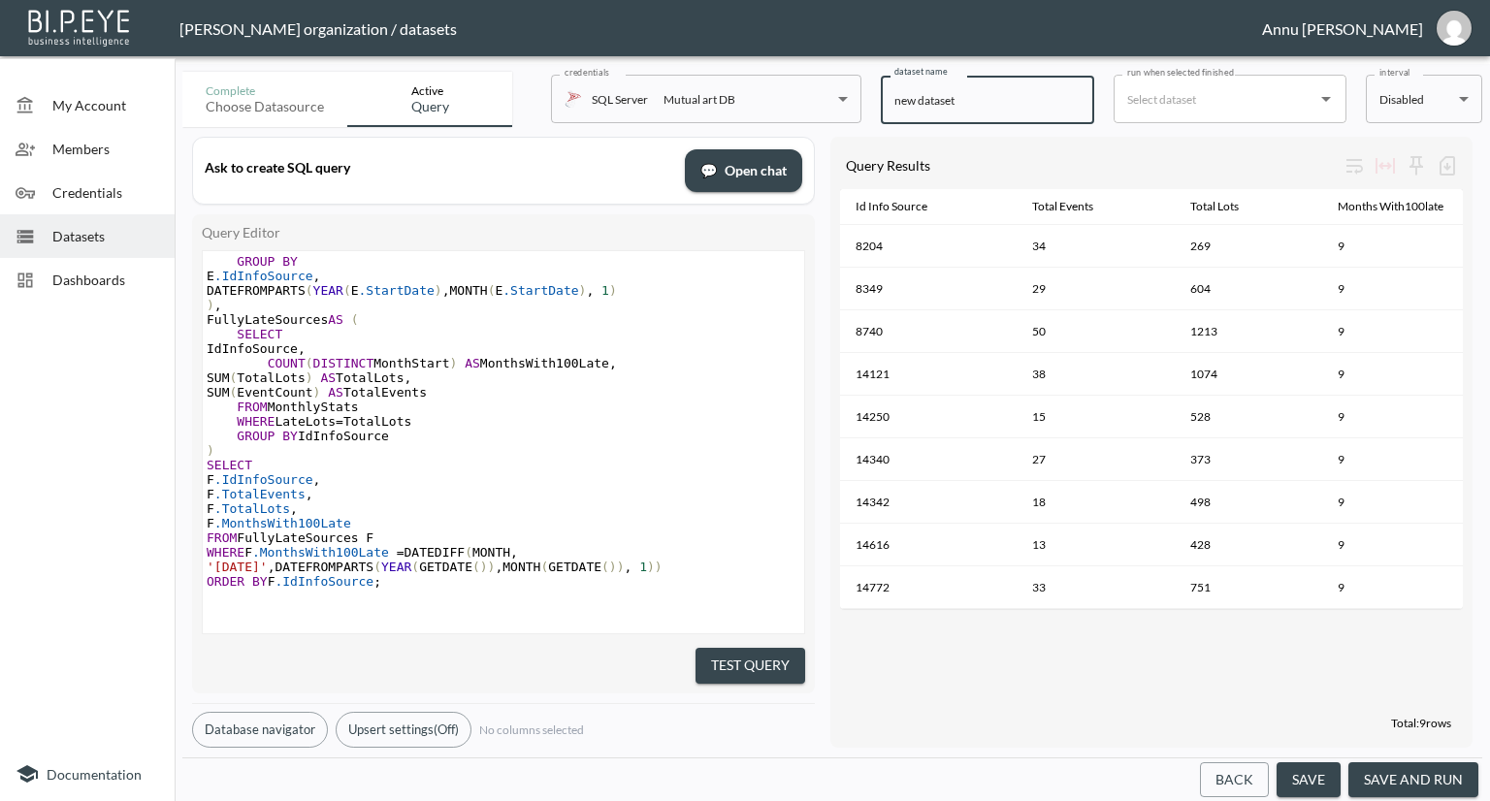
drag, startPoint x: 997, startPoint y: 101, endPoint x: 803, endPoint y: 93, distance: 194.2
click at [803, 93] on div "Complete Choose datasource Active Query credentials SQL Server Mutual art DB 82…" at bounding box center [832, 95] width 1300 height 63
type input "IdInfoSources"
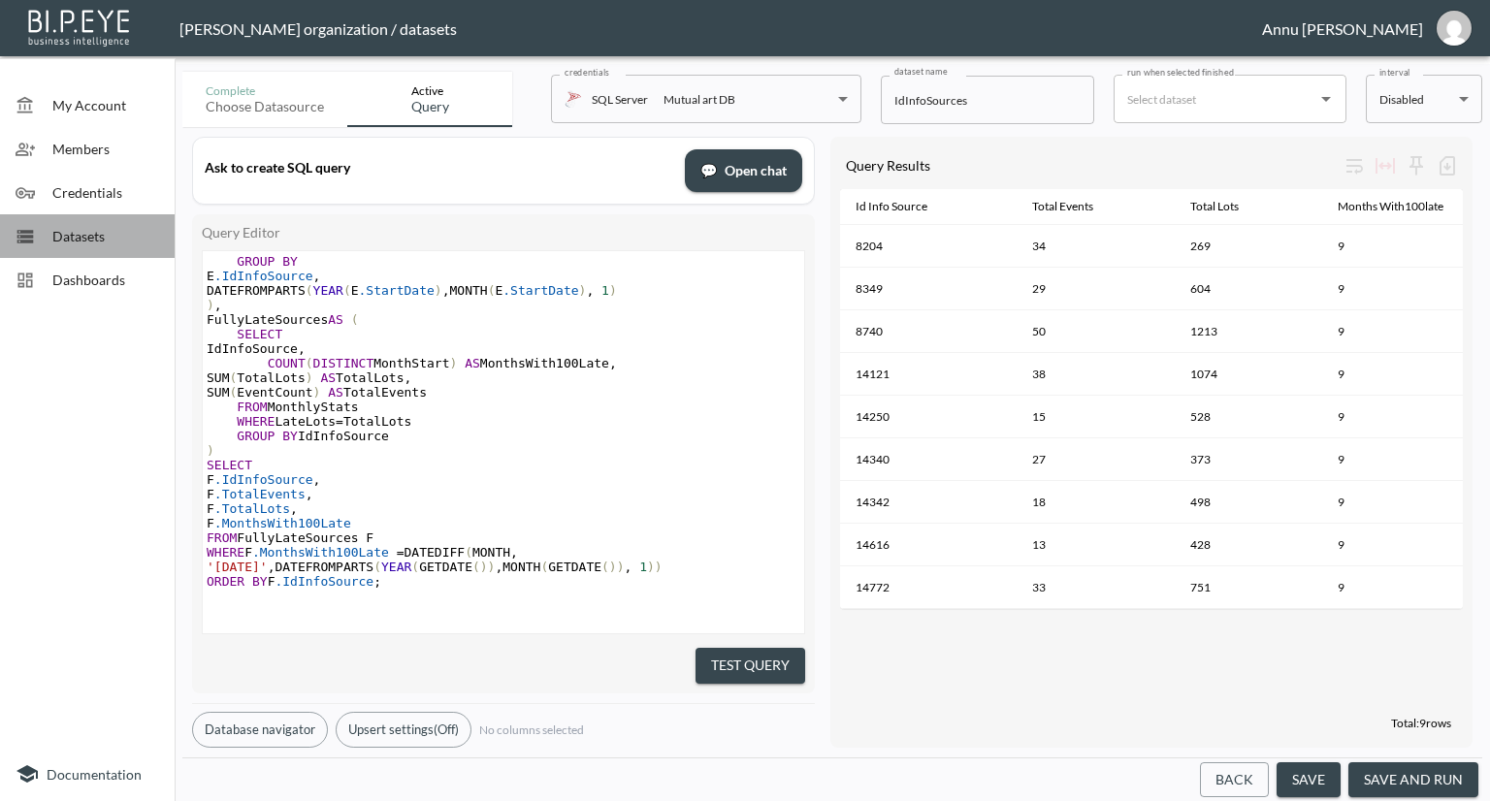
click at [107, 236] on span "Datasets" at bounding box center [105, 236] width 107 height 20
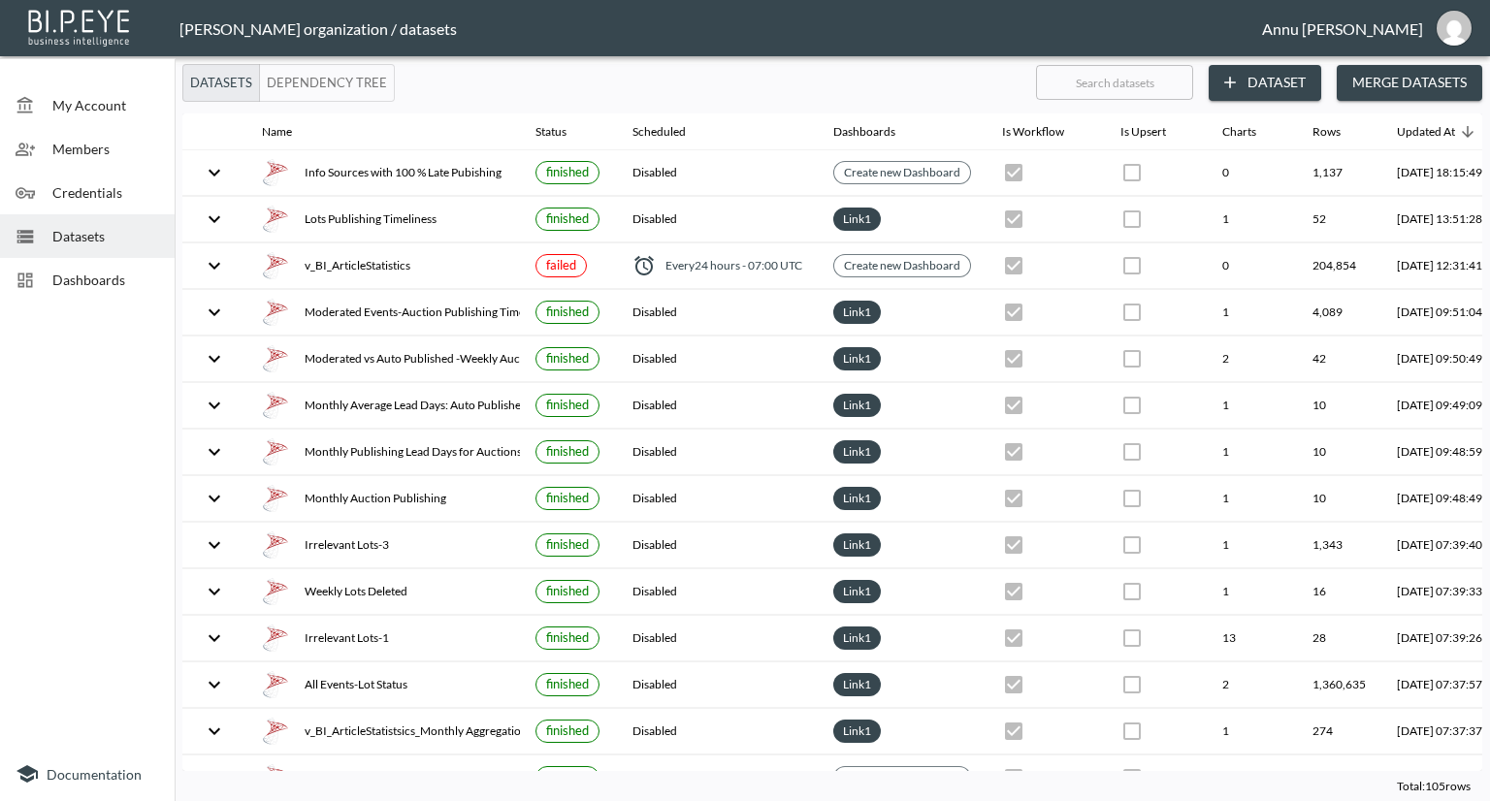
click at [128, 238] on span "Datasets" at bounding box center [105, 236] width 107 height 20
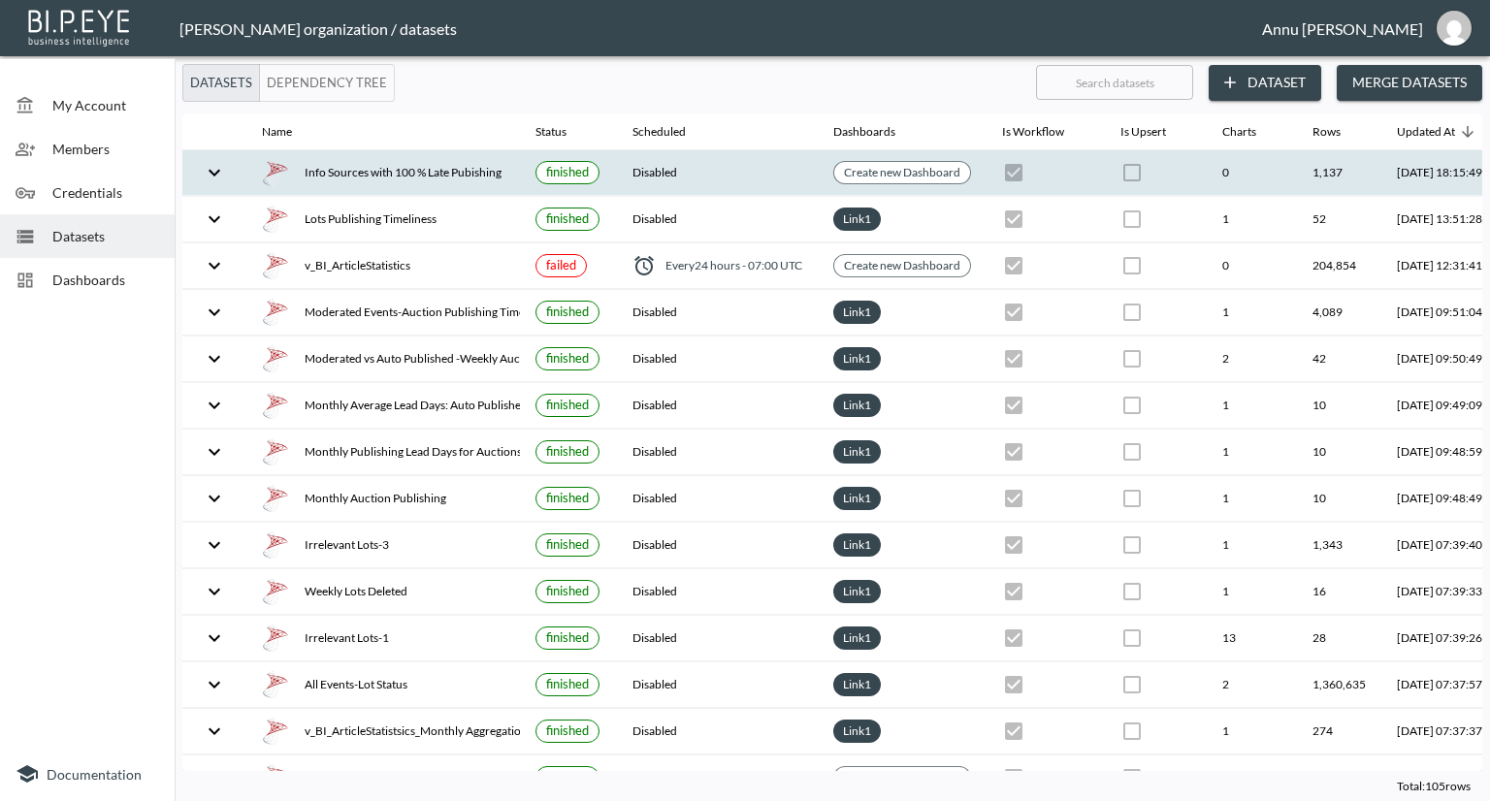
click at [363, 175] on div "Info Sources with 100 % Late Pubishing" at bounding box center [383, 172] width 243 height 27
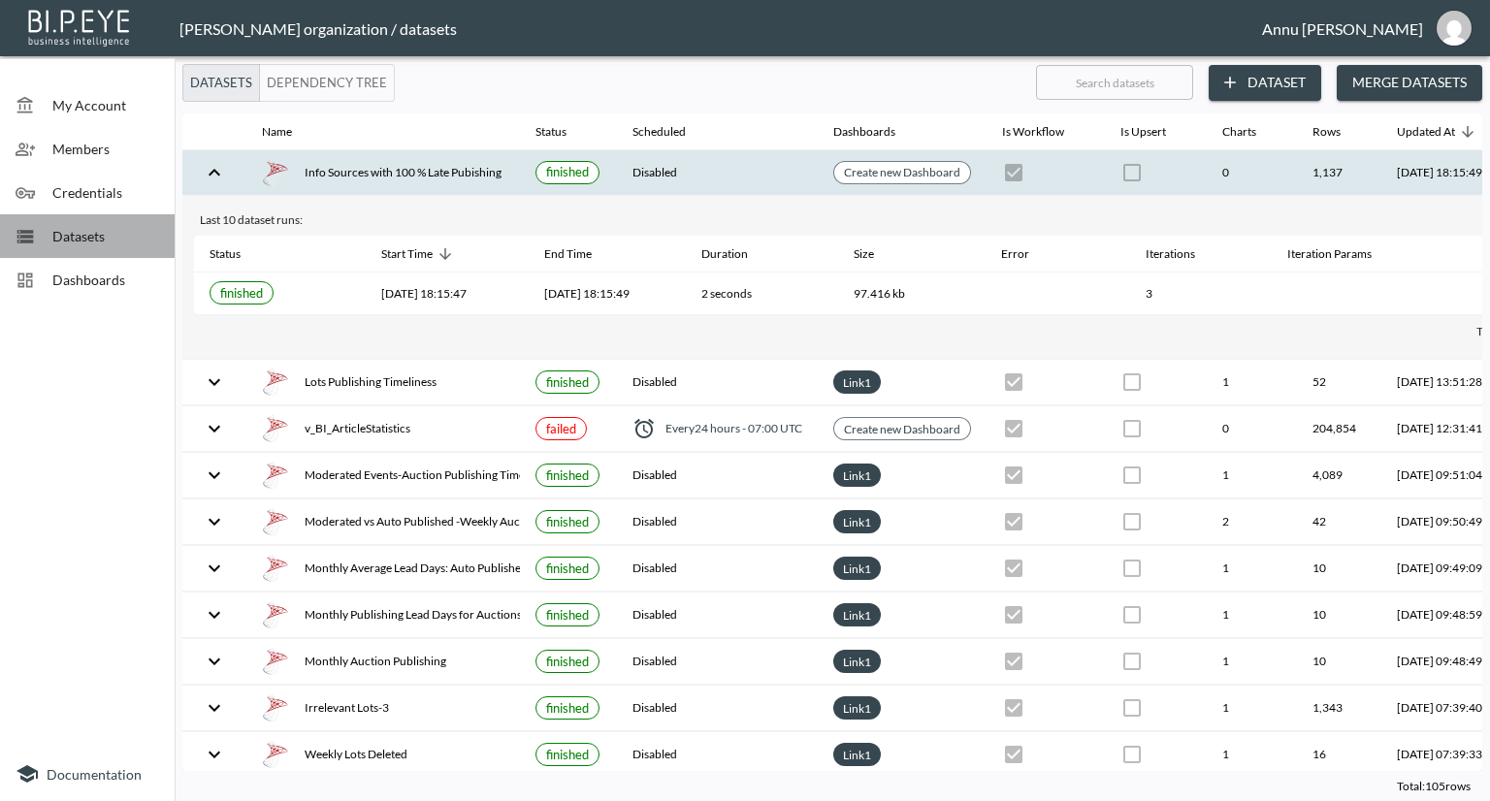
click at [113, 246] on div "Datasets" at bounding box center [87, 236] width 175 height 44
click at [70, 224] on div "Datasets" at bounding box center [87, 236] width 175 height 44
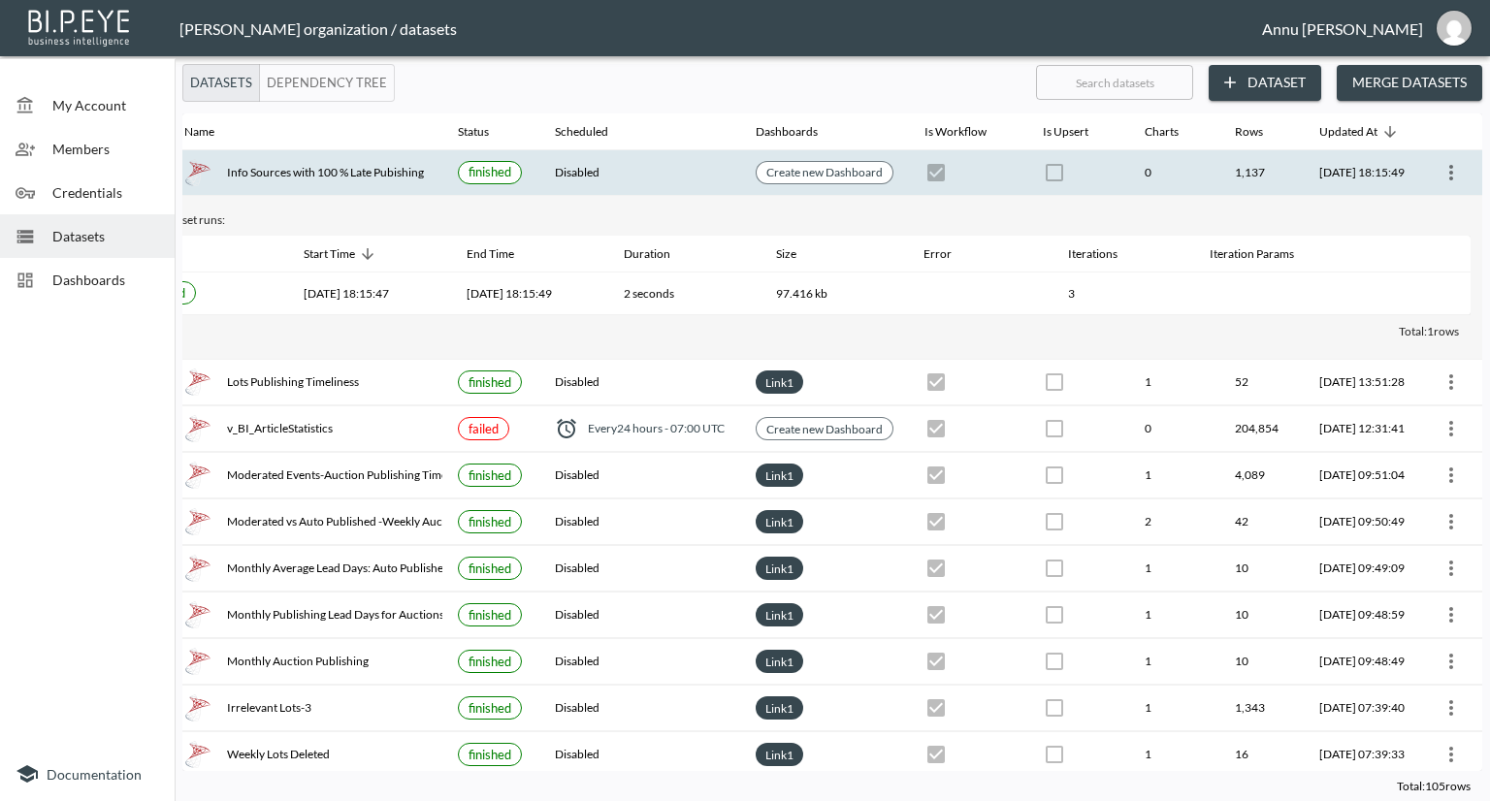
scroll to position [0, 114]
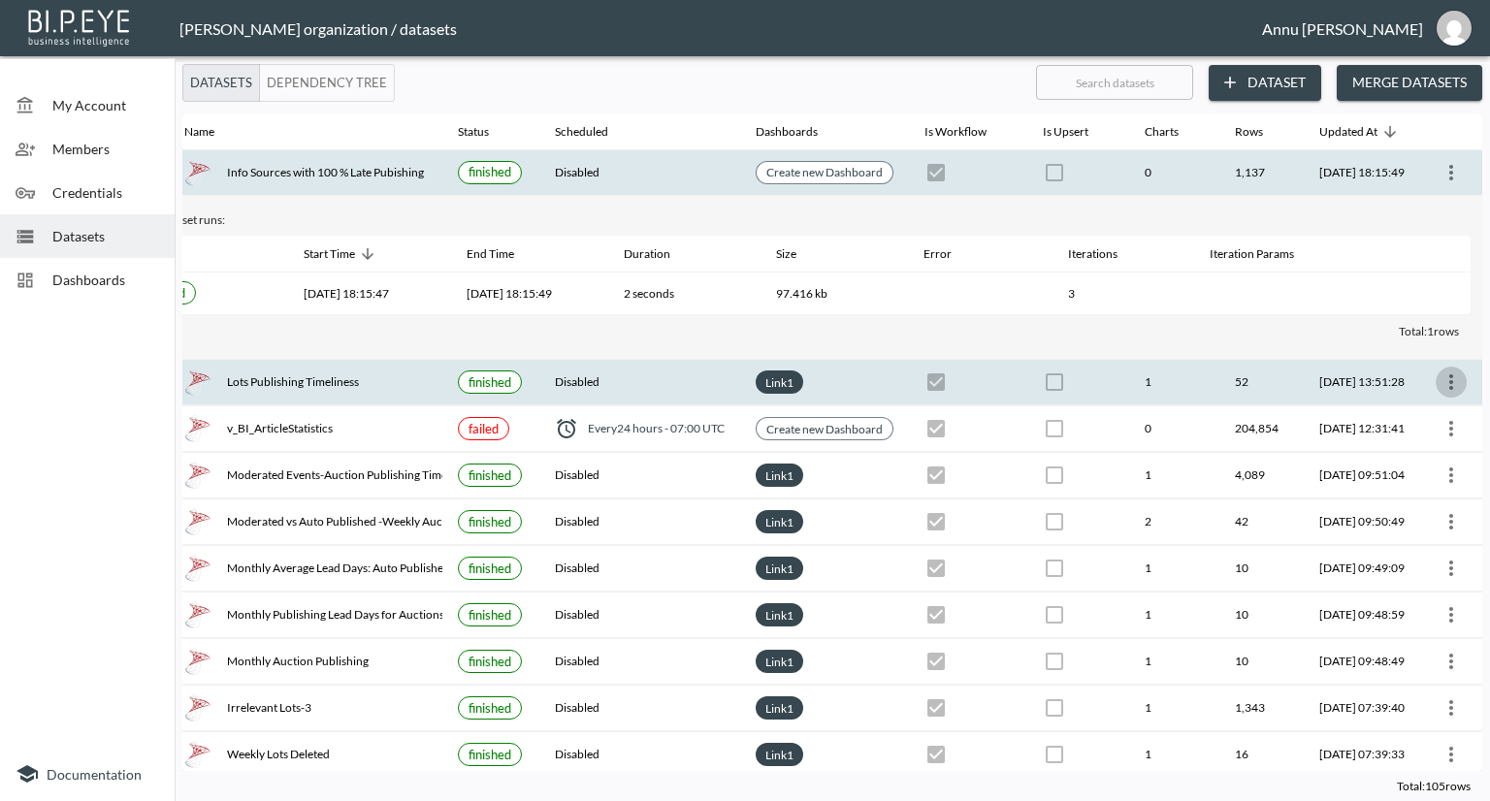
click at [1449, 377] on icon "more" at bounding box center [1451, 382] width 4 height 16
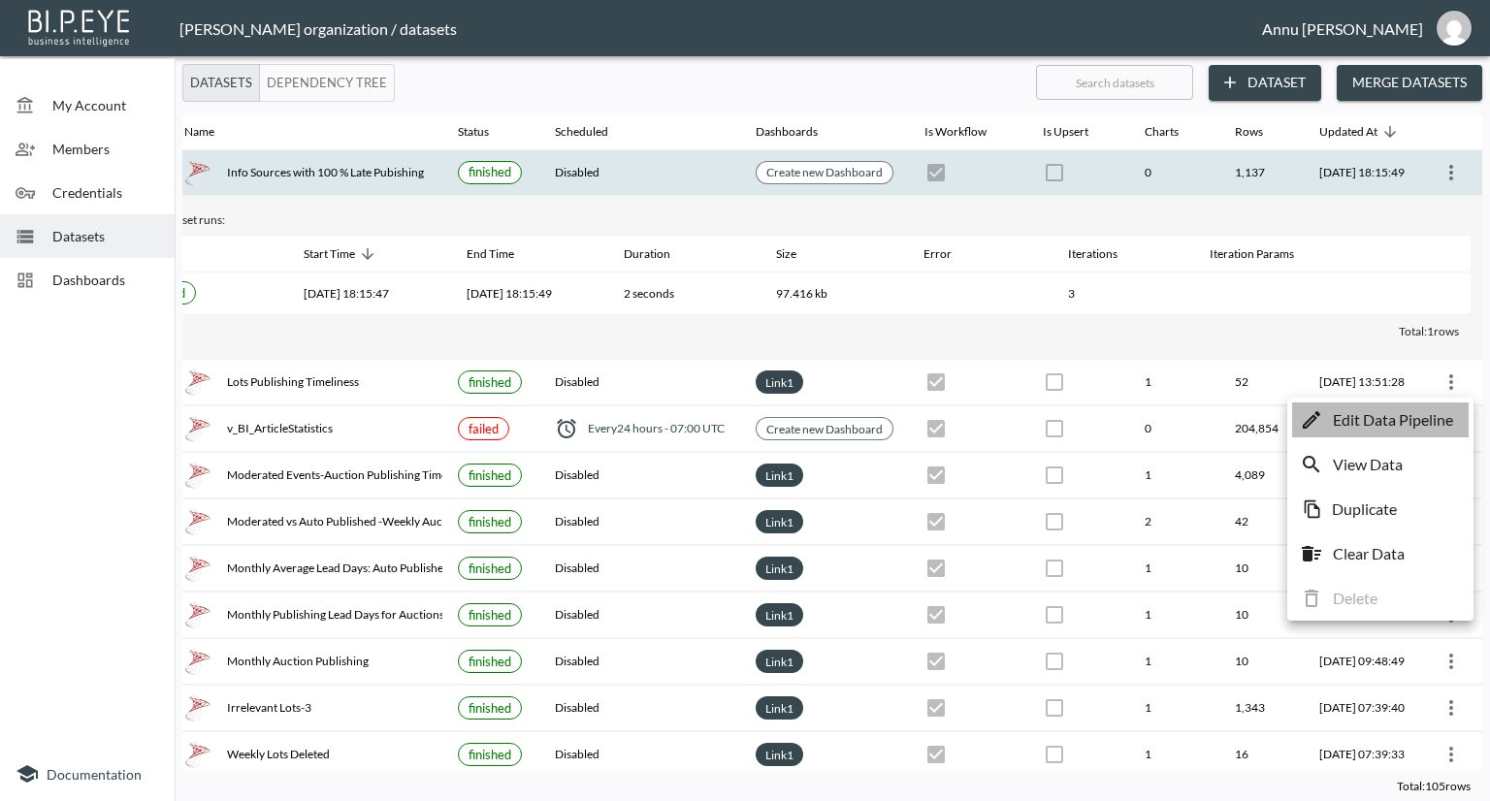
click at [1409, 413] on p "Edit Data Pipeline" at bounding box center [1393, 419] width 120 height 23
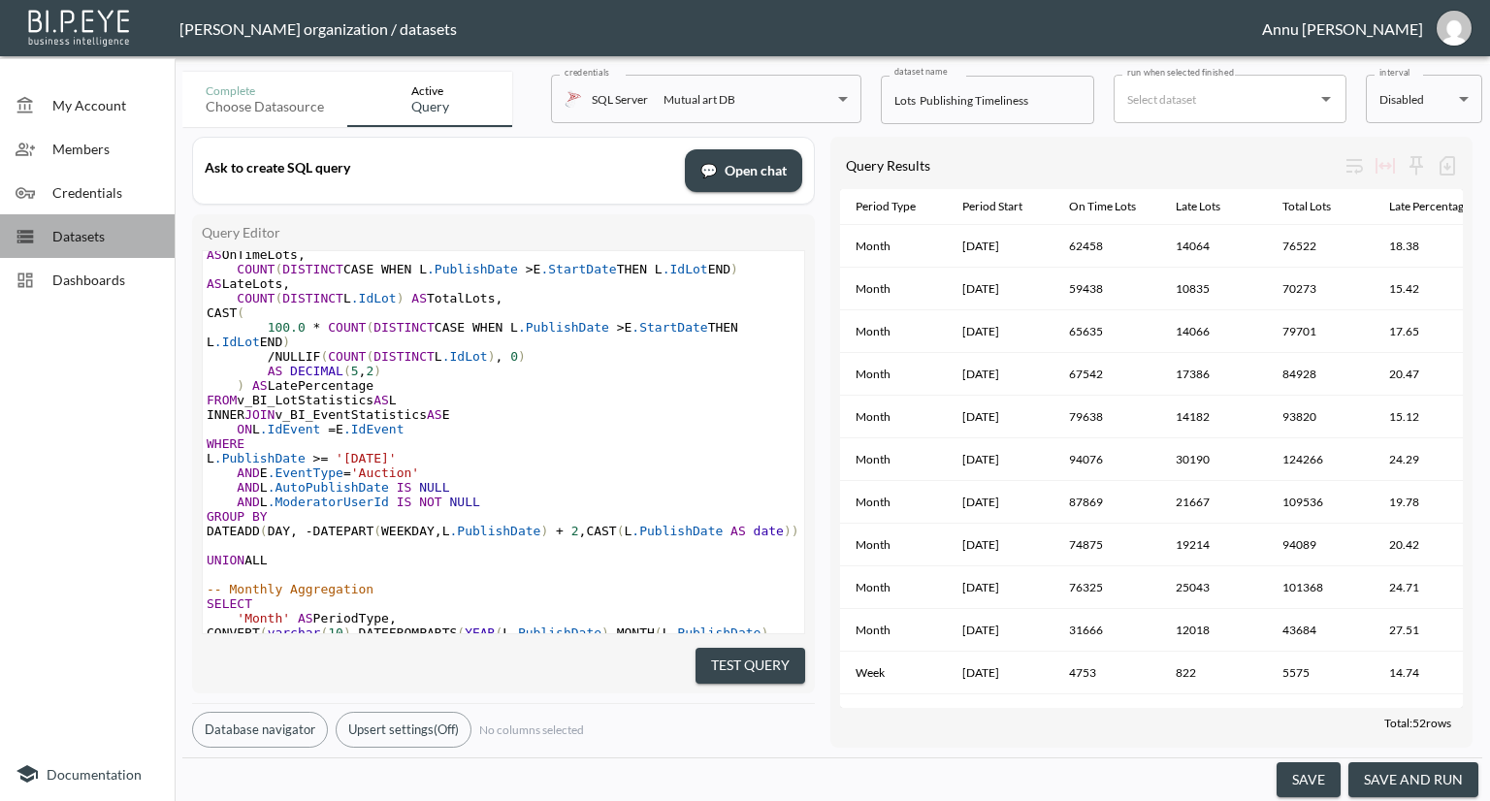
click at [114, 240] on span "Datasets" at bounding box center [105, 236] width 107 height 20
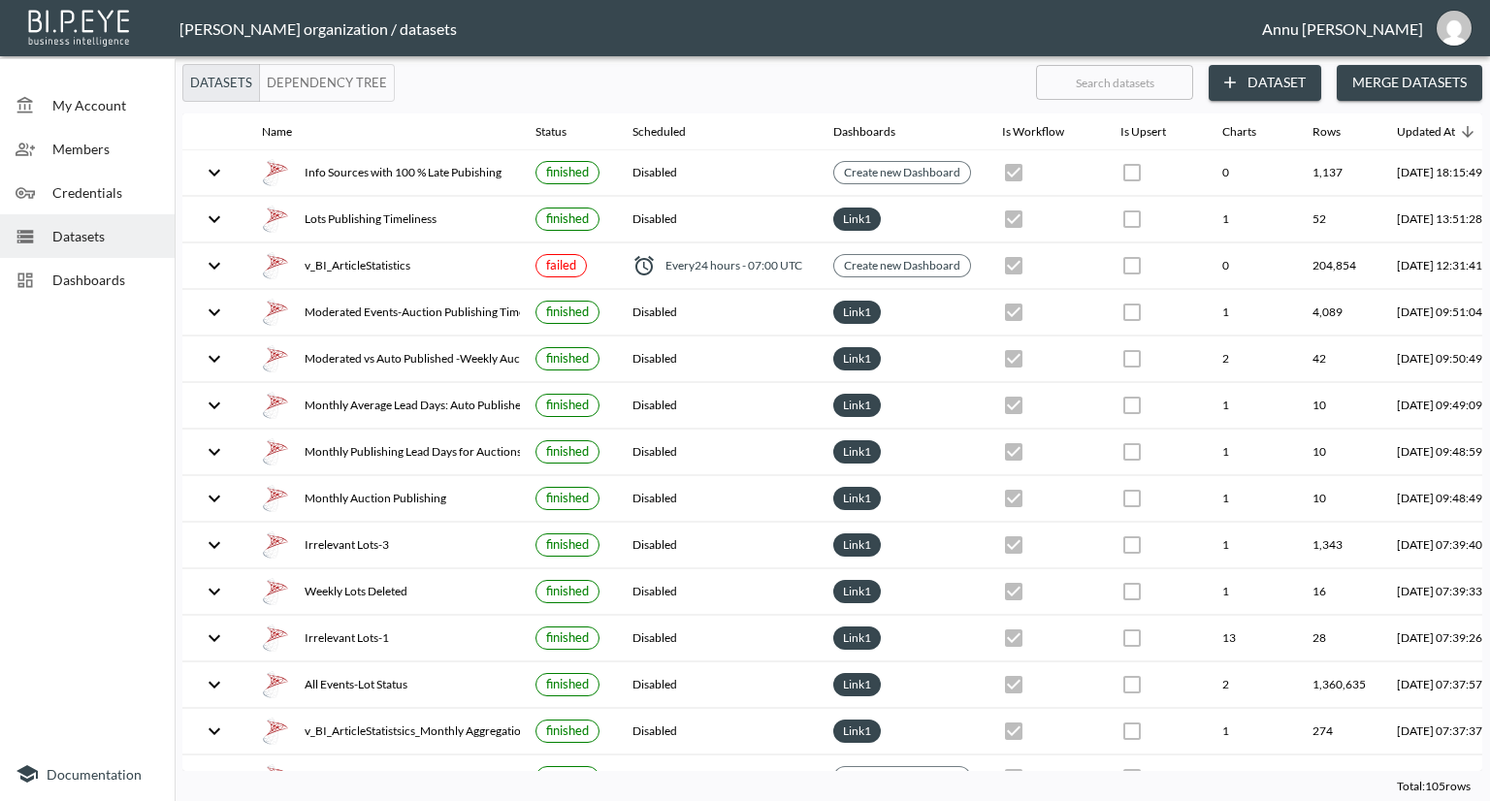
scroll to position [0, 114]
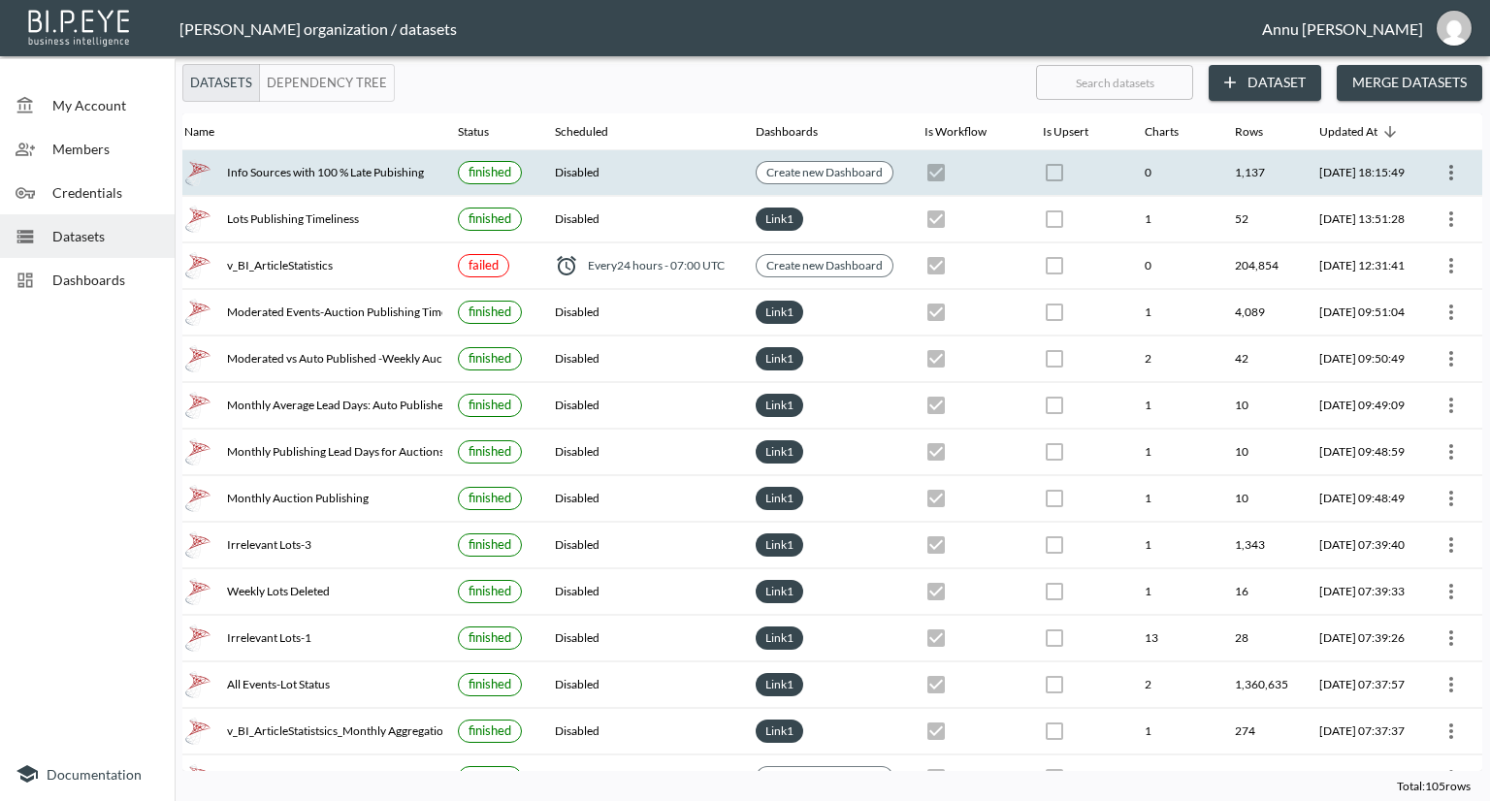
click at [1440, 171] on icon "more" at bounding box center [1451, 172] width 23 height 23
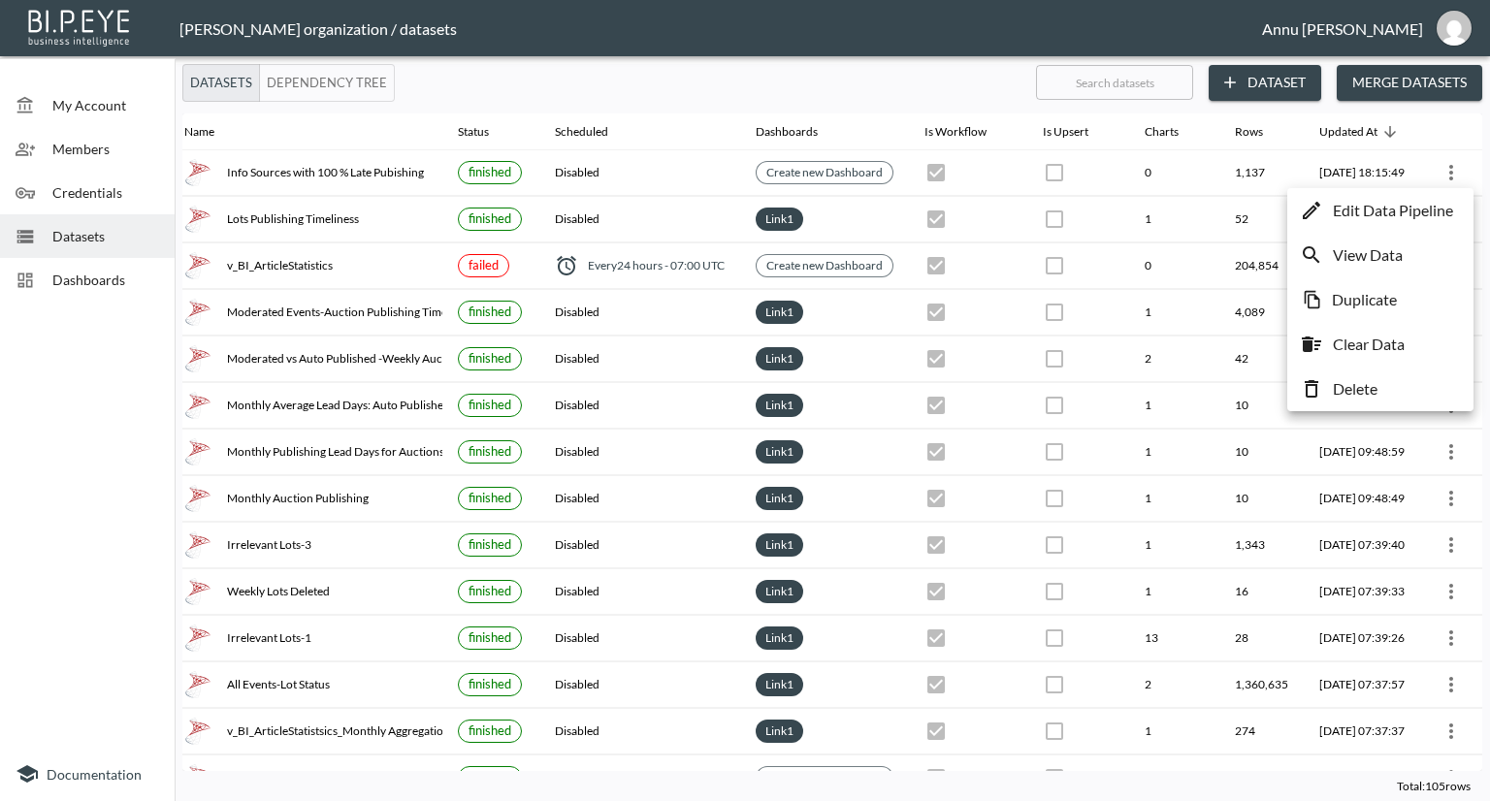
click at [1406, 201] on p "Edit Data Pipeline" at bounding box center [1393, 210] width 120 height 23
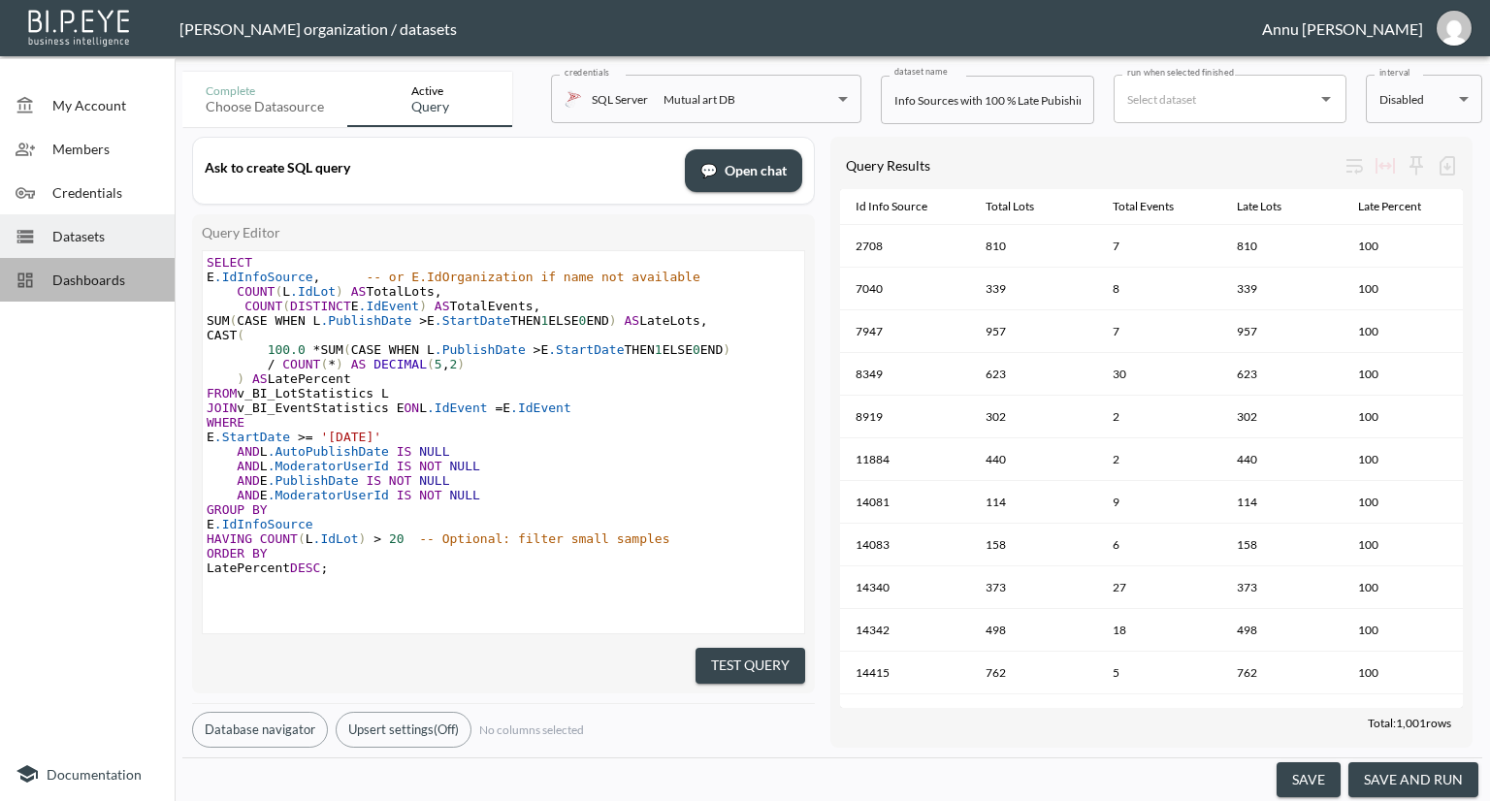
click at [109, 277] on span "Dashboards" at bounding box center [105, 280] width 107 height 20
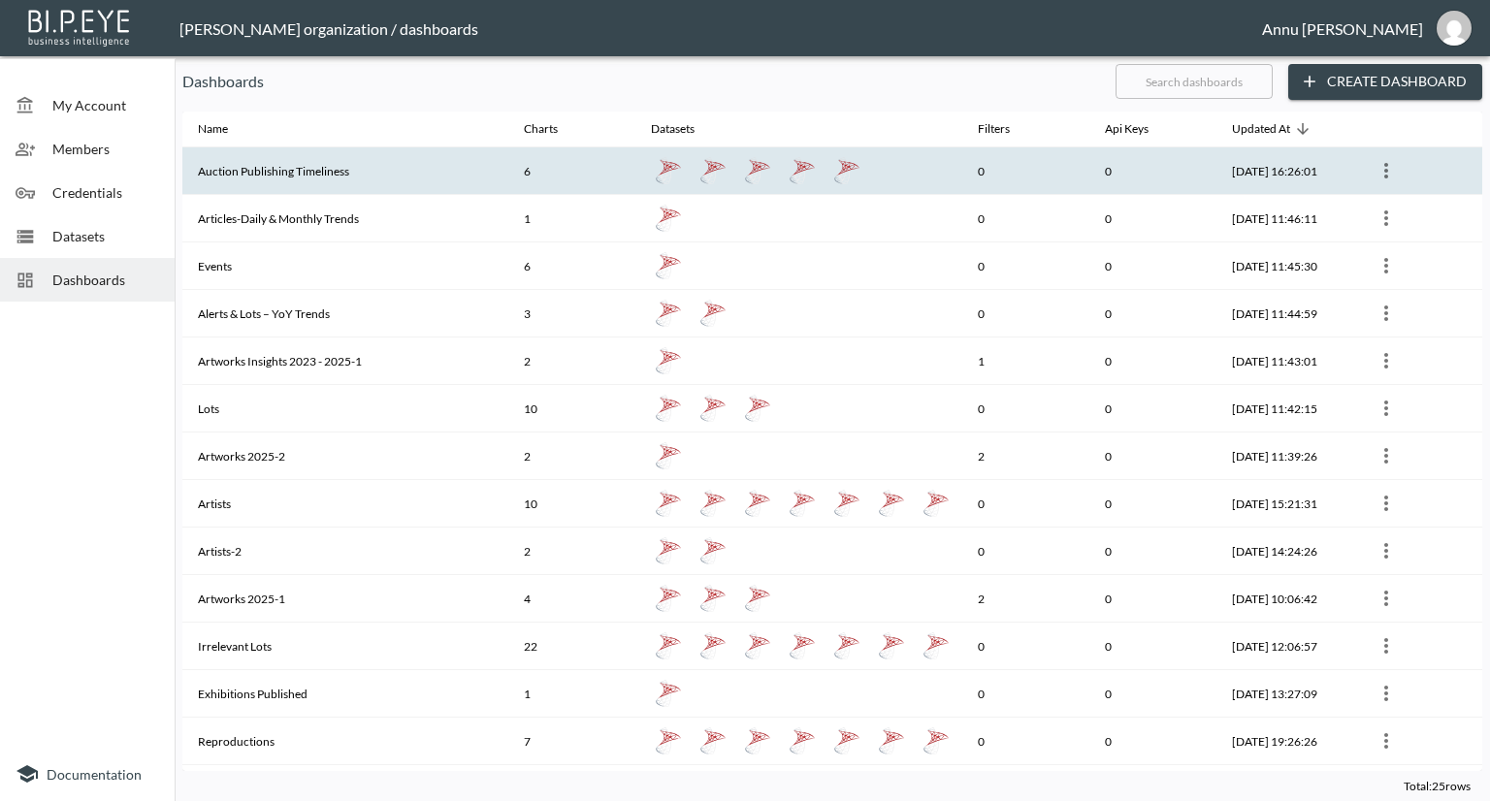
click at [267, 183] on th "Auction Publishing Timeliness" at bounding box center [345, 171] width 326 height 48
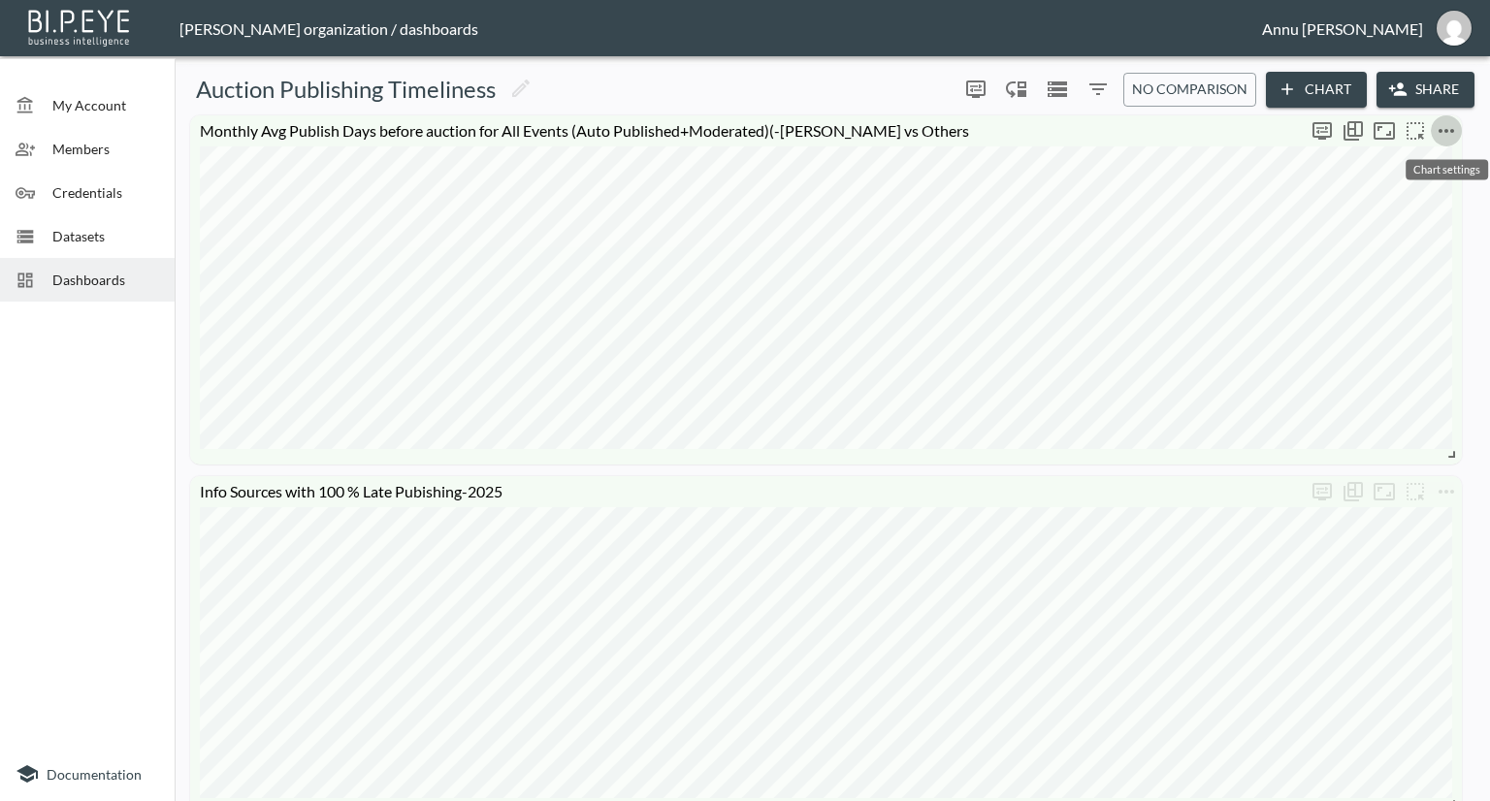
click at [1444, 135] on icon "more" at bounding box center [1446, 130] width 23 height 23
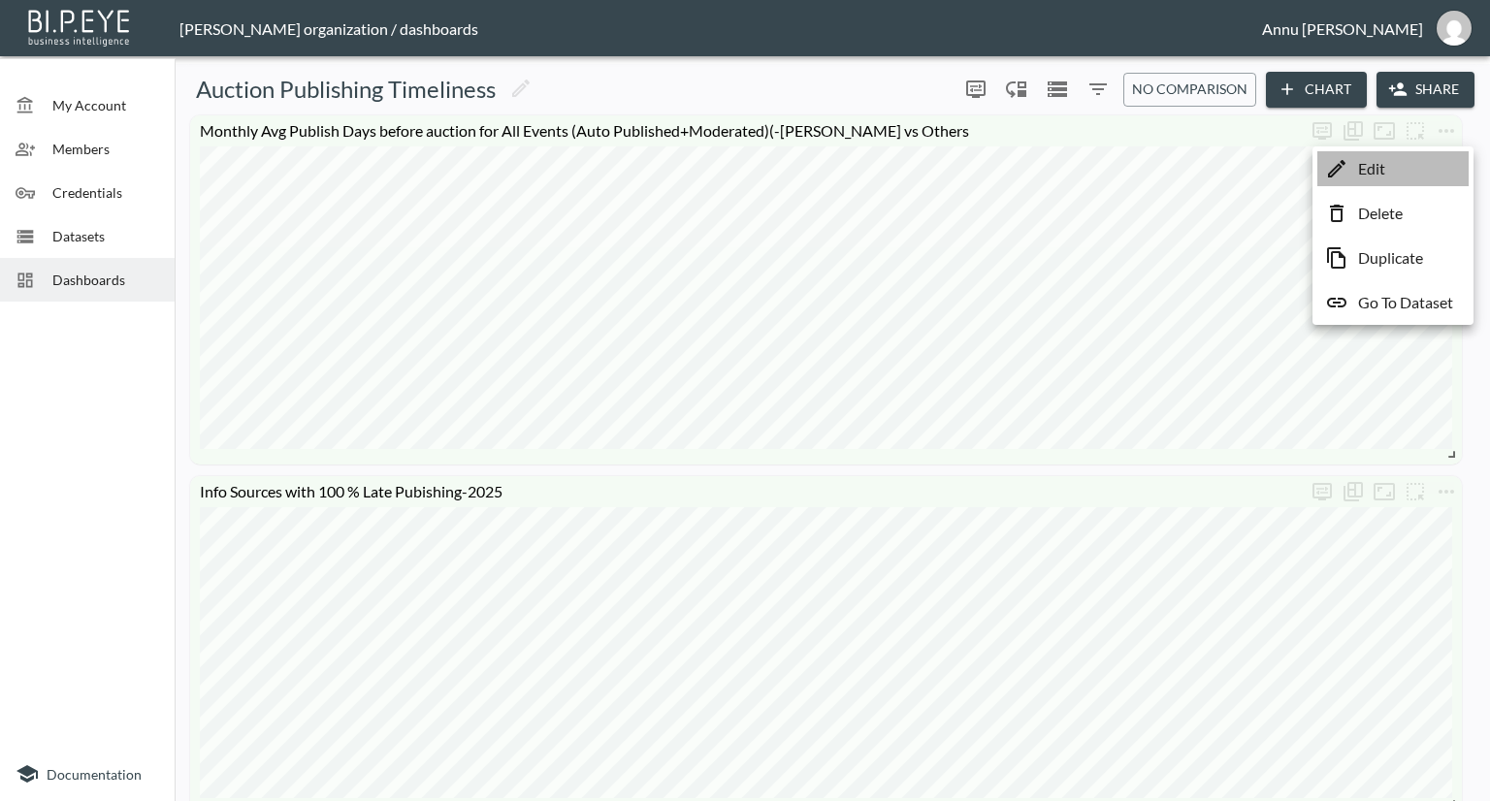
click at [1410, 179] on li "Edit" at bounding box center [1393, 168] width 151 height 35
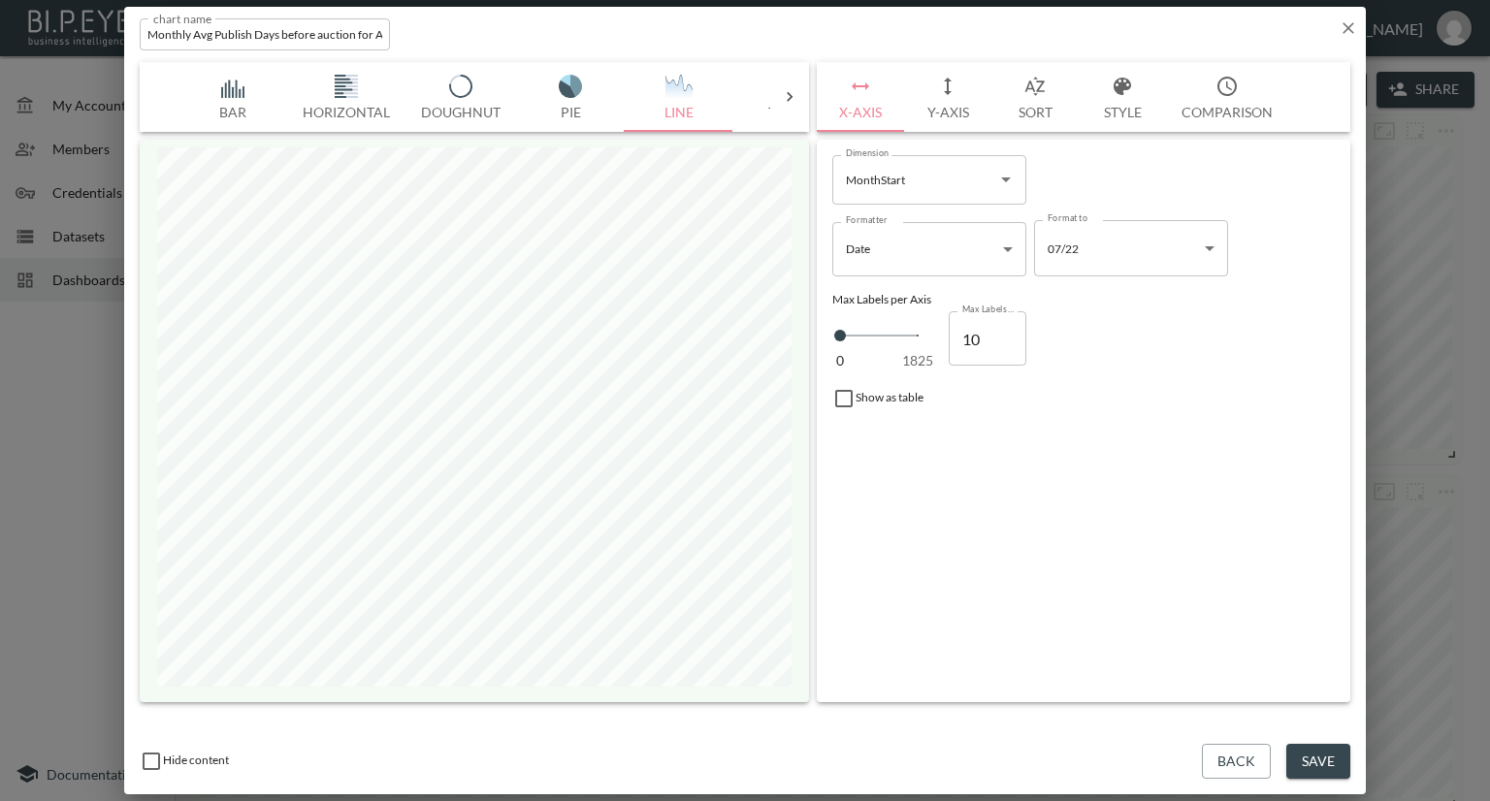
click at [1351, 27] on icon "button" at bounding box center [1348, 27] width 19 height 19
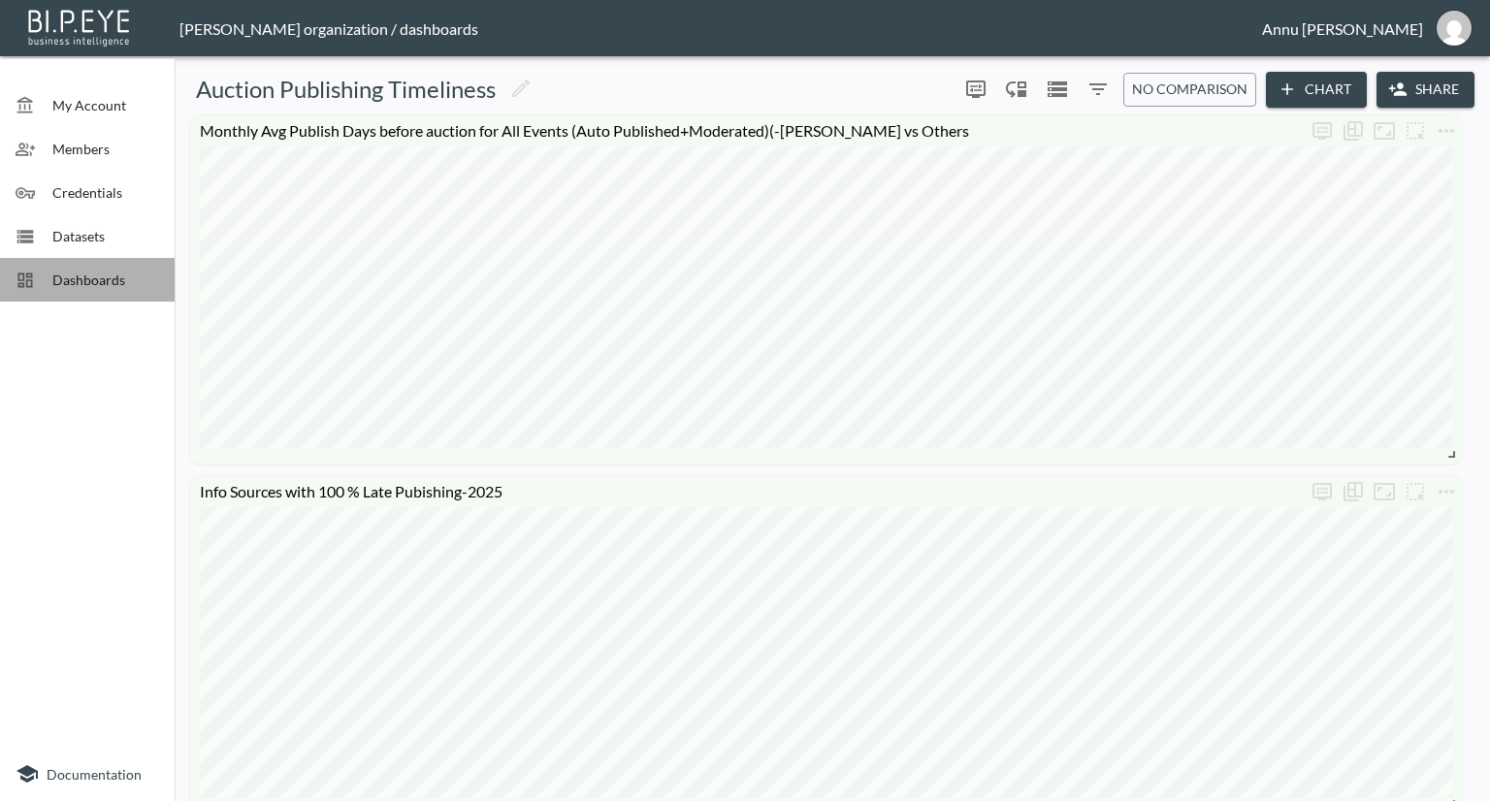
click at [147, 275] on span "Dashboards" at bounding box center [105, 280] width 107 height 20
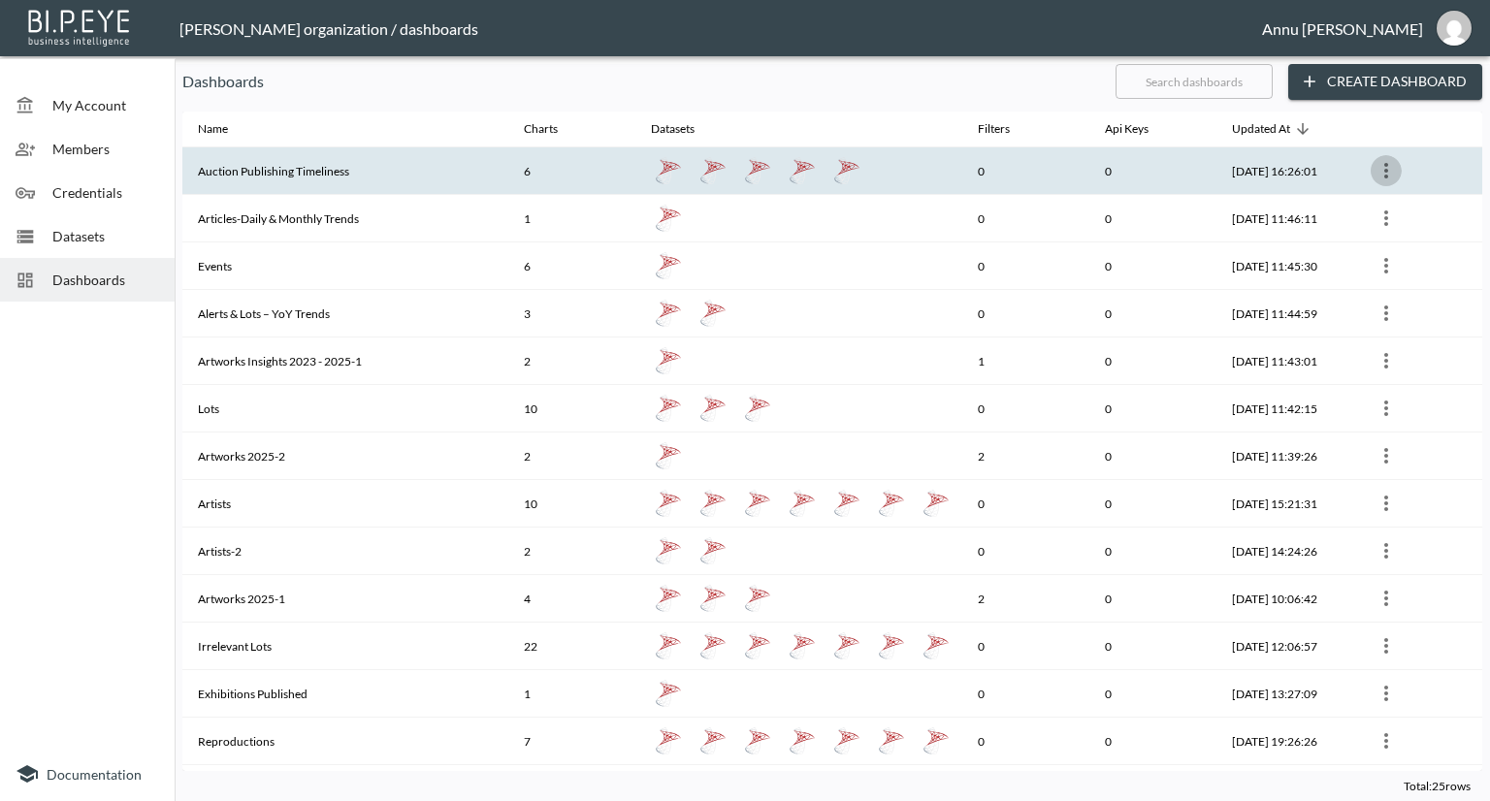
click at [1393, 172] on icon "more" at bounding box center [1386, 170] width 23 height 23
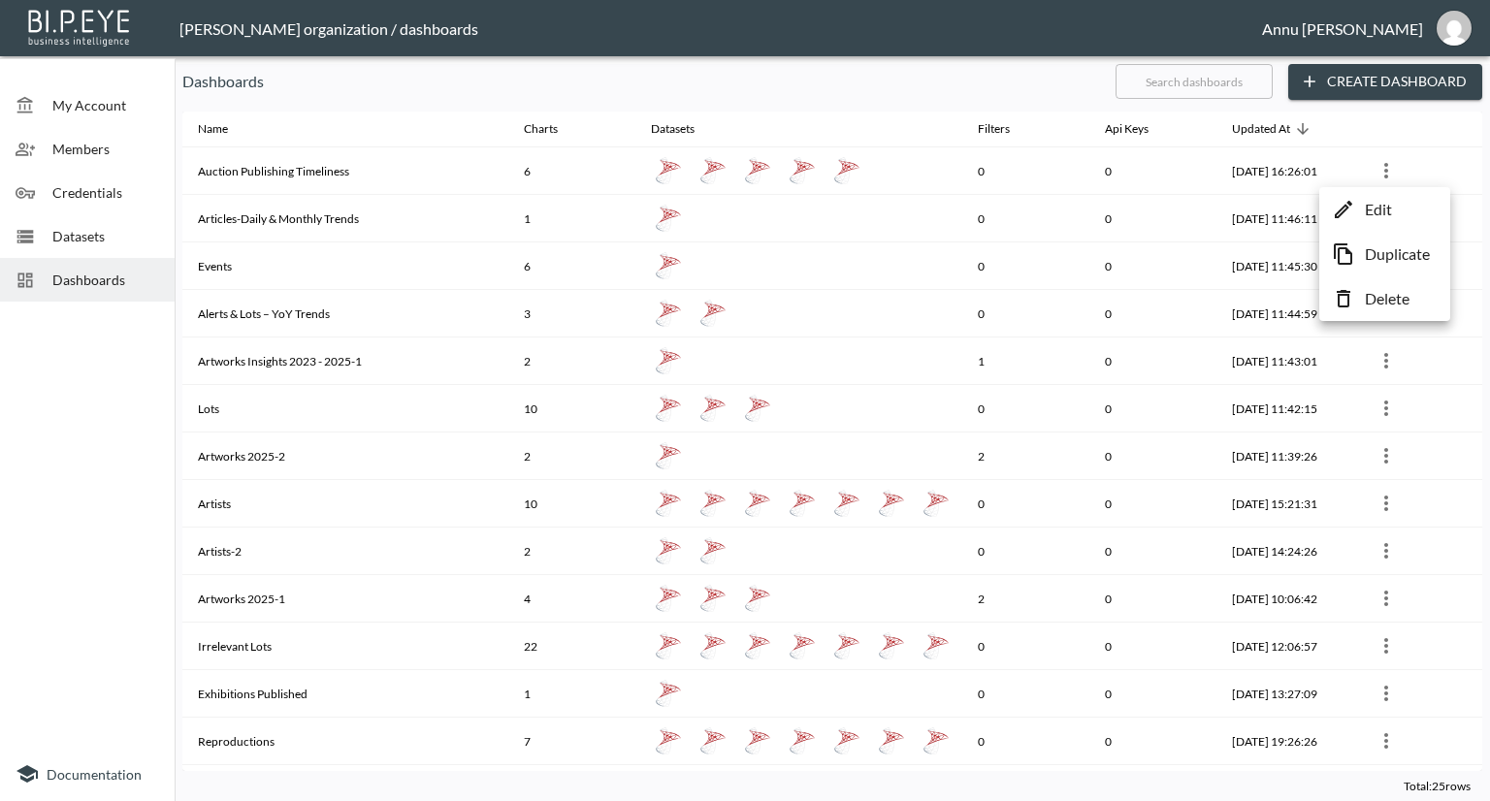
click at [1378, 205] on p "Edit" at bounding box center [1378, 209] width 27 height 23
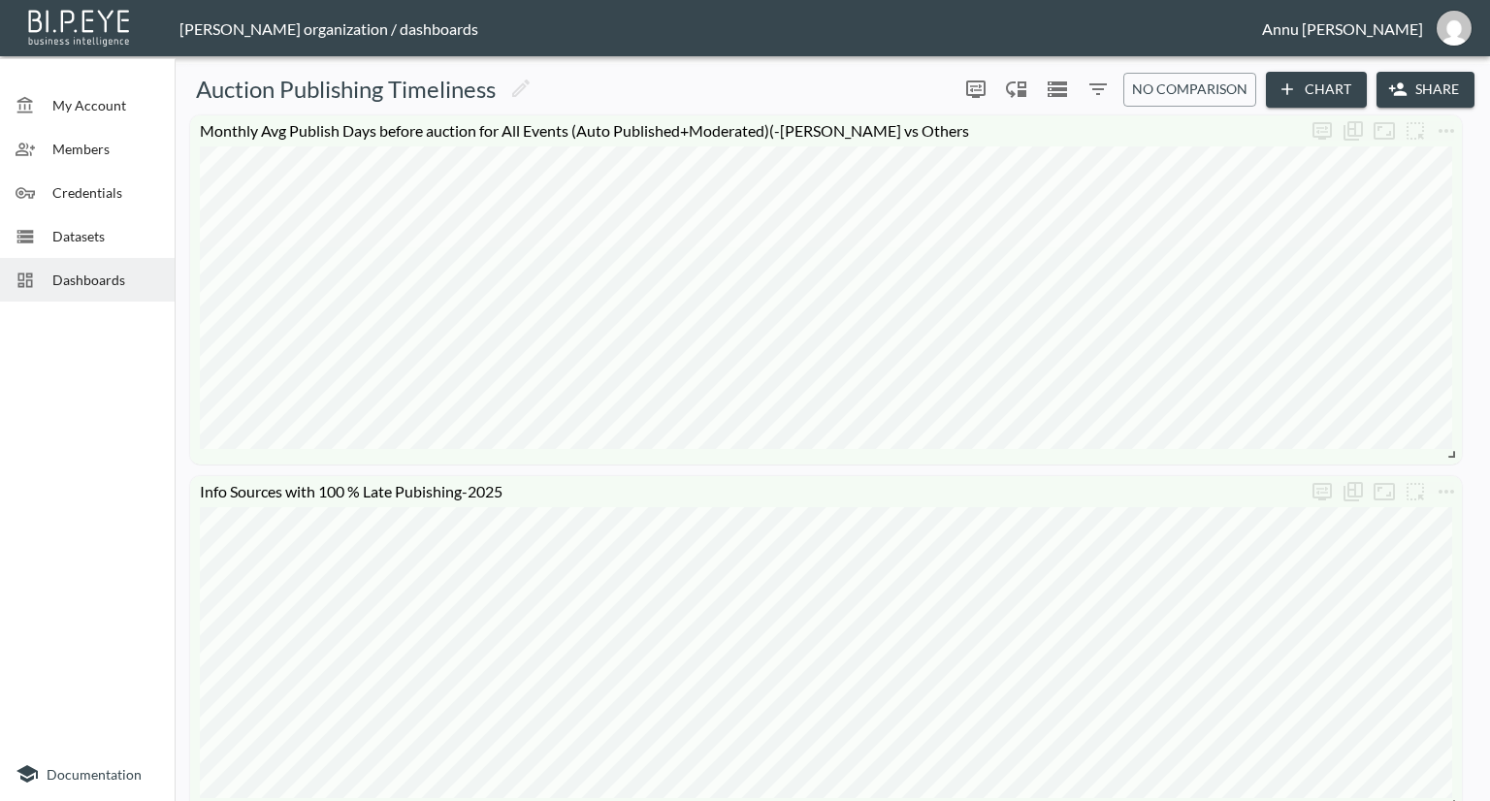
scroll to position [194, 0]
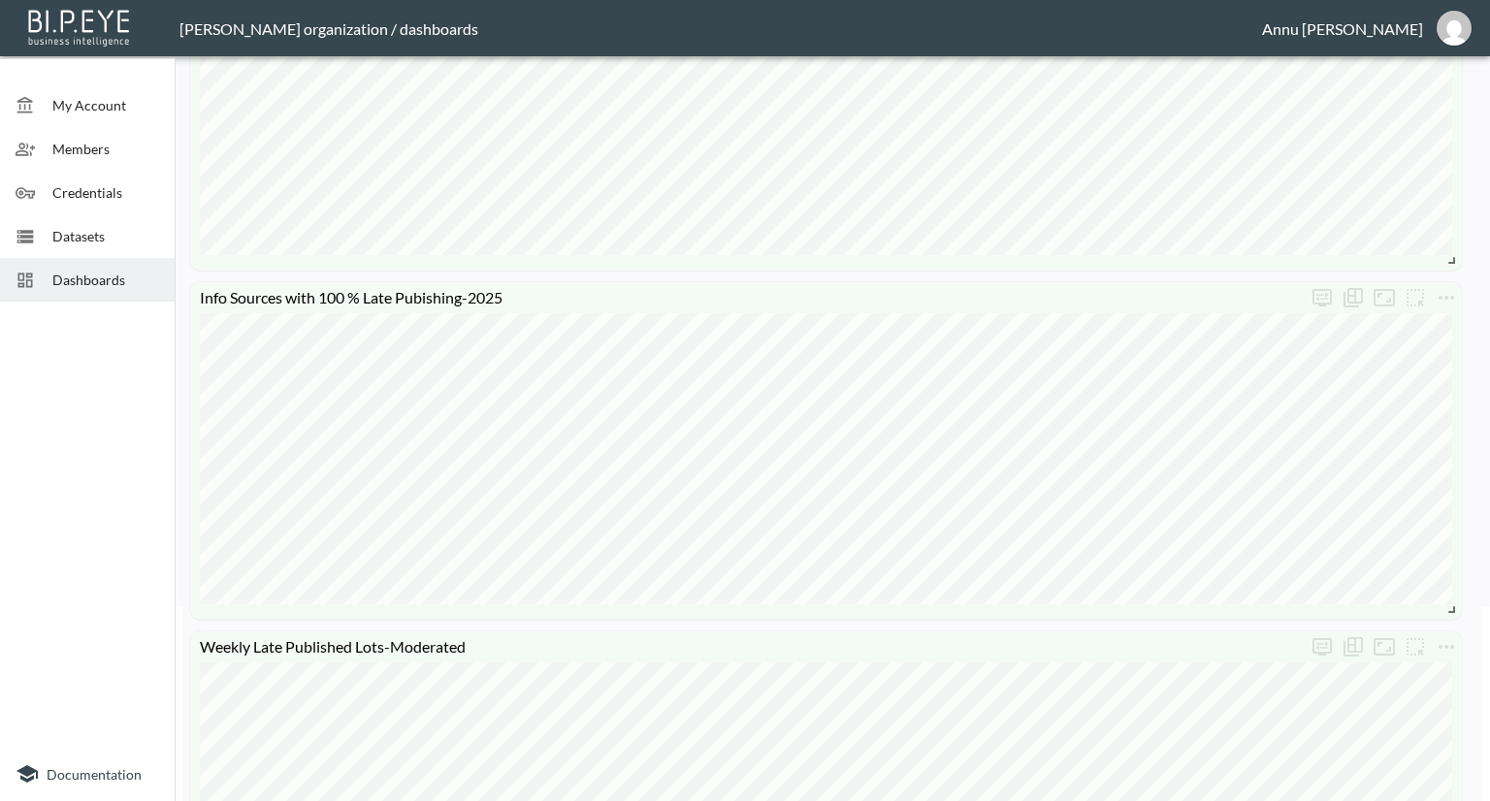
click at [98, 227] on span "Datasets" at bounding box center [105, 236] width 107 height 20
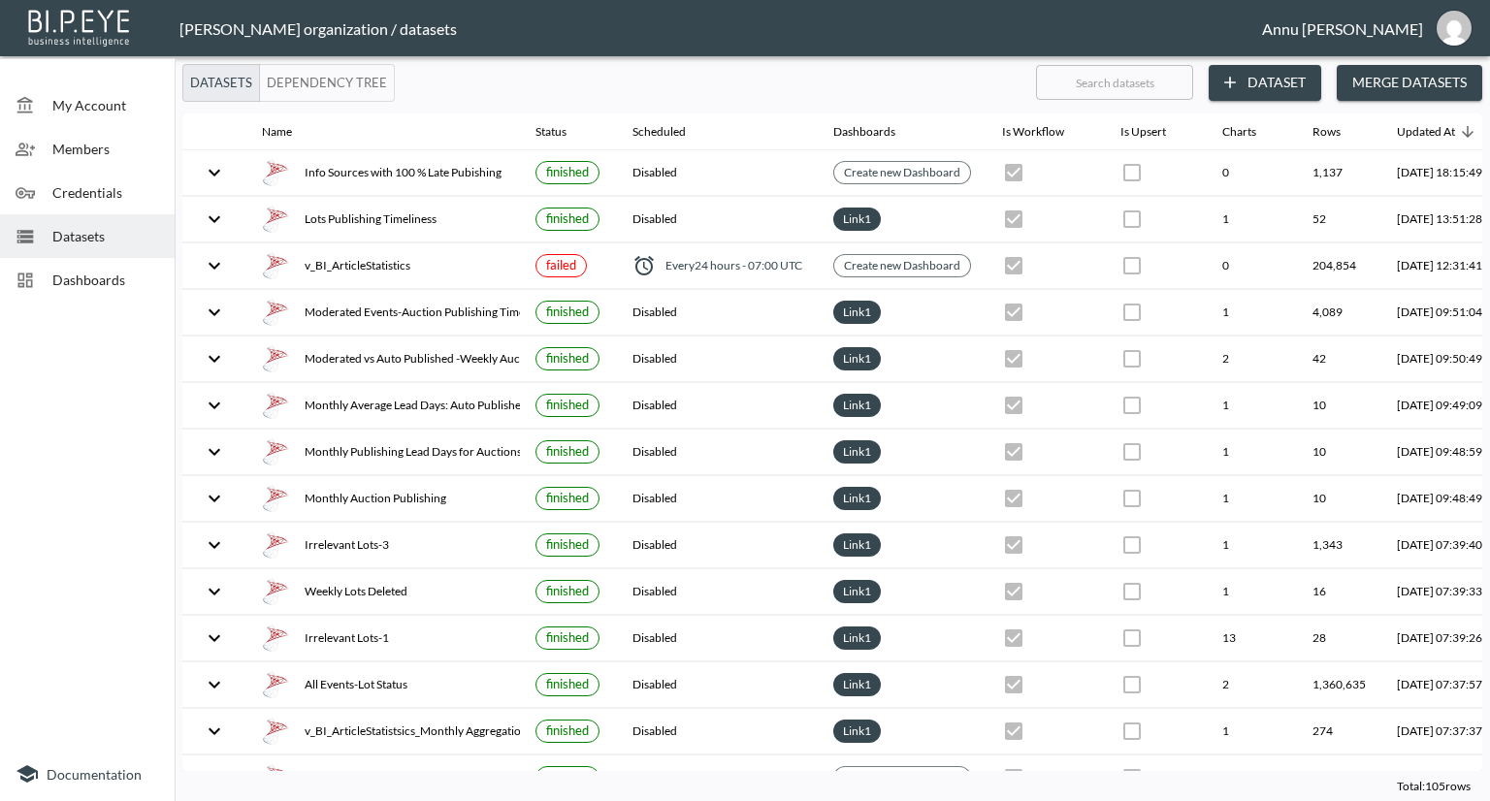
click at [64, 277] on span "Dashboards" at bounding box center [105, 280] width 107 height 20
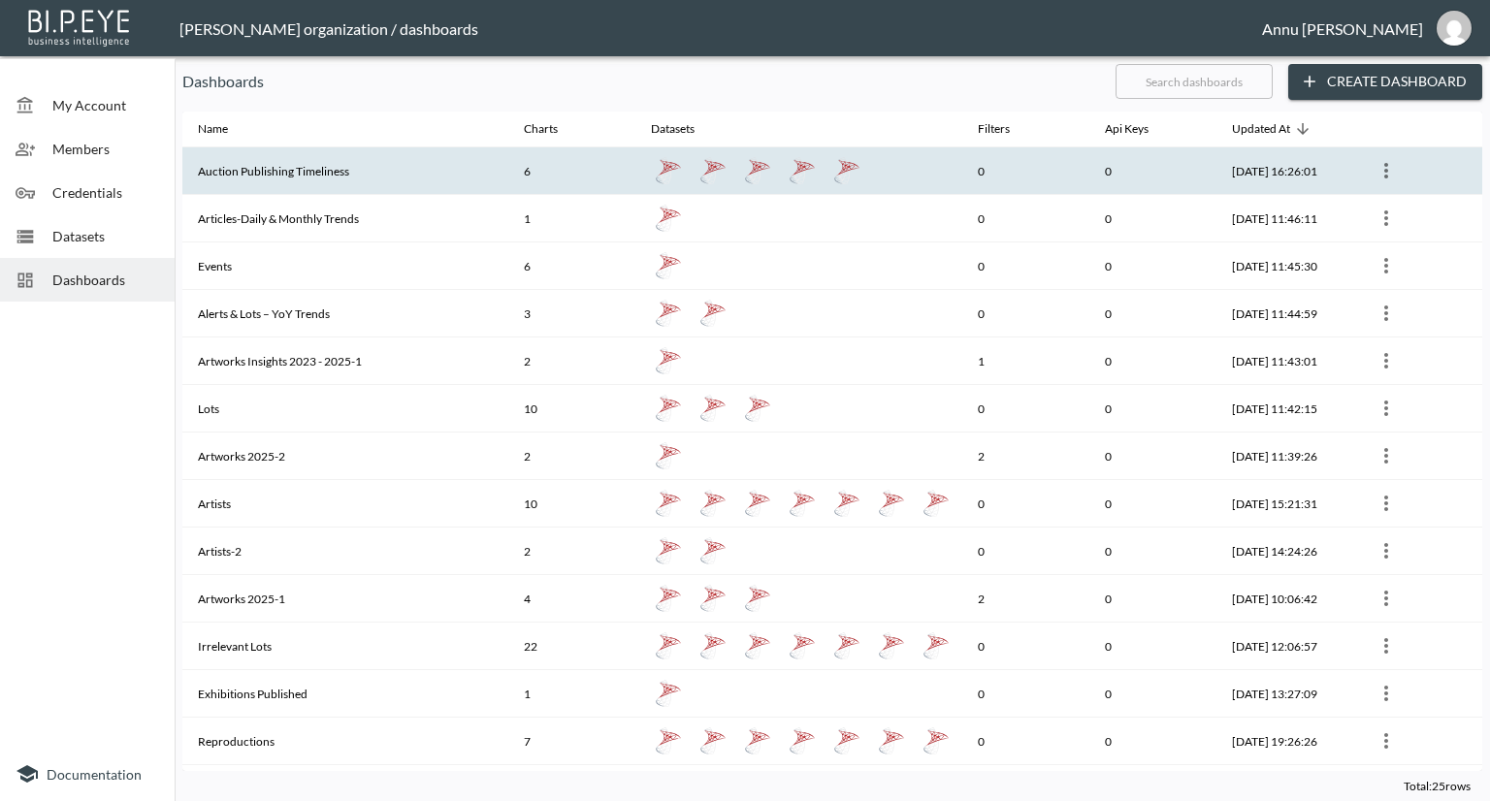
click at [267, 176] on th "Auction Publishing Timeliness" at bounding box center [345, 171] width 326 height 48
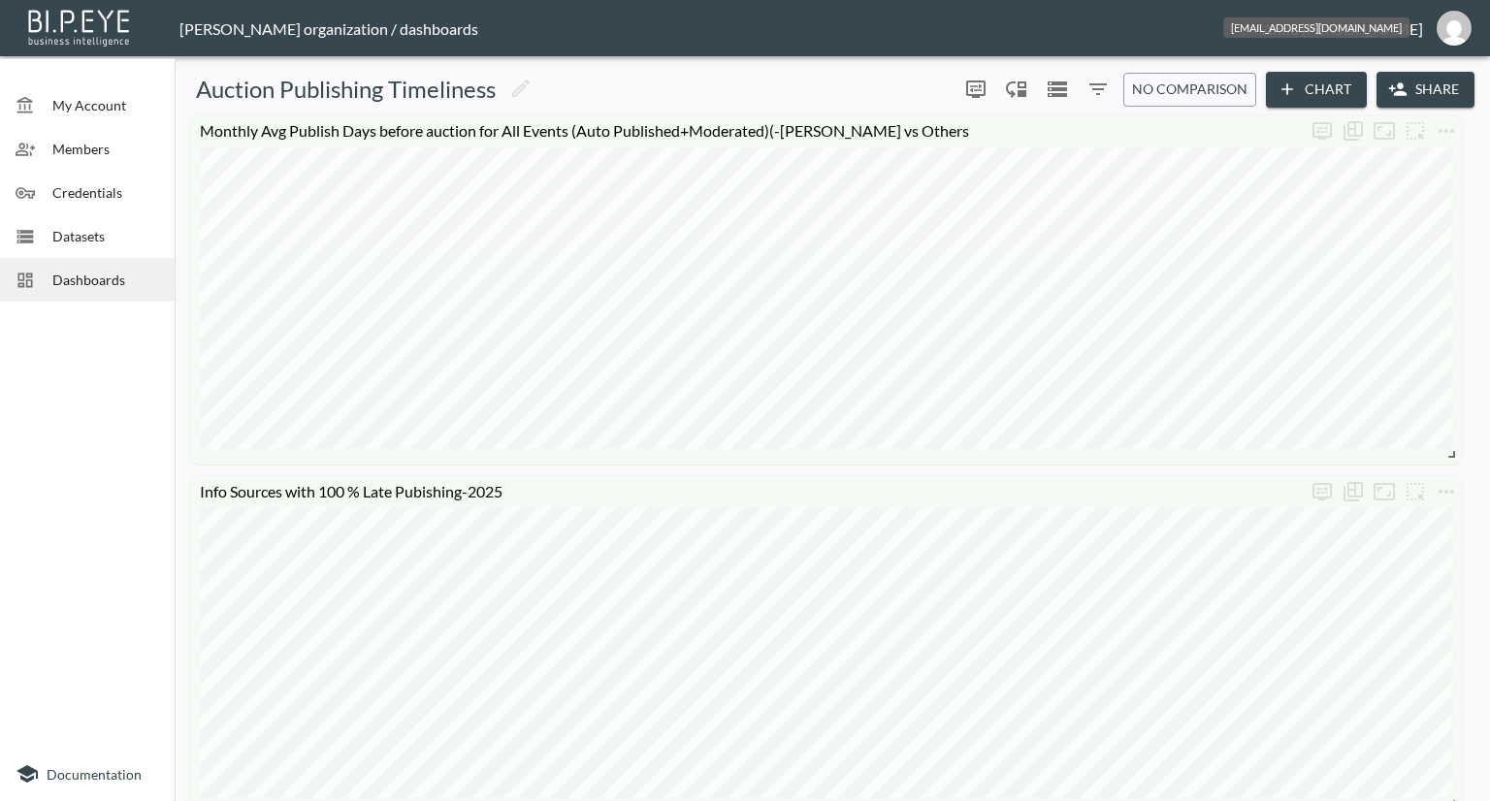
click at [1455, 27] on img "annu@mutualart.com" at bounding box center [1454, 28] width 35 height 35
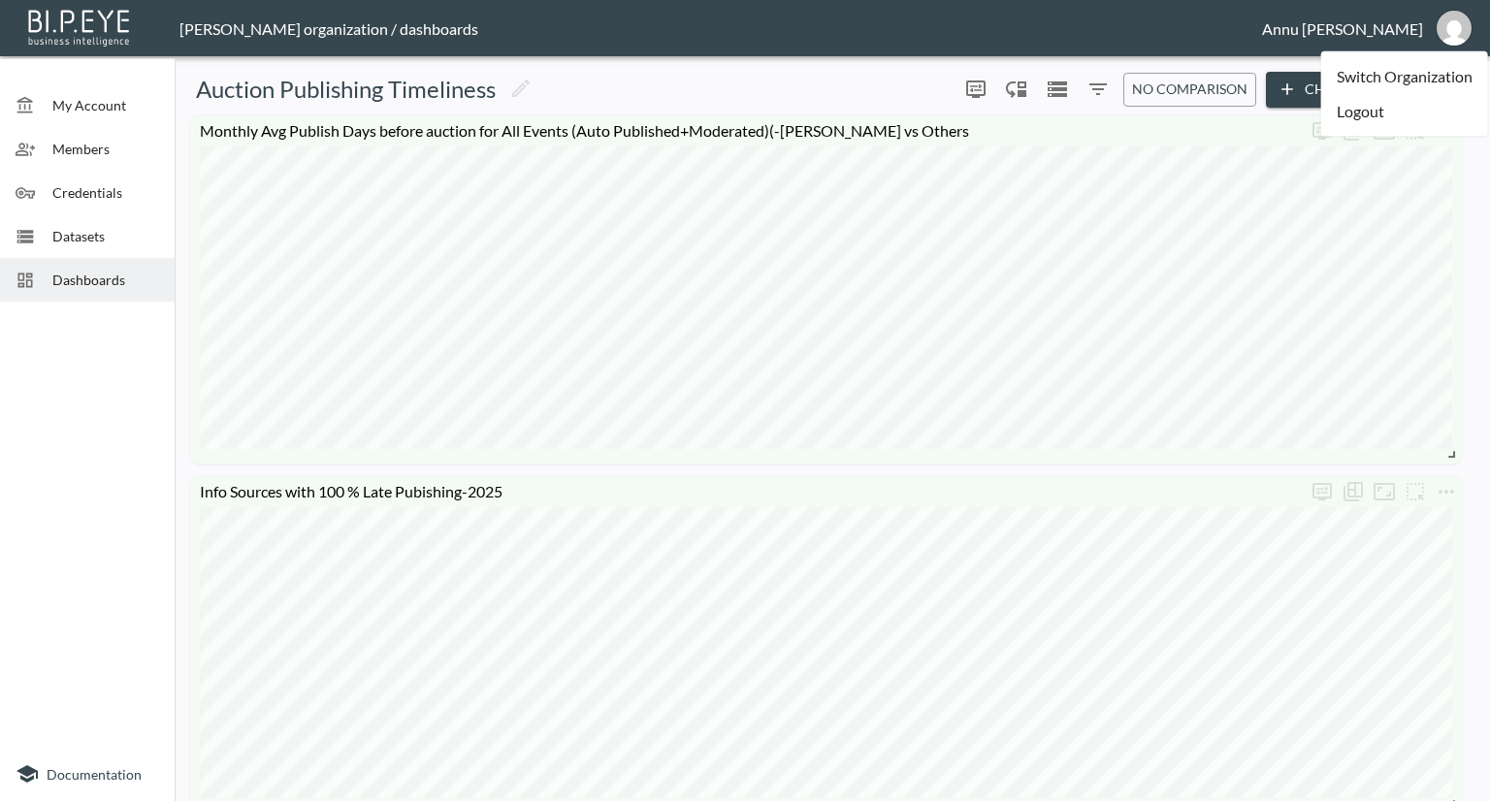
click at [1352, 118] on li "Logout" at bounding box center [1404, 111] width 167 height 35
